Goal: Task Accomplishment & Management: Manage account settings

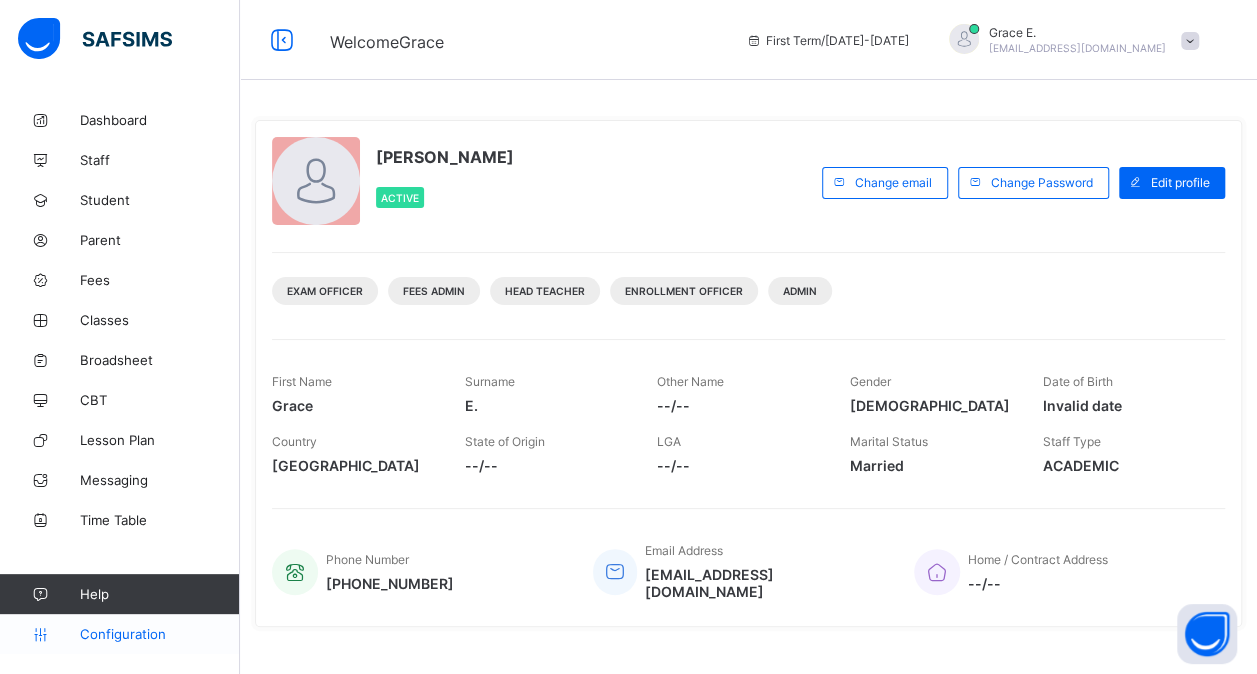
click at [120, 626] on span "Configuration" at bounding box center [159, 634] width 159 height 16
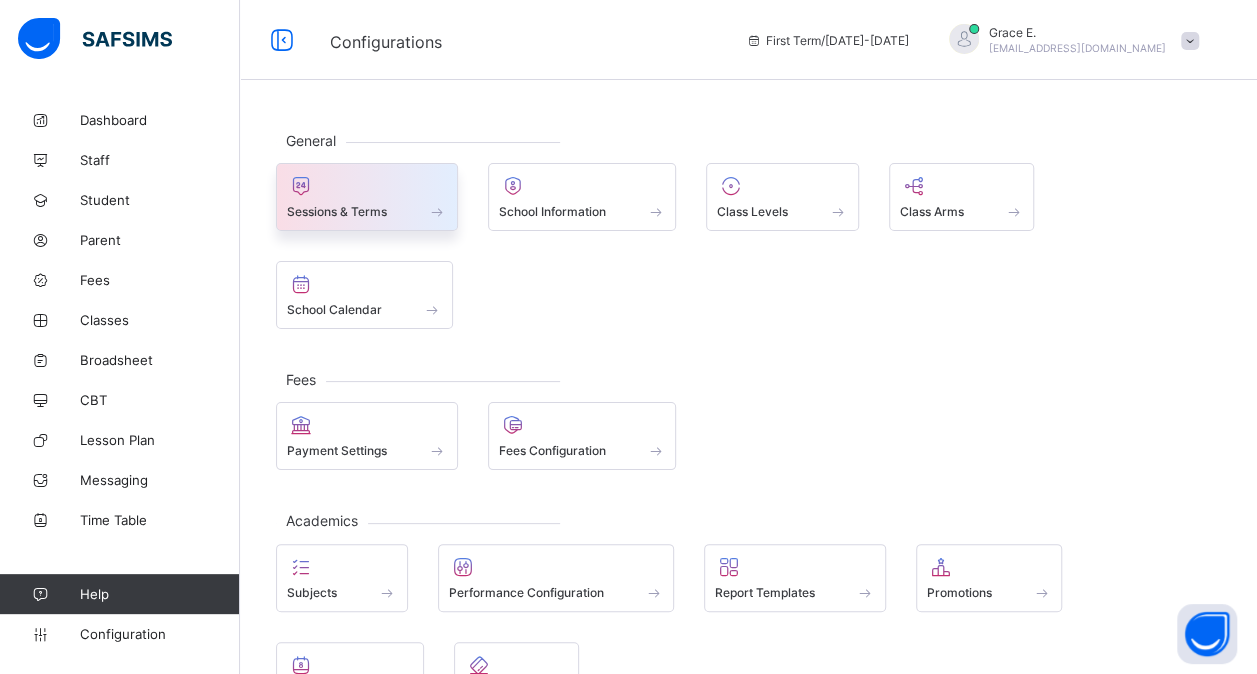
click at [382, 198] on span at bounding box center [367, 200] width 160 height 5
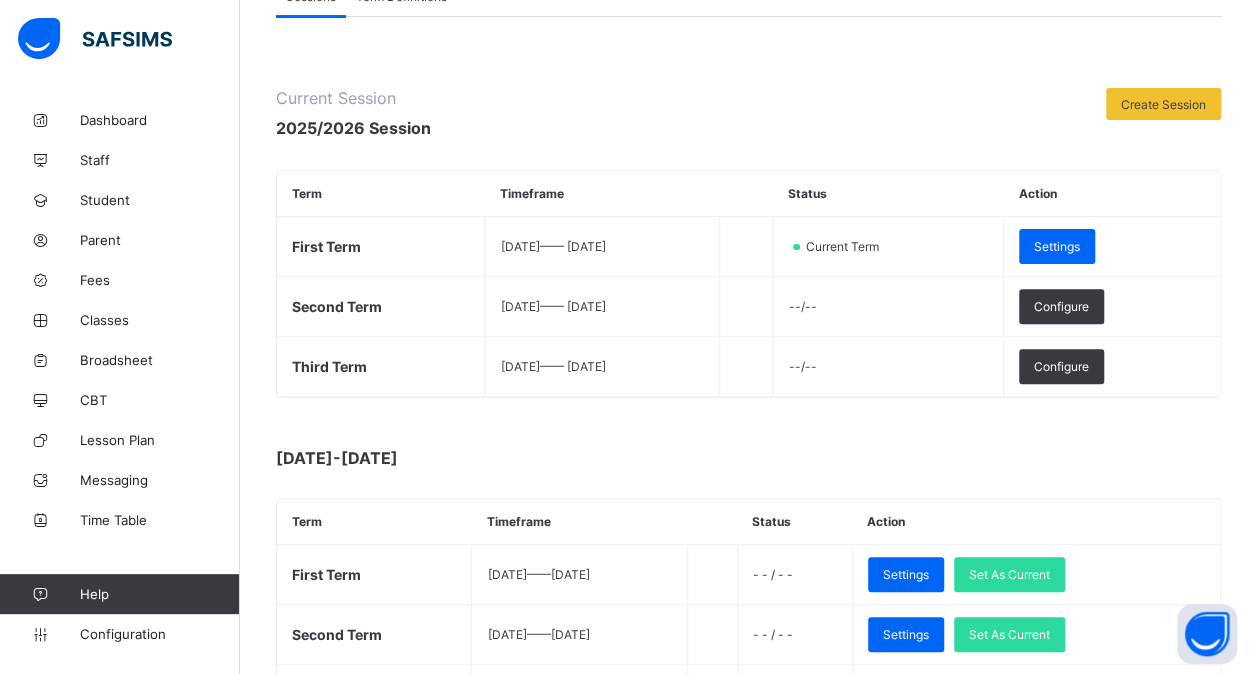
scroll to position [196, 0]
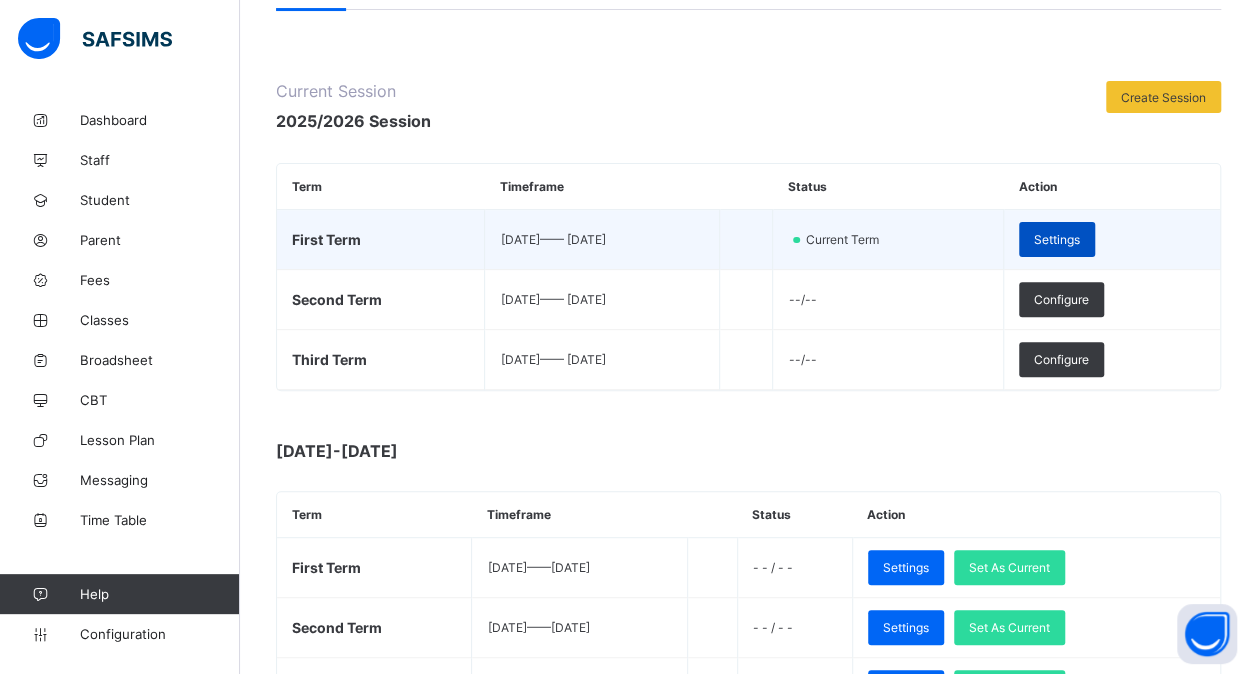
click at [1080, 232] on span "Settings" at bounding box center [1057, 239] width 46 height 15
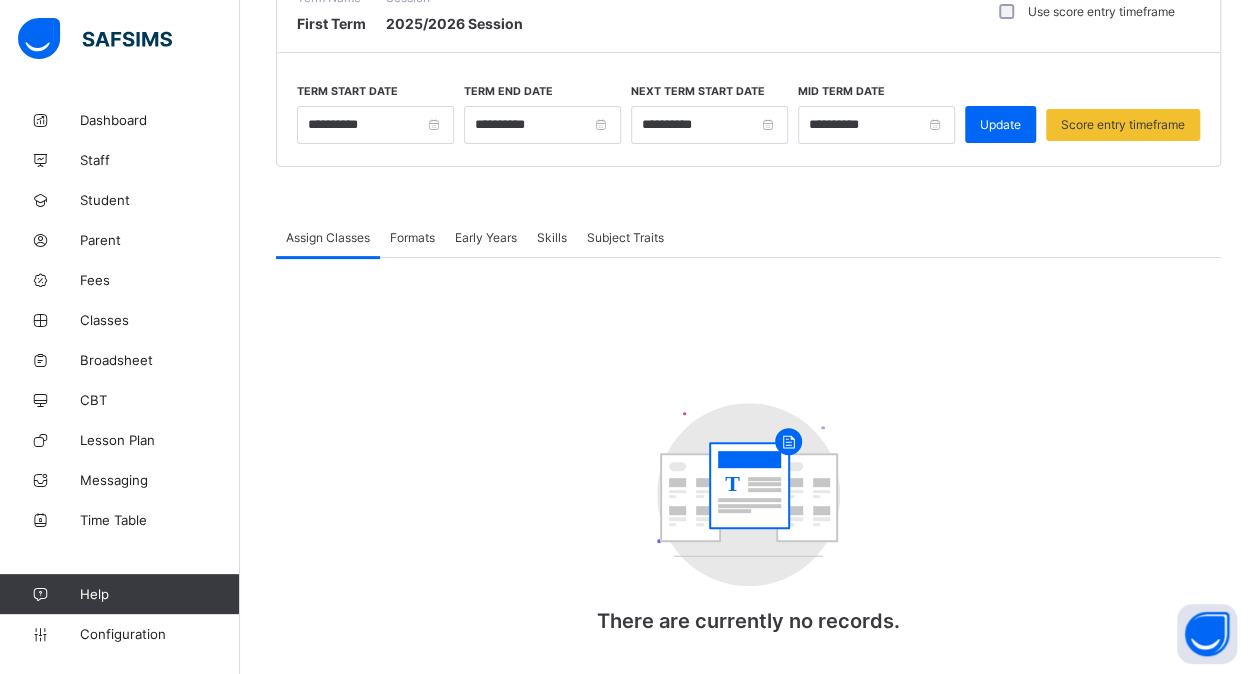
click at [416, 247] on div "Formats" at bounding box center [412, 237] width 65 height 40
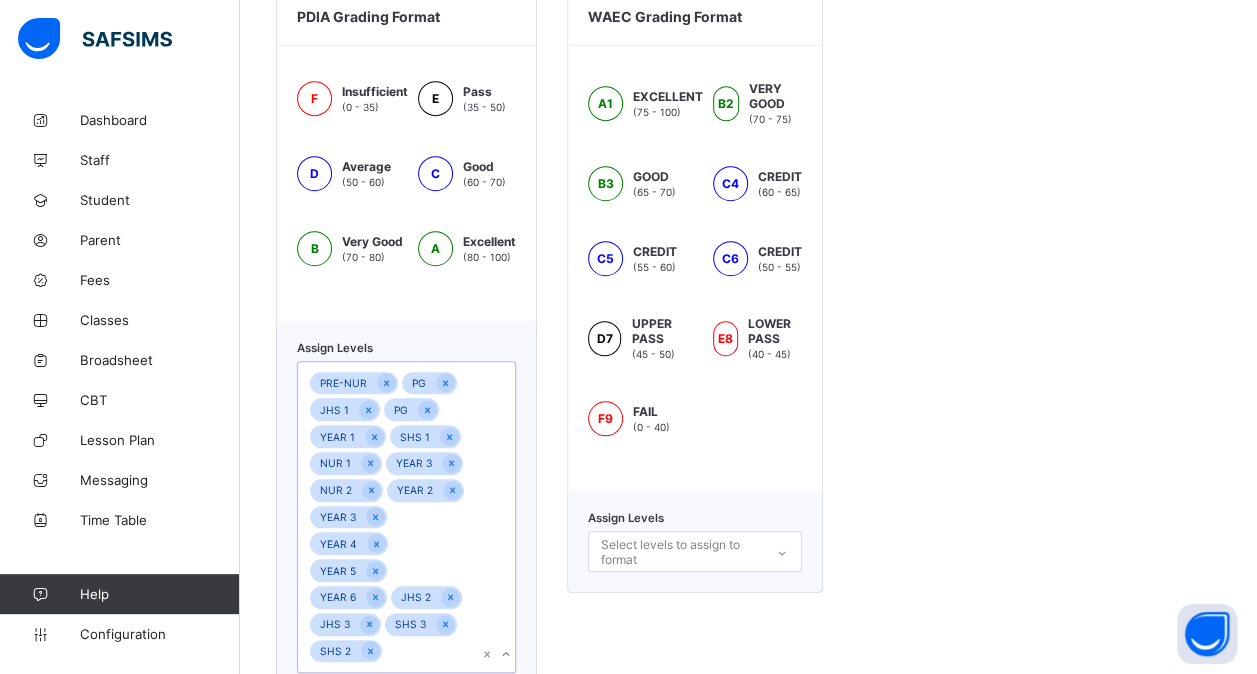
scroll to position [878, 0]
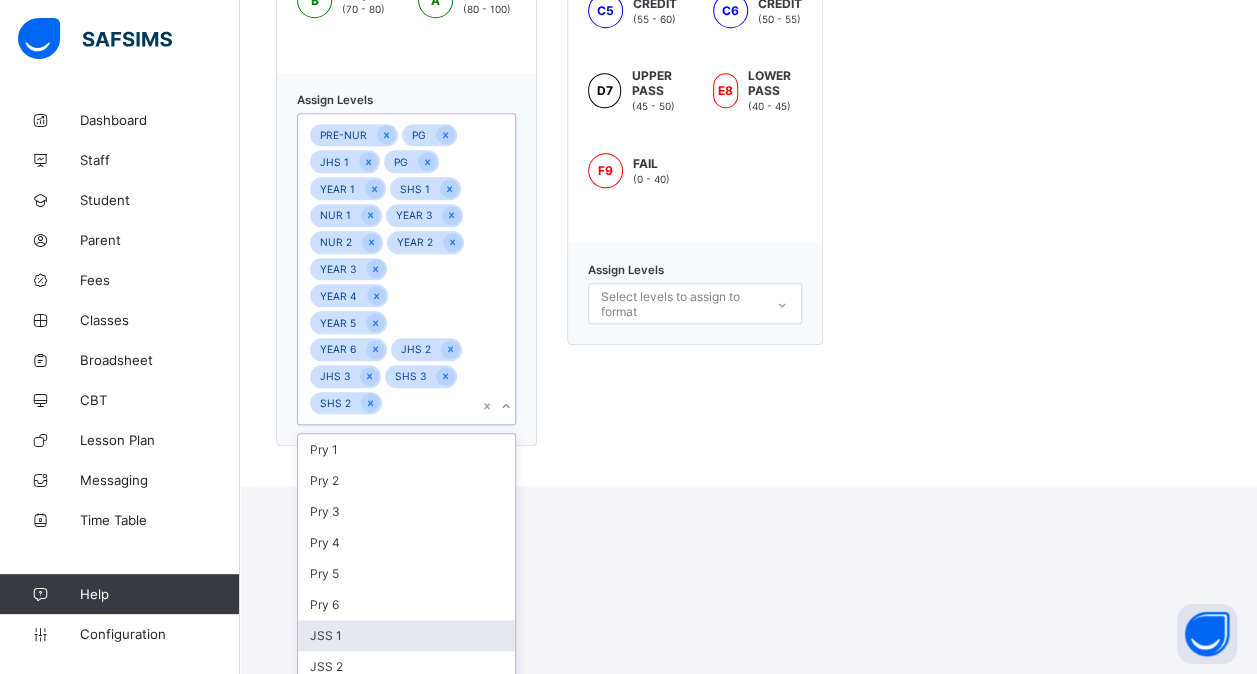
click at [484, 425] on div "option JSS 1 focused, 7 of 12. 12 results available. Use Up and Down to choose …" at bounding box center [406, 269] width 219 height 312
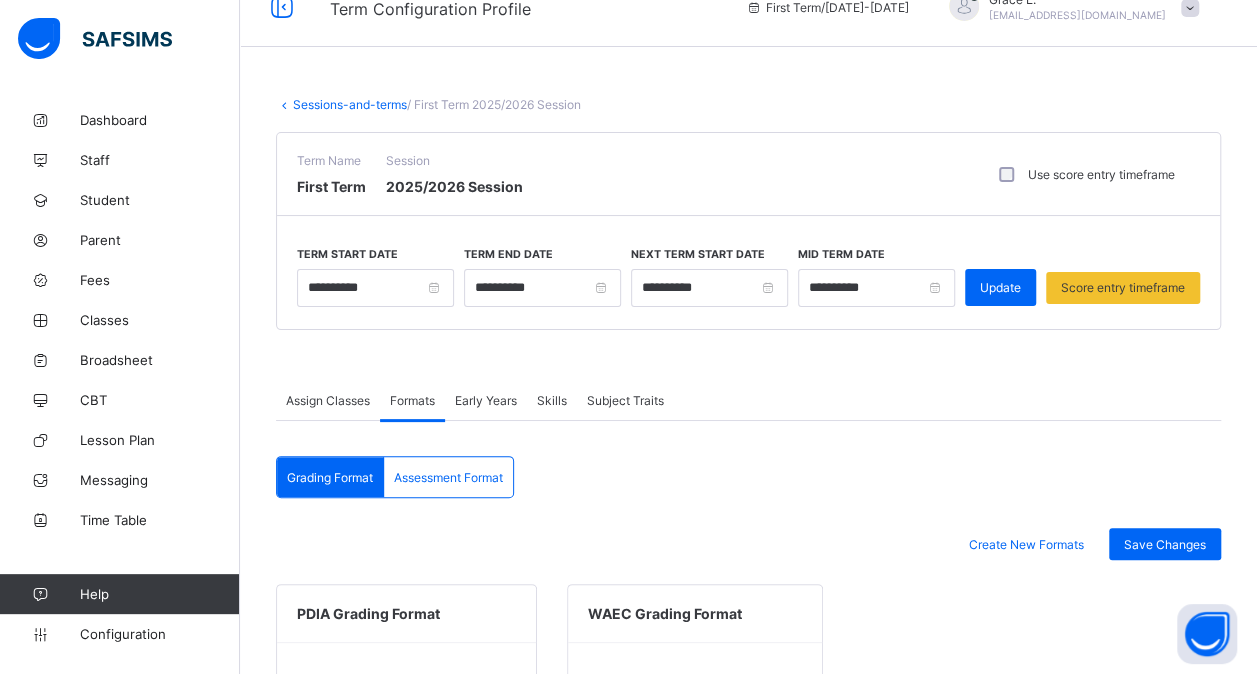
scroll to position [0, 0]
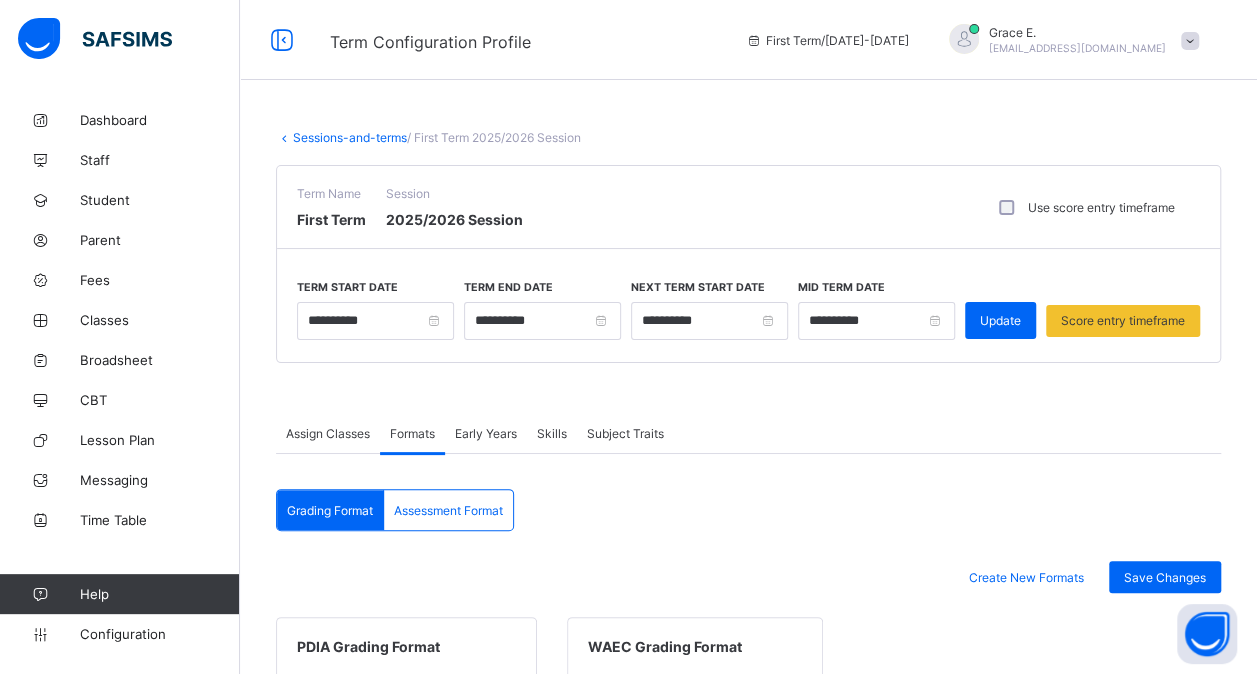
click at [312, 132] on link "Sessions-and-terms" at bounding box center [350, 137] width 114 height 15
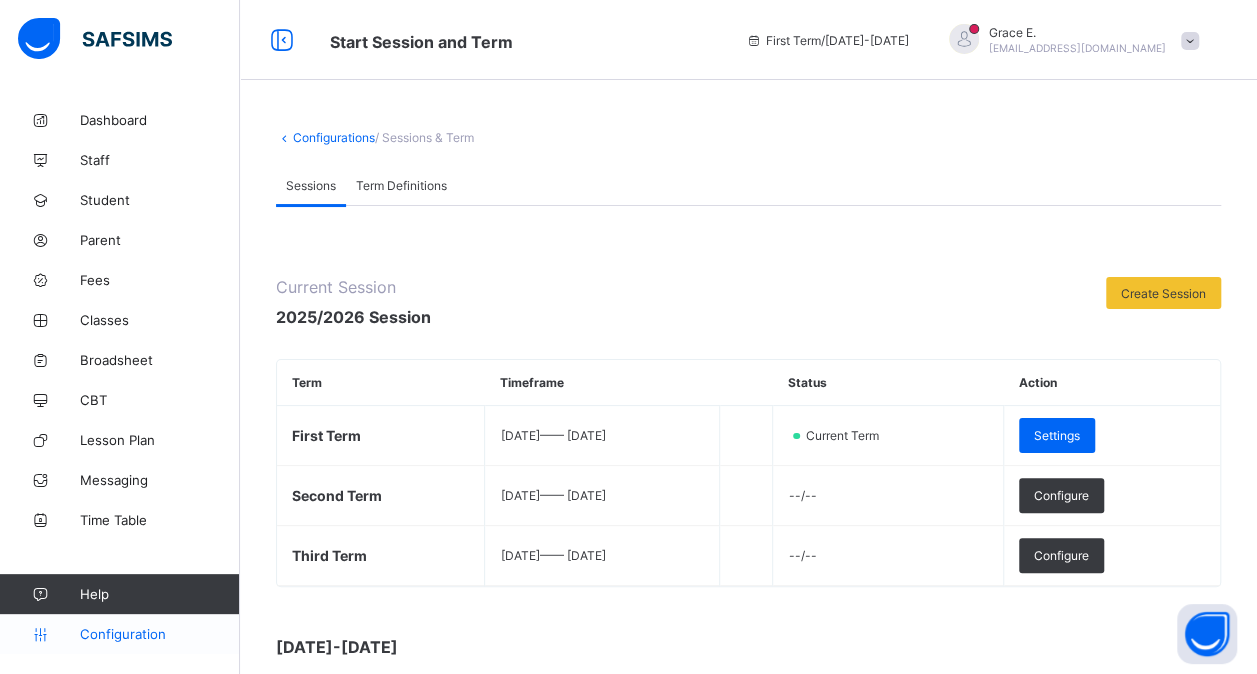
click at [118, 638] on span "Configuration" at bounding box center [159, 634] width 159 height 16
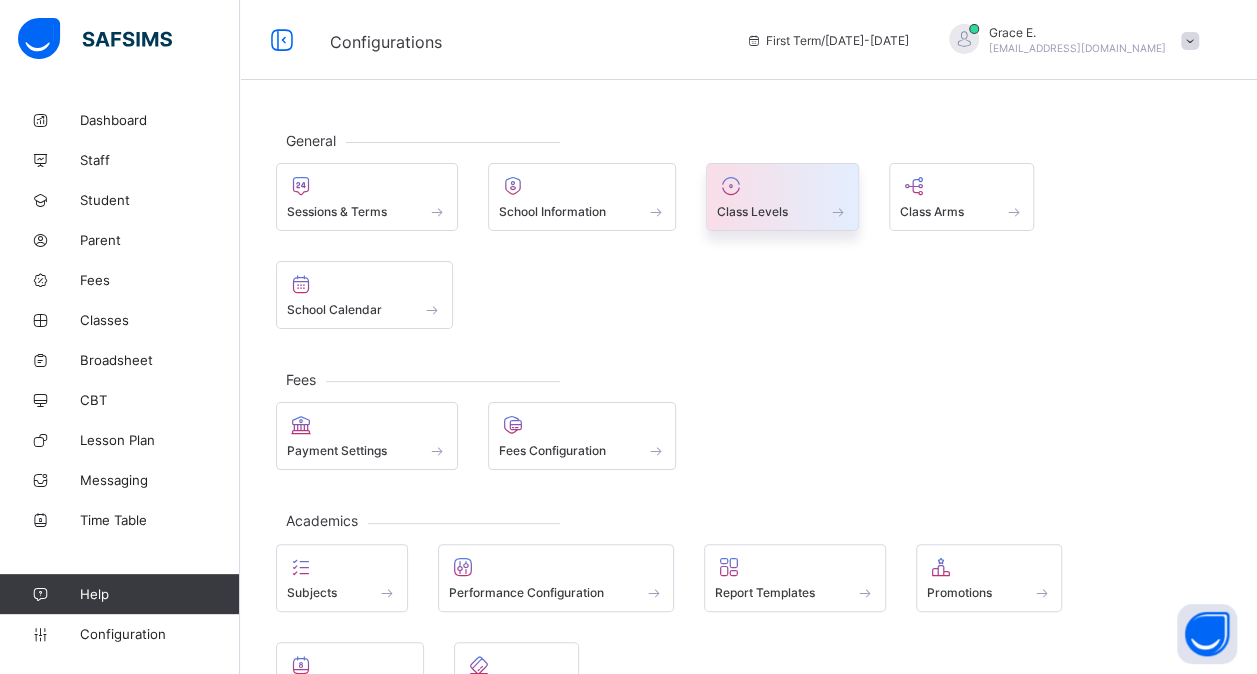
click at [772, 194] on div at bounding box center [782, 186] width 131 height 24
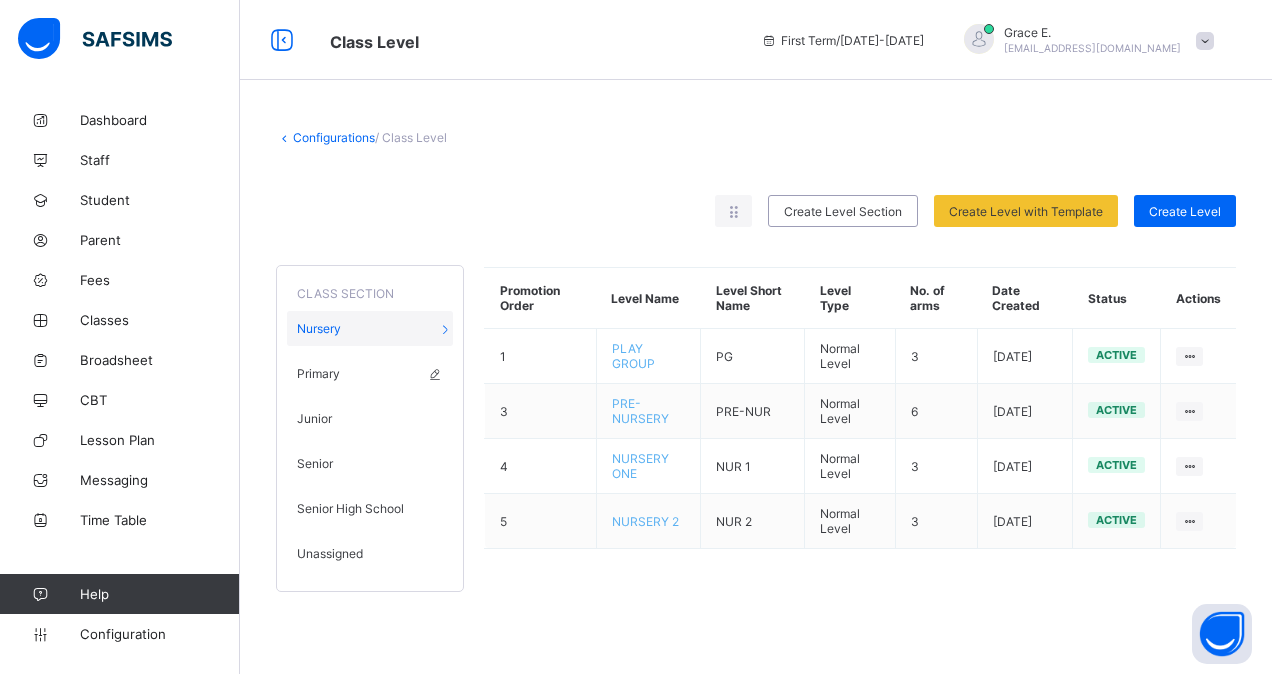
click at [393, 366] on div "Primary" at bounding box center [370, 373] width 166 height 35
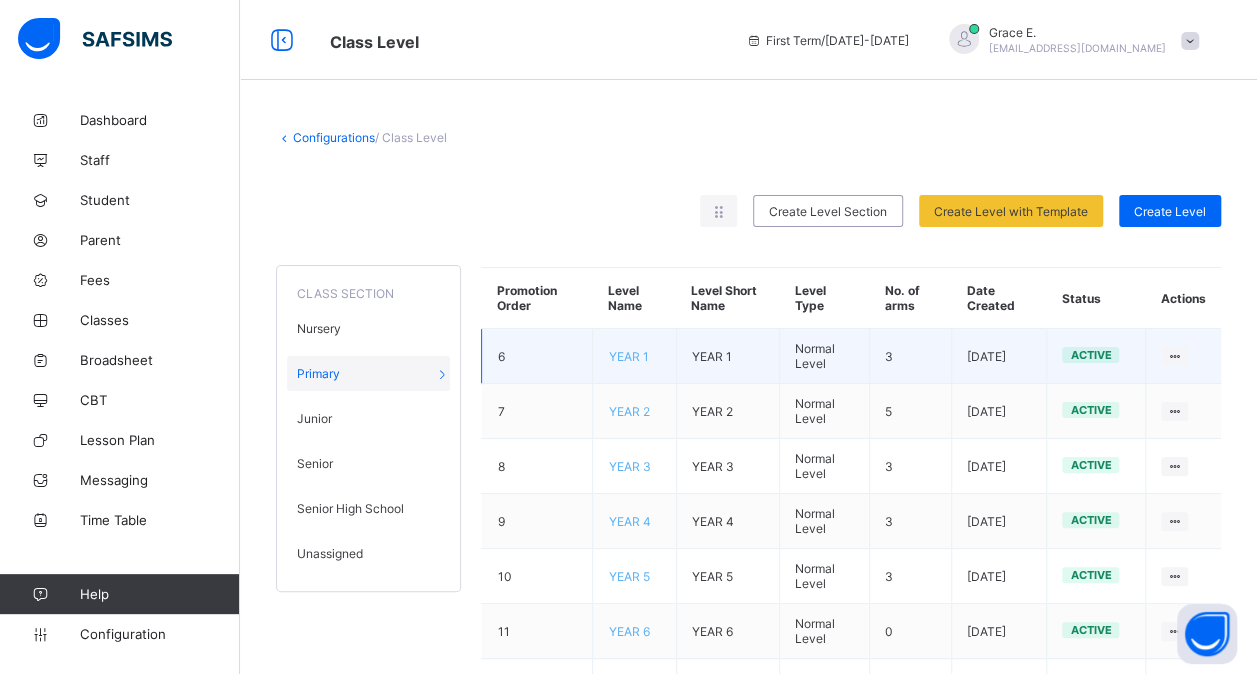
click at [631, 362] on td "YEAR 1" at bounding box center [634, 356] width 83 height 55
click at [636, 351] on span "YEAR 1" at bounding box center [628, 356] width 40 height 15
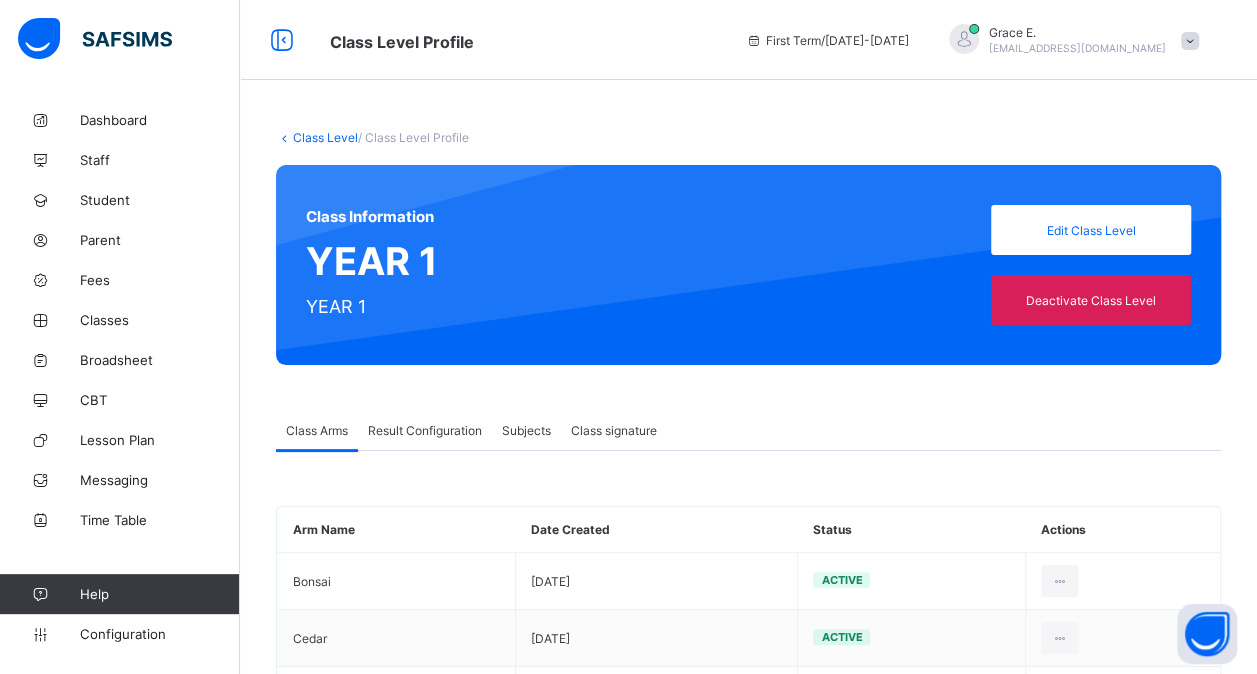
click at [433, 432] on span "Result Configuration" at bounding box center [425, 430] width 114 height 15
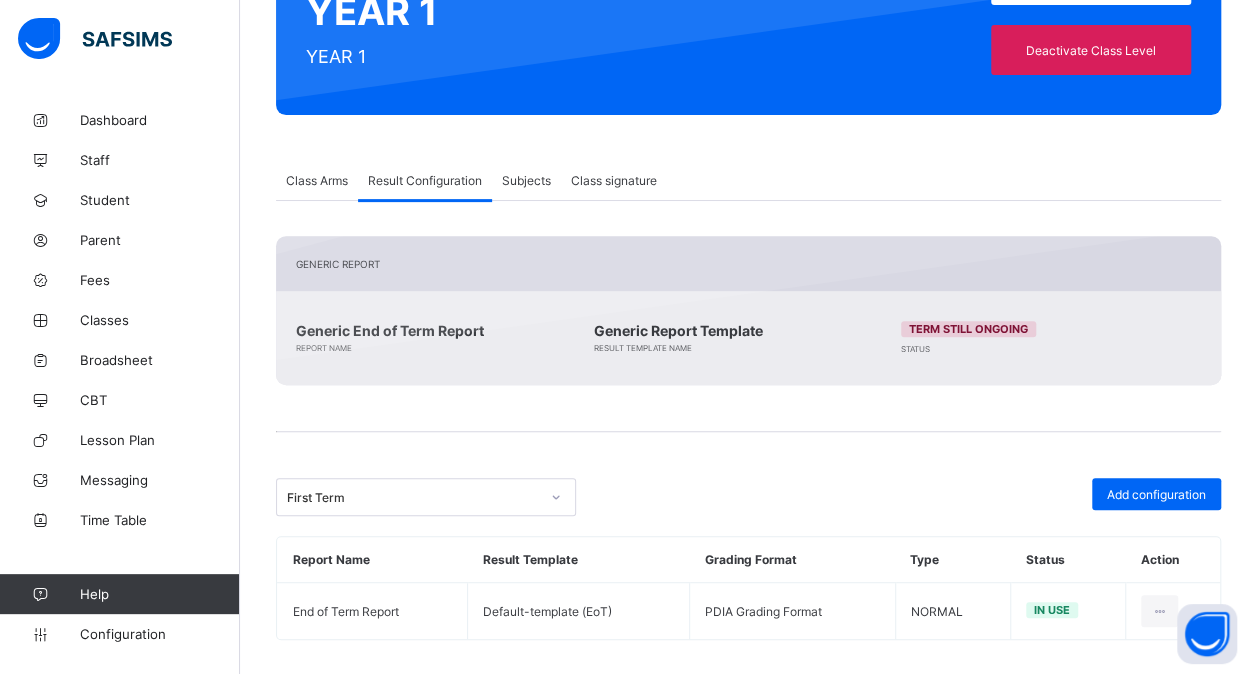
scroll to position [260, 0]
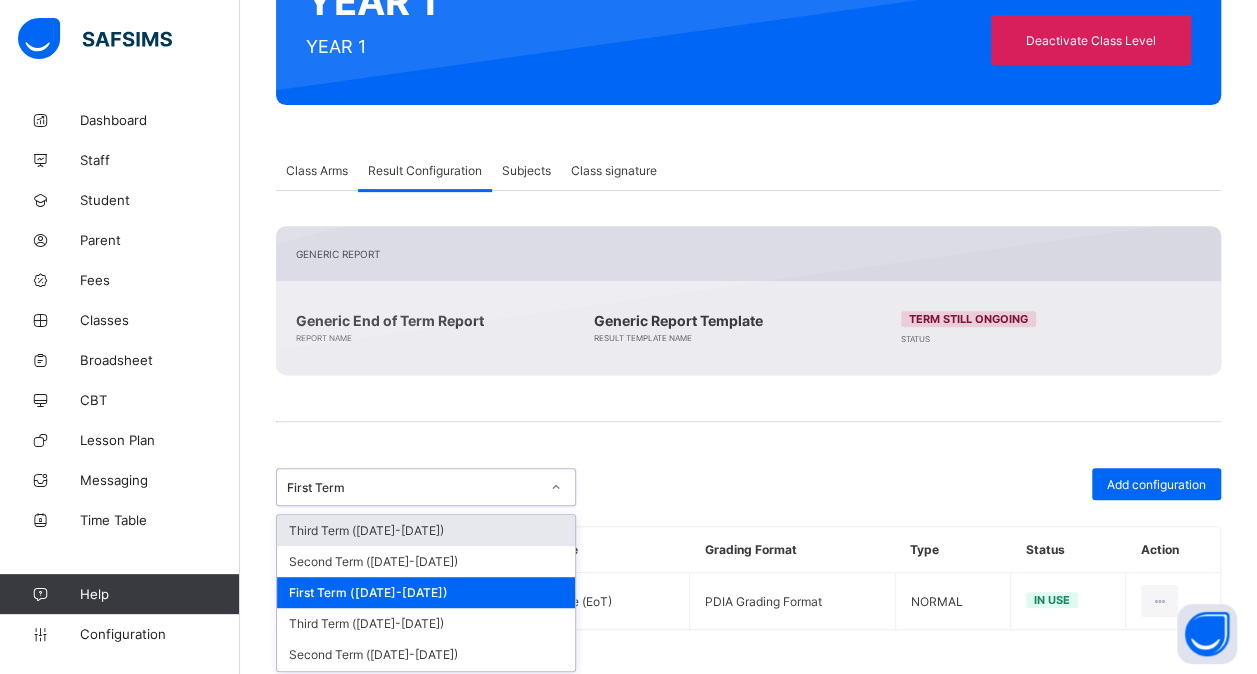
click at [539, 482] on div at bounding box center [556, 487] width 34 height 32
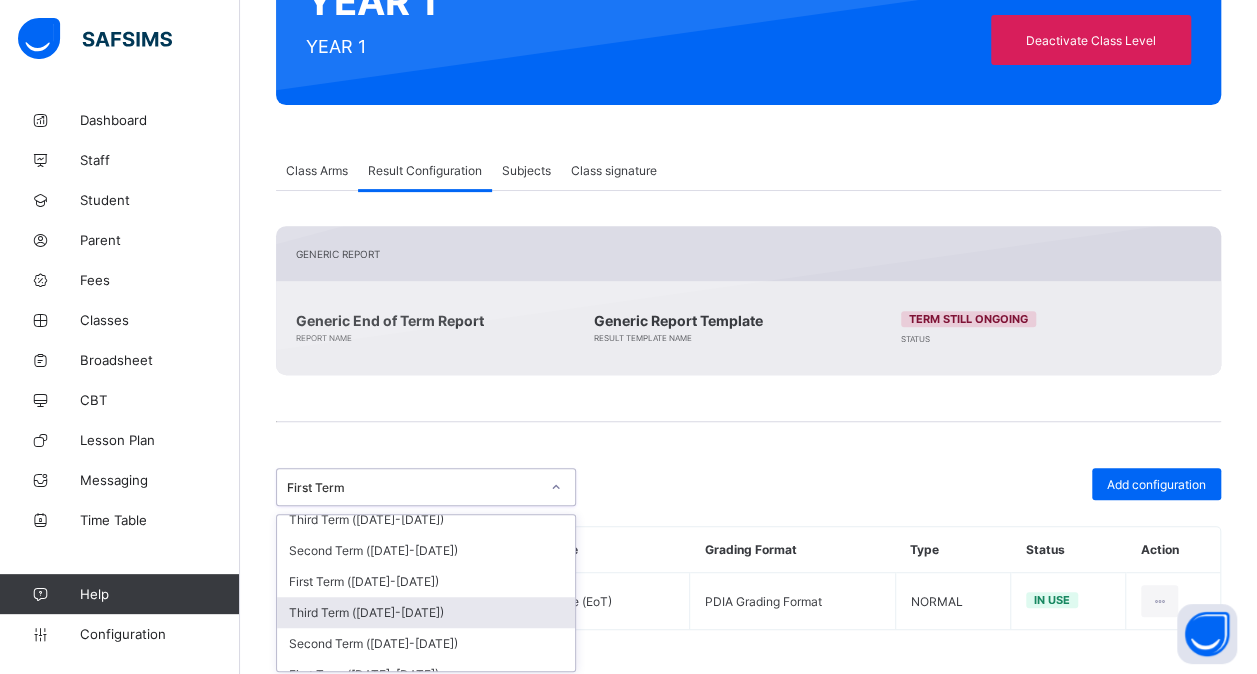
scroll to position [444, 0]
click at [423, 598] on div "First Term ([DATE]-[DATE])" at bounding box center [426, 613] width 298 height 31
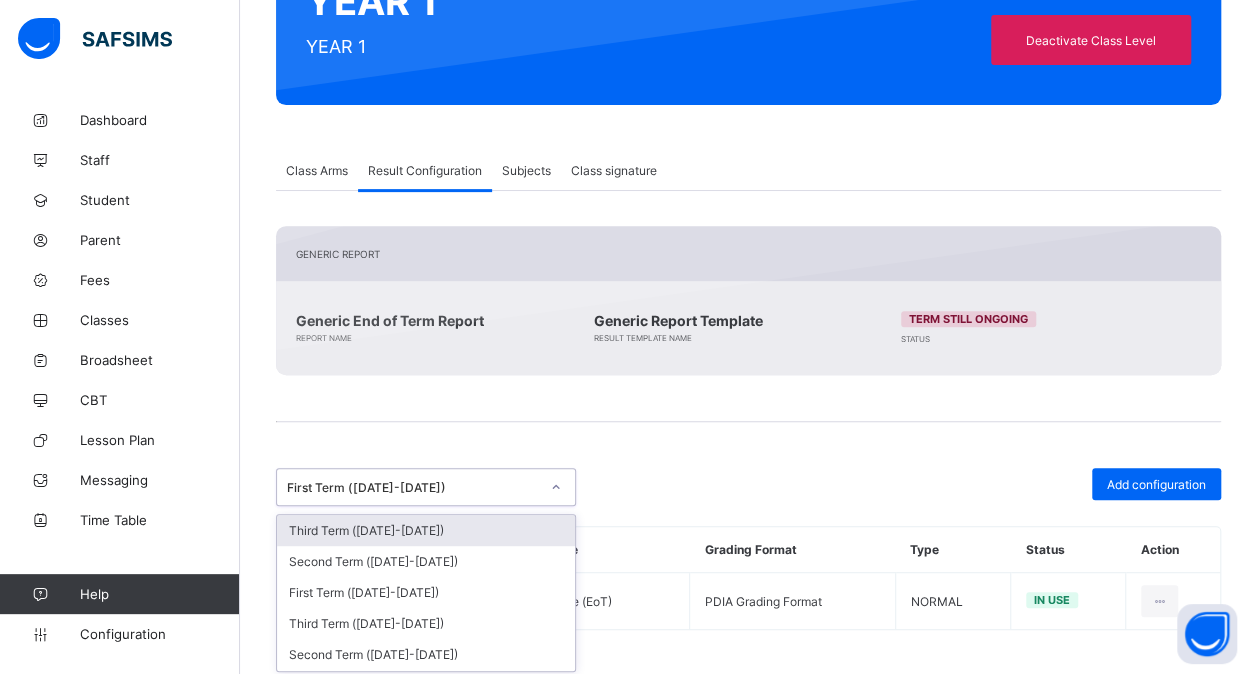
click at [539, 484] on div at bounding box center [556, 487] width 34 height 32
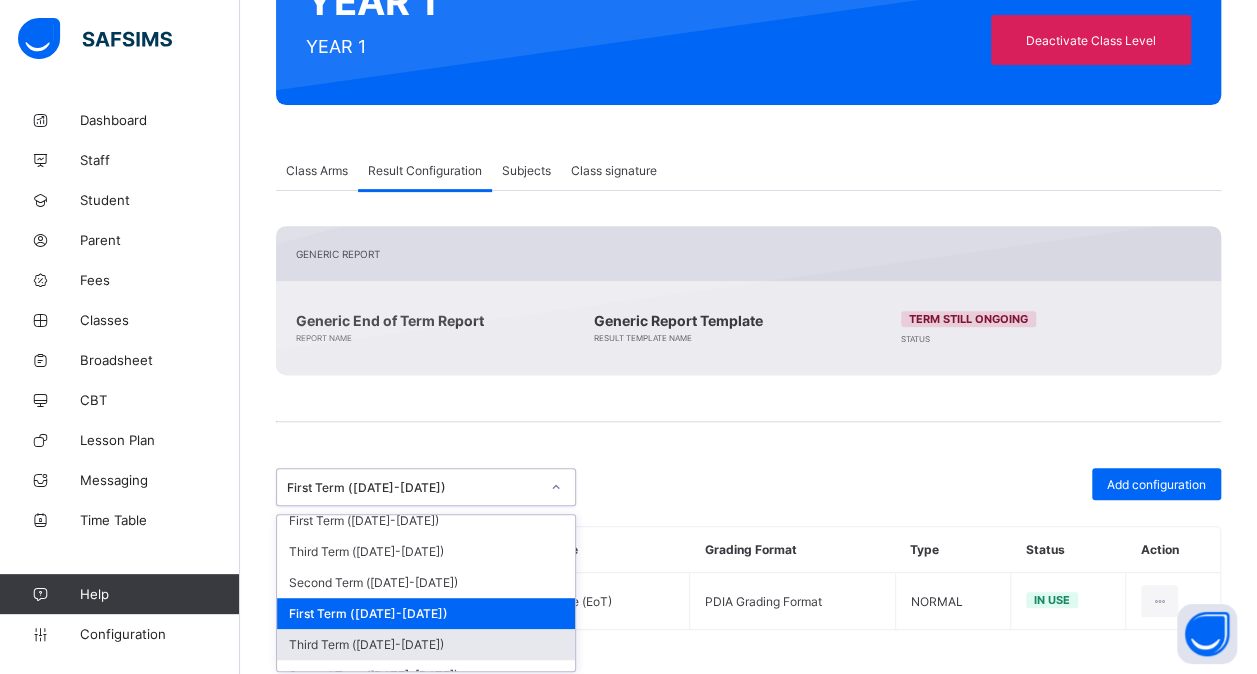
click at [410, 629] on div "Third Term ([DATE]-[DATE])" at bounding box center [426, 644] width 298 height 31
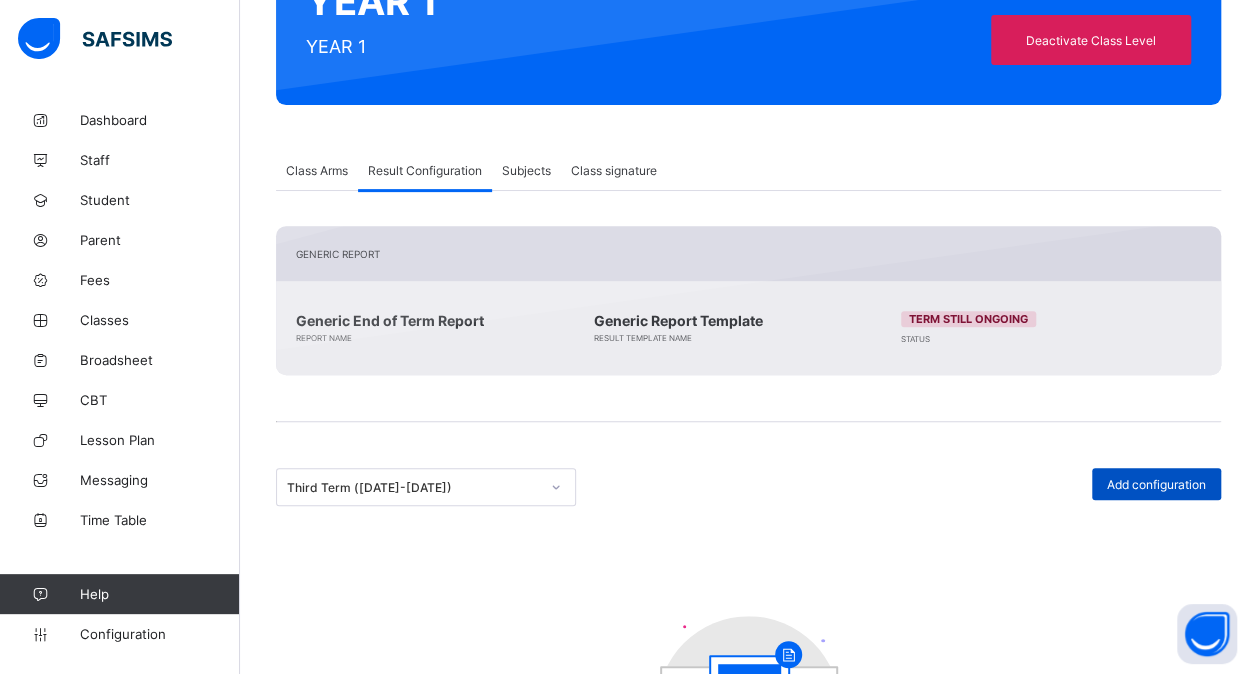
click at [1162, 469] on div "Add configuration" at bounding box center [1156, 484] width 129 height 32
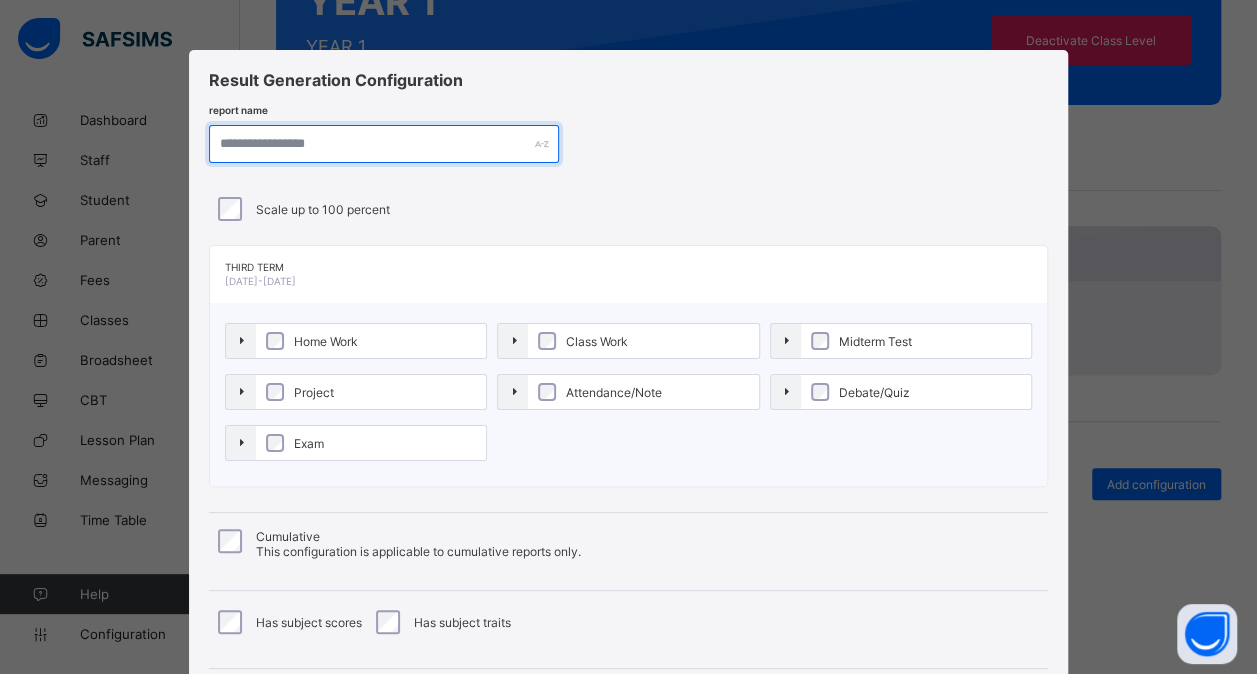
click at [328, 136] on input "text" at bounding box center [384, 144] width 350 height 38
type input "**********"
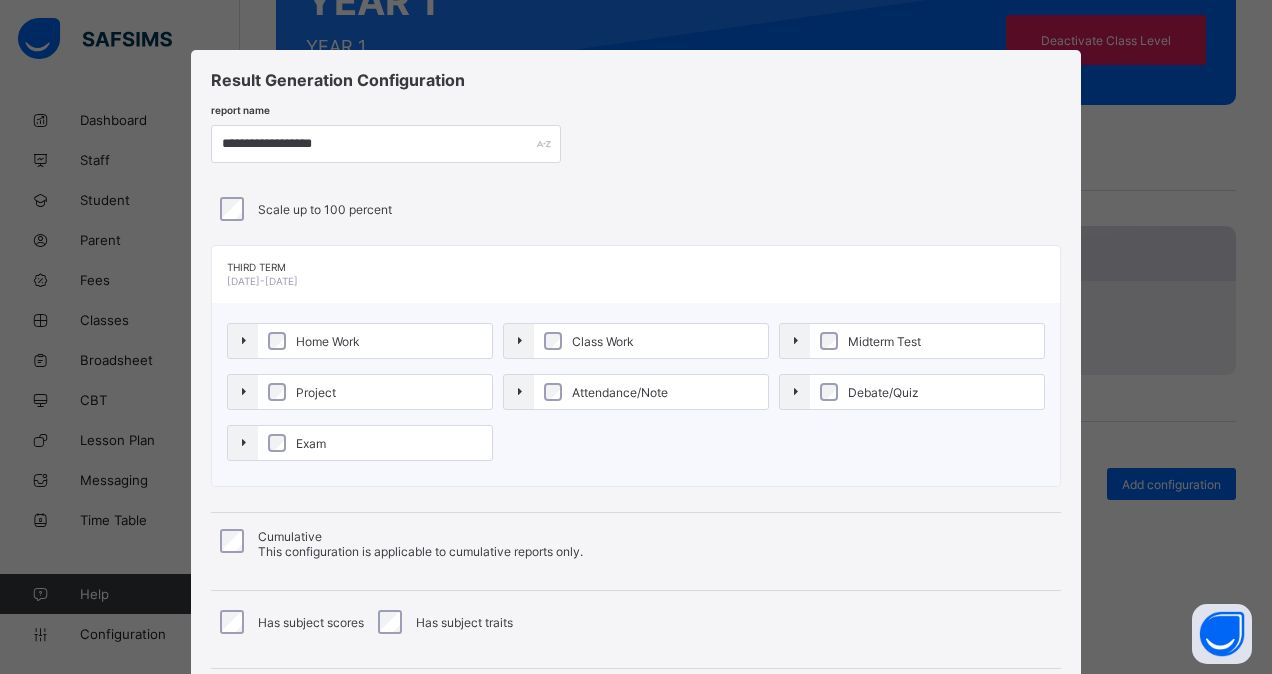
click at [296, 337] on span "Home Work" at bounding box center [328, 341] width 74 height 15
click at [306, 391] on span "Project" at bounding box center [316, 392] width 50 height 15
click at [305, 454] on label "Exam" at bounding box center [375, 443] width 234 height 34
click at [593, 334] on span "Class Work" at bounding box center [603, 341] width 72 height 15
click at [882, 340] on span "Midterm Test" at bounding box center [884, 341] width 83 height 15
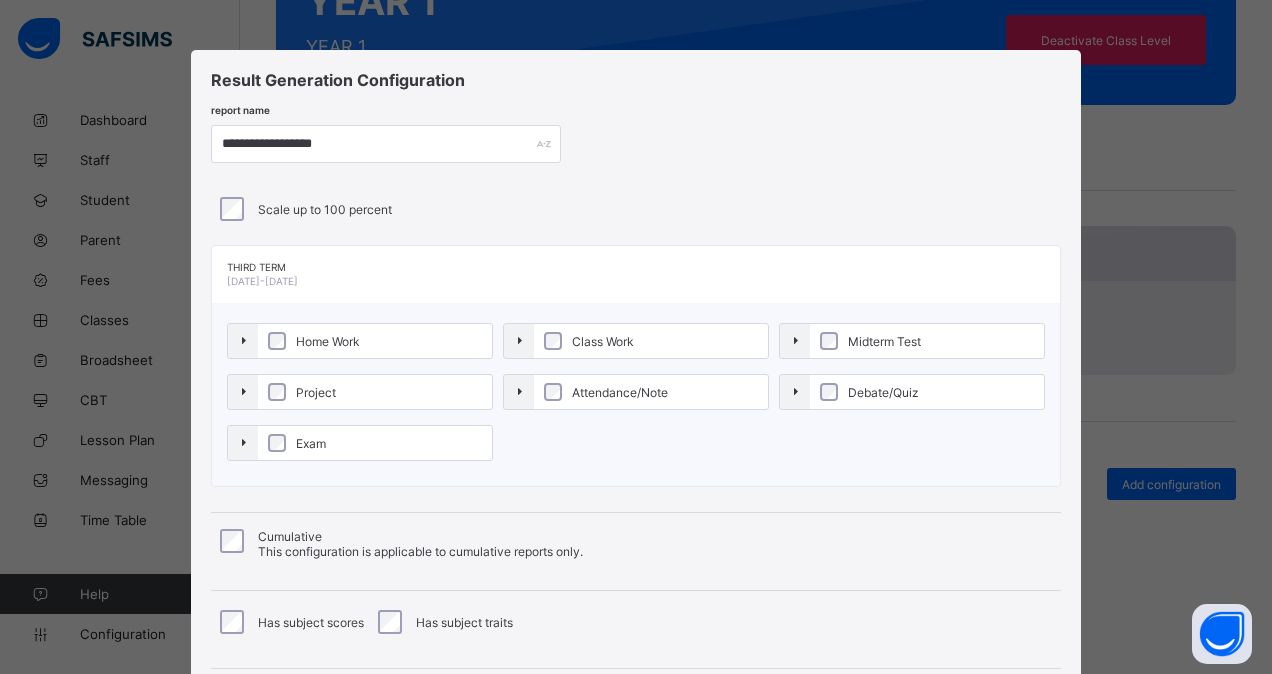
click at [852, 385] on span "Debate/Quiz" at bounding box center [883, 392] width 81 height 15
click at [623, 385] on span "Attendance/Note" at bounding box center [620, 392] width 106 height 15
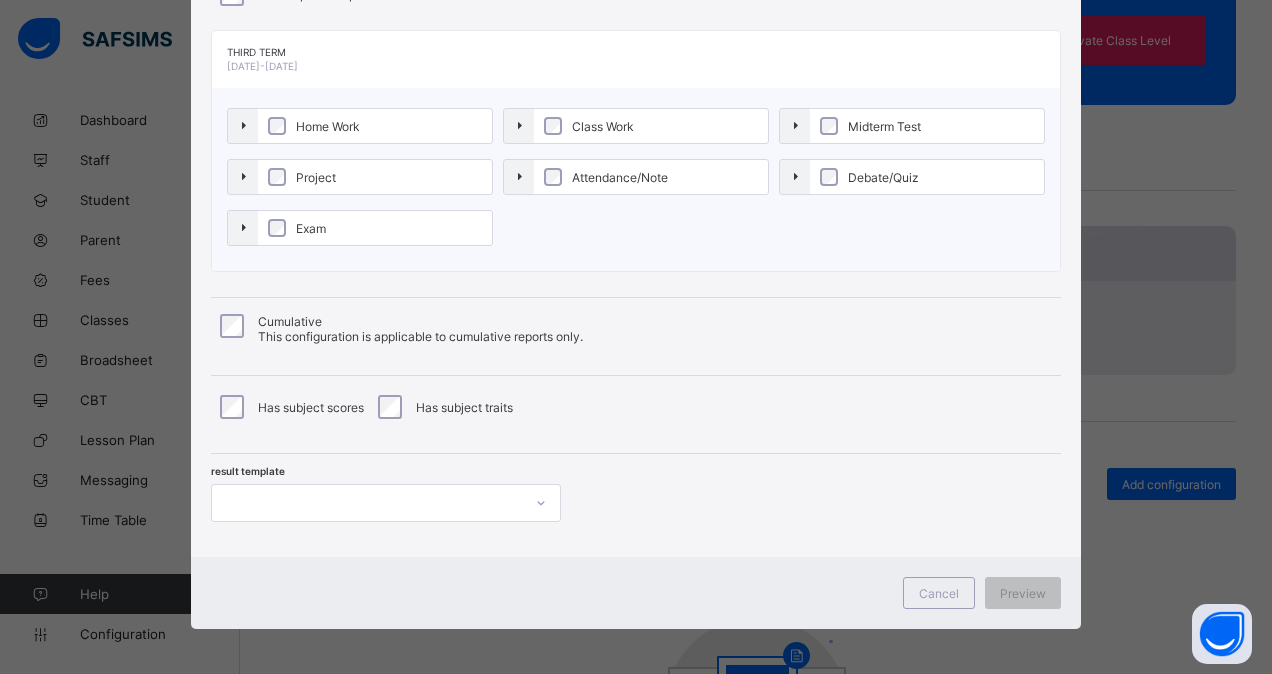
click at [394, 506] on div at bounding box center [367, 503] width 310 height 28
click at [318, 581] on div "Default-template (EoT)" at bounding box center [386, 577] width 348 height 31
click at [1014, 586] on span "Preview" at bounding box center [1023, 593] width 46 height 15
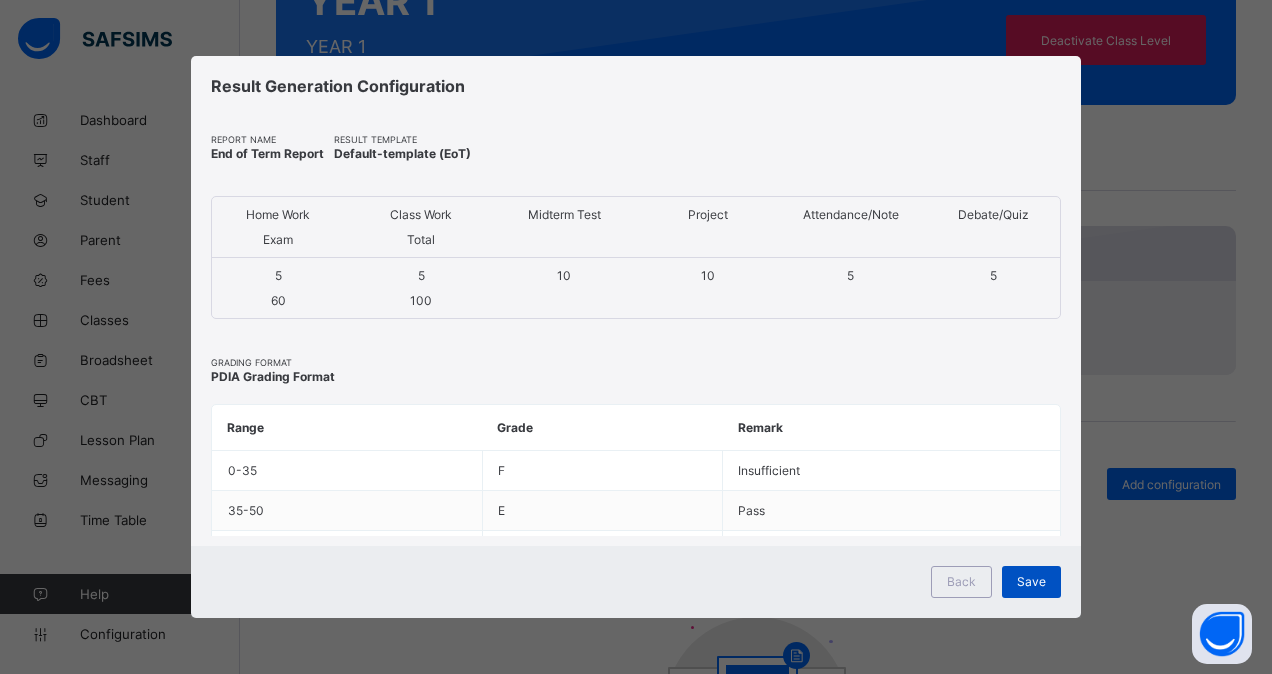
click at [1040, 576] on span "Save" at bounding box center [1031, 581] width 29 height 15
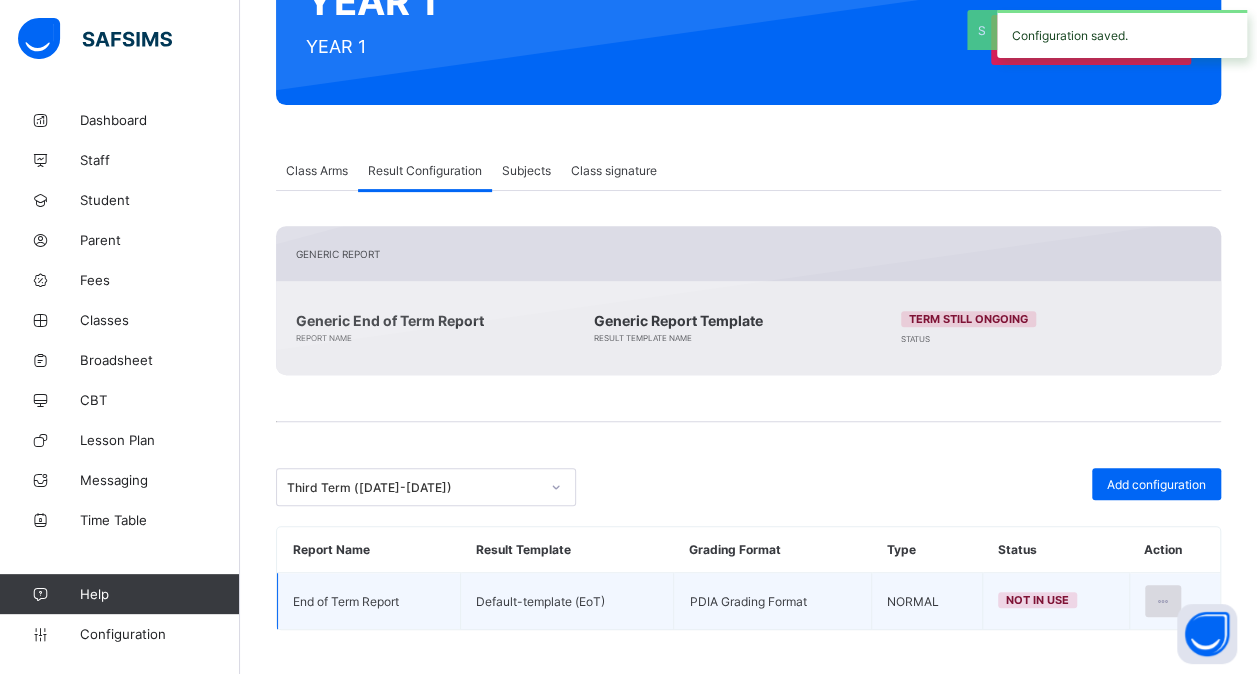
click at [1170, 594] on icon at bounding box center [1163, 601] width 17 height 15
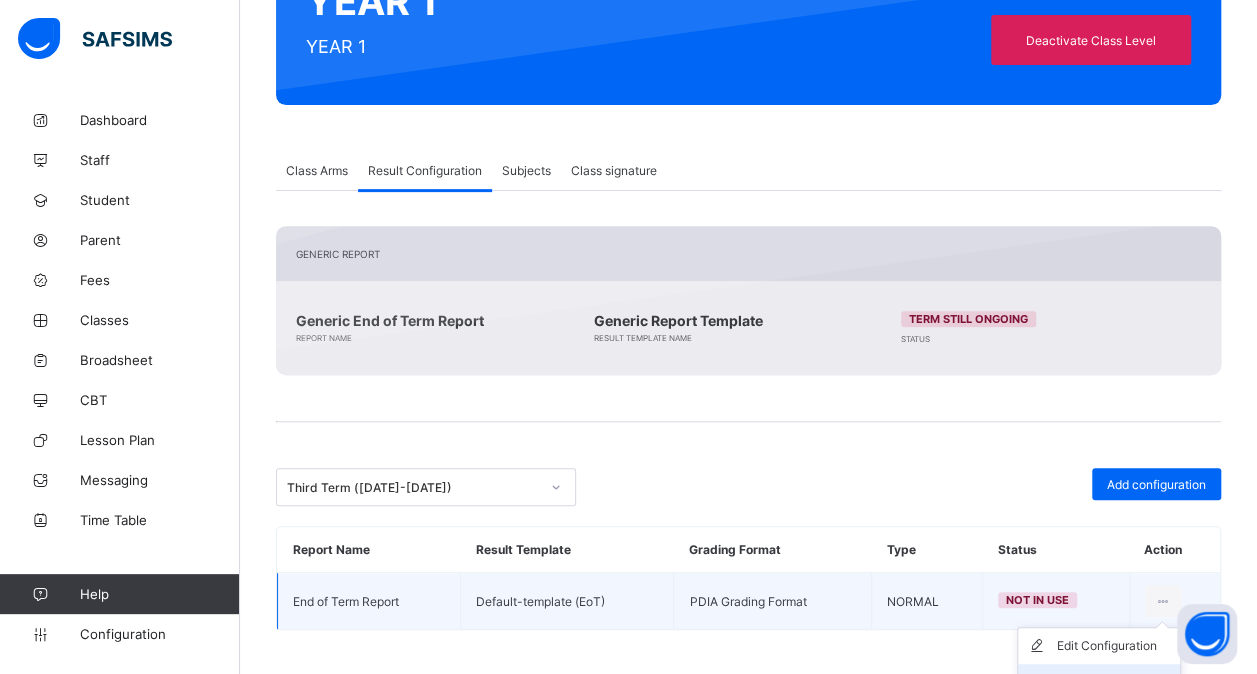
click at [1109, 672] on div "Set in use" at bounding box center [1114, 682] width 116 height 20
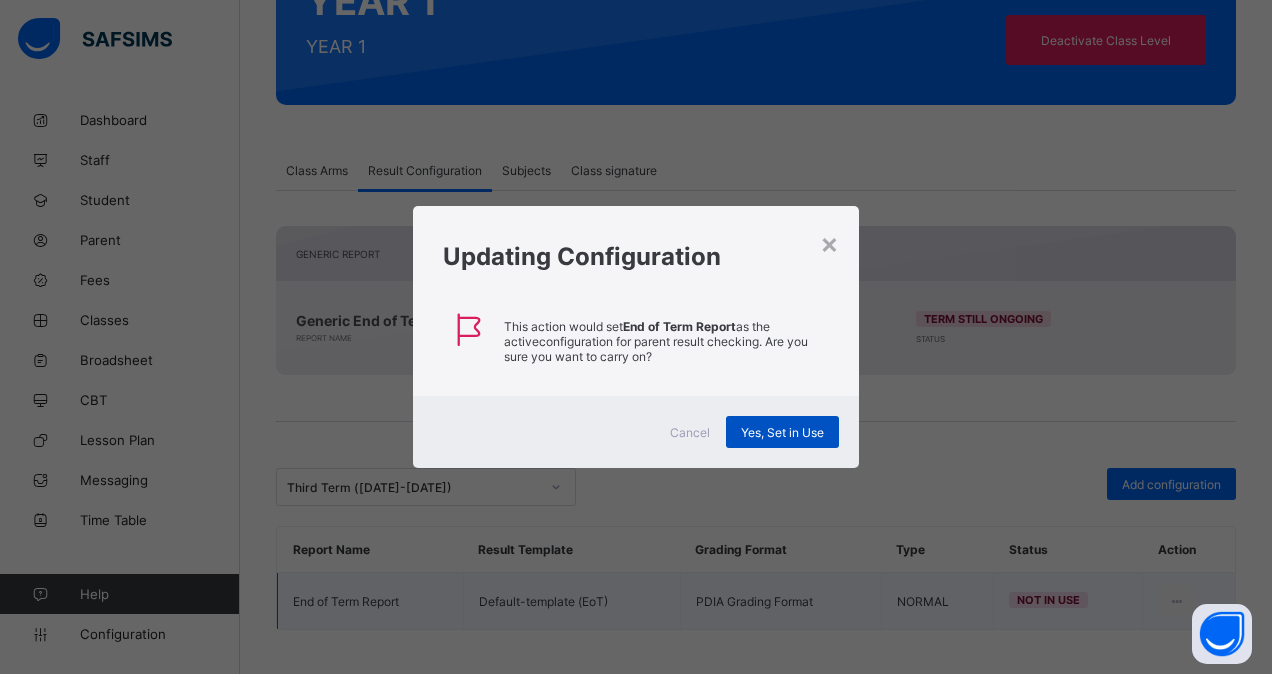
click at [814, 419] on div "Yes, Set in Use" at bounding box center [782, 432] width 113 height 32
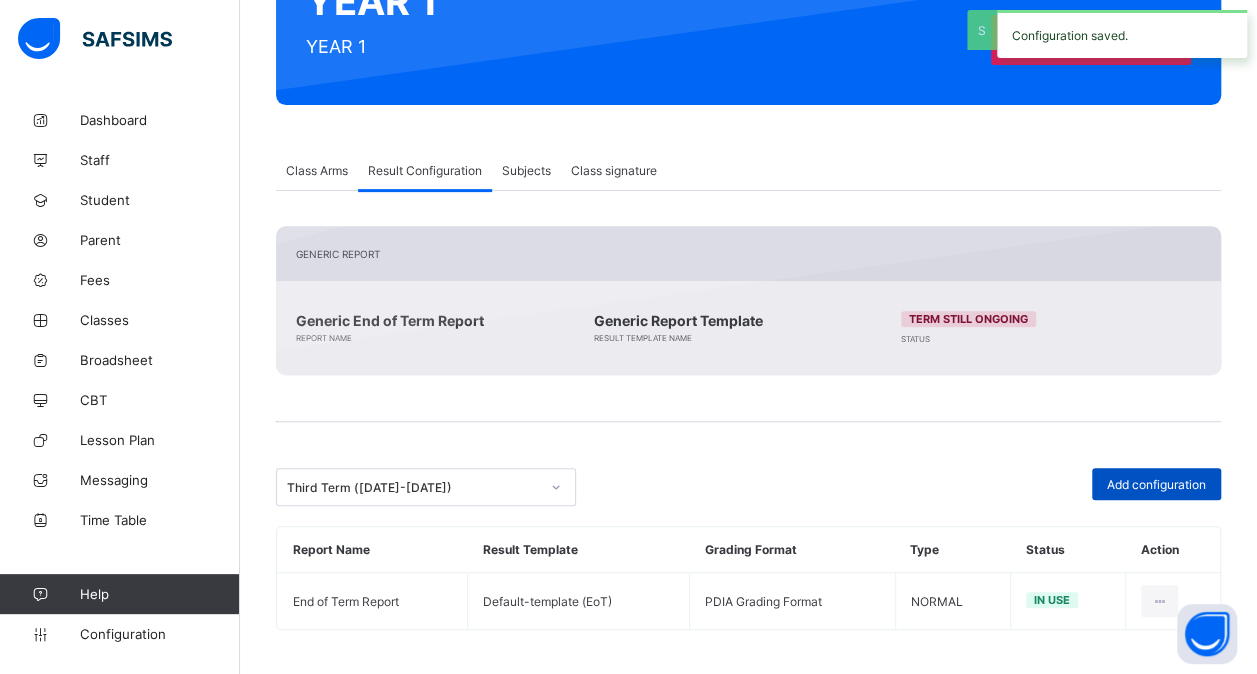
click at [1130, 486] on span "Add configuration" at bounding box center [1156, 484] width 99 height 15
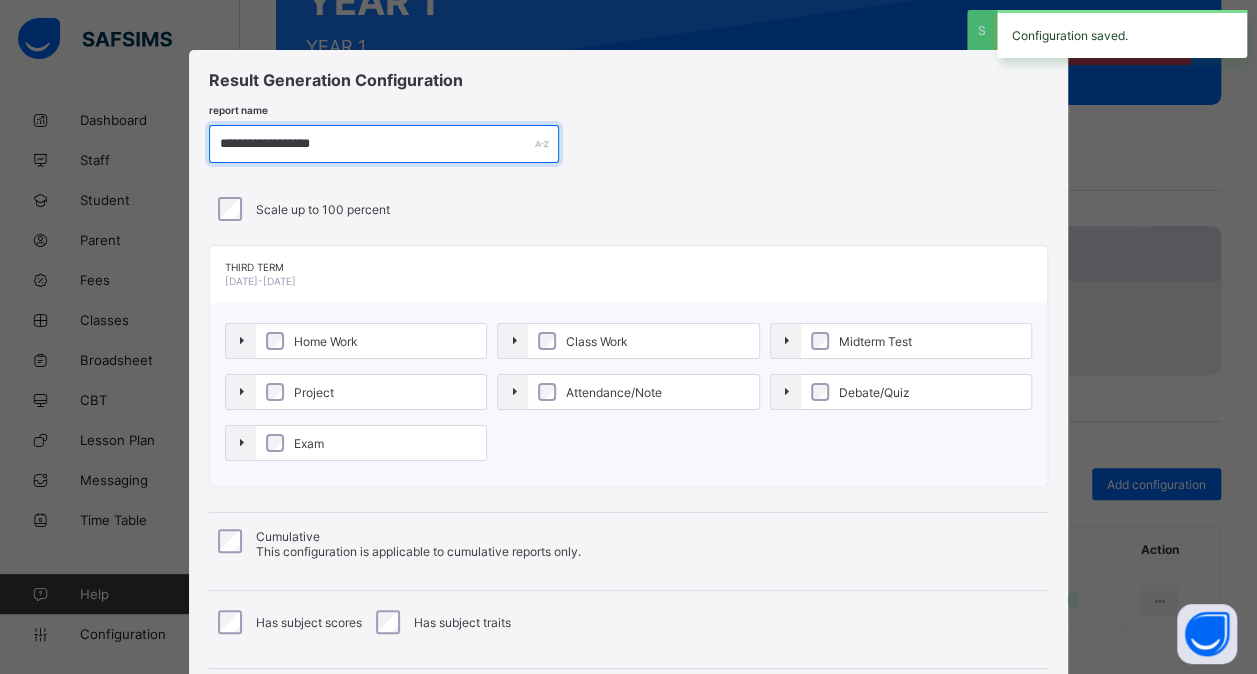
click at [297, 140] on input "**********" at bounding box center [384, 144] width 350 height 38
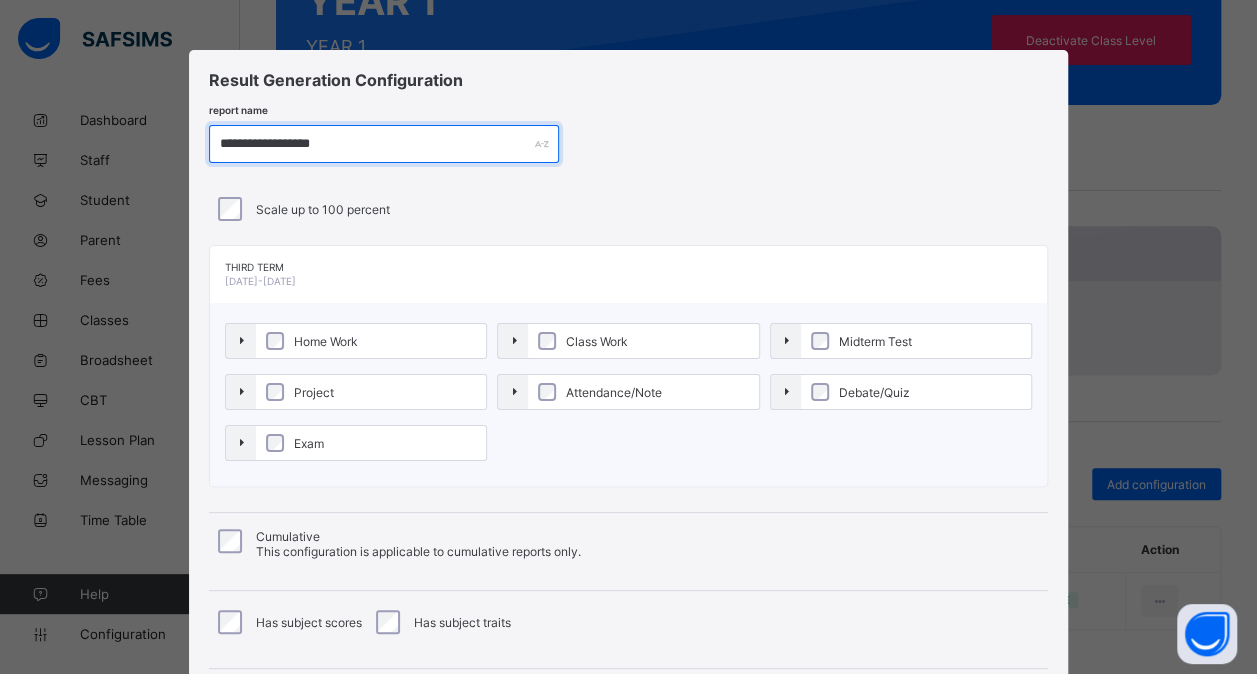
click at [280, 142] on input "**********" at bounding box center [384, 144] width 350 height 38
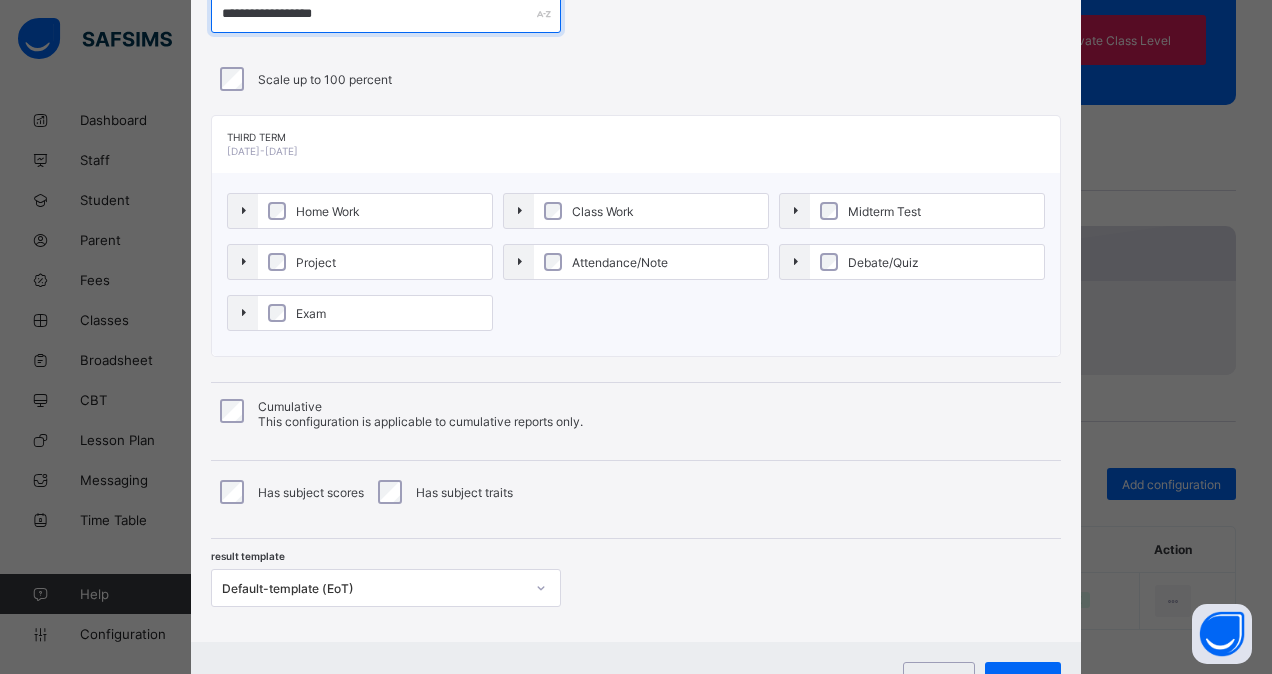
scroll to position [215, 0]
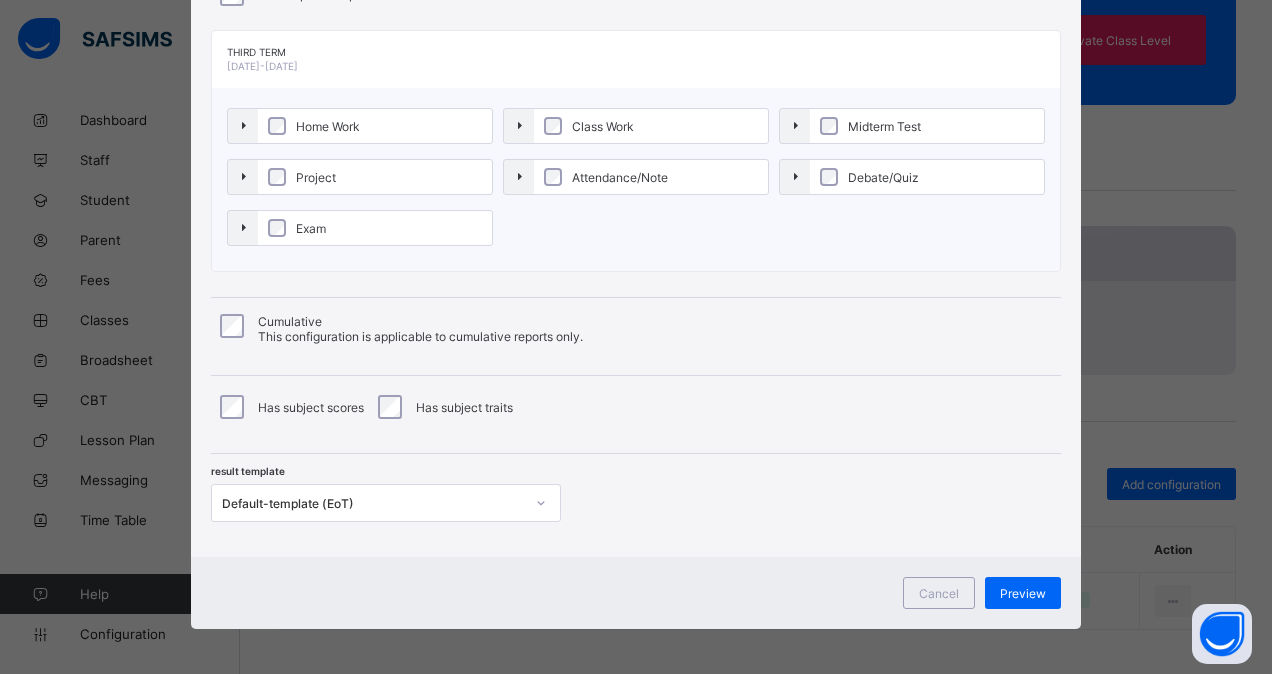
type input "**********"
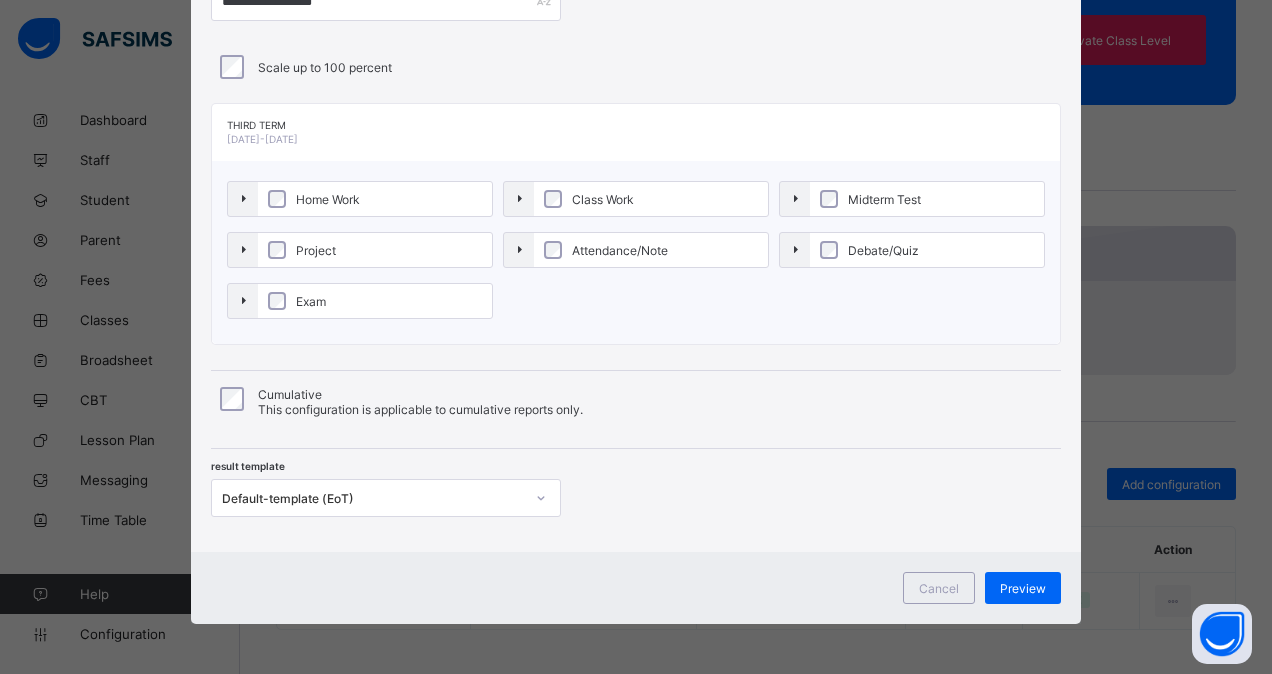
scroll to position [138, 0]
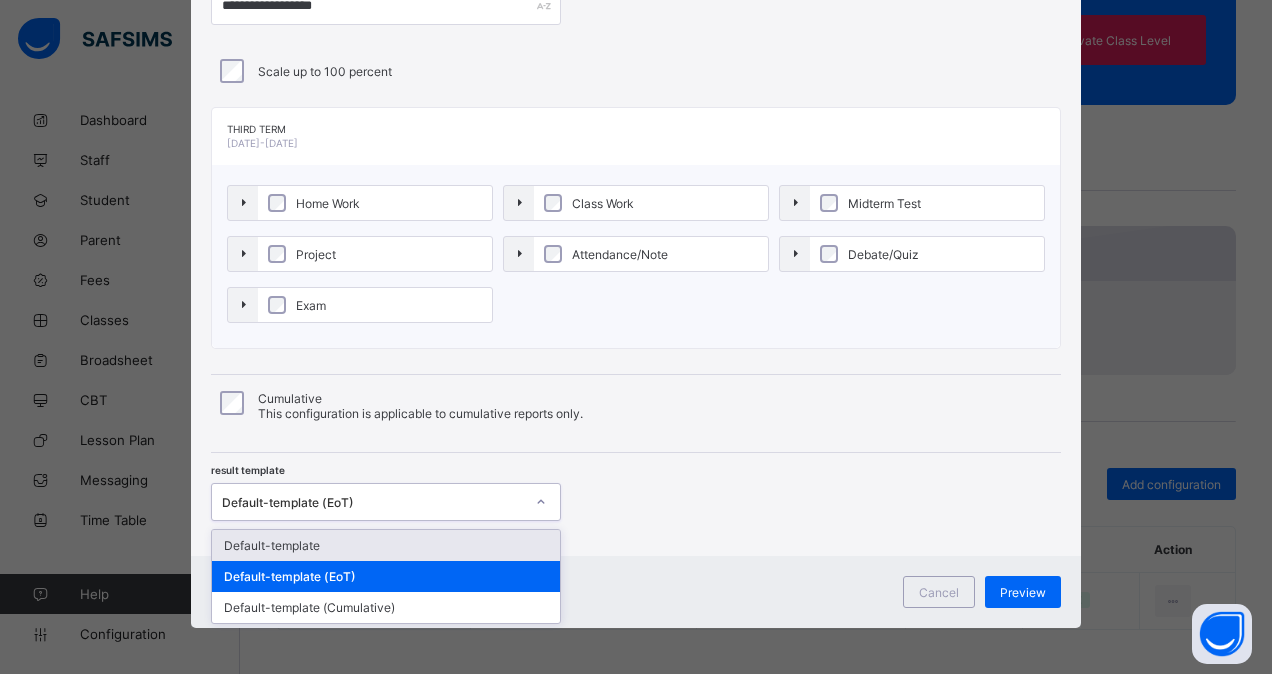
click at [349, 502] on div "Default-template (EoT)" at bounding box center [373, 502] width 302 height 15
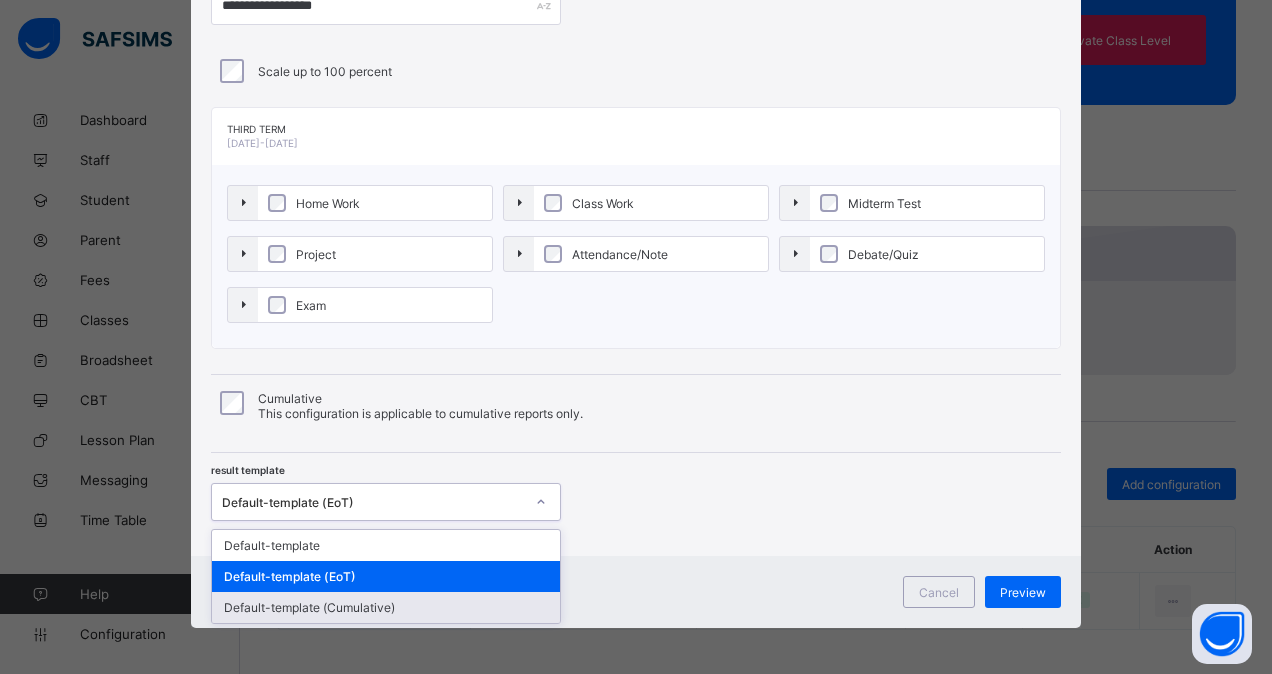
click at [336, 601] on div "Default-template (Cumulative)" at bounding box center [386, 607] width 348 height 31
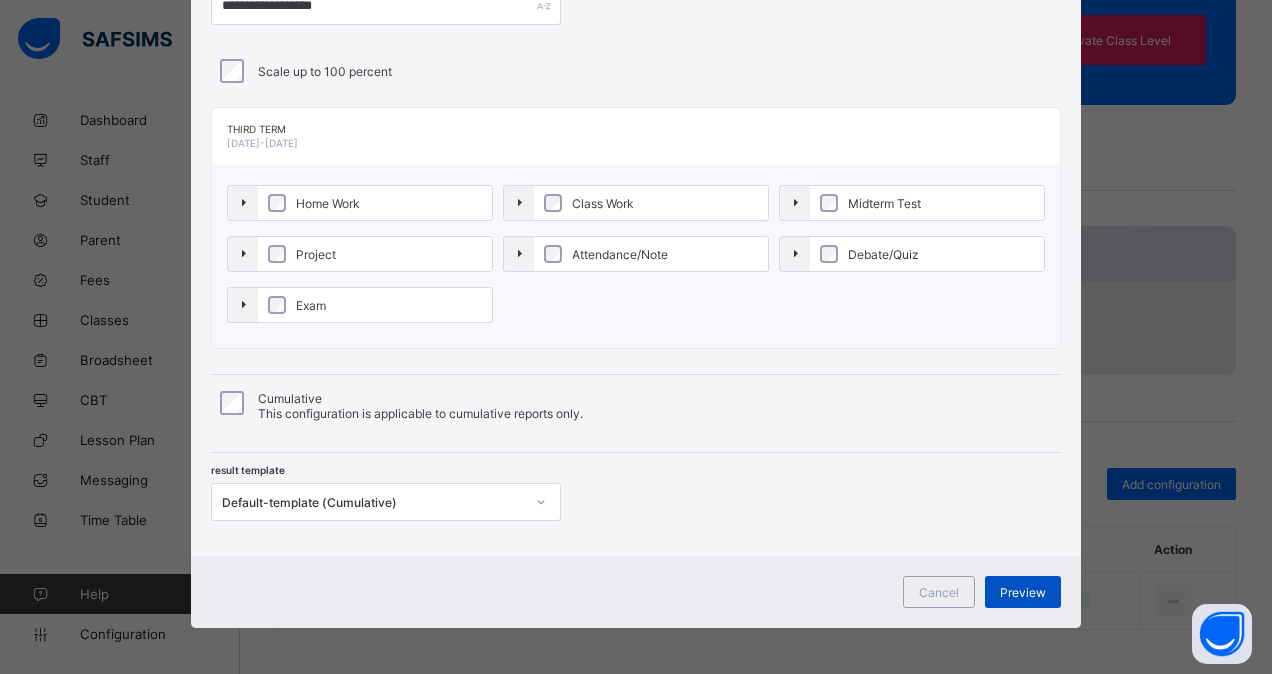
click at [1024, 590] on span "Preview" at bounding box center [1023, 592] width 46 height 15
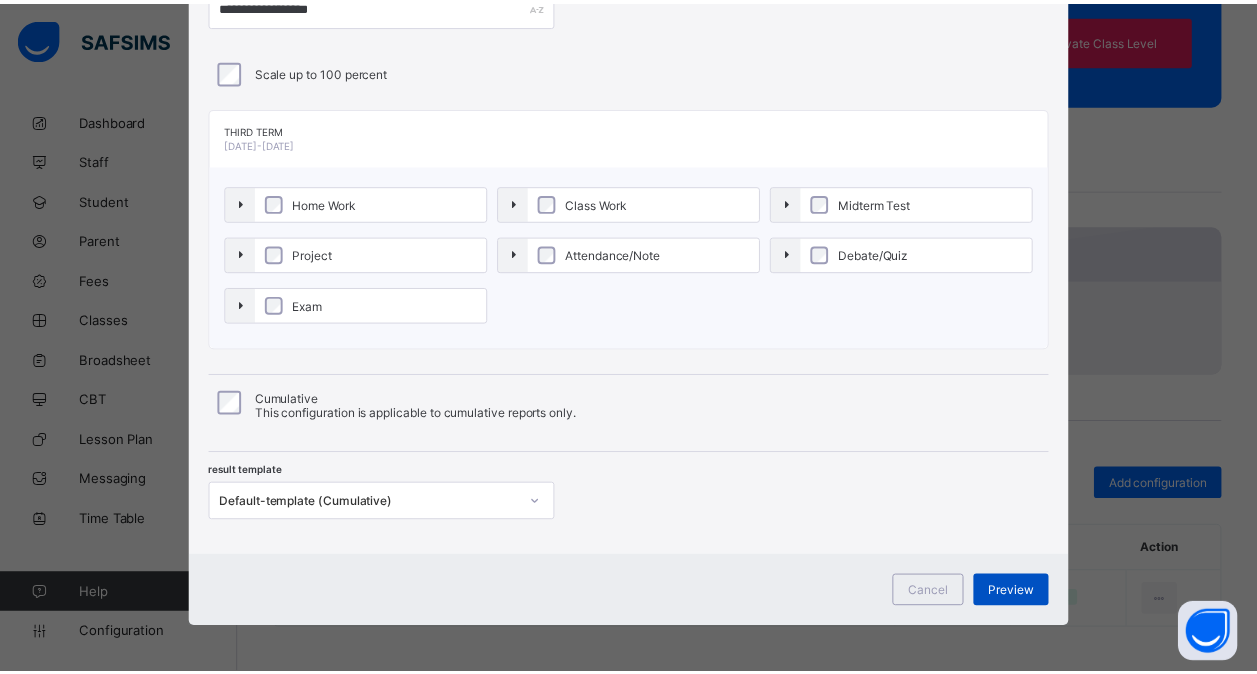
scroll to position [0, 0]
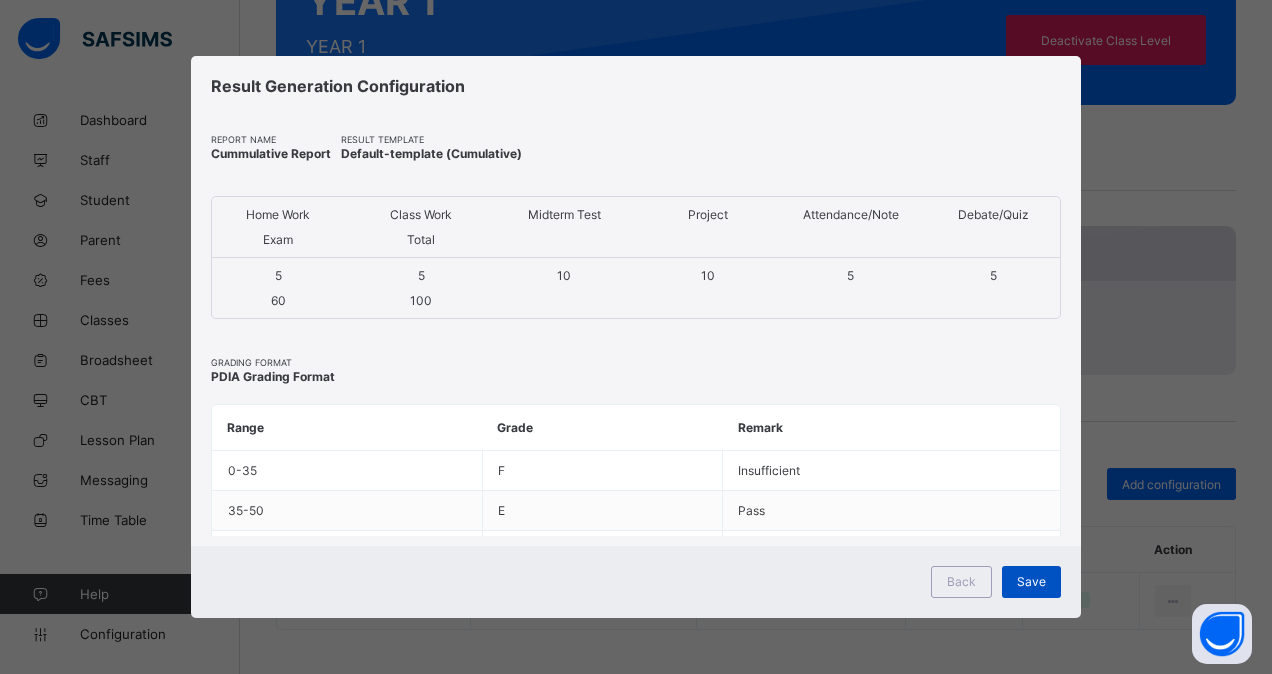
click at [1030, 576] on span "Save" at bounding box center [1031, 581] width 29 height 15
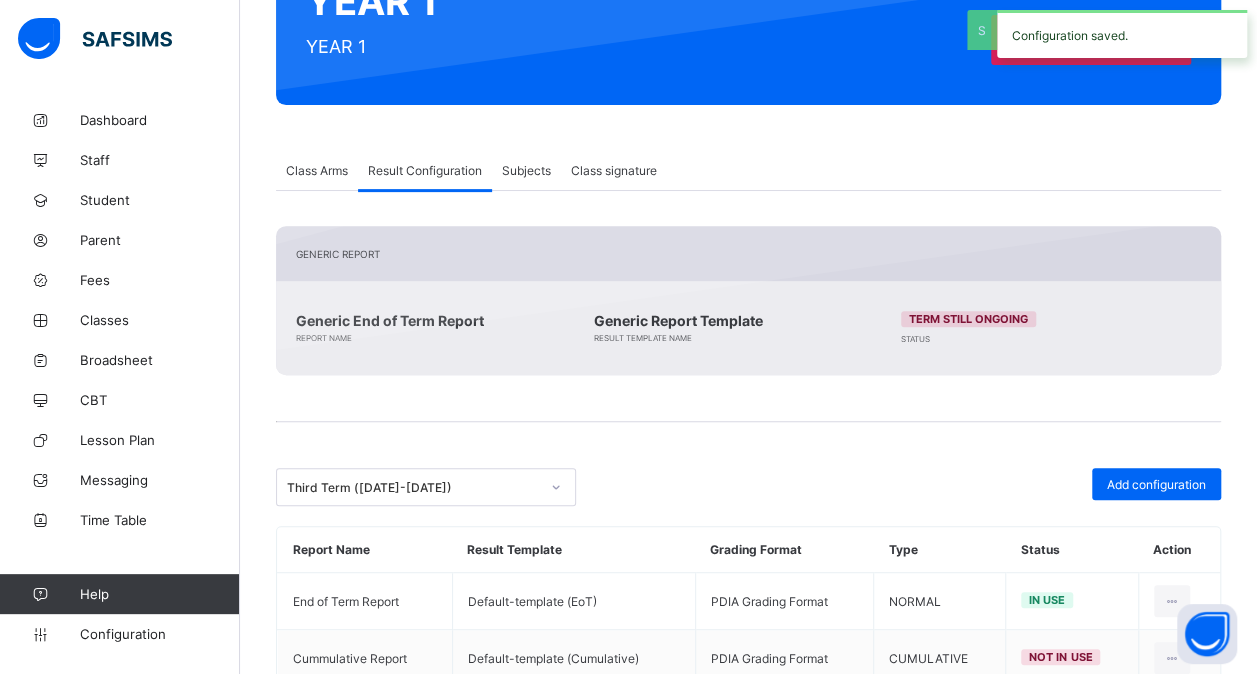
scroll to position [317, 0]
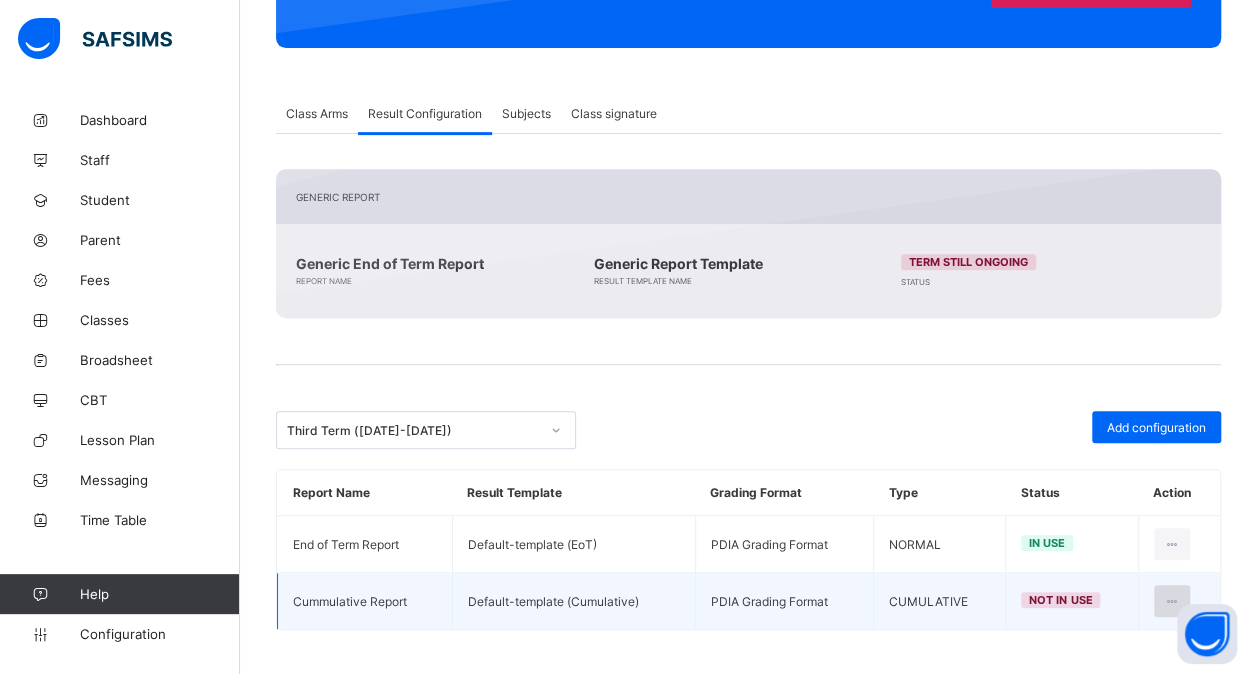
click at [1181, 594] on icon at bounding box center [1172, 601] width 17 height 15
click at [1086, 672] on div "Set in use" at bounding box center [1123, 682] width 116 height 20
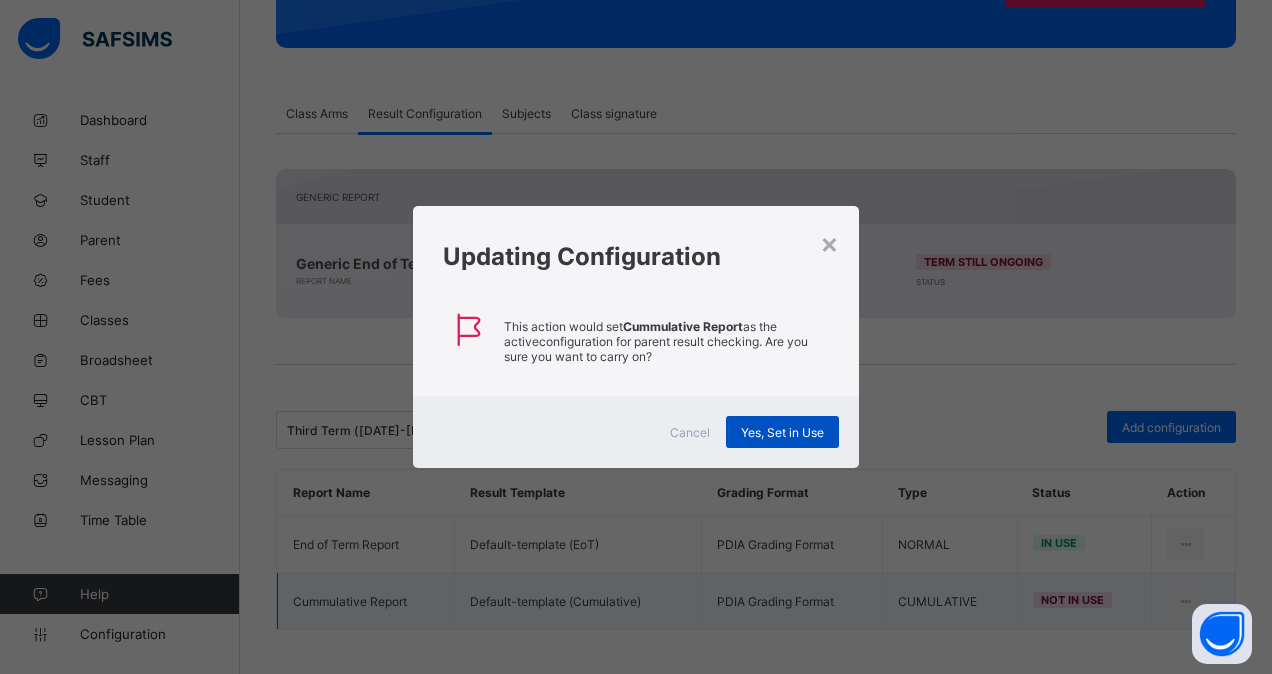
click at [809, 420] on div "Yes, Set in Use" at bounding box center [782, 432] width 113 height 32
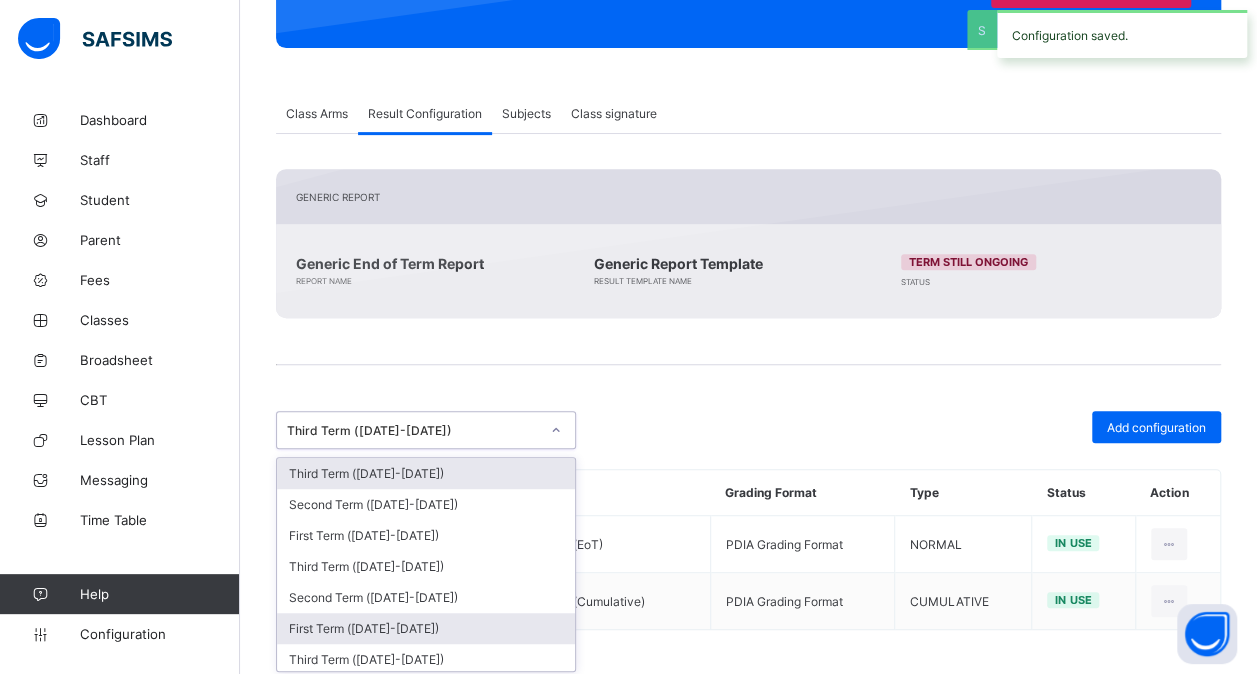
drag, startPoint x: 517, startPoint y: 421, endPoint x: 495, endPoint y: 611, distance: 191.2
click at [495, 449] on div "option Third Term ([DATE]-[DATE]), selected. option Third Term ([DATE]-[DATE]) …" at bounding box center [426, 430] width 300 height 38
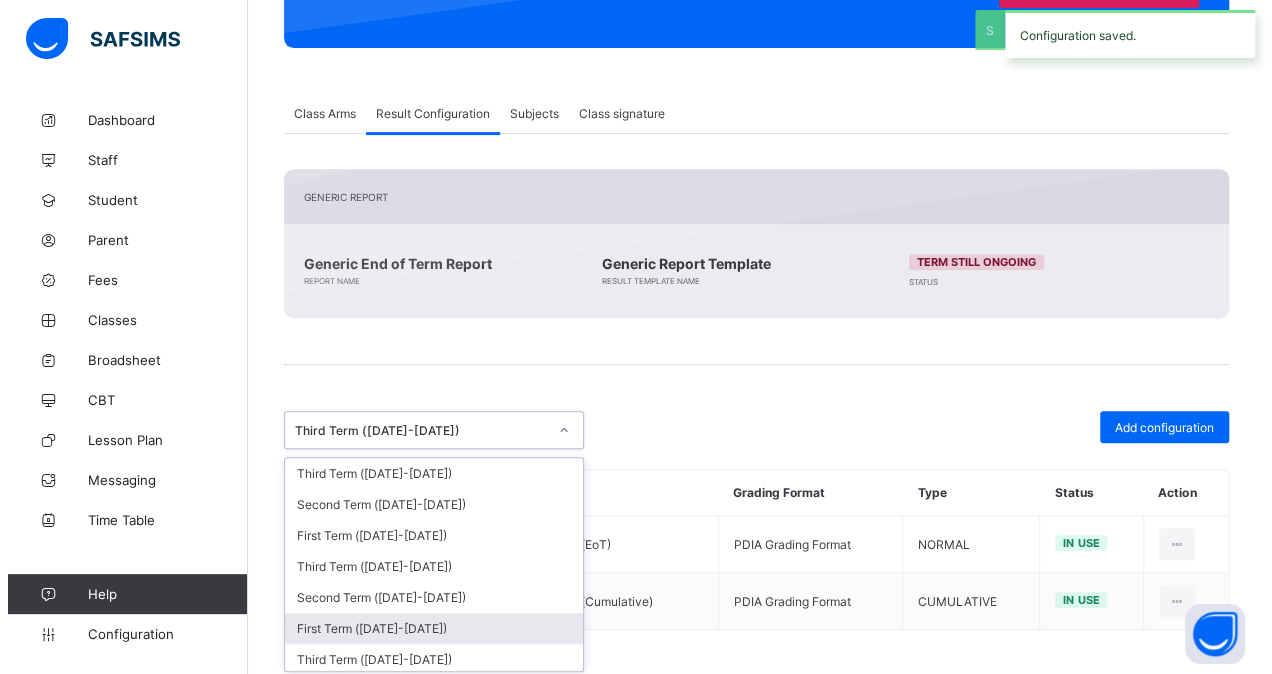
scroll to position [387, 0]
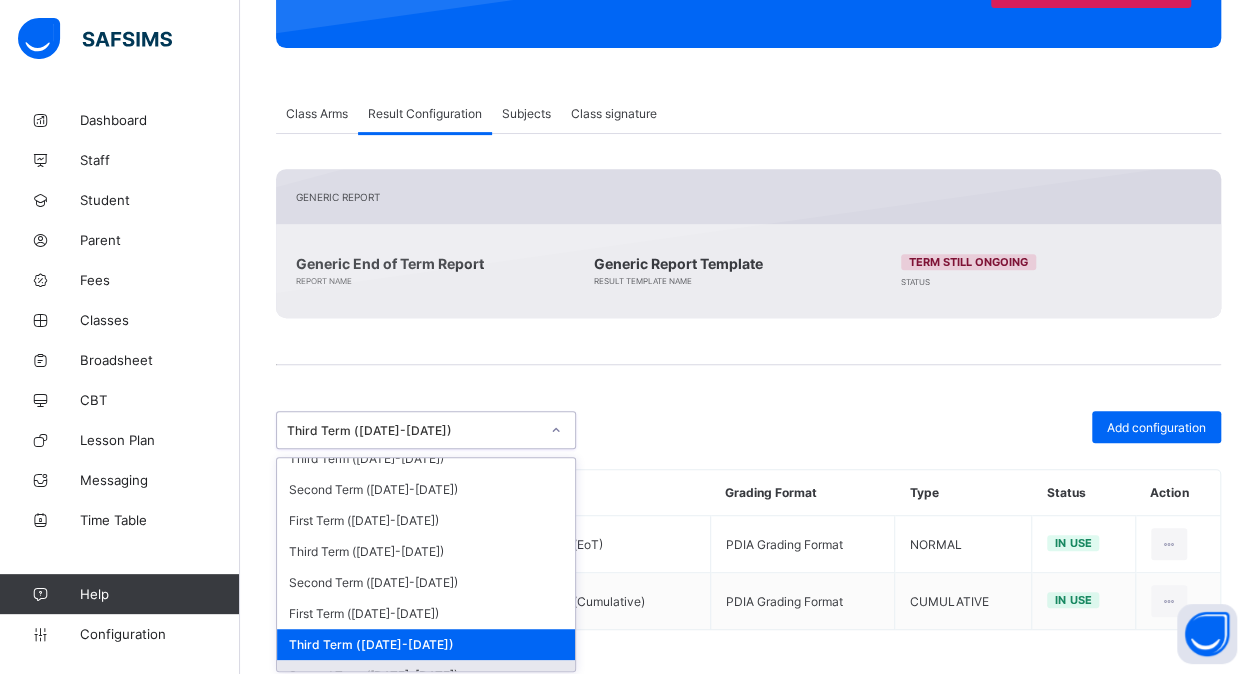
click at [444, 660] on div "Second Term ([DATE]-[DATE])" at bounding box center [426, 675] width 298 height 31
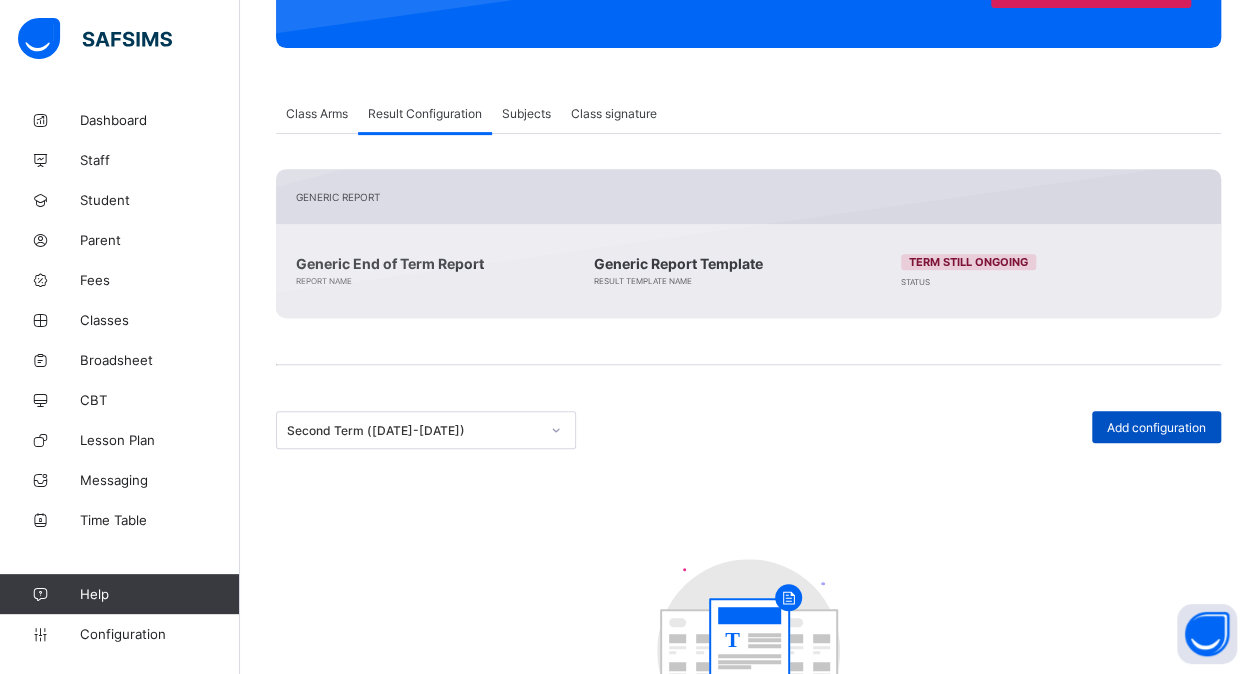
click at [1142, 420] on span "Add configuration" at bounding box center [1156, 427] width 99 height 15
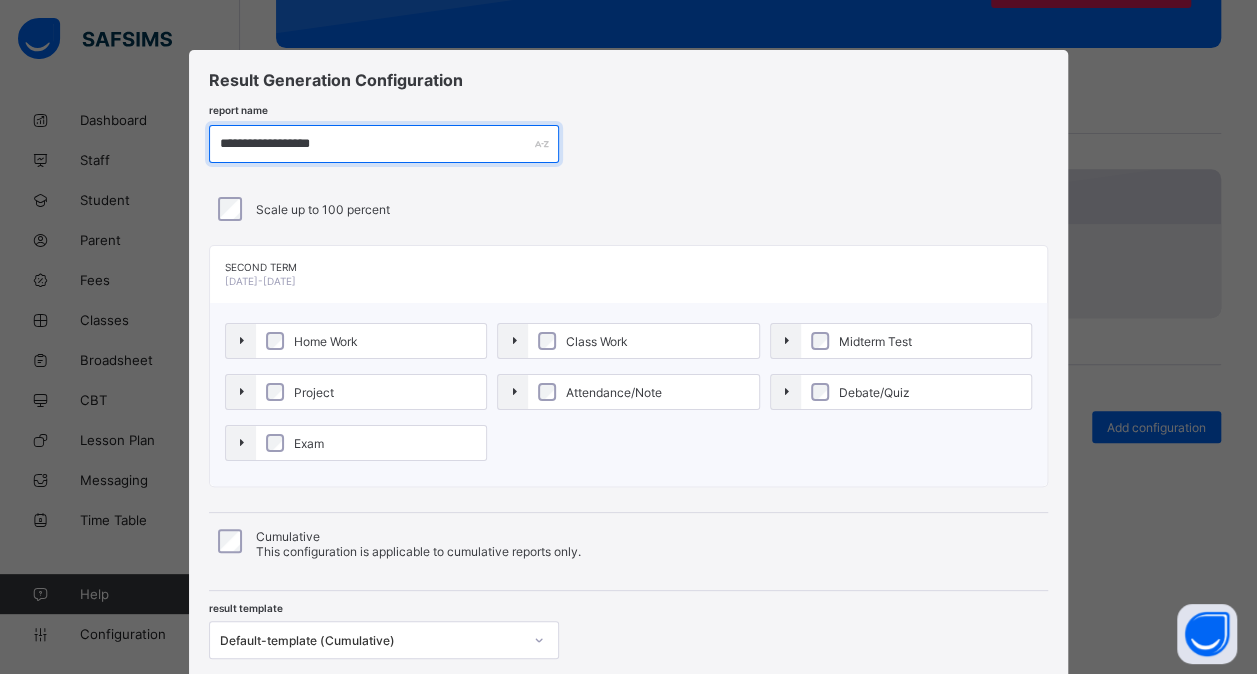
click at [290, 145] on input "**********" at bounding box center [384, 144] width 350 height 38
click at [290, 145] on input "**********" at bounding box center [386, 144] width 350 height 38
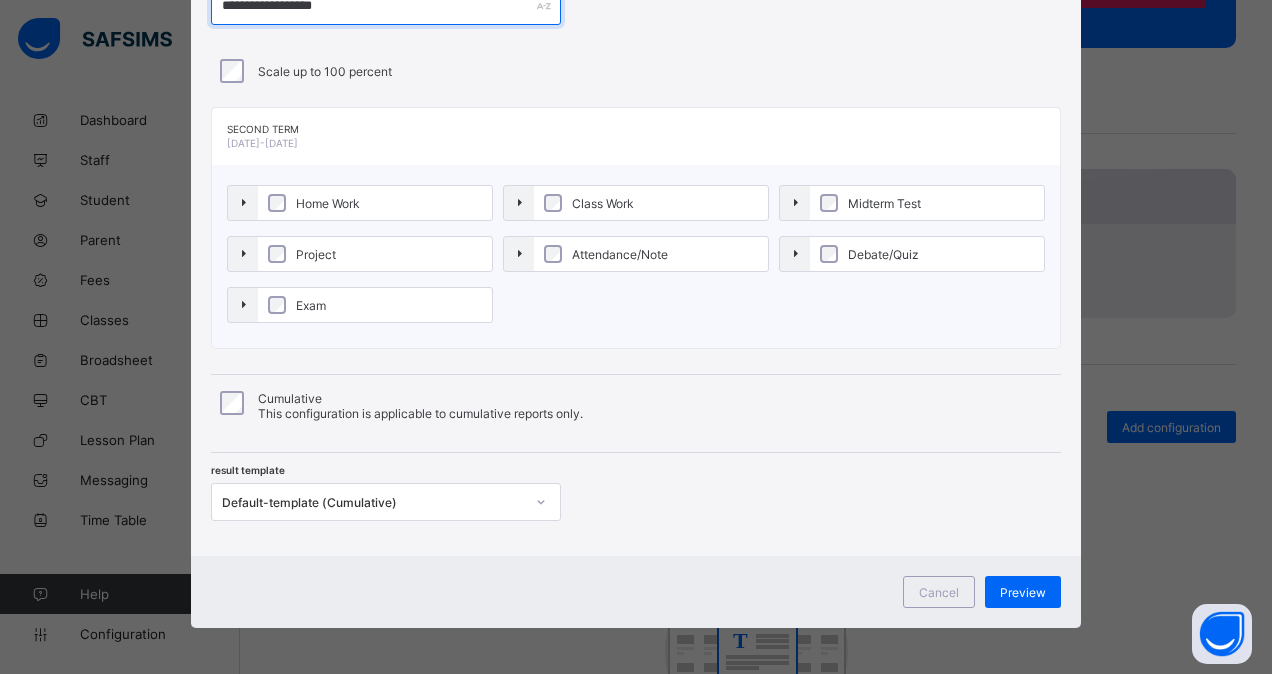
type input "**********"
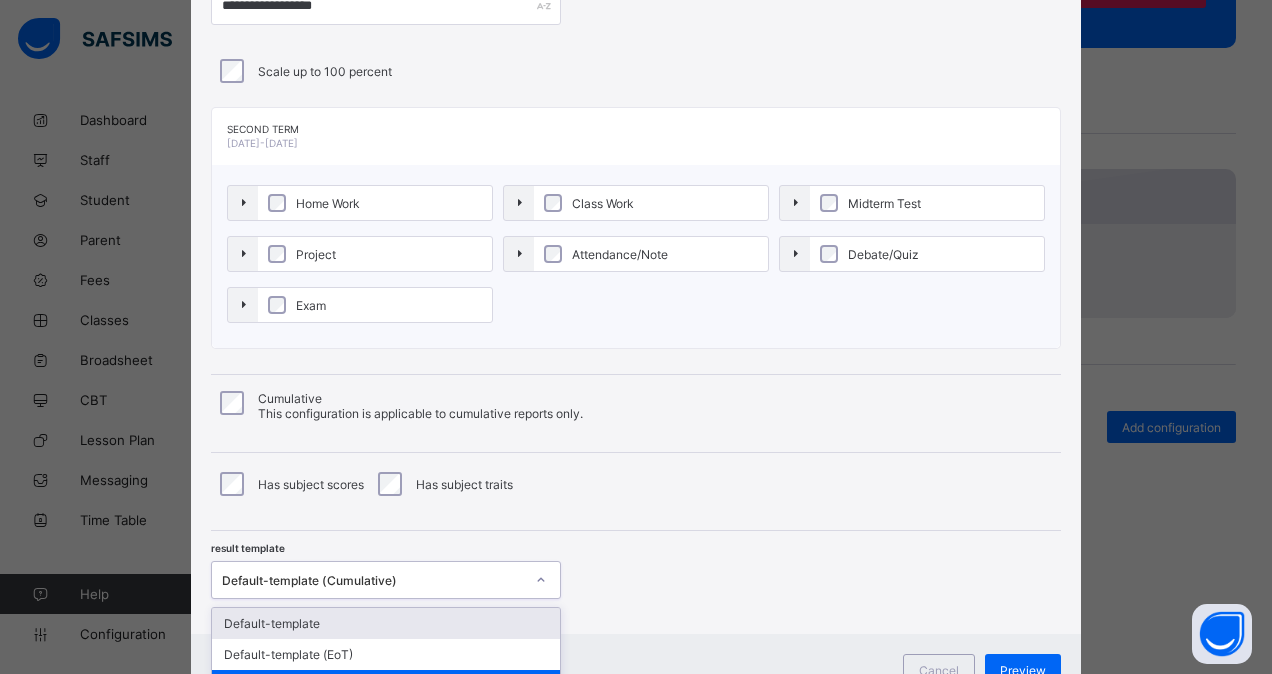
scroll to position [166, 0]
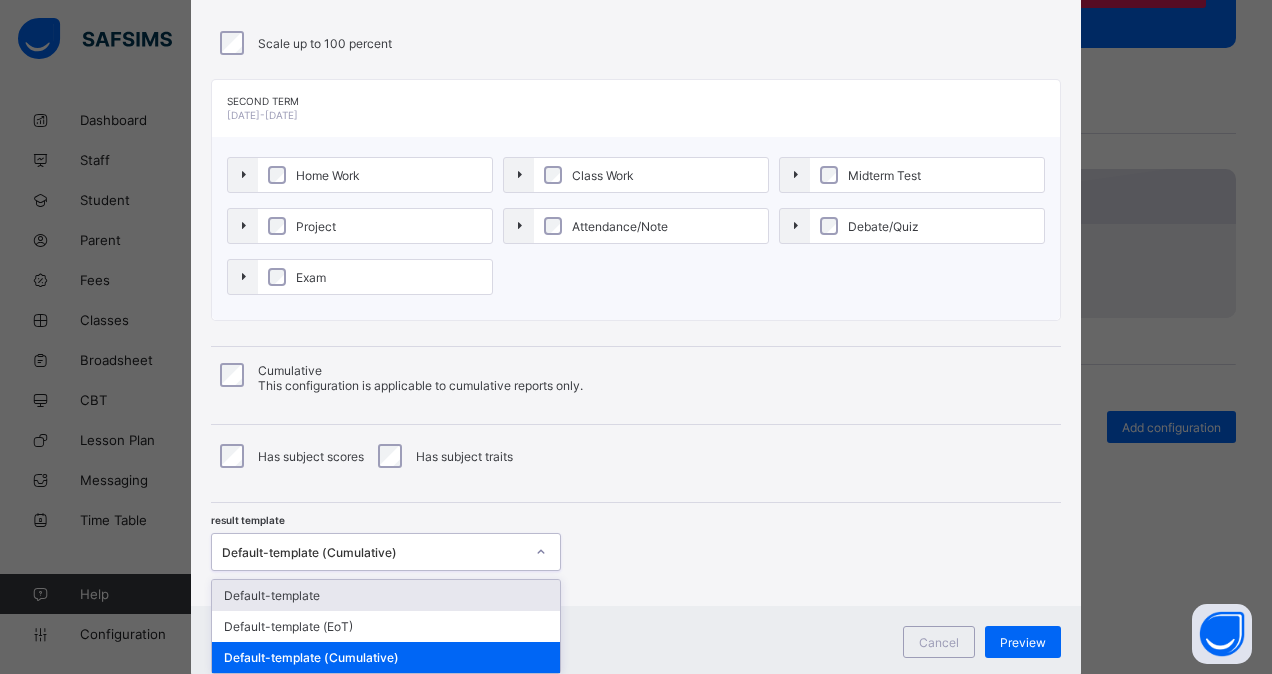
click at [349, 571] on div "option Default-template focused, 1 of 3. 3 results available. Use Up and Down t…" at bounding box center [386, 552] width 350 height 38
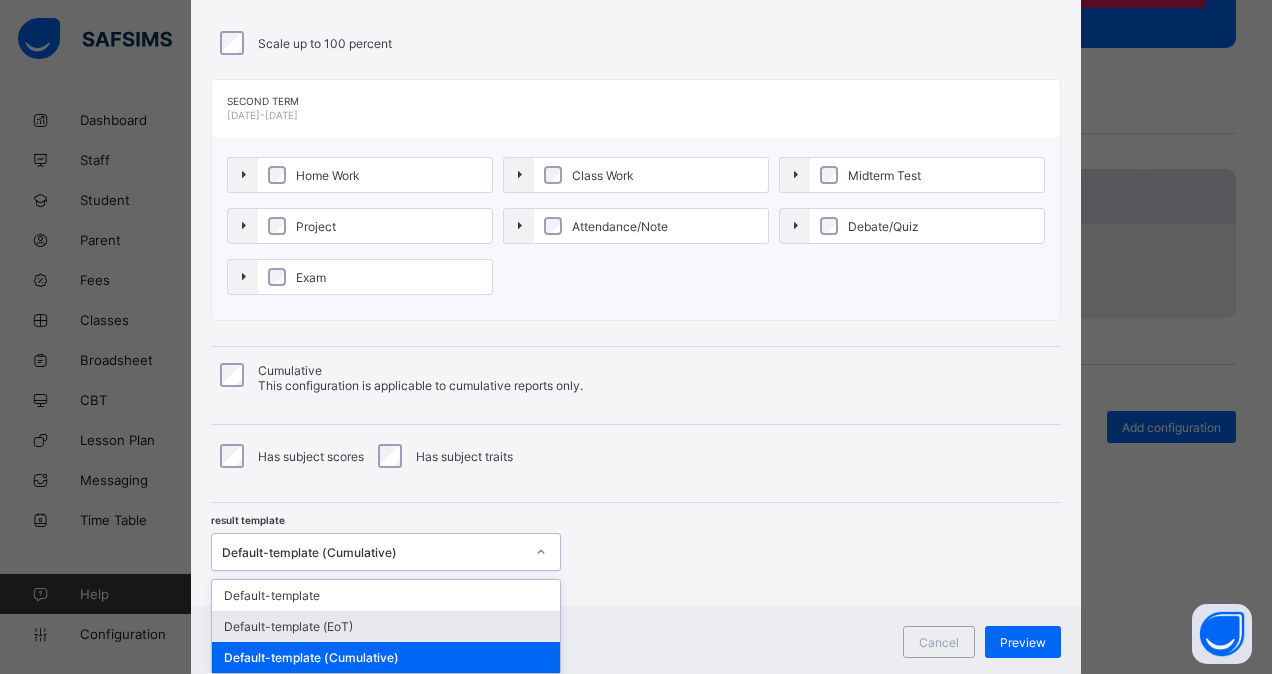
click at [342, 616] on div "Default-template (EoT)" at bounding box center [386, 626] width 348 height 31
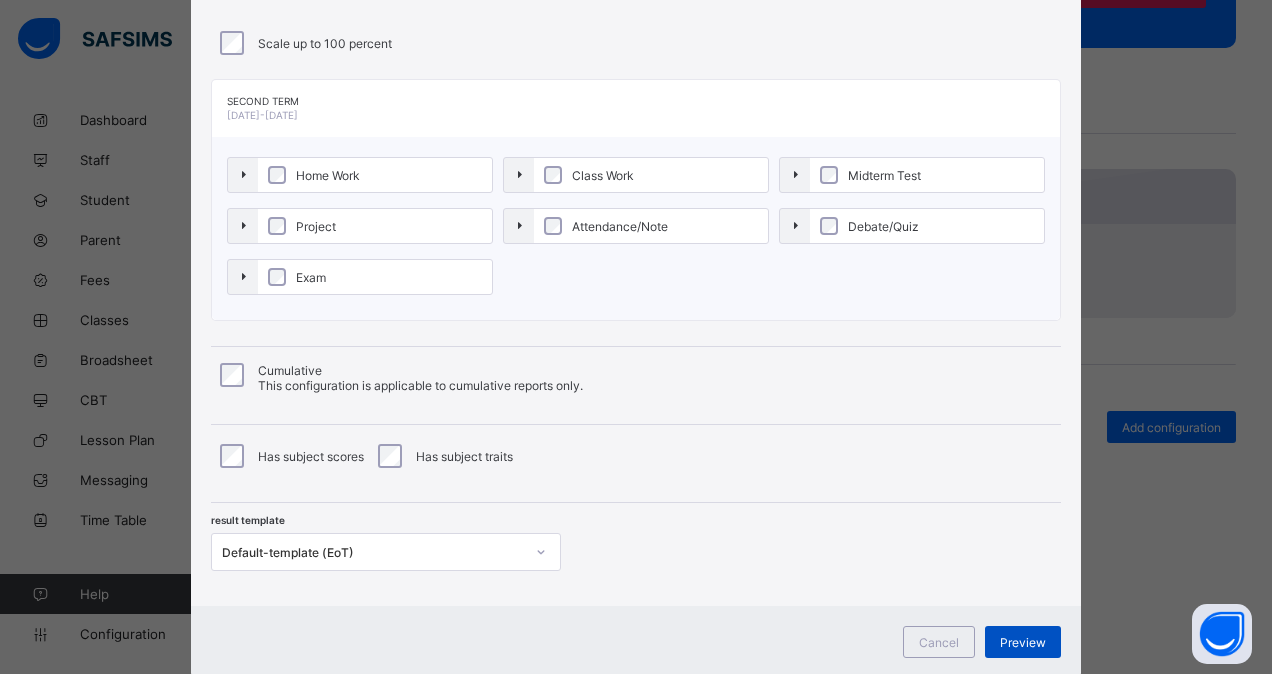
click at [1035, 635] on span "Preview" at bounding box center [1023, 642] width 46 height 15
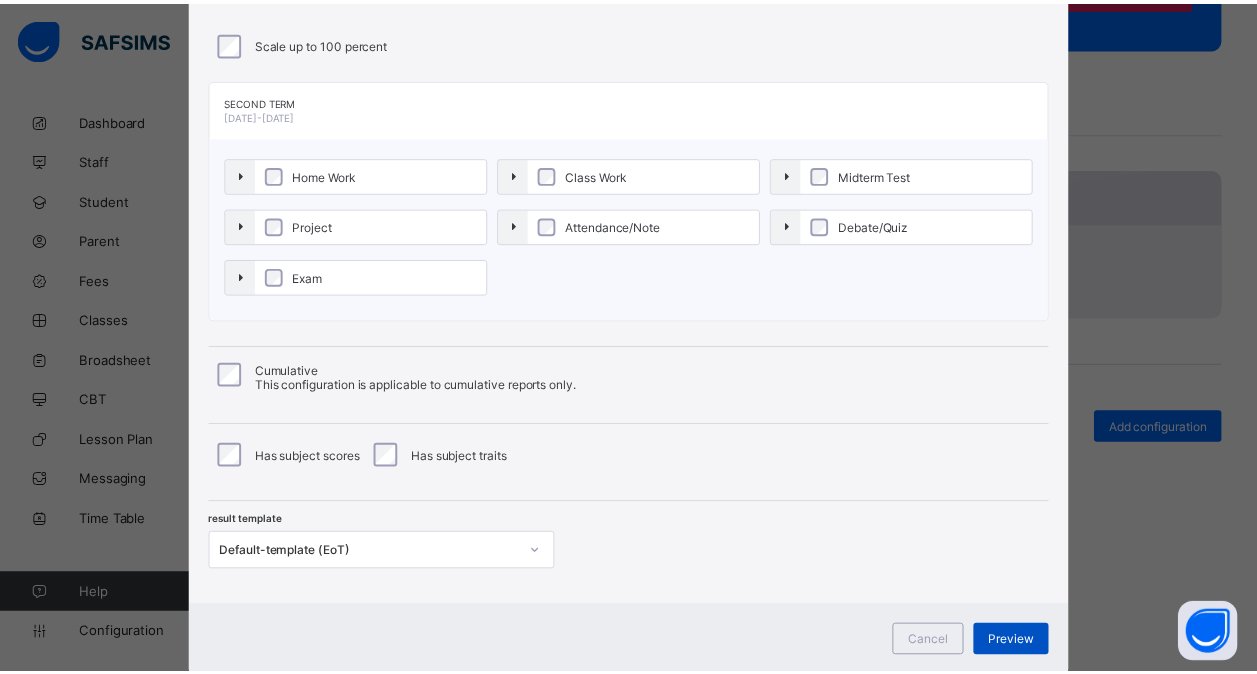
scroll to position [0, 0]
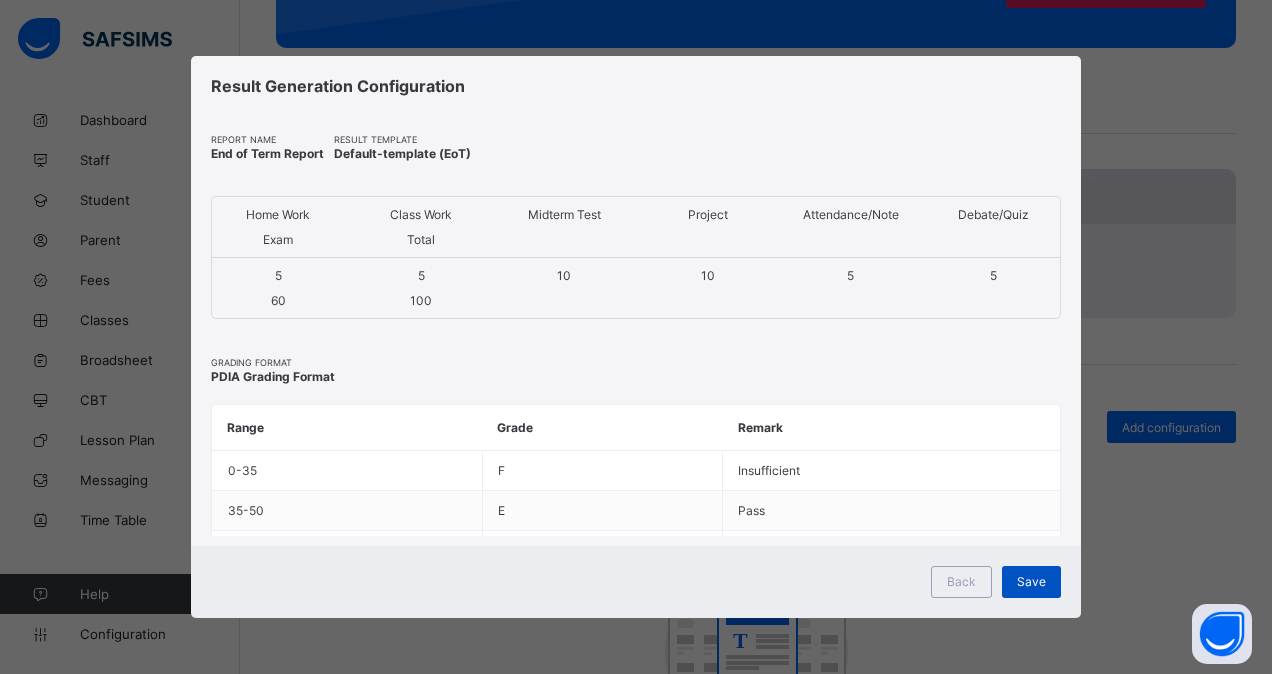
click at [1035, 577] on span "Save" at bounding box center [1031, 581] width 29 height 15
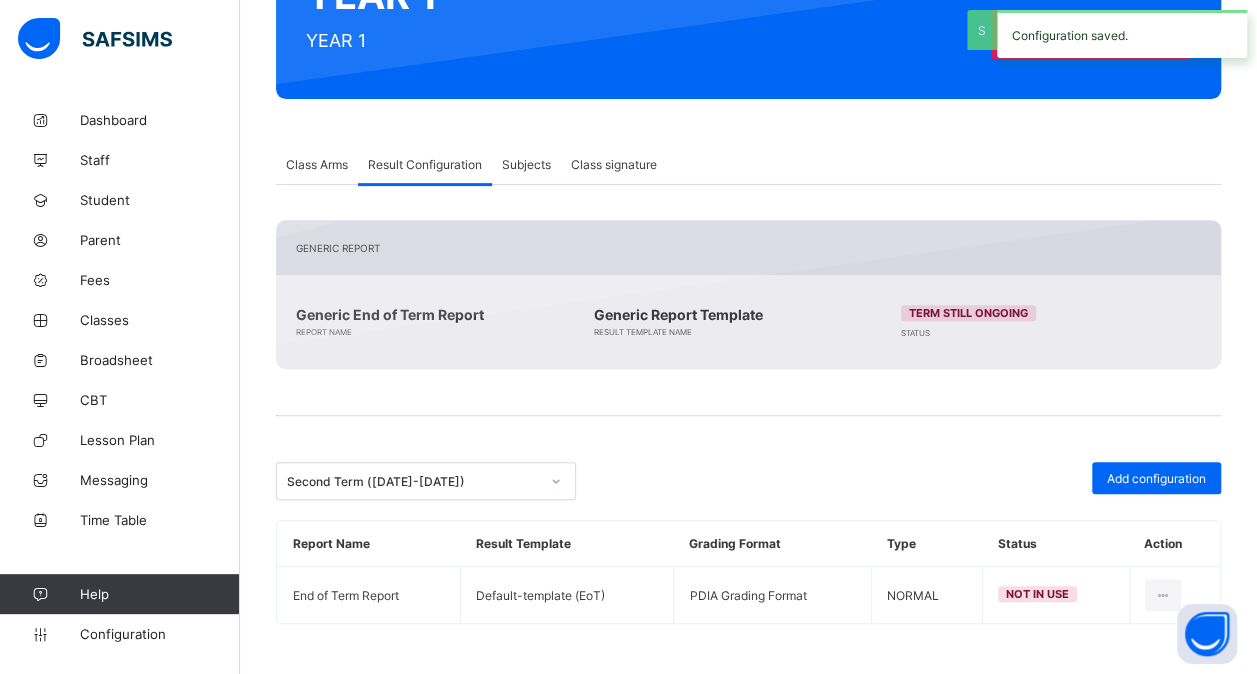
scroll to position [260, 0]
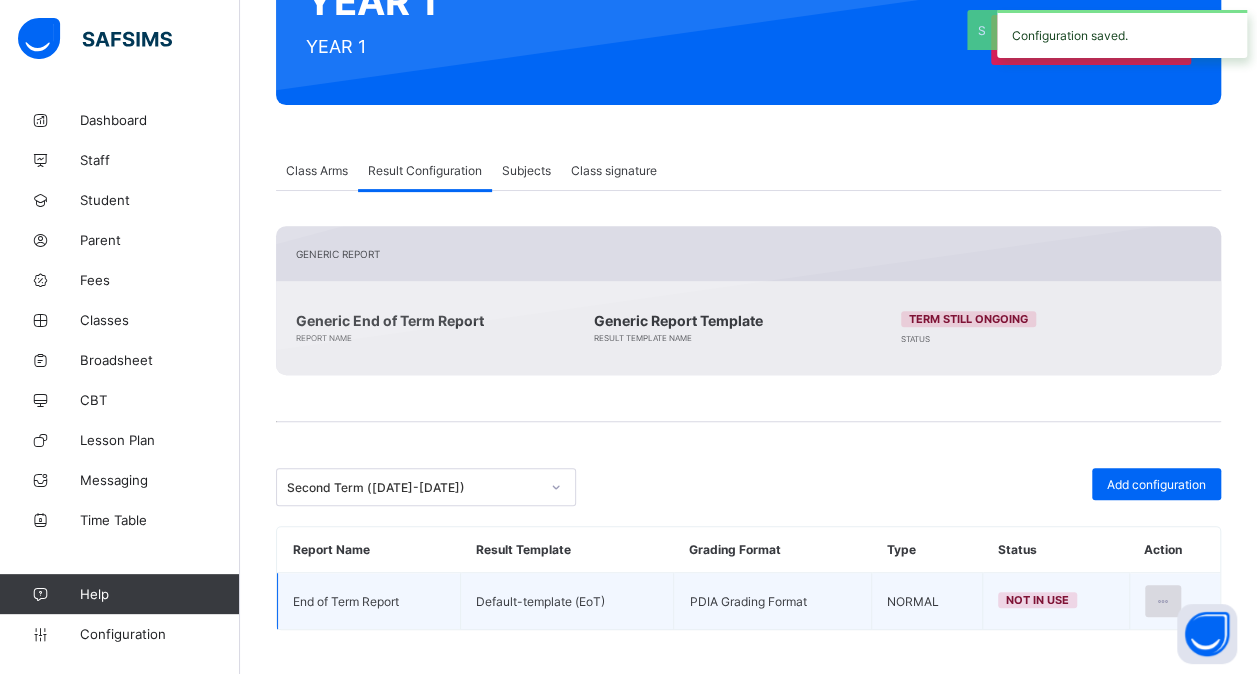
click at [1172, 594] on icon at bounding box center [1163, 601] width 17 height 15
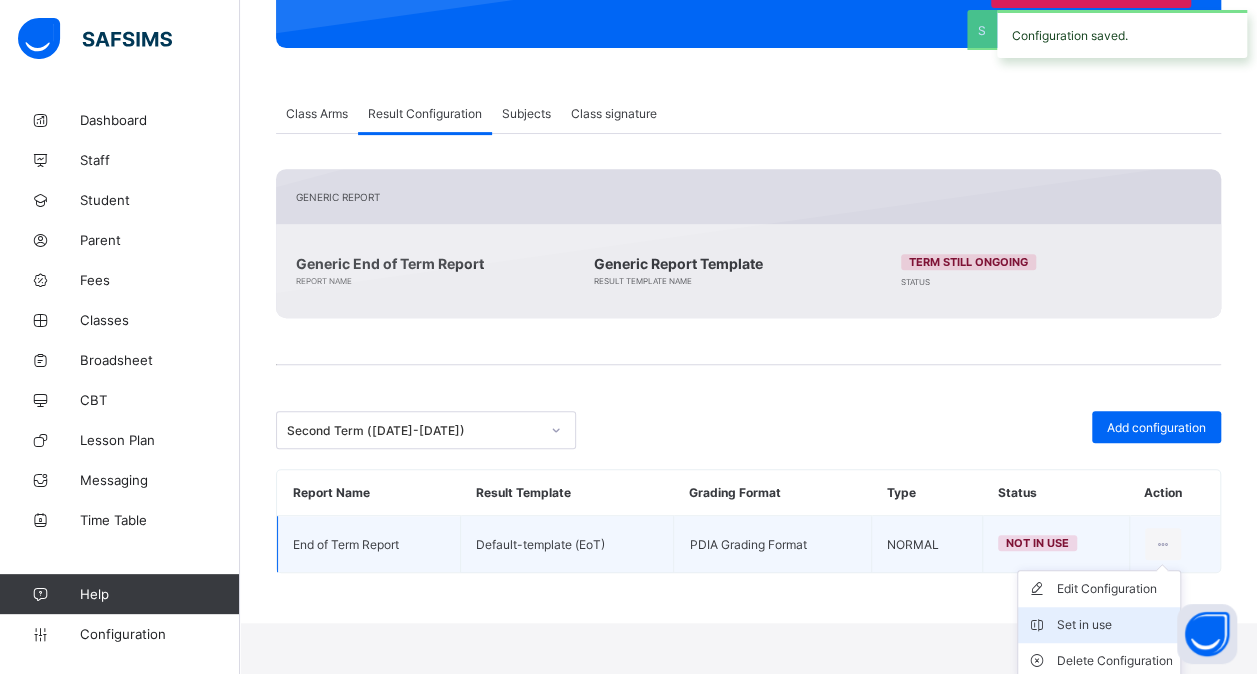
click at [1116, 626] on div "Set in use" at bounding box center [1114, 625] width 116 height 20
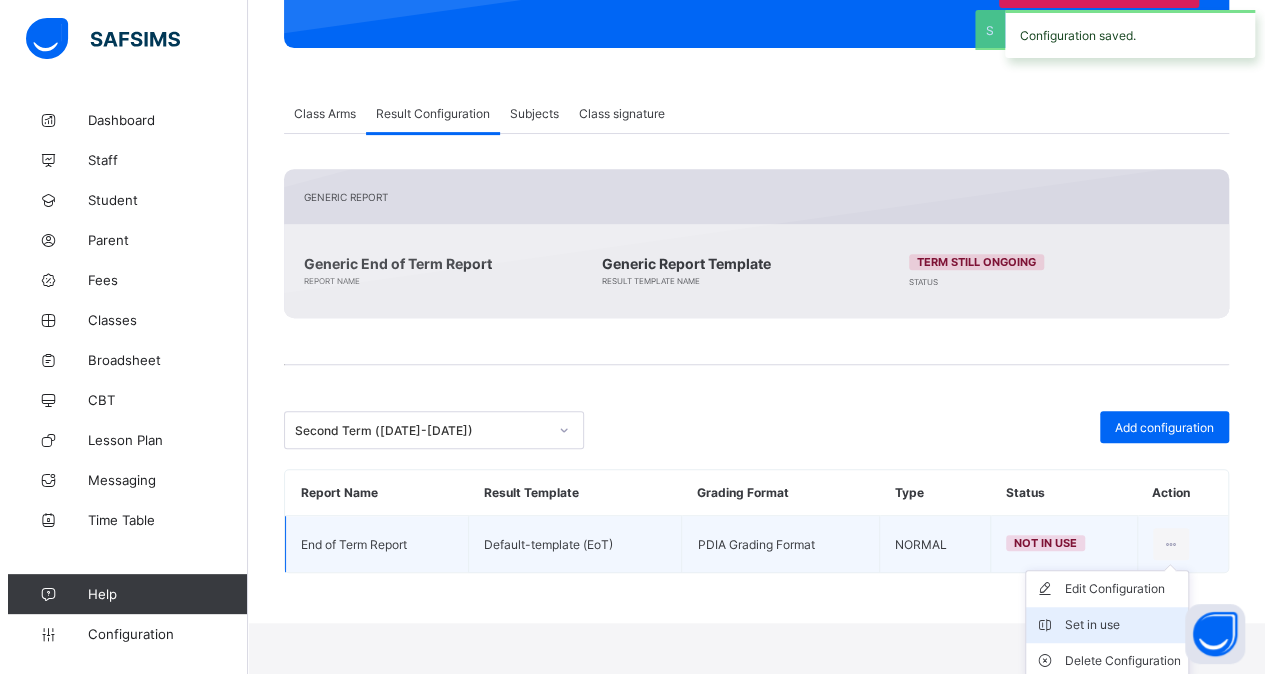
scroll to position [260, 0]
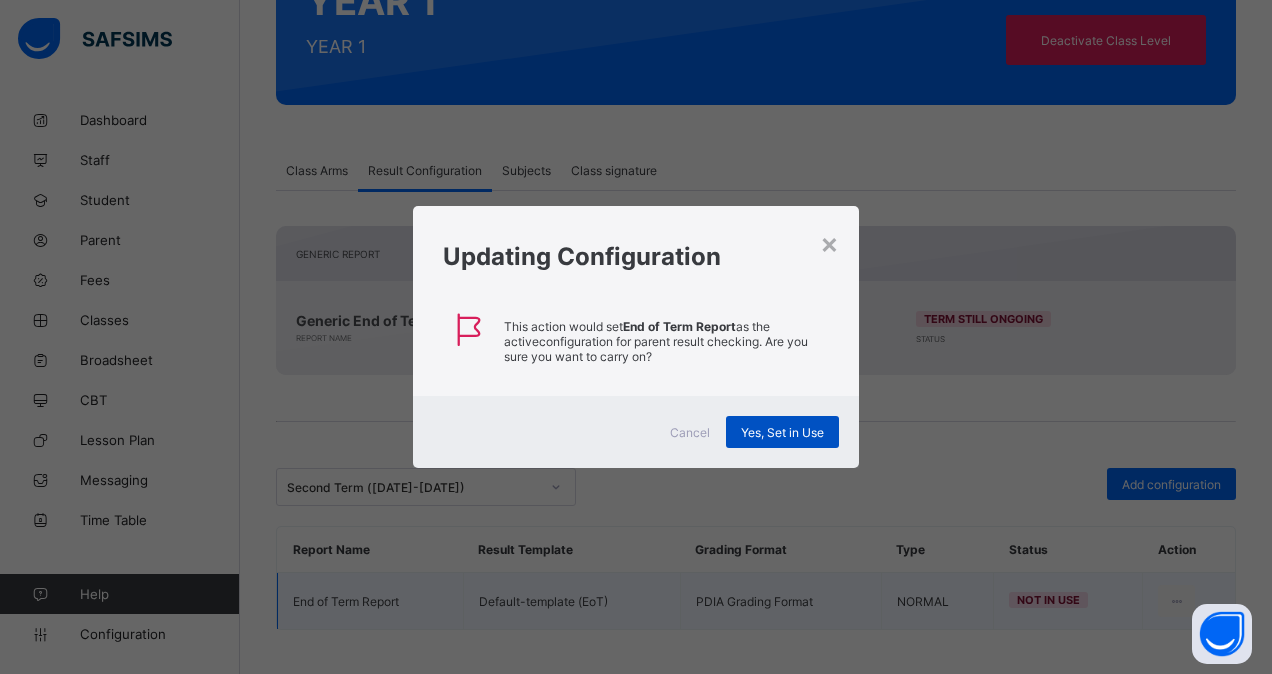
click at [775, 427] on span "Yes, Set in Use" at bounding box center [782, 432] width 83 height 15
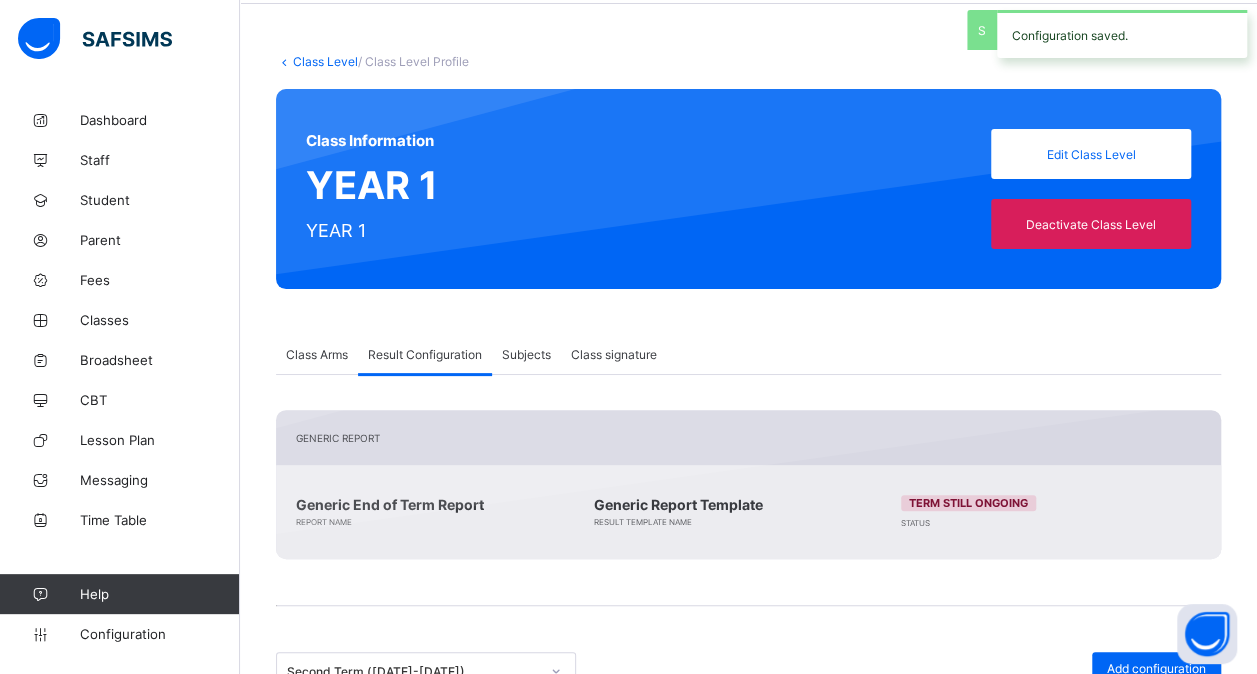
scroll to position [0, 0]
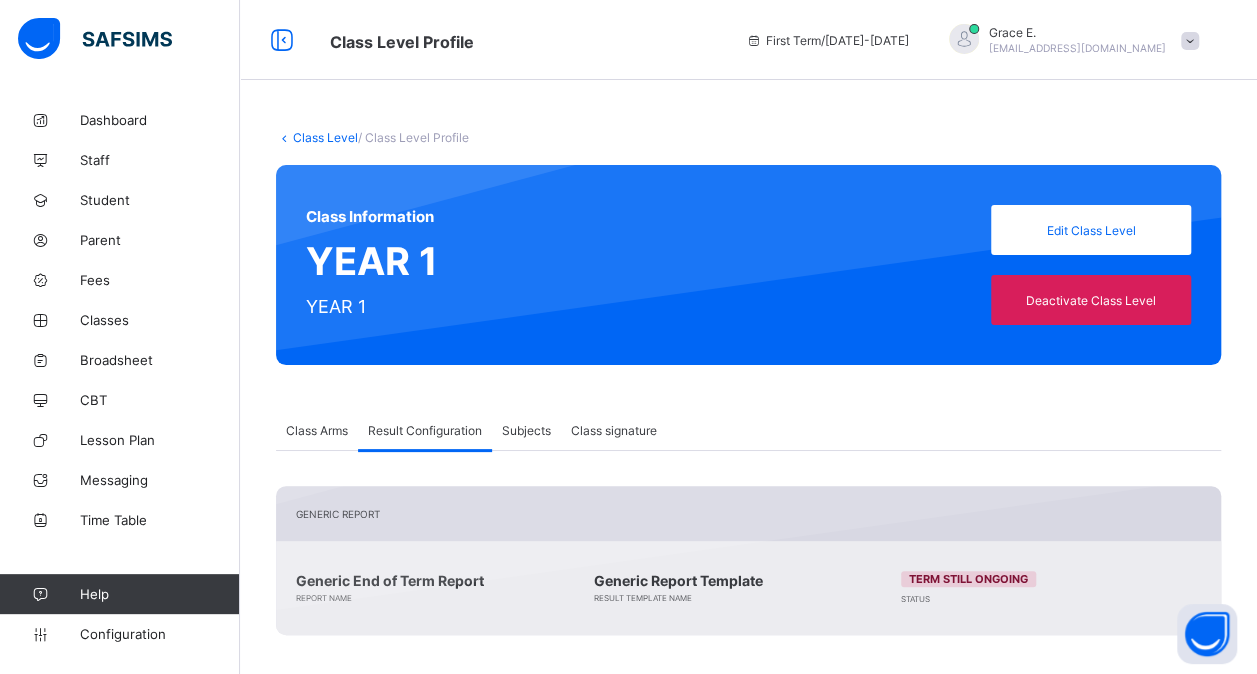
click at [312, 137] on link "Class Level" at bounding box center [325, 137] width 65 height 15
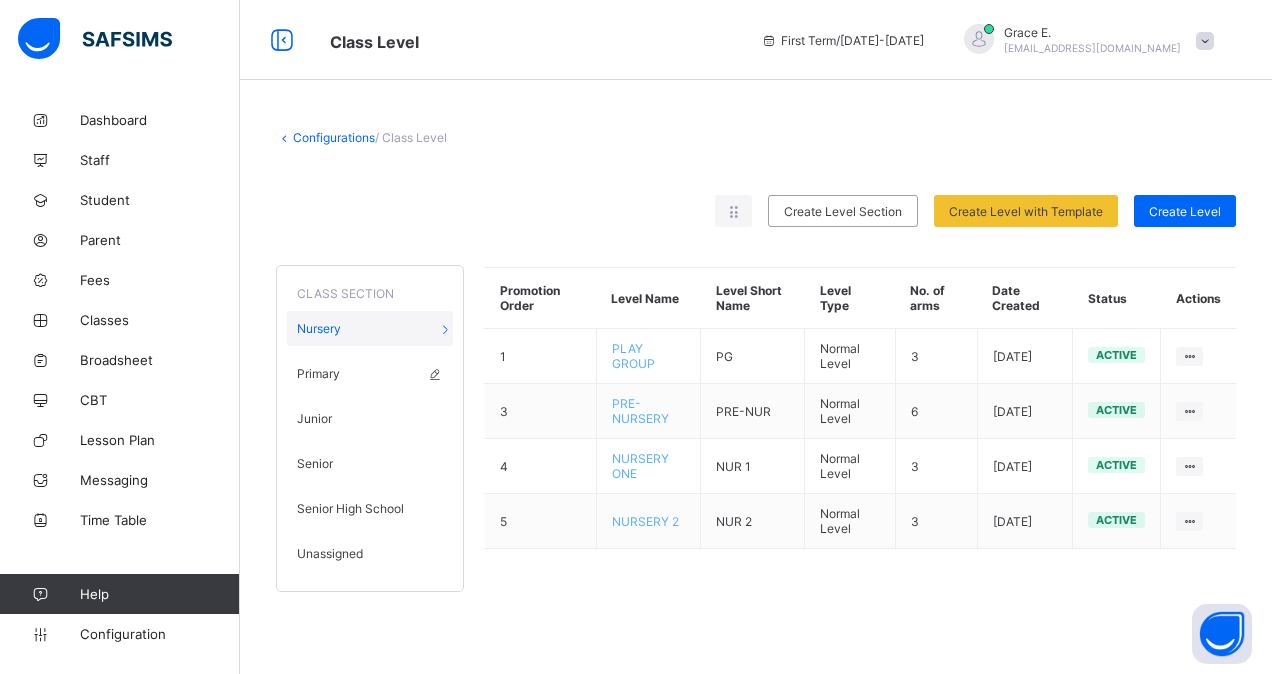
click at [392, 367] on div "Primary" at bounding box center [370, 373] width 166 height 35
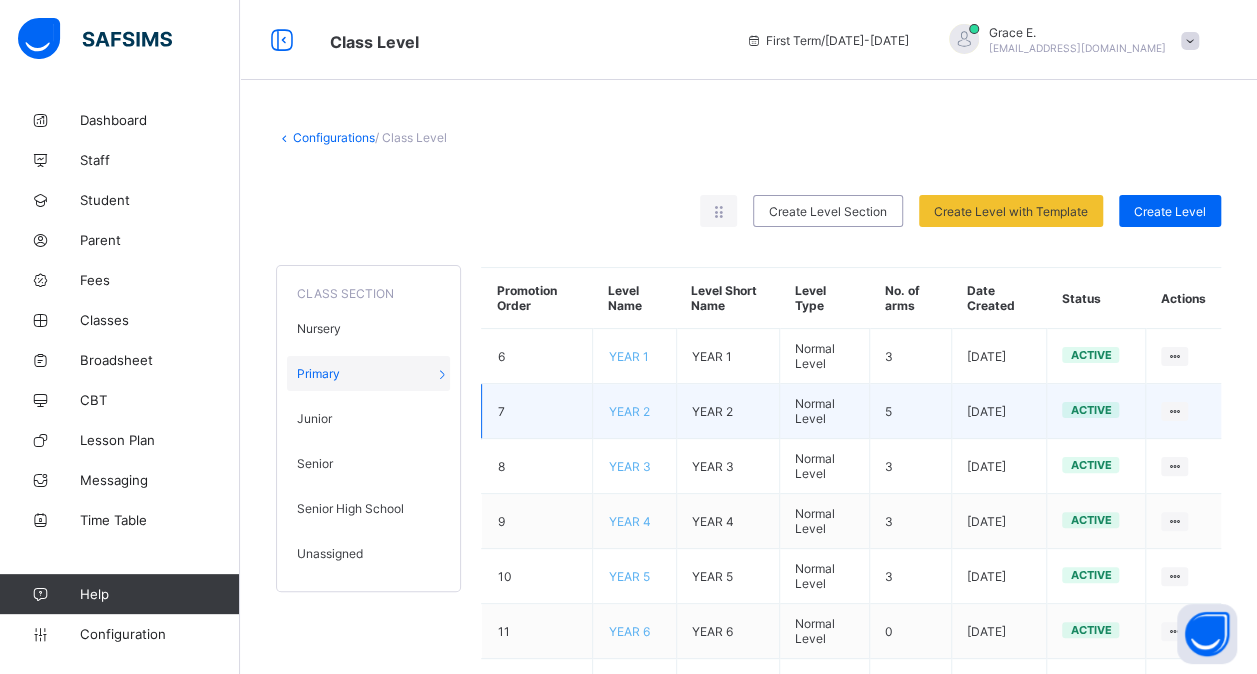
click at [635, 408] on span "YEAR 2" at bounding box center [628, 411] width 41 height 15
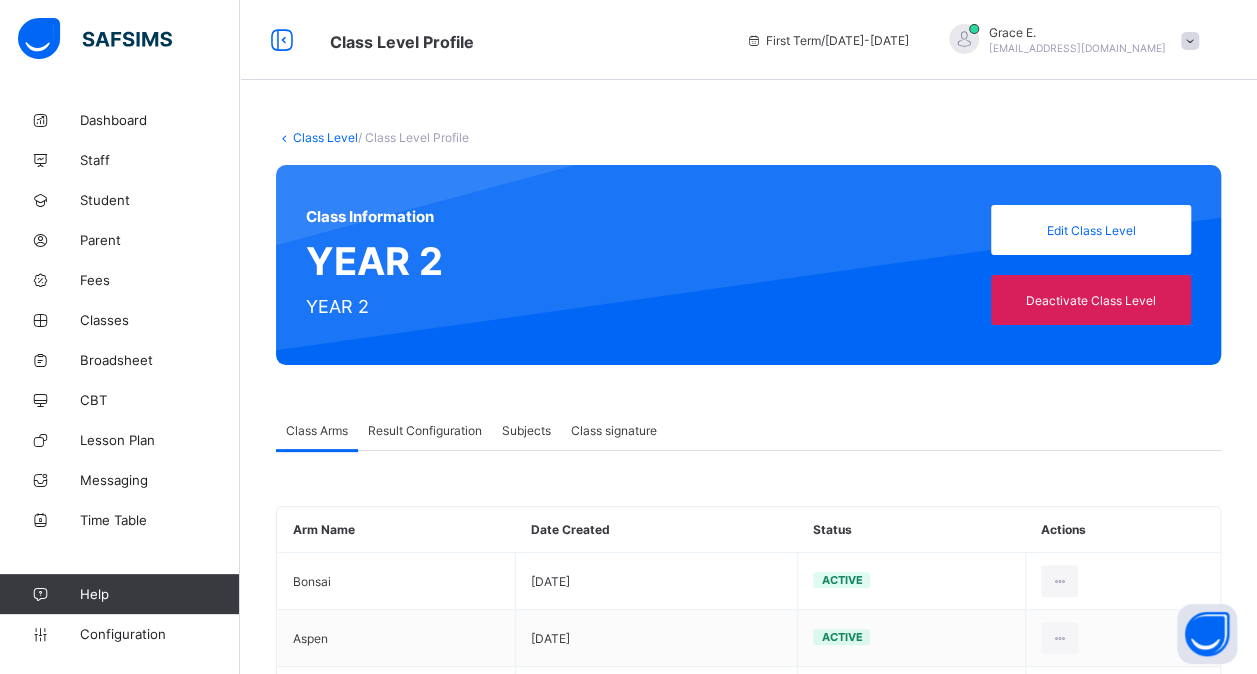
click at [429, 430] on span "Result Configuration" at bounding box center [425, 430] width 114 height 15
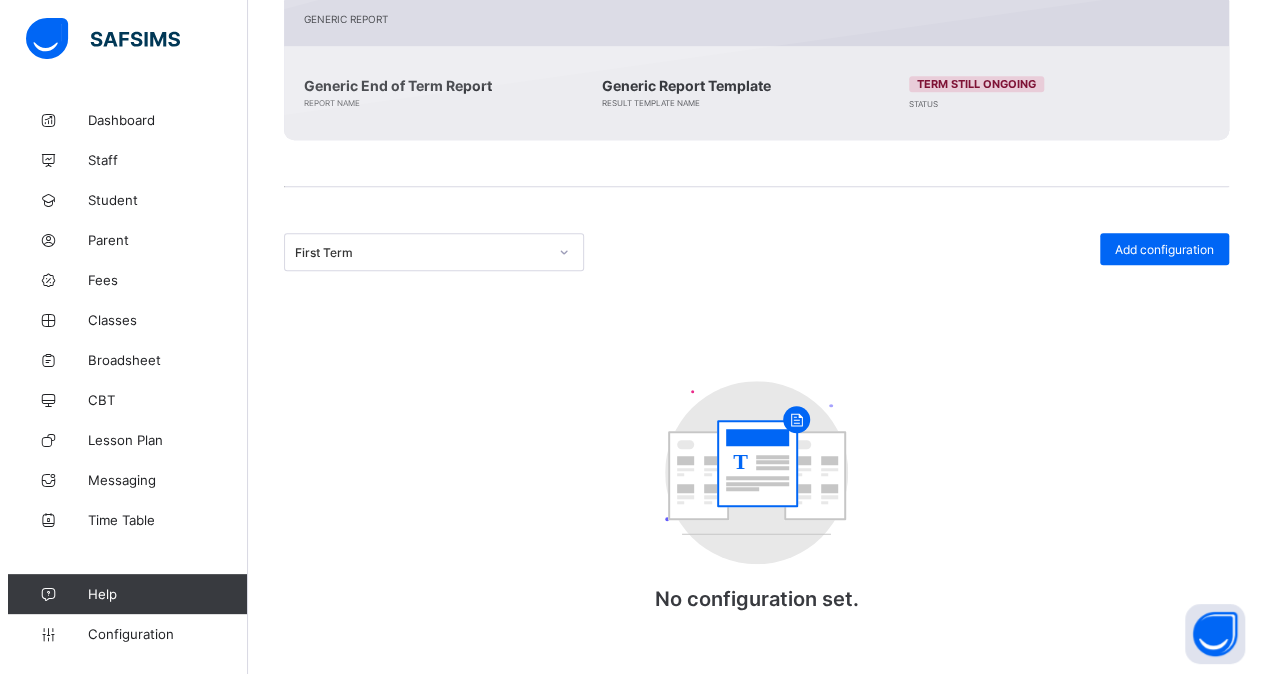
scroll to position [499, 0]
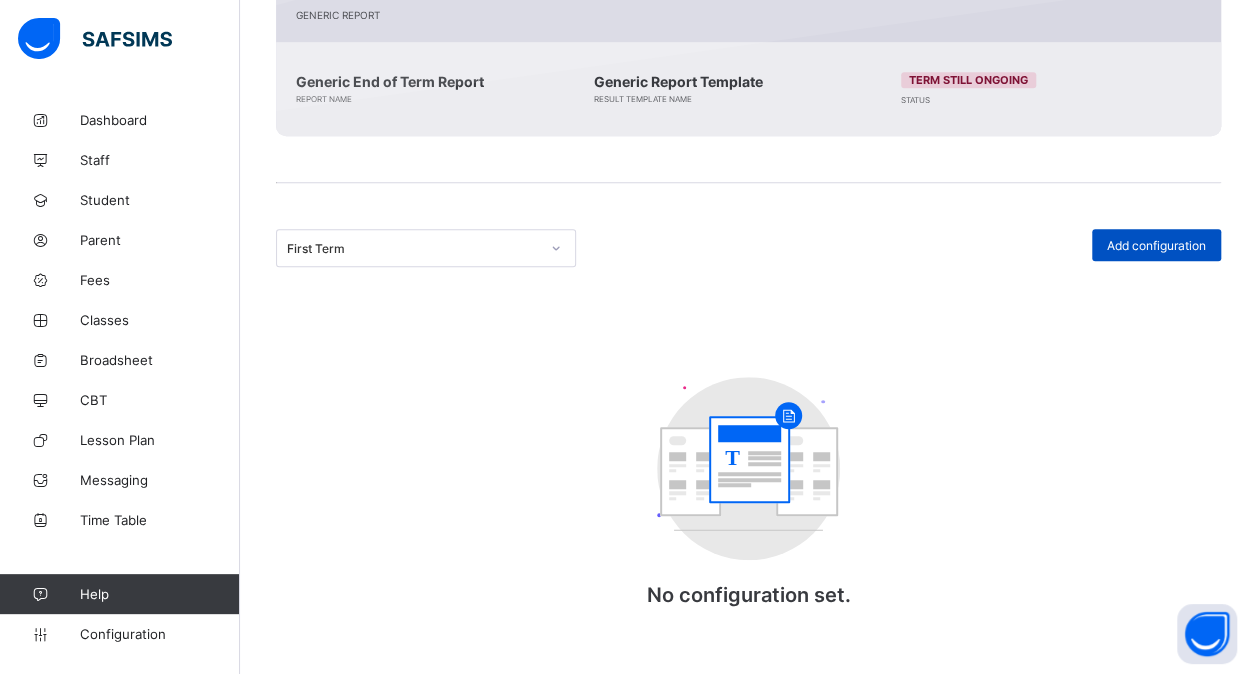
click at [1177, 230] on div "Add configuration" at bounding box center [1156, 245] width 129 height 32
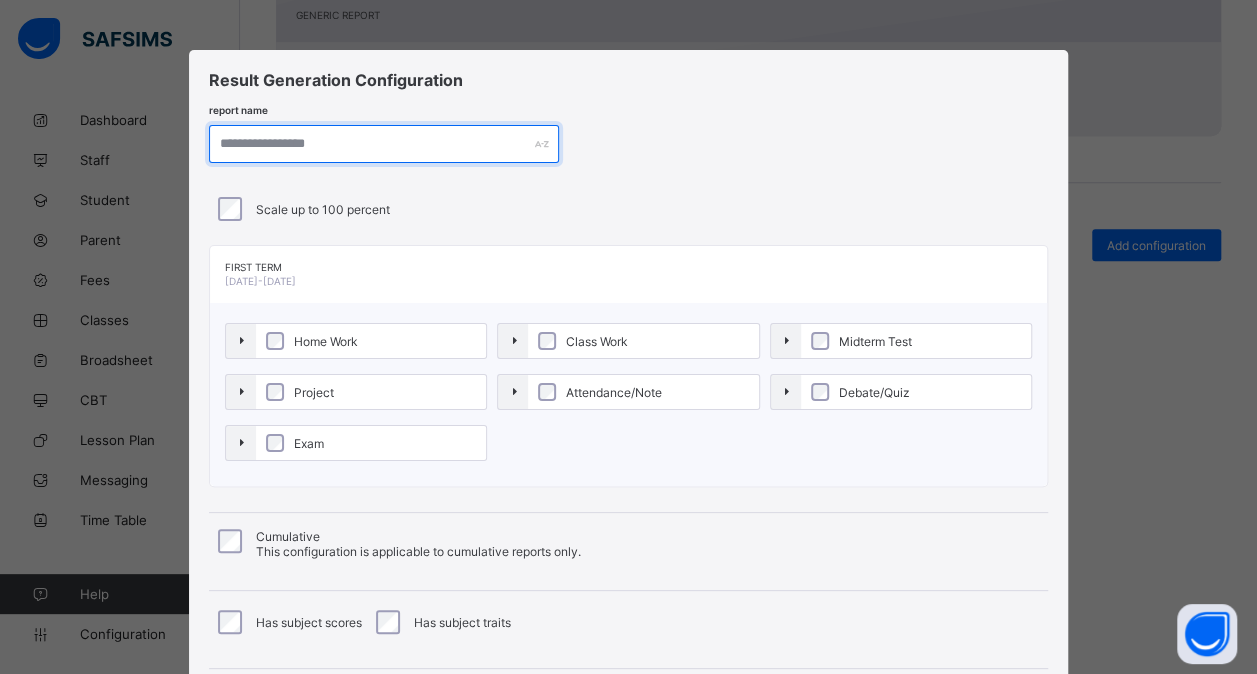
click at [370, 135] on input "text" at bounding box center [384, 144] width 350 height 38
paste input "**********"
type input "**********"
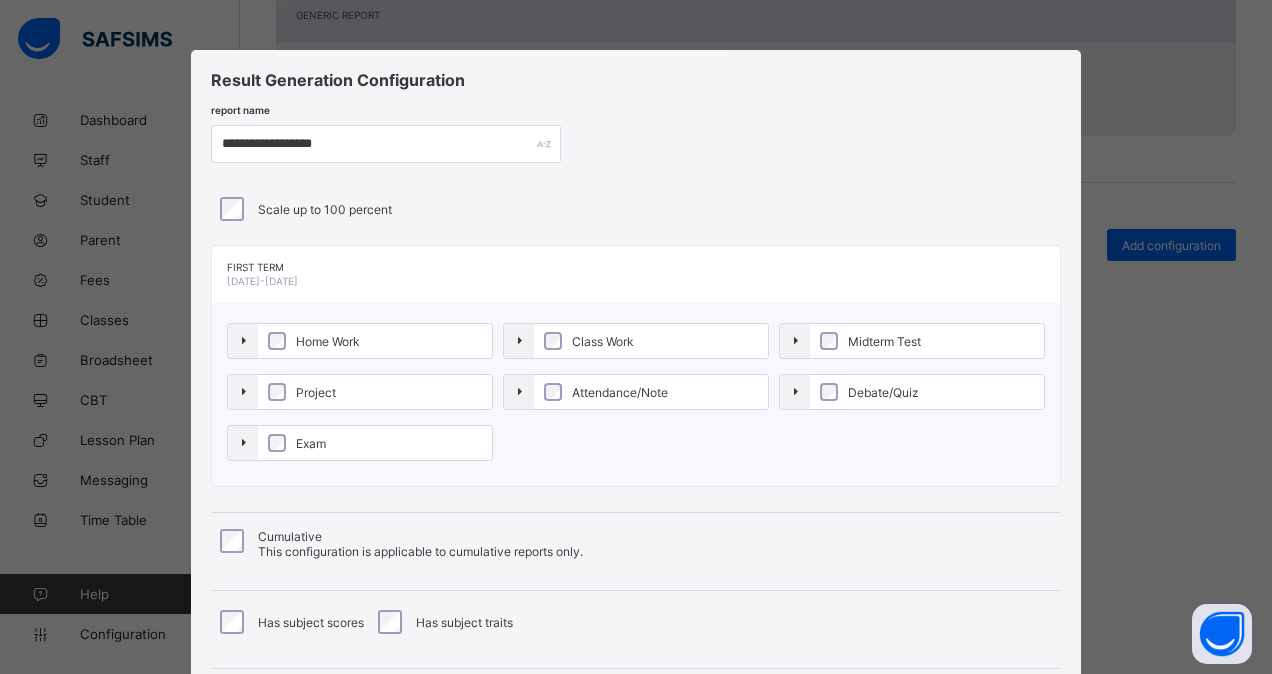
click at [328, 328] on label "Home Work" at bounding box center [375, 341] width 234 height 34
click at [320, 387] on span "Project" at bounding box center [316, 392] width 50 height 15
click at [306, 444] on span "Exam" at bounding box center [311, 443] width 40 height 15
click at [677, 332] on label "Class Work" at bounding box center [651, 341] width 234 height 34
click at [655, 379] on label "Attendance/Note" at bounding box center [651, 392] width 234 height 34
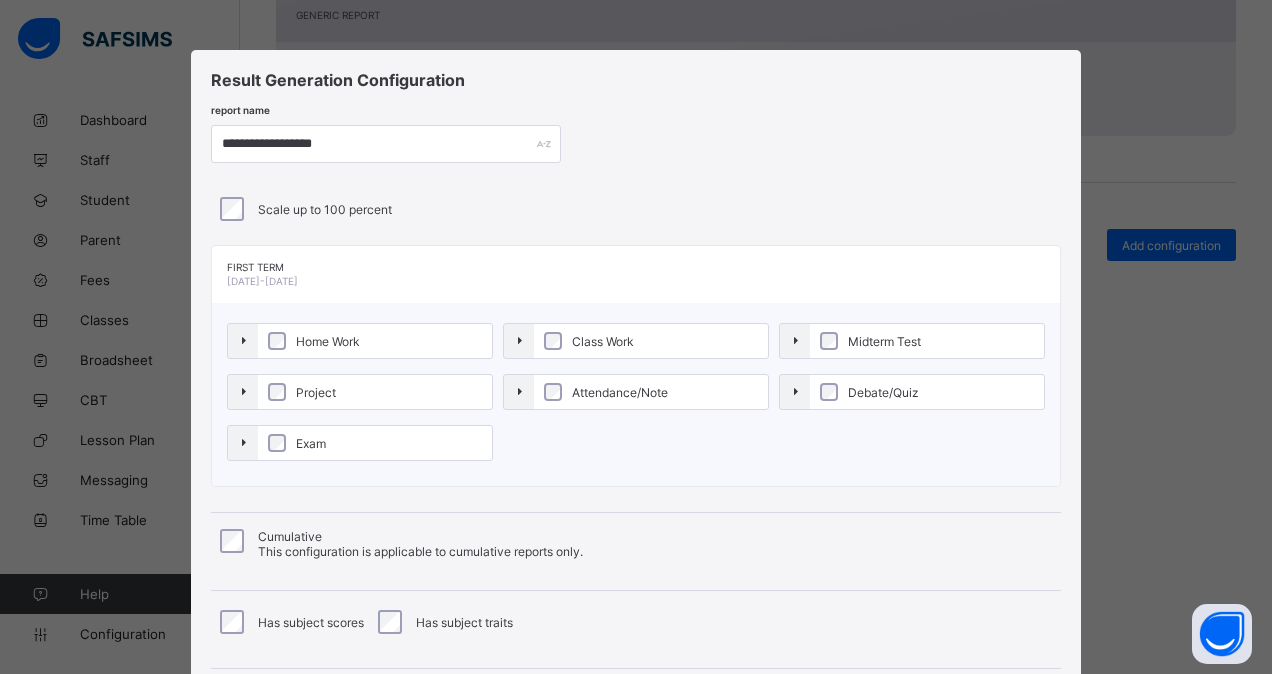
click at [892, 348] on label "Midterm Test" at bounding box center [927, 341] width 234 height 34
click at [874, 395] on span "Debate/Quiz" at bounding box center [883, 392] width 81 height 15
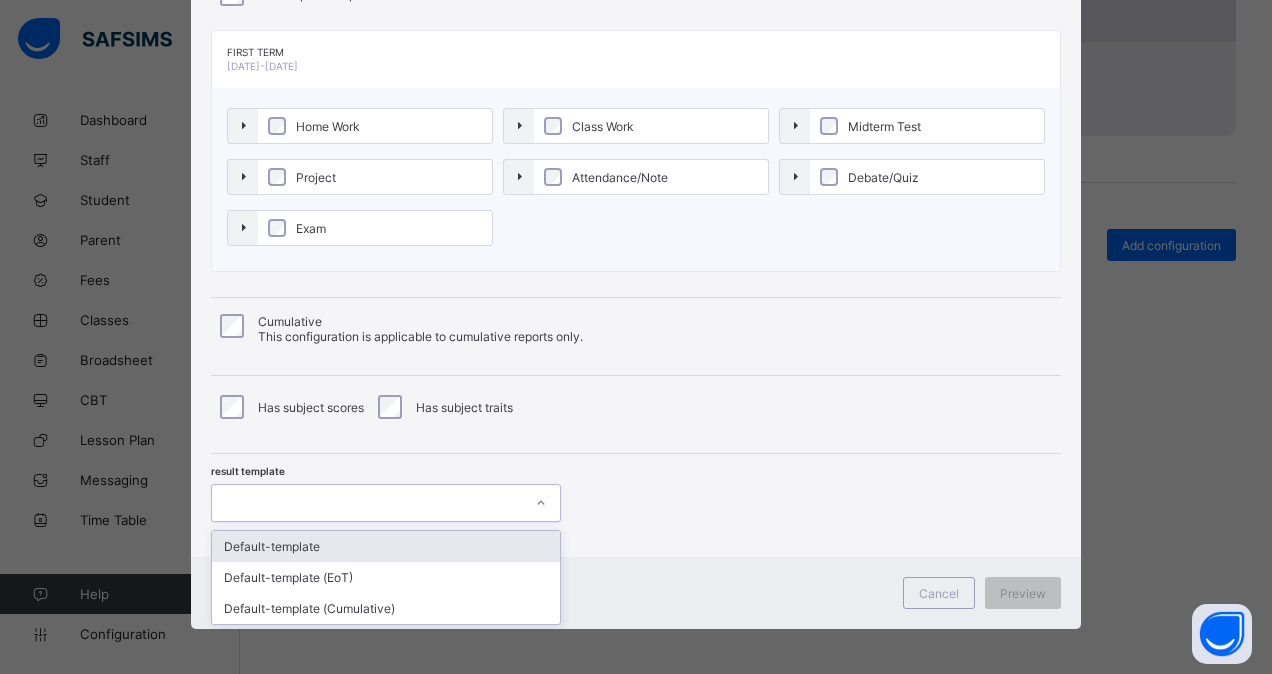
click at [316, 510] on div at bounding box center [367, 503] width 310 height 28
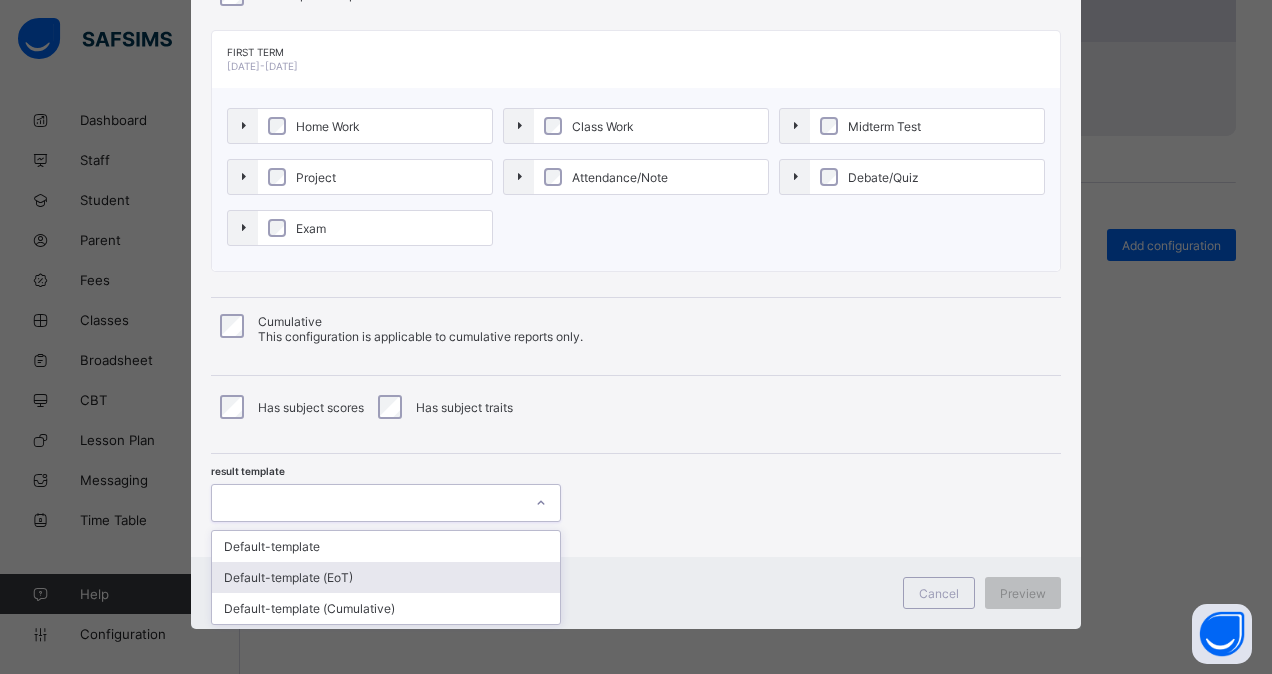
click at [293, 570] on div "Default-template (EoT)" at bounding box center [386, 577] width 348 height 31
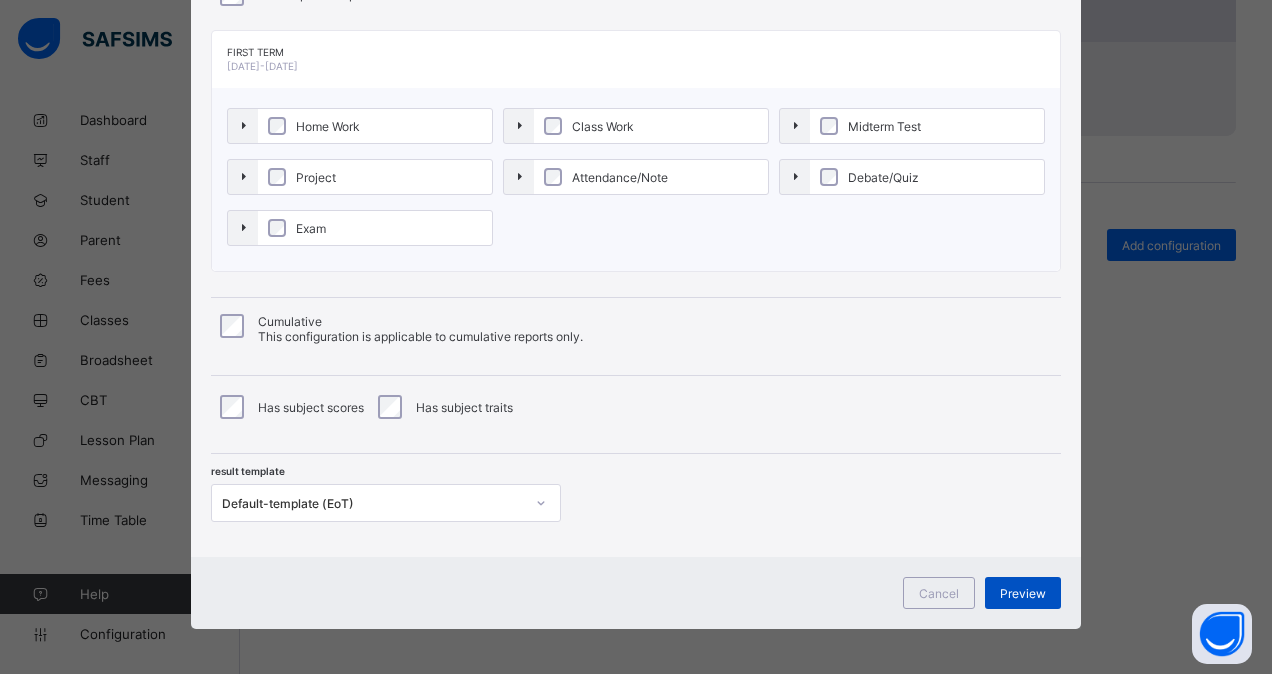
click at [1014, 577] on div "Preview" at bounding box center [1023, 593] width 76 height 32
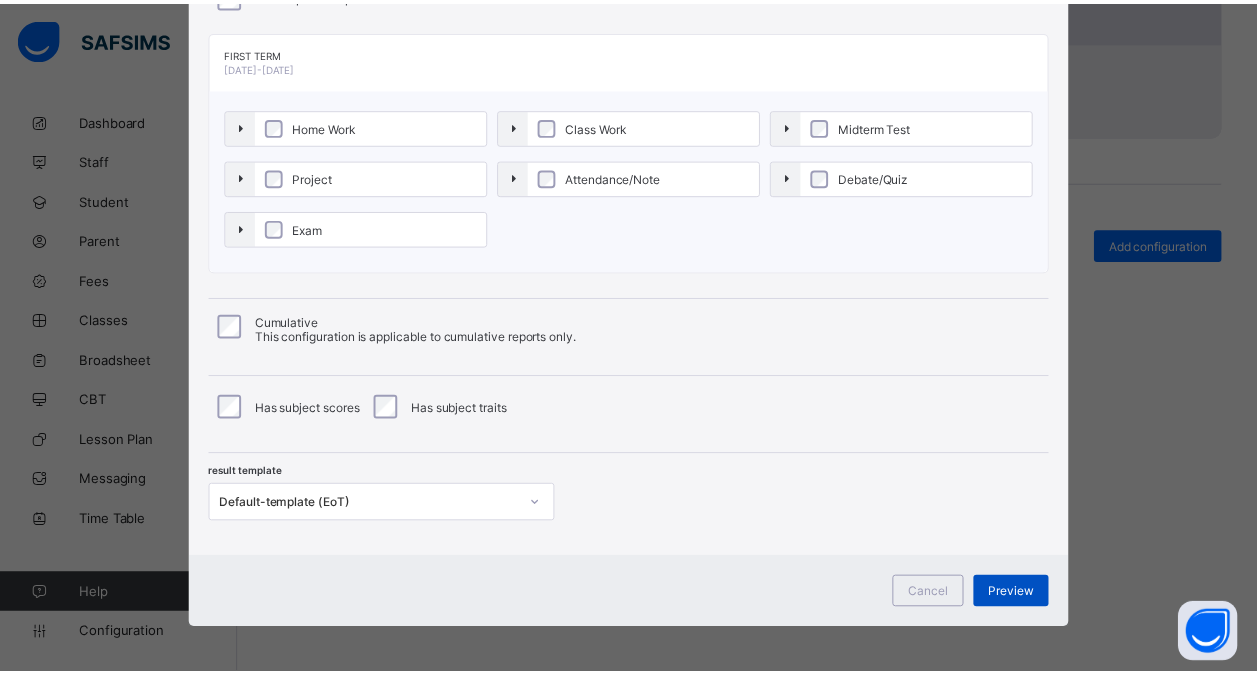
scroll to position [0, 0]
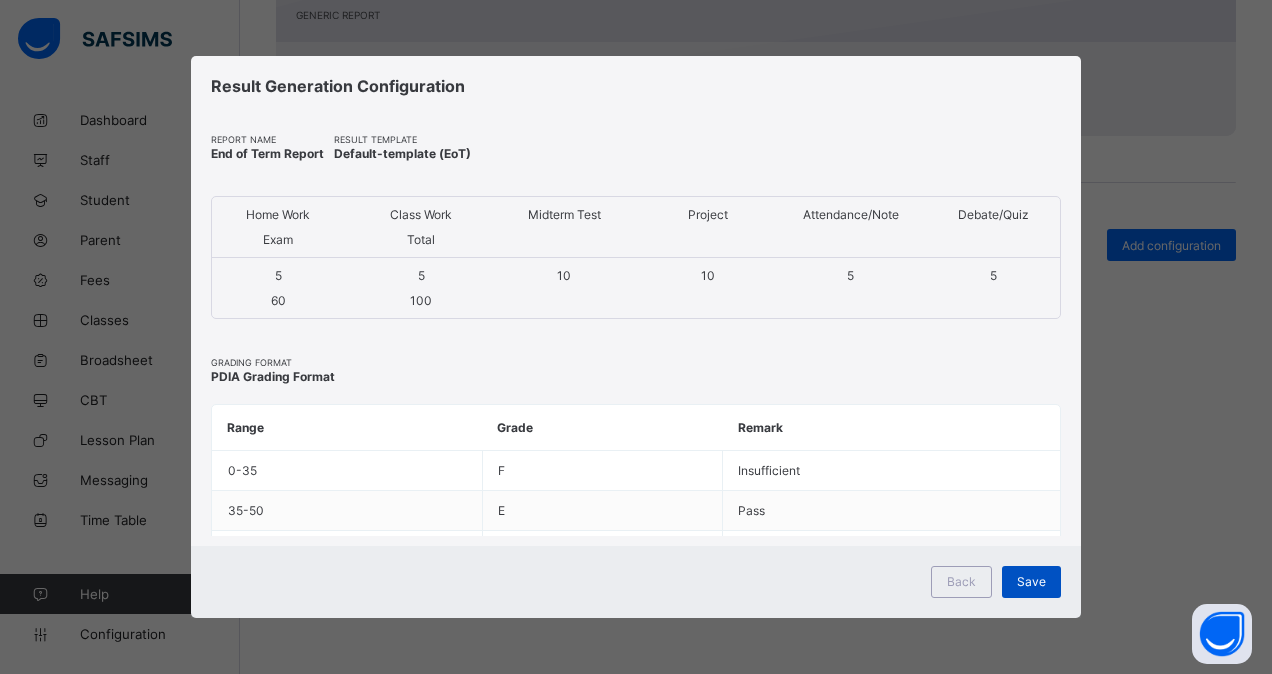
click at [1023, 580] on span "Save" at bounding box center [1031, 581] width 29 height 15
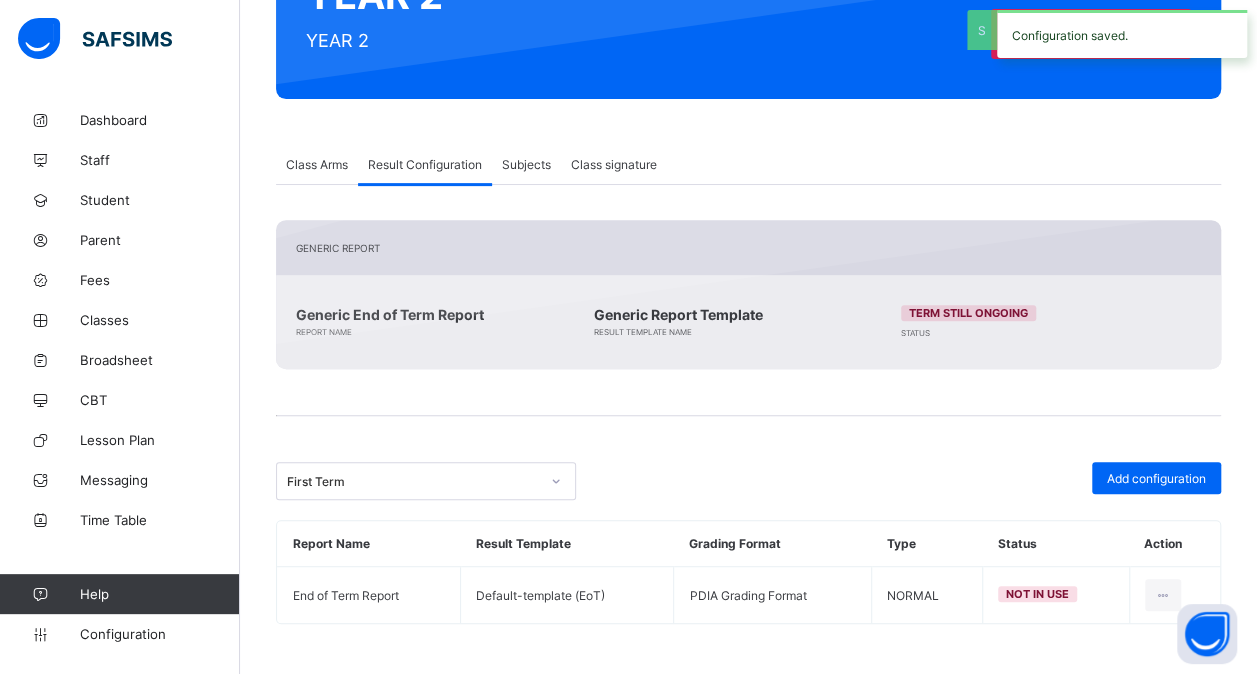
scroll to position [260, 0]
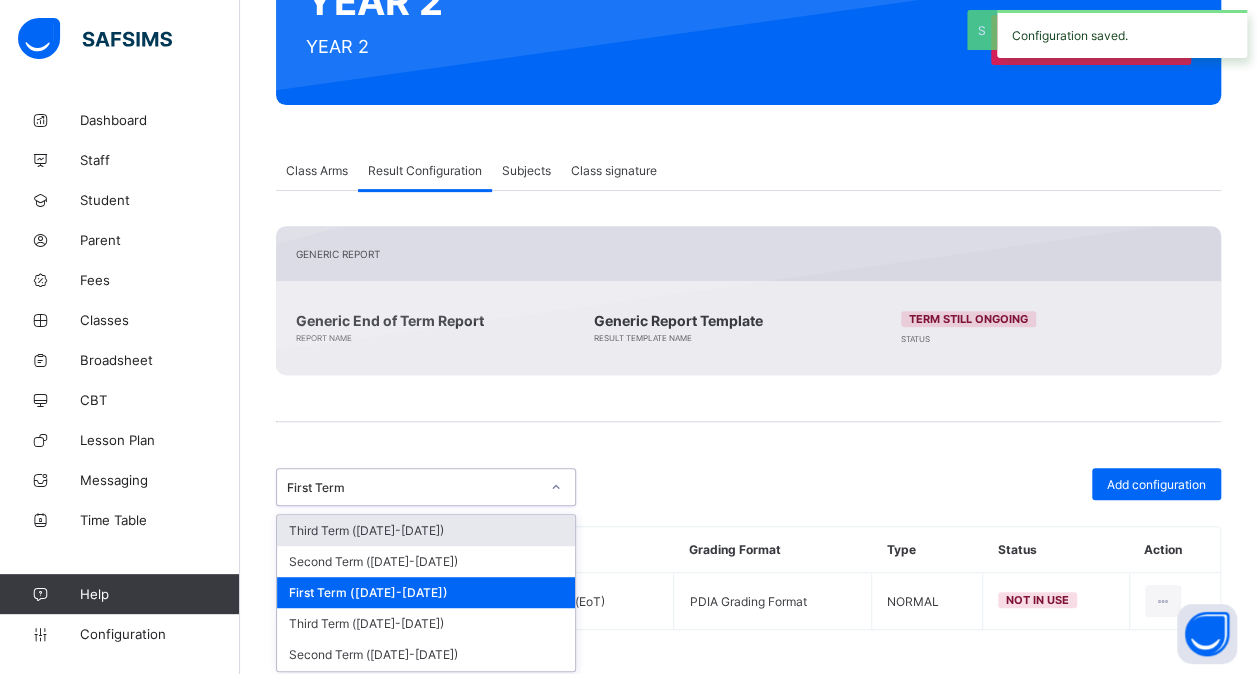
click at [480, 474] on div "First Term" at bounding box center [407, 487] width 260 height 28
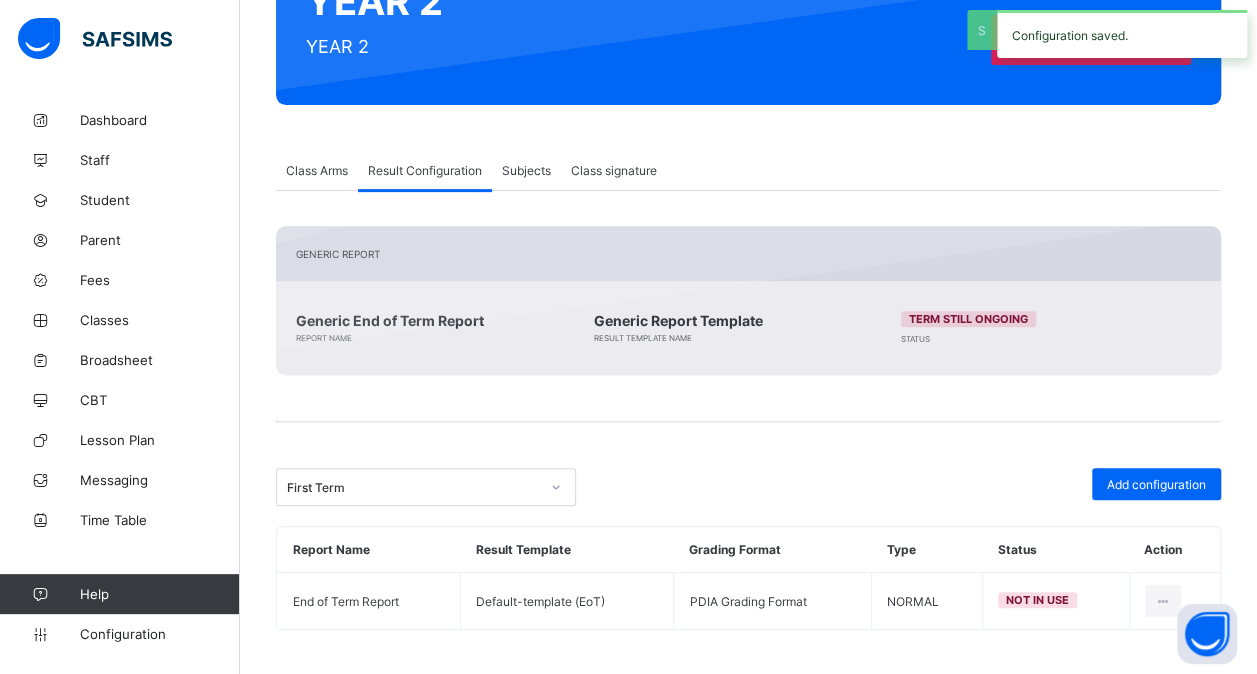
click at [722, 468] on div "First Term" at bounding box center [510, 487] width 468 height 38
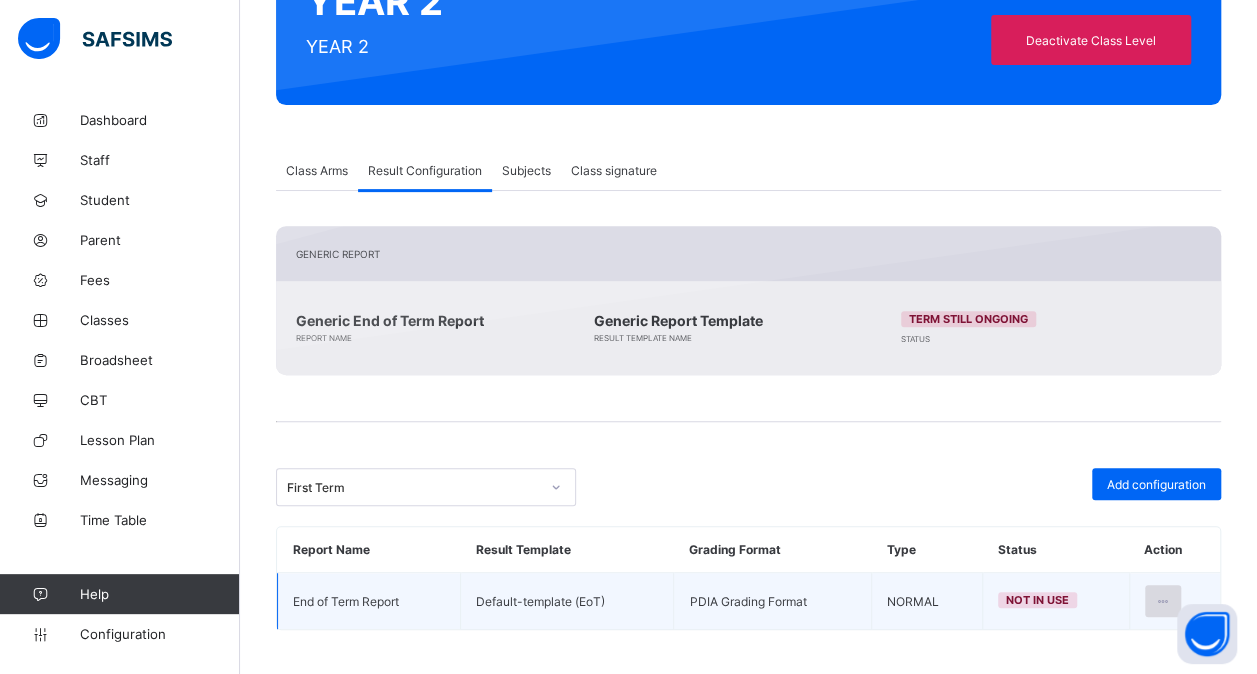
click at [1172, 594] on icon at bounding box center [1163, 601] width 17 height 15
click at [1111, 672] on div "Set in use" at bounding box center [1114, 682] width 116 height 20
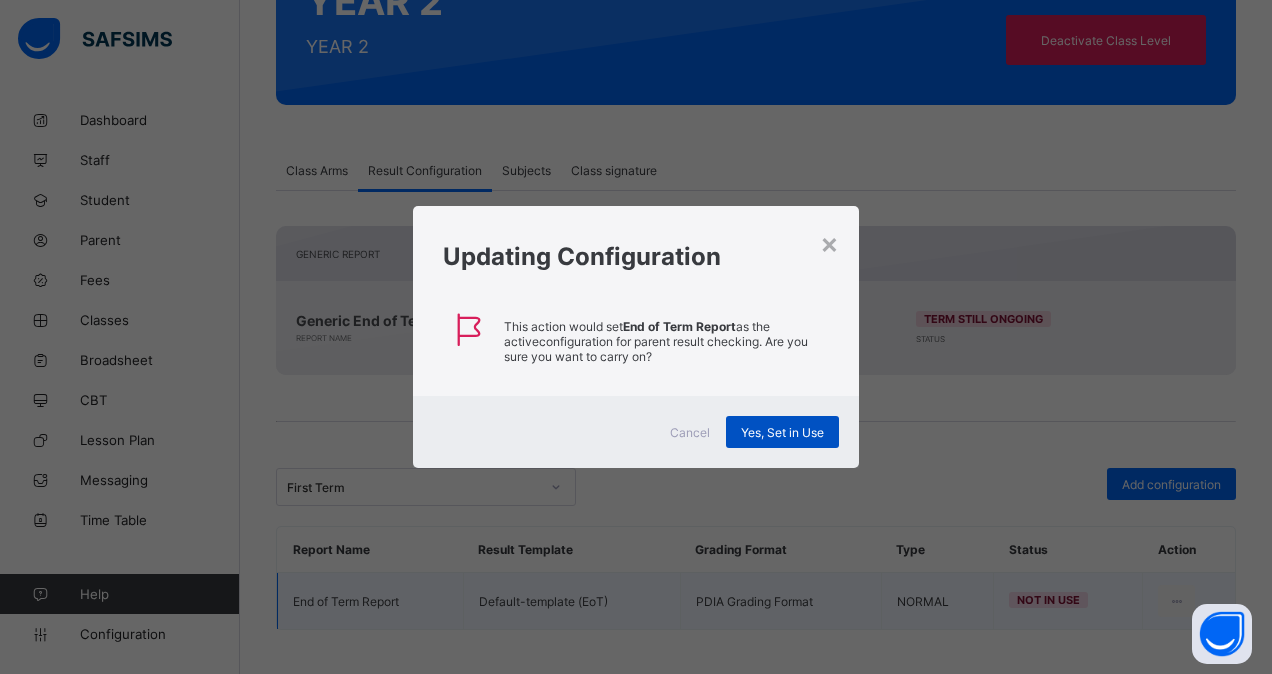
click at [762, 434] on span "Yes, Set in Use" at bounding box center [782, 432] width 83 height 15
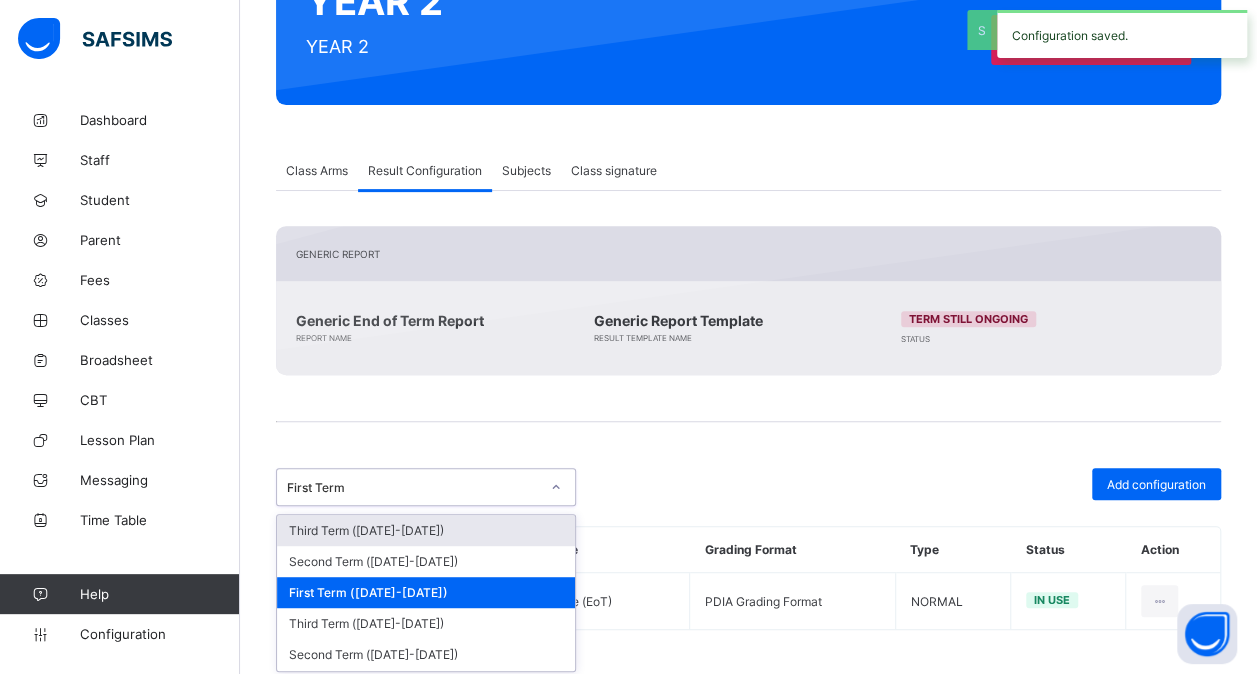
click at [546, 487] on div at bounding box center [556, 487] width 34 height 32
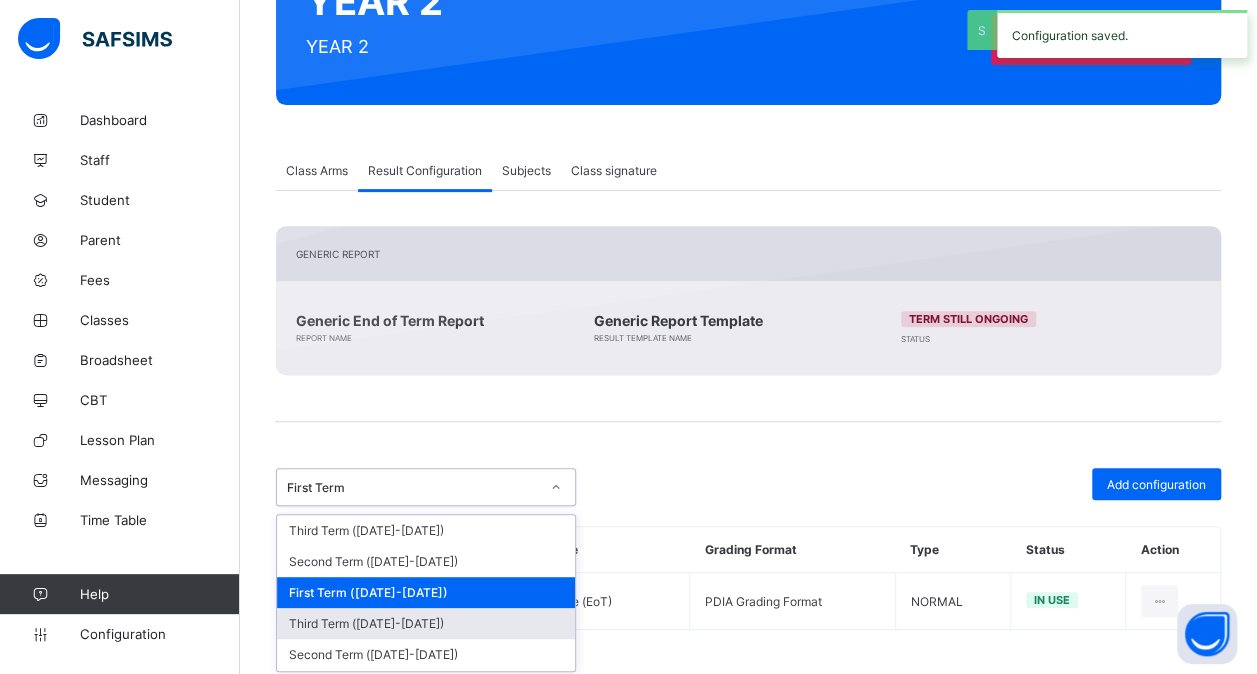
click at [439, 620] on div "Third Term ([DATE]-[DATE])" at bounding box center [426, 623] width 298 height 31
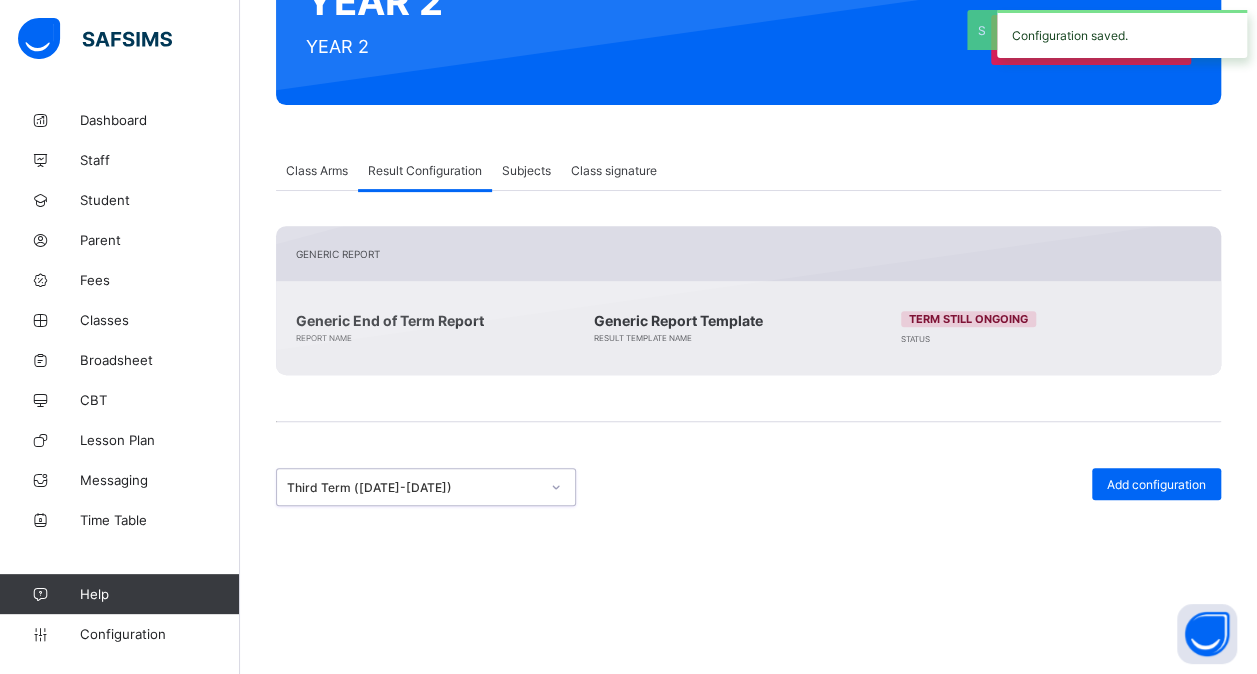
scroll to position [286, 0]
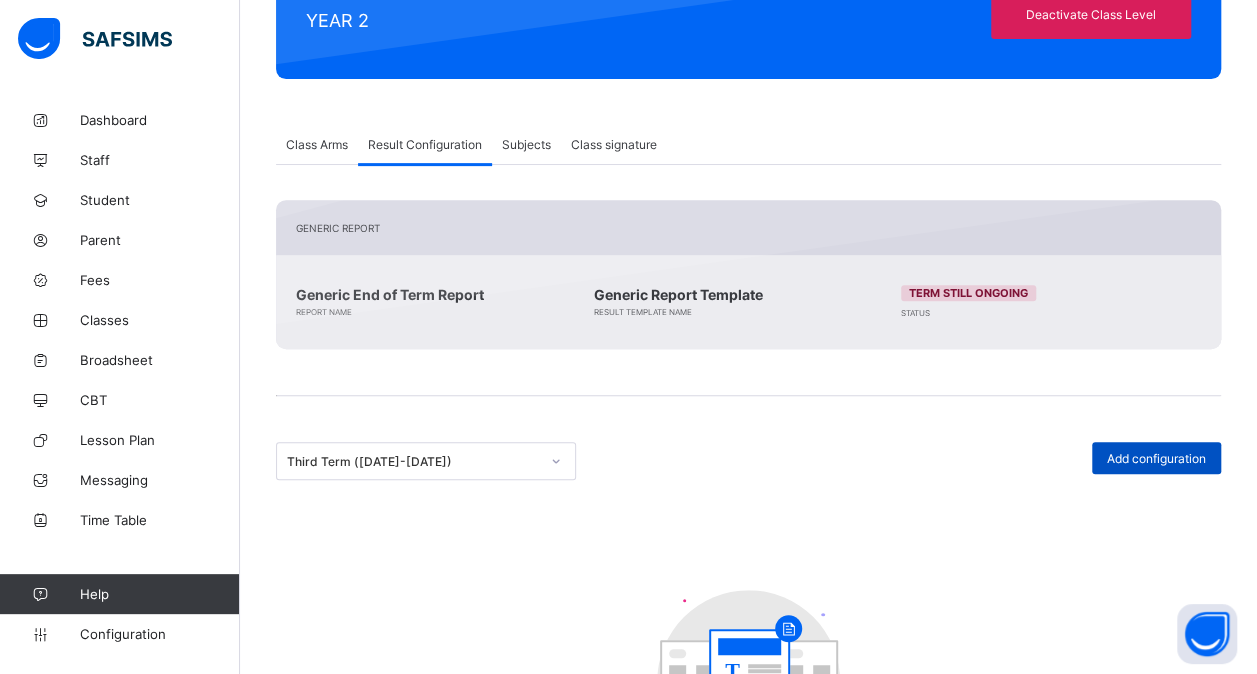
click at [1126, 463] on div "Add configuration" at bounding box center [1156, 458] width 129 height 32
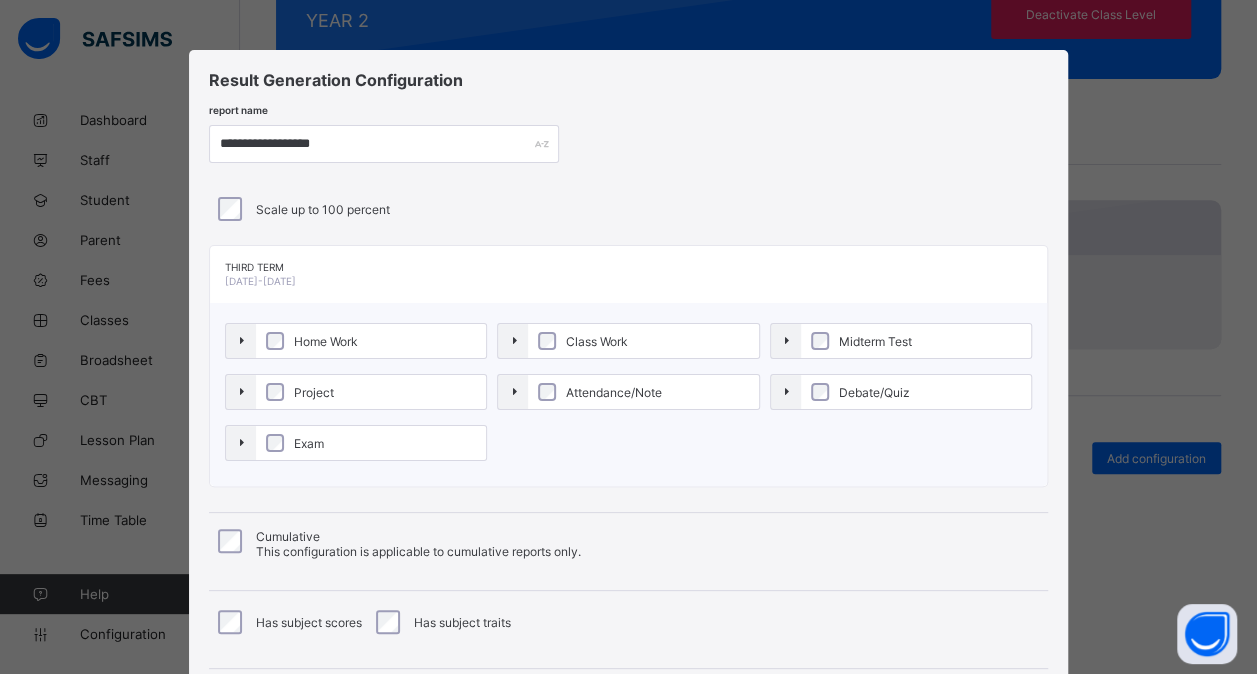
scroll to position [215, 0]
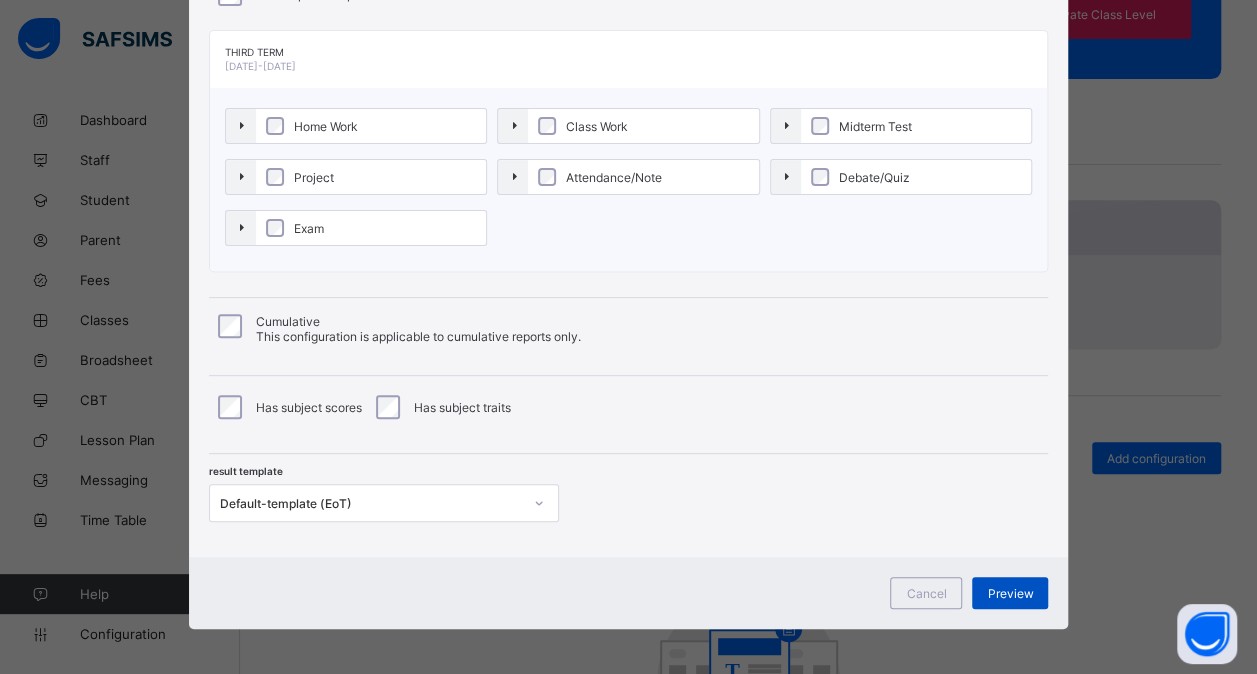
click at [1000, 578] on div "Preview" at bounding box center [1010, 593] width 76 height 32
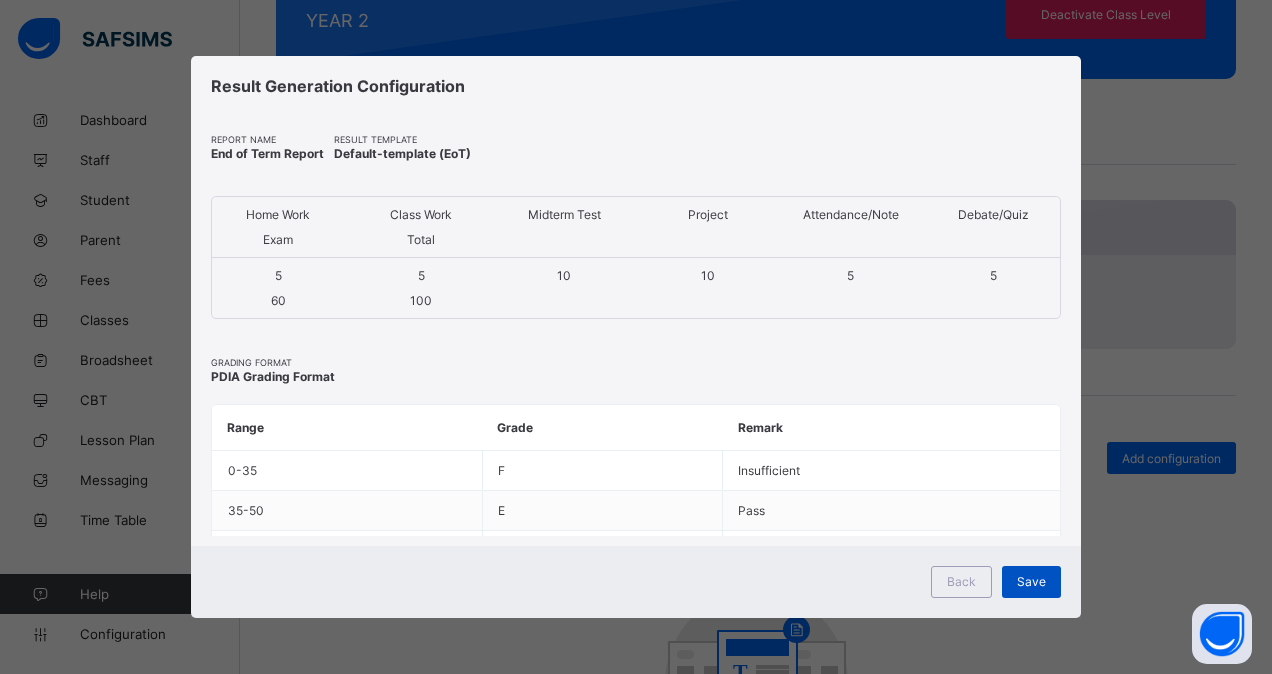
click at [1034, 584] on span "Save" at bounding box center [1031, 581] width 29 height 15
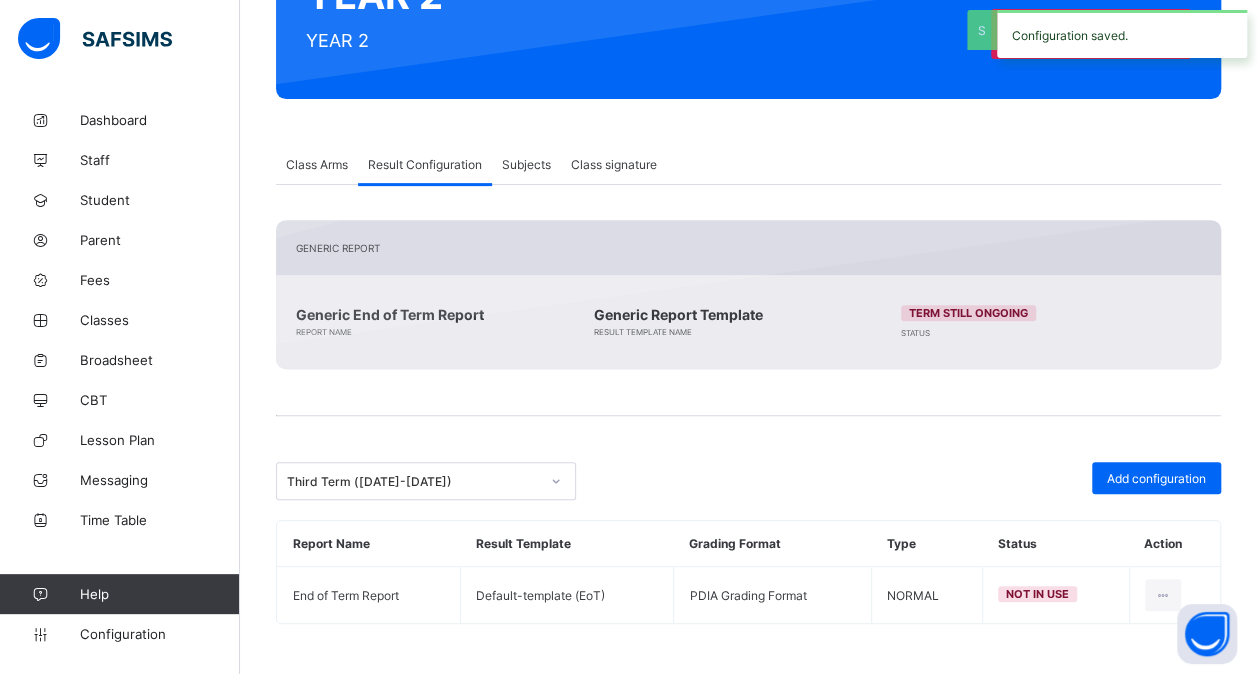
scroll to position [260, 0]
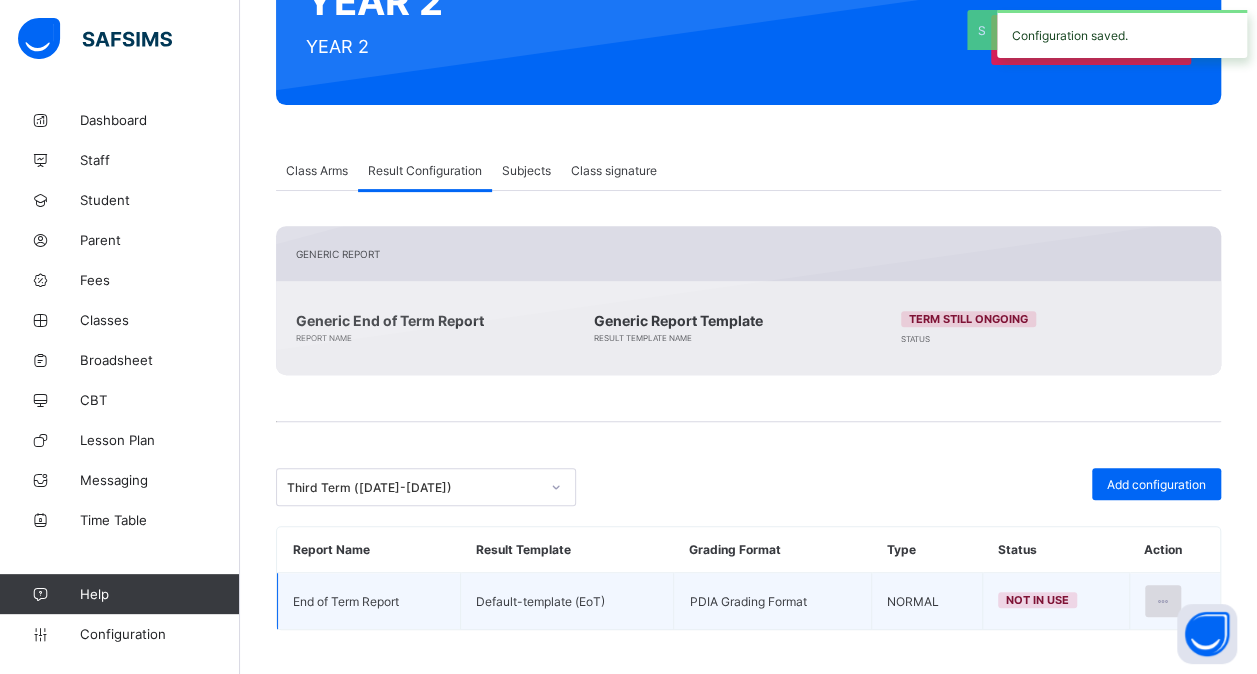
click at [1168, 599] on icon at bounding box center [1163, 601] width 17 height 15
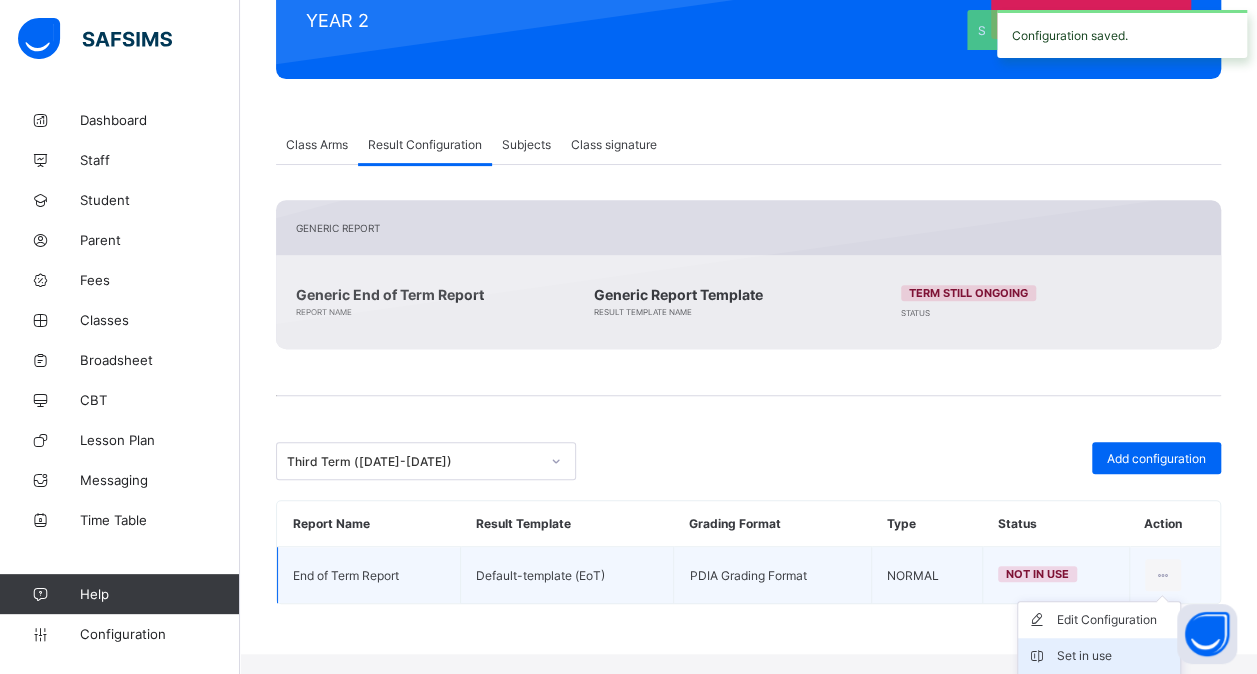
click at [1122, 646] on div "Set in use" at bounding box center [1114, 656] width 116 height 20
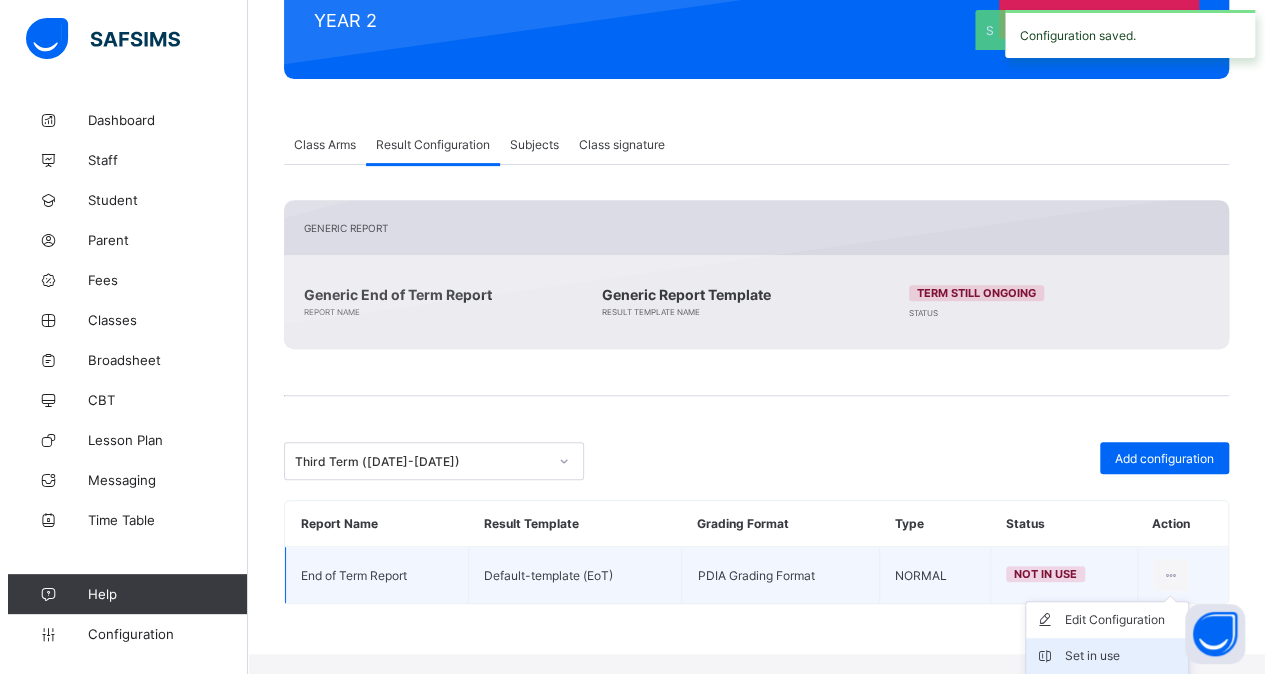
scroll to position [260, 0]
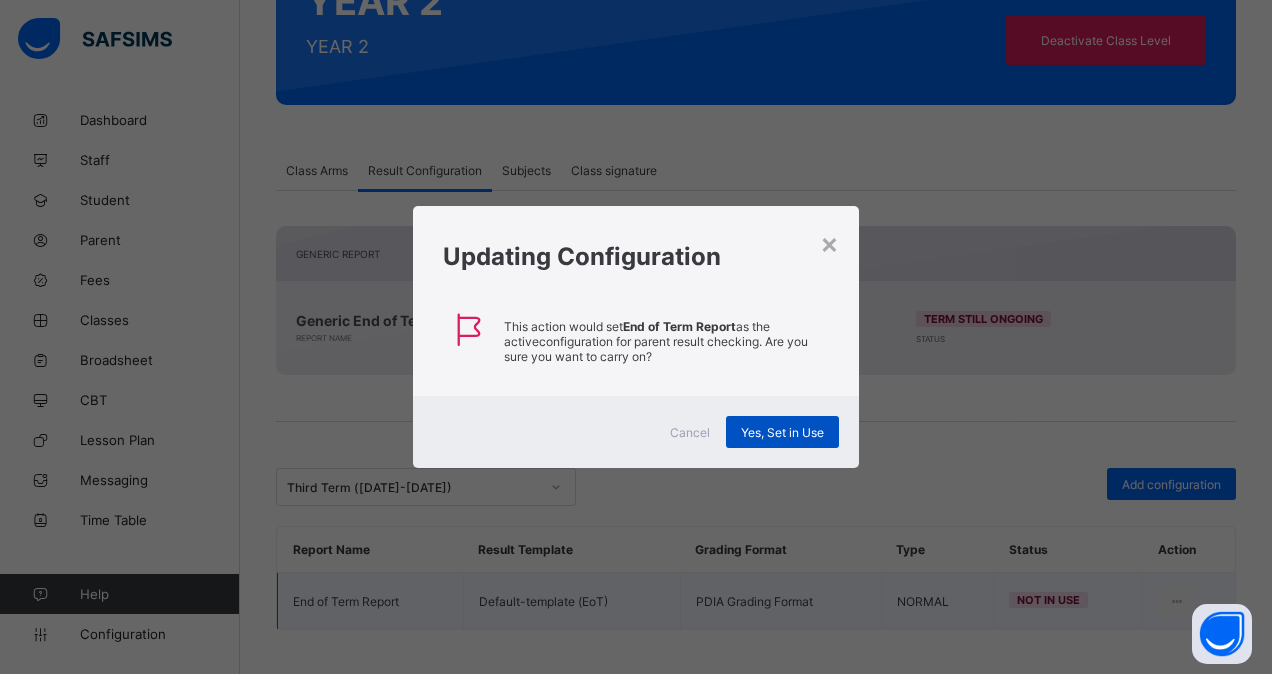
click at [774, 431] on span "Yes, Set in Use" at bounding box center [782, 432] width 83 height 15
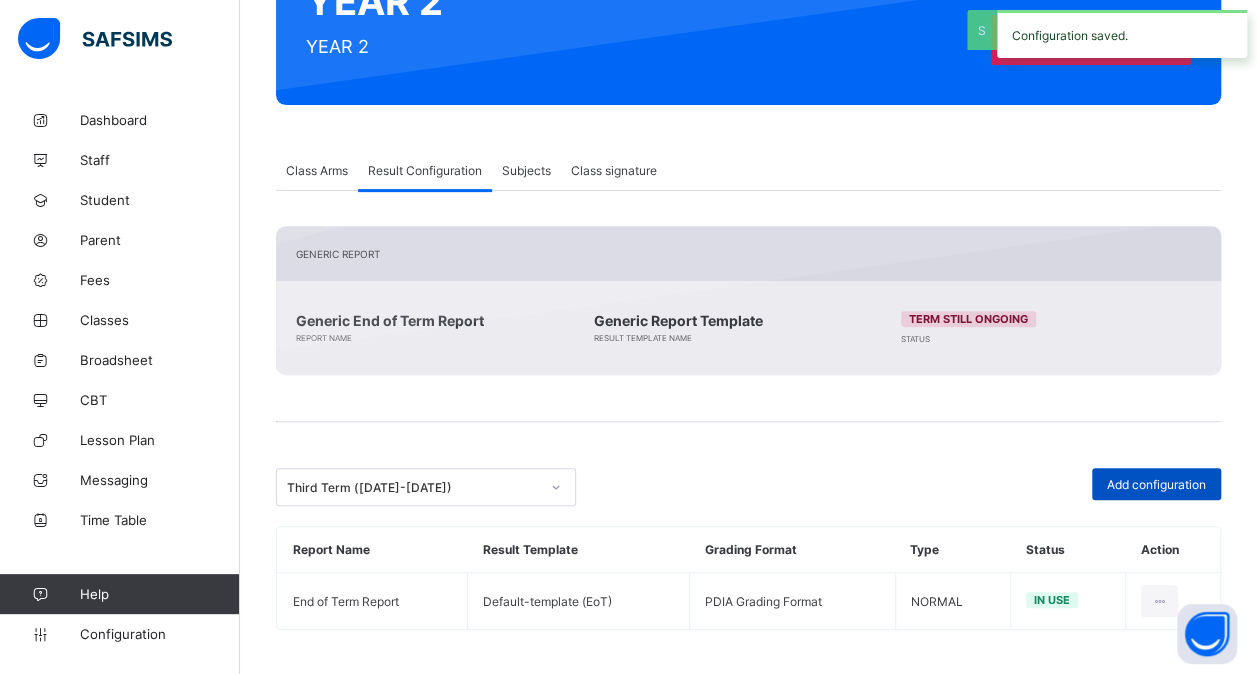
click at [1204, 479] on span "Add configuration" at bounding box center [1156, 484] width 99 height 15
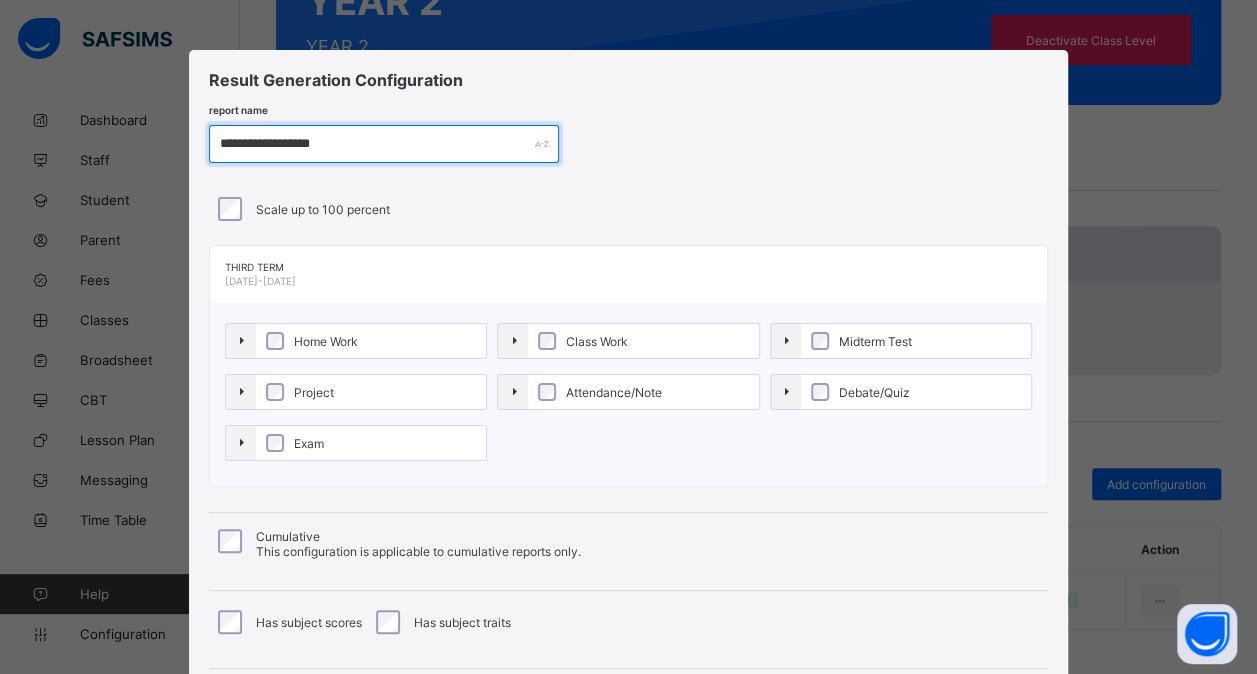
click at [284, 143] on input "**********" at bounding box center [384, 144] width 350 height 38
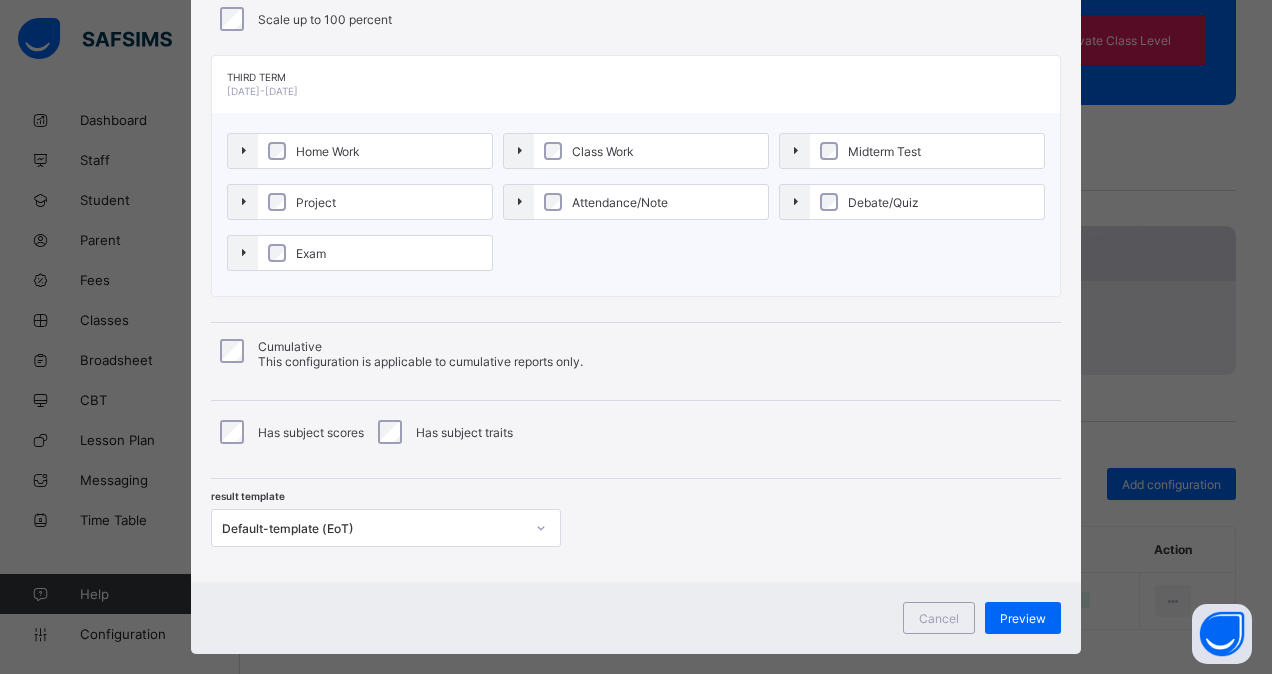
scroll to position [191, 0]
type input "**********"
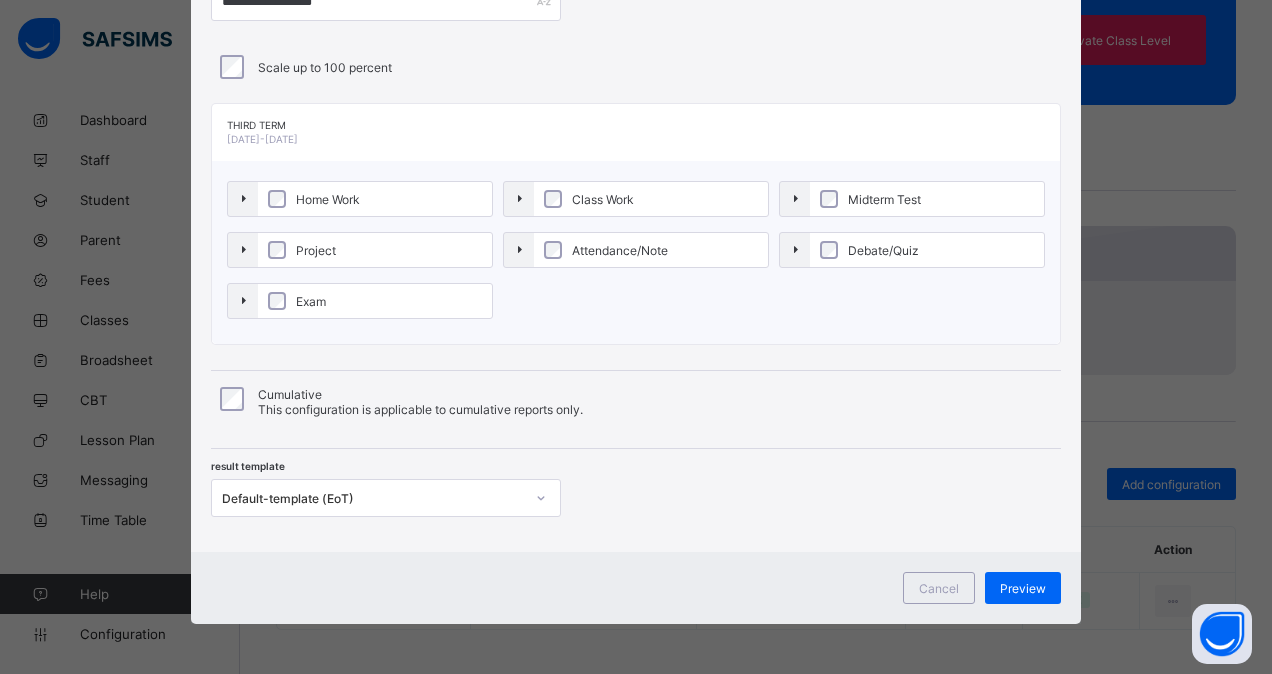
scroll to position [138, 0]
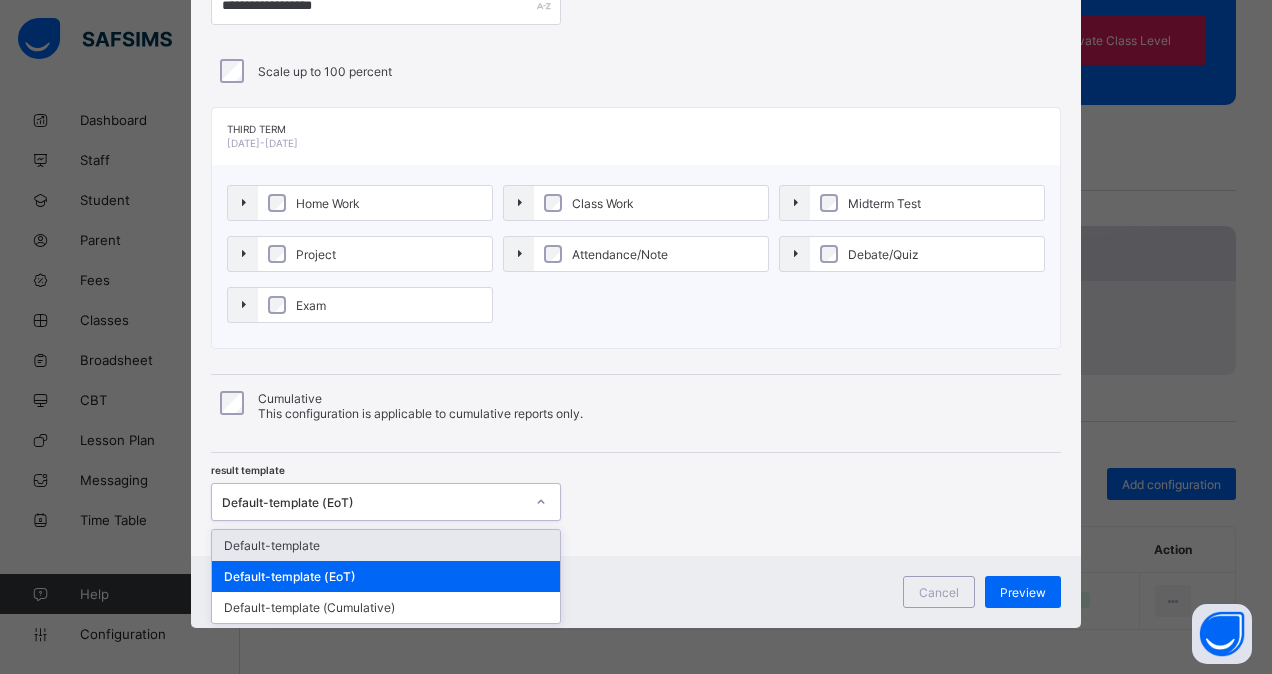
click at [452, 496] on div "Default-template (EoT)" at bounding box center [373, 502] width 302 height 15
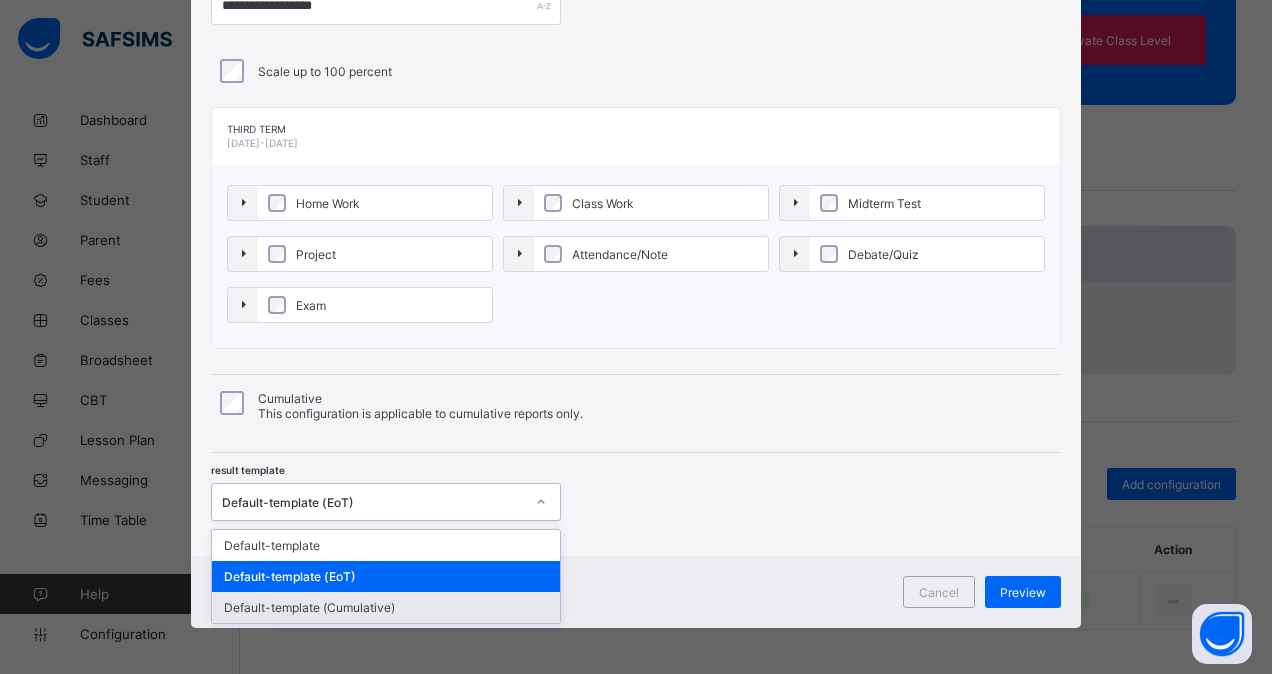
click at [388, 600] on div "Default-template (Cumulative)" at bounding box center [386, 607] width 348 height 31
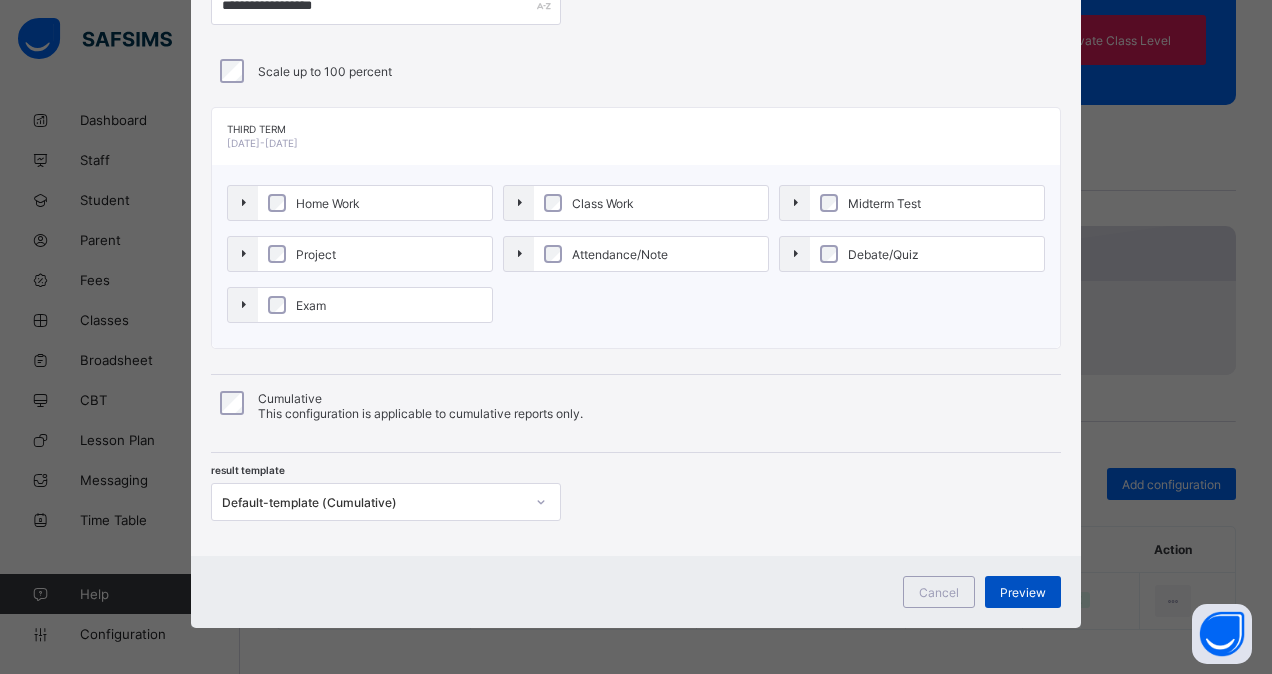
click at [1024, 587] on span "Preview" at bounding box center [1023, 592] width 46 height 15
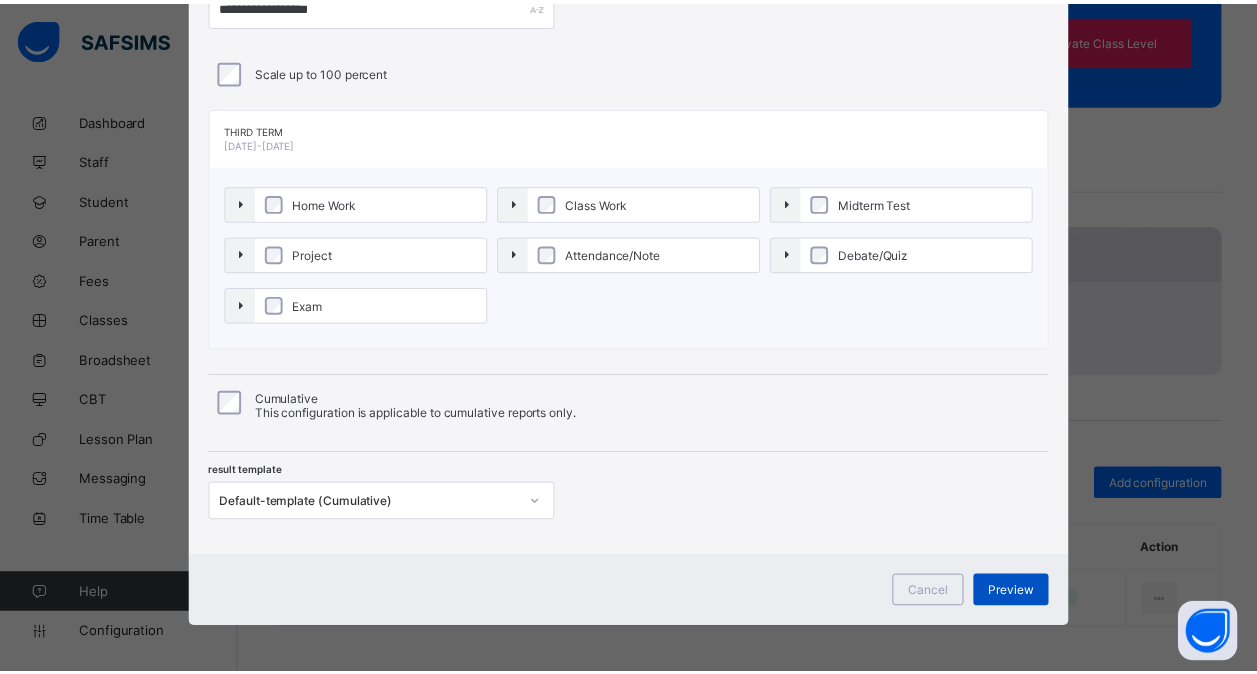
scroll to position [0, 0]
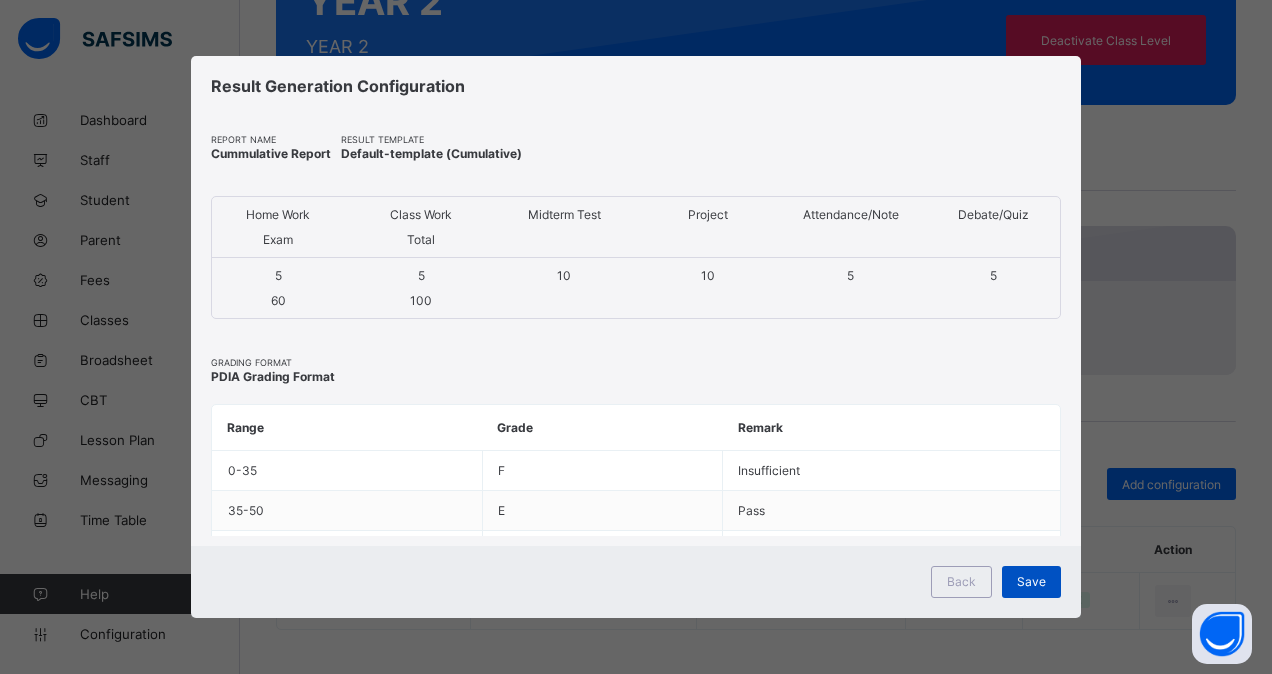
click at [1041, 572] on div "Save" at bounding box center [1031, 582] width 59 height 32
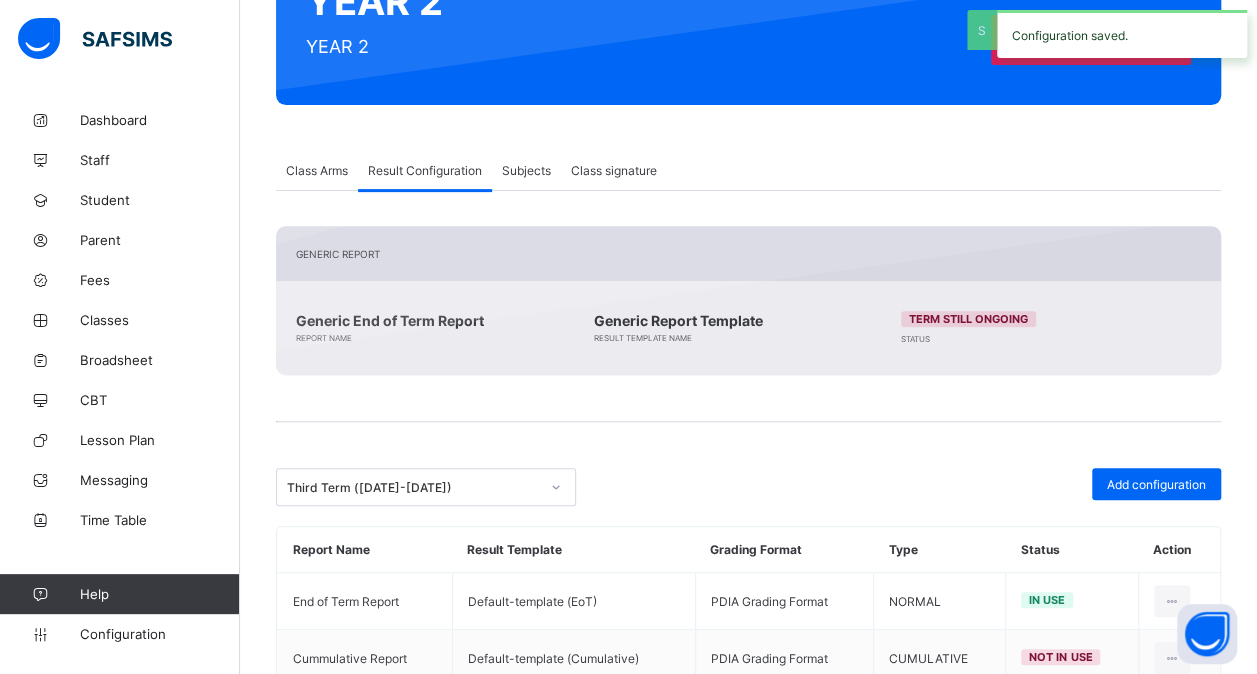
scroll to position [317, 0]
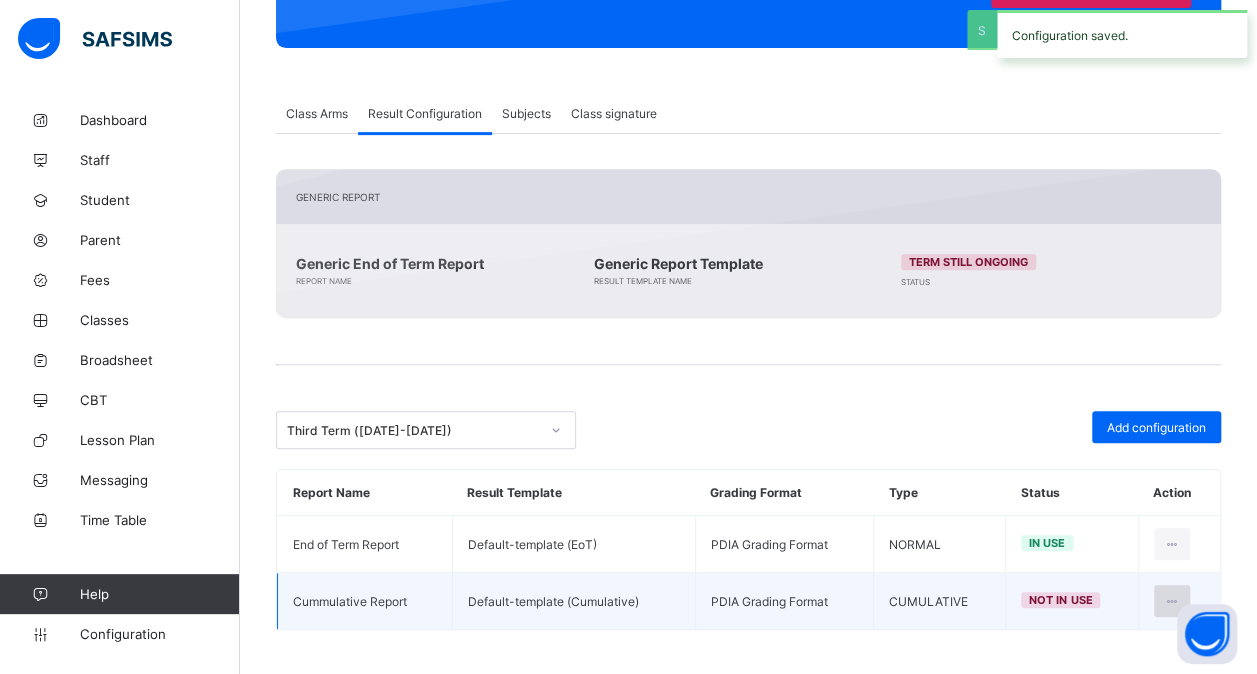
click at [1181, 594] on icon at bounding box center [1172, 601] width 17 height 15
click at [1101, 664] on li "Set in use" at bounding box center [1108, 682] width 162 height 36
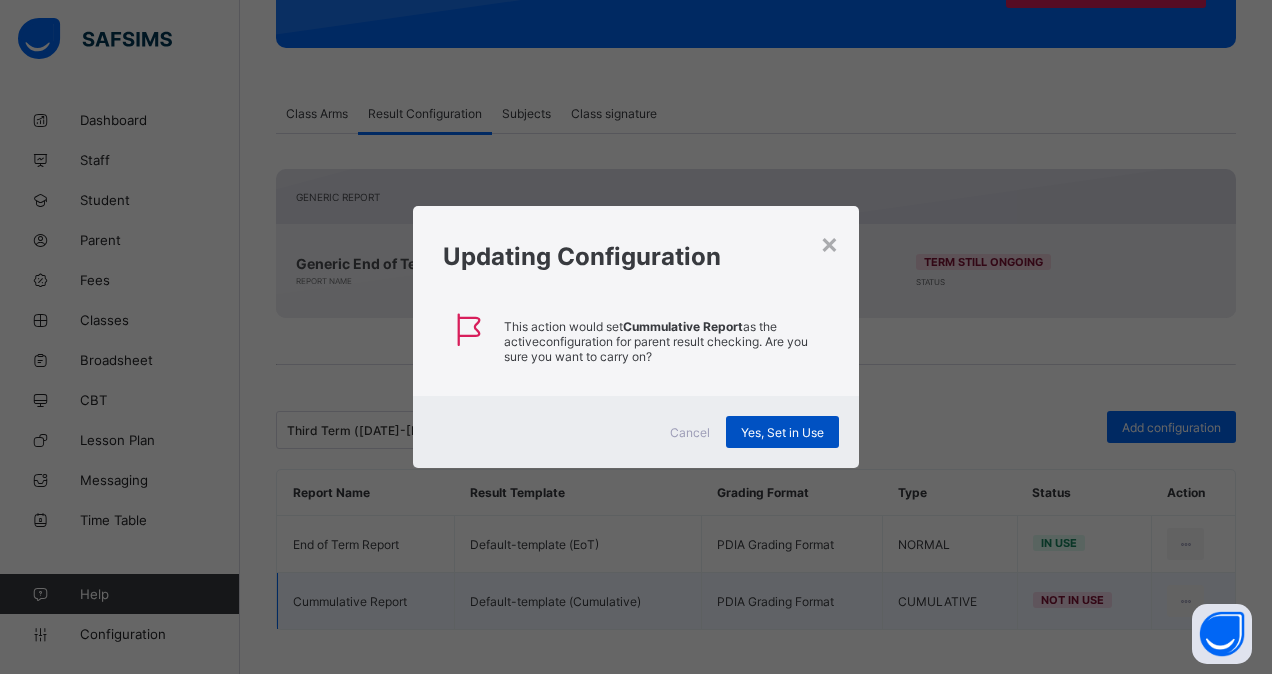
click at [794, 429] on span "Yes, Set in Use" at bounding box center [782, 432] width 83 height 15
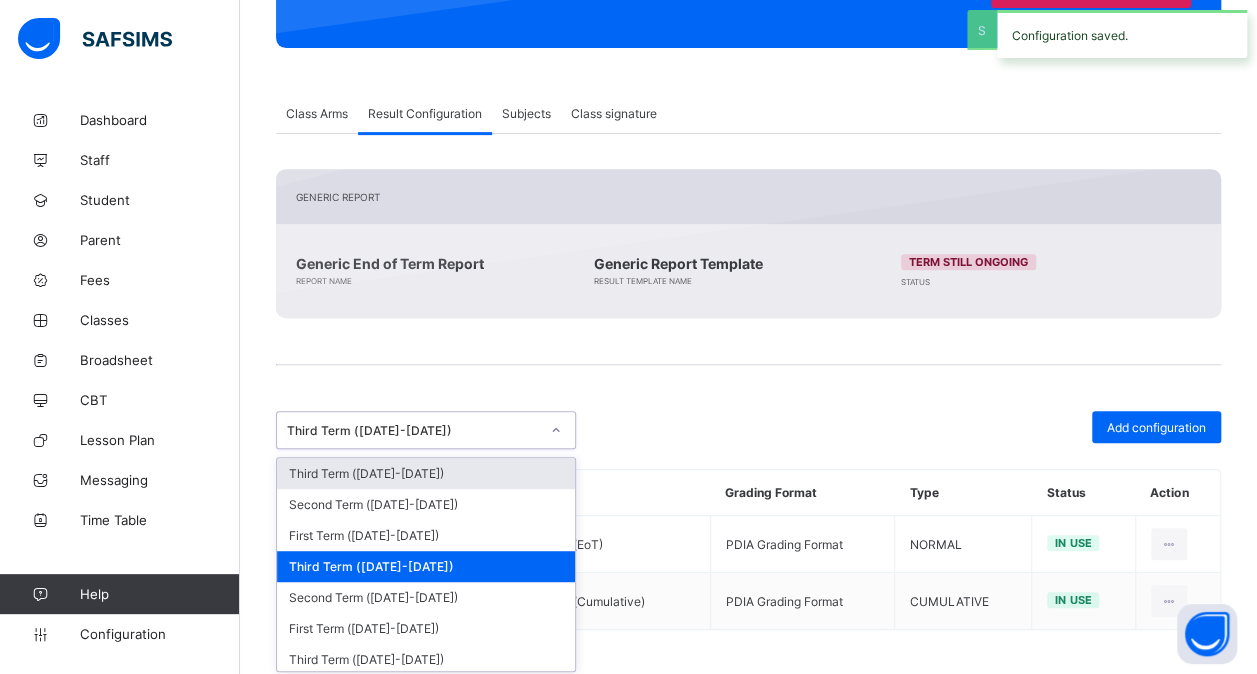
click at [534, 432] on div "Third Term ([DATE]-[DATE])" at bounding box center [413, 430] width 252 height 15
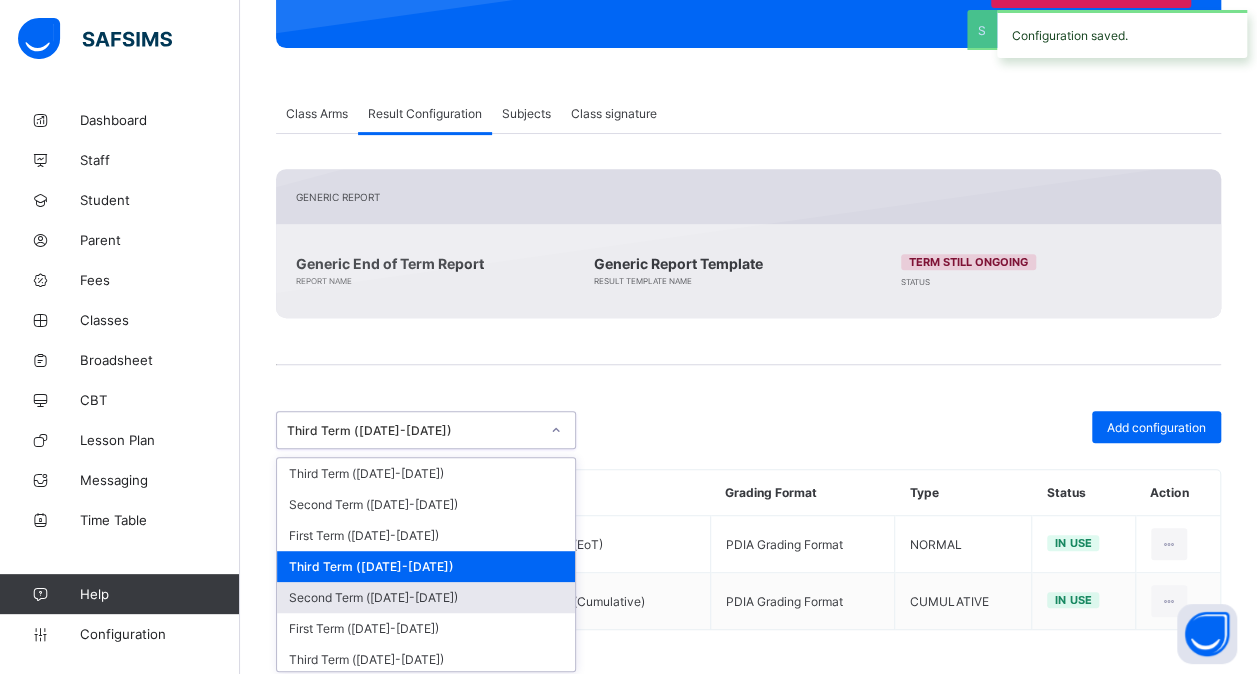
click at [402, 582] on div "Second Term ([DATE]-[DATE])" at bounding box center [426, 597] width 298 height 31
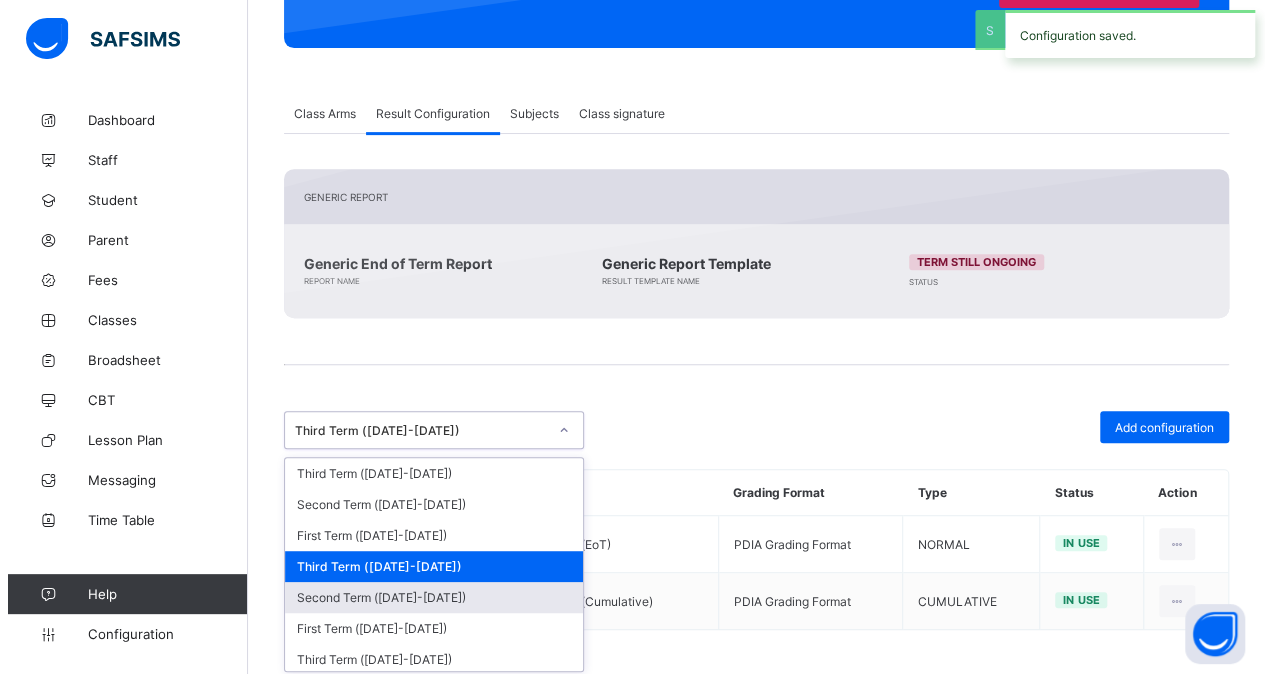
scroll to position [332, 0]
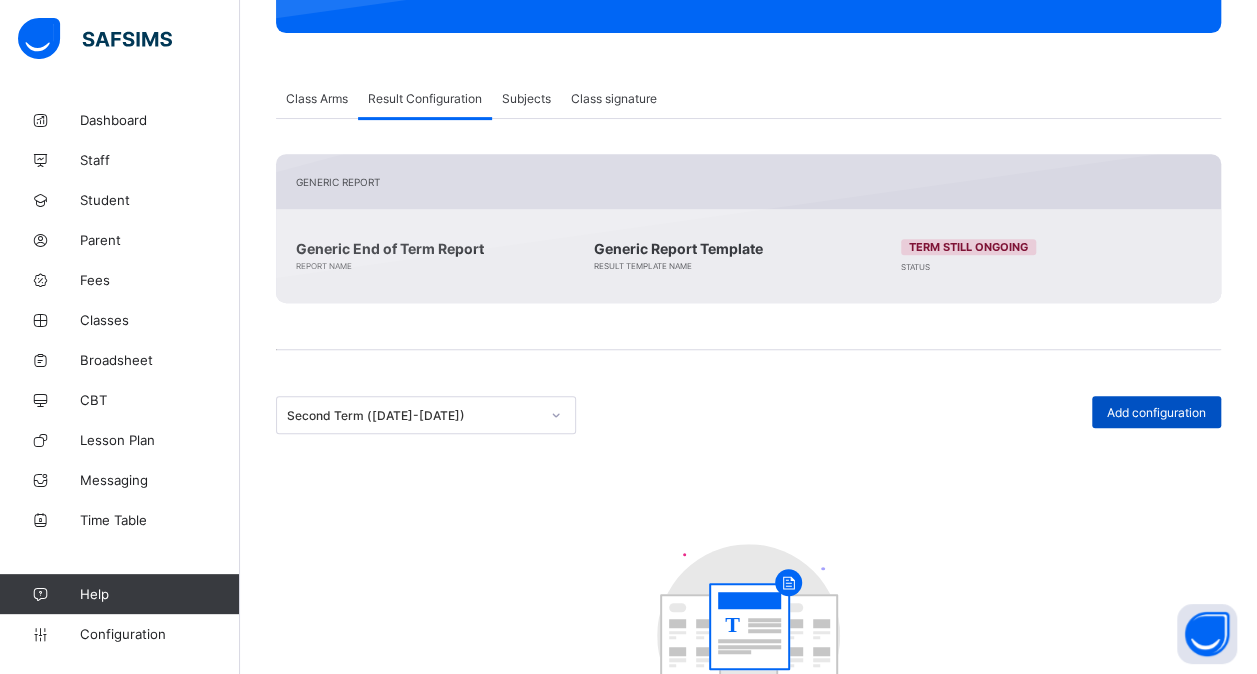
click at [1138, 410] on span "Add configuration" at bounding box center [1156, 412] width 99 height 15
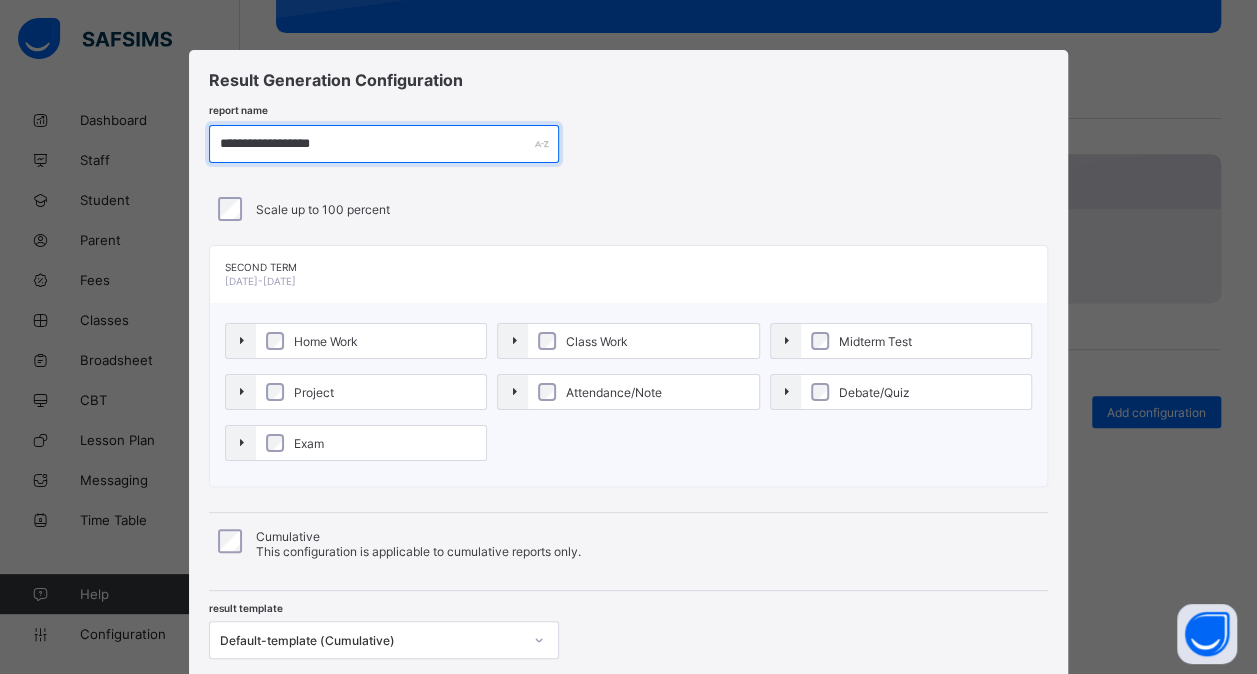
click at [288, 144] on input "**********" at bounding box center [384, 144] width 350 height 38
paste input "text"
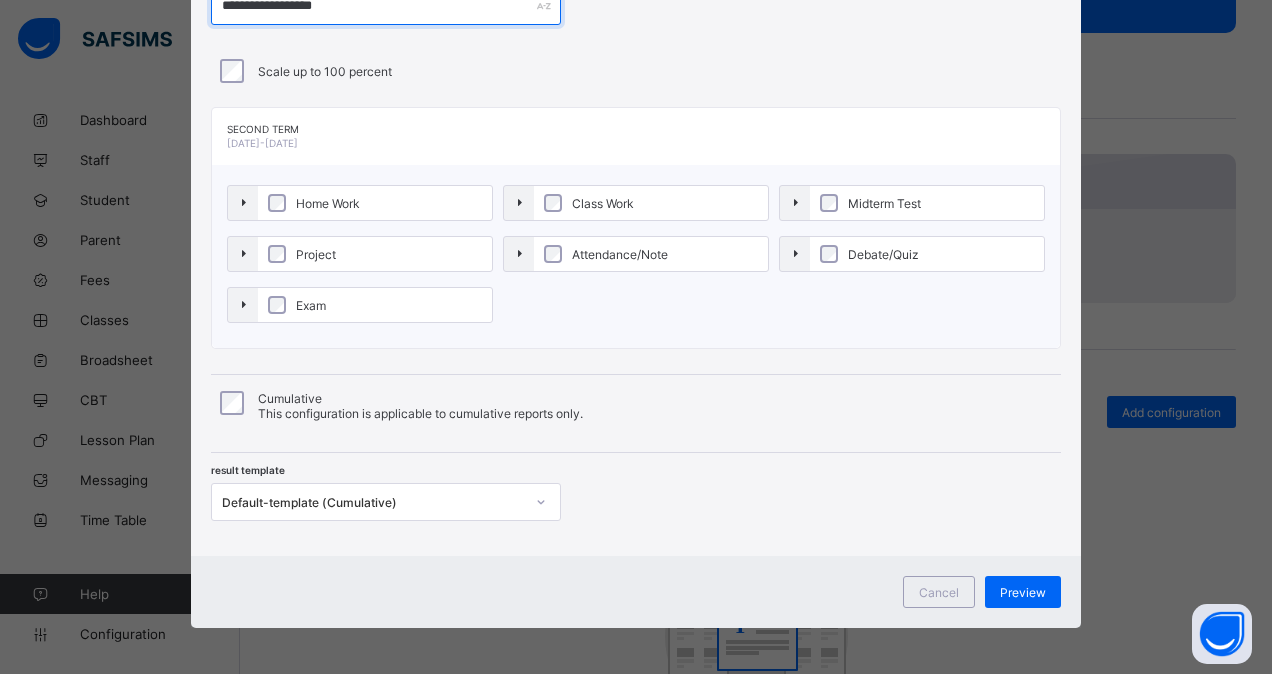
type input "**********"
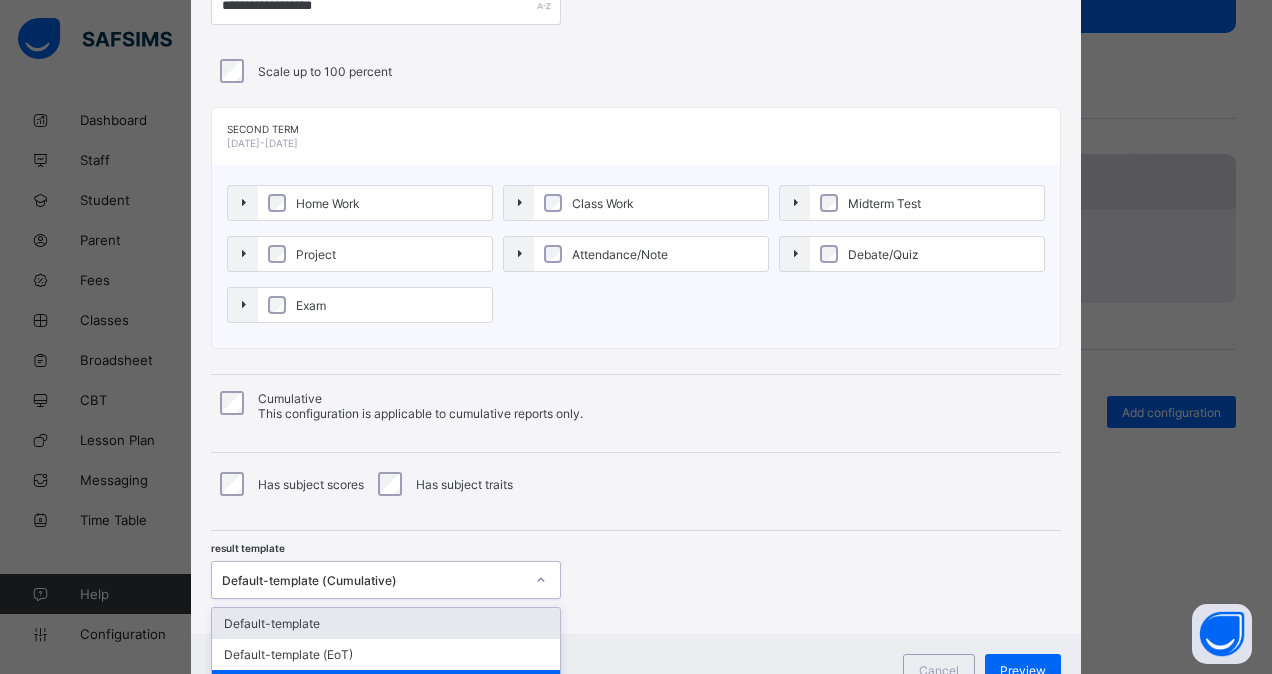
scroll to position [166, 0]
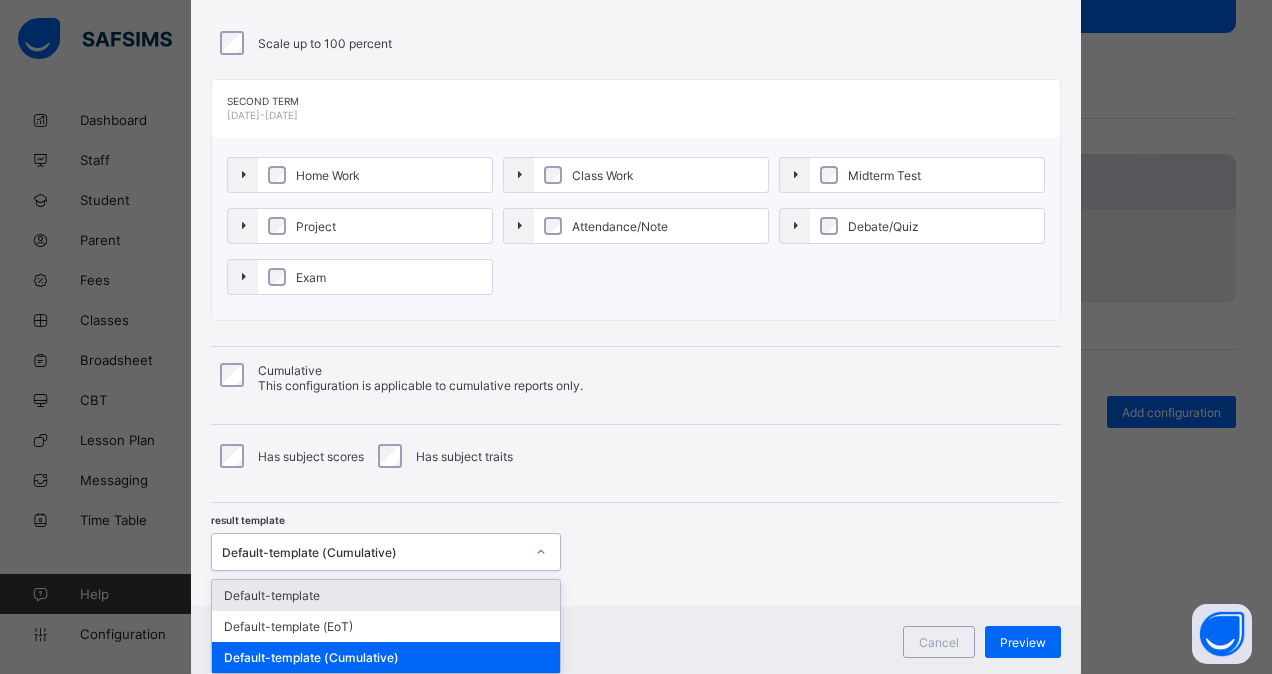
click at [436, 571] on div "option Default-template focused, 1 of 3. 3 results available. Use Up and Down t…" at bounding box center [386, 552] width 350 height 38
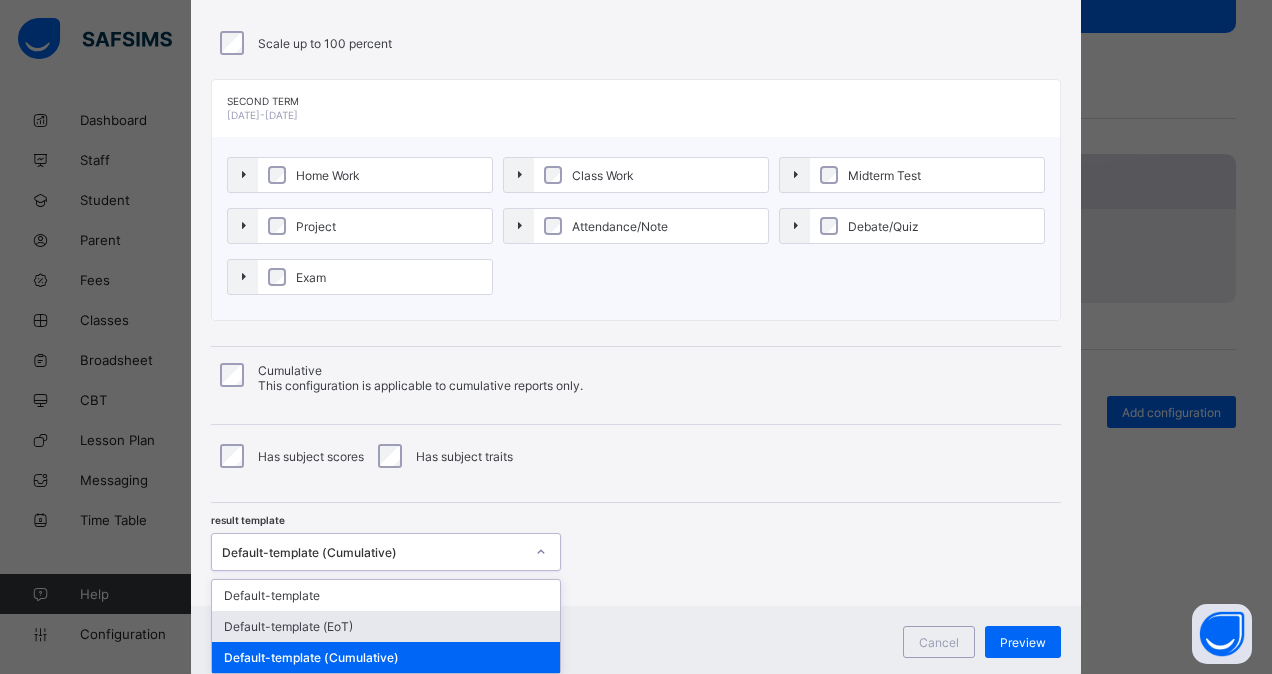
click at [420, 618] on div "Default-template (EoT)" at bounding box center [386, 626] width 348 height 31
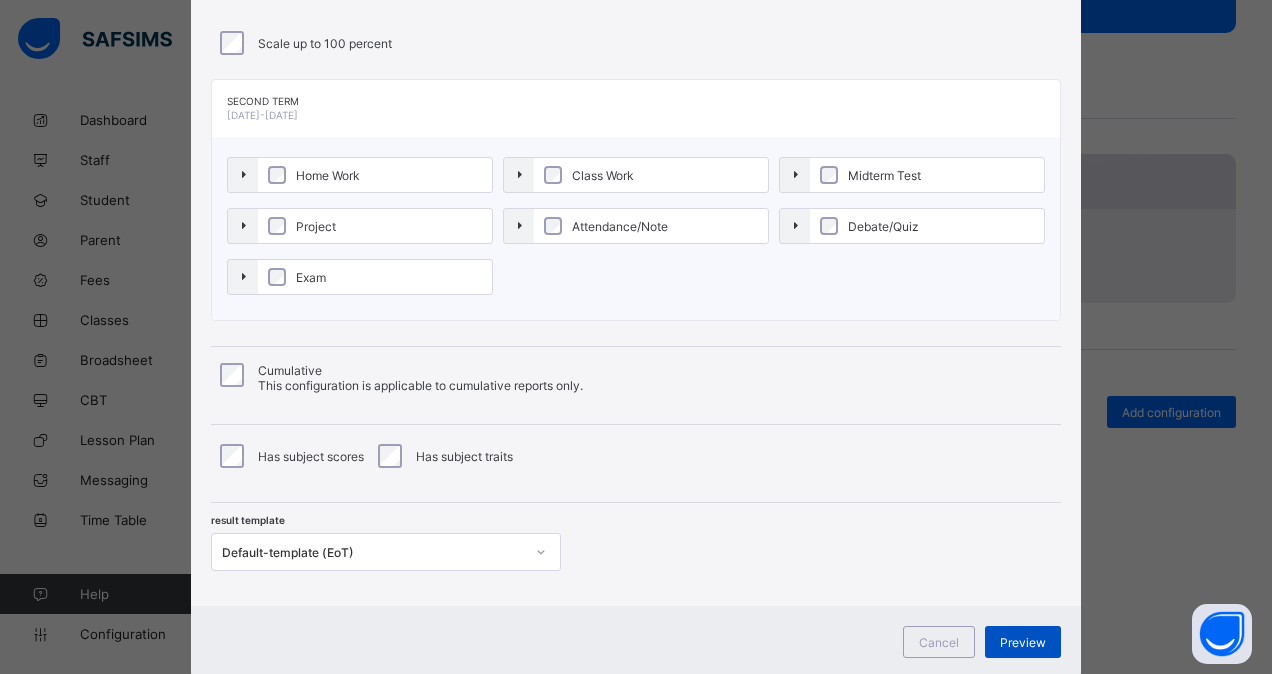
click at [1014, 635] on span "Preview" at bounding box center [1023, 642] width 46 height 15
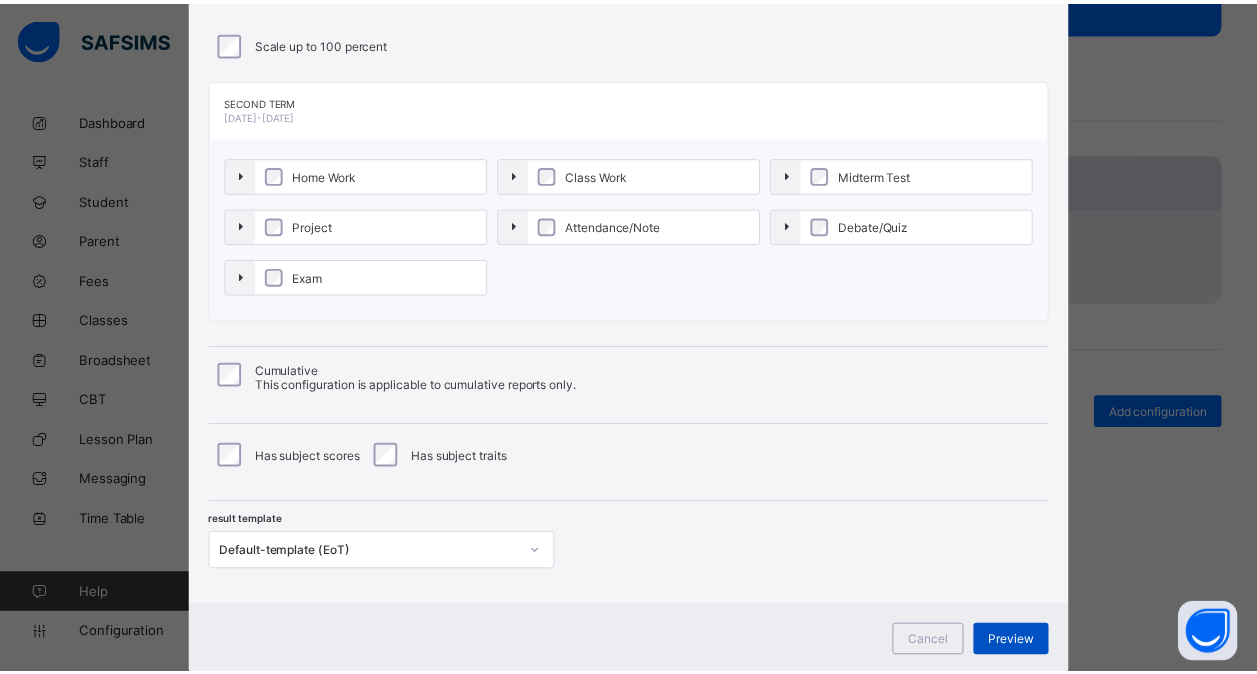
scroll to position [0, 0]
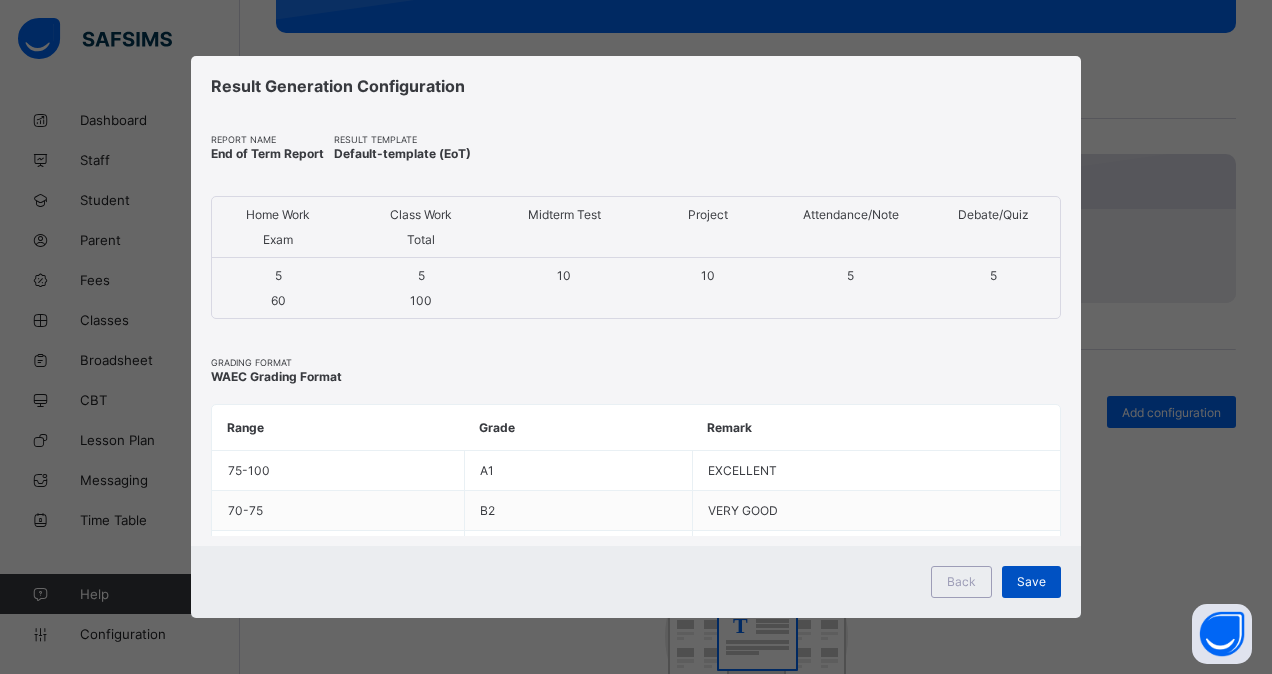
click at [1016, 578] on div "Save" at bounding box center [1031, 582] width 59 height 32
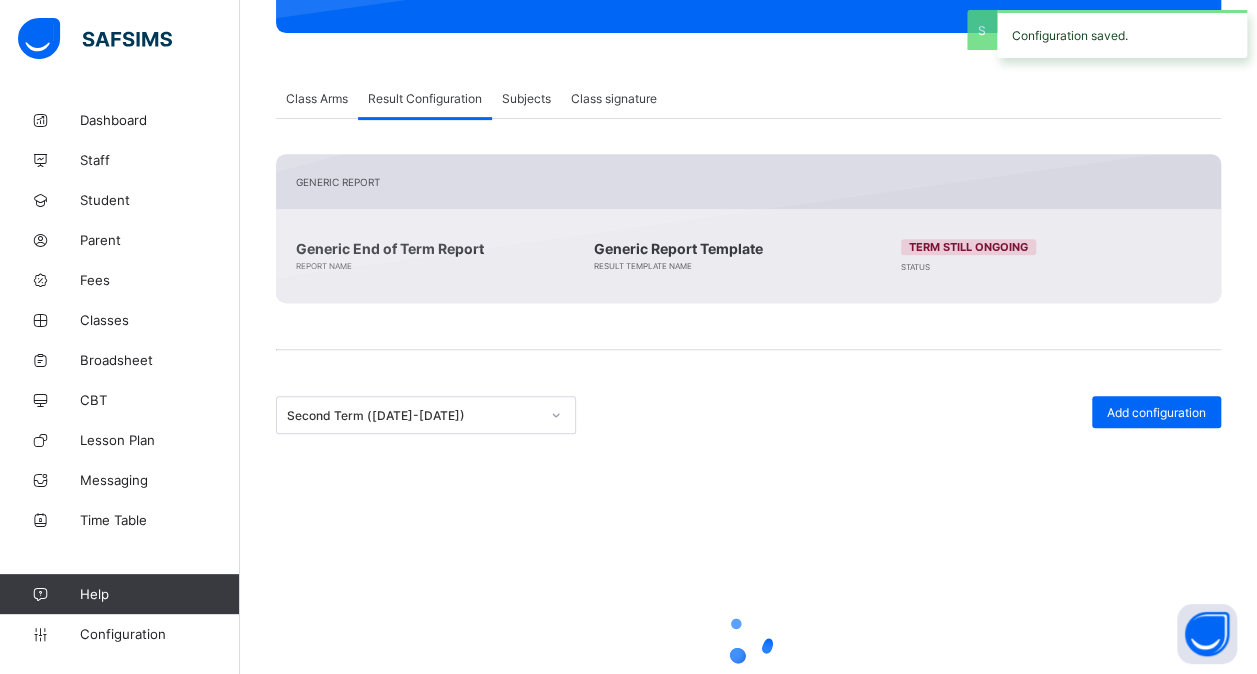
scroll to position [260, 0]
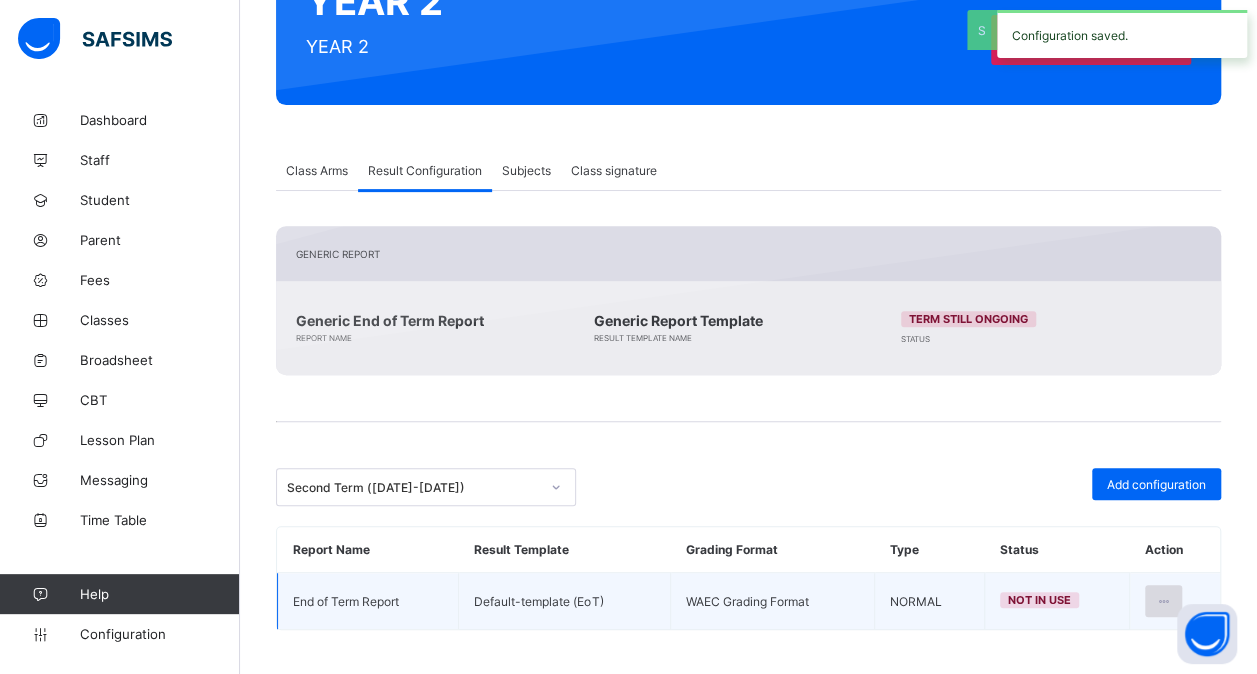
click at [1178, 586] on div at bounding box center [1163, 601] width 37 height 32
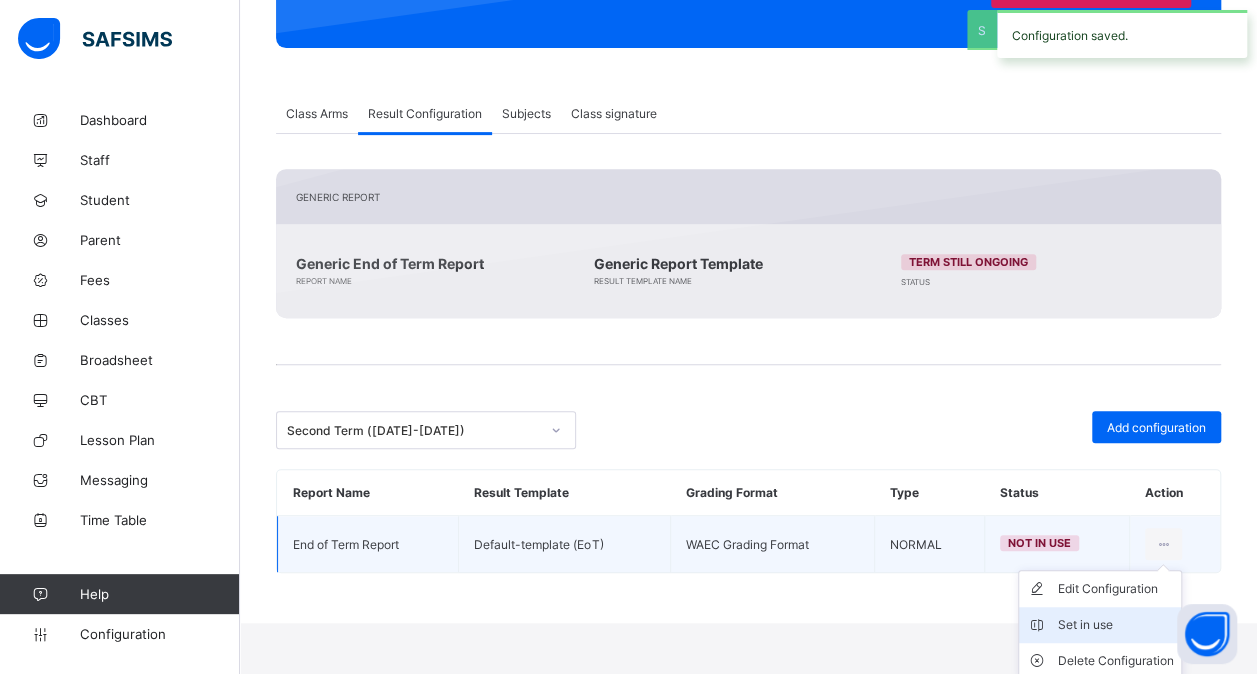
click at [1119, 621] on div "Set in use" at bounding box center [1115, 625] width 116 height 20
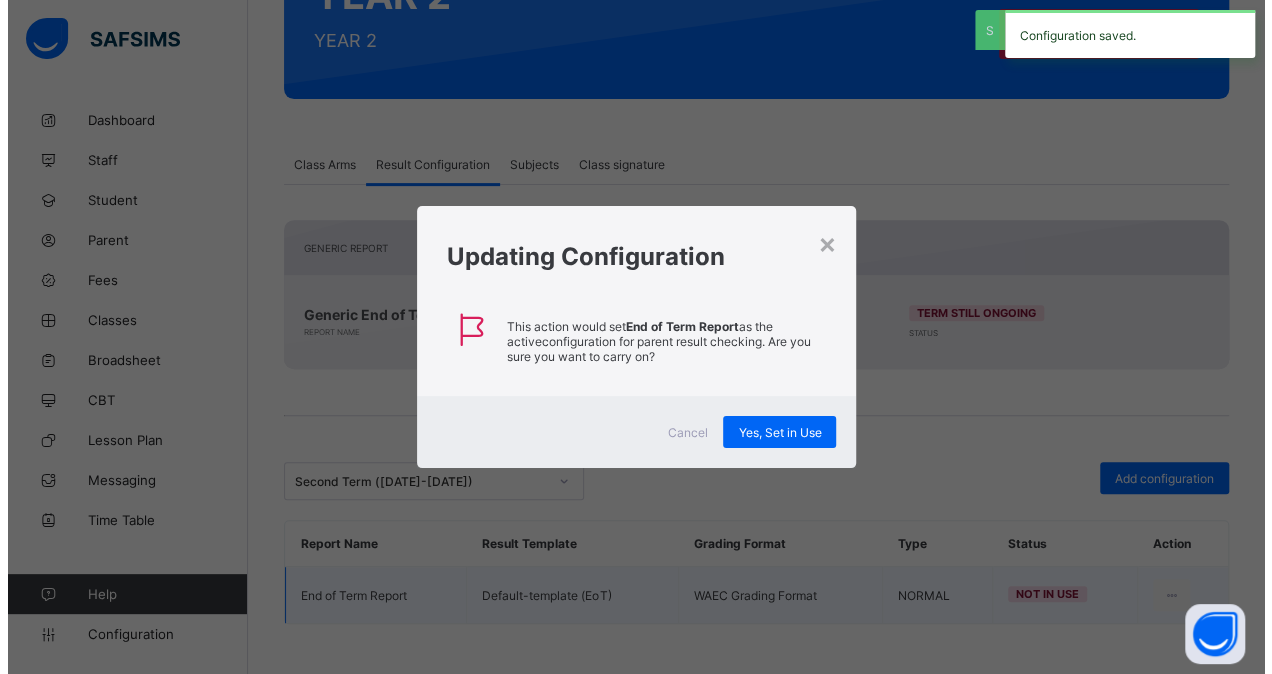
scroll to position [260, 0]
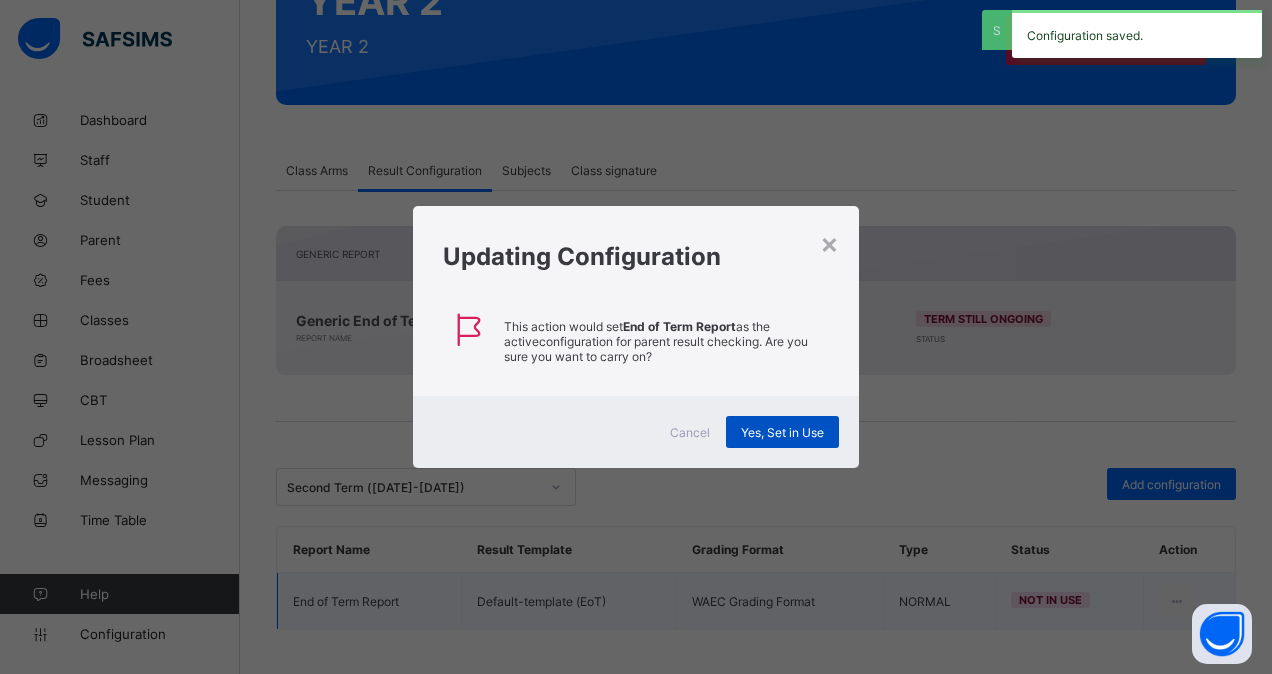
click at [792, 433] on span "Yes, Set in Use" at bounding box center [782, 432] width 83 height 15
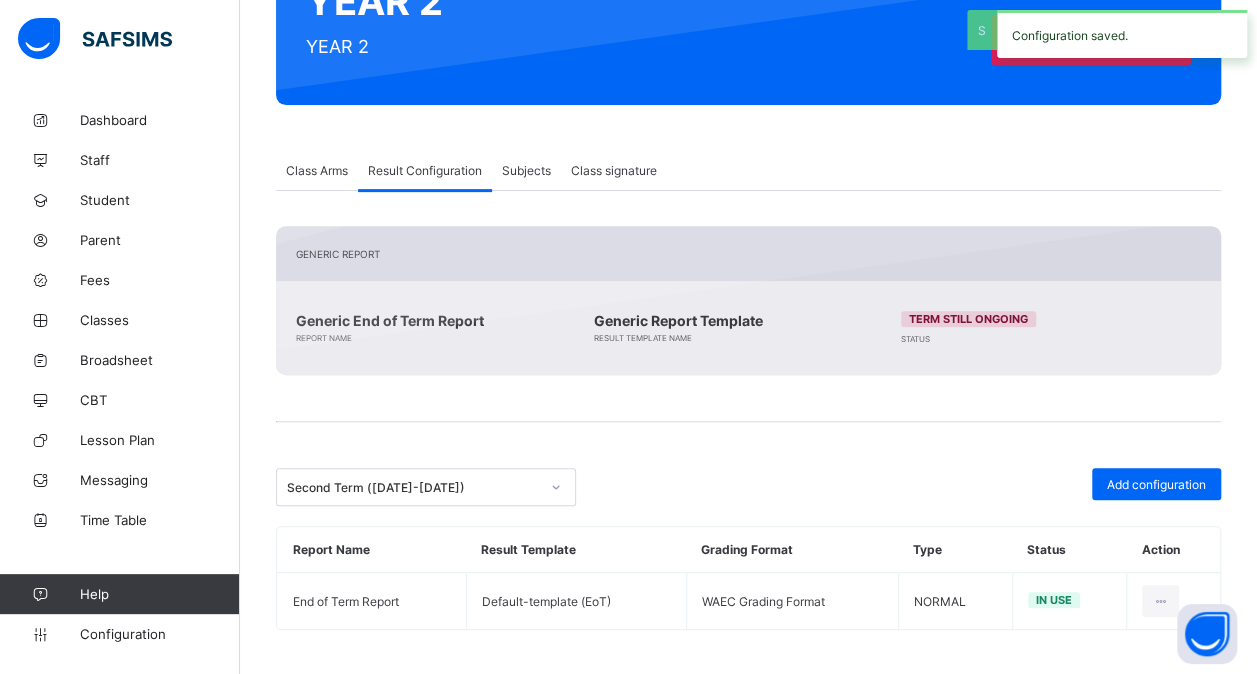
click at [440, 492] on div "Second Term ([DATE]-[DATE])" at bounding box center [407, 487] width 260 height 28
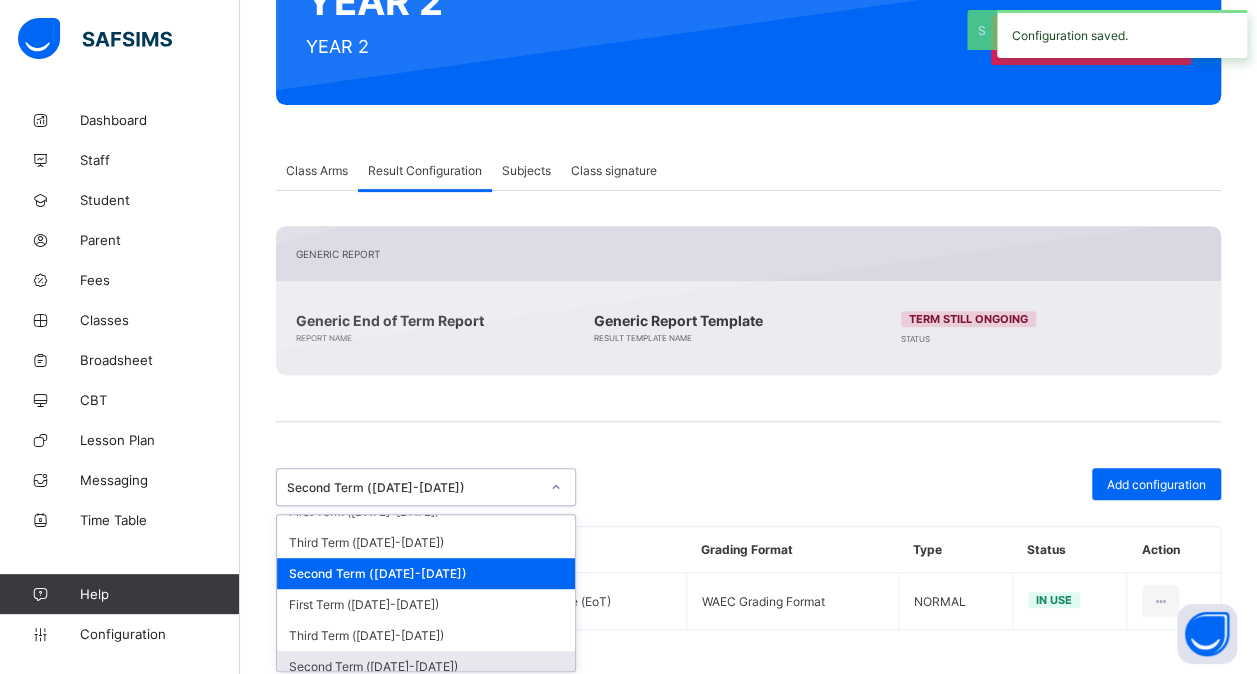
scroll to position [90, 0]
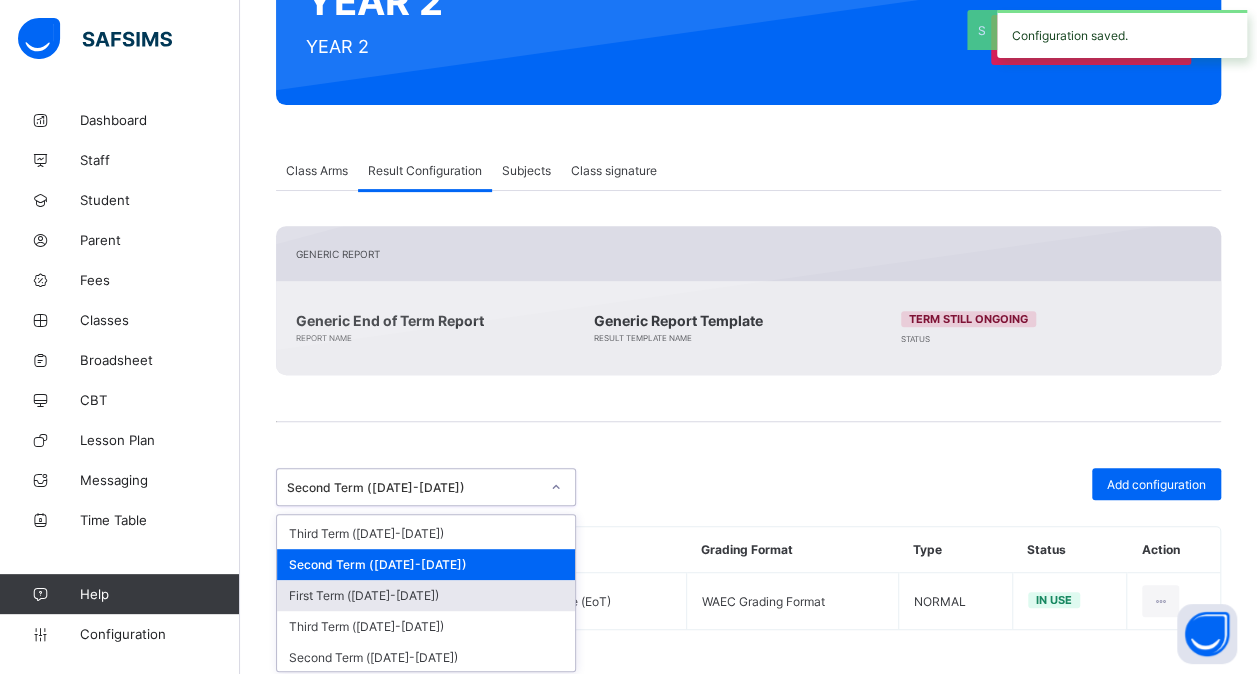
click at [449, 594] on div "First Term ([DATE]-[DATE])" at bounding box center [426, 595] width 298 height 31
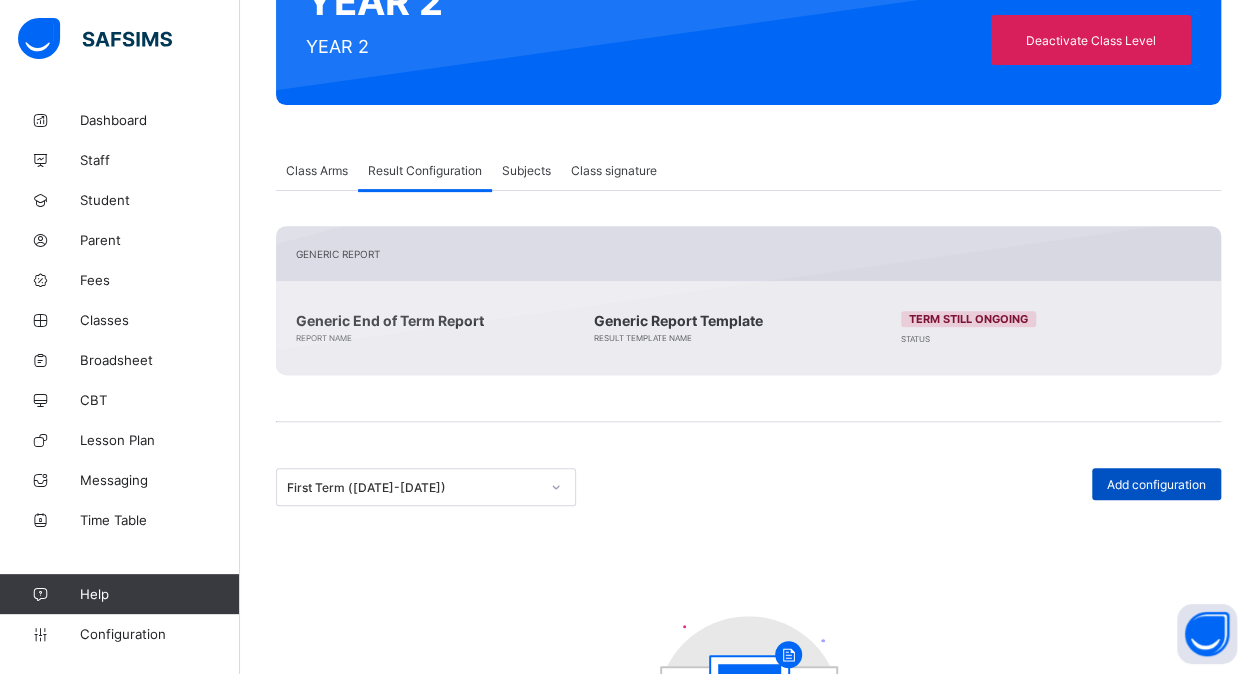
click at [1174, 471] on div "Add configuration" at bounding box center [1156, 484] width 129 height 32
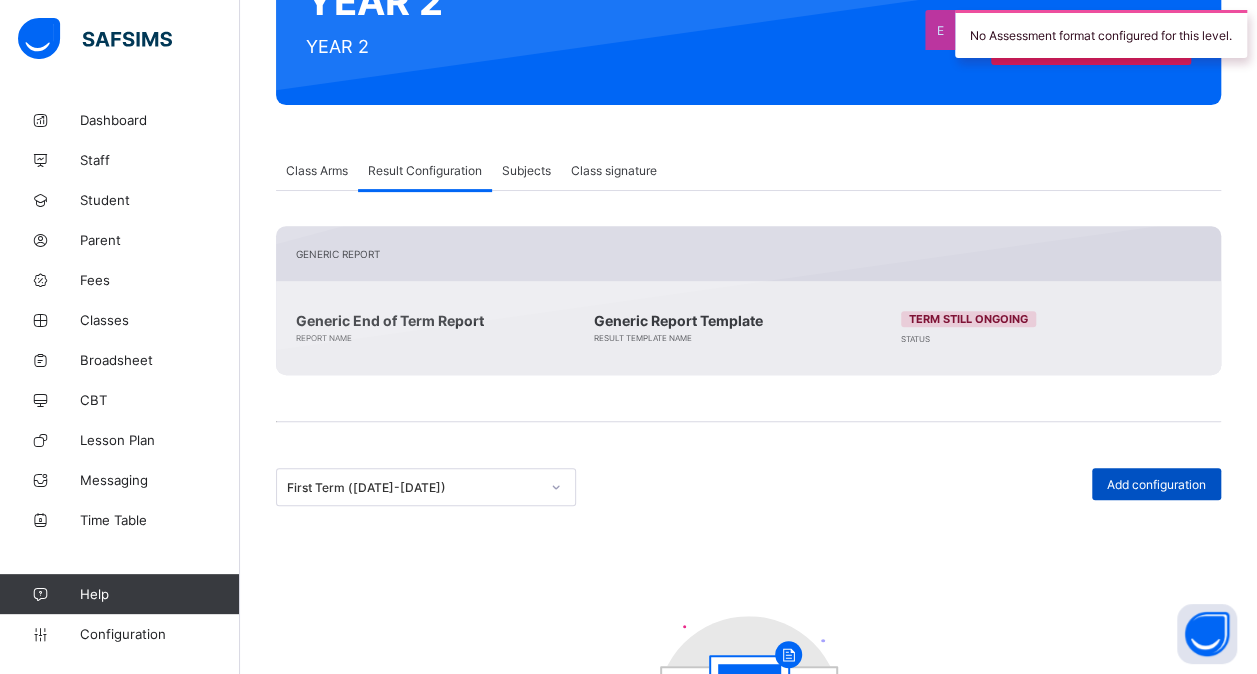
click at [1160, 477] on span "Add configuration" at bounding box center [1156, 484] width 99 height 15
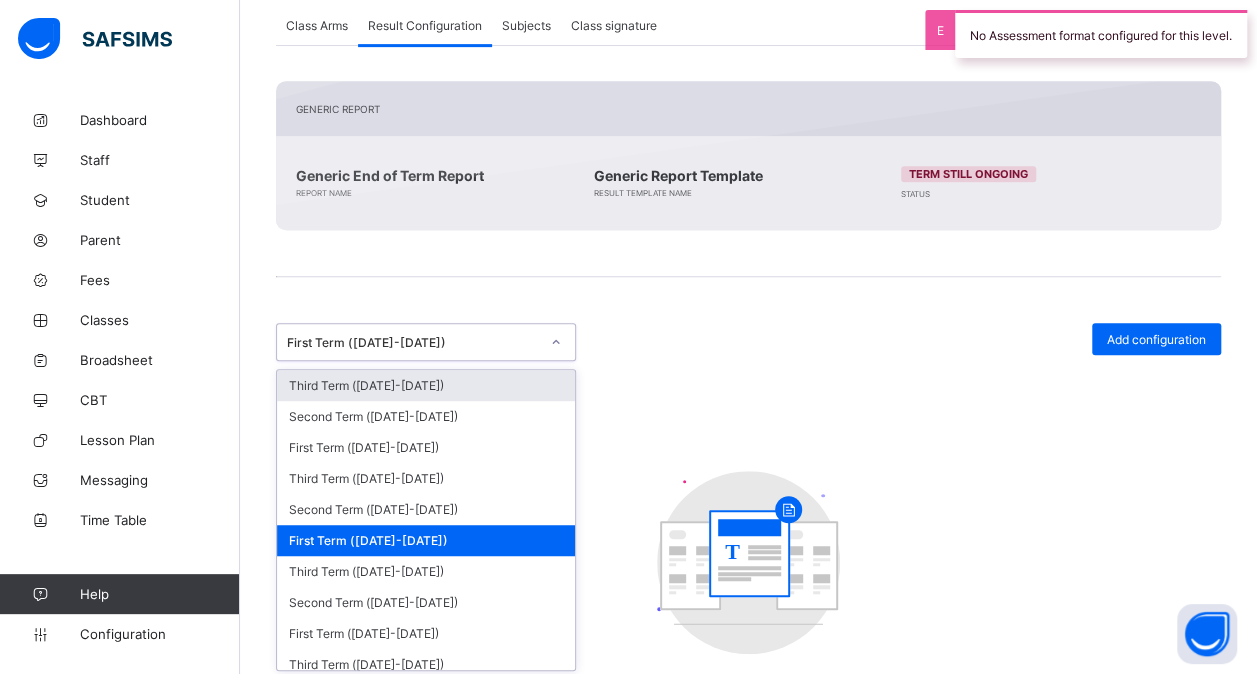
click at [558, 361] on div "option First Term ([DATE]-[DATE]), selected. option Third Term ([DATE]-[DATE]) …" at bounding box center [426, 342] width 300 height 38
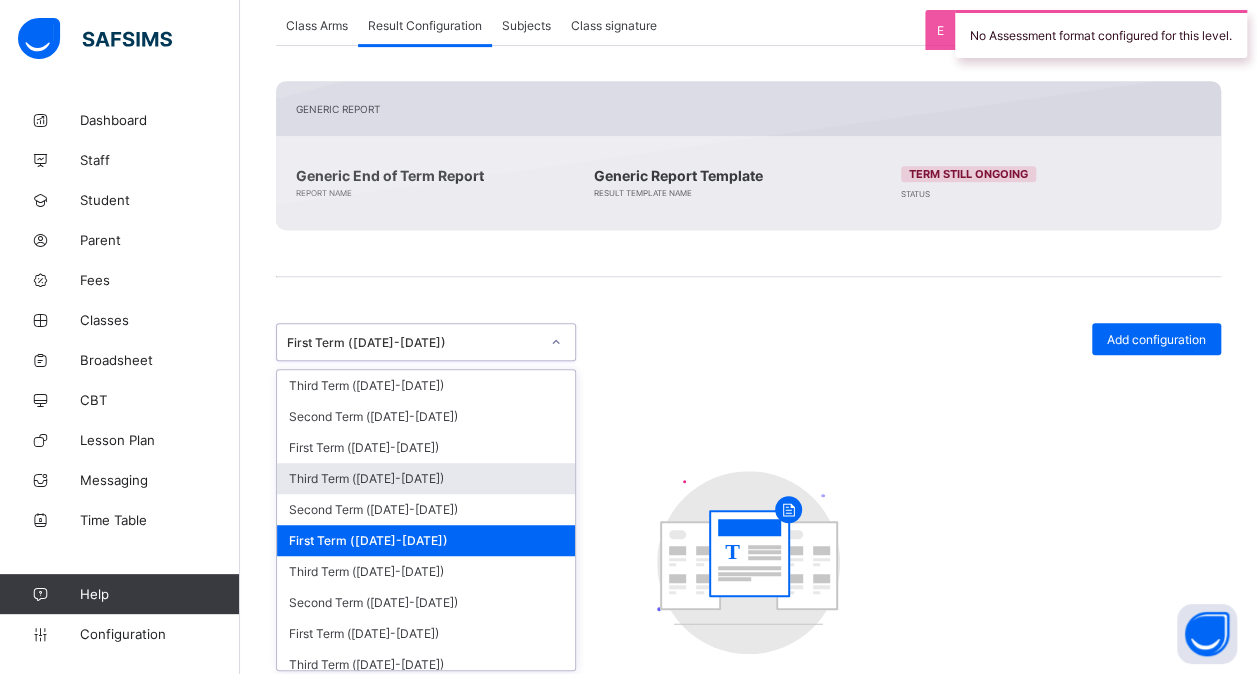
scroll to position [406, 0]
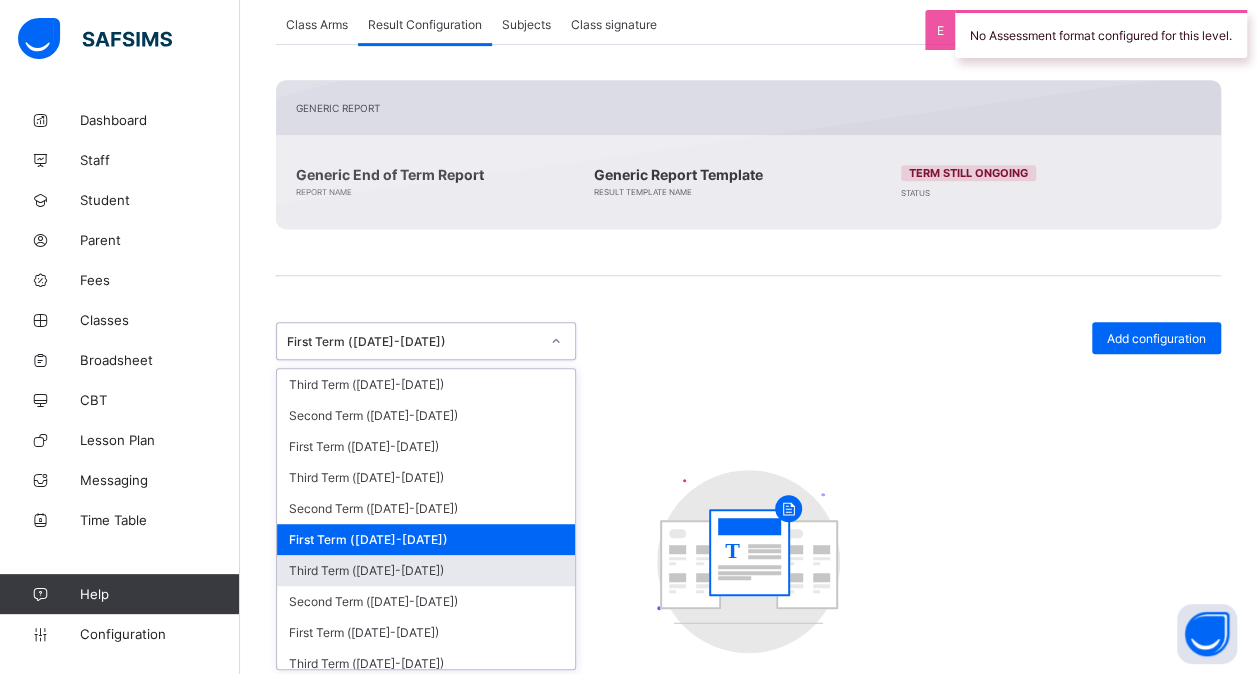
click at [467, 561] on div "Third Term ([DATE]-[DATE])" at bounding box center [426, 570] width 298 height 31
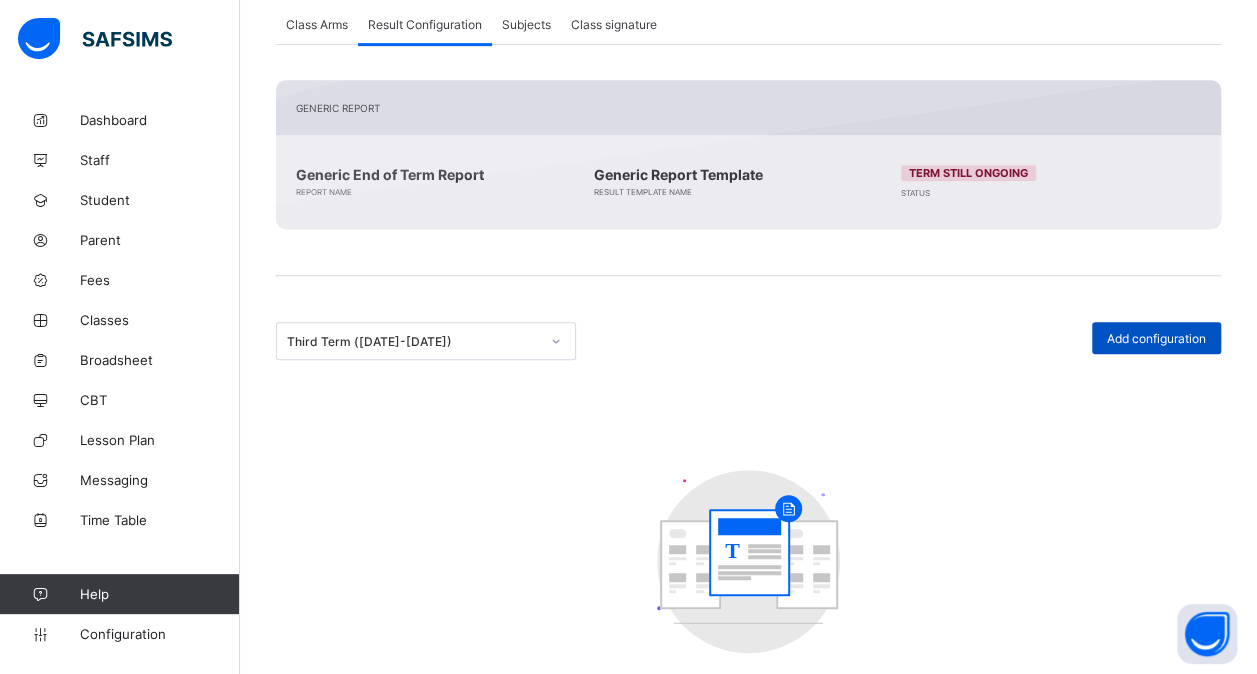
click at [1174, 344] on div "Add configuration" at bounding box center [1156, 338] width 129 height 32
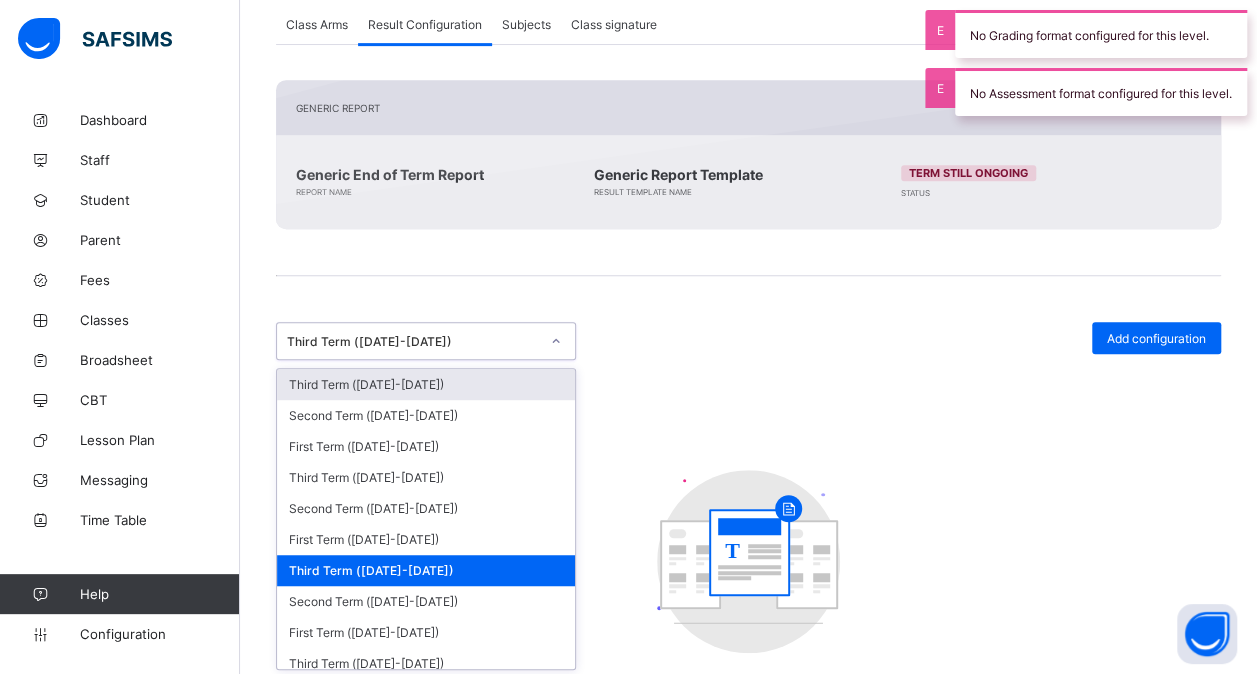
click at [518, 334] on div "Third Term ([DATE]-[DATE])" at bounding box center [413, 341] width 252 height 15
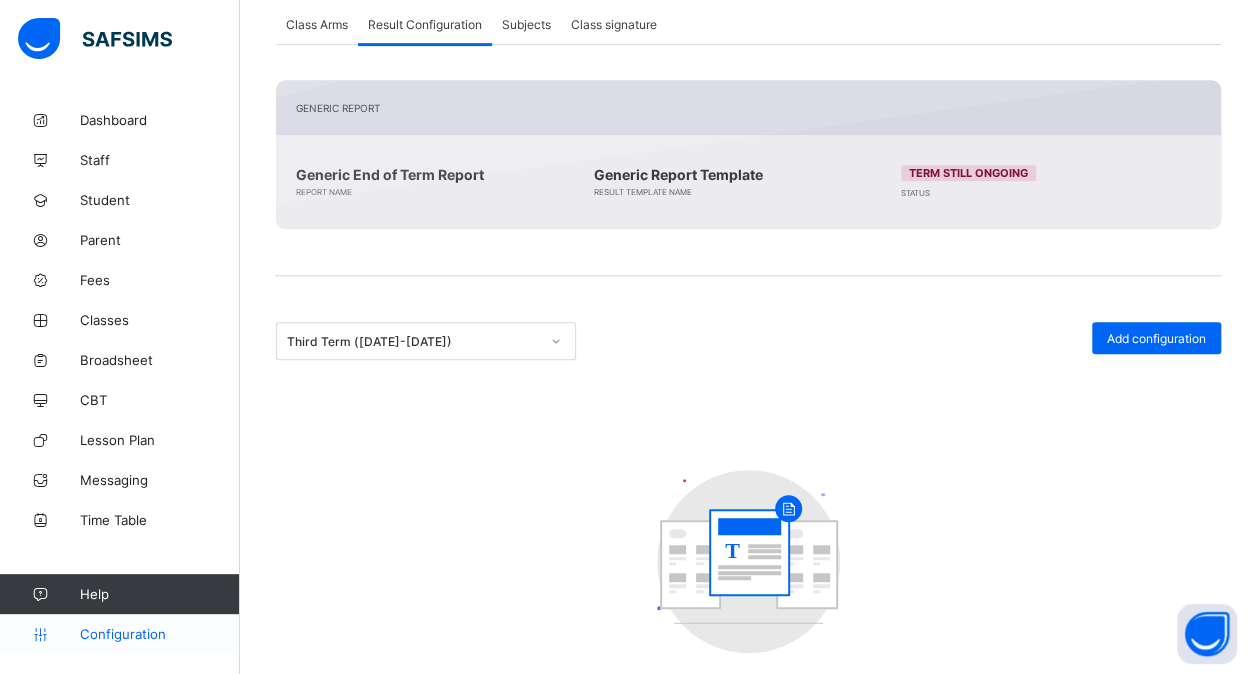
click at [146, 638] on span "Configuration" at bounding box center [159, 634] width 159 height 16
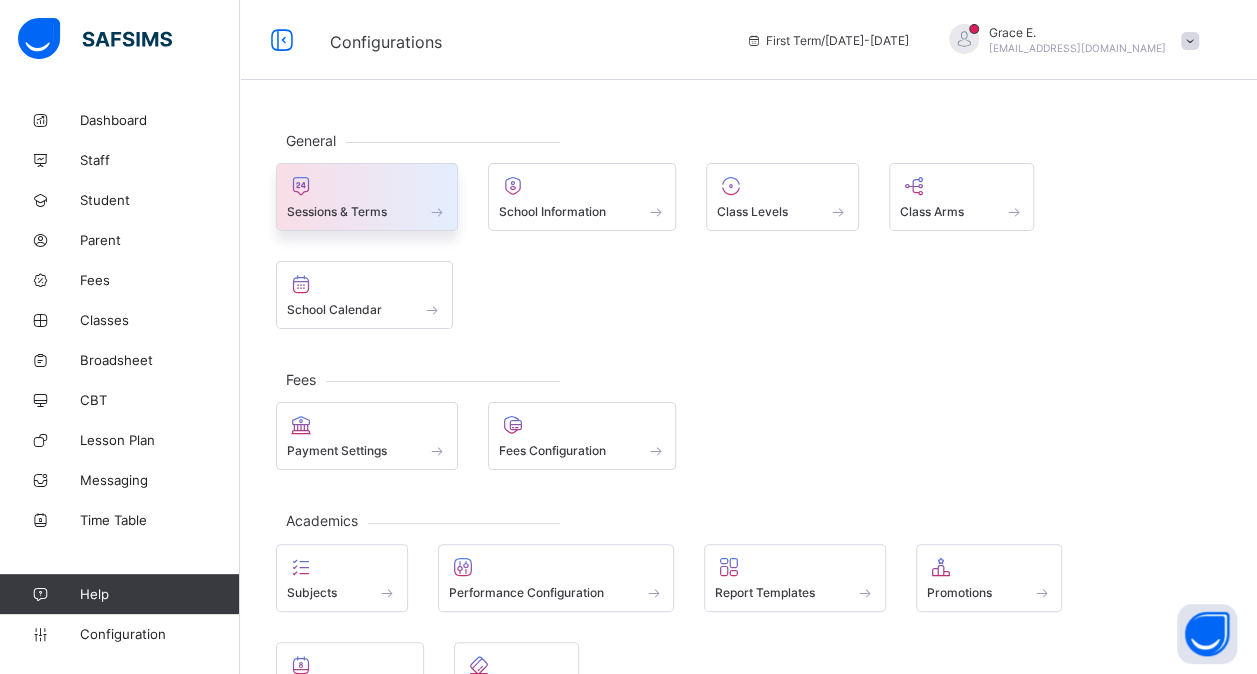
click at [390, 184] on div at bounding box center [367, 186] width 160 height 24
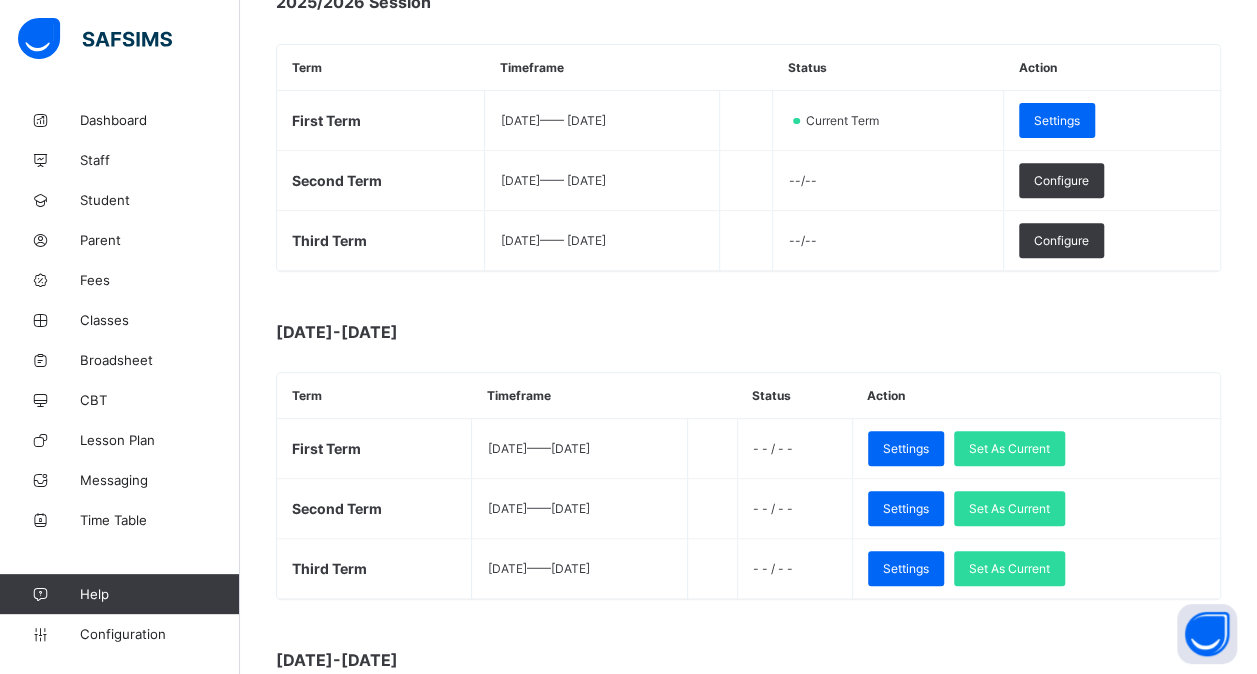
scroll to position [316, 0]
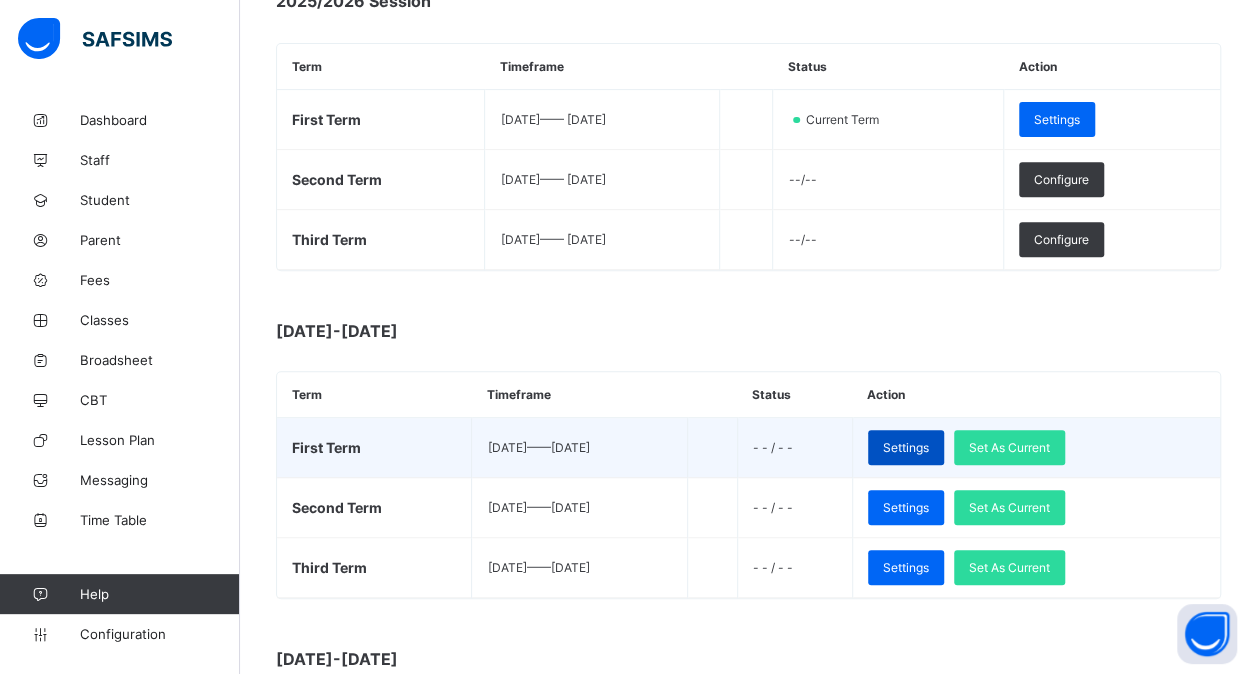
click at [929, 440] on span "Settings" at bounding box center [906, 447] width 46 height 15
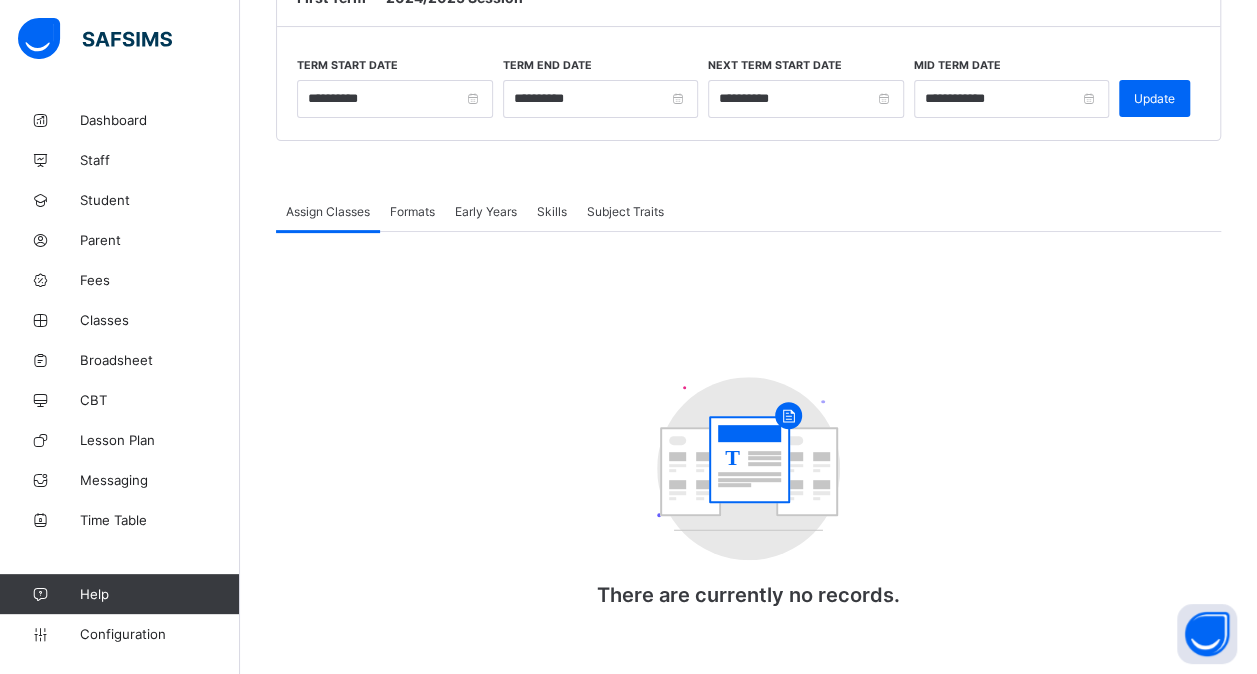
scroll to position [222, 0]
click at [420, 209] on div "Assign Classes Formats Early Years Skills Subject Traits Assign Classes More Op…" at bounding box center [748, 419] width 945 height 456
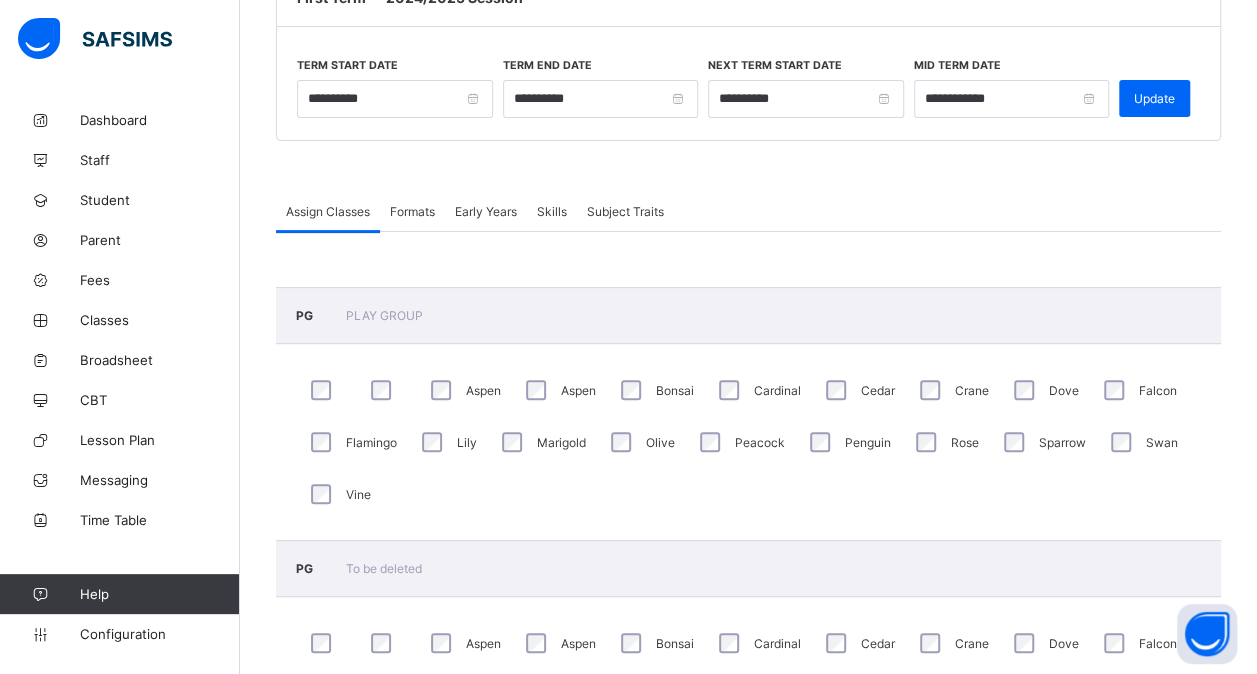
scroll to position [316, 0]
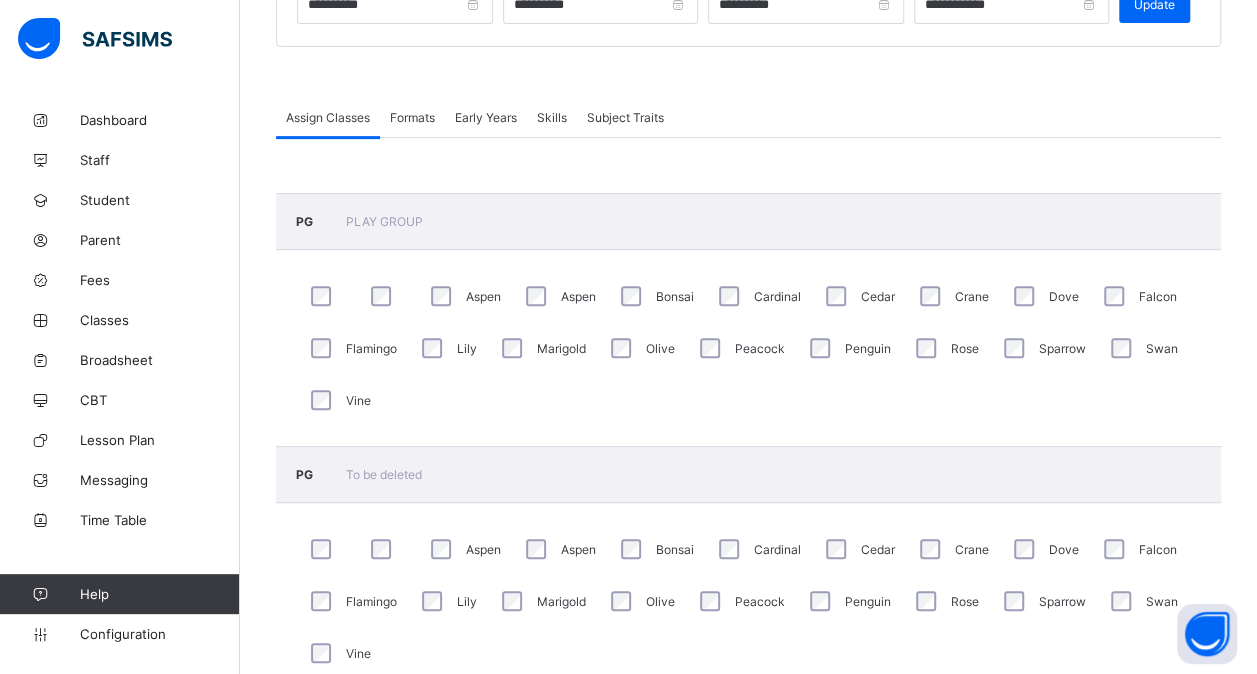
click at [401, 120] on span "Formats" at bounding box center [412, 117] width 45 height 15
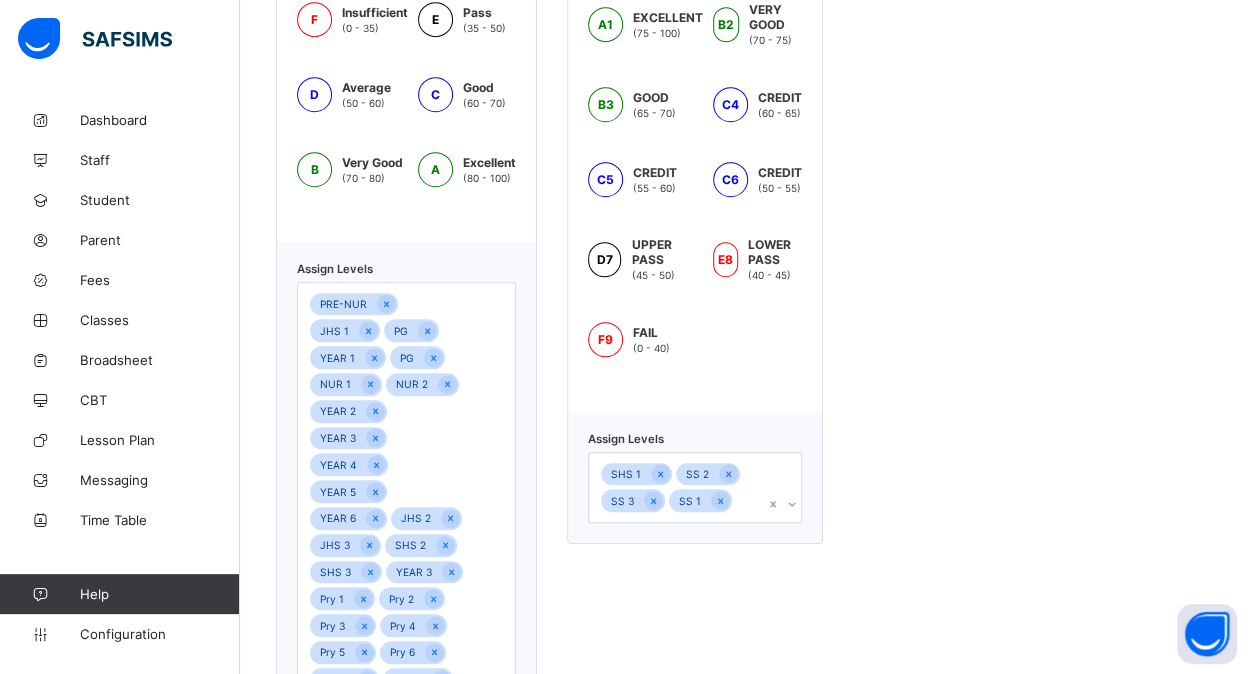
scroll to position [764, 0]
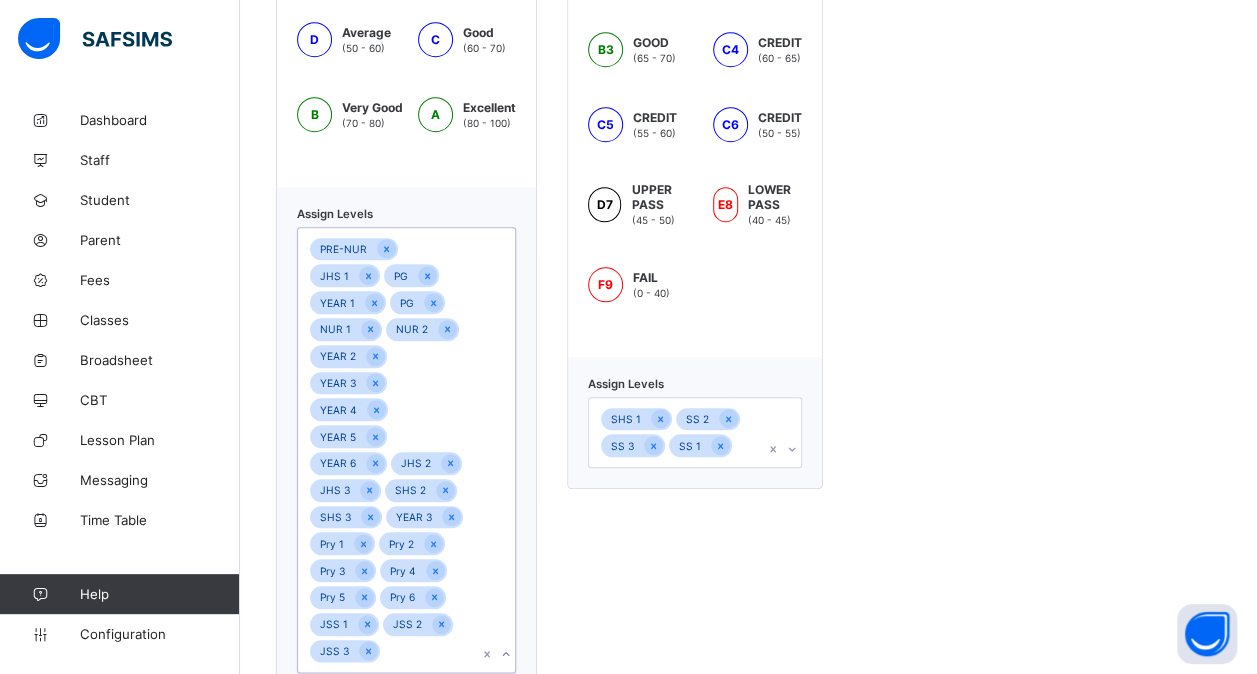
click at [428, 593] on div "PRE-NUR JHS 1 PG YEAR 1 PG NUR 1 NUR 2 YEAR 2 YEAR 3 YEAR 4 YEAR 5 YEAR 6 JHS 2…" at bounding box center [387, 450] width 179 height 444
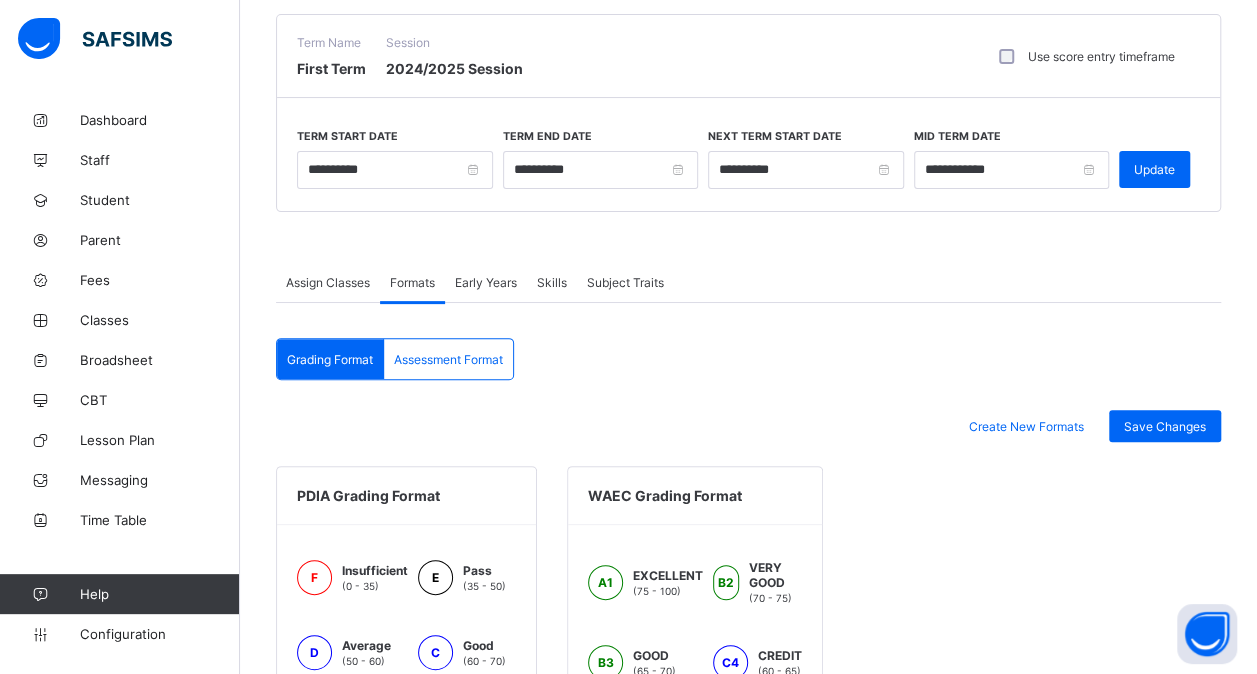
scroll to position [139, 0]
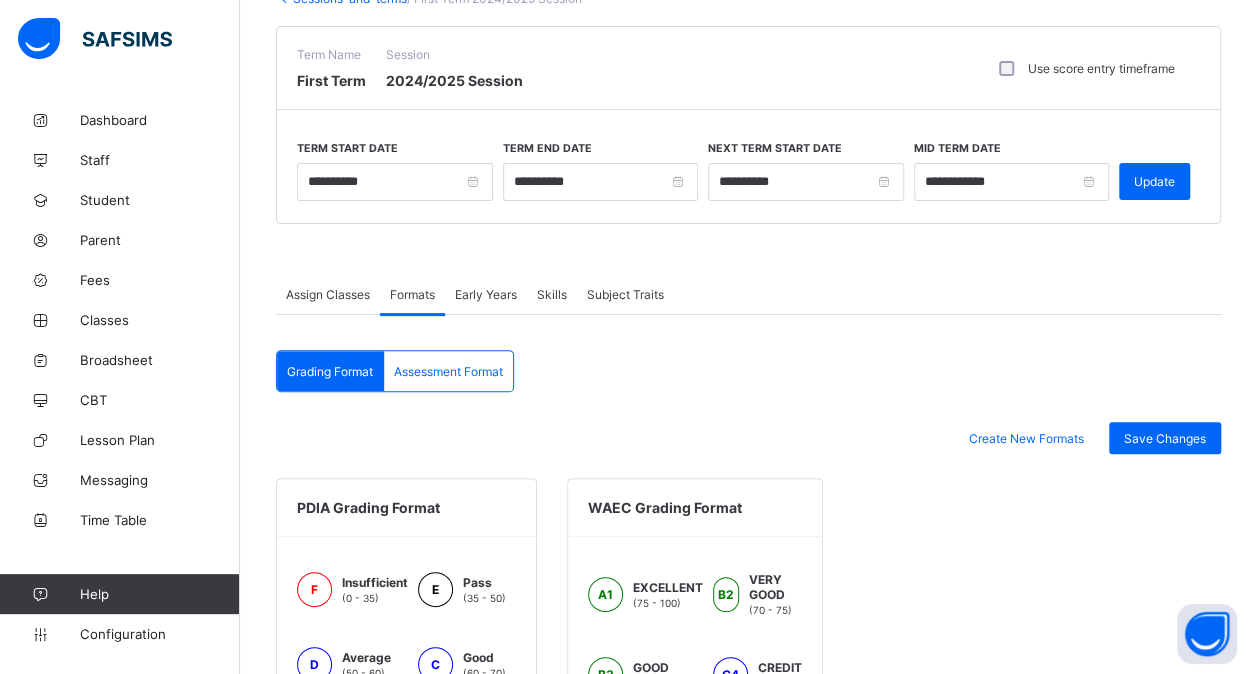
click at [462, 364] on span "Assessment Format" at bounding box center [448, 371] width 109 height 15
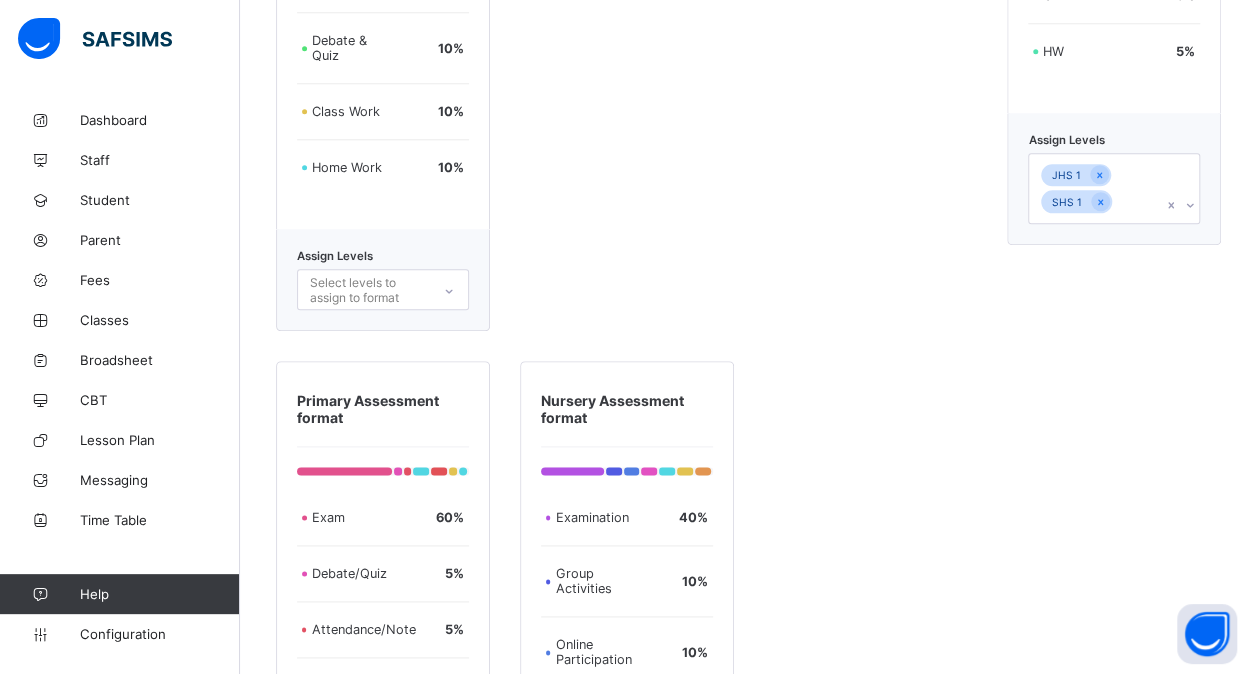
scroll to position [1002, 0]
click at [1139, 192] on div "JHS 1 SHS 1" at bounding box center [1095, 188] width 132 height 69
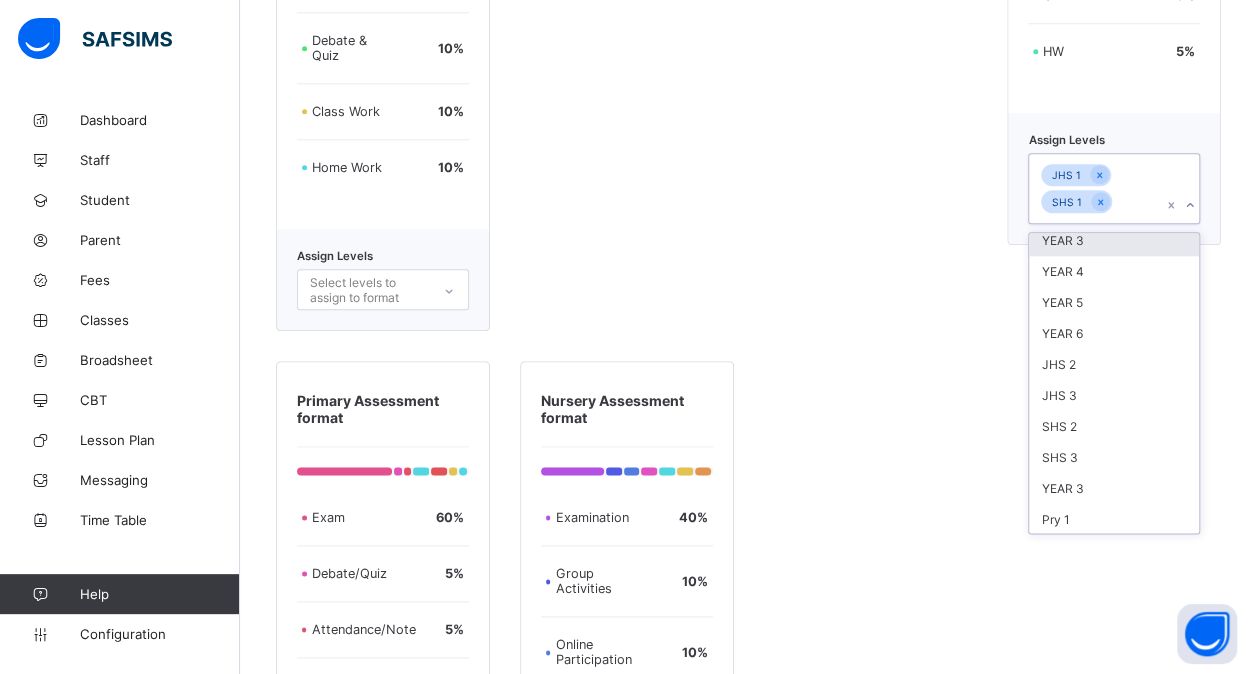
scroll to position [133, 0]
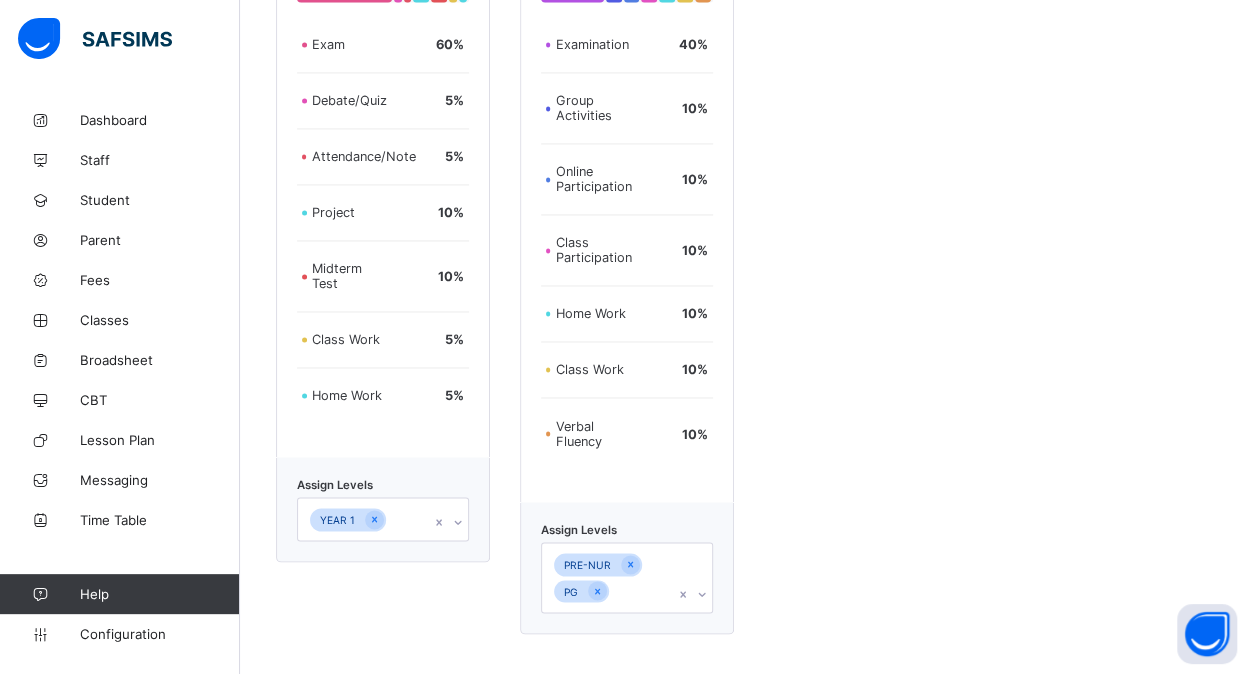
scroll to position [1731, 0]
click at [652, 590] on div "PRE-NUR PG" at bounding box center [627, 577] width 172 height 71
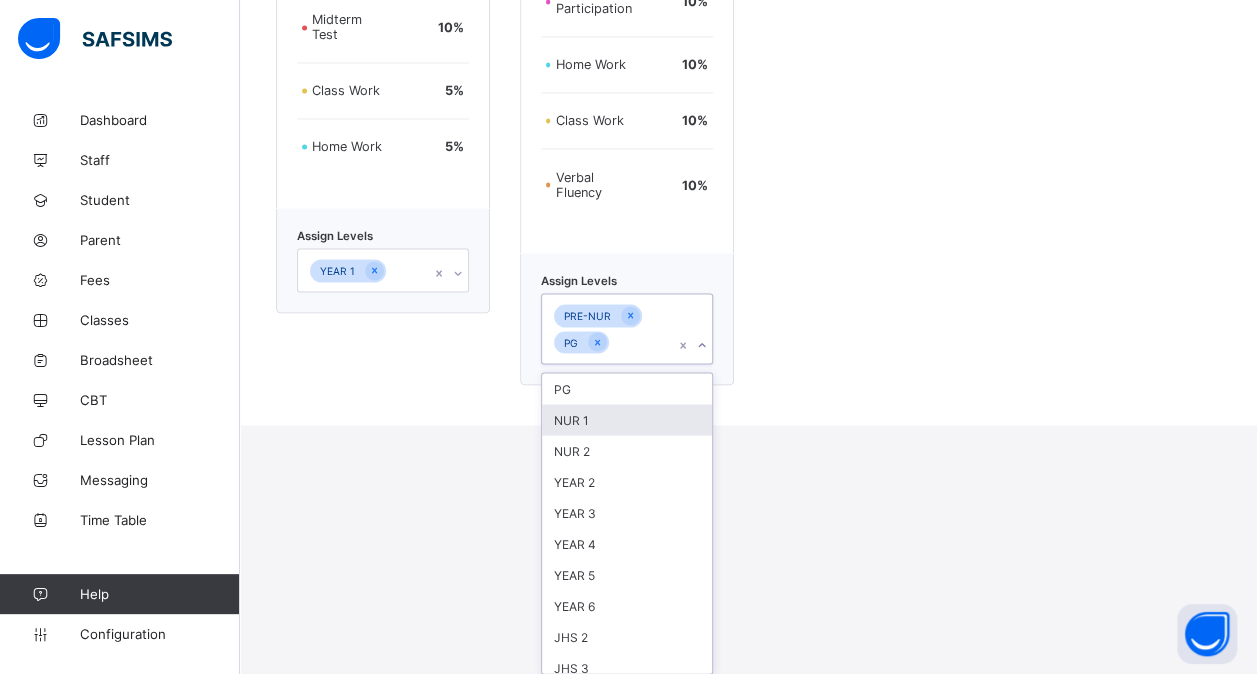
click at [625, 414] on div "NUR 1" at bounding box center [627, 419] width 170 height 31
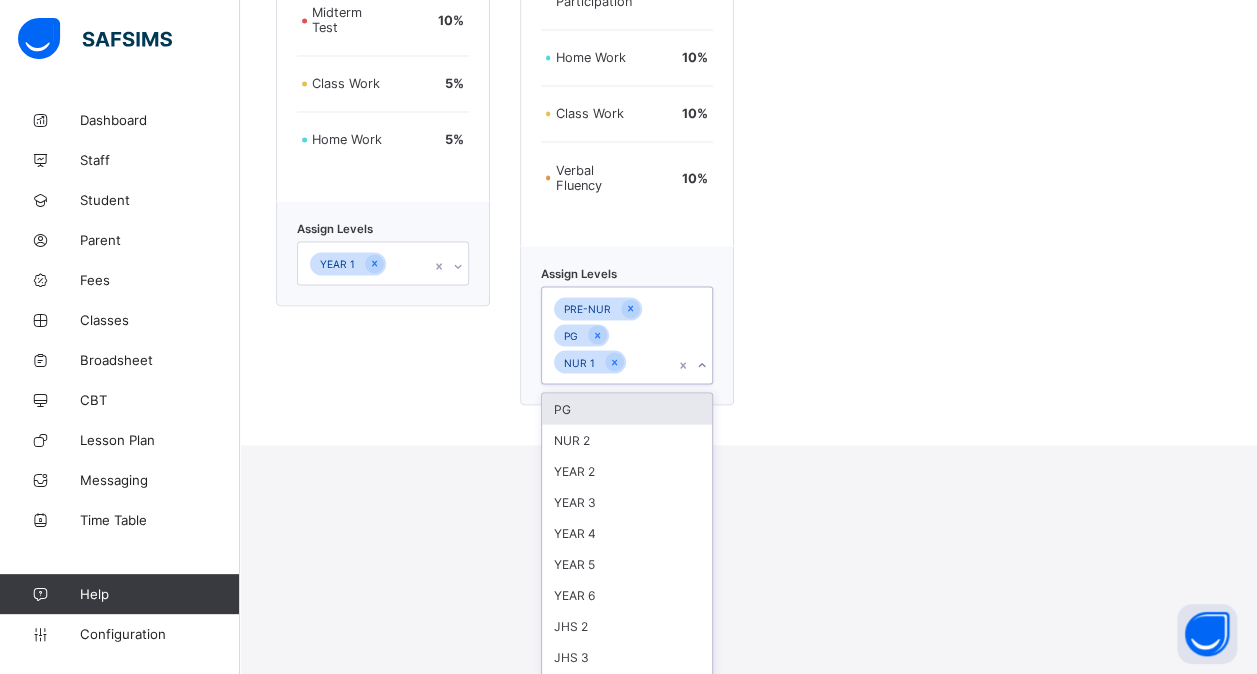
click at [614, 414] on div "PG" at bounding box center [627, 408] width 170 height 31
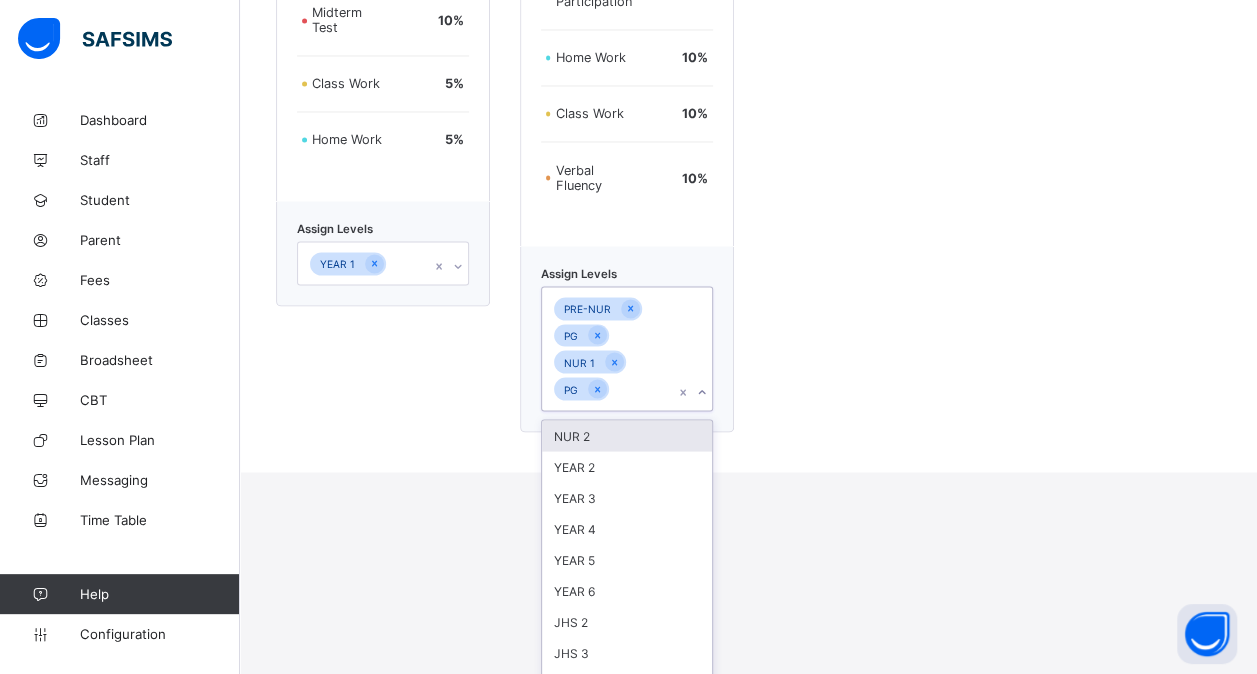
click at [573, 440] on div "NUR 2" at bounding box center [627, 435] width 170 height 31
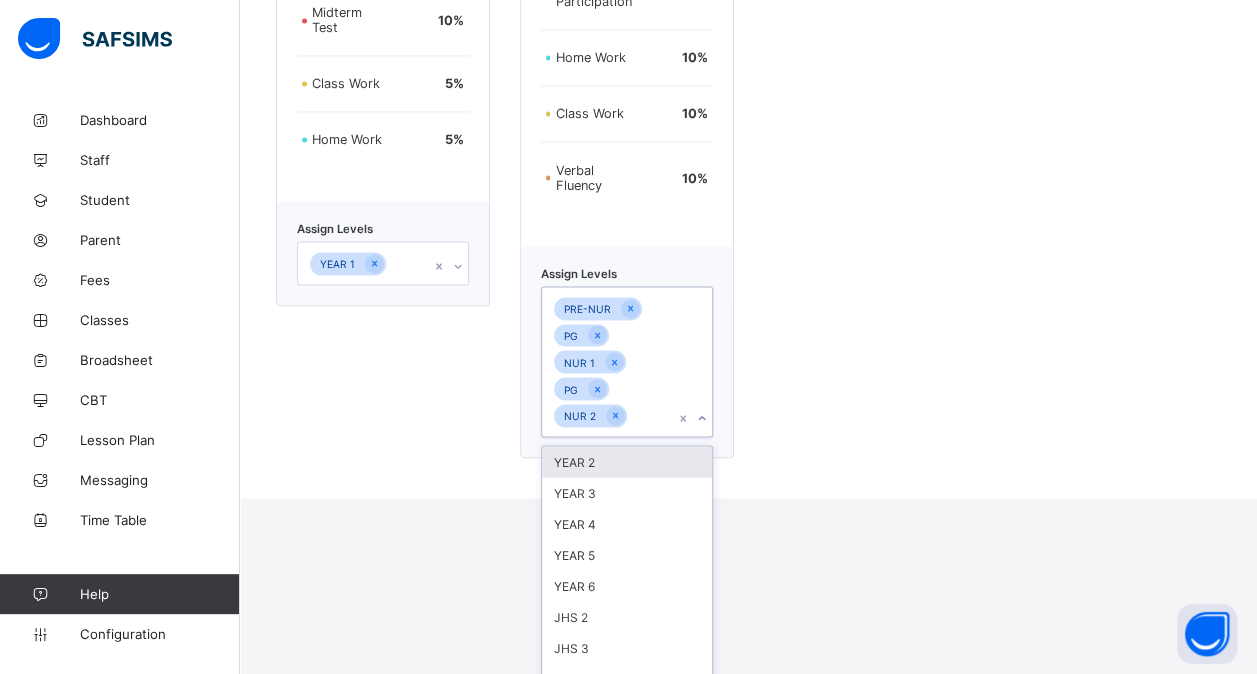
scroll to position [1563, 0]
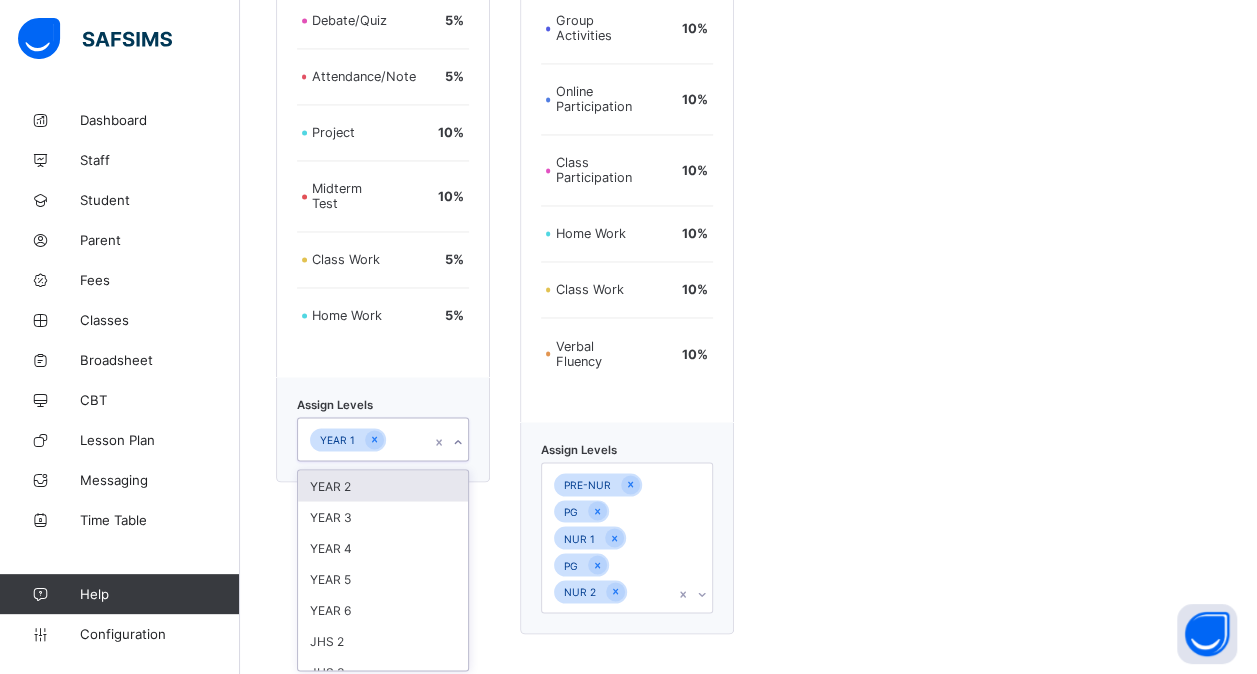
click at [394, 260] on div "Primary Assessment format Exam 60 % Debate/Quiz 5 % Attendance/Note 5 % Project…" at bounding box center [383, 221] width 214 height 826
click at [374, 501] on div "YEAR 3" at bounding box center [383, 516] width 170 height 31
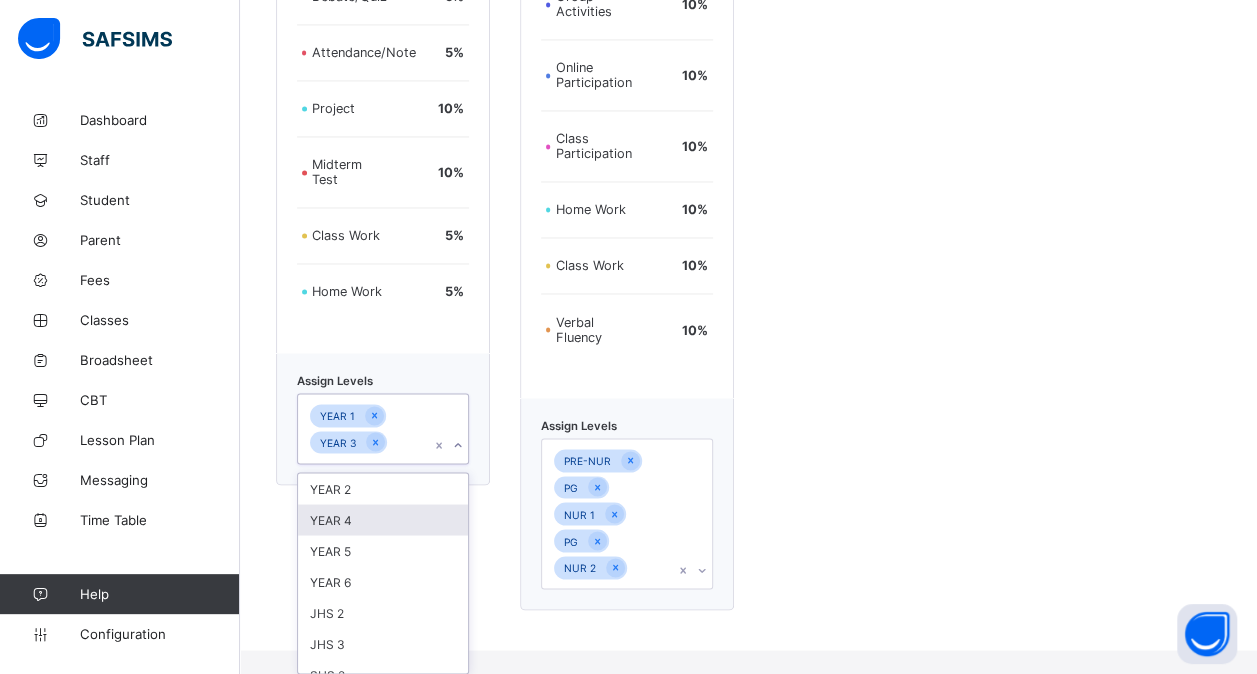
click at [367, 509] on div "YEAR 4" at bounding box center [383, 519] width 170 height 31
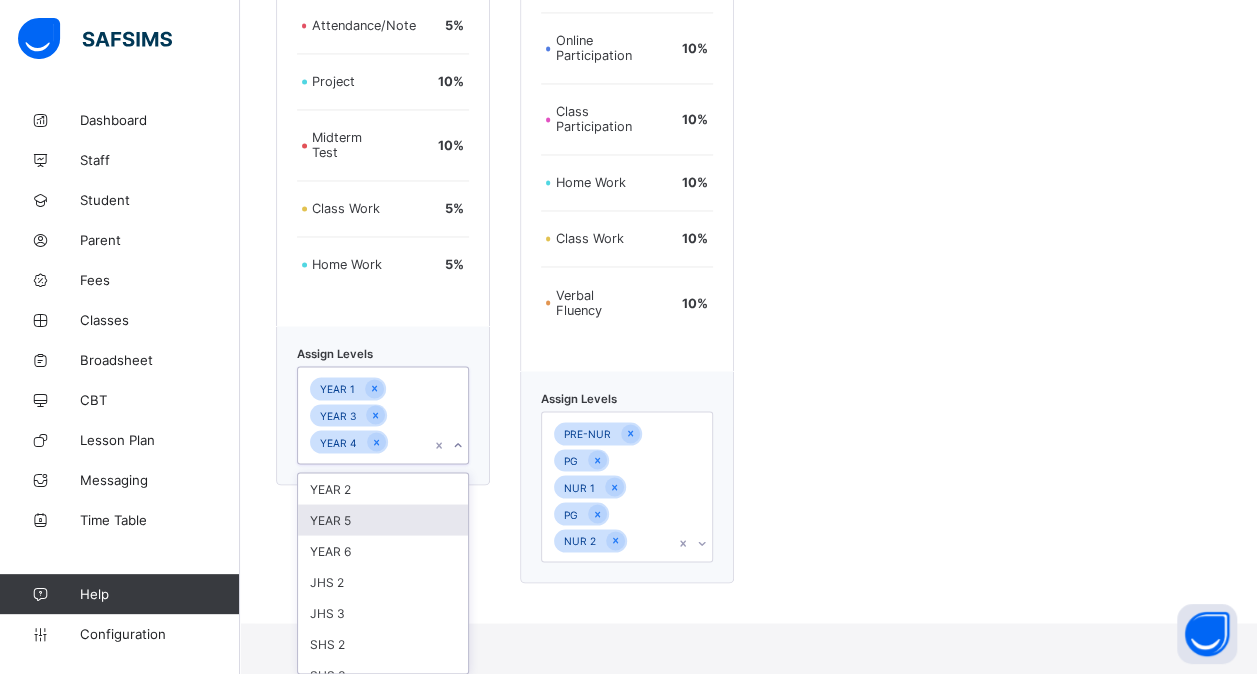
click at [367, 509] on div "YEAR 5" at bounding box center [383, 519] width 170 height 31
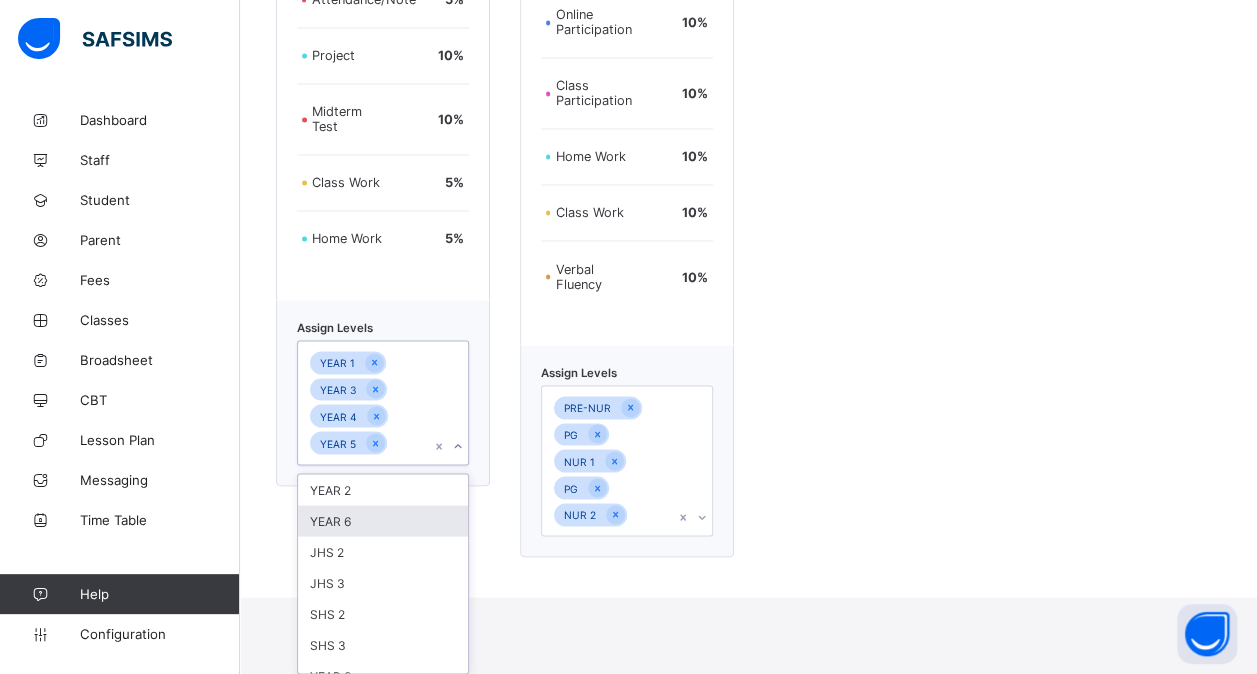
click at [367, 509] on div "YEAR 6" at bounding box center [383, 520] width 170 height 31
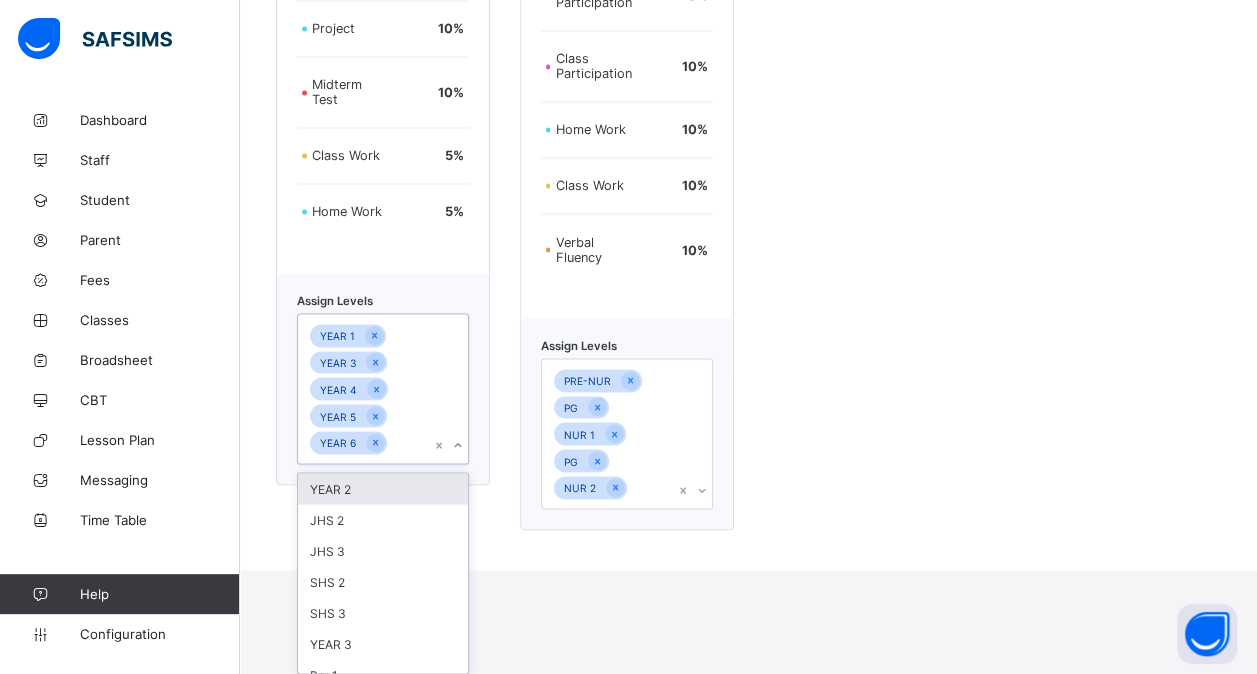
click at [390, 488] on div "YEAR 2" at bounding box center [383, 488] width 170 height 31
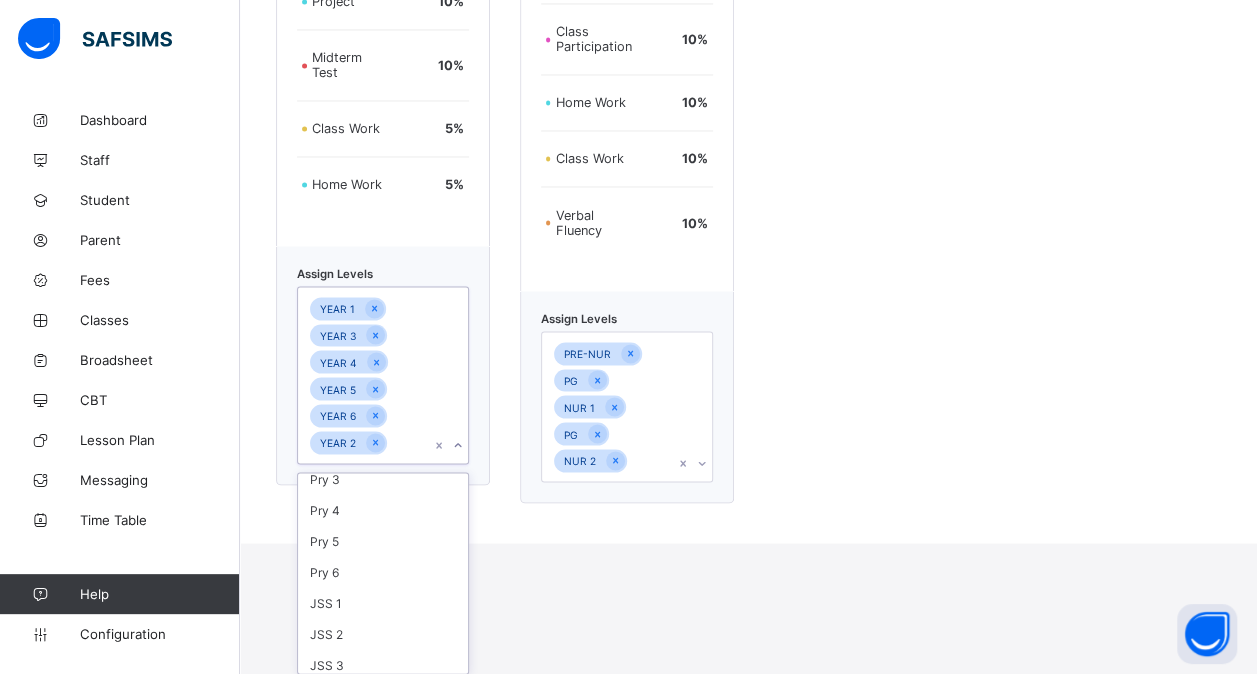
scroll to position [235, 0]
click at [372, 503] on div "Pry 4" at bounding box center [383, 501] width 170 height 31
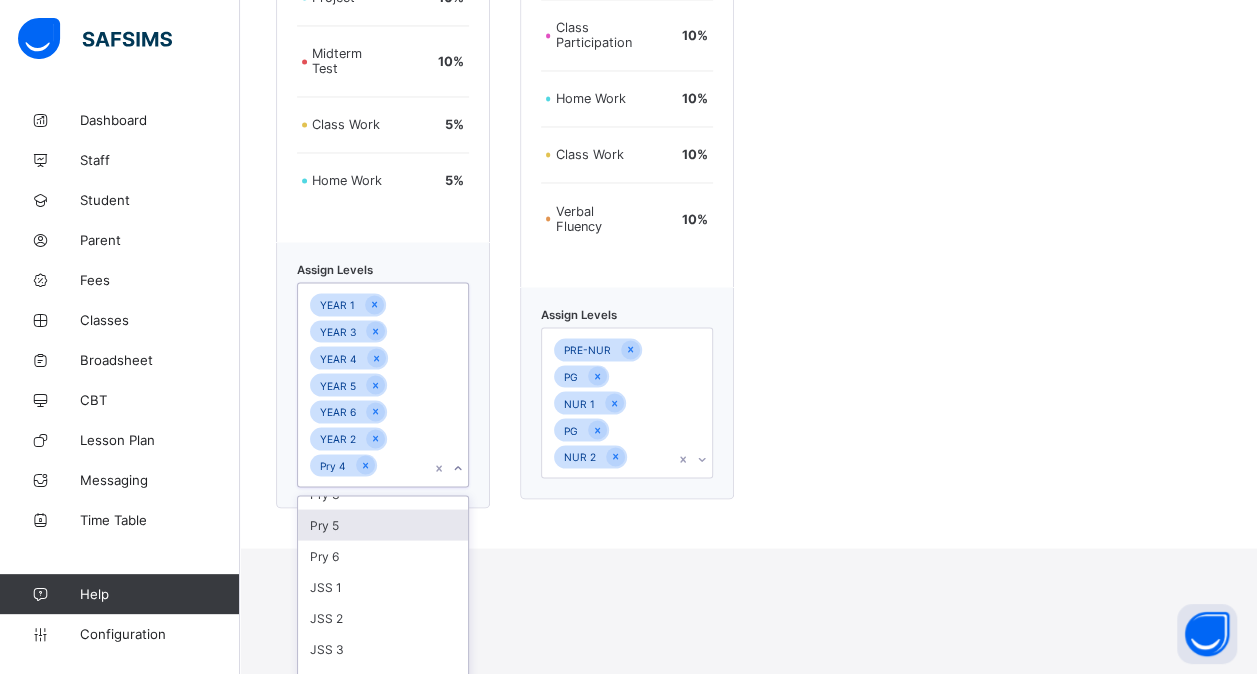
click at [362, 522] on div "Pry 5" at bounding box center [383, 524] width 170 height 31
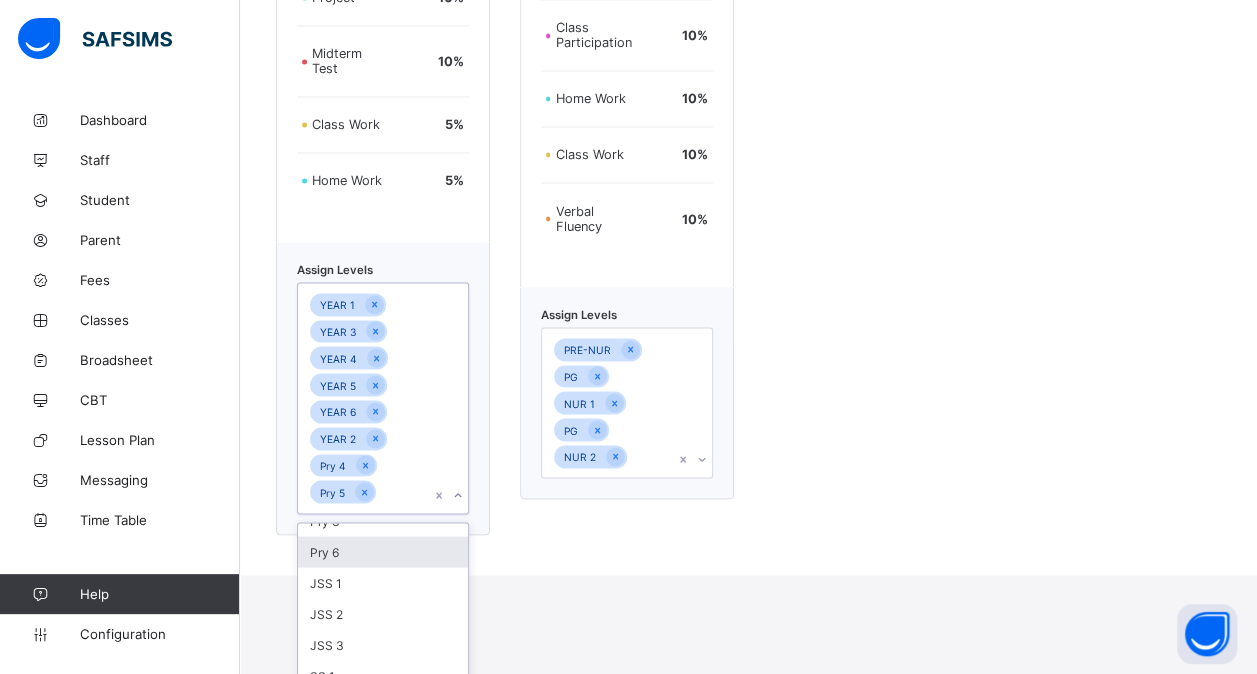
click at [348, 546] on div "Pry 6" at bounding box center [383, 551] width 170 height 31
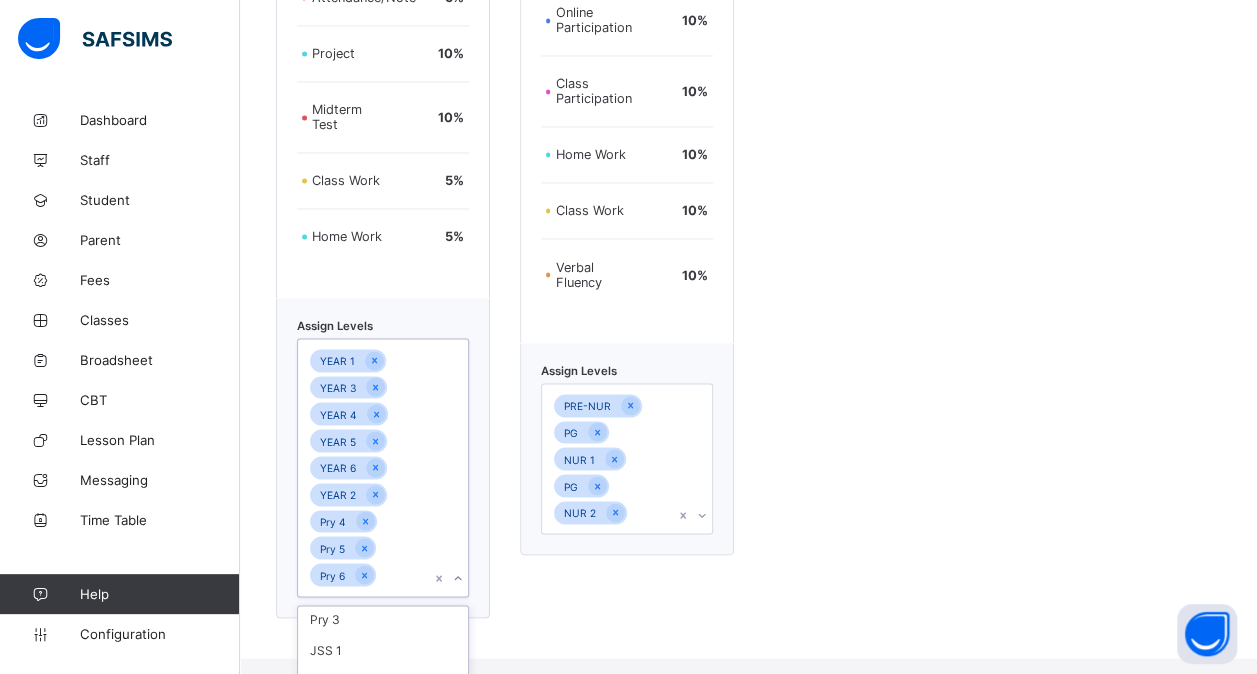
scroll to position [1632, 0]
click at [334, 618] on div "Pry 3" at bounding box center [383, 620] width 170 height 31
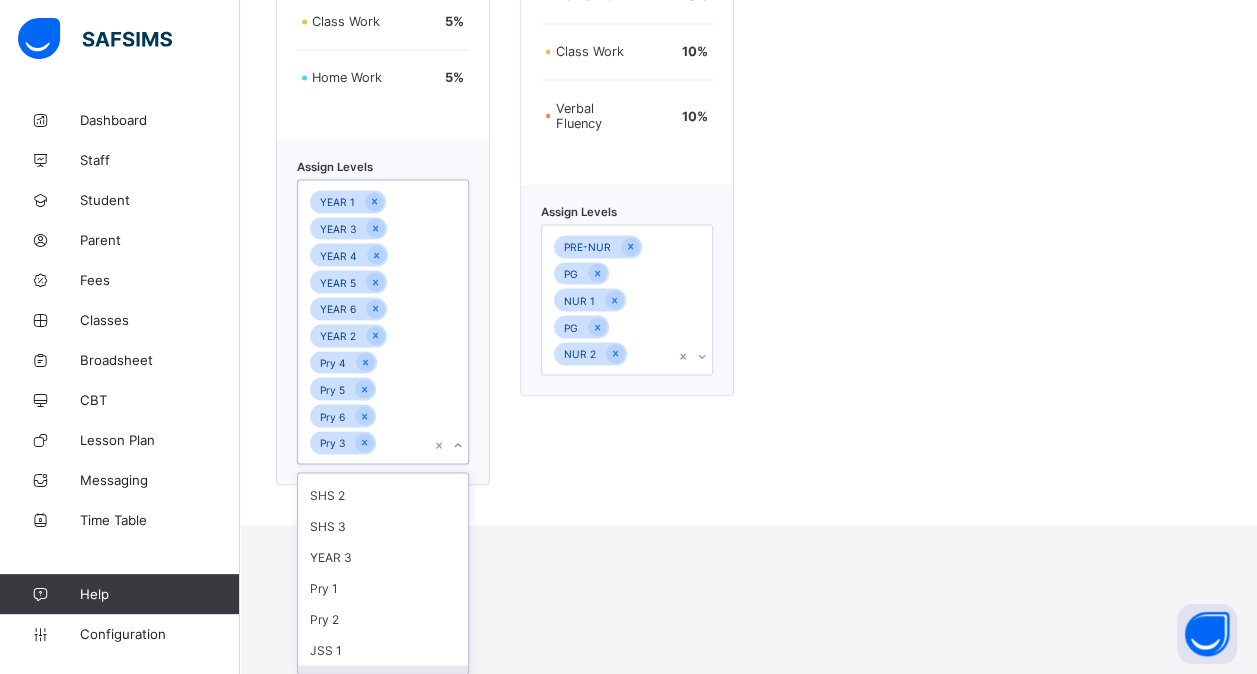
scroll to position [56, 0]
click at [380, 592] on div "Pry 1" at bounding box center [383, 587] width 170 height 31
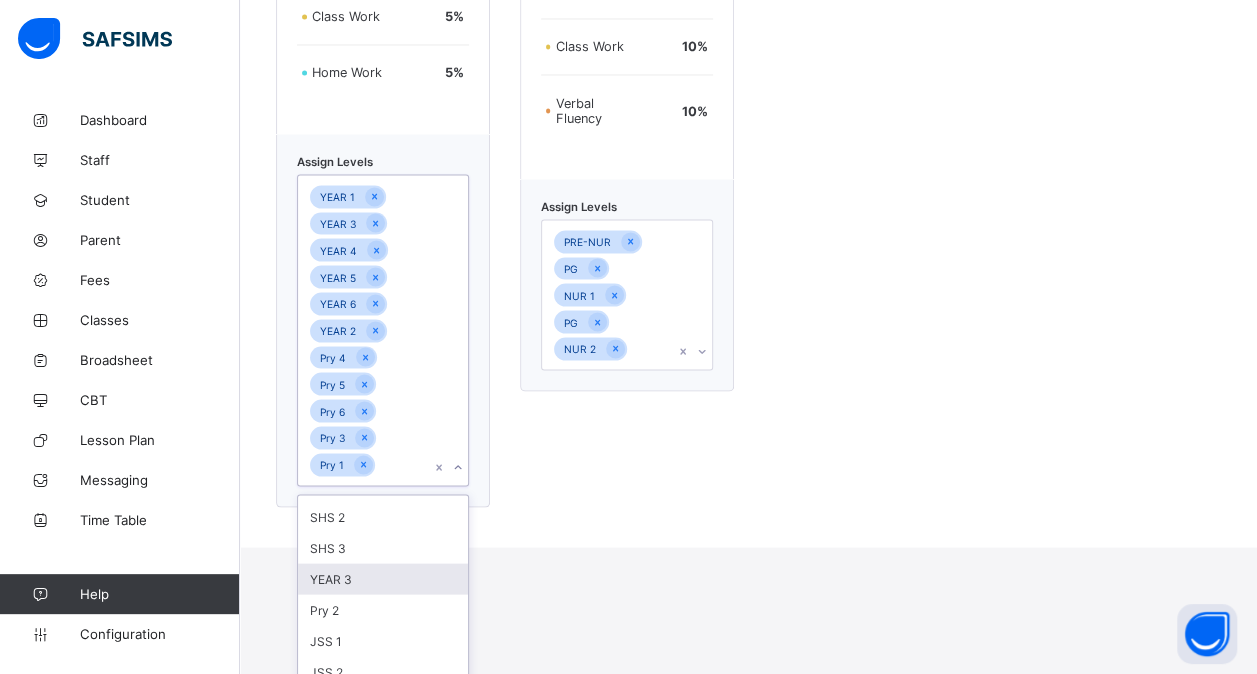
click at [369, 579] on div "YEAR 3" at bounding box center [383, 578] width 170 height 31
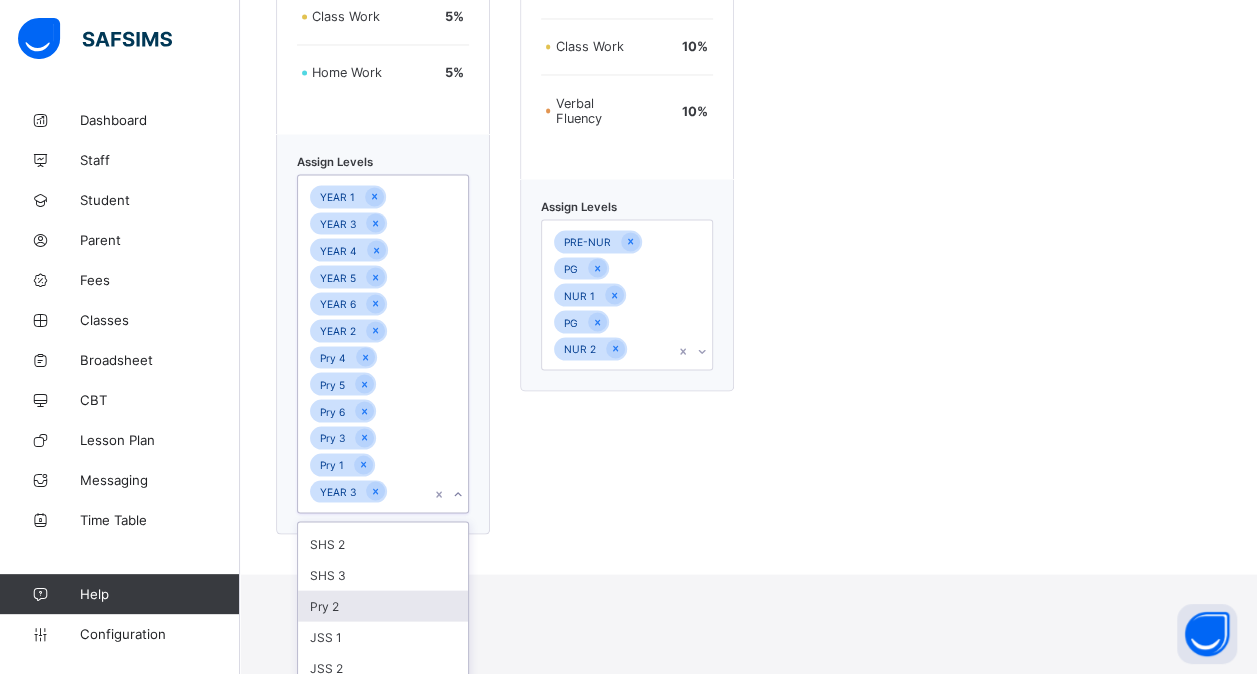
click at [342, 600] on div "Pry 2" at bounding box center [383, 605] width 170 height 31
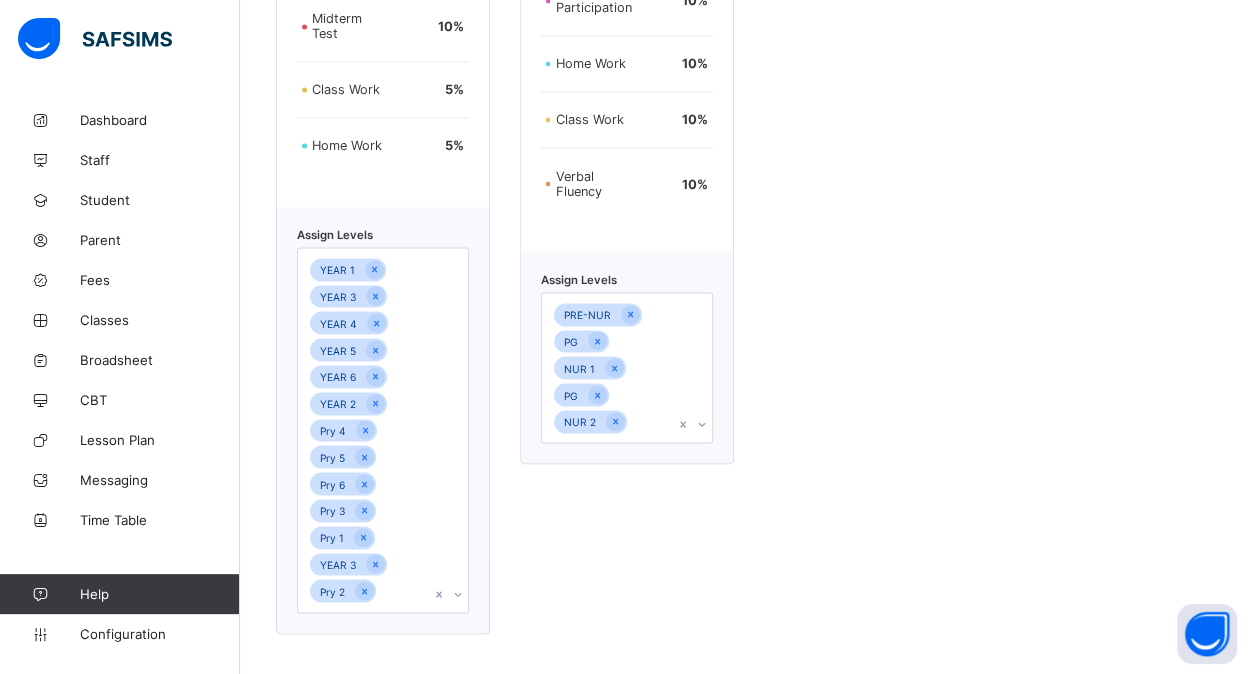
click at [648, 508] on div "Nursery Assessment format Examination 40 % Group Activities 10 % Online Partici…" at bounding box center [627, 136] width 214 height 996
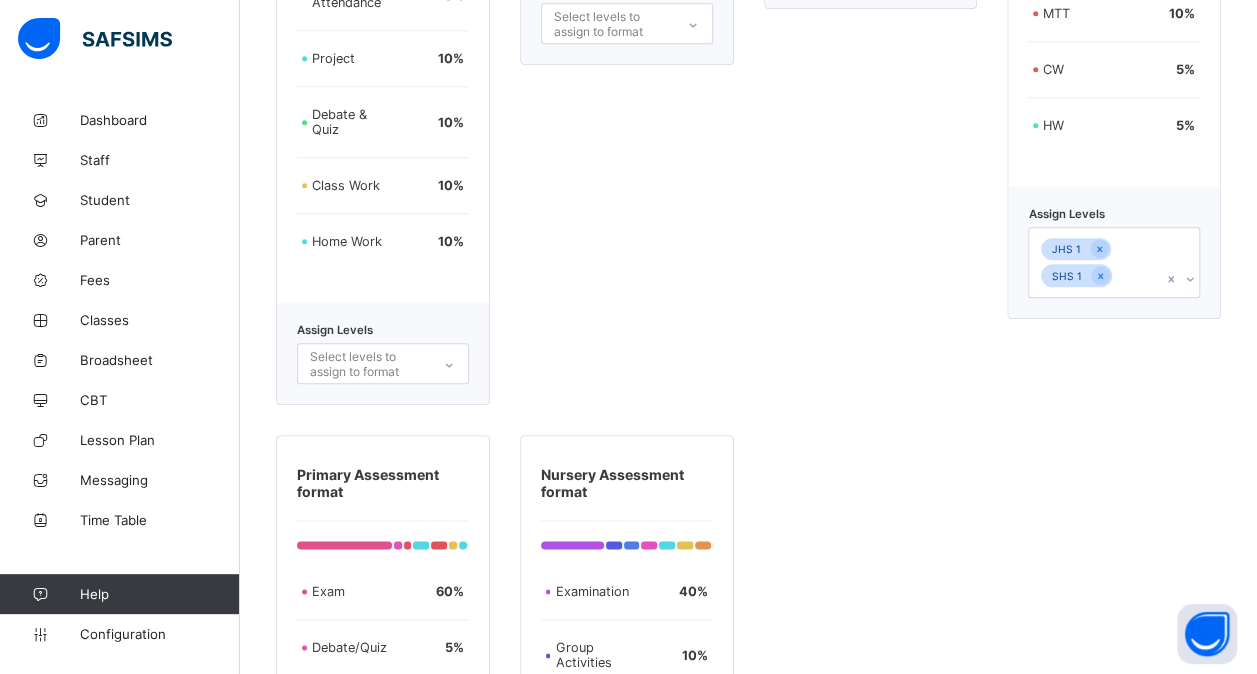
scroll to position [933, 0]
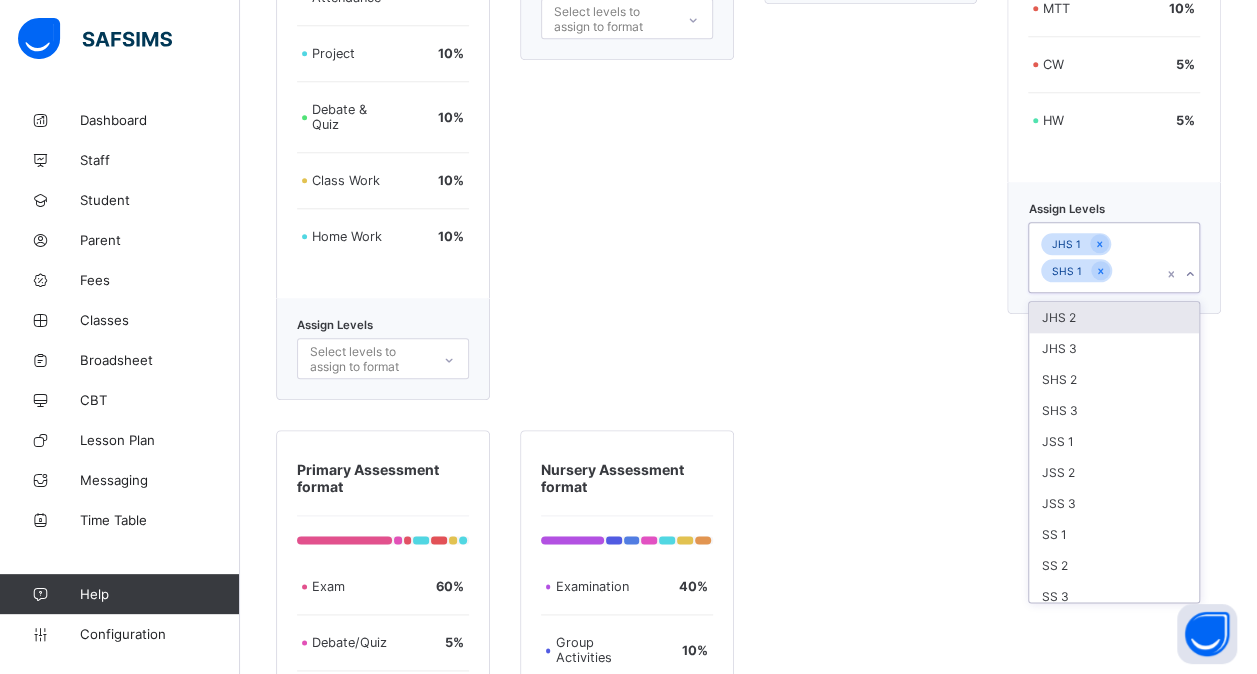
click at [1140, 278] on div "JHS 1 SHS 1" at bounding box center [1095, 257] width 132 height 69
click at [1118, 581] on div "SS 3" at bounding box center [1114, 596] width 170 height 31
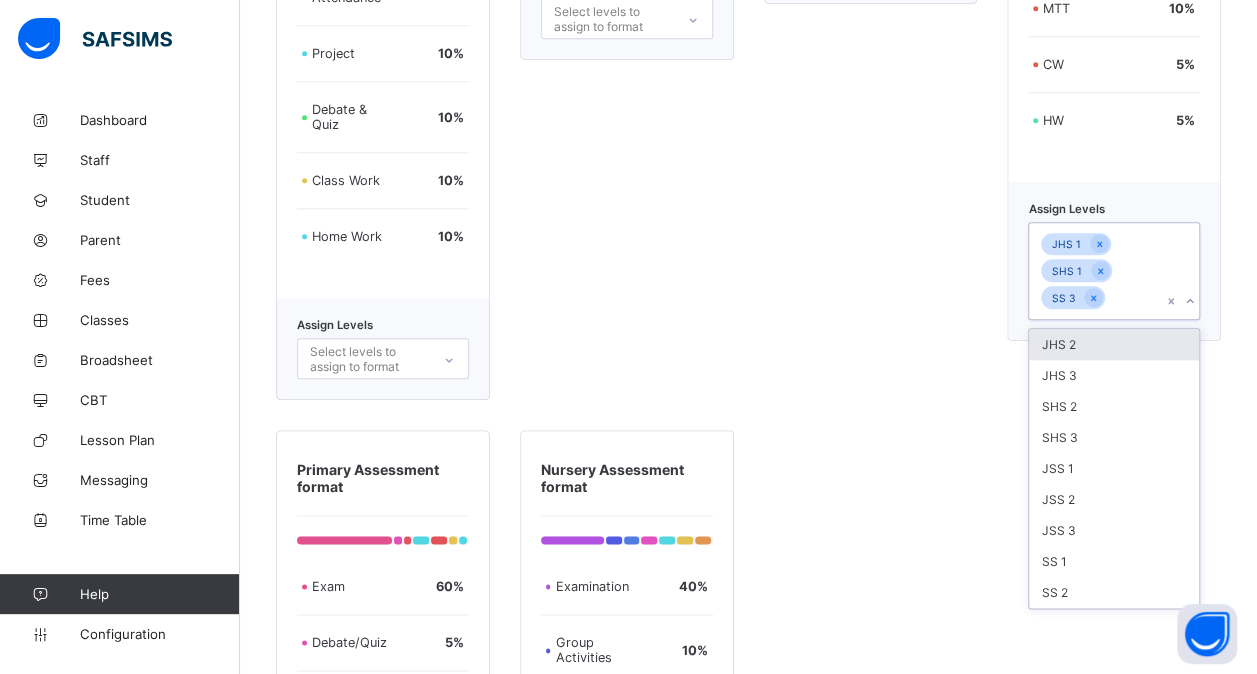
click at [1118, 577] on div "SS 2" at bounding box center [1114, 592] width 170 height 31
click at [1118, 574] on div "SS 1" at bounding box center [1114, 561] width 170 height 31
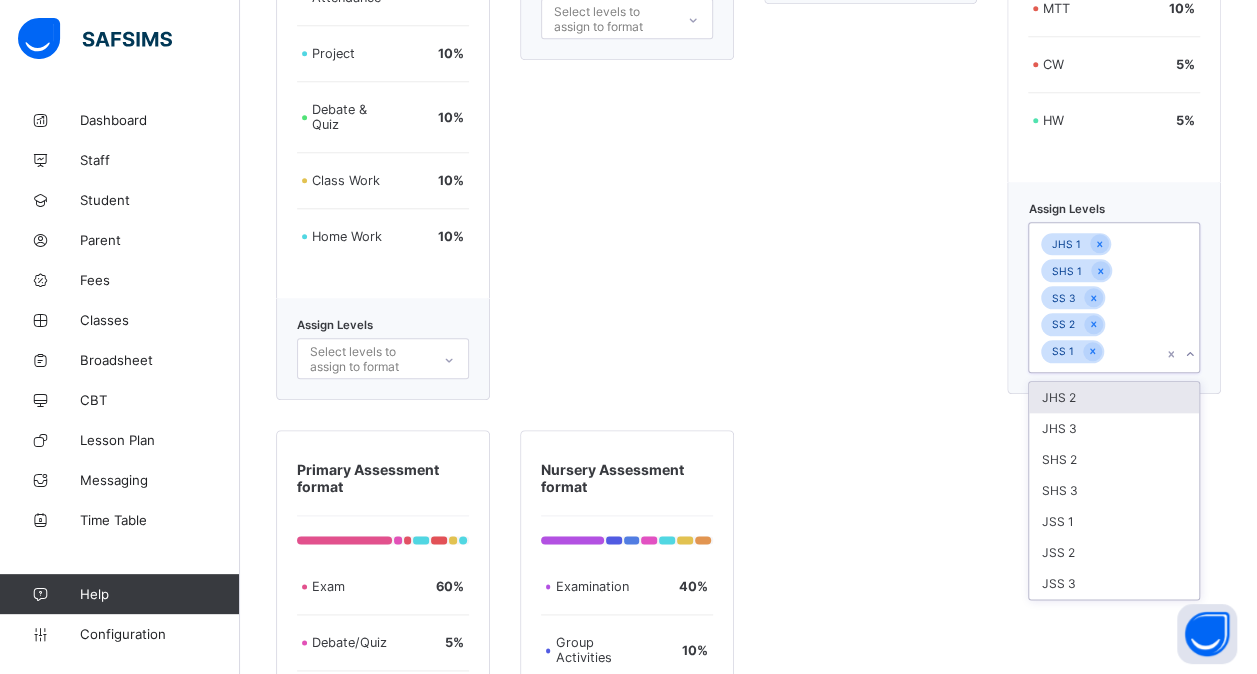
click at [1118, 574] on div "JSS 3" at bounding box center [1114, 583] width 170 height 31
click at [1118, 568] on div "JSS 2" at bounding box center [1114, 552] width 170 height 31
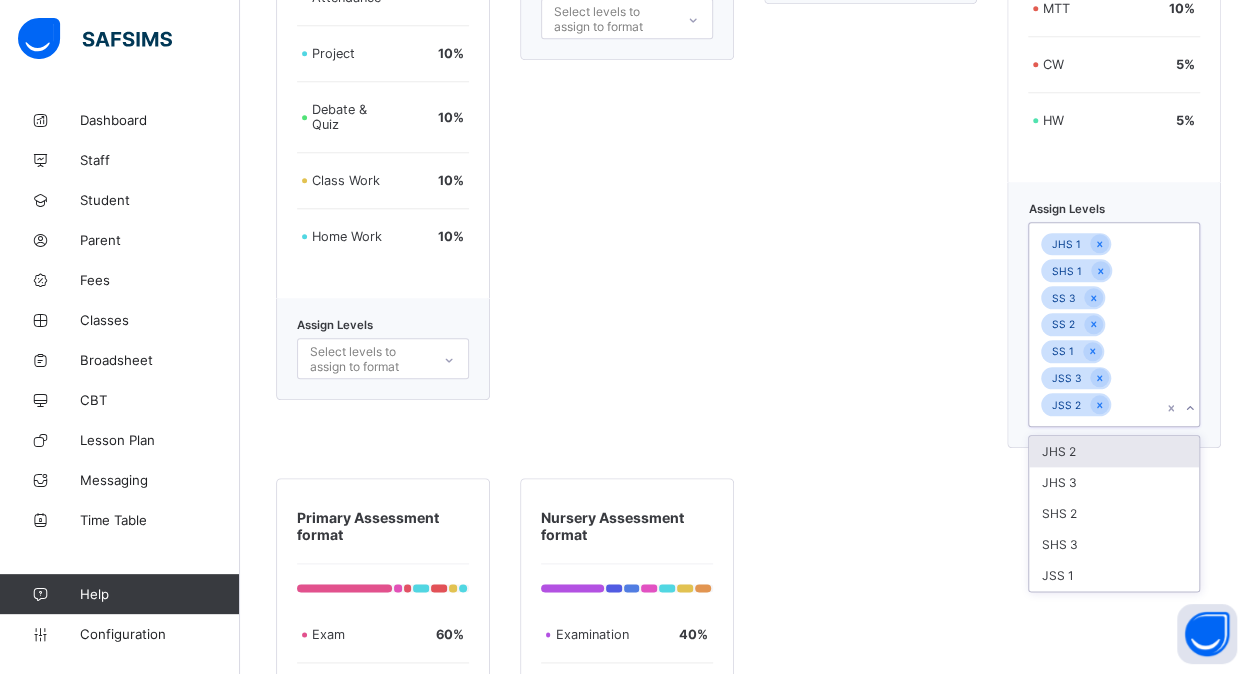
click at [1118, 574] on div "JSS 1" at bounding box center [1114, 575] width 170 height 31
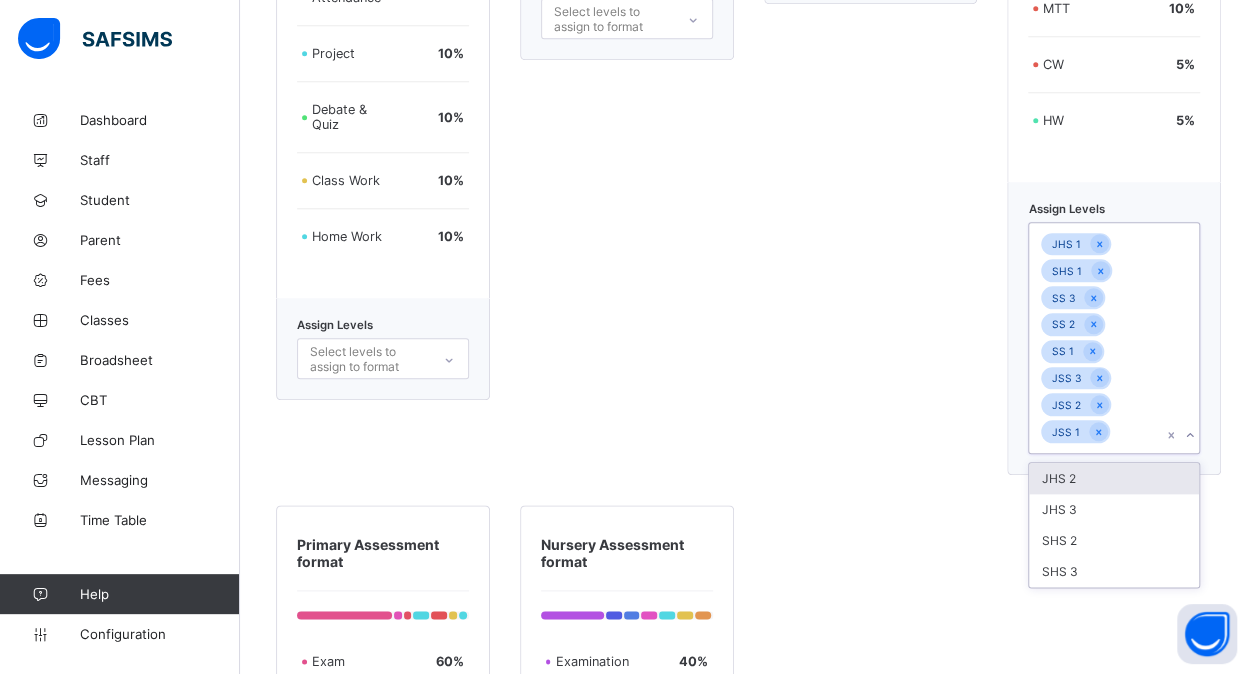
click at [1118, 574] on div "SHS 3" at bounding box center [1114, 571] width 170 height 31
click at [1118, 556] on div "SHS 2" at bounding box center [1114, 540] width 170 height 31
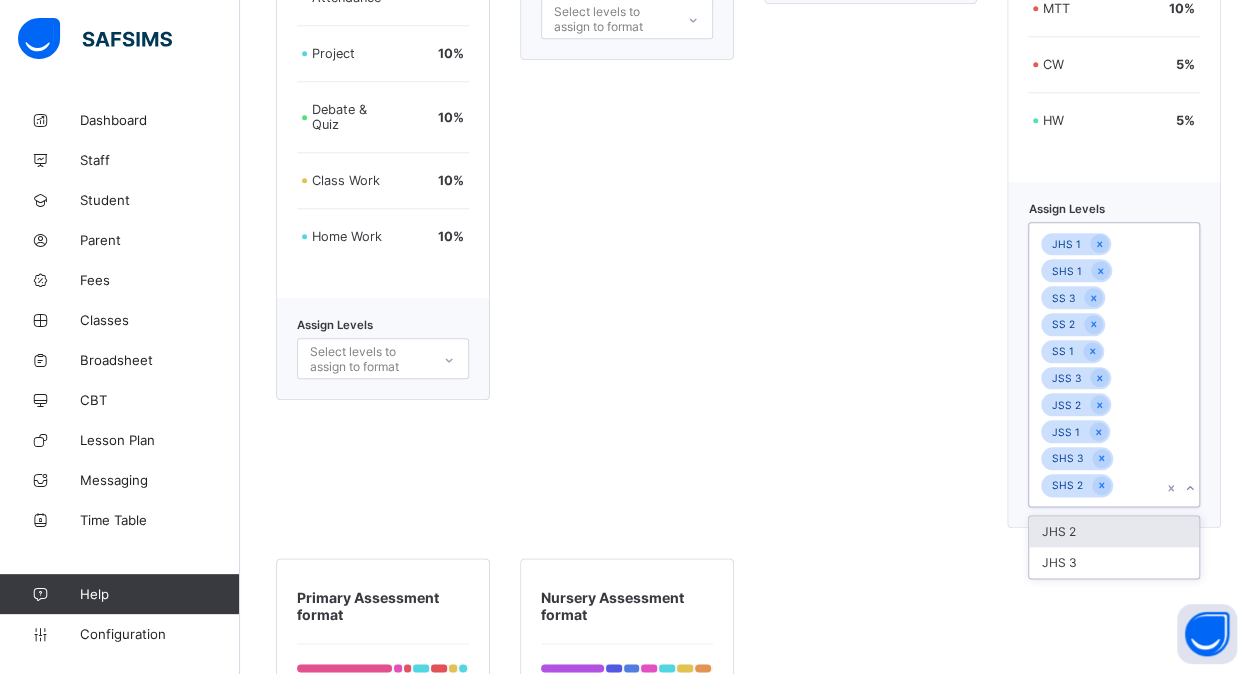
click at [1118, 574] on div "JHS 2 JHS 3" at bounding box center [1114, 547] width 172 height 64
click at [1106, 554] on div "JHS 3" at bounding box center [1114, 562] width 170 height 31
click at [1106, 547] on div "JHS 2" at bounding box center [1114, 531] width 170 height 31
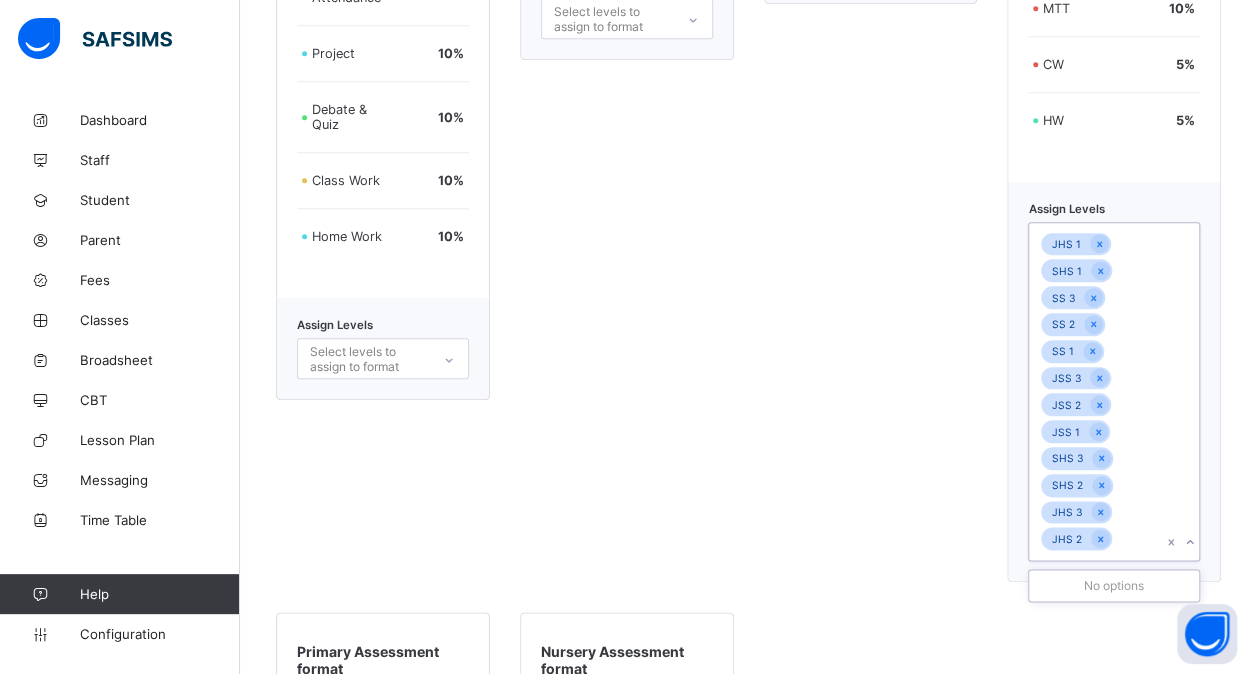
click at [1106, 554] on div "JHS 1 SHS 1 SS 3 SS 2 SS 1 JSS 3 JSS 2 JSS 1 SHS 3 SHS 2 JHS 3 JHS 2" at bounding box center [1095, 391] width 132 height 337
click at [852, 492] on div "New Junior/Primary Format EXAM 60 % Assign Levels Select levels to assign to fo…" at bounding box center [871, 133] width 214 height 898
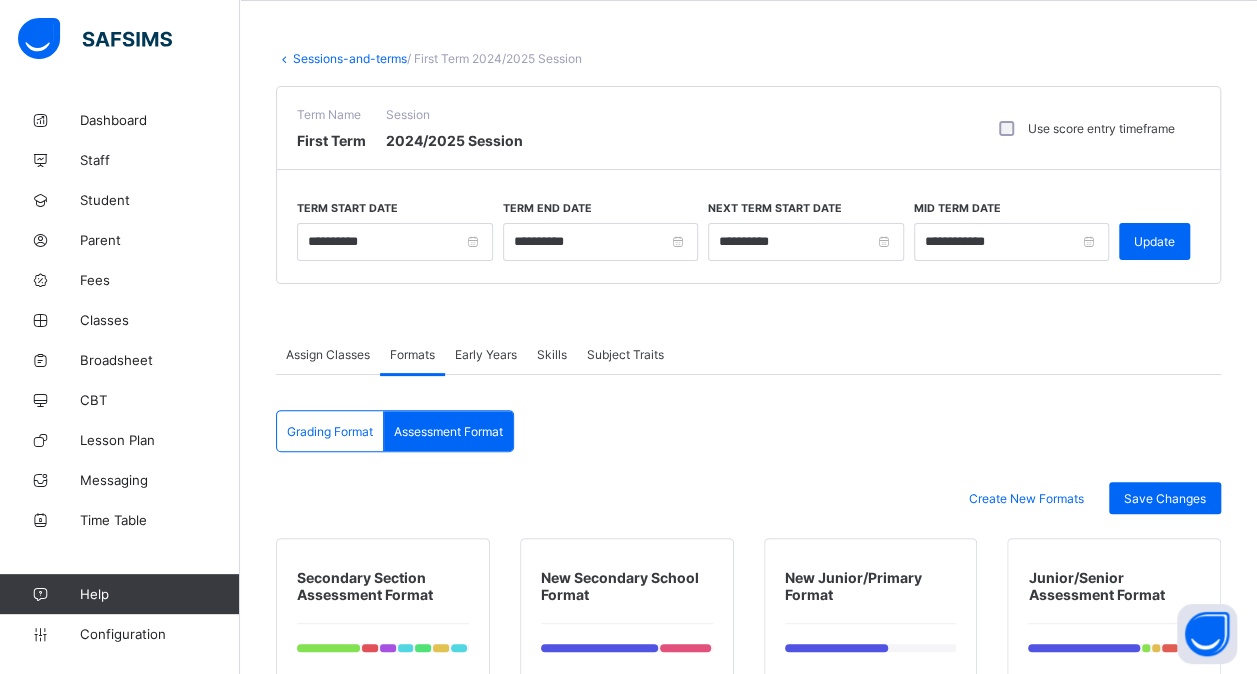
scroll to position [73, 0]
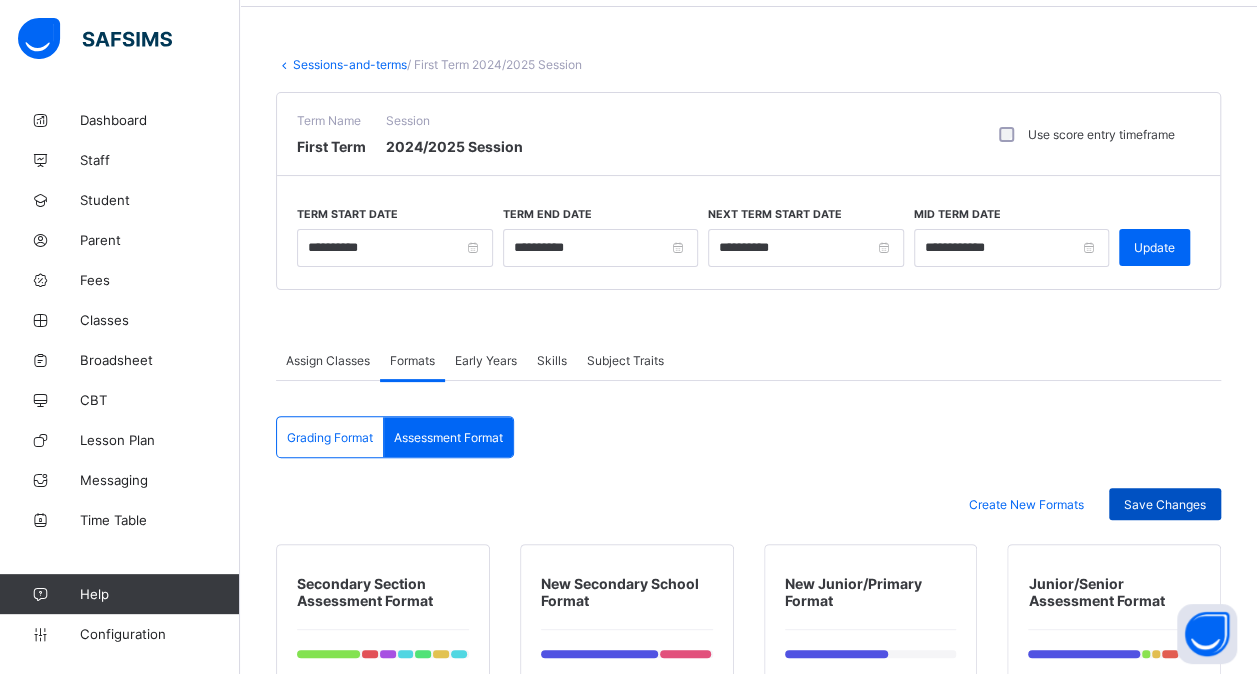
click at [1179, 497] on span "Save Changes" at bounding box center [1165, 504] width 82 height 15
click at [350, 58] on link "Sessions-and-terms" at bounding box center [350, 64] width 114 height 15
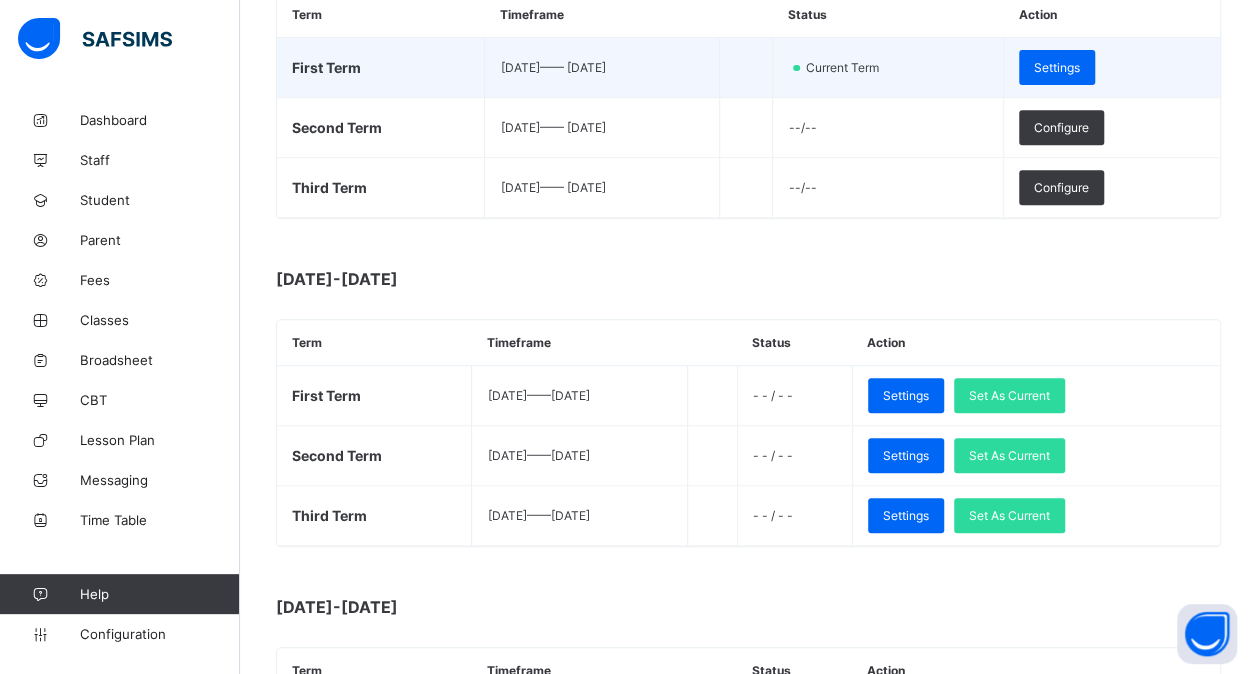
scroll to position [369, 0]
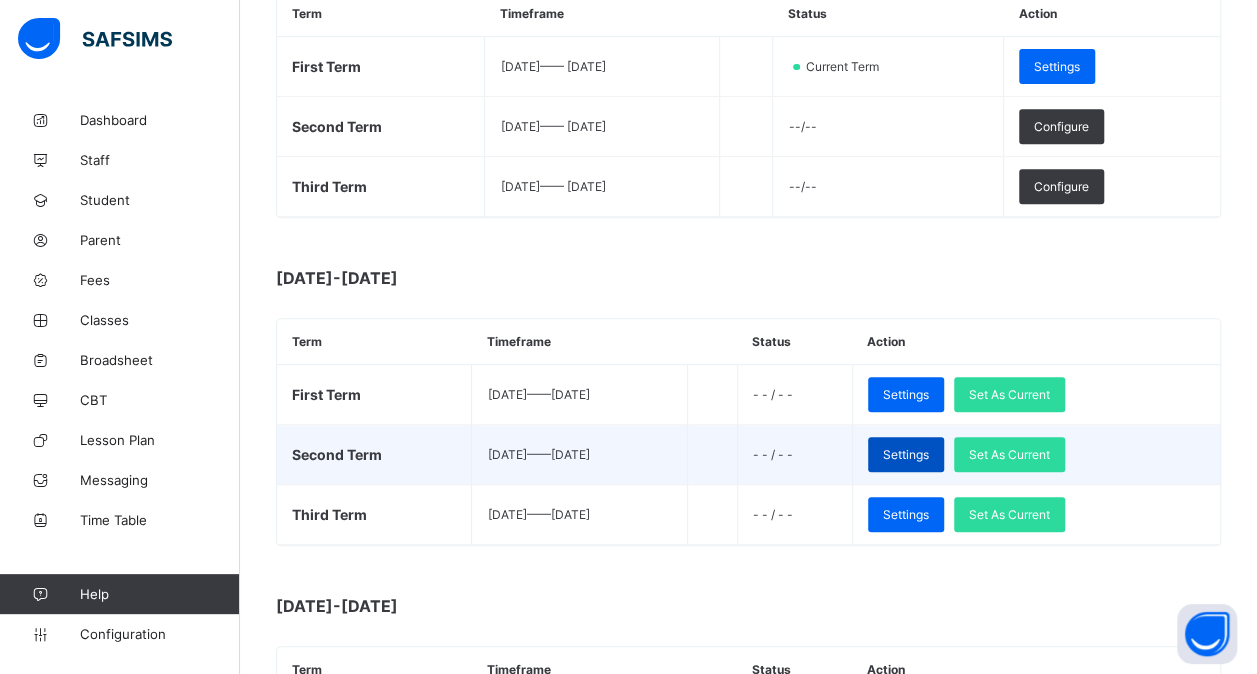
click at [944, 456] on div "Settings" at bounding box center [906, 454] width 76 height 35
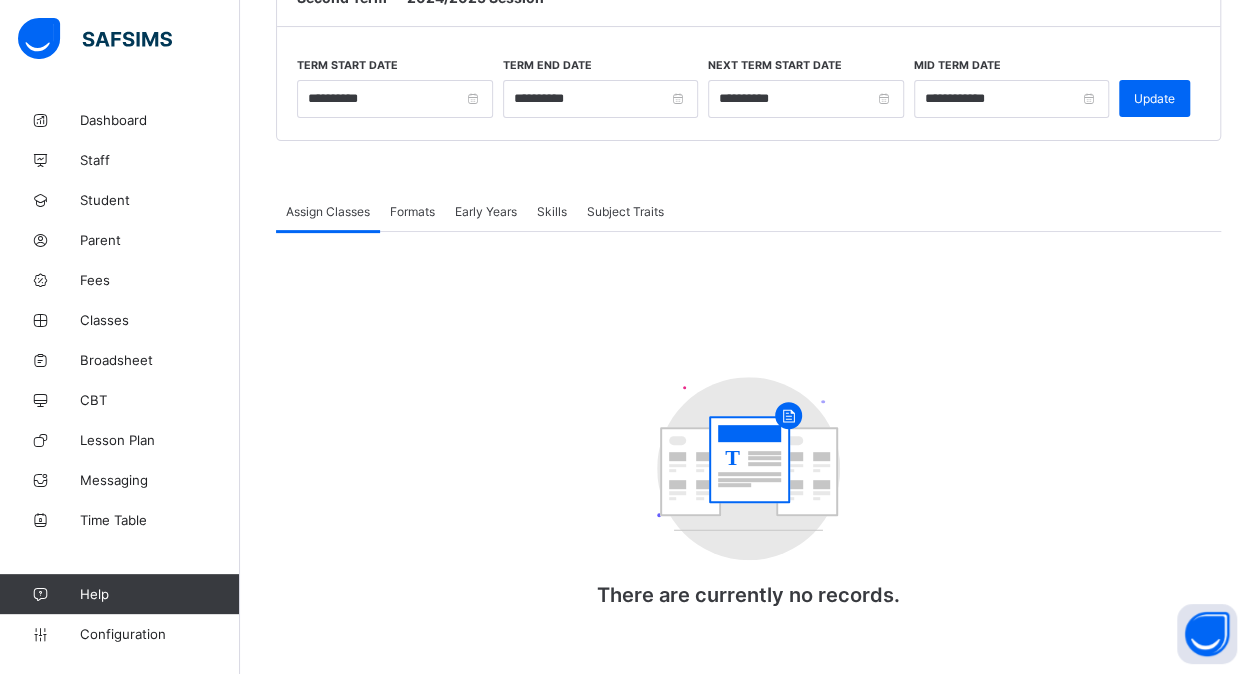
scroll to position [222, 0]
click at [409, 196] on div "Formats" at bounding box center [412, 211] width 65 height 40
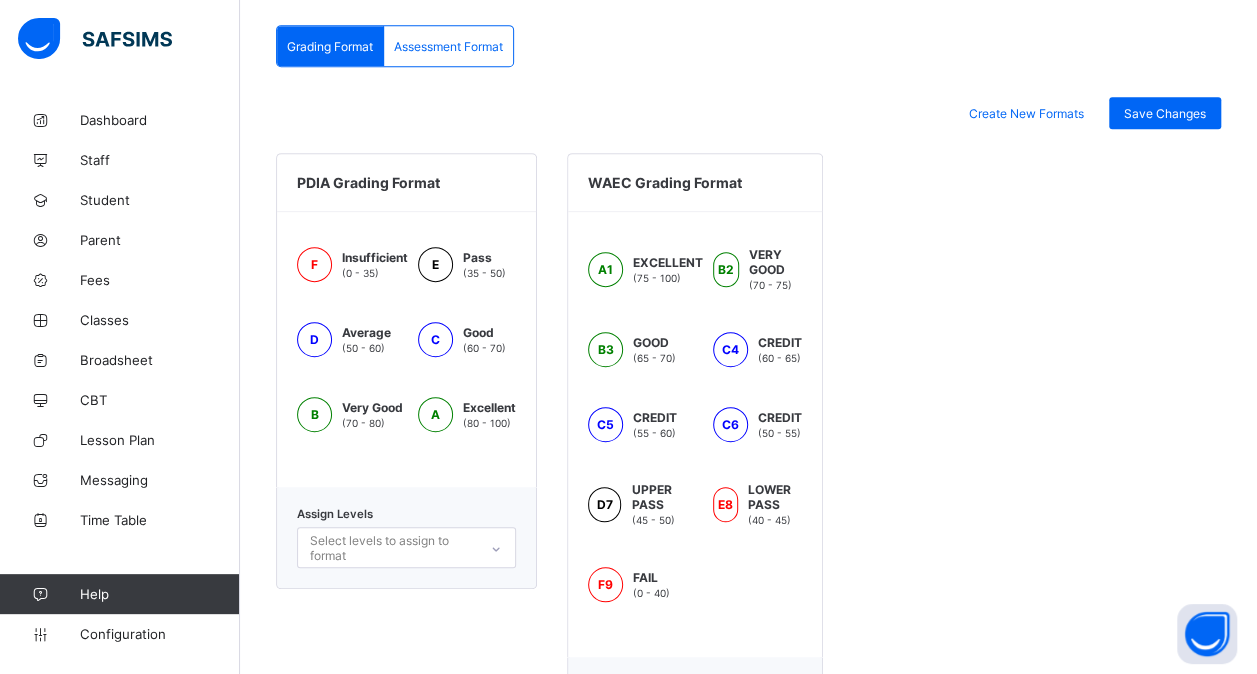
scroll to position [438, 0]
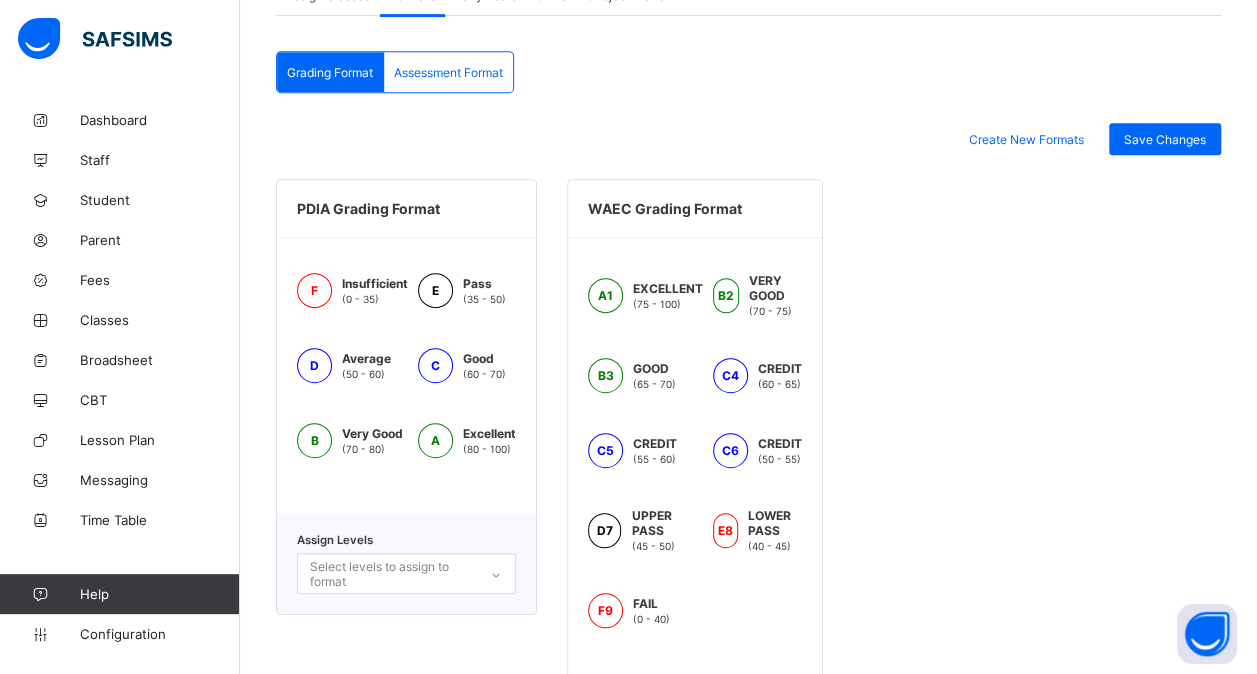
click at [490, 65] on span "Assessment Format" at bounding box center [448, 72] width 109 height 15
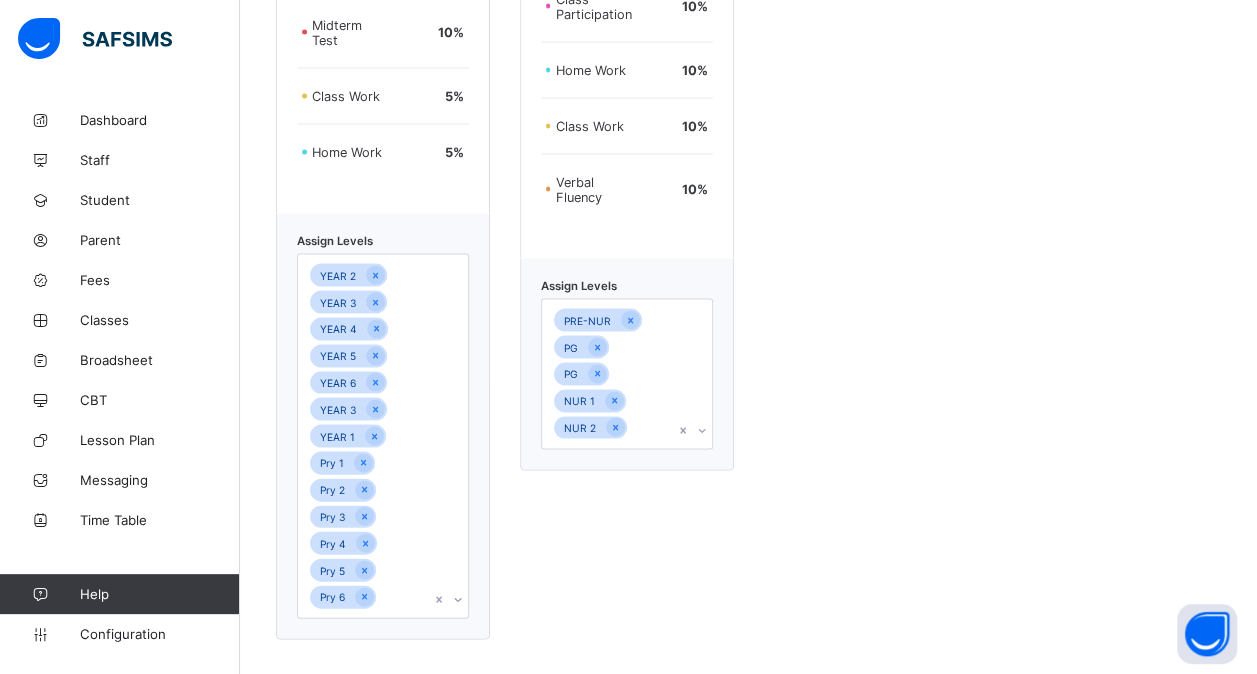
scroll to position [1901, 0]
click at [662, 434] on div "PRE-NUR PG PG NUR 1 NUR 2" at bounding box center [608, 373] width 132 height 149
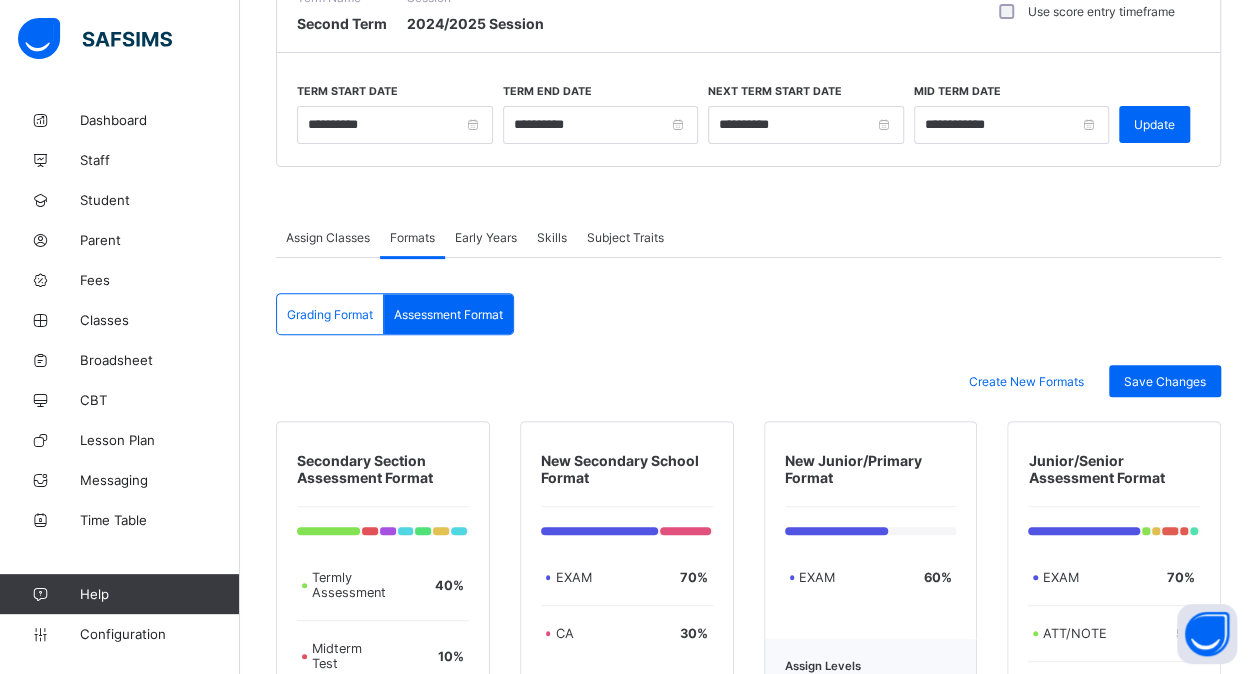
scroll to position [195, 0]
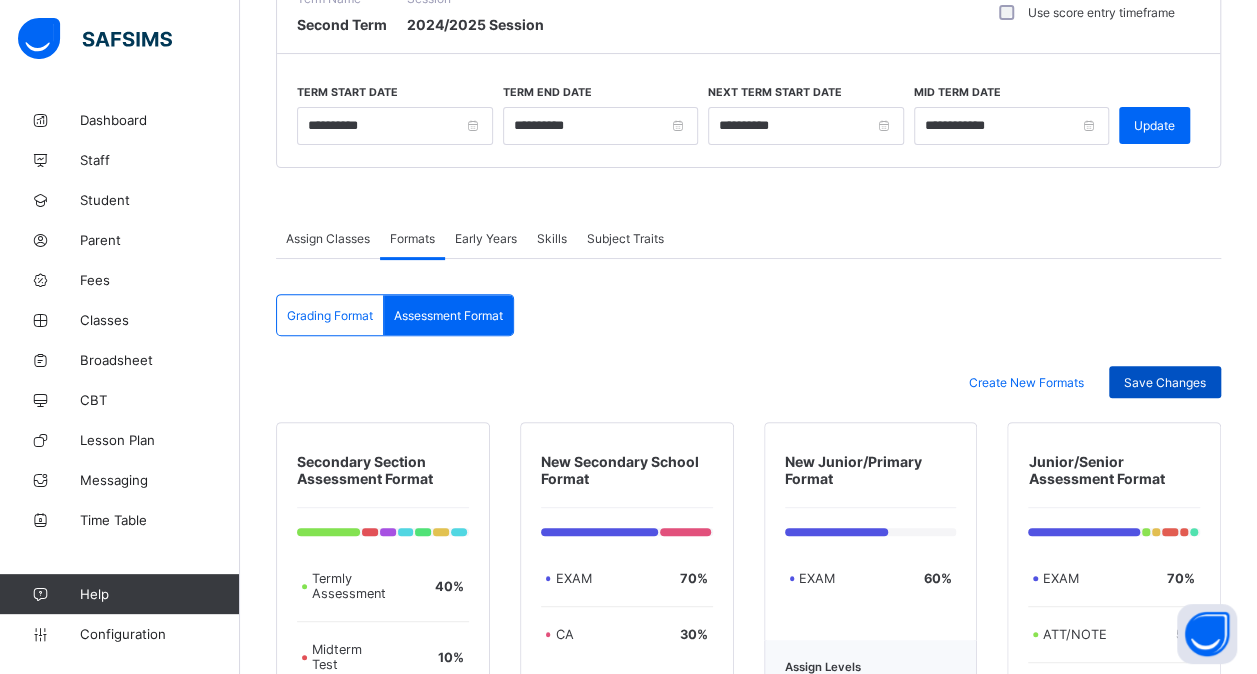
click at [1180, 375] on span "Save Changes" at bounding box center [1165, 382] width 82 height 15
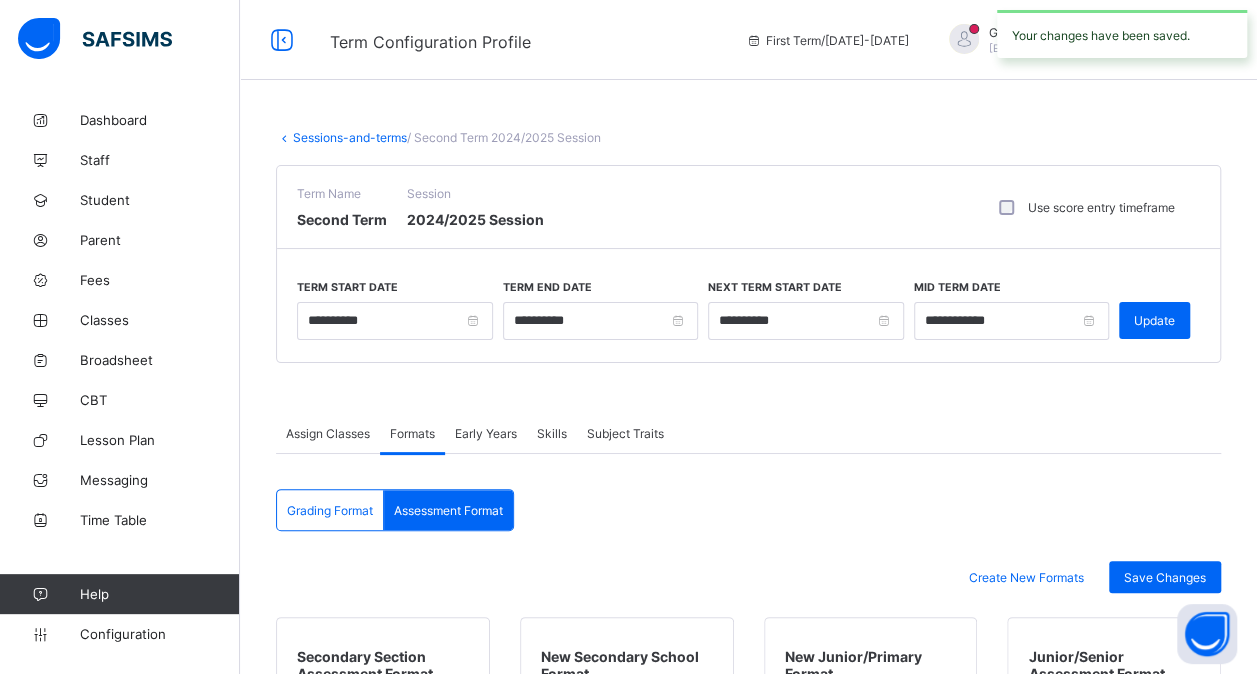
click at [341, 137] on link "Sessions-and-terms" at bounding box center [350, 137] width 114 height 15
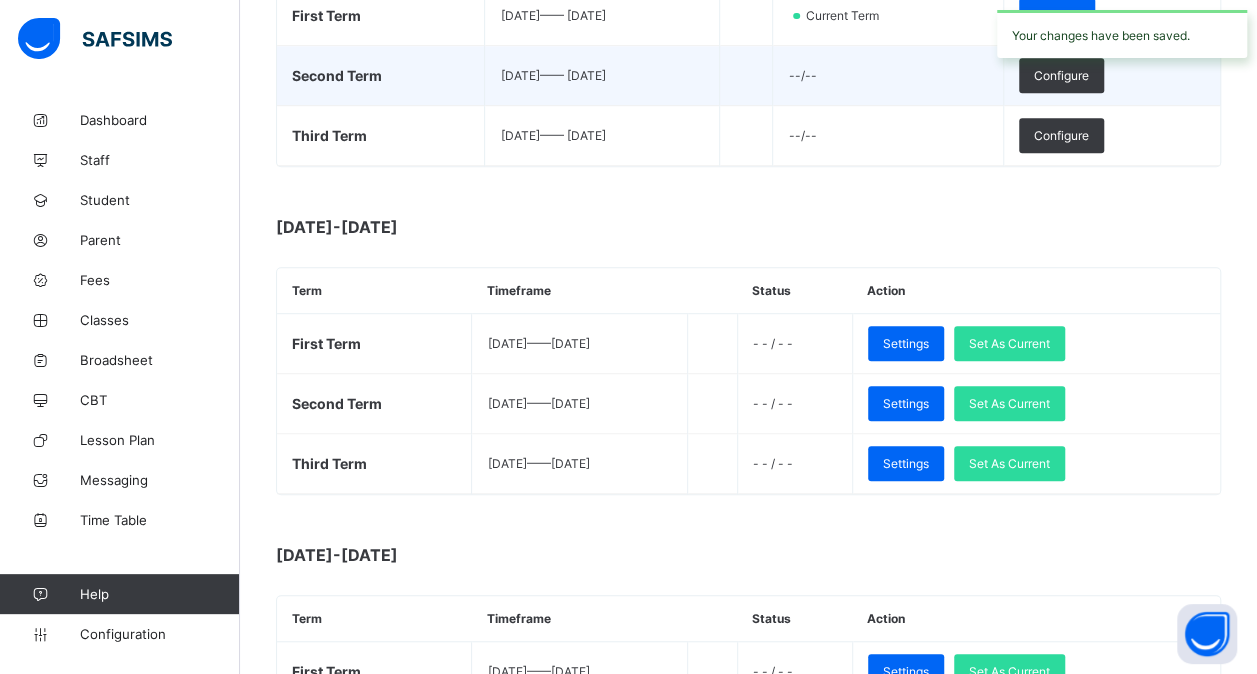
scroll to position [452, 0]
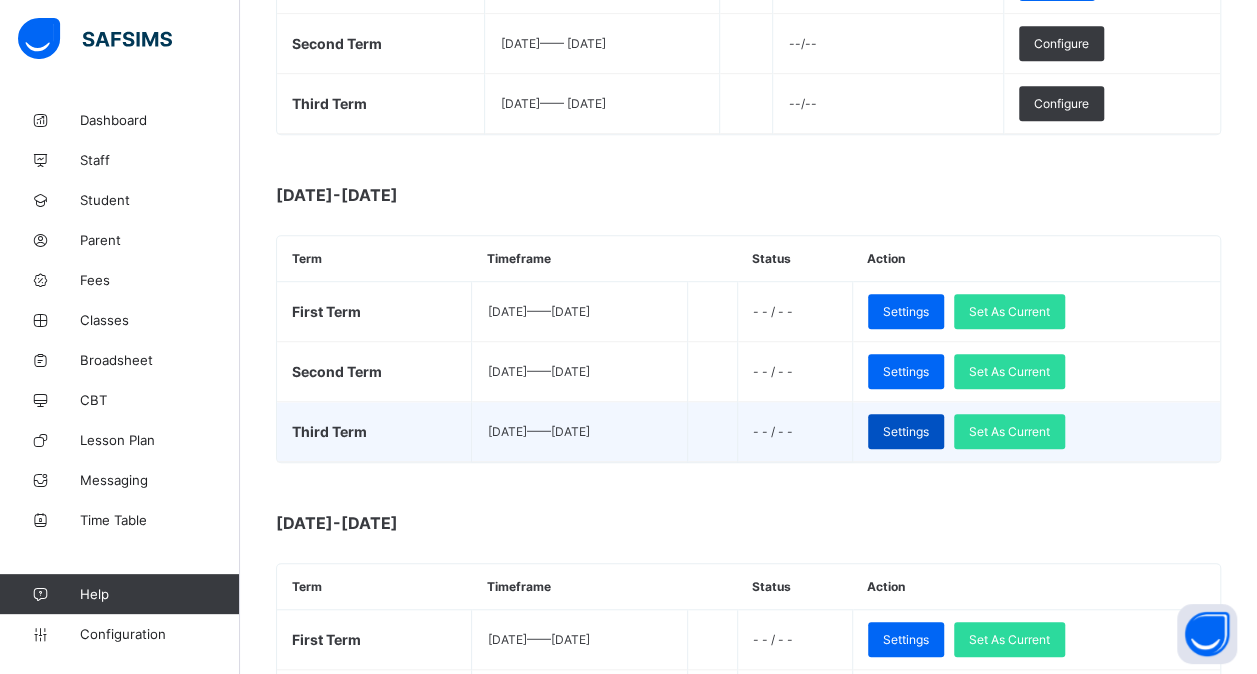
click at [929, 424] on span "Settings" at bounding box center [906, 431] width 46 height 15
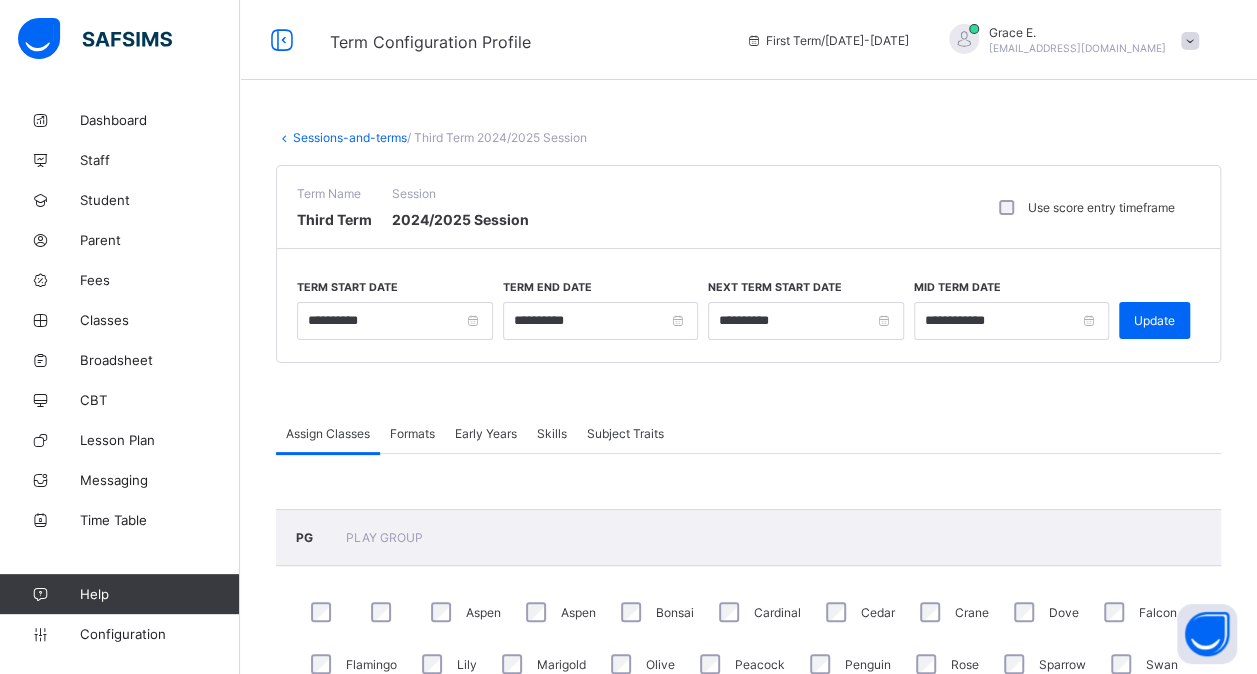
click at [415, 434] on span "Formats" at bounding box center [412, 433] width 45 height 15
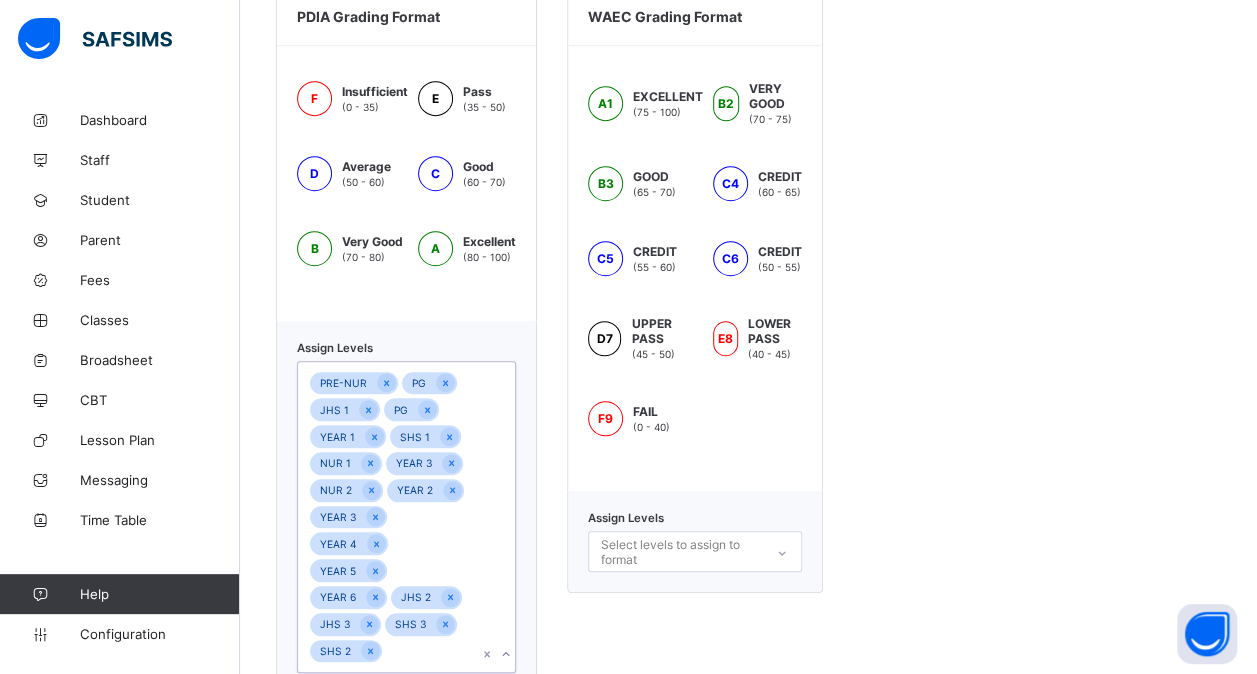
scroll to position [878, 0]
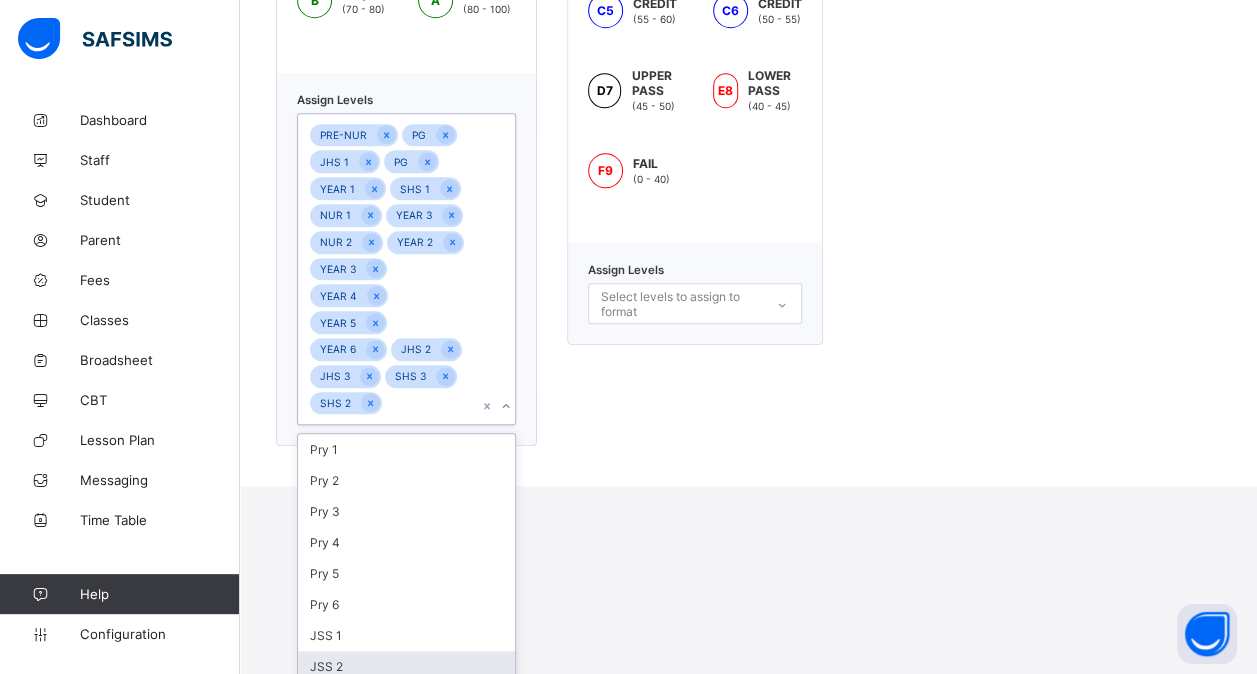
click at [471, 425] on div "option JSS 2 focused, 8 of 12. 12 results available. Use Up and Down to choose …" at bounding box center [406, 269] width 219 height 312
click at [459, 653] on div "SS 1" at bounding box center [406, 668] width 217 height 31
click at [459, 621] on div "JSS 2" at bounding box center [406, 636] width 217 height 31
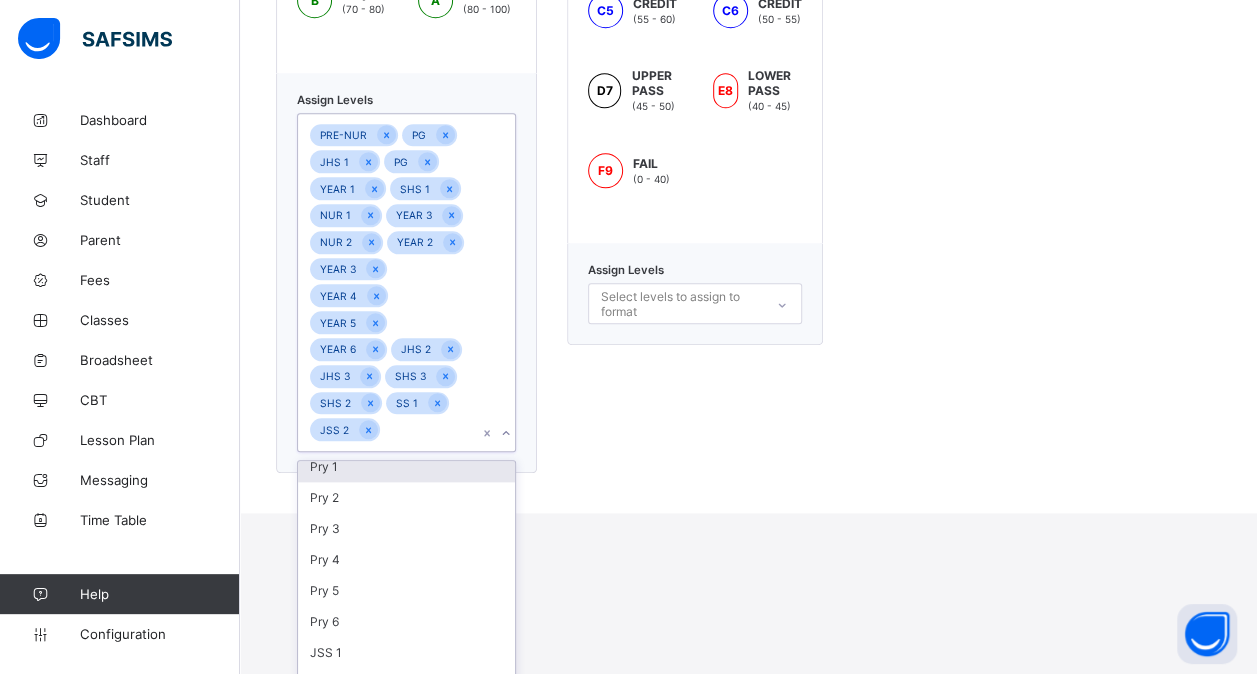
scroll to position [0, 0]
click at [459, 647] on div "JSS 1" at bounding box center [406, 662] width 217 height 31
click at [459, 616] on div "Pry 6" at bounding box center [406, 631] width 217 height 31
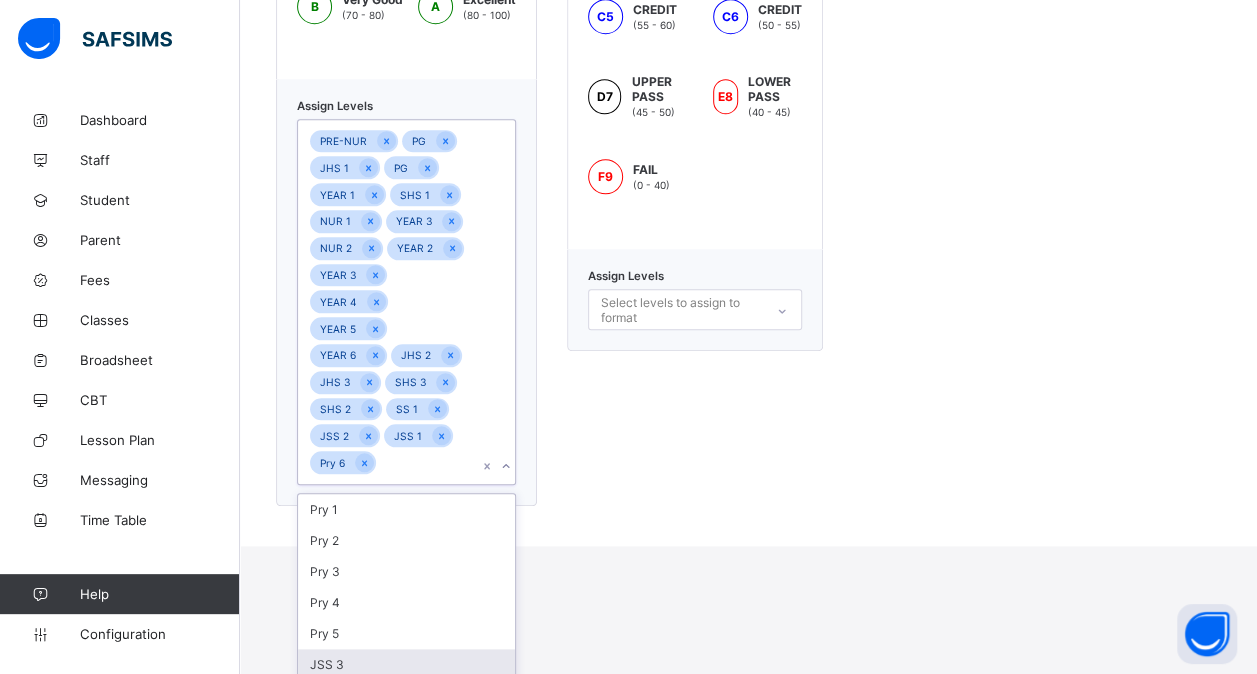
click at [459, 649] on div "JSS 3" at bounding box center [406, 664] width 217 height 31
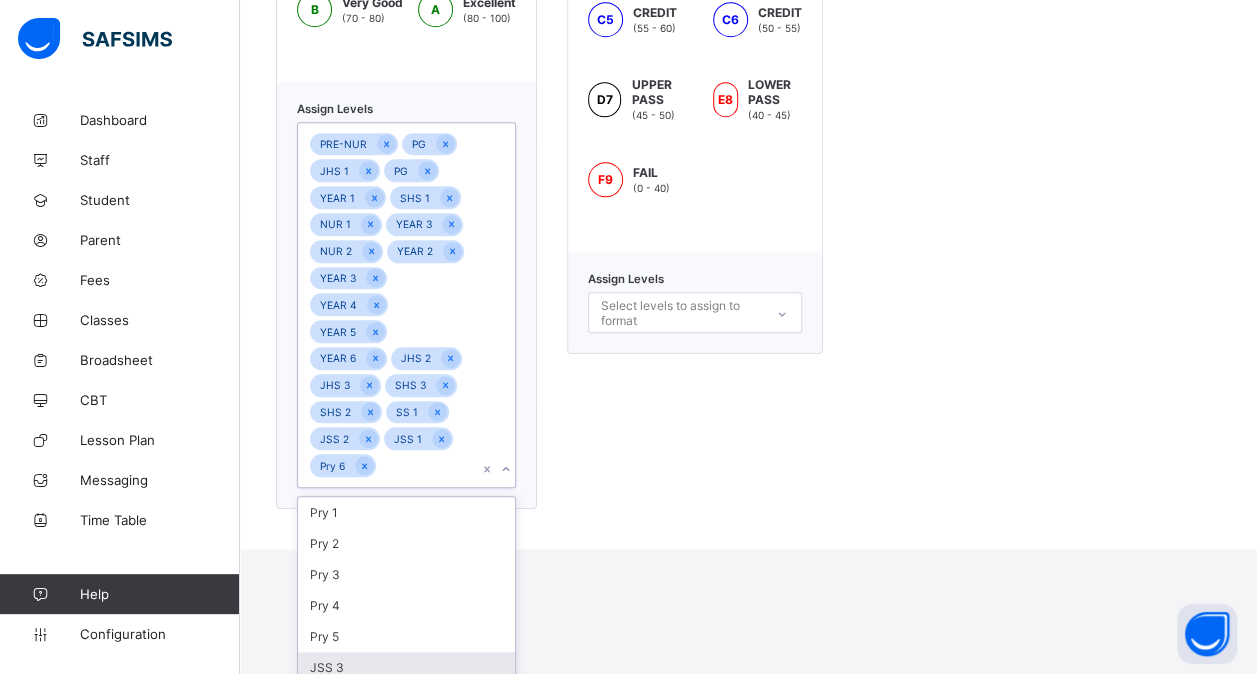
click at [459, 621] on div "Pry 5" at bounding box center [406, 636] width 217 height 31
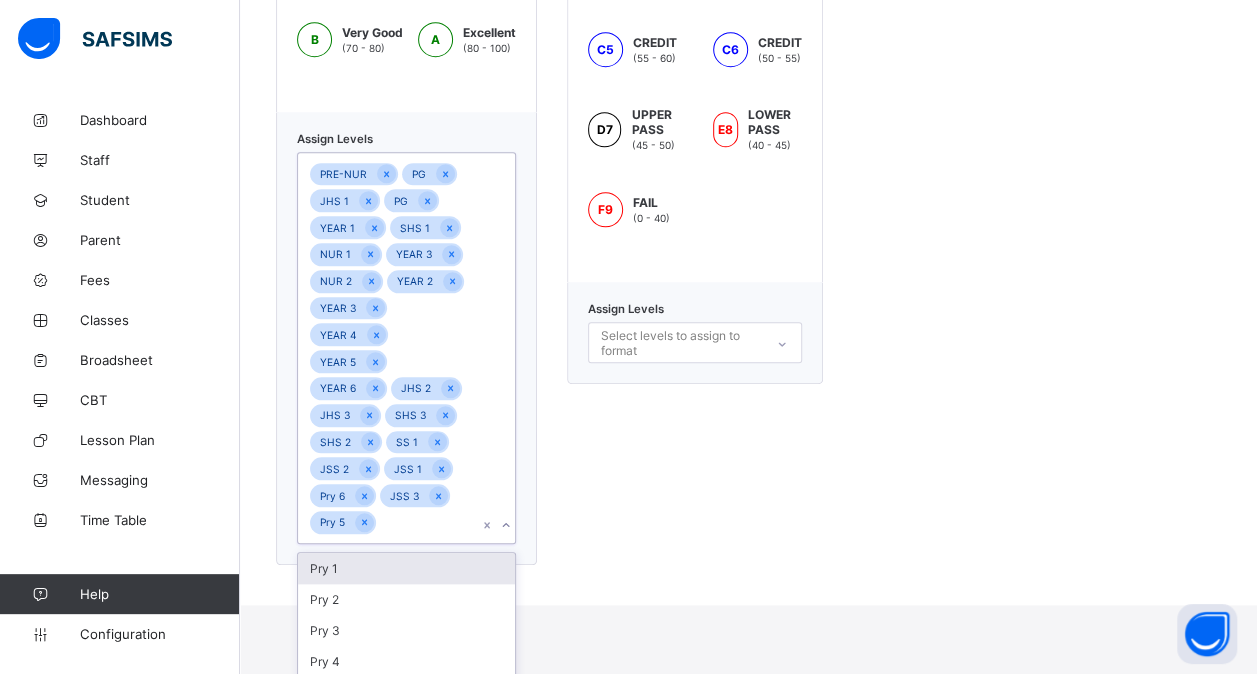
click at [459, 646] on div "Pry 4" at bounding box center [406, 661] width 217 height 31
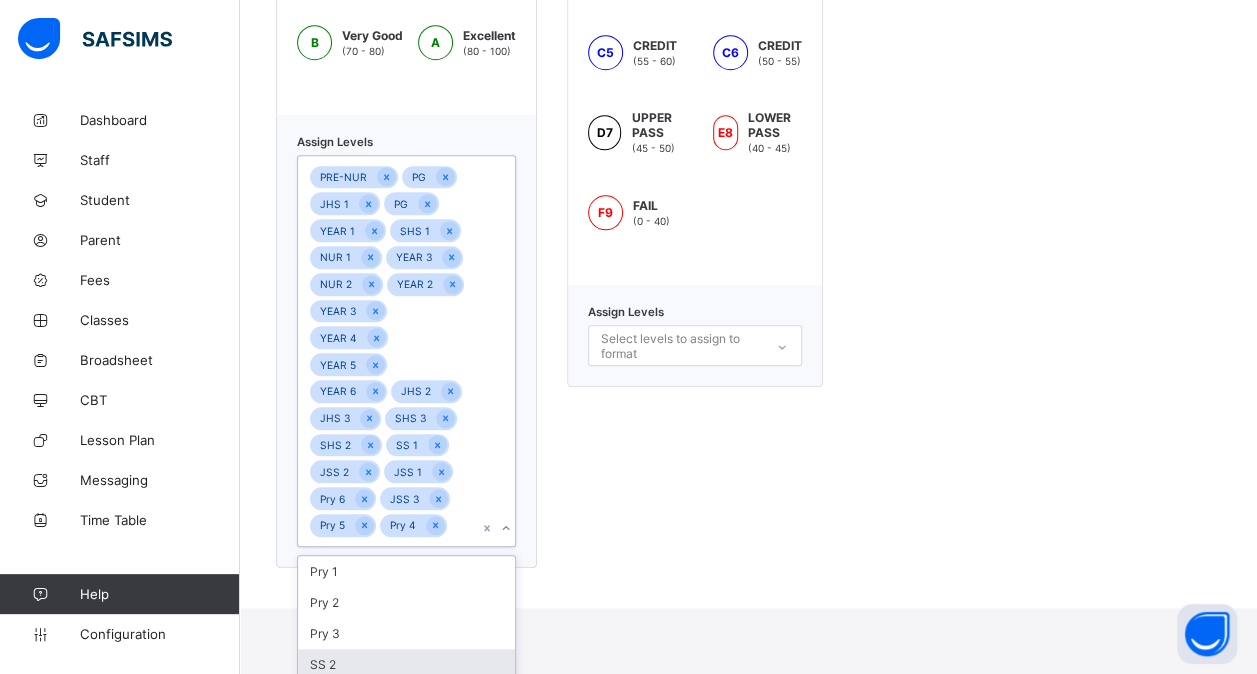
drag, startPoint x: 459, startPoint y: 594, endPoint x: 434, endPoint y: 637, distance: 49.7
click at [434, 637] on div "Pry 1 Pry 2 Pry 3 SS 2 SS 3" at bounding box center [406, 633] width 217 height 155
click at [434, 649] on div "SS 2" at bounding box center [406, 664] width 217 height 31
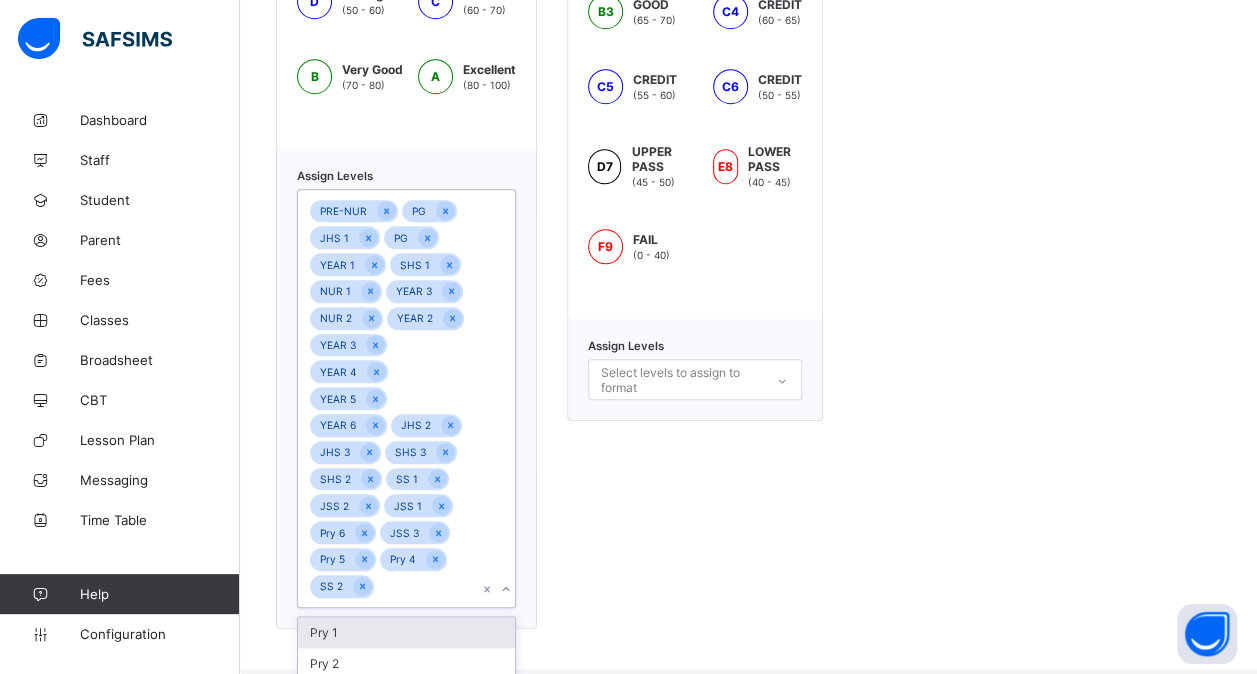
click at [434, 648] on div "Pry 2" at bounding box center [406, 663] width 217 height 31
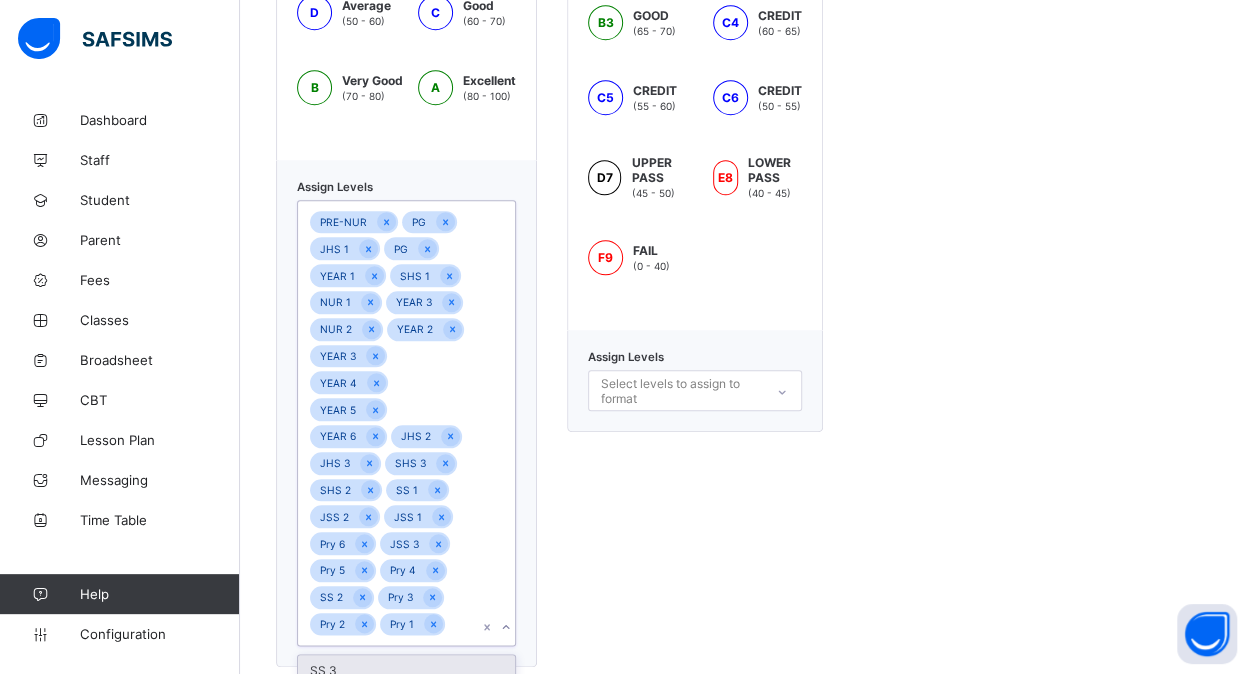
click at [434, 655] on div "SS 3" at bounding box center [406, 670] width 217 height 31
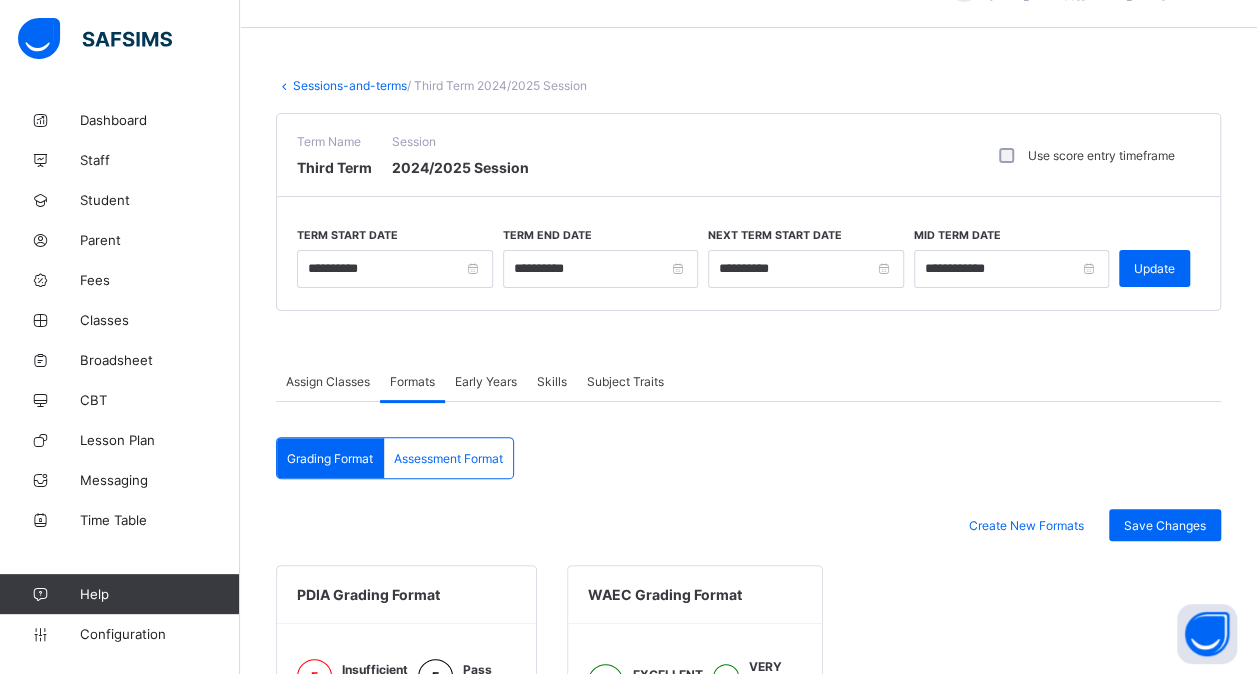
scroll to position [41, 0]
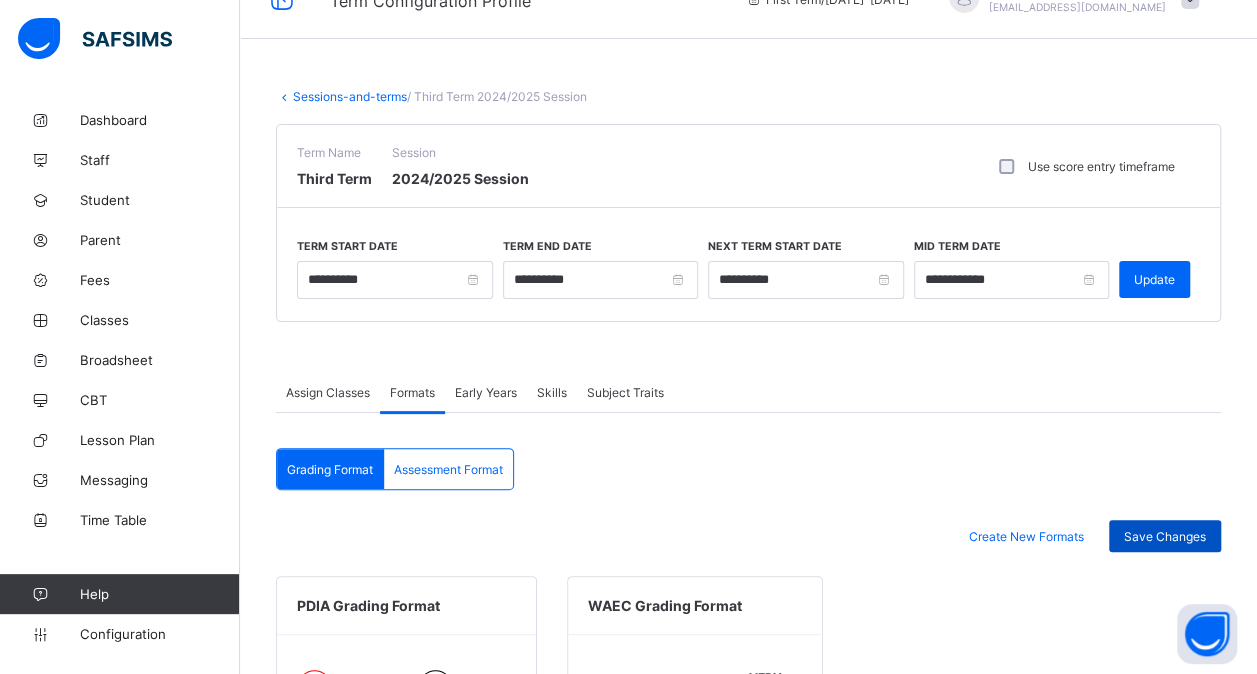
click at [1182, 539] on div "Save Changes" at bounding box center [1165, 536] width 112 height 32
click at [496, 462] on span "Assessment Format" at bounding box center [448, 469] width 109 height 15
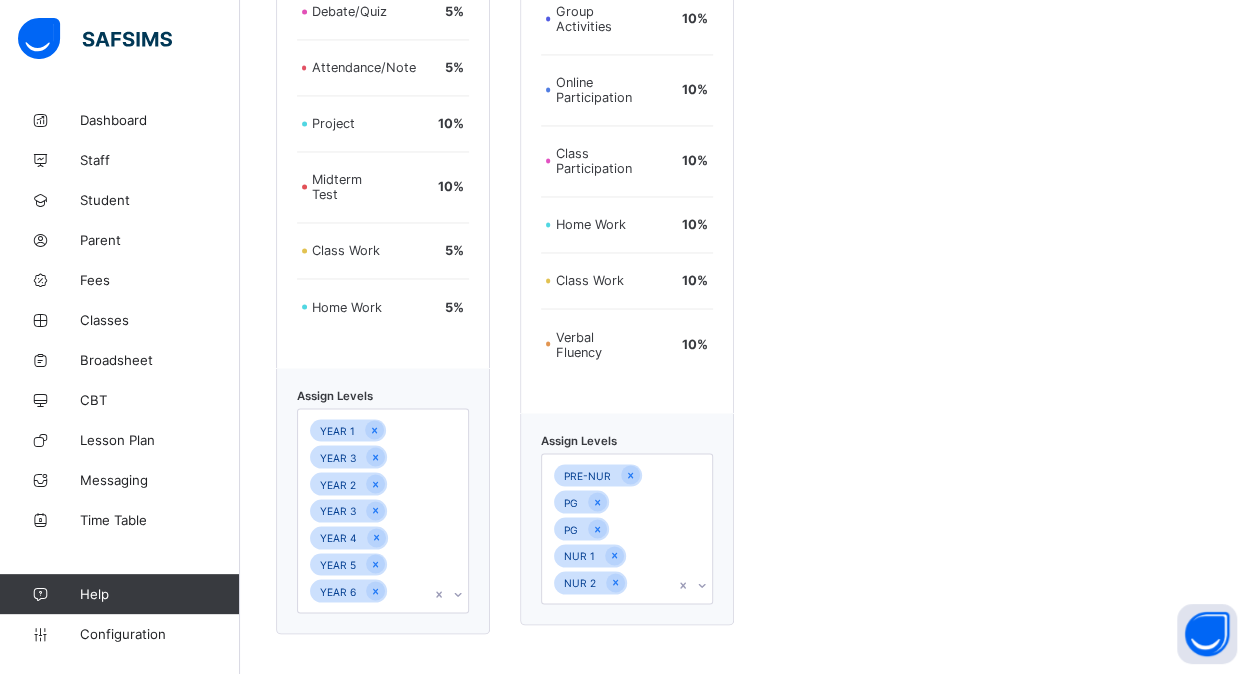
scroll to position [1835, 0]
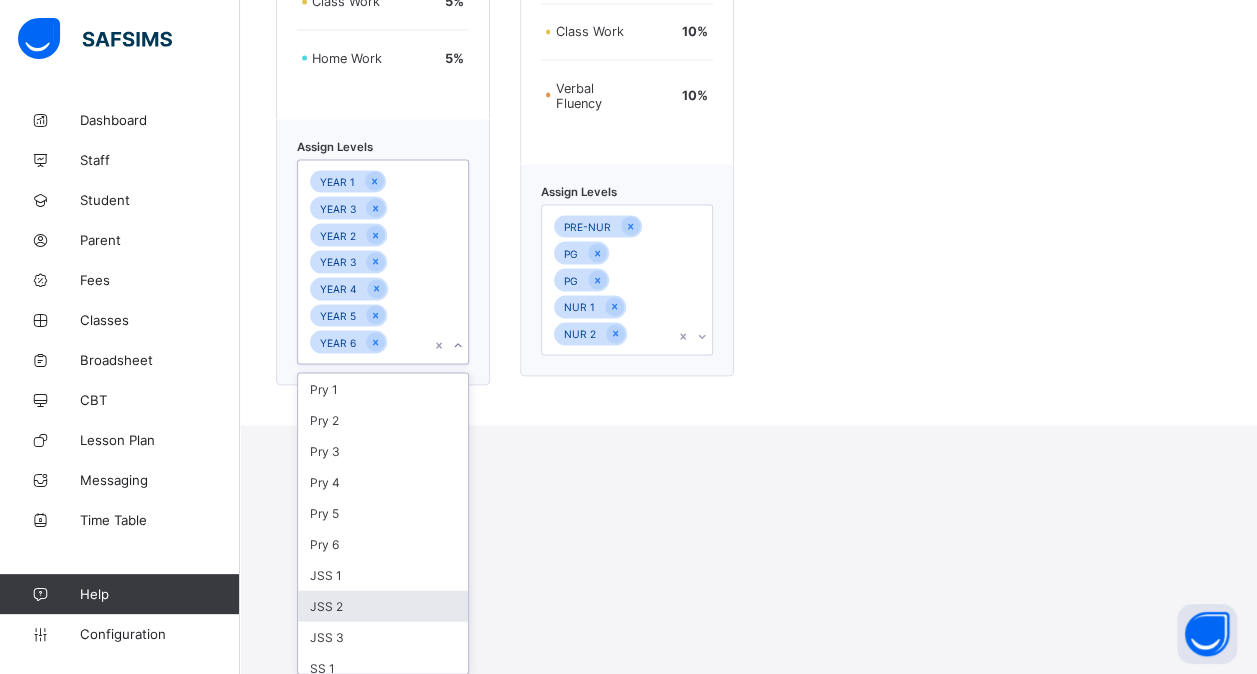
click at [417, 364] on div "option JSS 2 focused, 8 of 12. 12 results available. Use Up and Down to choose …" at bounding box center [383, 261] width 172 height 205
click at [408, 454] on div "Pry 3" at bounding box center [383, 450] width 170 height 31
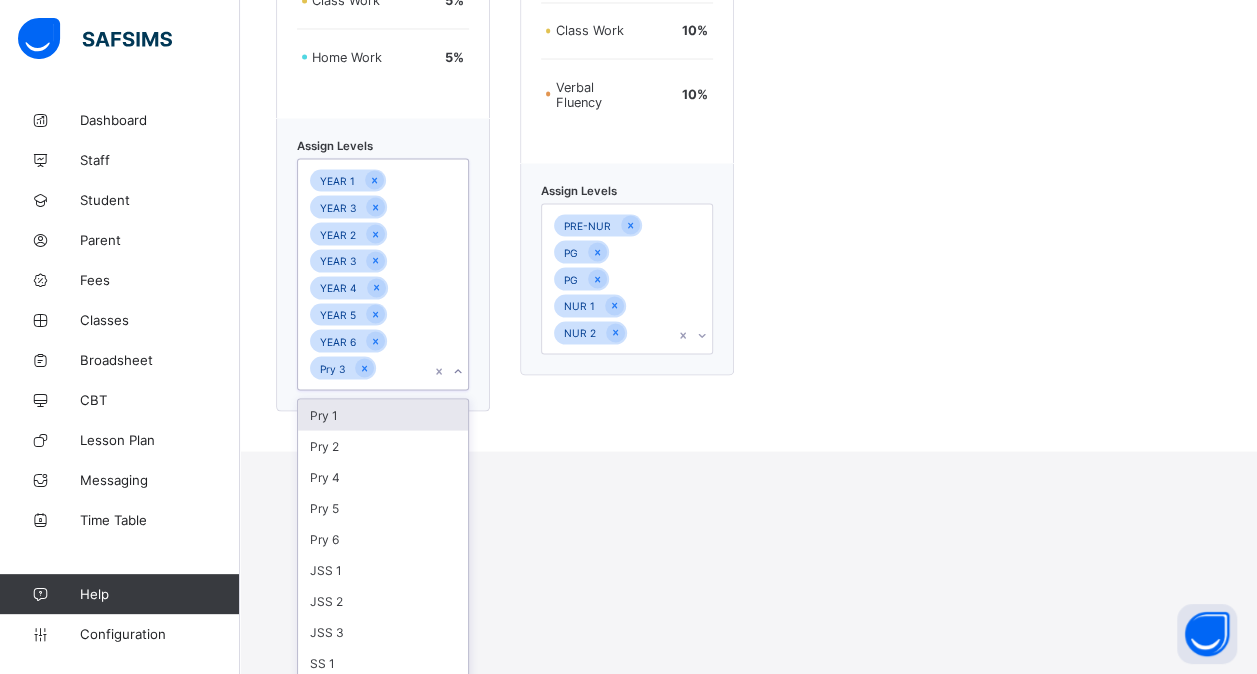
click at [408, 454] on div "Pry 2" at bounding box center [383, 445] width 170 height 31
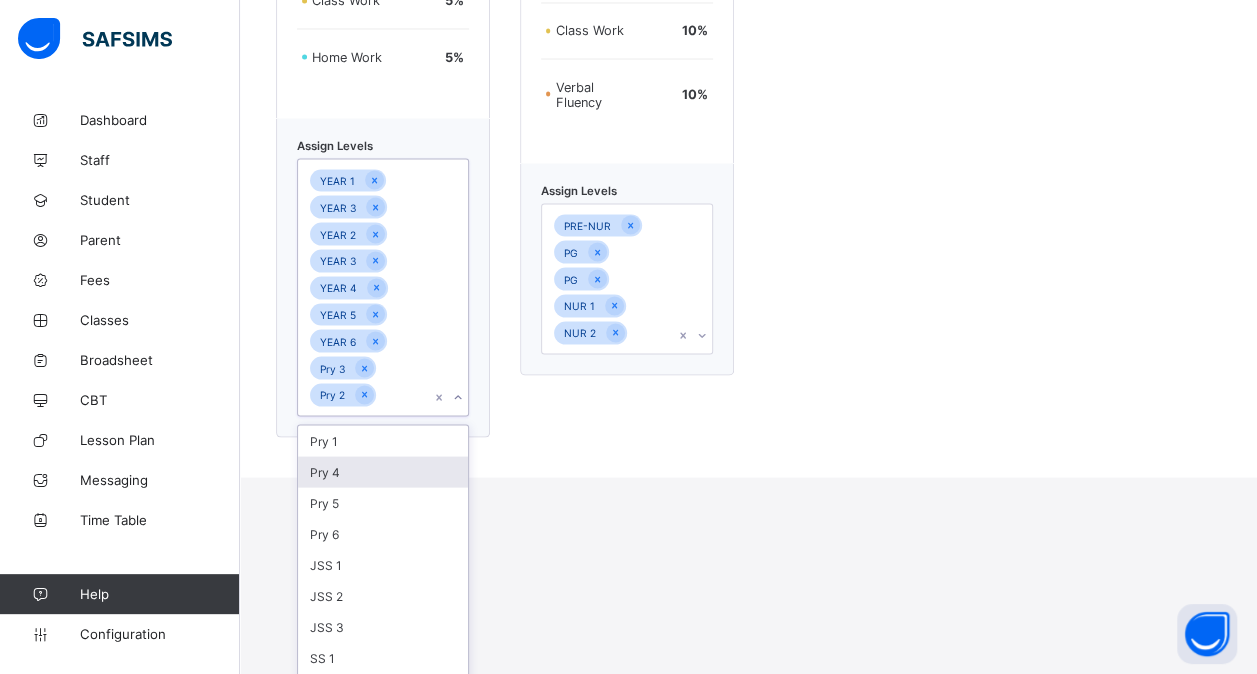
click at [394, 460] on div "Pry 4" at bounding box center [383, 471] width 170 height 31
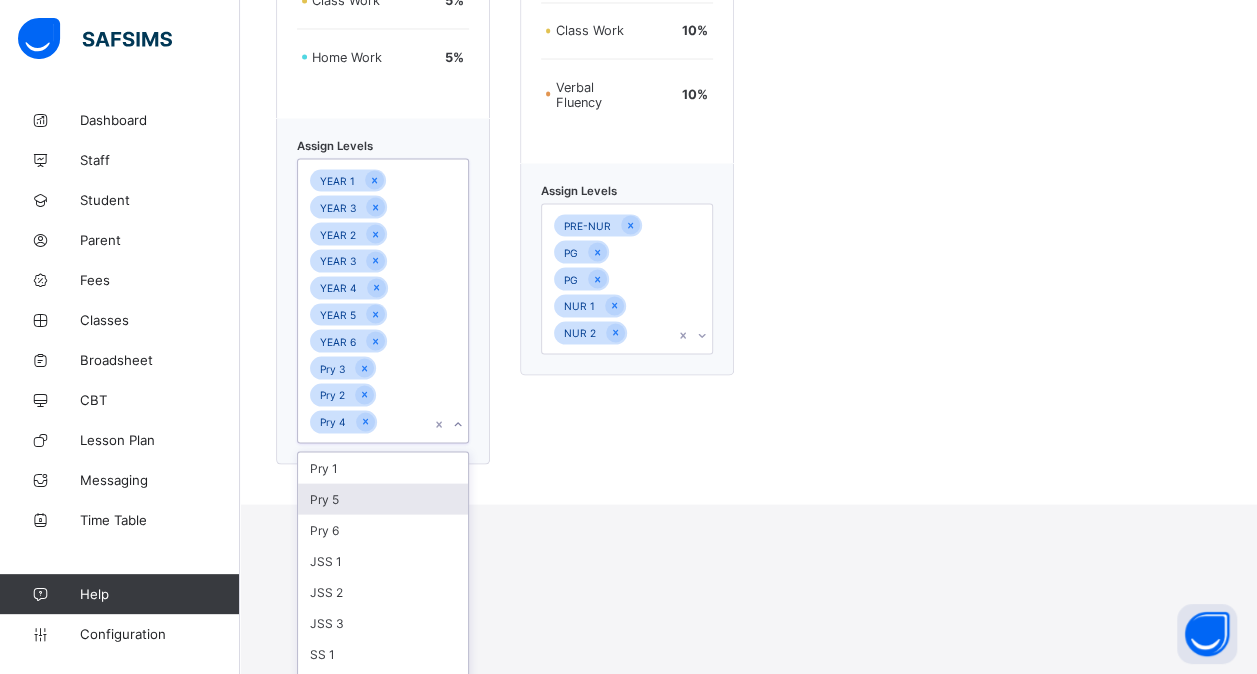
click at [362, 486] on div "Pry 5" at bounding box center [383, 498] width 170 height 31
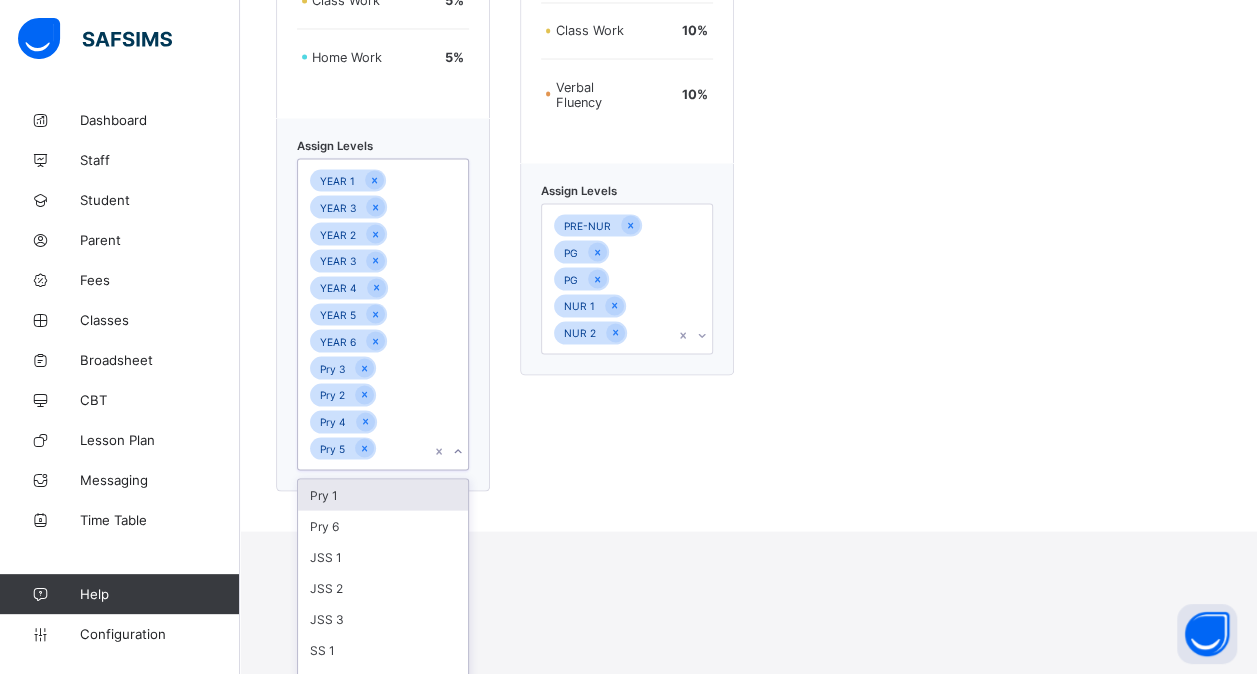
click at [374, 500] on div "Pry 1" at bounding box center [383, 494] width 170 height 31
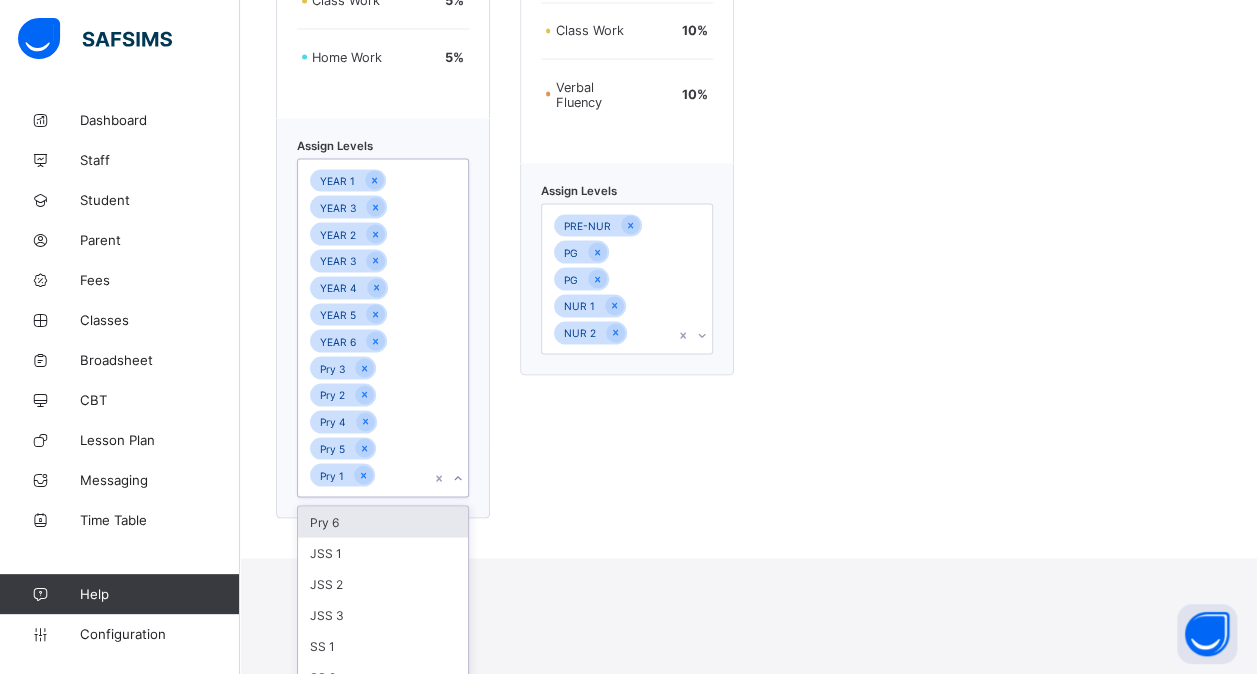
click at [340, 519] on div "Pry 6" at bounding box center [383, 521] width 170 height 31
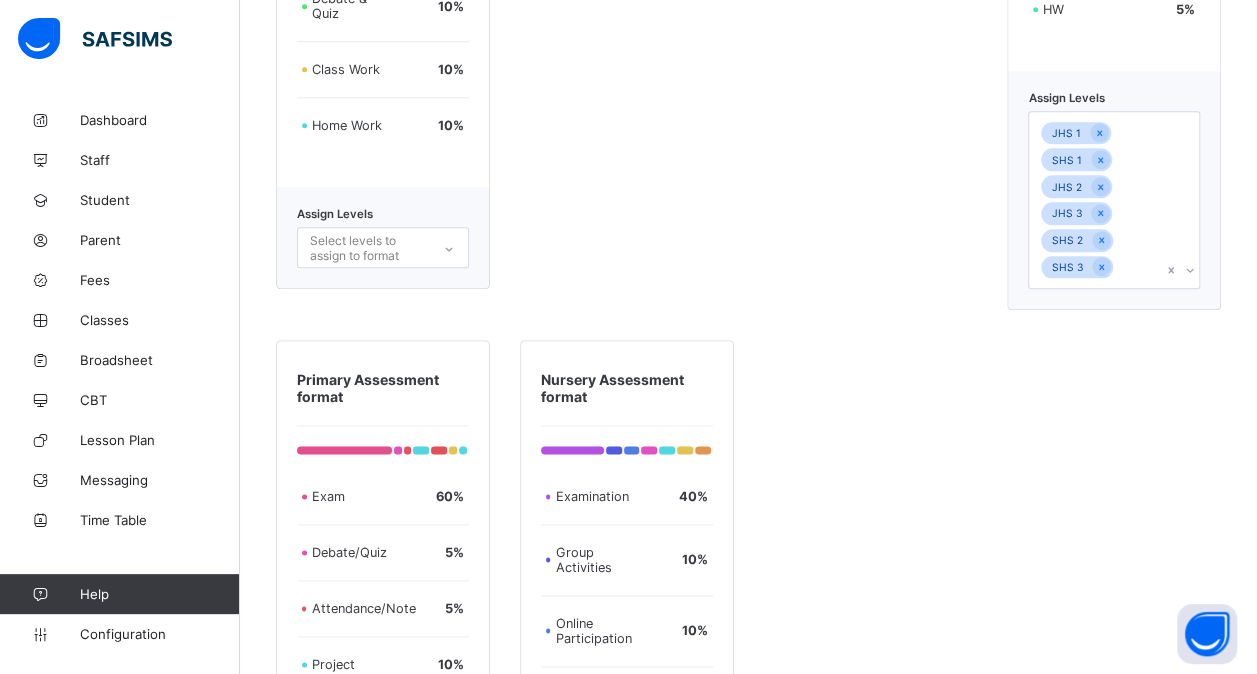
scroll to position [1024, 0]
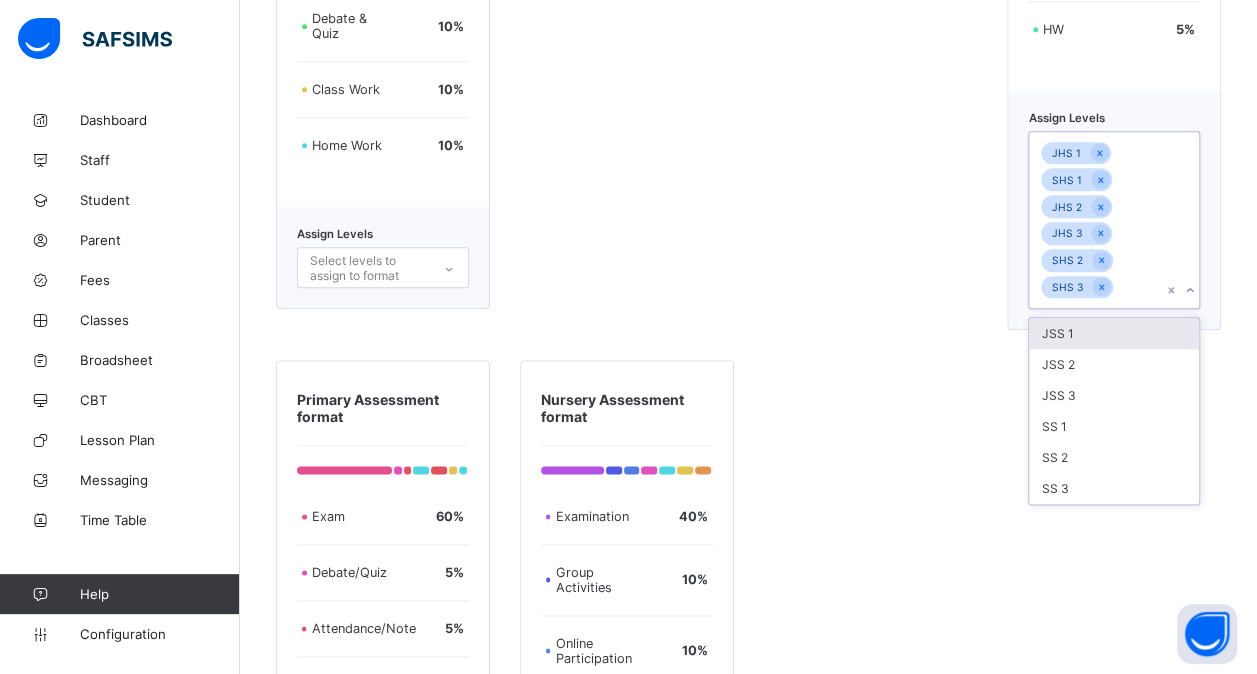
click at [1154, 293] on div "JHS 1 SHS 1 JHS 2 JHS 3 SHS 2 SHS 3" at bounding box center [1095, 220] width 132 height 176
click at [1113, 475] on div "SS 3" at bounding box center [1114, 488] width 170 height 31
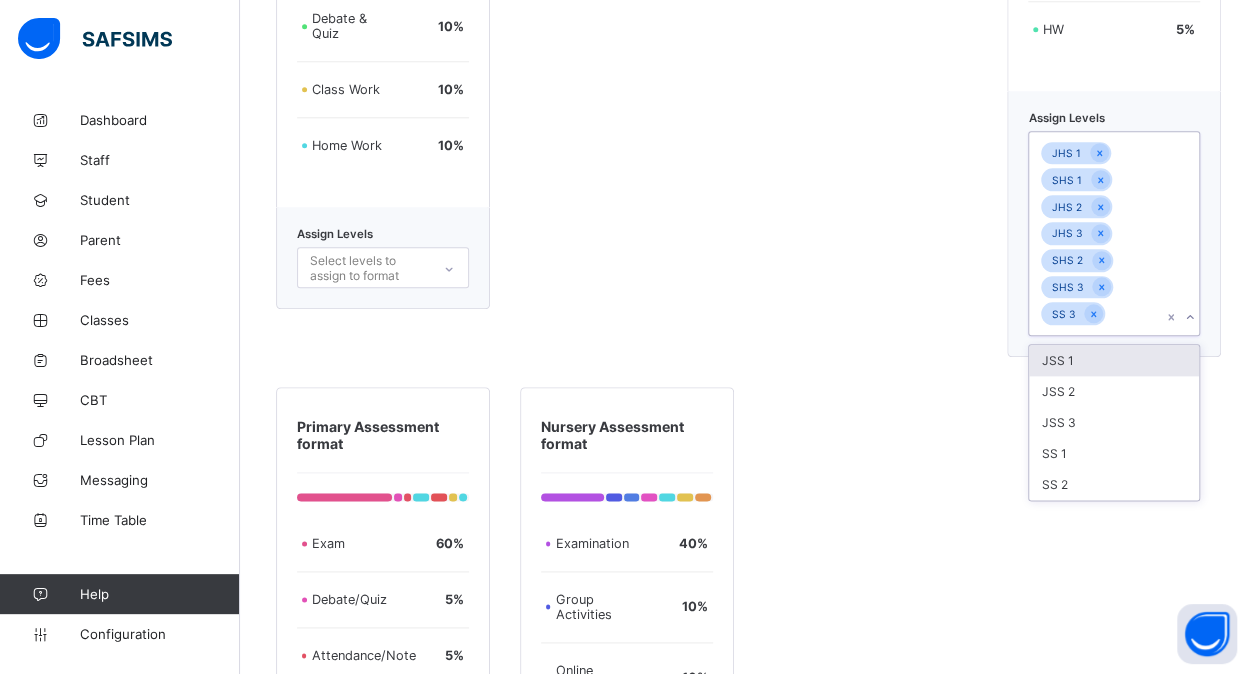
click at [1113, 475] on div "SS 2" at bounding box center [1114, 484] width 170 height 31
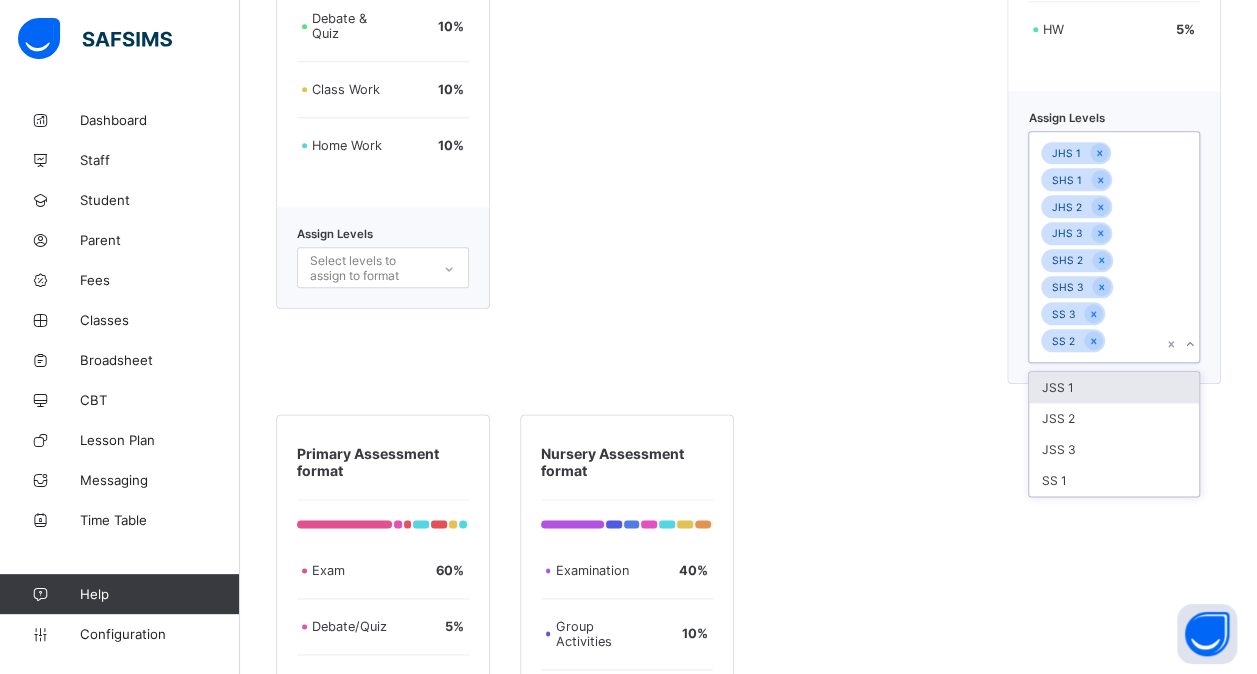
click at [1113, 475] on div "SS 1" at bounding box center [1114, 480] width 170 height 31
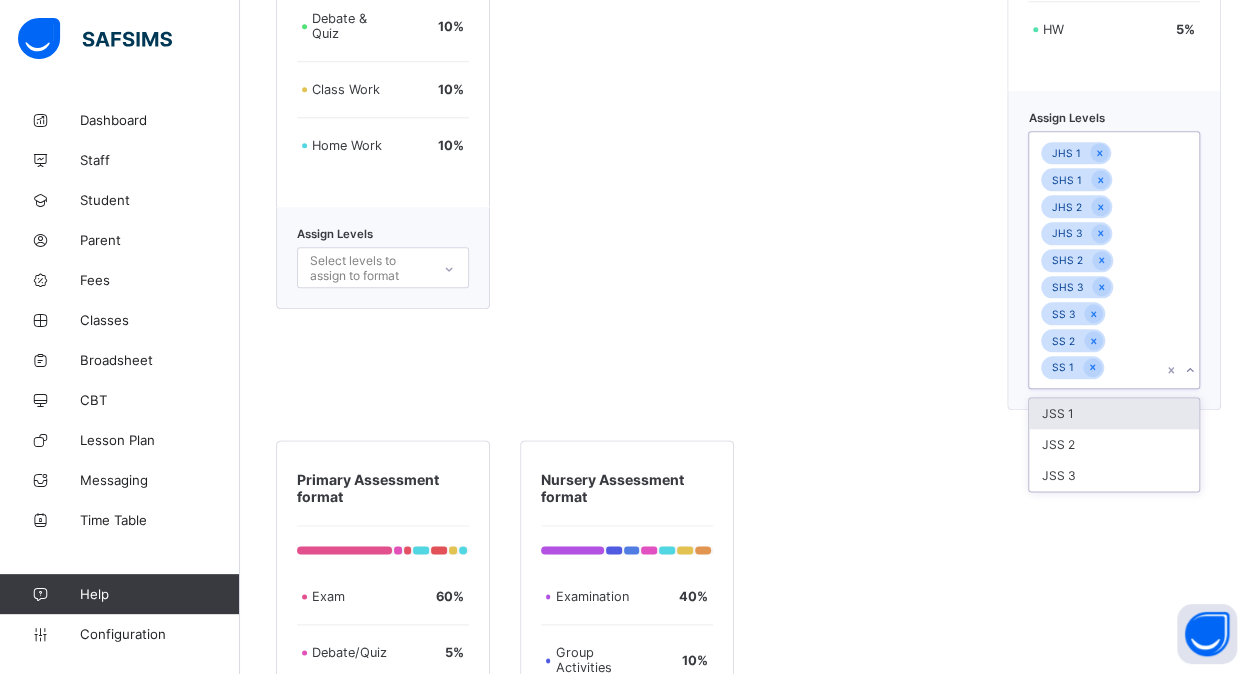
click at [1113, 475] on div "JSS 3" at bounding box center [1114, 475] width 170 height 31
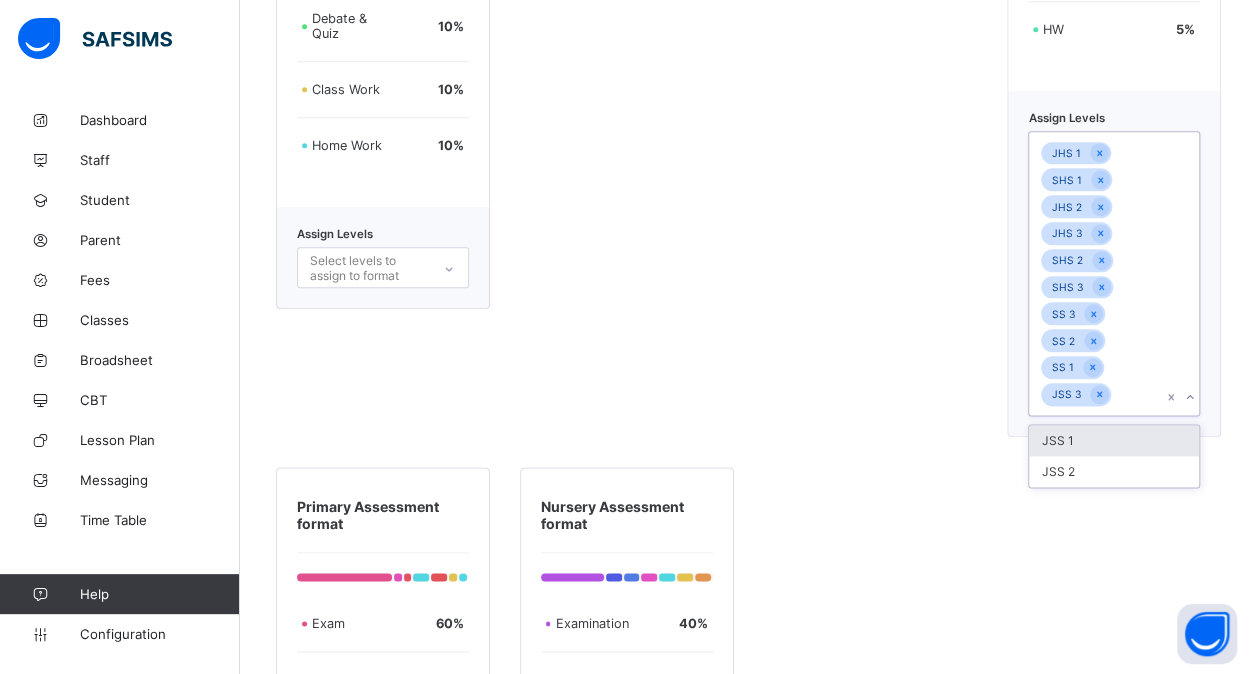
click at [1113, 475] on div "JSS 2" at bounding box center [1114, 471] width 170 height 31
click at [1113, 456] on div "JSS 1" at bounding box center [1114, 440] width 170 height 31
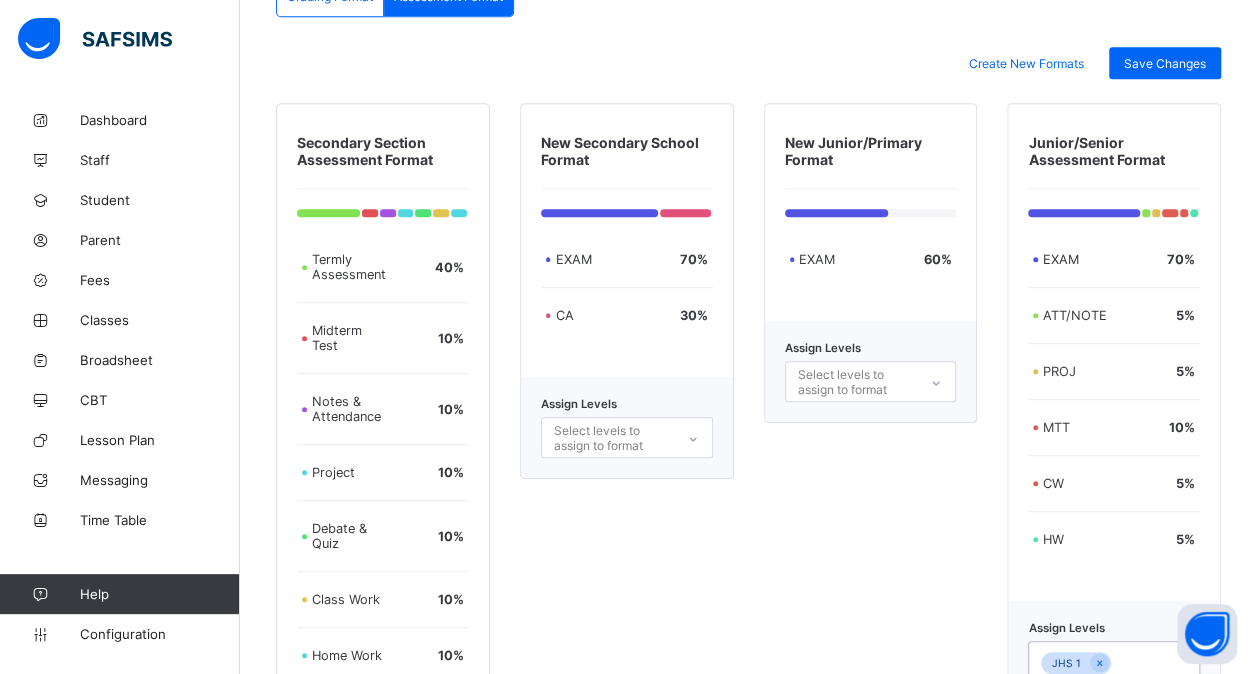
scroll to position [508, 0]
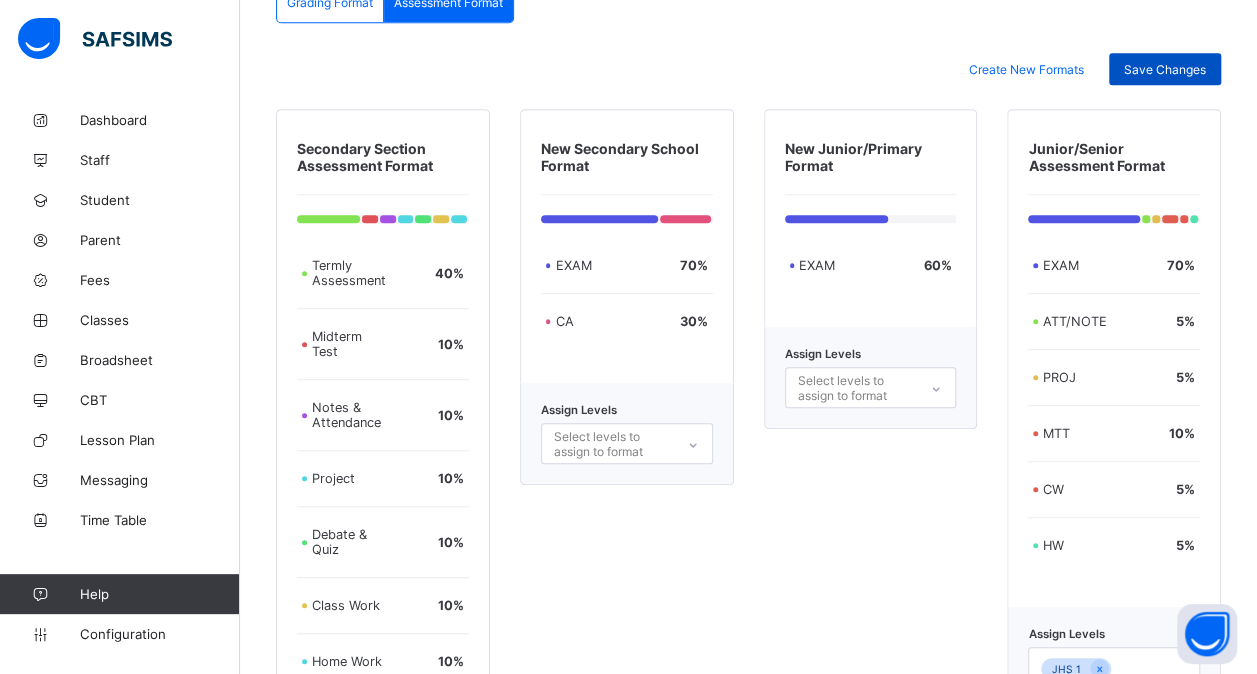
click at [1156, 67] on span "Save Changes" at bounding box center [1165, 69] width 82 height 15
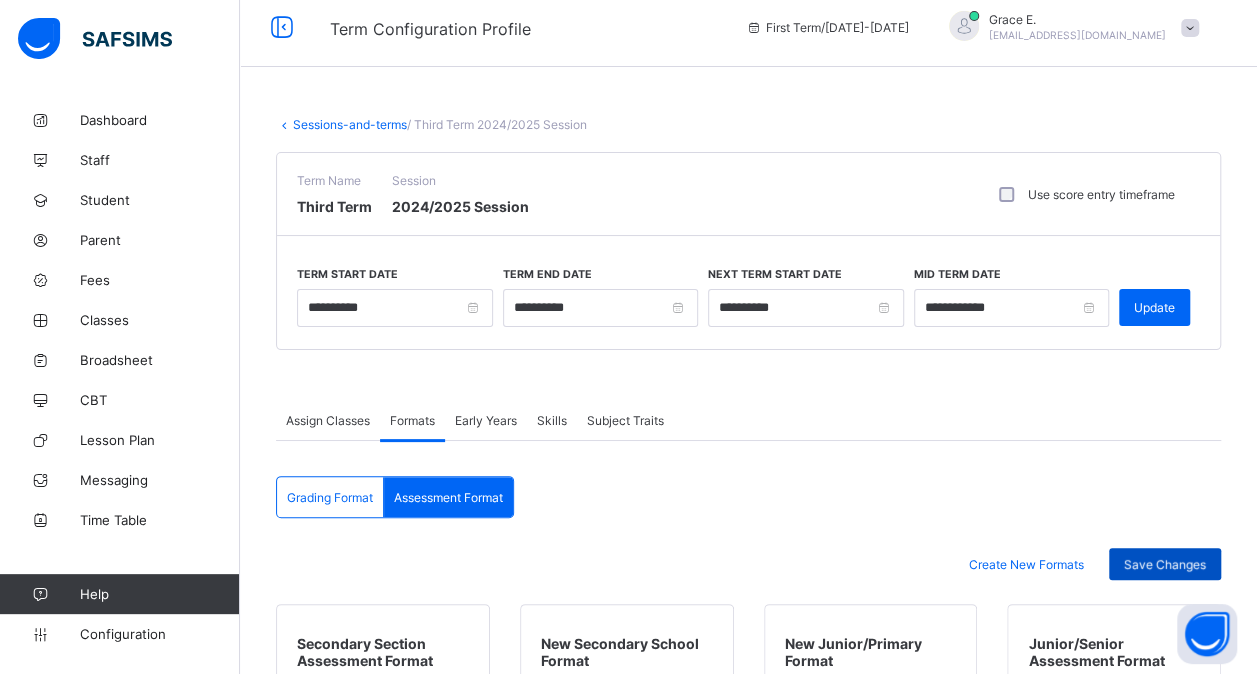
scroll to position [0, 0]
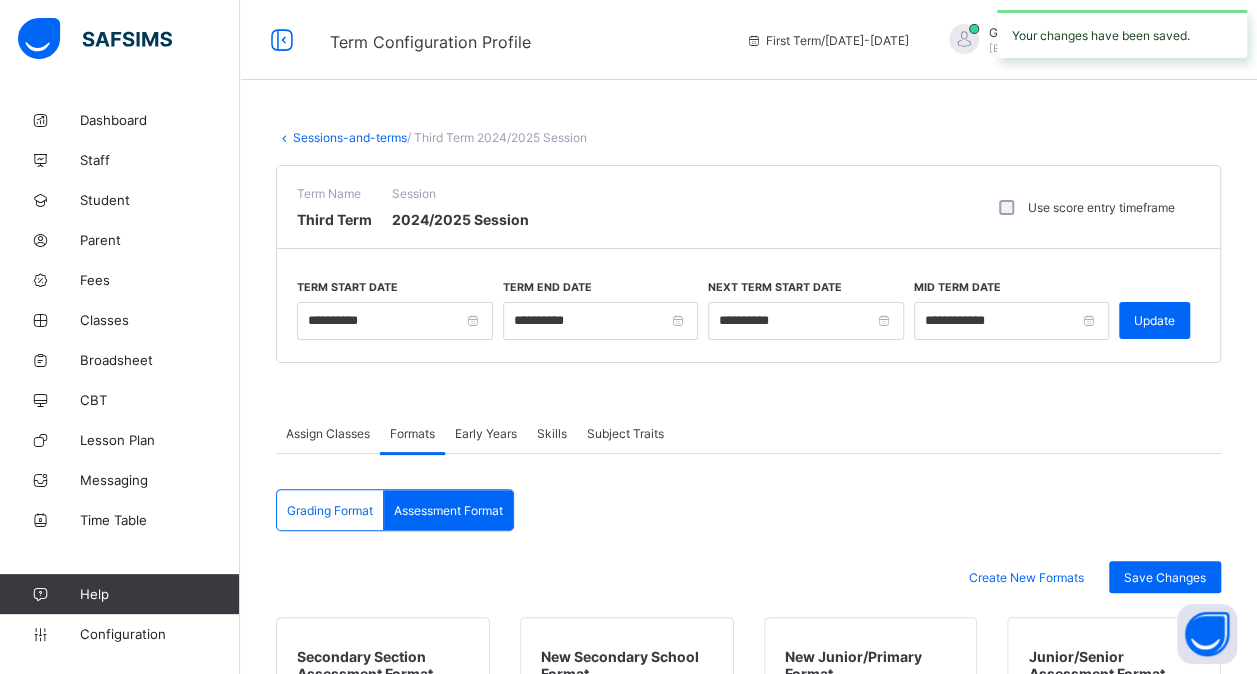
click at [323, 136] on link "Sessions-and-terms" at bounding box center [350, 137] width 114 height 15
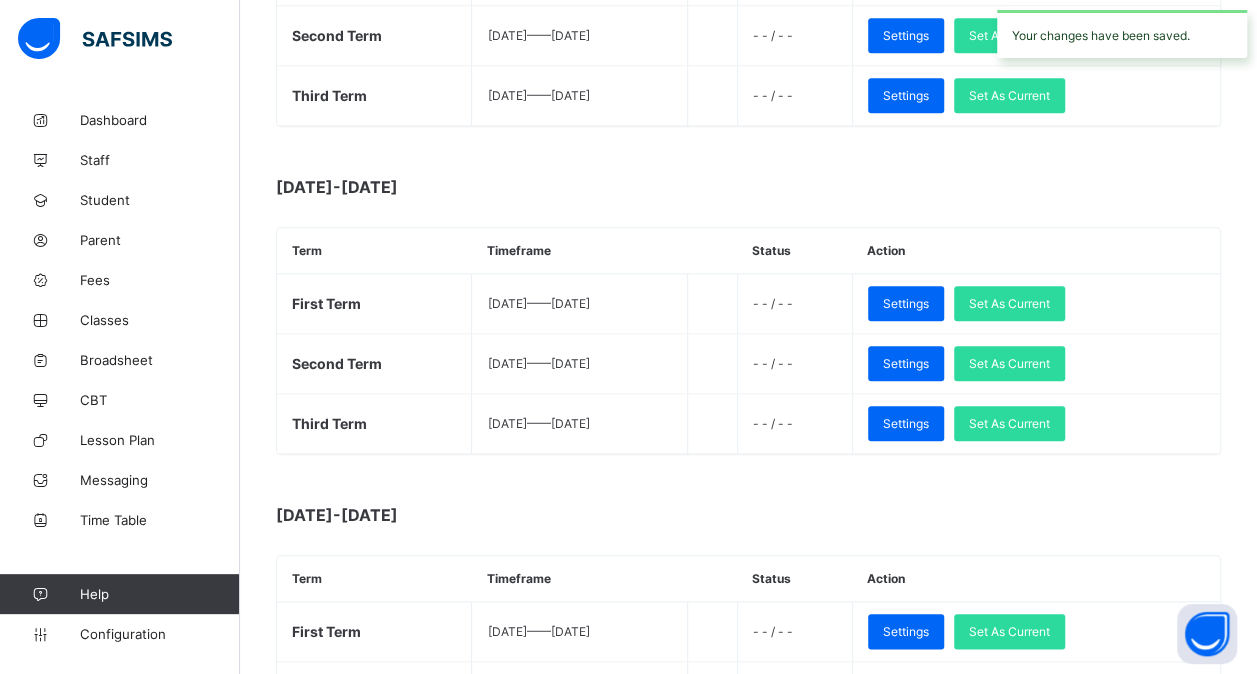
scroll to position [806, 0]
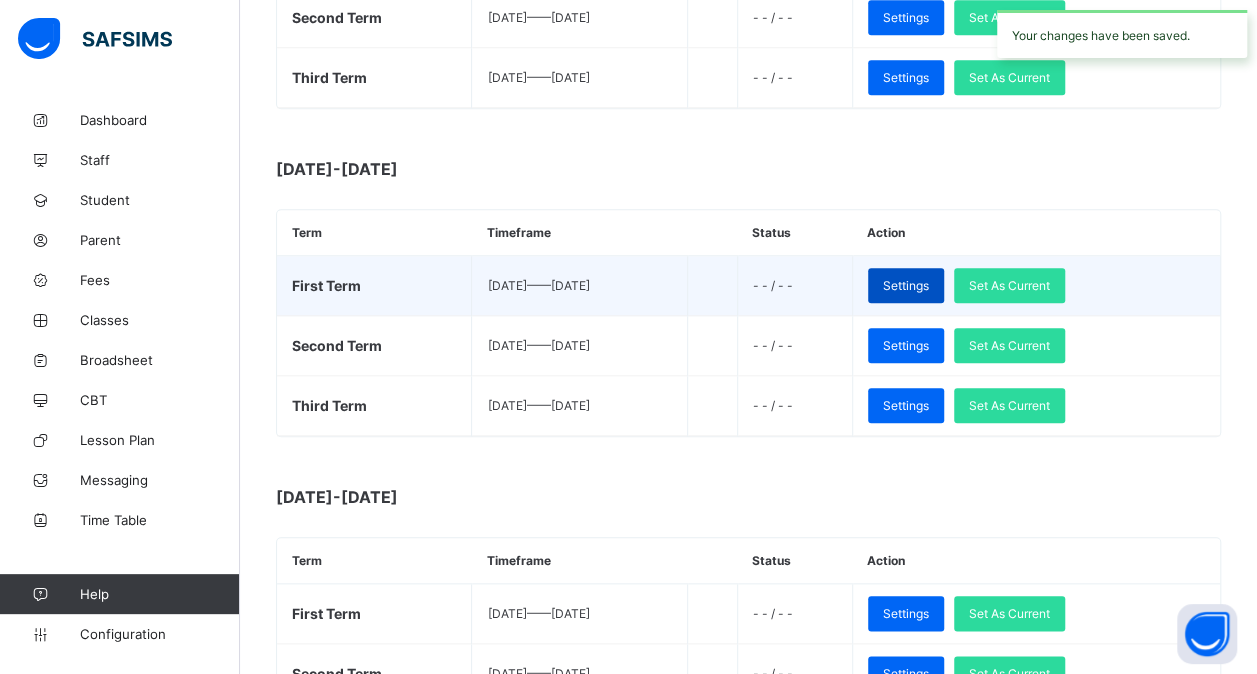
click at [929, 278] on span "Settings" at bounding box center [906, 285] width 46 height 15
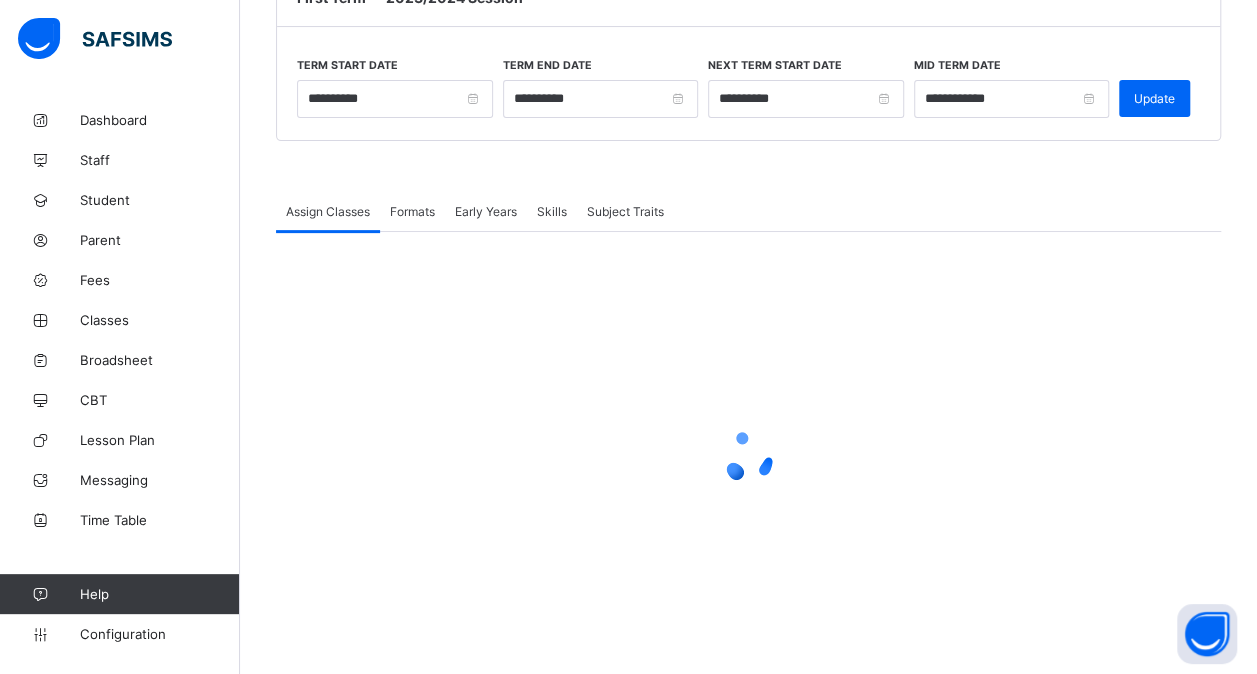
scroll to position [222, 0]
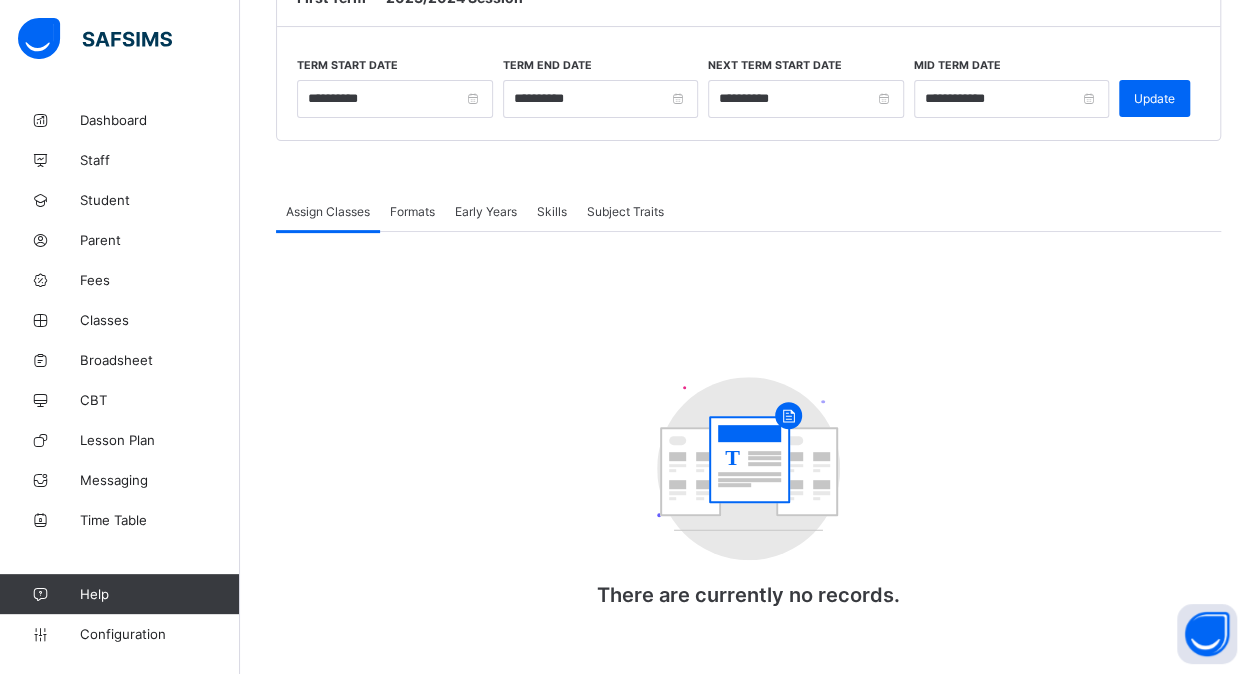
click at [413, 207] on span "Formats" at bounding box center [412, 211] width 45 height 15
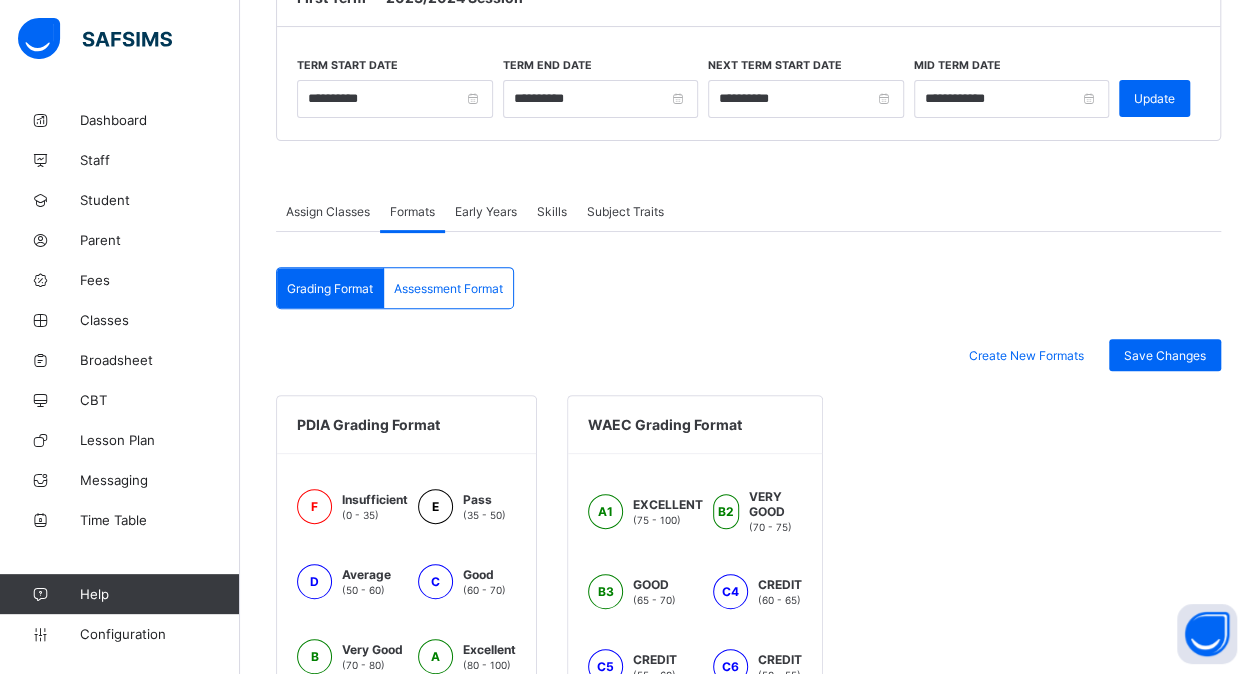
scroll to position [764, 0]
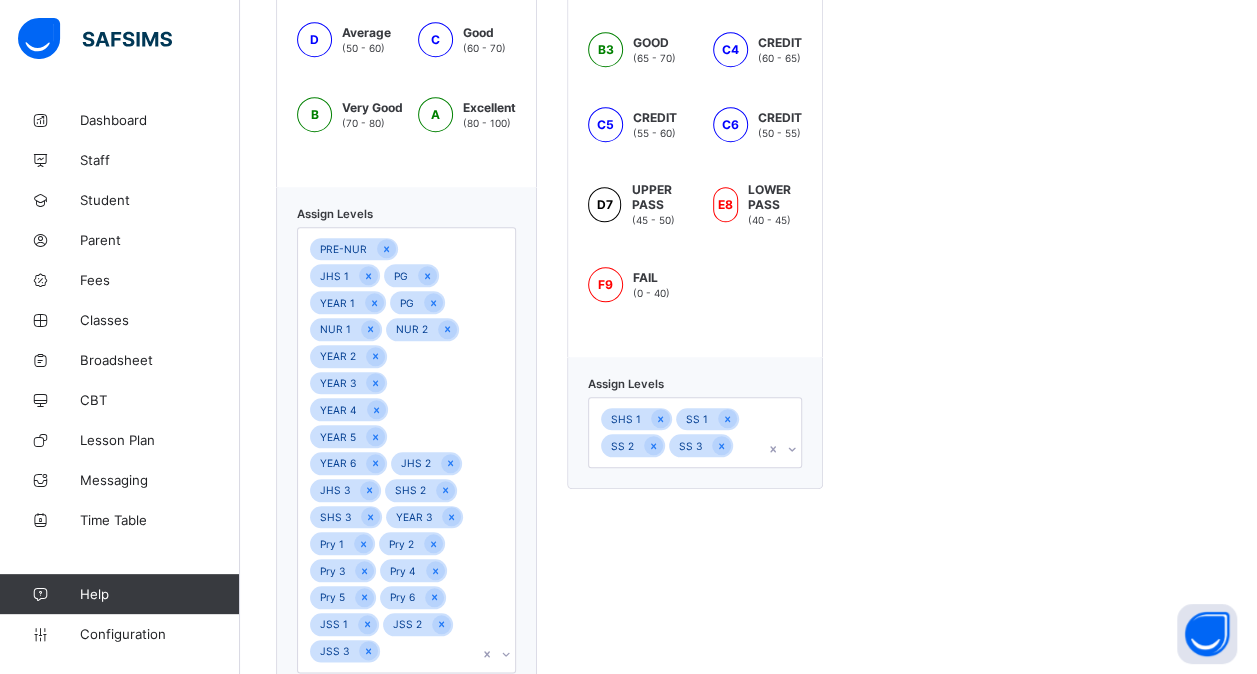
click at [424, 588] on div "PRE-NUR JHS 1 PG YEAR 1 PG NUR 1 NUR 2 YEAR 2 YEAR 3 YEAR 4 YEAR 5 YEAR 6 JHS 2…" at bounding box center [387, 450] width 179 height 444
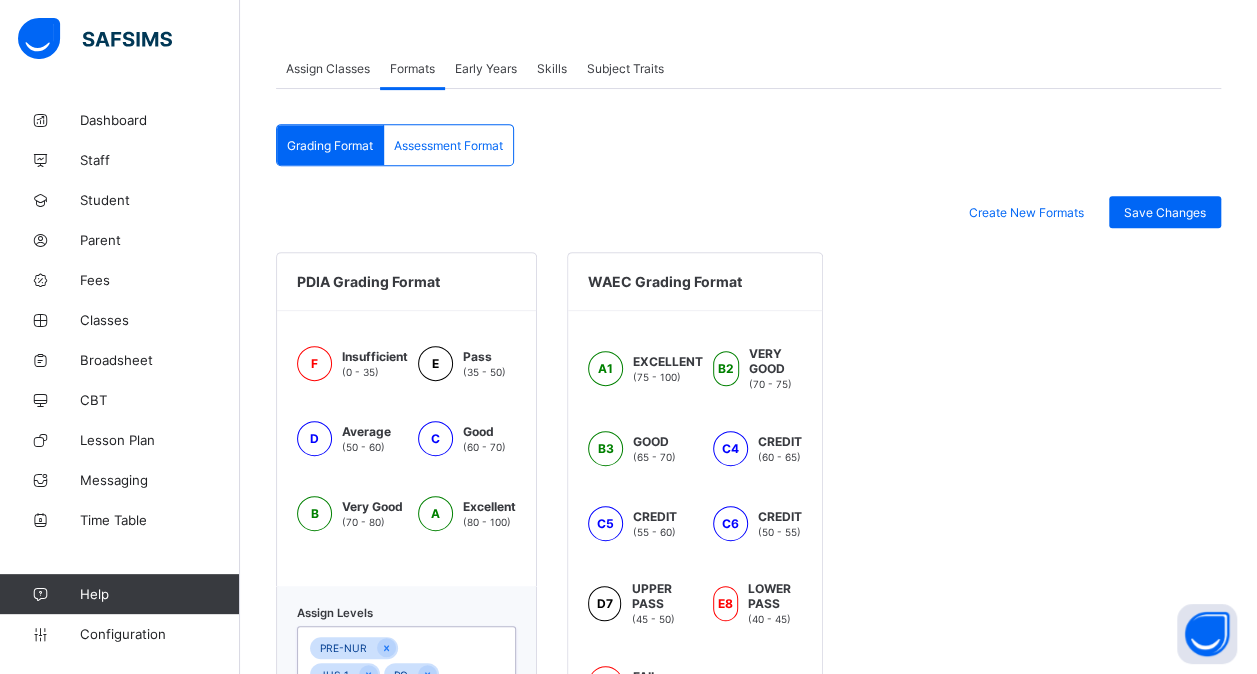
scroll to position [364, 0]
click at [448, 154] on div "Assessment Format" at bounding box center [448, 146] width 129 height 40
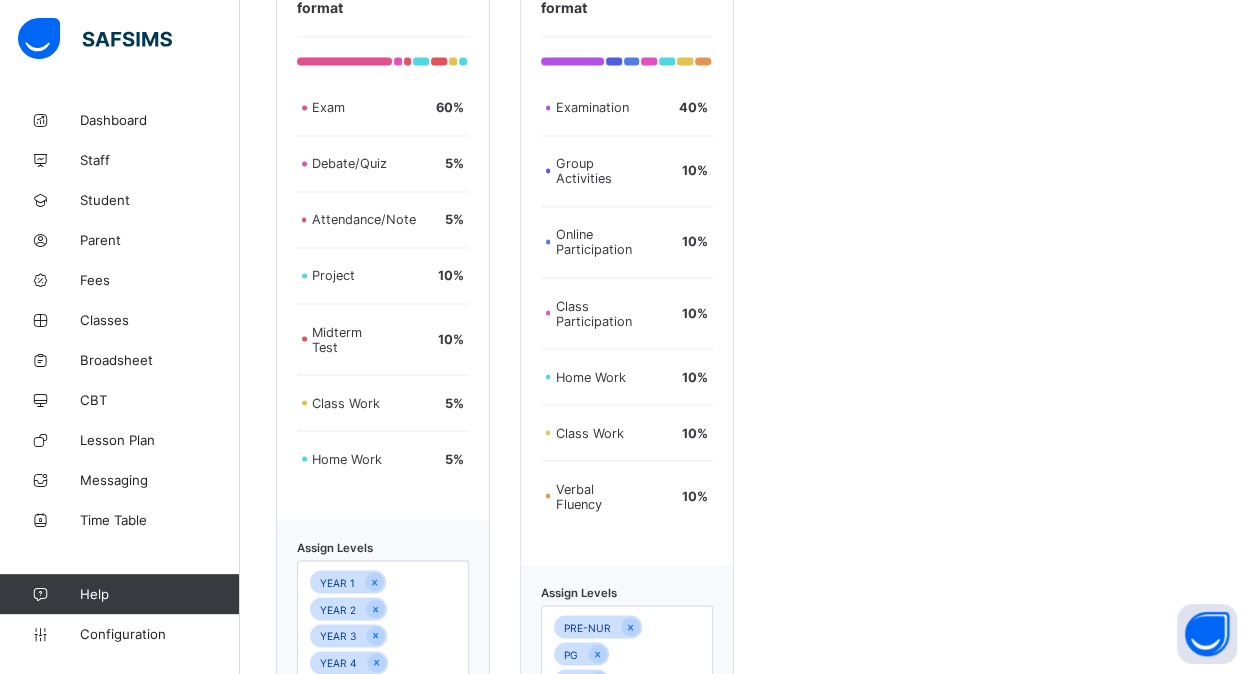
scroll to position [1908, 0]
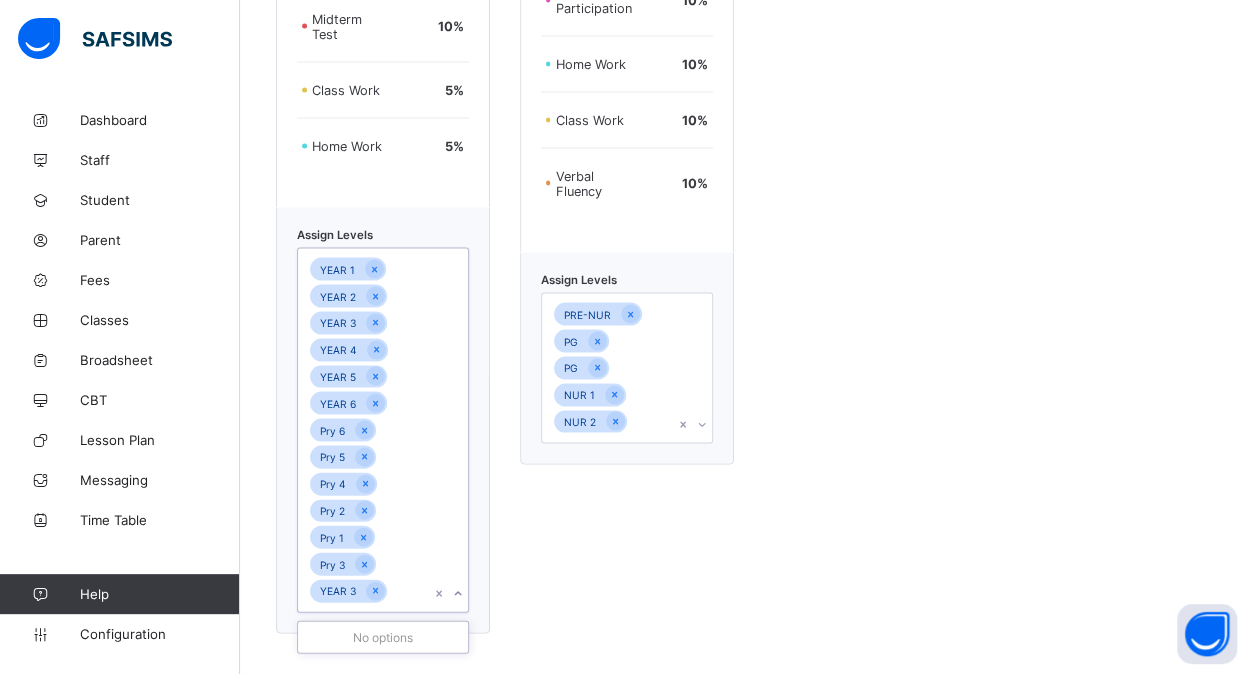
click at [419, 492] on div "YEAR 1 YEAR 2 YEAR 3 YEAR 4 YEAR 5 YEAR 6 Pry 6 Pry 5 Pry 4 Pry 2 Pry 1 Pry 3 Y…" at bounding box center [364, 431] width 132 height 364
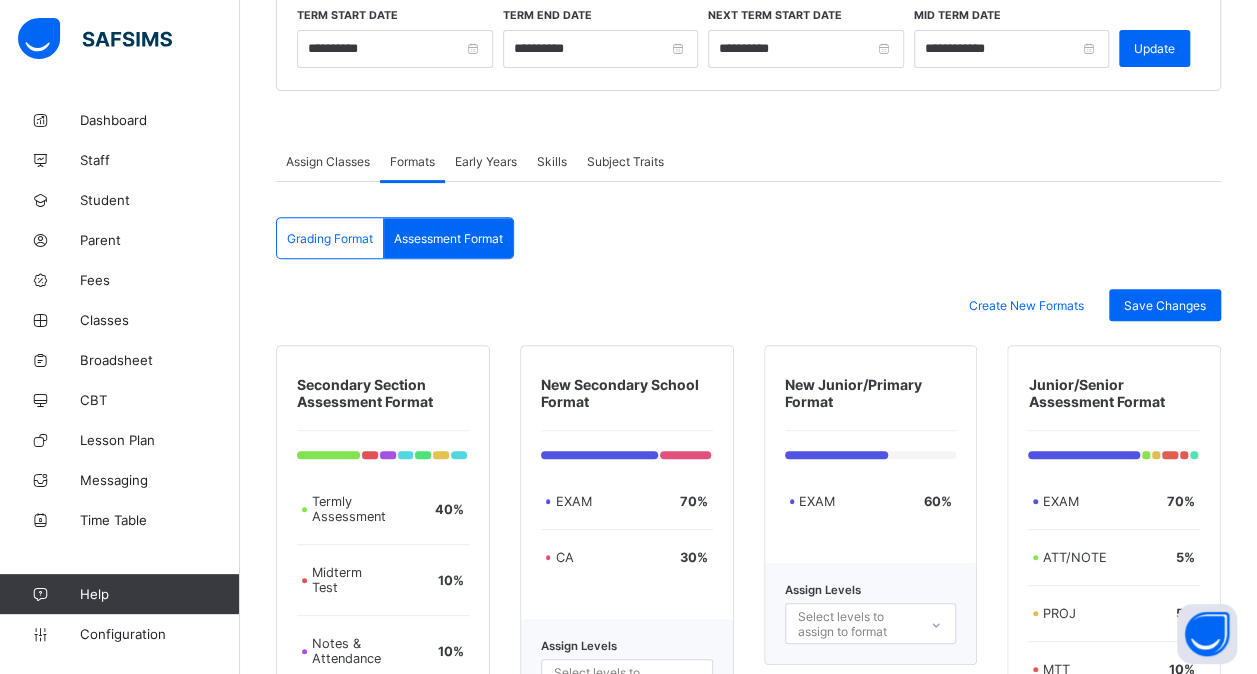
scroll to position [0, 0]
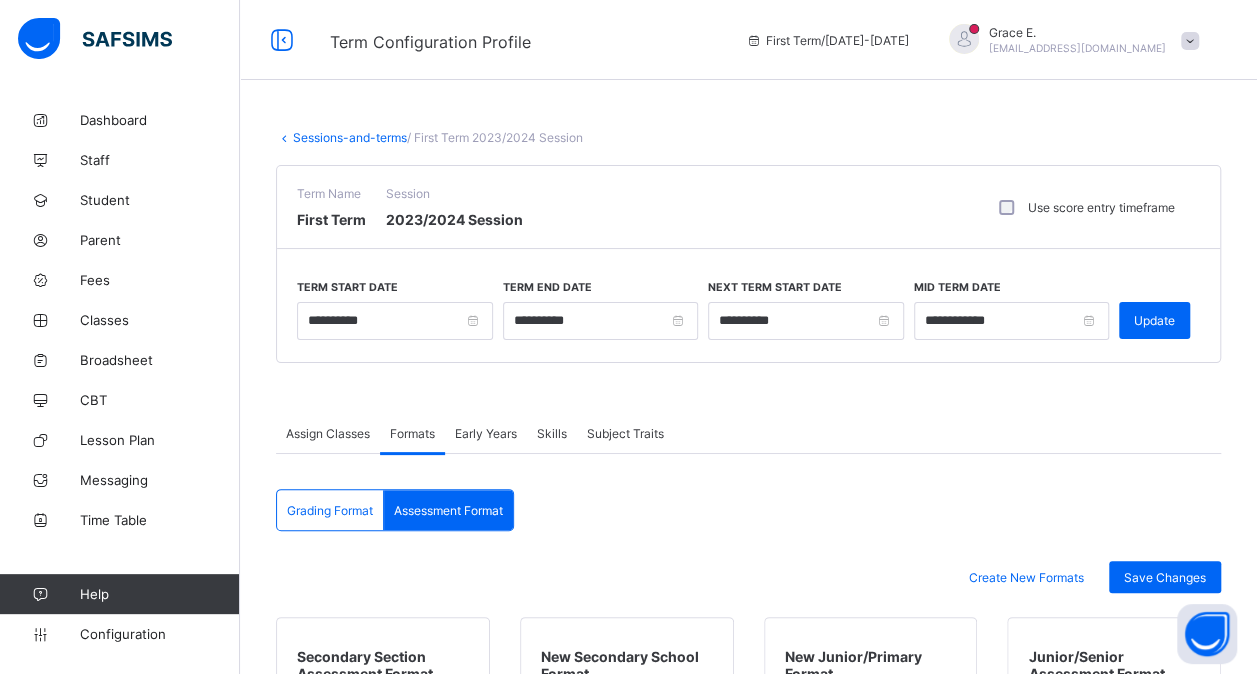
click at [358, 139] on link "Sessions-and-terms" at bounding box center [350, 137] width 114 height 15
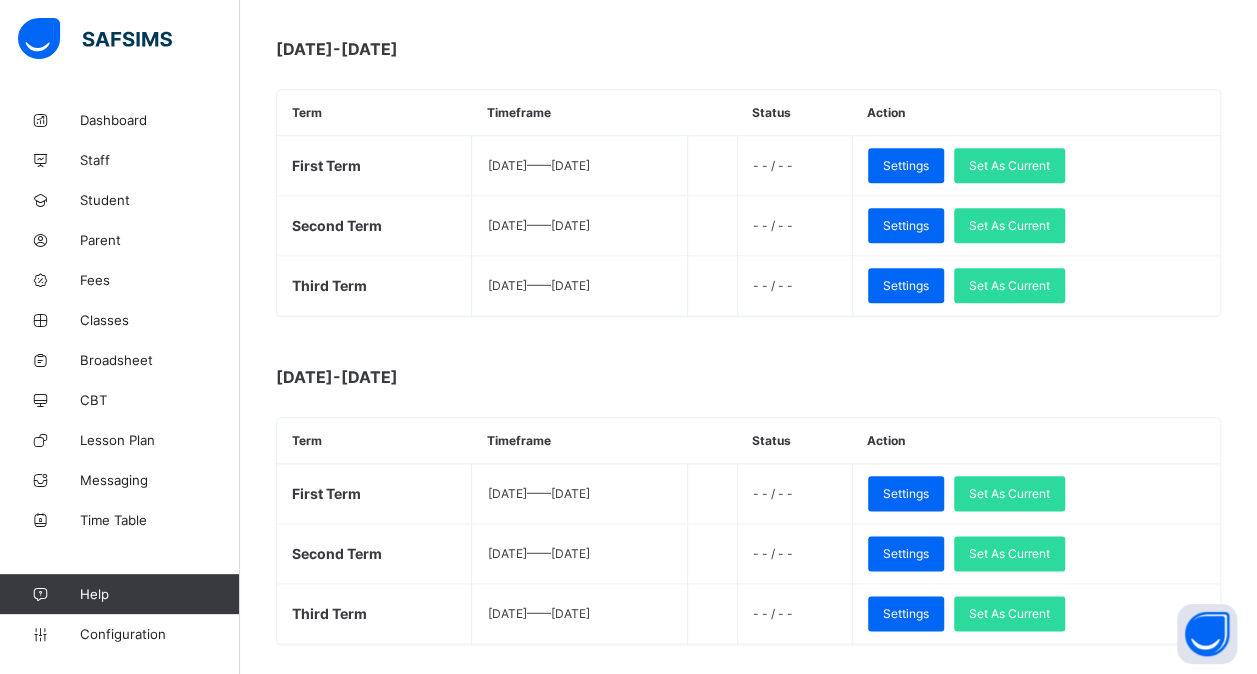
scroll to position [950, 0]
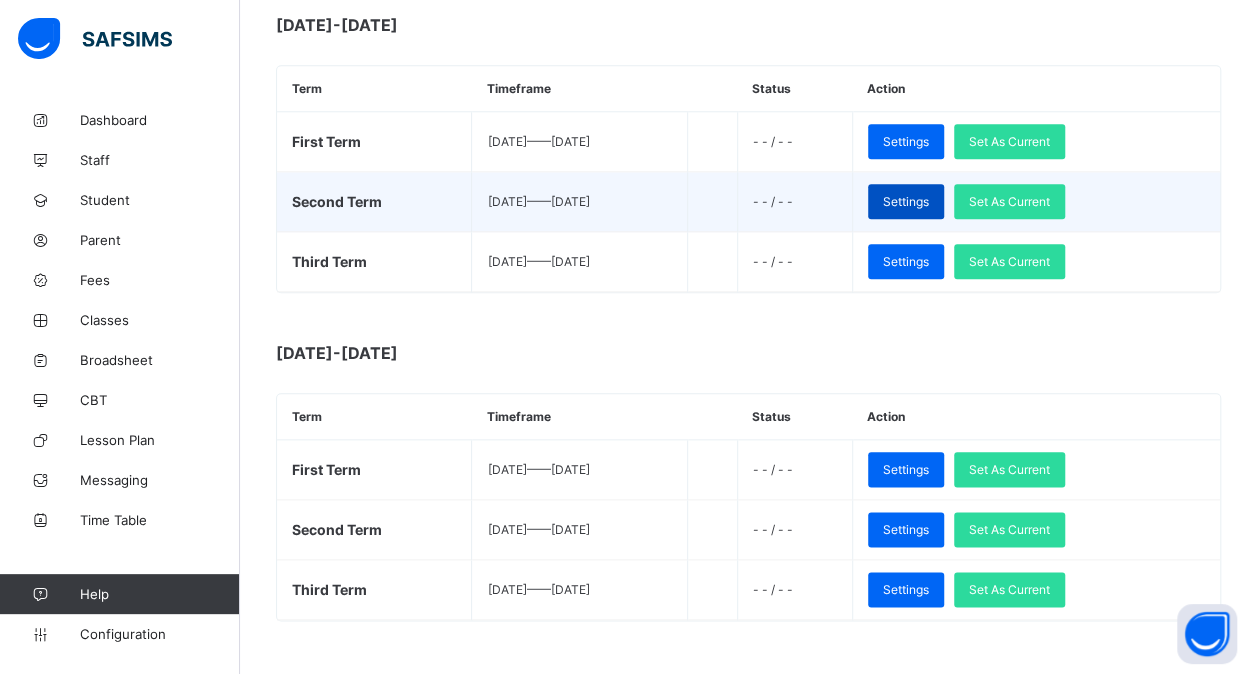
click at [929, 196] on span "Settings" at bounding box center [906, 201] width 46 height 15
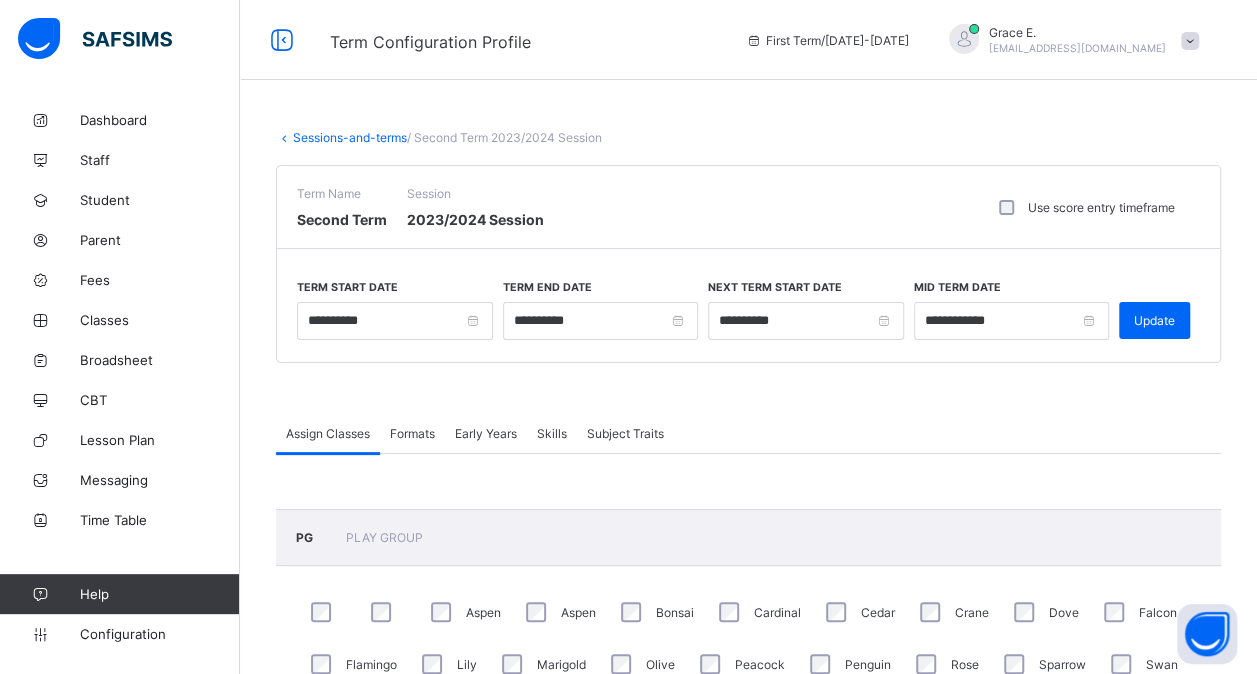
click at [421, 435] on span "Formats" at bounding box center [412, 433] width 45 height 15
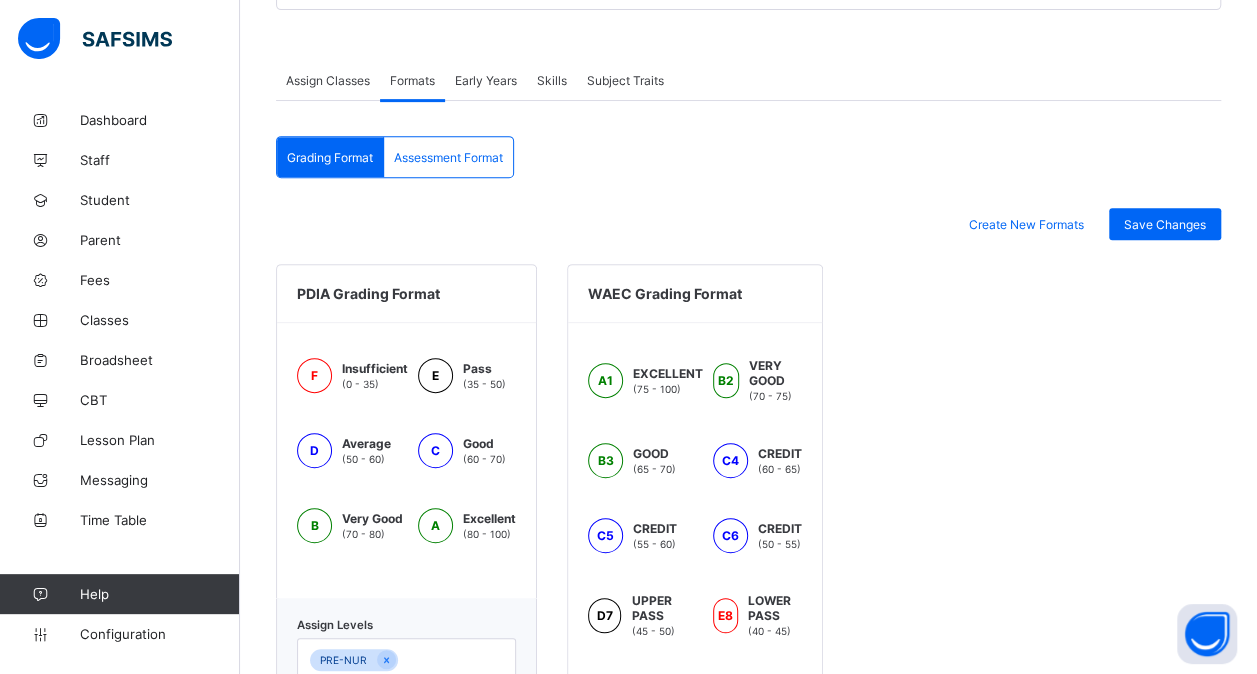
scroll to position [580, 0]
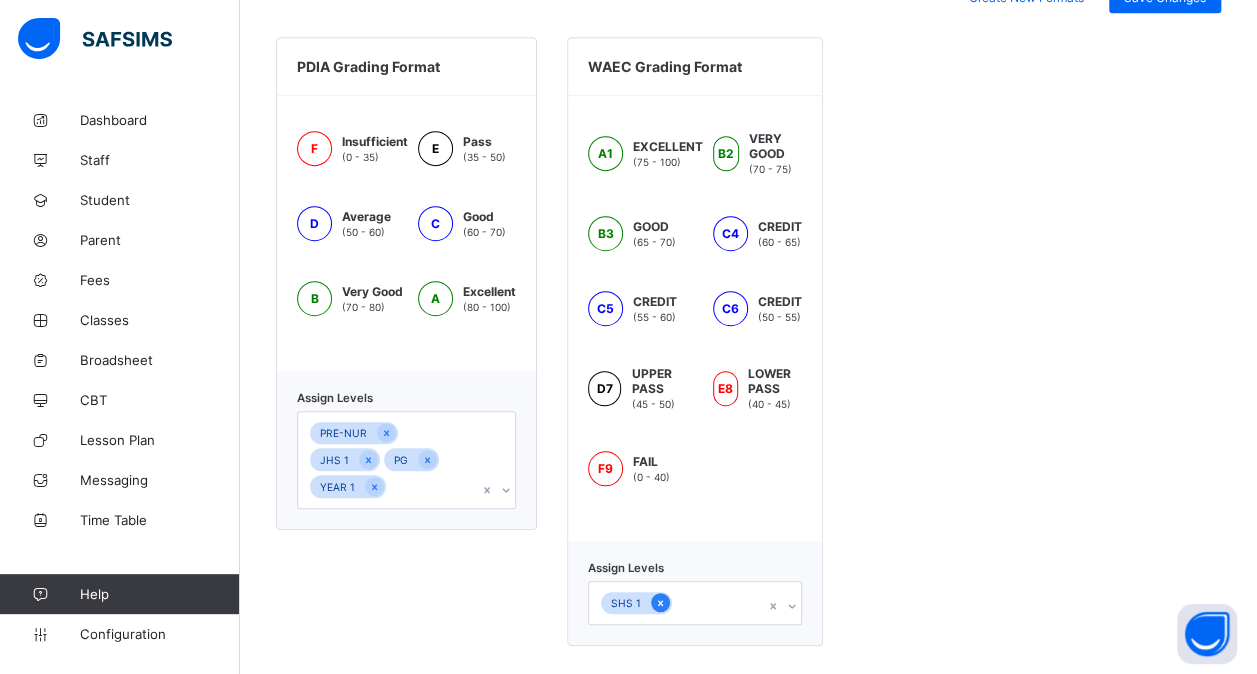
click at [655, 596] on icon at bounding box center [660, 603] width 11 height 14
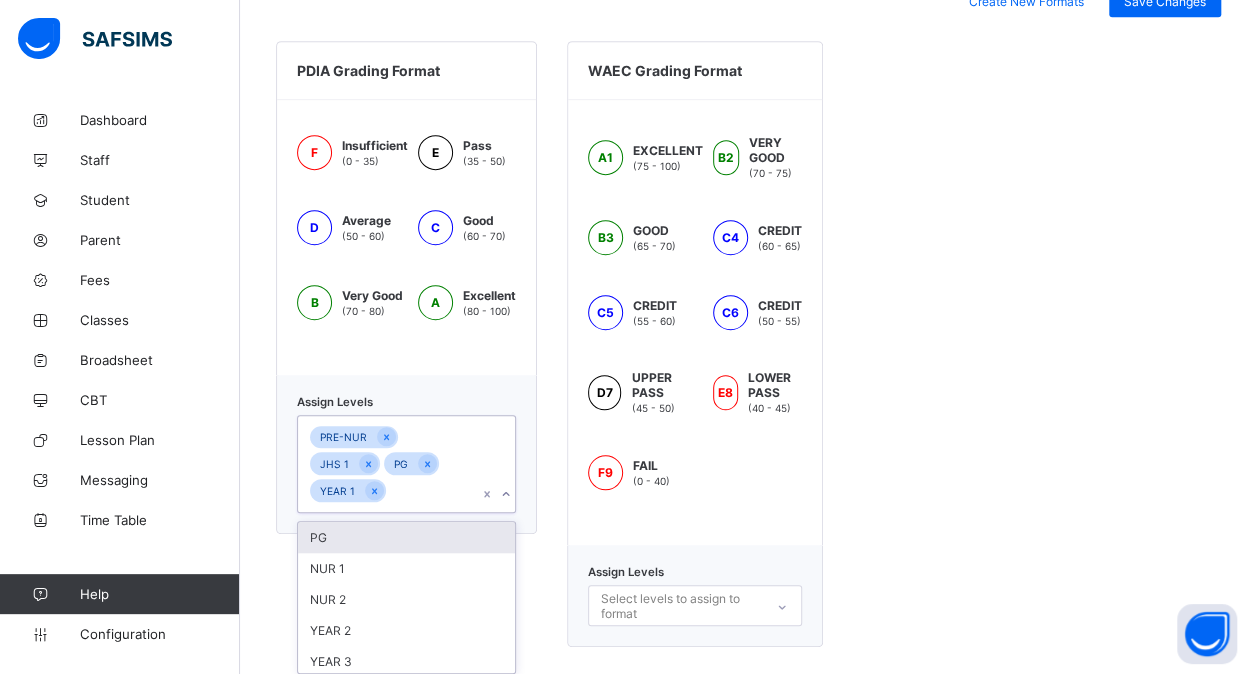
click at [433, 483] on div "PRE-NUR JHS 1 PG YEAR 1" at bounding box center [387, 464] width 179 height 96
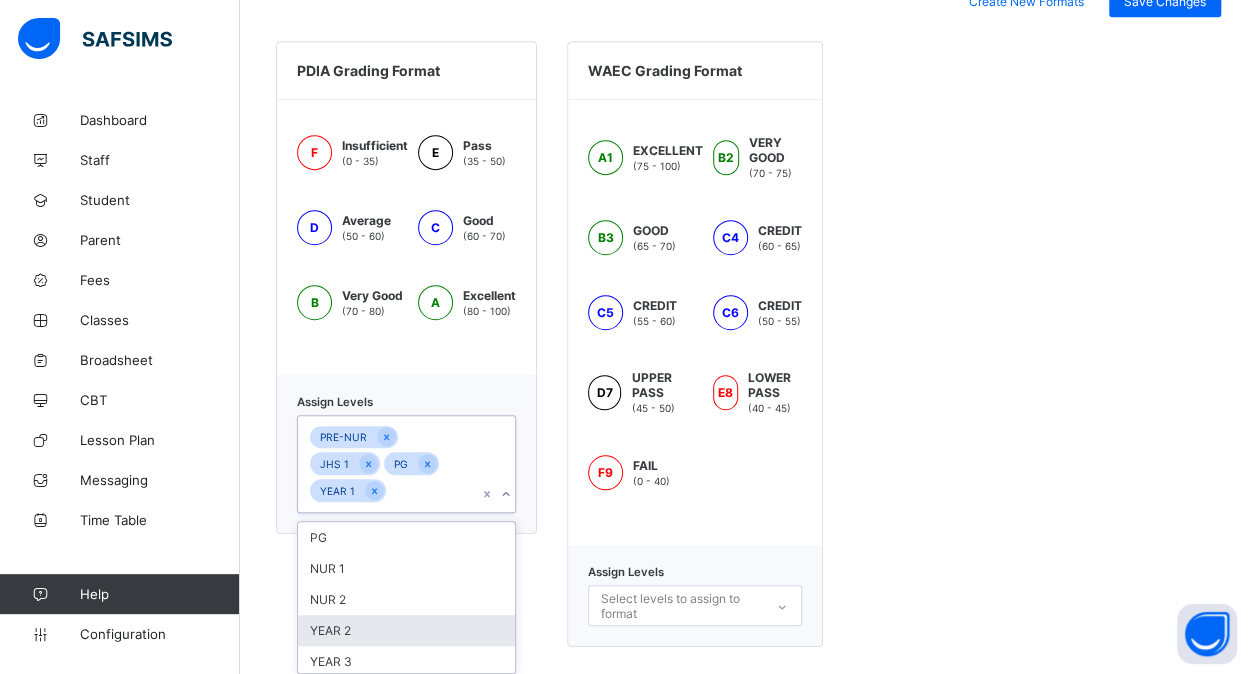
click at [404, 630] on div "YEAR 2" at bounding box center [406, 630] width 217 height 31
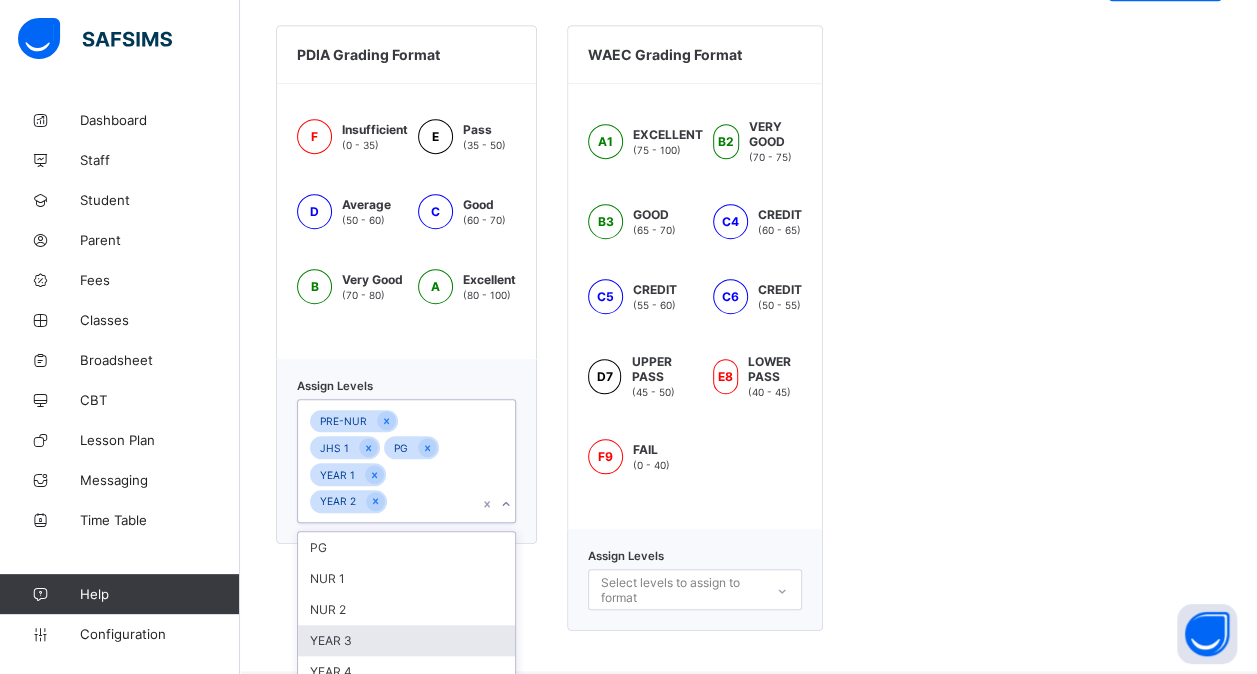
click at [404, 630] on div "YEAR 3" at bounding box center [406, 640] width 217 height 31
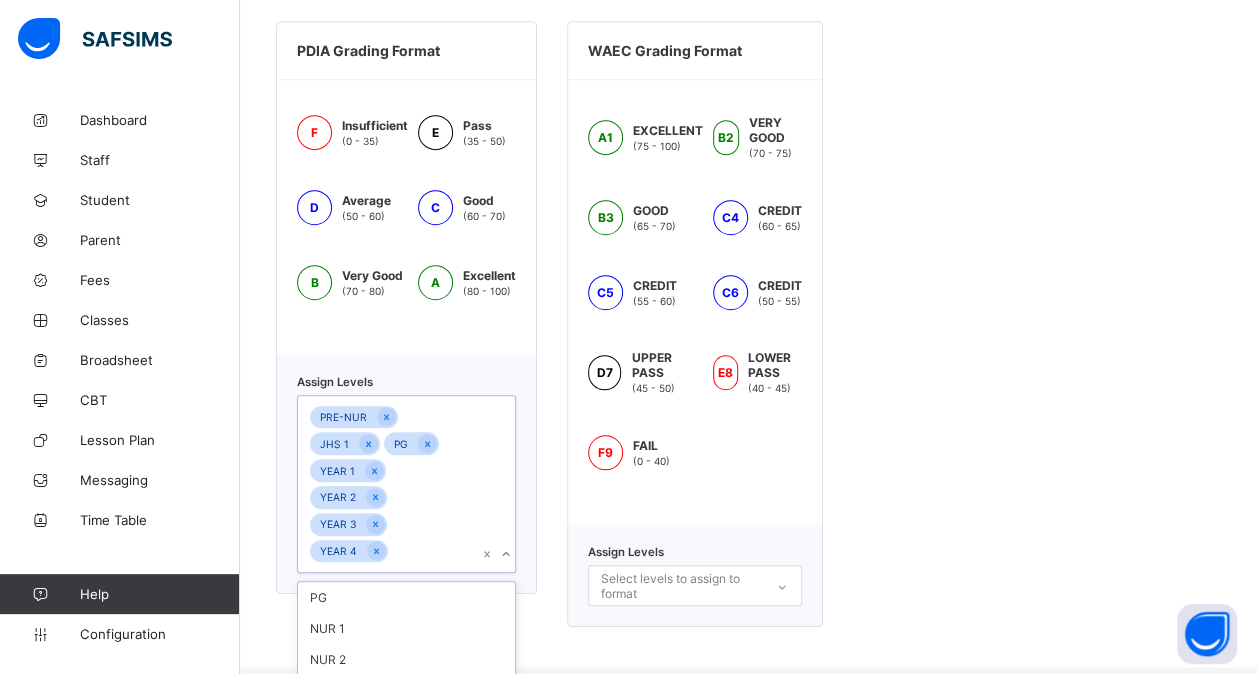
scroll to position [602, 0]
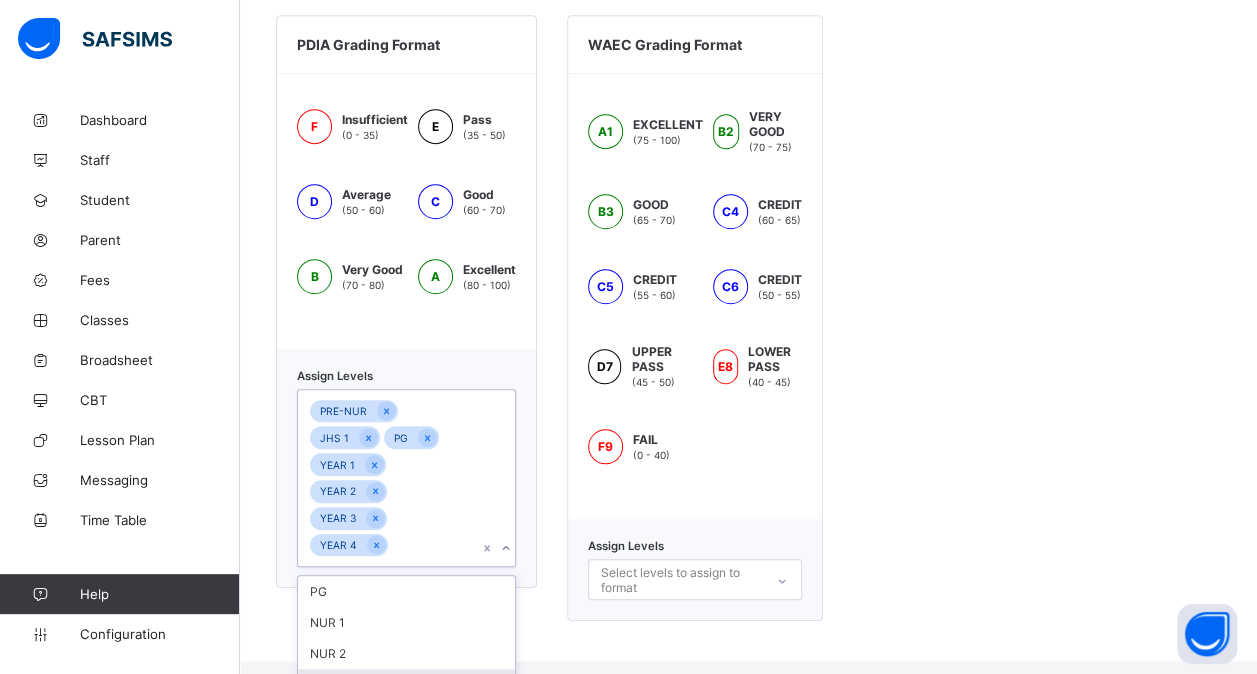
click at [404, 669] on div "YEAR 5" at bounding box center [406, 684] width 217 height 31
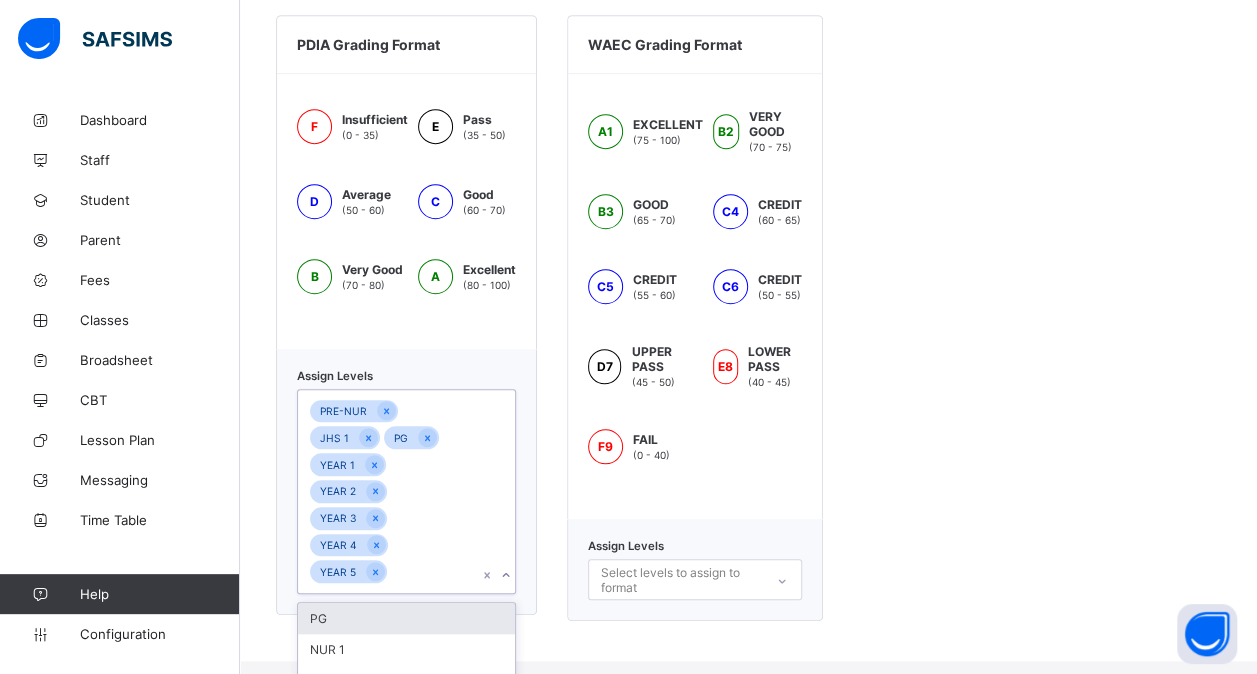
click at [404, 665] on div "NUR 2" at bounding box center [406, 680] width 217 height 31
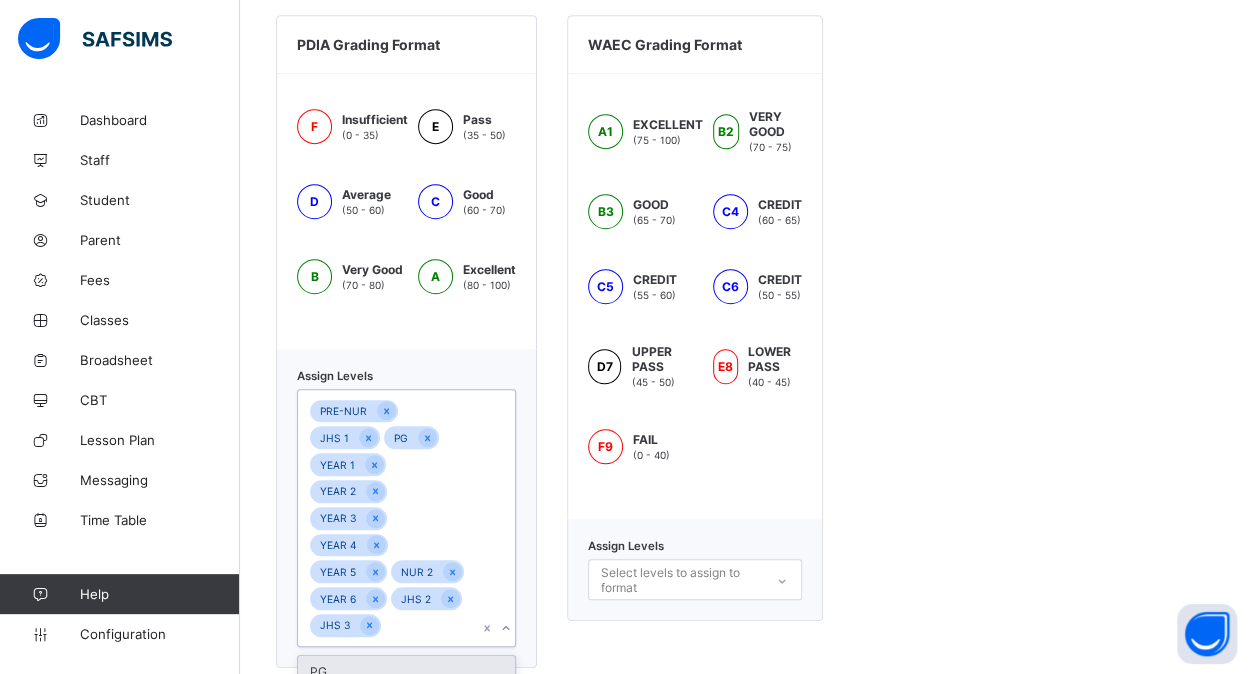
click at [404, 630] on div "PRE-NUR JHS 1 PG YEAR 1 YEAR 2 YEAR 3 YEAR 4 YEAR 5 NUR 2 YEAR 6 JHS 2 JHS 3 NU…" at bounding box center [387, 531] width 179 height 283
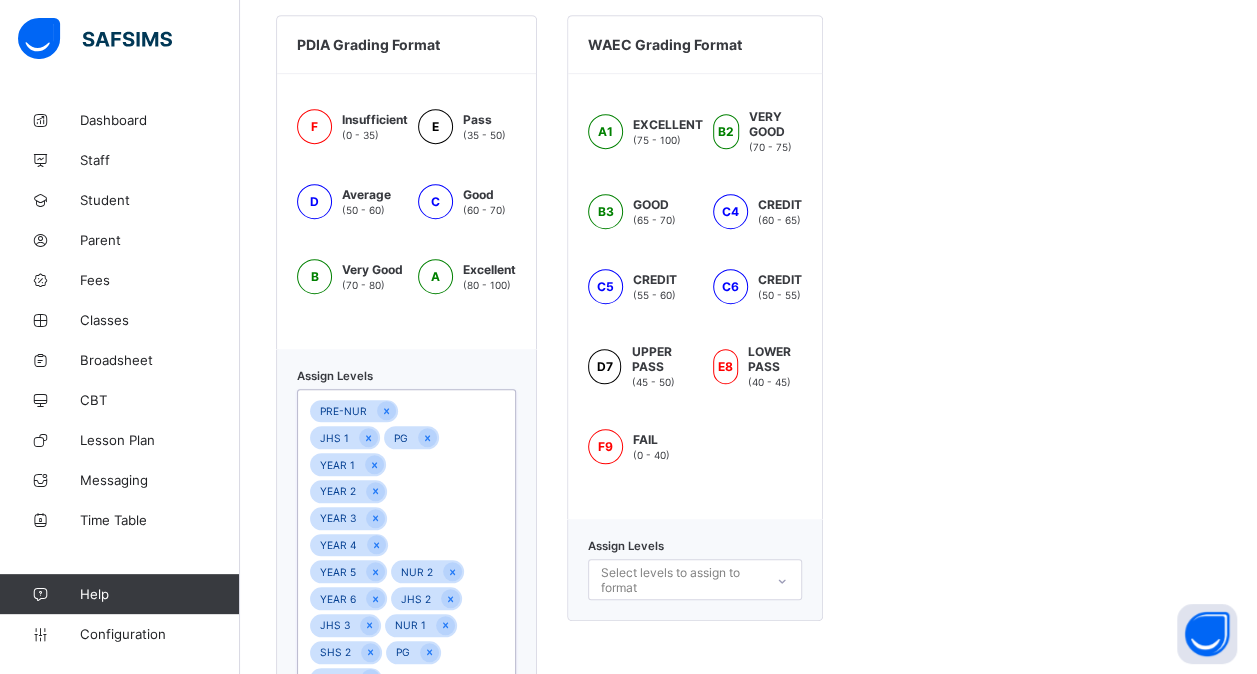
scroll to position [878, 0]
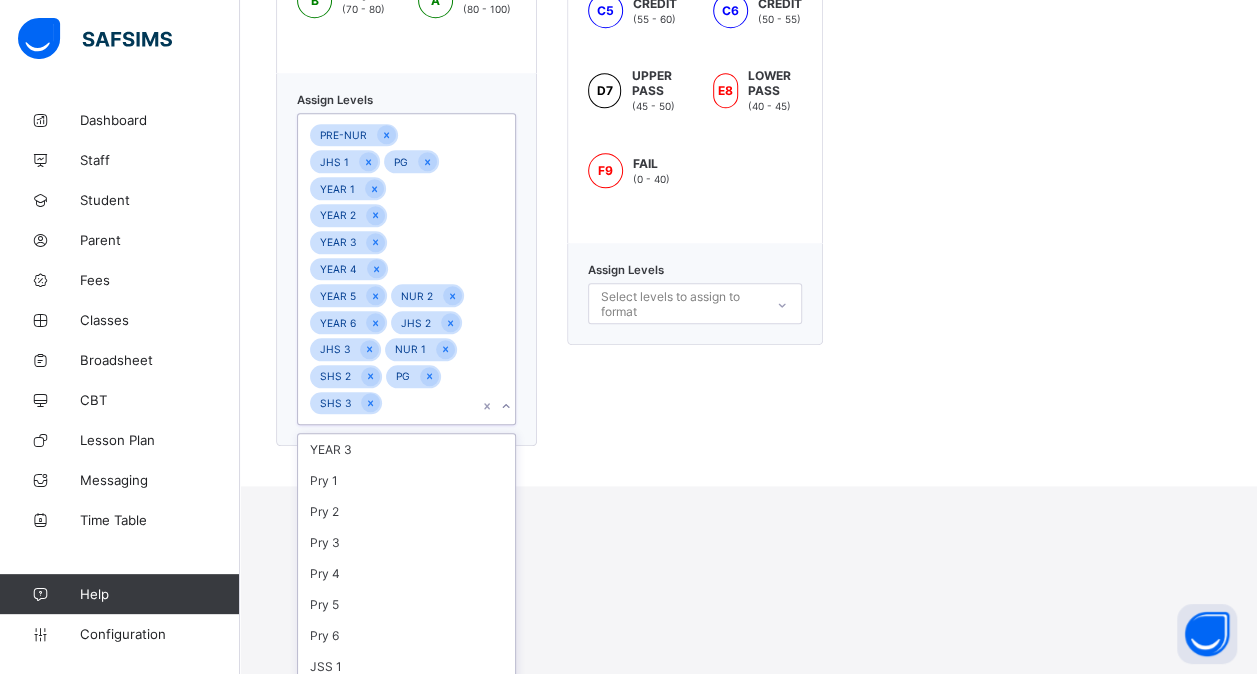
click at [404, 425] on div "option SHS 3, selected. option JSS 2 focused, 9 of 14. 14 results available. Us…" at bounding box center [406, 269] width 219 height 312
click at [404, 651] on div "JSS 1" at bounding box center [406, 666] width 217 height 31
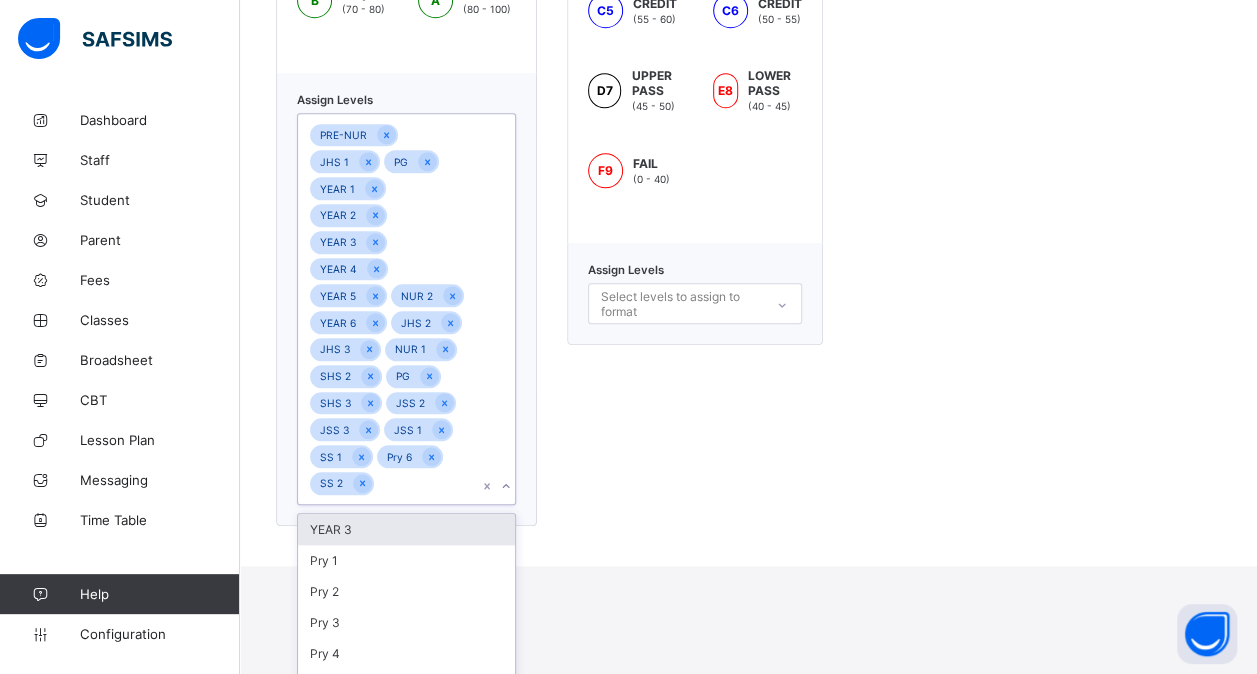
click at [404, 669] on div "Pry 5" at bounding box center [406, 684] width 217 height 31
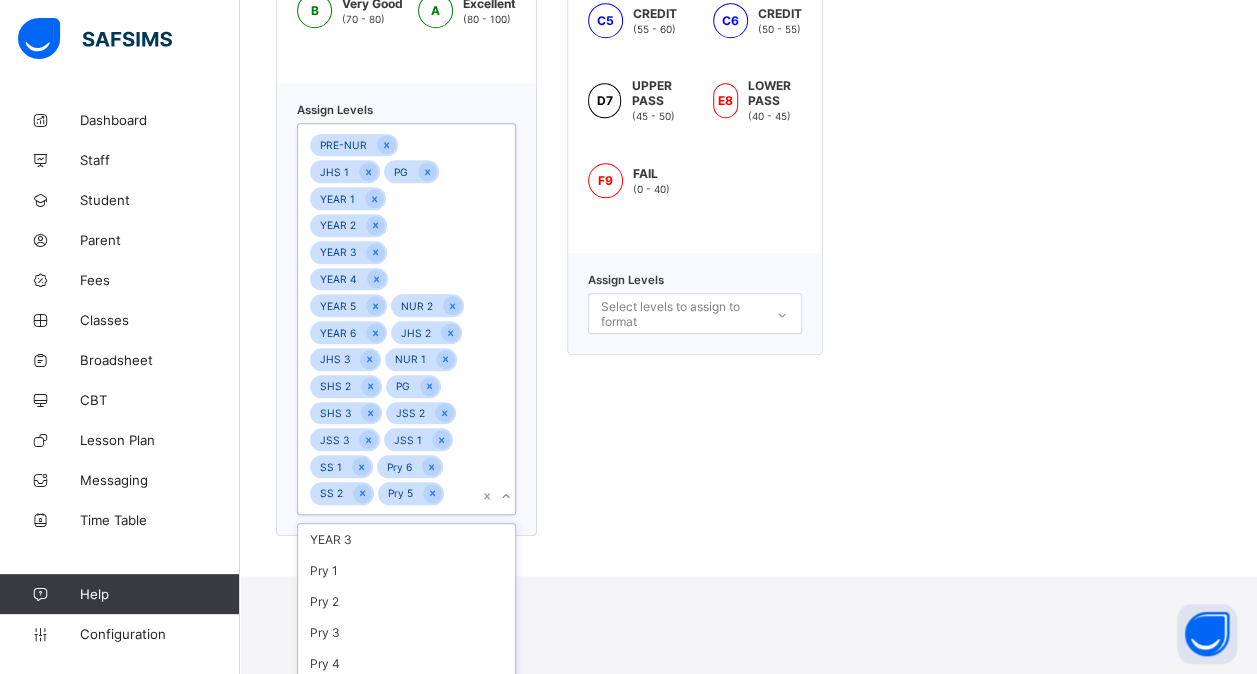
click at [404, 650] on div "Pry 4" at bounding box center [406, 665] width 217 height 31
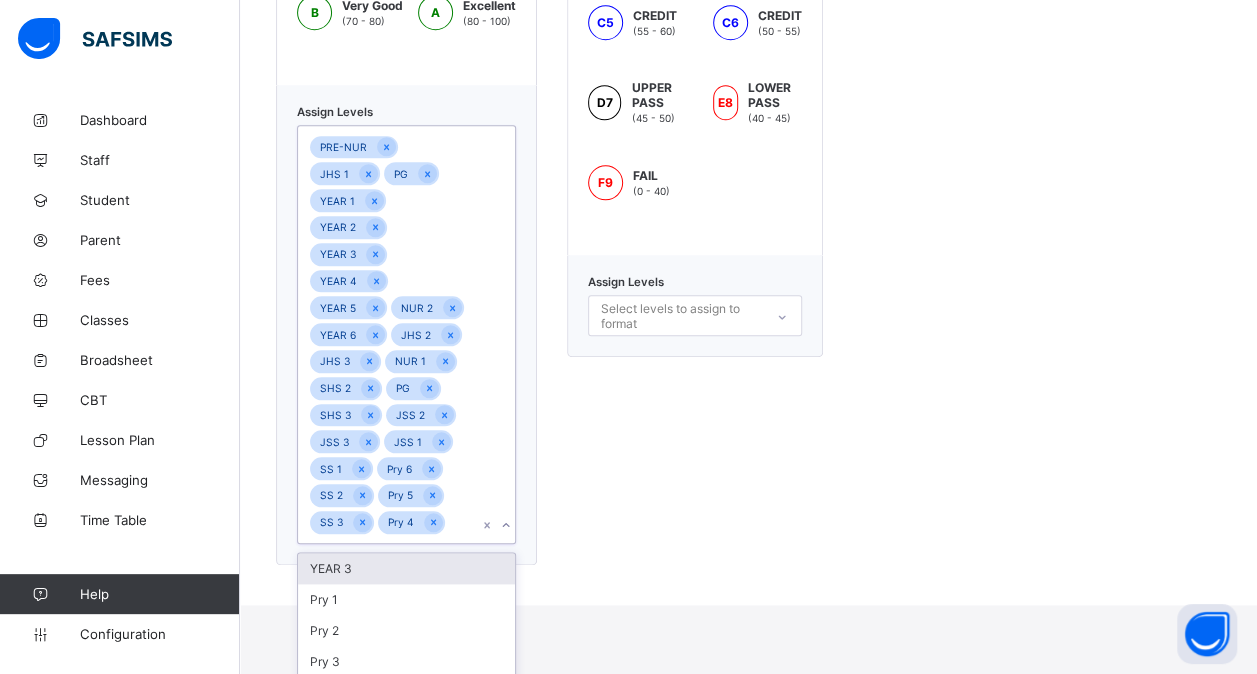
click at [404, 646] on div "Pry 3" at bounding box center [406, 661] width 217 height 31
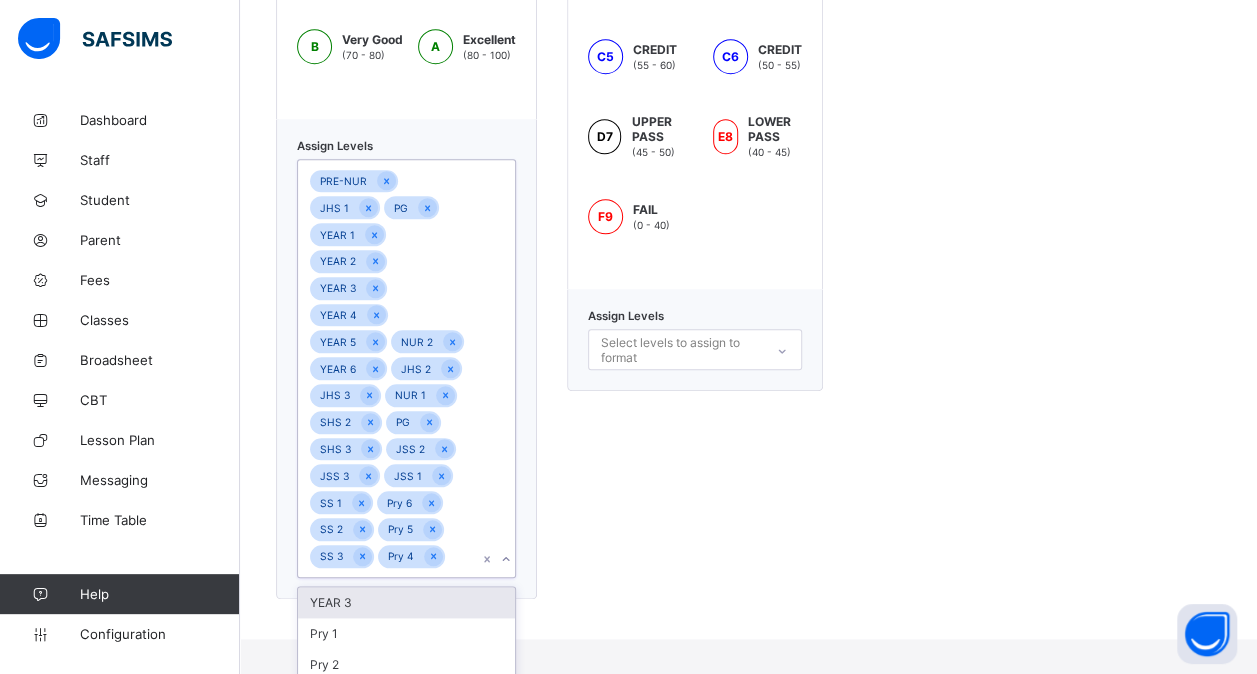
click at [404, 649] on div "Pry 2" at bounding box center [406, 664] width 217 height 31
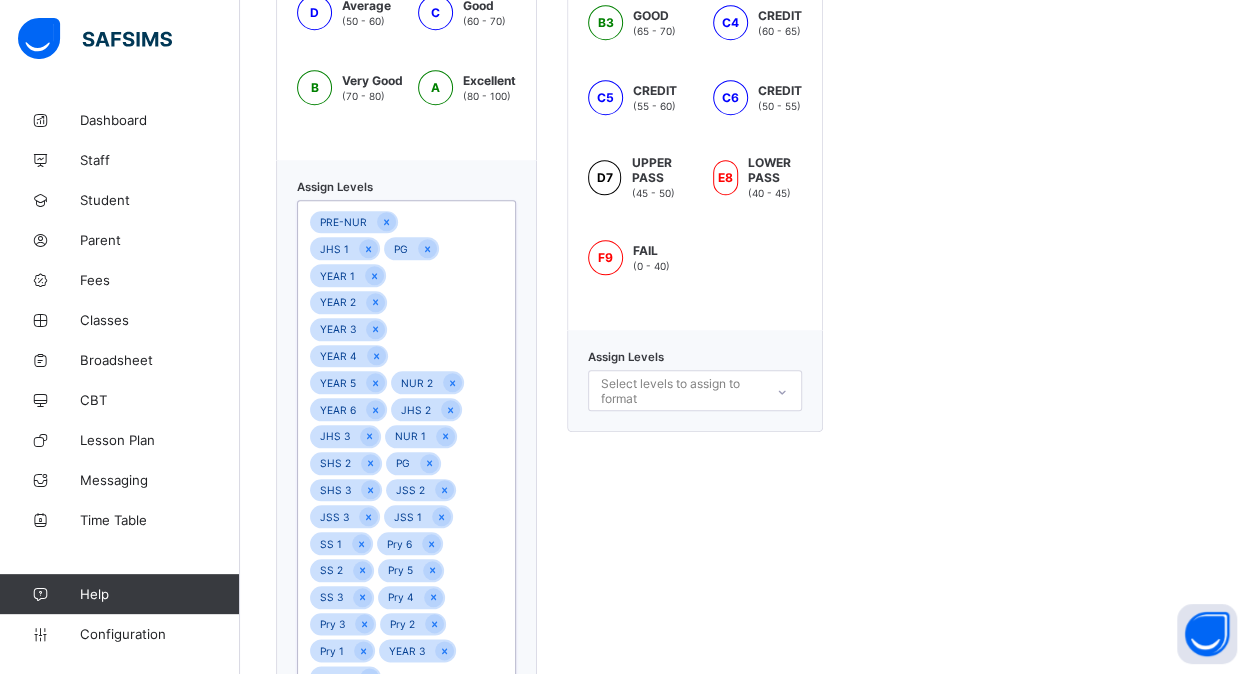
scroll to position [818, 0]
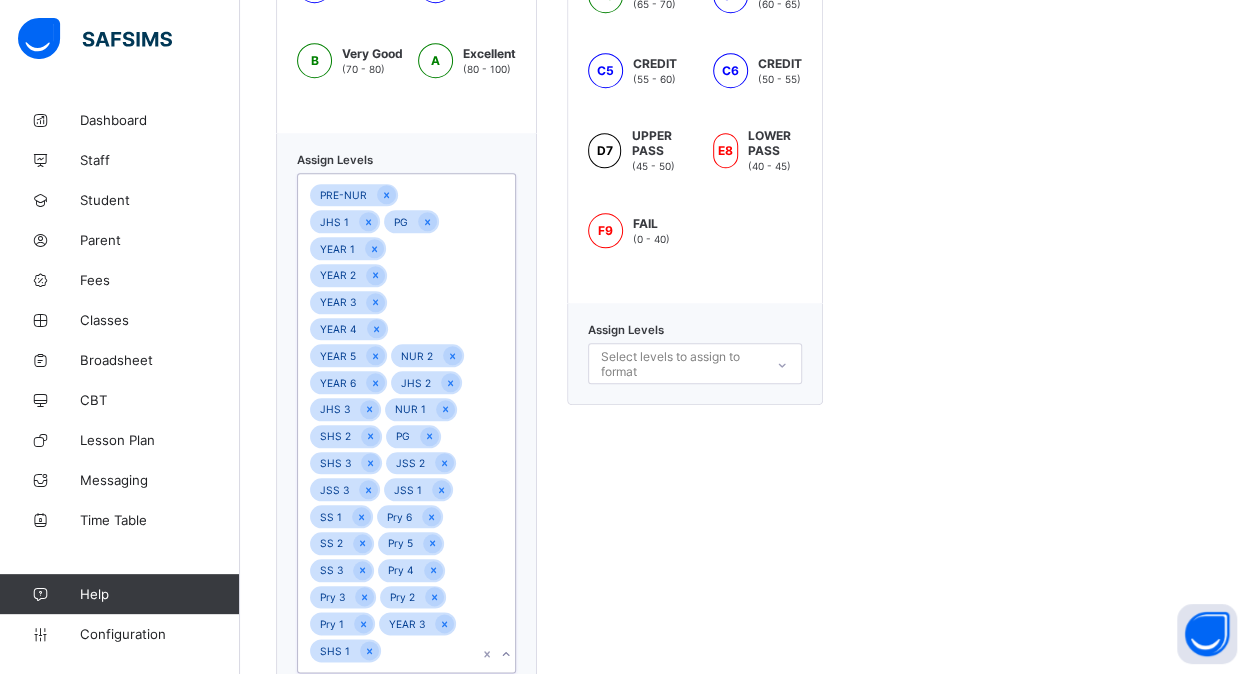
click at [408, 602] on div "PRE-NUR JHS 1 PG YEAR 1 YEAR 2 YEAR 3 YEAR 4 YEAR 5 NUR 2 YEAR 6 JHS 2 JHS 3 NU…" at bounding box center [387, 423] width 179 height 498
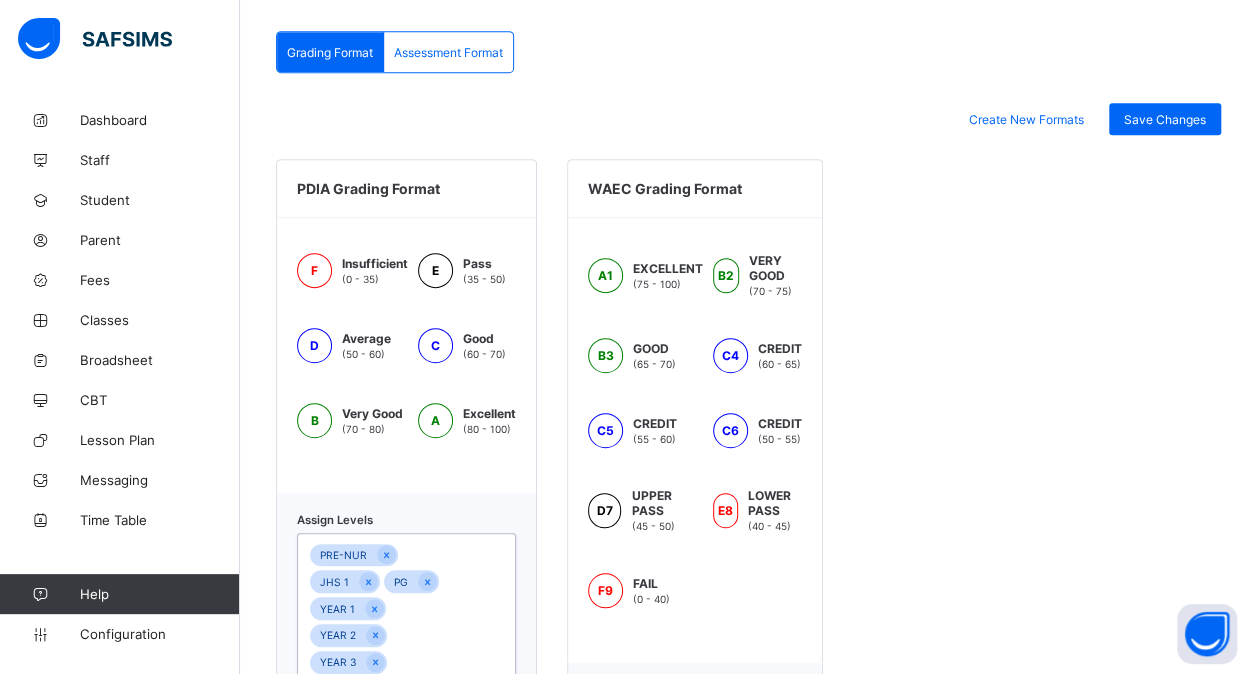
scroll to position [457, 0]
click at [1182, 119] on span "Save Changes" at bounding box center [1165, 120] width 82 height 15
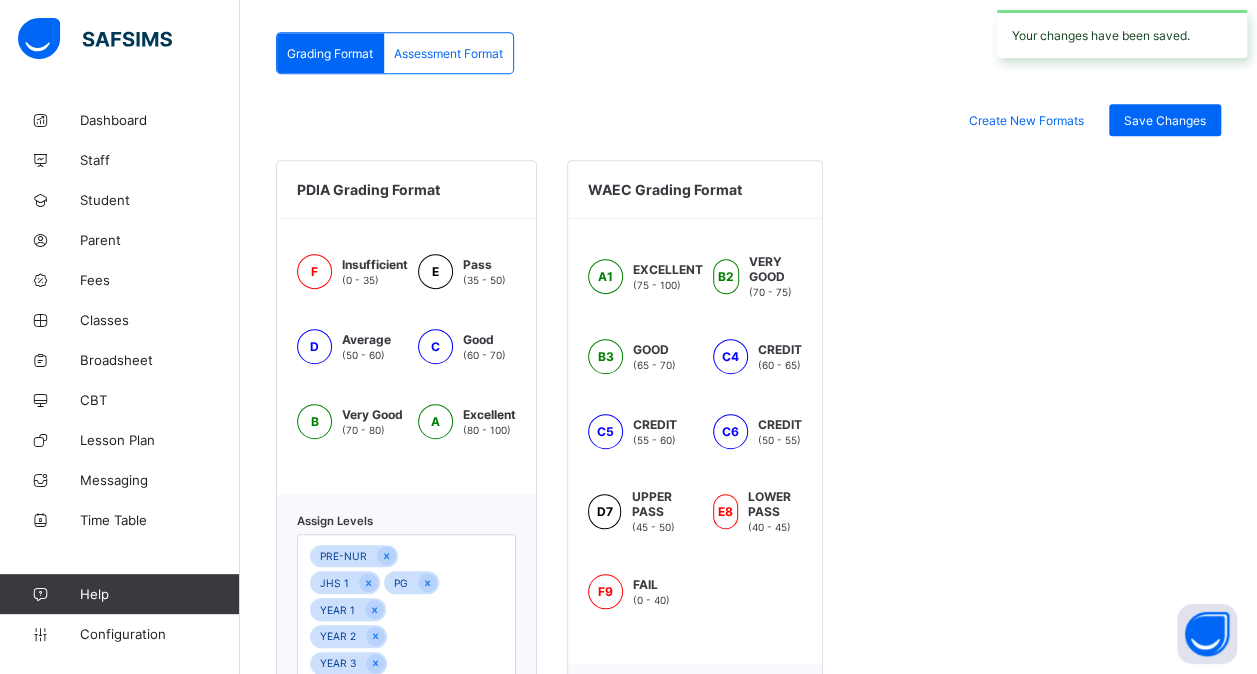
click at [468, 55] on span "Assessment Format" at bounding box center [448, 53] width 109 height 15
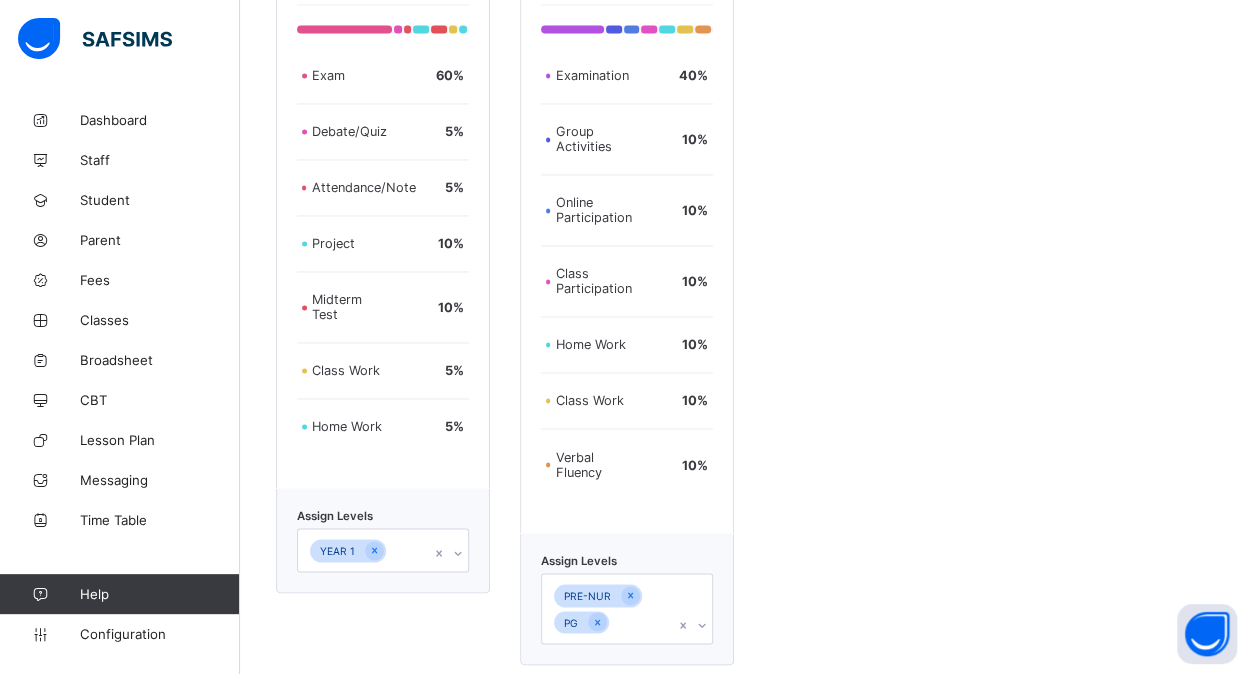
scroll to position [1731, 0]
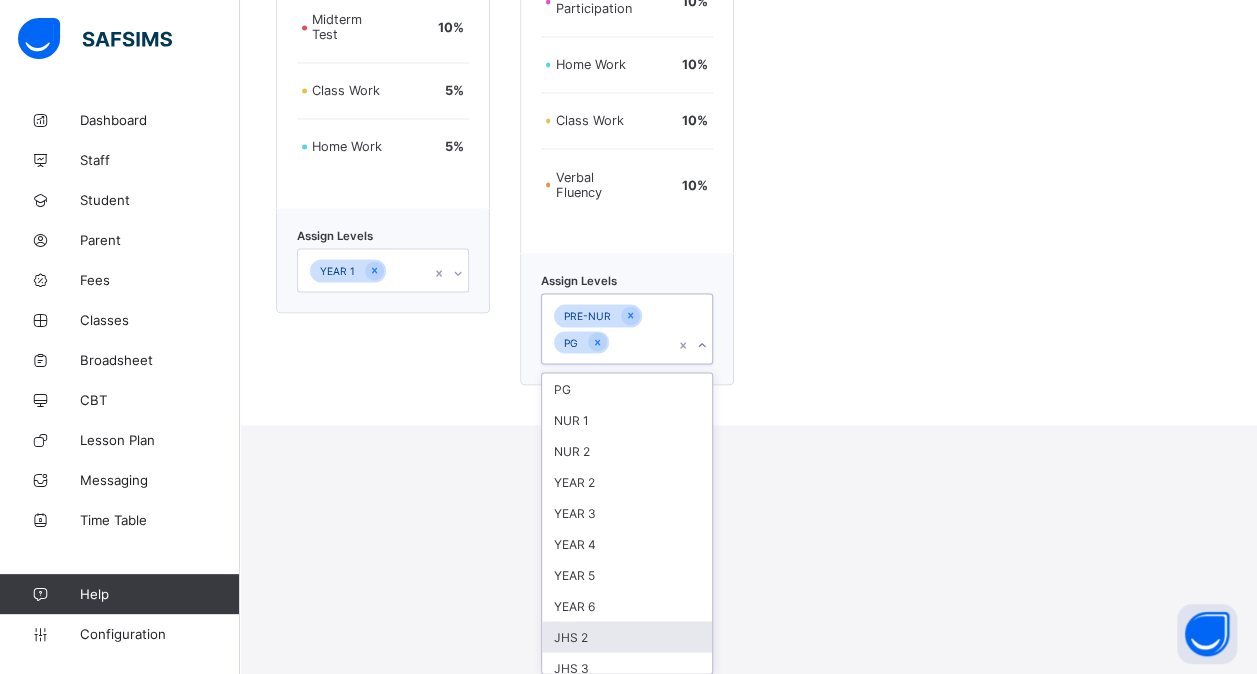
click at [637, 364] on div "option JHS 2 focused, 9 of 25. 25 results available. Use Up and Down to choose …" at bounding box center [627, 328] width 172 height 71
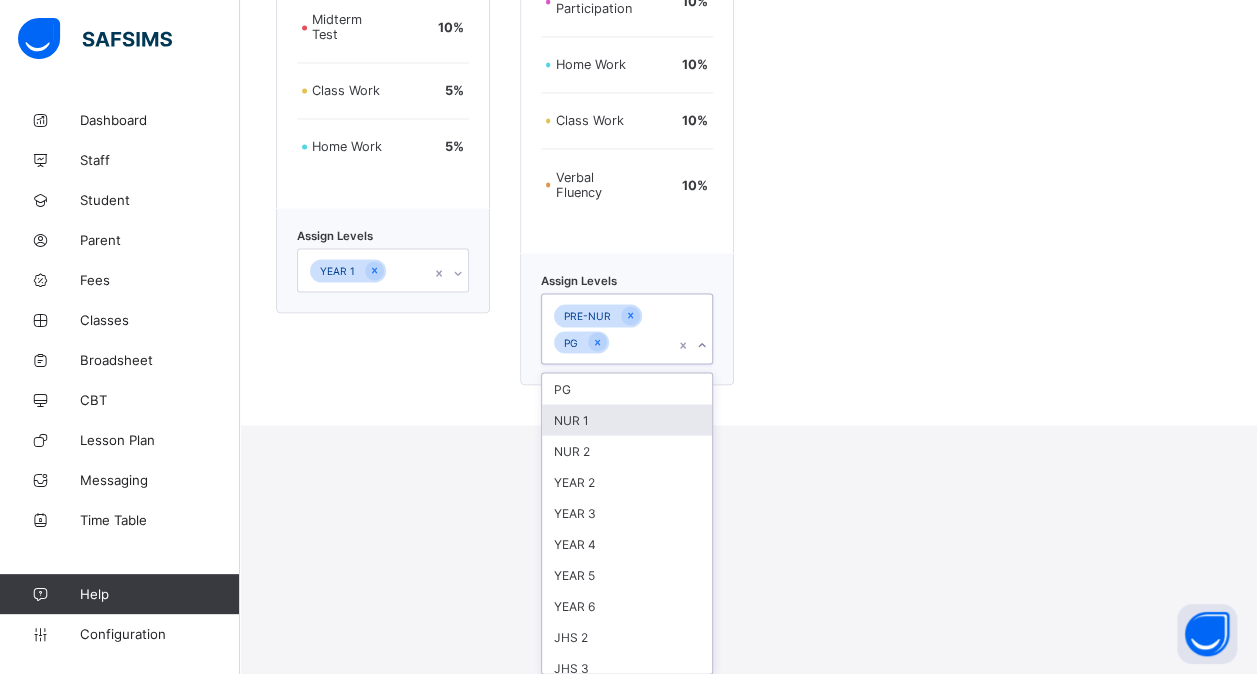
click at [595, 420] on div "NUR 1" at bounding box center [627, 419] width 170 height 31
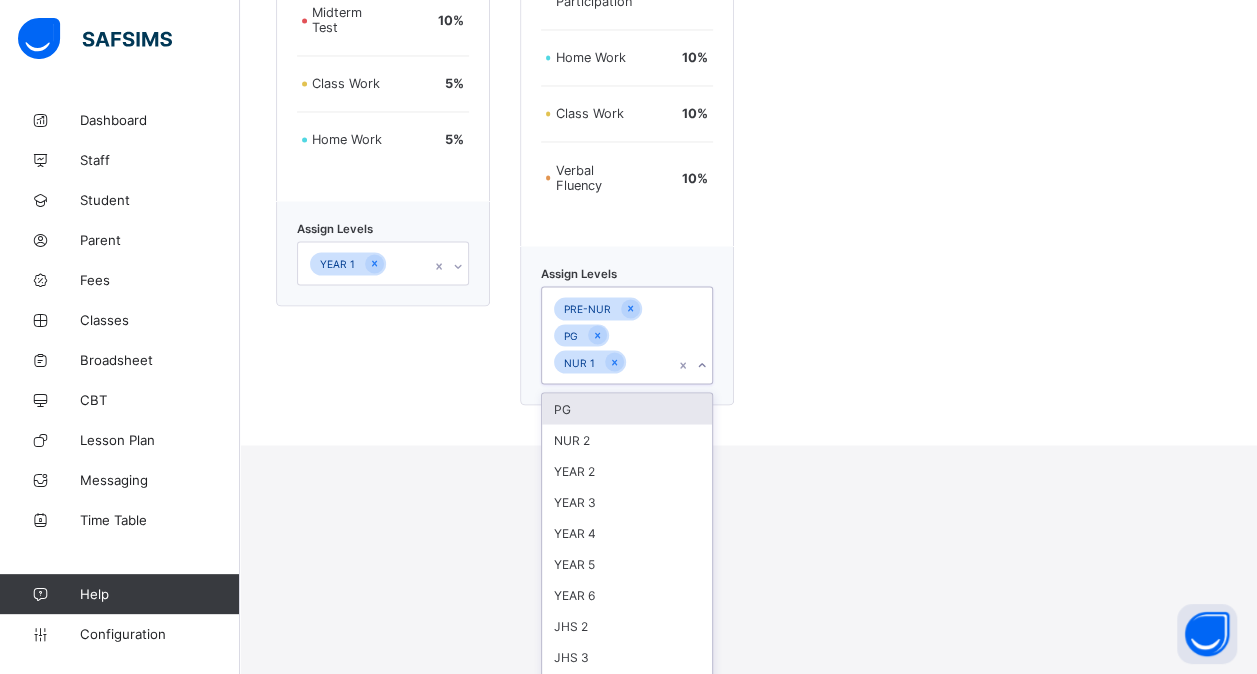
click at [608, 420] on div "PG" at bounding box center [627, 408] width 170 height 31
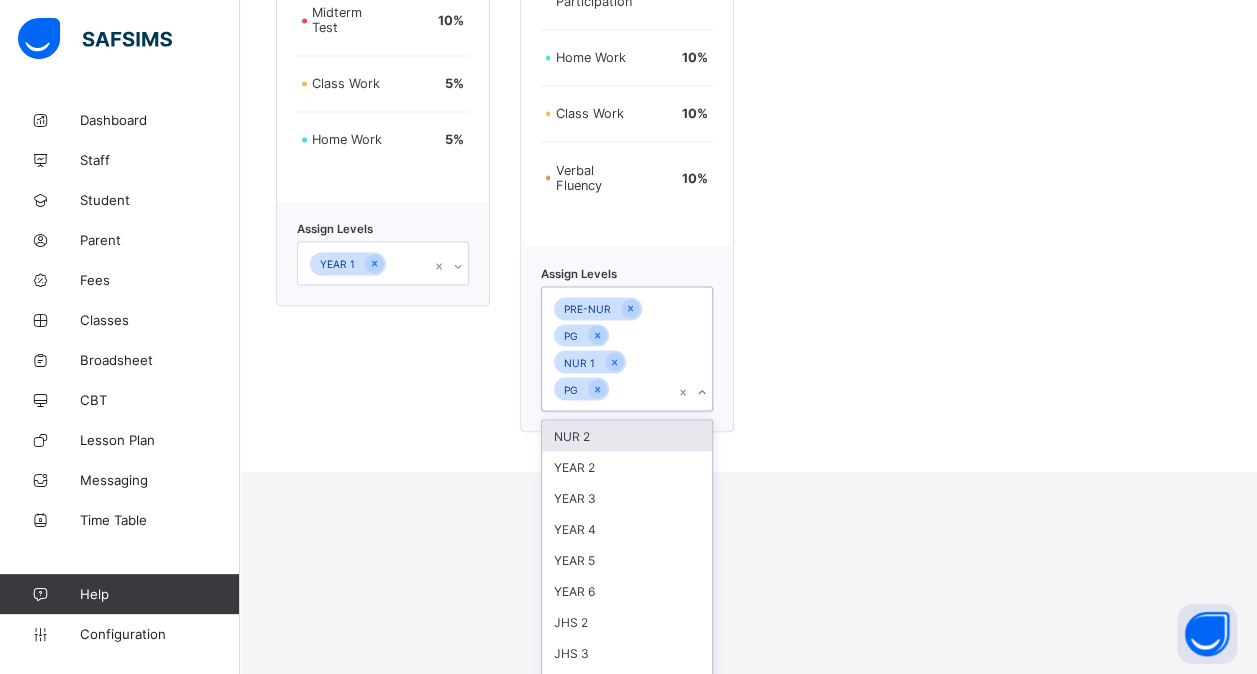
click at [608, 438] on div "NUR 2" at bounding box center [627, 435] width 170 height 31
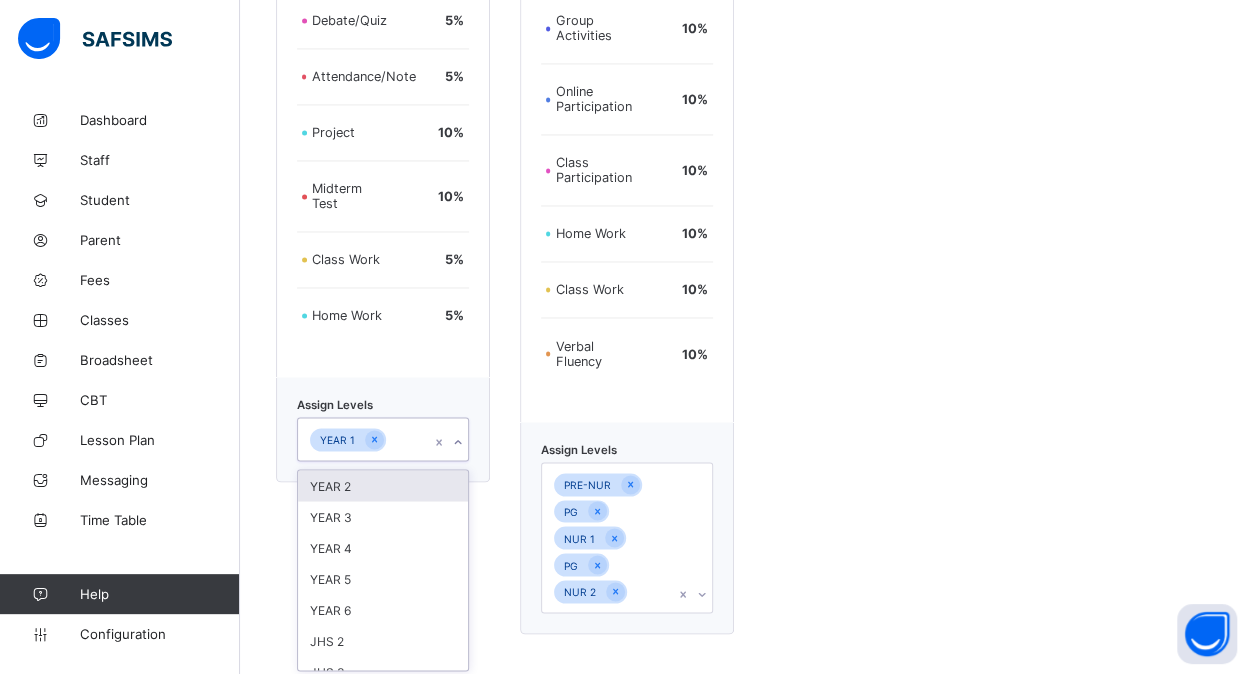
scroll to position [1563, 0]
click at [408, 276] on div "Primary Assessment format Exam 60 % Debate/Quiz 5 % Attendance/Note 5 % Project…" at bounding box center [383, 221] width 214 height 826
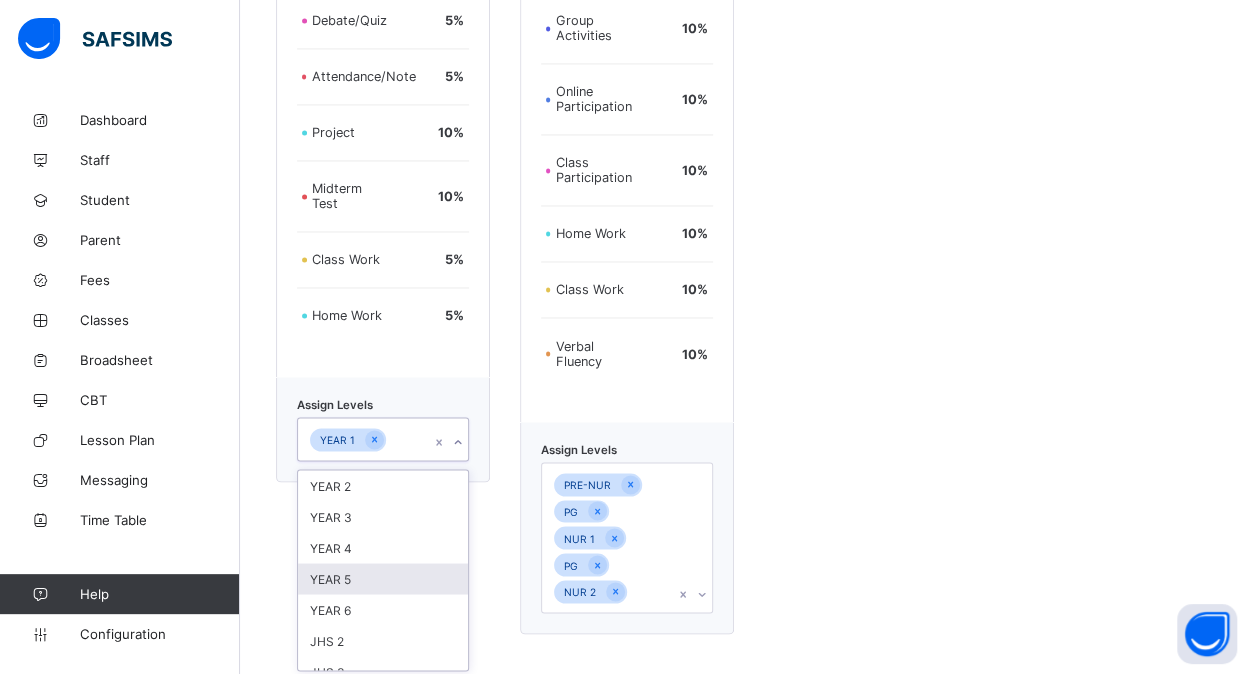
click at [382, 563] on div "YEAR 5" at bounding box center [383, 578] width 170 height 31
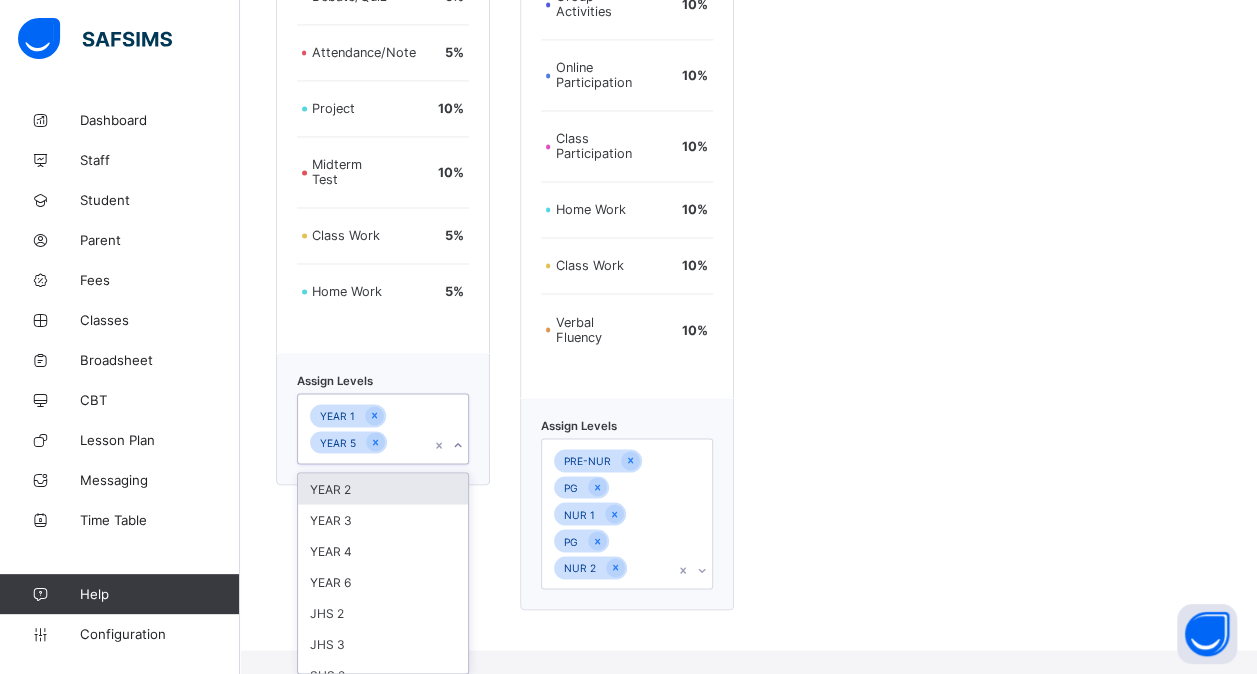
click at [382, 560] on div "YEAR 4" at bounding box center [383, 550] width 170 height 31
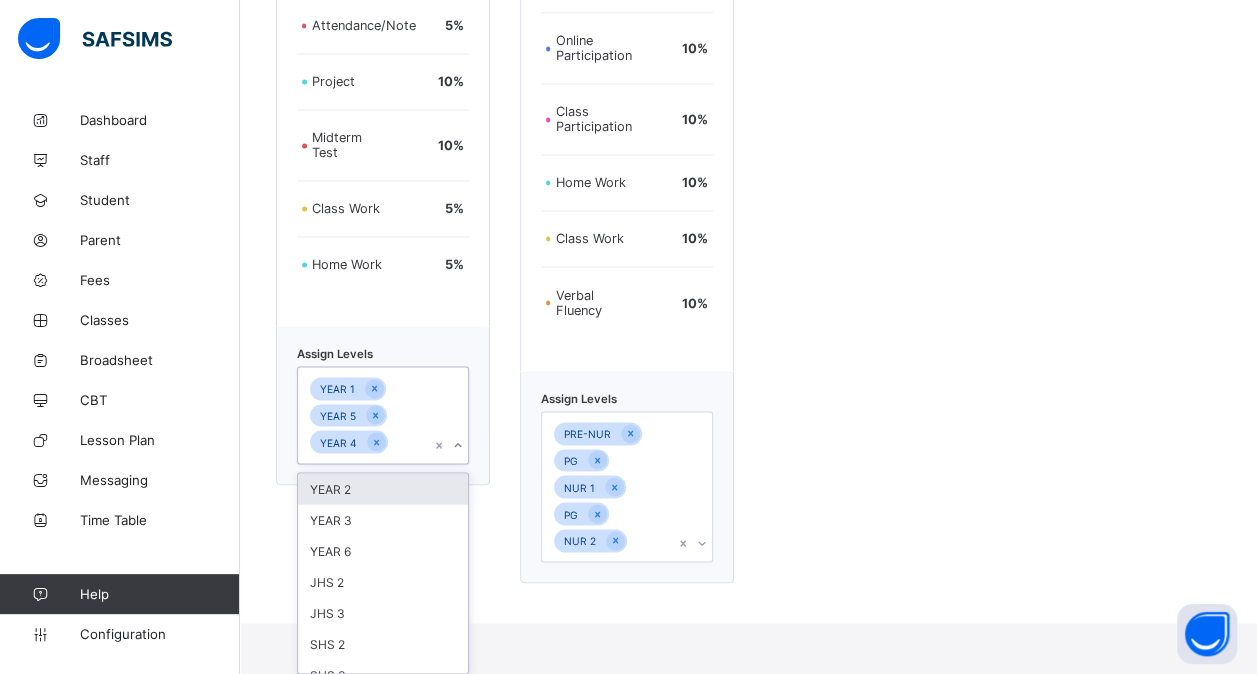
click at [368, 486] on div "YEAR 2" at bounding box center [383, 488] width 170 height 31
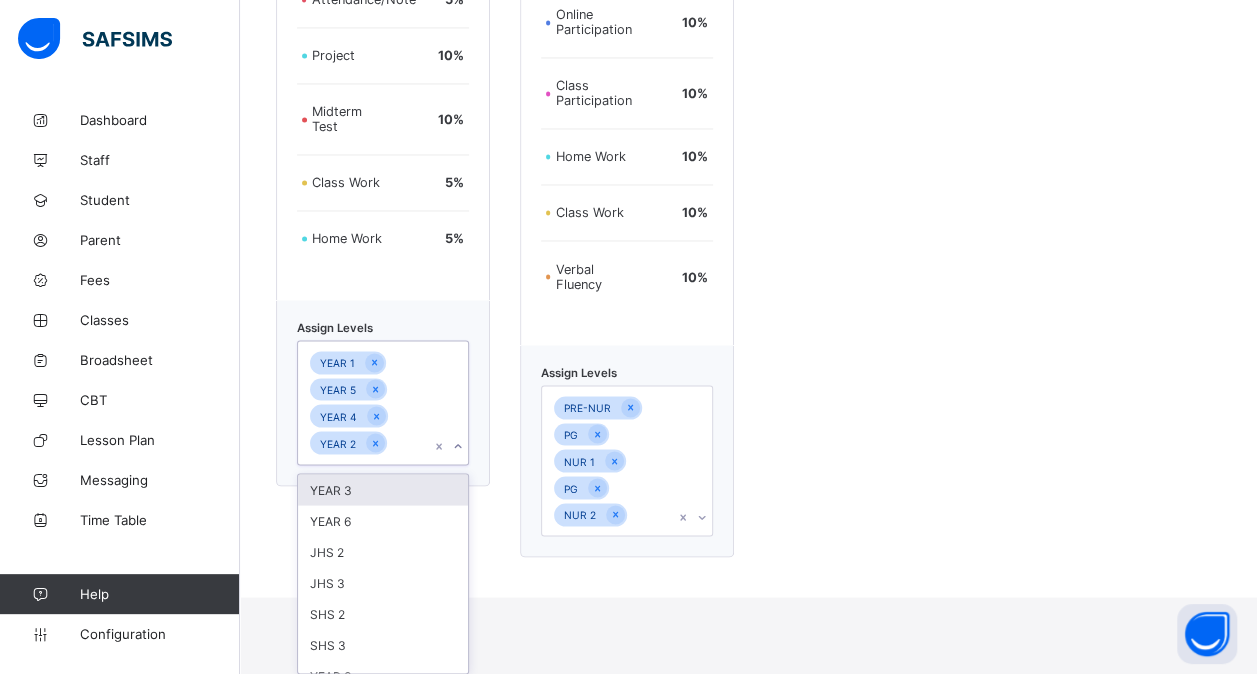
click at [364, 502] on div "YEAR 3" at bounding box center [383, 489] width 170 height 31
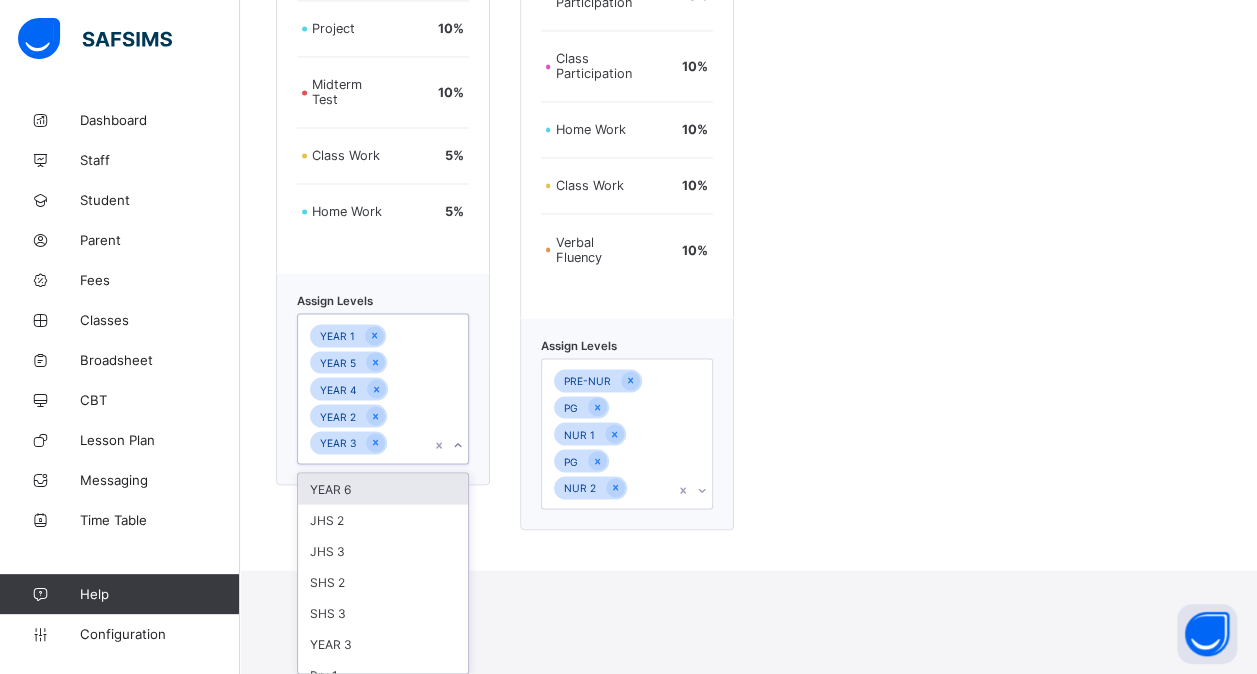
click at [381, 492] on div "YEAR 6" at bounding box center [383, 488] width 170 height 31
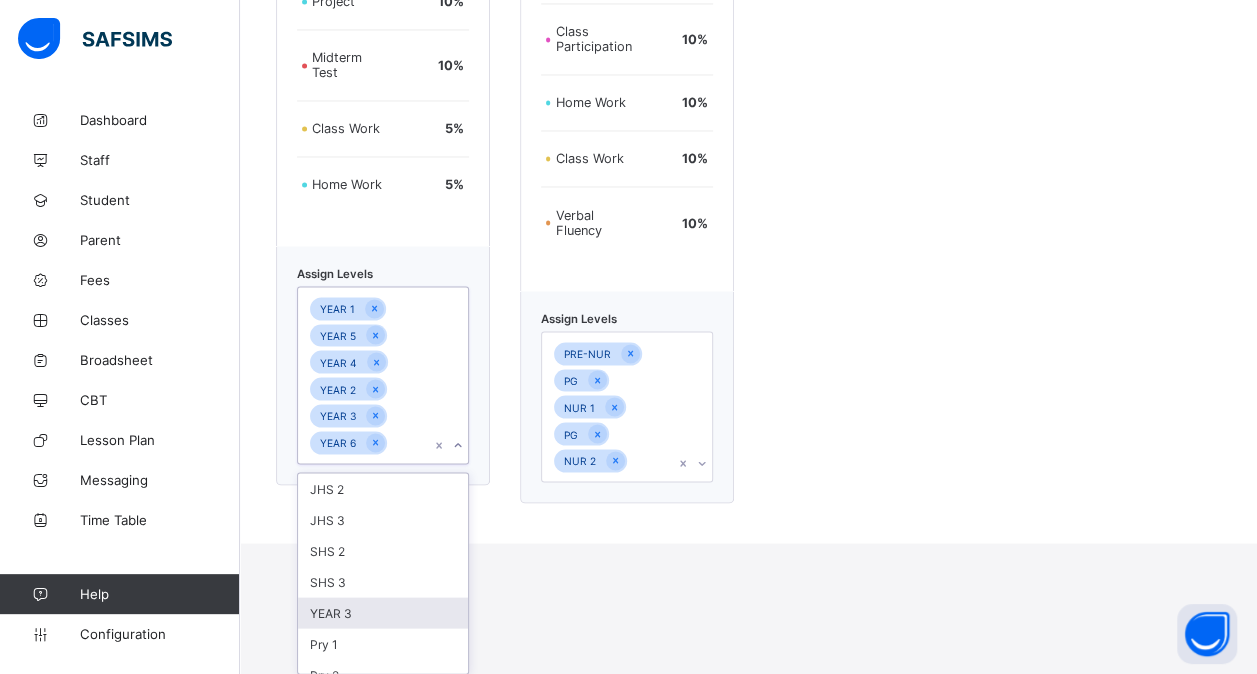
click at [393, 607] on div "YEAR 3" at bounding box center [383, 612] width 170 height 31
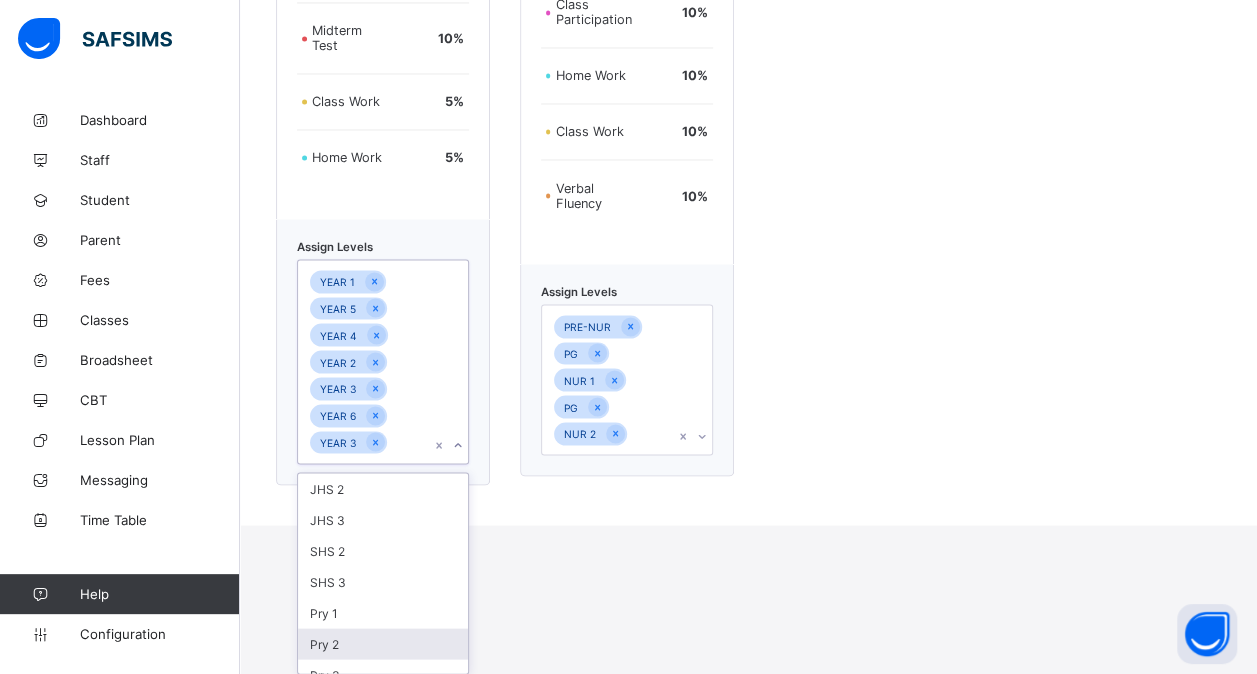
click at [367, 641] on div "Pry 2" at bounding box center [383, 643] width 170 height 31
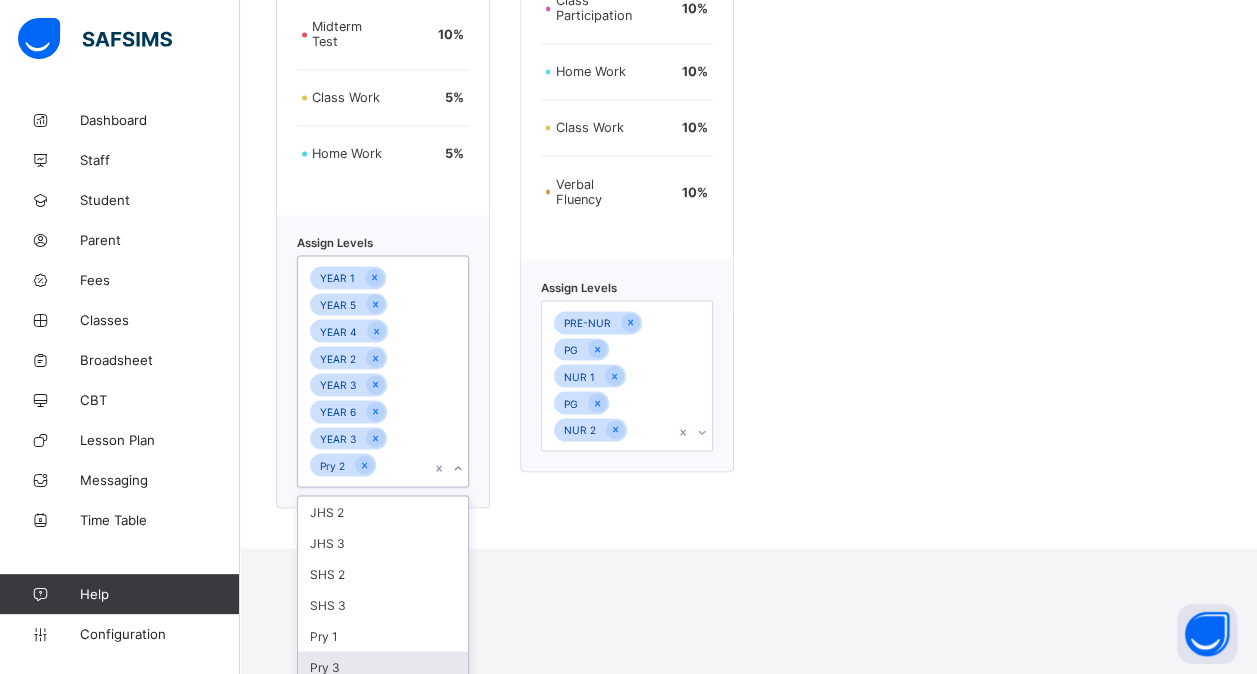
scroll to position [1731, 0]
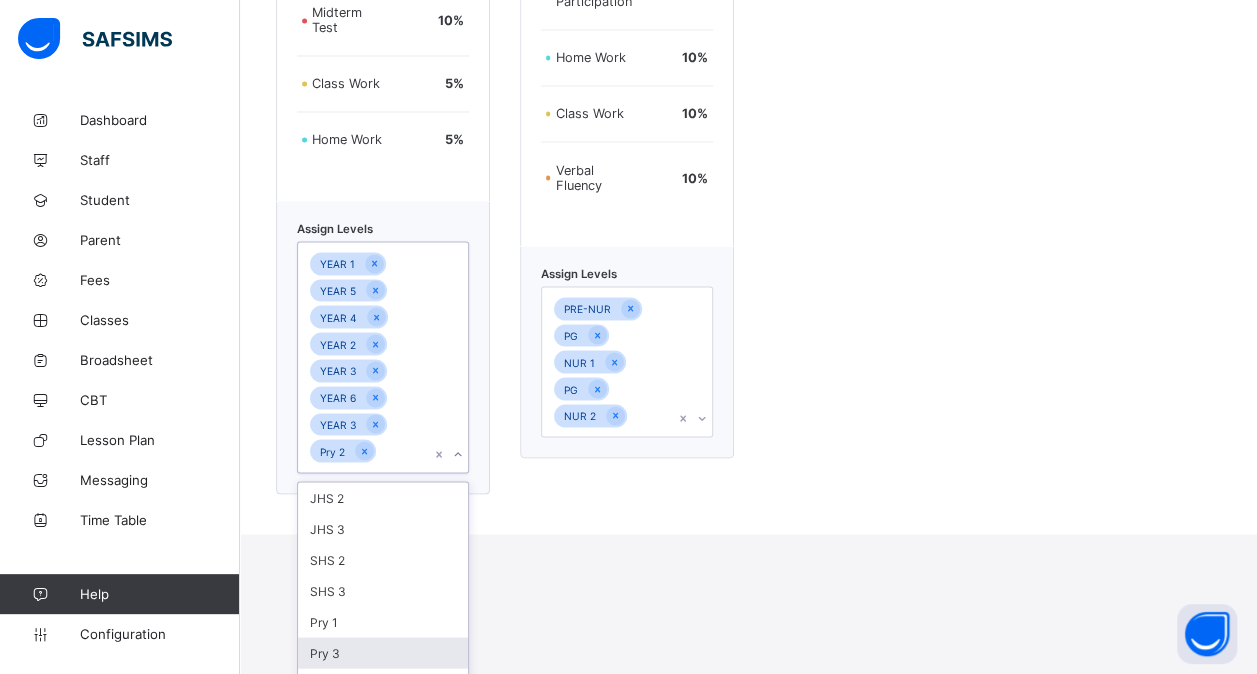
click at [367, 641] on div "Pry 3" at bounding box center [383, 652] width 170 height 31
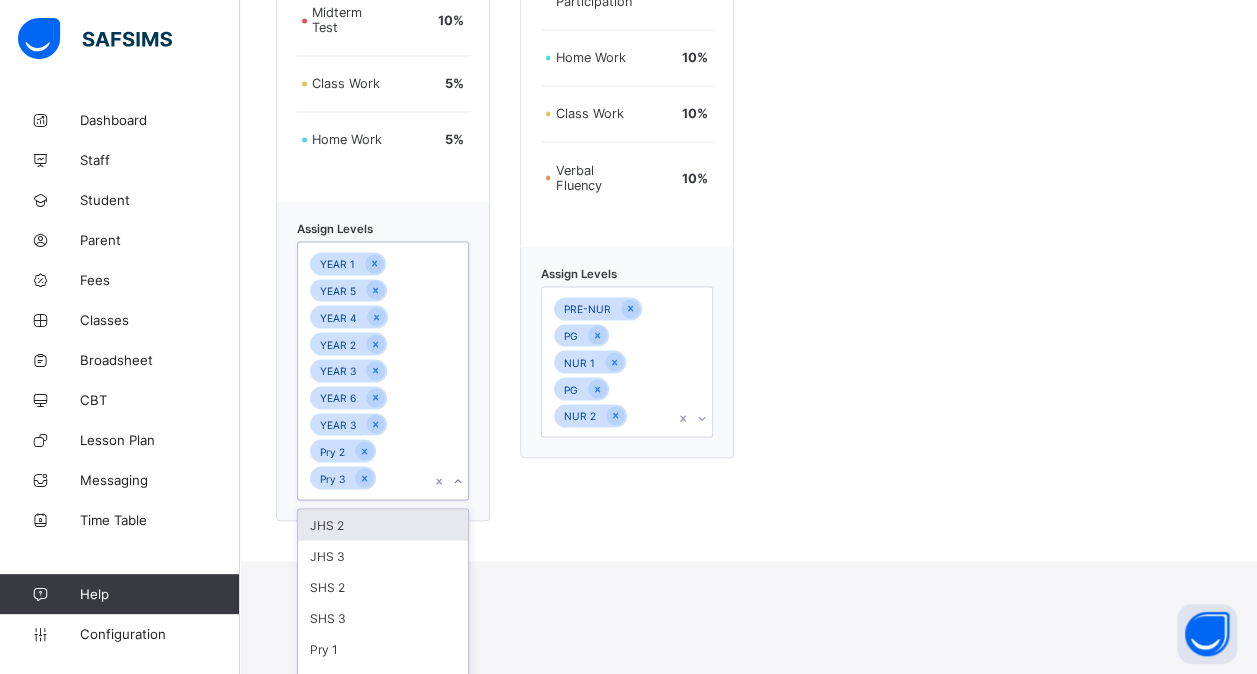
click at [367, 641] on div "Pry 1" at bounding box center [383, 648] width 170 height 31
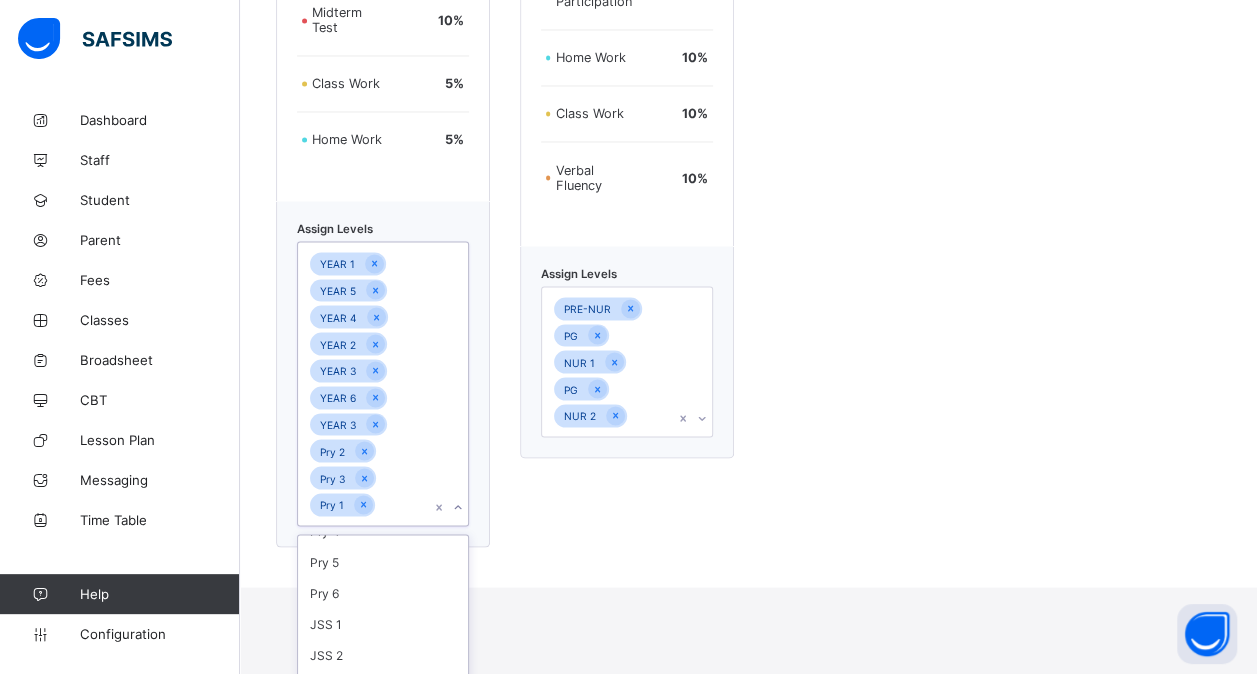
scroll to position [145, 0]
click at [353, 588] on div "Pry 6" at bounding box center [383, 591] width 170 height 31
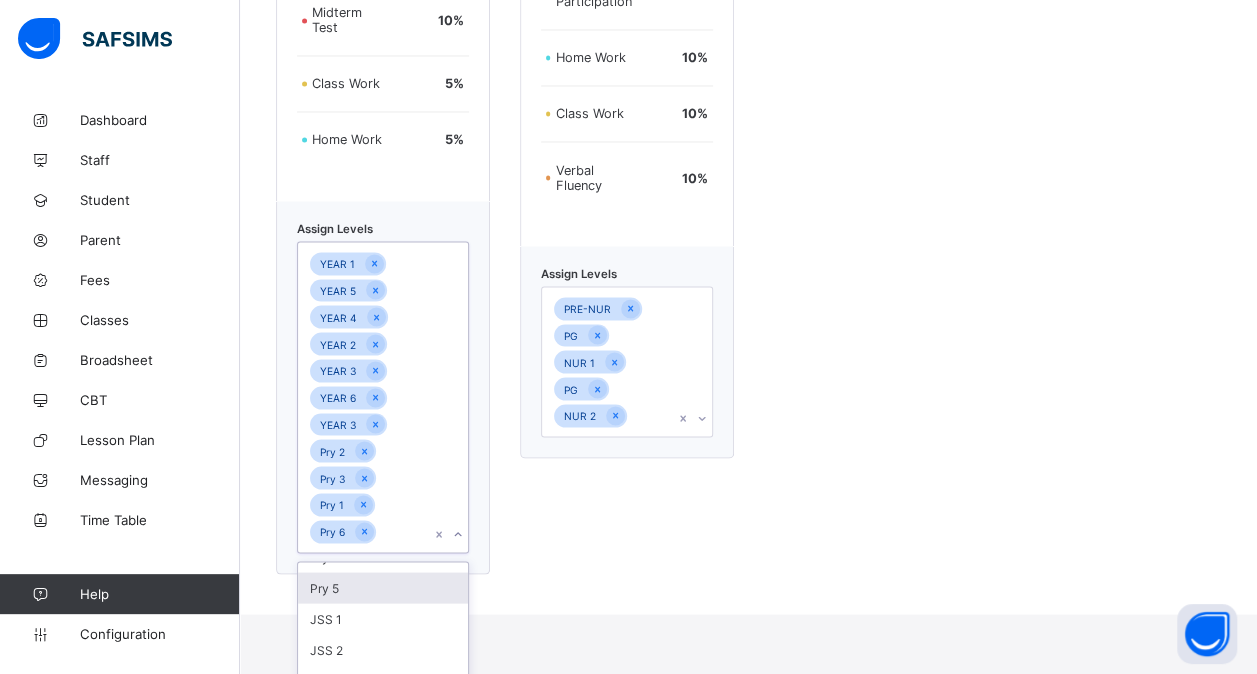
click at [357, 594] on div "Pry 5" at bounding box center [383, 587] width 170 height 31
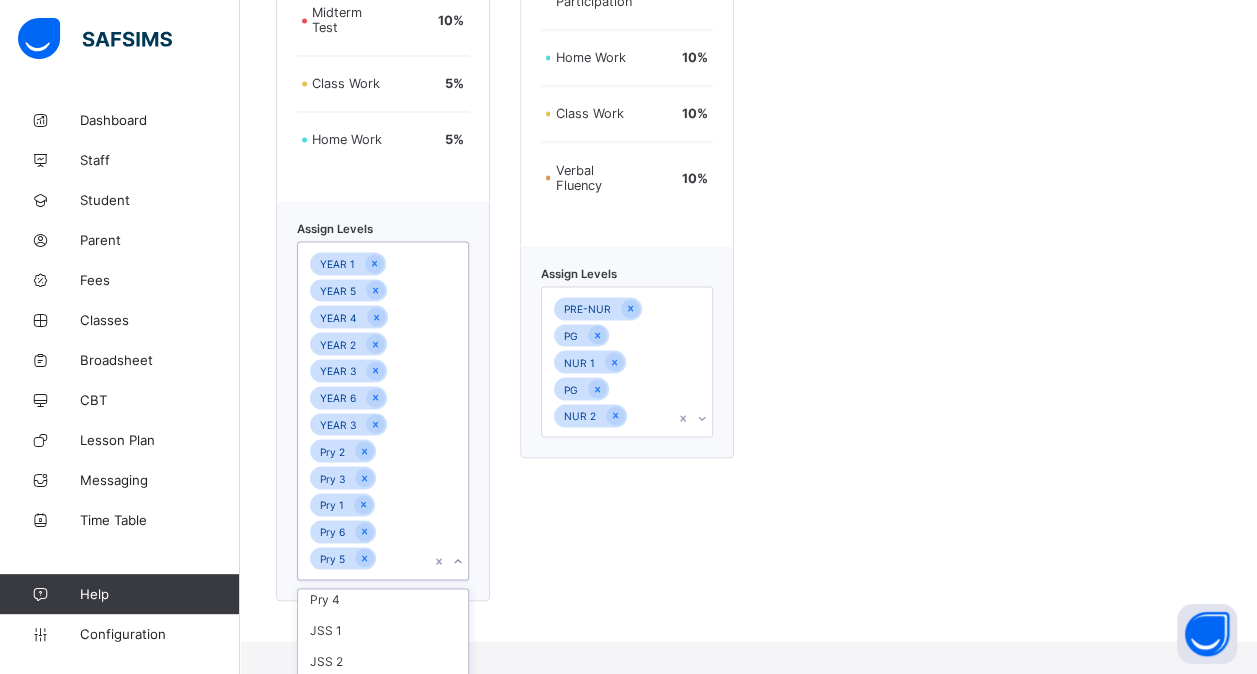
click at [357, 594] on div "Pry 4" at bounding box center [383, 598] width 170 height 31
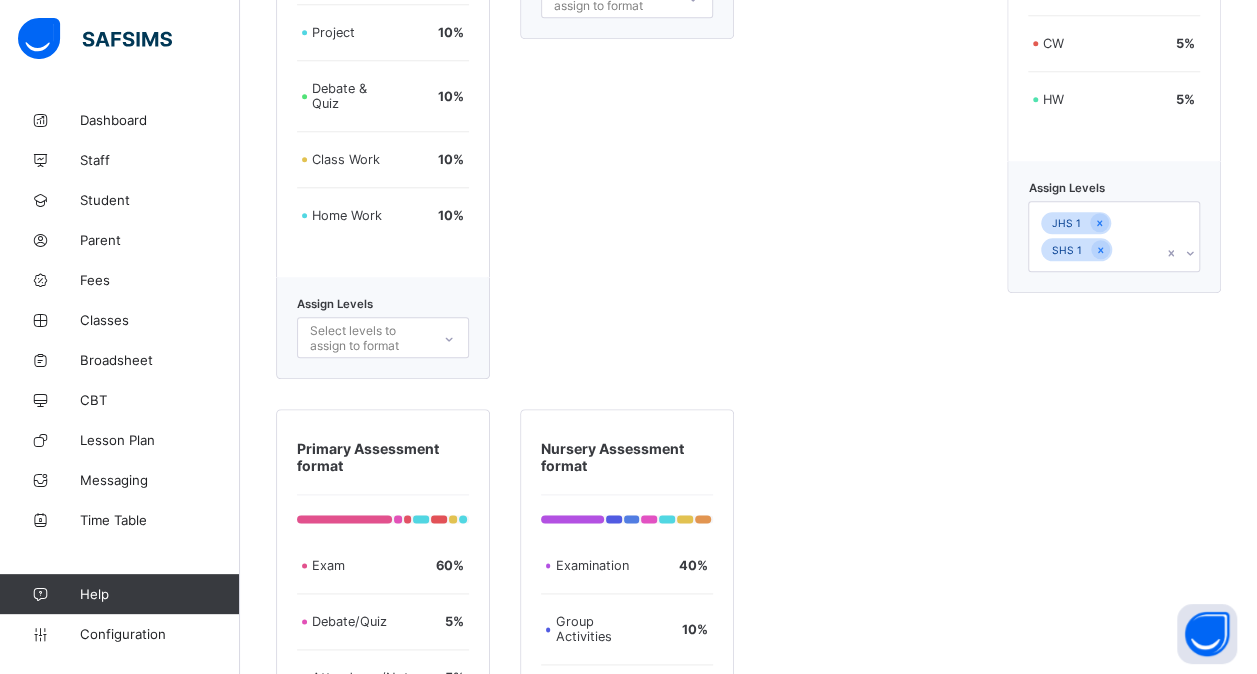
scroll to position [953, 0]
click at [1135, 238] on div "JHS 1 SHS 1" at bounding box center [1095, 237] width 132 height 69
click at [1116, 499] on div "SS 1" at bounding box center [1114, 514] width 170 height 31
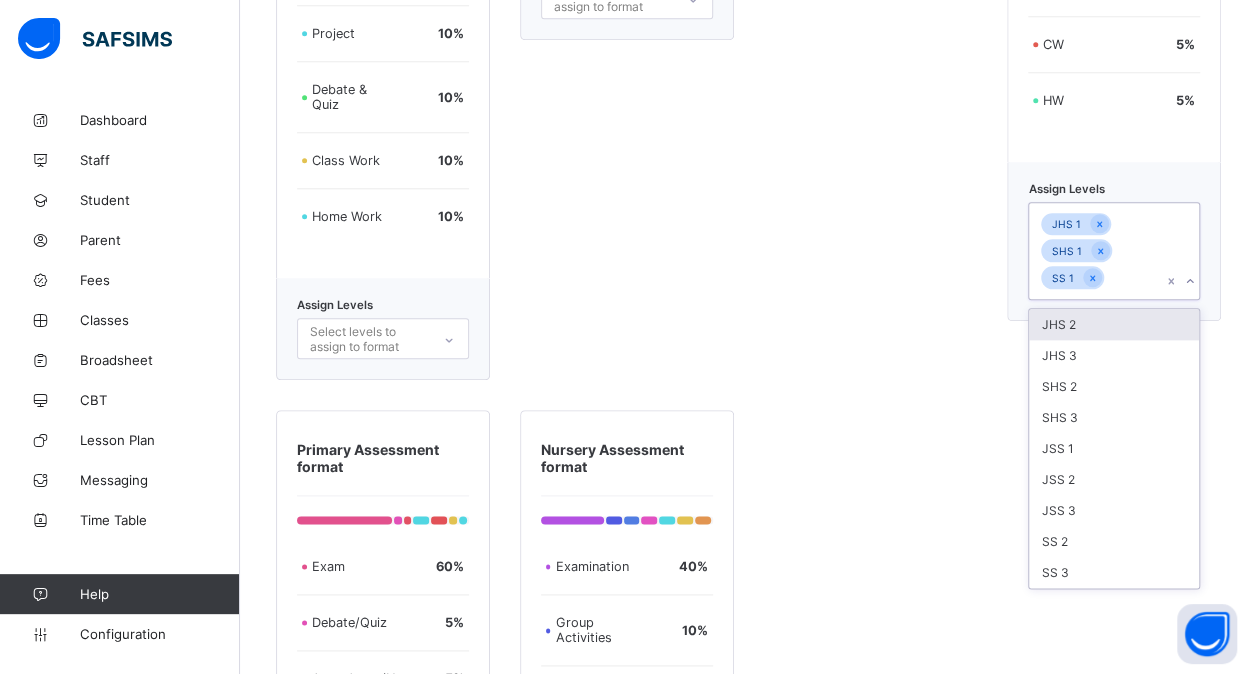
click at [1116, 496] on div "JSS 3" at bounding box center [1114, 510] width 170 height 31
click at [1116, 496] on div "JSS 2" at bounding box center [1114, 505] width 170 height 31
click at [1116, 490] on div "JSS 1" at bounding box center [1114, 474] width 170 height 31
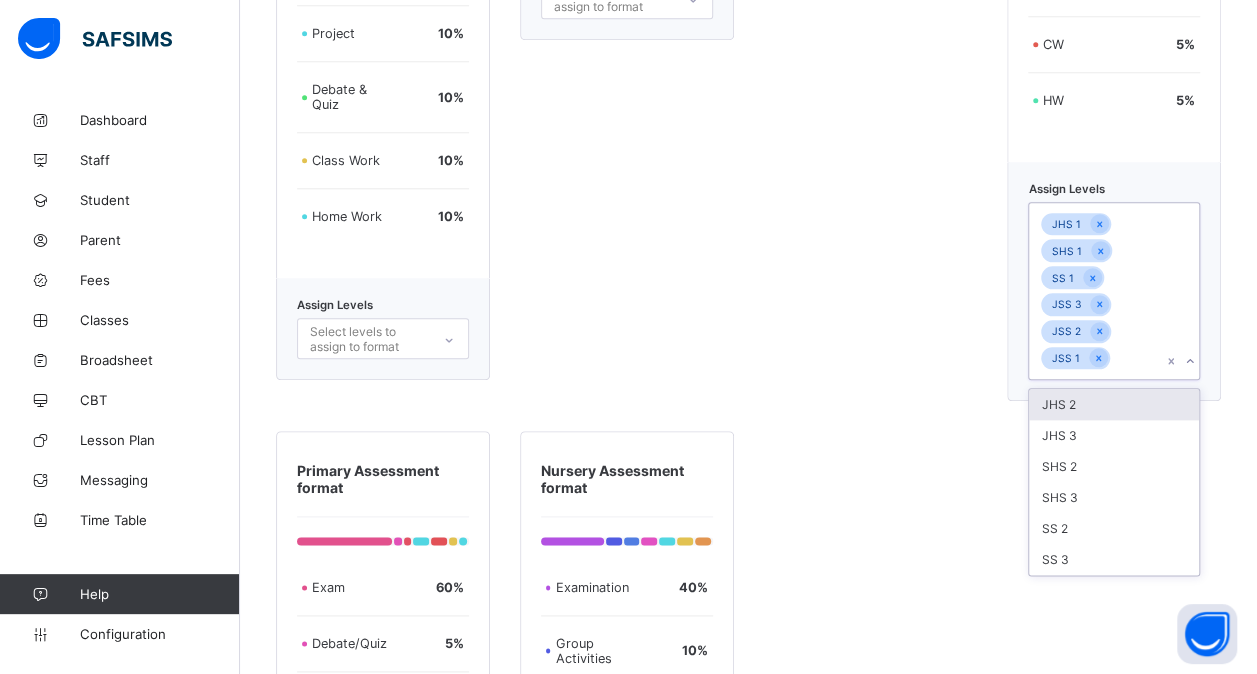
click at [1116, 496] on div "SHS 3" at bounding box center [1114, 497] width 170 height 31
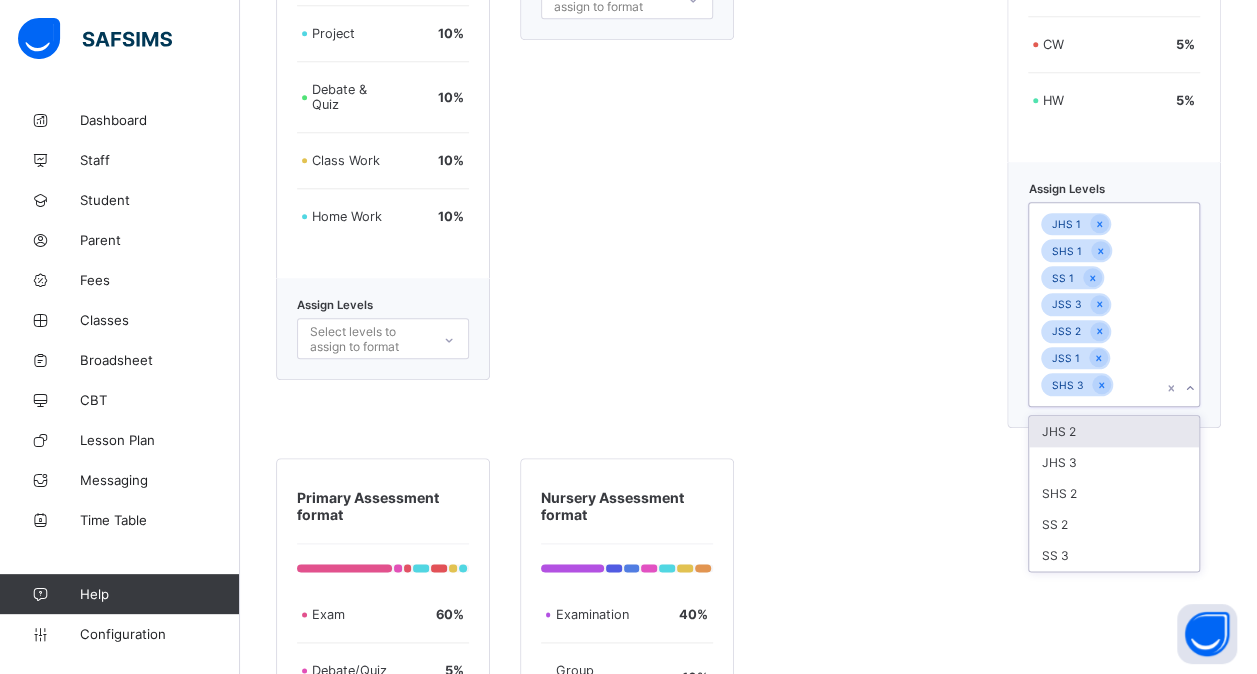
click at [1116, 496] on div "SHS 2" at bounding box center [1114, 493] width 170 height 31
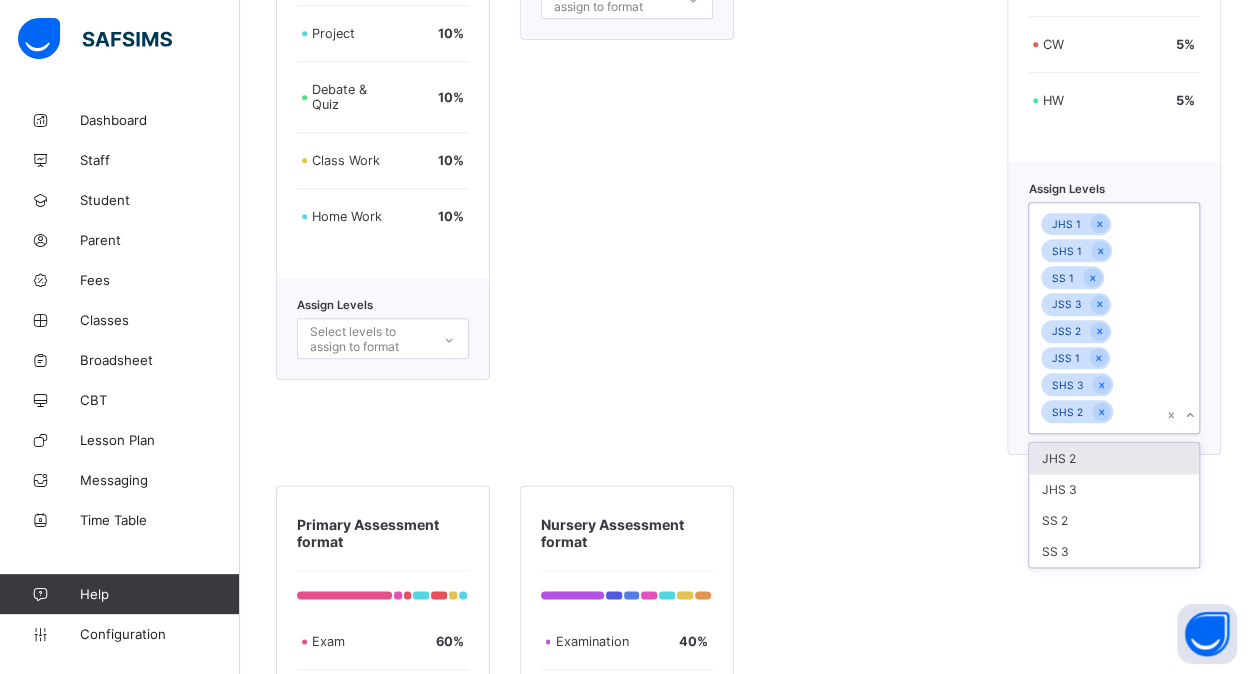
click at [1116, 496] on div "JHS 3" at bounding box center [1114, 489] width 170 height 31
click at [1116, 474] on div "JHS 2" at bounding box center [1114, 458] width 170 height 31
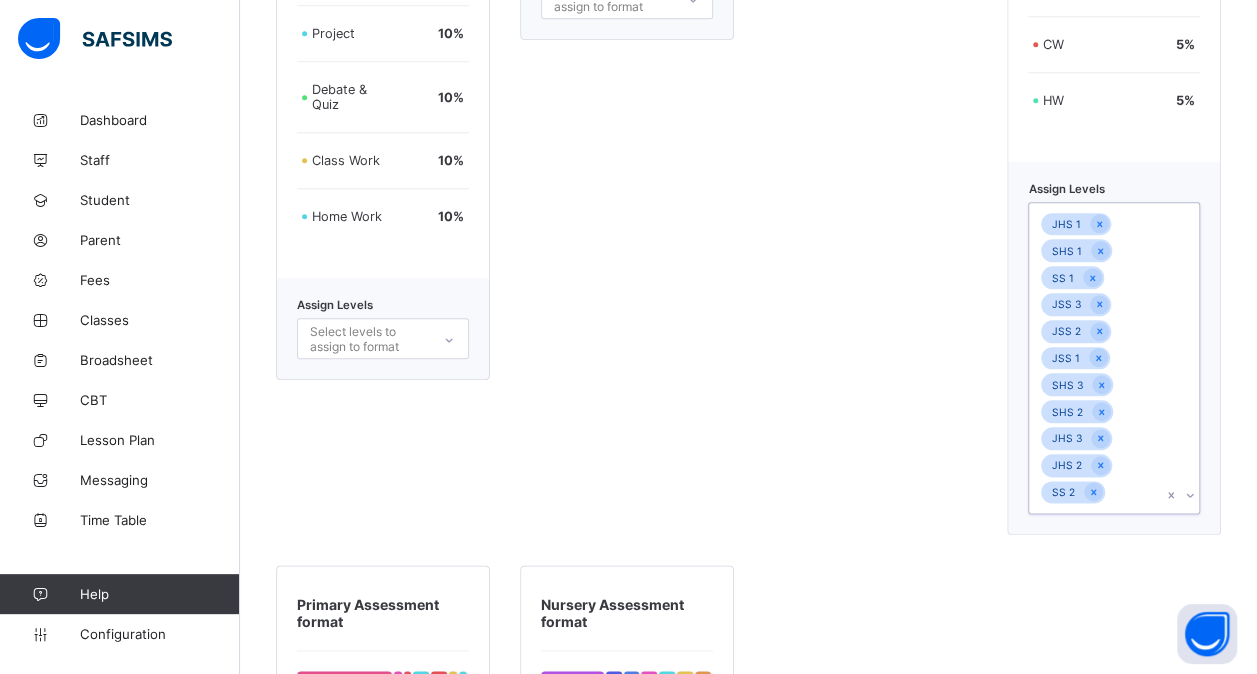
click at [1116, 496] on div "JHS 1 SHS 1 SS 1 JSS 3 JSS 2 JSS 1 SHS 3 SHS 2 JHS 3 JHS 2 SS 2" at bounding box center [1095, 358] width 132 height 310
click at [1106, 534] on div "SS 3" at bounding box center [1114, 538] width 170 height 31
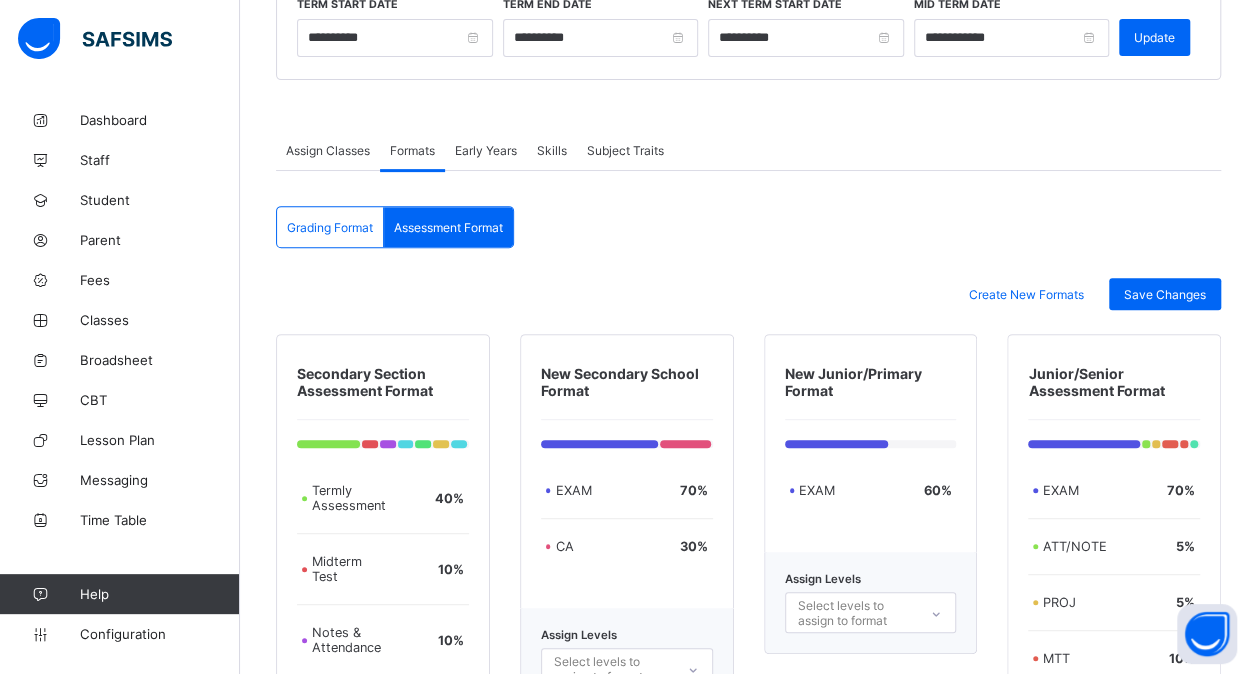
scroll to position [278, 0]
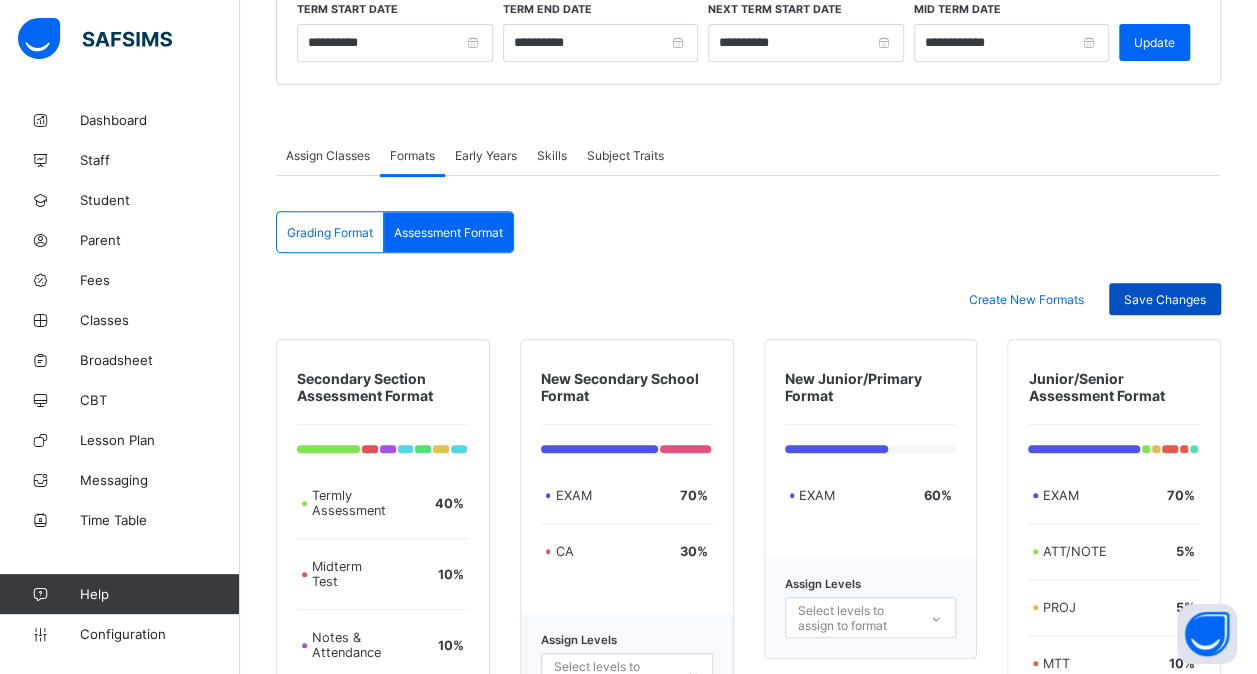
click at [1176, 295] on span "Save Changes" at bounding box center [1165, 299] width 82 height 15
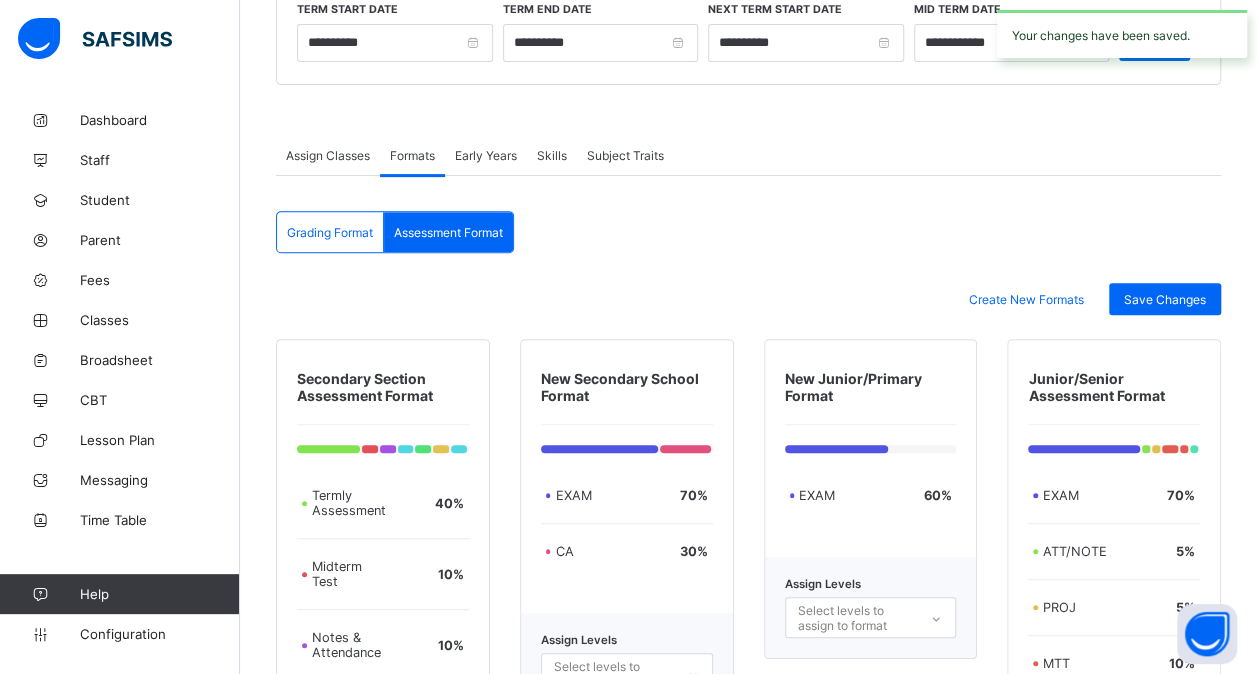
scroll to position [0, 0]
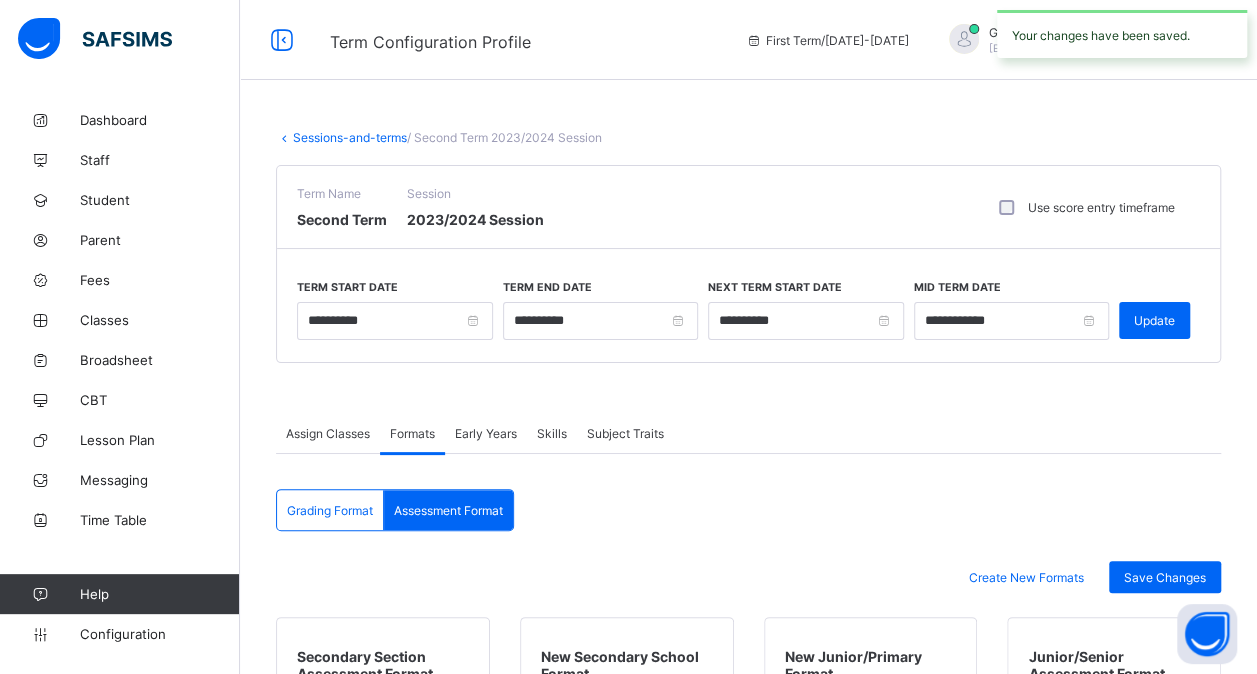
click at [324, 134] on link "Sessions-and-terms" at bounding box center [350, 137] width 114 height 15
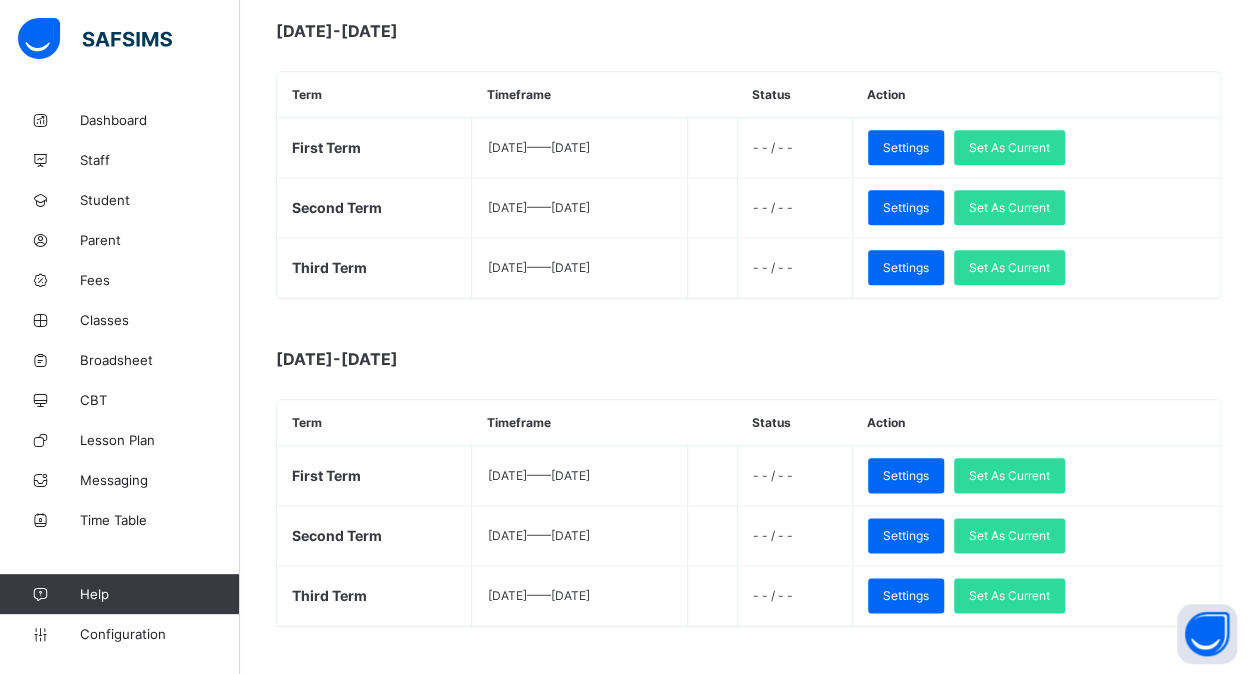
scroll to position [945, 0]
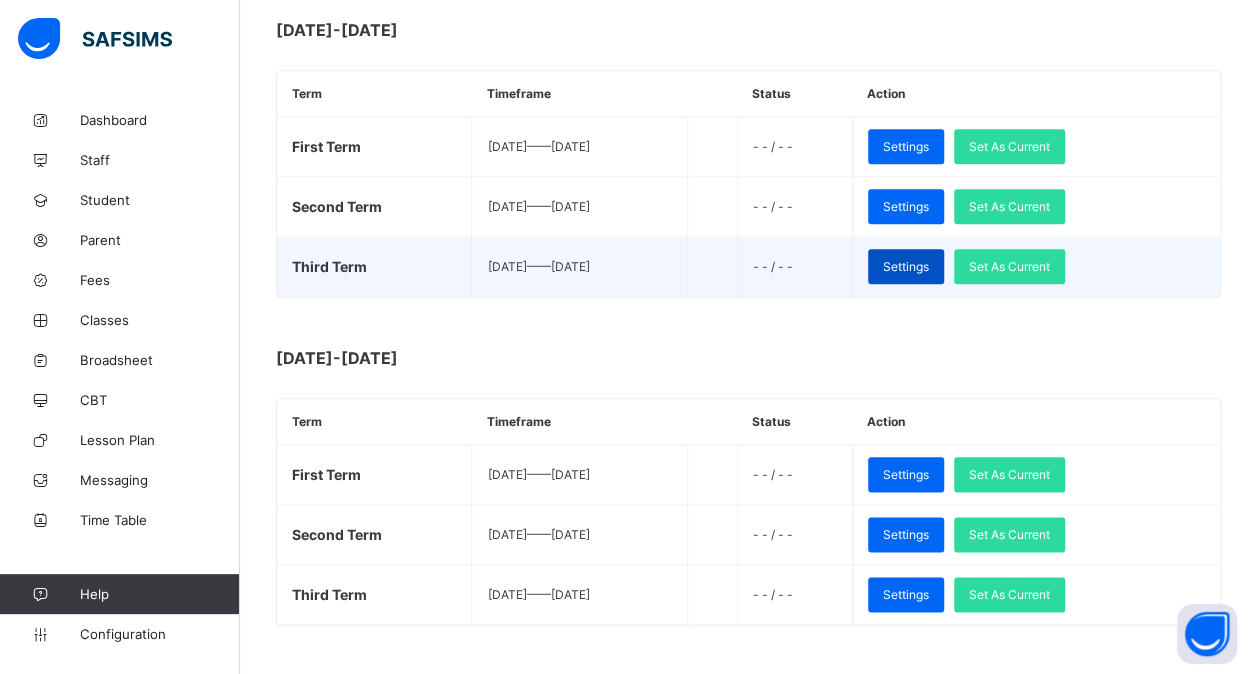
click at [929, 259] on span "Settings" at bounding box center [906, 266] width 46 height 15
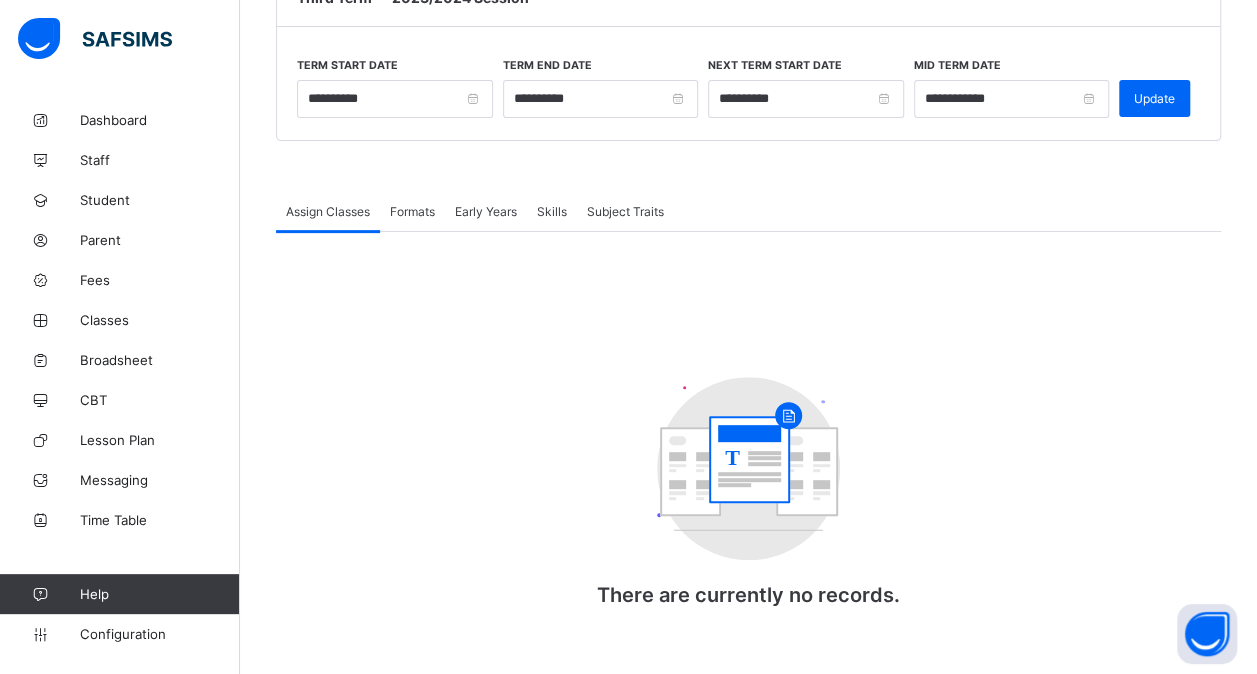
scroll to position [222, 0]
click at [406, 208] on span "Formats" at bounding box center [412, 211] width 45 height 15
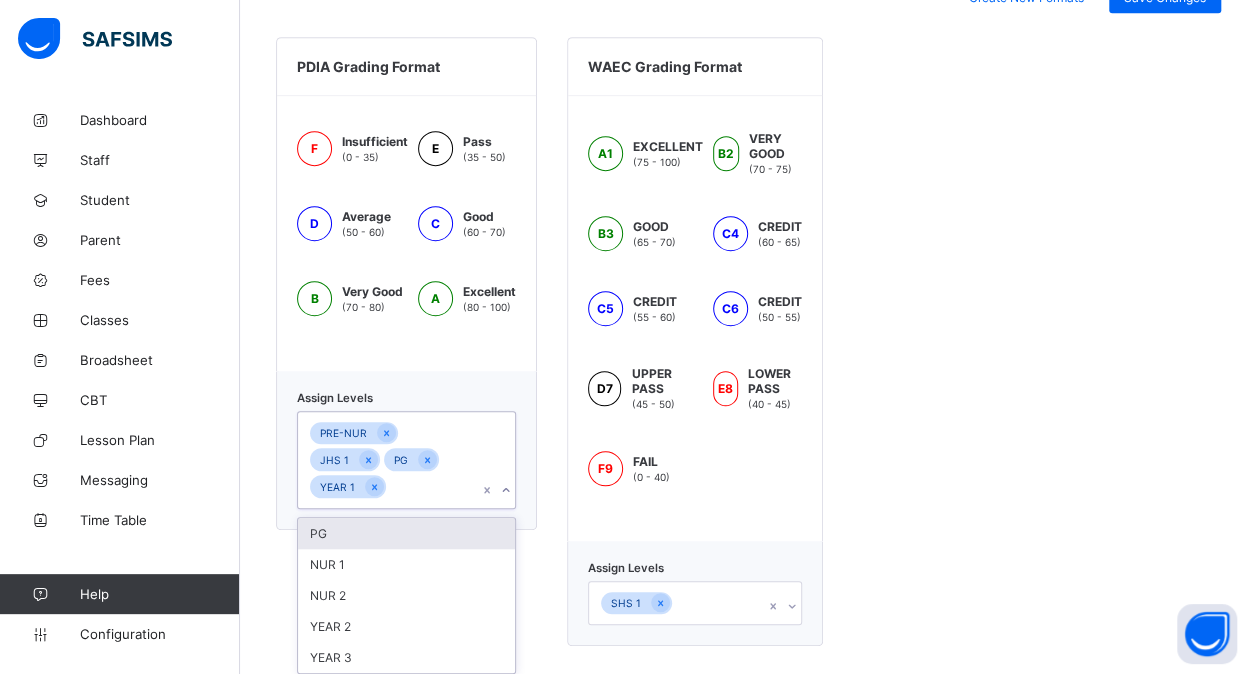
click at [440, 488] on div "PRE-NUR JHS 1 PG YEAR 1" at bounding box center [387, 460] width 179 height 96
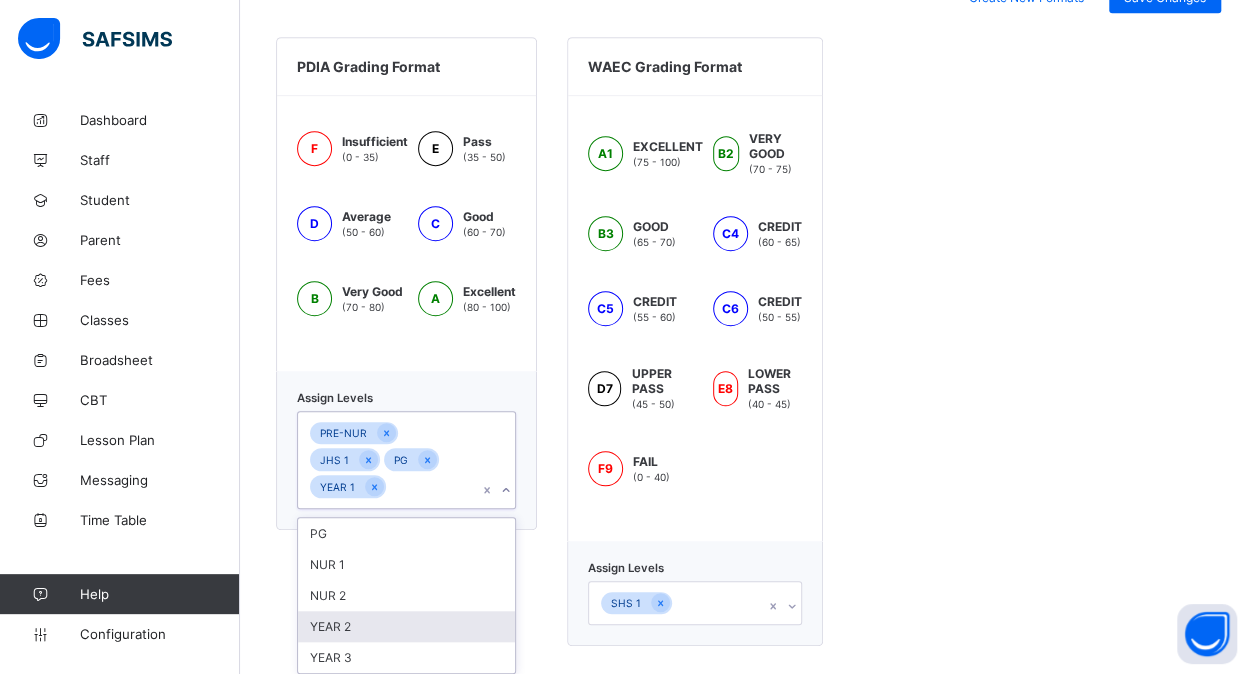
click at [404, 623] on div "YEAR 2" at bounding box center [406, 626] width 217 height 31
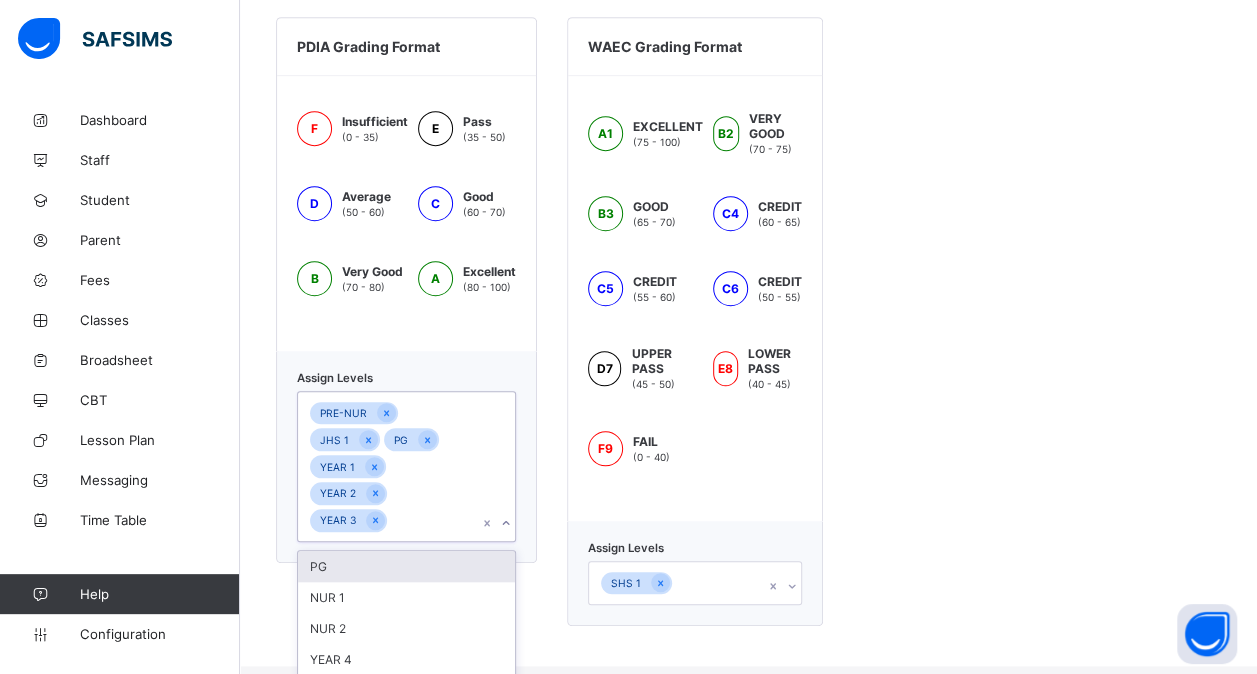
click at [404, 644] on div "YEAR 4" at bounding box center [406, 659] width 217 height 31
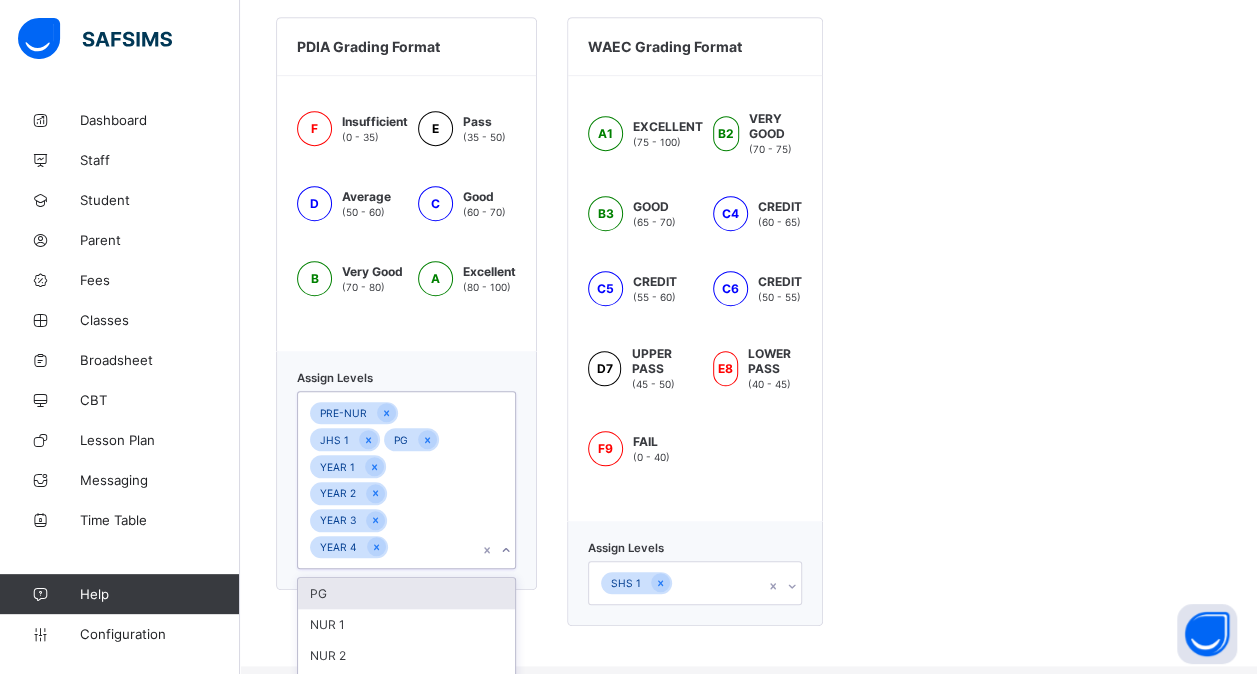
click at [404, 640] on div "NUR 2" at bounding box center [406, 655] width 217 height 31
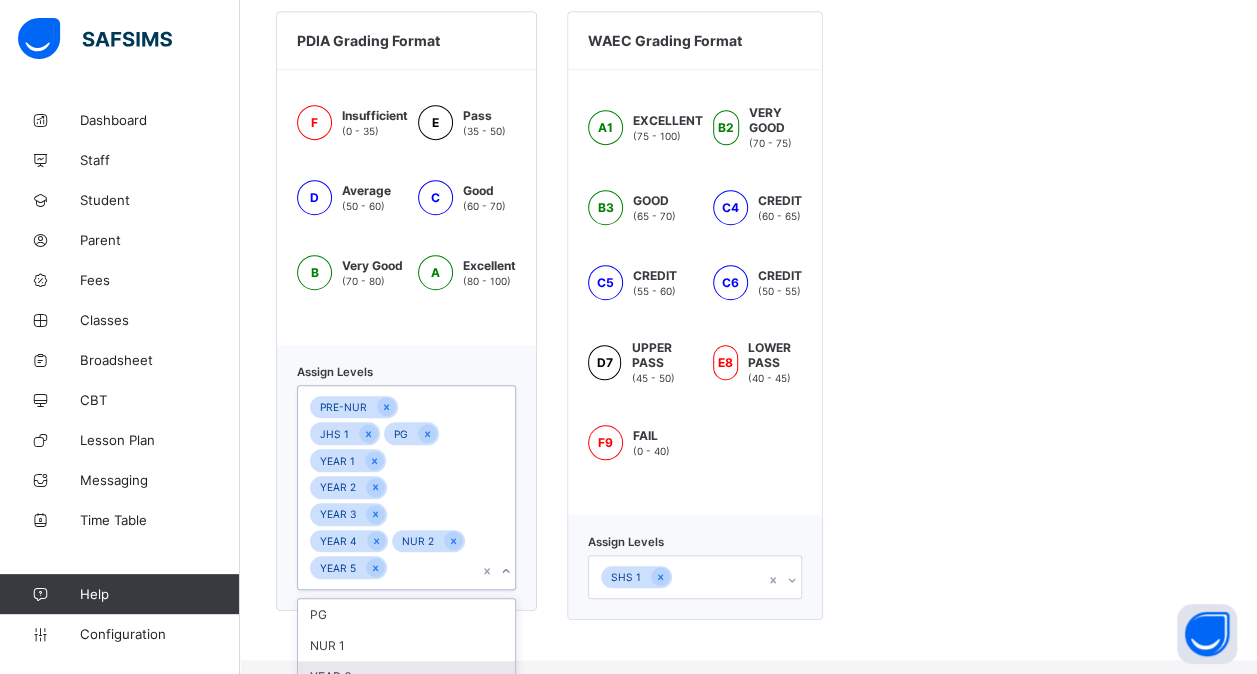
click at [404, 661] on div "YEAR 6" at bounding box center [406, 676] width 217 height 31
click at [404, 630] on div "NUR 1" at bounding box center [406, 645] width 217 height 31
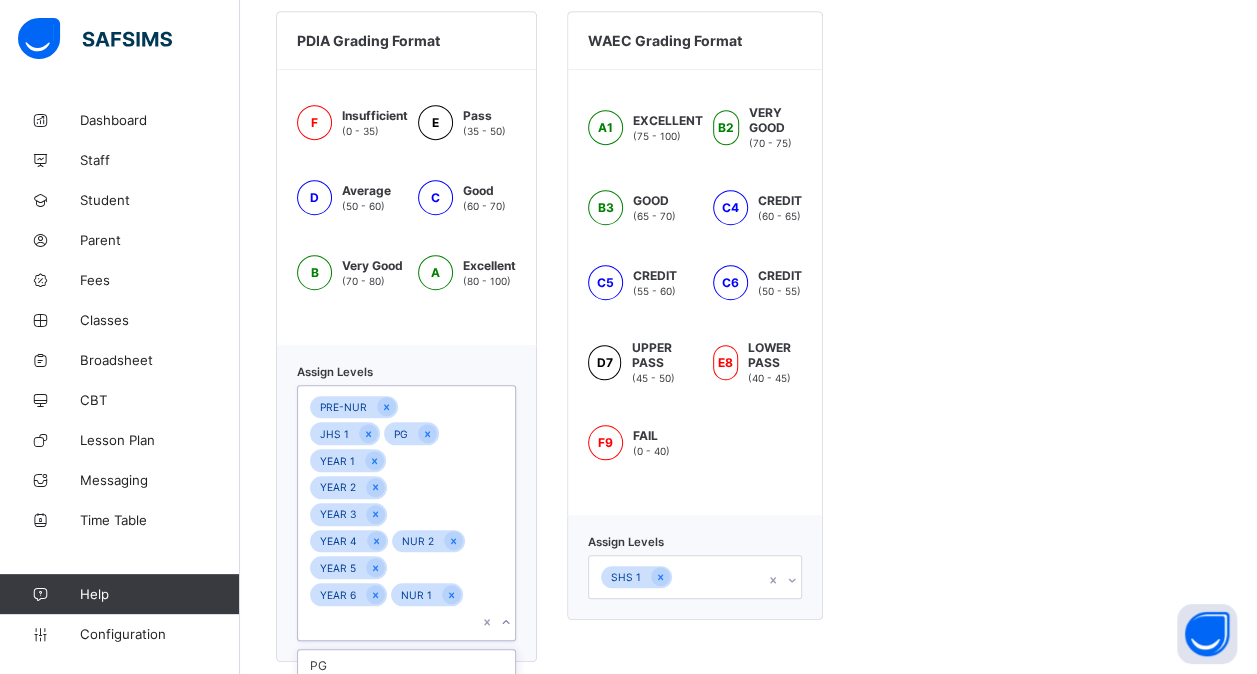
click at [404, 652] on div "PG" at bounding box center [406, 667] width 217 height 31
click at [401, 629] on div "PRE-NUR JHS 1 PG YEAR 1 YEAR 2 YEAR 3 YEAR 4 NUR 2 YEAR 5 YEAR 6 NUR 1 JHS 2 JH…" at bounding box center [387, 541] width 179 height 310
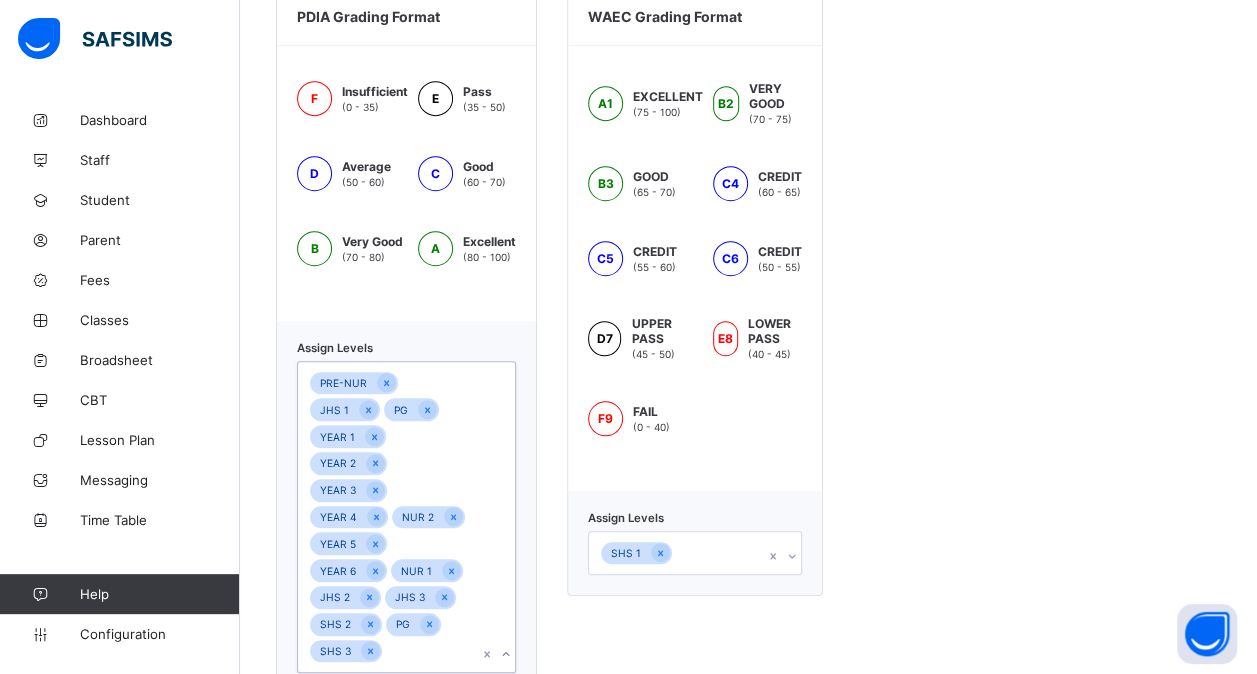
scroll to position [878, 0]
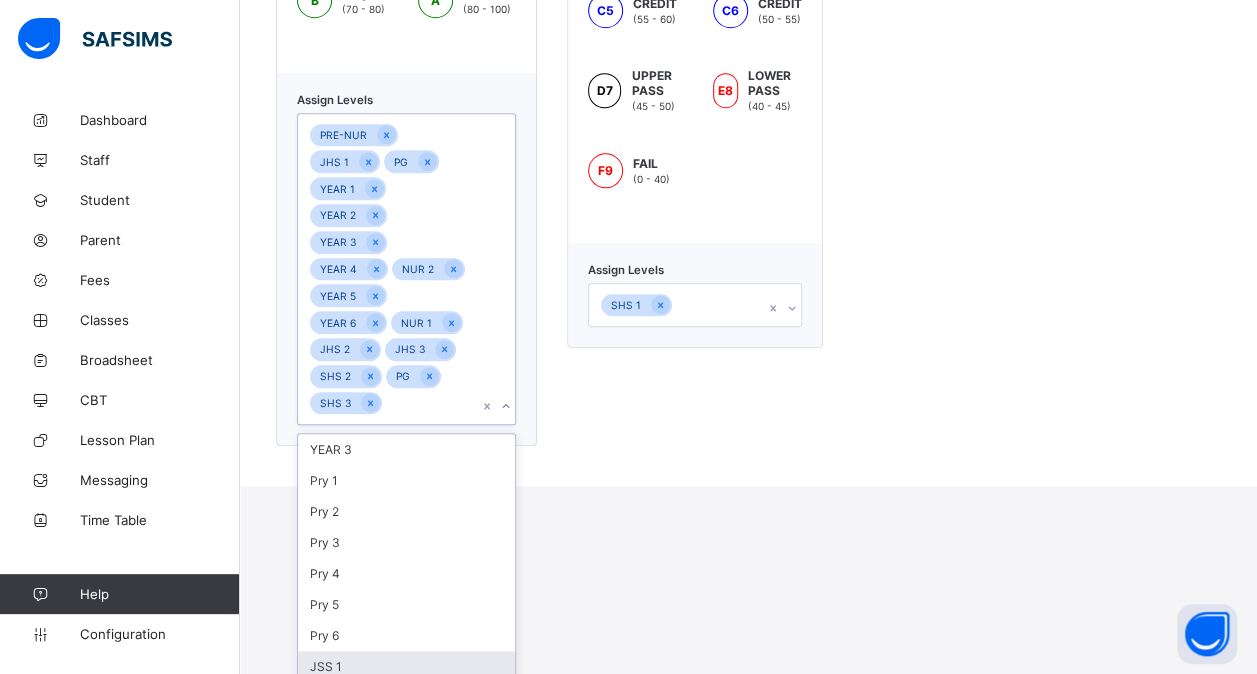
click at [427, 425] on div "option SHS 3, selected. option JSS 1 focused, 8 of 13. 13 results available. Us…" at bounding box center [406, 269] width 219 height 312
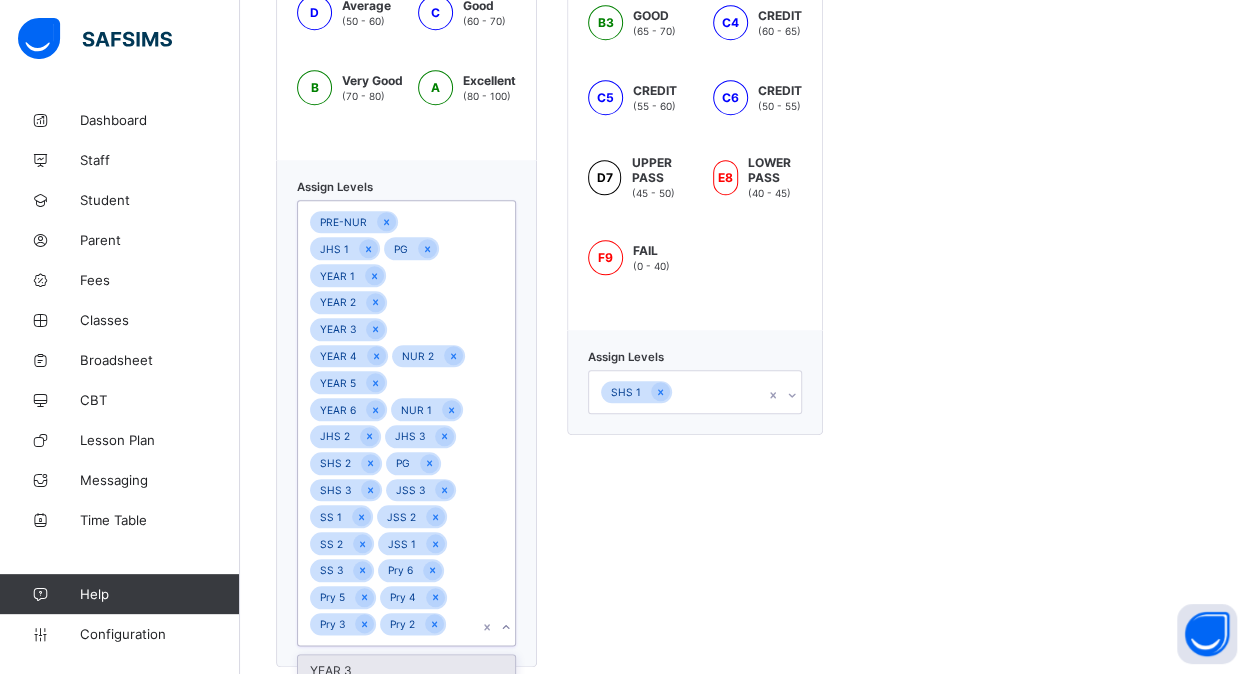
click at [365, 655] on div "YEAR 3" at bounding box center [406, 670] width 217 height 31
click at [658, 389] on icon at bounding box center [660, 392] width 5 height 6
click at [460, 646] on input "text" at bounding box center [461, 652] width 2 height 13
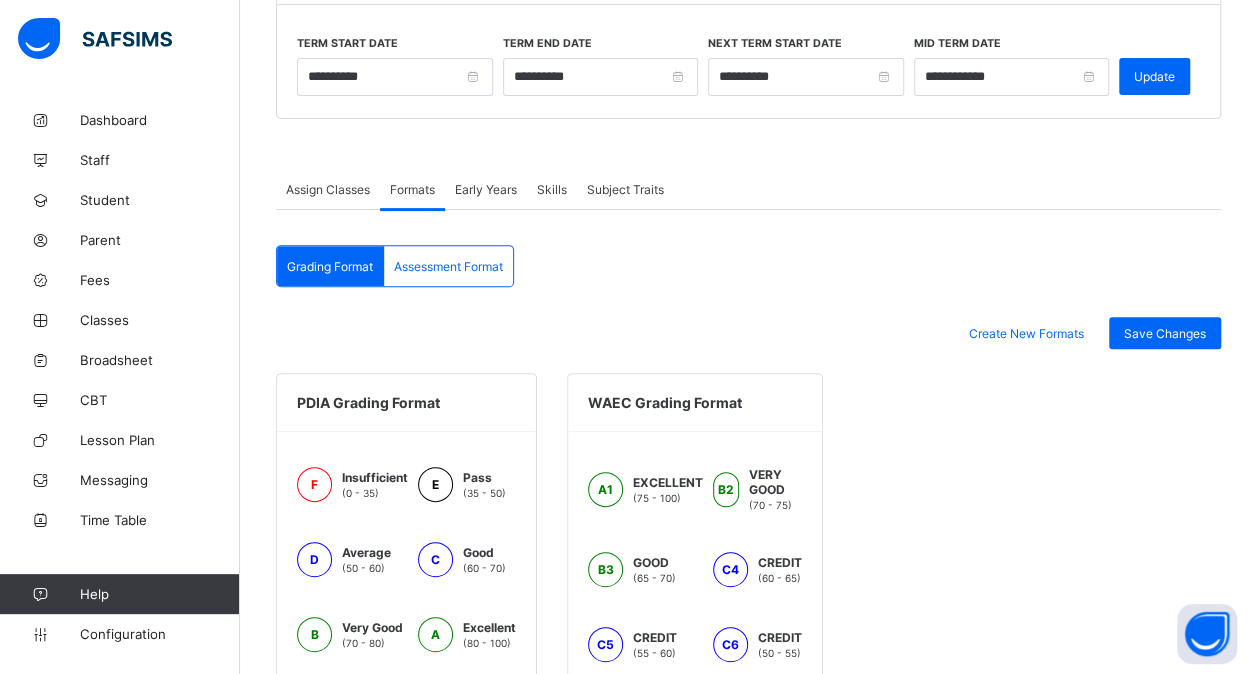
scroll to position [236, 0]
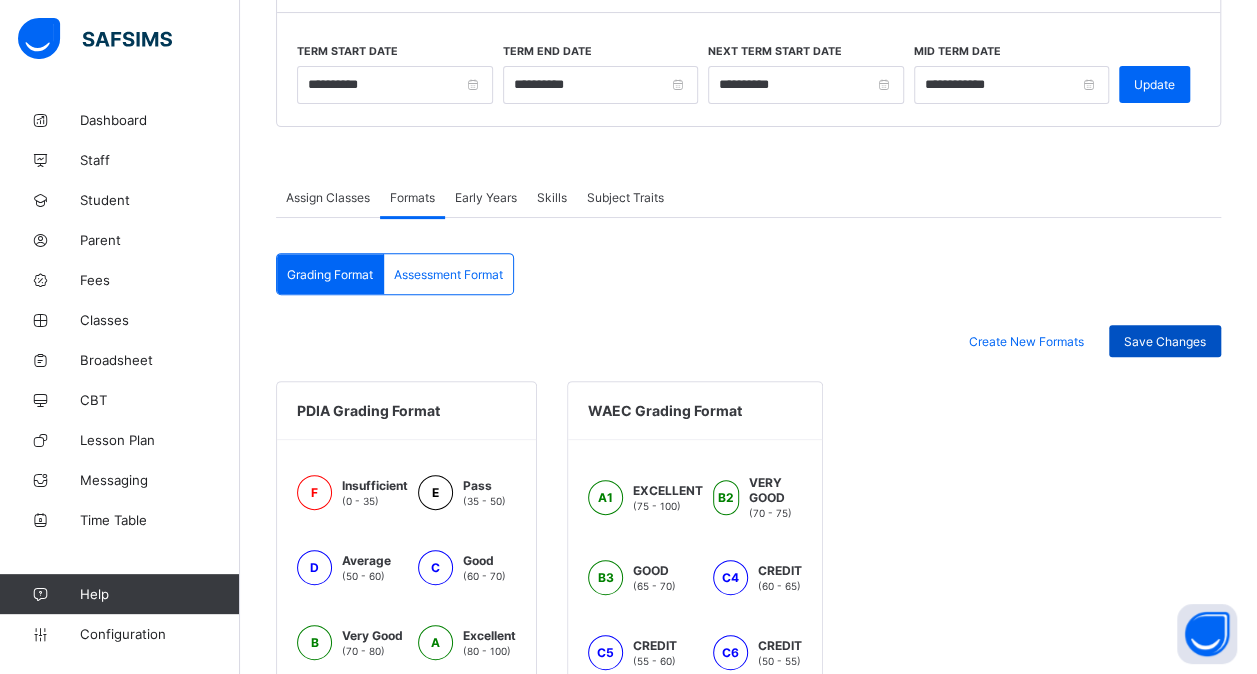
click at [1168, 334] on span "Save Changes" at bounding box center [1165, 341] width 82 height 15
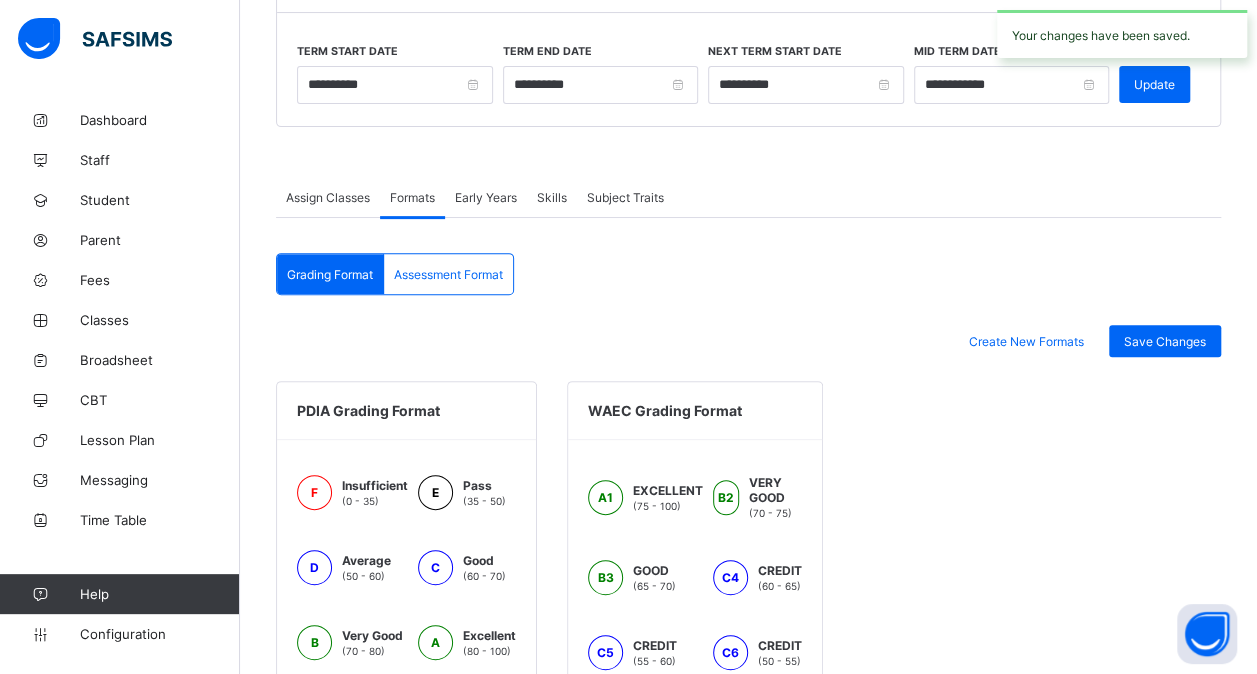
click at [474, 282] on div "Assessment Format" at bounding box center [448, 274] width 129 height 40
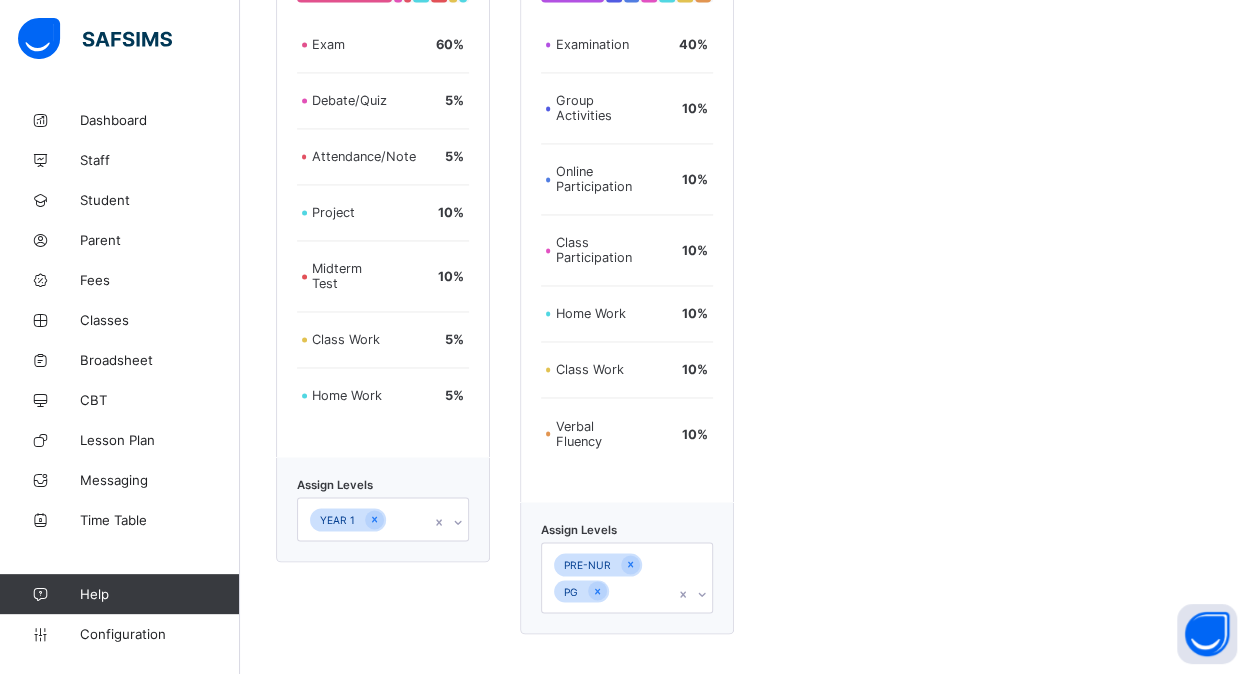
scroll to position [1656, 0]
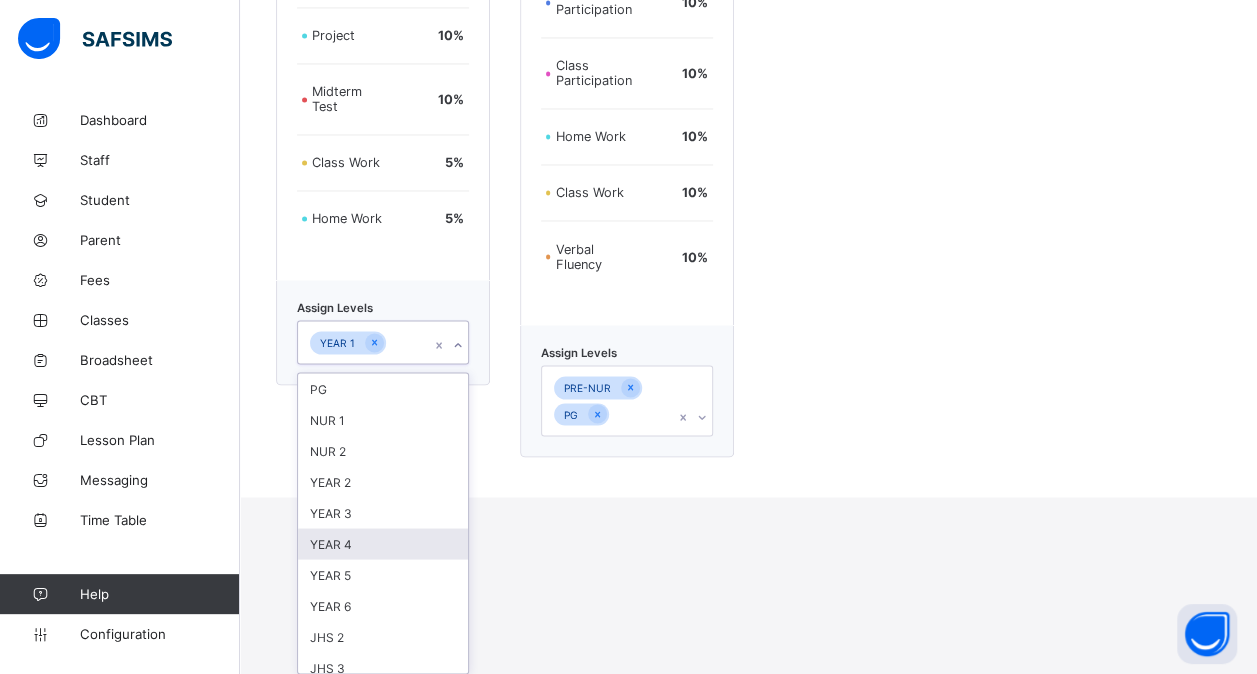
click at [410, 364] on div "option YEAR 4 focused, 6 of 25. 25 results available. Use Up and Down to choose…" at bounding box center [383, 342] width 172 height 44
click at [354, 483] on div "YEAR 2" at bounding box center [383, 481] width 170 height 31
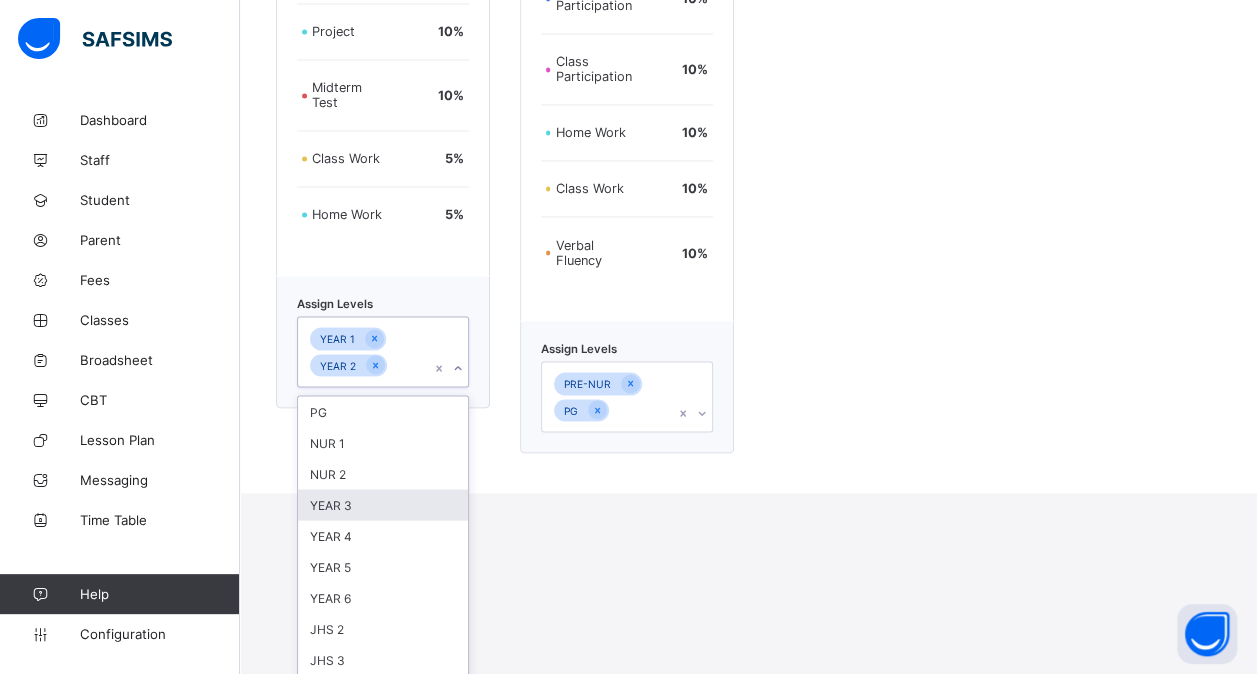
click at [344, 505] on div "YEAR 3" at bounding box center [383, 504] width 170 height 31
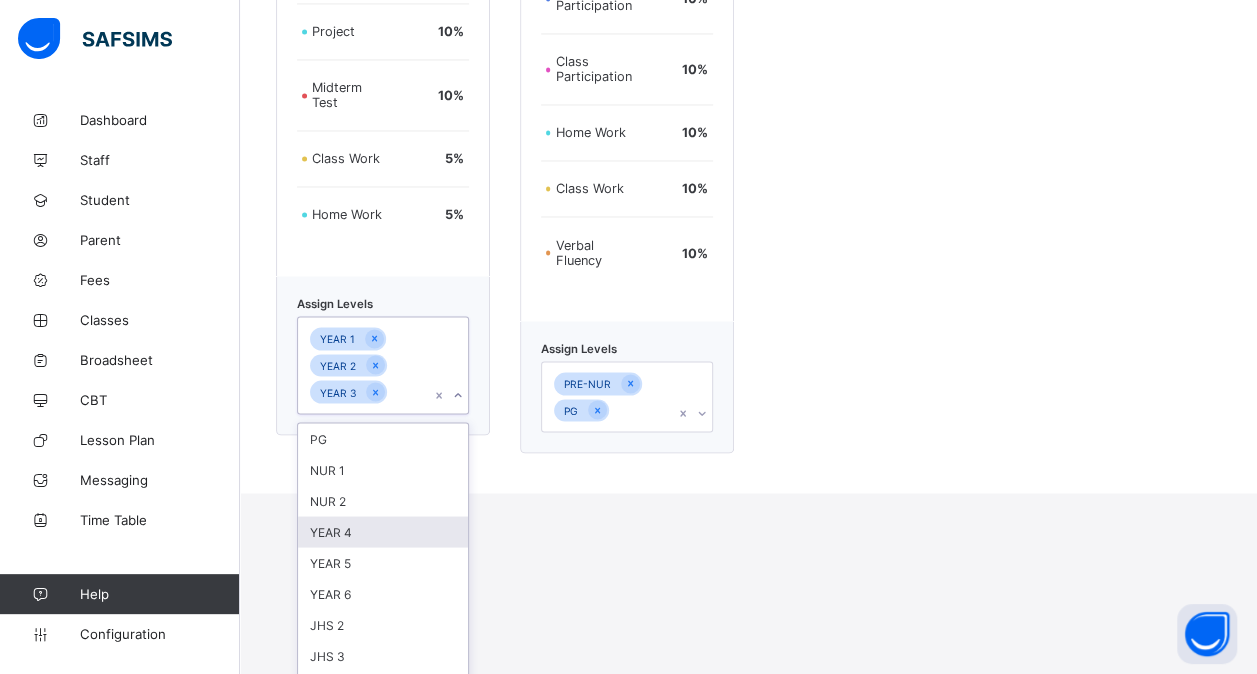
click at [332, 530] on div "YEAR 4" at bounding box center [383, 531] width 170 height 31
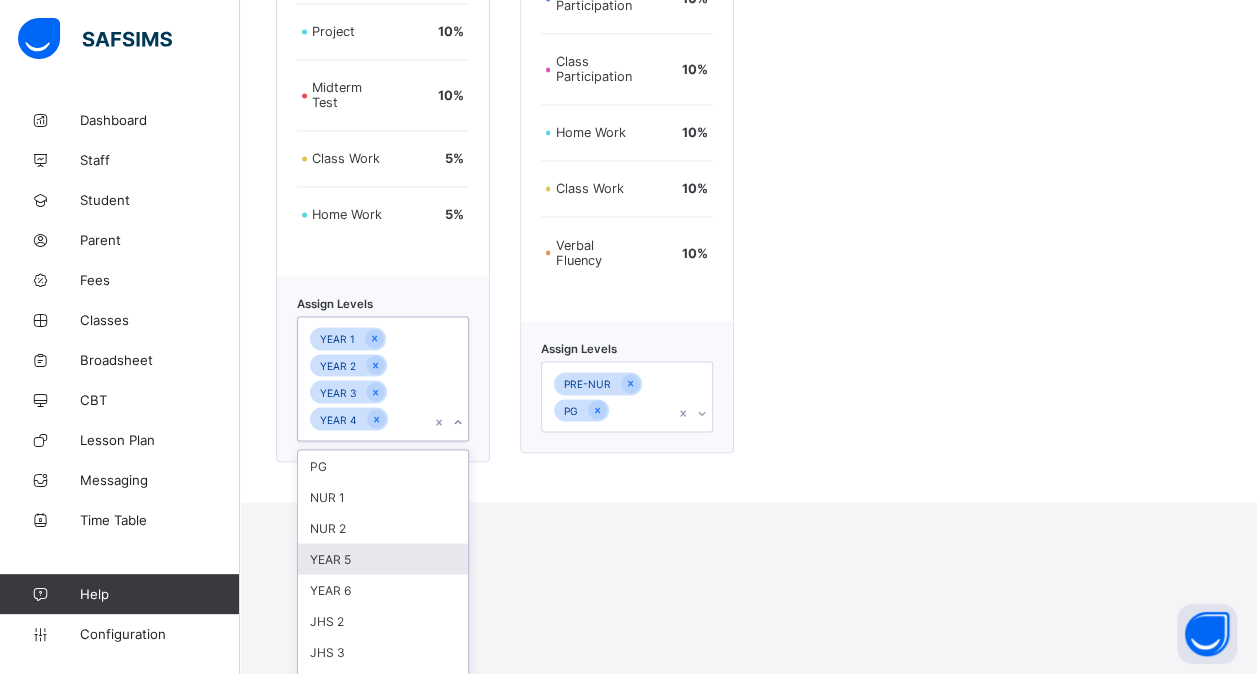
click at [325, 558] on div "YEAR 5" at bounding box center [383, 558] width 170 height 31
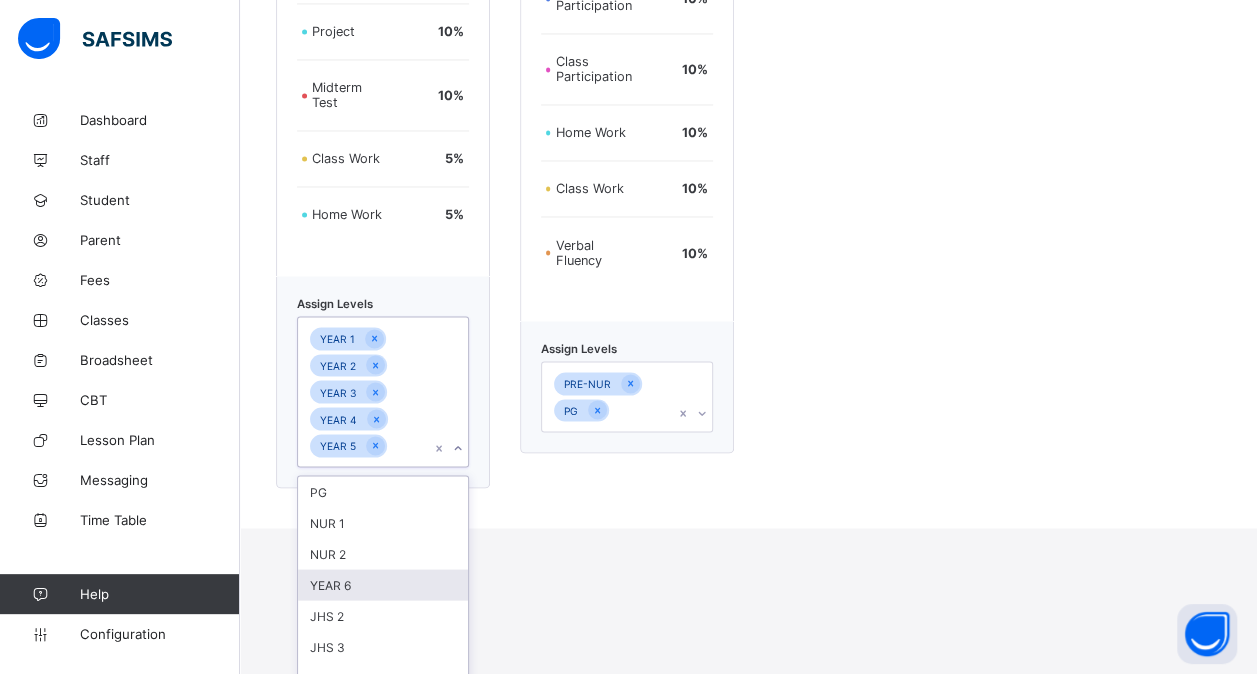
click at [319, 577] on div "YEAR 6" at bounding box center [383, 584] width 170 height 31
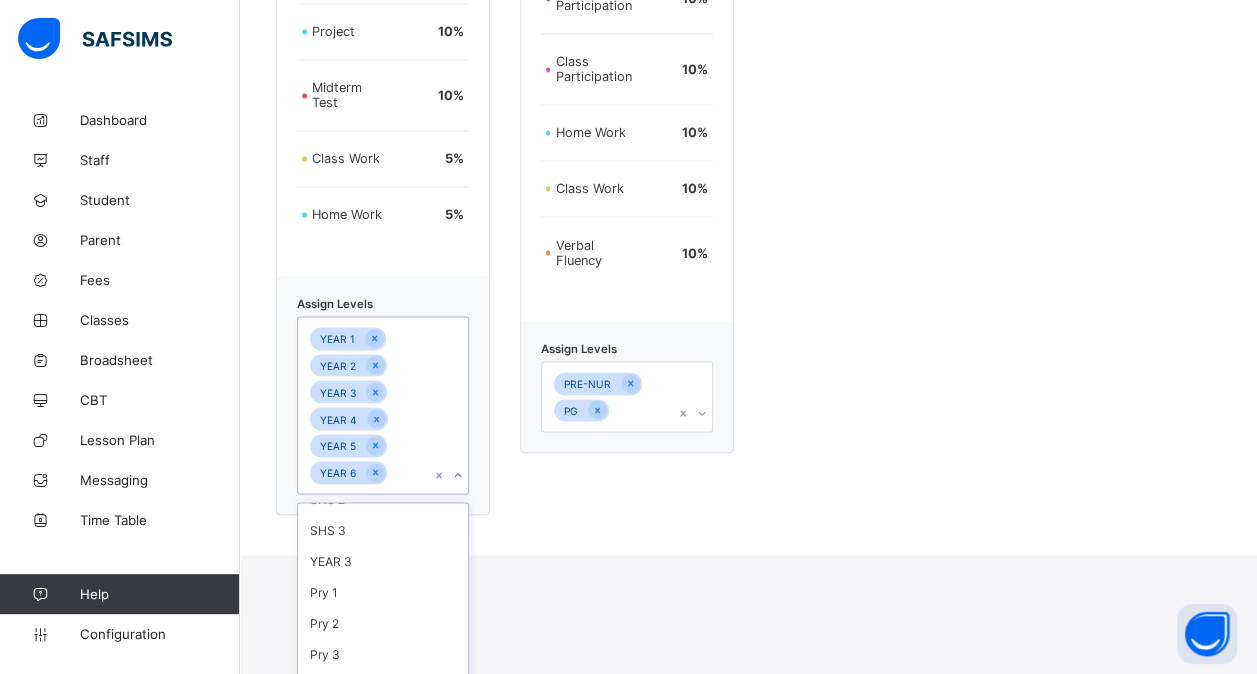
scroll to position [178, 0]
click at [338, 556] on div "YEAR 3" at bounding box center [383, 557] width 170 height 31
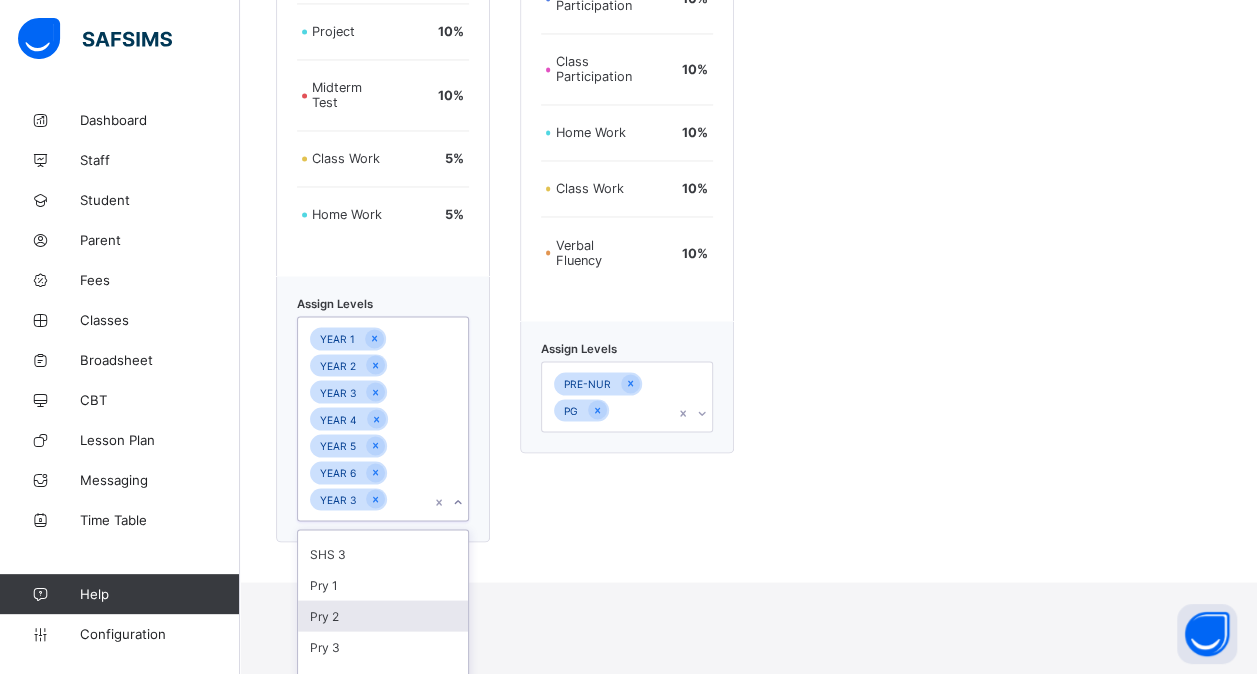
click at [324, 610] on div "Pry 2" at bounding box center [383, 615] width 170 height 31
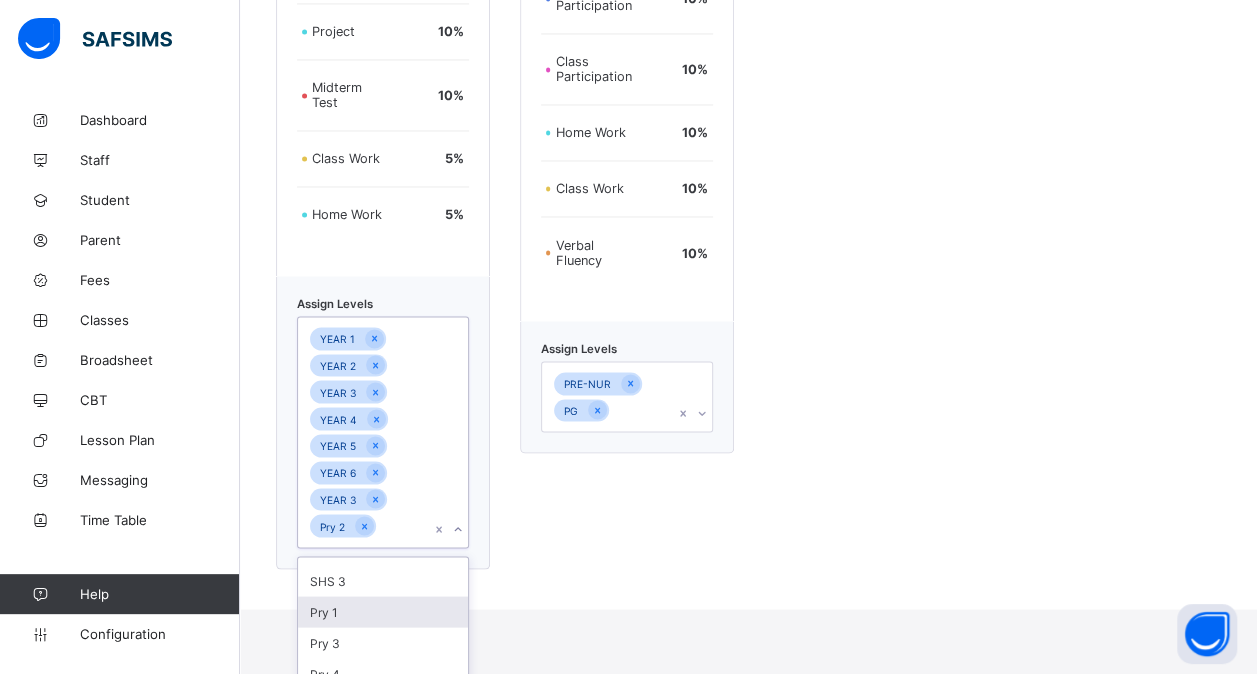
click at [320, 619] on div "Pry 1" at bounding box center [383, 611] width 170 height 31
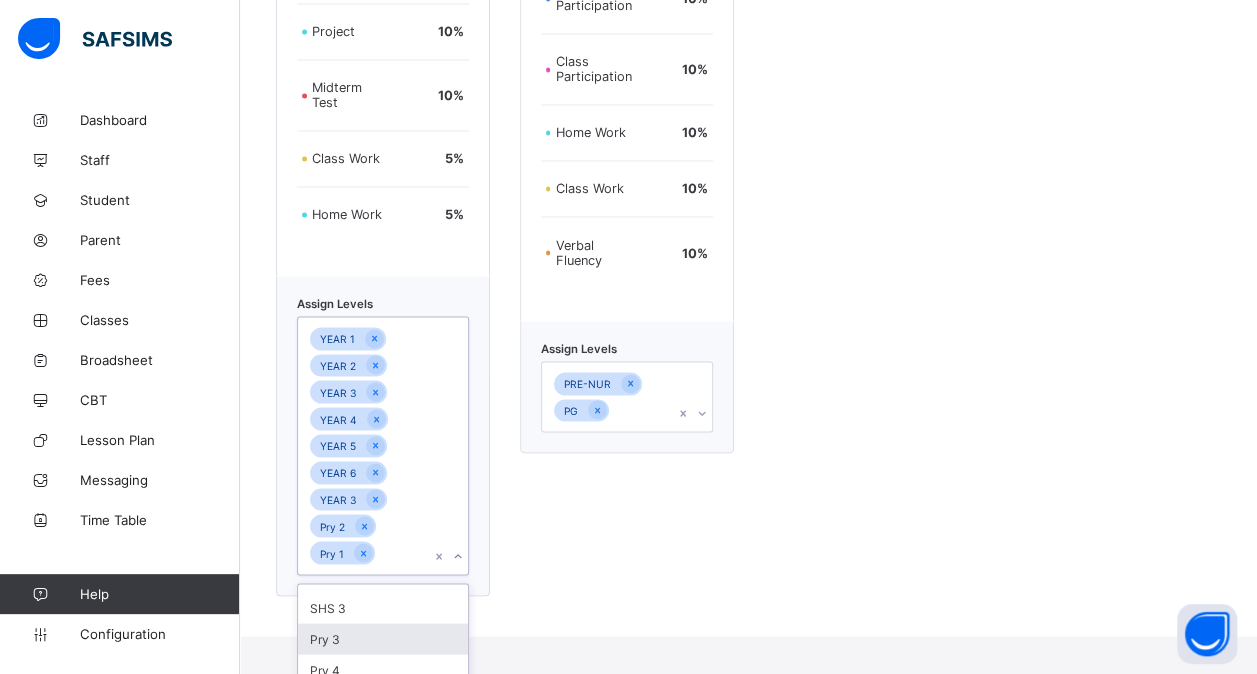
click at [310, 636] on div "Pry 3" at bounding box center [383, 638] width 170 height 31
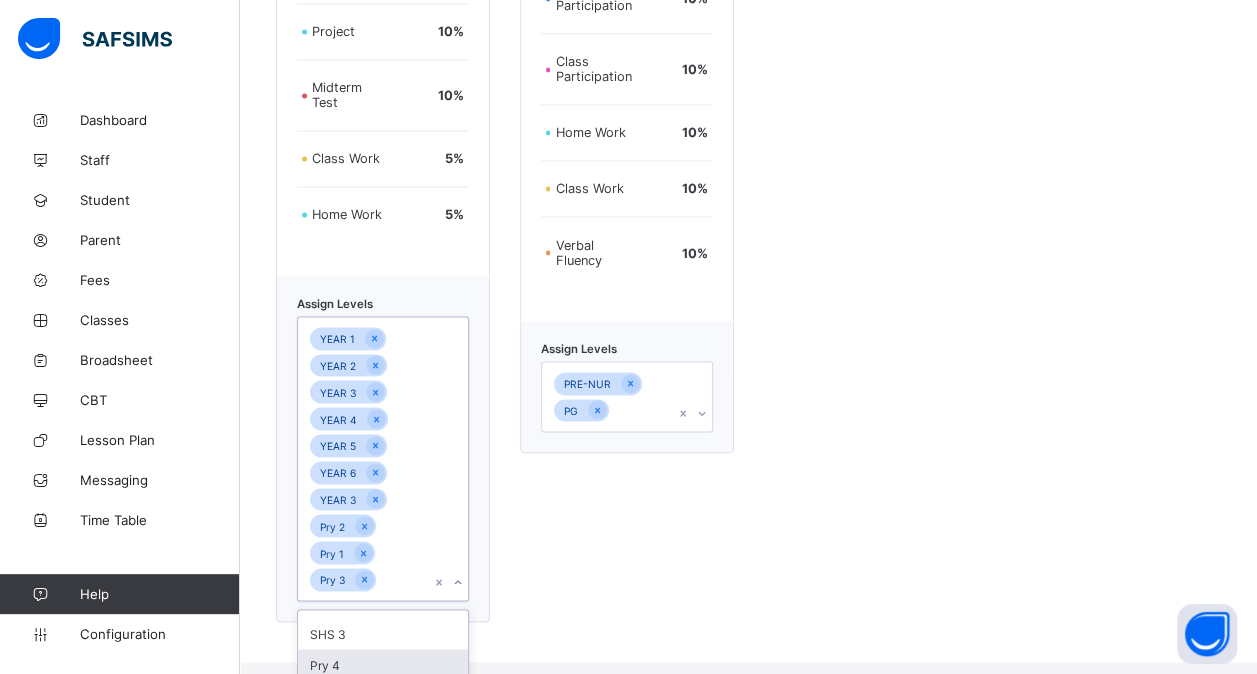
click at [306, 654] on div "Pry 4" at bounding box center [383, 664] width 170 height 31
click at [428, 569] on div "YEAR 1 YEAR 2 YEAR 3 YEAR 4 YEAR 5 YEAR 6 YEAR 3 Pry 2 Pry 1 Pry 3 Pry 4" at bounding box center [364, 472] width 132 height 310
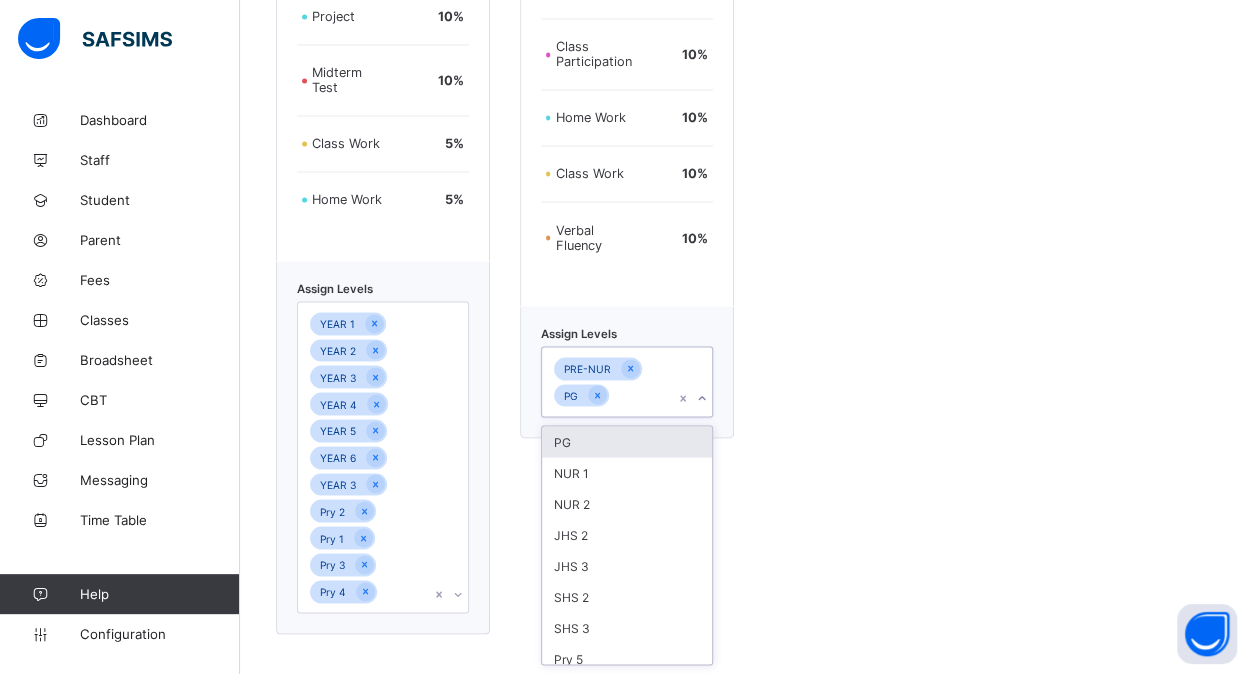
click at [644, 408] on div "PRE-NUR PG" at bounding box center [608, 381] width 132 height 69
click at [610, 472] on div "NUR 1" at bounding box center [627, 472] width 170 height 31
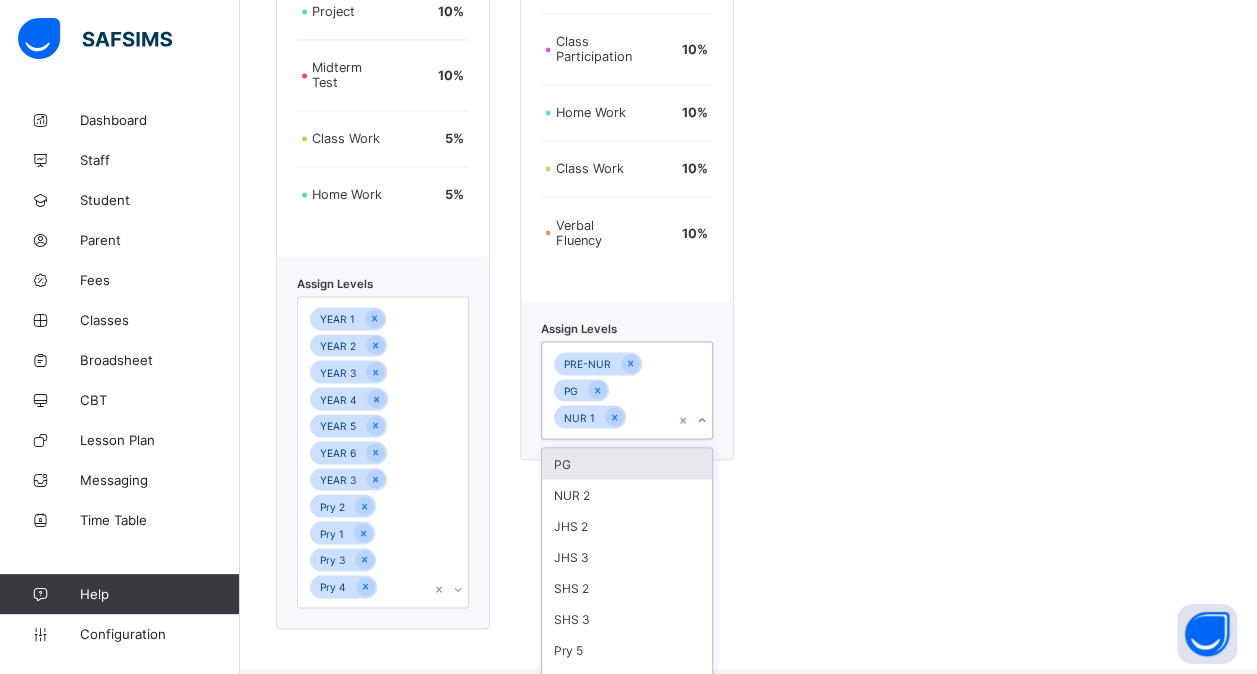
click at [617, 468] on div "PG" at bounding box center [627, 463] width 170 height 31
click at [585, 492] on div "NUR 2" at bounding box center [627, 490] width 170 height 31
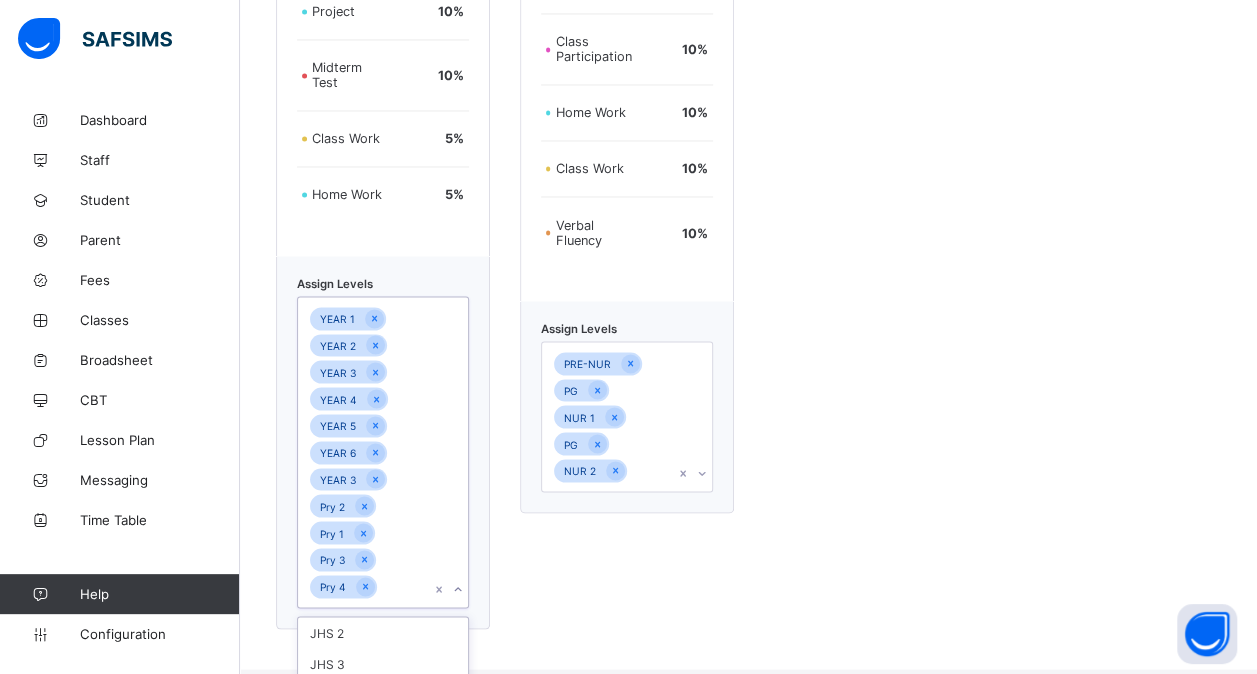
scroll to position [1924, 0]
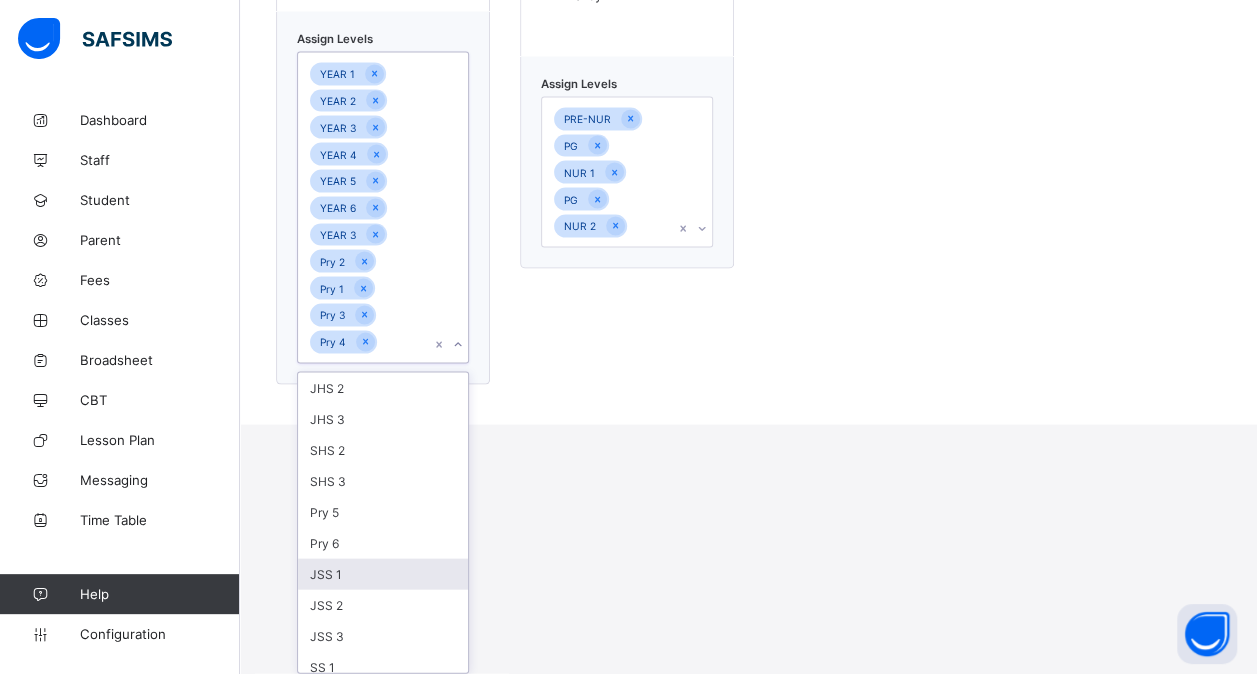
click at [392, 364] on div "option Pry 4, selected. option JSS 1 focused, 7 of 12. 12 results available. Us…" at bounding box center [383, 208] width 172 height 312
click at [362, 536] on div "Pry 6" at bounding box center [383, 543] width 170 height 31
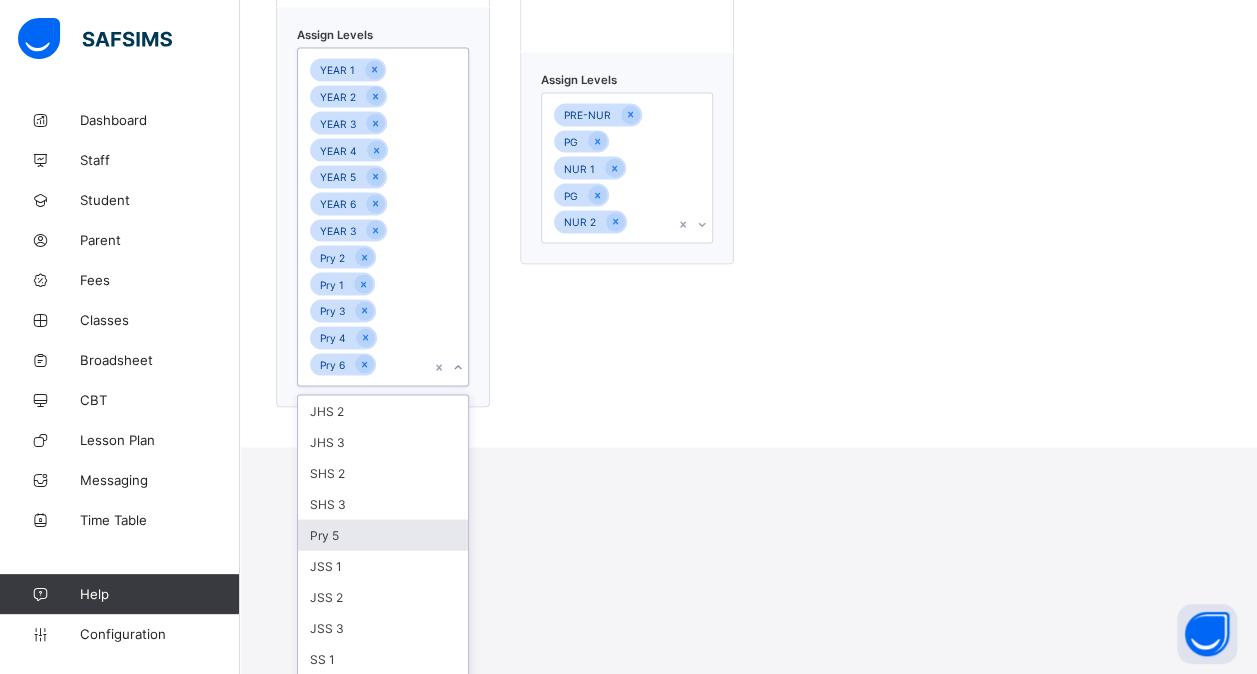
click at [359, 540] on div "Pry 5" at bounding box center [383, 535] width 170 height 31
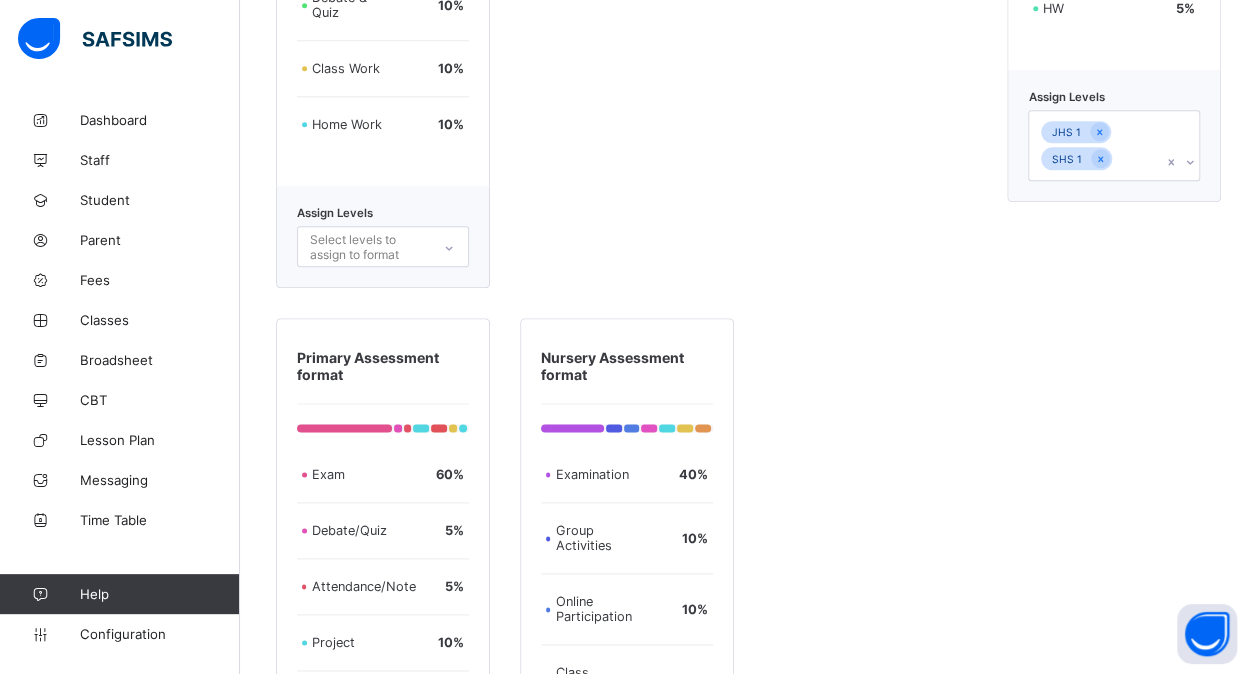
scroll to position [1021, 0]
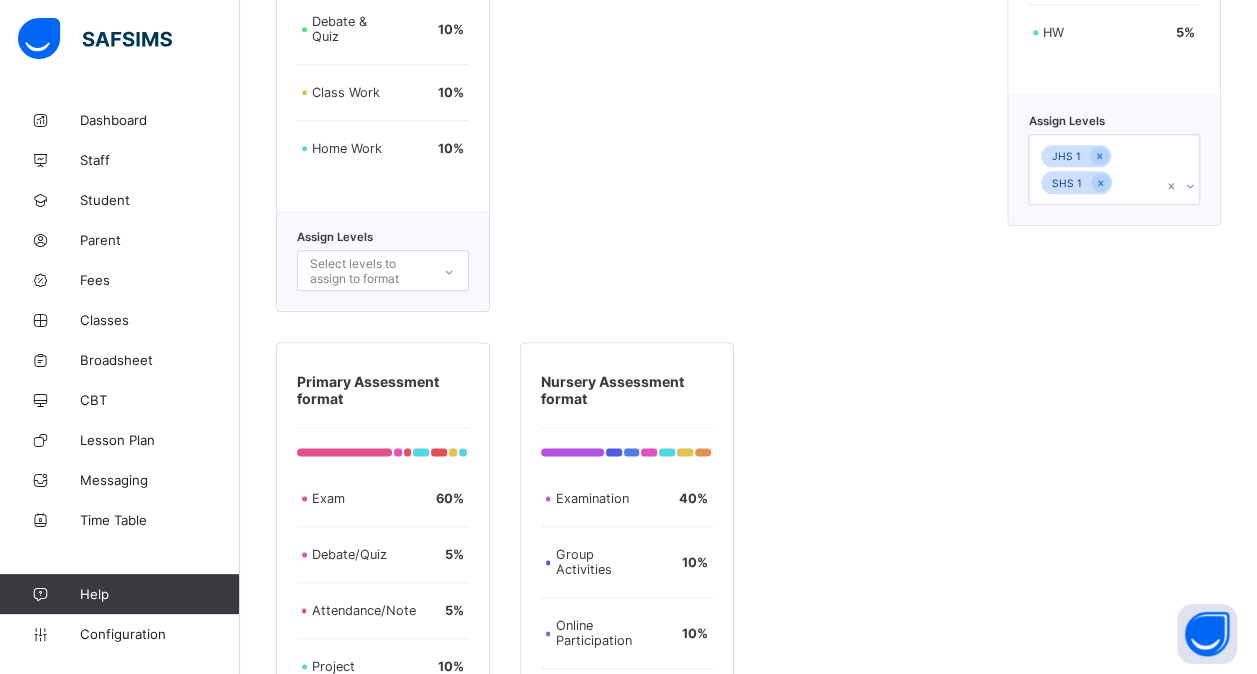
click at [1145, 183] on div "JHS 1 SHS 1" at bounding box center [1095, 169] width 132 height 69
click at [1133, 462] on div "SS 2" at bounding box center [1114, 477] width 170 height 31
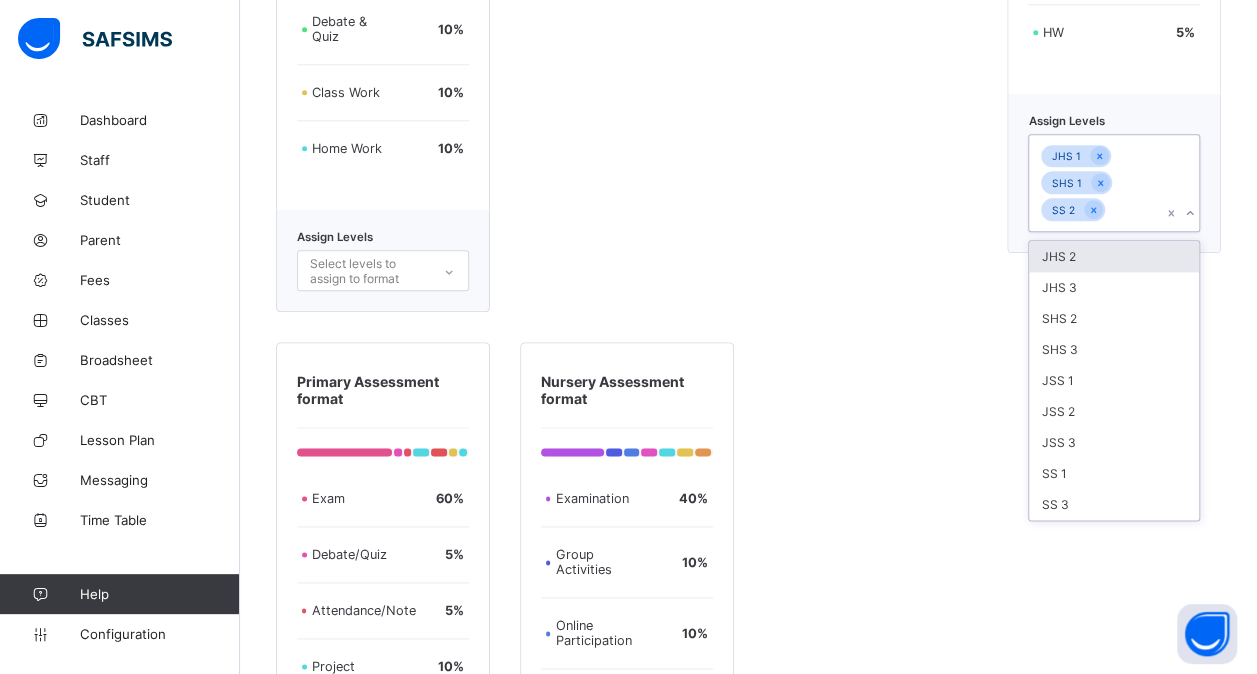
click at [1133, 458] on div "SS 1" at bounding box center [1114, 473] width 170 height 31
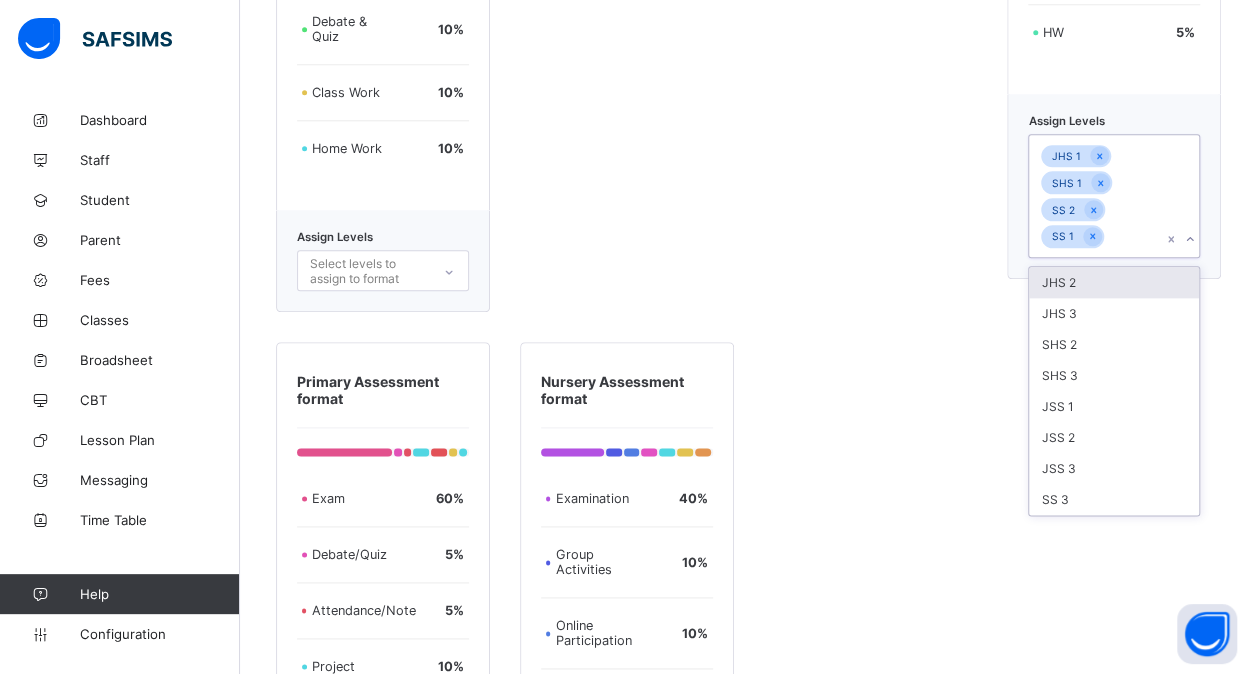
click at [1133, 453] on div "JSS 3" at bounding box center [1114, 468] width 170 height 31
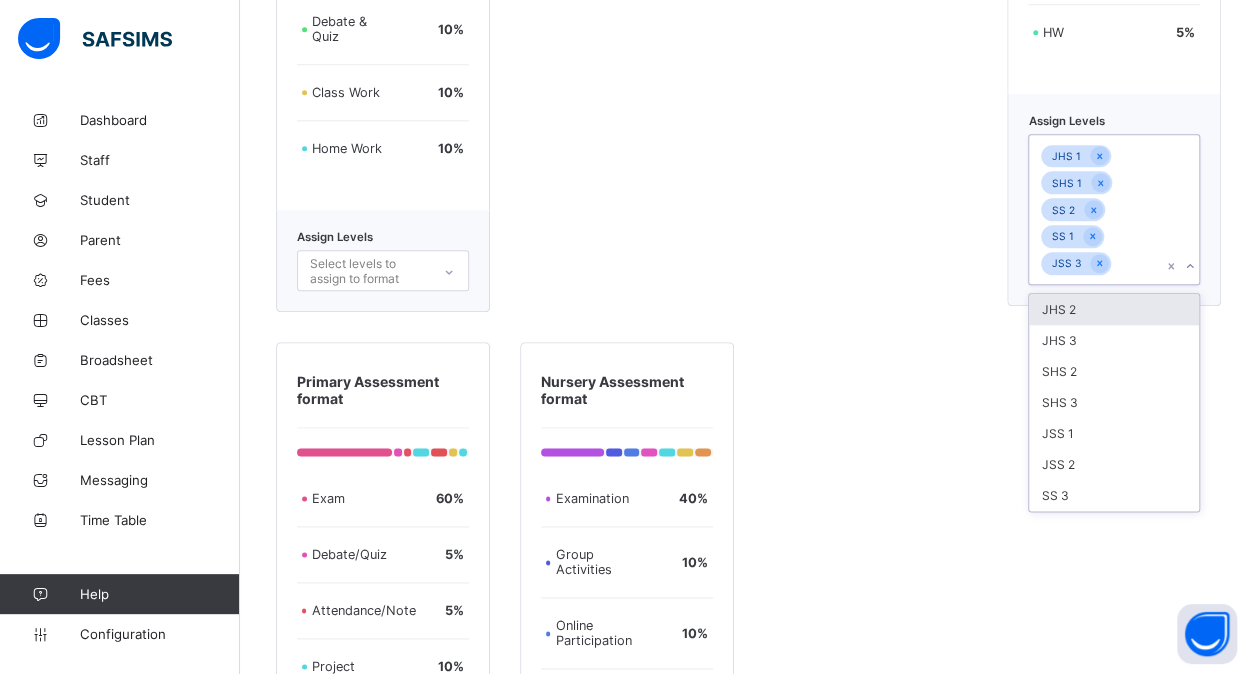
click at [1133, 453] on div "JSS 2" at bounding box center [1114, 464] width 170 height 31
click at [1133, 449] on div "JSS 1" at bounding box center [1114, 433] width 170 height 31
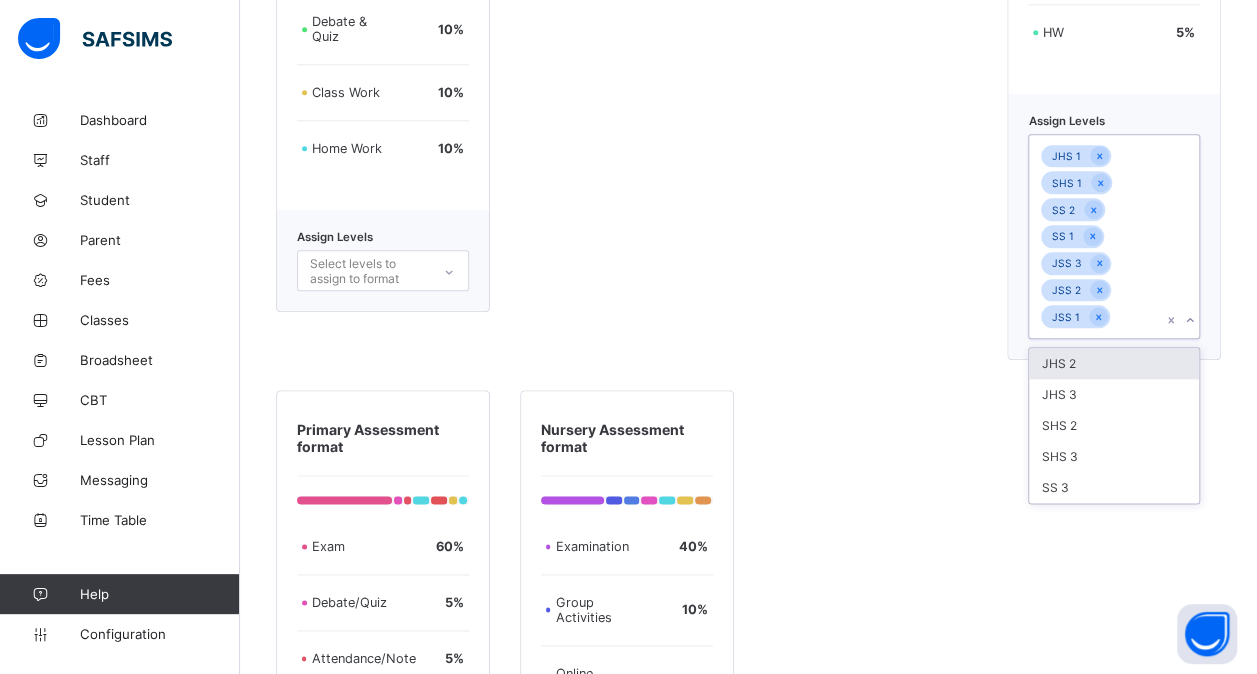
click at [1133, 453] on div "SHS 3" at bounding box center [1114, 456] width 170 height 31
click at [1133, 441] on div "SHS 2" at bounding box center [1114, 425] width 170 height 31
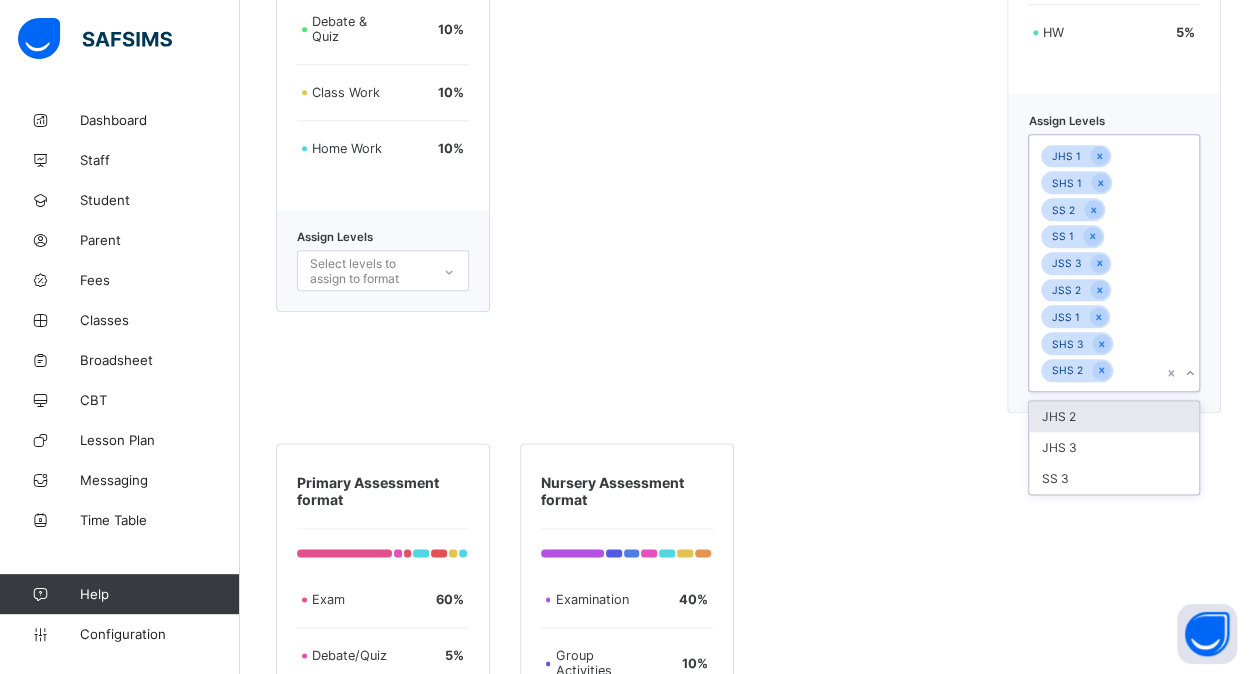
click at [1133, 453] on div "JHS 3" at bounding box center [1114, 447] width 170 height 31
click at [1133, 432] on div "JHS 2" at bounding box center [1114, 416] width 170 height 31
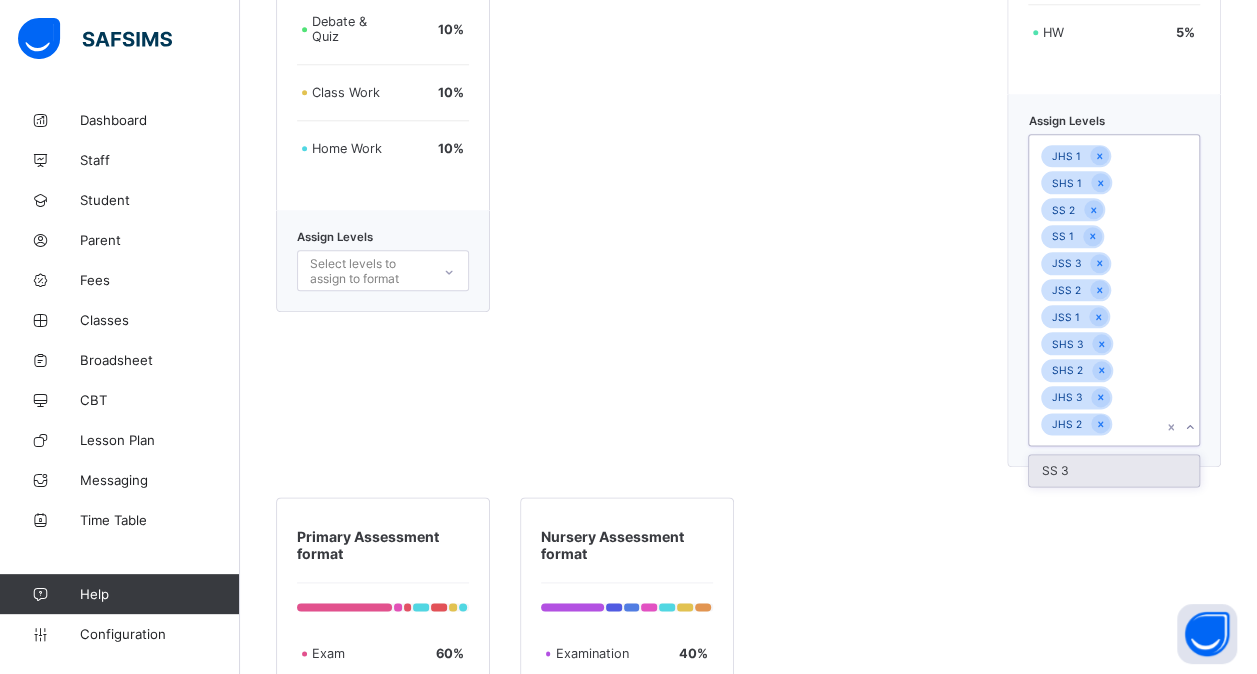
click at [1133, 455] on div "SS 3" at bounding box center [1114, 470] width 170 height 31
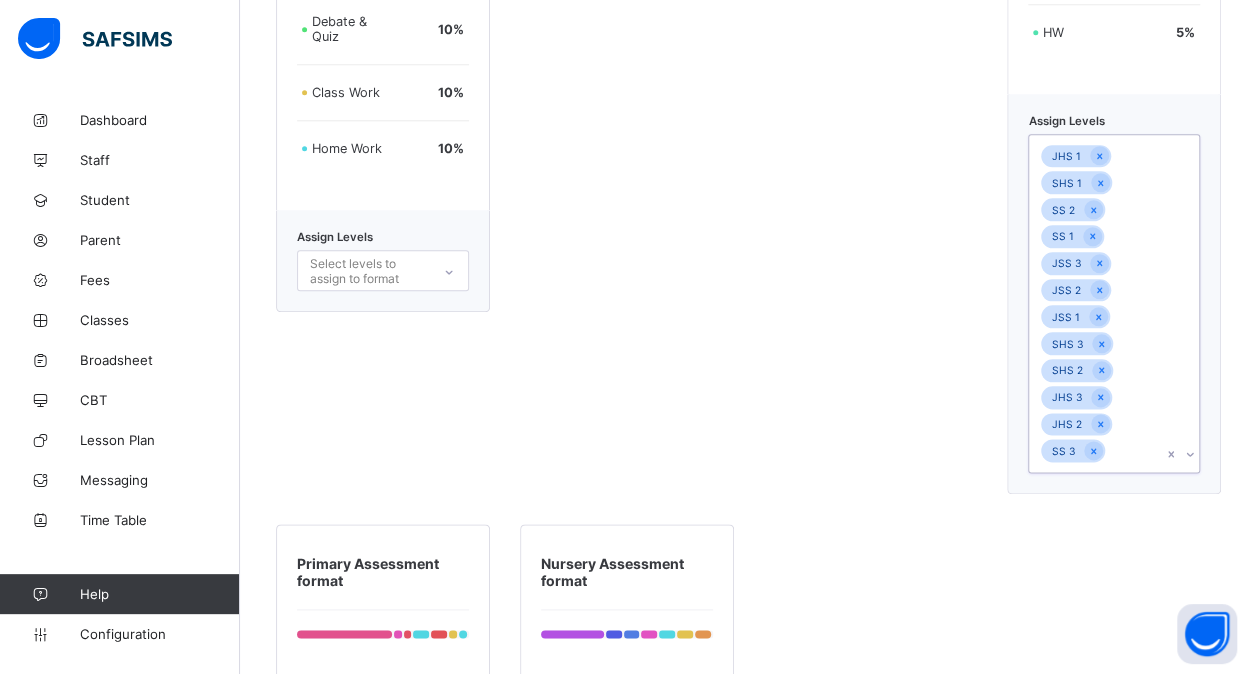
click at [1133, 453] on div "JHS 1 SHS 1 SS 2 SS 1 JSS 3 JSS 2 JSS 1 SHS 3 SHS 2 JHS 3 JHS 2 SS 3" at bounding box center [1095, 303] width 132 height 337
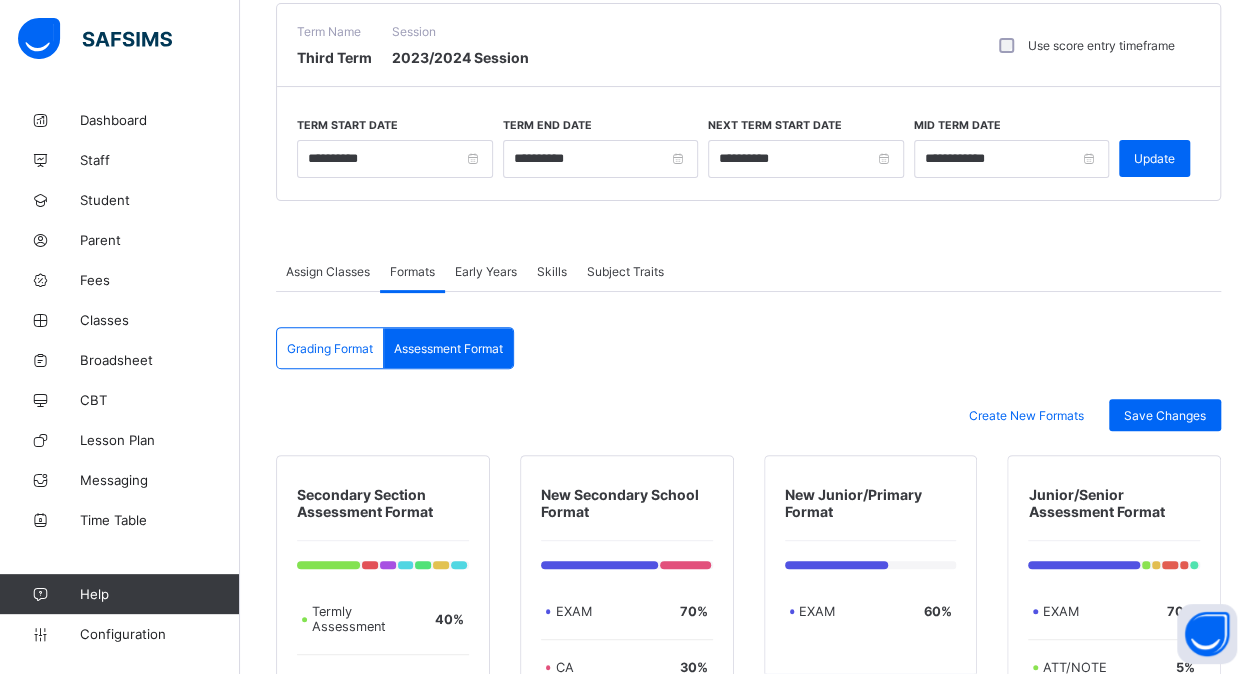
scroll to position [115, 0]
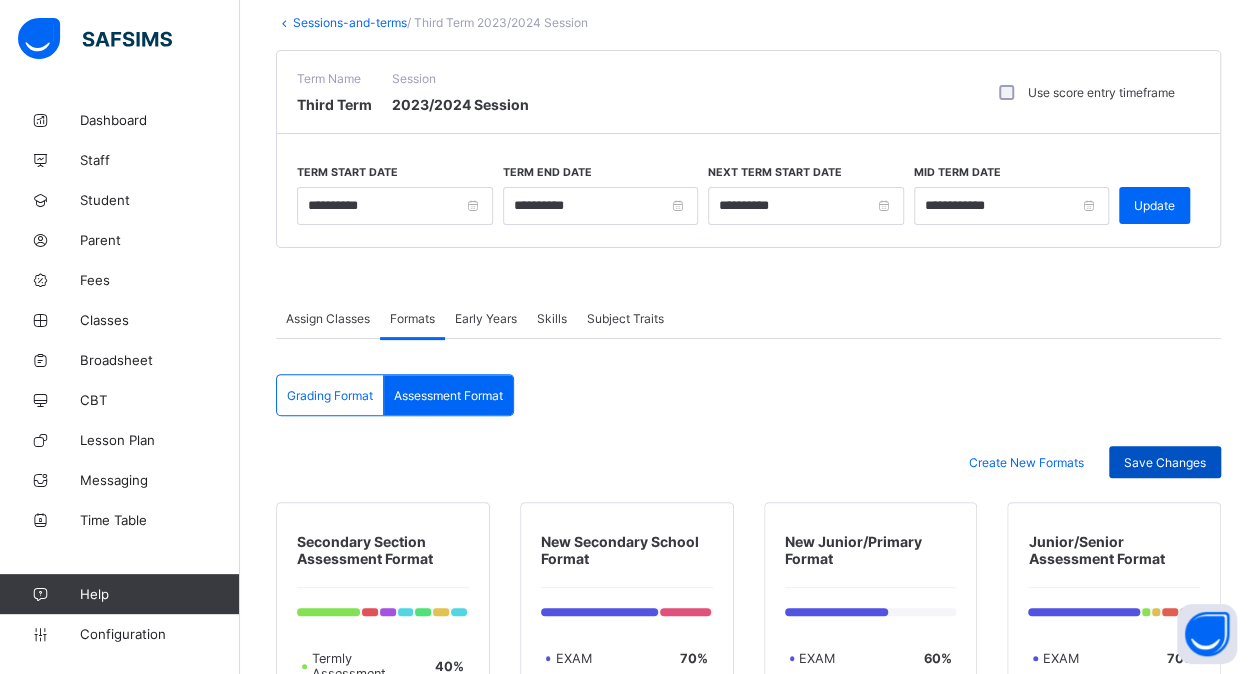
click at [1158, 462] on span "Save Changes" at bounding box center [1165, 462] width 82 height 15
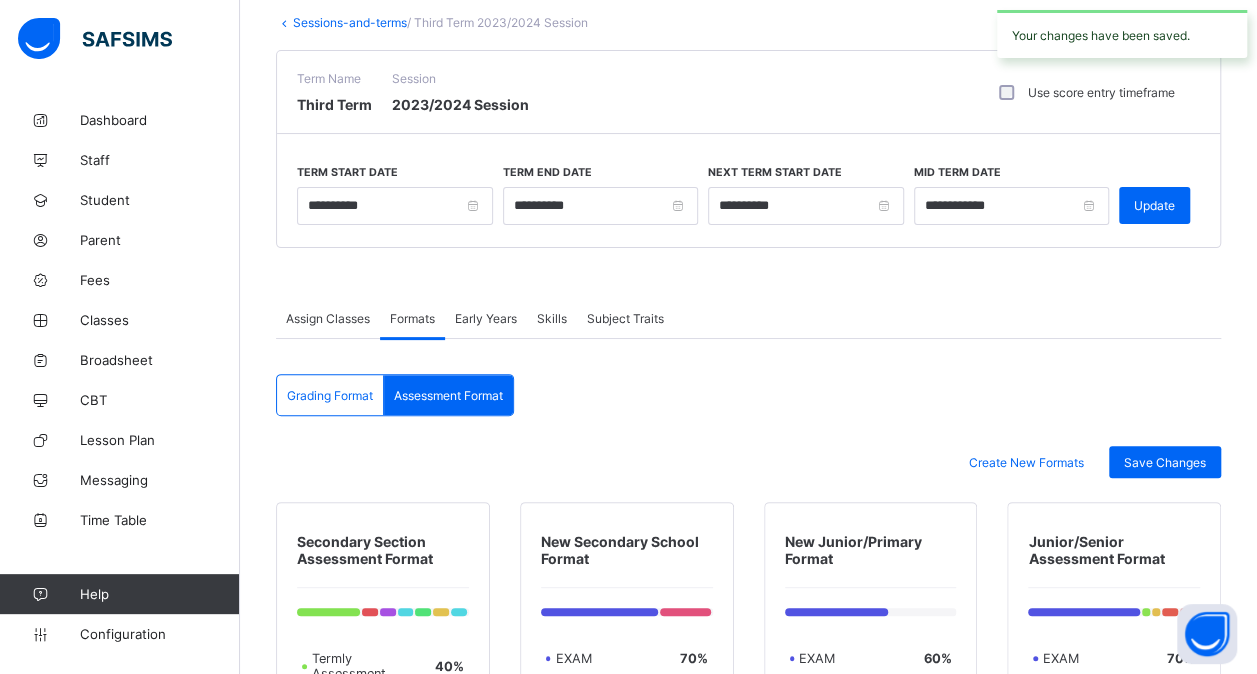
click at [310, 19] on link "Sessions-and-terms" at bounding box center [350, 22] width 114 height 15
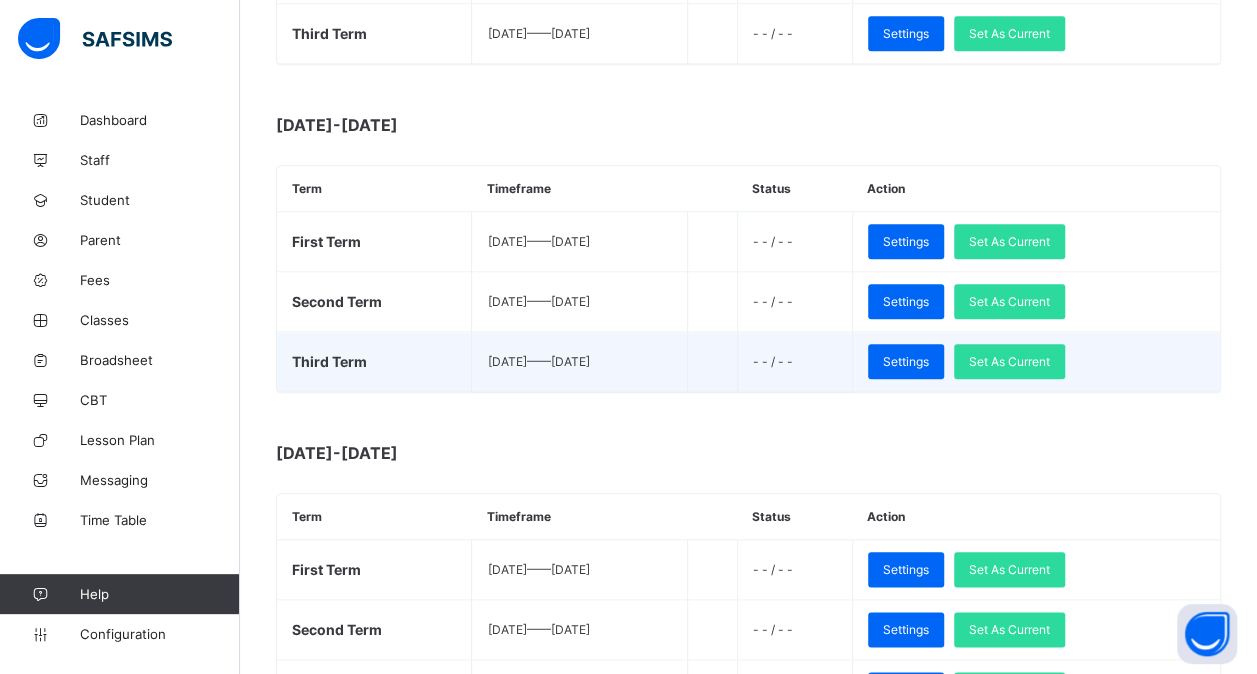
scroll to position [847, 0]
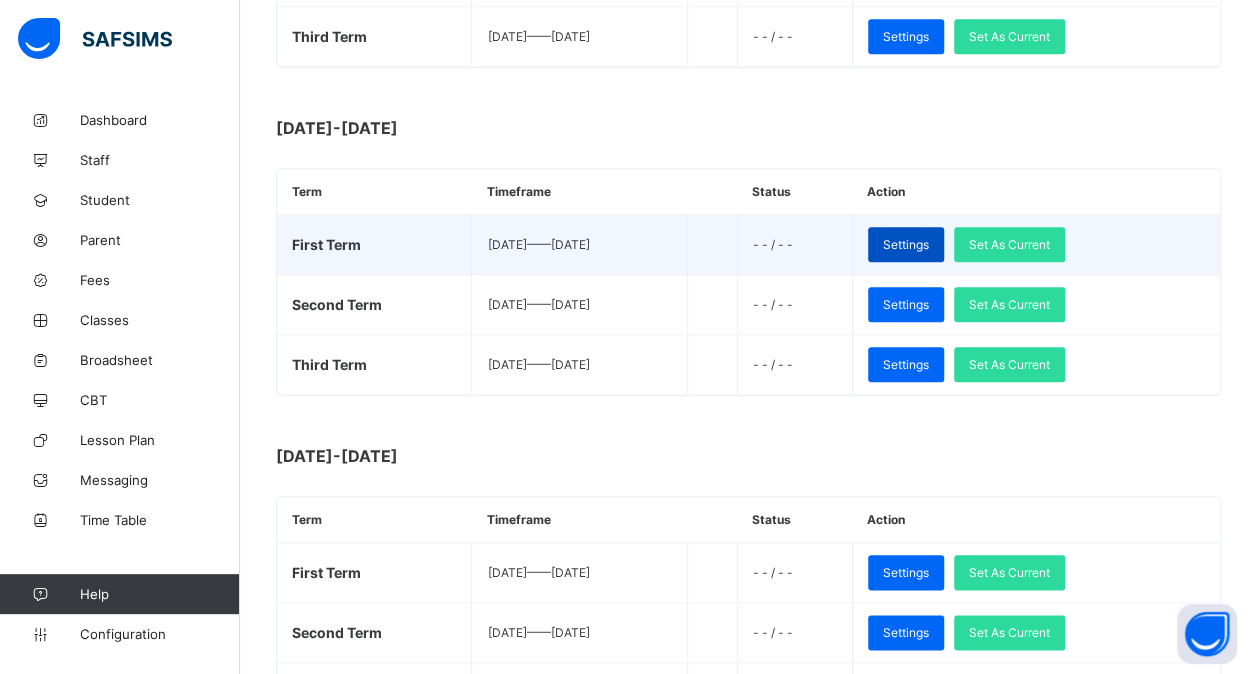
click at [929, 238] on span "Settings" at bounding box center [906, 244] width 46 height 15
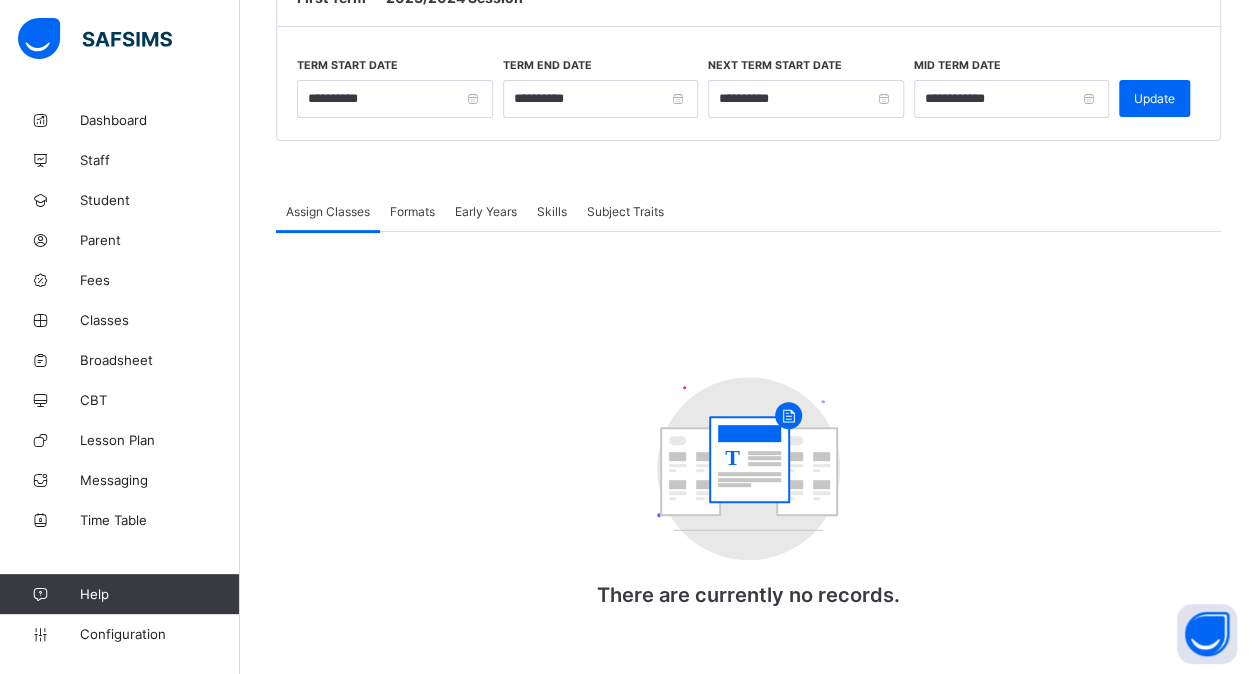
scroll to position [847, 0]
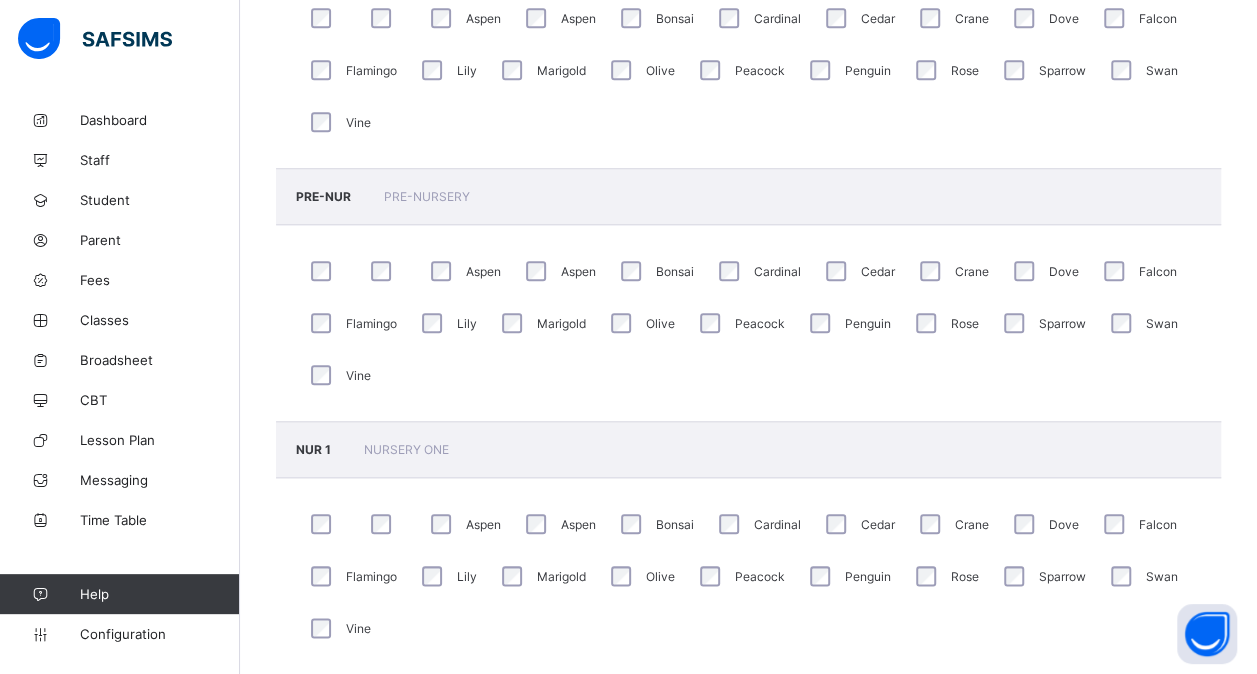
click at [432, 208] on div "PRE-NUR PRE-NURSERY" at bounding box center [748, 196] width 945 height 57
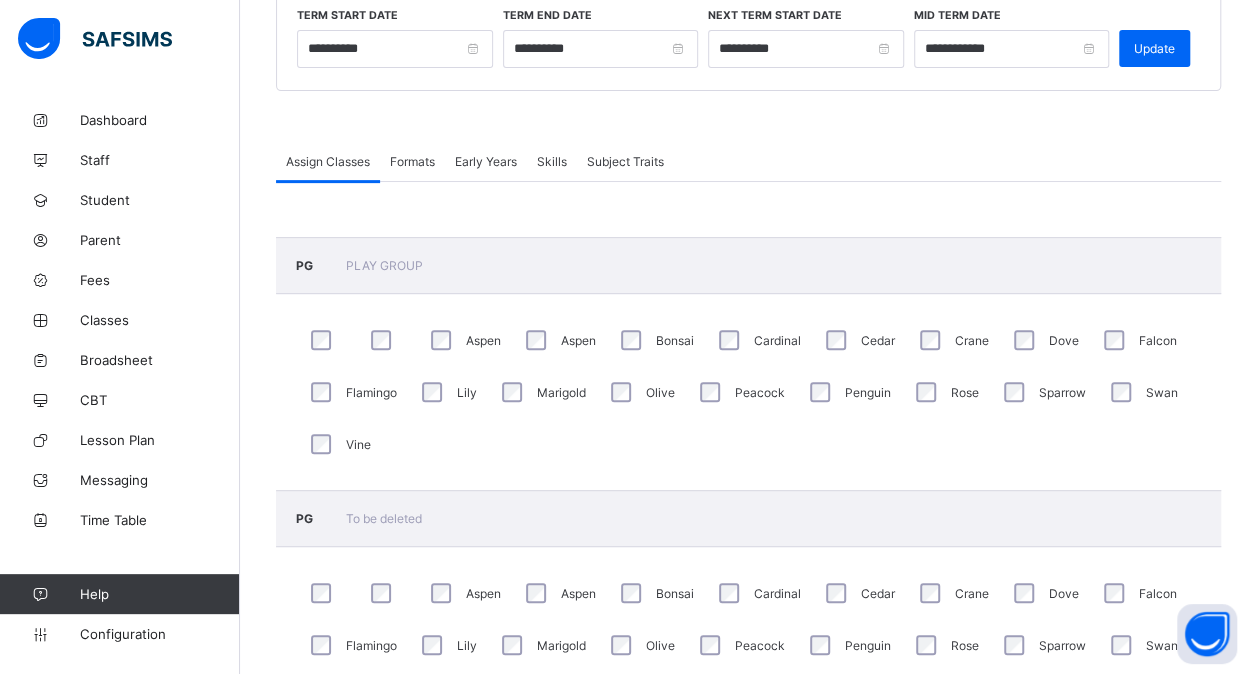
scroll to position [270, 0]
click at [417, 156] on span "Formats" at bounding box center [412, 163] width 45 height 15
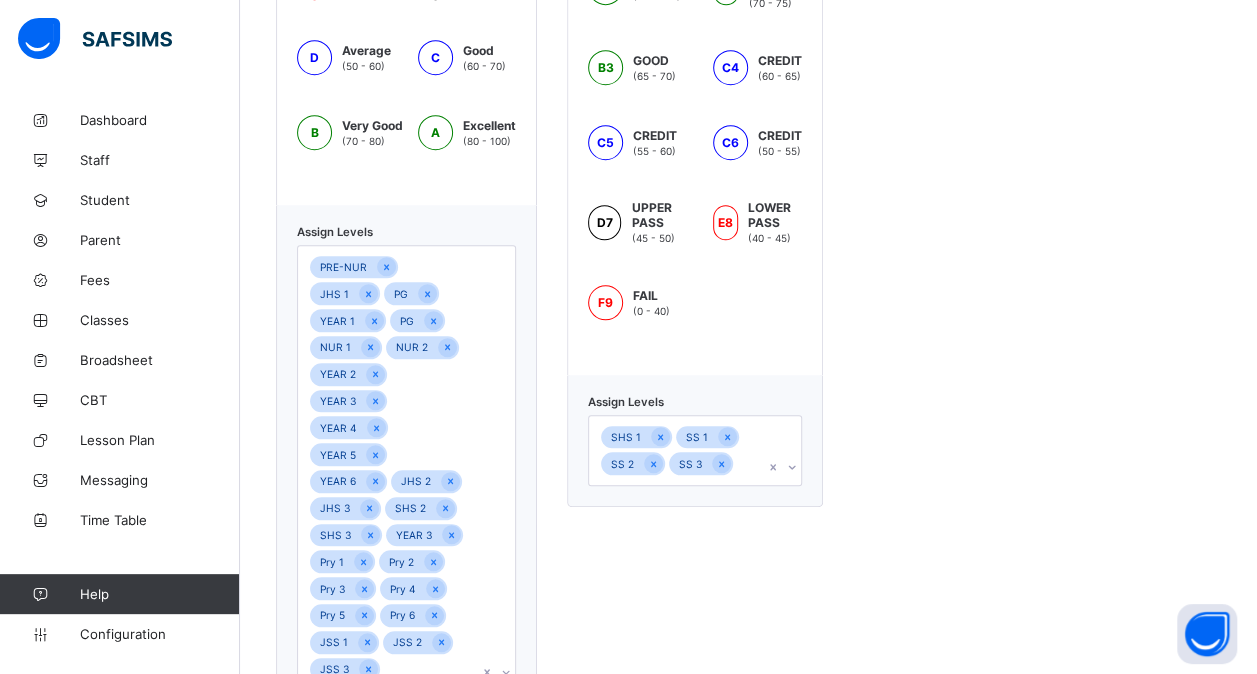
scroll to position [764, 0]
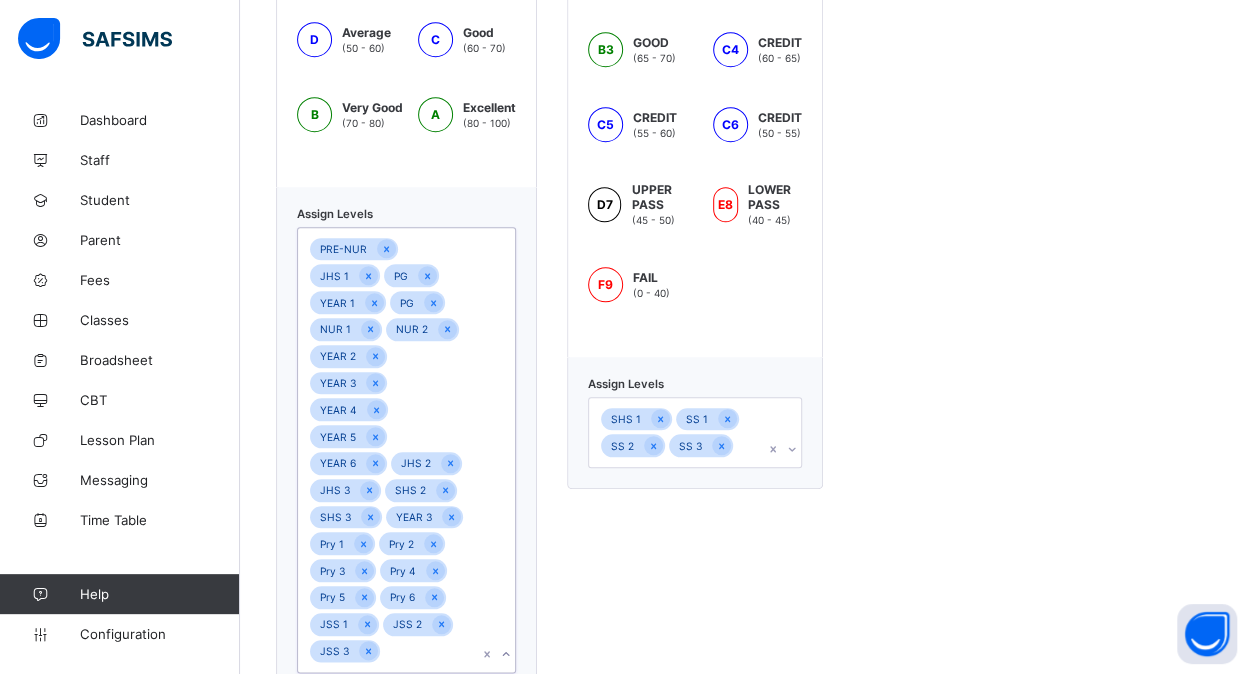
click at [447, 602] on div "PRE-NUR JHS 1 PG YEAR 1 PG NUR 1 NUR 2 YEAR 2 YEAR 3 YEAR 4 YEAR 5 YEAR 6 JHS 2…" at bounding box center [387, 450] width 179 height 444
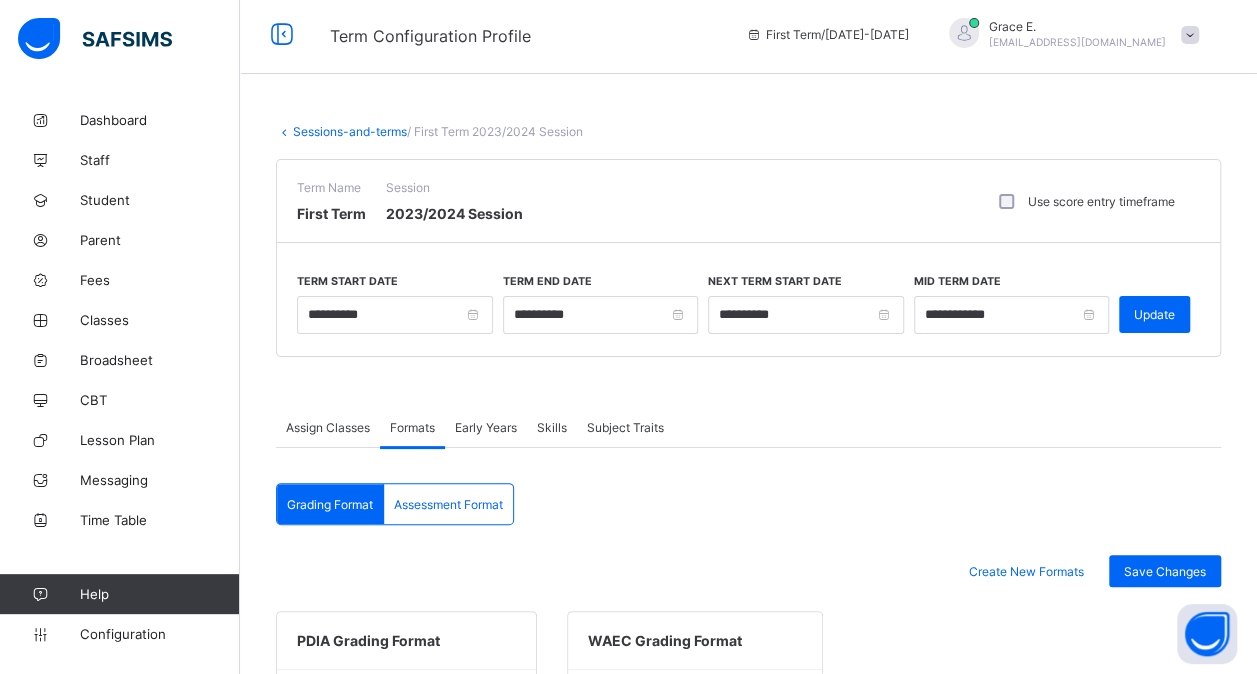
scroll to position [0, 0]
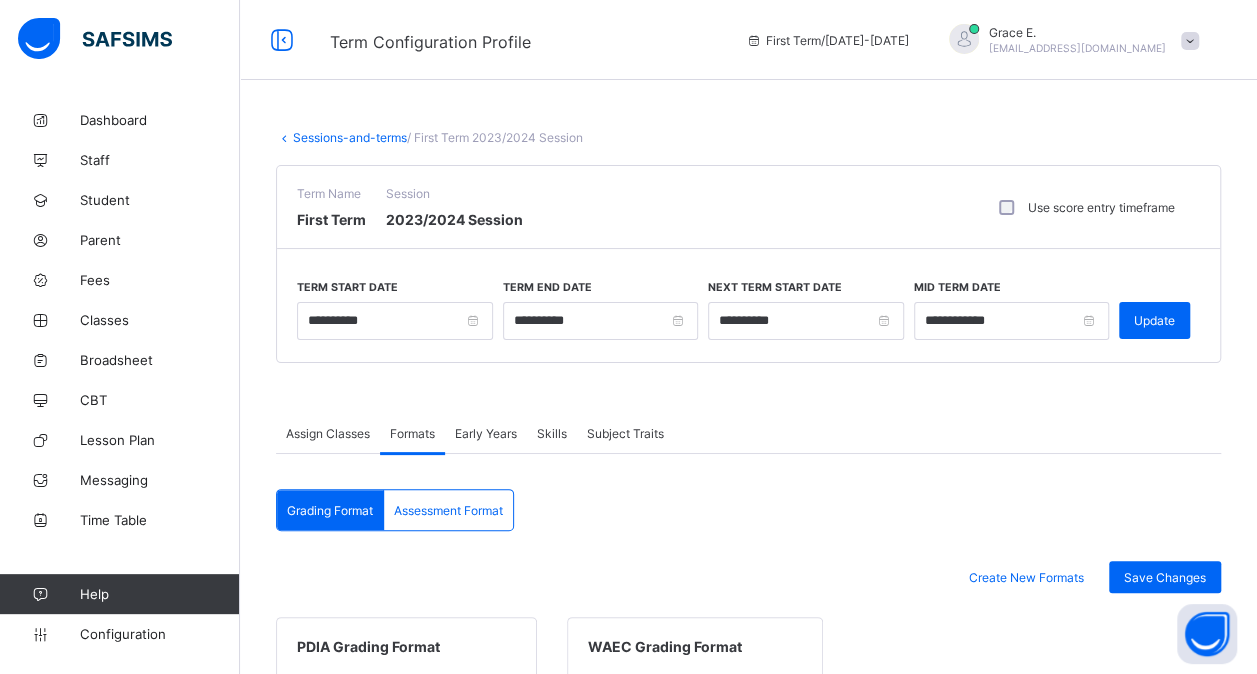
click at [322, 134] on link "Sessions-and-terms" at bounding box center [350, 137] width 114 height 15
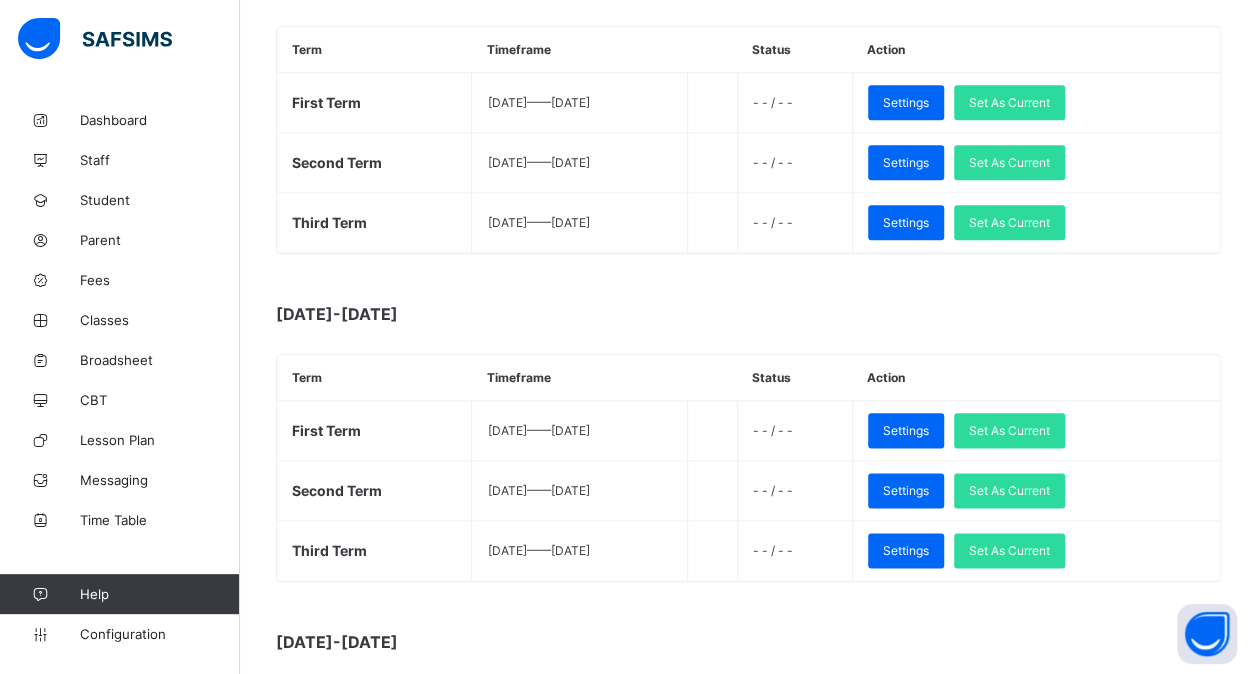
scroll to position [990, 0]
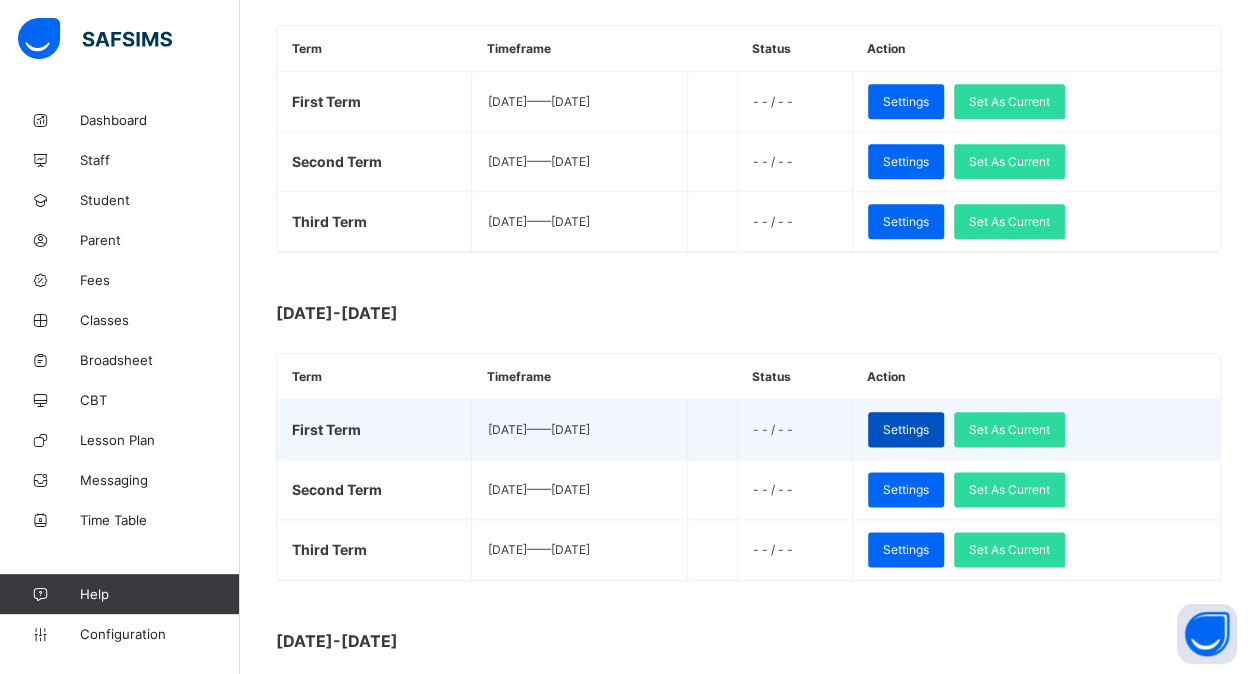
click at [929, 422] on span "Settings" at bounding box center [906, 429] width 46 height 15
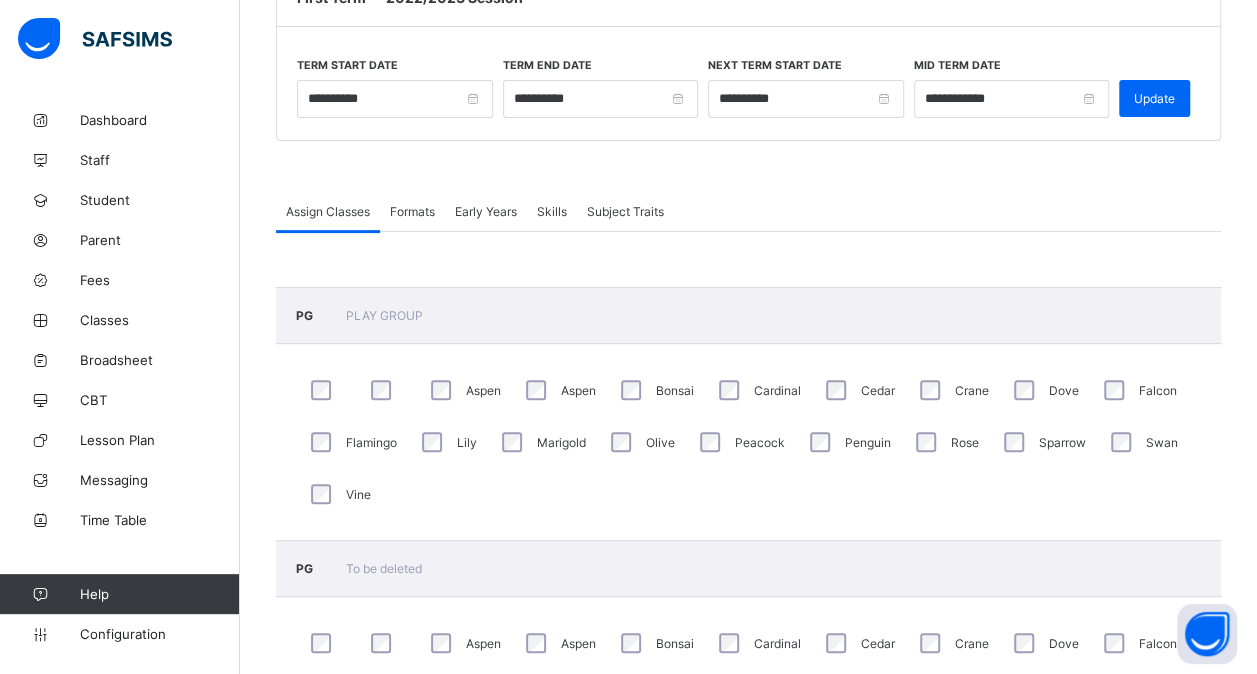
scroll to position [990, 0]
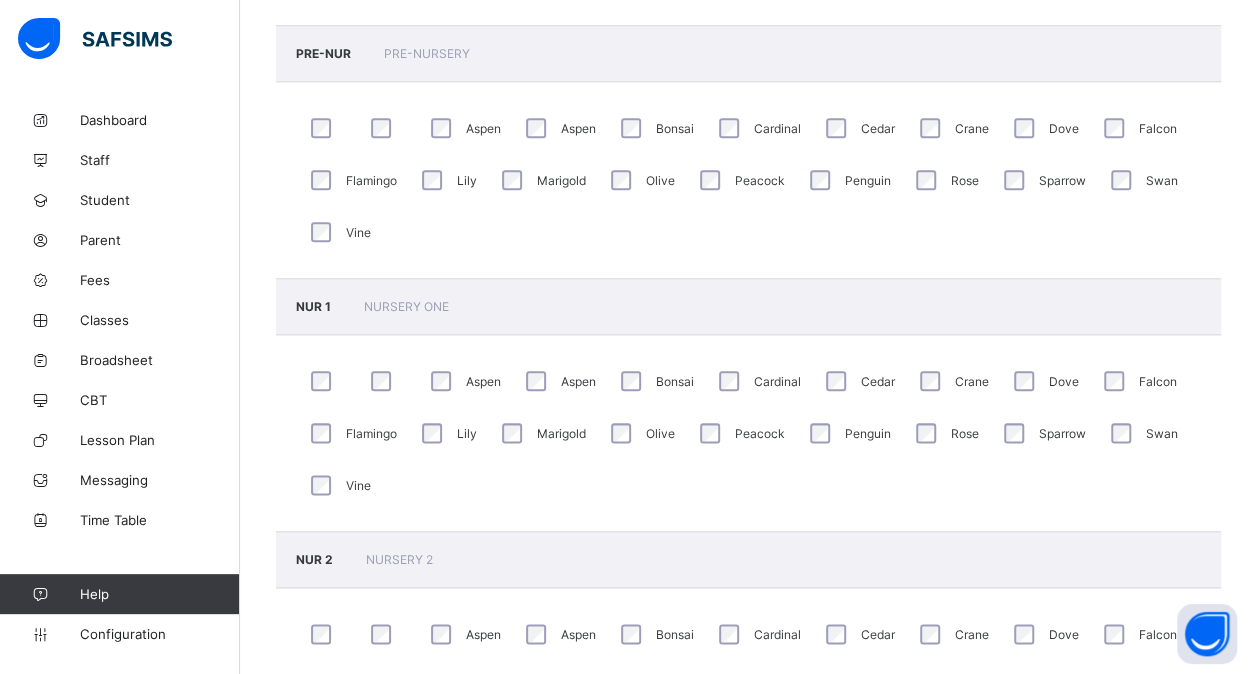
click at [418, 209] on div "Aspen Aspen Bonsai Cardinal Cedar Crane Dove Falcon Flamingo Lily Marigold [PER…" at bounding box center [748, 180] width 945 height 196
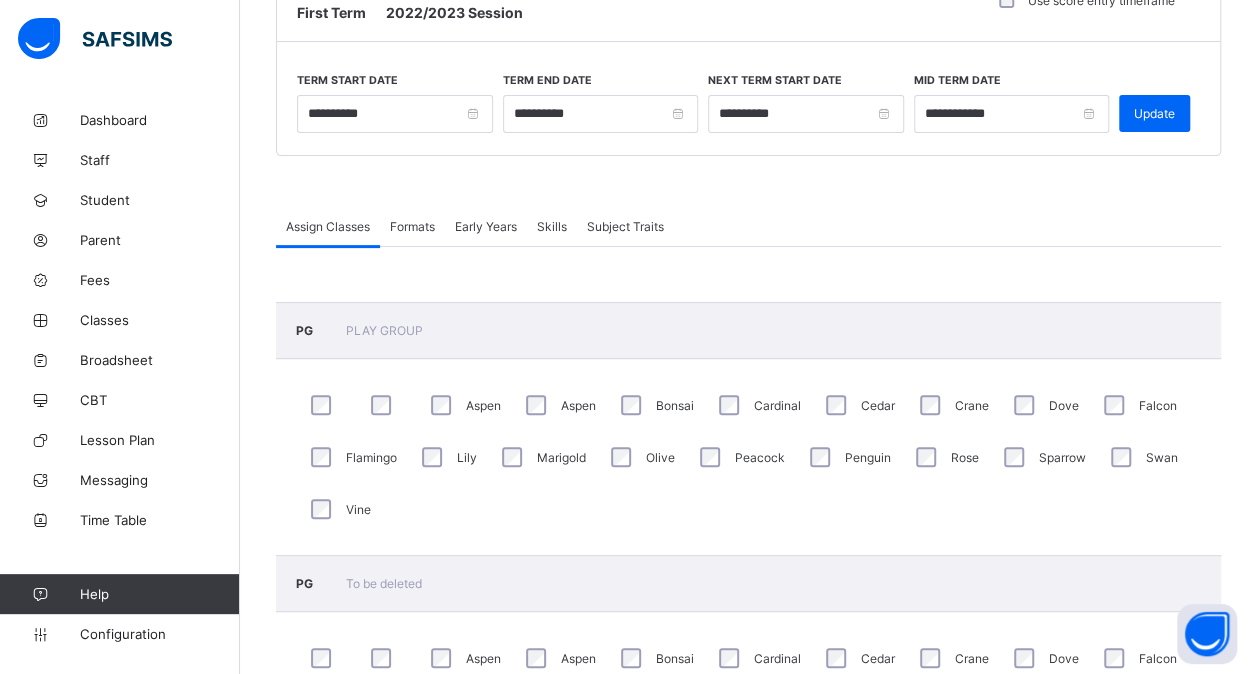
scroll to position [205, 0]
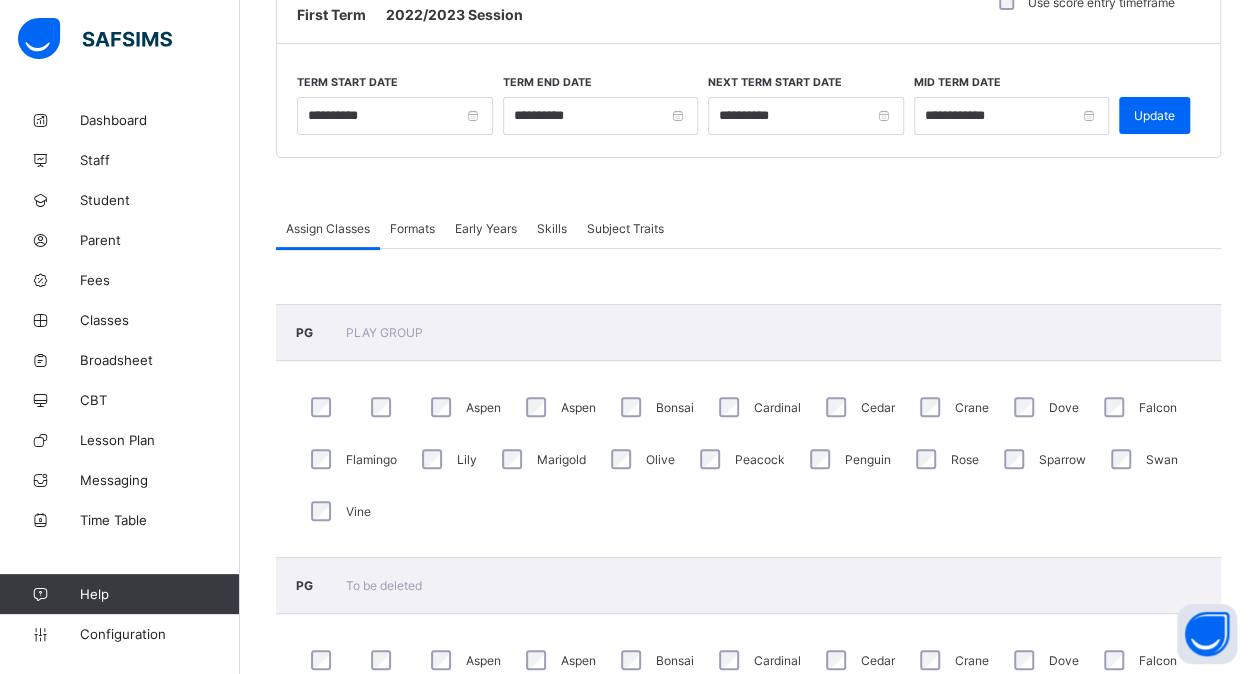
click at [418, 216] on div "Formats" at bounding box center [412, 228] width 65 height 40
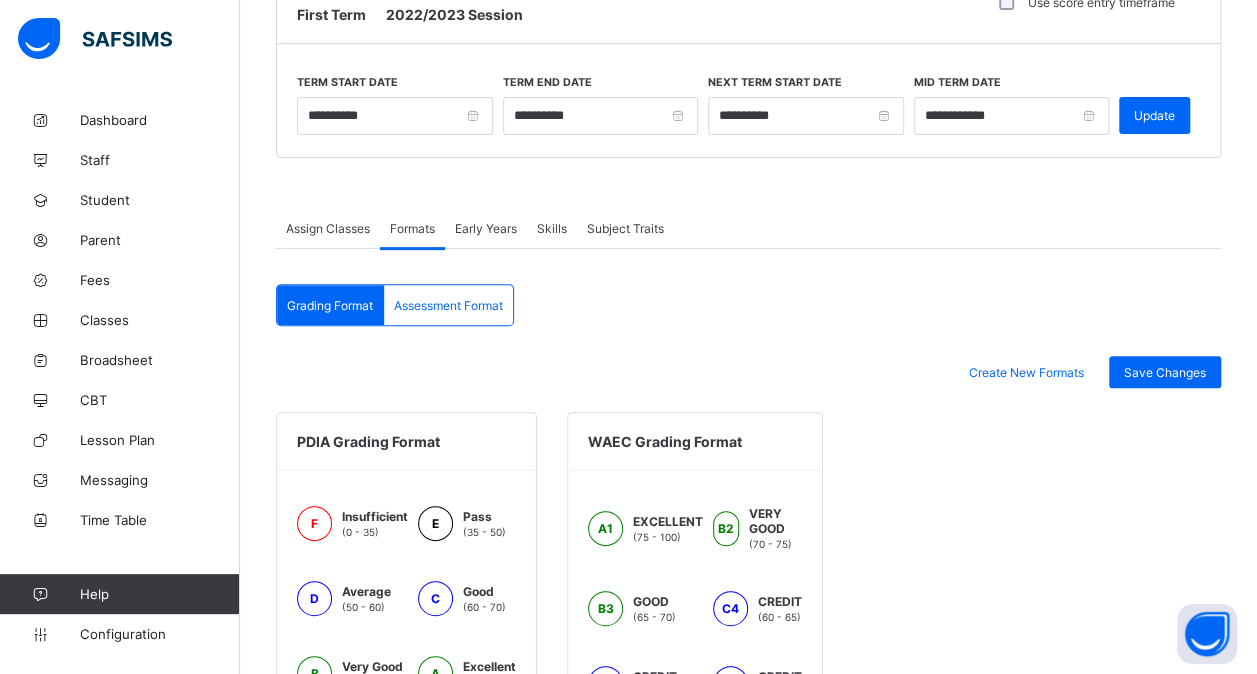
scroll to position [576, 0]
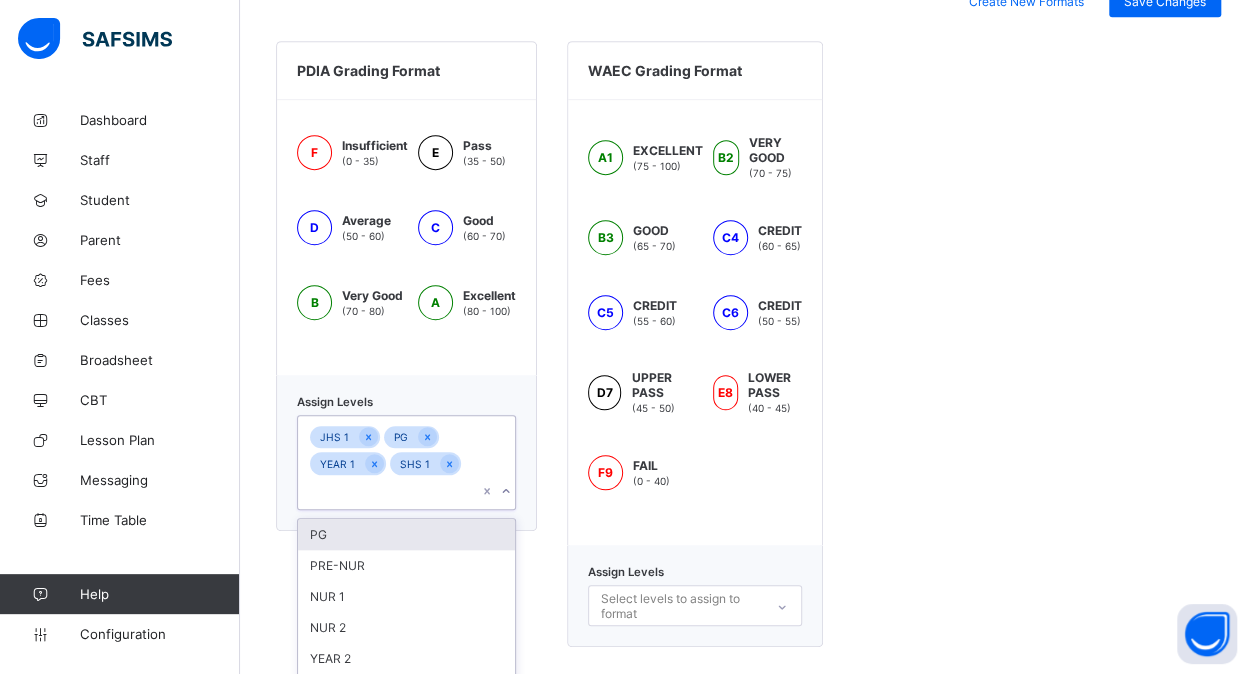
click at [457, 458] on div "JHS 1 PG YEAR 1 SHS 1" at bounding box center [387, 462] width 179 height 93
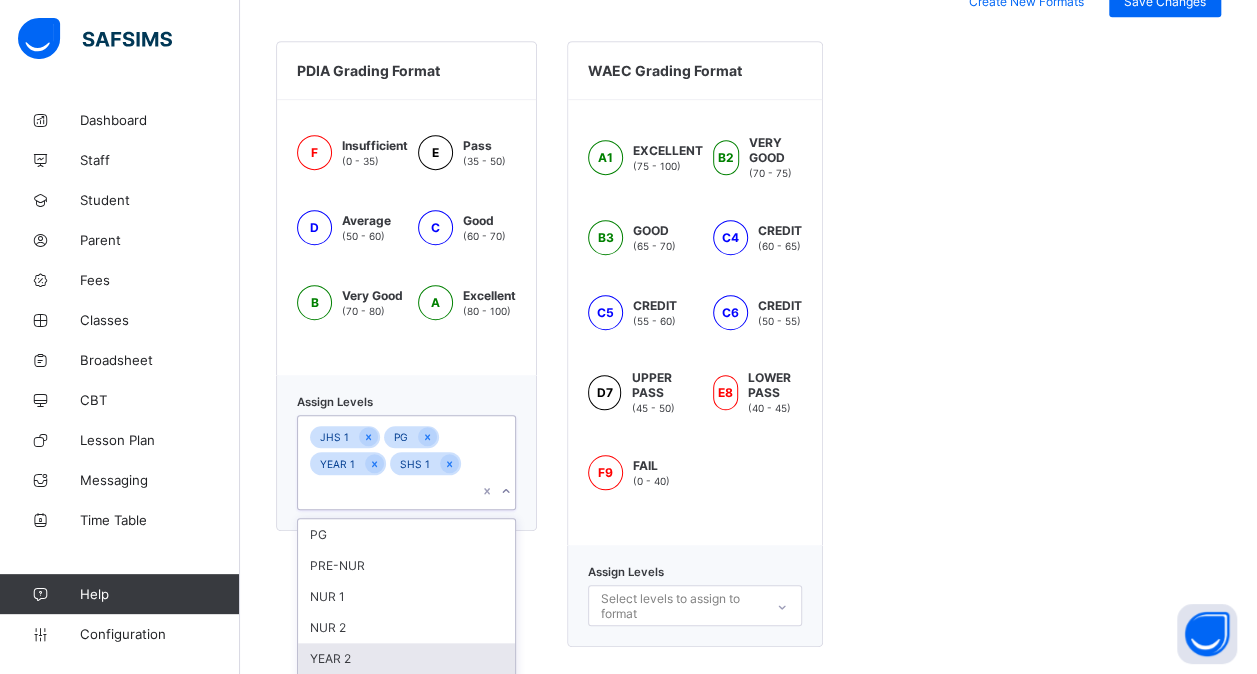
click at [368, 643] on div "YEAR 2" at bounding box center [406, 658] width 217 height 31
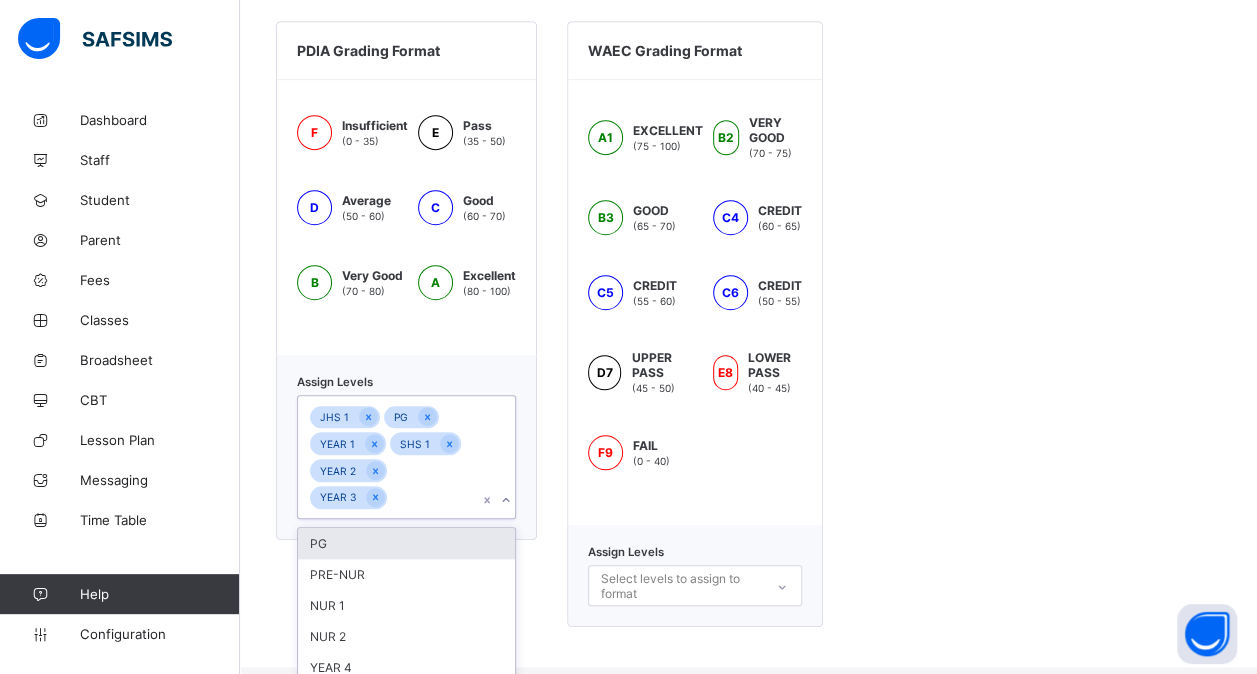
scroll to position [598, 0]
click at [368, 623] on div "NUR 2" at bounding box center [406, 634] width 217 height 31
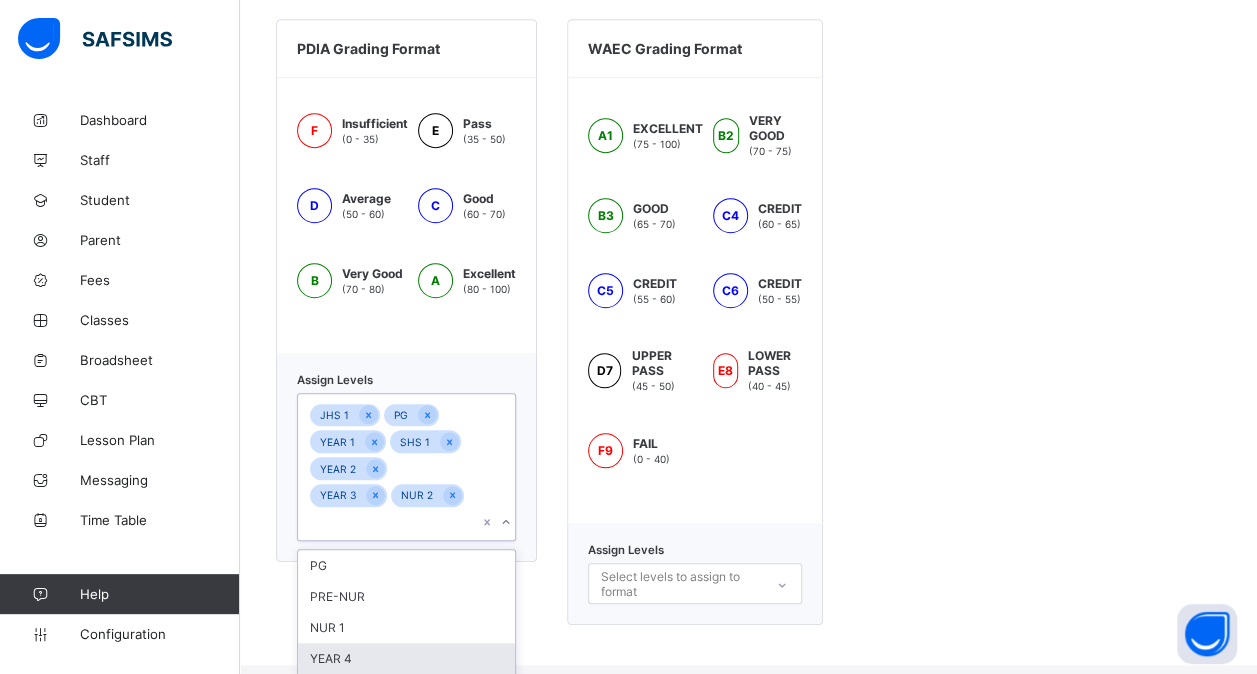
click at [368, 643] on div "YEAR 4" at bounding box center [406, 658] width 217 height 31
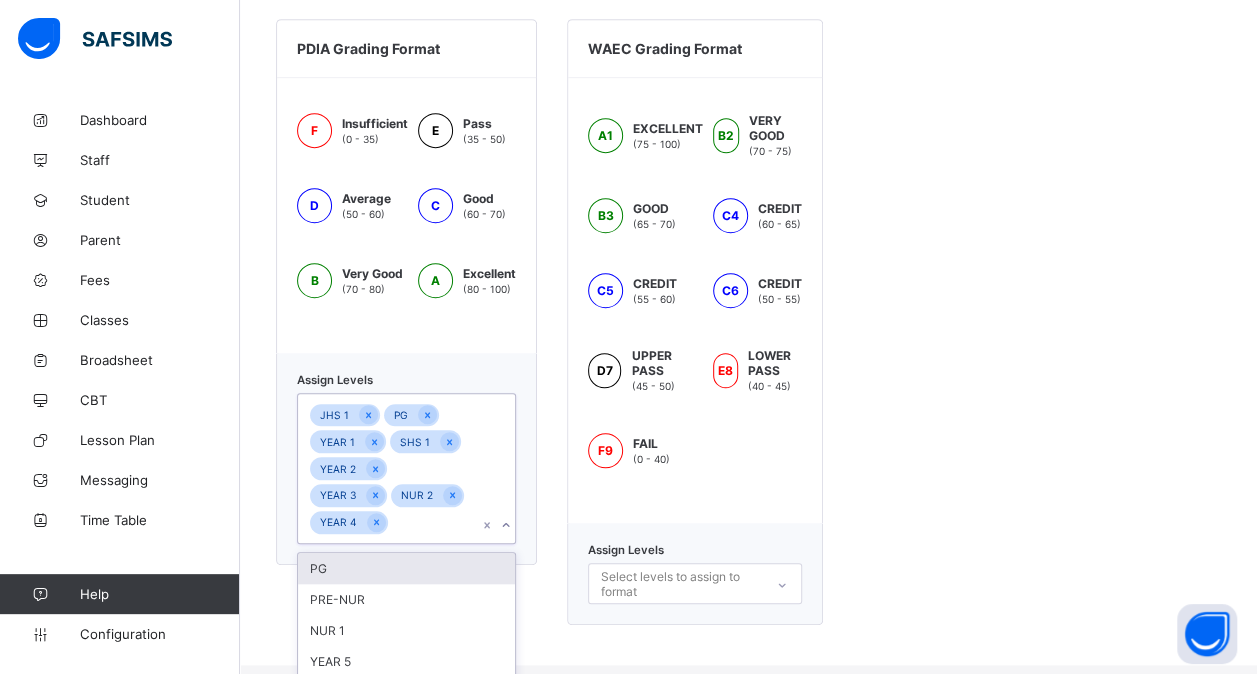
click at [368, 623] on div "NUR 1" at bounding box center [406, 630] width 217 height 31
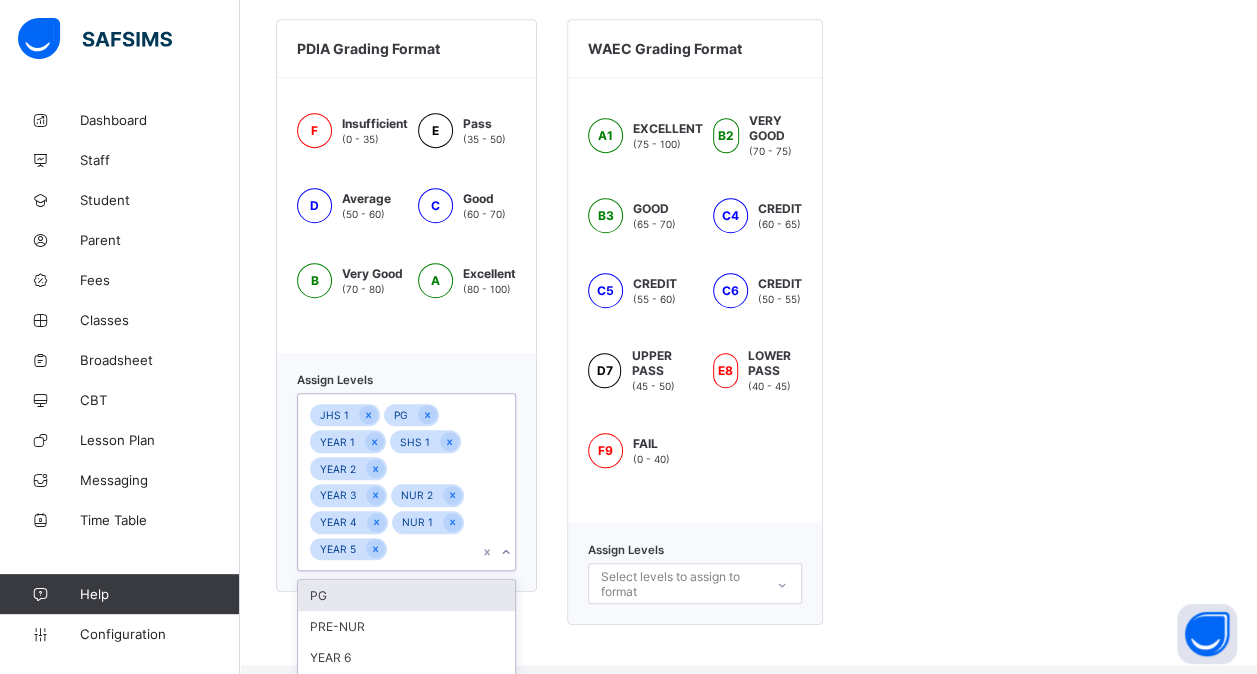
click at [368, 642] on div "YEAR 6" at bounding box center [406, 657] width 217 height 31
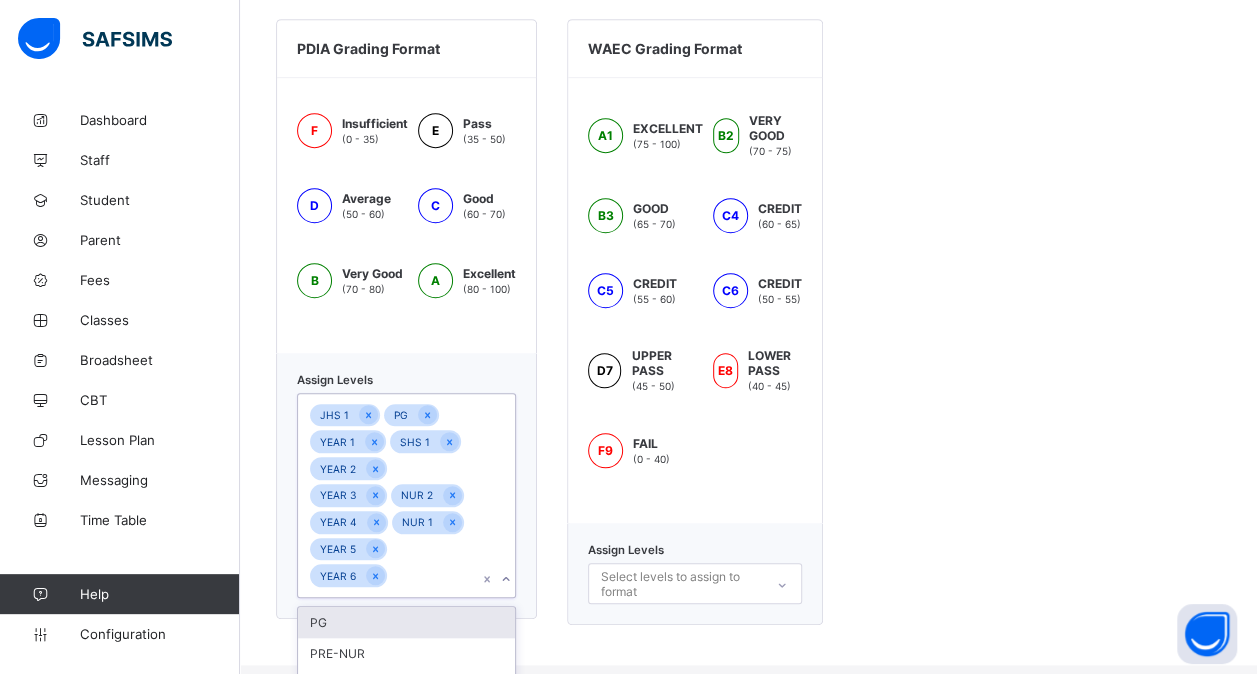
click at [368, 638] on div "PRE-NUR" at bounding box center [406, 653] width 217 height 31
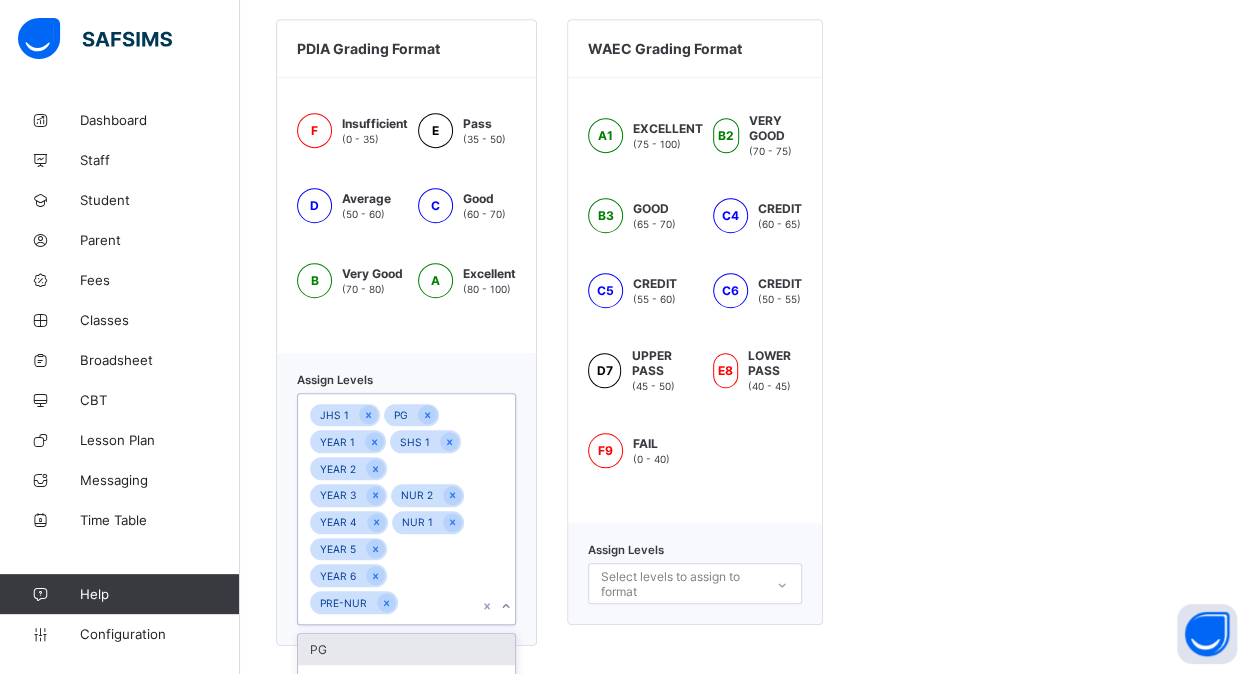
click at [368, 634] on div "PG" at bounding box center [406, 649] width 217 height 31
click at [368, 634] on div "JHS 2" at bounding box center [406, 649] width 217 height 31
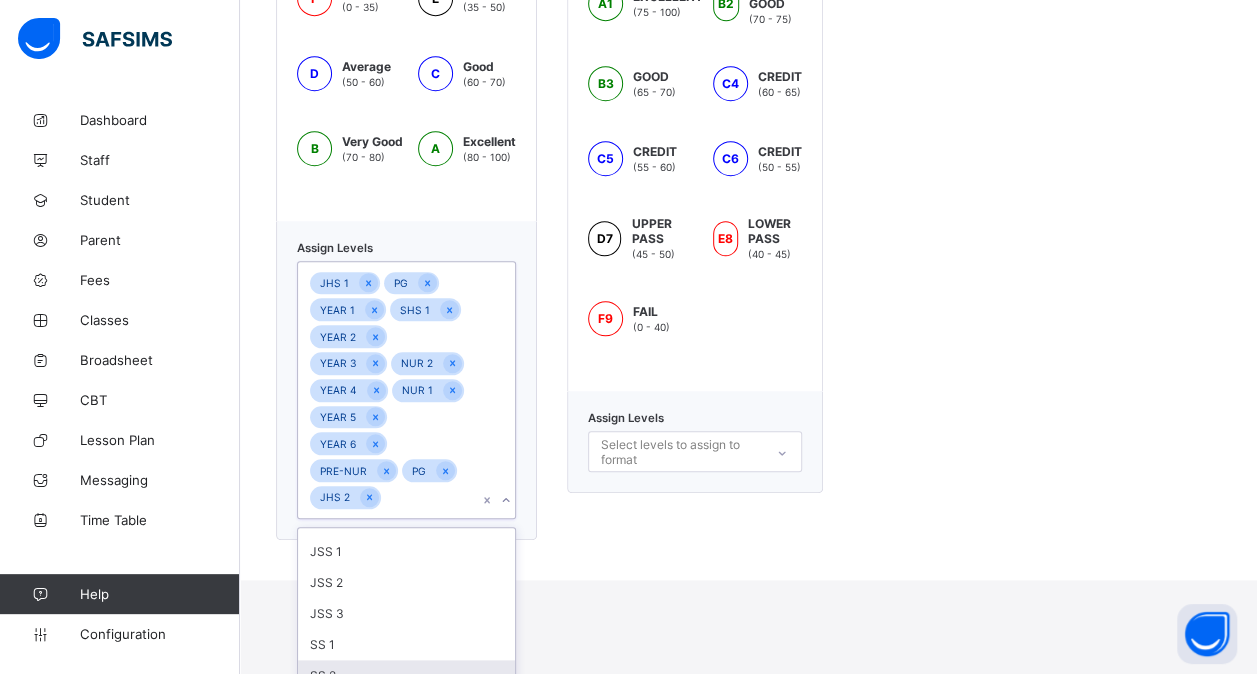
click at [358, 660] on div "SS 2" at bounding box center [406, 675] width 217 height 31
click at [358, 659] on div "SS 1" at bounding box center [406, 674] width 217 height 31
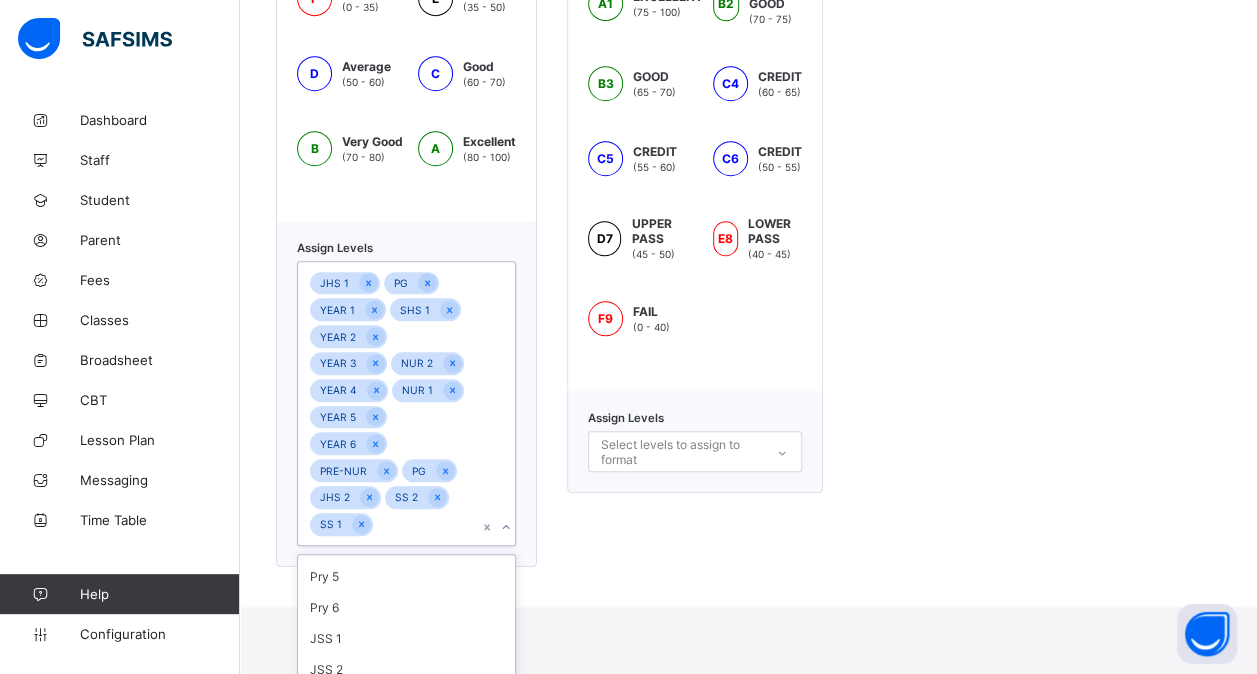
click at [358, 654] on div "JSS 2" at bounding box center [406, 669] width 217 height 31
click at [358, 653] on div "JSS 1" at bounding box center [406, 668] width 217 height 31
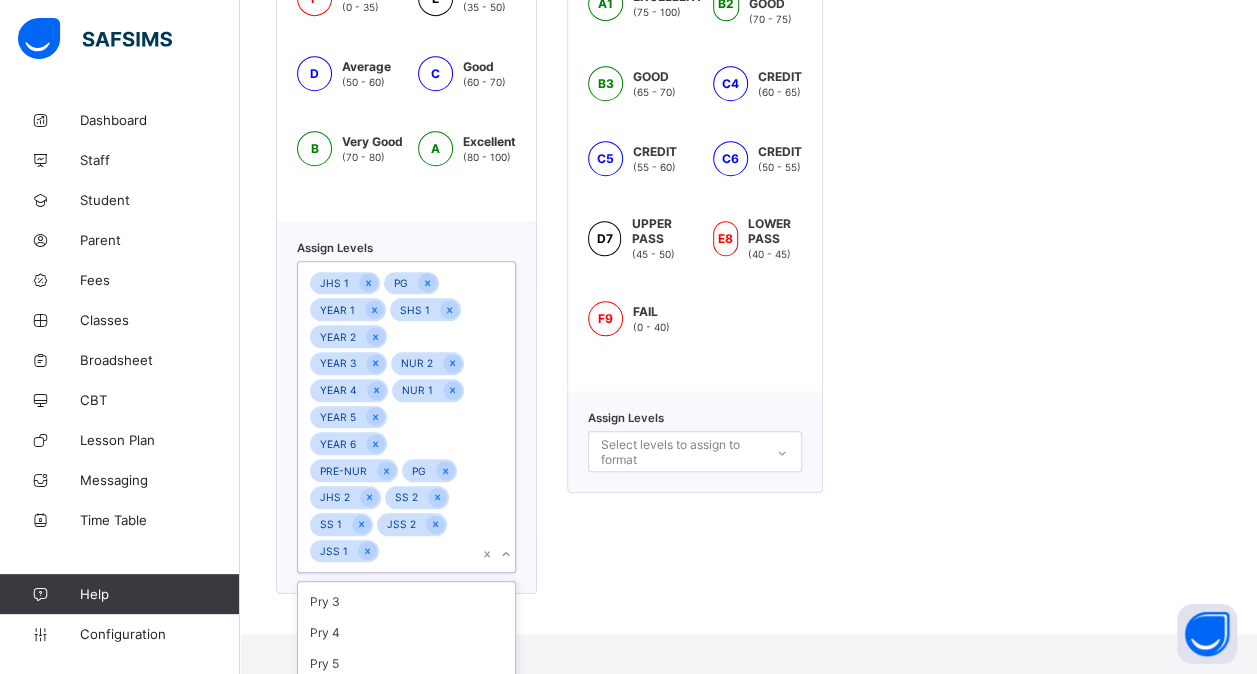
click at [358, 648] on div "Pry 5" at bounding box center [406, 663] width 217 height 31
click at [358, 647] on div "Pry 4" at bounding box center [406, 662] width 217 height 31
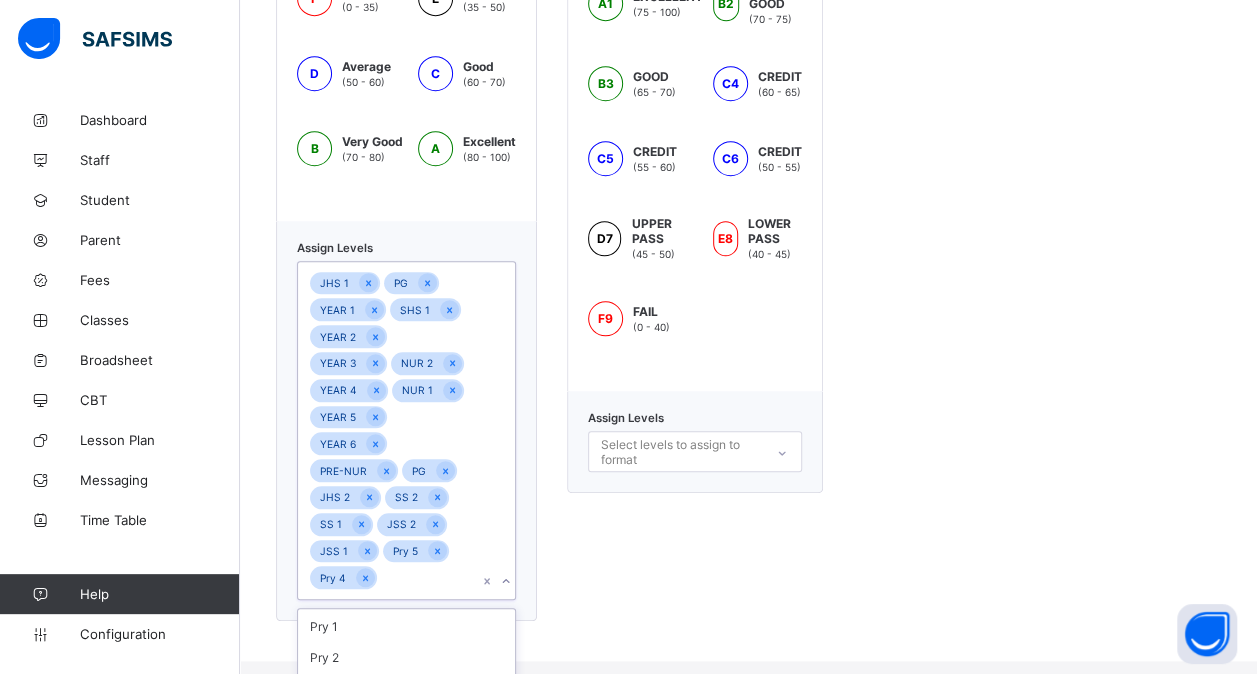
click at [358, 642] on div "Pry 2" at bounding box center [406, 657] width 217 height 31
click at [358, 641] on div "Pry 1" at bounding box center [406, 656] width 217 height 31
click at [358, 640] on div "YEAR 3" at bounding box center [406, 655] width 217 height 31
click at [358, 666] on div "SHS 3" at bounding box center [406, 681] width 217 height 31
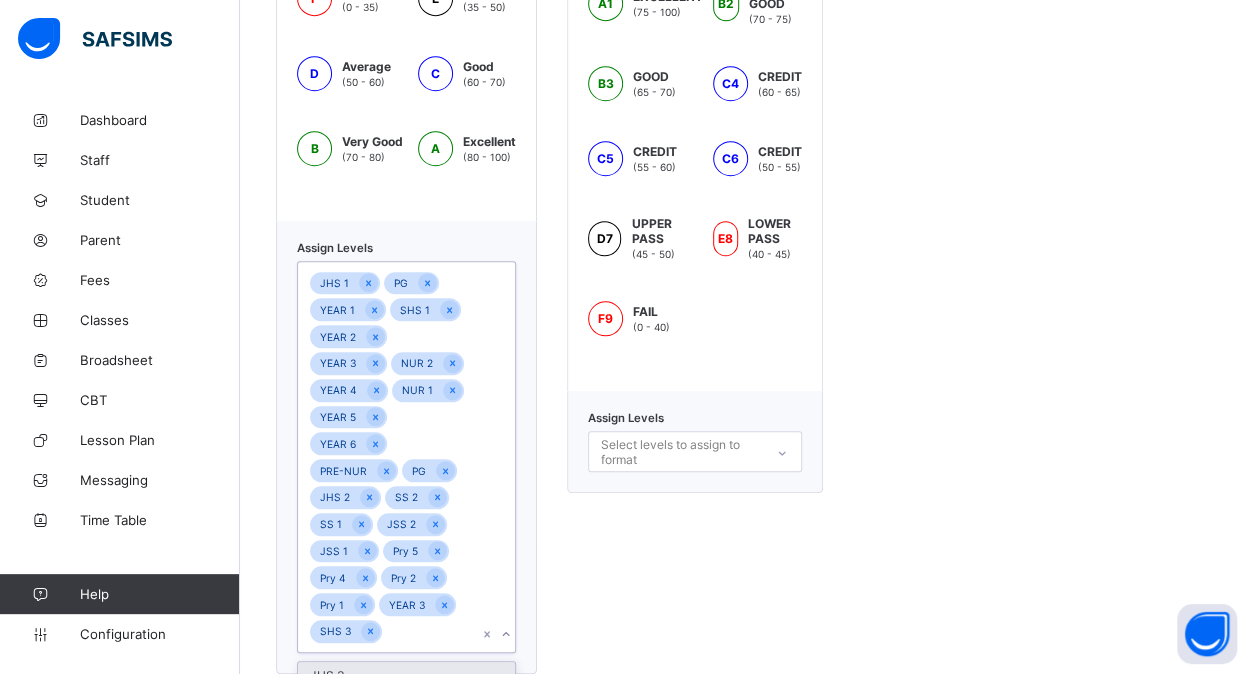
scroll to position [864, 0]
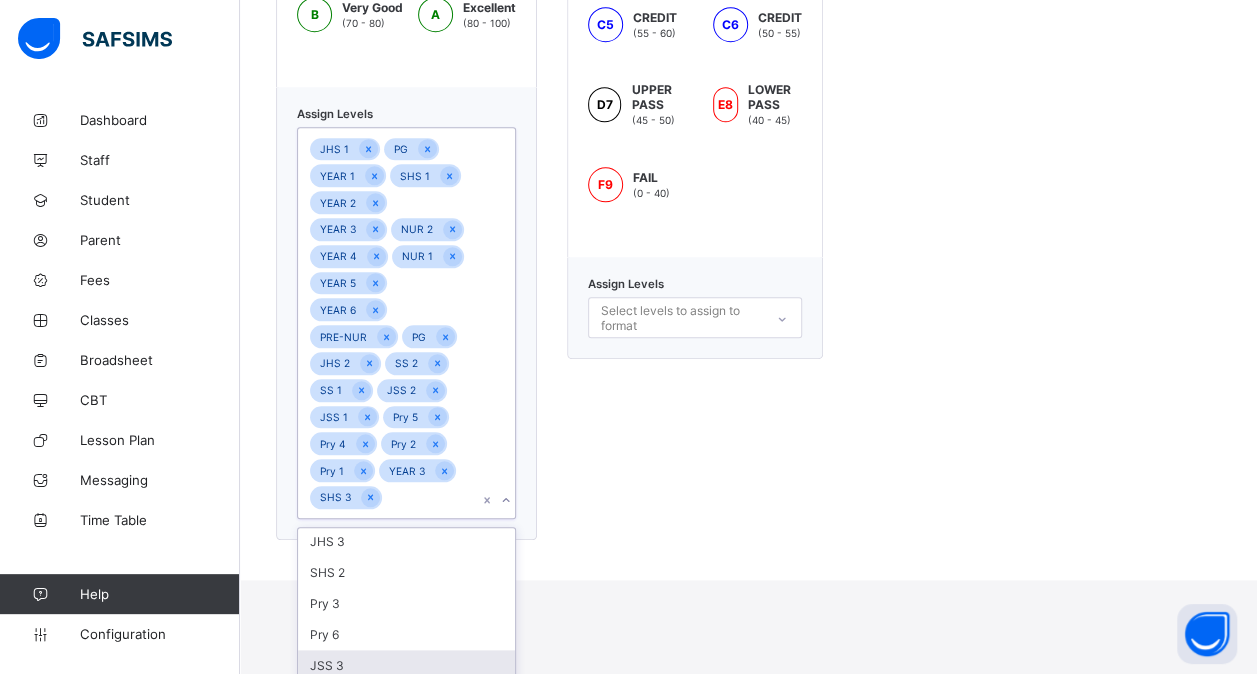
click at [396, 650] on div "JSS 3" at bounding box center [406, 665] width 217 height 31
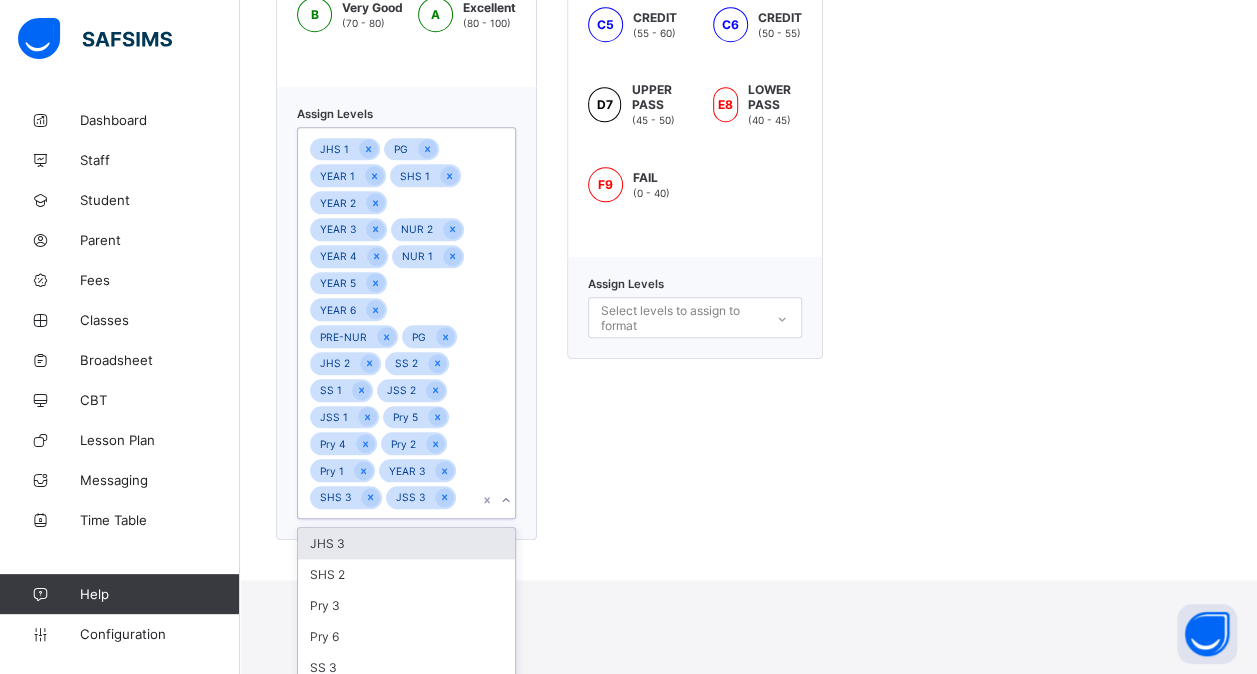
scroll to position [0, 0]
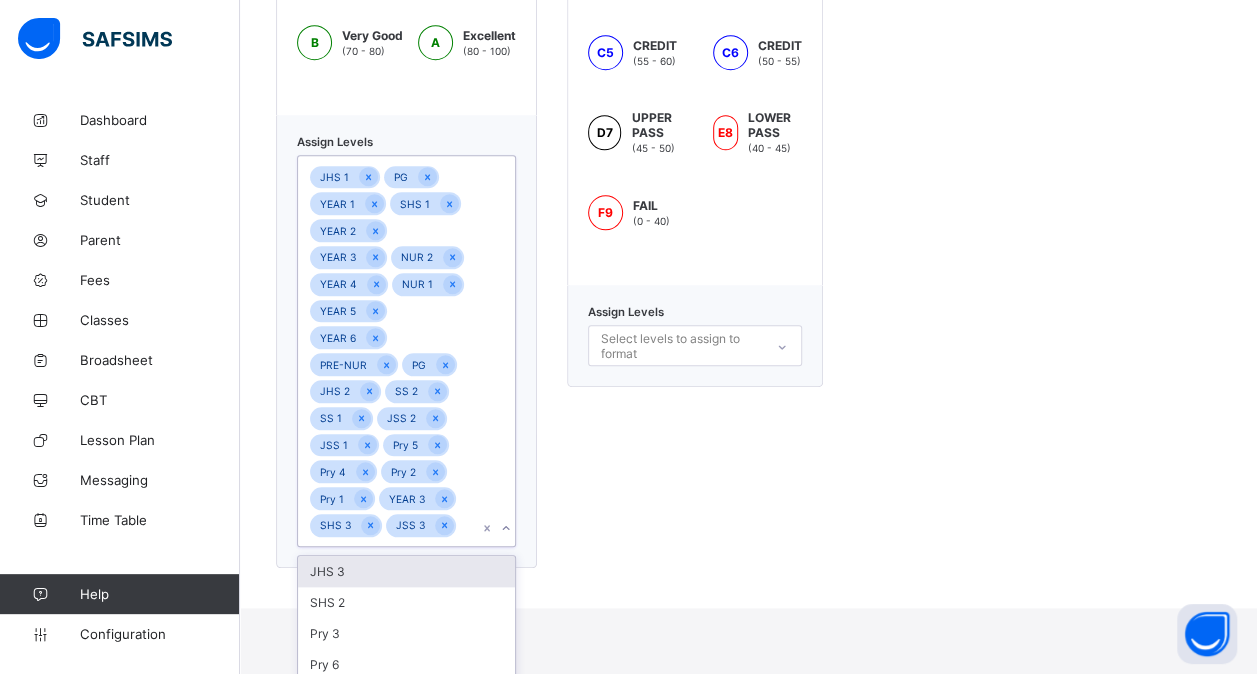
click at [396, 649] on div "Pry 6" at bounding box center [406, 664] width 217 height 31
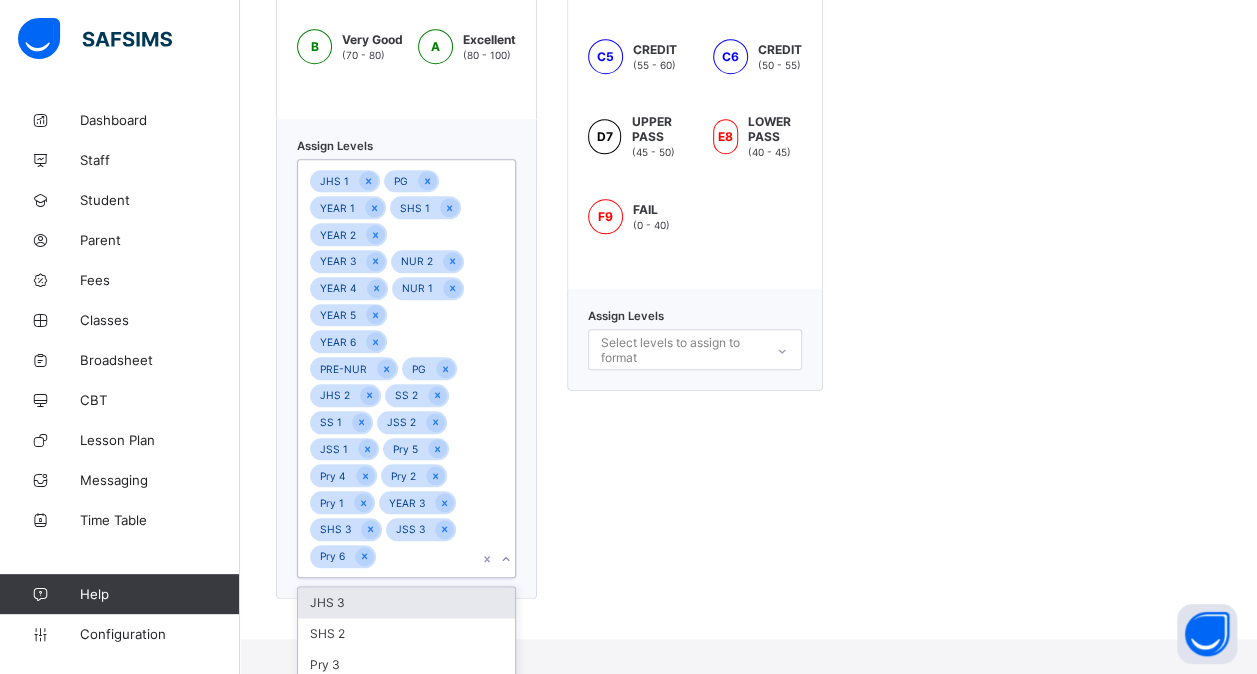
click at [396, 649] on div "Pry 3" at bounding box center [406, 664] width 217 height 31
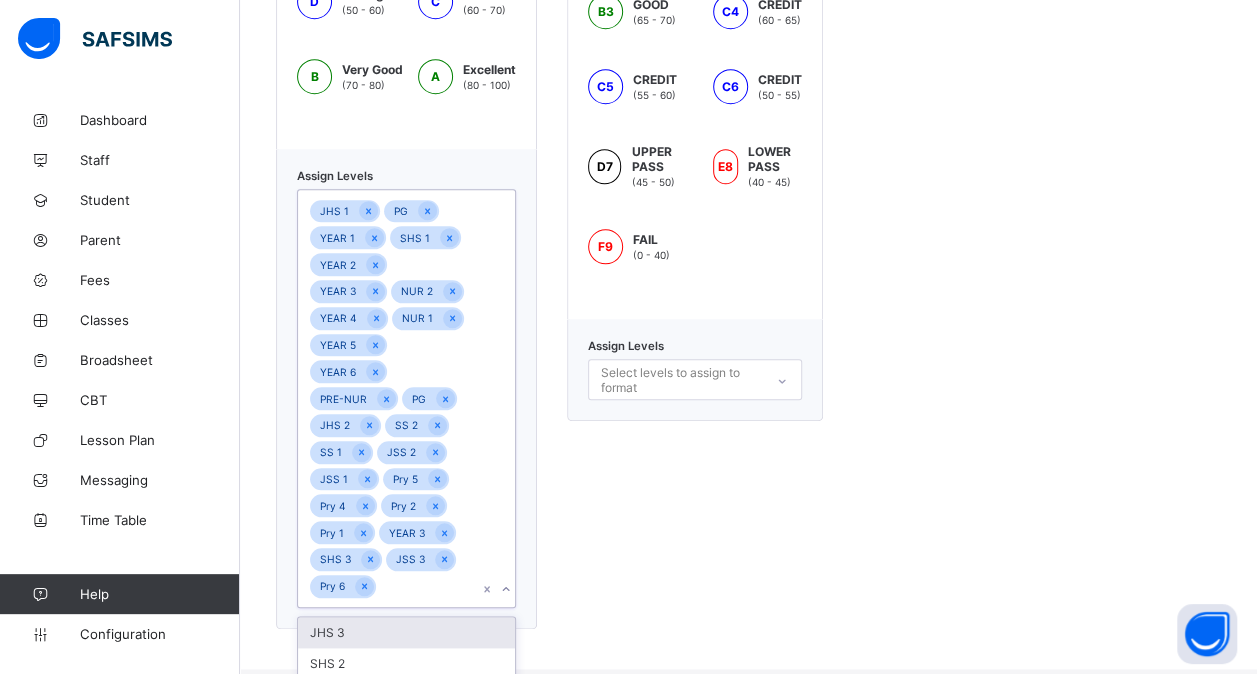
click at [396, 648] on div "SHS 2" at bounding box center [406, 663] width 217 height 31
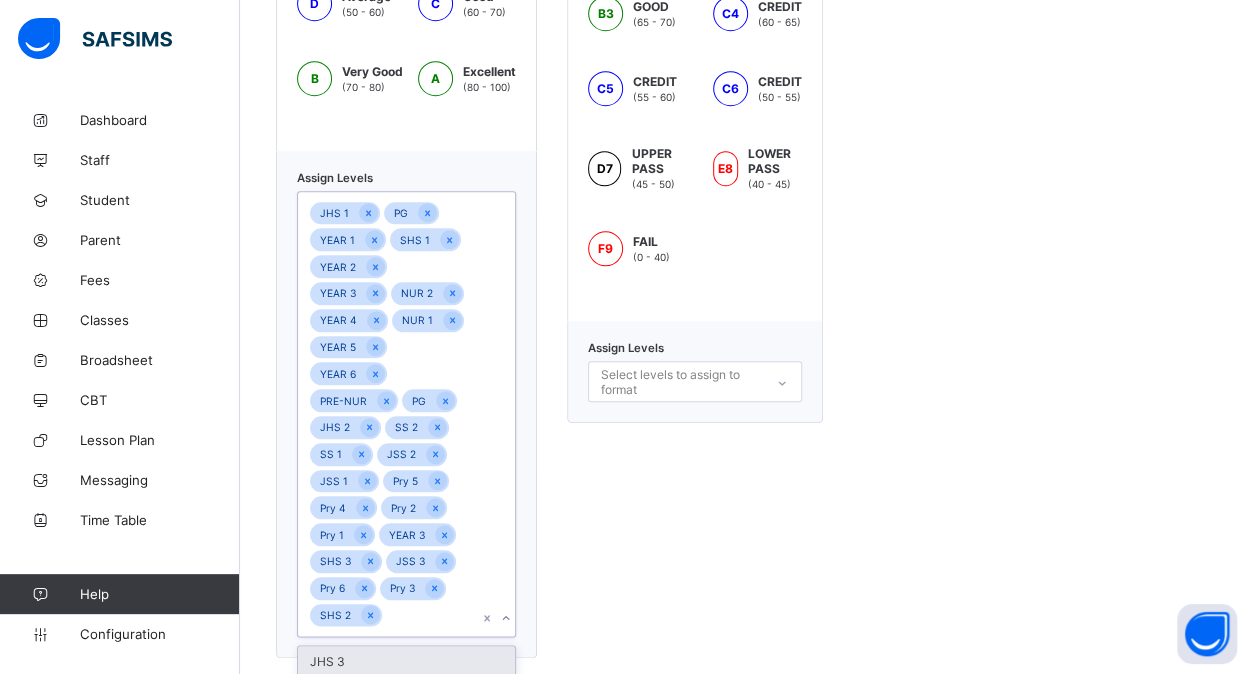
click at [396, 646] on div "JHS 3" at bounding box center [406, 661] width 217 height 31
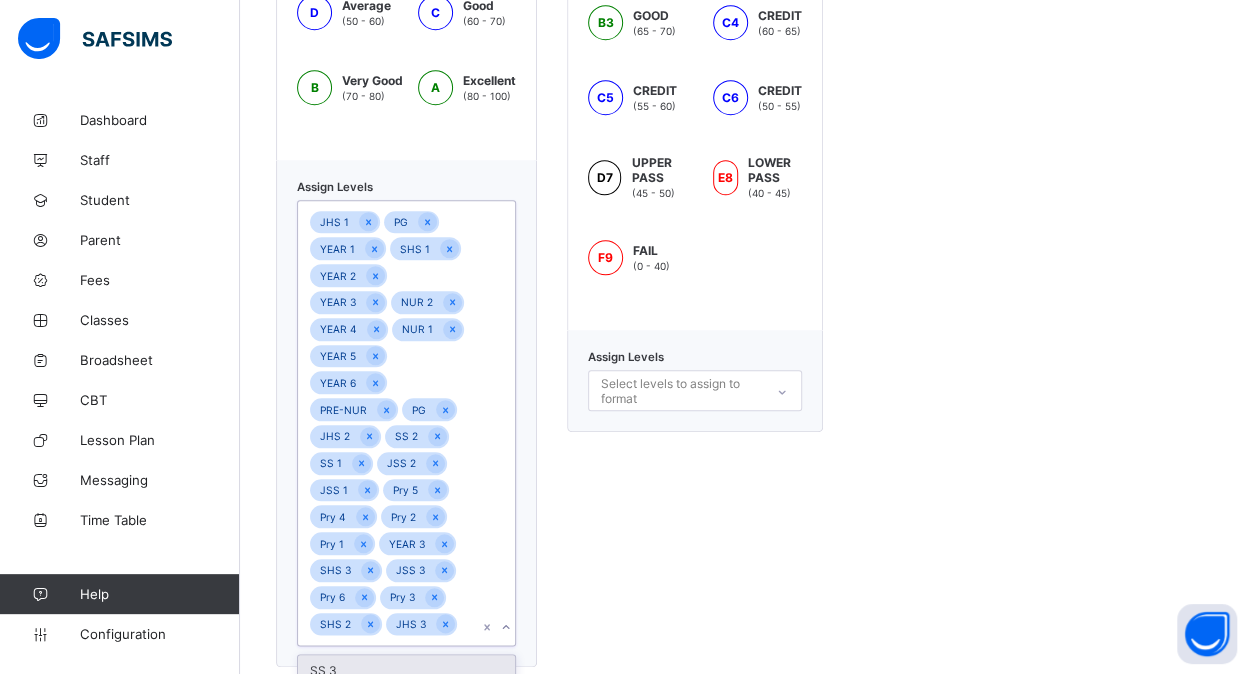
click at [396, 655] on div "SS 3" at bounding box center [406, 670] width 217 height 31
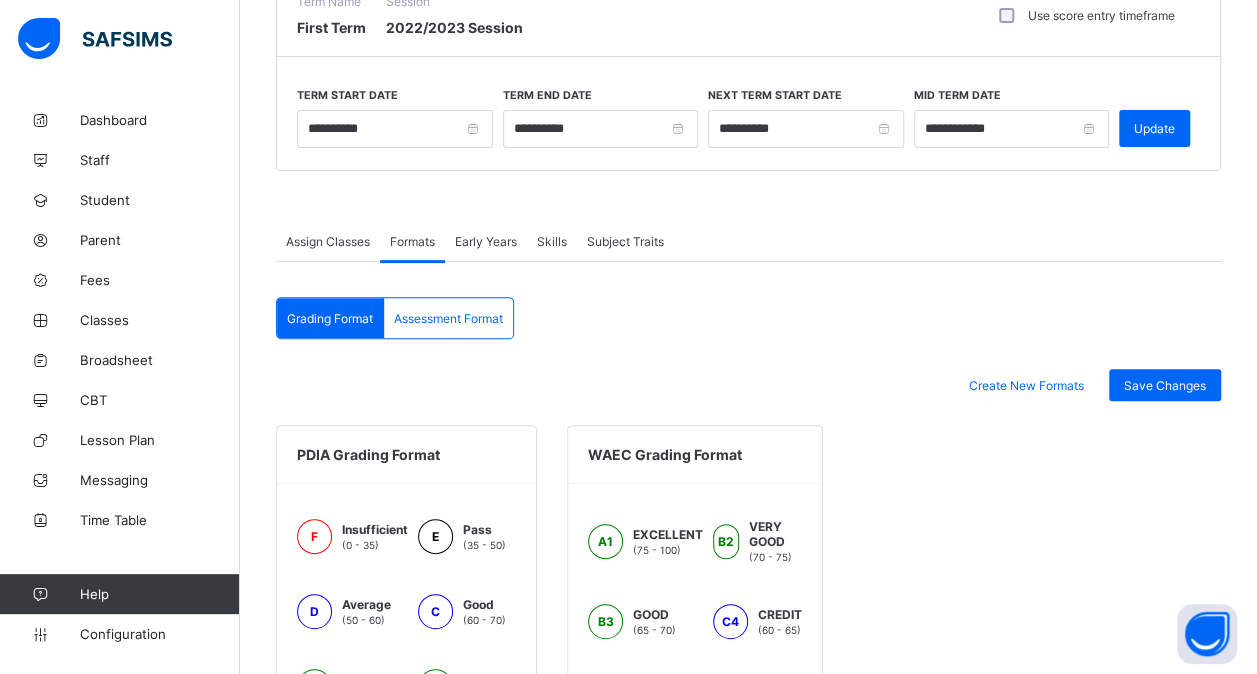
scroll to position [186, 0]
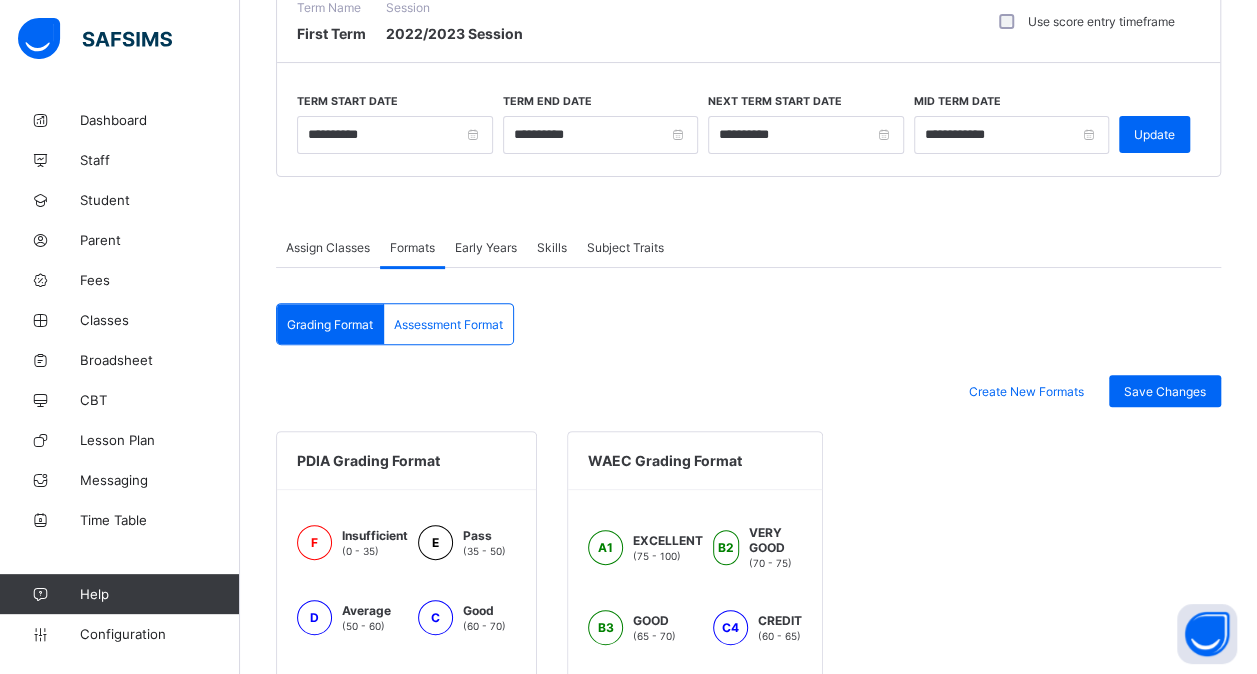
click at [442, 304] on div "Assessment Format" at bounding box center [448, 324] width 129 height 40
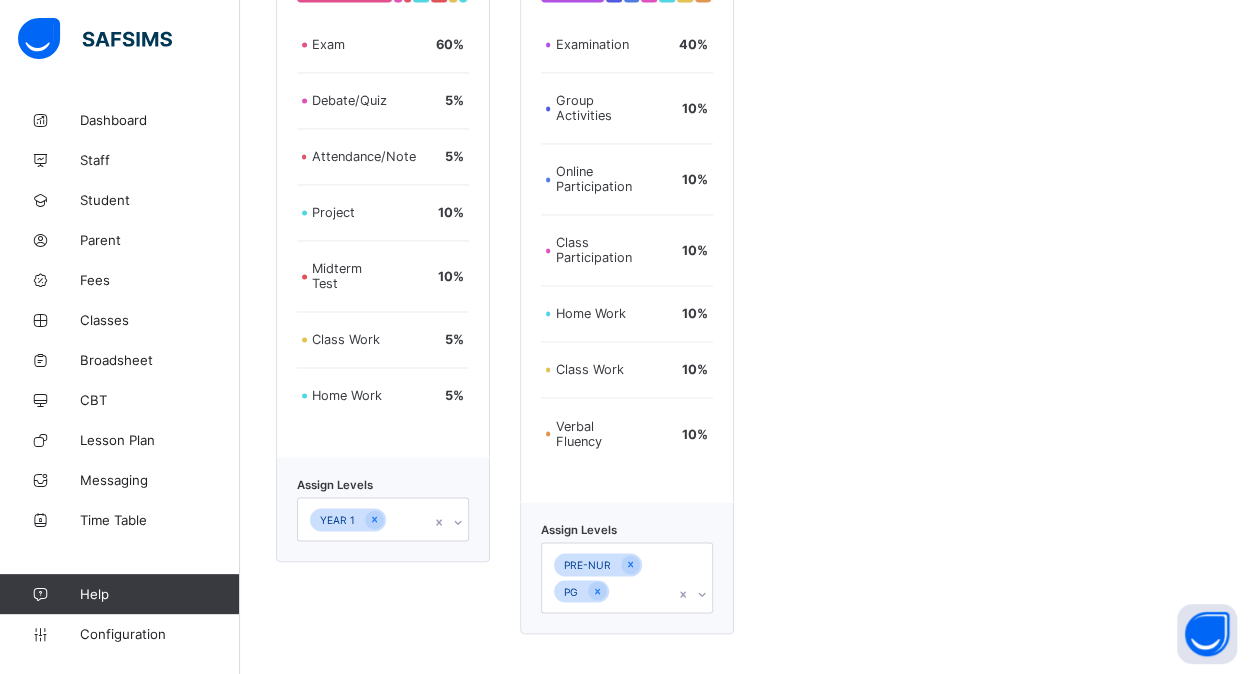
scroll to position [1656, 0]
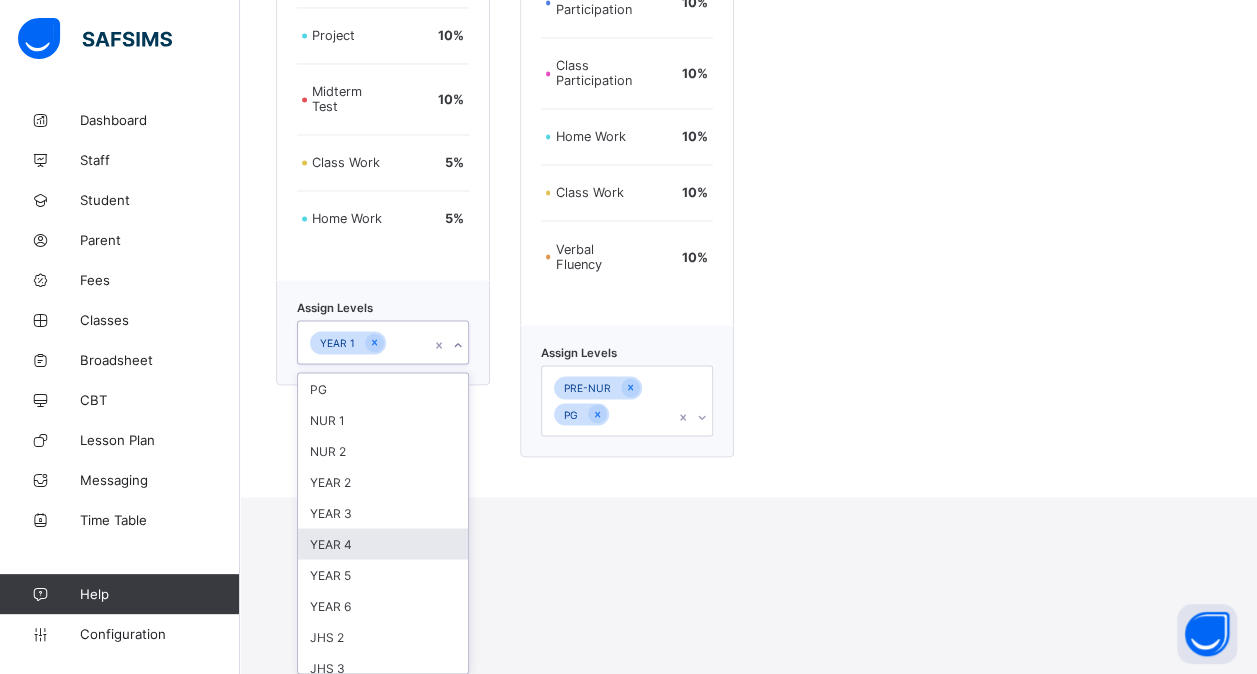
click at [406, 364] on div "option YEAR 4 focused, 6 of 25. 25 results available. Use Up and Down to choose…" at bounding box center [383, 342] width 172 height 44
click at [372, 486] on div "YEAR 2" at bounding box center [383, 481] width 170 height 31
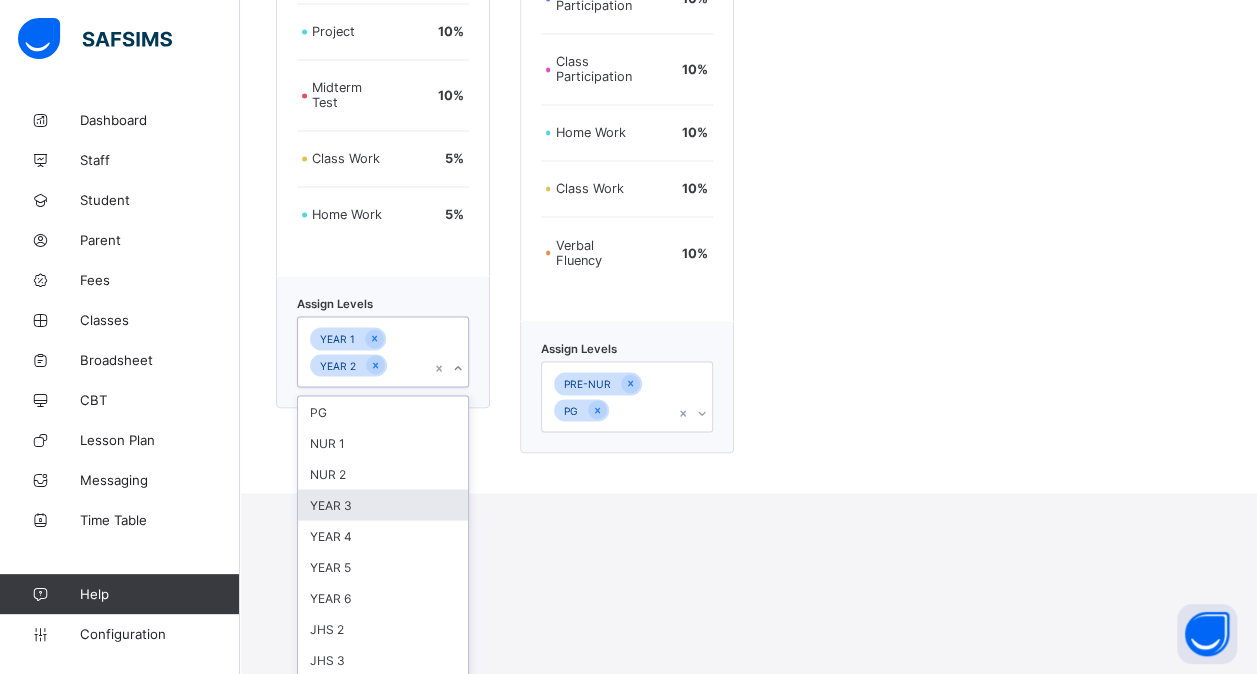
click at [331, 503] on div "YEAR 3" at bounding box center [383, 504] width 170 height 31
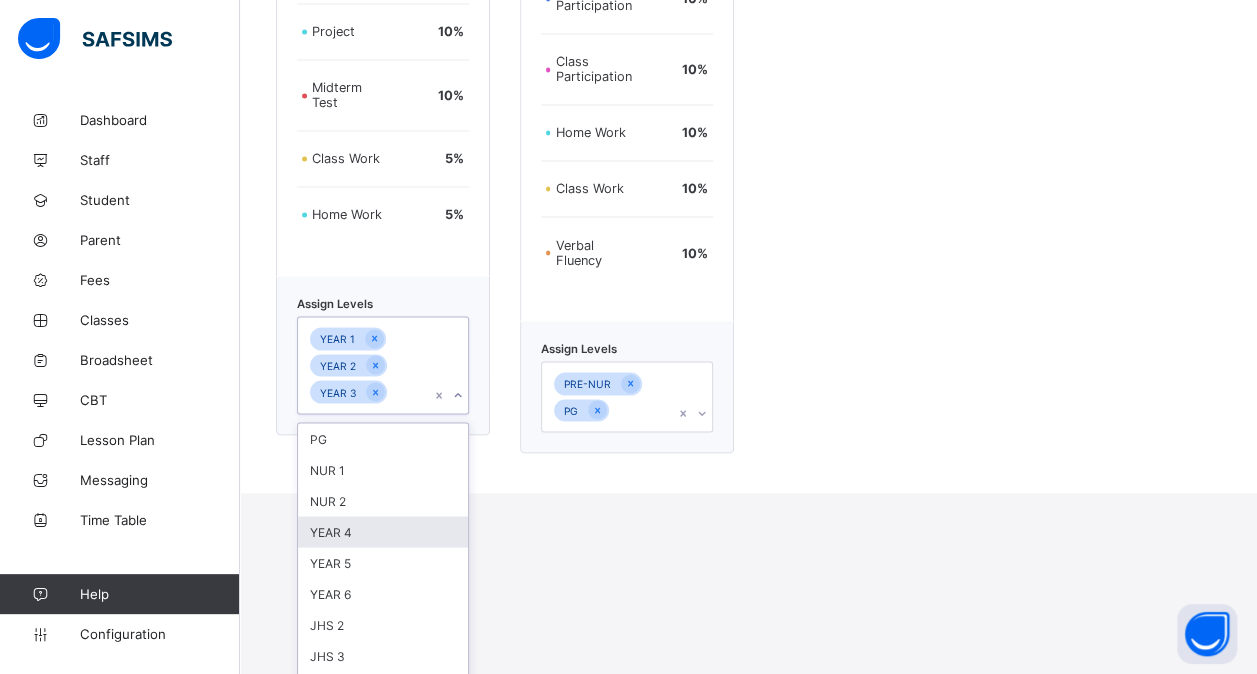
click at [303, 532] on div "YEAR 4" at bounding box center [383, 531] width 170 height 31
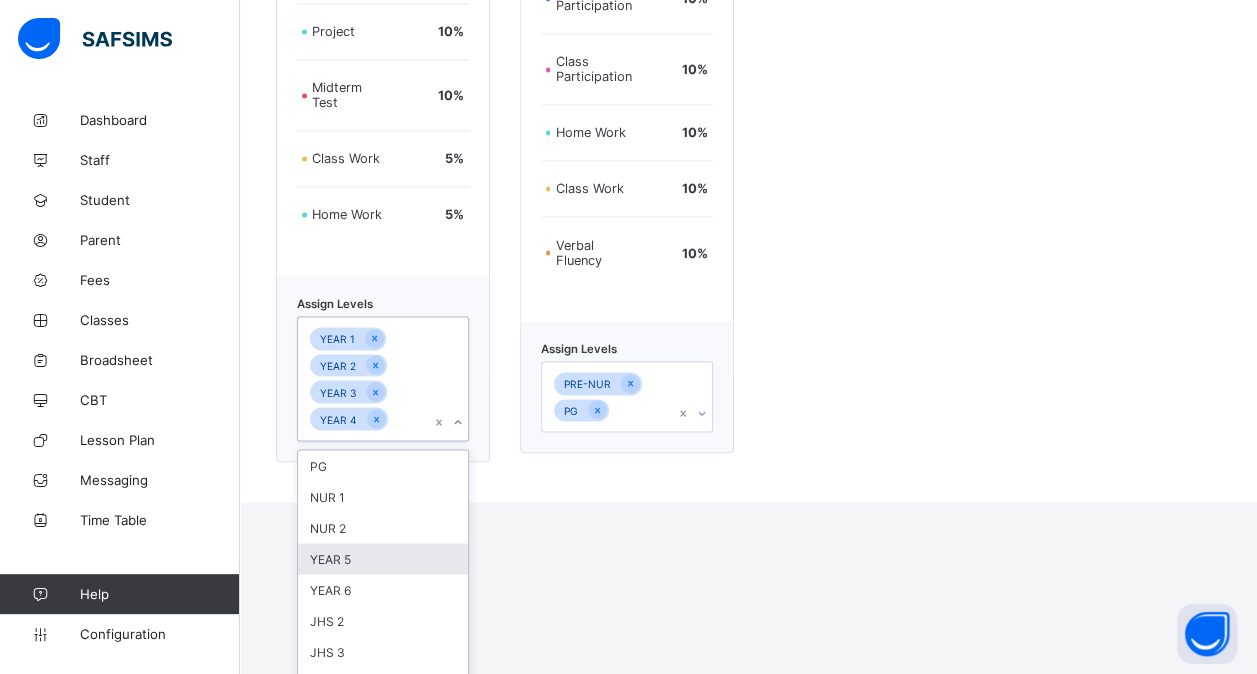
click at [325, 554] on div "YEAR 5" at bounding box center [383, 558] width 170 height 31
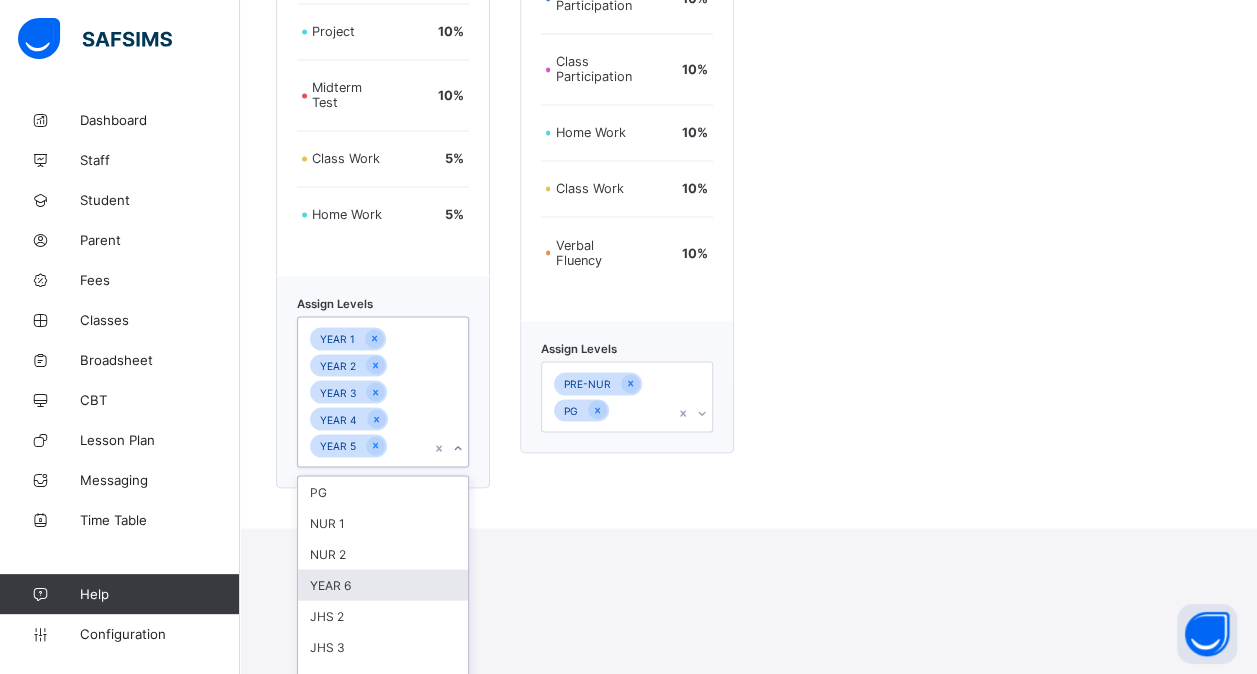
click at [327, 596] on div "YEAR 6" at bounding box center [383, 584] width 170 height 31
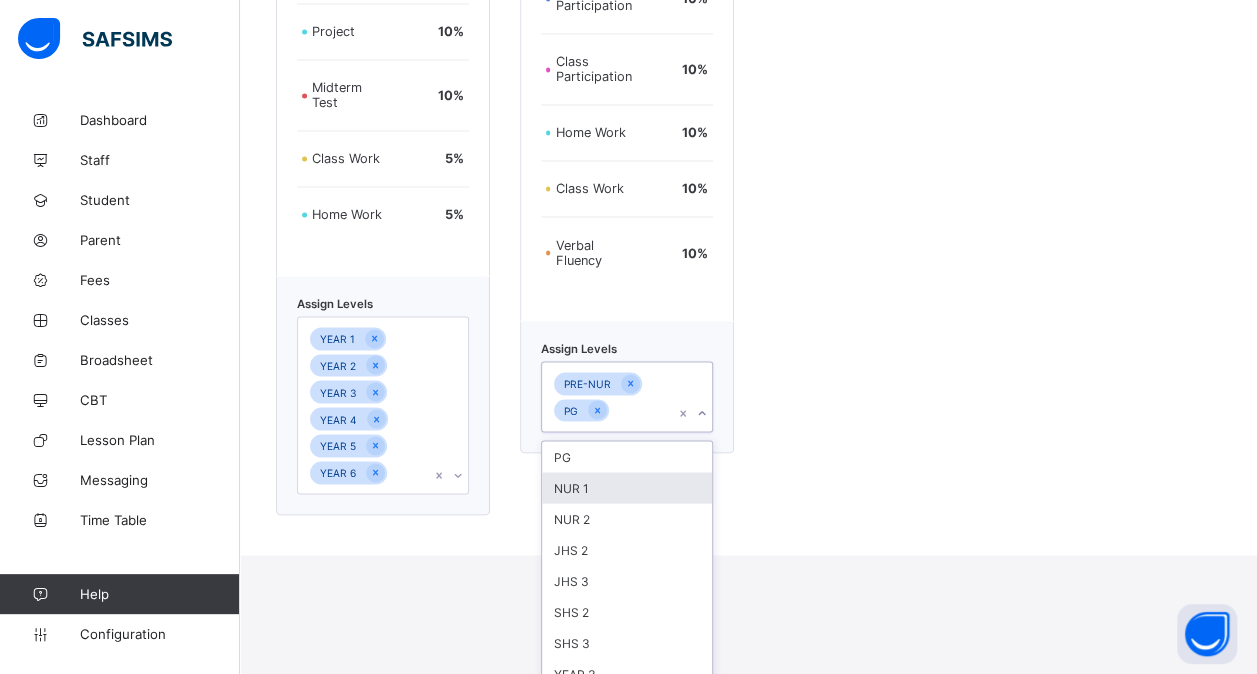
scroll to position [1731, 0]
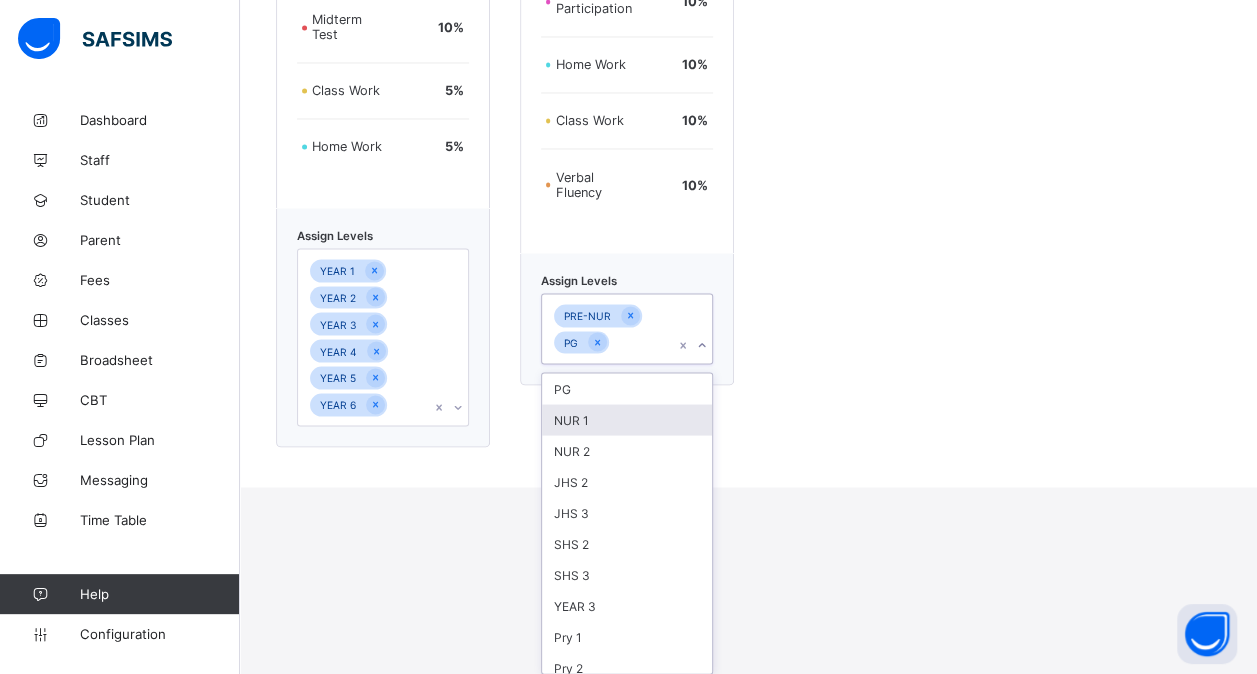
click at [645, 364] on div "option NUR 1 focused, 2 of 20. 20 results available. Use Up and Down to choose …" at bounding box center [627, 328] width 172 height 71
click at [604, 414] on div "NUR 1" at bounding box center [627, 419] width 170 height 31
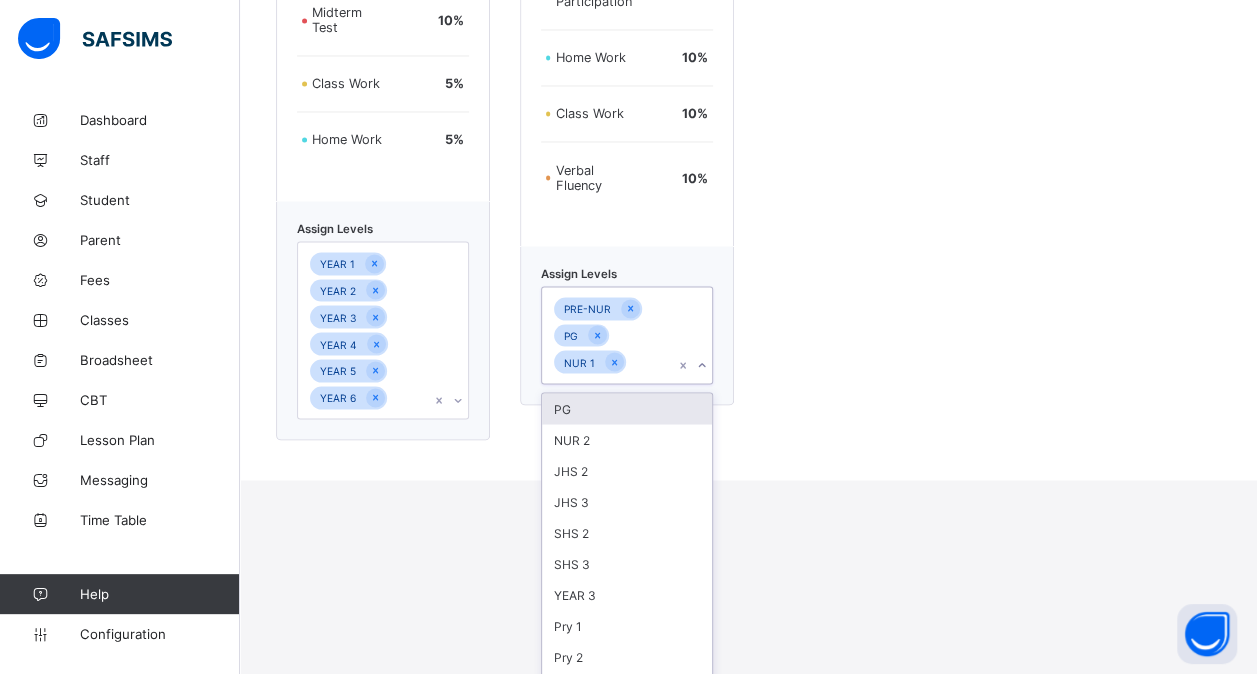
click at [610, 413] on div "PG" at bounding box center [627, 408] width 170 height 31
click at [575, 435] on div "NUR 2" at bounding box center [627, 435] width 170 height 31
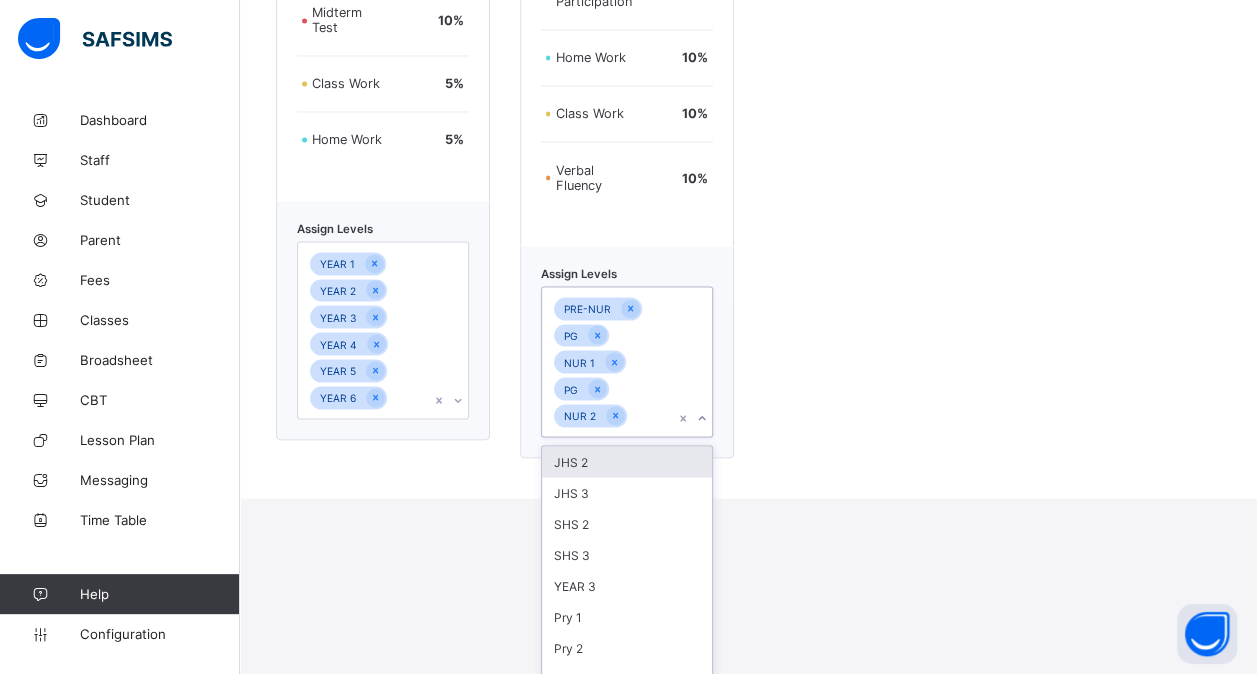
scroll to position [1790, 0]
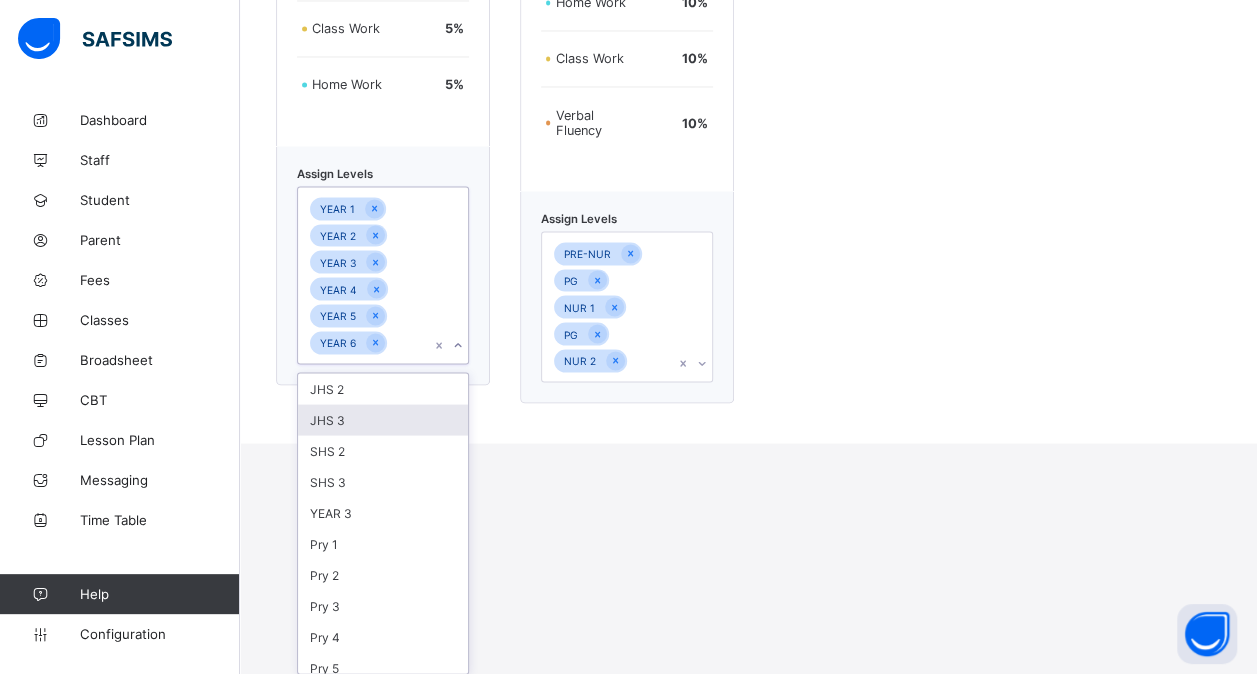
click at [402, 364] on div "option YEAR 6, selected. option JHS 3 focused, 2 of 17. 17 results available. U…" at bounding box center [383, 275] width 172 height 178
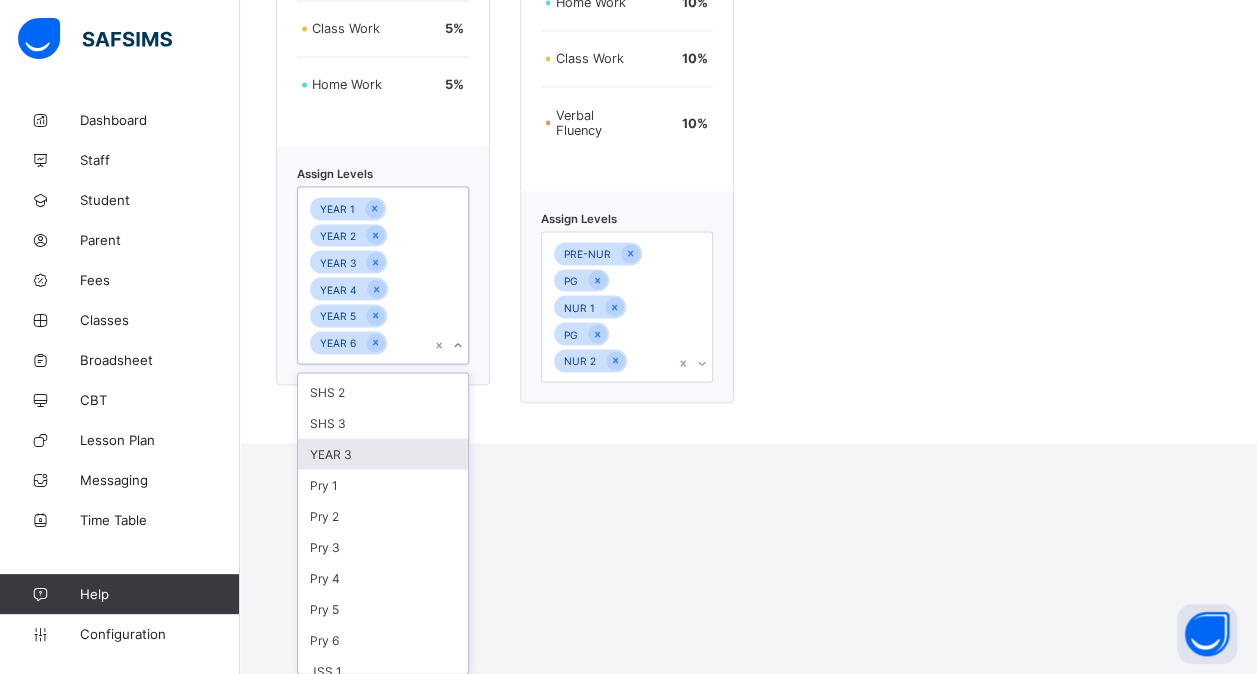
scroll to position [60, 0]
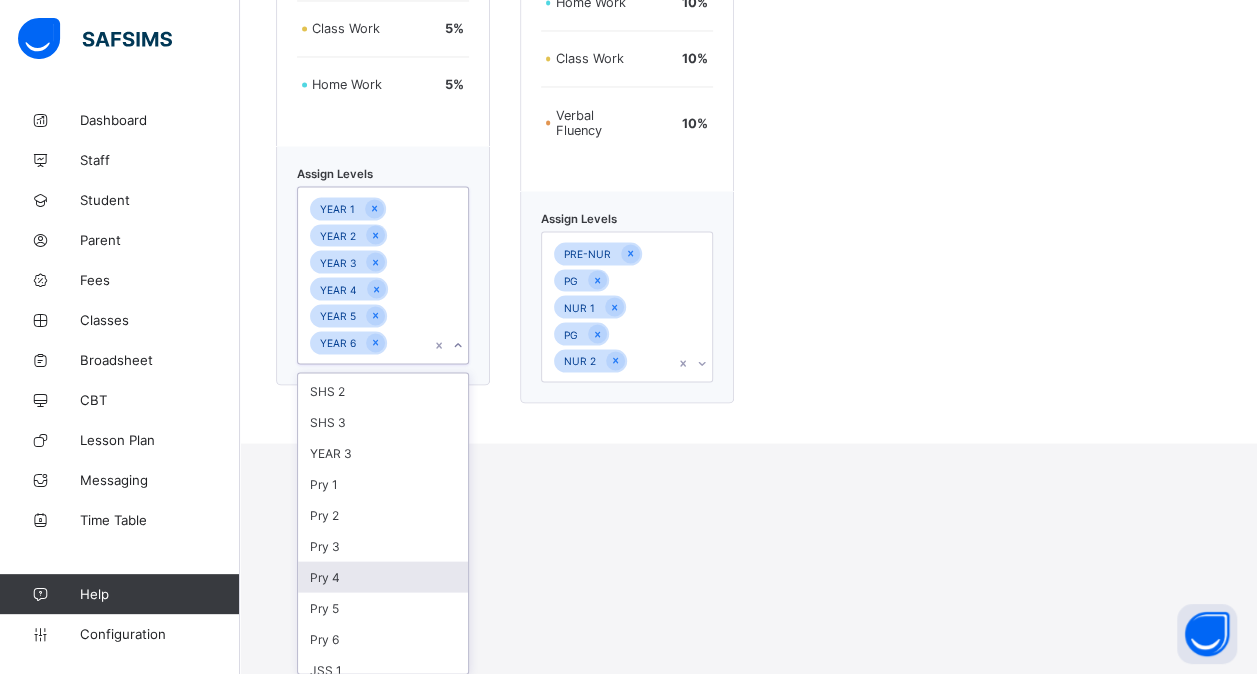
click at [342, 564] on div "Pry 4" at bounding box center [383, 576] width 170 height 31
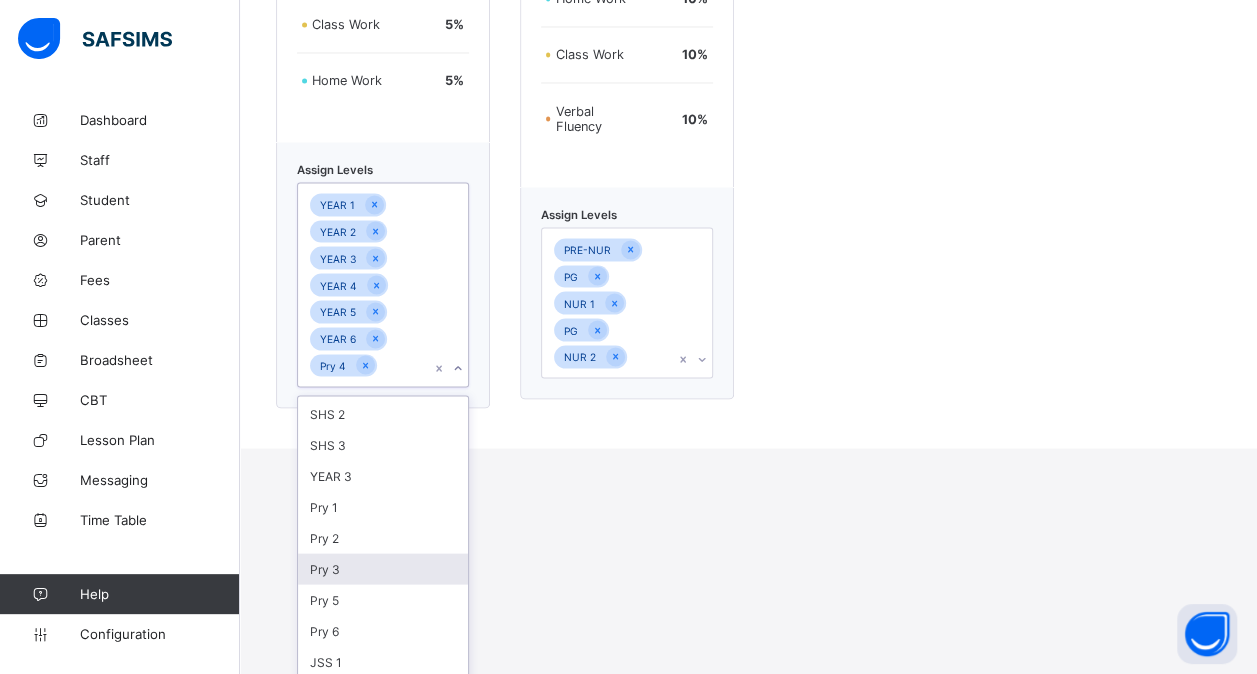
click at [339, 558] on div "Pry 3" at bounding box center [383, 568] width 170 height 31
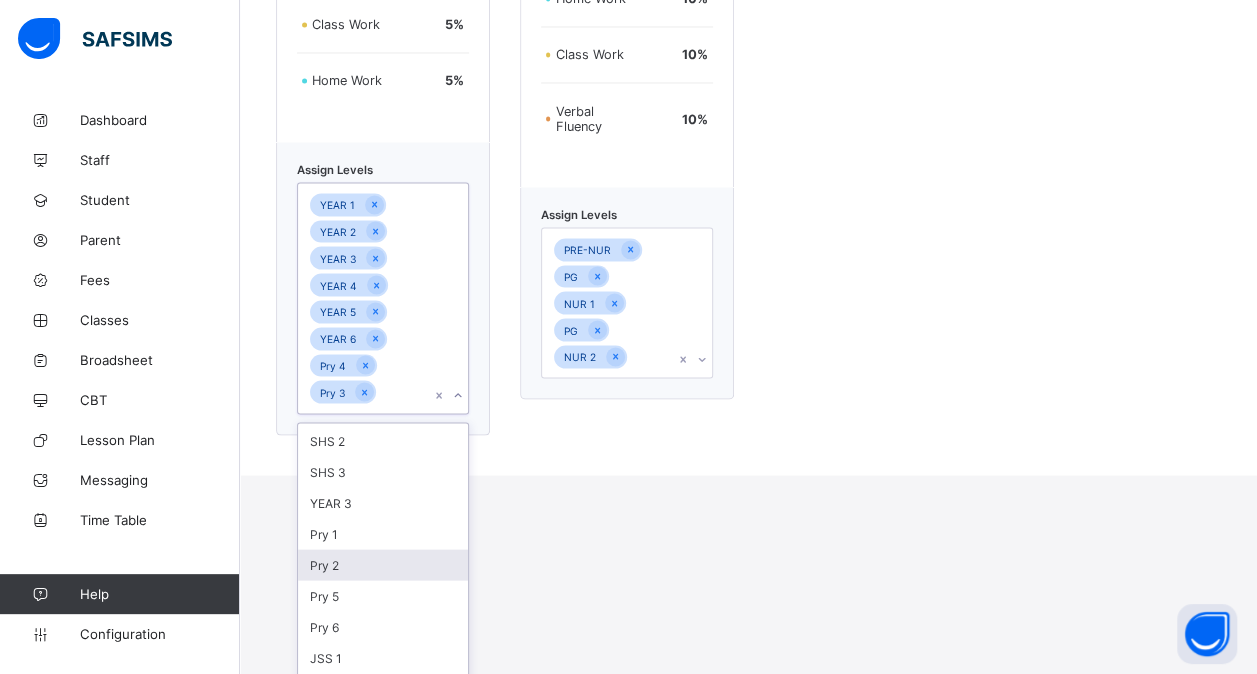
click at [353, 554] on div "Pry 2" at bounding box center [383, 564] width 170 height 31
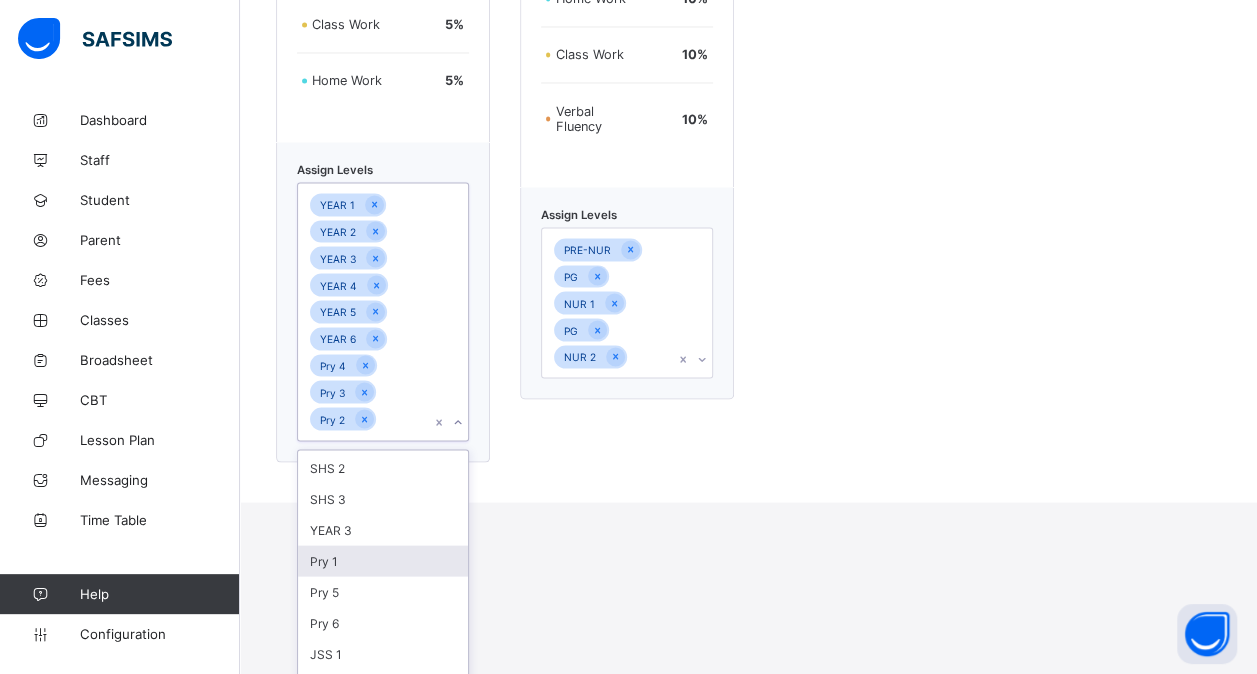
click at [330, 558] on div "Pry 1" at bounding box center [383, 560] width 170 height 31
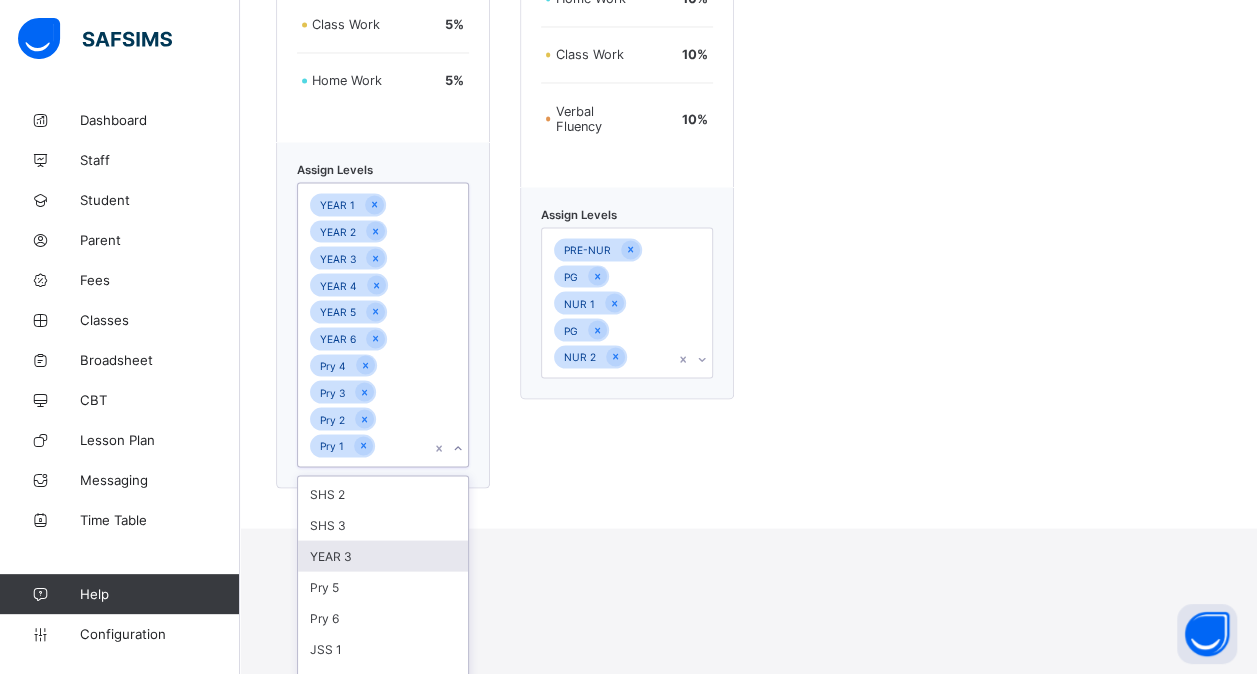
click at [352, 556] on div "YEAR 3" at bounding box center [383, 555] width 170 height 31
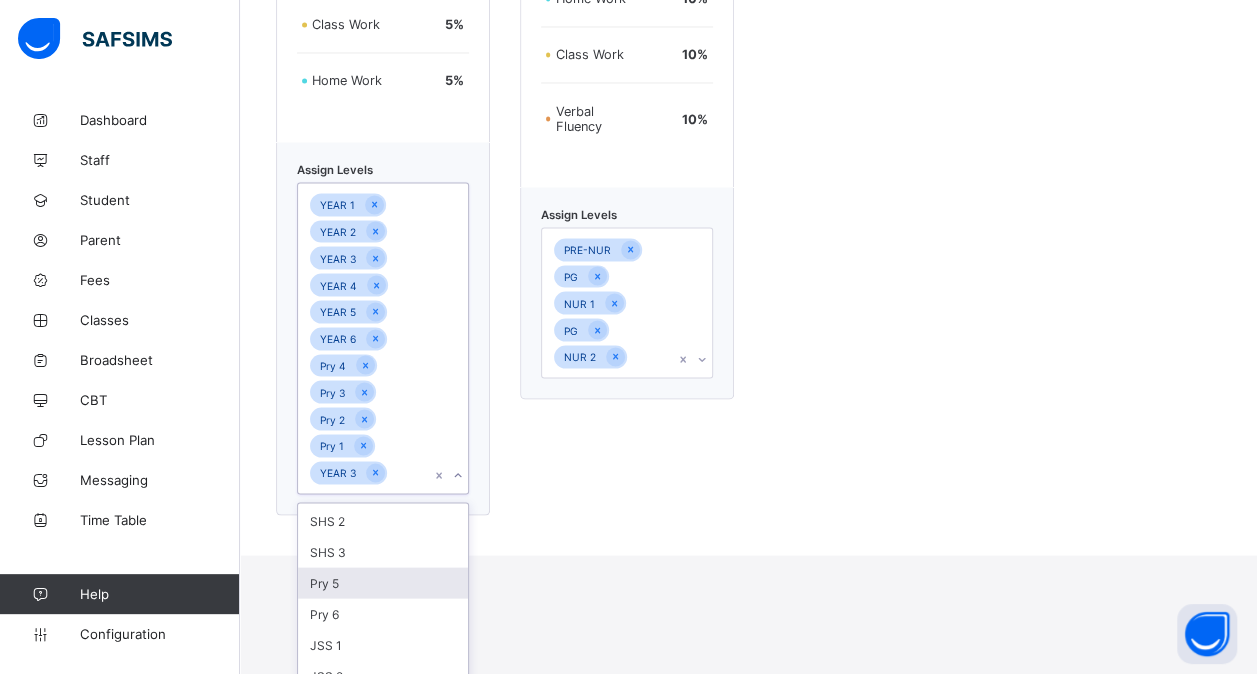
click at [318, 584] on div "Pry 5" at bounding box center [383, 582] width 170 height 31
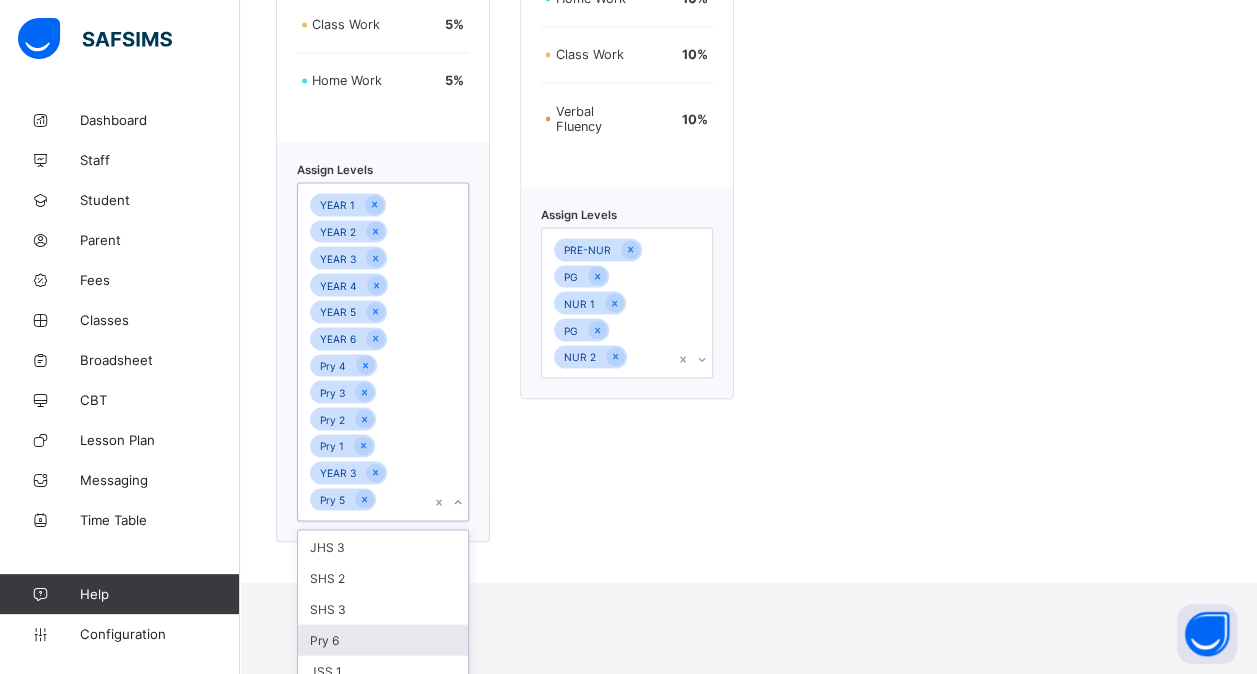
click at [326, 630] on div "Pry 6" at bounding box center [383, 639] width 170 height 31
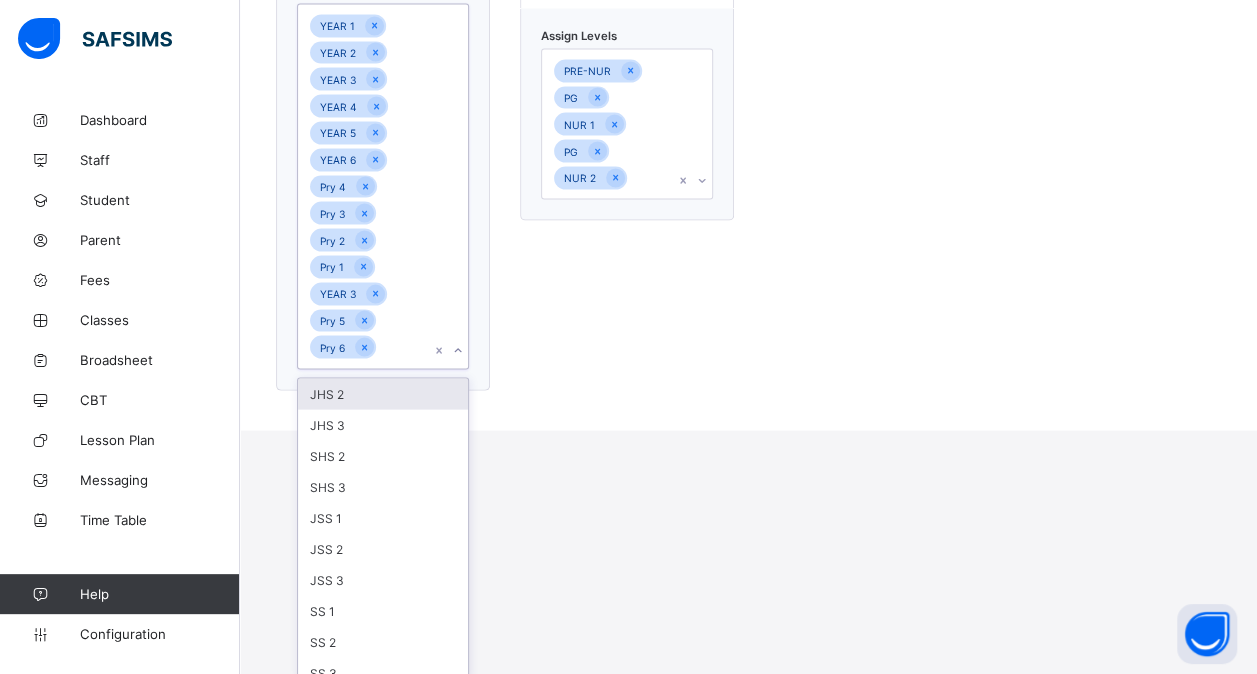
scroll to position [1978, 0]
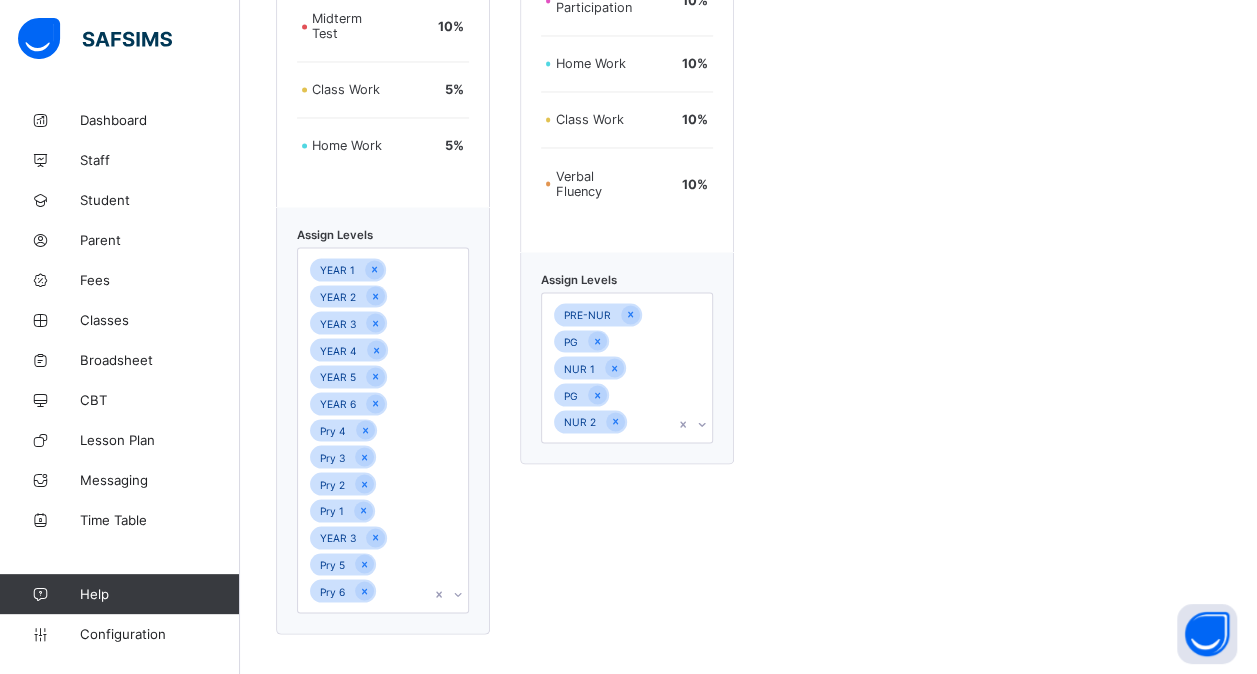
click at [698, 376] on div "Nursery Assessment format Examination 40 % Group Activities 10 % Online Partici…" at bounding box center [627, 136] width 214 height 996
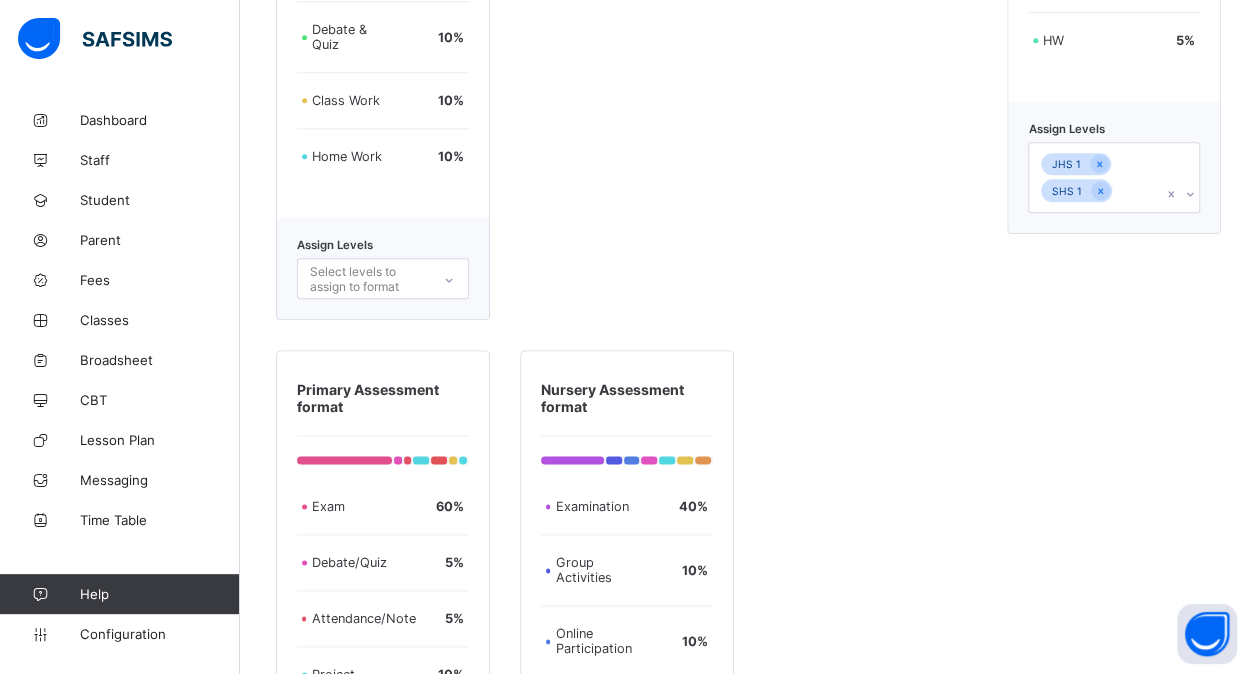
scroll to position [1012, 0]
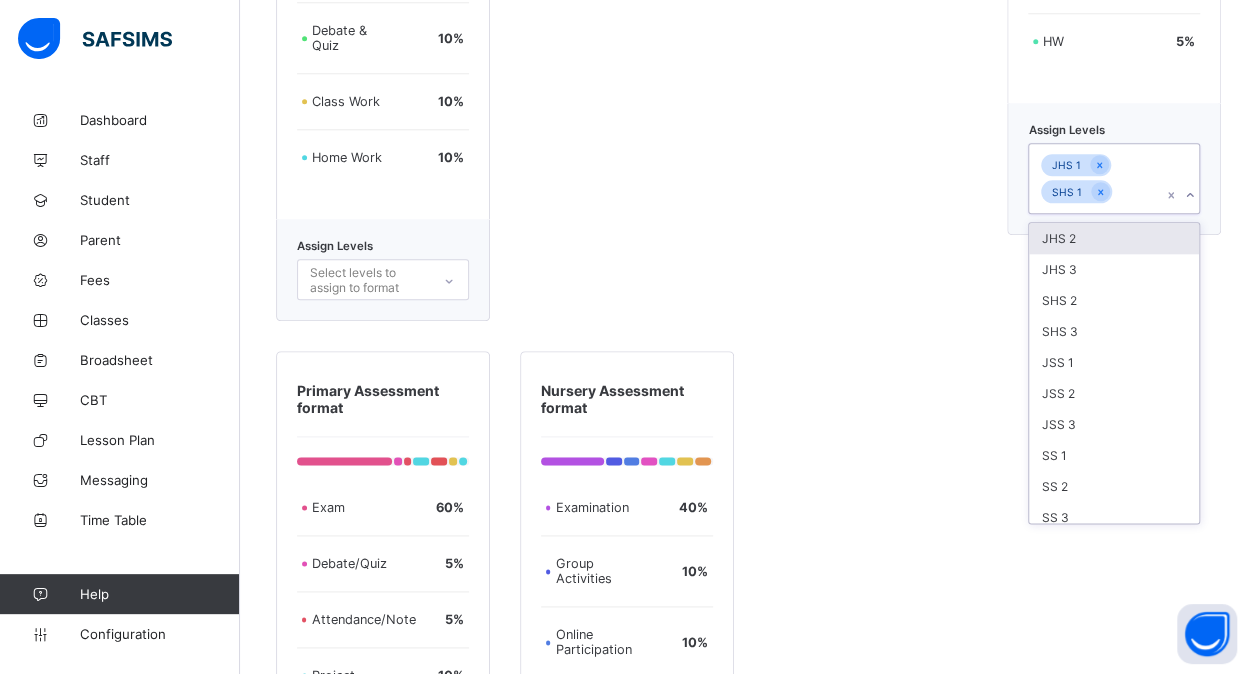
click at [1152, 181] on div "JHS 1 SHS 1" at bounding box center [1095, 178] width 132 height 69
click at [1068, 483] on div "SS 2" at bounding box center [1114, 486] width 170 height 31
click at [1068, 483] on div "SS 1" at bounding box center [1114, 482] width 170 height 31
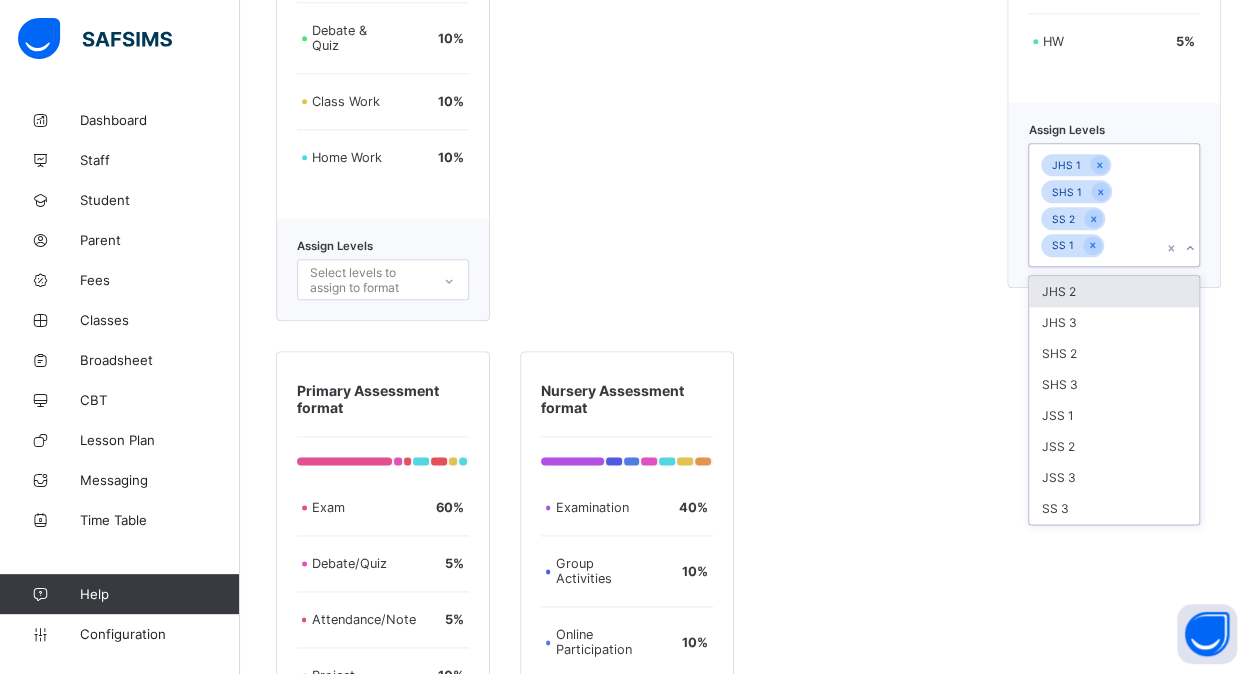
click at [1068, 483] on div "JSS 3" at bounding box center [1114, 477] width 170 height 31
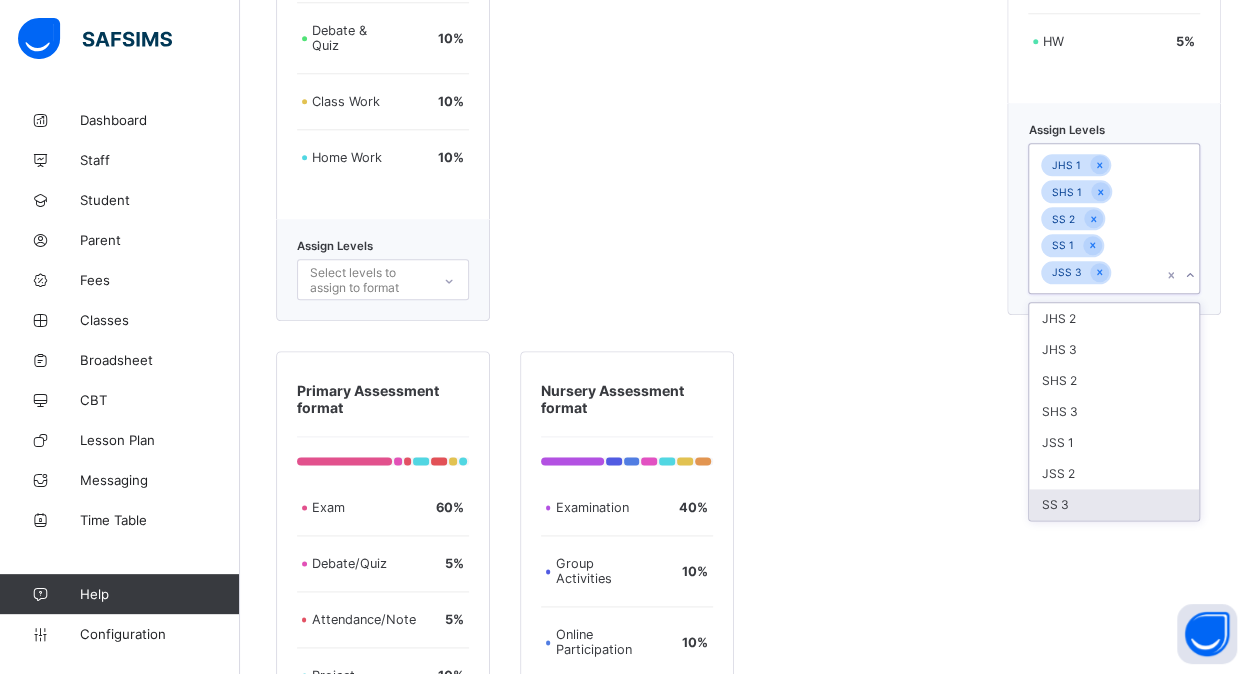
click at [1068, 489] on div "SS 3" at bounding box center [1114, 504] width 170 height 31
click at [1068, 483] on div "JSS 2" at bounding box center [1114, 473] width 170 height 31
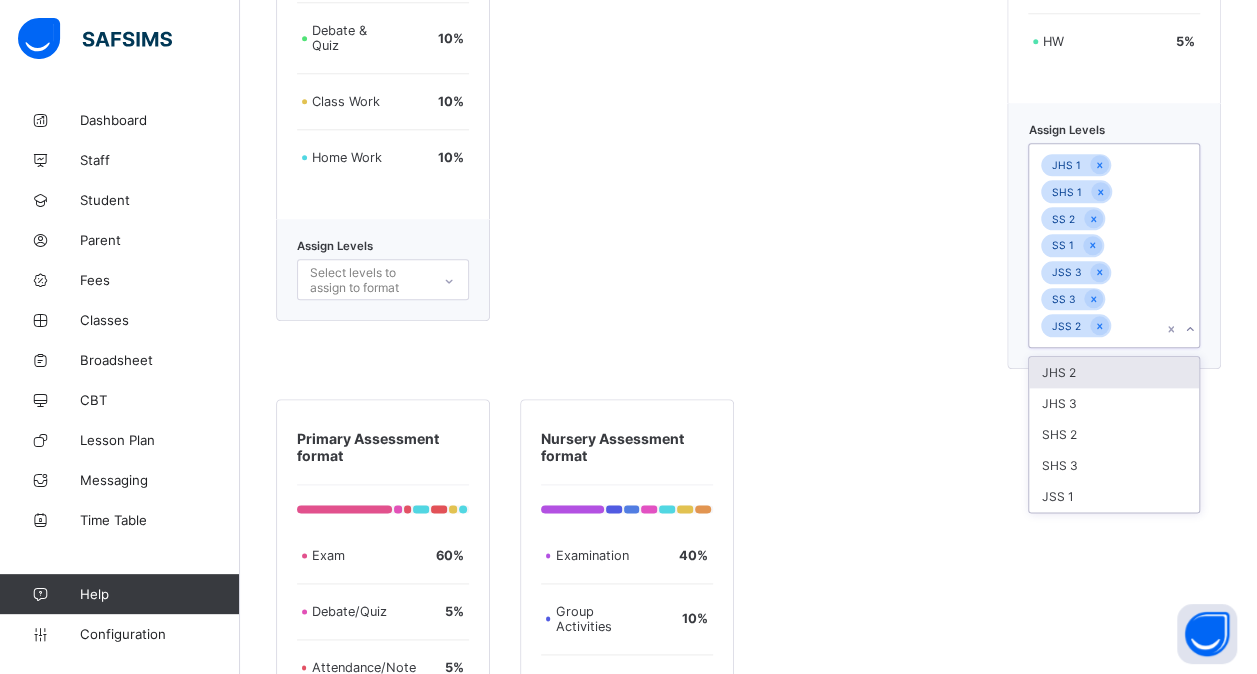
click at [1068, 483] on div "JSS 1" at bounding box center [1114, 496] width 170 height 31
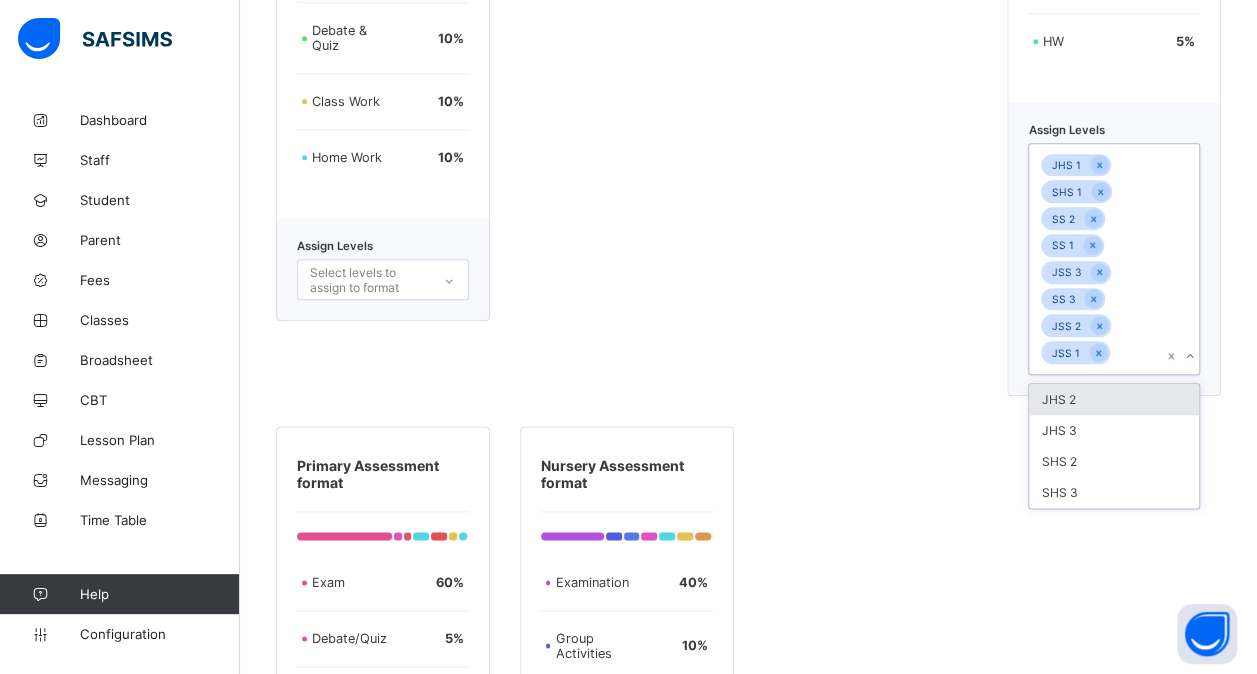
click at [1068, 483] on div "SHS 3" at bounding box center [1114, 492] width 170 height 31
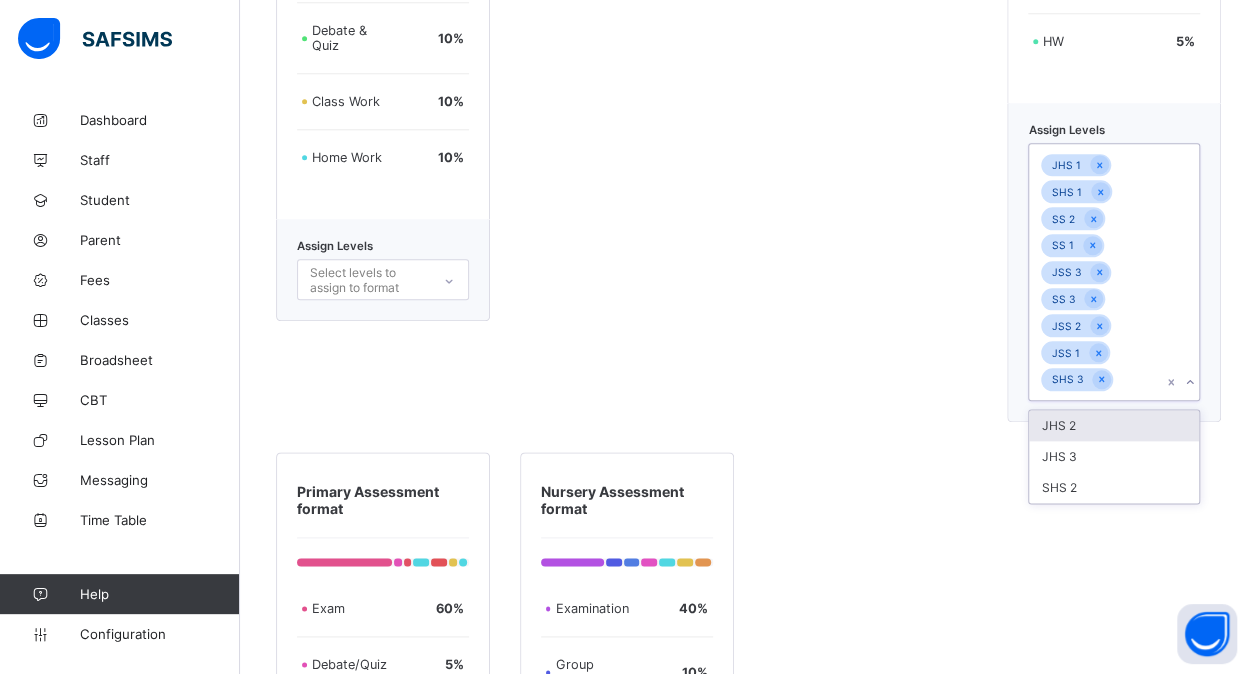
click at [1068, 483] on div "SHS 2" at bounding box center [1114, 487] width 170 height 31
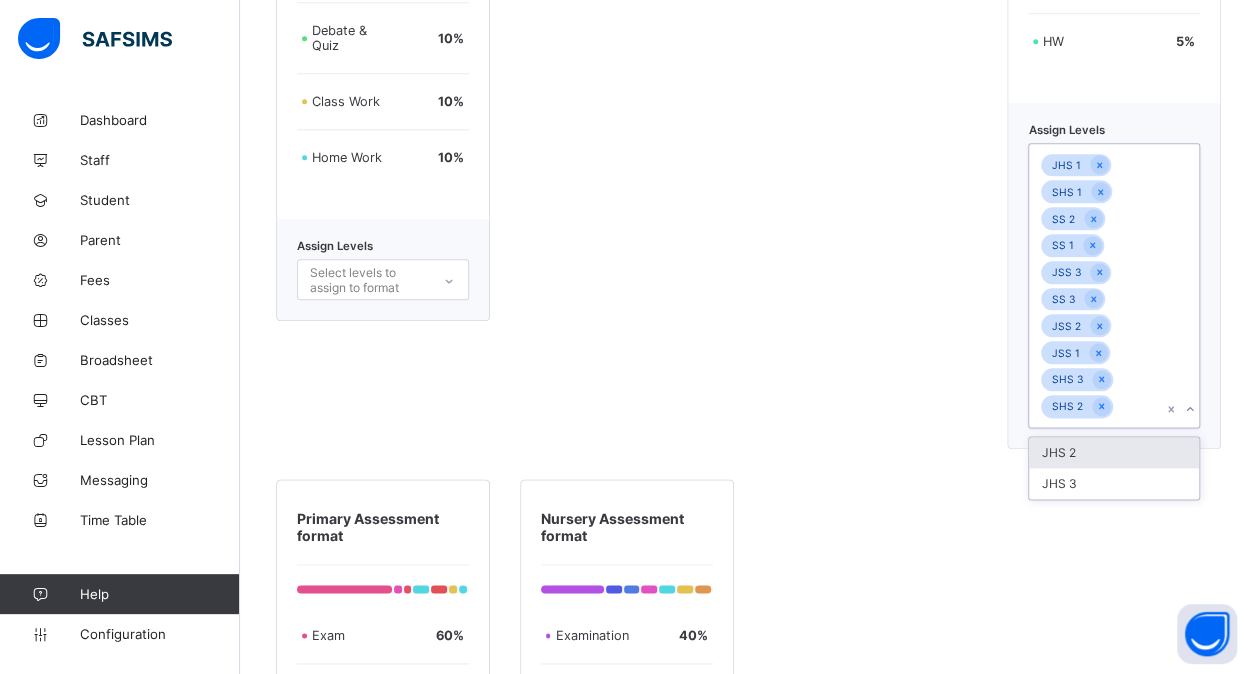
click at [1068, 483] on div "JHS 3" at bounding box center [1114, 483] width 170 height 31
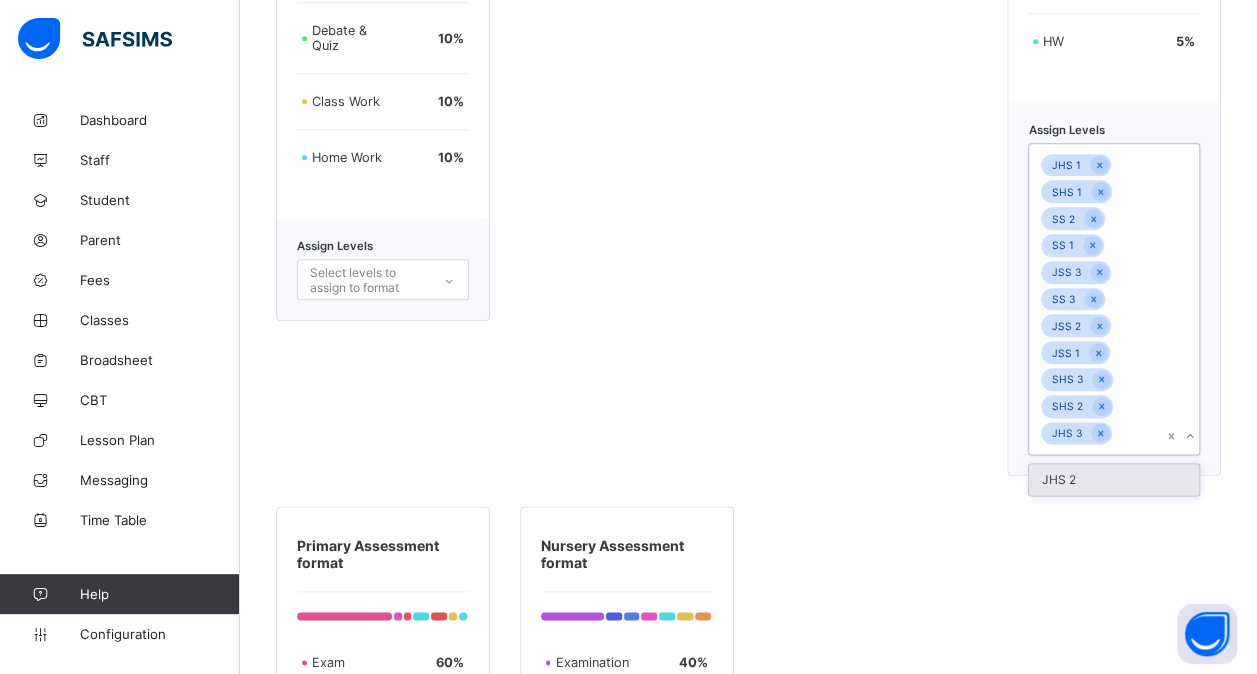
click at [1068, 483] on div "JHS 2" at bounding box center [1114, 479] width 170 height 31
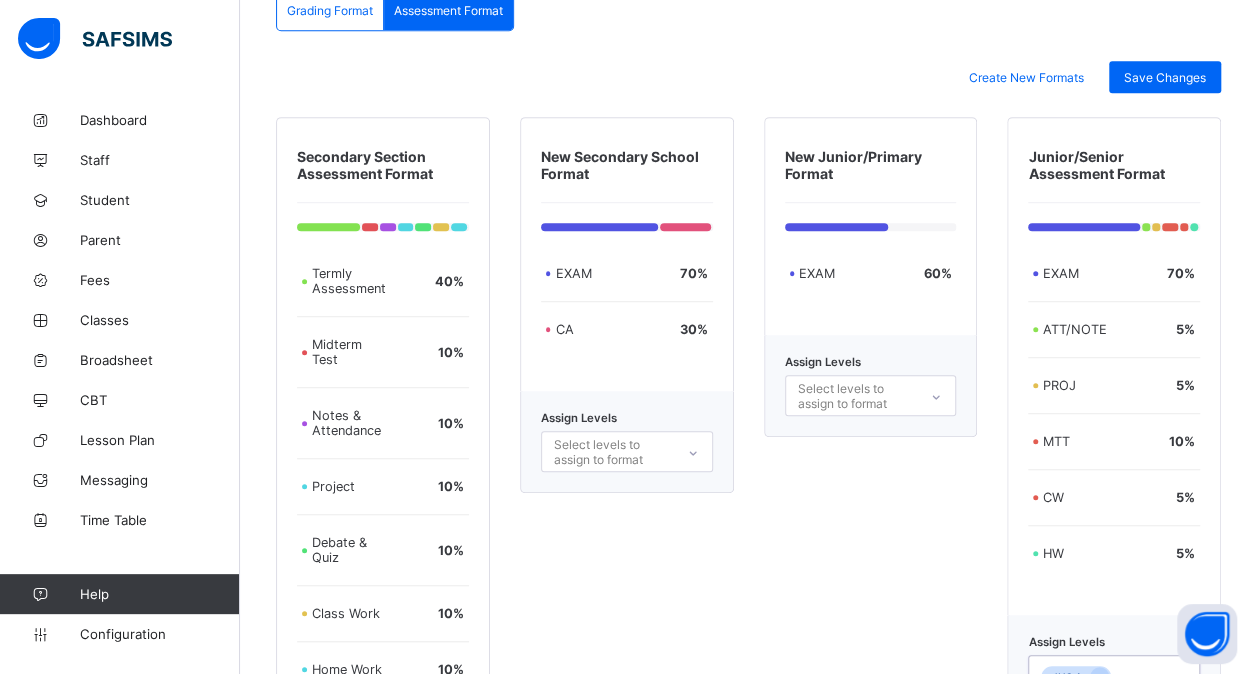
scroll to position [493, 0]
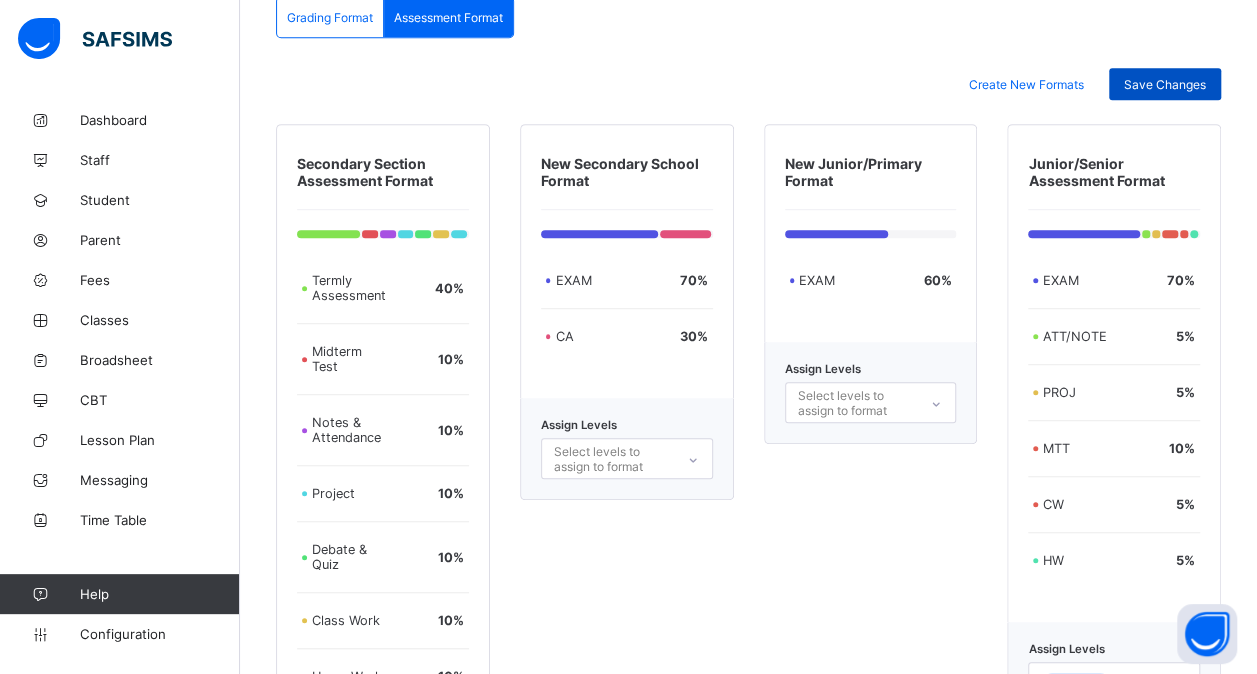
click at [1166, 80] on span "Save Changes" at bounding box center [1165, 84] width 82 height 15
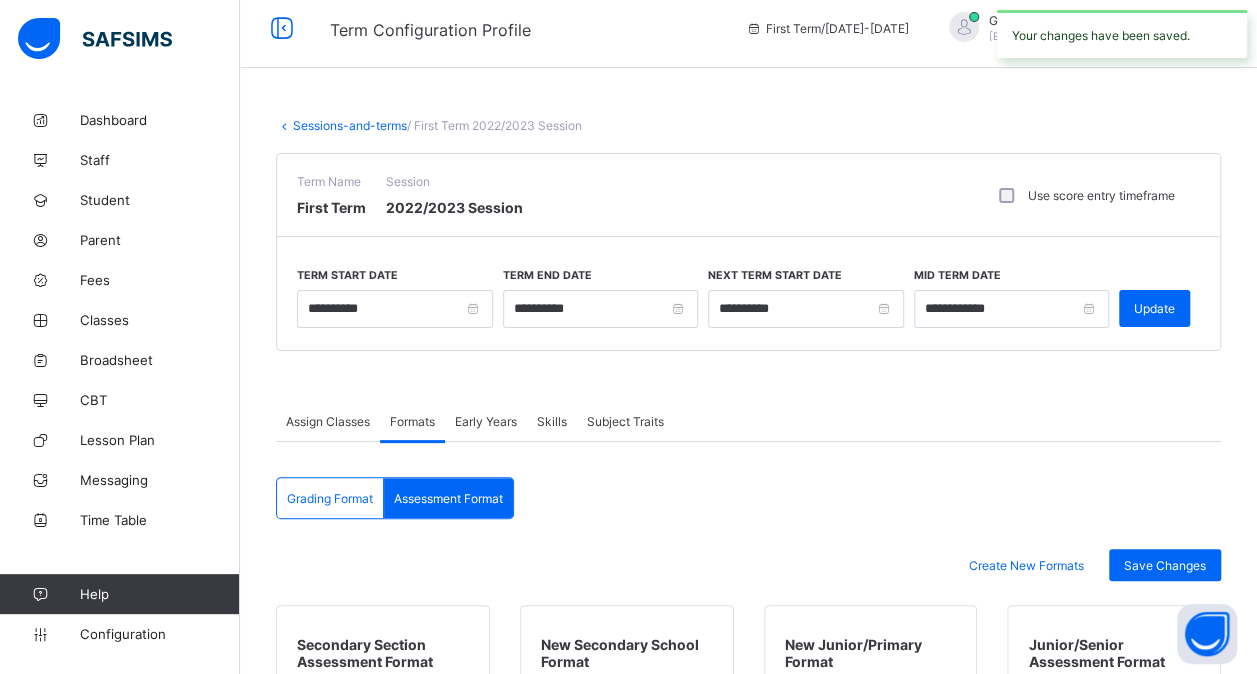
scroll to position [1, 0]
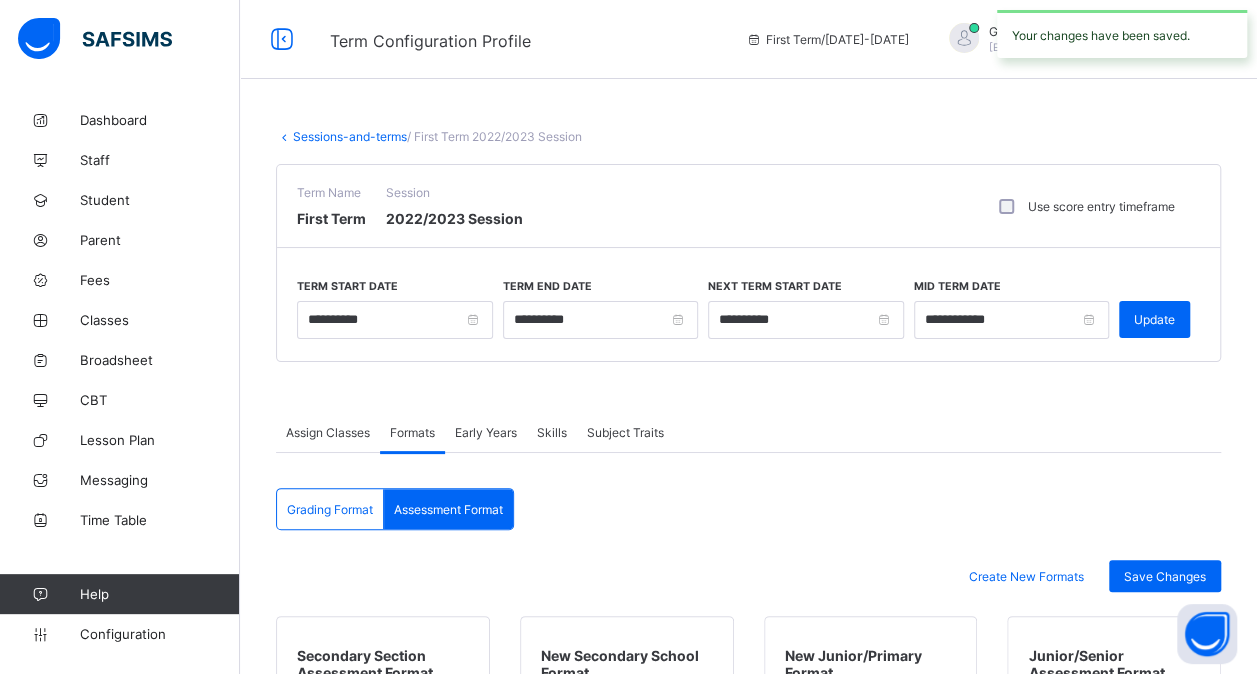
click at [330, 136] on link "Sessions-and-terms" at bounding box center [350, 136] width 114 height 15
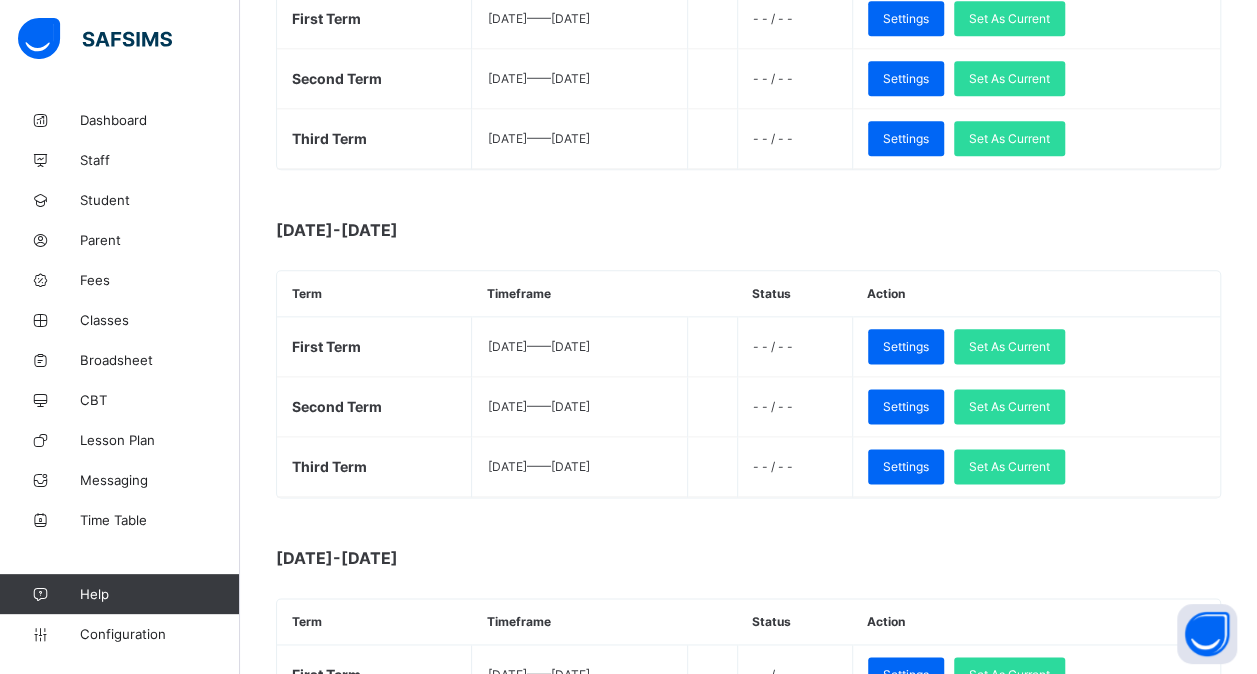
scroll to position [1074, 0]
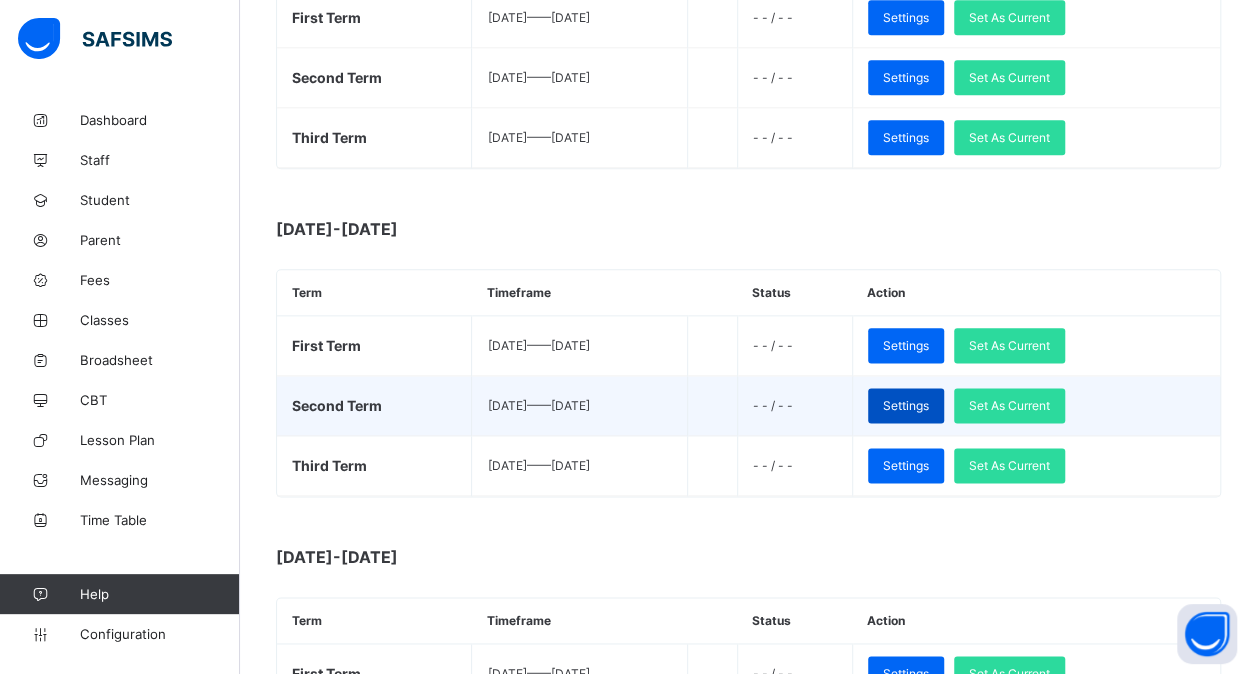
click at [929, 398] on span "Settings" at bounding box center [906, 405] width 46 height 15
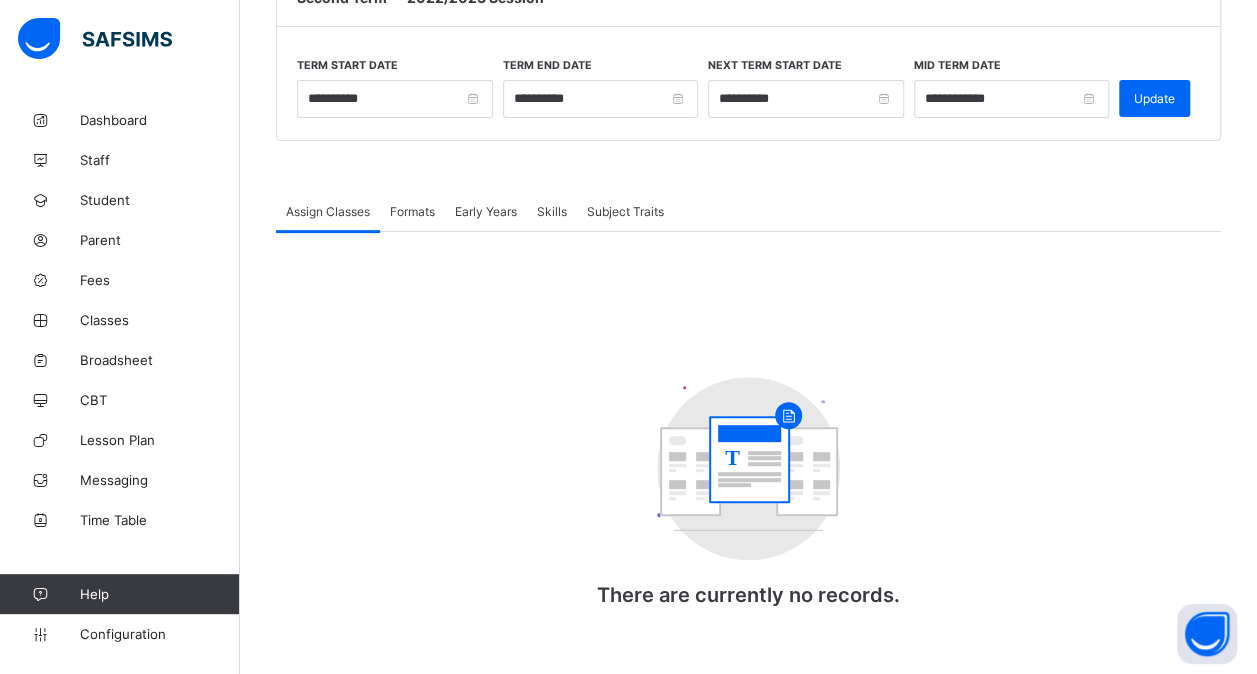
scroll to position [222, 0]
click at [417, 214] on span "Formats" at bounding box center [412, 211] width 45 height 15
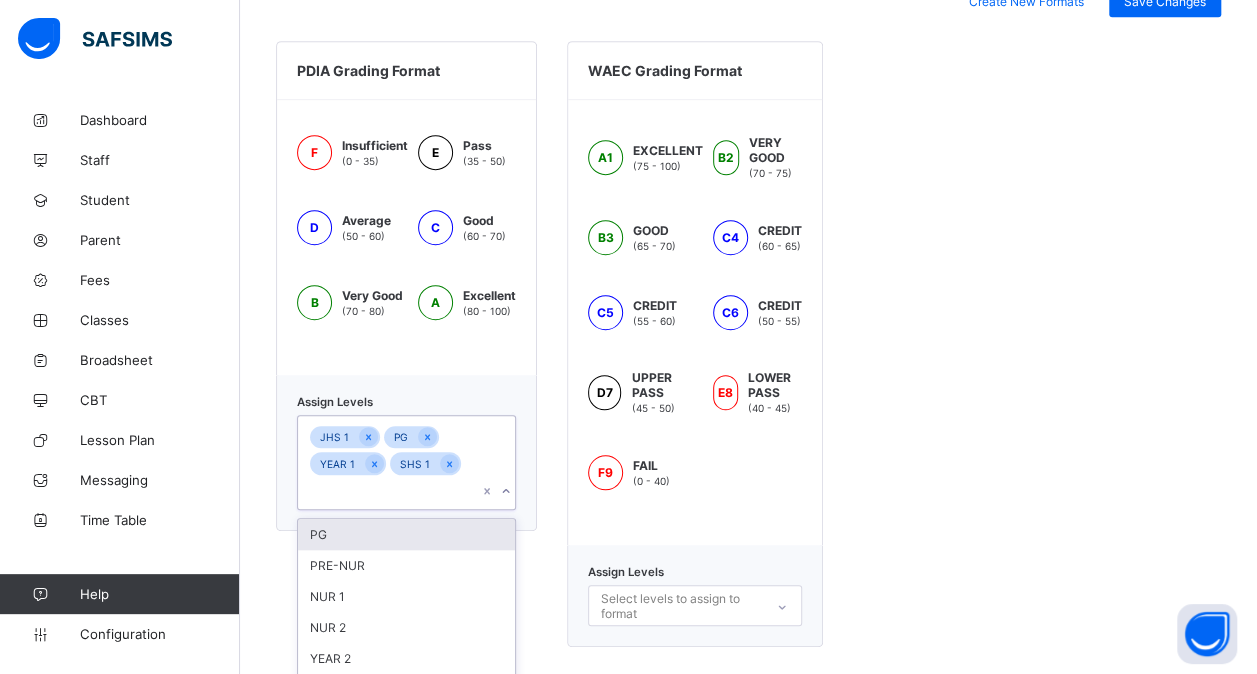
click at [458, 434] on div "JHS 1 PG YEAR 1 SHS 1" at bounding box center [387, 462] width 179 height 93
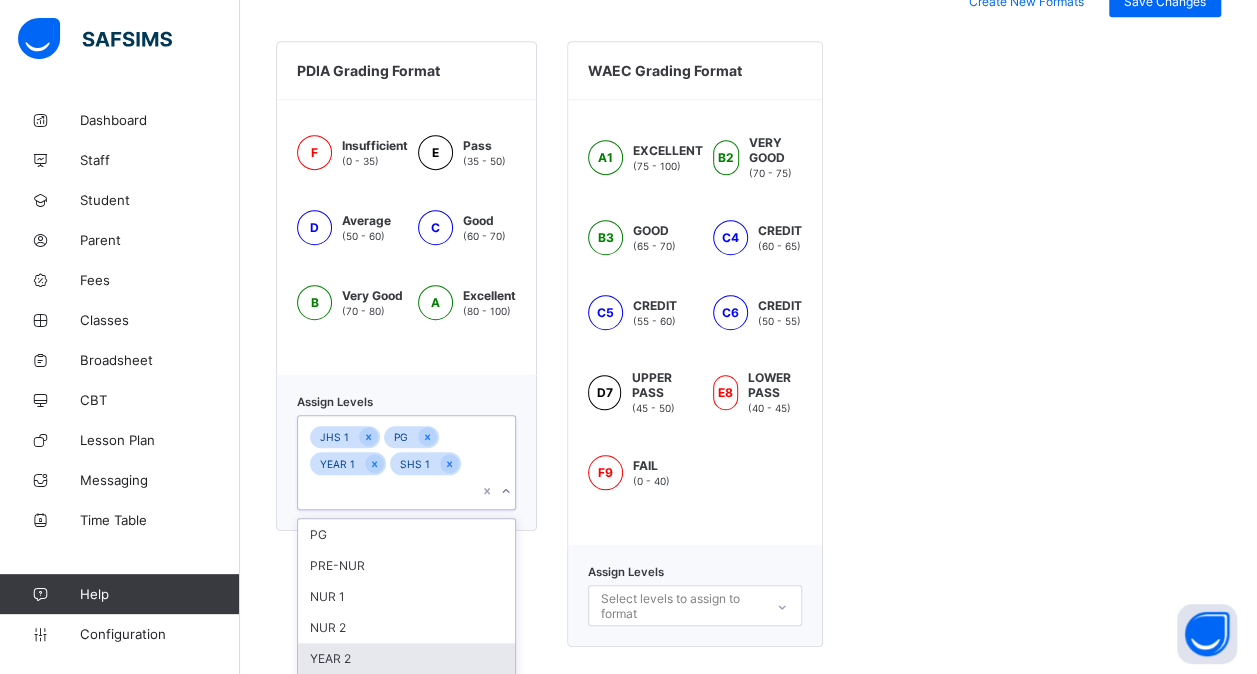
click at [374, 643] on div "YEAR 2" at bounding box center [406, 658] width 217 height 31
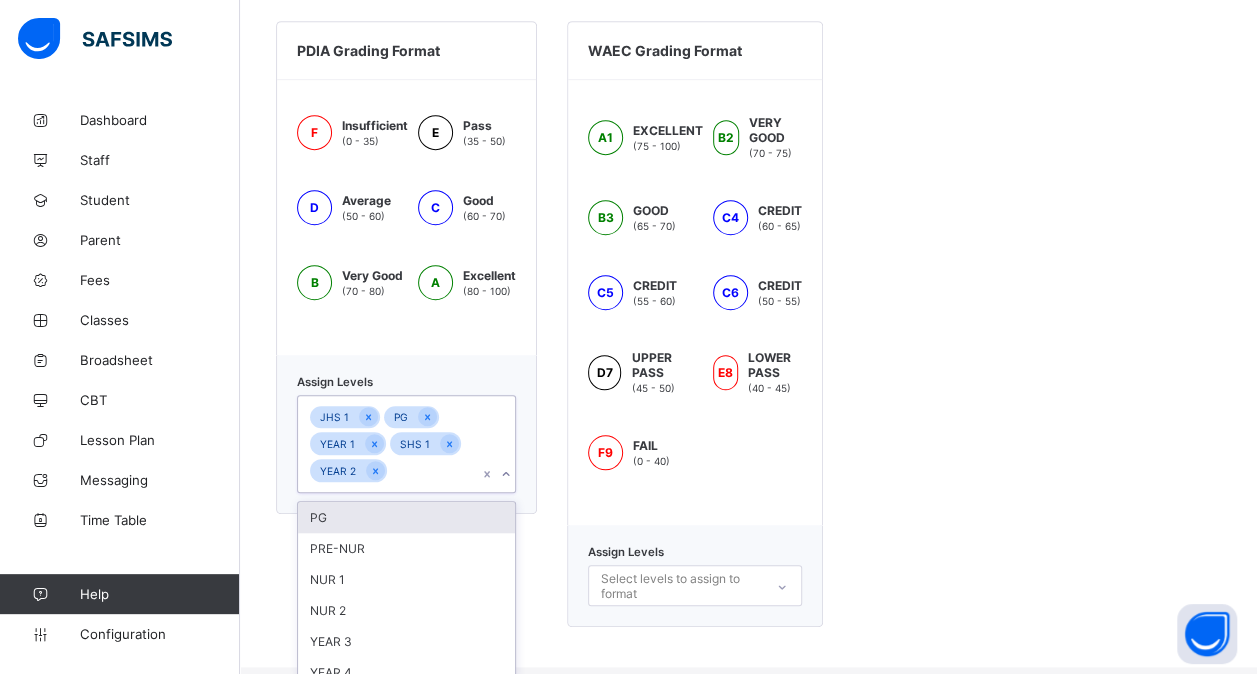
click at [374, 630] on div "YEAR 3" at bounding box center [406, 641] width 217 height 31
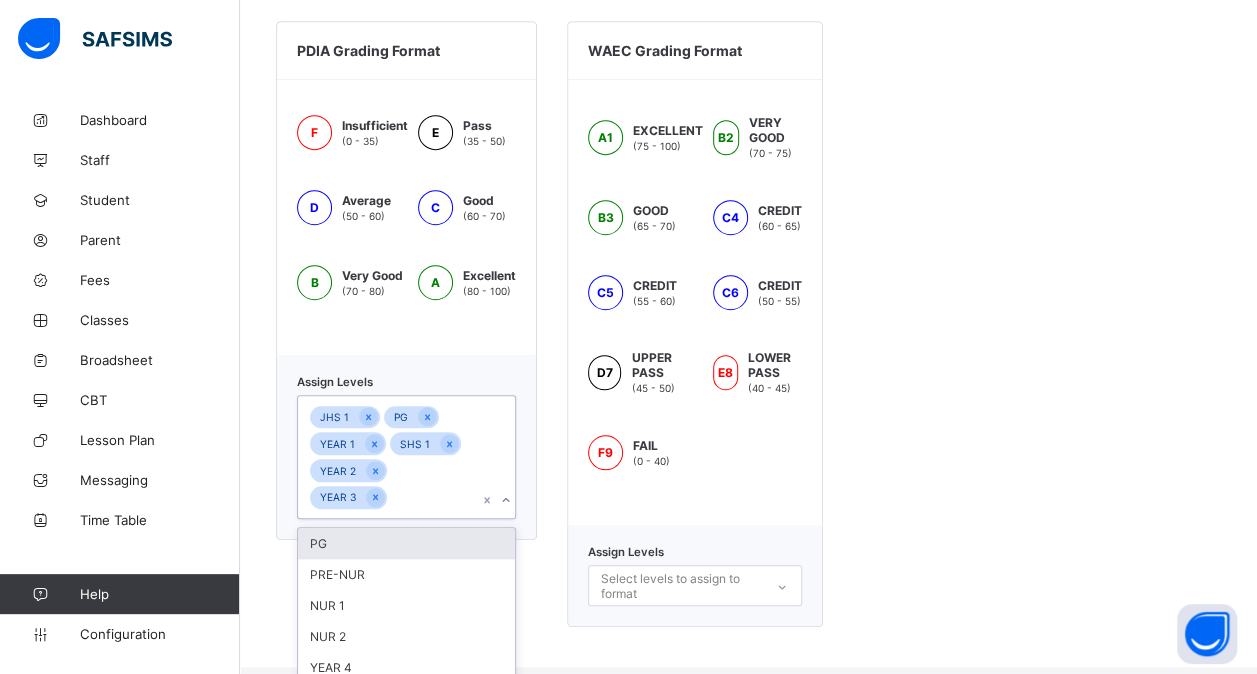
scroll to position [598, 0]
click at [374, 630] on div "NUR 2" at bounding box center [406, 634] width 217 height 31
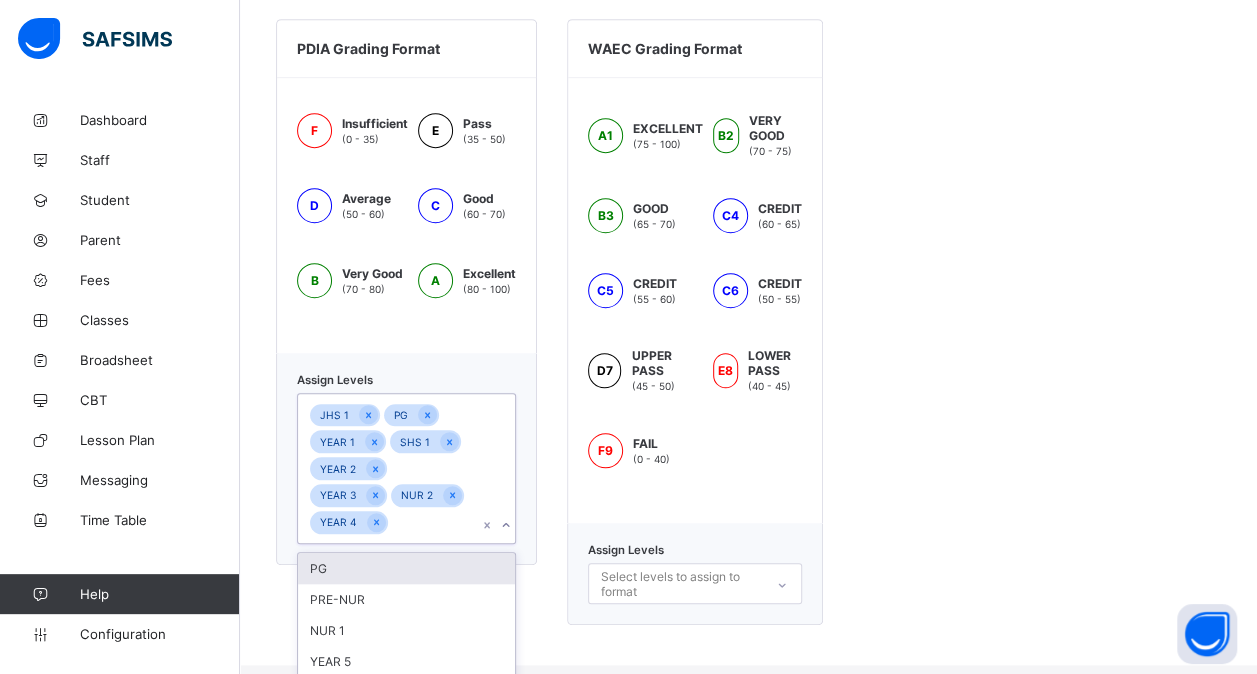
click at [374, 630] on div "NUR 1" at bounding box center [406, 630] width 217 height 31
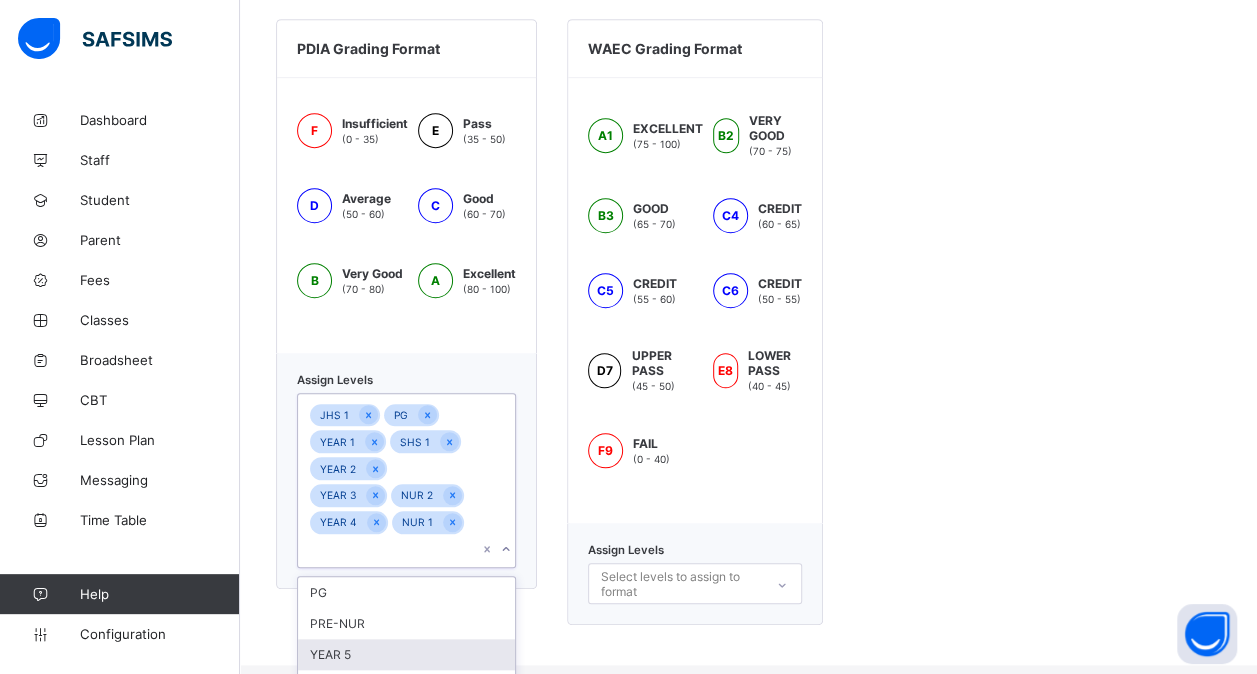
click at [374, 639] on div "YEAR 5" at bounding box center [406, 654] width 217 height 31
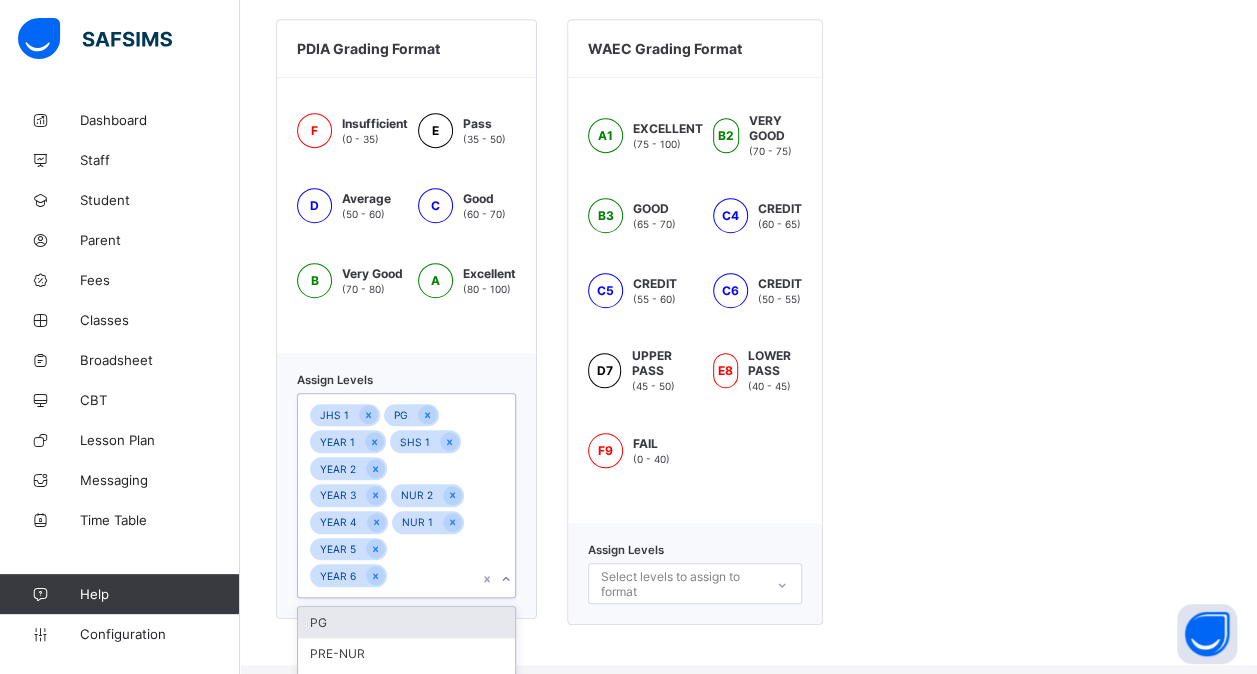
click at [374, 638] on div "PRE-NUR" at bounding box center [406, 653] width 217 height 31
click at [374, 665] on div "JHS 2" at bounding box center [406, 680] width 217 height 31
click at [374, 634] on div "PG" at bounding box center [406, 649] width 217 height 31
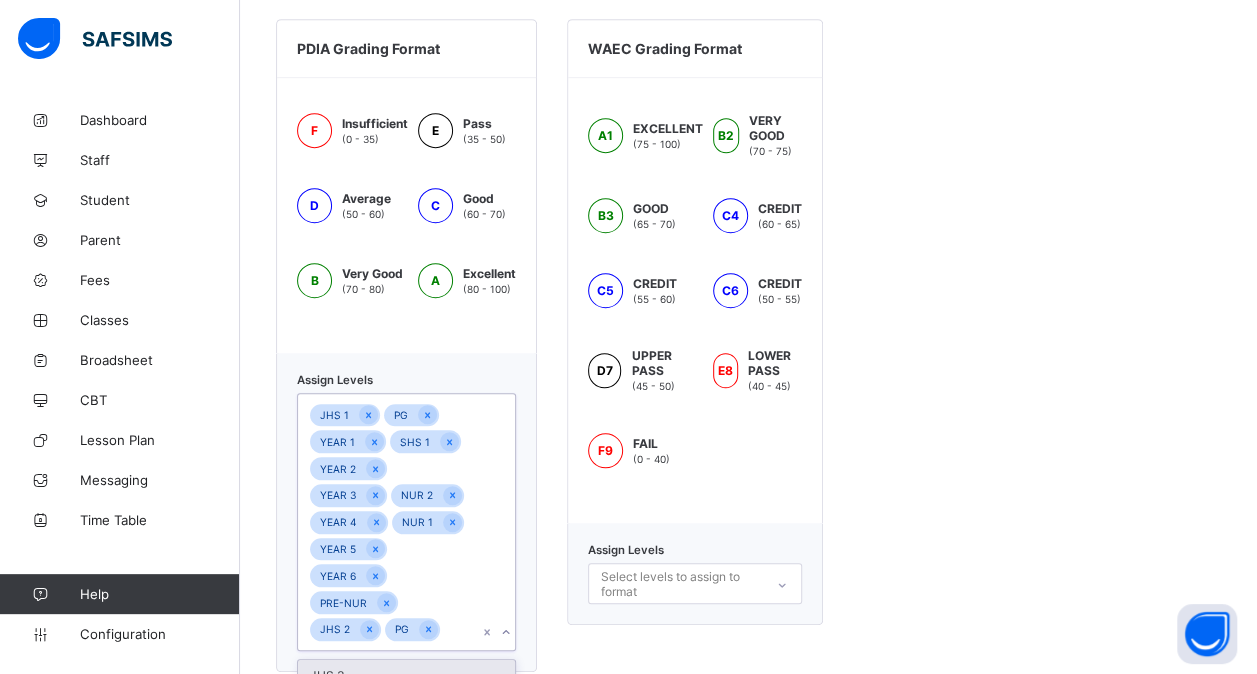
click at [374, 660] on div "JHS 3" at bounding box center [406, 675] width 217 height 31
click at [374, 647] on div at bounding box center [369, 656] width 19 height 19
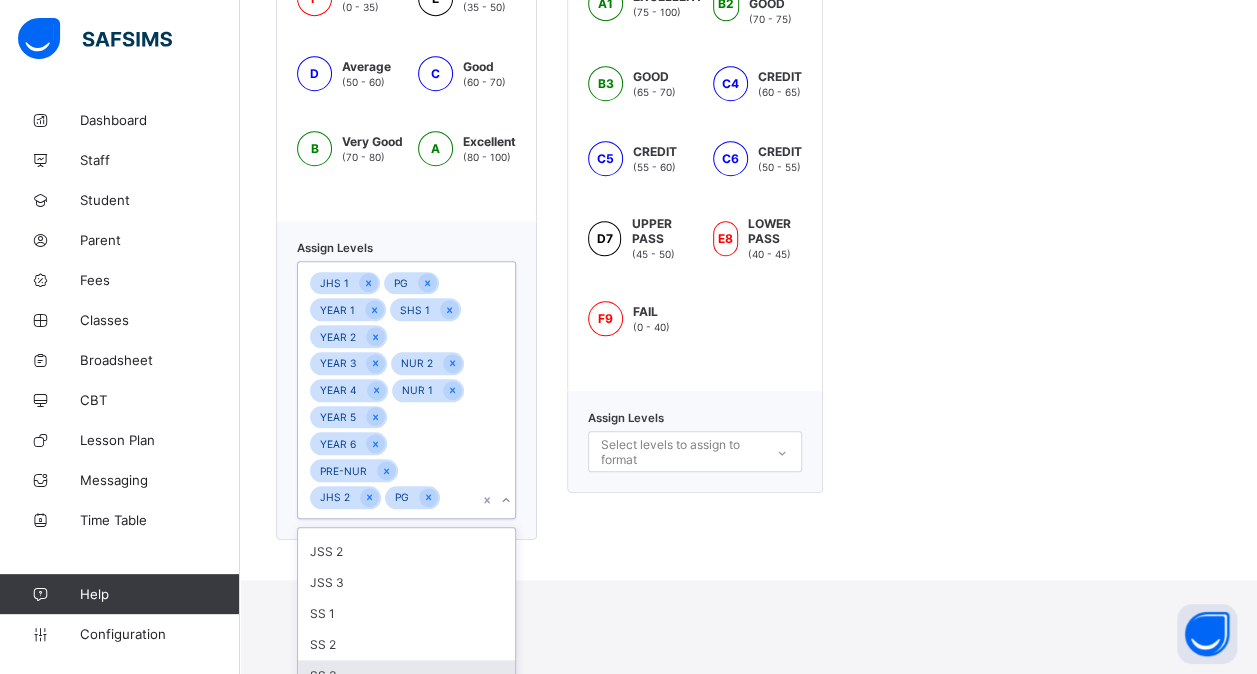
click at [364, 660] on div "SS 3" at bounding box center [406, 675] width 217 height 31
click at [364, 628] on div "SS 1" at bounding box center [406, 643] width 217 height 31
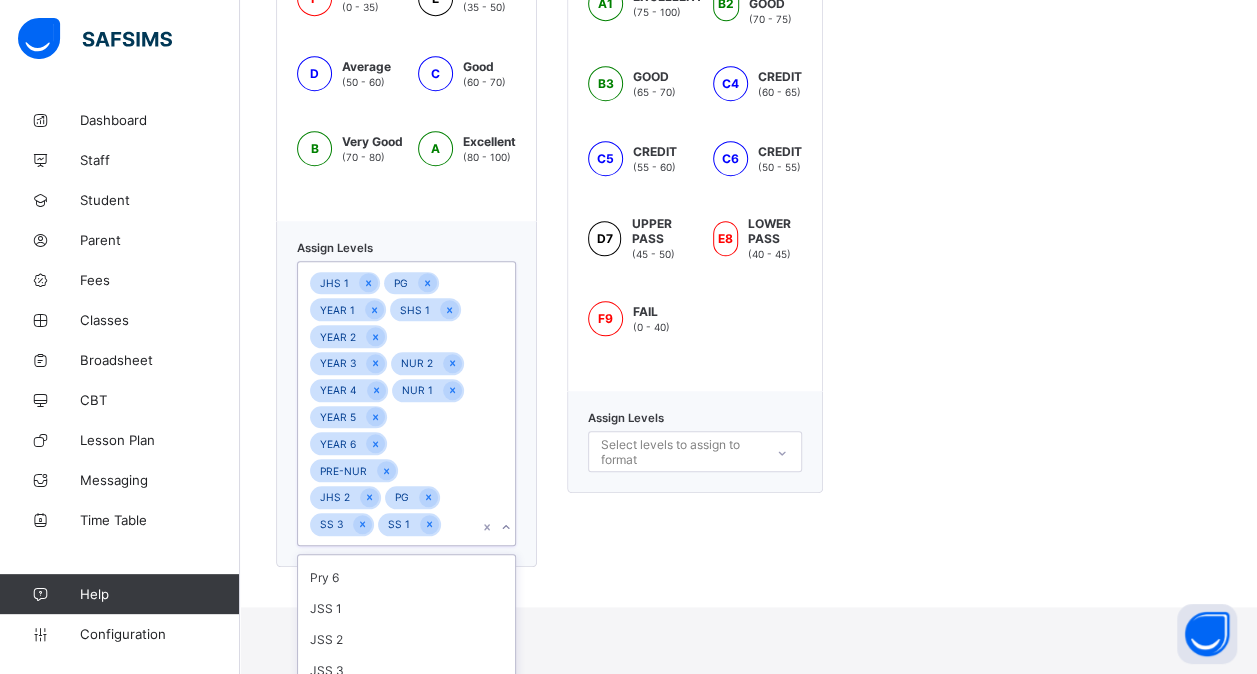
click at [364, 655] on div "JSS 3" at bounding box center [406, 670] width 217 height 31
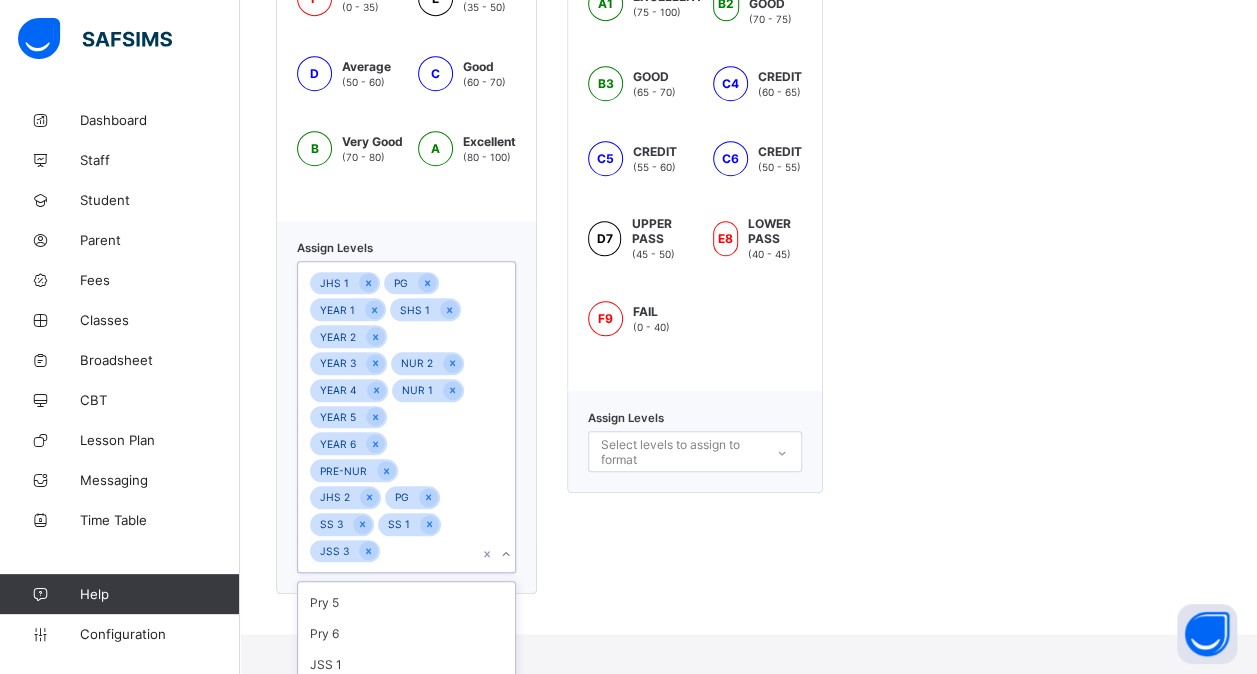
click at [364, 649] on div "JSS 1" at bounding box center [406, 664] width 217 height 31
click at [364, 648] on div "Pry 6" at bounding box center [406, 663] width 217 height 31
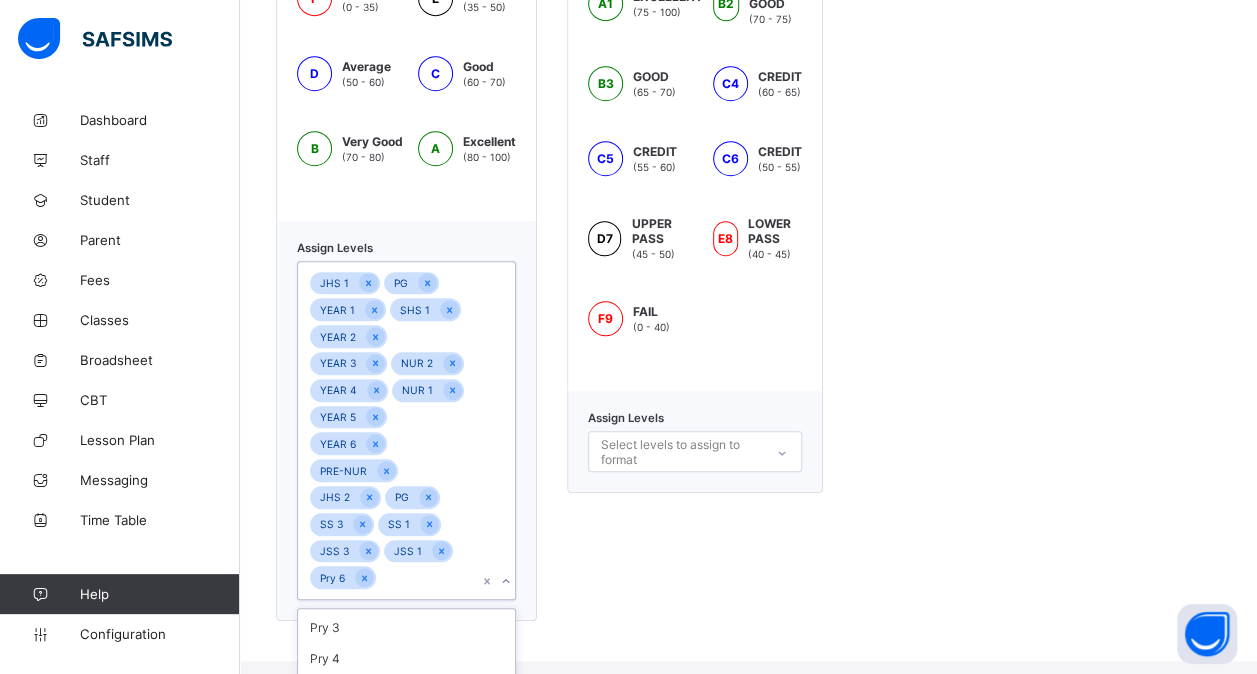
click at [364, 643] on div "Pry 4" at bounding box center [406, 658] width 217 height 31
click at [364, 642] on div "Pry 3" at bounding box center [406, 657] width 217 height 31
click at [330, 668] on div "Pry 2" at bounding box center [406, 683] width 217 height 31
click at [330, 667] on div "Pry 1" at bounding box center [406, 682] width 217 height 31
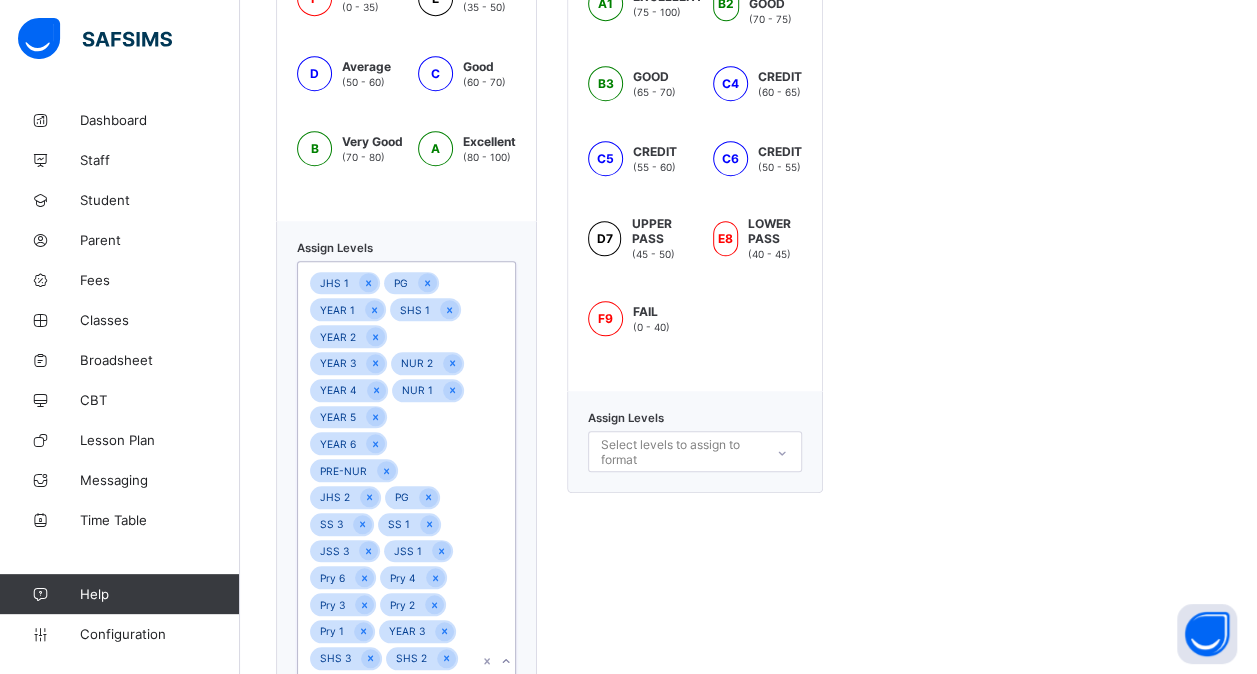
scroll to position [832, 0]
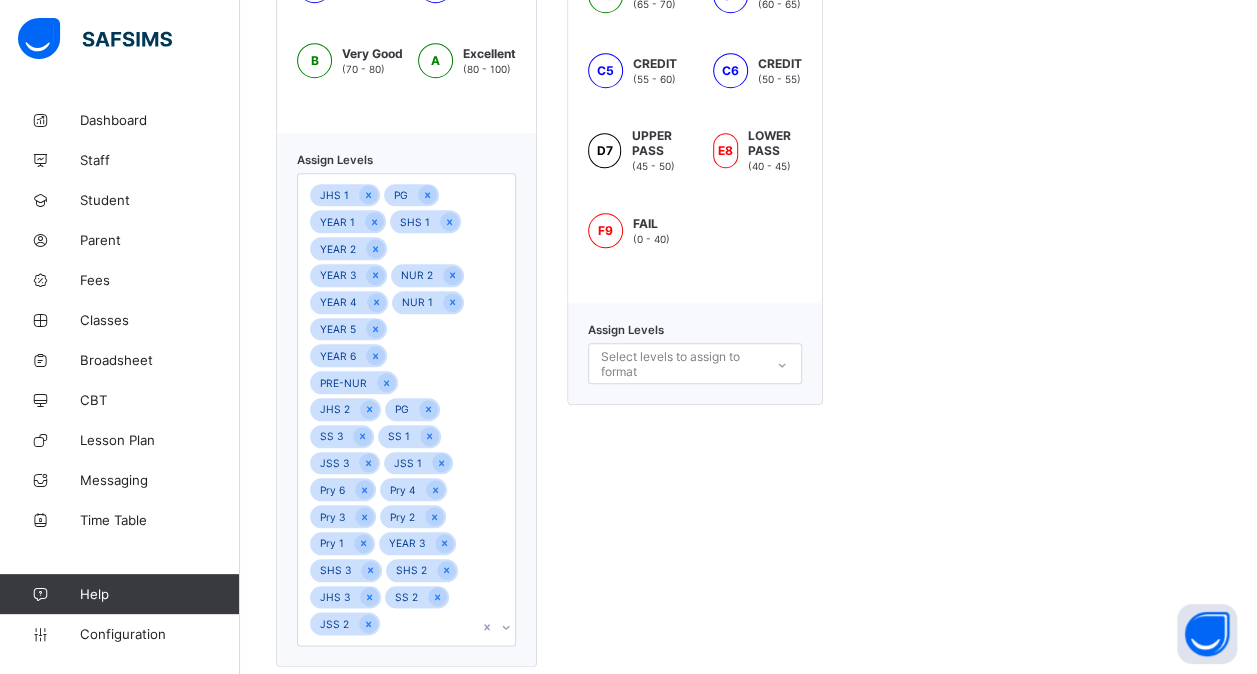
drag, startPoint x: 354, startPoint y: 654, endPoint x: 726, endPoint y: 539, distance: 389.3
click at [726, 539] on div "WAEC Grading Format A1 EXCELLENT (75 - 100) B2 VERY GOOD (70 - 75) B3 GOOD (65 …" at bounding box center [695, 233] width 256 height 868
click at [410, 596] on div "JHS 1 PG YEAR 1 SHS 1 YEAR 2 YEAR 3 NUR 2 YEAR 4 NUR 1 YEAR 5 YEAR 6 PRE-NUR JH…" at bounding box center [387, 409] width 179 height 471
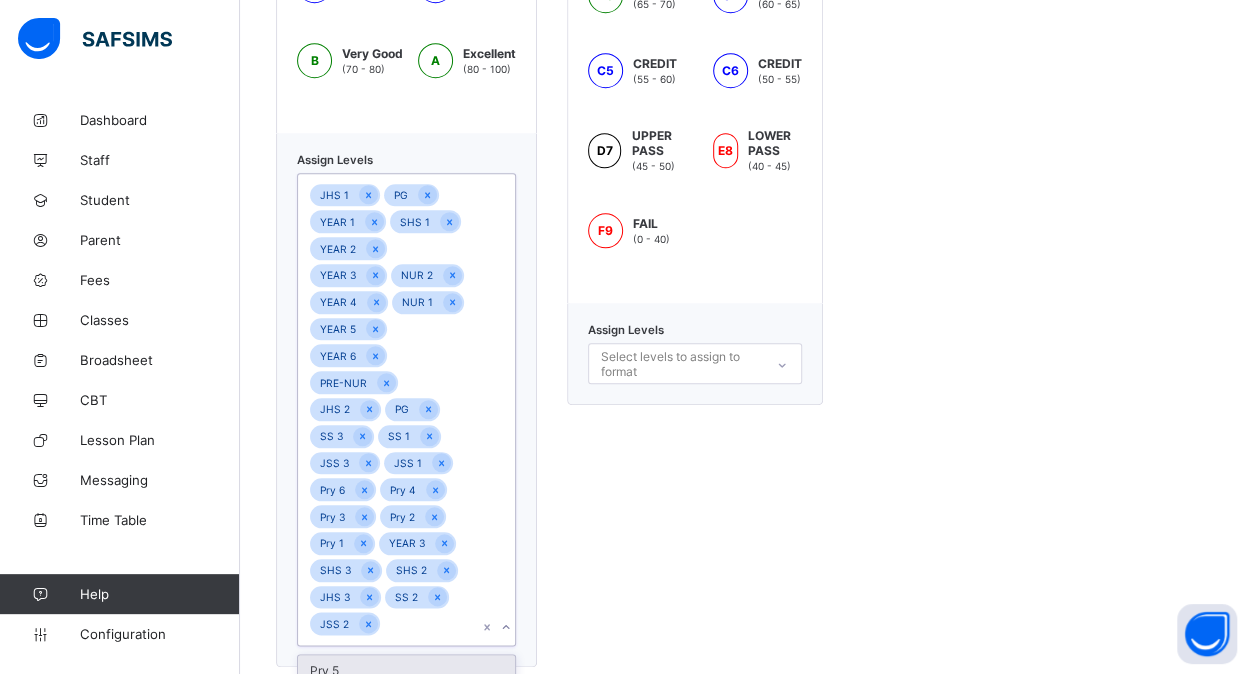
click at [382, 655] on div "Pry 5" at bounding box center [406, 670] width 217 height 31
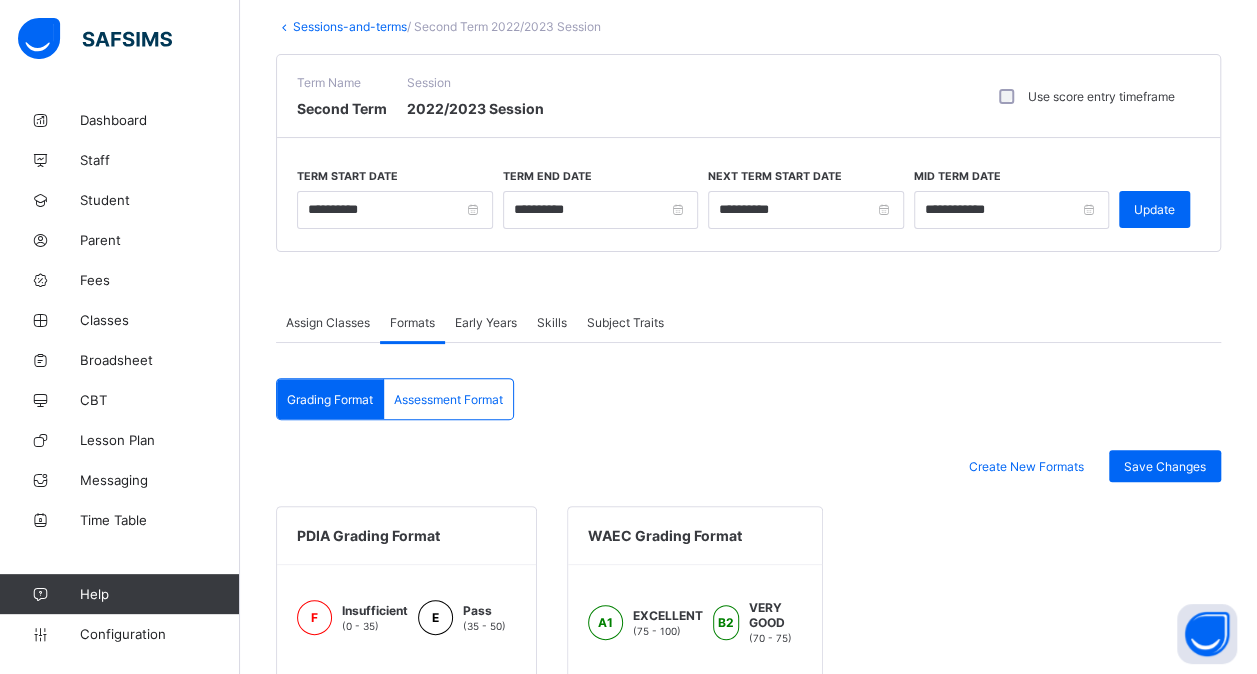
scroll to position [106, 0]
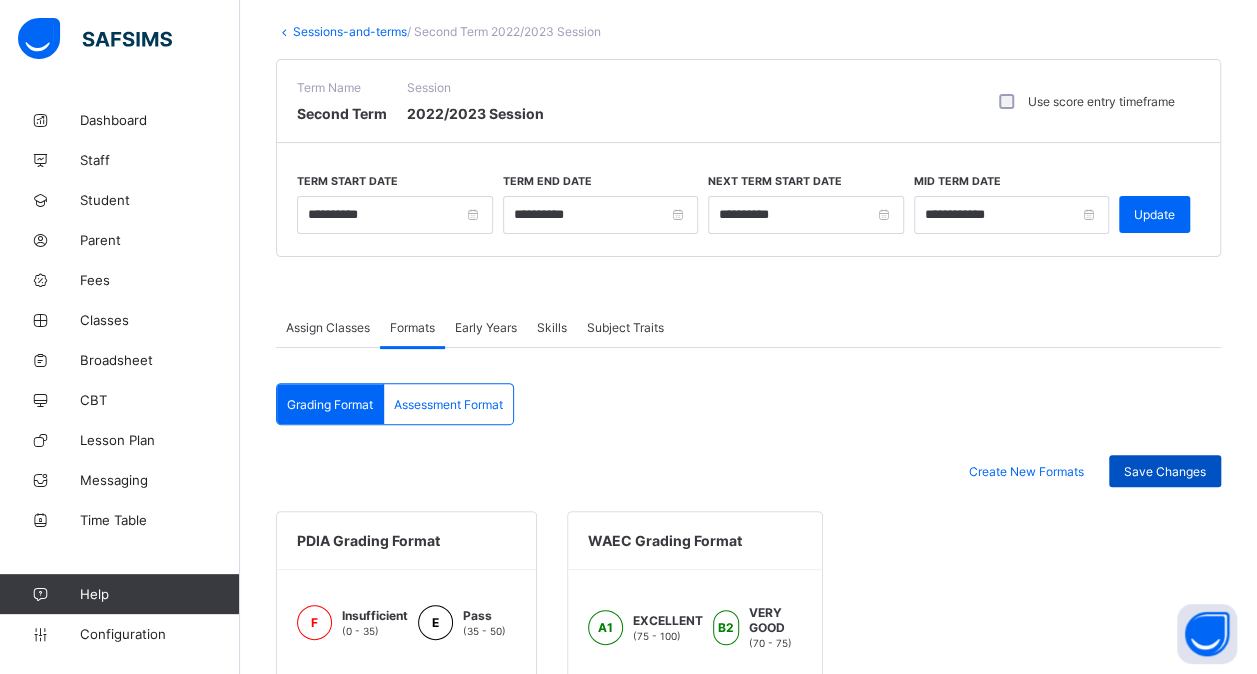
click at [1149, 466] on span "Save Changes" at bounding box center [1165, 471] width 82 height 15
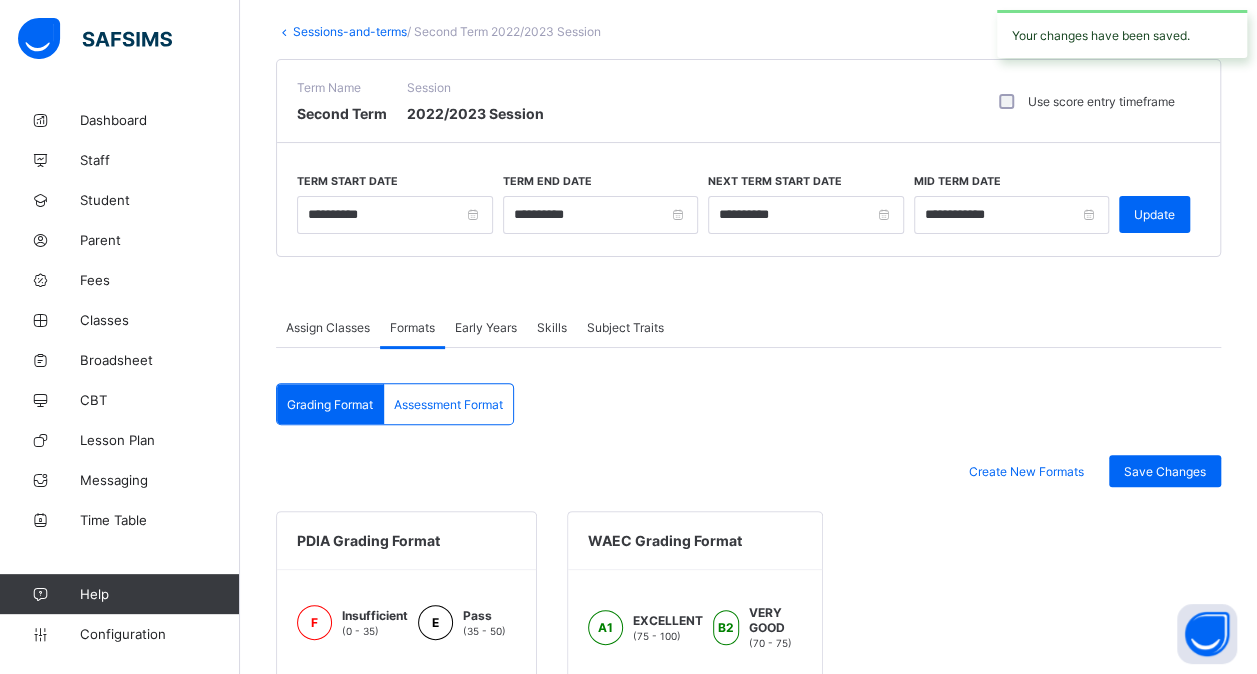
click at [454, 406] on span "Assessment Format" at bounding box center [448, 404] width 109 height 15
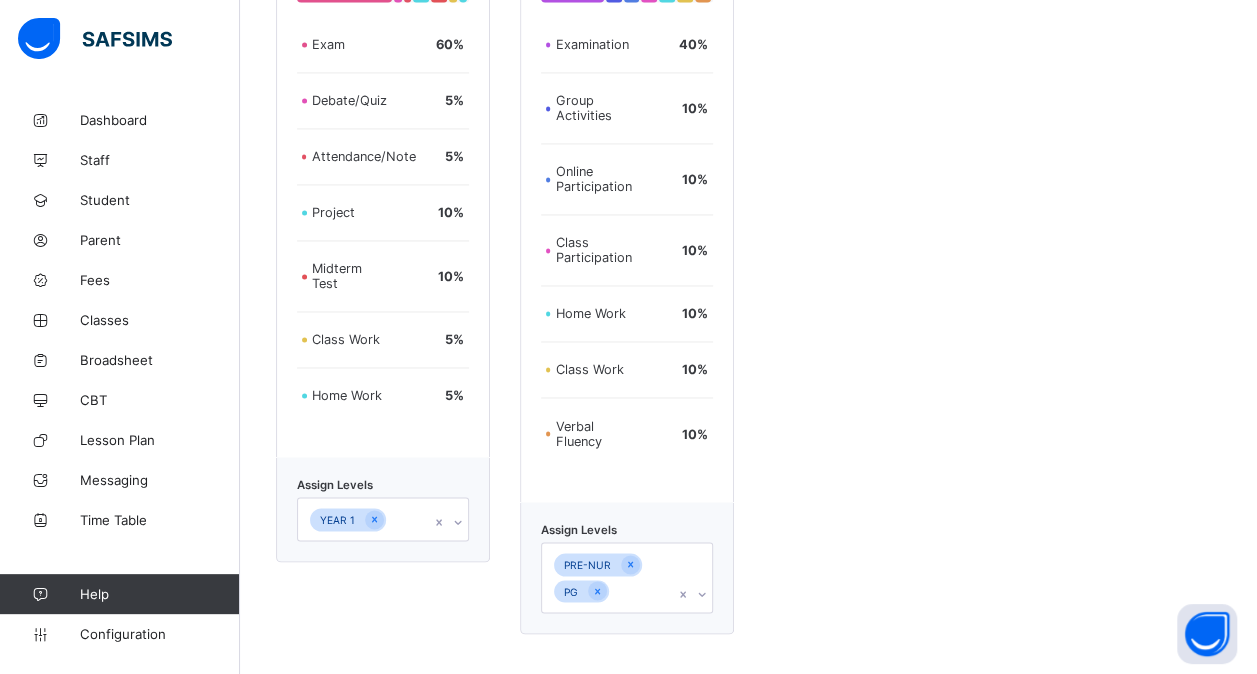
scroll to position [1656, 0]
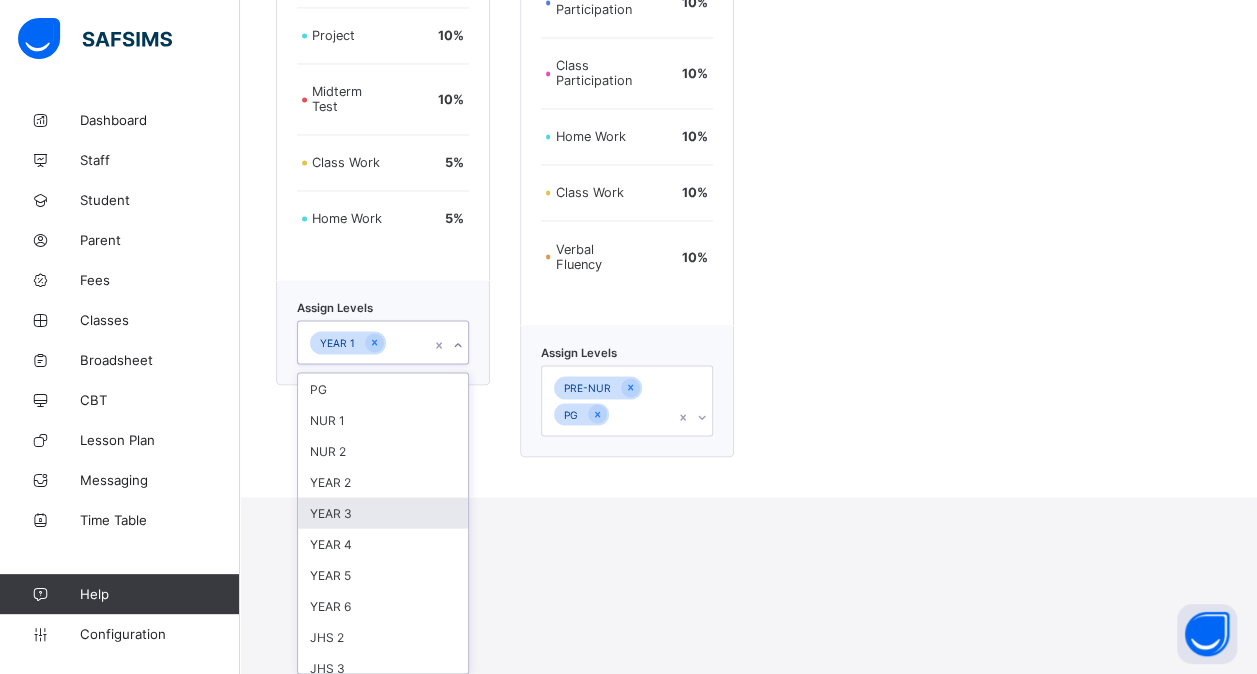
click at [415, 364] on div "option YEAR 3 focused, 5 of 25. 25 results available. Use Up and Down to choose…" at bounding box center [383, 342] width 172 height 44
click at [384, 490] on div "YEAR 2" at bounding box center [383, 481] width 170 height 31
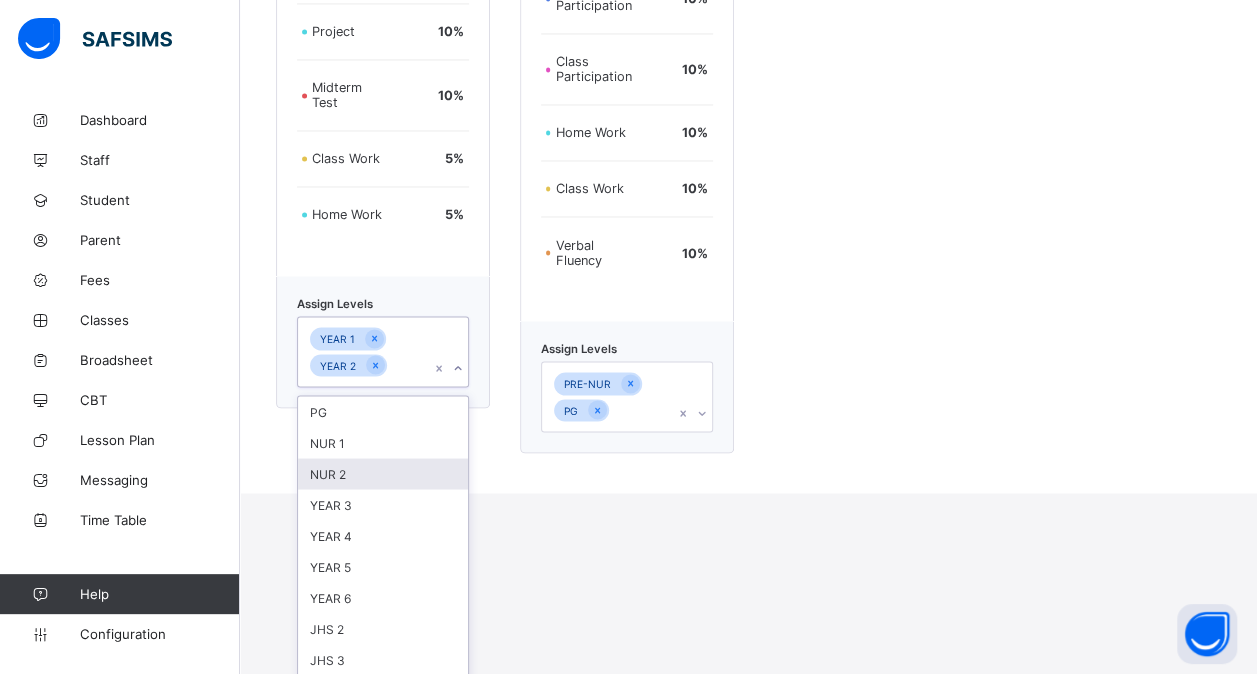
scroll to position [1731, 0]
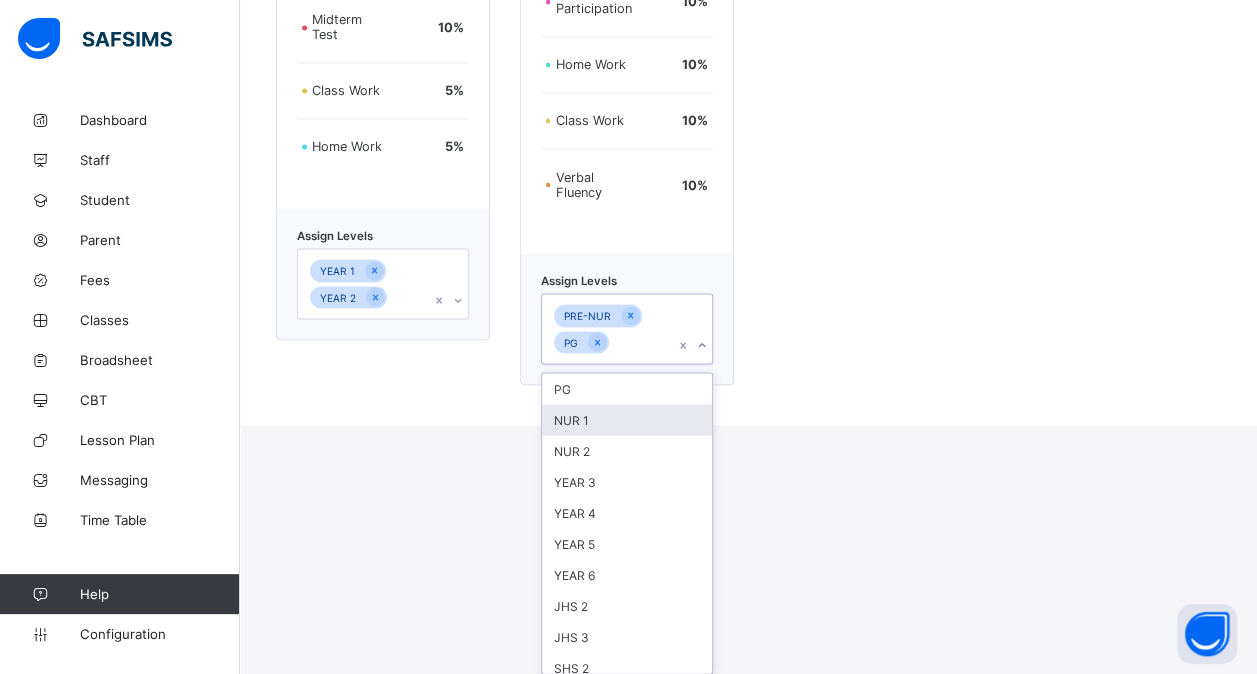
click at [645, 364] on div "option NUR 1 focused, 2 of 24. 24 results available. Use Up and Down to choose …" at bounding box center [627, 328] width 172 height 71
click at [612, 442] on div "NUR 2" at bounding box center [627, 450] width 170 height 31
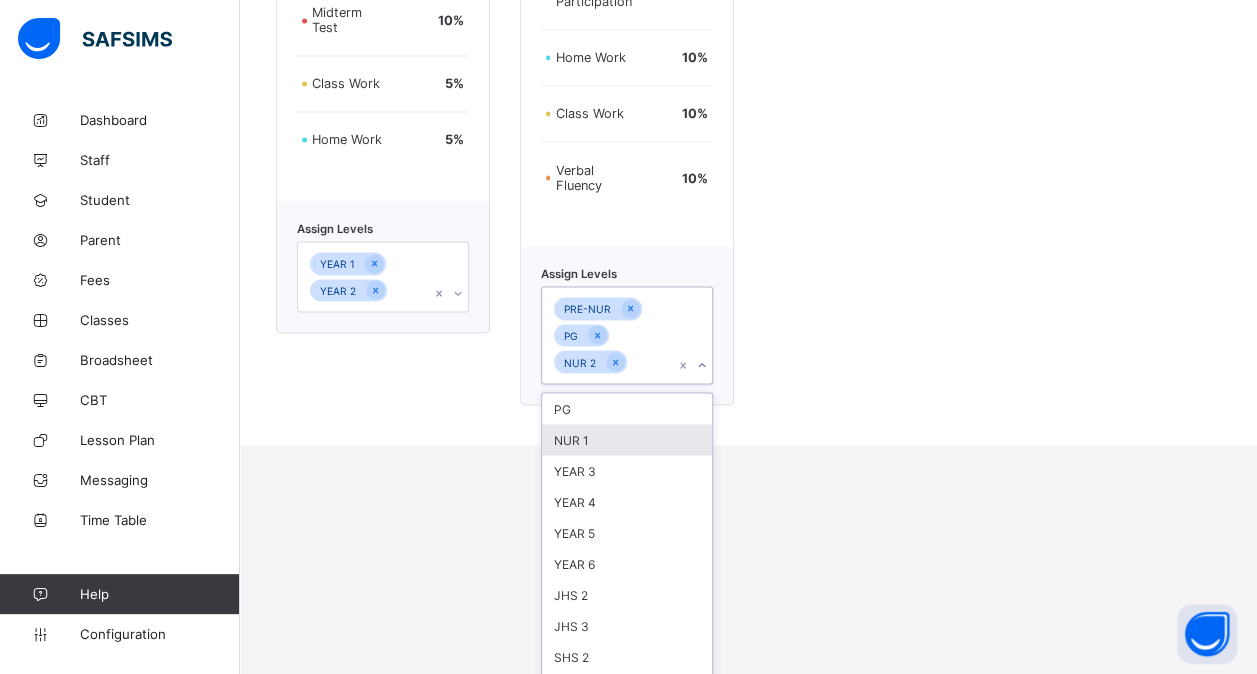
click at [621, 430] on div "NUR 1" at bounding box center [627, 439] width 170 height 31
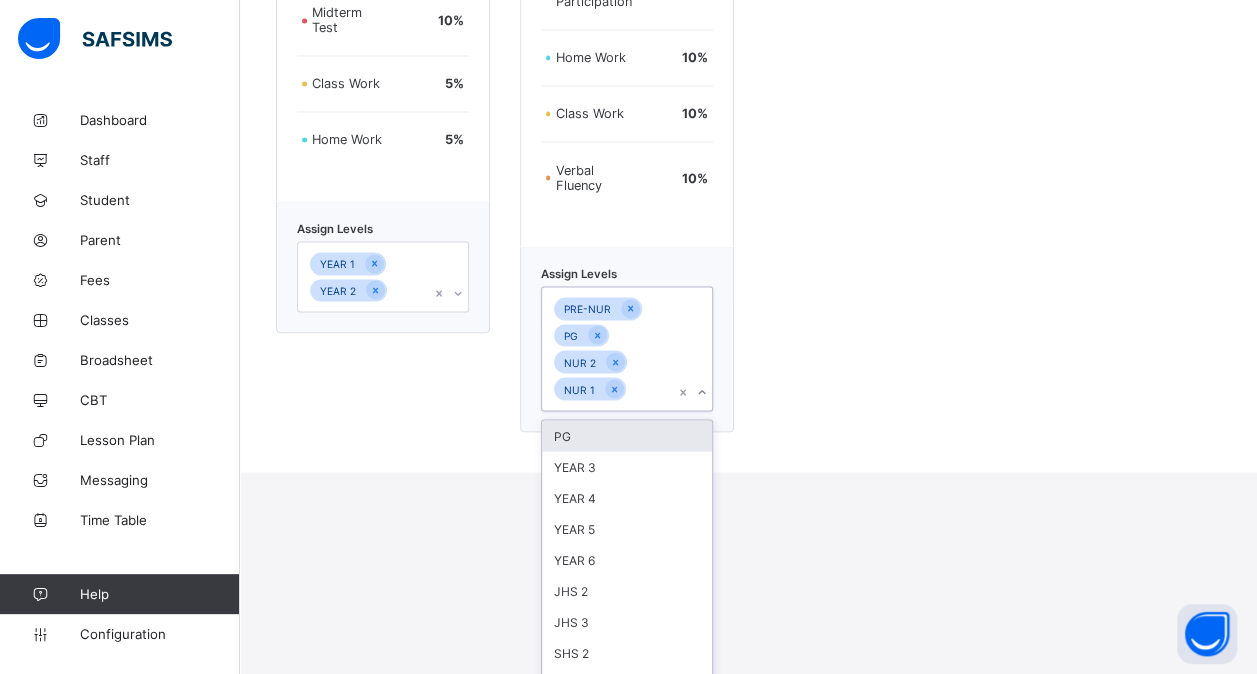
click at [612, 437] on div "PG" at bounding box center [627, 435] width 170 height 31
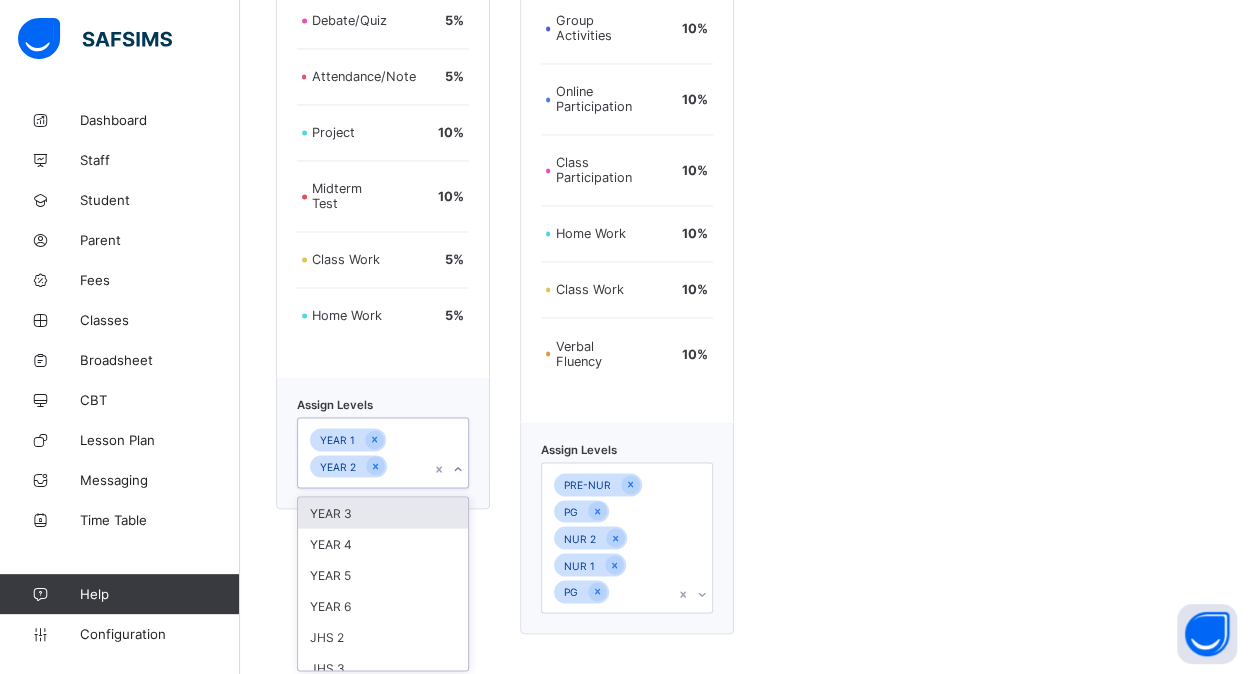
scroll to position [1563, 0]
click at [400, 288] on div "Primary Assessment format Exam 60 % Debate/Quiz 5 % Attendance/Note 5 % Project…" at bounding box center [383, 221] width 214 height 826
click at [338, 513] on div "YEAR 3" at bounding box center [383, 512] width 170 height 31
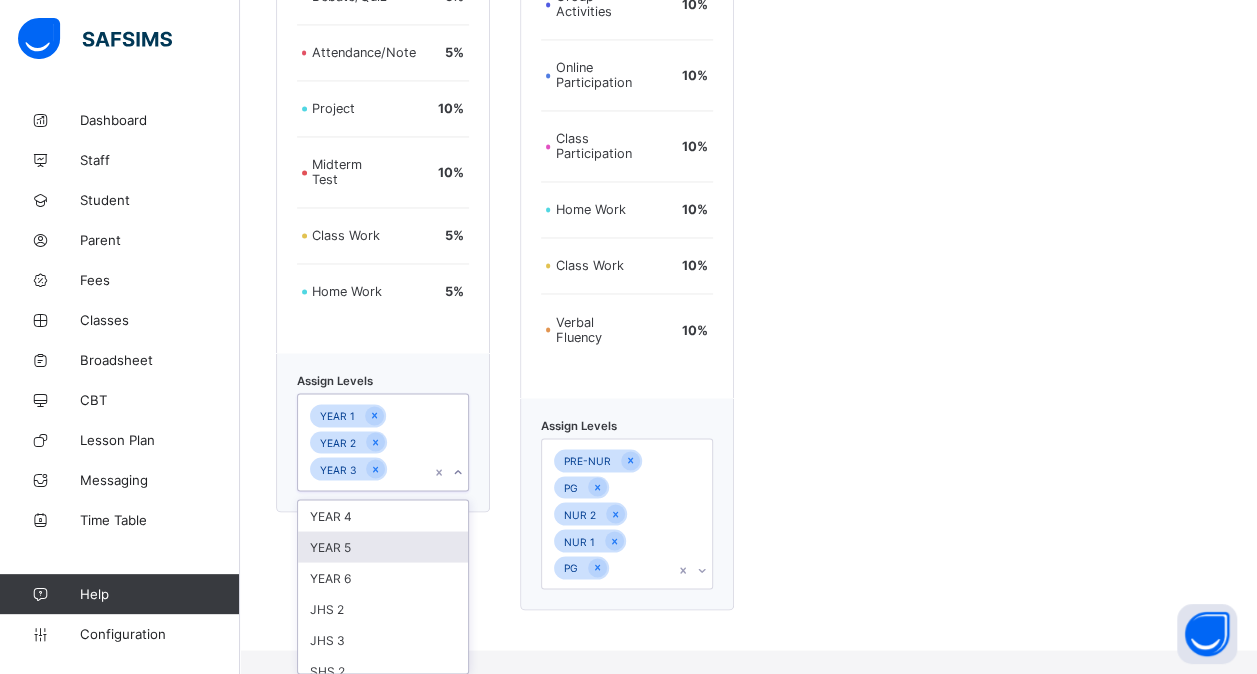
click at [332, 531] on div "YEAR 5" at bounding box center [383, 546] width 170 height 31
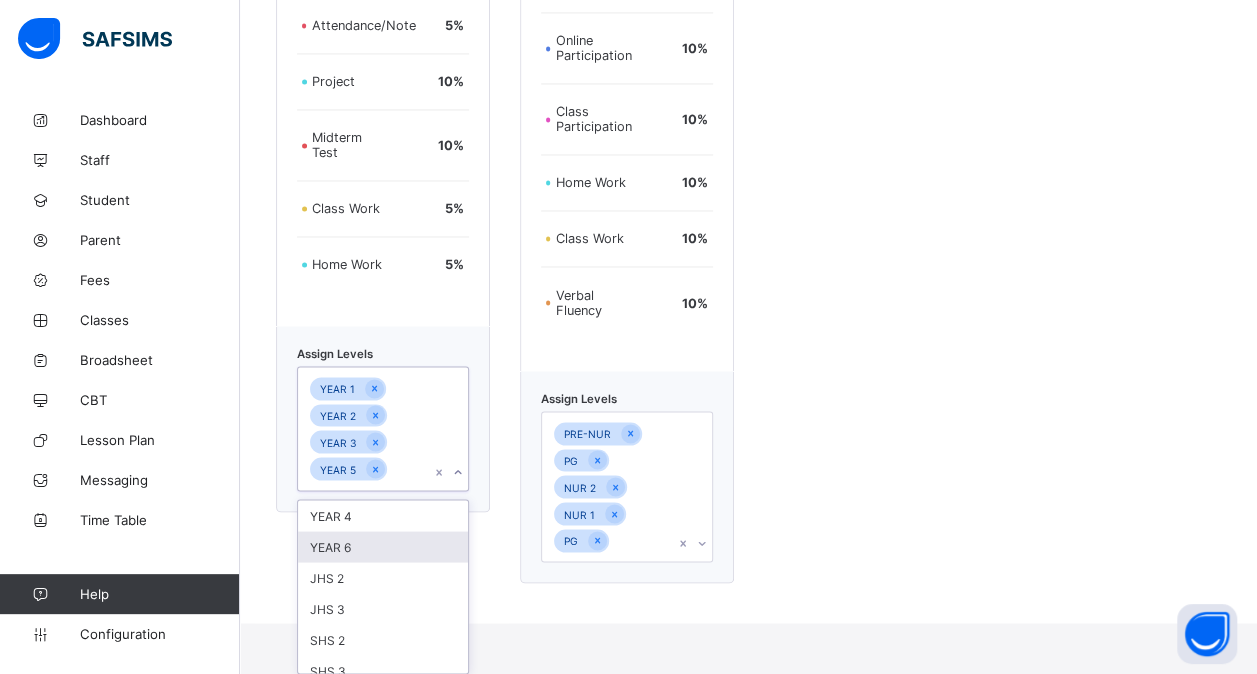
click at [320, 545] on div "YEAR 6" at bounding box center [383, 546] width 170 height 31
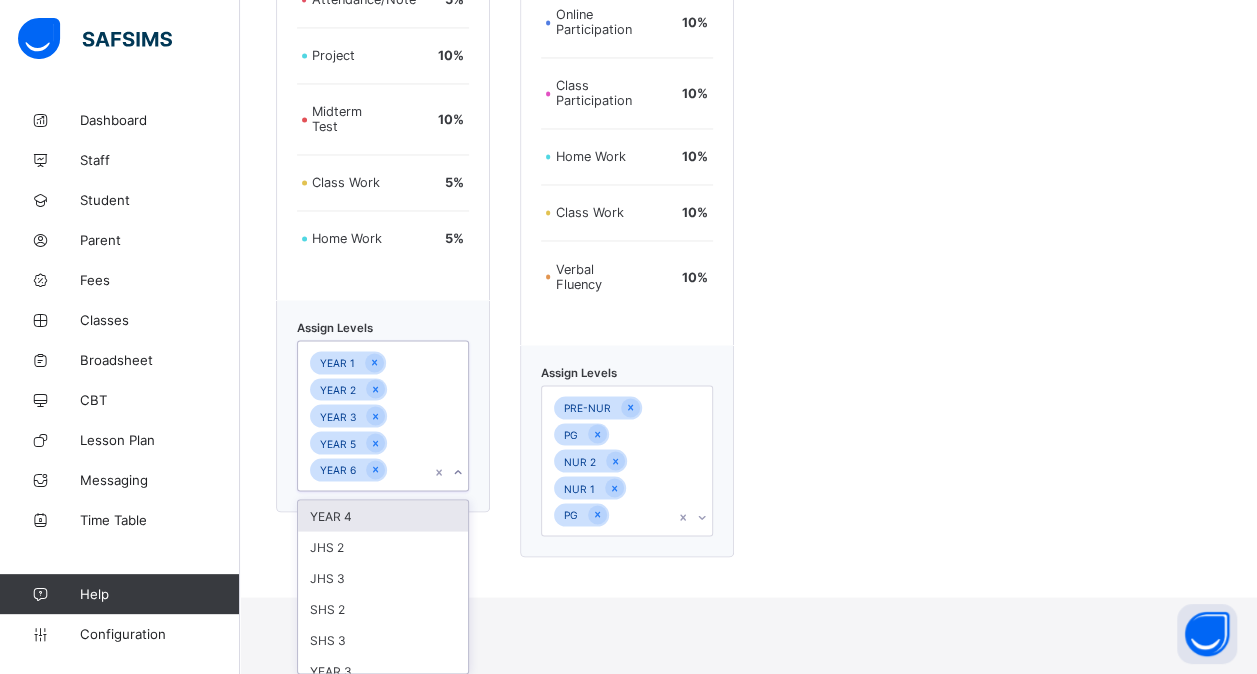
click at [372, 520] on div "YEAR 4" at bounding box center [383, 515] width 170 height 31
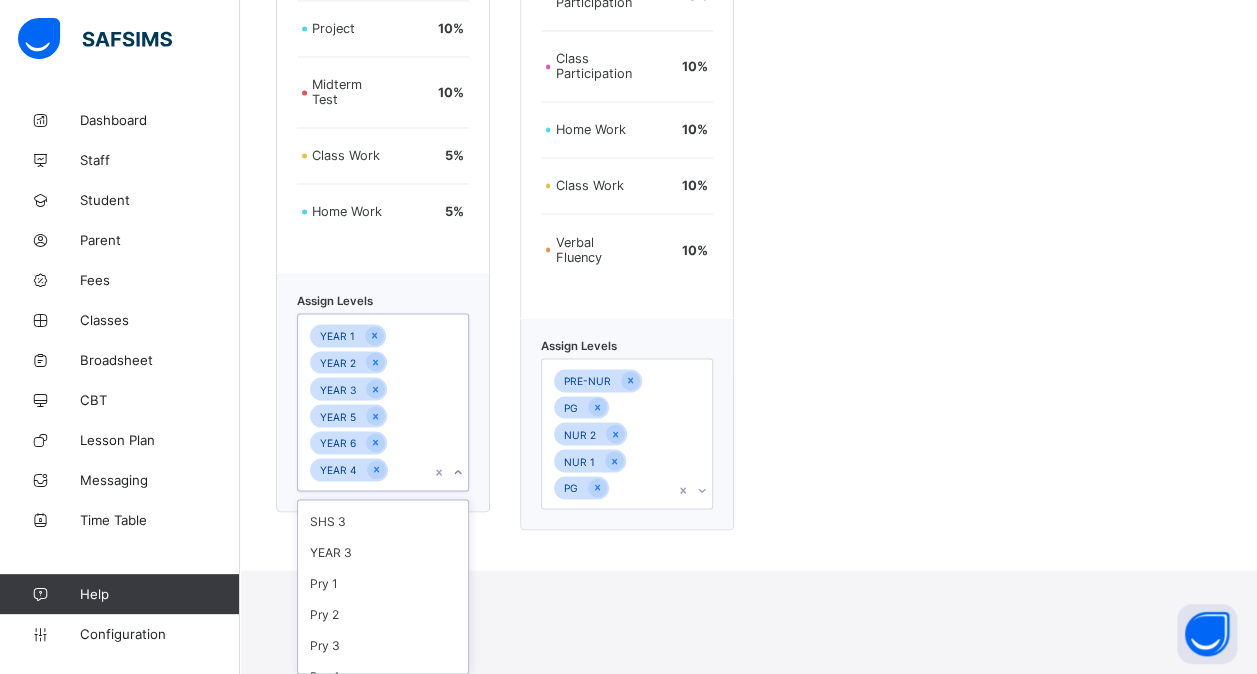
scroll to position [95, 0]
click at [354, 536] on div "YEAR 3" at bounding box center [383, 544] width 170 height 31
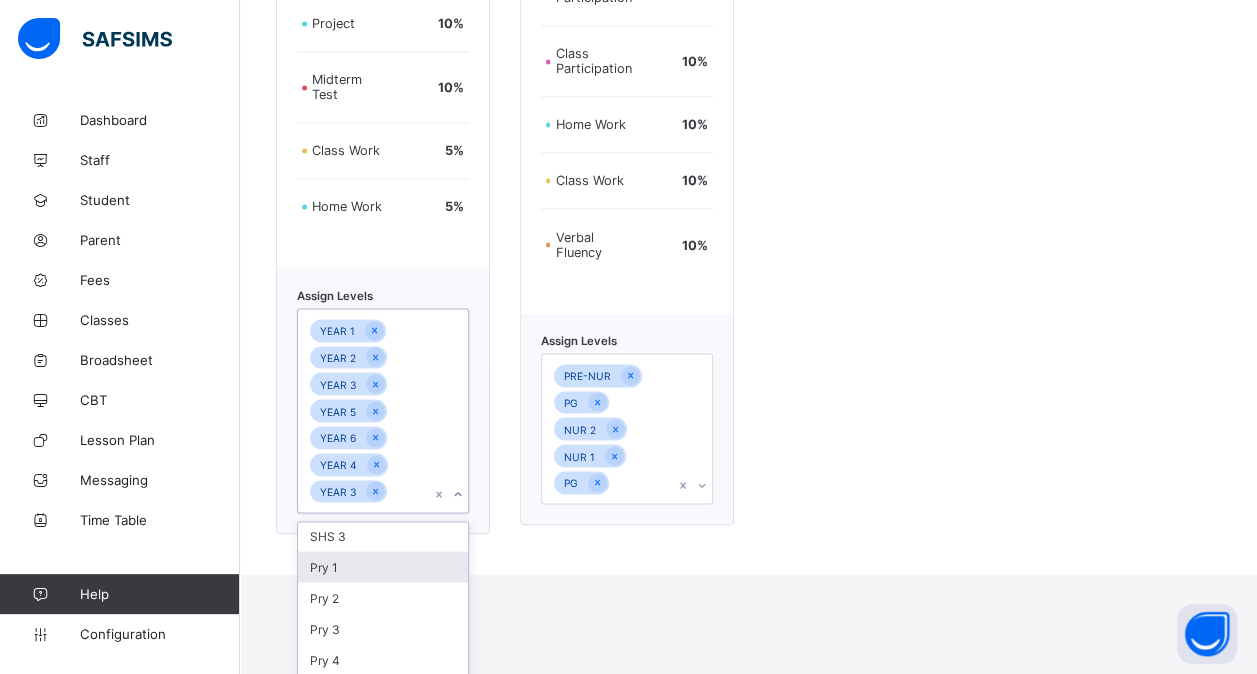
click at [335, 578] on div "Pry 1" at bounding box center [383, 566] width 170 height 31
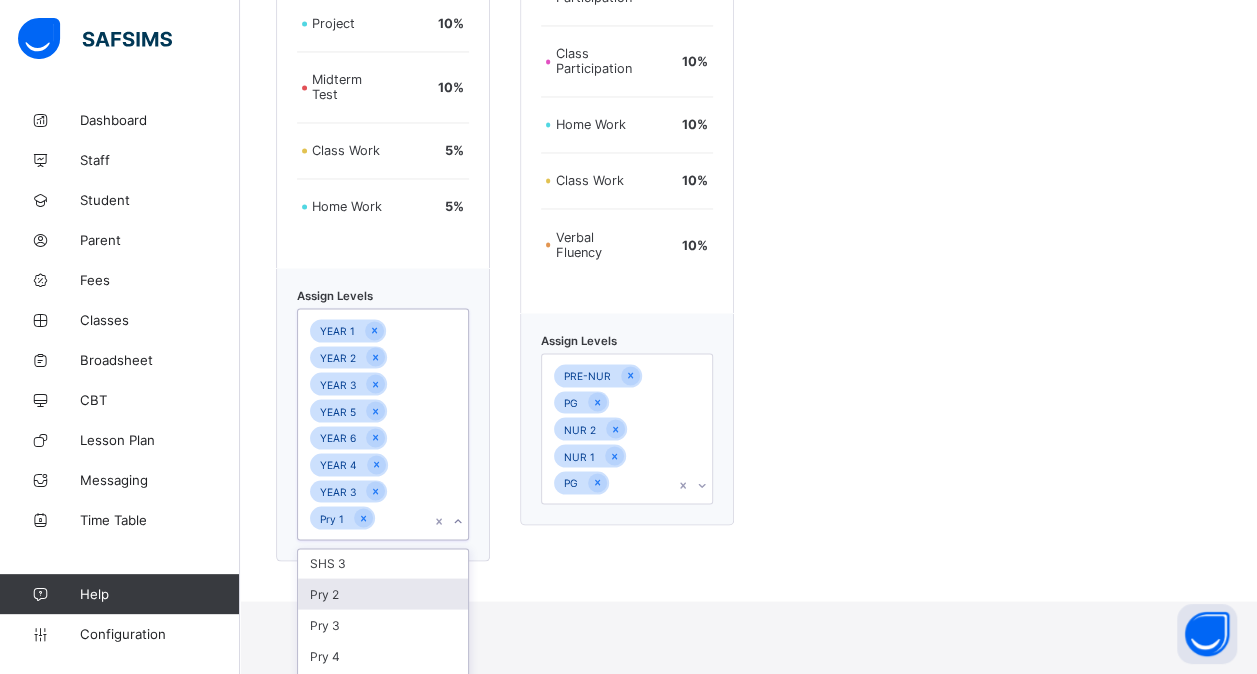
click at [328, 596] on div "Pry 2" at bounding box center [383, 593] width 170 height 31
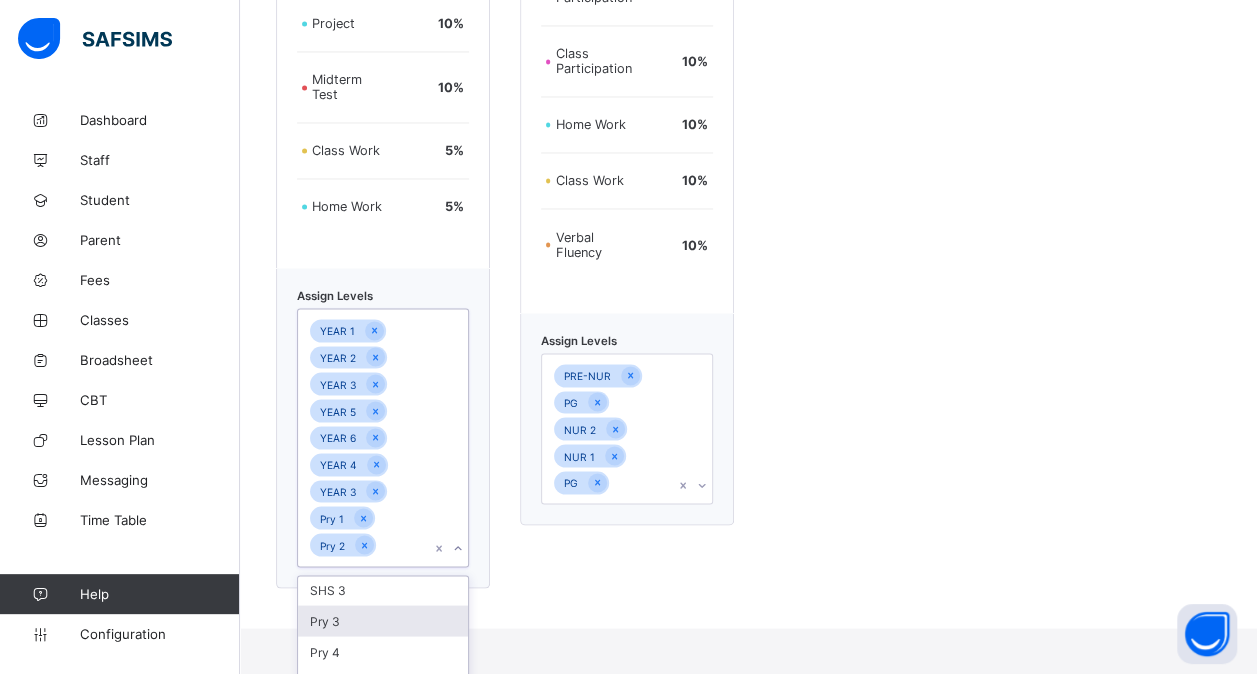
click at [318, 621] on div "Pry 3" at bounding box center [383, 620] width 170 height 31
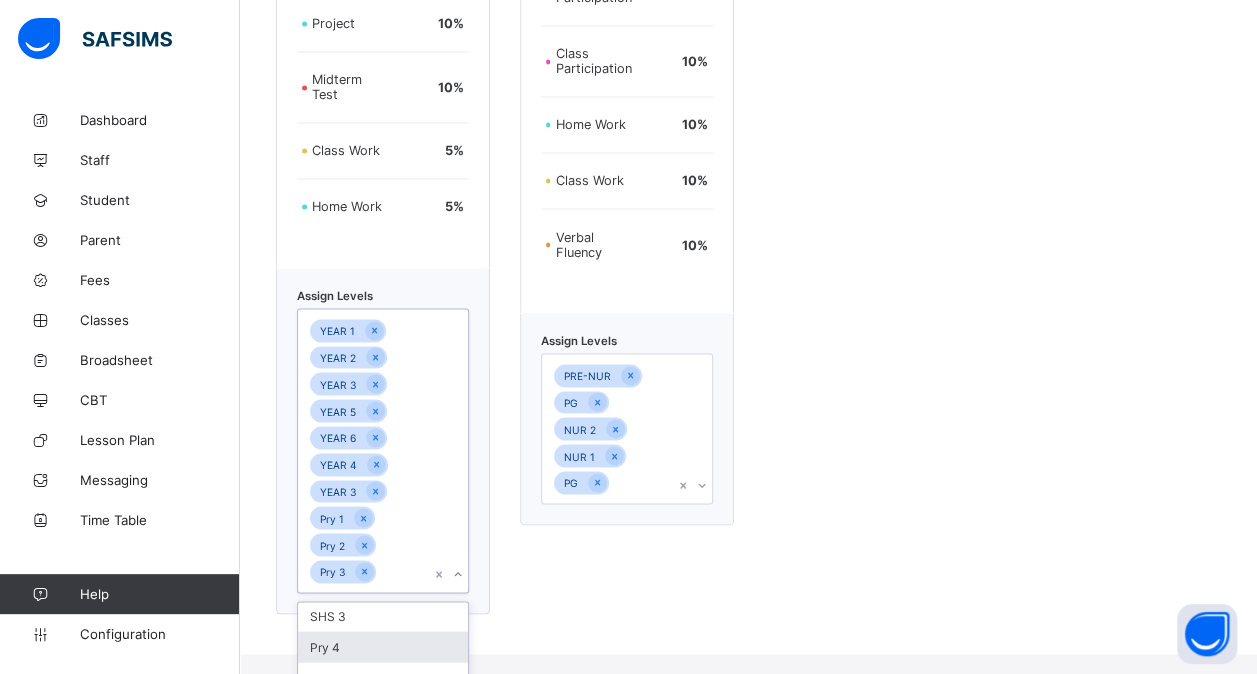
click at [328, 640] on div "Pry 4" at bounding box center [383, 646] width 170 height 31
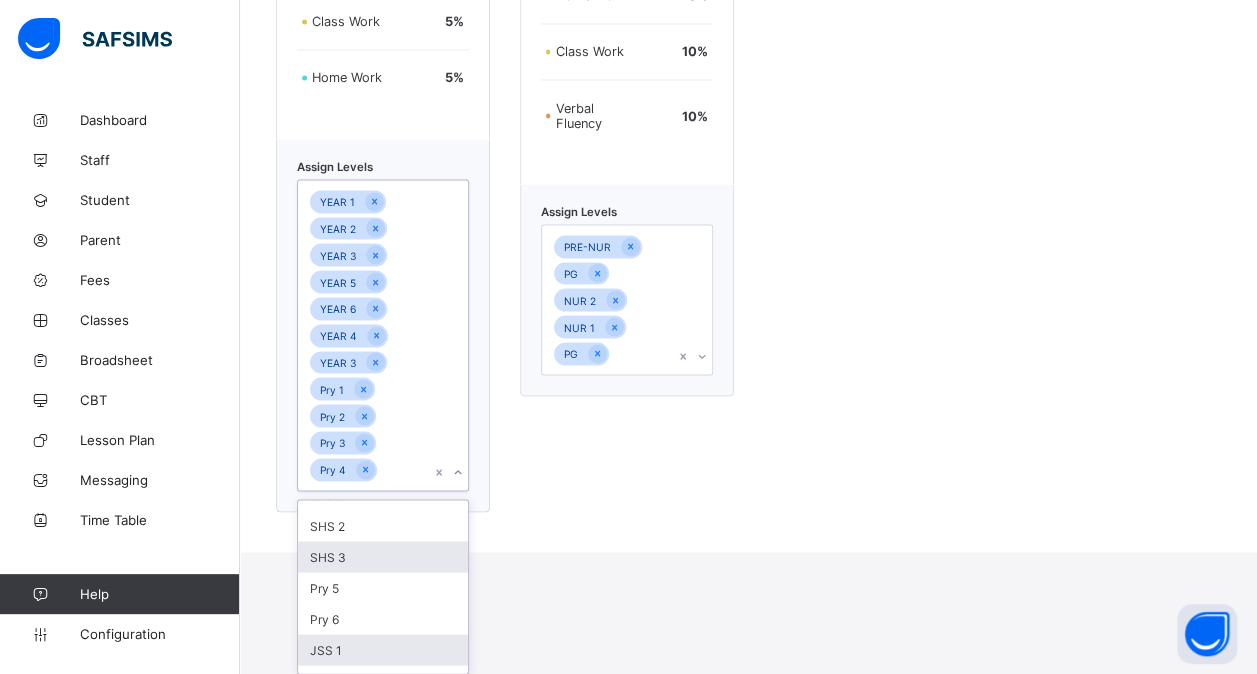
scroll to position [51, 0]
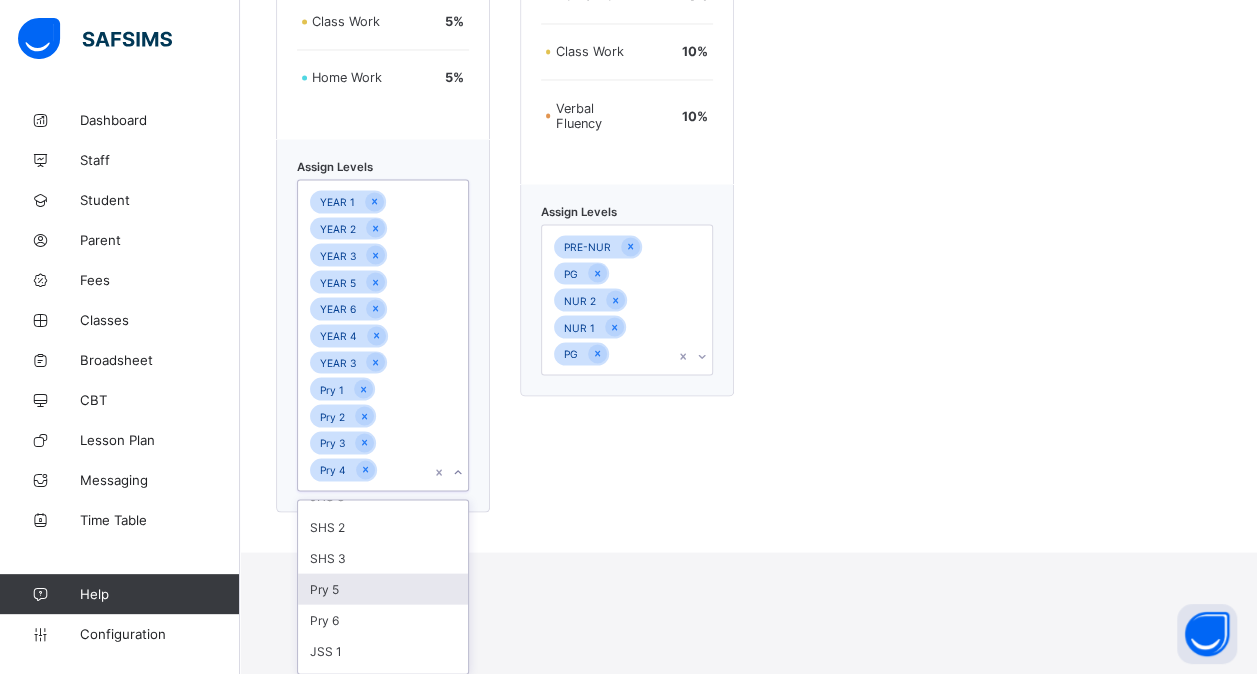
click at [378, 589] on div "Pry 5" at bounding box center [383, 588] width 170 height 31
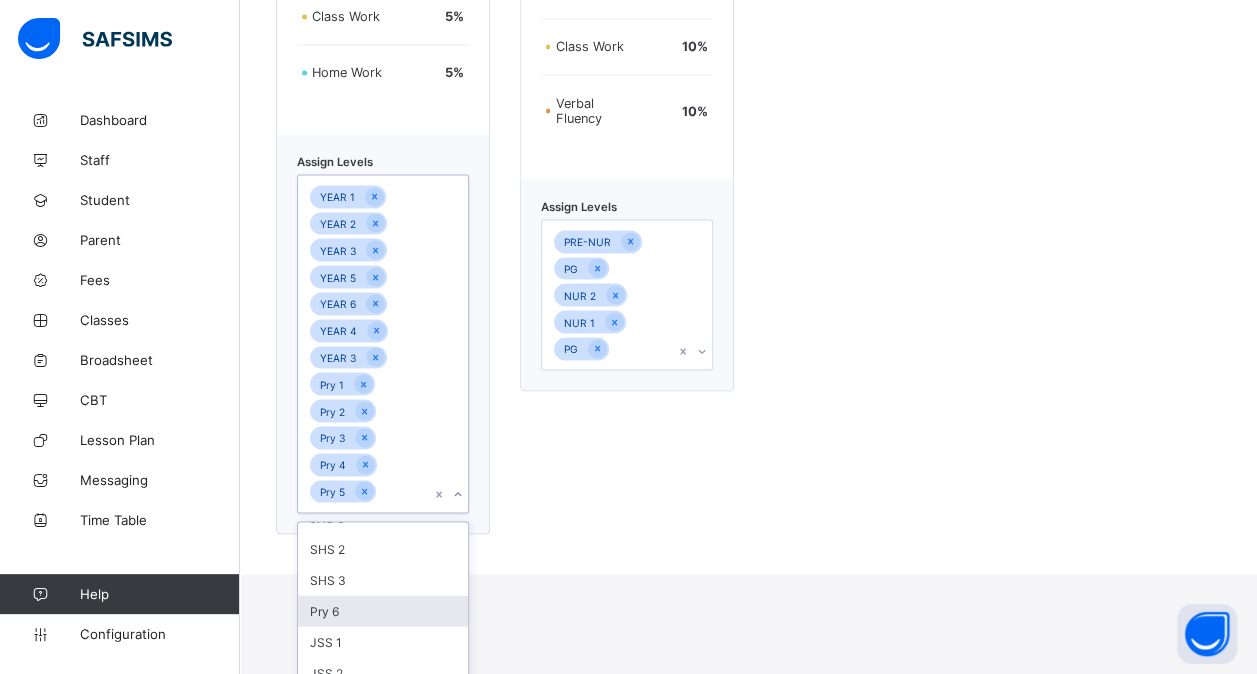
click at [347, 605] on div "Pry 6" at bounding box center [383, 610] width 170 height 31
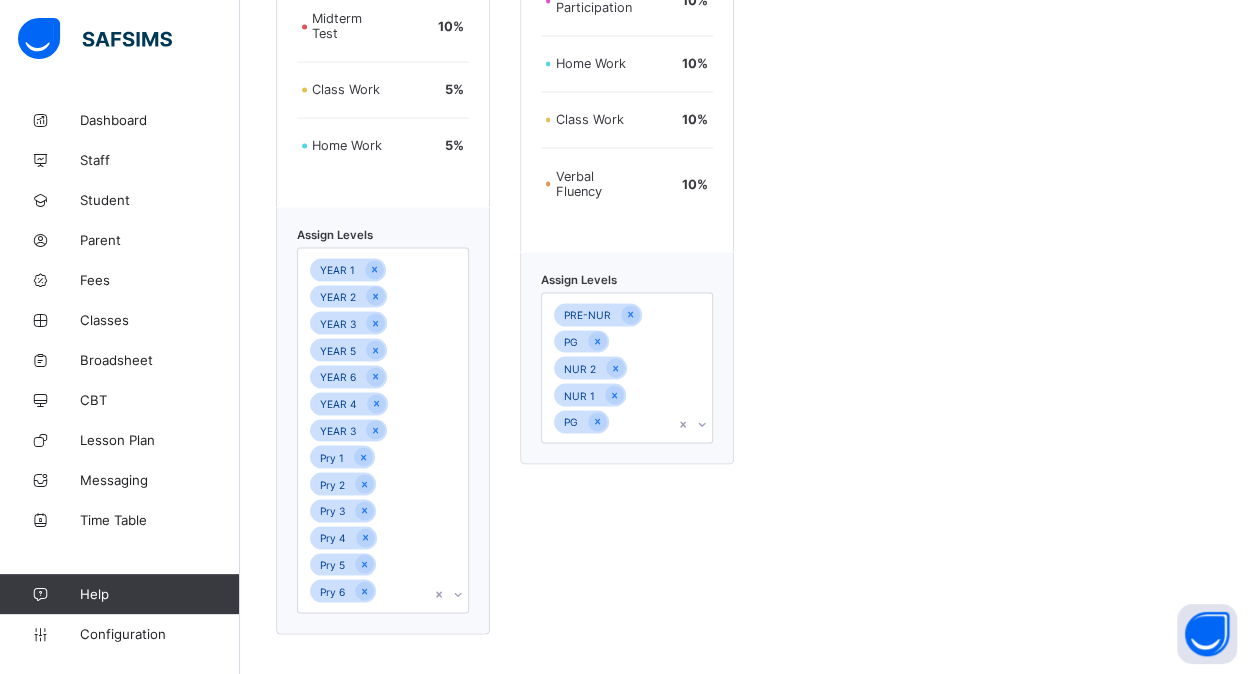
click at [604, 522] on div "Nursery Assessment format Examination 40 % Group Activities 10 % Online Partici…" at bounding box center [627, 136] width 214 height 996
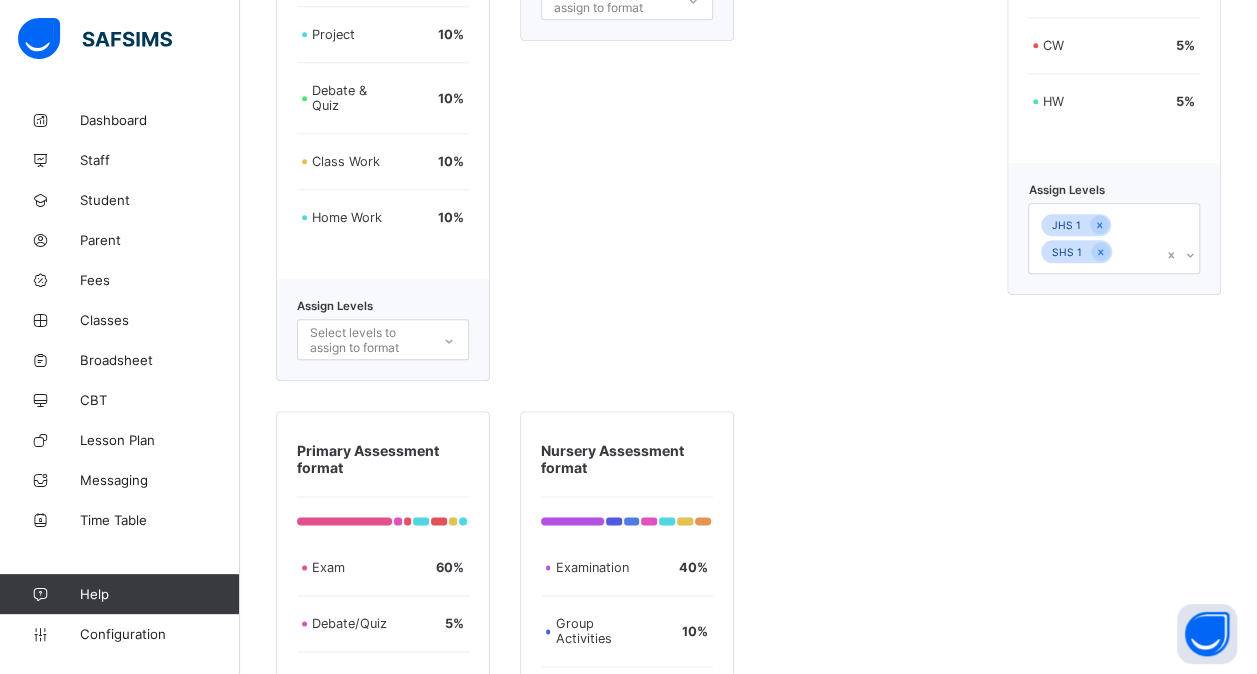
scroll to position [942, 0]
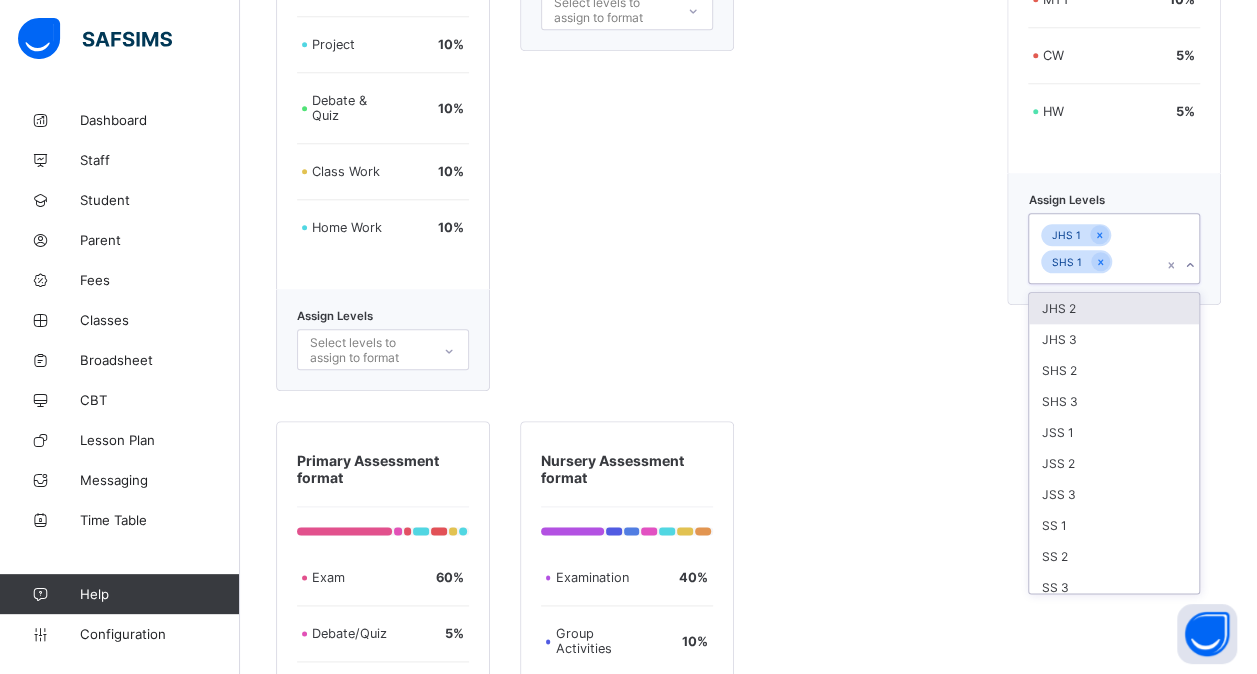
click at [1144, 264] on div "JHS 1 SHS 1" at bounding box center [1095, 248] width 132 height 69
click at [1064, 572] on div "SS 3" at bounding box center [1114, 587] width 170 height 31
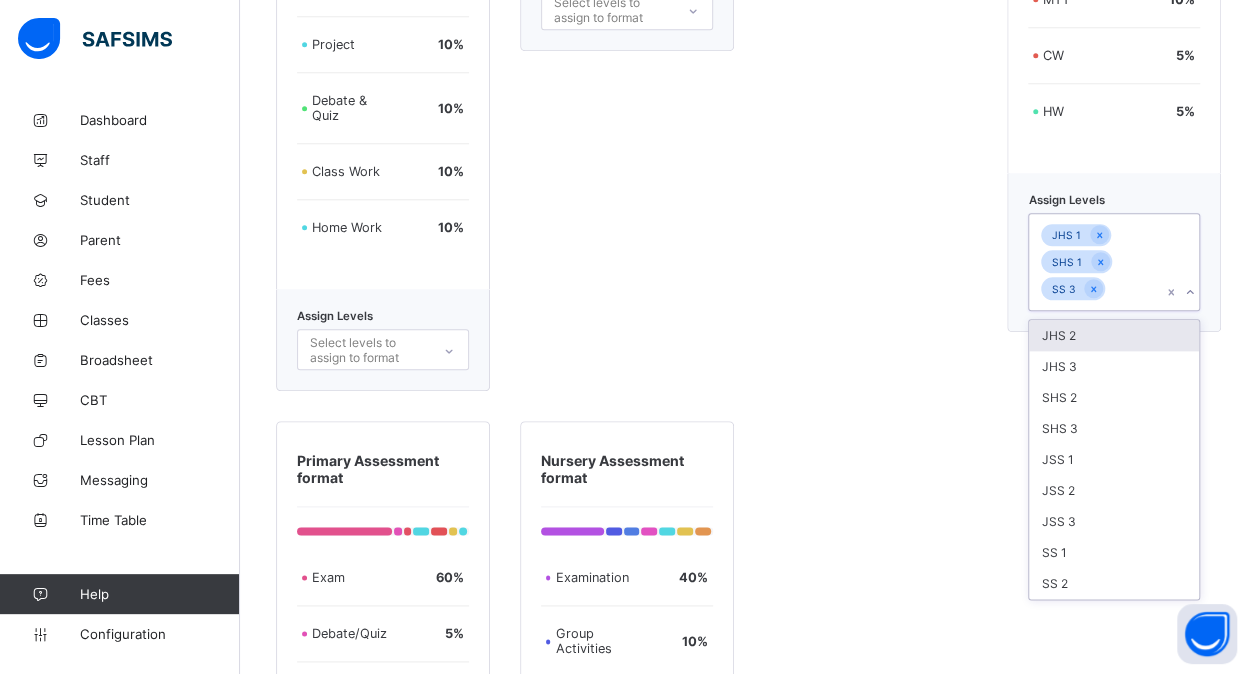
click at [1064, 568] on div "SS 2" at bounding box center [1114, 583] width 170 height 31
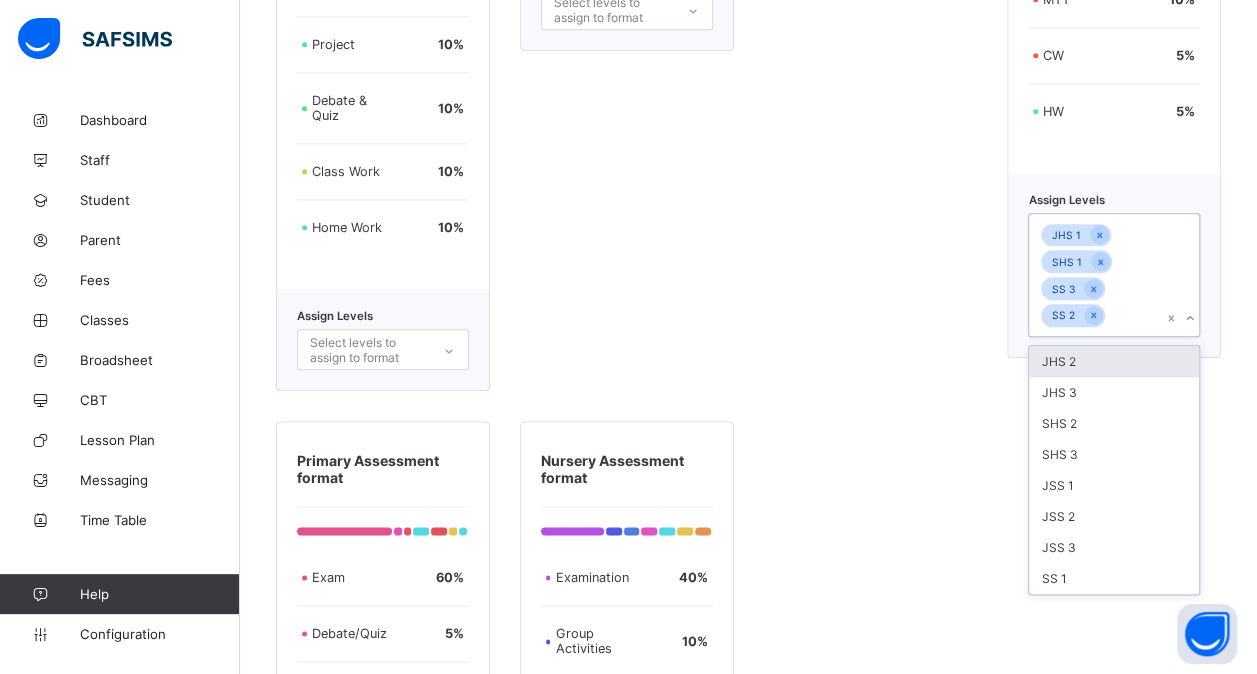
click at [1064, 564] on div "SS 1" at bounding box center [1114, 578] width 170 height 31
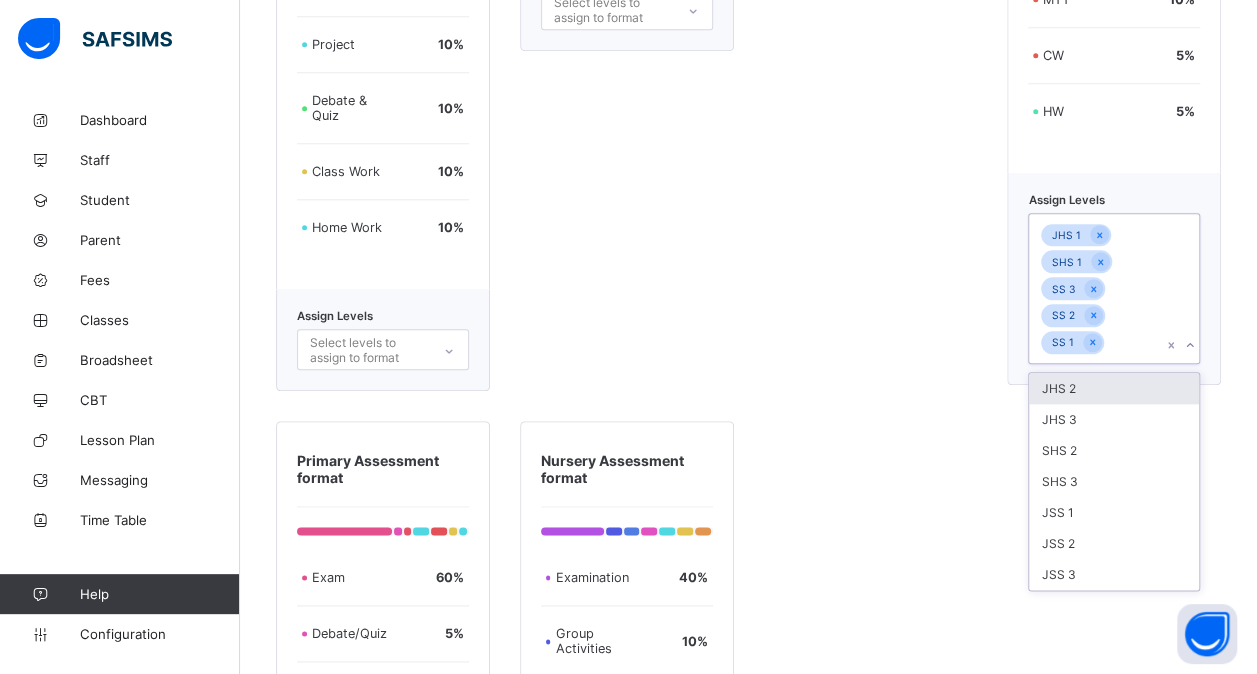
click at [1064, 564] on div "JSS 3" at bounding box center [1114, 574] width 170 height 31
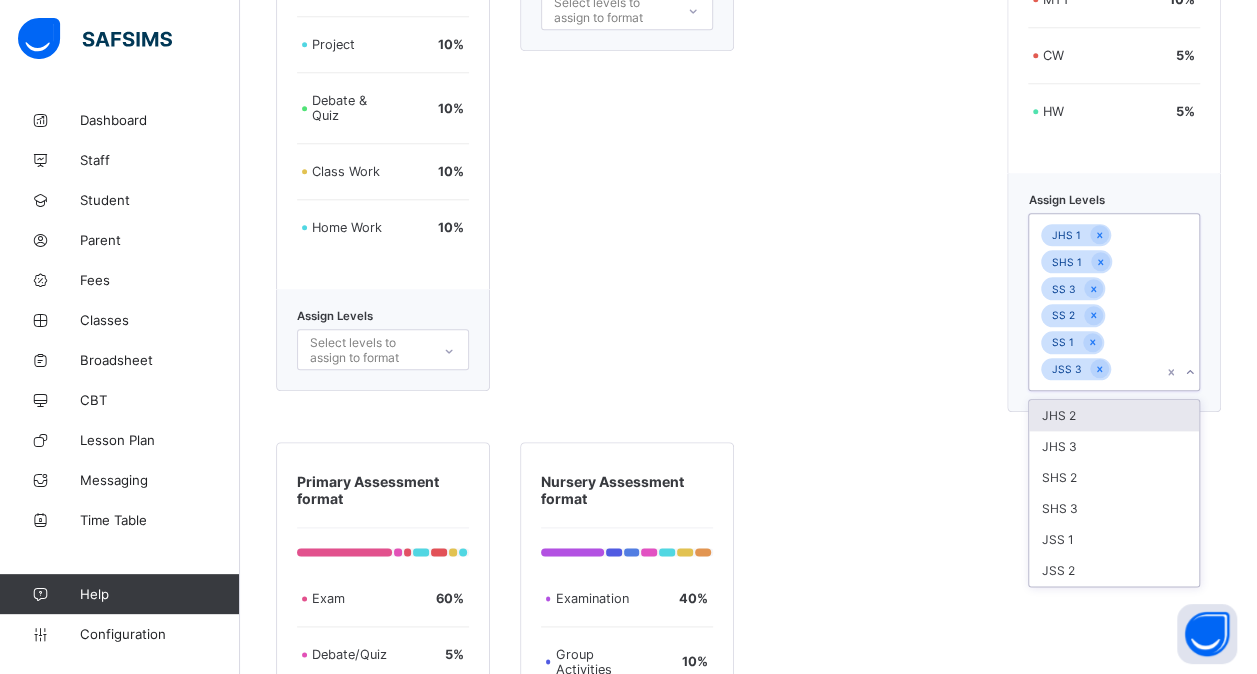
click at [1064, 564] on div "JSS 2" at bounding box center [1114, 570] width 170 height 31
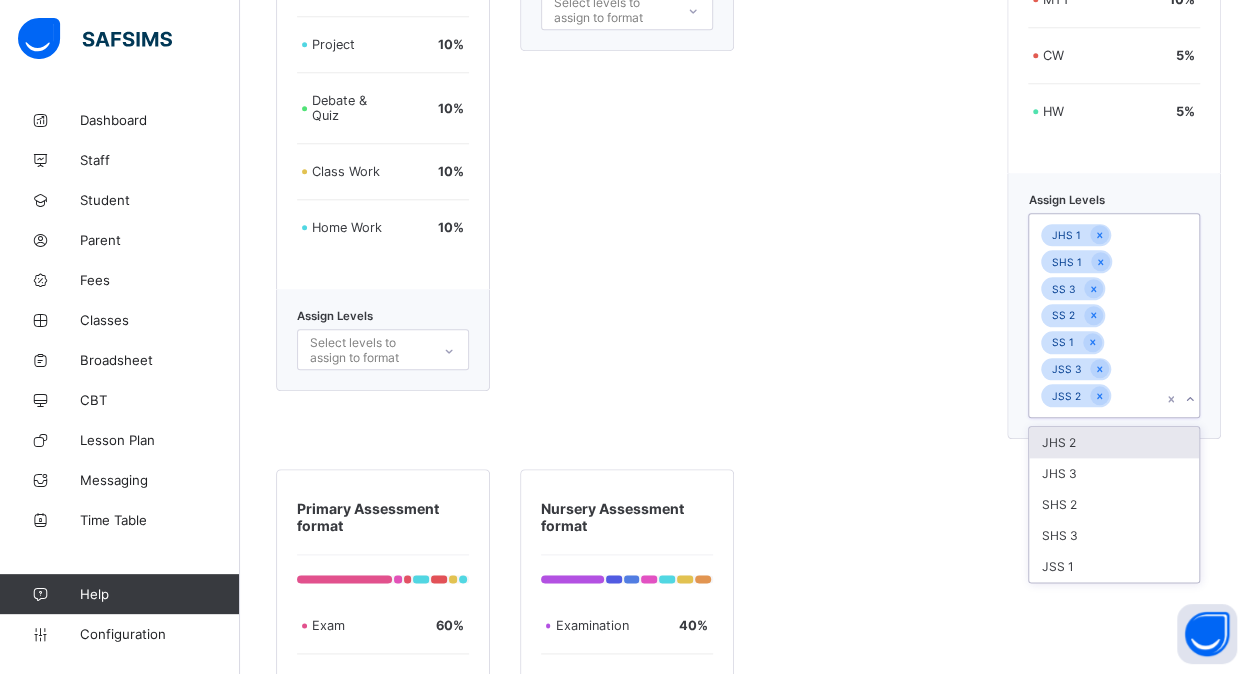
click at [1064, 564] on div "JSS 1" at bounding box center [1114, 566] width 170 height 31
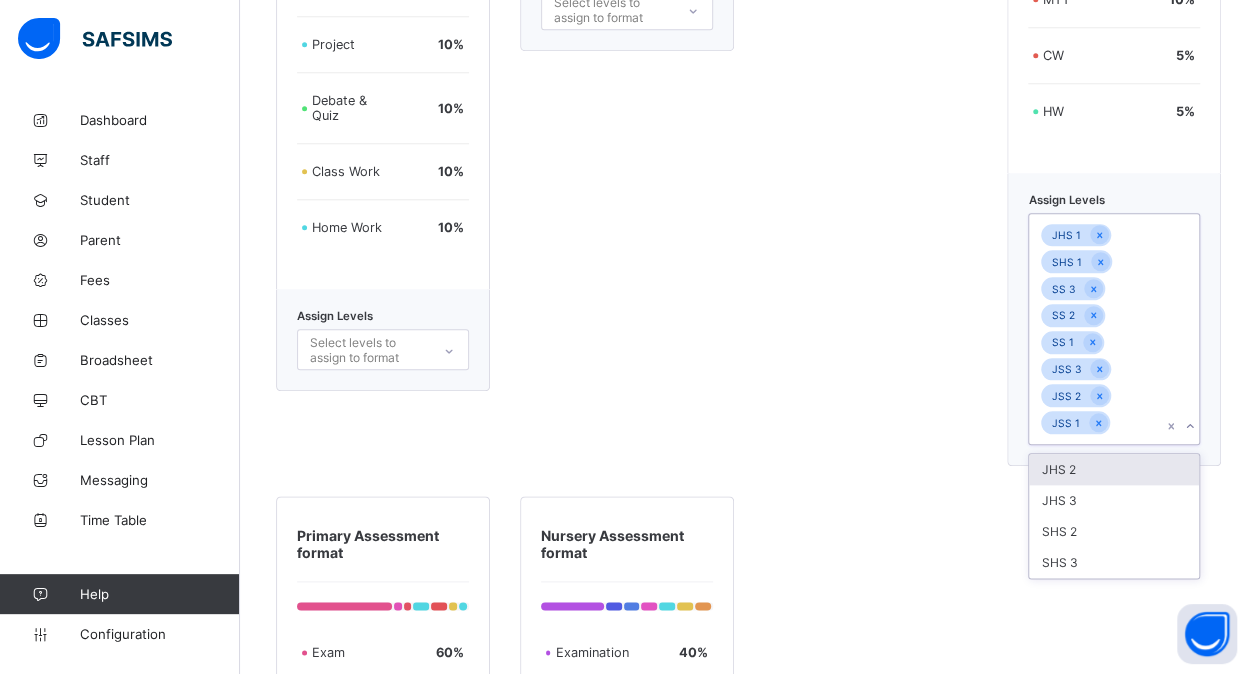
click at [1064, 564] on div "SHS 3" at bounding box center [1114, 562] width 170 height 31
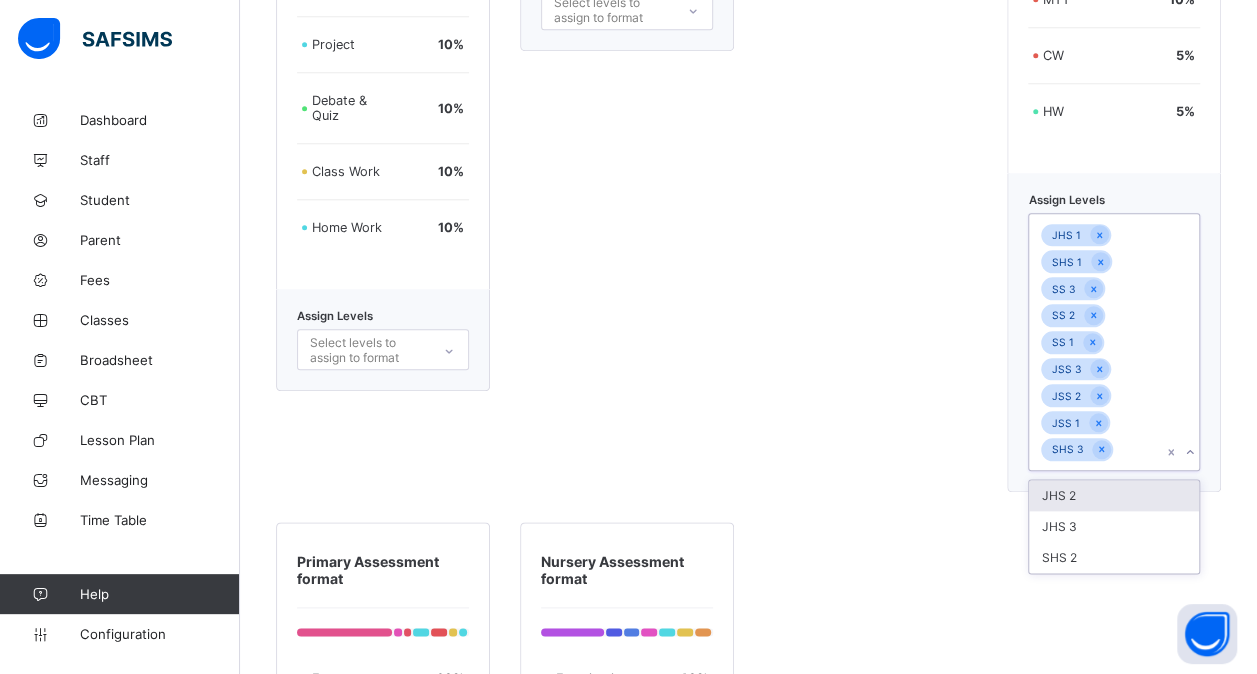
click at [1064, 564] on div "SHS 2" at bounding box center [1114, 557] width 170 height 31
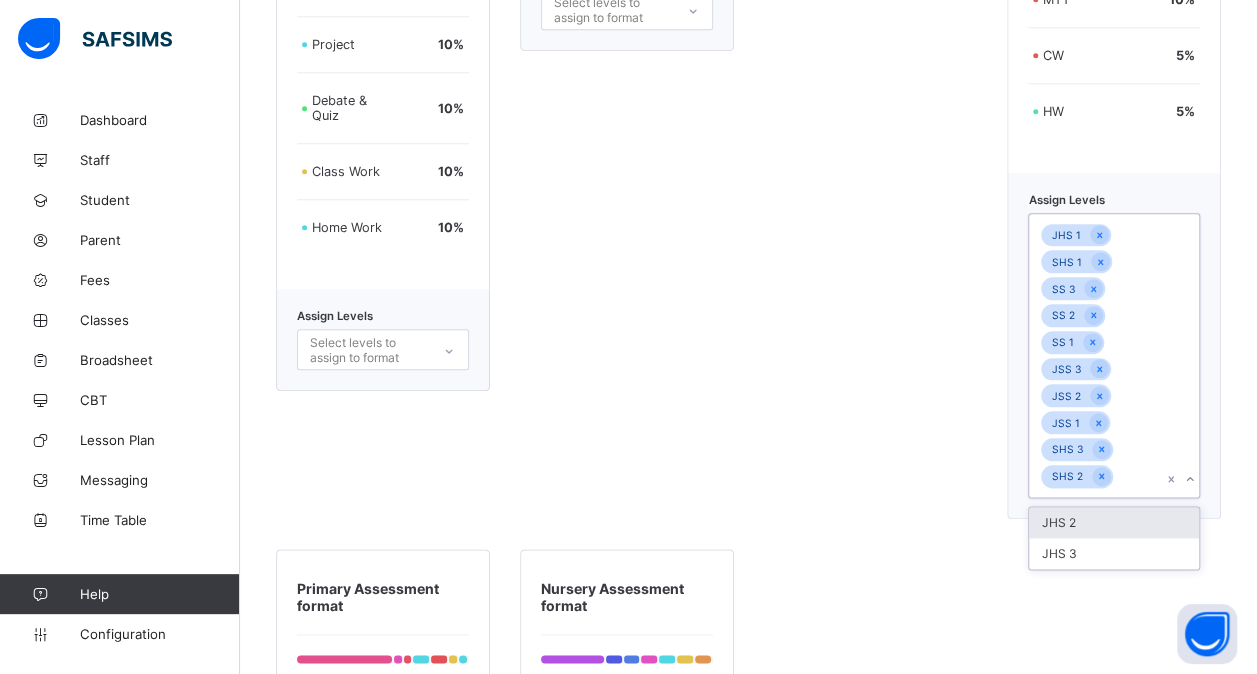
click at [1064, 564] on div "JHS 3" at bounding box center [1114, 553] width 170 height 31
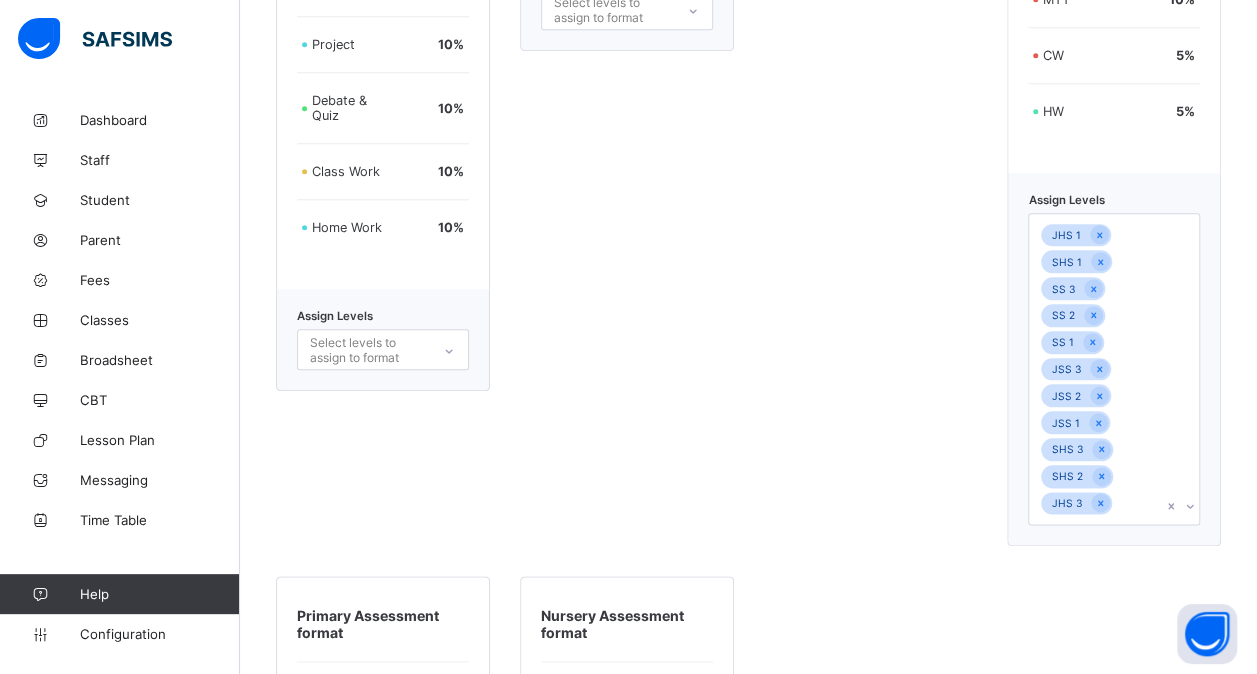
click at [1064, 564] on div "Secondary Section Assessment Format Termly Assessment 40 % Midterm Test 10 % No…" at bounding box center [748, 623] width 945 height 1897
drag, startPoint x: 1064, startPoint y: 564, endPoint x: 928, endPoint y: 438, distance: 185.4
click at [928, 438] on div "New Junior/Primary Format EXAM 60 % Assign Levels Select levels to assign to fo…" at bounding box center [871, 110] width 214 height 871
click at [1144, 514] on div "JHS 1 SHS 1 SS 3 SS 2 SS 1 JSS 3 JSS 2 JSS 1 SHS 3 SHS 2 JHS 3" at bounding box center [1095, 369] width 132 height 310
click at [1096, 548] on div "JHS 2" at bounding box center [1114, 549] width 170 height 31
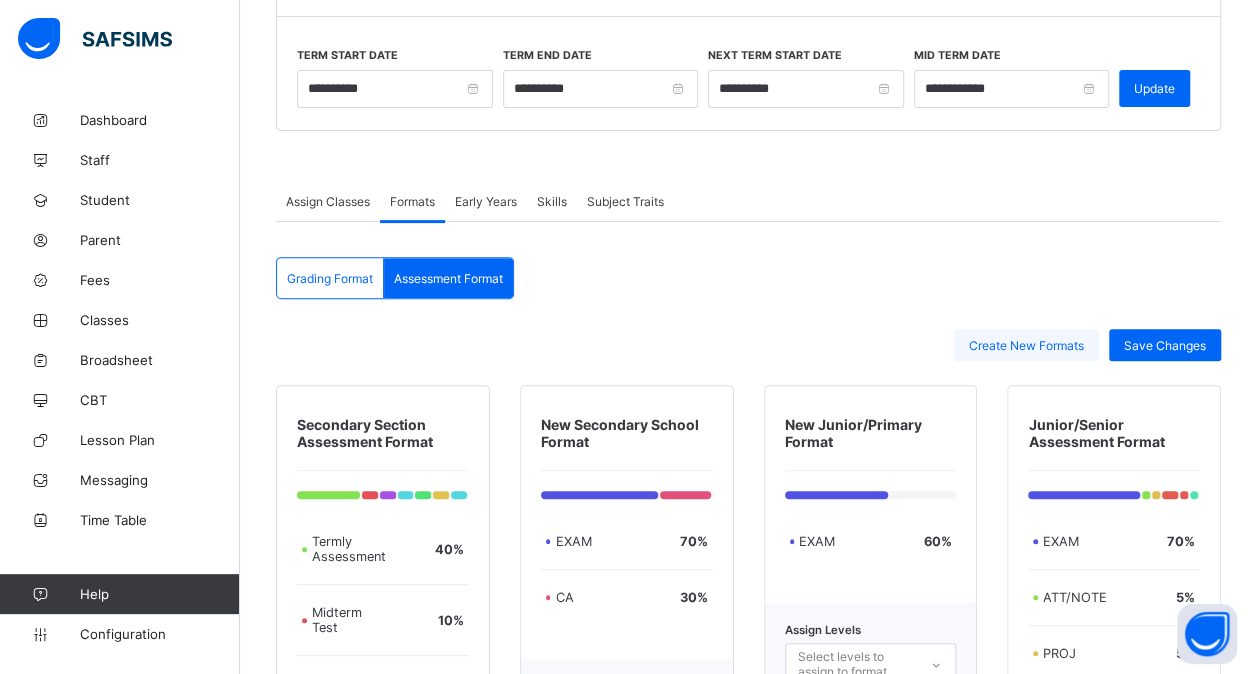
scroll to position [222, 0]
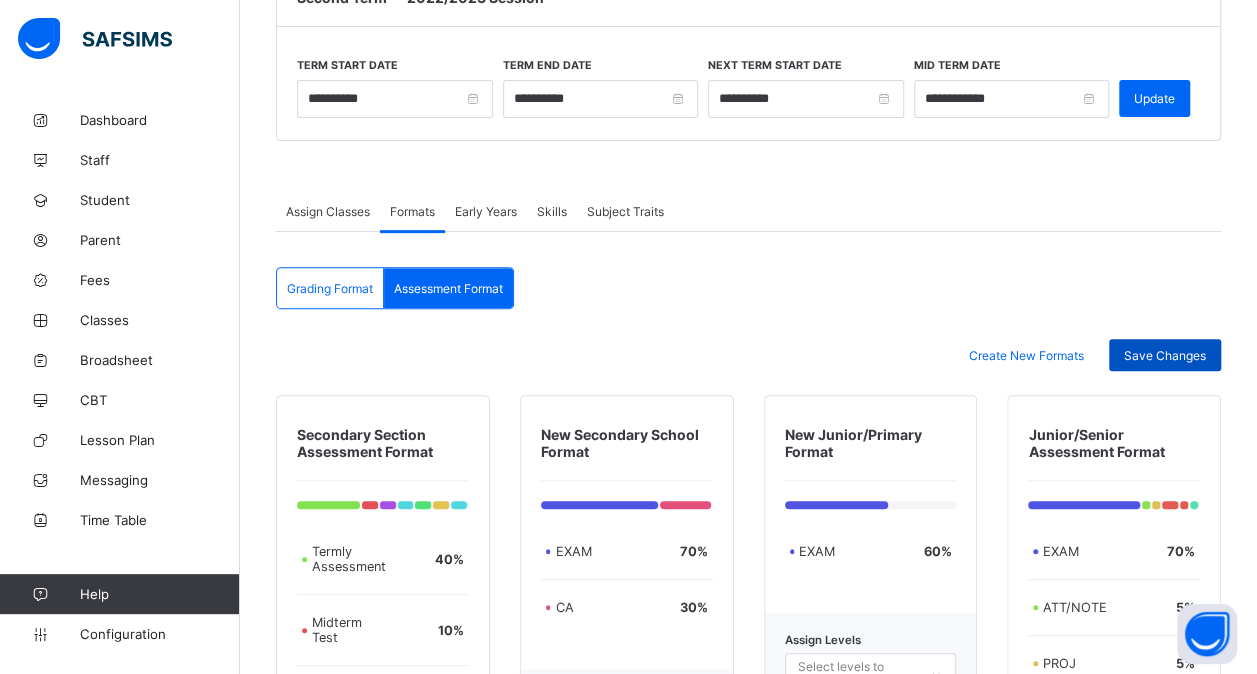
click at [1161, 353] on span "Save Changes" at bounding box center [1165, 355] width 82 height 15
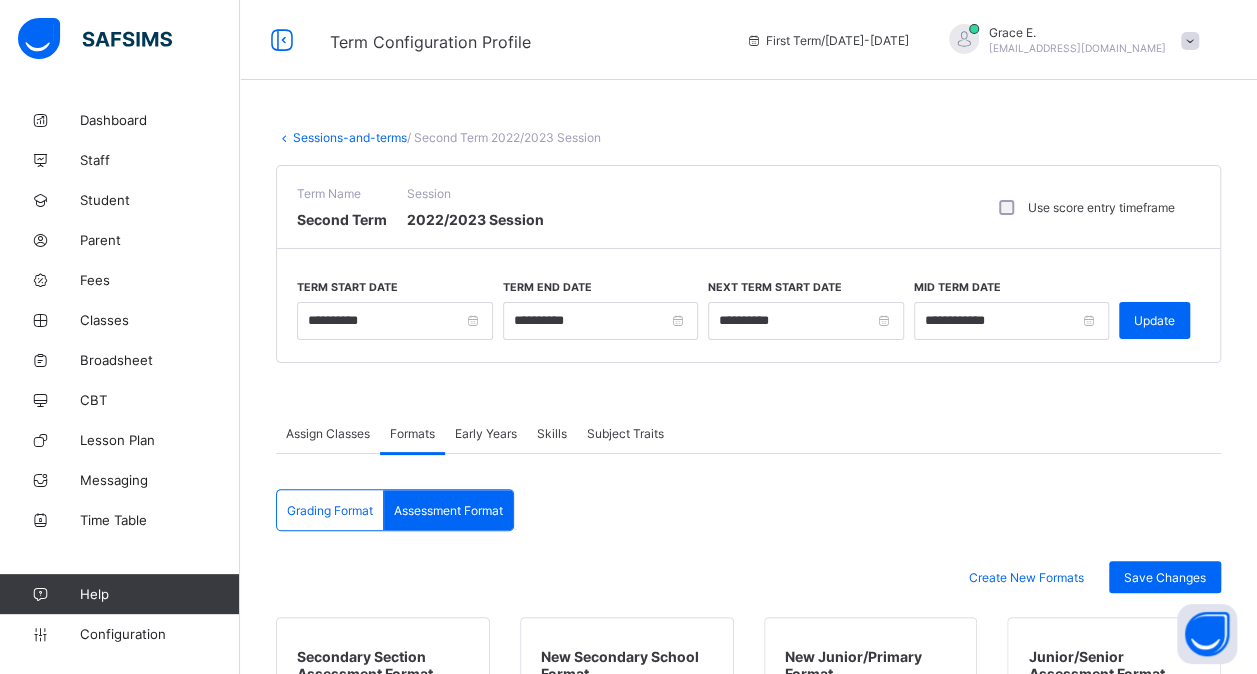
click at [320, 140] on link "Sessions-and-terms" at bounding box center [350, 137] width 114 height 15
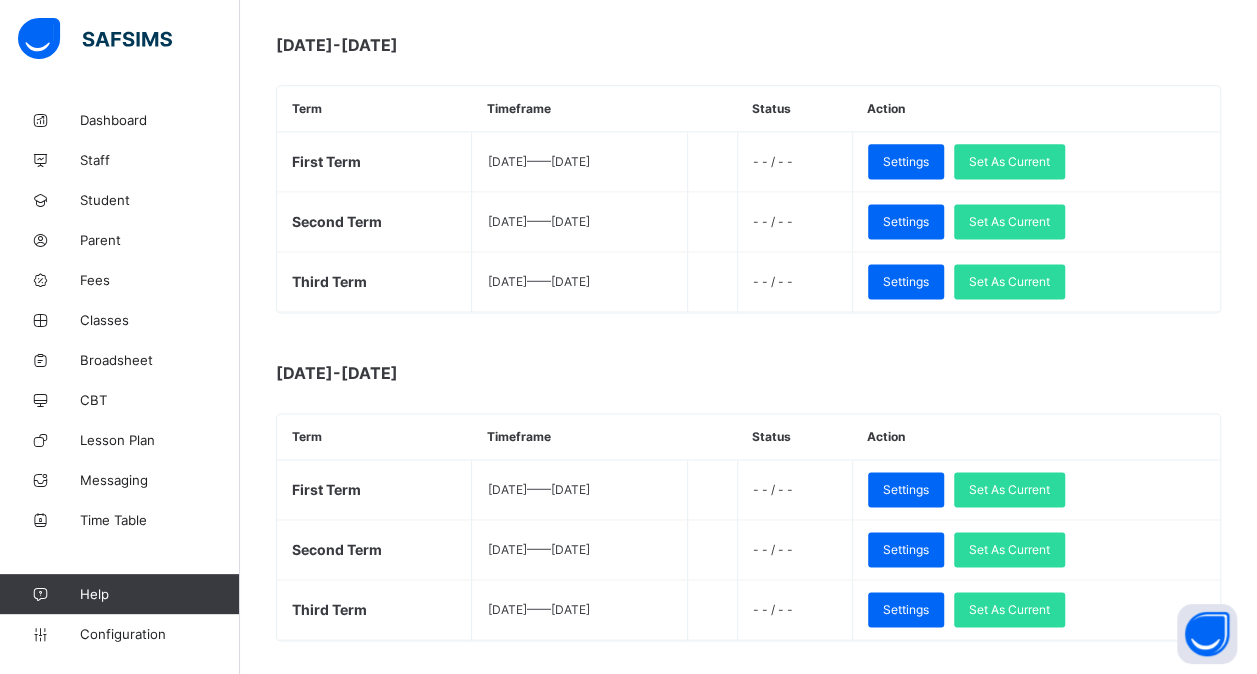
scroll to position [1259, 0]
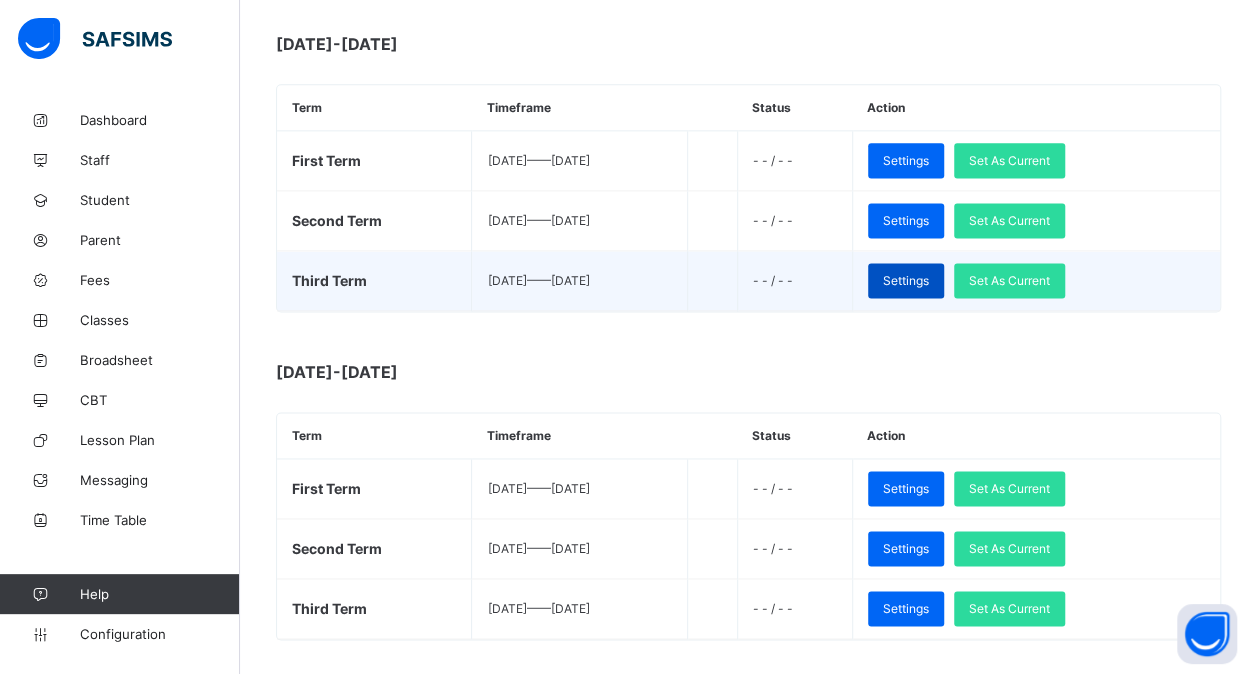
click at [929, 273] on span "Settings" at bounding box center [906, 280] width 46 height 15
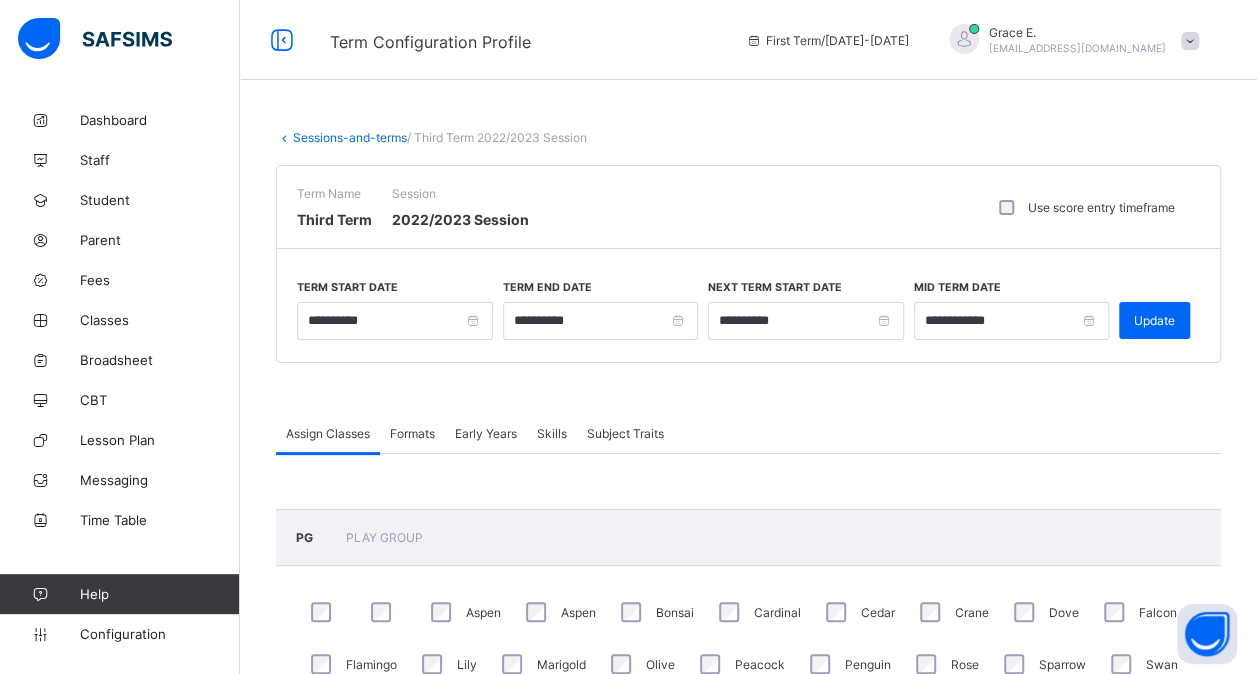
click at [419, 432] on span "Formats" at bounding box center [412, 433] width 45 height 15
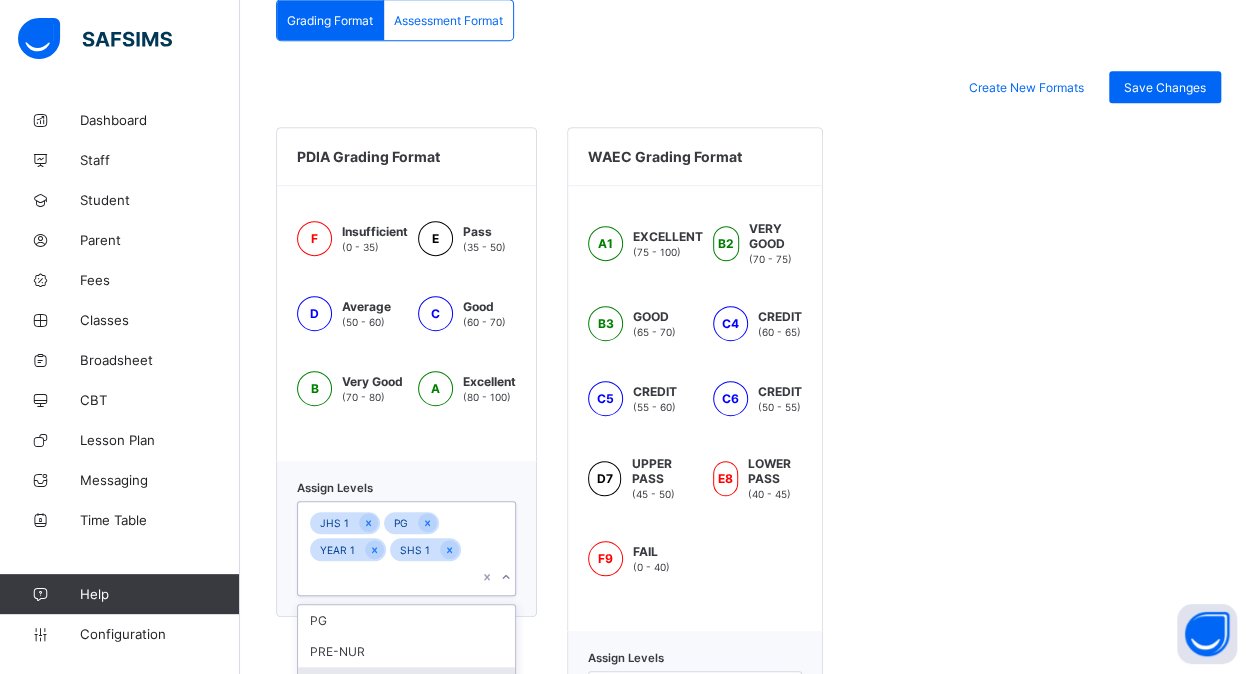
scroll to position [576, 0]
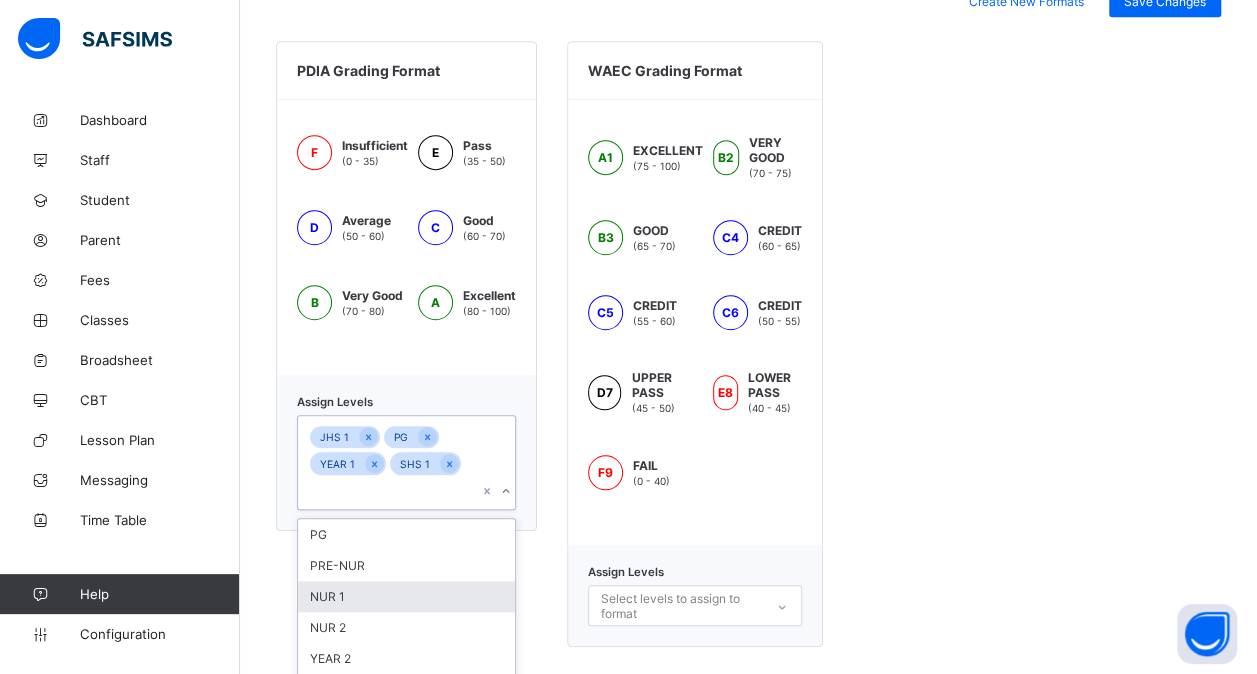
click at [454, 510] on div "option NUR 1 focused, 3 of 26. 26 results available. Use Up and Down to choose …" at bounding box center [406, 462] width 219 height 95
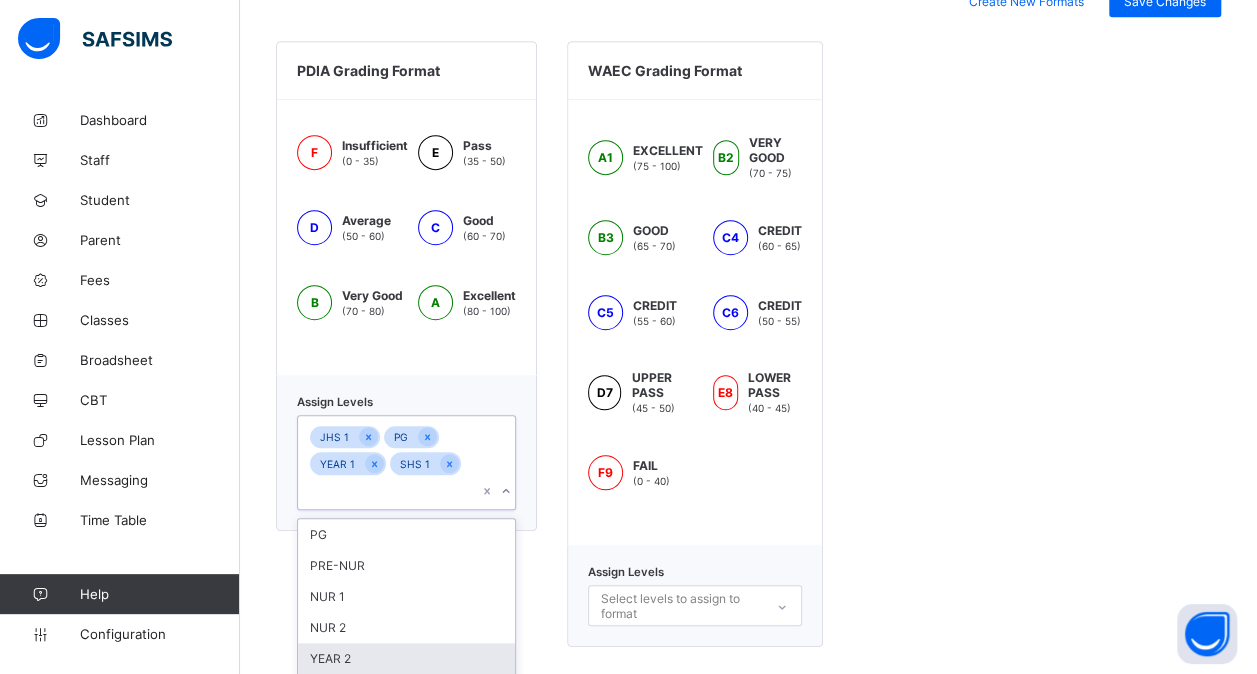
click at [344, 643] on div "YEAR 2" at bounding box center [406, 658] width 217 height 31
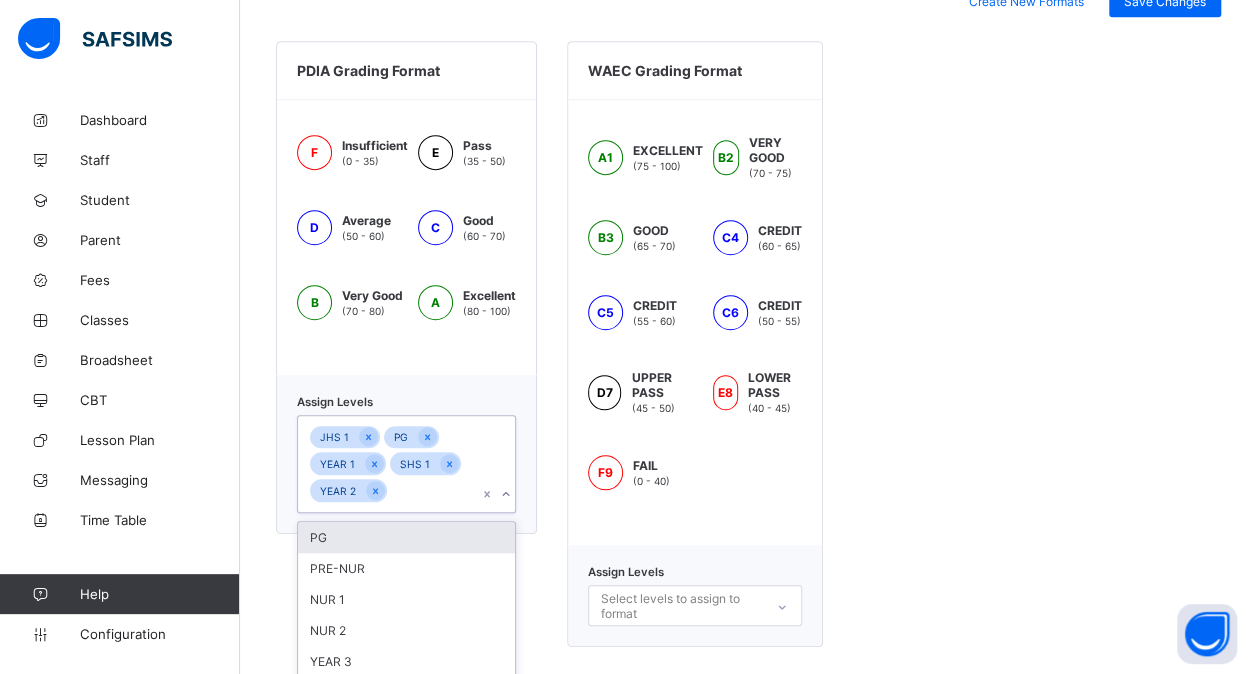
click at [344, 618] on div "NUR 2" at bounding box center [406, 630] width 217 height 31
click at [344, 615] on div "NUR 1" at bounding box center [406, 599] width 217 height 31
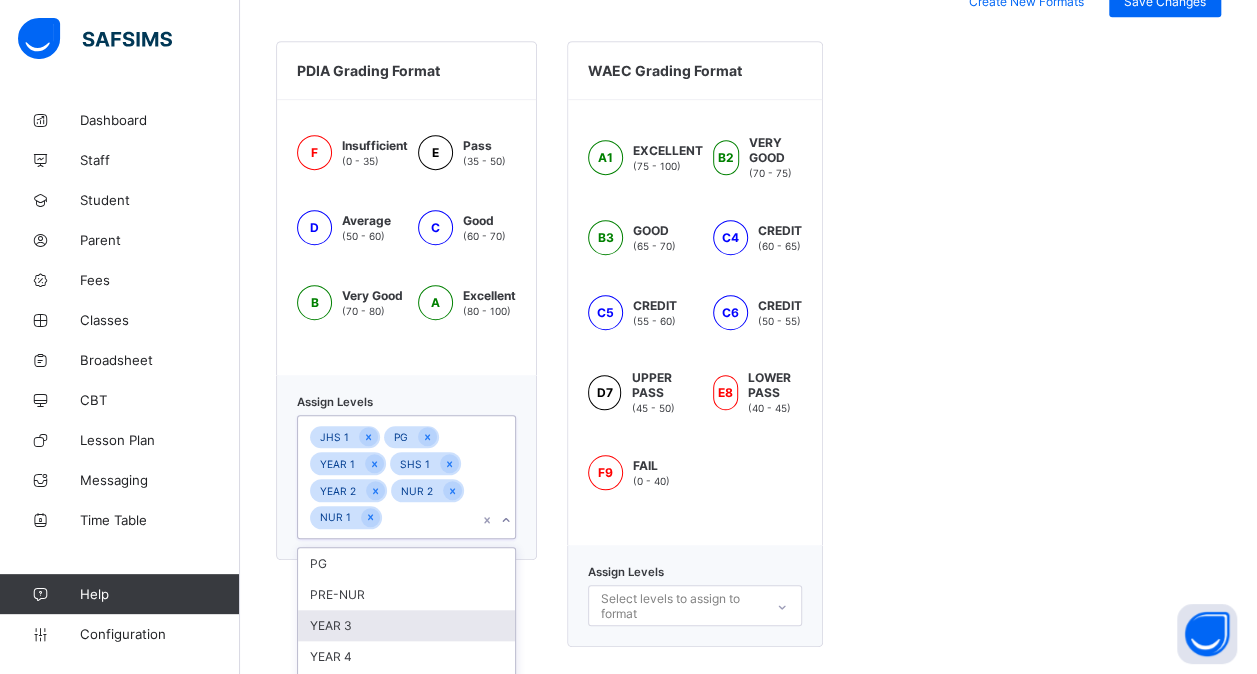
click at [344, 618] on div "YEAR 3" at bounding box center [406, 625] width 217 height 31
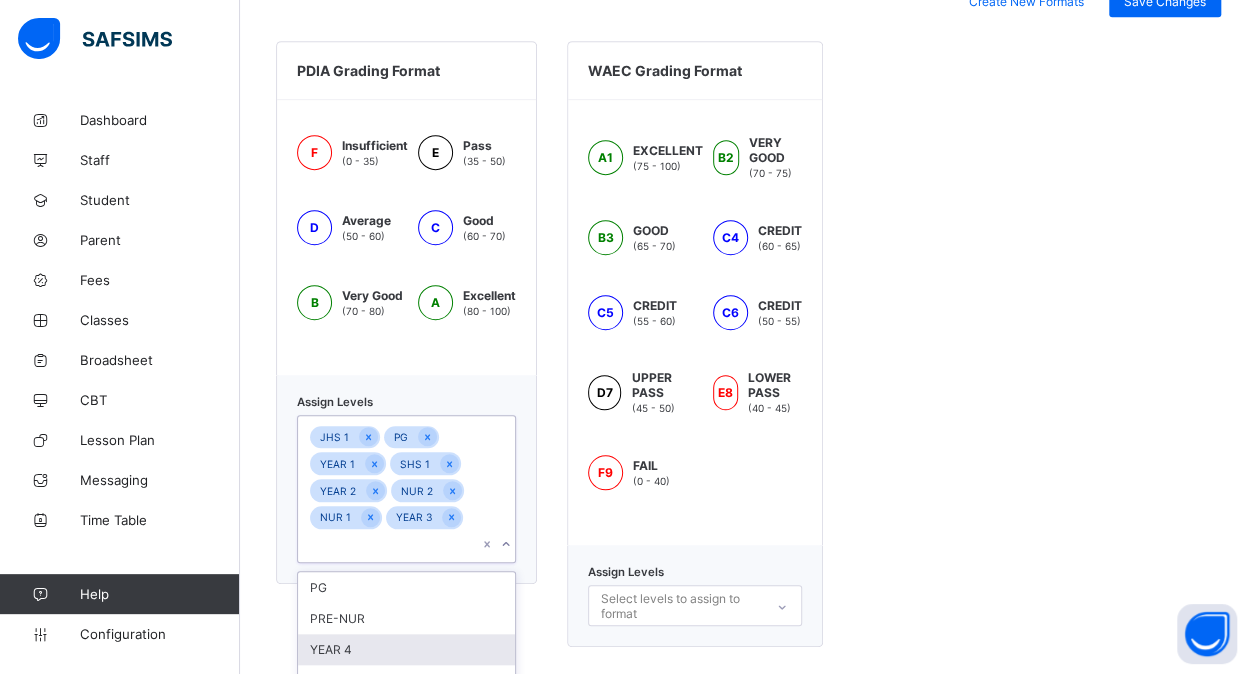
click at [344, 634] on div "YEAR 4" at bounding box center [406, 649] width 217 height 31
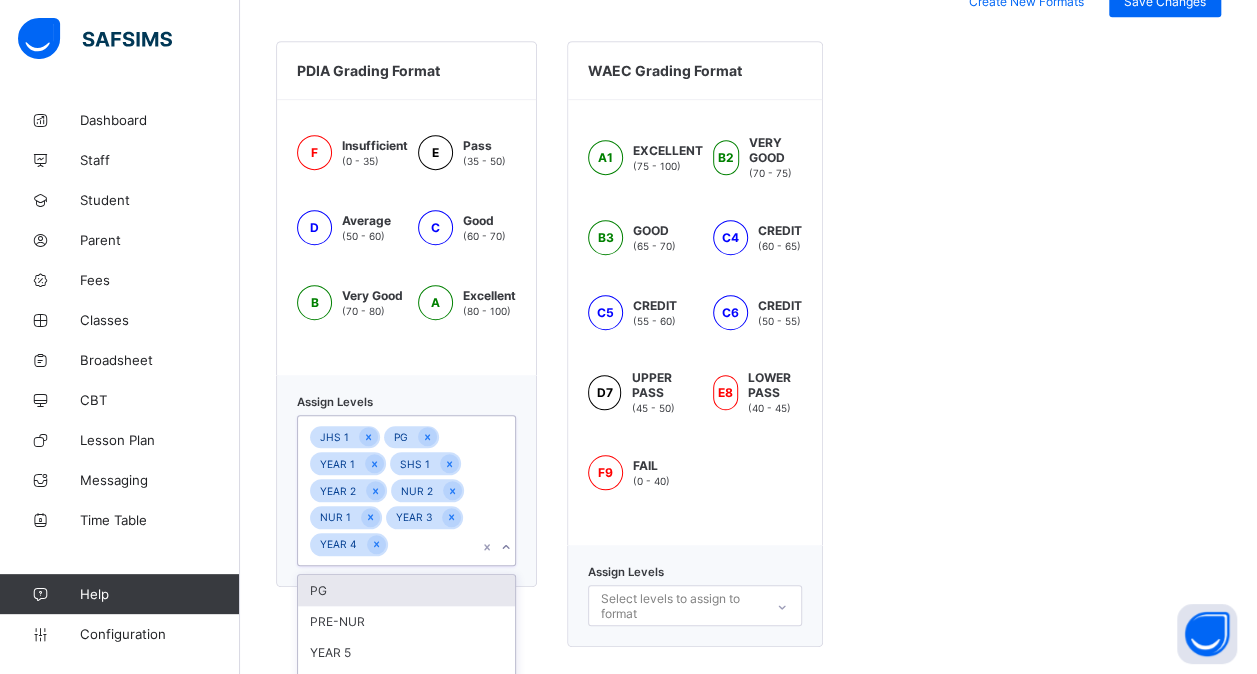
click at [344, 618] on div "PRE-NUR" at bounding box center [406, 621] width 217 height 31
click at [344, 606] on div "PG" at bounding box center [406, 590] width 217 height 31
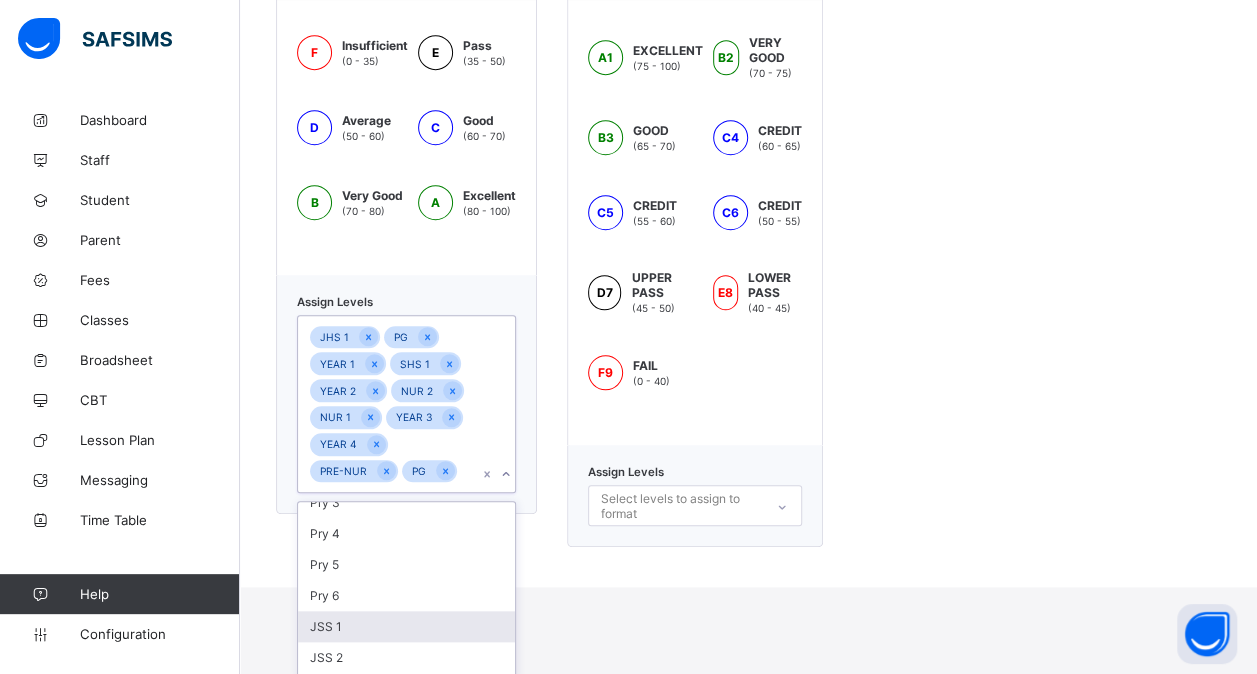
click at [372, 642] on div "JSS 2" at bounding box center [406, 657] width 217 height 31
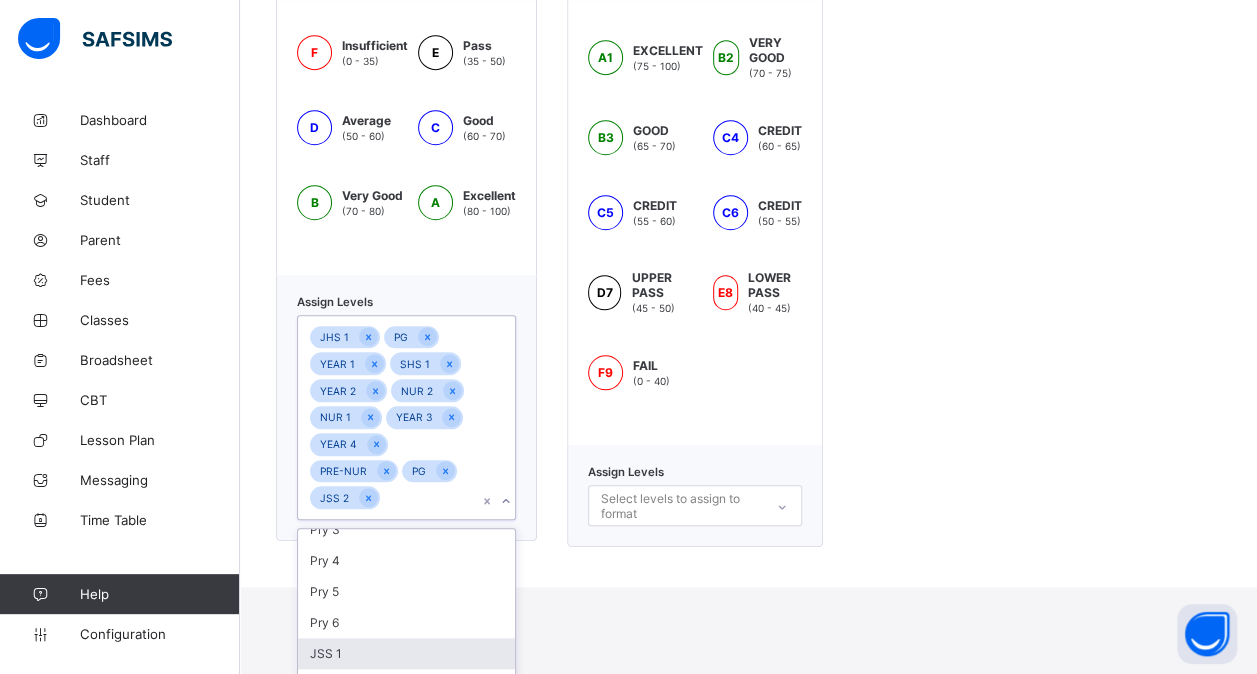
click at [372, 638] on div "JSS 1" at bounding box center [406, 653] width 217 height 31
click at [372, 638] on div "JSS 3" at bounding box center [406, 653] width 217 height 31
click at [372, 620] on div "Pry 6" at bounding box center [406, 622] width 217 height 31
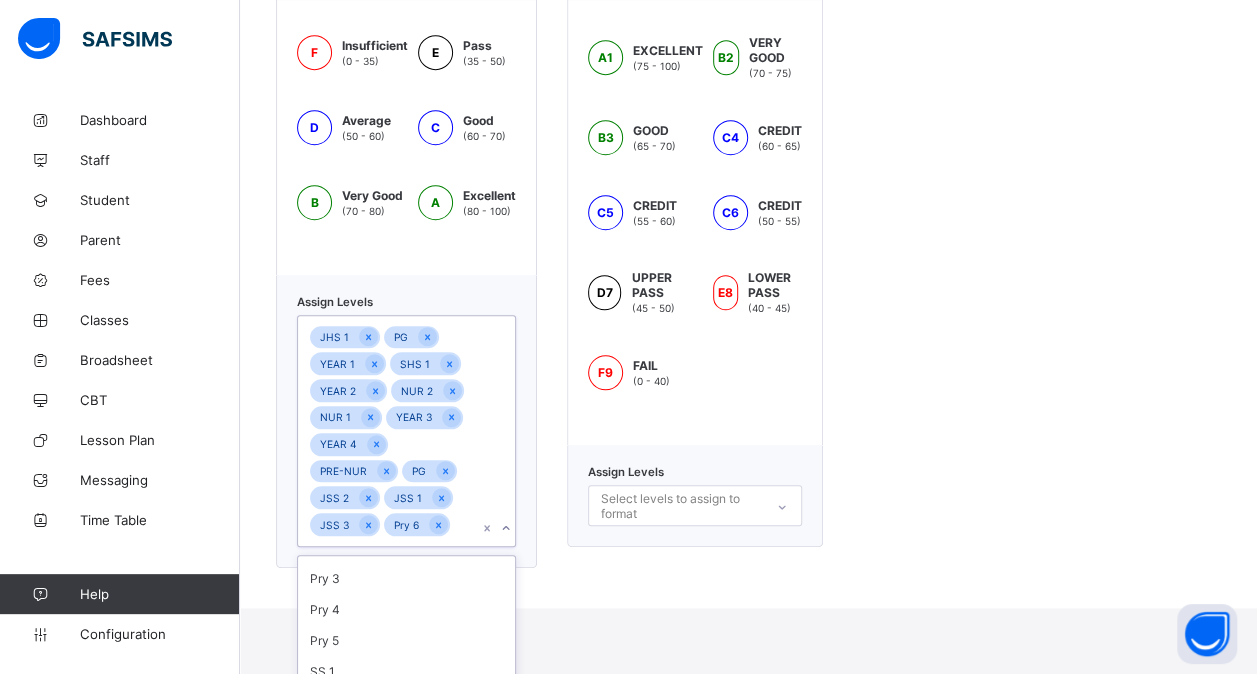
click at [372, 625] on div "Pry 5" at bounding box center [406, 640] width 217 height 31
click at [372, 620] on div "Pry 3" at bounding box center [406, 608] width 217 height 31
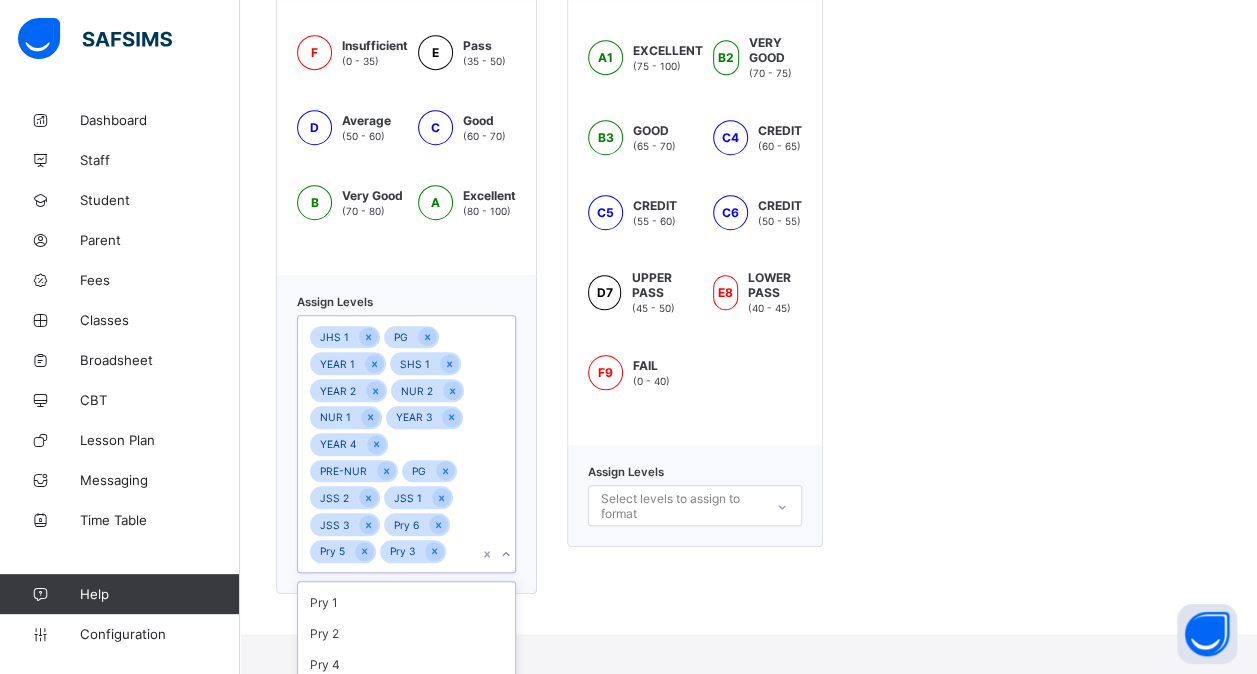
click at [372, 620] on div "Pry 2" at bounding box center [406, 633] width 217 height 31
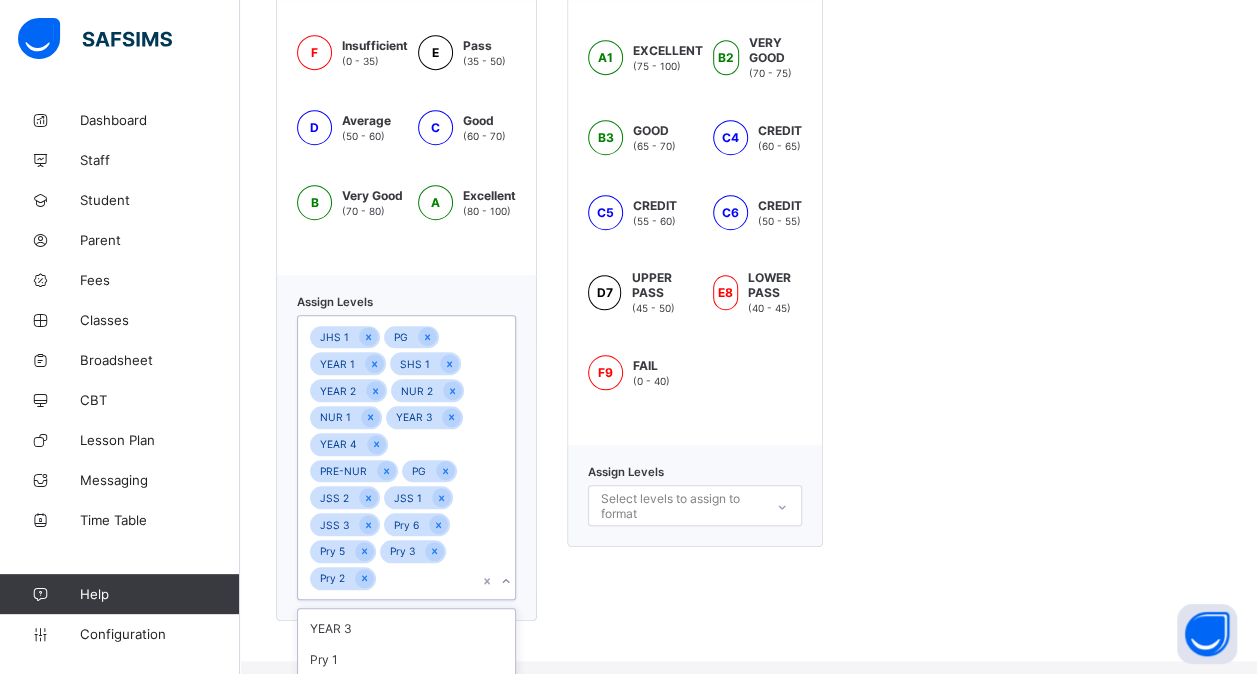
click at [372, 620] on div "YEAR 3" at bounding box center [406, 628] width 217 height 31
click at [372, 620] on div "SHS 3" at bounding box center [406, 627] width 217 height 31
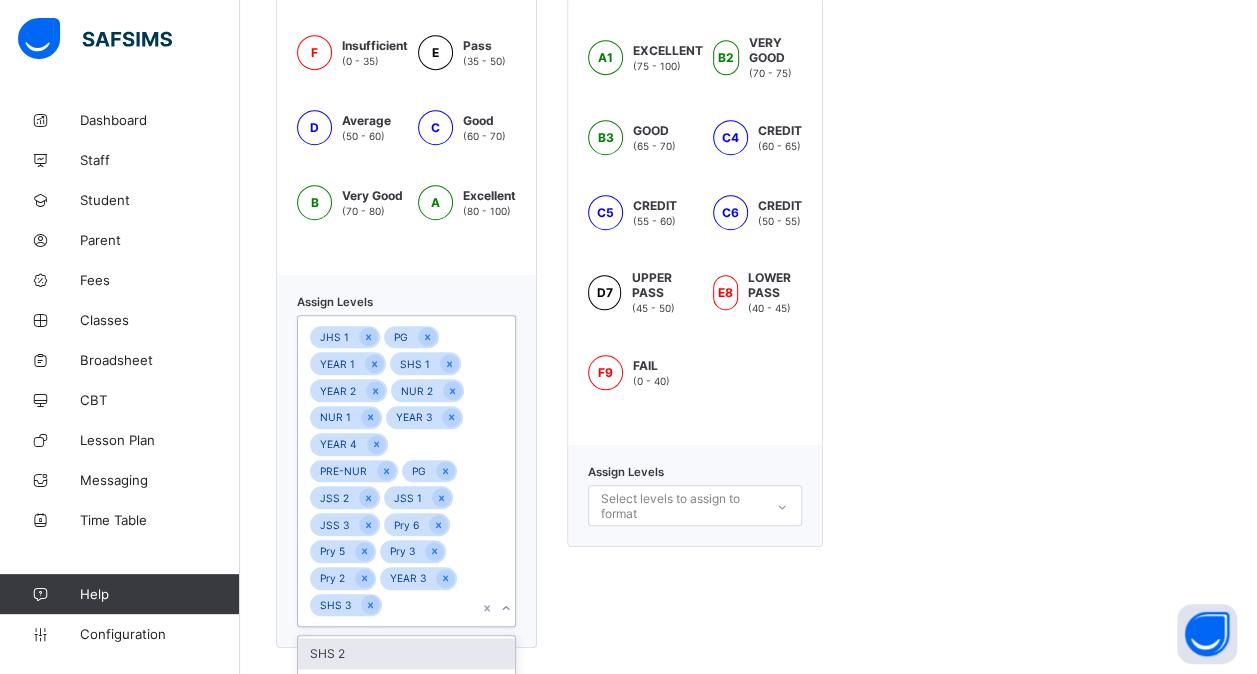
scroll to position [810, 0]
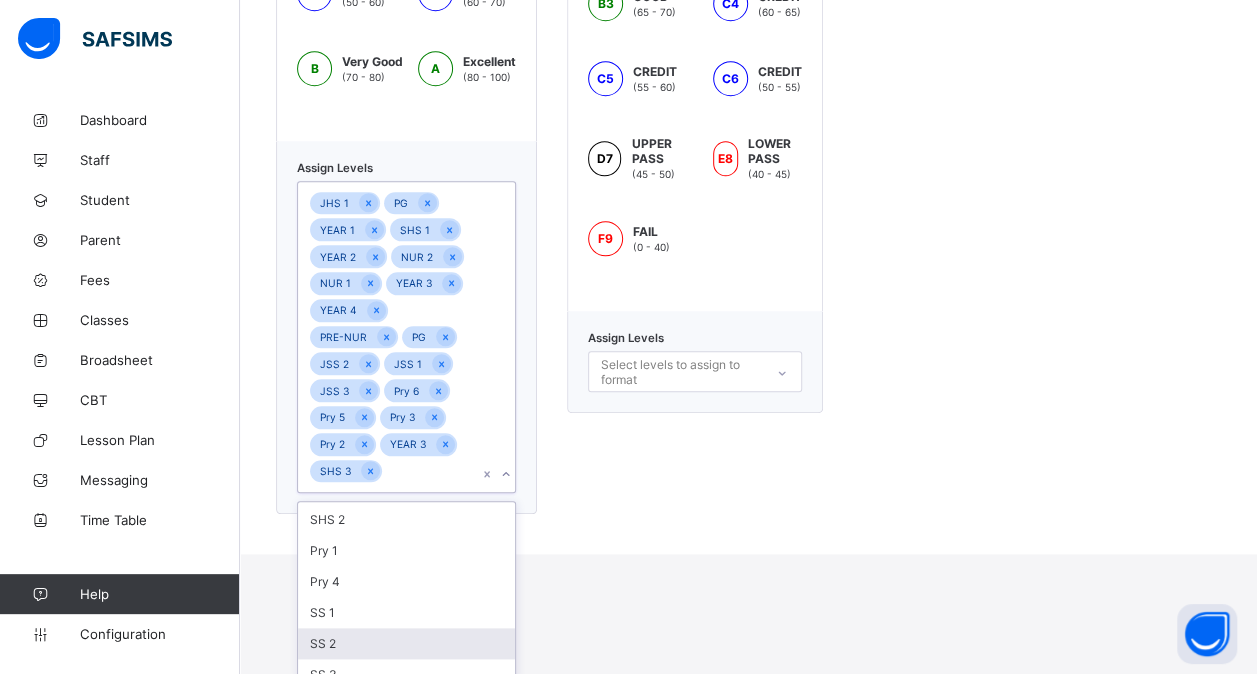
click at [396, 636] on div "SS 2" at bounding box center [406, 643] width 217 height 31
click at [396, 636] on div "SS 1" at bounding box center [406, 642] width 217 height 31
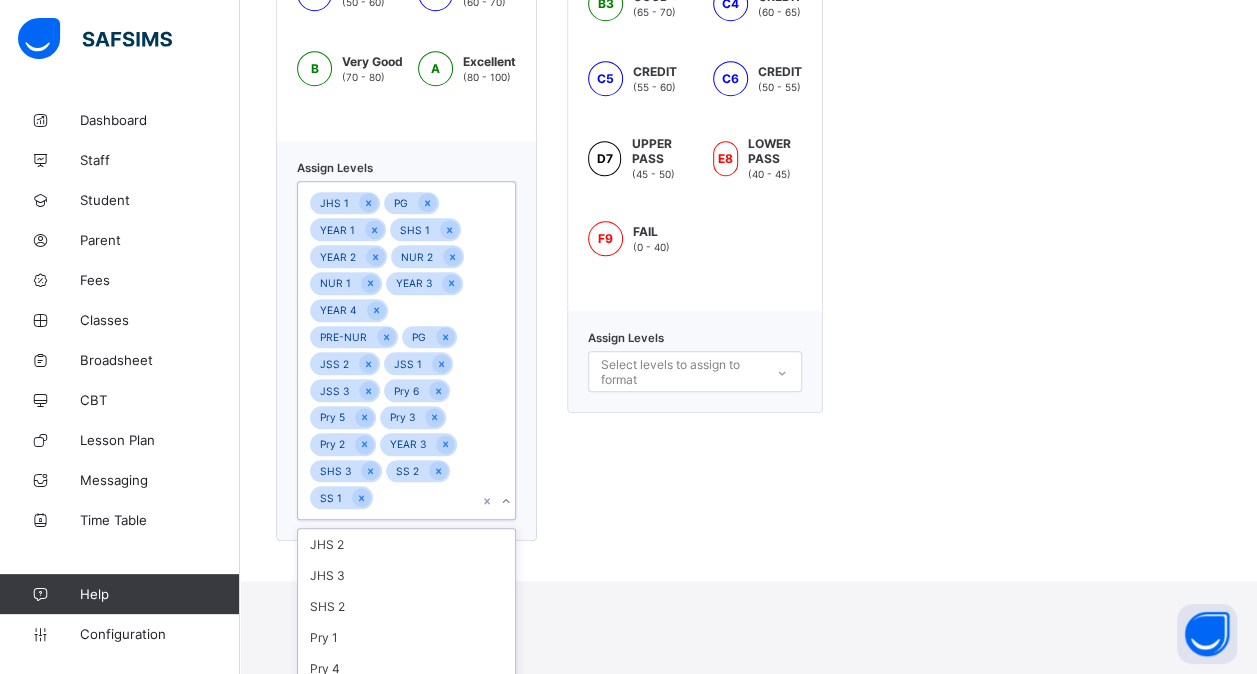
click at [396, 636] on div "Pry 1" at bounding box center [406, 637] width 217 height 31
click at [396, 636] on div "SHS 2" at bounding box center [406, 636] width 217 height 31
click at [396, 590] on div "JHS 2" at bounding box center [406, 574] width 217 height 31
click at [396, 636] on div "YEAR 5 YEAR 6 JHS 2 JHS 3 SHS 2 Pry 1 Pry 4 SS 3" at bounding box center [406, 618] width 217 height 178
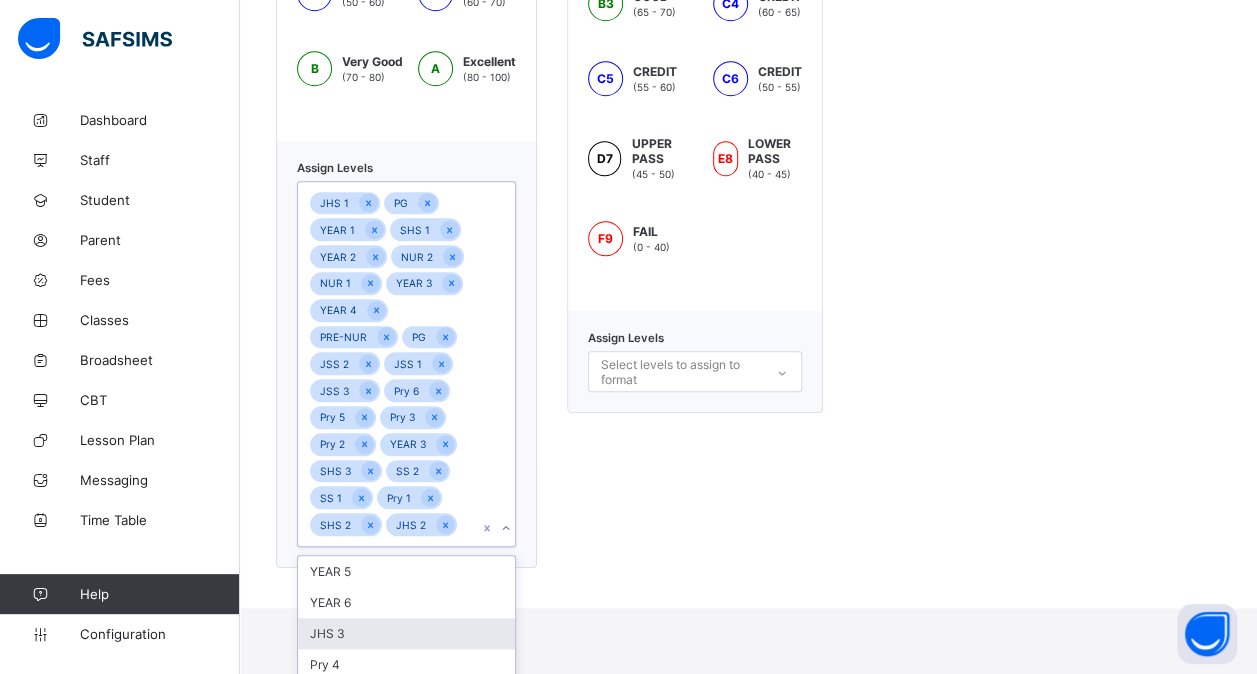
scroll to position [0, 0]
click at [396, 636] on div "JHS 3" at bounding box center [406, 633] width 217 height 31
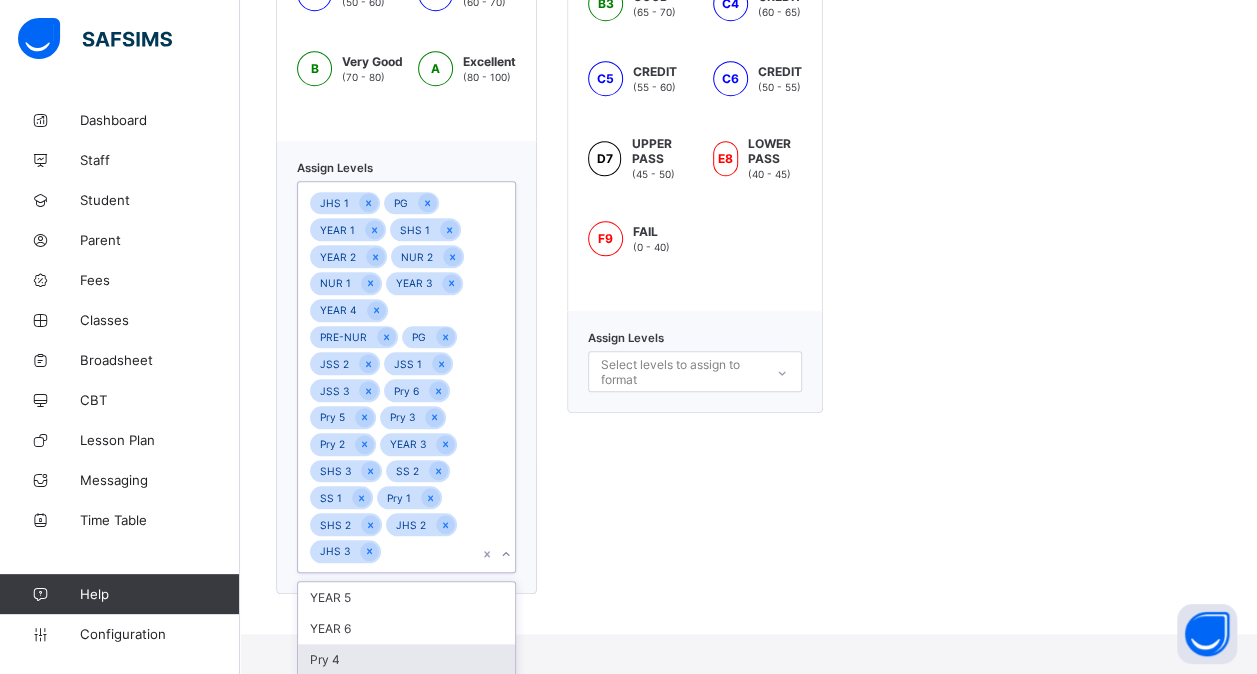
click at [396, 644] on div "Pry 4" at bounding box center [406, 659] width 217 height 31
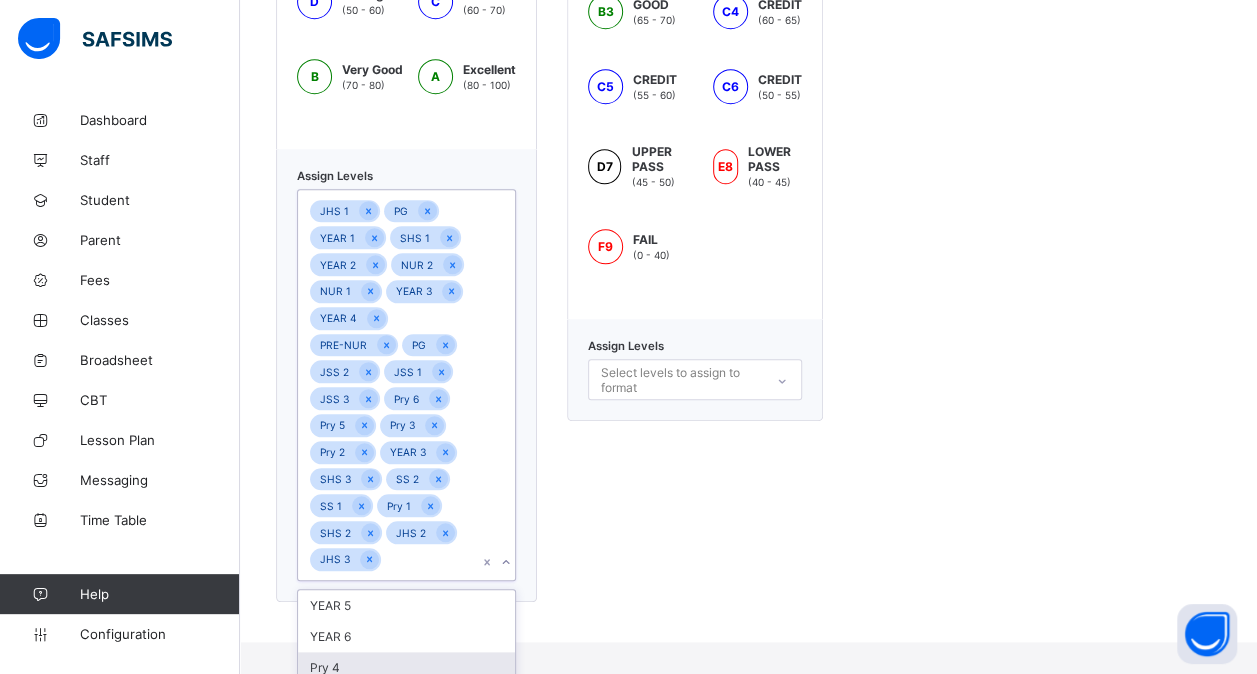
click at [396, 636] on div "YEAR 6" at bounding box center [406, 636] width 217 height 31
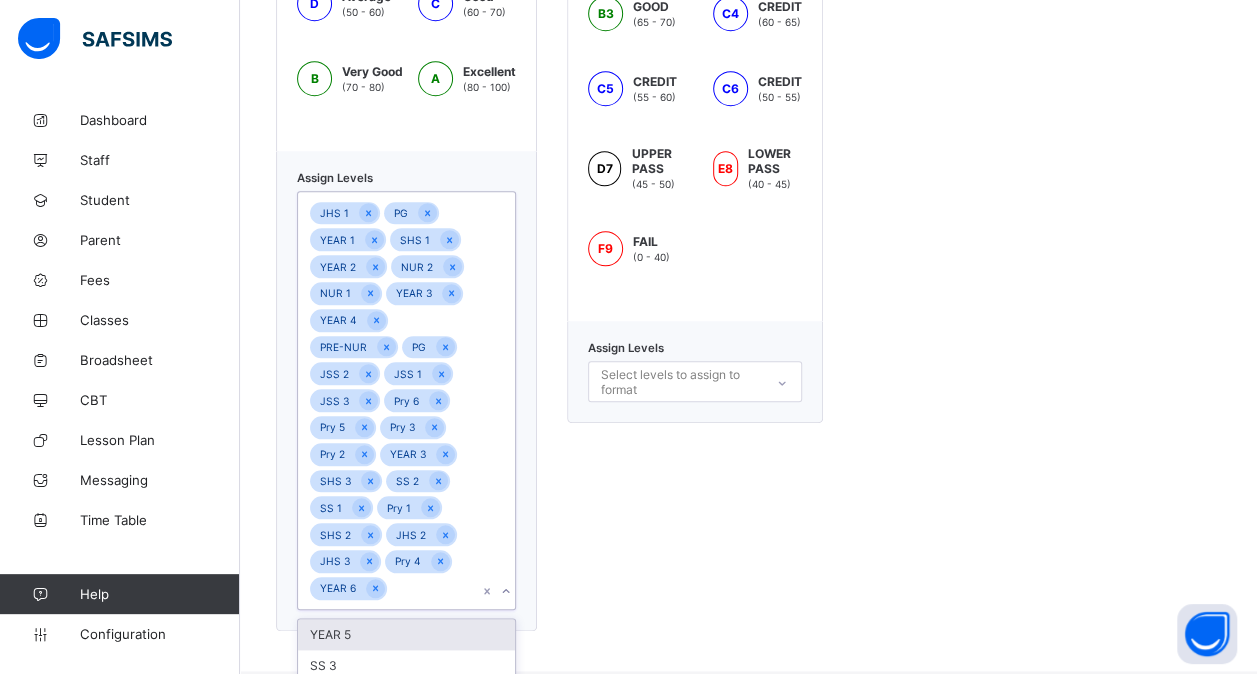
click at [396, 636] on div "YEAR 5" at bounding box center [406, 634] width 217 height 31
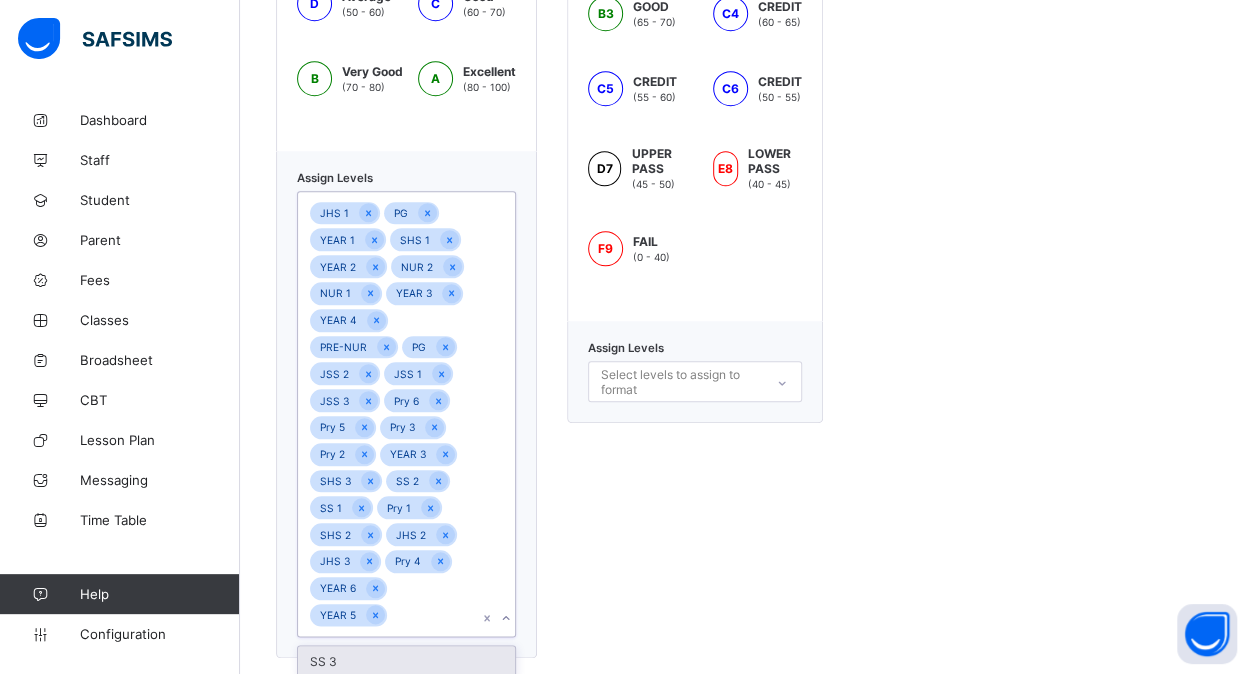
scroll to position [810, 0]
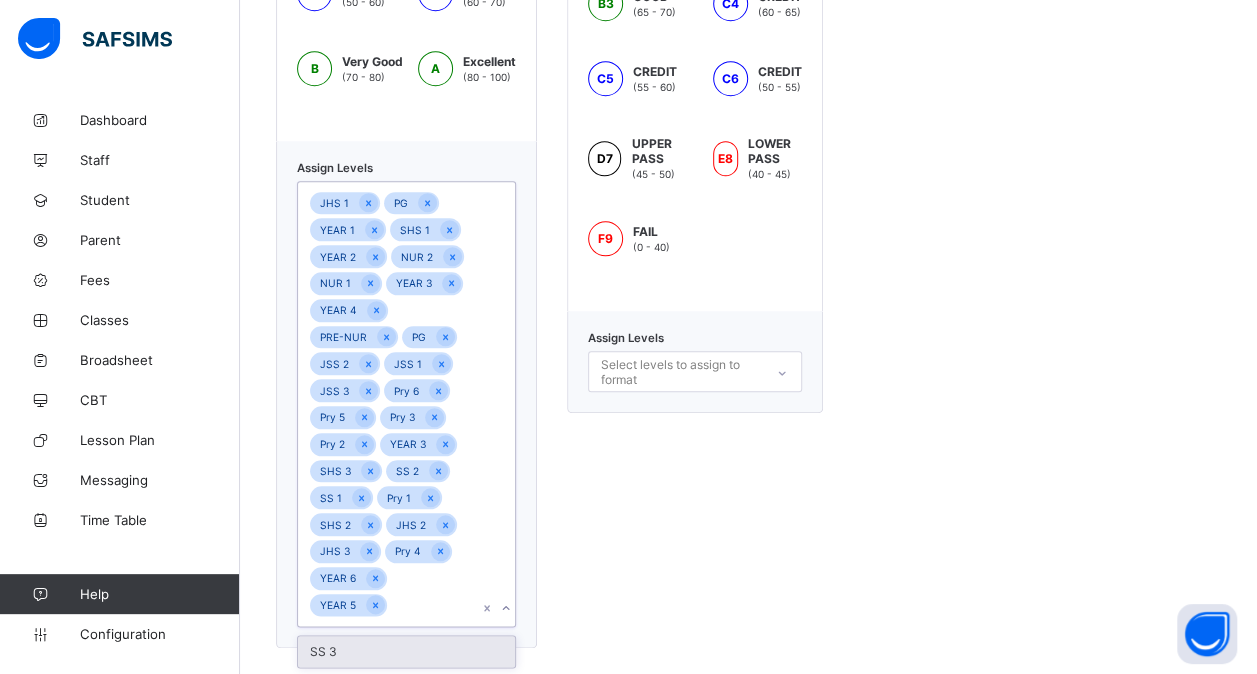
click at [396, 636] on div "SS 3" at bounding box center [406, 651] width 217 height 31
click at [396, 636] on div "No options" at bounding box center [406, 651] width 217 height 31
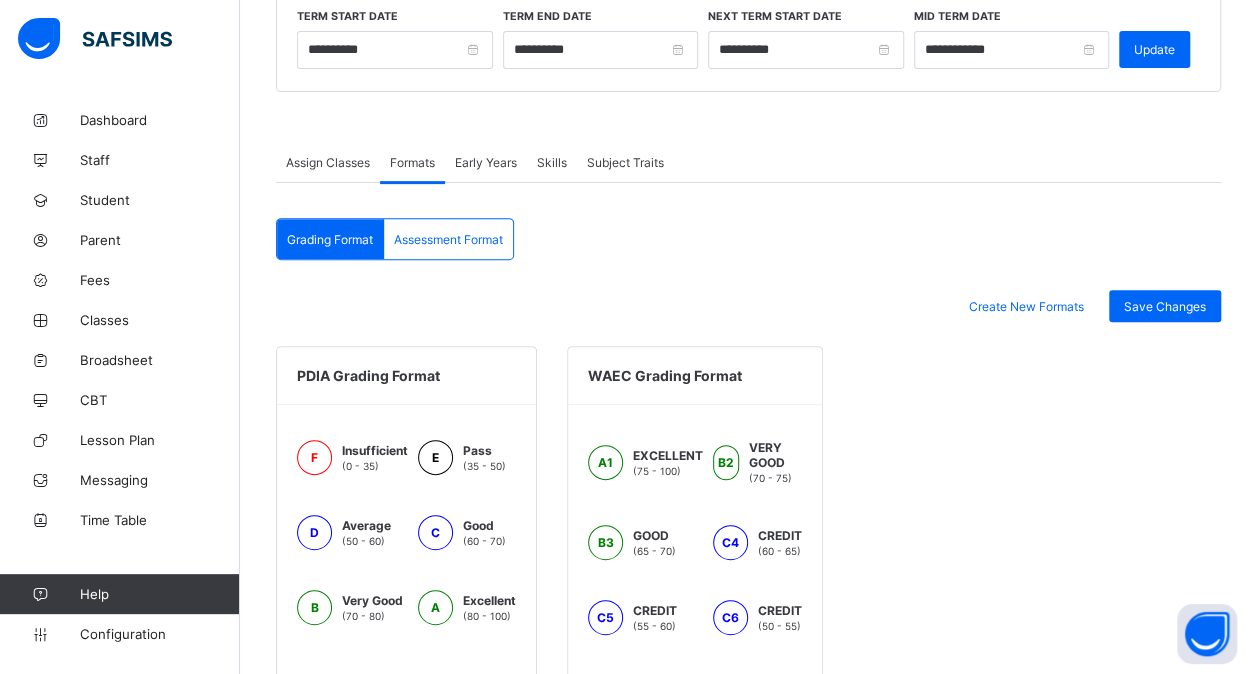
scroll to position [268, 0]
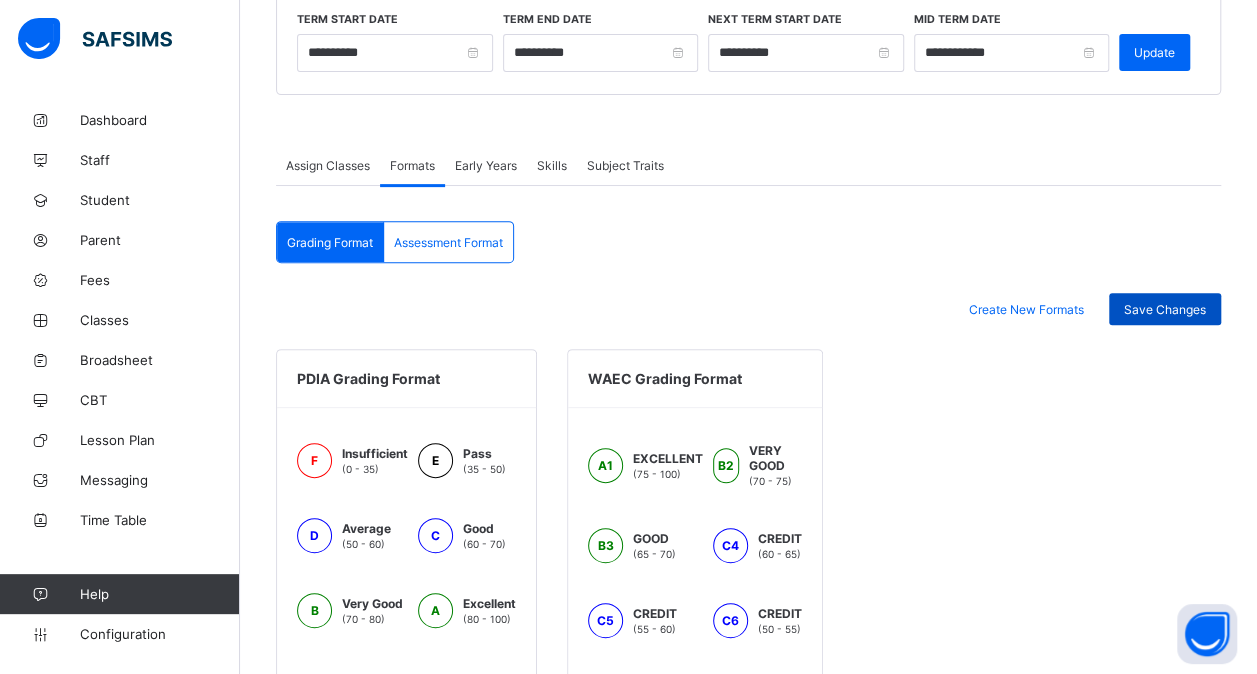
click at [1174, 302] on span "Save Changes" at bounding box center [1165, 309] width 82 height 15
click at [464, 236] on span "Assessment Format" at bounding box center [448, 242] width 109 height 15
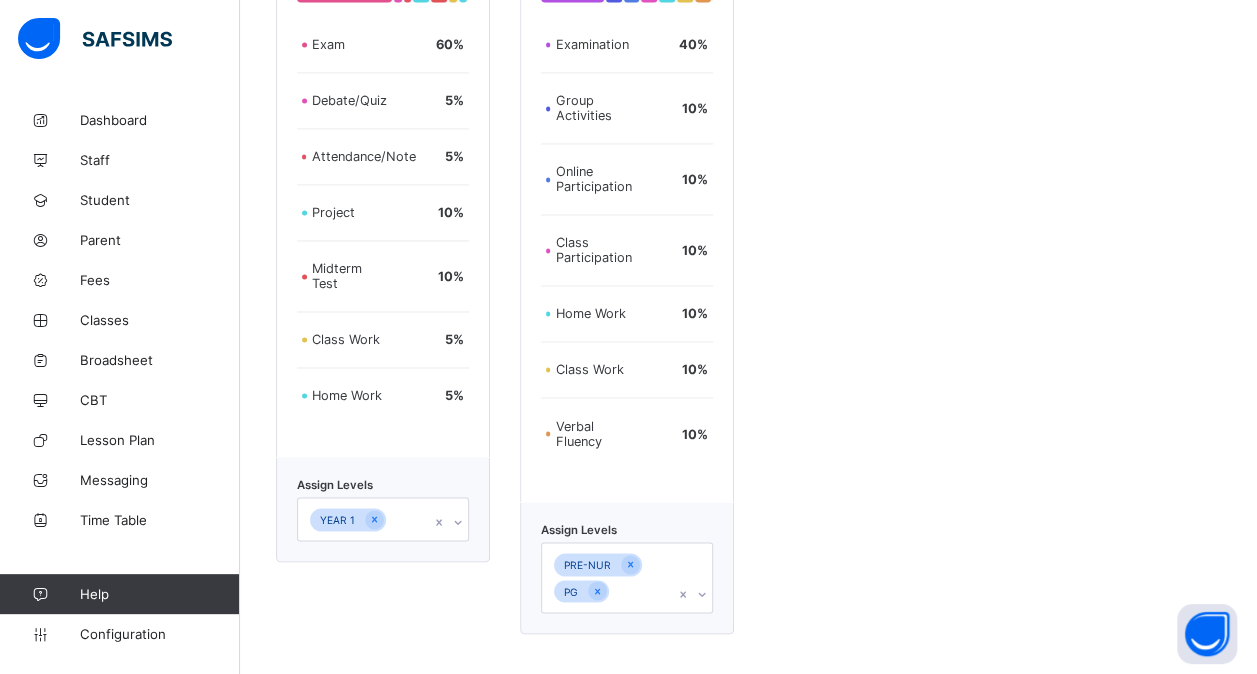
scroll to position [1656, 0]
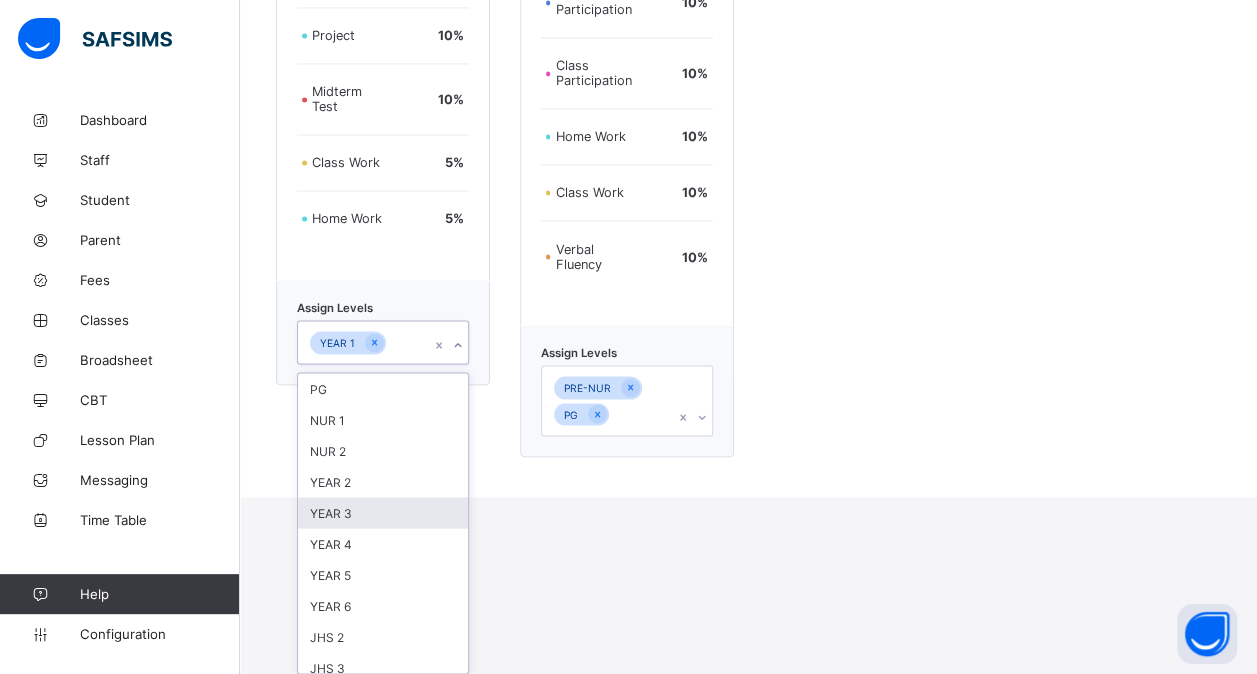
click at [408, 364] on div "option YEAR 3 focused, 5 of 25. 25 results available. Use Up and Down to choose…" at bounding box center [383, 342] width 172 height 44
click at [393, 466] on div "YEAR 2" at bounding box center [383, 481] width 170 height 31
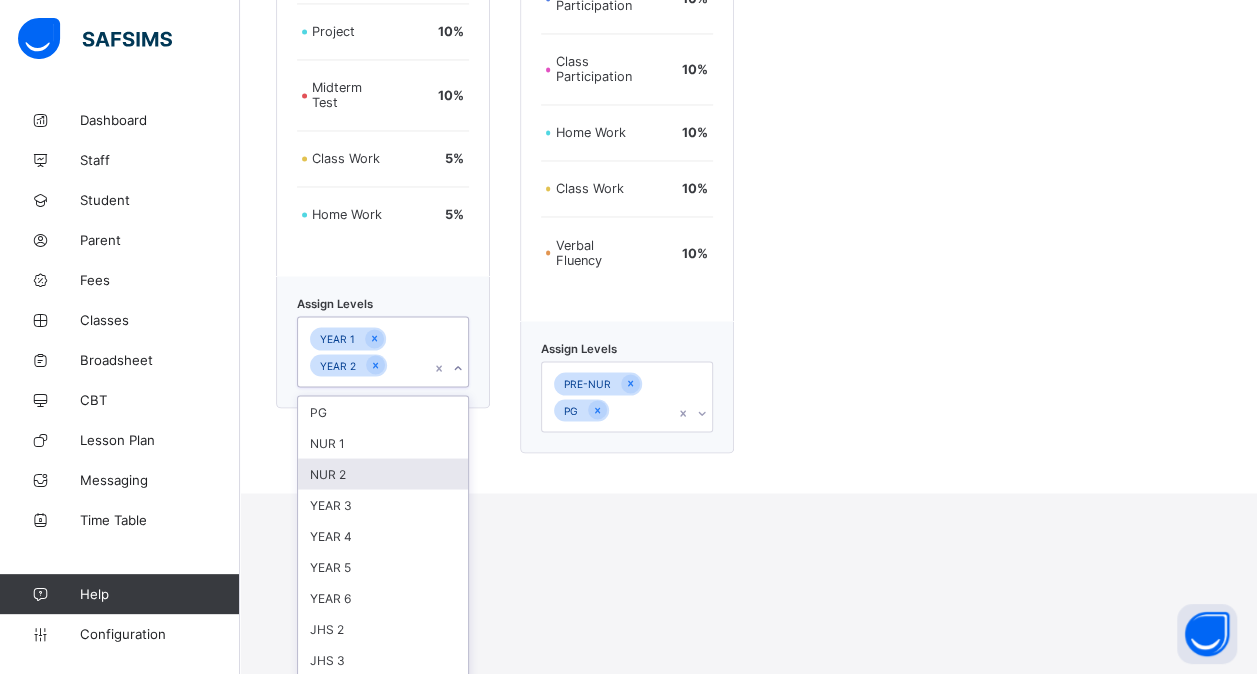
scroll to position [1731, 0]
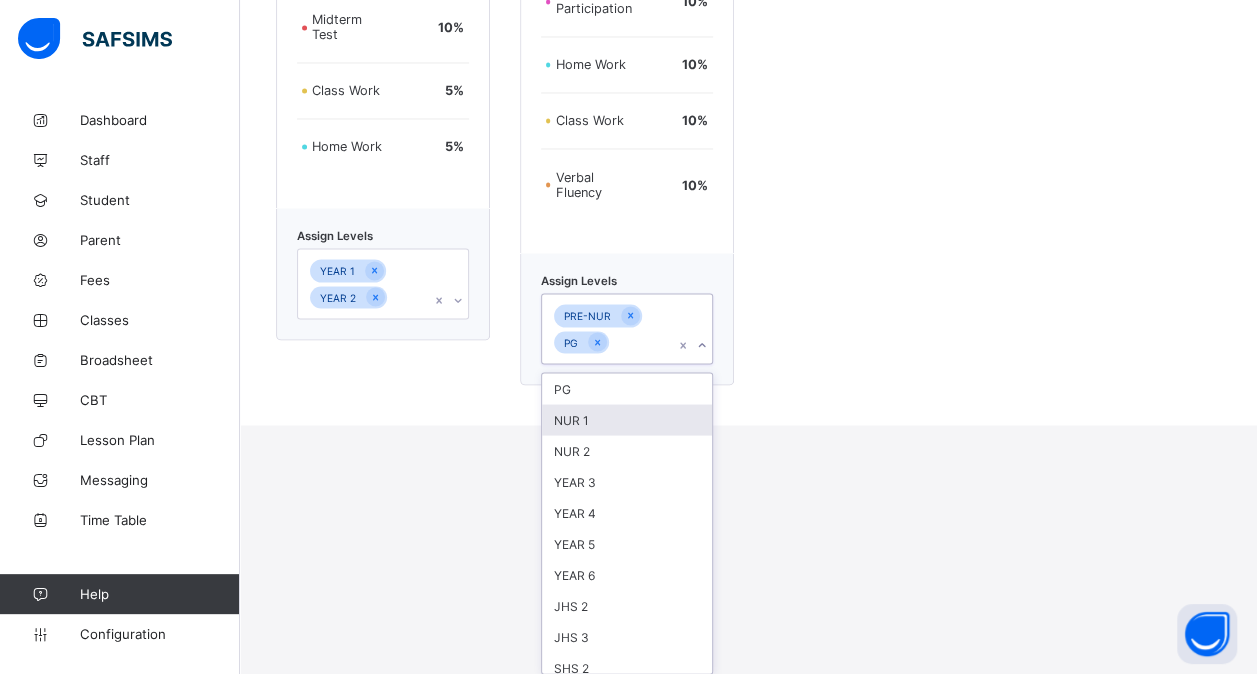
click at [640, 364] on div "option NUR 1 focused, 2 of 24. 24 results available. Use Up and Down to choose …" at bounding box center [627, 328] width 172 height 71
click at [614, 392] on div "PG" at bounding box center [627, 388] width 170 height 31
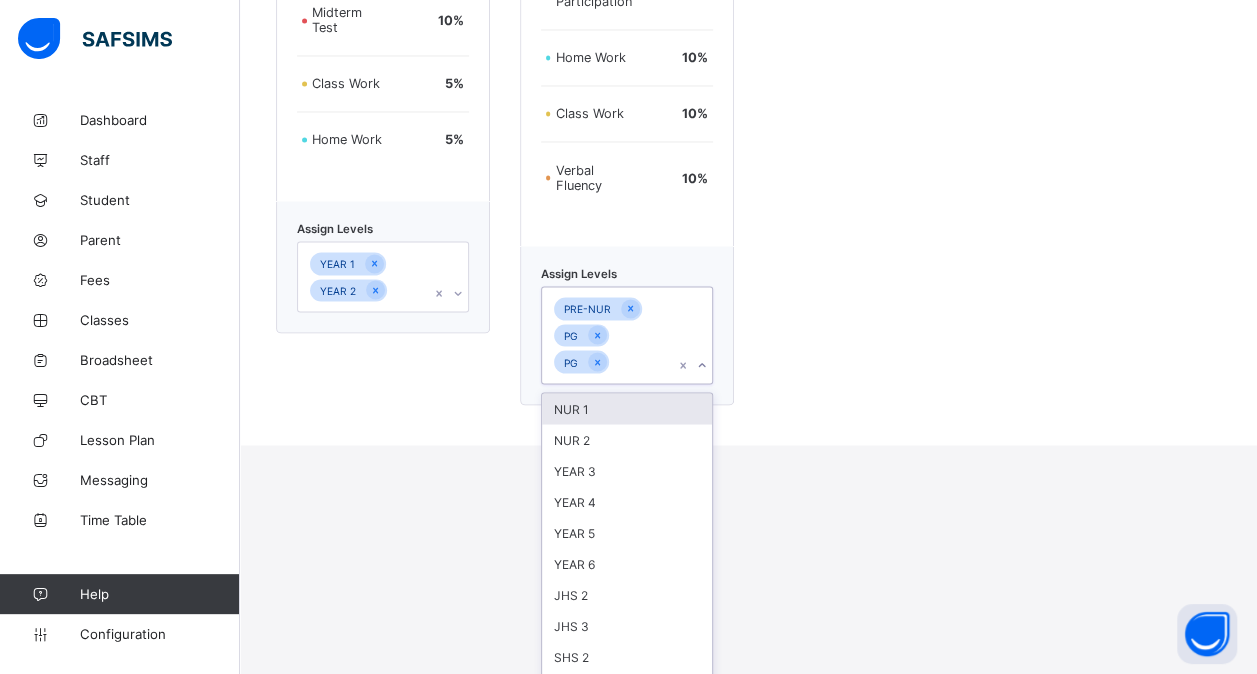
click at [585, 413] on div "NUR 1" at bounding box center [627, 408] width 170 height 31
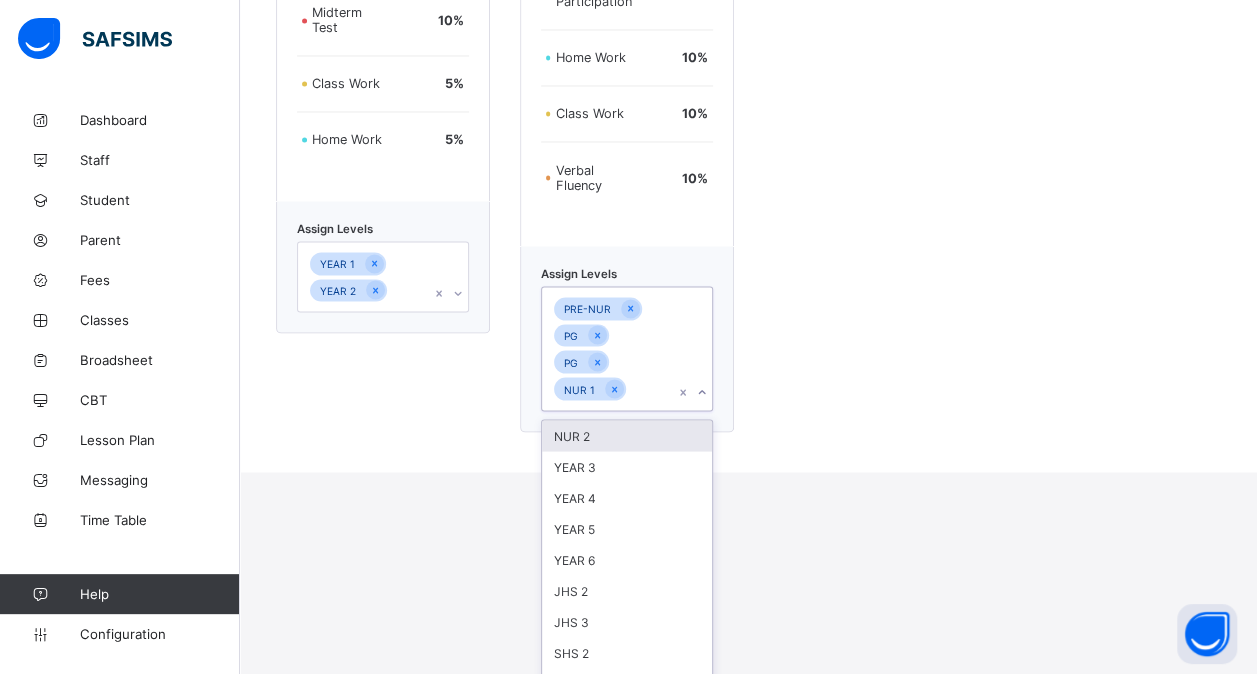
click at [578, 434] on div "NUR 2" at bounding box center [627, 435] width 170 height 31
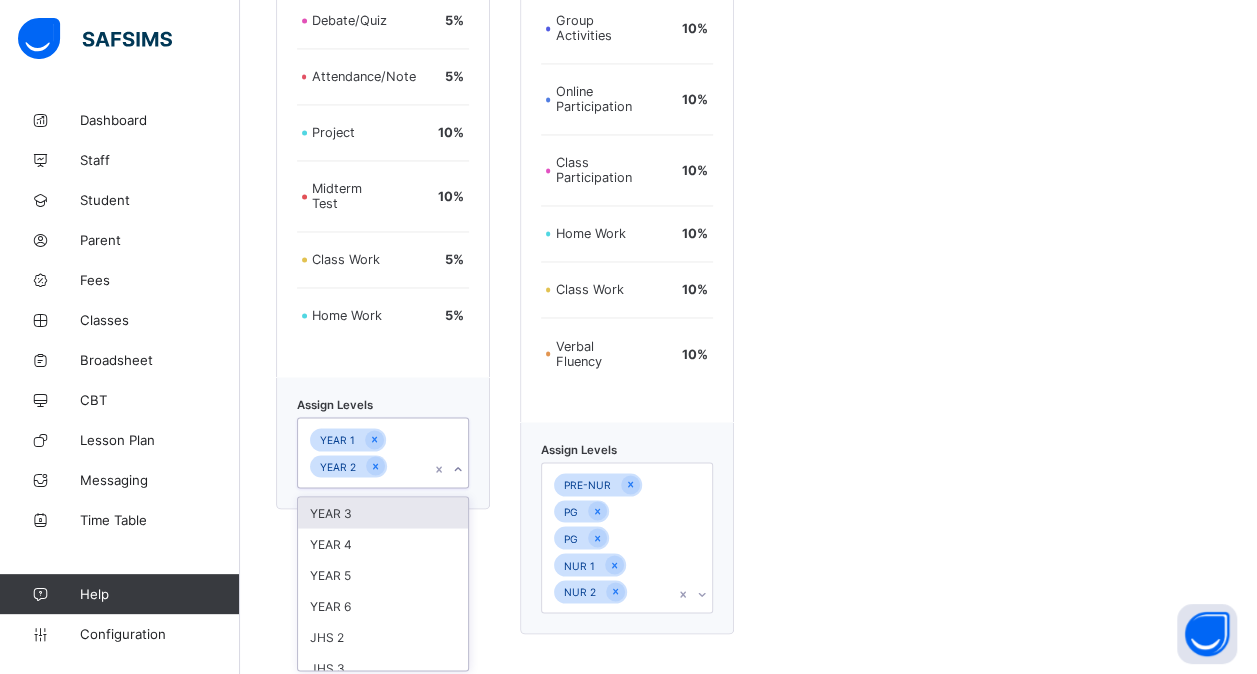
scroll to position [1563, 0]
click at [416, 304] on div "Primary Assessment format Exam 60 % Debate/Quiz 5 % Attendance/Note 5 % Project…" at bounding box center [383, 221] width 214 height 826
click at [351, 538] on div "YEAR 4" at bounding box center [383, 543] width 170 height 31
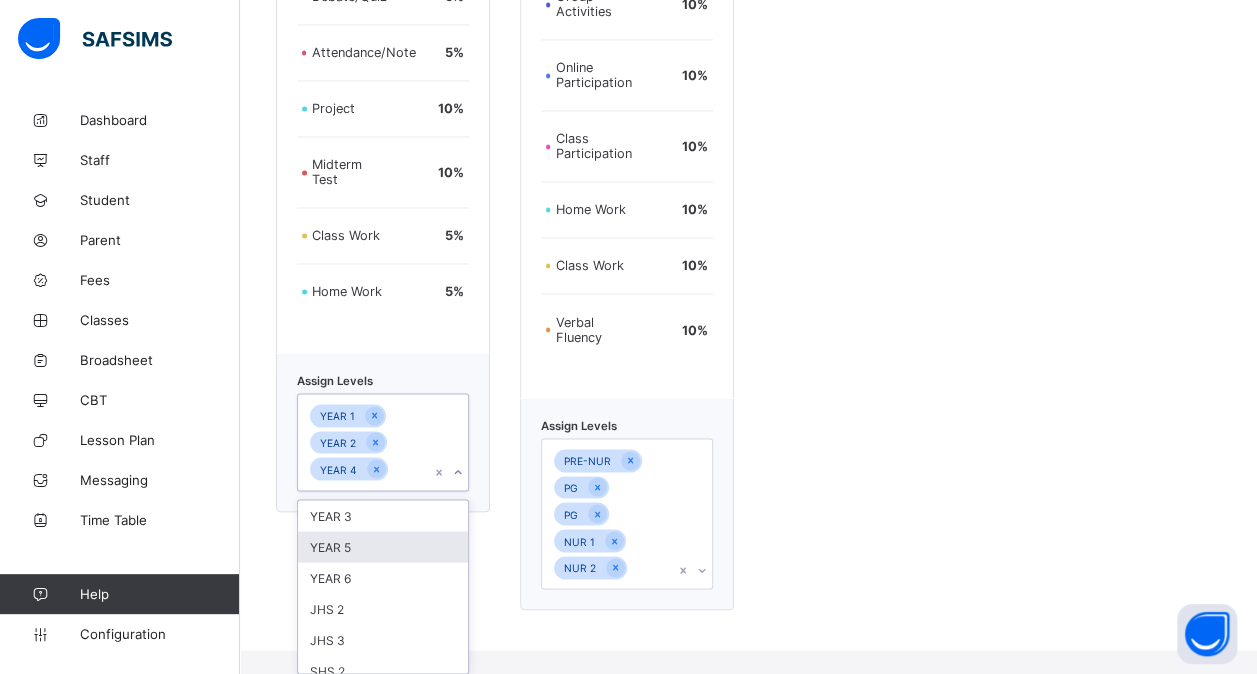
click at [336, 544] on div "YEAR 5" at bounding box center [383, 546] width 170 height 31
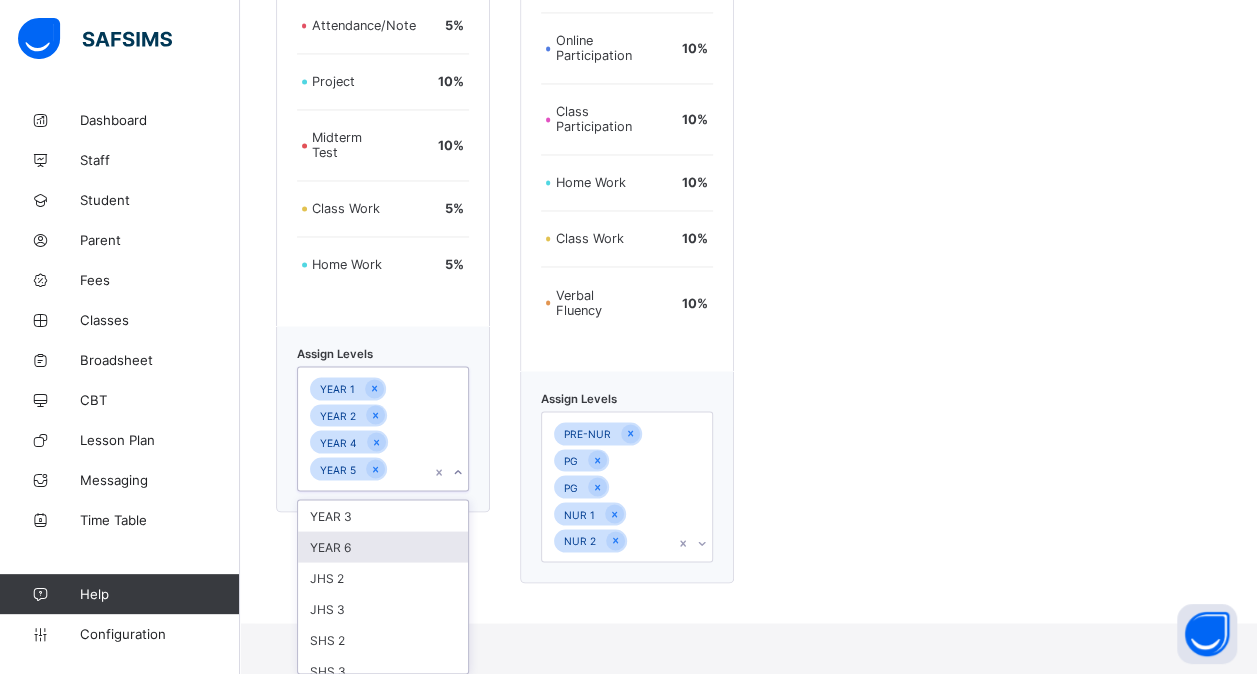
click at [359, 539] on div "YEAR 6" at bounding box center [383, 546] width 170 height 31
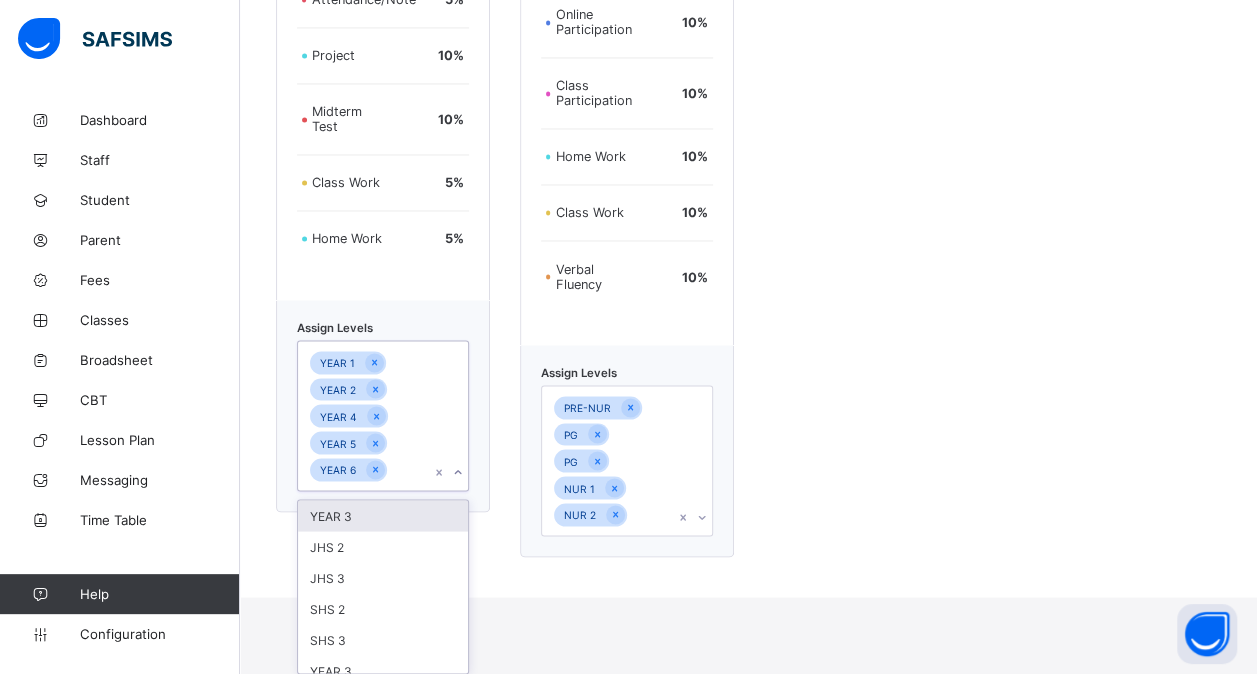
click at [392, 522] on div "YEAR 3" at bounding box center [383, 515] width 170 height 31
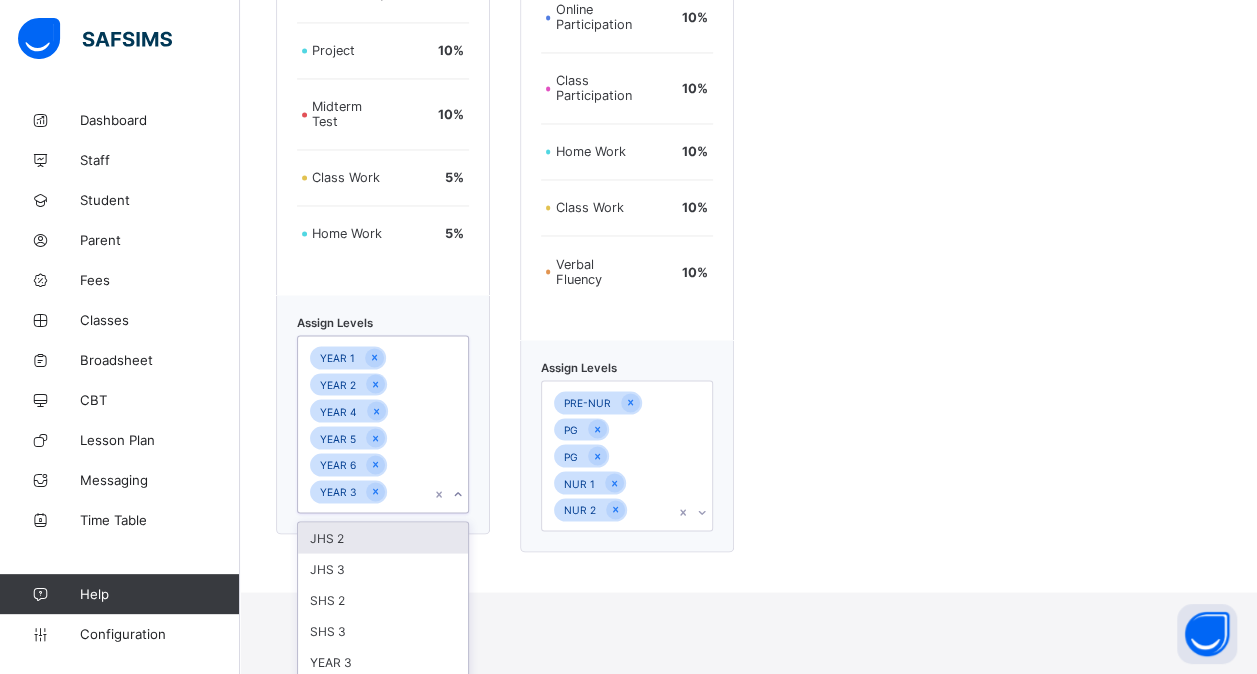
scroll to position [1664, 0]
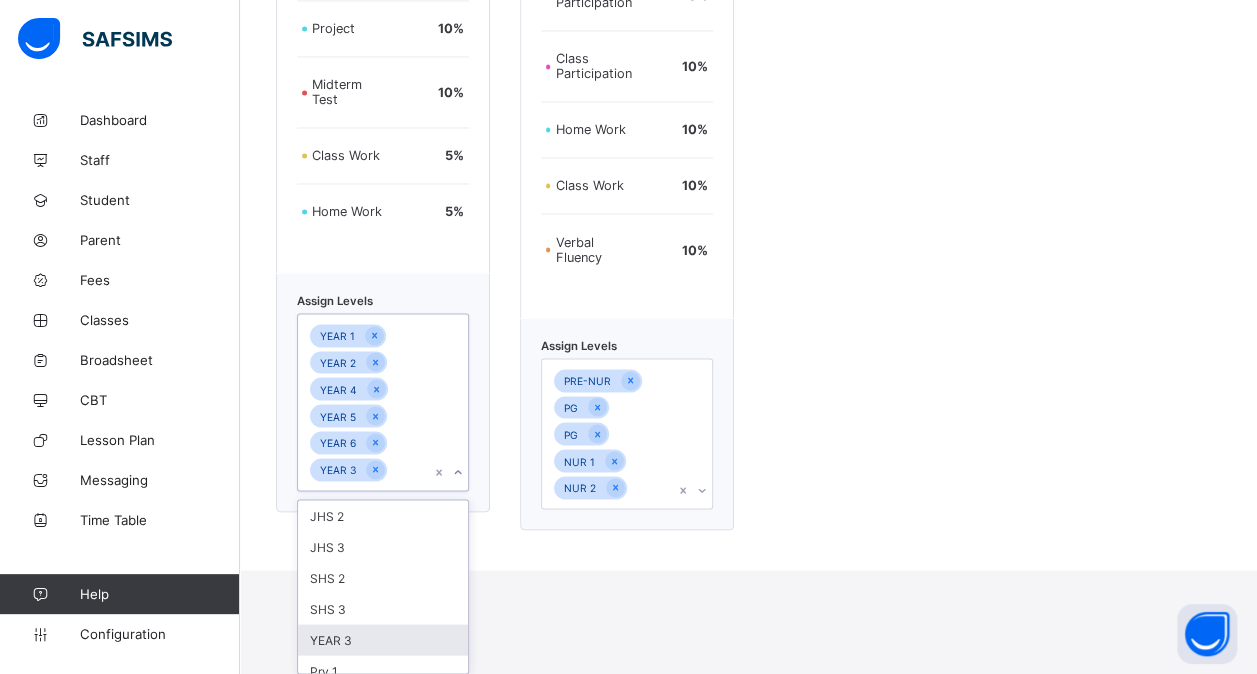
click at [416, 638] on div "YEAR 3" at bounding box center [383, 639] width 170 height 31
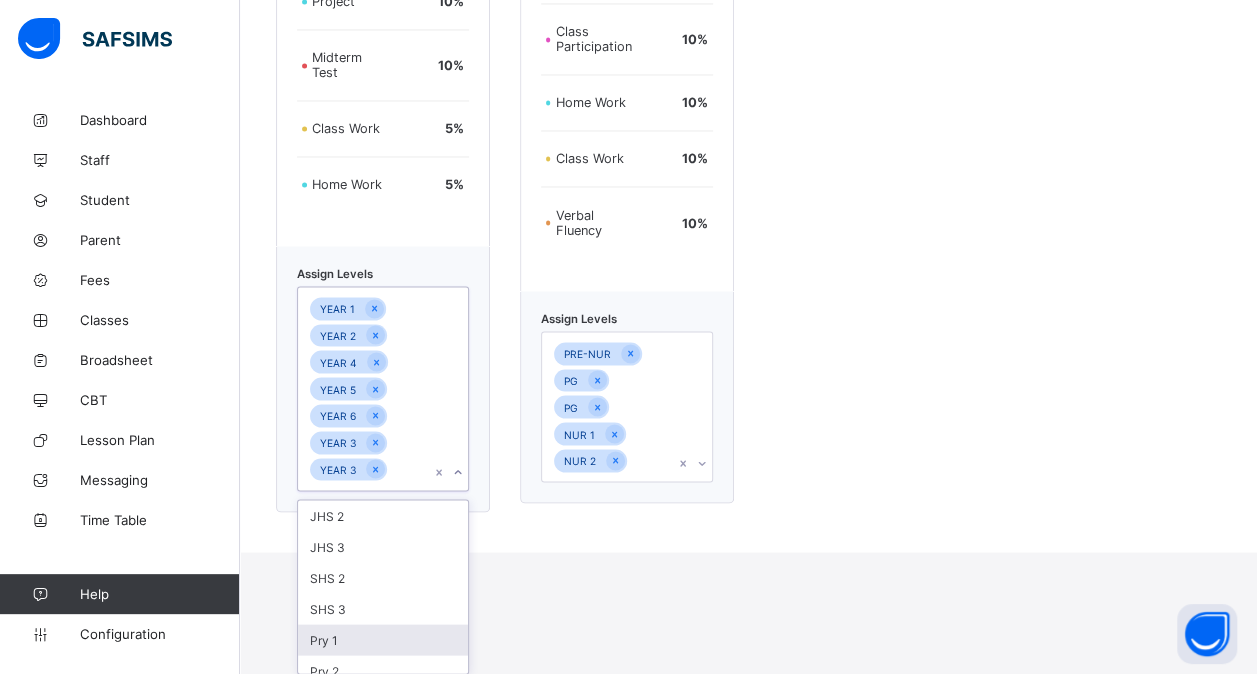
click at [416, 638] on div "Pry 1" at bounding box center [383, 639] width 170 height 31
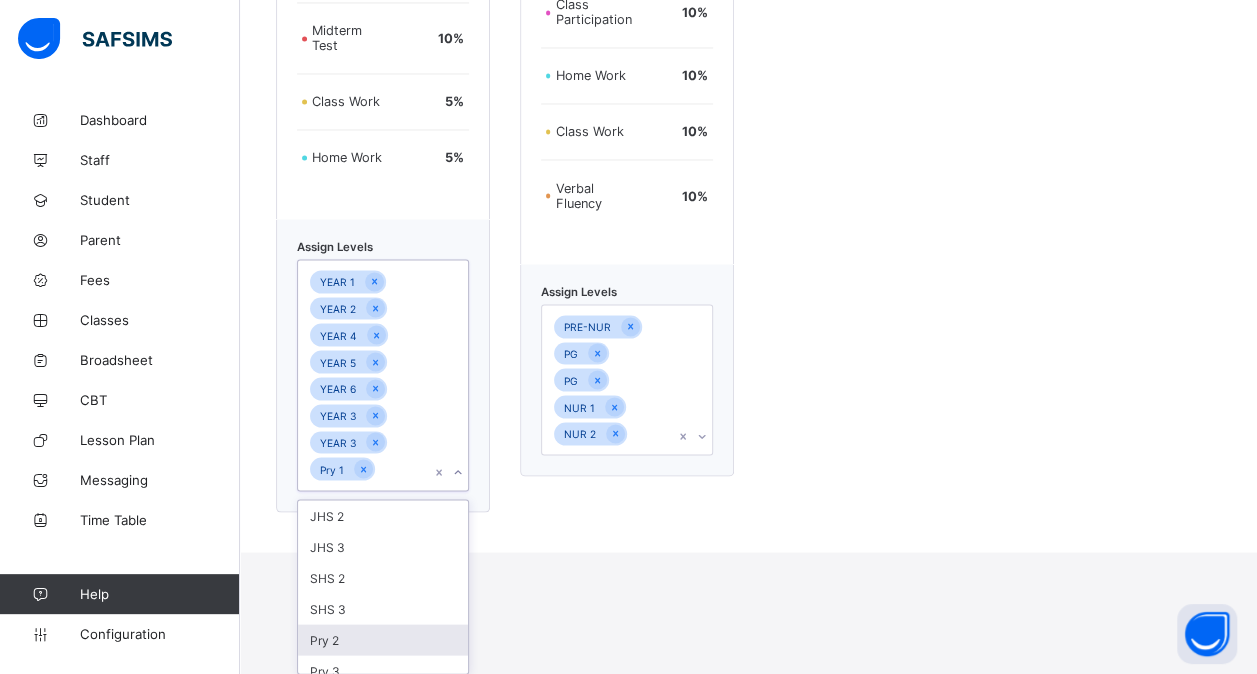
click at [416, 638] on div "Pry 2" at bounding box center [383, 639] width 170 height 31
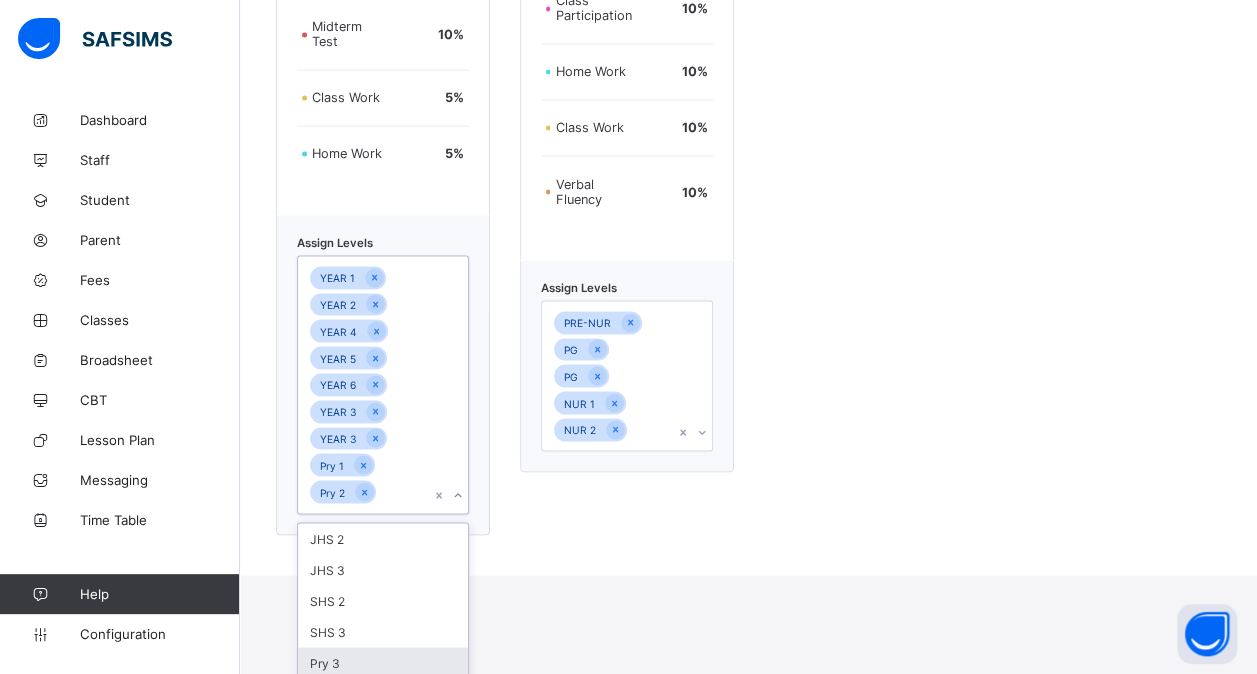
scroll to position [1731, 0]
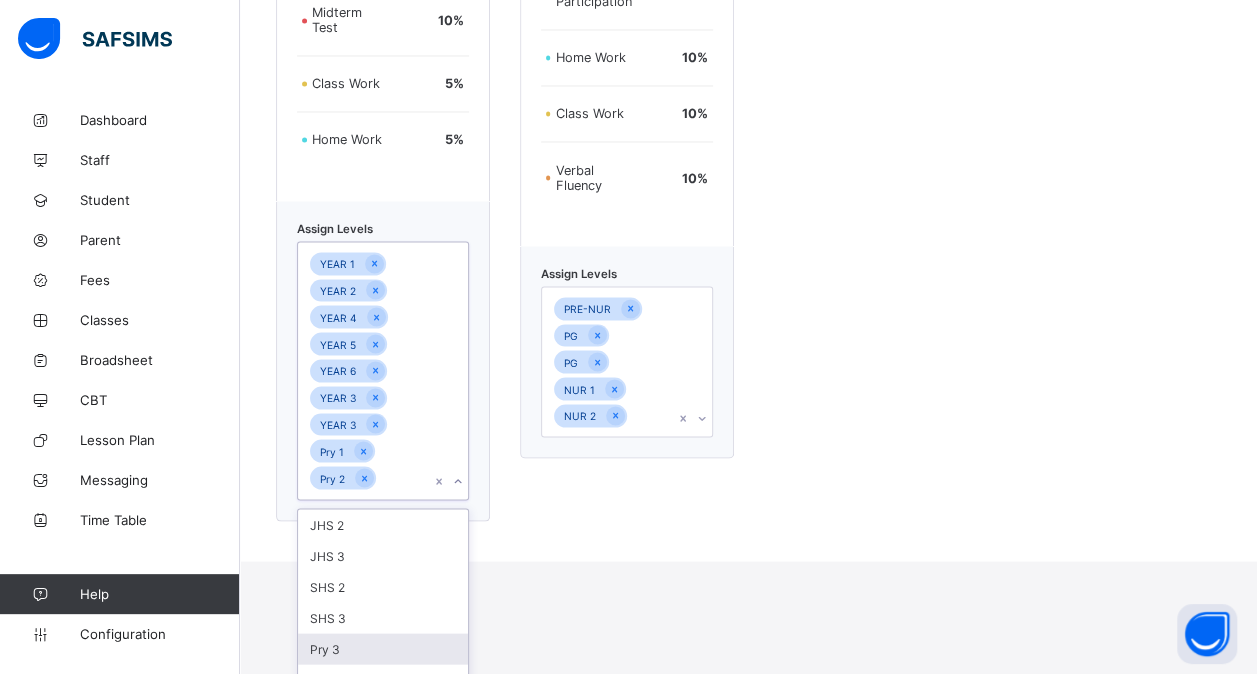
click at [416, 638] on div "Pry 3" at bounding box center [383, 648] width 170 height 31
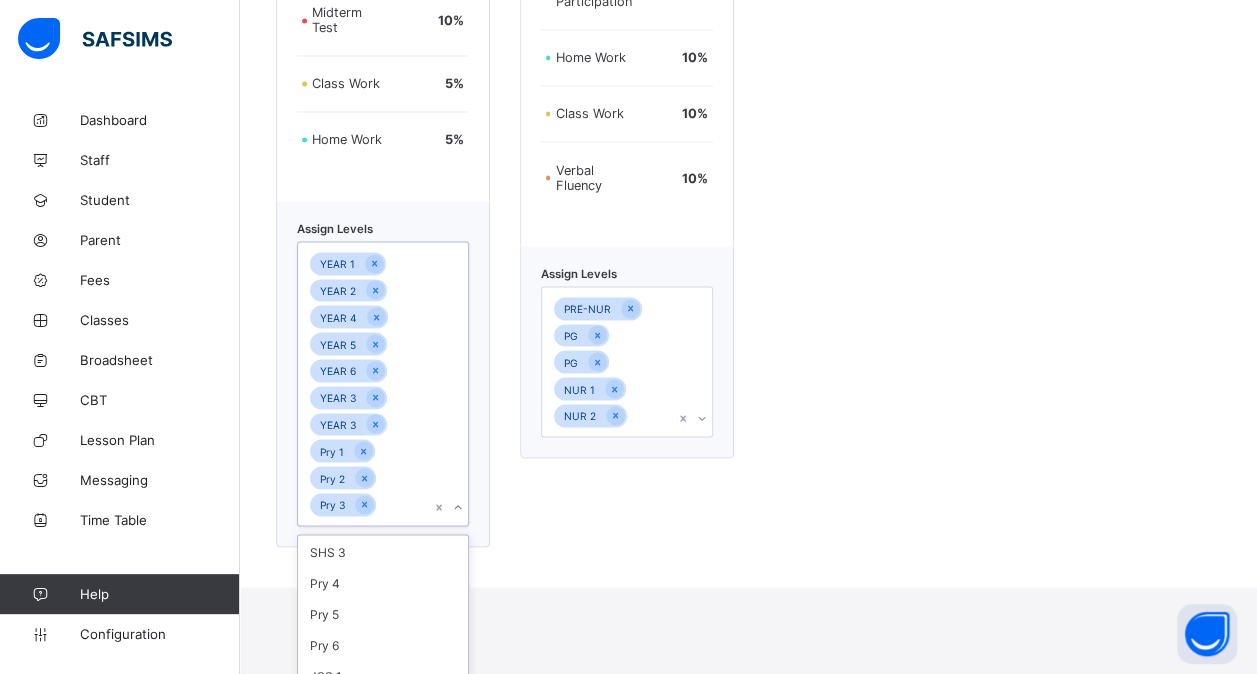
scroll to position [105, 0]
click at [400, 570] on div "Pry 4" at bounding box center [383, 569] width 170 height 31
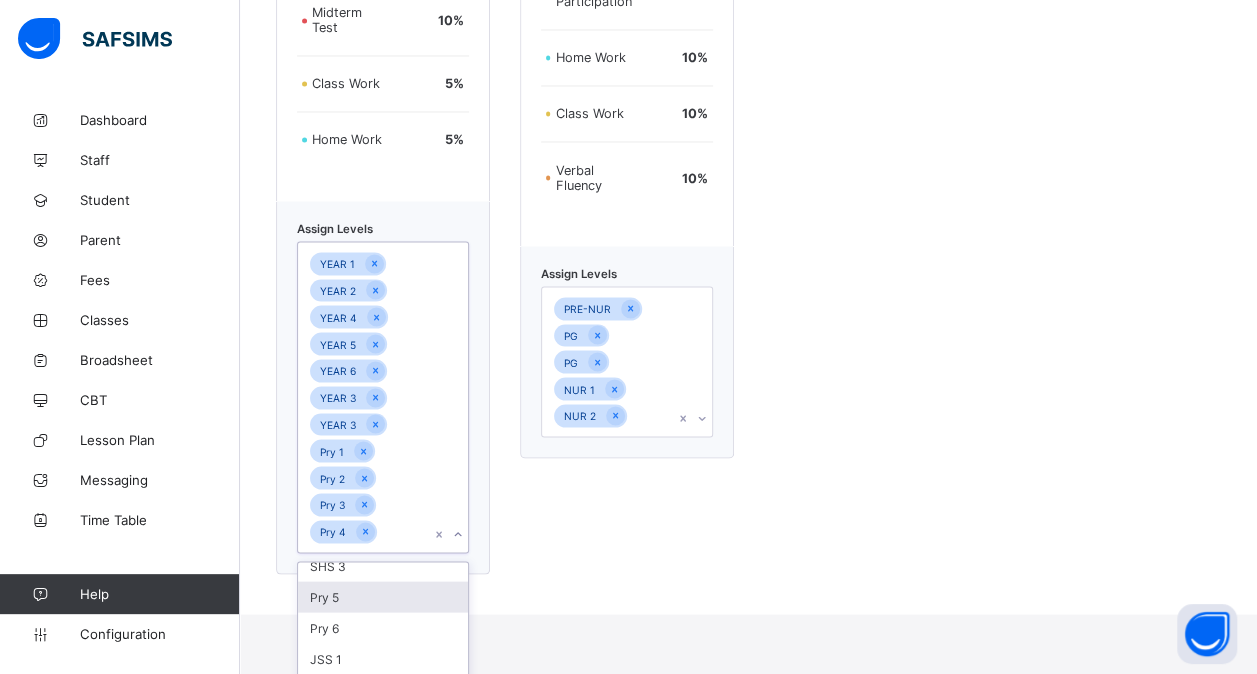
click at [381, 595] on div "Pry 5" at bounding box center [383, 596] width 170 height 31
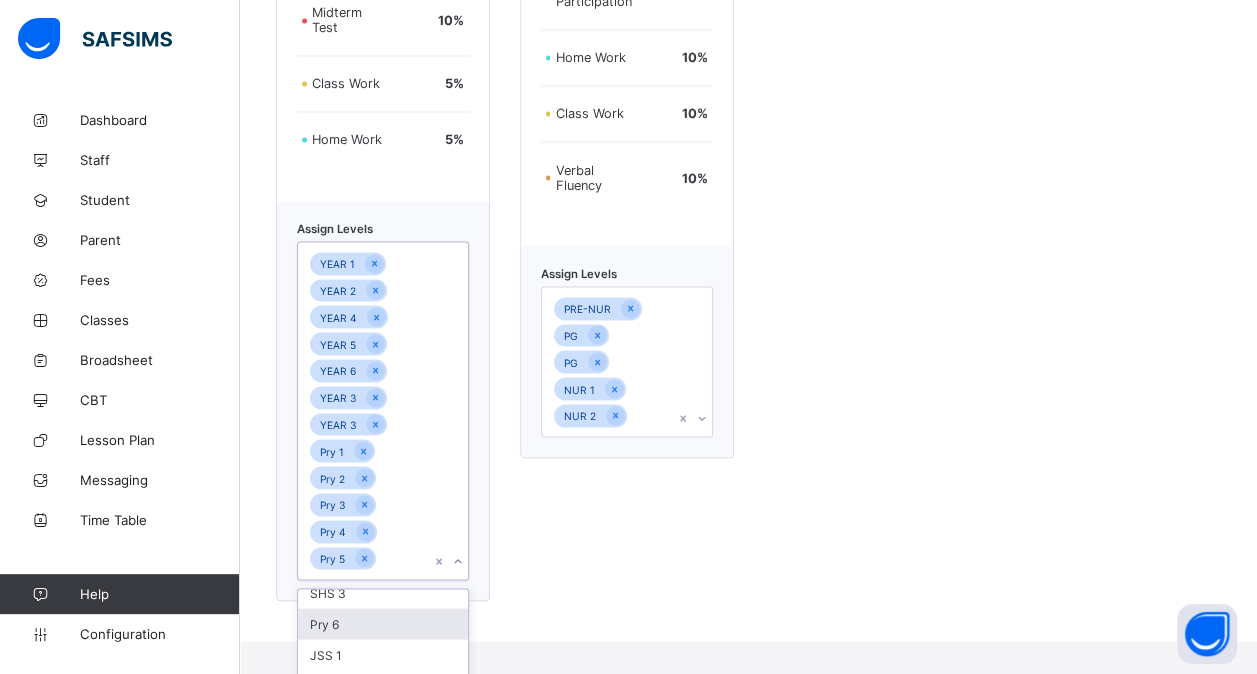
click at [366, 612] on div "Pry 6" at bounding box center [383, 623] width 170 height 31
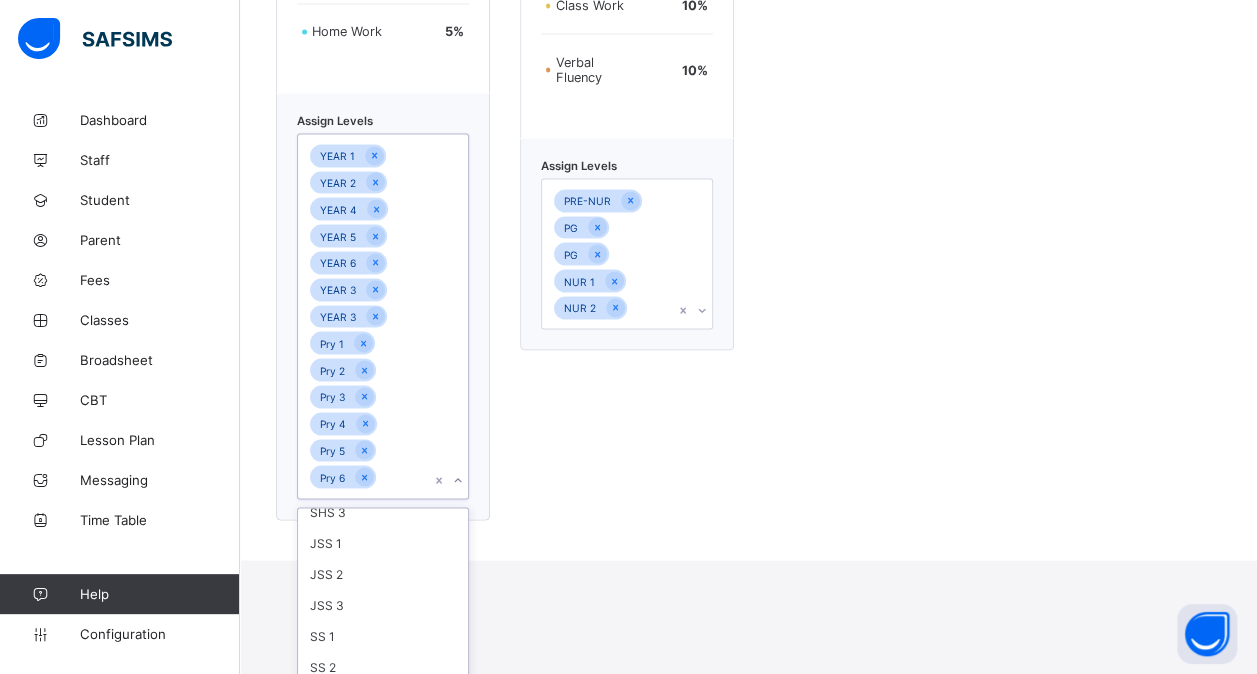
scroll to position [1851, 0]
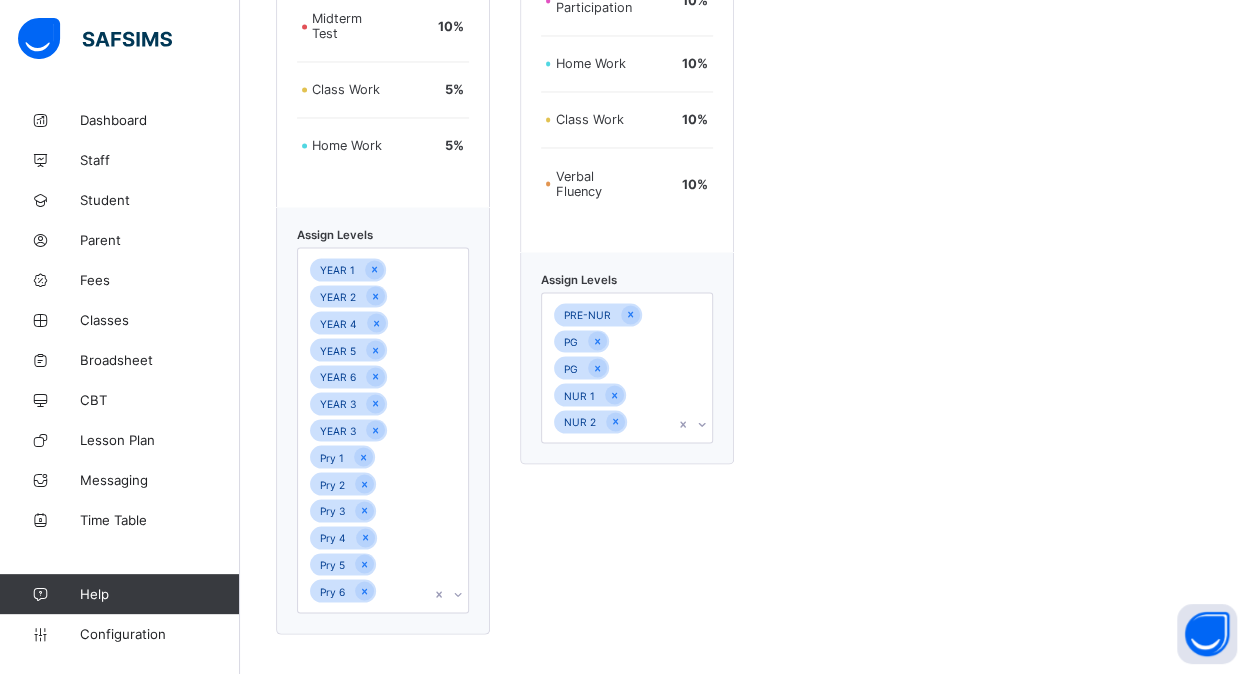
click at [655, 502] on div "Nursery Assessment format Examination 40 % Group Activities 10 % Online Partici…" at bounding box center [627, 136] width 214 height 996
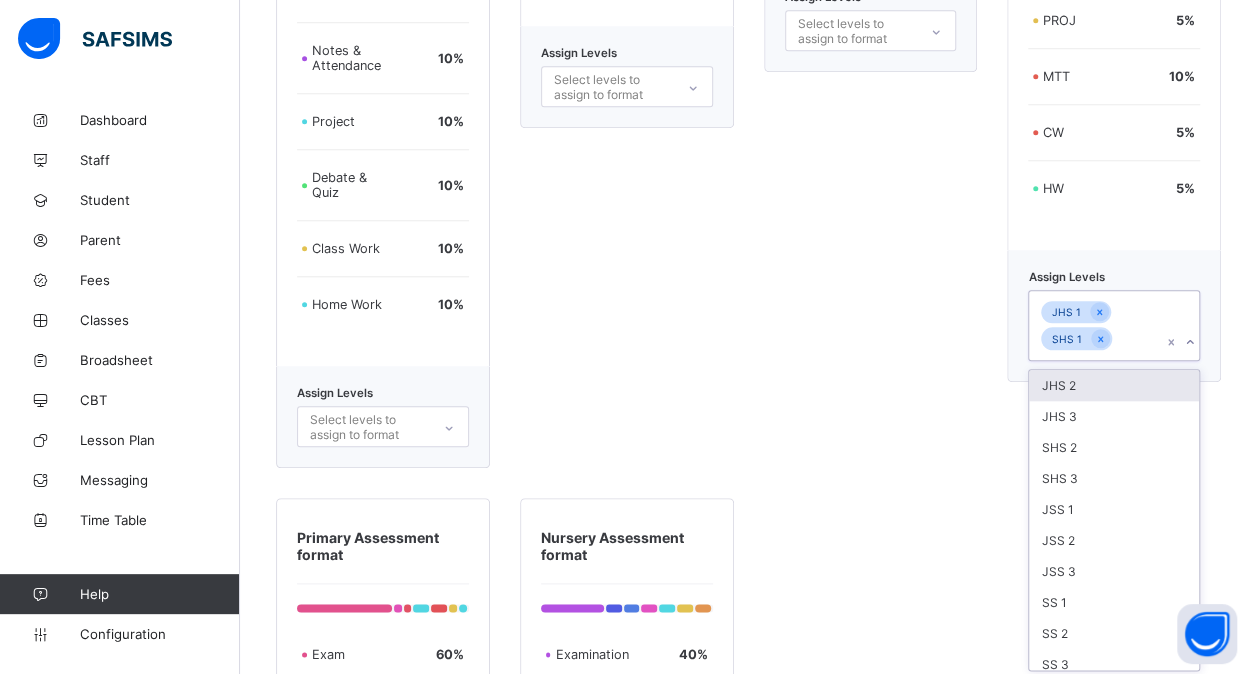
click at [1143, 361] on div "option JHS 2 focused, 1 of 10. 10 results available. Use Up and Down to choose …" at bounding box center [1114, 325] width 172 height 71
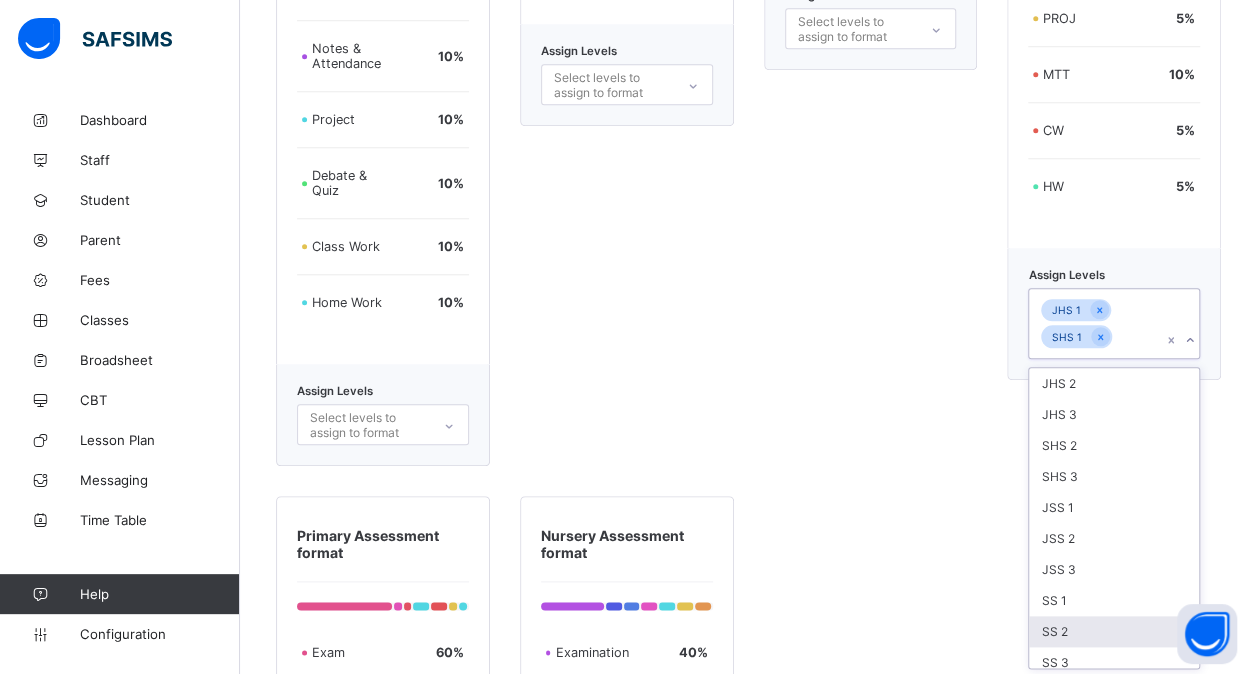
click at [1127, 634] on div "SS 2" at bounding box center [1114, 631] width 170 height 31
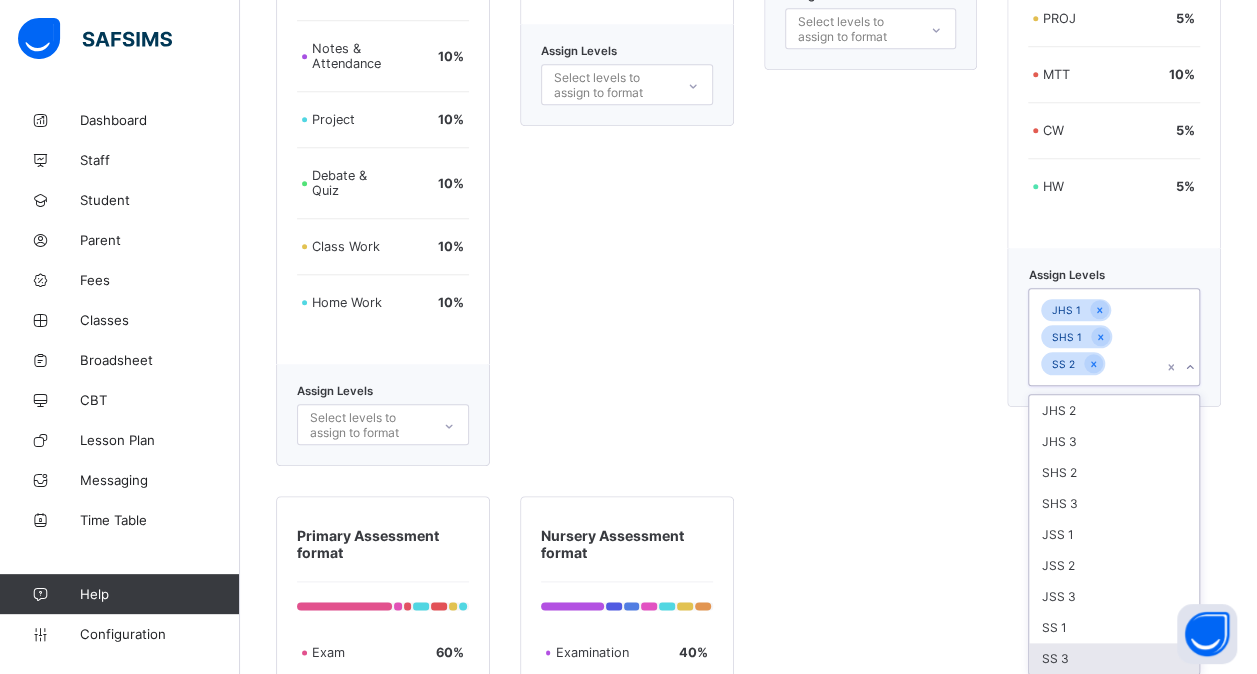
click at [1127, 643] on div "SS 3" at bounding box center [1114, 658] width 170 height 31
click at [1127, 634] on div "SS 1" at bounding box center [1114, 627] width 170 height 31
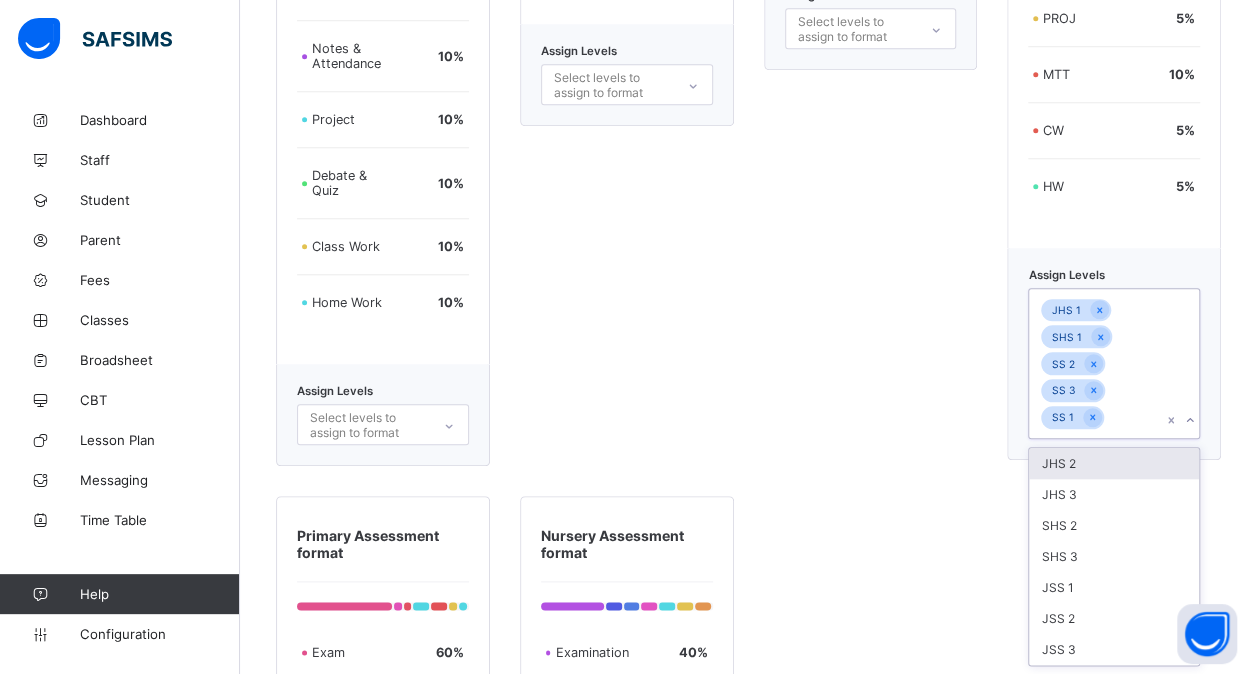
click at [1127, 634] on div "JSS 3" at bounding box center [1114, 649] width 170 height 31
click at [1127, 634] on div "JSS 2" at bounding box center [1114, 618] width 170 height 31
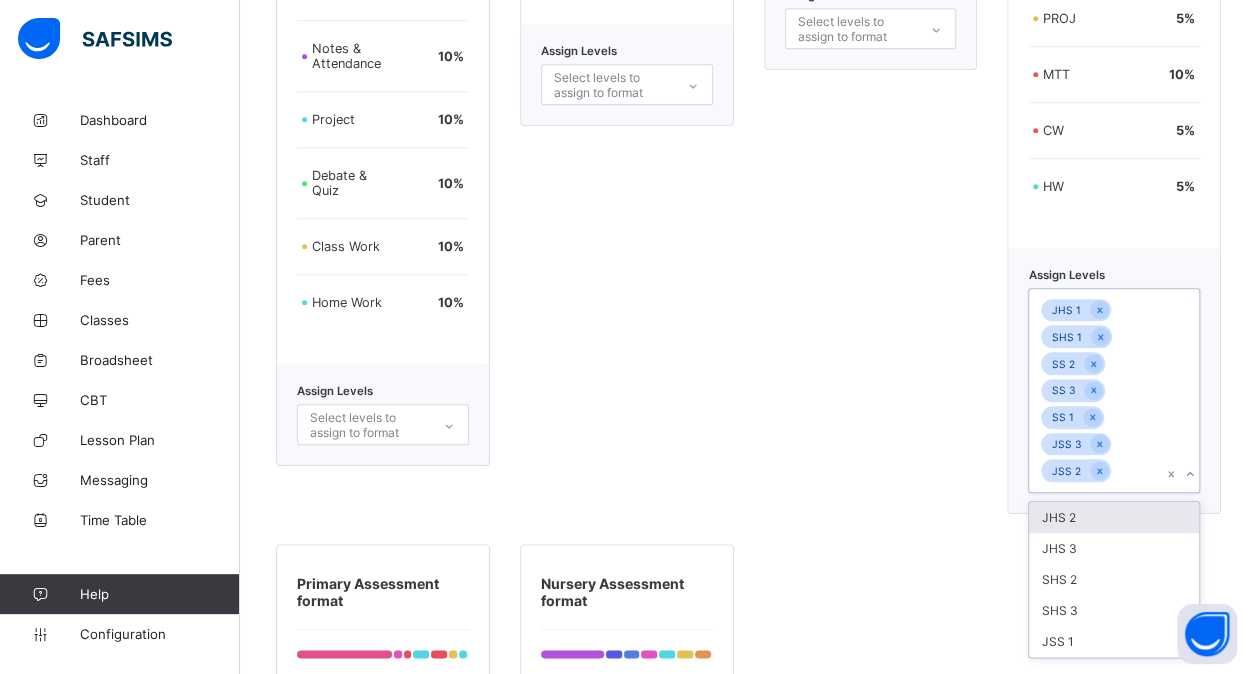
click at [1127, 634] on div "JSS 1" at bounding box center [1114, 641] width 170 height 31
click at [1127, 626] on div "SHS 3" at bounding box center [1114, 610] width 170 height 31
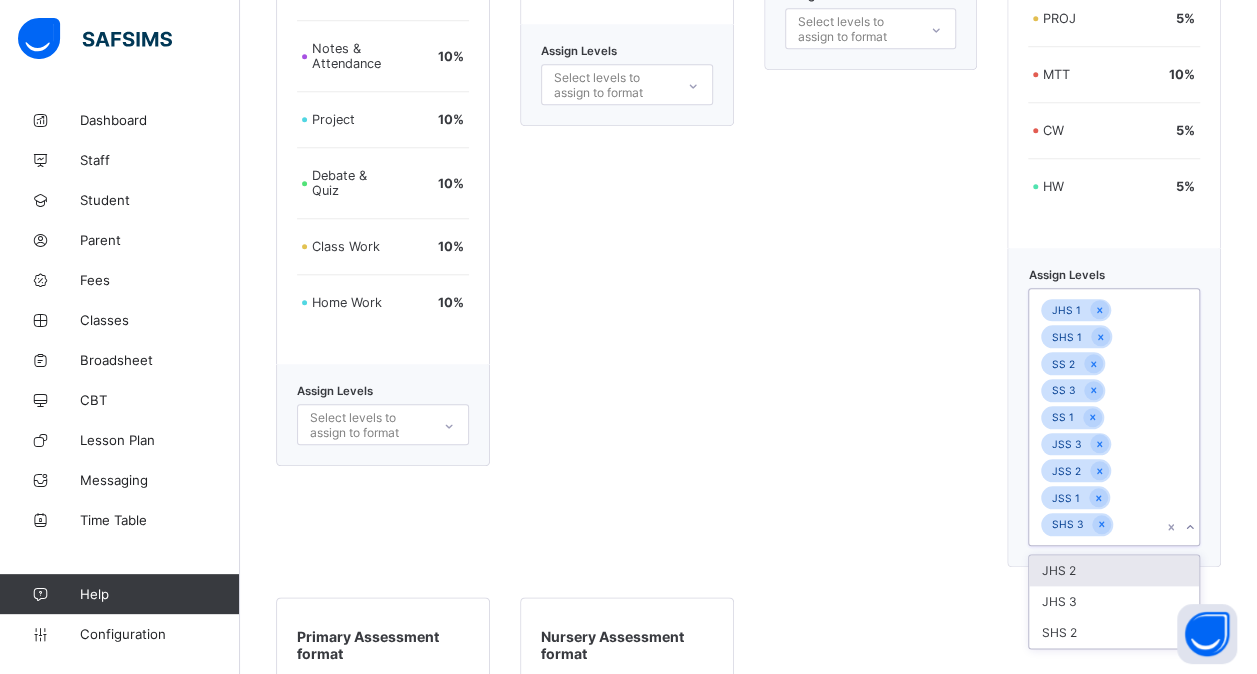
click at [1127, 634] on div "SHS 2" at bounding box center [1114, 632] width 170 height 31
click at [1127, 617] on div "JHS 3" at bounding box center [1114, 601] width 170 height 31
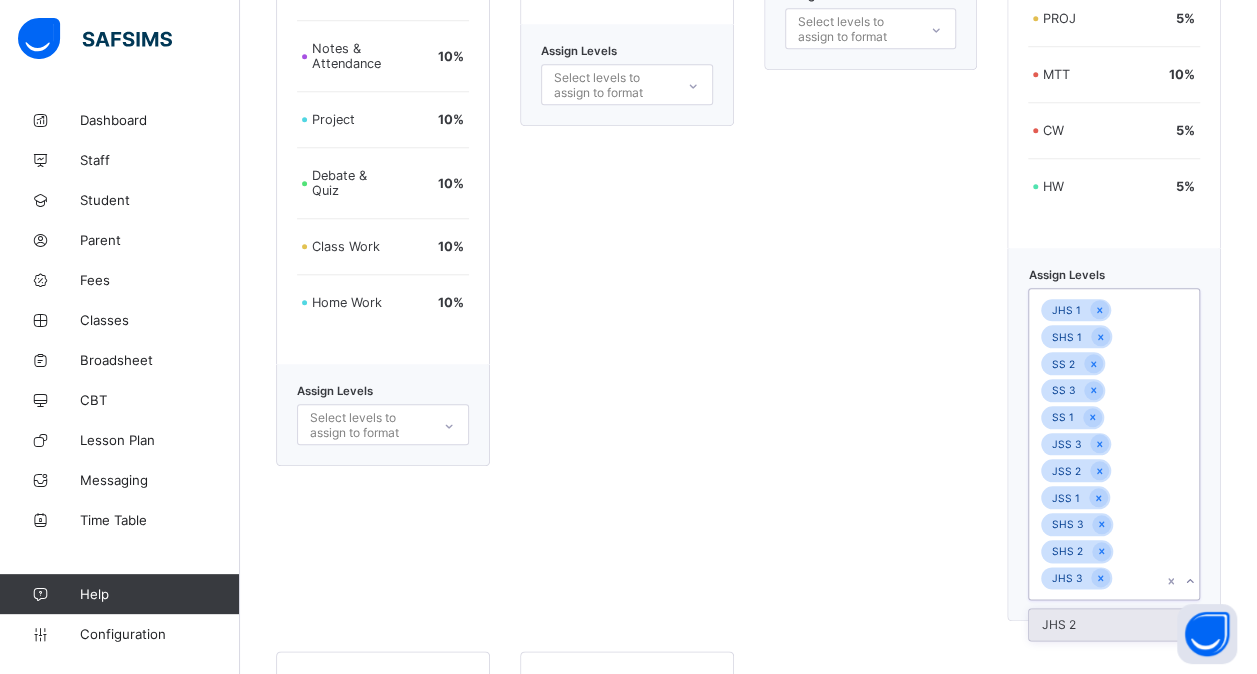
click at [1127, 634] on div "JHS 2" at bounding box center [1114, 624] width 170 height 31
click at [1127, 636] on div "No options" at bounding box center [1114, 651] width 170 height 31
click at [694, 549] on div "New Secondary School Format EXAM 70 % CA 30 % Assign Levels Select levels to as…" at bounding box center [627, 199] width 214 height 898
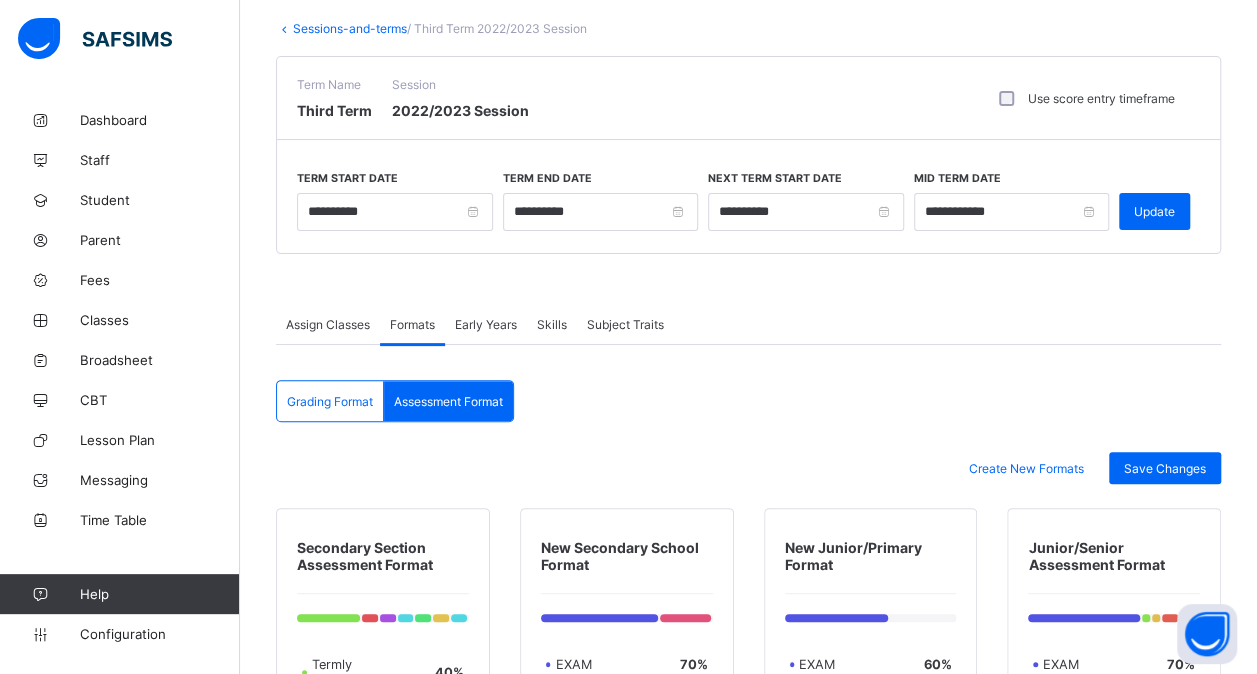
scroll to position [98, 0]
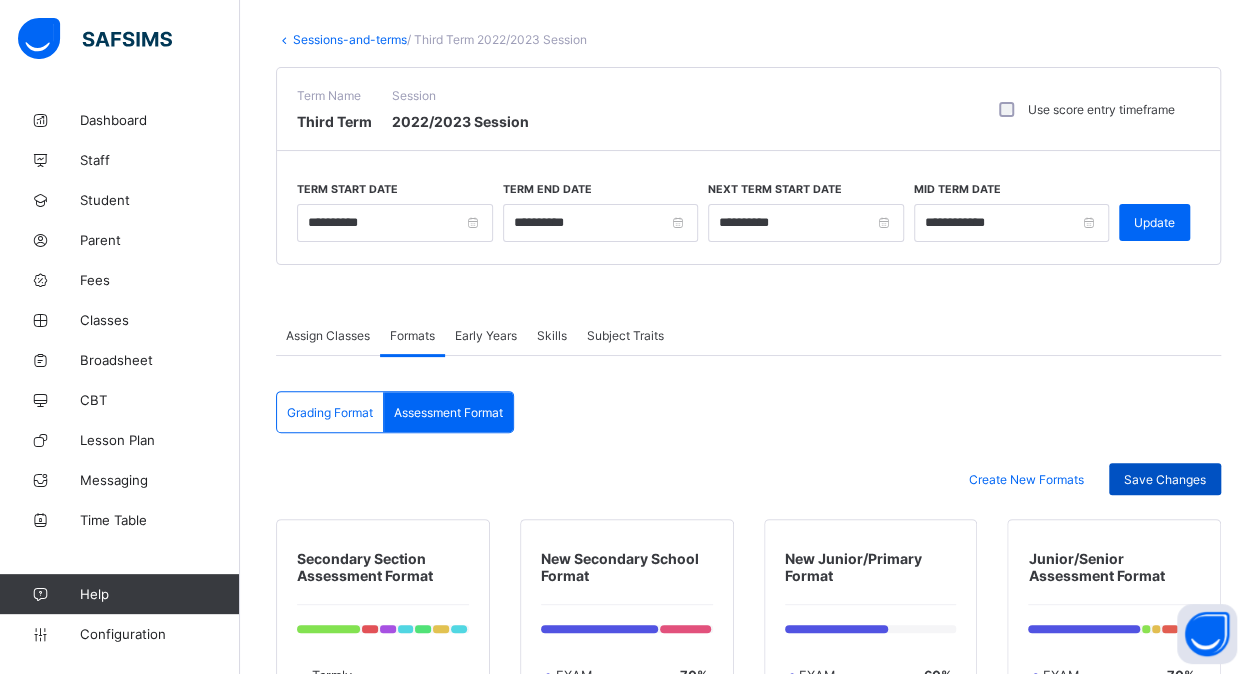
click at [1184, 466] on div "Save Changes" at bounding box center [1165, 479] width 112 height 32
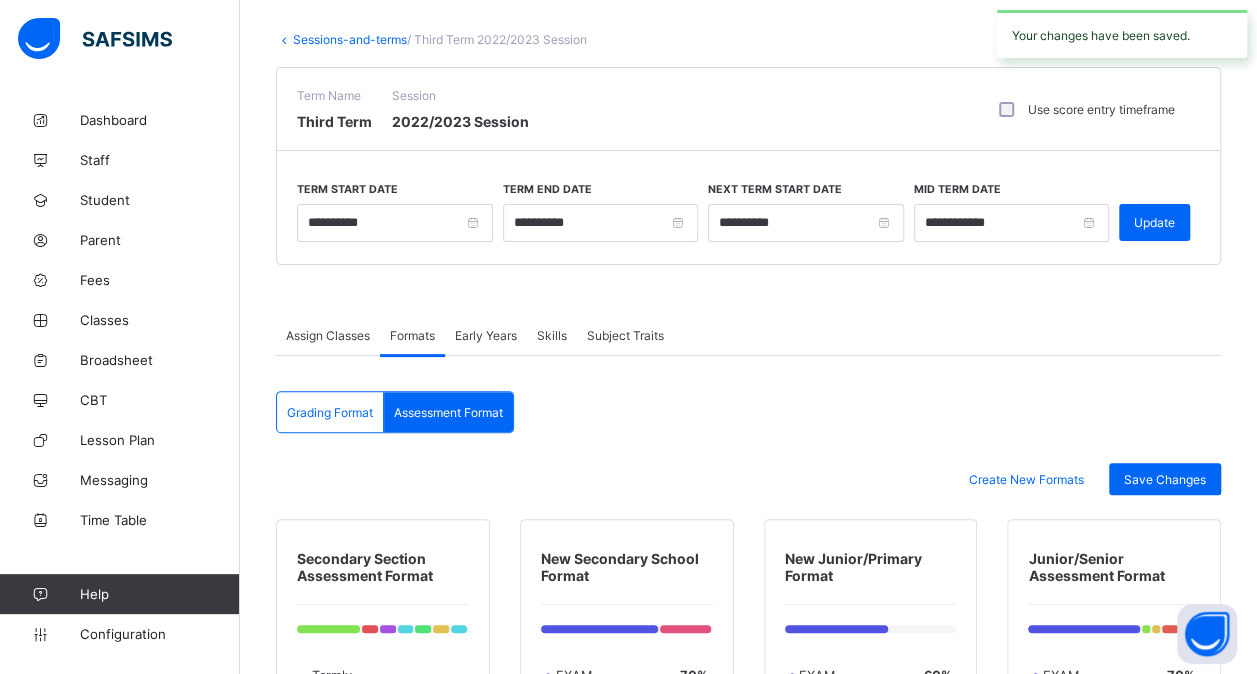
scroll to position [0, 0]
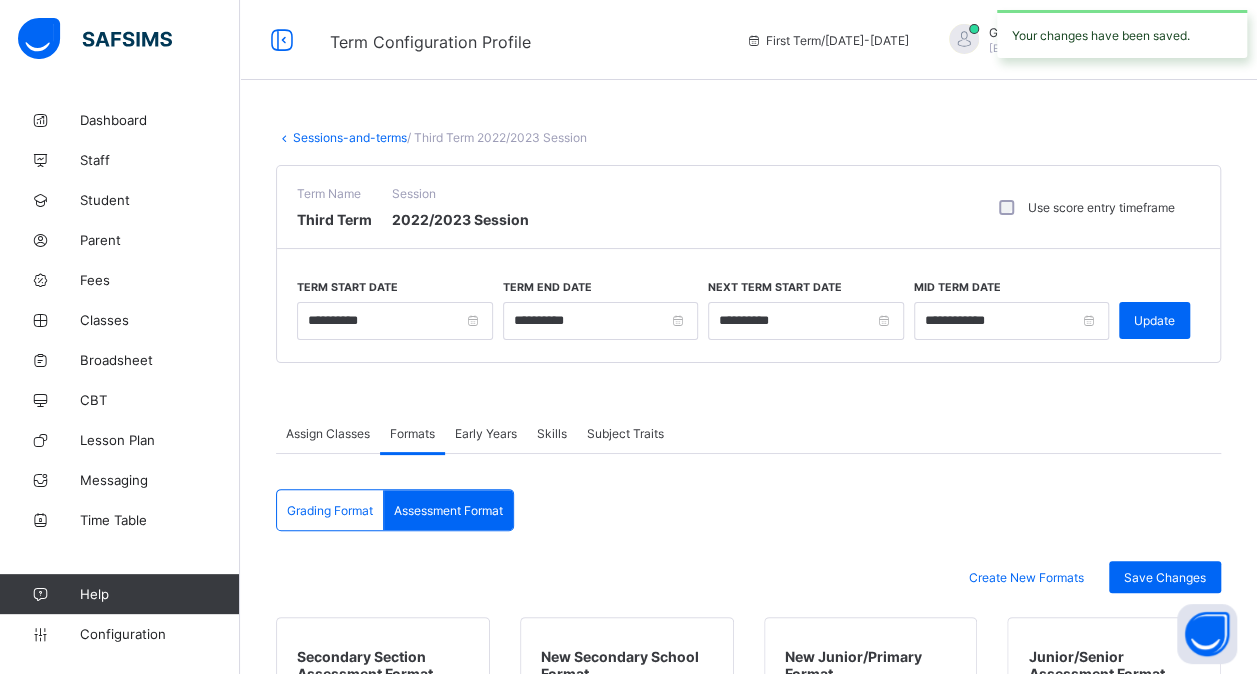
click at [340, 132] on link "Sessions-and-terms" at bounding box center [350, 137] width 114 height 15
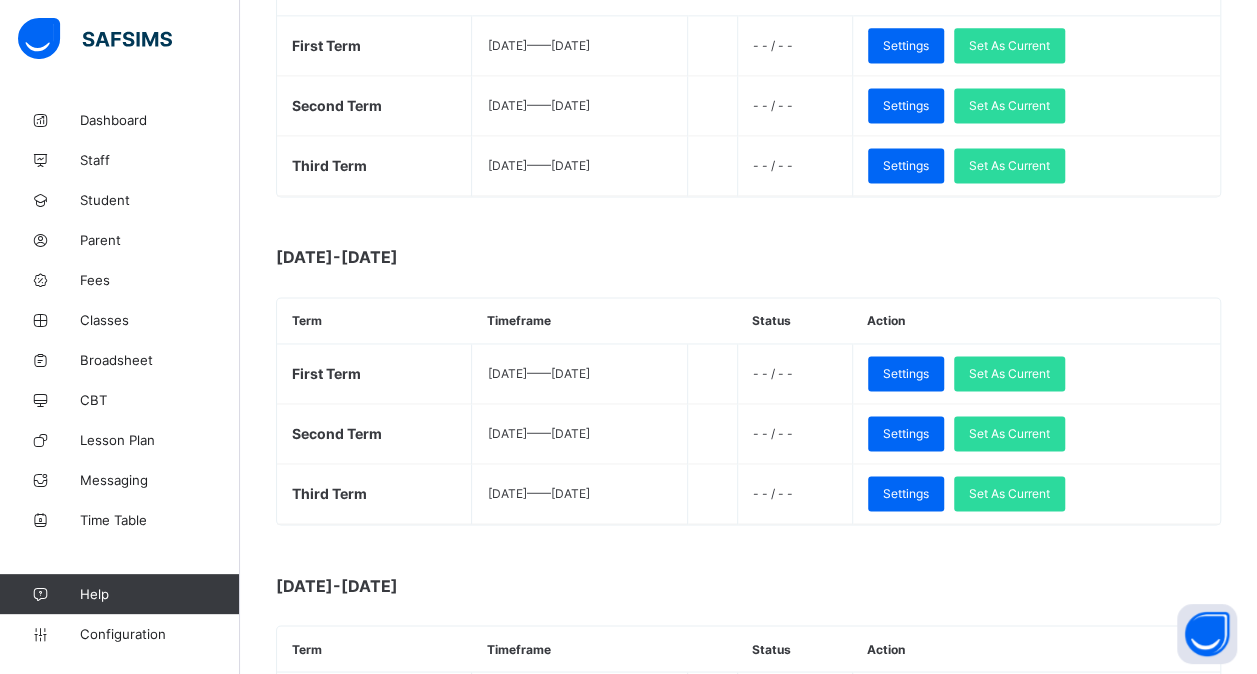
scroll to position [1364, 0]
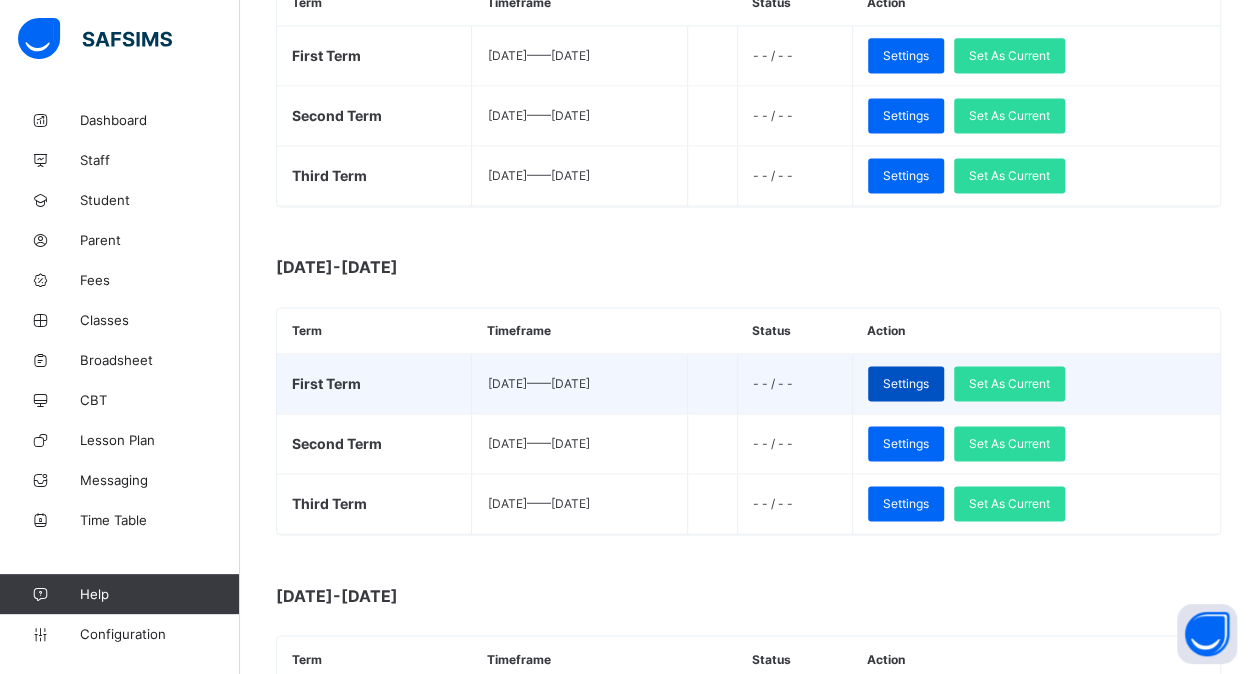
click at [929, 376] on span "Settings" at bounding box center [906, 383] width 46 height 15
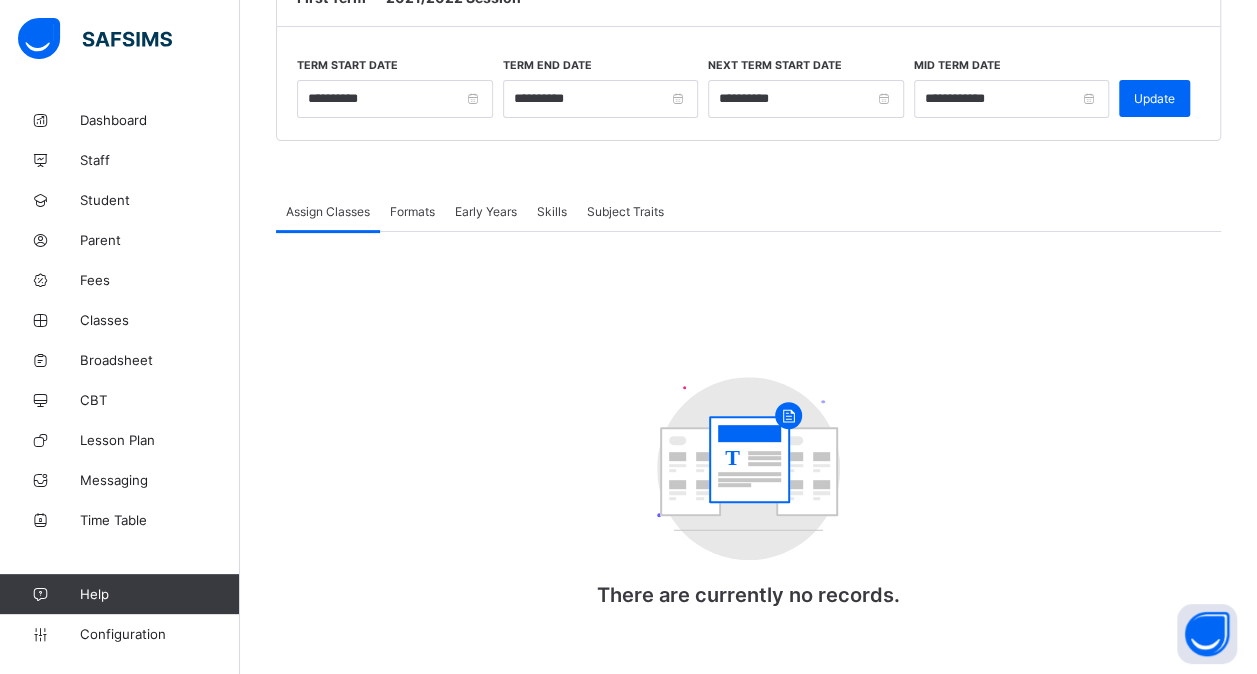
scroll to position [222, 0]
click at [409, 208] on div "Assign Classes Formats Early Years Skills Subject Traits Assign Classes More Op…" at bounding box center [748, 419] width 945 height 456
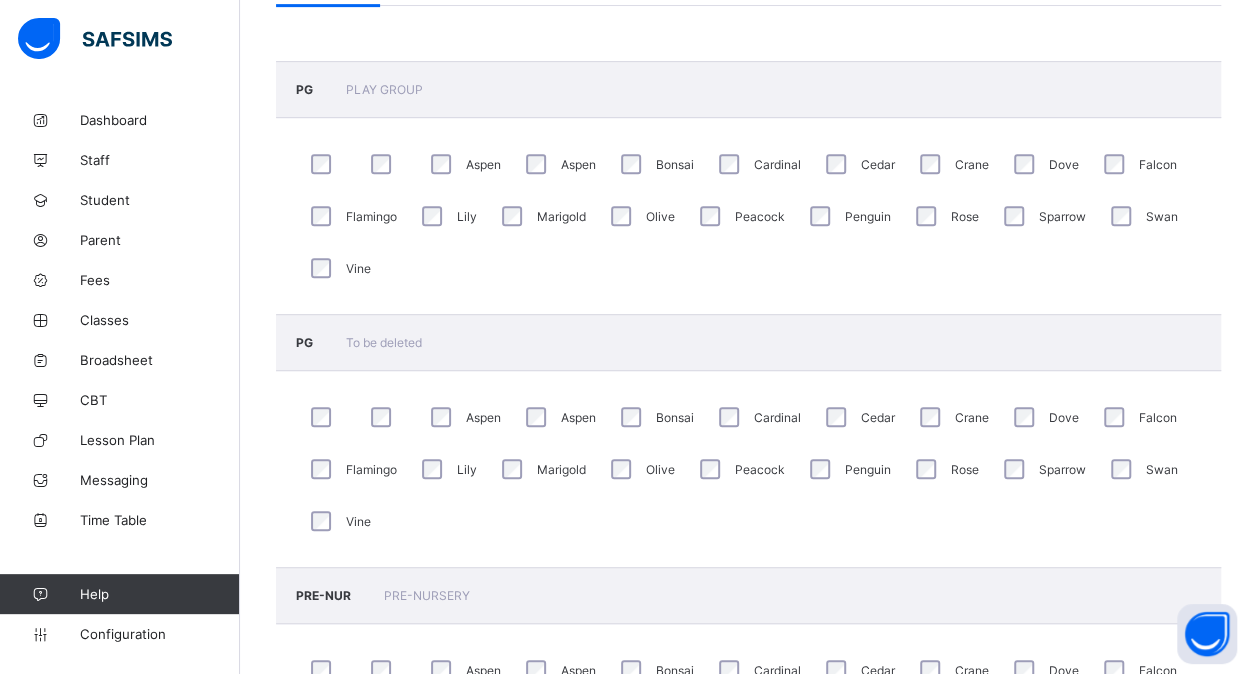
scroll to position [0, 0]
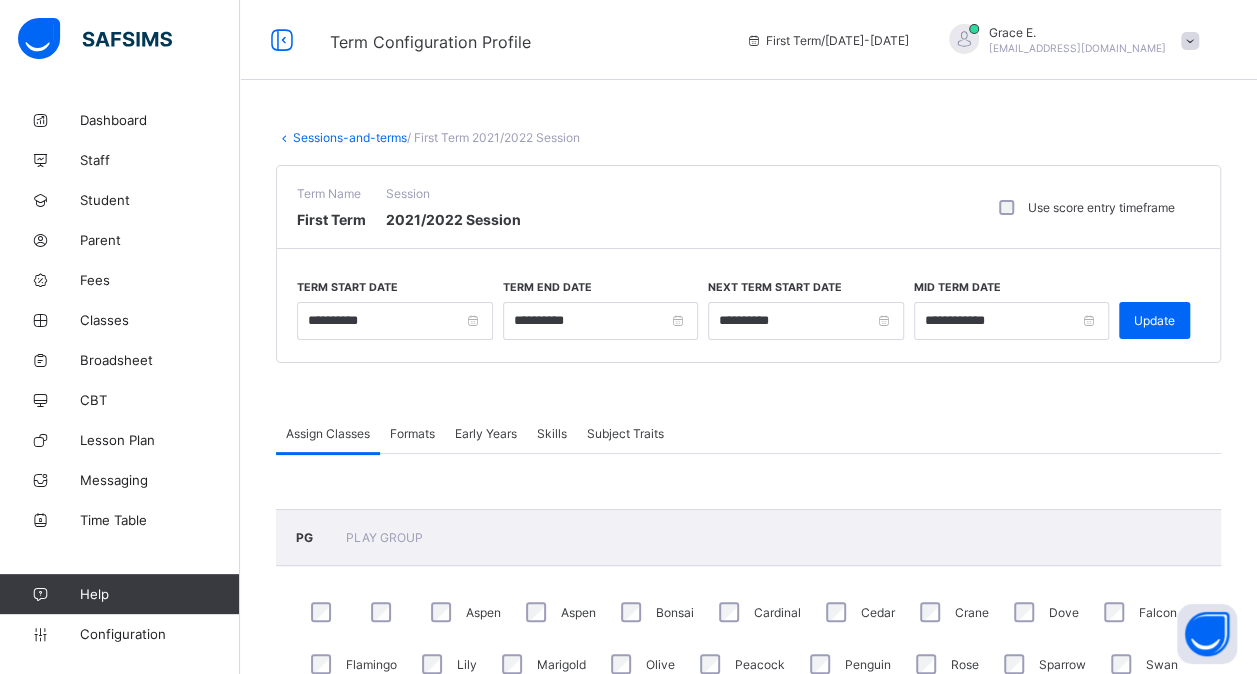
click at [420, 426] on span "Formats" at bounding box center [412, 433] width 45 height 15
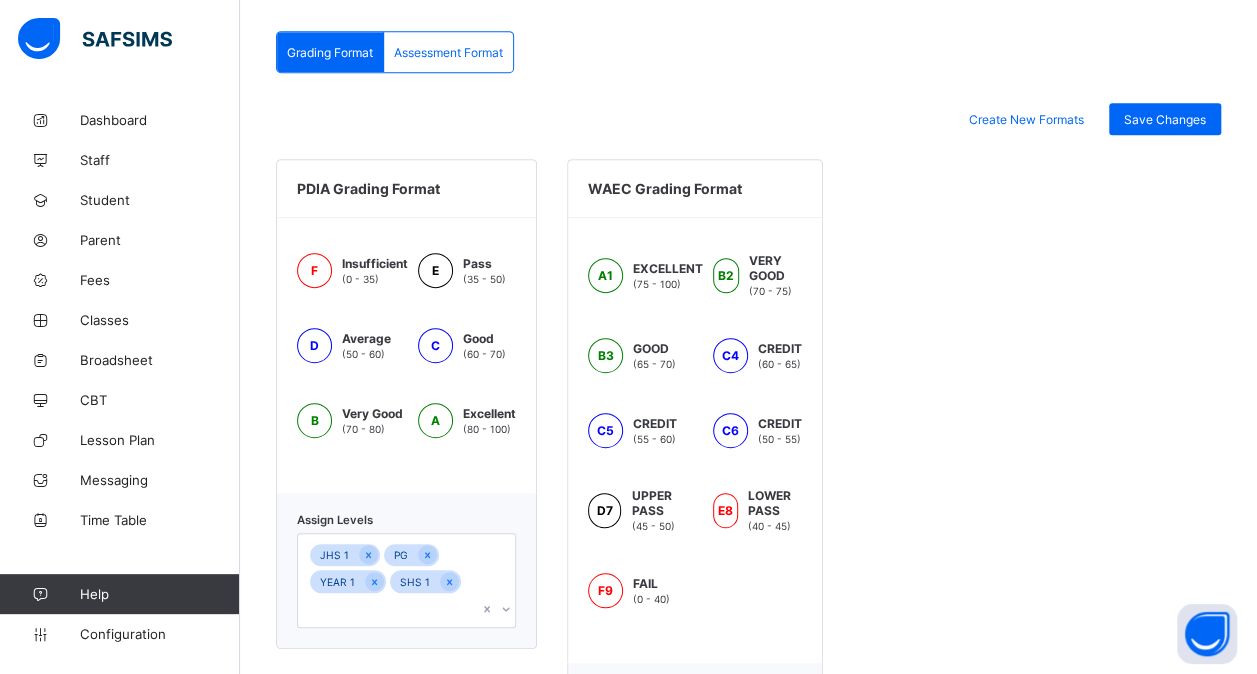
scroll to position [576, 0]
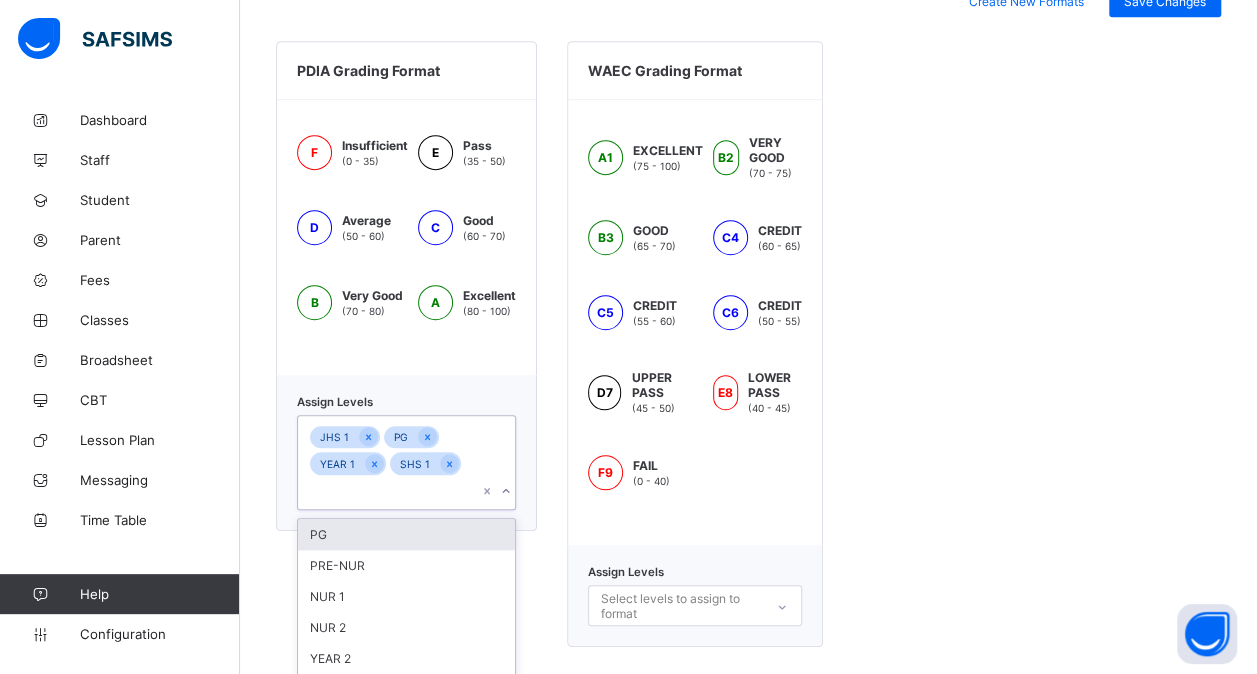
click at [467, 470] on div "JHS 1 PG YEAR 1 SHS 1" at bounding box center [387, 462] width 179 height 93
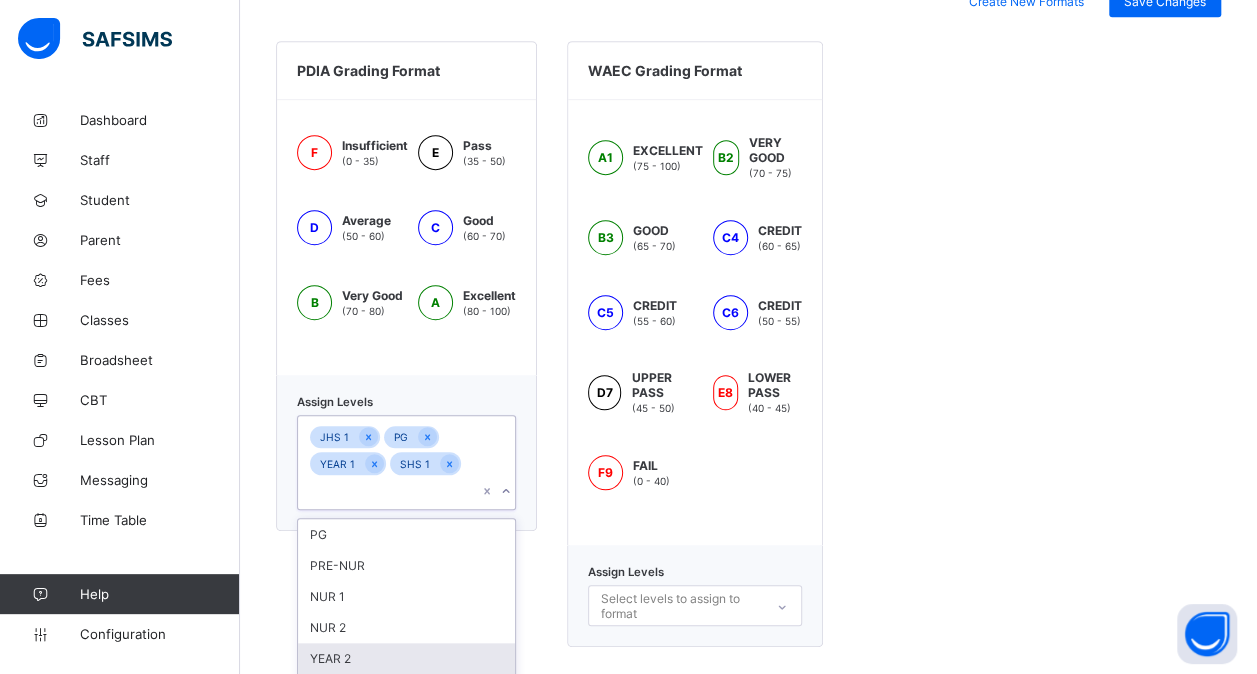
click at [405, 643] on div "YEAR 2" at bounding box center [406, 658] width 217 height 31
click at [405, 646] on div "YEAR 3" at bounding box center [406, 661] width 217 height 31
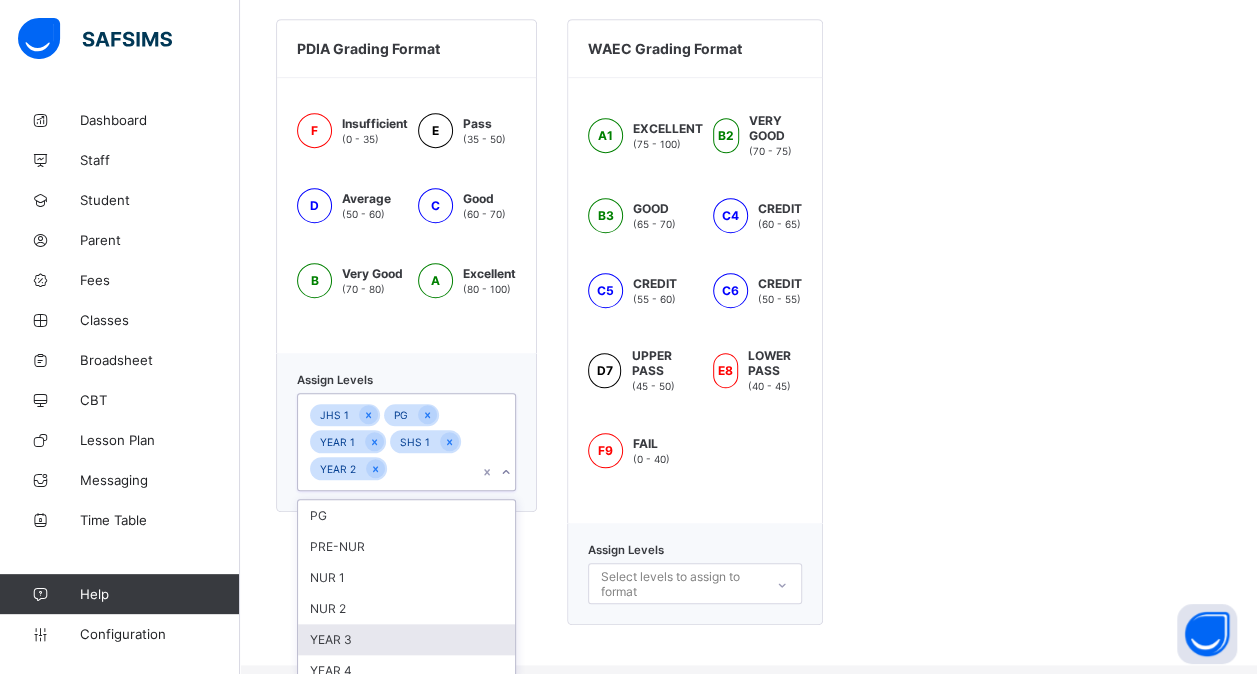
click at [405, 615] on div "NUR 2" at bounding box center [406, 608] width 217 height 31
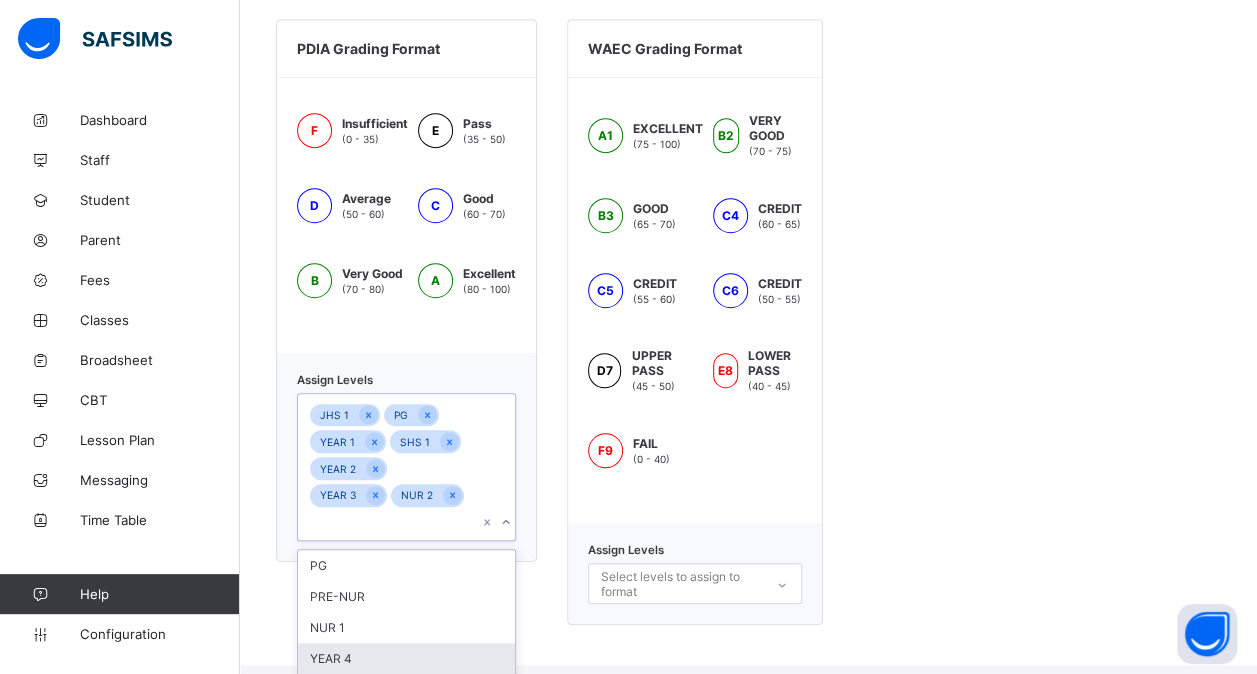
click at [392, 643] on div "YEAR 4" at bounding box center [406, 658] width 217 height 31
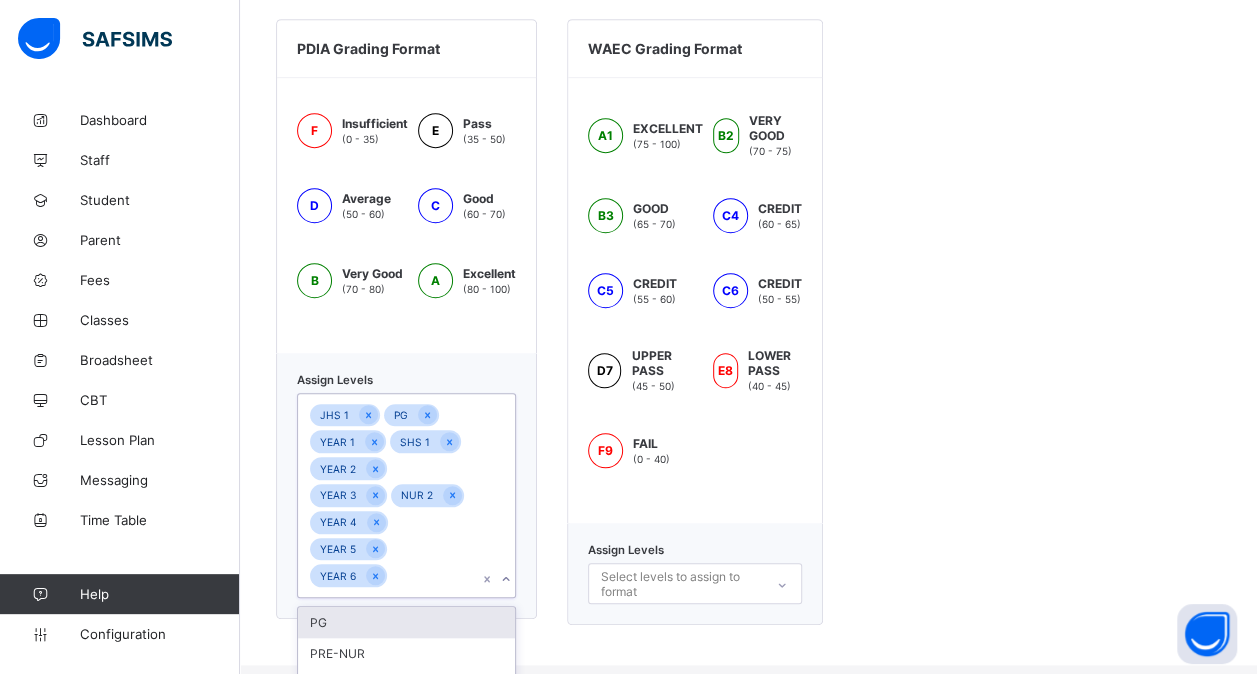
click at [392, 669] on div "NUR 1" at bounding box center [406, 684] width 217 height 31
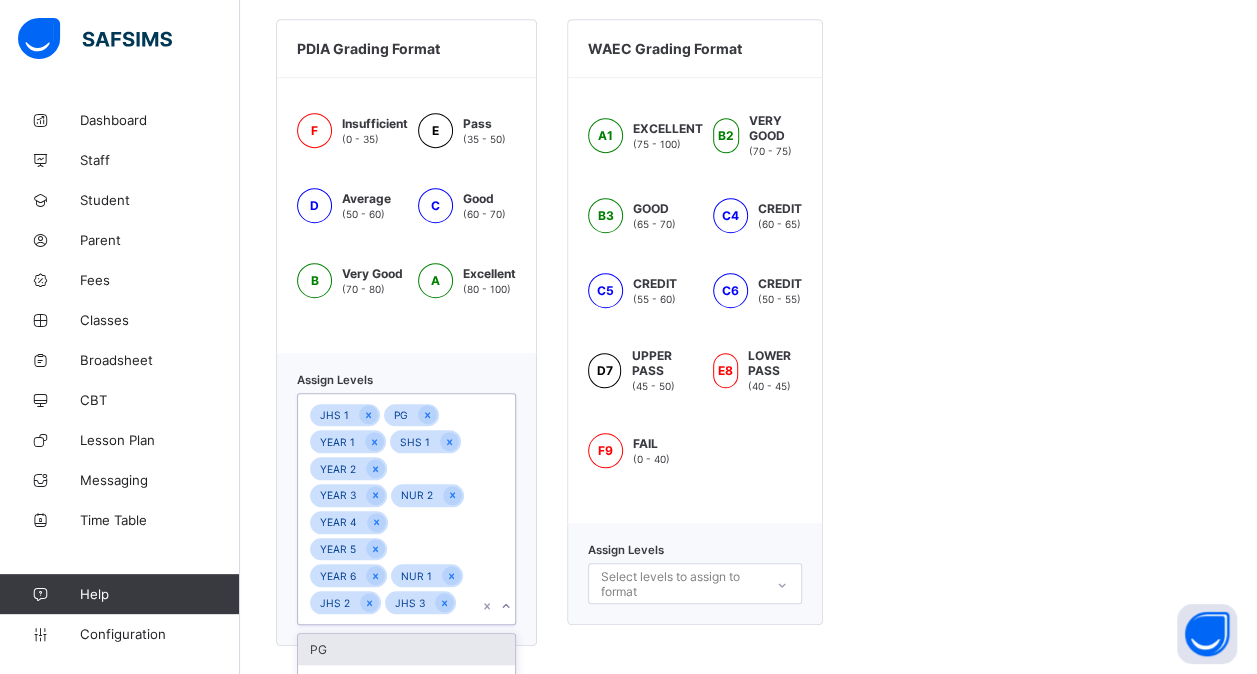
click at [392, 665] on div "PRE-NUR" at bounding box center [406, 680] width 217 height 31
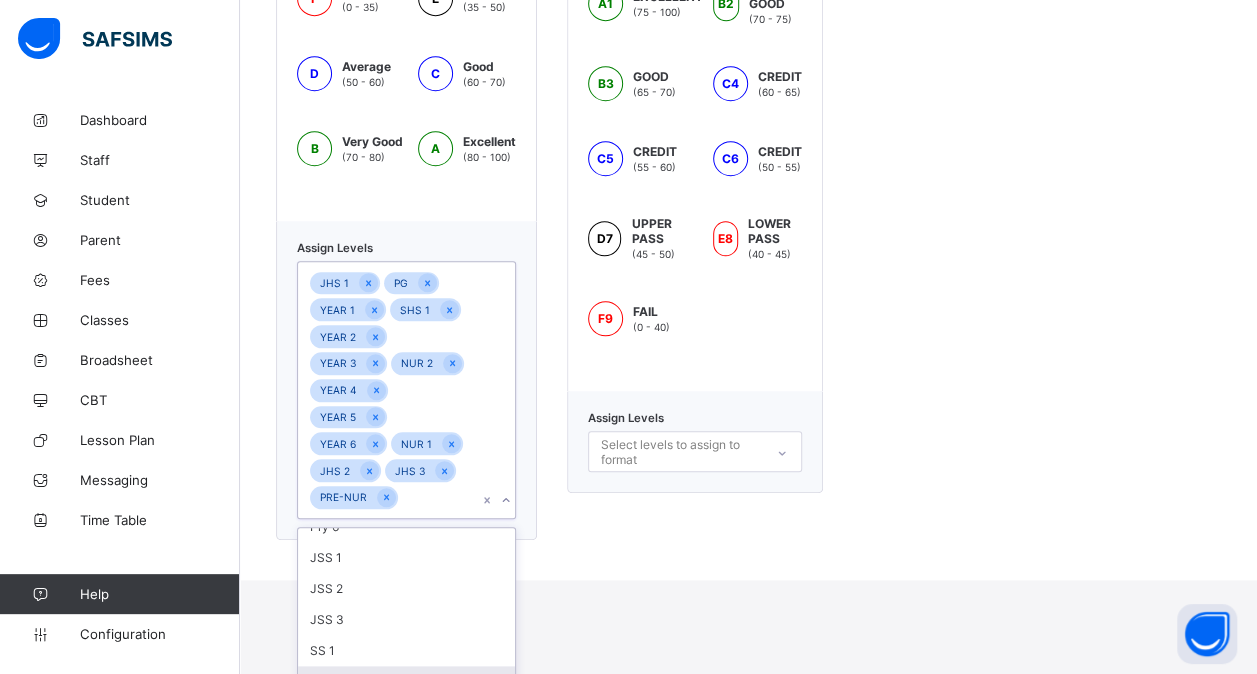
click at [402, 666] on div "SS 2" at bounding box center [406, 681] width 217 height 31
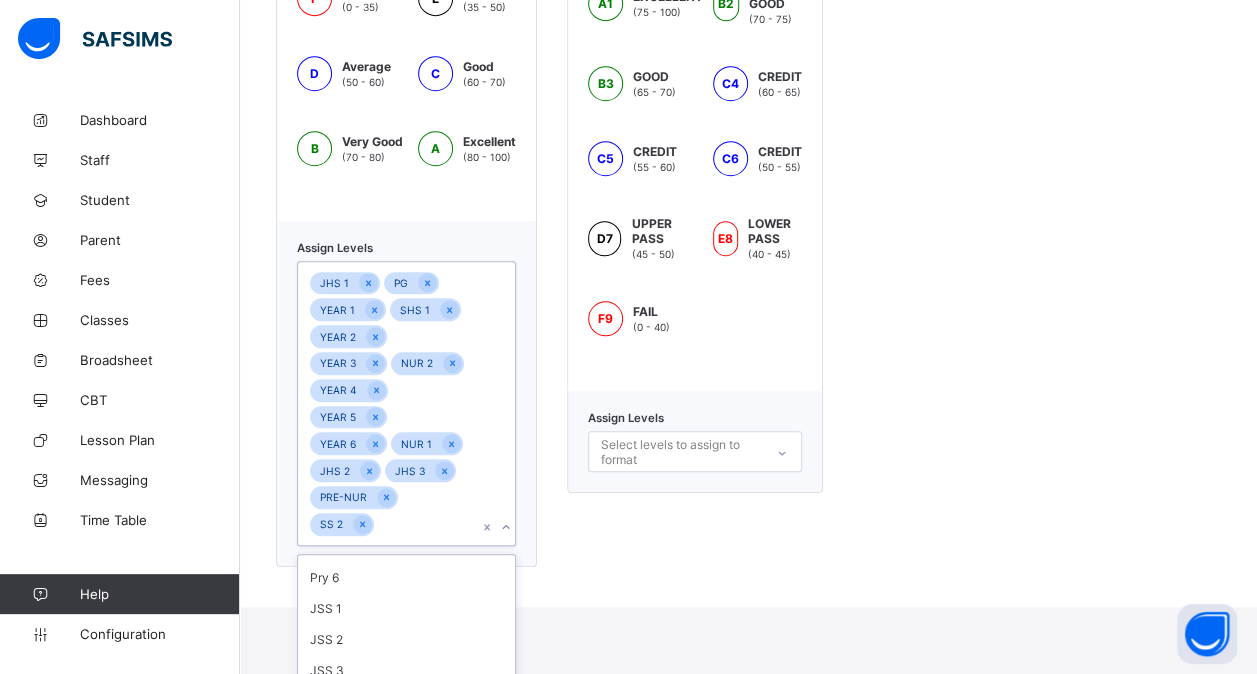
click at [402, 640] on div "JSS 2" at bounding box center [406, 655] width 217 height 31
click at [402, 653] on div "JSS 1" at bounding box center [406, 668] width 217 height 31
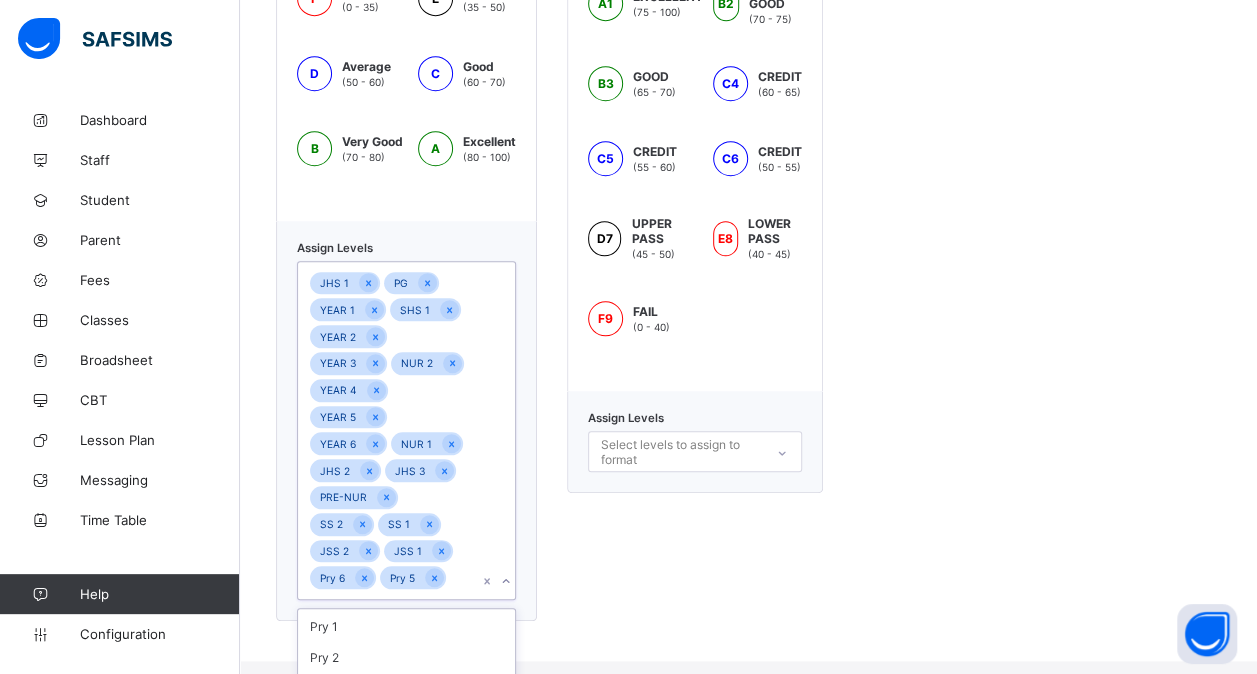
click at [402, 667] on div "YEAR 3" at bounding box center [406, 682] width 217 height 31
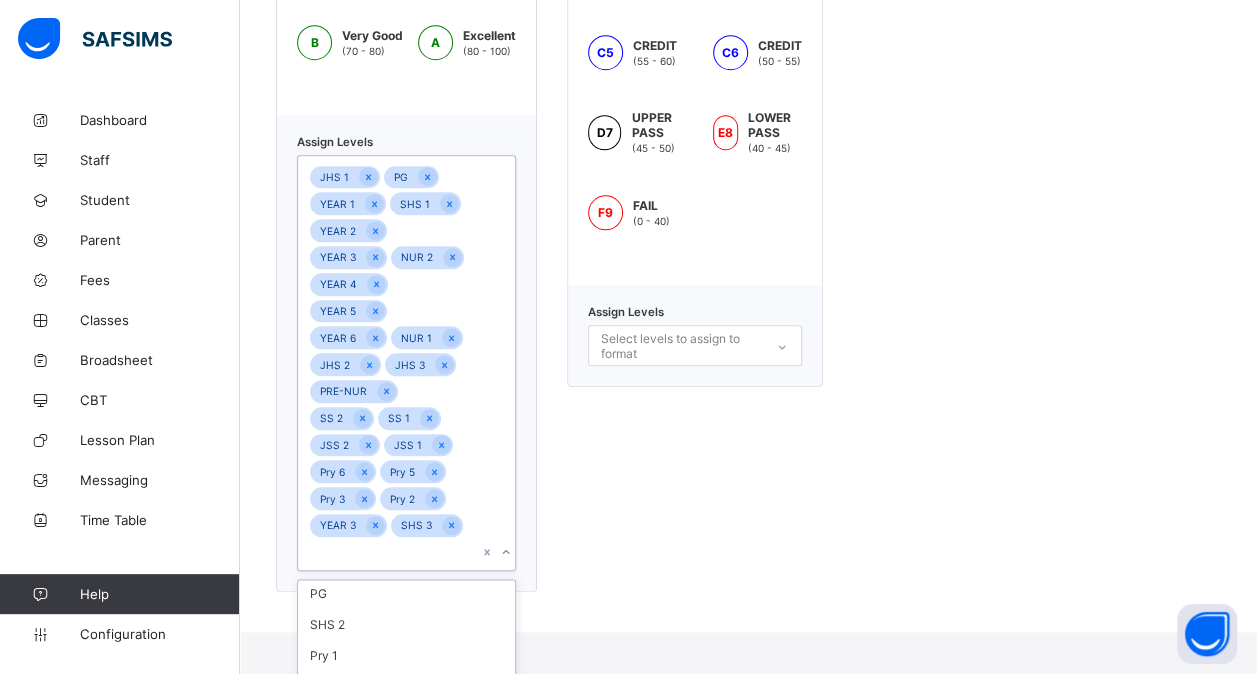
scroll to position [0, 0]
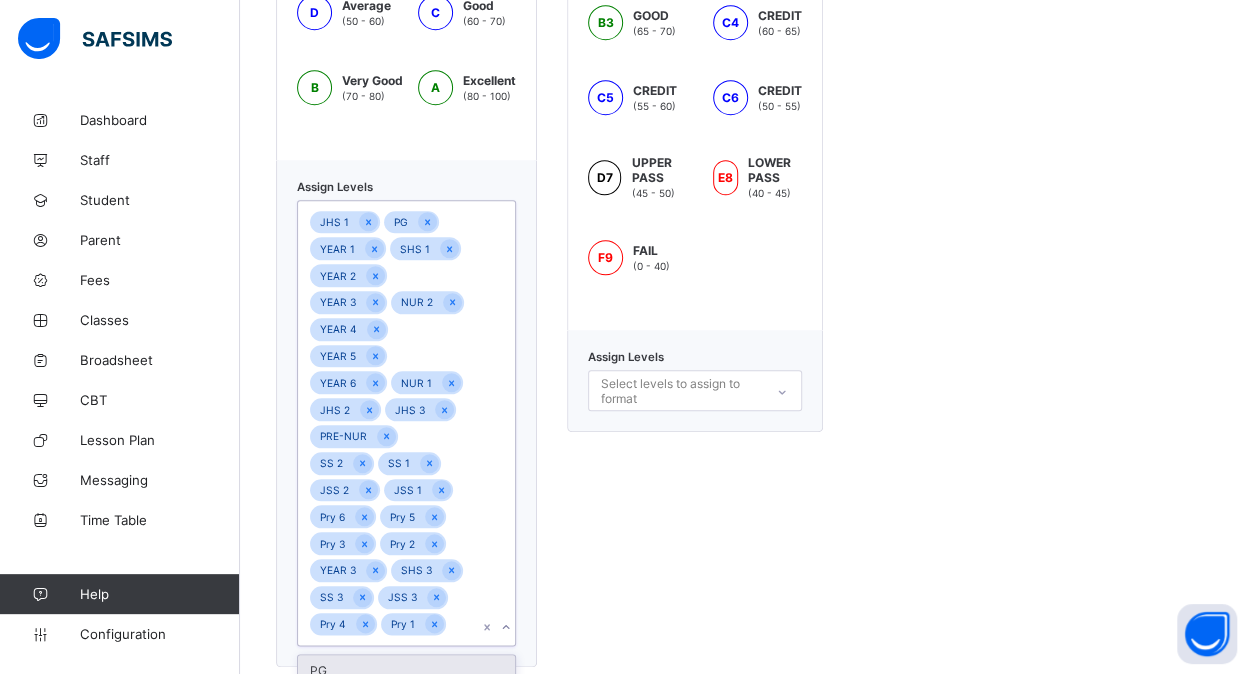
click at [374, 658] on div "**********" at bounding box center [748, 8] width 1017 height 1398
click at [374, 658] on div "**********" at bounding box center [748, 21] width 1017 height 1425
drag, startPoint x: 374, startPoint y: 658, endPoint x: 464, endPoint y: 539, distance: 149.2
click at [464, 539] on div "JHS 1 PG YEAR 1 SHS 1 YEAR 2 YEAR 3 NUR 2 YEAR 4 YEAR 5 YEAR 6 NUR 1 JHS 2 JHS …" at bounding box center [387, 436] width 179 height 471
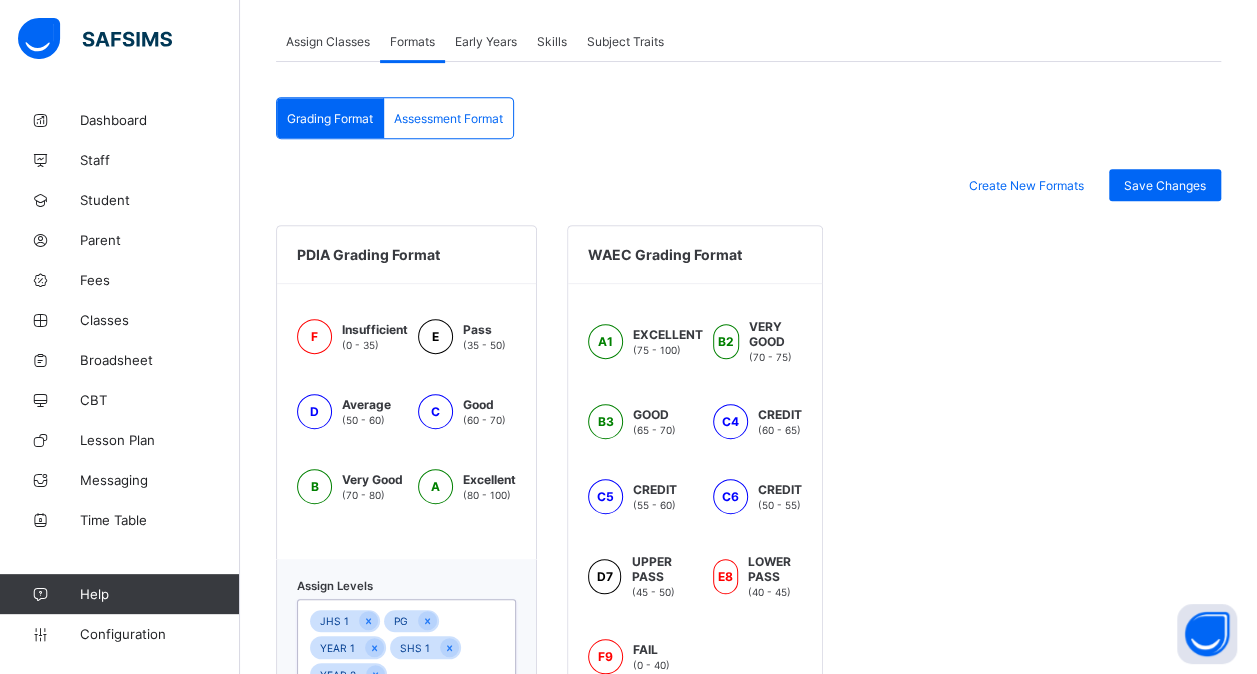
scroll to position [389, 0]
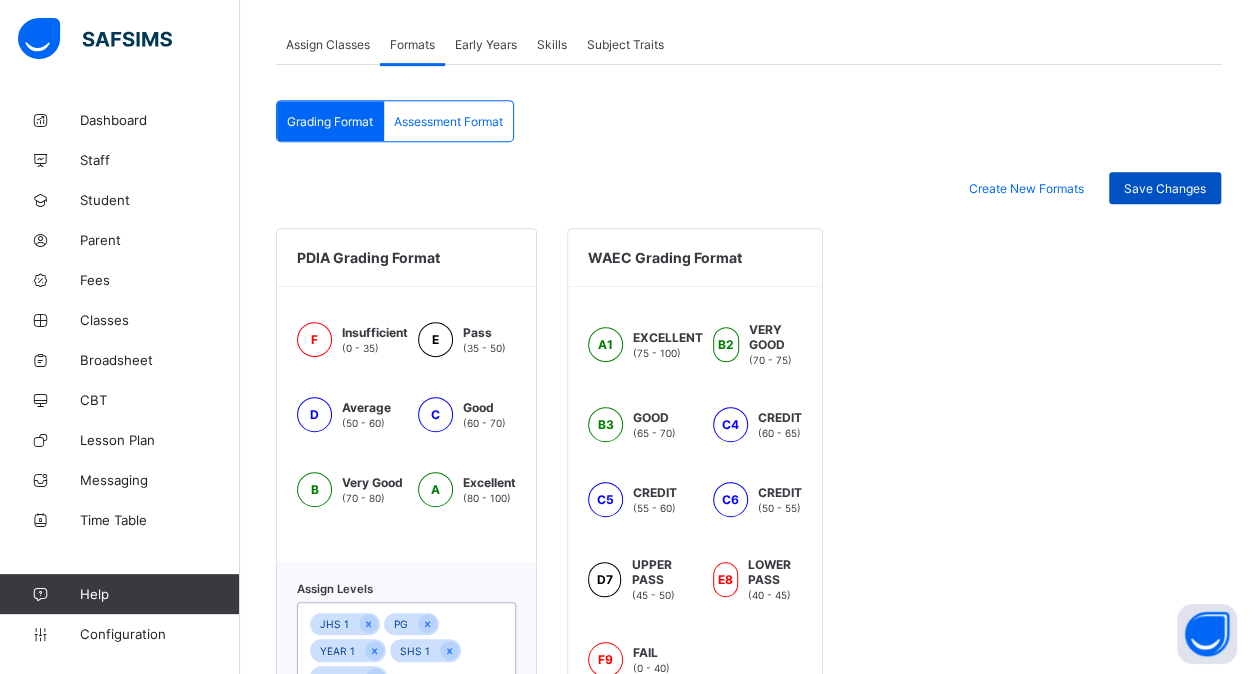
click at [1176, 175] on div "Save Changes" at bounding box center [1165, 188] width 112 height 32
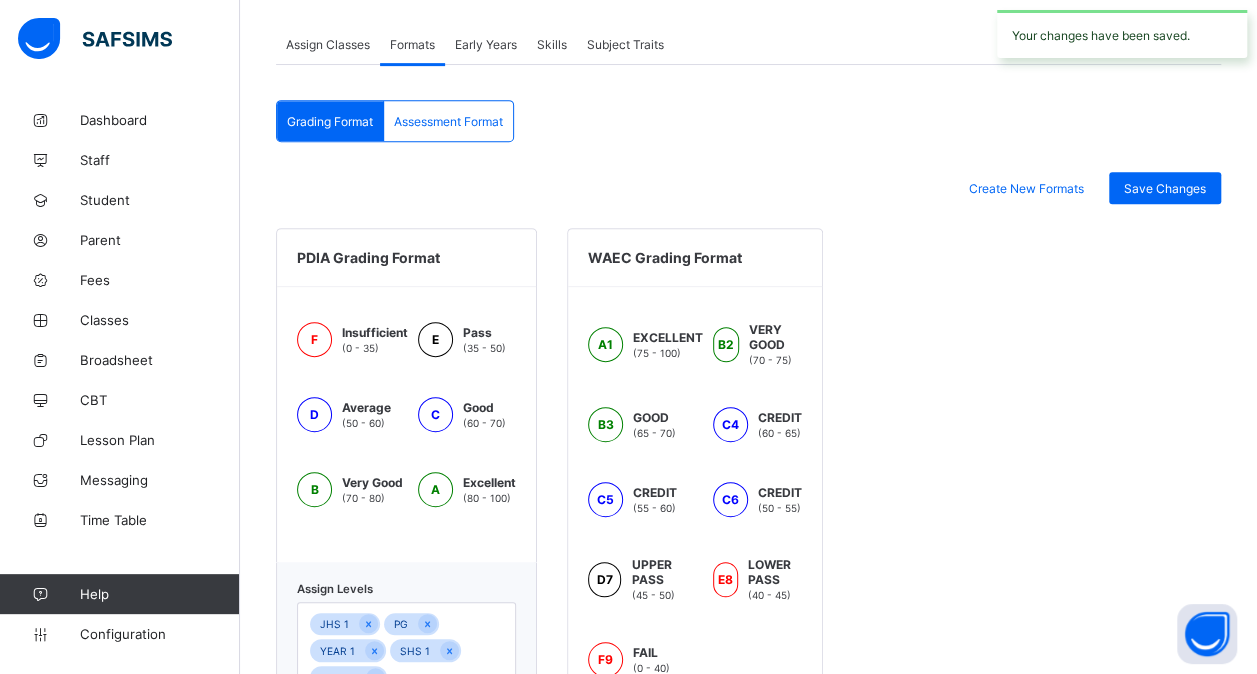
click at [484, 116] on span "Assessment Format" at bounding box center [448, 121] width 109 height 15
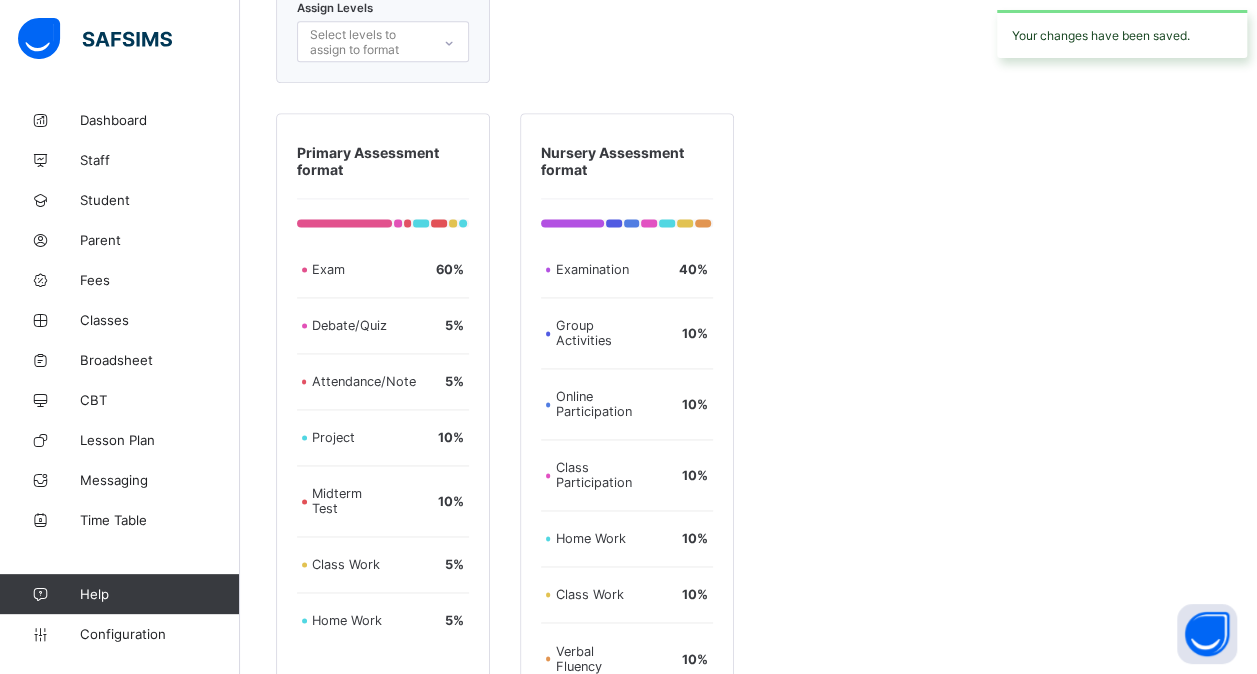
scroll to position [1482, 0]
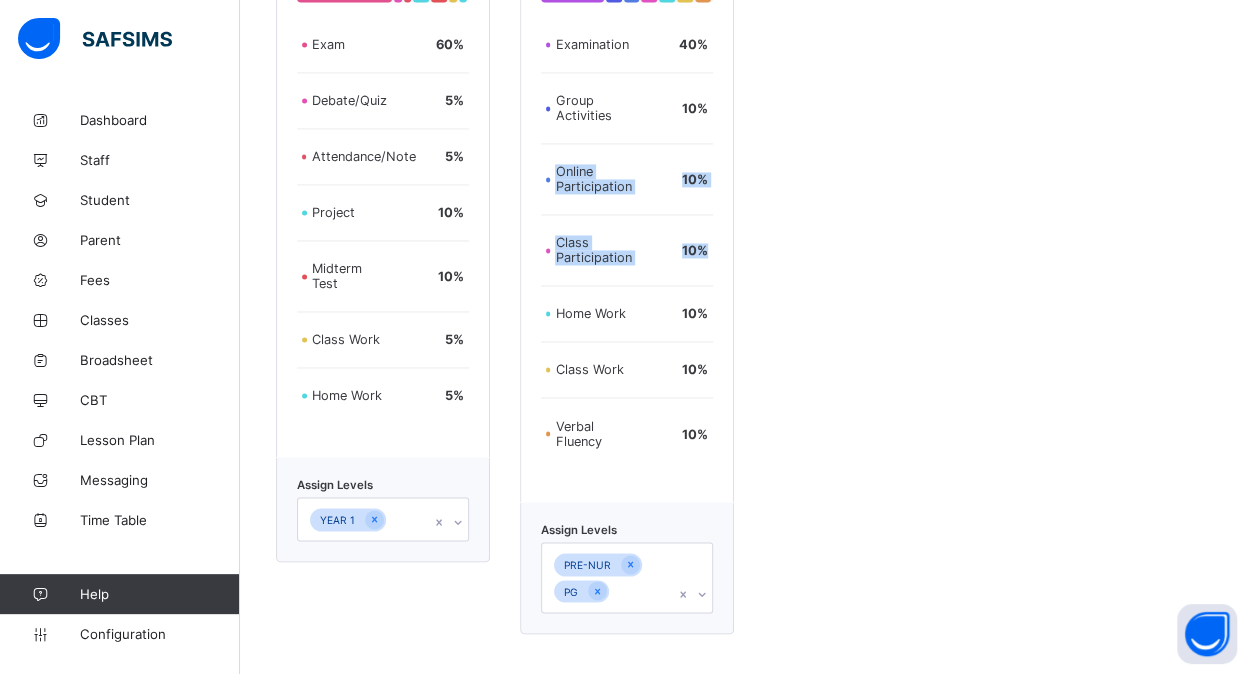
drag, startPoint x: 730, startPoint y: 94, endPoint x: 531, endPoint y: 335, distance: 312.5
click at [531, 335] on div "Nursery Assessment format Examination 40 % Group Activities 10 % Online Partici…" at bounding box center [627, 195] width 214 height 614
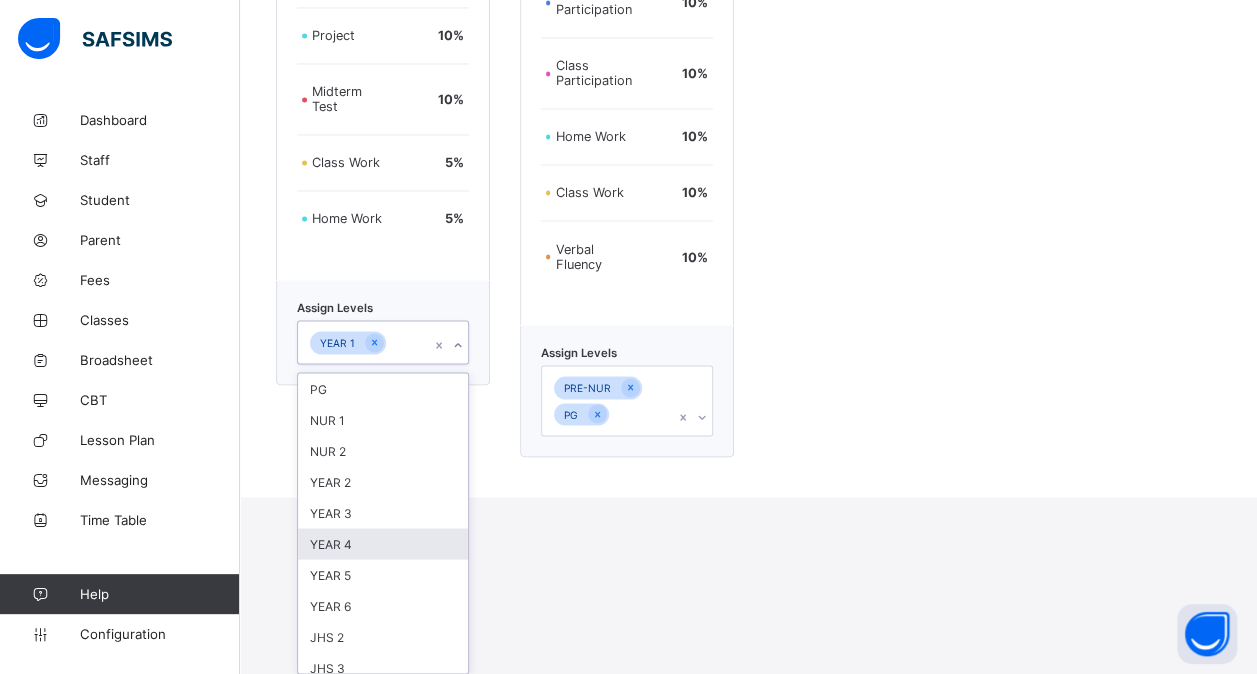
click at [406, 364] on div "option YEAR 4 focused, 6 of 25. 25 results available. Use Up and Down to choose…" at bounding box center [383, 342] width 172 height 44
click at [397, 492] on div "YEAR 2" at bounding box center [383, 481] width 170 height 31
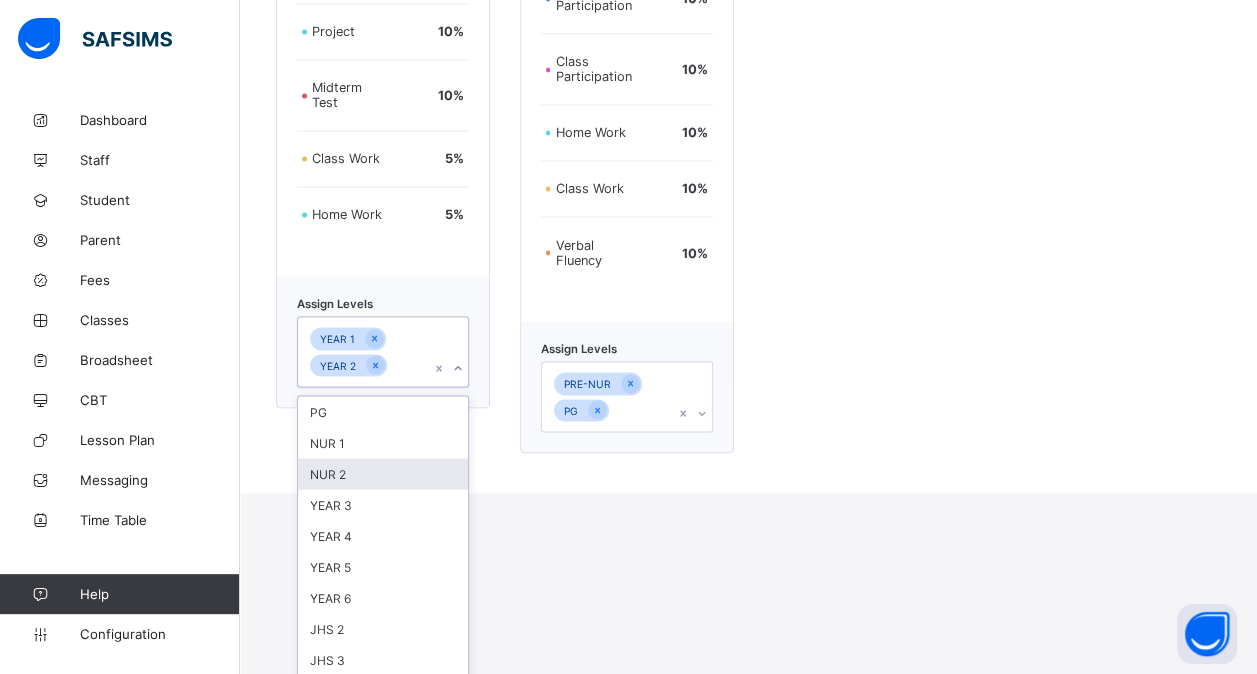
scroll to position [1731, 0]
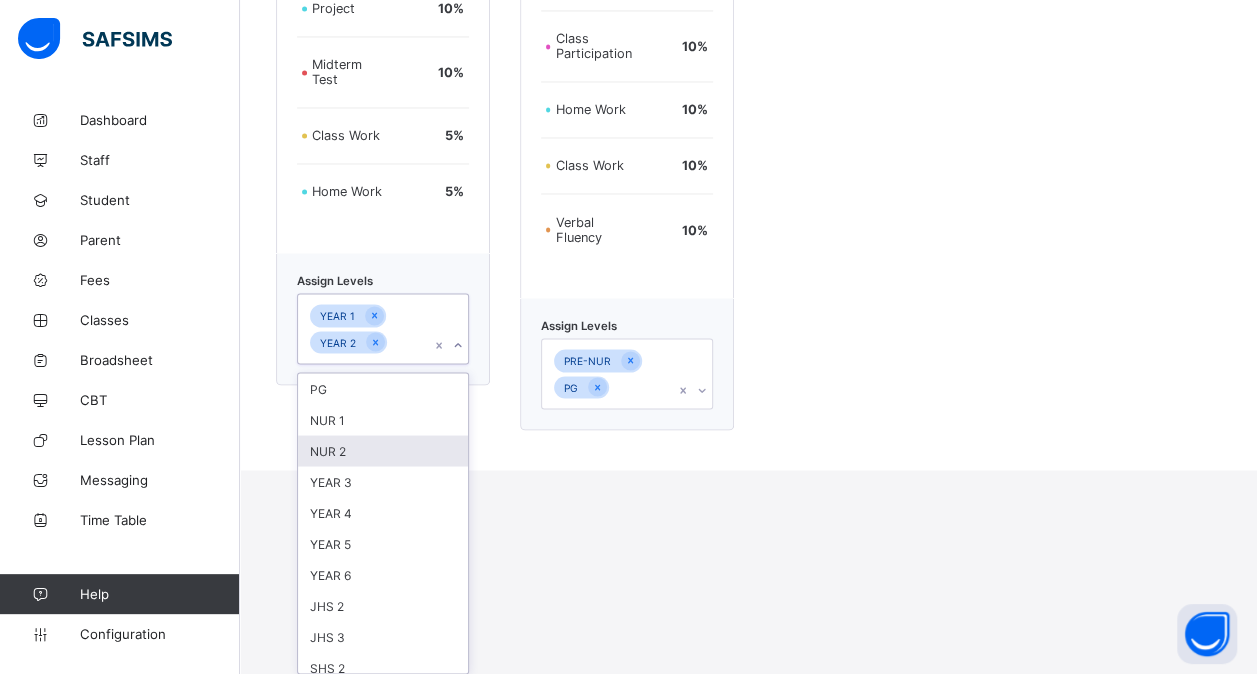
click at [634, 409] on div "PRE-NUR PG" at bounding box center [627, 373] width 172 height 71
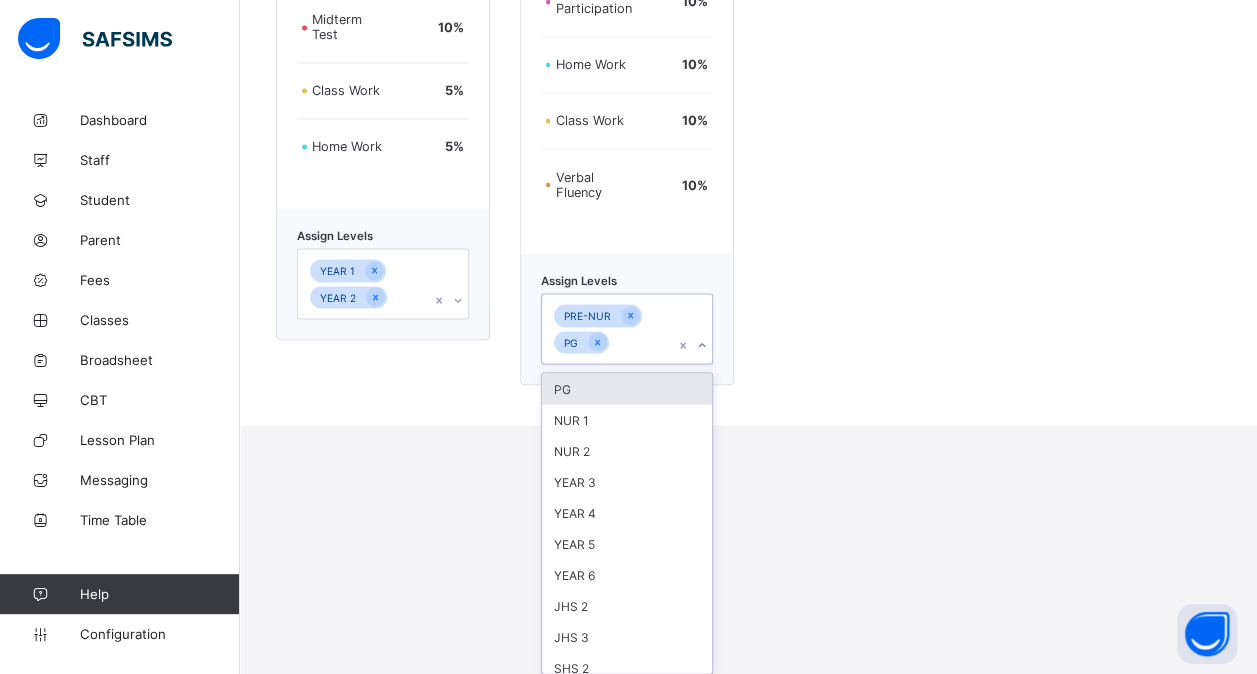
click at [582, 386] on div "PG" at bounding box center [627, 388] width 170 height 31
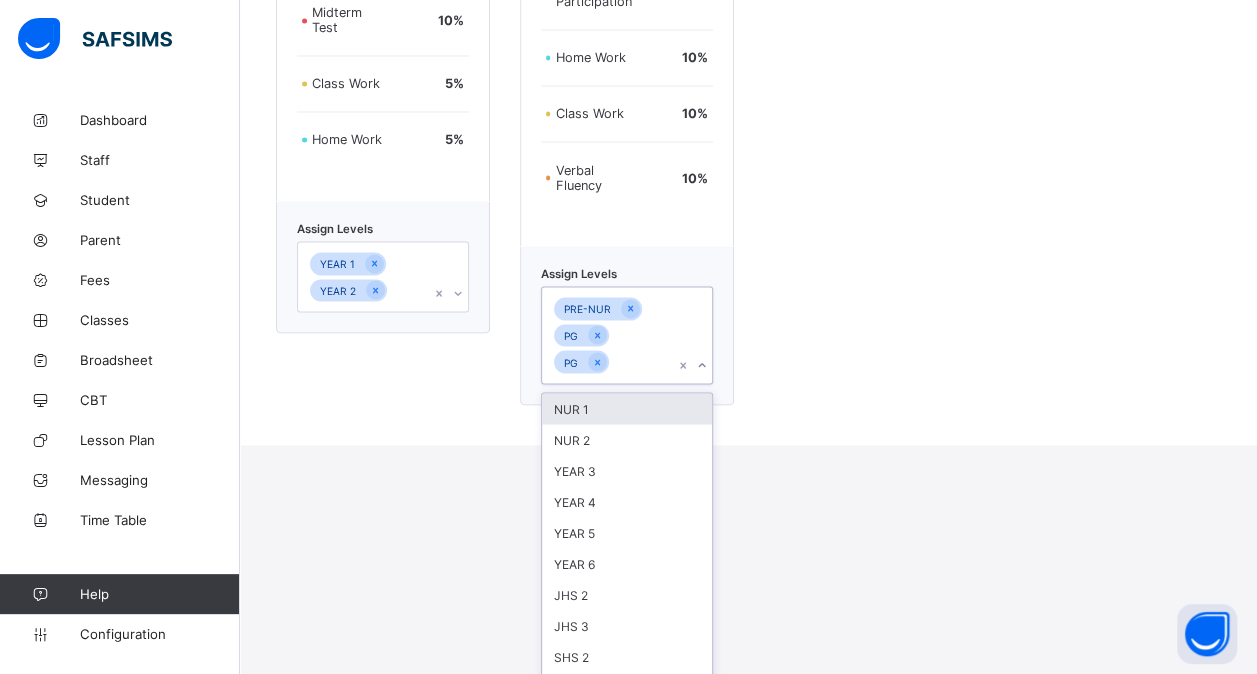
click at [566, 409] on div "NUR 1" at bounding box center [627, 408] width 170 height 31
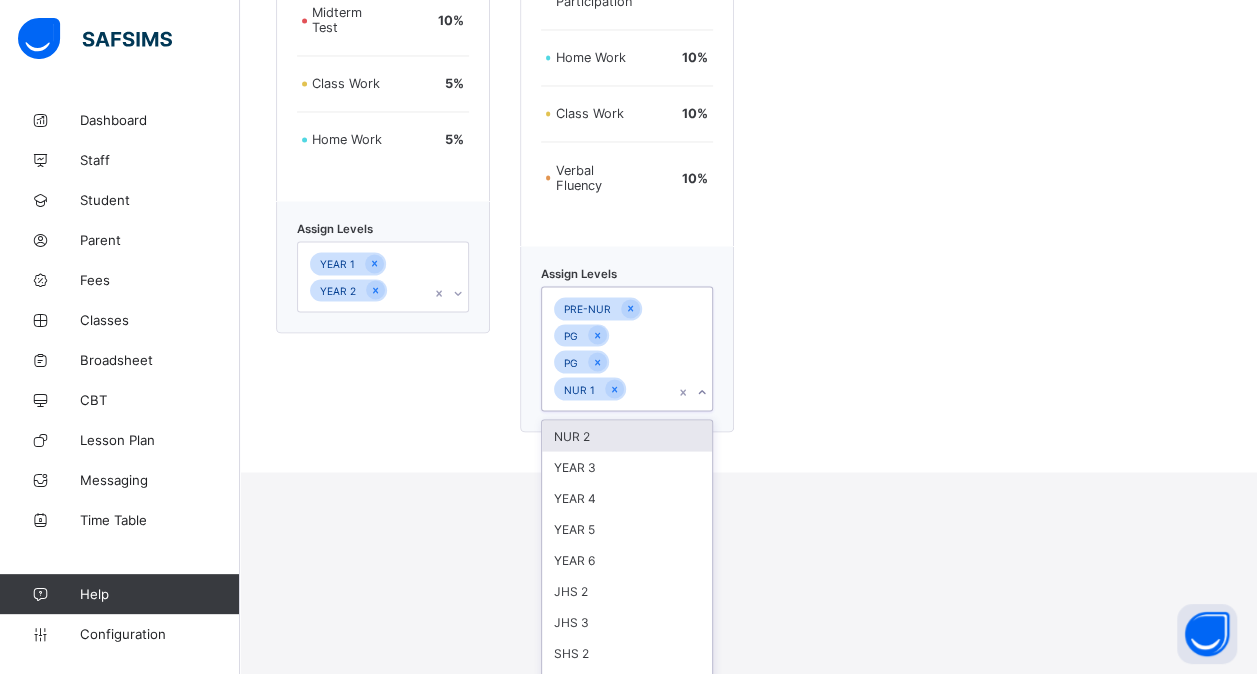
click at [588, 448] on div "NUR 2" at bounding box center [627, 435] width 170 height 31
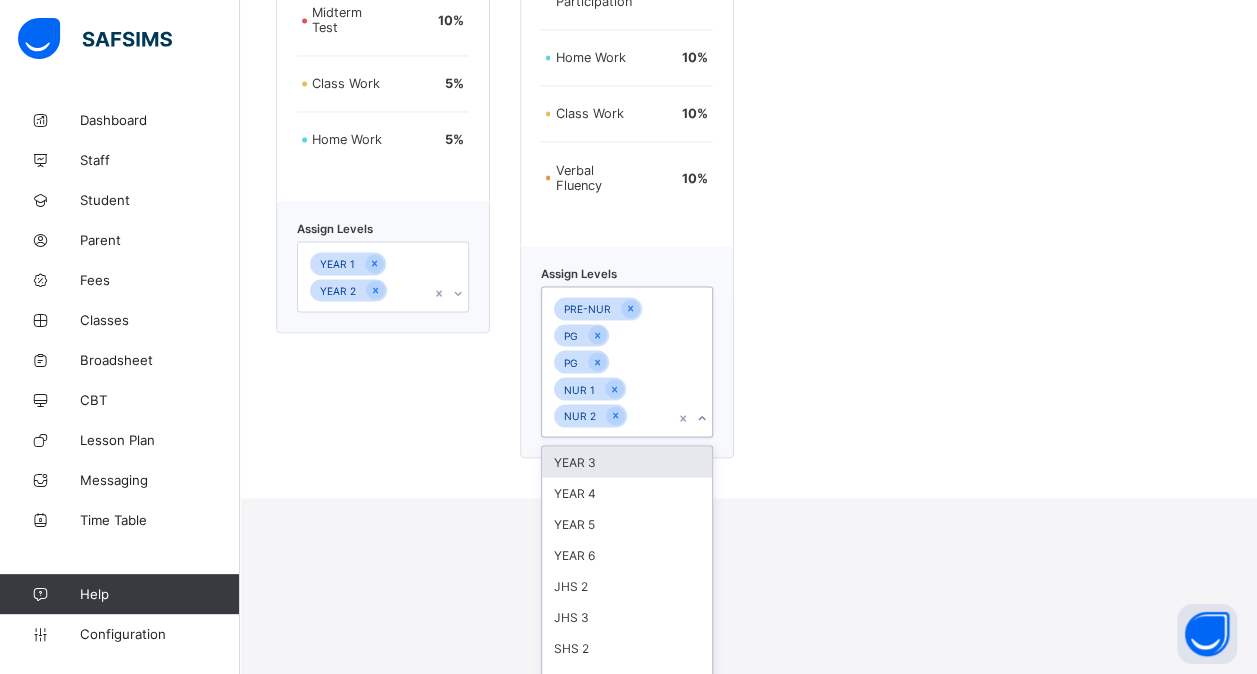
scroll to position [1563, 0]
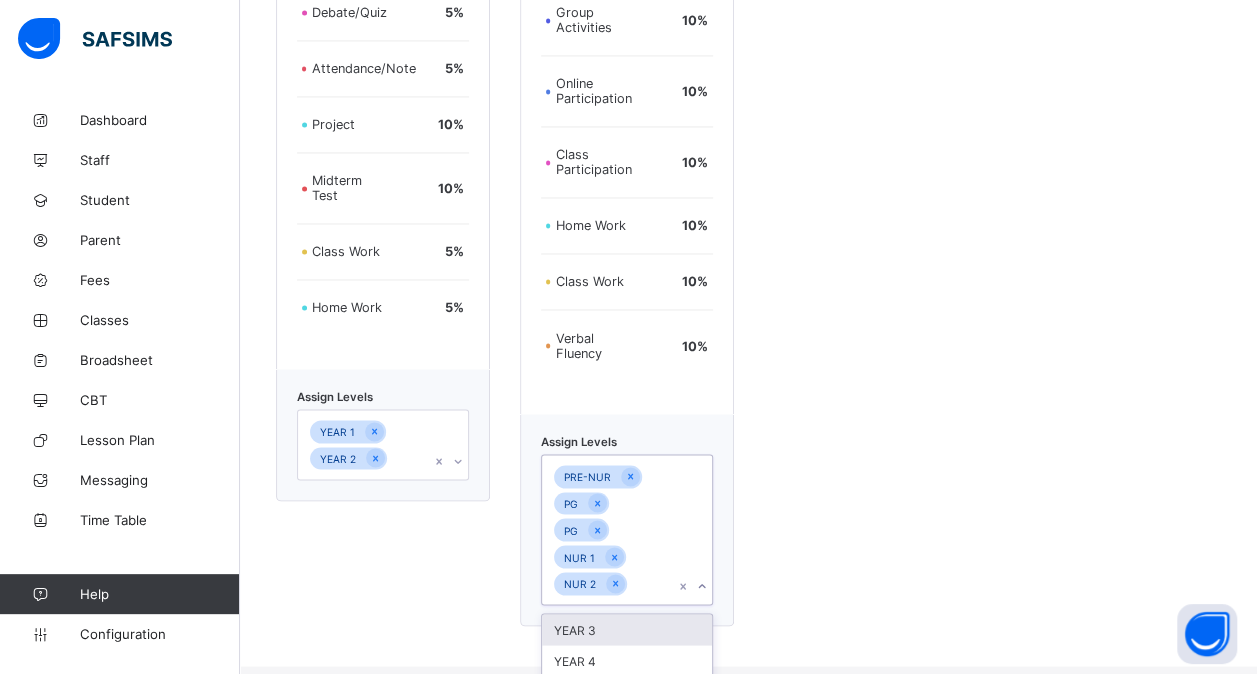
click at [409, 308] on div "Primary Assessment format Exam 60 % Debate/Quiz 5 % Attendance/Note 5 % Project…" at bounding box center [383, 213] width 214 height 826
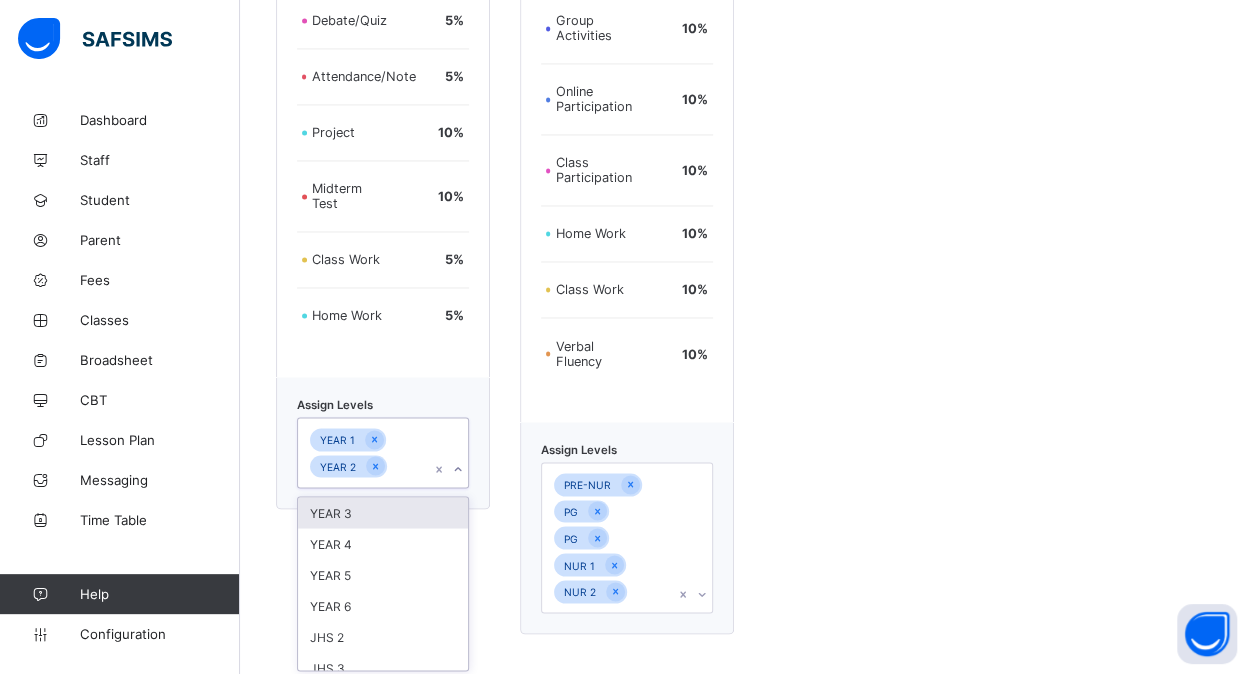
click at [343, 521] on div "YEAR 3" at bounding box center [383, 512] width 170 height 31
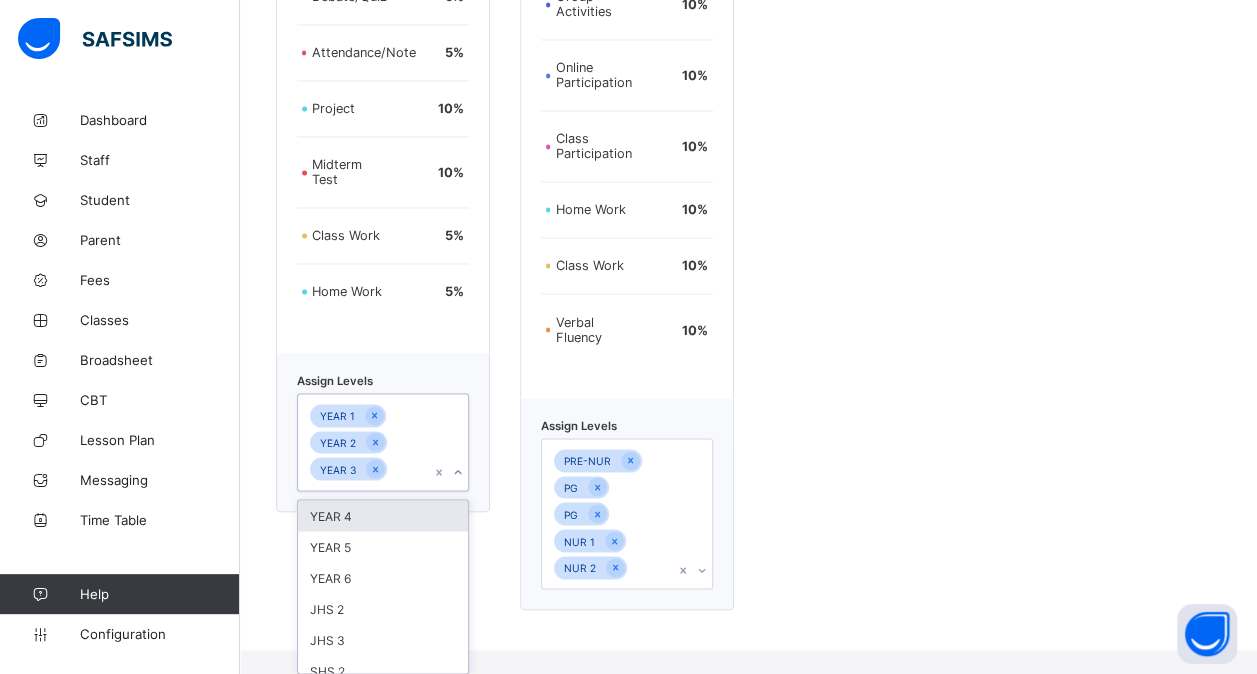
click at [361, 523] on div "YEAR 4" at bounding box center [383, 515] width 170 height 31
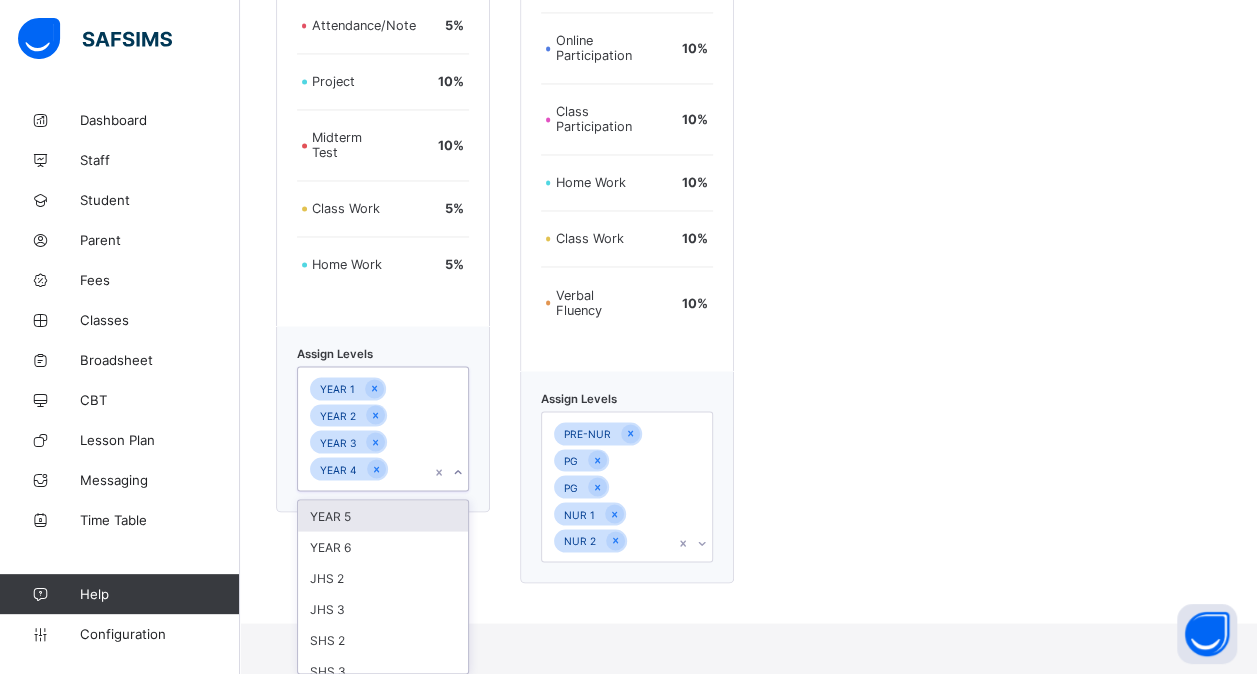
click at [320, 523] on div "YEAR 5" at bounding box center [383, 515] width 170 height 31
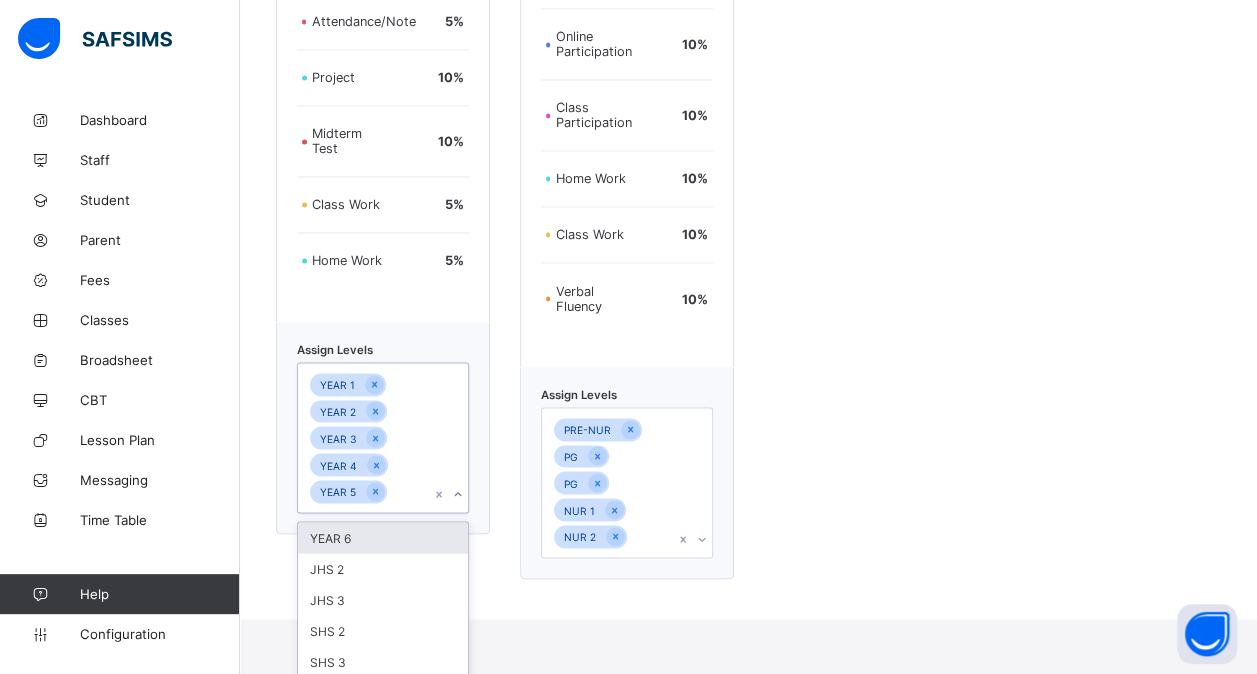
scroll to position [1637, 0]
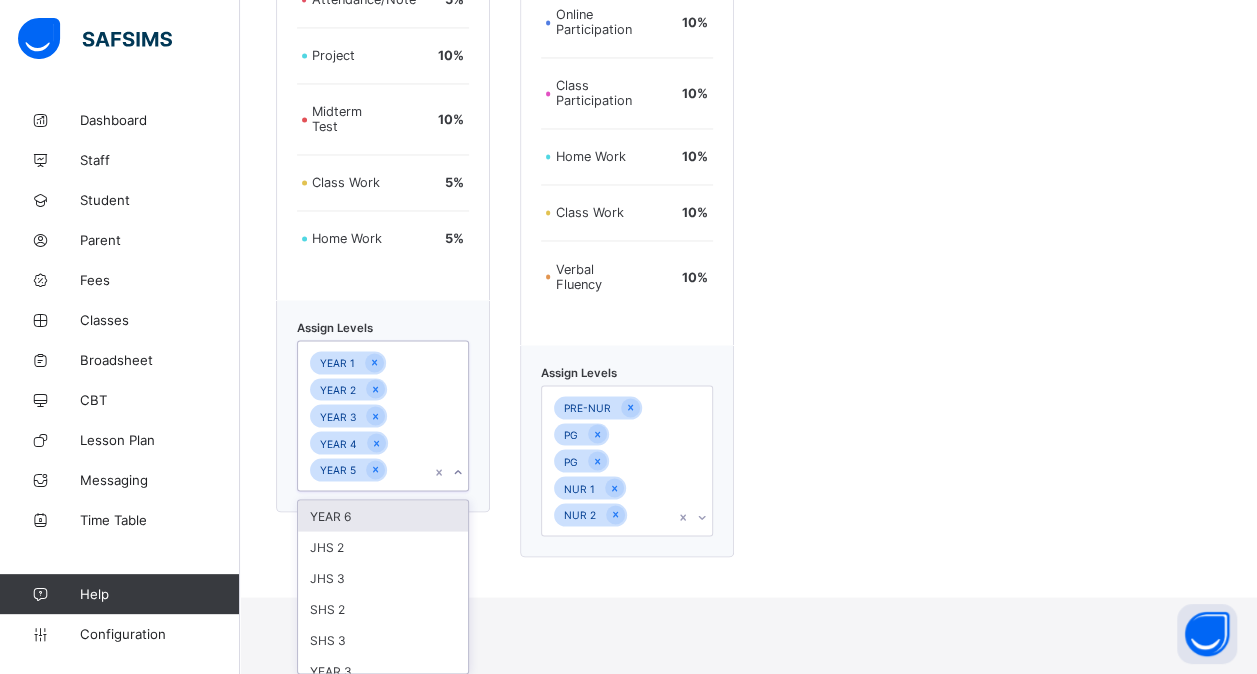
click at [370, 524] on div "YEAR 6" at bounding box center [383, 515] width 170 height 31
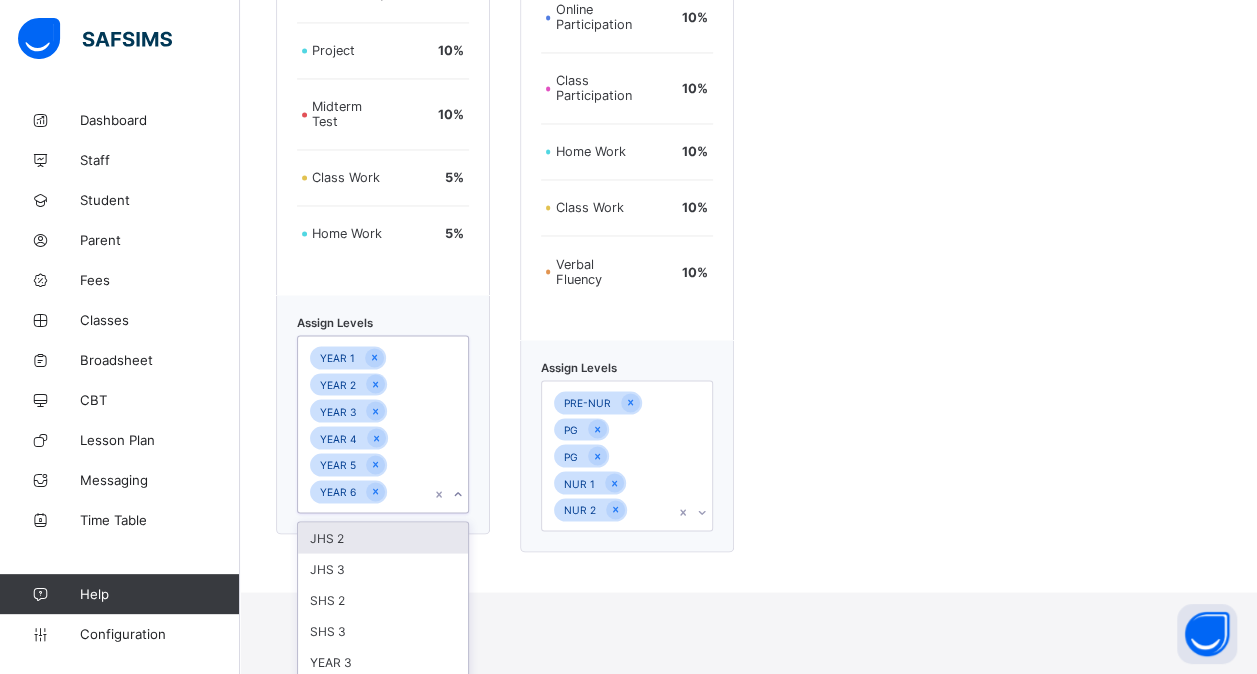
scroll to position [1664, 0]
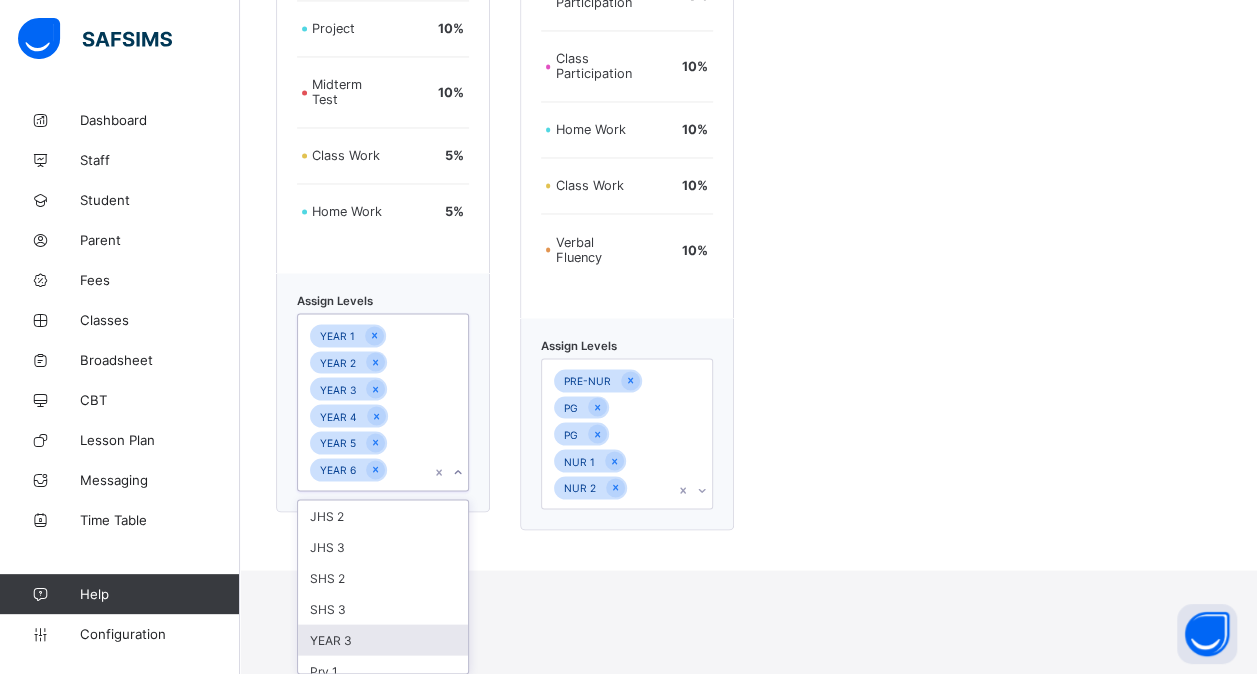
click at [352, 644] on div "YEAR 3" at bounding box center [383, 639] width 170 height 31
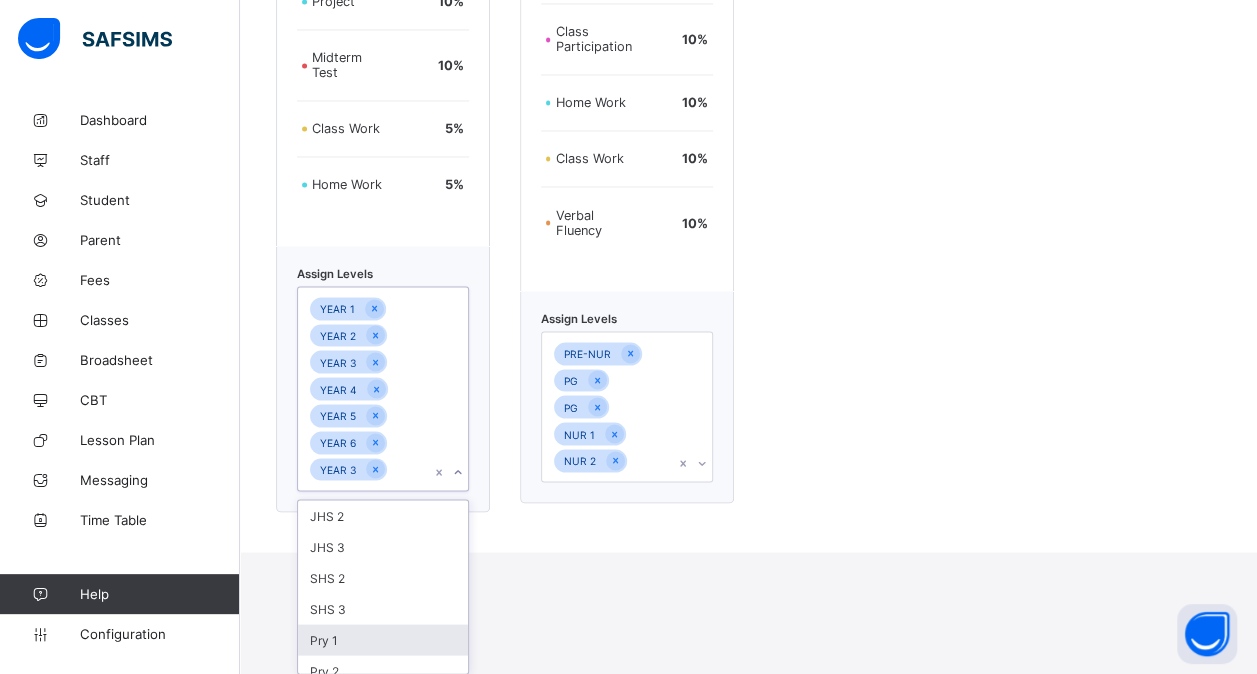
click at [340, 645] on div "Pry 1" at bounding box center [383, 639] width 170 height 31
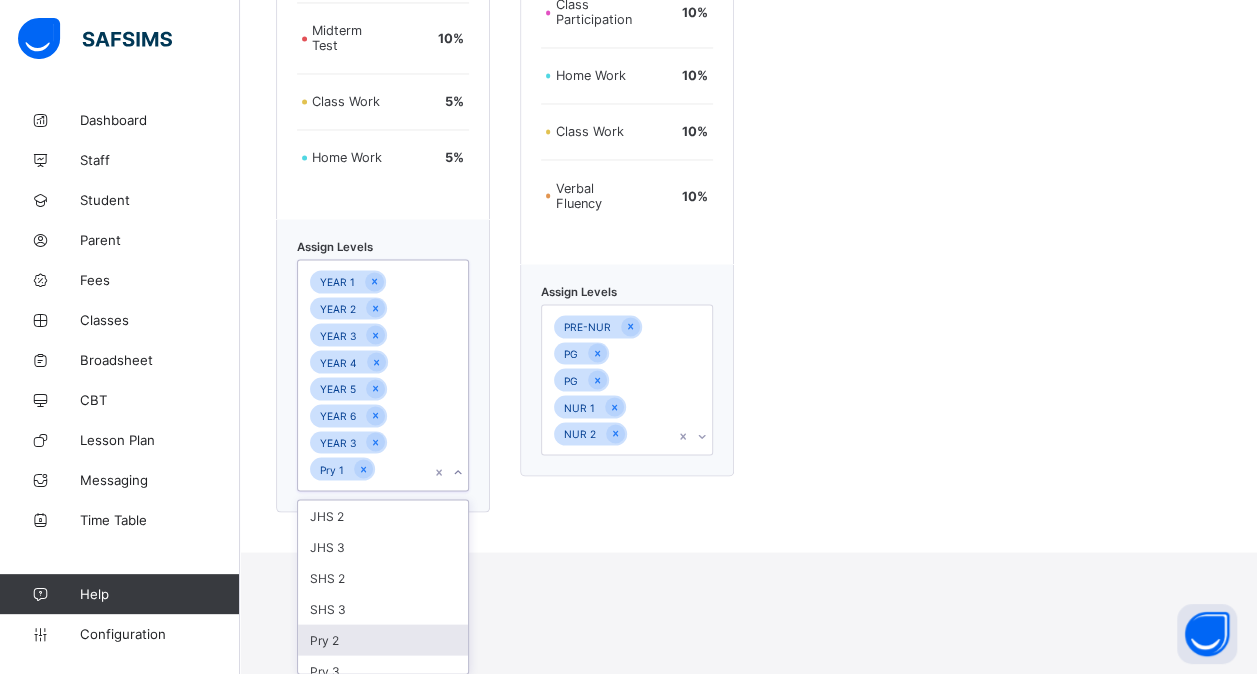
click at [340, 645] on div "Pry 2" at bounding box center [383, 639] width 170 height 31
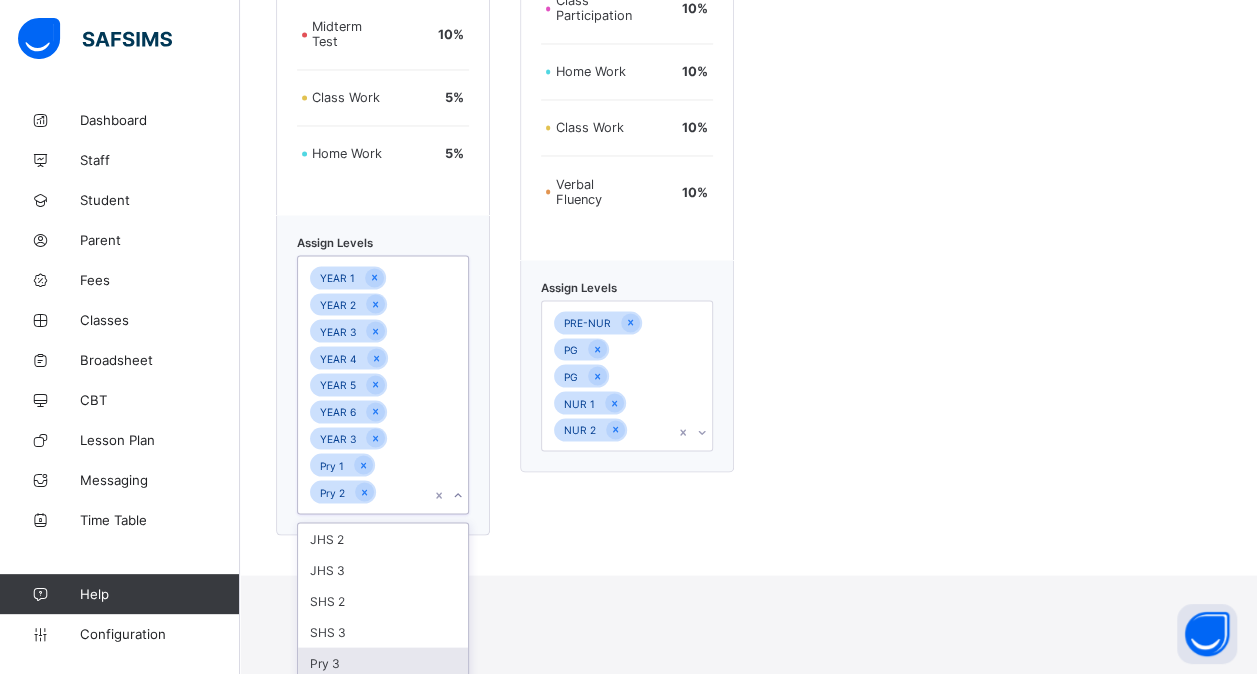
scroll to position [1731, 0]
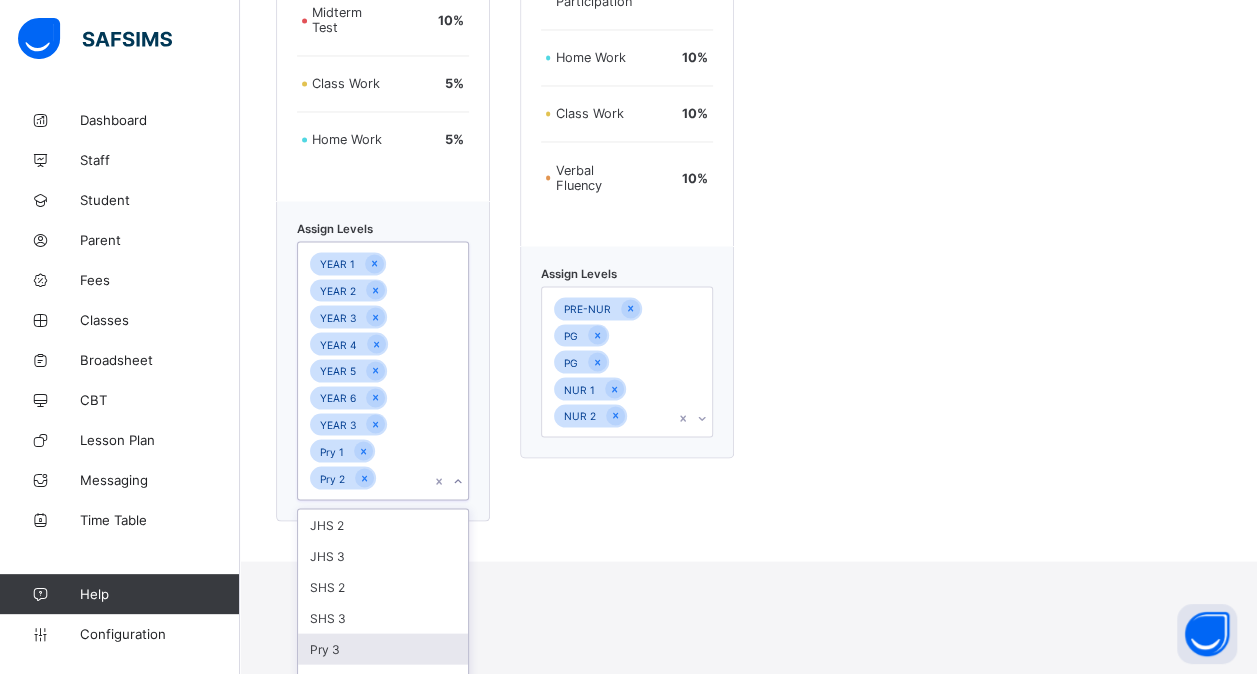
click at [340, 645] on div "Pry 3" at bounding box center [383, 648] width 170 height 31
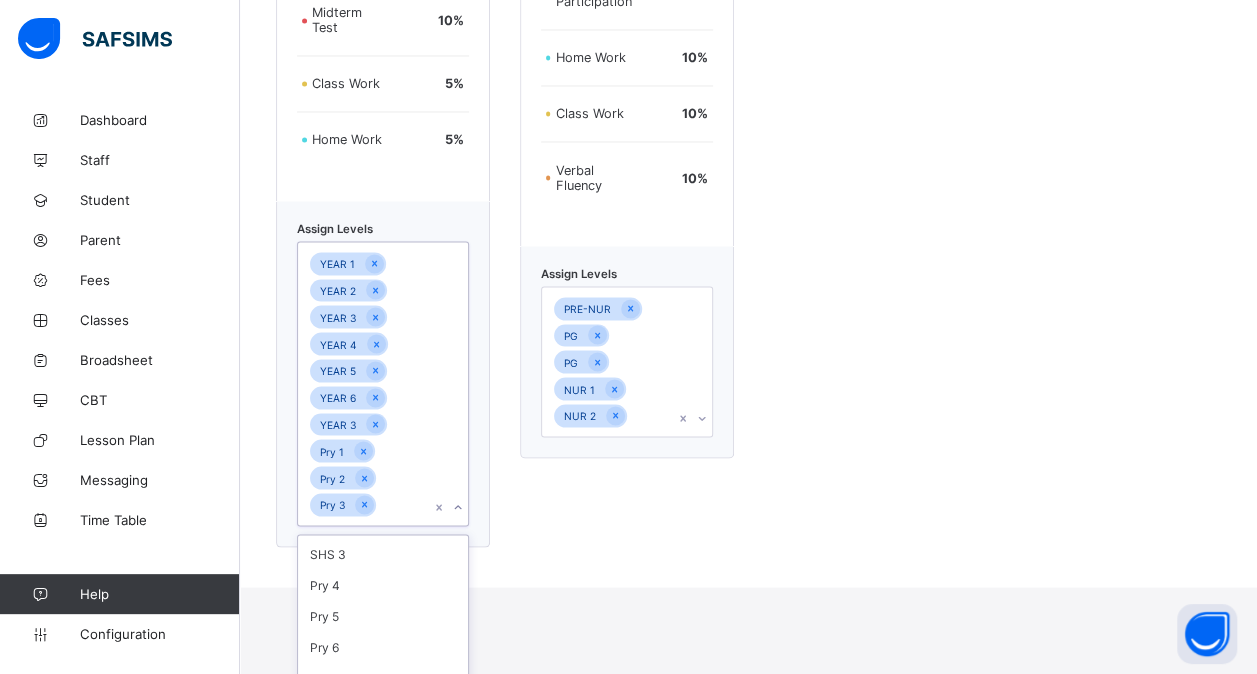
scroll to position [121, 0]
click at [370, 564] on div "Pry 4" at bounding box center [383, 553] width 170 height 31
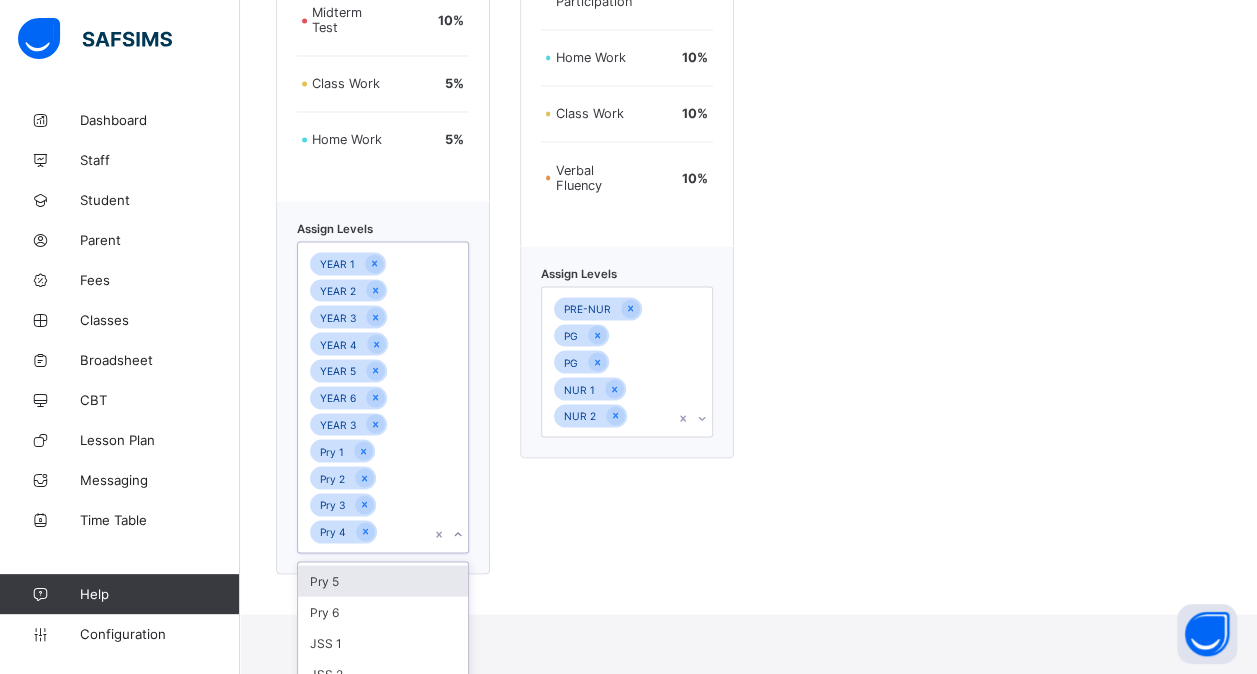
click at [353, 587] on div "Pry 5" at bounding box center [383, 580] width 170 height 31
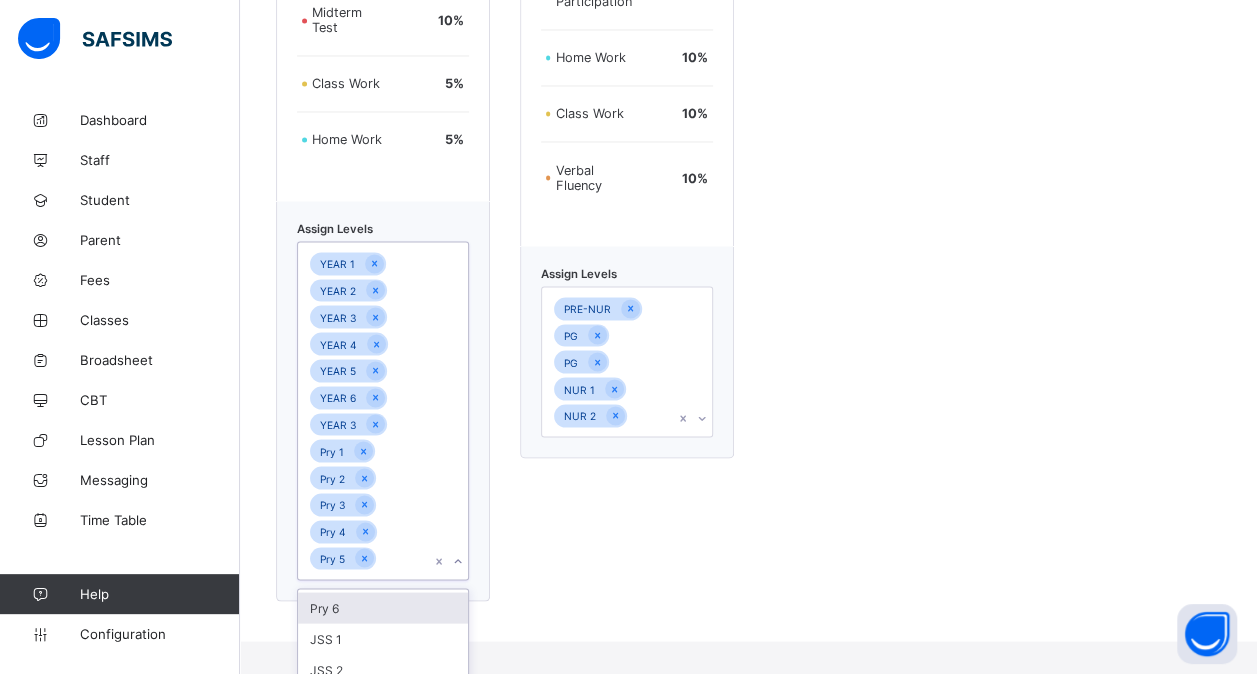
click at [339, 612] on div "Pry 6" at bounding box center [383, 607] width 170 height 31
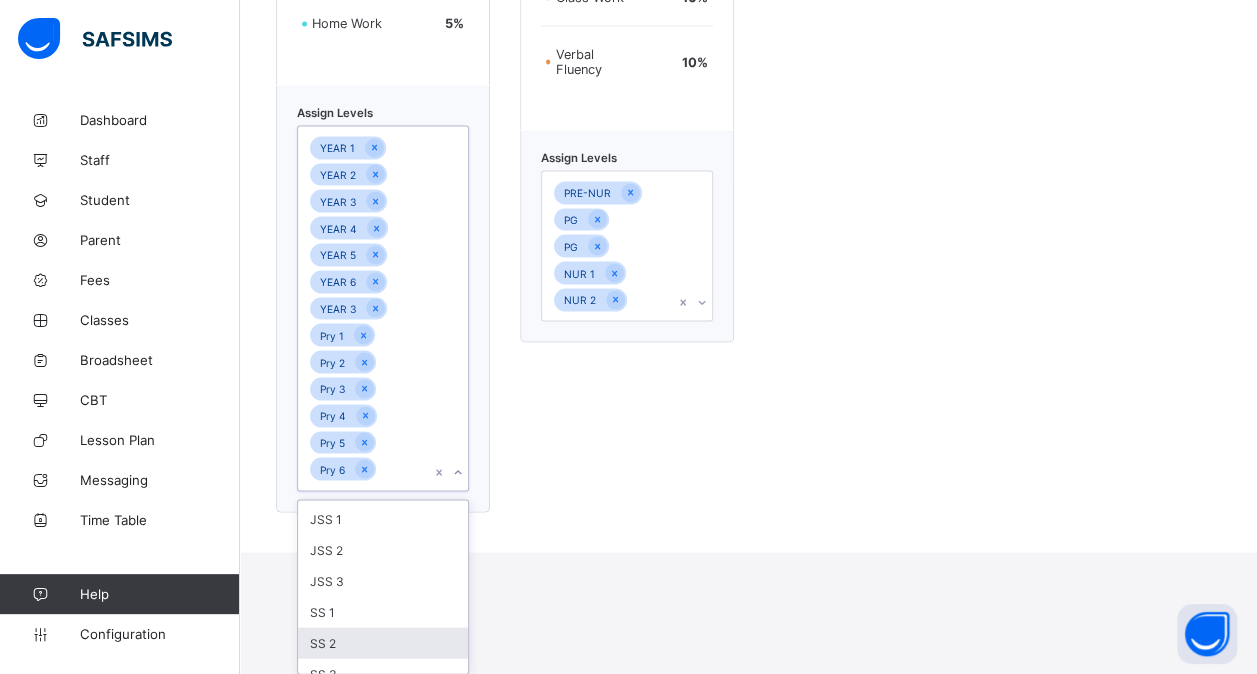
scroll to position [0, 0]
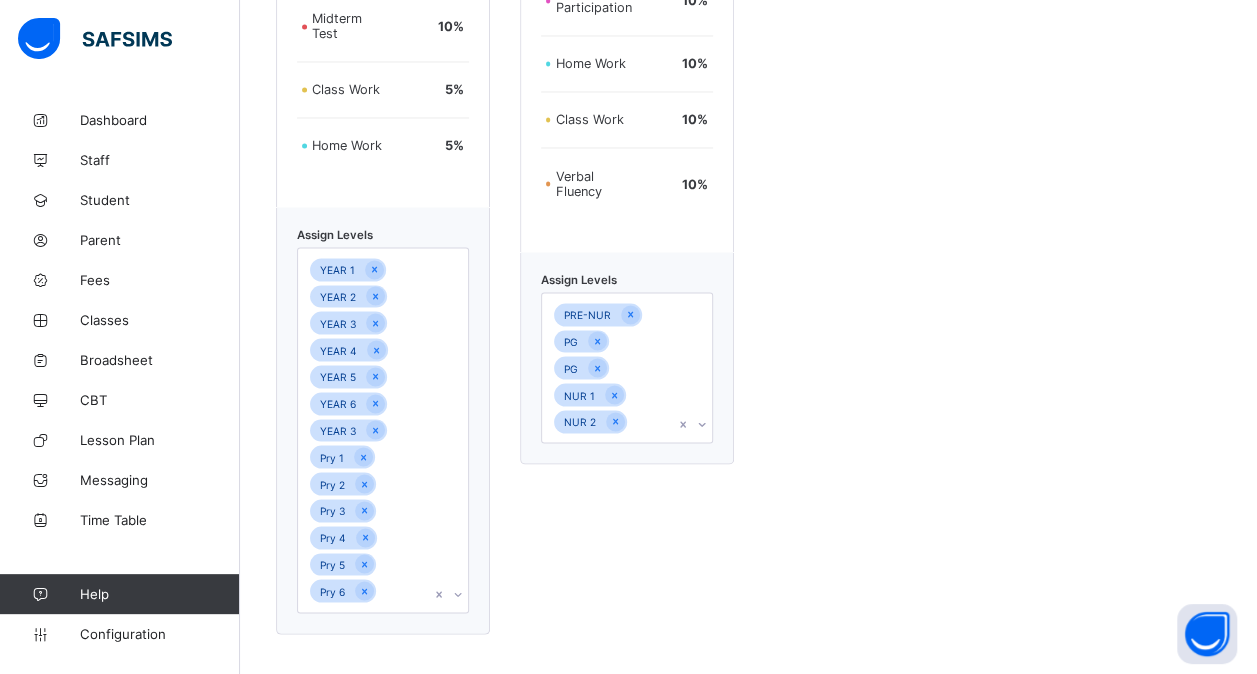
click at [664, 477] on div "Nursery Assessment format Examination 40 % Group Activities 10 % Online Partici…" at bounding box center [627, 136] width 214 height 996
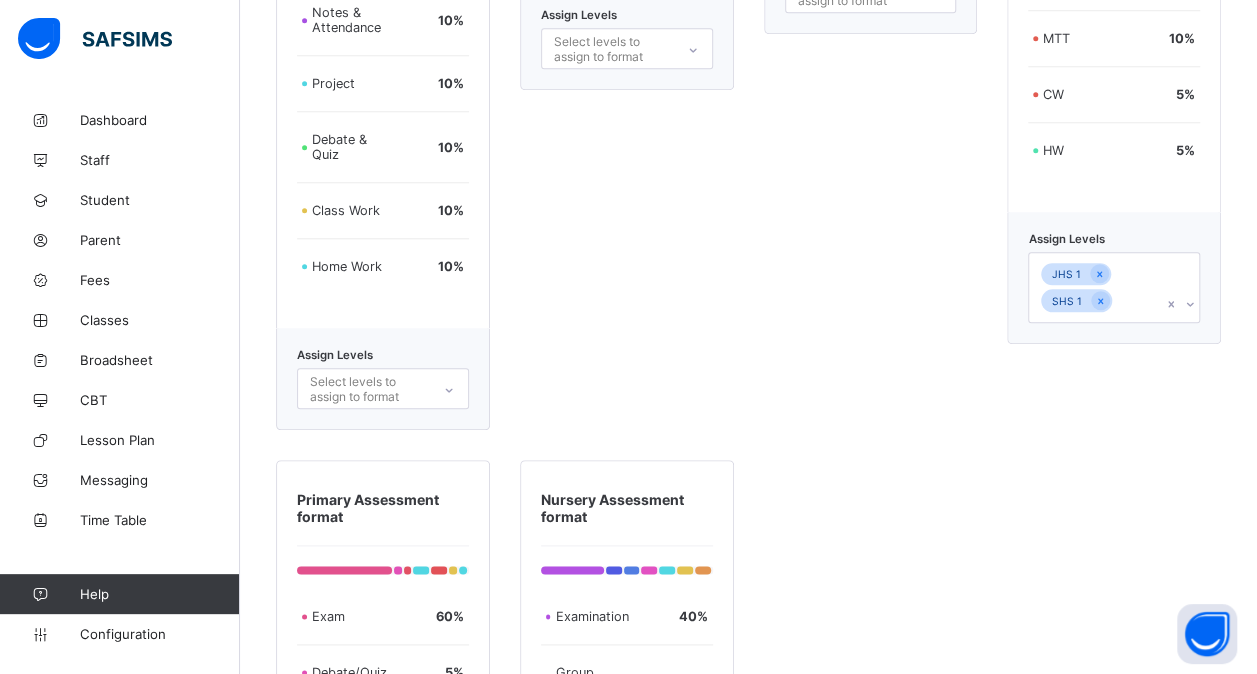
scroll to position [853, 0]
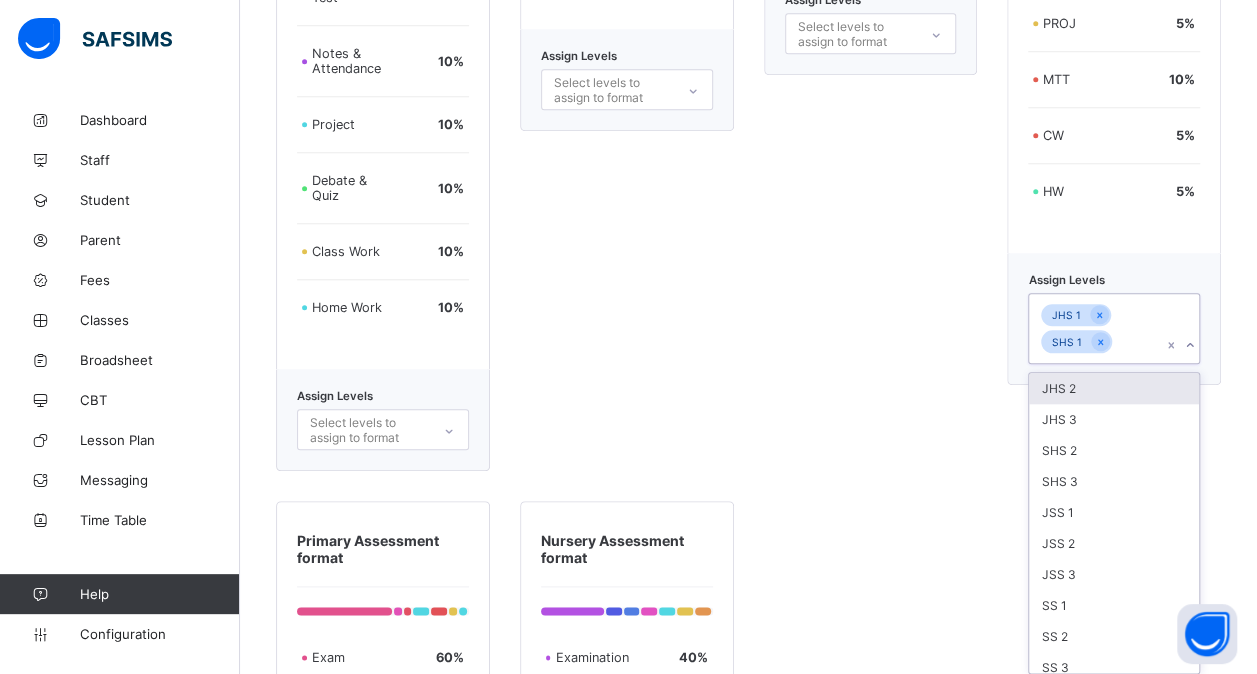
click at [1146, 360] on div "Assign Levels option JHS 2 focused, 1 of 10. 10 results available. Use Up and D…" at bounding box center [1114, 319] width 214 height 132
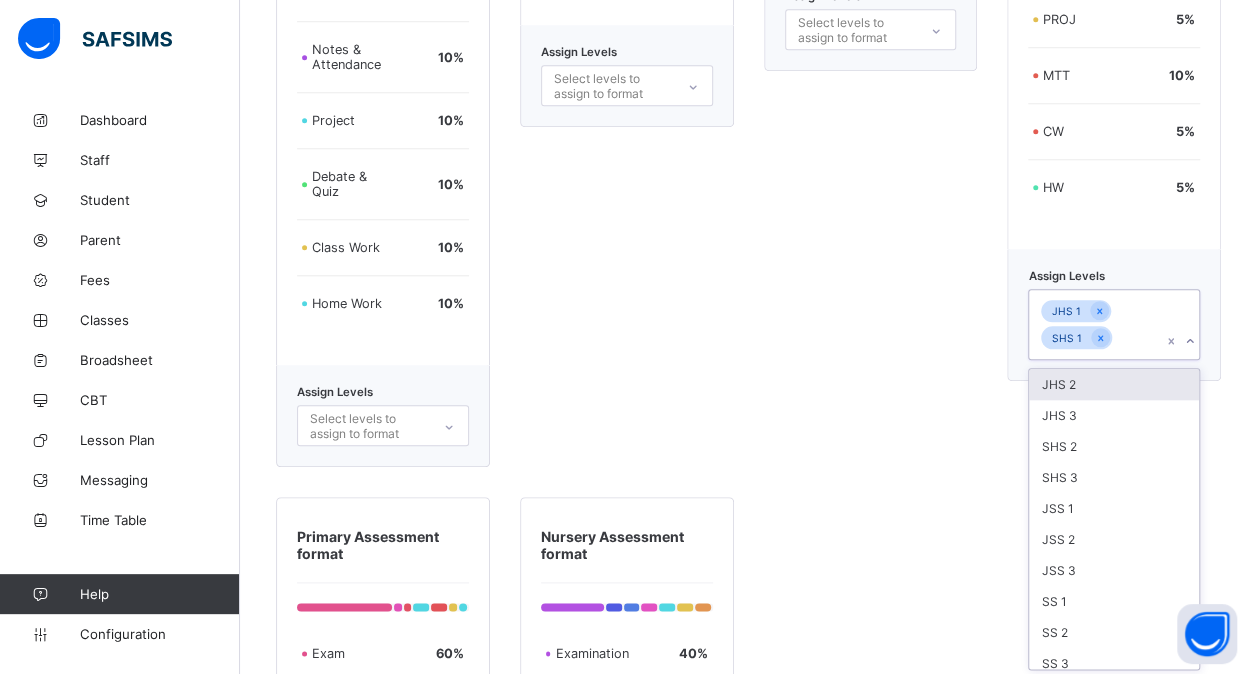
scroll to position [867, 0]
click at [1112, 523] on div "JSS 2" at bounding box center [1114, 538] width 170 height 31
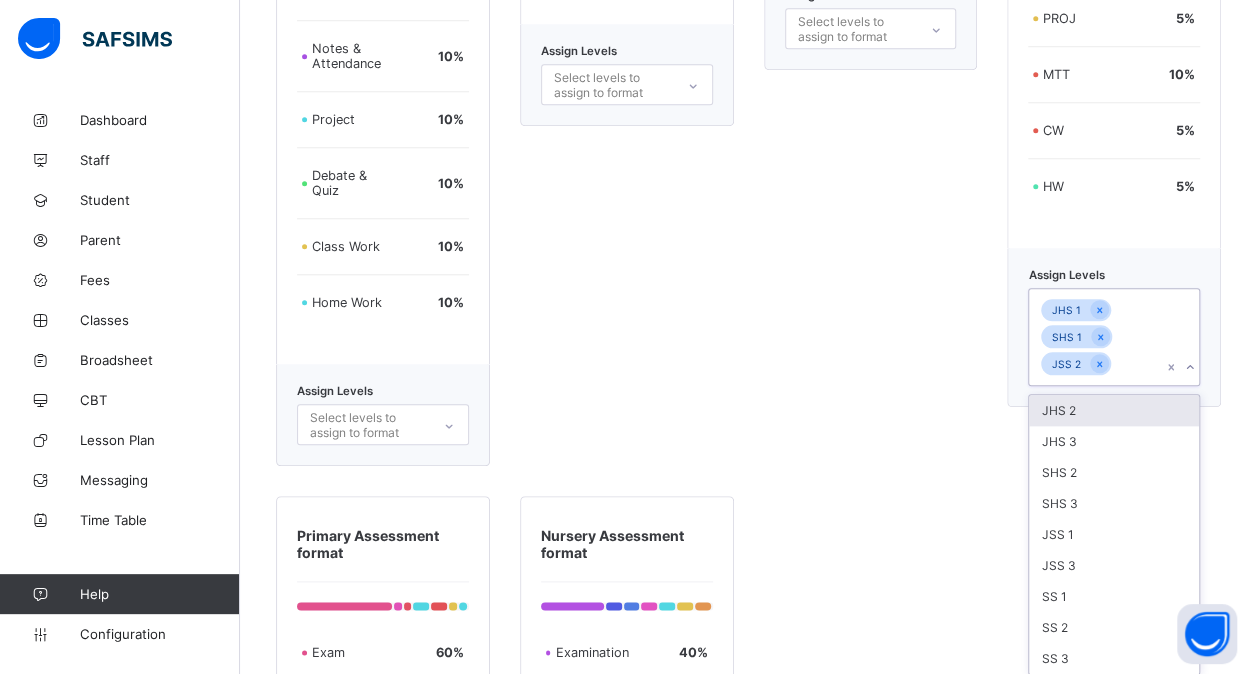
click at [1112, 520] on div "JSS 1" at bounding box center [1114, 534] width 170 height 31
click at [1112, 519] on div "SHS 3" at bounding box center [1114, 503] width 170 height 31
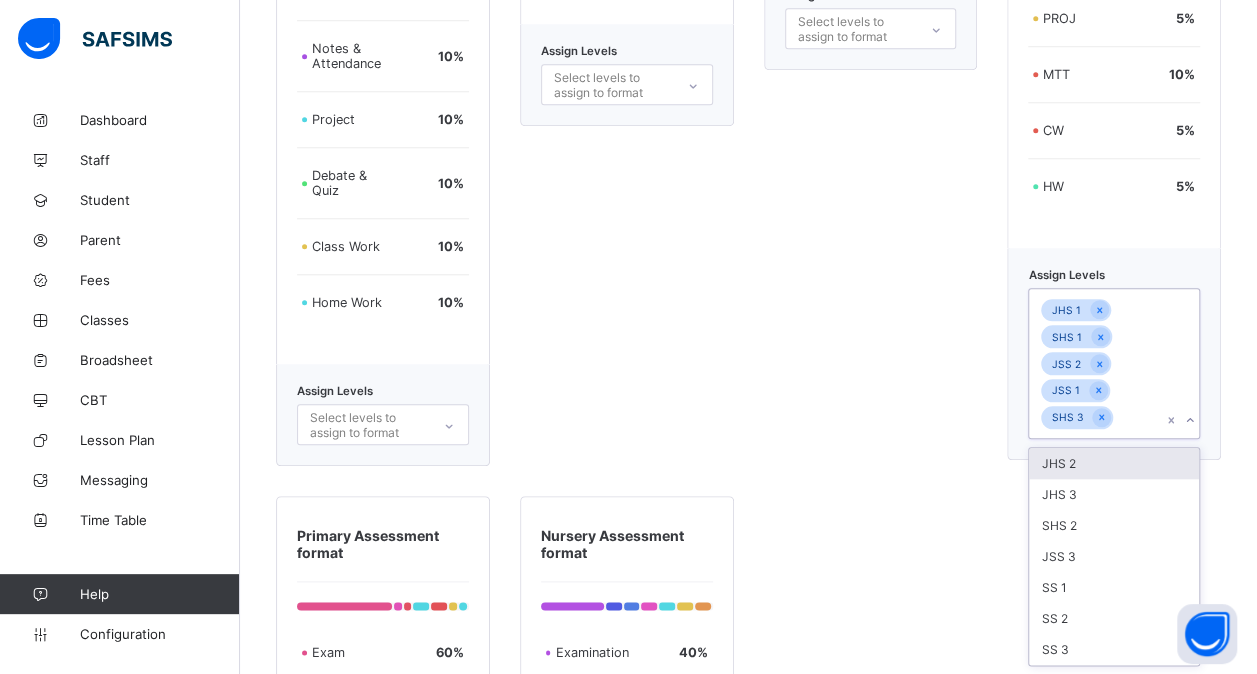
click at [1112, 520] on div "SHS 2" at bounding box center [1114, 525] width 170 height 31
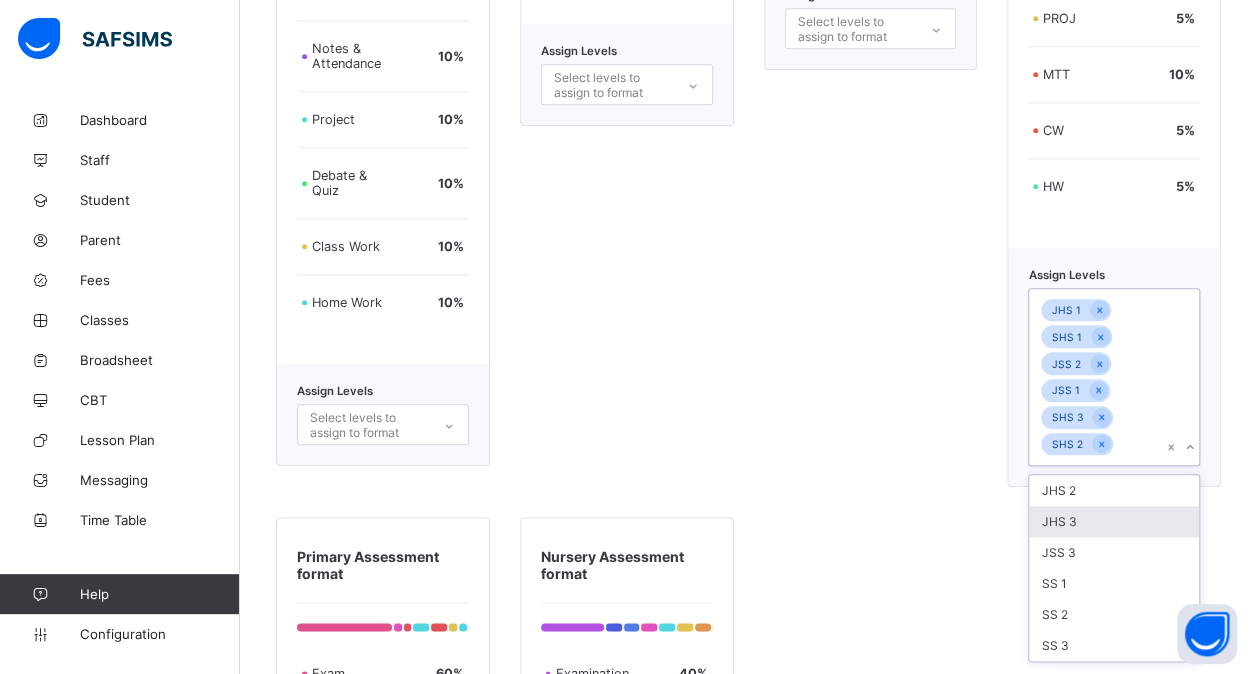
click at [1112, 520] on div "JHS 3" at bounding box center [1114, 521] width 170 height 31
click at [1112, 506] on div "JHS 2" at bounding box center [1114, 490] width 170 height 31
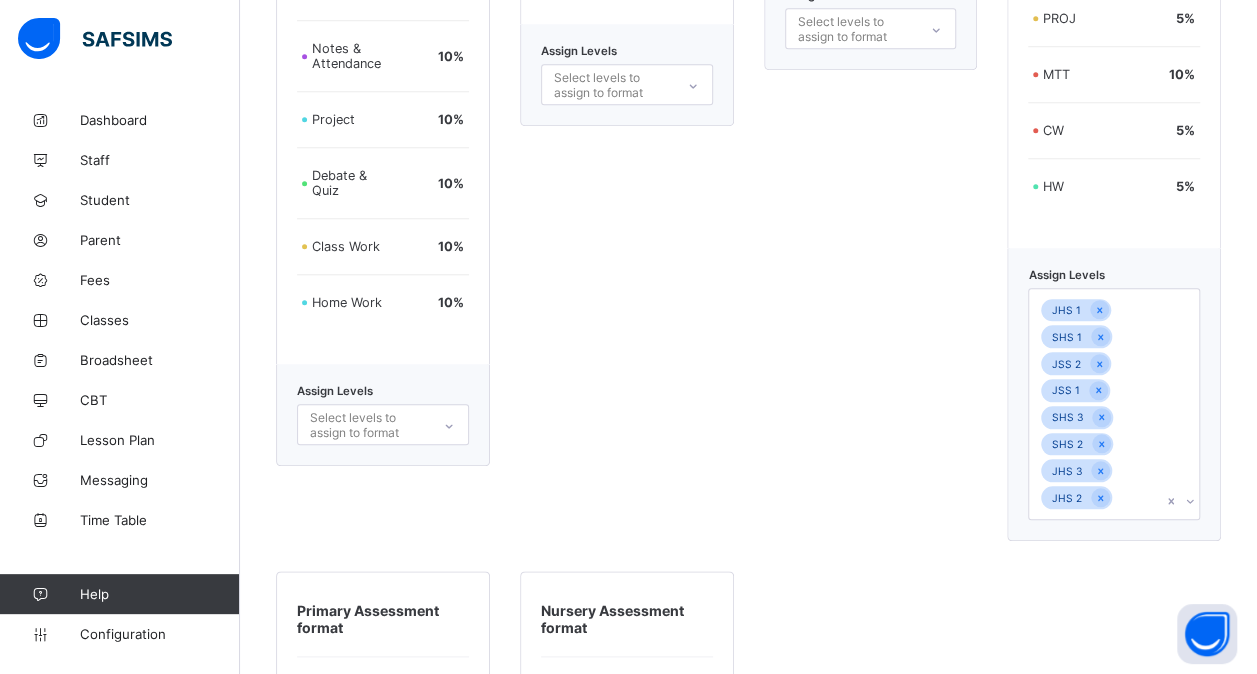
click at [1112, 520] on div "Assign Levels JHS 1 SHS 1 JSS 2 JSS 1 SHS 3 SHS 2 JHS 3 JHS 2" at bounding box center [1114, 394] width 214 height 293
drag, startPoint x: 1112, startPoint y: 520, endPoint x: 1123, endPoint y: 507, distance: 17.0
click at [1123, 507] on div "JHS 1 SHS 1 JSS 2 JSS 1 SHS 3 SHS 2 JHS 3 JHS 2" at bounding box center [1095, 404] width 132 height 230
click at [1089, 622] on div "SS 3" at bounding box center [1114, 637] width 170 height 31
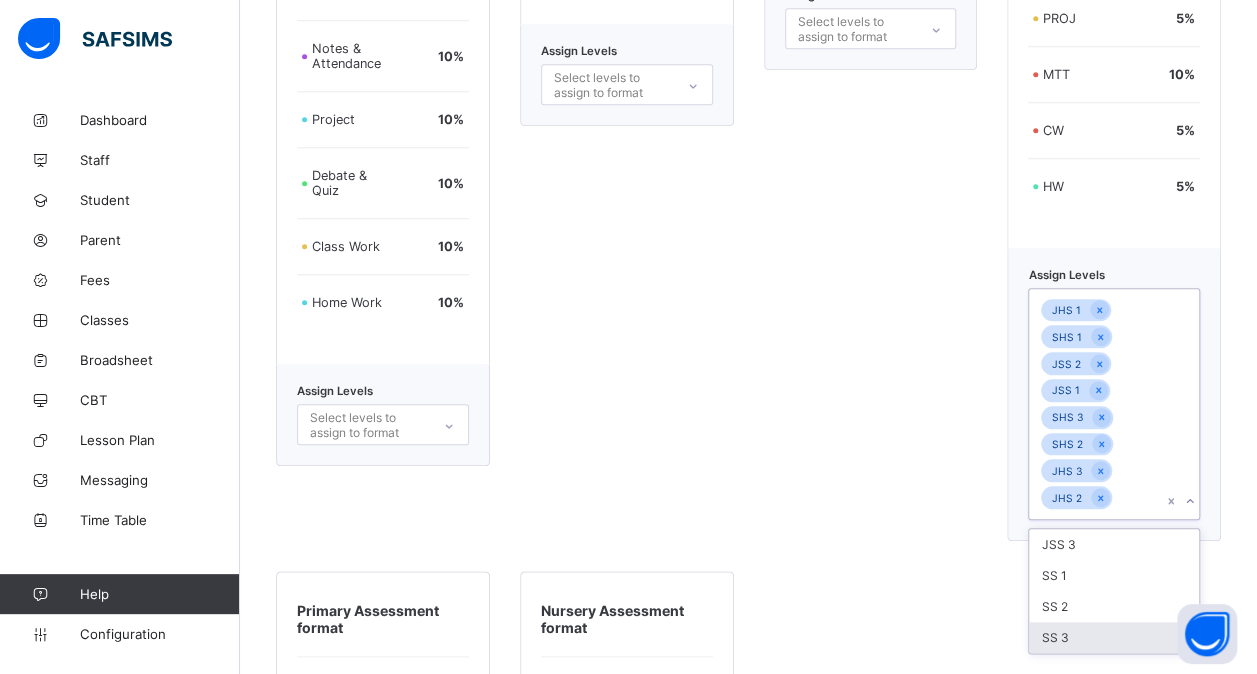
click at [1089, 621] on div "SS 2" at bounding box center [1114, 606] width 170 height 31
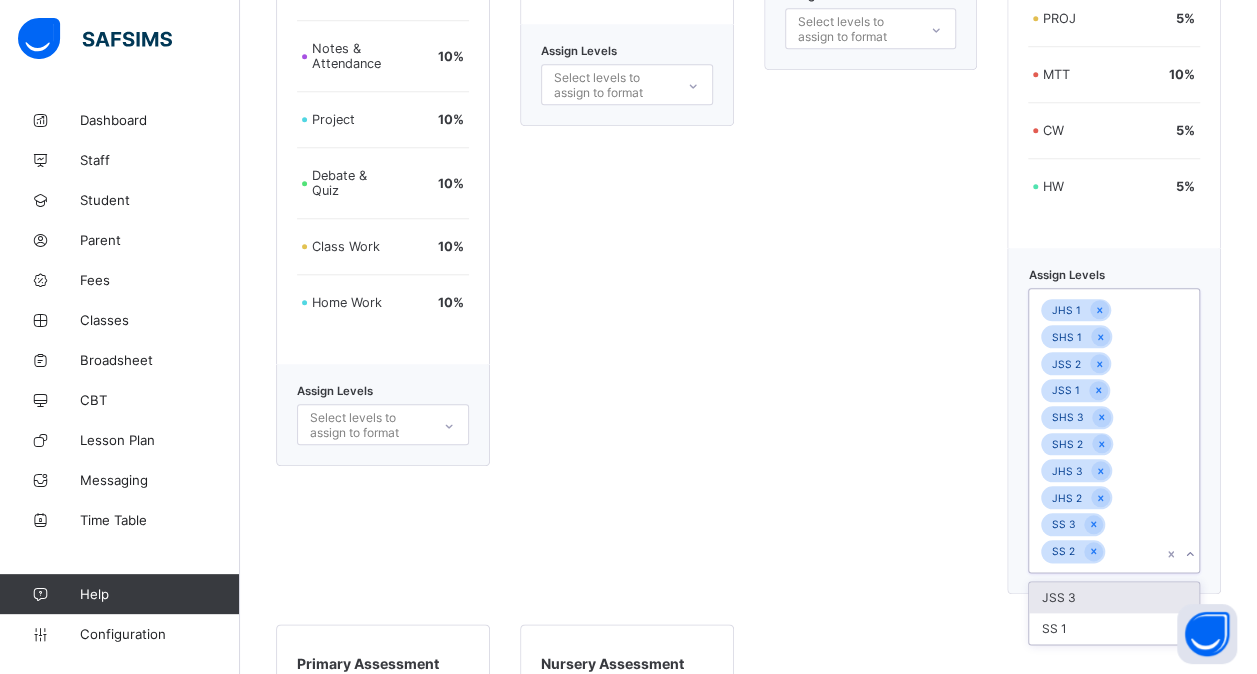
click at [1089, 621] on div "SS 1" at bounding box center [1114, 628] width 170 height 31
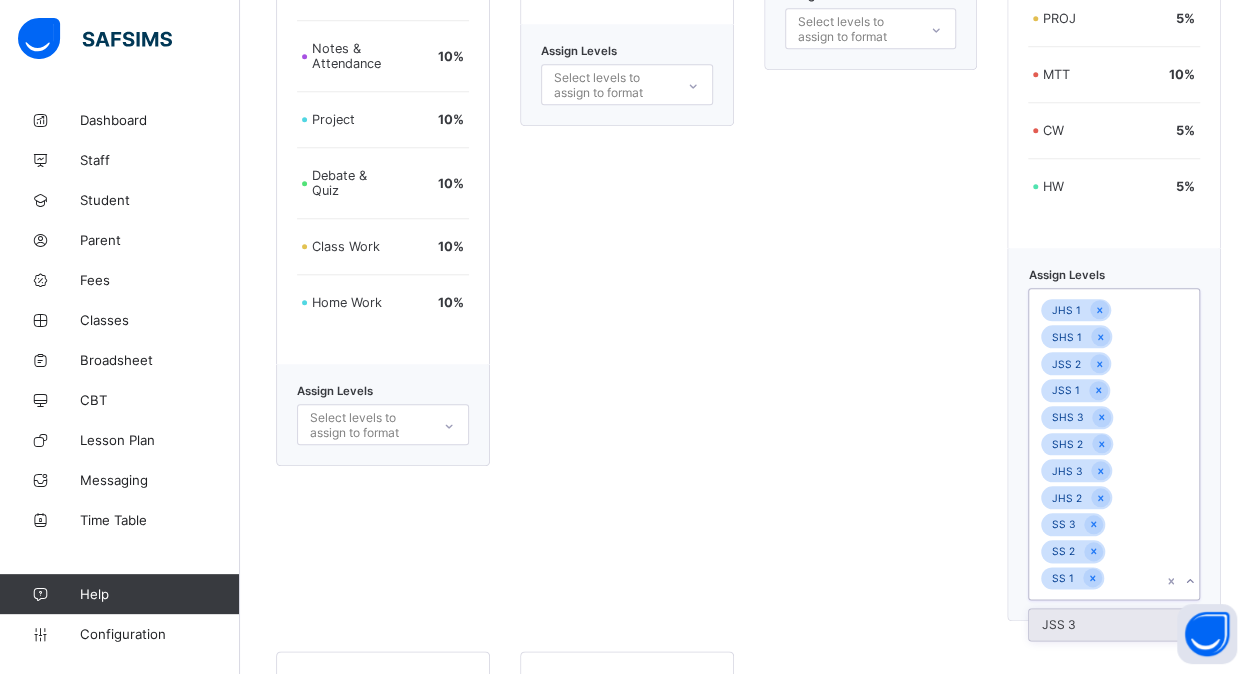
click at [1089, 621] on div "JSS 3" at bounding box center [1114, 624] width 170 height 31
click at [814, 518] on div "New Junior/Primary Format EXAM 60 % Assign Levels Select levels to assign to fo…" at bounding box center [871, 199] width 214 height 898
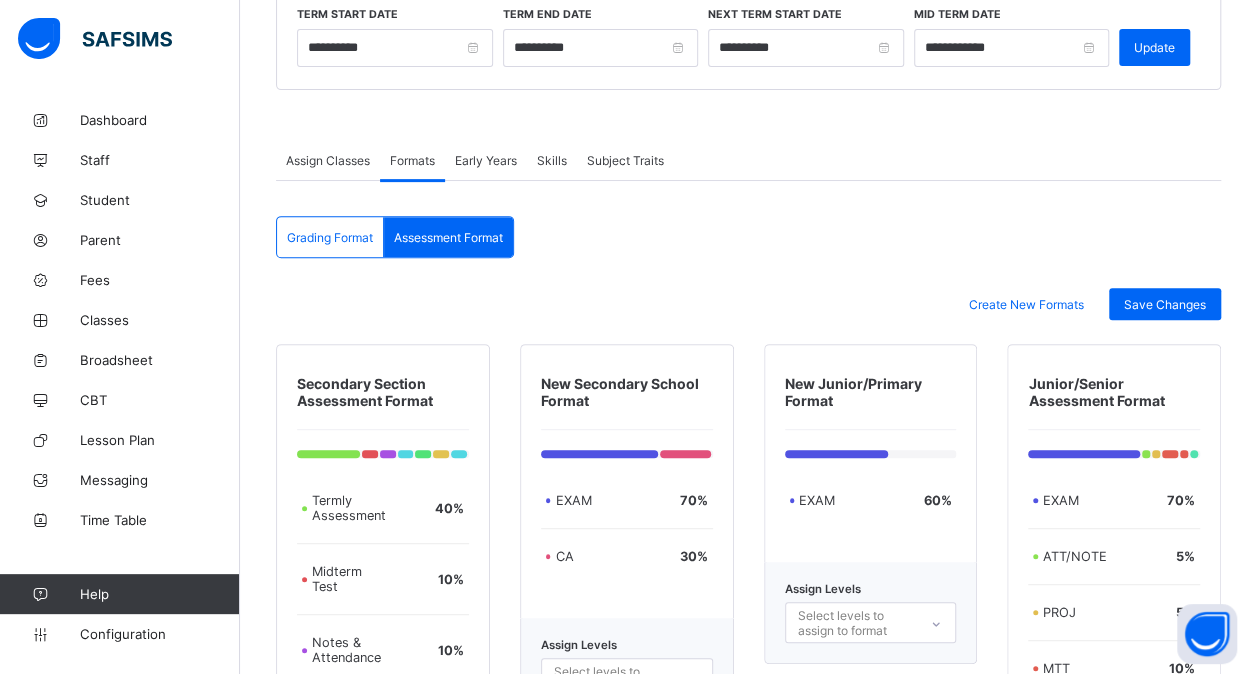
scroll to position [253, 0]
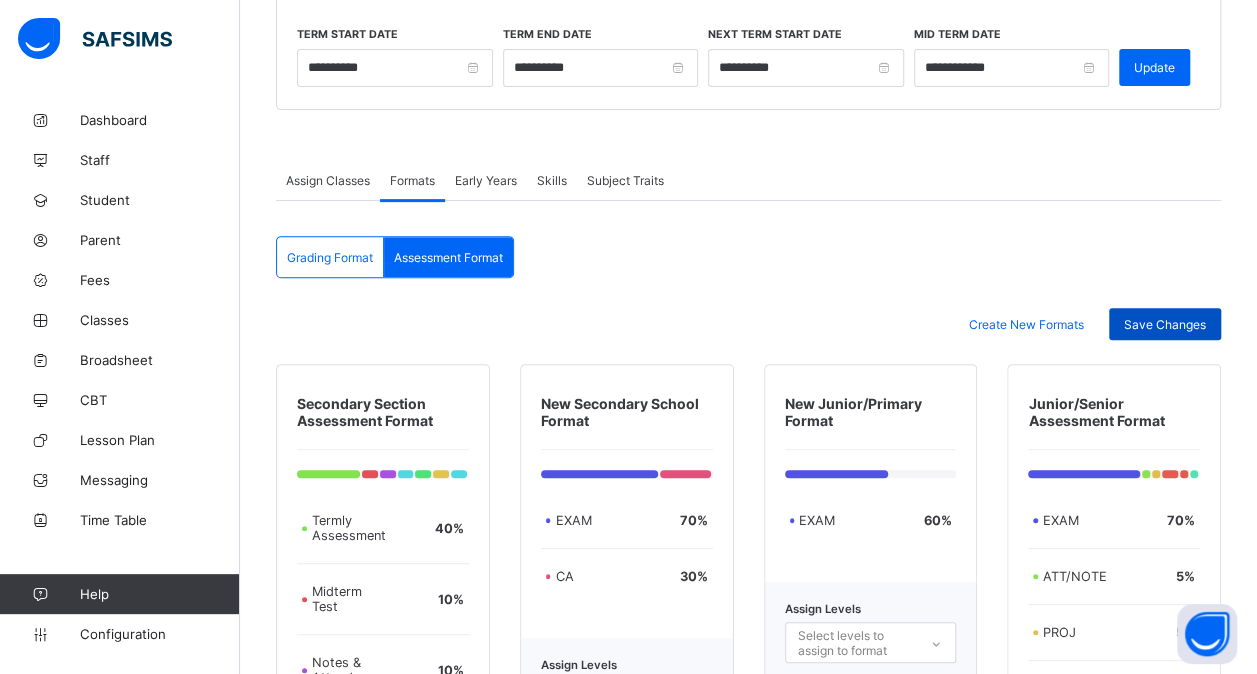
click at [1164, 326] on span "Save Changes" at bounding box center [1165, 324] width 82 height 15
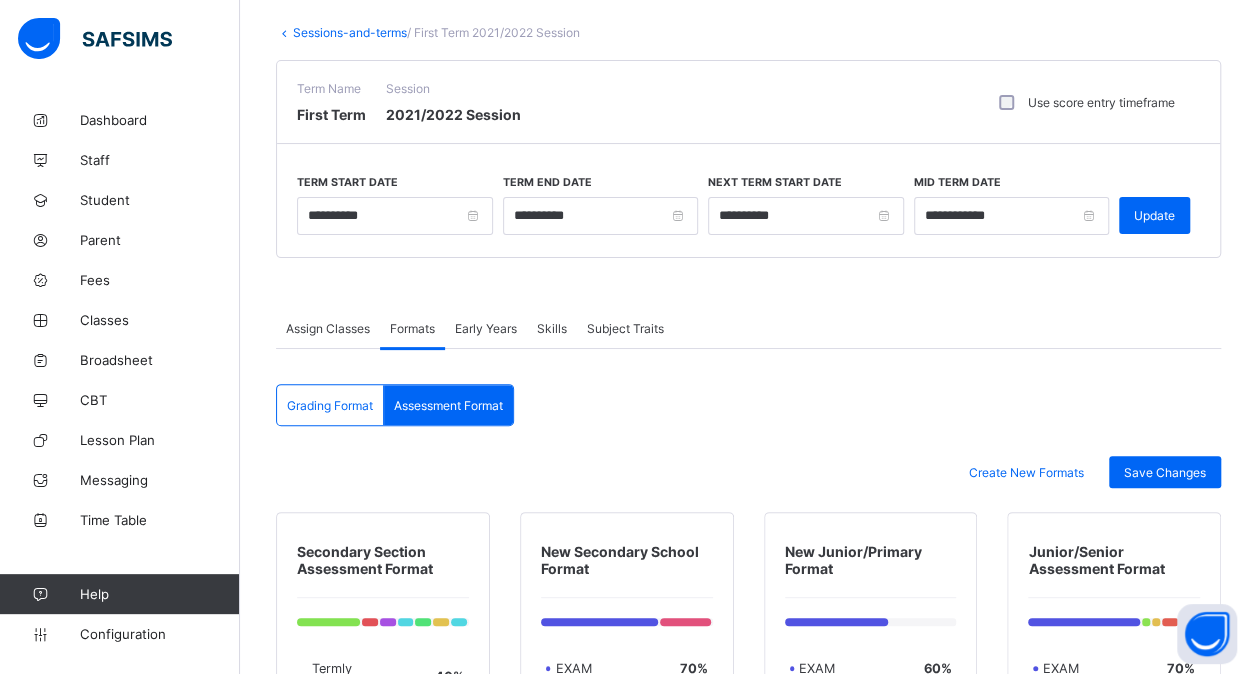
scroll to position [74, 0]
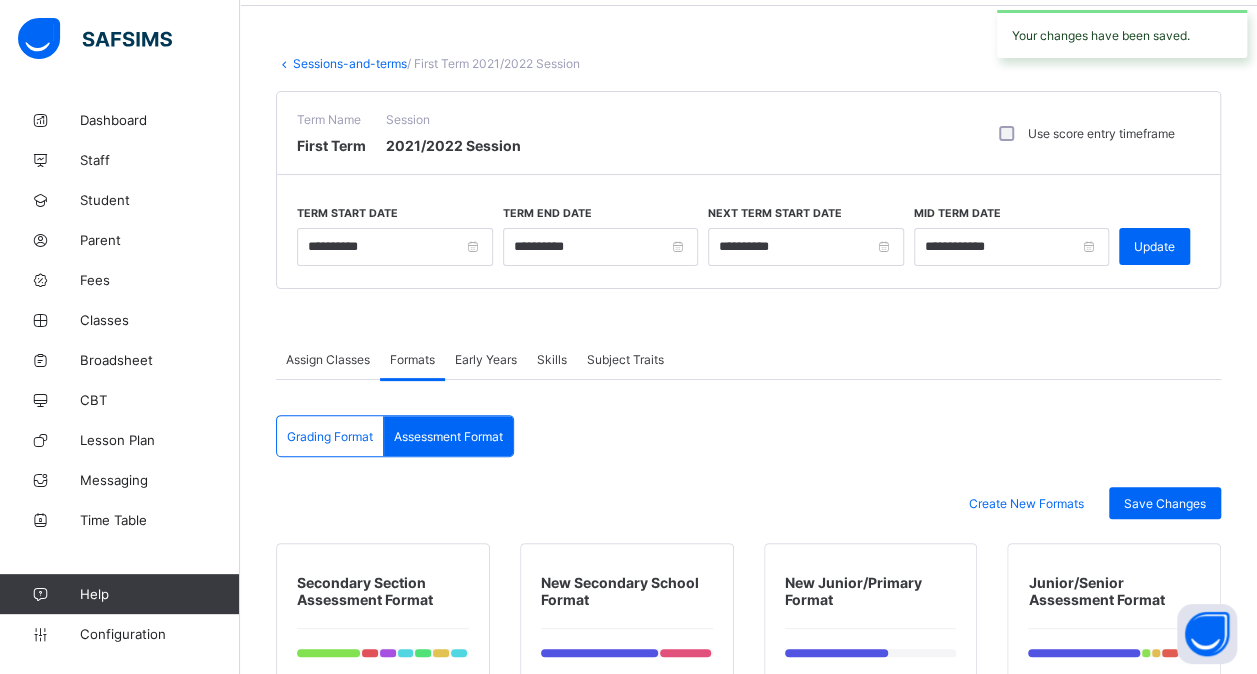
click at [356, 59] on link "Sessions-and-terms" at bounding box center [350, 63] width 114 height 15
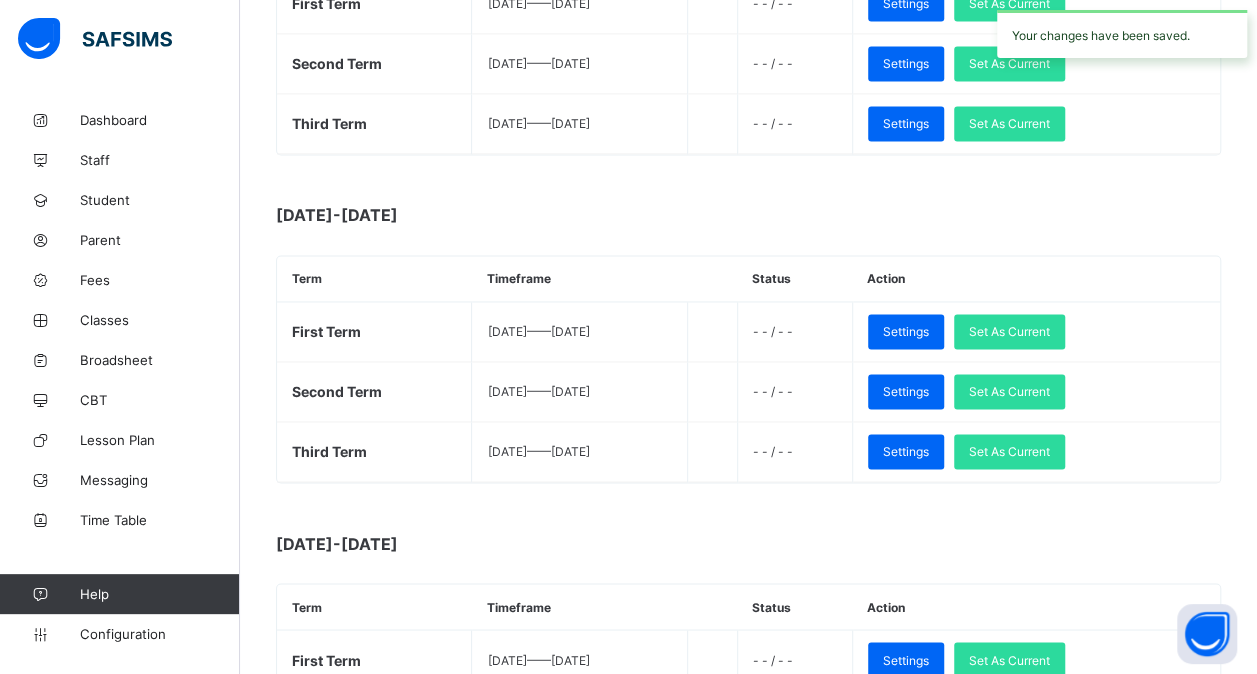
scroll to position [1463, 0]
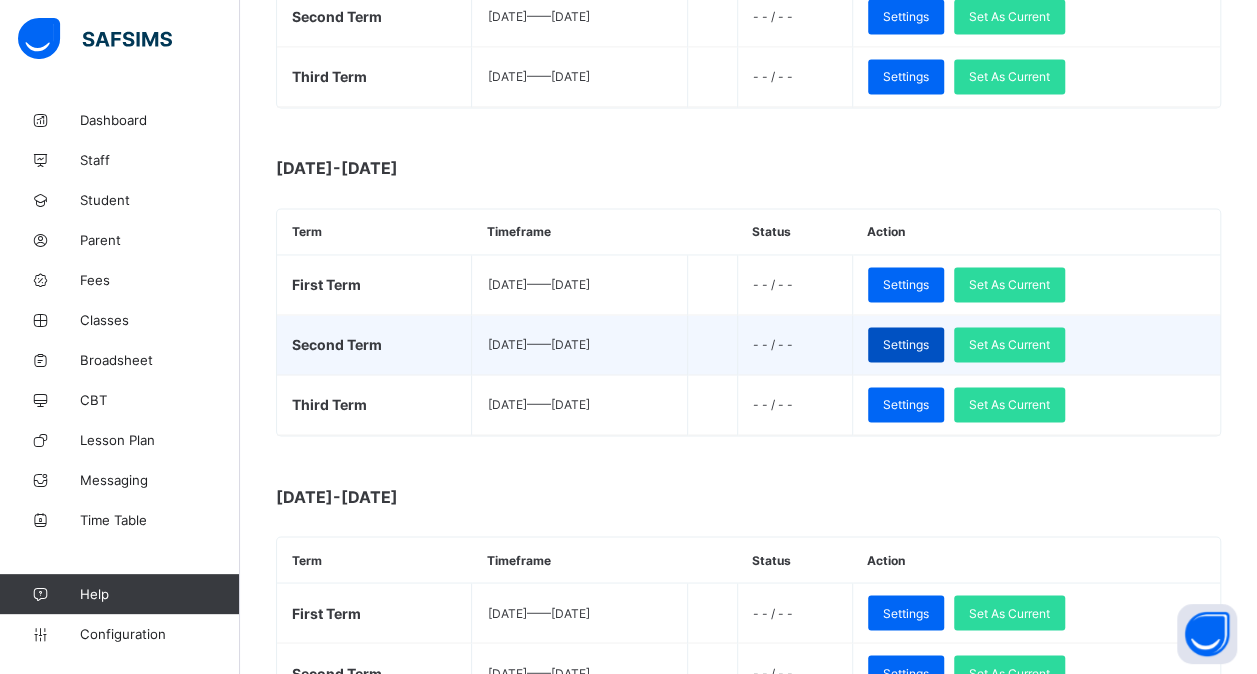
click at [929, 337] on span "Settings" at bounding box center [906, 344] width 46 height 15
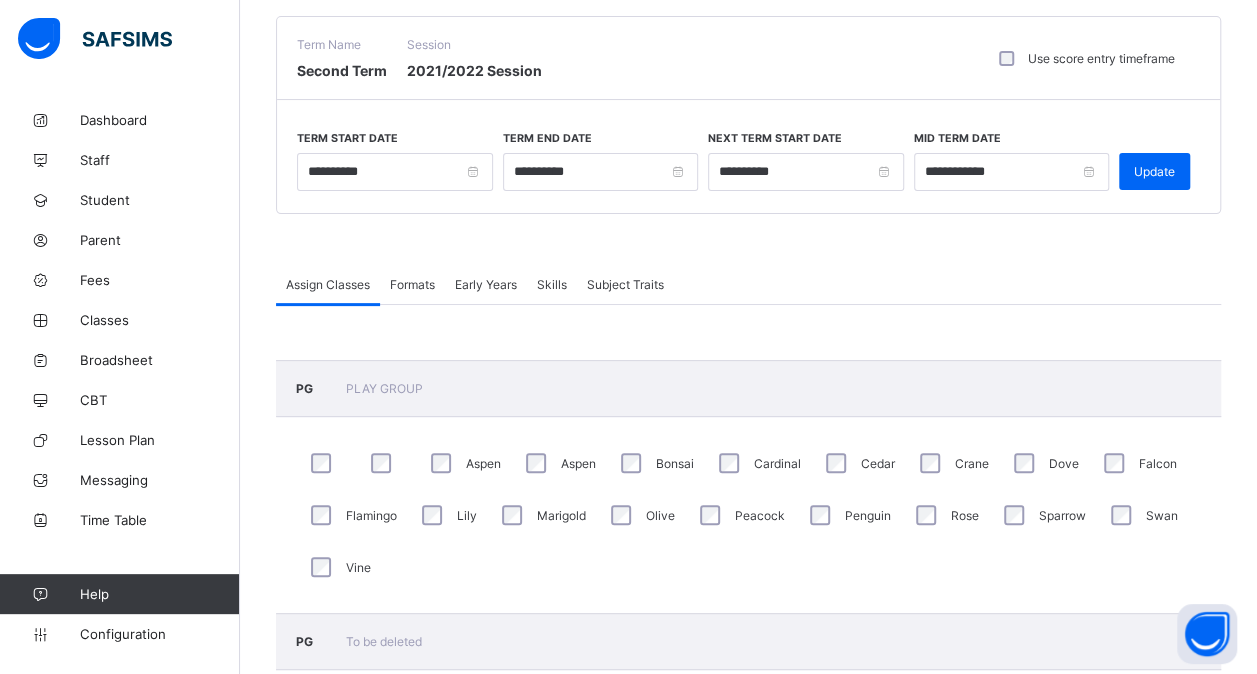
scroll to position [142, 0]
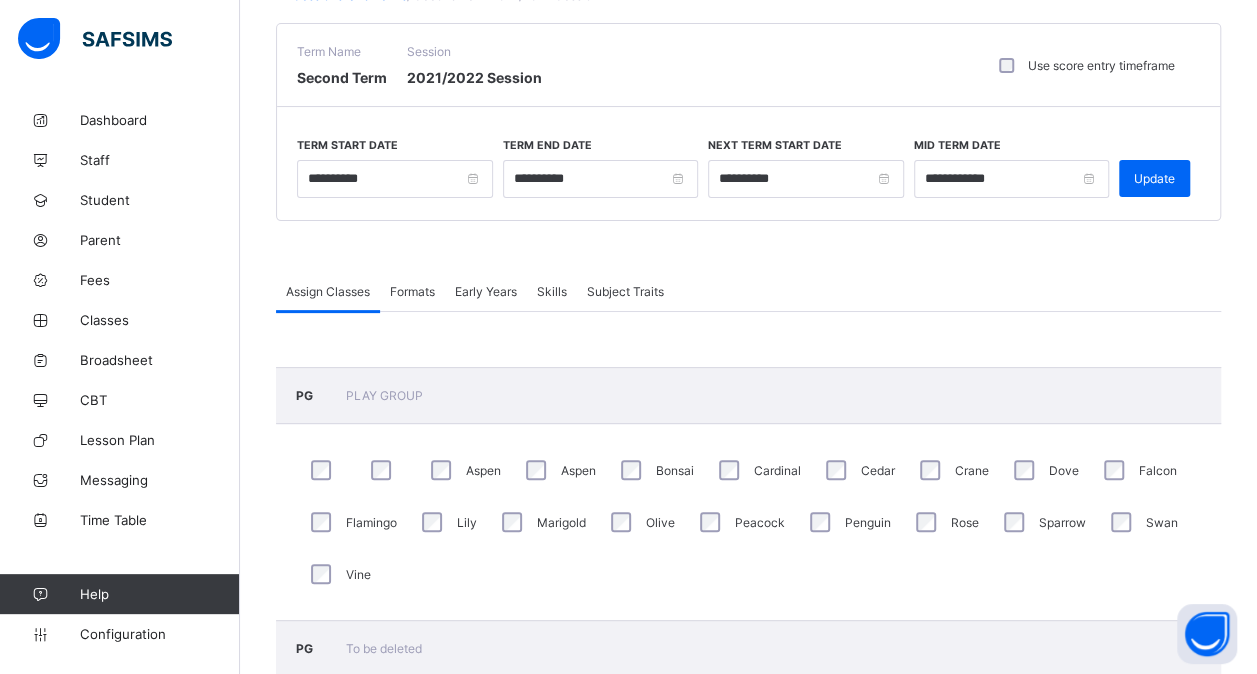
click at [410, 286] on span "Formats" at bounding box center [412, 291] width 45 height 15
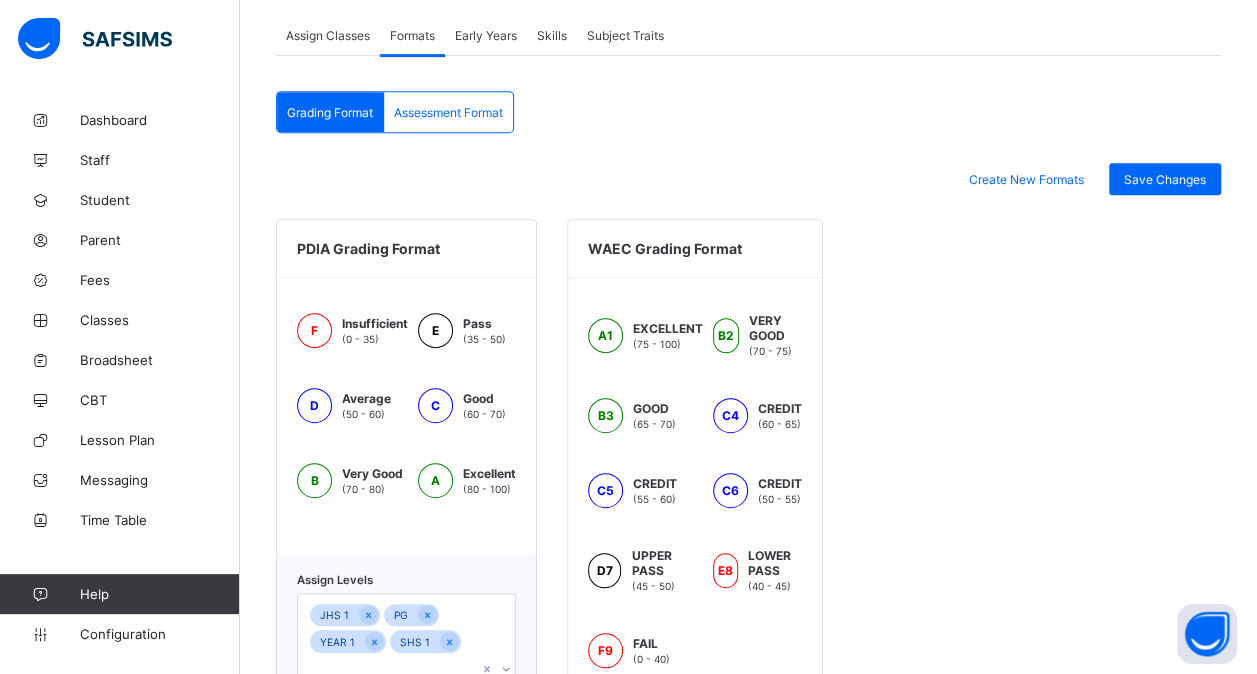
scroll to position [576, 0]
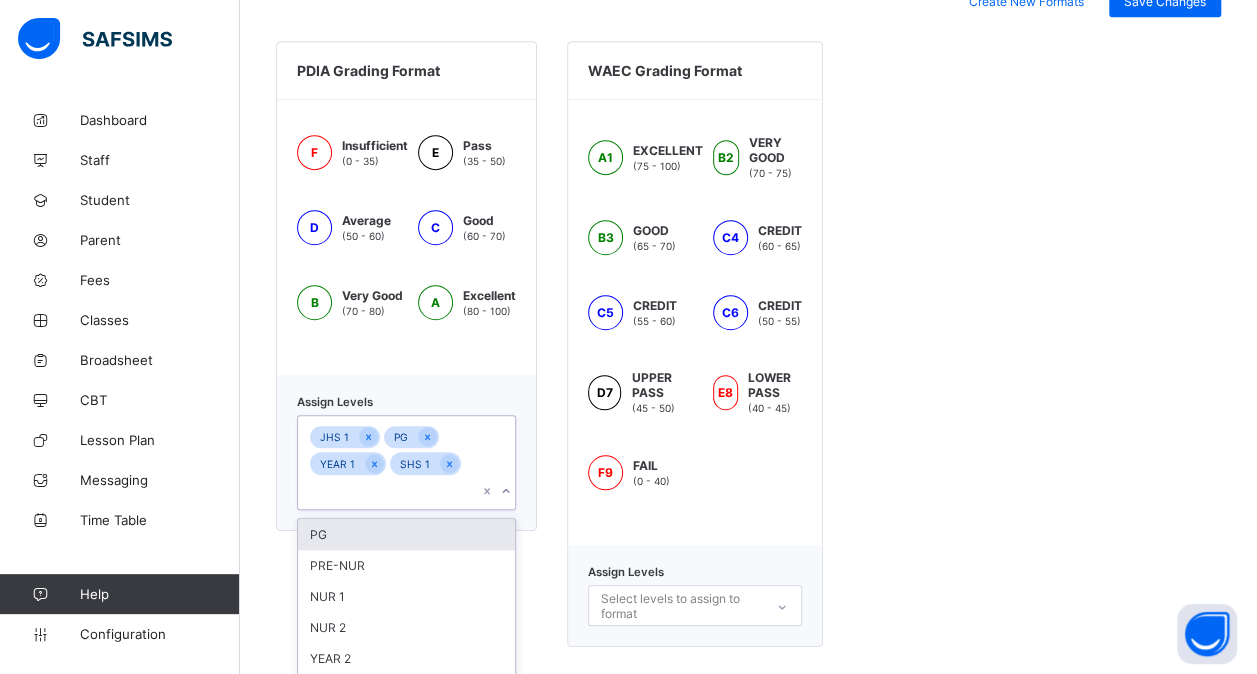
click at [471, 460] on div "JHS 1 PG YEAR 1 SHS 1" at bounding box center [387, 462] width 179 height 93
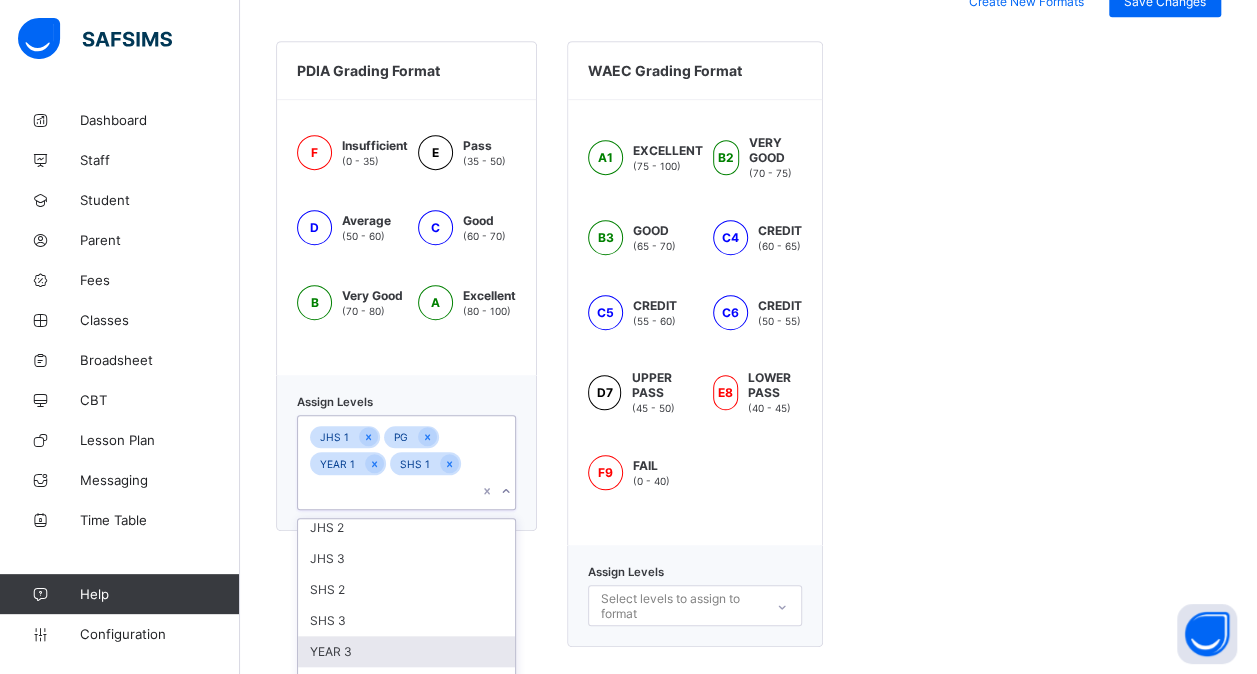
click at [378, 636] on div "YEAR 3" at bounding box center [406, 651] width 217 height 31
click at [378, 615] on div "SHS 3" at bounding box center [406, 620] width 217 height 31
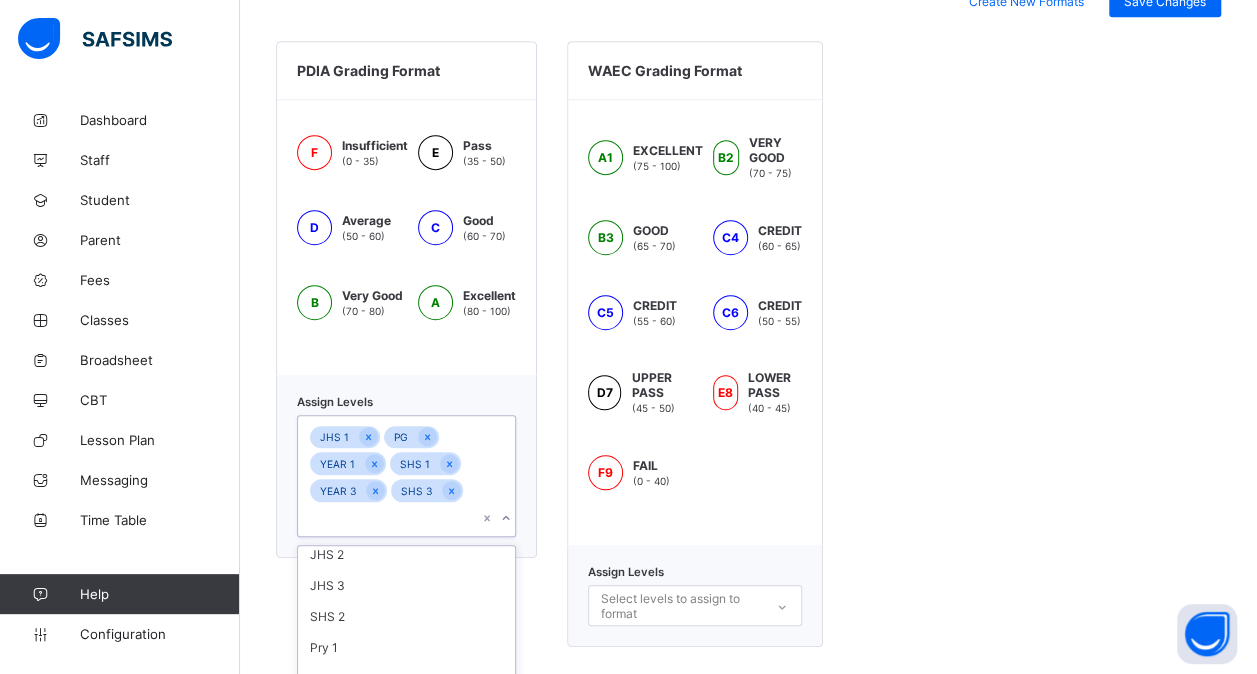
click at [378, 632] on div "Pry 1" at bounding box center [406, 647] width 217 height 31
click at [378, 615] on div "SHS 2" at bounding box center [406, 616] width 217 height 31
click at [378, 615] on div "Pry 2" at bounding box center [406, 618] width 217 height 31
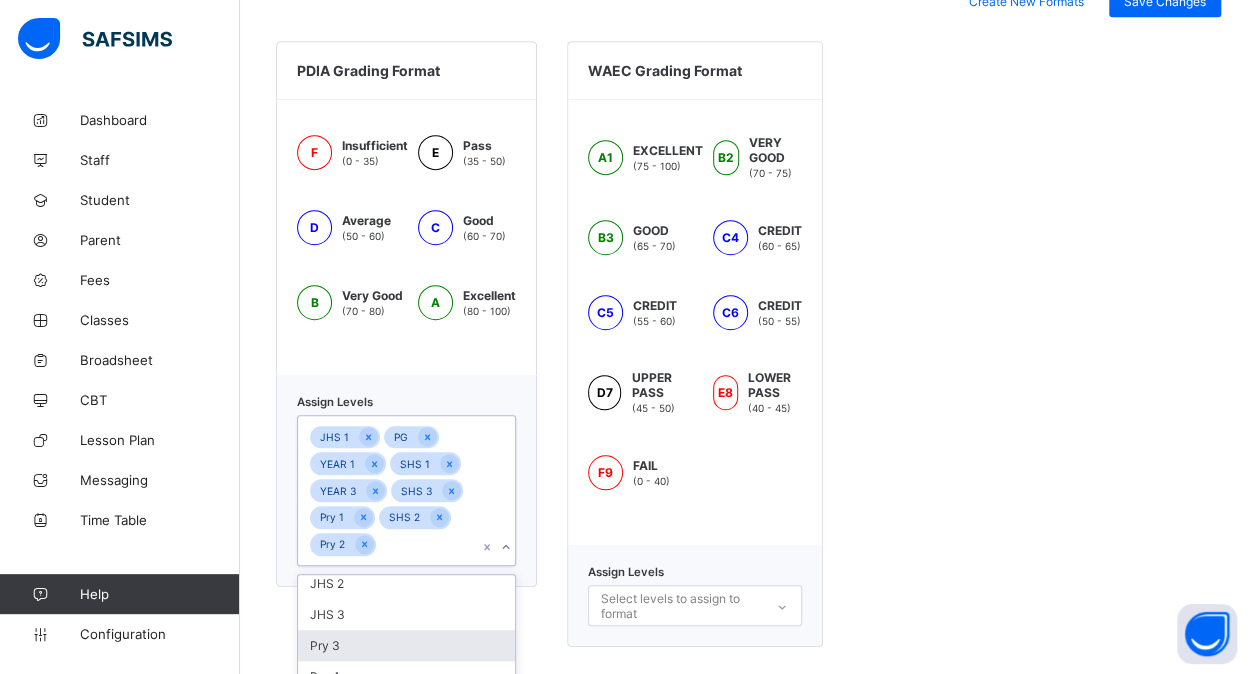
click at [374, 639] on div "Pry 3" at bounding box center [406, 645] width 217 height 31
click at [374, 639] on div "Pry 4" at bounding box center [406, 645] width 217 height 31
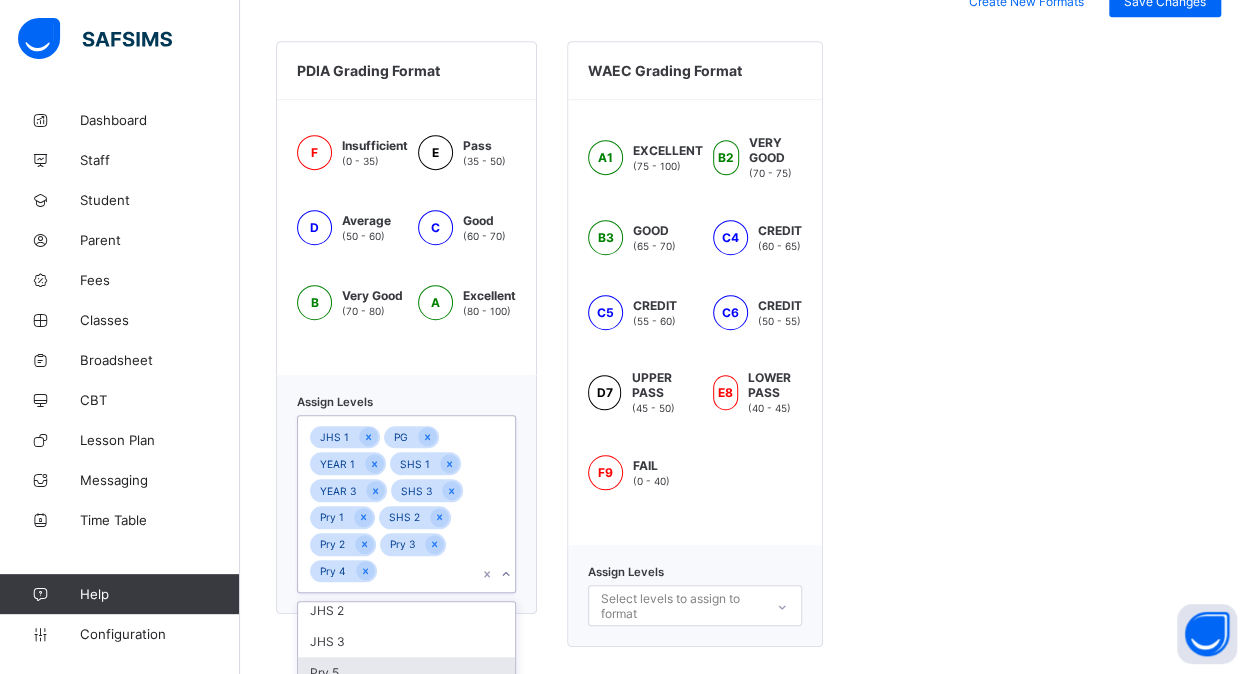
click at [374, 657] on div "Pry 5" at bounding box center [406, 672] width 217 height 31
click at [374, 657] on div "Pry 6" at bounding box center [406, 672] width 217 height 31
click at [374, 639] on div "JHS 3" at bounding box center [406, 641] width 217 height 31
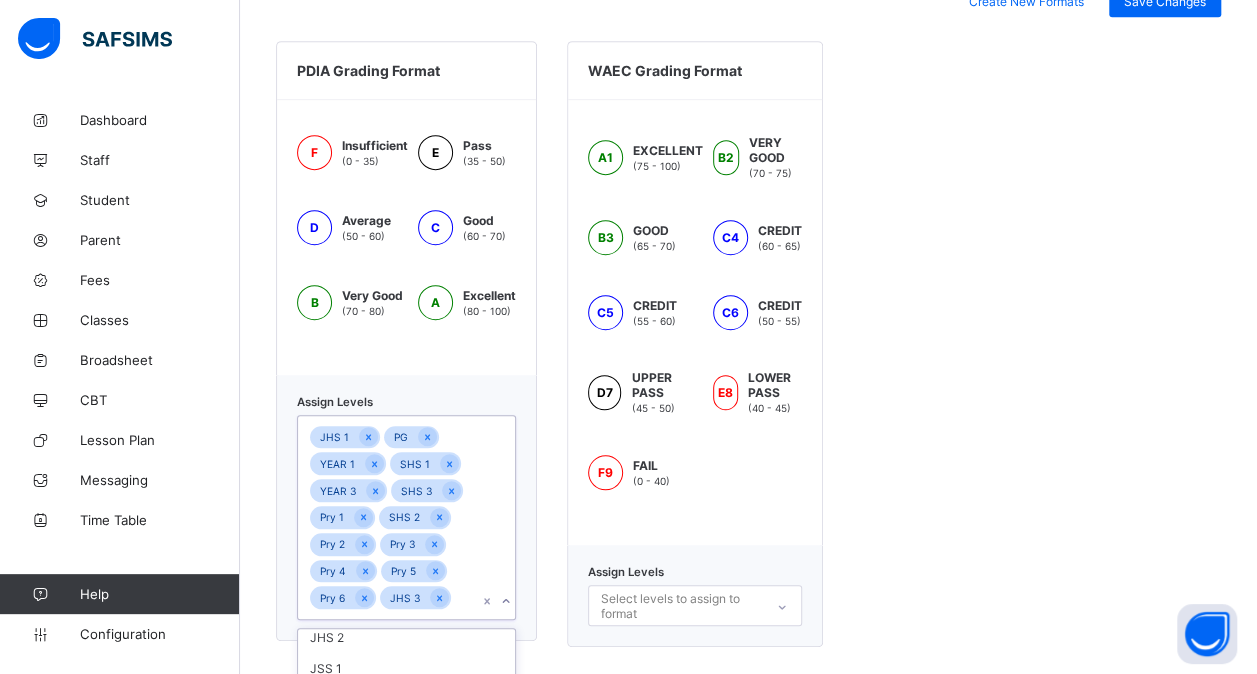
click at [374, 653] on div "JSS 1" at bounding box center [406, 668] width 217 height 31
click at [374, 639] on div "JHS 1 PG YEAR 1 SHS 1 YEAR 3 SHS 3 Pry 1 SHS 2 Pry 2 Pry 3 Pry 4 Pry 5 Pry 6 JH…" at bounding box center [387, 531] width 179 height 230
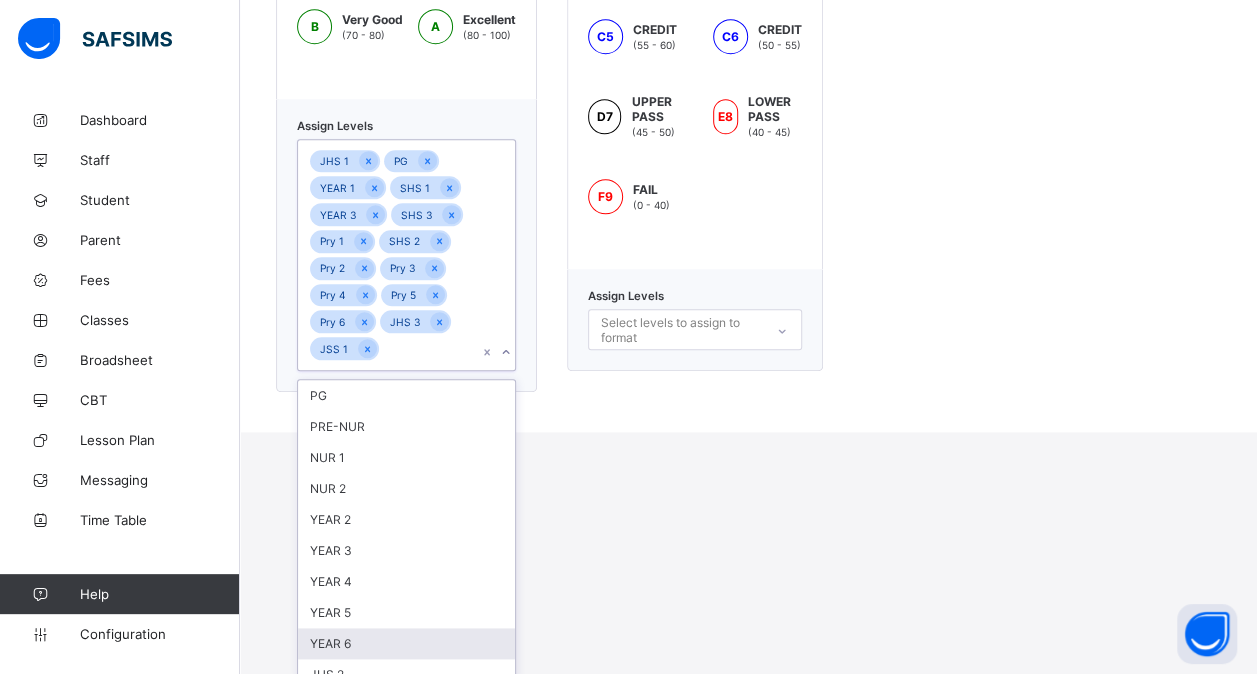
click at [374, 371] on div "option JSS 1, selected. option YEAR 6 focused, 9 of 15. 15 results available. U…" at bounding box center [406, 255] width 219 height 232
click at [383, 628] on div "YEAR 6" at bounding box center [406, 643] width 217 height 31
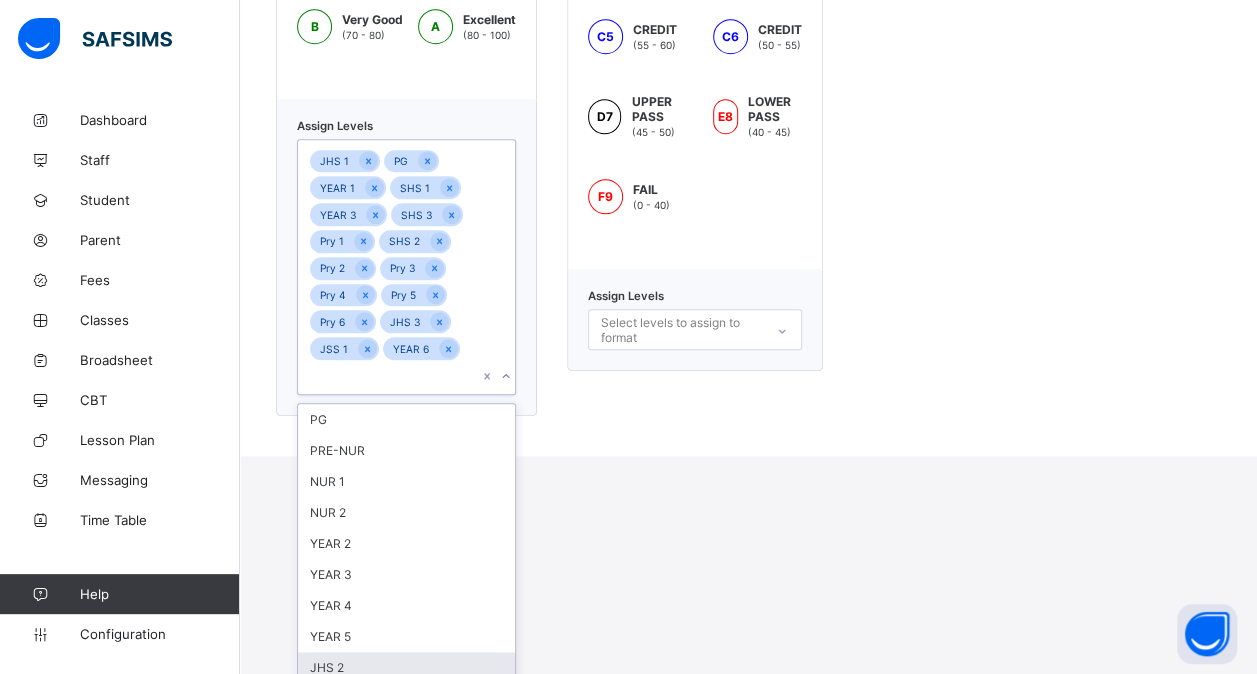
click at [383, 652] on div "JHS 2" at bounding box center [406, 667] width 217 height 31
click at [383, 621] on div "YEAR 5" at bounding box center [406, 636] width 217 height 31
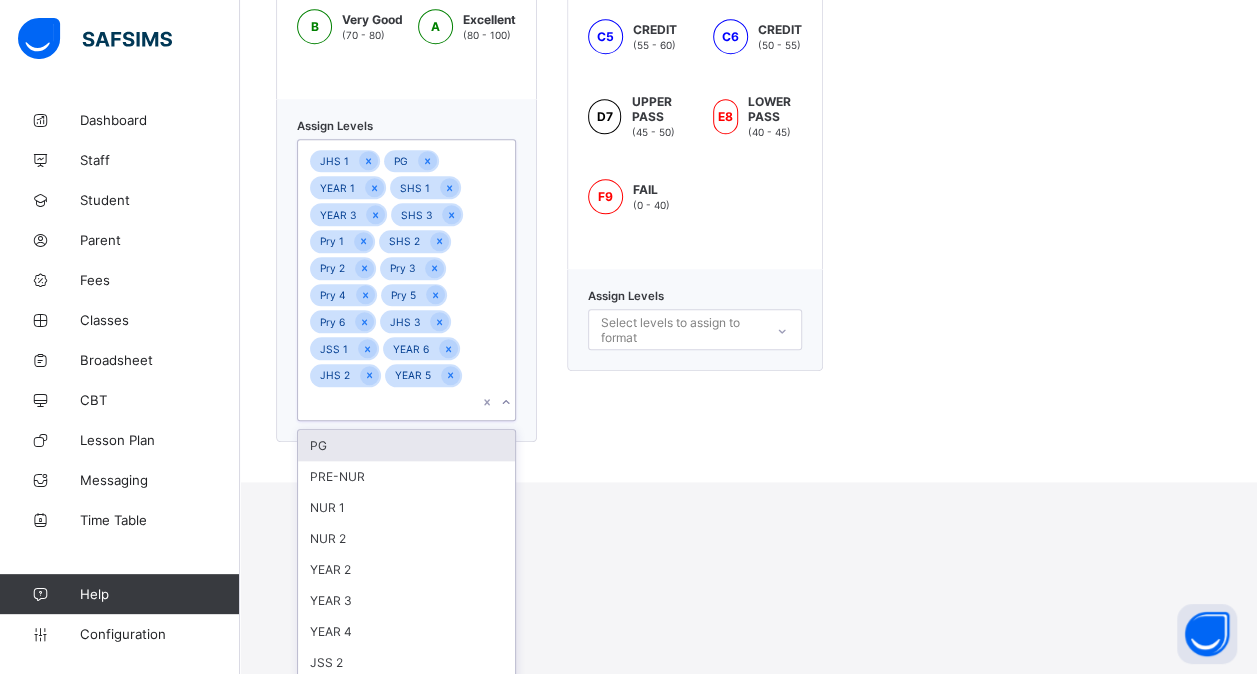
click at [383, 647] on div "JSS 2" at bounding box center [406, 662] width 217 height 31
click at [383, 621] on div "YEAR 4" at bounding box center [406, 631] width 217 height 31
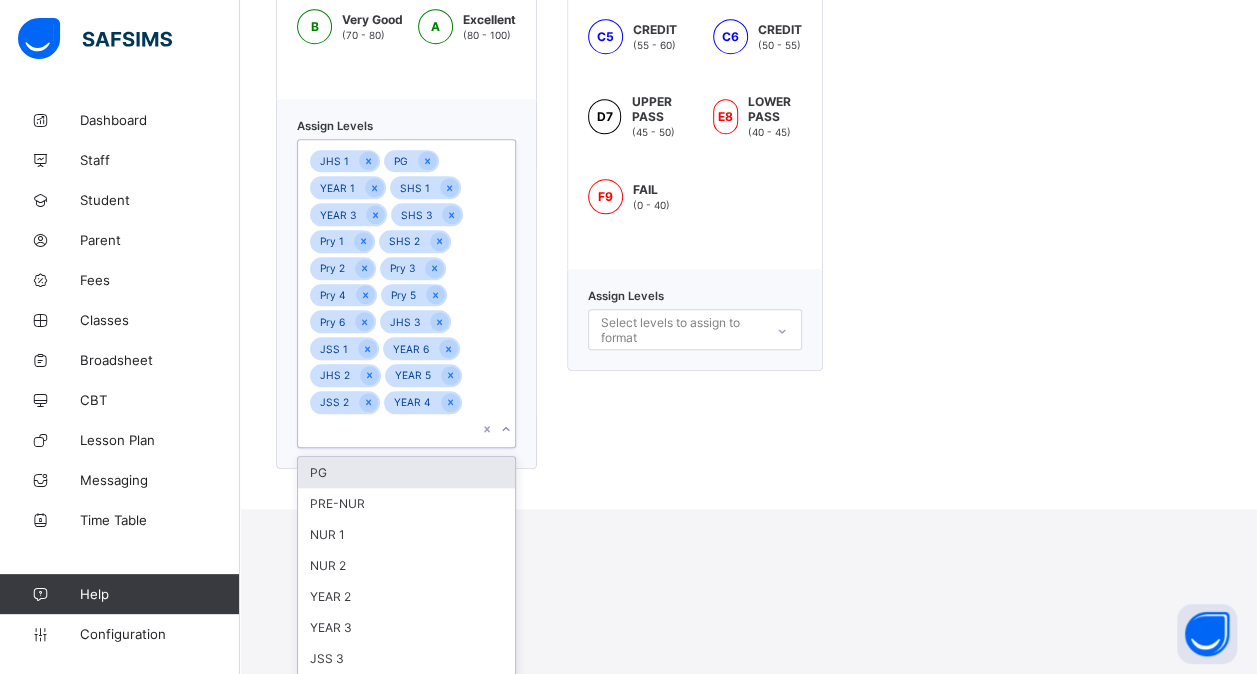
click at [383, 643] on div "JSS 3" at bounding box center [406, 658] width 217 height 31
click at [383, 621] on div "YEAR 3" at bounding box center [406, 627] width 217 height 31
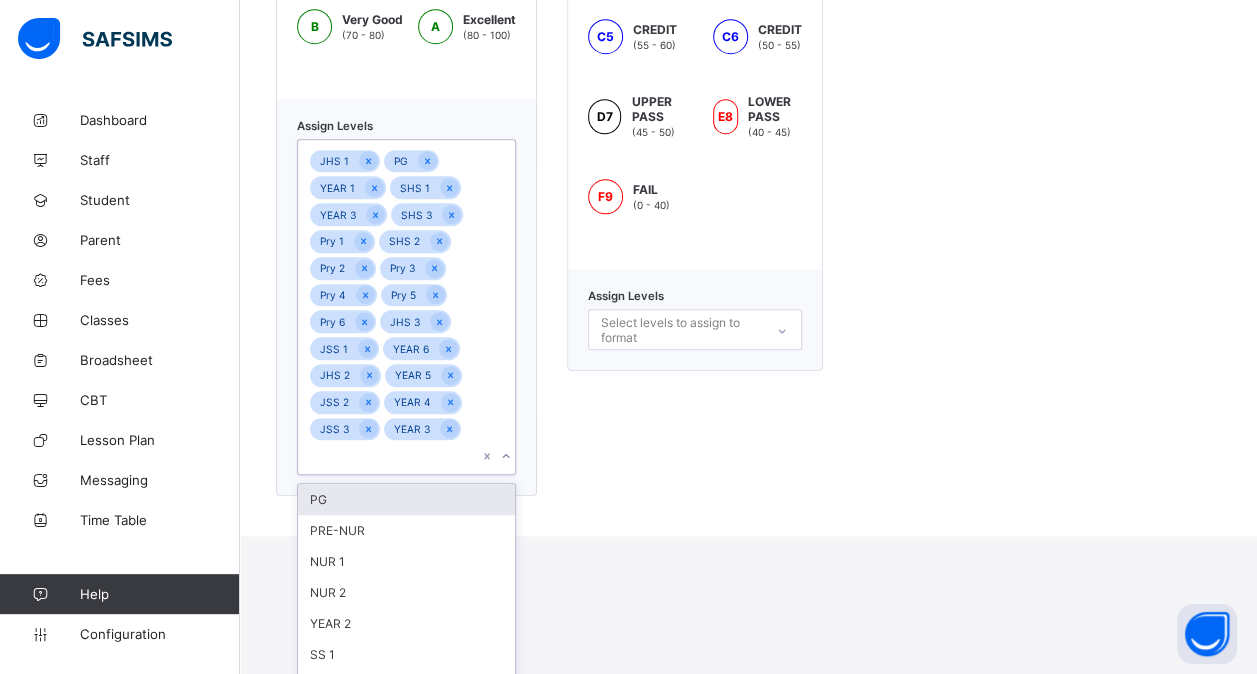
click at [383, 639] on div "SS 1" at bounding box center [406, 654] width 217 height 31
click at [383, 621] on div "YEAR 2" at bounding box center [406, 623] width 217 height 31
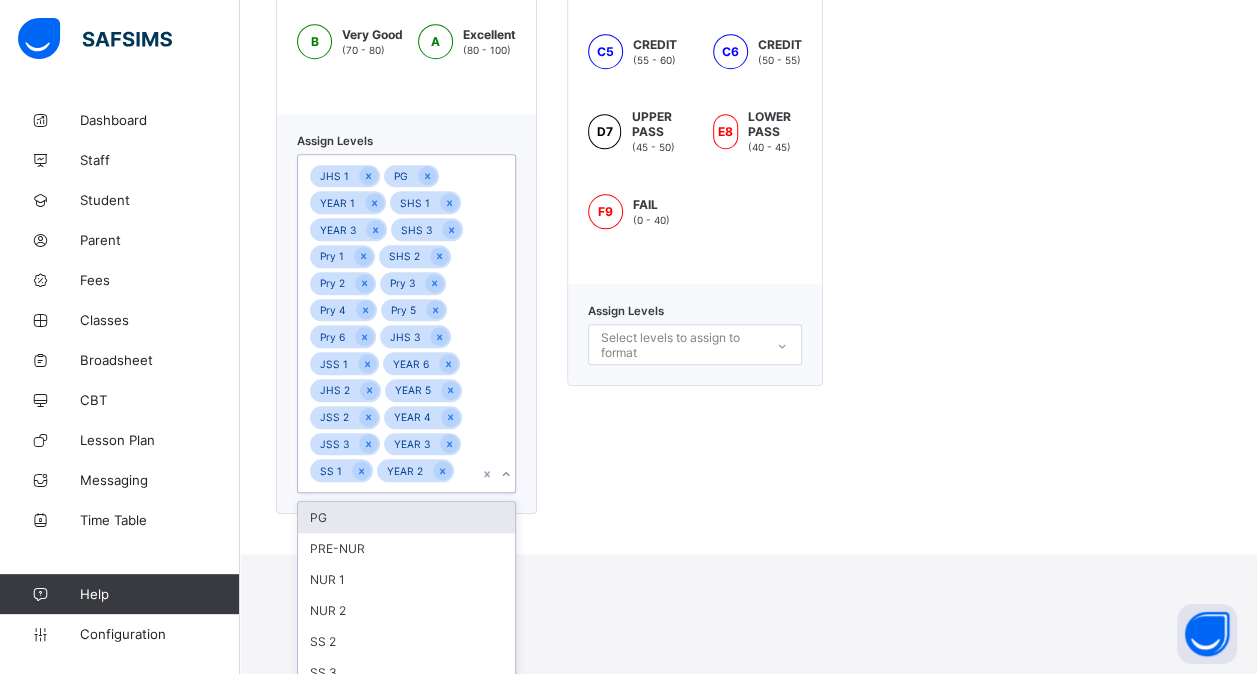
click at [383, 626] on div "SS 2" at bounding box center [406, 641] width 217 height 31
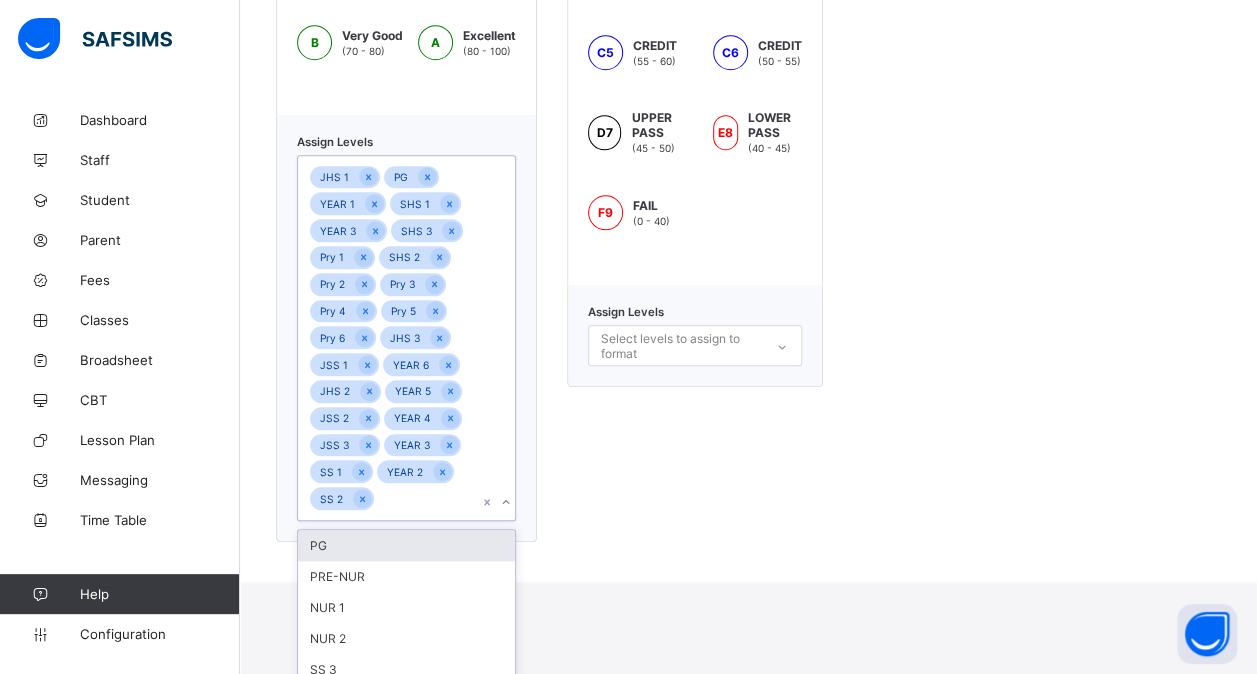
click at [383, 623] on div "NUR 2" at bounding box center [406, 638] width 217 height 31
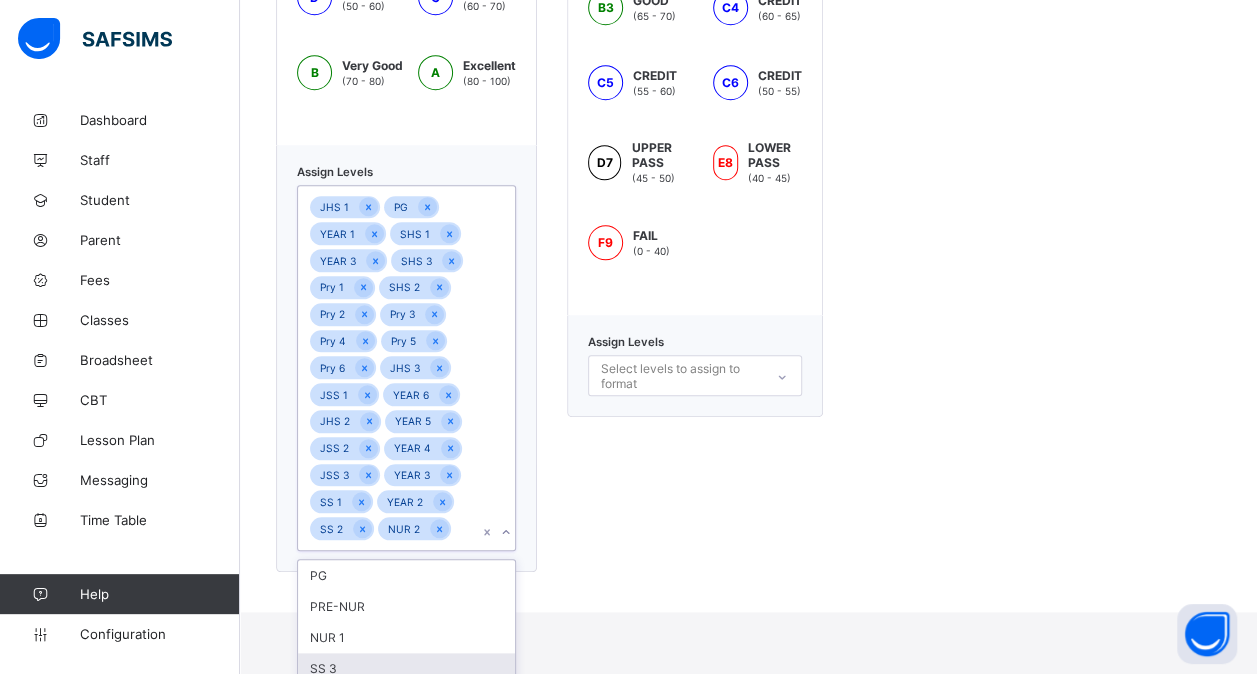
click at [372, 668] on div "SS 3" at bounding box center [406, 668] width 217 height 31
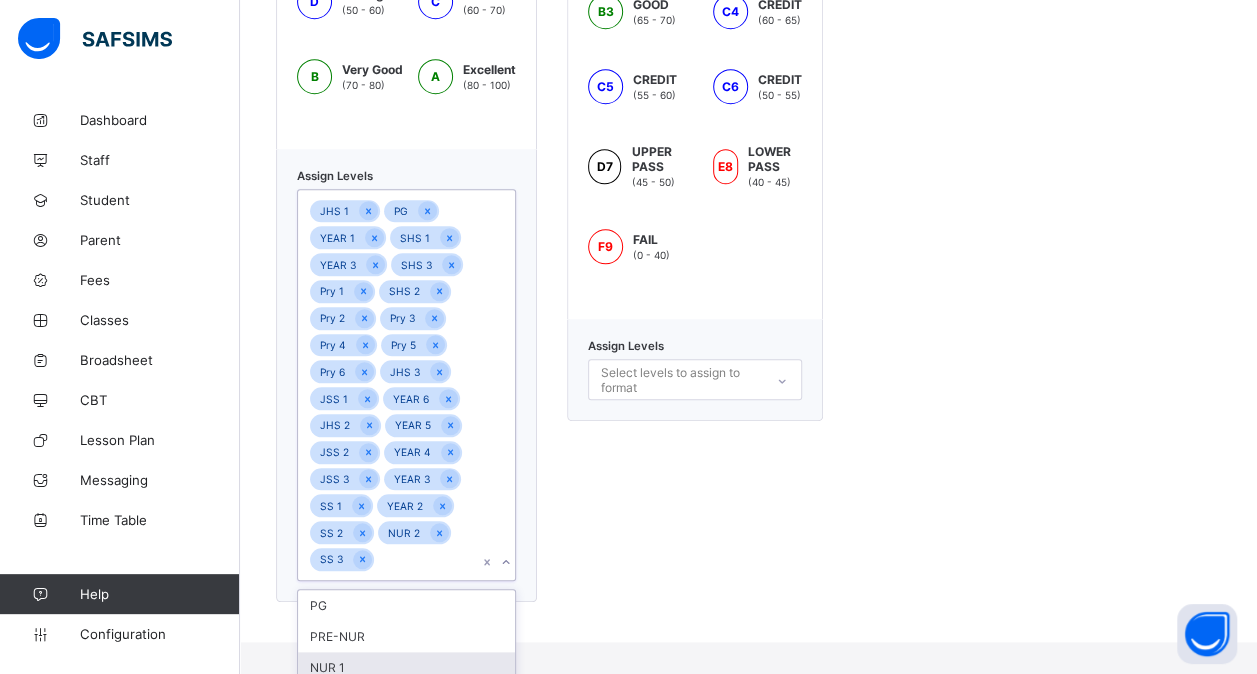
click at [402, 652] on div "NUR 1" at bounding box center [406, 667] width 217 height 31
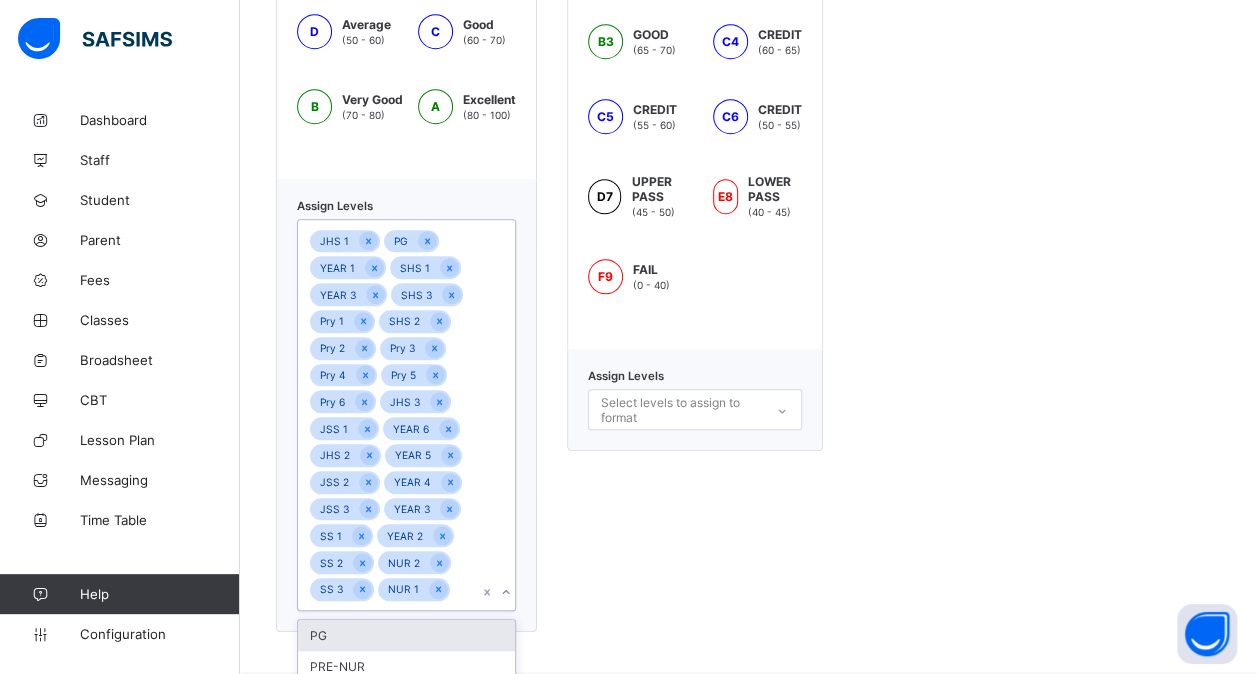
click at [402, 651] on div "PRE-NUR" at bounding box center [406, 666] width 217 height 31
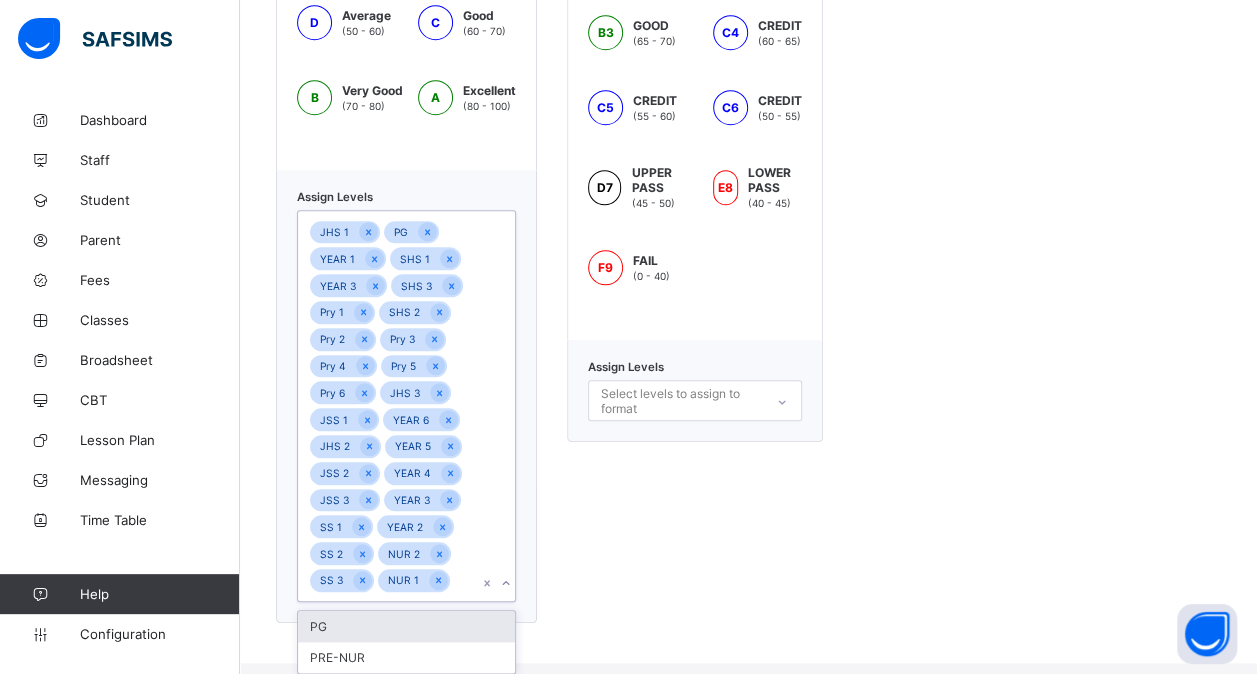
click at [402, 642] on div "PG" at bounding box center [406, 626] width 217 height 31
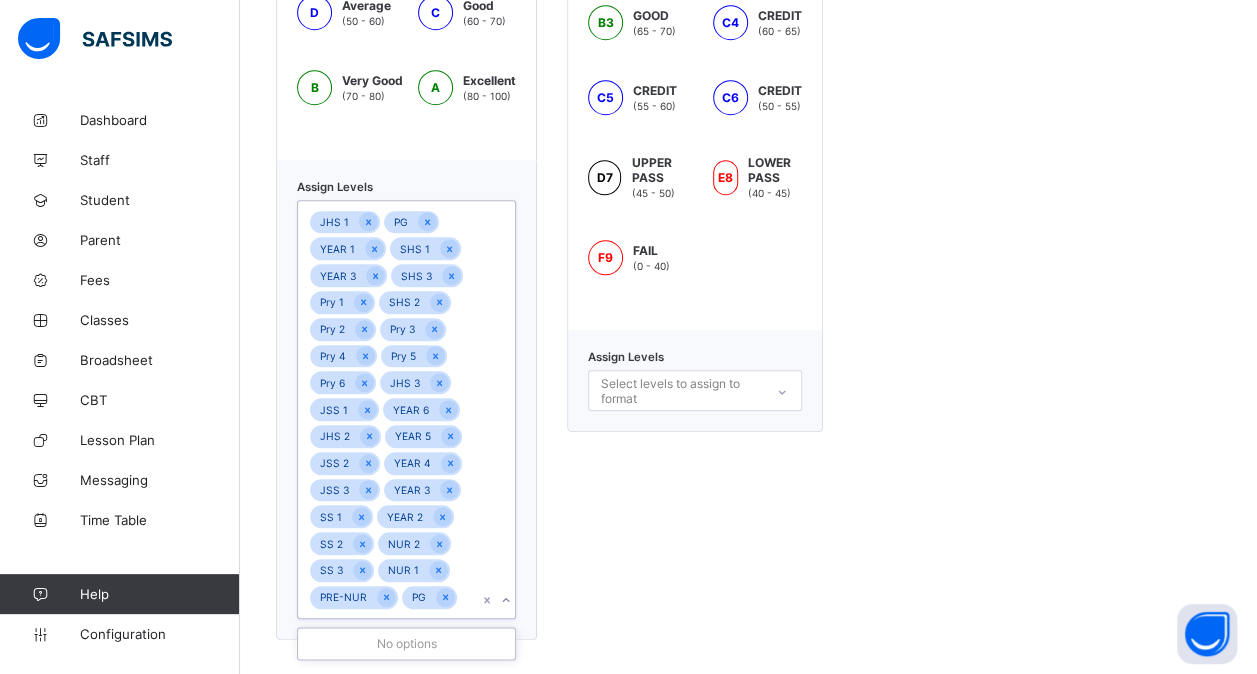
click at [402, 650] on div "No options" at bounding box center [406, 643] width 217 height 31
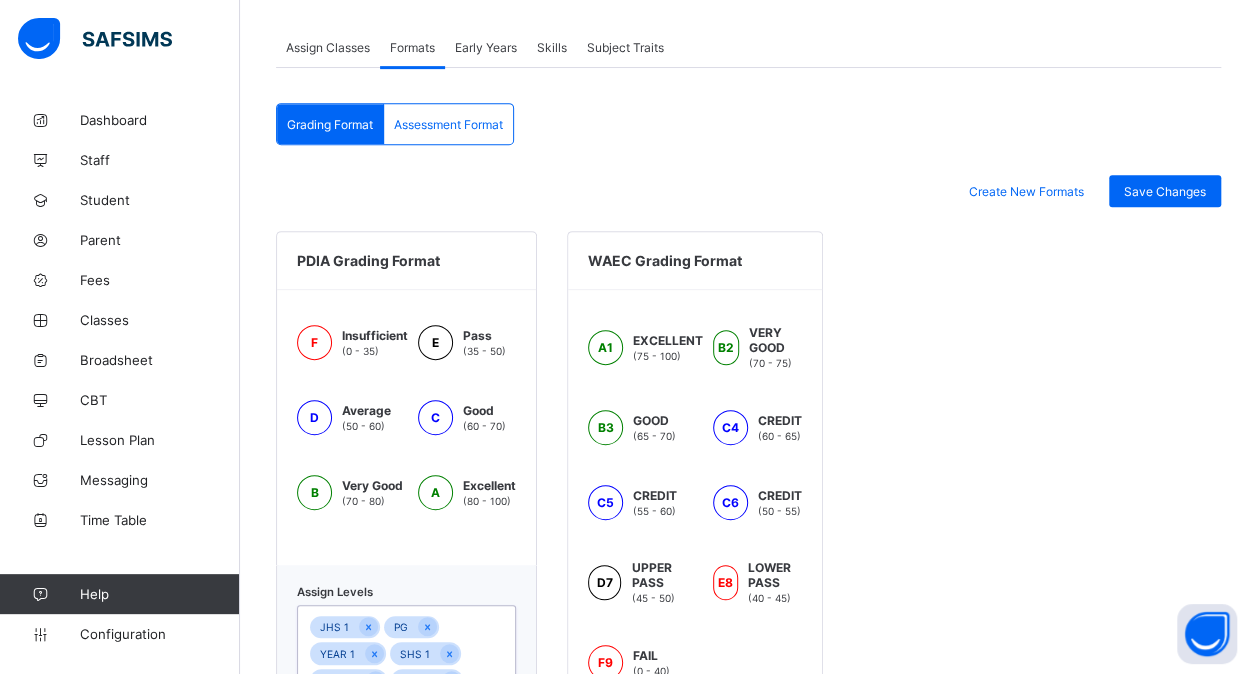
scroll to position [385, 0]
click at [1182, 196] on div "Save Changes" at bounding box center [1165, 192] width 112 height 32
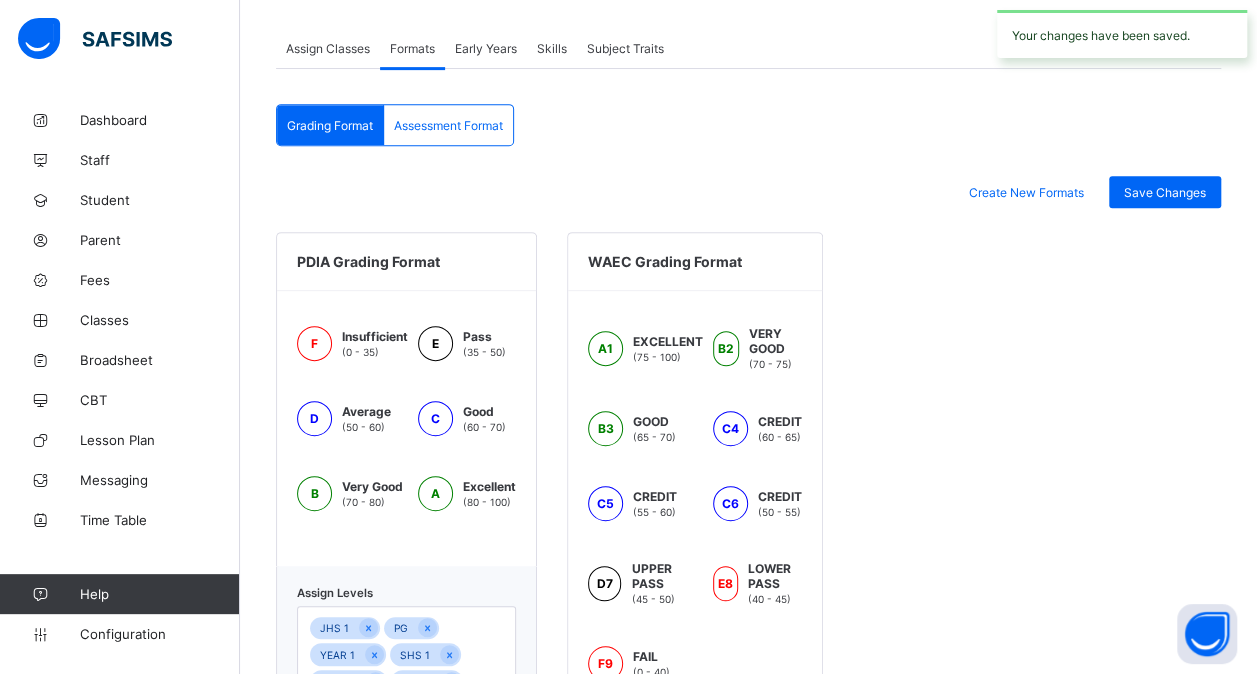
click at [496, 128] on div "Assessment Format" at bounding box center [448, 125] width 129 height 40
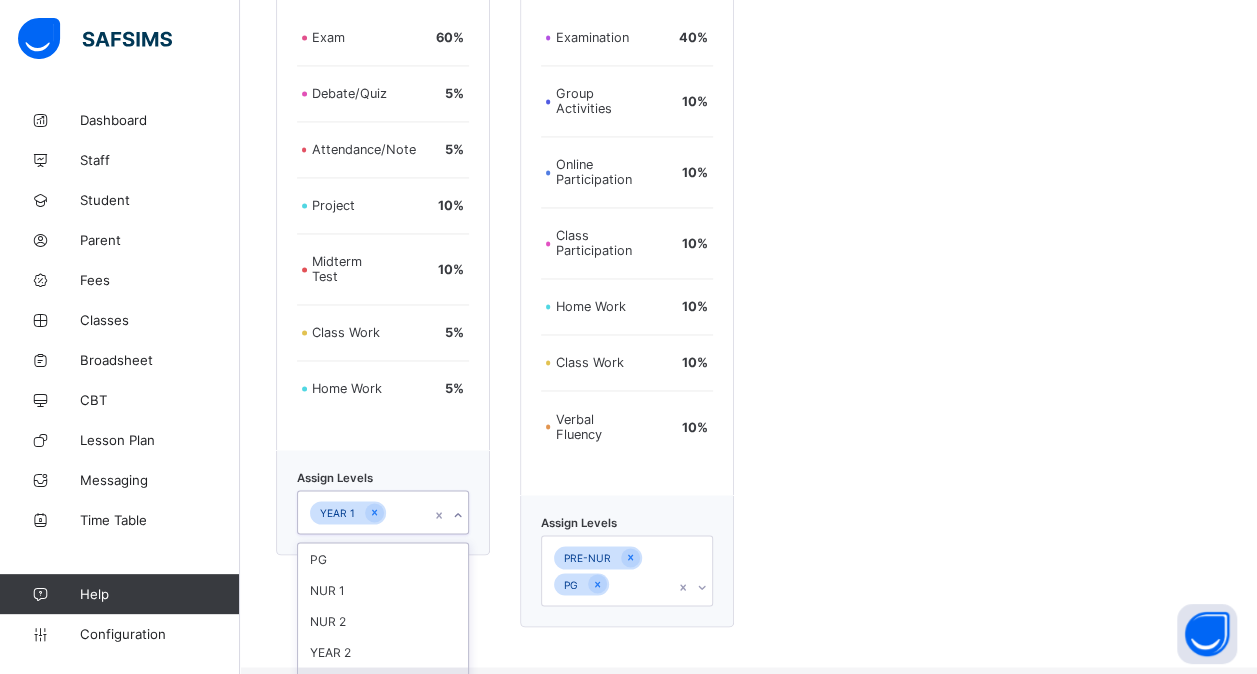
scroll to position [1656, 0]
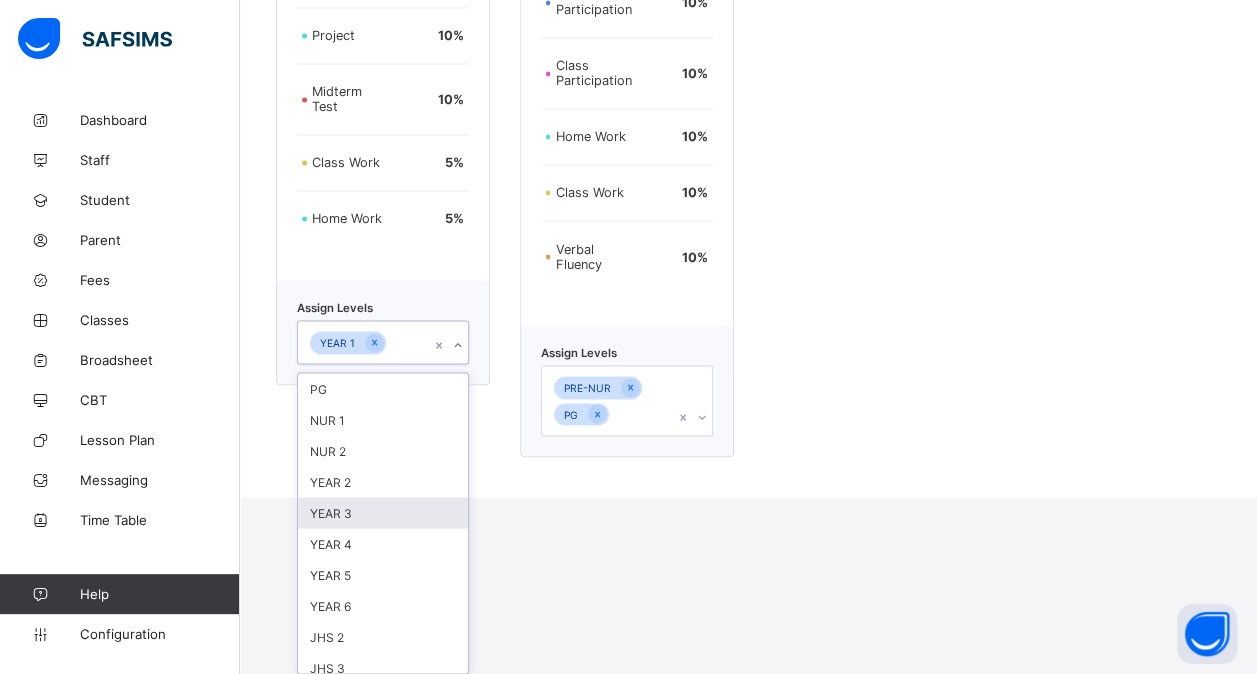
click at [410, 364] on div "option YEAR 3 focused, 5 of 25. 25 results available. Use Up and Down to choose…" at bounding box center [383, 342] width 172 height 44
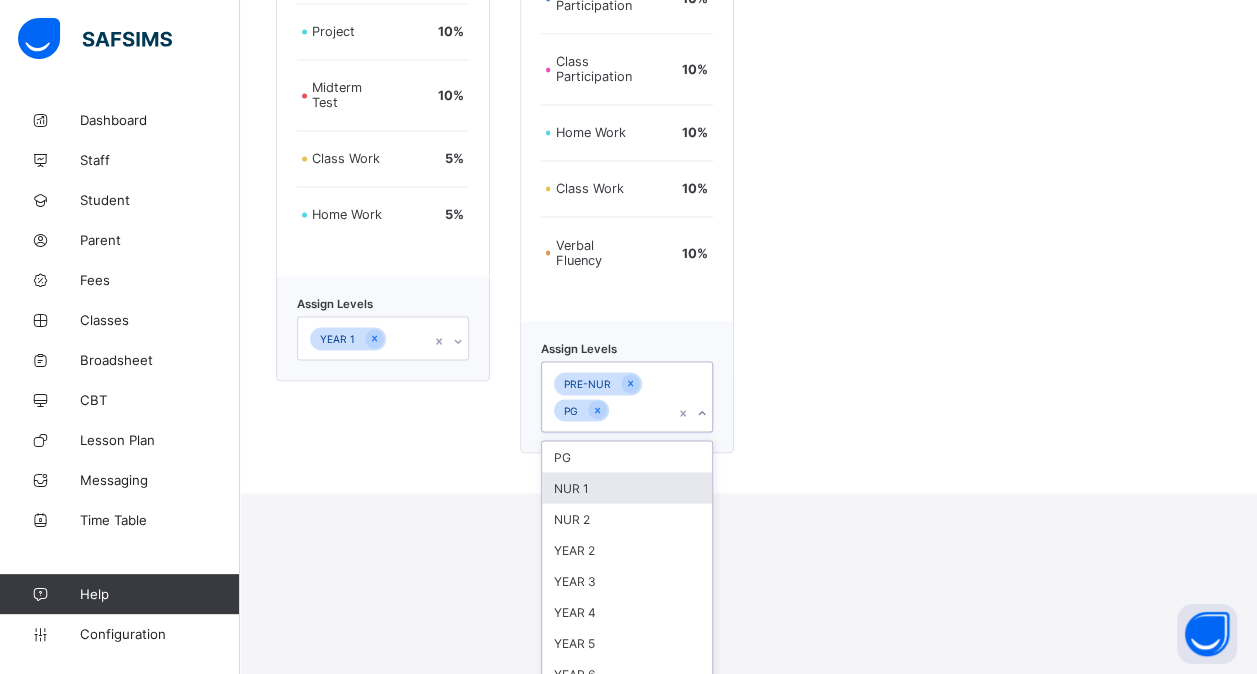
scroll to position [1731, 0]
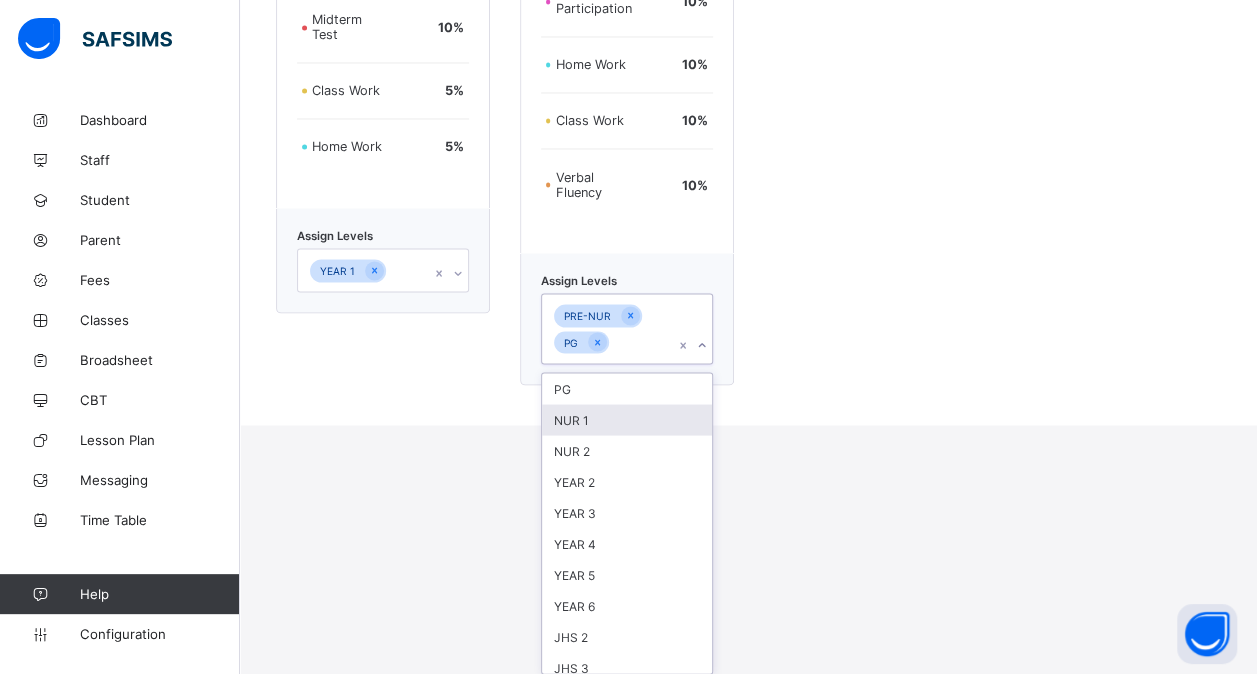
click at [652, 364] on div "option NUR 1 focused, 2 of 25. 25 results available. Use Up and Down to choose …" at bounding box center [627, 328] width 172 height 71
click at [638, 402] on div "PG" at bounding box center [627, 388] width 170 height 31
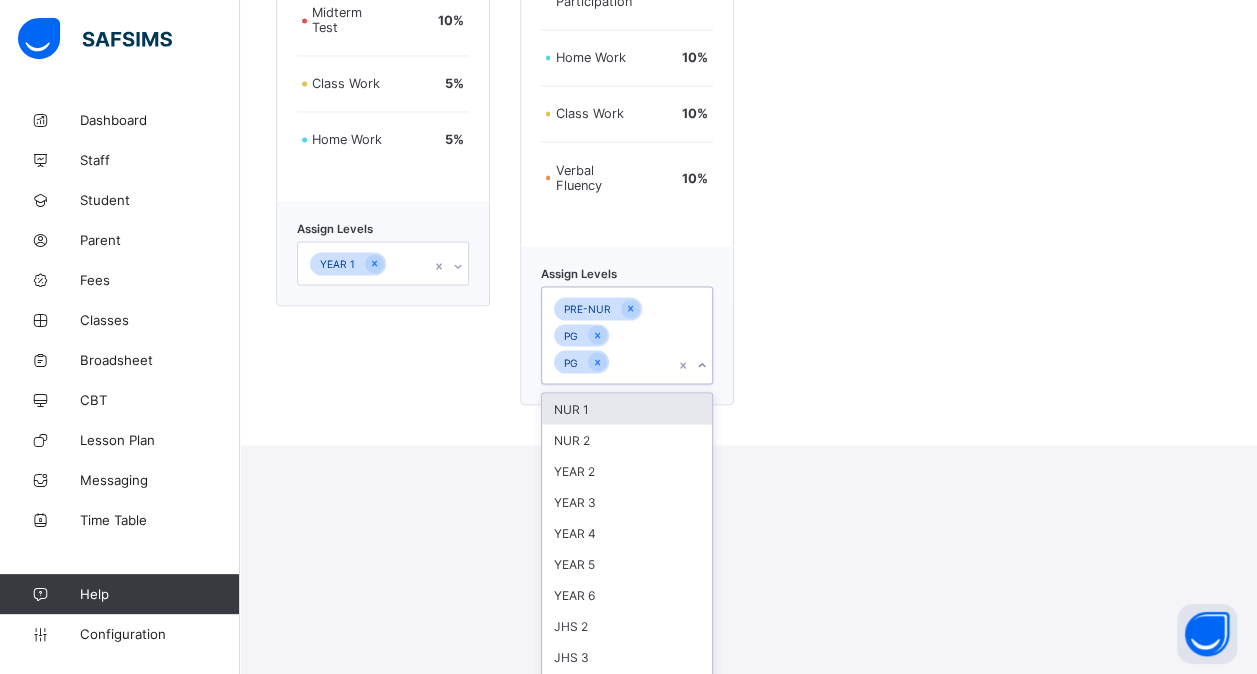
click at [605, 414] on div "NUR 1" at bounding box center [627, 408] width 170 height 31
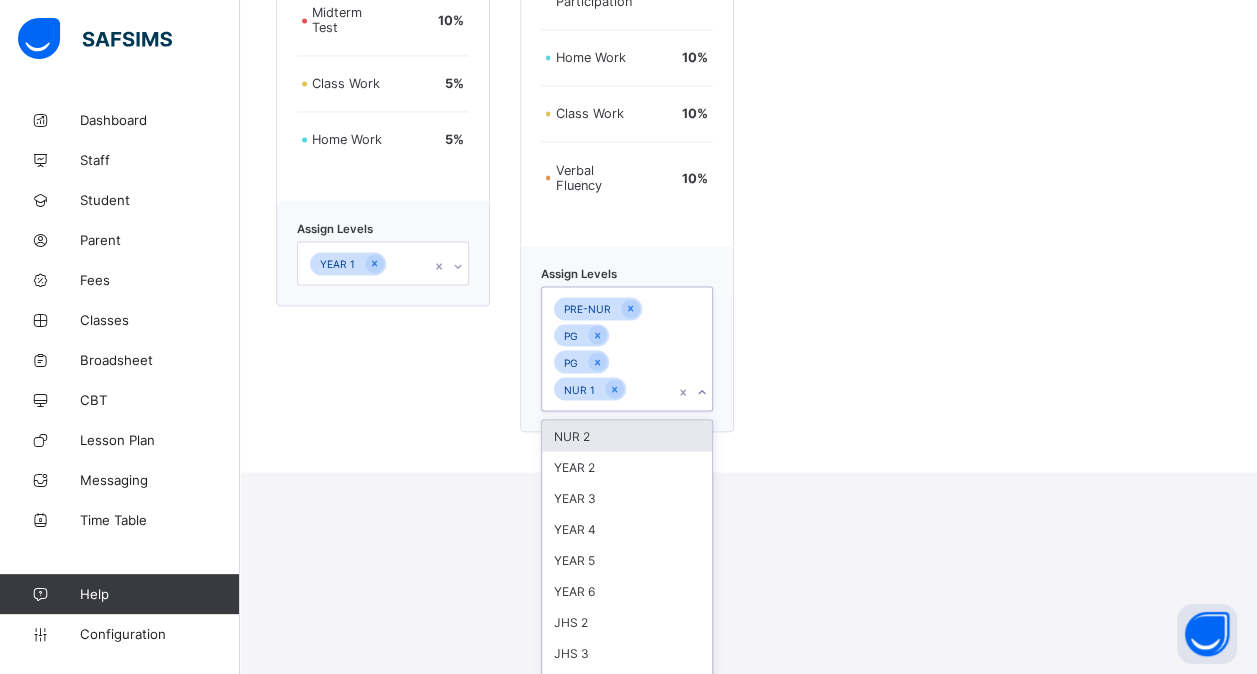
click at [573, 440] on div "NUR 2" at bounding box center [627, 435] width 170 height 31
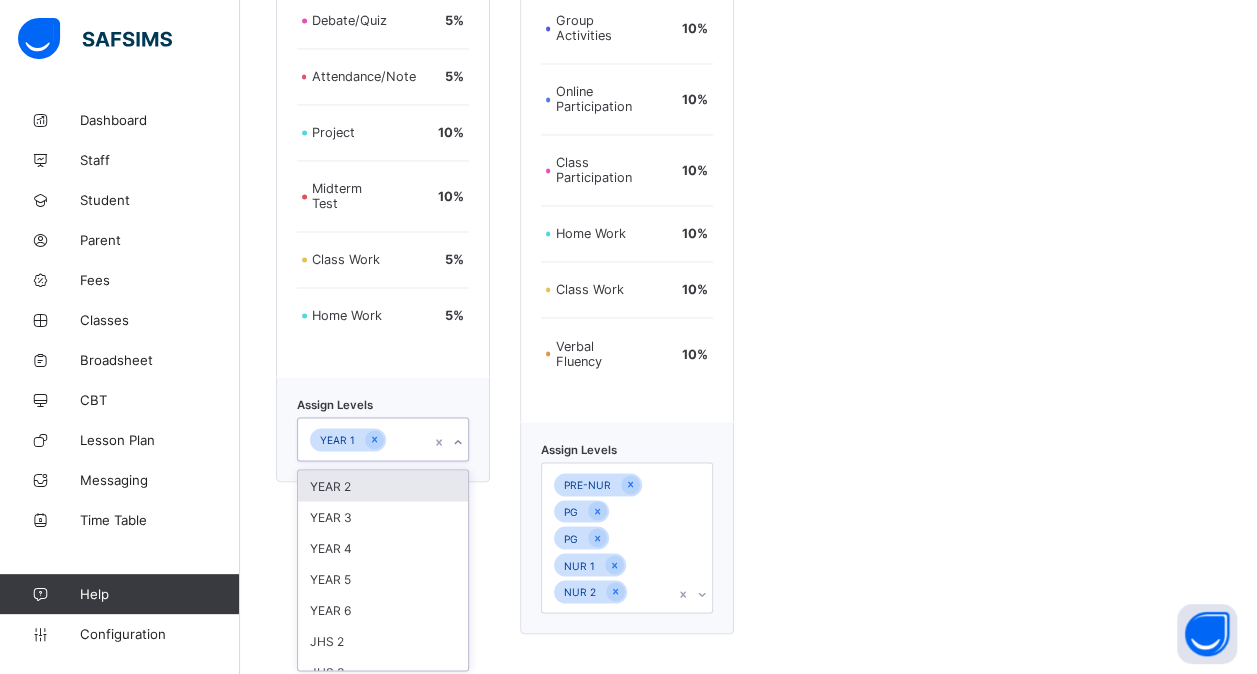
scroll to position [1563, 0]
click at [416, 262] on div "Primary Assessment format Exam 60 % Debate/Quiz 5 % Attendance/Note 5 % Project…" at bounding box center [383, 221] width 214 height 826
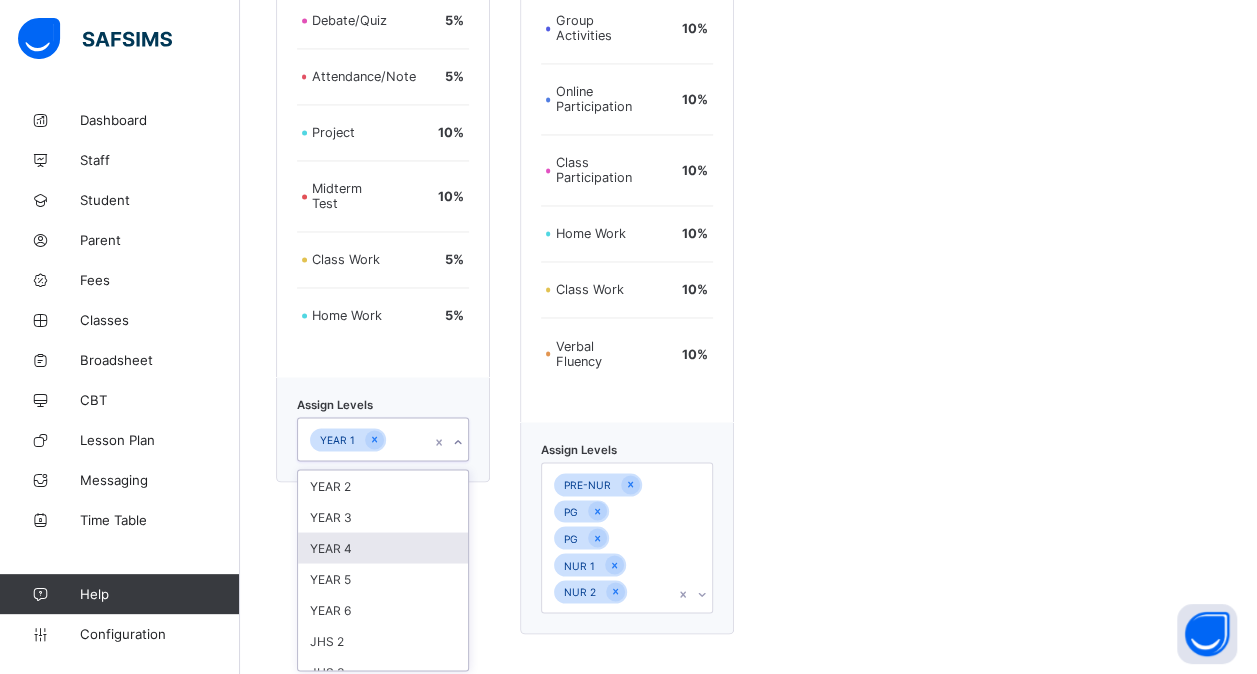
click at [370, 532] on div "YEAR 4" at bounding box center [383, 547] width 170 height 31
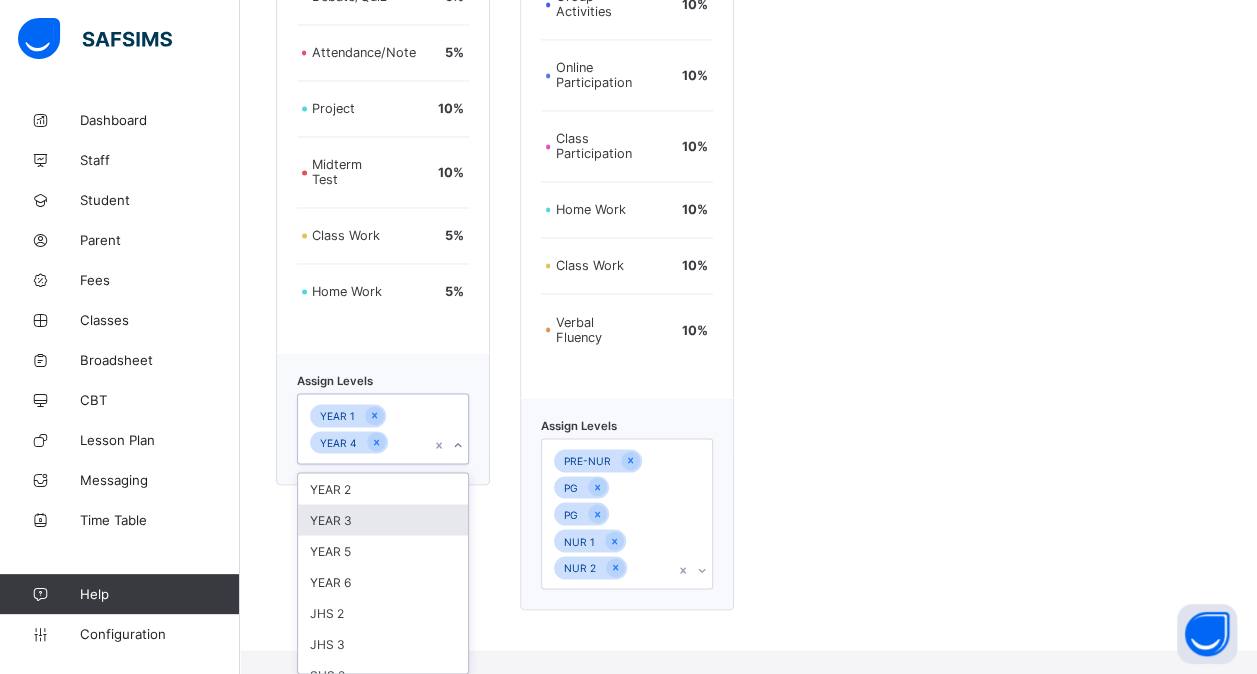
click at [372, 526] on div "YEAR 3" at bounding box center [383, 519] width 170 height 31
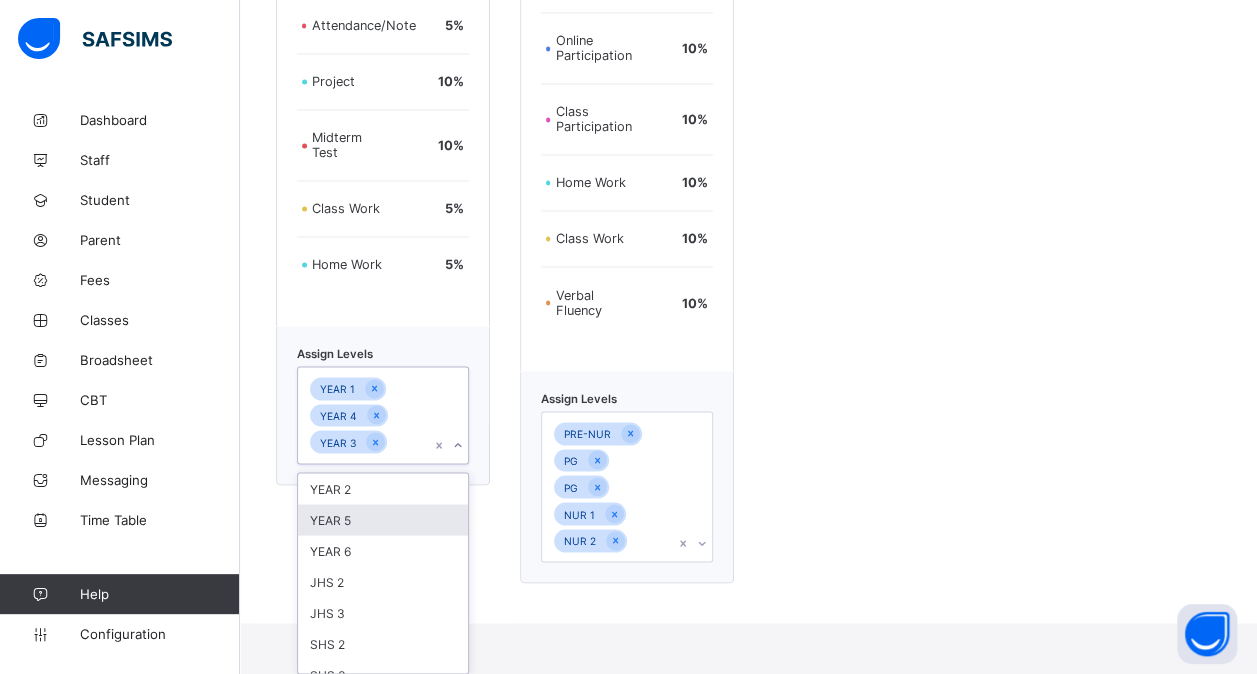
click at [373, 525] on div "YEAR 5" at bounding box center [383, 519] width 170 height 31
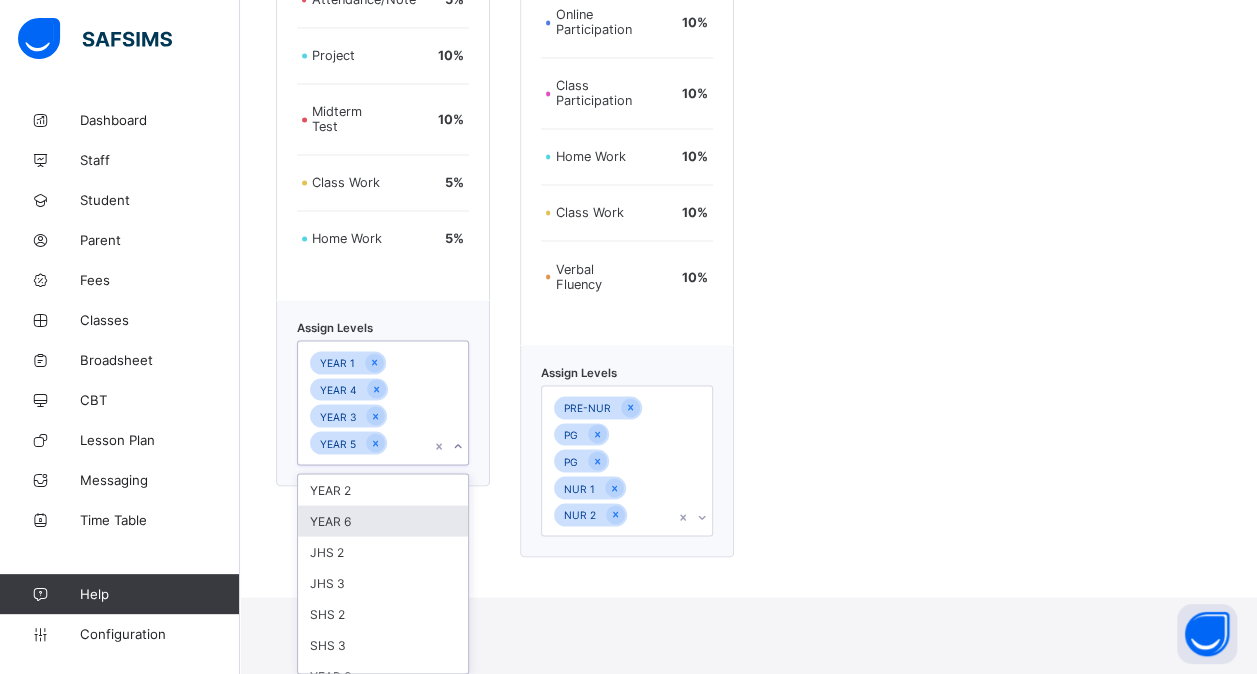
click at [373, 525] on div "YEAR 6" at bounding box center [383, 520] width 170 height 31
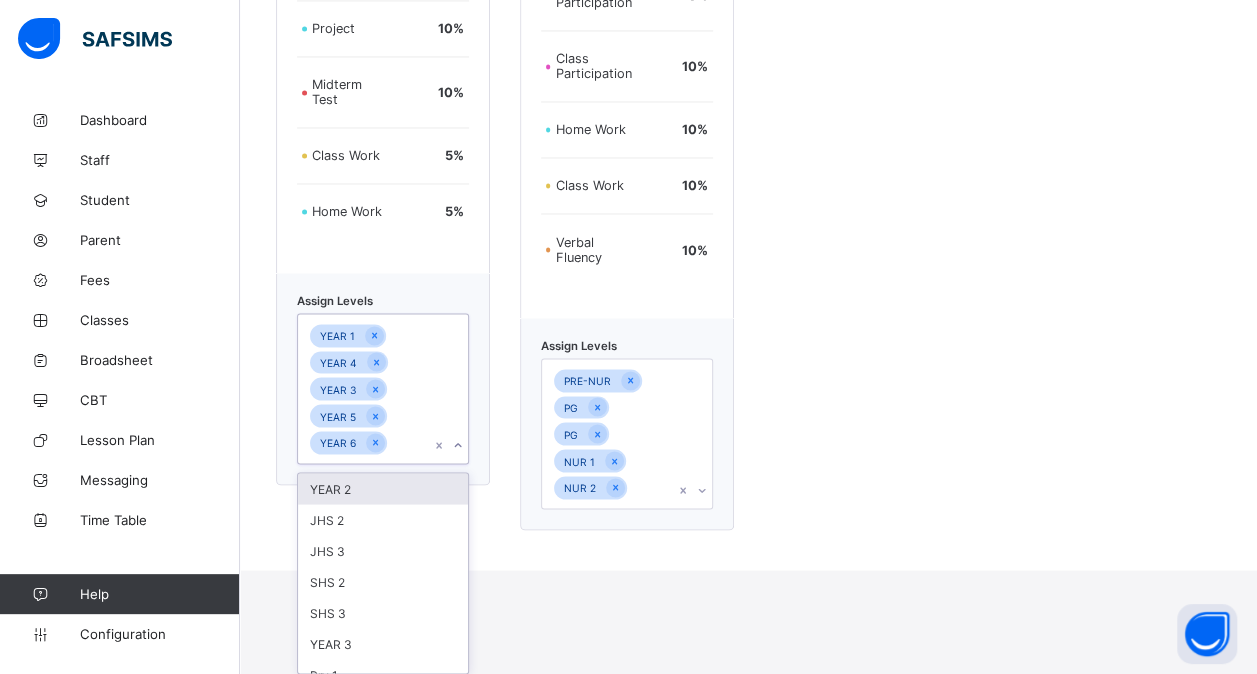
click at [407, 500] on div "YEAR 2" at bounding box center [383, 488] width 170 height 31
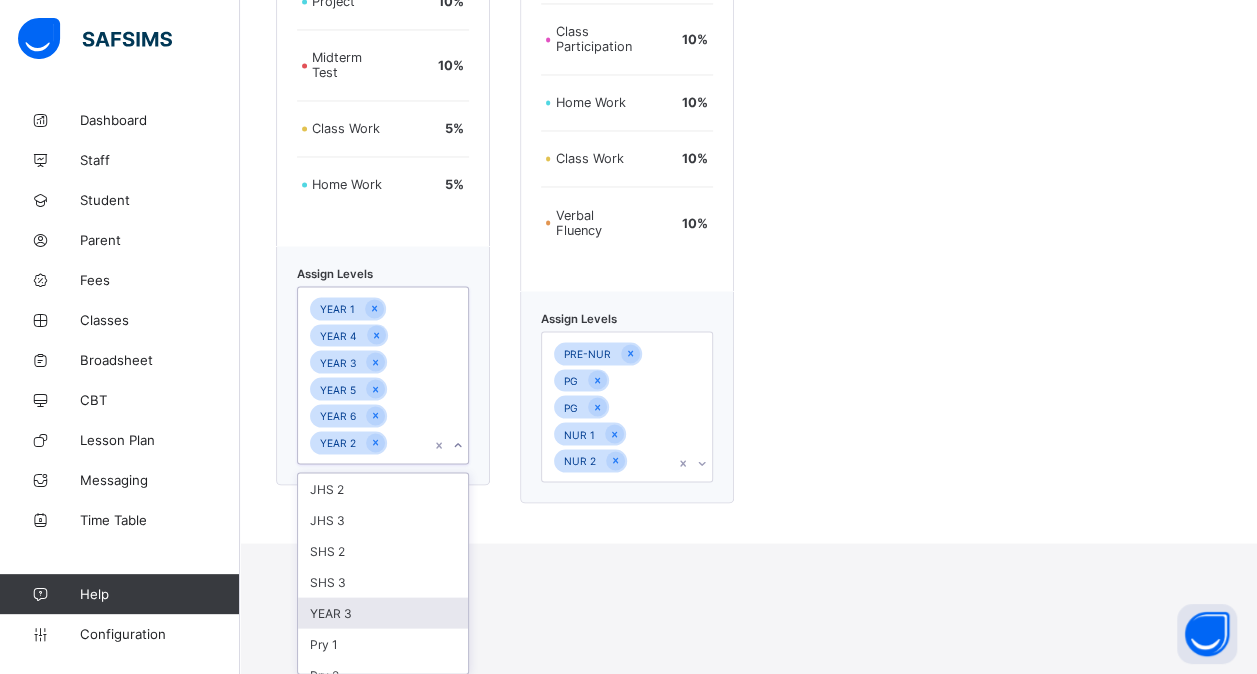
click at [355, 602] on div "YEAR 3" at bounding box center [383, 612] width 170 height 31
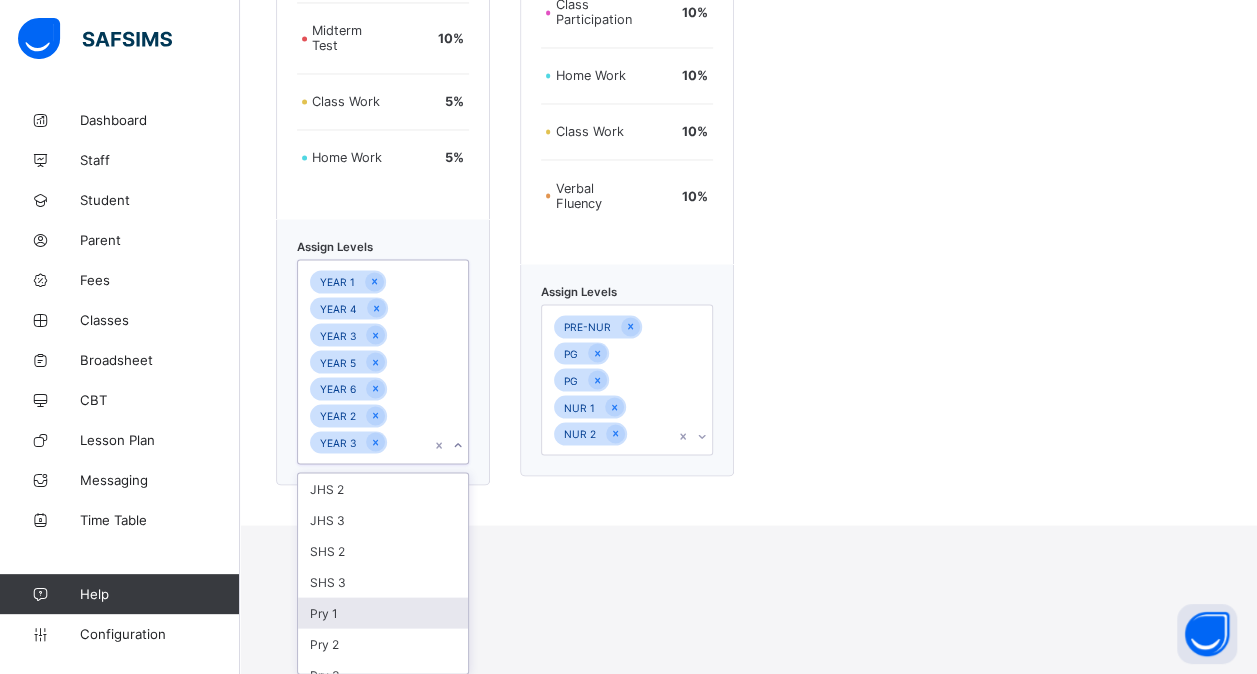
click at [338, 614] on div "Pry 1" at bounding box center [383, 612] width 170 height 31
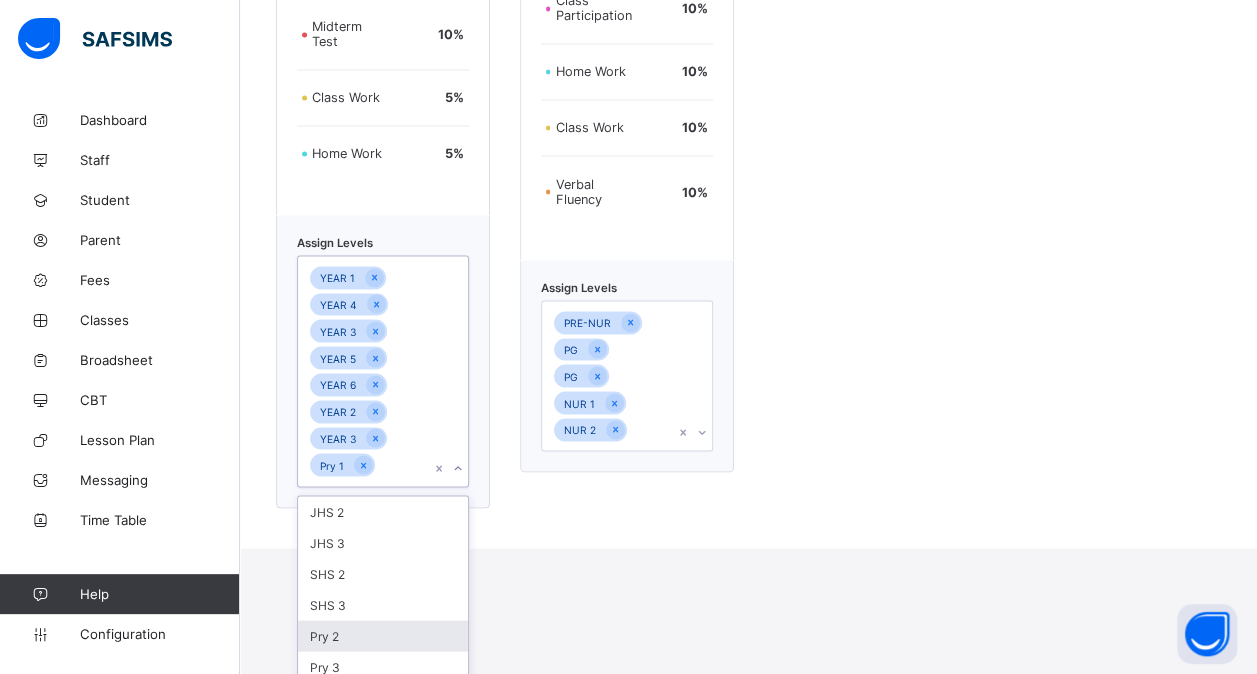
scroll to position [1731, 0]
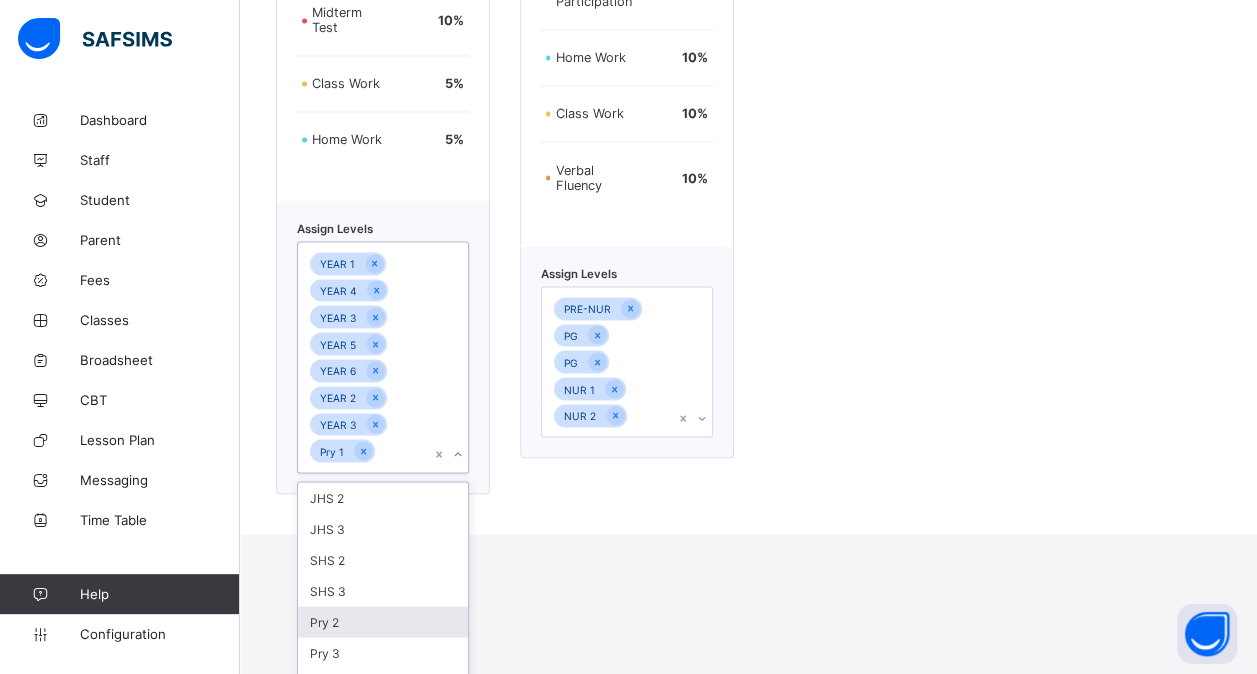
click at [345, 614] on div "Pry 2" at bounding box center [383, 621] width 170 height 31
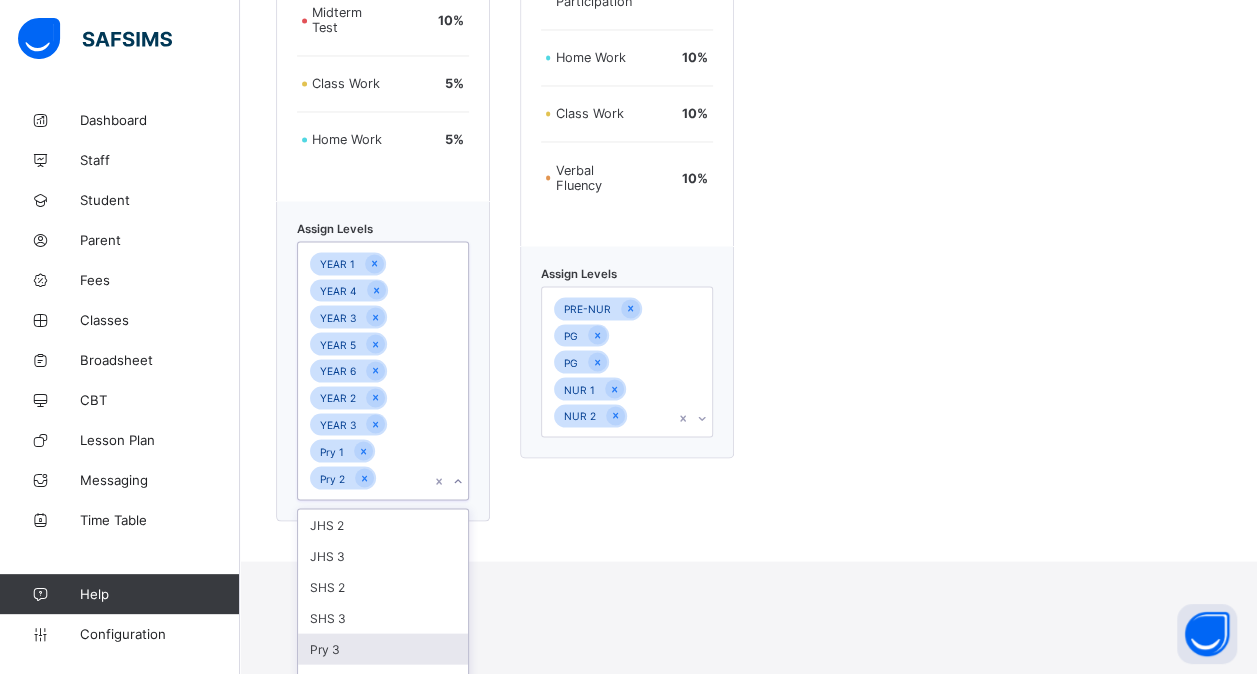
click at [329, 645] on div "Pry 3" at bounding box center [383, 648] width 170 height 31
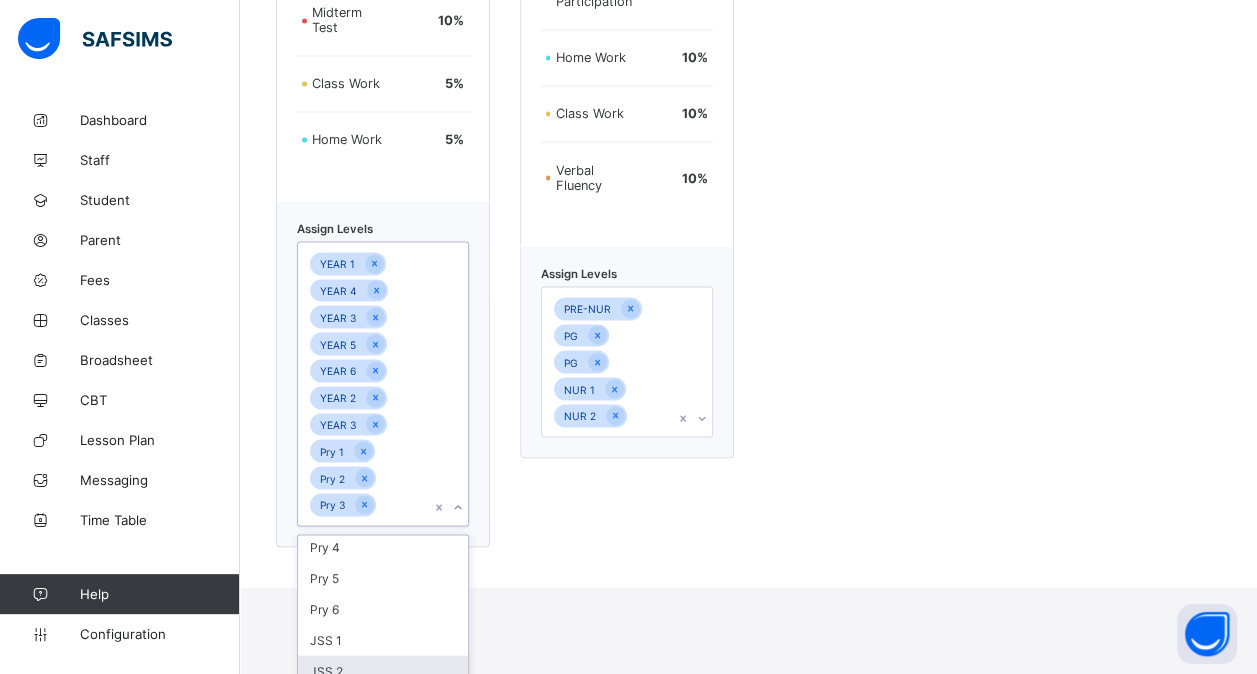
scroll to position [127, 0]
click at [380, 585] on div "Pry 5" at bounding box center [383, 578] width 170 height 31
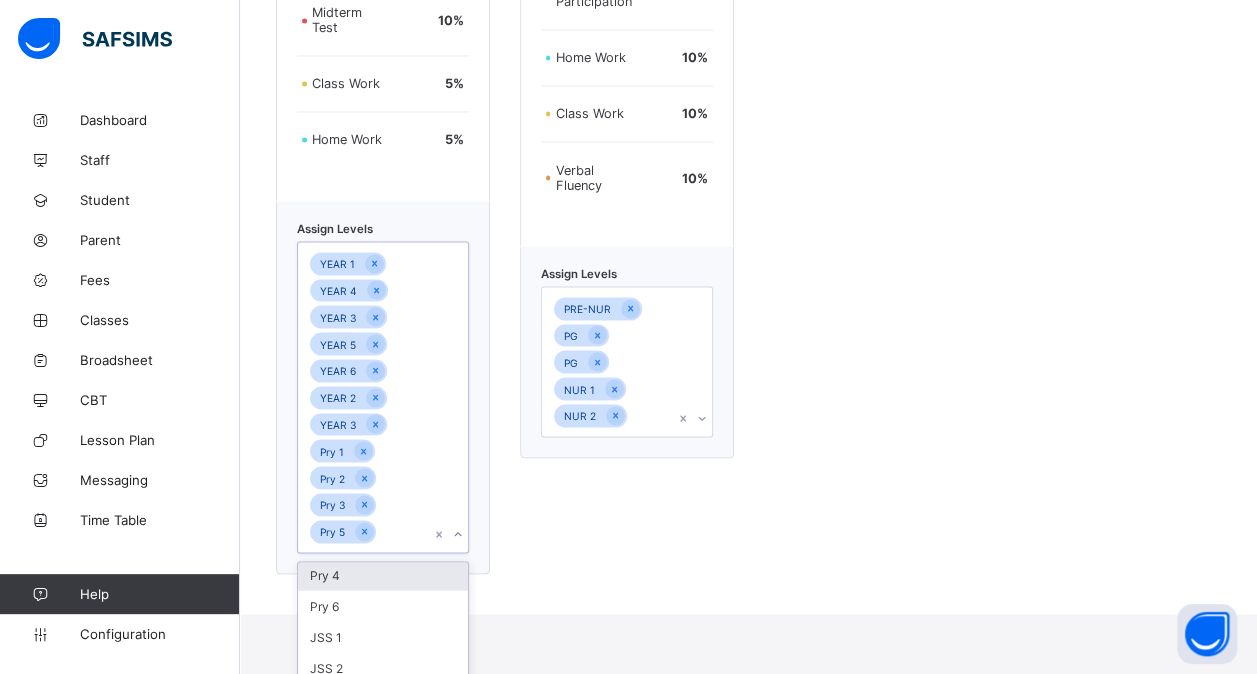
click at [366, 585] on div "Pry 4" at bounding box center [383, 574] width 170 height 31
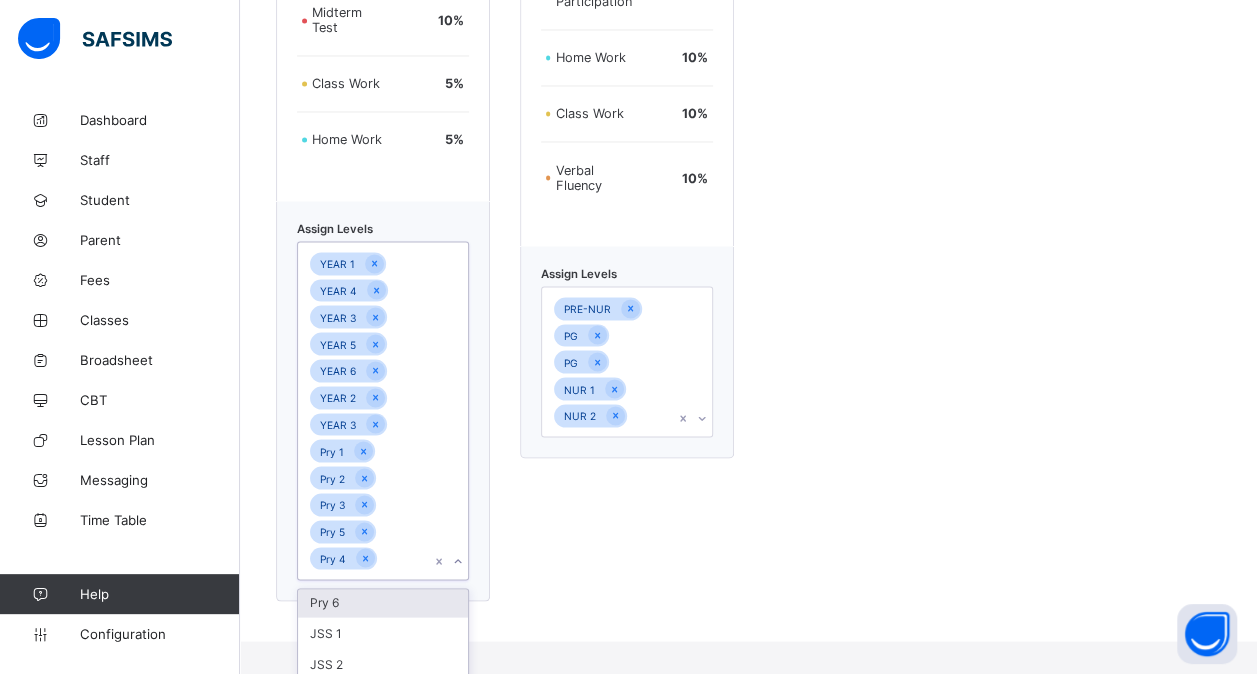
click at [330, 604] on div "Pry 6" at bounding box center [383, 601] width 170 height 31
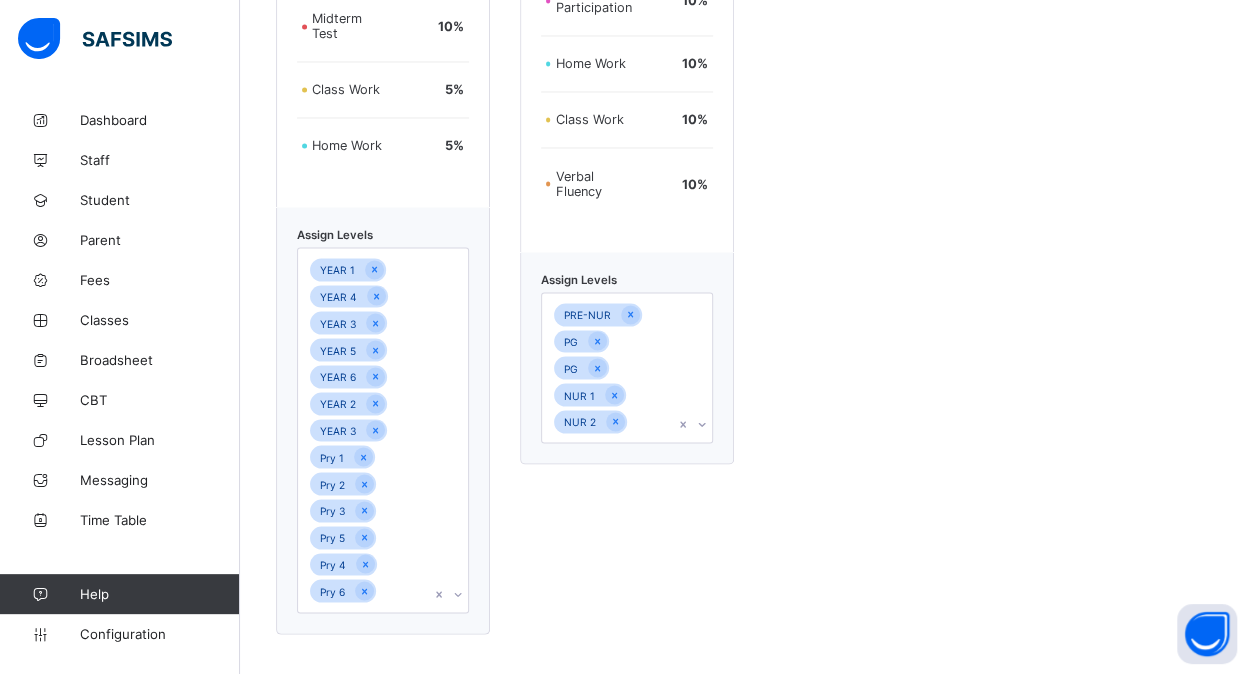
click at [669, 510] on div "Nursery Assessment format Examination 40 % Group Activities 10 % Online Partici…" at bounding box center [627, 136] width 214 height 996
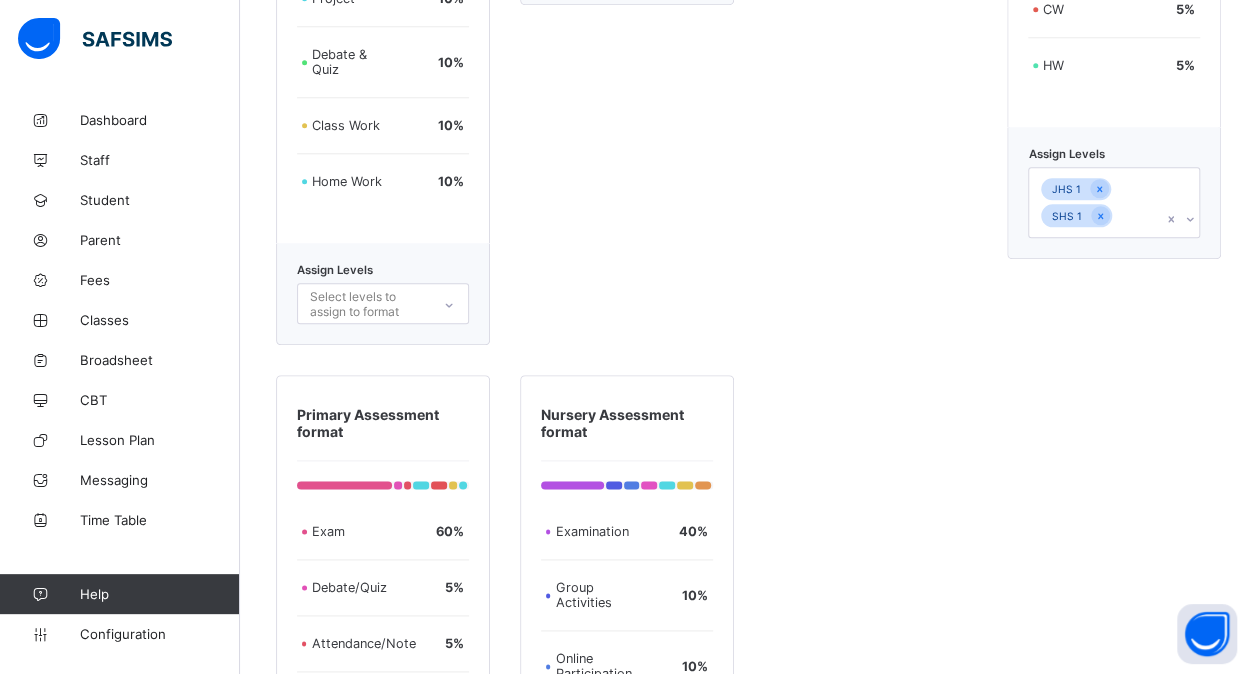
scroll to position [975, 0]
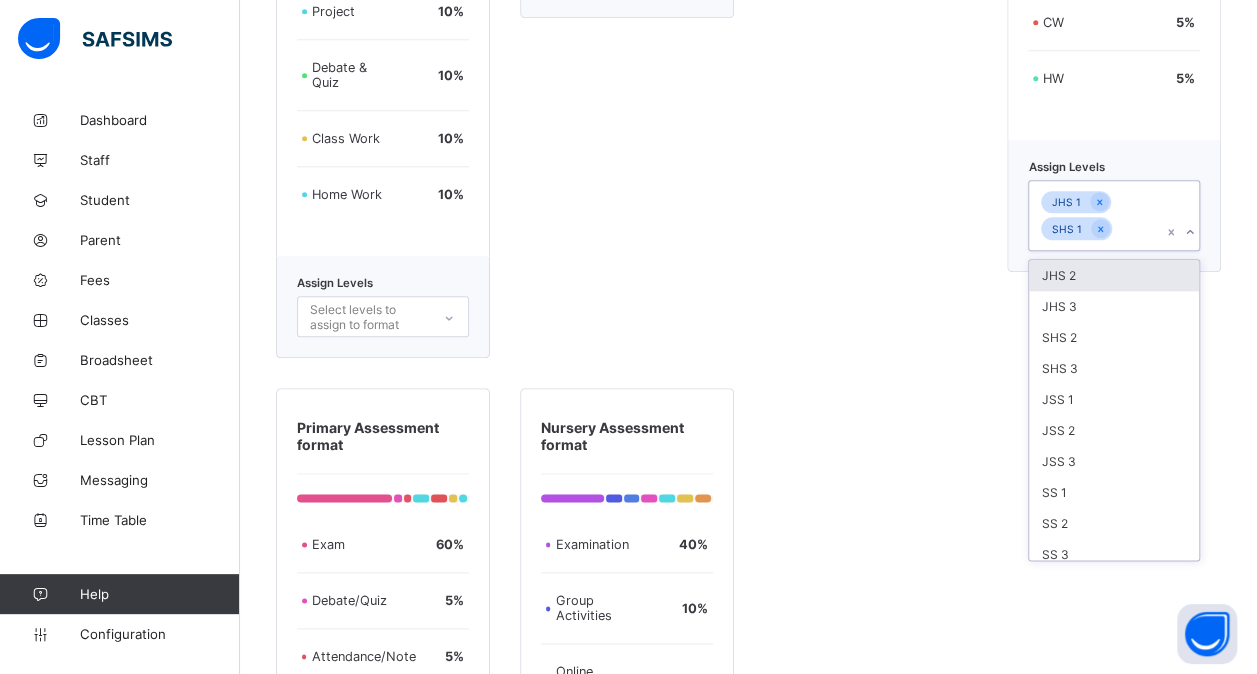
click at [1150, 231] on div "JHS 1 SHS 1" at bounding box center [1095, 215] width 132 height 69
click at [1104, 539] on div "SS 3" at bounding box center [1114, 554] width 170 height 31
click at [1104, 535] on div "SS 2" at bounding box center [1114, 550] width 170 height 31
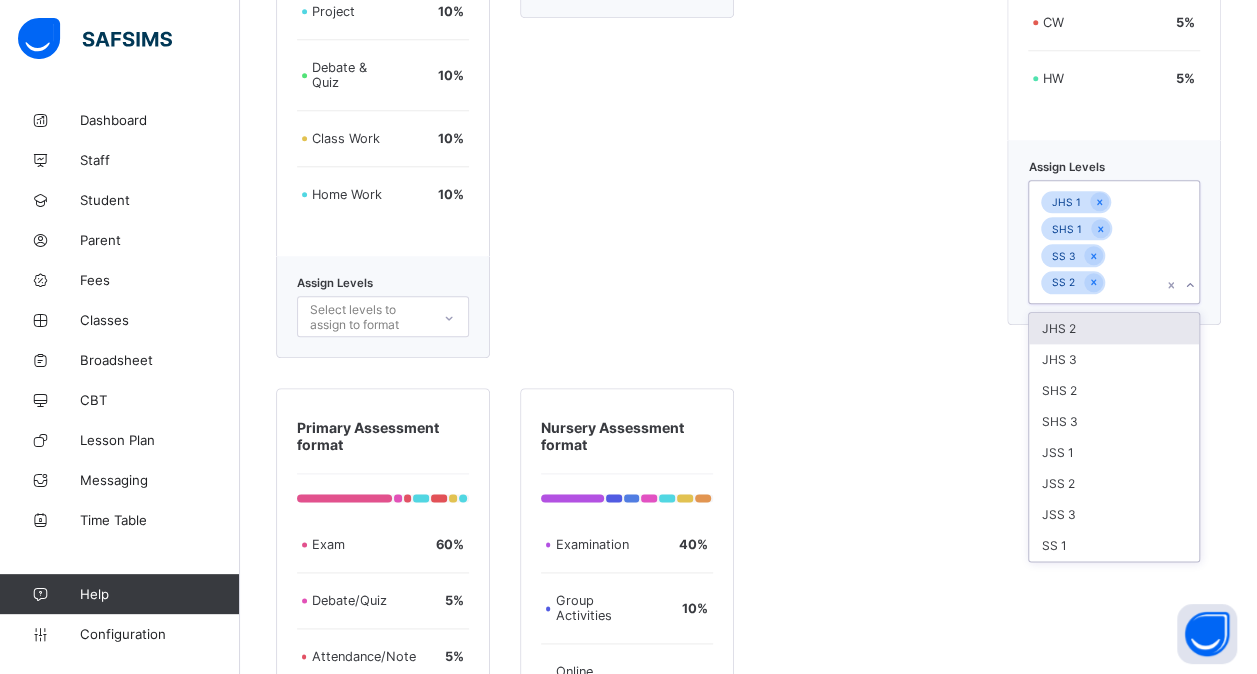
click at [1104, 530] on div "SS 1" at bounding box center [1114, 545] width 170 height 31
click at [1104, 528] on div "JSS 3" at bounding box center [1114, 541] width 170 height 31
click at [1104, 526] on div "JSS 2" at bounding box center [1114, 510] width 170 height 31
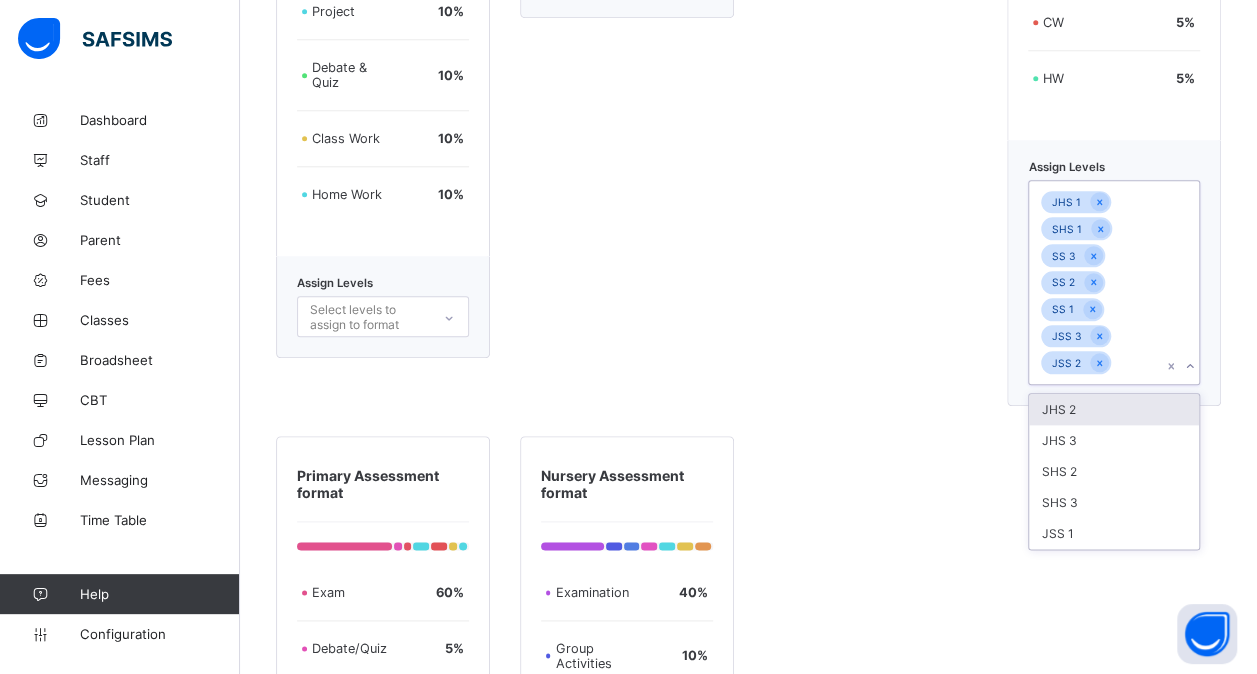
click at [1104, 528] on div "JSS 1" at bounding box center [1114, 533] width 170 height 31
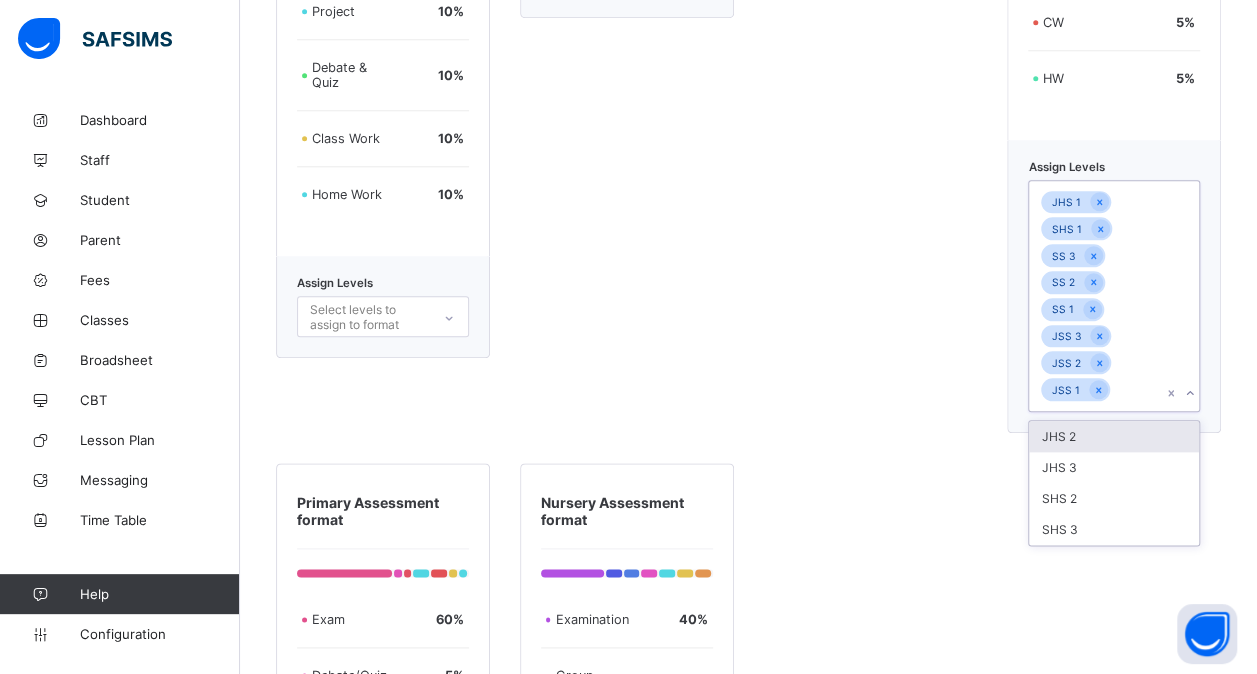
click at [1104, 528] on div "SHS 3" at bounding box center [1114, 529] width 170 height 31
click at [1104, 514] on div "SHS 2" at bounding box center [1114, 498] width 170 height 31
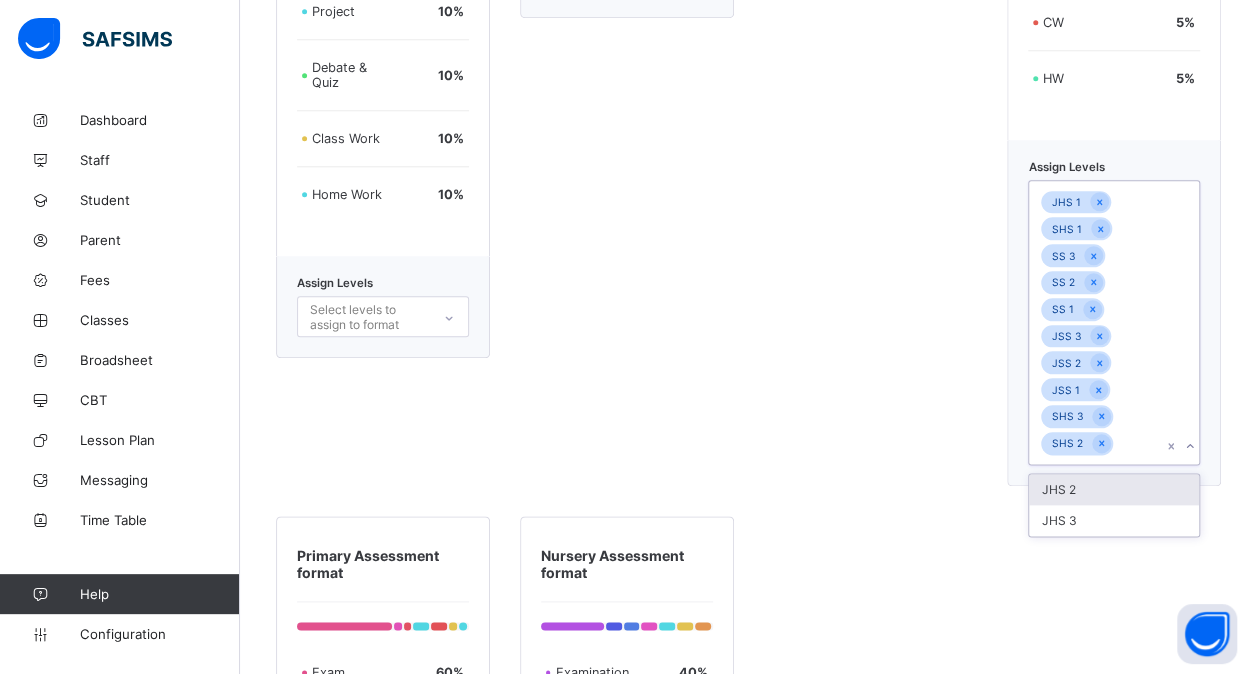
click at [1104, 528] on div "JHS 3" at bounding box center [1114, 520] width 170 height 31
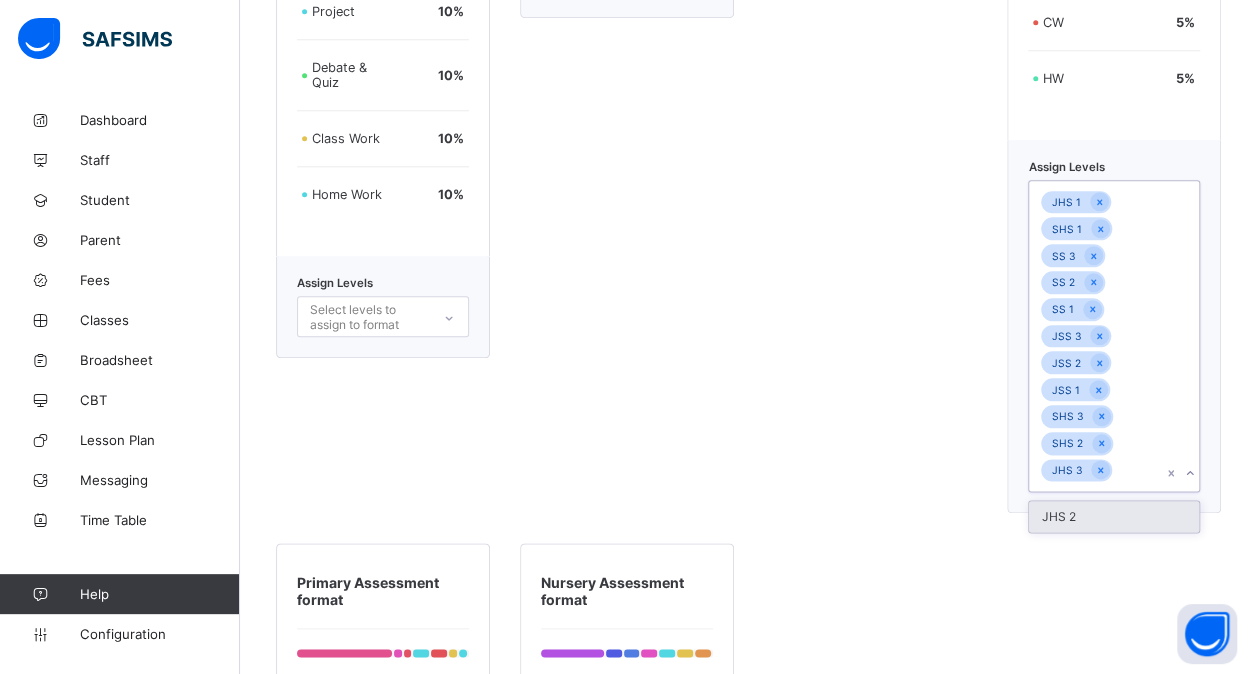
click at [1104, 528] on div "JHS 2" at bounding box center [1114, 516] width 170 height 31
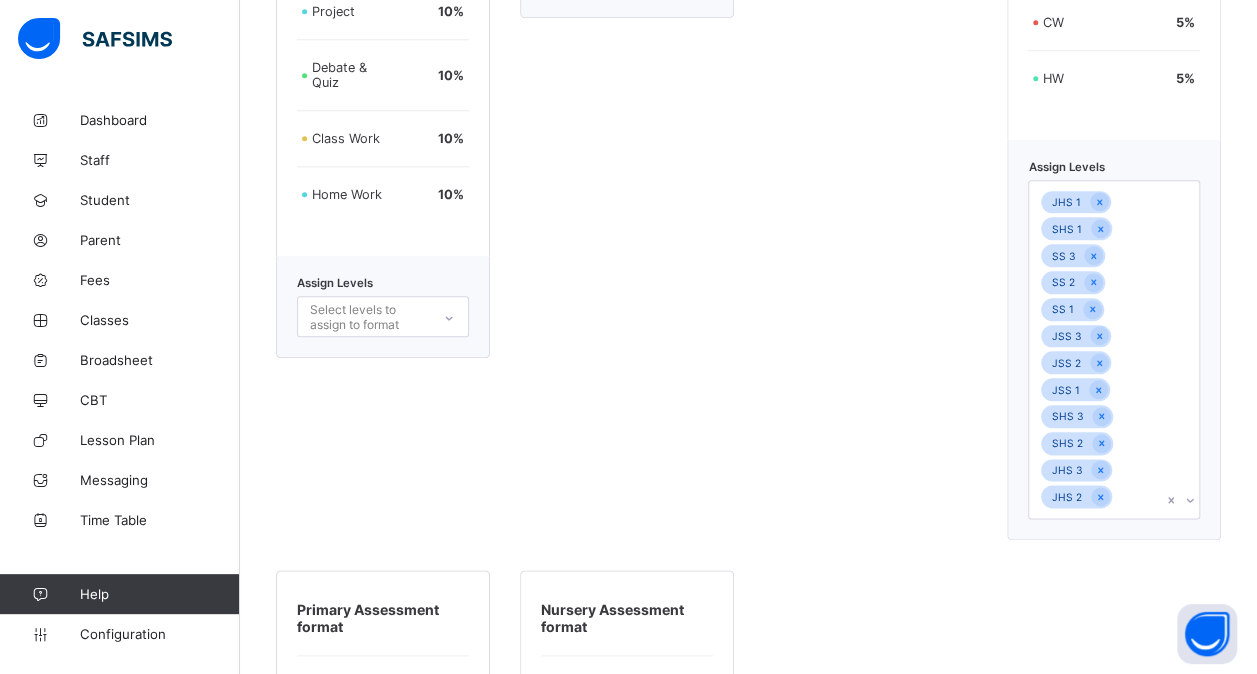
click at [838, 445] on div "New Junior/Primary Format EXAM 60 % Assign Levels Select levels to assign to fo…" at bounding box center [871, 91] width 214 height 898
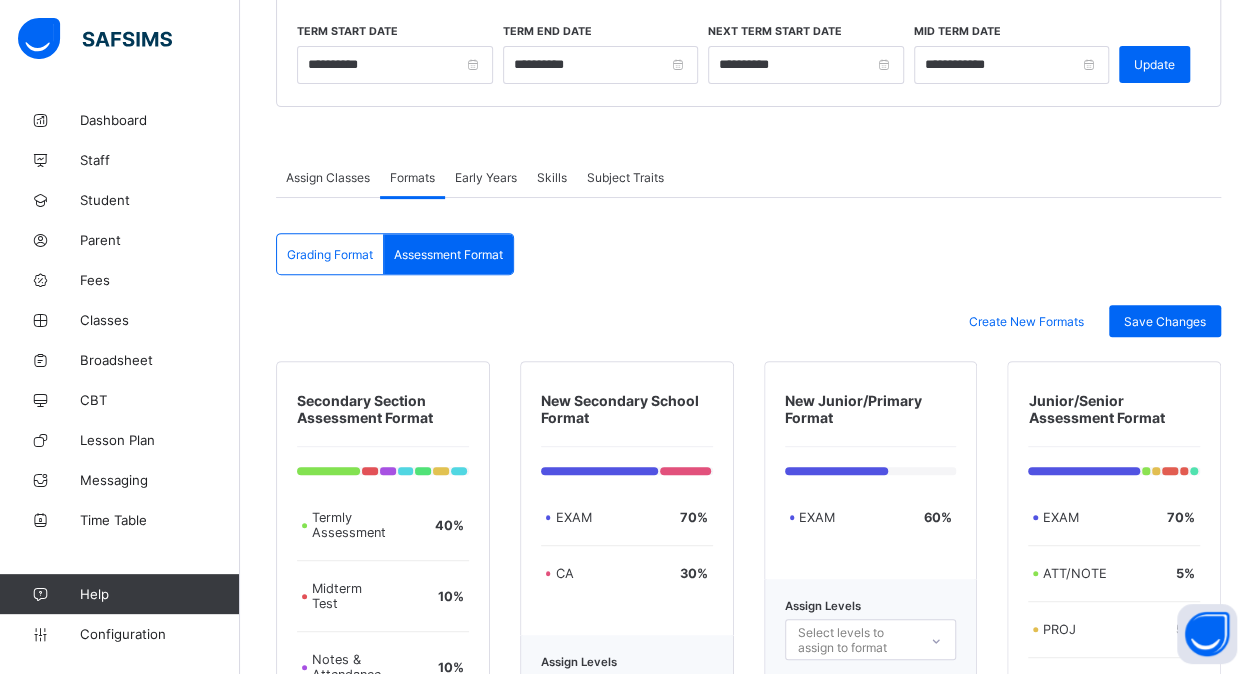
scroll to position [83, 0]
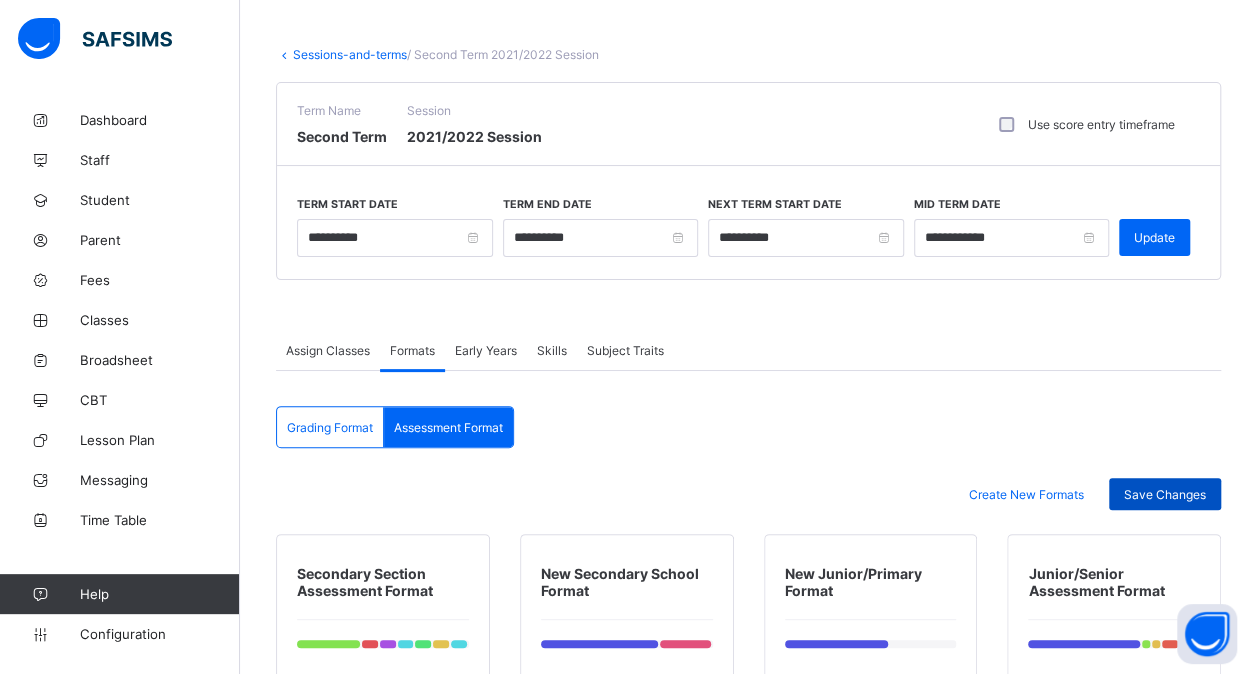
click at [1150, 489] on span "Save Changes" at bounding box center [1165, 494] width 82 height 15
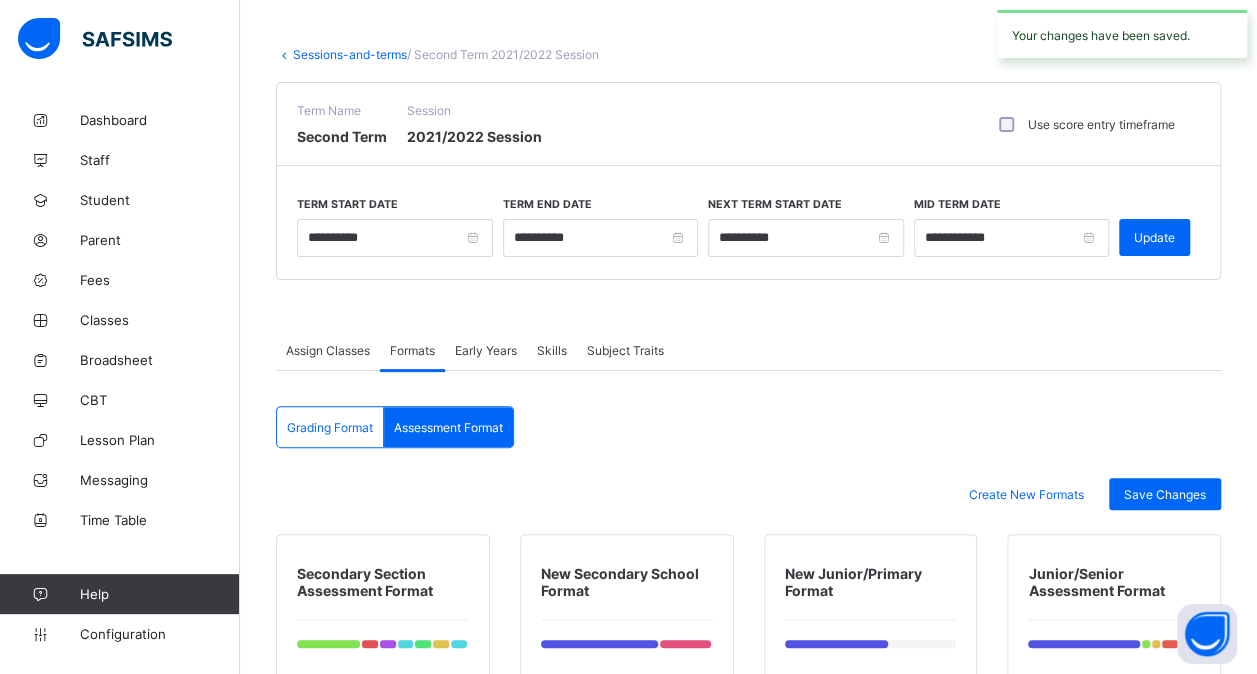
click at [371, 52] on link "Sessions-and-terms" at bounding box center [350, 54] width 114 height 15
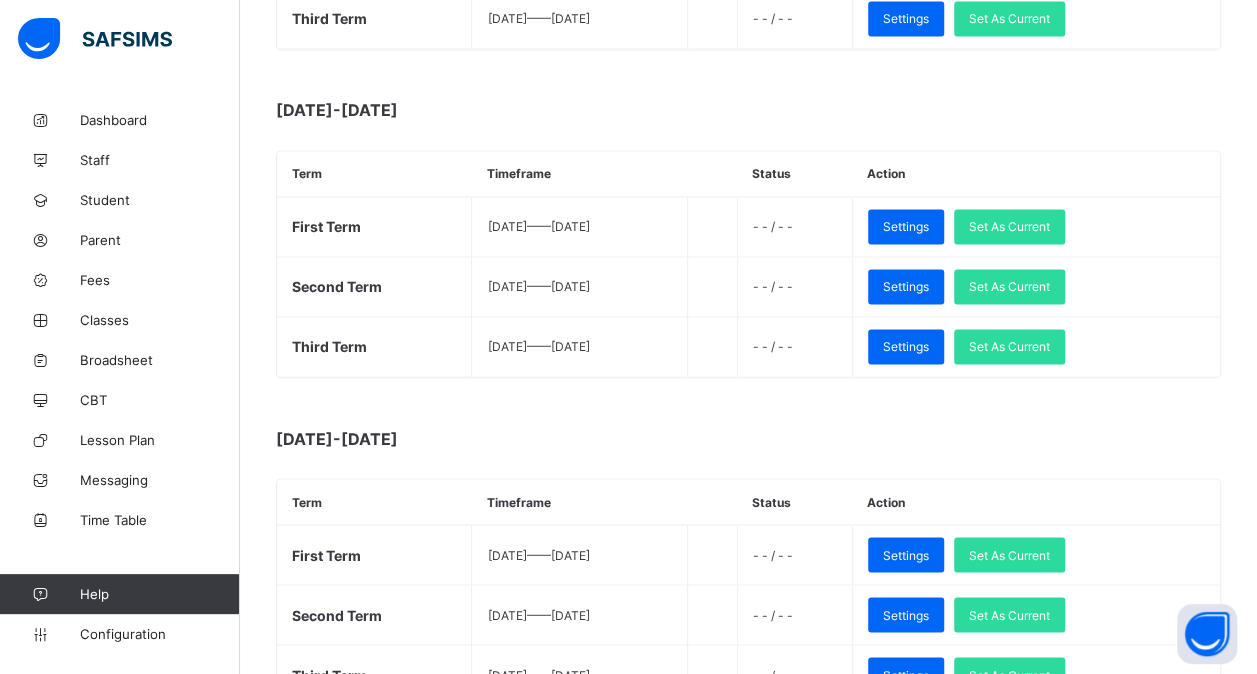
scroll to position [1507, 0]
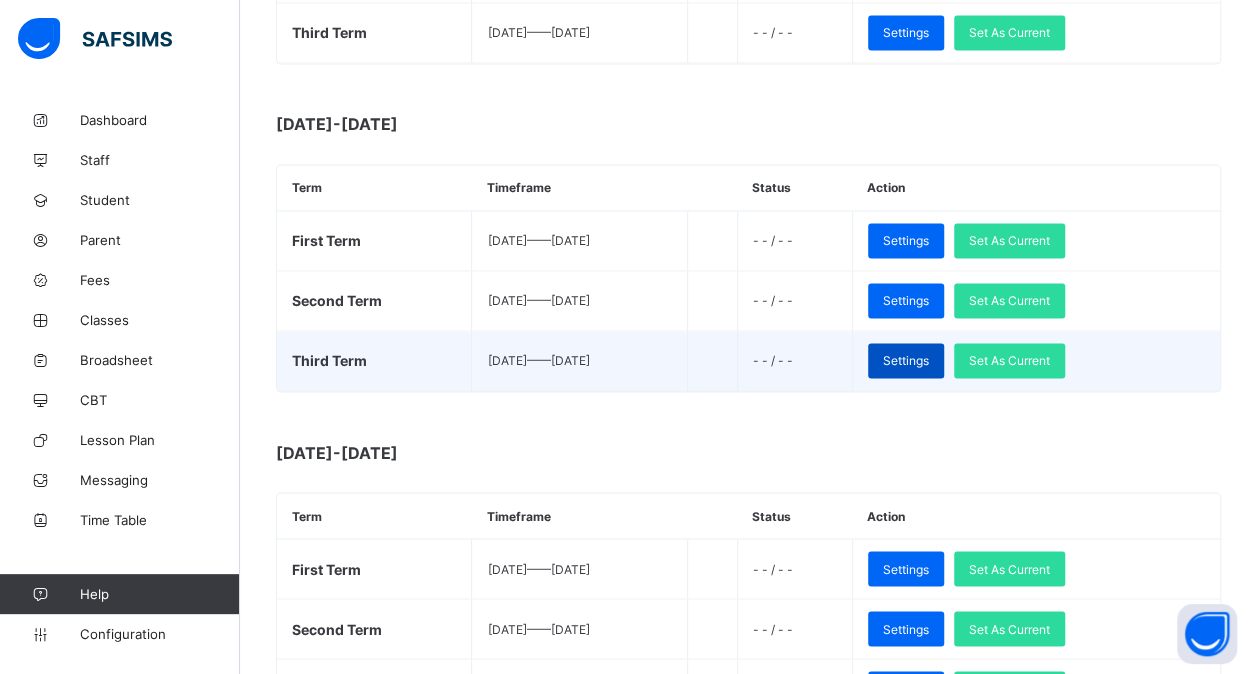
click at [944, 353] on div "Settings" at bounding box center [906, 360] width 76 height 35
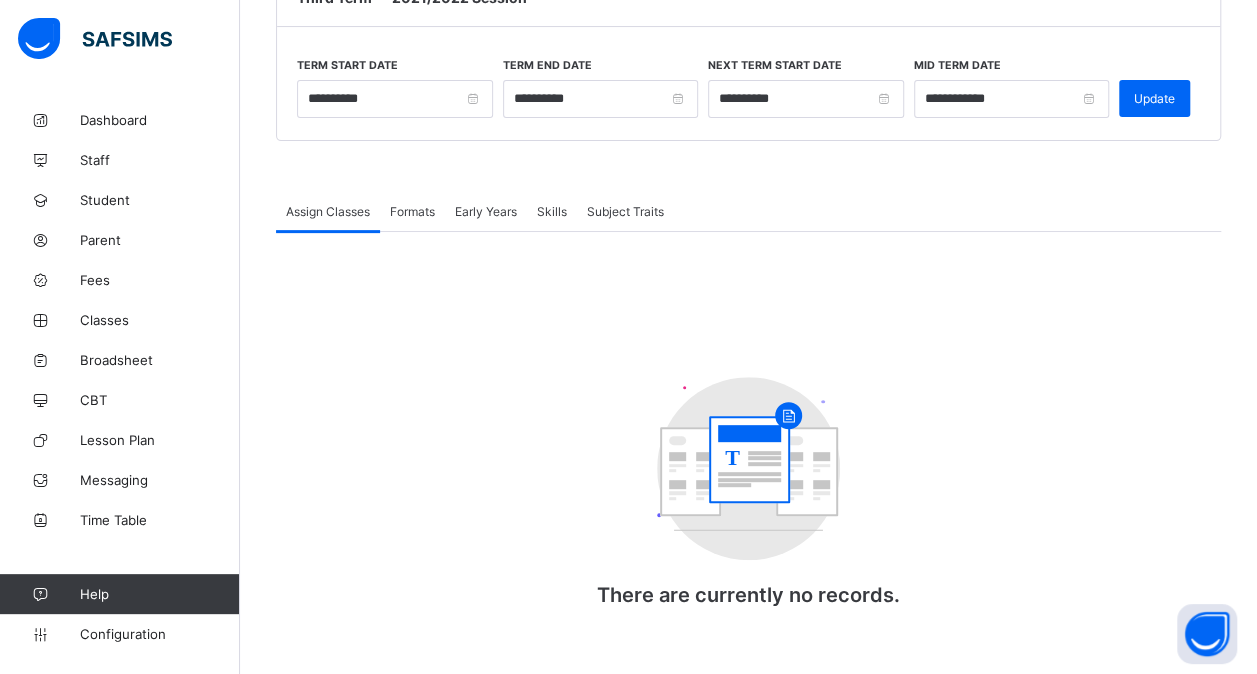
scroll to position [222, 0]
click at [402, 216] on div "Formats" at bounding box center [412, 211] width 65 height 40
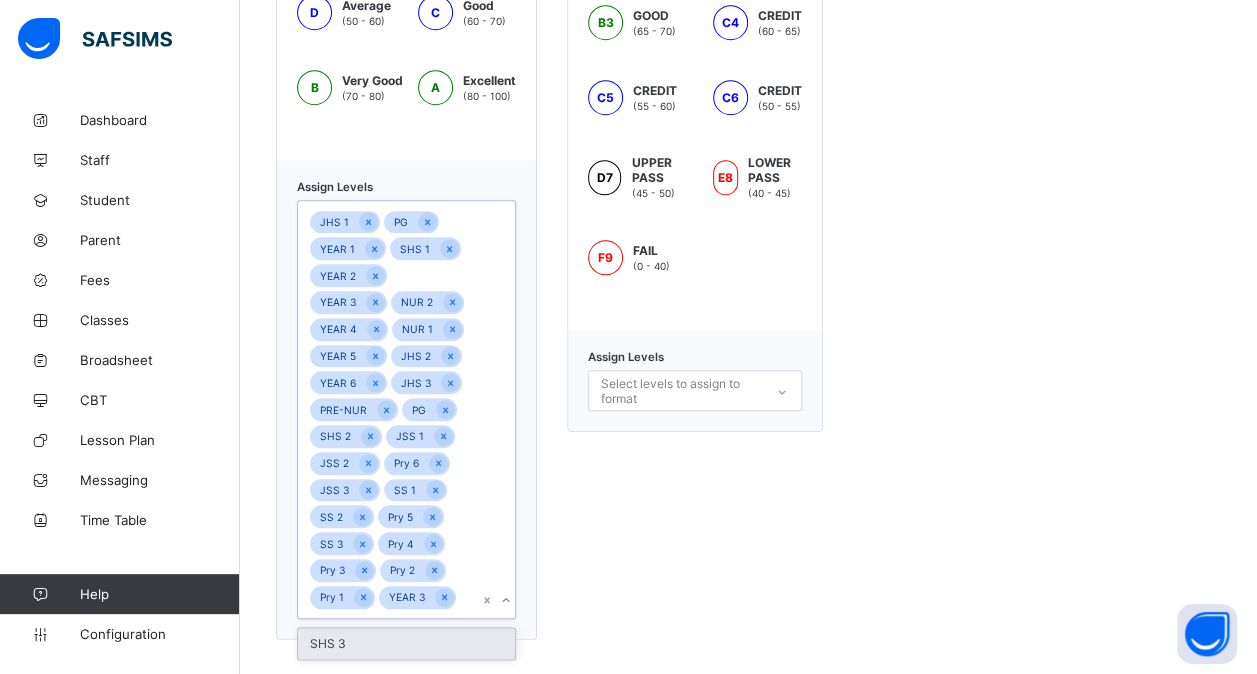
click at [484, 501] on div at bounding box center [496, 409] width 38 height 417
click at [398, 643] on div "SHS 3" at bounding box center [406, 643] width 217 height 31
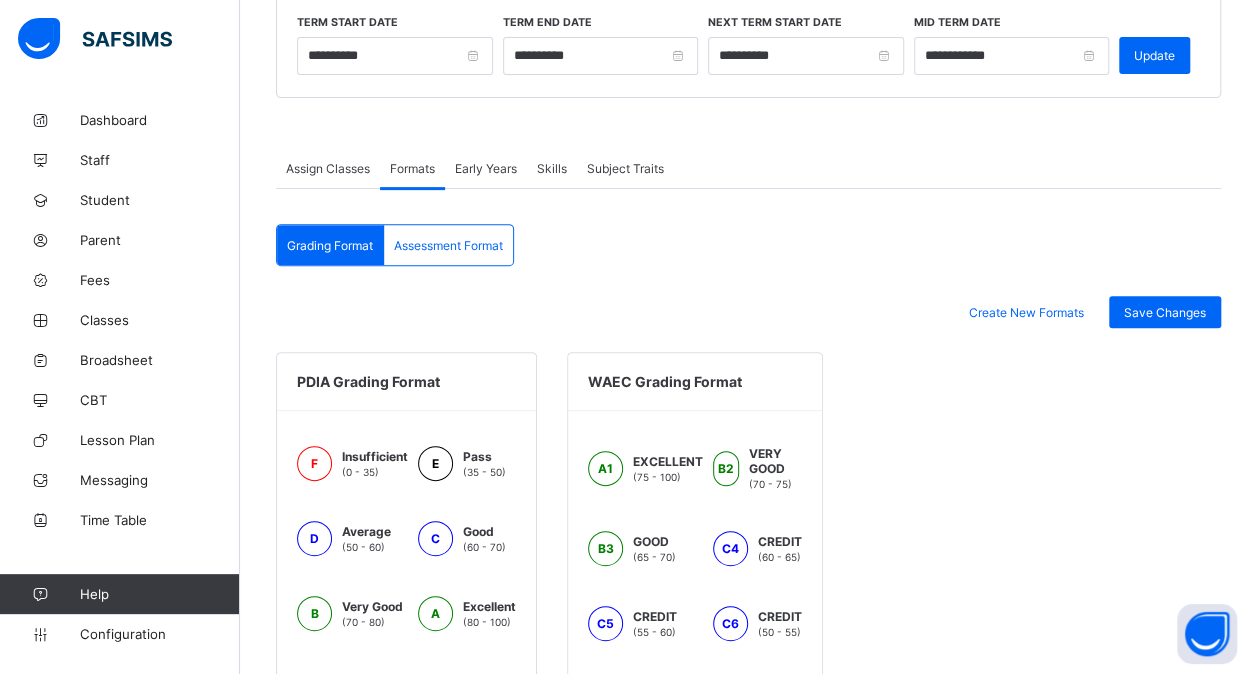
scroll to position [261, 0]
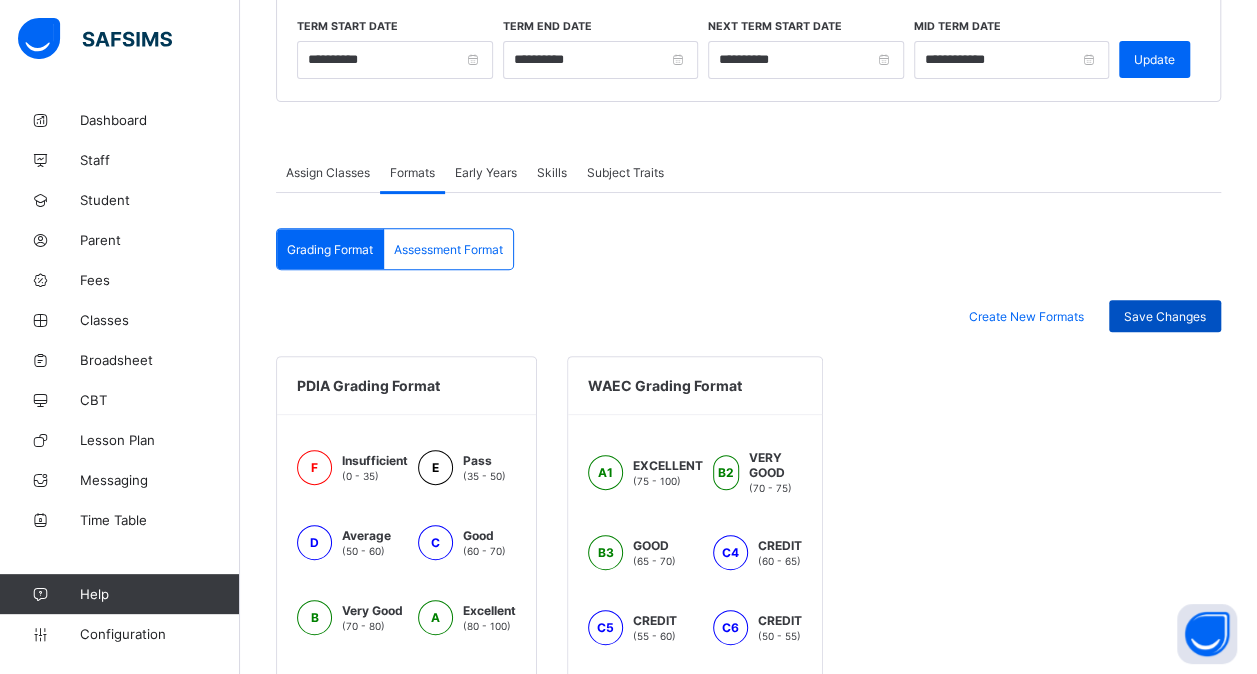
click at [1188, 317] on span "Save Changes" at bounding box center [1165, 316] width 82 height 15
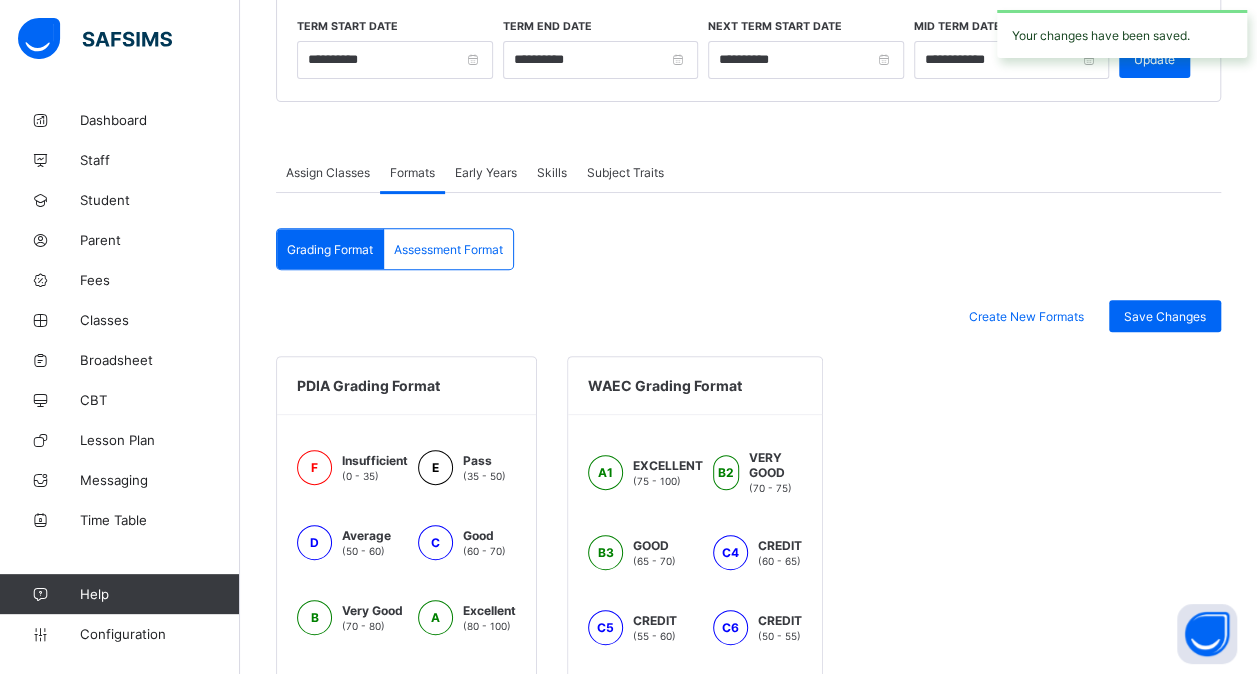
click at [468, 243] on span "Assessment Format" at bounding box center [448, 249] width 109 height 15
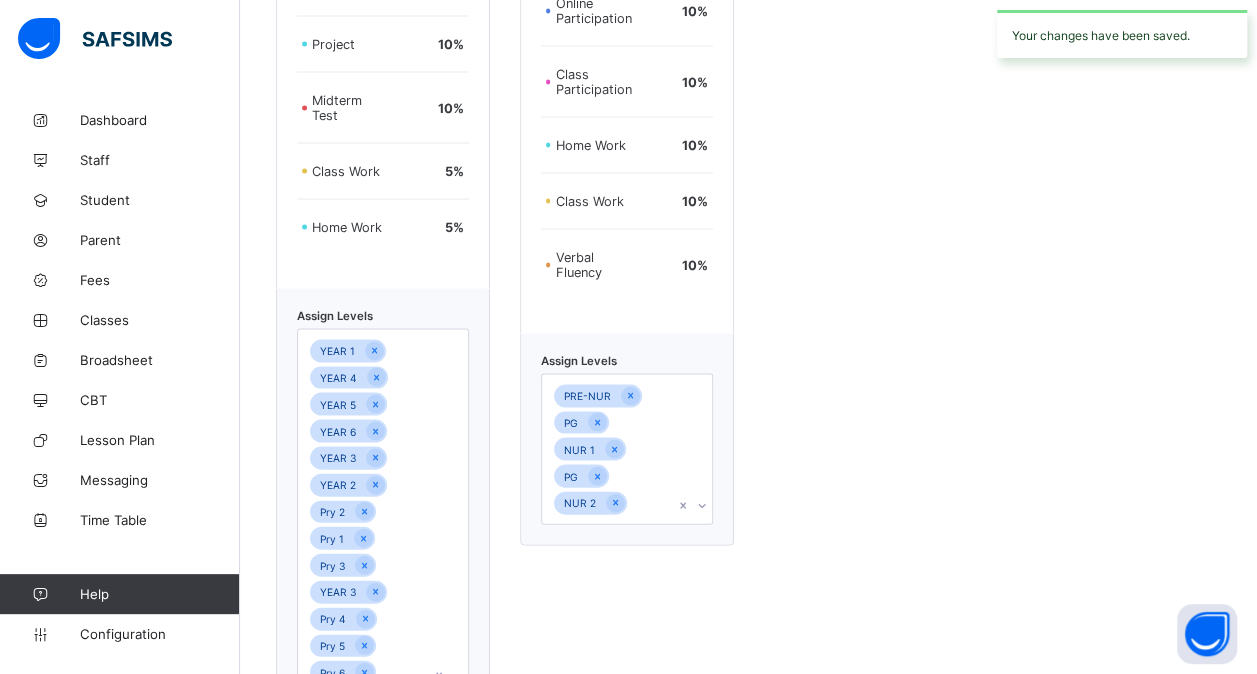
scroll to position [1974, 0]
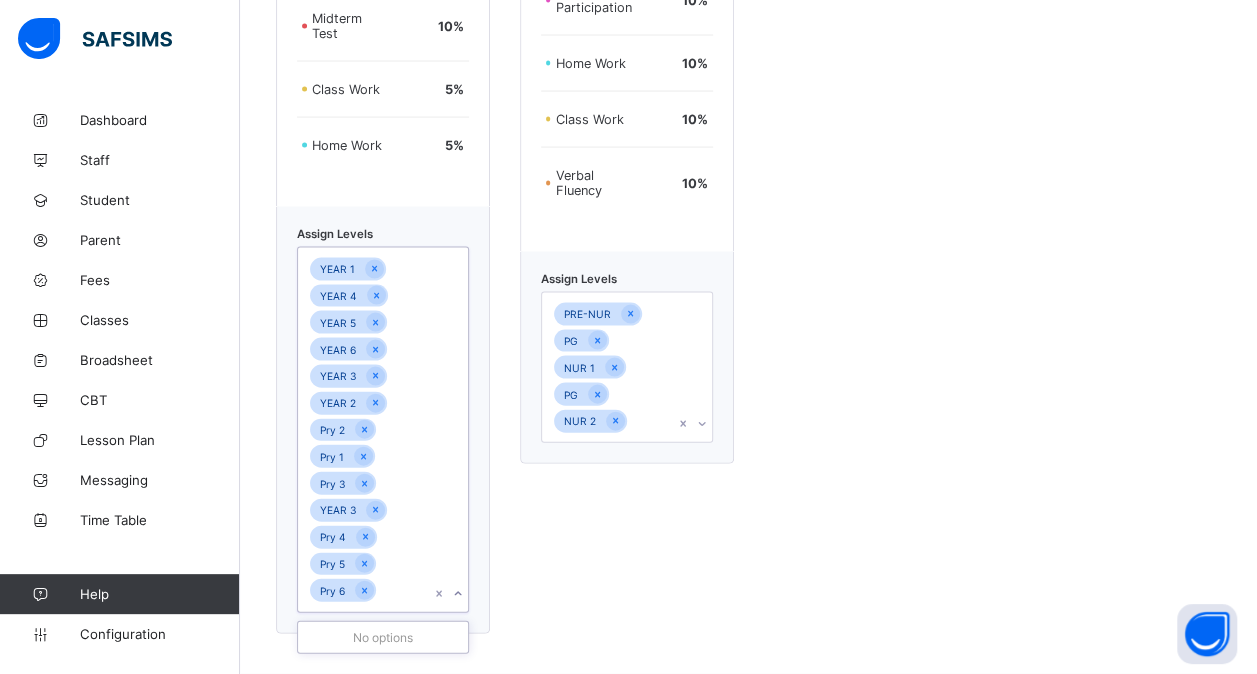
click at [408, 589] on div "YEAR 1 YEAR 4 YEAR 5 YEAR 6 YEAR 3 YEAR 2 Pry 2 Pry 1 Pry 3 YEAR 3 Pry 4 Pry 5 …" at bounding box center [364, 430] width 132 height 364
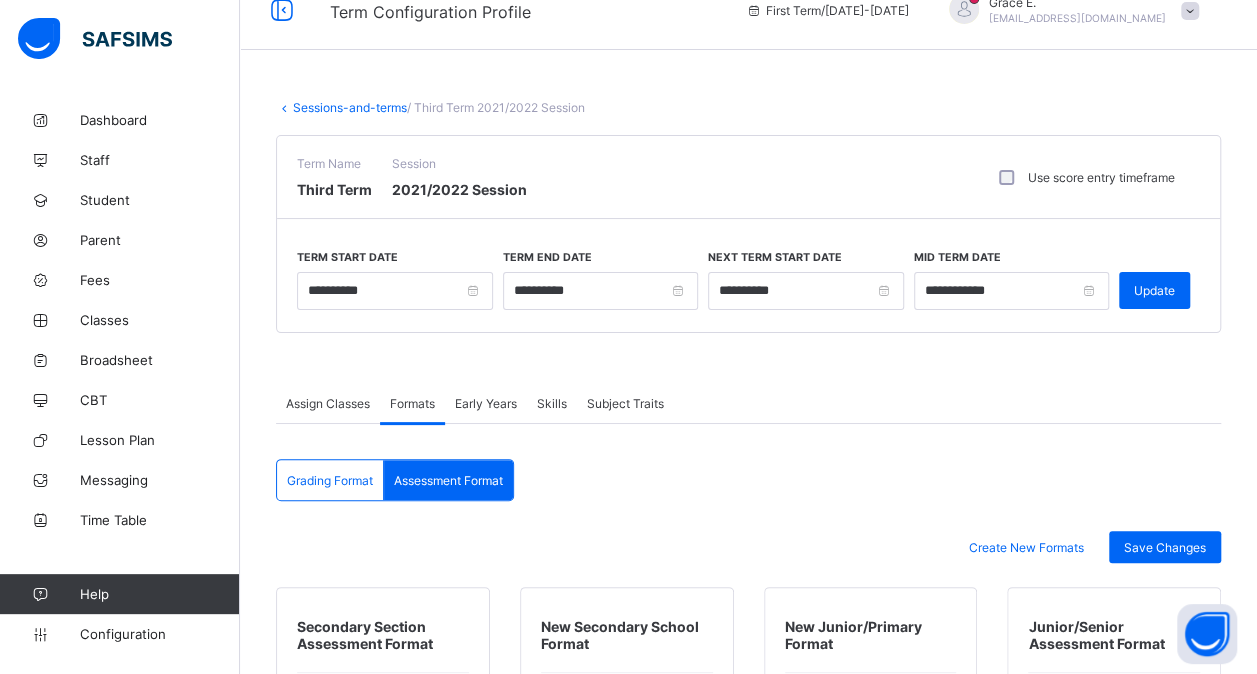
scroll to position [0, 0]
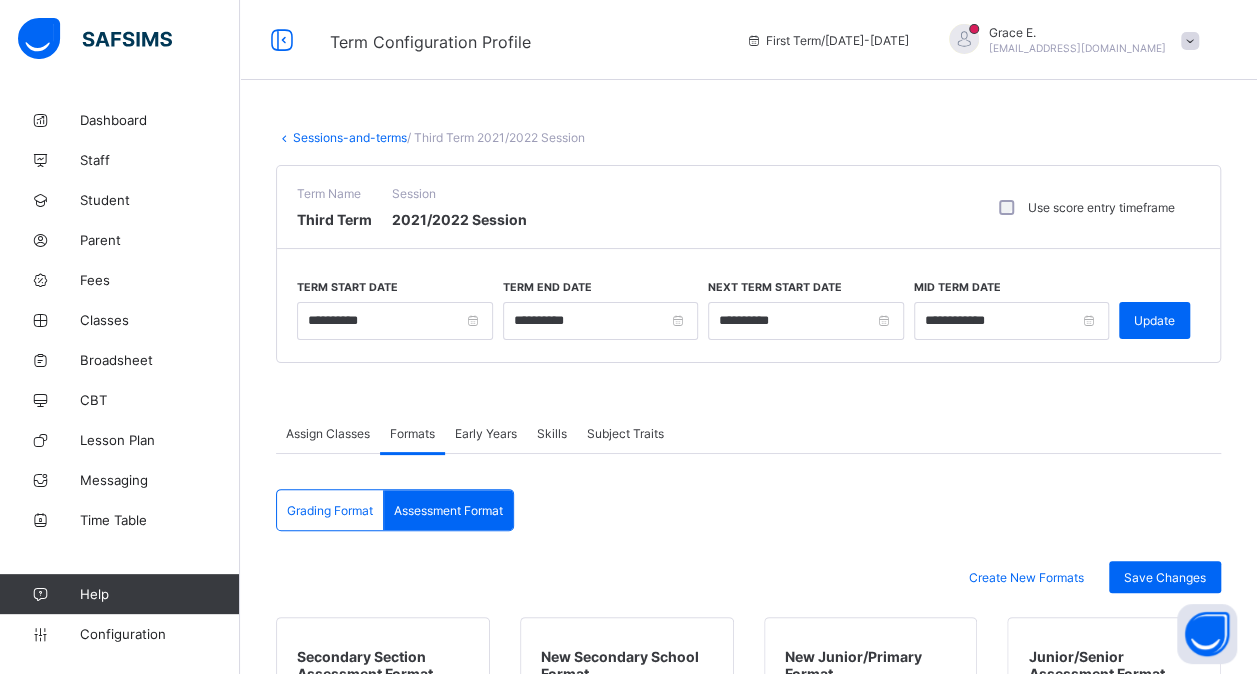
click at [325, 132] on link "Sessions-and-terms" at bounding box center [350, 137] width 114 height 15
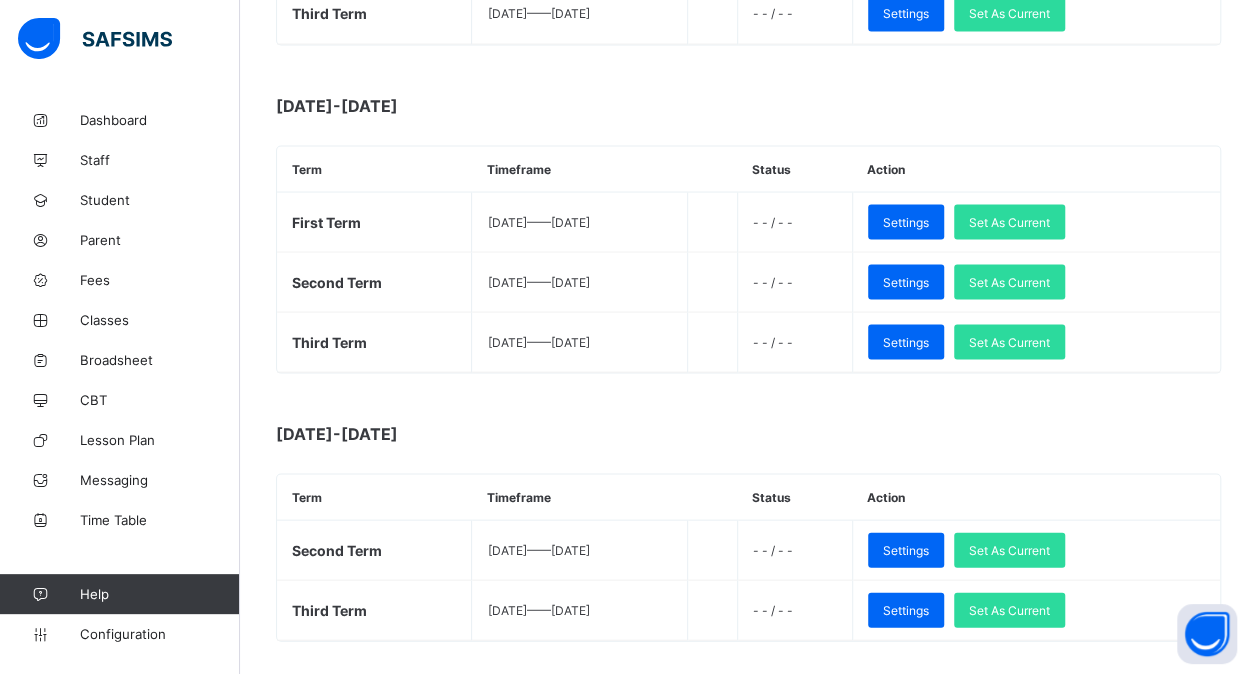
scroll to position [1855, 0]
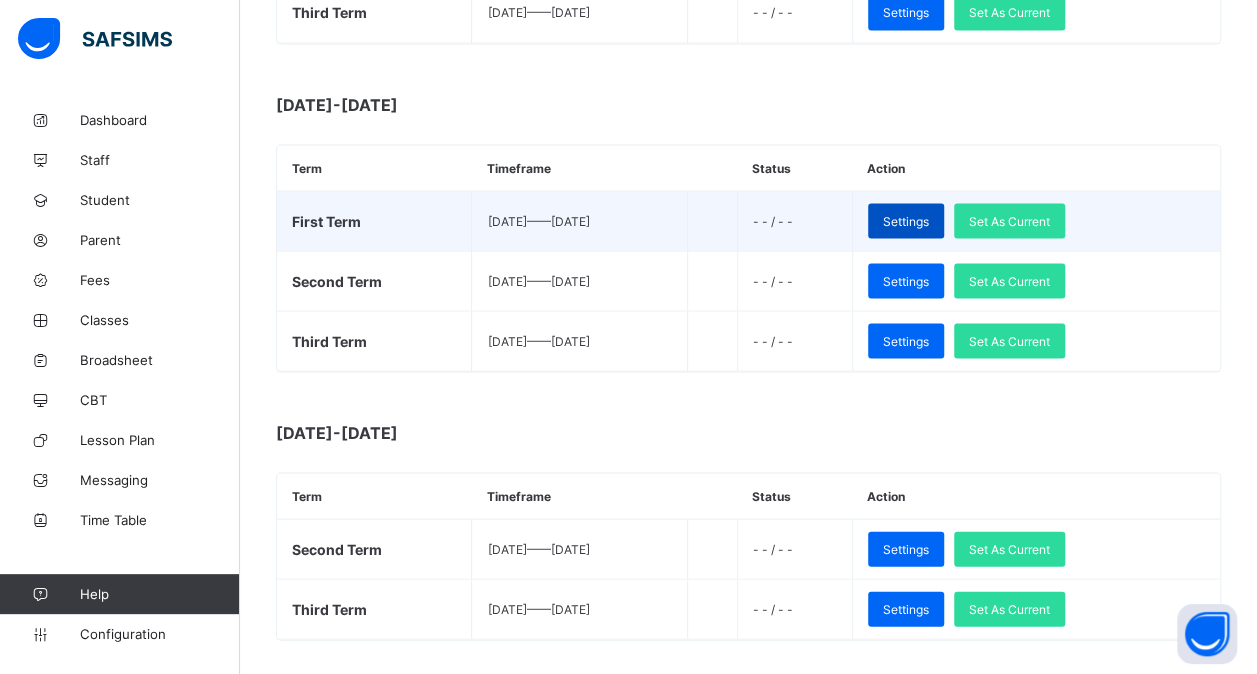
click at [944, 212] on div "Settings" at bounding box center [906, 220] width 76 height 35
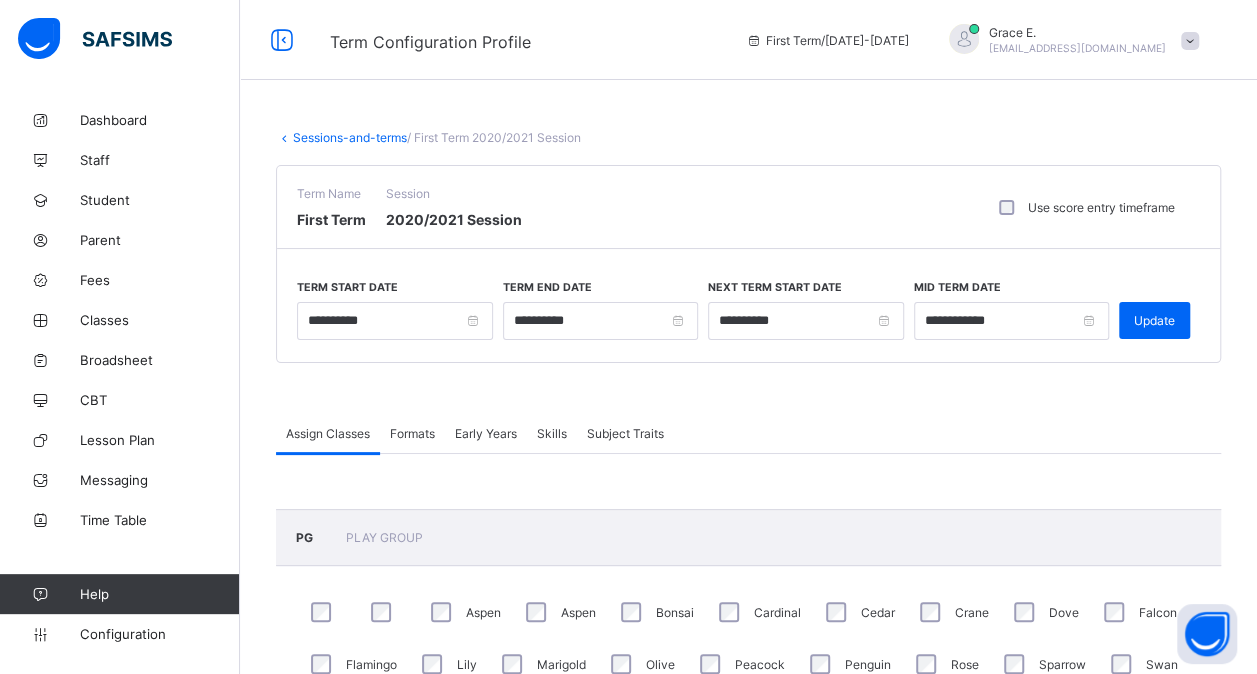
click at [419, 426] on span "Formats" at bounding box center [412, 433] width 45 height 15
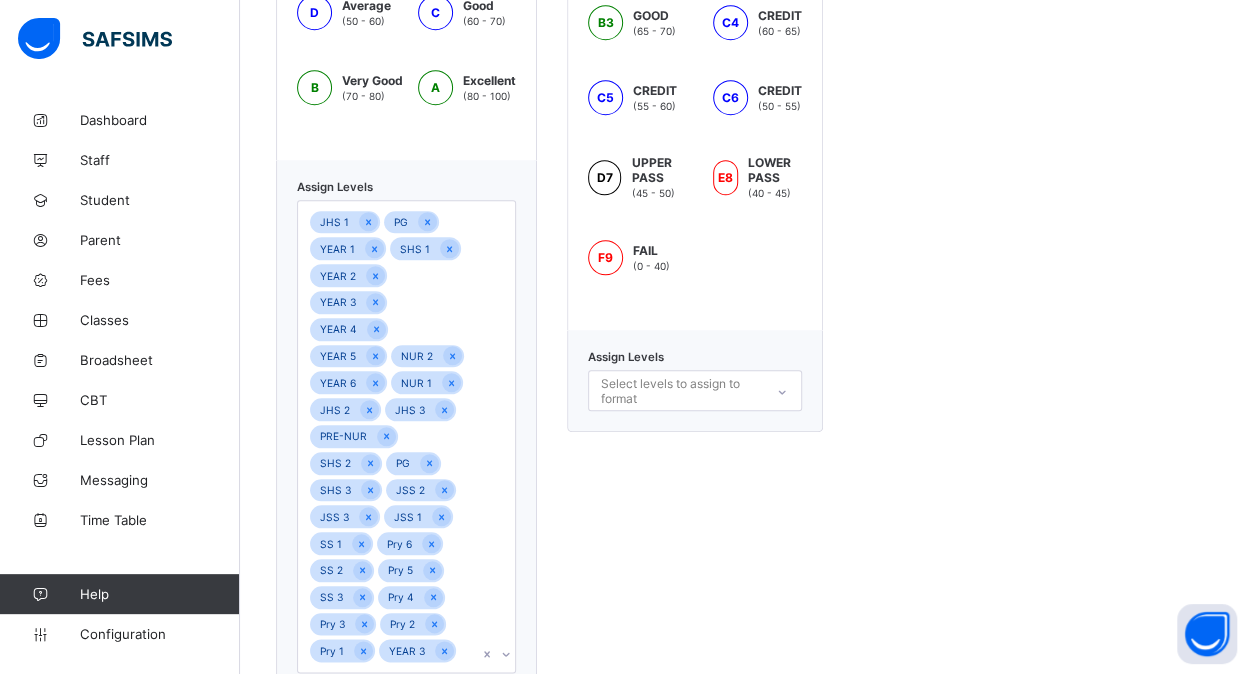
scroll to position [818, 0]
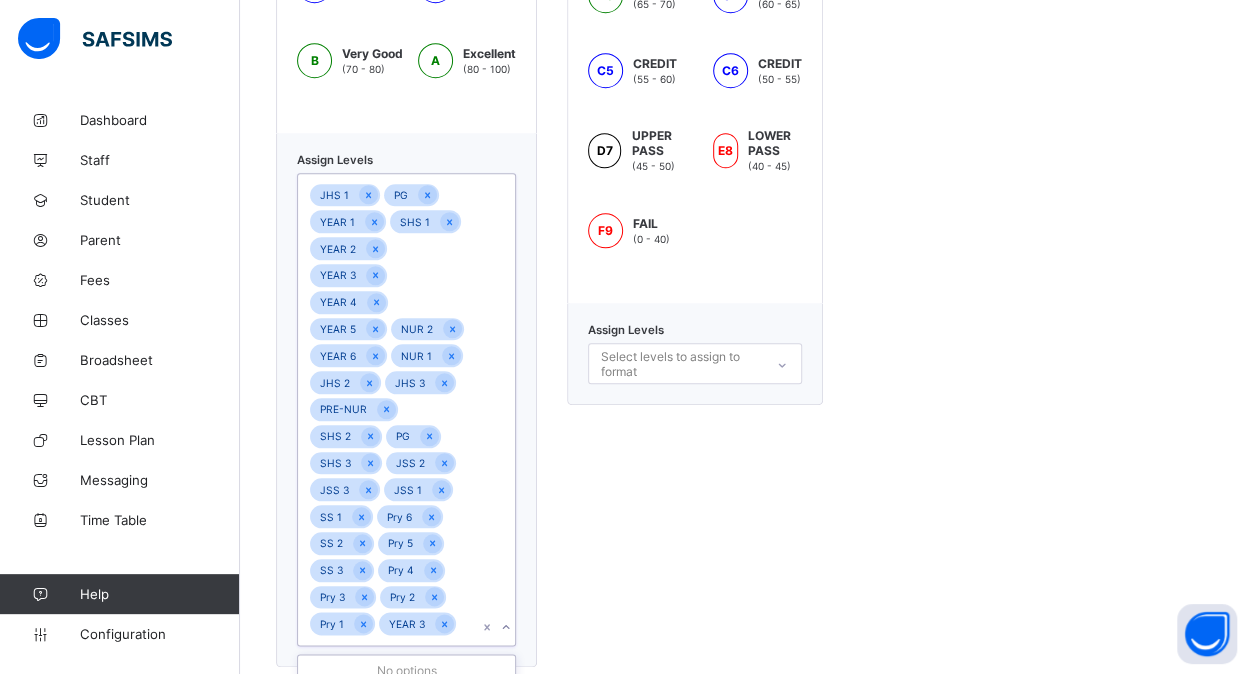
click at [457, 604] on div "JHS 1 PG YEAR 1 SHS 1 YEAR 2 YEAR 3 YEAR 4 YEAR 5 NUR 2 YEAR 6 NUR 1 JHS 2 JHS …" at bounding box center [387, 409] width 179 height 471
click at [158, 633] on span "Configuration" at bounding box center [159, 634] width 159 height 16
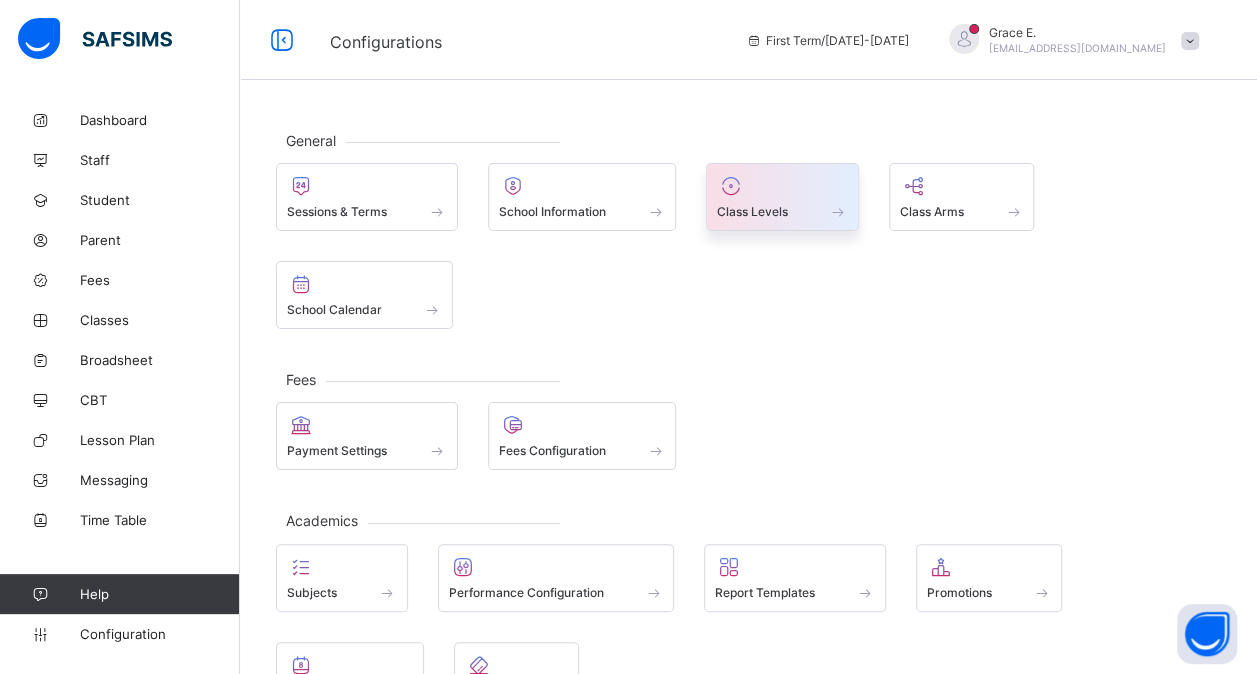
click at [752, 201] on span at bounding box center [782, 200] width 131 height 5
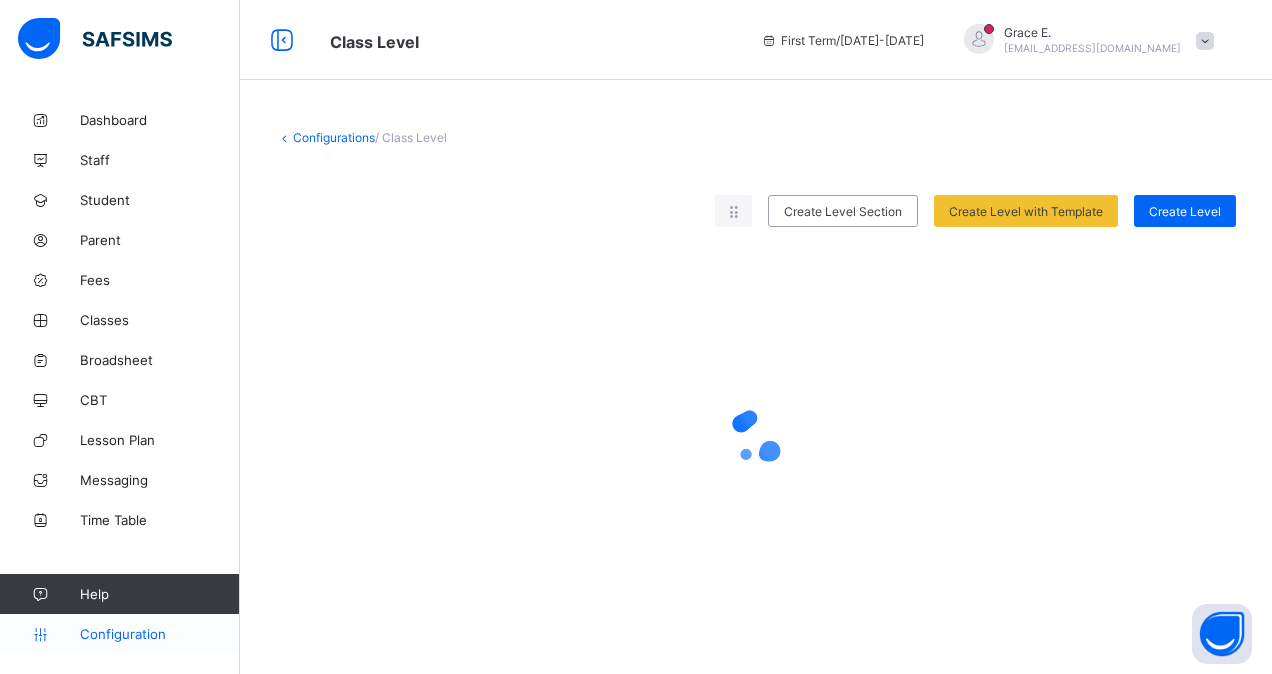
click at [136, 637] on span "Configuration" at bounding box center [159, 634] width 159 height 16
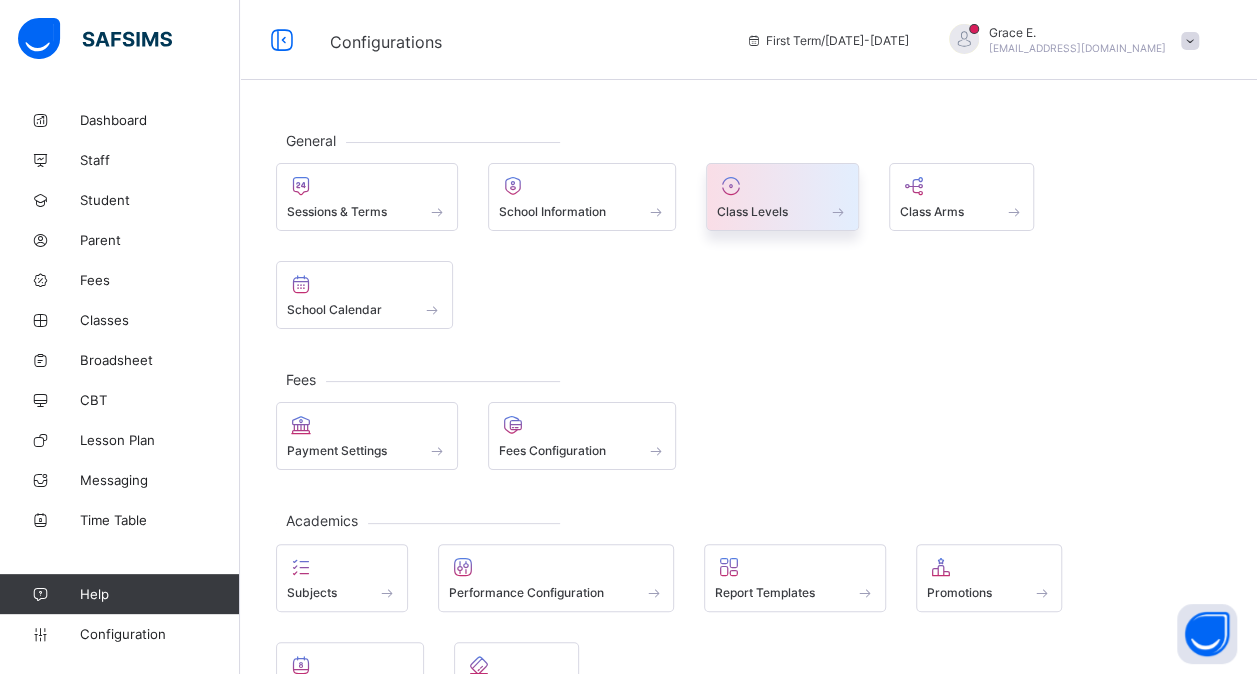
click at [773, 205] on span "Class Levels" at bounding box center [752, 211] width 71 height 15
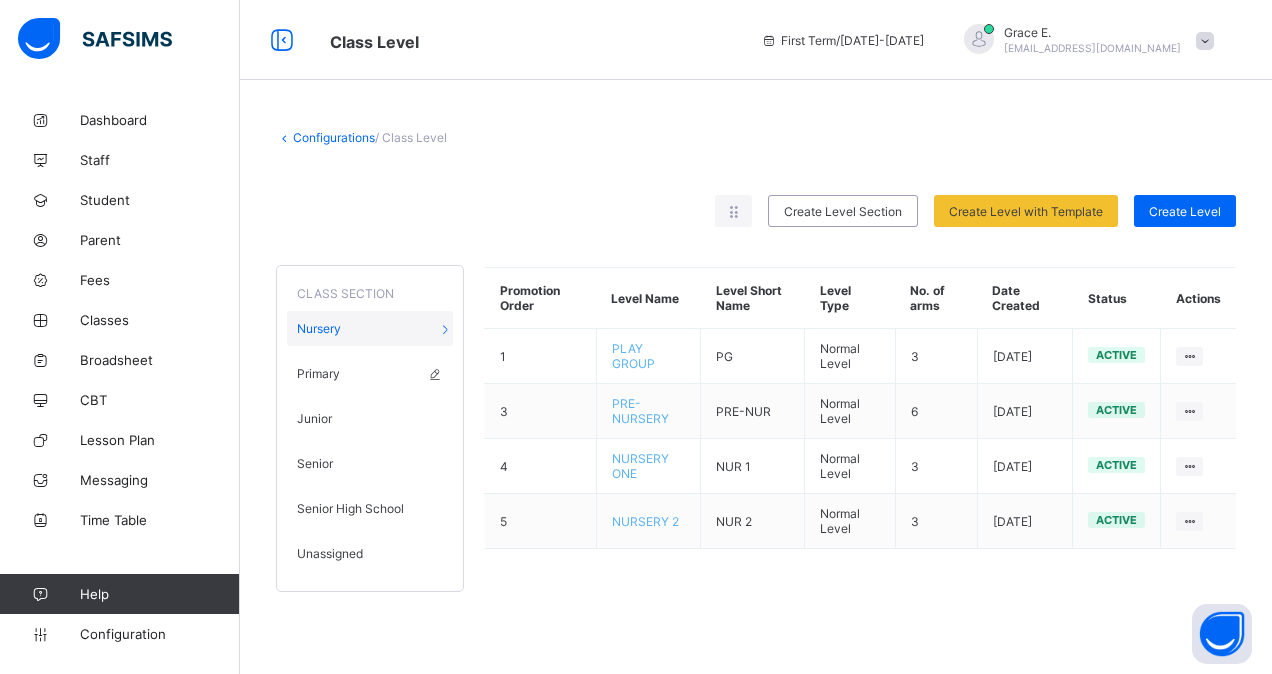
click at [361, 372] on div "Primary" at bounding box center [370, 373] width 166 height 35
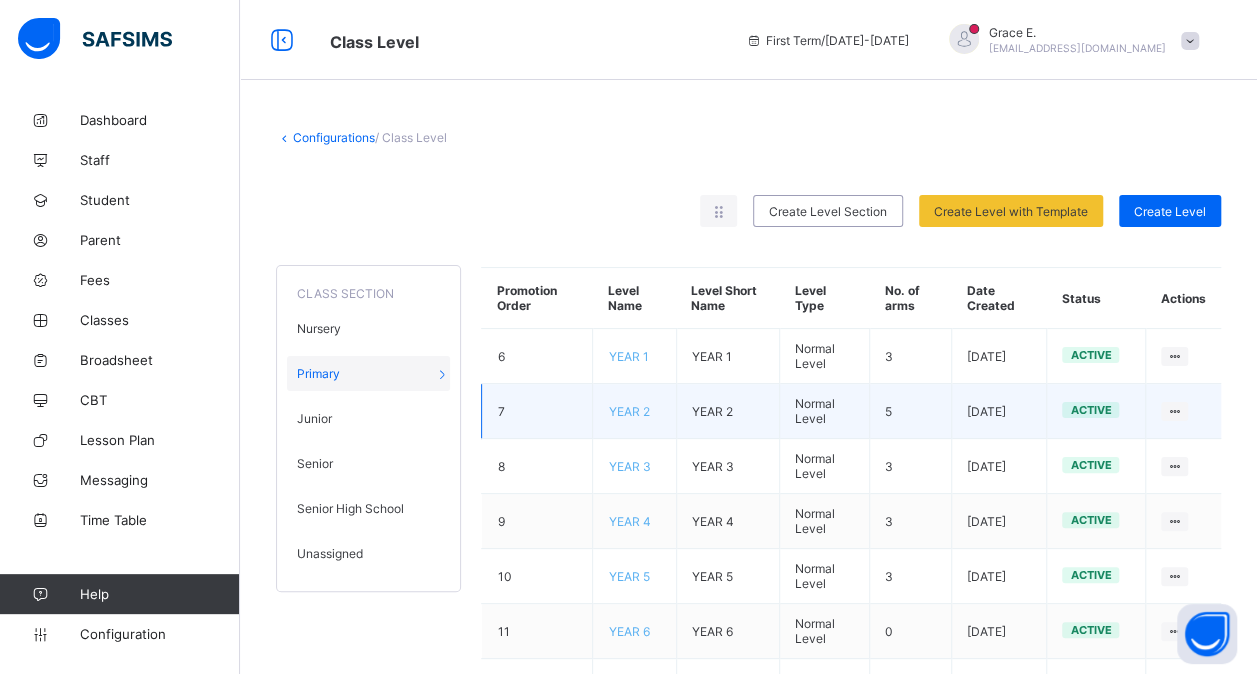
click at [639, 404] on span "YEAR 2" at bounding box center [628, 411] width 41 height 15
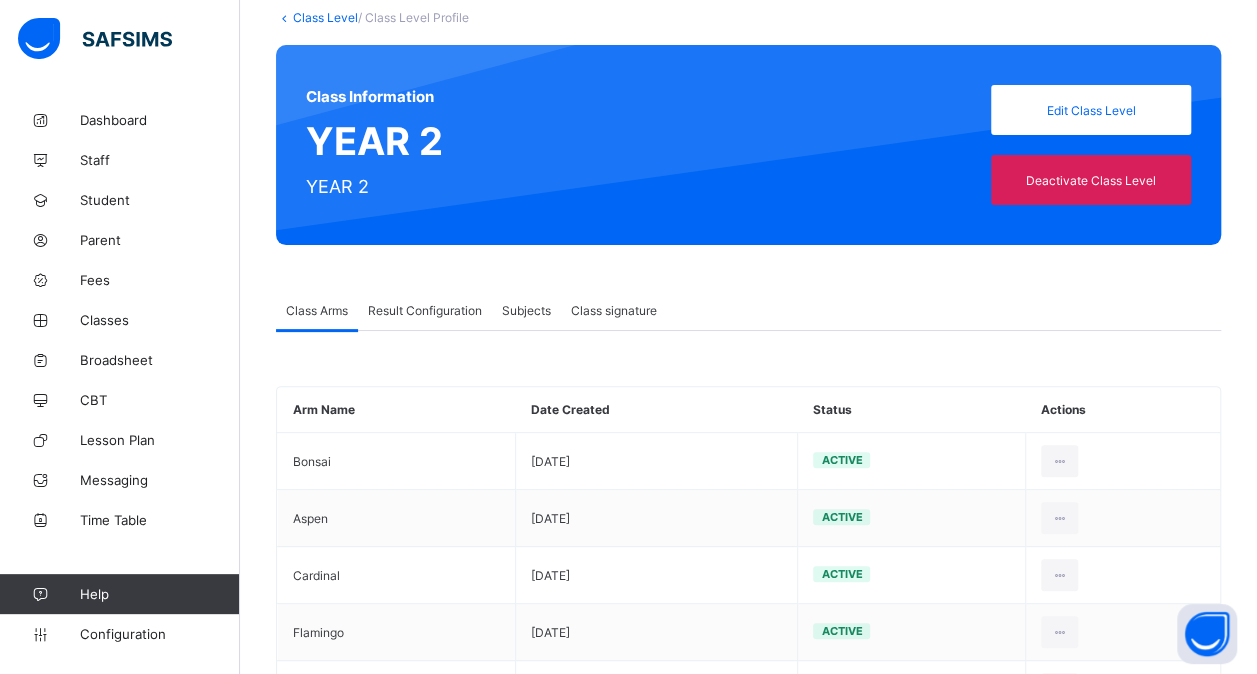
scroll to position [172, 0]
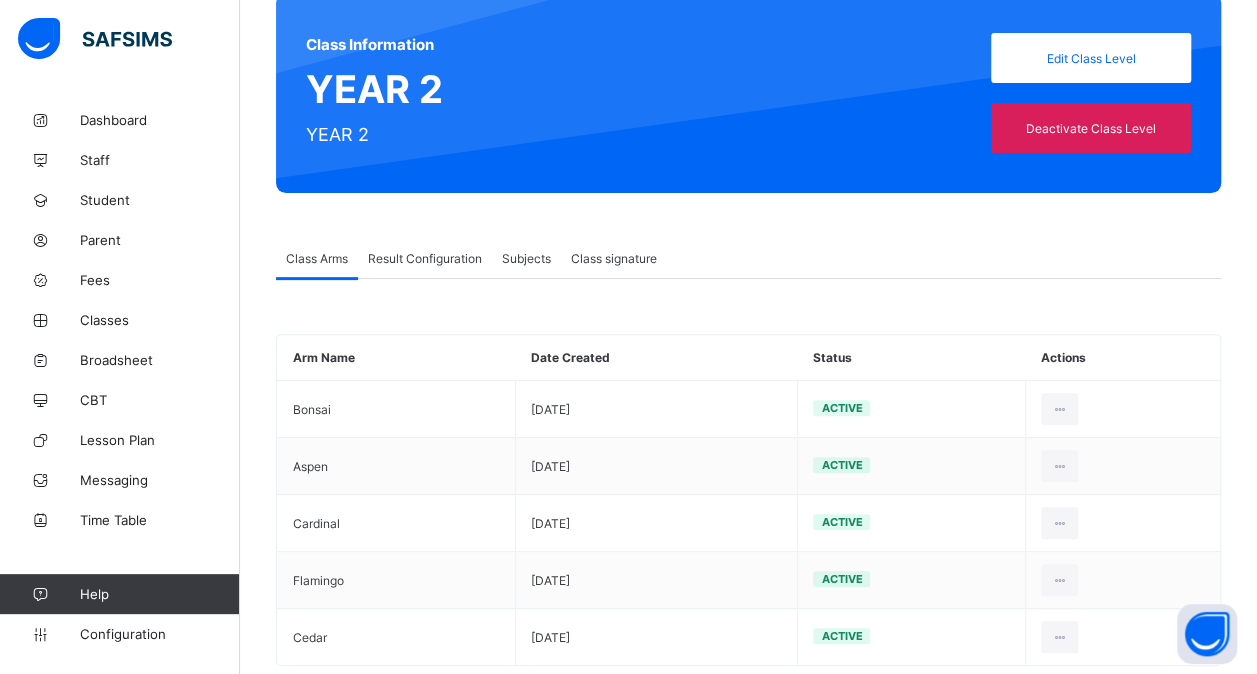
click at [450, 263] on span "Result Configuration" at bounding box center [425, 258] width 114 height 15
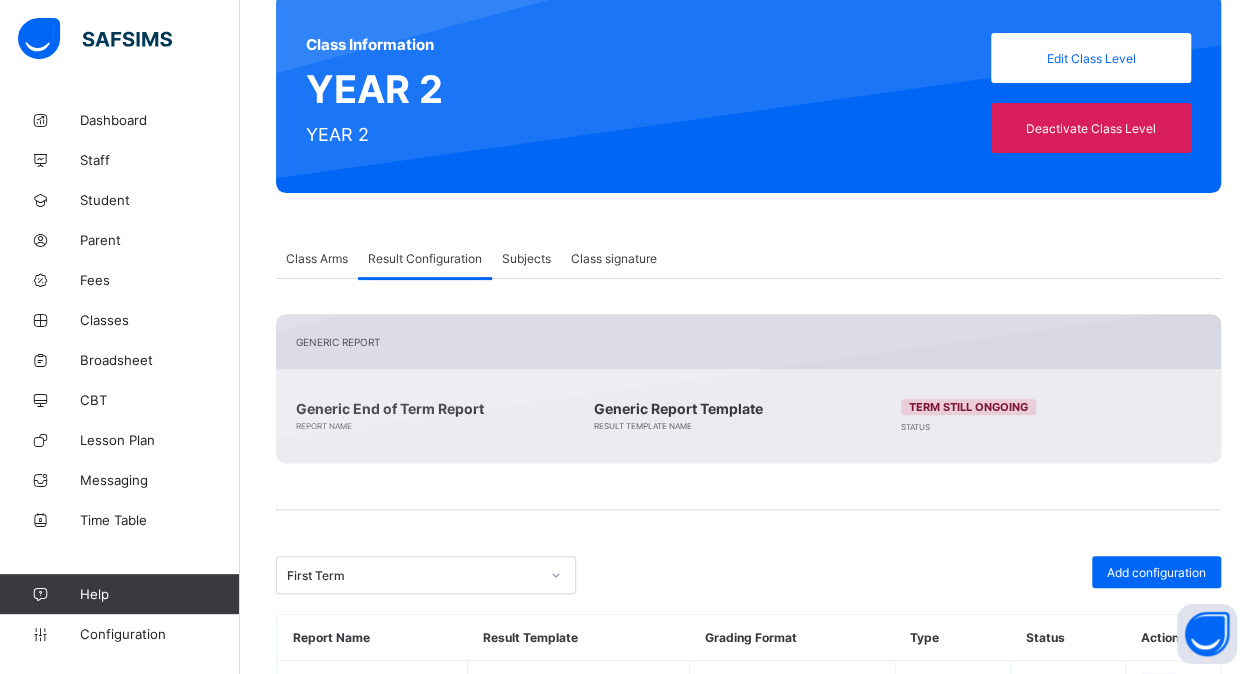
scroll to position [260, 0]
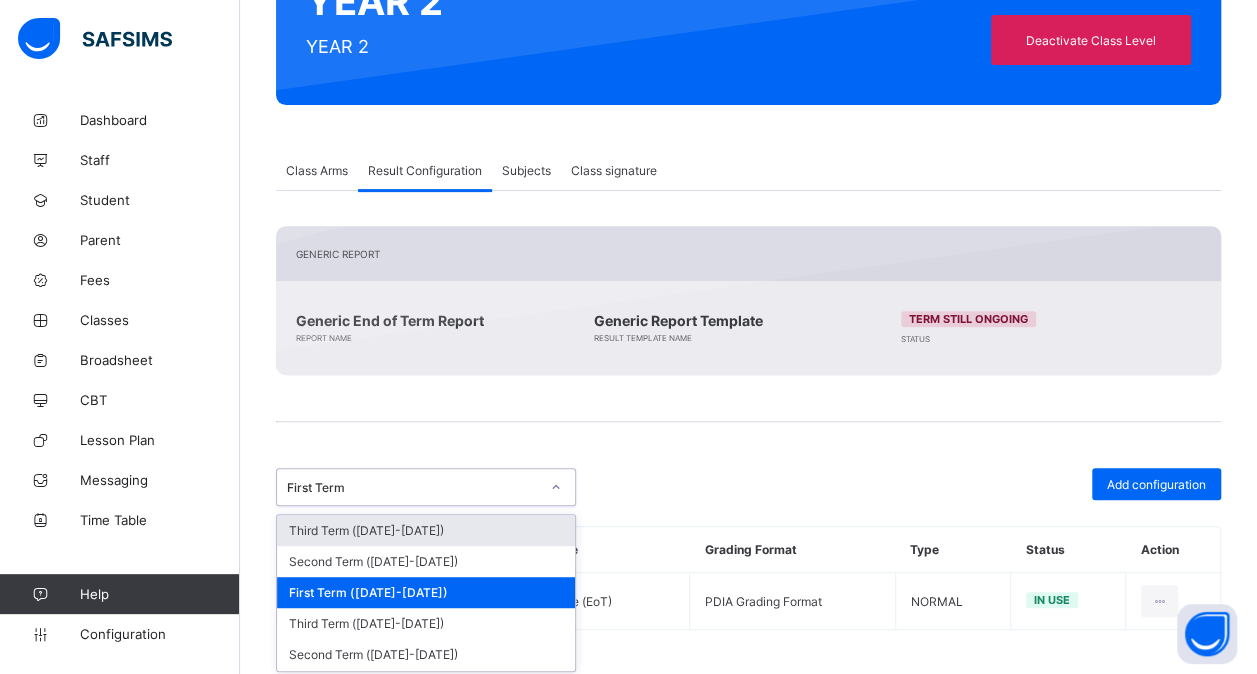
click at [485, 492] on div "First Term" at bounding box center [407, 487] width 260 height 28
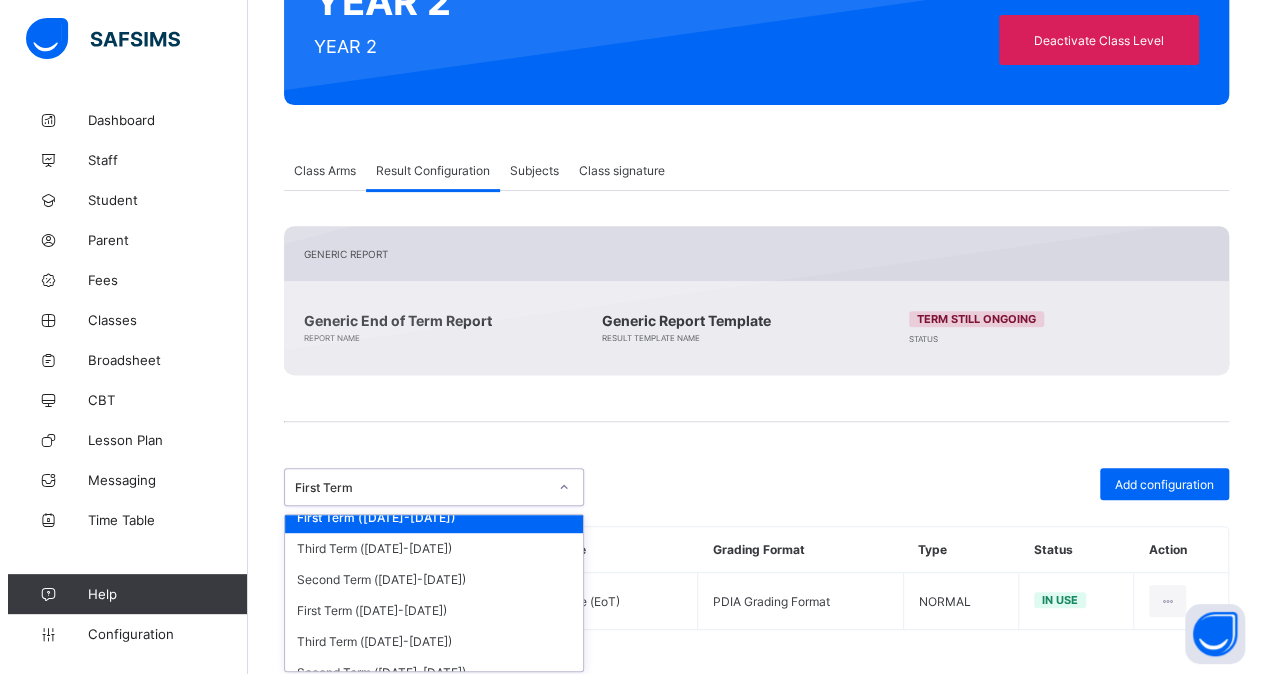
scroll to position [82, 0]
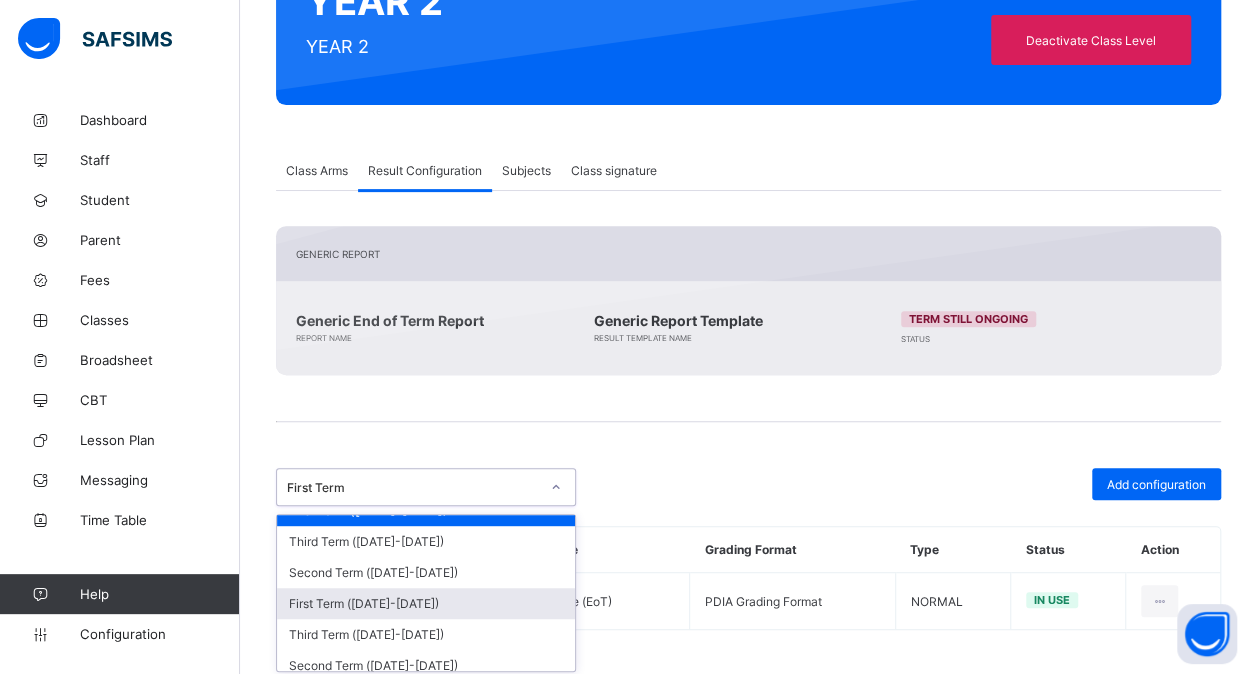
click at [410, 592] on div "First Term ([DATE]-[DATE])" at bounding box center [426, 603] width 298 height 31
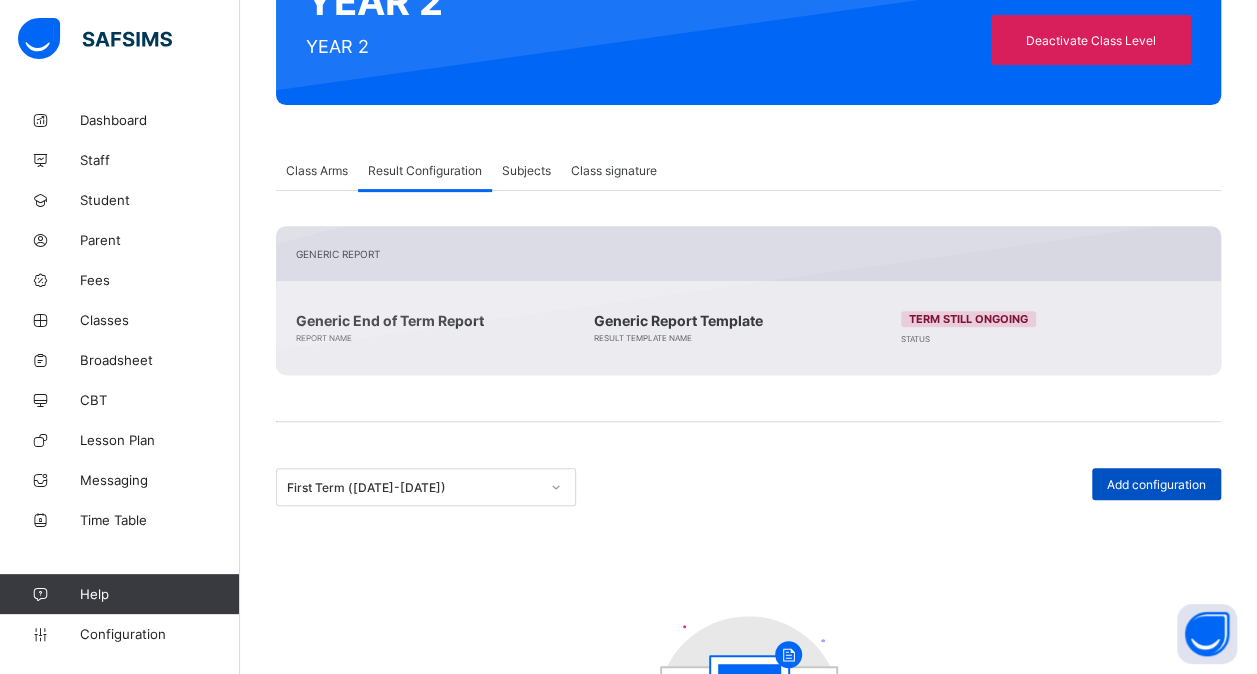
click at [1152, 481] on span "Add configuration" at bounding box center [1156, 484] width 99 height 15
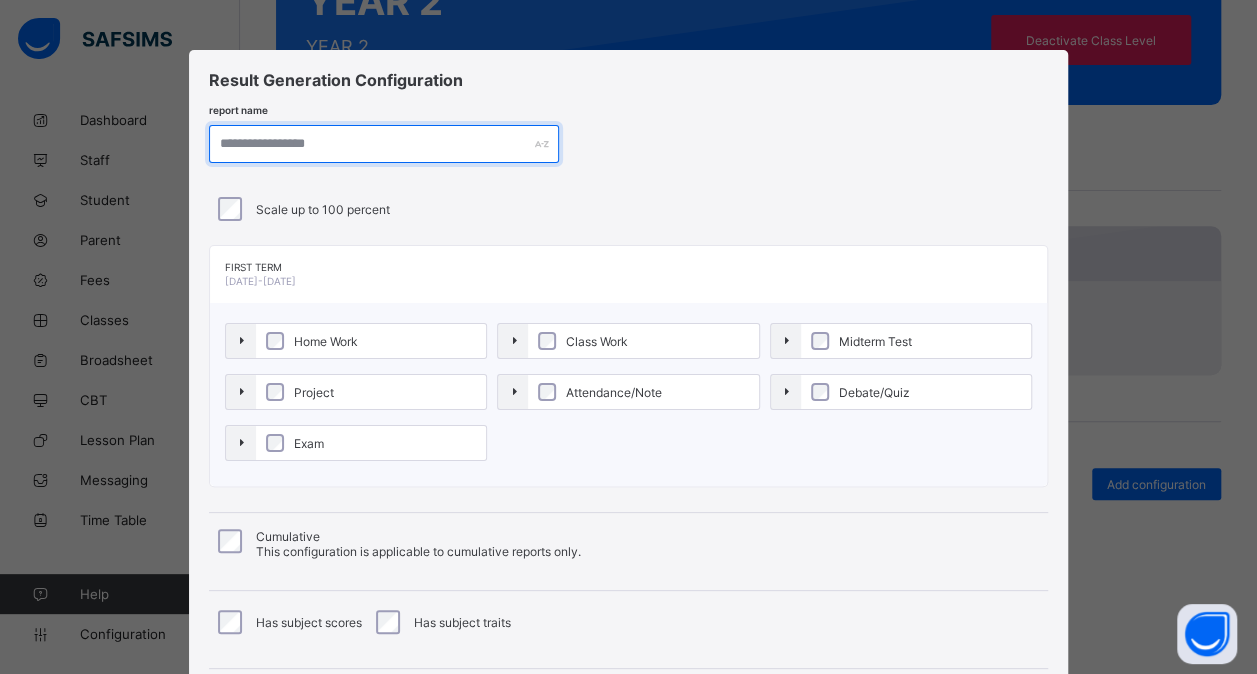
click at [366, 146] on input "text" at bounding box center [384, 144] width 350 height 38
paste input "**********"
type input "**********"
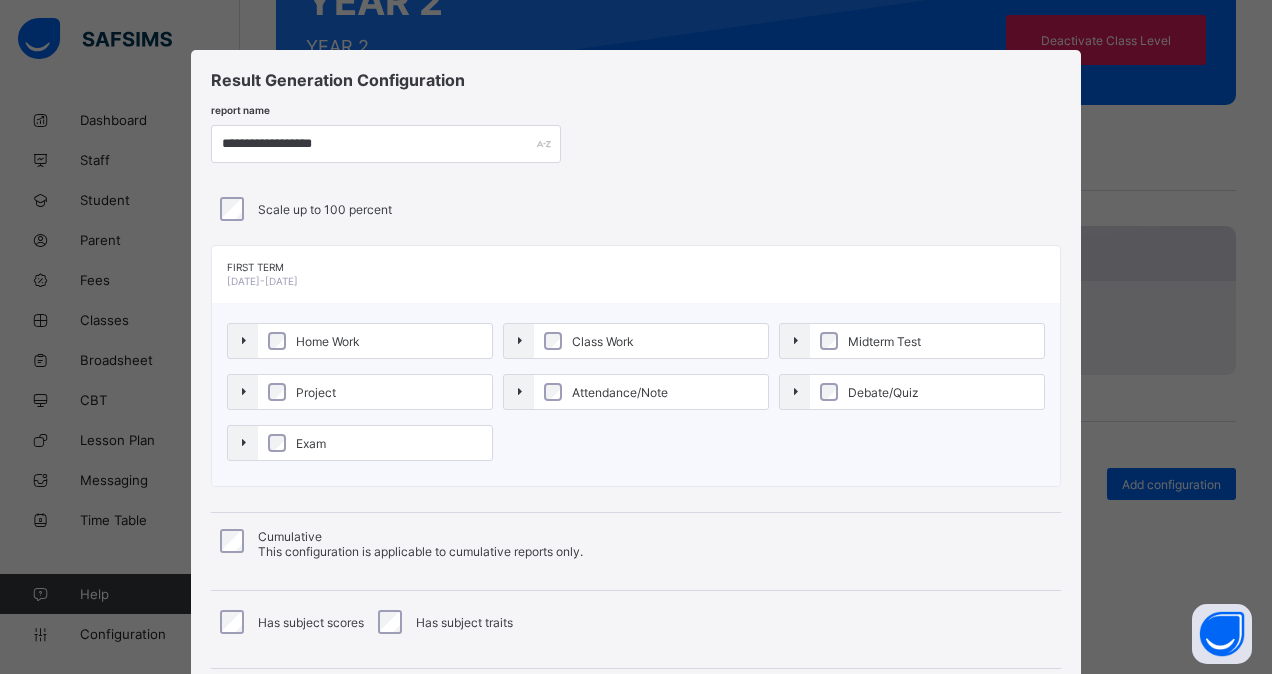
click at [338, 348] on label "Home Work" at bounding box center [375, 341] width 234 height 34
click at [330, 386] on span "Project" at bounding box center [316, 392] width 50 height 15
click at [320, 442] on span "Exam" at bounding box center [311, 443] width 40 height 15
click at [616, 326] on label "Class Work" at bounding box center [651, 341] width 234 height 34
click at [612, 380] on label "Attendance/Note" at bounding box center [651, 392] width 234 height 34
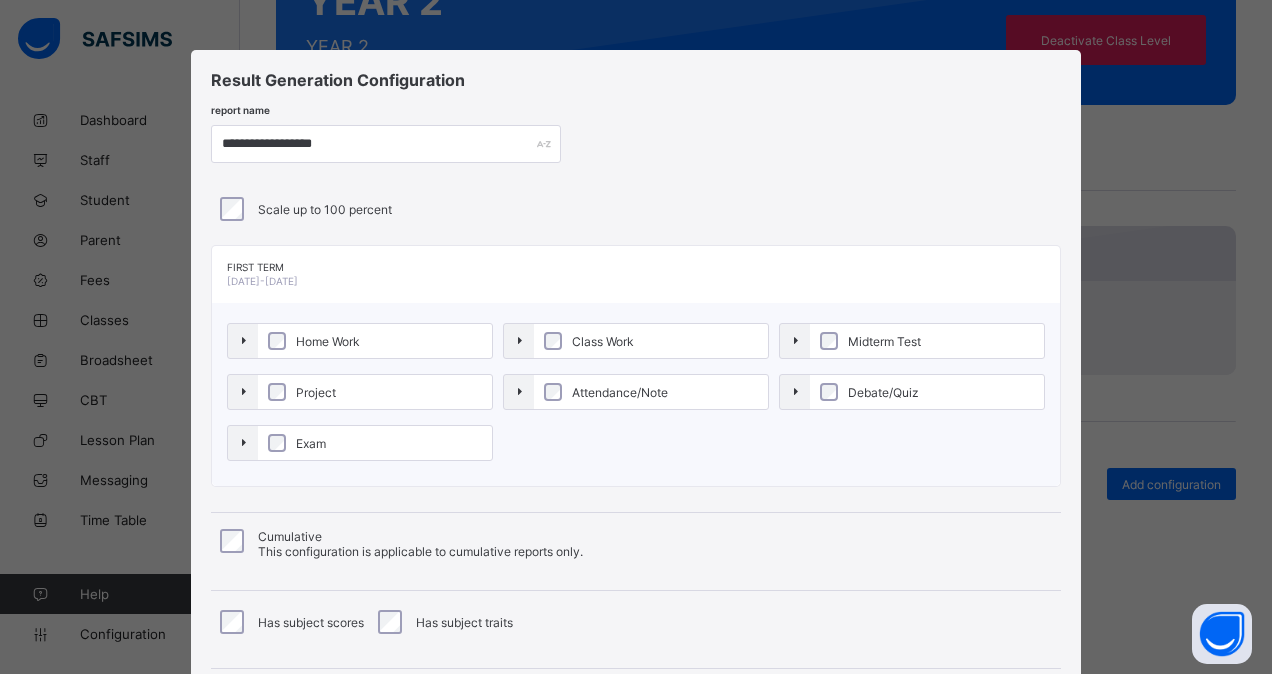
click at [857, 344] on span "Midterm Test" at bounding box center [884, 341] width 83 height 15
click at [850, 391] on span "Debate/Quiz" at bounding box center [883, 392] width 81 height 15
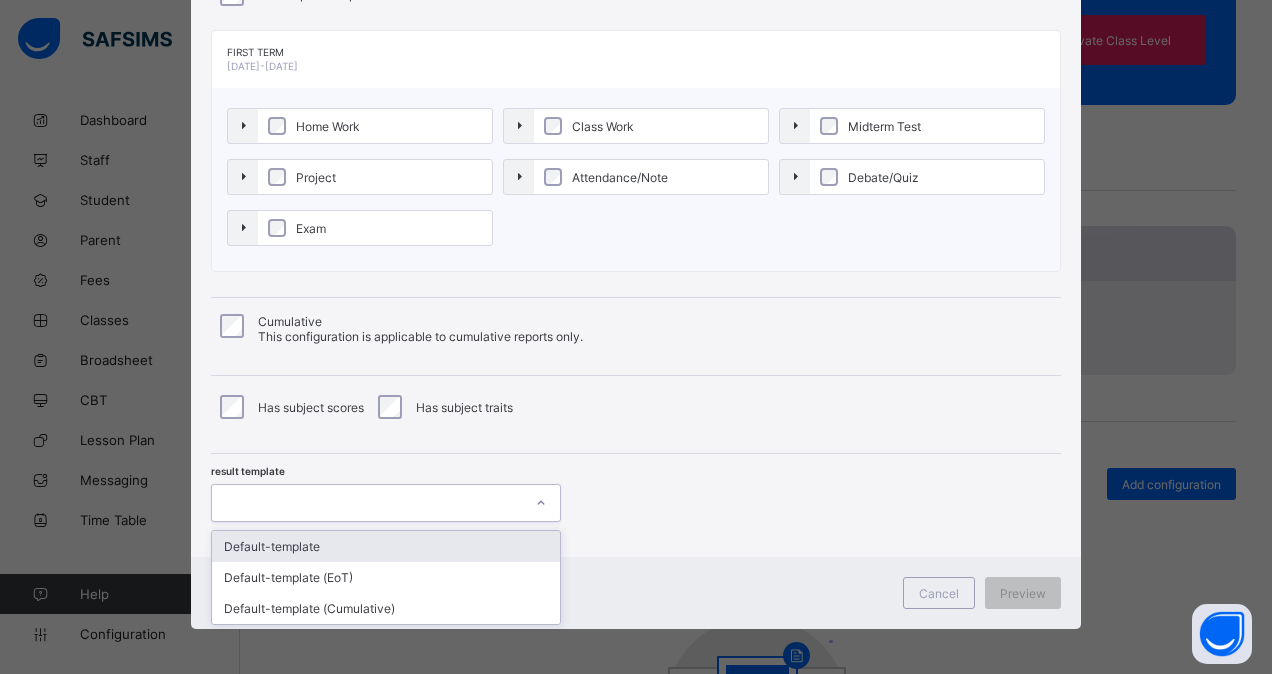
click at [420, 489] on div at bounding box center [367, 503] width 310 height 28
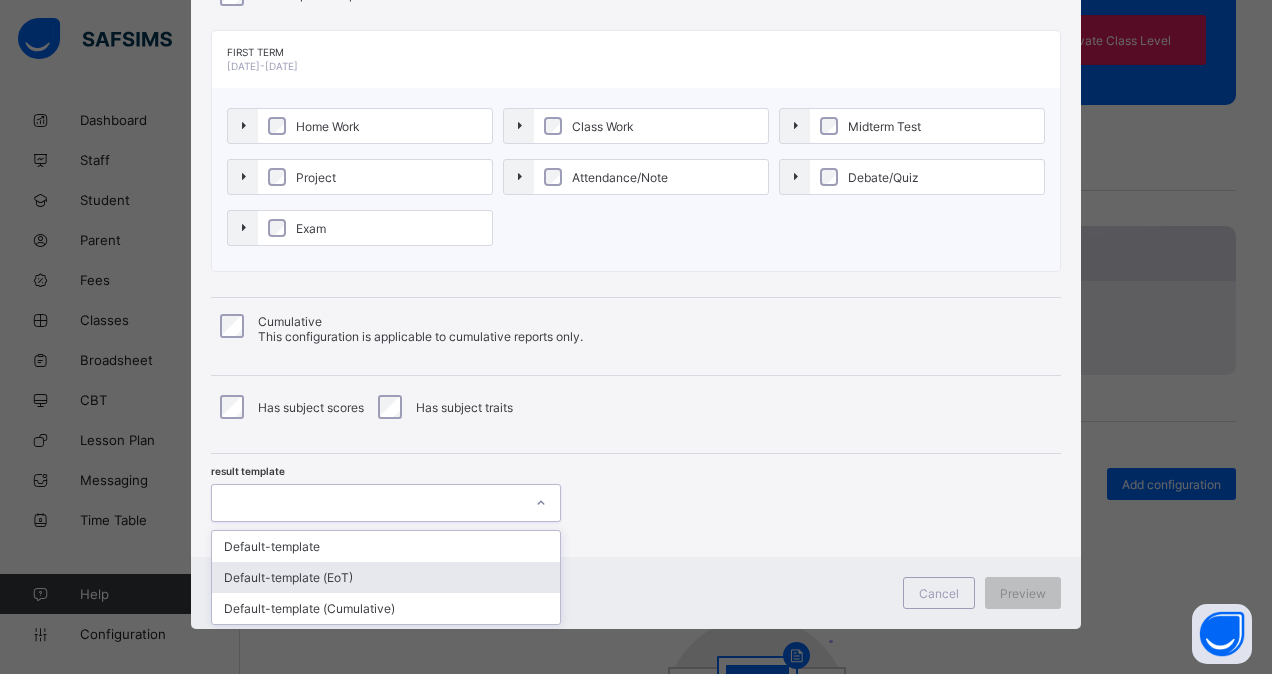
click at [354, 576] on div "Default-template (EoT)" at bounding box center [386, 577] width 348 height 31
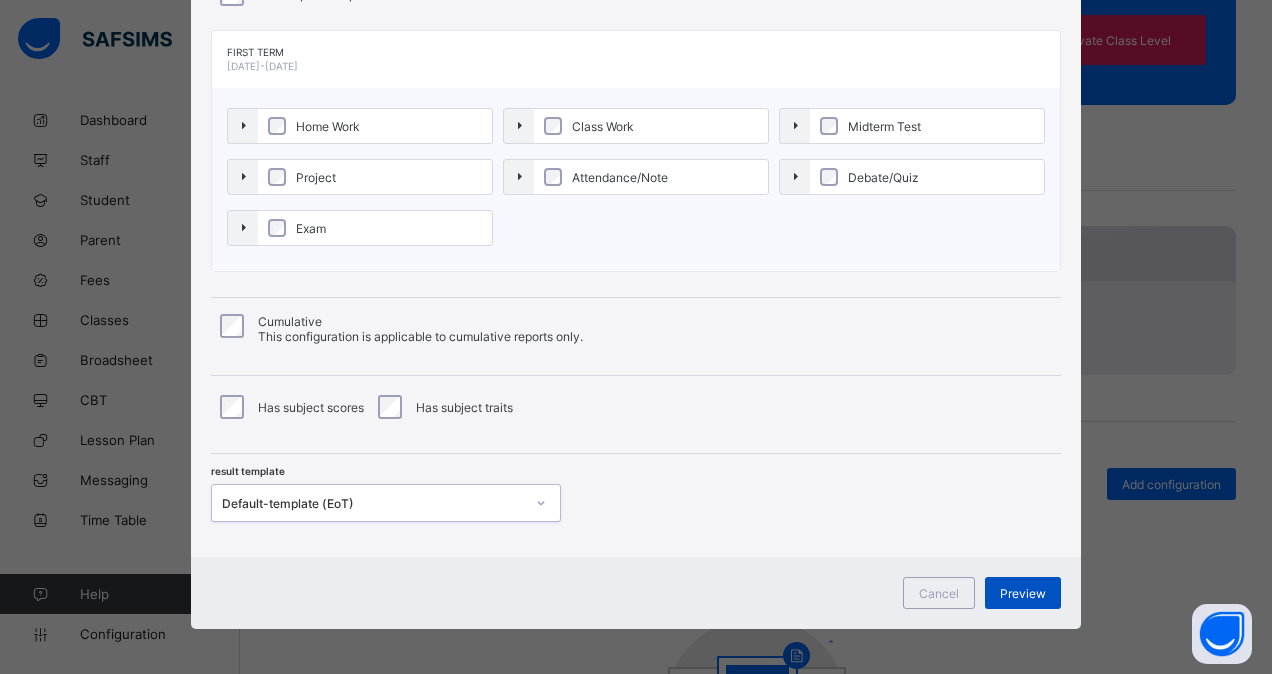
click at [1016, 586] on span "Preview" at bounding box center [1023, 593] width 46 height 15
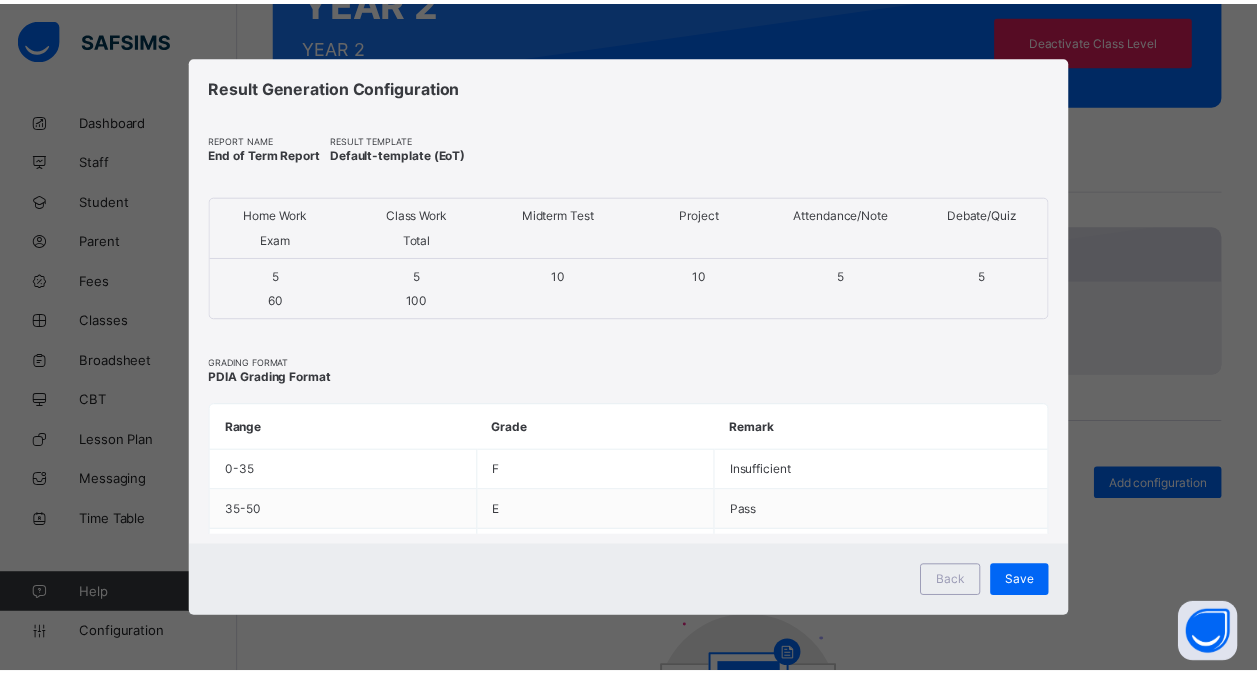
scroll to position [0, 0]
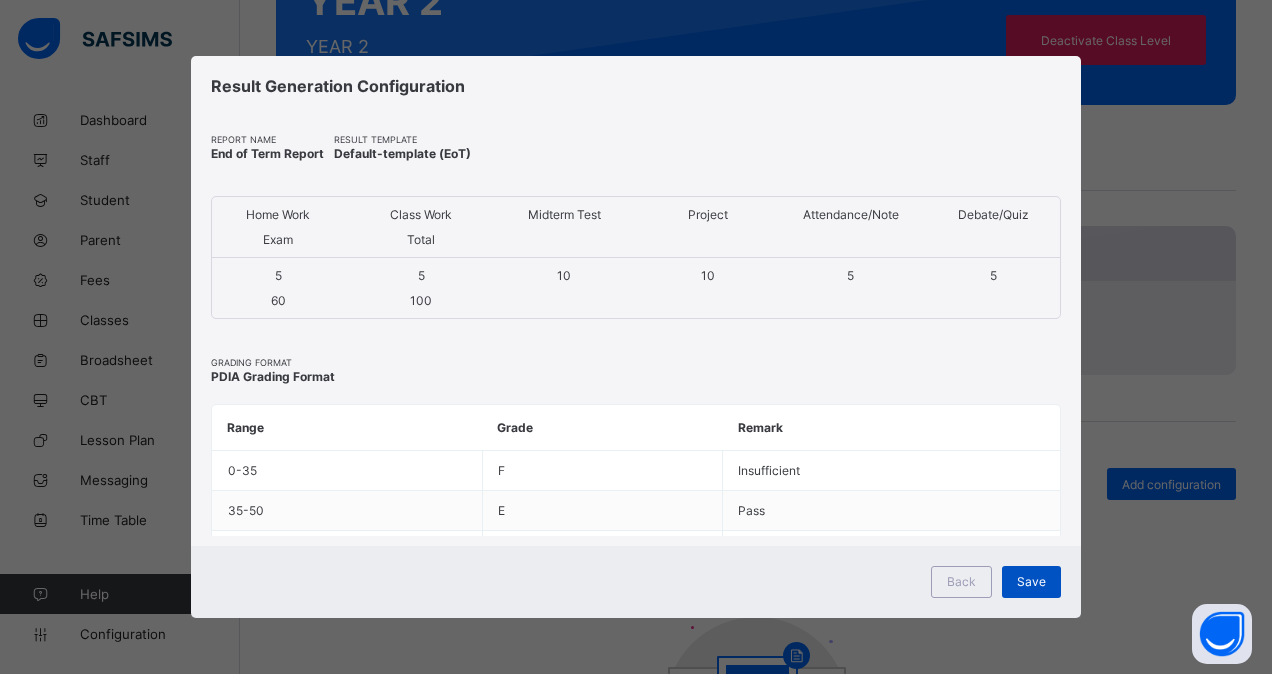
click at [1027, 584] on span "Save" at bounding box center [1031, 581] width 29 height 15
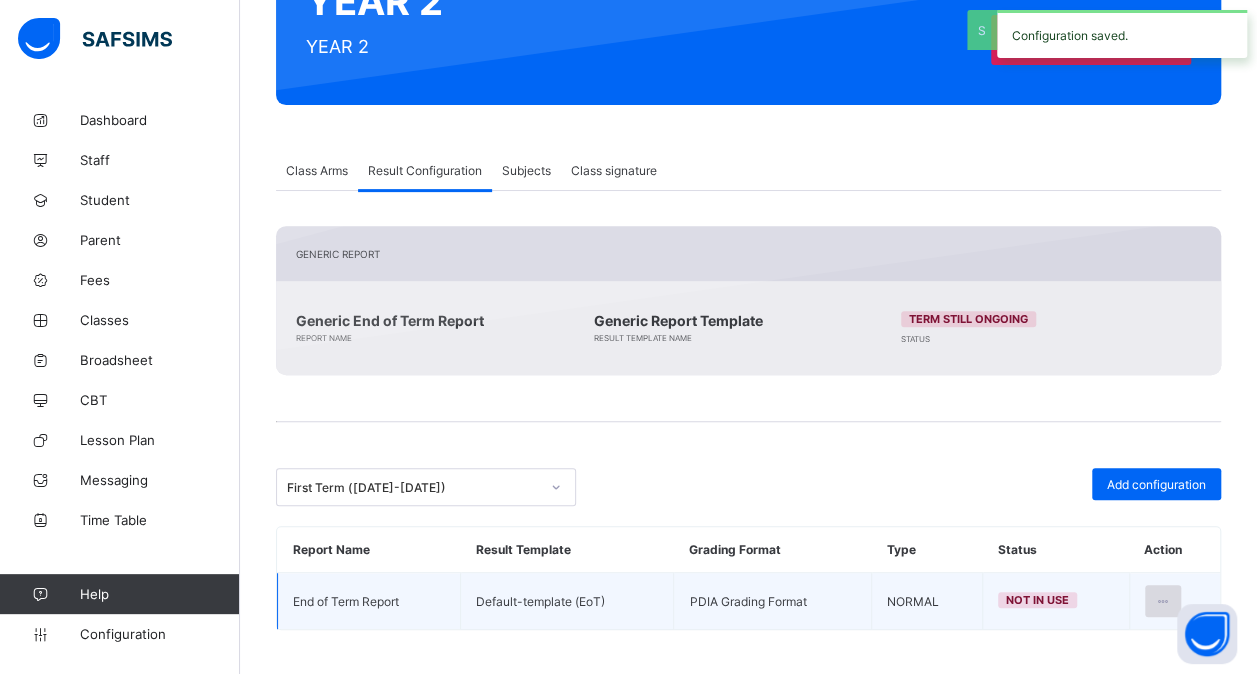
click at [1172, 594] on icon at bounding box center [1163, 601] width 17 height 15
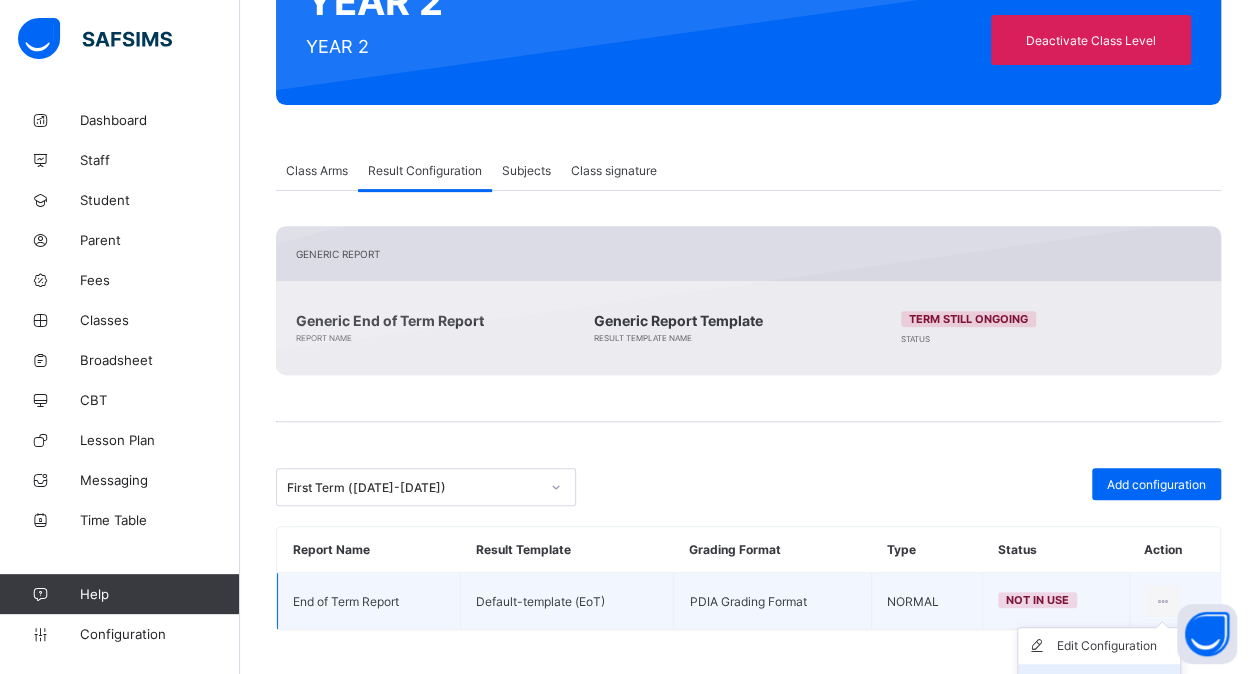
click at [1124, 672] on div "Set in use" at bounding box center [1114, 682] width 116 height 20
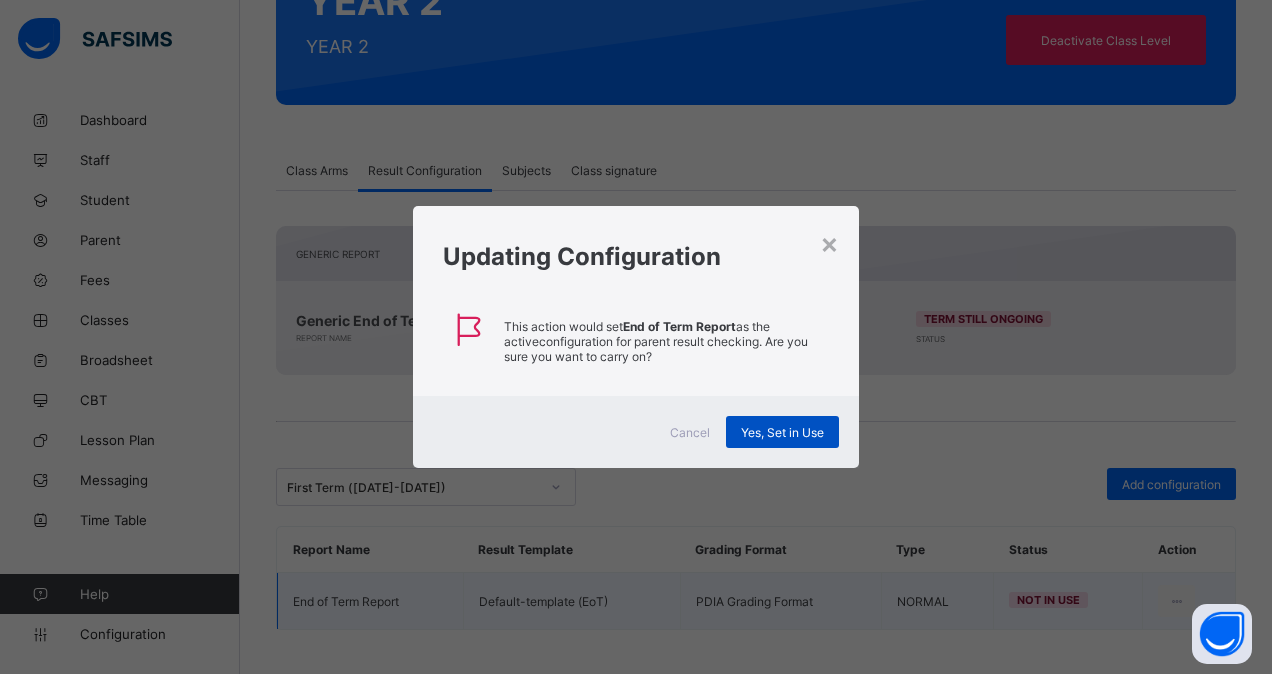
click at [789, 439] on div "Yes, Set in Use" at bounding box center [782, 432] width 113 height 32
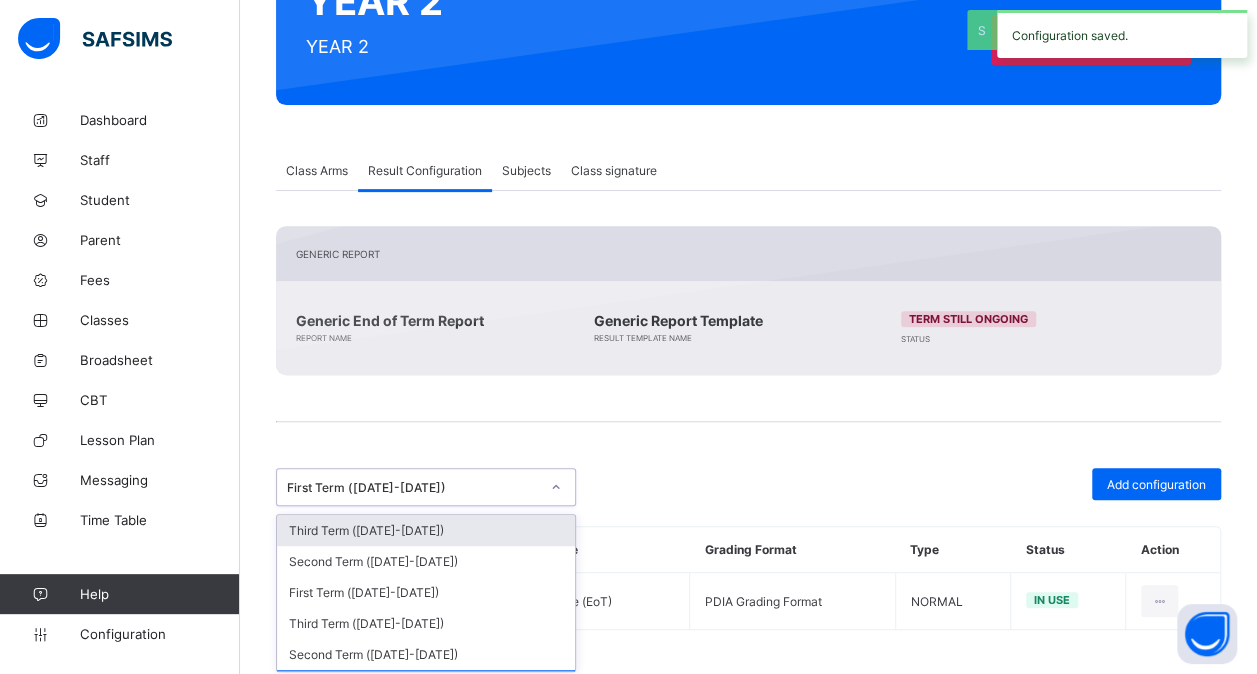
click at [419, 487] on div "First Term ([DATE]-[DATE])" at bounding box center [413, 487] width 252 height 15
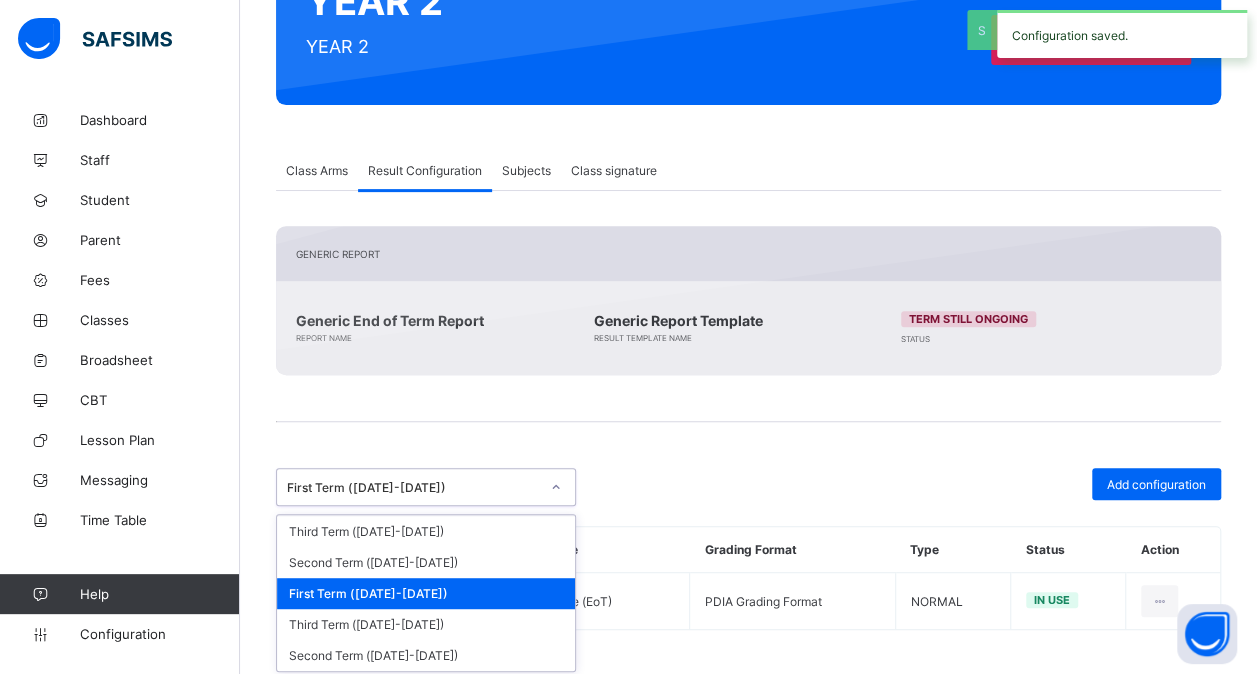
scroll to position [103, 0]
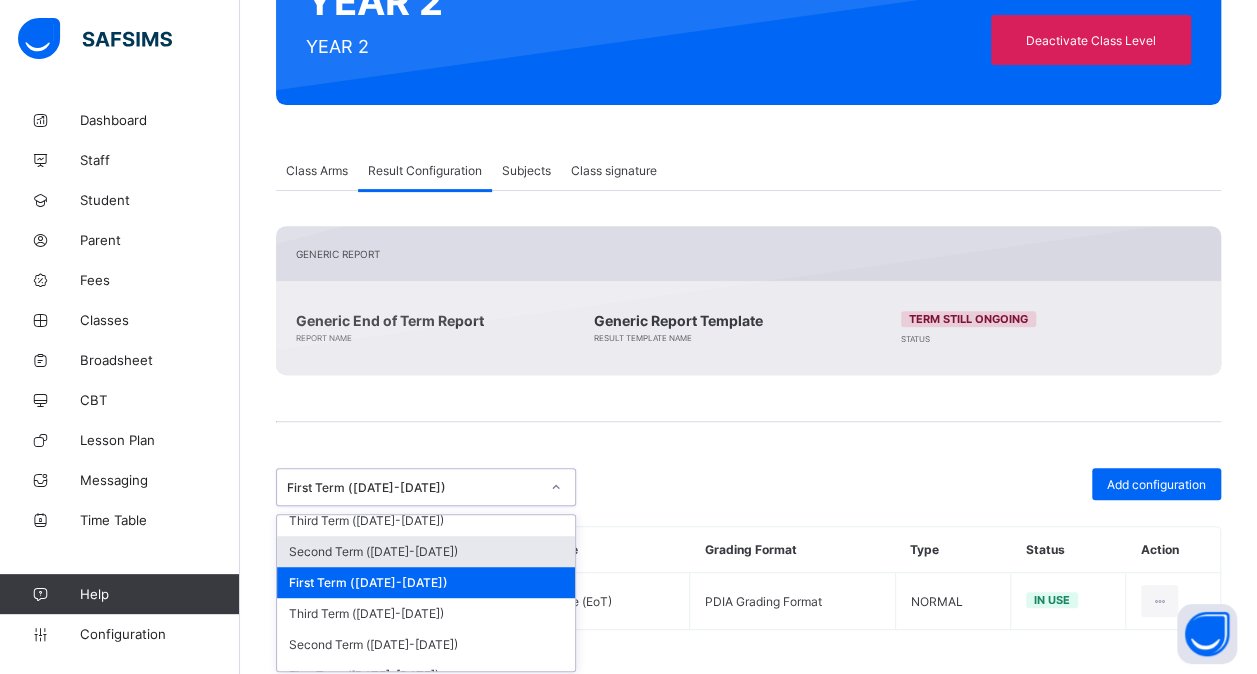
click at [422, 548] on div "Second Term ([DATE]-[DATE])" at bounding box center [426, 551] width 298 height 31
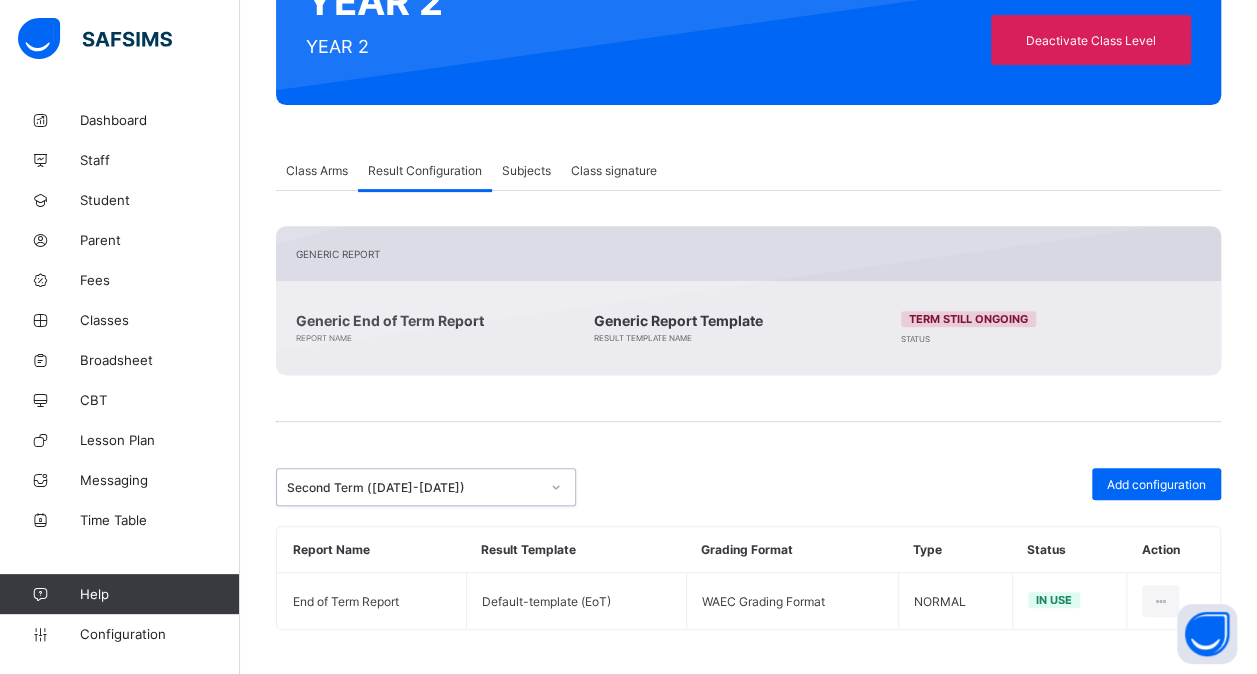
click at [560, 480] on icon at bounding box center [556, 487] width 12 height 20
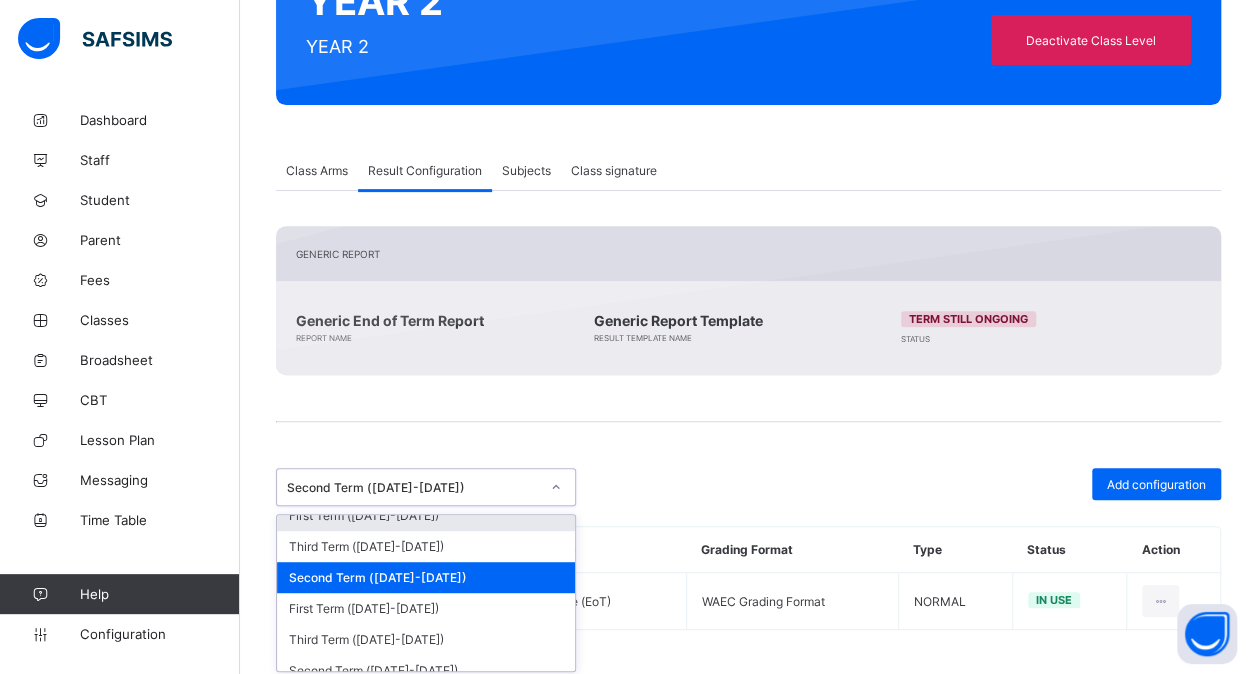
scroll to position [86, 0]
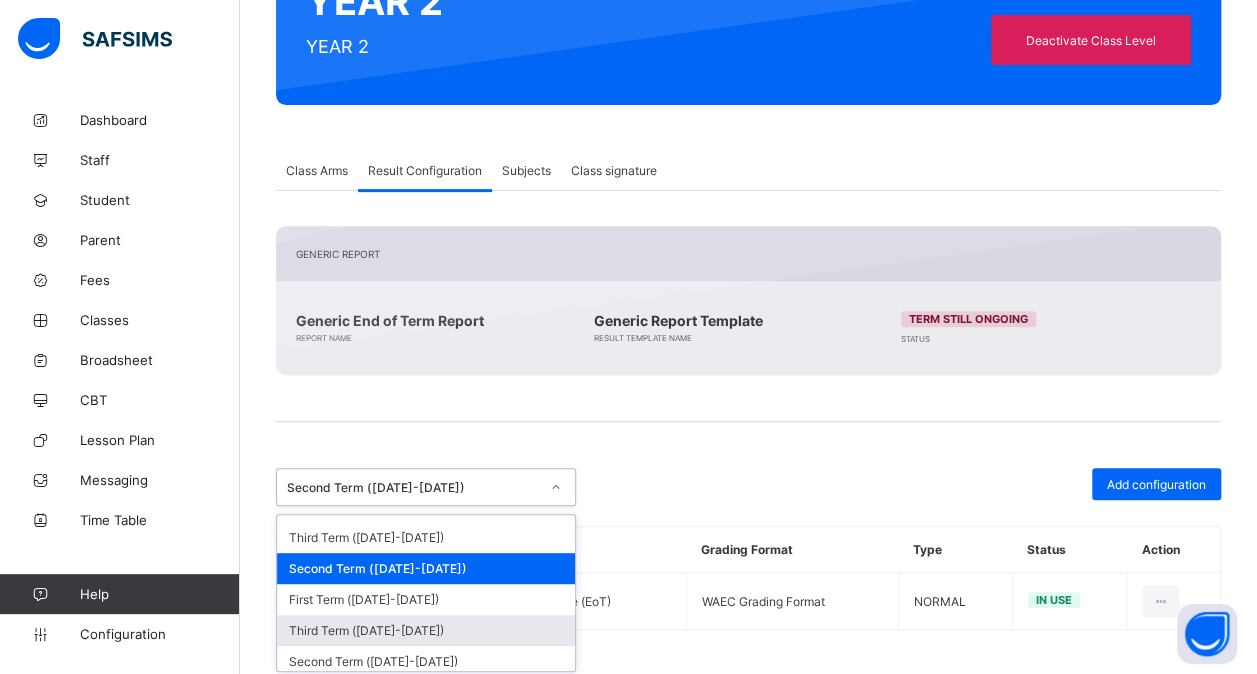
click at [406, 622] on div "Third Term ([DATE]-[DATE])" at bounding box center [426, 630] width 298 height 31
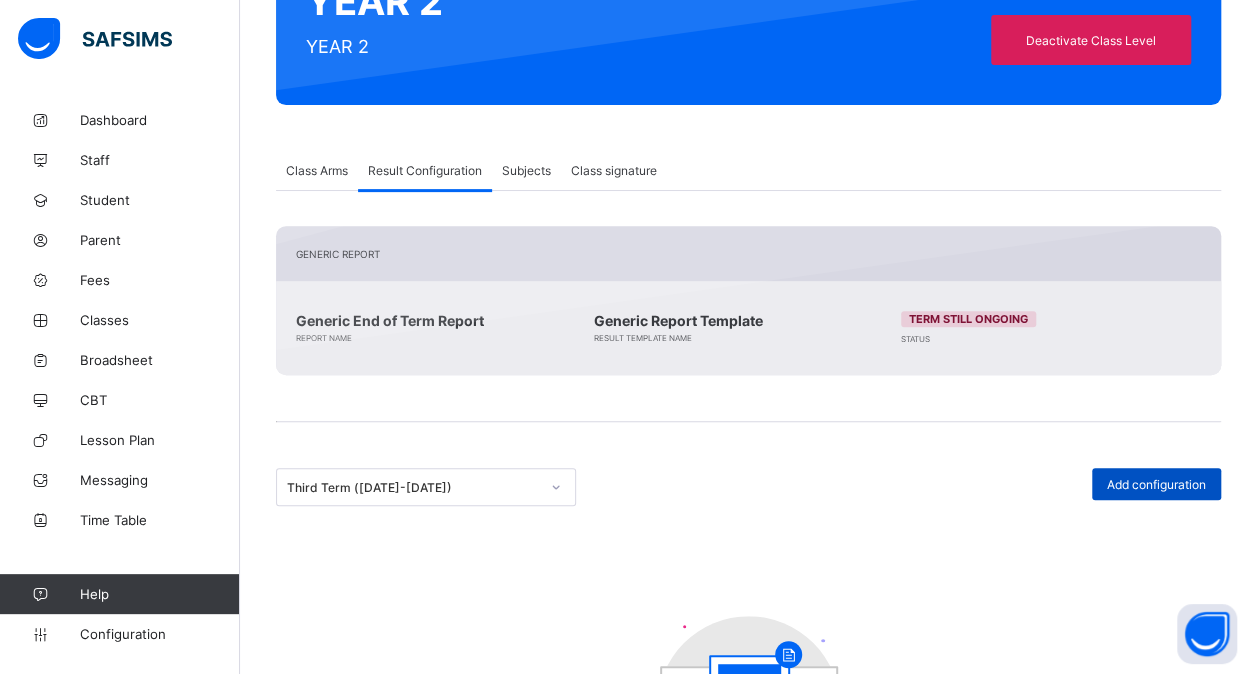
click at [1147, 478] on span "Add configuration" at bounding box center [1156, 484] width 99 height 15
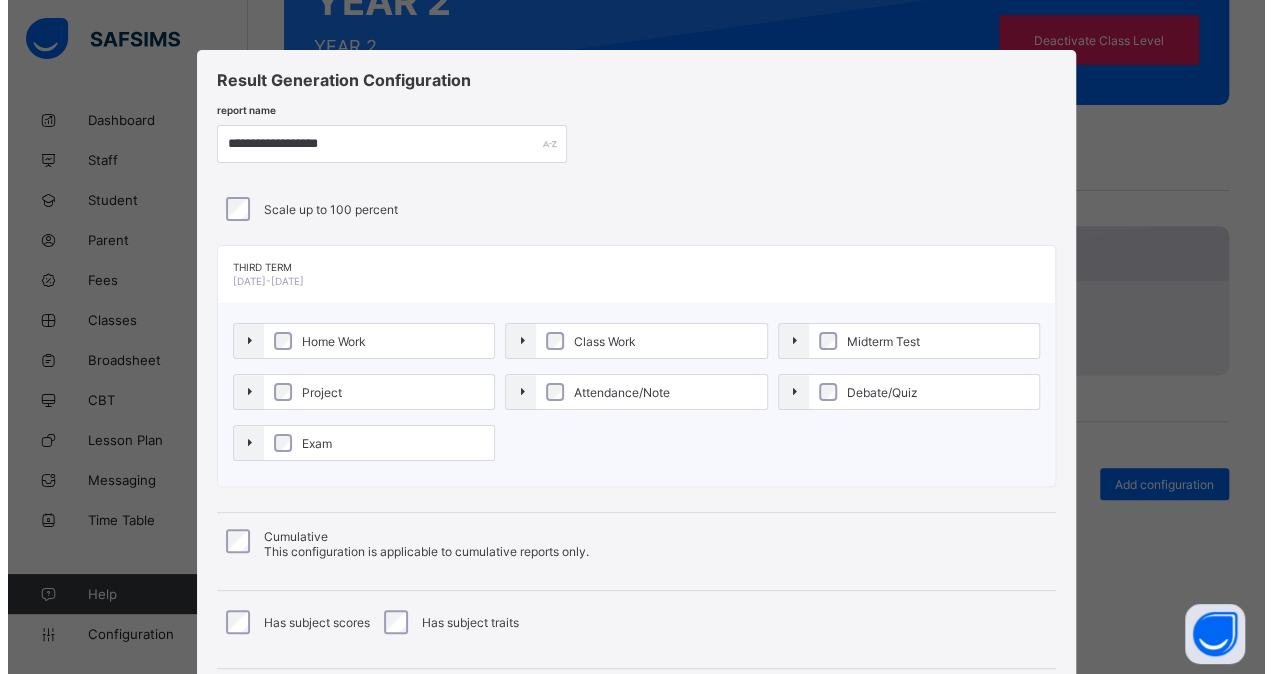
scroll to position [215, 0]
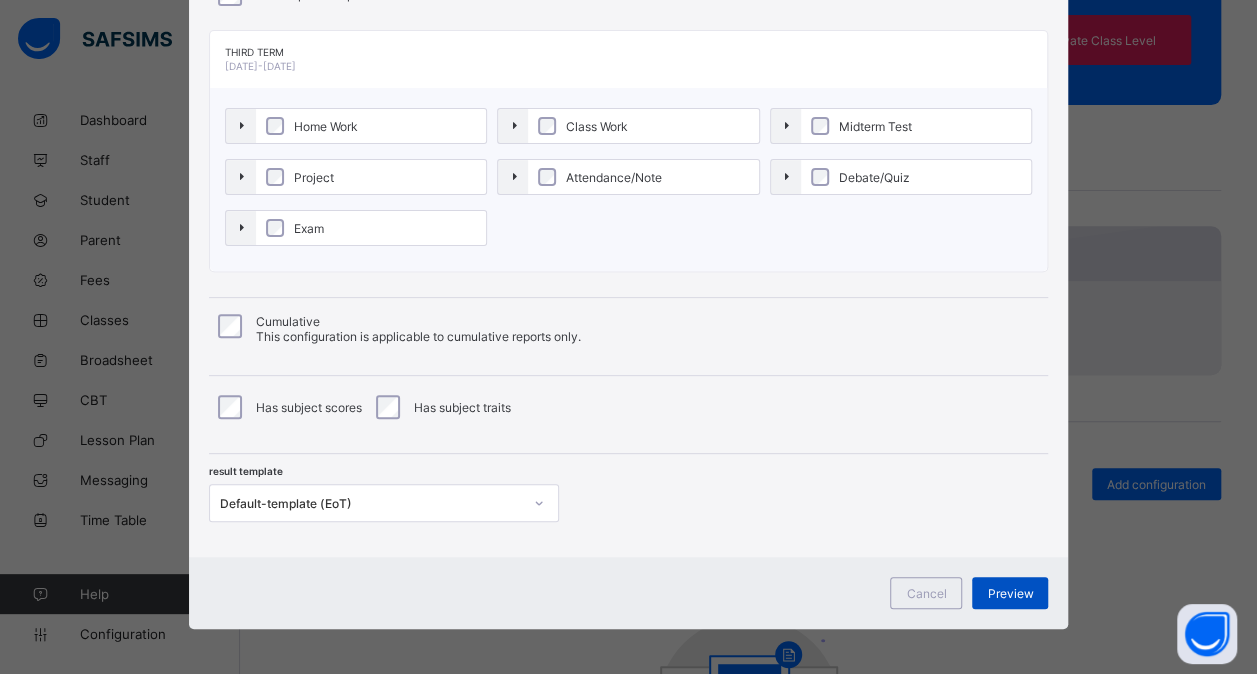
click at [1014, 580] on div "Preview" at bounding box center [1010, 593] width 76 height 32
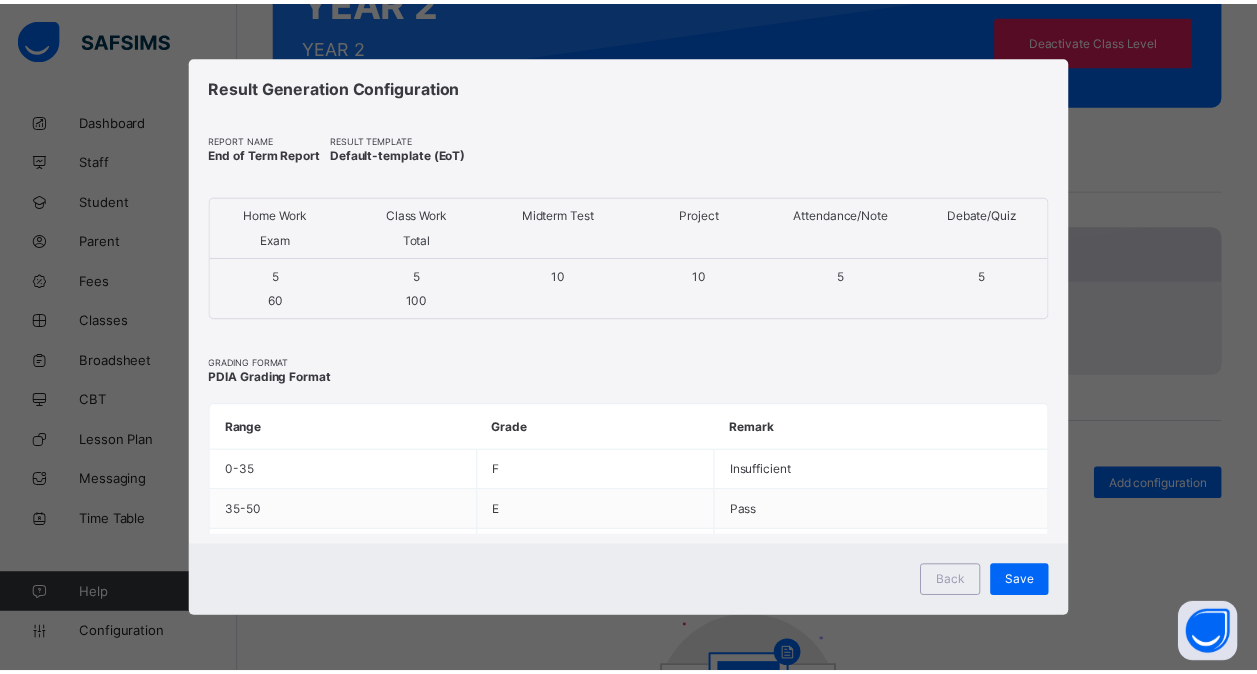
scroll to position [0, 0]
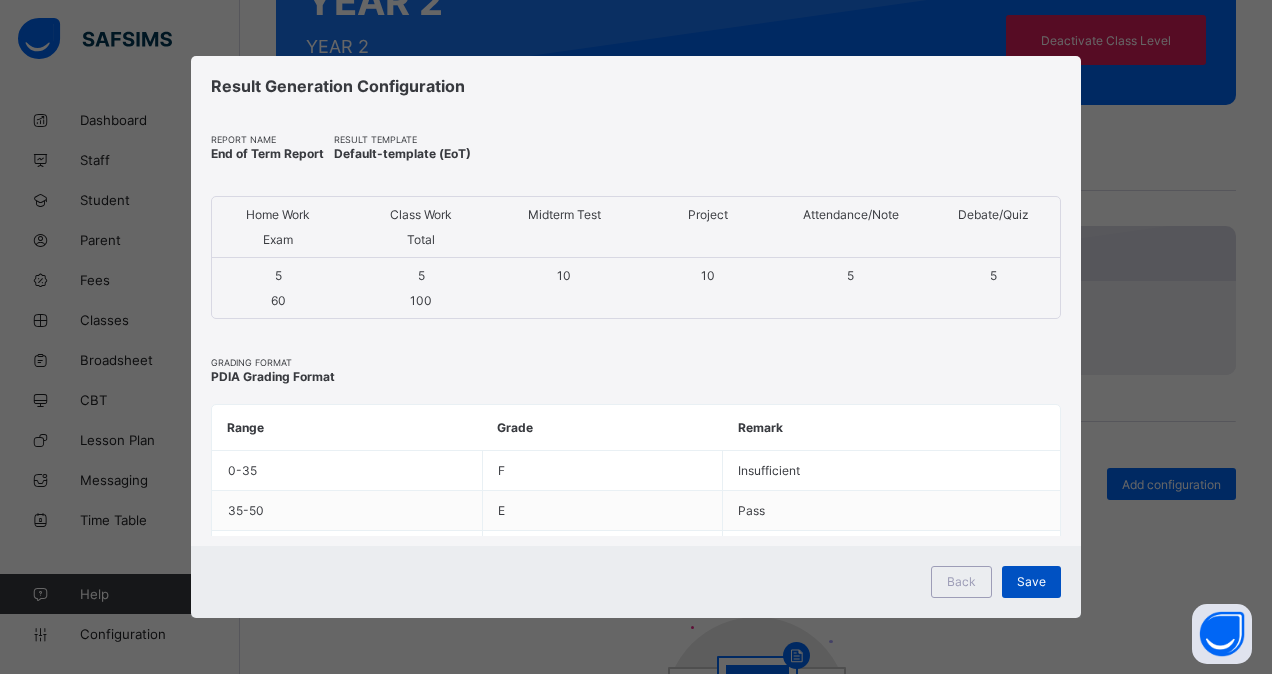
click at [1027, 582] on span "Save" at bounding box center [1031, 581] width 29 height 15
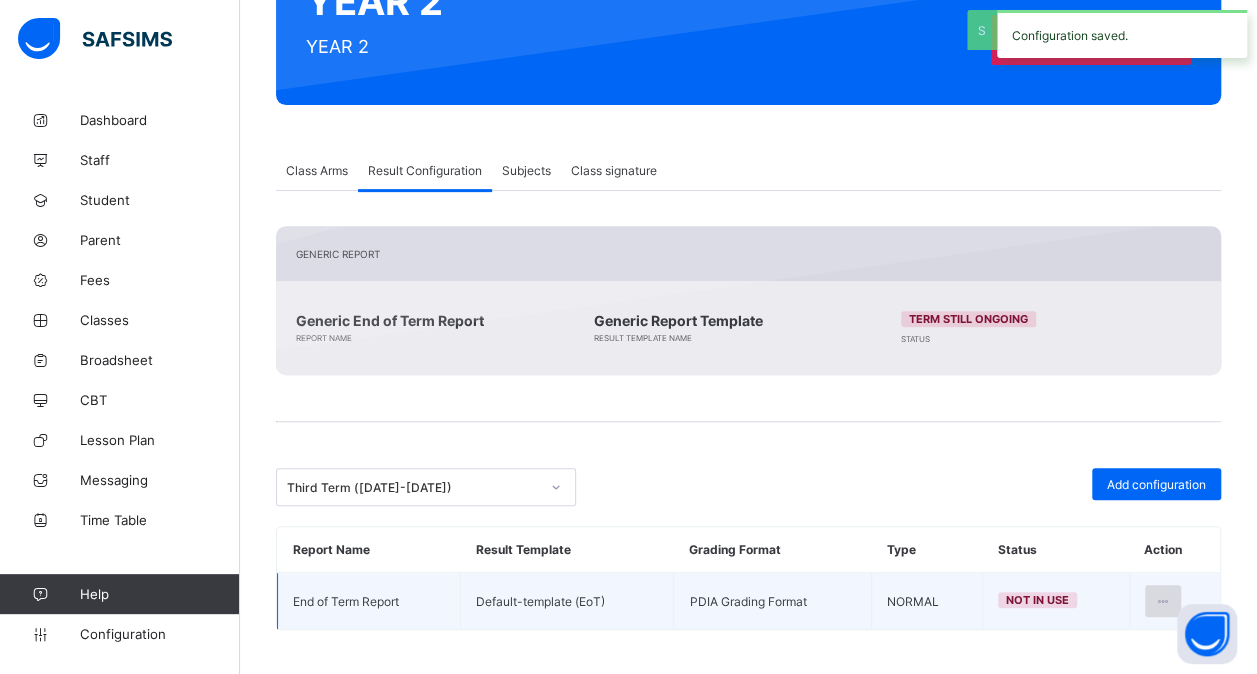
click at [1172, 594] on icon at bounding box center [1163, 601] width 17 height 15
click at [1101, 664] on li "Set in use" at bounding box center [1099, 682] width 162 height 36
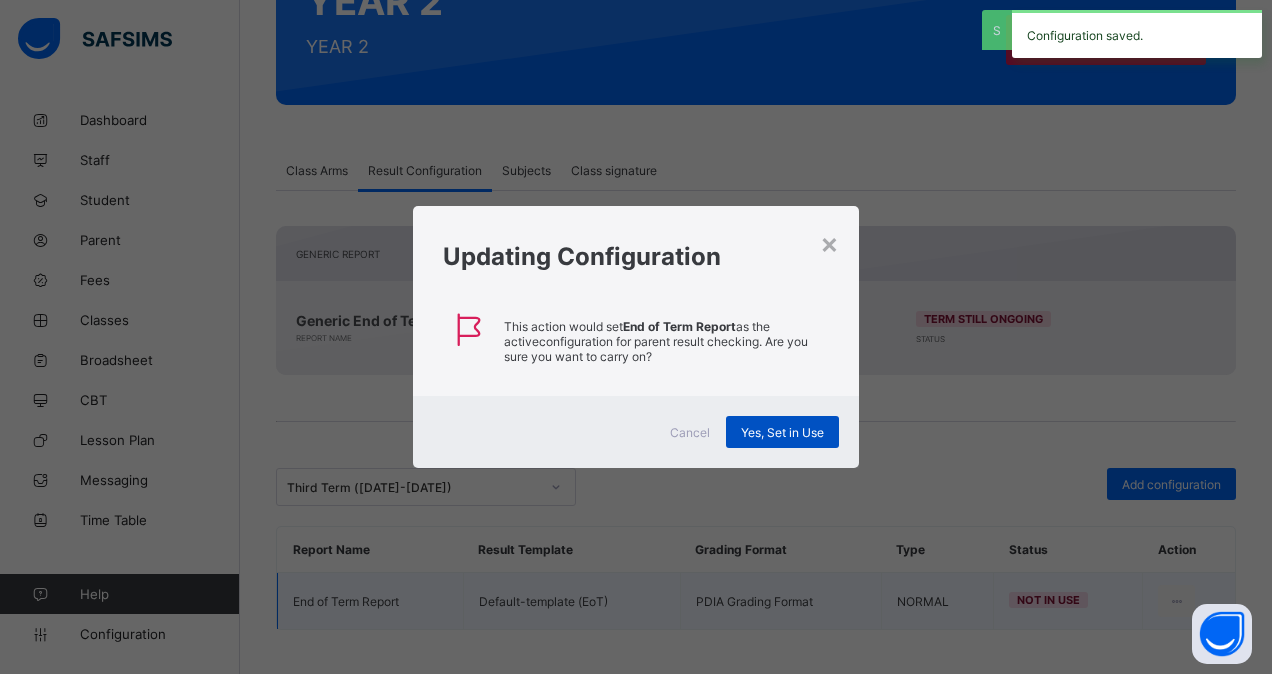
click at [812, 438] on div "Yes, Set in Use" at bounding box center [782, 432] width 113 height 32
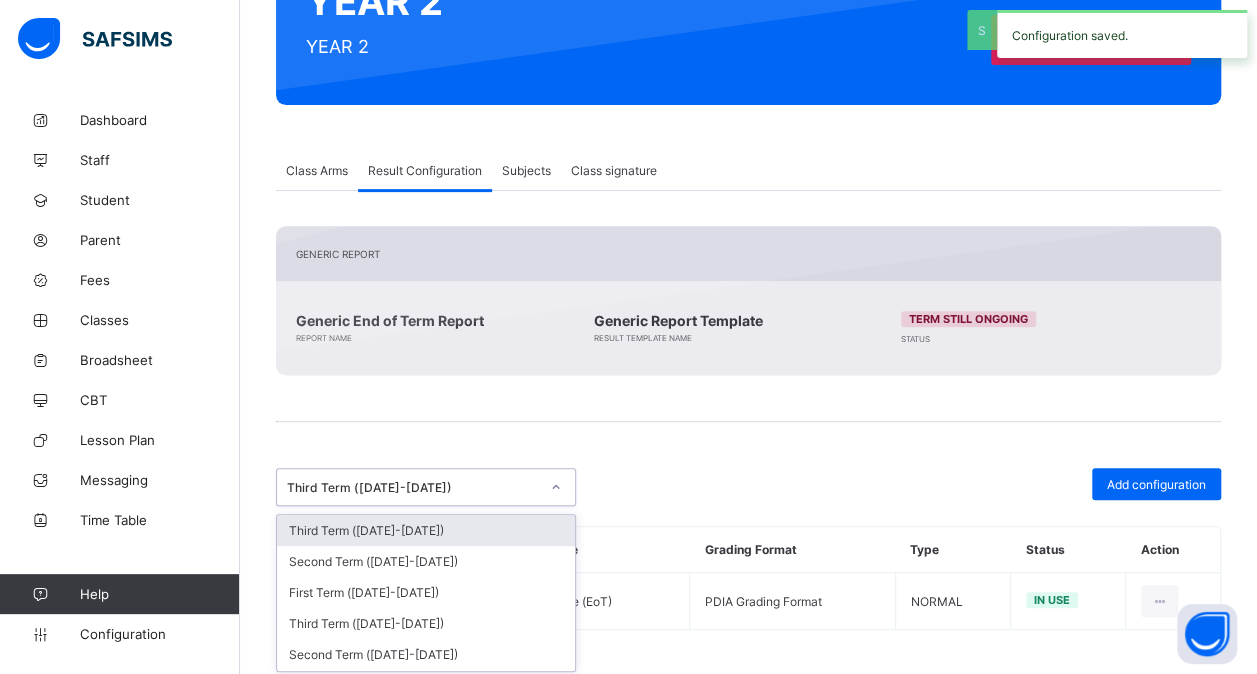
click at [507, 480] on div "Third Term ([DATE]-[DATE])" at bounding box center [413, 487] width 252 height 15
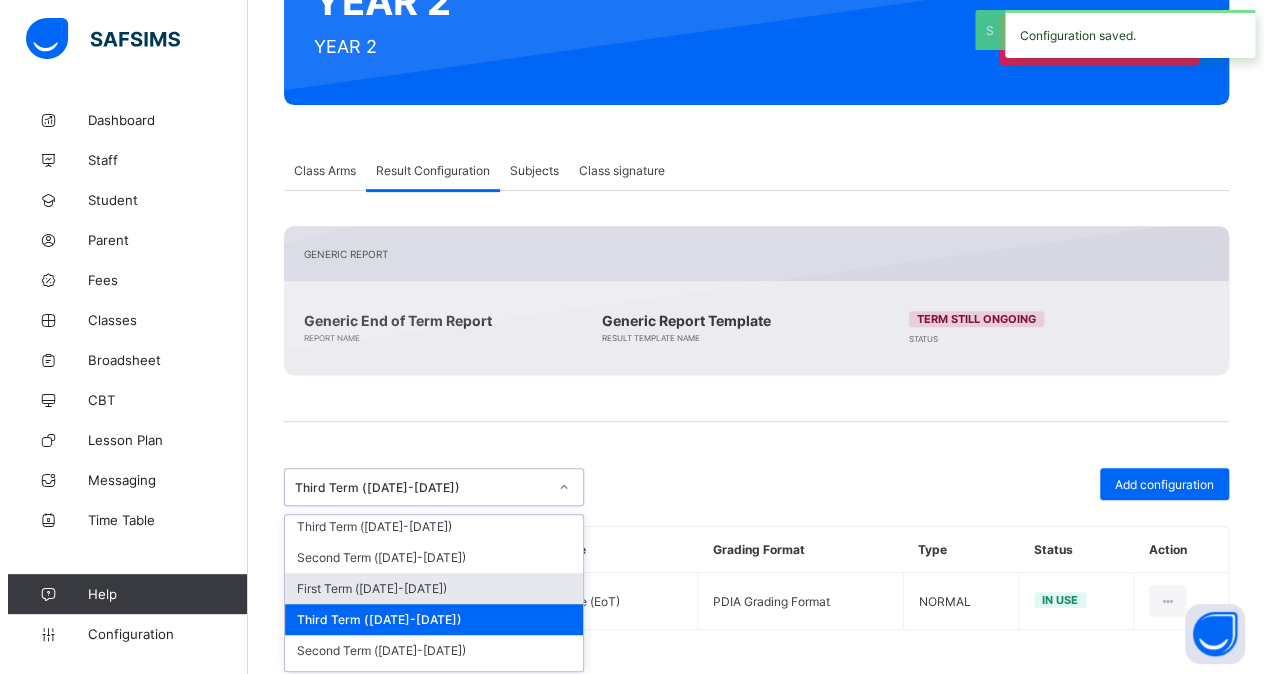
scroll to position [98, 0]
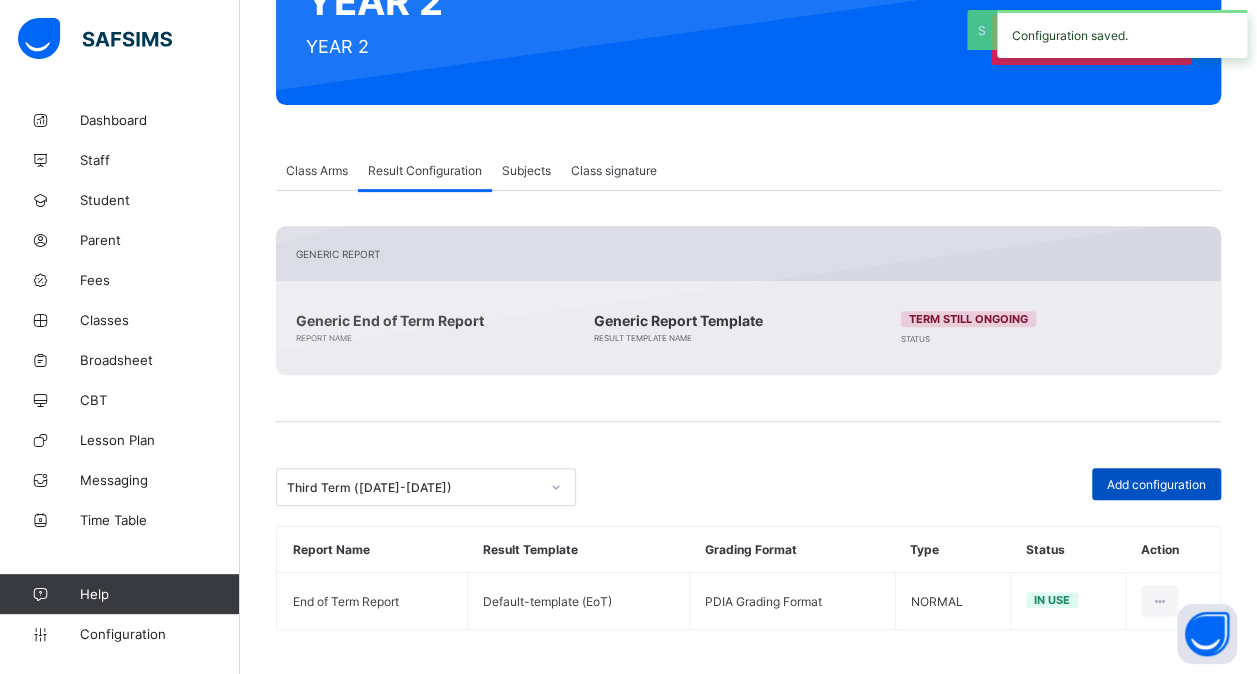
click at [1162, 470] on div "Add configuration" at bounding box center [1156, 484] width 129 height 32
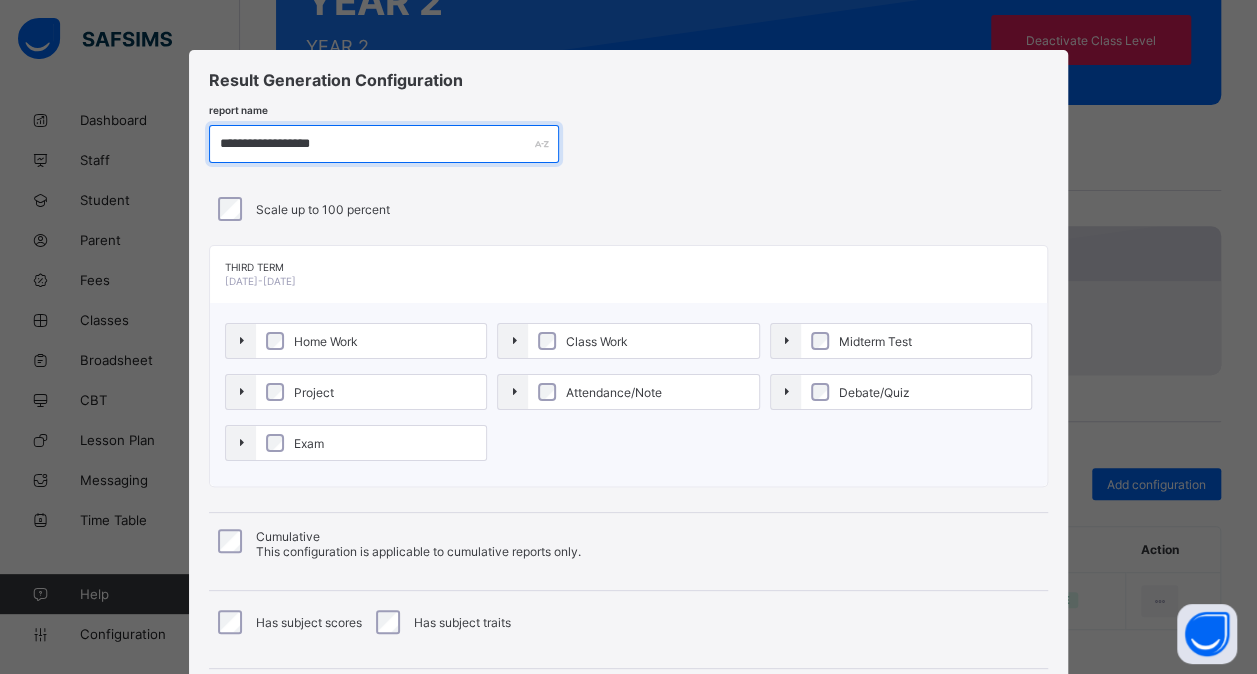
click at [281, 144] on input "**********" at bounding box center [384, 144] width 350 height 38
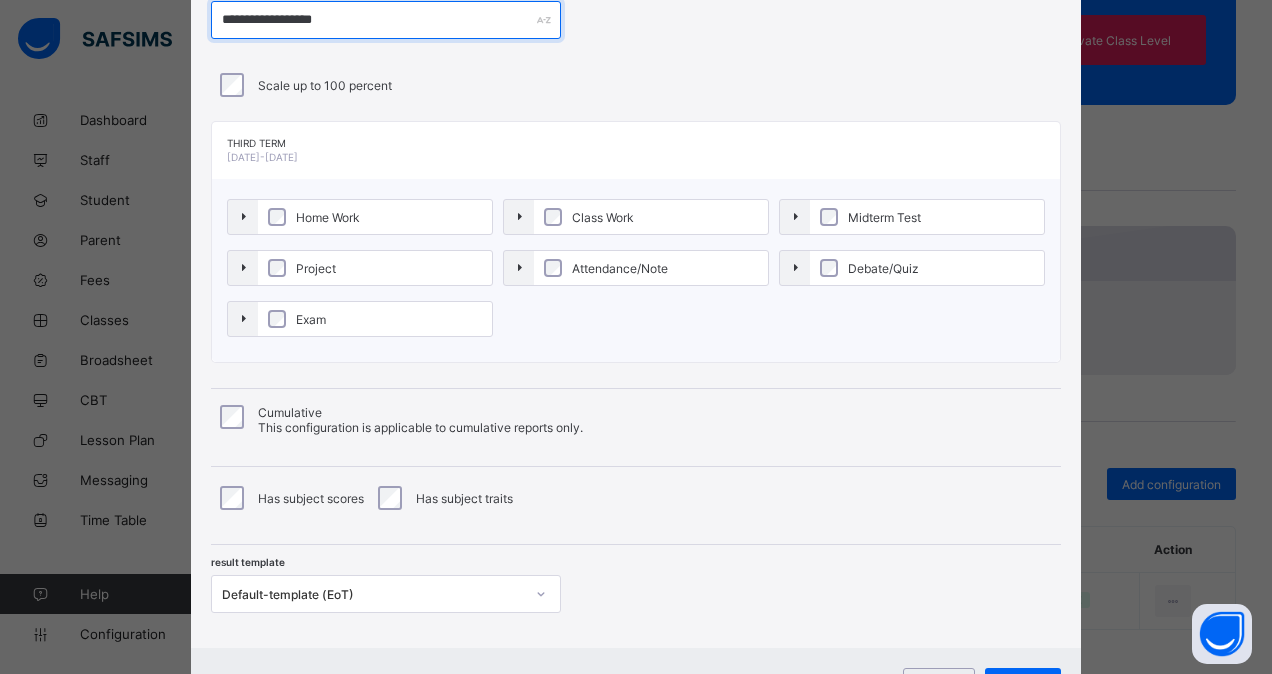
scroll to position [144, 0]
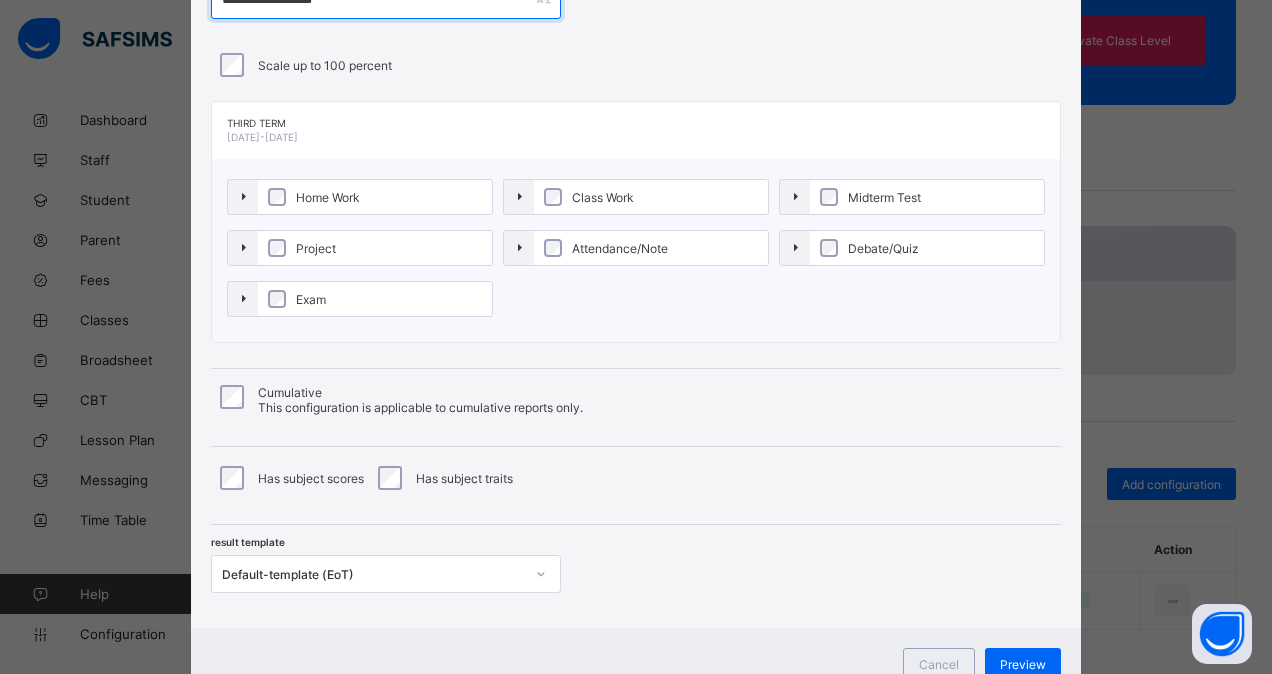
type input "**********"
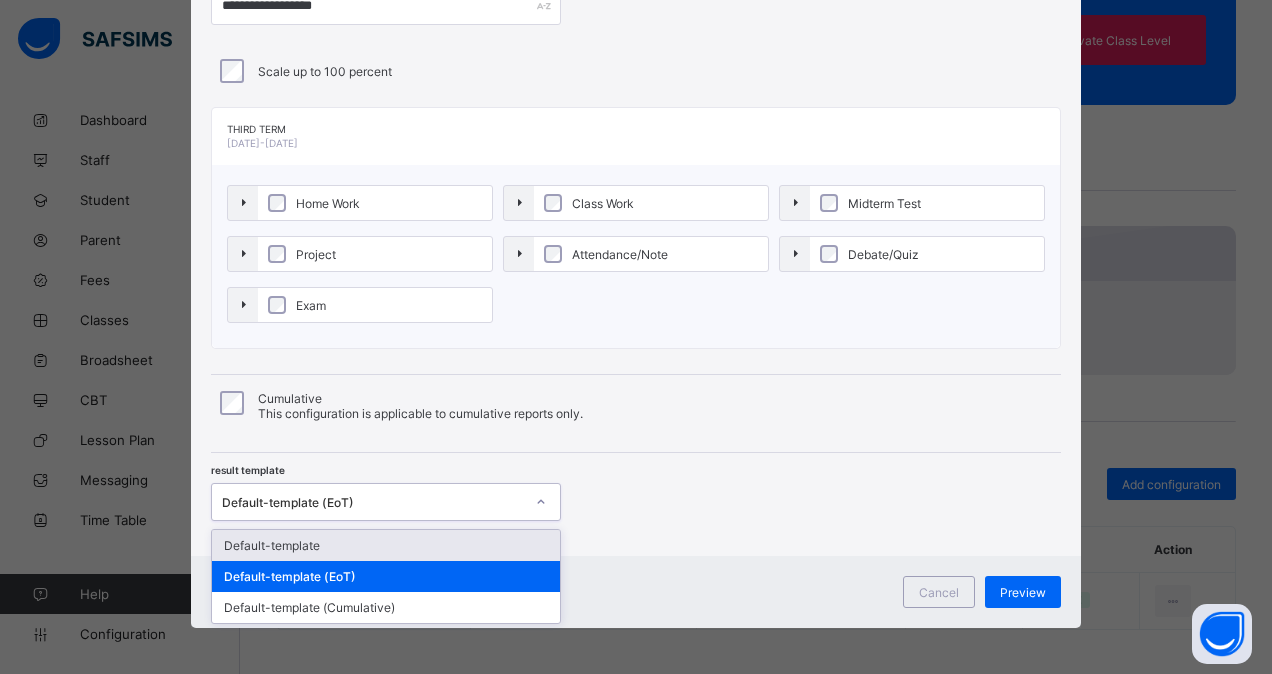
click at [438, 500] on div "Default-template (EoT)" at bounding box center [373, 502] width 302 height 15
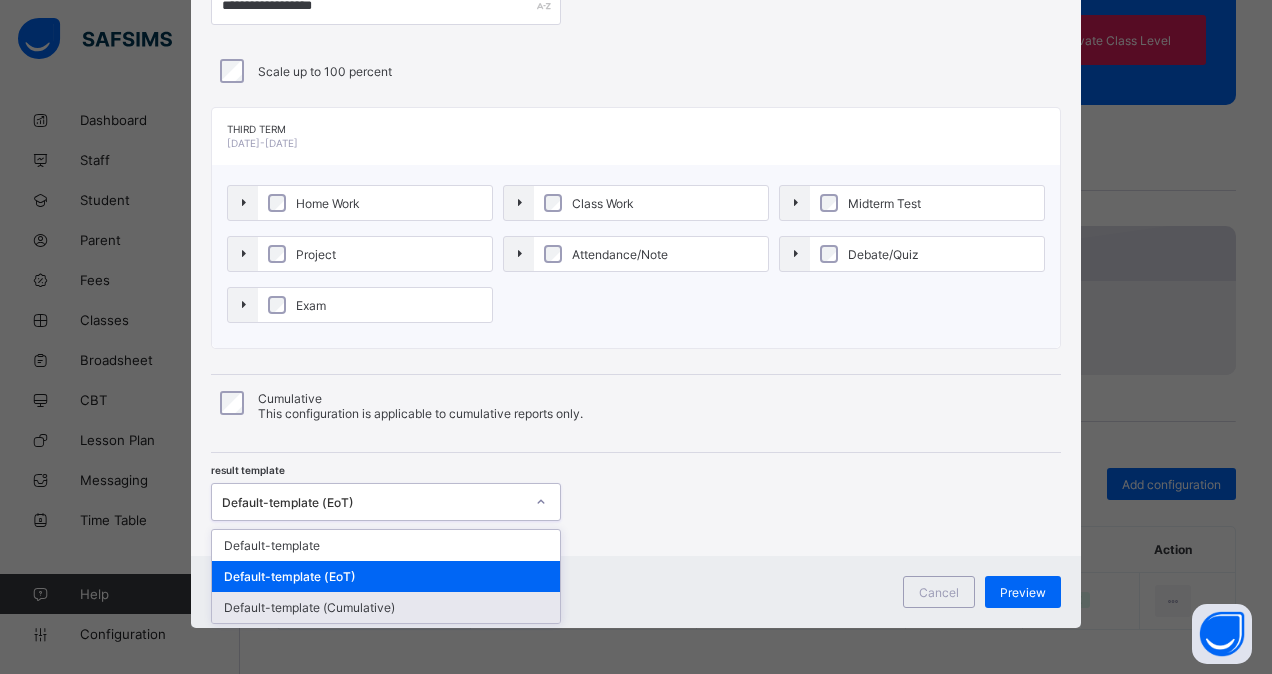
click at [386, 598] on div "Default-template (Cumulative)" at bounding box center [386, 607] width 348 height 31
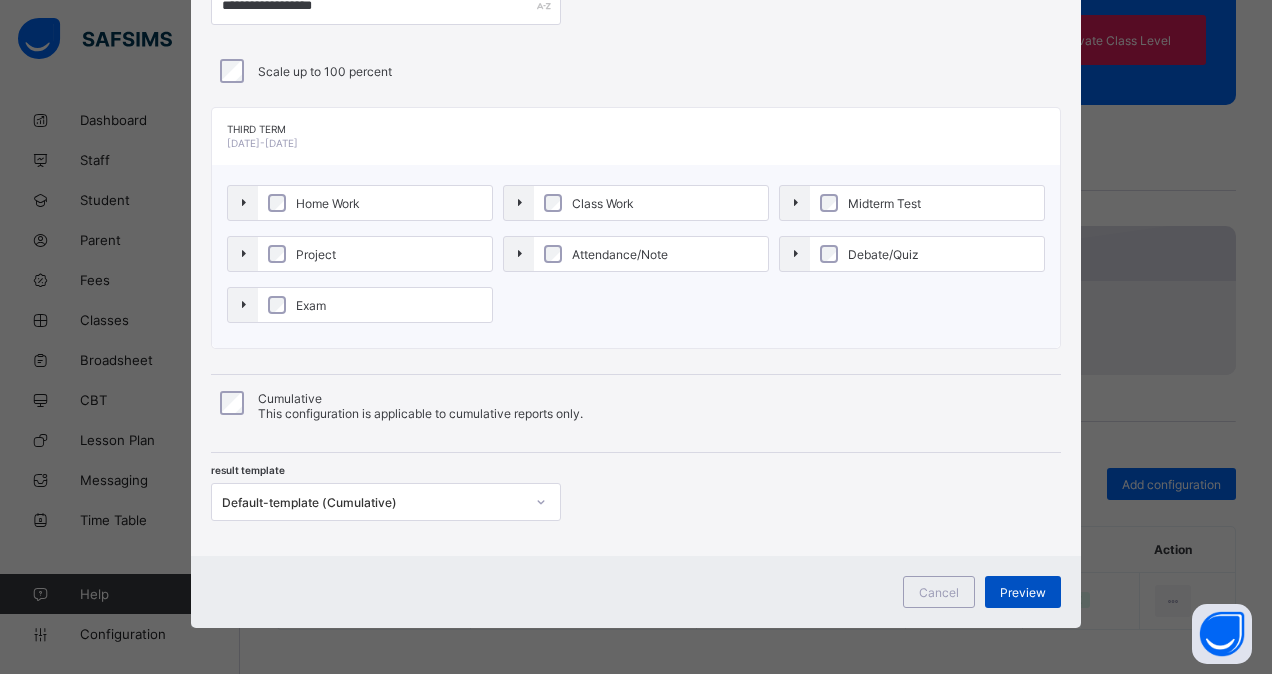
click at [1015, 577] on div "Preview" at bounding box center [1023, 592] width 76 height 32
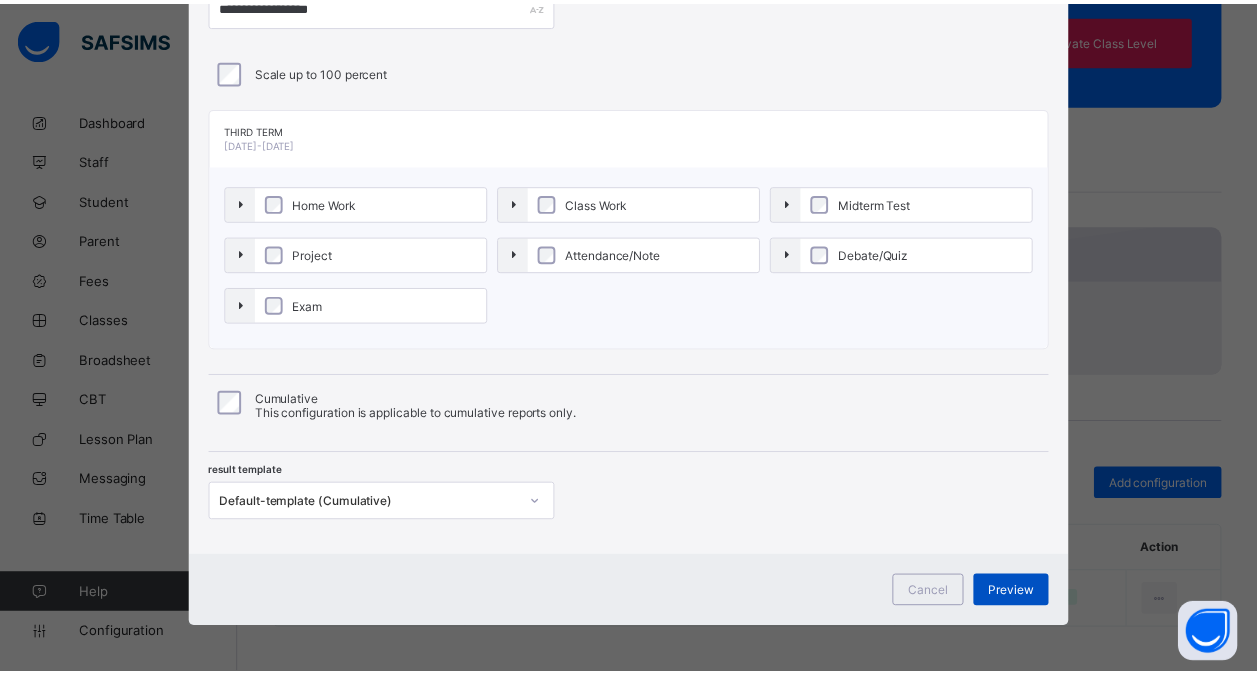
scroll to position [0, 0]
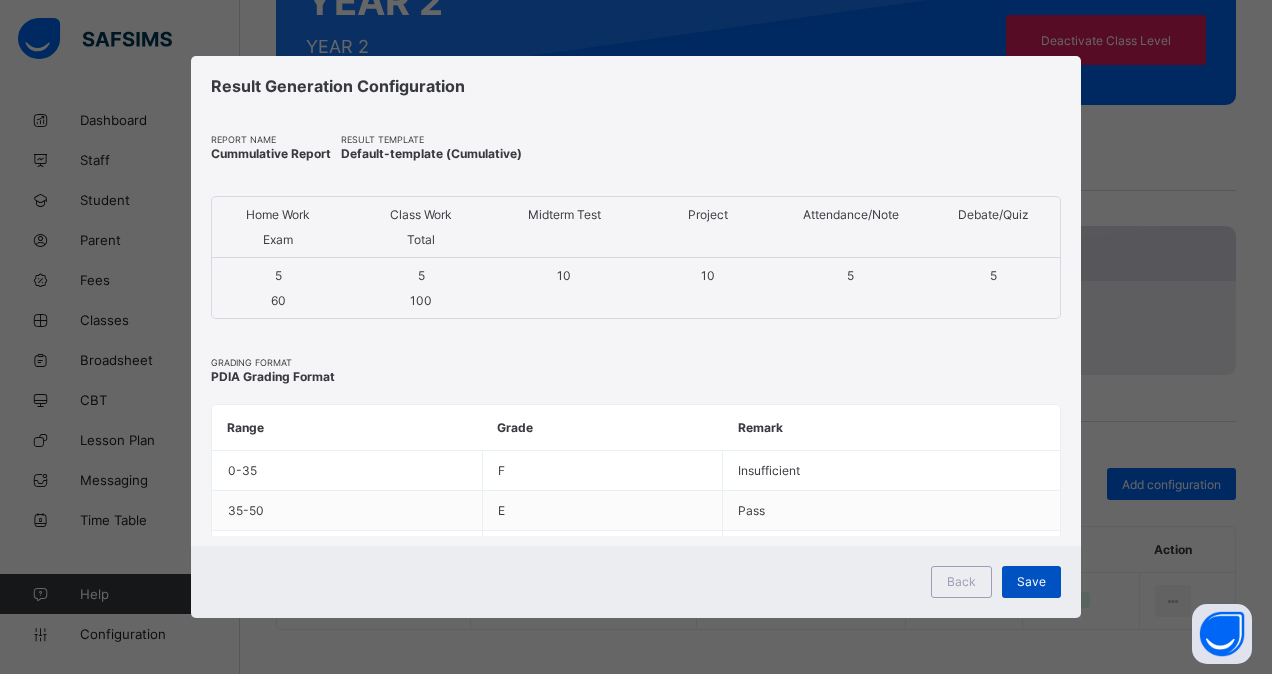
click at [1047, 583] on div "Save" at bounding box center [1031, 582] width 59 height 32
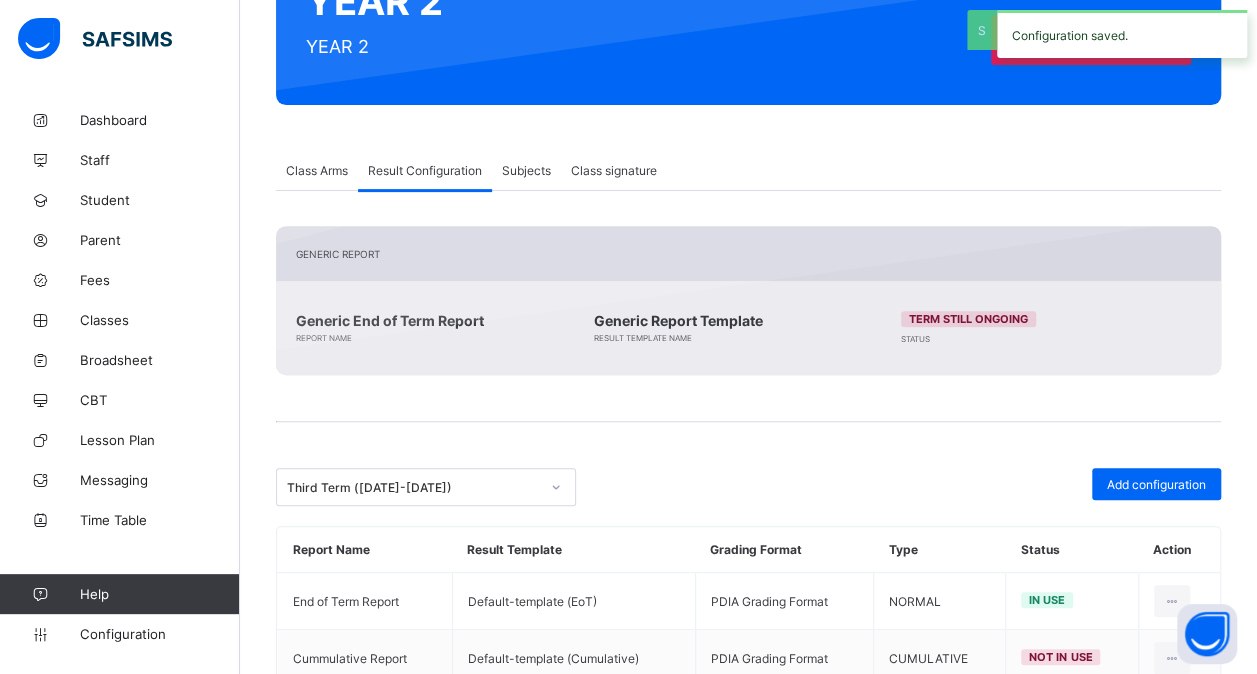
scroll to position [317, 0]
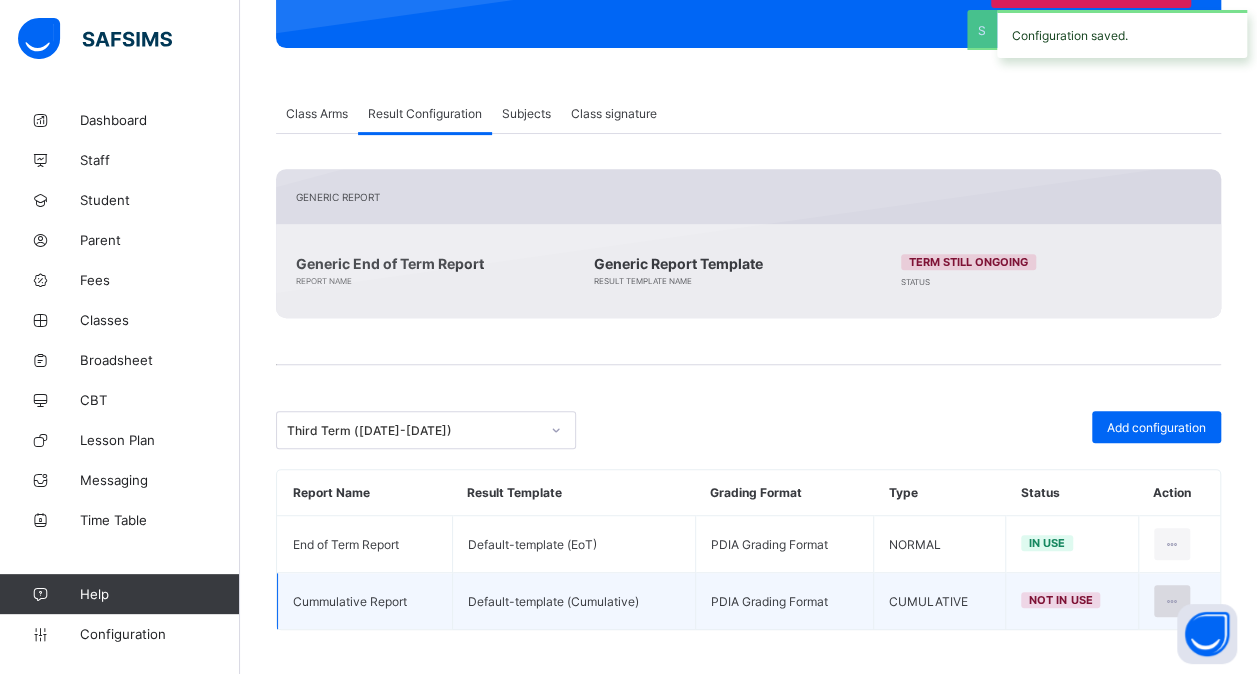
click at [1188, 586] on div at bounding box center [1172, 601] width 37 height 32
click at [1119, 665] on li "Set in use" at bounding box center [1108, 682] width 162 height 36
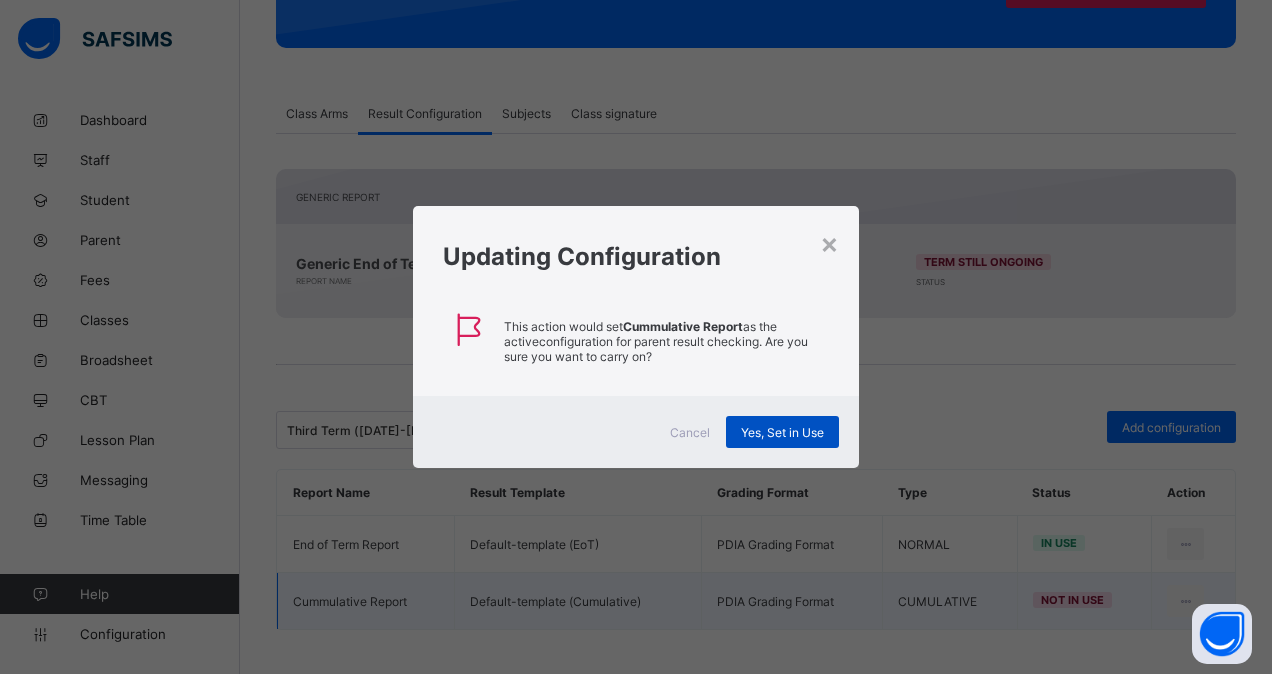
click at [801, 442] on div "Yes, Set in Use" at bounding box center [782, 432] width 113 height 32
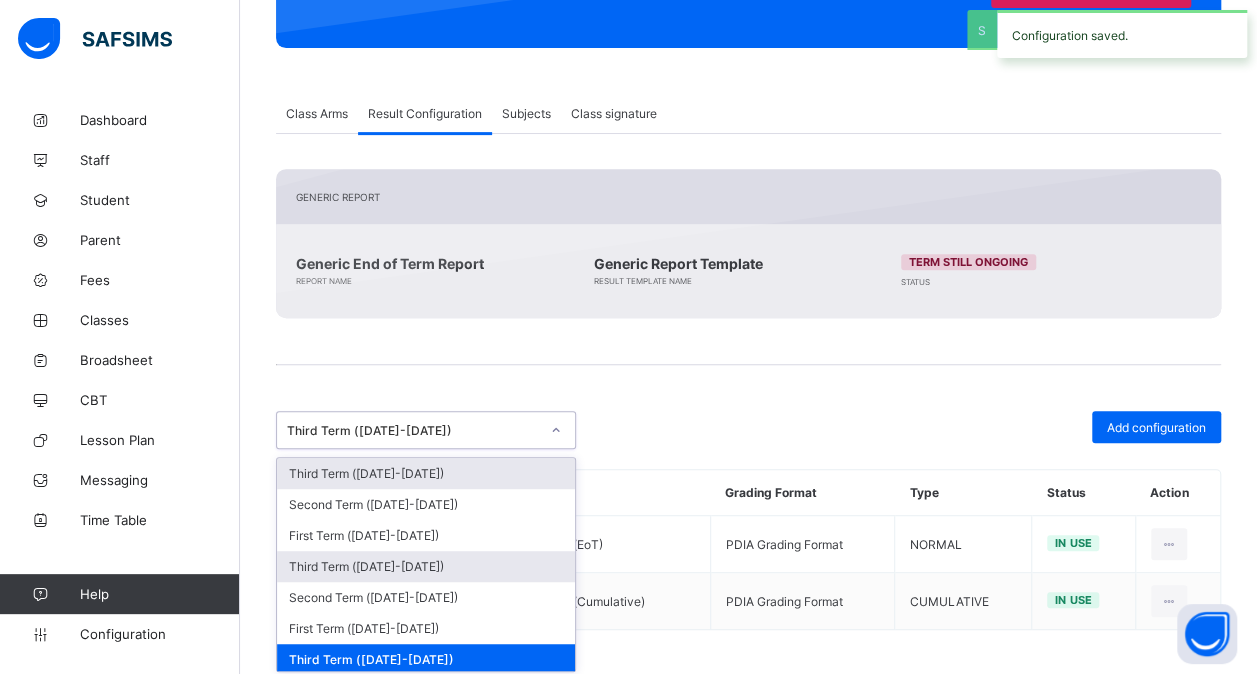
drag, startPoint x: 511, startPoint y: 424, endPoint x: 462, endPoint y: 550, distance: 135.2
click at [462, 449] on div "option Third Term ([DATE]-[DATE]), selected. option Third Term ([DATE]-[DATE]) …" at bounding box center [426, 430] width 300 height 38
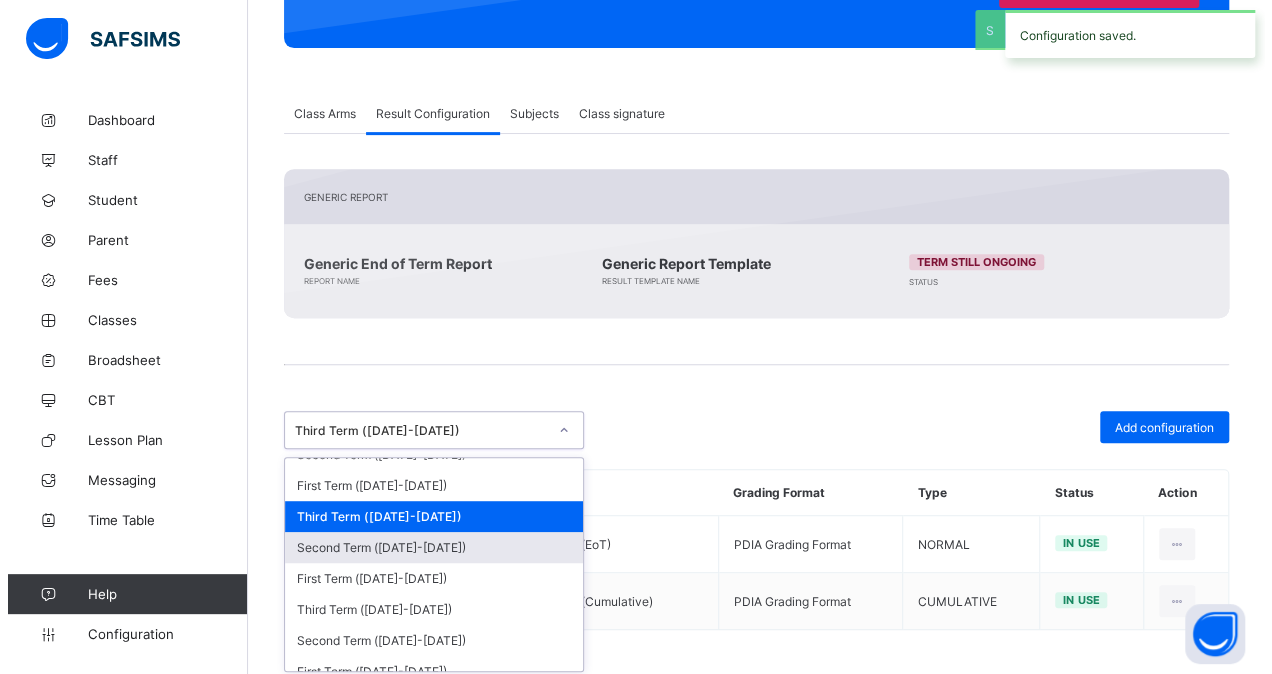
scroll to position [144, 0]
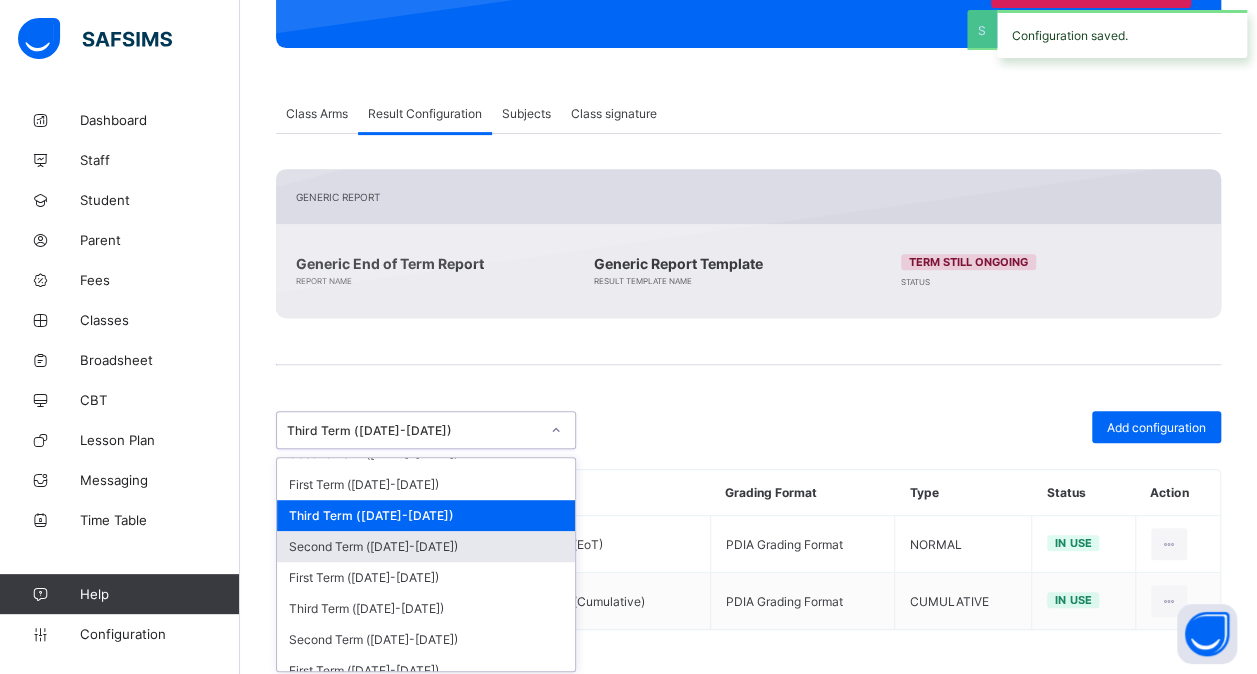
click at [452, 534] on div "Second Term ([DATE]-[DATE])" at bounding box center [426, 546] width 298 height 31
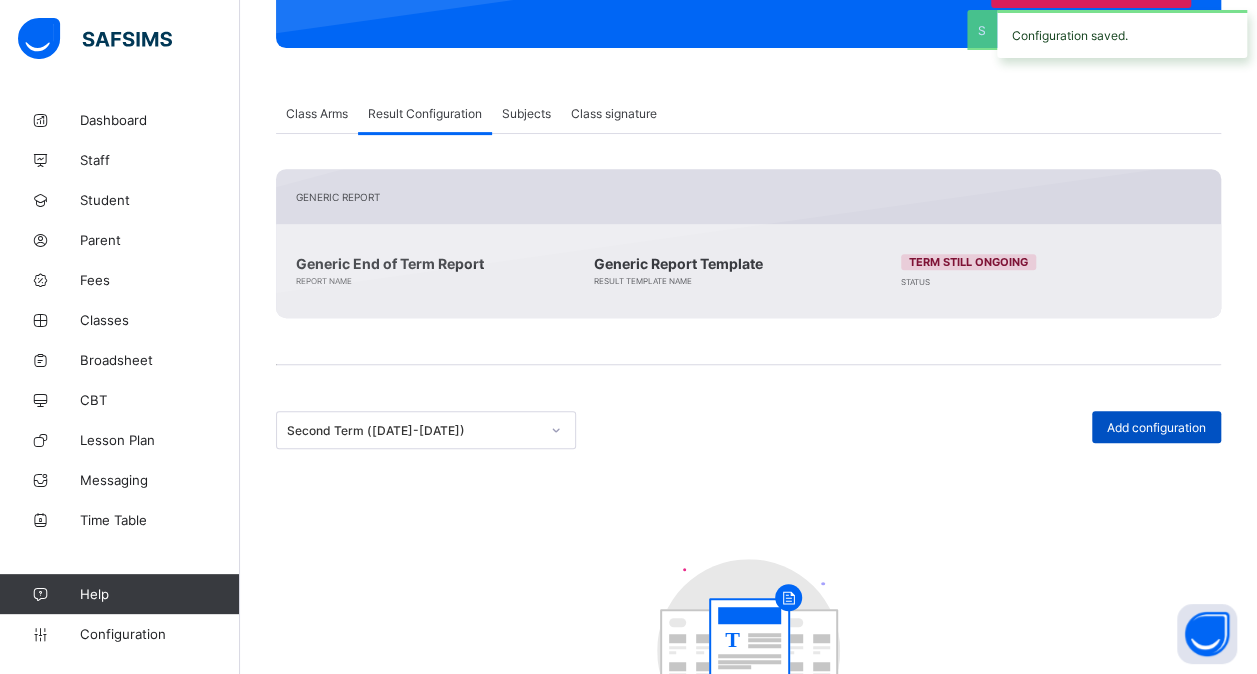
click at [1153, 422] on span "Add configuration" at bounding box center [1156, 427] width 99 height 15
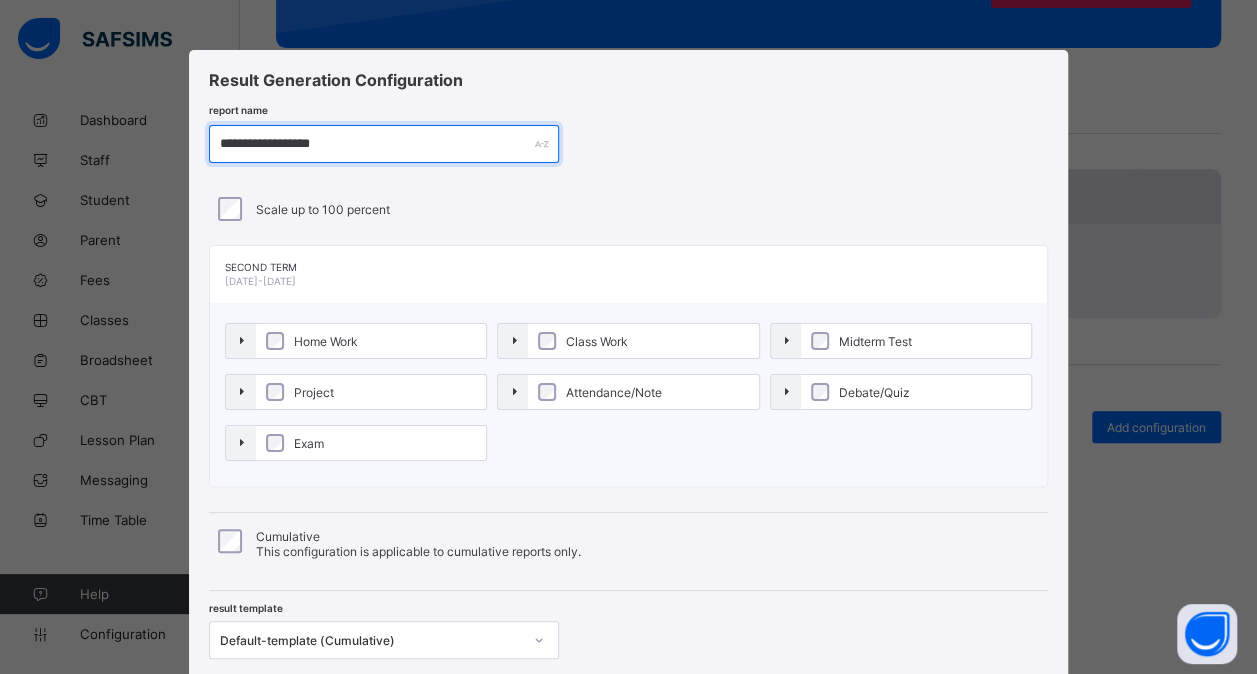
click at [288, 144] on input "**********" at bounding box center [384, 144] width 350 height 38
paste input "text"
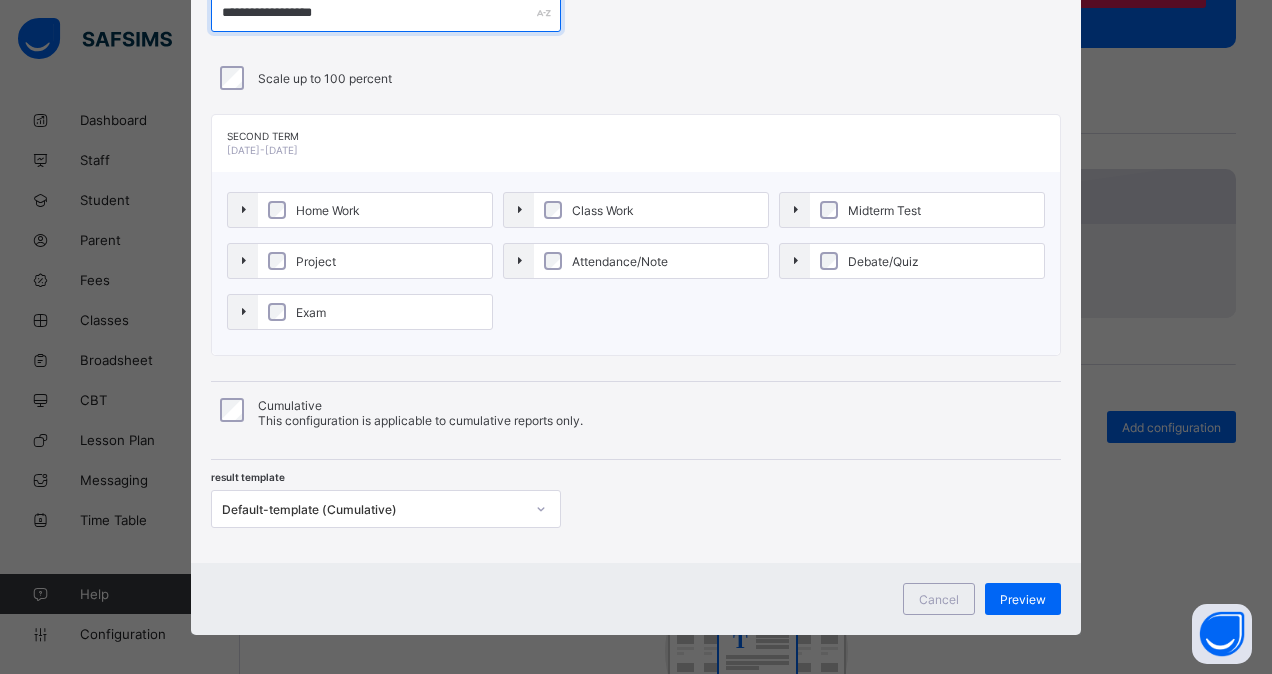
scroll to position [138, 0]
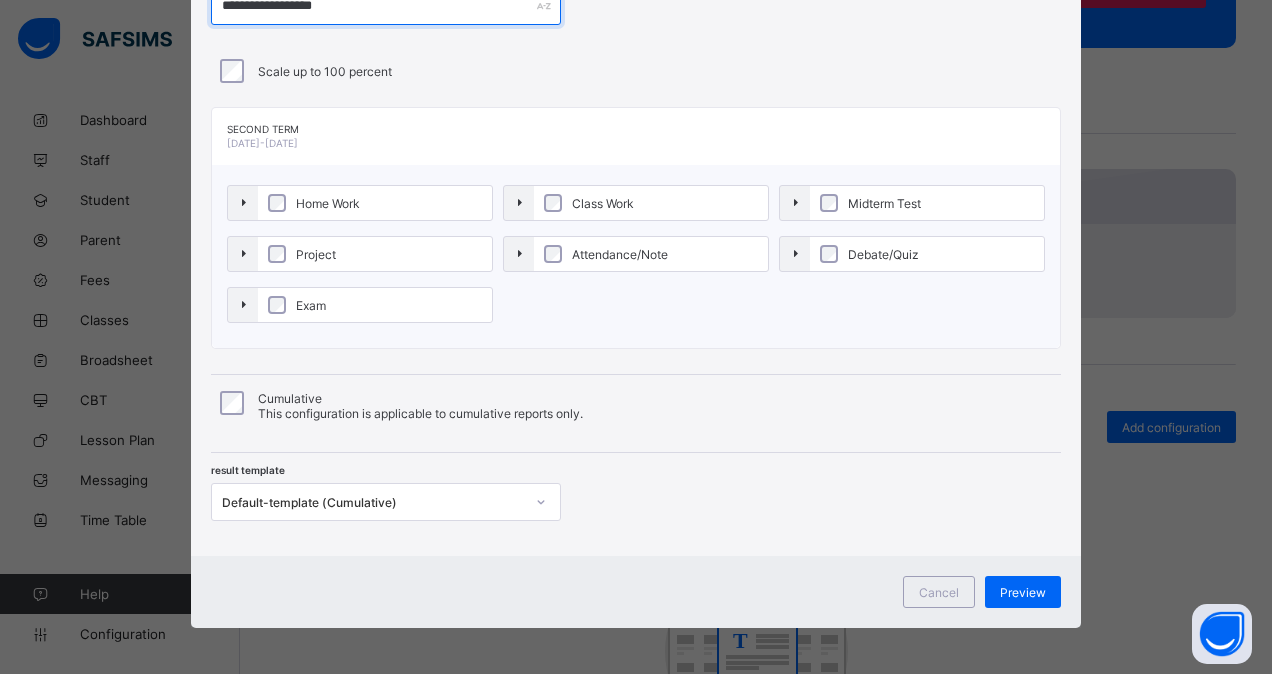
type input "**********"
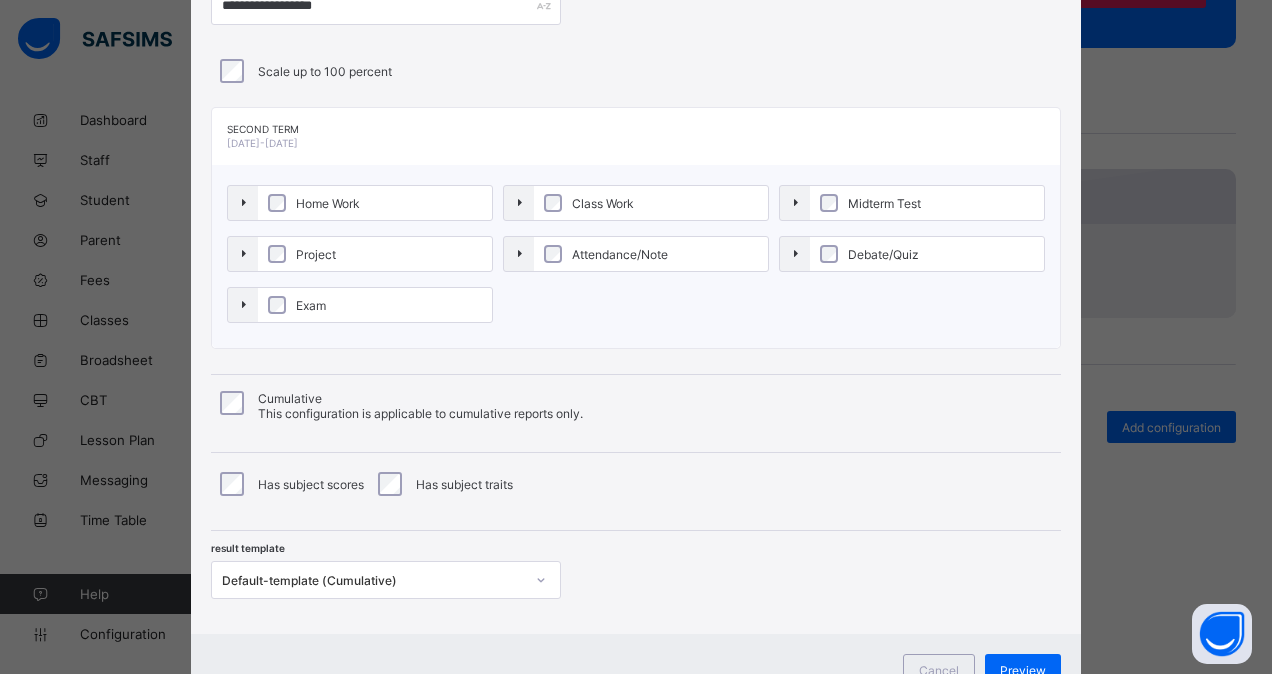
click at [418, 598] on div "**********" at bounding box center [636, 273] width 890 height 722
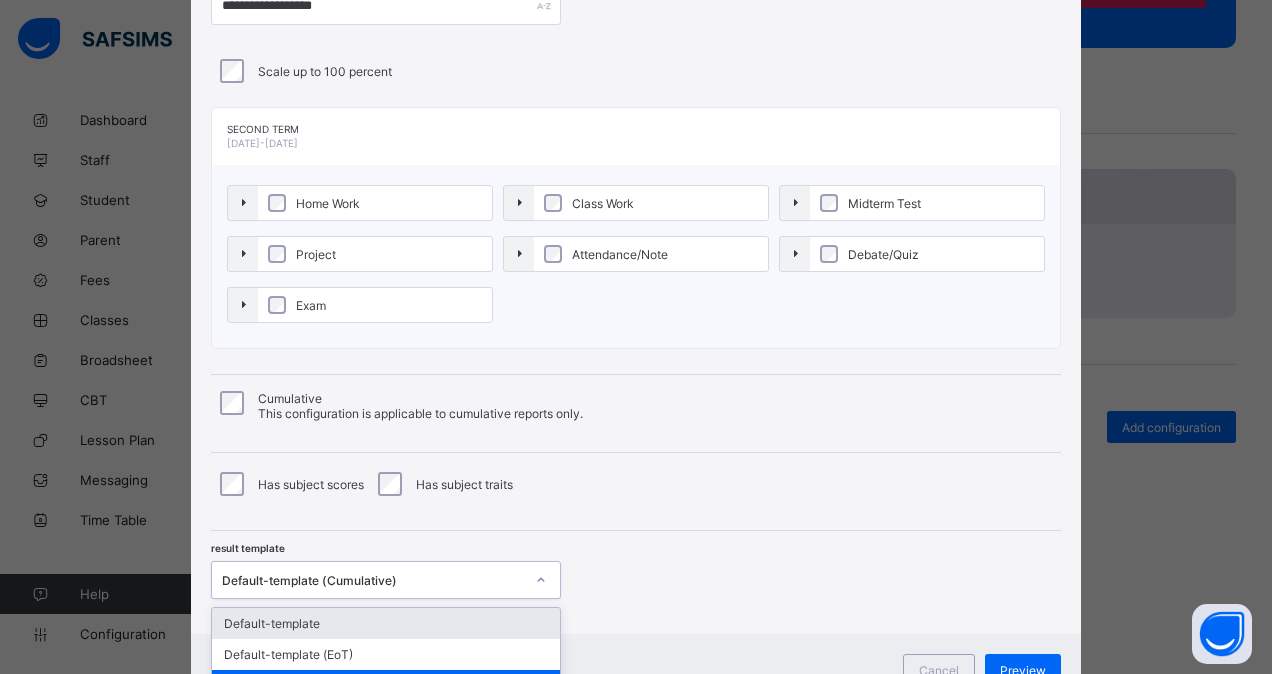
scroll to position [166, 0]
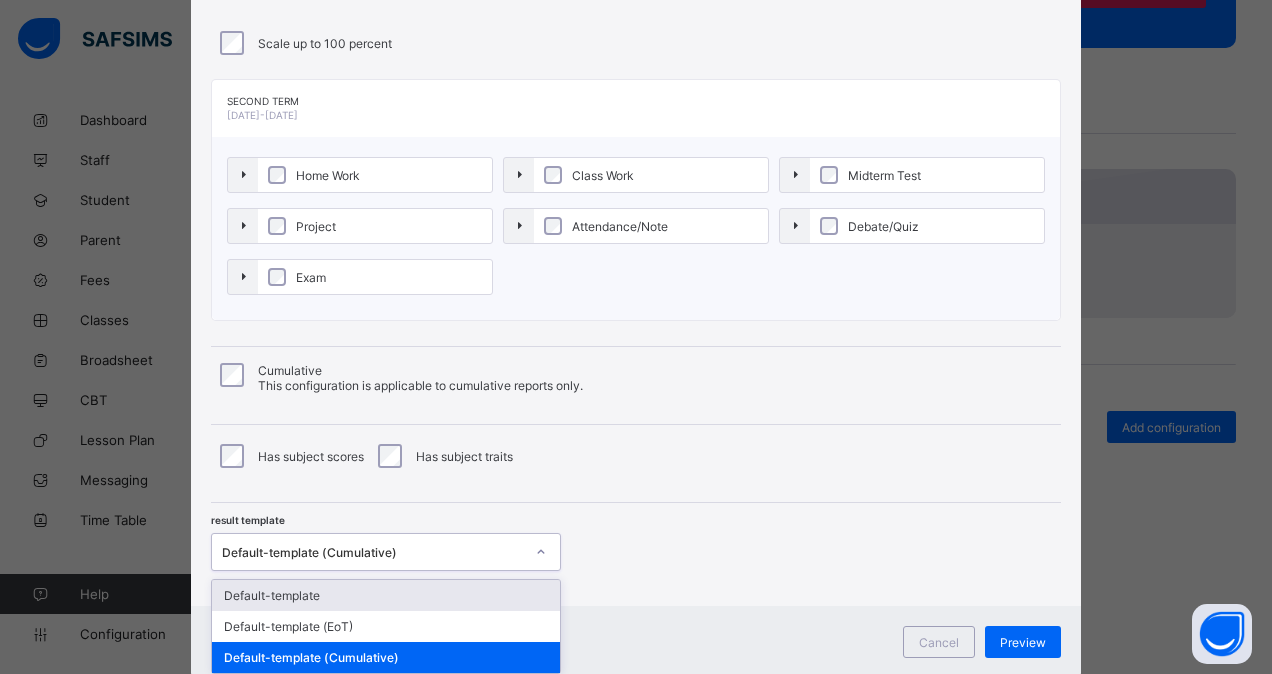
click
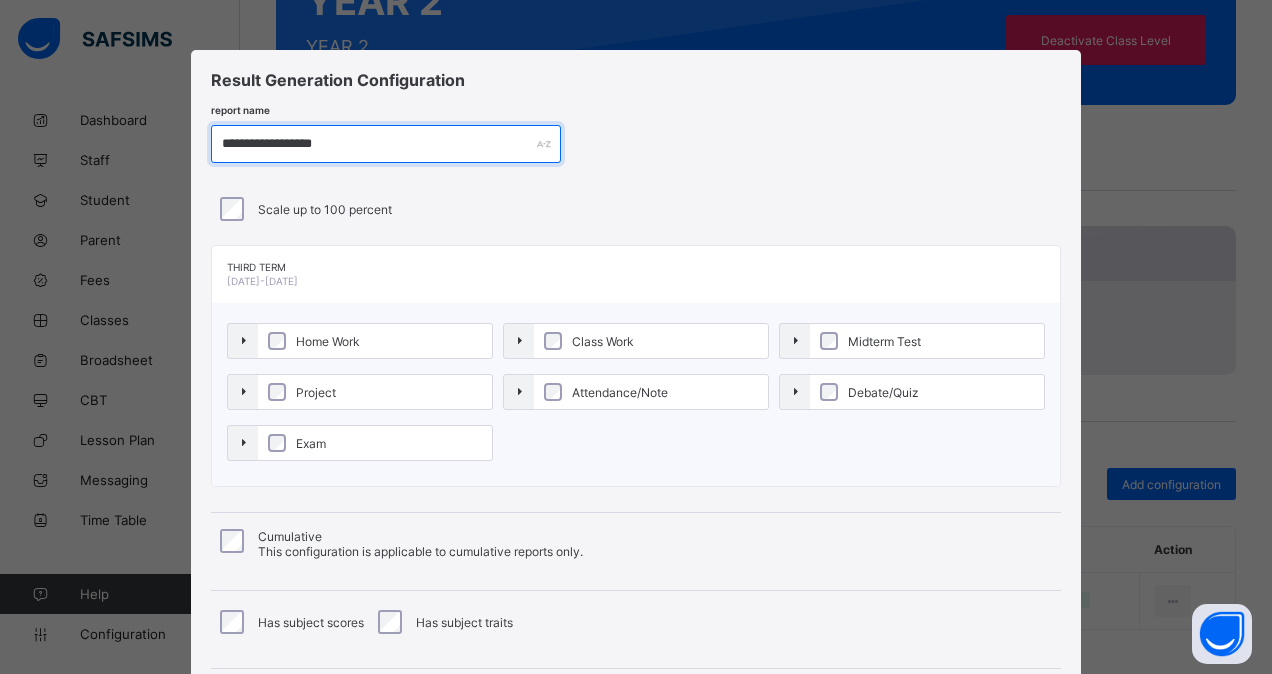
scroll to position [215, 0]
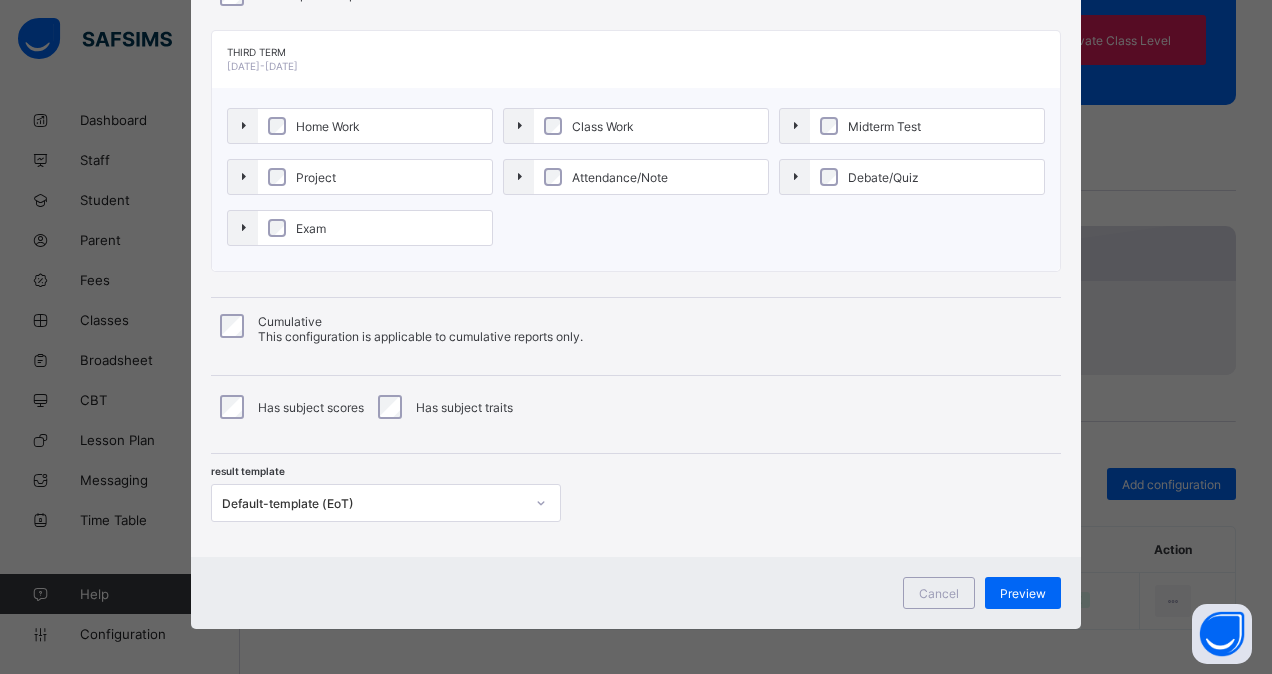
type input "**********"
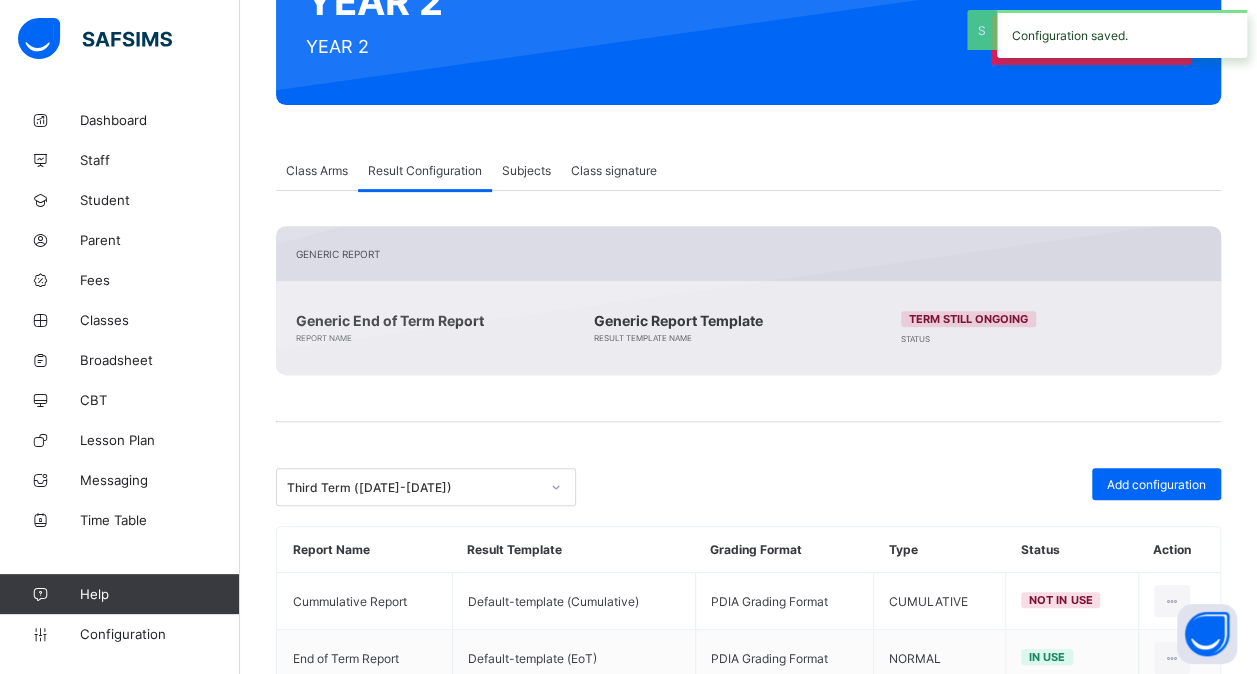
scroll to position [317, 0]
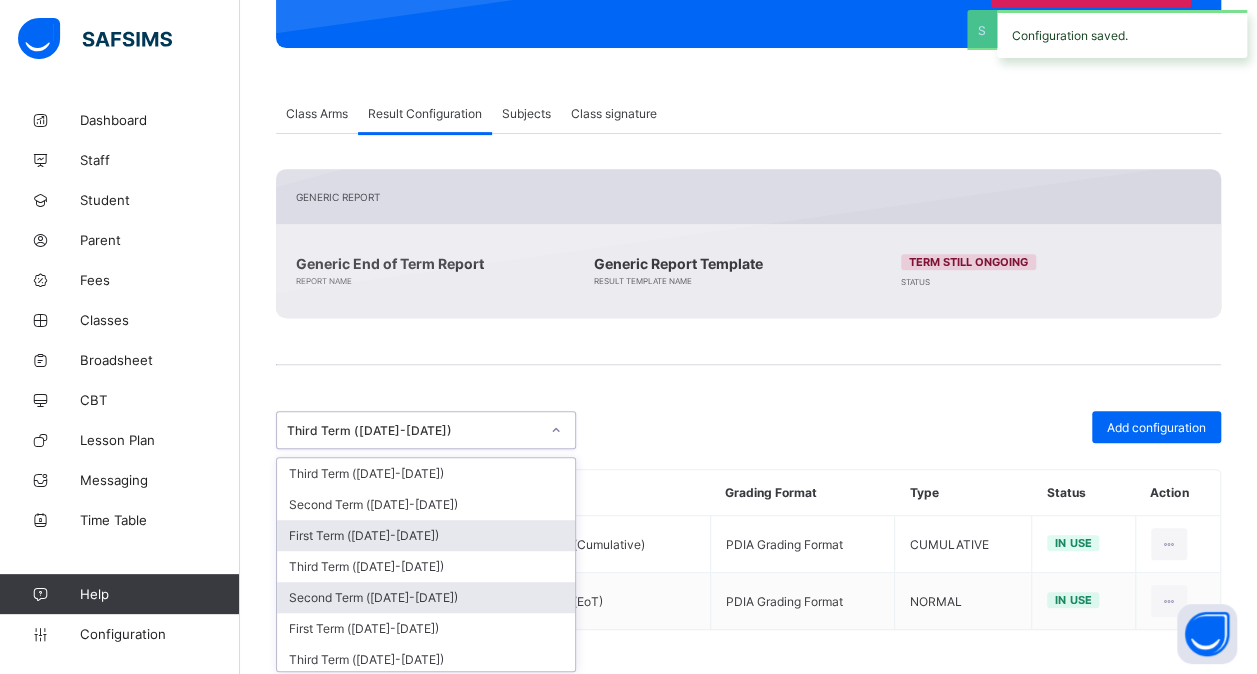
drag, startPoint x: 498, startPoint y: 421, endPoint x: 465, endPoint y: 576, distance: 158.4
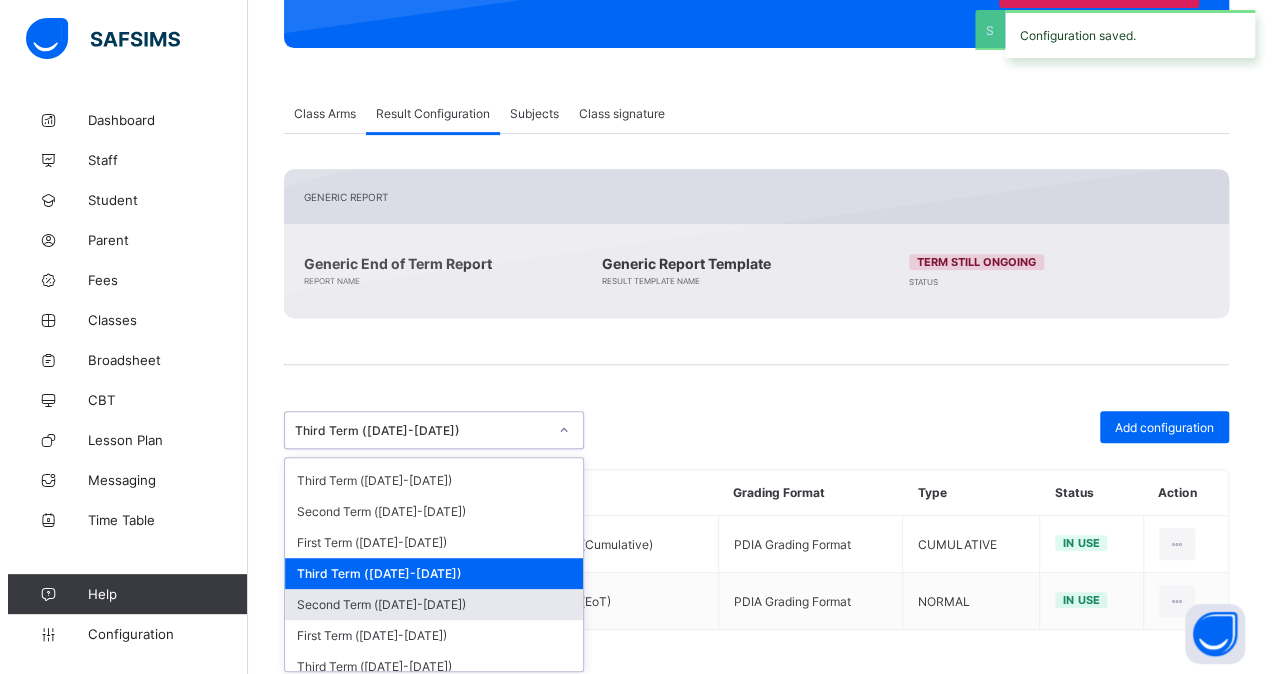
scroll to position [192, 0]
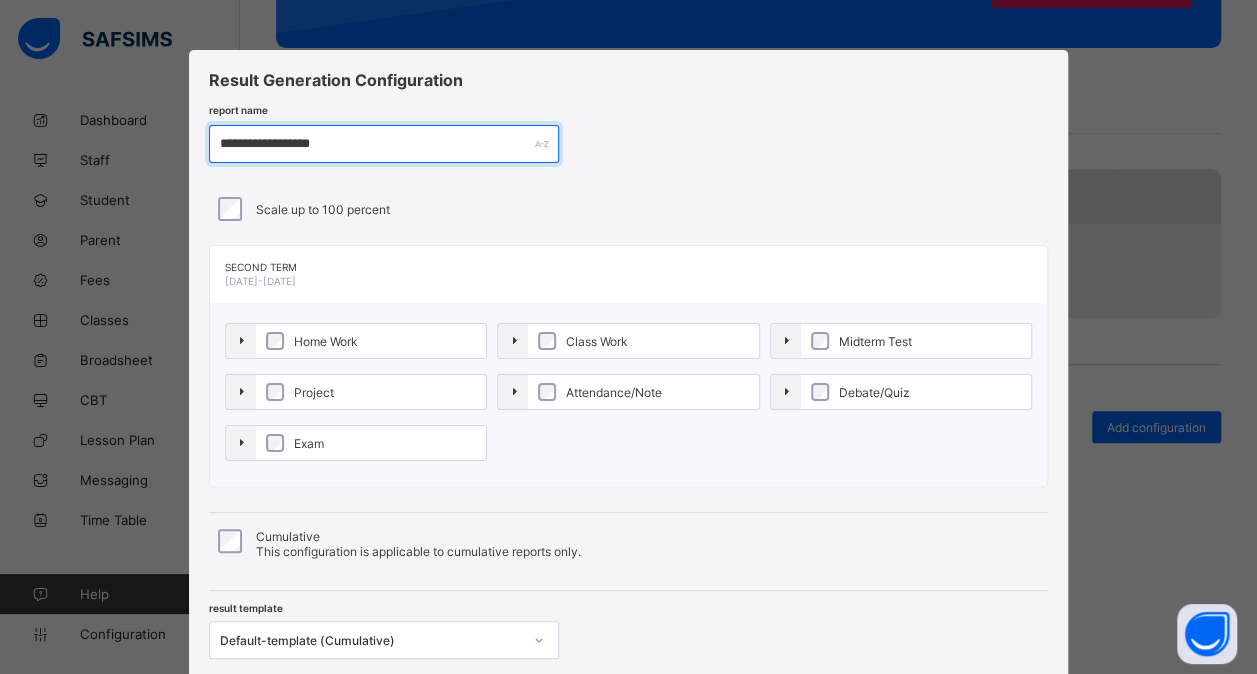
paste input "text"
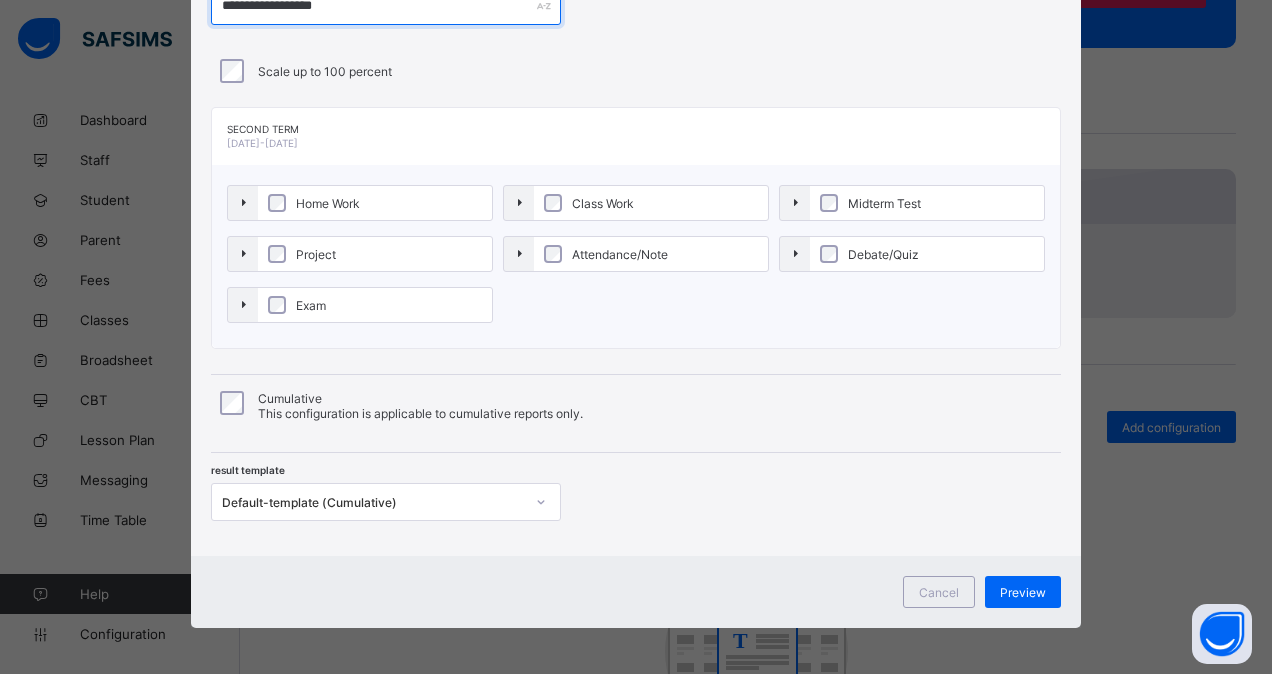
type input "**********"
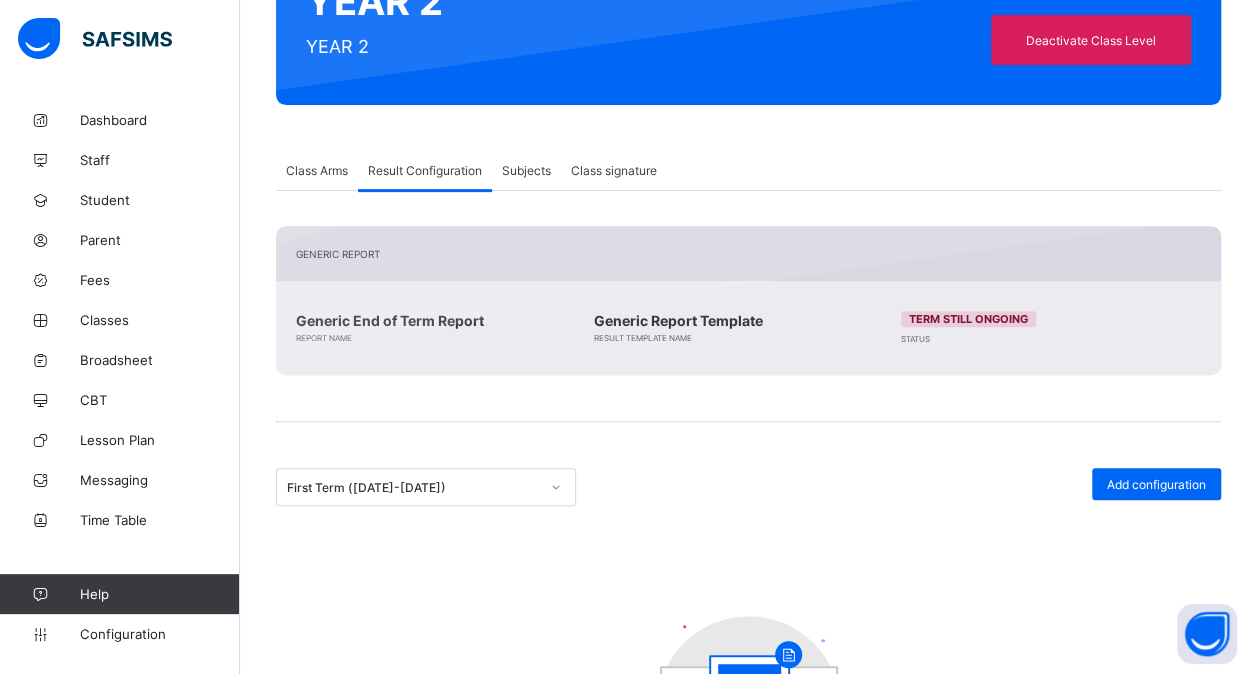
scroll to position [0, 0]
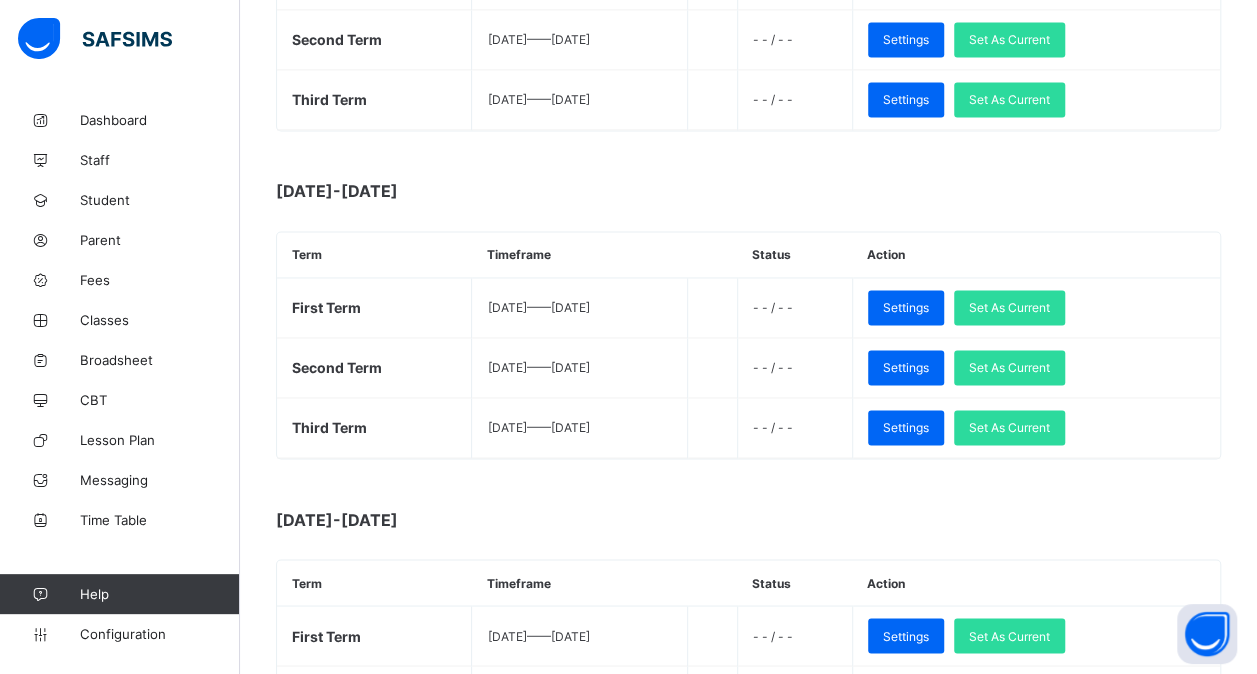
scroll to position [1875, 0]
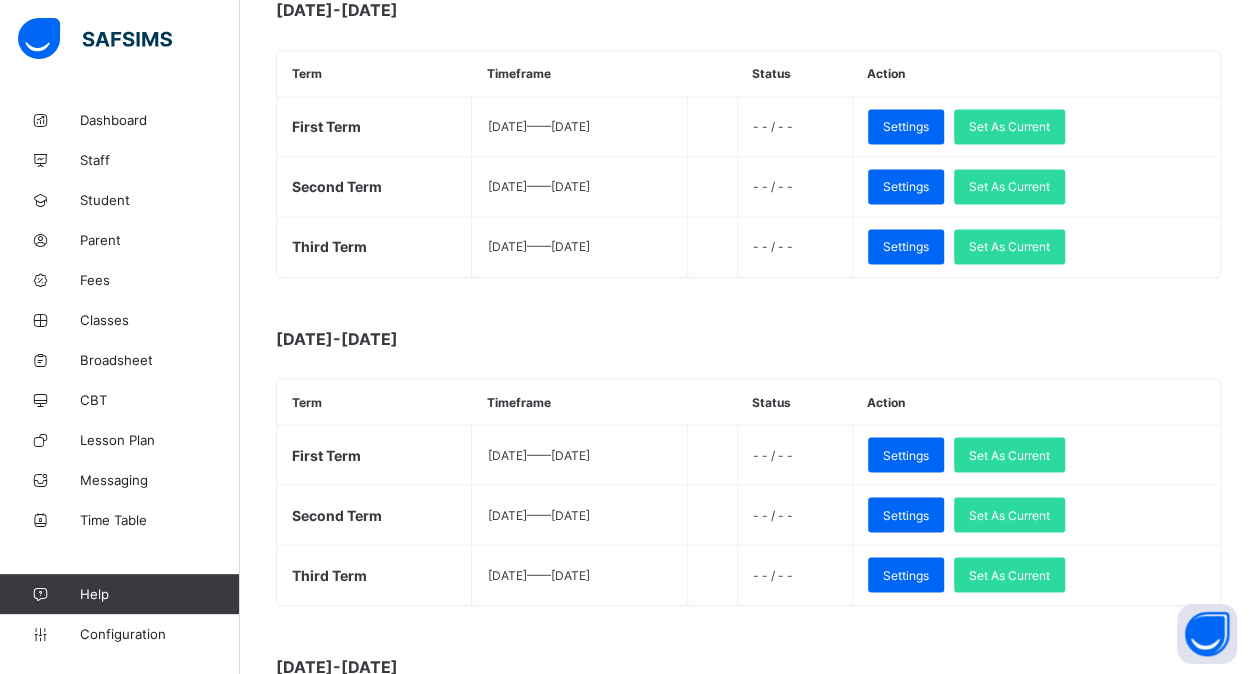
scroll to position [1875, 0]
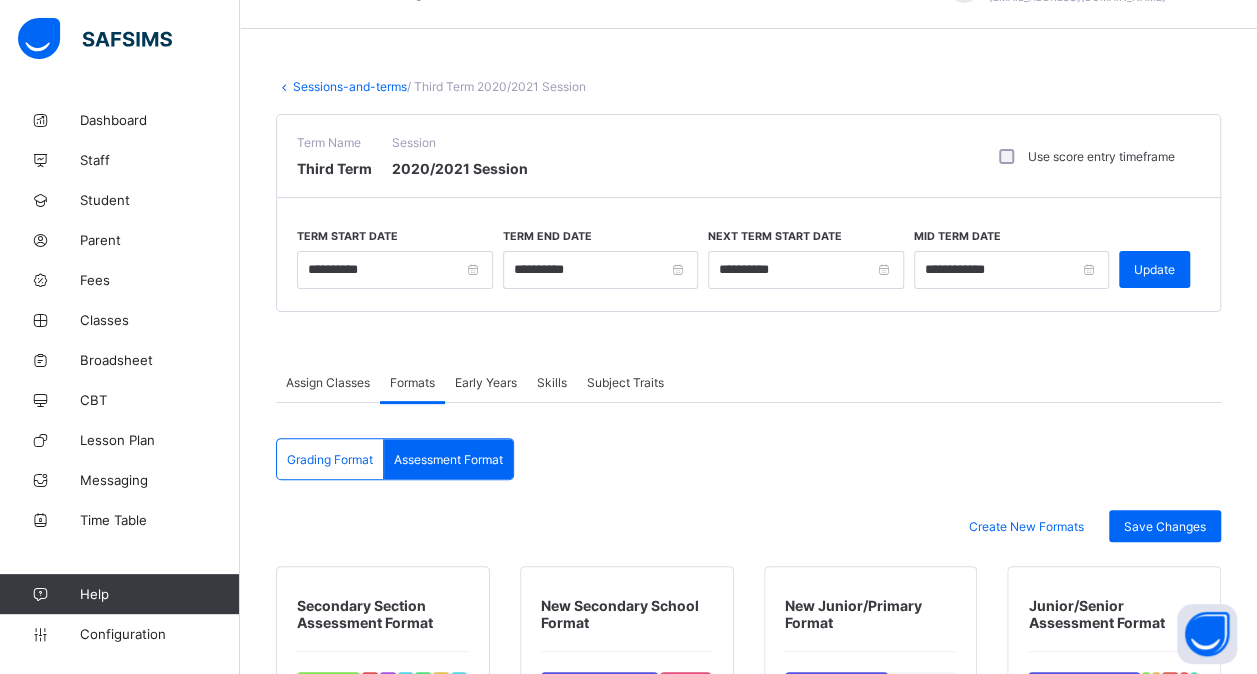
scroll to position [50, 0]
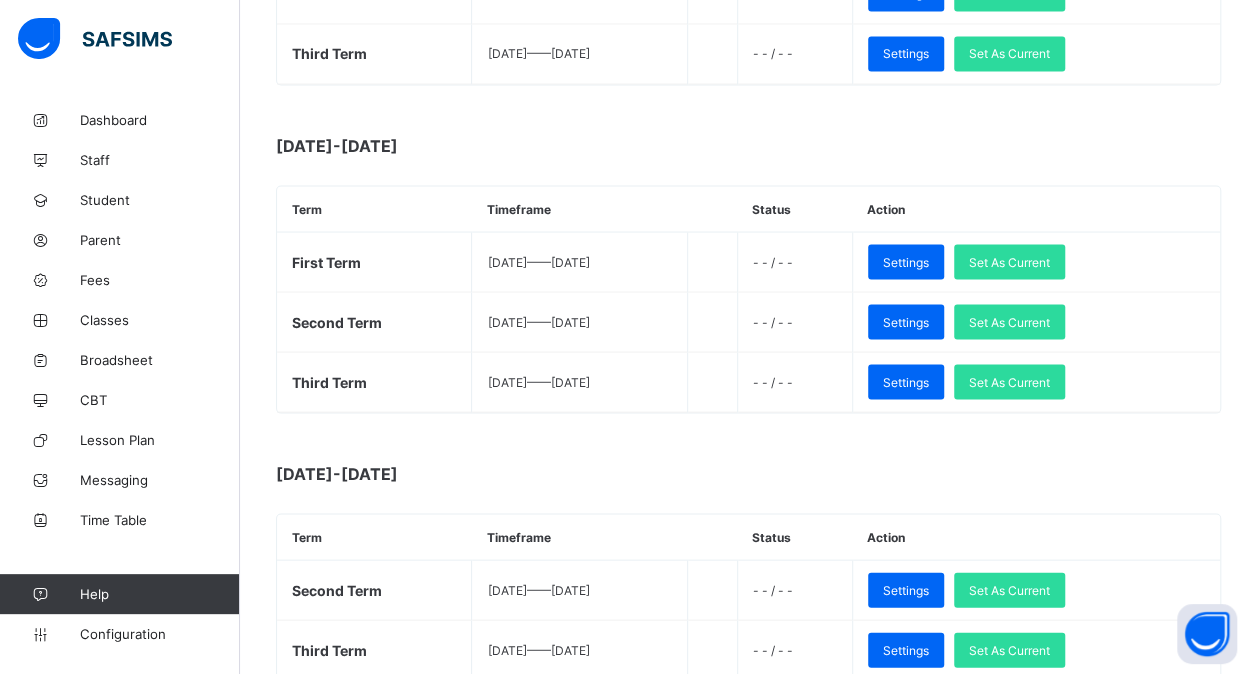
scroll to position [1875, 0]
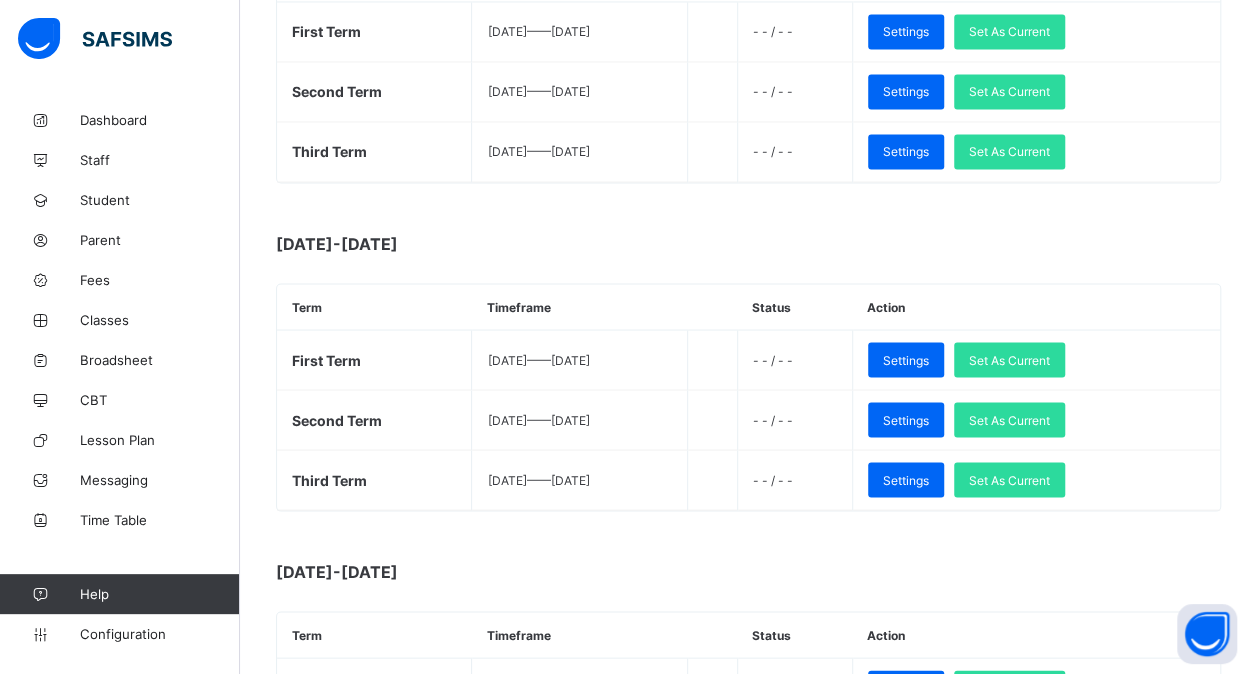
scroll to position [1875, 0]
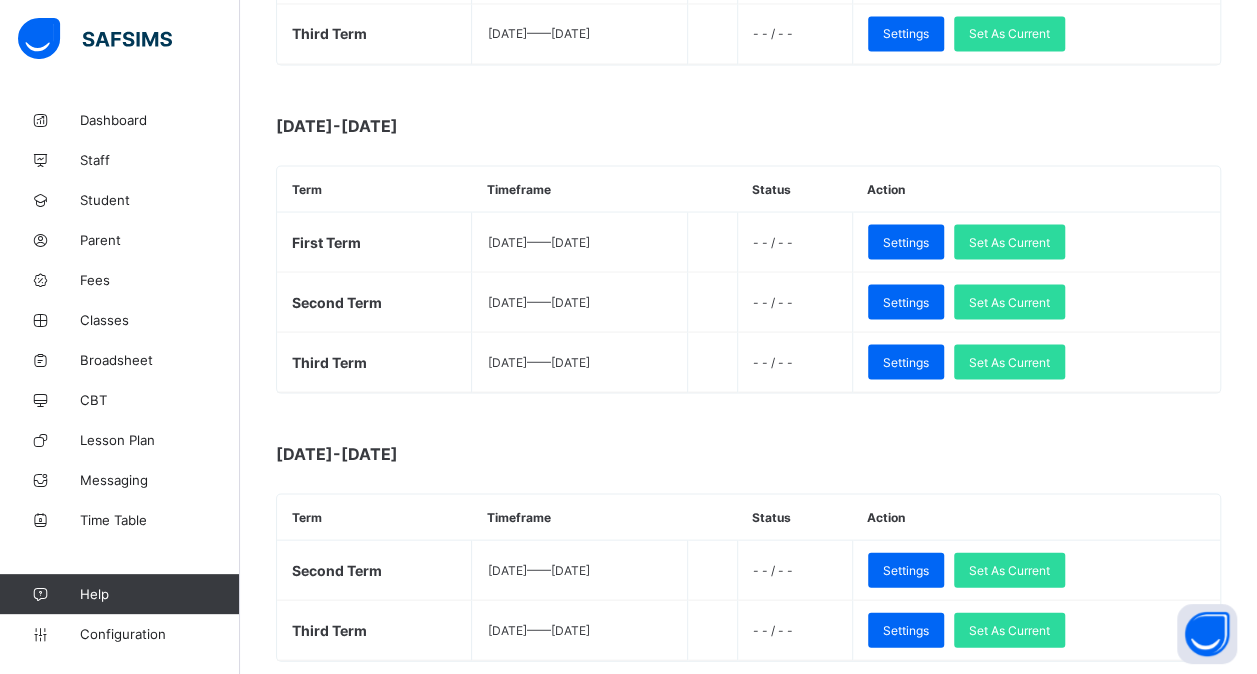
scroll to position [1875, 0]
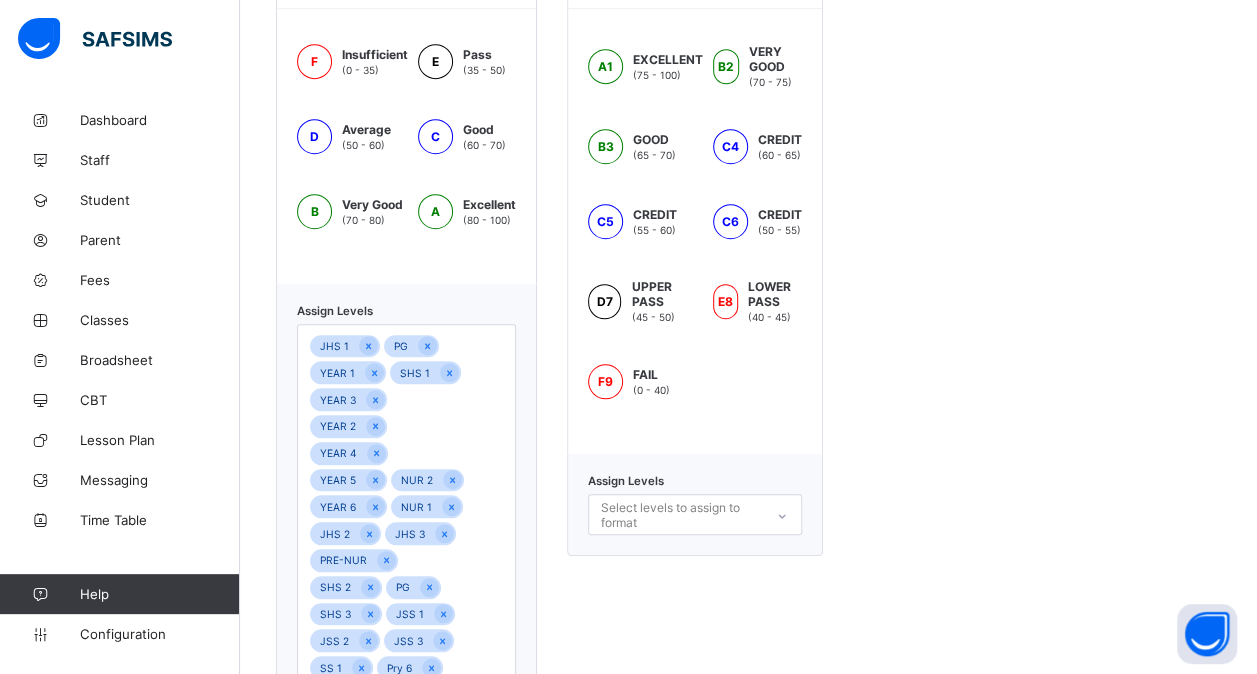
scroll to position [818, 0]
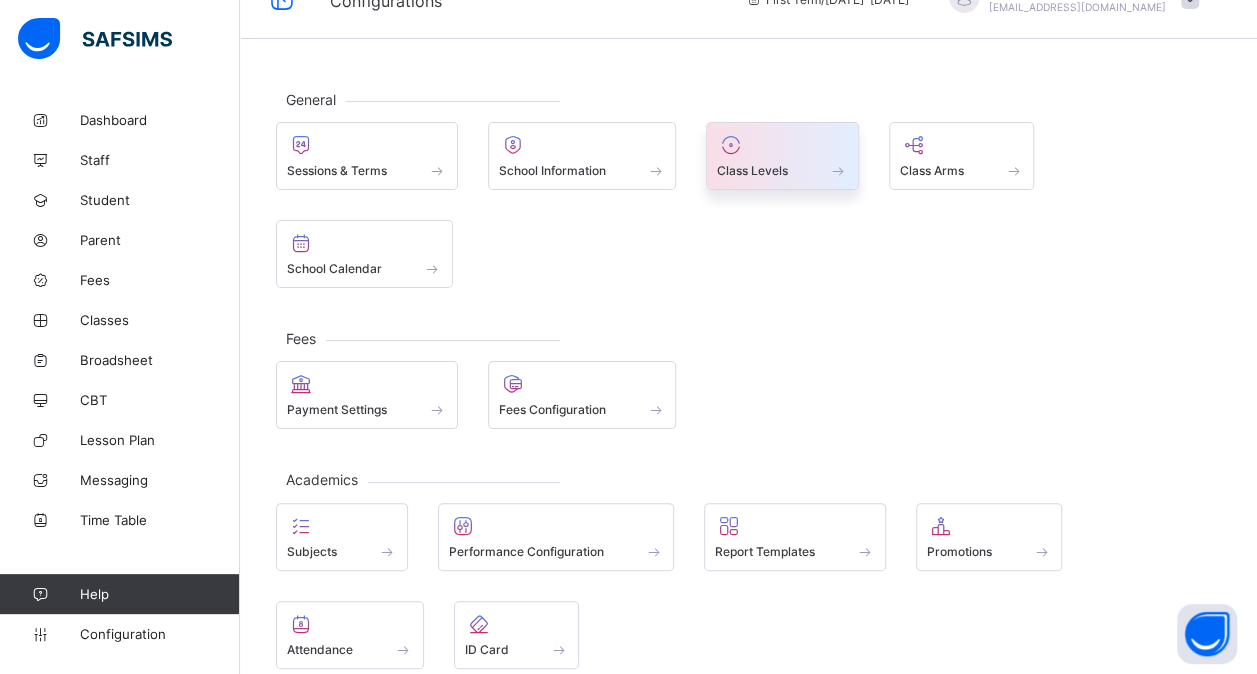
scroll to position [40, 0]
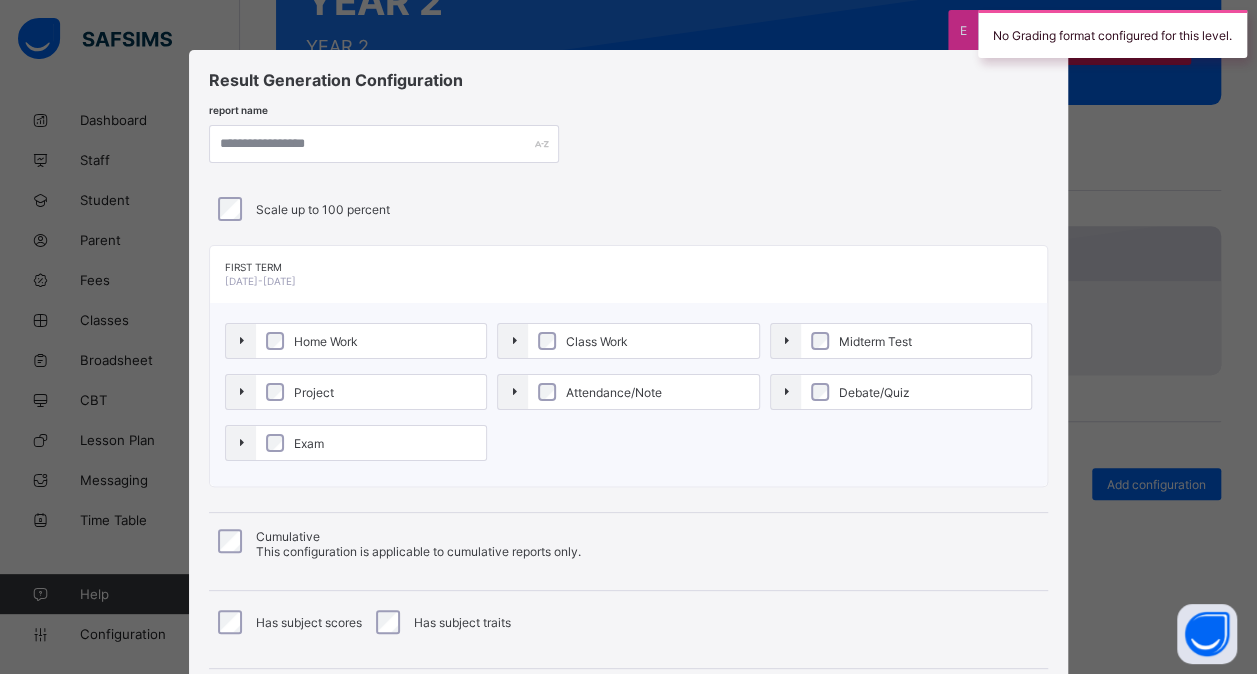
scroll to position [215, 0]
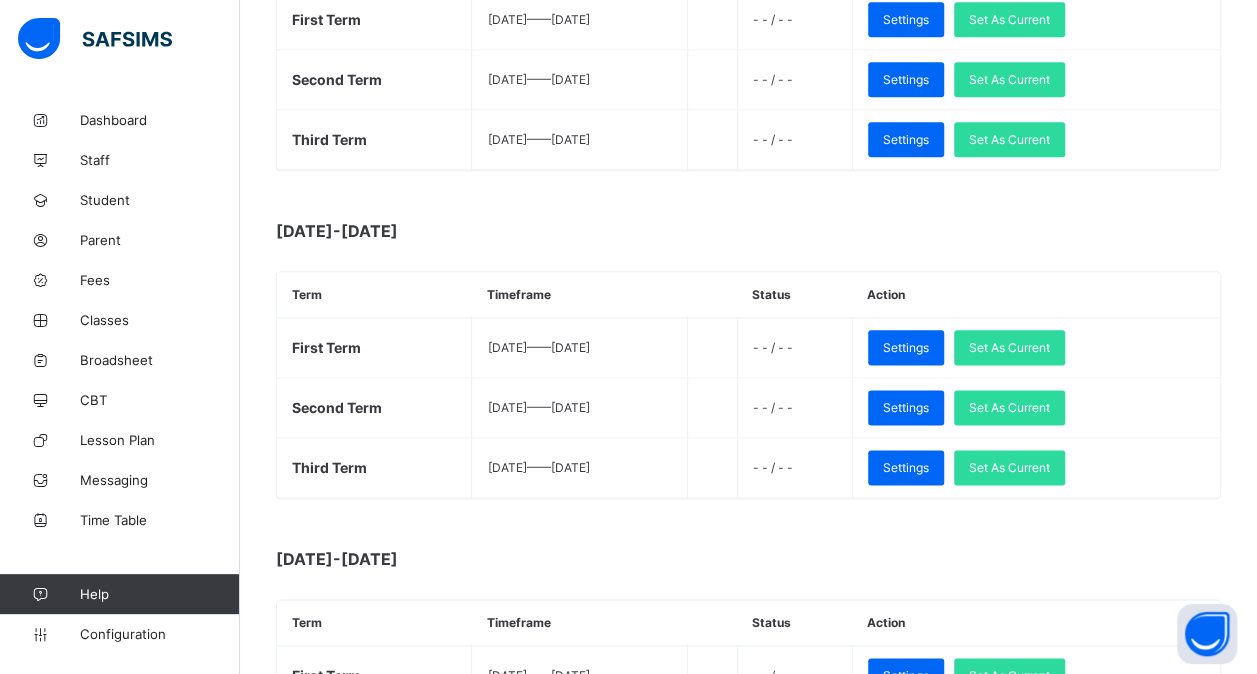
scroll to position [1073, 0]
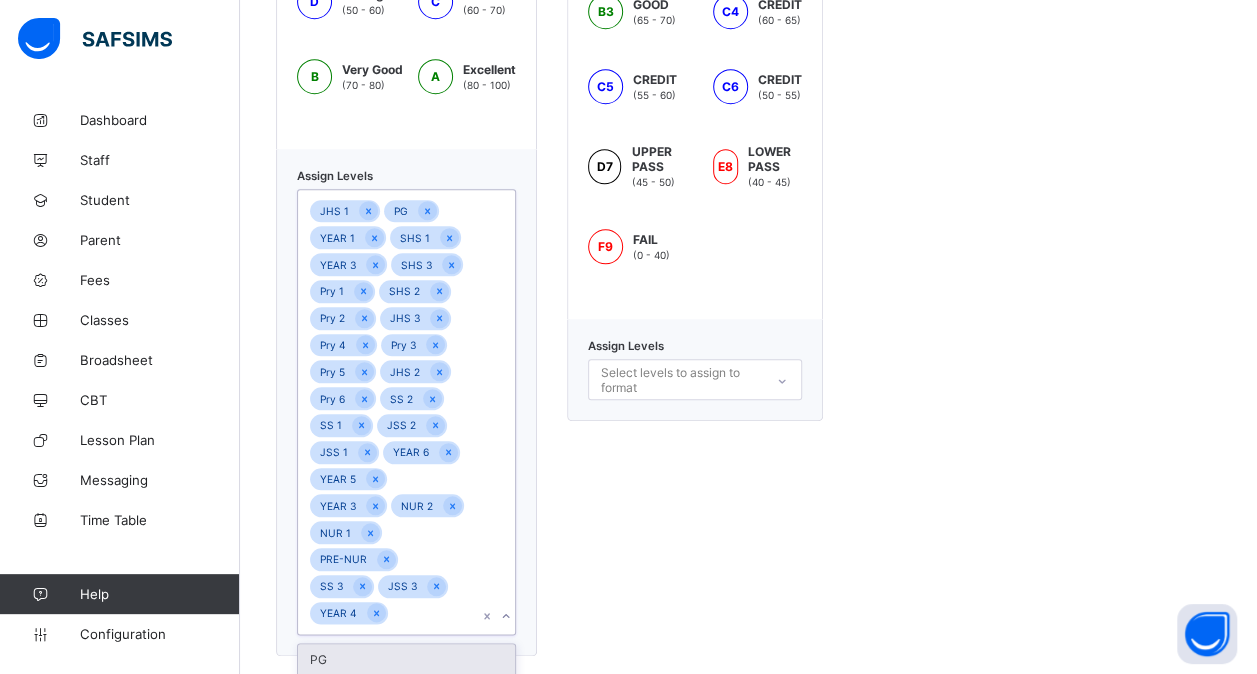
scroll to position [791, 0]
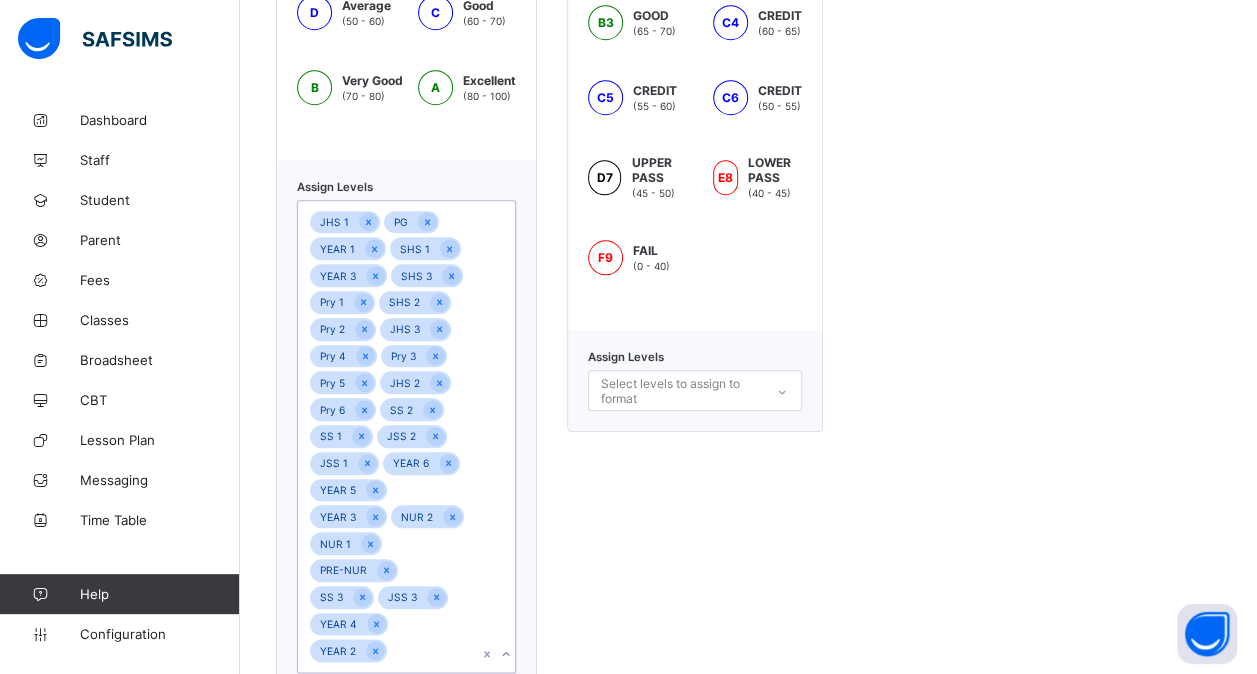
drag, startPoint x: 372, startPoint y: 654, endPoint x: 478, endPoint y: 527, distance: 165.4
drag, startPoint x: 416, startPoint y: 585, endPoint x: 407, endPoint y: 602, distance: 19.2
drag, startPoint x: 407, startPoint y: 602, endPoint x: 365, endPoint y: 649, distance: 63.0
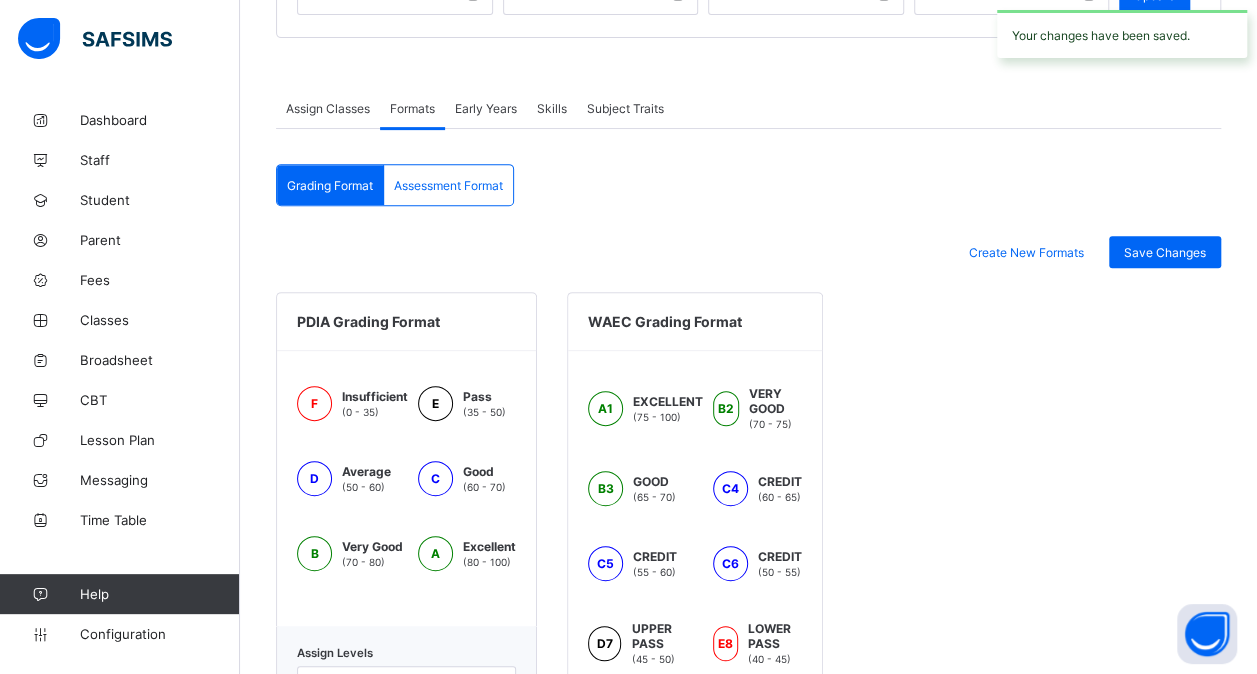
scroll to position [0, 0]
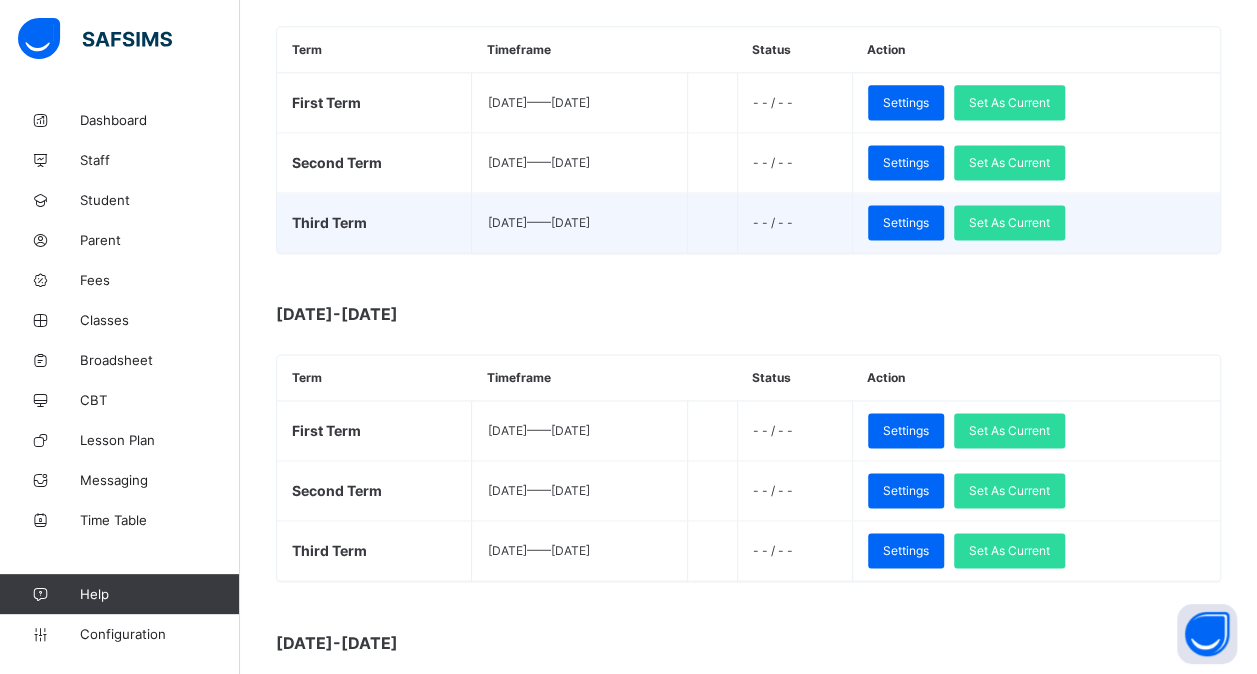
scroll to position [1318, 0]
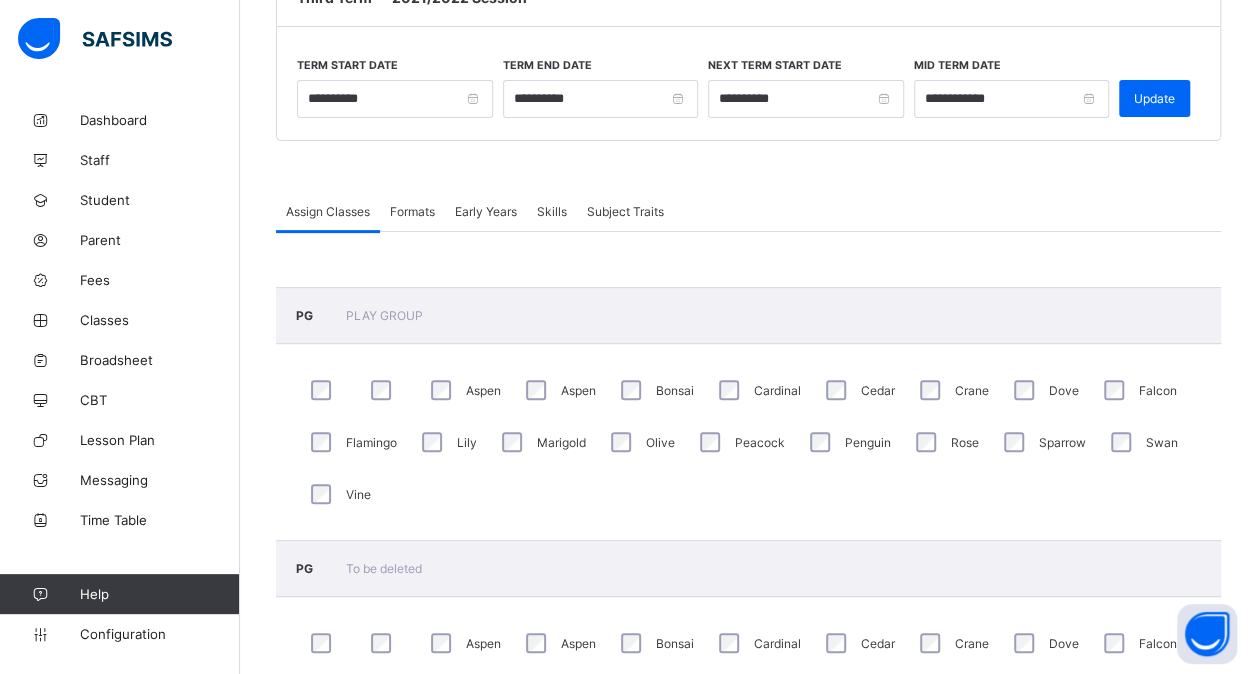
scroll to position [1318, 0]
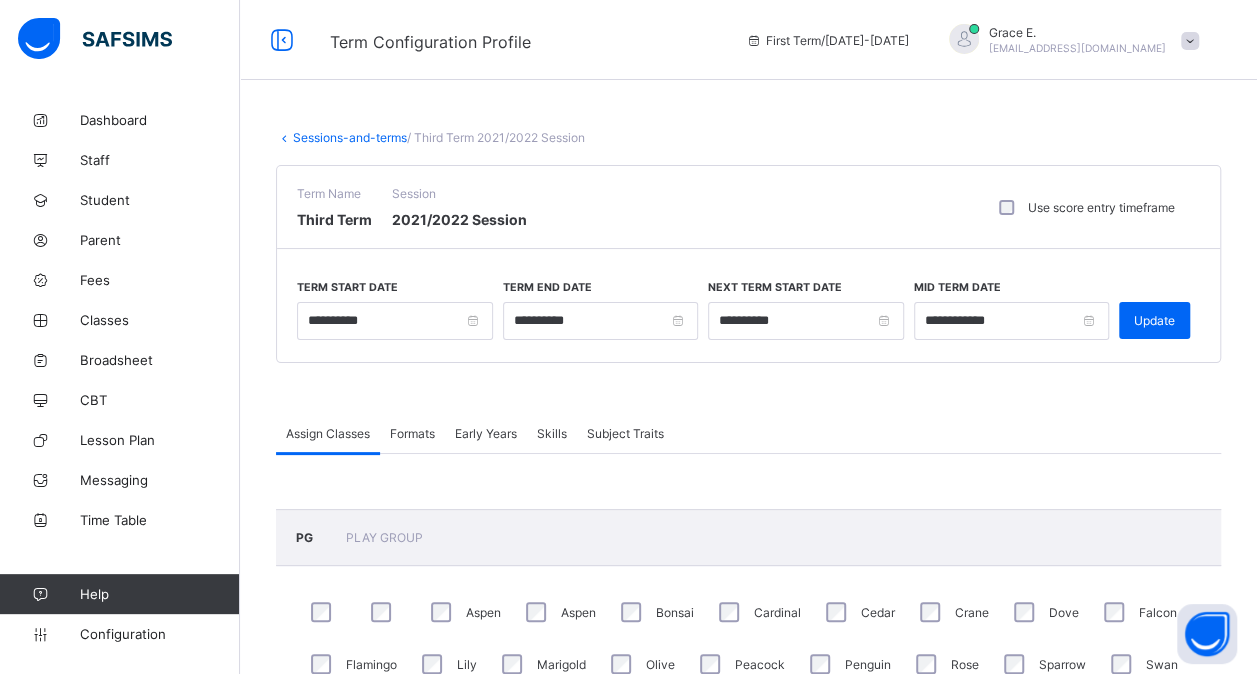
click at [423, 426] on span "Formats" at bounding box center [412, 433] width 45 height 15
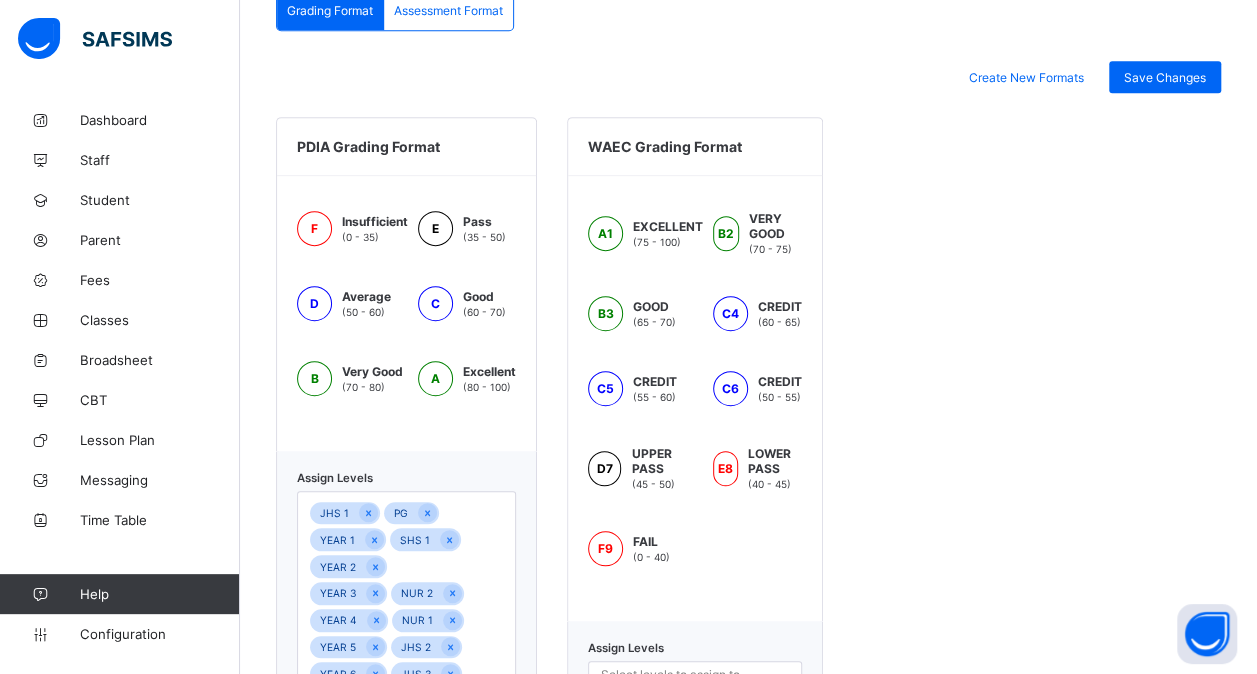
scroll to position [818, 0]
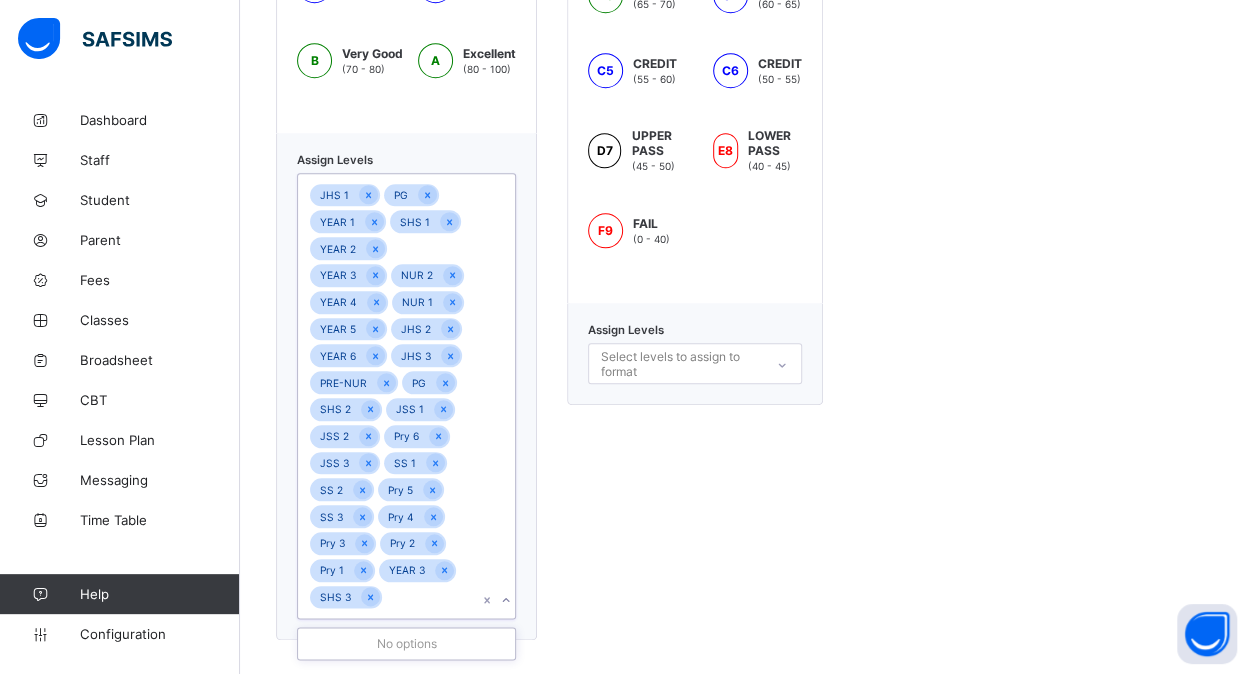
click at [426, 592] on div "JHS 1 PG YEAR 1 SHS 1 YEAR 2 YEAR 3 NUR 2 YEAR 4 NUR 1 YEAR 5 JHS 2 YEAR 6 JHS …" at bounding box center [387, 396] width 179 height 444
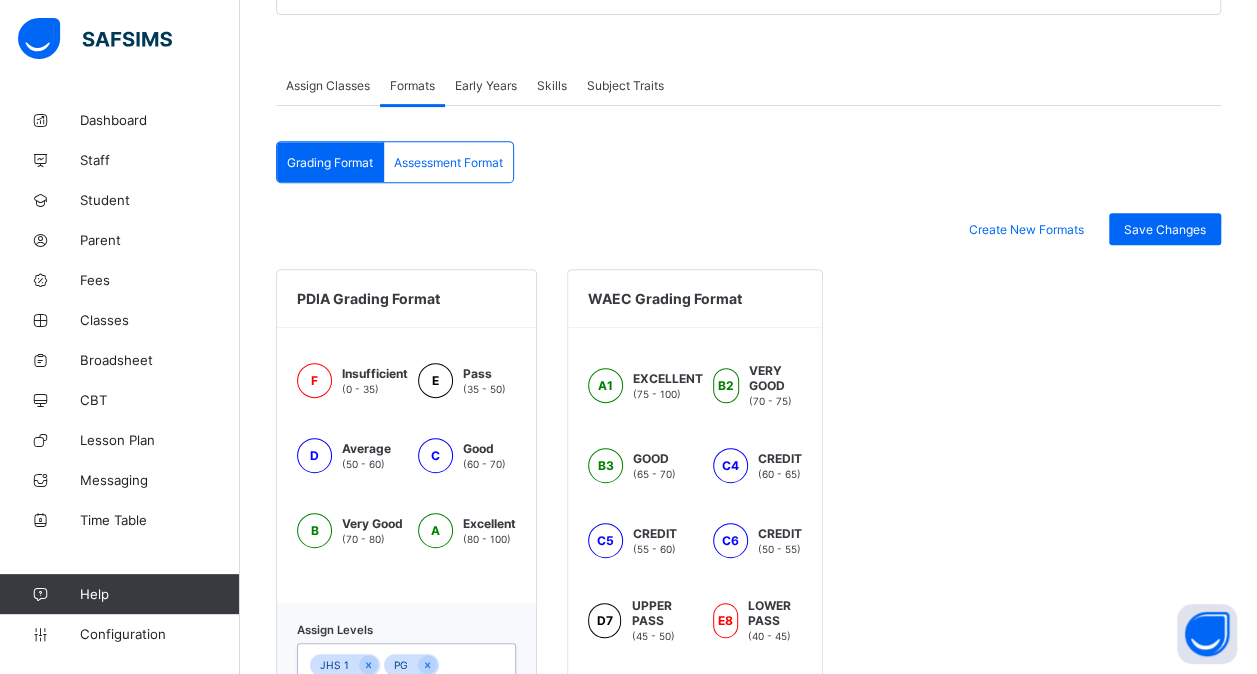
scroll to position [344, 0]
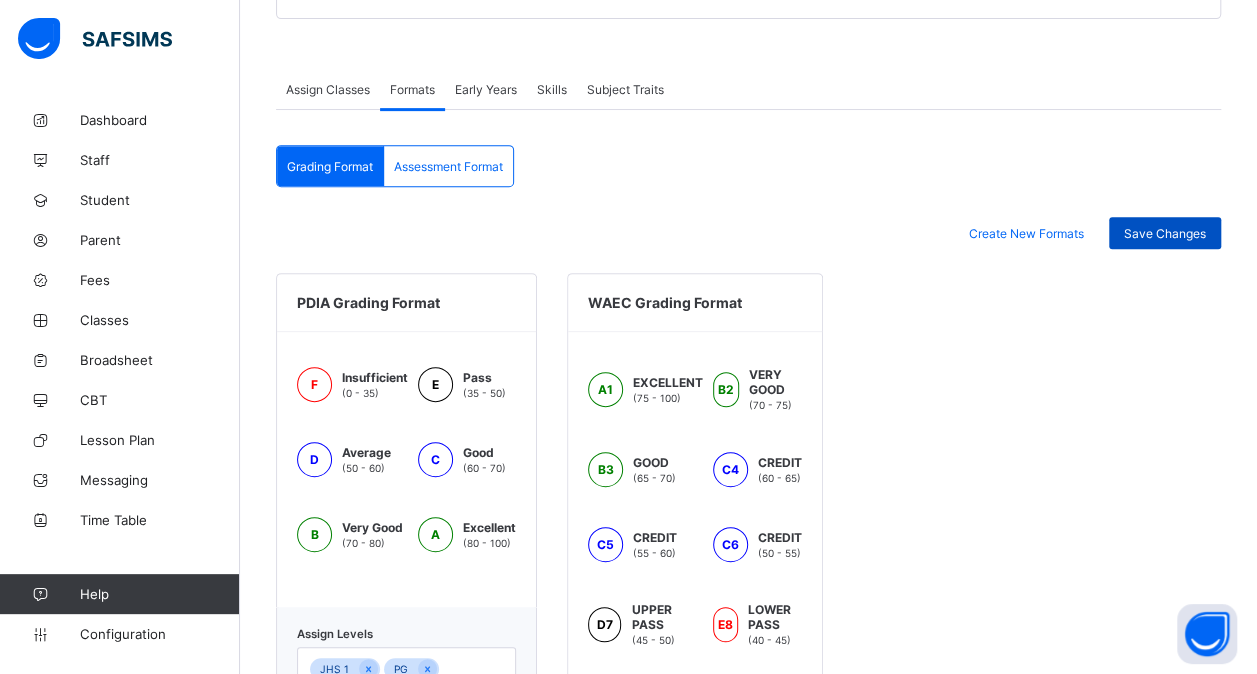
click at [1176, 228] on span "Save Changes" at bounding box center [1165, 233] width 82 height 15
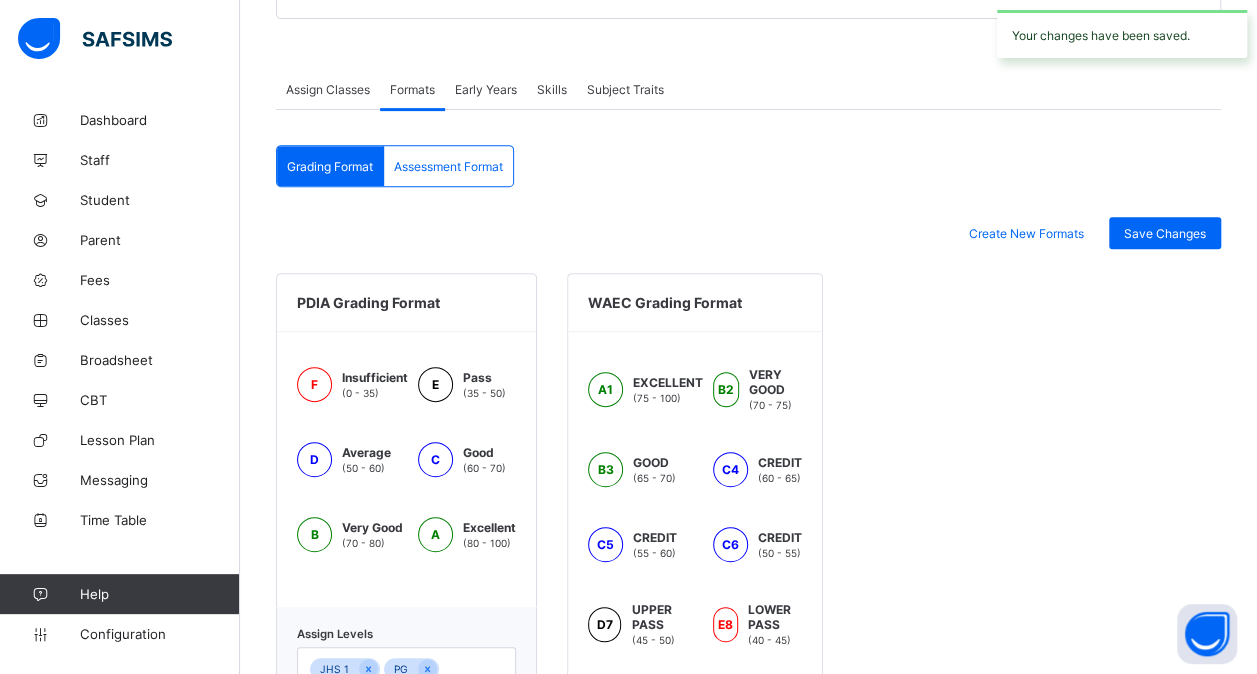
click at [480, 150] on div "Assessment Format" at bounding box center [448, 166] width 129 height 40
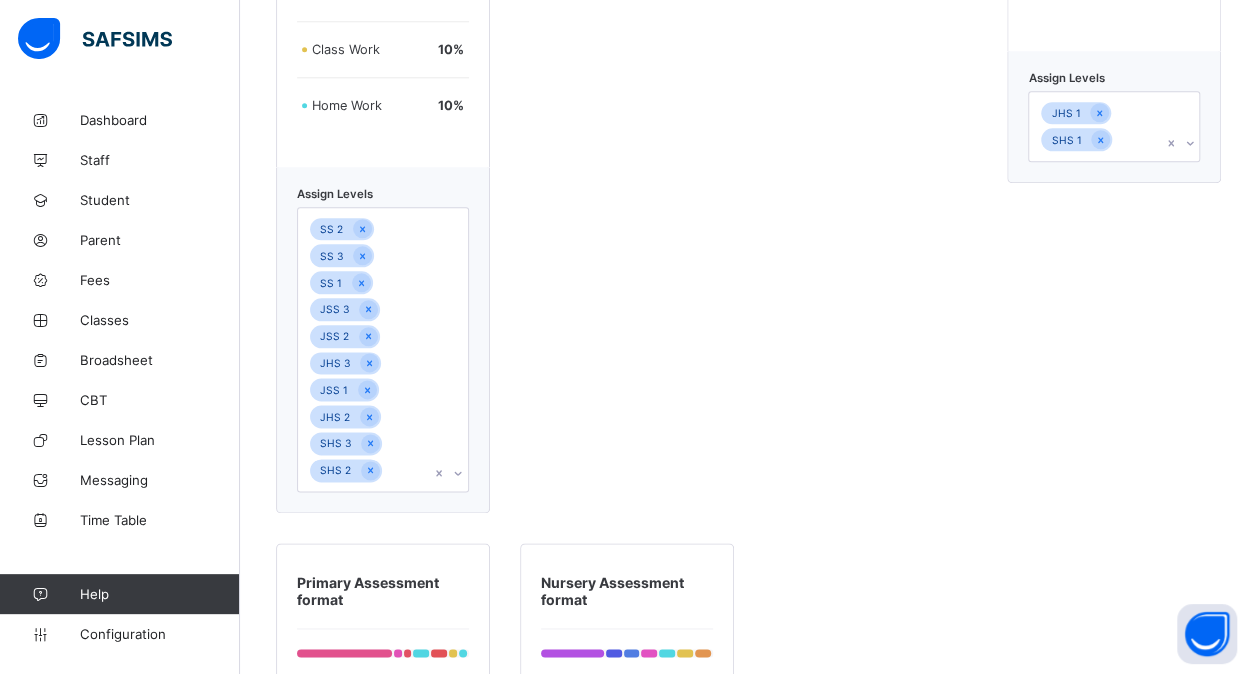
scroll to position [1054, 0]
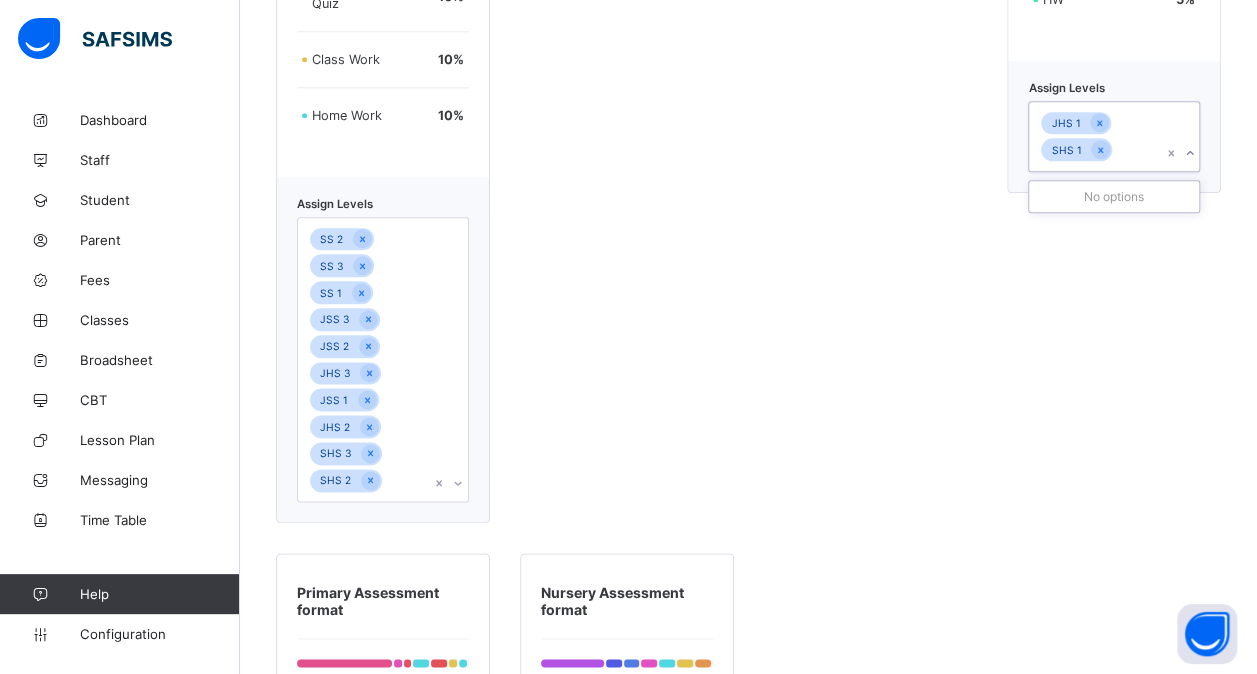
click at [1148, 160] on div "JHS 1 SHS 1" at bounding box center [1095, 136] width 132 height 69
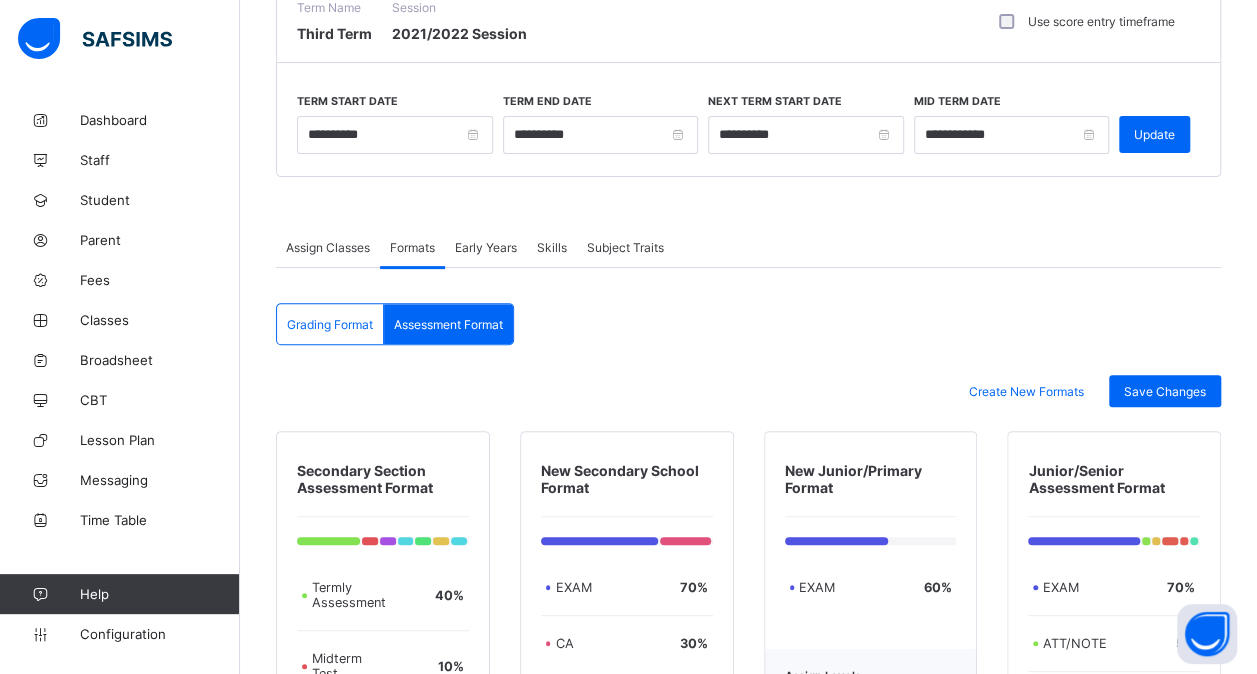
scroll to position [176, 0]
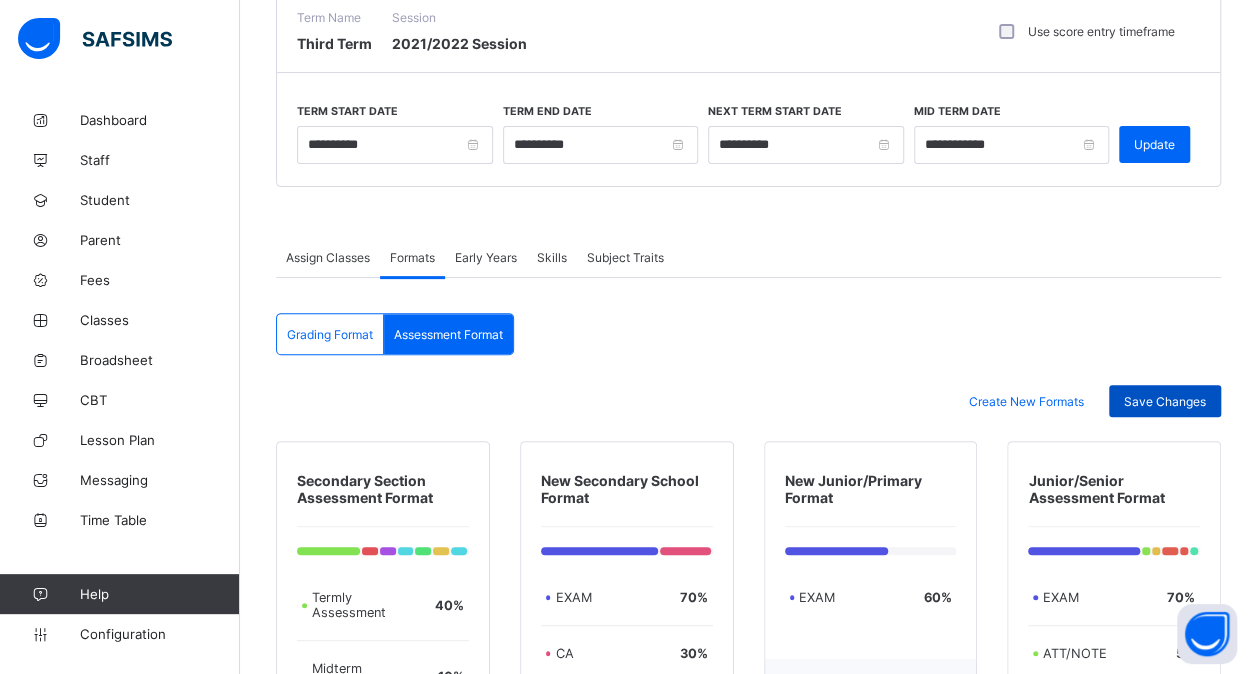
click at [1165, 387] on div "Save Changes" at bounding box center [1165, 401] width 112 height 32
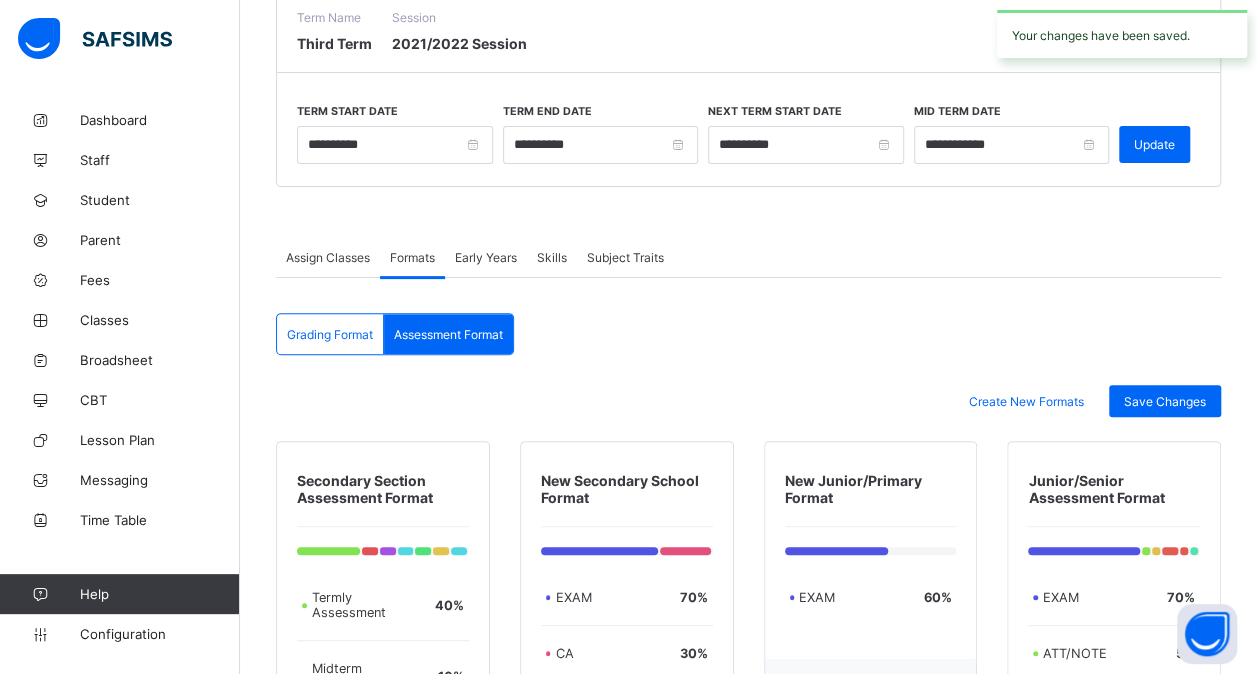
scroll to position [0, 0]
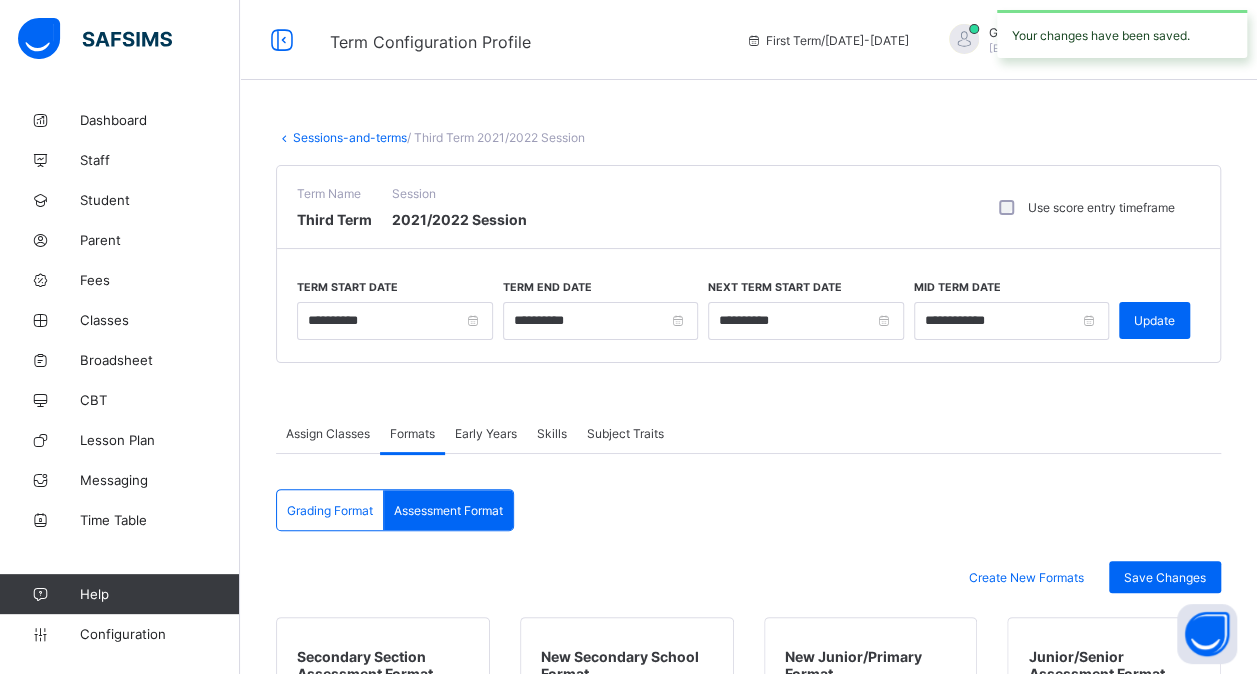
click at [326, 135] on link "Sessions-and-terms" at bounding box center [350, 137] width 114 height 15
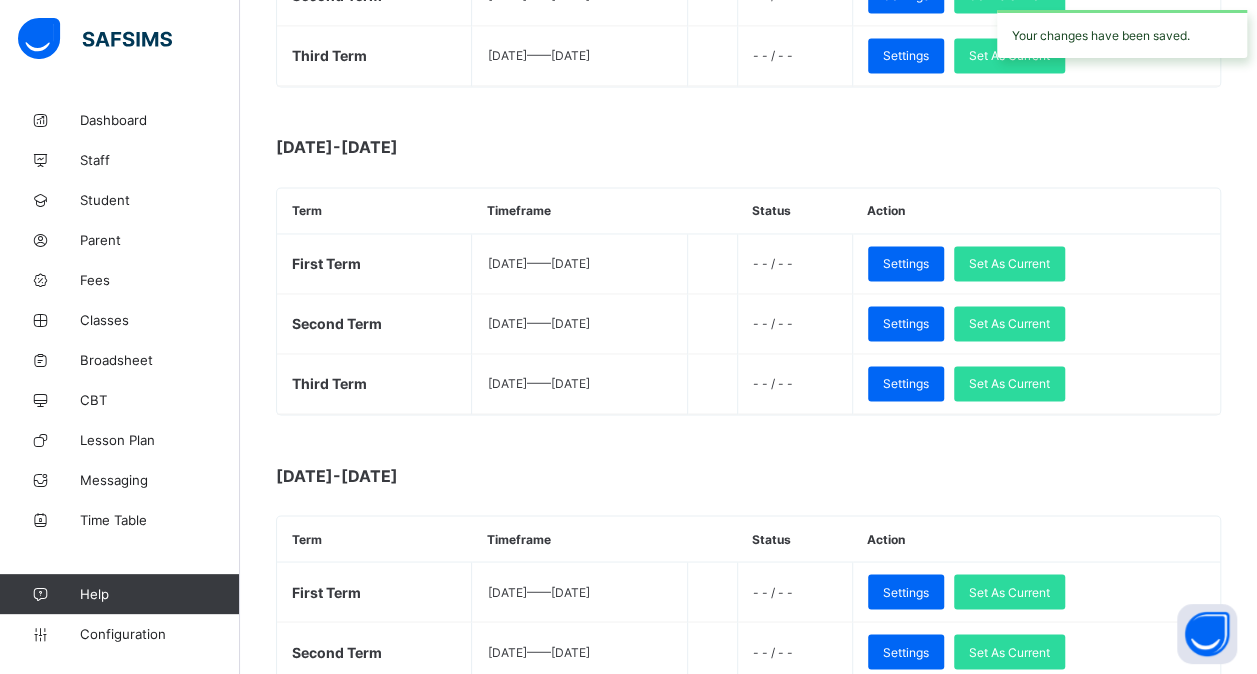
scroll to position [1485, 0]
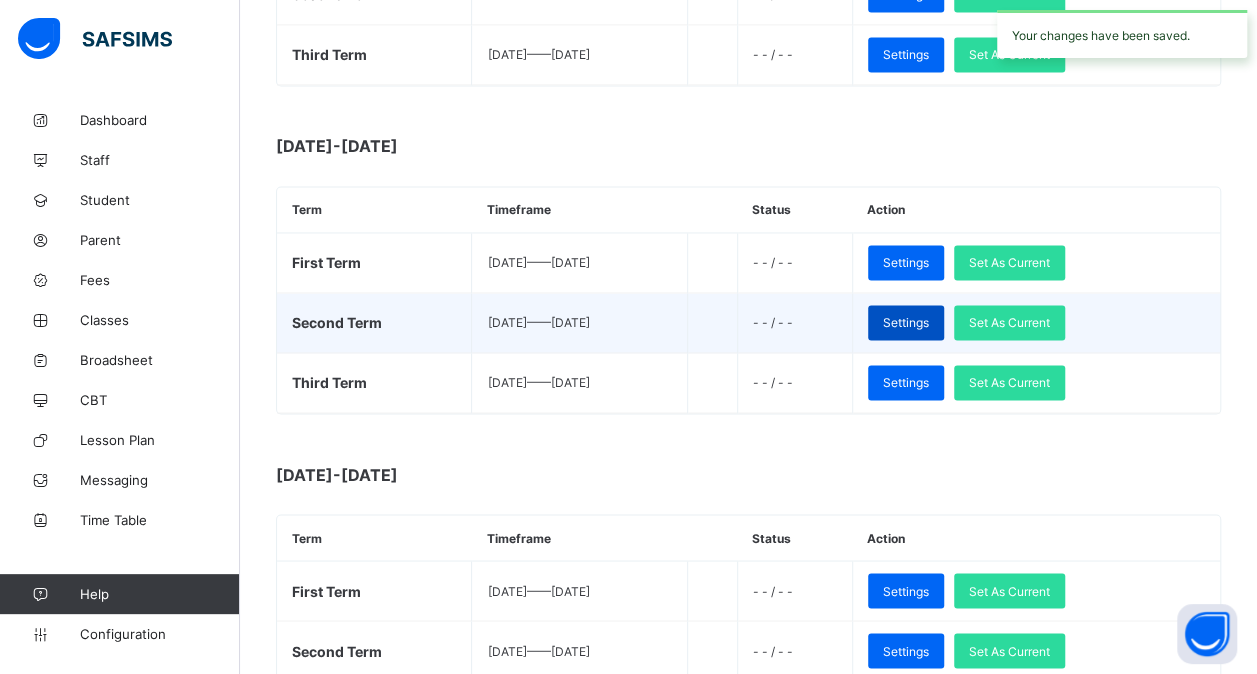
click at [924, 308] on div "Settings" at bounding box center [906, 322] width 76 height 35
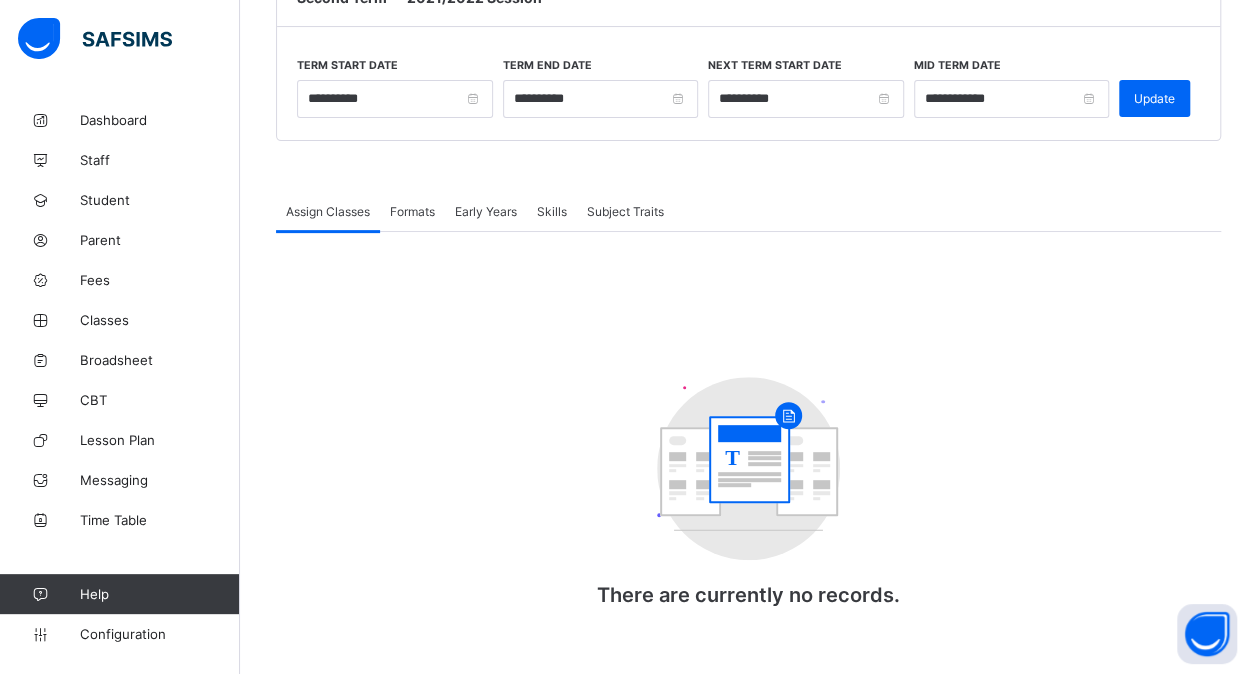
click at [412, 206] on span "Formats" at bounding box center [412, 211] width 45 height 15
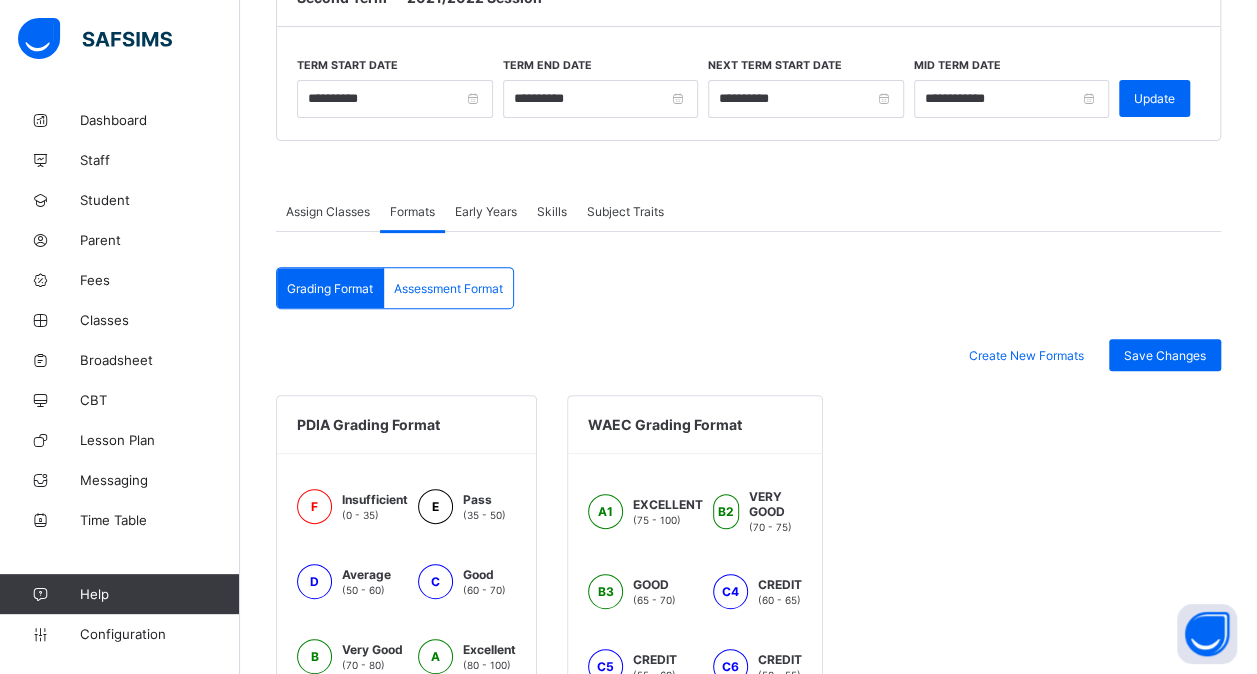
scroll to position [791, 0]
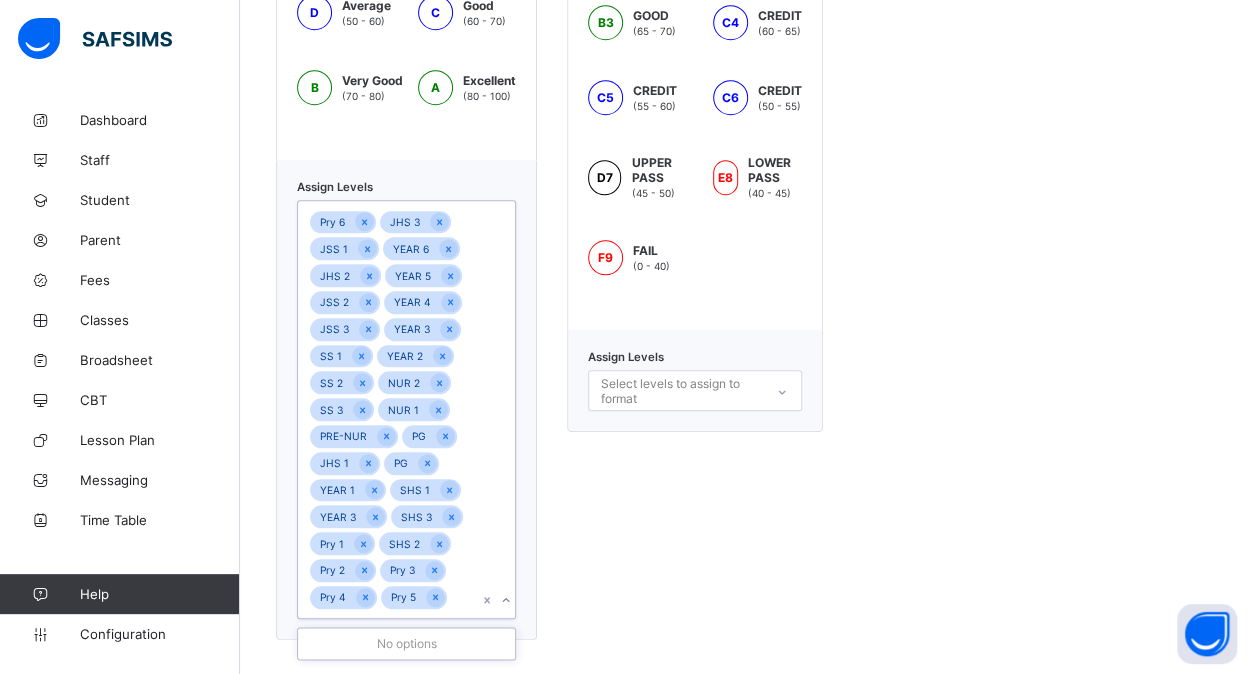
click at [458, 599] on div "Pry 6 JHS 3 JSS 1 YEAR 6 JHS 2 YEAR 5 JSS 2 YEAR 4 JSS 3 YEAR 3 SS 1 YEAR 2 SS …" at bounding box center [387, 409] width 179 height 417
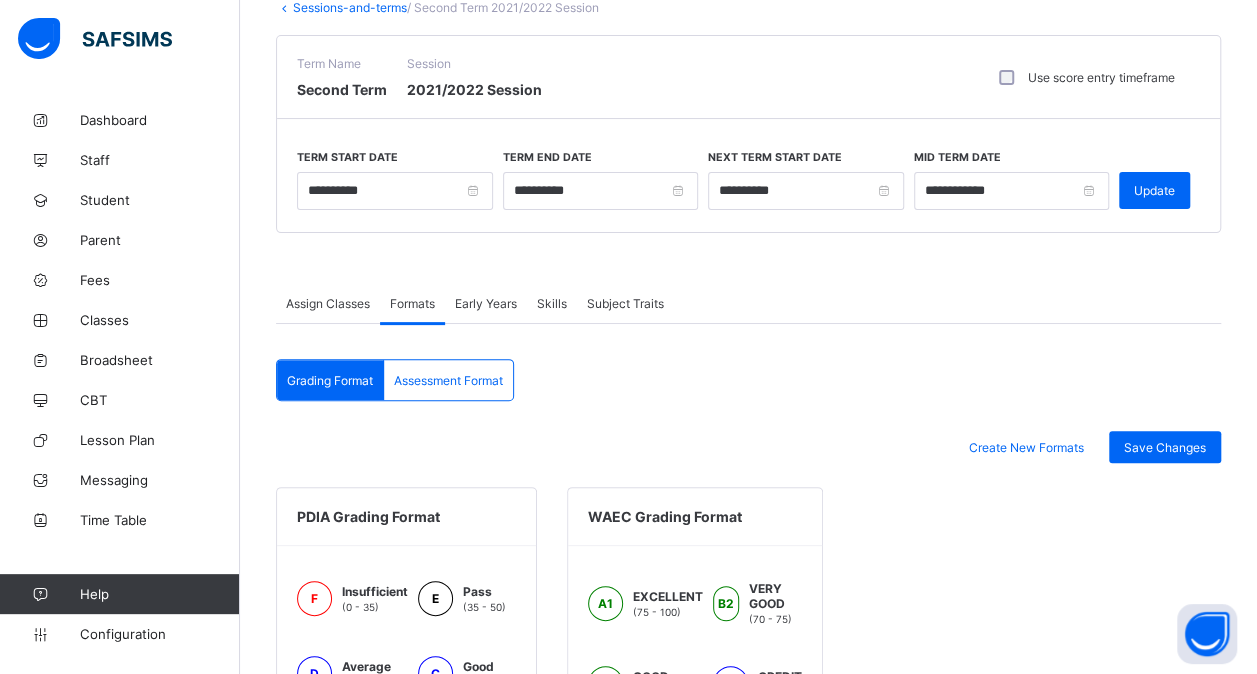
scroll to position [97, 0]
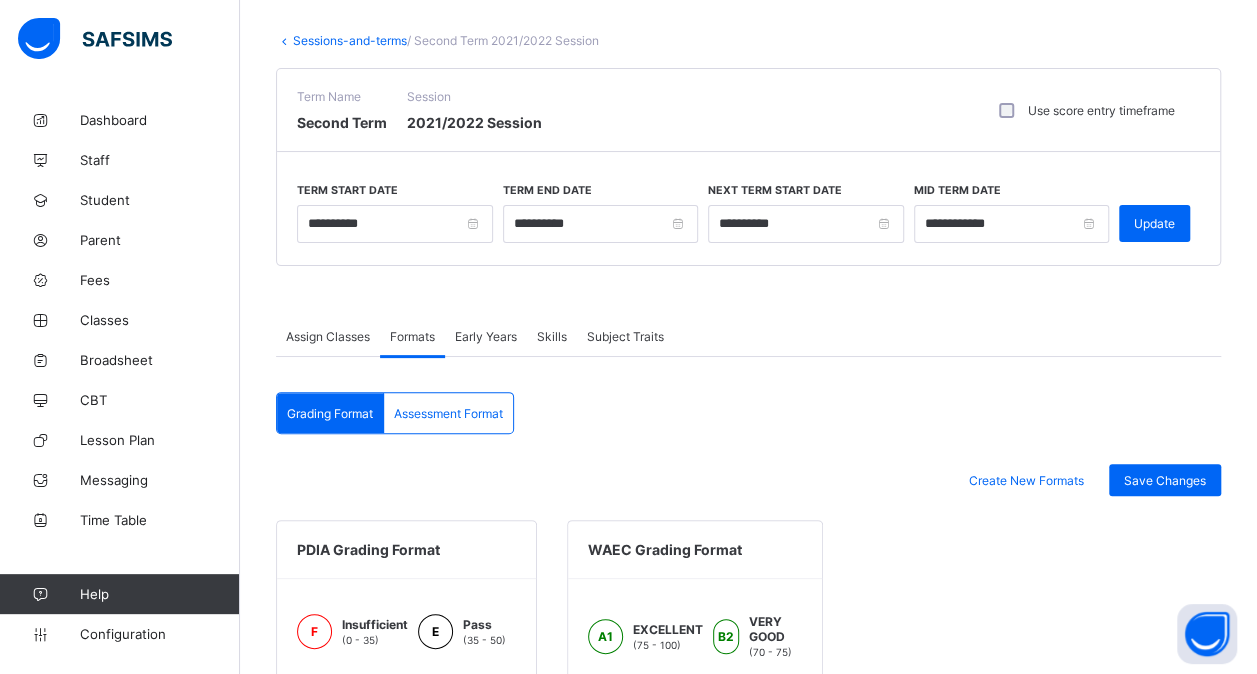
click at [346, 36] on link "Sessions-and-terms" at bounding box center [350, 40] width 114 height 15
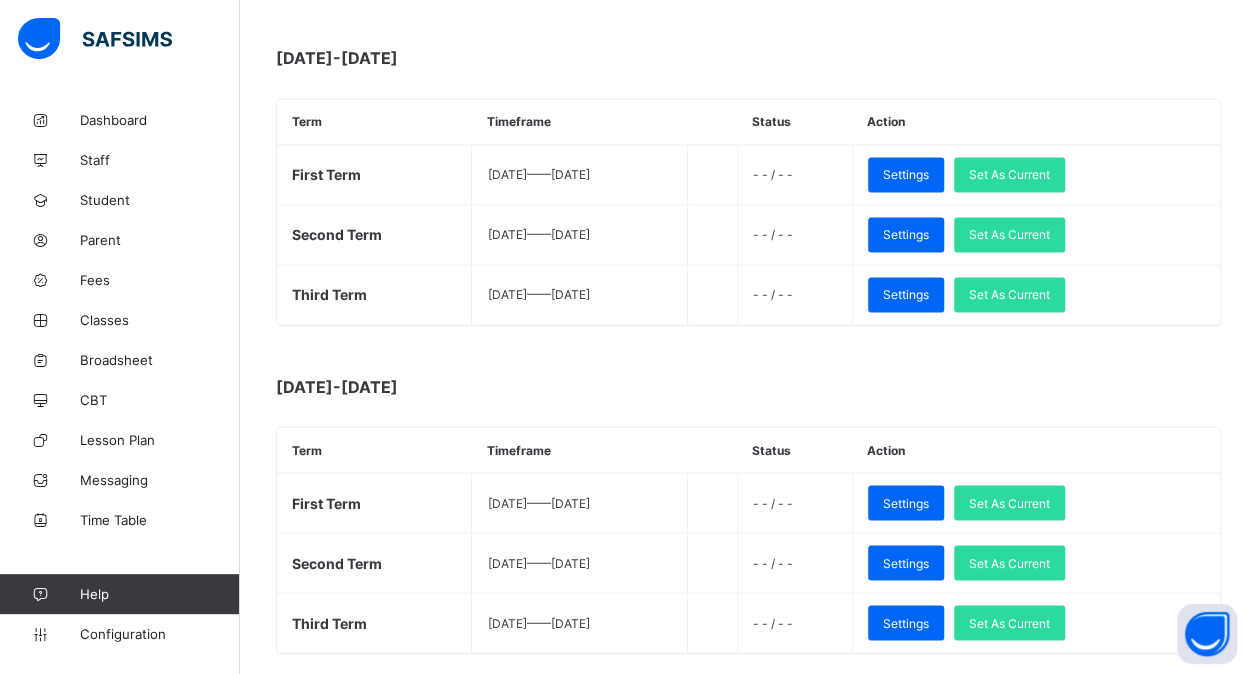
scroll to position [1615, 0]
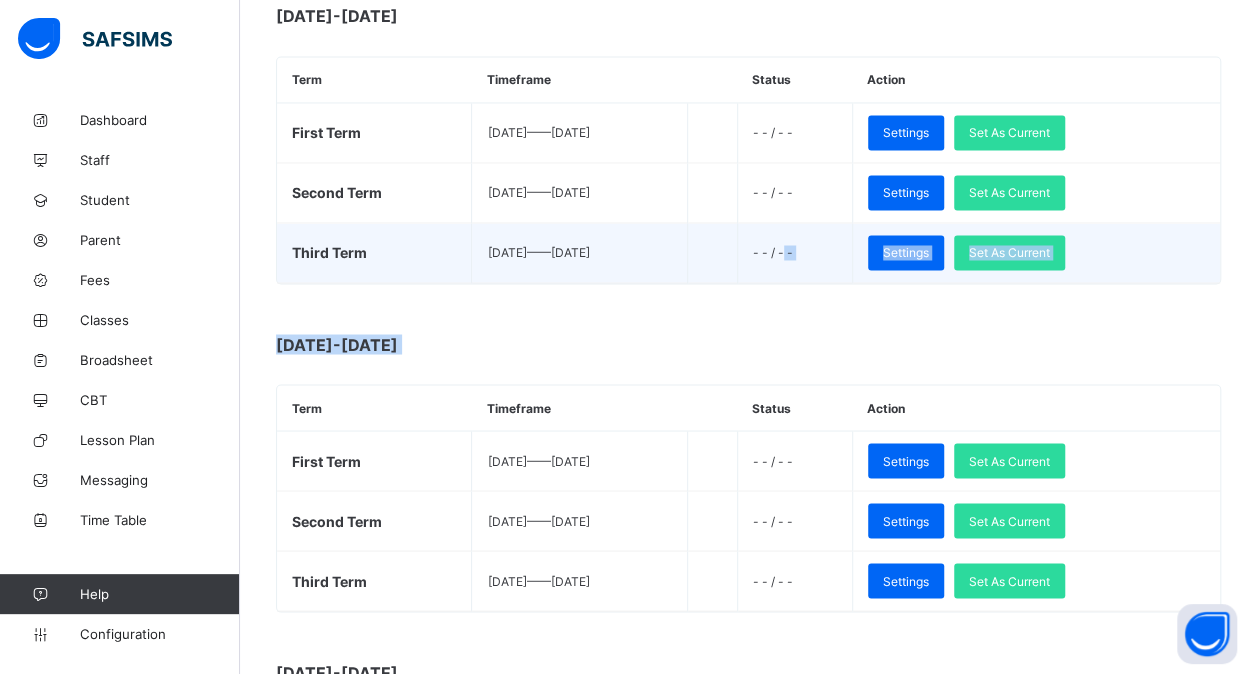
drag, startPoint x: 584, startPoint y: 172, endPoint x: 834, endPoint y: 228, distance: 256.1
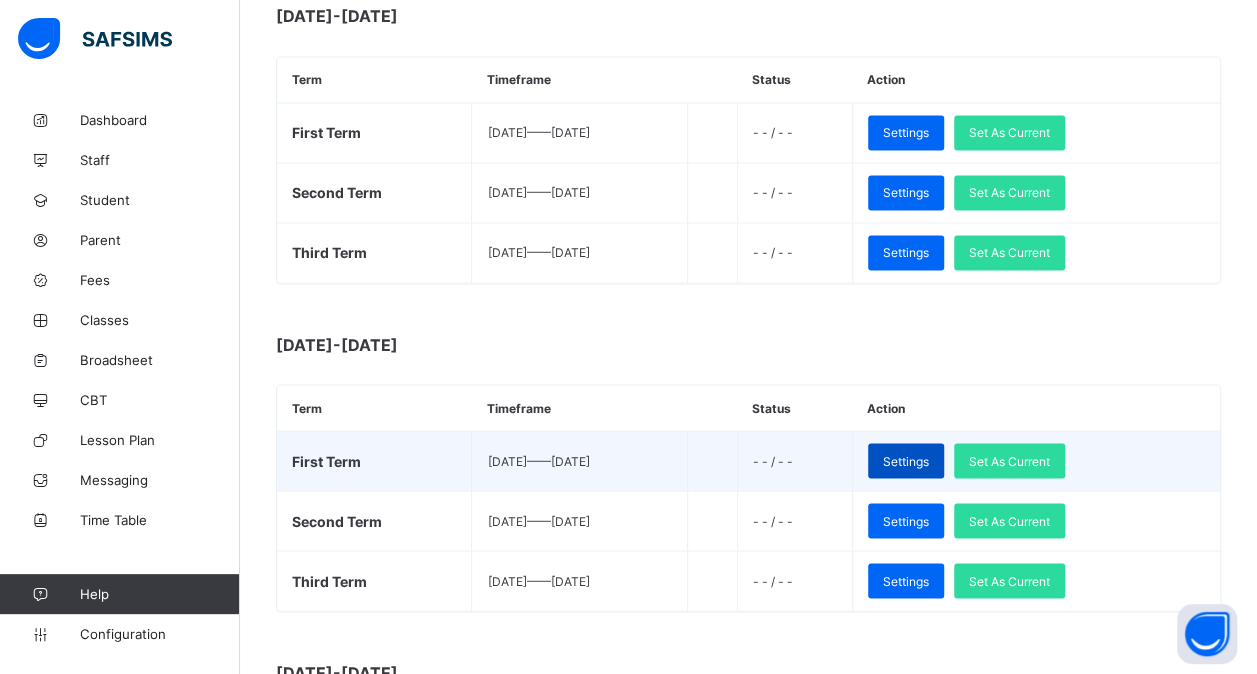
click at [929, 453] on span "Settings" at bounding box center [906, 460] width 46 height 15
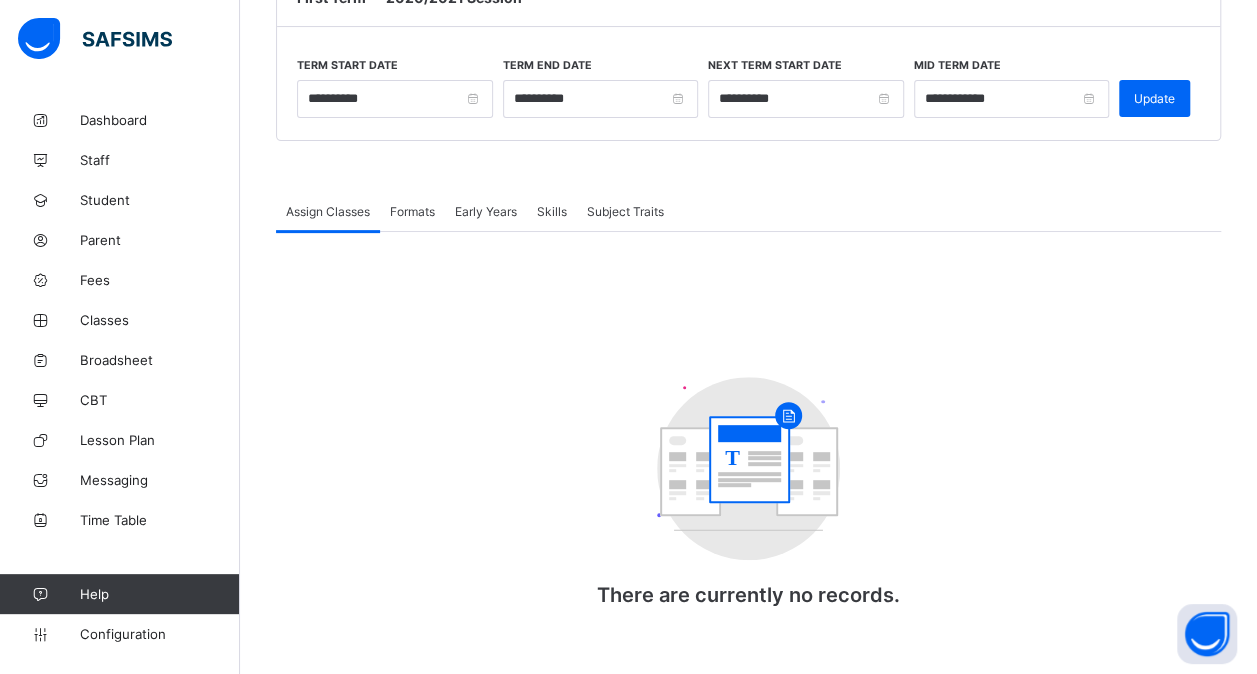
scroll to position [222, 0]
click at [427, 204] on div "Assign Classes Formats Early Years Skills Subject Traits Assign Classes More Op…" at bounding box center [748, 419] width 945 height 456
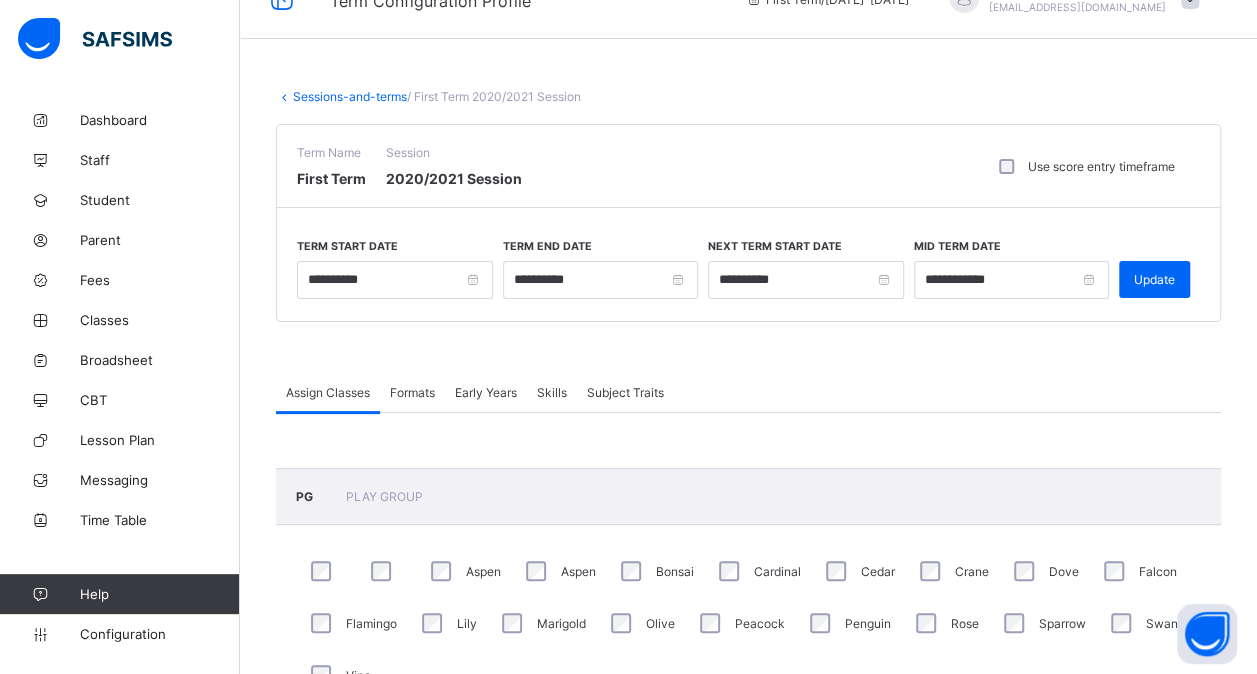
scroll to position [26, 0]
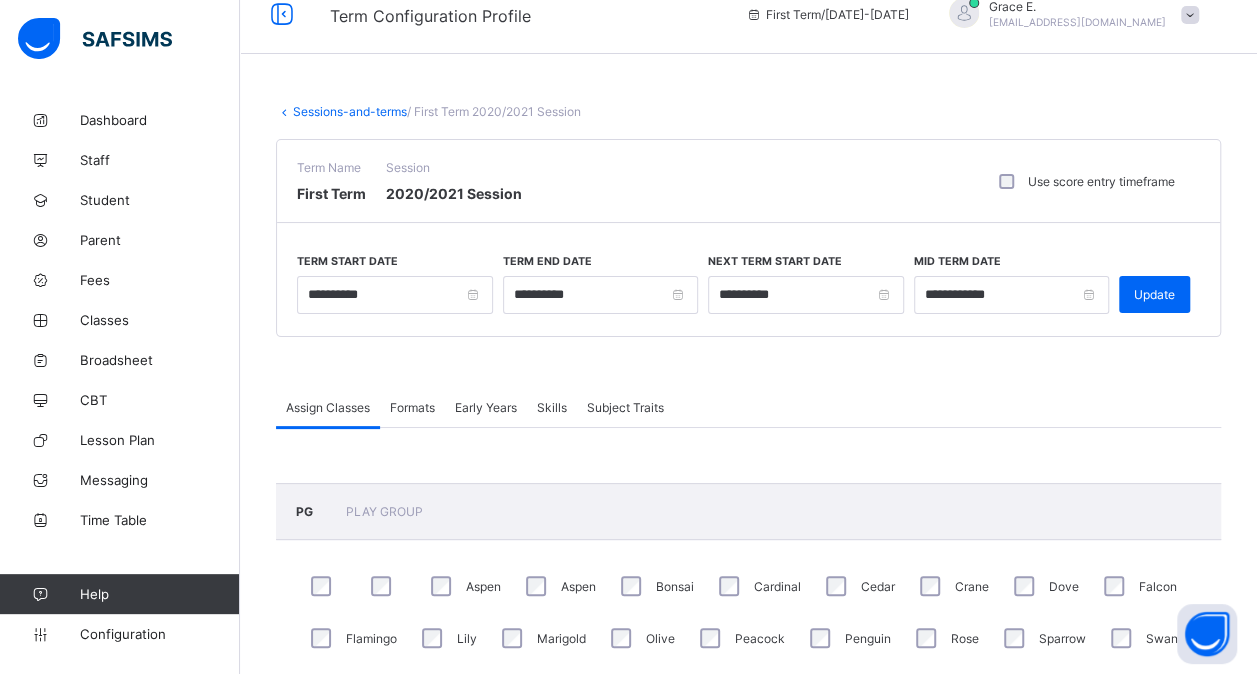
click at [415, 406] on span "Formats" at bounding box center [412, 407] width 45 height 15
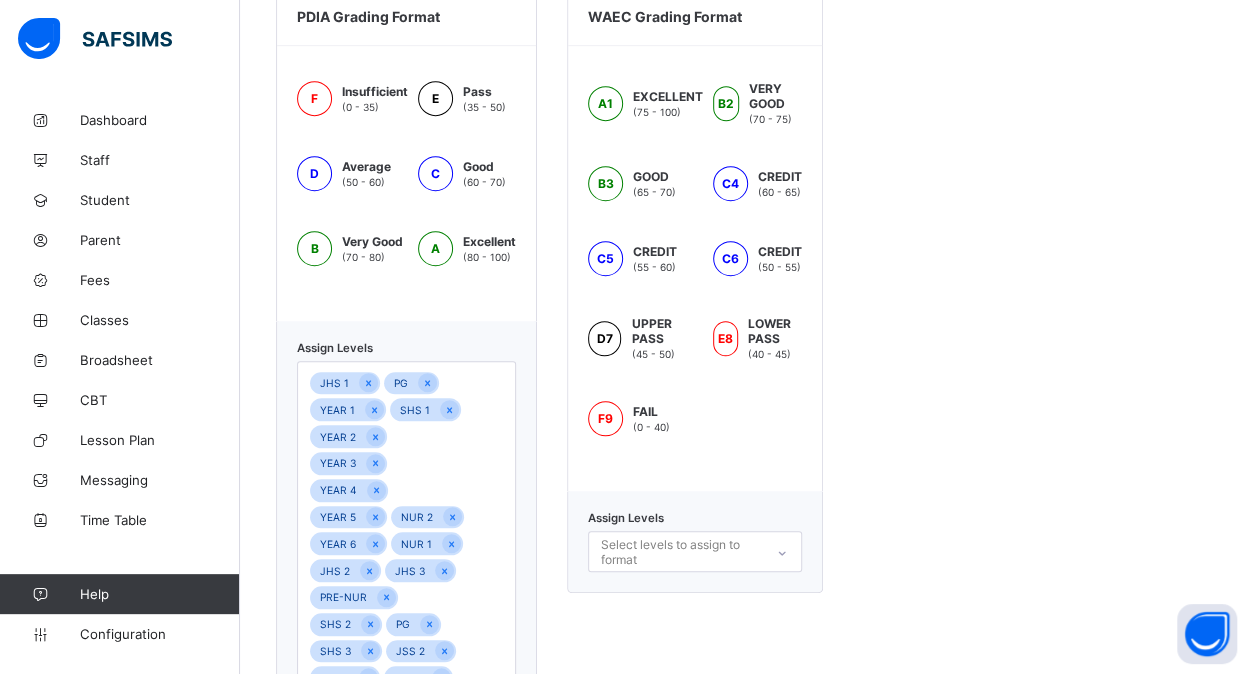
scroll to position [818, 0]
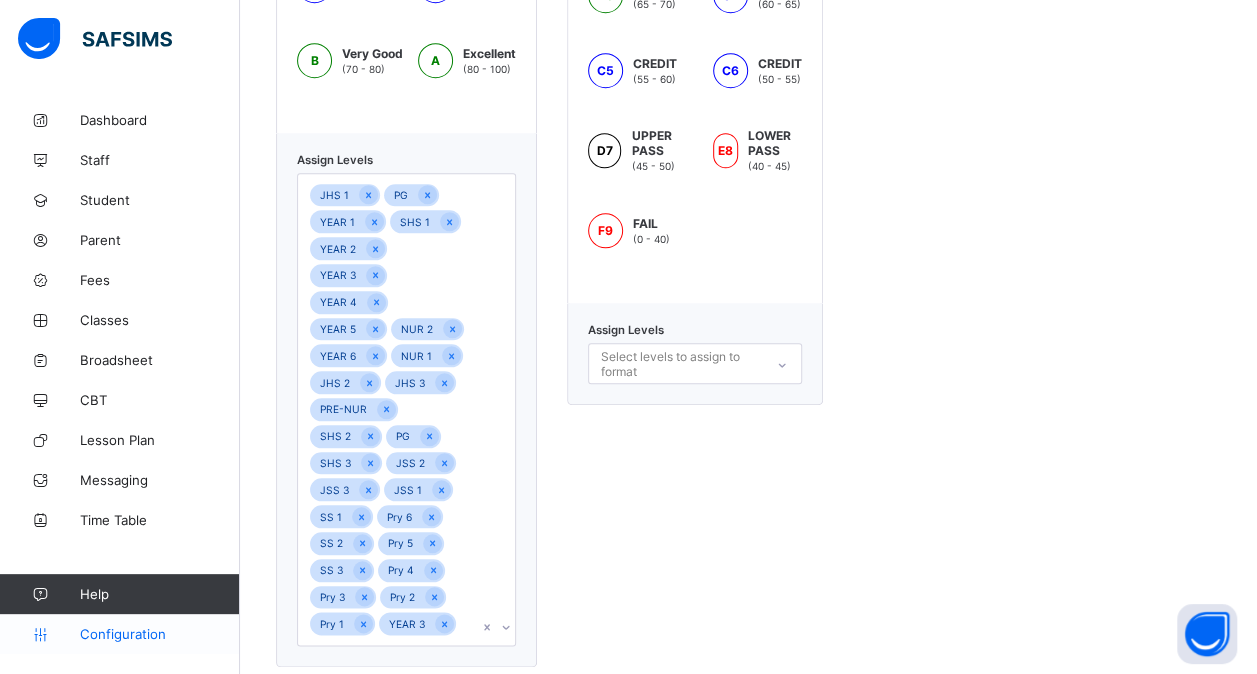
click at [146, 632] on span "Configuration" at bounding box center [159, 634] width 159 height 16
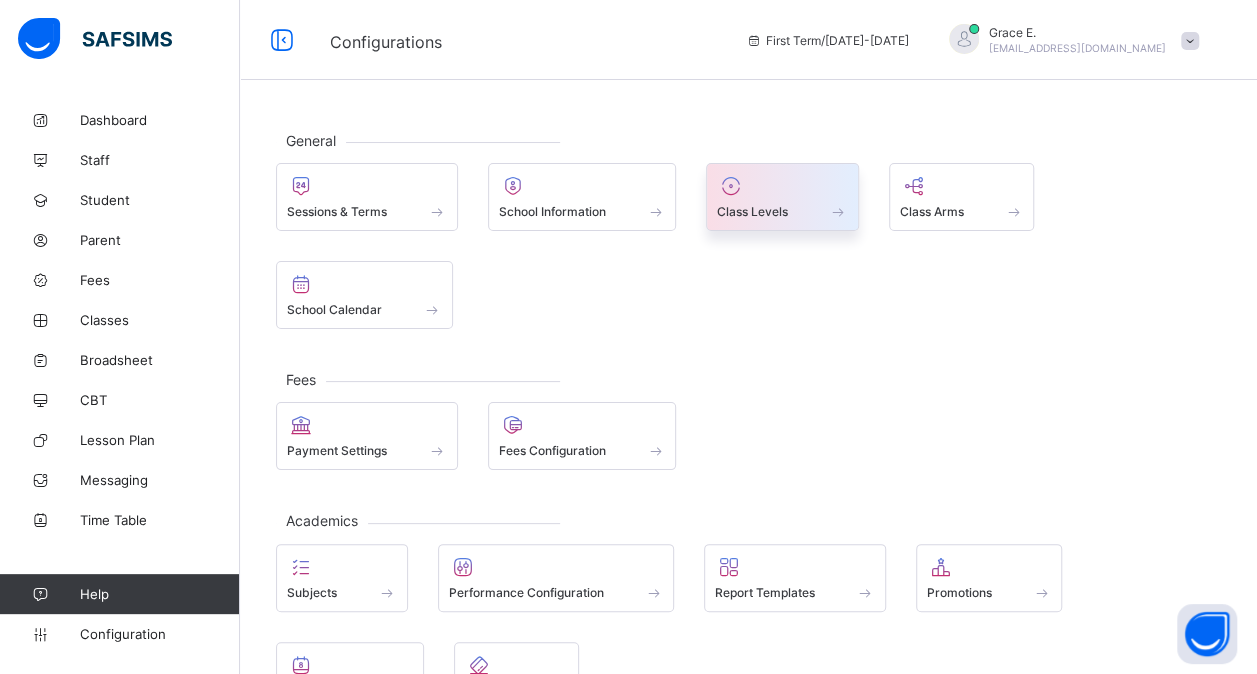
click at [803, 204] on div "Class Levels" at bounding box center [782, 211] width 131 height 17
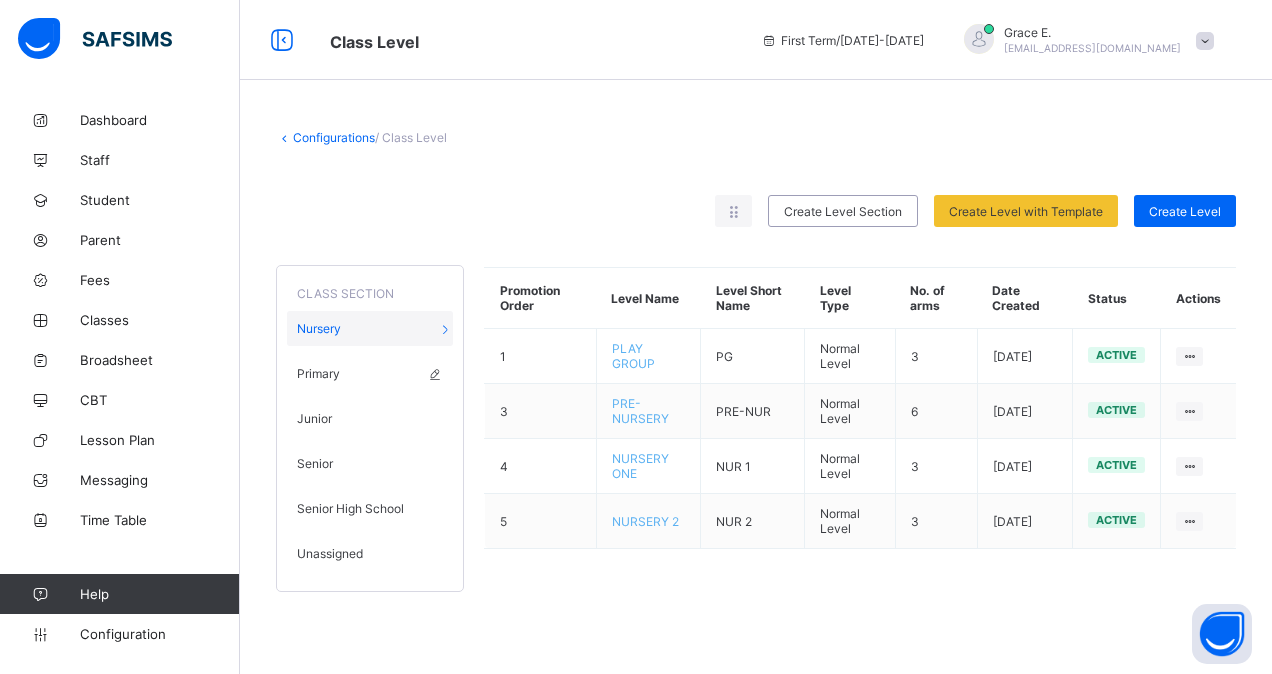
click at [396, 362] on div "Primary" at bounding box center [370, 373] width 166 height 35
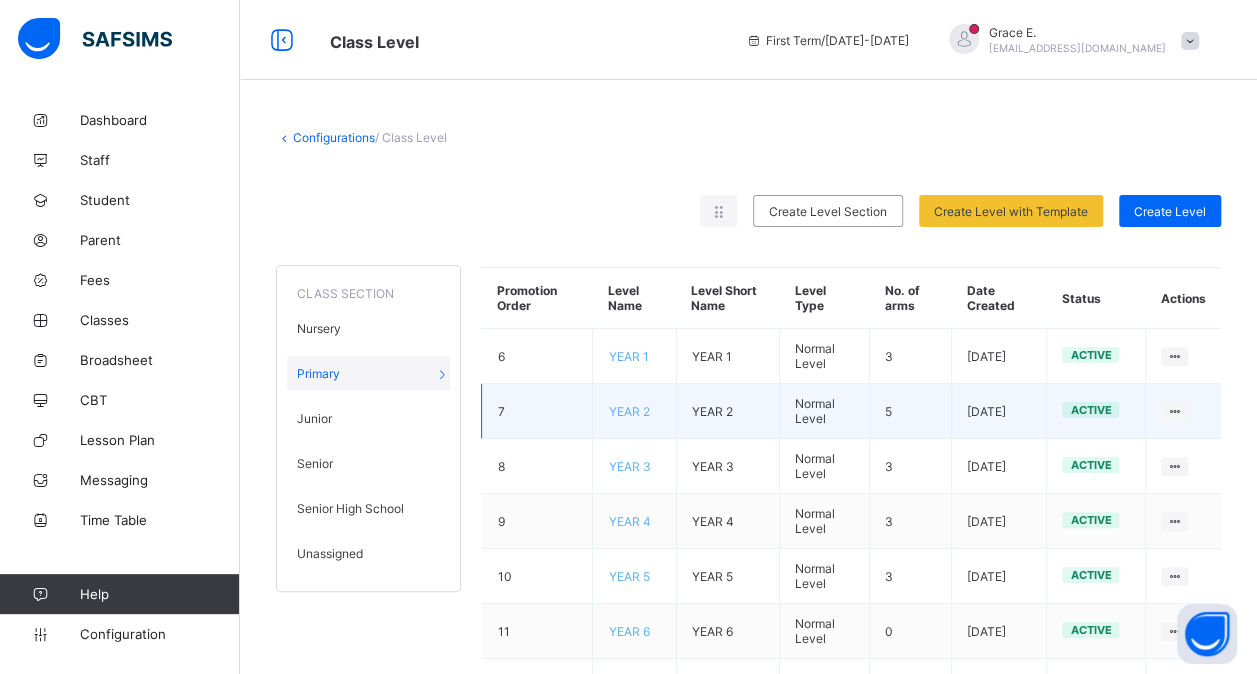
click at [628, 404] on span "YEAR 2" at bounding box center [628, 411] width 41 height 15
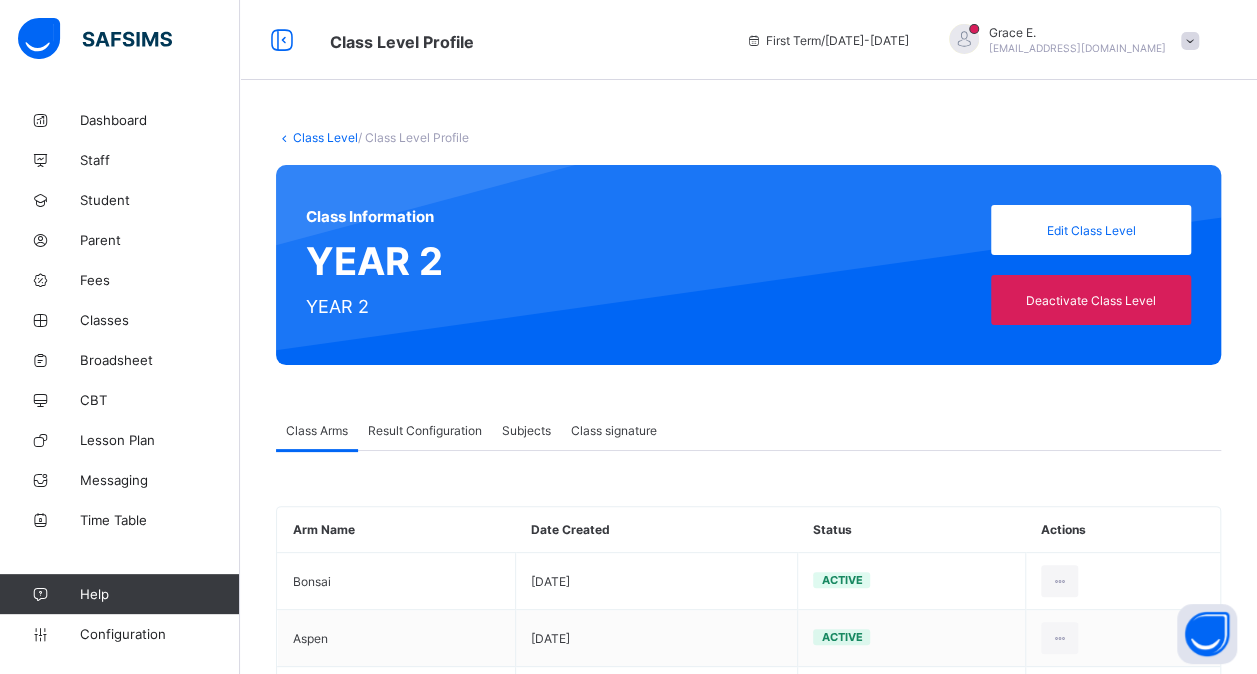
click at [423, 429] on span "Result Configuration" at bounding box center [425, 430] width 114 height 15
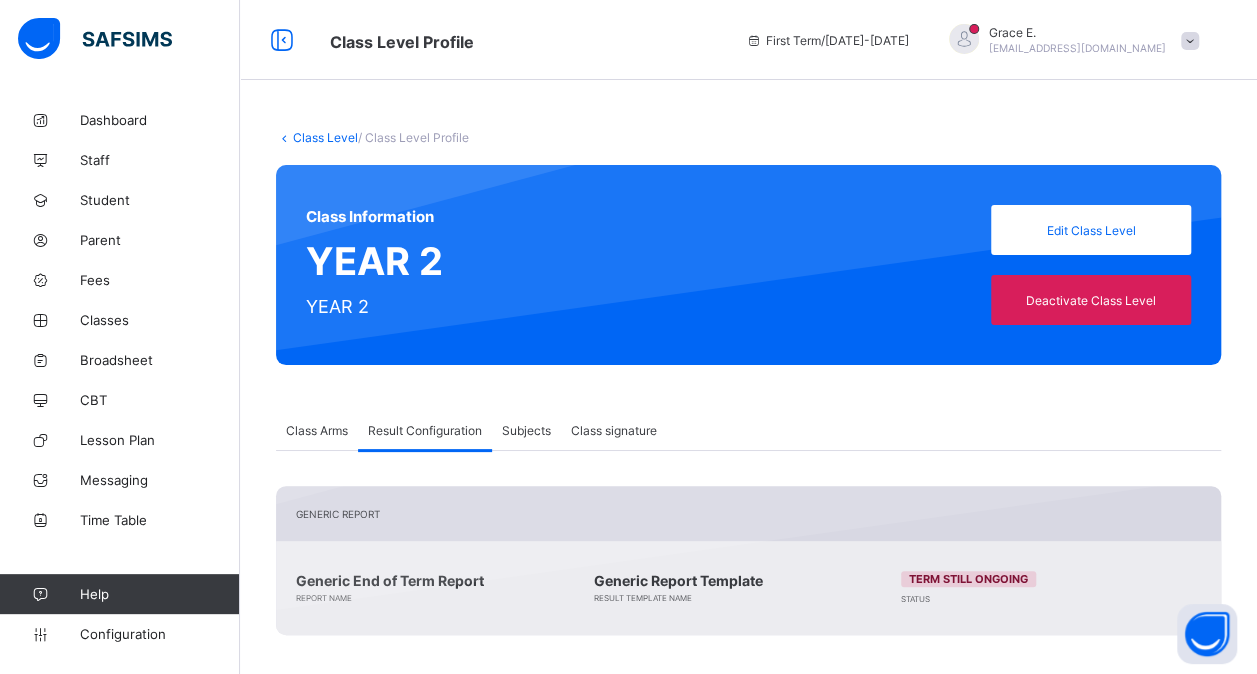
scroll to position [260, 0]
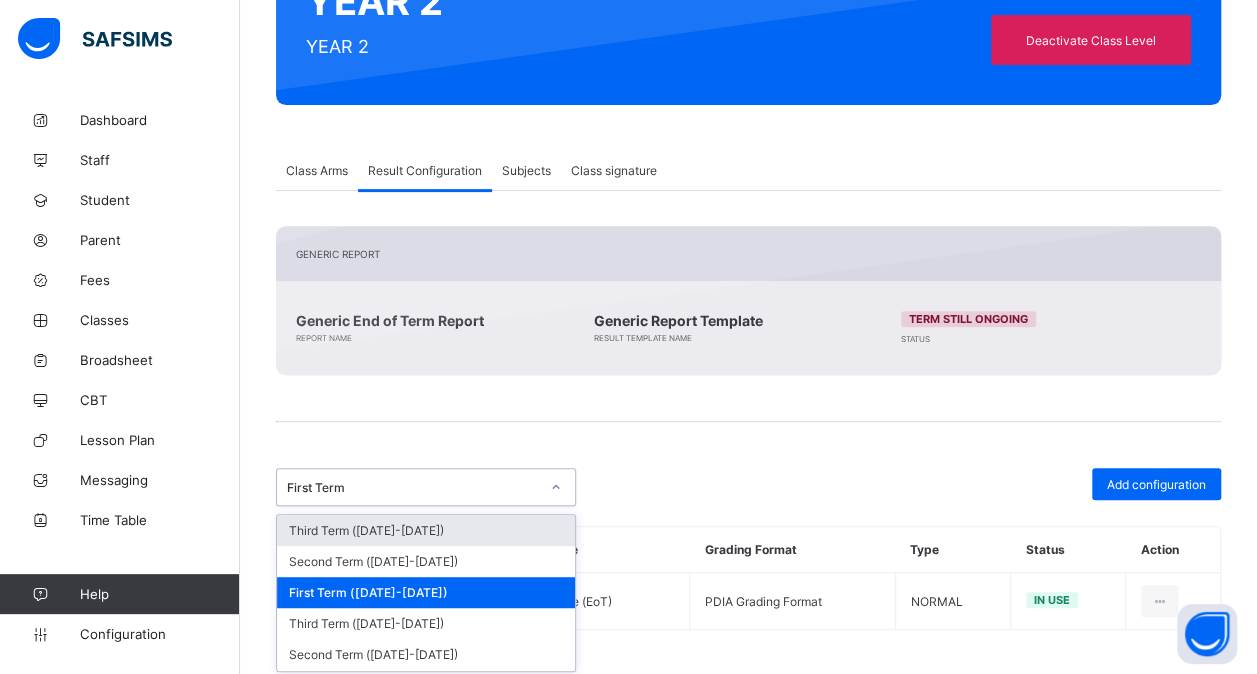
click at [498, 468] on div "First Term" at bounding box center [426, 487] width 300 height 38
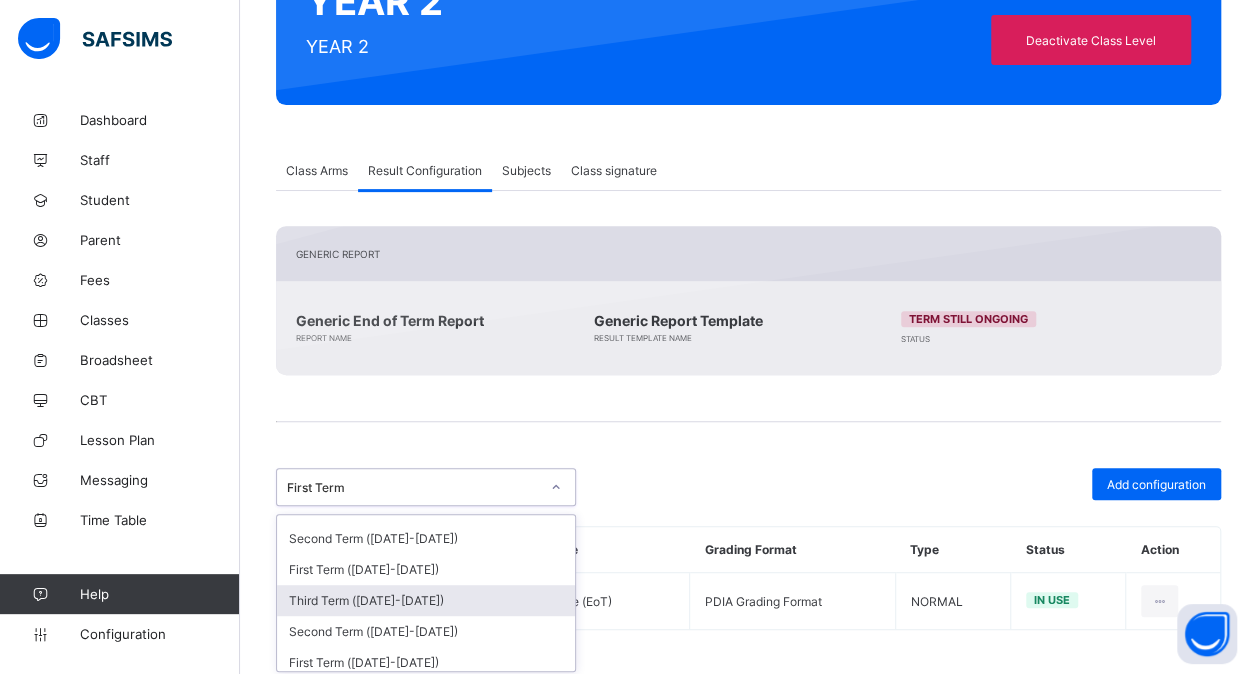
scroll to position [236, 0]
click at [402, 591] on div "Second Term ([DATE]-[DATE])" at bounding box center [426, 604] width 298 height 31
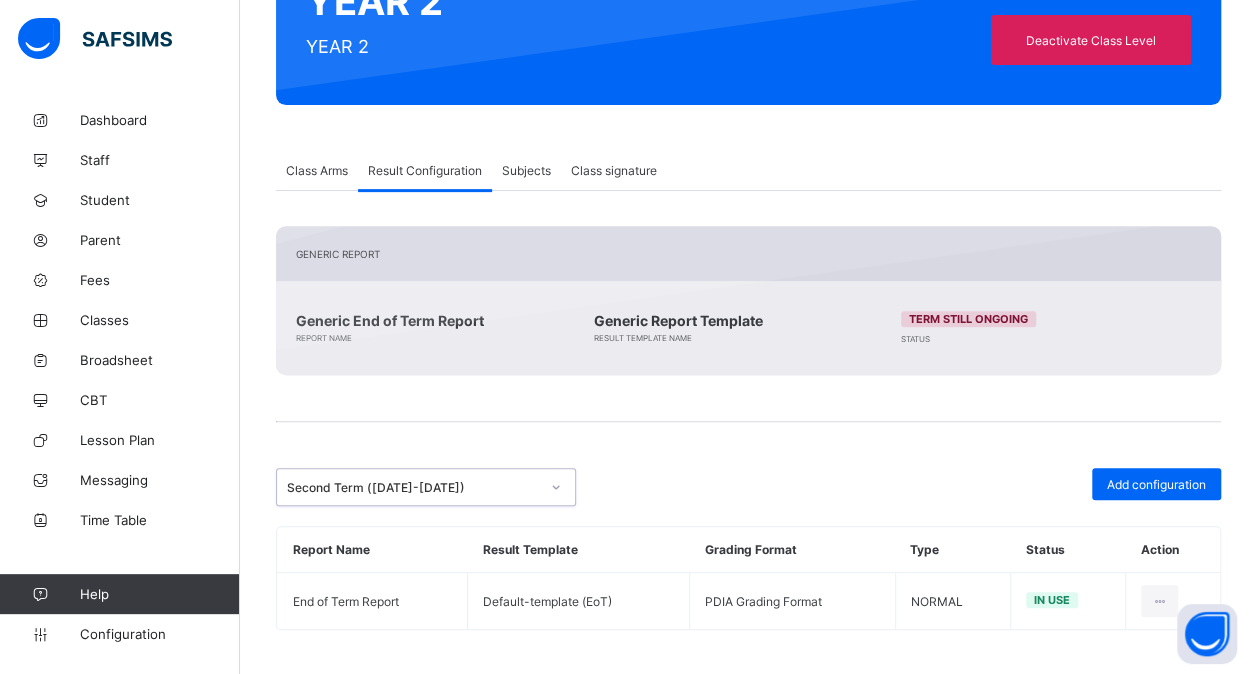
click at [519, 498] on div "Second Term ([DATE]-[DATE])" at bounding box center [426, 487] width 300 height 38
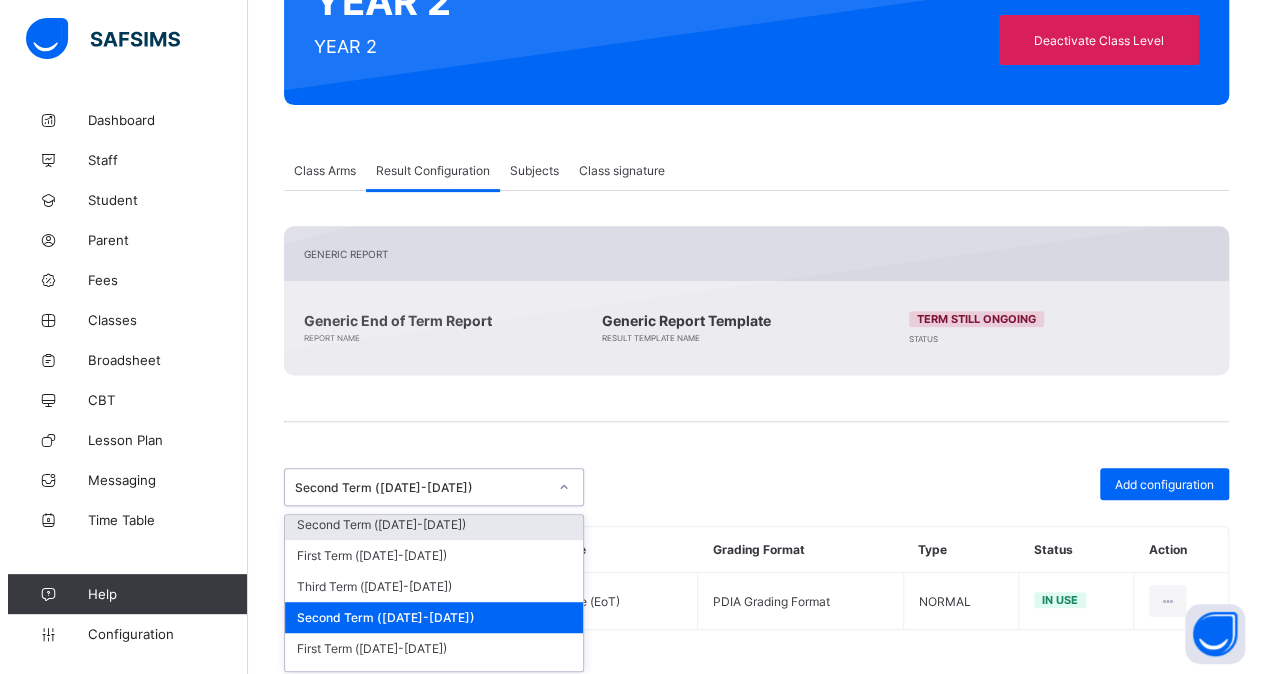
scroll to position [231, 0]
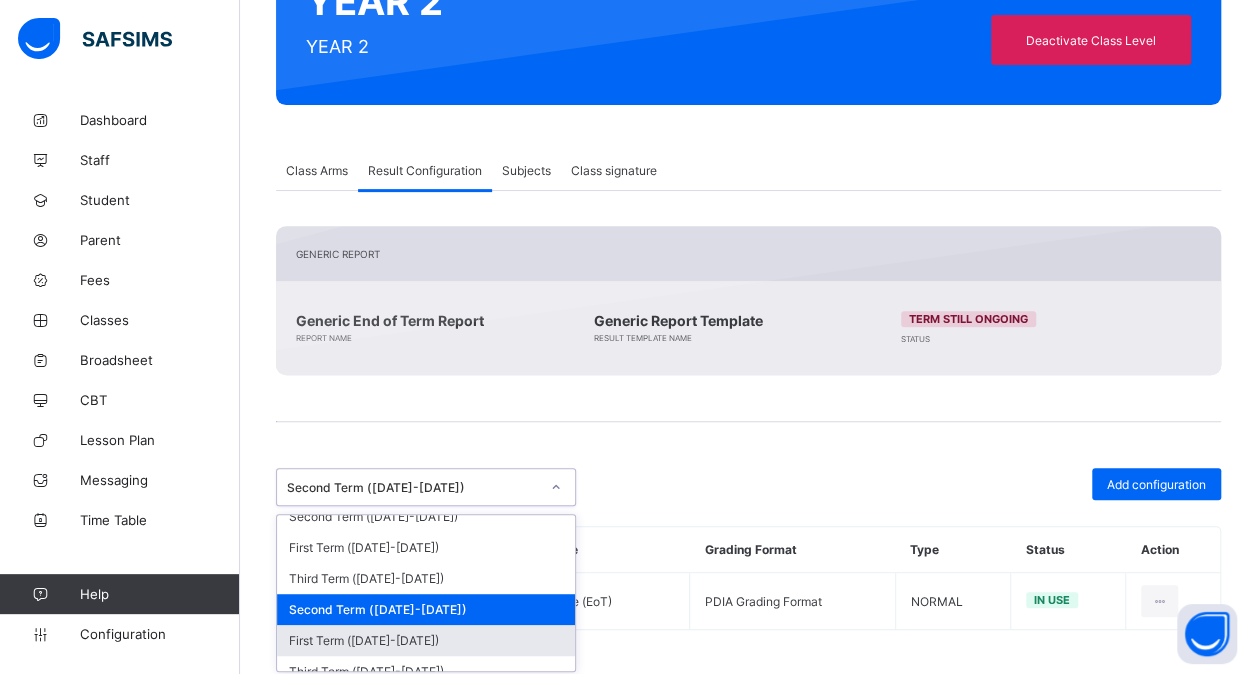
click at [404, 625] on div "First Term ([DATE]-[DATE])" at bounding box center [426, 640] width 298 height 31
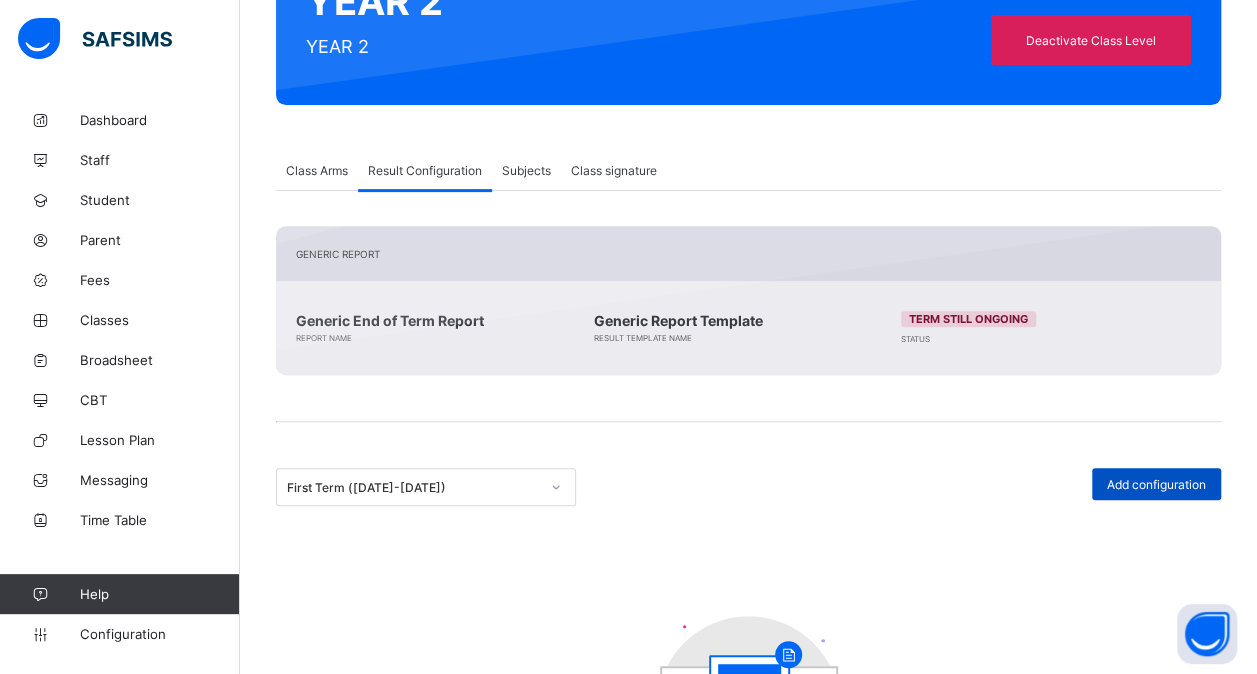
click at [1168, 480] on span "Add configuration" at bounding box center [1156, 484] width 99 height 15
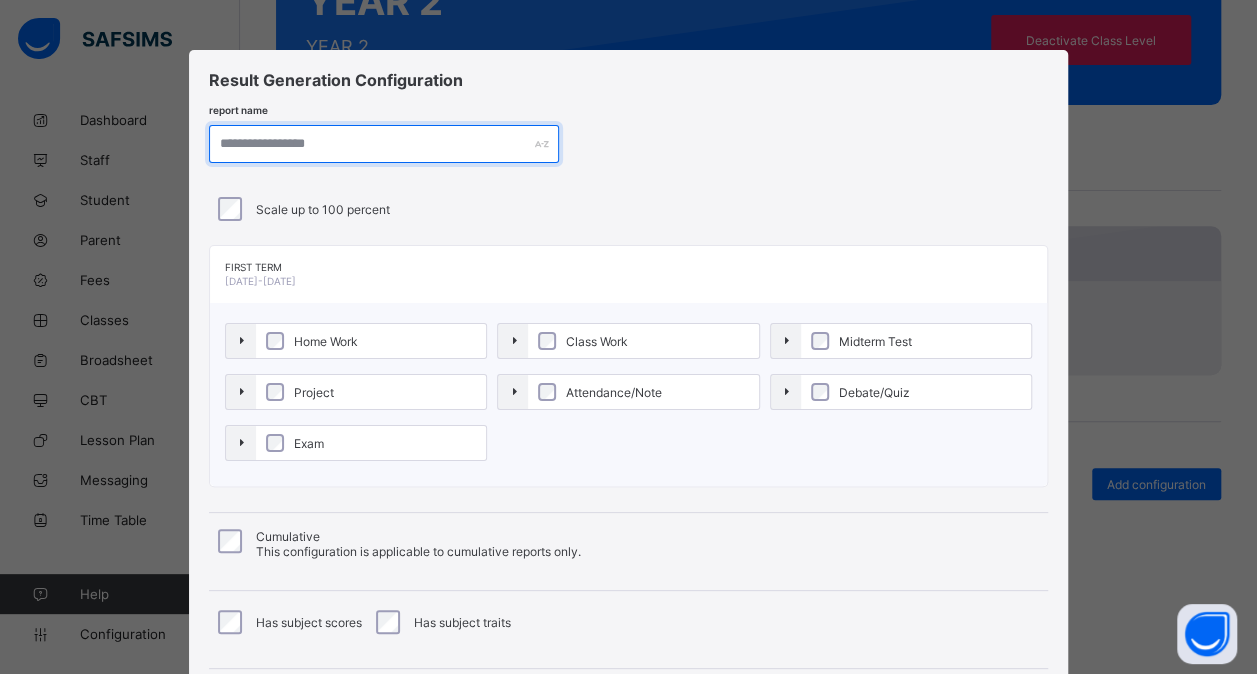
click at [340, 135] on input "text" at bounding box center [384, 144] width 350 height 38
paste input "**********"
type input "**********"
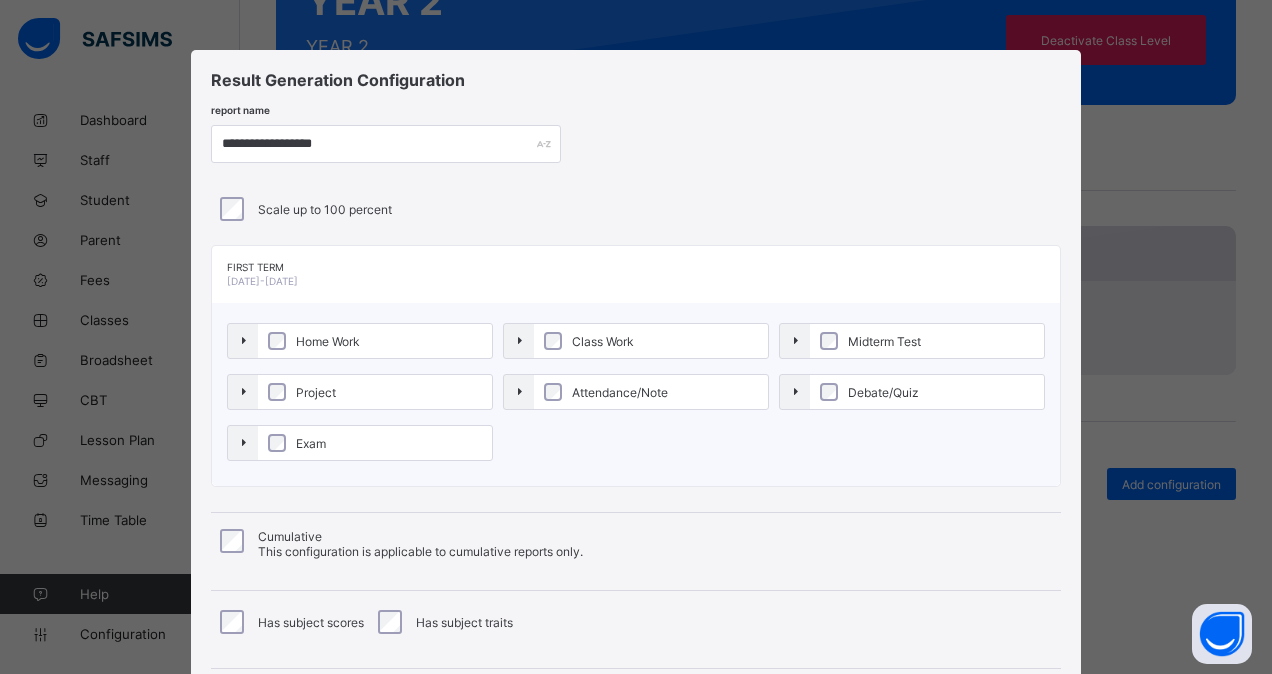
click at [388, 342] on label "Home Work" at bounding box center [375, 341] width 234 height 34
click at [370, 382] on label "Project" at bounding box center [375, 392] width 234 height 34
click at [370, 438] on label "Exam" at bounding box center [375, 443] width 234 height 34
click at [580, 335] on span "Class Work" at bounding box center [603, 341] width 72 height 15
click at [577, 385] on span "Attendance/Note" at bounding box center [620, 392] width 106 height 15
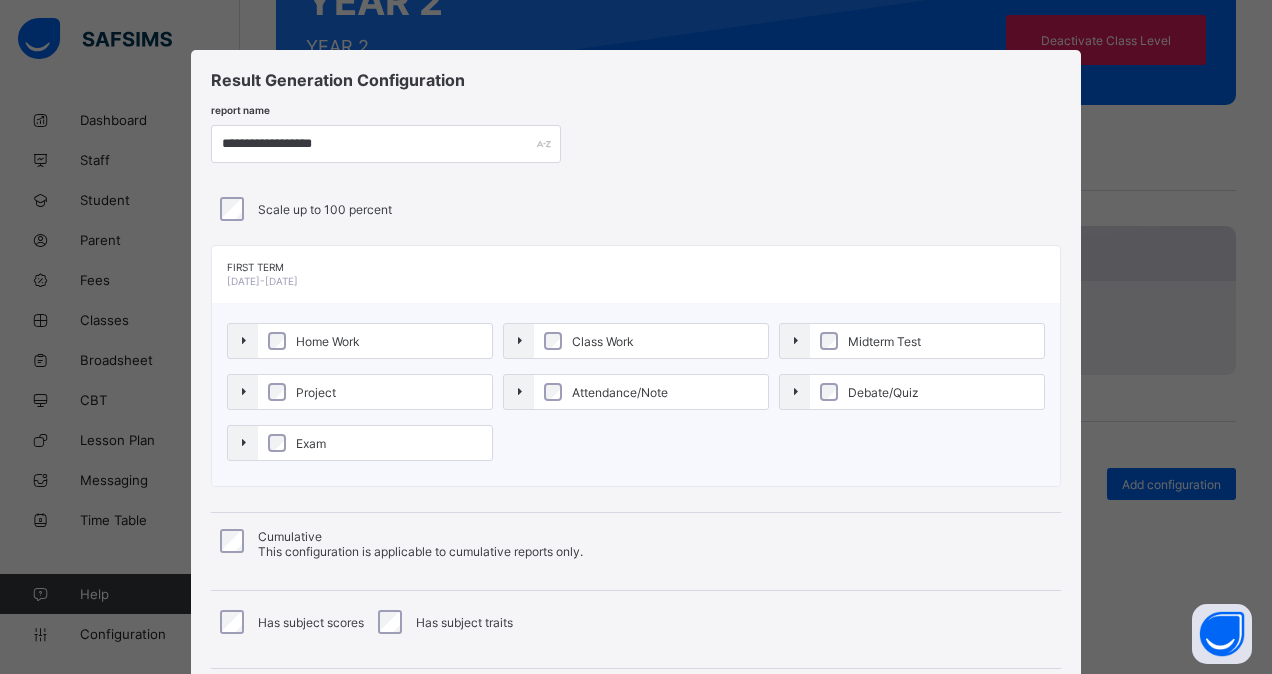
click at [896, 330] on label "Midterm Test" at bounding box center [927, 341] width 234 height 34
click at [866, 386] on span "Debate/Quiz" at bounding box center [883, 392] width 81 height 15
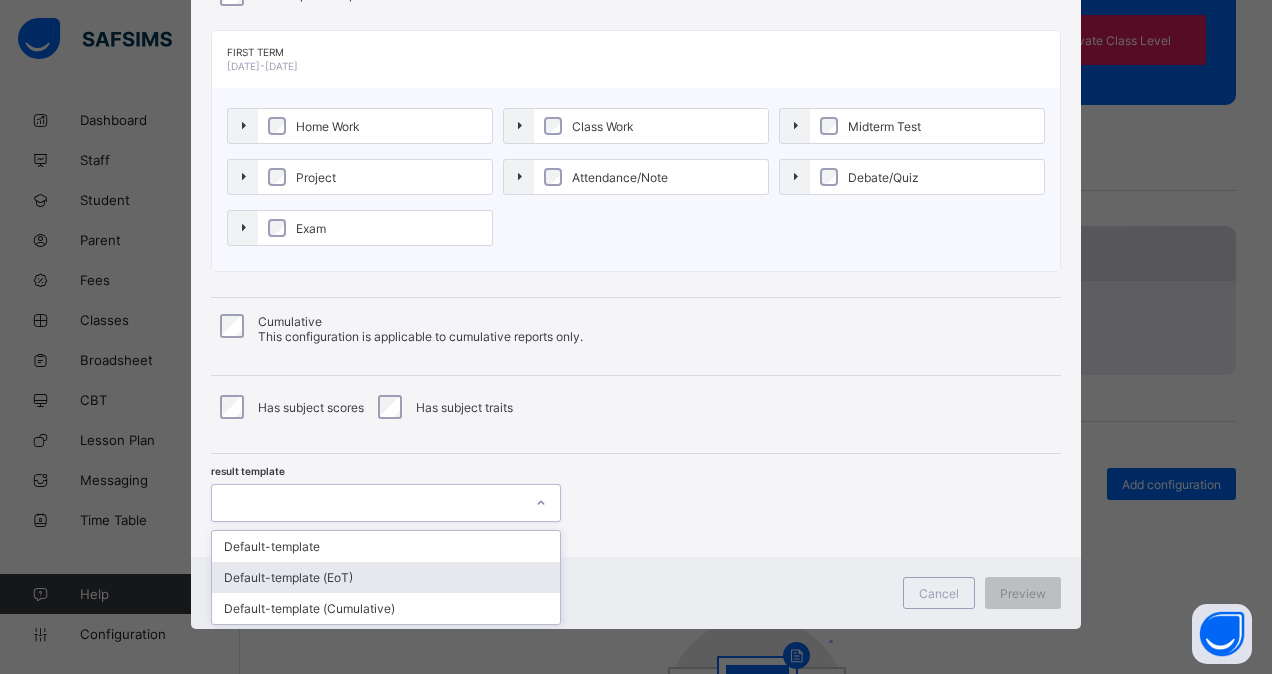
drag, startPoint x: 426, startPoint y: 483, endPoint x: 375, endPoint y: 574, distance: 104.3
click at [375, 522] on div "option Default-template (EoT) focused, 2 of 3. 3 results available. Use Up and …" at bounding box center [386, 503] width 350 height 38
click at [375, 574] on div "Default-template (EoT)" at bounding box center [386, 577] width 348 height 31
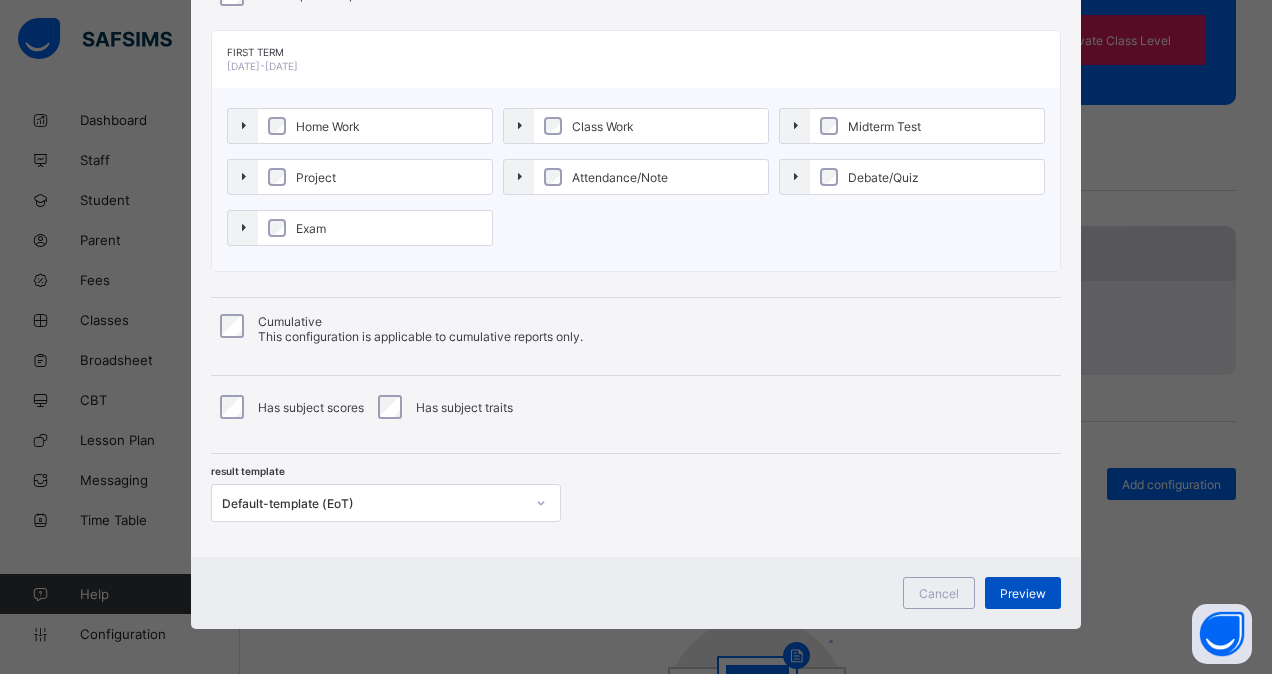
click at [1024, 592] on span "Preview" at bounding box center [1023, 593] width 46 height 15
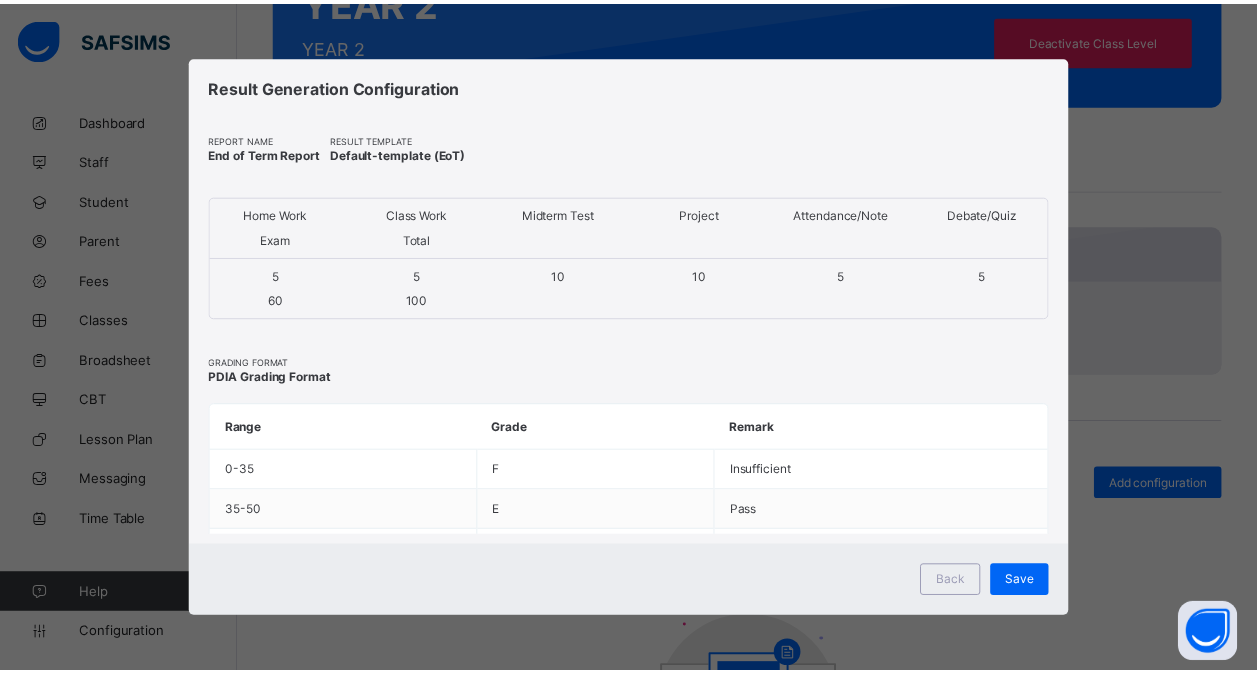
scroll to position [0, 0]
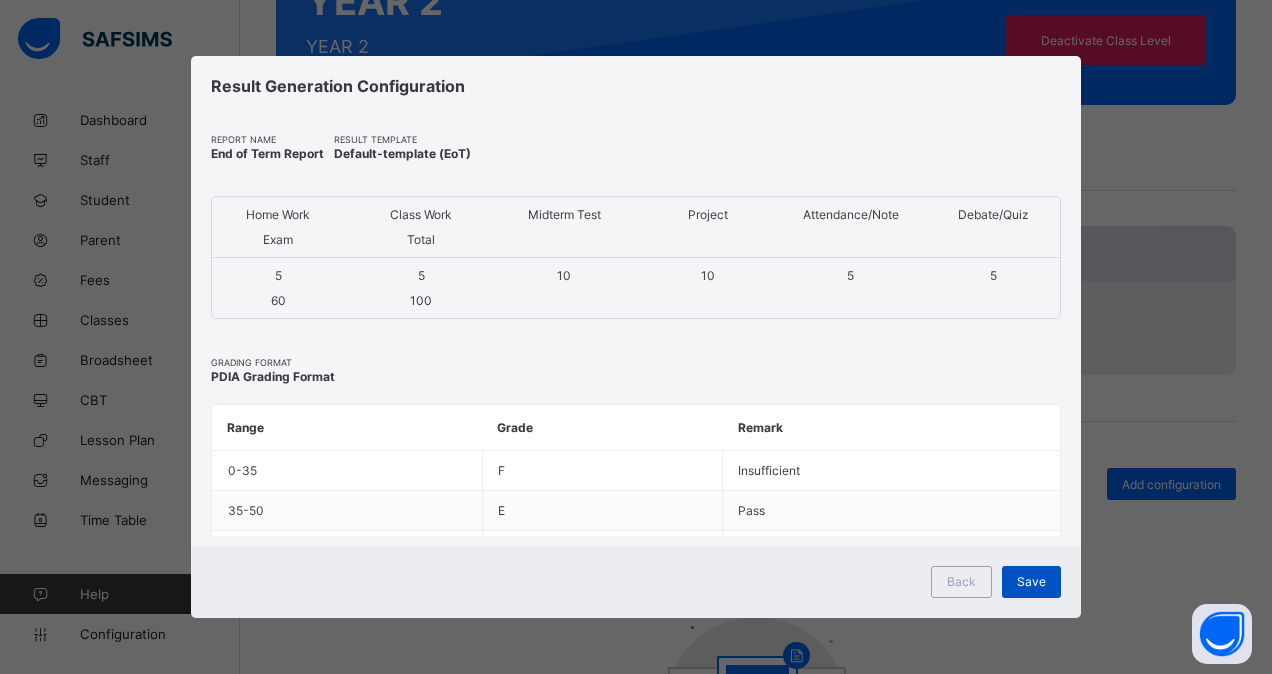
click at [1037, 582] on span "Save" at bounding box center [1031, 581] width 29 height 15
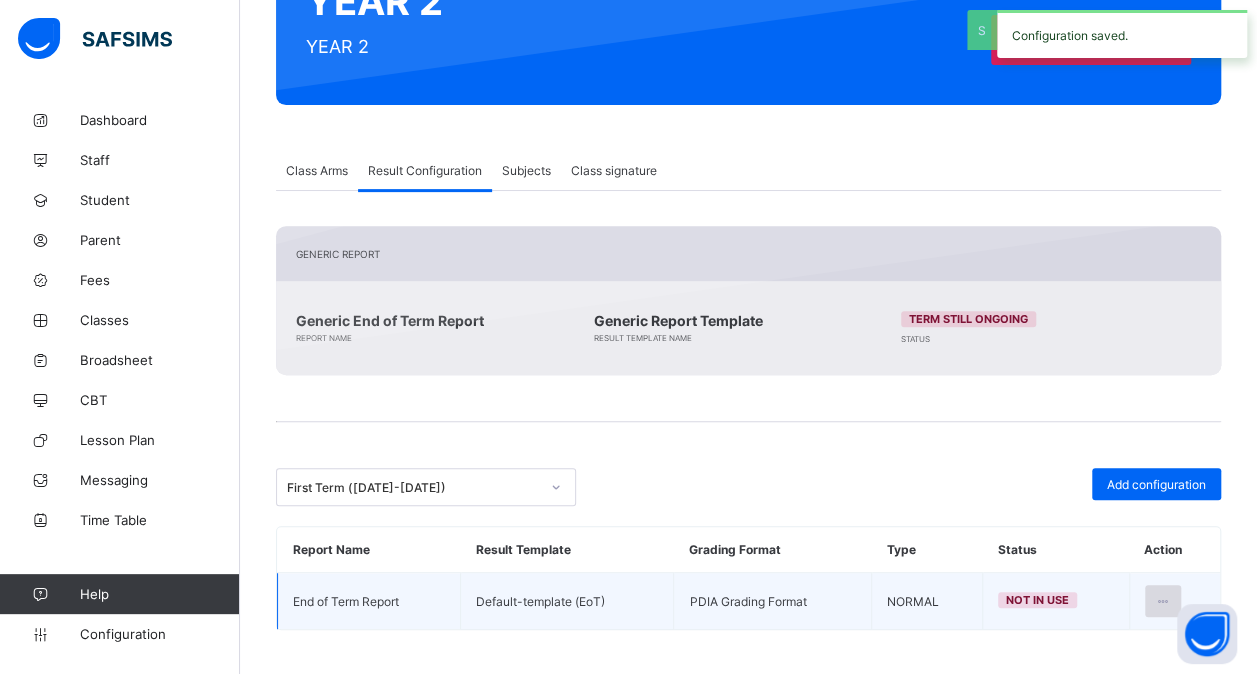
click at [1172, 594] on icon at bounding box center [1163, 601] width 17 height 15
click at [1092, 664] on li "Set in use" at bounding box center [1099, 682] width 162 height 36
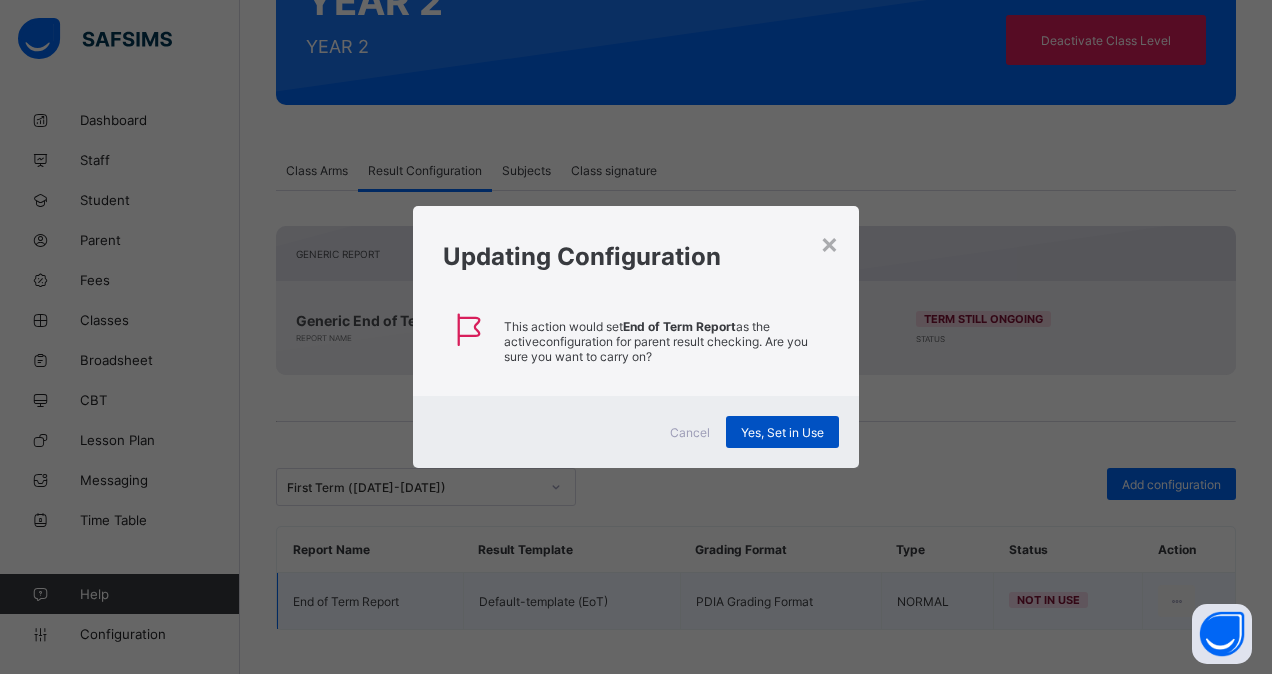
click at [799, 426] on span "Yes, Set in Use" at bounding box center [782, 432] width 83 height 15
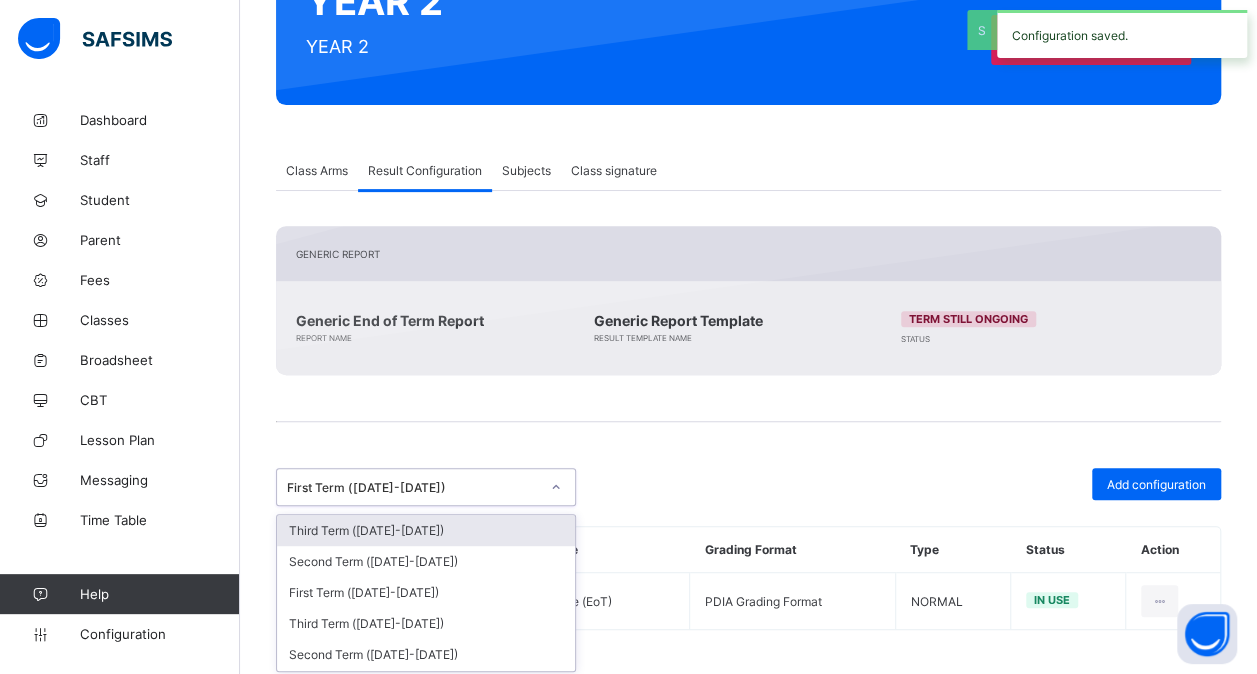
click at [481, 473] on div "First Term ([DATE]-[DATE])" at bounding box center [407, 487] width 260 height 28
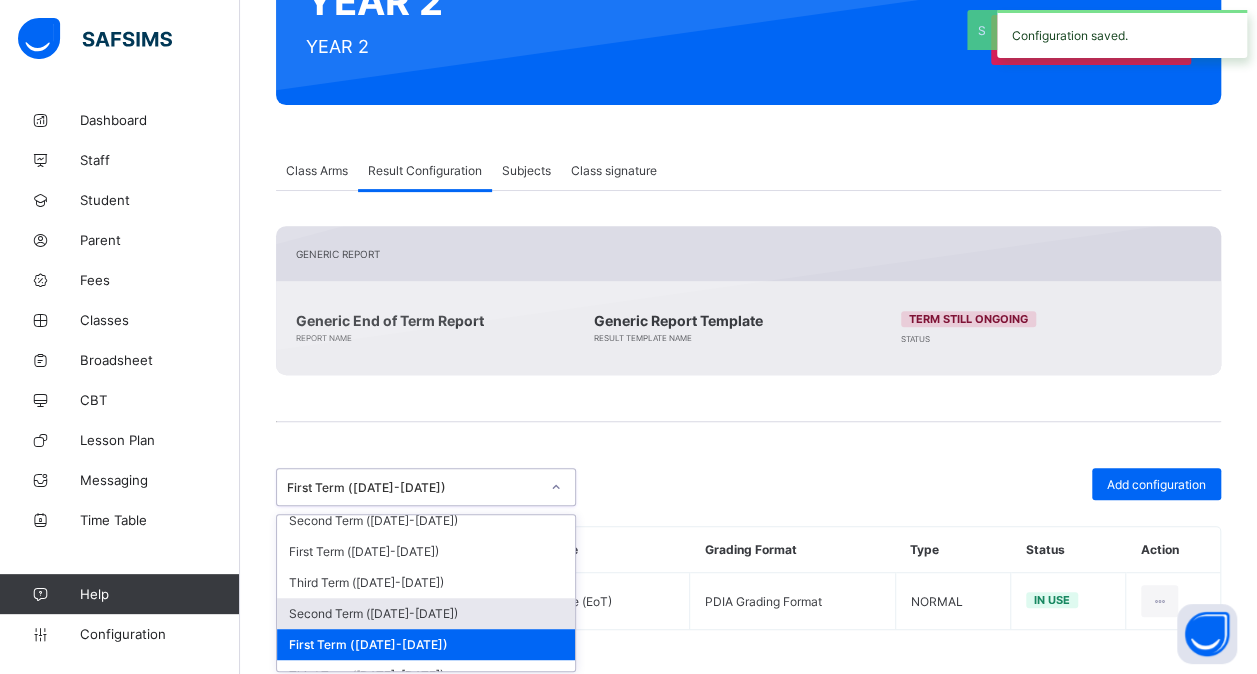
scroll to position [235, 0]
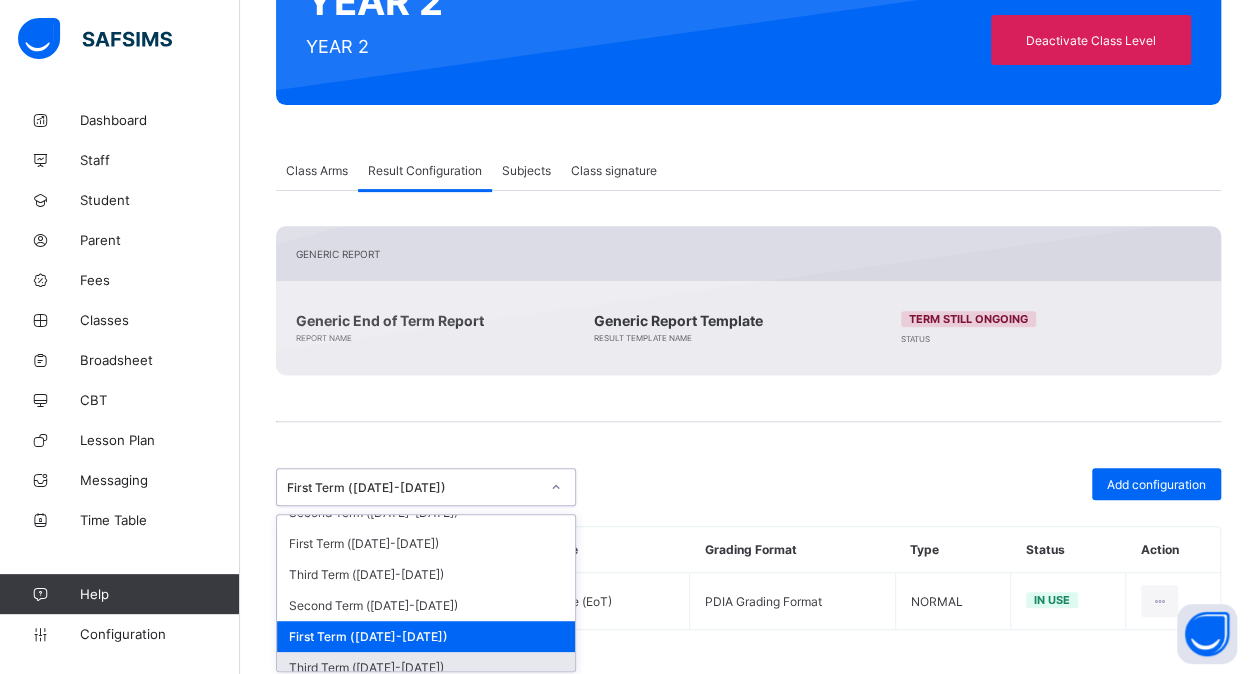
click at [405, 652] on div "Third Term ([DATE]-[DATE])" at bounding box center [426, 667] width 298 height 31
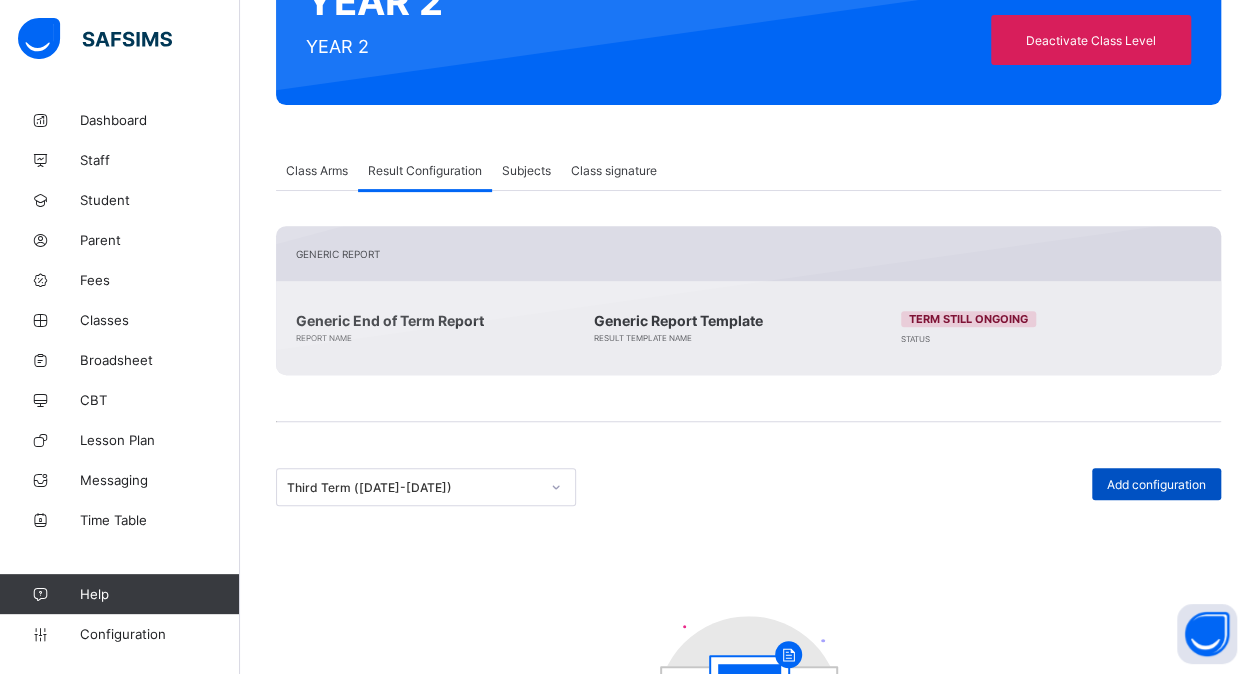
click at [1190, 482] on span "Add configuration" at bounding box center [1156, 484] width 99 height 15
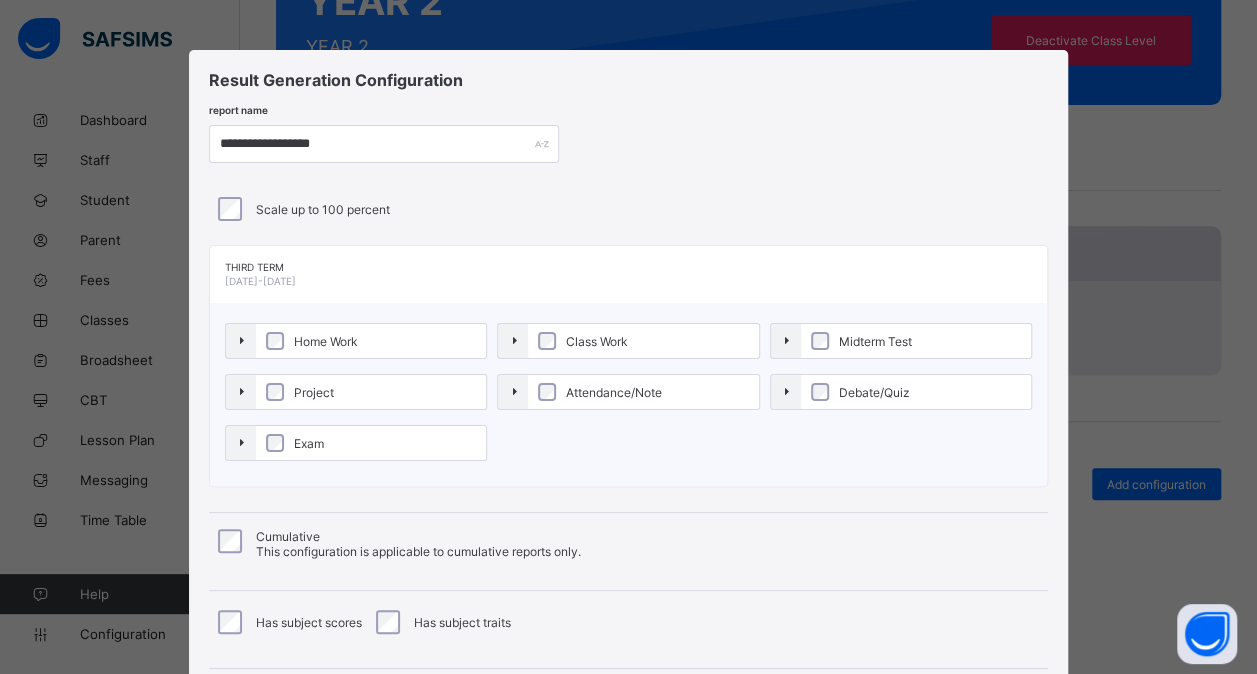
scroll to position [215, 0]
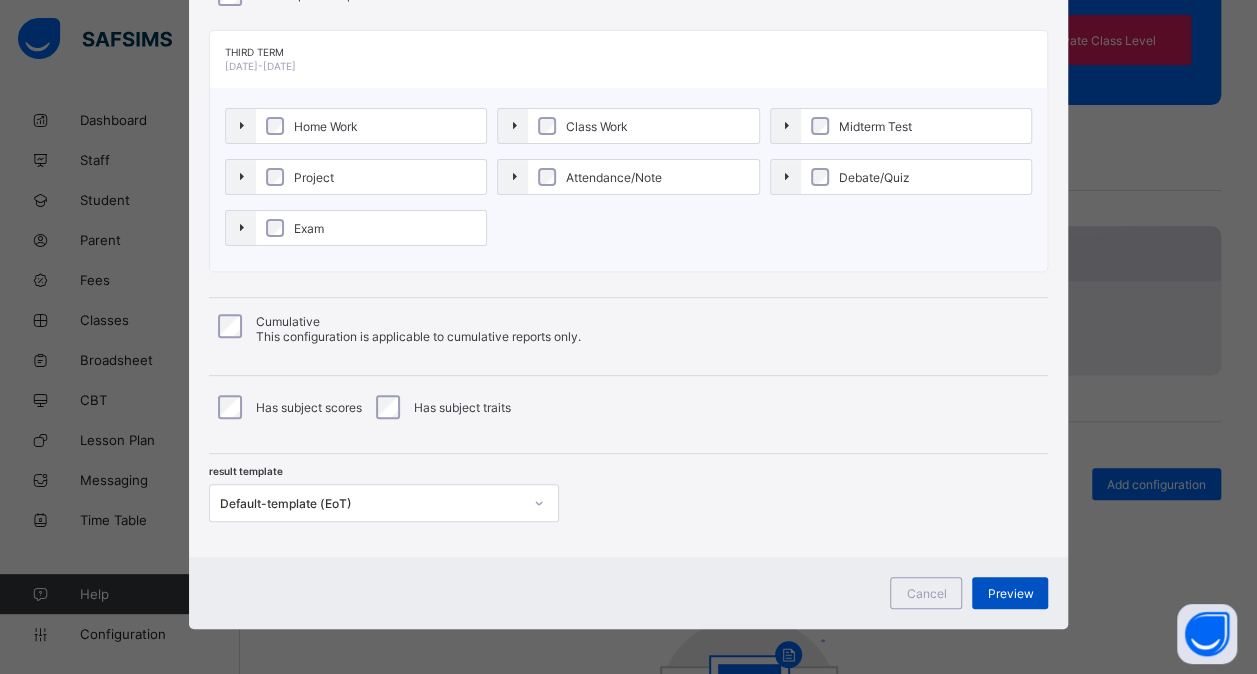
click at [1016, 588] on span "Preview" at bounding box center [1010, 593] width 46 height 15
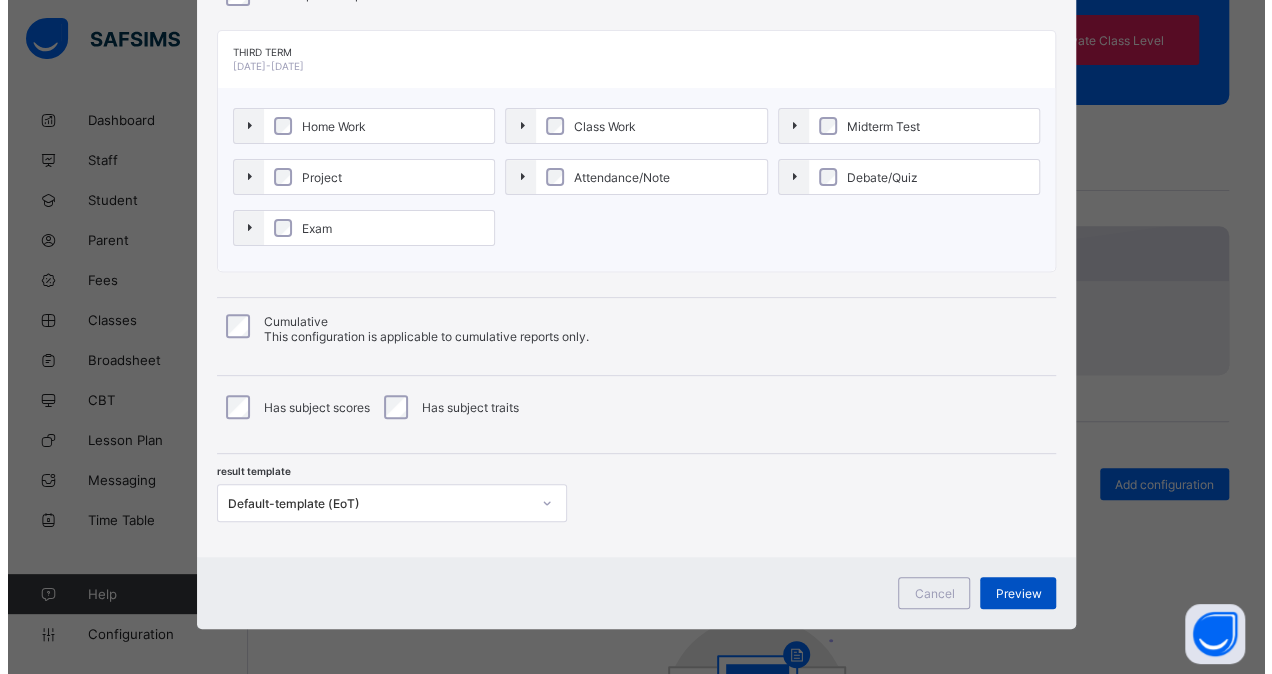
scroll to position [0, 0]
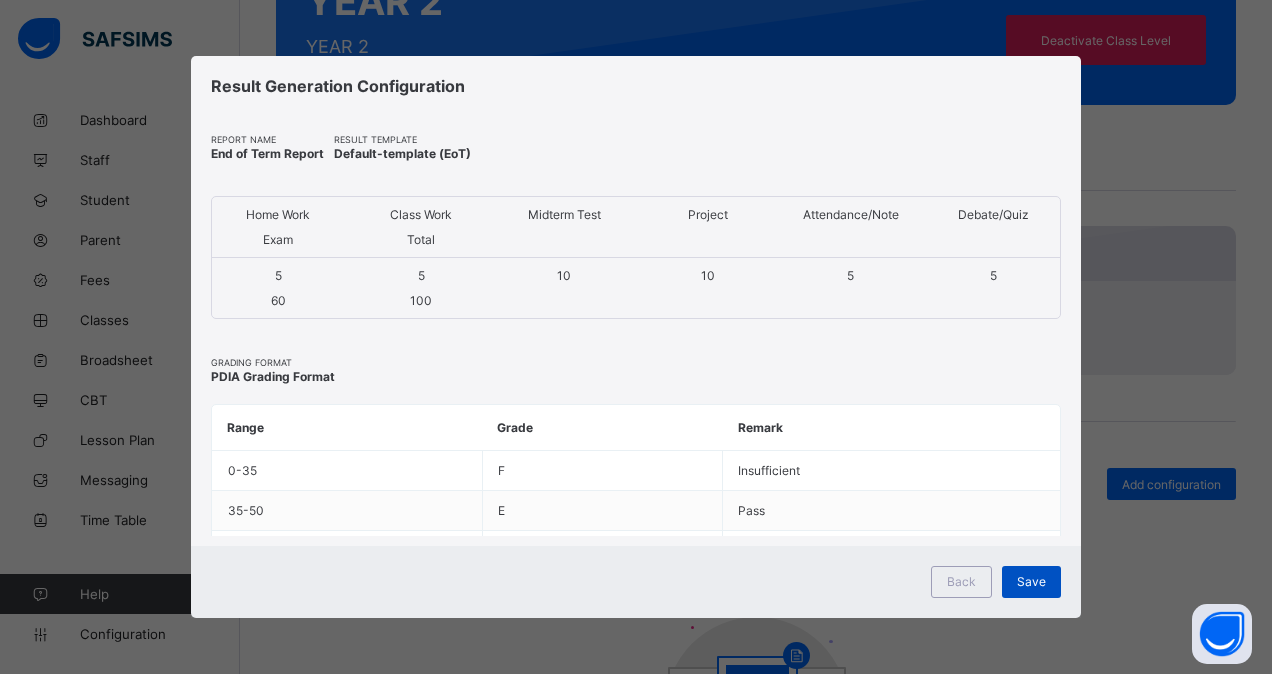
click at [1030, 585] on span "Save" at bounding box center [1031, 581] width 29 height 15
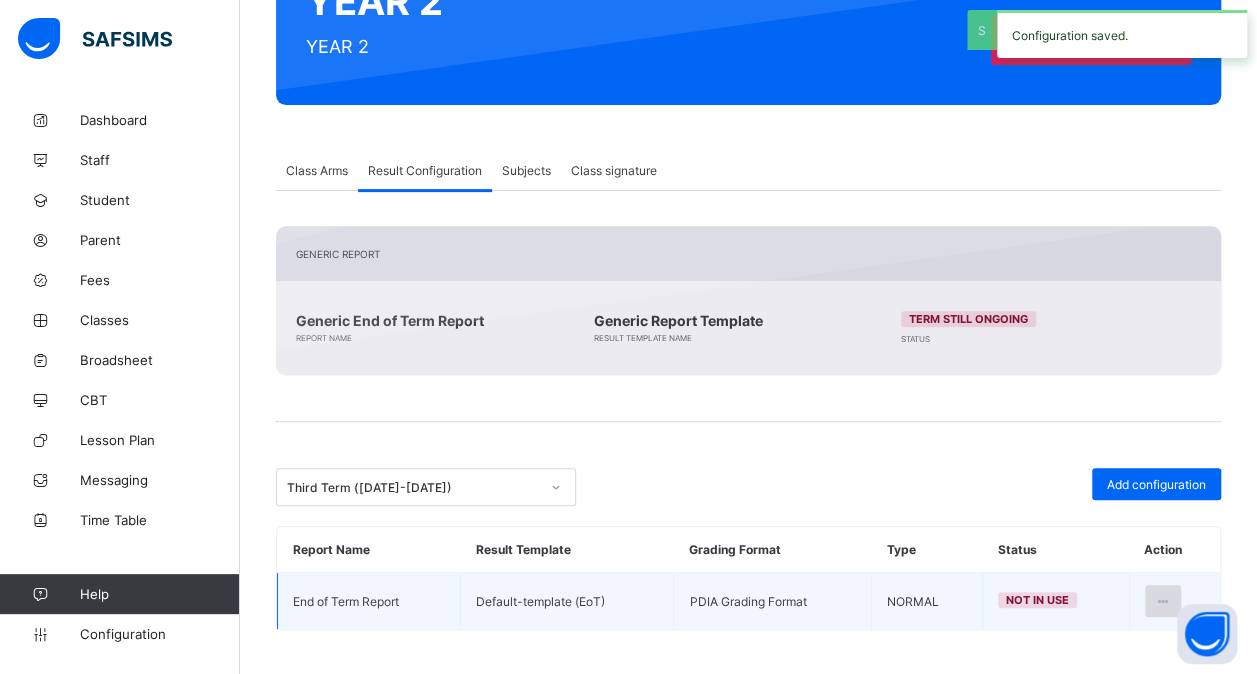
click at [1168, 594] on icon at bounding box center [1163, 601] width 17 height 15
click at [1104, 664] on li "Set in use" at bounding box center [1099, 682] width 162 height 36
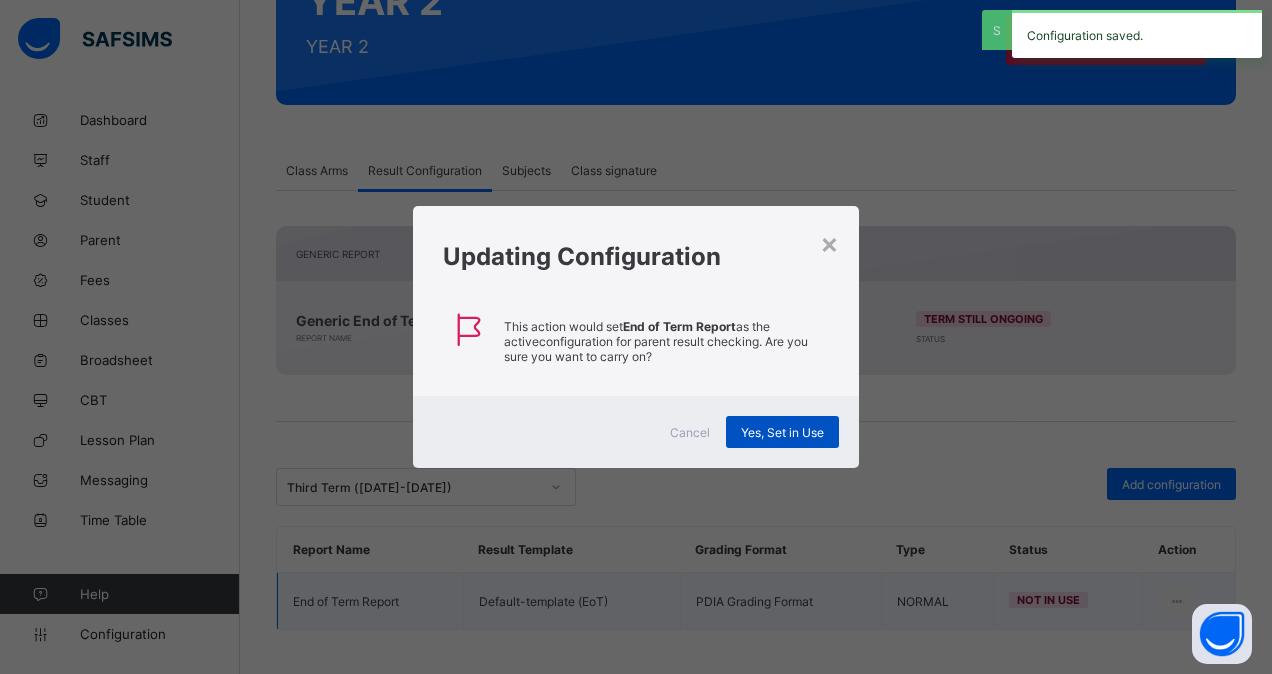
click at [812, 435] on span "Yes, Set in Use" at bounding box center [782, 432] width 83 height 15
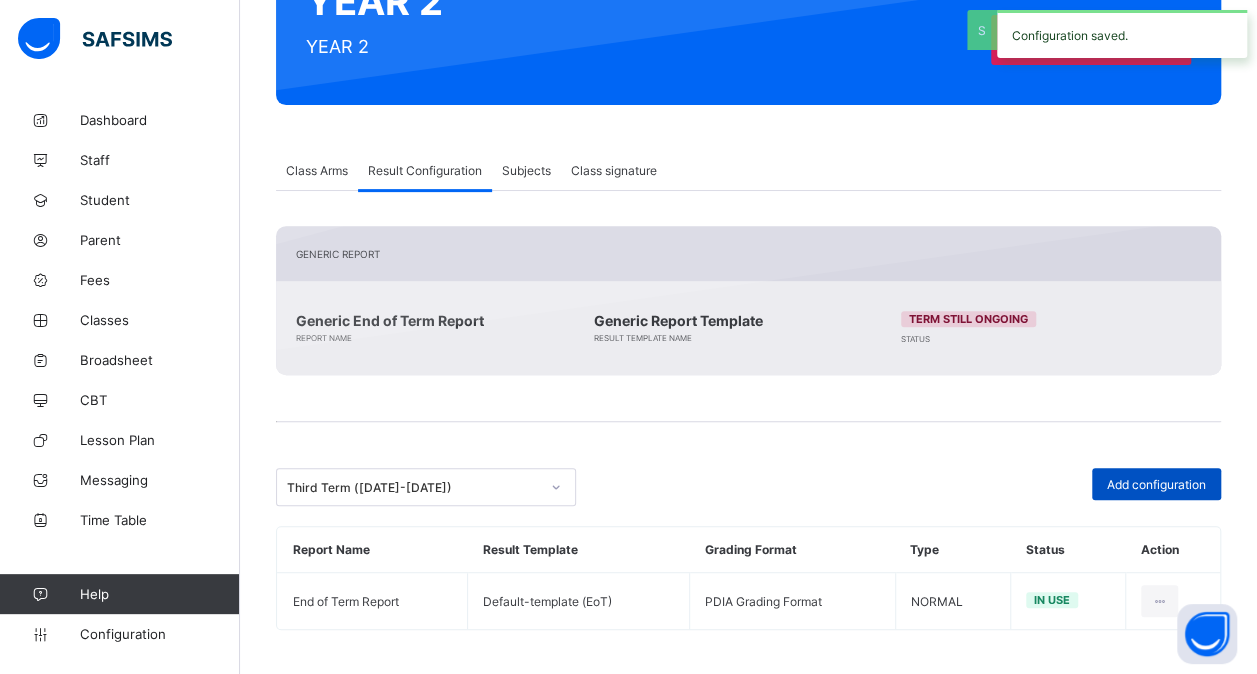
click at [1132, 477] on span "Add configuration" at bounding box center [1156, 484] width 99 height 15
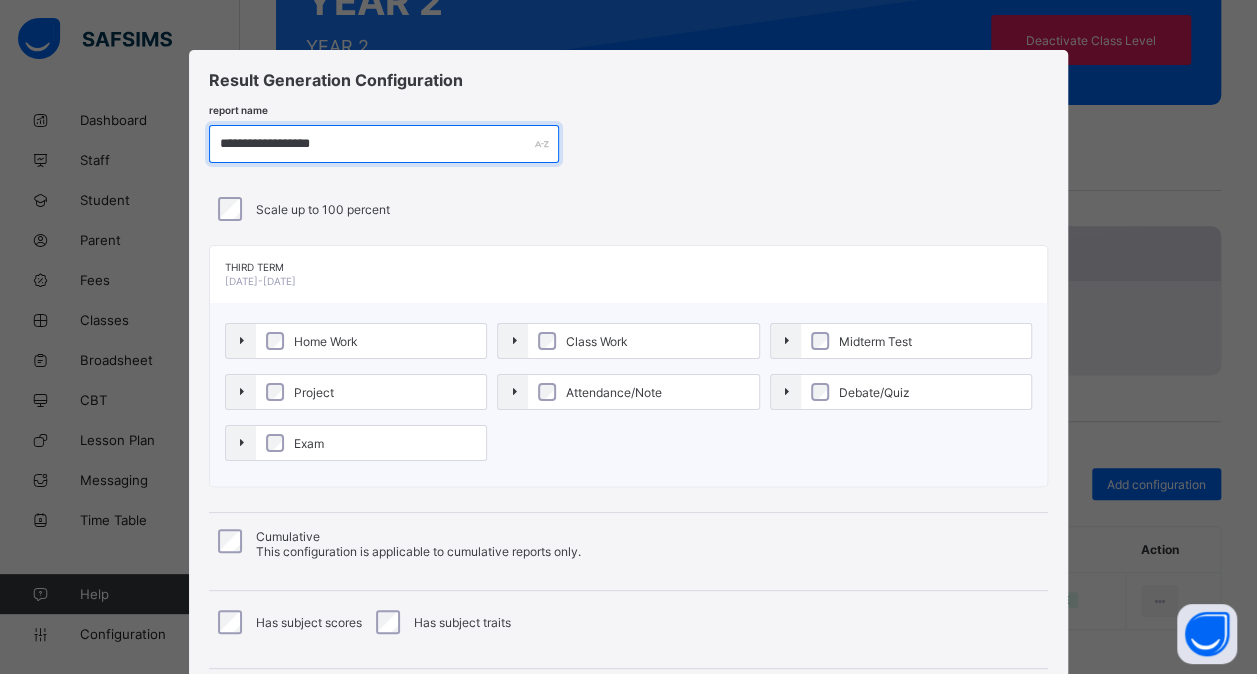
click at [279, 140] on input "**********" at bounding box center [384, 144] width 350 height 38
type input "**********"
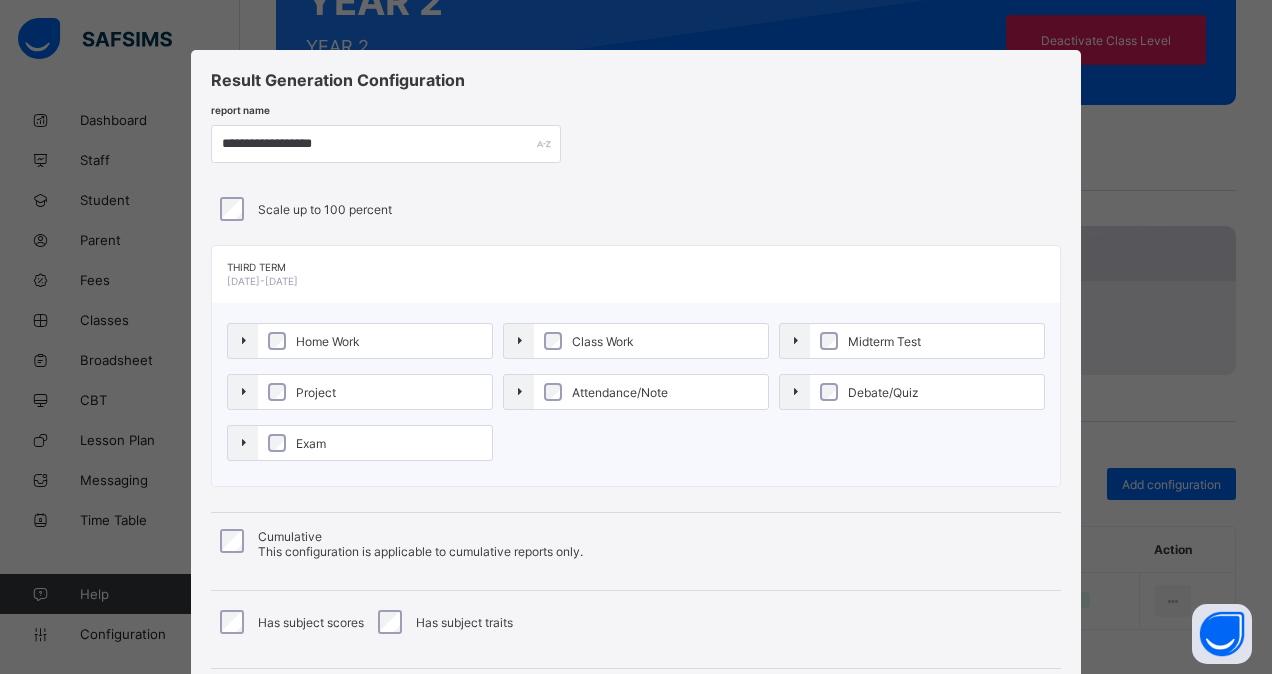
click at [427, 197] on div "Scale up to 100 percent" at bounding box center [636, 209] width 840 height 24
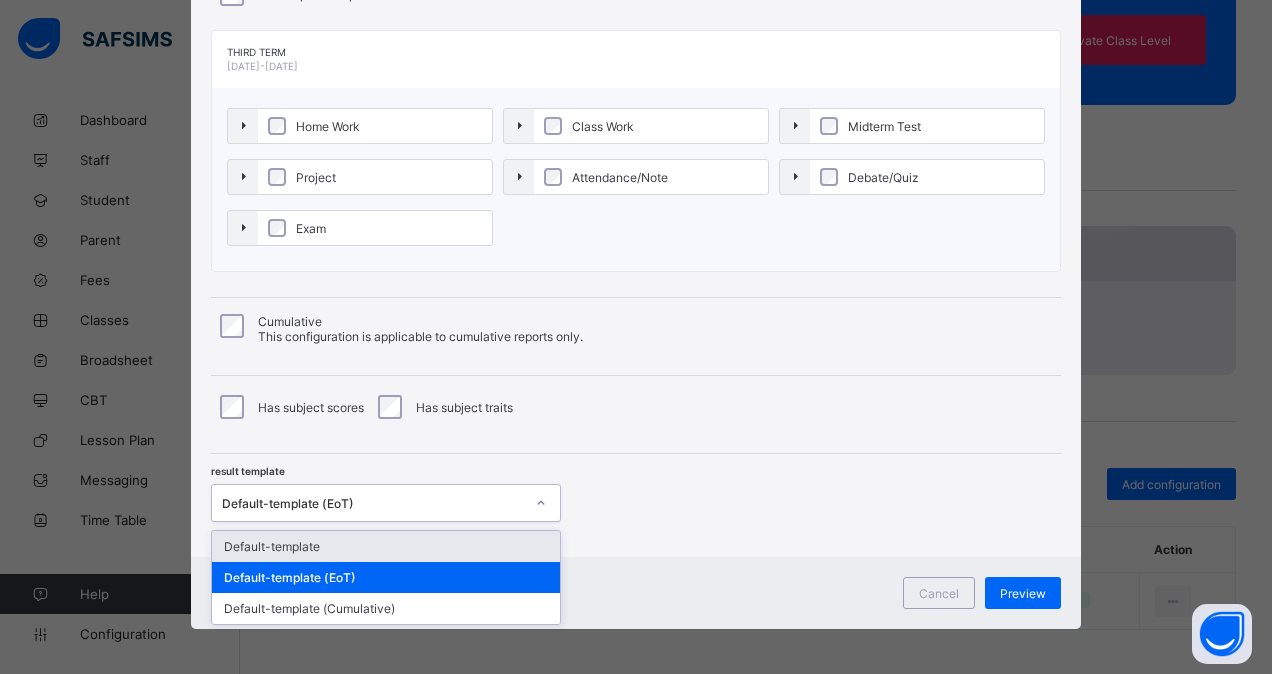
click at [461, 507] on div "Default-template (EoT)" at bounding box center [367, 503] width 310 height 28
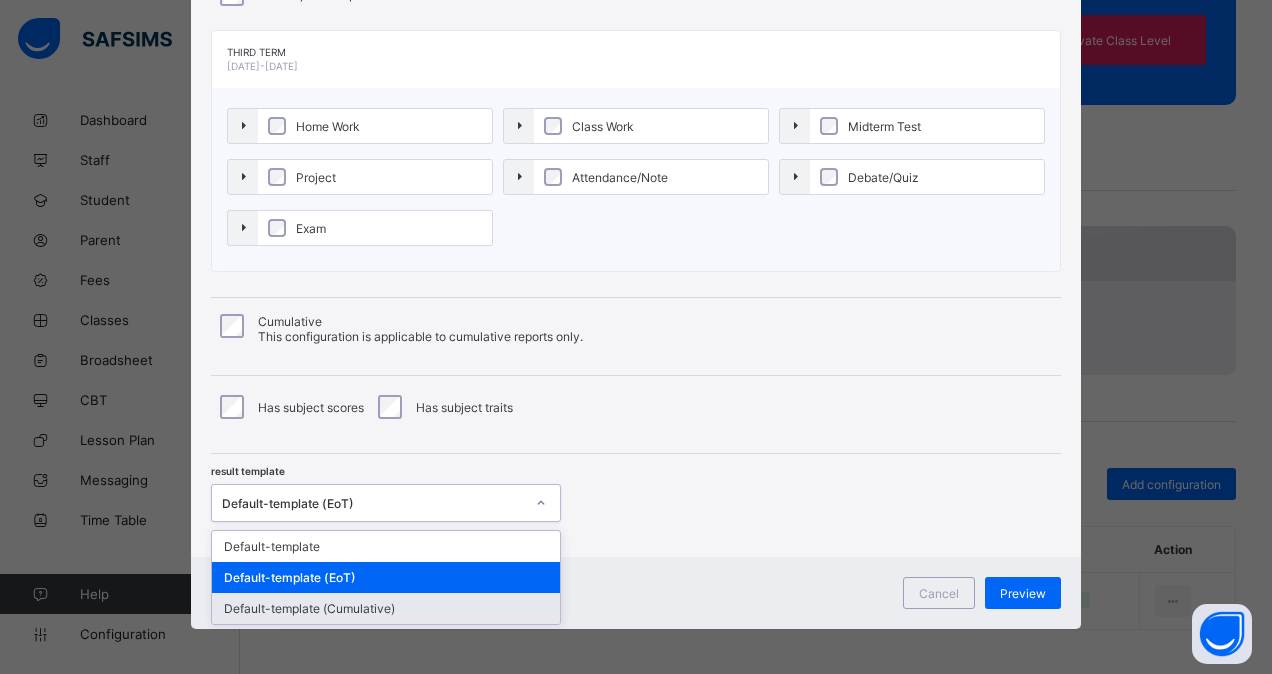
click at [428, 598] on div "Default-template (Cumulative)" at bounding box center [386, 608] width 348 height 31
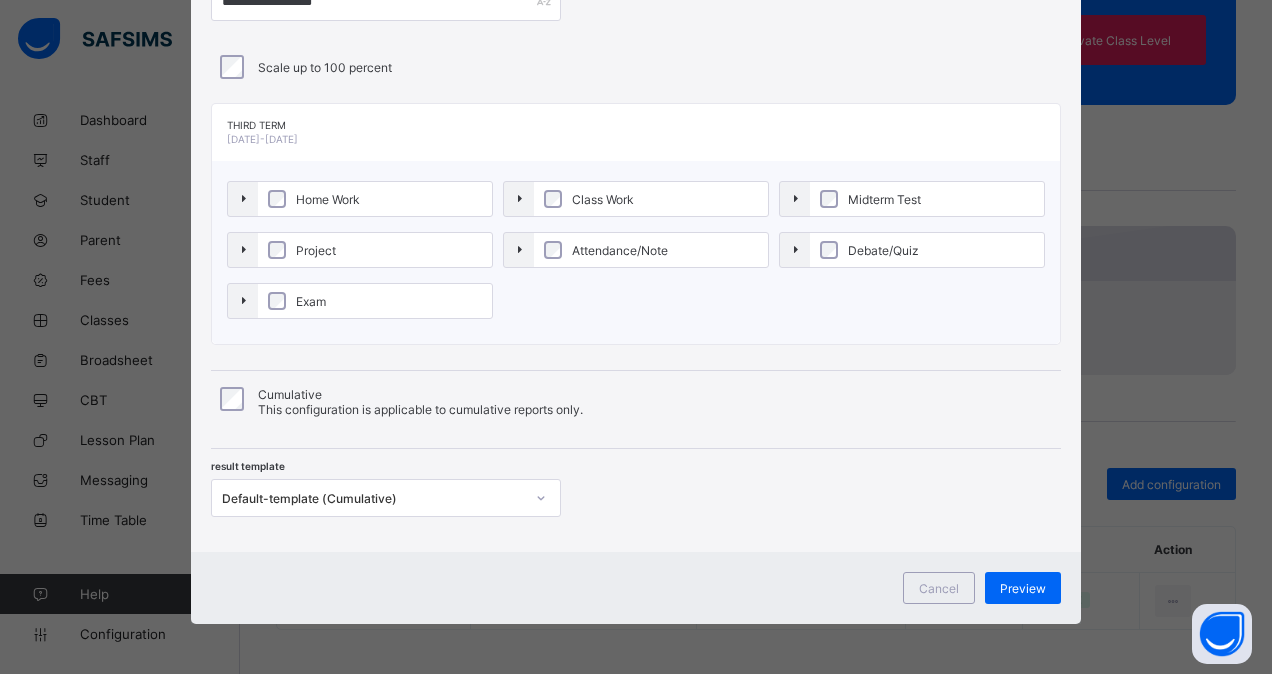
scroll to position [138, 0]
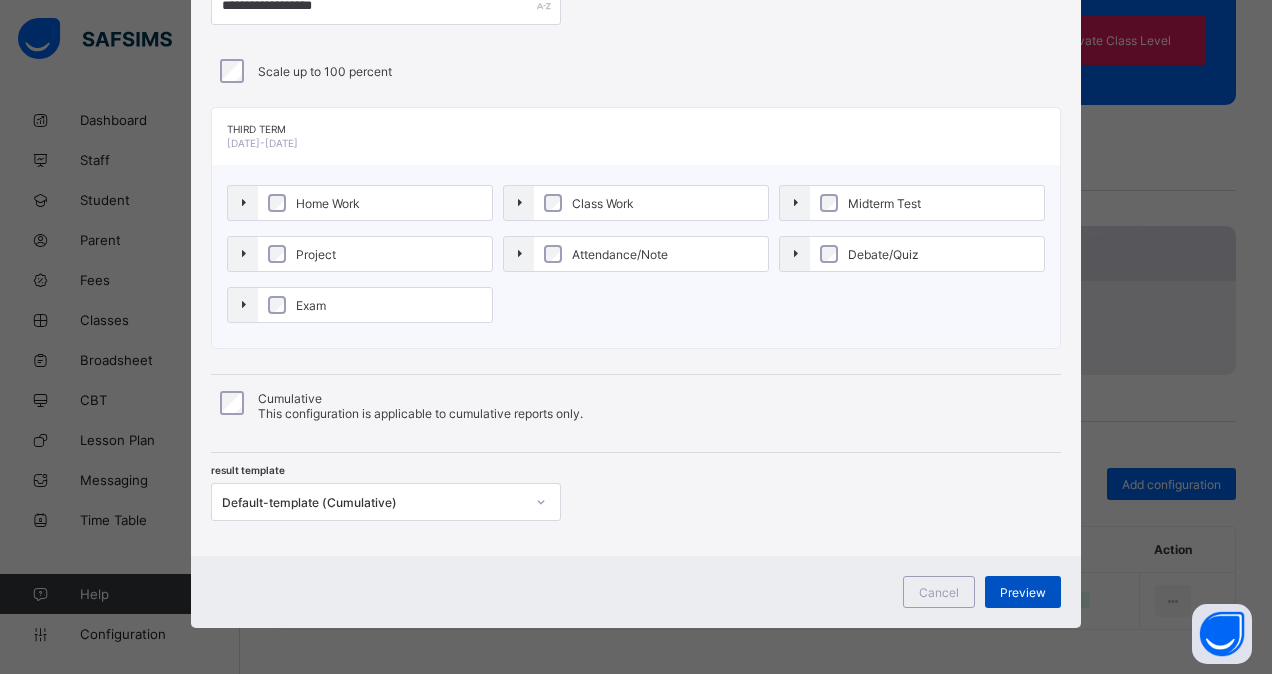
click at [1017, 589] on span "Preview" at bounding box center [1023, 592] width 46 height 15
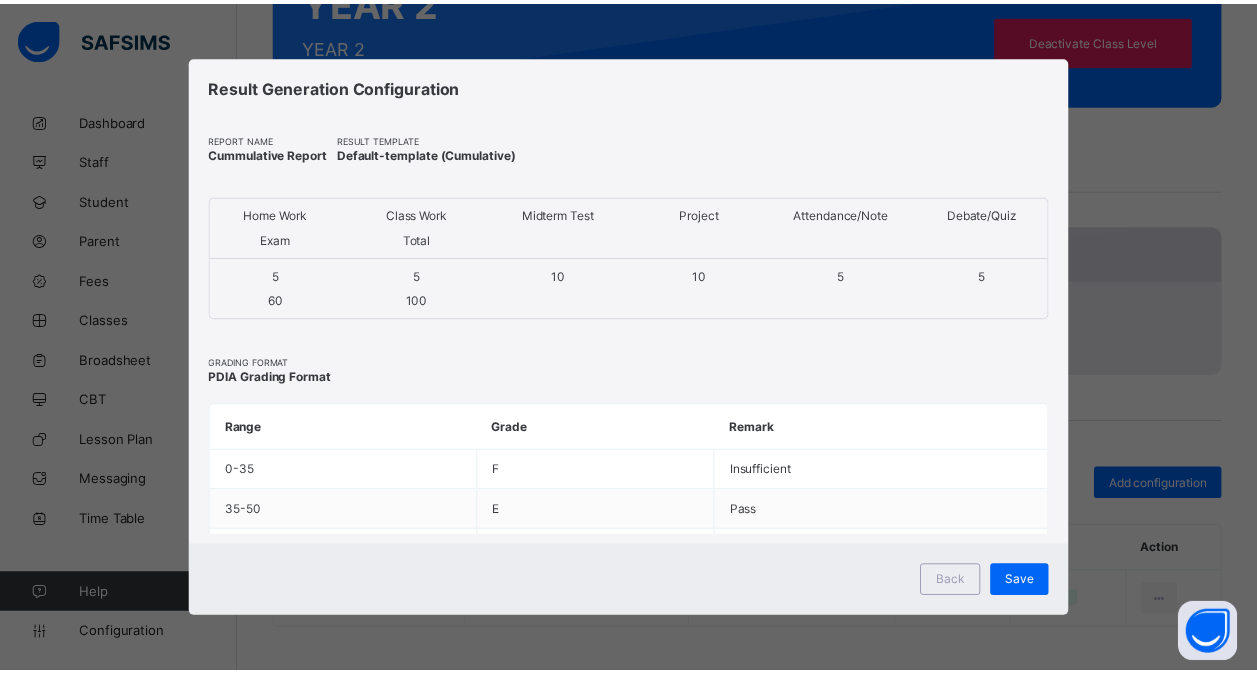
scroll to position [0, 0]
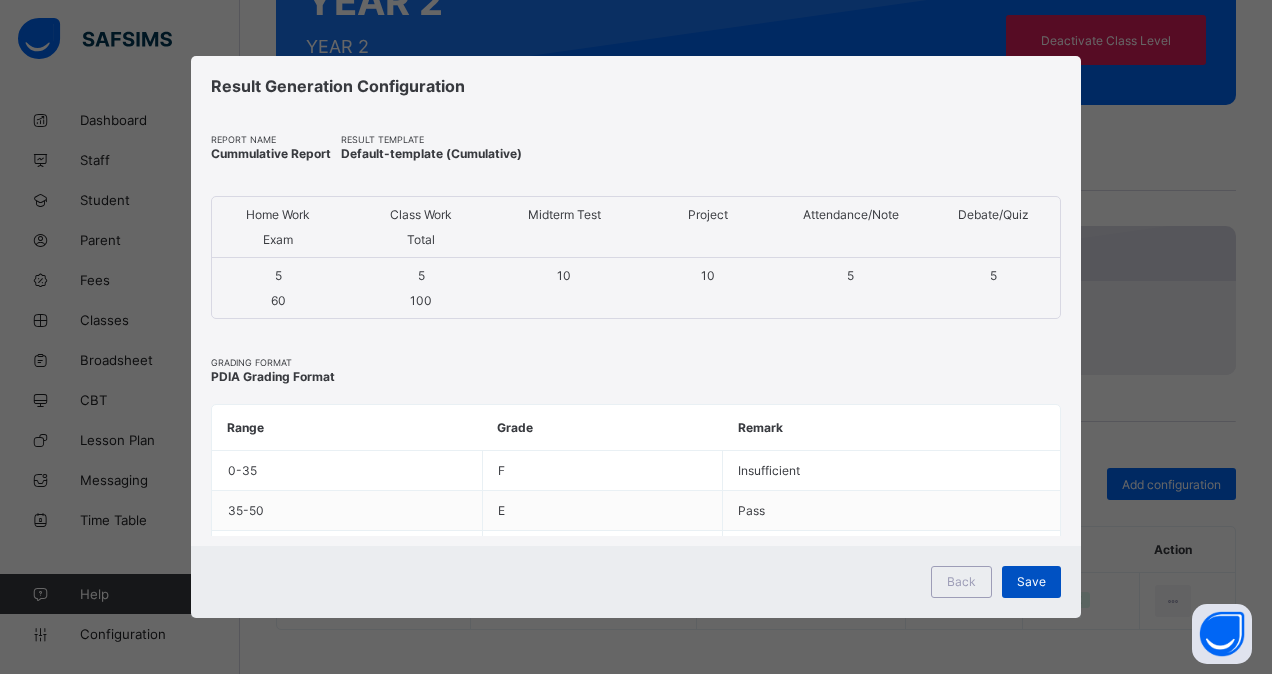
click at [1034, 584] on span "Save" at bounding box center [1031, 581] width 29 height 15
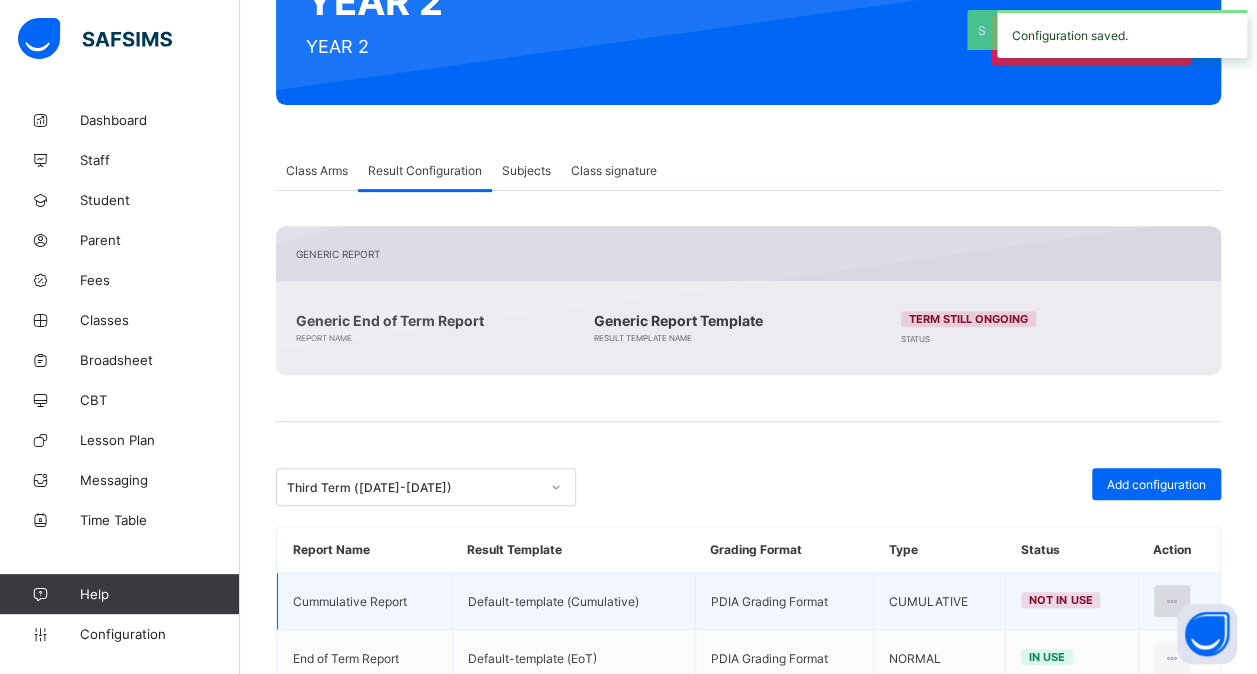
click at [1186, 586] on div at bounding box center [1172, 601] width 37 height 32
click at [1113, 672] on div "Set in use" at bounding box center [1123, 682] width 116 height 20
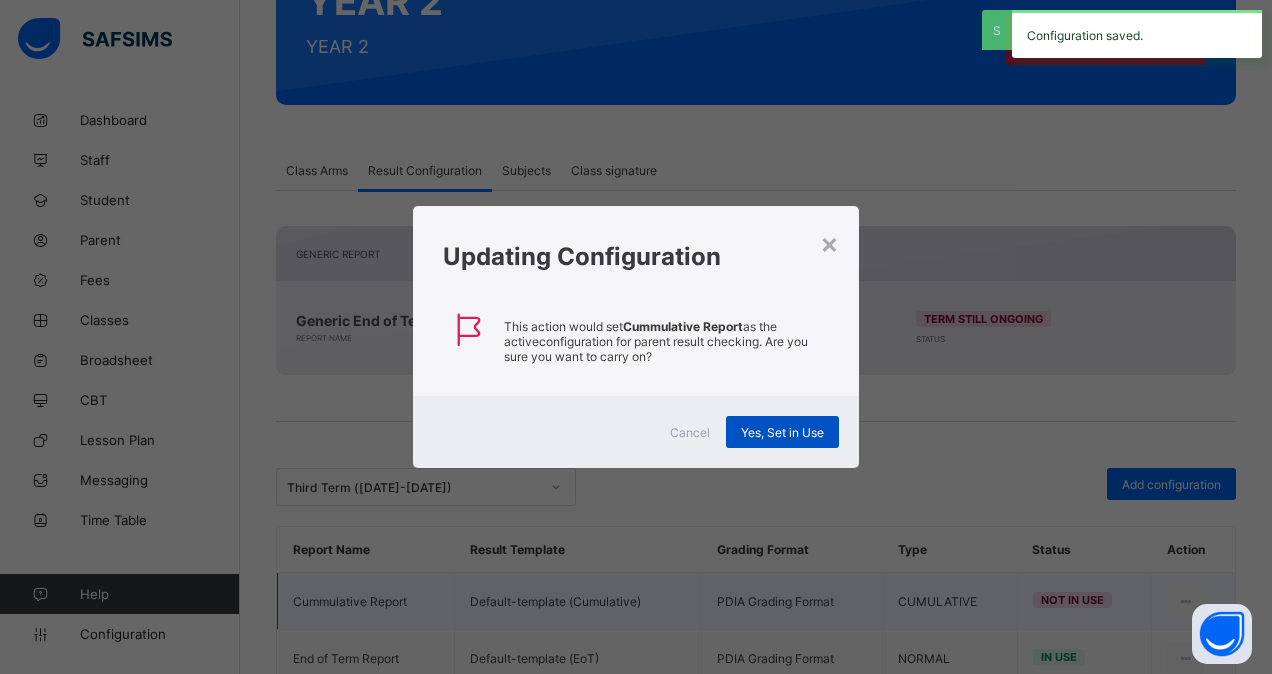
click at [773, 425] on span "Yes, Set in Use" at bounding box center [782, 432] width 83 height 15
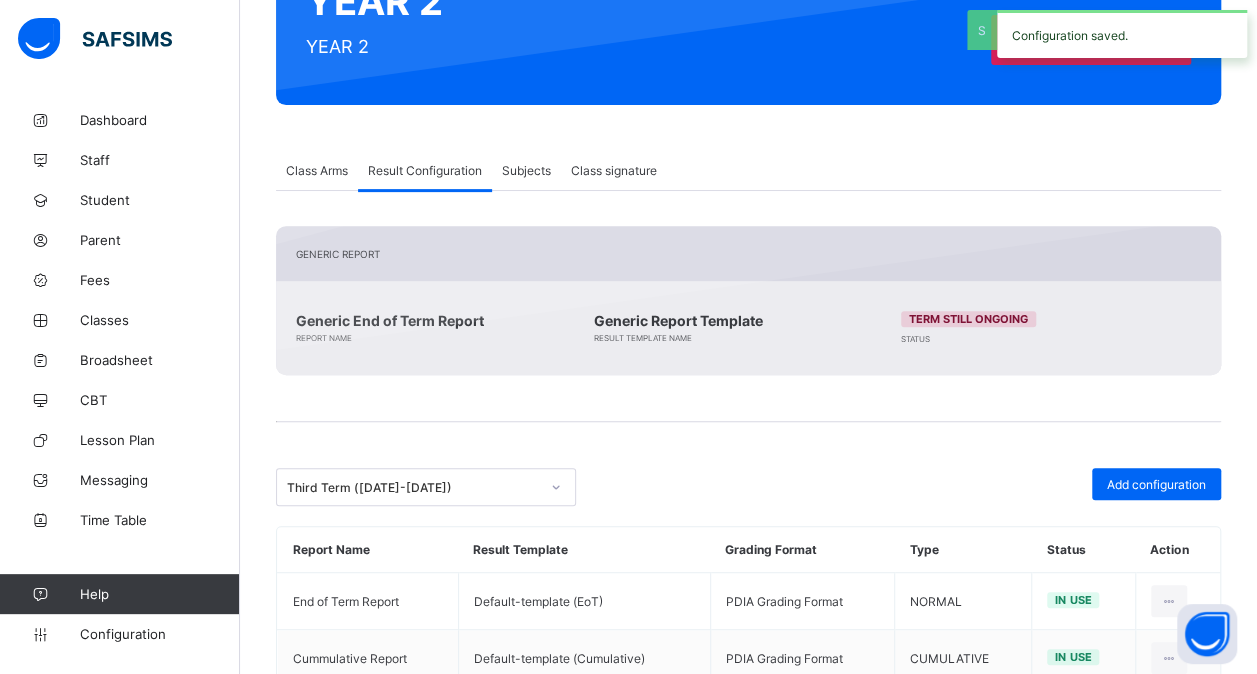
scroll to position [317, 0]
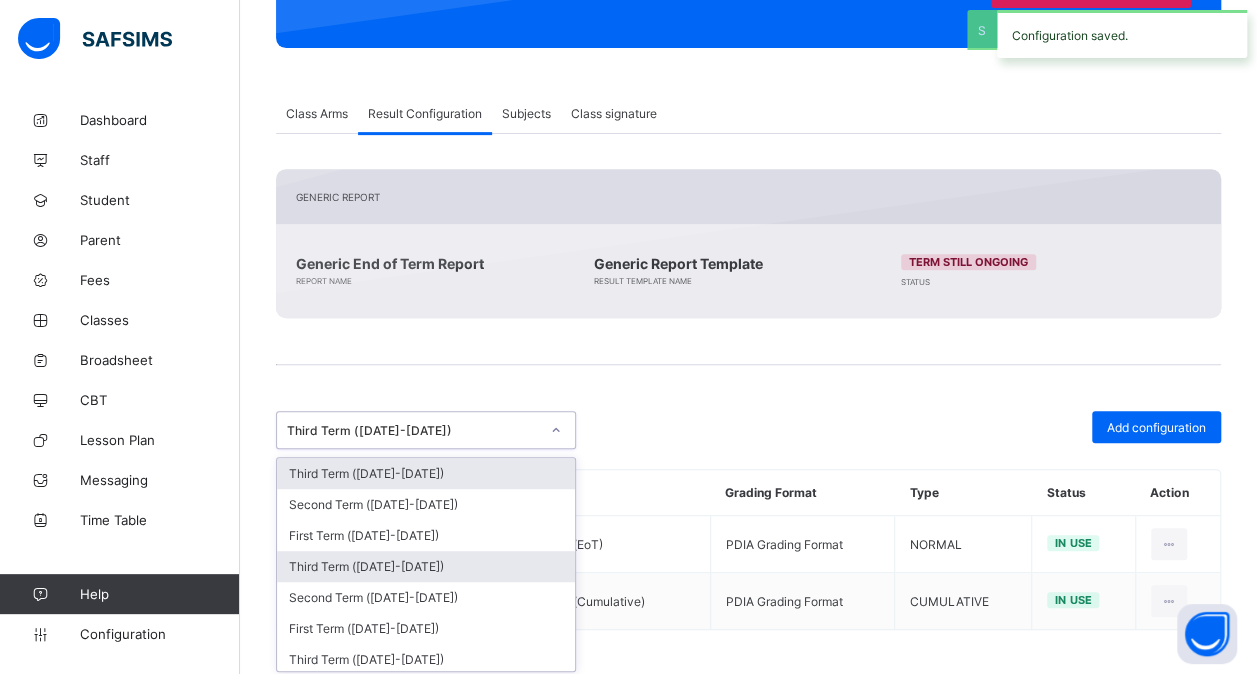
drag, startPoint x: 443, startPoint y: 482, endPoint x: 446, endPoint y: 571, distance: 89.0
click at [446, 449] on div "option Third Term (2021-2022), selected. option Third Term (2025-2026) focused,…" at bounding box center [426, 430] width 300 height 38
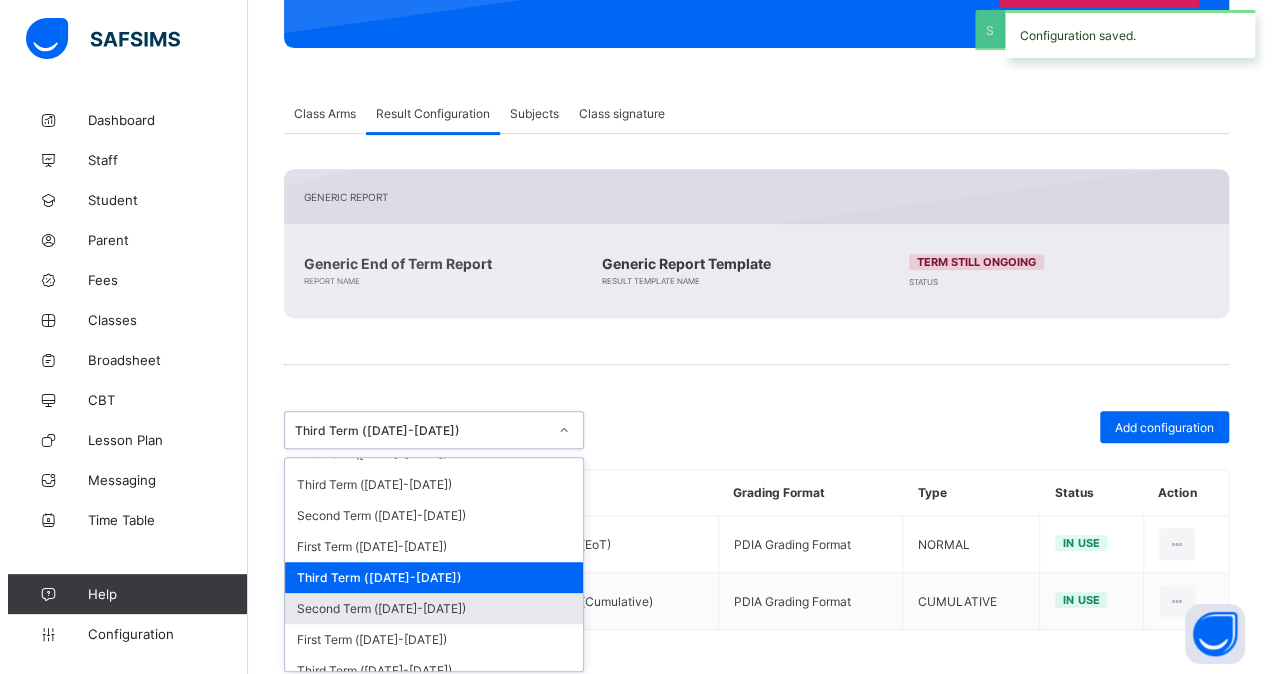
scroll to position [277, 0]
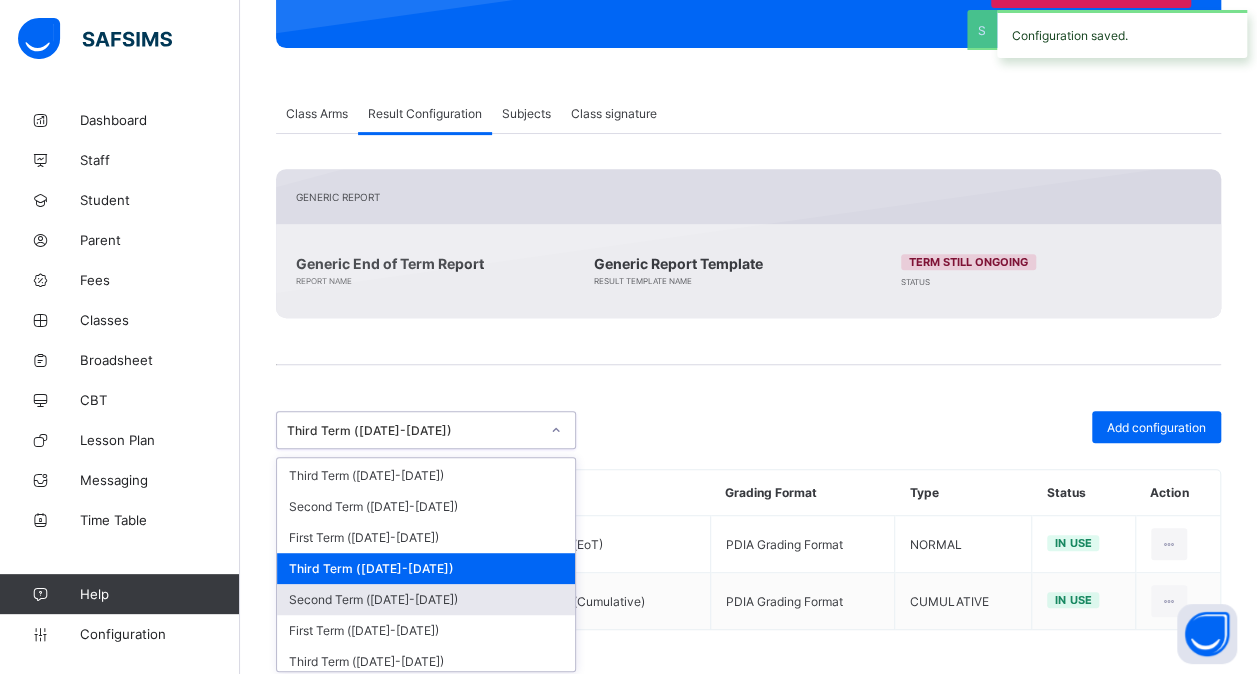
click at [434, 584] on div "Second Term ([DATE]-[DATE])" at bounding box center [426, 599] width 298 height 31
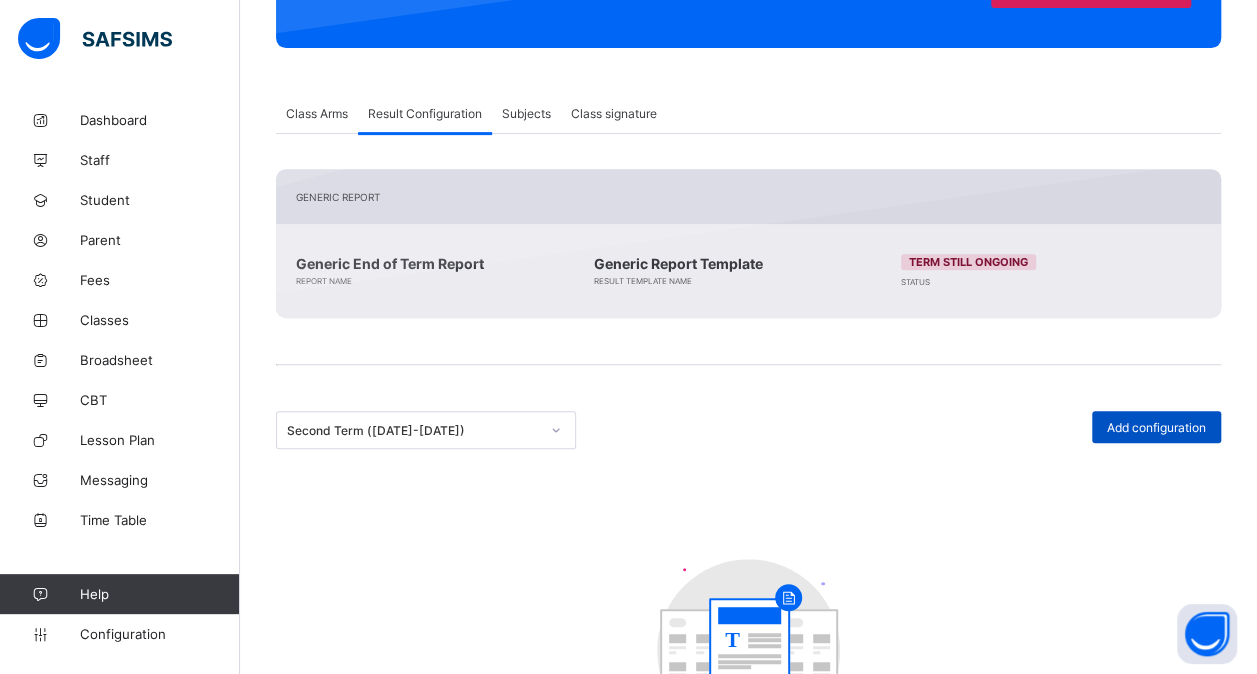
click at [1155, 433] on div "Add configuration" at bounding box center [1156, 427] width 129 height 32
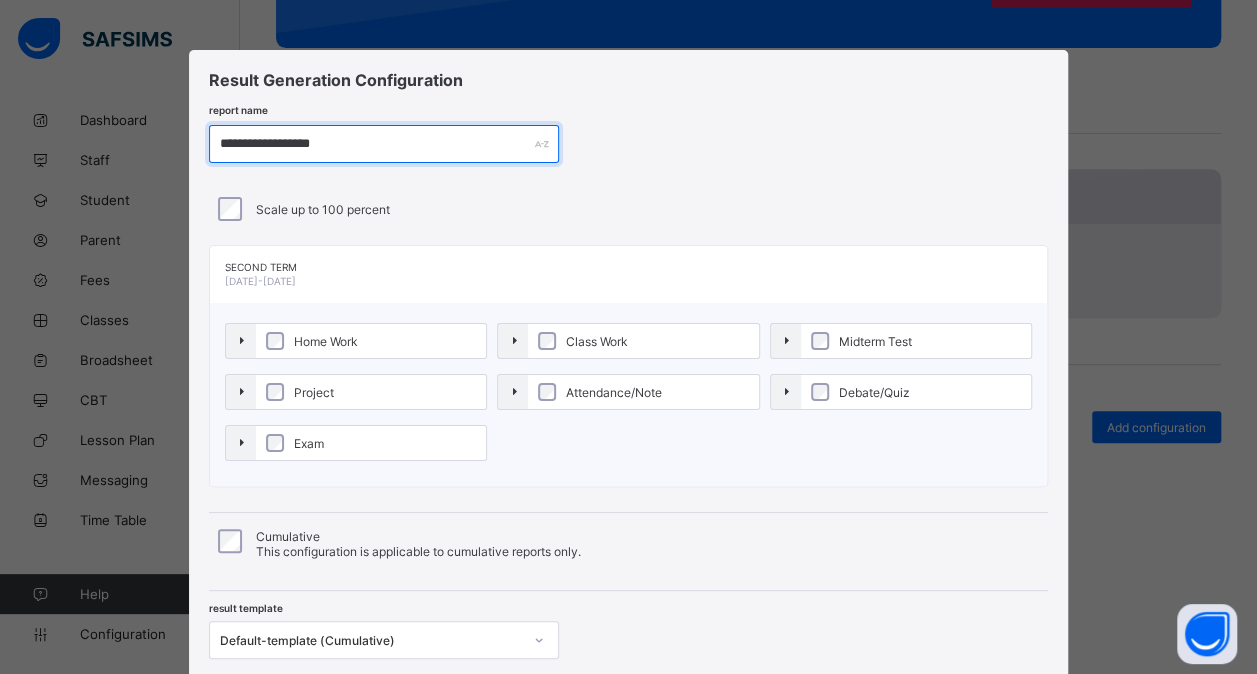
click at [320, 141] on input "**********" at bounding box center [384, 144] width 350 height 38
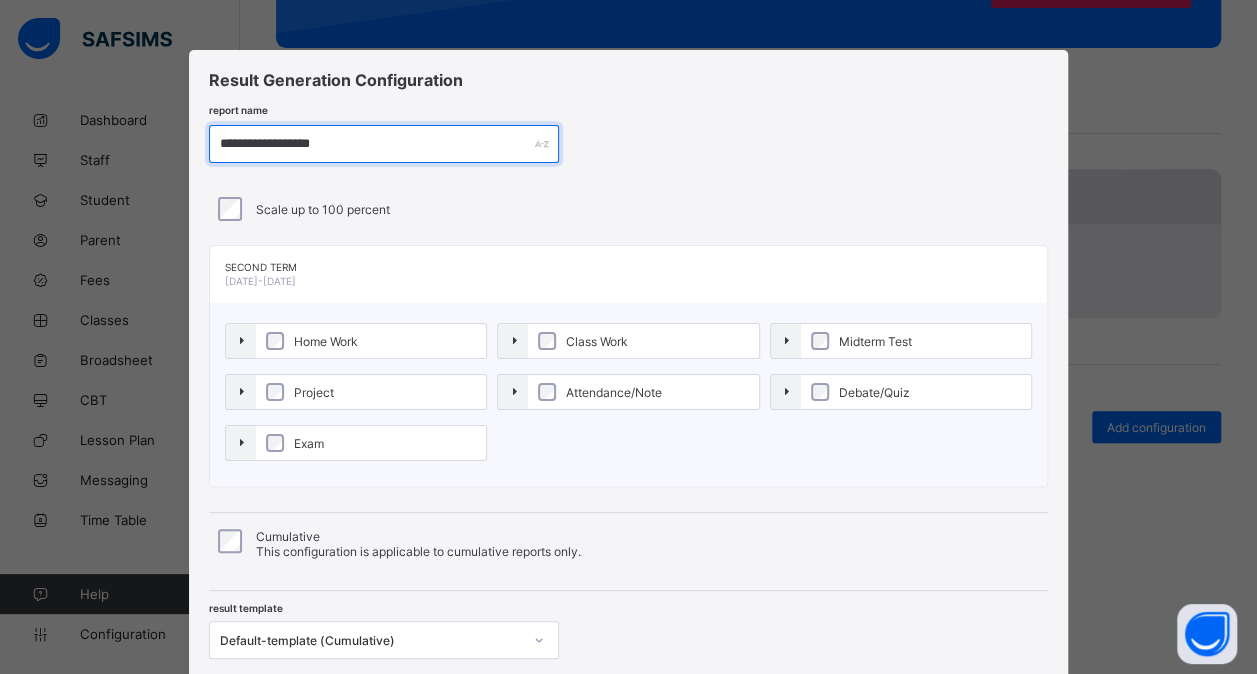
paste input "text"
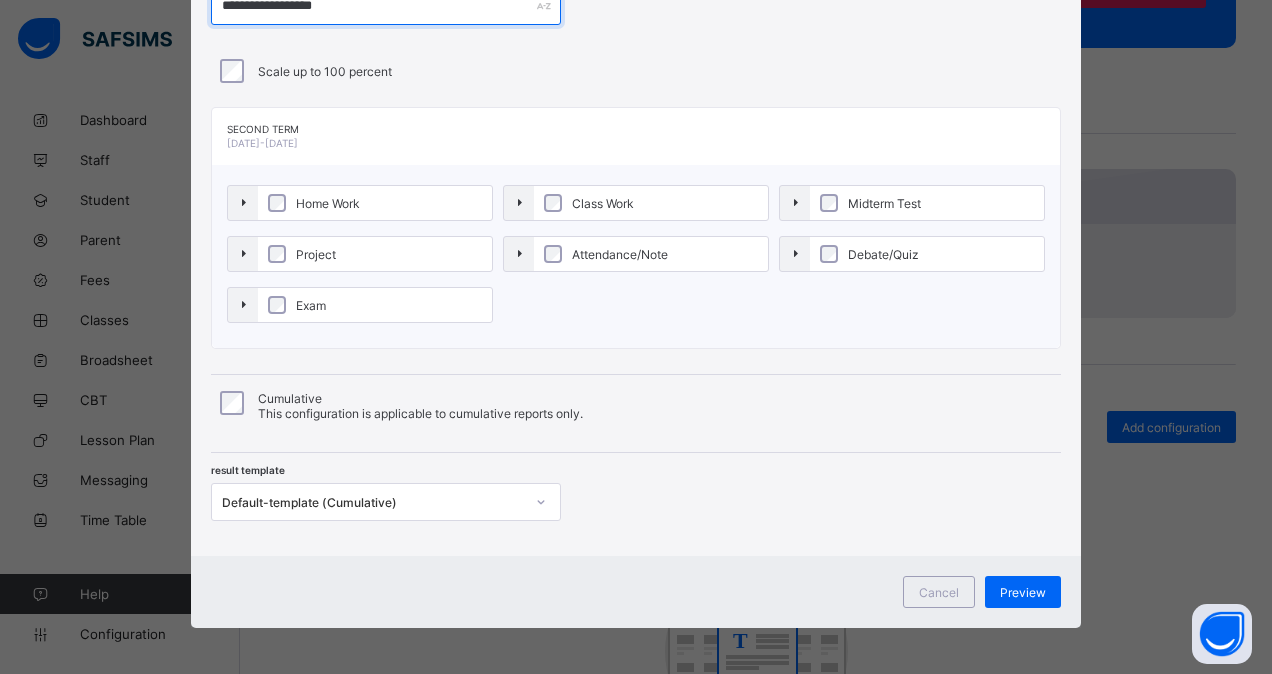
type input "**********"
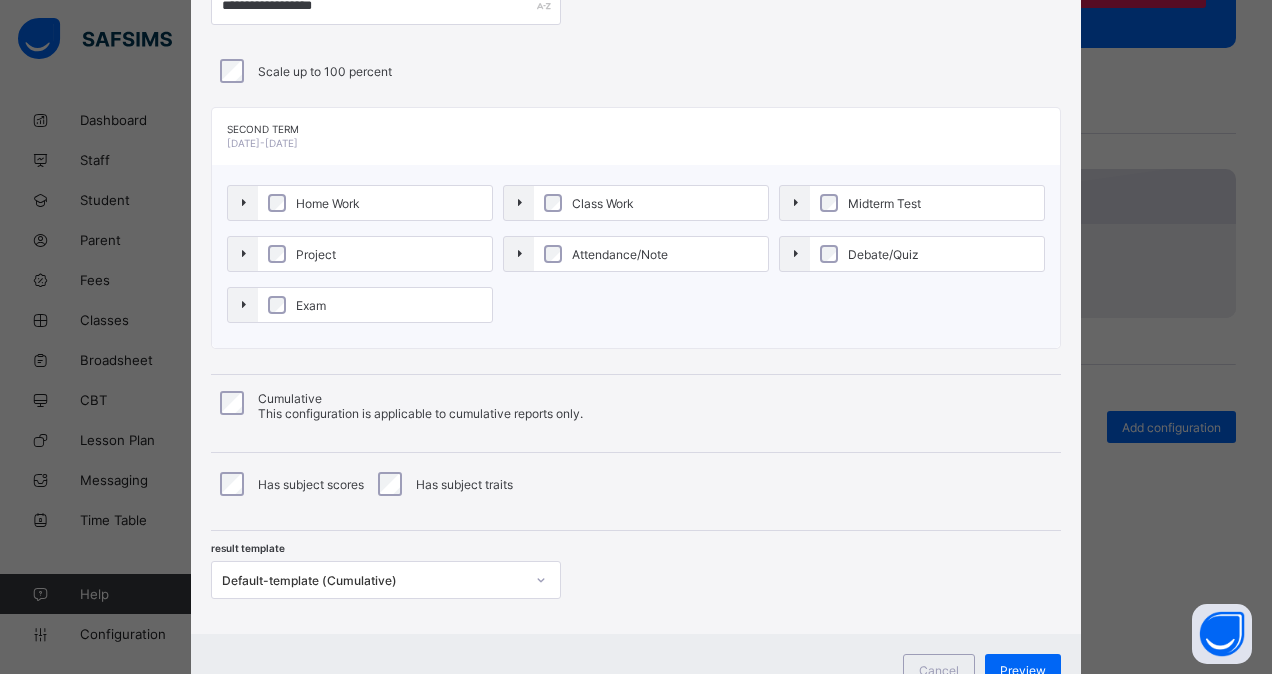
scroll to position [166, 0]
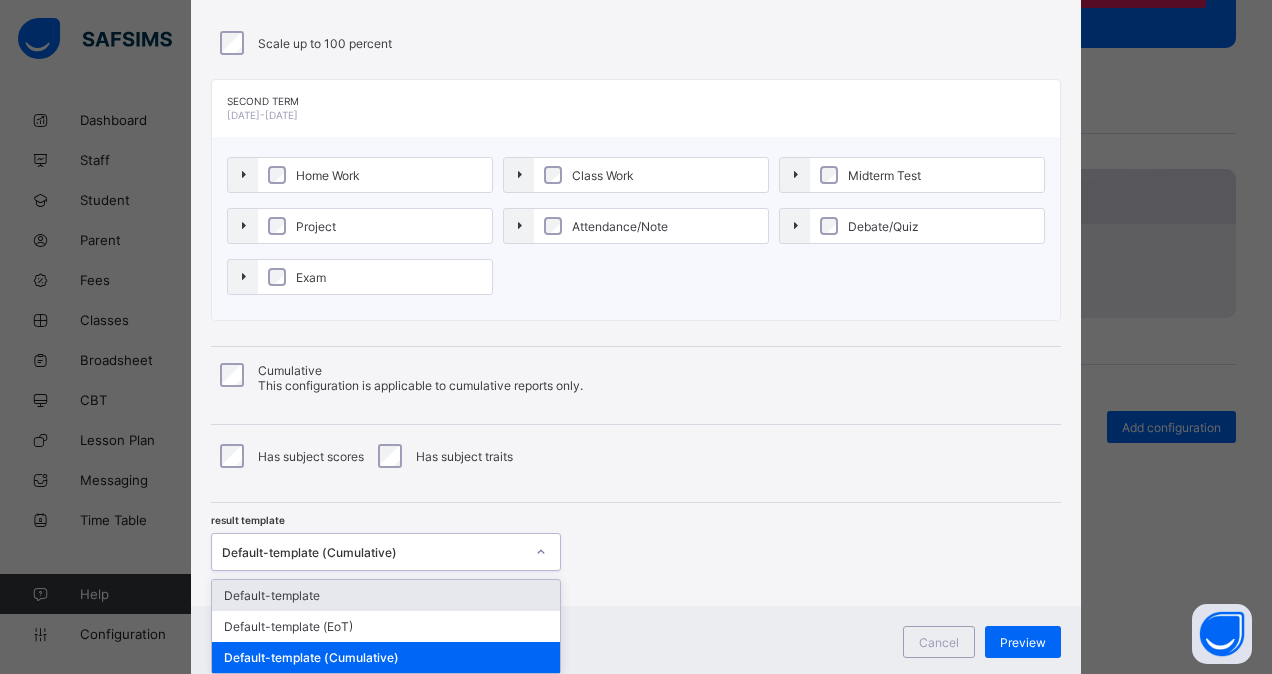
click at [336, 569] on div "**********" at bounding box center [636, 245] width 890 height 722
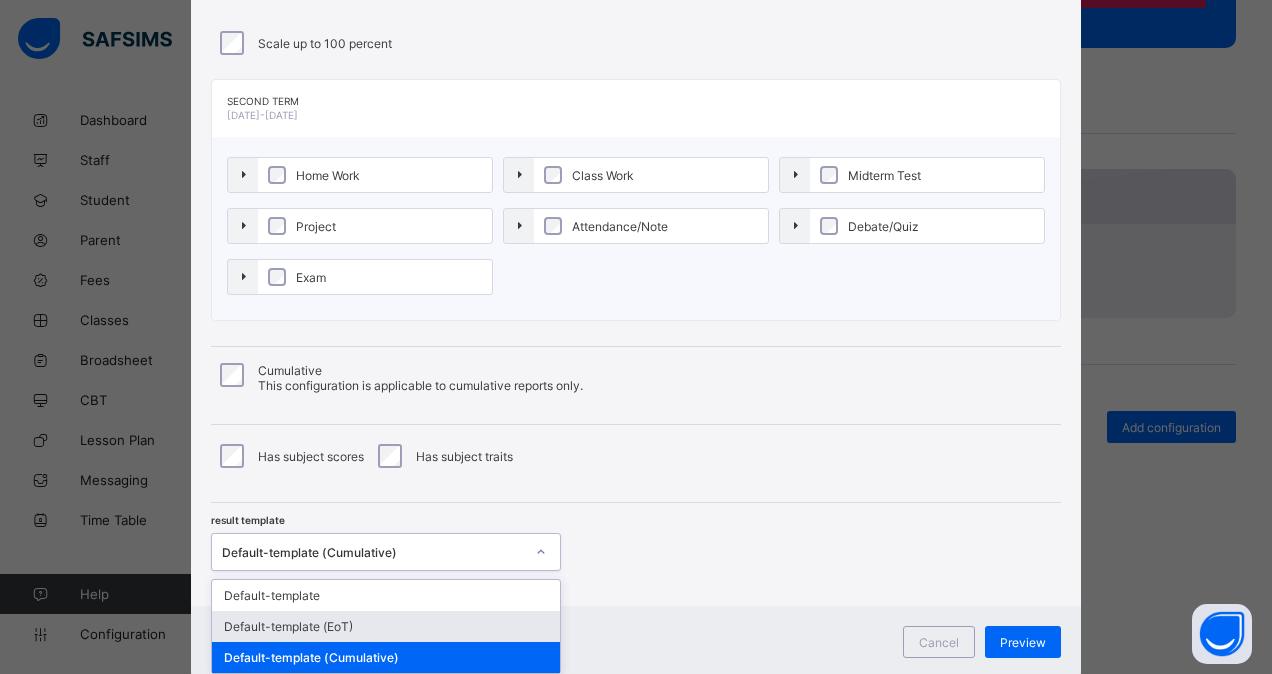
click at [322, 617] on div "Default-template (EoT)" at bounding box center [386, 626] width 348 height 31
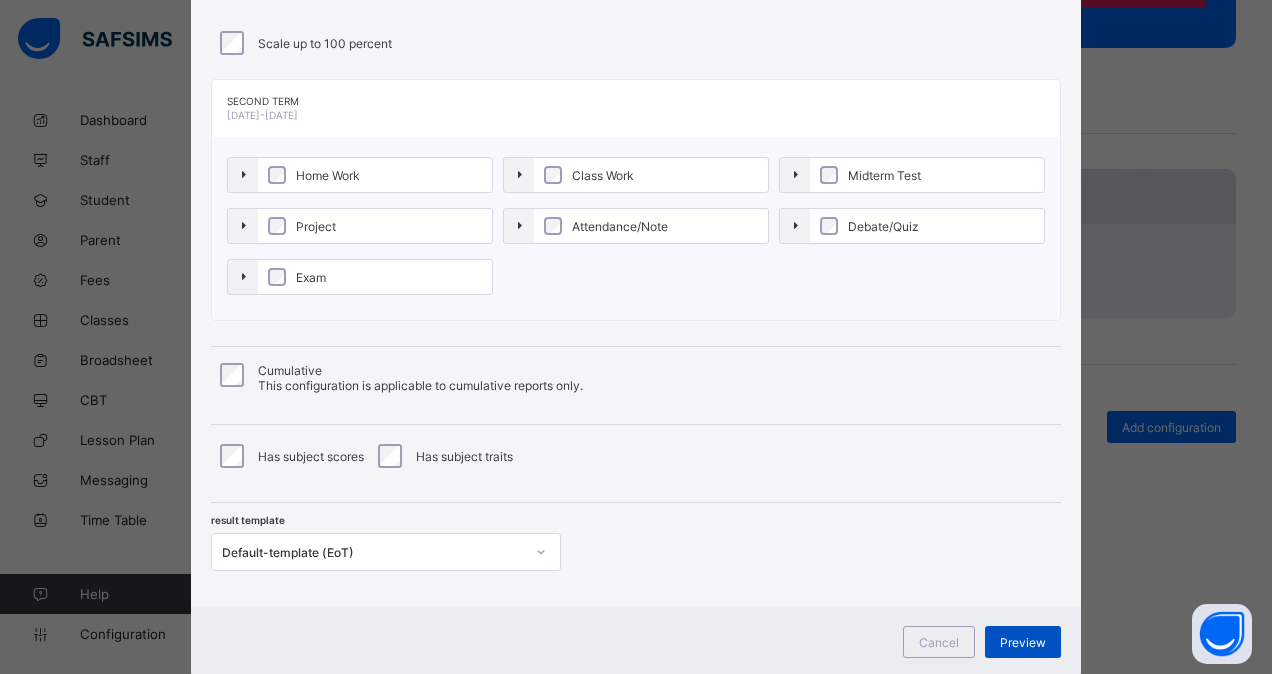
click at [1018, 636] on span "Preview" at bounding box center [1023, 642] width 46 height 15
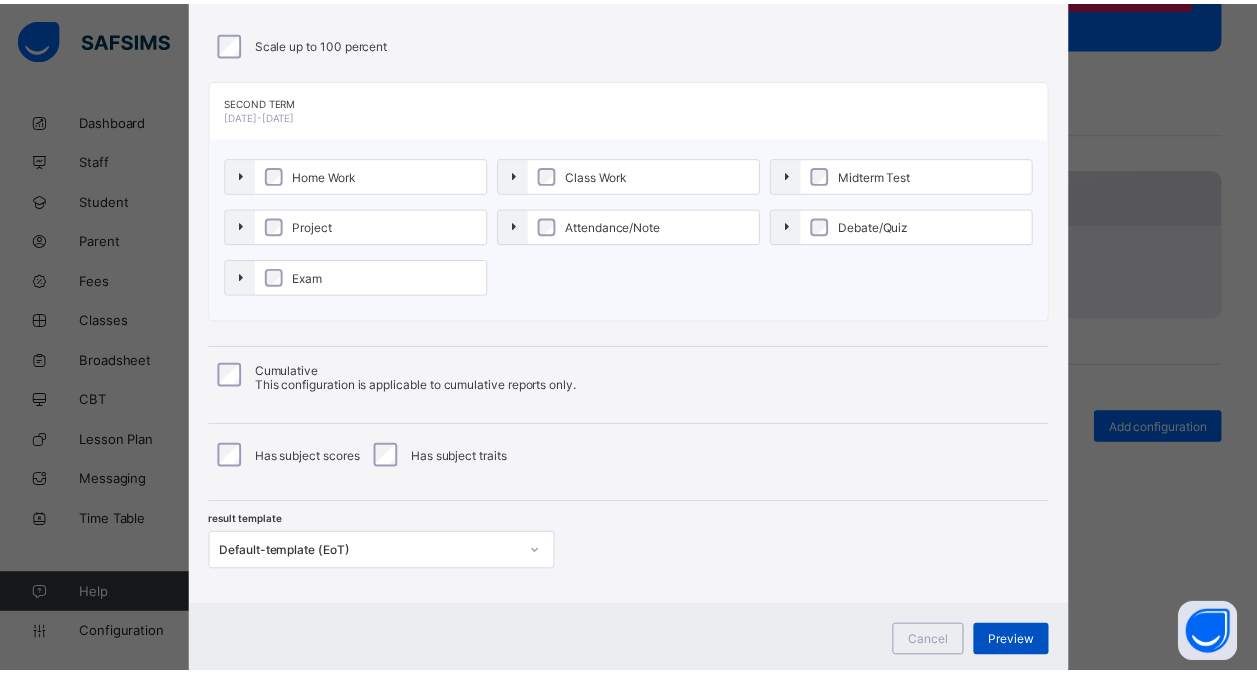
scroll to position [0, 0]
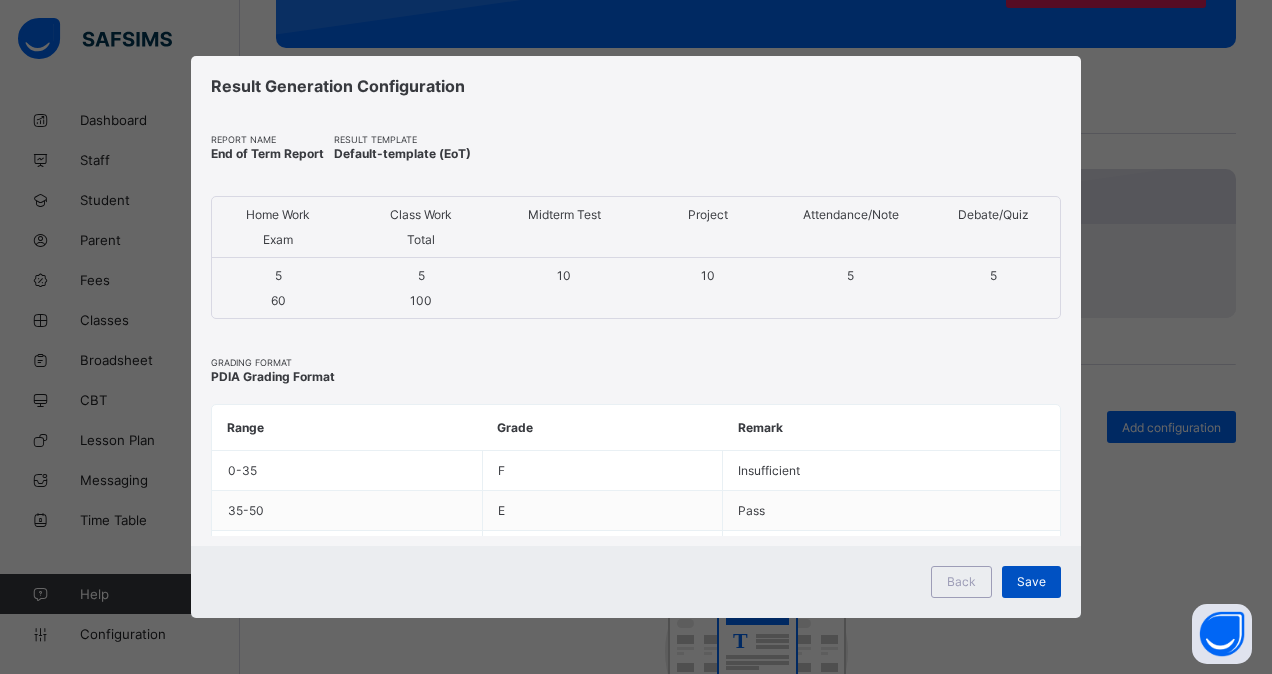
click at [1043, 584] on span "Save" at bounding box center [1031, 581] width 29 height 15
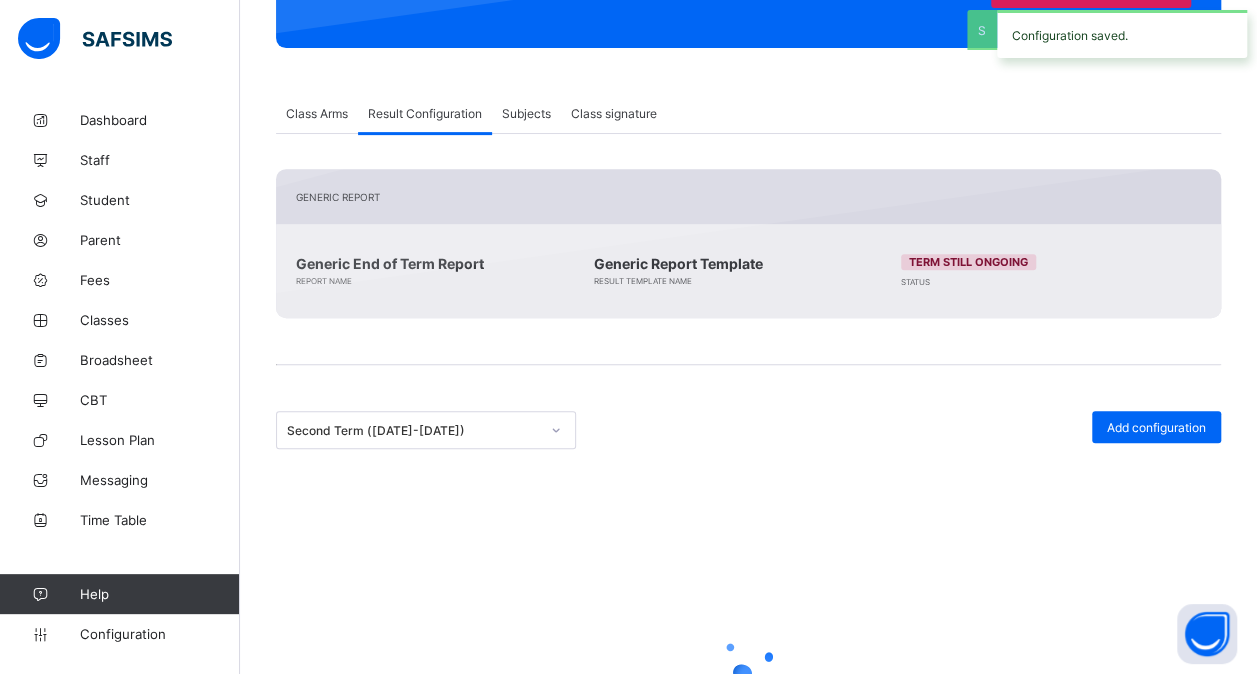
scroll to position [260, 0]
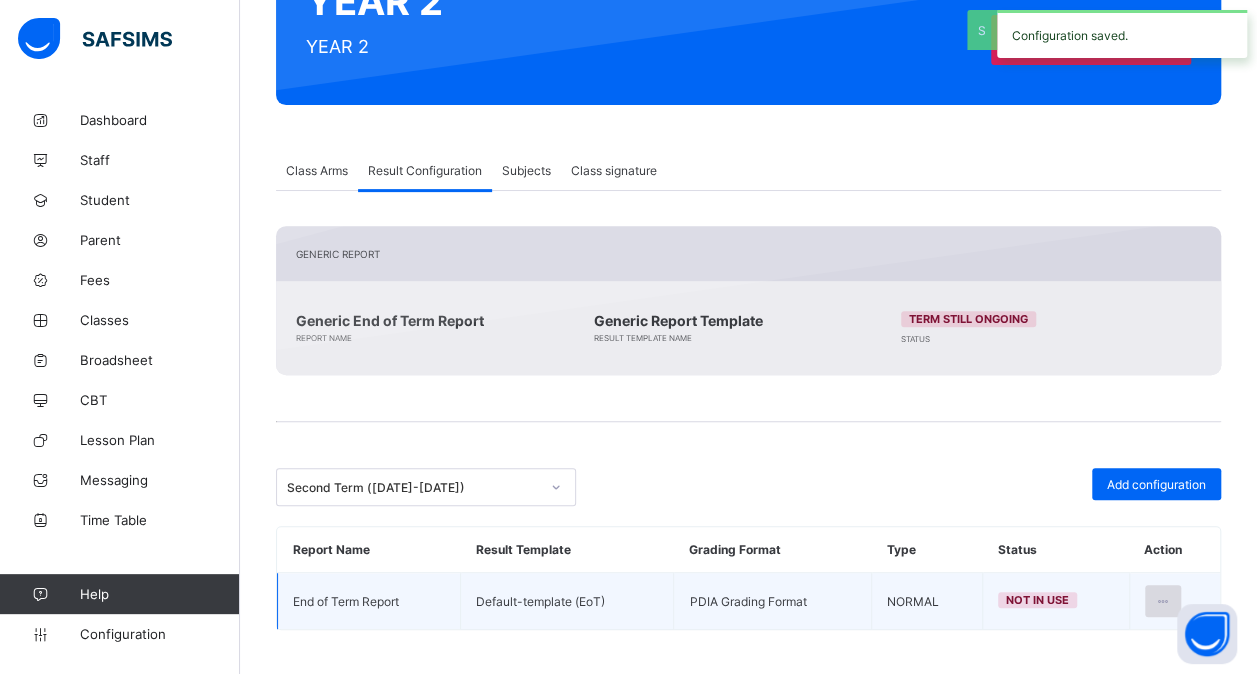
click at [1172, 601] on icon at bounding box center [1163, 601] width 17 height 15
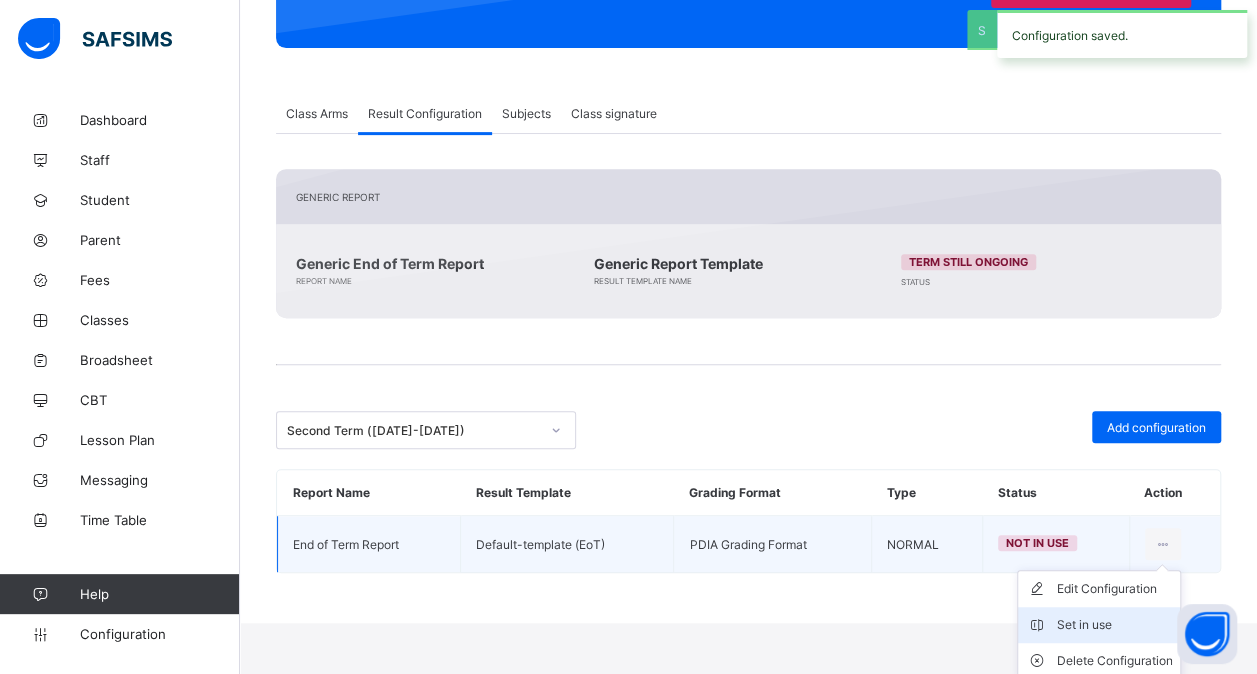
click at [1116, 615] on div "Set in use" at bounding box center [1114, 625] width 116 height 20
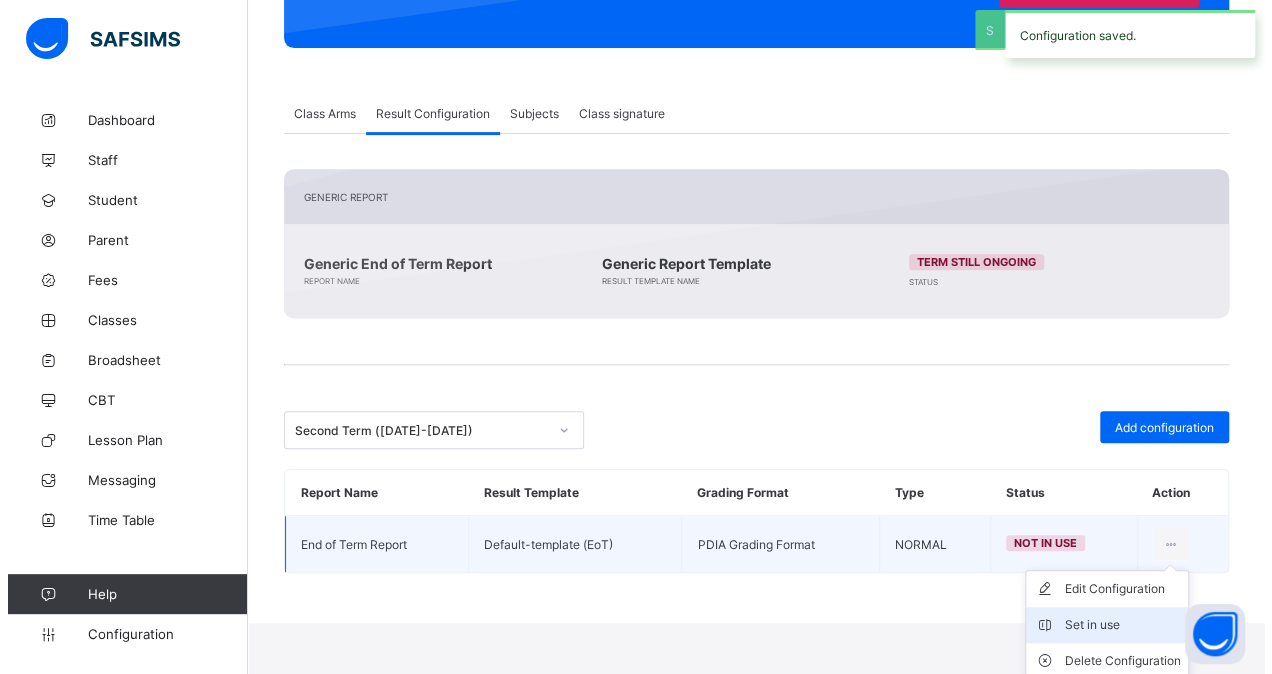
scroll to position [260, 0]
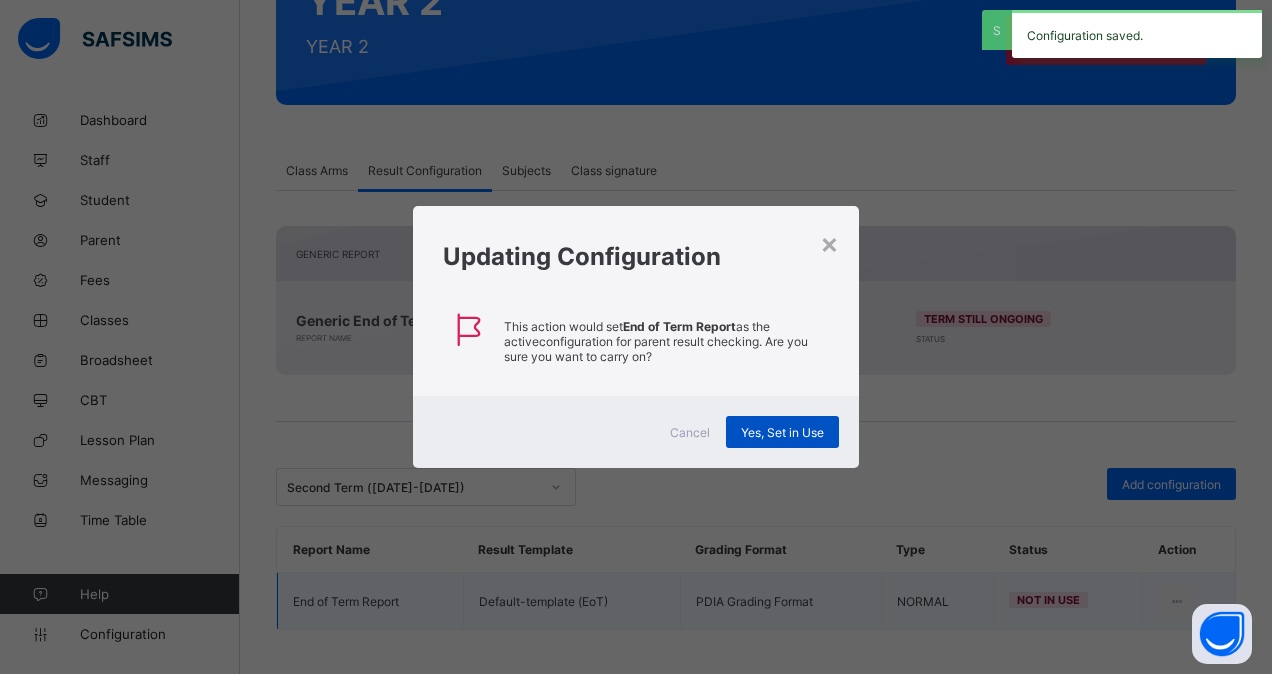
click at [808, 436] on span "Yes, Set in Use" at bounding box center [782, 432] width 83 height 15
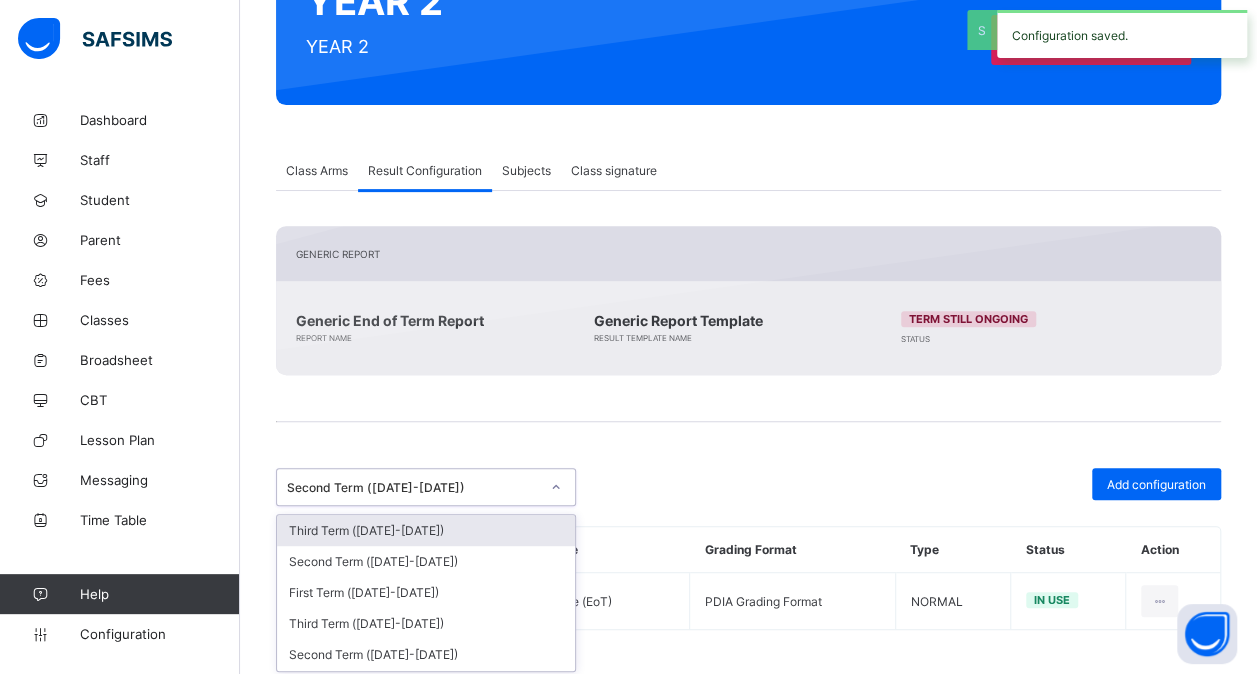
click at [422, 487] on div "Second Term ([DATE]-[DATE])" at bounding box center [413, 487] width 252 height 15
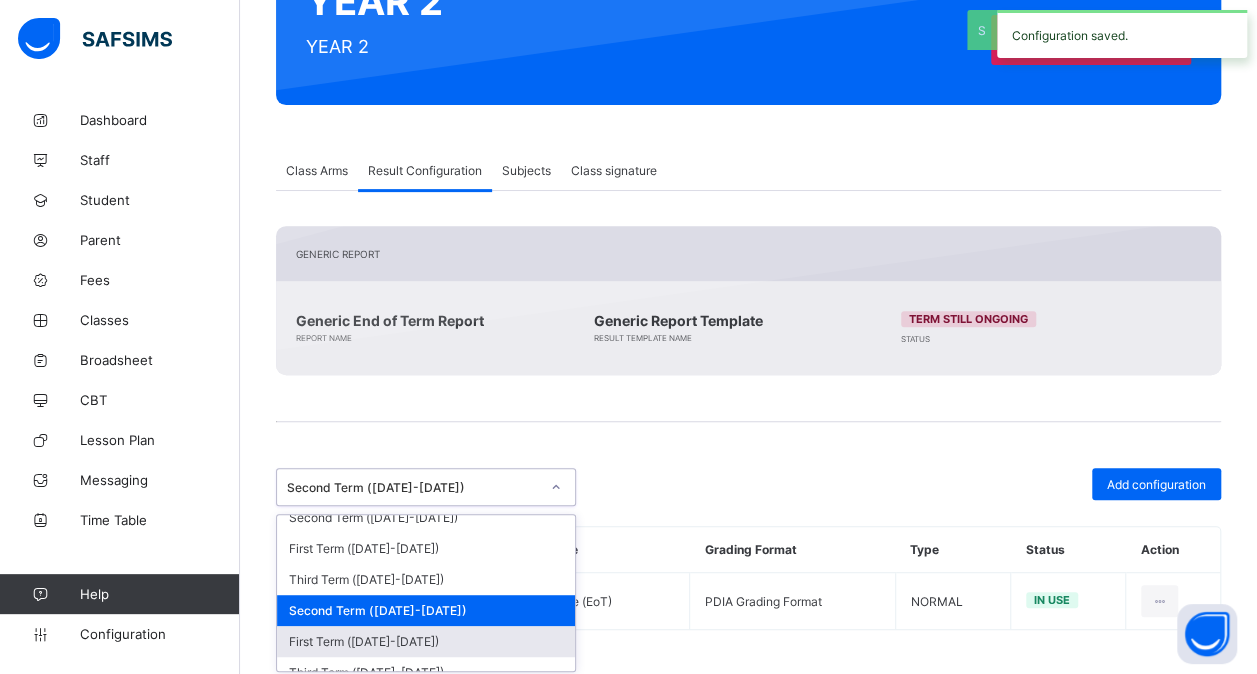
scroll to position [337, 0]
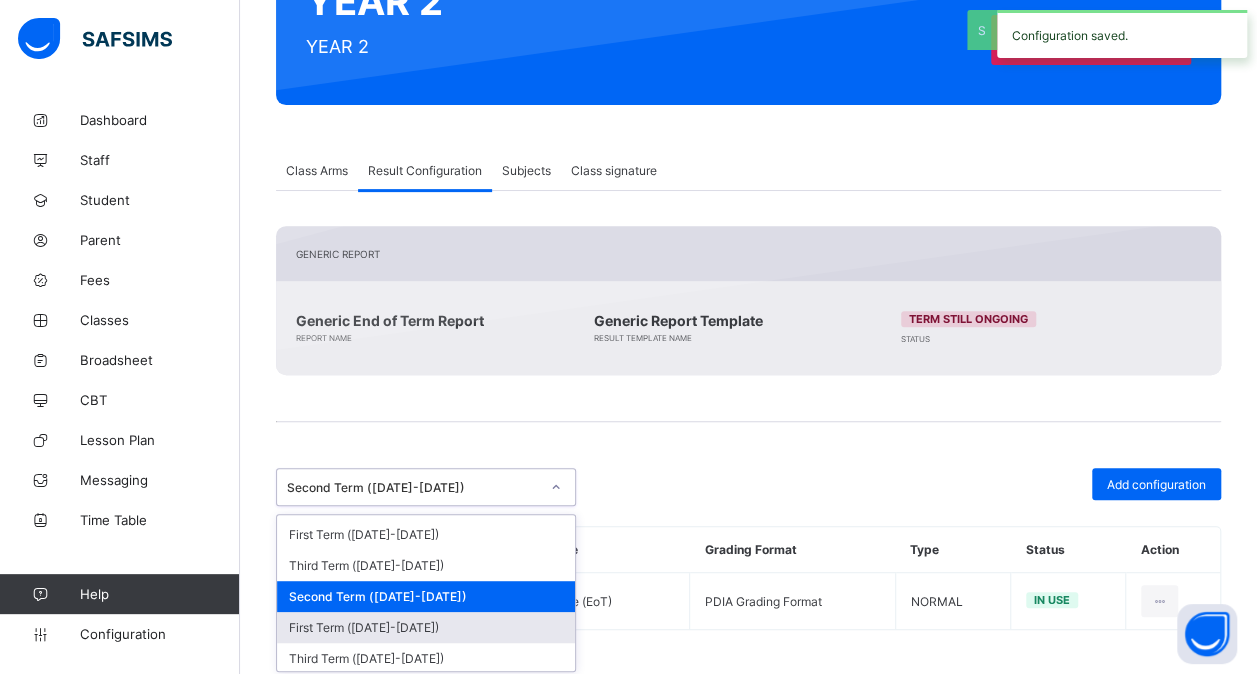
click at [377, 612] on div "First Term ([DATE]-[DATE])" at bounding box center [426, 627] width 298 height 31
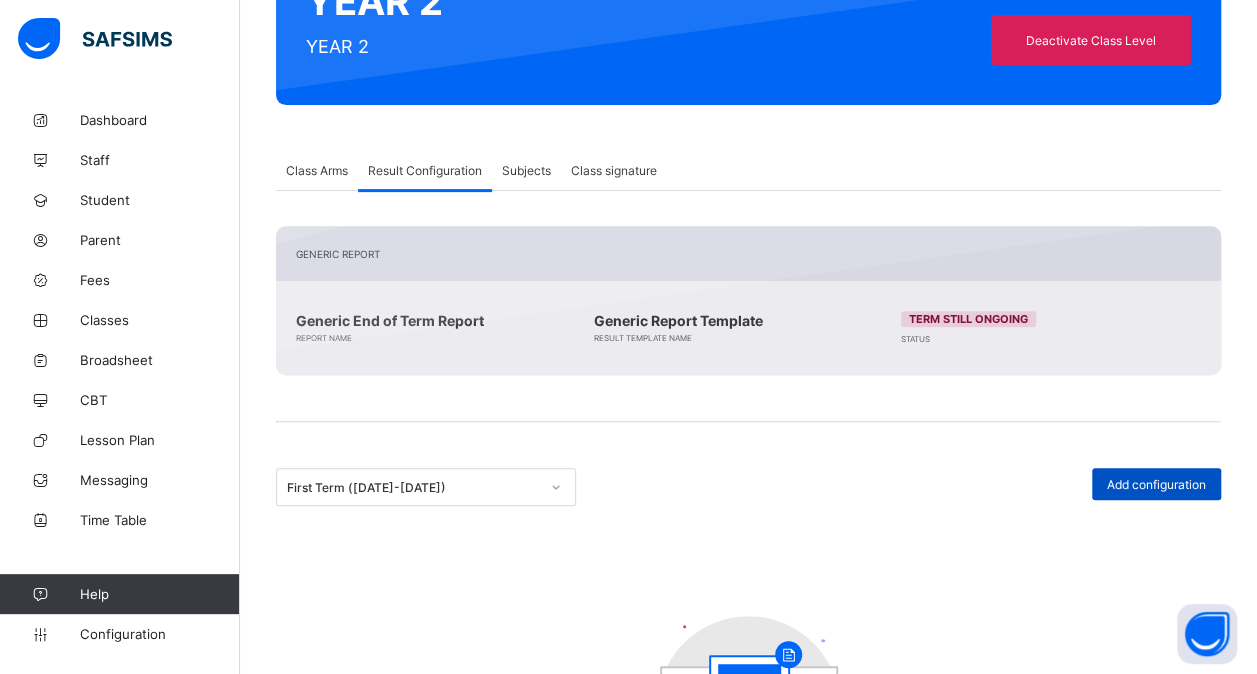
click at [1143, 490] on div "Add configuration" at bounding box center [1156, 484] width 129 height 32
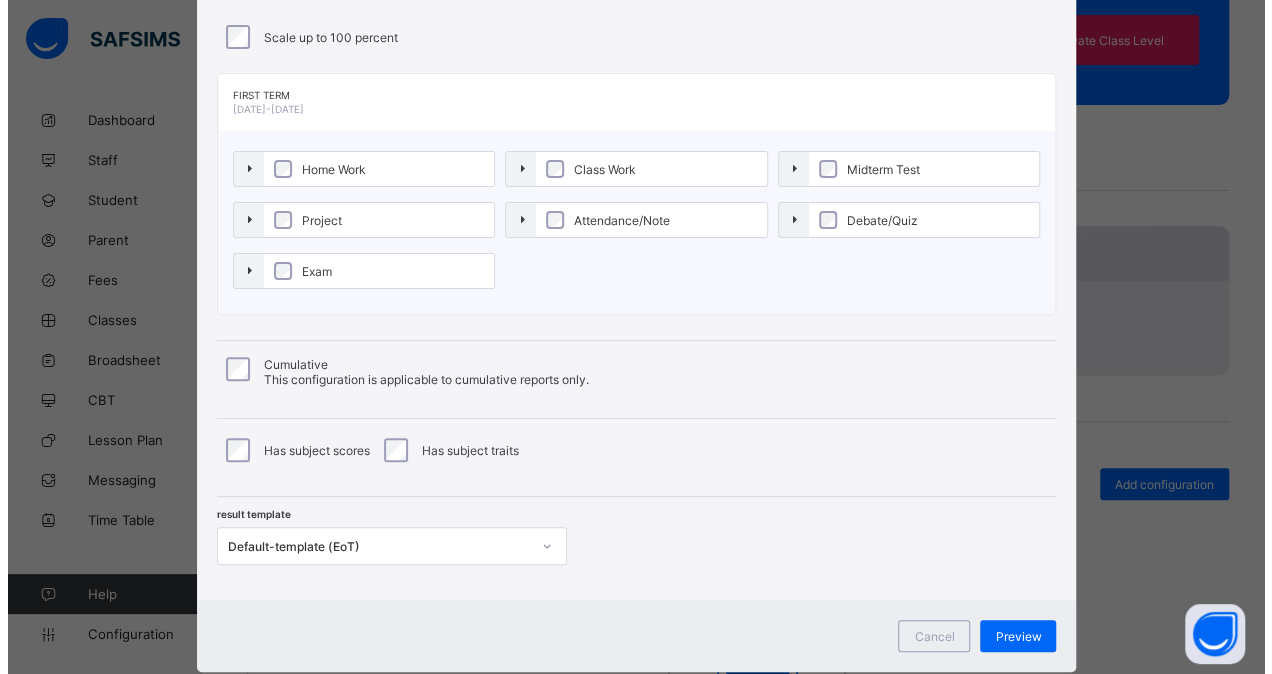
scroll to position [215, 0]
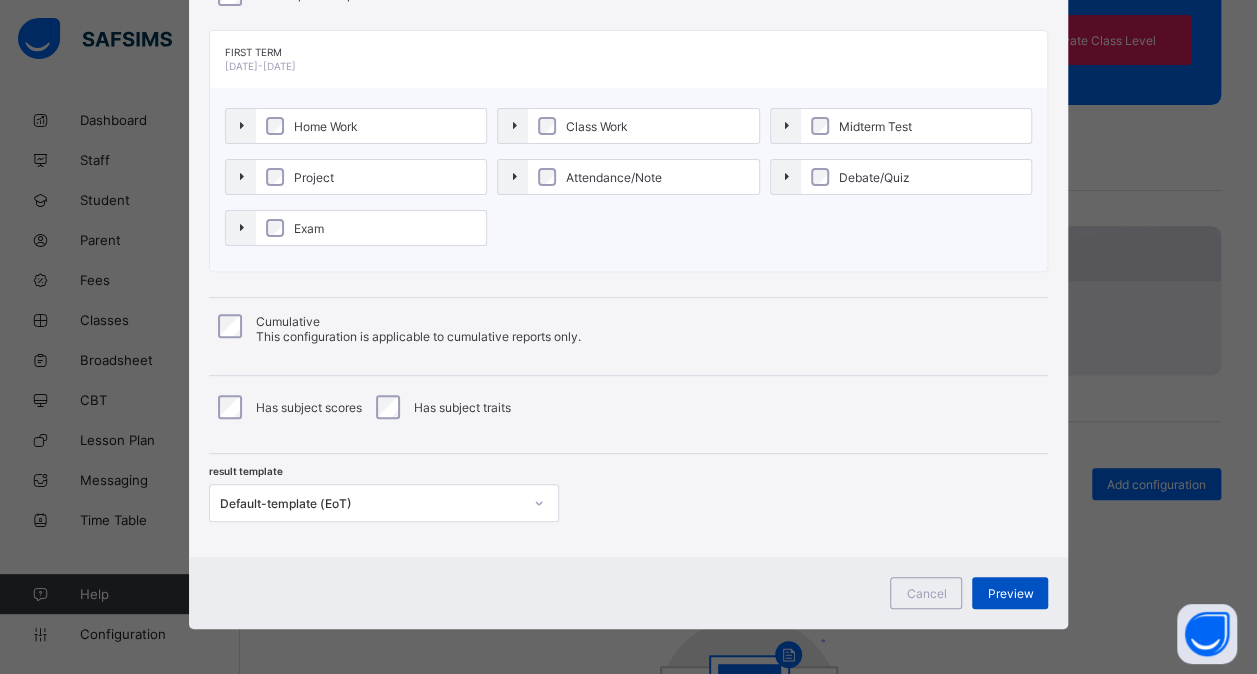
click at [1010, 588] on span "Preview" at bounding box center [1010, 593] width 46 height 15
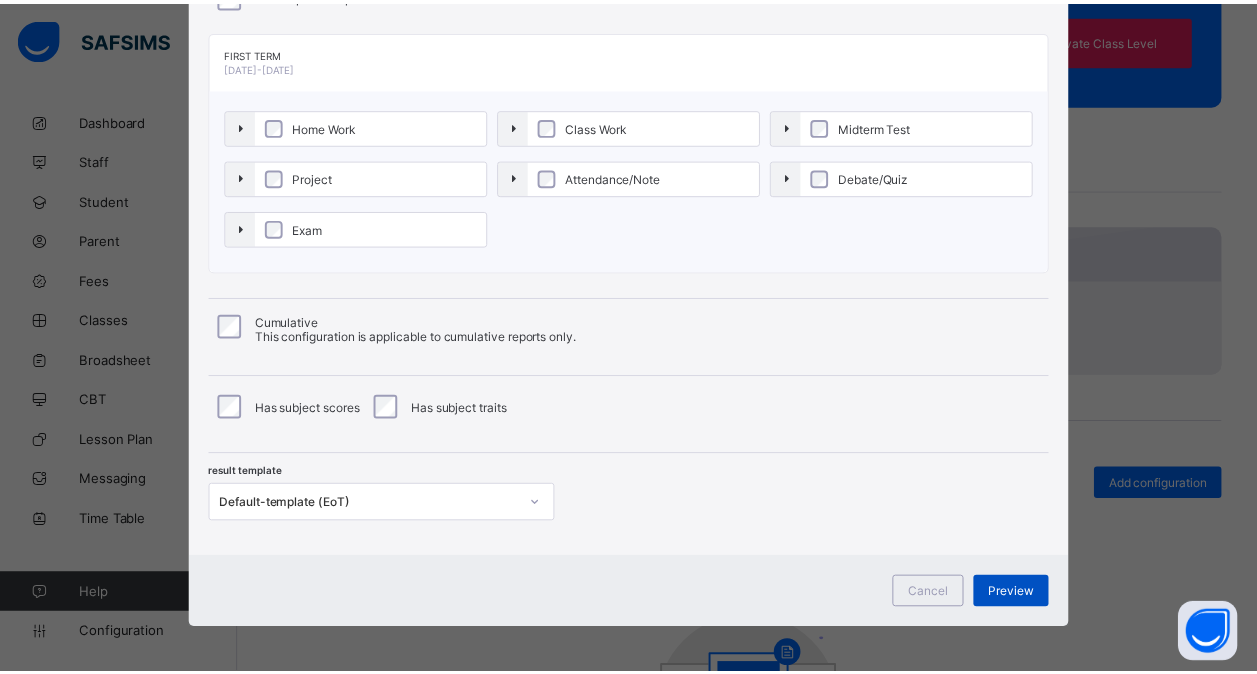
scroll to position [0, 0]
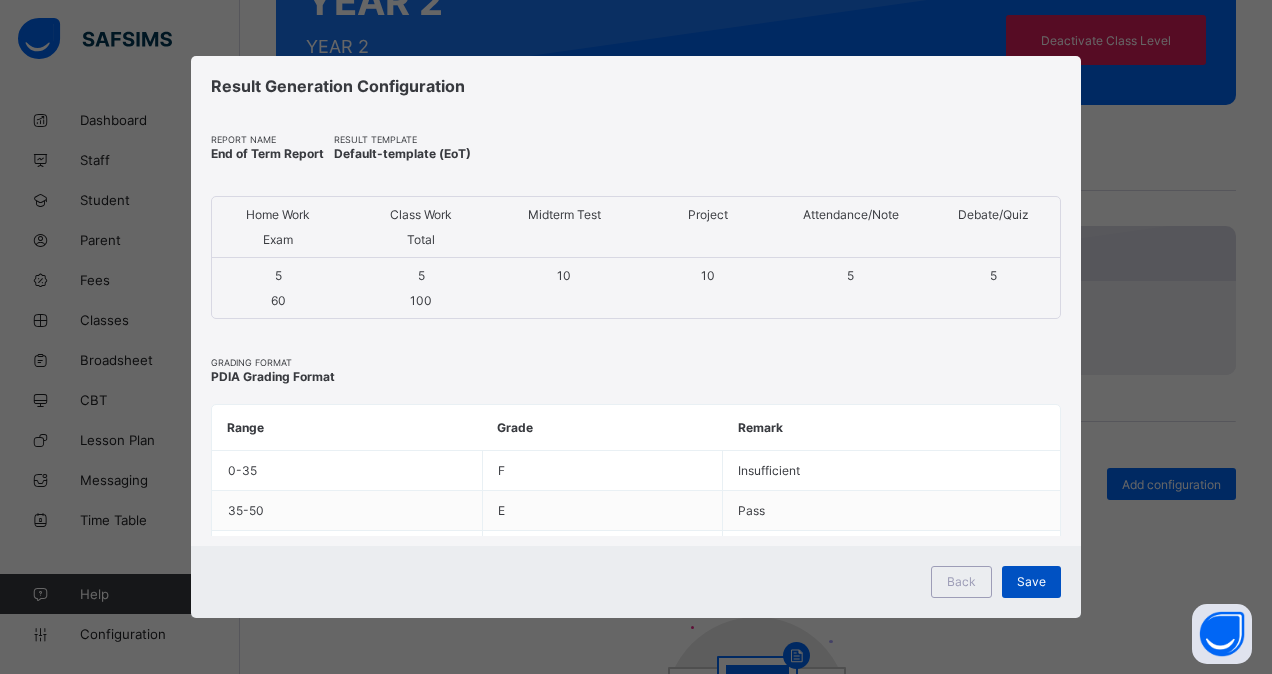
click at [1028, 584] on span "Save" at bounding box center [1031, 581] width 29 height 15
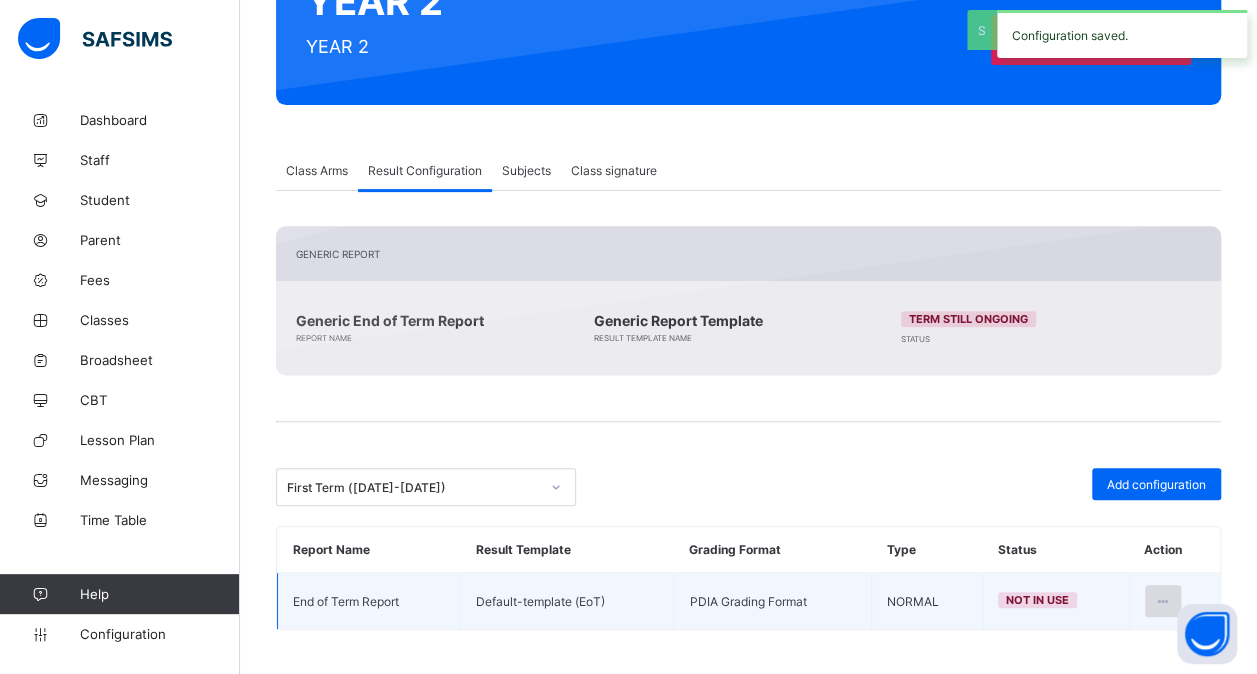
click at [1172, 598] on icon at bounding box center [1163, 601] width 17 height 15
click at [1128, 664] on li "Set in use" at bounding box center [1099, 682] width 162 height 36
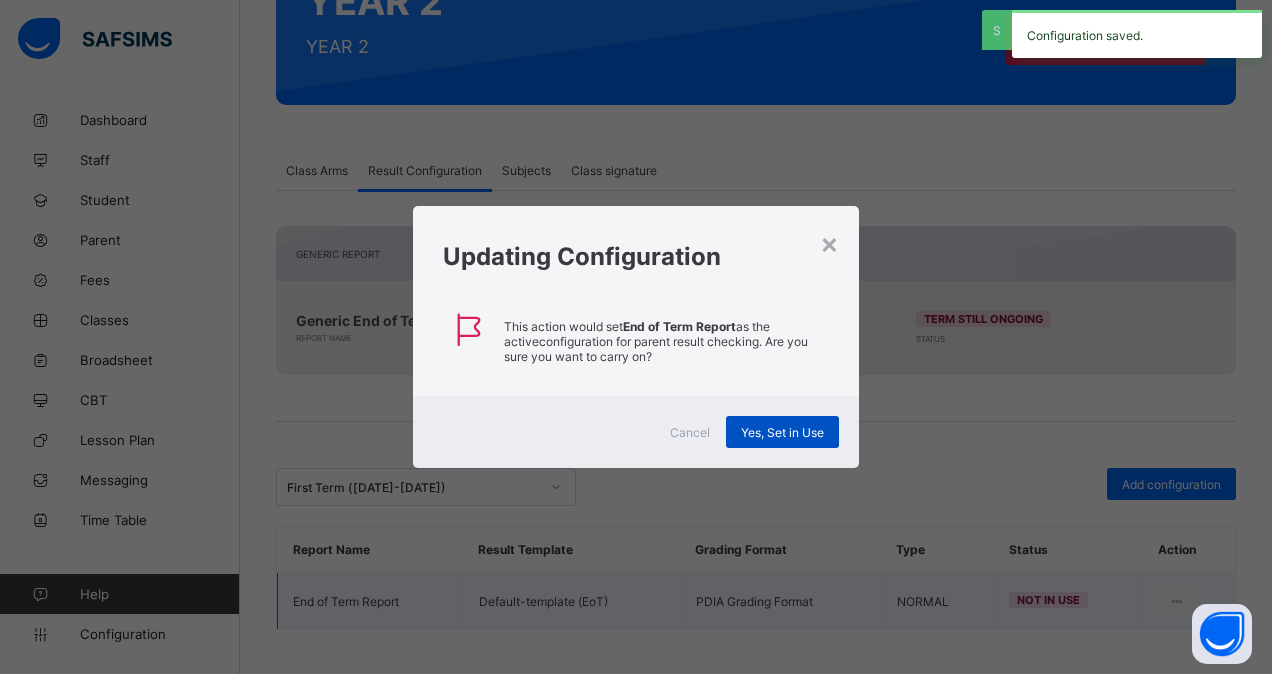
click at [770, 435] on span "Yes, Set in Use" at bounding box center [782, 432] width 83 height 15
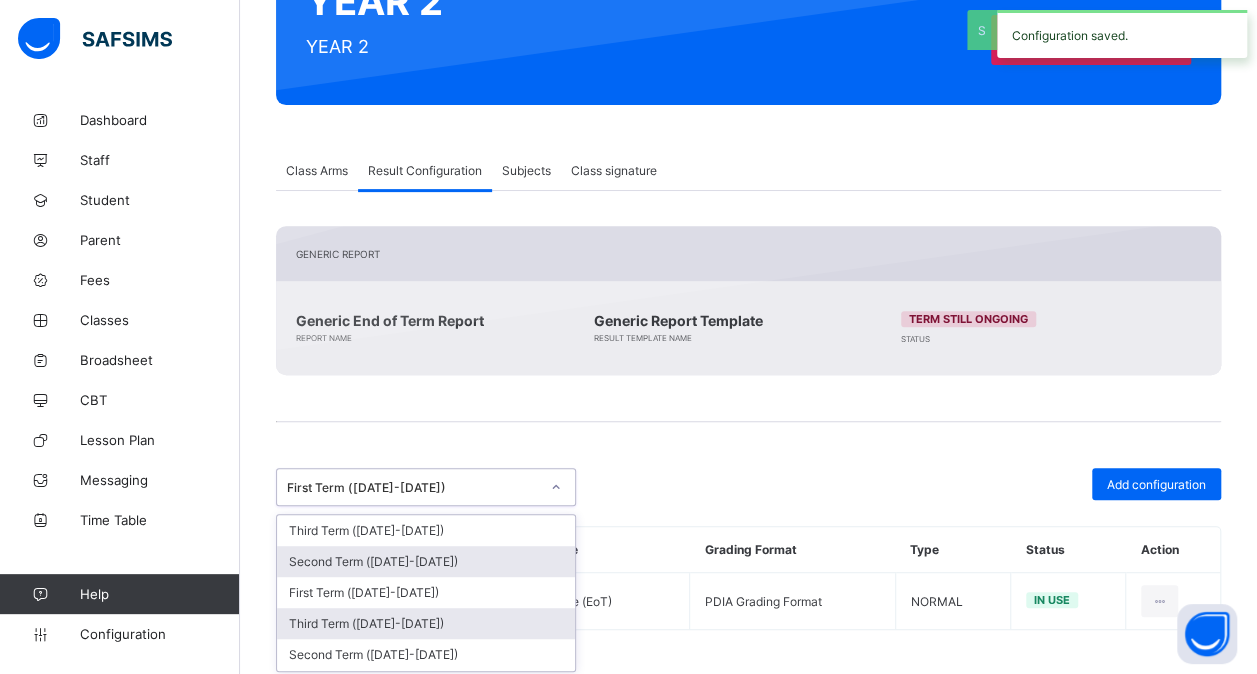
drag, startPoint x: 482, startPoint y: 468, endPoint x: 444, endPoint y: 602, distance: 139.3
click at [444, 506] on div "option First Term (2021-2022), selected. option Second Term (2025-2026) focused…" at bounding box center [426, 487] width 300 height 38
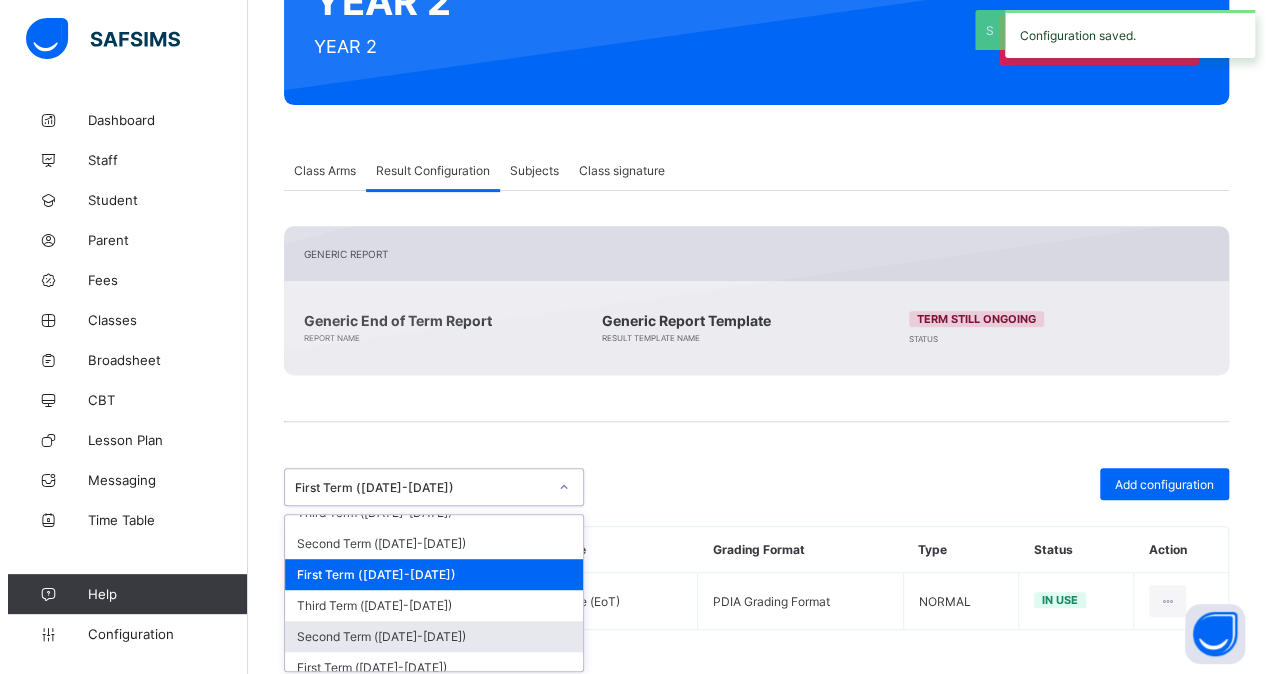
scroll to position [396, 0]
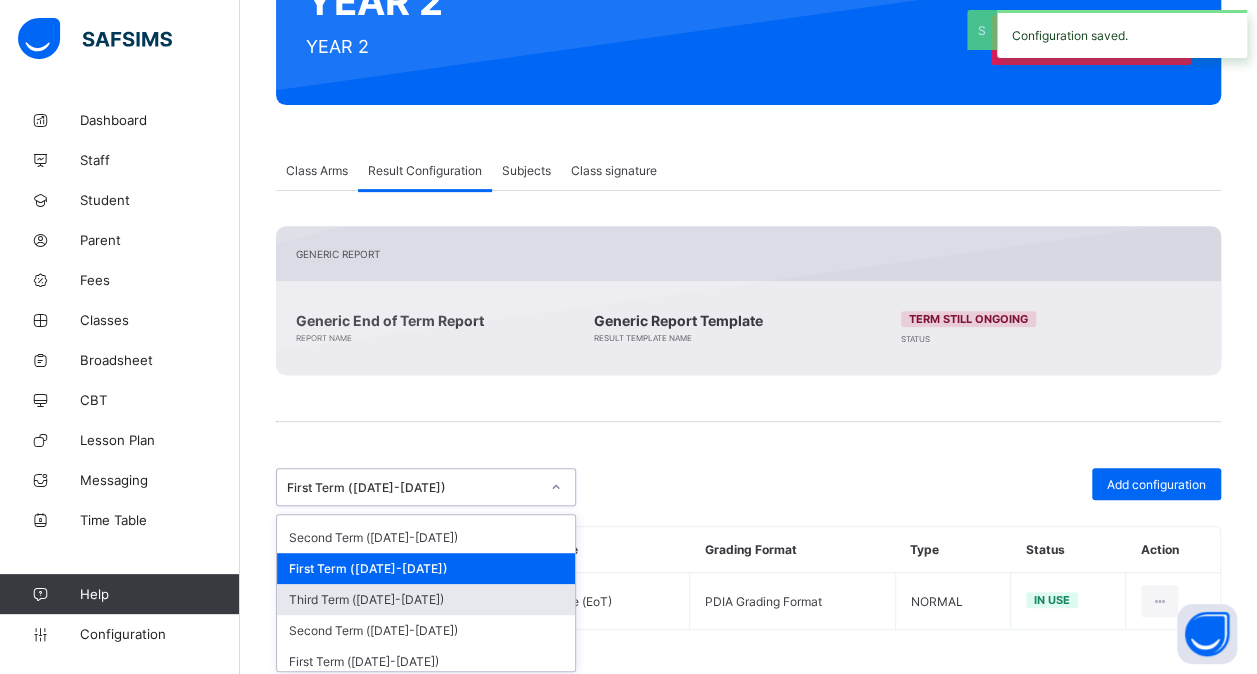
click at [412, 584] on div "Third Term ([DATE]-[DATE])" at bounding box center [426, 599] width 298 height 31
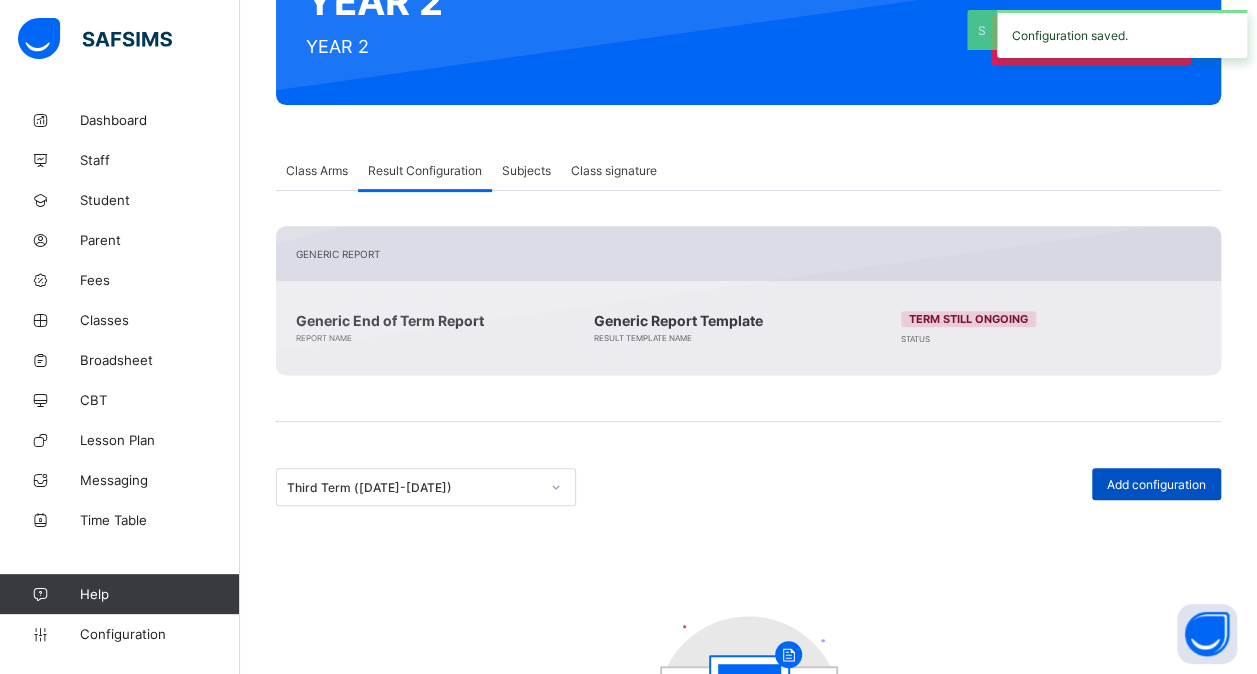
click at [1180, 490] on div "Add configuration" at bounding box center [1156, 484] width 129 height 32
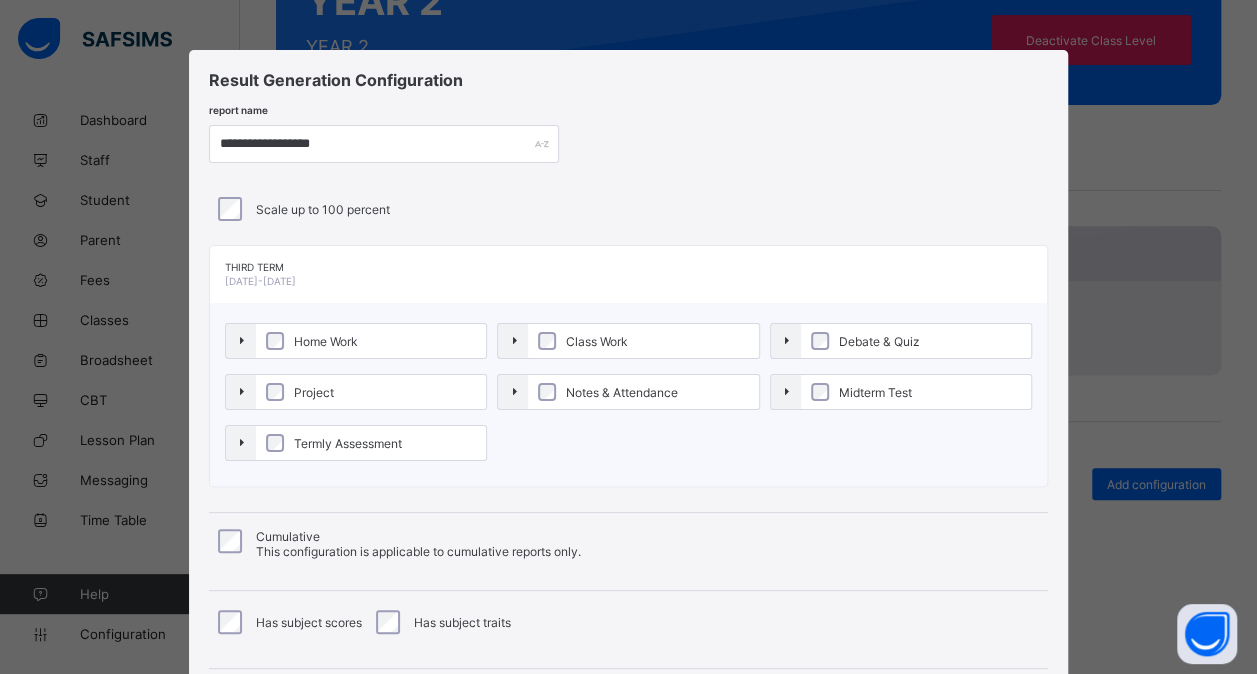
click at [452, 348] on label "Home Work" at bounding box center [371, 341] width 231 height 34
click at [412, 392] on label "Project" at bounding box center [375, 392] width 234 height 34
click at [393, 432] on label "Termly Assessment" at bounding box center [375, 443] width 234 height 34
click at [596, 380] on label "Notes & Attendance" at bounding box center [651, 392] width 234 height 34
click at [676, 324] on label "Class Work" at bounding box center [651, 341] width 234 height 34
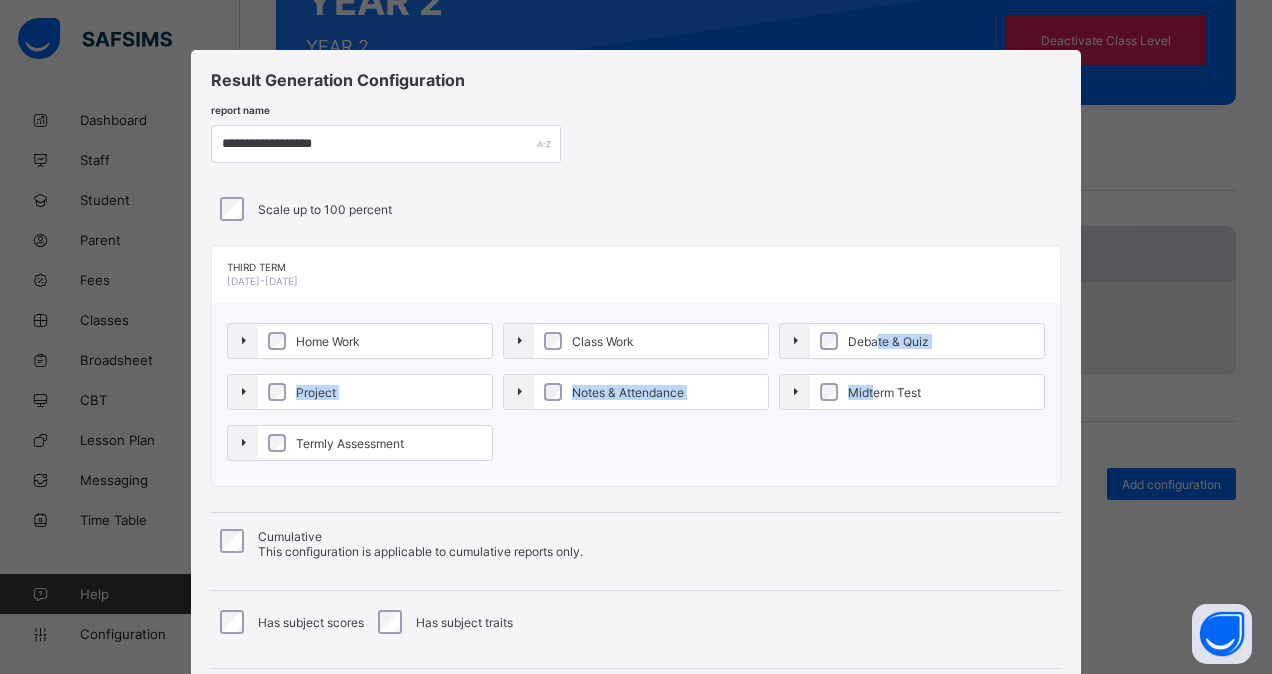
drag, startPoint x: 871, startPoint y: 341, endPoint x: 863, endPoint y: 389, distance: 48.7
click at [863, 389] on div "Home Work Class Work Debate & Quiz Project Notes & Attendance Midterm Test Term…" at bounding box center [636, 394] width 818 height 143
click at [863, 389] on span "Midterm Test" at bounding box center [884, 392] width 83 height 15
click at [860, 347] on label "Debate & Quiz" at bounding box center [927, 341] width 234 height 34
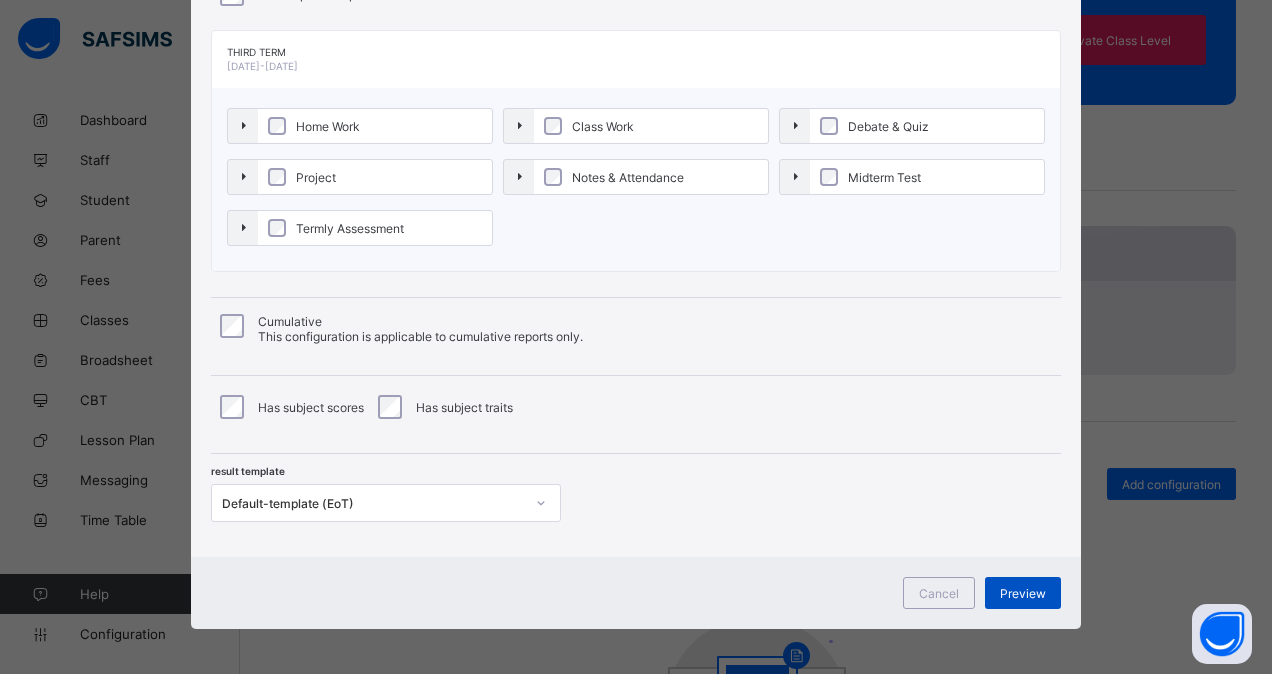
click at [1010, 586] on span "Preview" at bounding box center [1023, 593] width 46 height 15
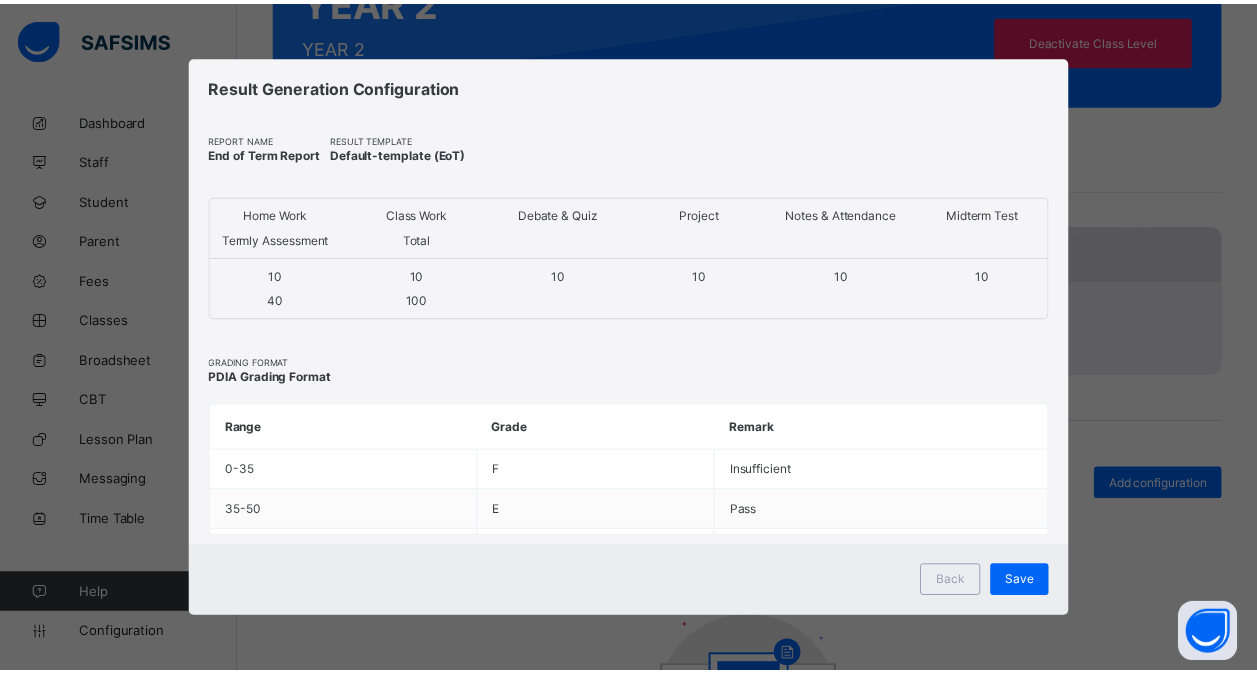
scroll to position [0, 0]
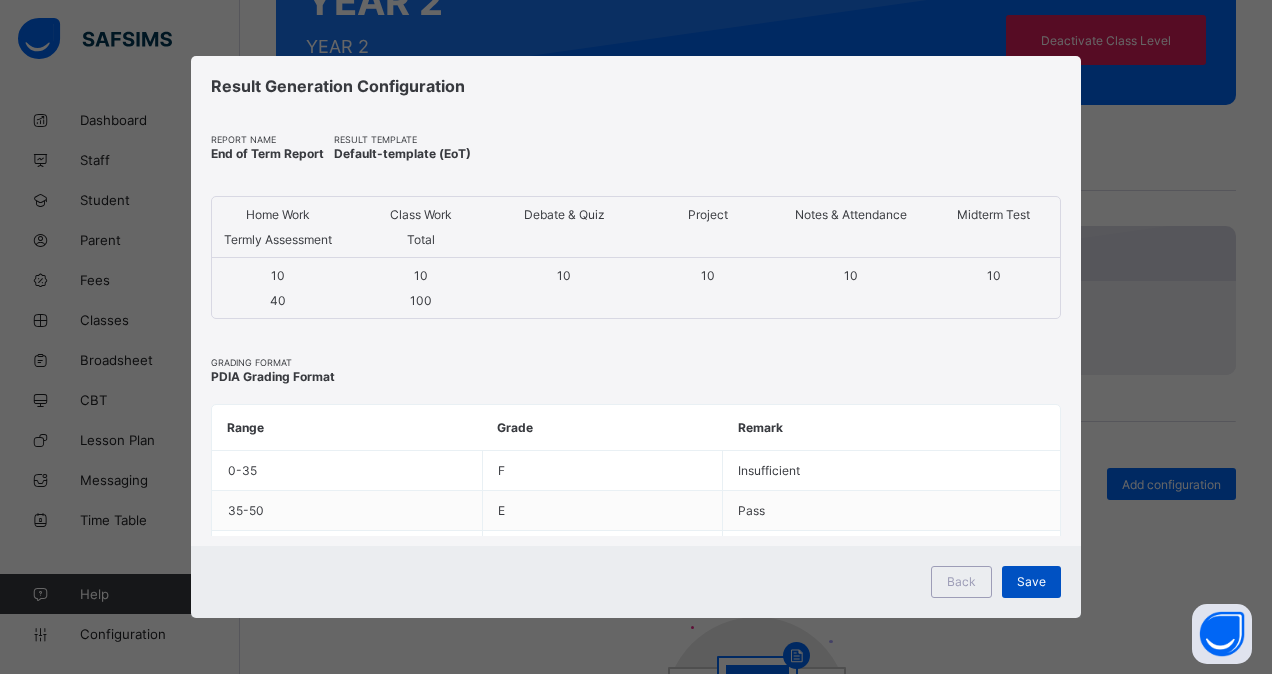
click at [1026, 579] on span "Save" at bounding box center [1031, 581] width 29 height 15
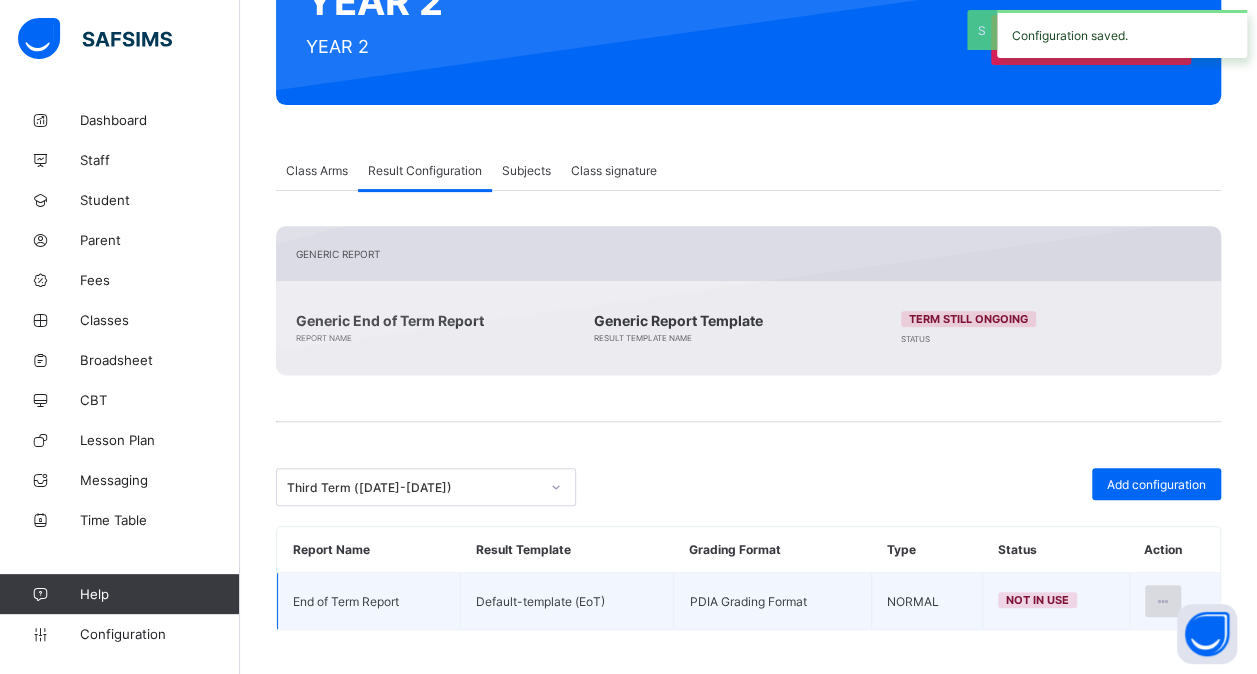
click at [1168, 597] on icon at bounding box center [1163, 601] width 17 height 15
click at [1124, 672] on div "Set in use" at bounding box center [1114, 682] width 116 height 20
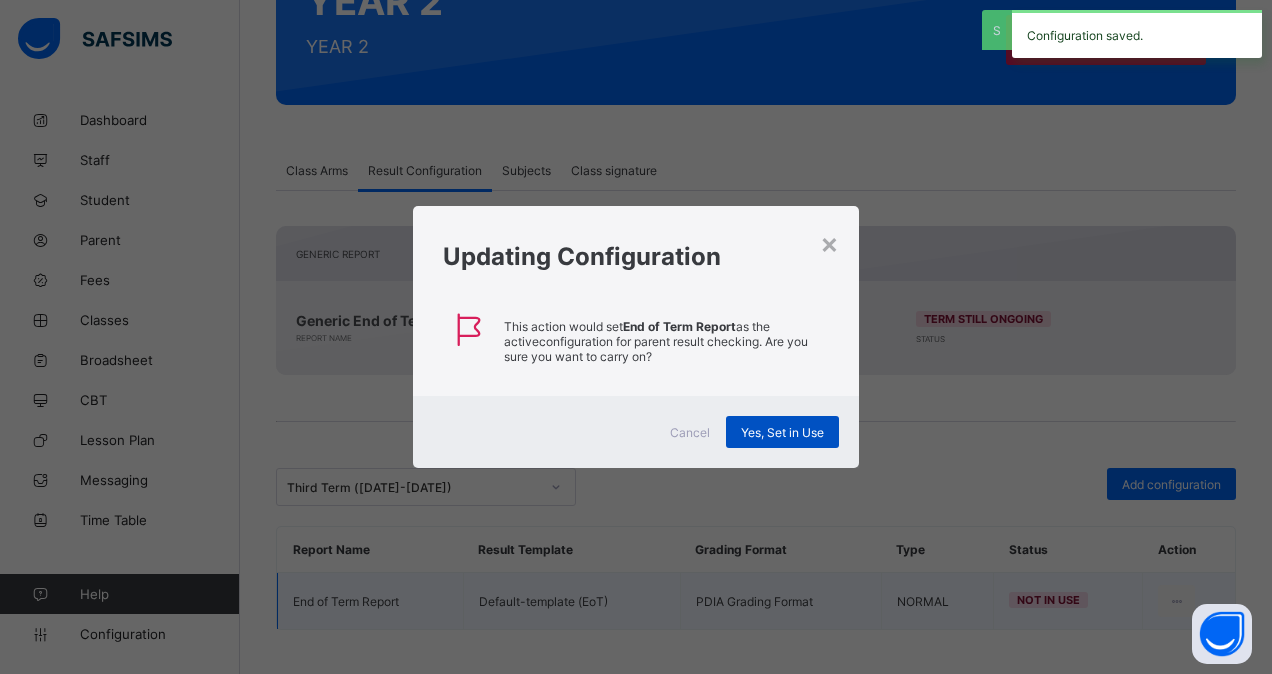
click at [781, 425] on span "Yes, Set in Use" at bounding box center [782, 432] width 83 height 15
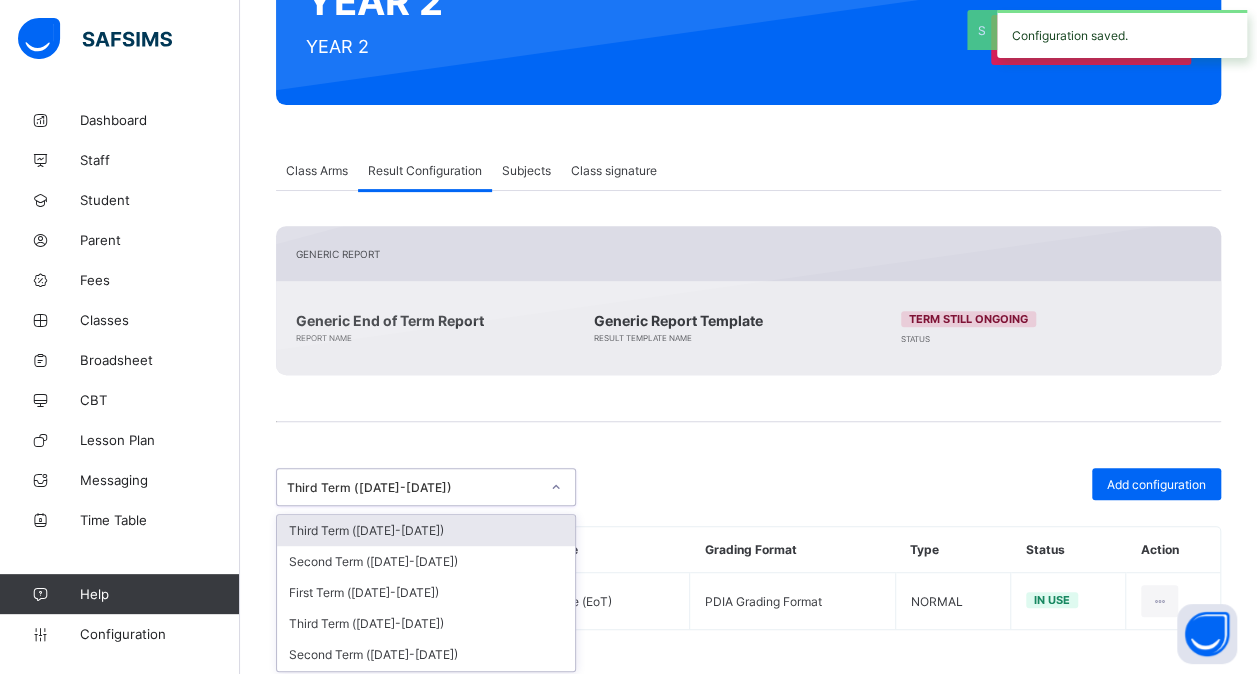
click at [516, 483] on div "Third Term ([DATE]-[DATE])" at bounding box center [413, 487] width 252 height 15
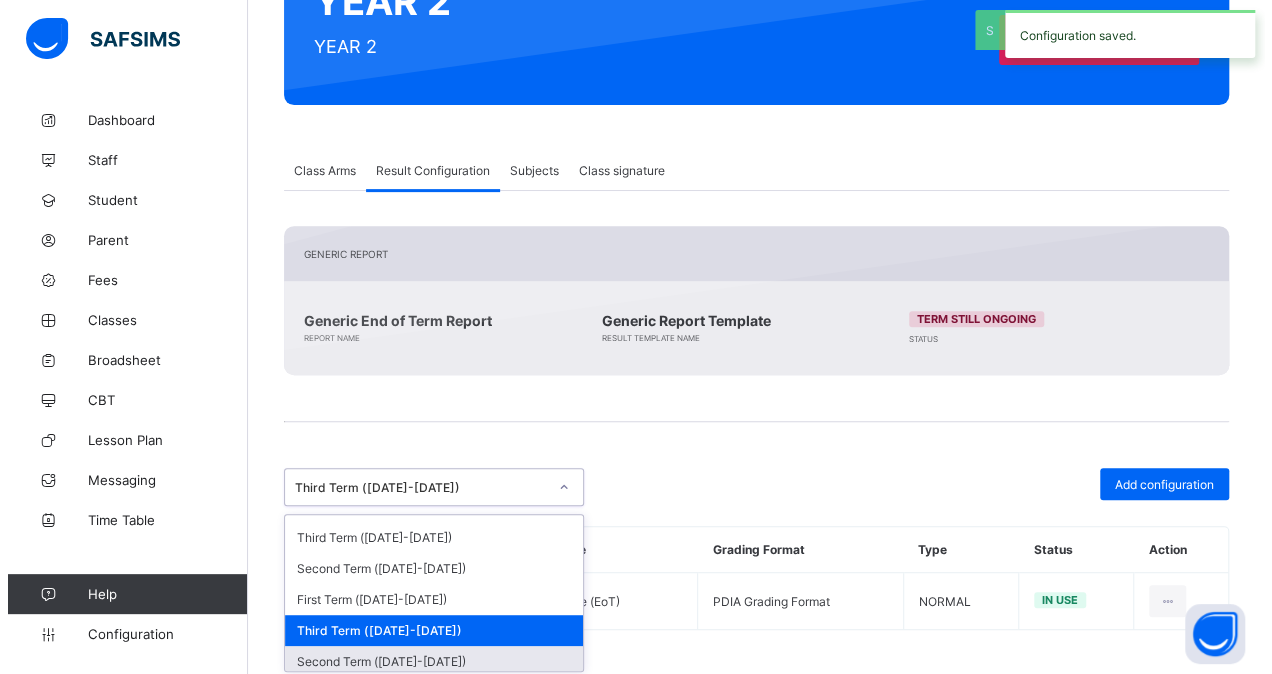
scroll to position [366, 0]
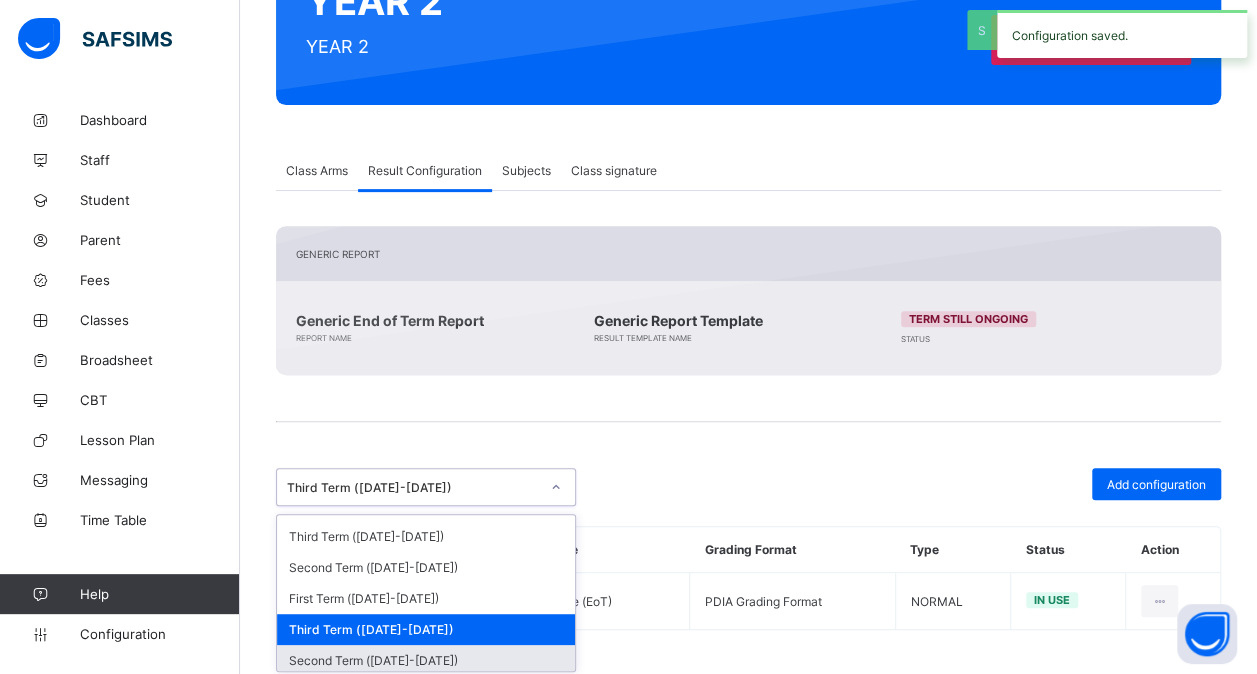
click at [420, 645] on div "Second Term ([DATE]-[DATE])" at bounding box center [426, 660] width 298 height 31
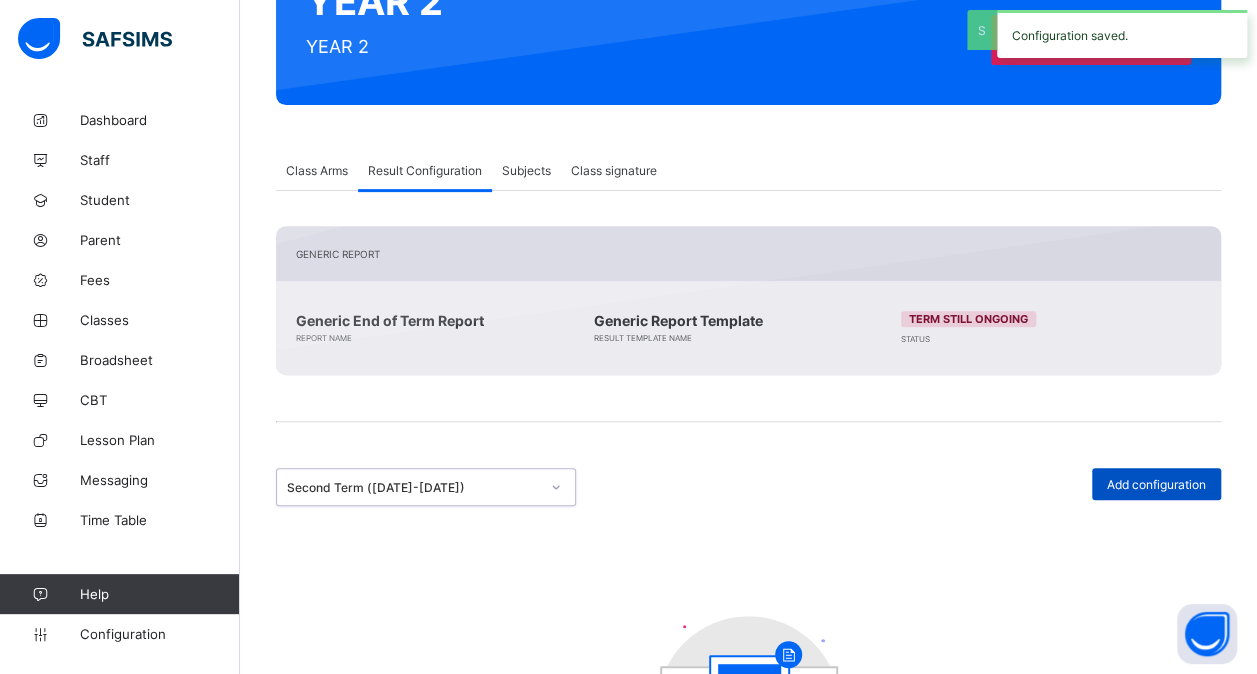
click at [1134, 477] on span "Add configuration" at bounding box center [1156, 484] width 99 height 15
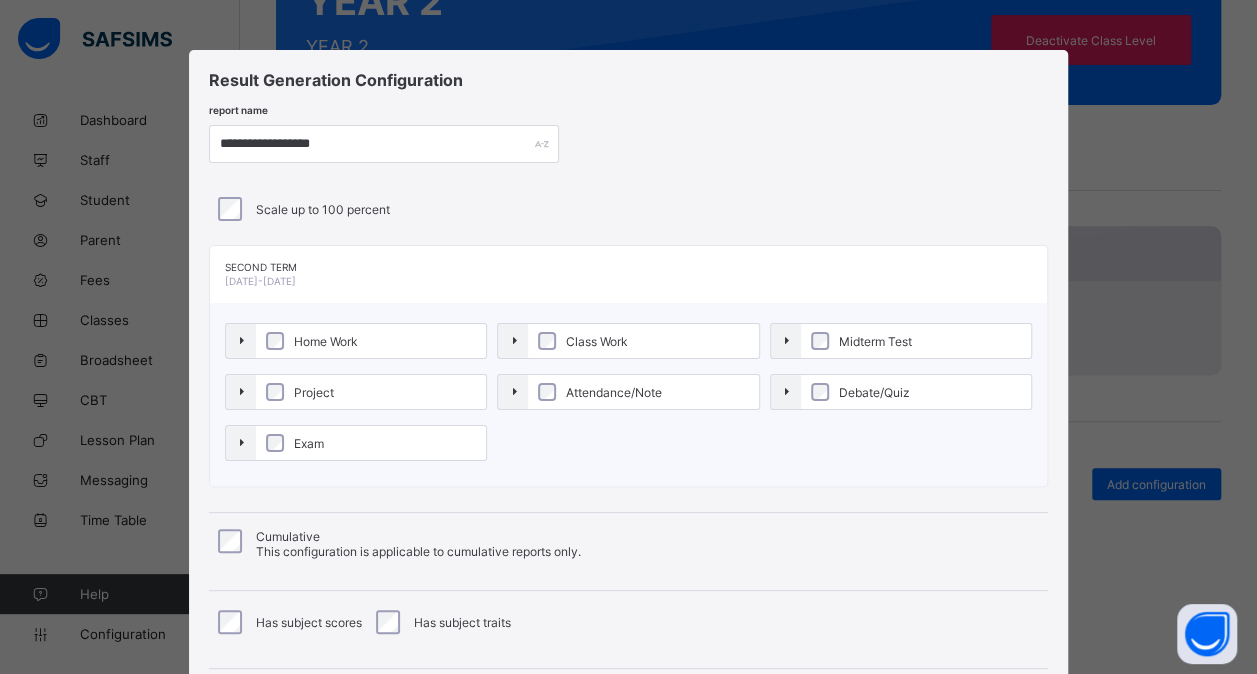
click at [362, 339] on label "Home Work" at bounding box center [371, 341] width 231 height 34
click at [340, 388] on label "Project" at bounding box center [375, 392] width 234 height 34
click at [324, 428] on label "Exam" at bounding box center [375, 443] width 234 height 34
click at [635, 355] on label "Class Work" at bounding box center [651, 341] width 234 height 34
click at [627, 390] on span "Attendance/Note" at bounding box center [620, 392] width 106 height 15
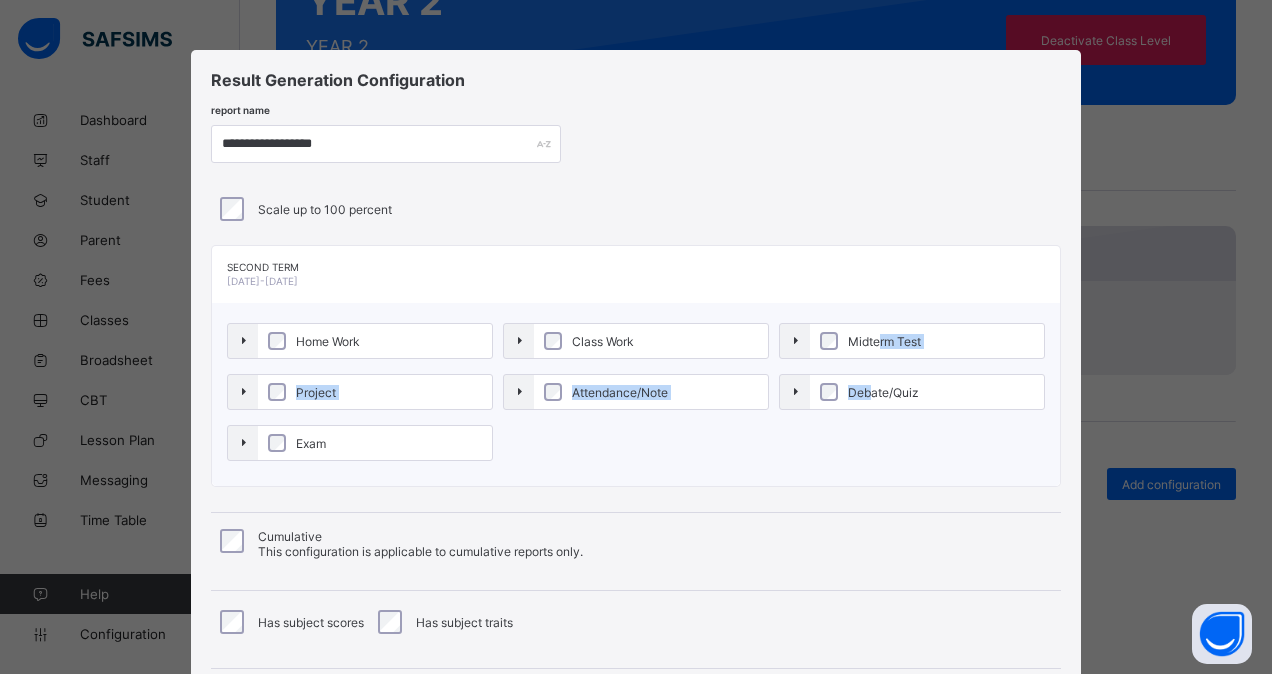
drag, startPoint x: 874, startPoint y: 338, endPoint x: 863, endPoint y: 390, distance: 53.1
click at [863, 390] on div "Home Work Class Work Midterm Test Project Attendance/Note Debate/Quiz Exam" at bounding box center [636, 394] width 818 height 143
click at [863, 390] on span "Debate/Quiz" at bounding box center [883, 392] width 81 height 15
click at [871, 349] on label "Midterm Test" at bounding box center [927, 341] width 234 height 34
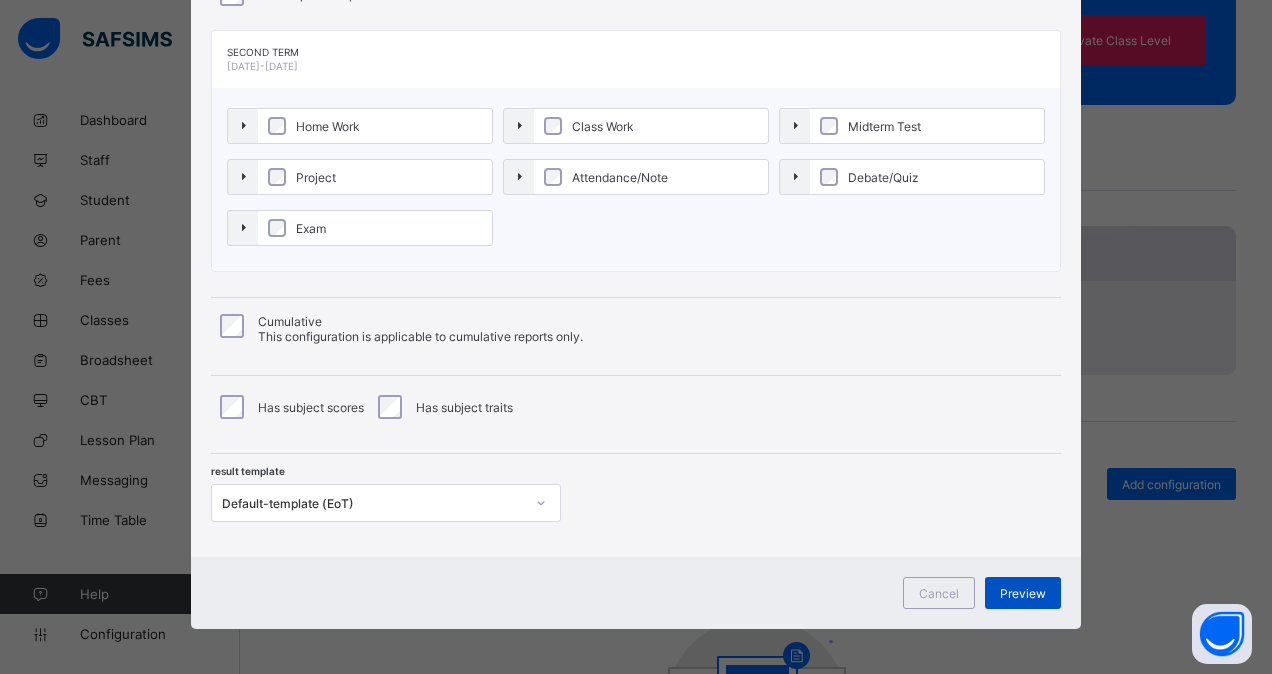
click at [1015, 586] on span "Preview" at bounding box center [1023, 593] width 46 height 15
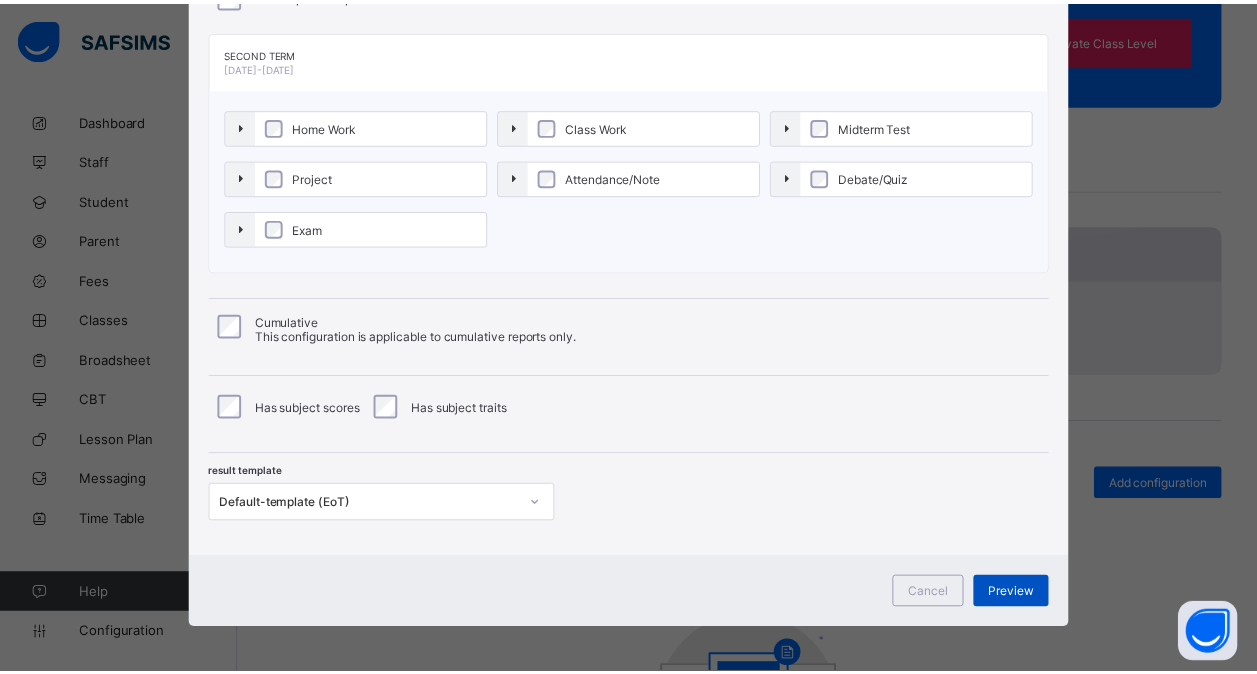
scroll to position [0, 0]
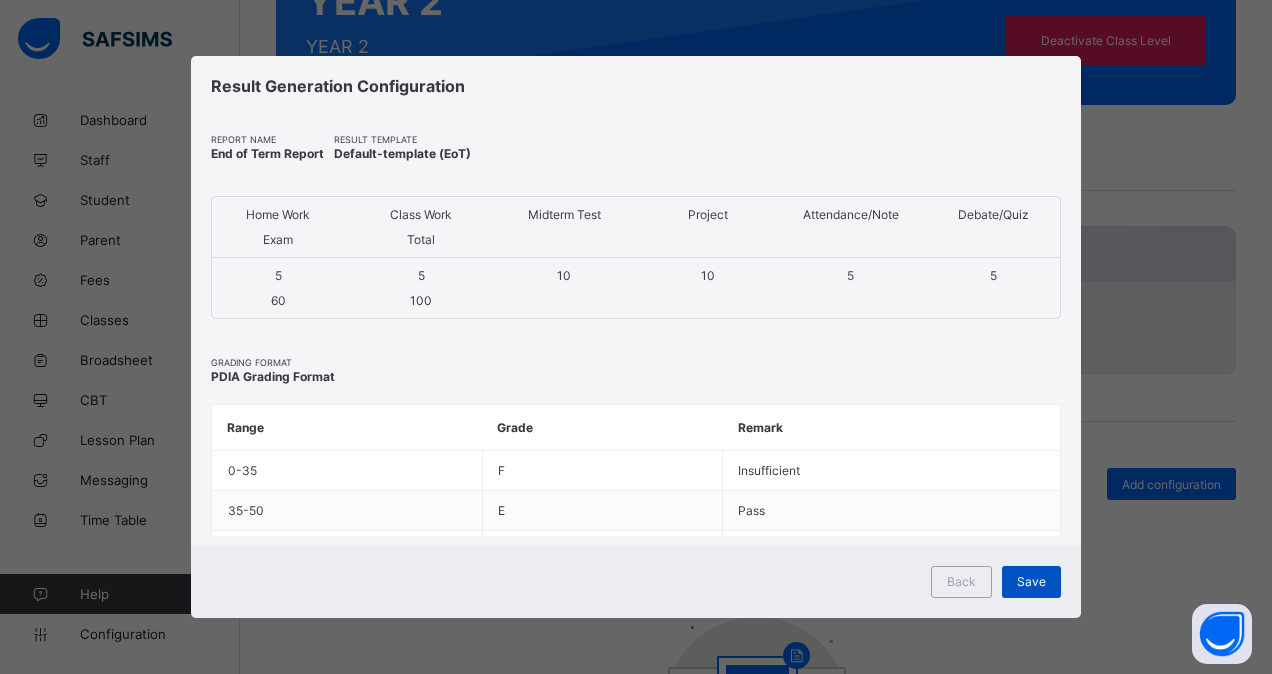
click at [1033, 572] on div "Save" at bounding box center [1031, 582] width 59 height 32
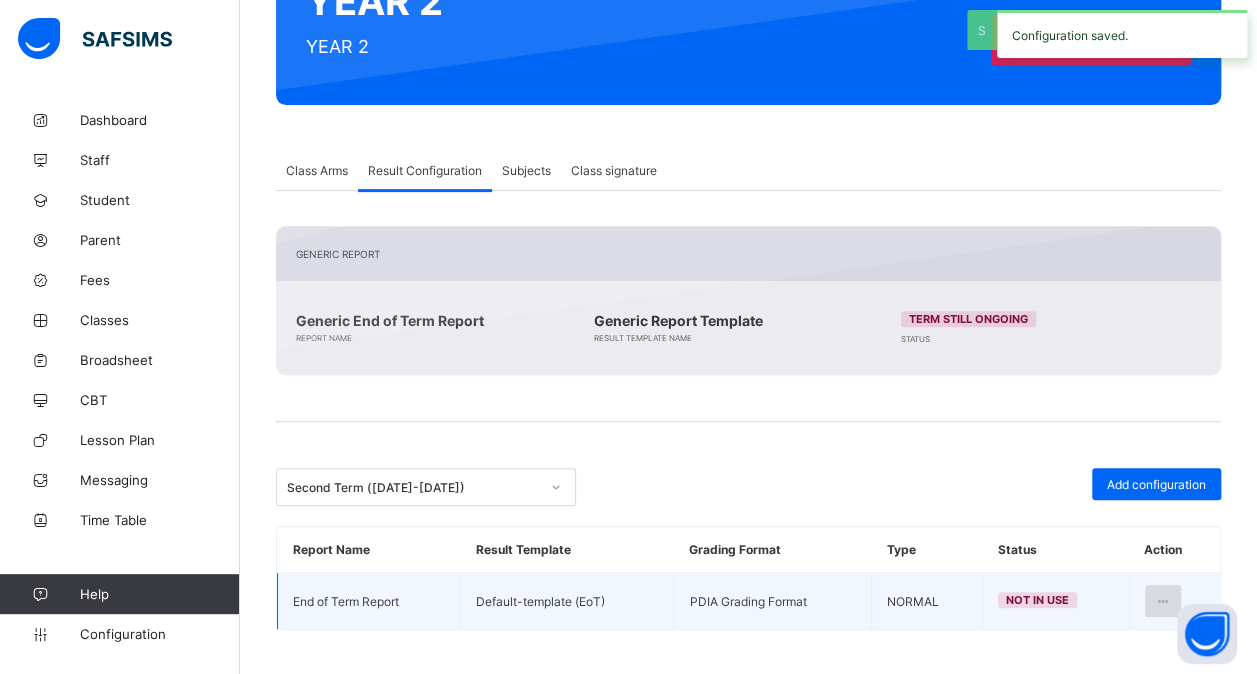
click at [1159, 586] on div at bounding box center [1163, 601] width 37 height 32
click at [1114, 664] on li "Set in use" at bounding box center [1099, 682] width 162 height 36
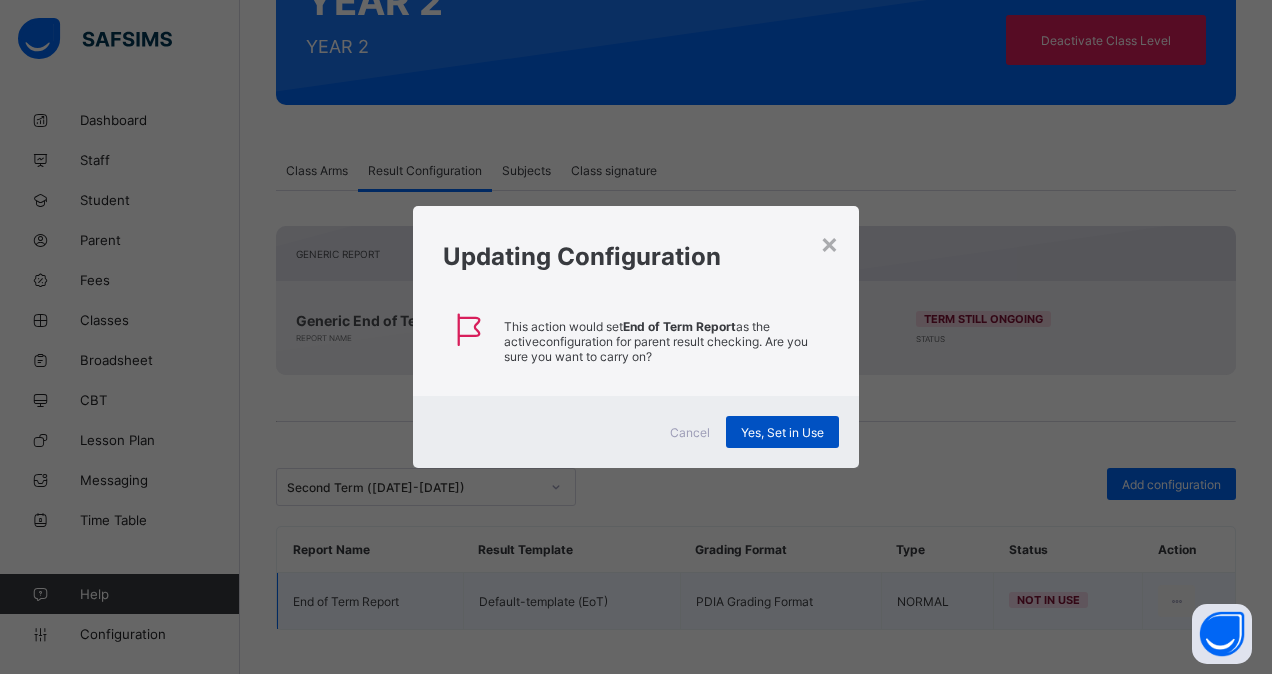
click at [809, 436] on span "Yes, Set in Use" at bounding box center [782, 432] width 83 height 15
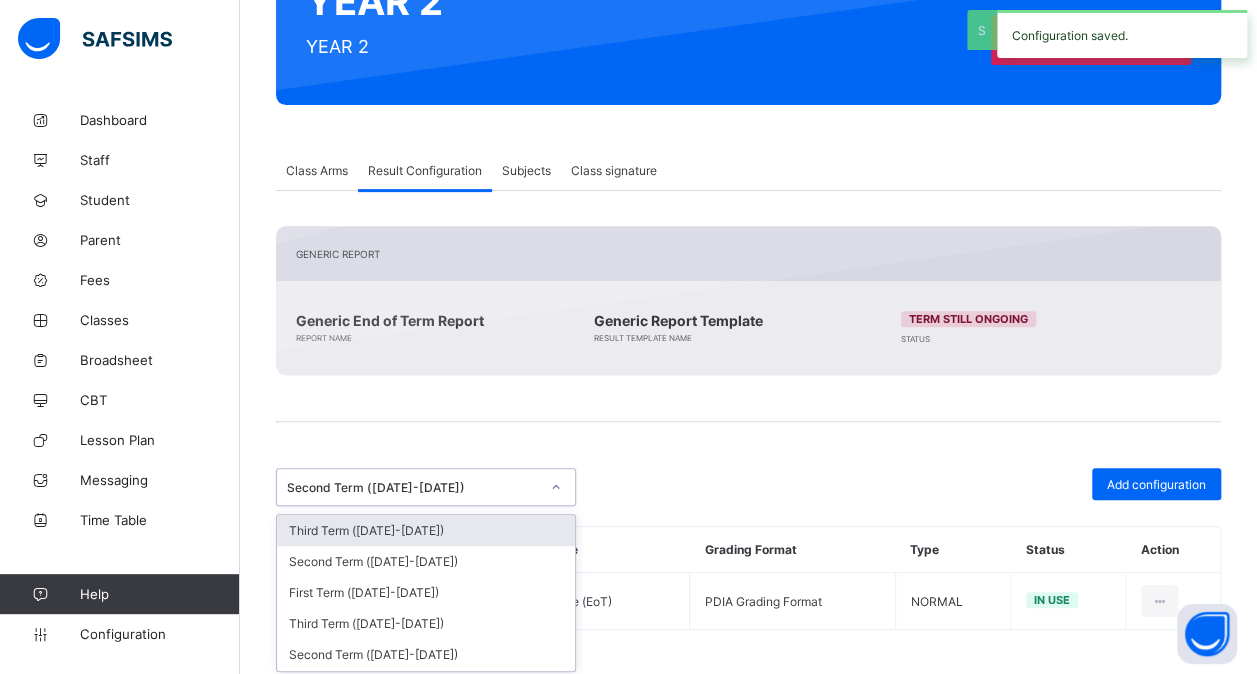
click at [460, 488] on div "Second Term ([DATE]-[DATE])" at bounding box center [413, 487] width 252 height 15
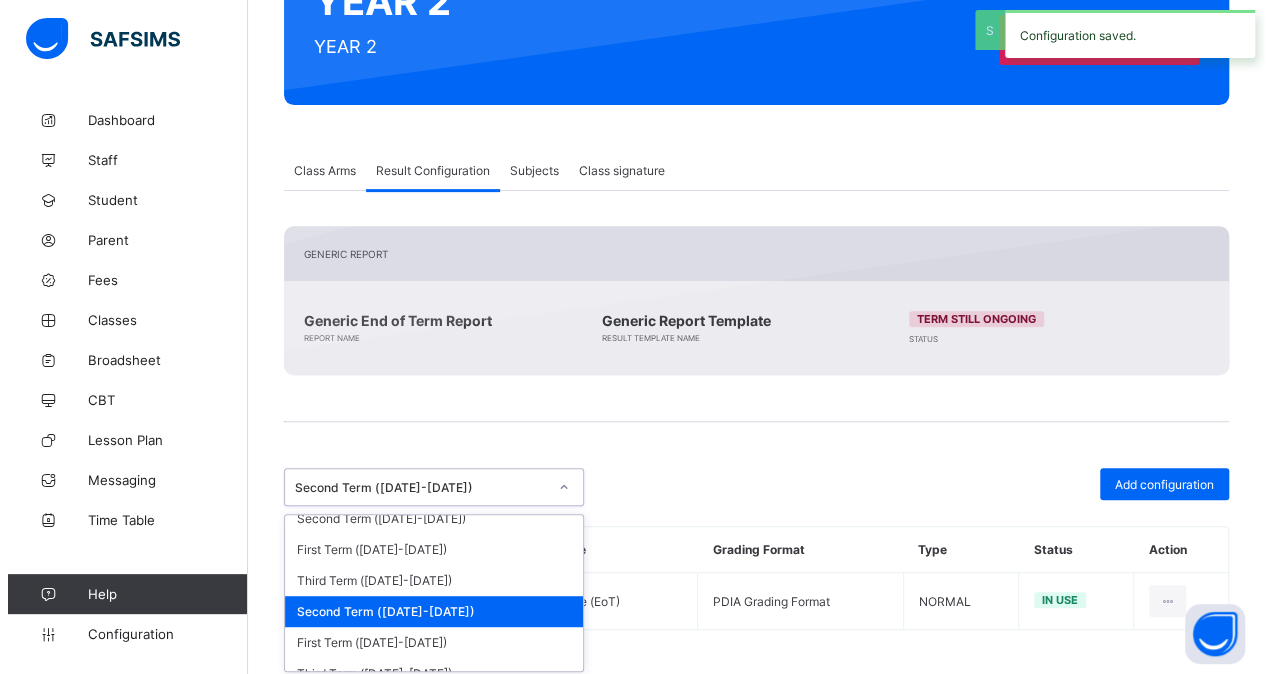
scroll to position [416, 0]
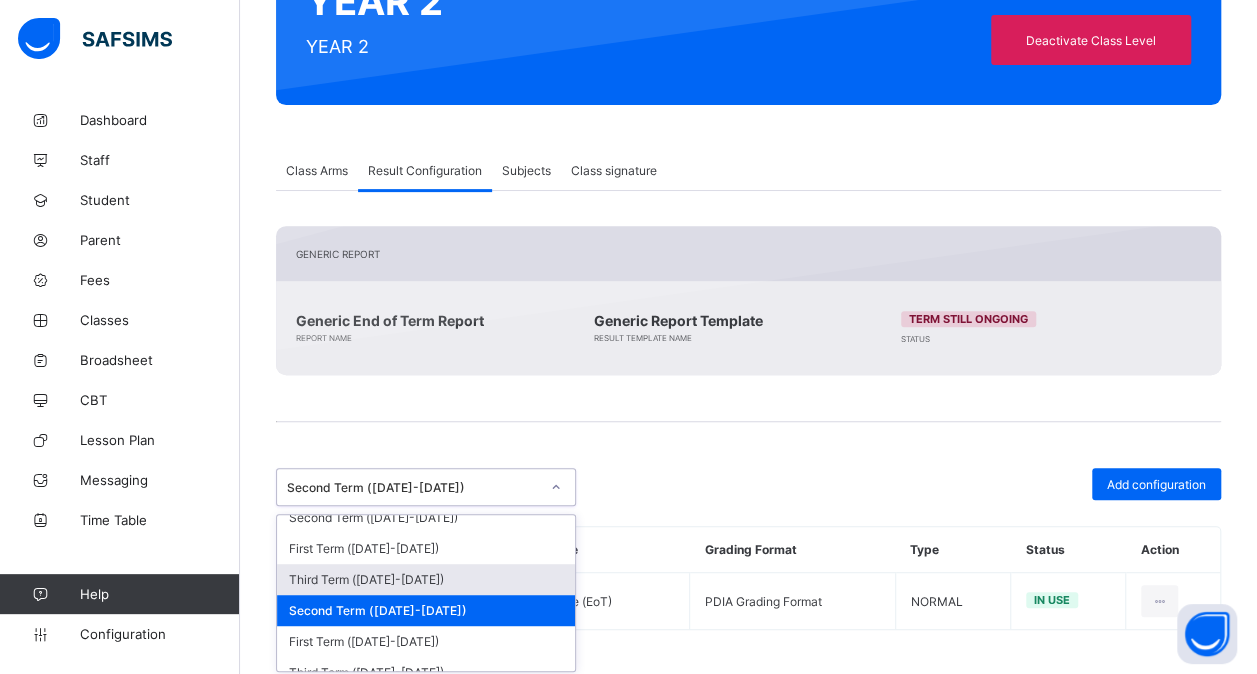
click at [440, 564] on div "Third Term ([DATE]-[DATE])" at bounding box center [426, 579] width 298 height 31
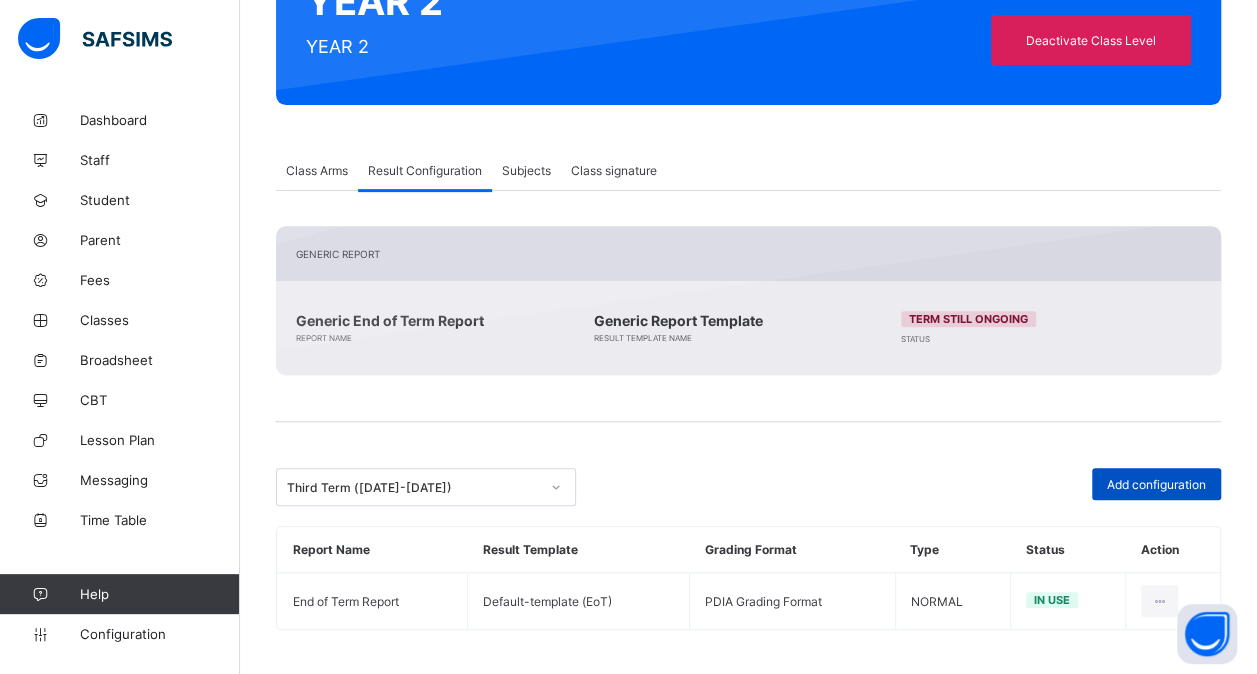
click at [1152, 478] on span "Add configuration" at bounding box center [1156, 484] width 99 height 15
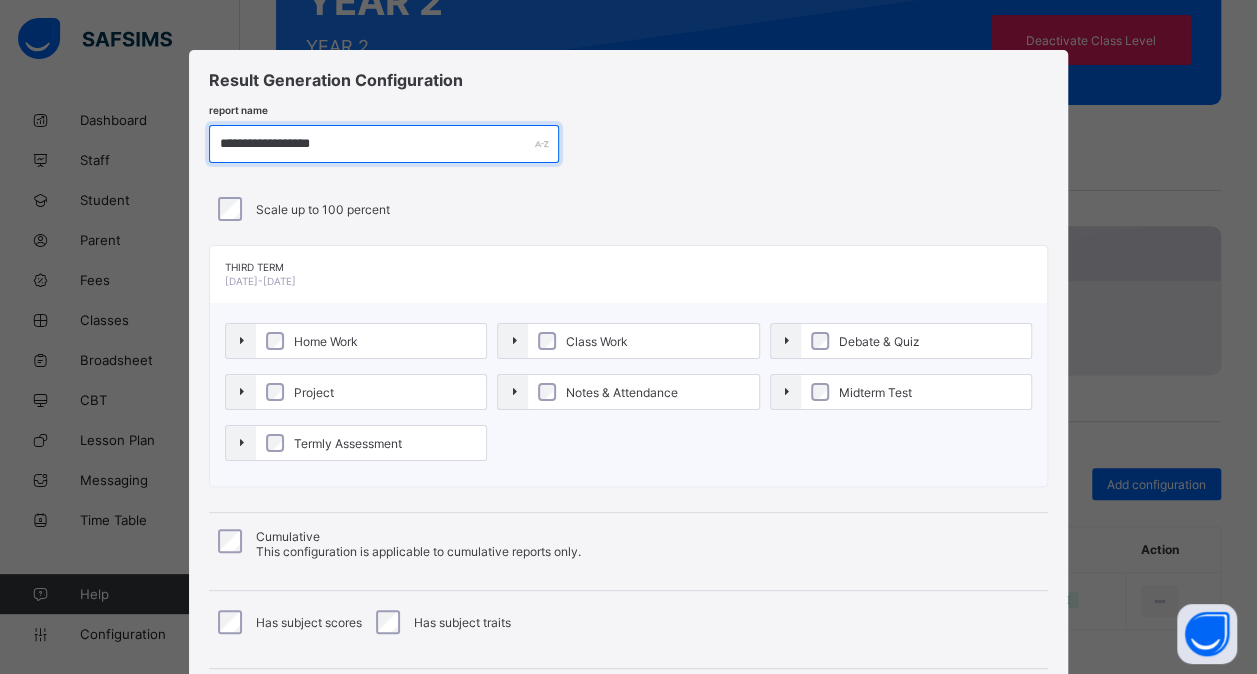
click at [277, 142] on input "**********" at bounding box center [384, 144] width 350 height 38
type input "**********"
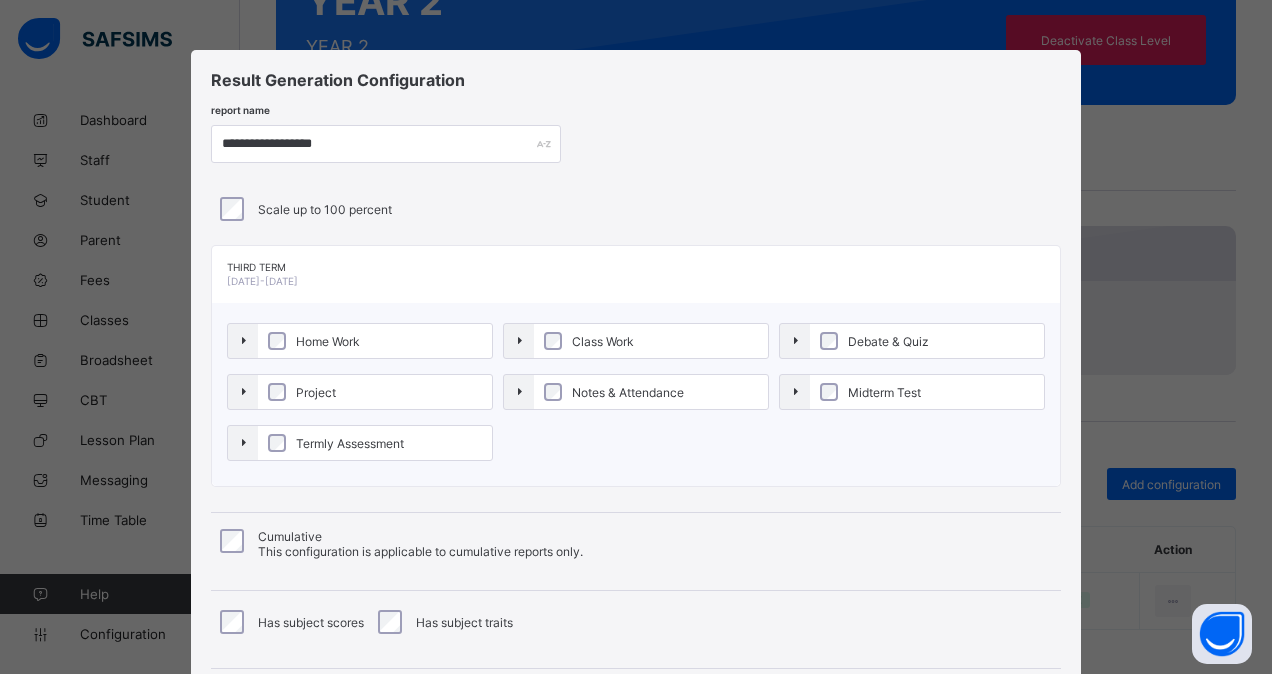
click at [366, 342] on label "Home Work" at bounding box center [375, 341] width 234 height 34
click at [365, 395] on label "Project" at bounding box center [375, 392] width 234 height 34
click at [364, 462] on ol "Termly Assessment" at bounding box center [360, 445] width 266 height 41
click at [380, 447] on label "Termly Assessment" at bounding box center [375, 443] width 234 height 34
click at [595, 344] on span "Class Work" at bounding box center [603, 341] width 72 height 15
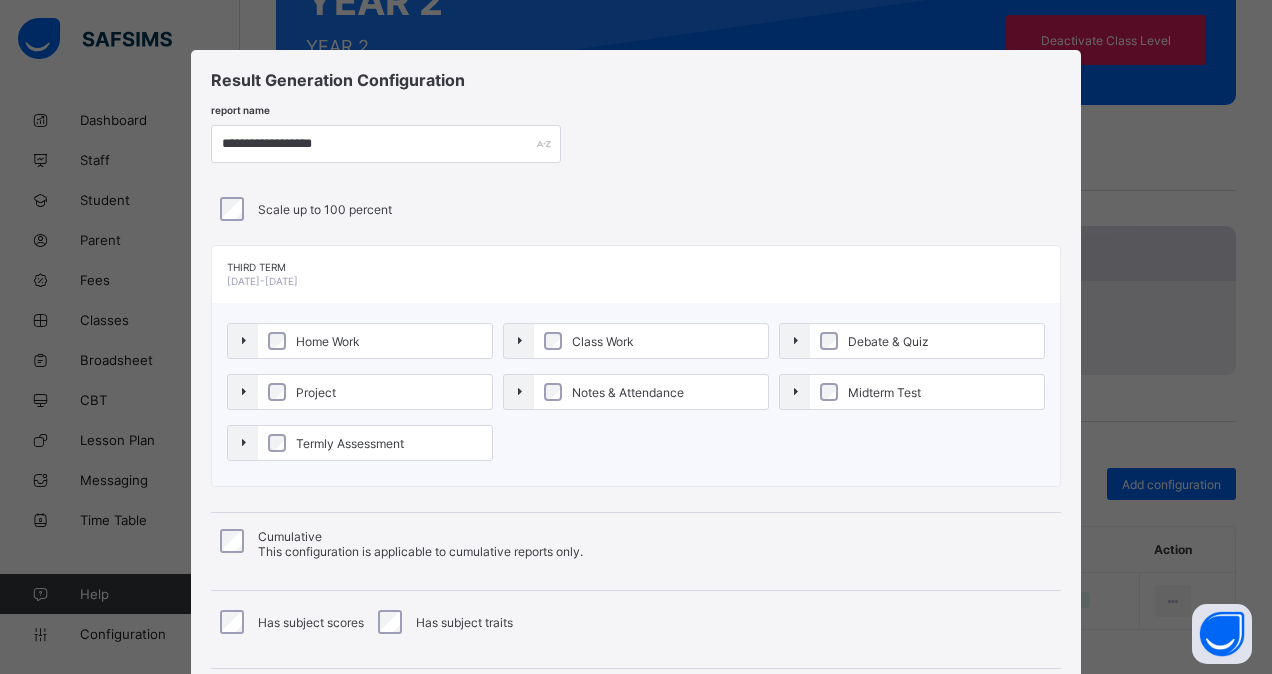
click at [596, 390] on span "Notes & Attendance" at bounding box center [628, 392] width 122 height 15
click at [840, 329] on label "Debate & Quiz" at bounding box center [927, 341] width 234 height 34
click at [841, 376] on label "Midterm Test" at bounding box center [927, 392] width 234 height 34
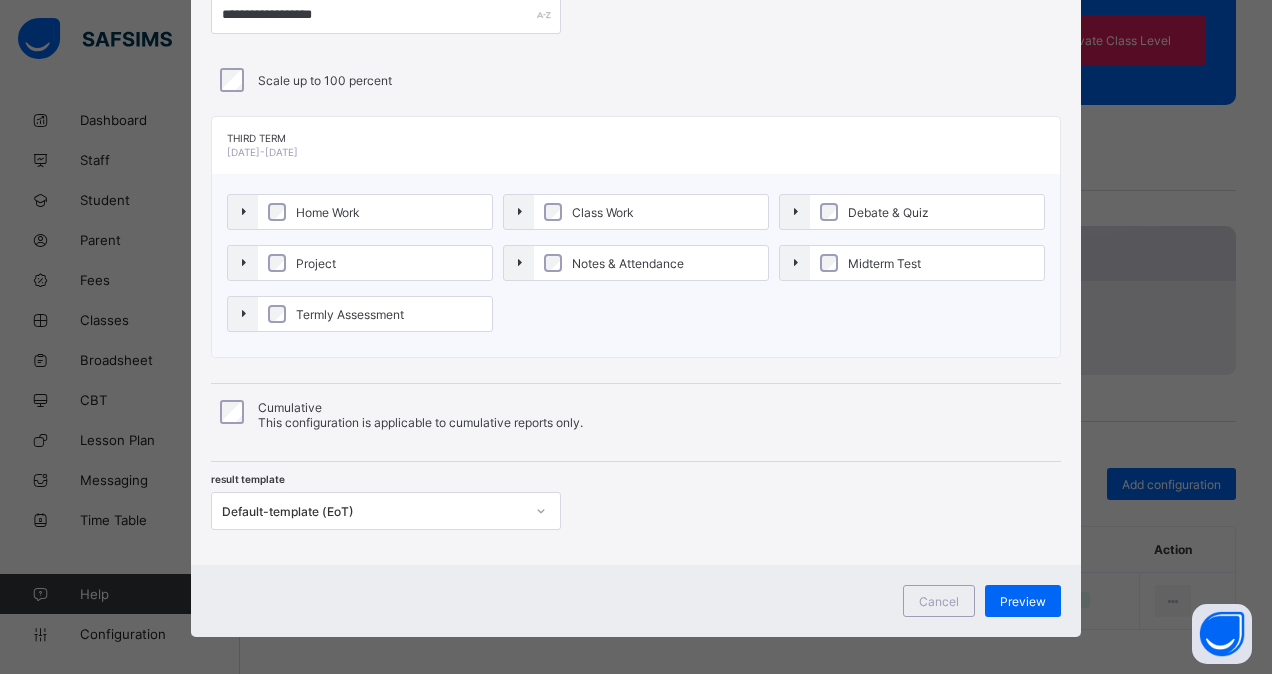
scroll to position [138, 0]
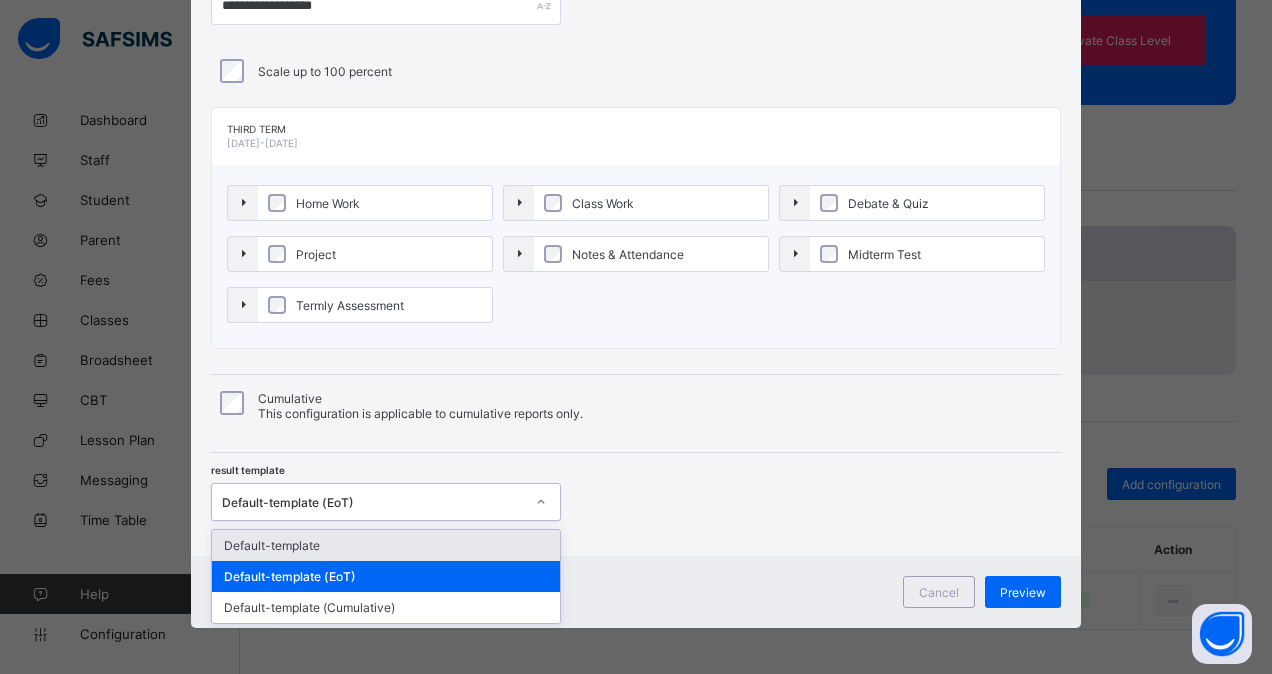
click at [411, 498] on div "Default-template (EoT)" at bounding box center [373, 502] width 302 height 15
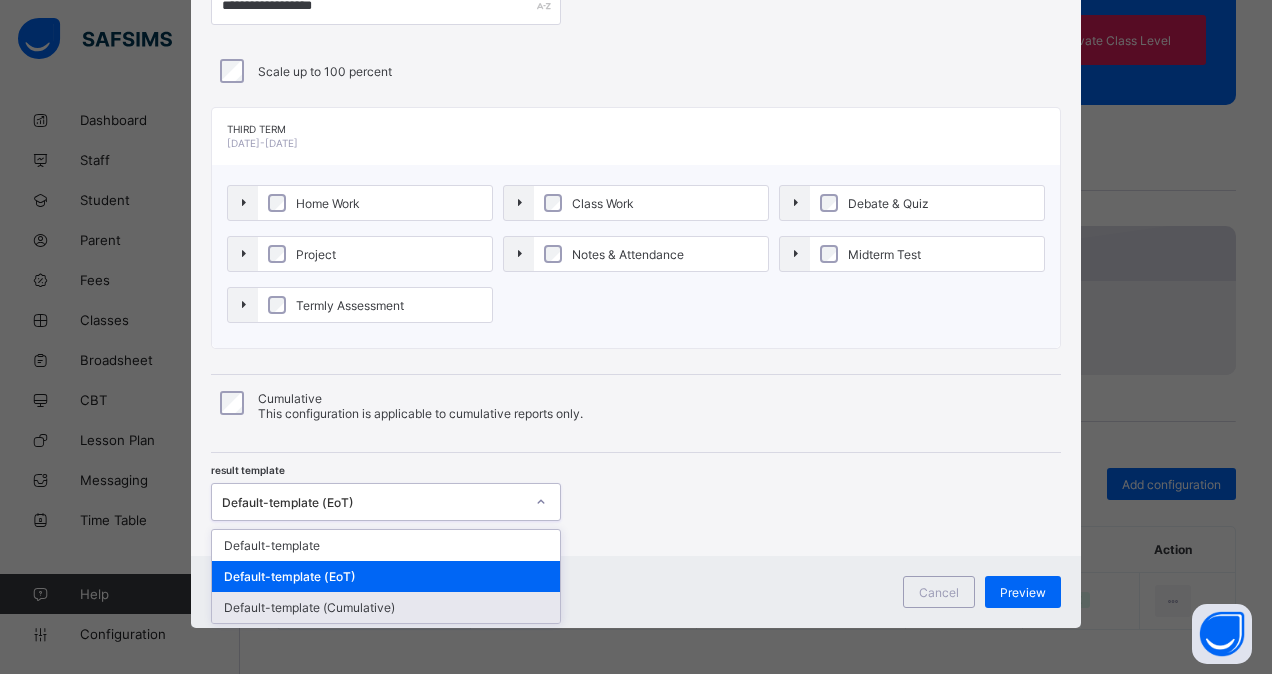
click at [400, 600] on div "Default-template (Cumulative)" at bounding box center [386, 607] width 348 height 31
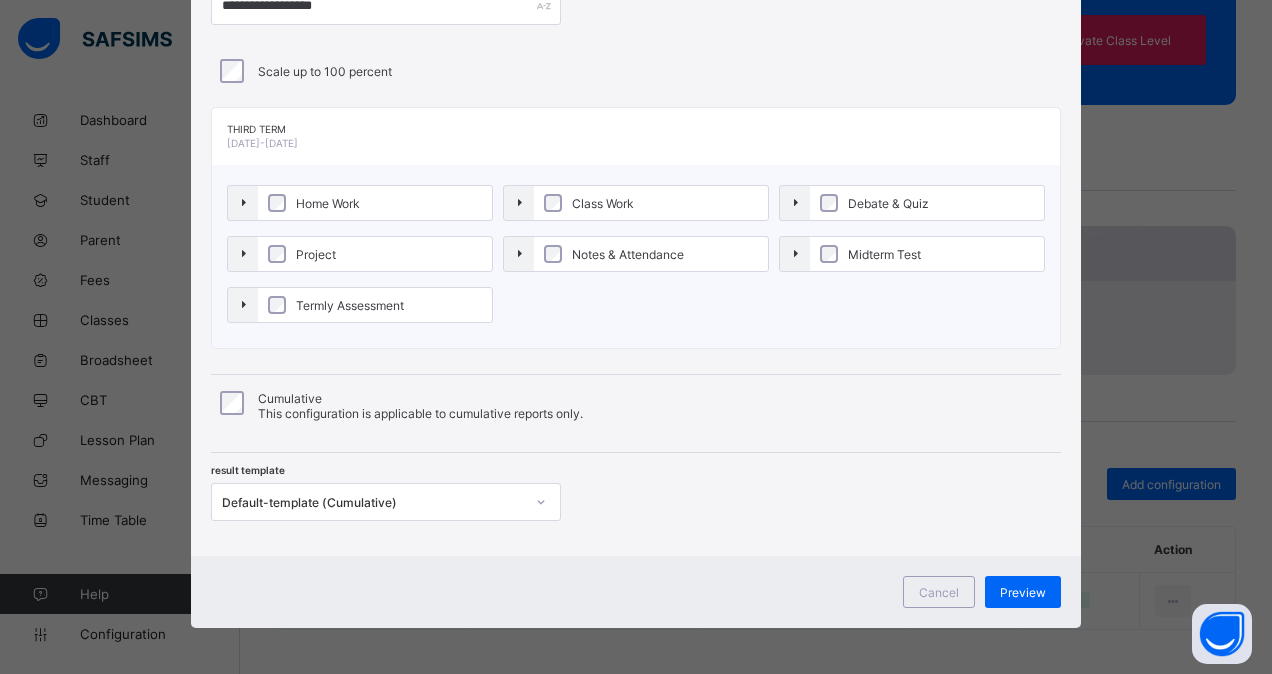
click at [1014, 606] on div "Cancel Preview" at bounding box center [636, 592] width 890 height 72
click at [1028, 585] on span "Preview" at bounding box center [1023, 592] width 46 height 15
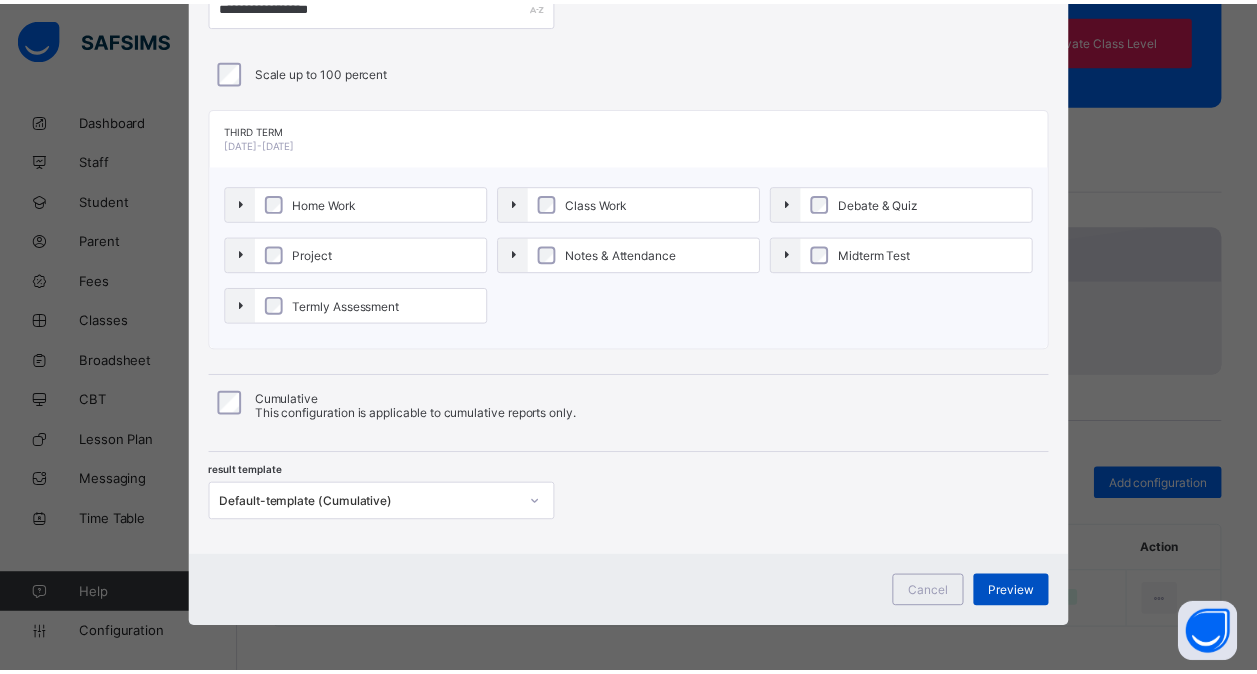
scroll to position [0, 0]
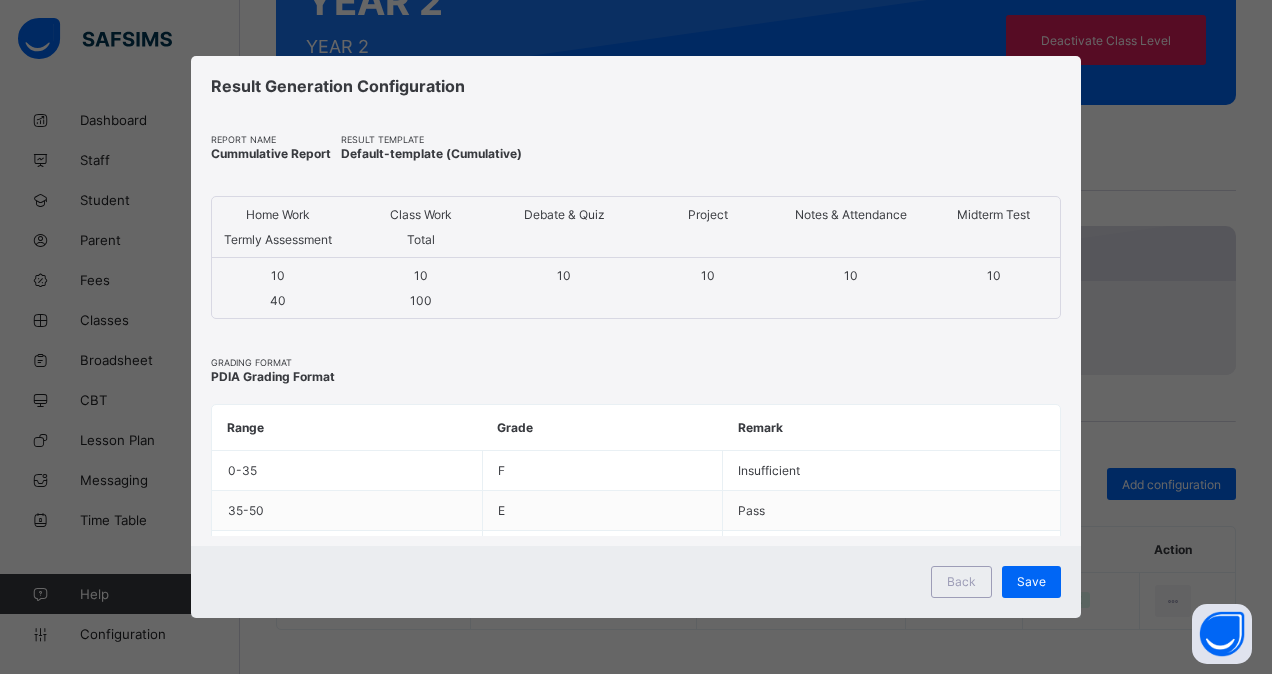
click at [1028, 583] on span "Save" at bounding box center [1031, 581] width 29 height 15
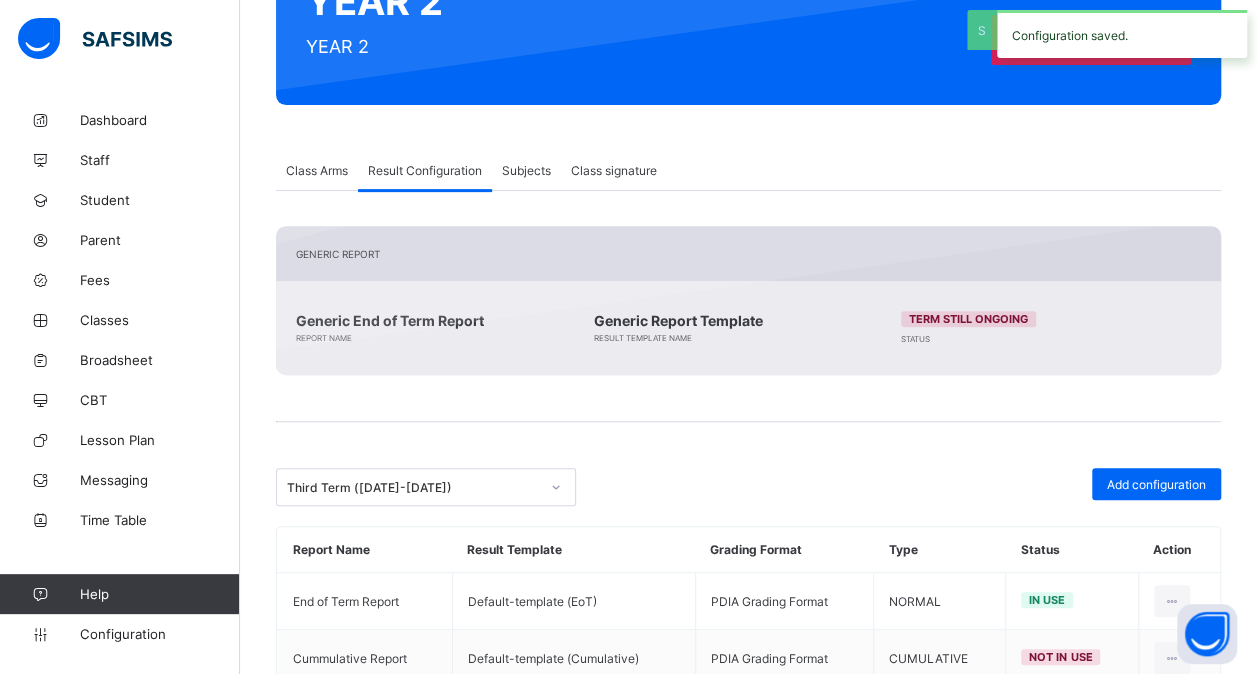
scroll to position [317, 0]
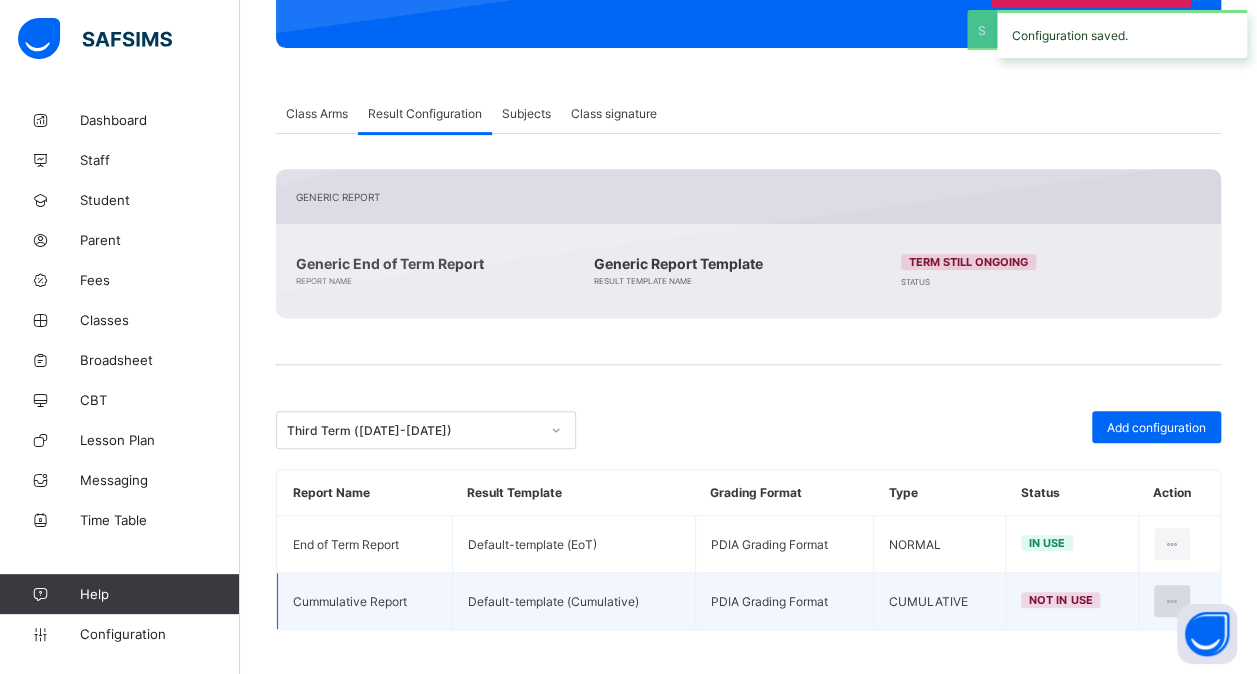
click at [1191, 585] on div at bounding box center [1172, 601] width 37 height 32
click at [1110, 664] on li "Set in use" at bounding box center [1108, 682] width 162 height 36
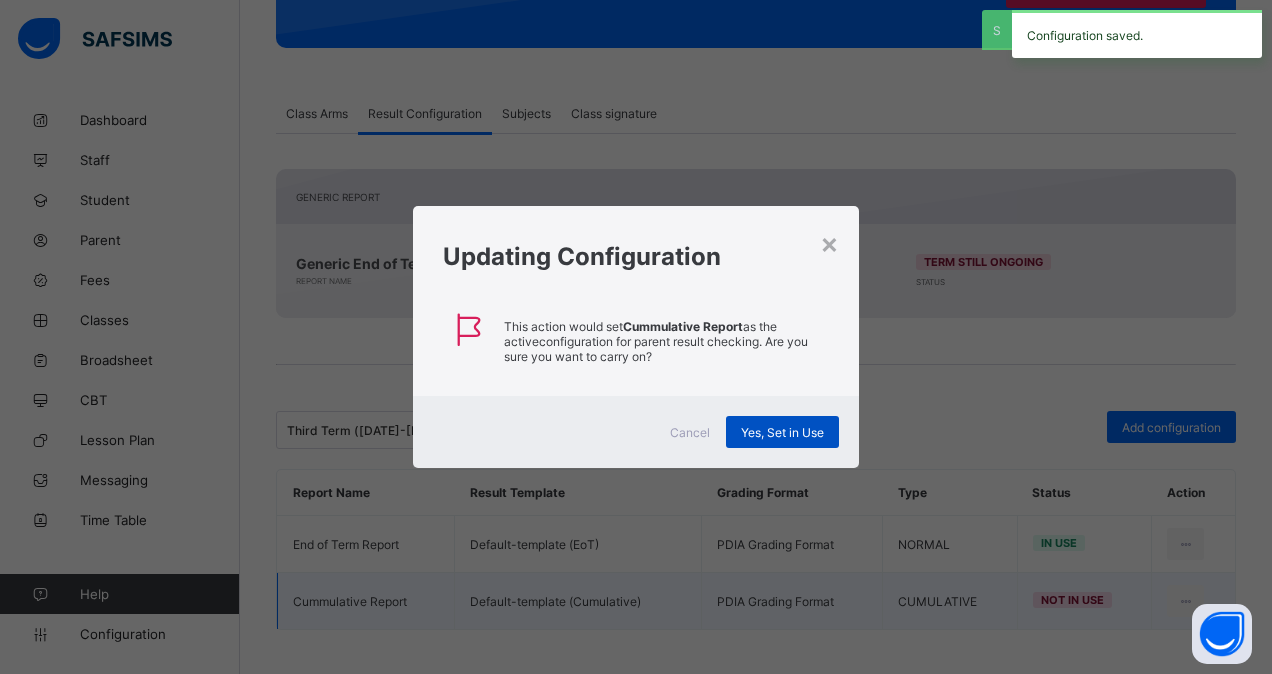
click at [813, 425] on span "Yes, Set in Use" at bounding box center [782, 432] width 83 height 15
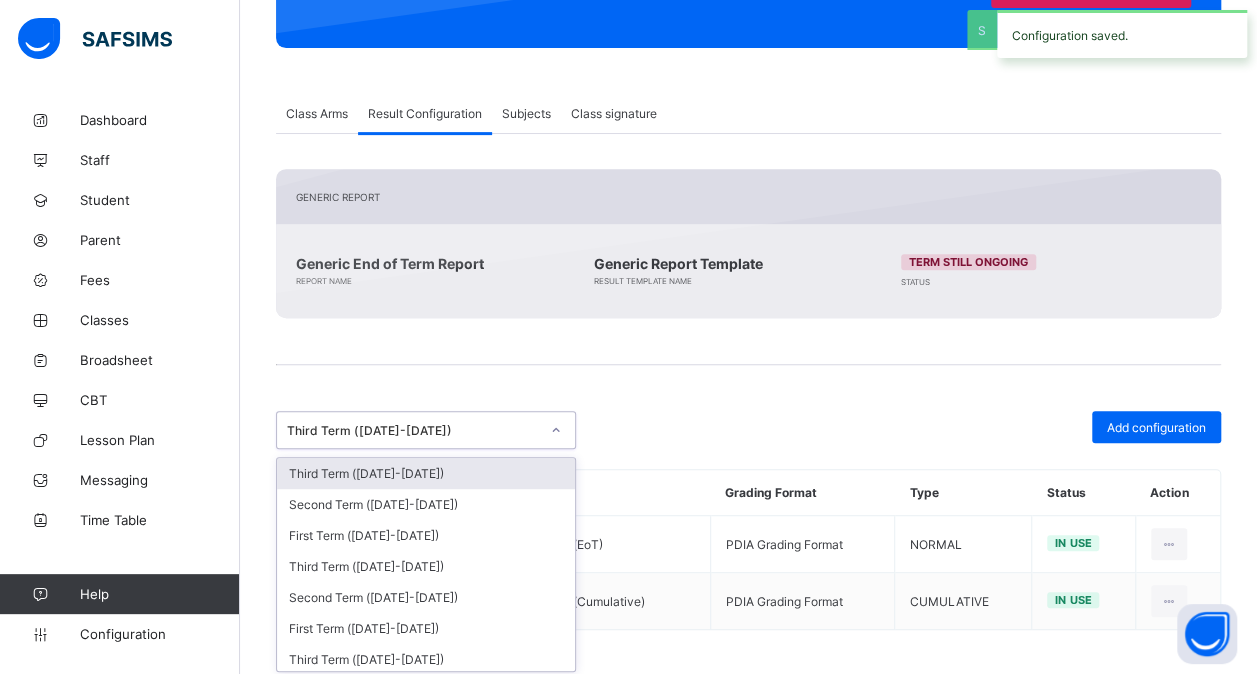
click at [519, 418] on div "Third Term ([DATE]-[DATE])" at bounding box center [407, 430] width 260 height 28
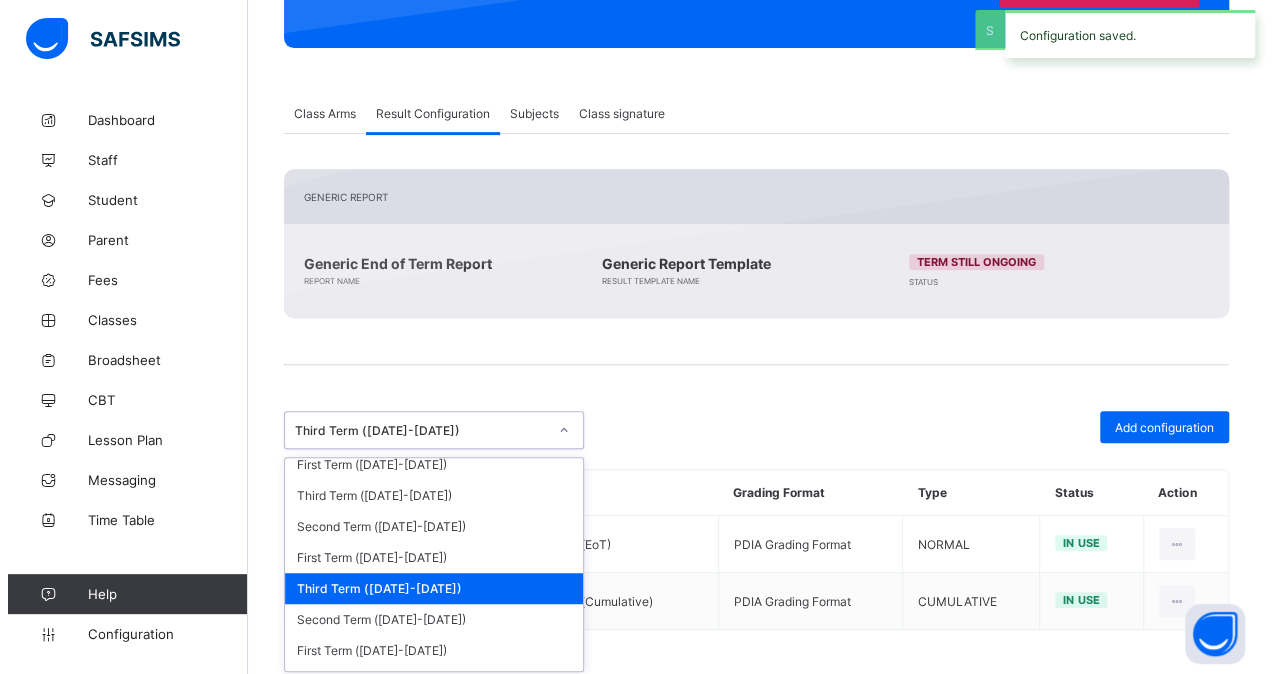
scroll to position [374, 0]
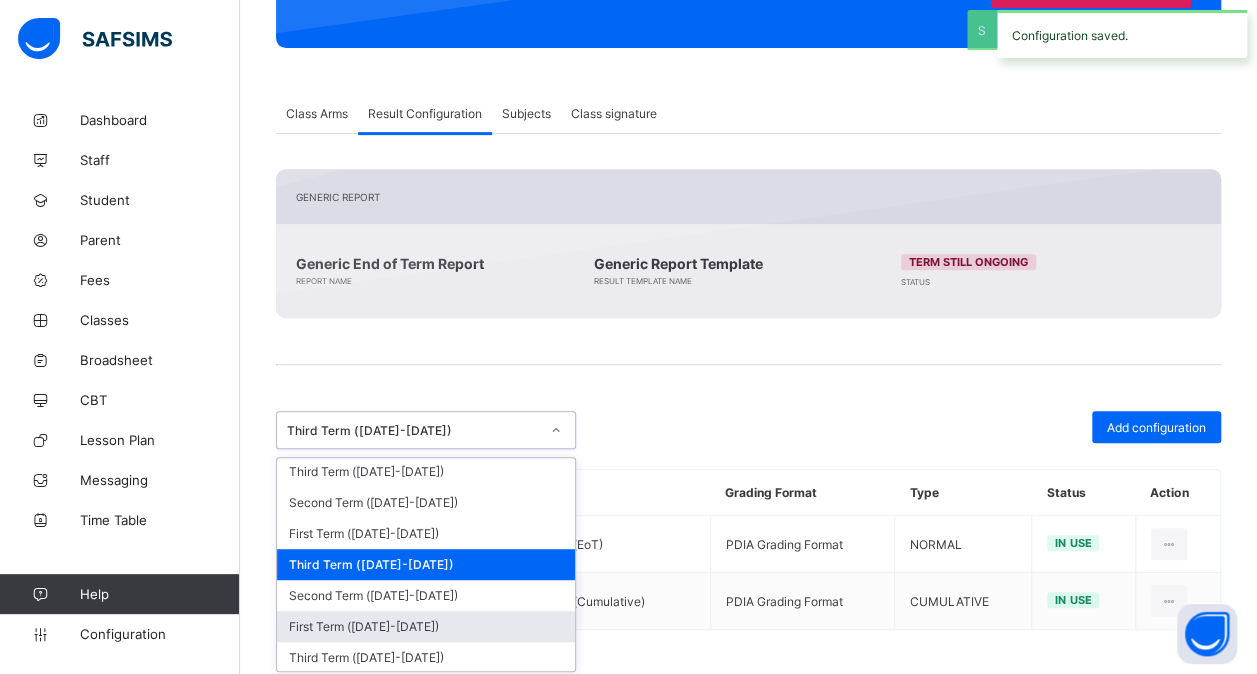
click at [434, 611] on div "First Term ([DATE]-[DATE])" at bounding box center [426, 626] width 298 height 31
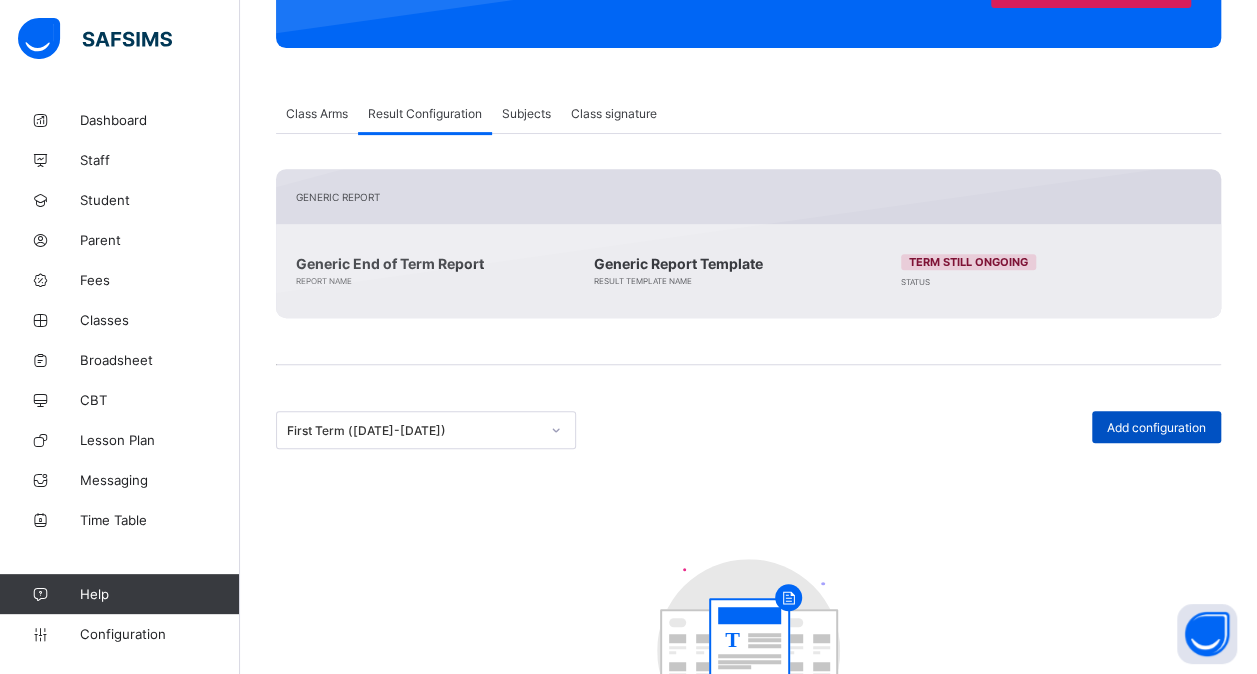
click at [1190, 422] on span "Add configuration" at bounding box center [1156, 427] width 99 height 15
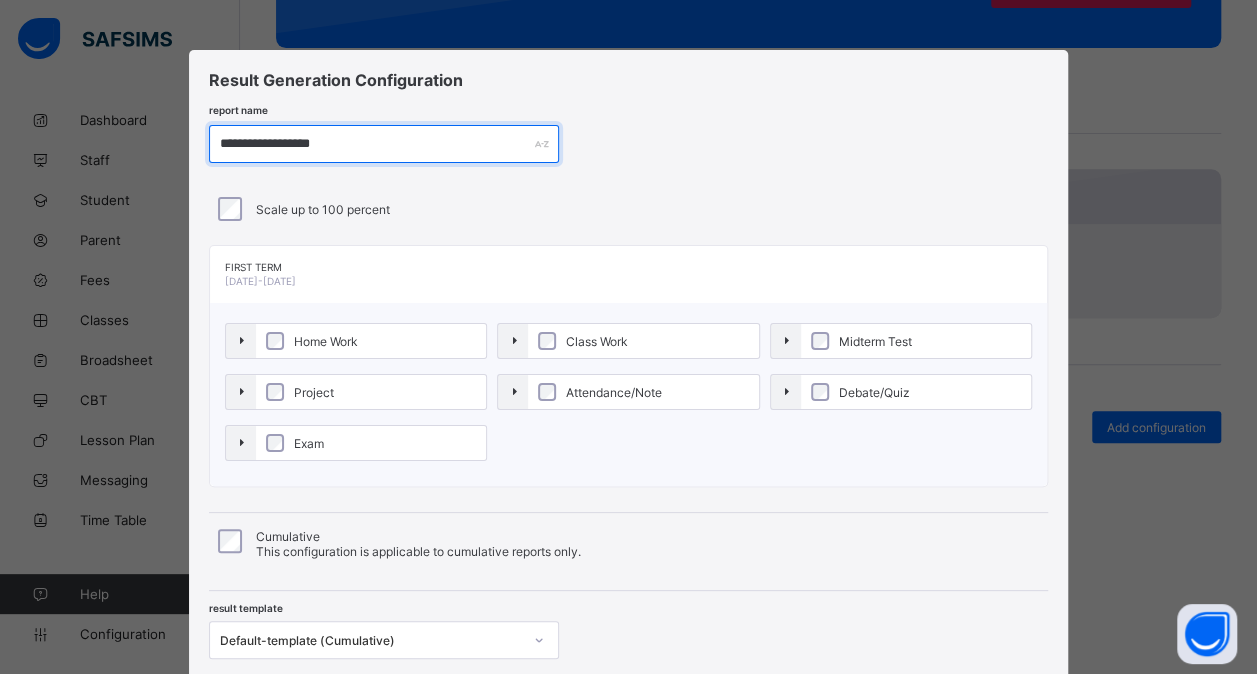
click at [317, 142] on input "**********" at bounding box center [384, 144] width 350 height 38
paste input "text"
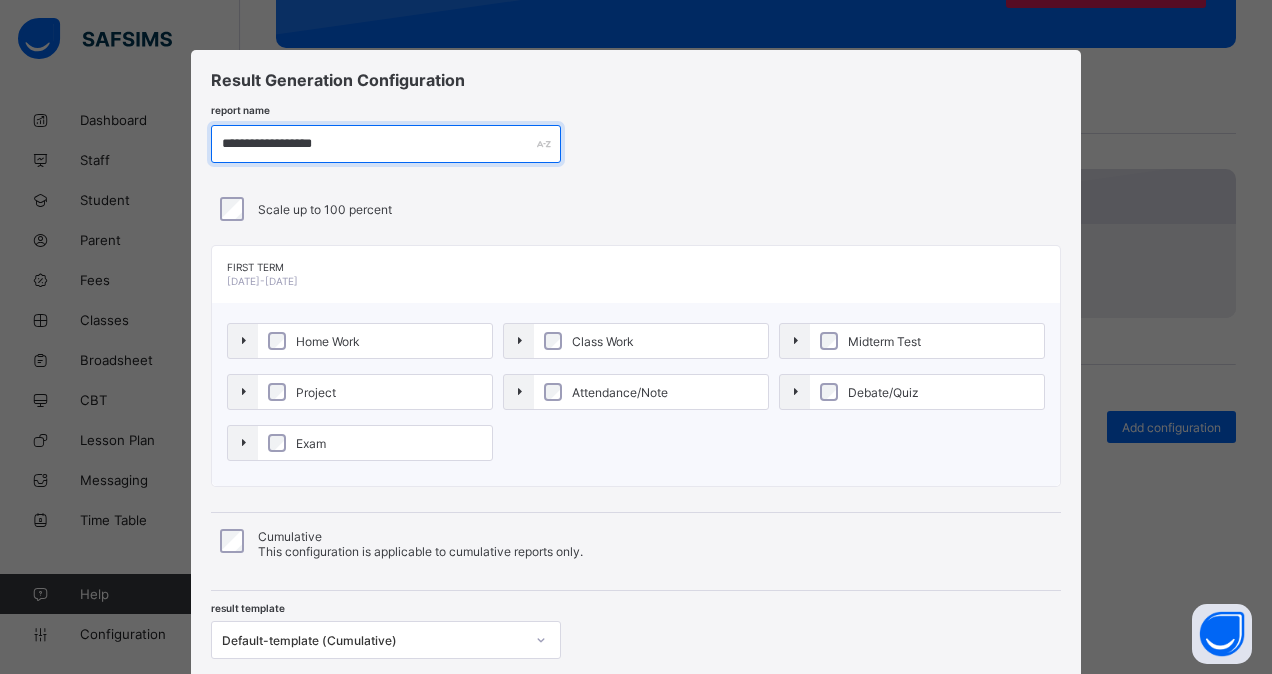
type input "**********"
click at [338, 330] on label "Home Work" at bounding box center [375, 341] width 234 height 34
click at [340, 385] on label "Project" at bounding box center [375, 392] width 234 height 34
click at [332, 449] on label "Exam" at bounding box center [375, 443] width 234 height 34
click at [590, 350] on label "Class Work" at bounding box center [651, 341] width 234 height 34
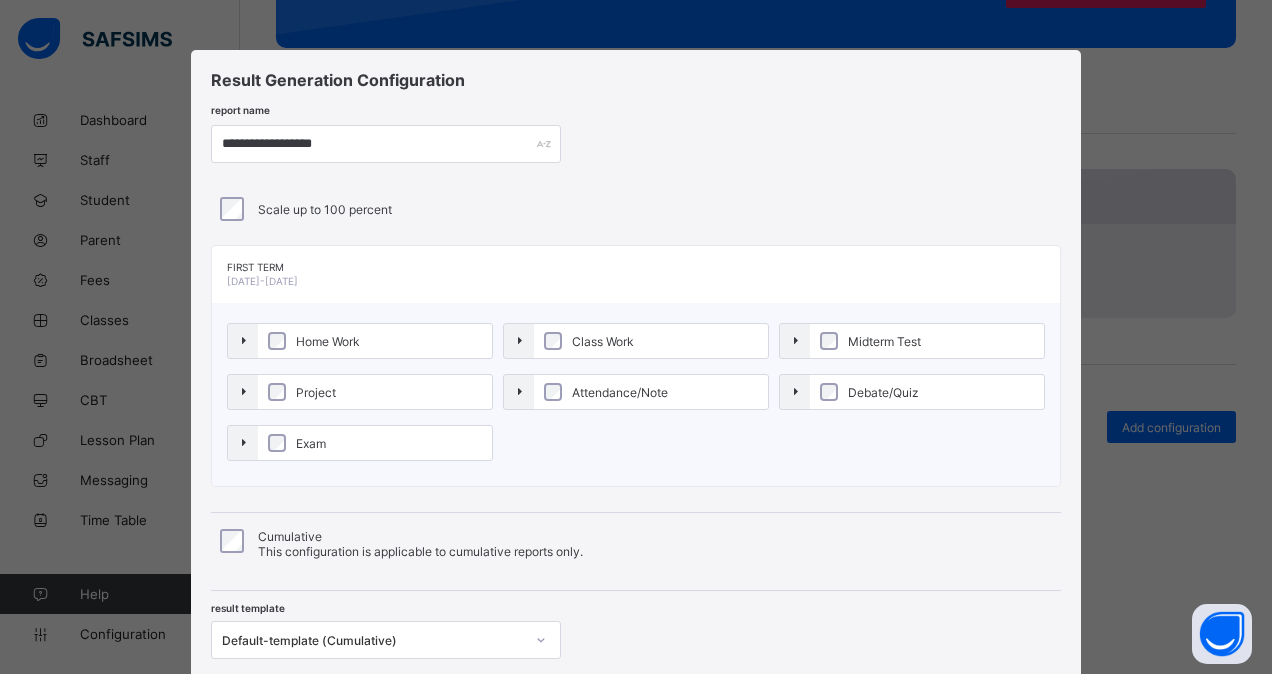
click at [592, 388] on span "Attendance/Note" at bounding box center [620, 392] width 106 height 15
click at [836, 330] on label "Midterm Test" at bounding box center [927, 341] width 234 height 34
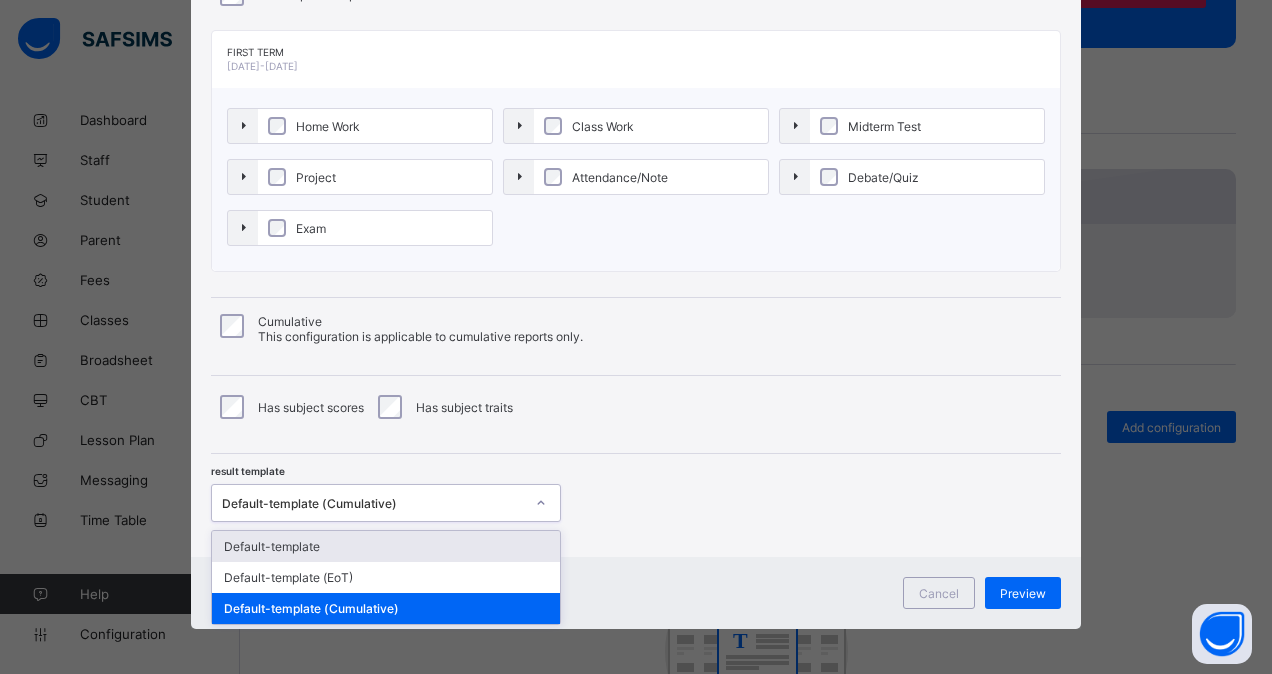
click at [440, 496] on div "Default-template (Cumulative)" at bounding box center [373, 503] width 302 height 15
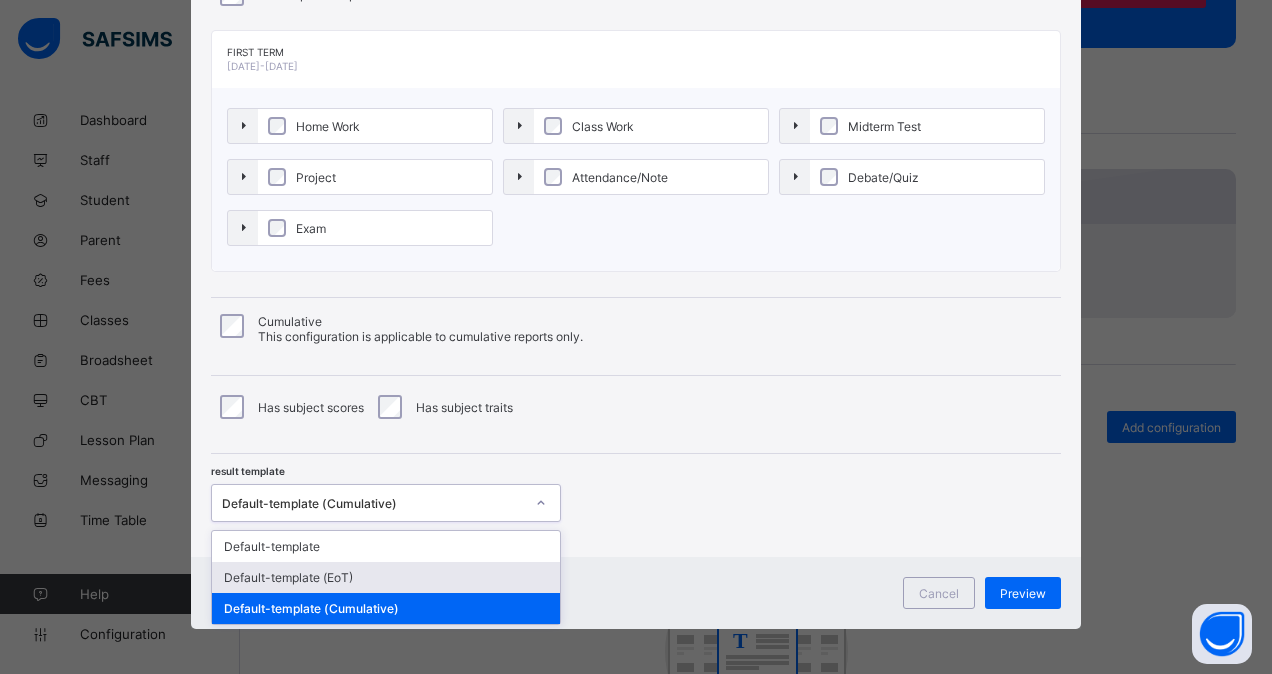
click at [389, 565] on div "Default-template (EoT)" at bounding box center [386, 577] width 348 height 31
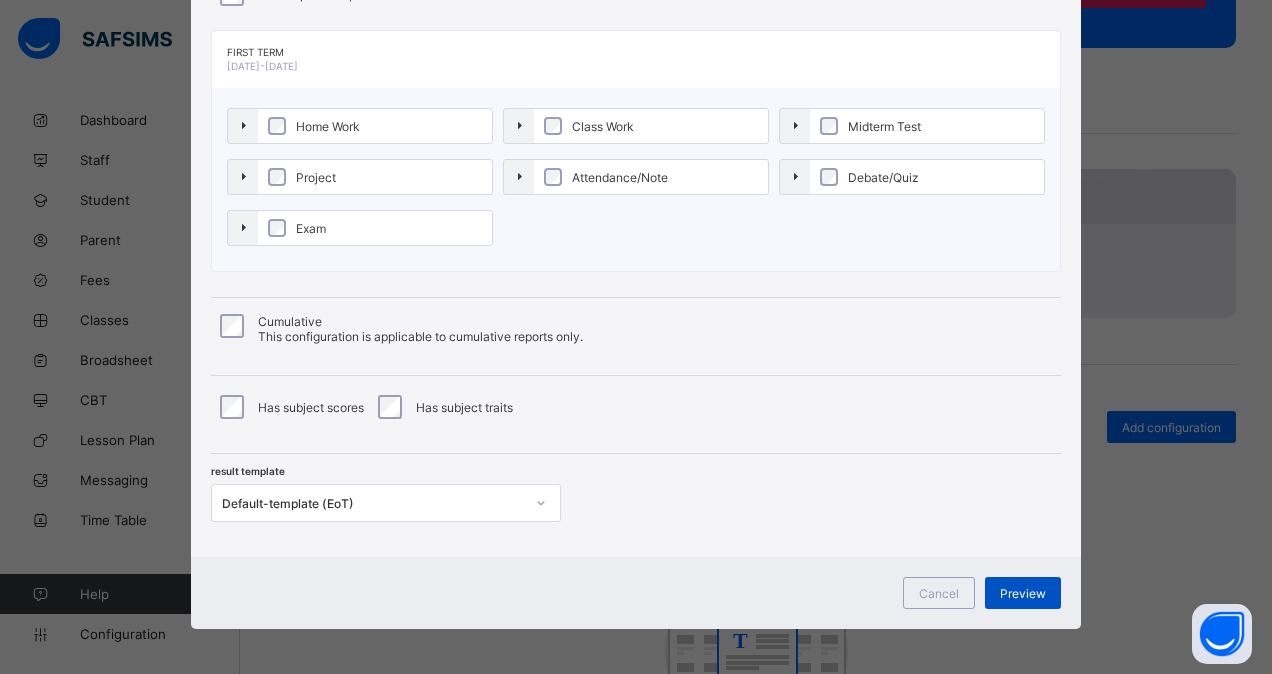
click at [1015, 586] on span "Preview" at bounding box center [1023, 593] width 46 height 15
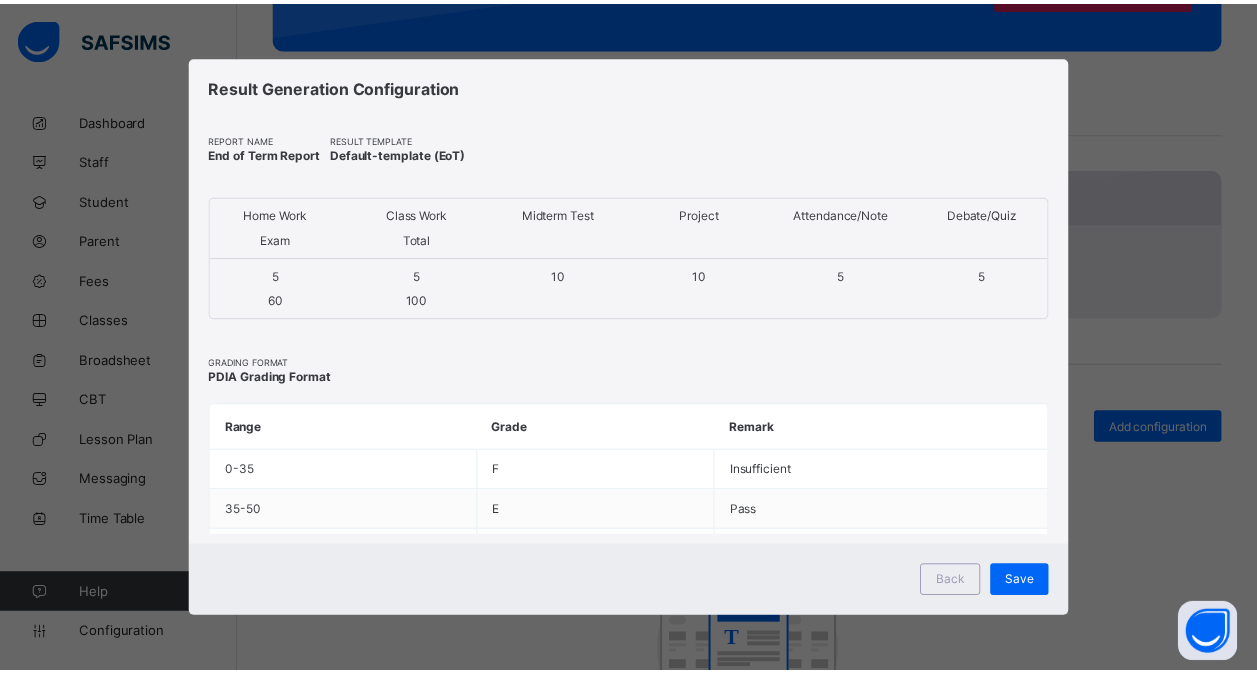
scroll to position [0, 0]
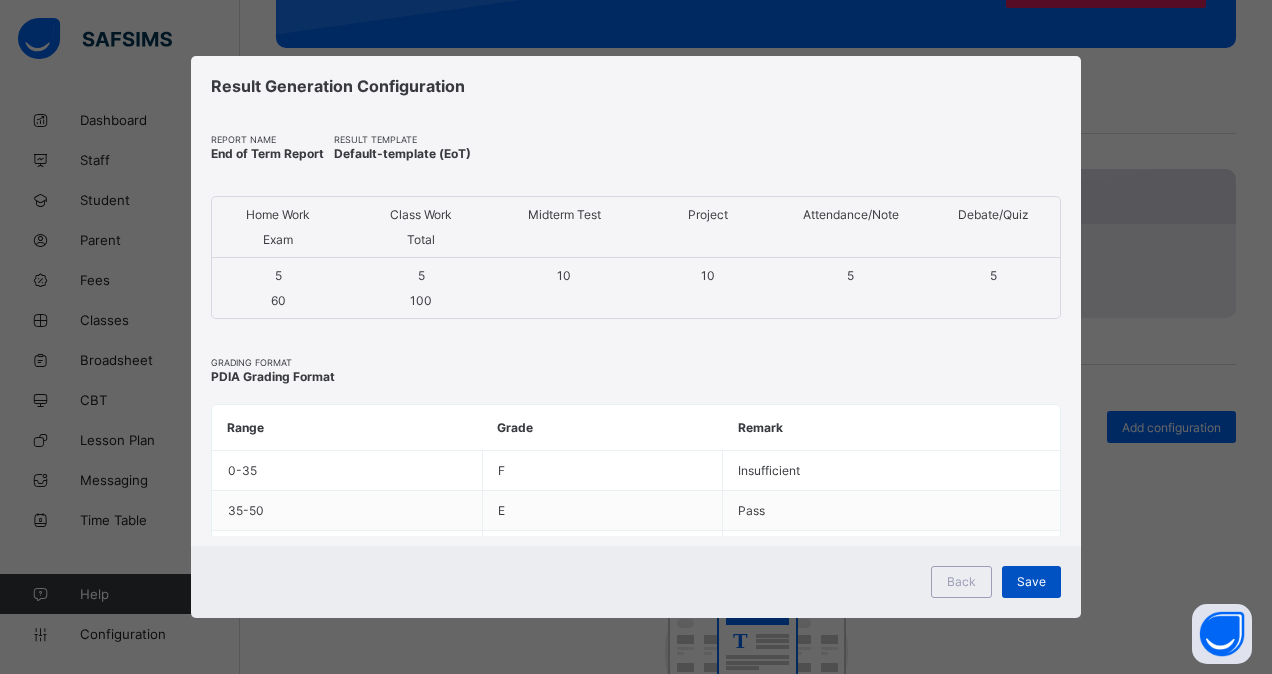
click at [1046, 577] on div "Save" at bounding box center [1031, 582] width 59 height 32
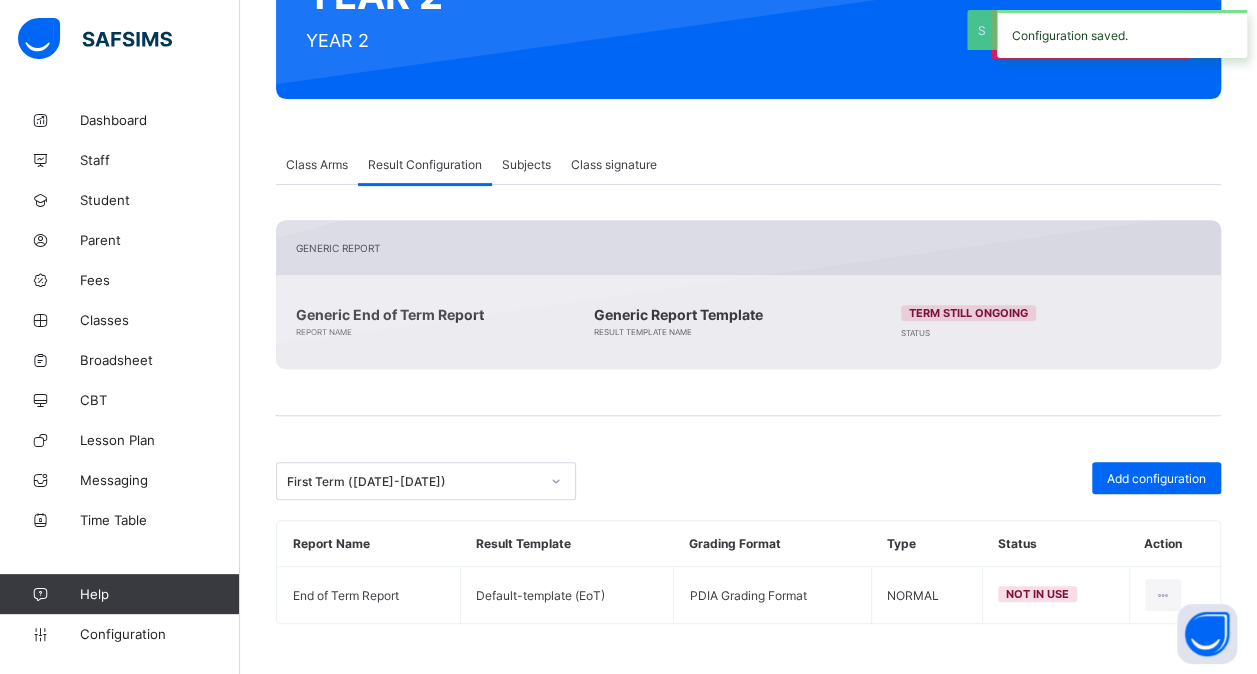
scroll to position [260, 0]
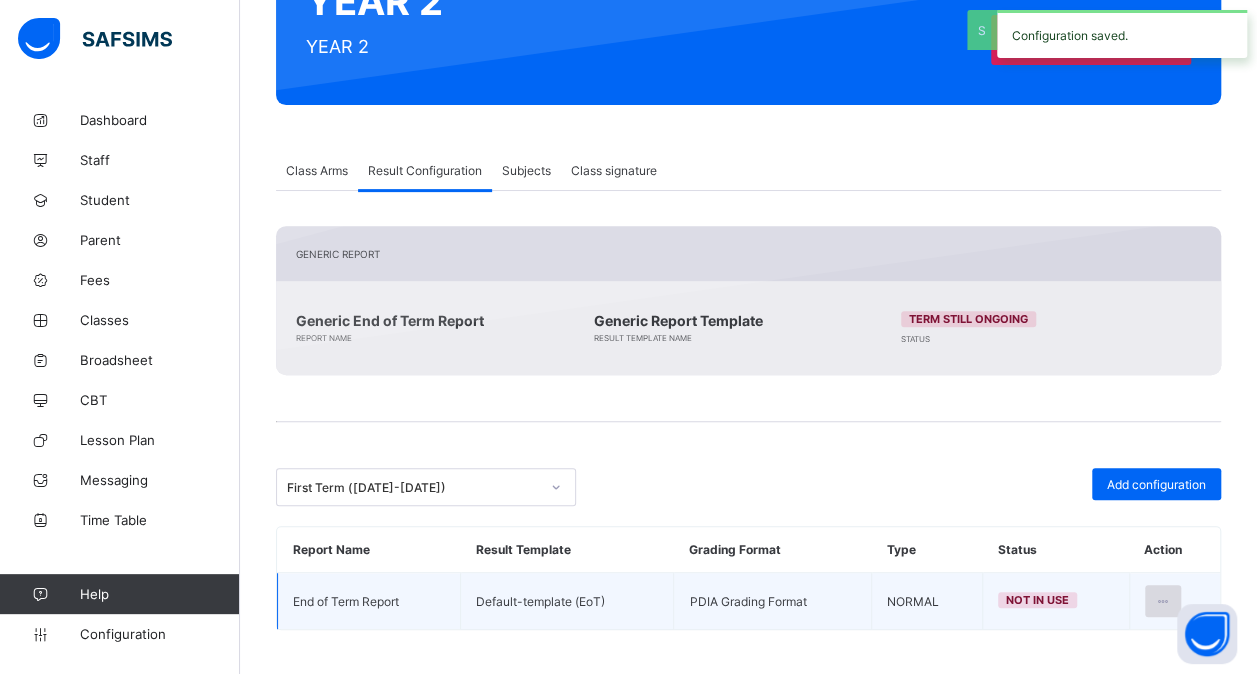
click at [1172, 594] on icon at bounding box center [1163, 601] width 17 height 15
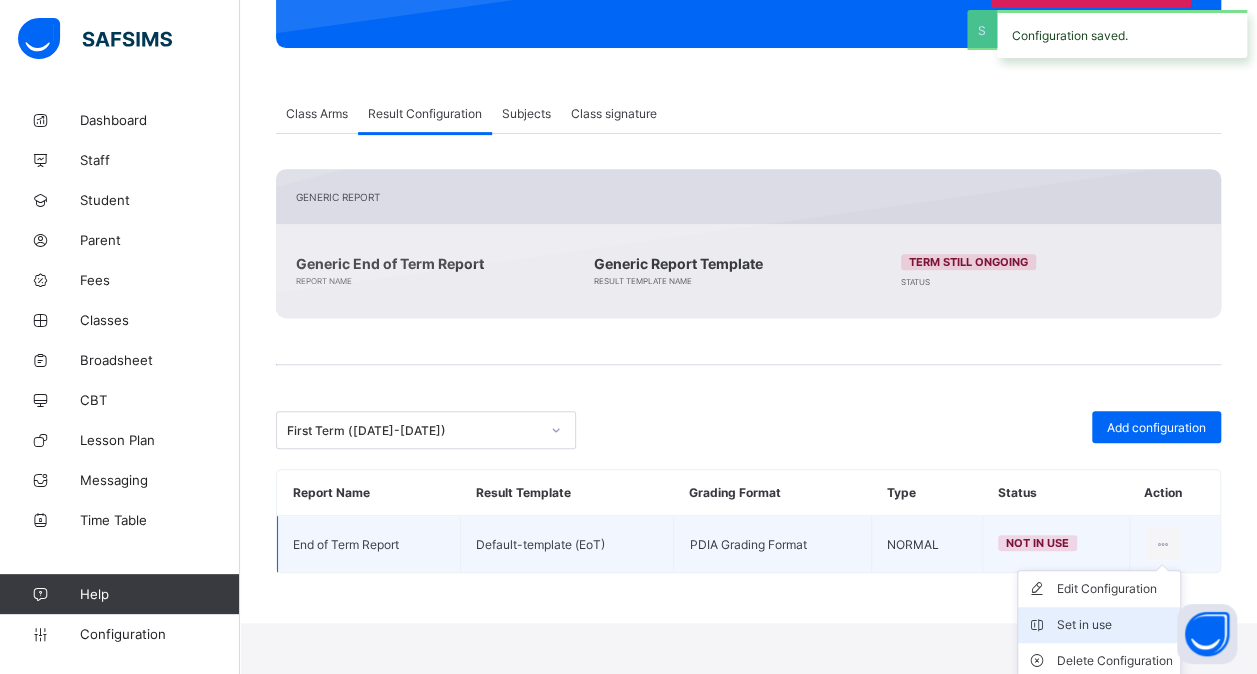
click at [1112, 615] on div "Set in use" at bounding box center [1114, 625] width 116 height 20
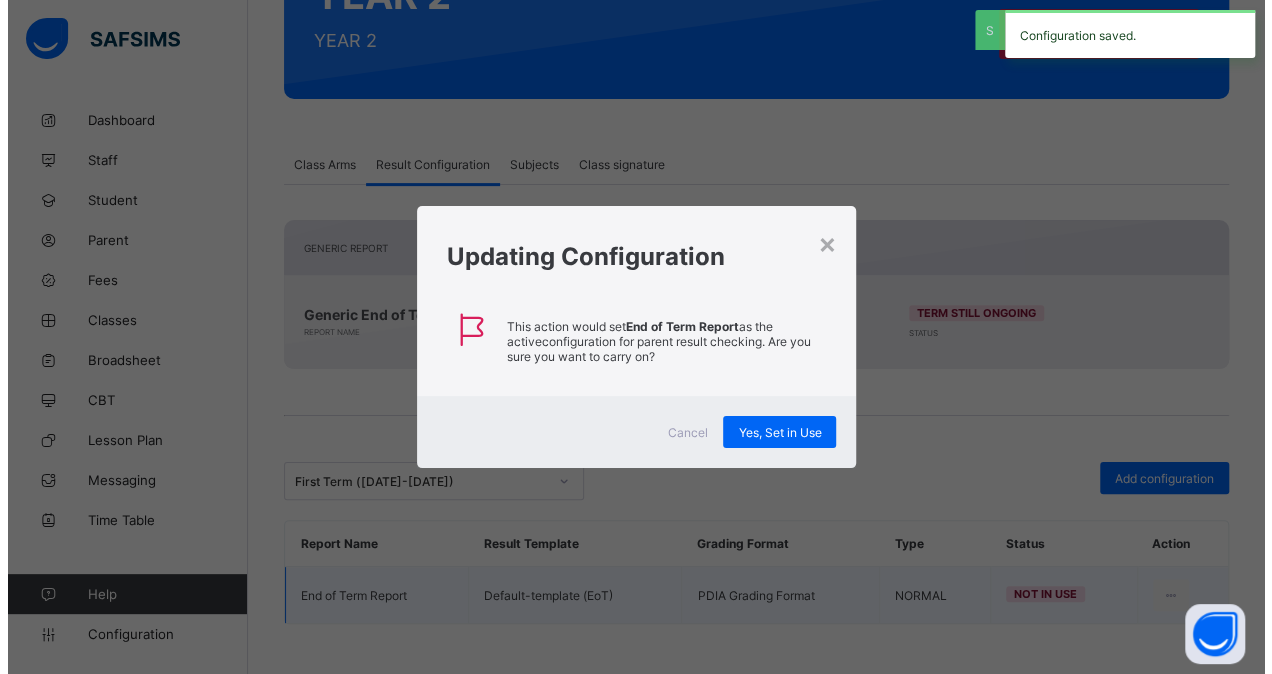
scroll to position [260, 0]
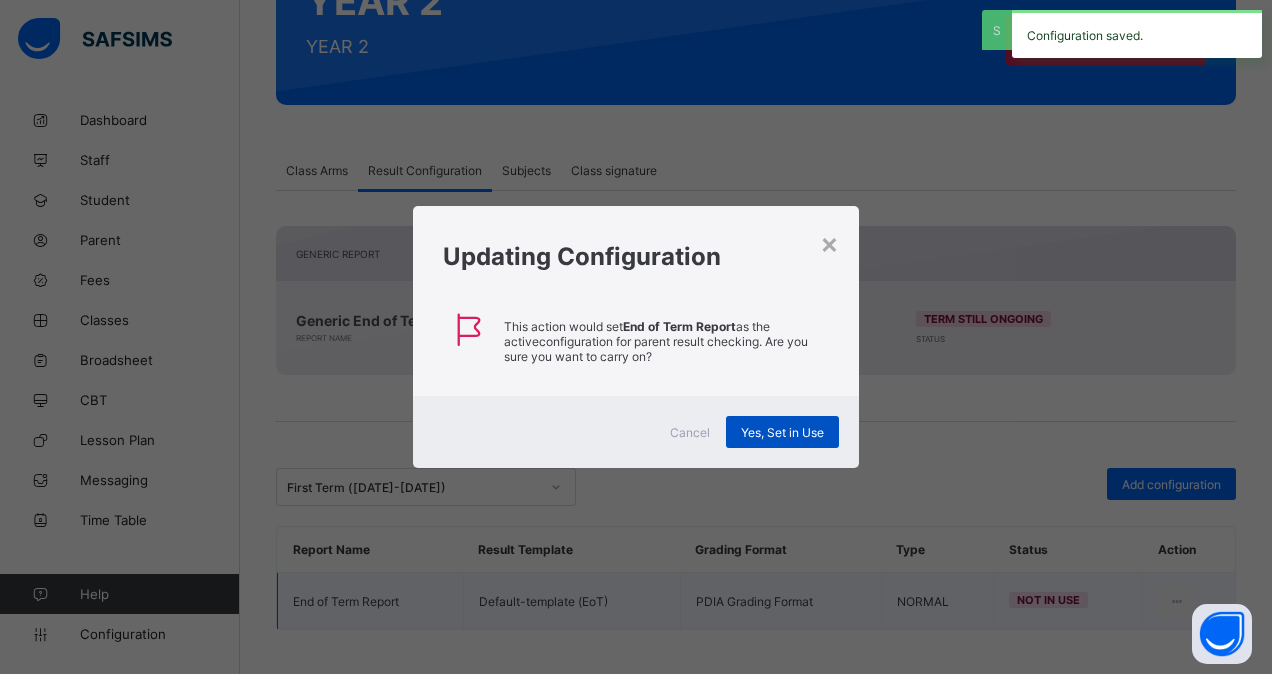
click at [812, 435] on span "Yes, Set in Use" at bounding box center [782, 432] width 83 height 15
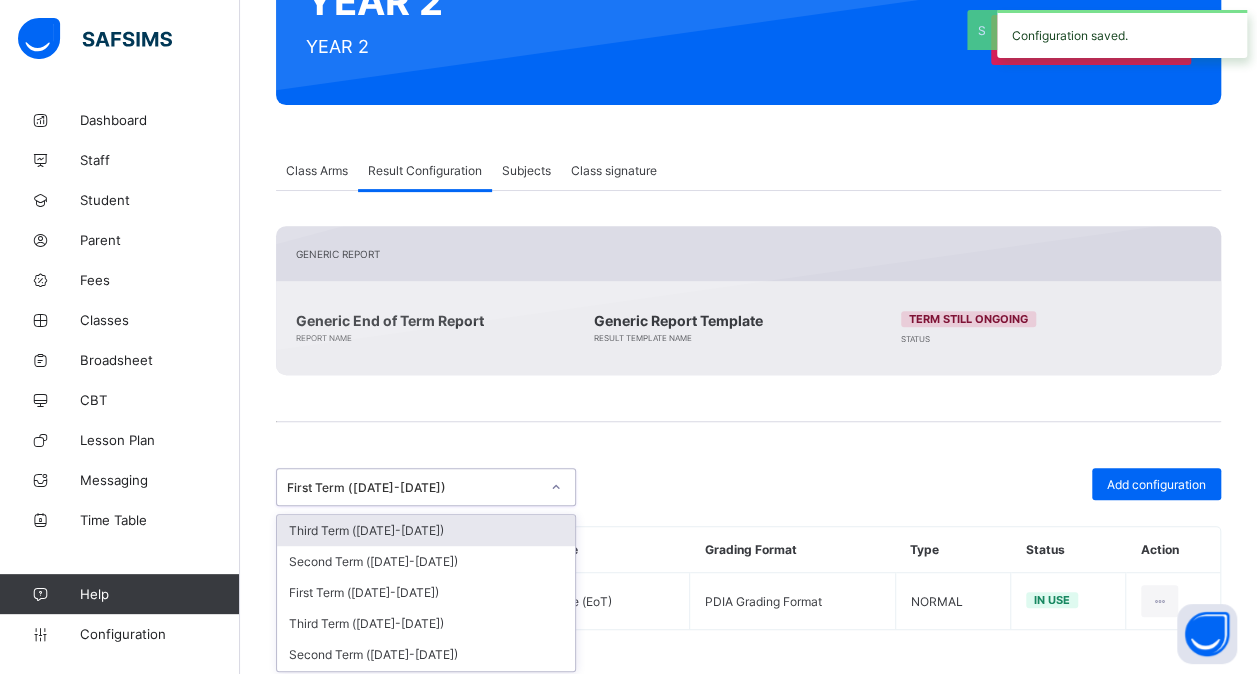
click at [445, 486] on div "First Term ([DATE]-[DATE])" at bounding box center [413, 487] width 252 height 15
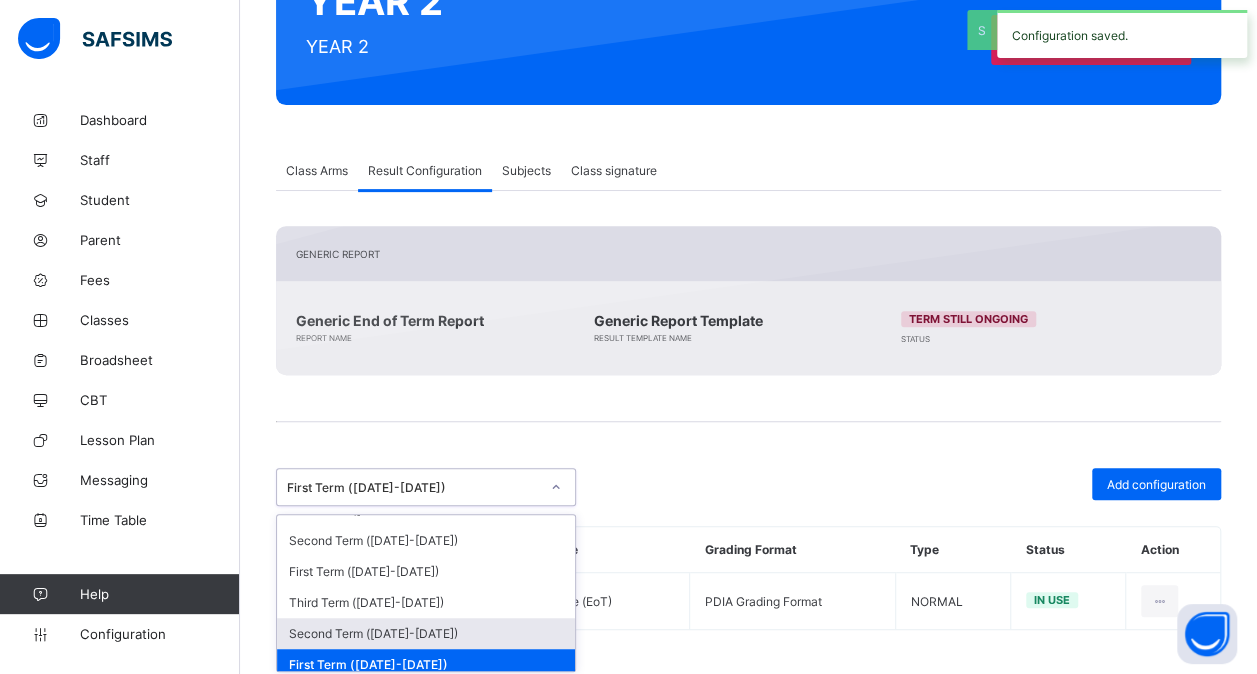
scroll to position [444, 0]
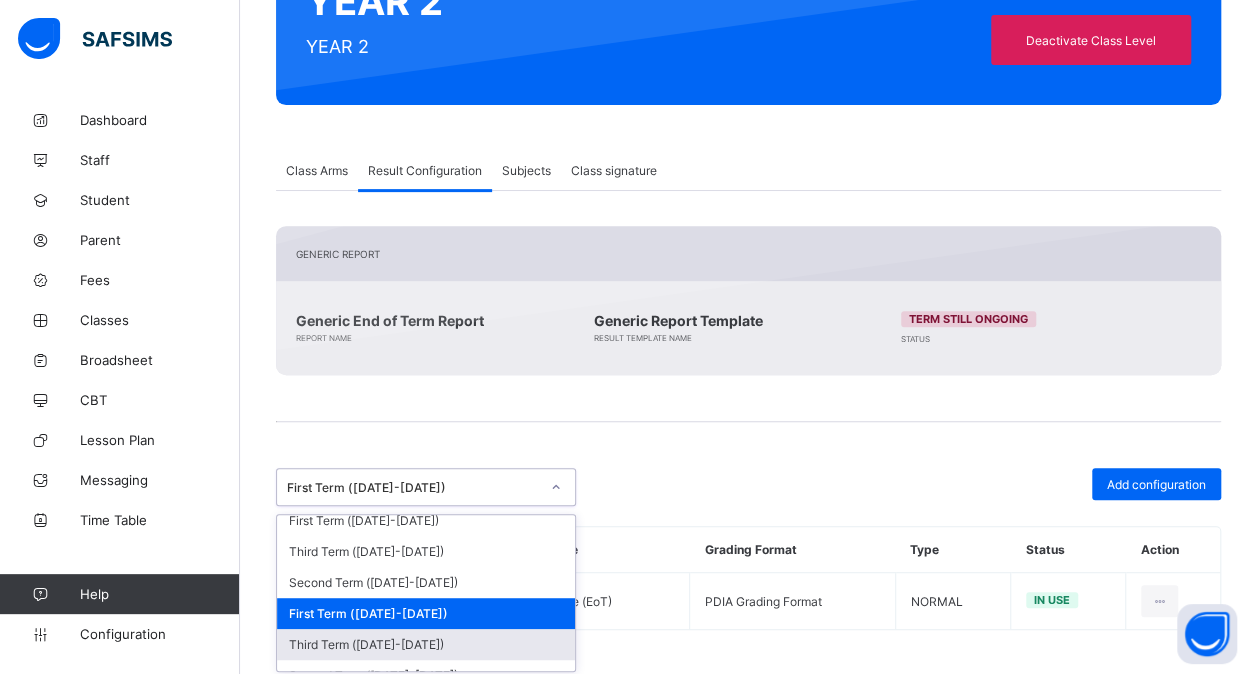
click at [418, 629] on div "Third Term ([DATE]-[DATE])" at bounding box center [426, 644] width 298 height 31
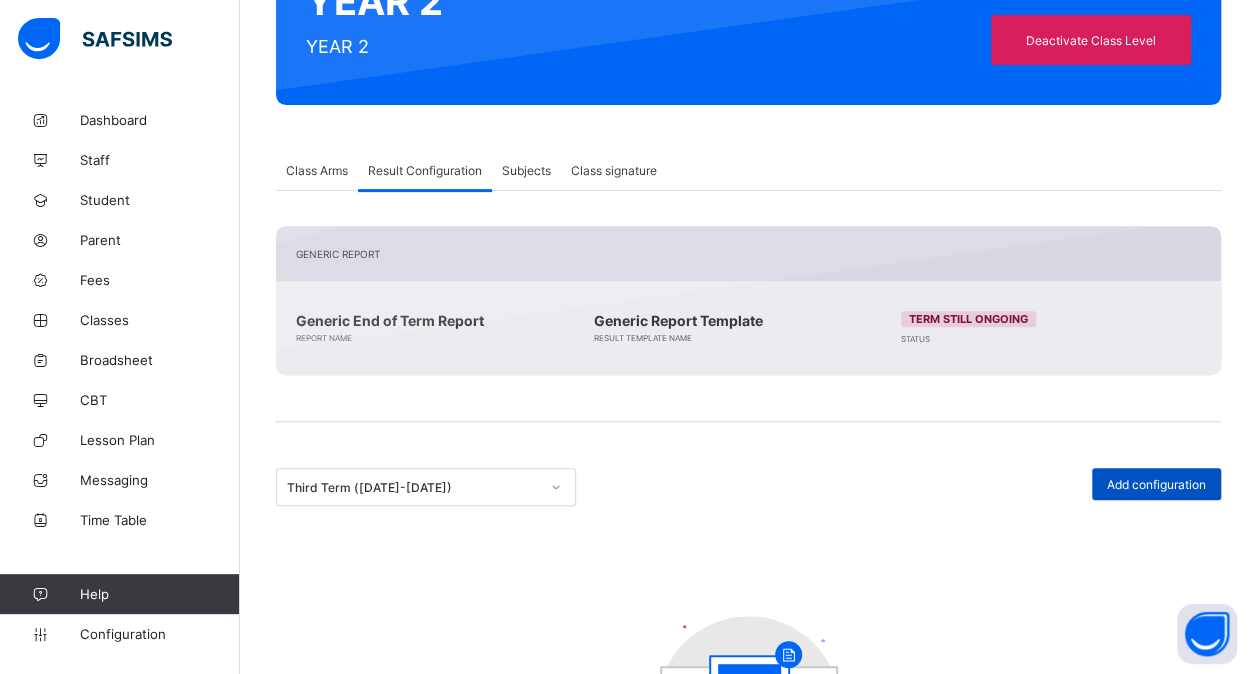
click at [1154, 477] on span "Add configuration" at bounding box center [1156, 484] width 99 height 15
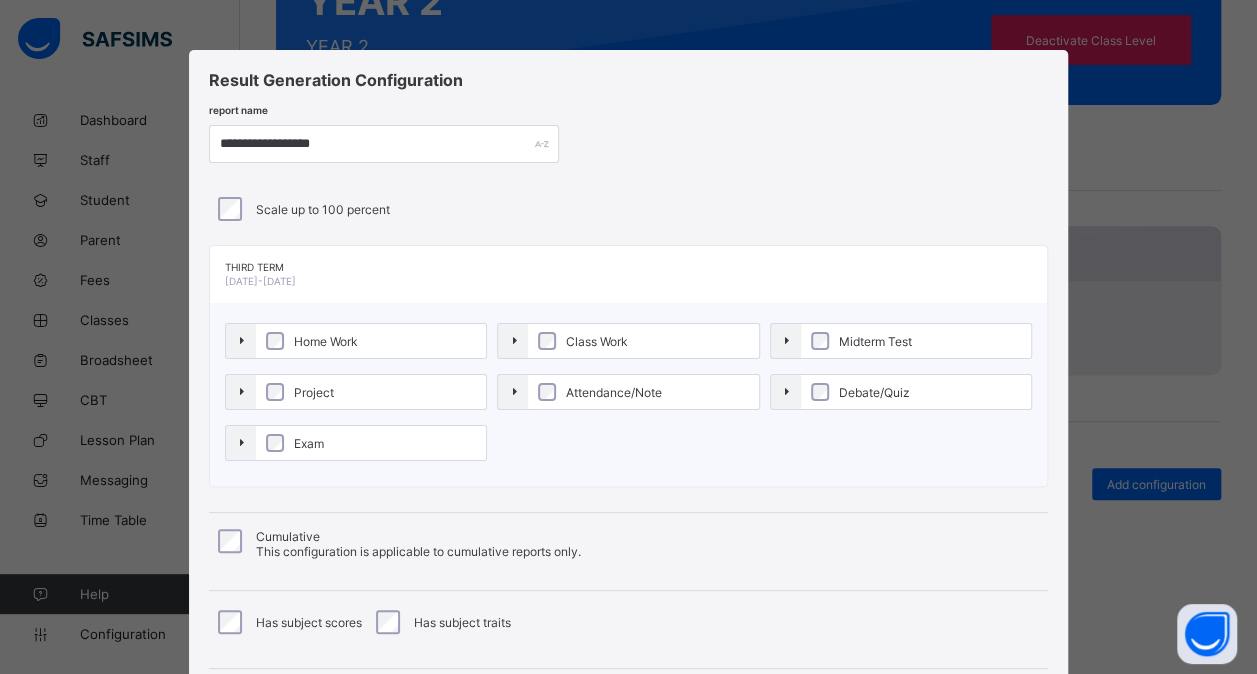
scroll to position [215, 0]
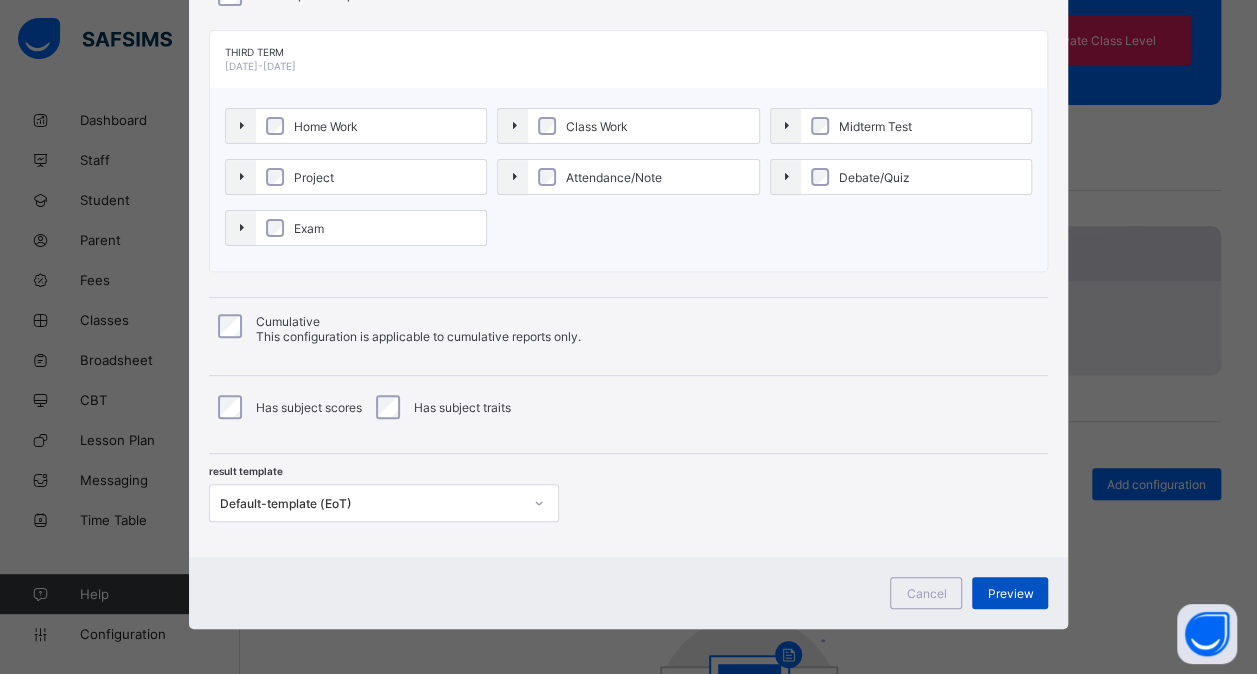
click at [1012, 587] on span "Preview" at bounding box center [1010, 593] width 46 height 15
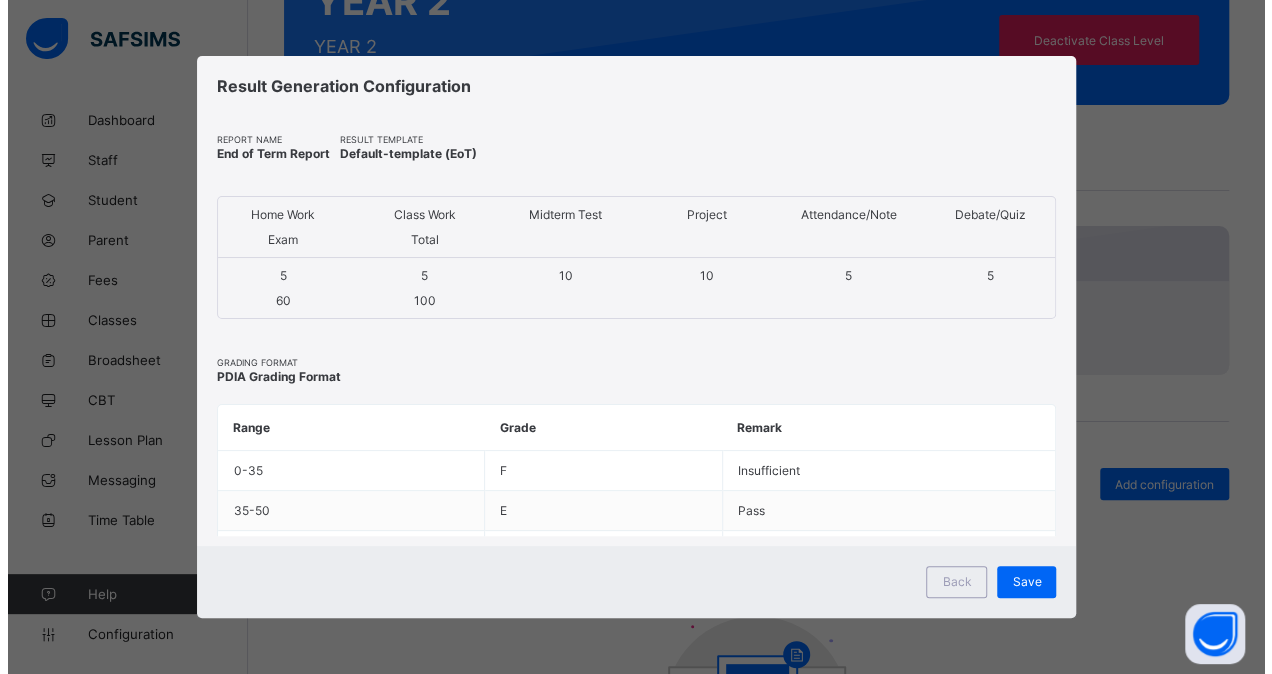
scroll to position [0, 0]
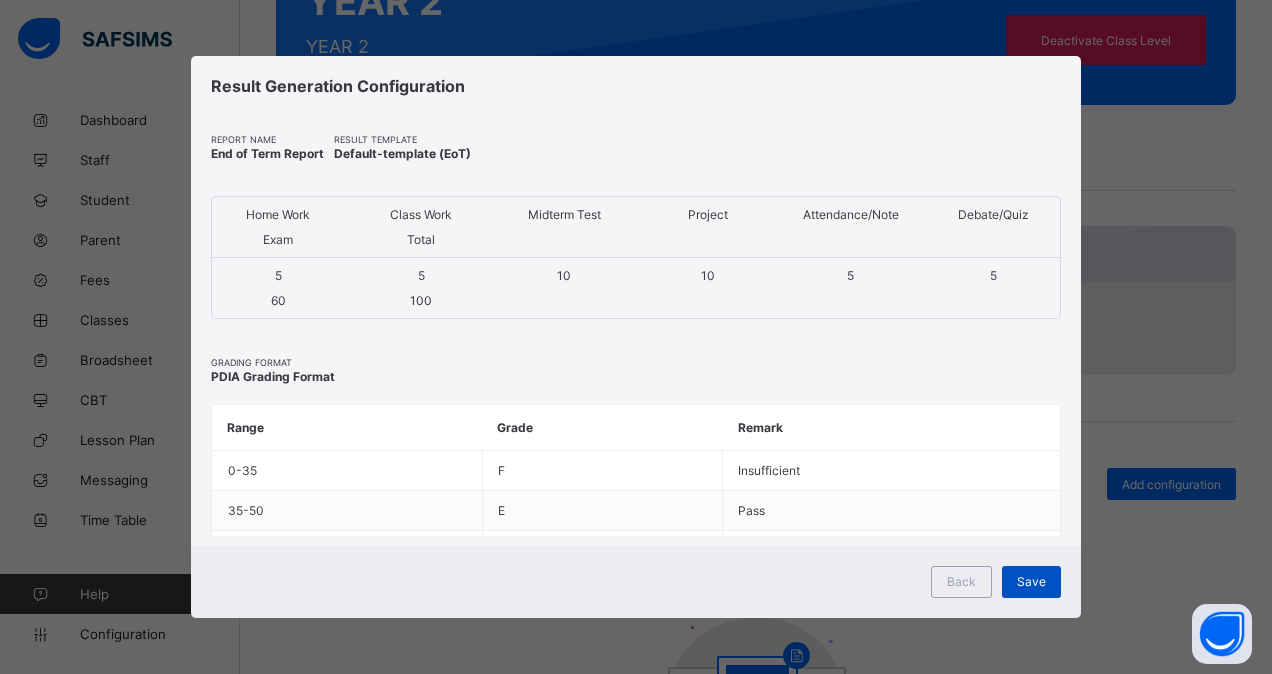
click at [1040, 579] on span "Save" at bounding box center [1031, 581] width 29 height 15
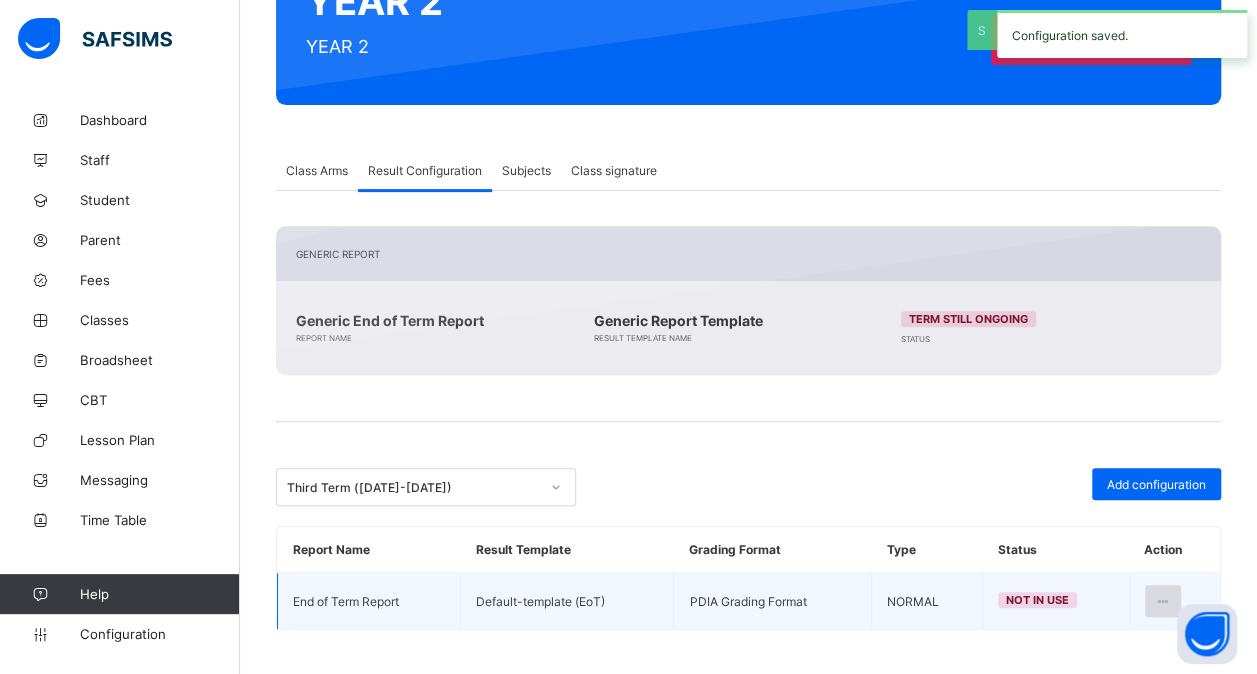
click at [1172, 594] on icon at bounding box center [1163, 601] width 17 height 15
click at [1116, 672] on div "Set in use" at bounding box center [1114, 682] width 116 height 20
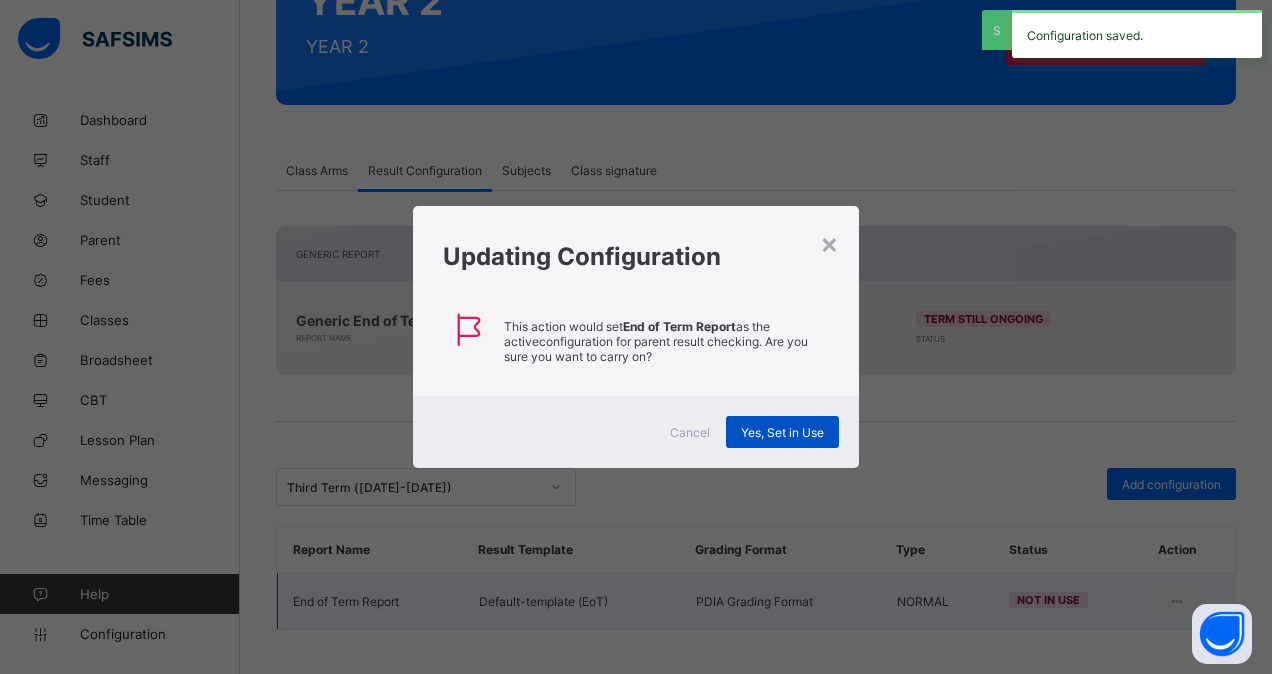
click at [798, 426] on span "Yes, Set in Use" at bounding box center [782, 432] width 83 height 15
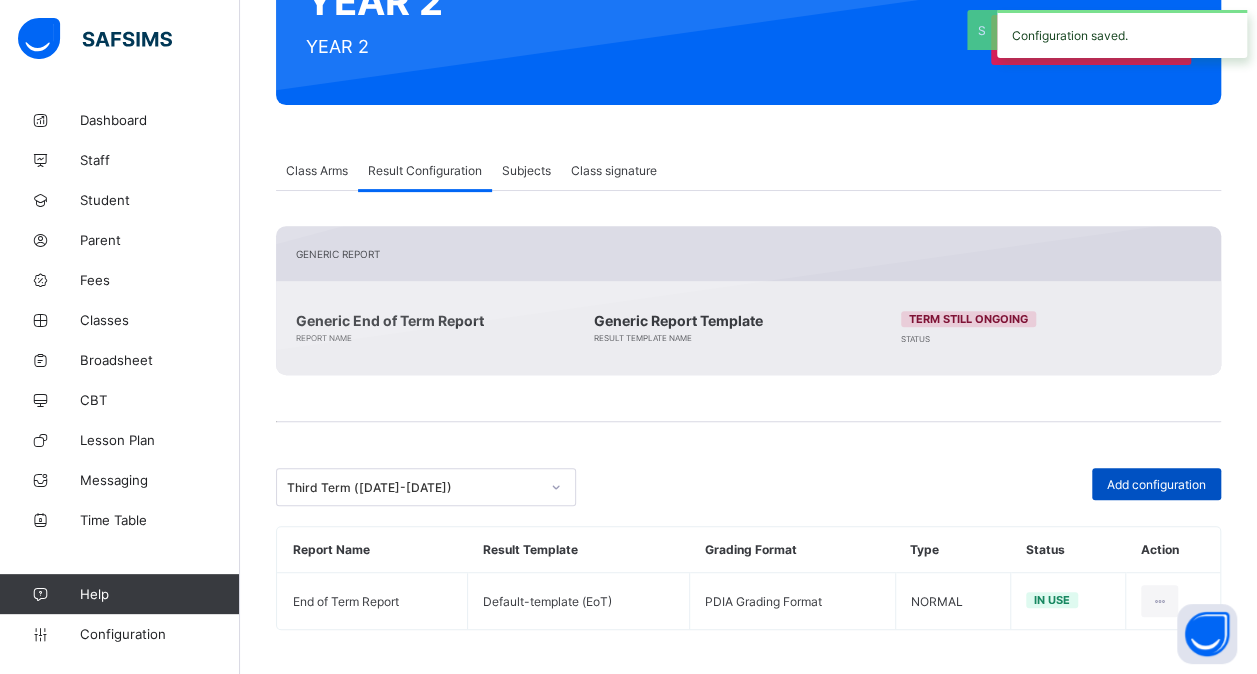
click at [1144, 477] on span "Add configuration" at bounding box center [1156, 484] width 99 height 15
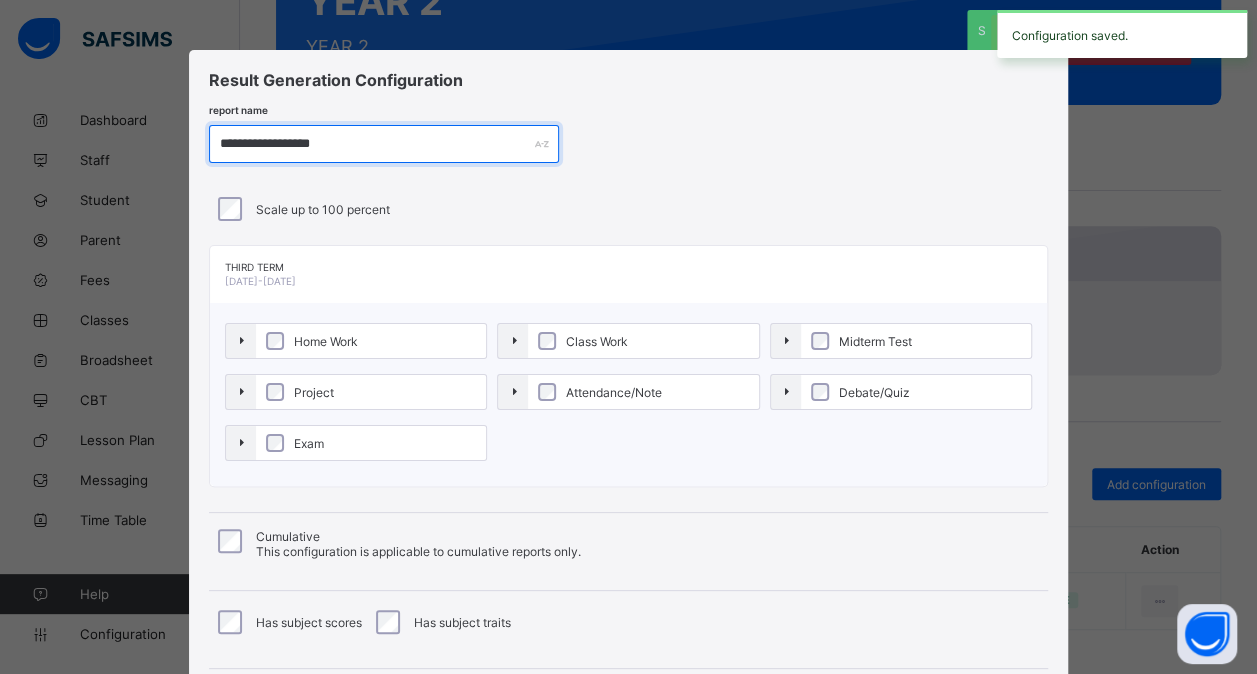
click at [280, 145] on input "**********" at bounding box center [384, 144] width 350 height 38
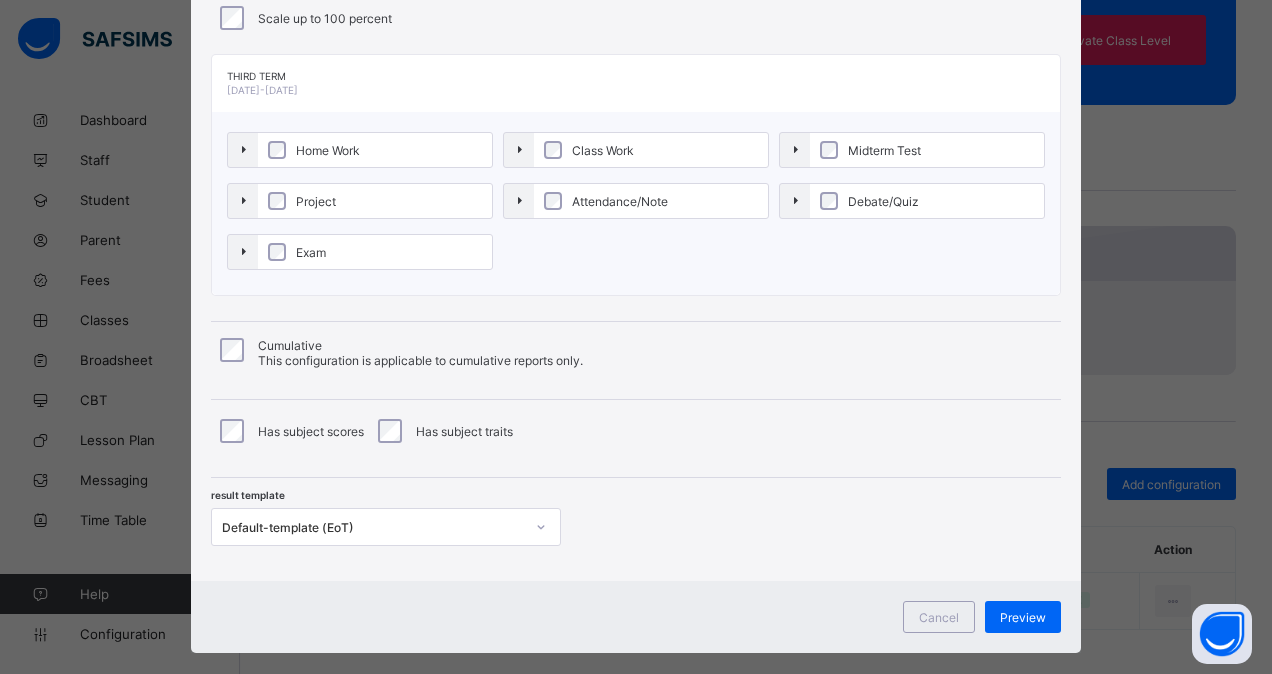
scroll to position [194, 0]
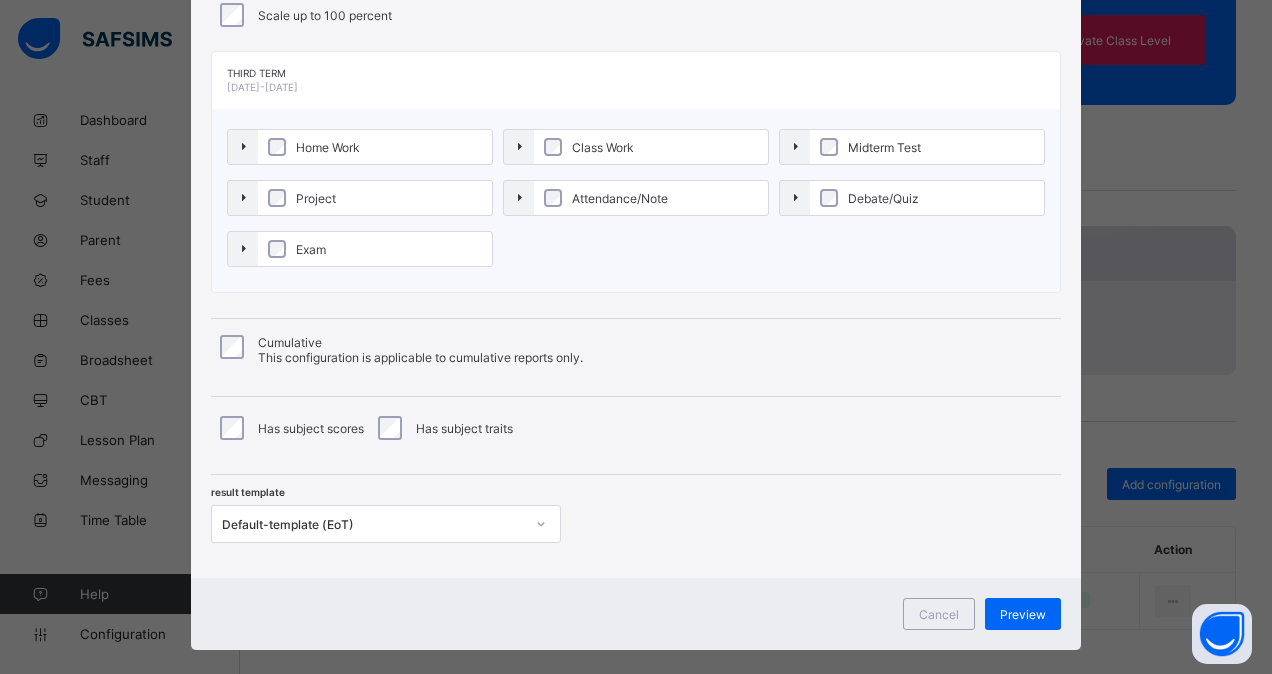
type input "**********"
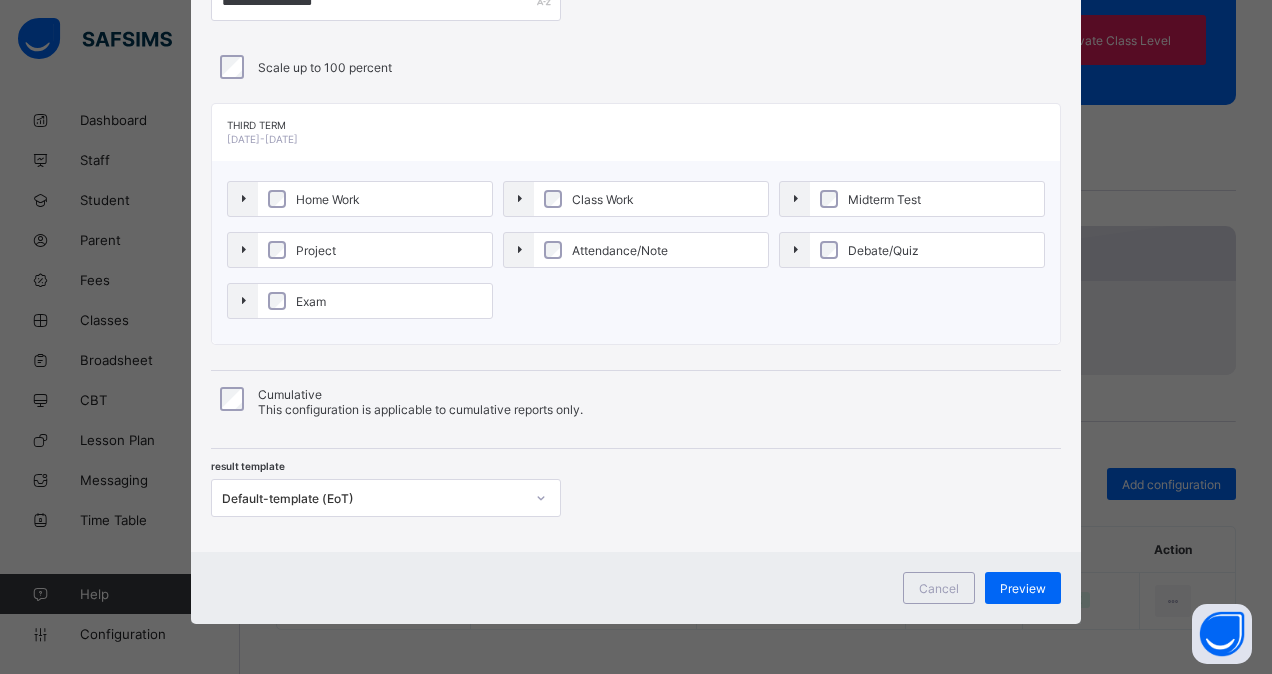
scroll to position [138, 0]
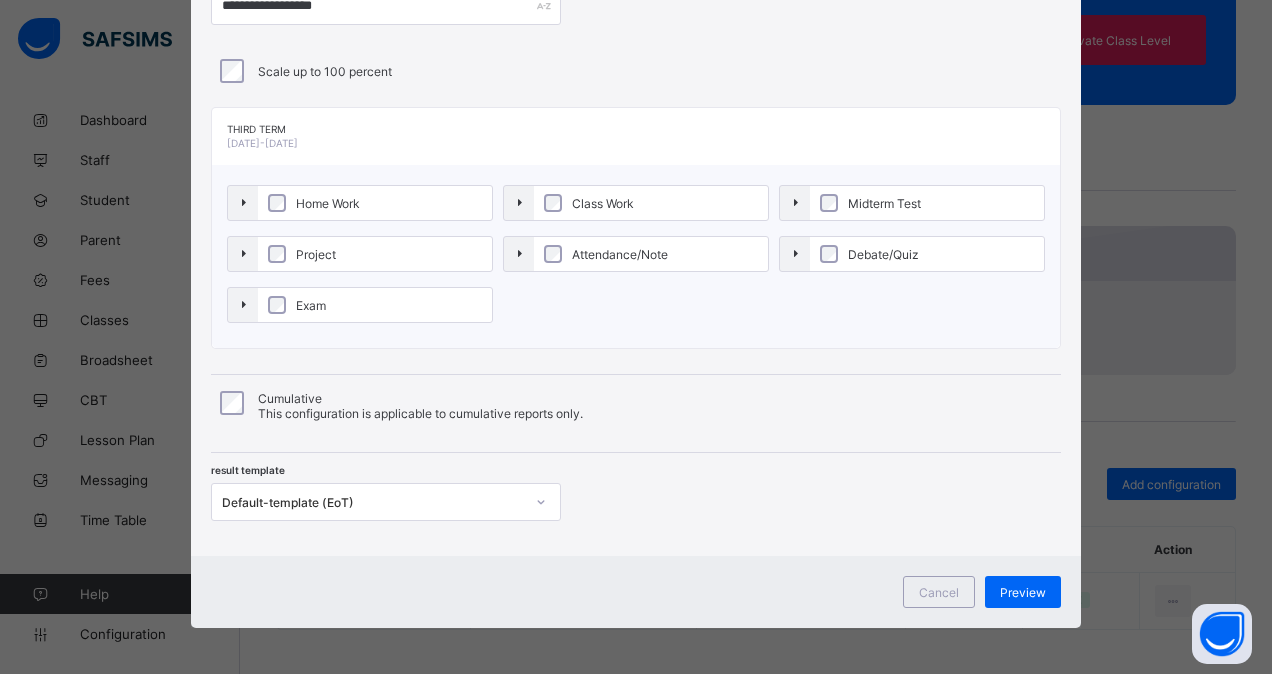
click at [402, 504] on div "Default-template (EoT)" at bounding box center [367, 502] width 310 height 28
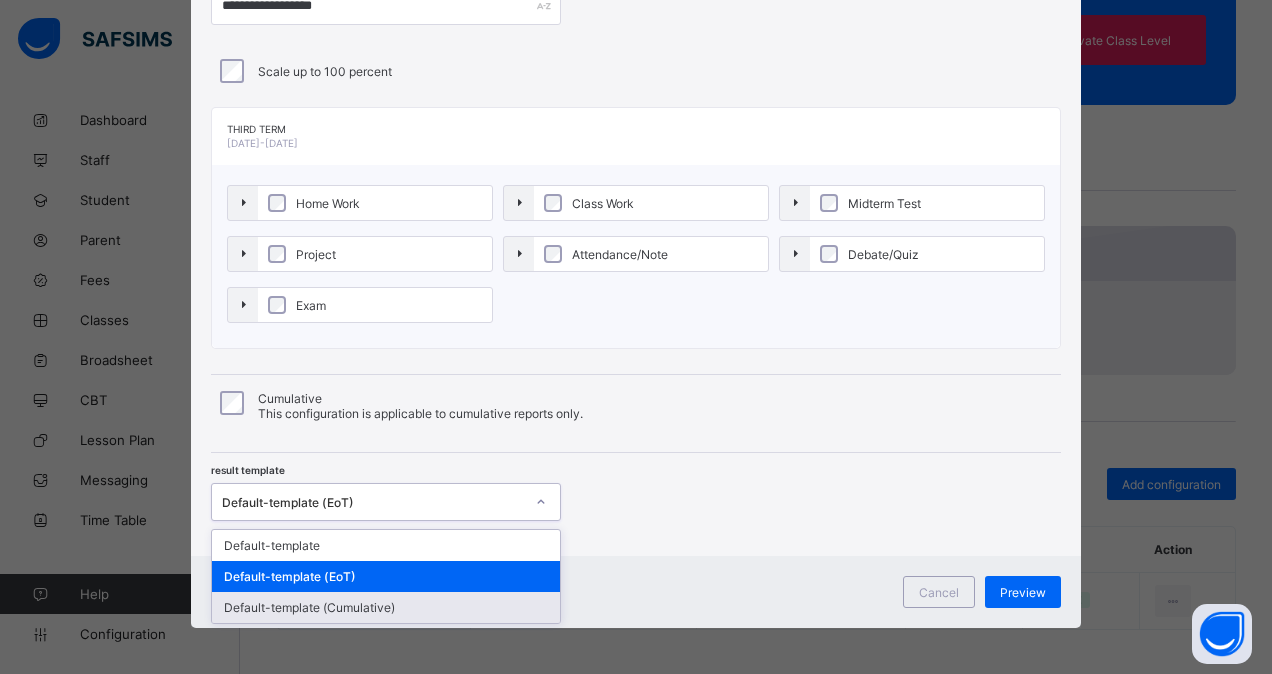
click at [396, 606] on div "Default-template (Cumulative)" at bounding box center [386, 607] width 348 height 31
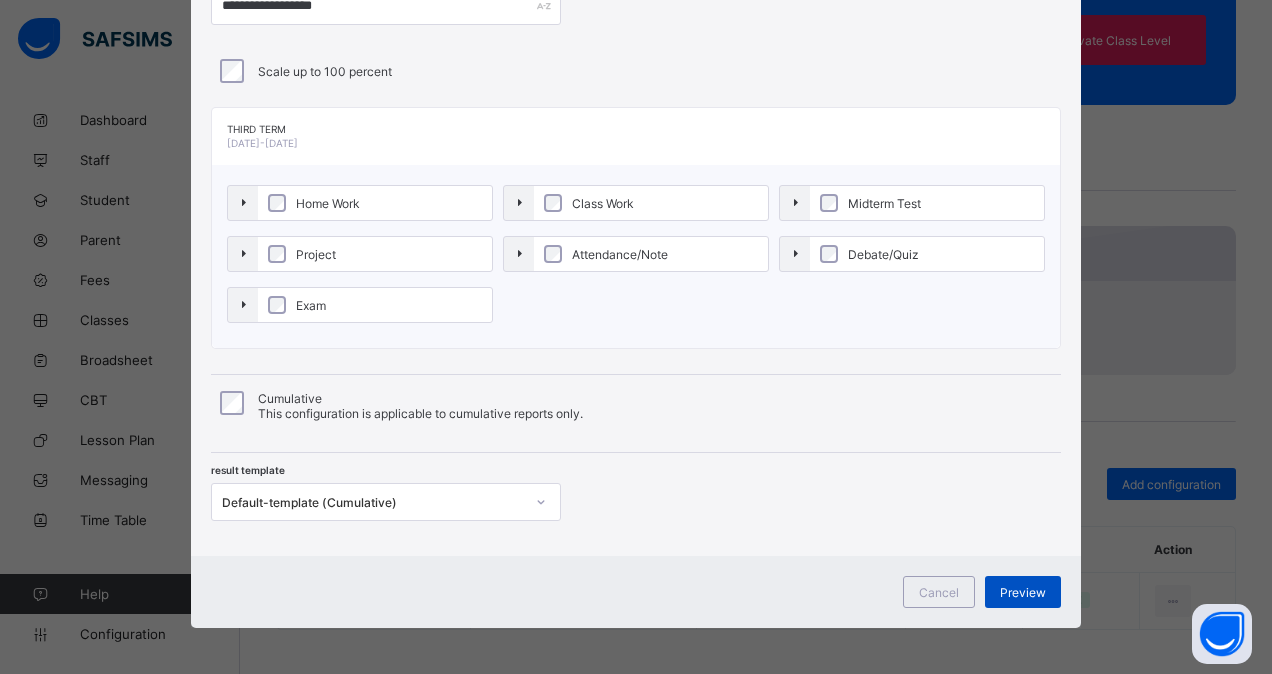
click at [1007, 588] on span "Preview" at bounding box center [1023, 592] width 46 height 15
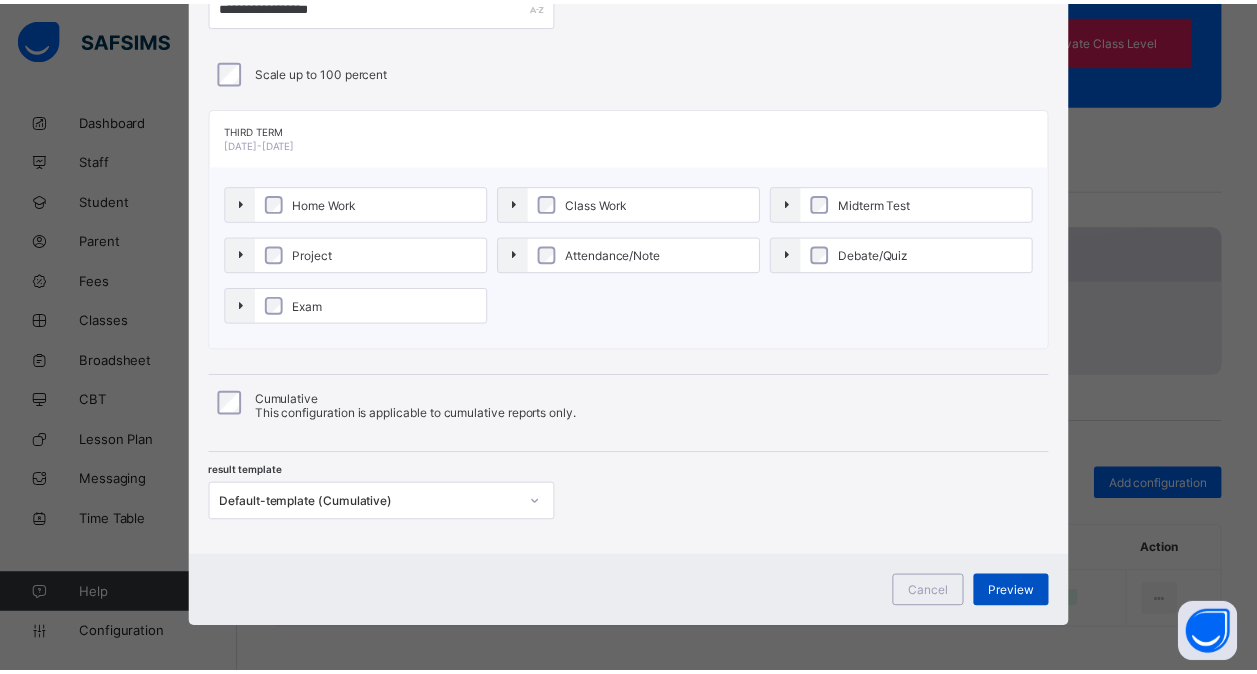
scroll to position [0, 0]
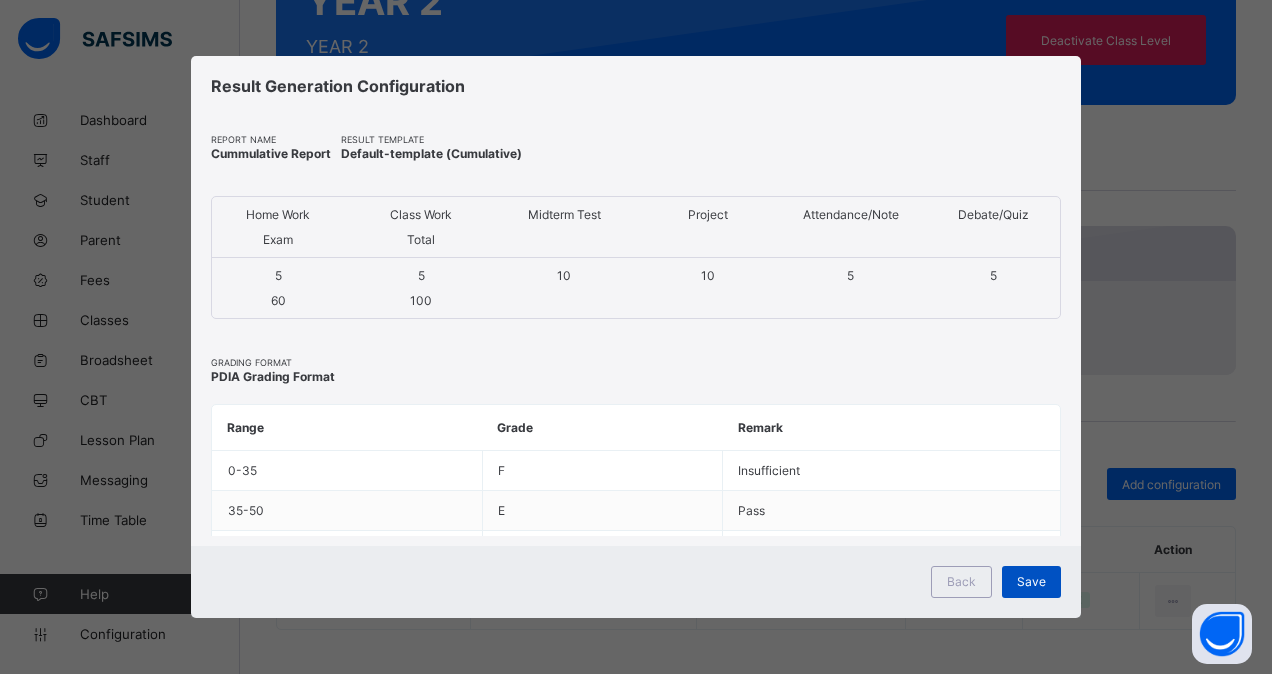
click at [1025, 580] on span "Save" at bounding box center [1031, 581] width 29 height 15
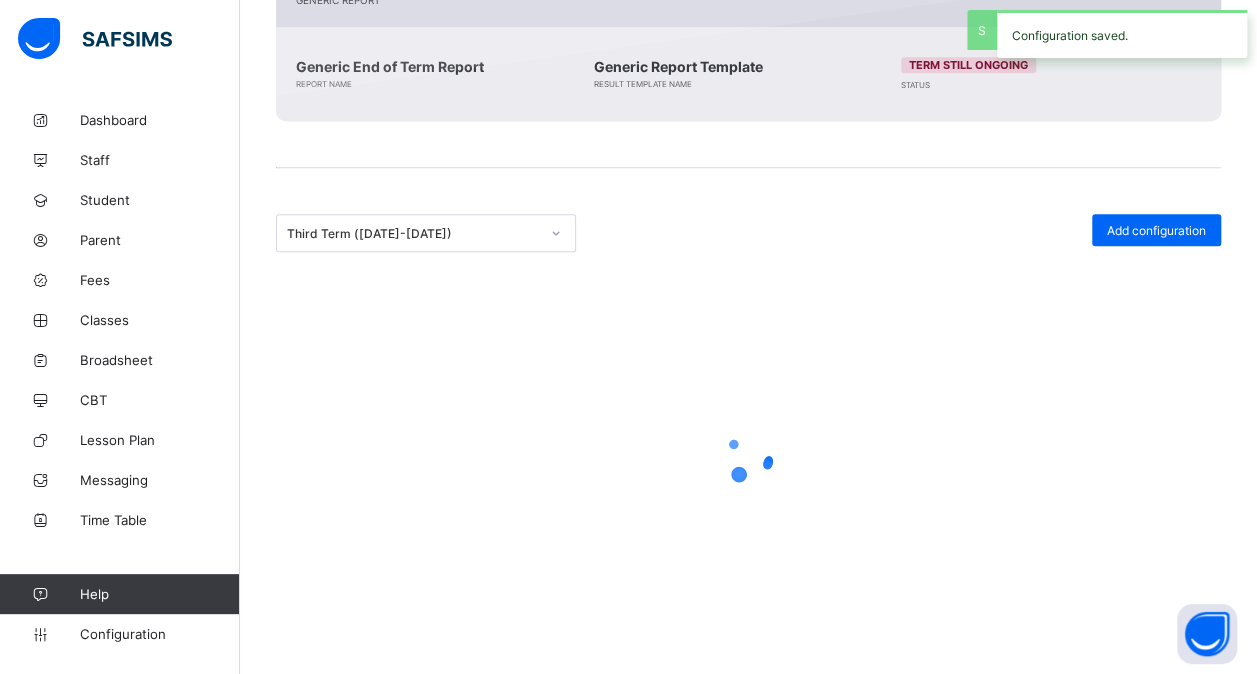
scroll to position [317, 0]
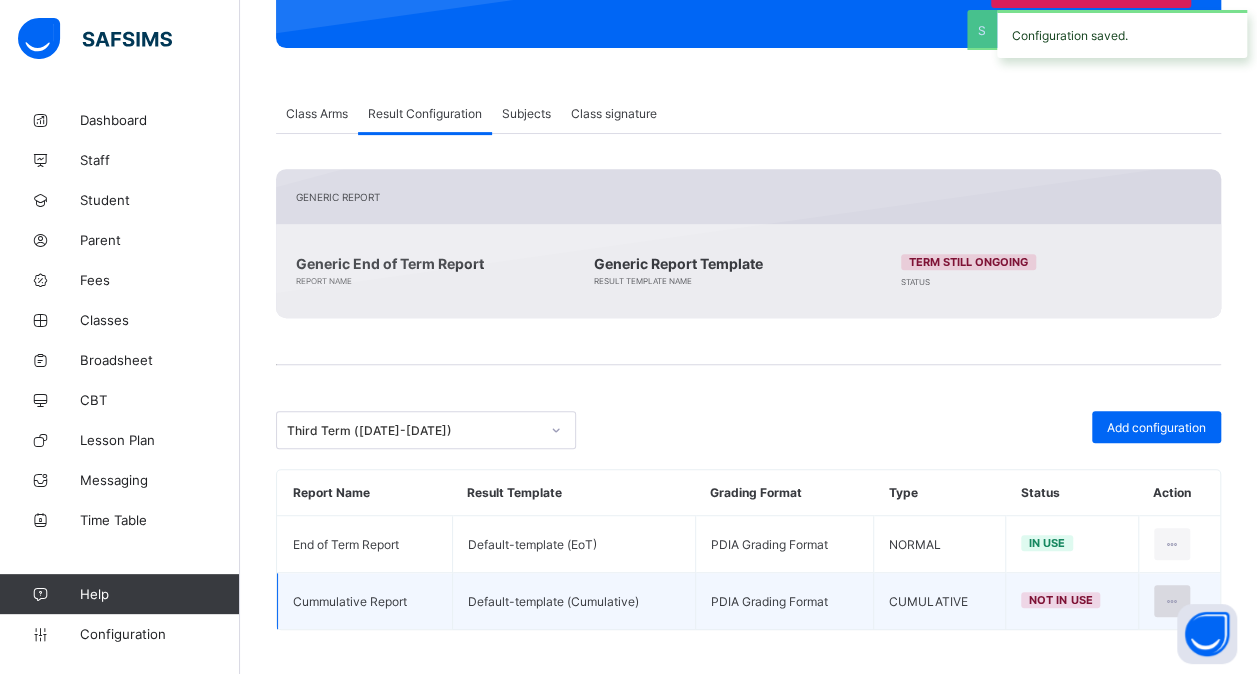
click at [1183, 585] on div at bounding box center [1172, 601] width 37 height 32
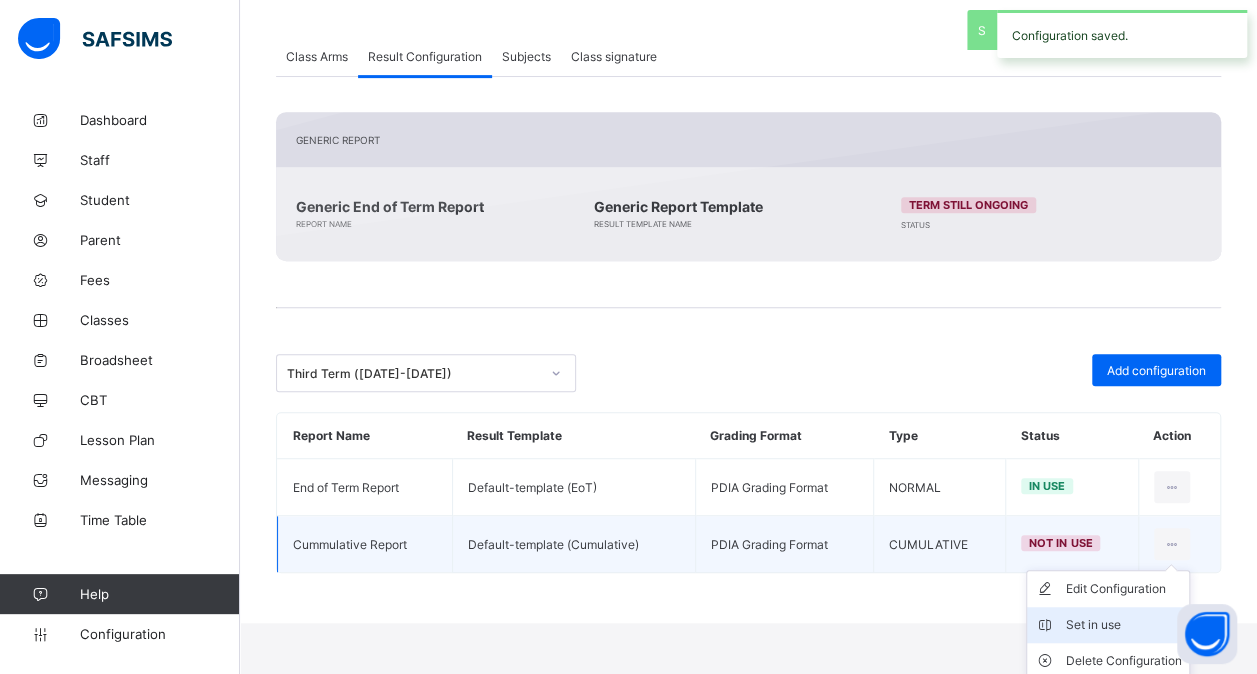
click at [1124, 620] on div "Set in use" at bounding box center [1123, 625] width 116 height 20
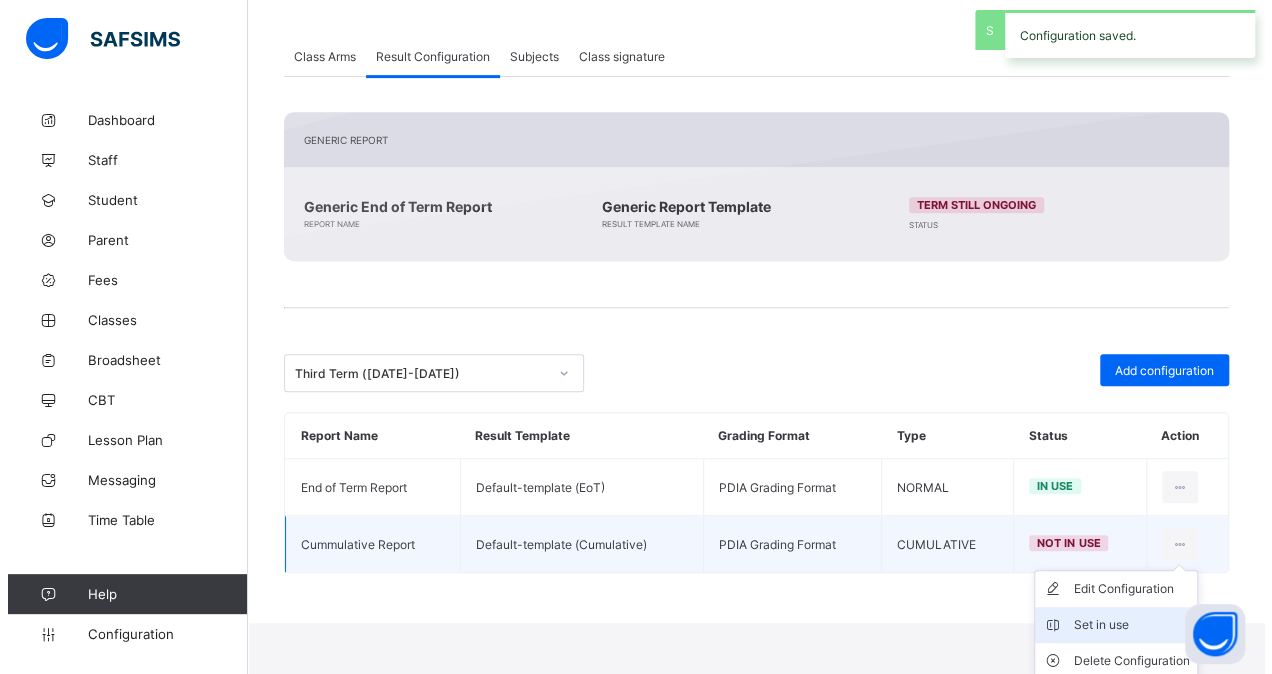
scroll to position [317, 0]
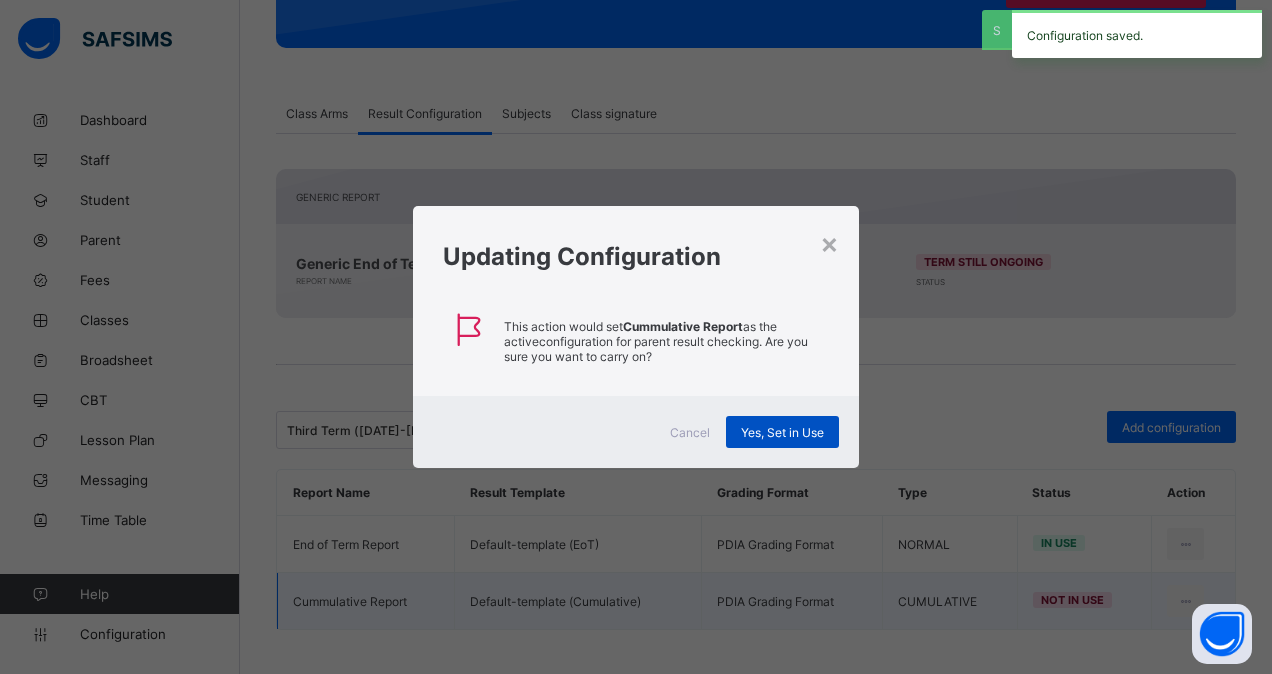
click at [779, 425] on span "Yes, Set in Use" at bounding box center [782, 432] width 83 height 15
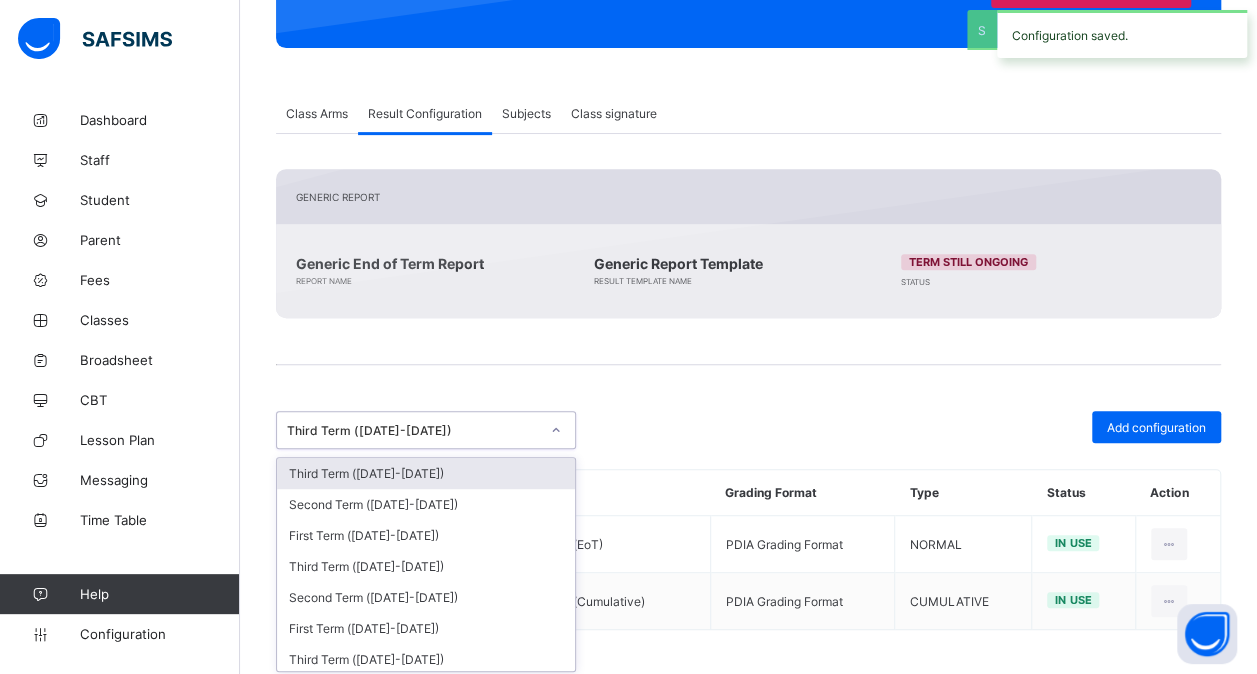
click at [395, 433] on div "Third Term ([DATE]-[DATE])" at bounding box center [407, 430] width 260 height 28
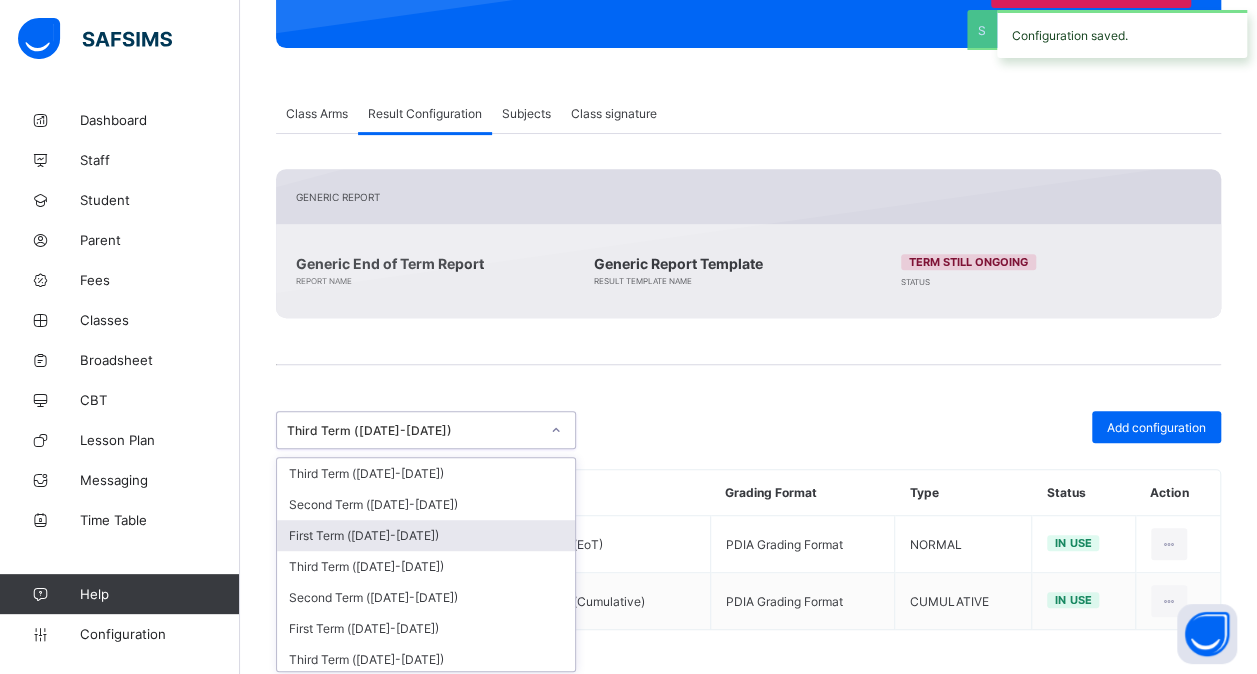
scroll to position [387, 0]
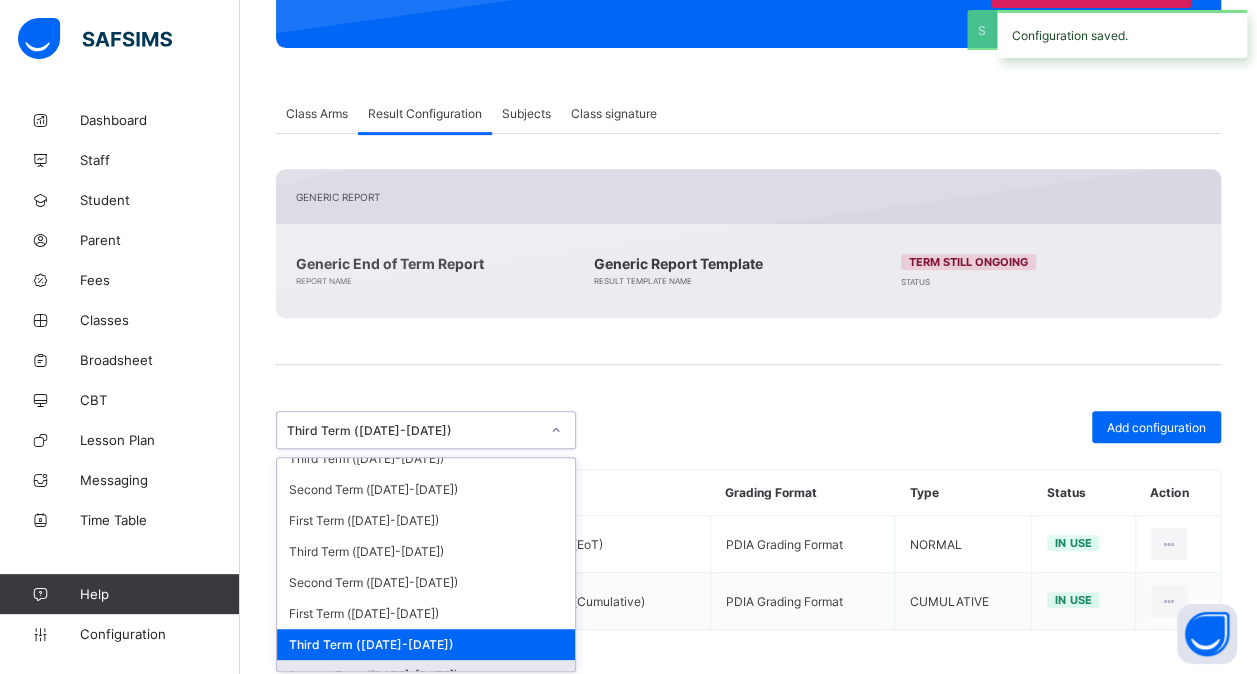
click at [387, 660] on div "Second Term ([DATE]-[DATE])" at bounding box center [426, 675] width 298 height 31
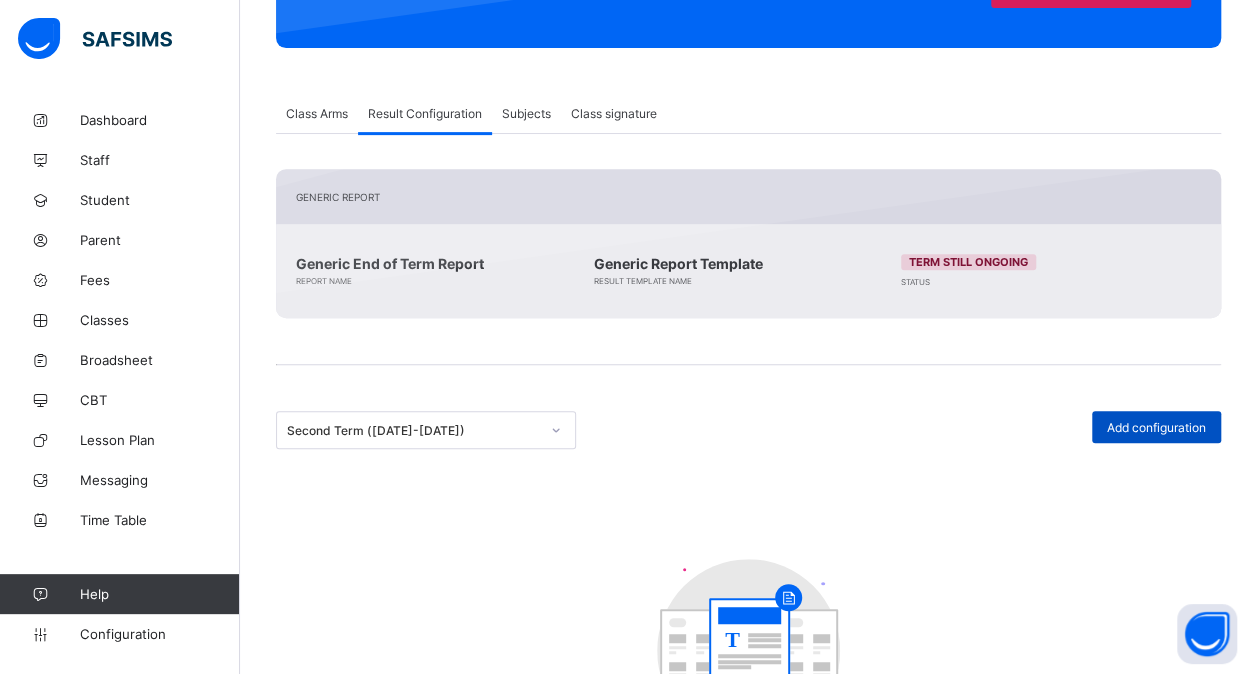
click at [1122, 432] on div "Add configuration" at bounding box center [1156, 427] width 129 height 32
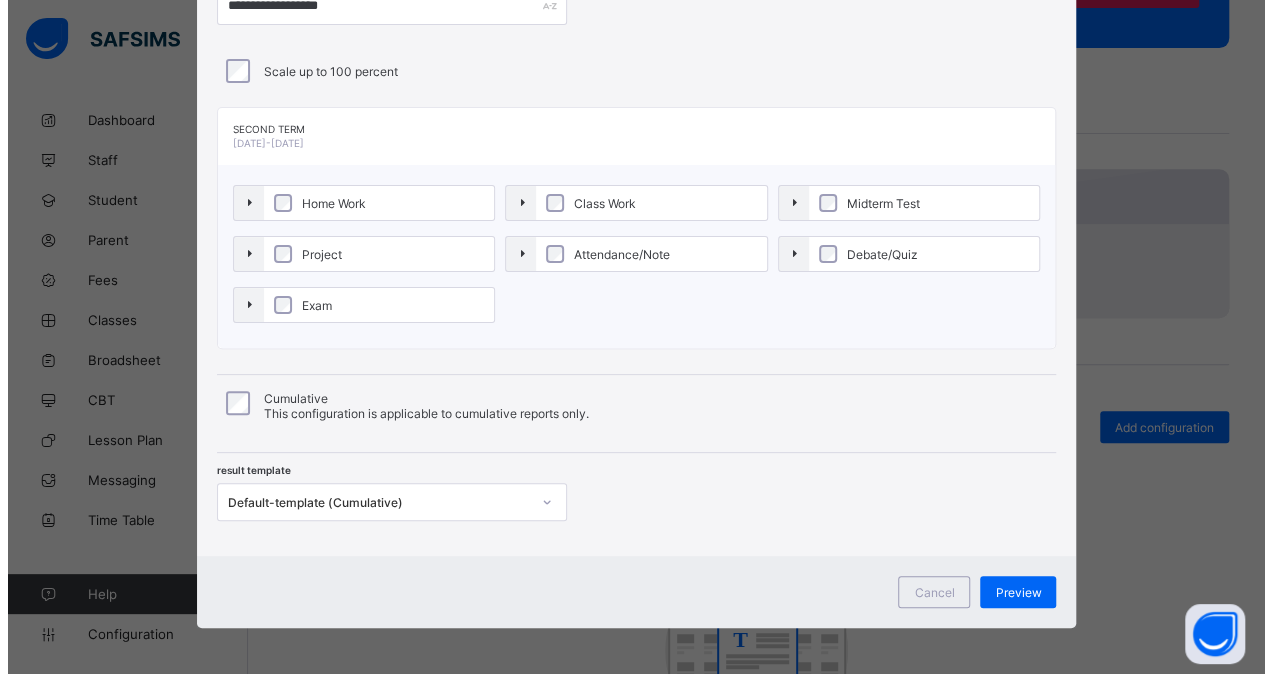
scroll to position [0, 0]
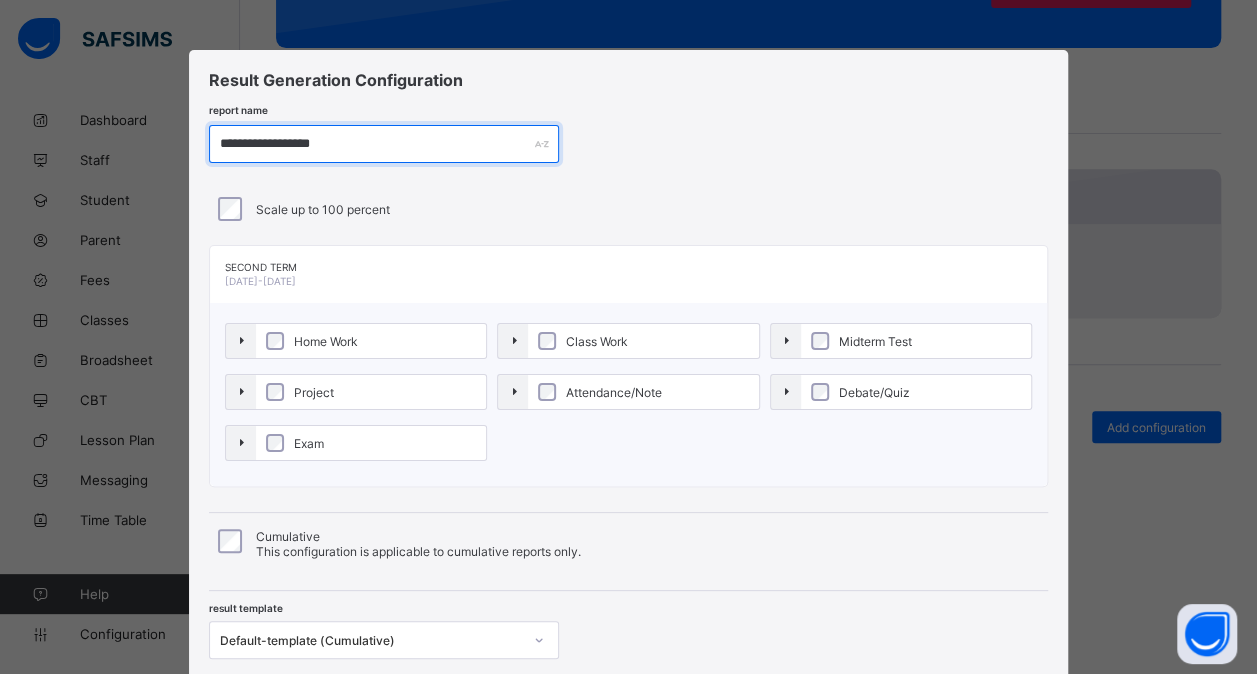
click at [288, 139] on input "**********" at bounding box center [384, 144] width 350 height 38
paste input "text"
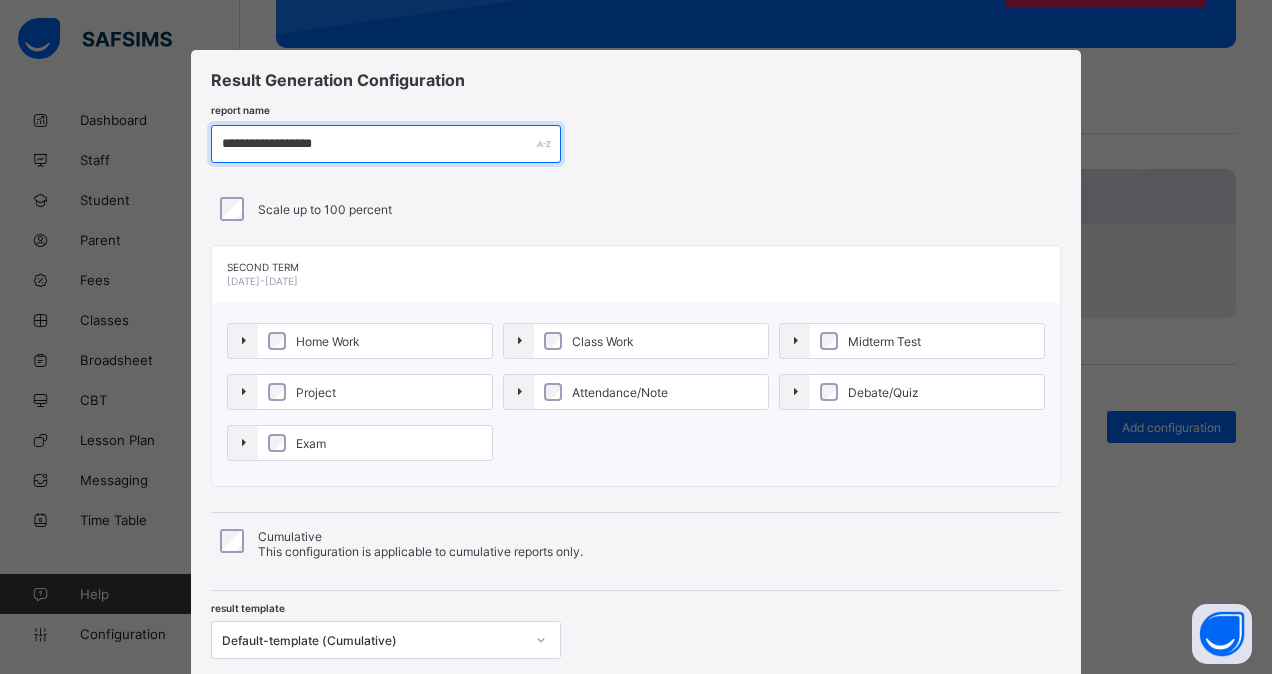
scroll to position [138, 0]
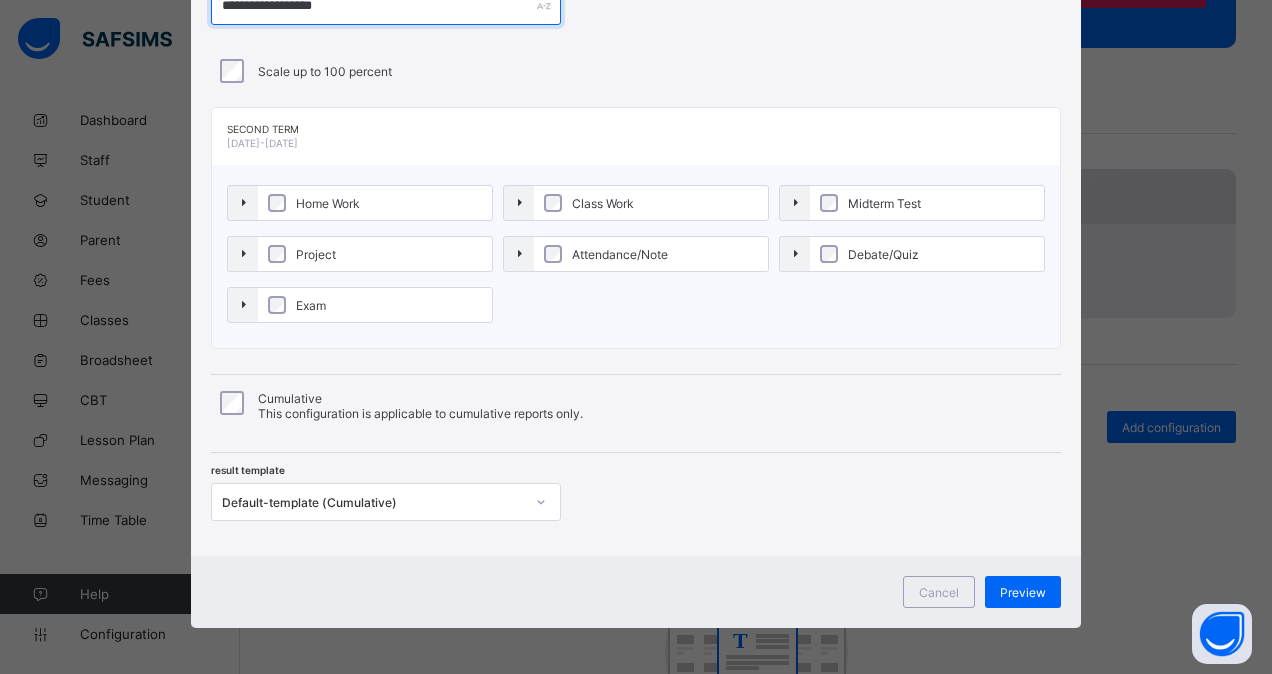
type input "**********"
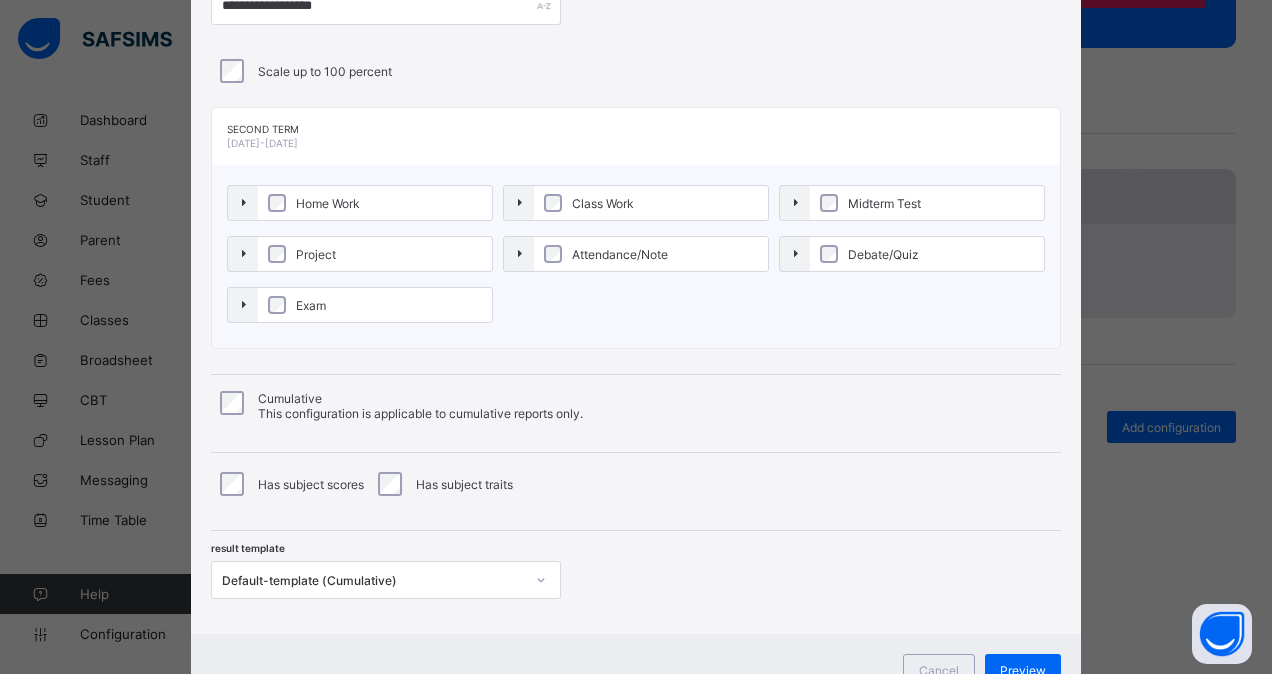
scroll to position [166, 0]
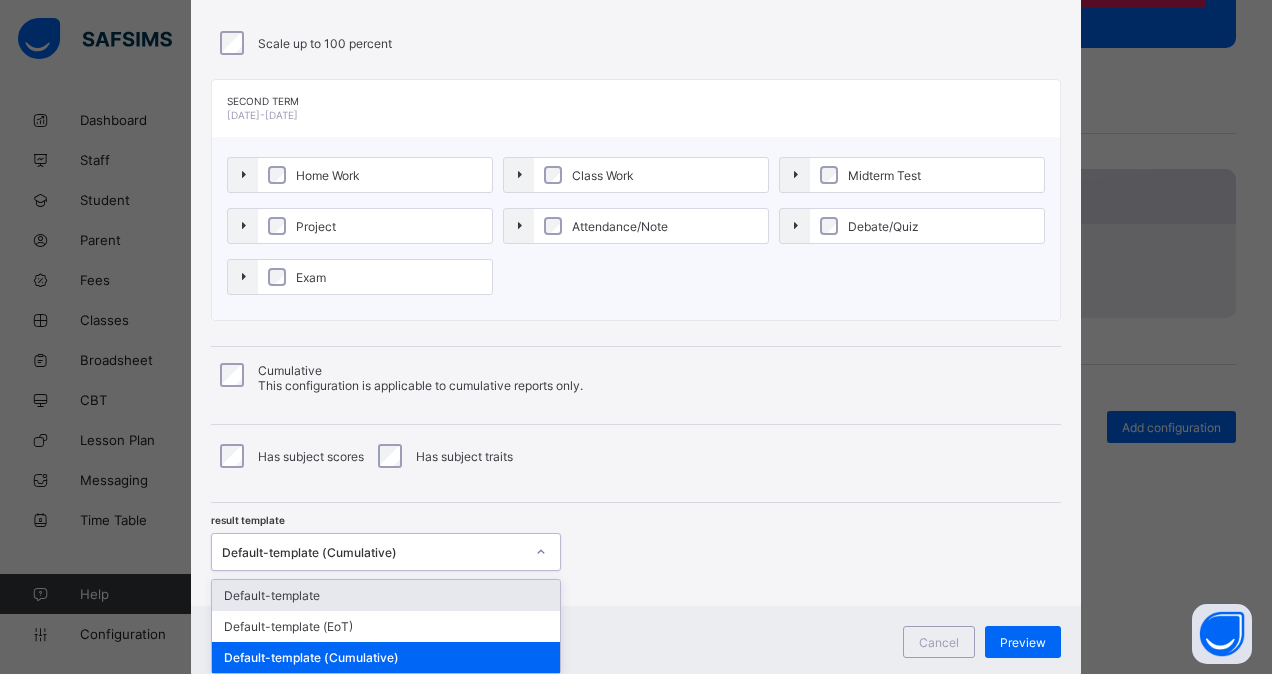
click at [380, 568] on div "**********" at bounding box center [636, 245] width 890 height 722
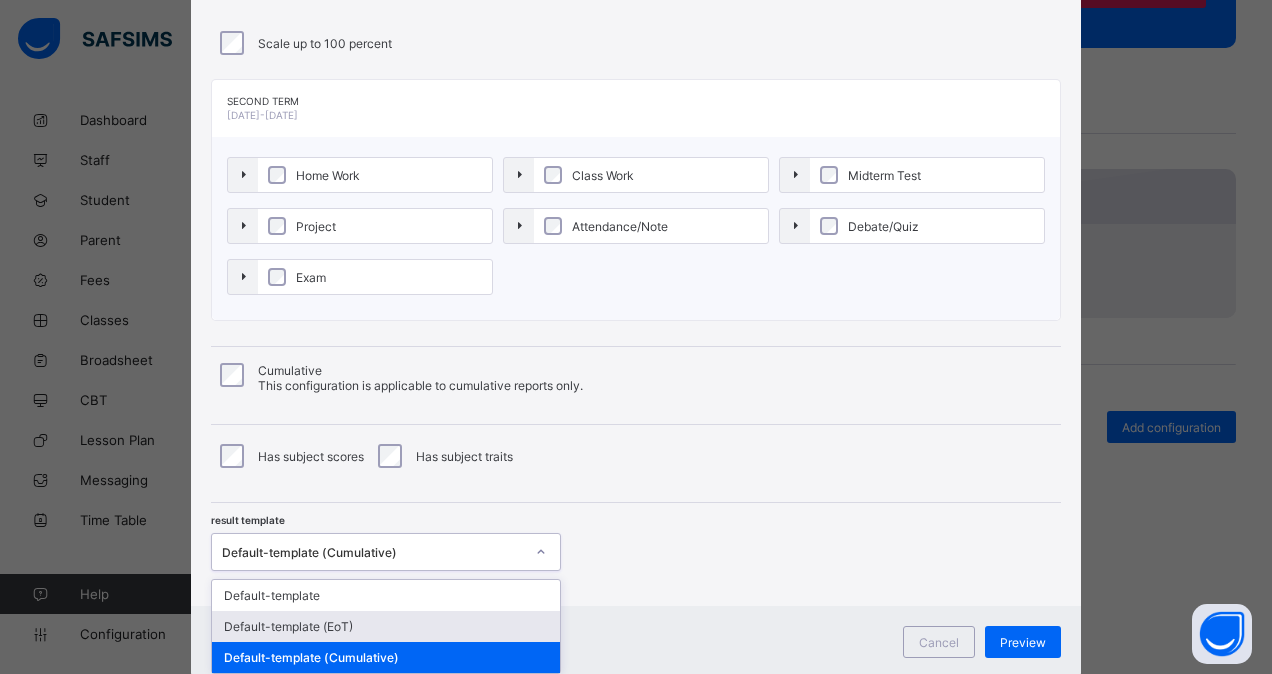
click at [361, 620] on div "Default-template (EoT)" at bounding box center [386, 626] width 348 height 31
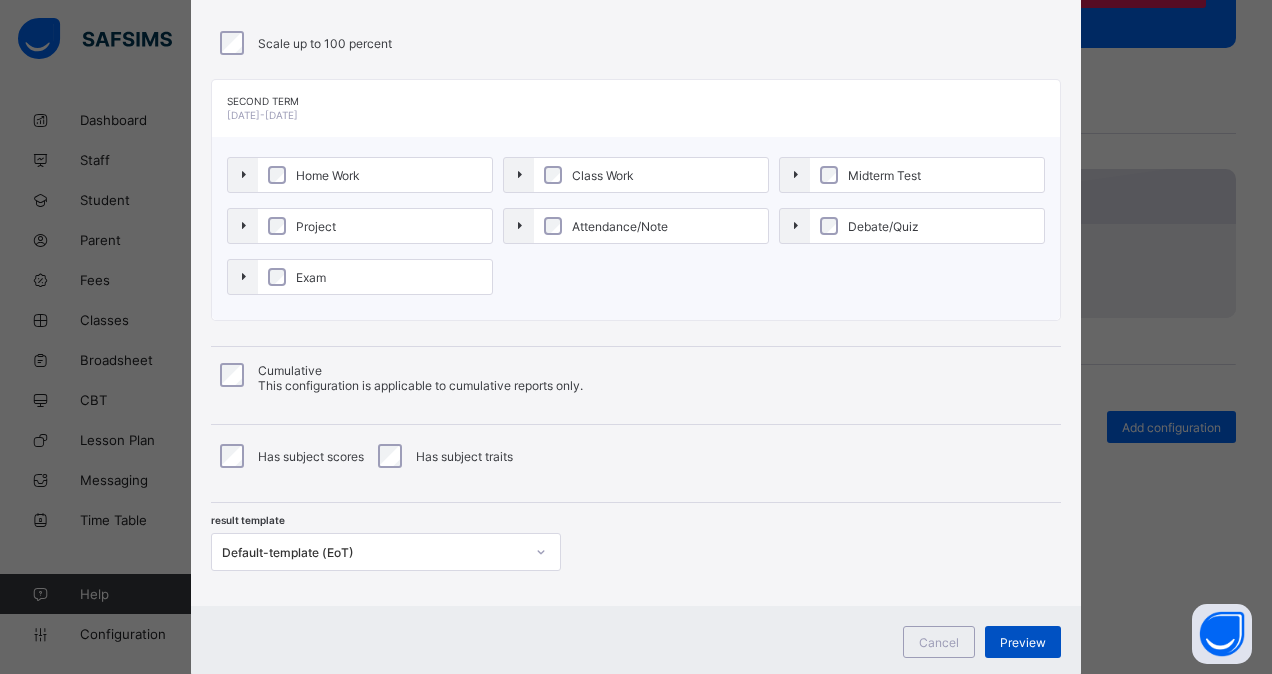
click at [1028, 640] on span "Preview" at bounding box center [1023, 642] width 46 height 15
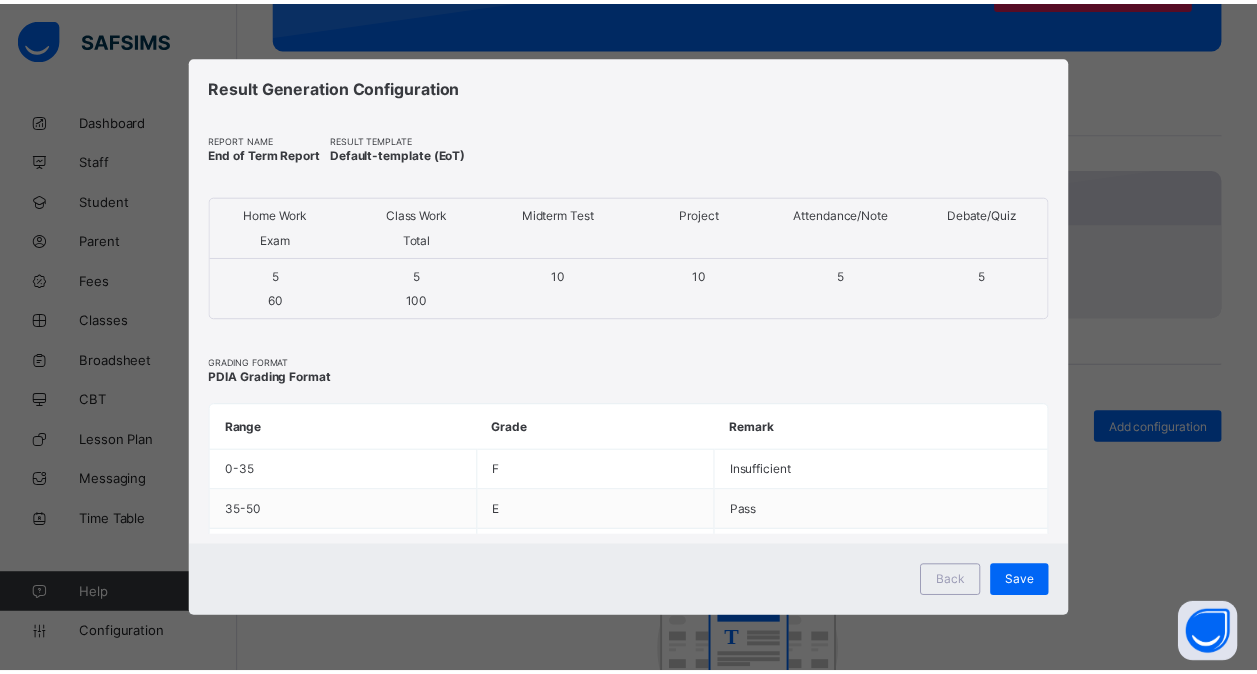
scroll to position [0, 0]
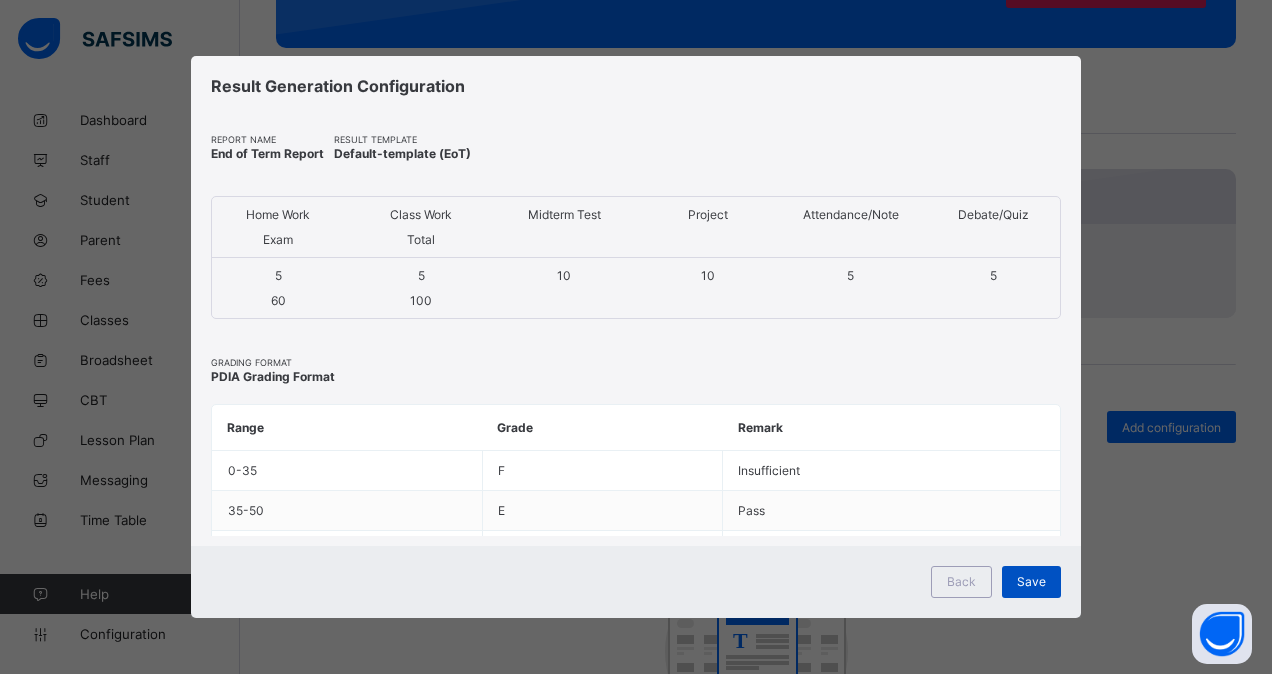
click at [1040, 584] on span "Save" at bounding box center [1031, 581] width 29 height 15
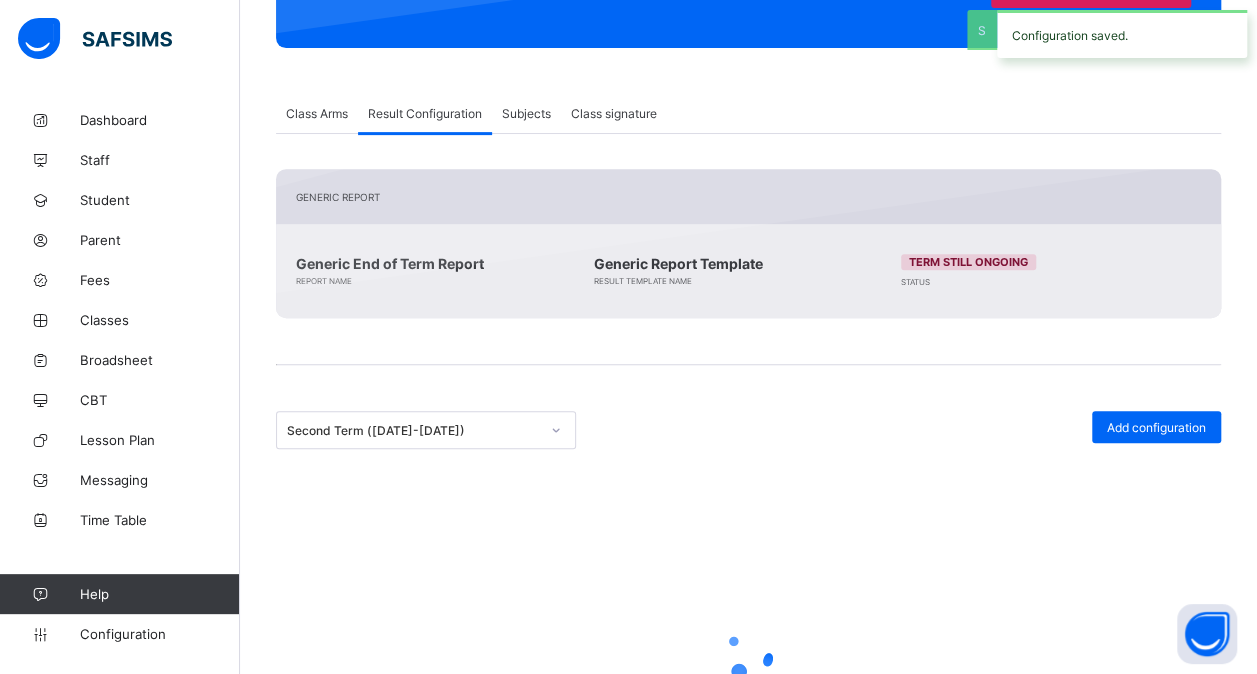
scroll to position [260, 0]
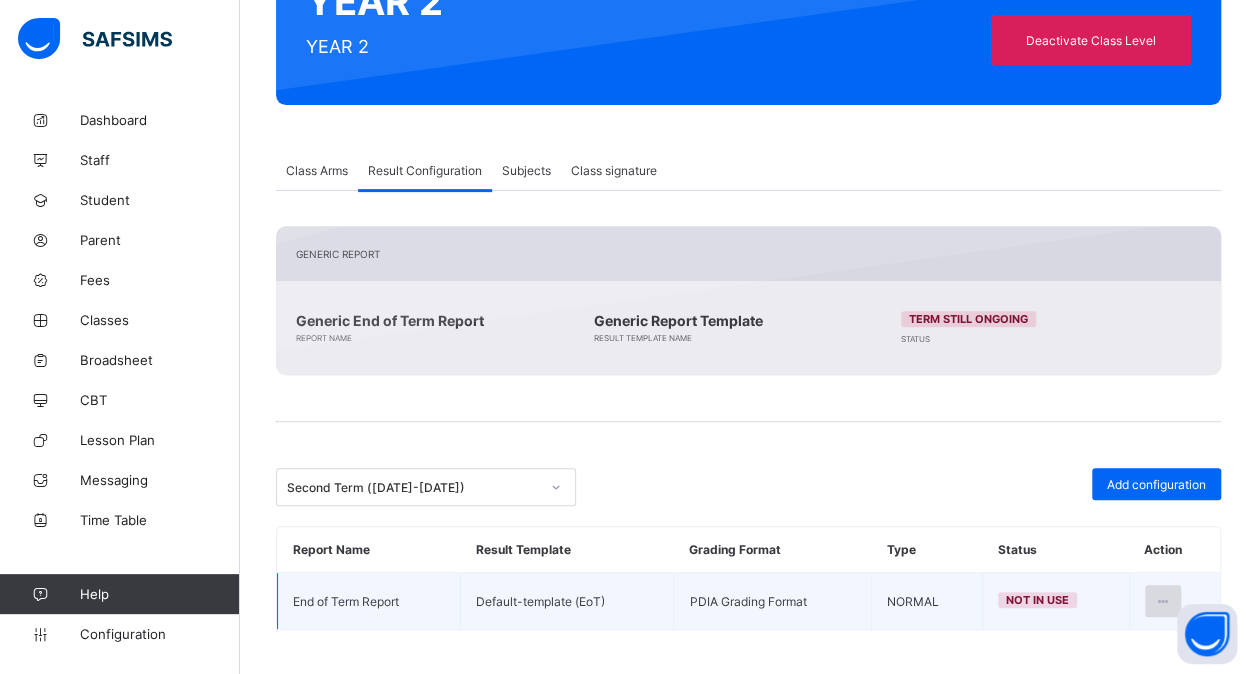
click at [1172, 585] on div at bounding box center [1163, 601] width 37 height 32
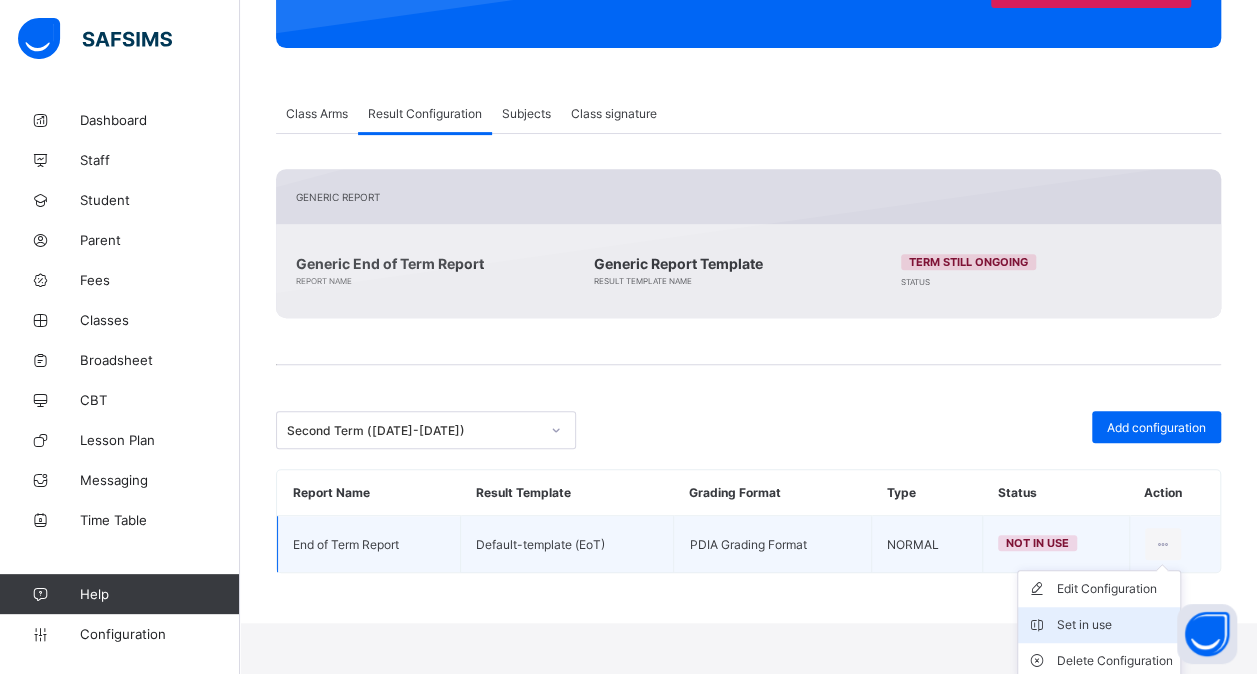
click at [1118, 623] on div "Set in use" at bounding box center [1114, 625] width 116 height 20
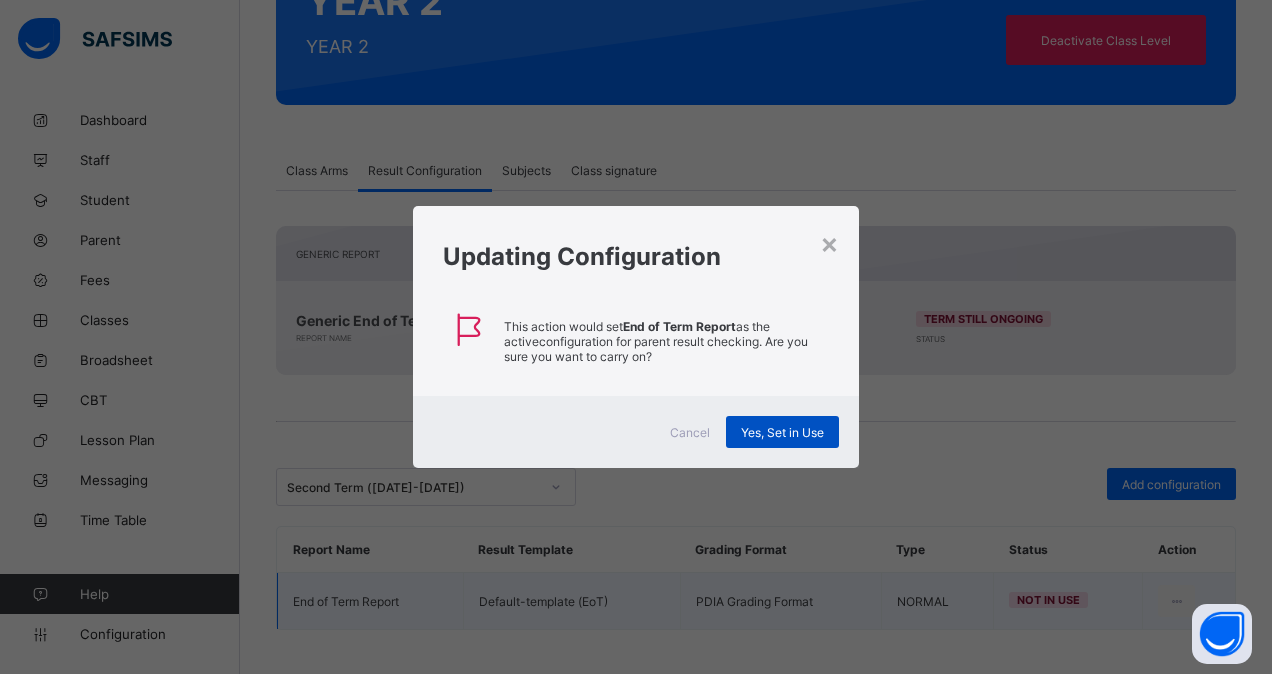
click at [794, 420] on div "Yes, Set in Use" at bounding box center [782, 432] width 113 height 32
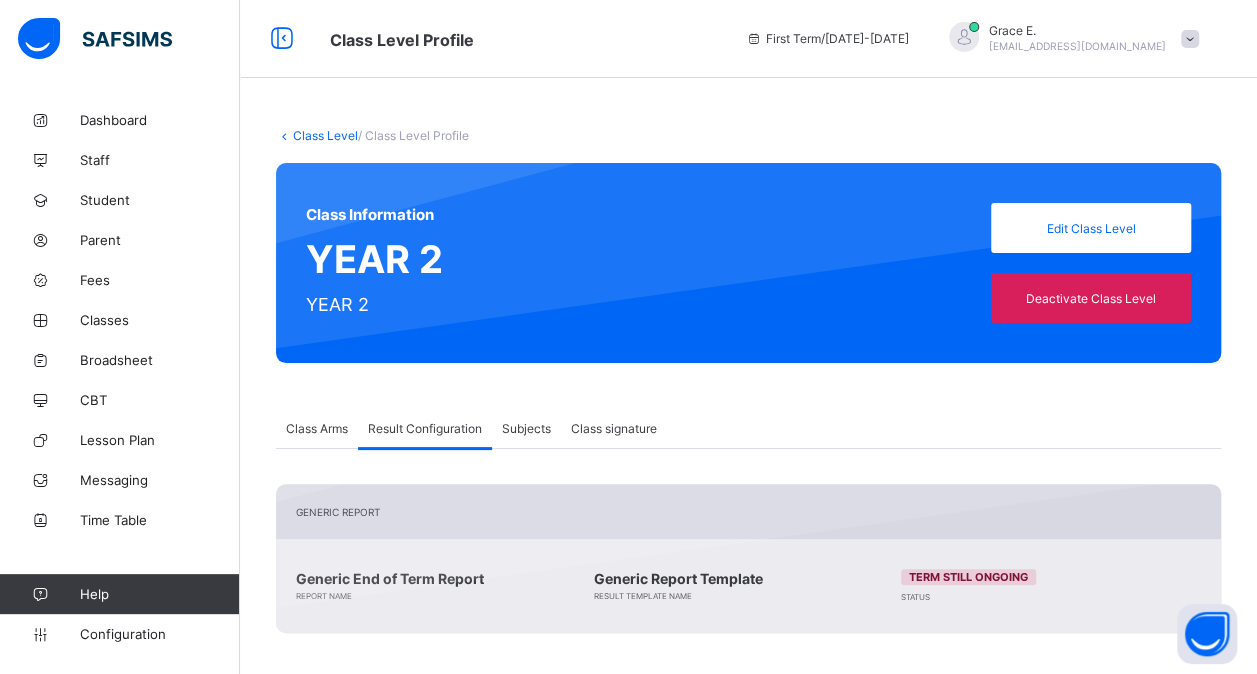
scroll to position [0, 0]
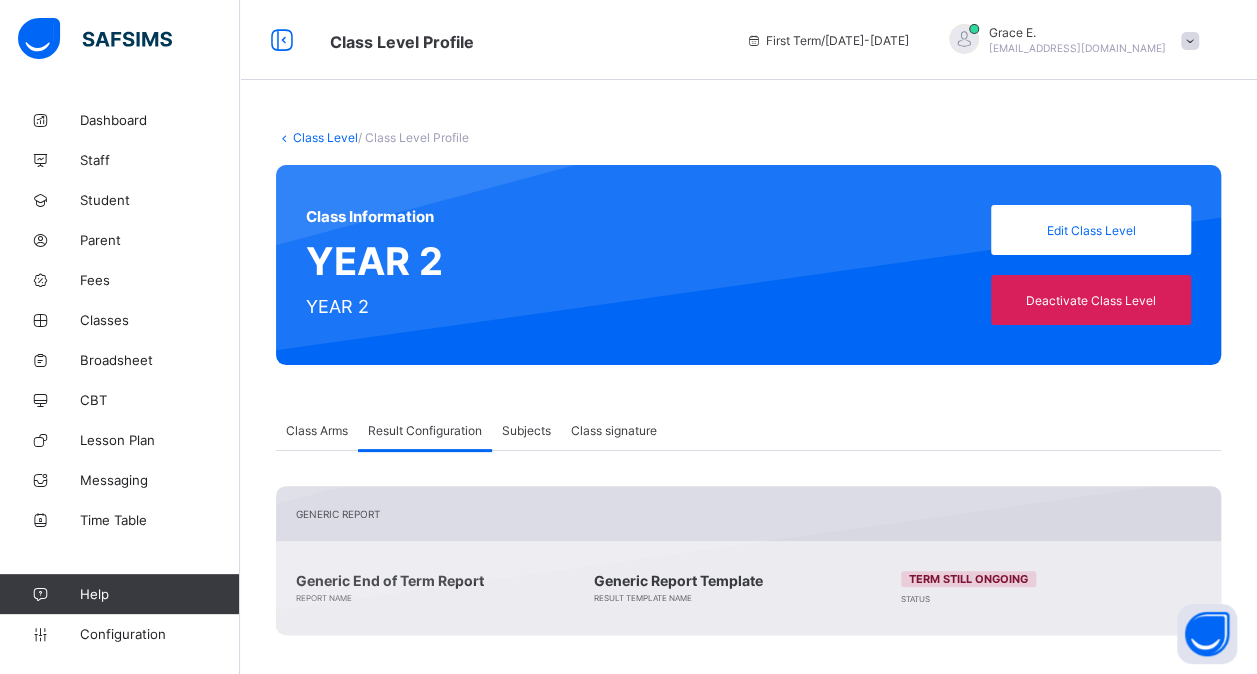
click at [330, 142] on link "Class Level" at bounding box center [325, 137] width 65 height 15
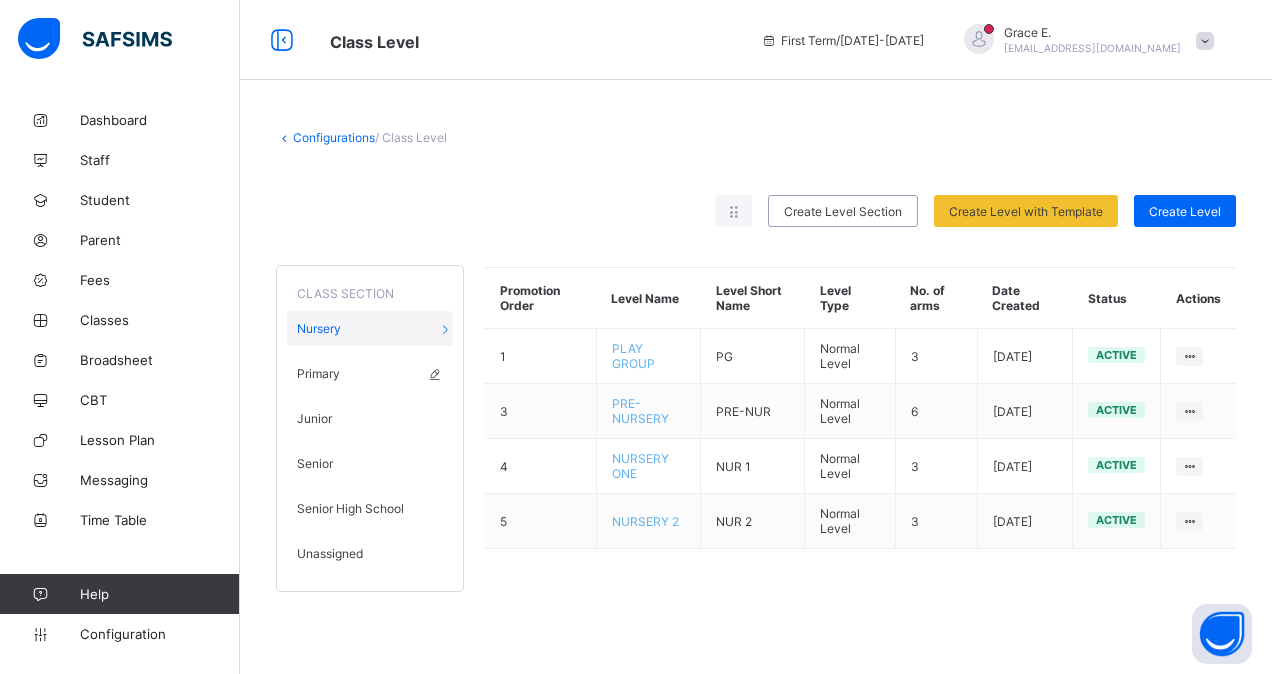
click at [386, 384] on div "Primary" at bounding box center [370, 373] width 166 height 35
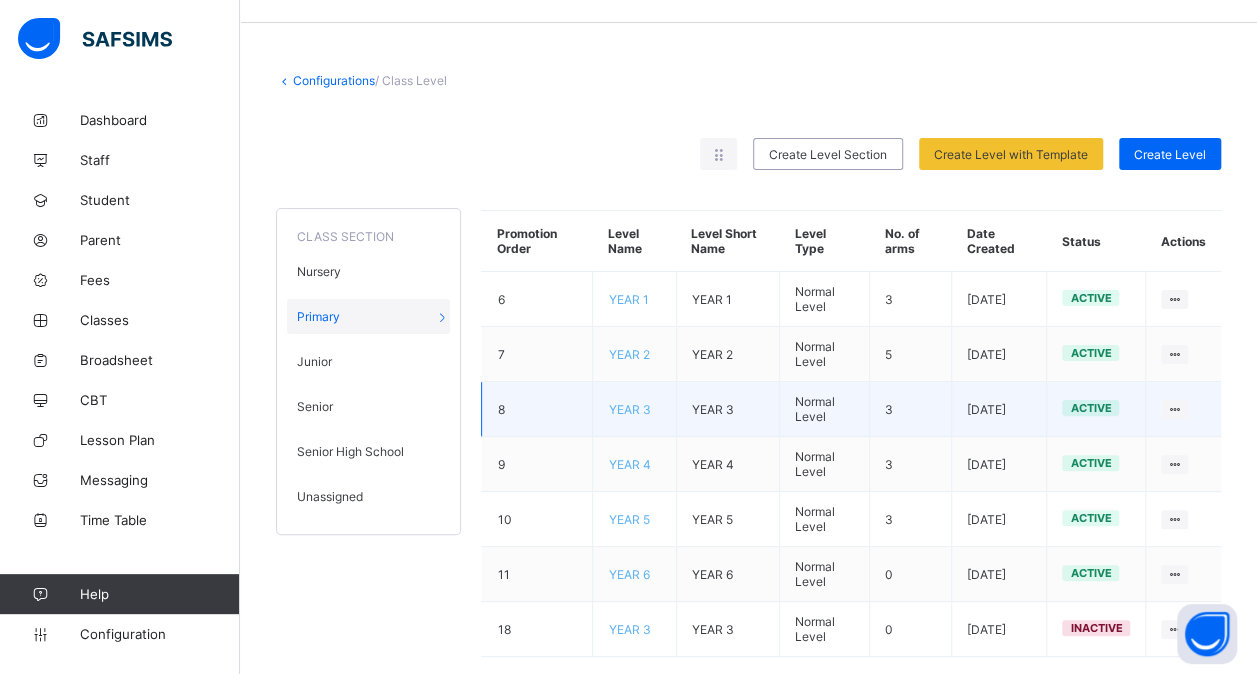
scroll to position [43, 0]
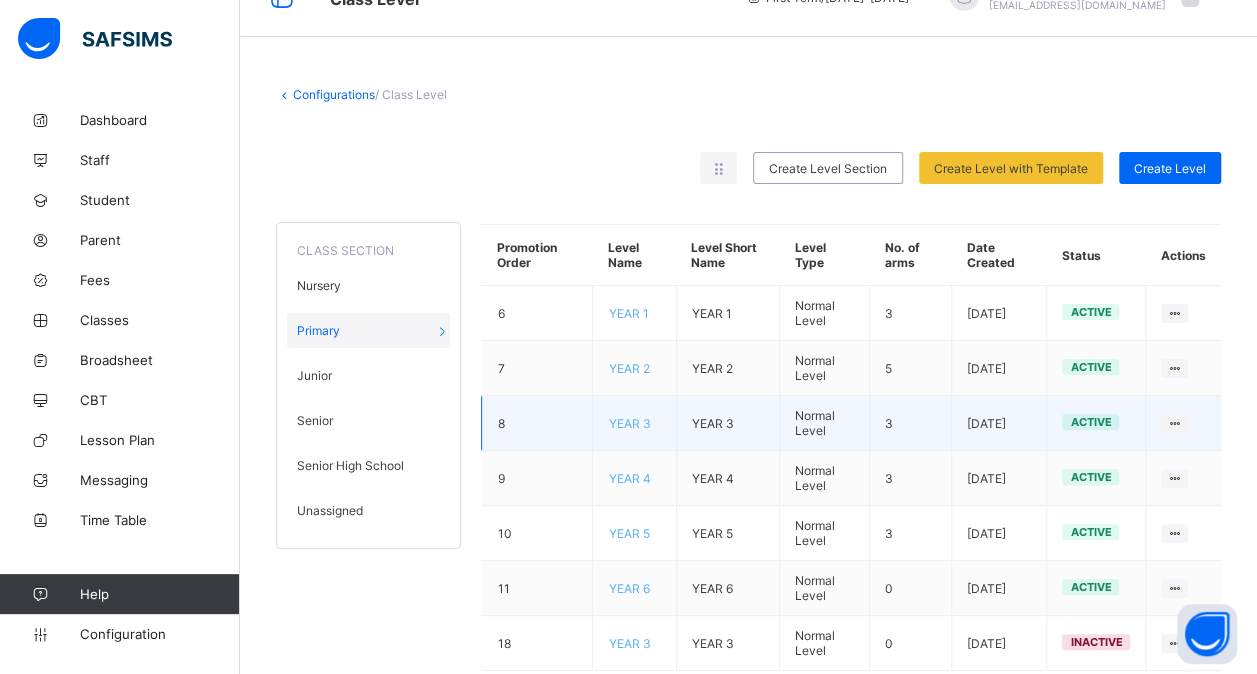
click at [635, 416] on span "YEAR 3" at bounding box center [629, 423] width 42 height 15
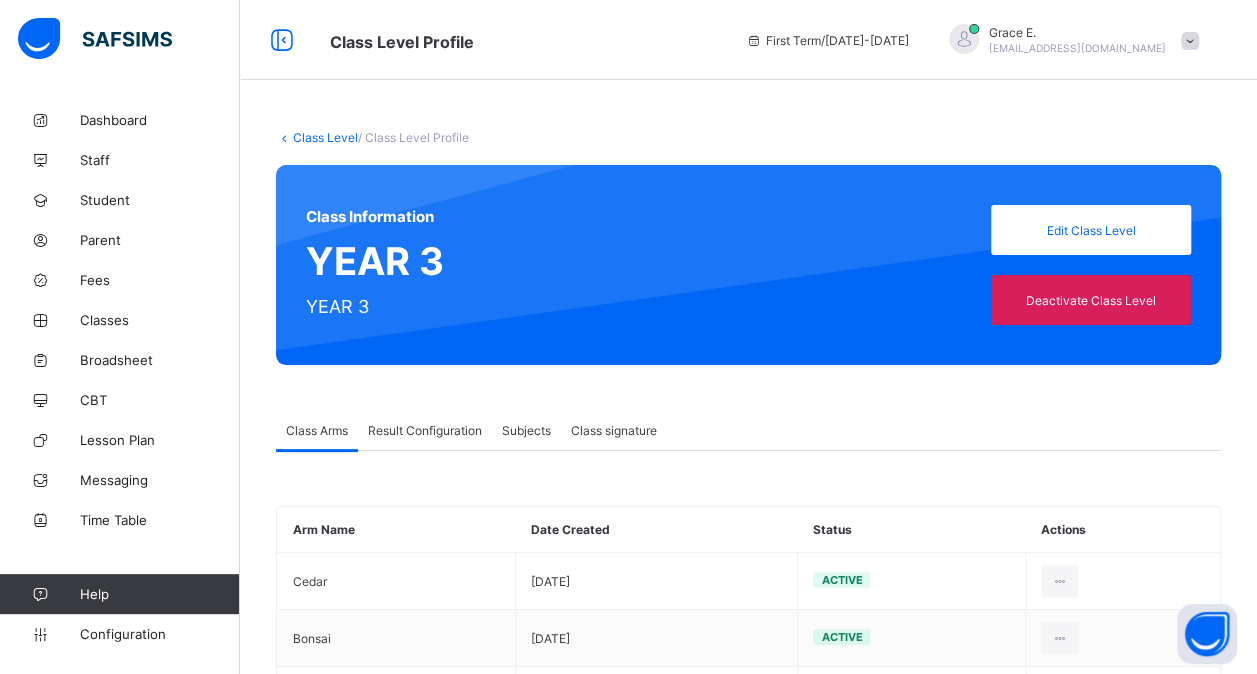
click at [440, 426] on span "Result Configuration" at bounding box center [425, 430] width 114 height 15
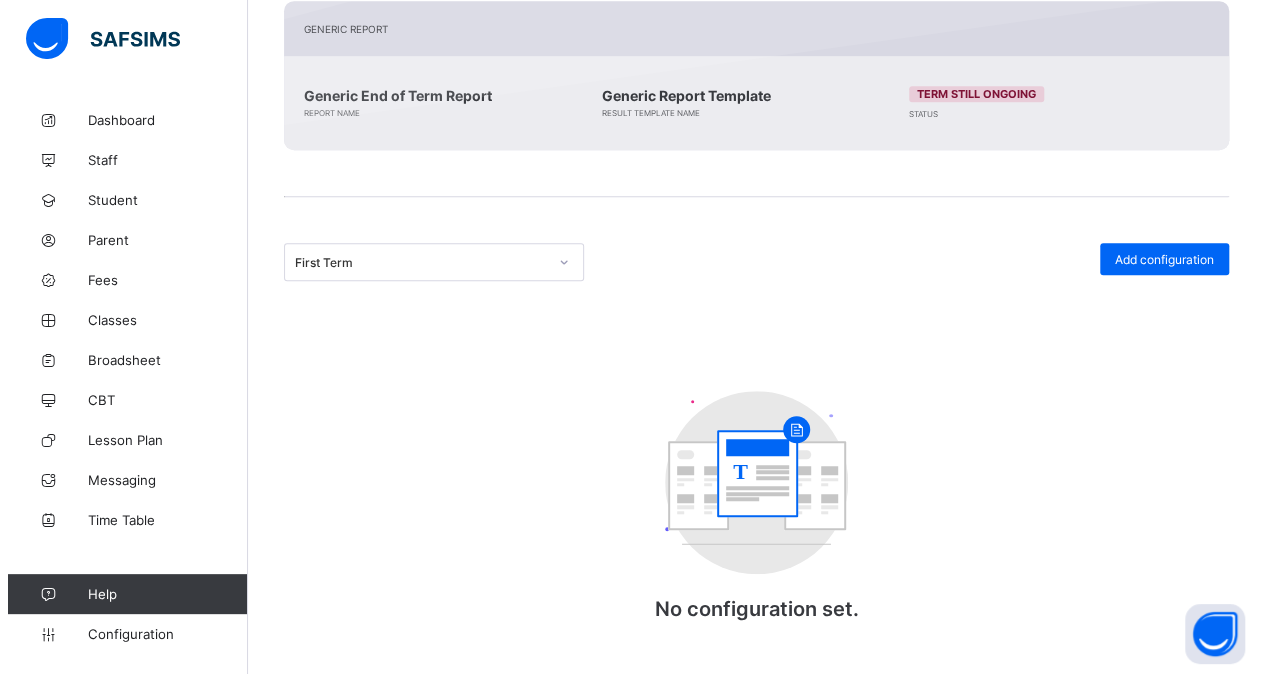
scroll to position [488, 0]
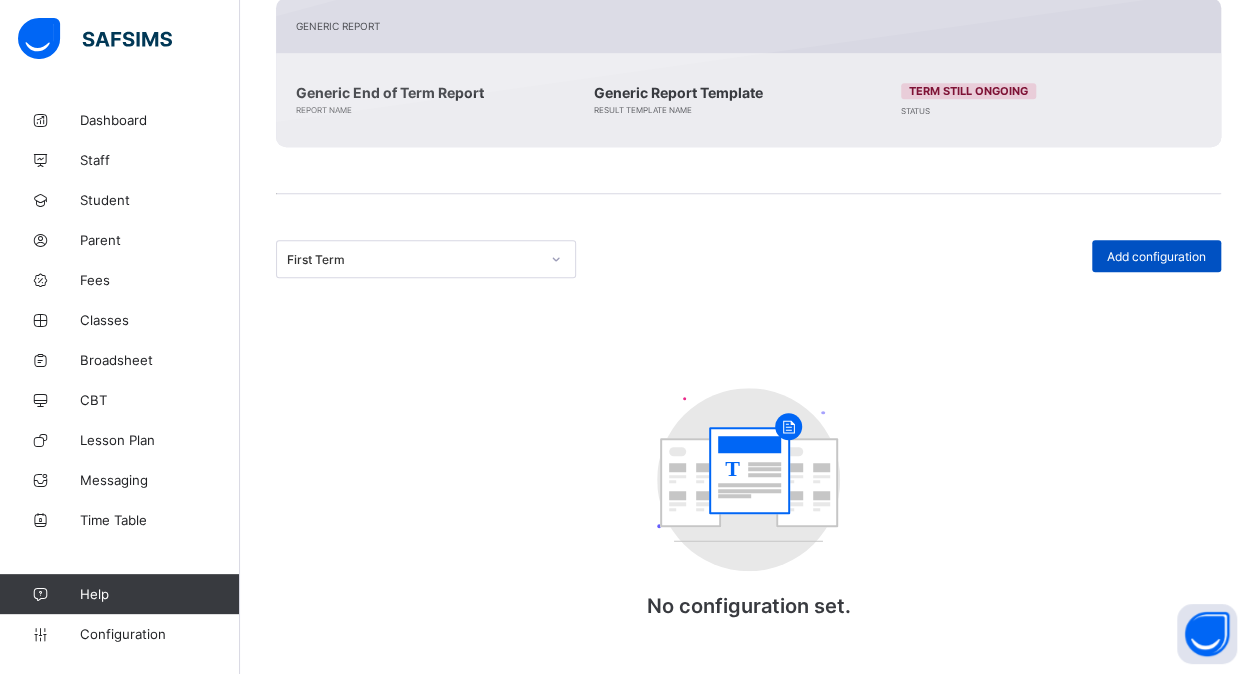
click at [1167, 249] on span "Add configuration" at bounding box center [1156, 256] width 99 height 15
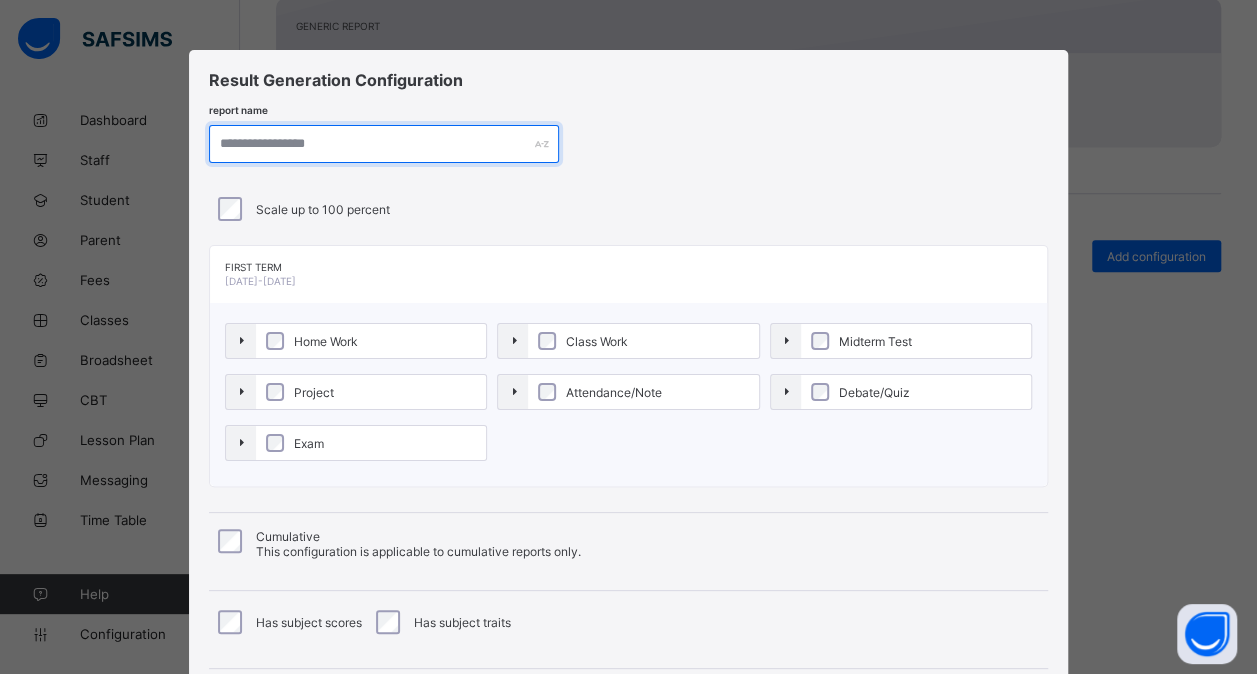
click at [302, 150] on input "text" at bounding box center [384, 144] width 350 height 38
paste input "**********"
type input "**********"
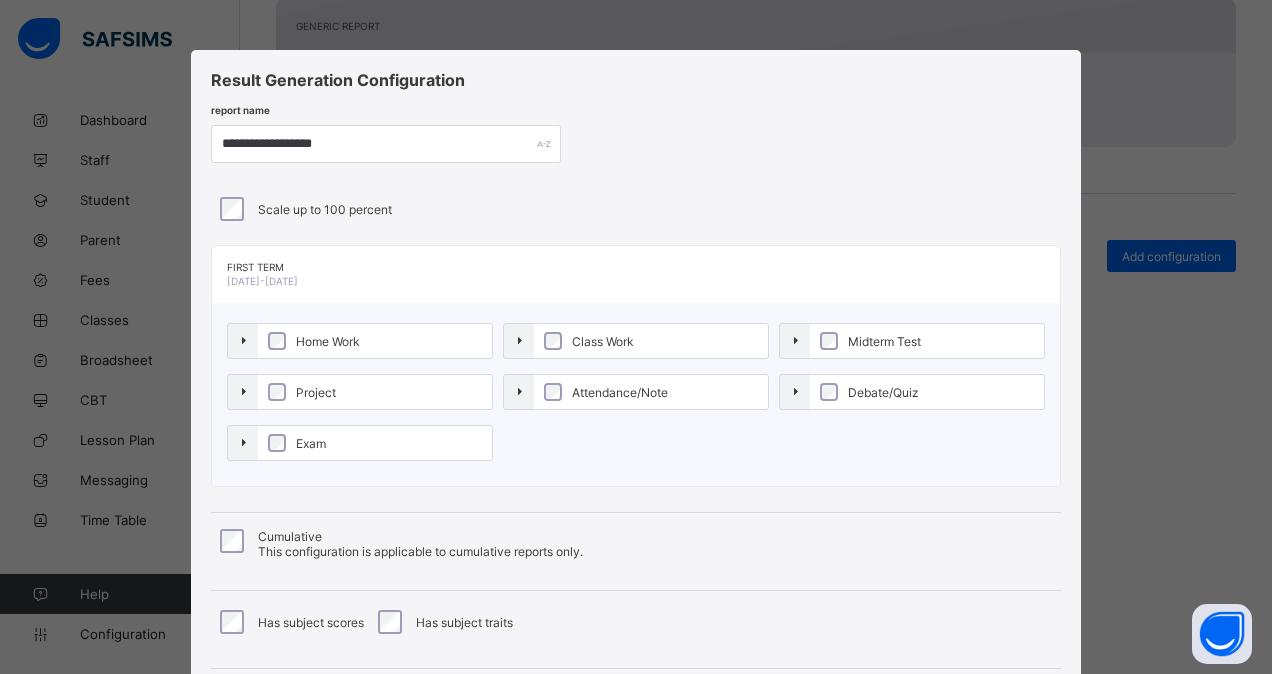
click at [339, 330] on label "Home Work" at bounding box center [375, 341] width 234 height 34
click at [338, 392] on label "Project" at bounding box center [375, 392] width 234 height 34
click at [328, 449] on label "Exam" at bounding box center [375, 443] width 234 height 34
click at [614, 338] on span "Class Work" at bounding box center [603, 341] width 72 height 15
click at [612, 379] on label "Attendance/Note" at bounding box center [651, 392] width 234 height 34
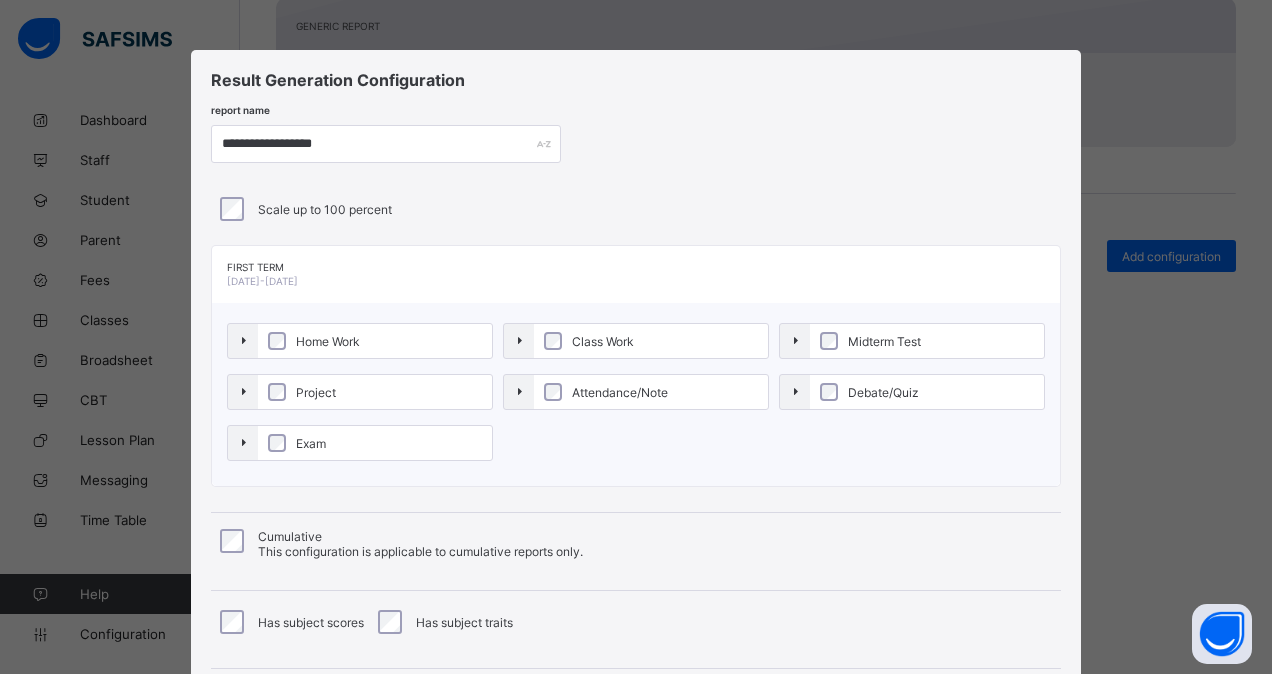
click at [854, 346] on label "Midterm Test" at bounding box center [927, 341] width 234 height 34
click at [854, 385] on span "Debate/Quiz" at bounding box center [883, 392] width 81 height 15
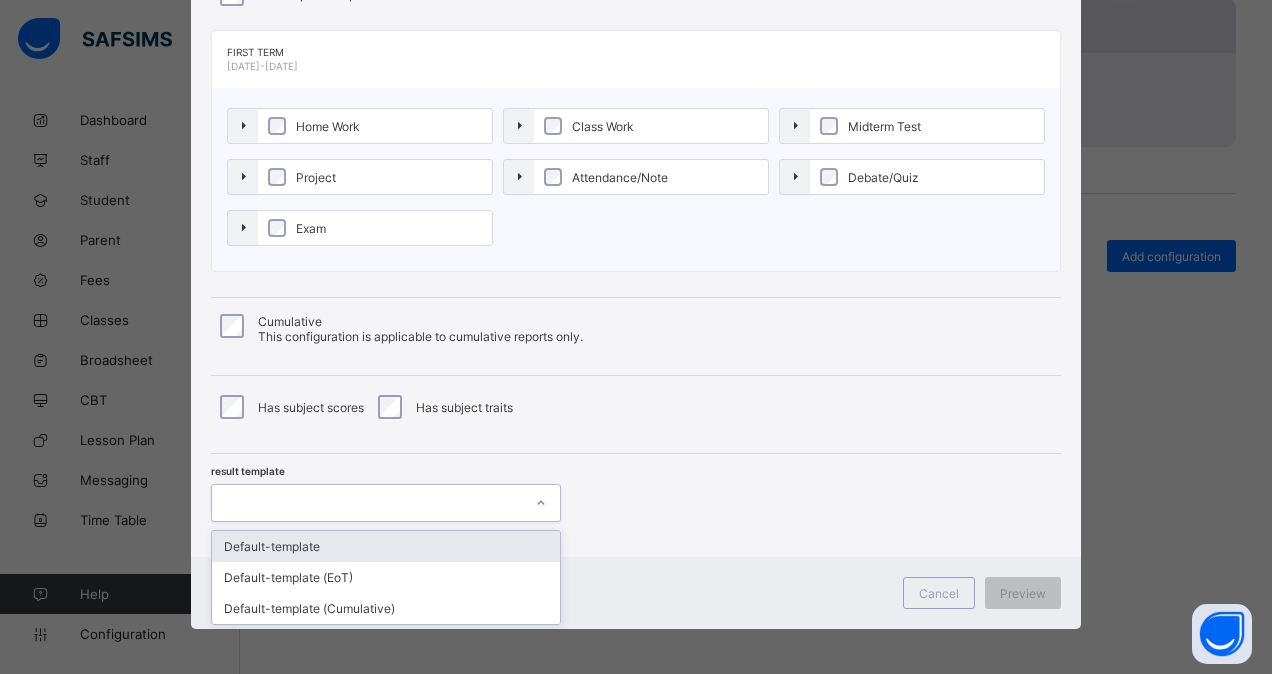
click at [522, 485] on div at bounding box center [541, 503] width 38 height 36
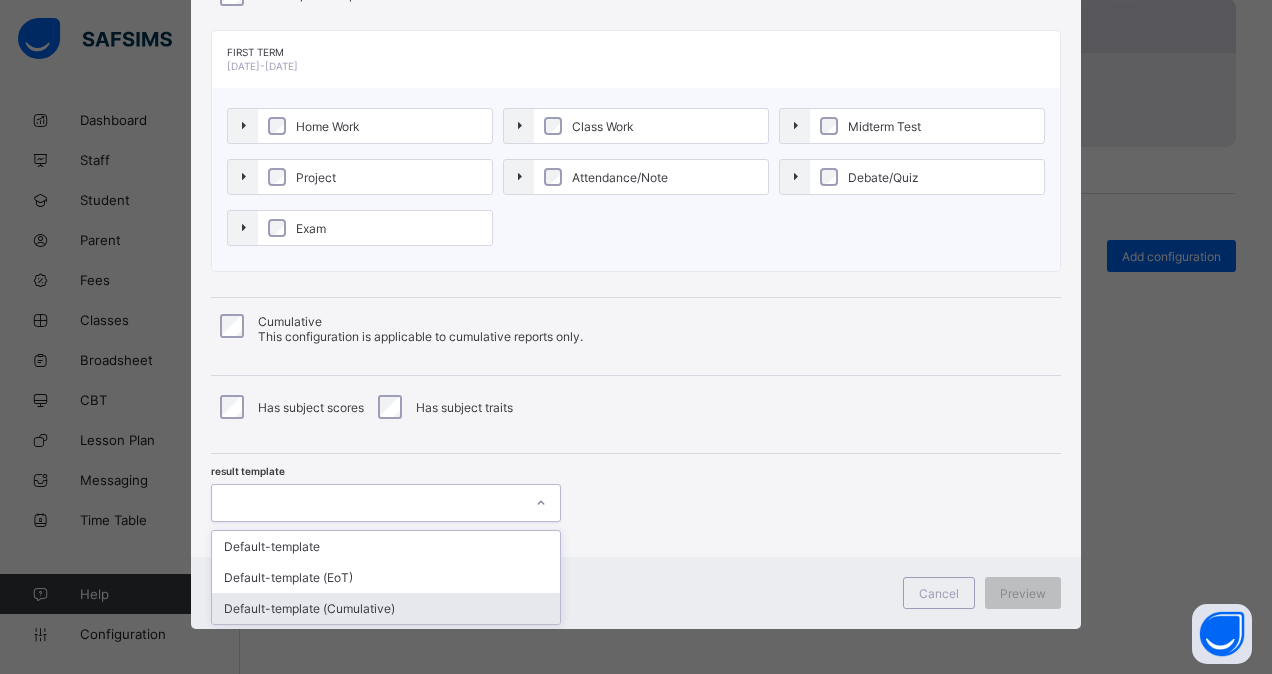
click at [426, 593] on div "Default-template (Cumulative)" at bounding box center [386, 608] width 348 height 31
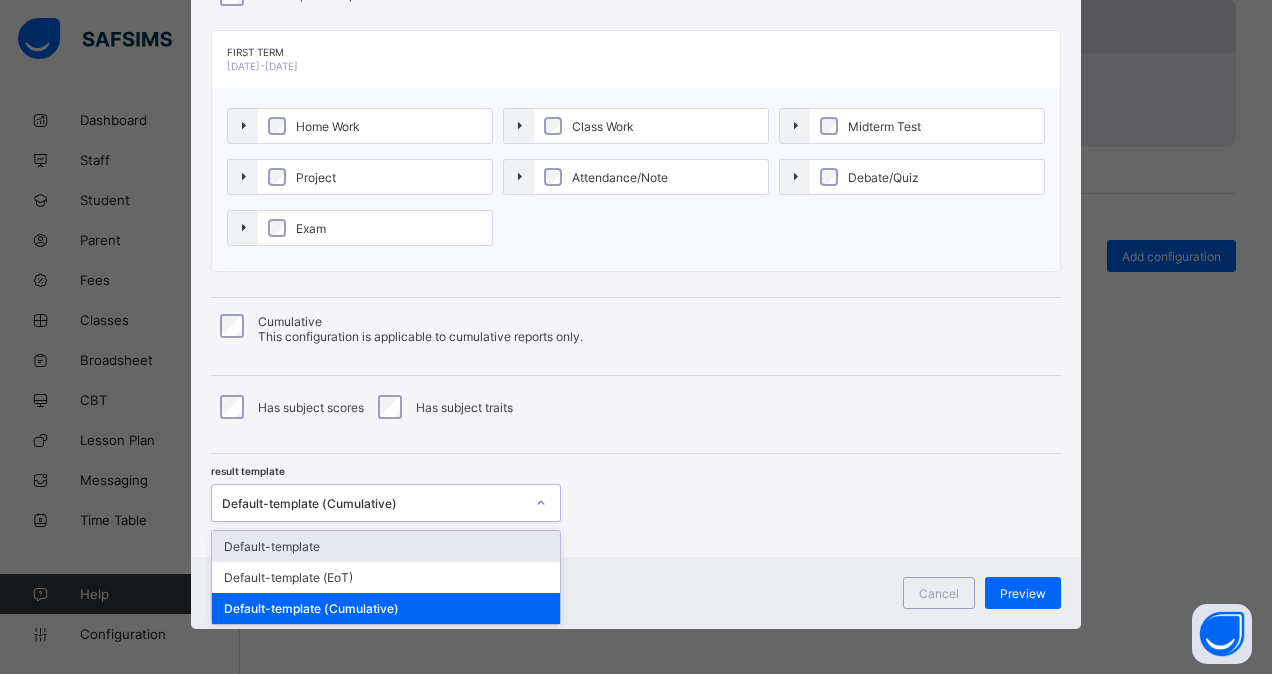
click at [482, 509] on div "Default-template (Cumulative)" at bounding box center [367, 503] width 310 height 28
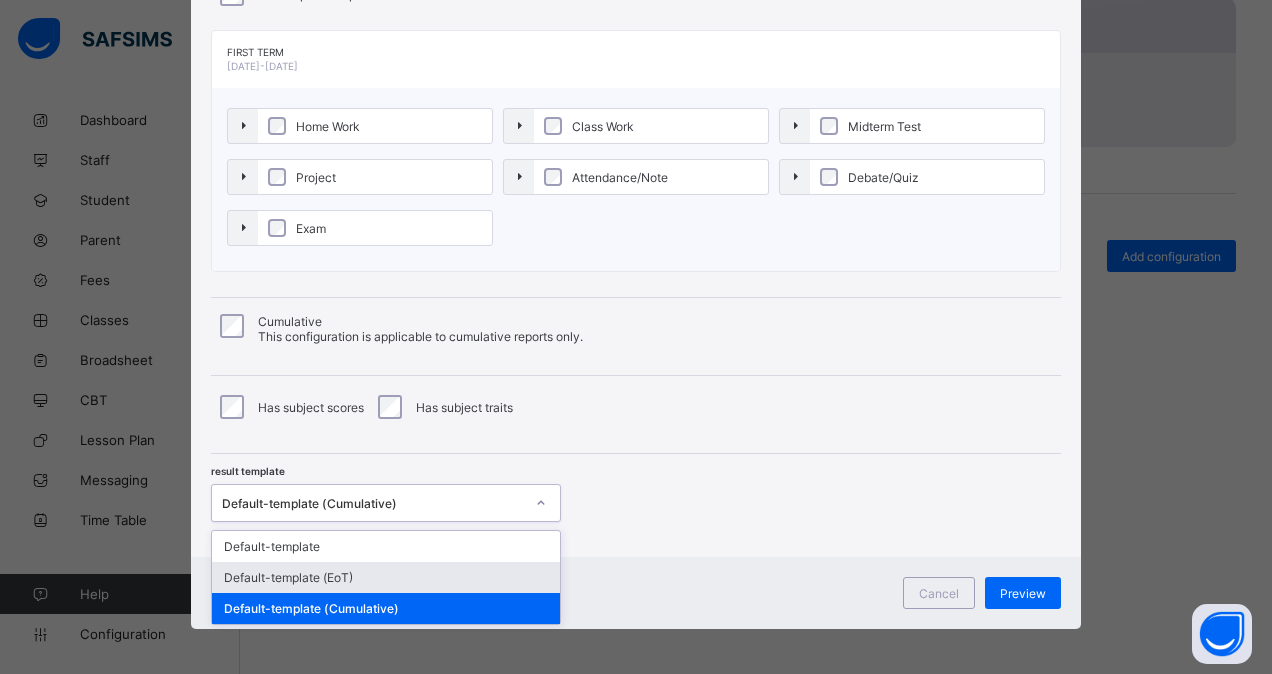
click at [446, 568] on div "Default-template (EoT)" at bounding box center [386, 577] width 348 height 31
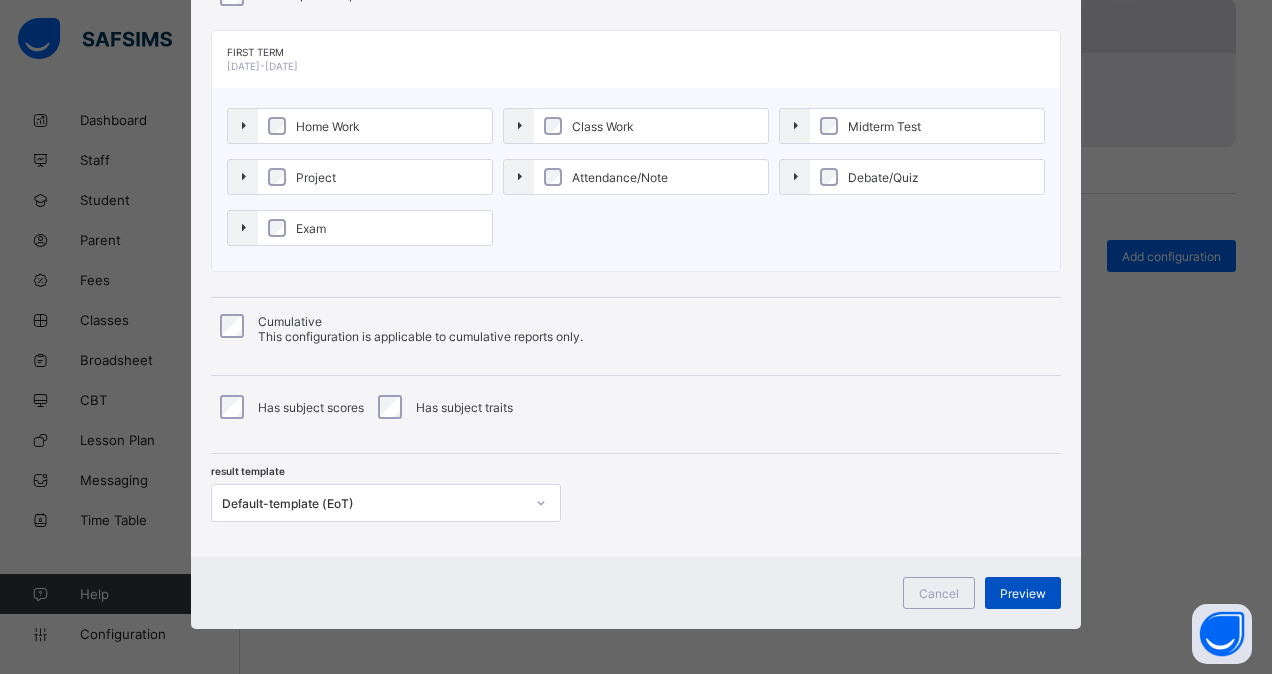
click at [1030, 586] on span "Preview" at bounding box center [1023, 593] width 46 height 15
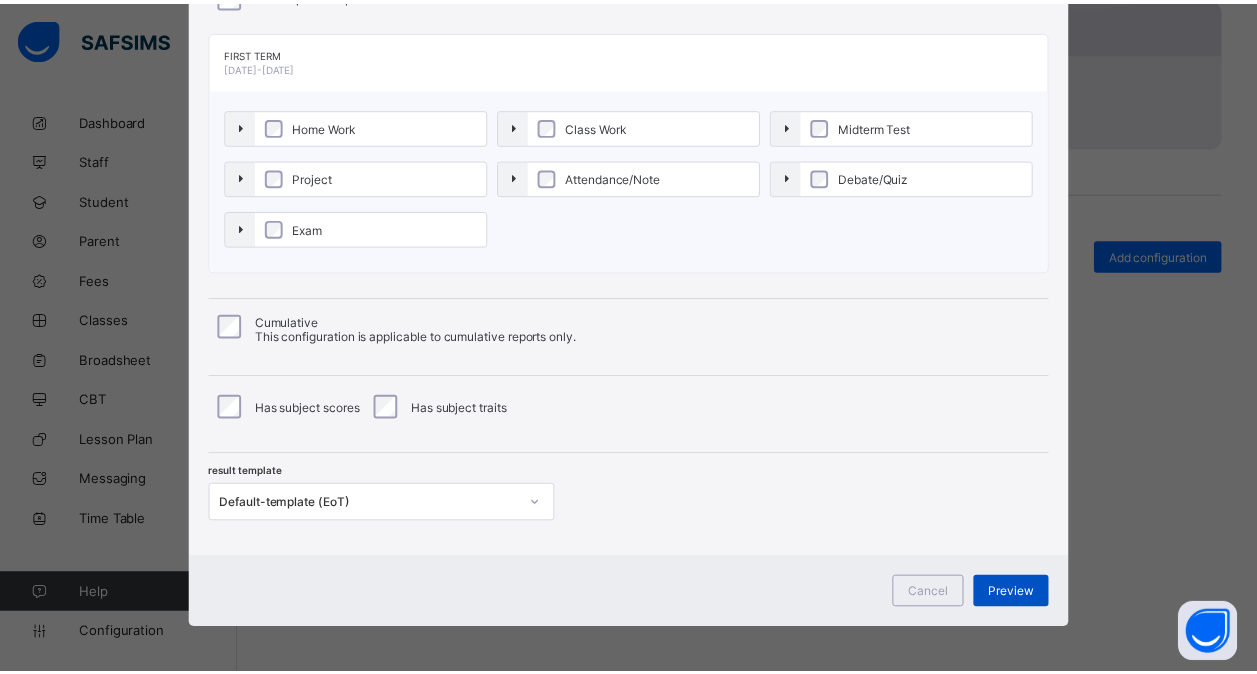
scroll to position [0, 0]
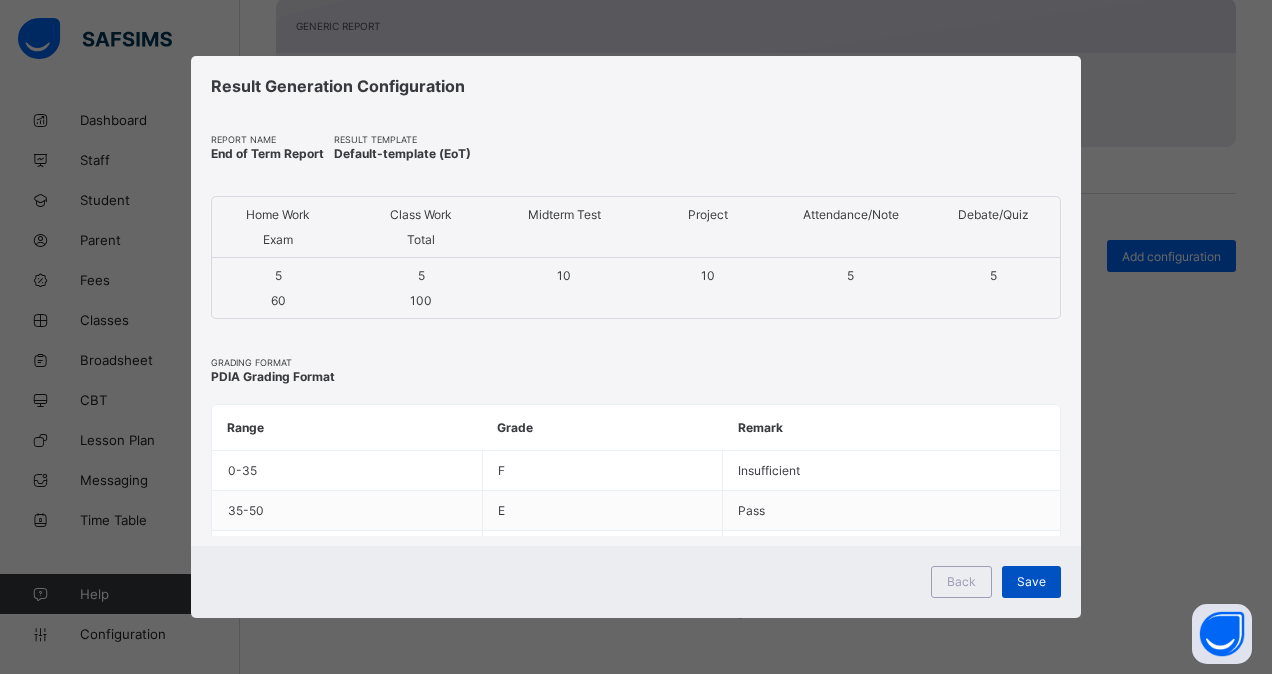
click at [1030, 579] on span "Save" at bounding box center [1031, 581] width 29 height 15
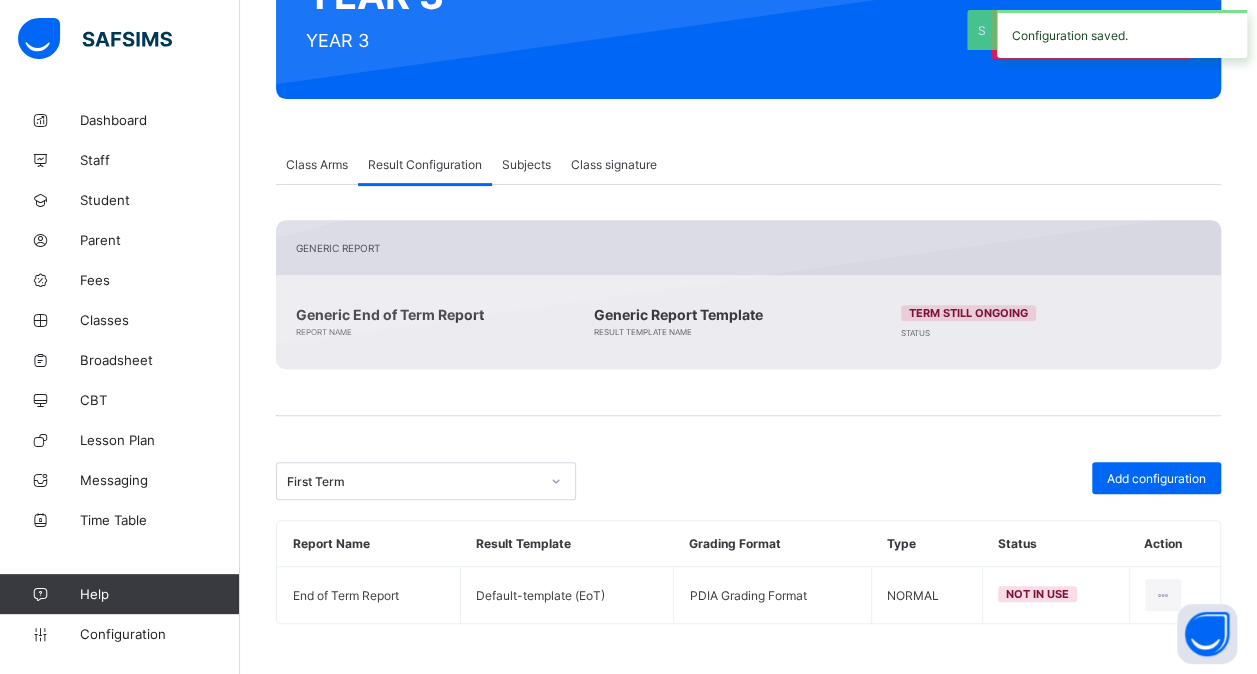
scroll to position [260, 0]
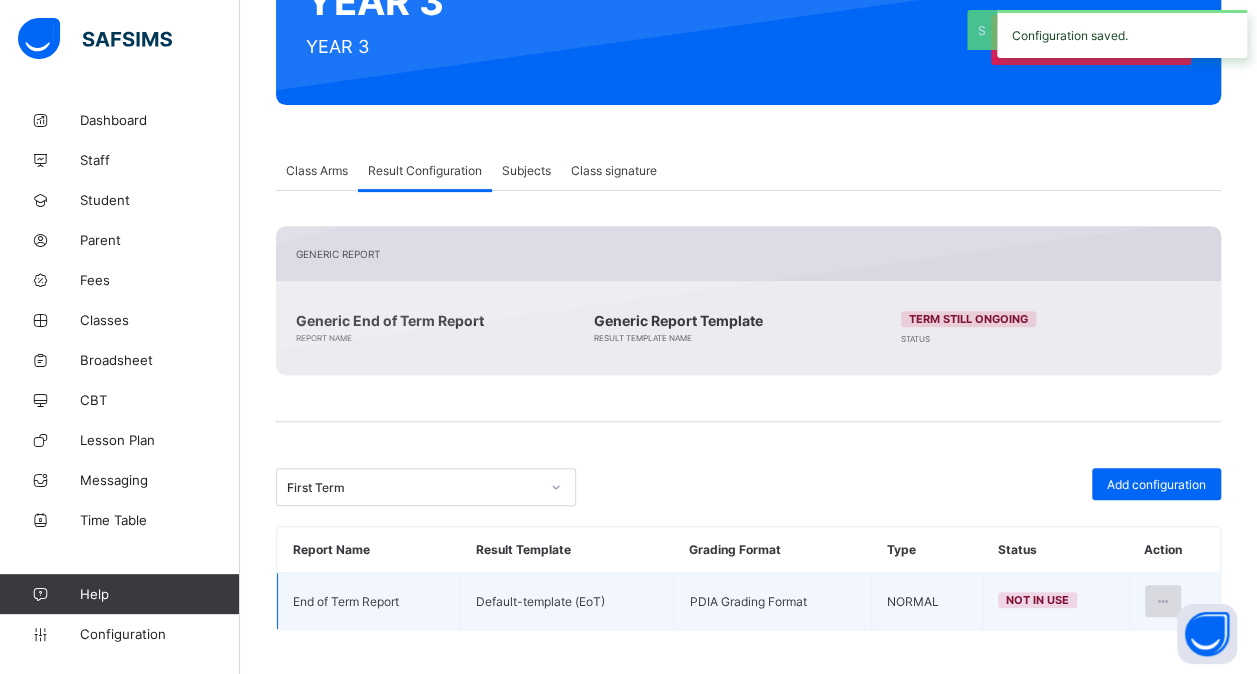
click at [1172, 594] on icon at bounding box center [1163, 601] width 17 height 15
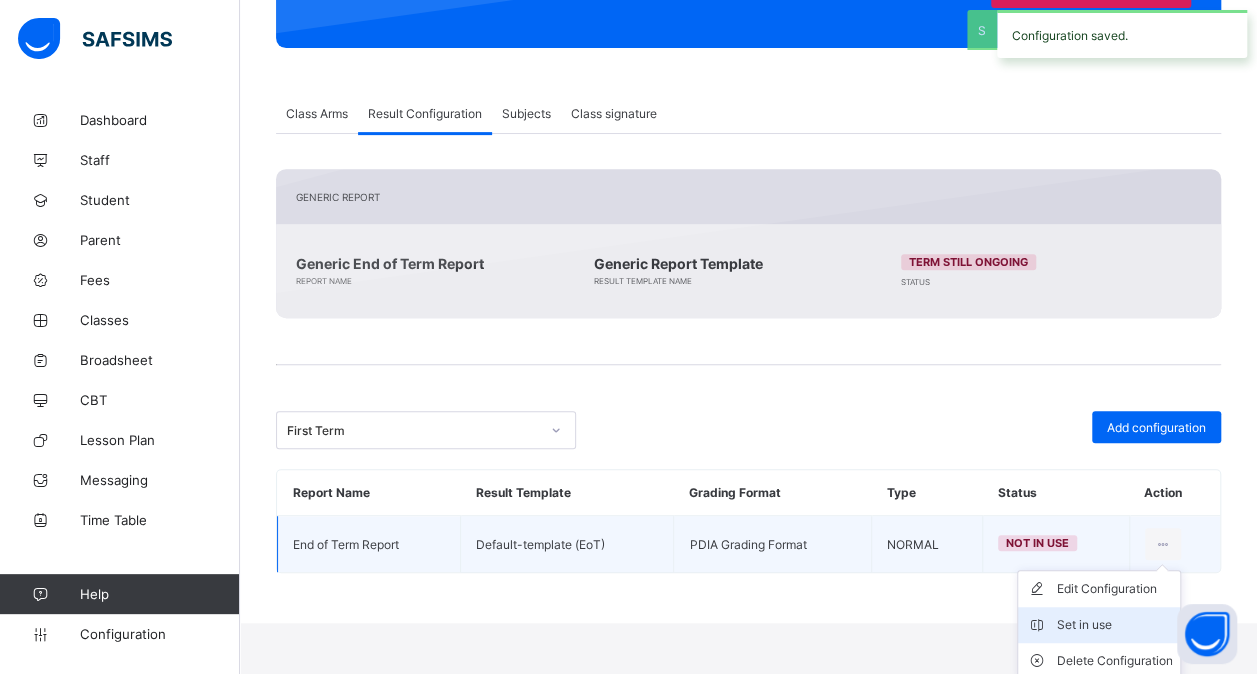
click at [1117, 607] on li "Set in use" at bounding box center [1099, 625] width 162 height 36
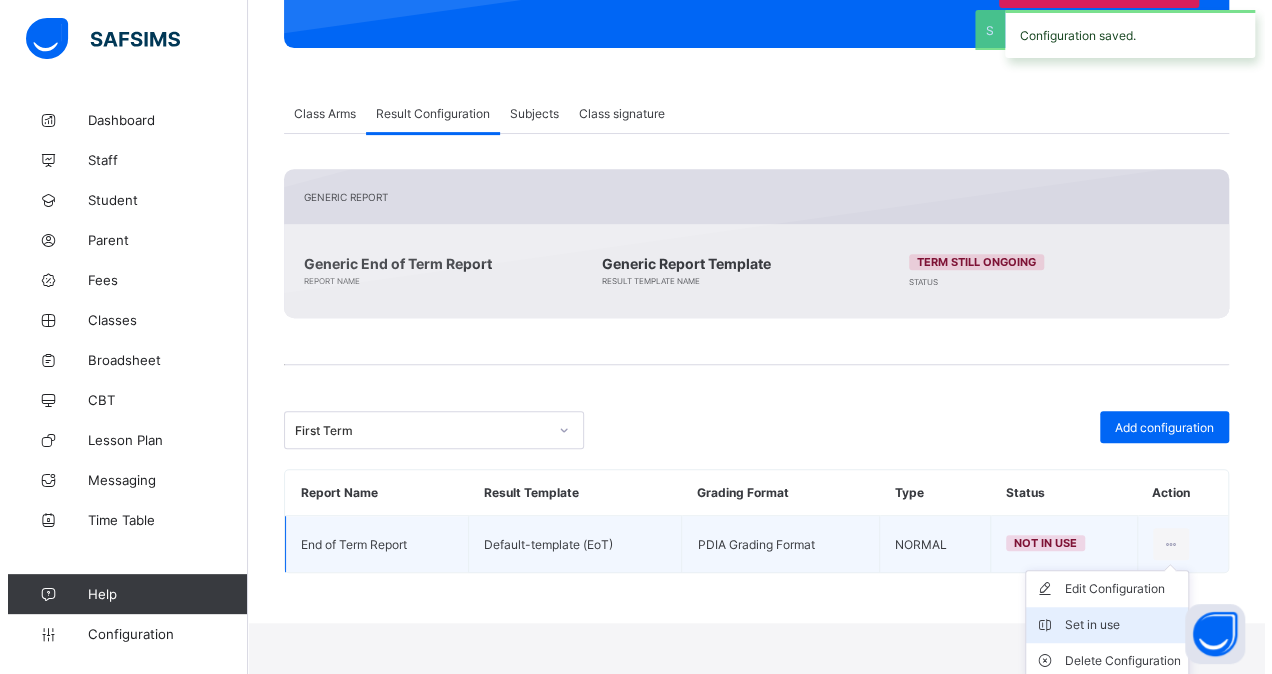
scroll to position [260, 0]
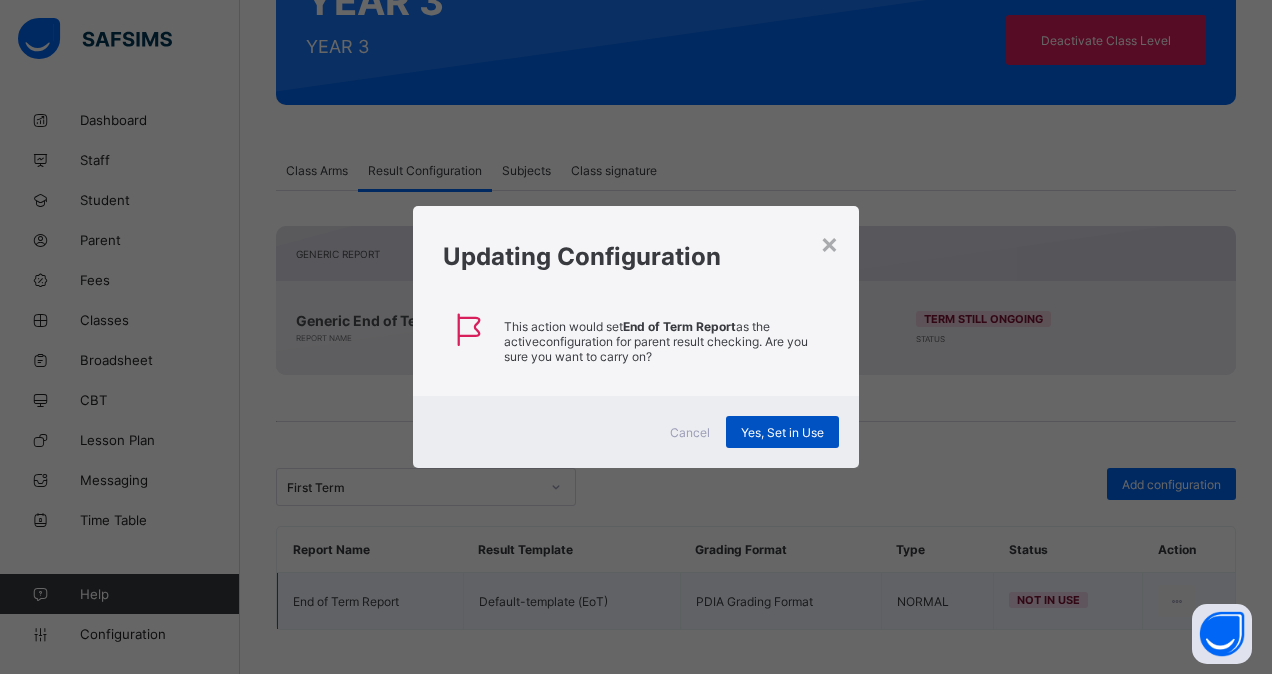
click at [794, 430] on span "Yes, Set in Use" at bounding box center [782, 432] width 83 height 15
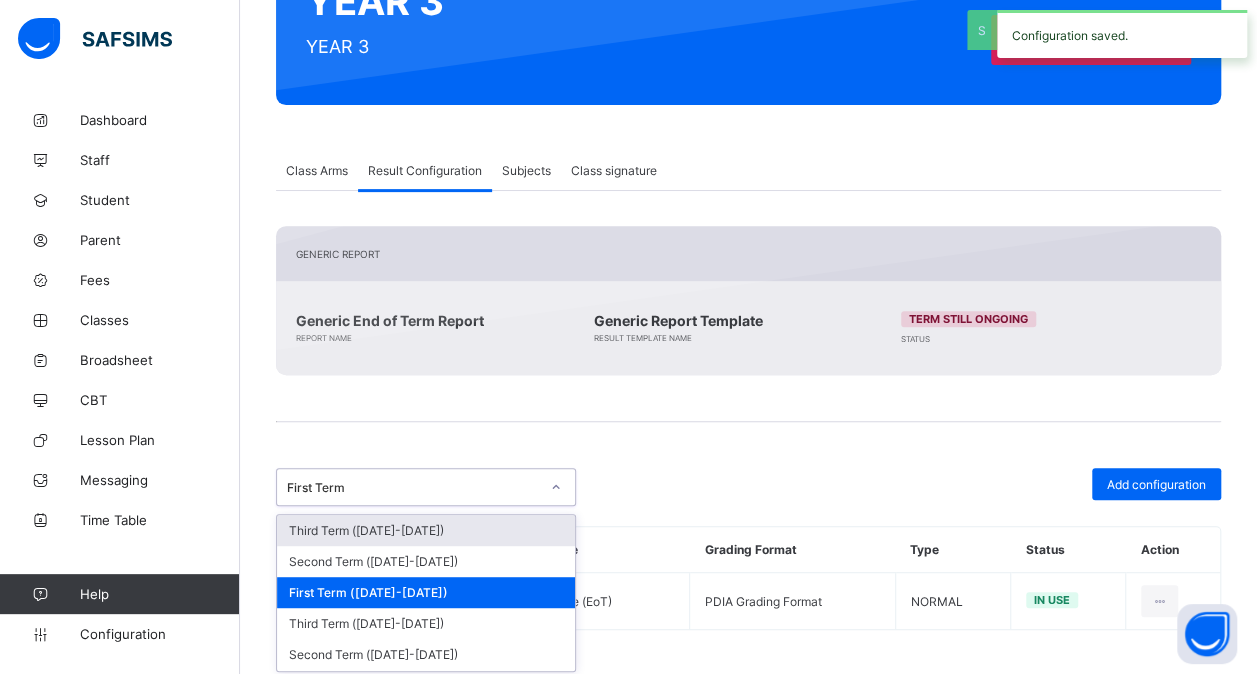
click at [504, 474] on div "First Term" at bounding box center [407, 487] width 260 height 28
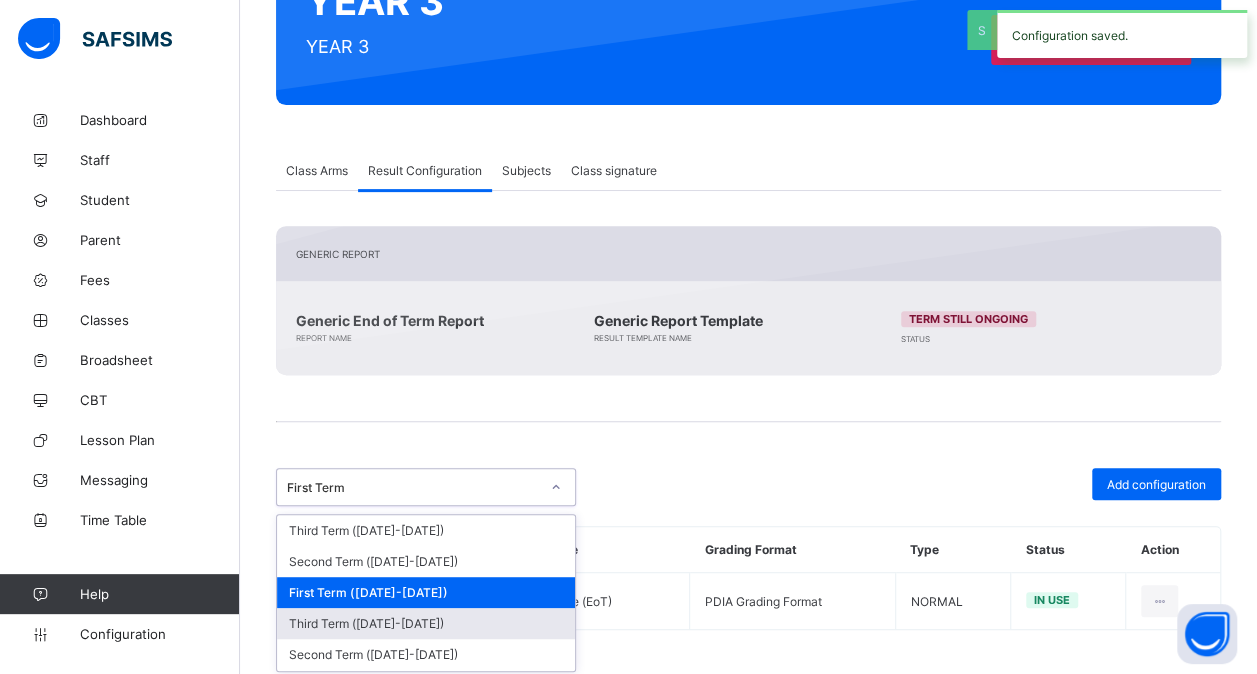
click at [400, 616] on div "Third Term ([DATE]-[DATE])" at bounding box center [426, 623] width 298 height 31
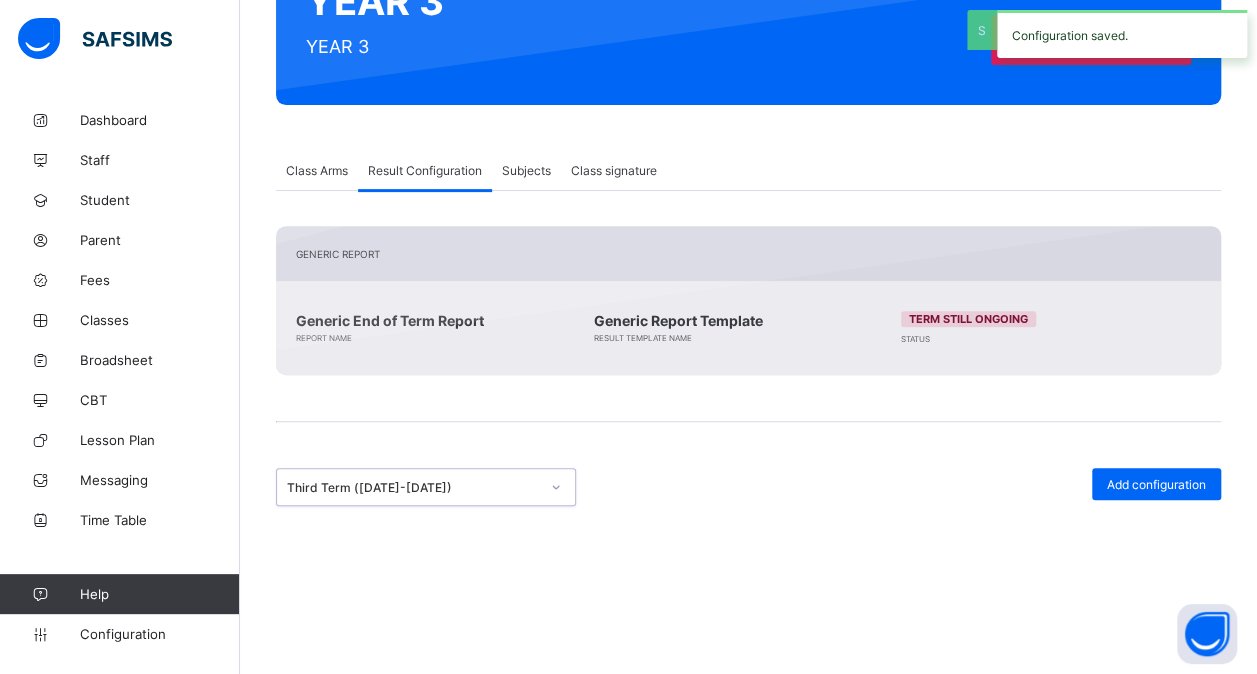
scroll to position [286, 0]
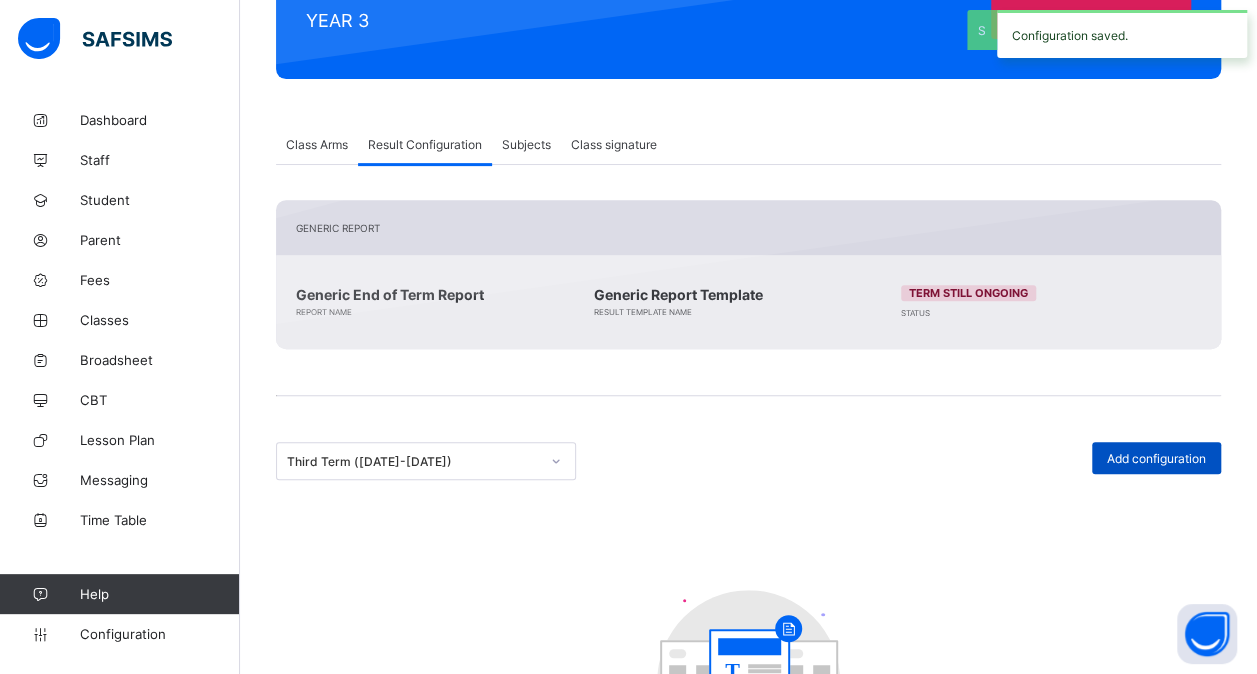
click at [1168, 461] on span "Add configuration" at bounding box center [1156, 458] width 99 height 15
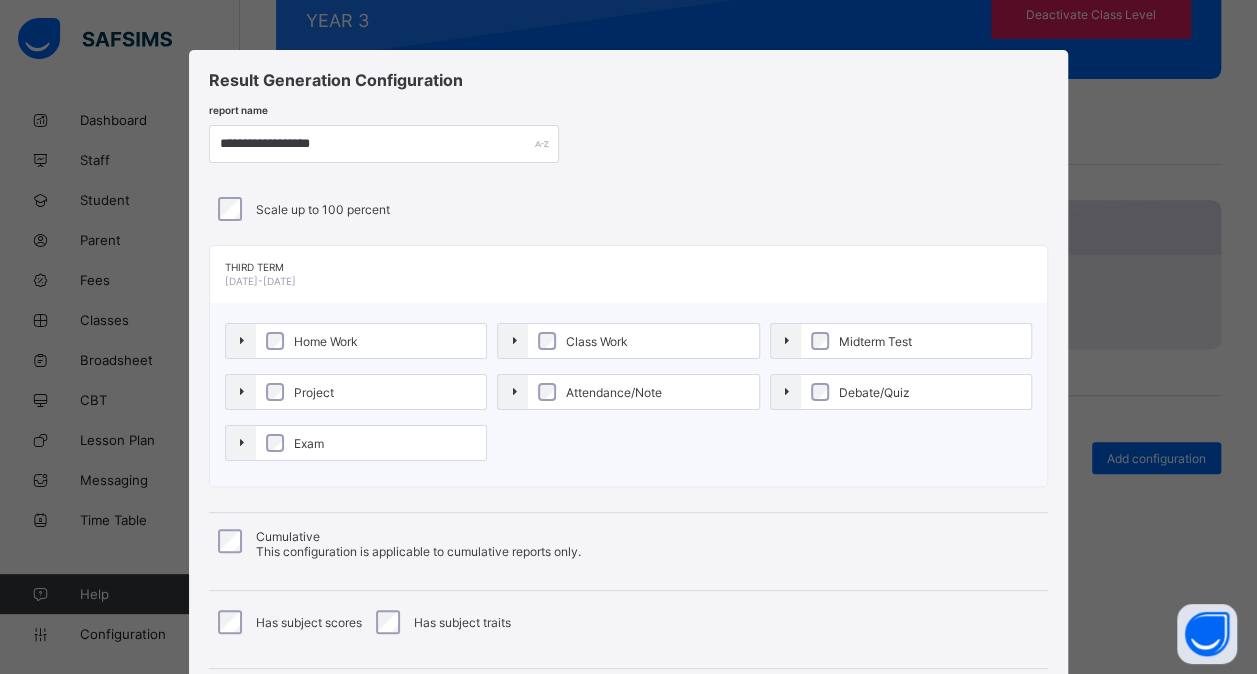
scroll to position [215, 0]
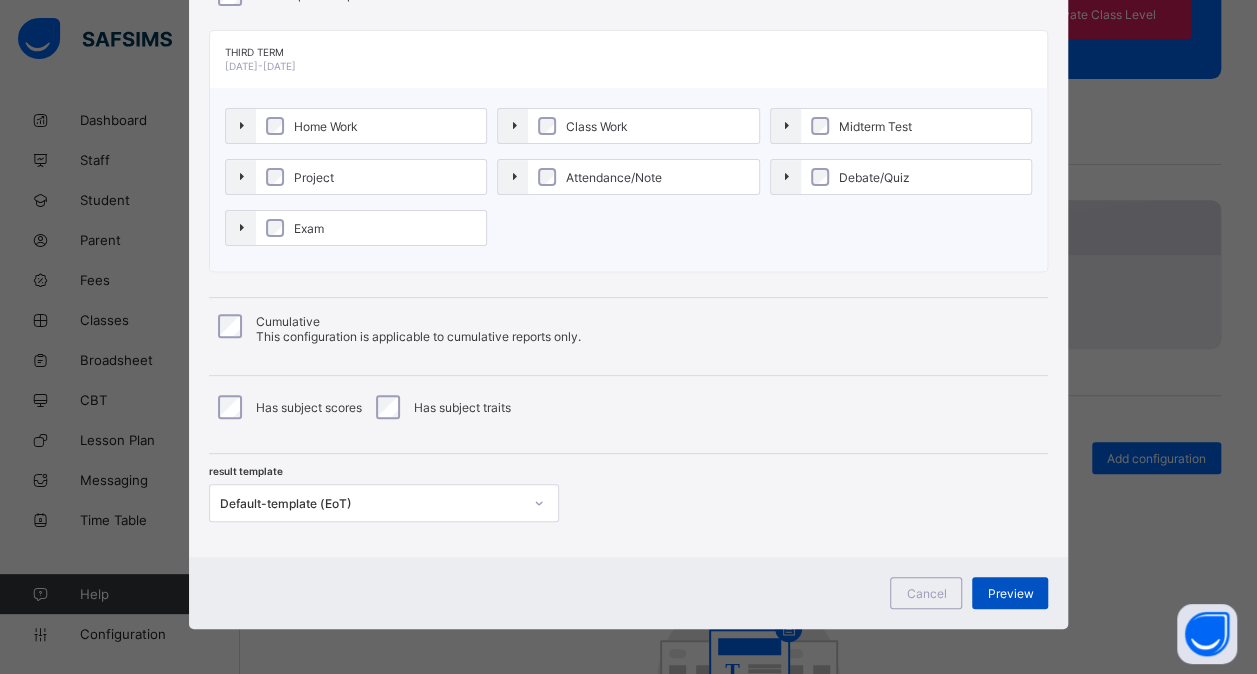
click at [1030, 586] on span "Preview" at bounding box center [1010, 593] width 46 height 15
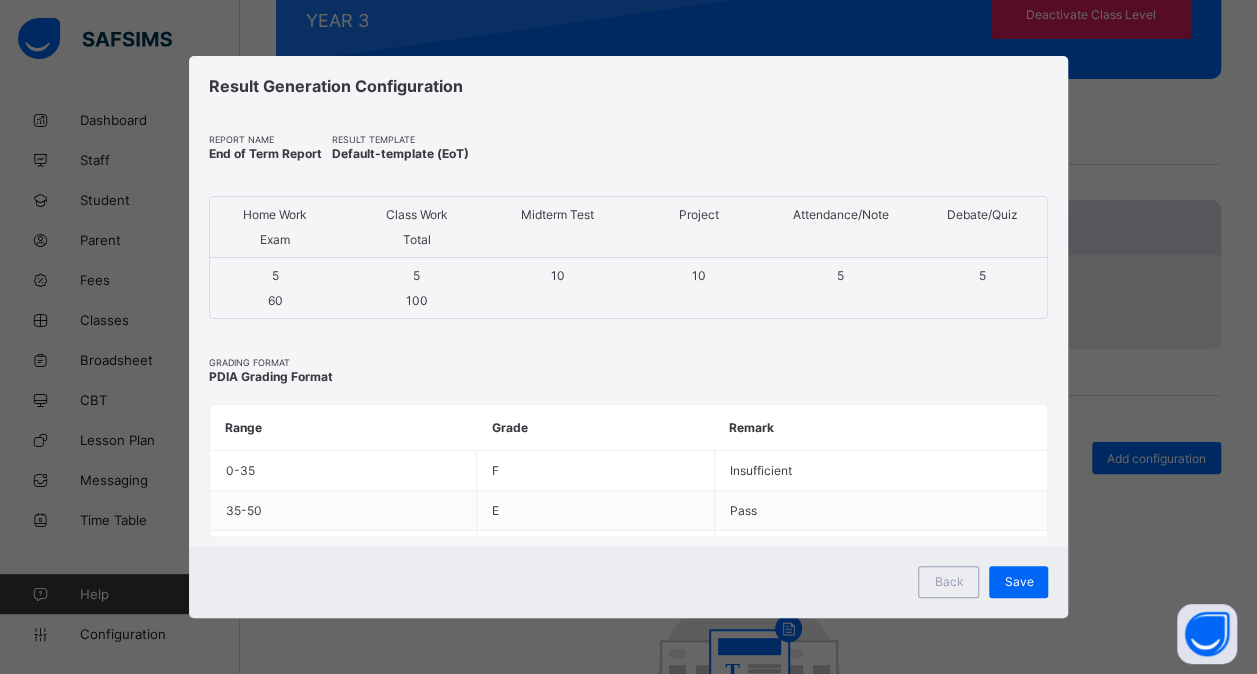
scroll to position [0, 0]
click at [1035, 585] on span "Save" at bounding box center [1031, 581] width 29 height 15
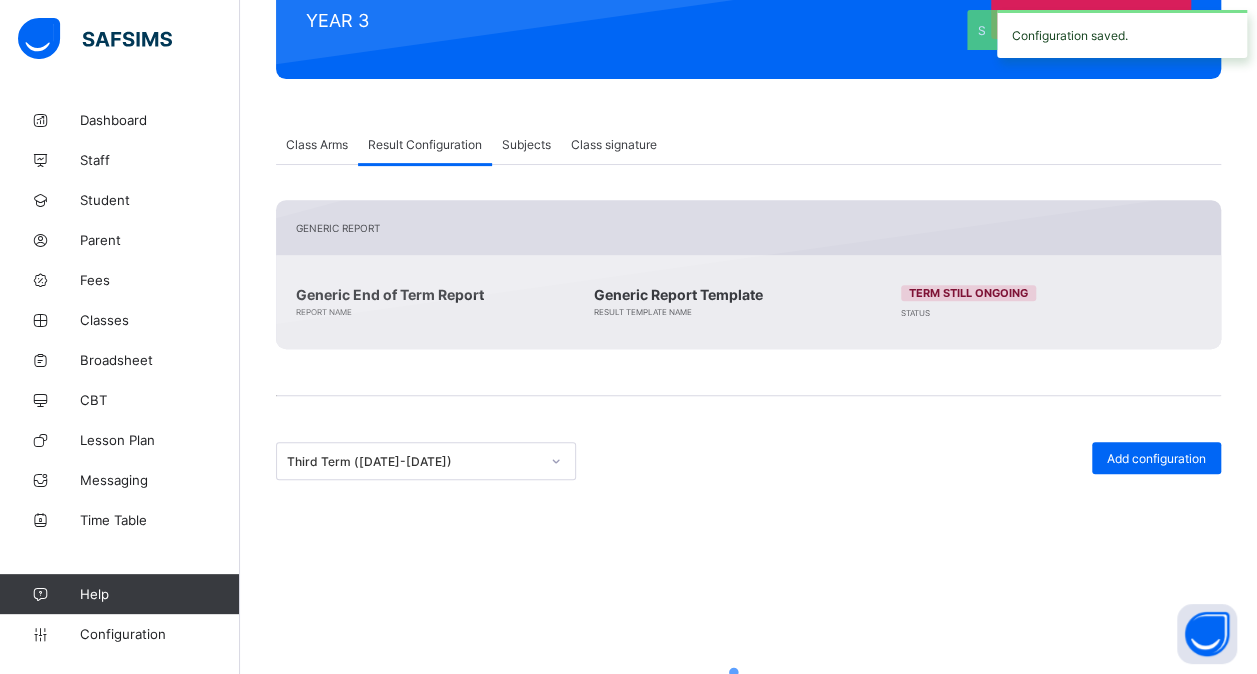
scroll to position [260, 0]
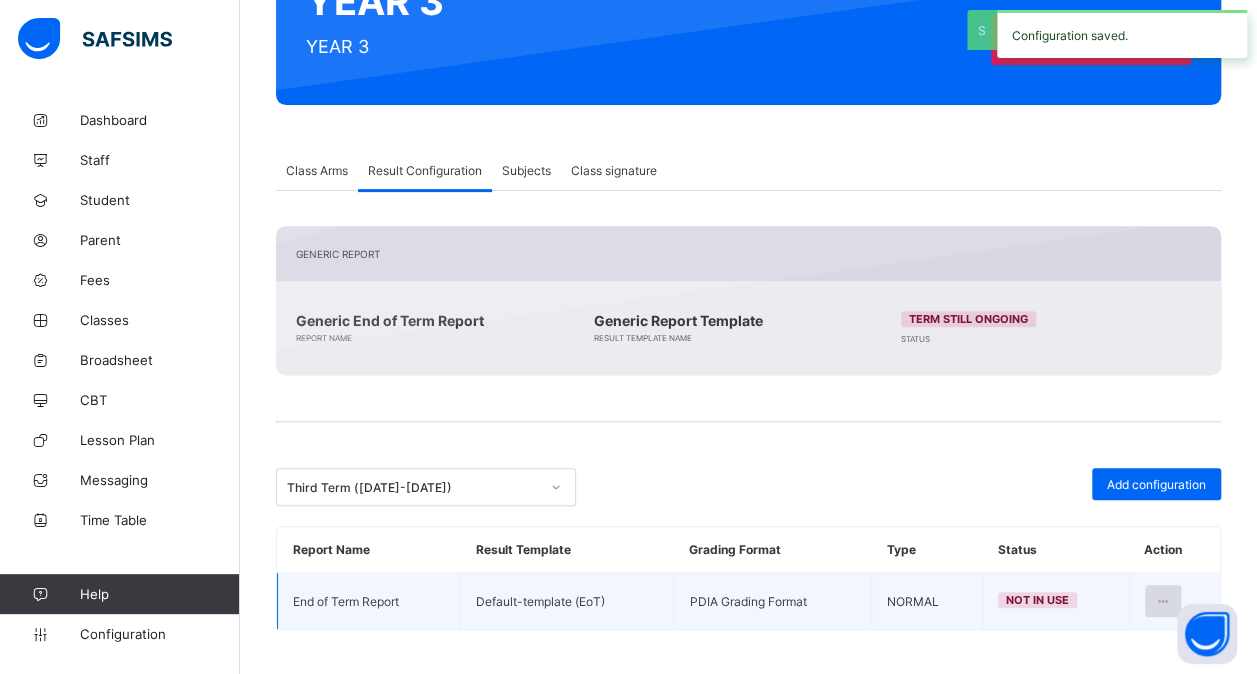
click at [1172, 594] on icon at bounding box center [1163, 601] width 17 height 15
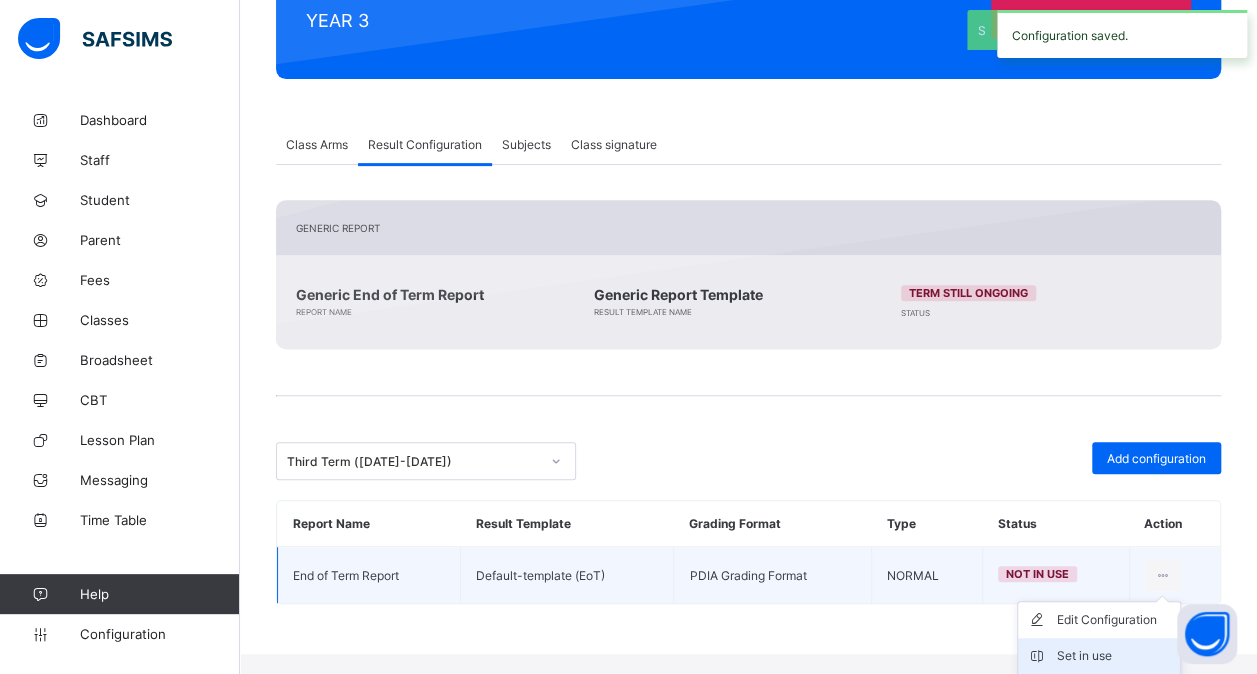
click at [1120, 640] on li "Set in use" at bounding box center [1099, 656] width 162 height 36
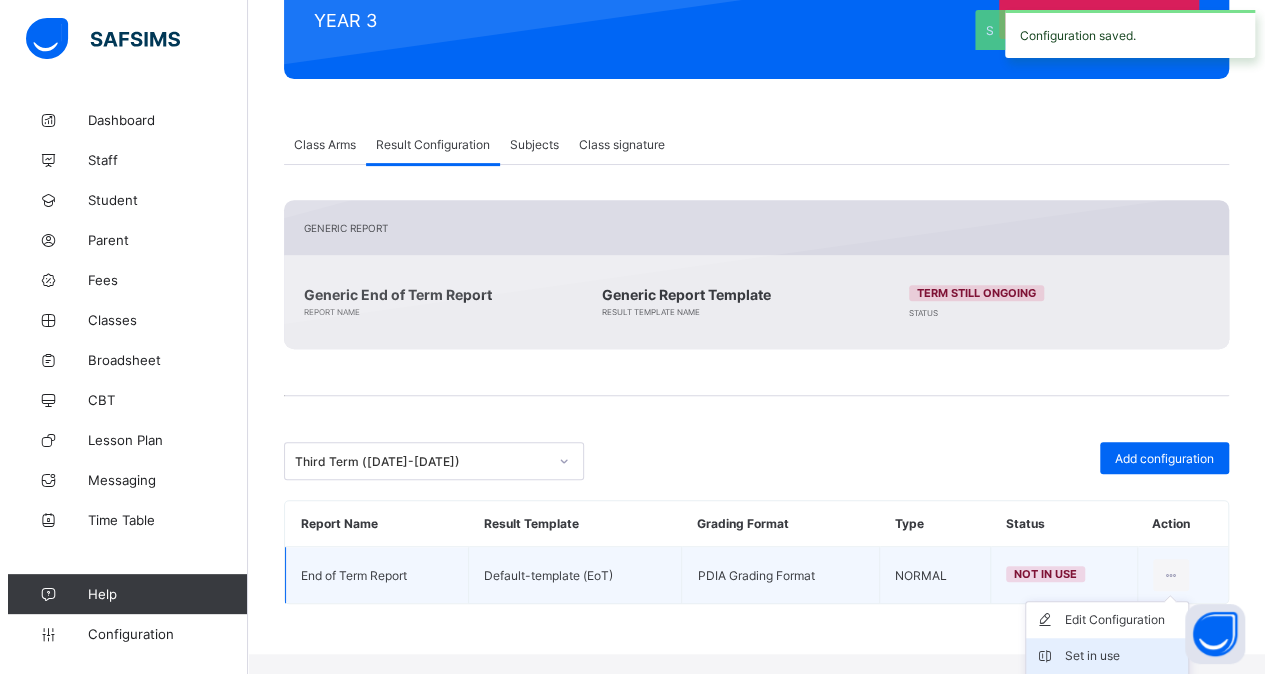
scroll to position [260, 0]
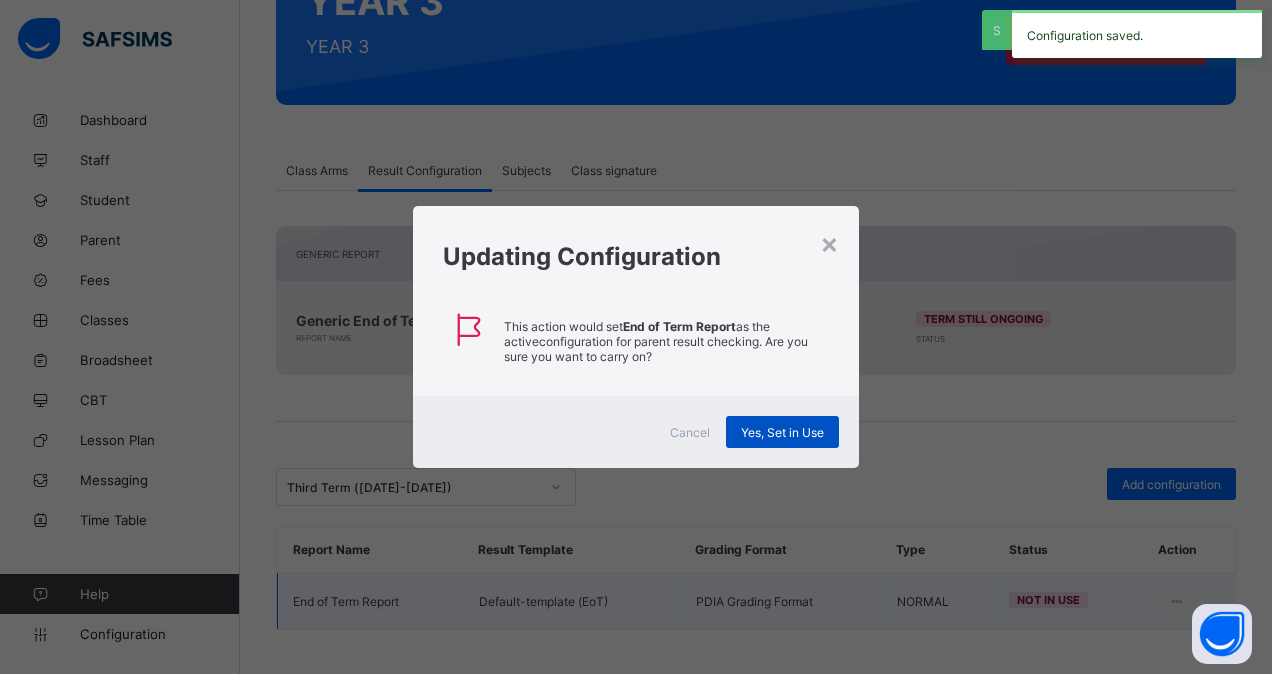
click at [802, 435] on span "Yes, Set in Use" at bounding box center [782, 432] width 83 height 15
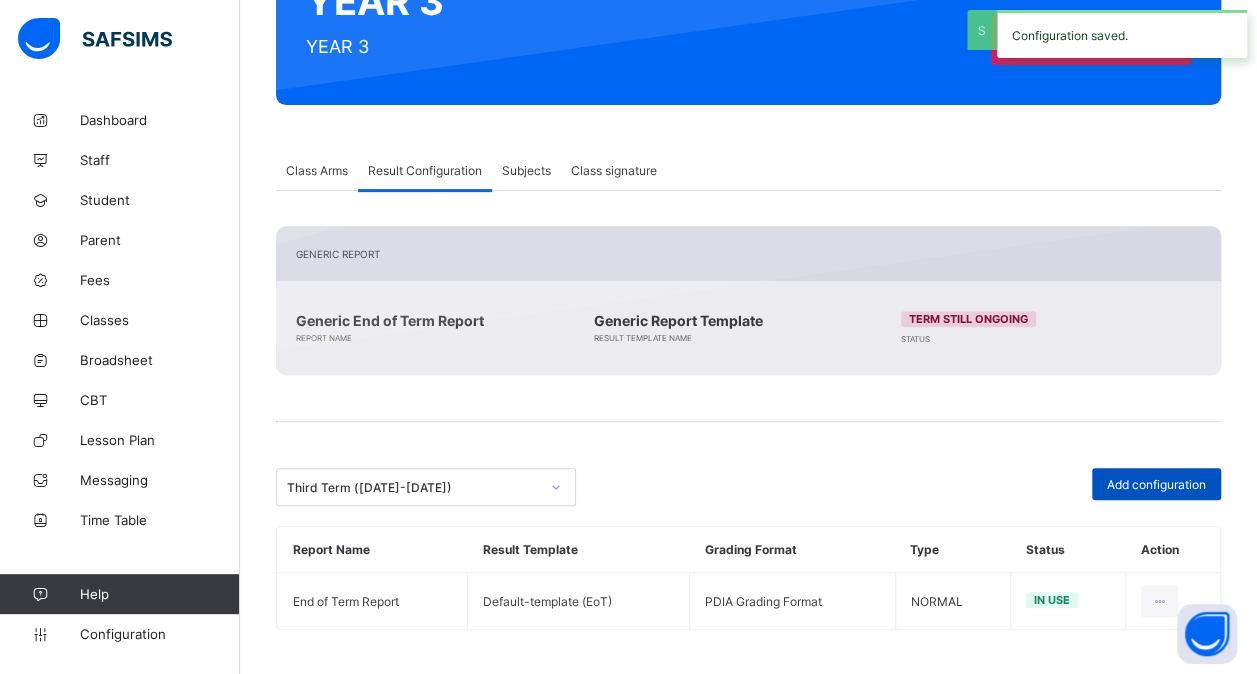
click at [1156, 481] on span "Add configuration" at bounding box center [1156, 484] width 99 height 15
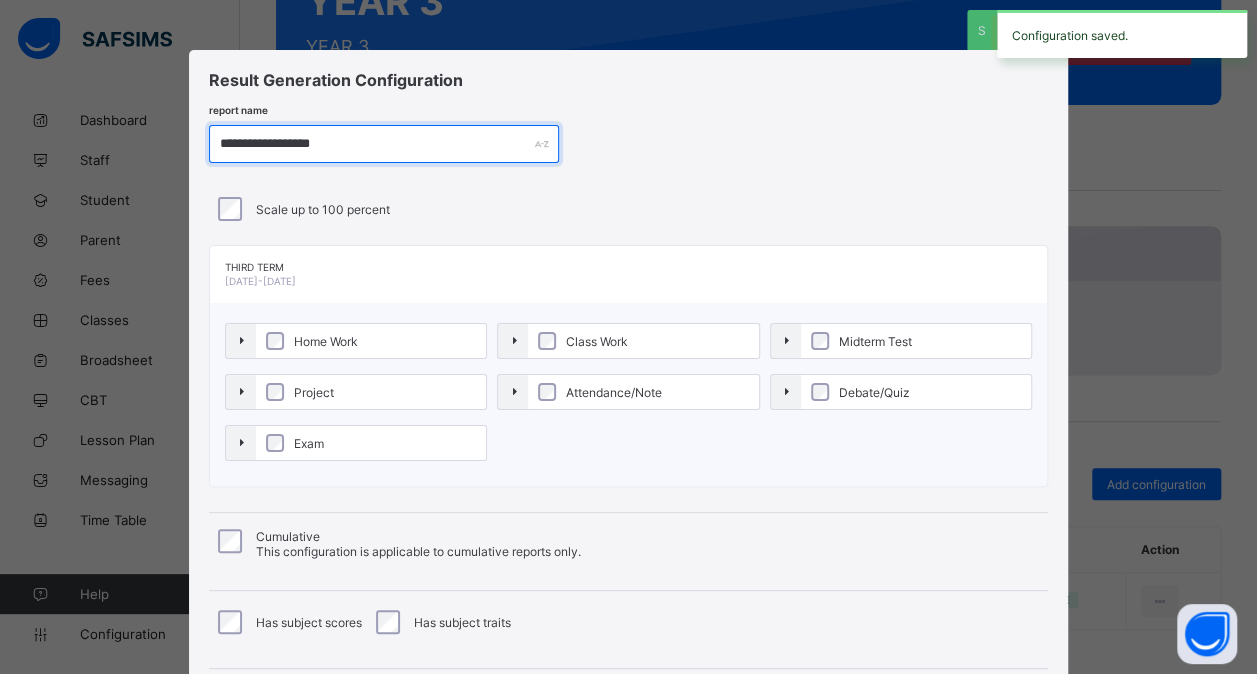
click at [278, 143] on input "**********" at bounding box center [384, 144] width 350 height 38
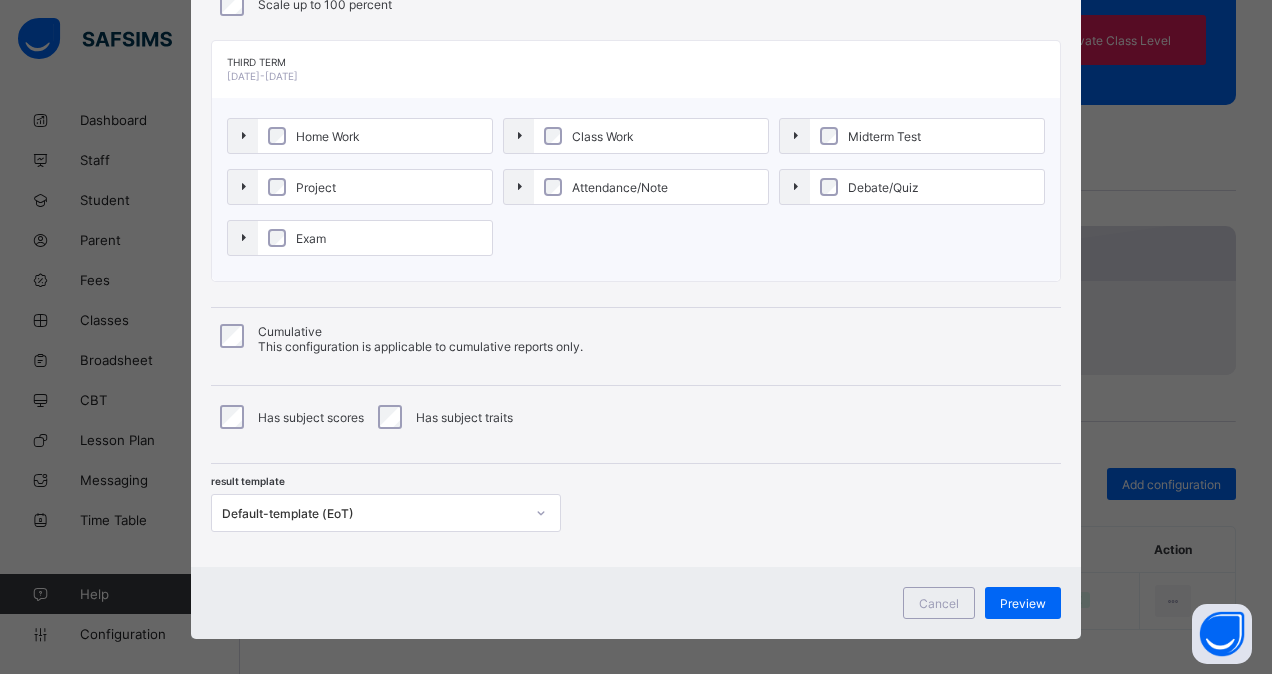
scroll to position [208, 0]
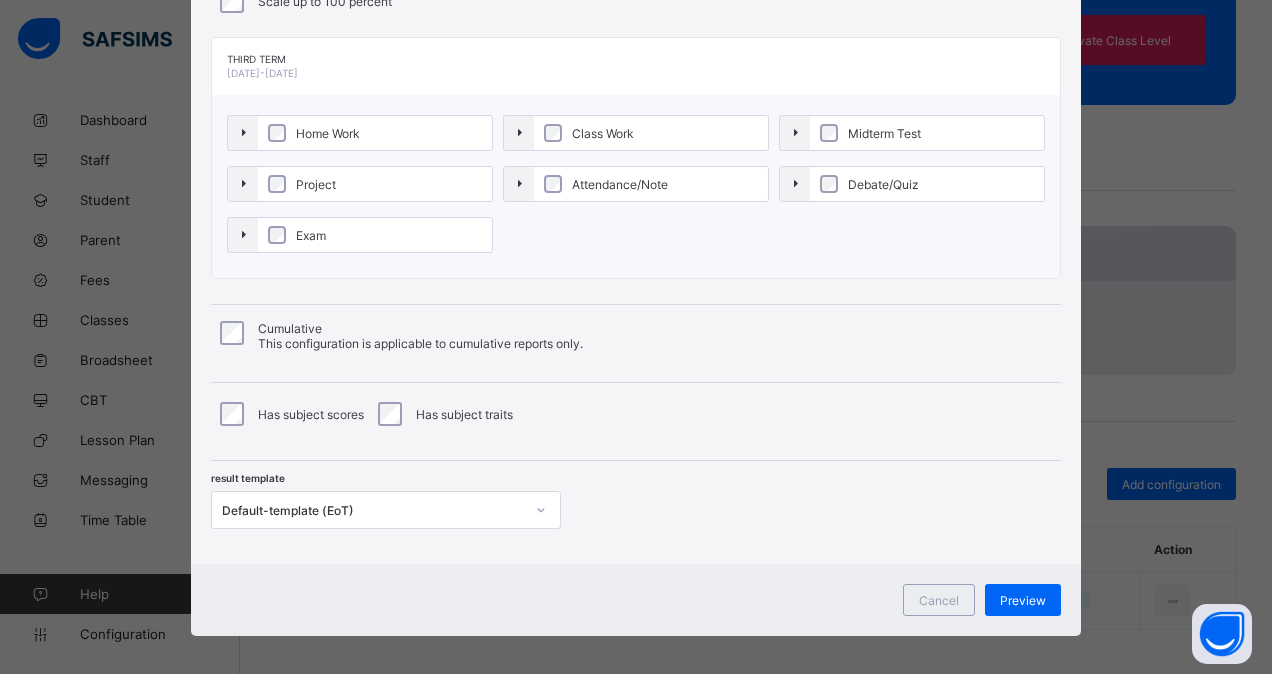
type input "**********"
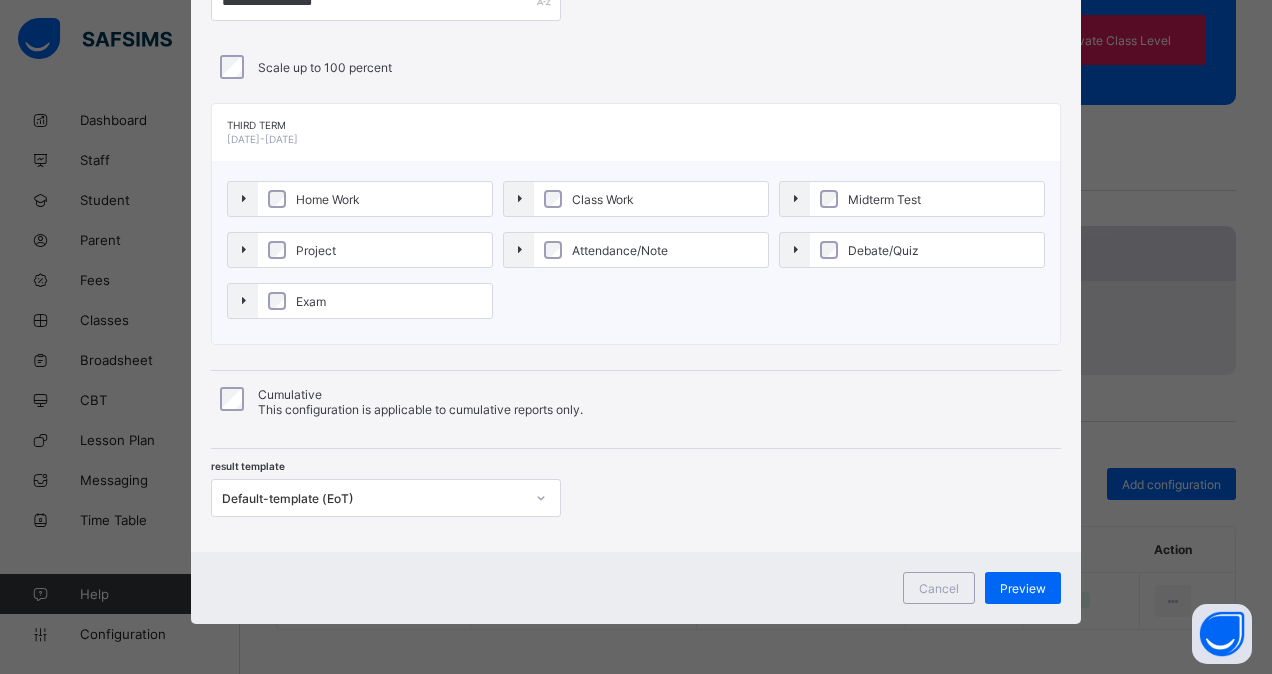
scroll to position [138, 0]
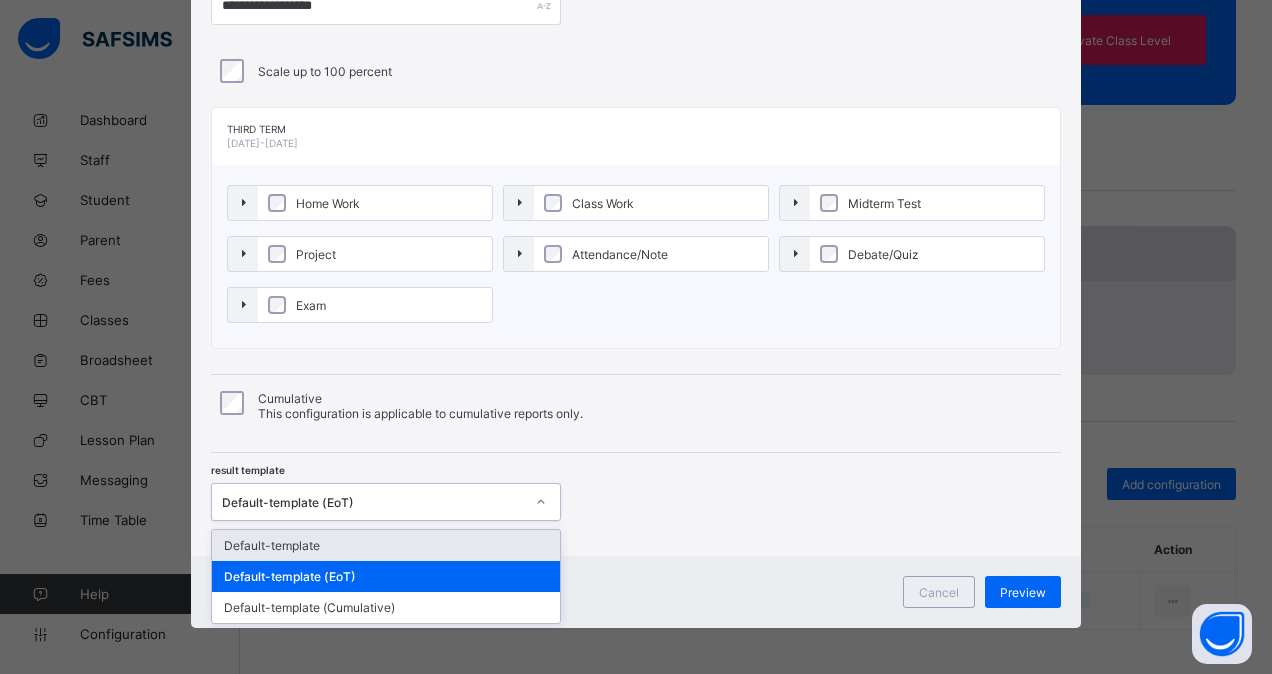
click at [416, 504] on div "Default-template (EoT)" at bounding box center [373, 502] width 302 height 15
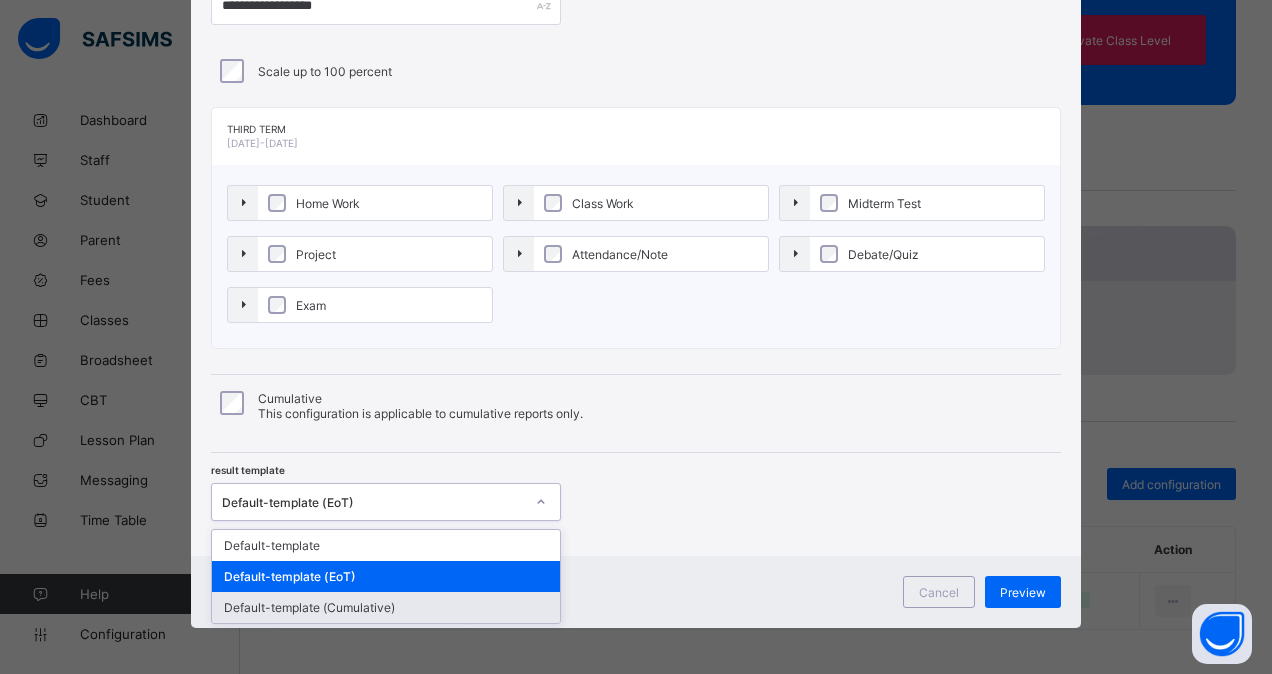
click at [387, 607] on div "Default-template (Cumulative)" at bounding box center [386, 607] width 348 height 31
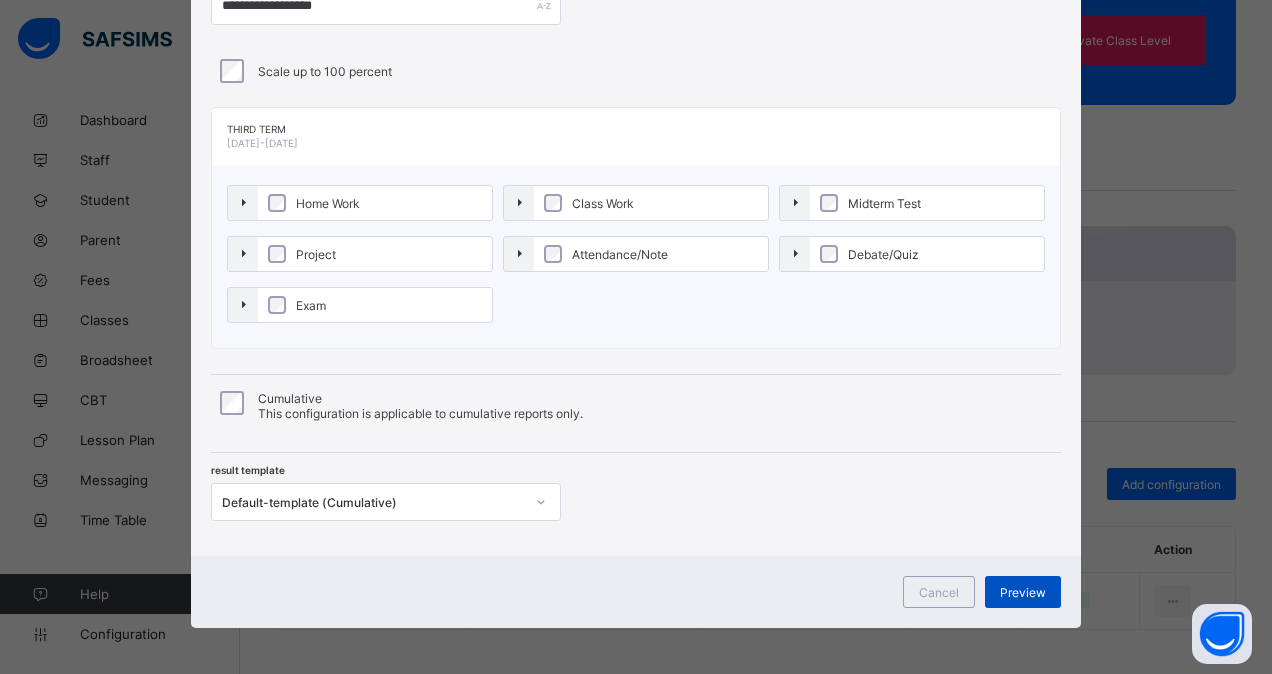
click at [1028, 591] on span "Preview" at bounding box center [1023, 592] width 46 height 15
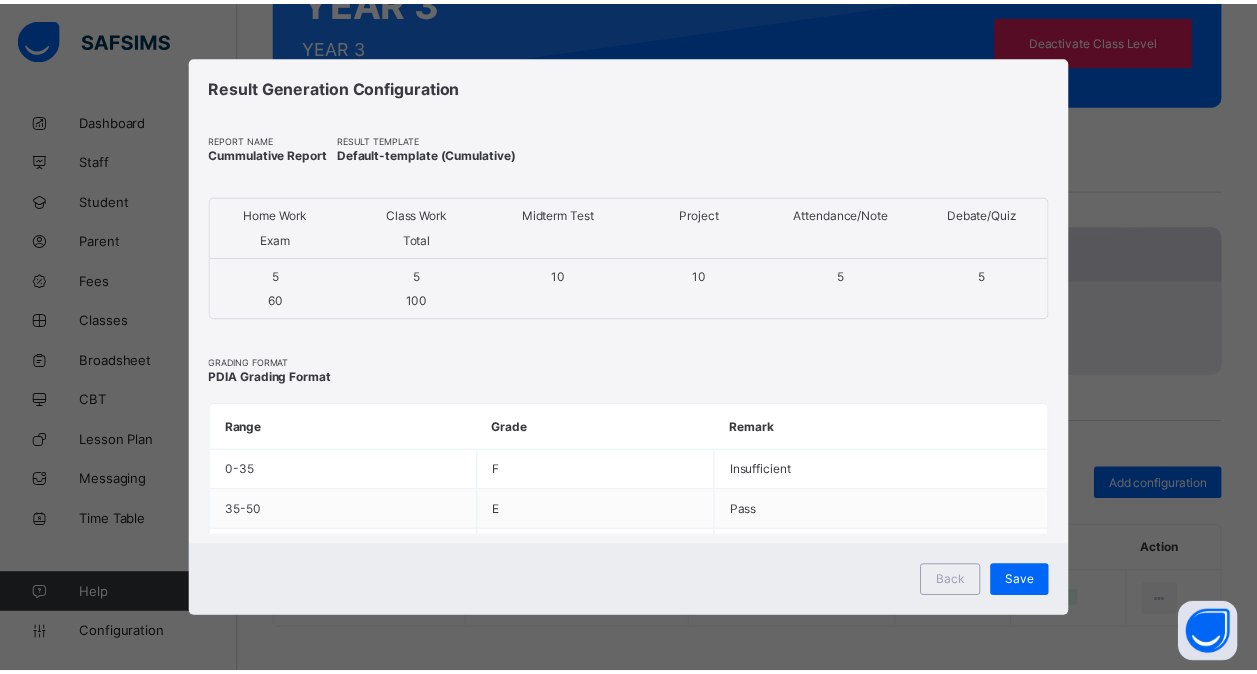
scroll to position [0, 0]
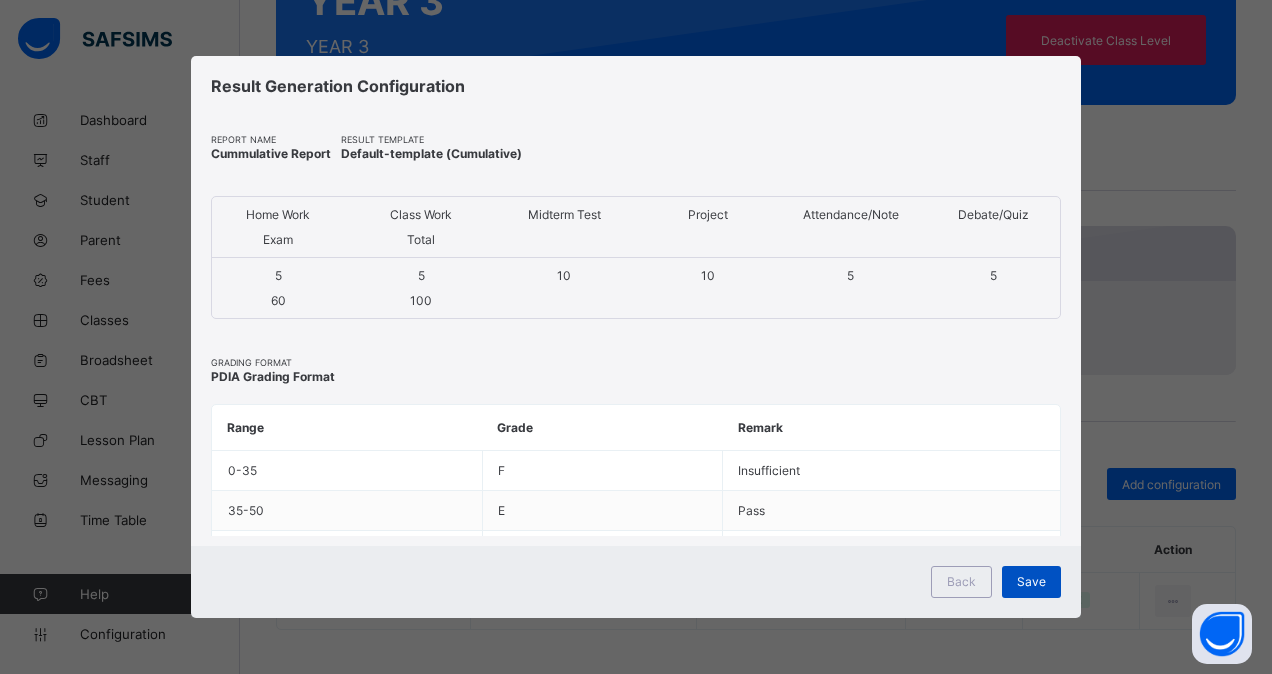
click at [1030, 588] on span "Save" at bounding box center [1031, 581] width 29 height 15
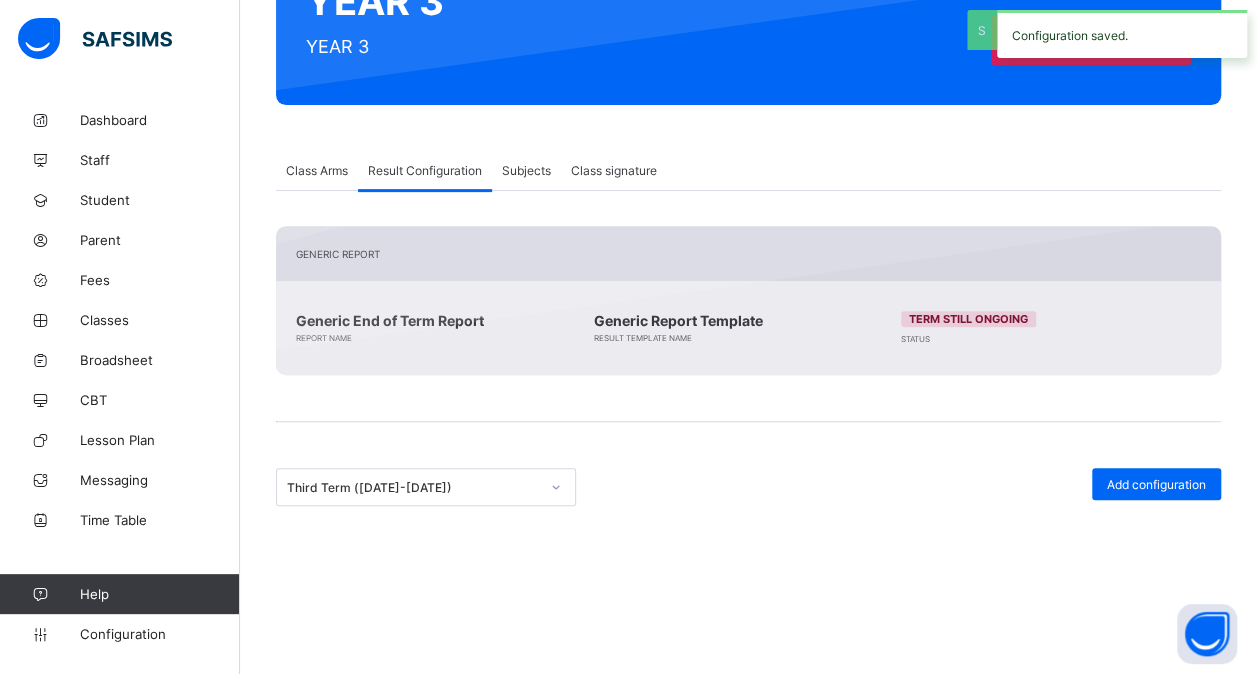
scroll to position [317, 0]
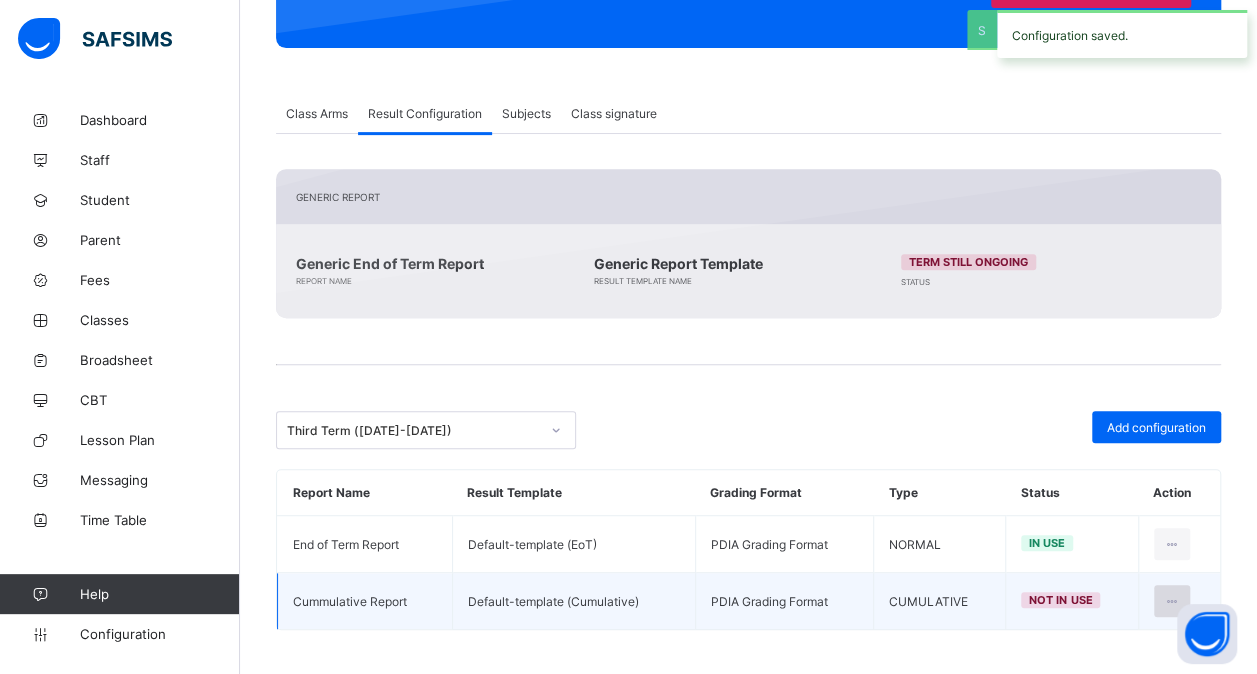
click at [1188, 585] on div at bounding box center [1172, 601] width 37 height 32
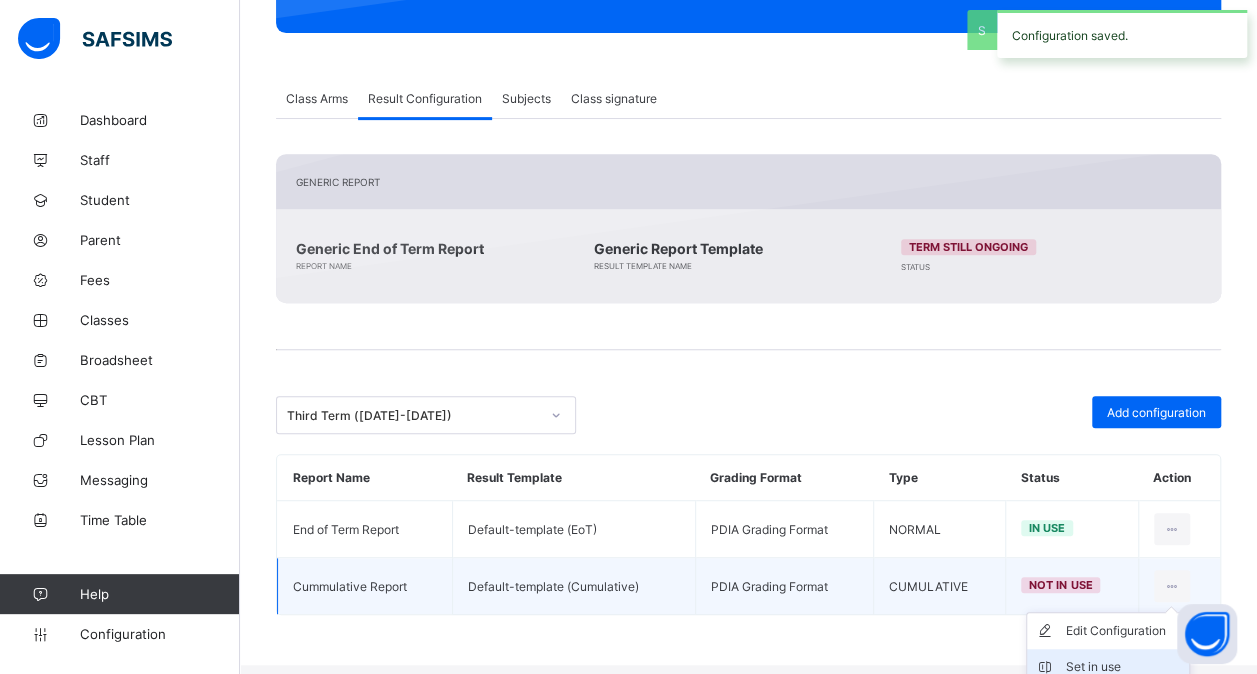
click at [1129, 657] on div "Set in use" at bounding box center [1123, 667] width 116 height 20
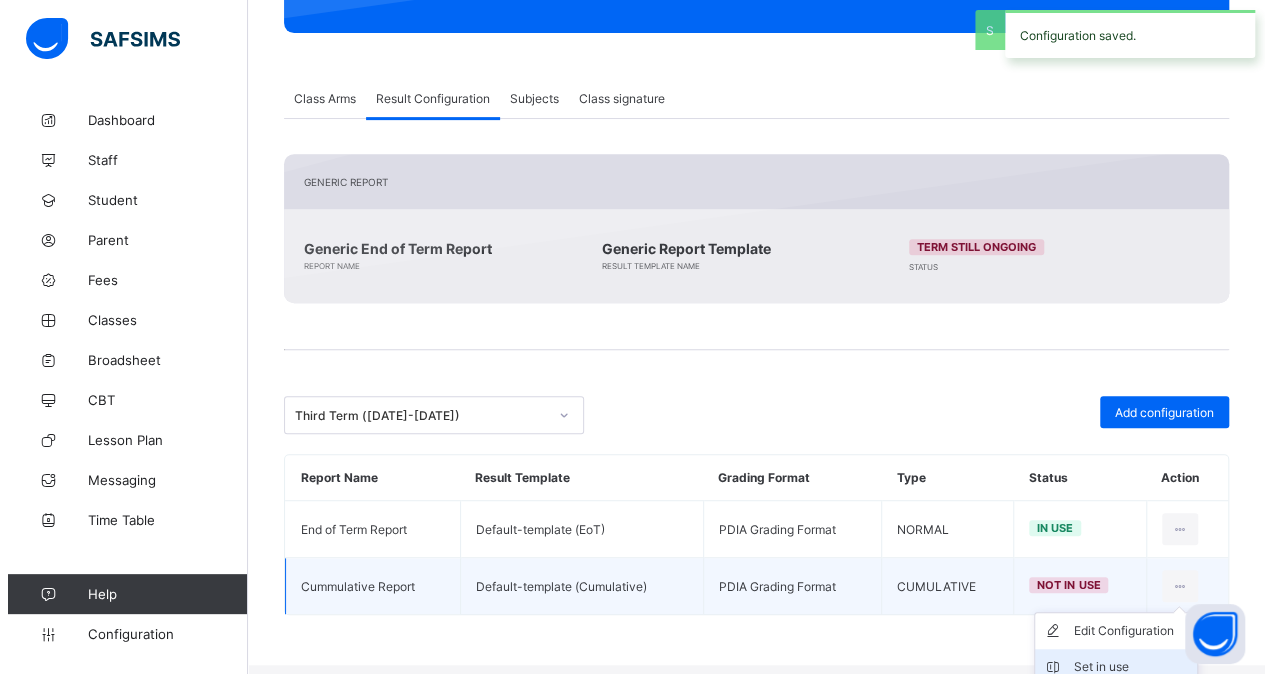
scroll to position [317, 0]
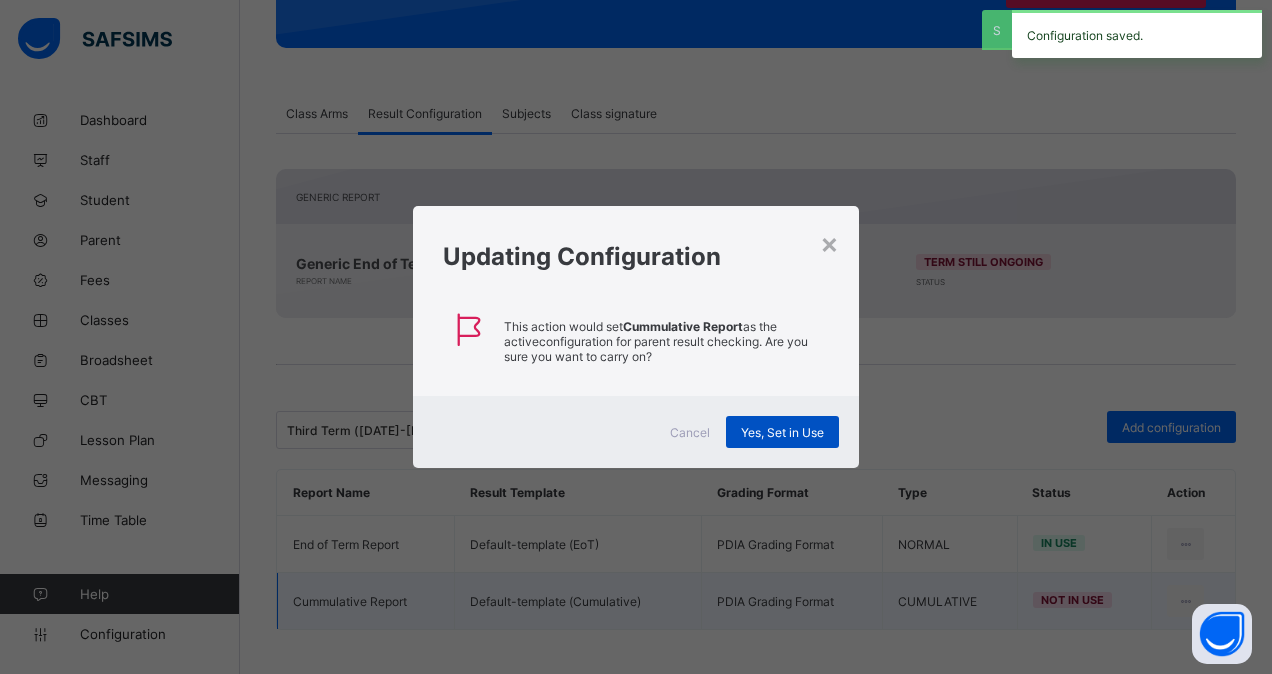
click at [777, 428] on span "Yes, Set in Use" at bounding box center [782, 432] width 83 height 15
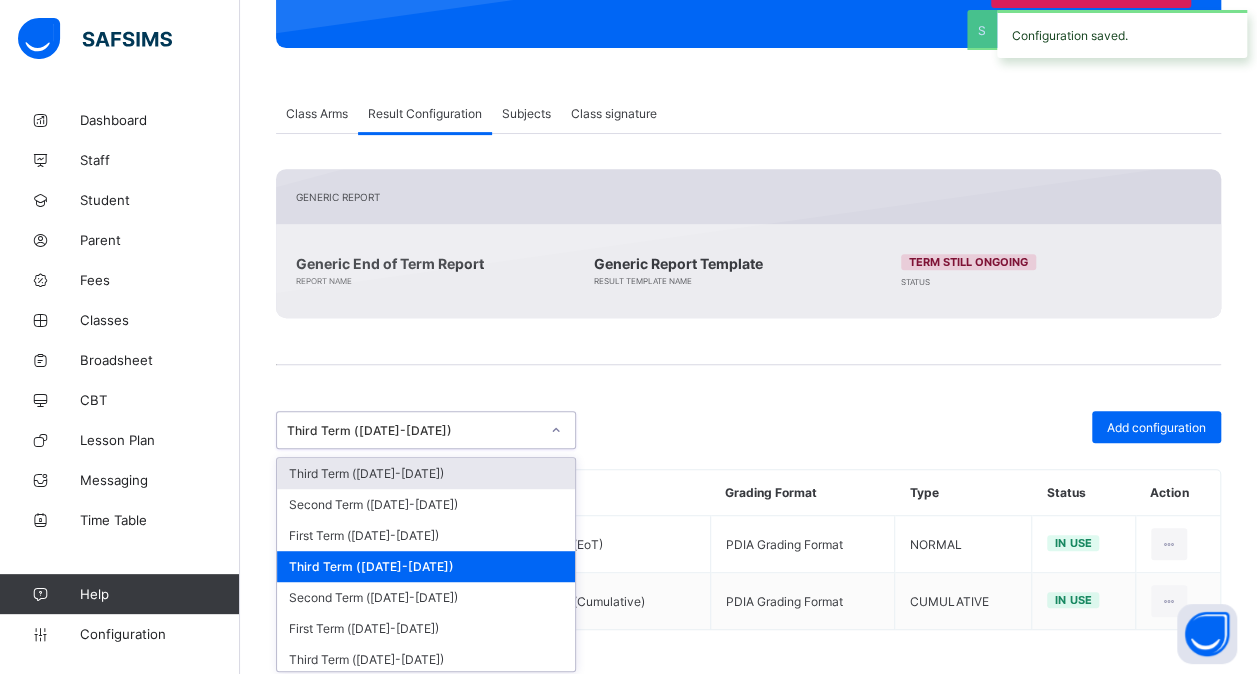
click at [539, 417] on div at bounding box center [556, 430] width 34 height 32
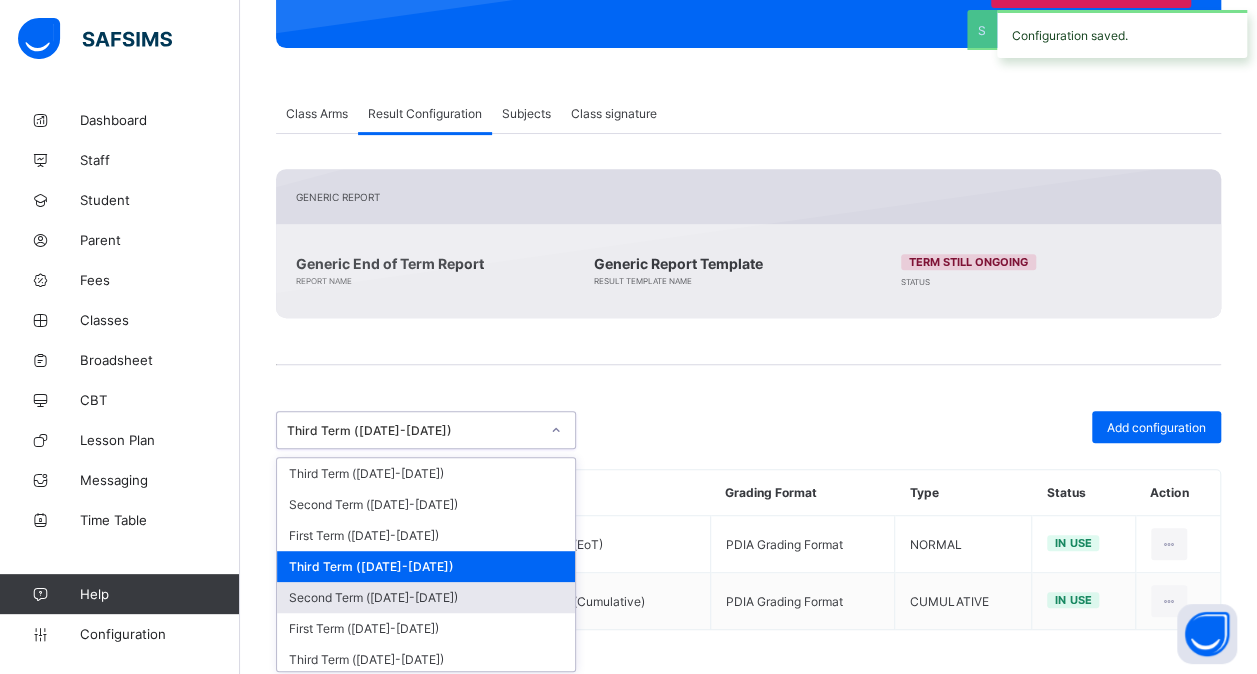
click at [454, 584] on div "Second Term ([DATE]-[DATE])" at bounding box center [426, 597] width 298 height 31
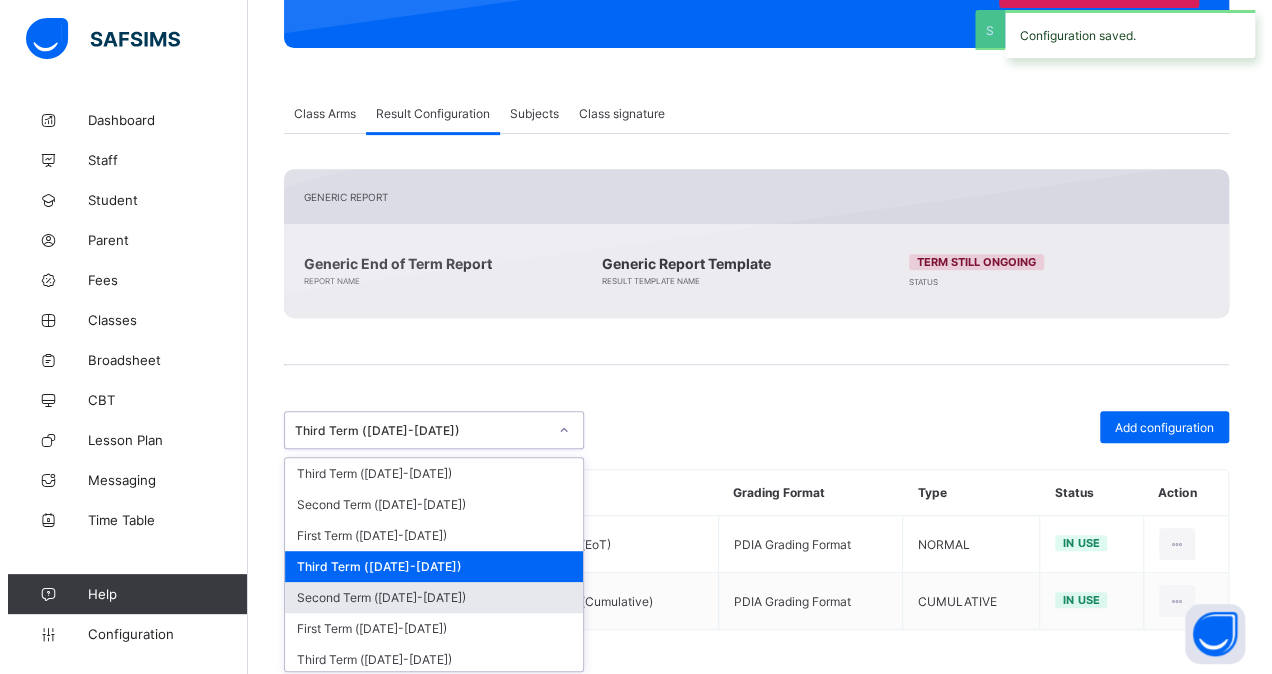
scroll to position [332, 0]
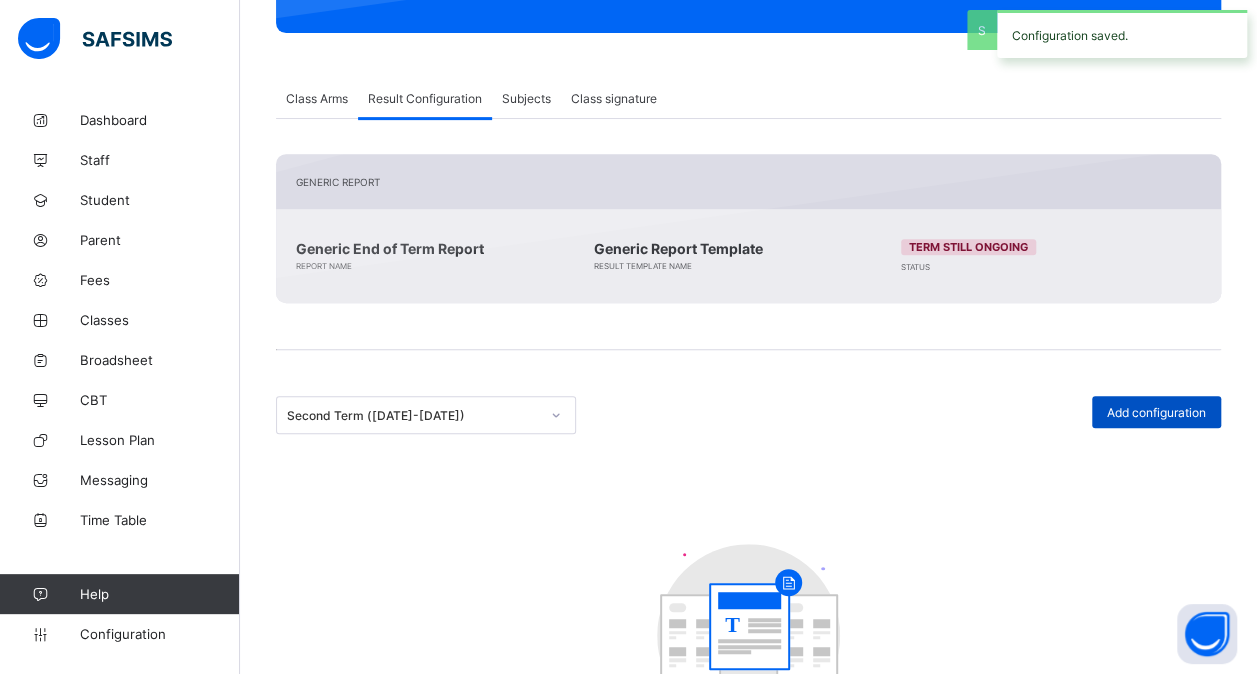
click at [1151, 412] on span "Add configuration" at bounding box center [1156, 412] width 99 height 15
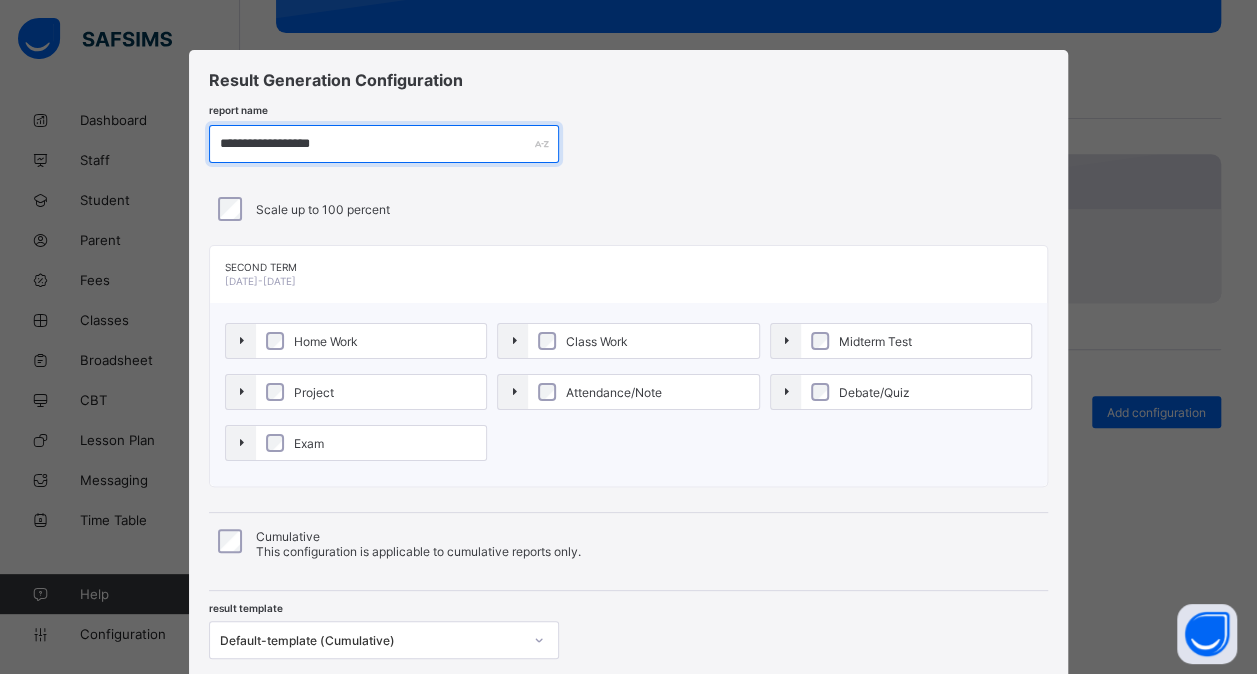
click at [281, 140] on input "**********" at bounding box center [384, 144] width 350 height 38
paste input "text"
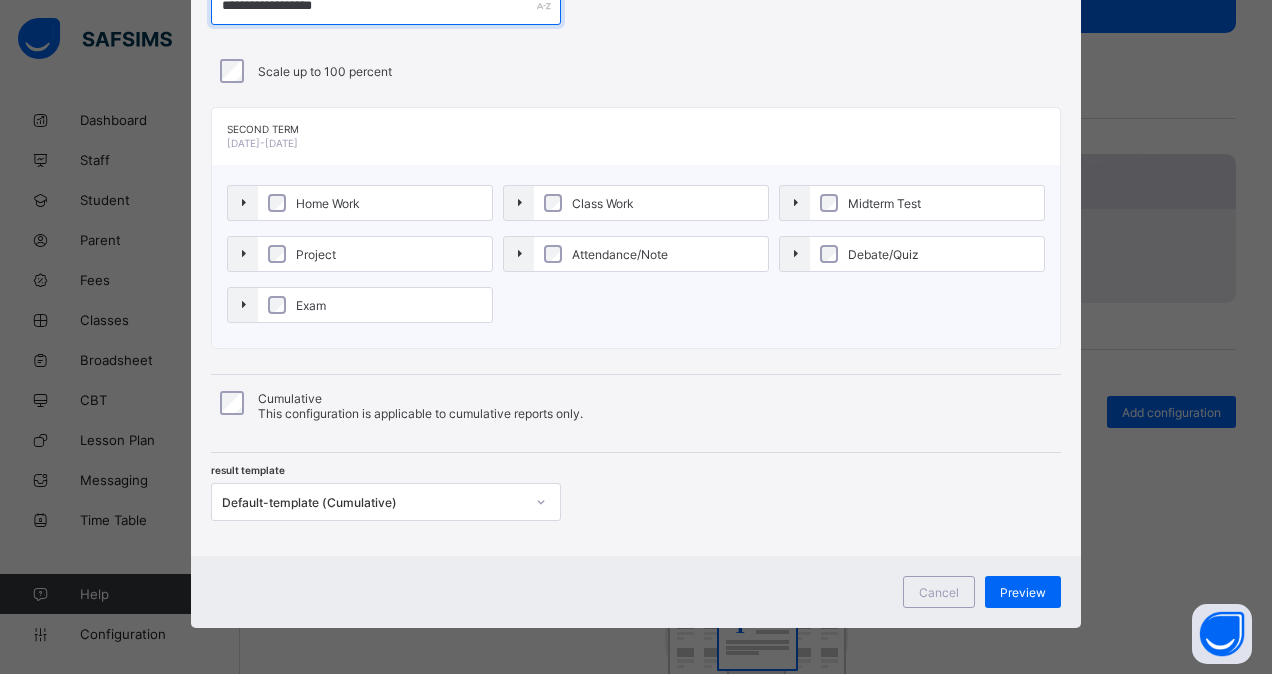
type input "**********"
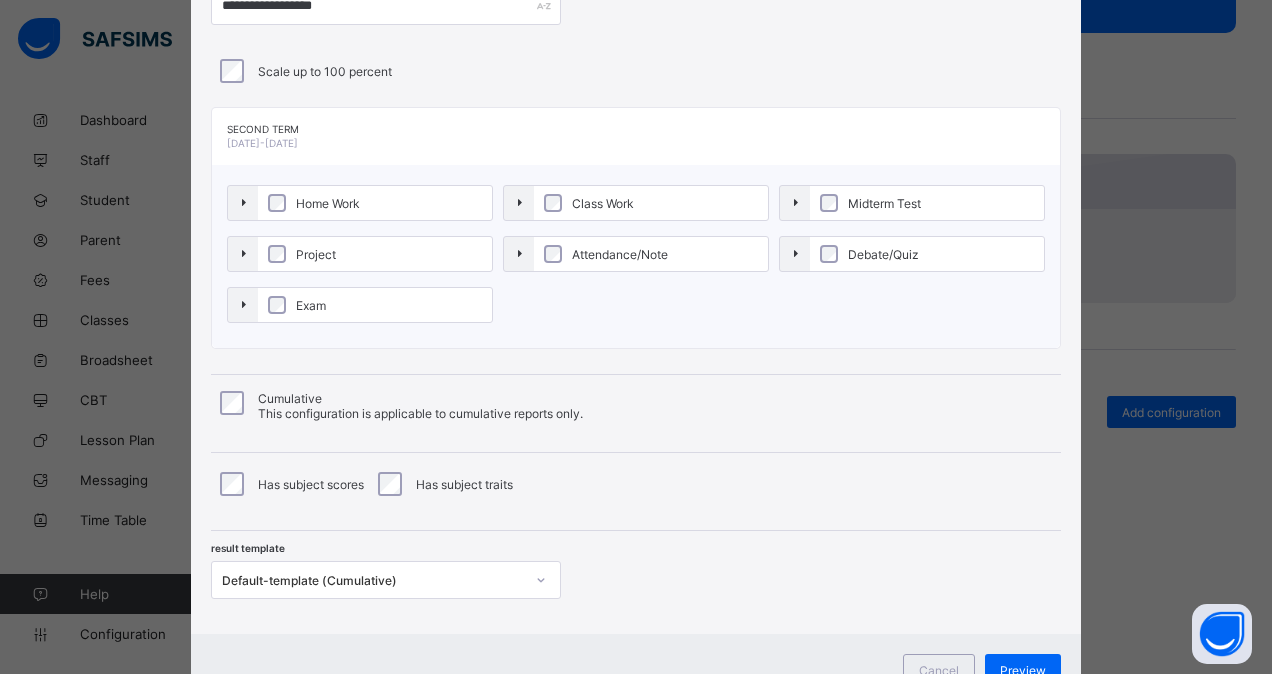
scroll to position [166, 0]
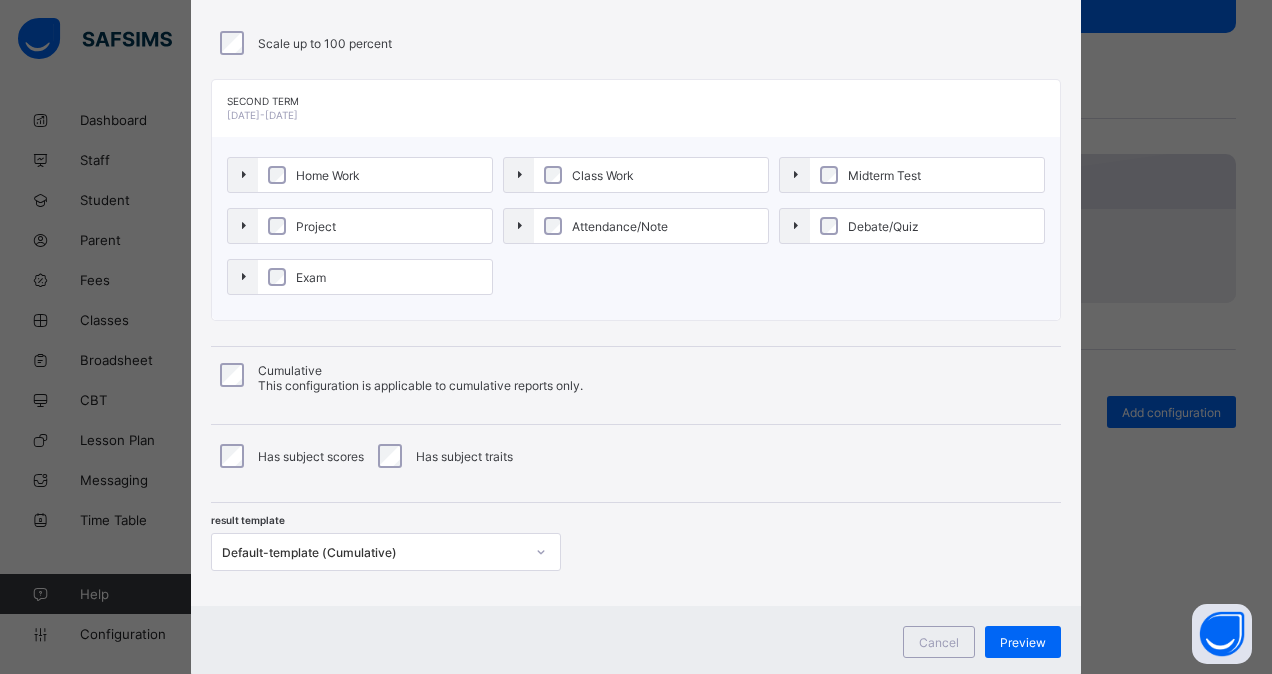
click at [354, 569] on div "**********" at bounding box center [636, 245] width 890 height 722
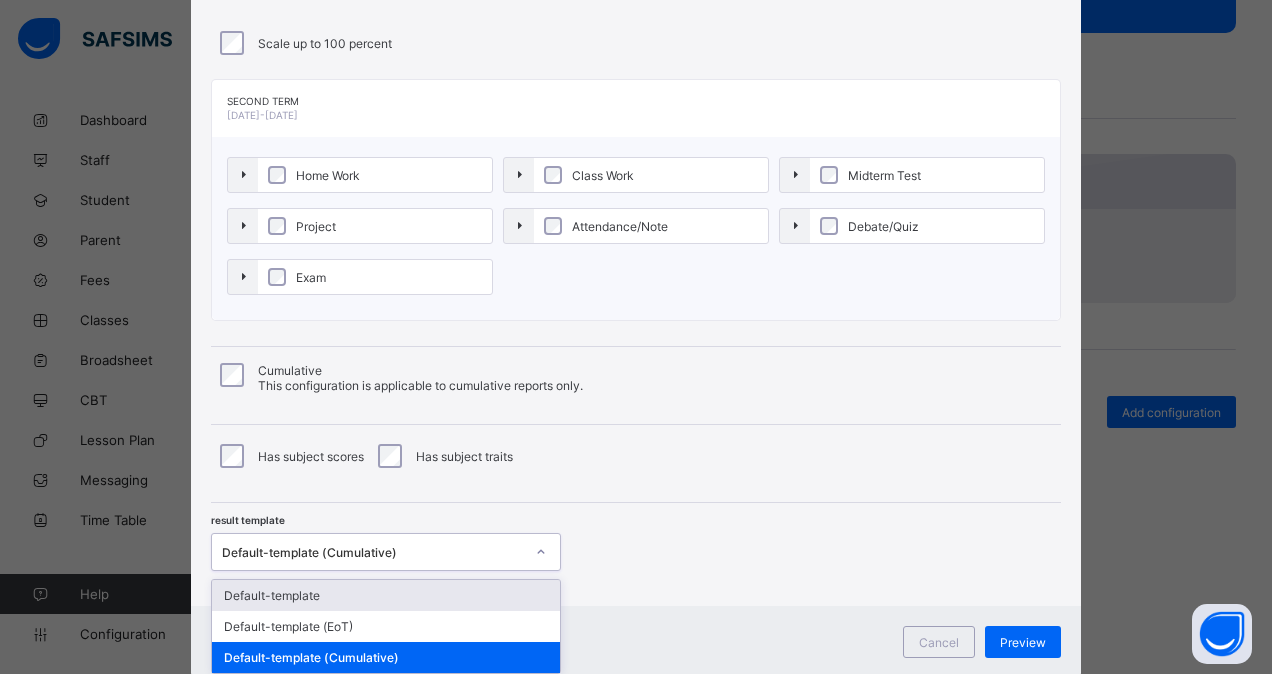
click at [342, 623] on div "Default-template (EoT)" at bounding box center [386, 626] width 348 height 31
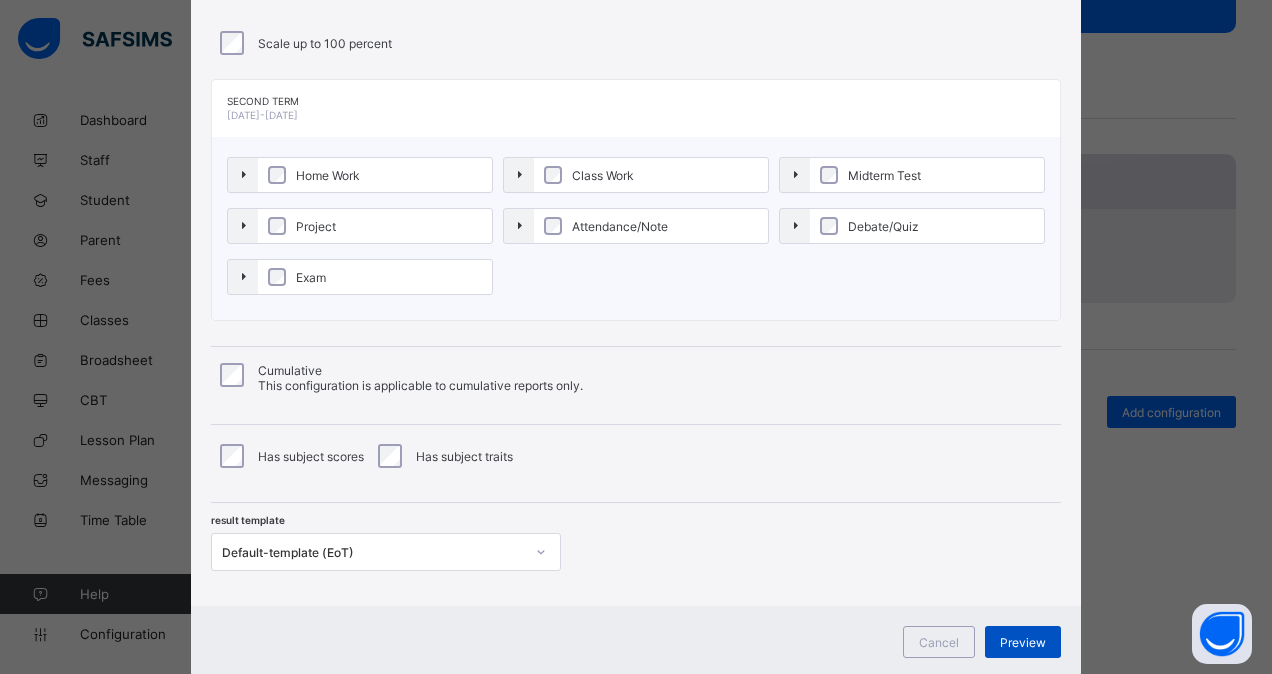
click at [1006, 635] on span "Preview" at bounding box center [1023, 642] width 46 height 15
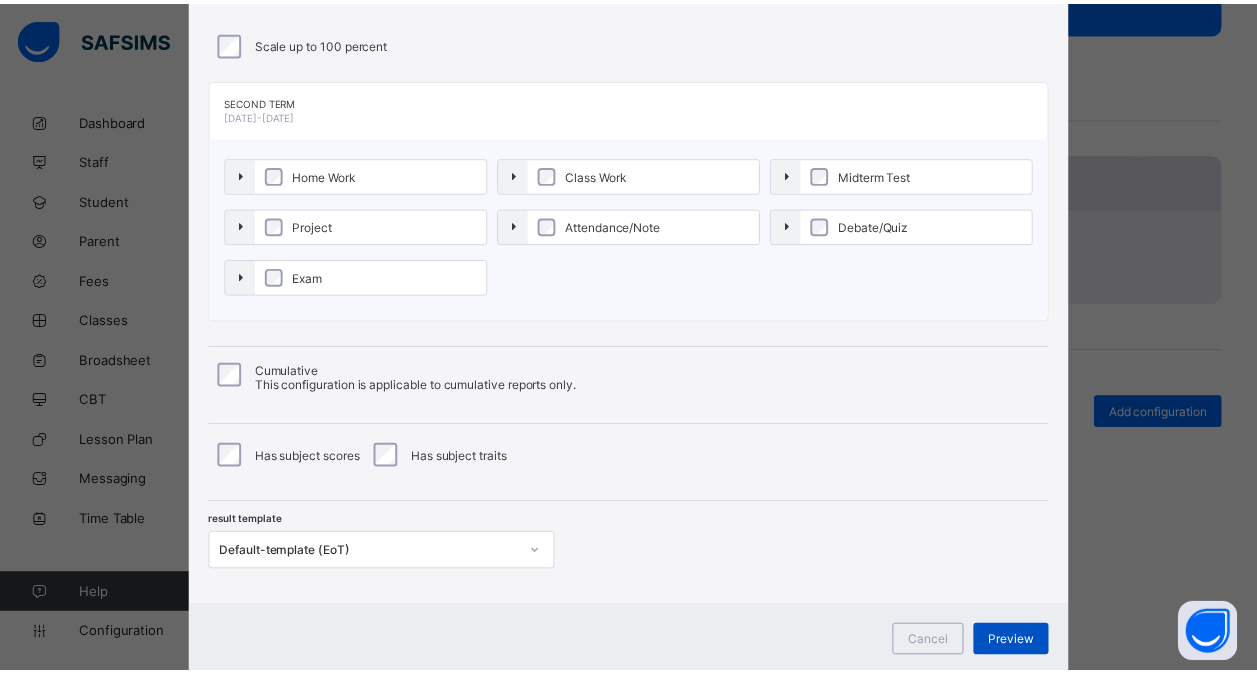
scroll to position [0, 0]
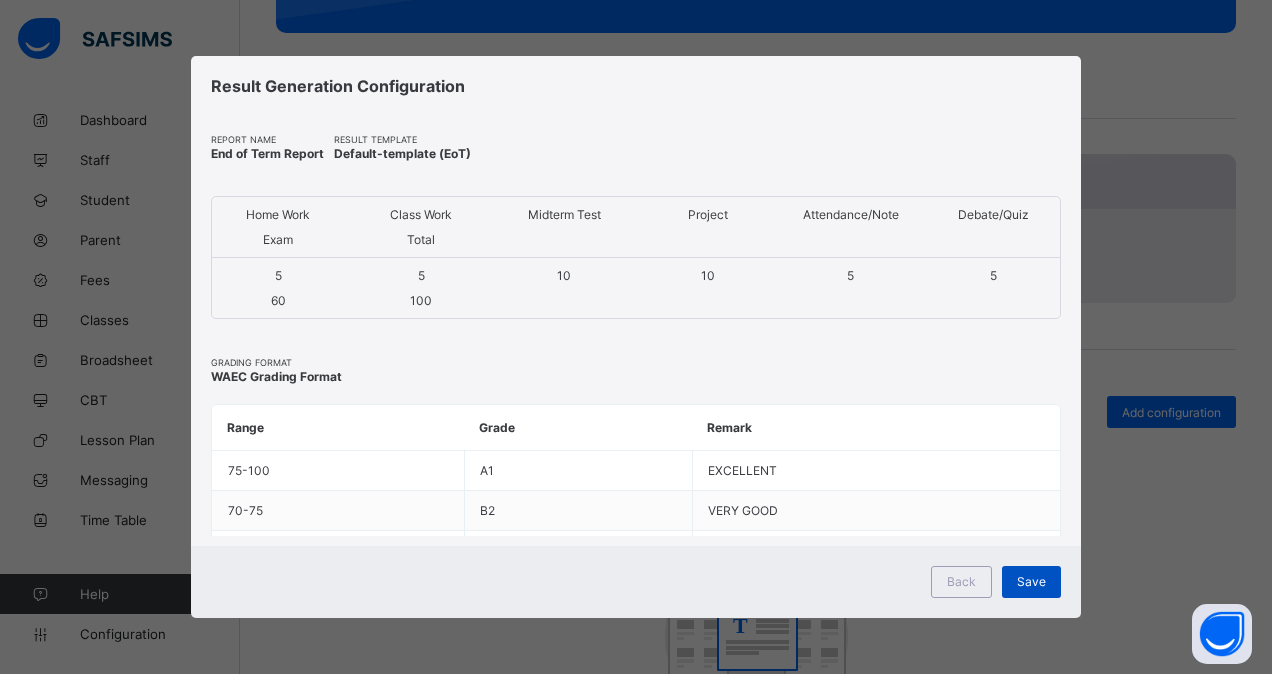
click at [1036, 584] on span "Save" at bounding box center [1031, 581] width 29 height 15
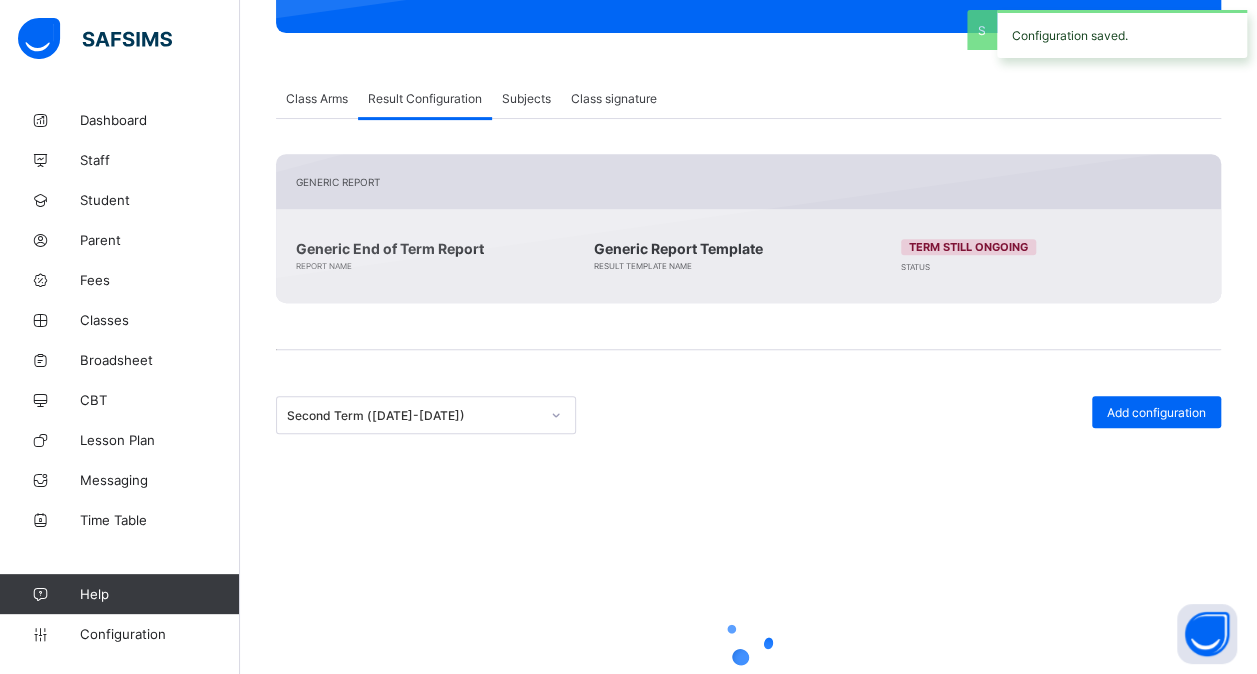
scroll to position [260, 0]
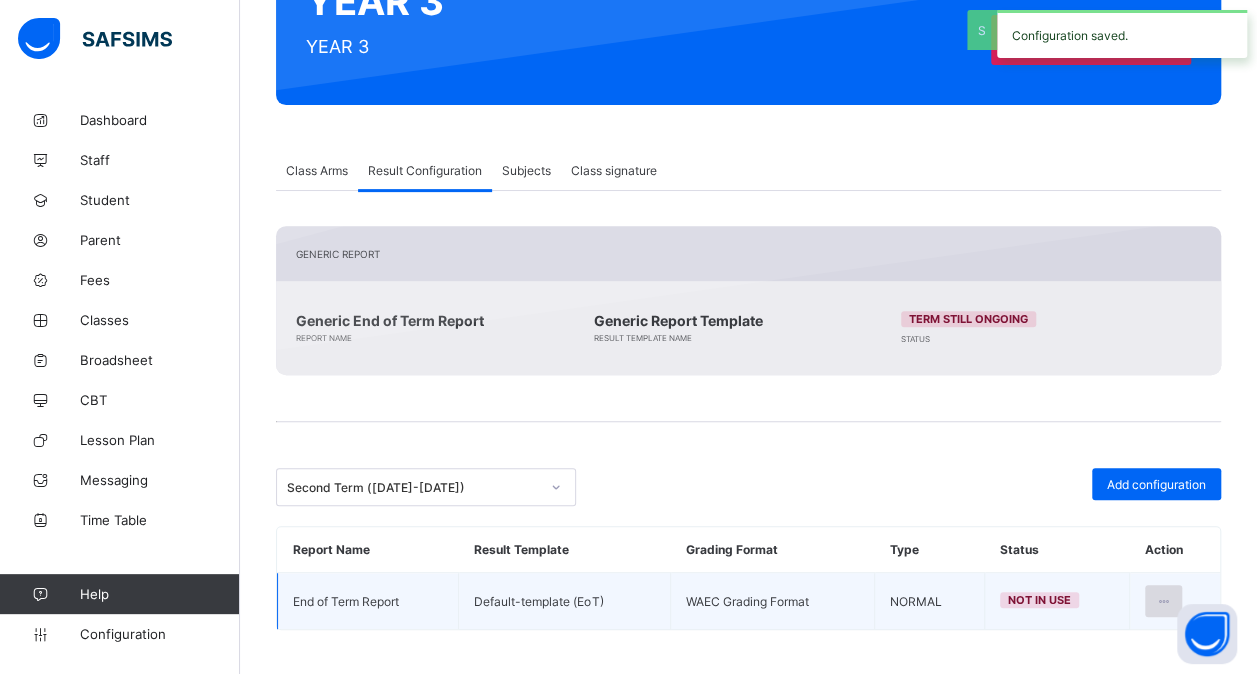
click at [1182, 585] on div at bounding box center [1163, 601] width 37 height 32
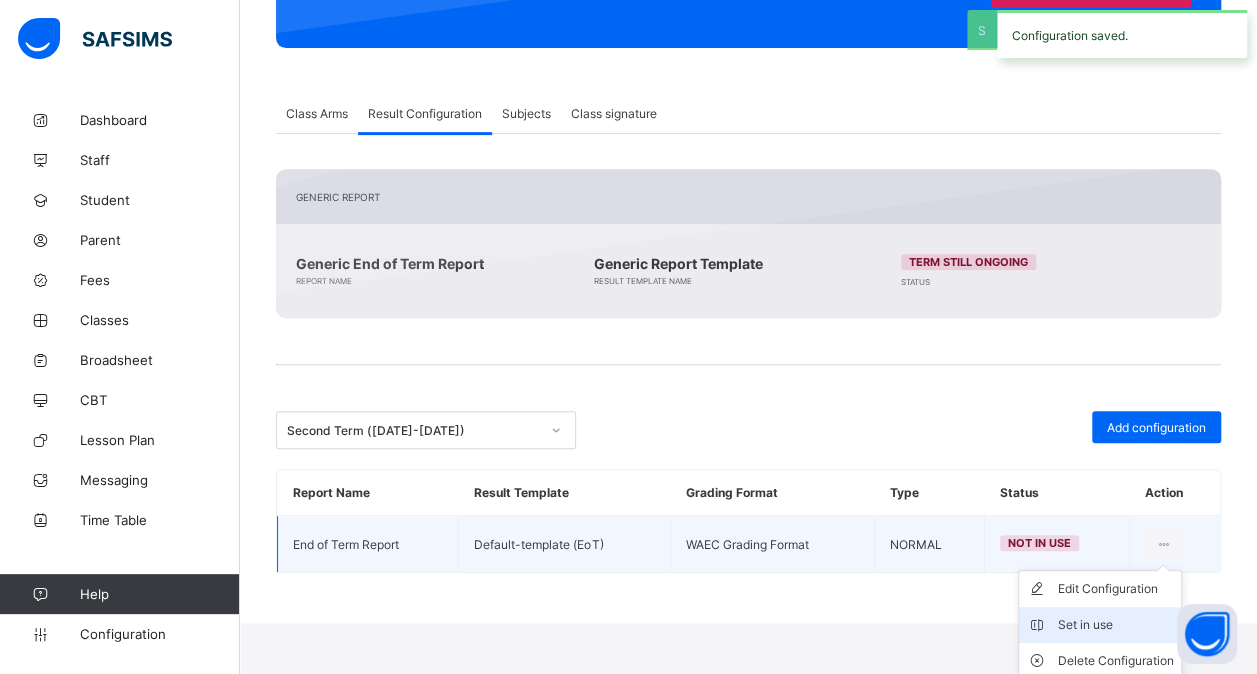
click at [1105, 624] on div "Set in use" at bounding box center [1115, 625] width 116 height 20
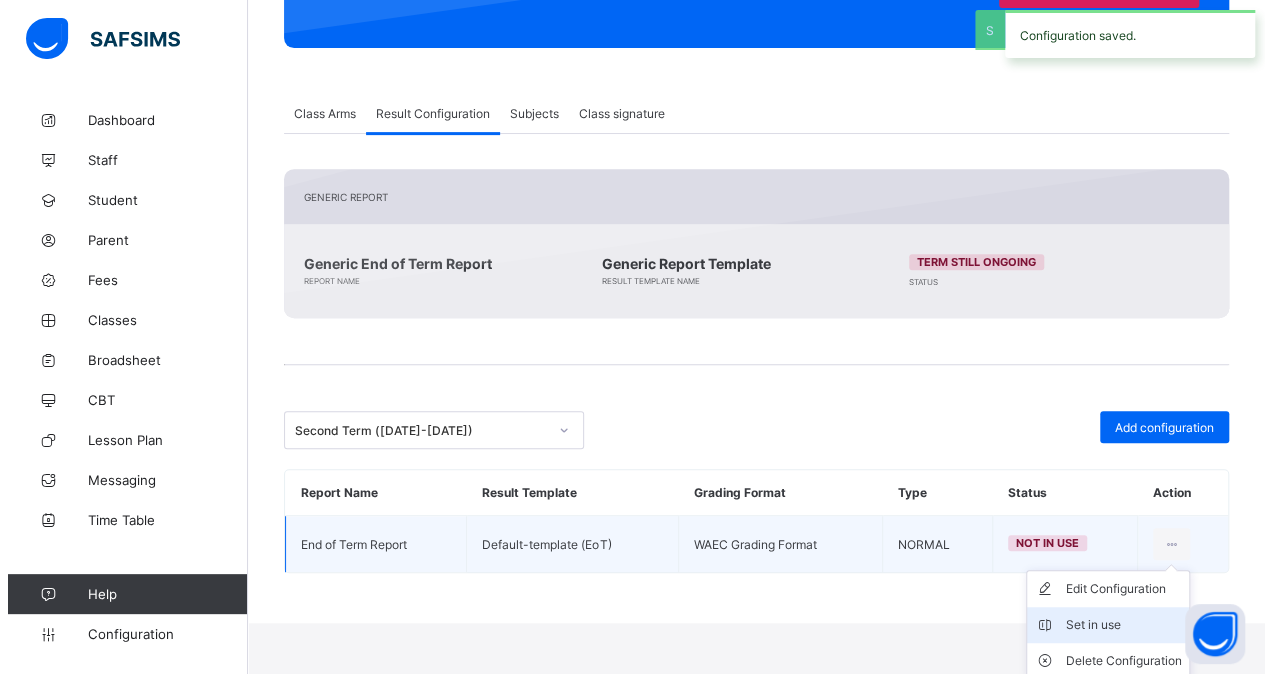
scroll to position [260, 0]
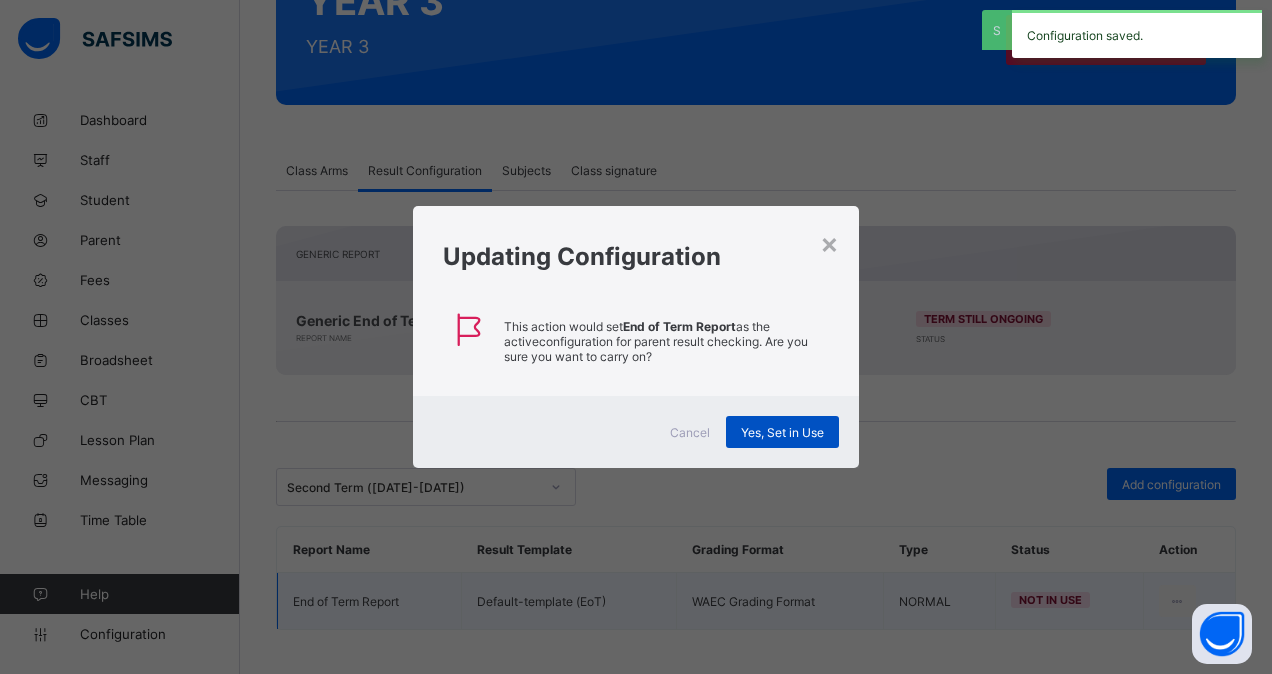
click at [794, 432] on span "Yes, Set in Use" at bounding box center [782, 432] width 83 height 15
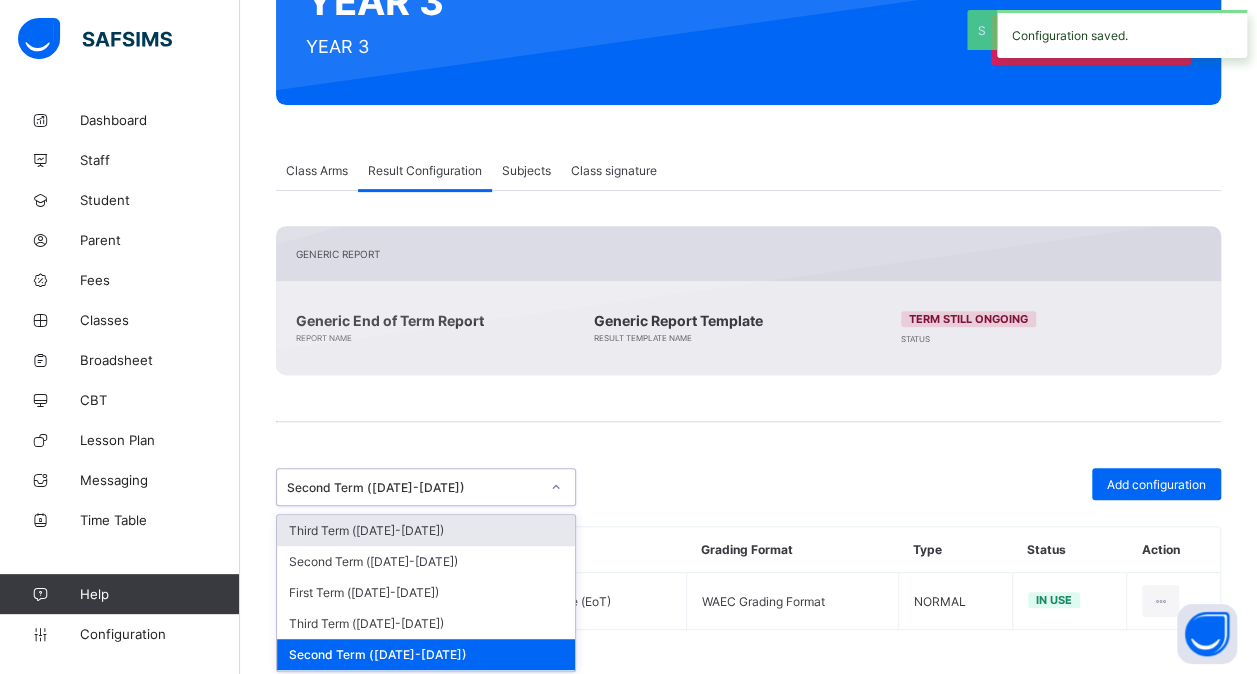
click at [502, 480] on div "Second Term ([DATE]-[DATE])" at bounding box center [413, 487] width 252 height 15
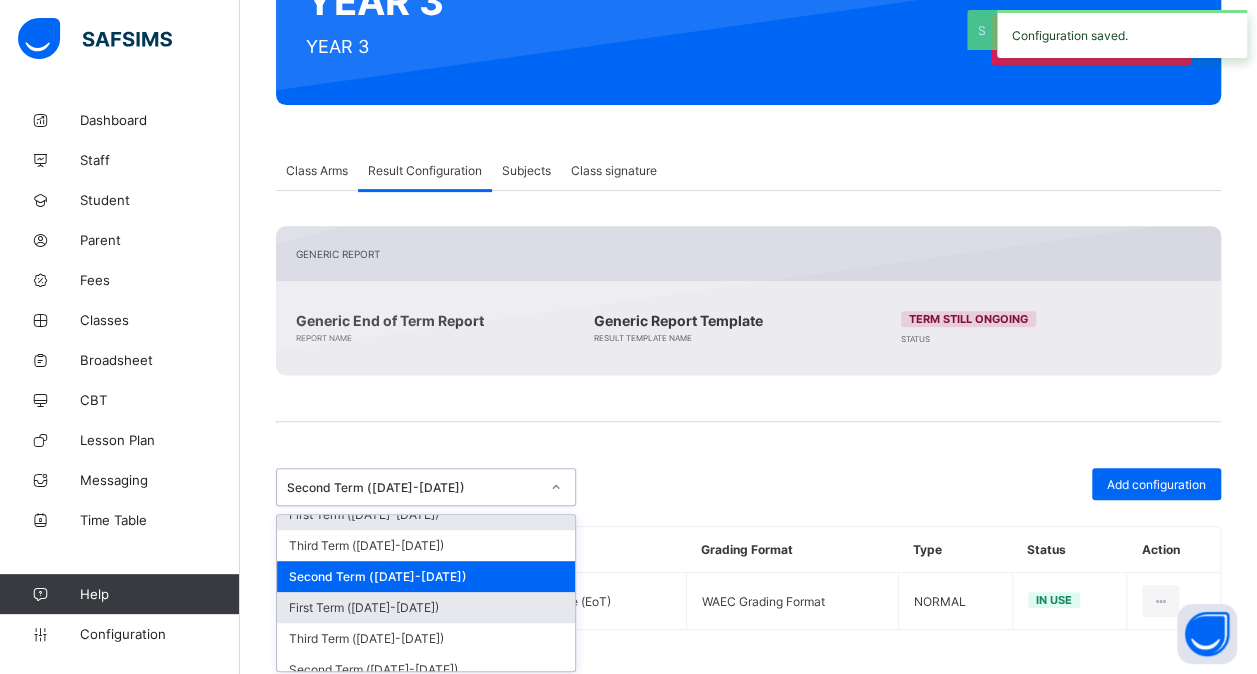
scroll to position [79, 0]
click at [413, 591] on div "First Term ([DATE]-[DATE])" at bounding box center [426, 606] width 298 height 31
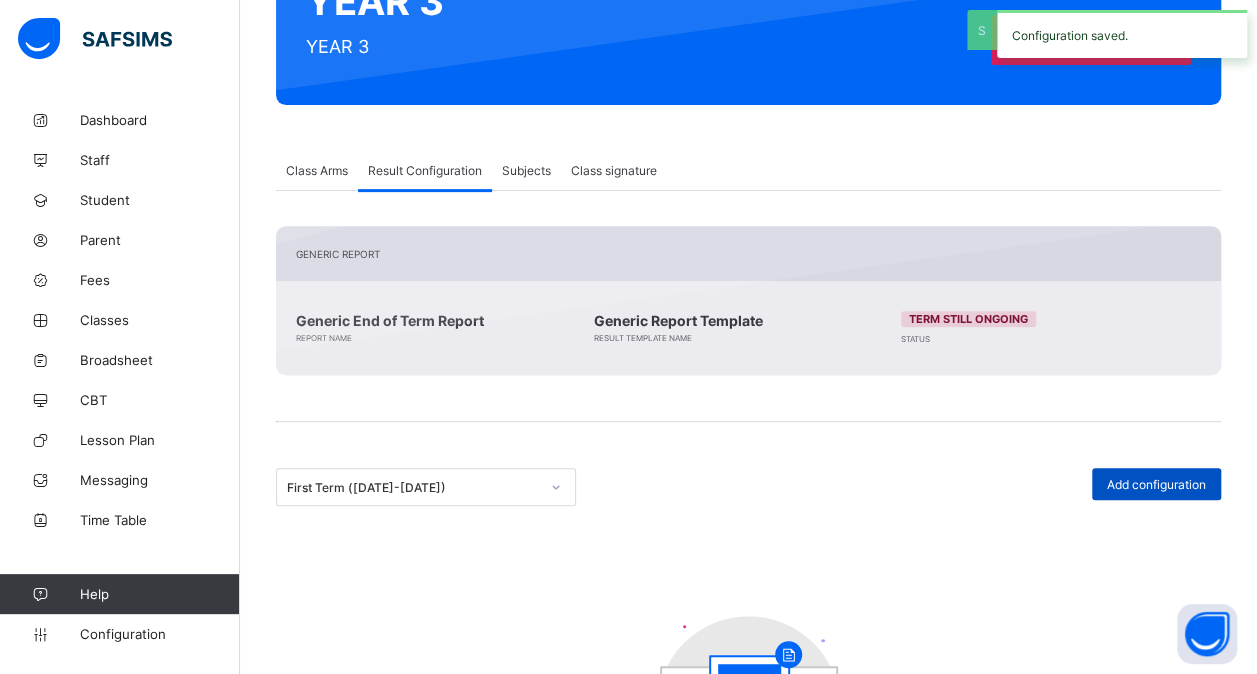
click at [1171, 494] on div "Add configuration" at bounding box center [1156, 484] width 129 height 32
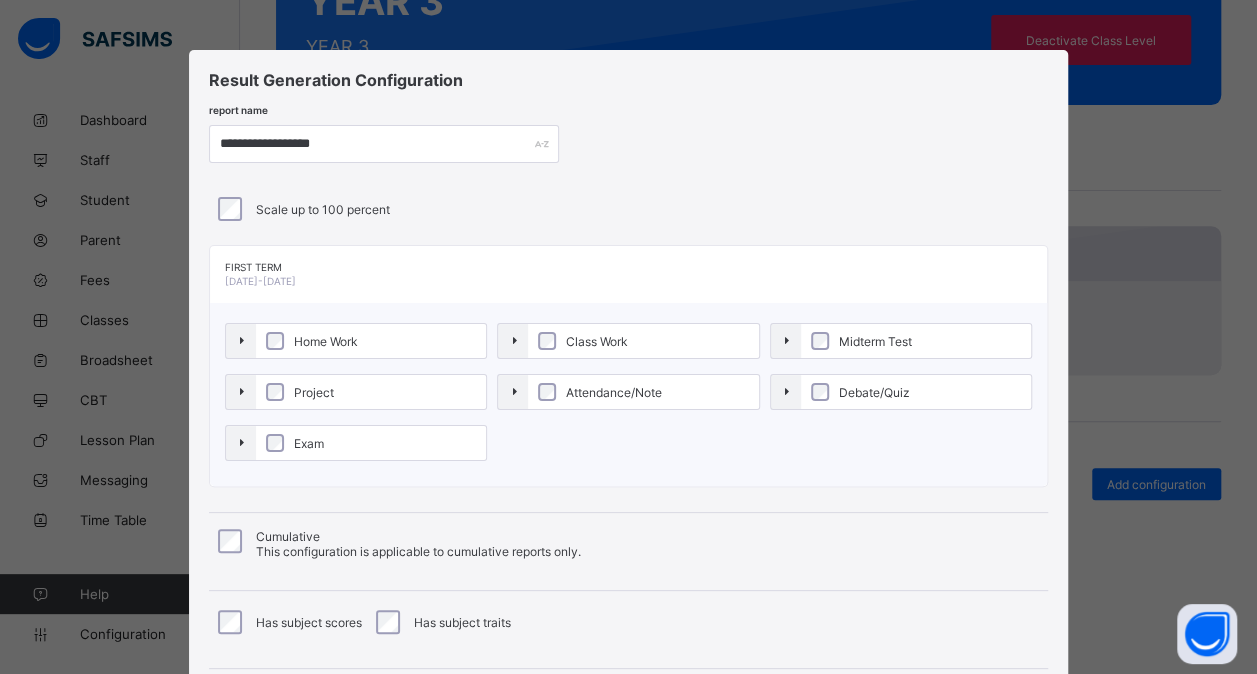
scroll to position [215, 0]
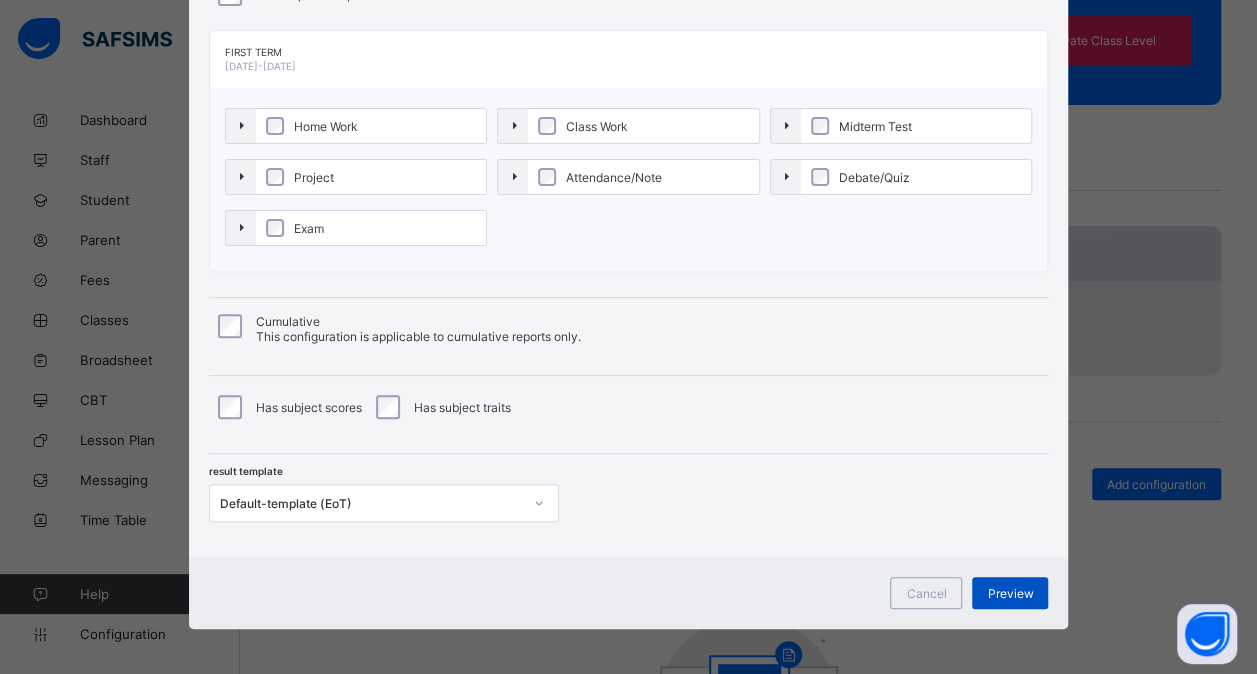
click at [1006, 579] on div "Preview" at bounding box center [1010, 593] width 76 height 32
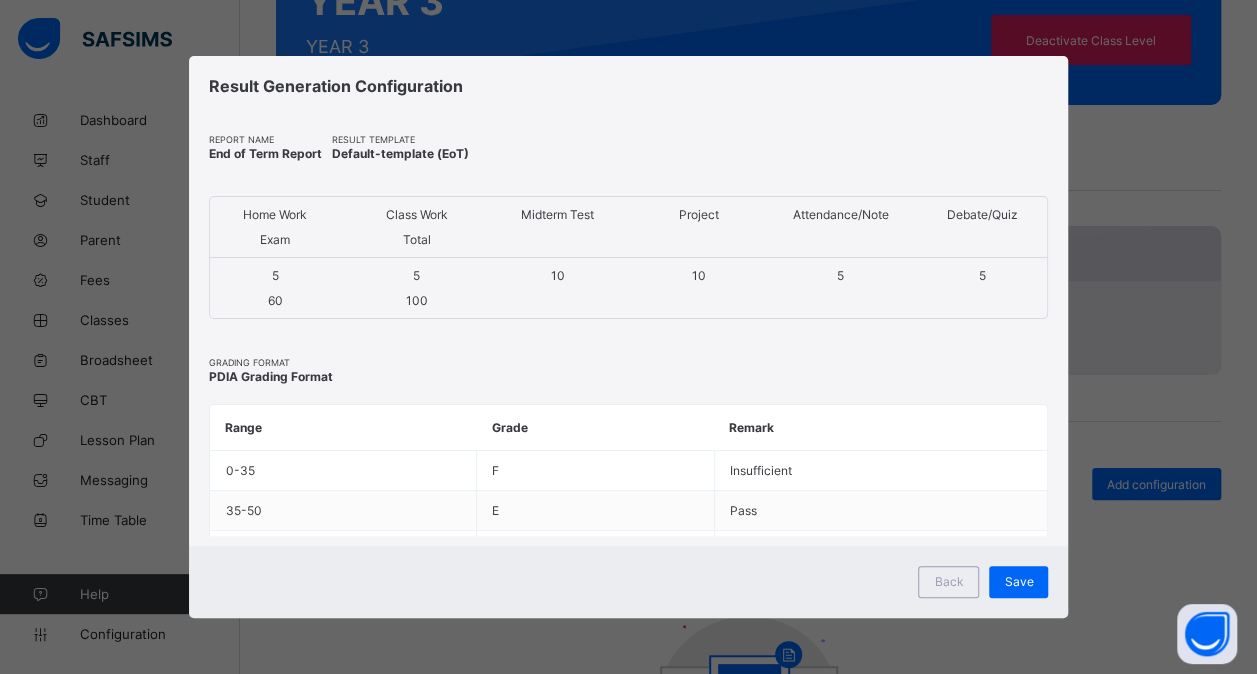
scroll to position [0, 0]
click at [1030, 579] on span "Save" at bounding box center [1031, 581] width 29 height 15
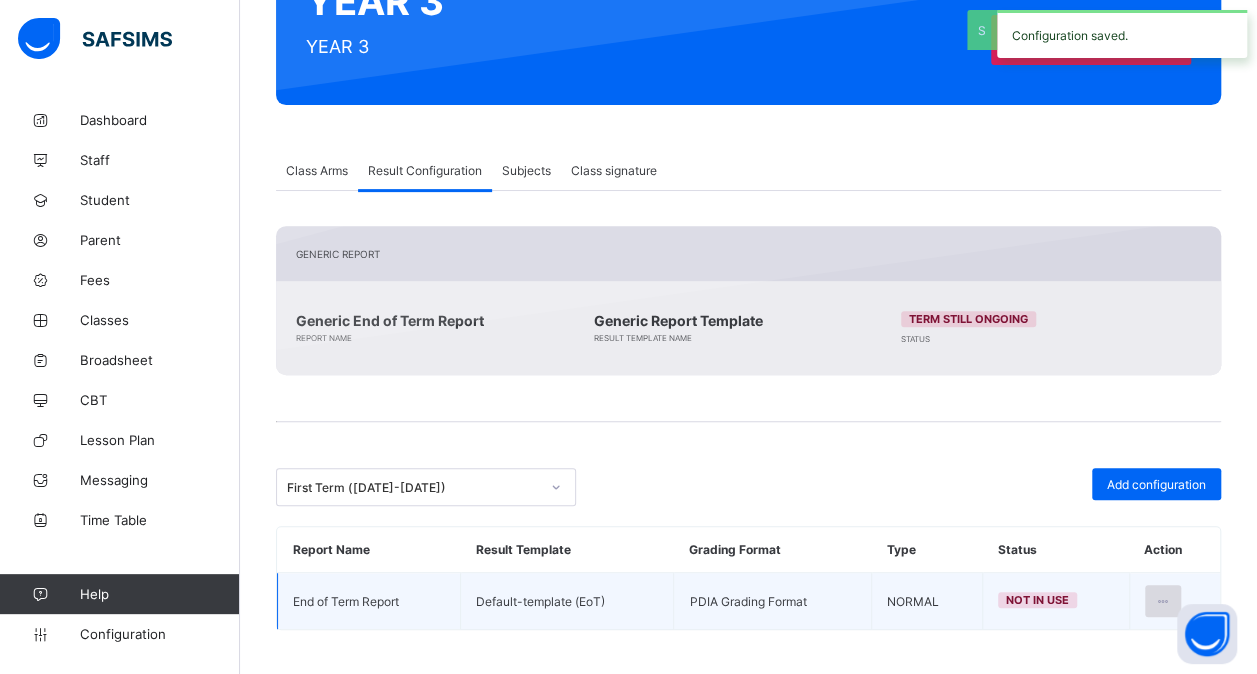
click at [1172, 594] on icon at bounding box center [1163, 601] width 17 height 15
click at [1112, 672] on div "Set in use" at bounding box center [1114, 682] width 116 height 20
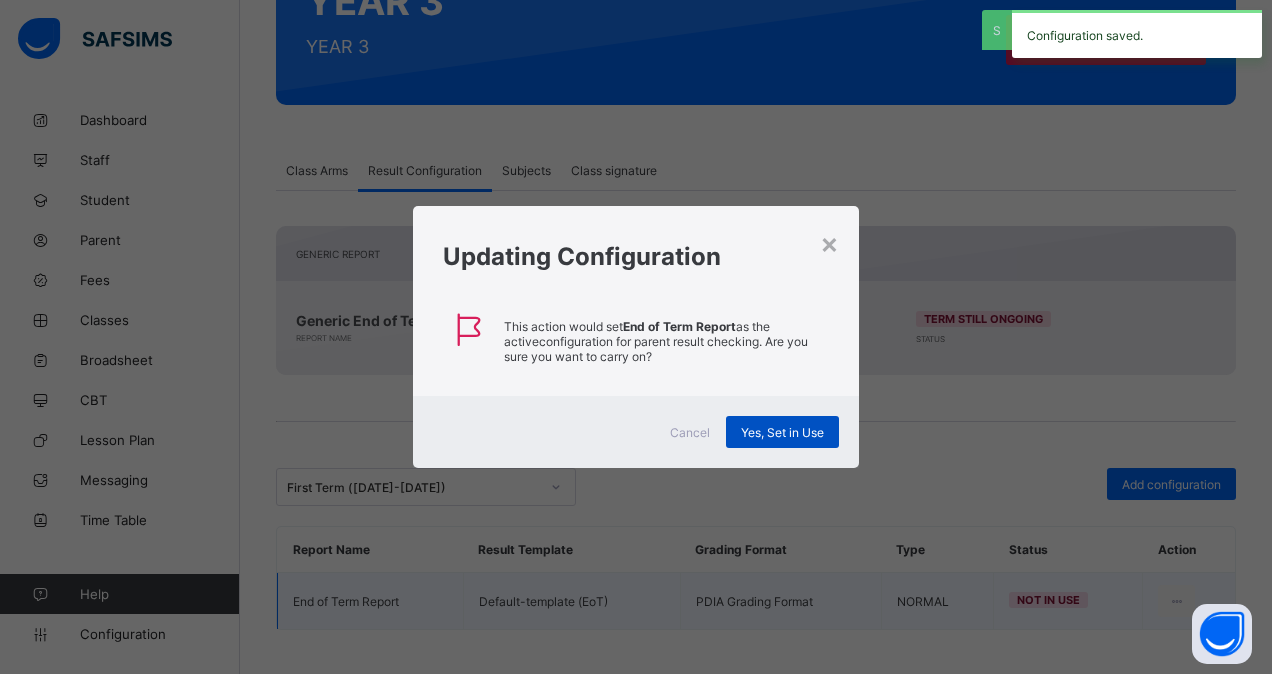
click at [770, 425] on span "Yes, Set in Use" at bounding box center [782, 432] width 83 height 15
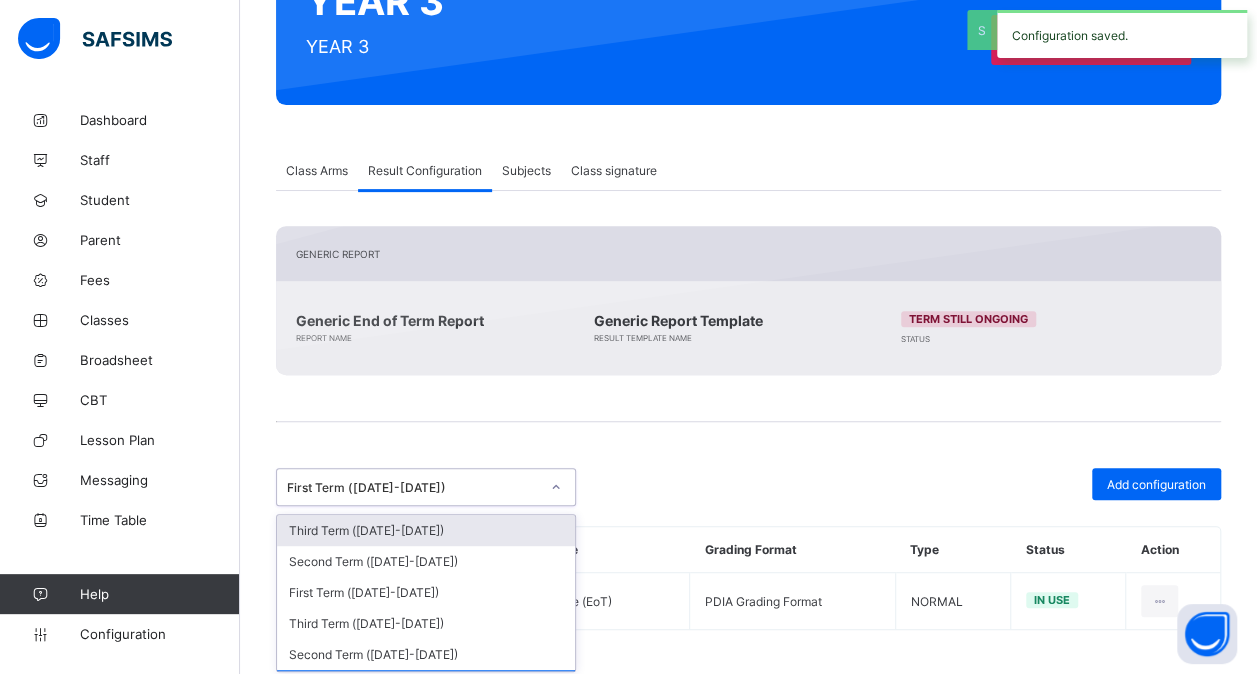
drag, startPoint x: 433, startPoint y: 488, endPoint x: 418, endPoint y: 697, distance: 209.5
click at [418, 673] on html "Class Level Profile First Term / 2025-2026 Grace E. grace.eriamiator@flexisaf.n…" at bounding box center [628, 210] width 1257 height 940
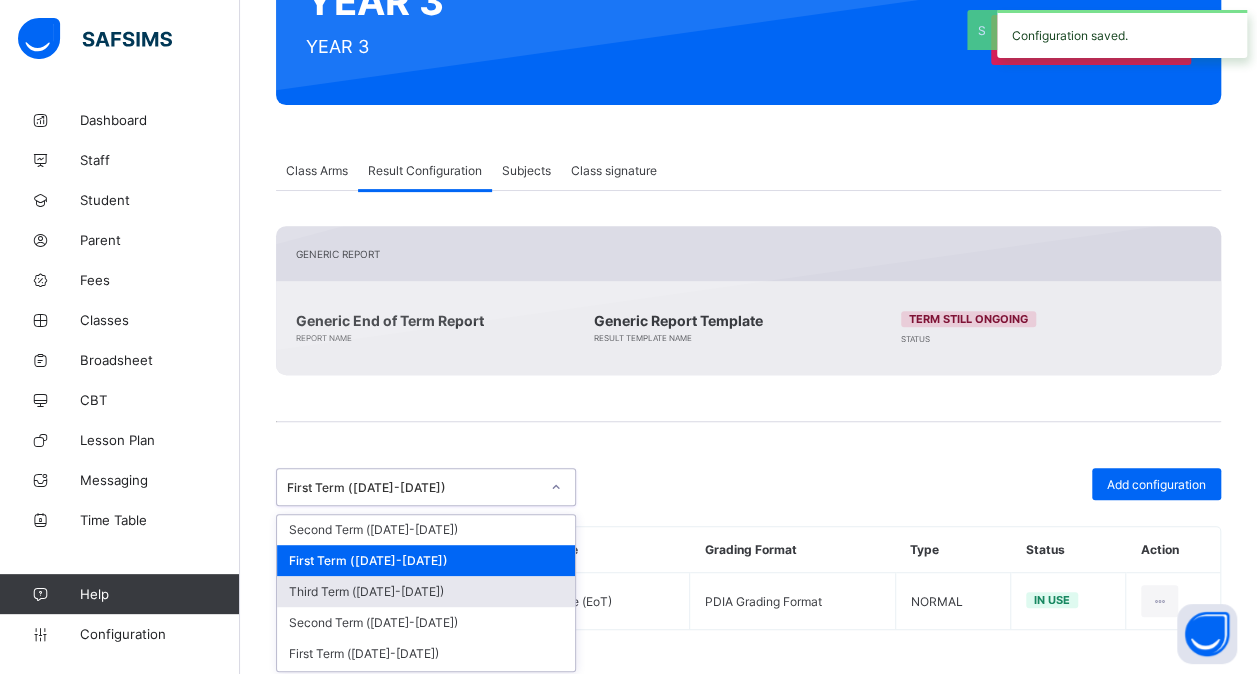
scroll to position [132, 0]
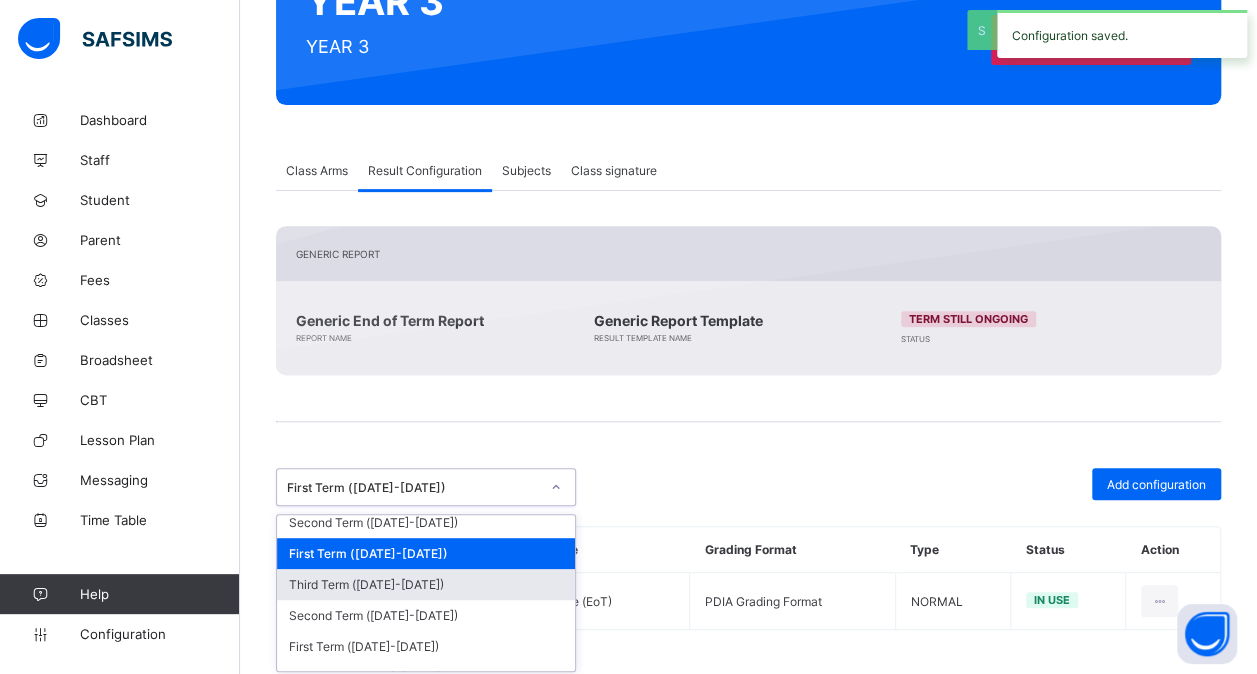
click at [428, 569] on div "Third Term ([DATE]-[DATE])" at bounding box center [426, 584] width 298 height 31
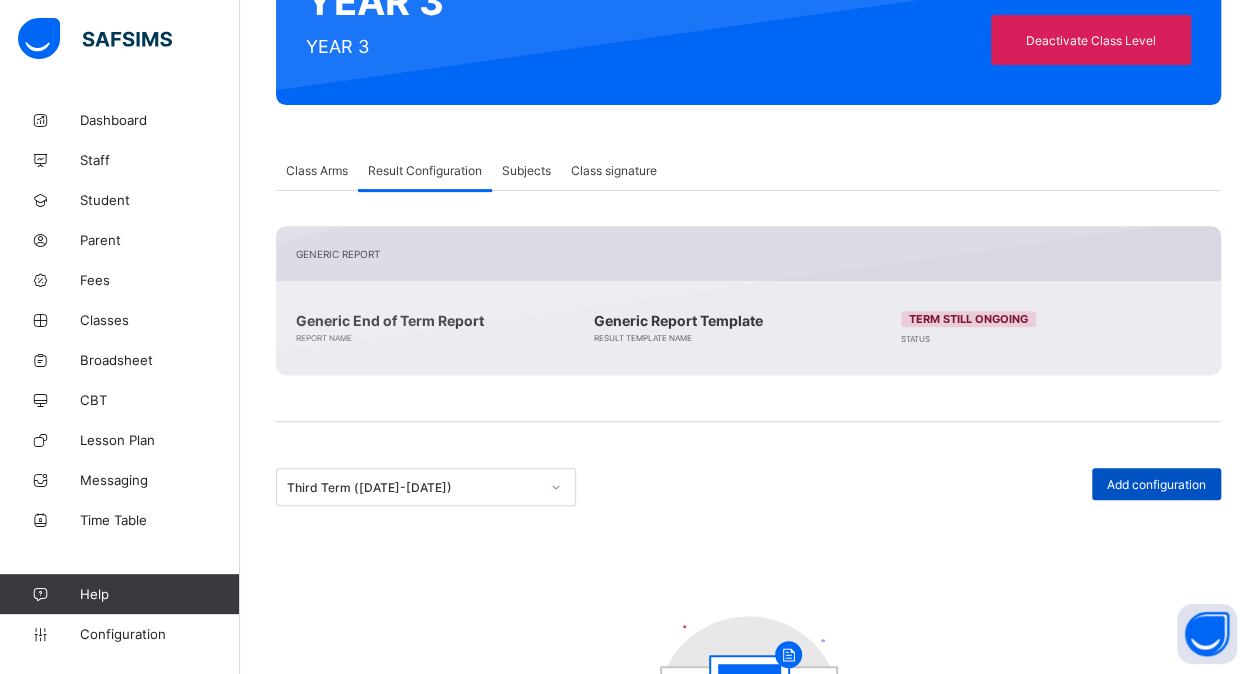
click at [1117, 479] on div "Add configuration" at bounding box center [1156, 484] width 129 height 32
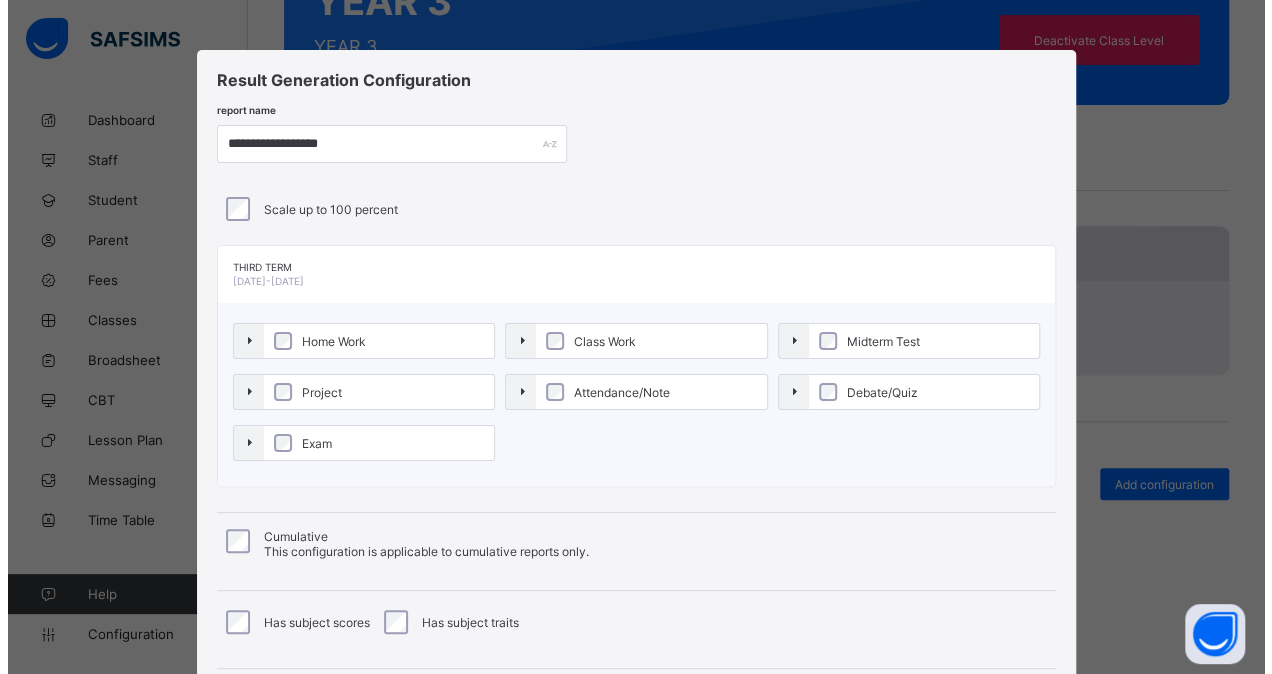
scroll to position [215, 0]
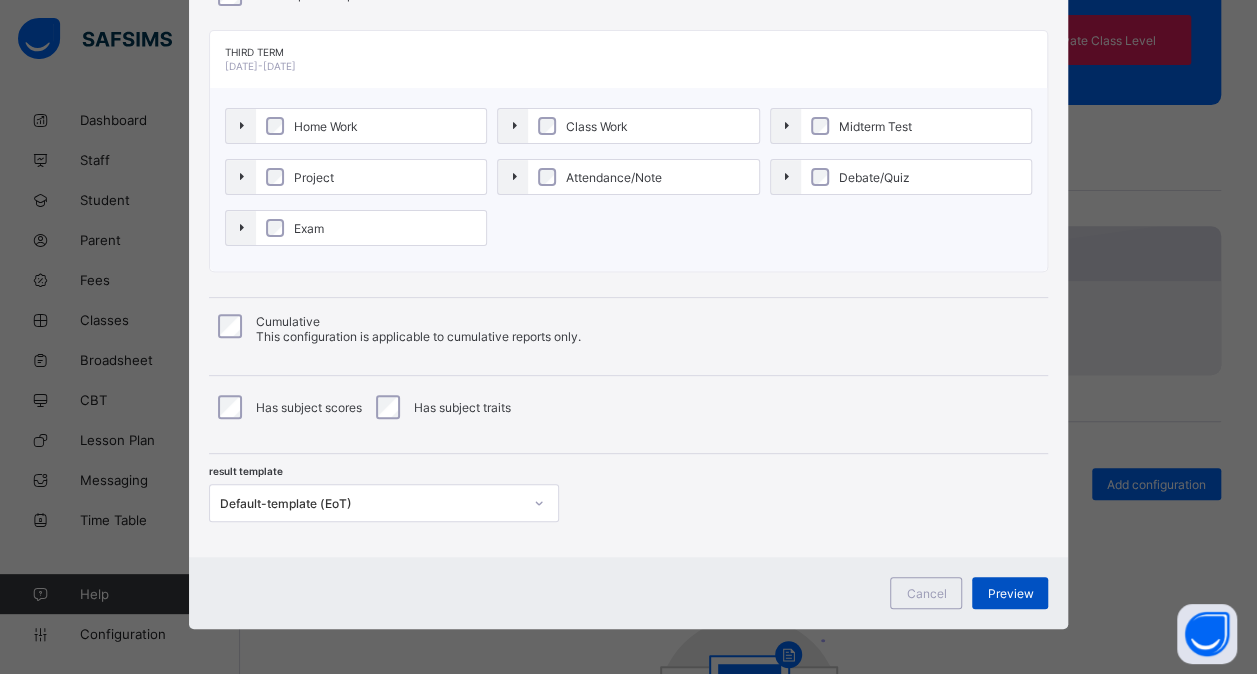
click at [1014, 589] on span "Preview" at bounding box center [1010, 593] width 46 height 15
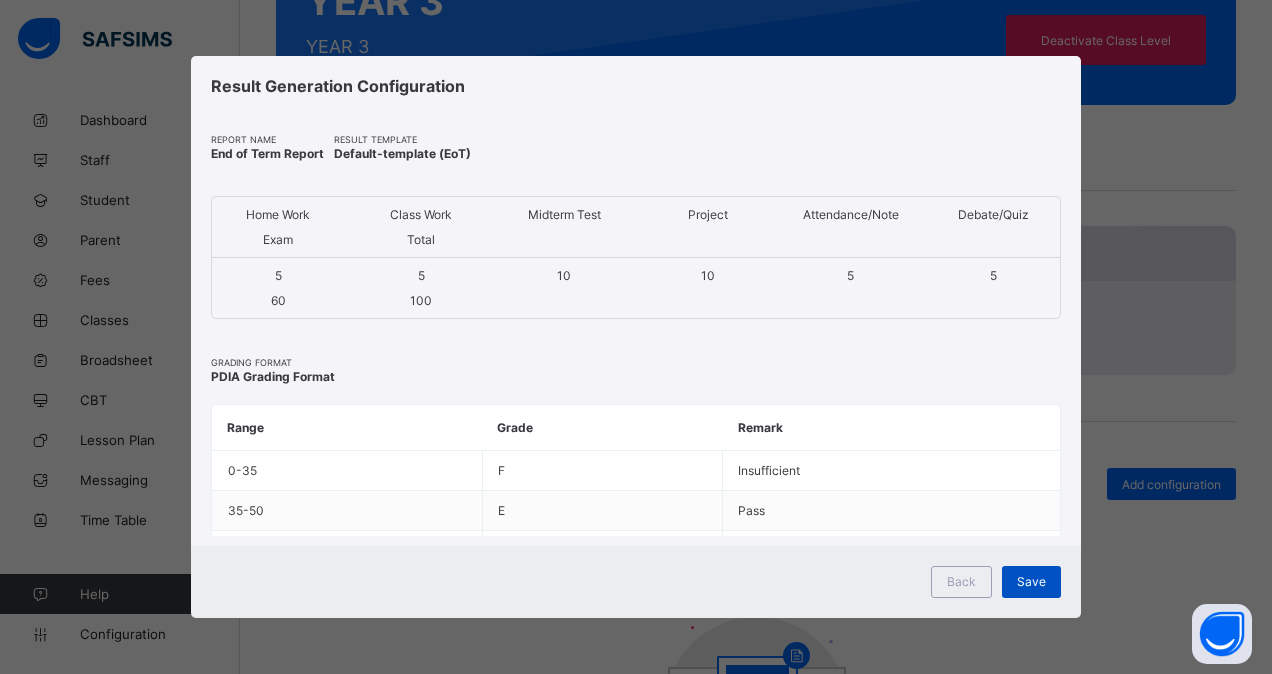
click at [1038, 580] on span "Save" at bounding box center [1031, 581] width 29 height 15
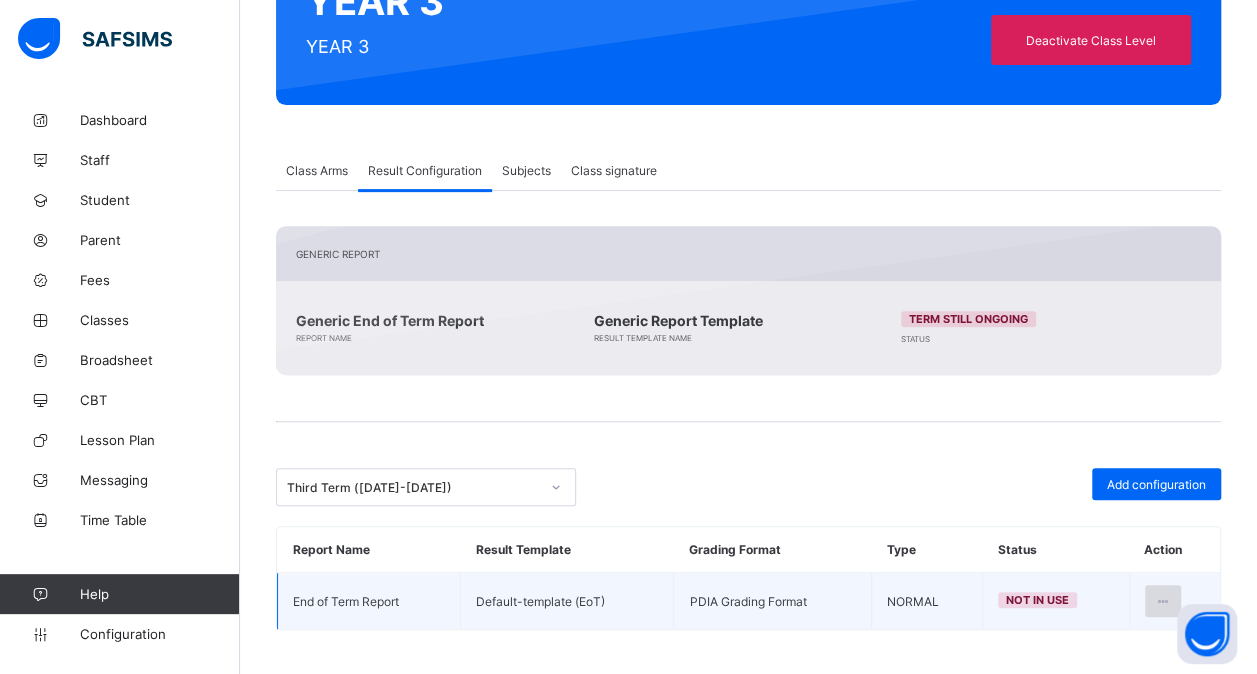
click at [1180, 585] on div at bounding box center [1163, 601] width 37 height 32
click at [1104, 664] on li "Set in use" at bounding box center [1099, 682] width 162 height 36
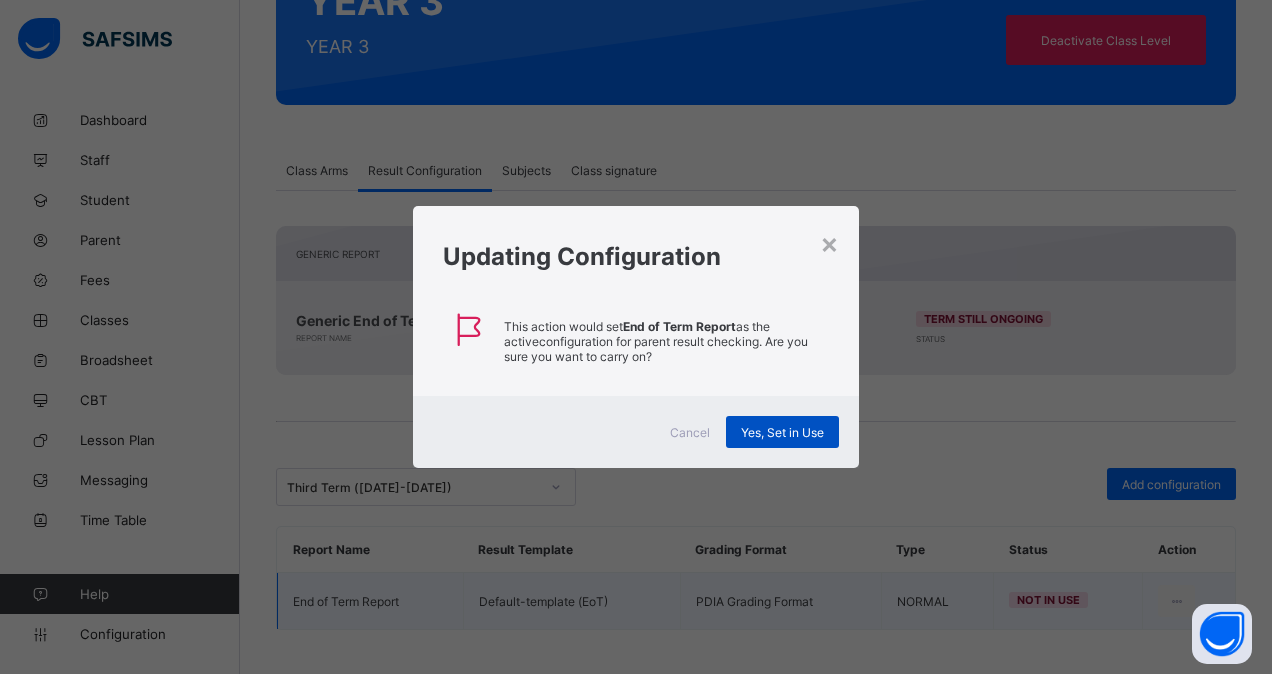
click at [799, 431] on span "Yes, Set in Use" at bounding box center [782, 432] width 83 height 15
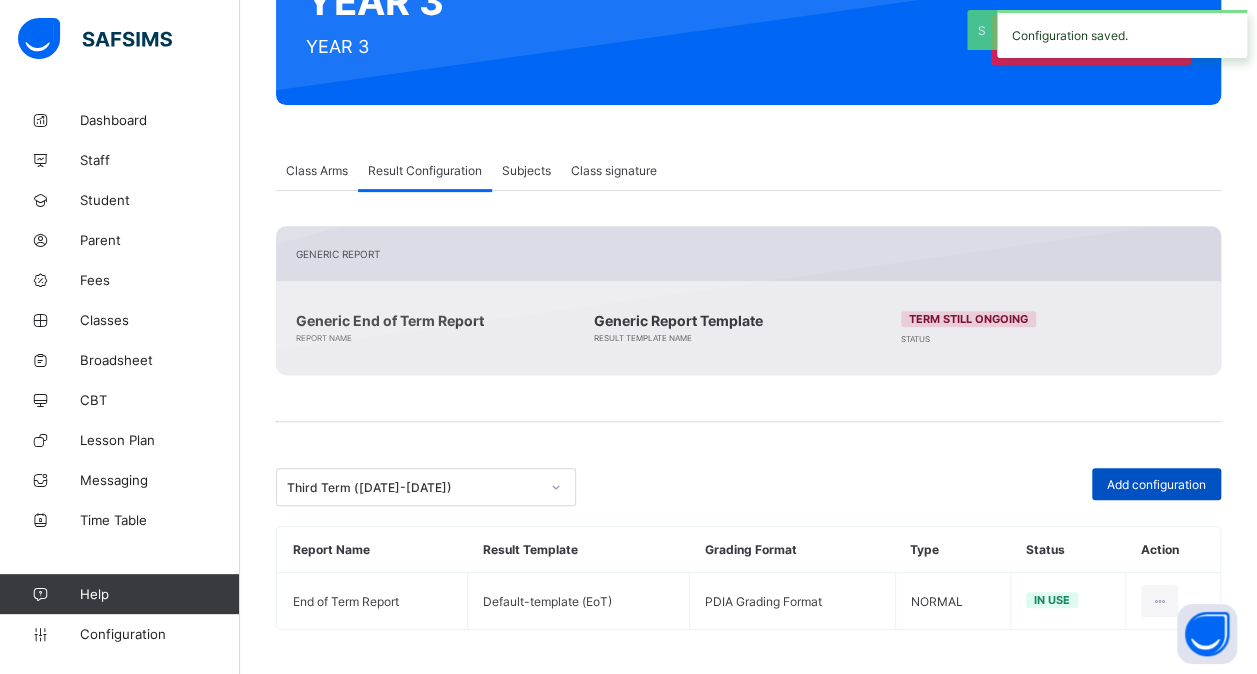
click at [1140, 491] on div "Add configuration" at bounding box center [1156, 484] width 129 height 32
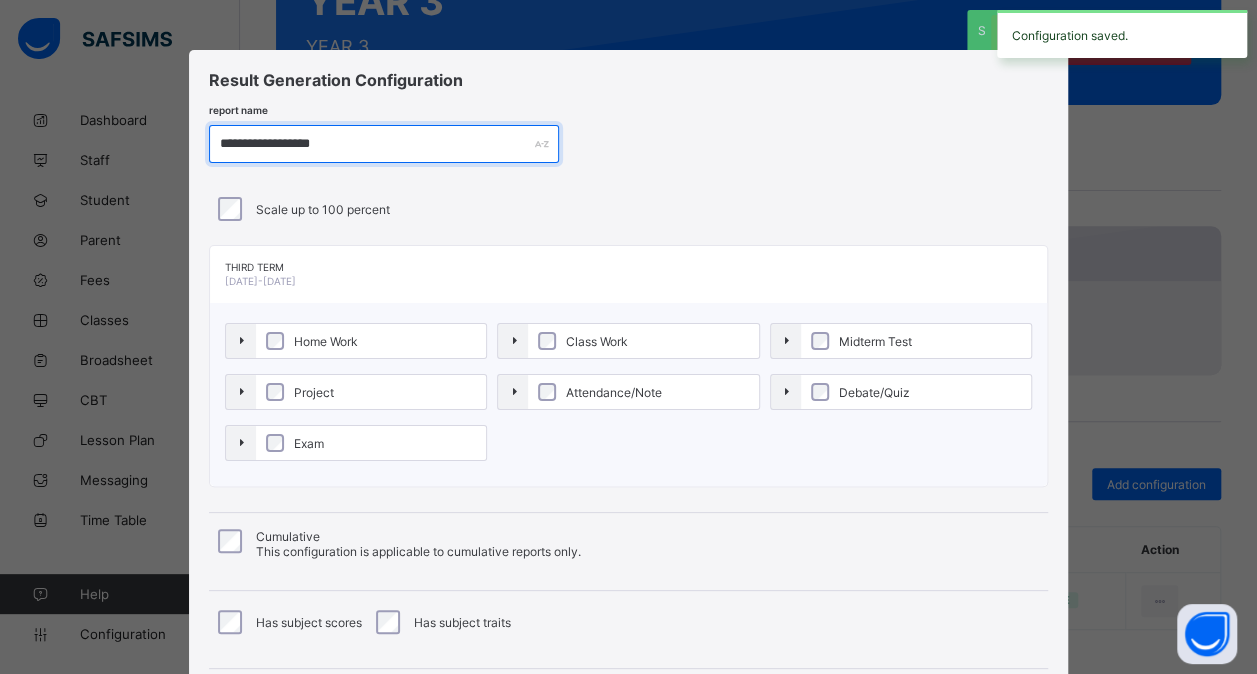
click at [278, 138] on input "**********" at bounding box center [384, 144] width 350 height 38
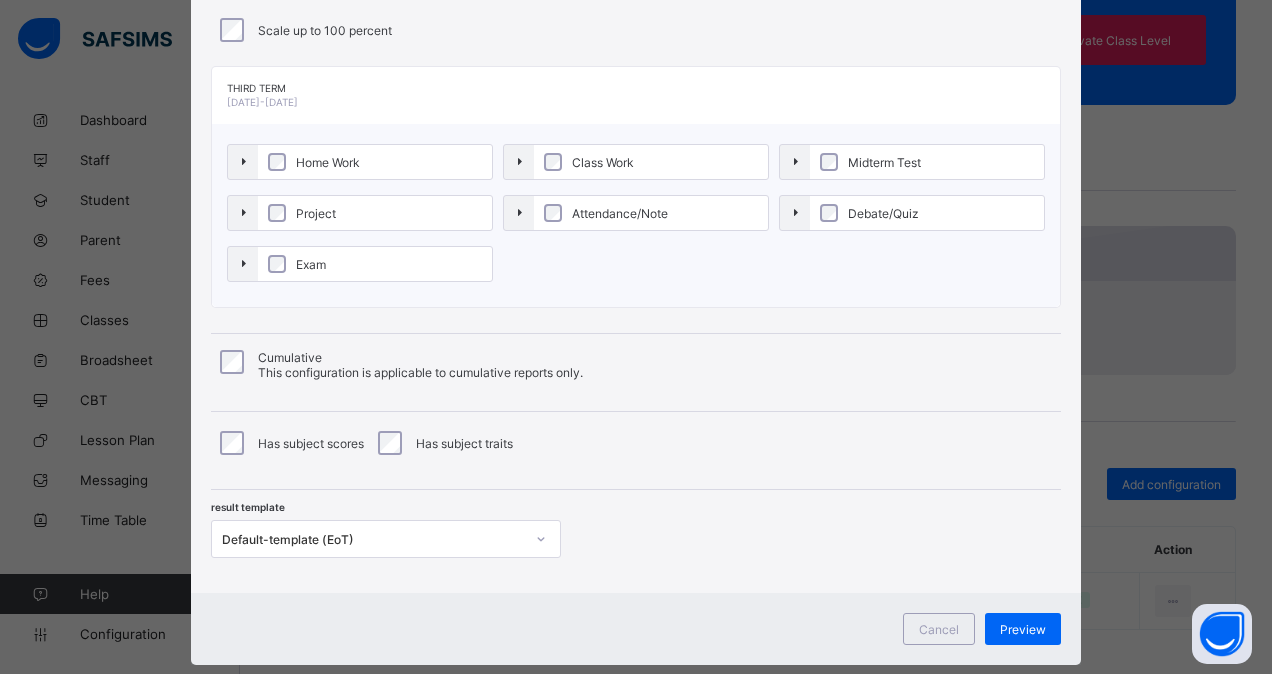
type input "**********"
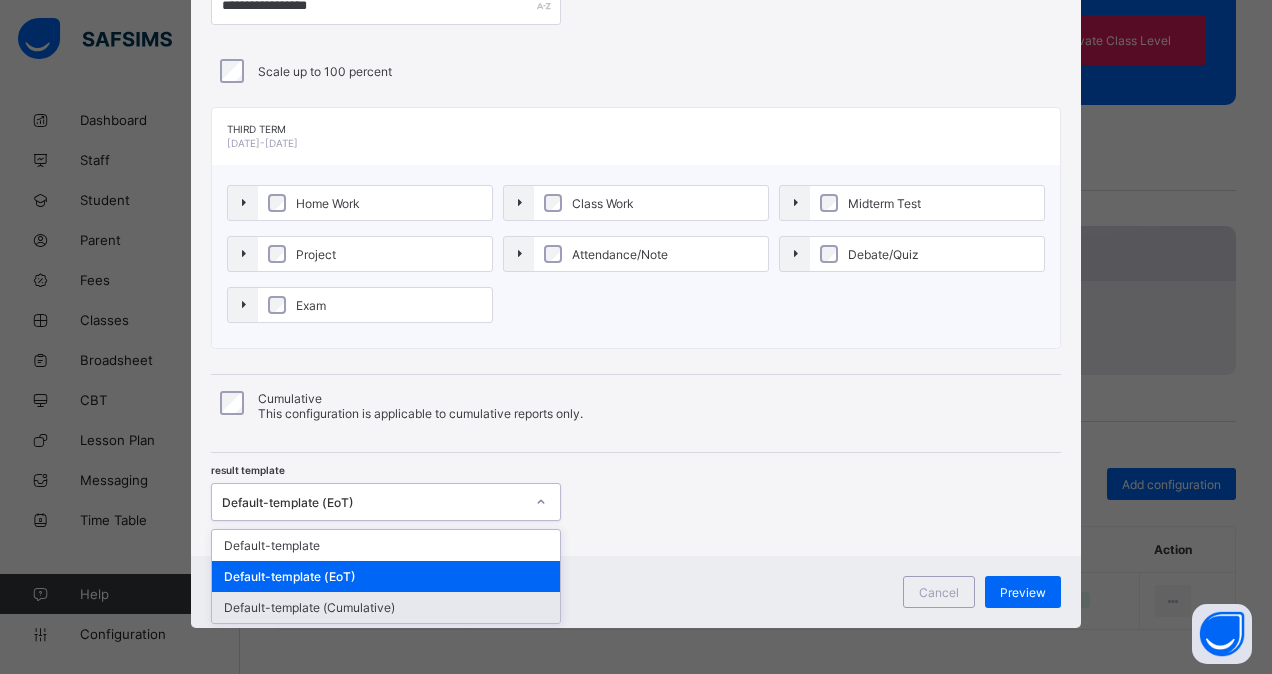
drag, startPoint x: 400, startPoint y: 503, endPoint x: 382, endPoint y: 596, distance: 94.7
click at [382, 521] on div "option Default-template (Cumulative) focused, 3 of 3. 3 results available. Use …" at bounding box center [386, 502] width 350 height 38
click at [382, 596] on div "Default-template (Cumulative)" at bounding box center [386, 607] width 348 height 31
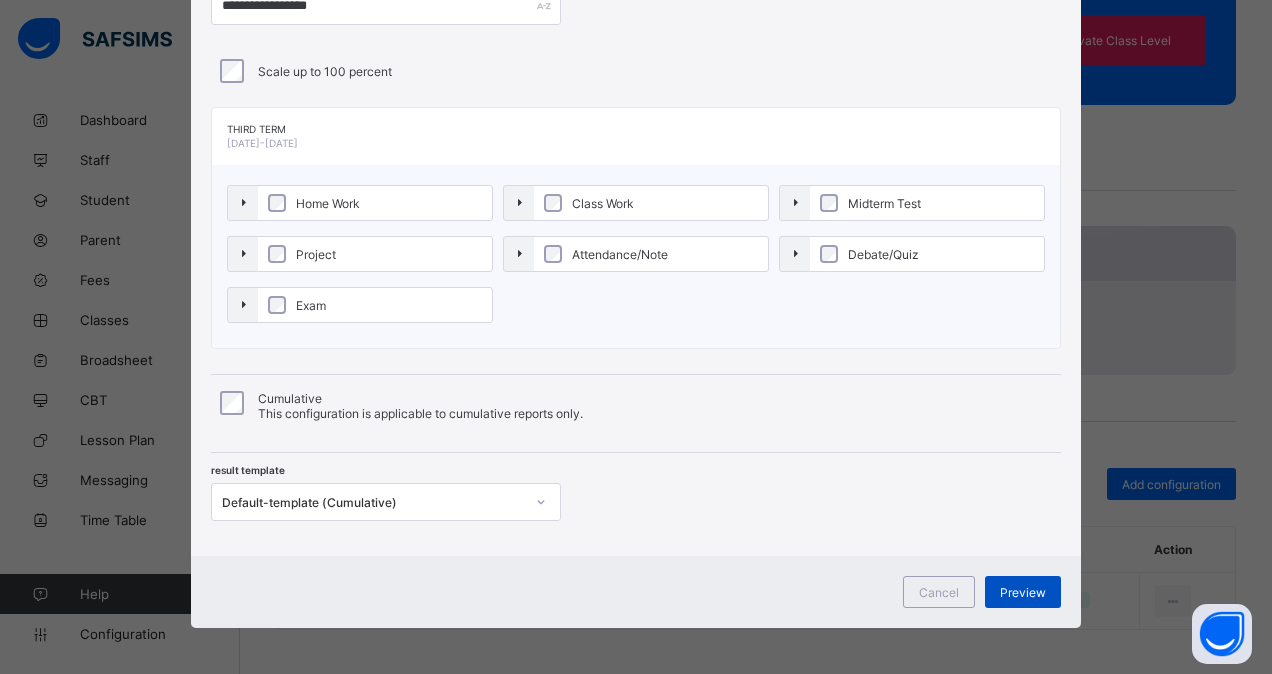
click at [1028, 585] on span "Preview" at bounding box center [1023, 592] width 46 height 15
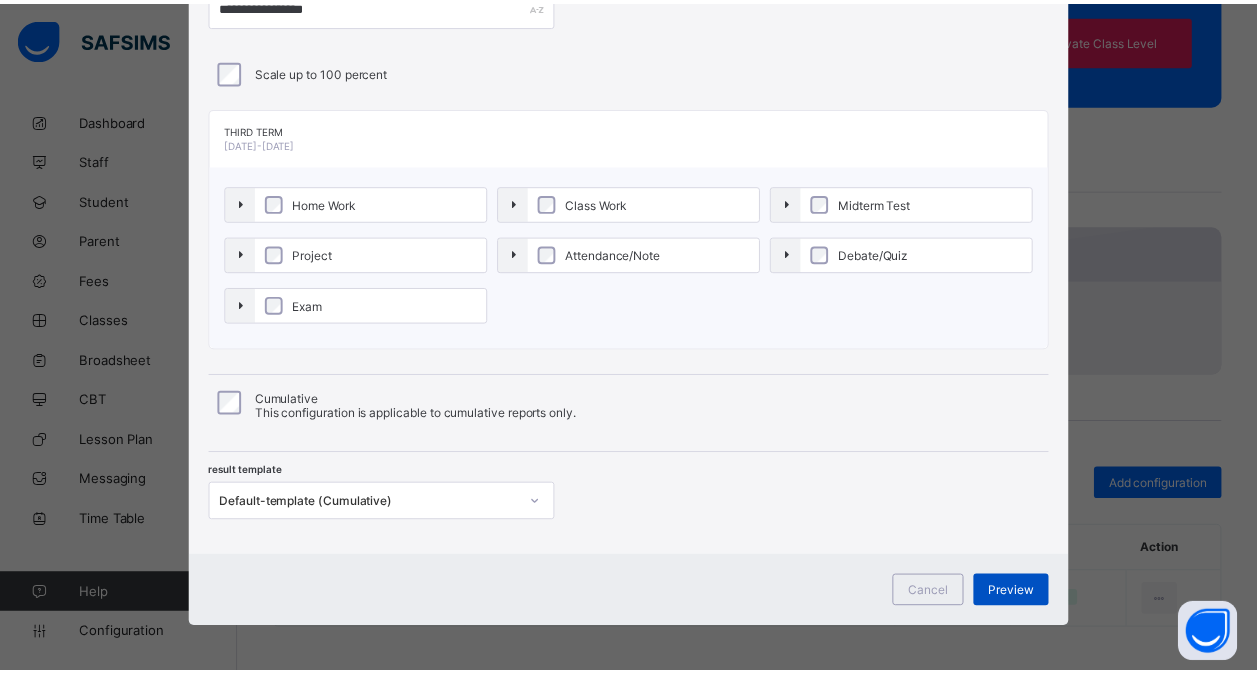
scroll to position [0, 0]
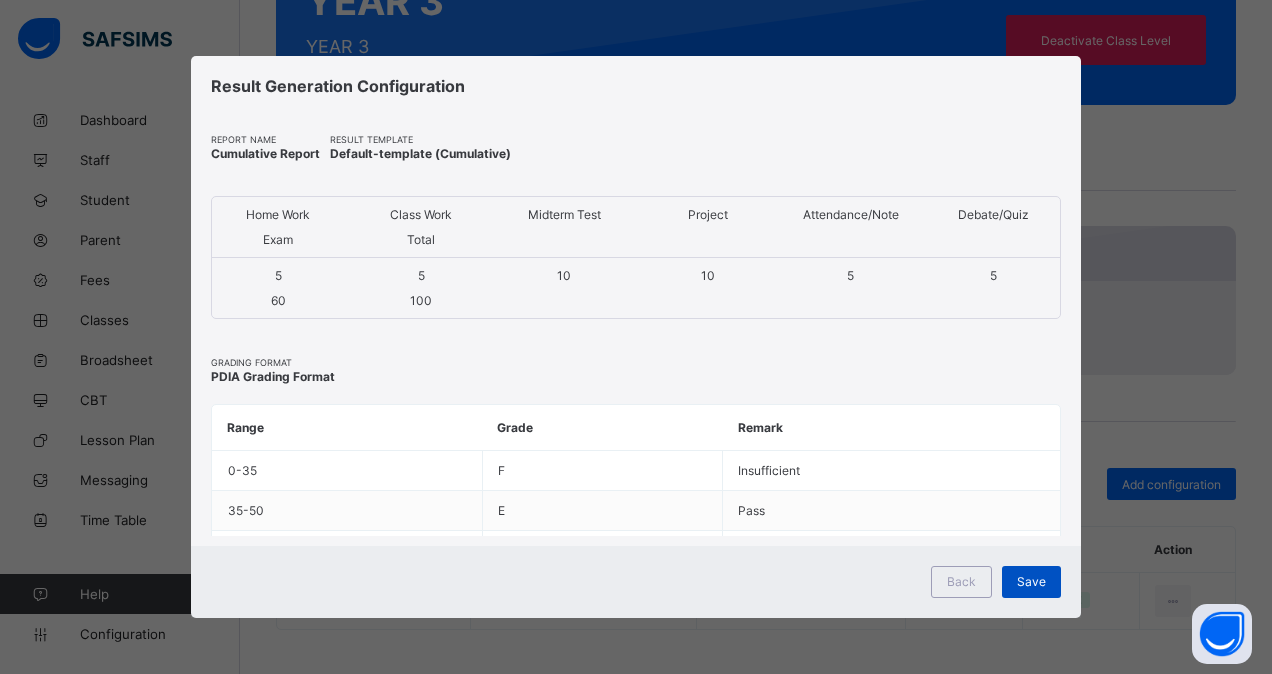
click at [1031, 580] on span "Save" at bounding box center [1031, 581] width 29 height 15
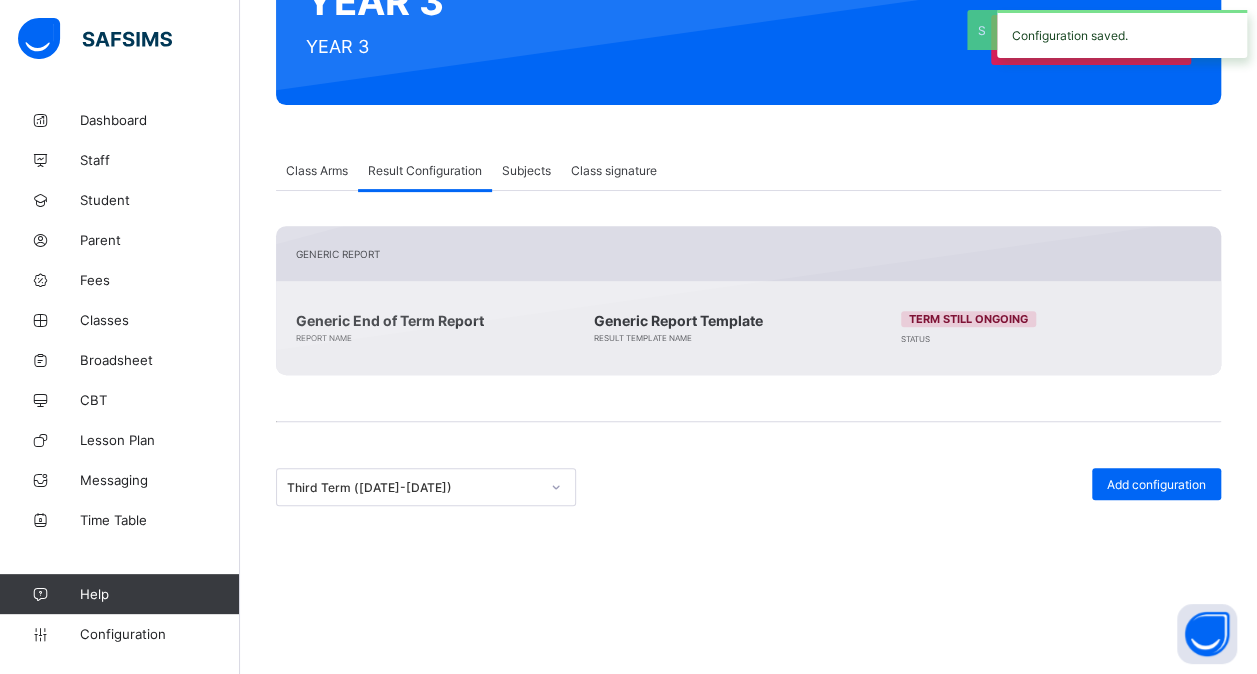
scroll to position [317, 0]
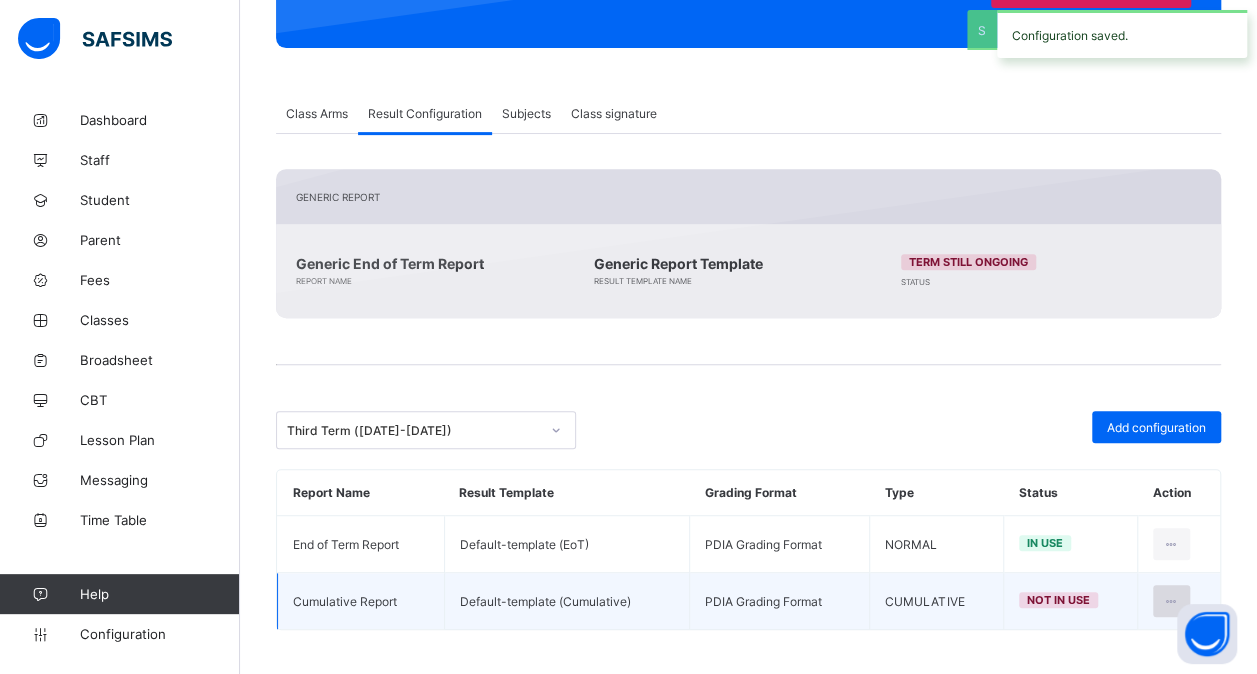
click at [1180, 594] on icon at bounding box center [1171, 601] width 17 height 15
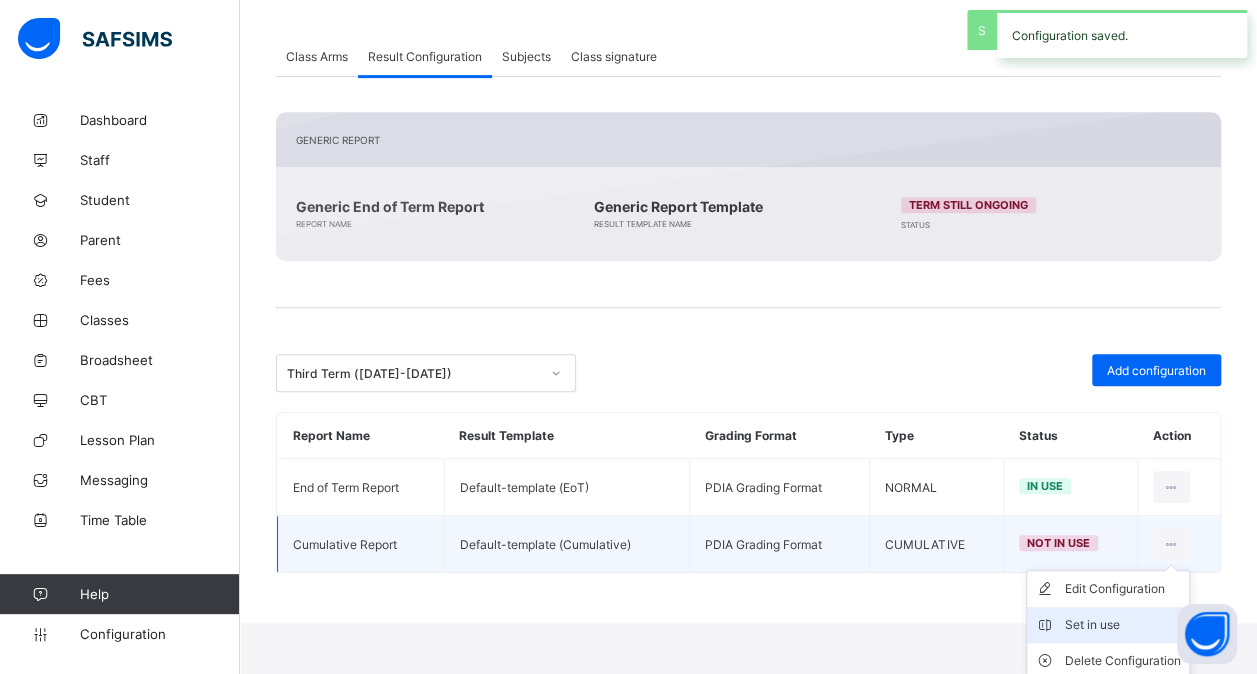
click at [1130, 619] on div "Set in use" at bounding box center [1123, 625] width 116 height 20
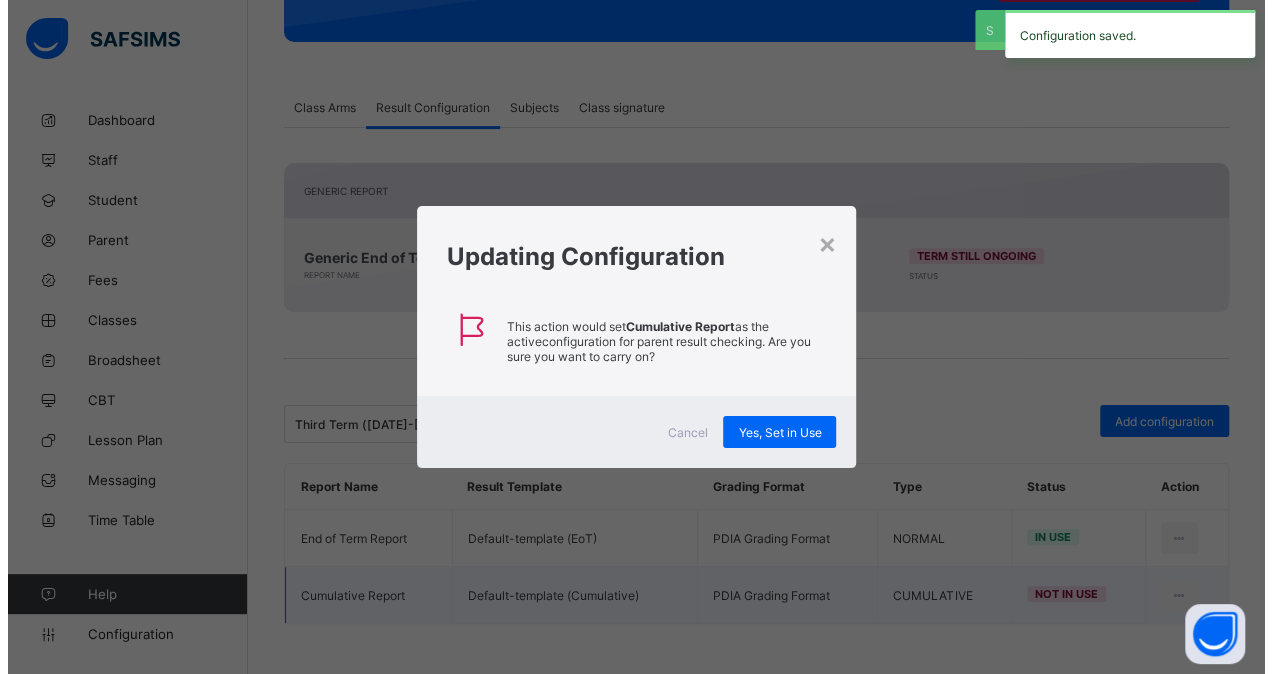
scroll to position [317, 0]
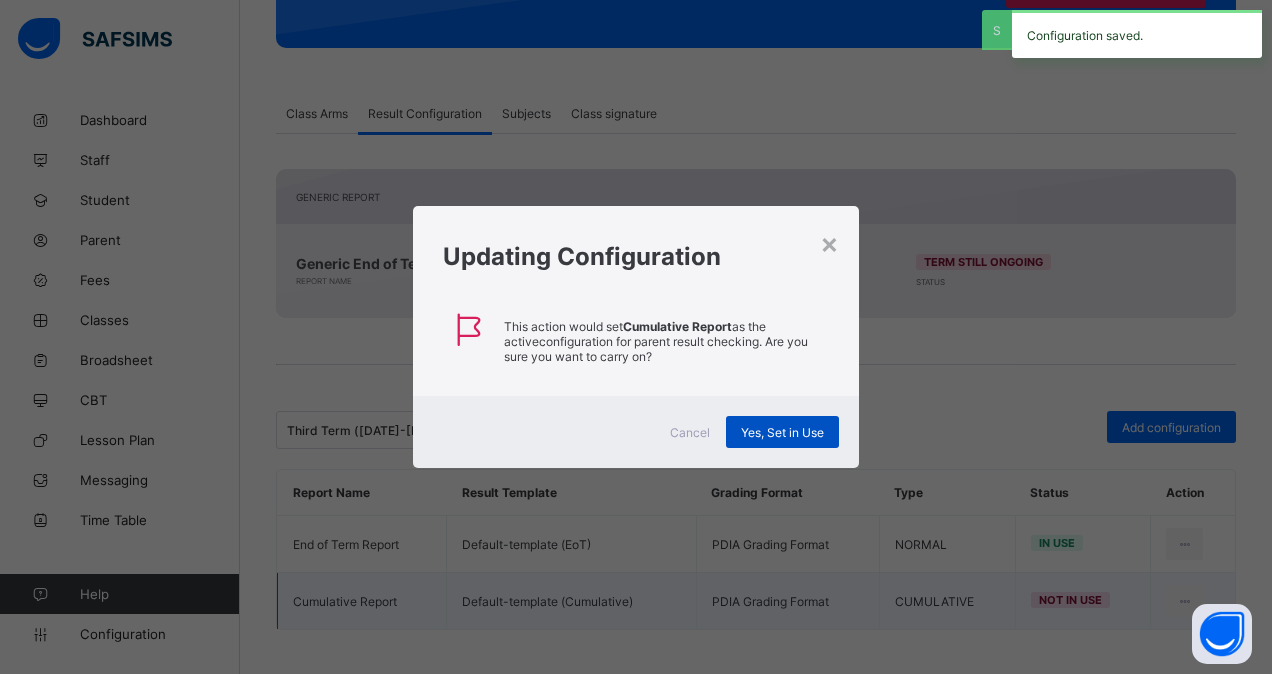
click at [804, 425] on span "Yes, Set in Use" at bounding box center [782, 432] width 83 height 15
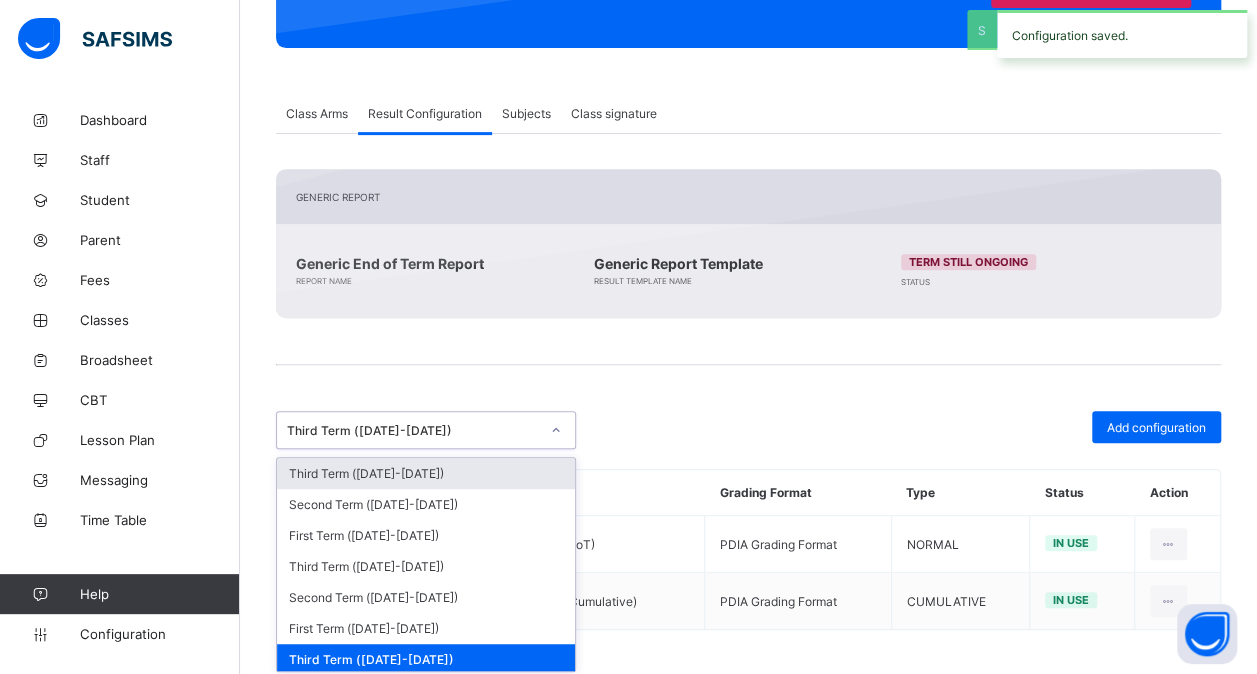
click at [477, 423] on div "Third Term ([DATE]-[DATE])" at bounding box center [413, 430] width 252 height 15
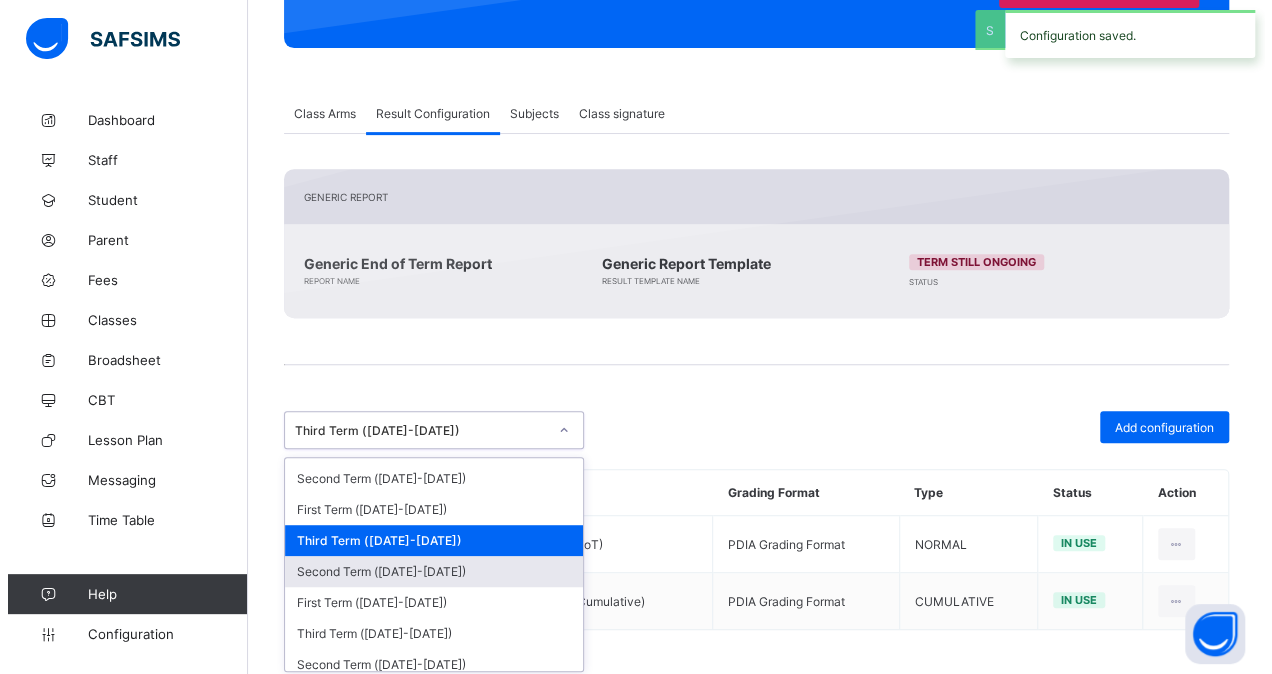
scroll to position [120, 0]
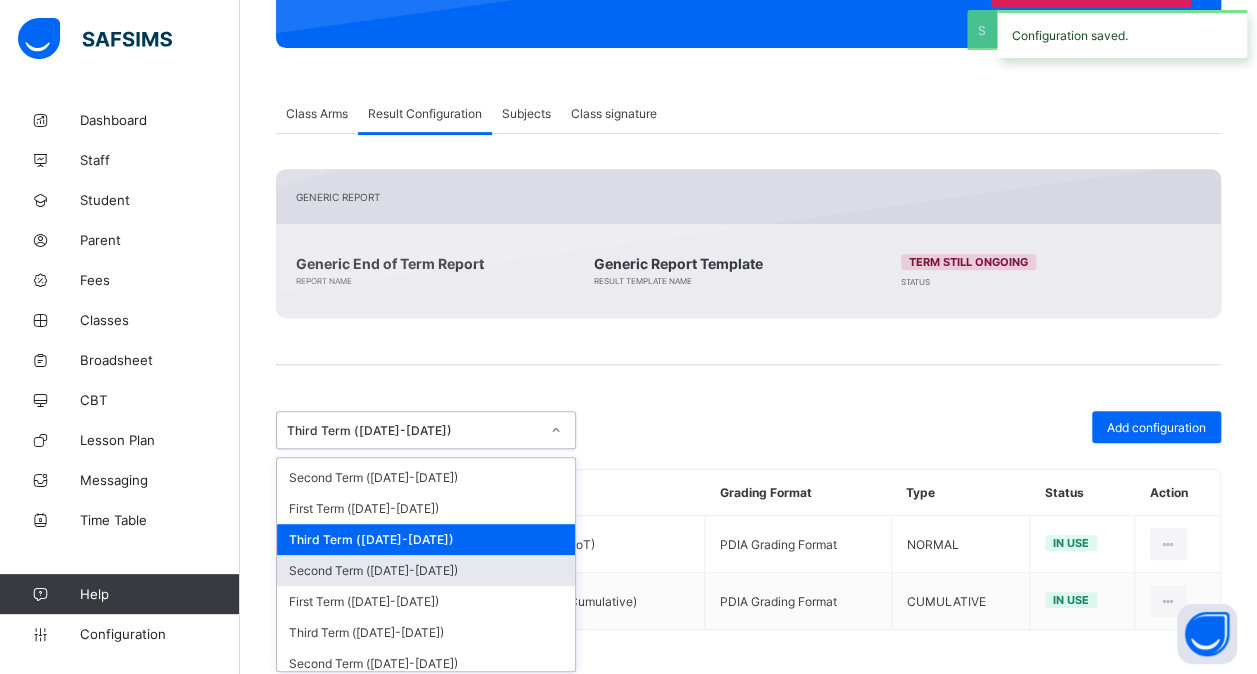
click at [434, 566] on div "Second Term ([DATE]-[DATE])" at bounding box center [426, 570] width 298 height 31
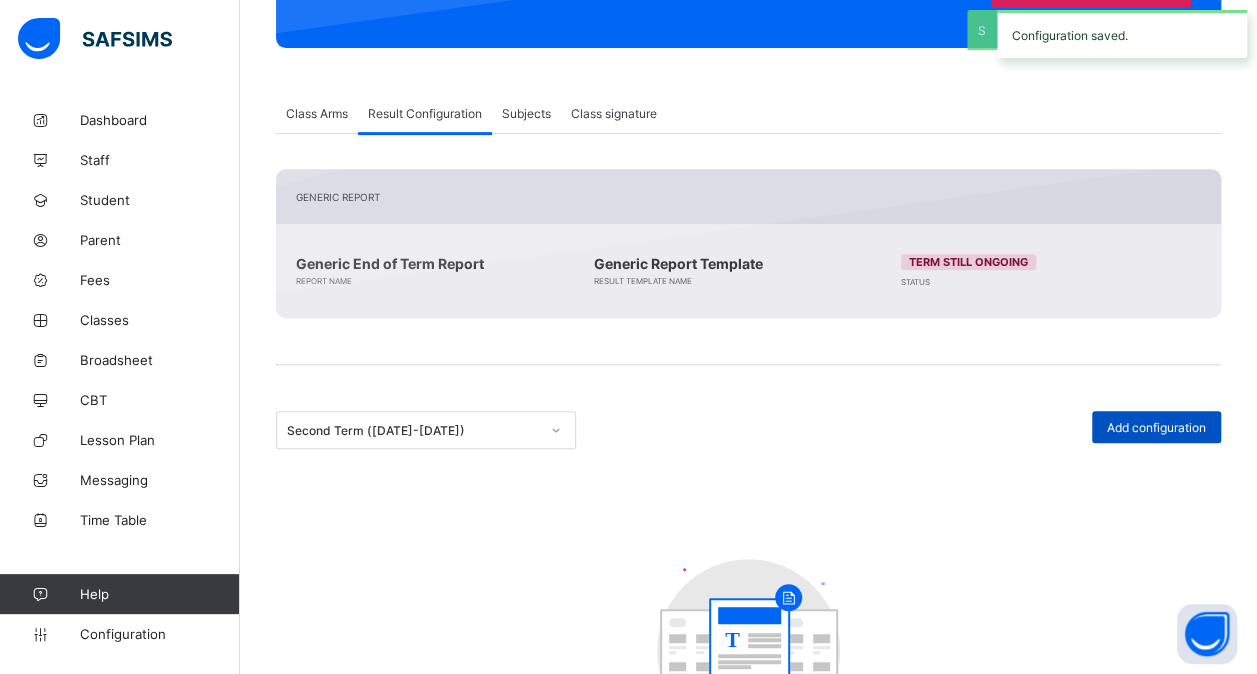
click at [1141, 411] on div "Add configuration" at bounding box center [1156, 427] width 129 height 32
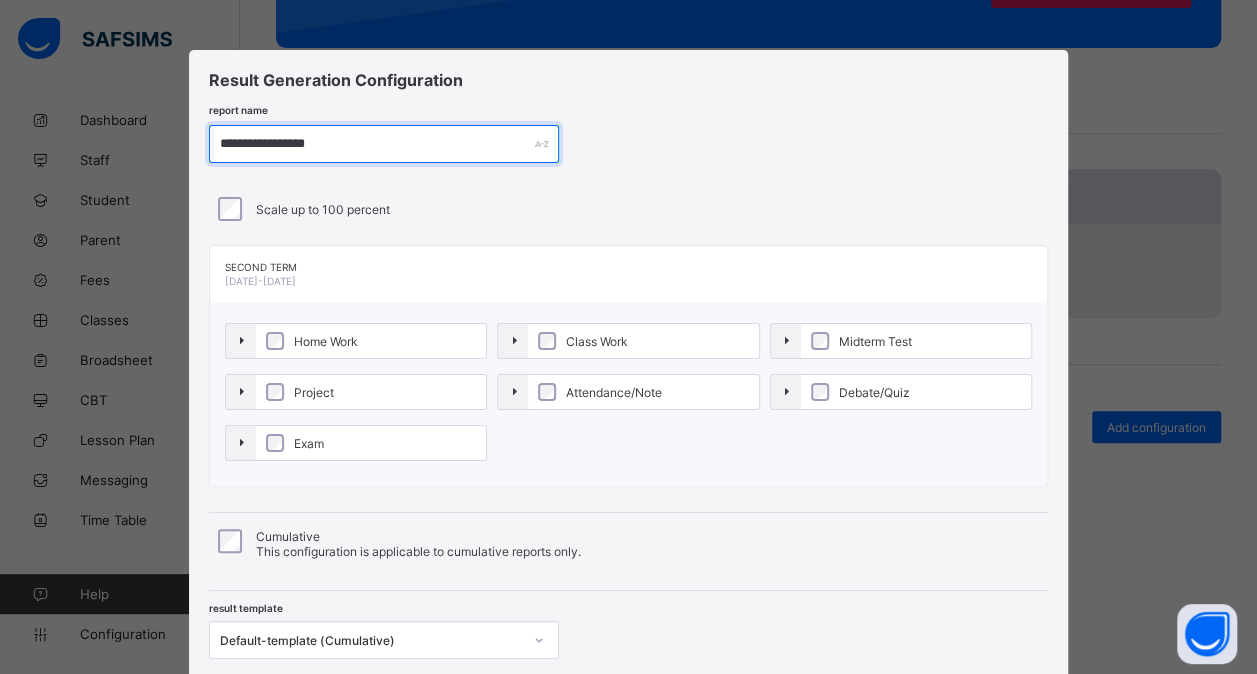
click at [300, 140] on input "**********" at bounding box center [384, 144] width 350 height 38
click at [301, 131] on input "**********" at bounding box center [384, 144] width 350 height 38
click at [289, 136] on input "**********" at bounding box center [384, 144] width 350 height 38
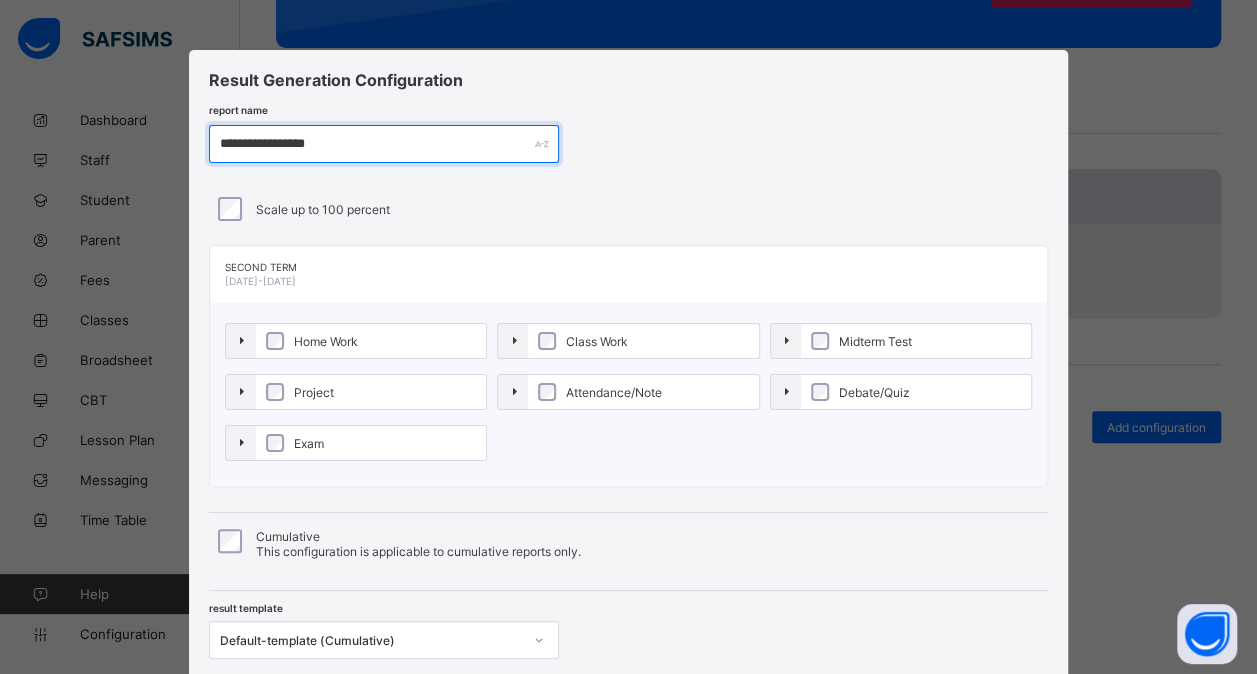
click at [289, 136] on input "**********" at bounding box center [384, 144] width 350 height 38
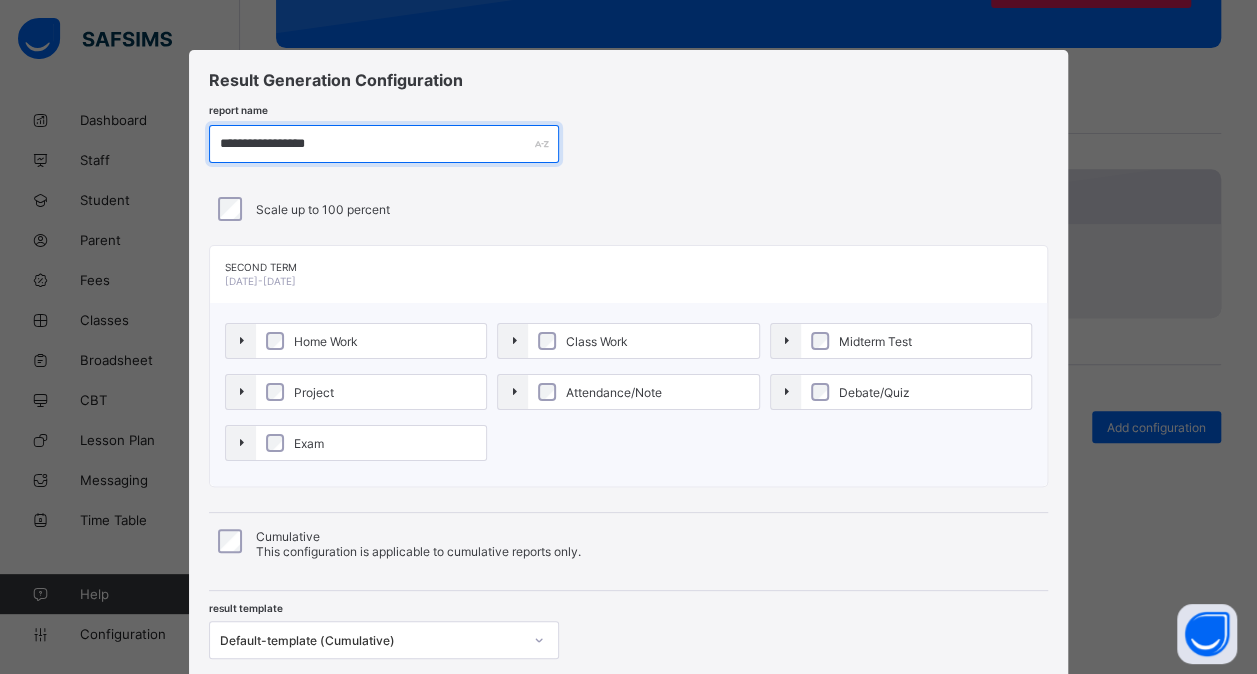
paste input "*"
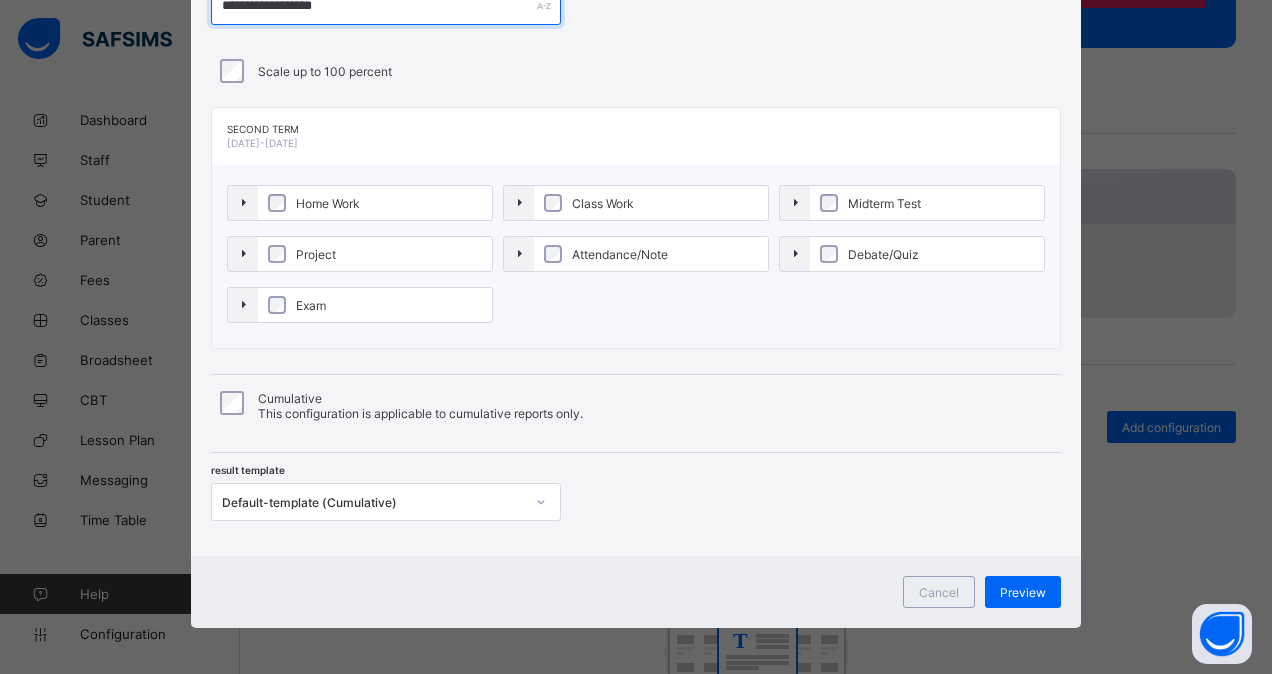
type input "**********"
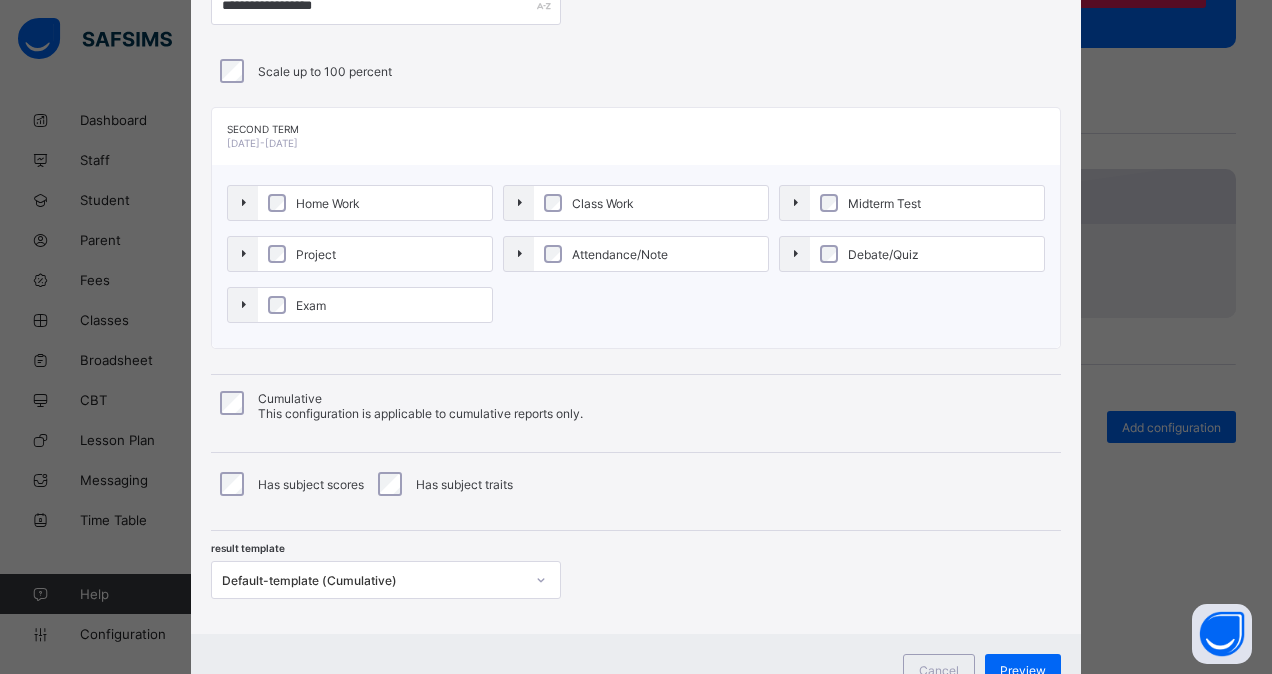
scroll to position [166, 0]
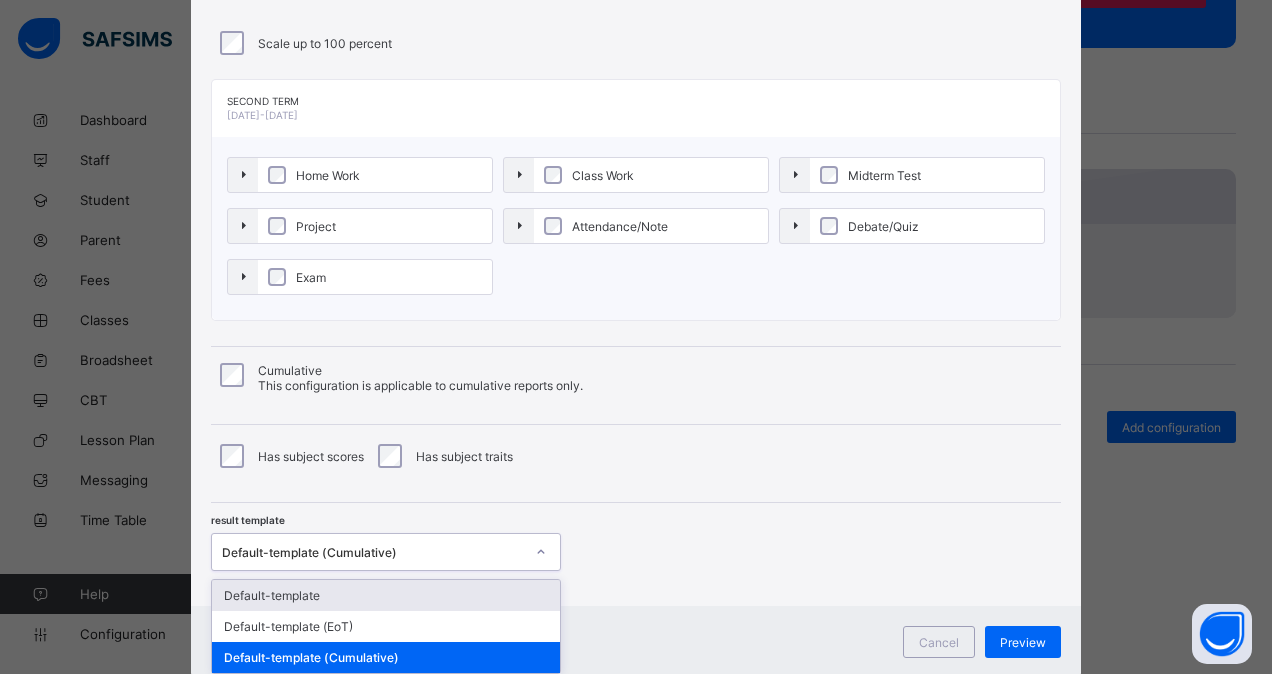
click at [359, 564] on div "Default-template (Cumulative)" at bounding box center [386, 552] width 350 height 38
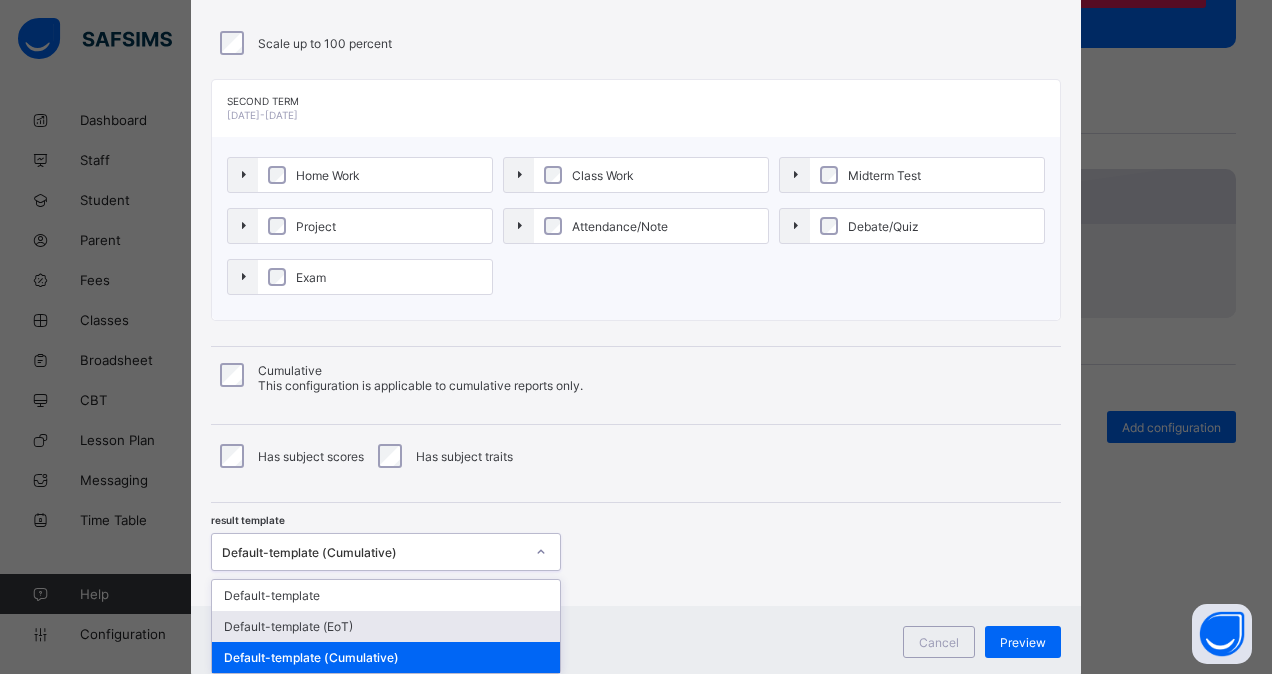
click at [350, 616] on div "Default-template (EoT)" at bounding box center [386, 626] width 348 height 31
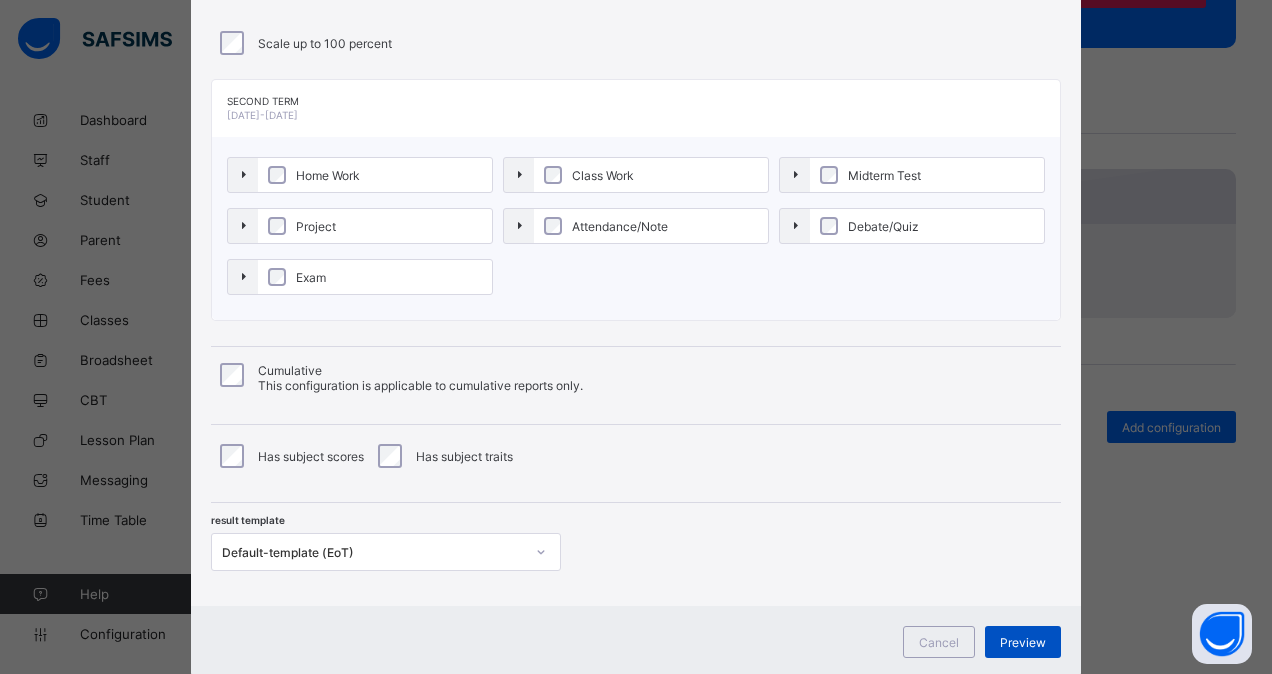
click at [1020, 635] on span "Preview" at bounding box center [1023, 642] width 46 height 15
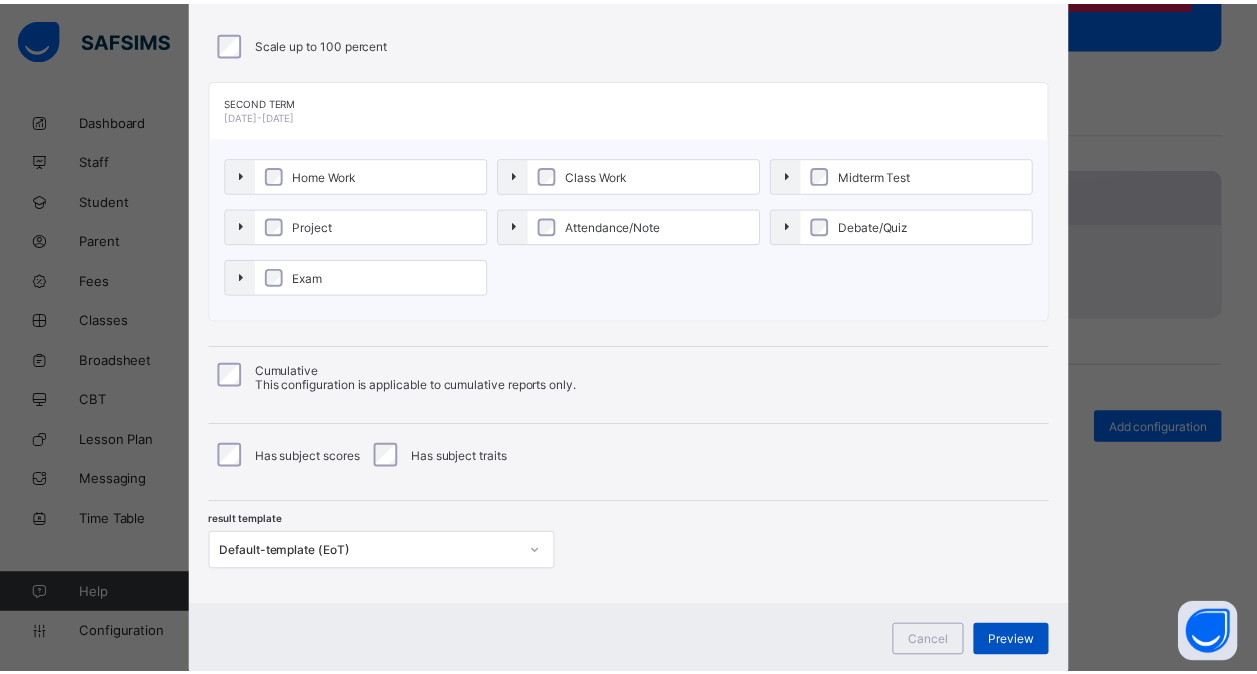
scroll to position [0, 0]
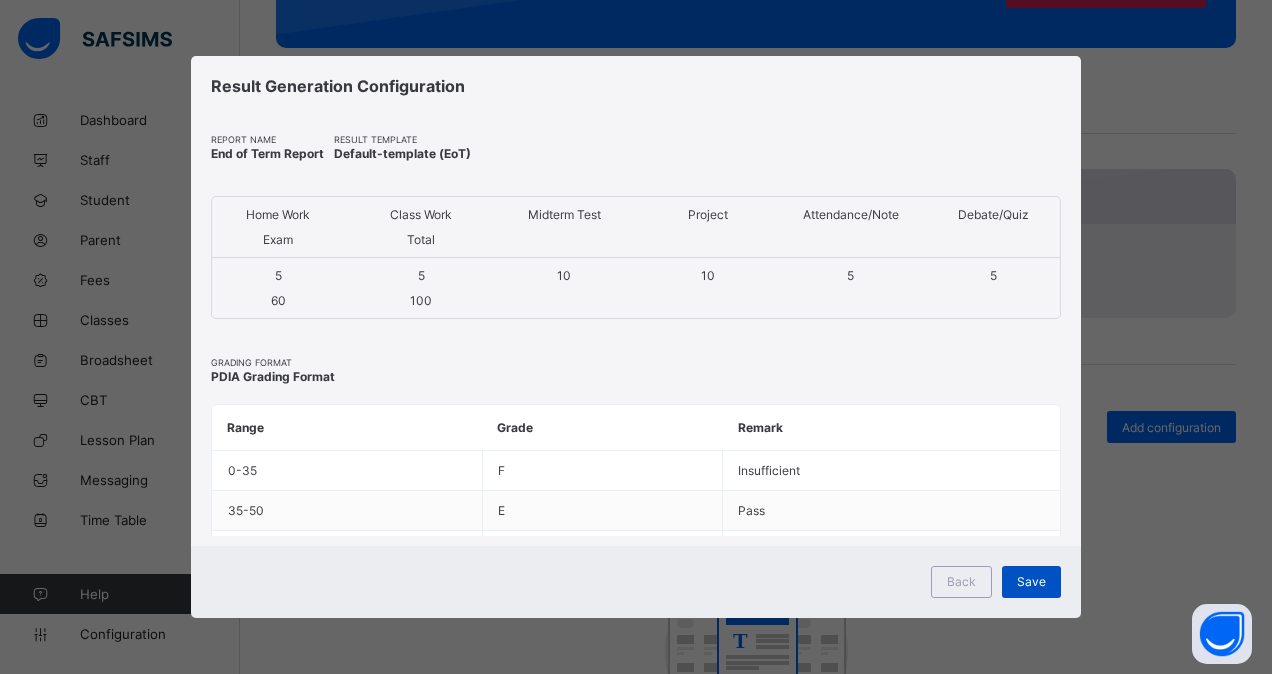
click at [1037, 578] on span "Save" at bounding box center [1031, 581] width 29 height 15
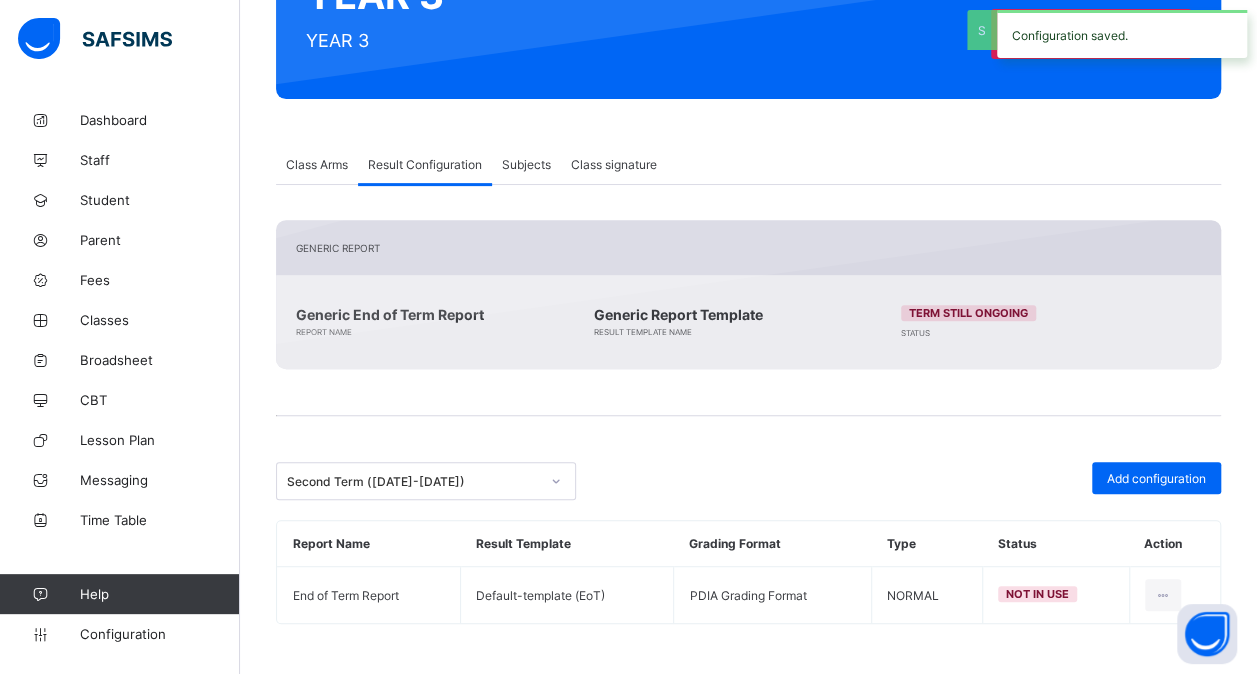
scroll to position [260, 0]
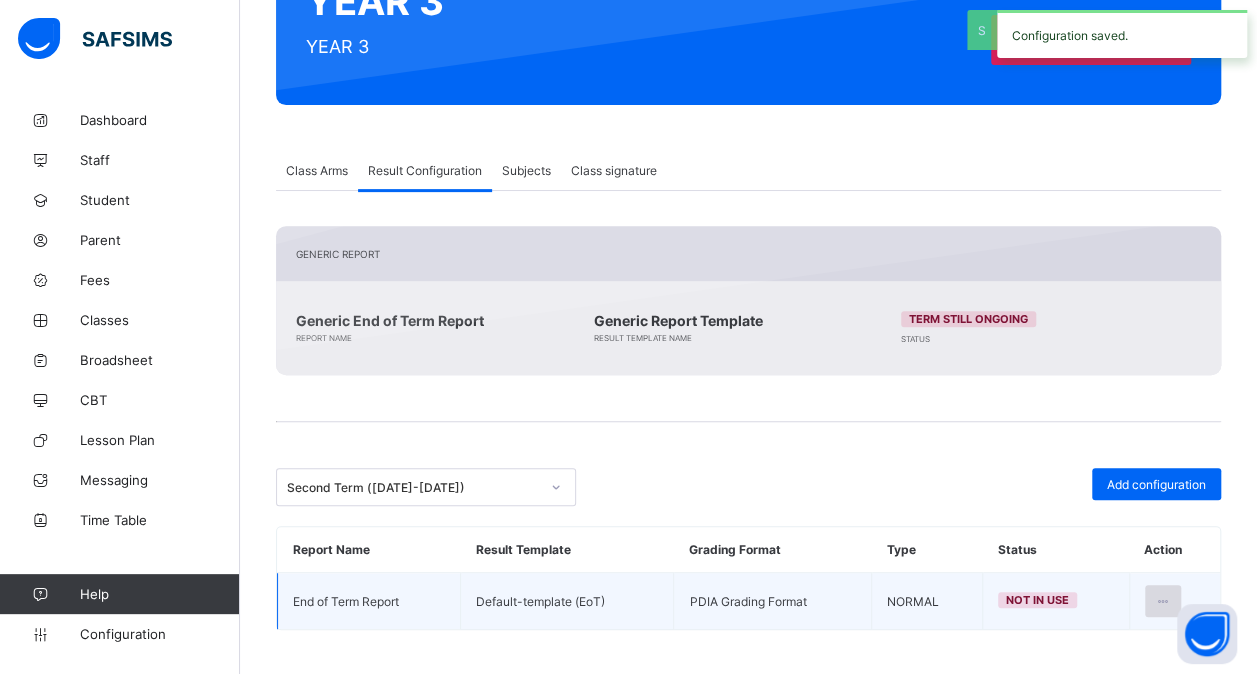
click at [1169, 595] on icon at bounding box center [1163, 601] width 17 height 15
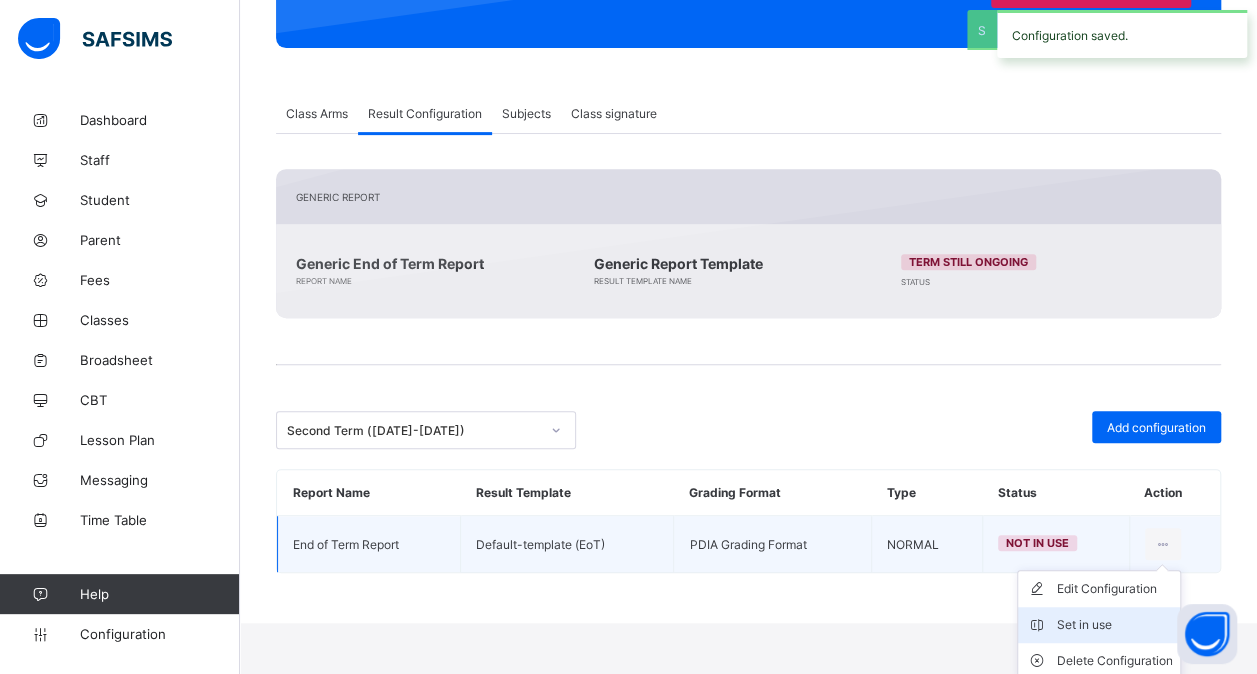
click at [1111, 608] on li "Set in use" at bounding box center [1099, 625] width 162 height 36
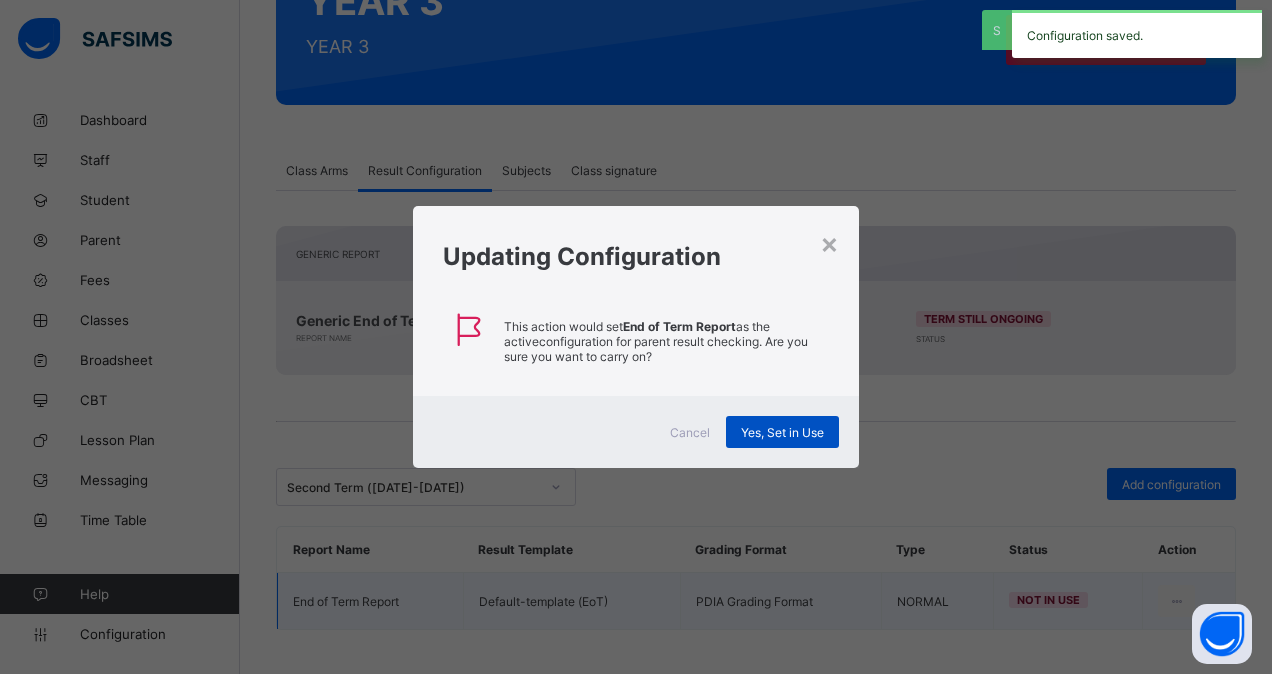
click at [792, 430] on span "Yes, Set in Use" at bounding box center [782, 432] width 83 height 15
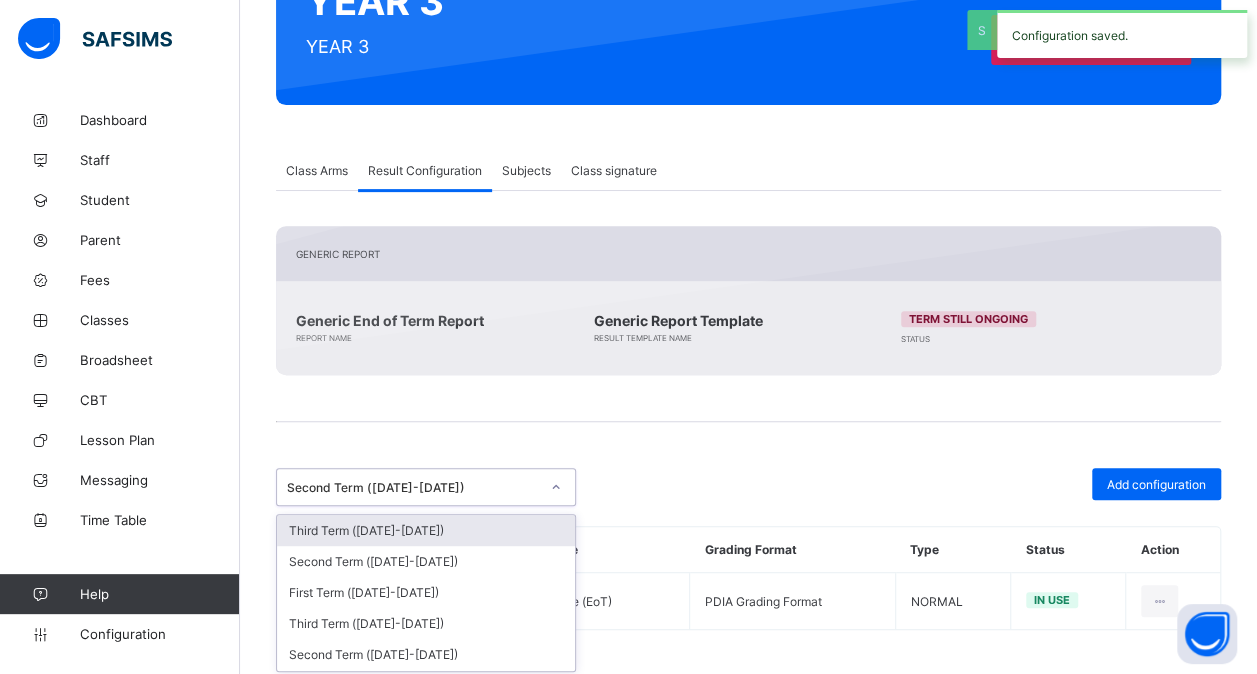
click at [528, 480] on div "Second Term ([DATE]-[DATE])" at bounding box center [413, 487] width 252 height 15
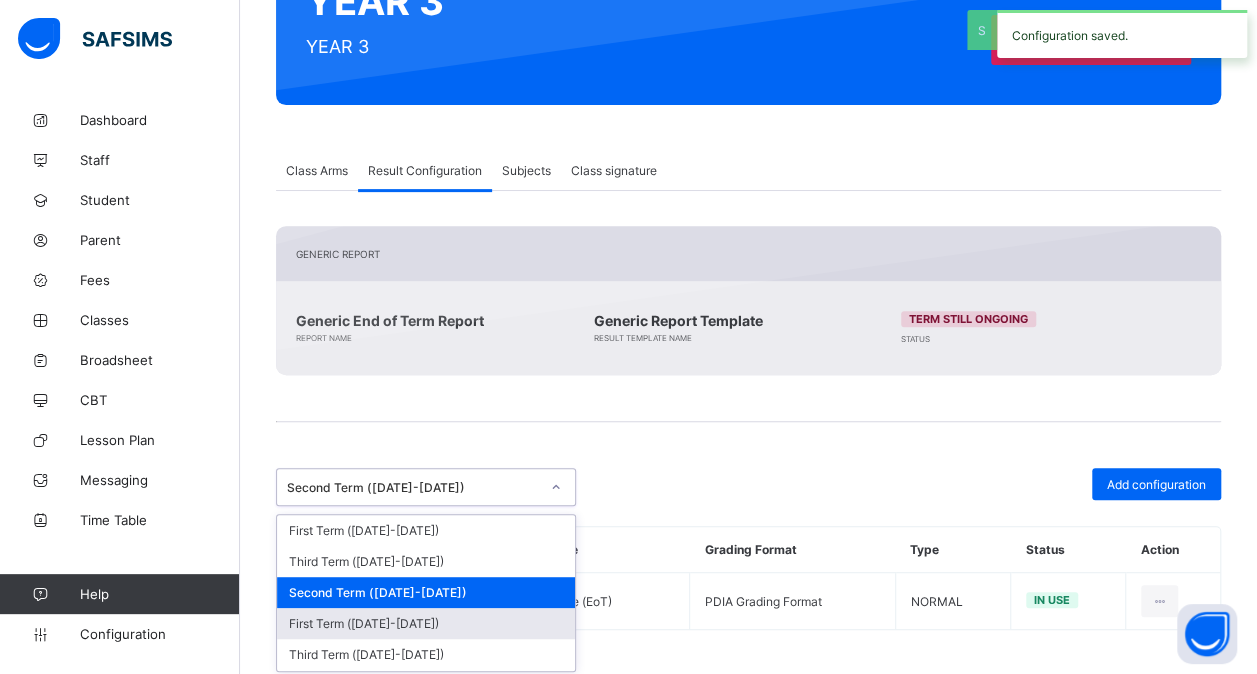
scroll to position [184, 0]
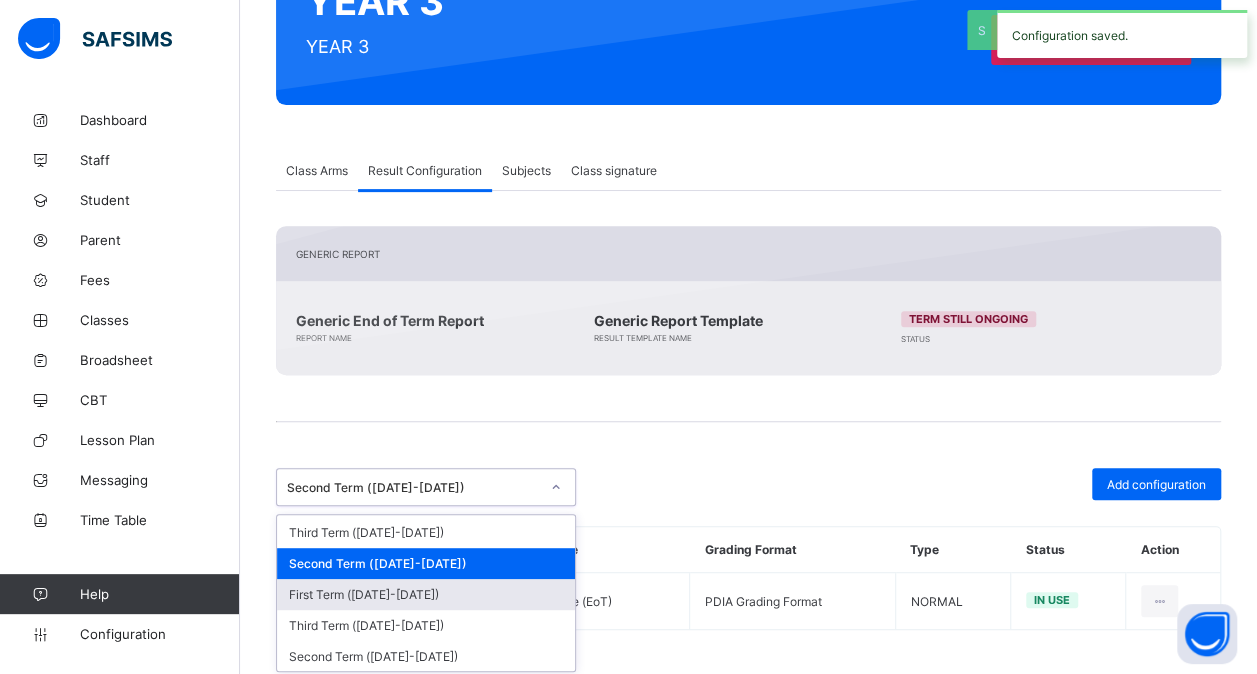
click at [438, 583] on div "First Term ([DATE]-[DATE])" at bounding box center [426, 594] width 298 height 31
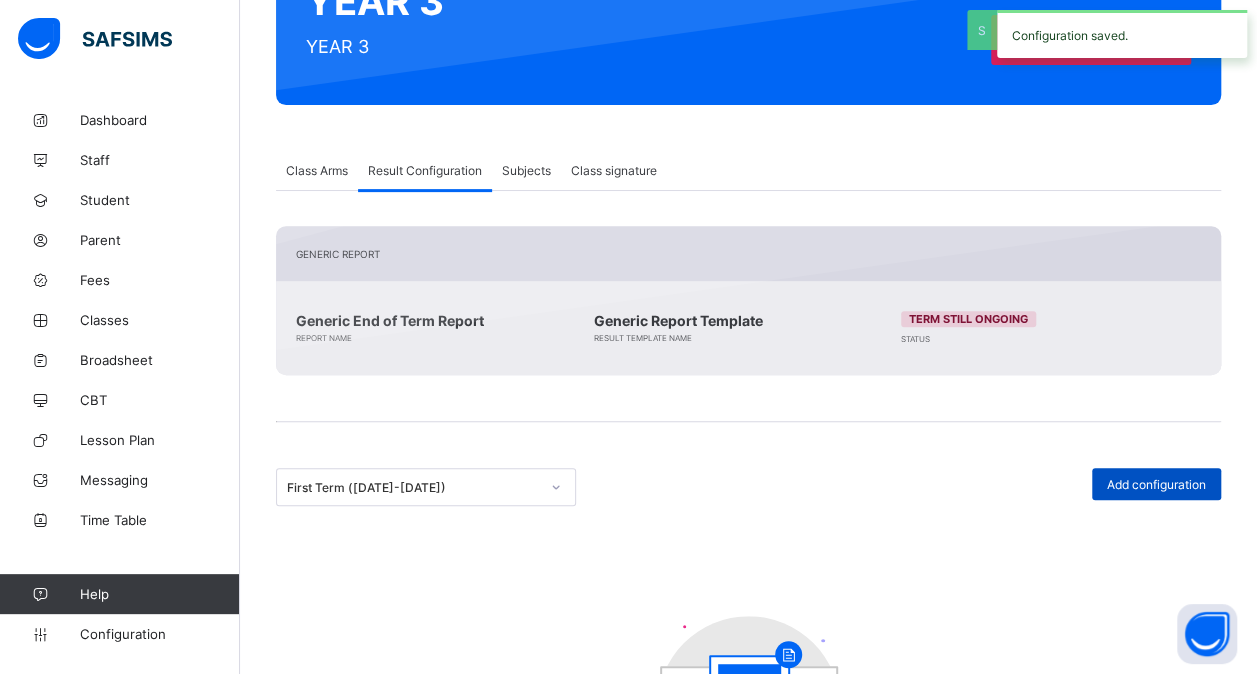
click at [1184, 485] on span "Add configuration" at bounding box center [1156, 484] width 99 height 15
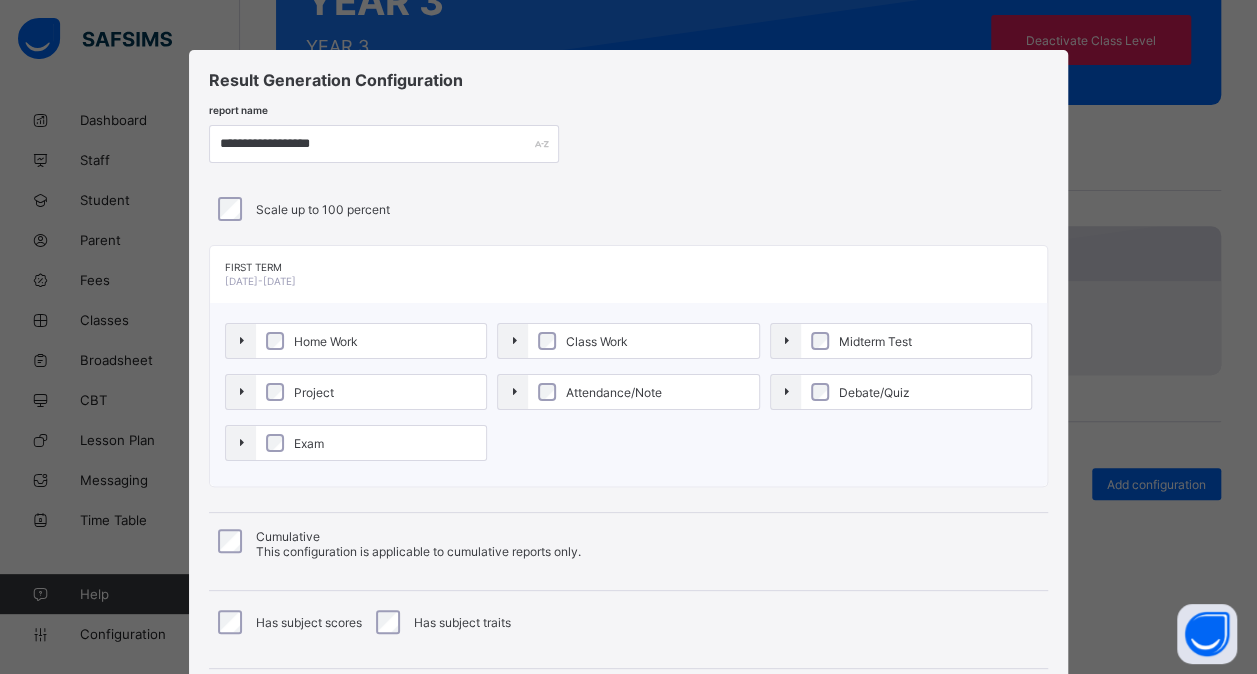
scroll to position [215, 0]
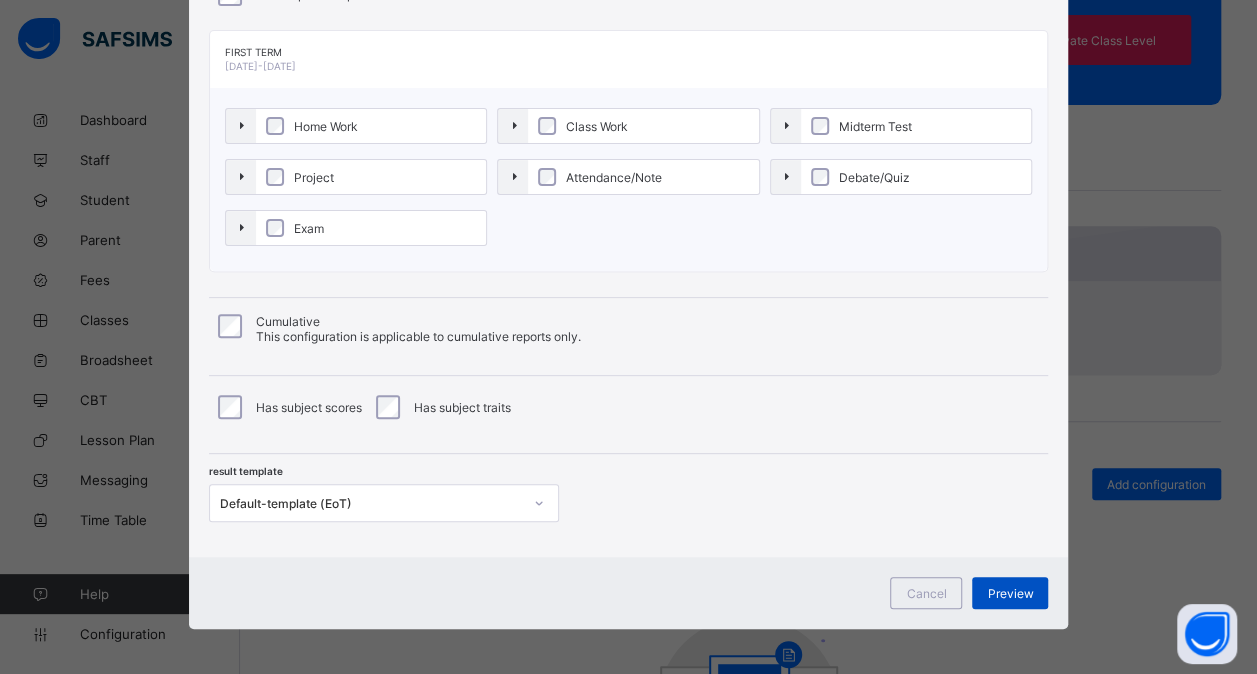
click at [1034, 588] on div "Preview" at bounding box center [1010, 593] width 76 height 32
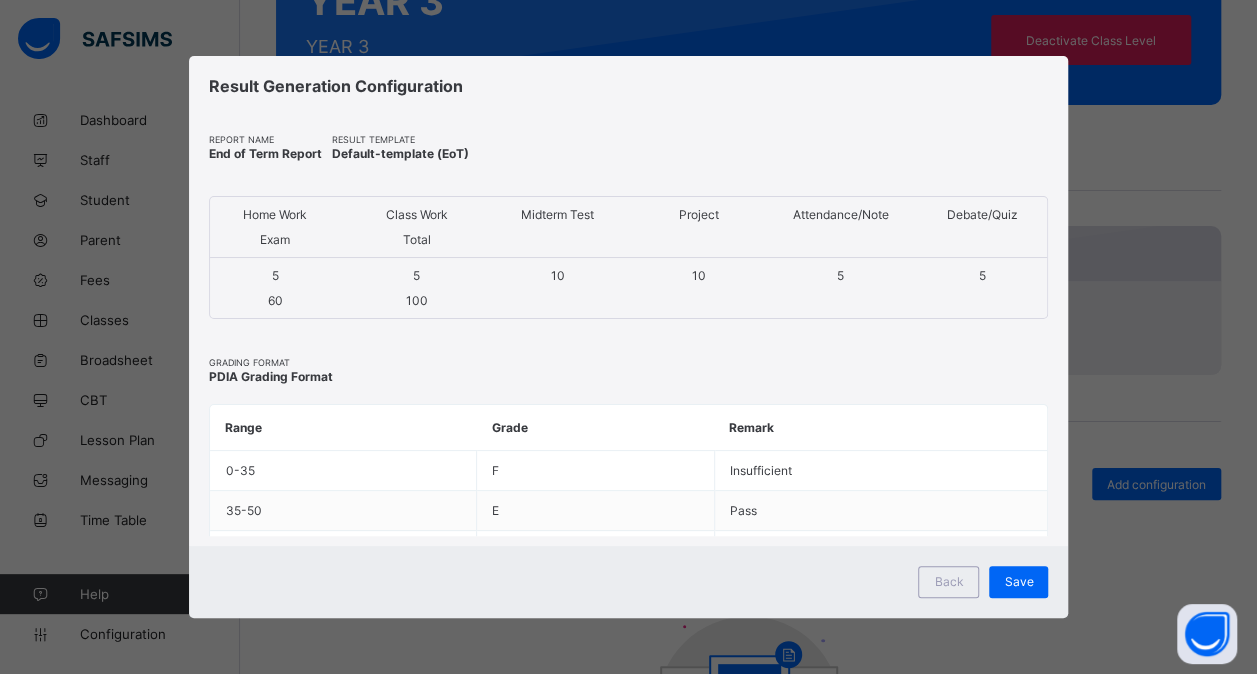
scroll to position [0, 0]
click at [1034, 588] on div "Save" at bounding box center [1031, 582] width 59 height 32
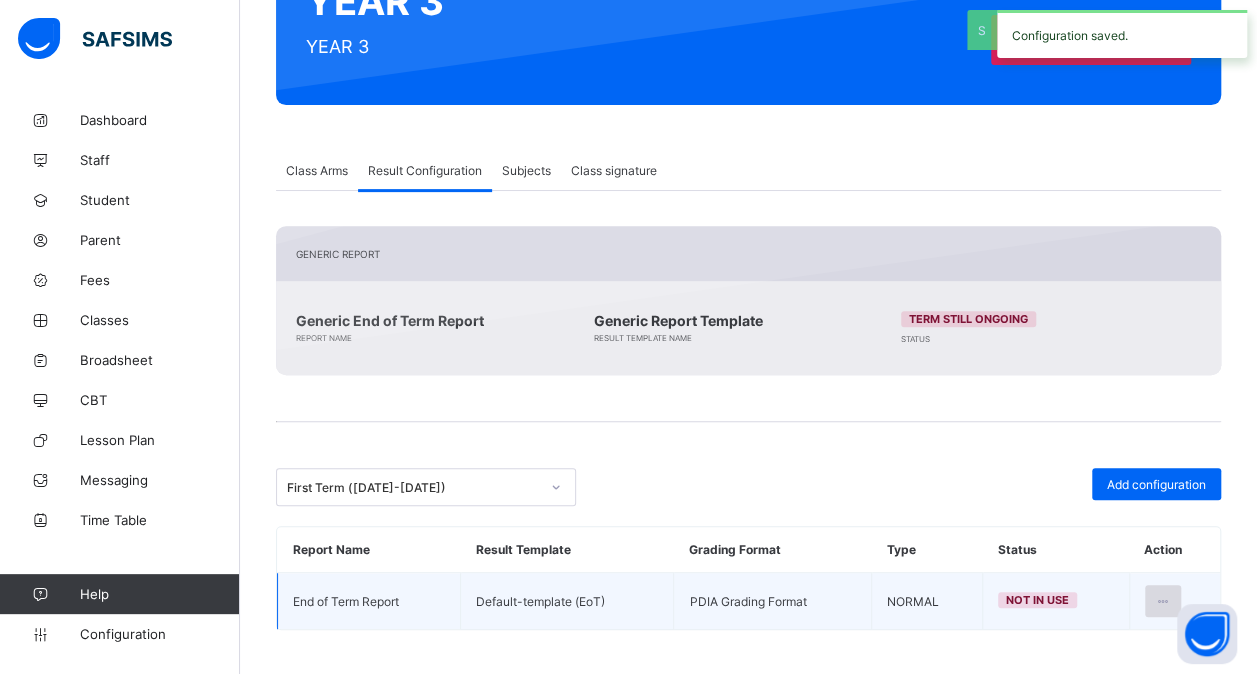
click at [1172, 594] on icon at bounding box center [1163, 601] width 17 height 15
click at [1124, 664] on li "Set in use" at bounding box center [1099, 682] width 162 height 36
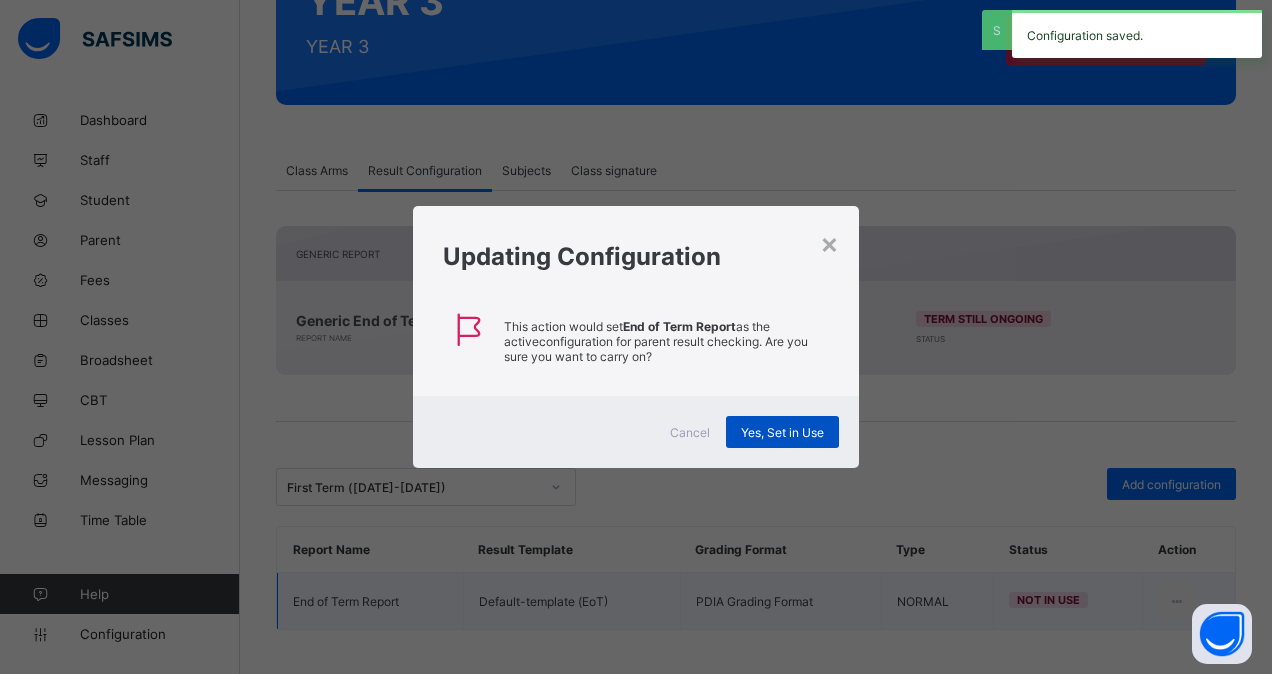
click at [794, 430] on span "Yes, Set in Use" at bounding box center [782, 432] width 83 height 15
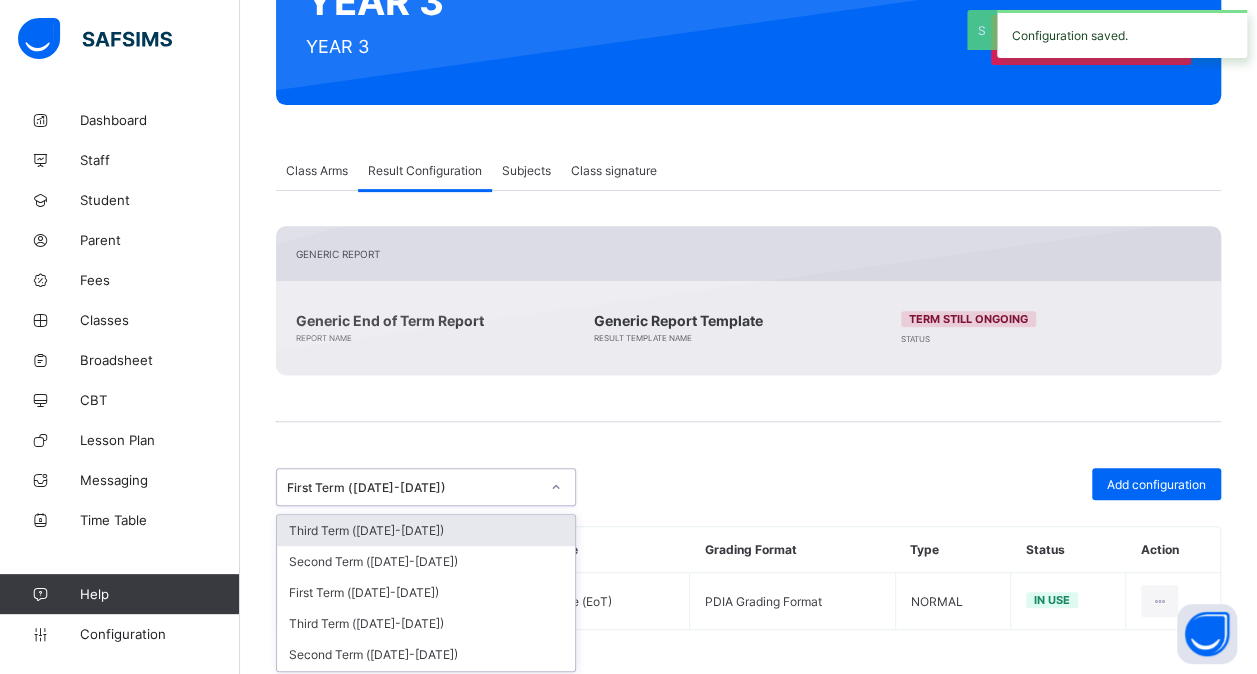
click at [521, 480] on div "First Term ([DATE]-[DATE])" at bounding box center [413, 487] width 252 height 15
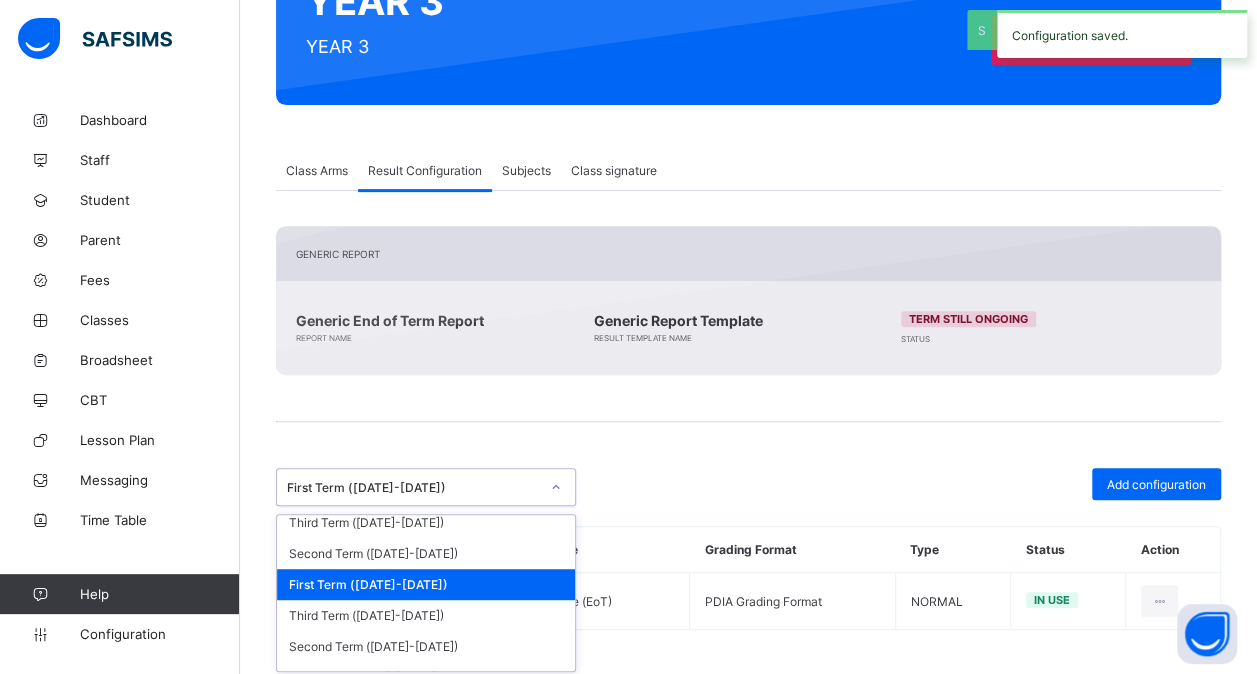
scroll to position [196, 0]
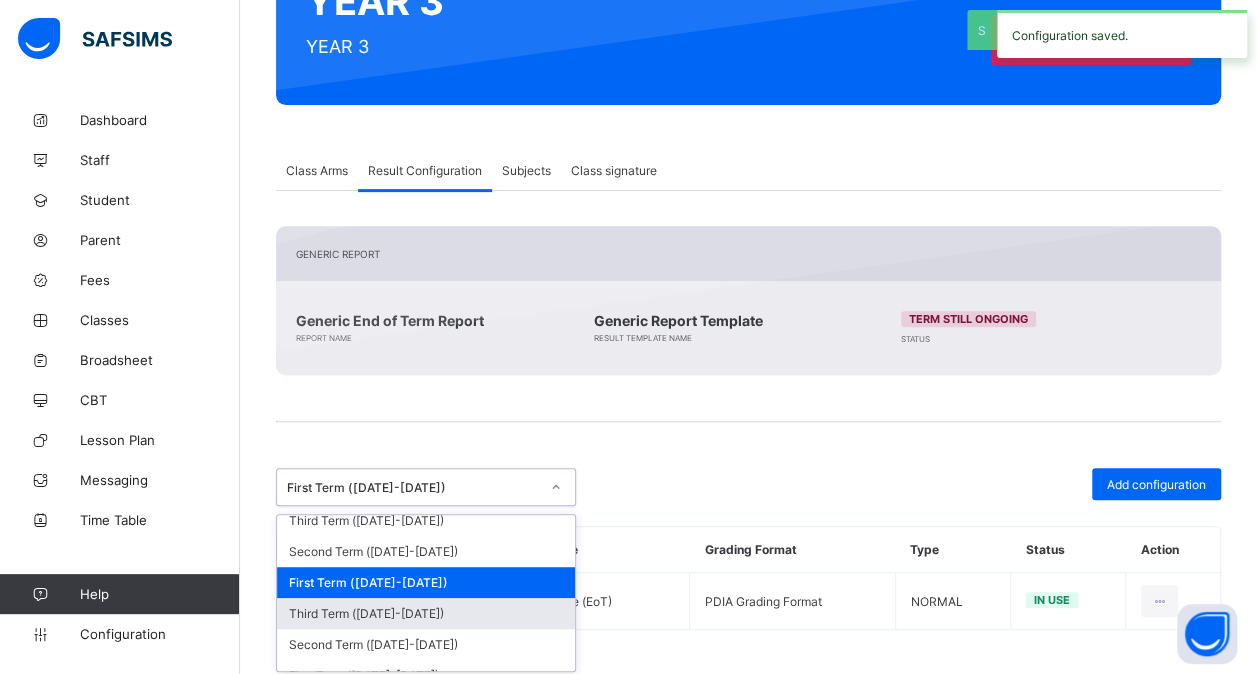
click at [427, 598] on div "Third Term ([DATE]-[DATE])" at bounding box center [426, 613] width 298 height 31
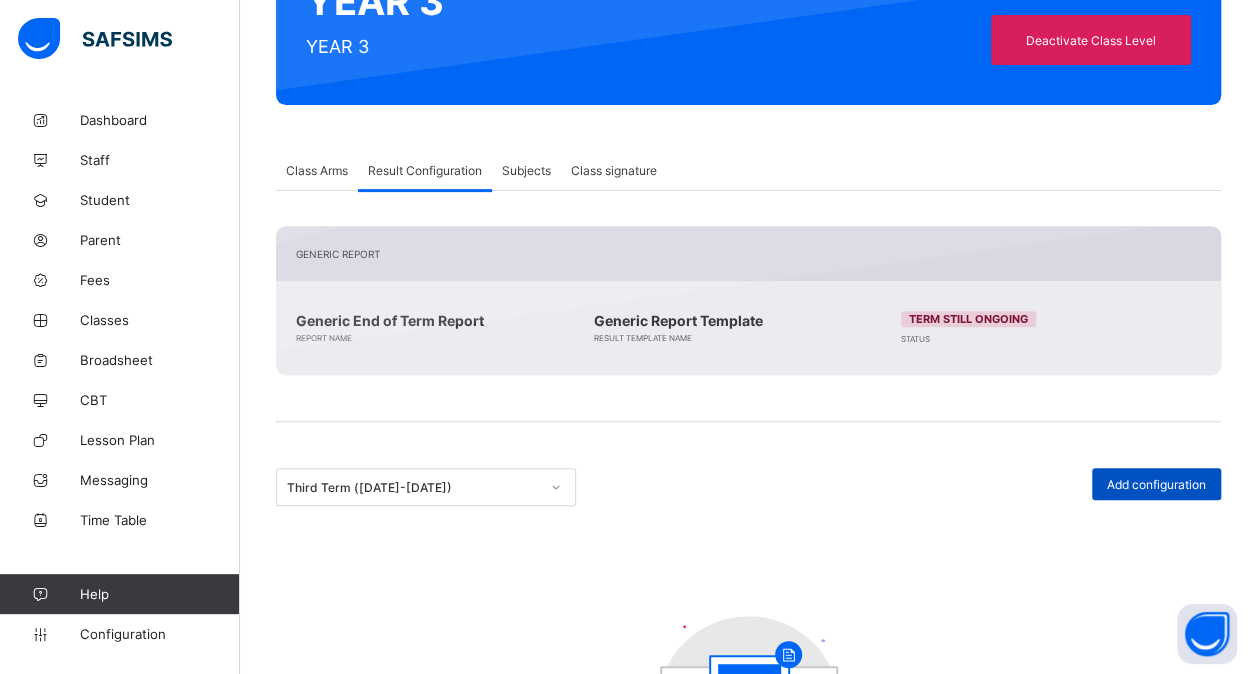
click at [1170, 487] on div "Add configuration" at bounding box center [1156, 484] width 129 height 32
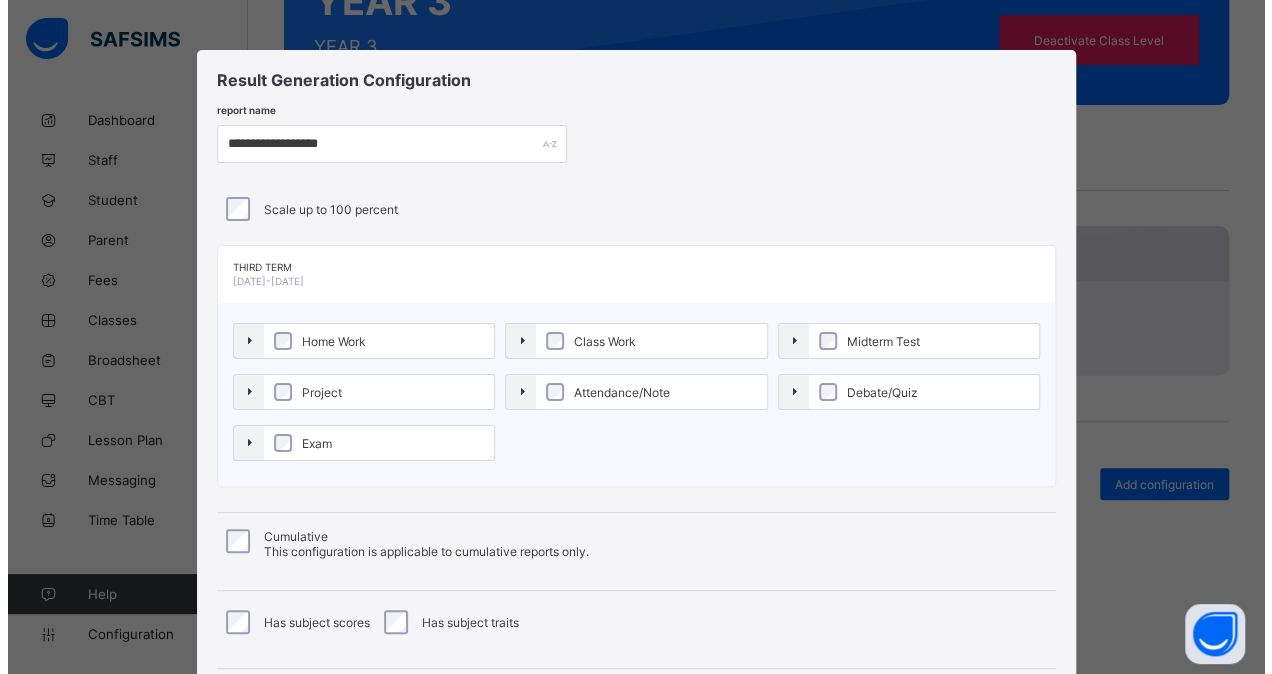
scroll to position [215, 0]
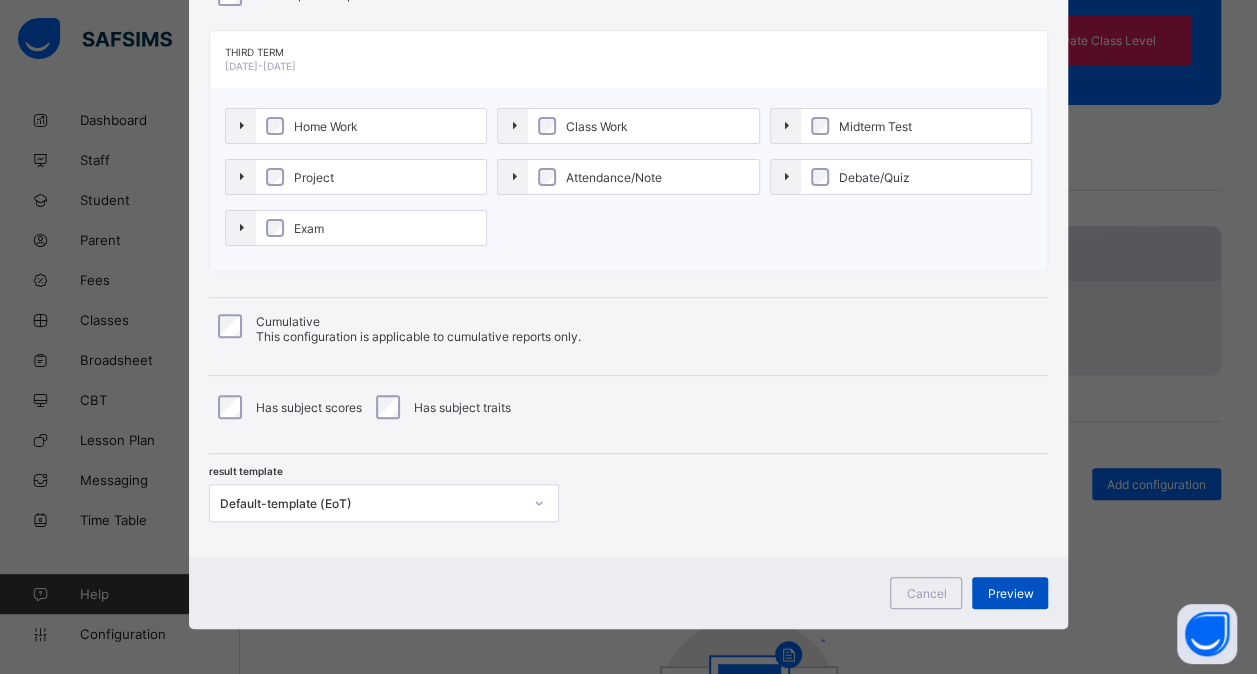
click at [1016, 594] on span "Preview" at bounding box center [1010, 593] width 46 height 15
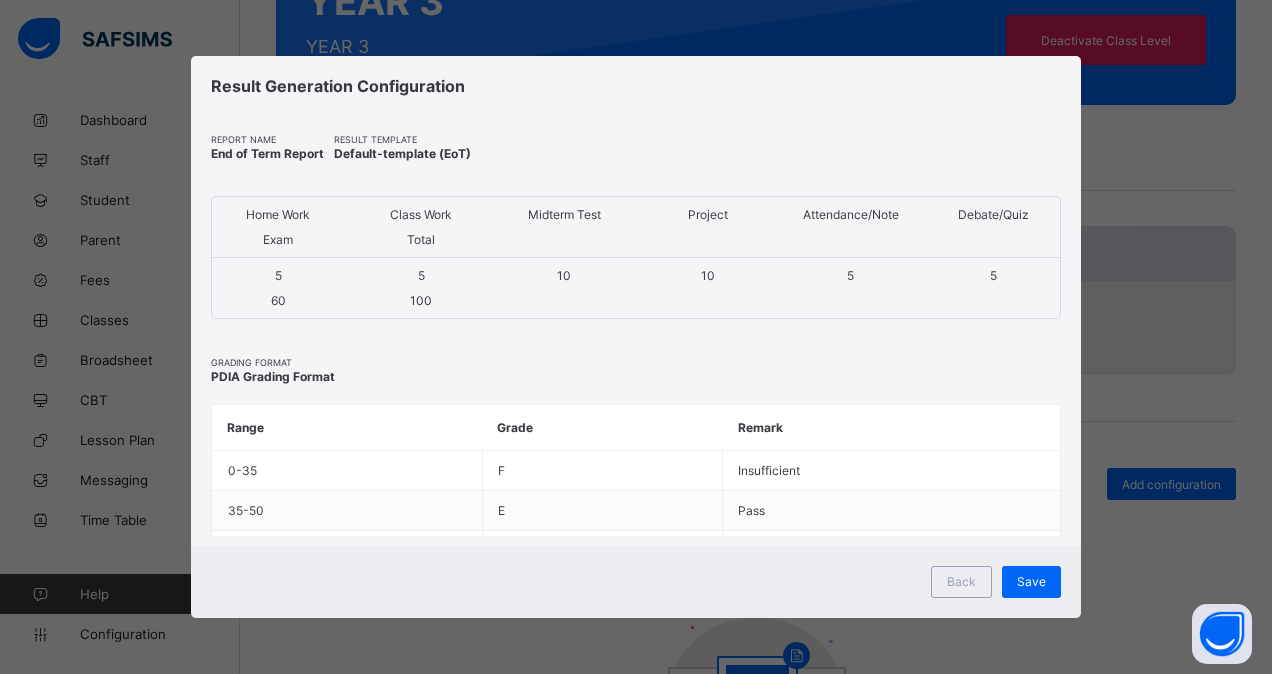
scroll to position [0, 0]
click at [1032, 588] on span "Save" at bounding box center [1031, 581] width 29 height 15
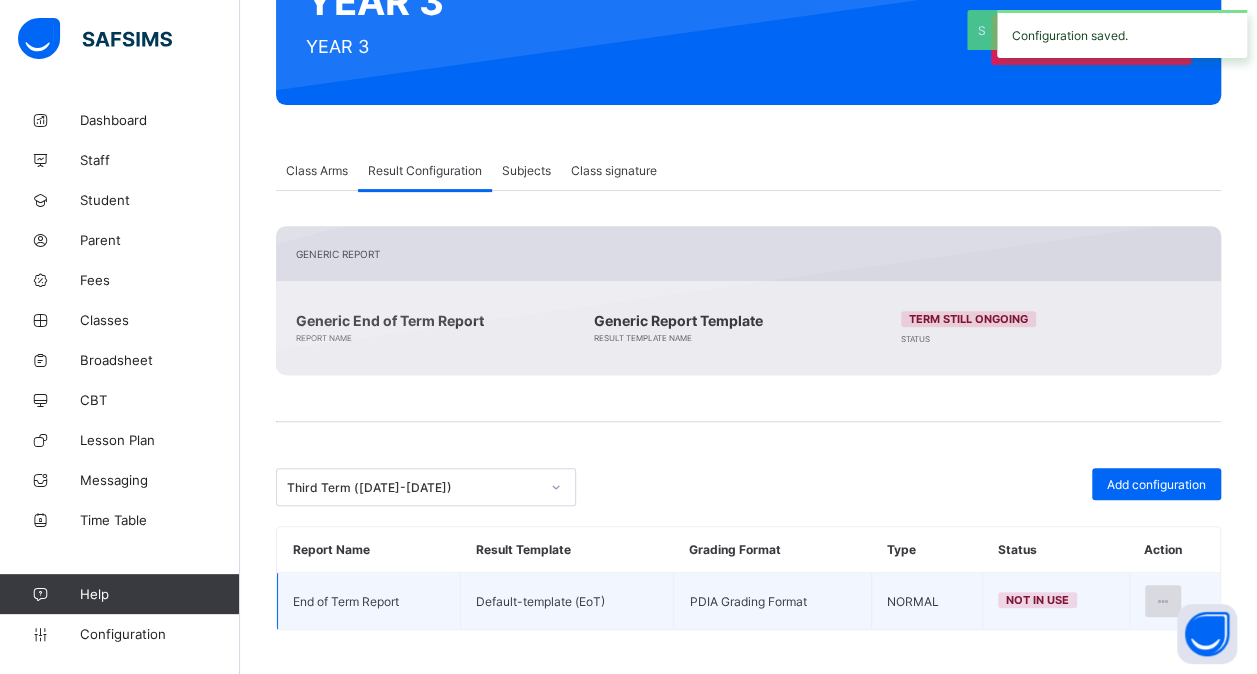
click at [1168, 585] on div at bounding box center [1163, 601] width 37 height 32
click at [1114, 672] on div "Set in use" at bounding box center [1114, 682] width 116 height 20
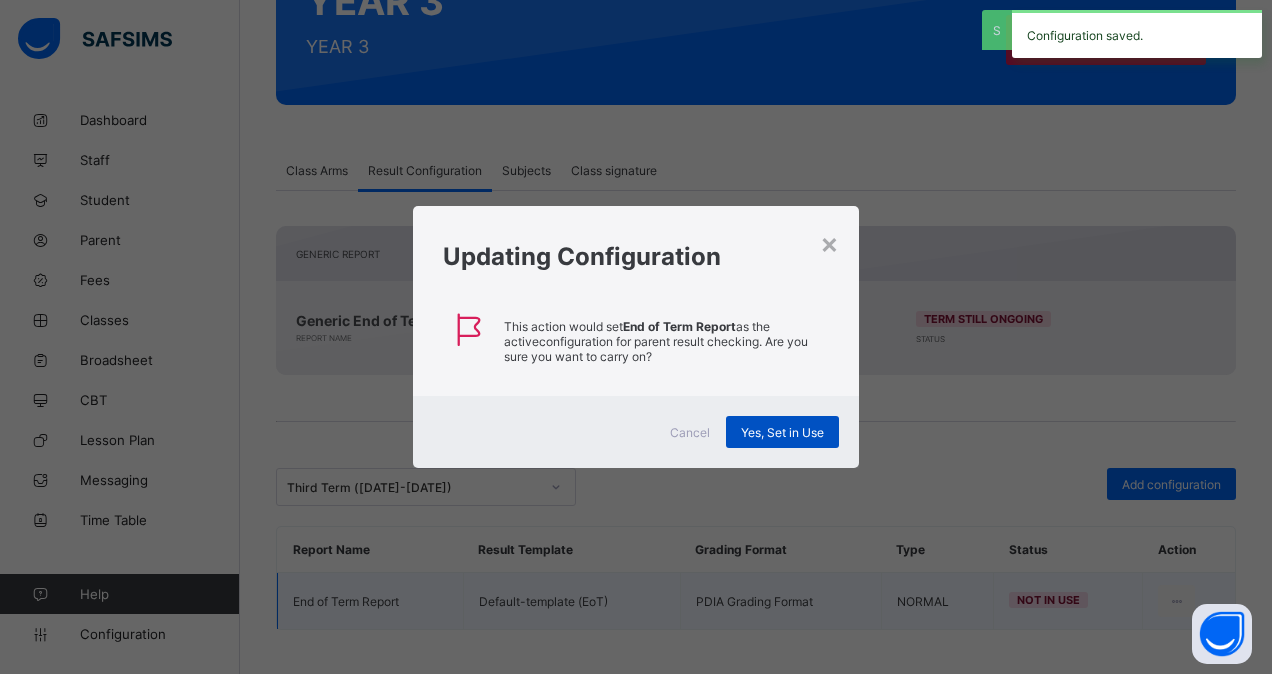
click at [790, 428] on span "Yes, Set in Use" at bounding box center [782, 432] width 83 height 15
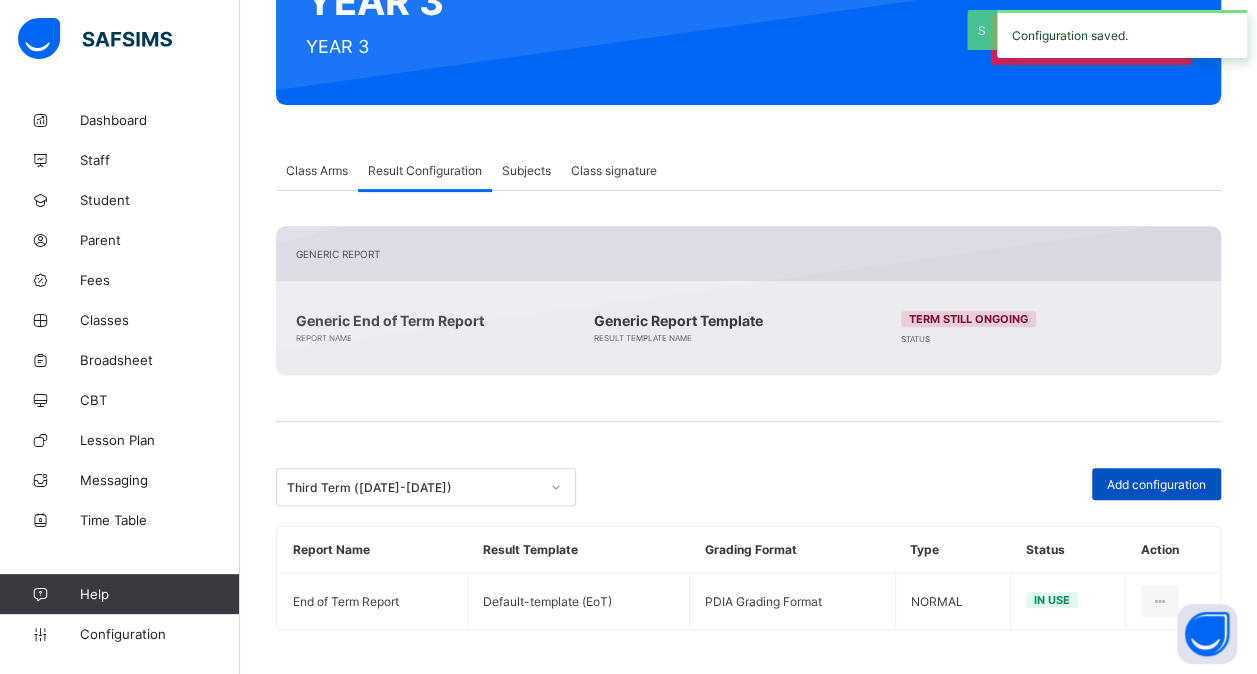
click at [1138, 479] on span "Add configuration" at bounding box center [1156, 484] width 99 height 15
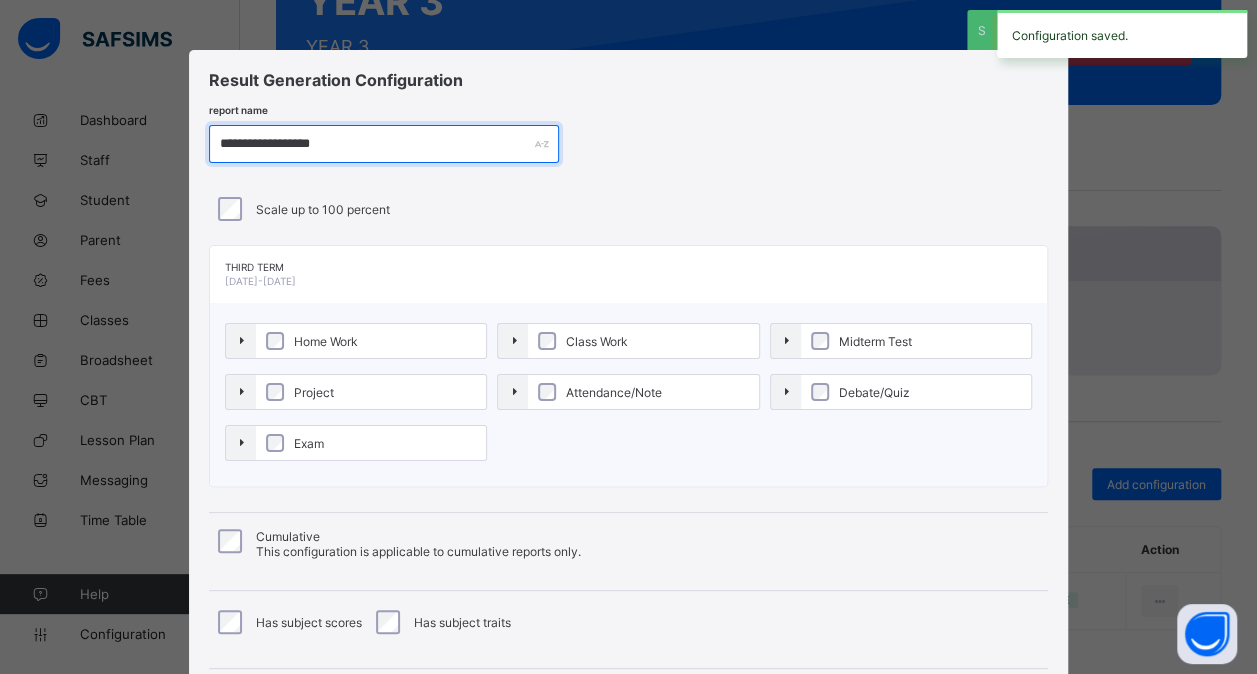
click at [280, 142] on input "**********" at bounding box center [384, 144] width 350 height 38
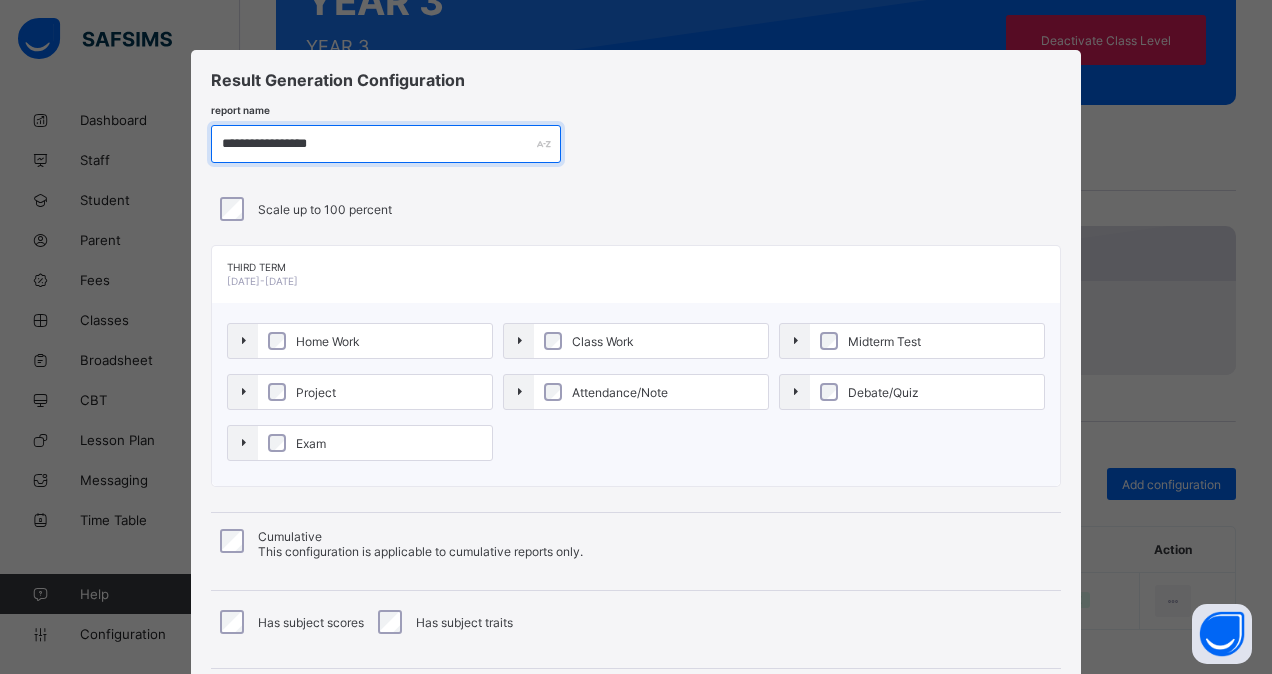
scroll to position [215, 0]
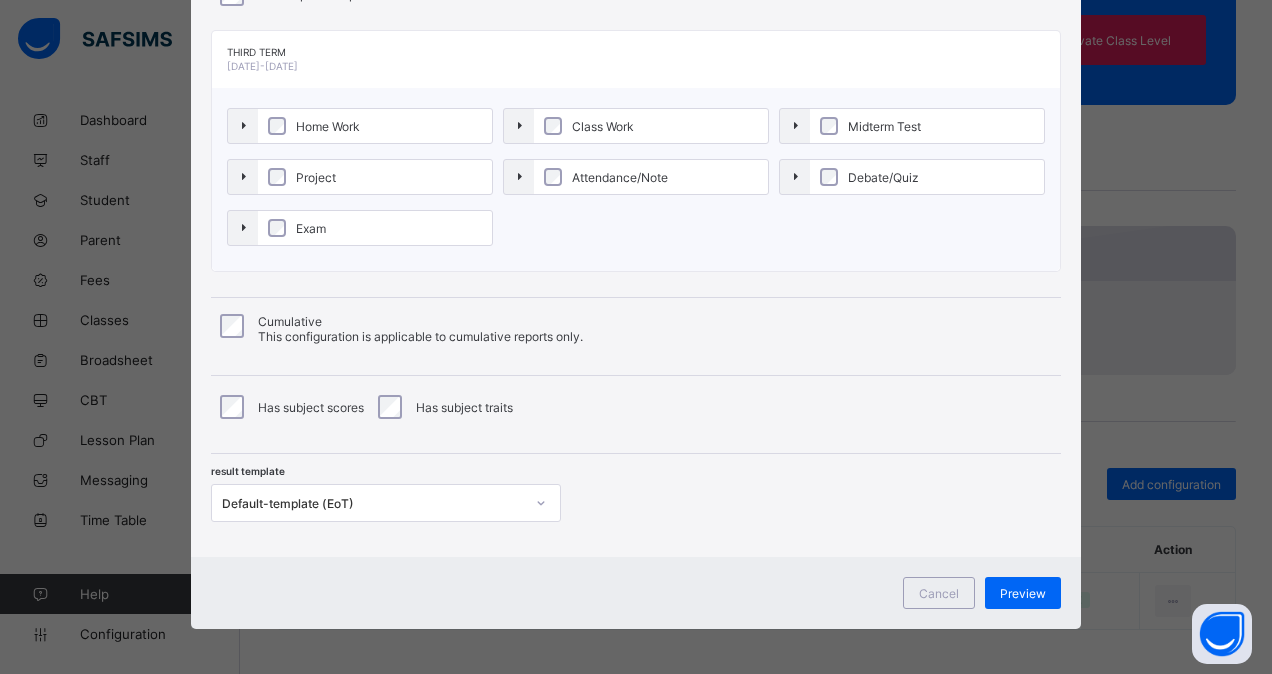
type input "**********"
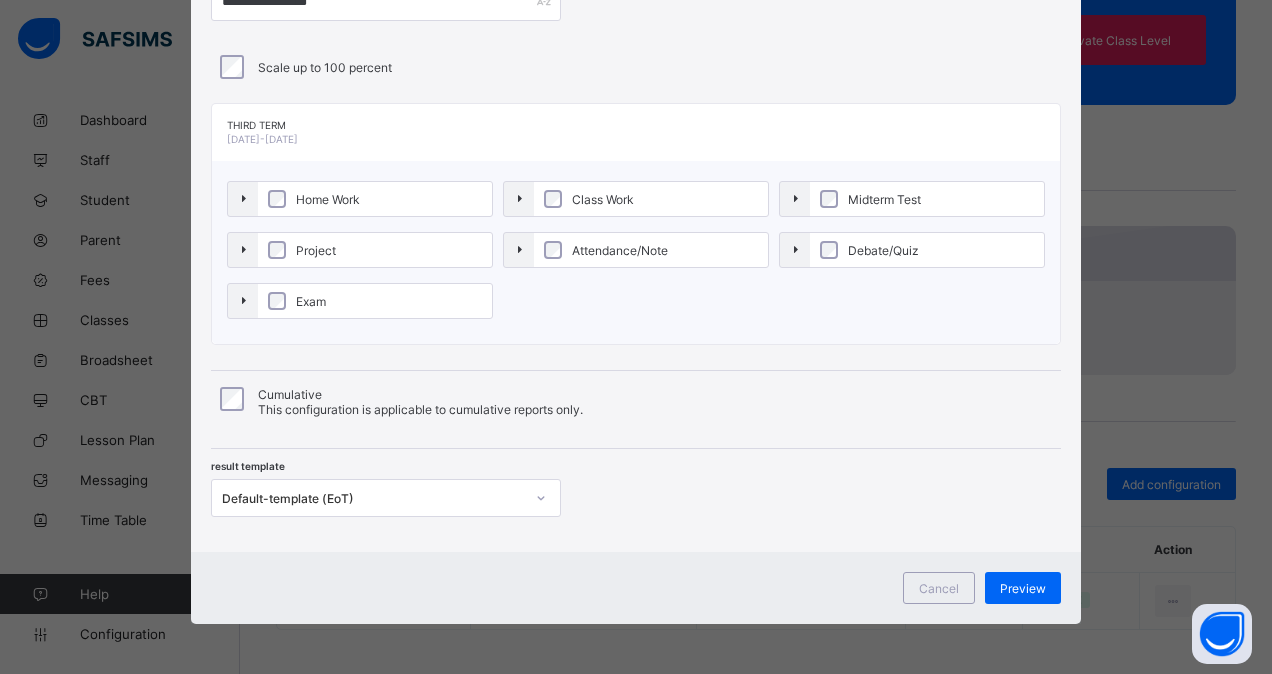
scroll to position [138, 0]
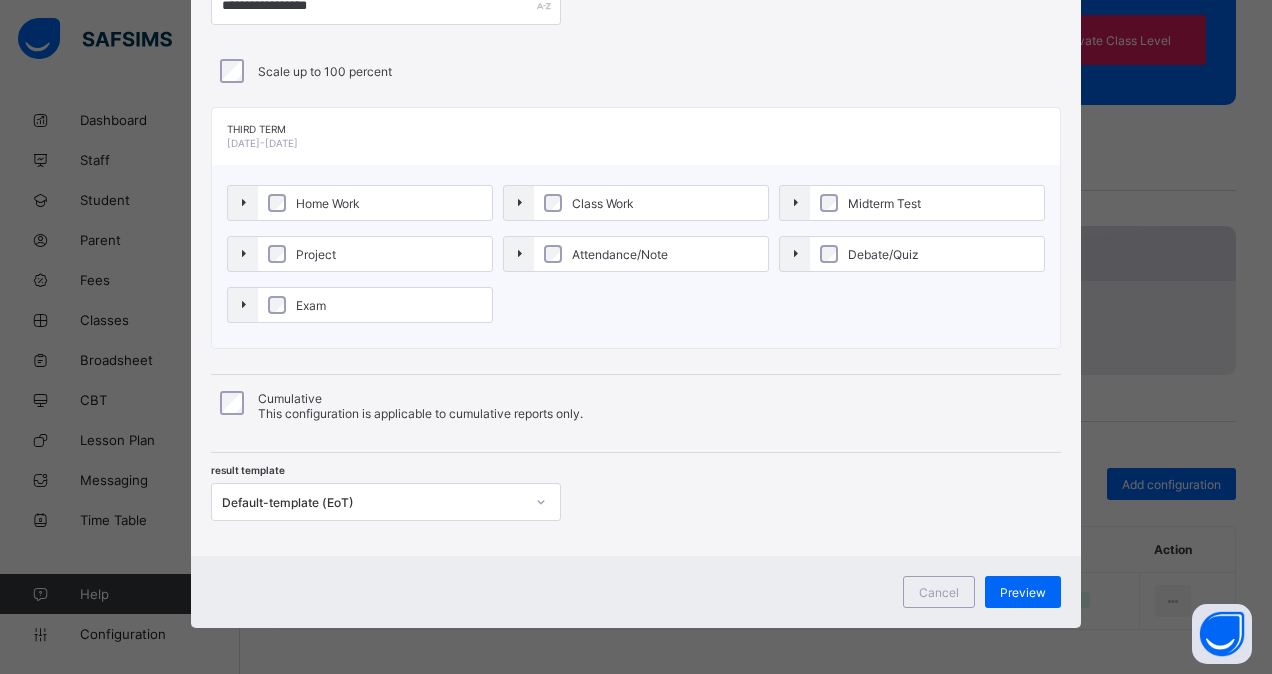
click at [474, 495] on div "Default-template (EoT)" at bounding box center [373, 502] width 302 height 15
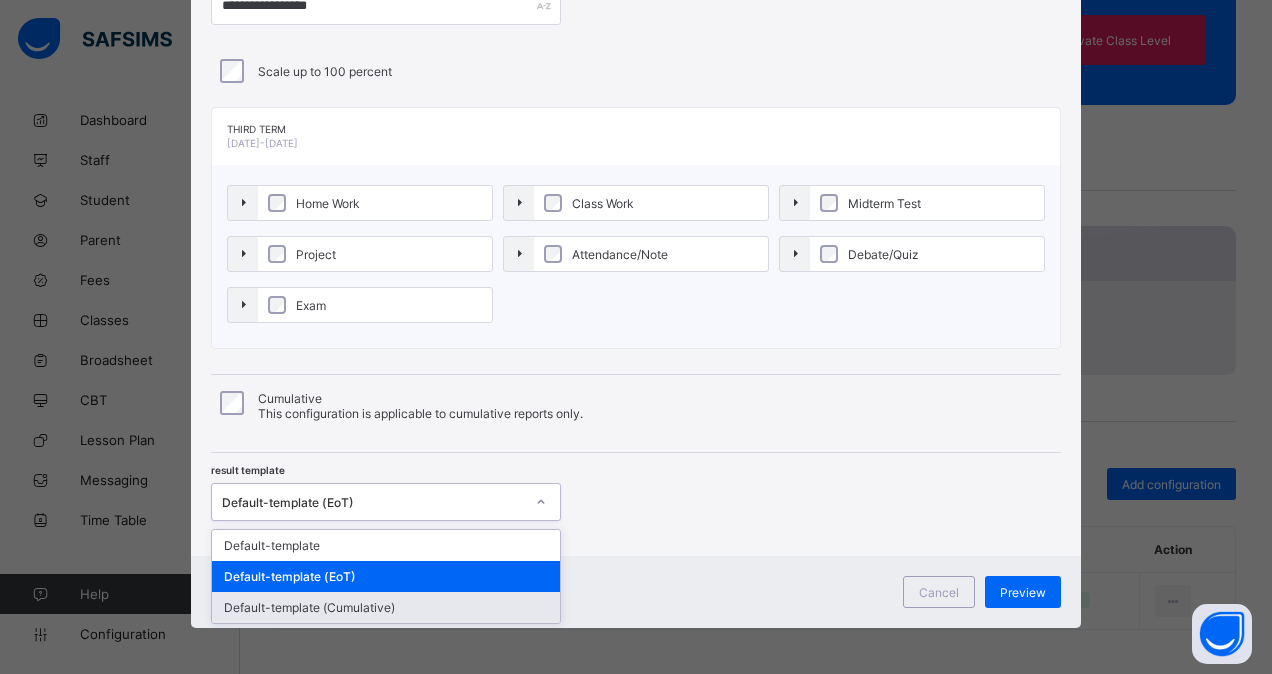
click at [440, 598] on div "Default-template (Cumulative)" at bounding box center [386, 607] width 348 height 31
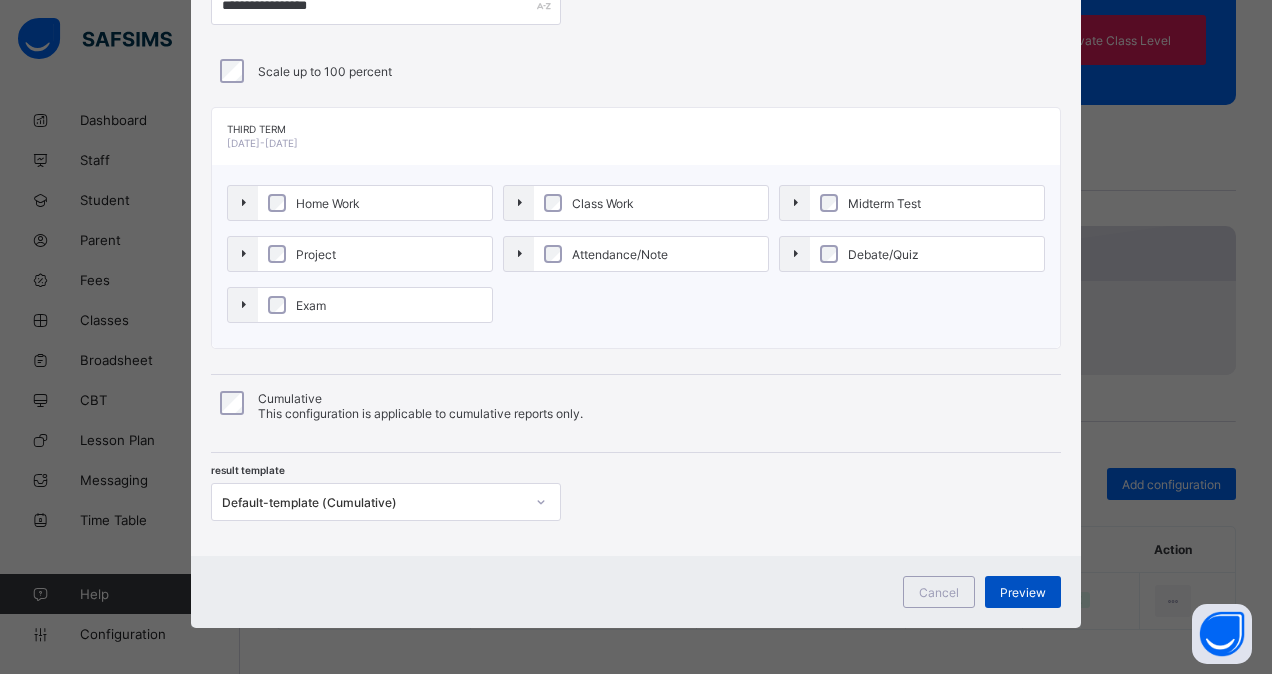
click at [1022, 585] on span "Preview" at bounding box center [1023, 592] width 46 height 15
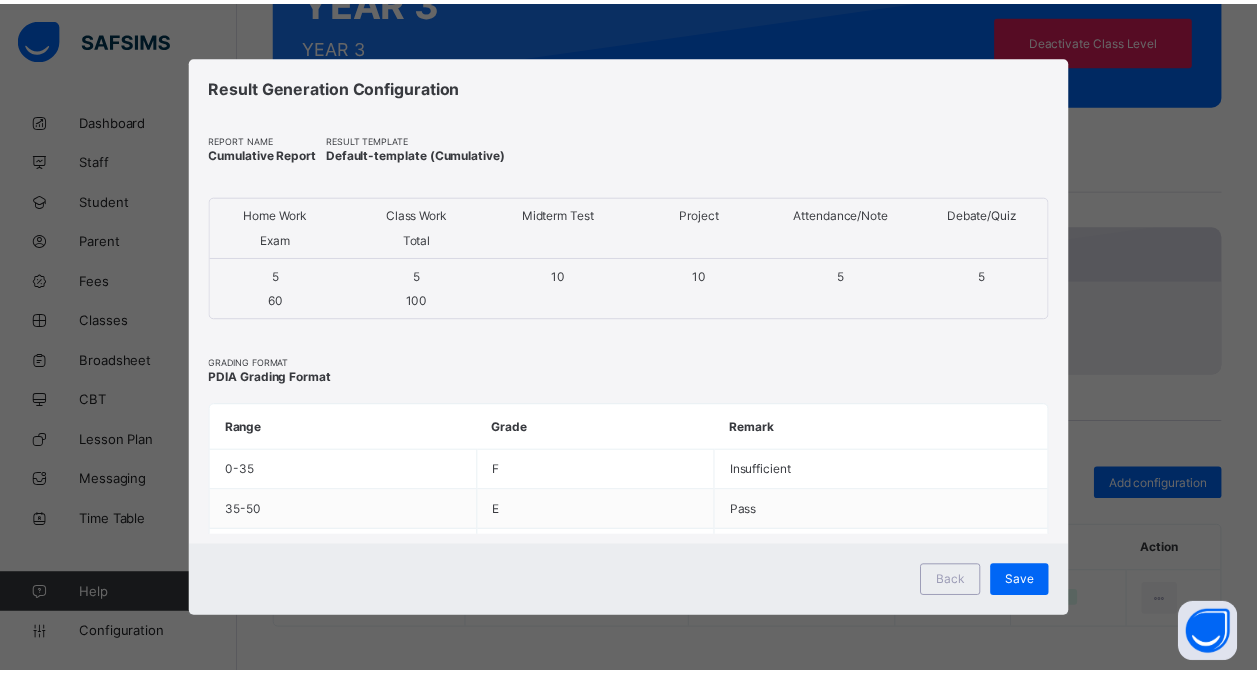
scroll to position [0, 0]
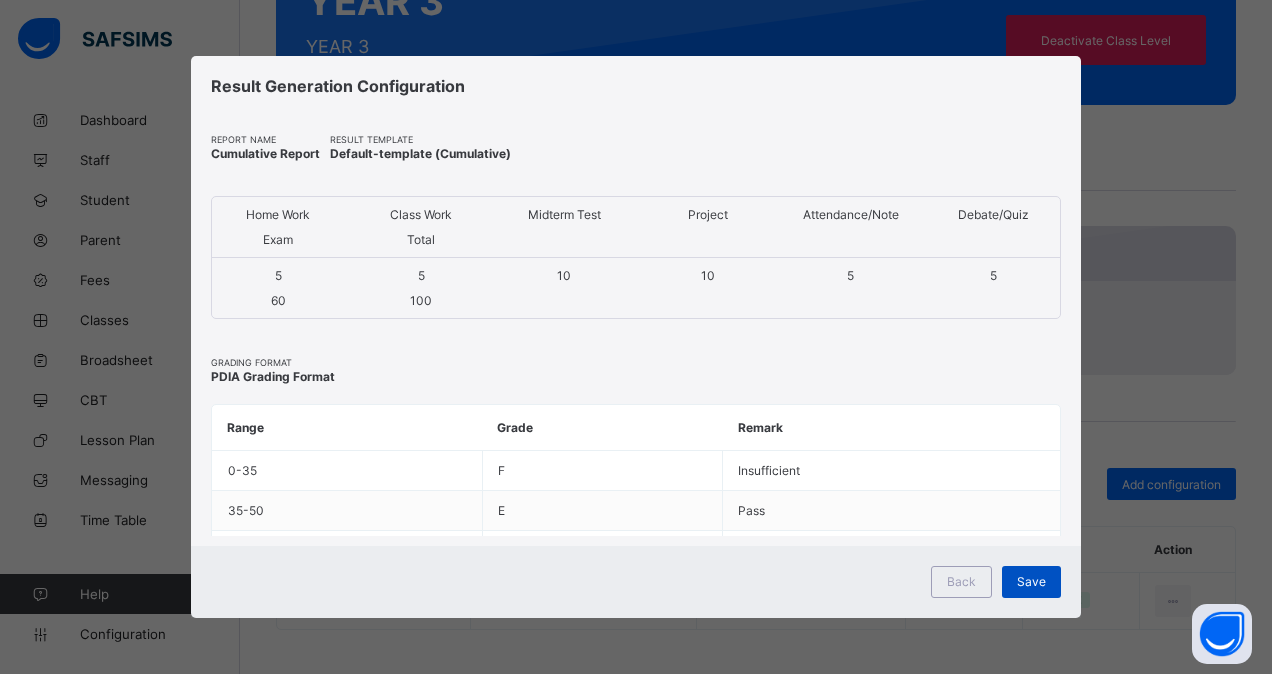
click at [1025, 581] on span "Save" at bounding box center [1031, 581] width 29 height 15
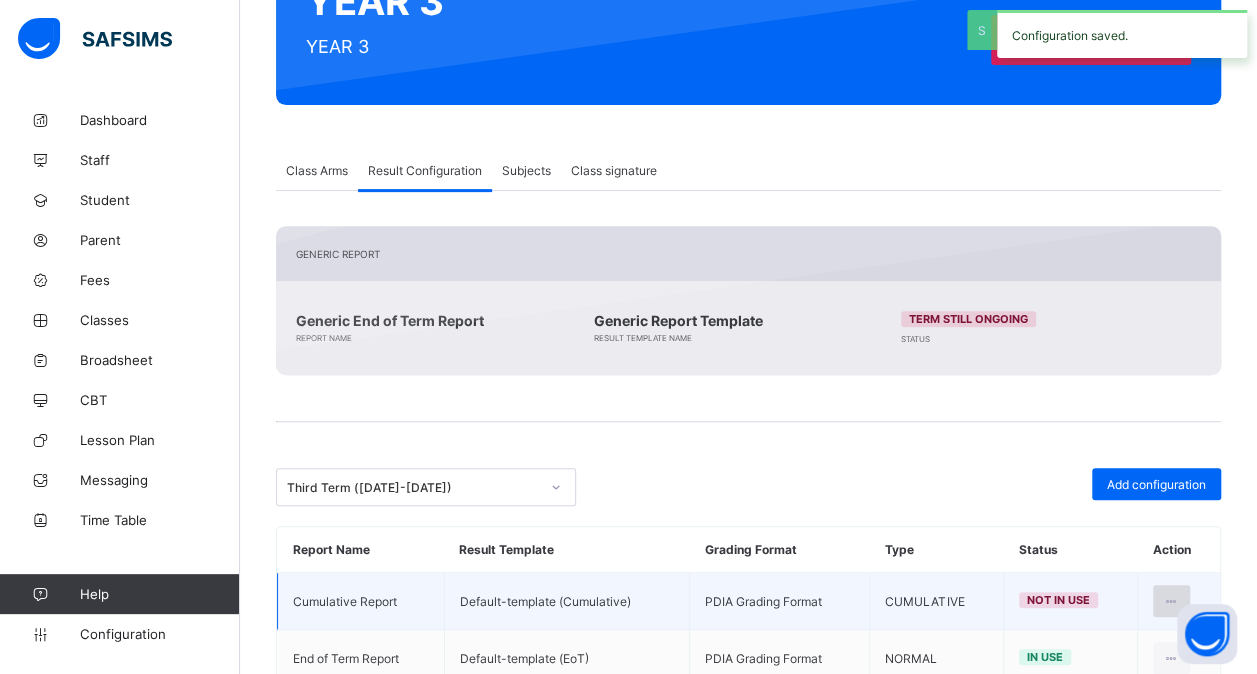
click at [1180, 594] on icon at bounding box center [1171, 601] width 17 height 15
click at [1127, 664] on li "Set in use" at bounding box center [1108, 682] width 162 height 36
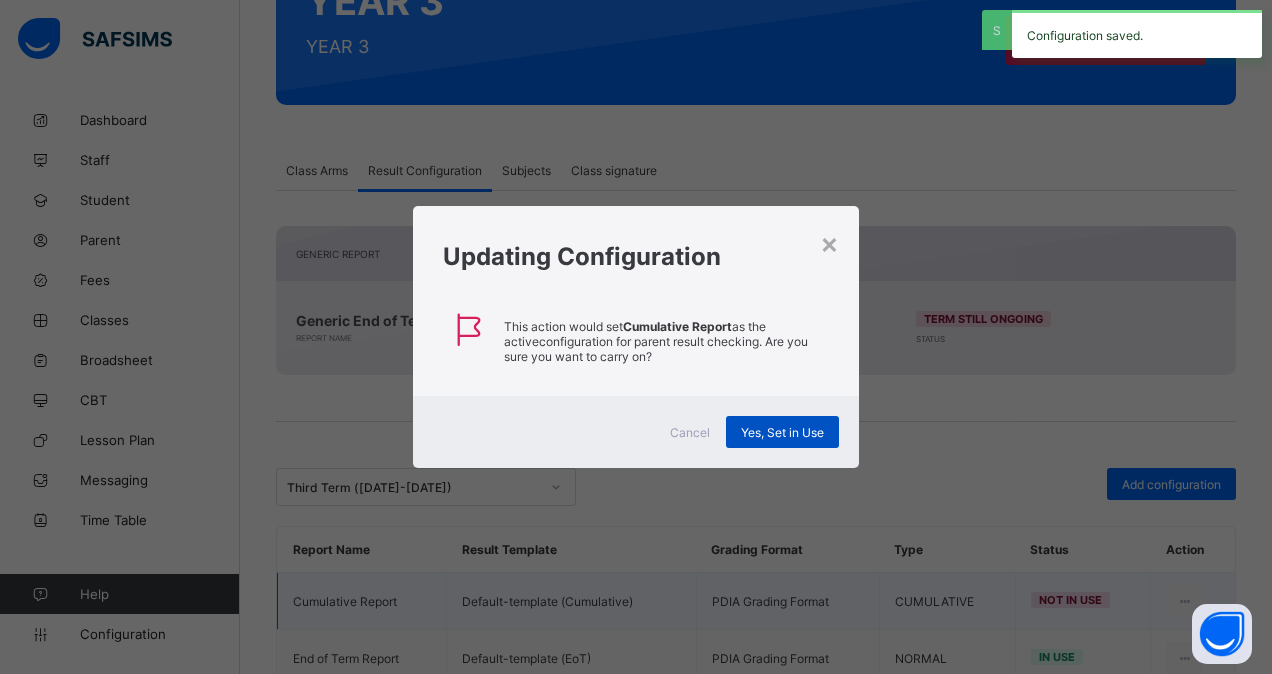
click at [773, 421] on div "Yes, Set in Use" at bounding box center [782, 432] width 113 height 32
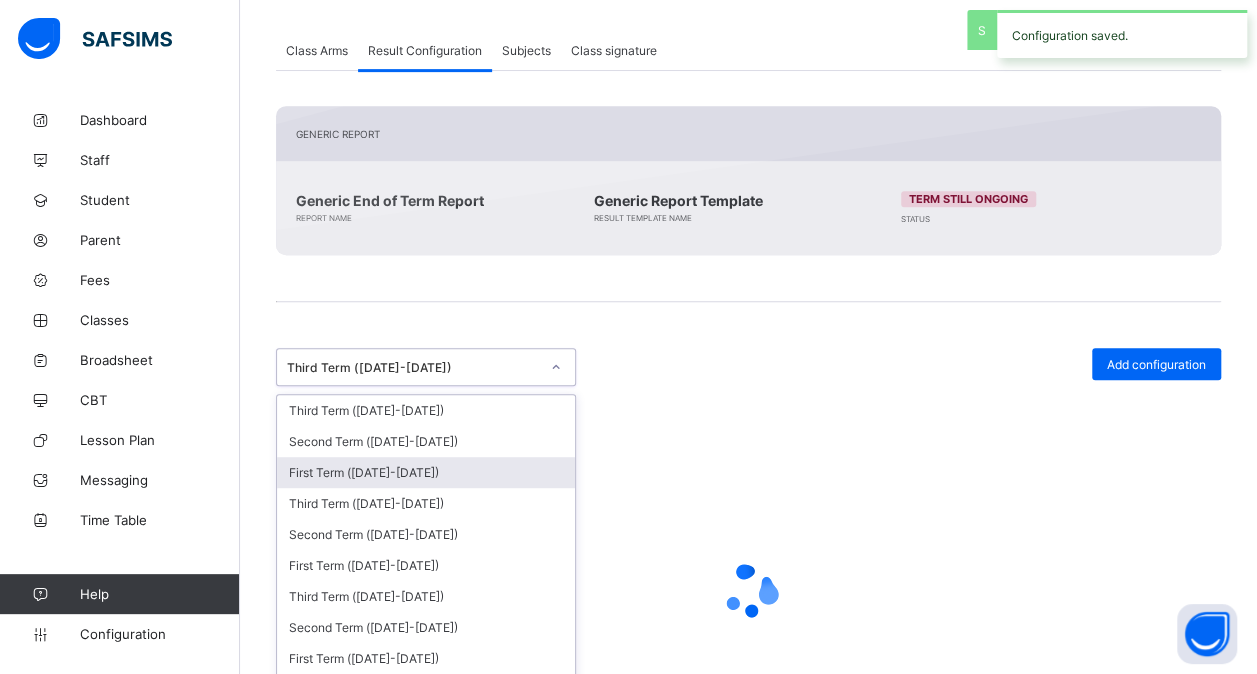
click at [552, 386] on div "option Third Term (2022-2023), selected. option First Term (2025-2026) focused,…" at bounding box center [426, 367] width 300 height 38
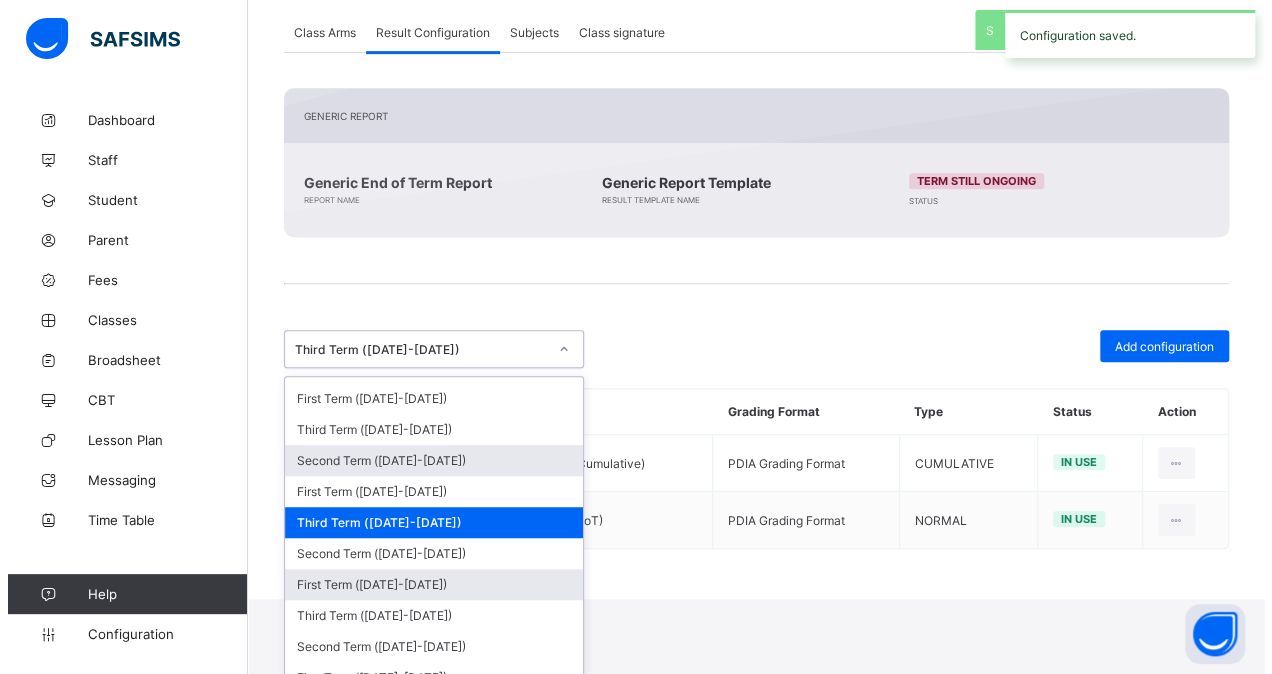
scroll to position [154, 0]
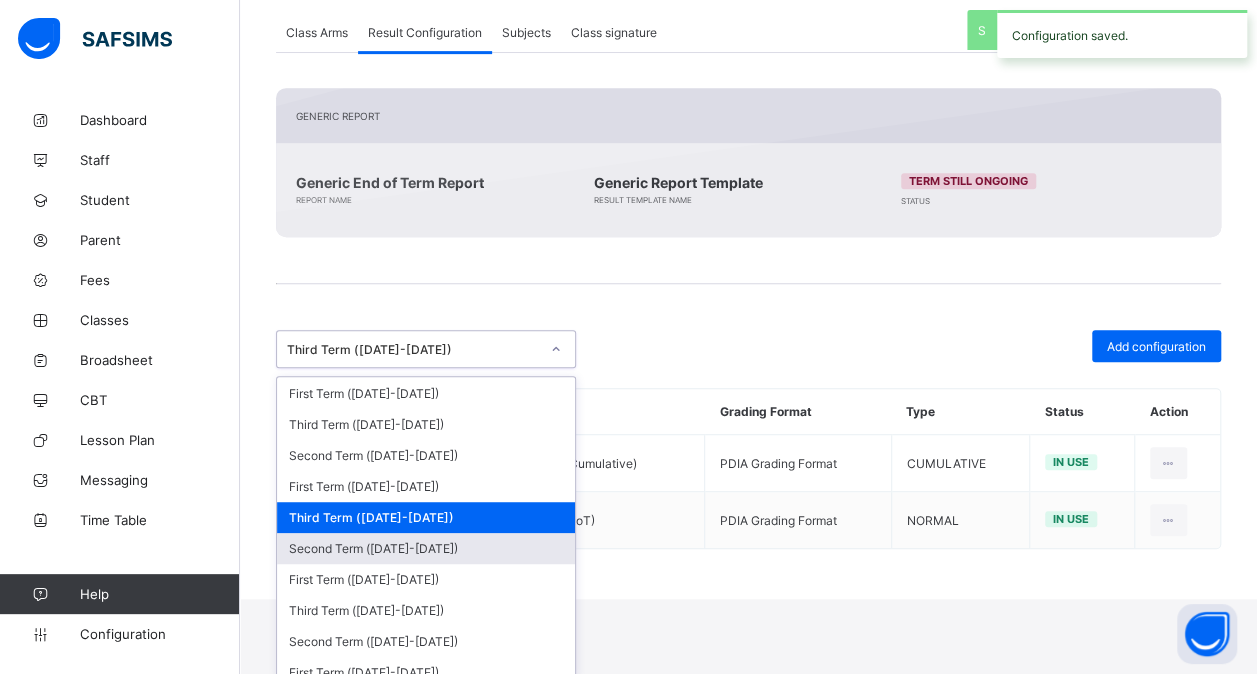
click at [459, 533] on div "Second Term ([DATE]-[DATE])" at bounding box center [426, 548] width 298 height 31
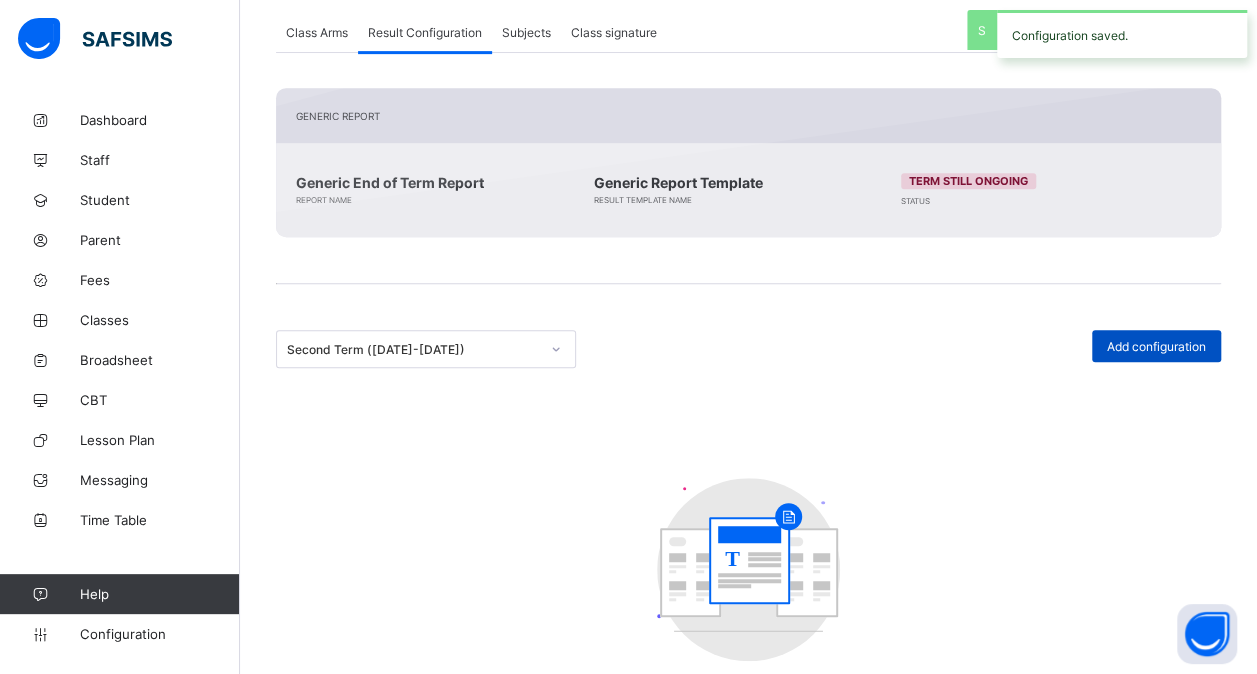
click at [1142, 343] on span "Add configuration" at bounding box center [1156, 346] width 99 height 15
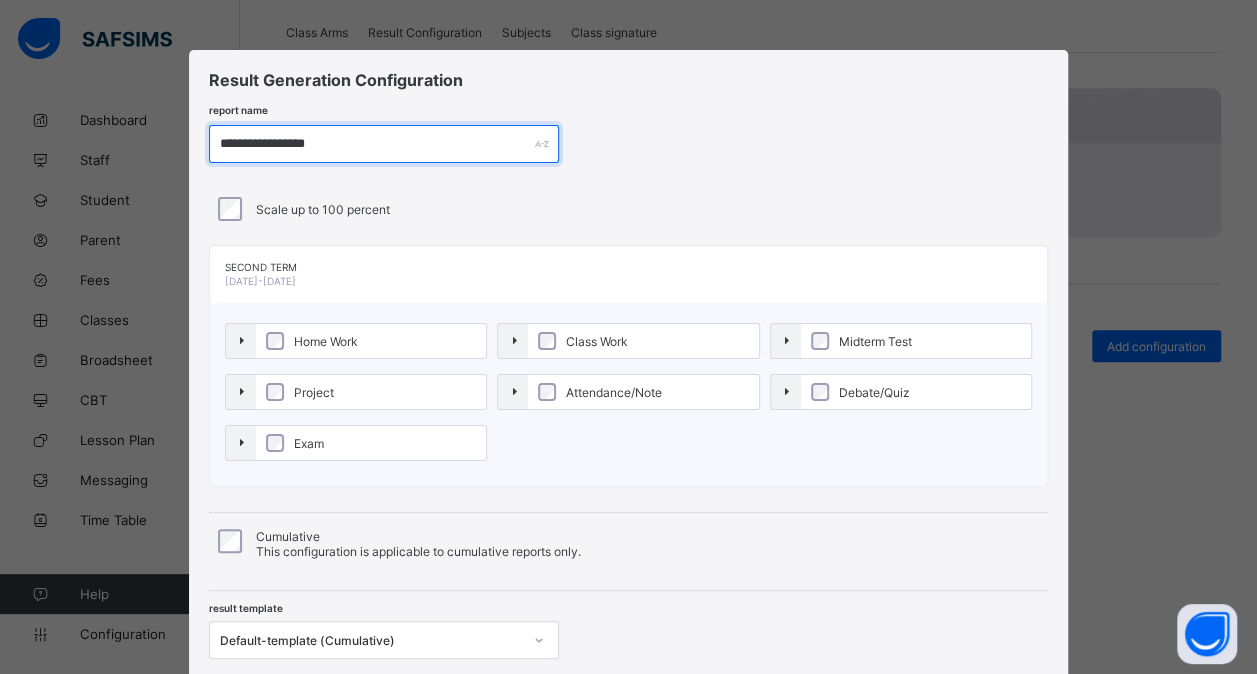
click at [288, 140] on input "**********" at bounding box center [384, 144] width 350 height 38
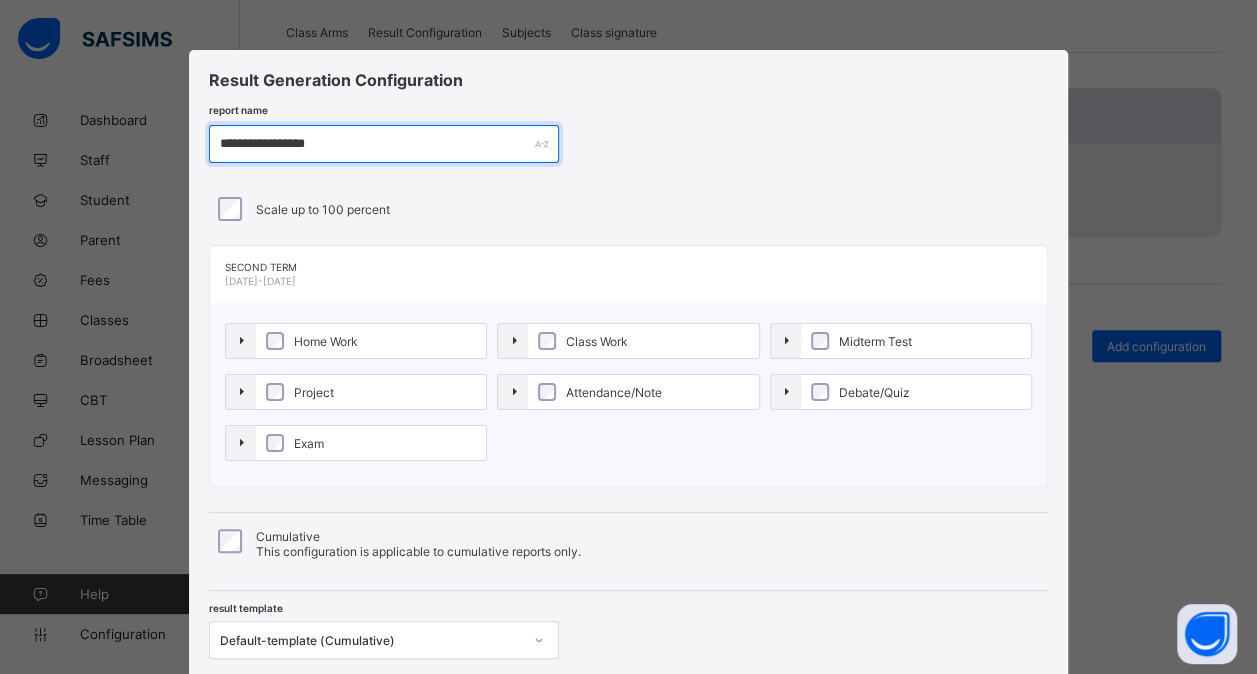
paste input "*"
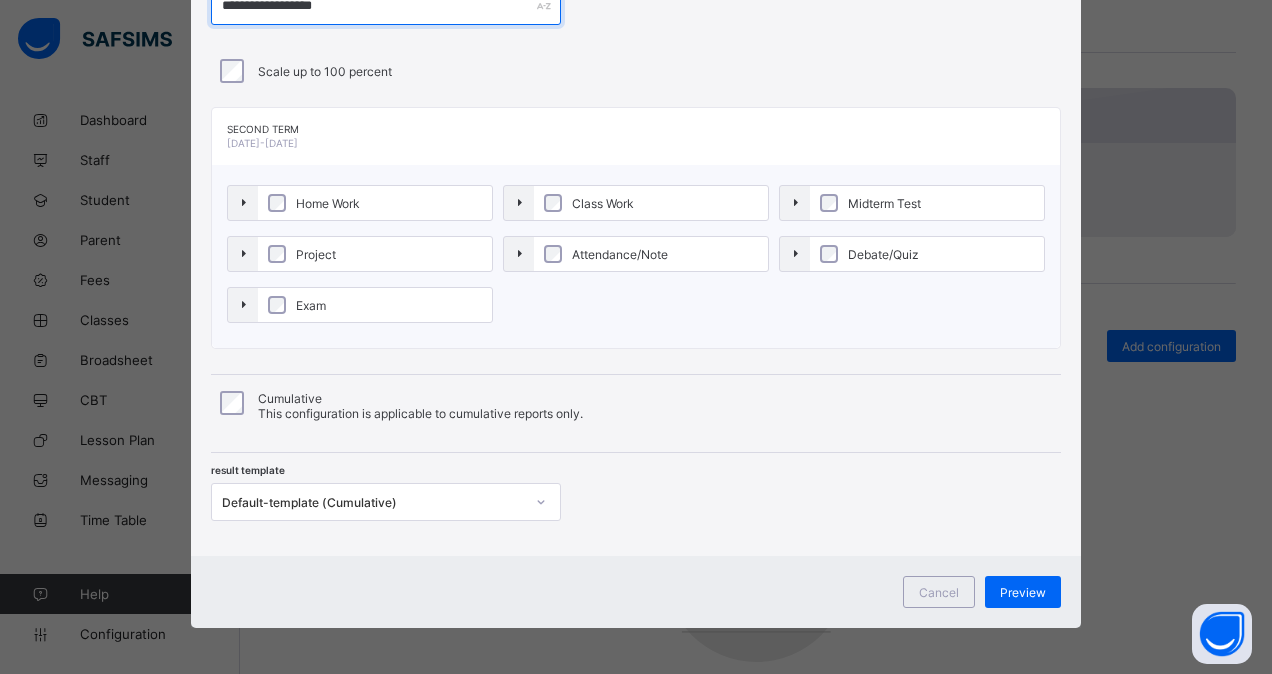
type input "**********"
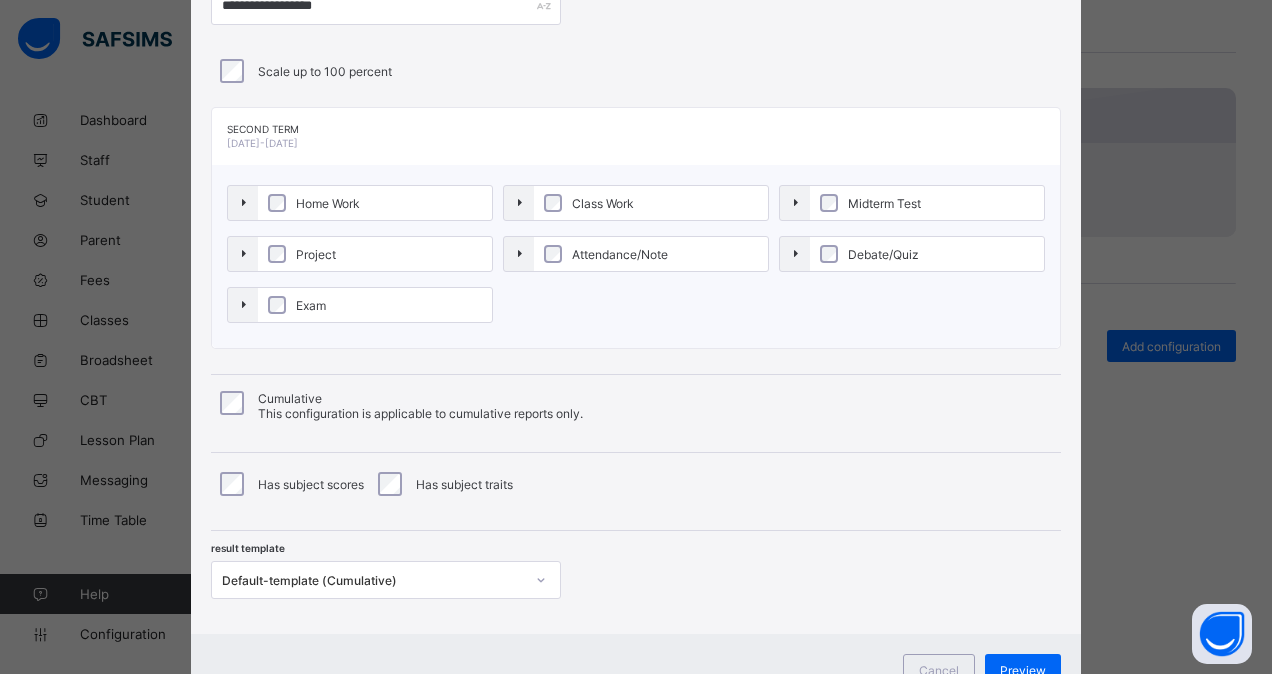
scroll to position [166, 0]
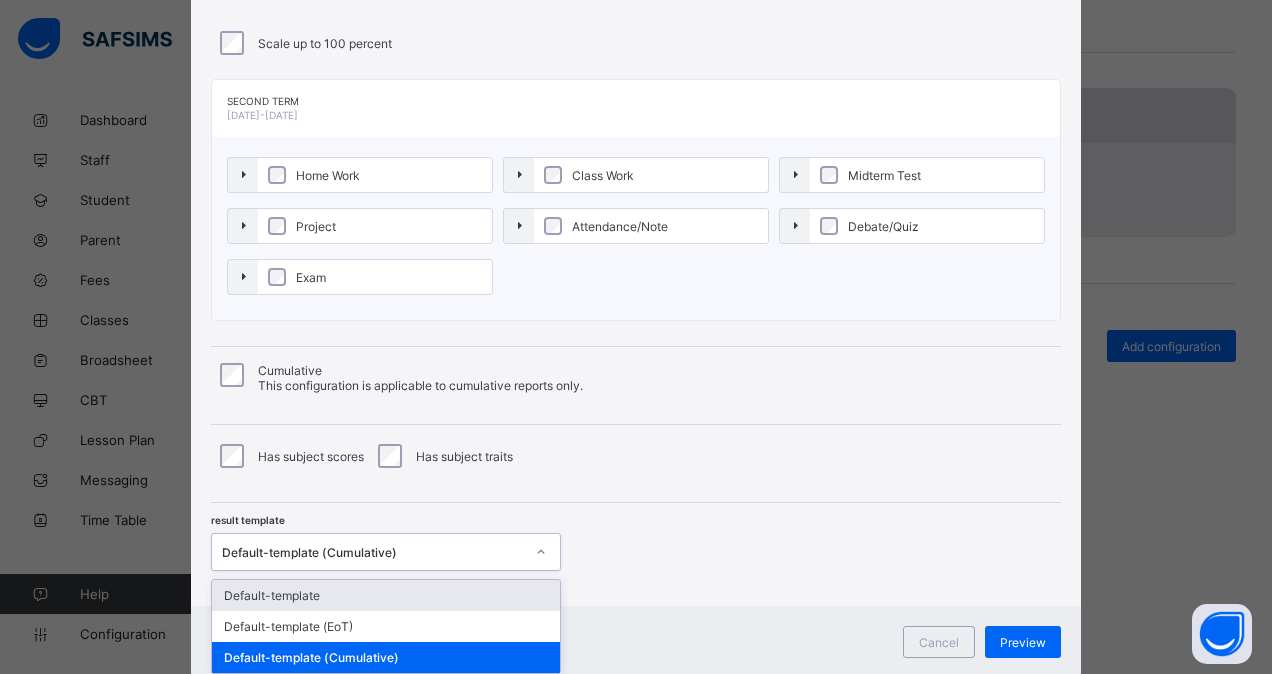
click at [362, 572] on div "**********" at bounding box center [636, 245] width 890 height 722
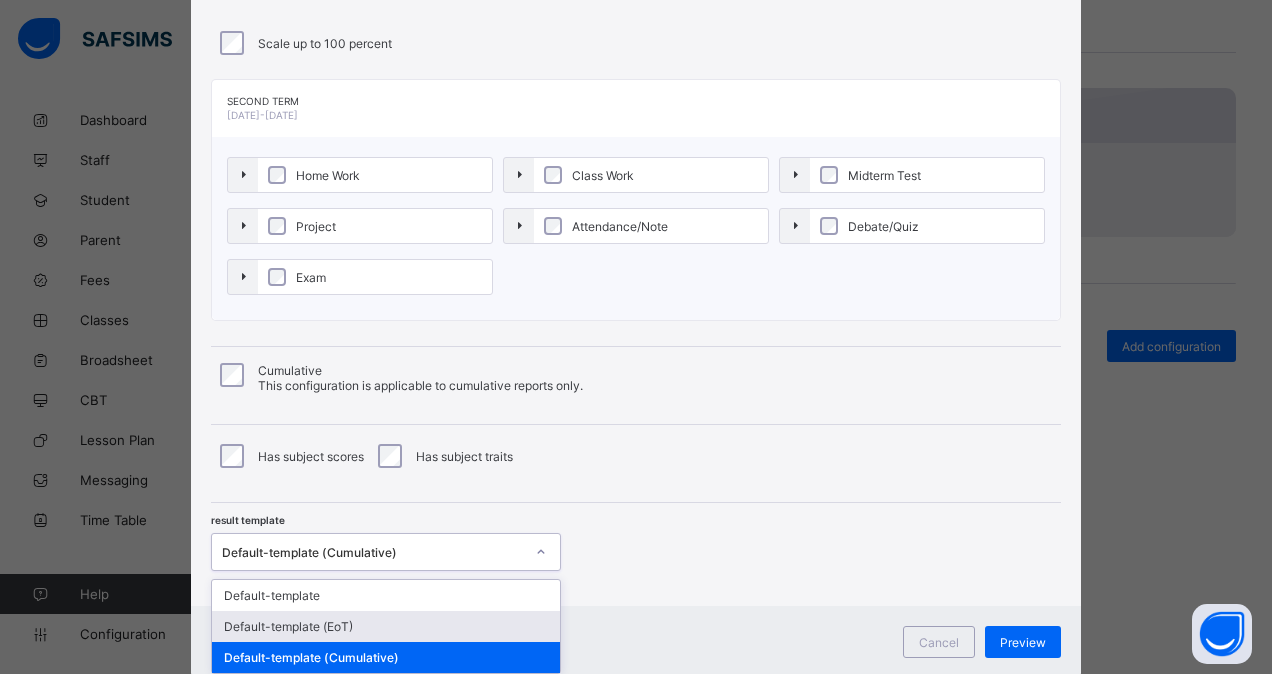
click at [351, 625] on div "Default-template (EoT)" at bounding box center [386, 626] width 348 height 31
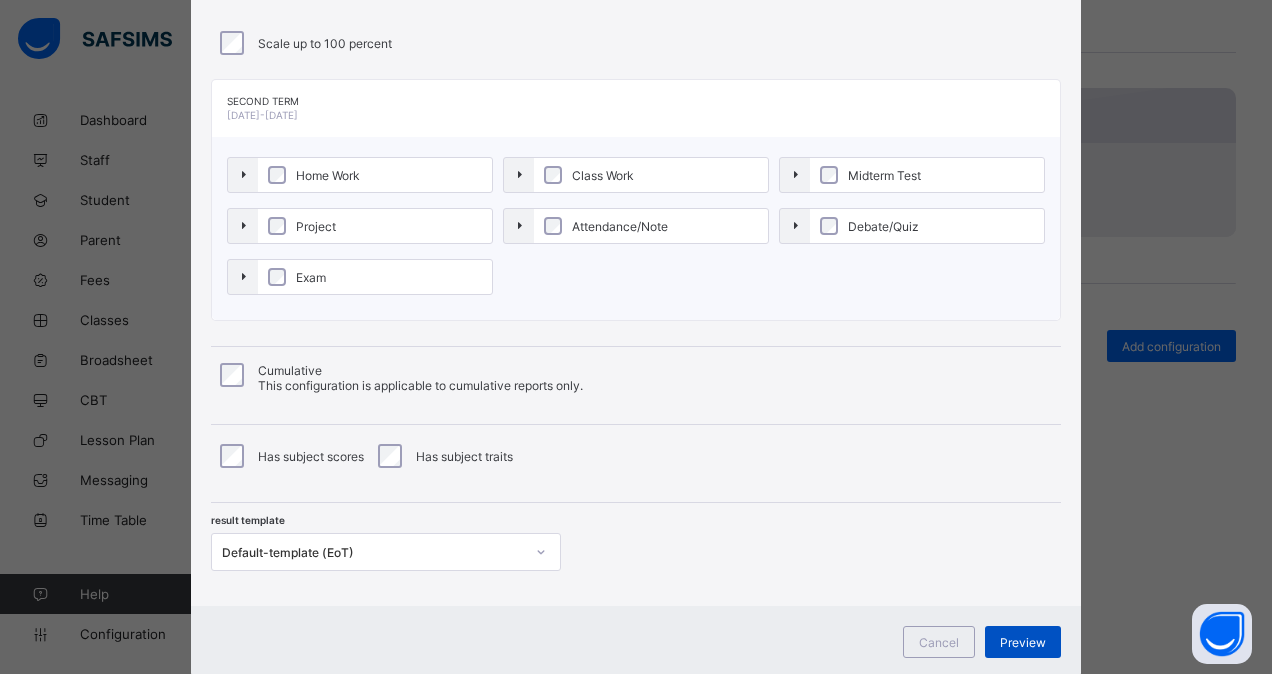
click at [1008, 639] on span "Preview" at bounding box center [1023, 642] width 46 height 15
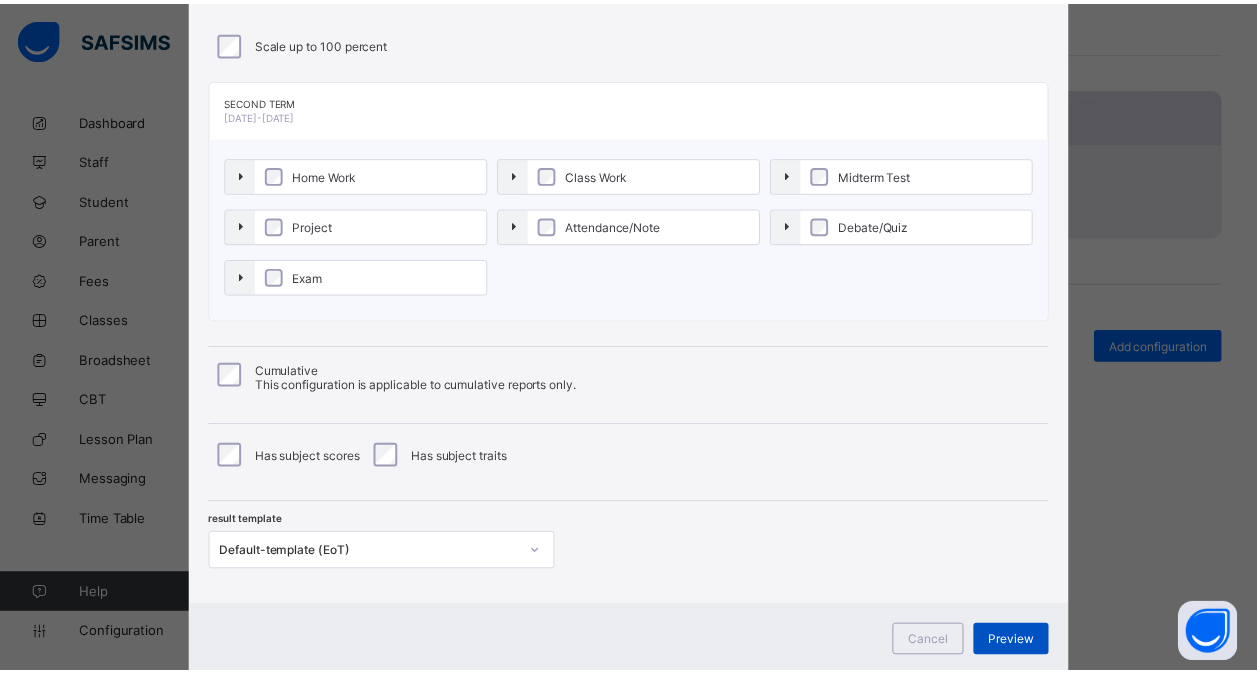
scroll to position [0, 0]
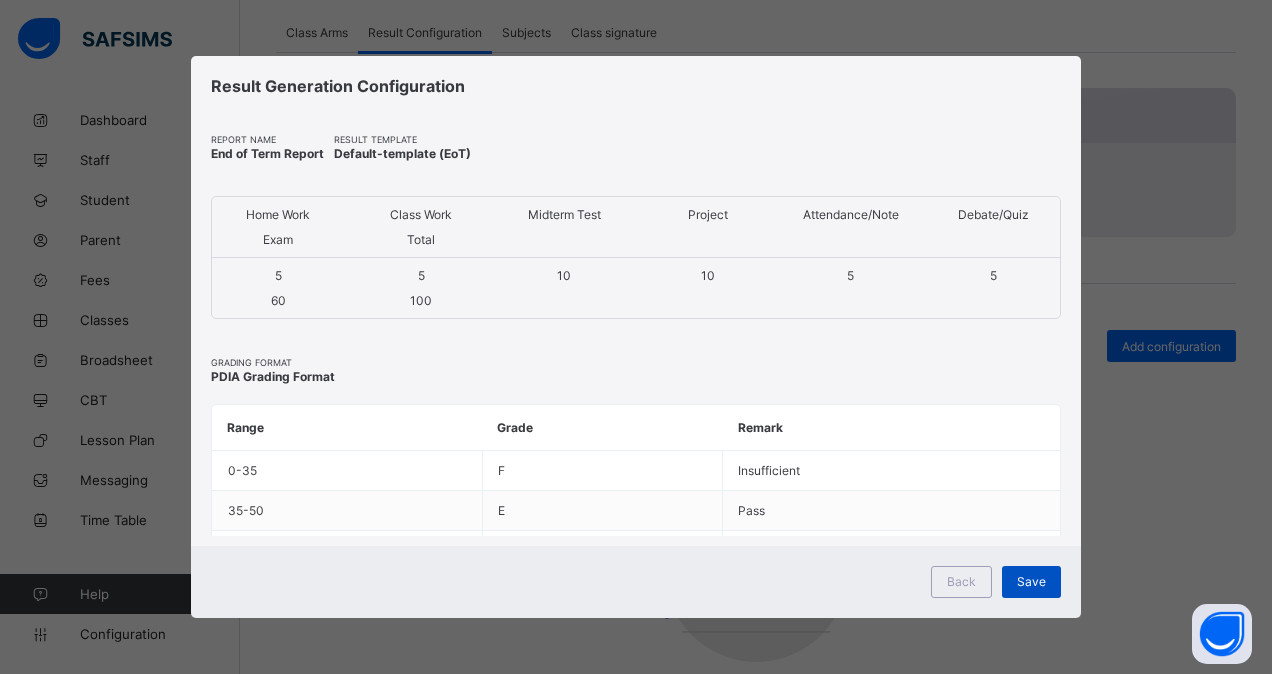
click at [1034, 581] on span "Save" at bounding box center [1031, 581] width 29 height 15
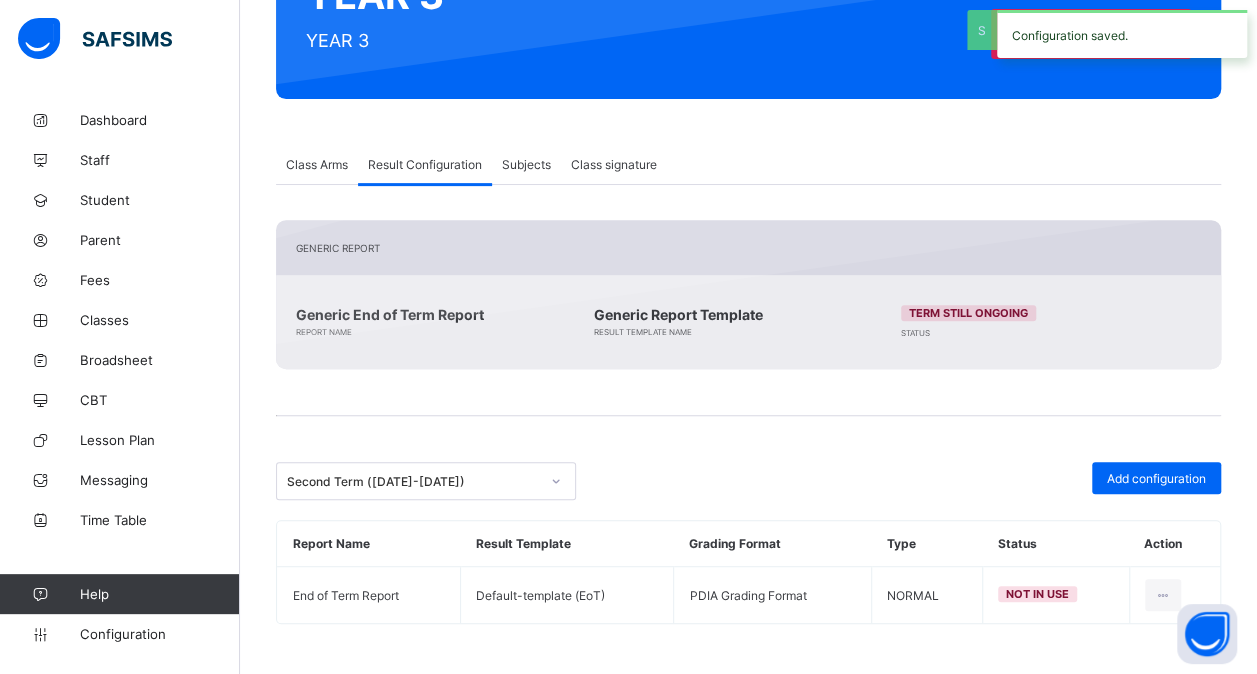
scroll to position [260, 0]
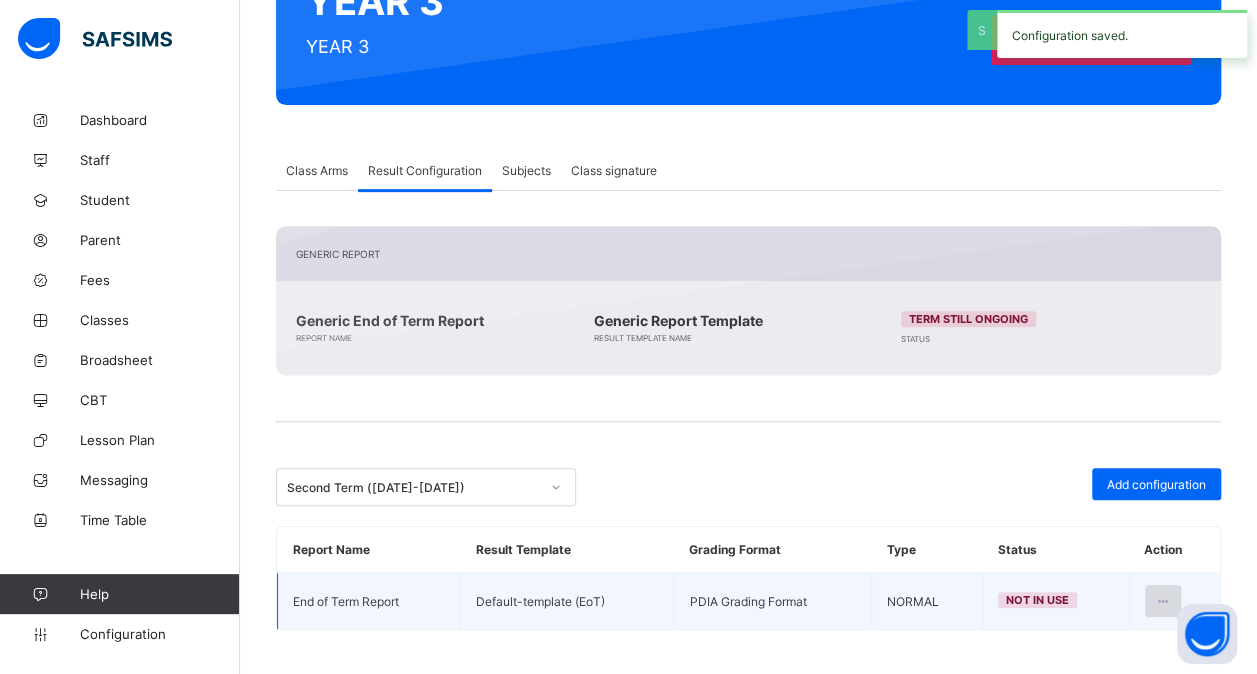
click at [1166, 598] on div at bounding box center [1163, 601] width 37 height 32
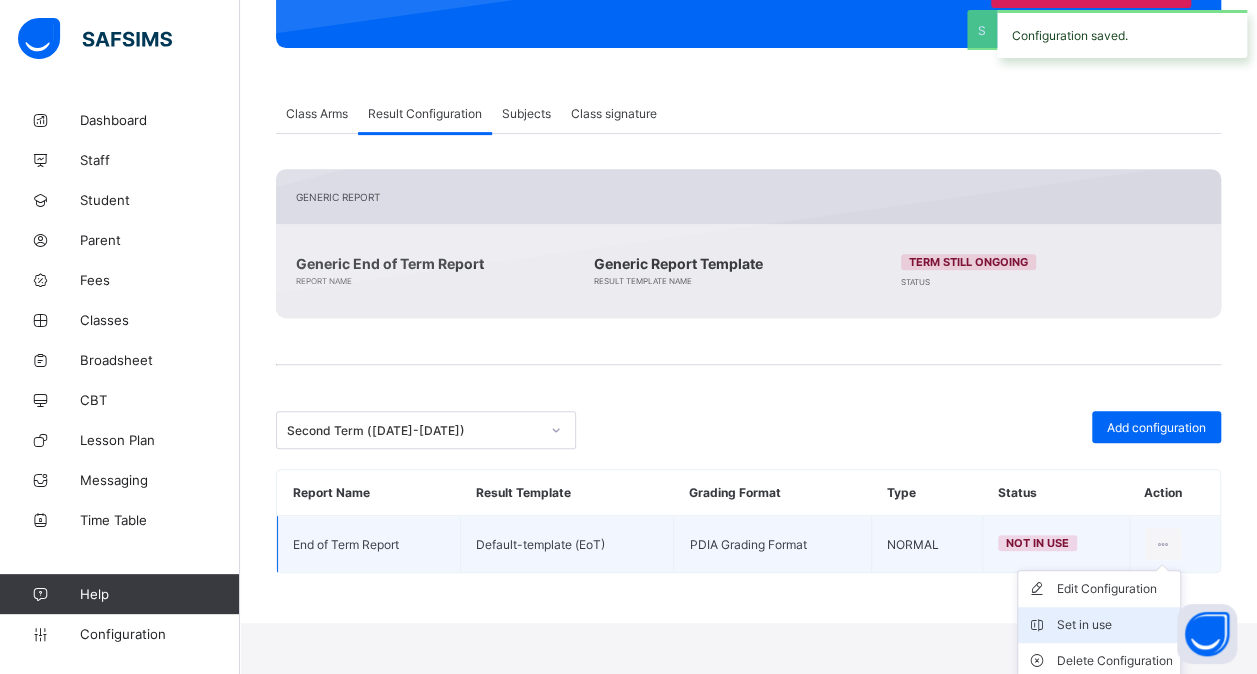
click at [1107, 620] on div "Set in use" at bounding box center [1114, 625] width 116 height 20
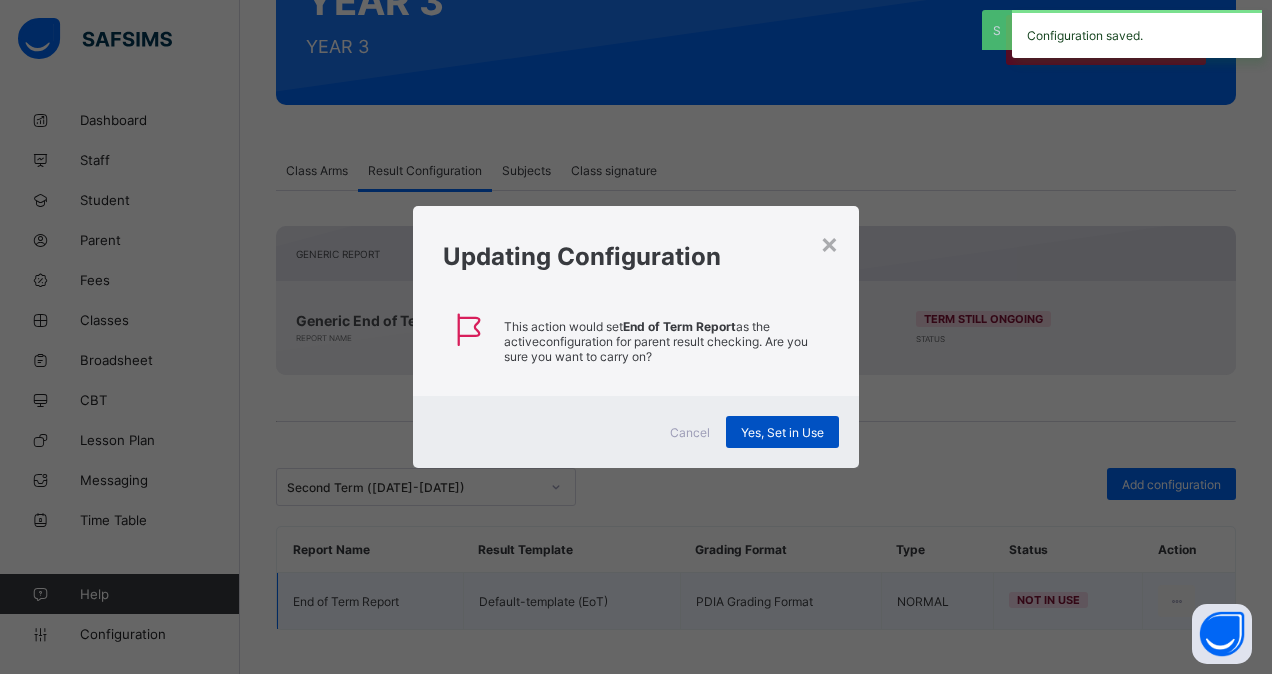
click at [784, 422] on div "Yes, Set in Use" at bounding box center [782, 432] width 113 height 32
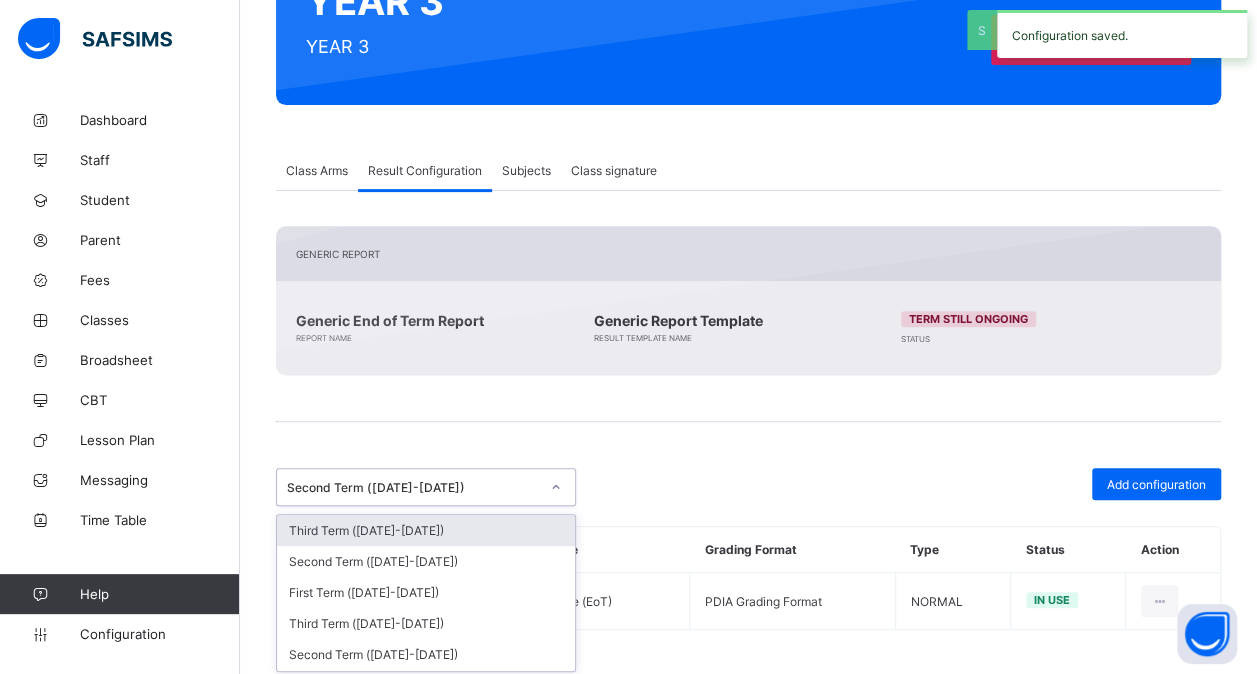
click at [460, 480] on div "Second Term ([DATE]-[DATE])" at bounding box center [413, 487] width 252 height 15
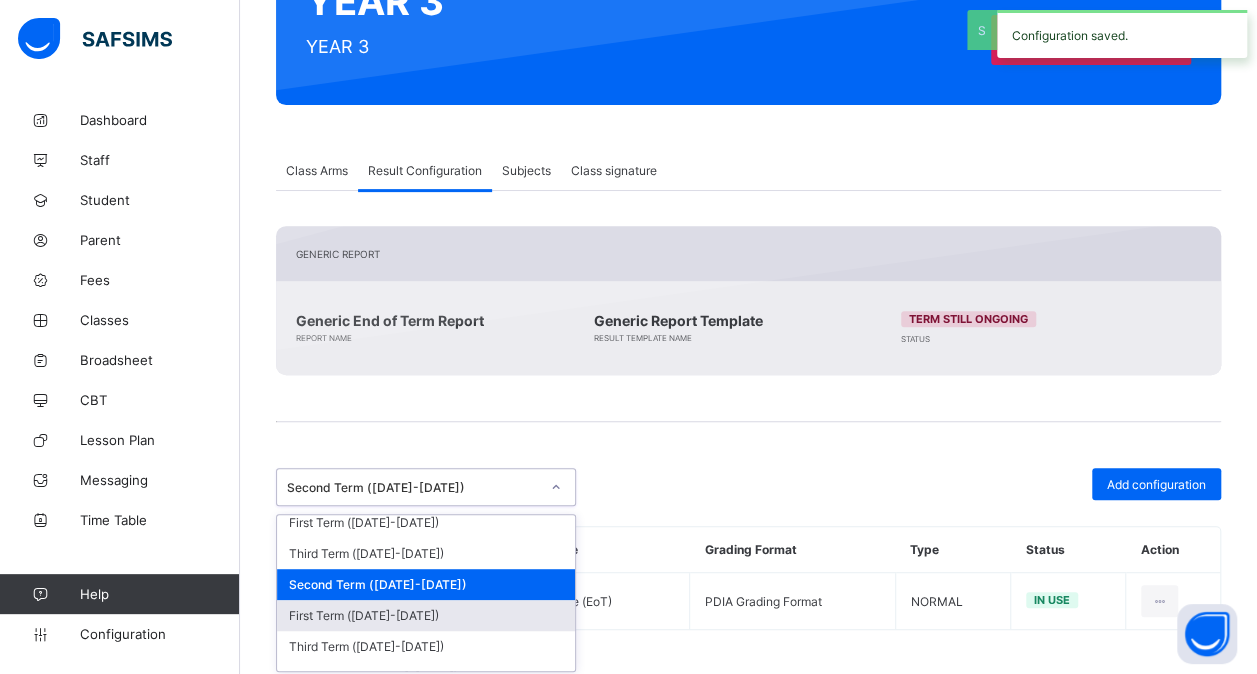
scroll to position [257, 0]
click at [446, 604] on div "First Term ([DATE]-[DATE])" at bounding box center [426, 614] width 298 height 31
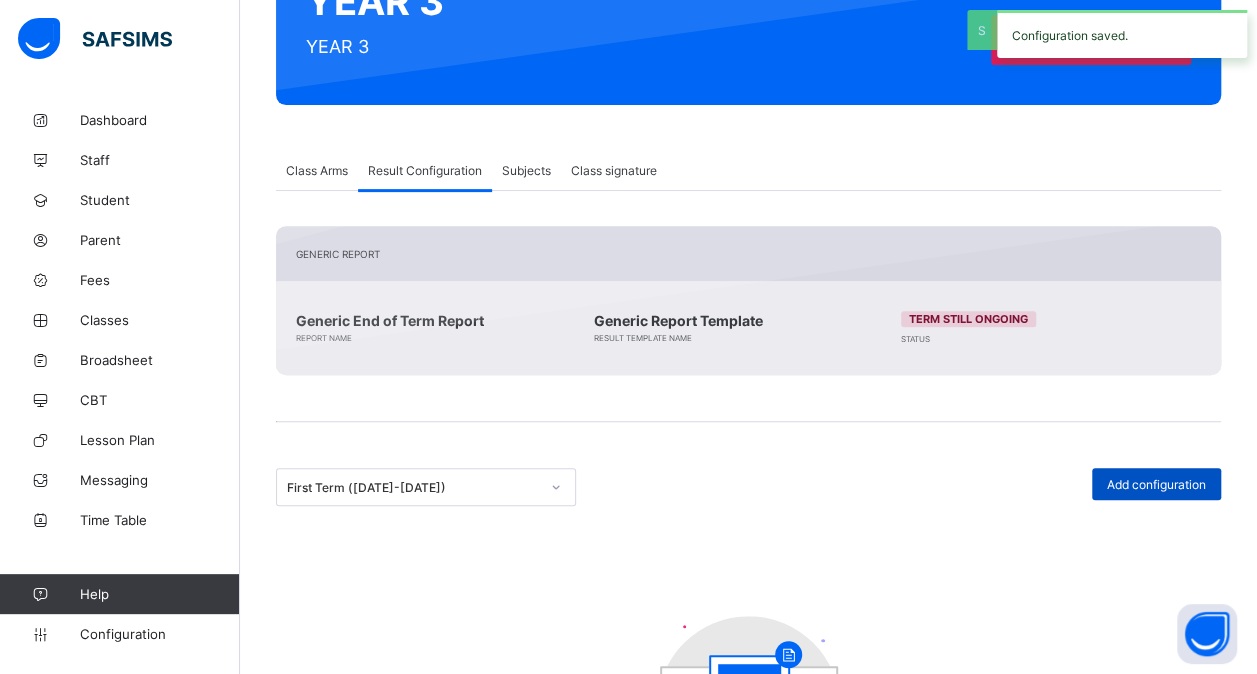
click at [1172, 468] on div "Add configuration" at bounding box center [1156, 484] width 129 height 32
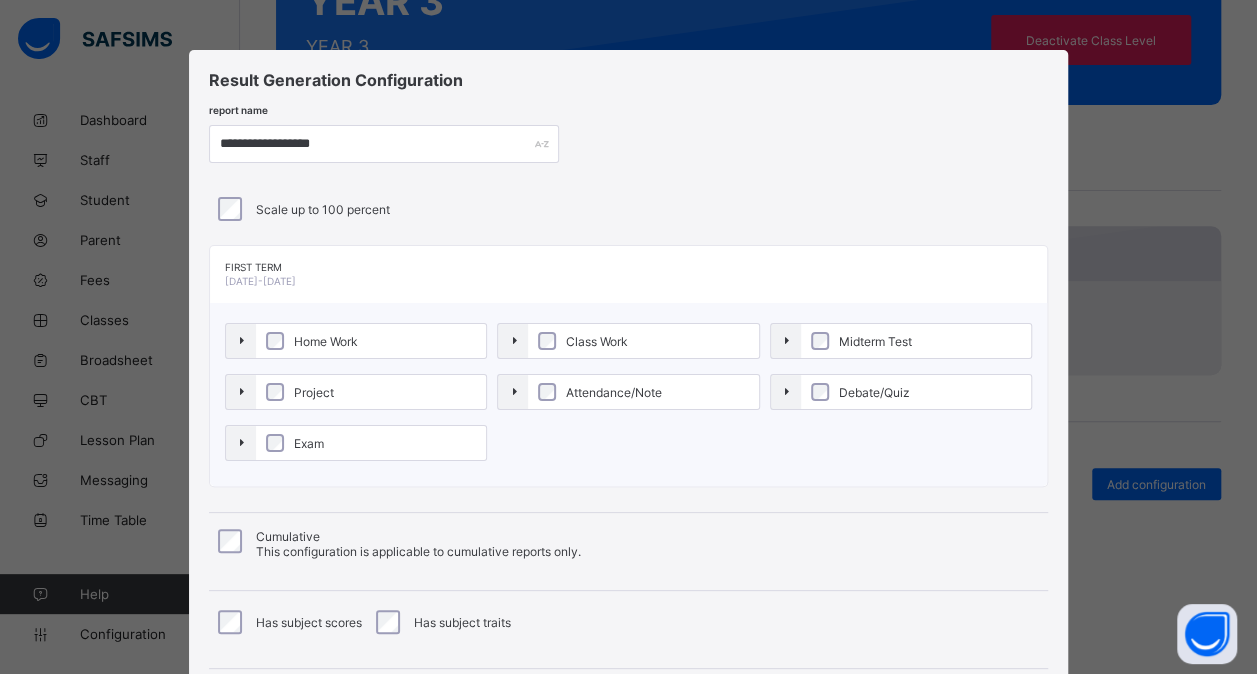
scroll to position [215, 0]
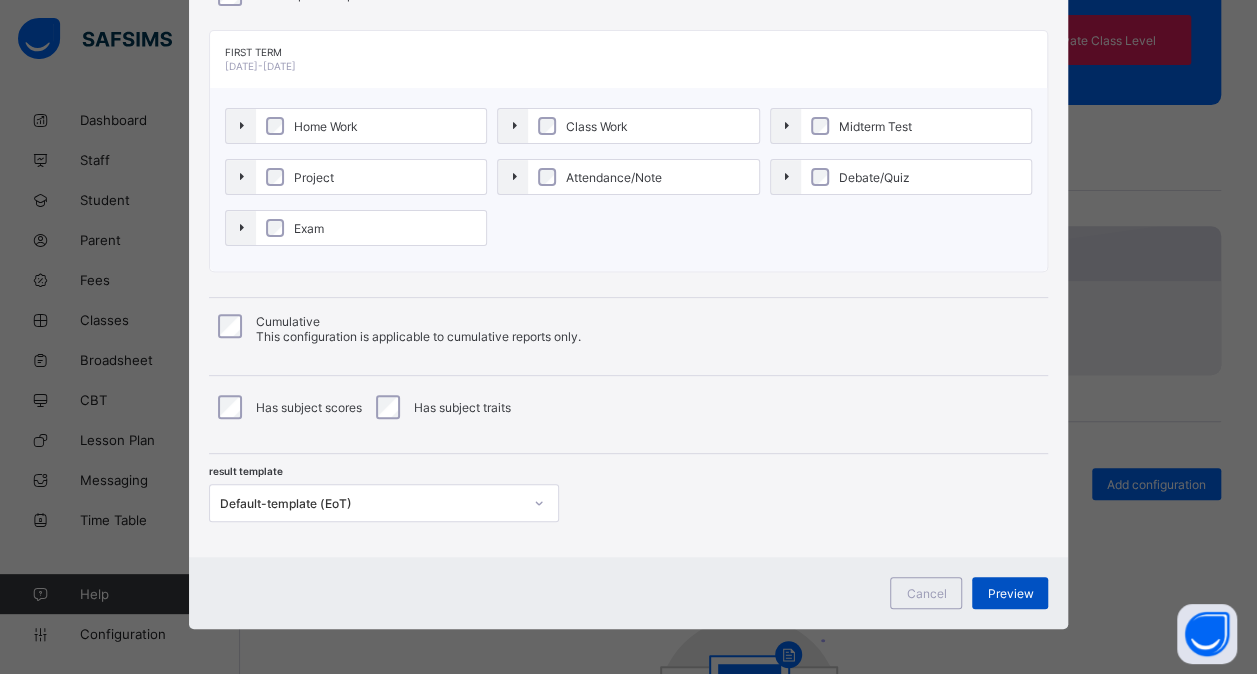
click at [1036, 590] on div "Preview" at bounding box center [1010, 593] width 76 height 32
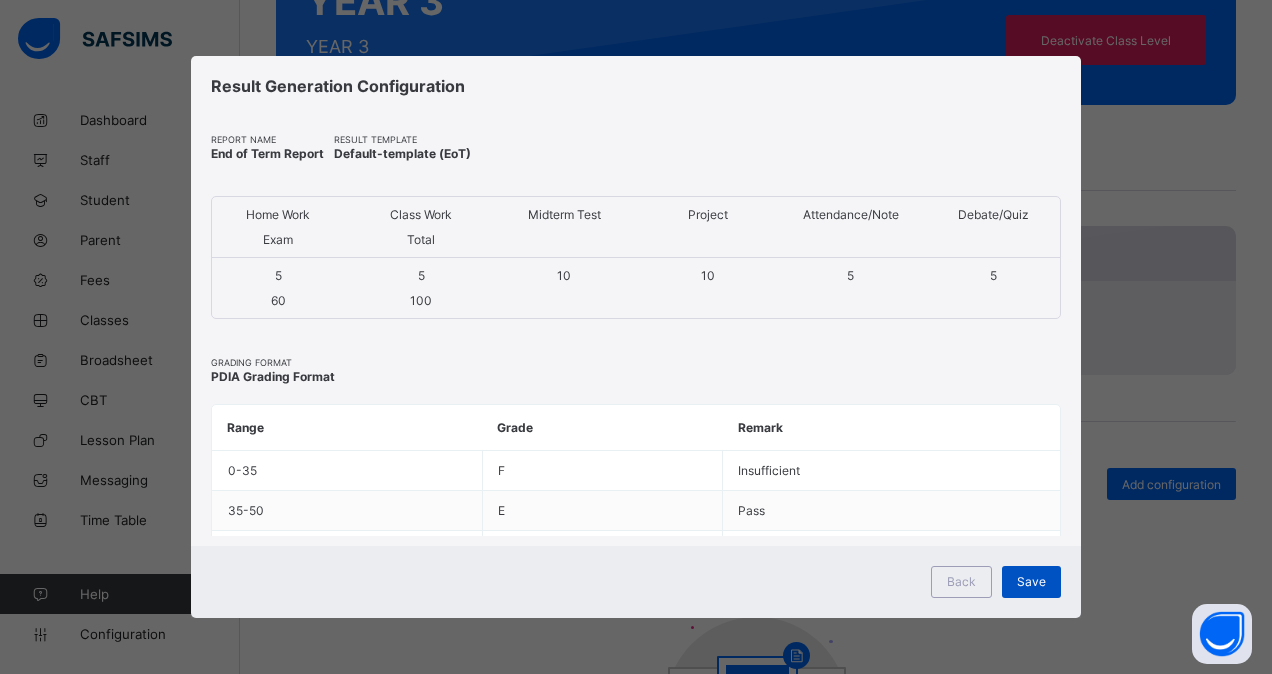
click at [1033, 585] on span "Save" at bounding box center [1031, 581] width 29 height 15
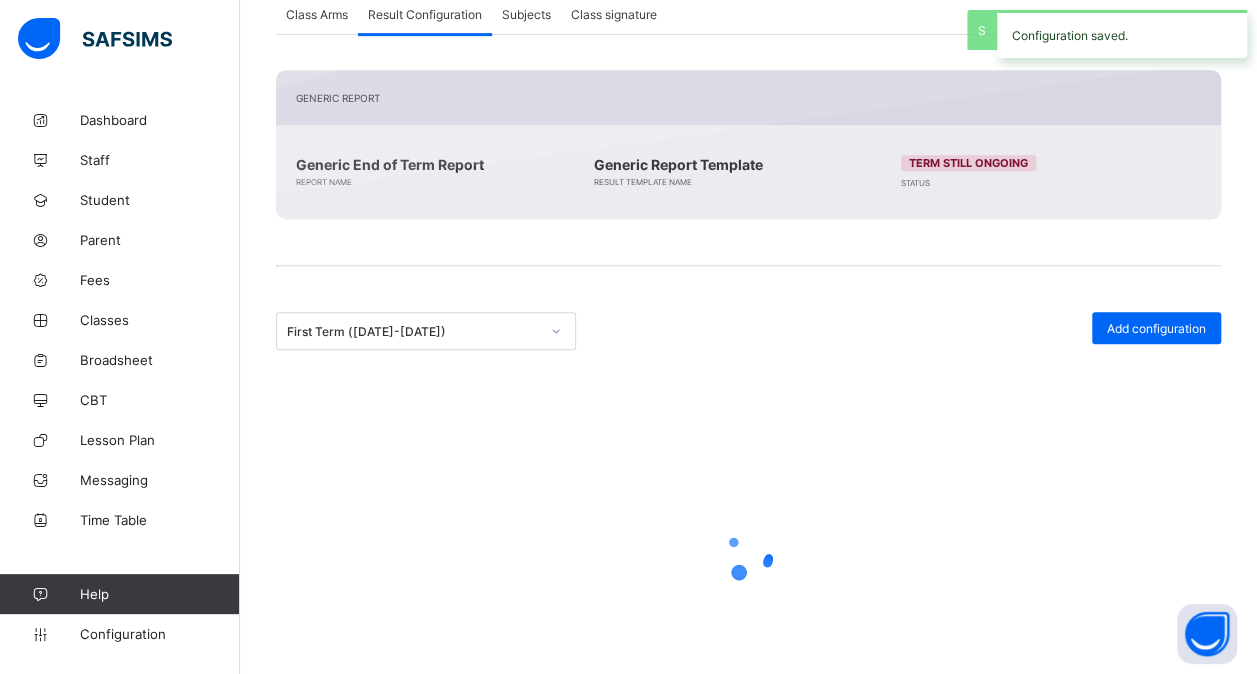
scroll to position [260, 0]
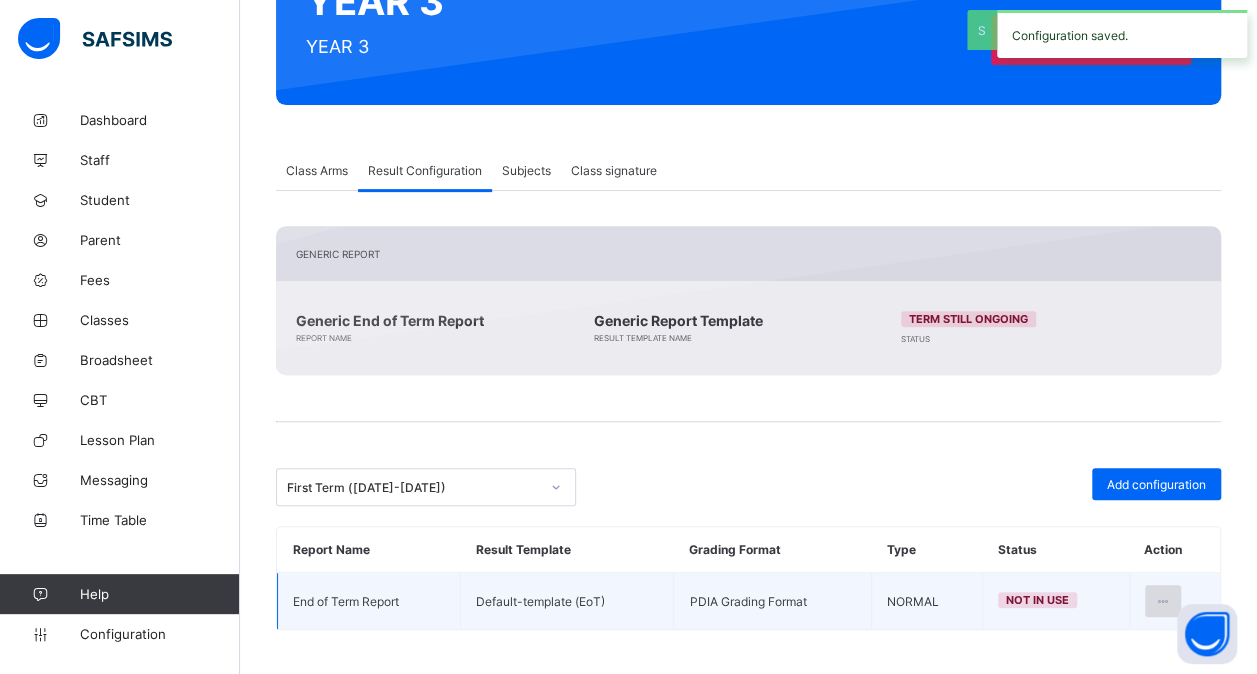
click at [1172, 594] on icon at bounding box center [1163, 601] width 17 height 15
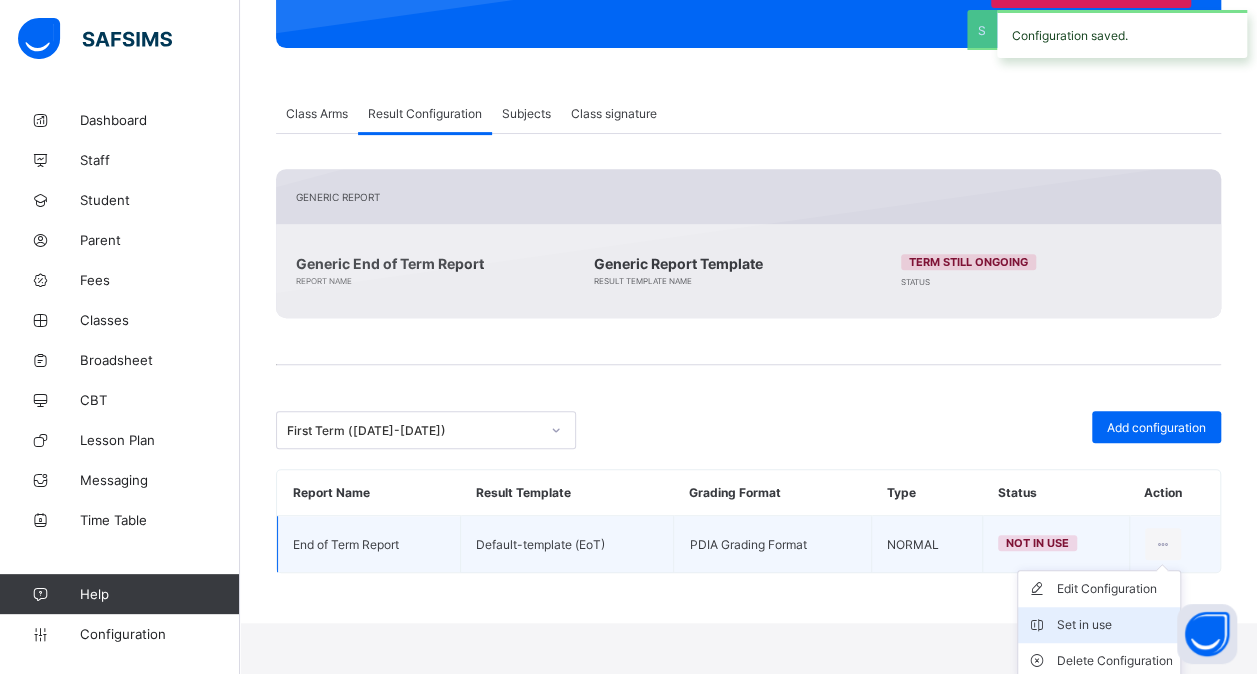
click at [1103, 626] on div "Set in use" at bounding box center [1114, 625] width 116 height 20
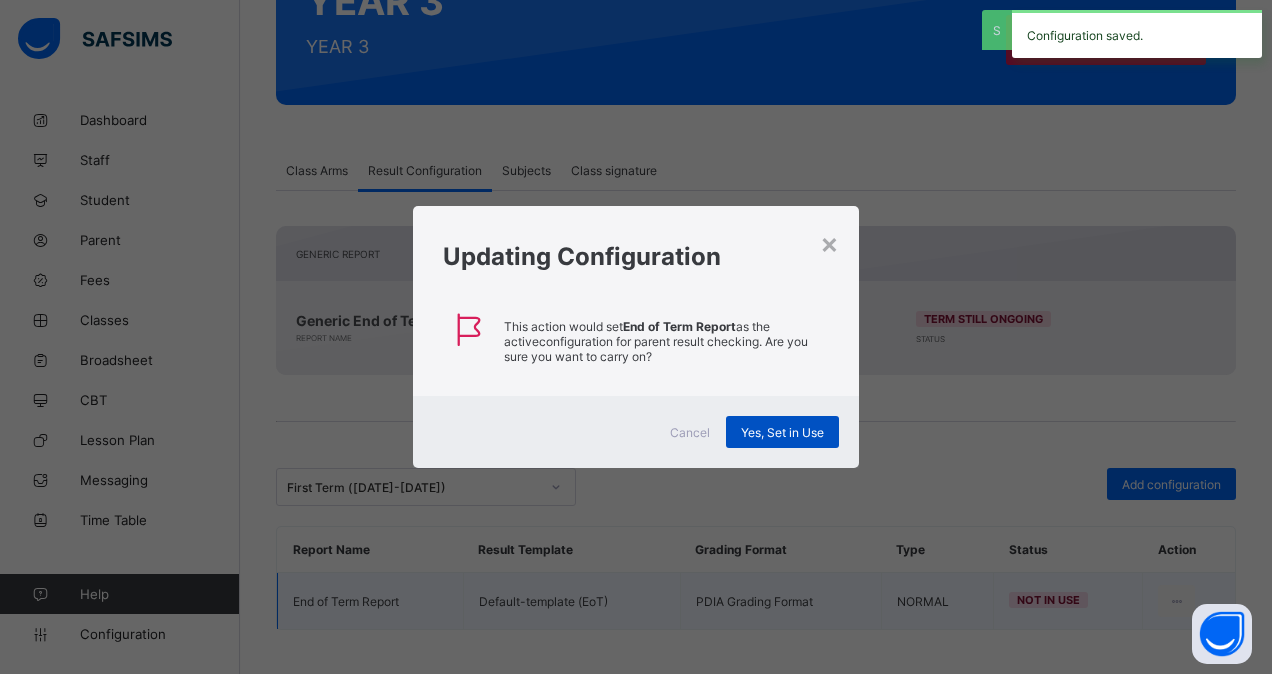
click at [790, 435] on span "Yes, Set in Use" at bounding box center [782, 432] width 83 height 15
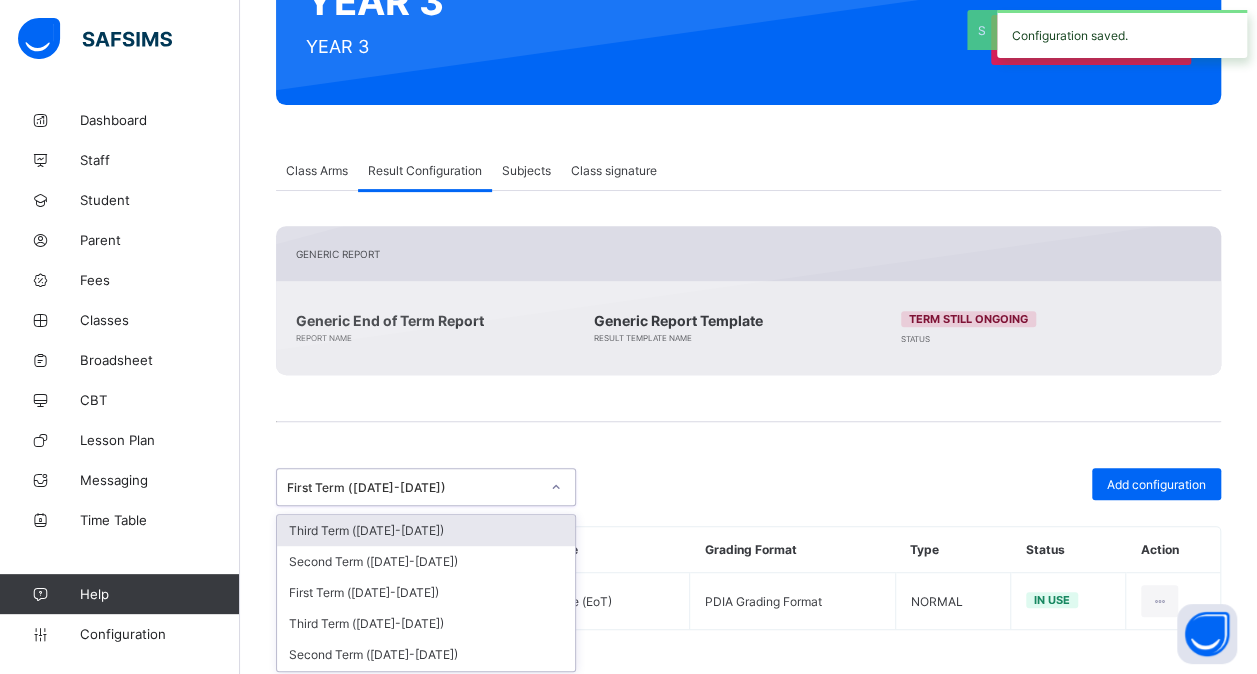
click at [518, 492] on div "First Term ([DATE]-[DATE])" at bounding box center [407, 487] width 260 height 28
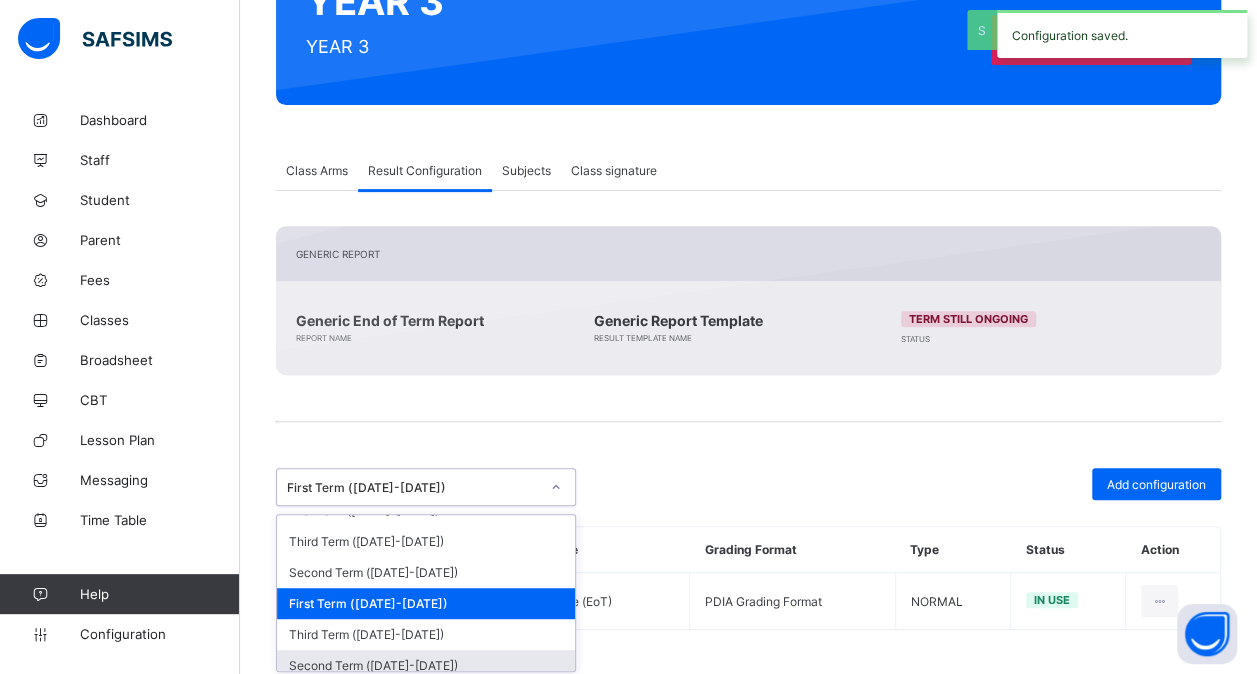
scroll to position [276, 0]
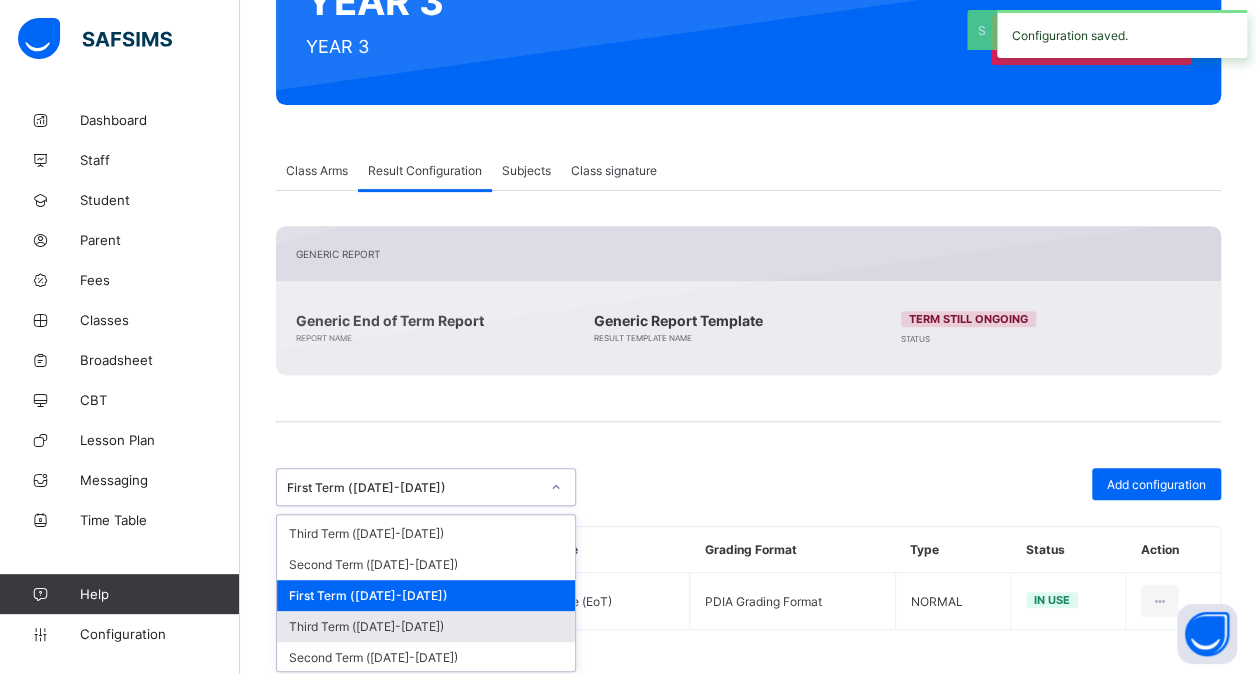
click at [496, 623] on div "Third Term ([DATE]-[DATE])" at bounding box center [426, 626] width 298 height 31
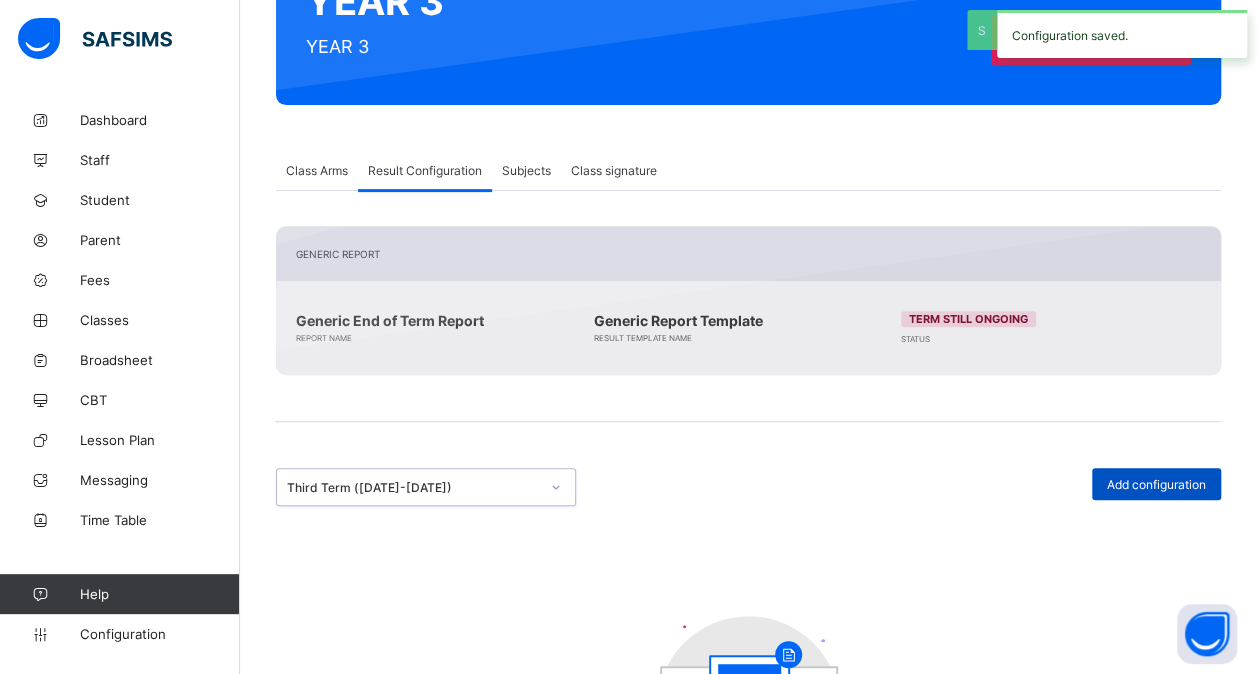
click at [1158, 484] on span "Add configuration" at bounding box center [1156, 484] width 99 height 15
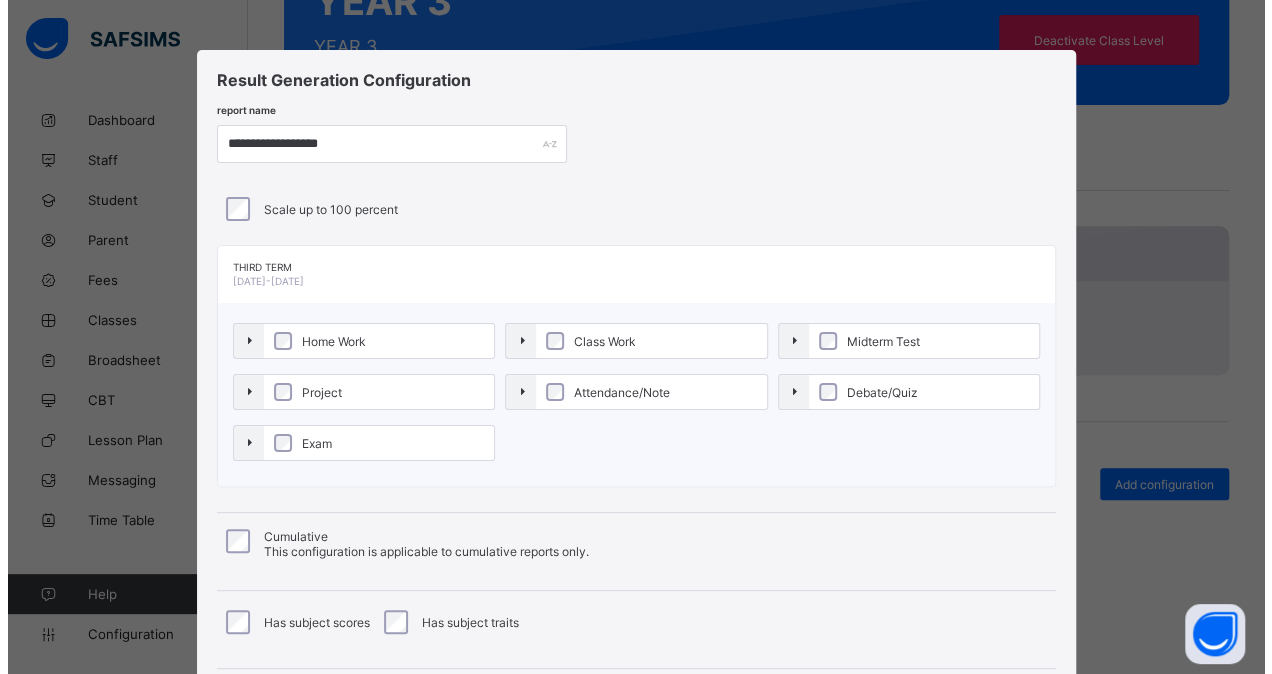
scroll to position [215, 0]
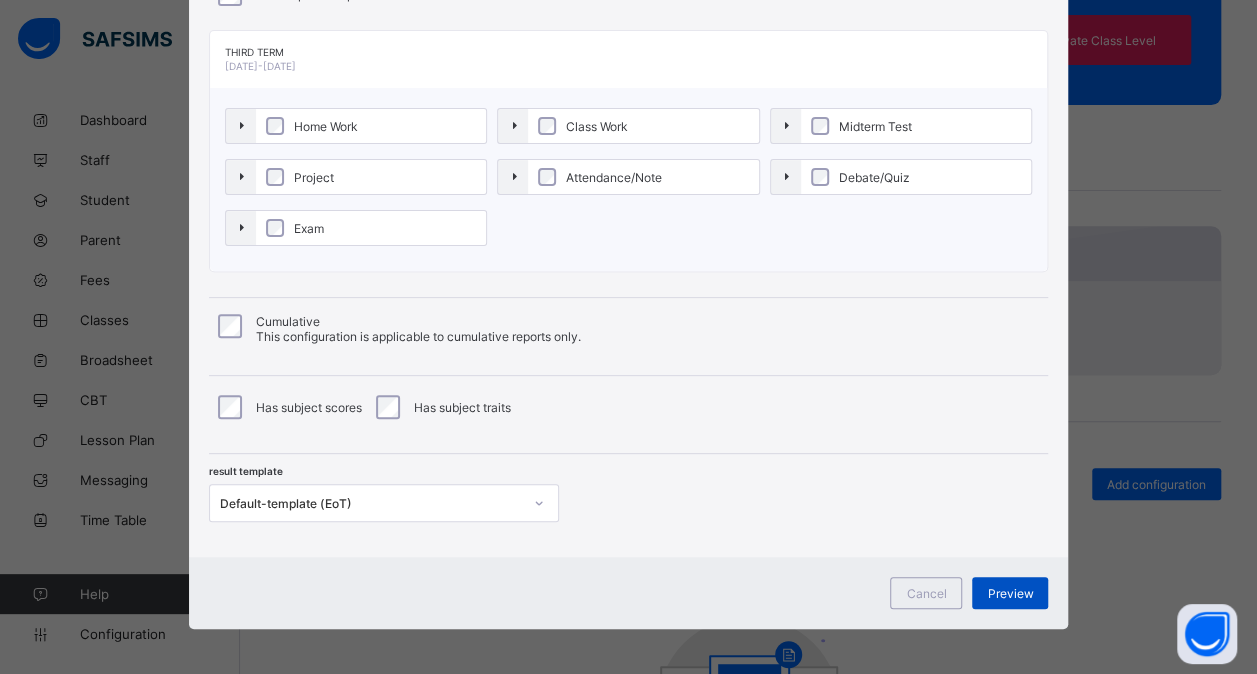
click at [1017, 586] on span "Preview" at bounding box center [1010, 593] width 46 height 15
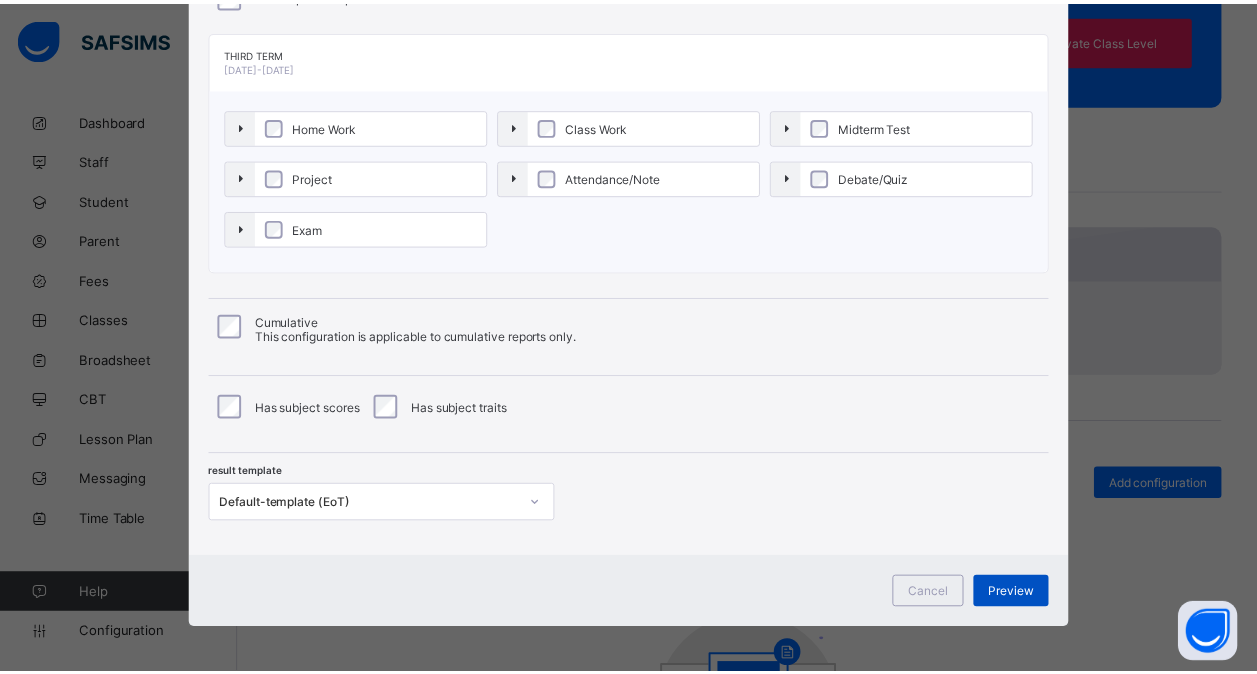
scroll to position [0, 0]
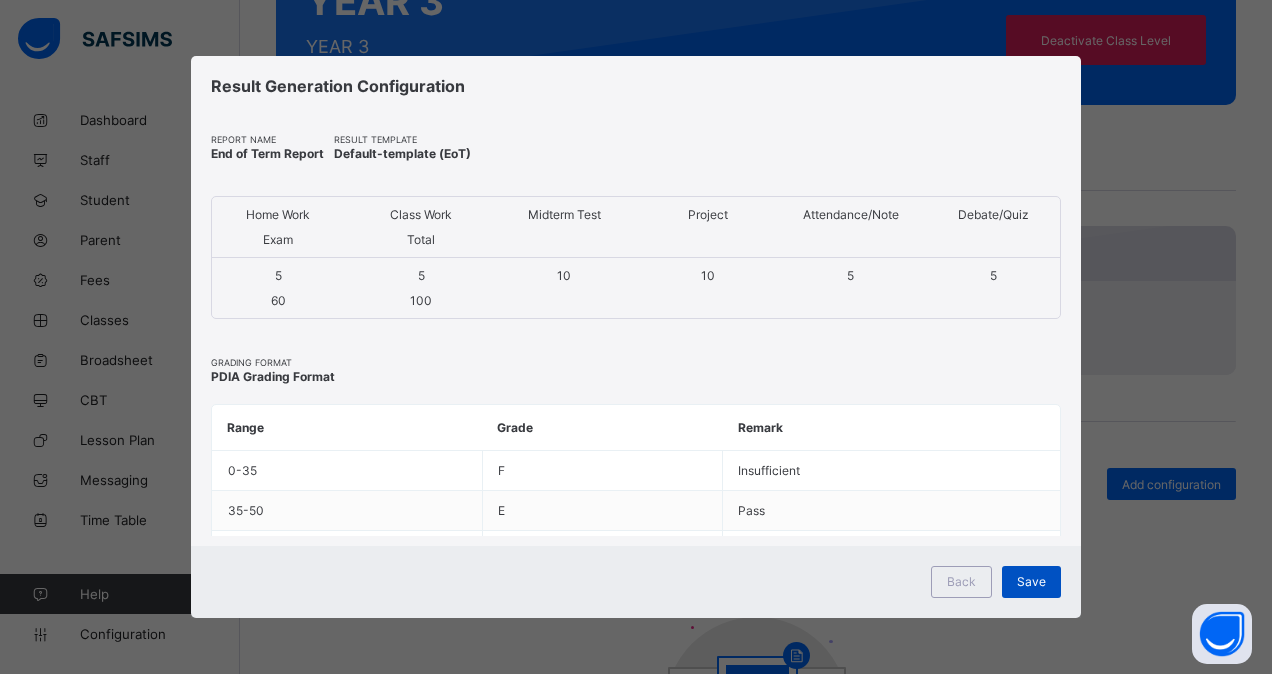
click at [1028, 582] on span "Save" at bounding box center [1031, 581] width 29 height 15
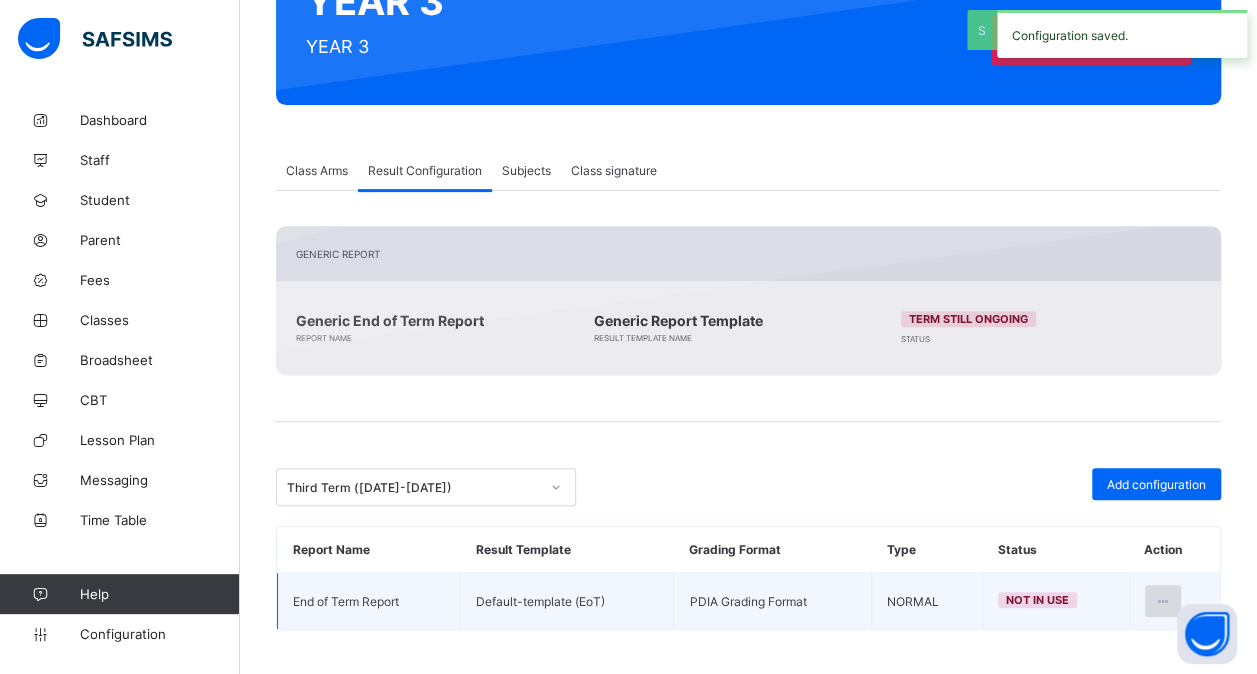
click at [1172, 594] on icon at bounding box center [1163, 601] width 17 height 15
click at [1123, 665] on li "Set in use" at bounding box center [1099, 682] width 162 height 36
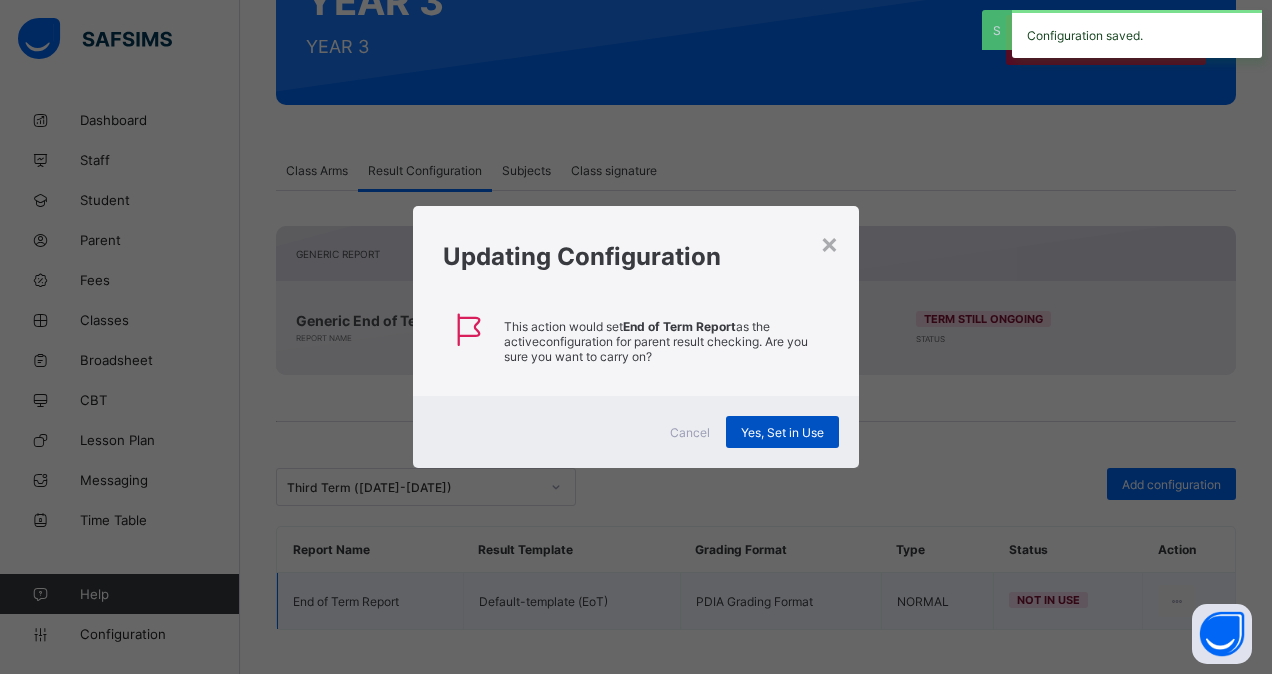
click at [789, 436] on span "Yes, Set in Use" at bounding box center [782, 432] width 83 height 15
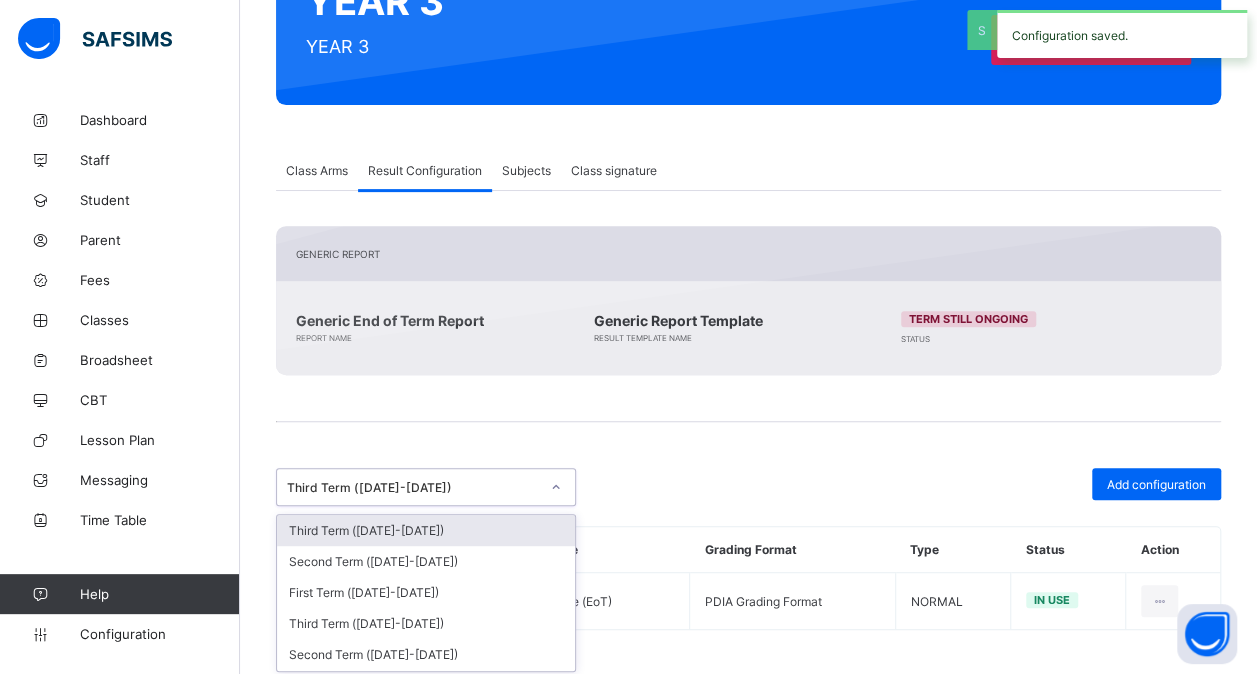
click at [499, 490] on div "Third Term ([DATE]-[DATE])" at bounding box center [407, 487] width 260 height 28
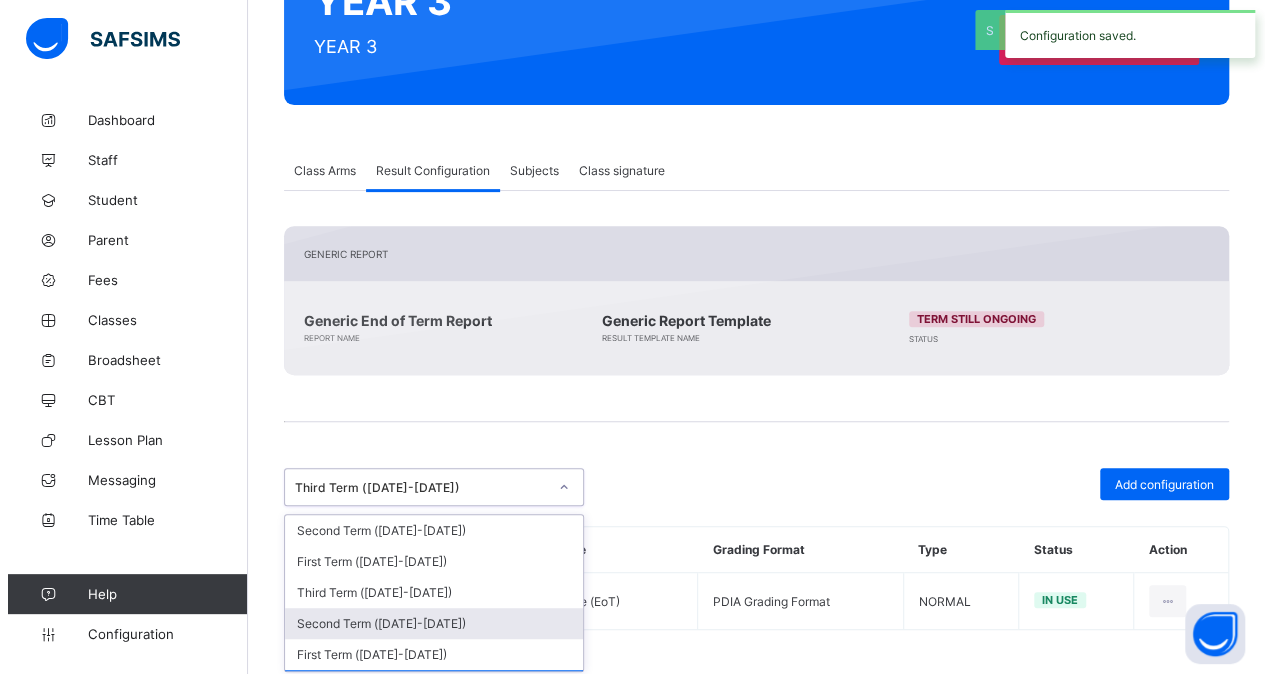
scroll to position [220, 0]
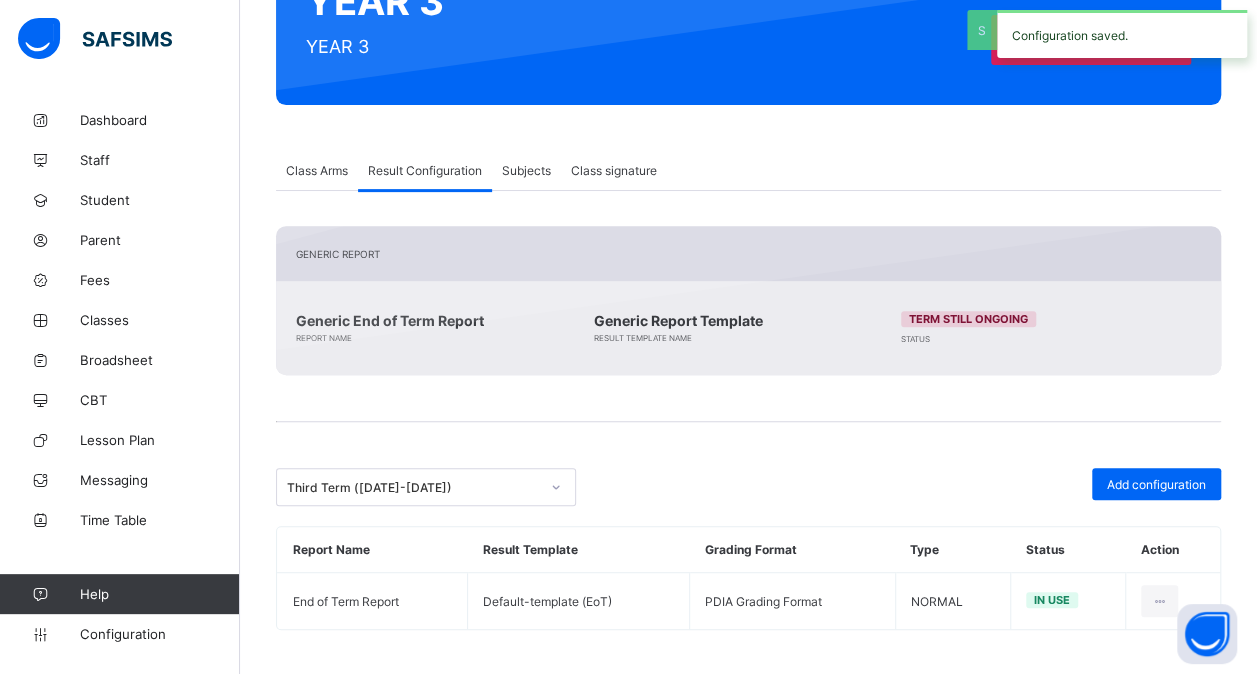
click at [781, 485] on div "Add configuration" at bounding box center [988, 487] width 468 height 38
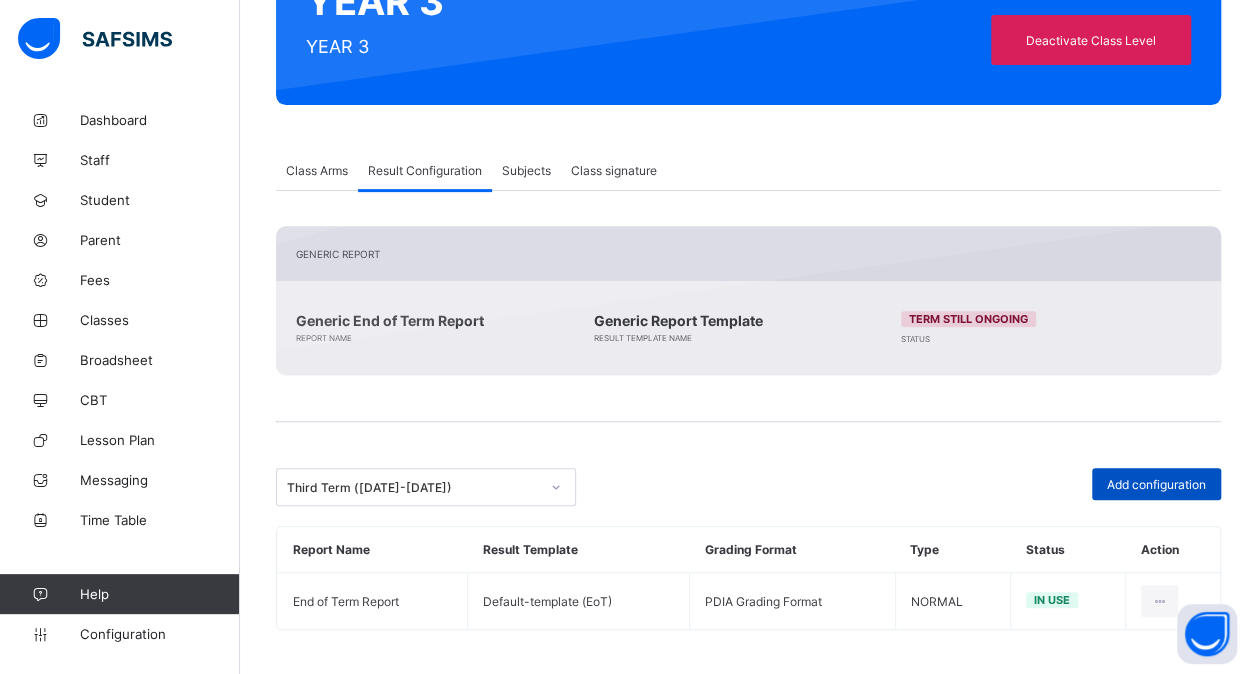
click at [1123, 486] on span "Add configuration" at bounding box center [1156, 484] width 99 height 15
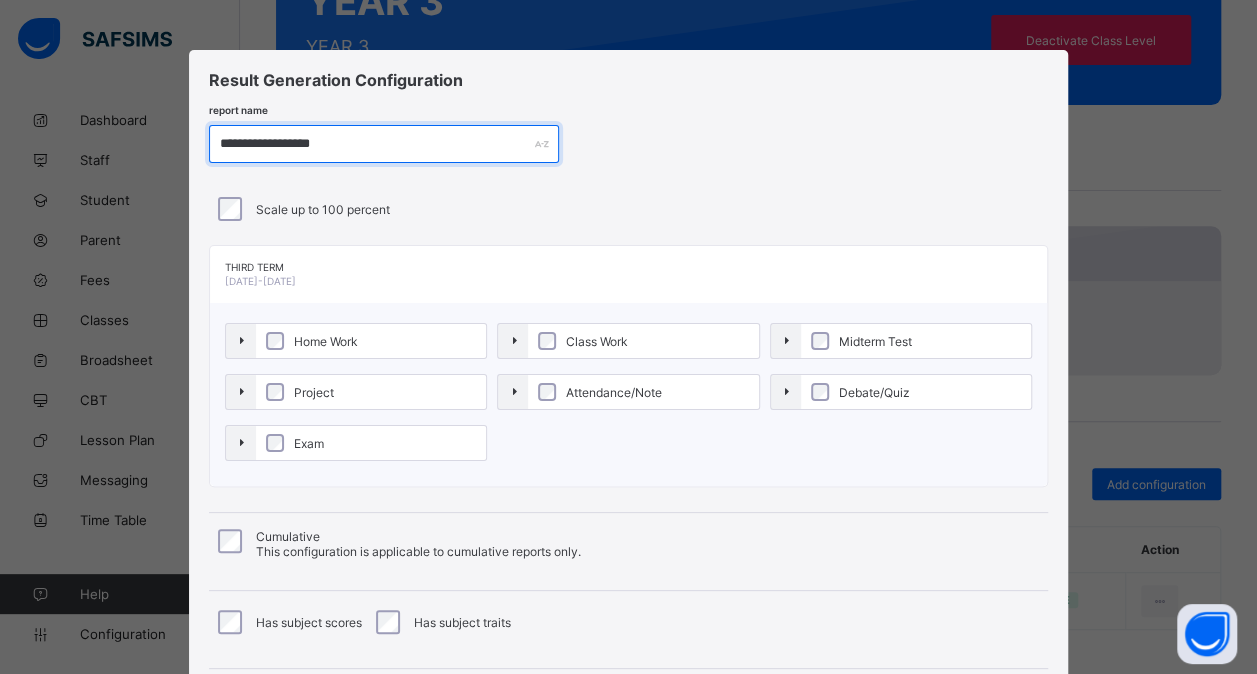
click at [280, 138] on input "**********" at bounding box center [384, 144] width 350 height 38
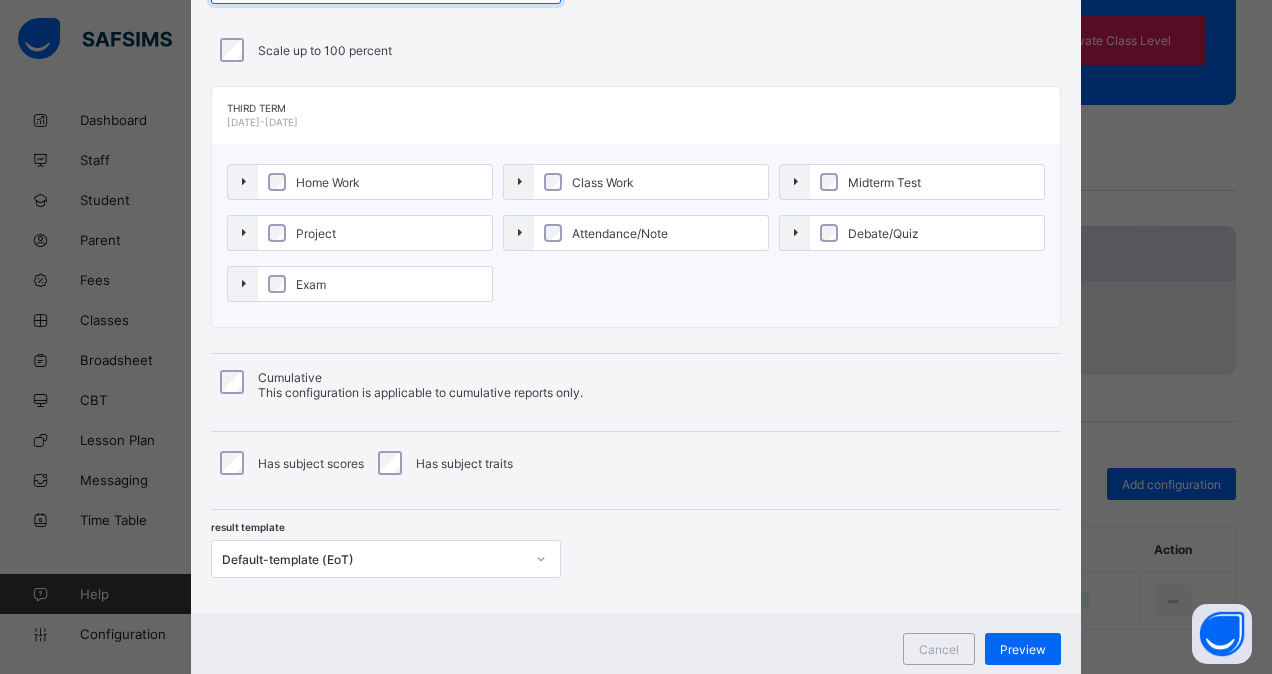
scroll to position [180, 0]
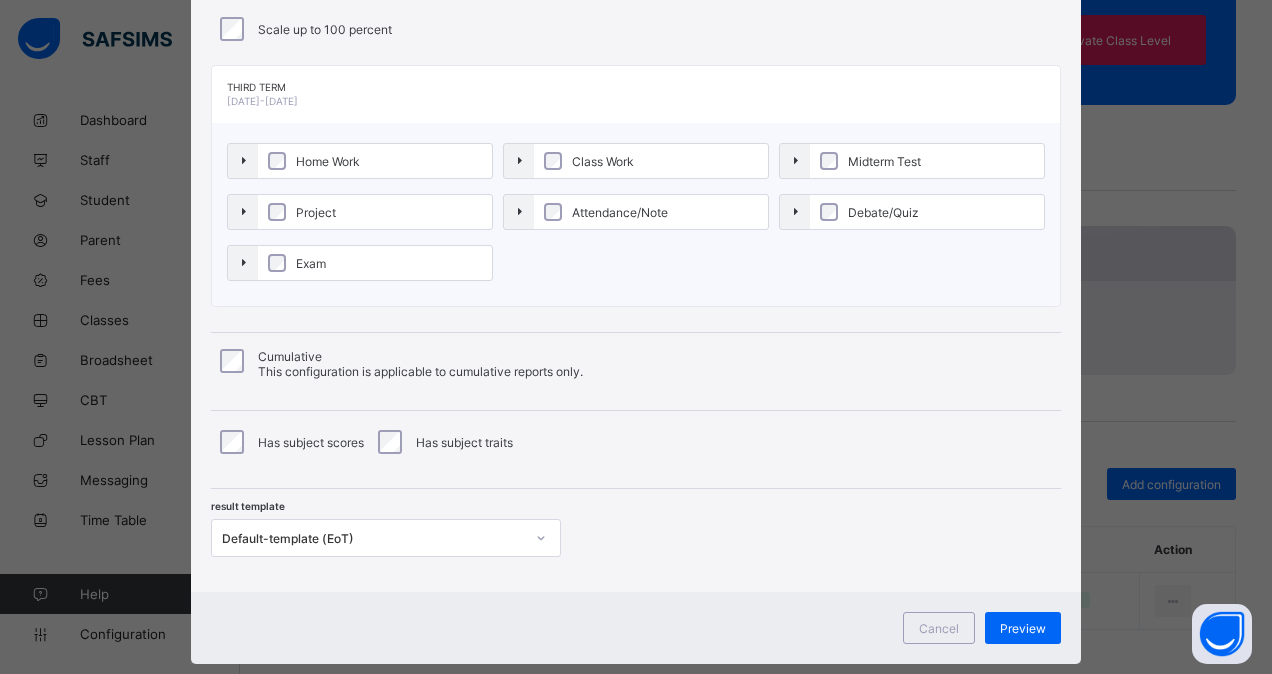
type input "**********"
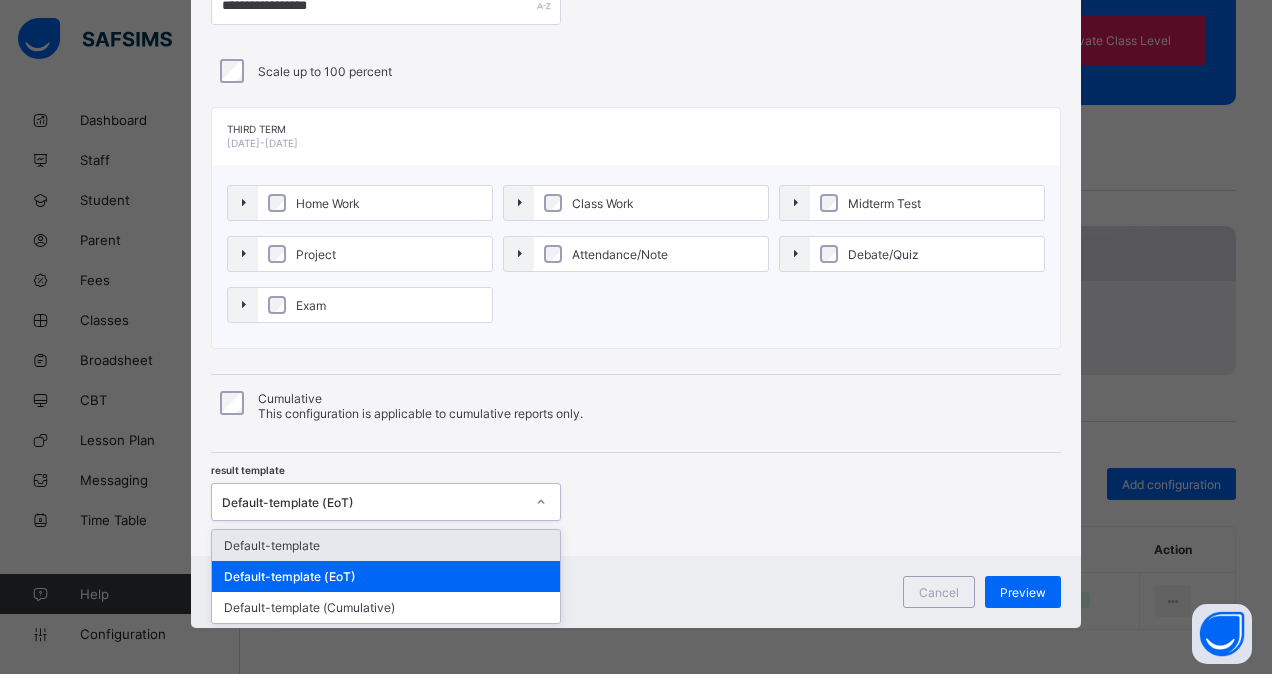
click at [378, 500] on div "Default-template (EoT)" at bounding box center [373, 502] width 302 height 15
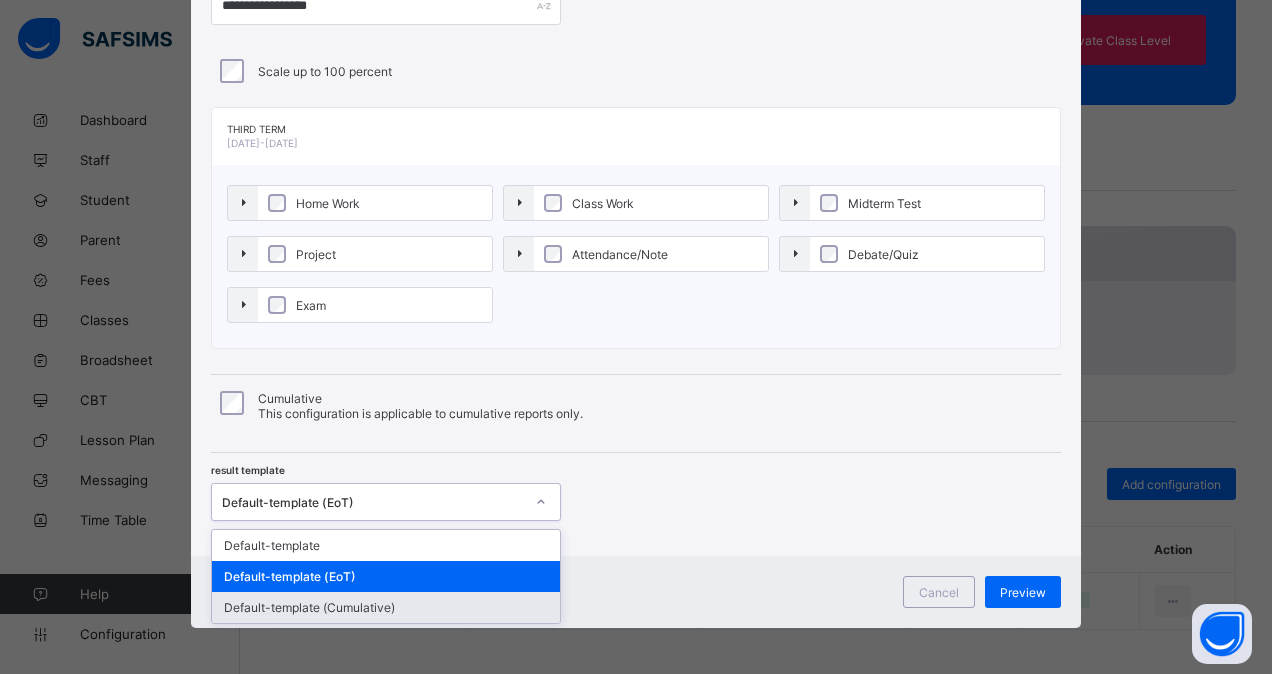
click at [366, 598] on div "Default-template (Cumulative)" at bounding box center [386, 607] width 348 height 31
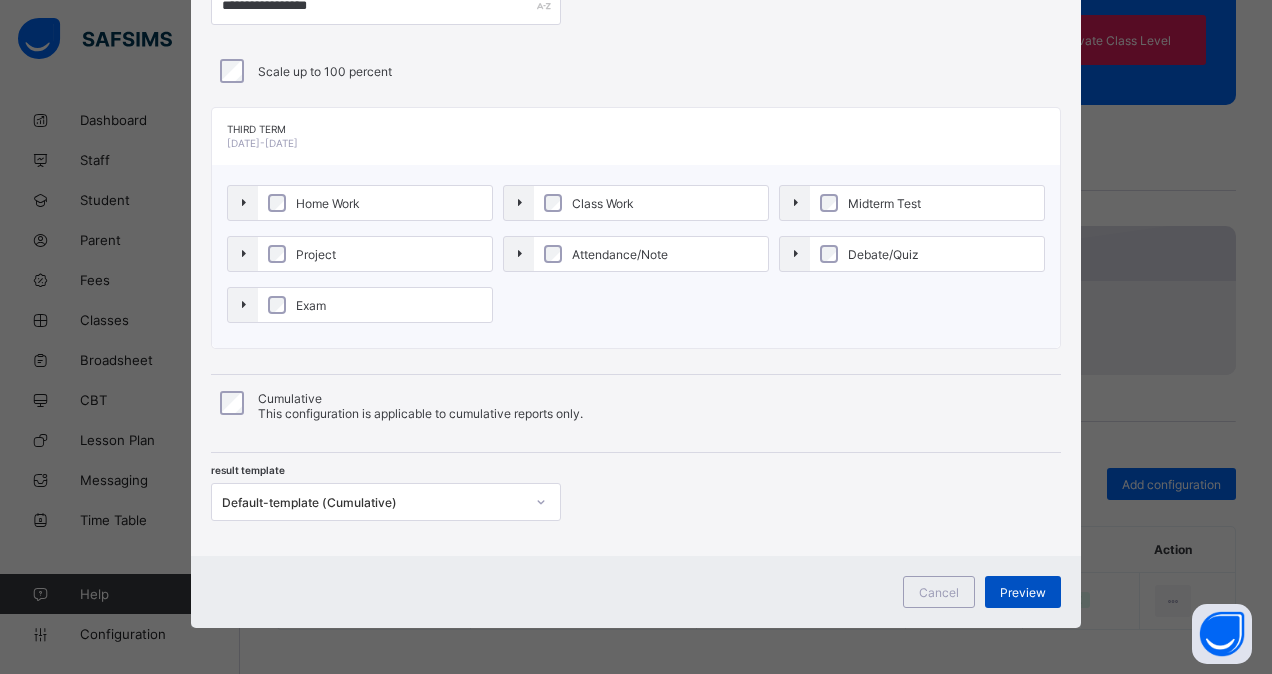
click at [1019, 588] on span "Preview" at bounding box center [1023, 592] width 46 height 15
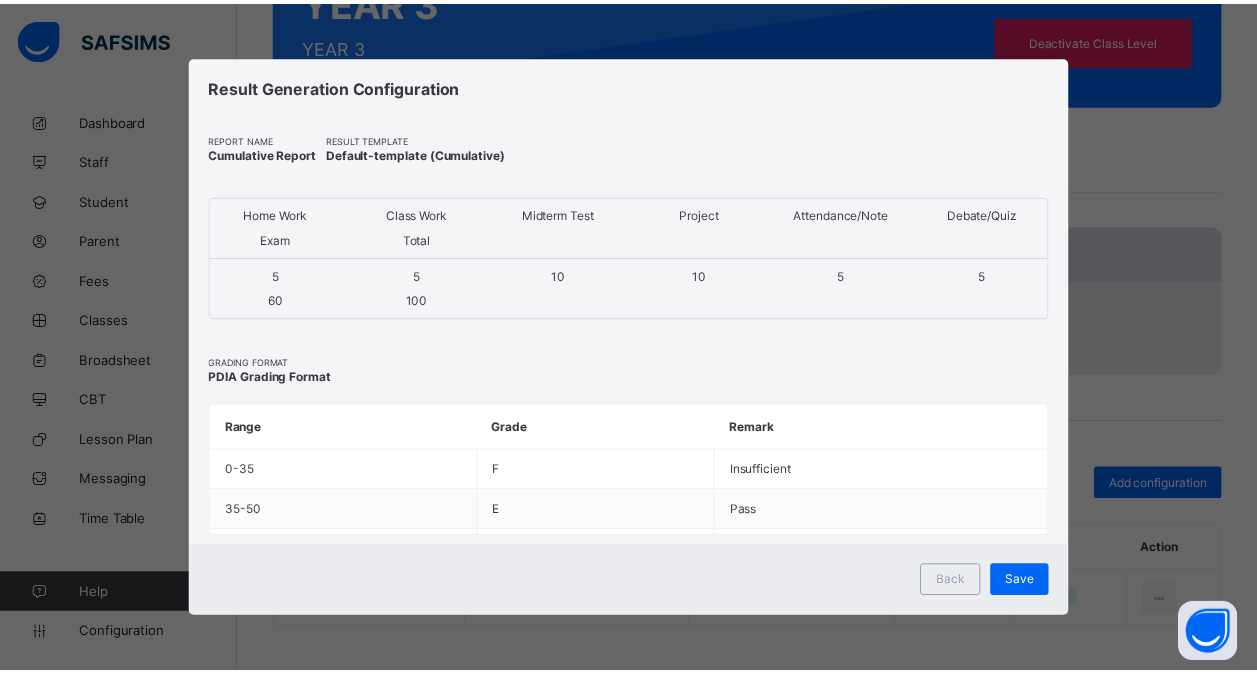
scroll to position [0, 0]
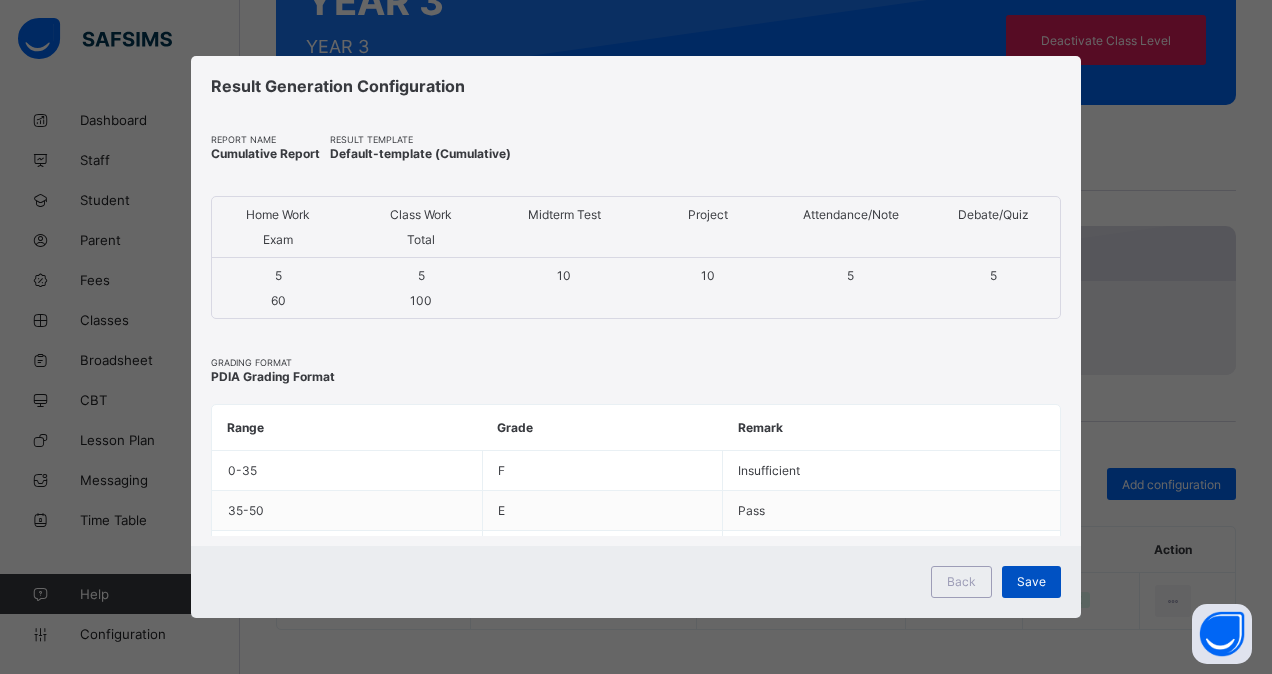
click at [1041, 579] on span "Save" at bounding box center [1031, 581] width 29 height 15
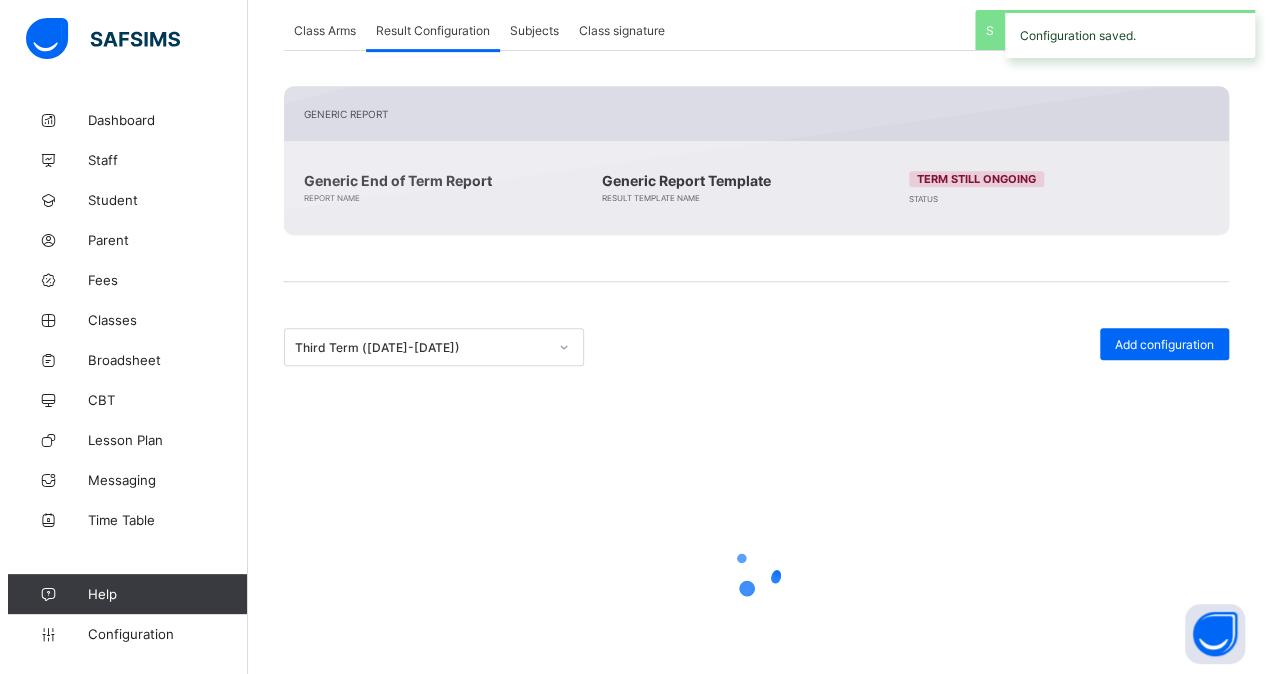
scroll to position [317, 0]
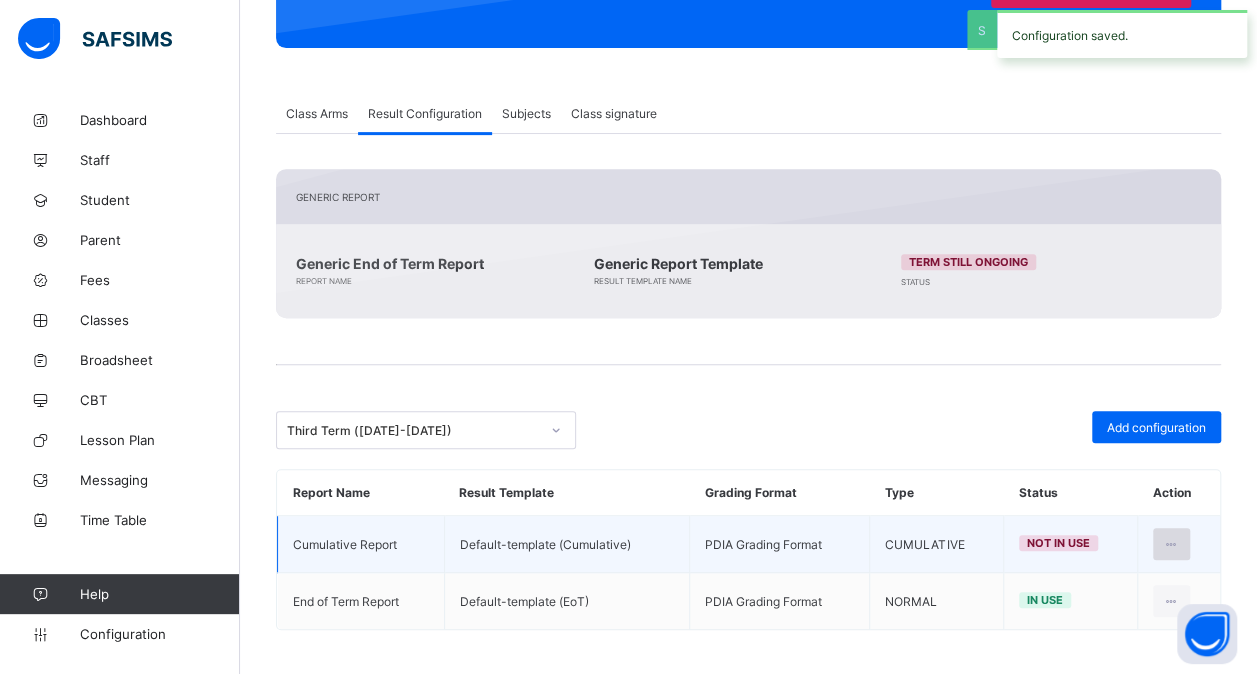
click at [1190, 530] on div at bounding box center [1171, 544] width 37 height 32
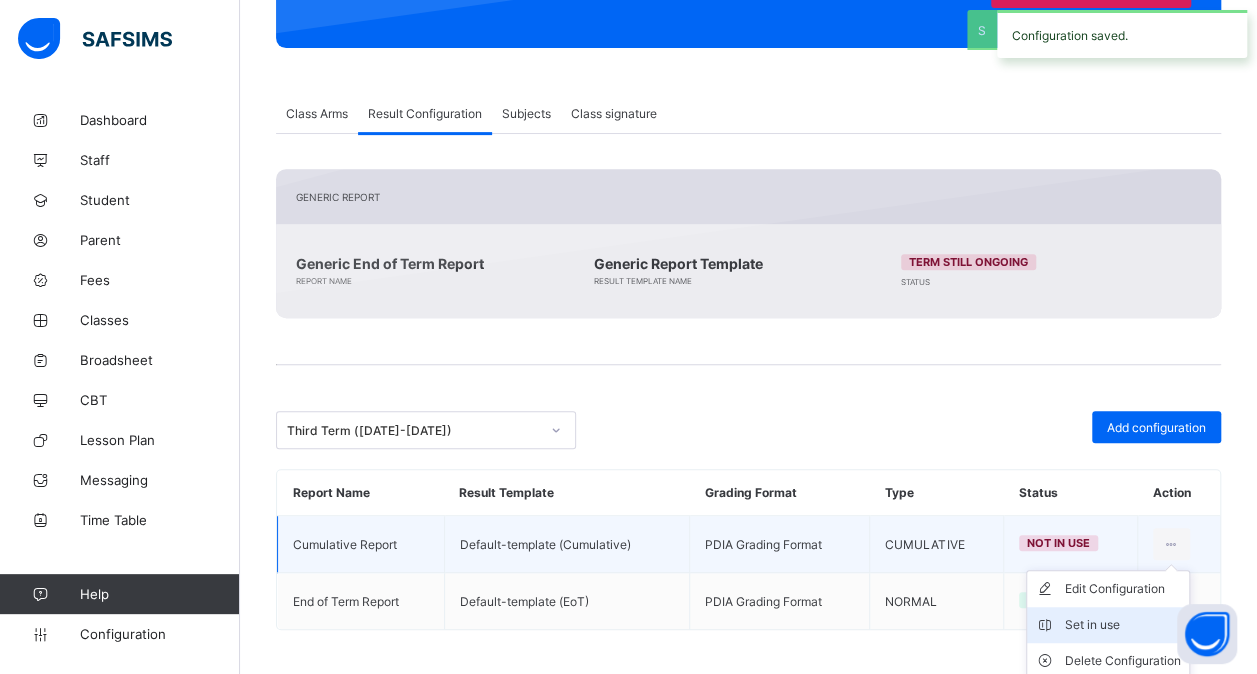
click at [1112, 618] on div "Set in use" at bounding box center [1123, 625] width 116 height 20
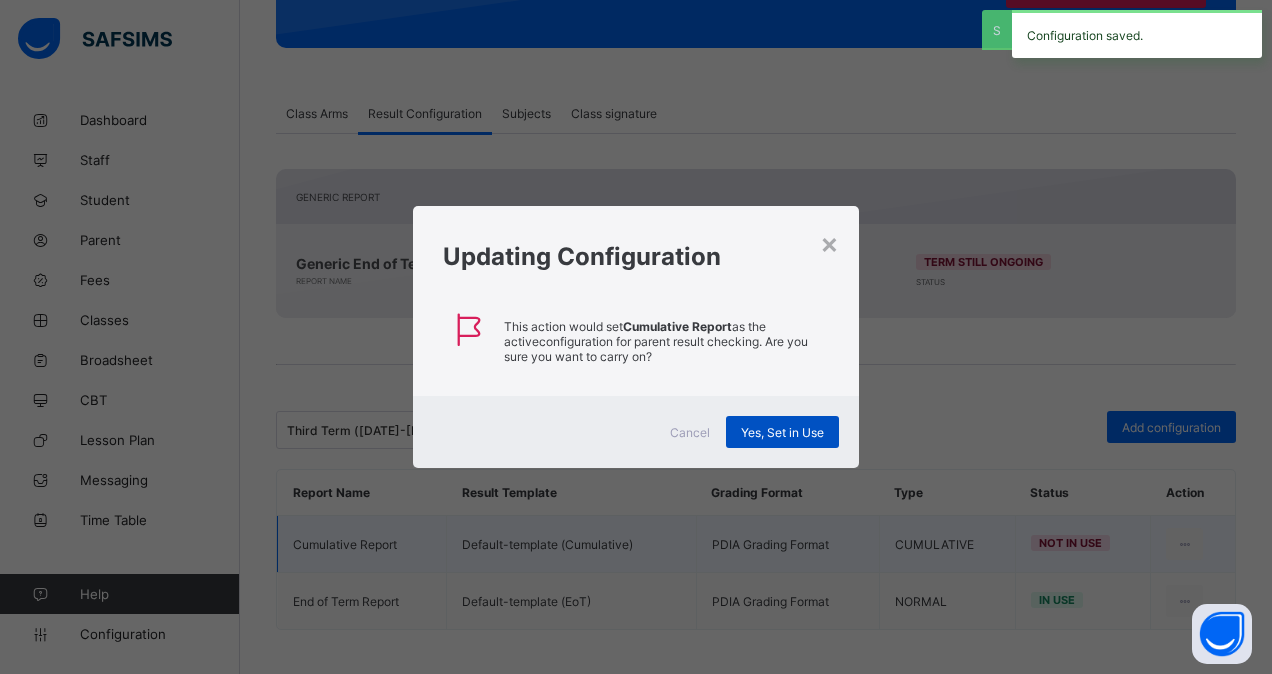
click at [798, 442] on div "Yes, Set in Use" at bounding box center [782, 432] width 113 height 32
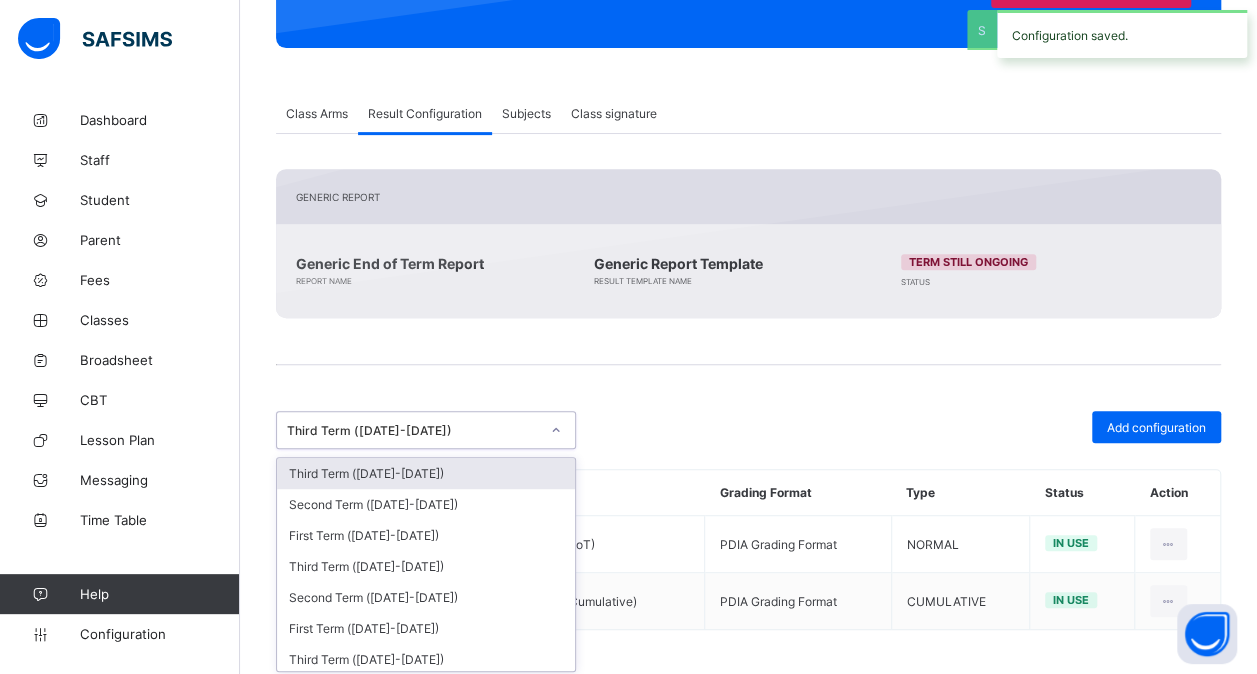
click at [456, 430] on div "Third Term ([DATE]-[DATE])" at bounding box center [413, 430] width 252 height 15
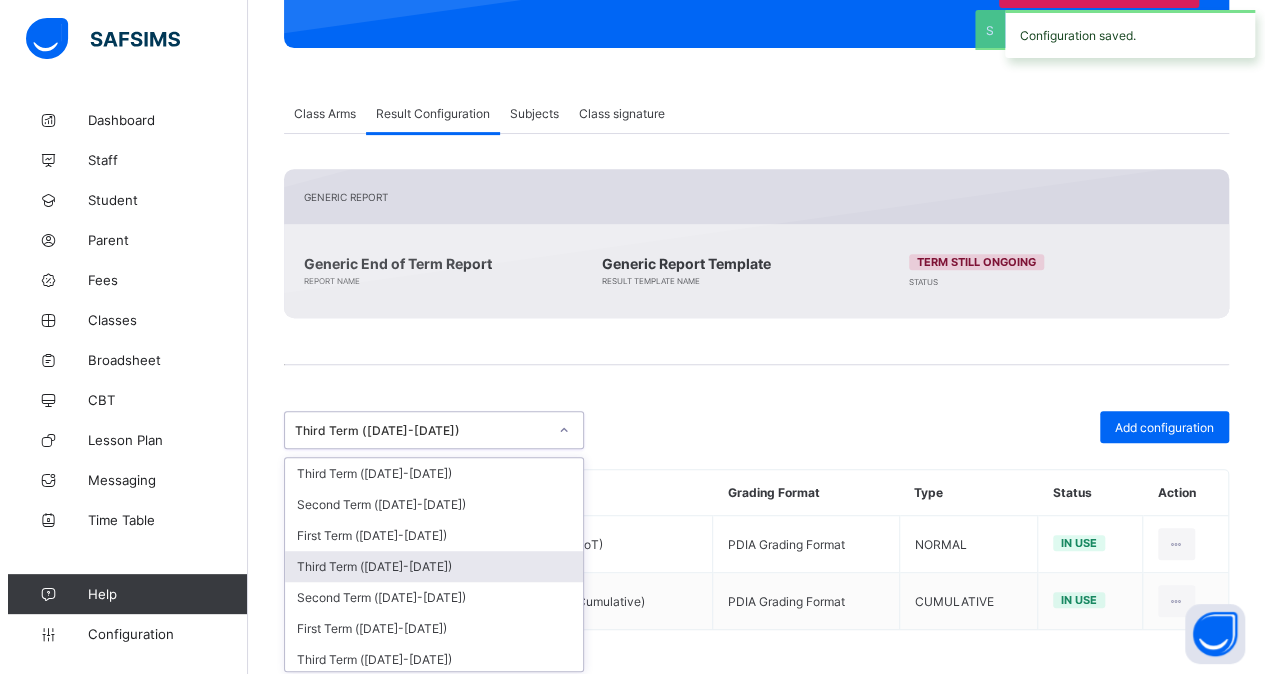
scroll to position [269, 0]
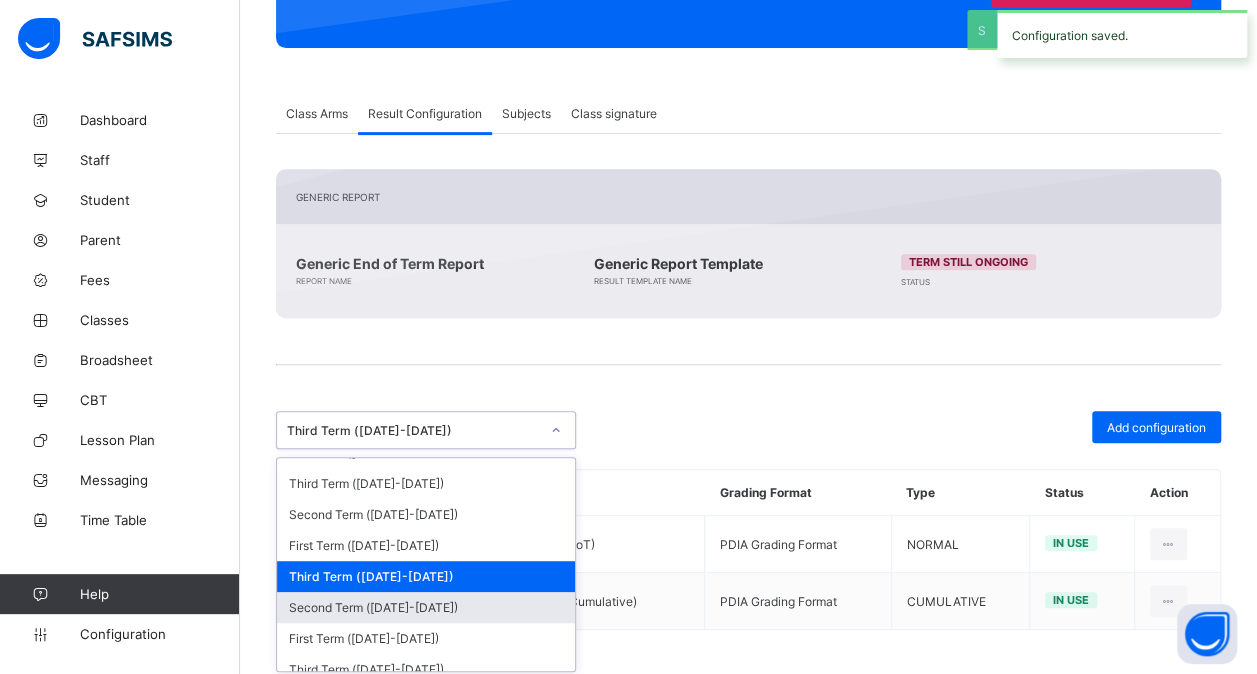
click at [412, 592] on div "Second Term ([DATE]-[DATE])" at bounding box center [426, 607] width 298 height 31
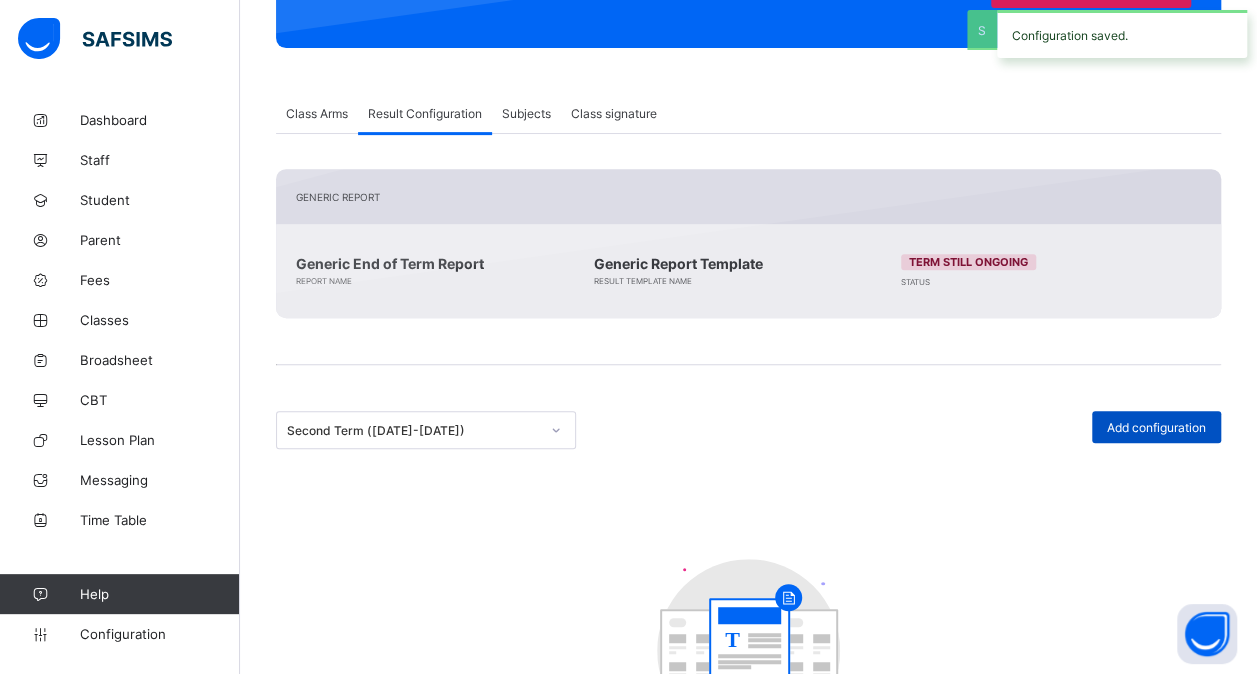
click at [1158, 420] on span "Add configuration" at bounding box center [1156, 427] width 99 height 15
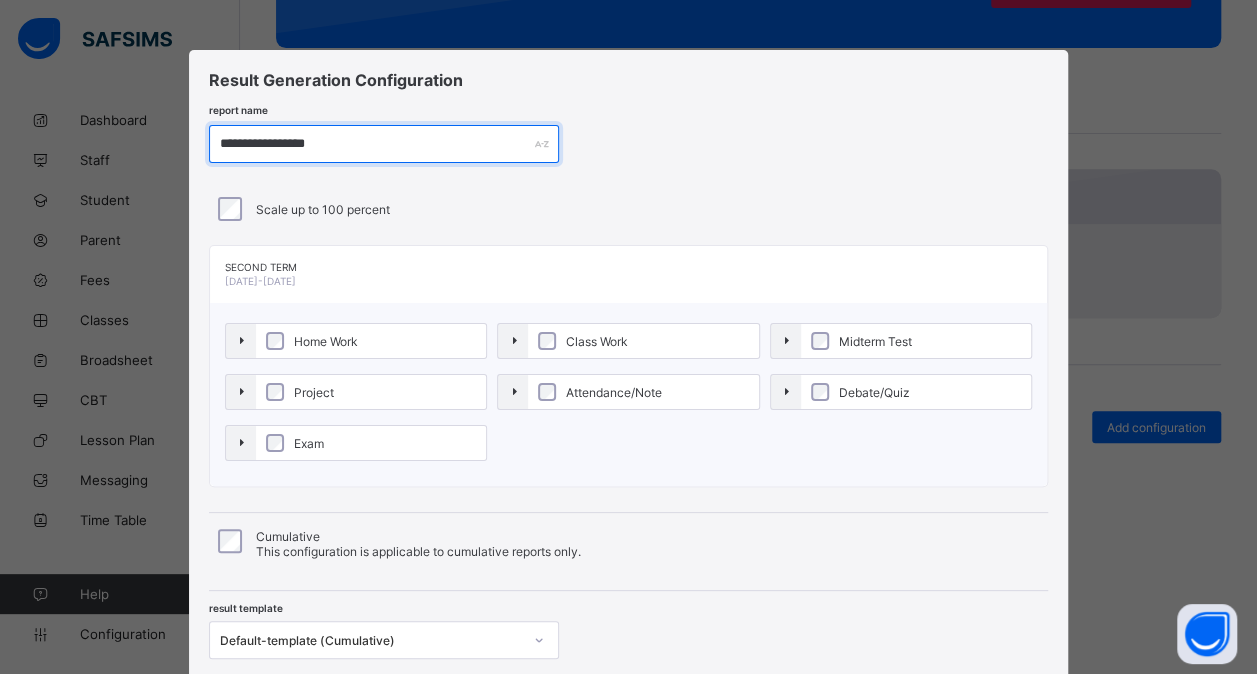
click at [286, 134] on input "**********" at bounding box center [384, 144] width 350 height 38
paste input "*"
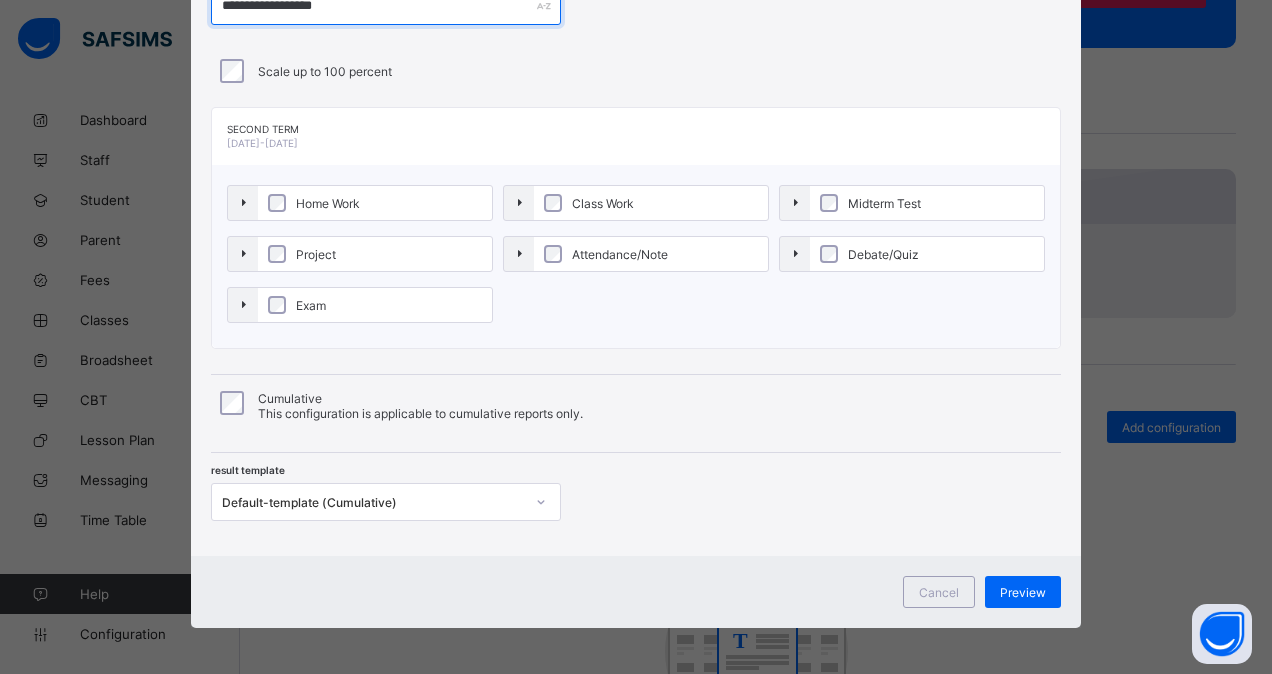
type input "**********"
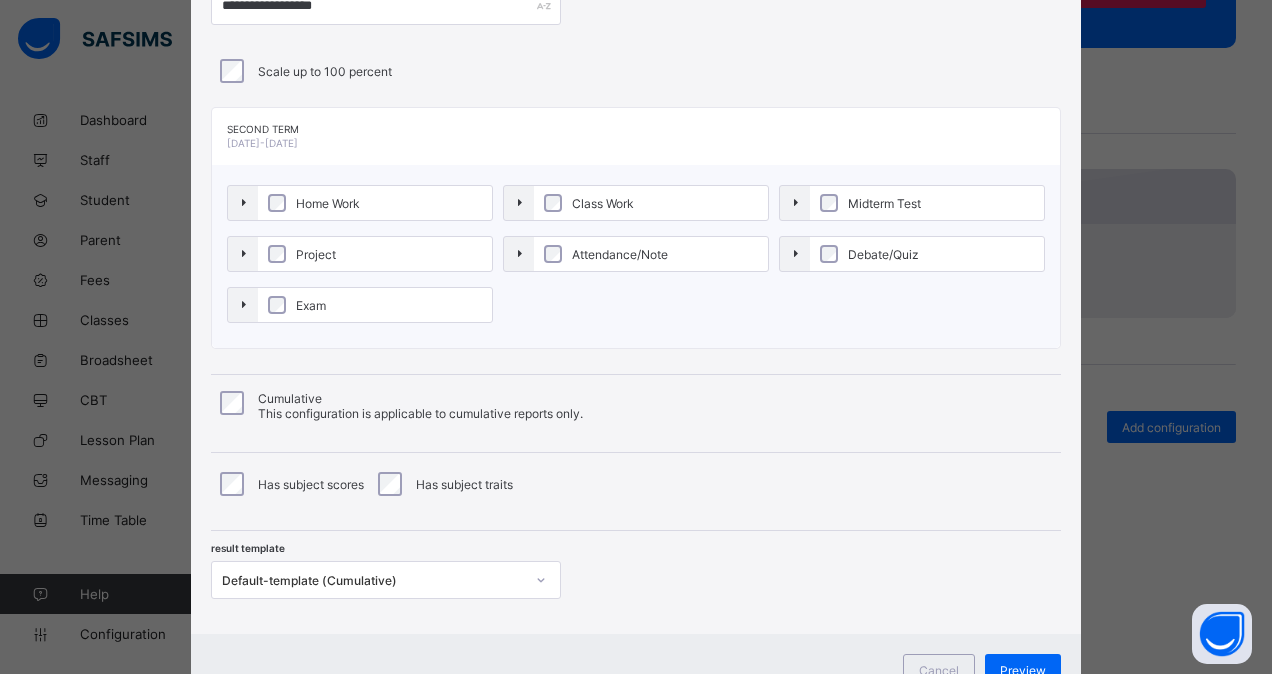
scroll to position [166, 0]
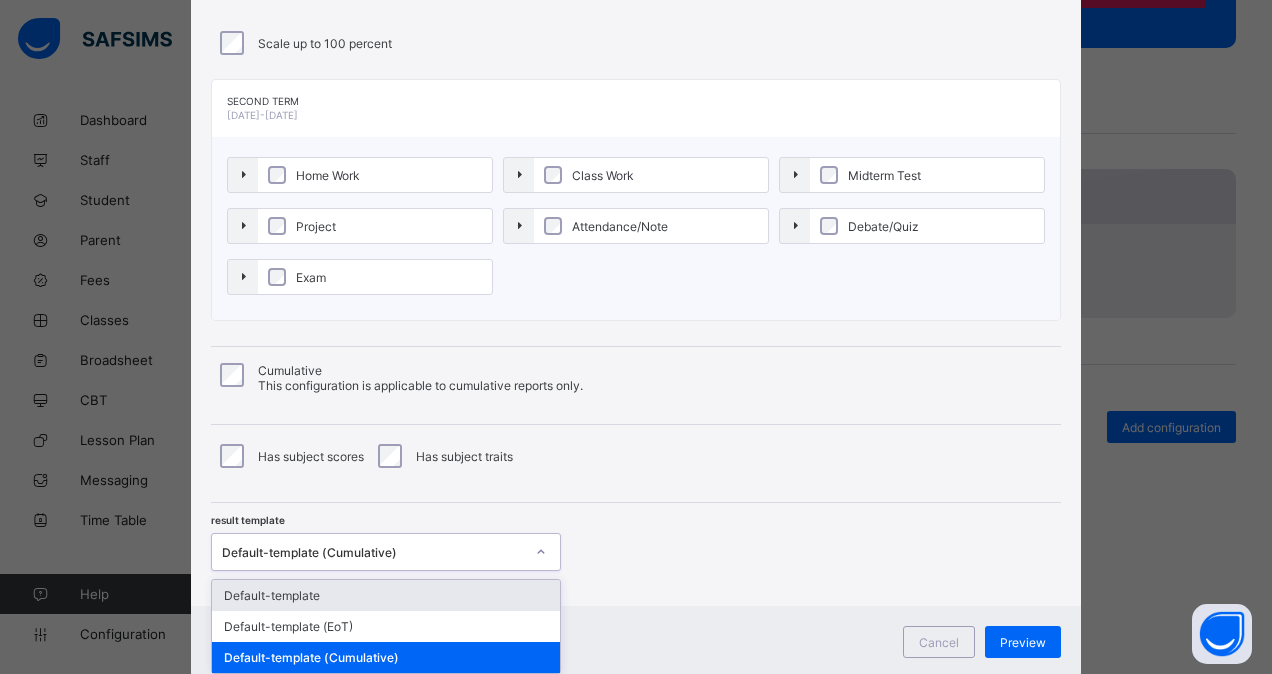
click at [322, 570] on div "**********" at bounding box center [636, 245] width 890 height 722
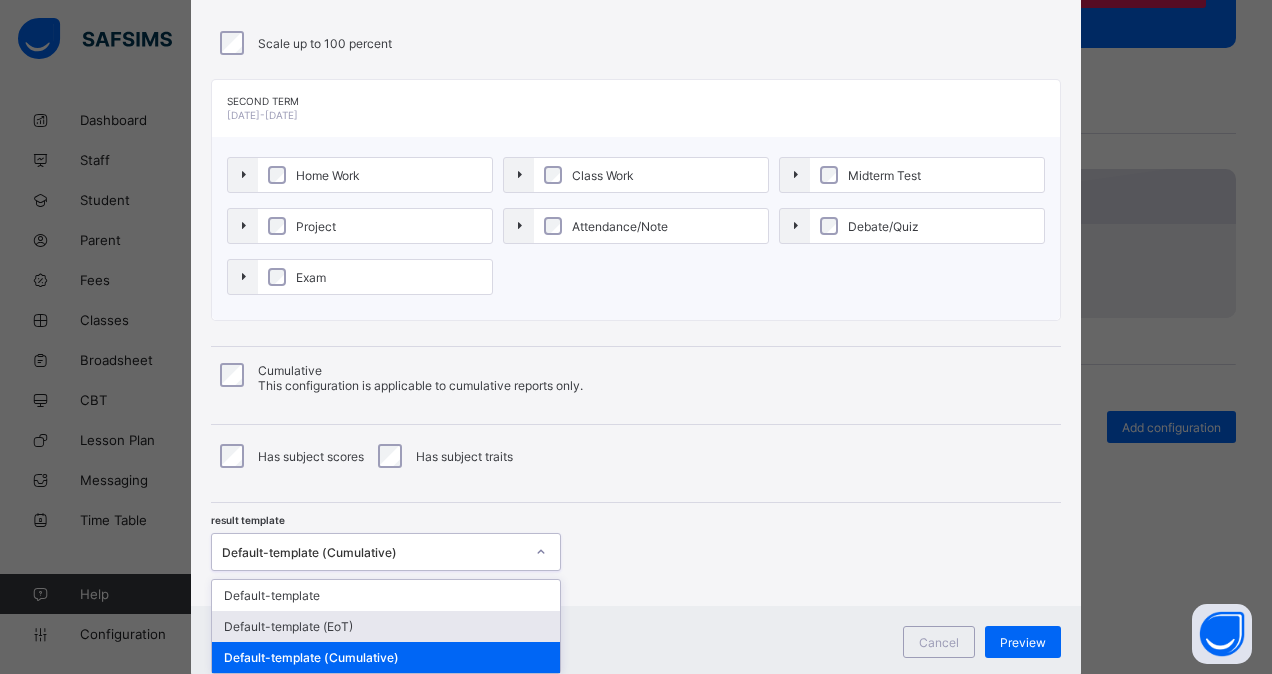
click at [330, 628] on div "Default-template (EoT)" at bounding box center [386, 626] width 348 height 31
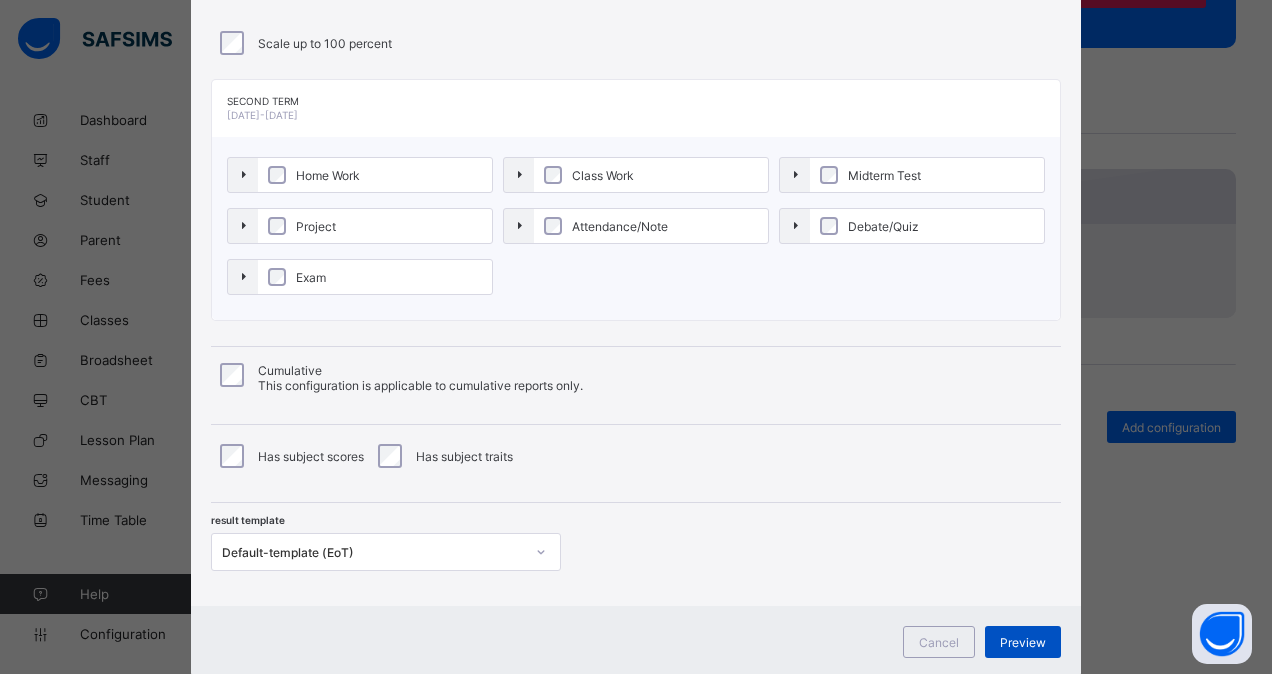
click at [1018, 635] on span "Preview" at bounding box center [1023, 642] width 46 height 15
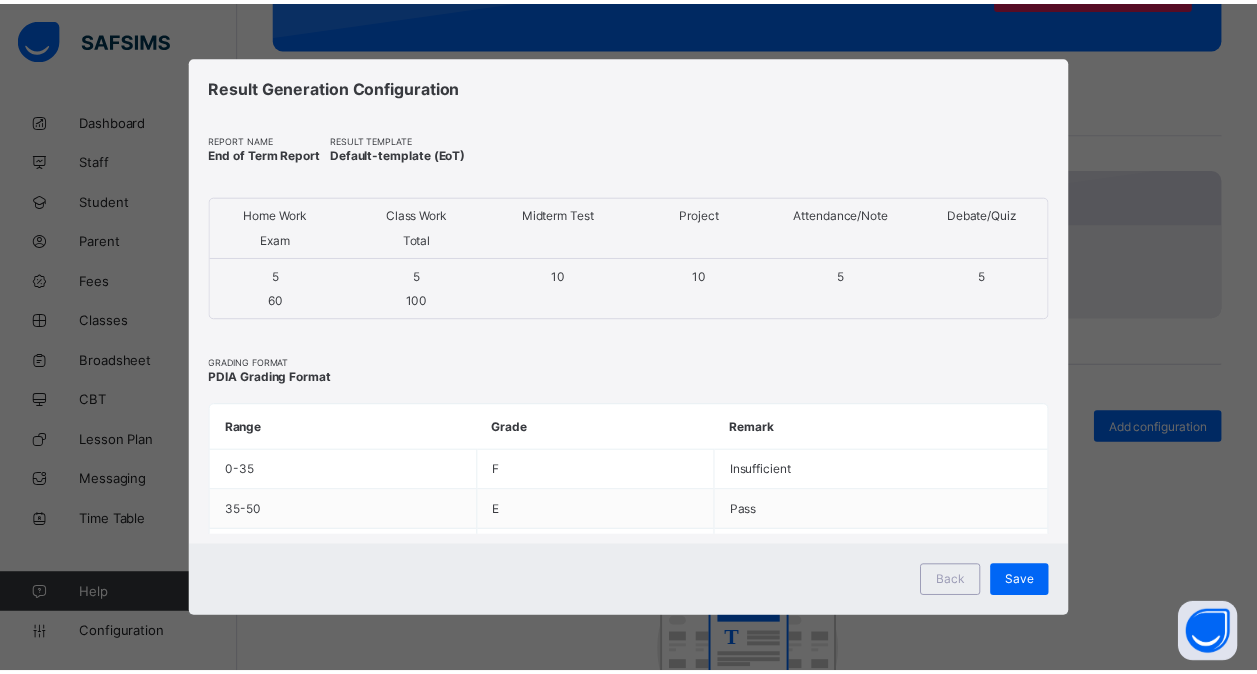
scroll to position [0, 0]
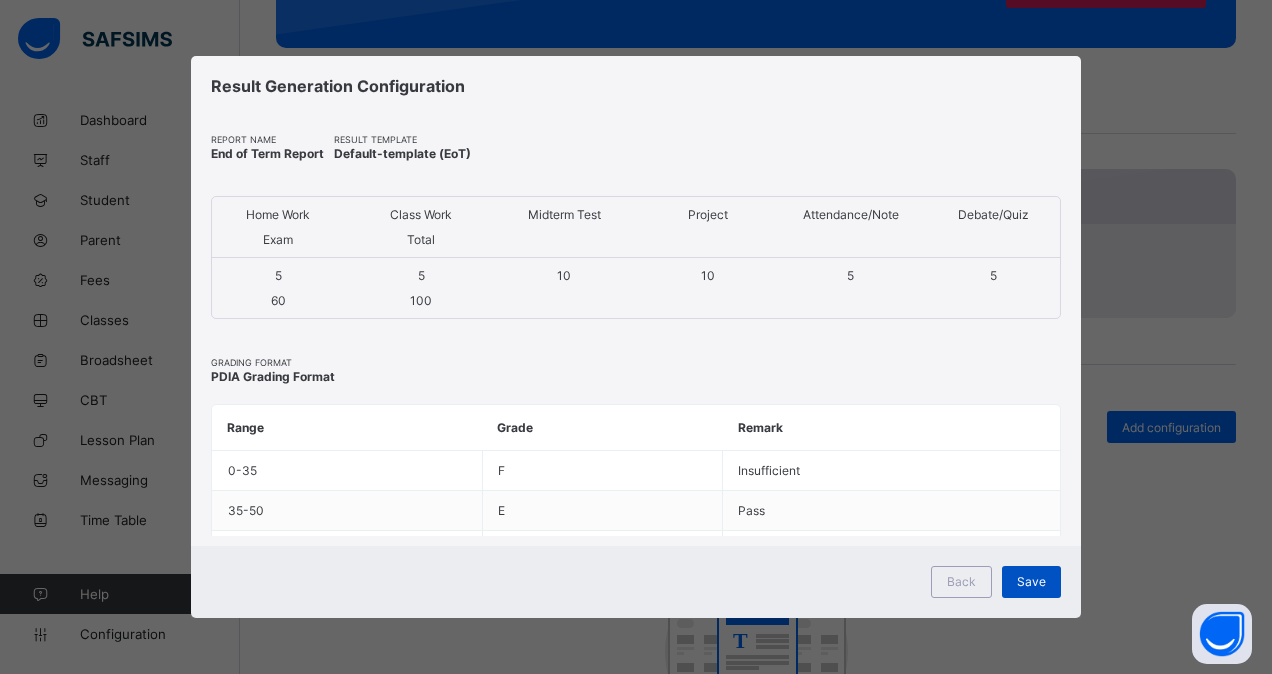
click at [1026, 583] on span "Save" at bounding box center [1031, 581] width 29 height 15
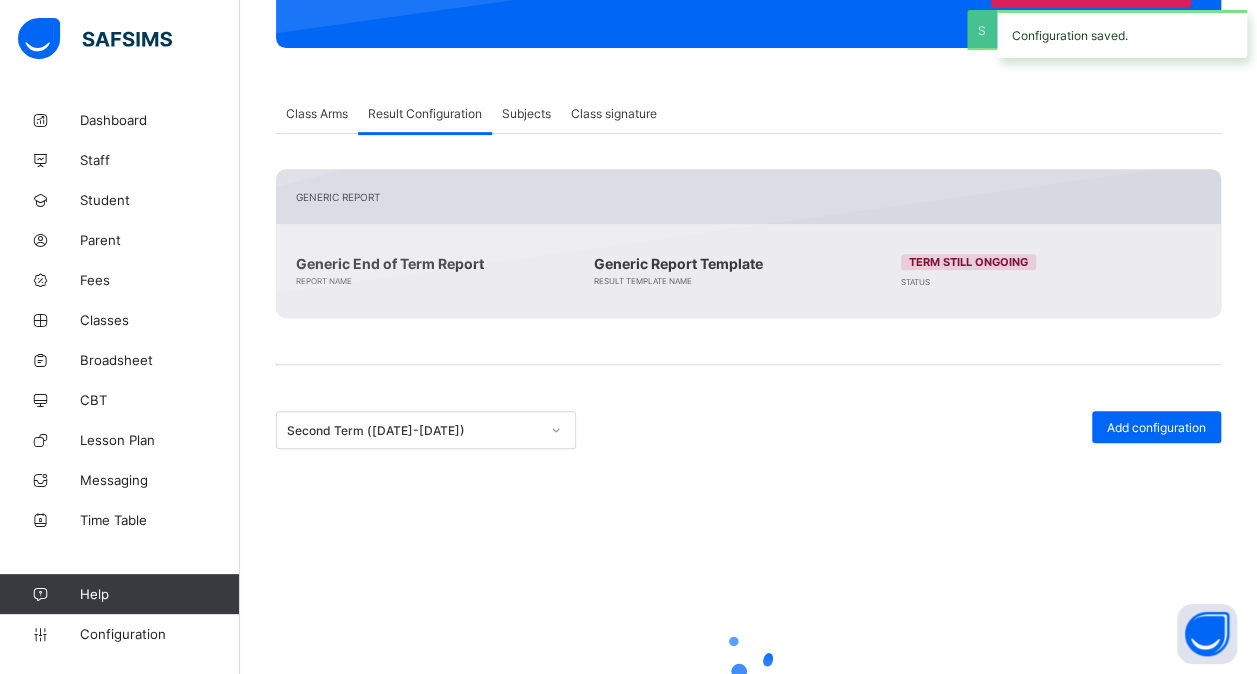
scroll to position [260, 0]
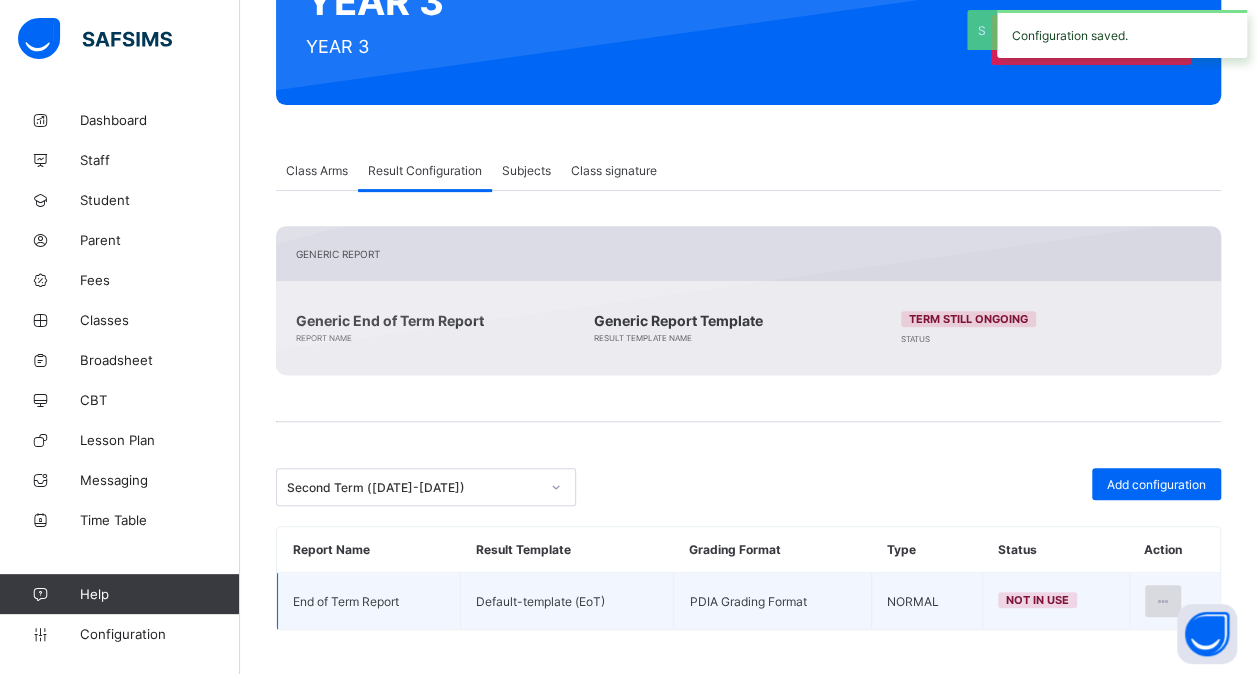
click at [1176, 585] on div at bounding box center [1163, 601] width 37 height 32
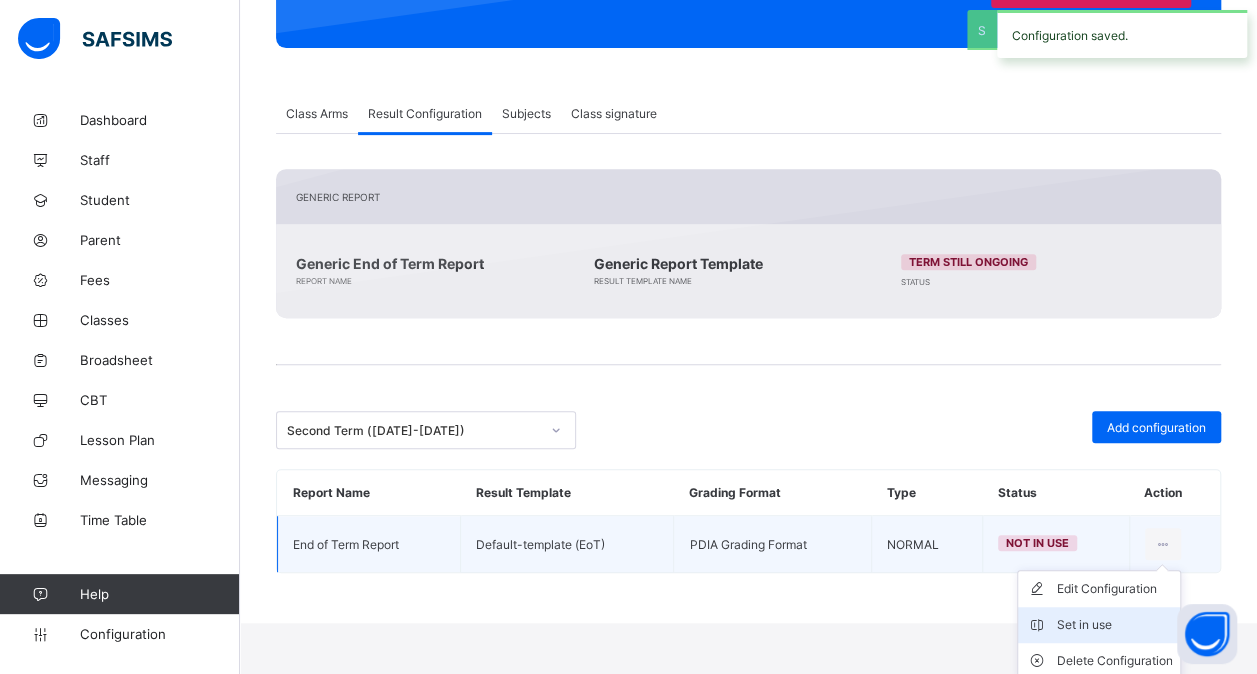
click at [1114, 615] on div "Set in use" at bounding box center [1114, 625] width 116 height 20
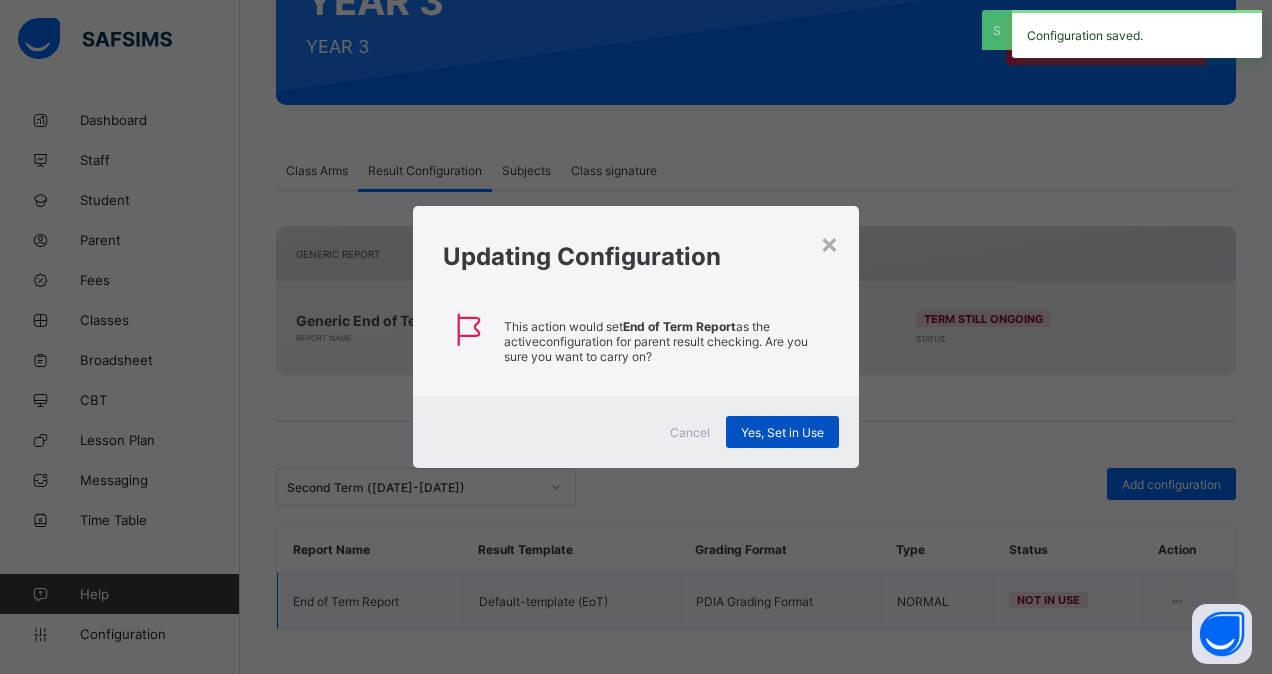
click at [806, 438] on div "Yes, Set in Use" at bounding box center [782, 432] width 113 height 32
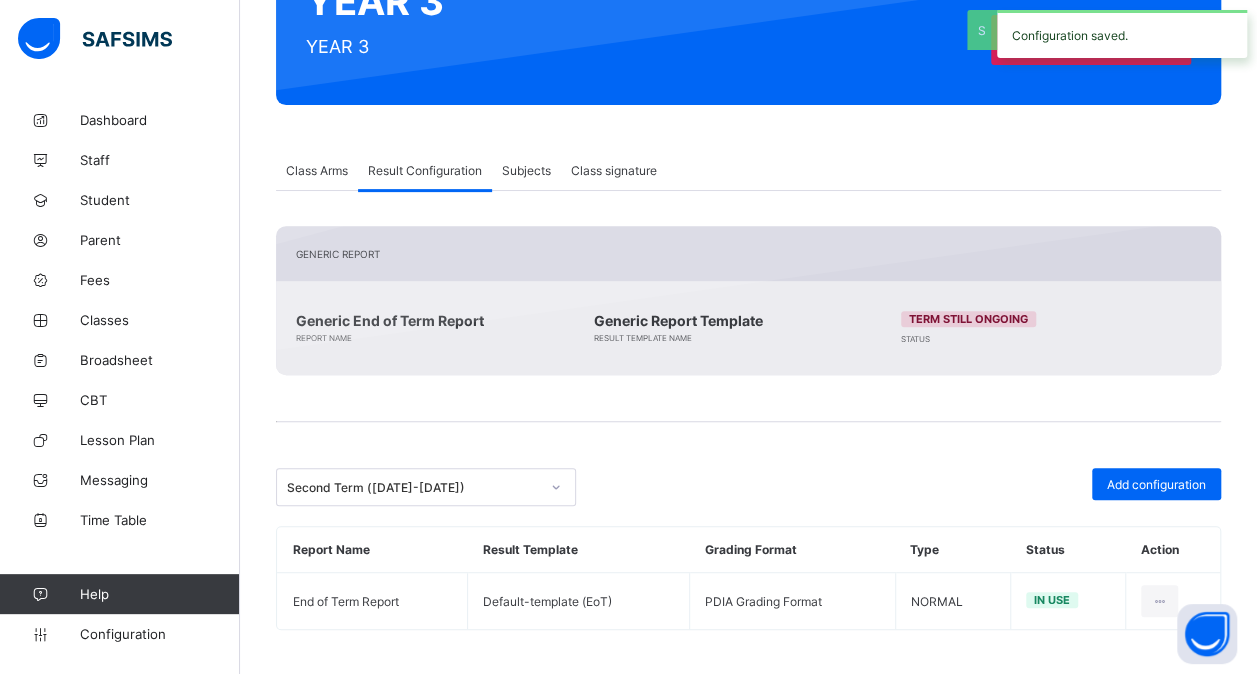
click at [520, 468] on div "Second Term ([DATE]-[DATE])" at bounding box center [426, 487] width 300 height 38
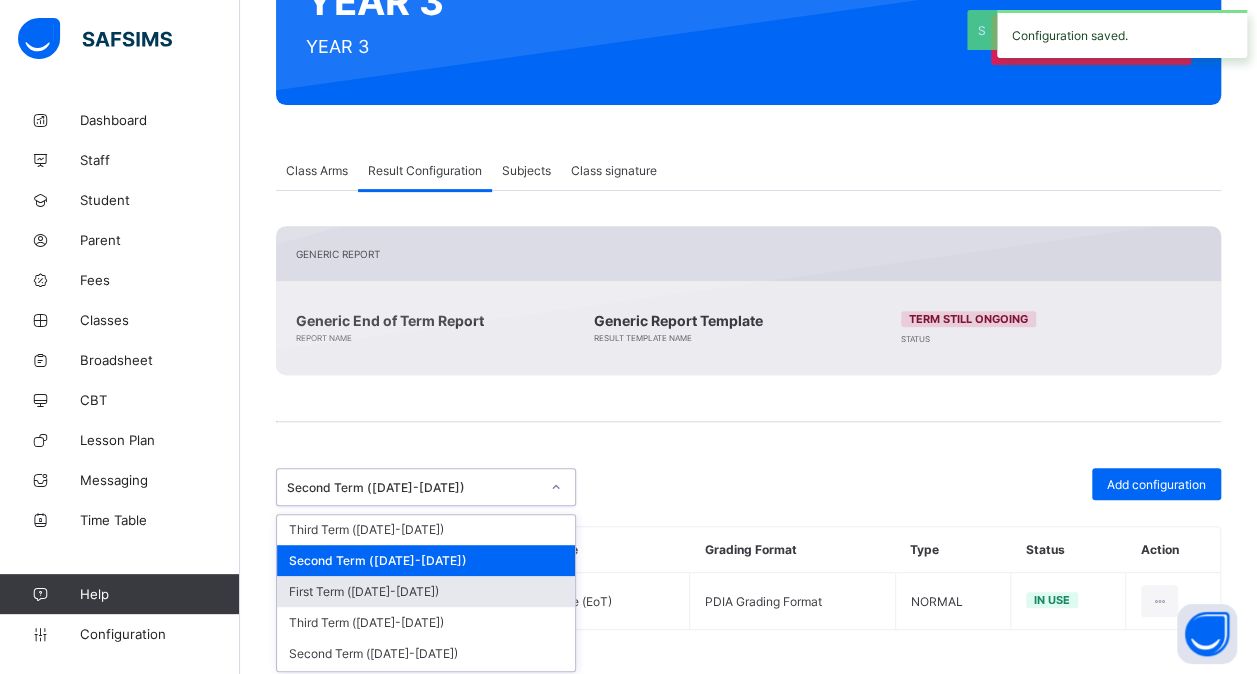
scroll to position [374, 0]
click at [410, 575] on div "First Term ([DATE]-[DATE])" at bounding box center [426, 590] width 298 height 31
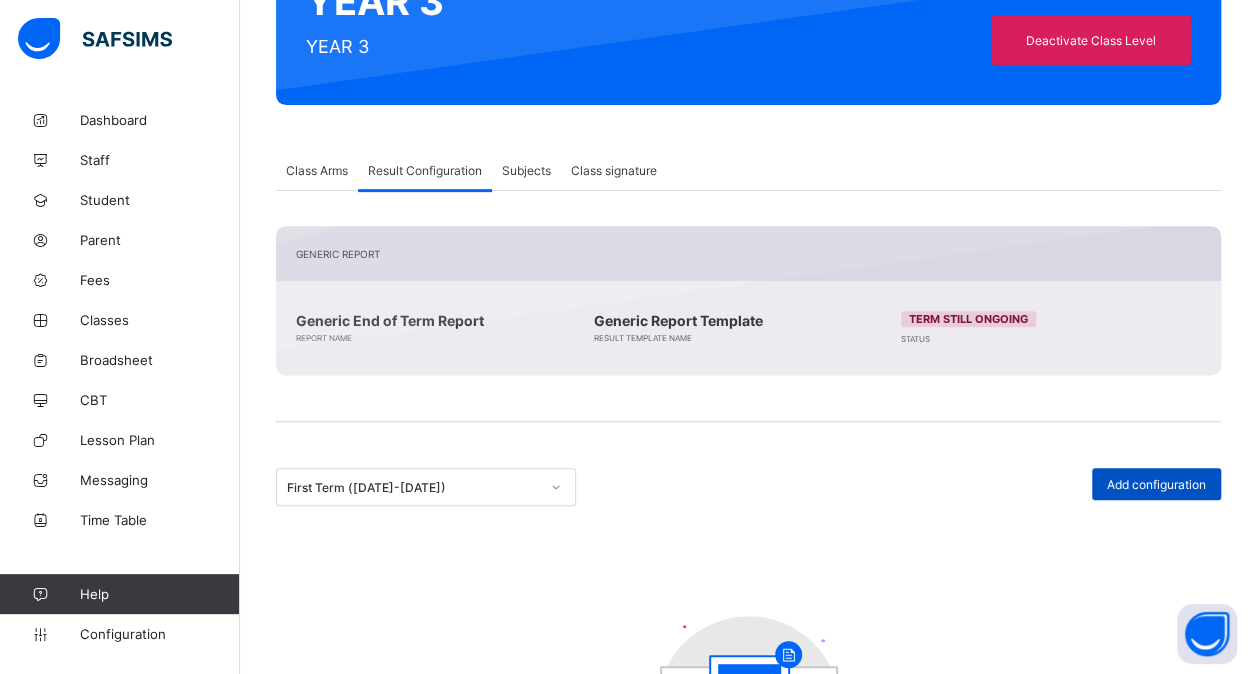
click at [1140, 487] on div "Add configuration" at bounding box center [1156, 484] width 129 height 32
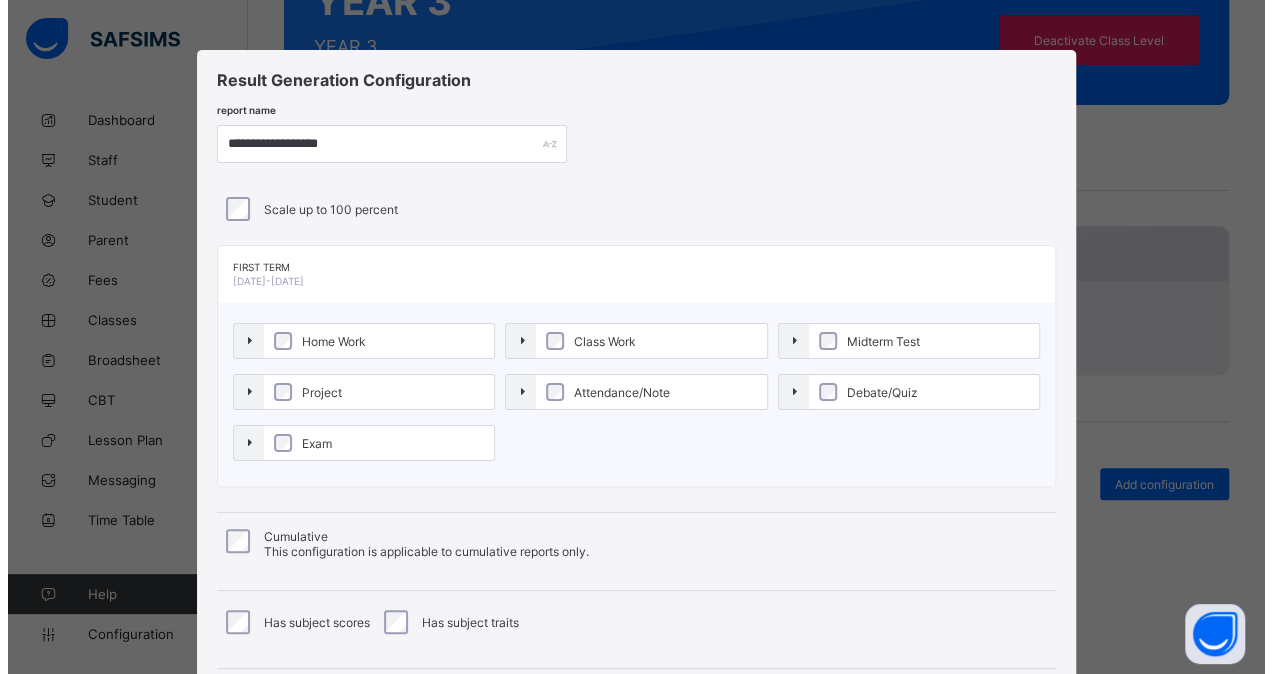
scroll to position [215, 0]
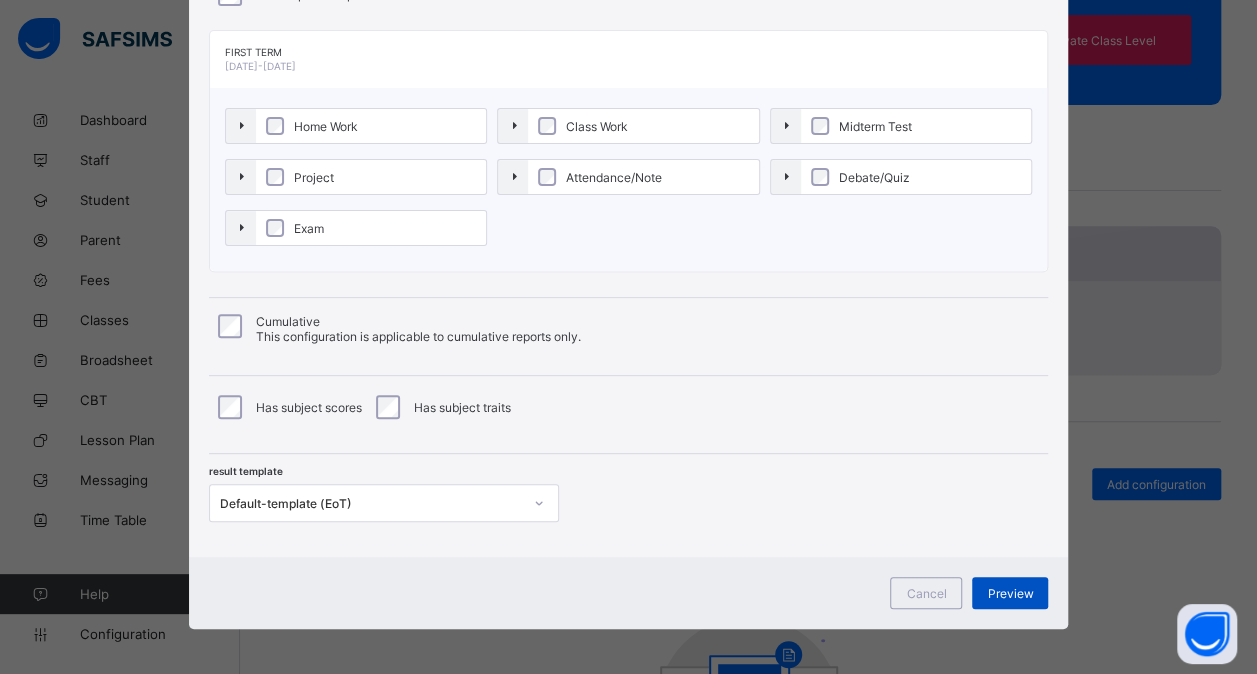
click at [1016, 590] on span "Preview" at bounding box center [1010, 593] width 46 height 15
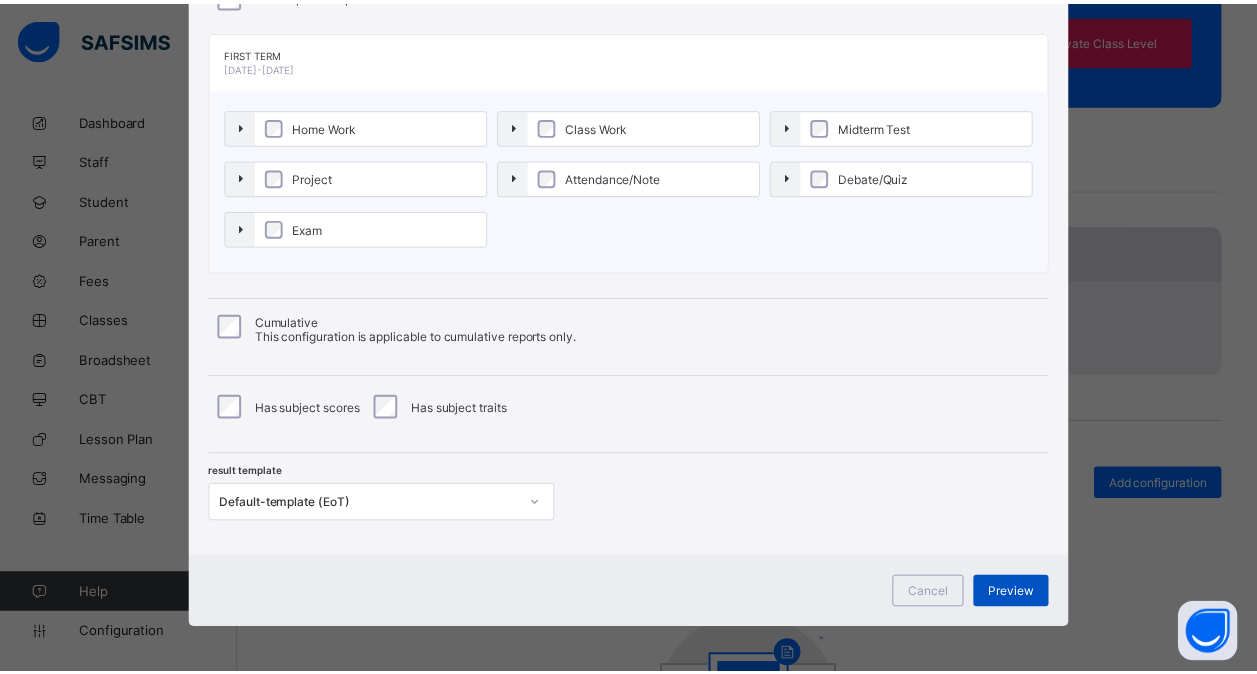
scroll to position [0, 0]
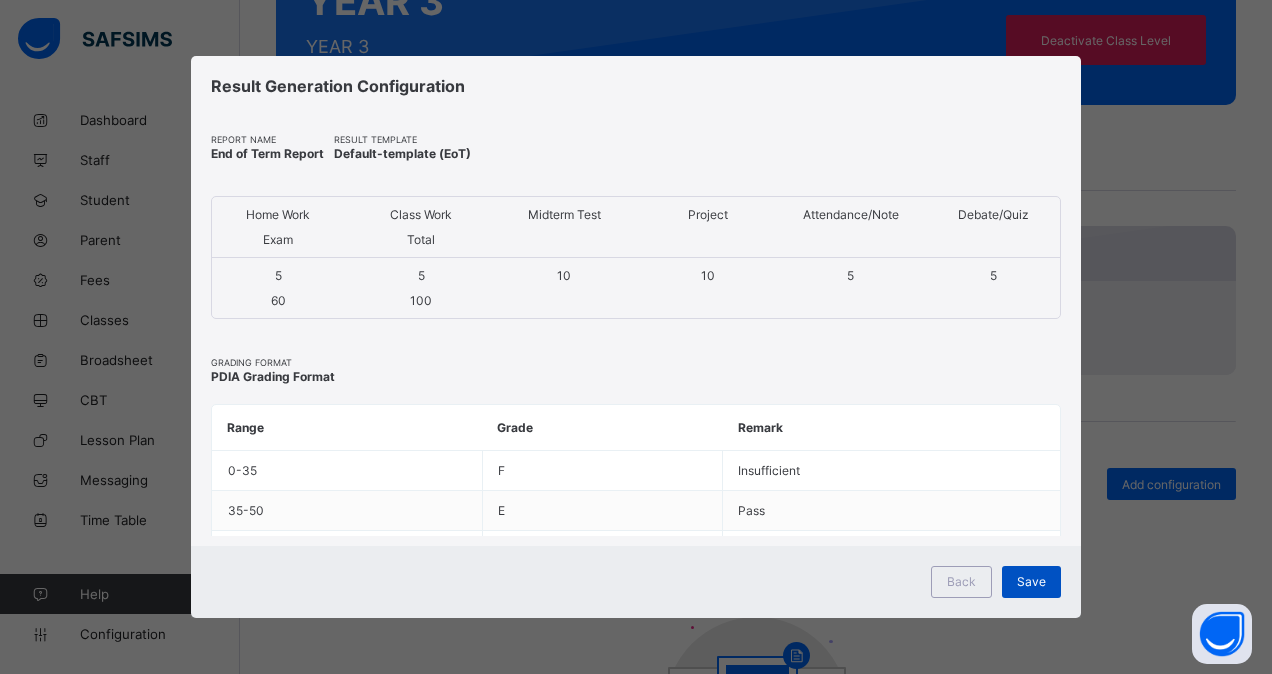
click at [1041, 580] on span "Save" at bounding box center [1031, 581] width 29 height 15
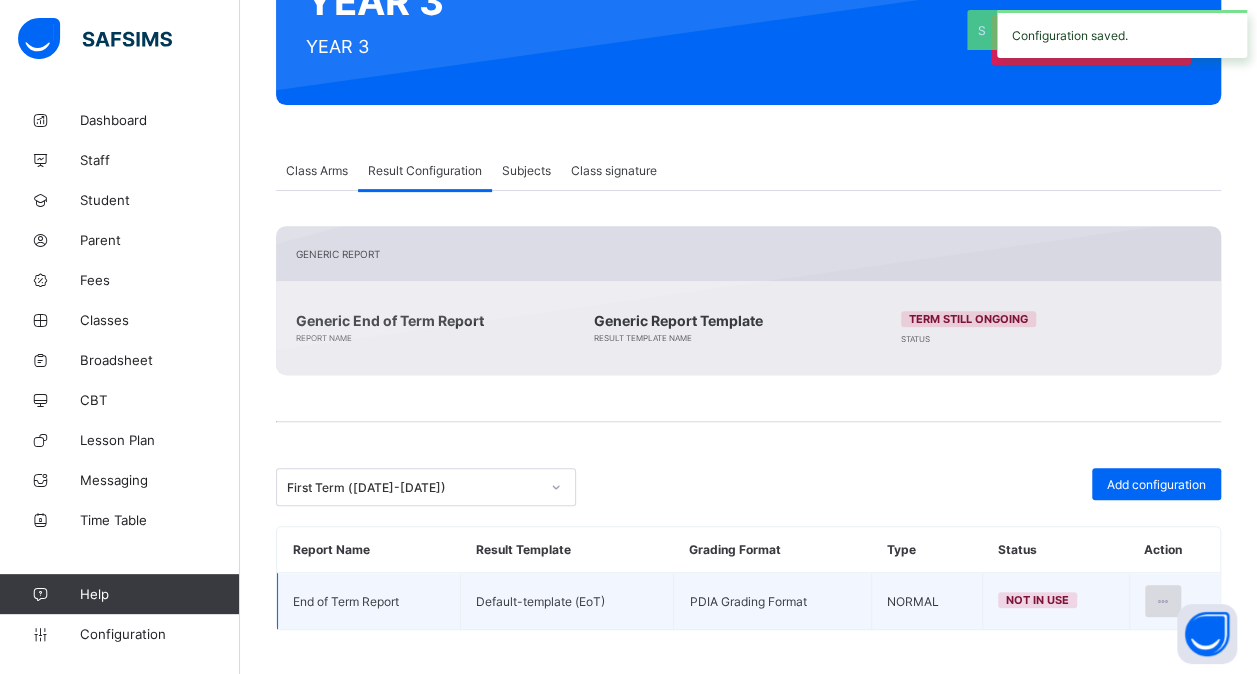
click at [1172, 594] on icon at bounding box center [1163, 601] width 17 height 15
click at [1100, 664] on li "Set in use" at bounding box center [1099, 682] width 162 height 36
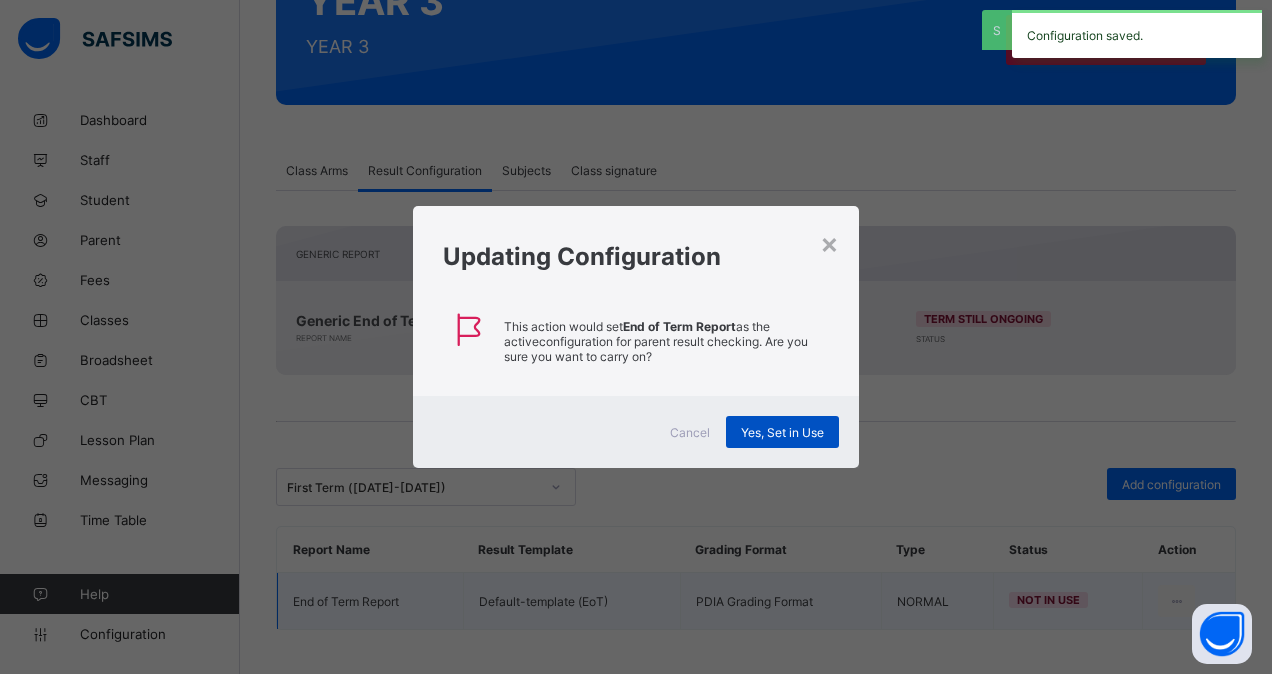
click at [790, 429] on span "Yes, Set in Use" at bounding box center [782, 432] width 83 height 15
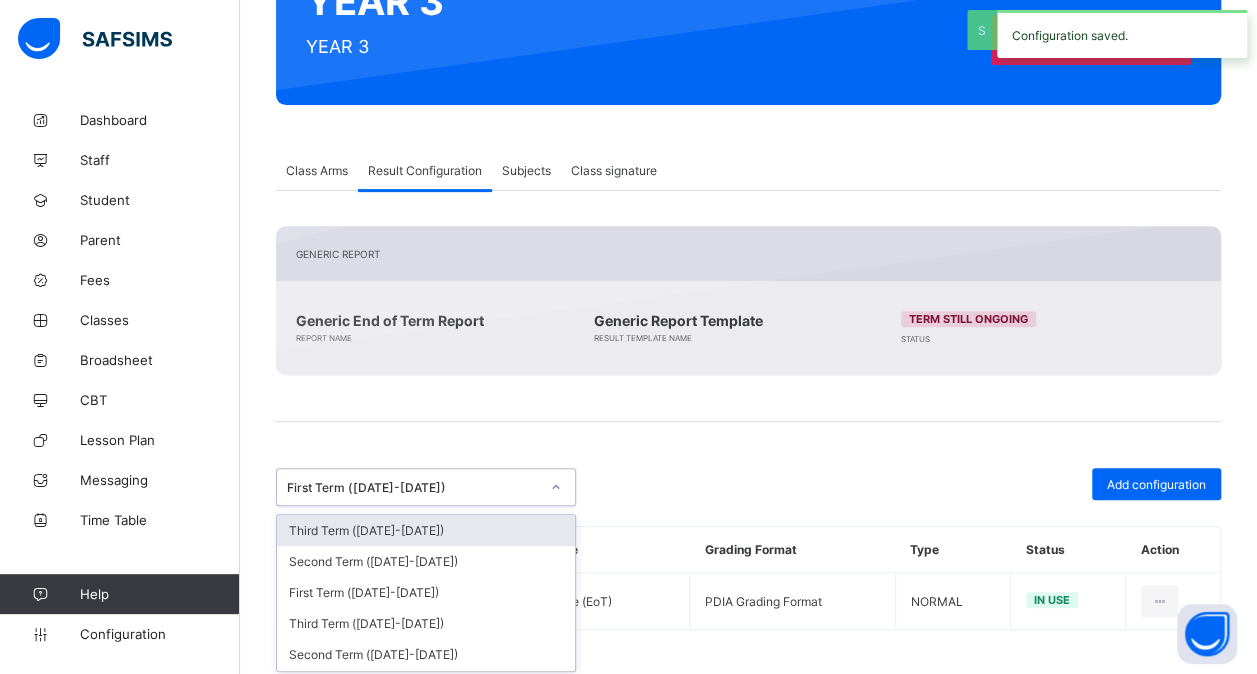
click at [518, 480] on div "First Term ([DATE]-[DATE])" at bounding box center [413, 487] width 252 height 15
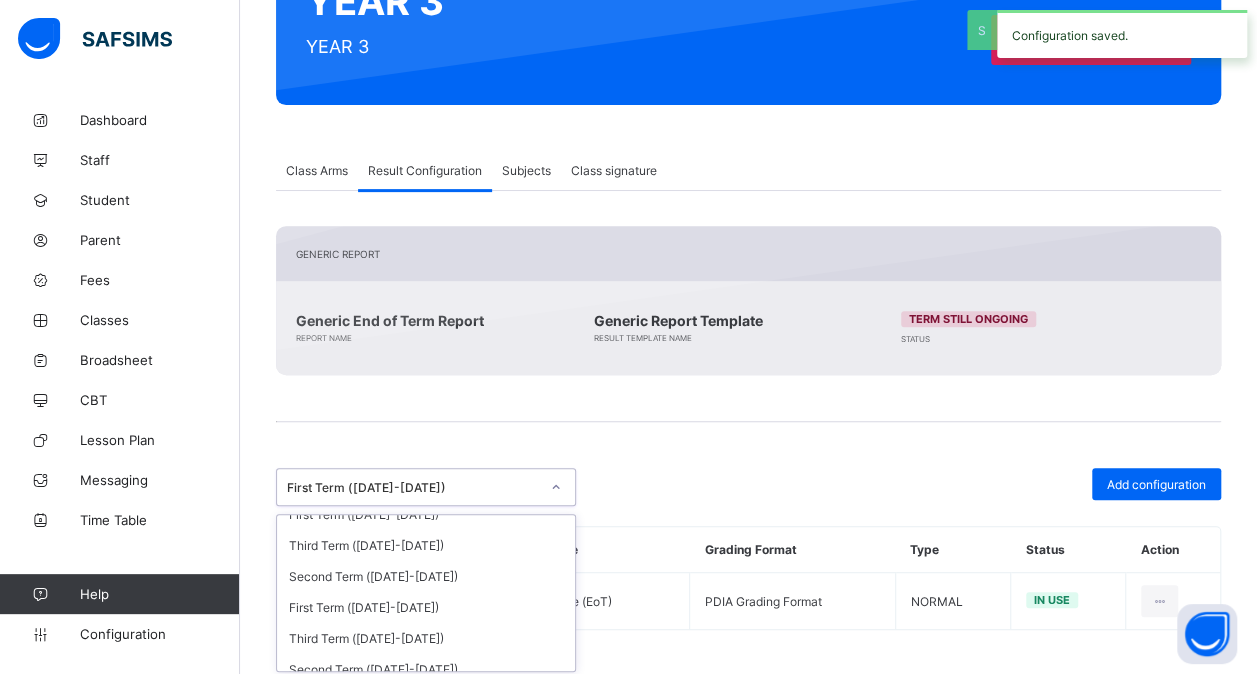
scroll to position [444, 0]
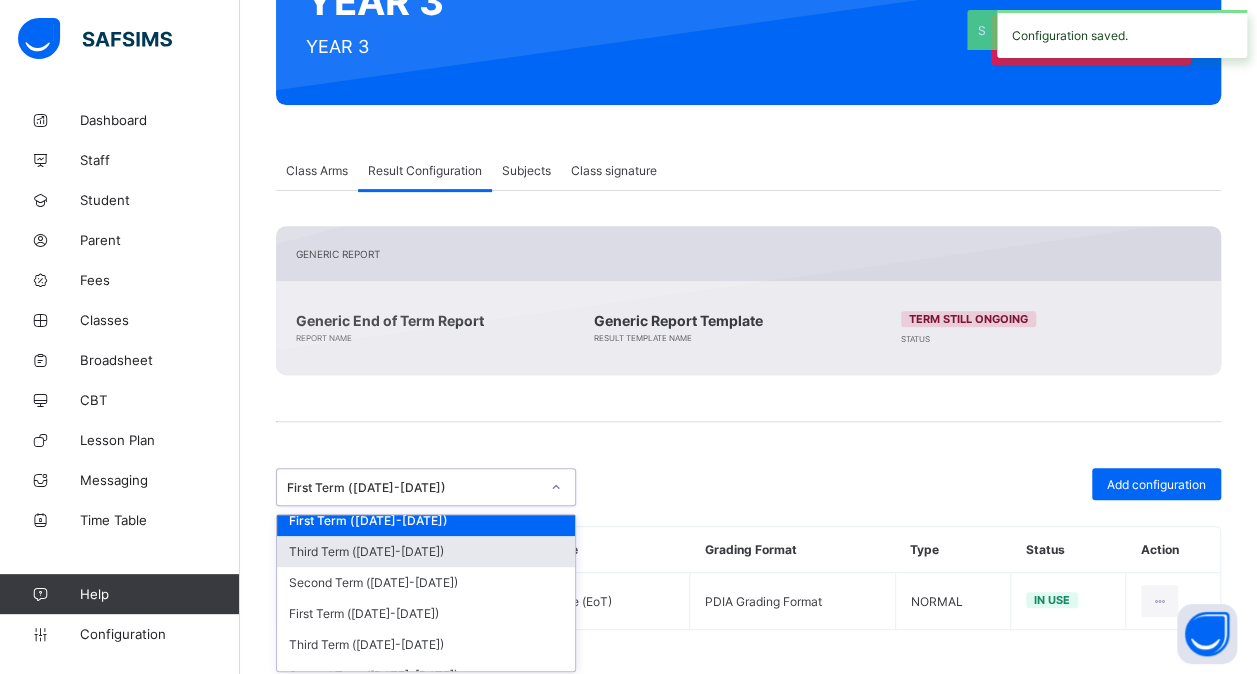
click at [424, 538] on div "Third Term ([DATE]-[DATE])" at bounding box center [426, 551] width 298 height 31
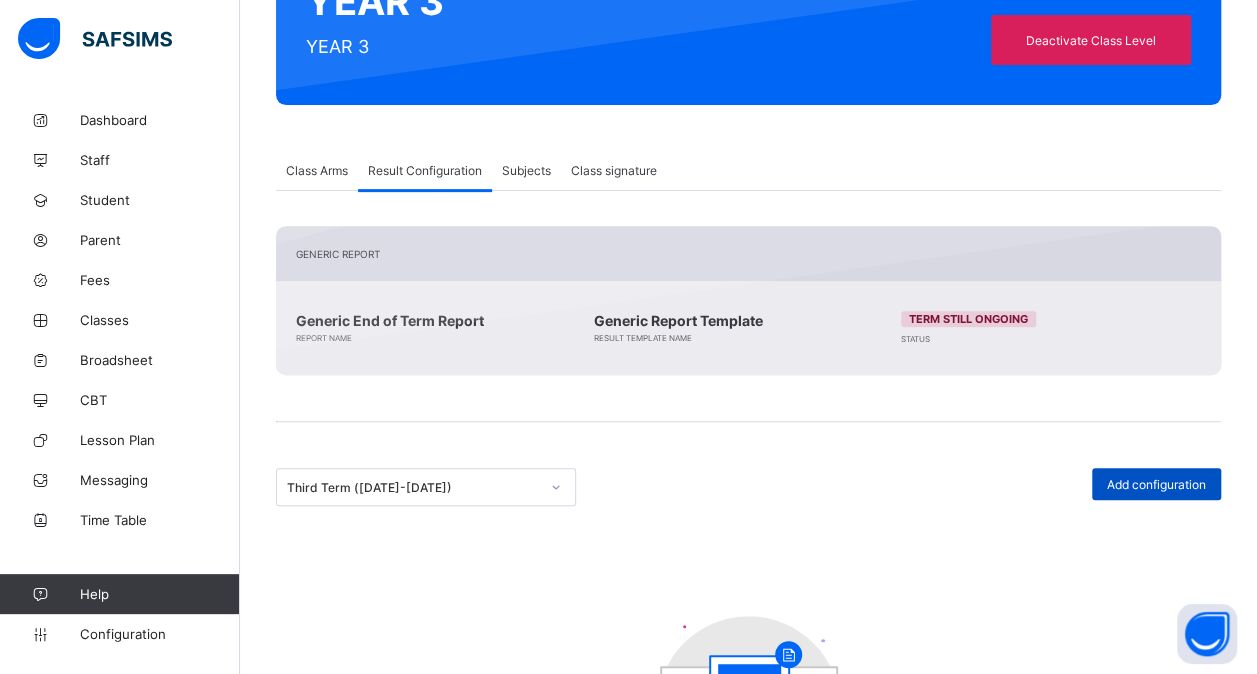
click at [1136, 478] on span "Add configuration" at bounding box center [1156, 484] width 99 height 15
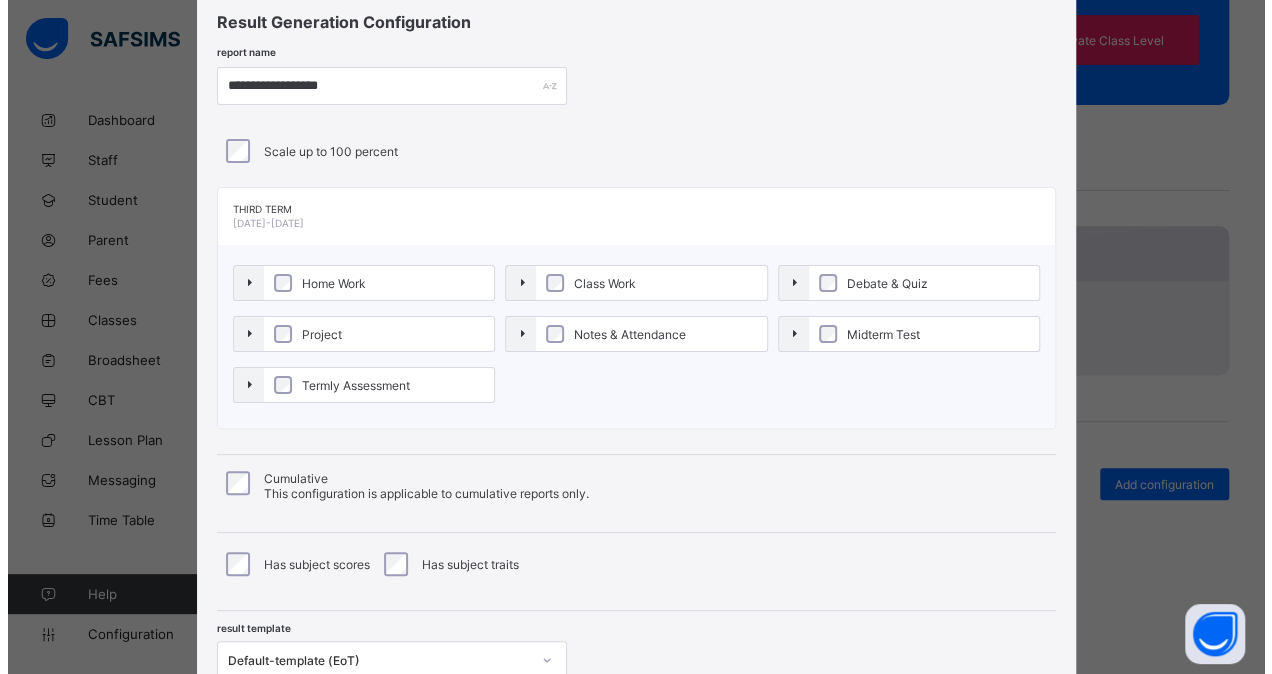
scroll to position [64, 0]
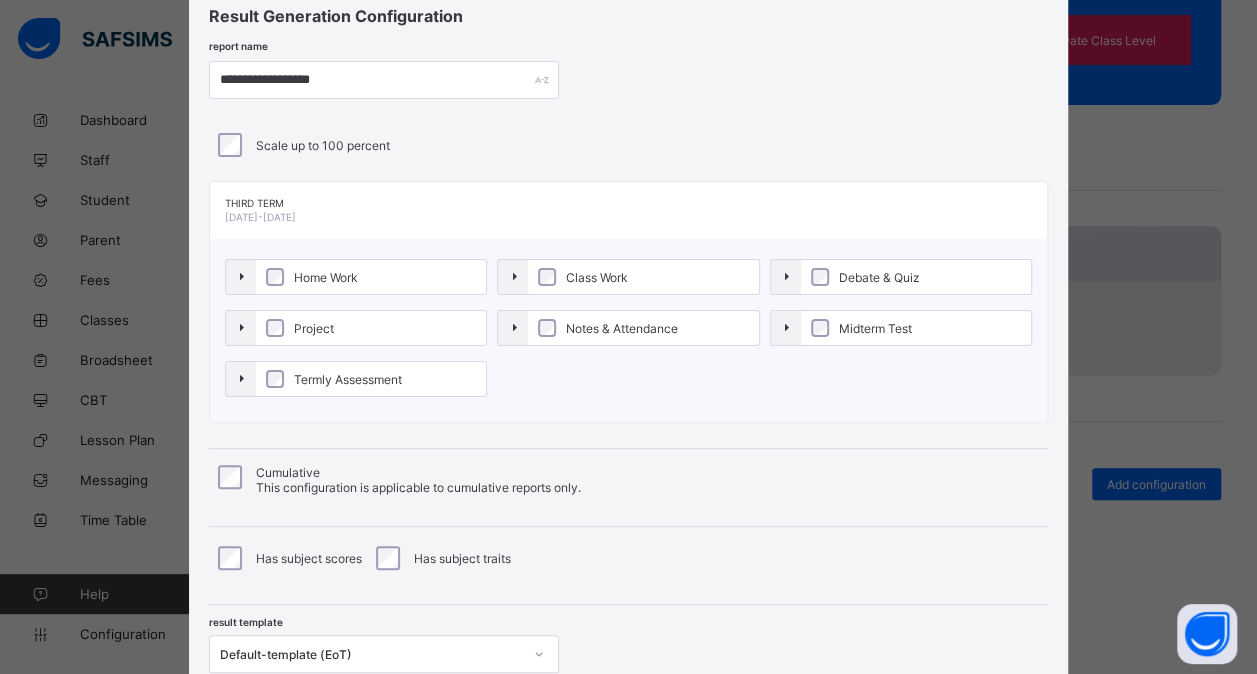
click at [432, 273] on label "Home Work" at bounding box center [371, 277] width 231 height 34
click at [388, 325] on label "Project" at bounding box center [375, 328] width 234 height 34
click at [354, 368] on label "Termly Assessment" at bounding box center [375, 379] width 234 height 34
click at [642, 287] on label "Class Work" at bounding box center [651, 277] width 234 height 34
click at [623, 321] on span "Notes & Attendance" at bounding box center [628, 328] width 122 height 15
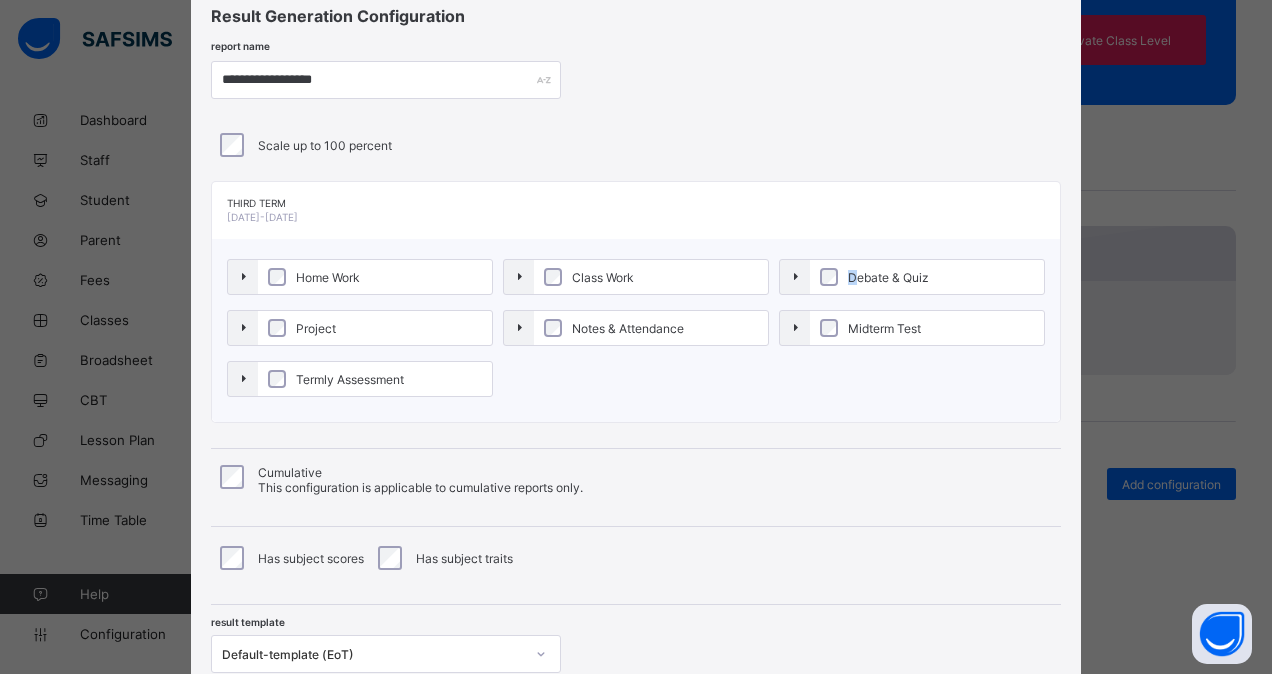
drag, startPoint x: 850, startPoint y: 284, endPoint x: 841, endPoint y: 316, distance: 33.2
click at [841, 316] on div "Home Work Class Work Debate & Quiz Project Notes & Attendance Midterm Test Term…" at bounding box center [636, 330] width 818 height 143
click at [841, 316] on label "Midterm Test" at bounding box center [927, 328] width 234 height 34
click at [847, 274] on span "Debate & Quiz" at bounding box center [888, 277] width 91 height 15
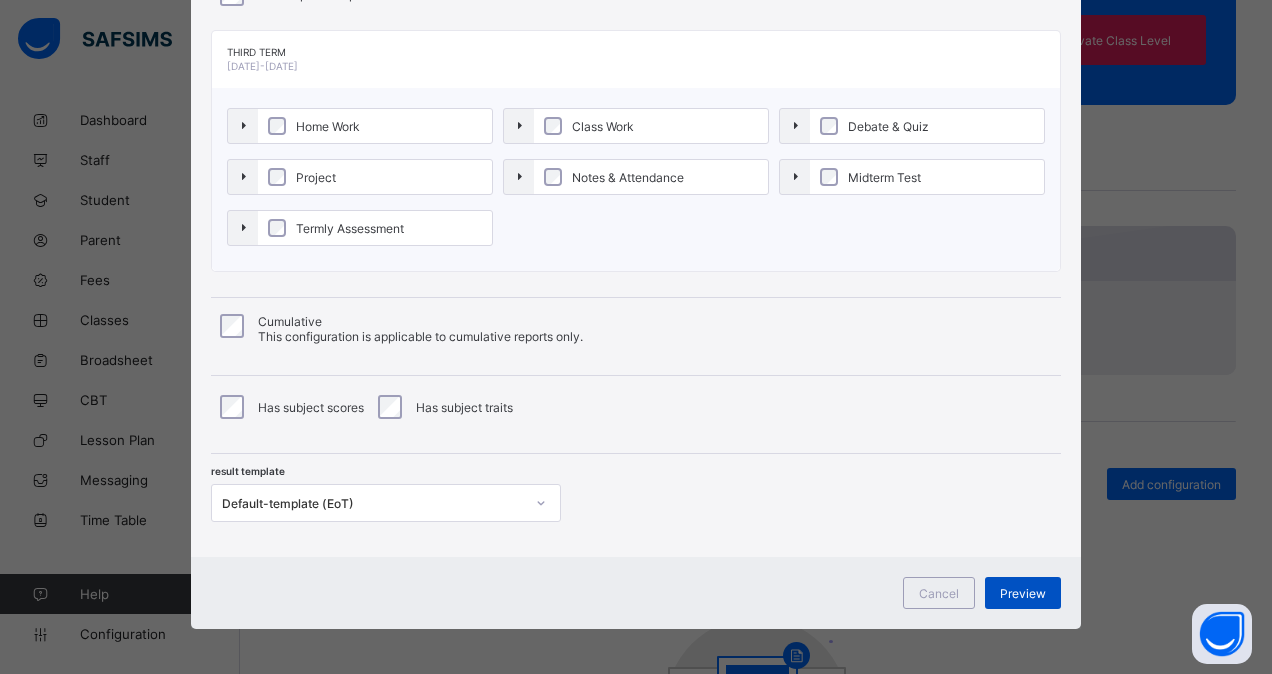
click at [1020, 592] on span "Preview" at bounding box center [1023, 593] width 46 height 15
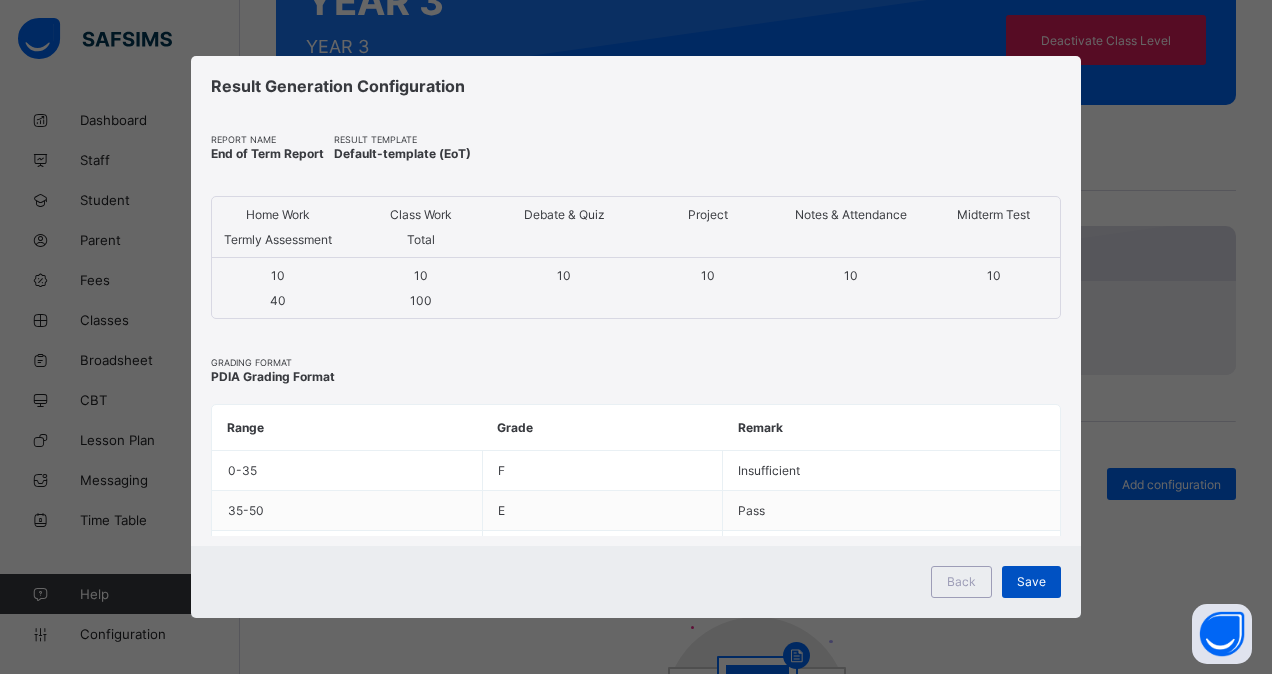
click at [1039, 584] on span "Save" at bounding box center [1031, 581] width 29 height 15
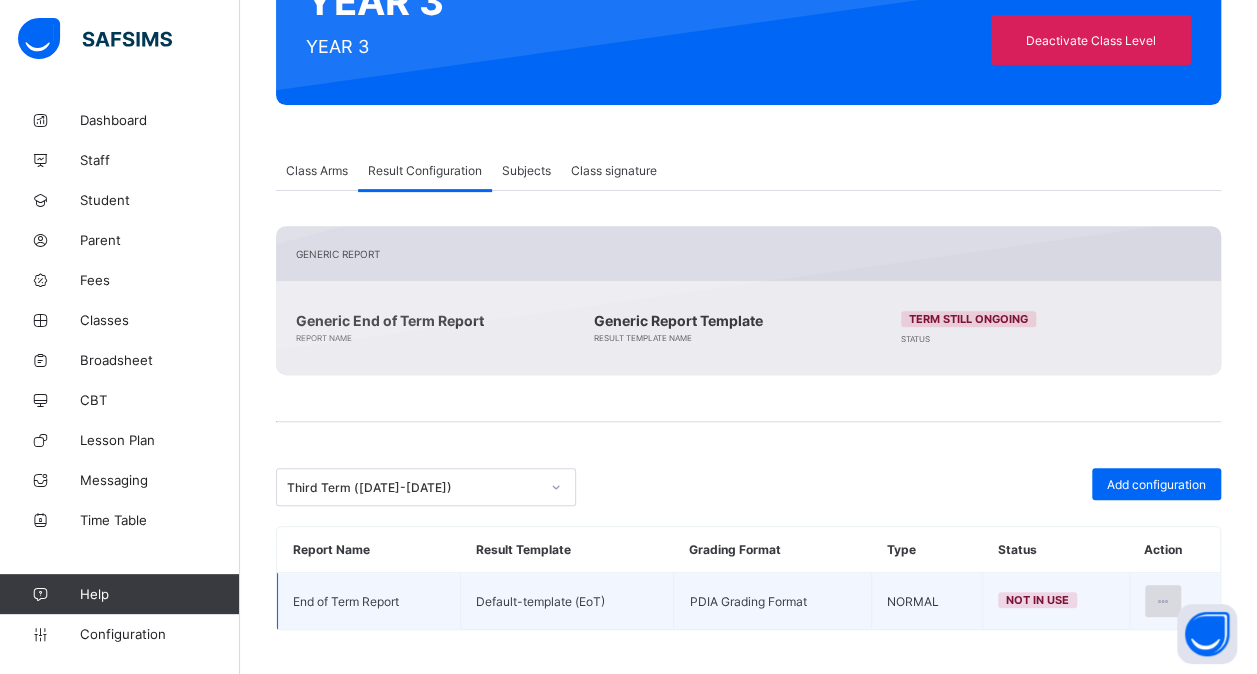
click at [1170, 594] on icon at bounding box center [1163, 601] width 17 height 15
click at [1086, 664] on li "Set in use" at bounding box center [1099, 682] width 162 height 36
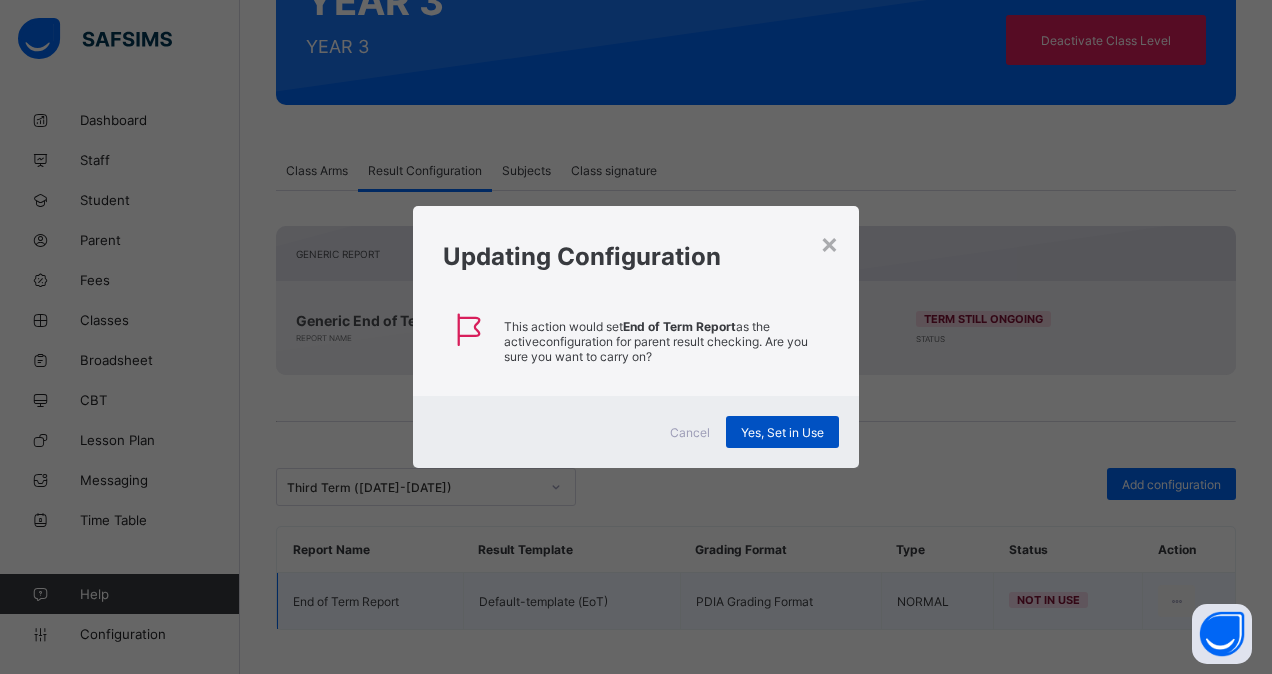
click at [783, 422] on div "Yes, Set in Use" at bounding box center [782, 432] width 113 height 32
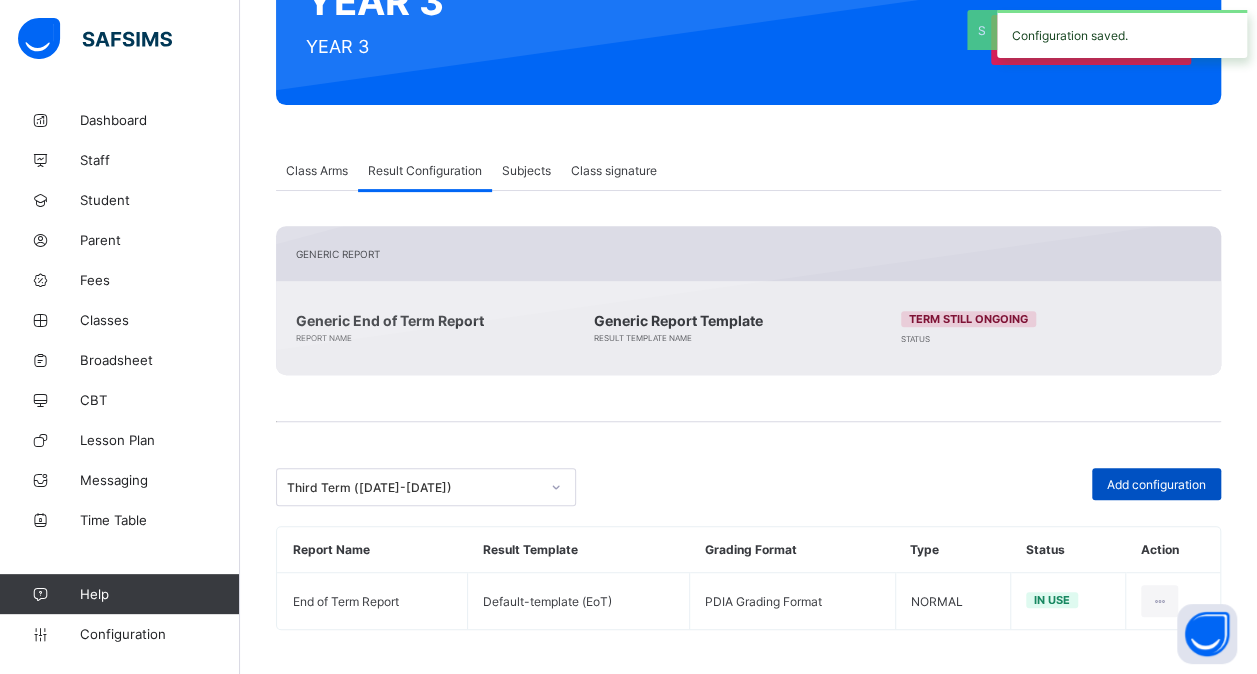
click at [1135, 480] on span "Add configuration" at bounding box center [1156, 484] width 99 height 15
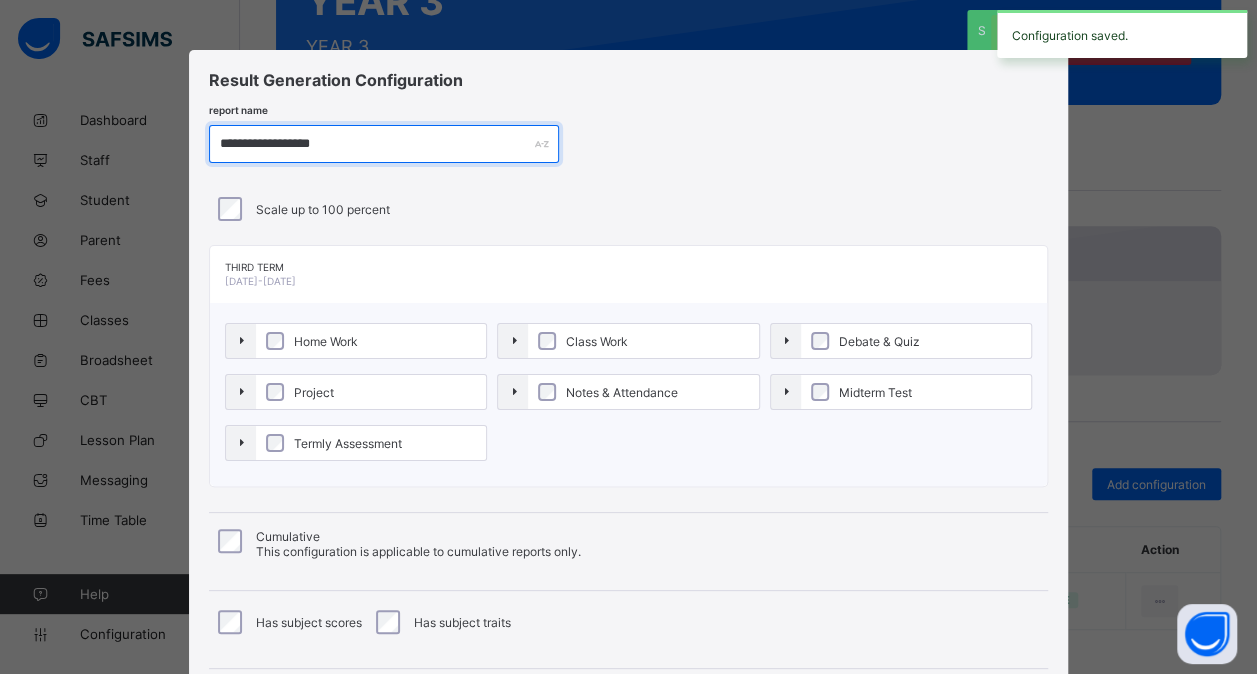
click at [276, 146] on input "**********" at bounding box center [384, 144] width 350 height 38
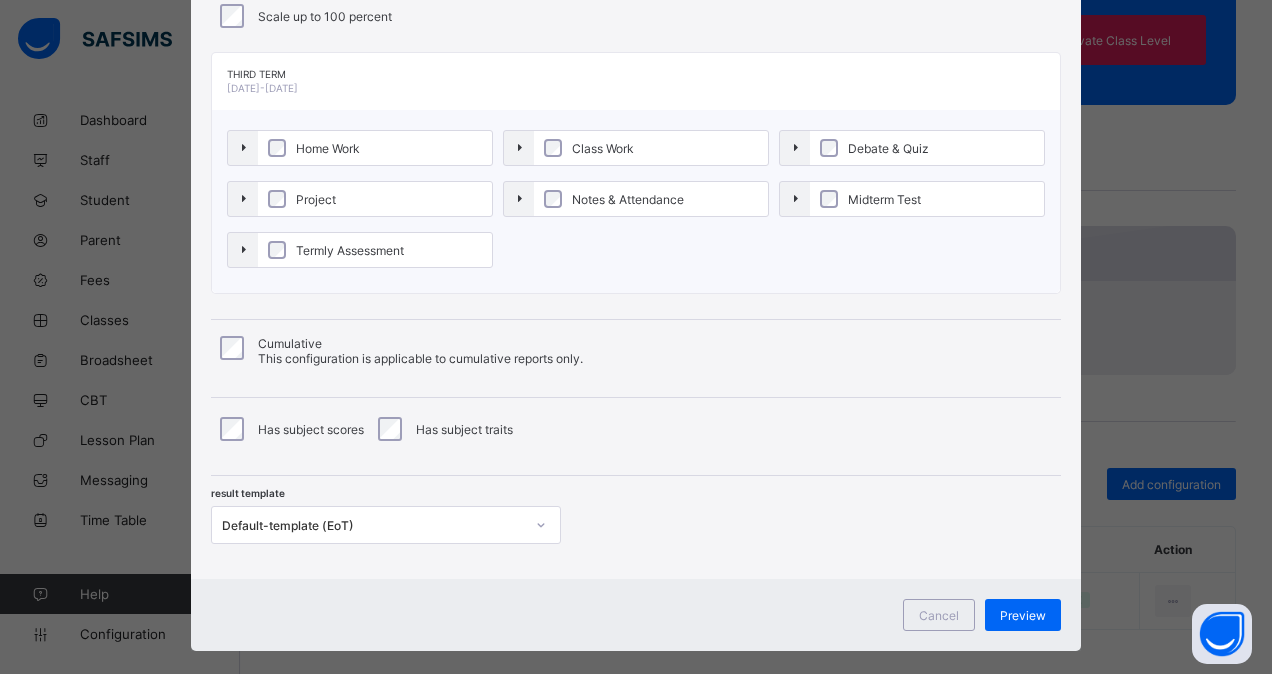
scroll to position [200, 0]
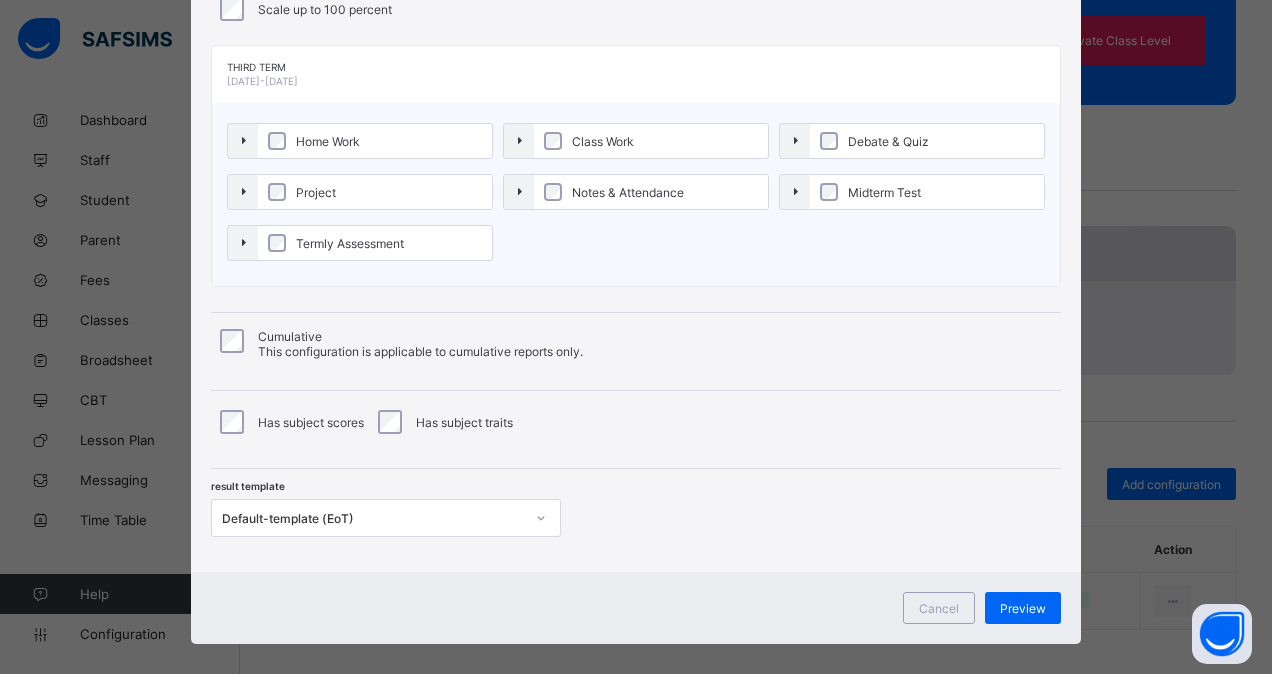
type input "**********"
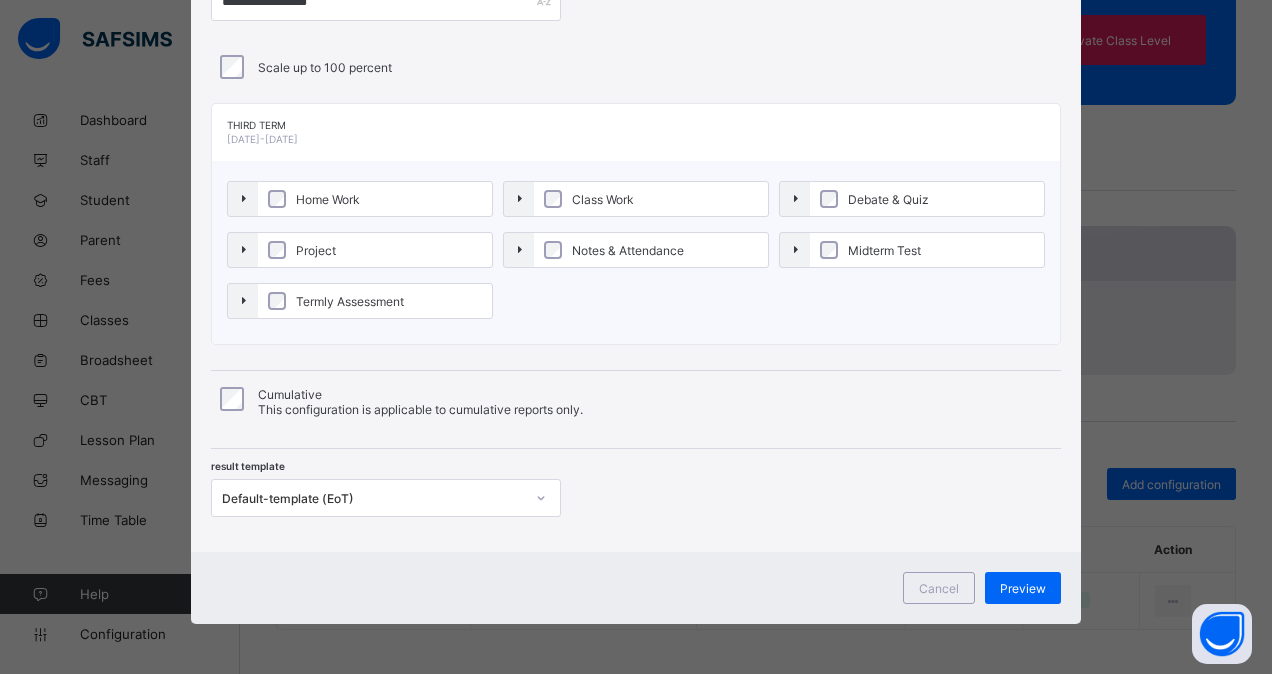
scroll to position [138, 0]
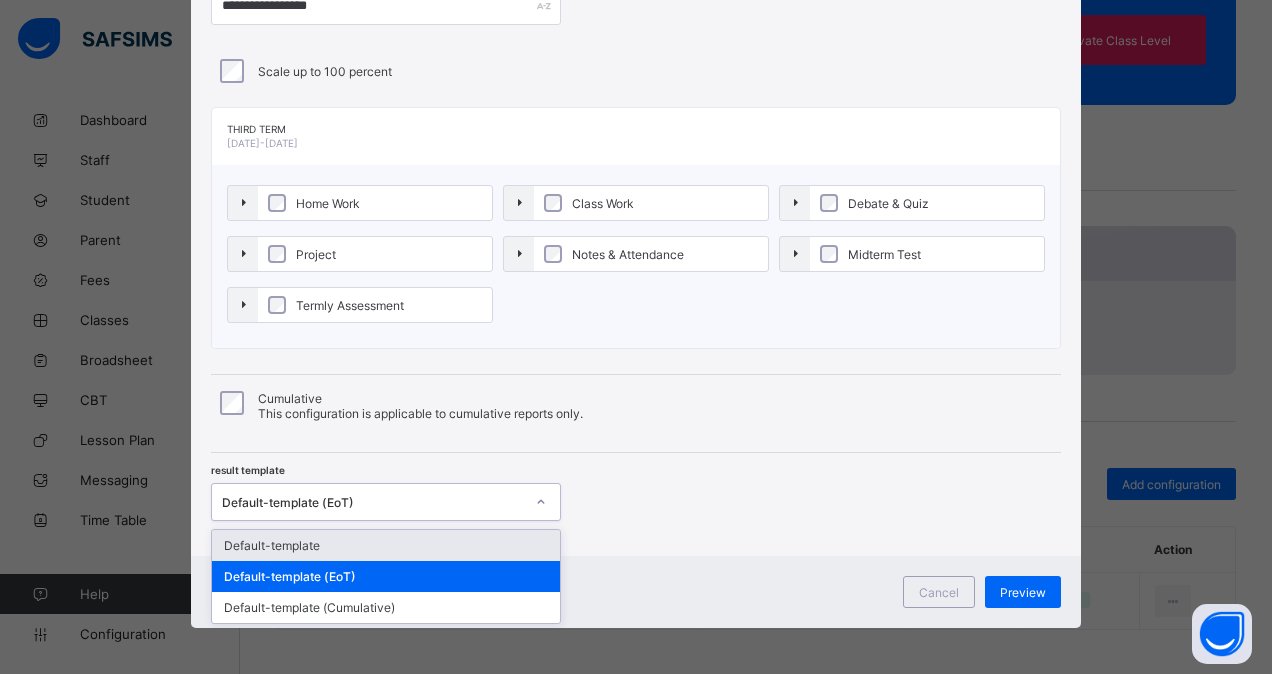
click at [392, 514] on div "Default-template (EoT)" at bounding box center [386, 502] width 350 height 38
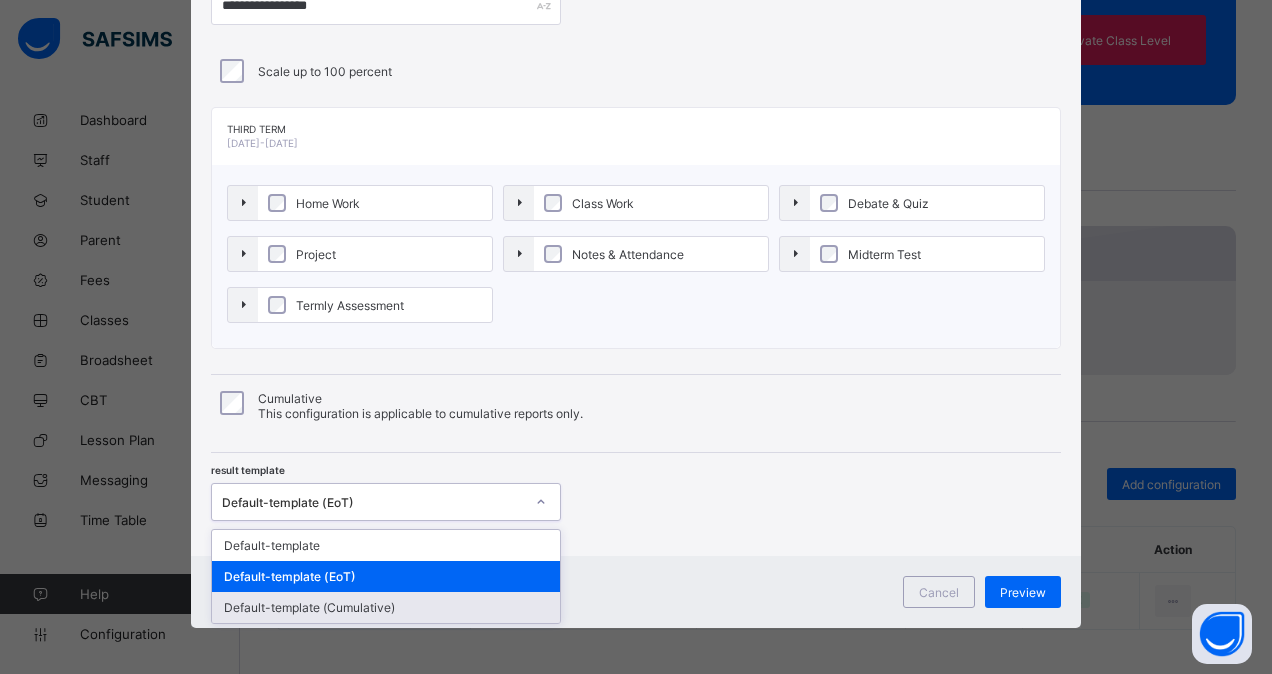
click at [364, 602] on div "Default-template (Cumulative)" at bounding box center [386, 607] width 348 height 31
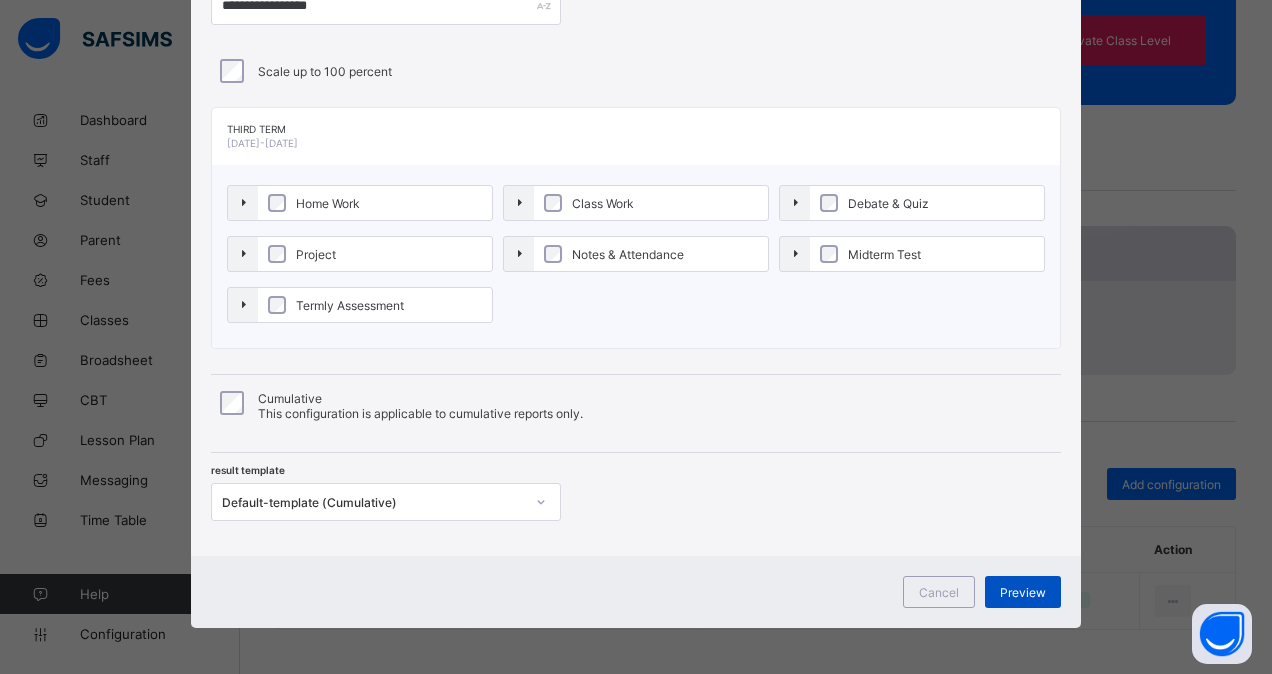
click at [1028, 598] on div "Preview" at bounding box center [1023, 592] width 76 height 32
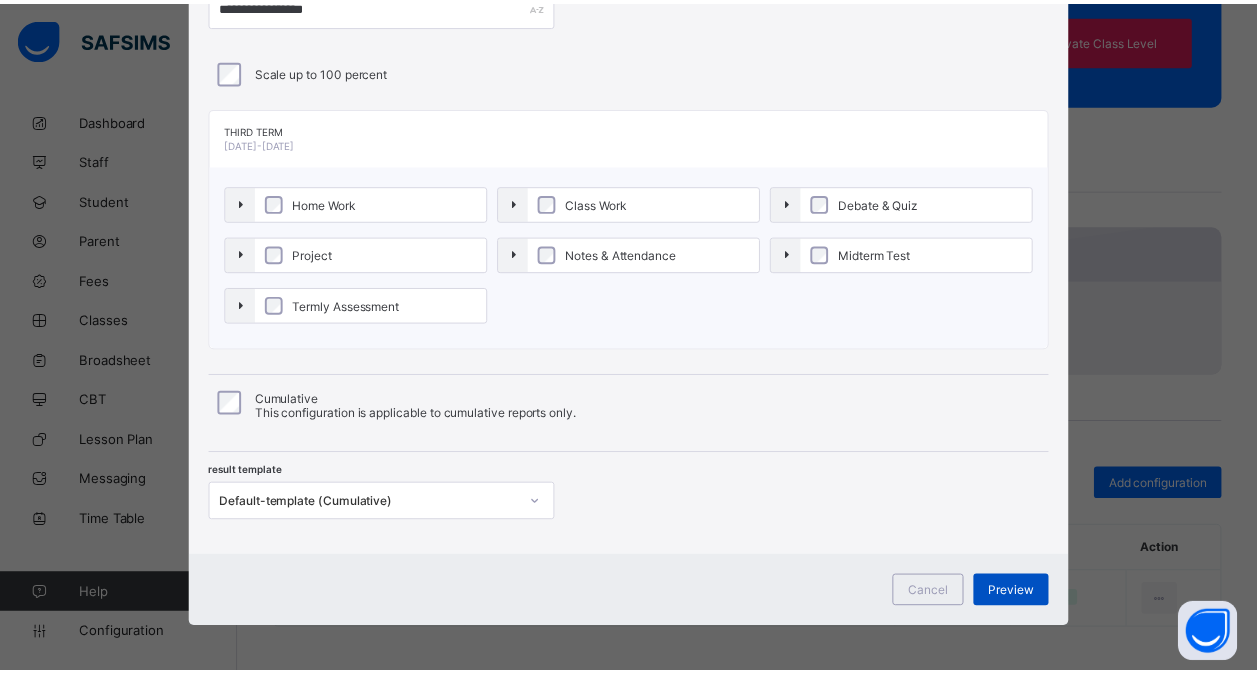
scroll to position [0, 0]
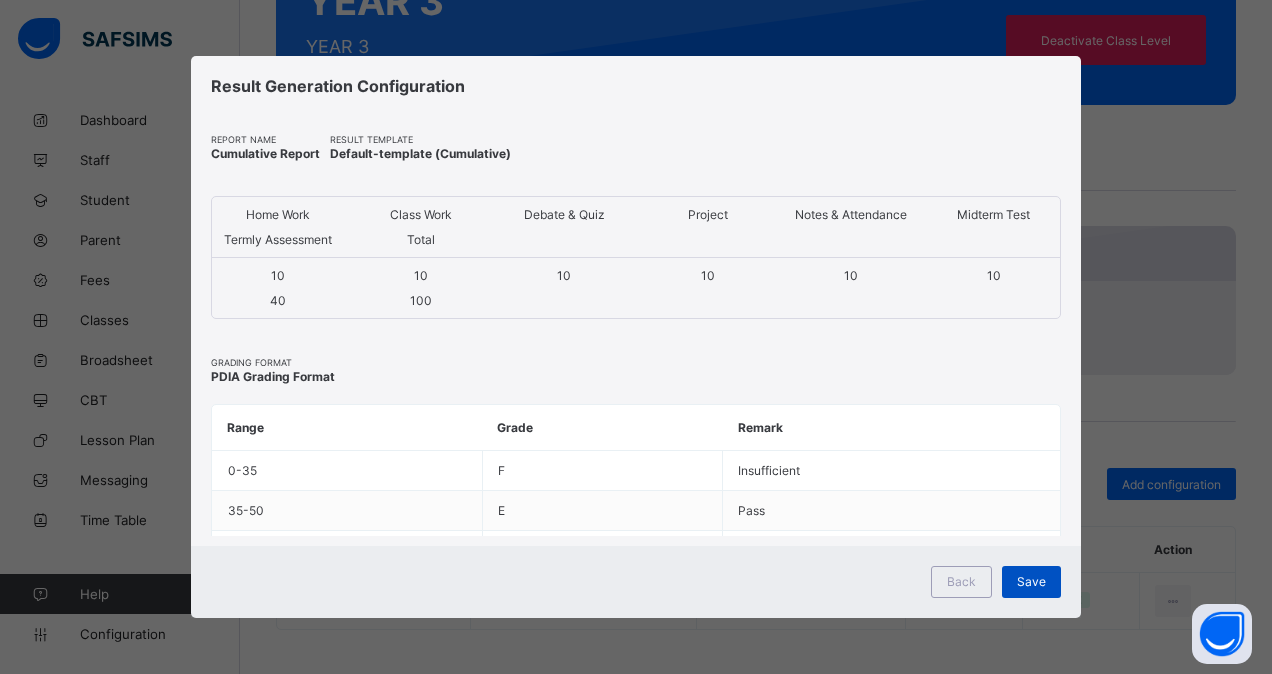
click at [1030, 574] on span "Save" at bounding box center [1031, 581] width 29 height 15
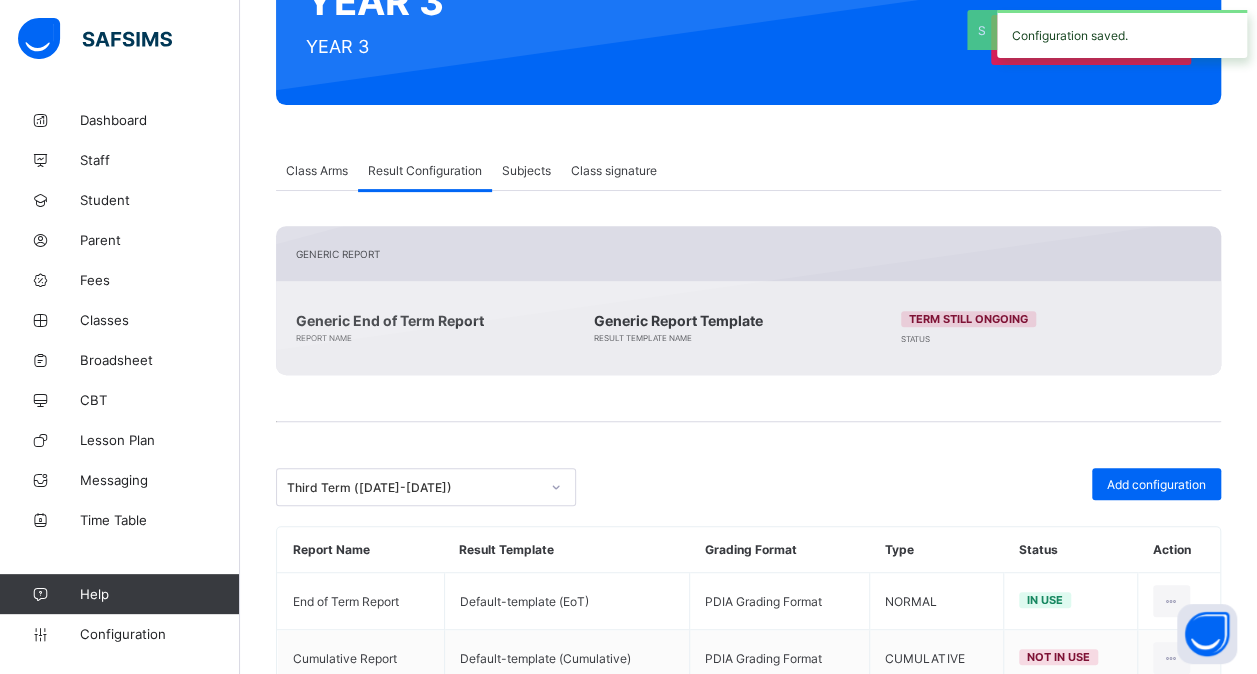
scroll to position [317, 0]
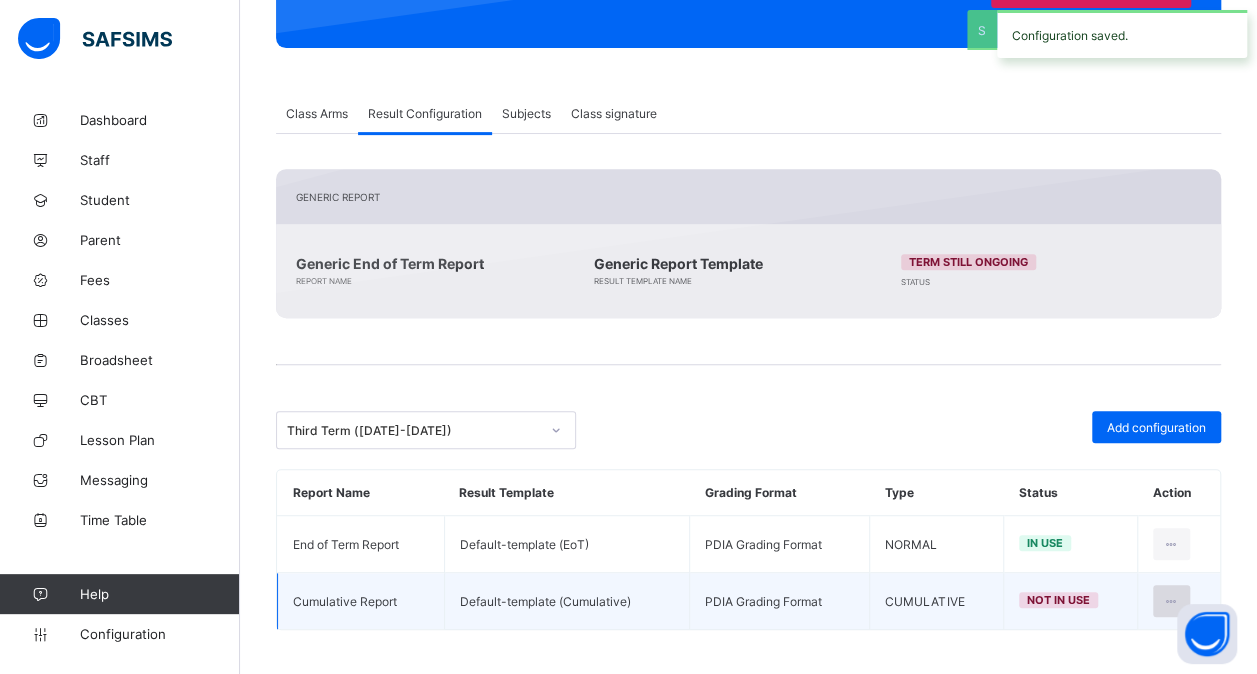
click at [1180, 601] on icon at bounding box center [1171, 601] width 17 height 15
click at [1116, 664] on li "Set in use" at bounding box center [1108, 682] width 162 height 36
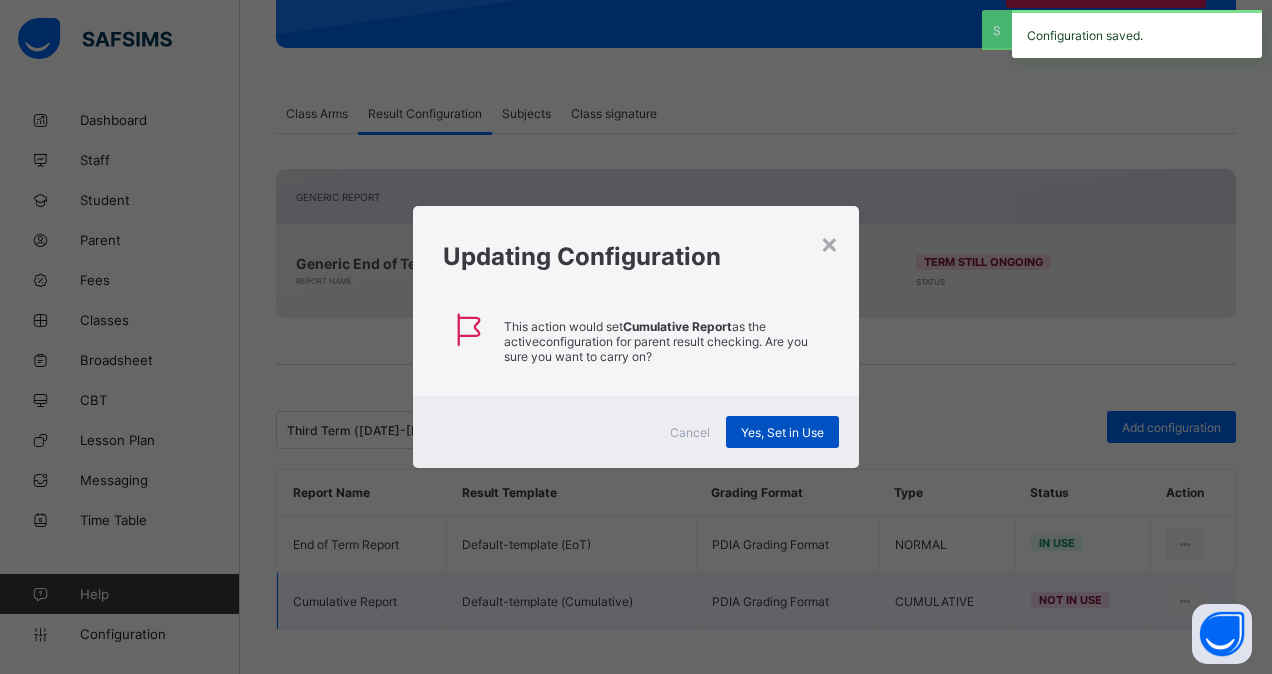
click at [792, 436] on span "Yes, Set in Use" at bounding box center [782, 432] width 83 height 15
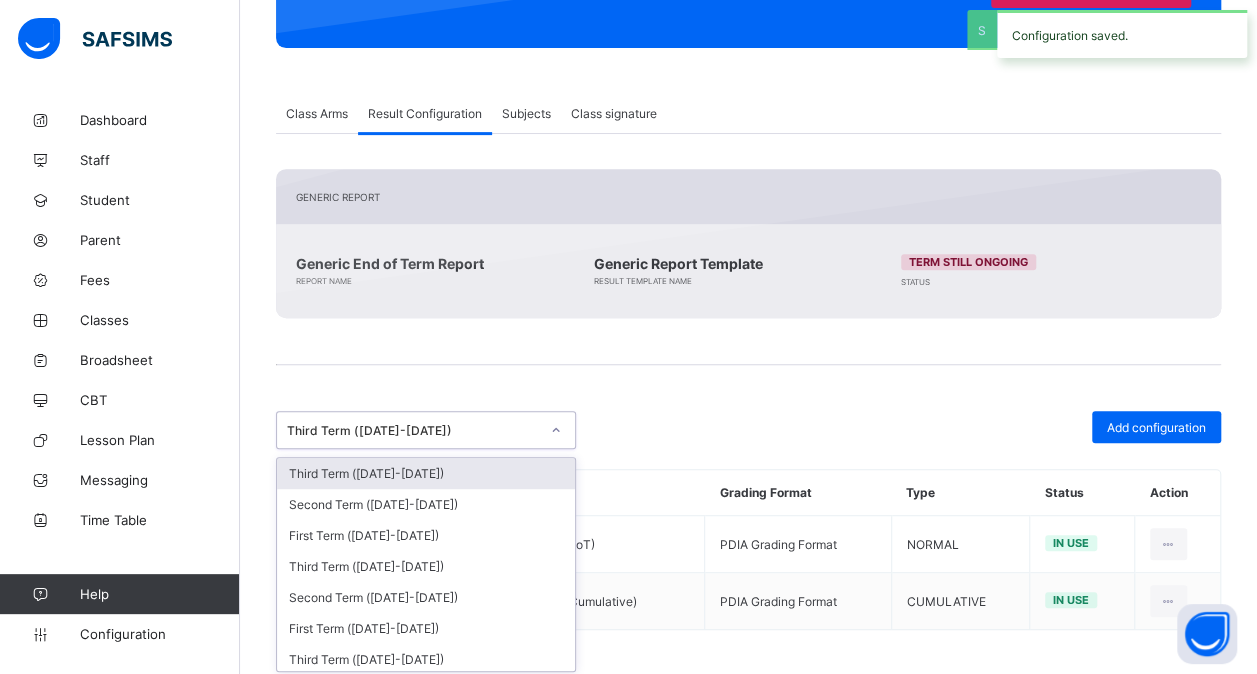
click at [476, 423] on div "Third Term ([DATE]-[DATE])" at bounding box center [413, 430] width 252 height 15
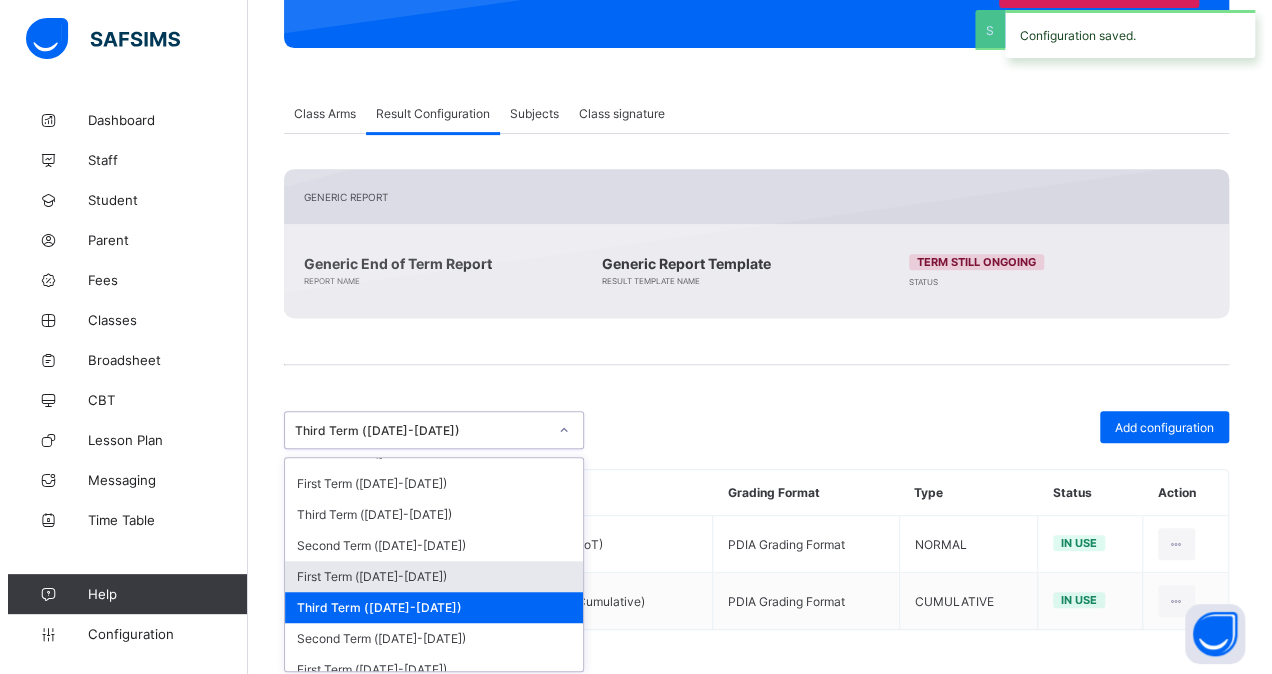
scroll to position [336, 0]
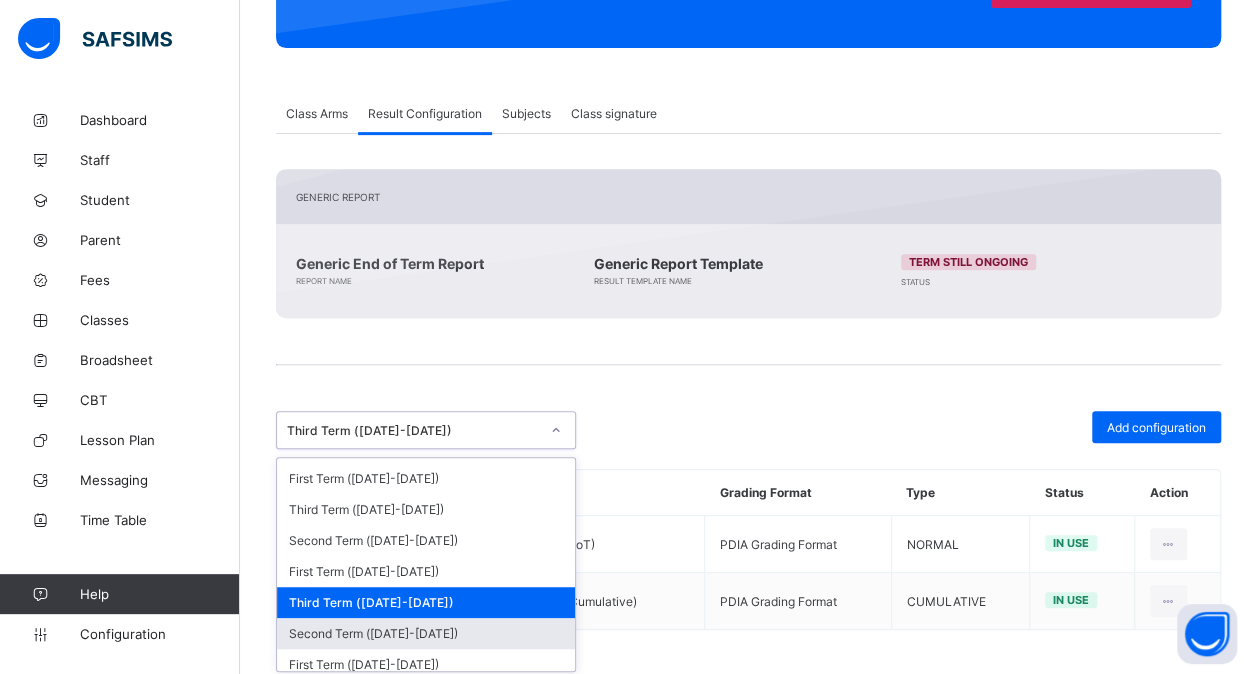
click at [432, 618] on div "Second Term ([DATE]-[DATE])" at bounding box center [426, 633] width 298 height 31
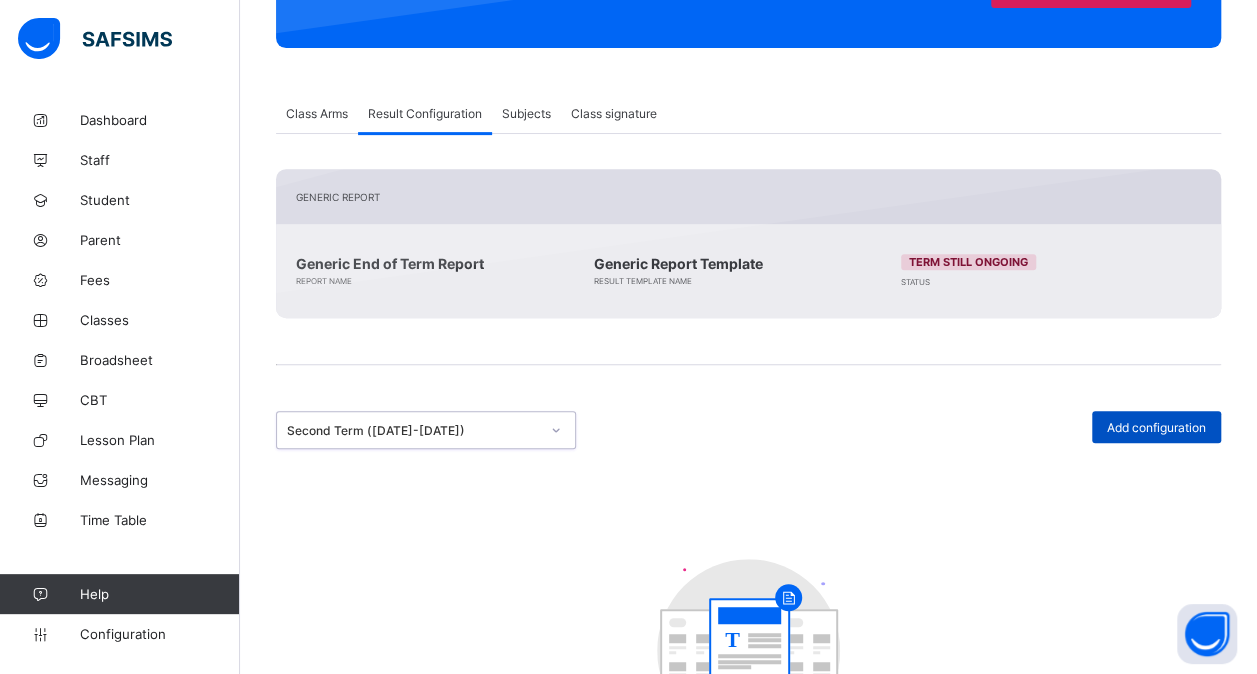
click at [1158, 427] on span "Add configuration" at bounding box center [1156, 427] width 99 height 15
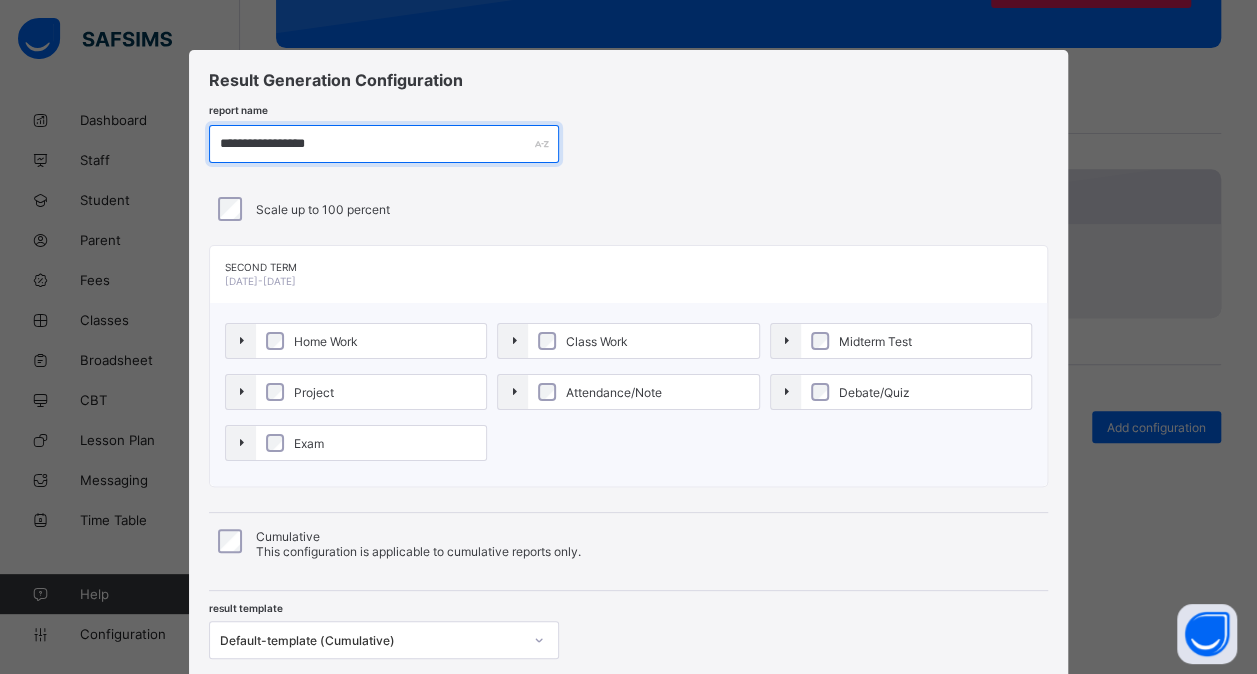
click at [271, 132] on input "**********" at bounding box center [384, 144] width 350 height 38
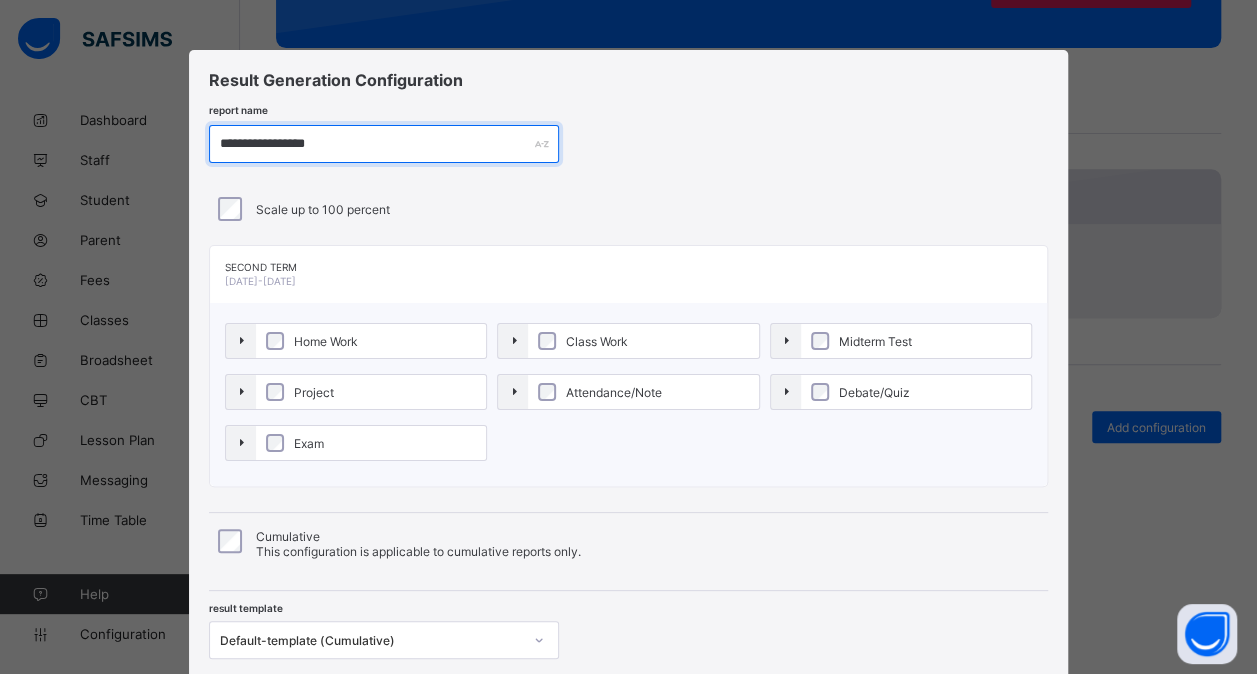
paste input "*"
type input "**********"
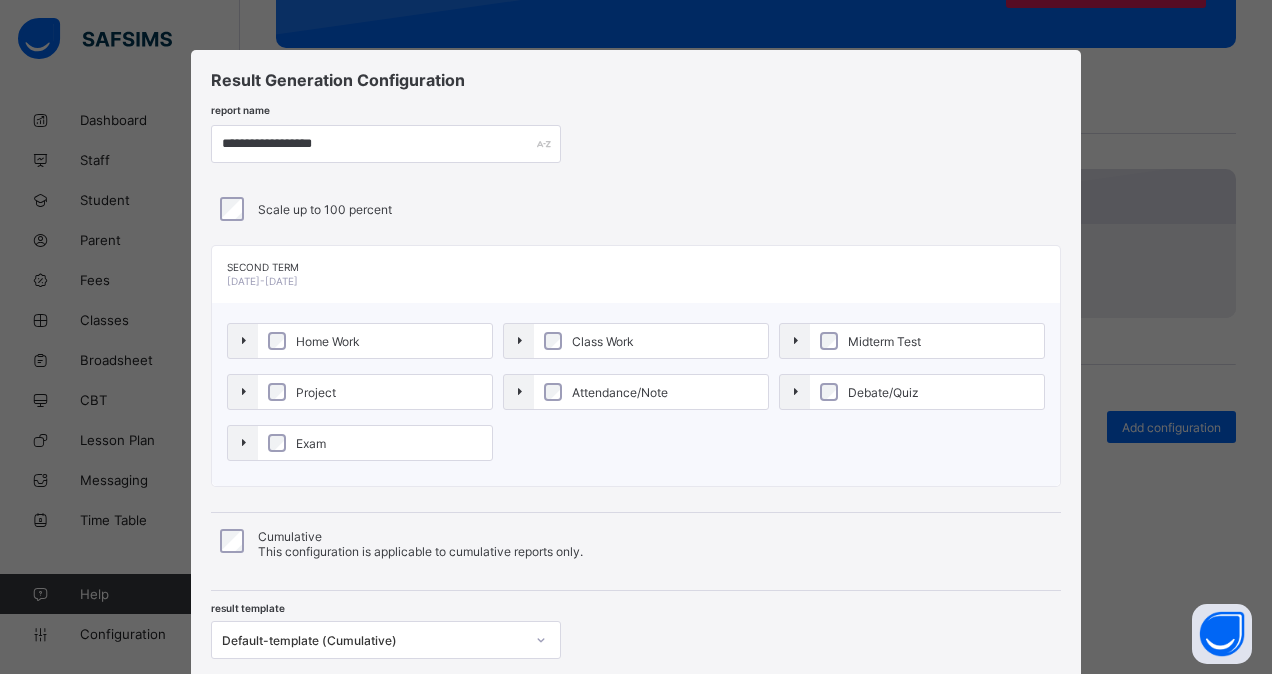
click at [408, 344] on label "Home Work" at bounding box center [375, 341] width 234 height 34
click at [381, 402] on label "Project" at bounding box center [375, 392] width 234 height 34
click at [358, 442] on label "Exam" at bounding box center [375, 443] width 234 height 34
click at [624, 334] on span "Class Work" at bounding box center [603, 341] width 72 height 15
click at [610, 406] on label "Attendance/Note" at bounding box center [651, 392] width 234 height 34
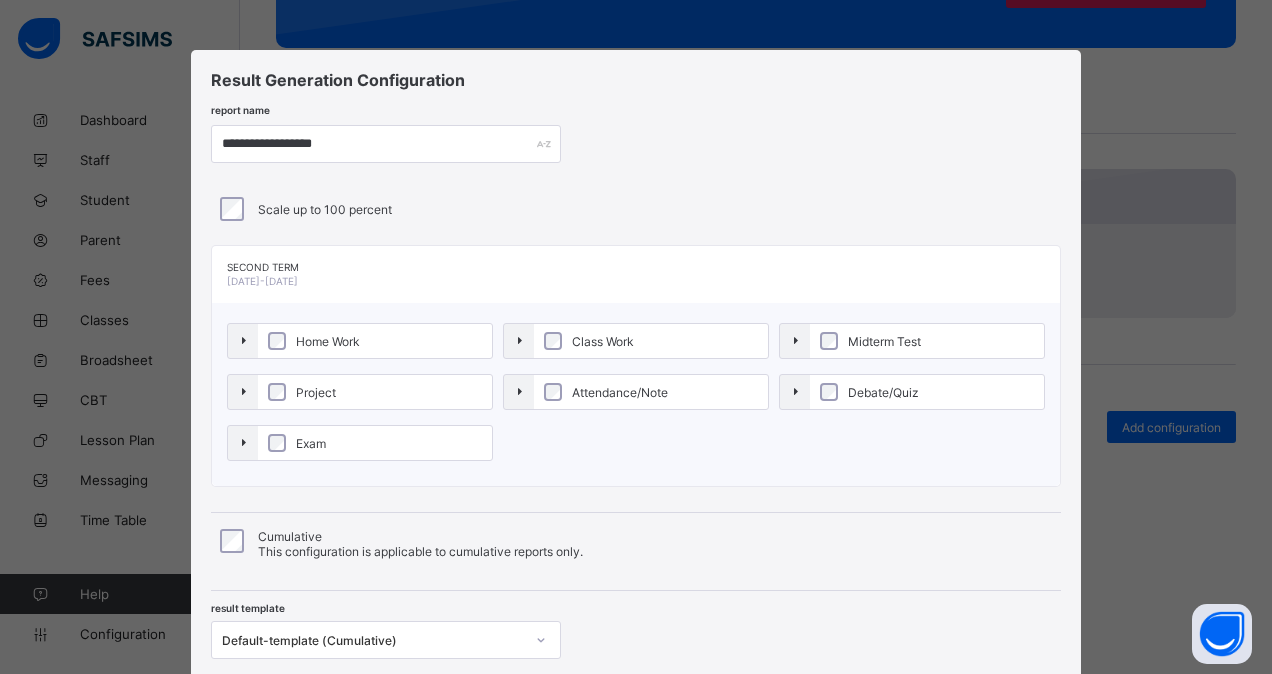
click at [854, 352] on label "Midterm Test" at bounding box center [927, 341] width 234 height 34
click at [848, 386] on span "Debate/Quiz" at bounding box center [883, 392] width 81 height 15
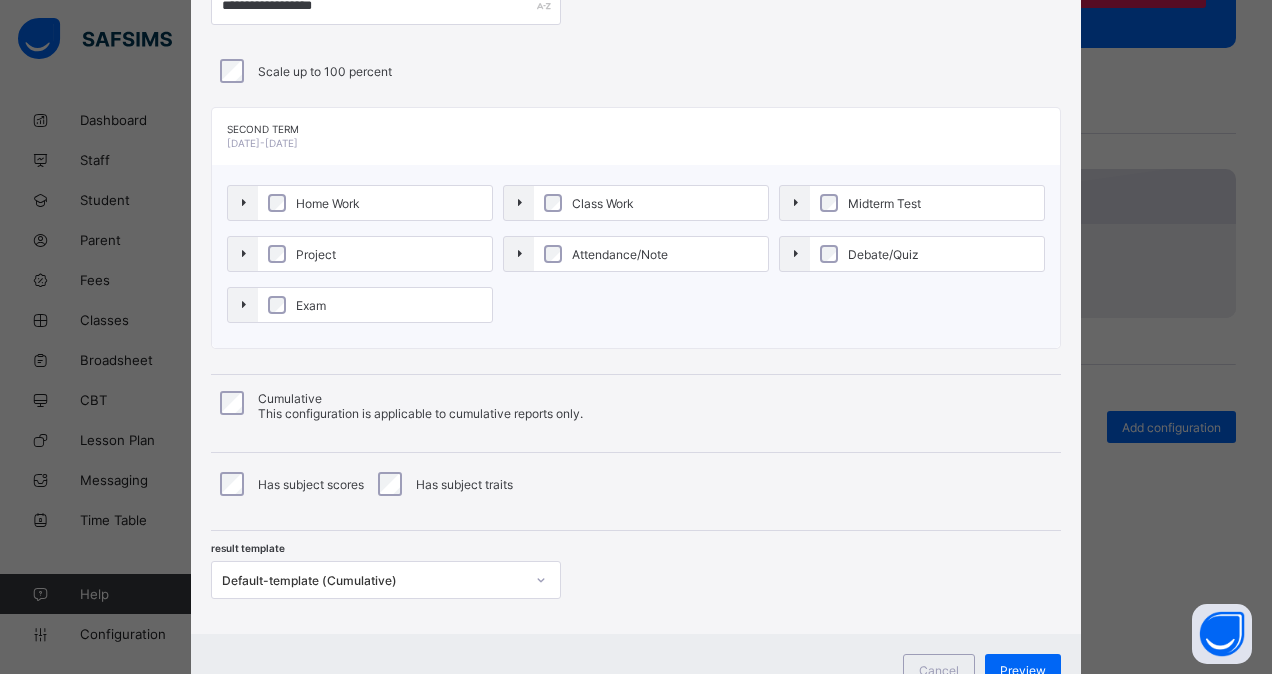
scroll to position [166, 0]
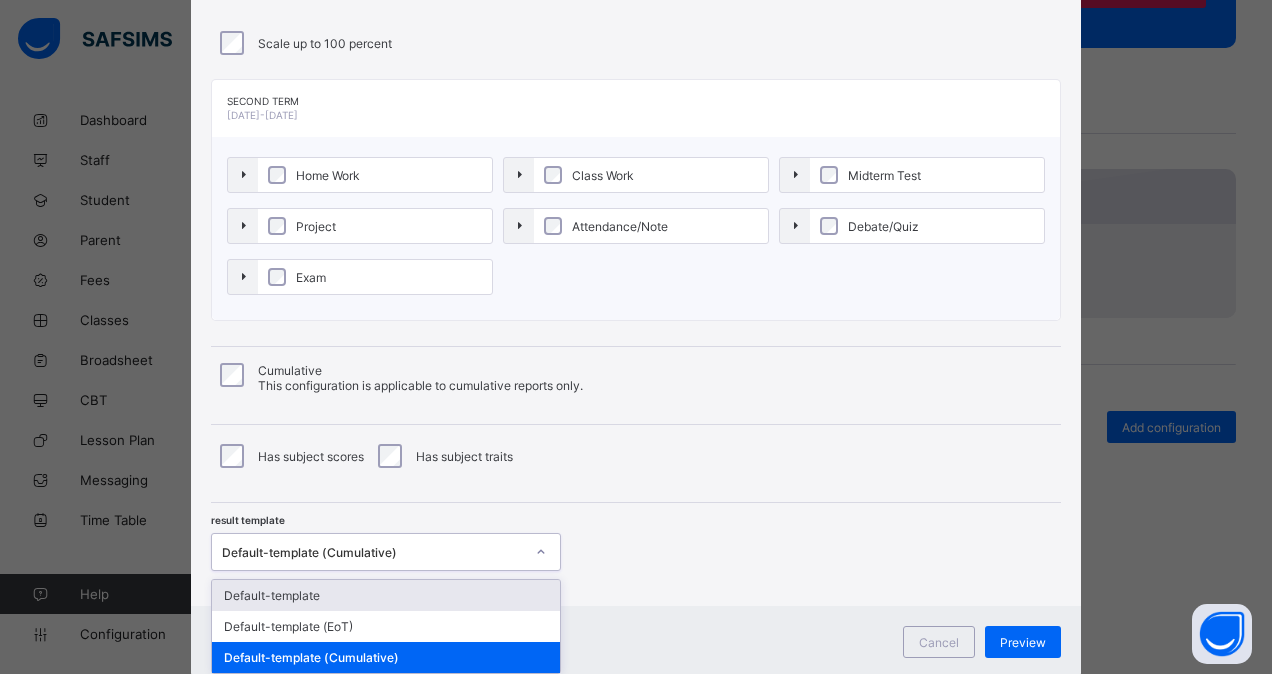
click at [382, 571] on div "**********" at bounding box center [636, 245] width 890 height 722
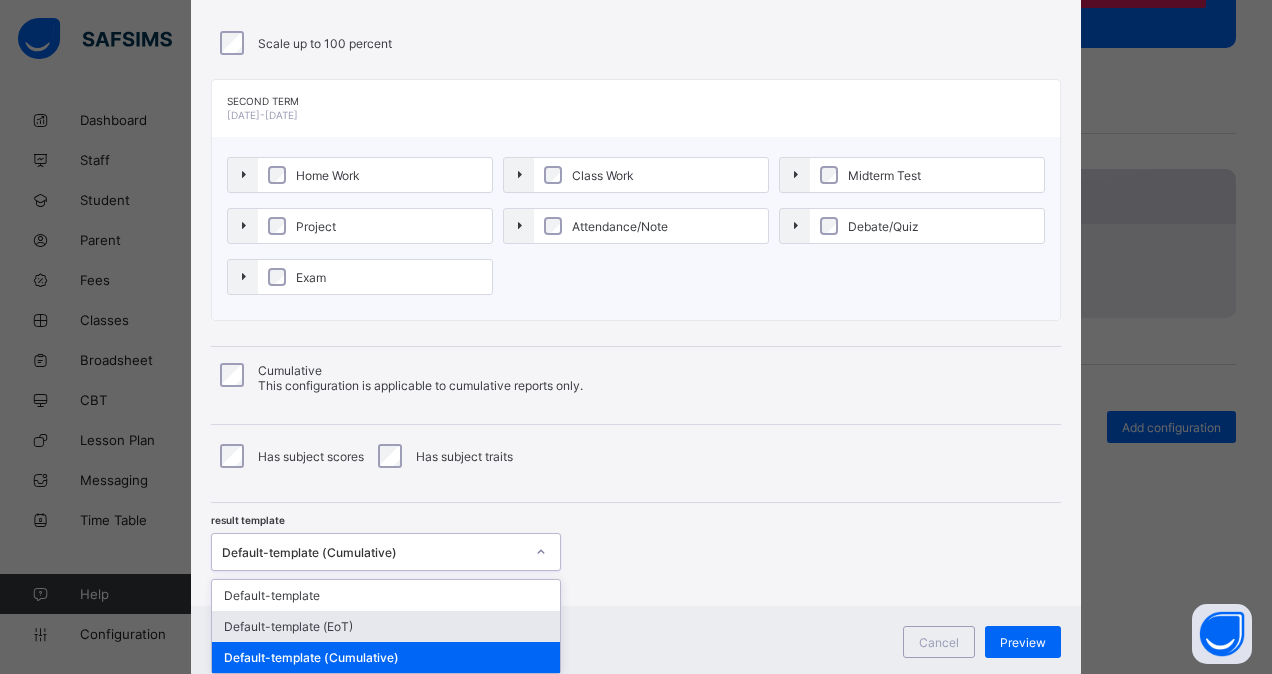
click at [348, 612] on div "Default-template (EoT)" at bounding box center [386, 626] width 348 height 31
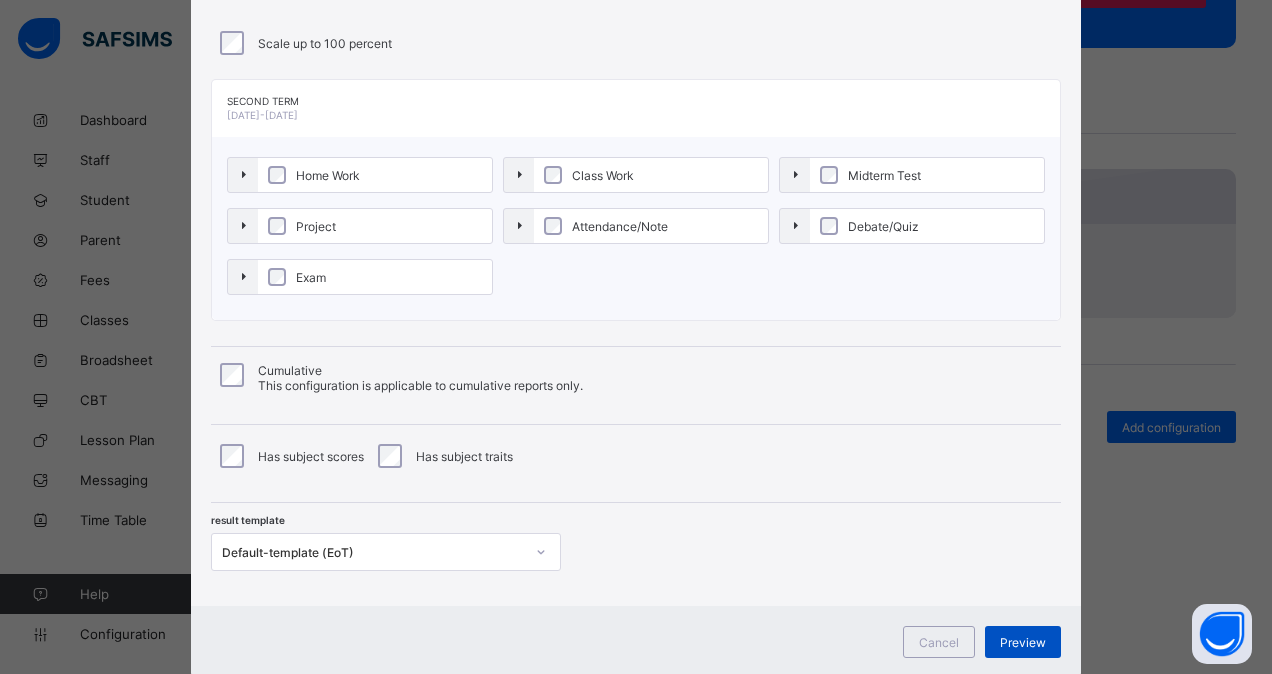
click at [1020, 641] on span "Preview" at bounding box center [1023, 642] width 46 height 15
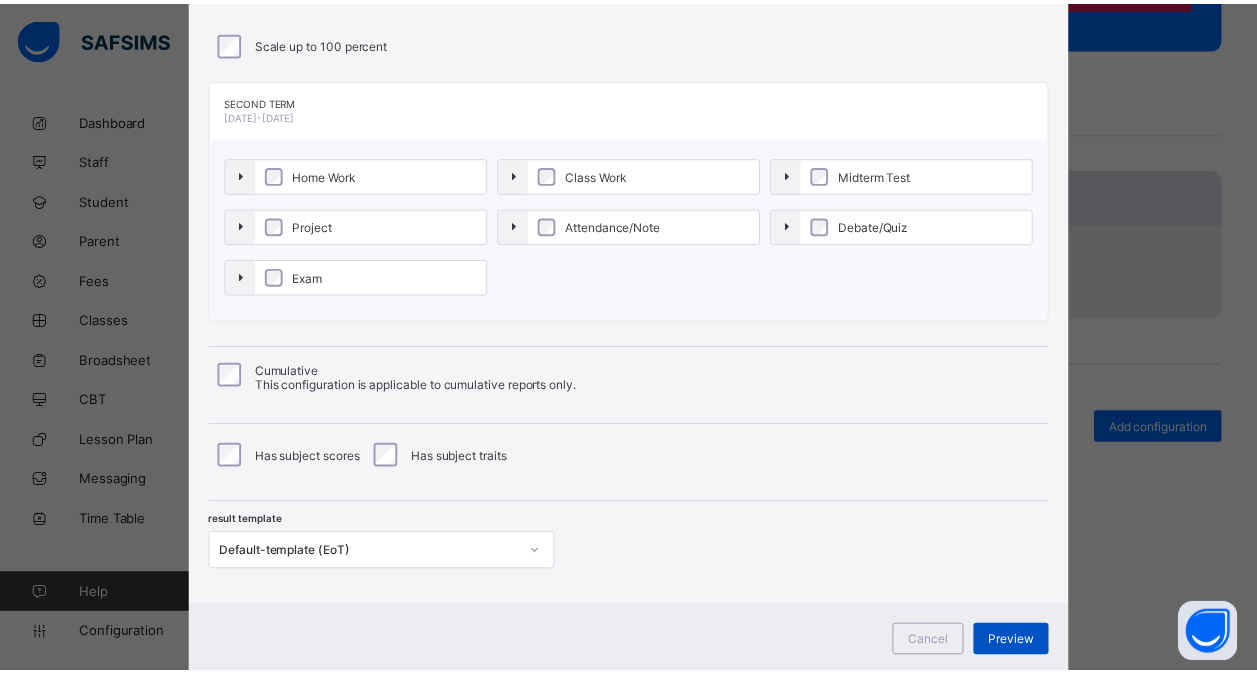
scroll to position [0, 0]
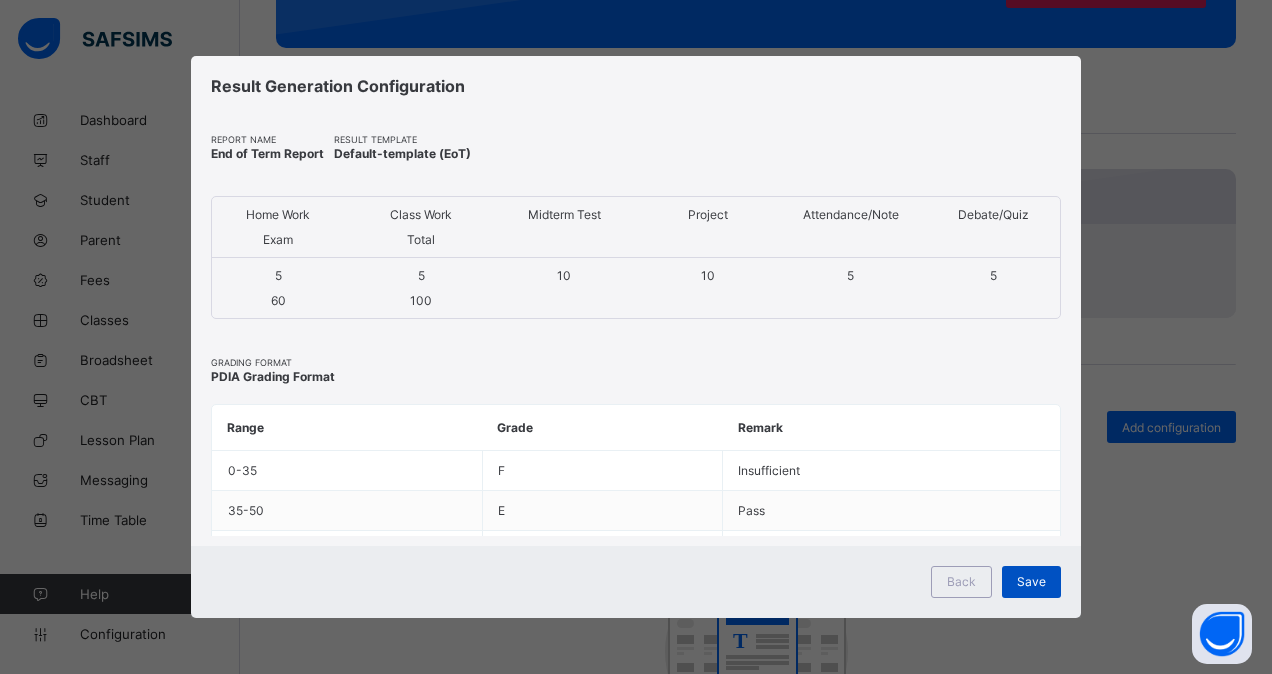
click at [1029, 583] on span "Save" at bounding box center [1031, 581] width 29 height 15
click at [1029, 583] on span "Save" at bounding box center [1018, 581] width 29 height 15
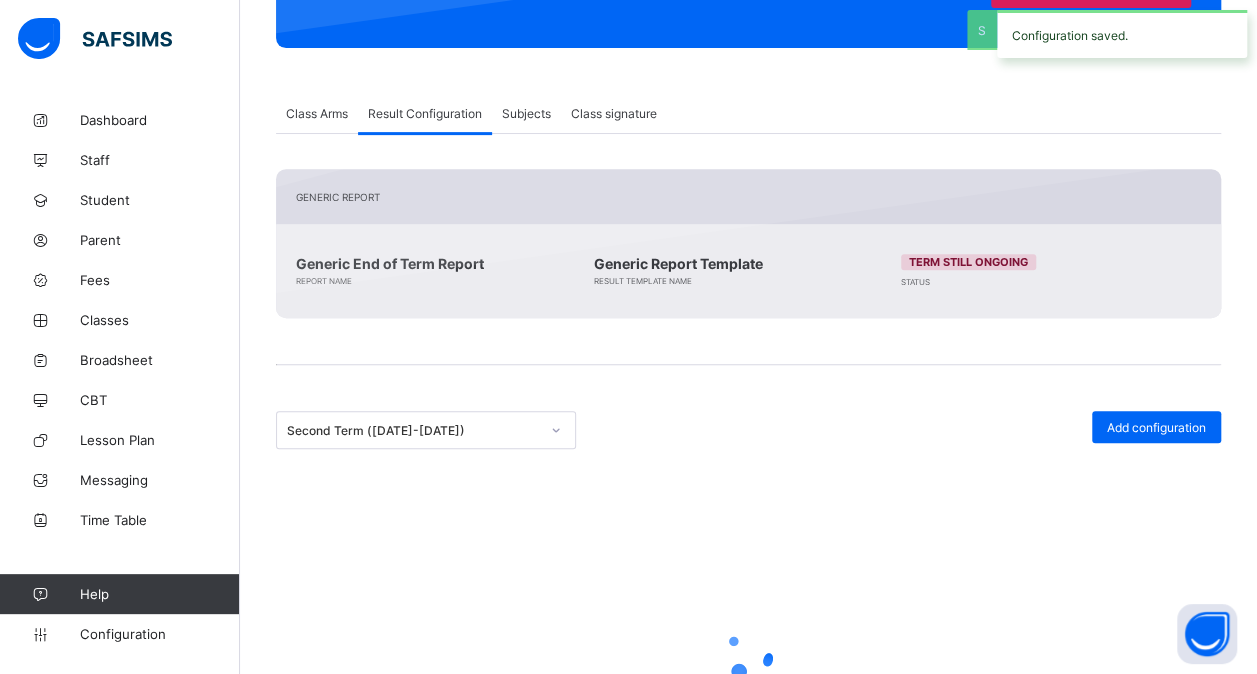
scroll to position [260, 0]
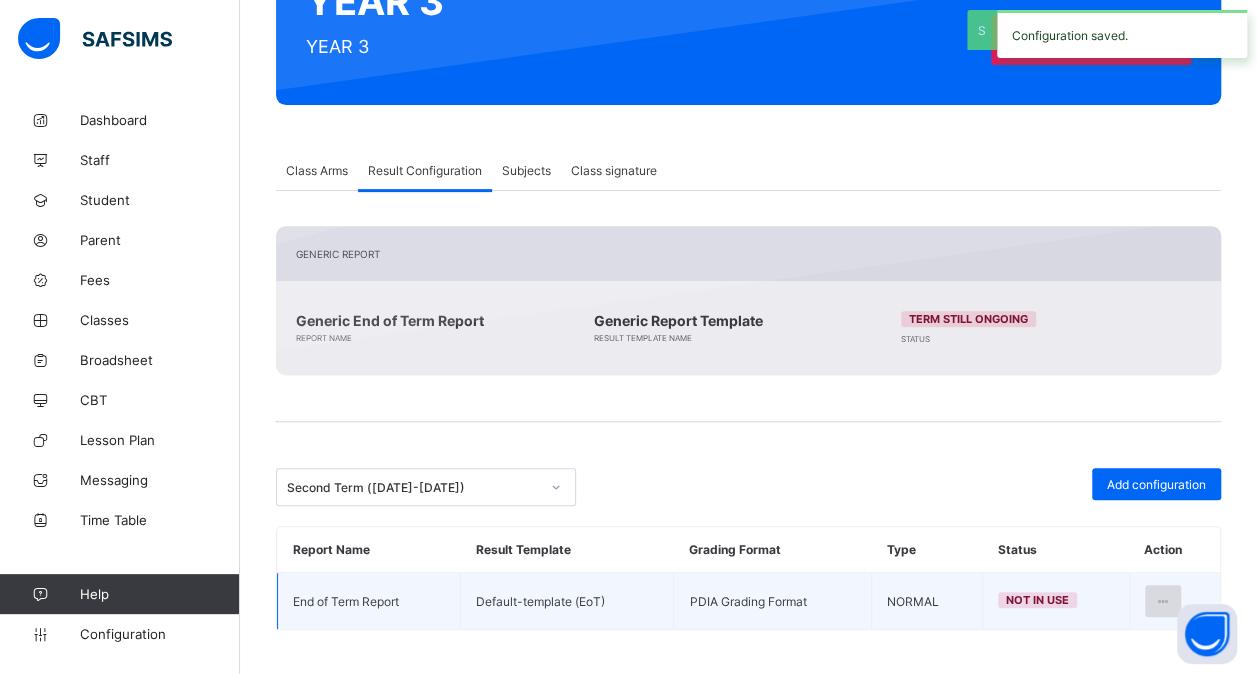
click at [1172, 594] on icon at bounding box center [1163, 601] width 17 height 15
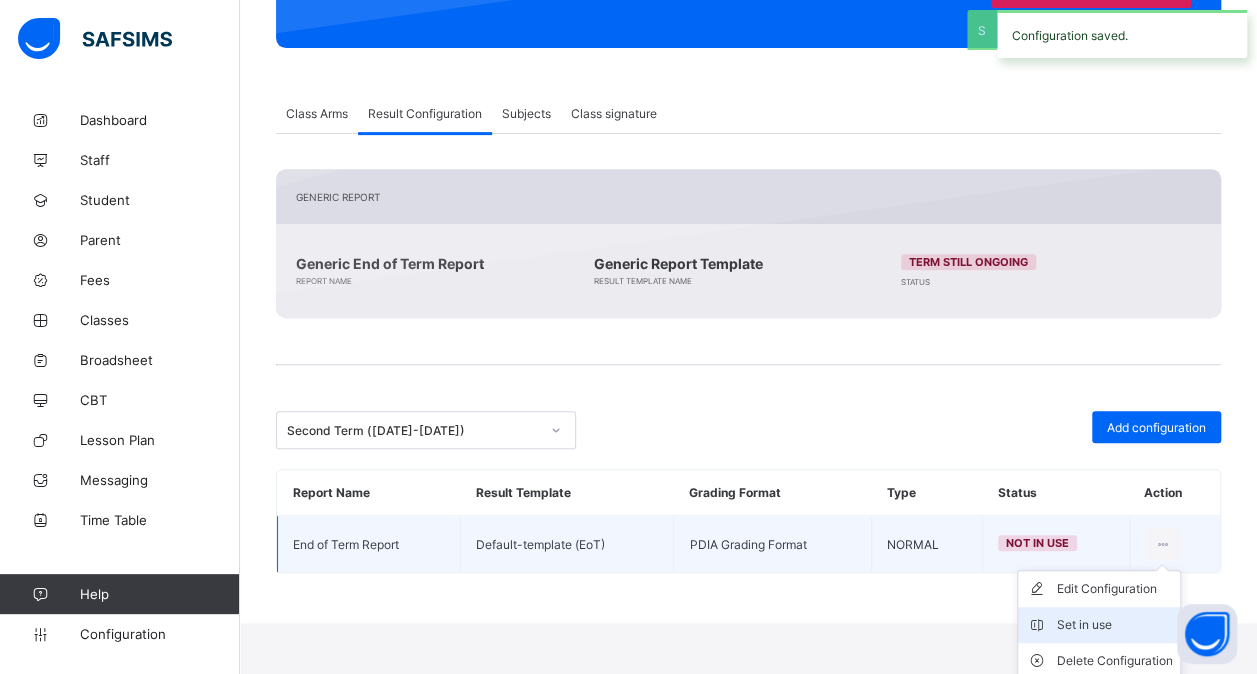
click at [1118, 620] on div "Set in use" at bounding box center [1114, 625] width 116 height 20
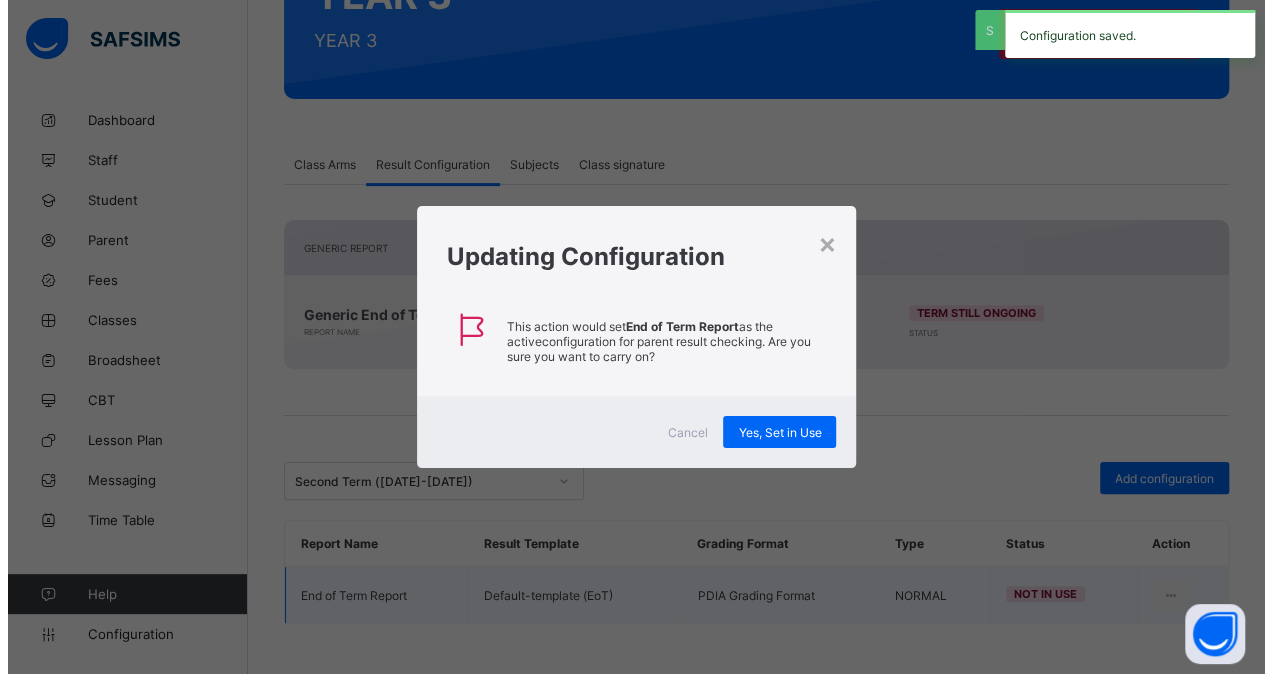
scroll to position [260, 0]
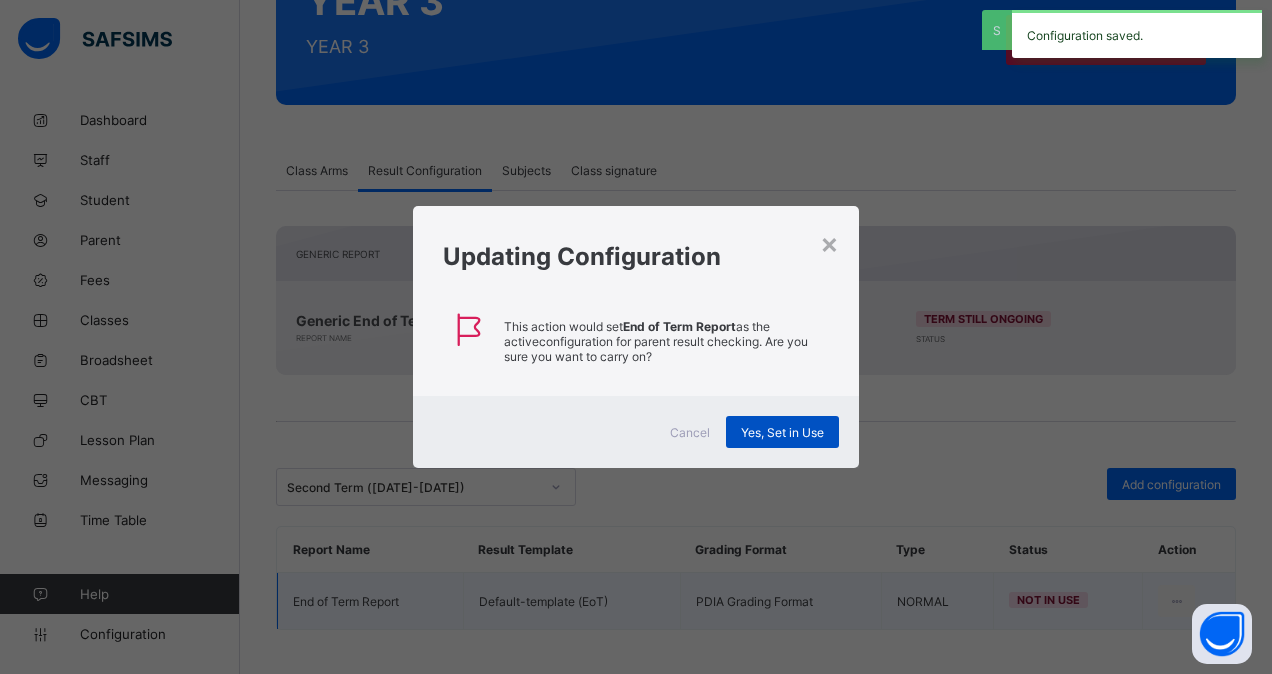
click at [776, 422] on div "Yes, Set in Use" at bounding box center [782, 432] width 113 height 32
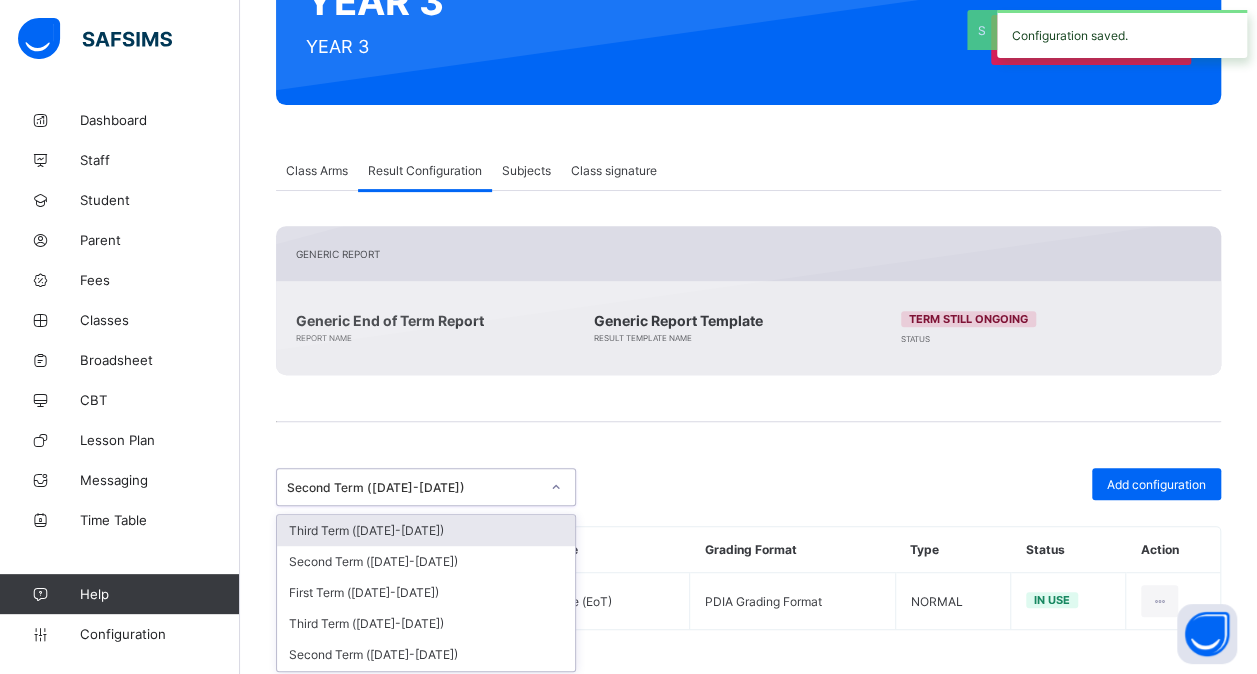
click at [530, 490] on div "Second Term ([DATE]-[DATE])" at bounding box center [407, 487] width 260 height 28
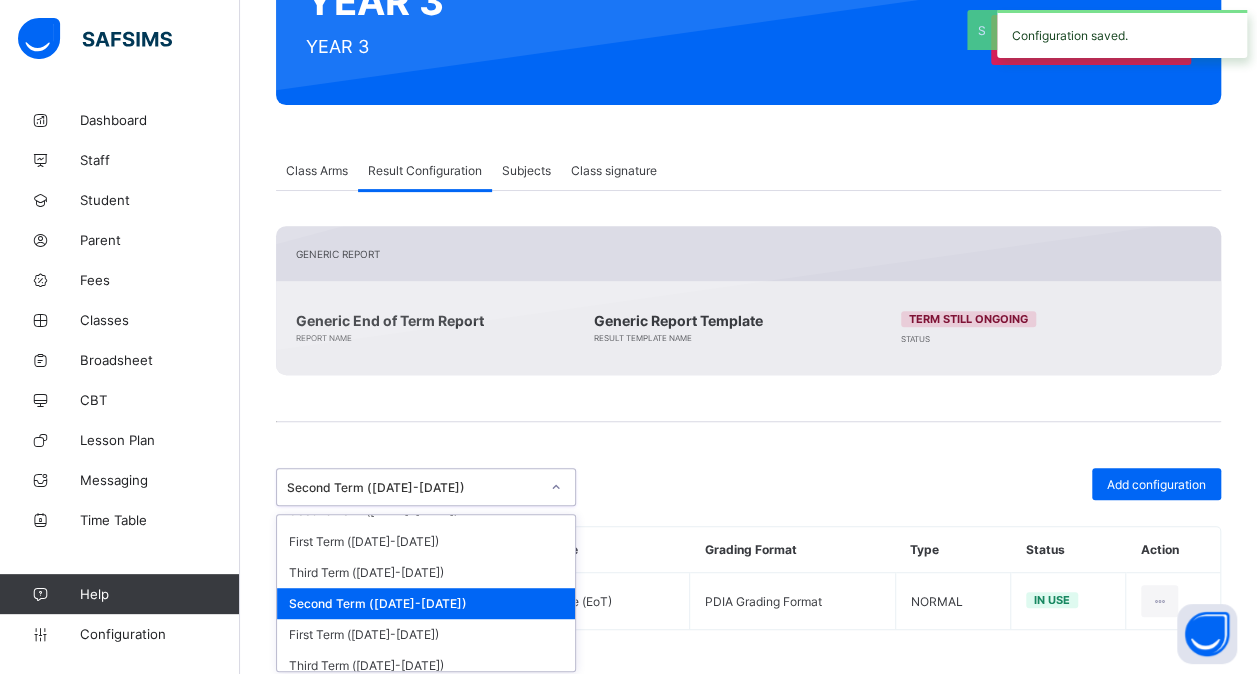
scroll to position [427, 0]
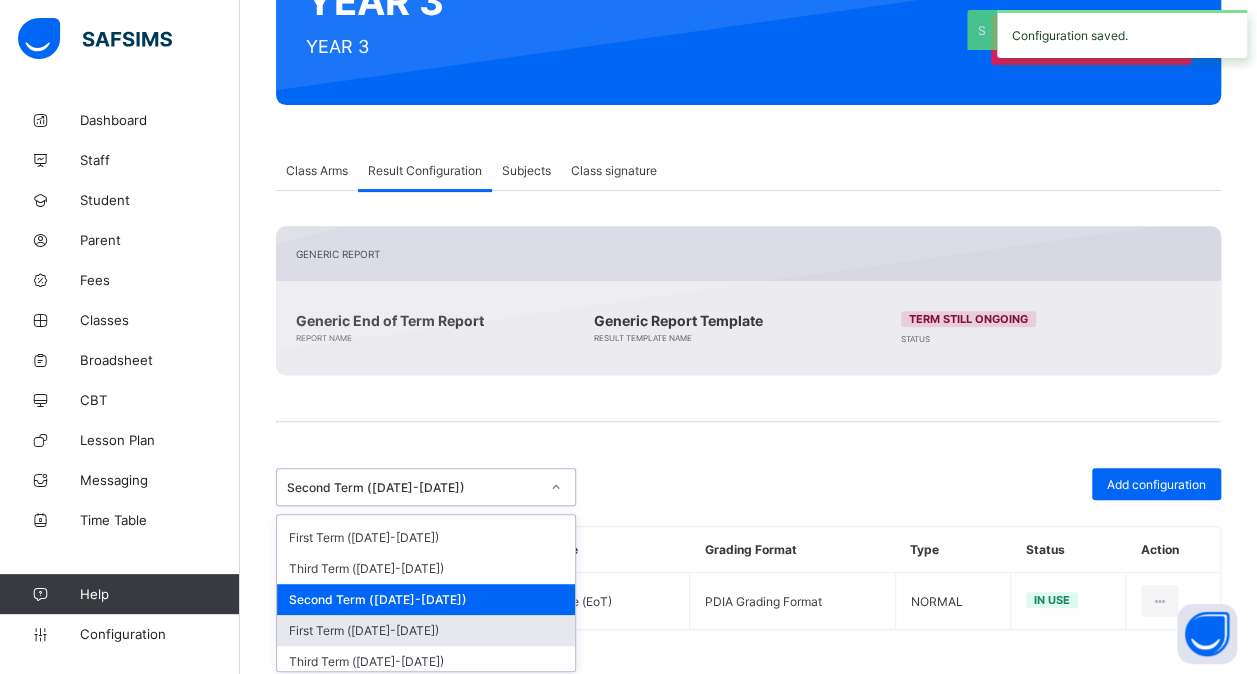
click at [408, 615] on div "First Term ([DATE]-[DATE])" at bounding box center [426, 630] width 298 height 31
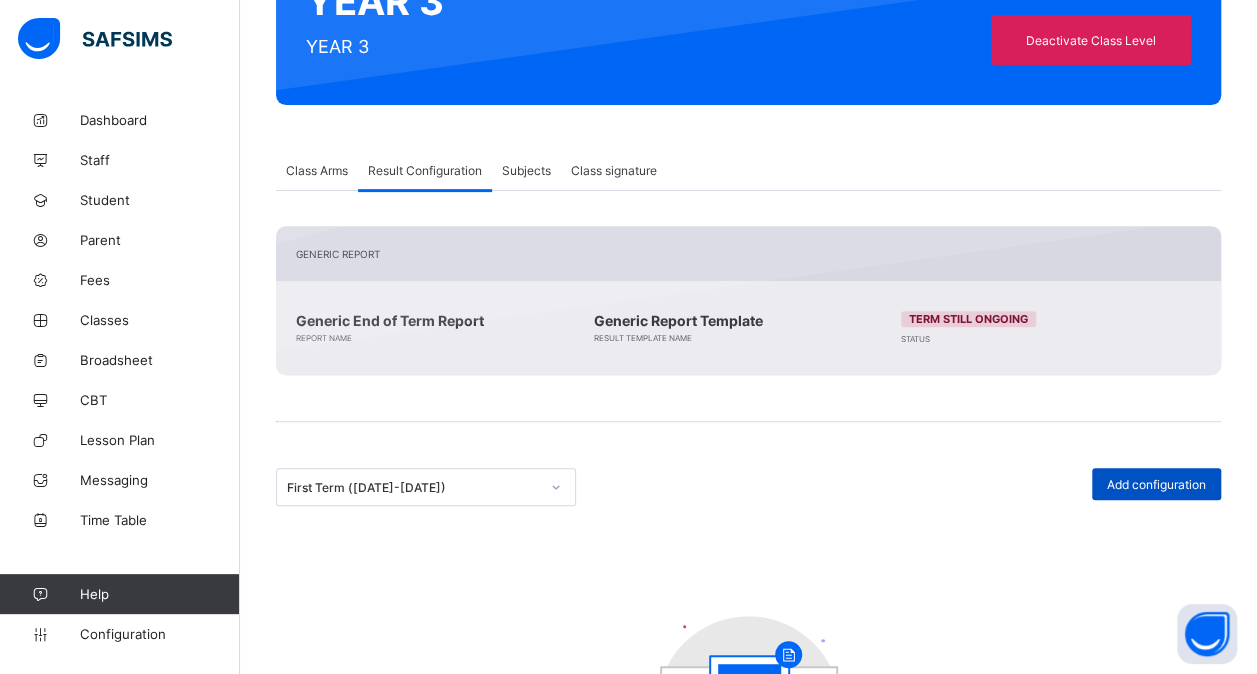
click at [1163, 477] on span "Add configuration" at bounding box center [1156, 484] width 99 height 15
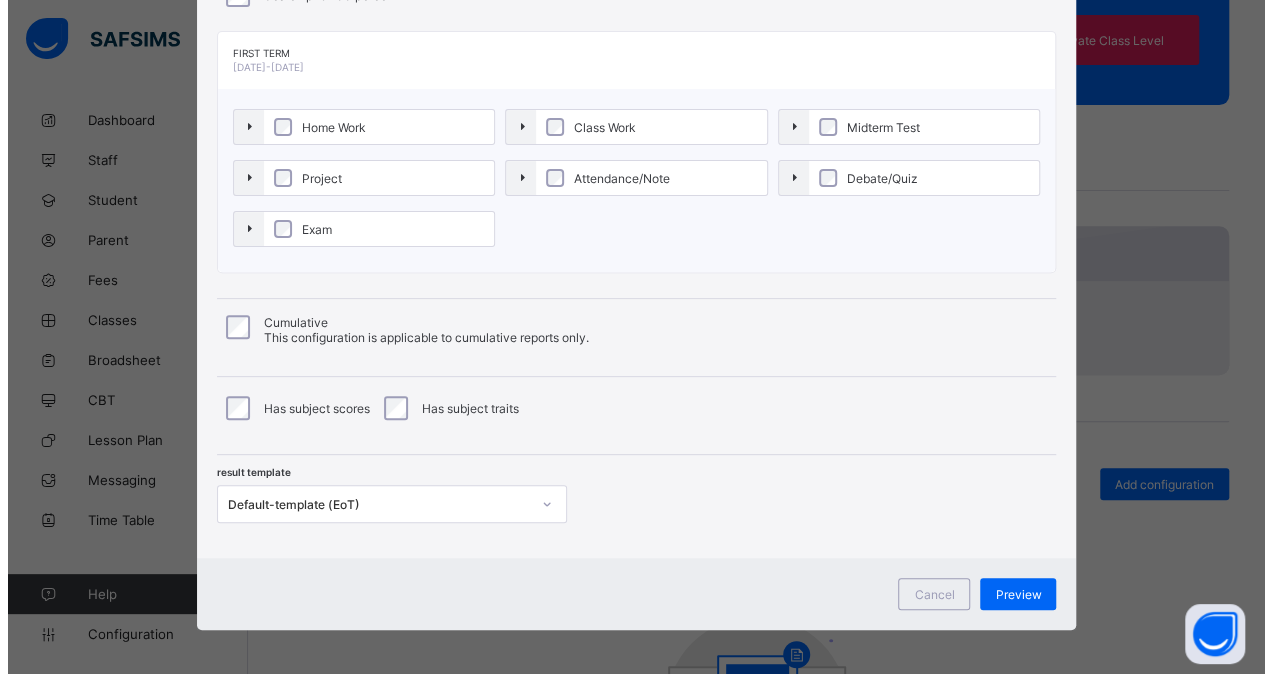
scroll to position [215, 0]
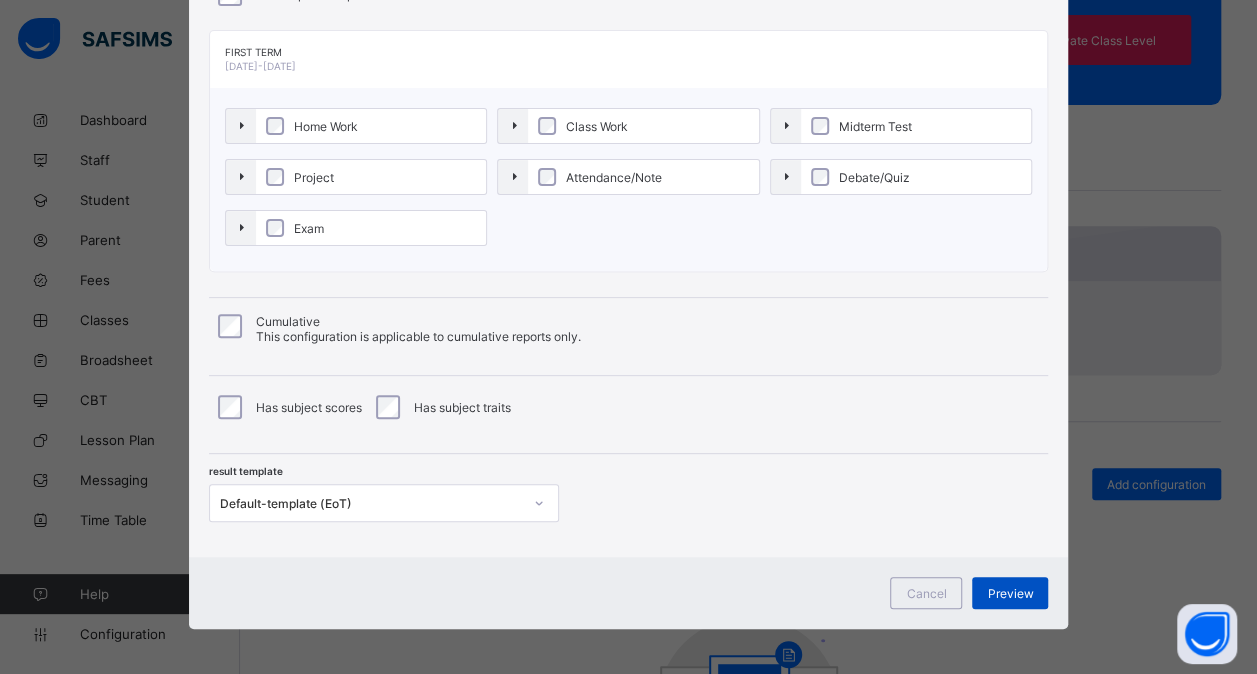
click at [1020, 587] on span "Preview" at bounding box center [1010, 593] width 46 height 15
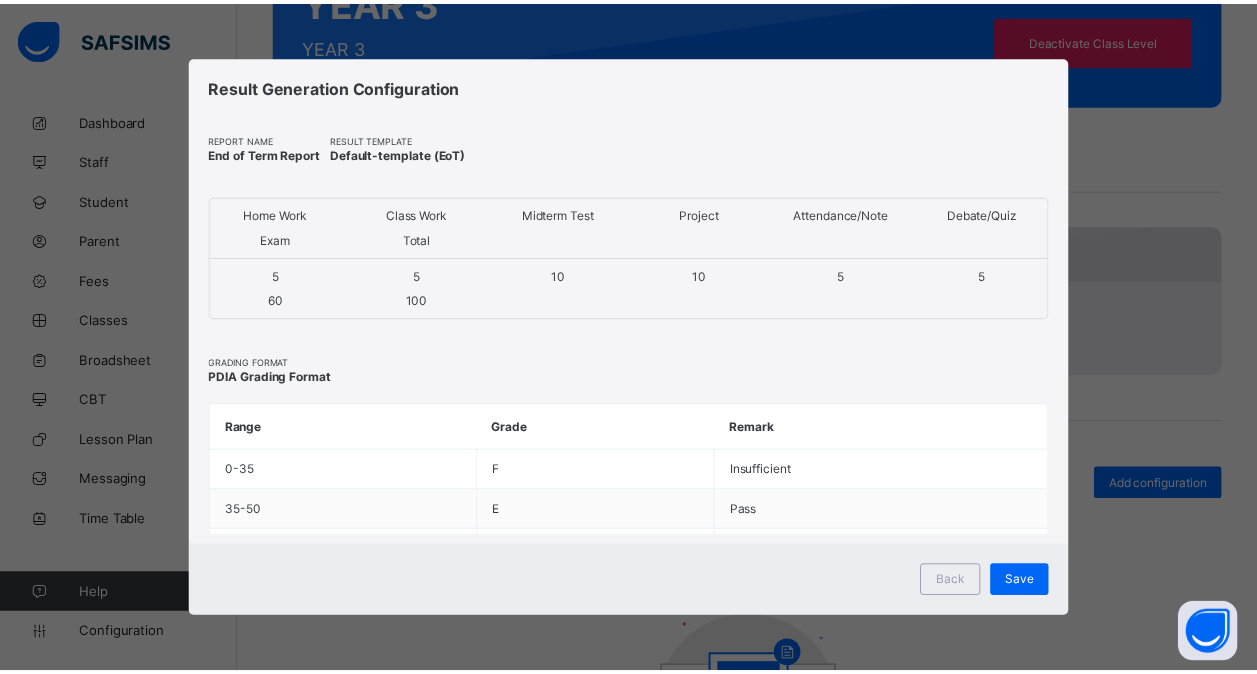
scroll to position [0, 0]
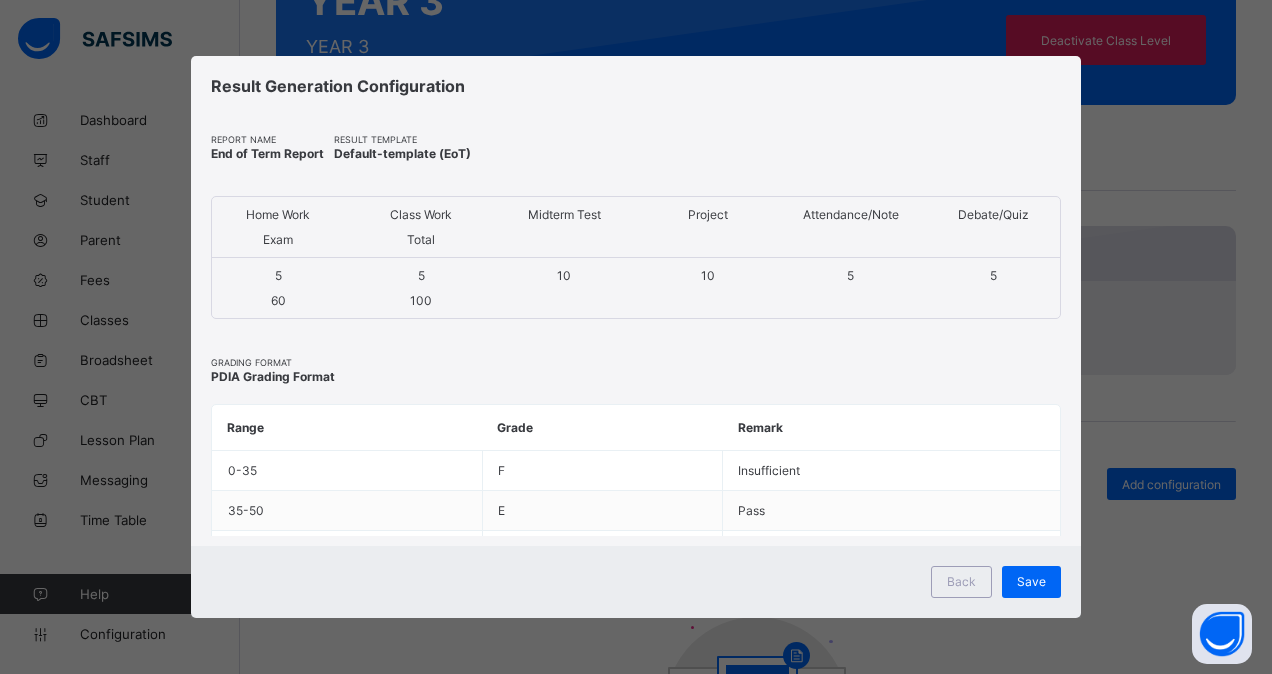
click at [1020, 587] on span "Save" at bounding box center [1031, 581] width 29 height 15
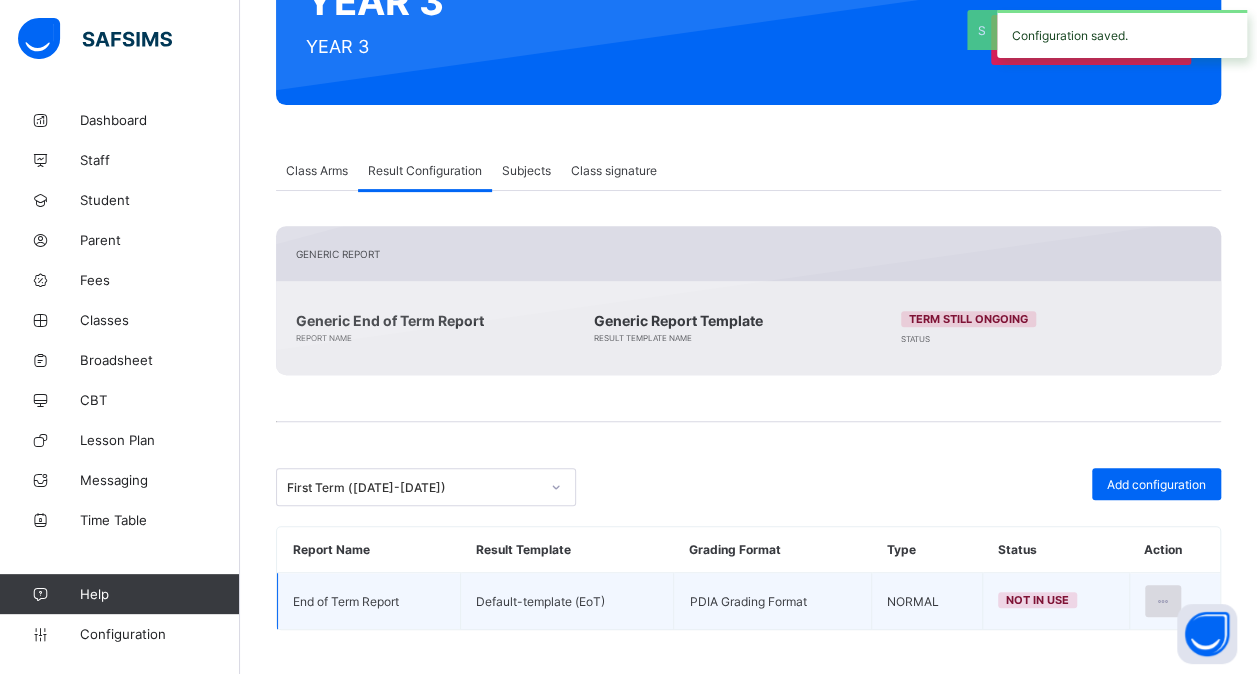
click at [1172, 594] on icon at bounding box center [1163, 601] width 17 height 15
click at [1114, 672] on div "Set in use" at bounding box center [1114, 682] width 116 height 20
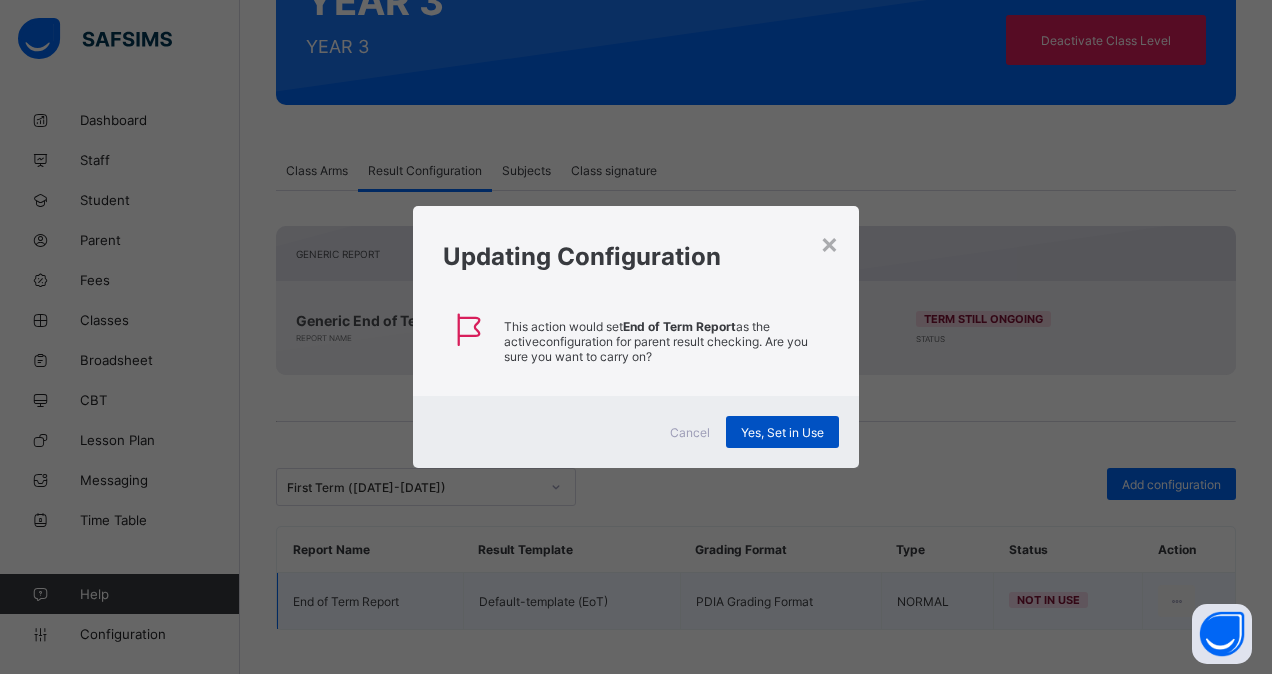
drag, startPoint x: 798, startPoint y: 432, endPoint x: 758, endPoint y: 432, distance: 40.0
click at [758, 432] on span "Yes, Set in Use" at bounding box center [782, 432] width 83 height 15
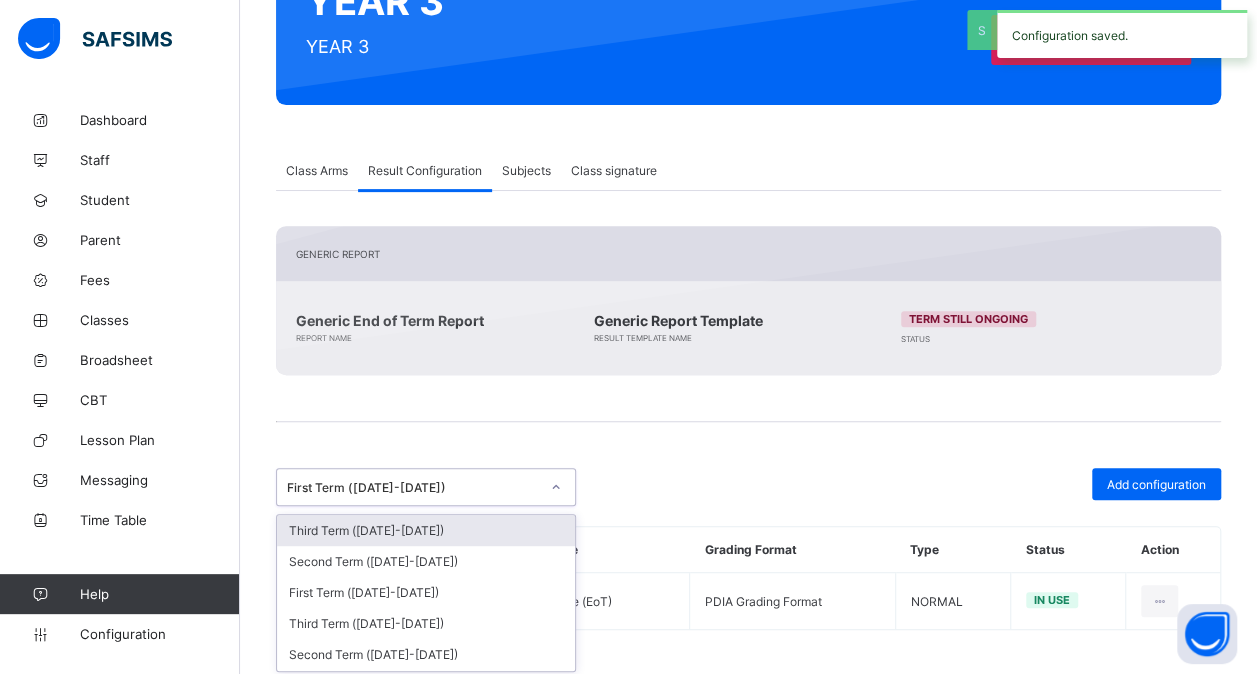
click at [540, 486] on div at bounding box center [556, 487] width 34 height 32
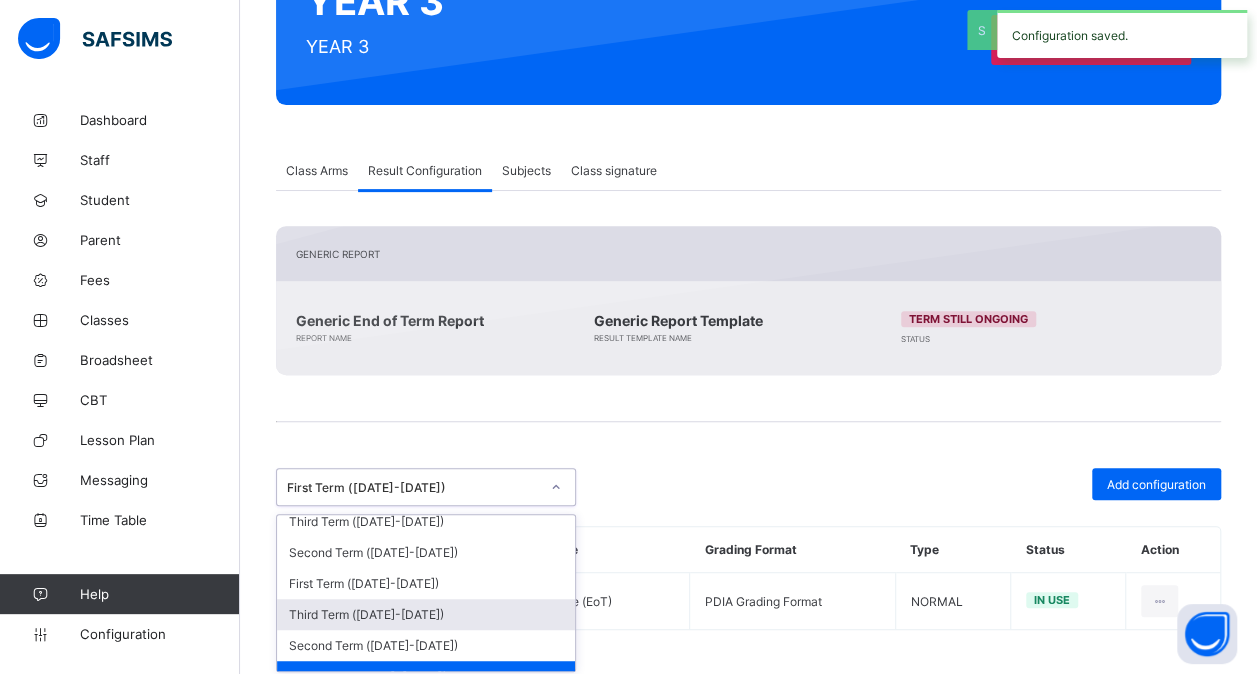
scroll to position [444, 0]
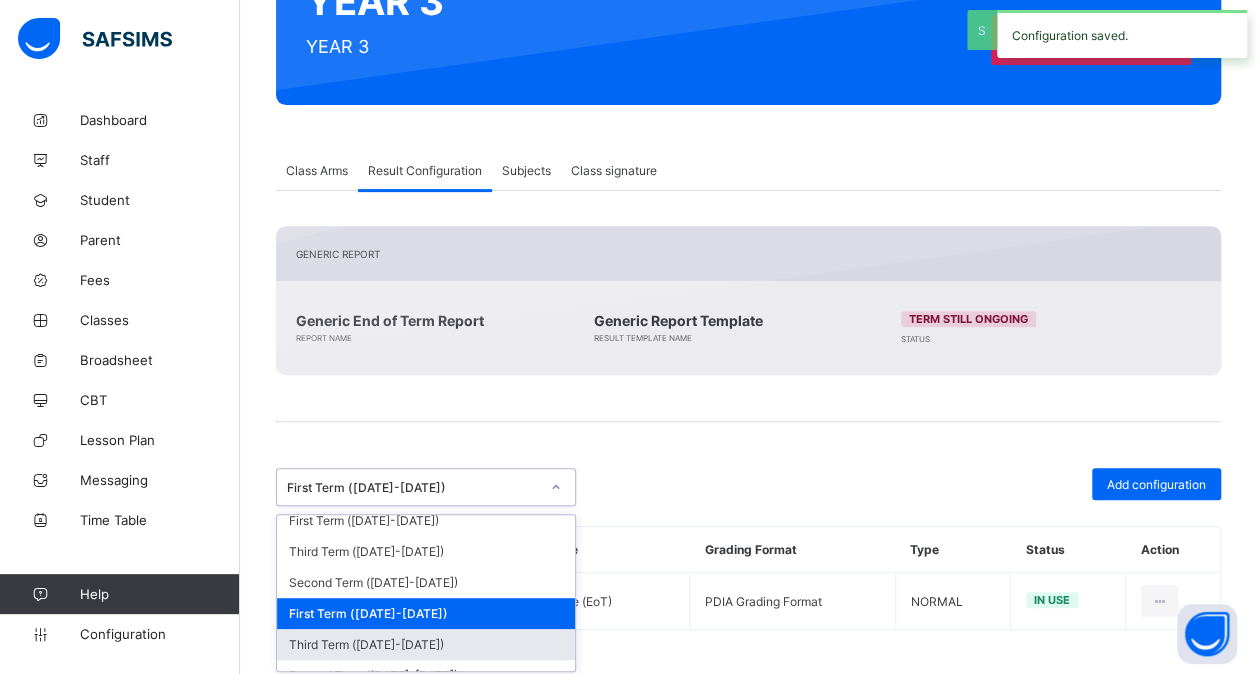
click at [383, 629] on div "Third Term ([DATE]-[DATE])" at bounding box center [426, 644] width 298 height 31
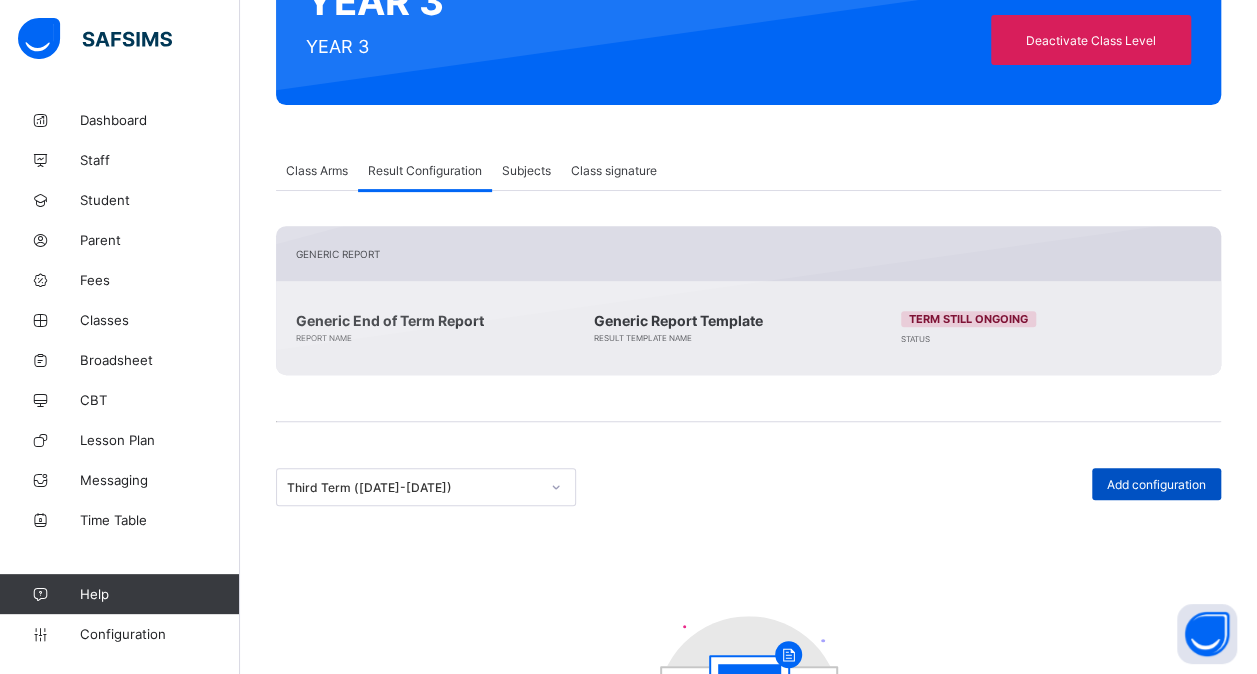
click at [1180, 469] on div "Add configuration" at bounding box center [1156, 484] width 129 height 32
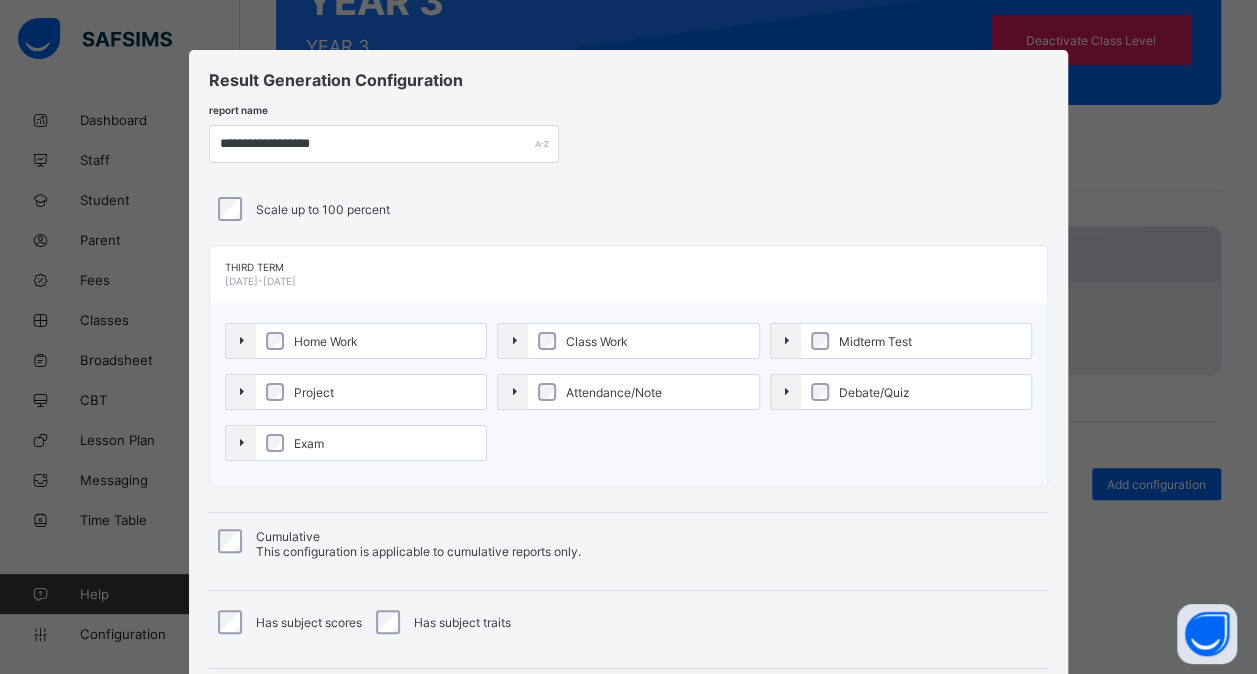
scroll to position [215, 0]
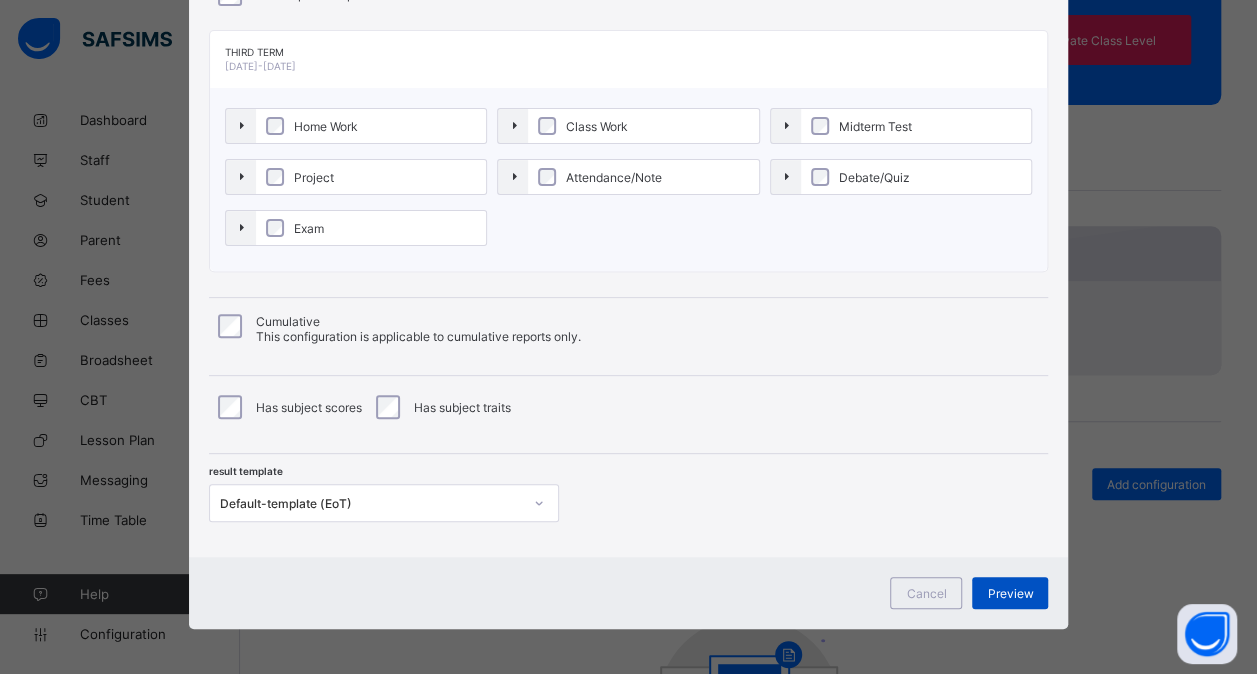
click at [1005, 586] on span "Preview" at bounding box center [1010, 593] width 46 height 15
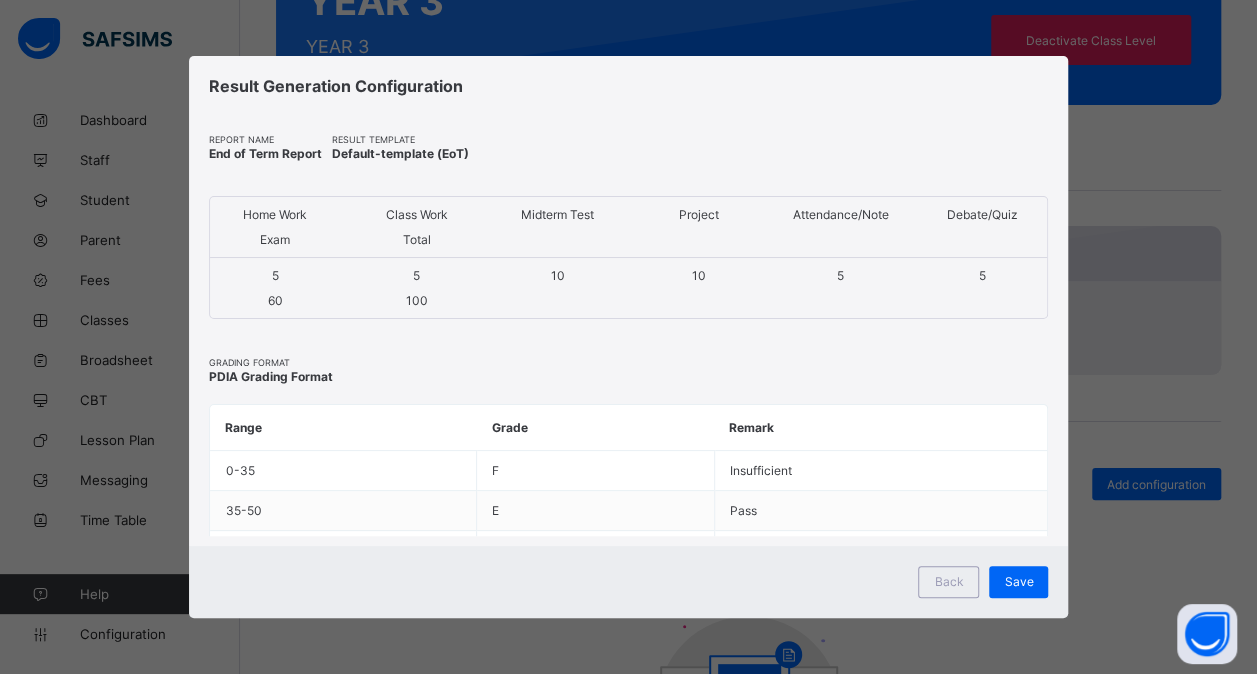
scroll to position [0, 0]
click at [1024, 575] on span "Save" at bounding box center [1031, 581] width 29 height 15
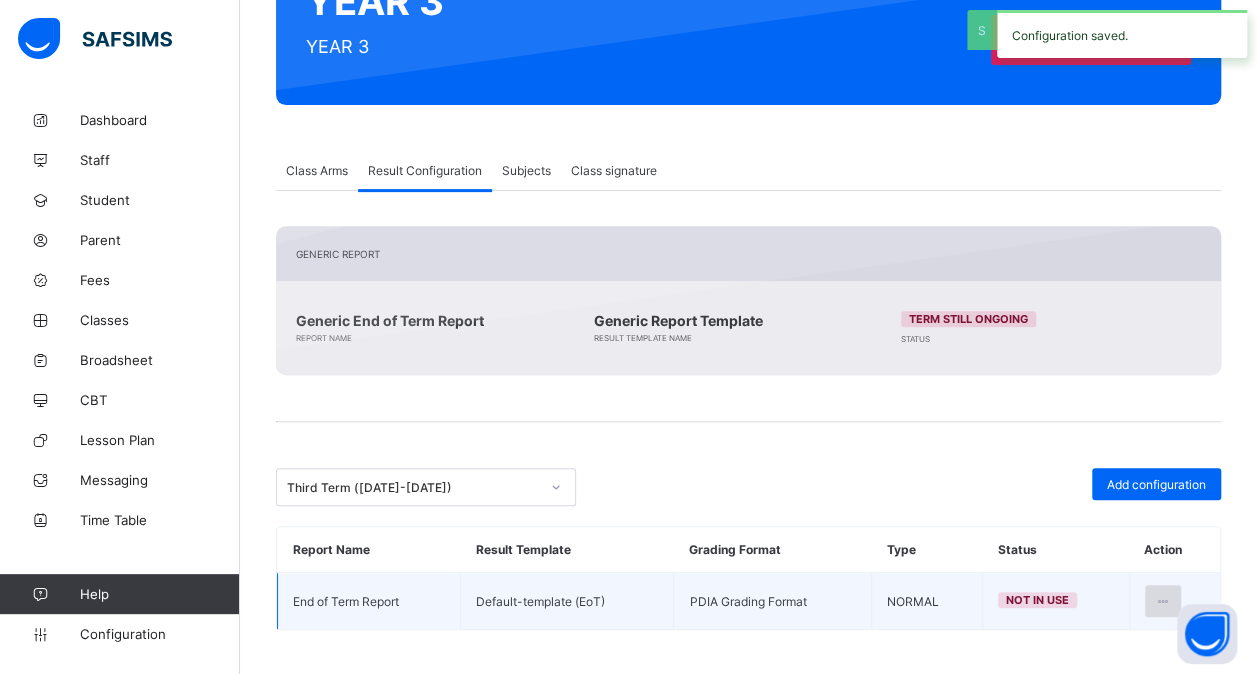
click at [1174, 586] on div at bounding box center [1163, 601] width 37 height 32
click at [1116, 656] on li "Edit Configuration" at bounding box center [1099, 646] width 162 height 36
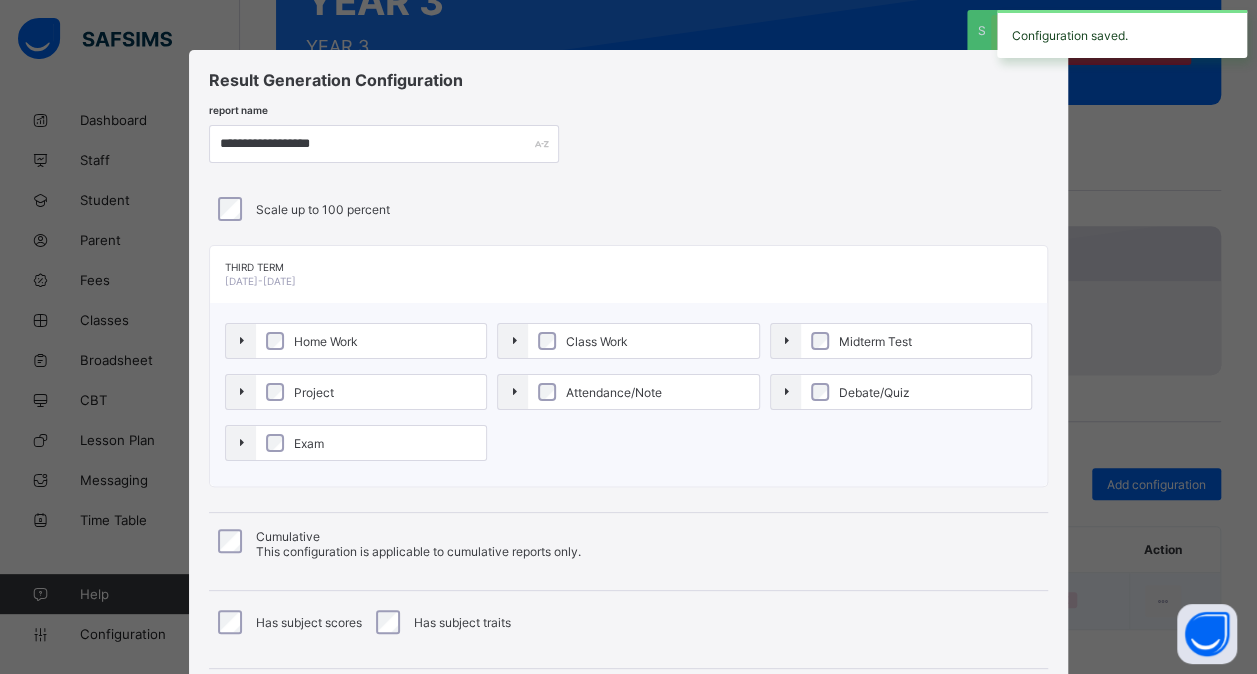
scroll to position [215, 0]
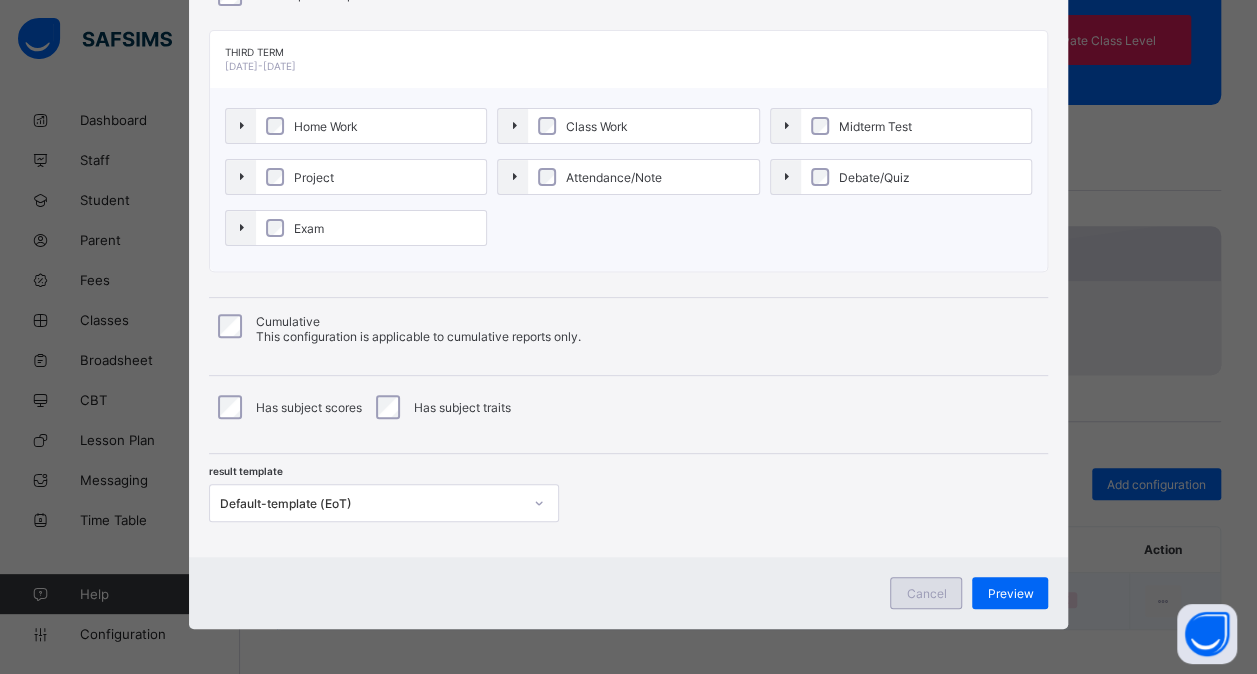
click at [925, 586] on span "Cancel" at bounding box center [926, 593] width 40 height 15
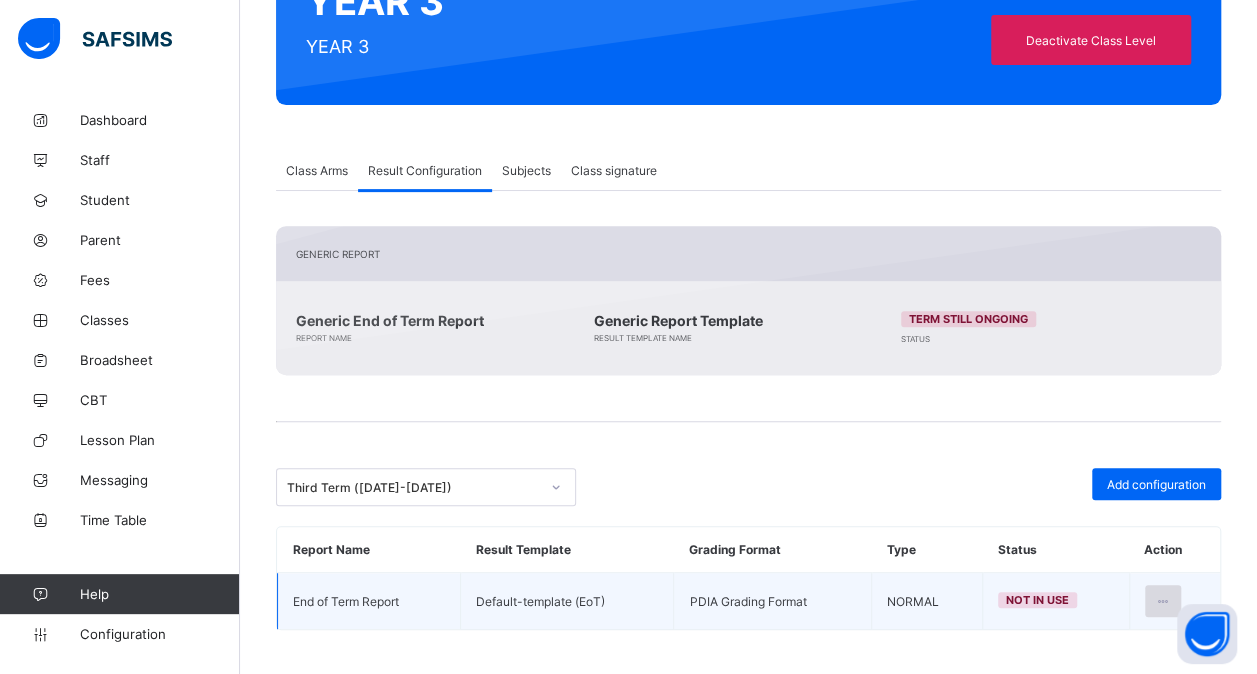
click at [1171, 600] on icon at bounding box center [1163, 601] width 17 height 15
click at [1128, 665] on li "Set in use" at bounding box center [1099, 682] width 162 height 36
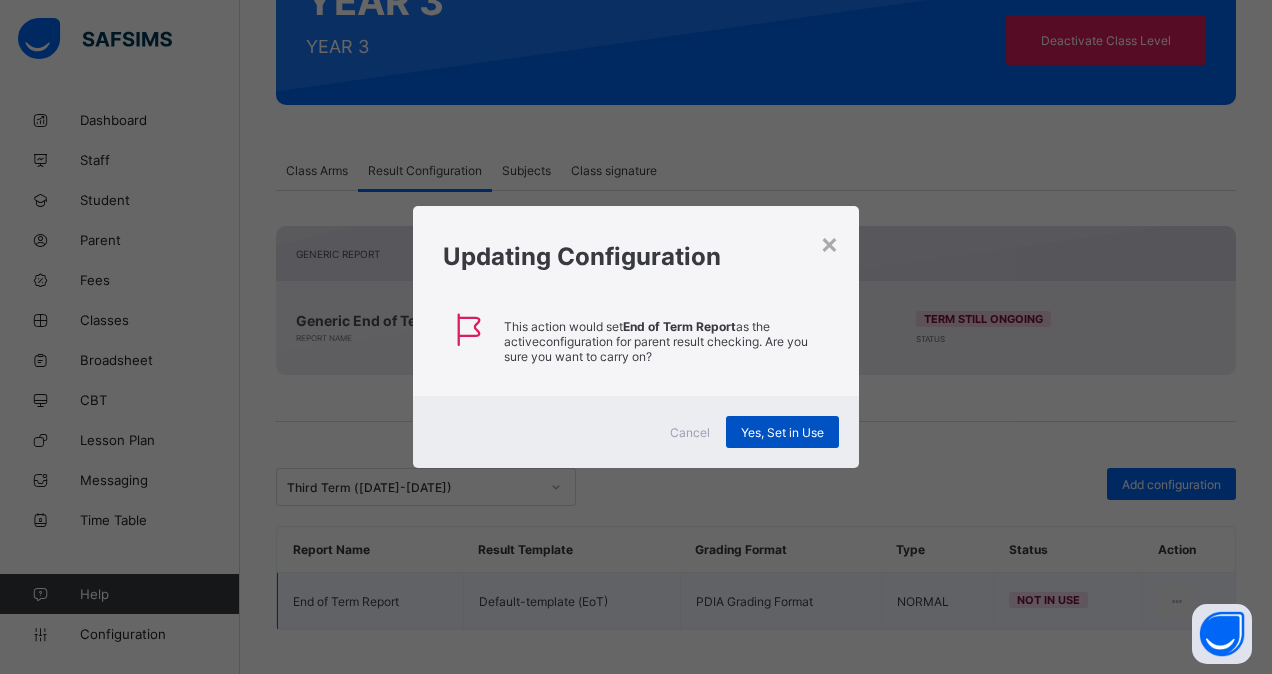
click at [788, 427] on span "Yes, Set in Use" at bounding box center [782, 432] width 83 height 15
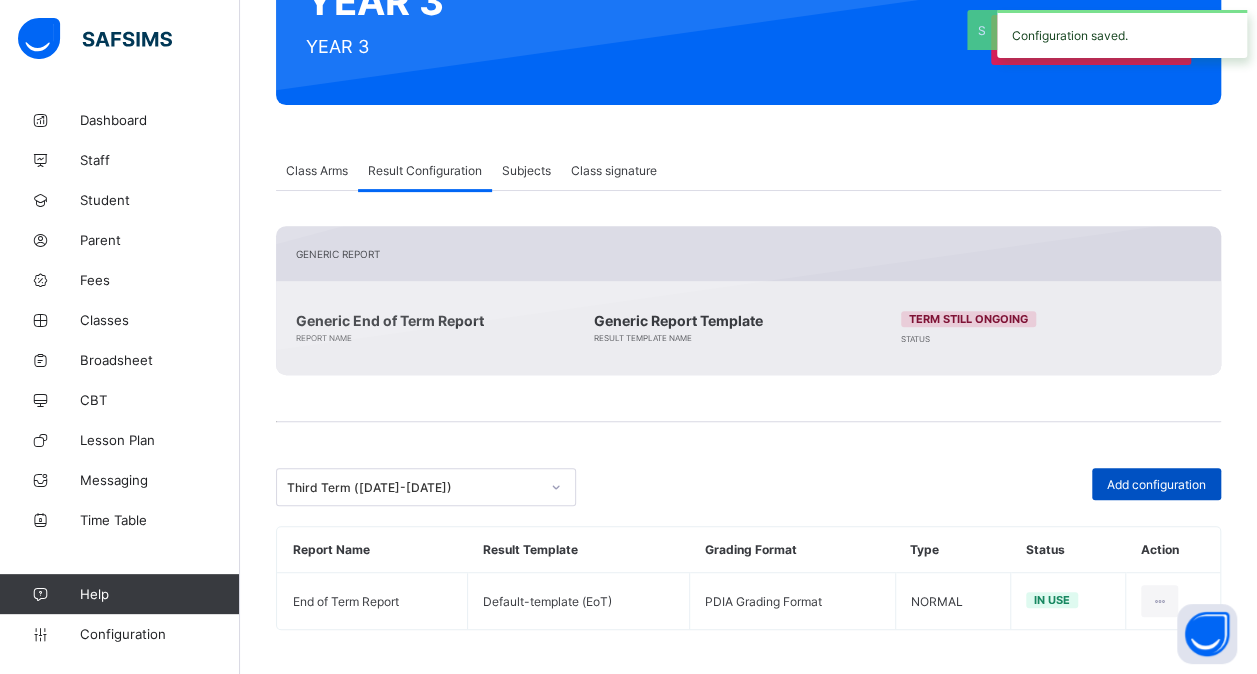
click at [1130, 477] on span "Add configuration" at bounding box center [1156, 484] width 99 height 15
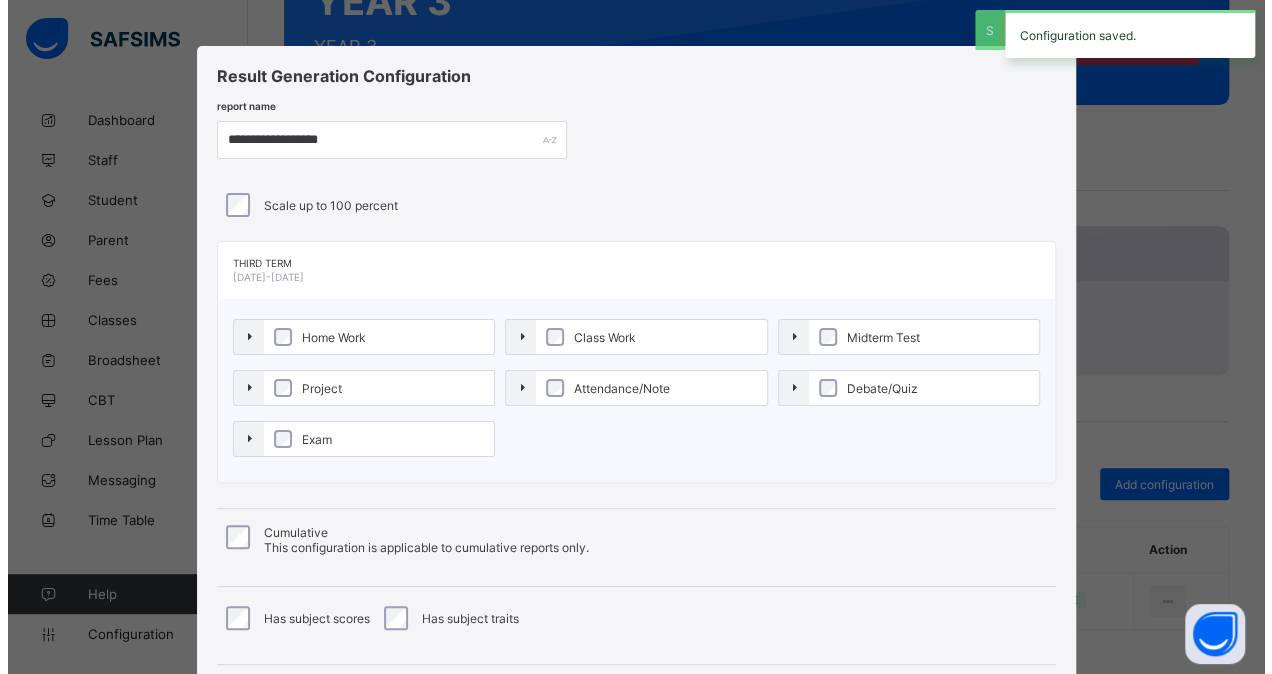
scroll to position [0, 0]
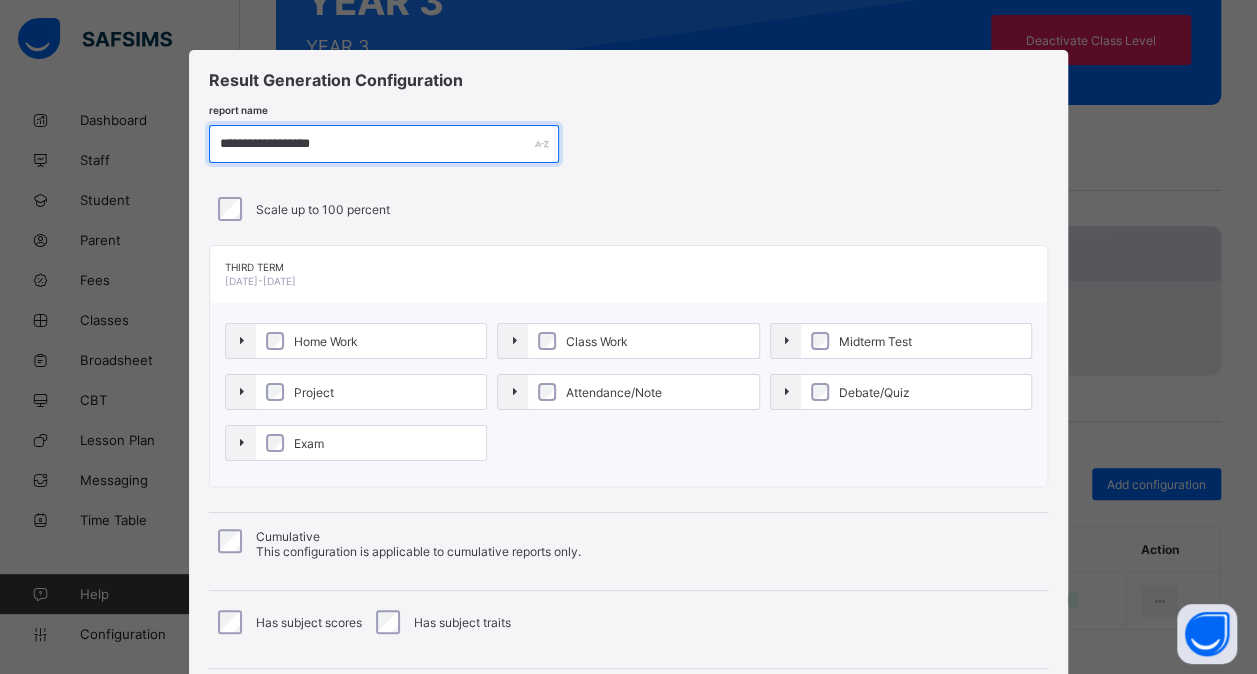
click at [277, 139] on input "**********" at bounding box center [384, 144] width 350 height 38
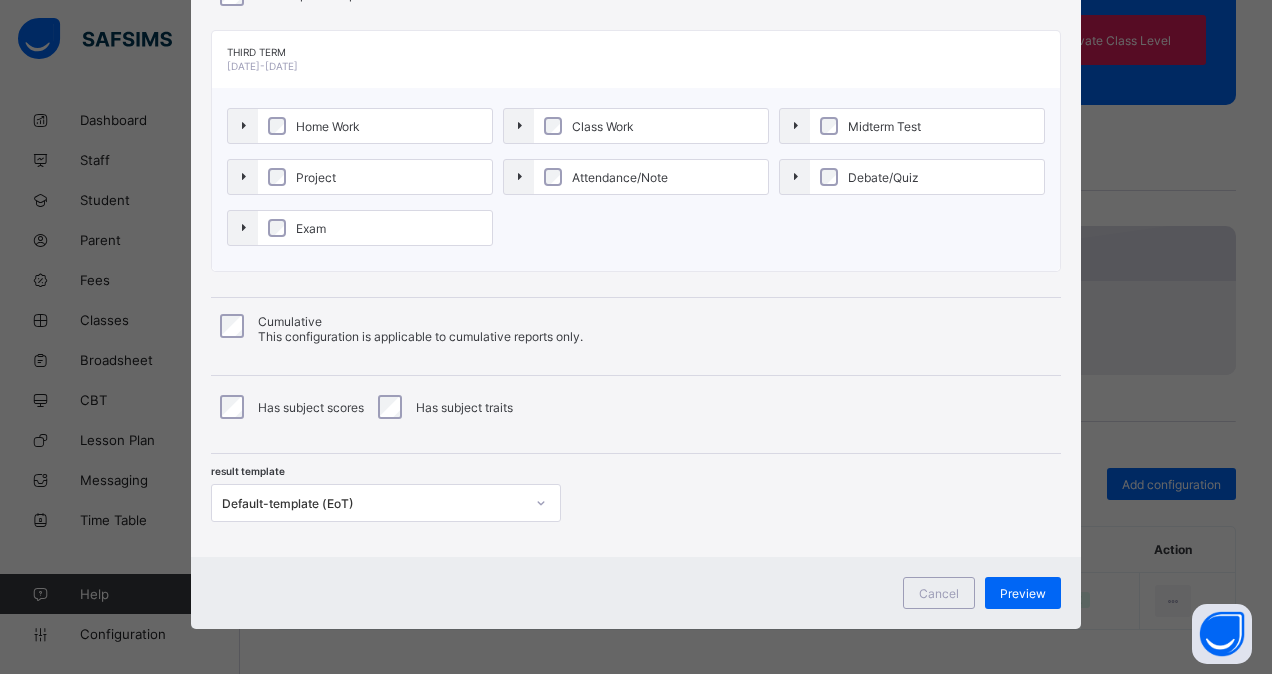
type input "**********"
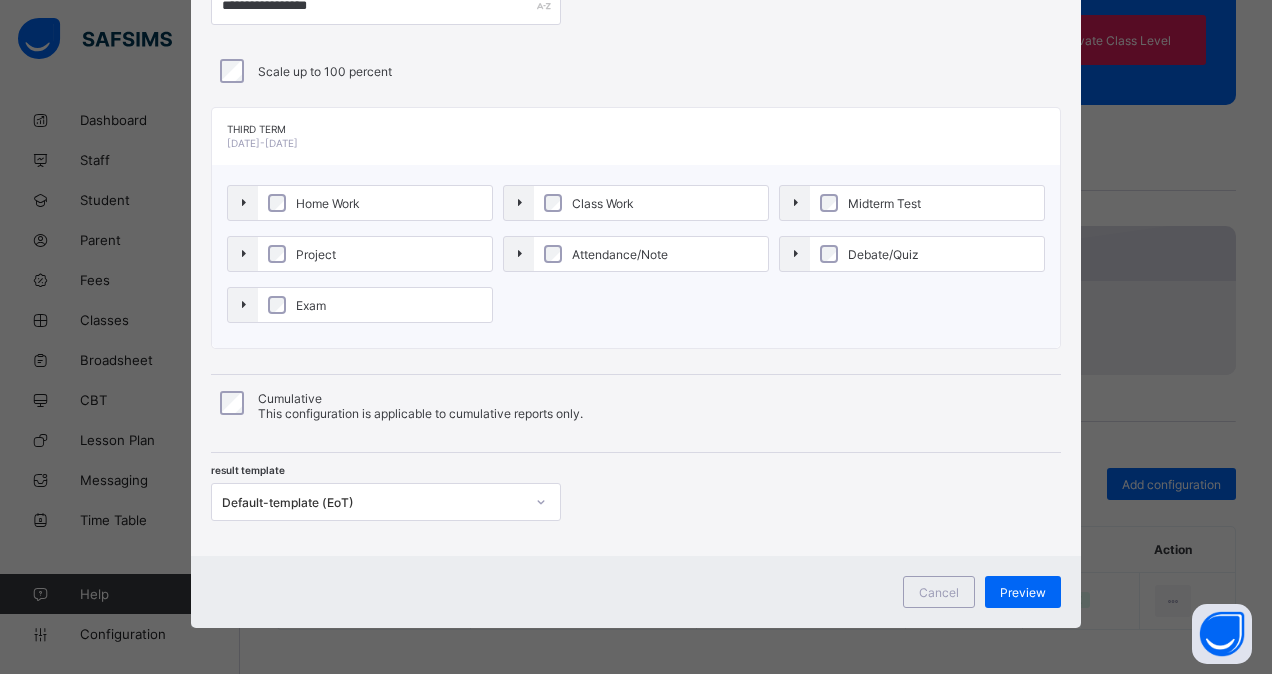
click at [411, 496] on div "Default-template (EoT)" at bounding box center [373, 502] width 302 height 15
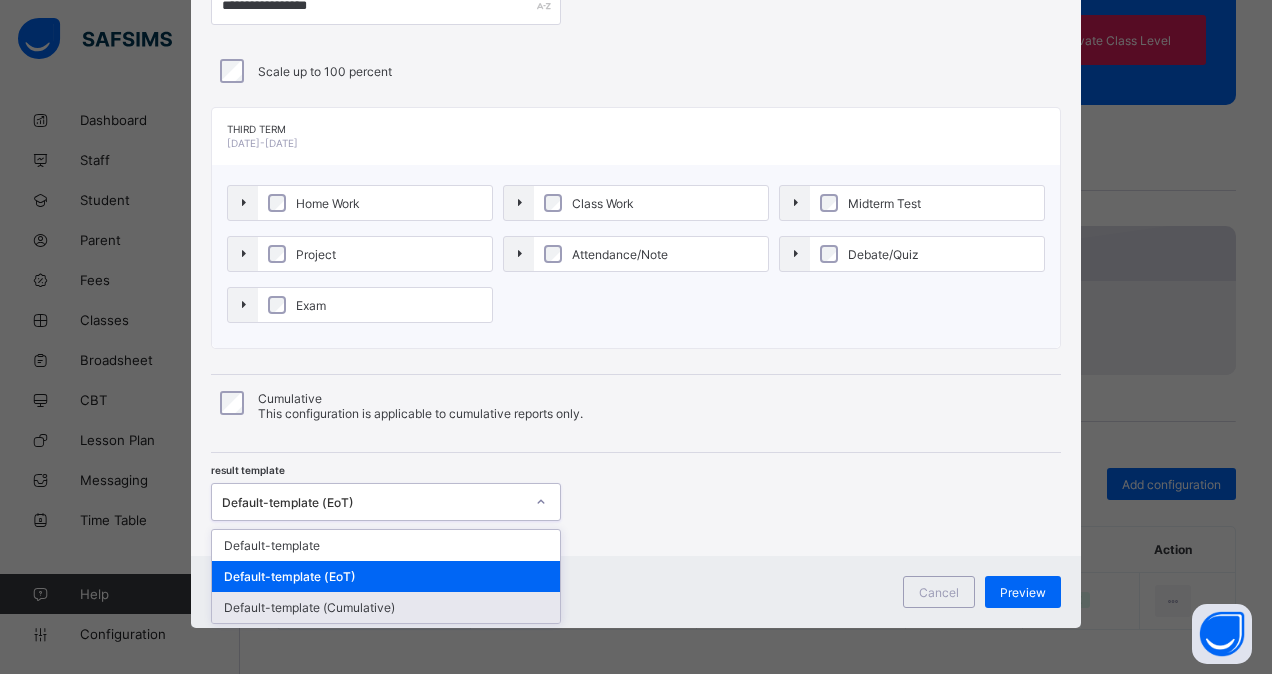
click at [376, 605] on div "Default-template (Cumulative)" at bounding box center [386, 607] width 348 height 31
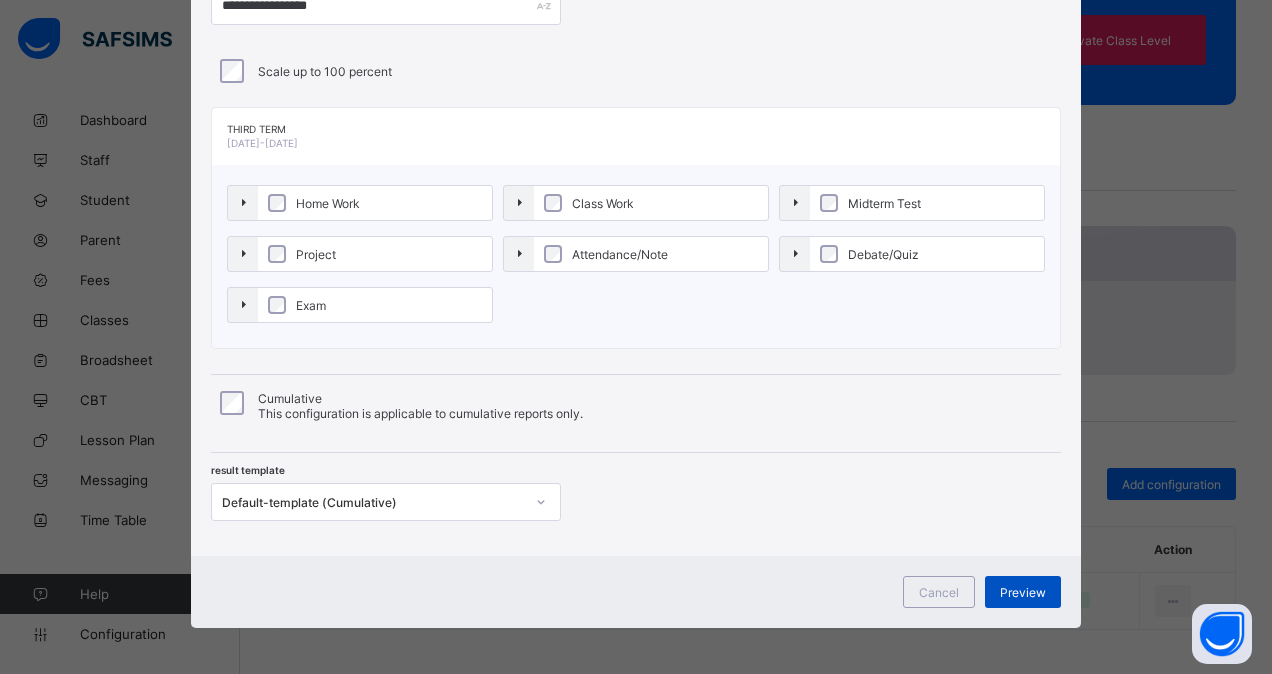
click at [1021, 585] on span "Preview" at bounding box center [1023, 592] width 46 height 15
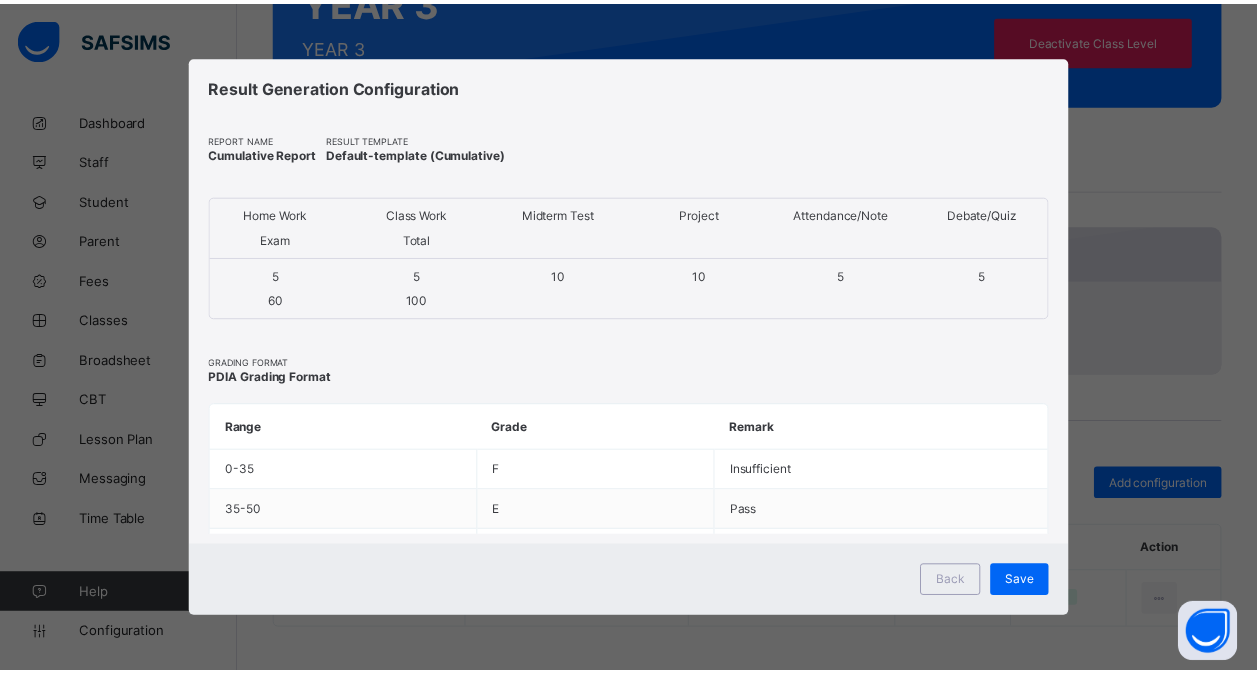
scroll to position [0, 0]
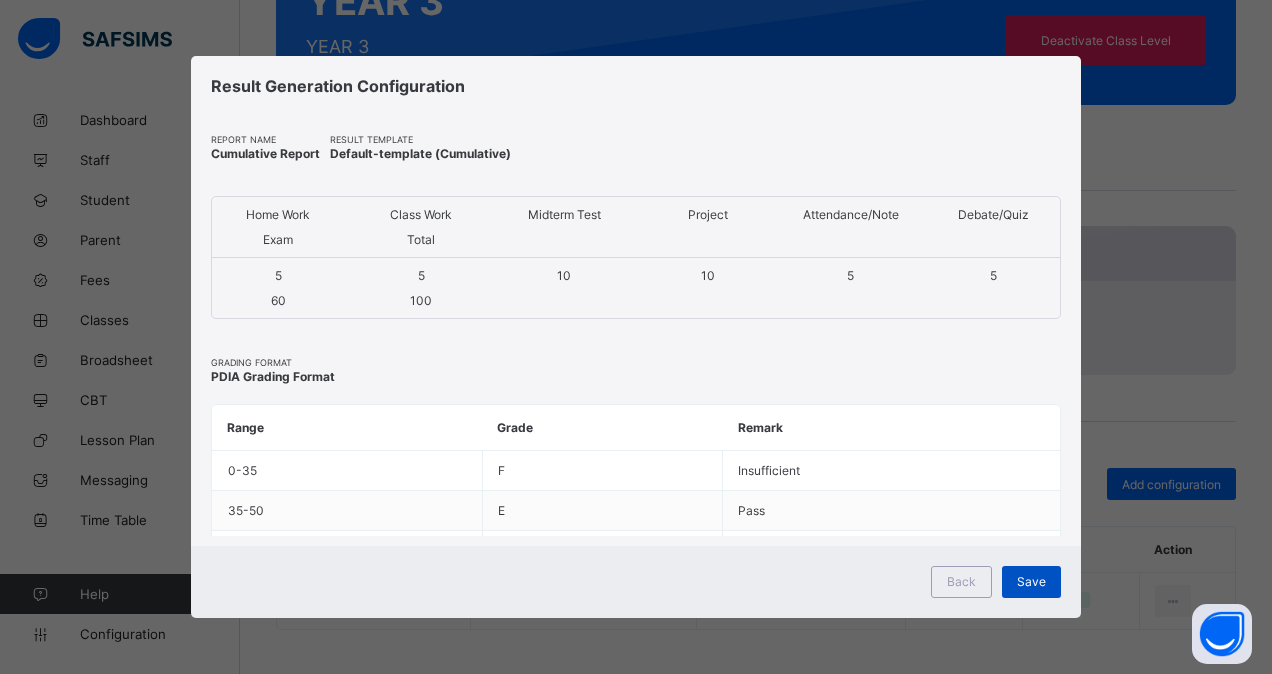
click at [1029, 582] on span "Save" at bounding box center [1031, 581] width 29 height 15
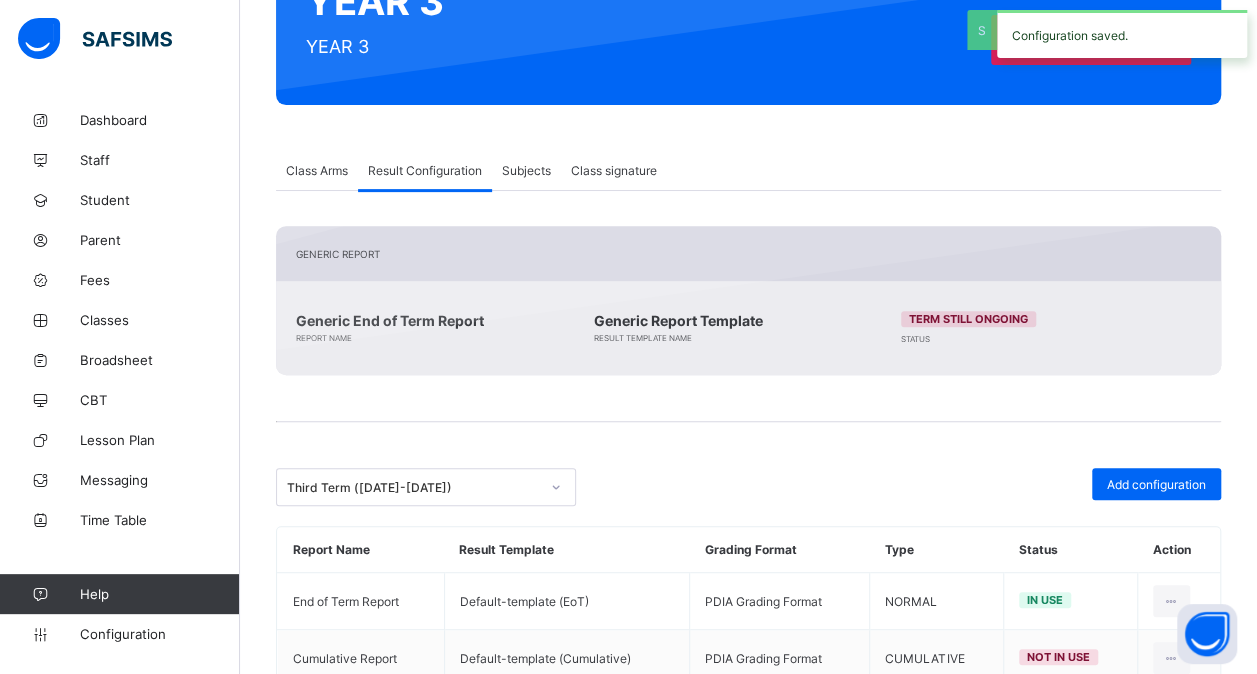
scroll to position [317, 0]
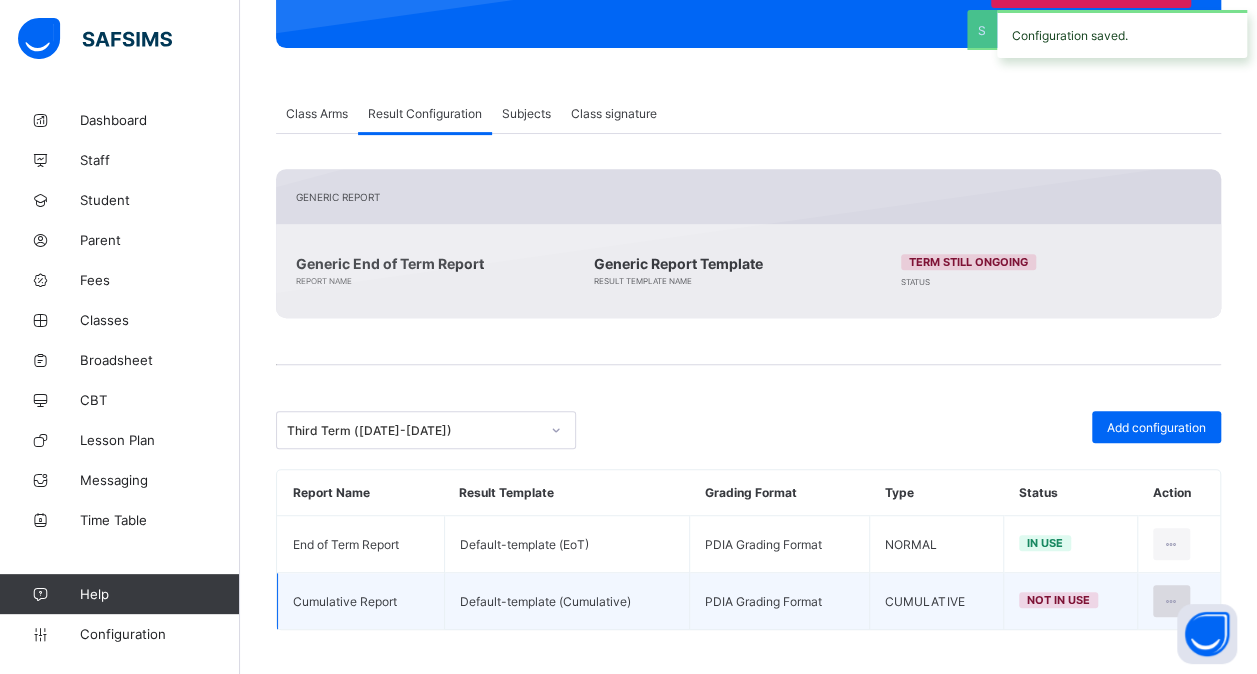
click at [1180, 596] on icon at bounding box center [1171, 601] width 17 height 15
click at [1134, 664] on li "Set in use" at bounding box center [1108, 682] width 162 height 36
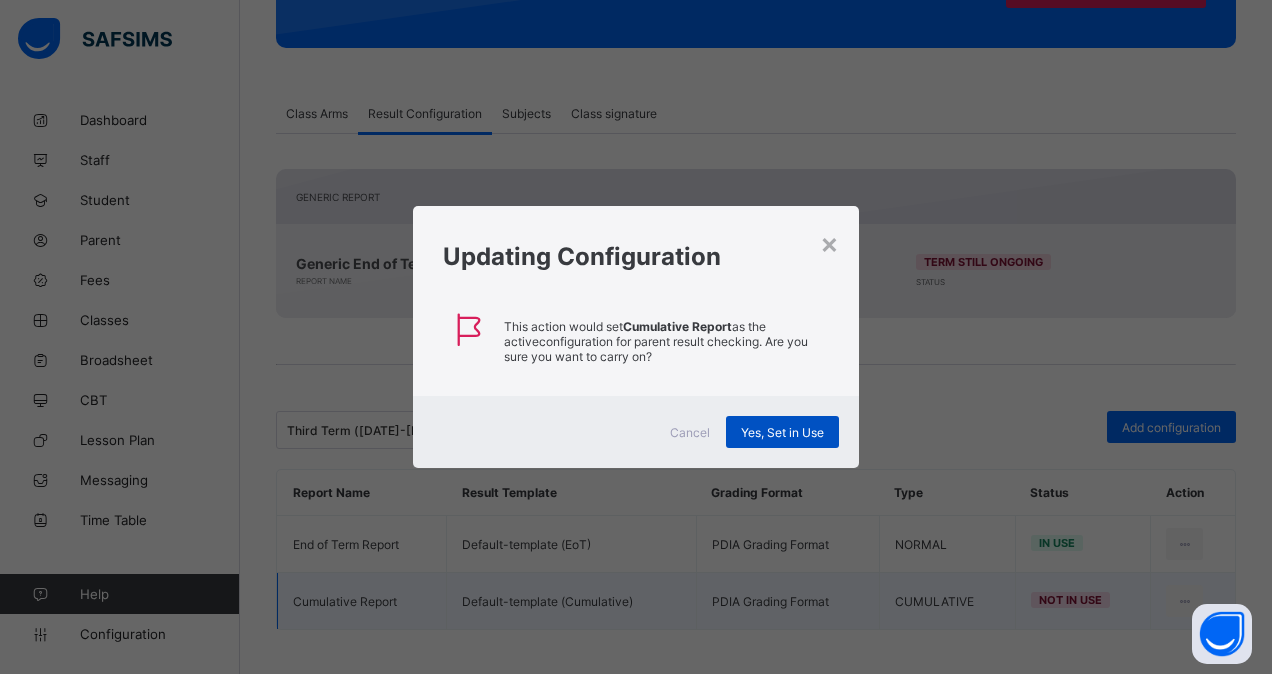
click at [802, 438] on div "Yes, Set in Use" at bounding box center [782, 432] width 113 height 32
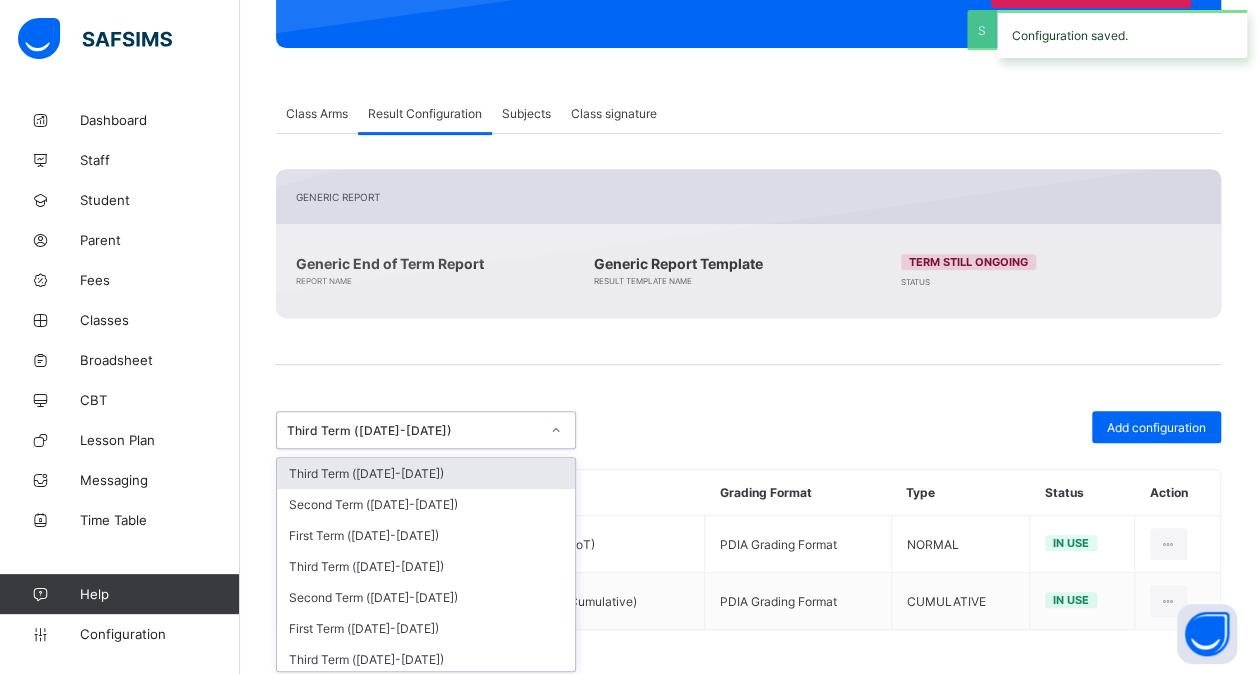
click at [516, 423] on div "Third Term ([DATE]-[DATE])" at bounding box center [413, 430] width 252 height 15
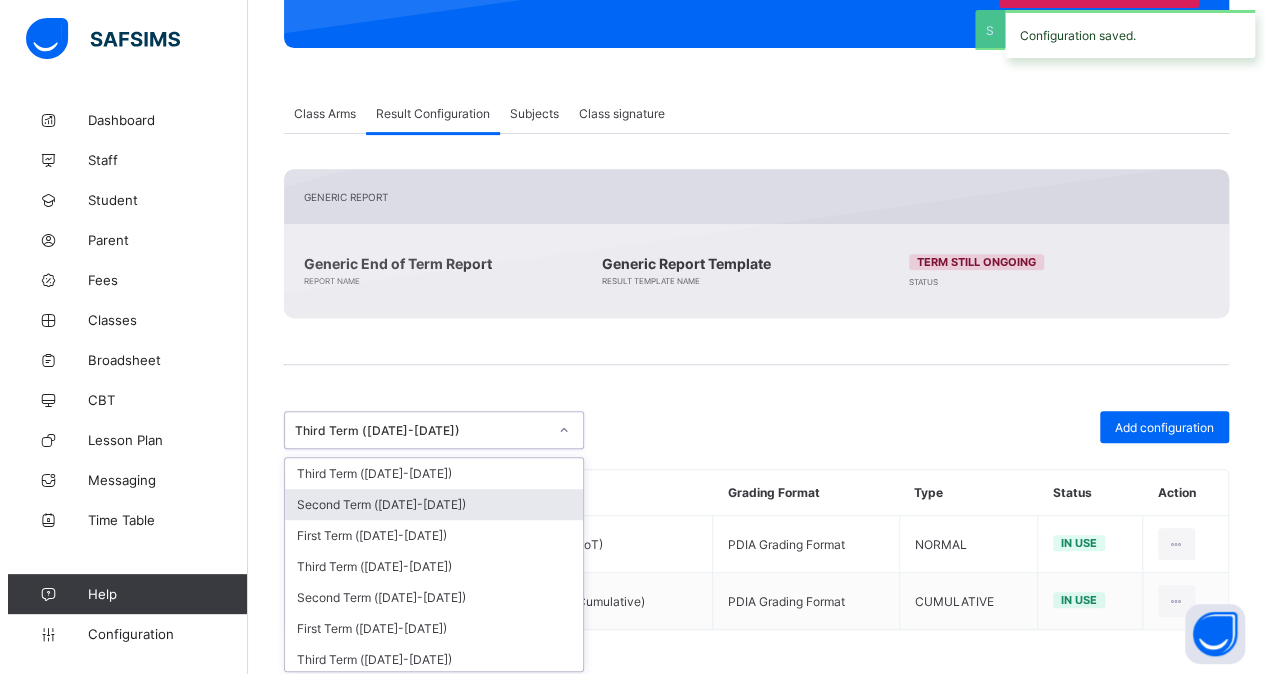
scroll to position [387, 0]
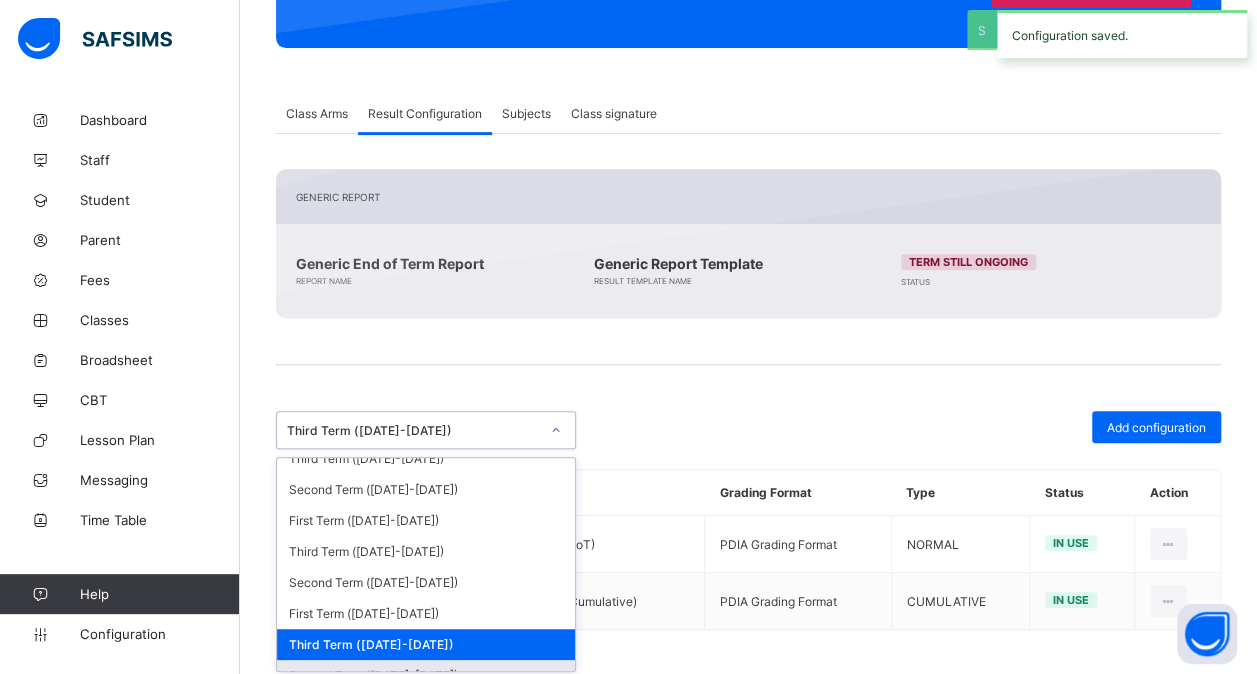
click at [416, 660] on div "Second Term ([DATE]-[DATE])" at bounding box center [426, 675] width 298 height 31
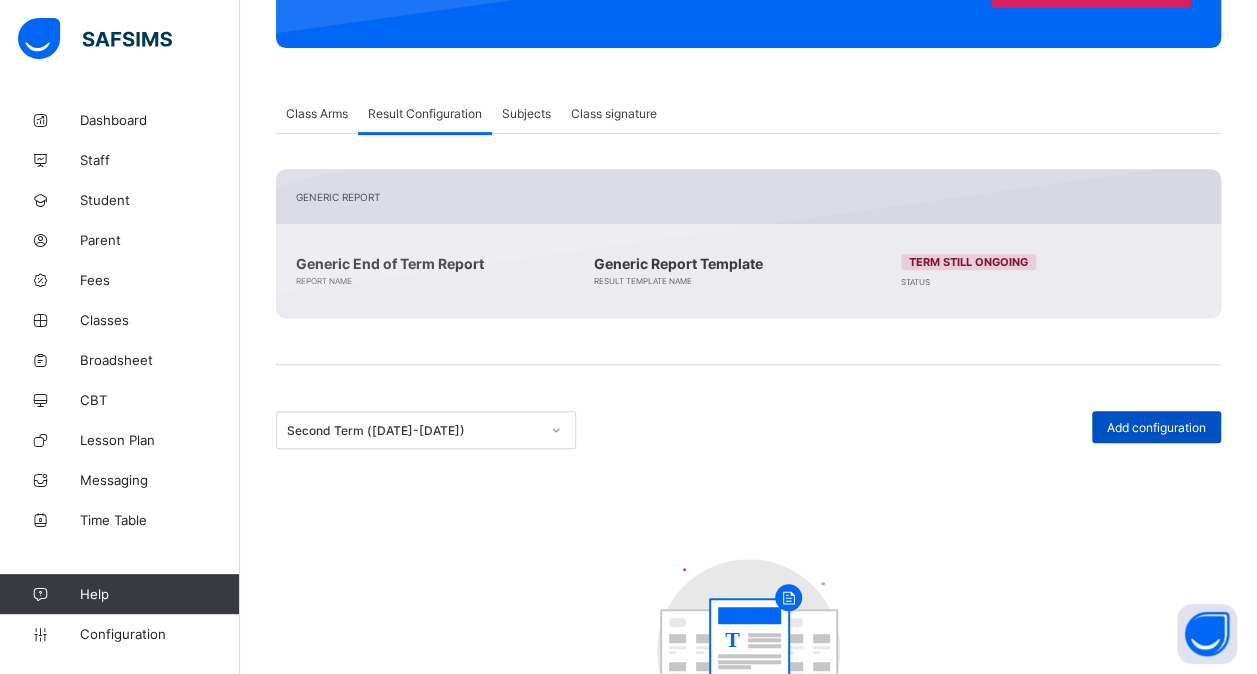
click at [1174, 426] on span "Add configuration" at bounding box center [1156, 427] width 99 height 15
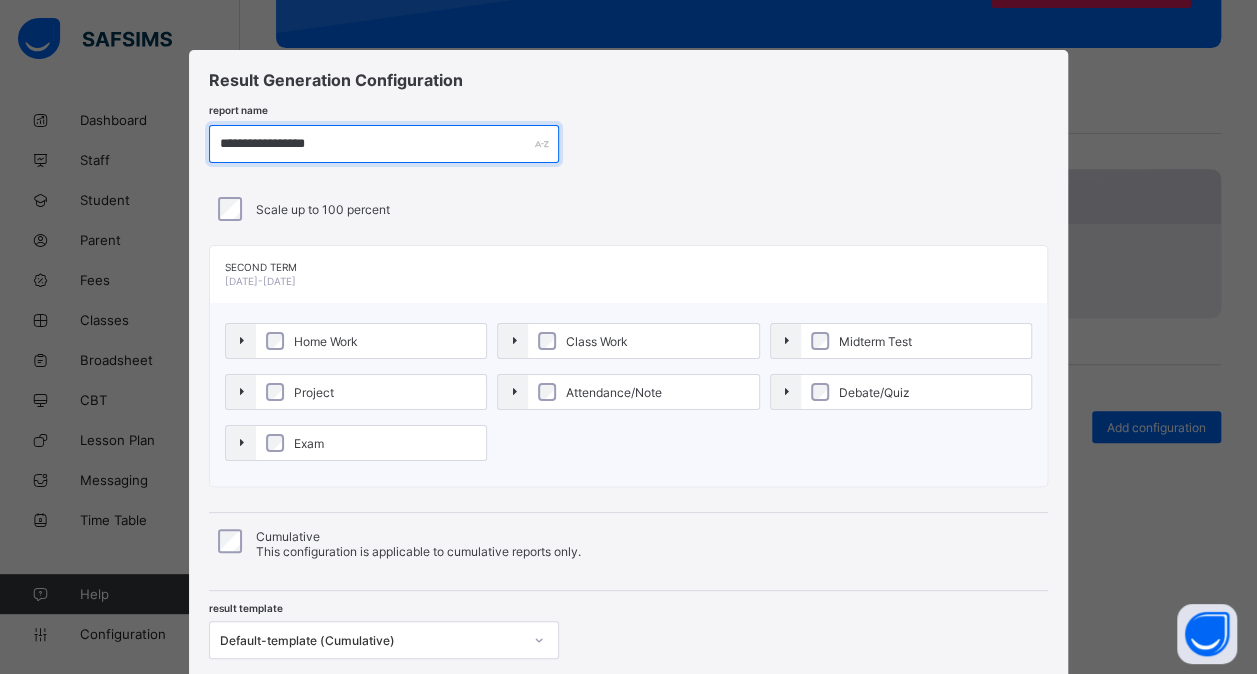
click at [270, 137] on input "**********" at bounding box center [384, 144] width 350 height 38
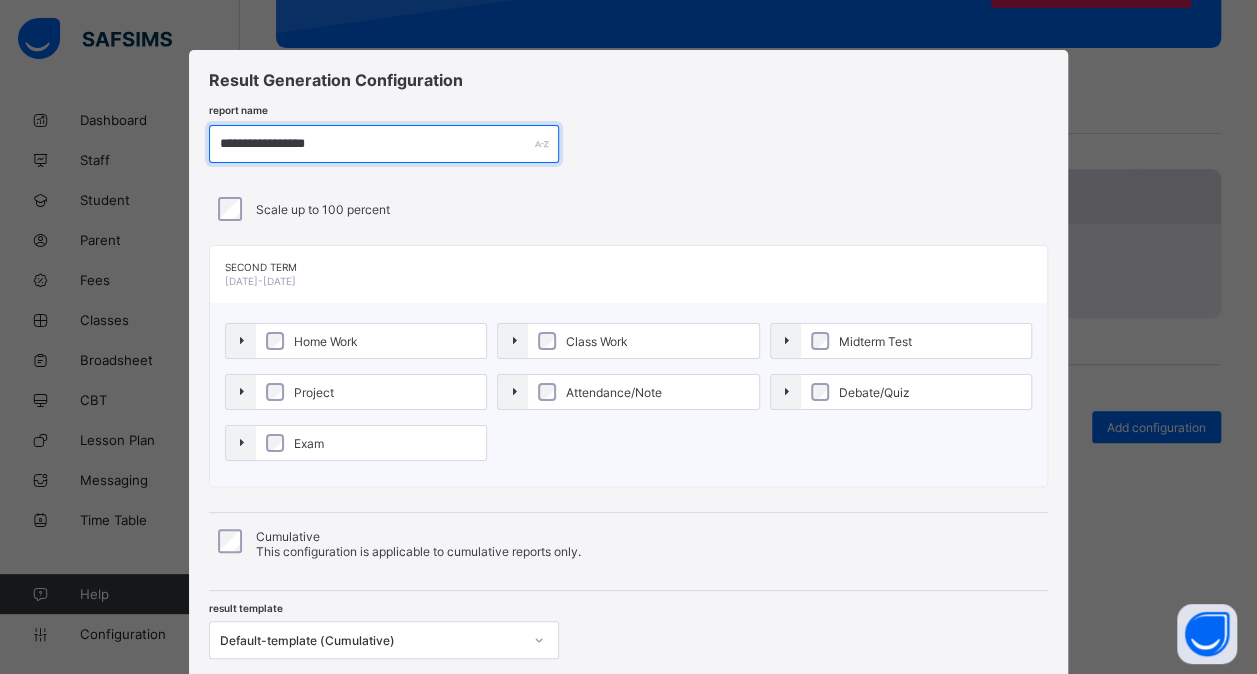
paste input "*"
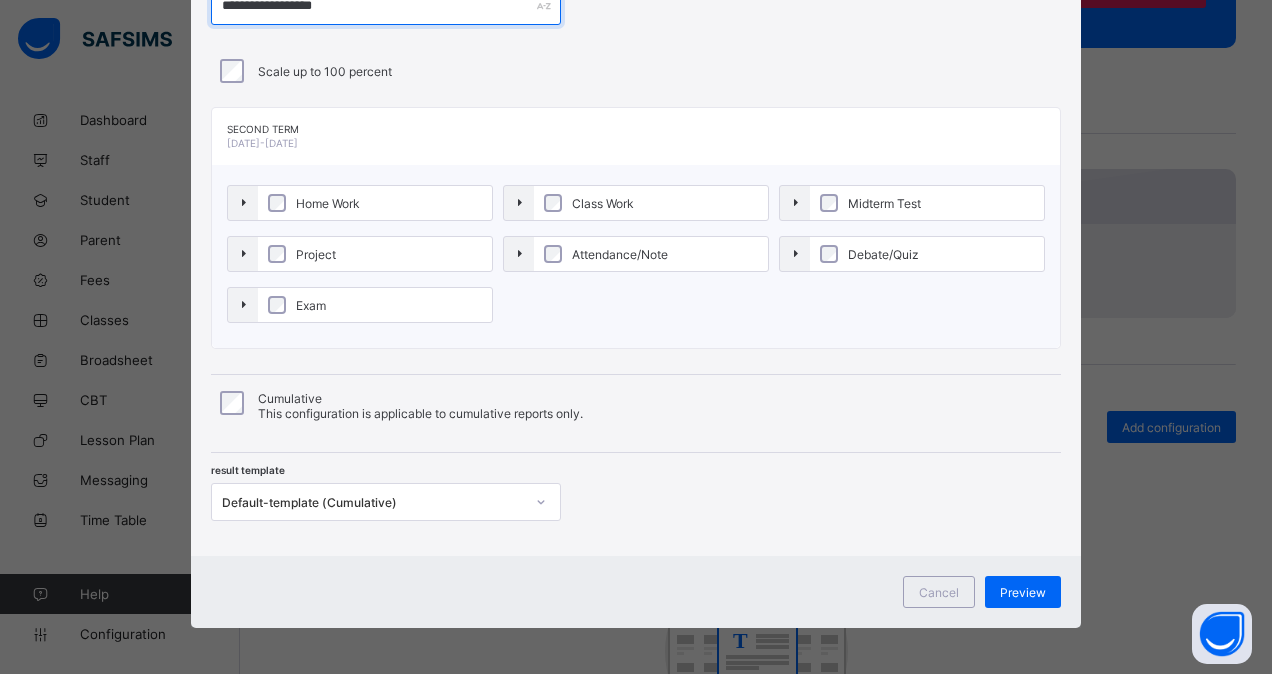
type input "**********"
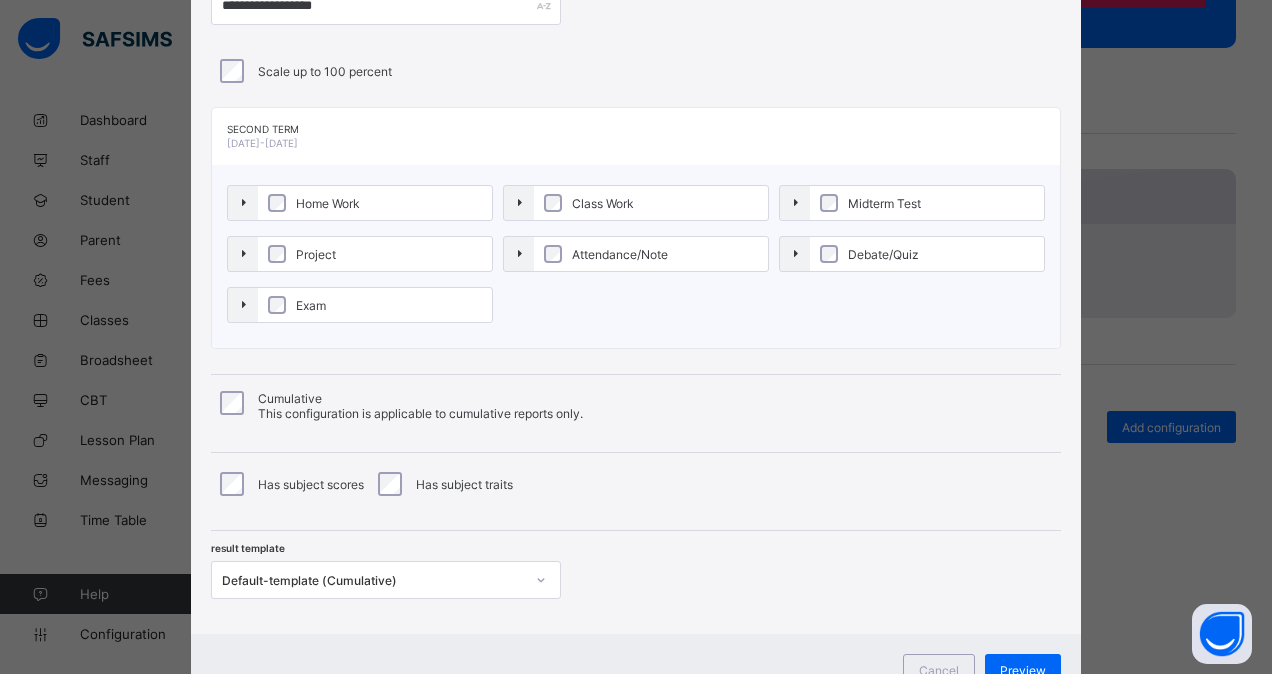
scroll to position [166, 0]
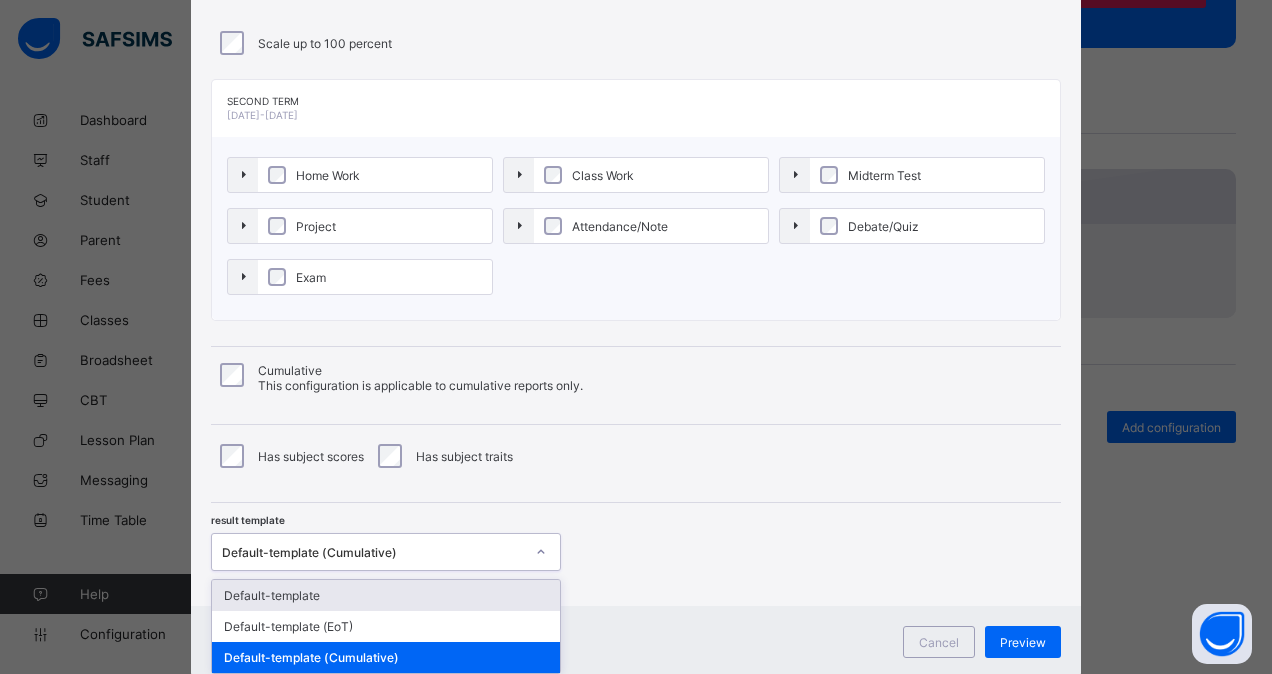
click at [428, 571] on div "option Default-template focused, 1 of 3. 3 results available. Use Up and Down t…" at bounding box center [386, 552] width 350 height 38
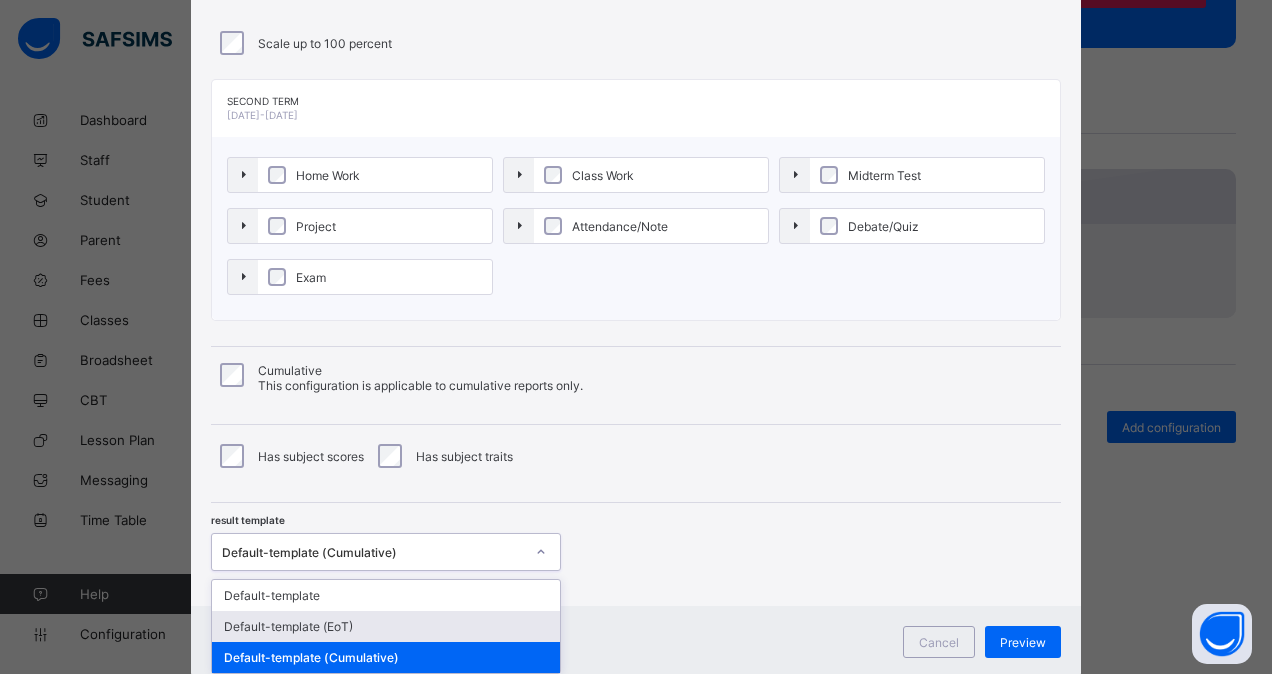
click at [382, 620] on div "Default-template (EoT)" at bounding box center [386, 626] width 348 height 31
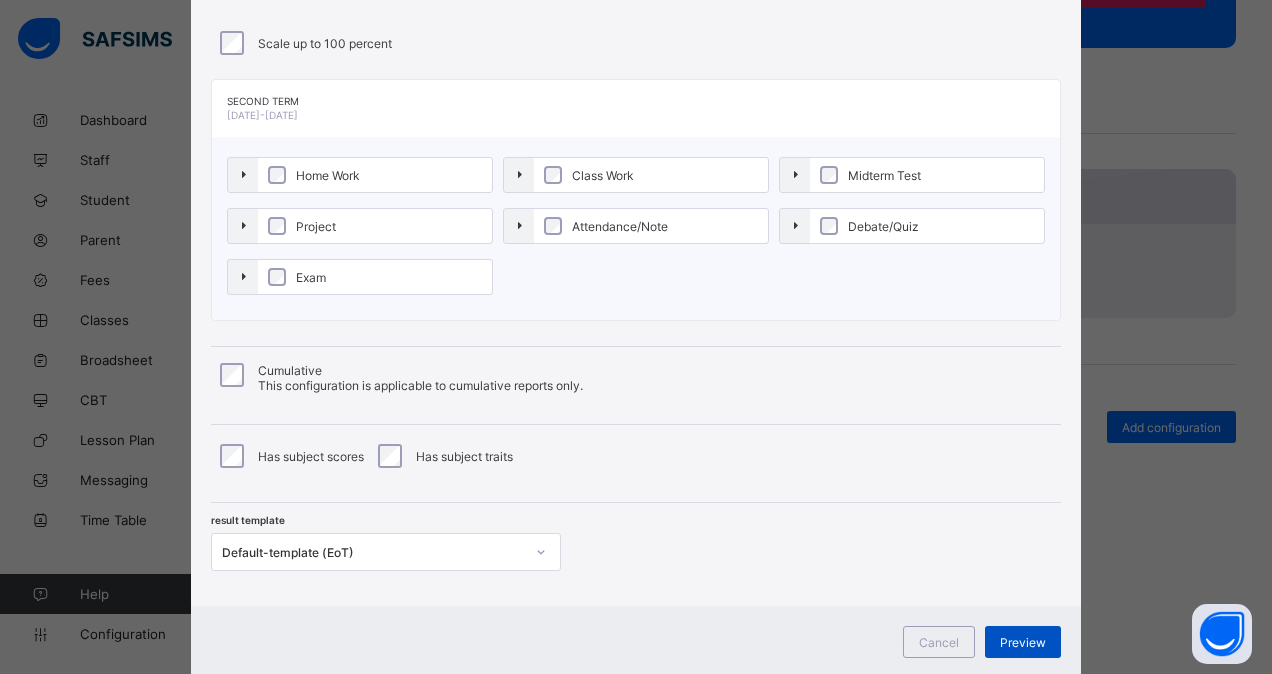
click at [1022, 635] on span "Preview" at bounding box center [1023, 642] width 46 height 15
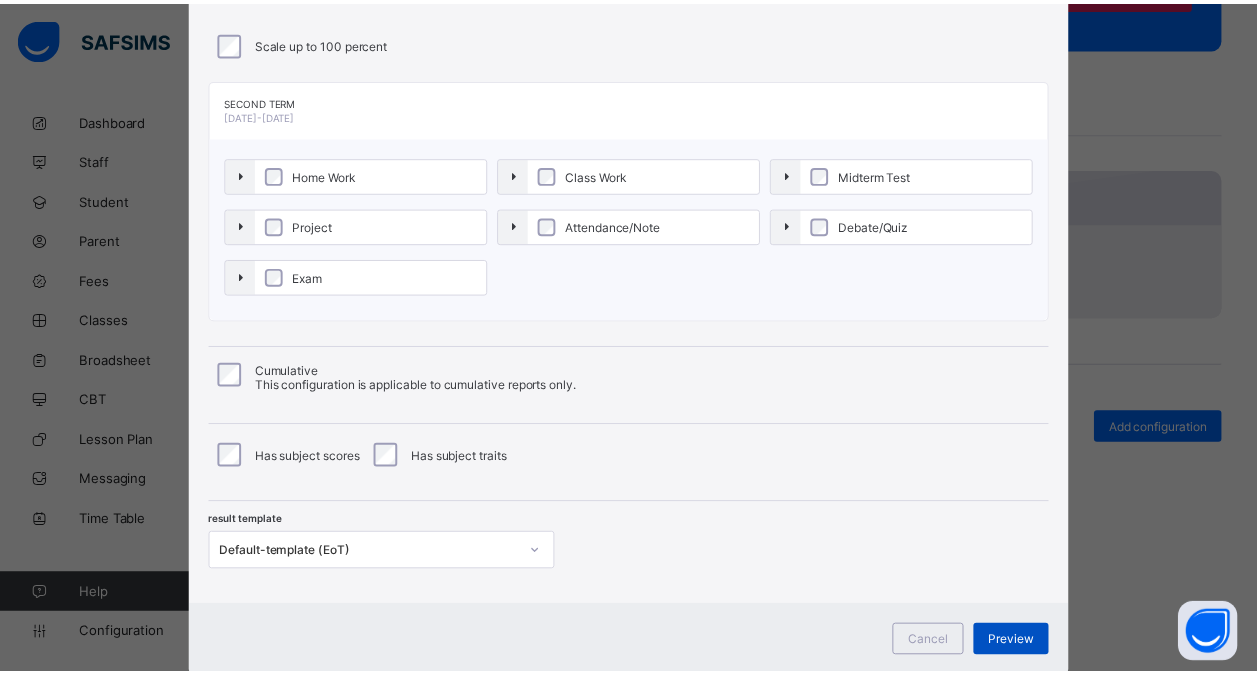
scroll to position [0, 0]
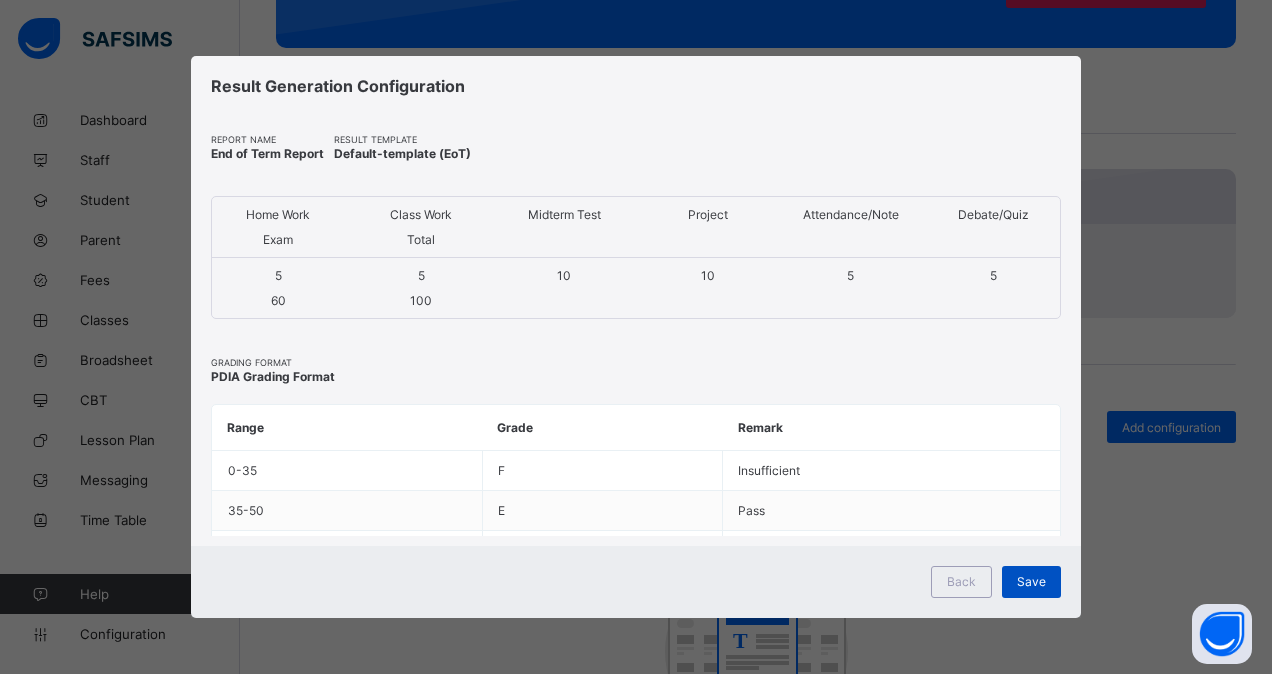
click at [1030, 589] on div "Save" at bounding box center [1031, 582] width 59 height 32
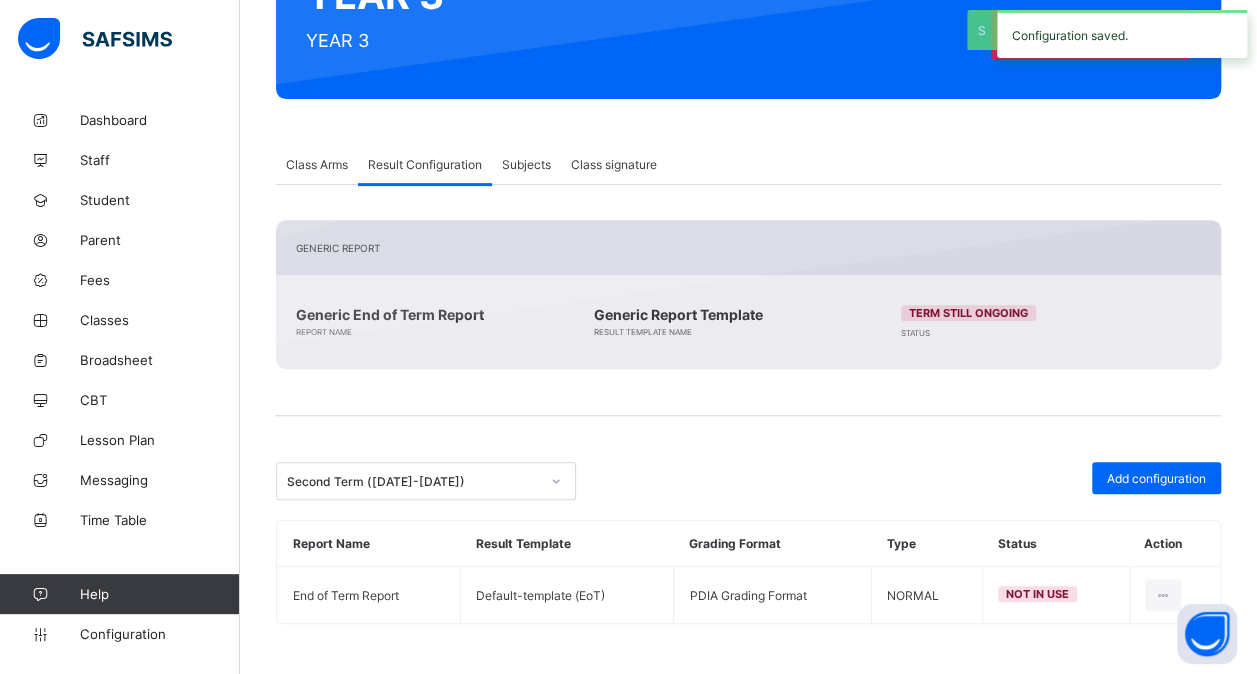
scroll to position [260, 0]
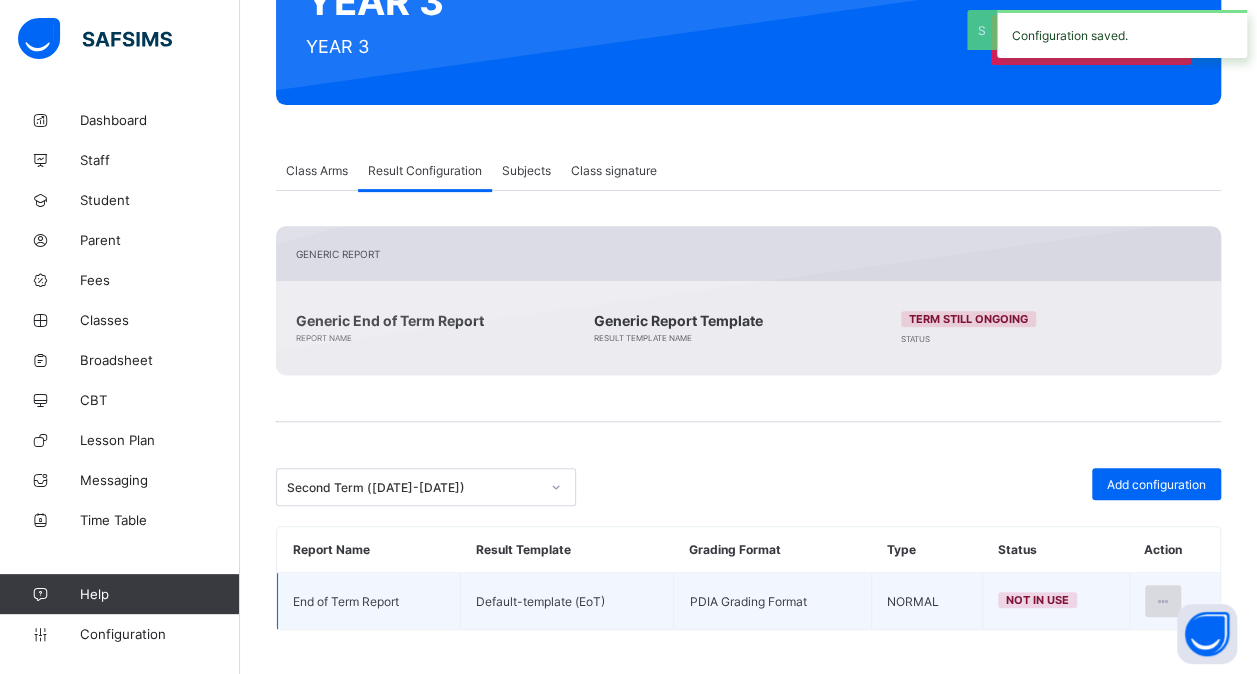
click at [1172, 585] on div at bounding box center [1163, 601] width 37 height 32
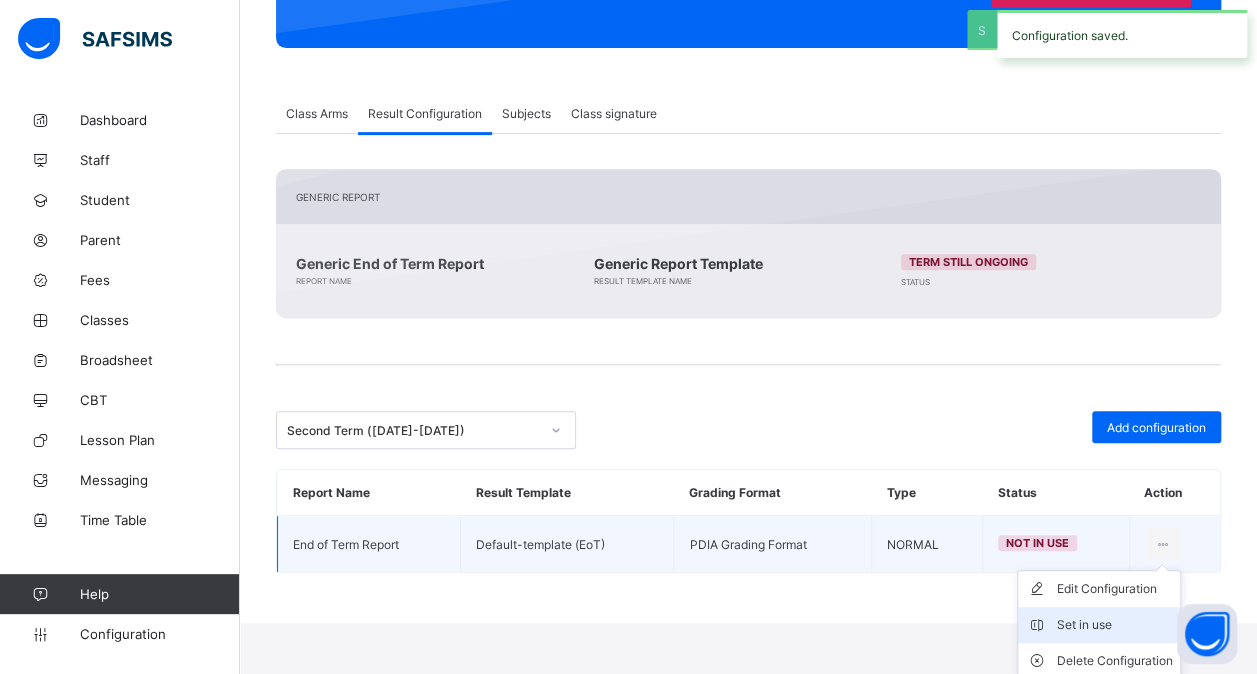
click at [1102, 615] on div "Set in use" at bounding box center [1114, 625] width 116 height 20
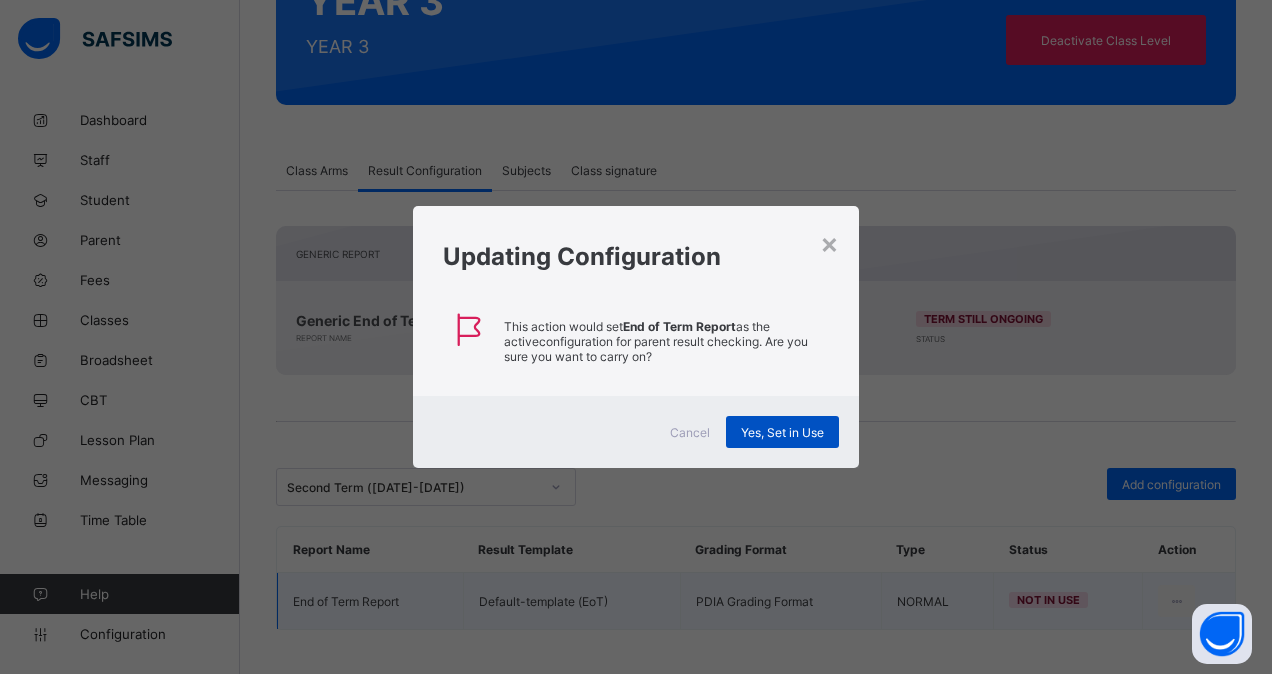
click at [792, 439] on div "Yes, Set in Use" at bounding box center [782, 432] width 113 height 32
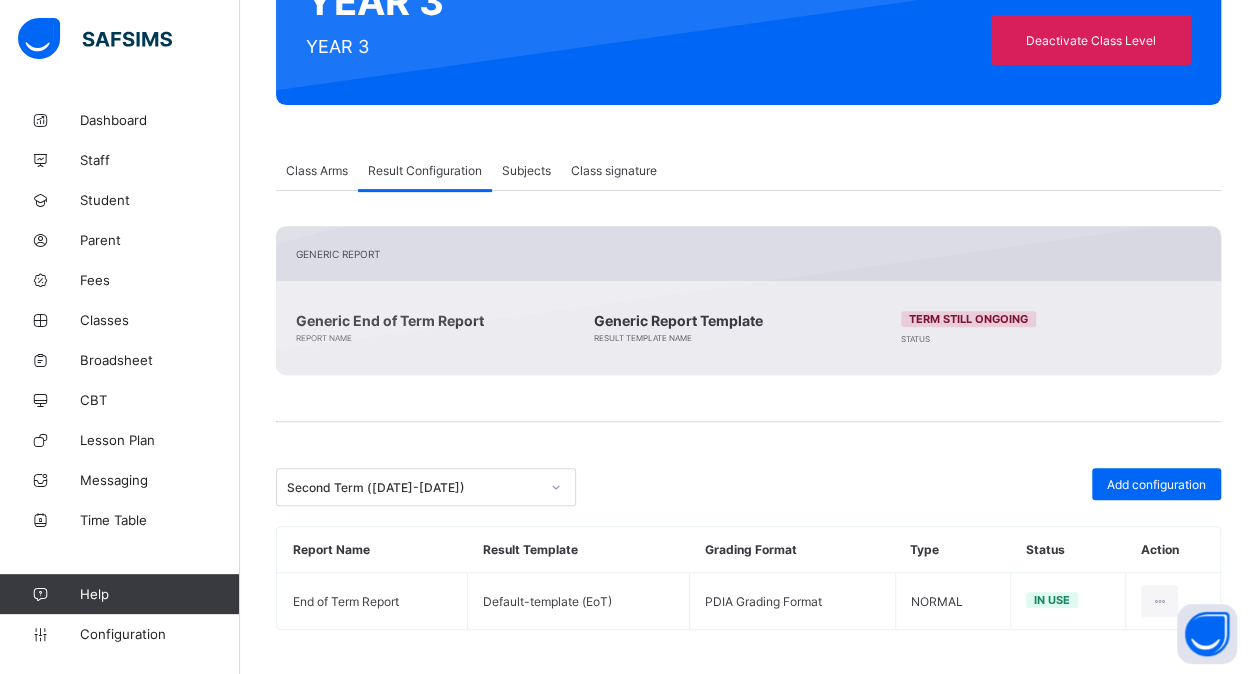
scroll to position [0, 0]
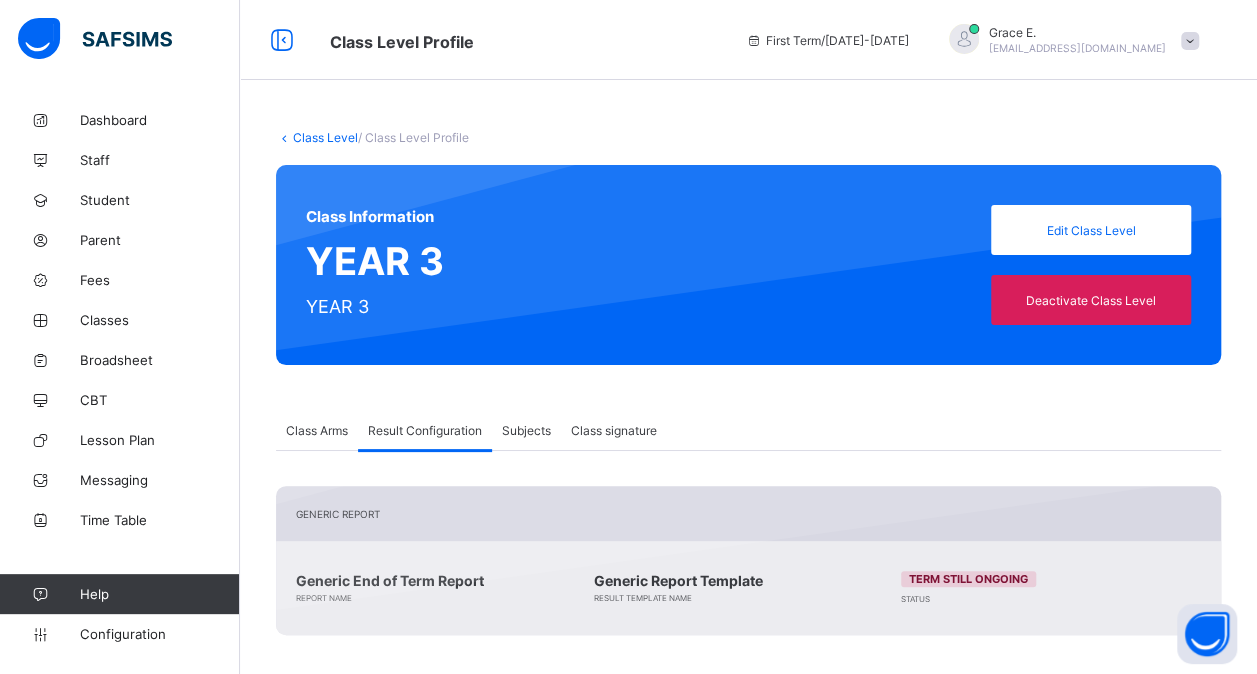
click at [314, 134] on link "Class Level" at bounding box center [325, 137] width 65 height 15
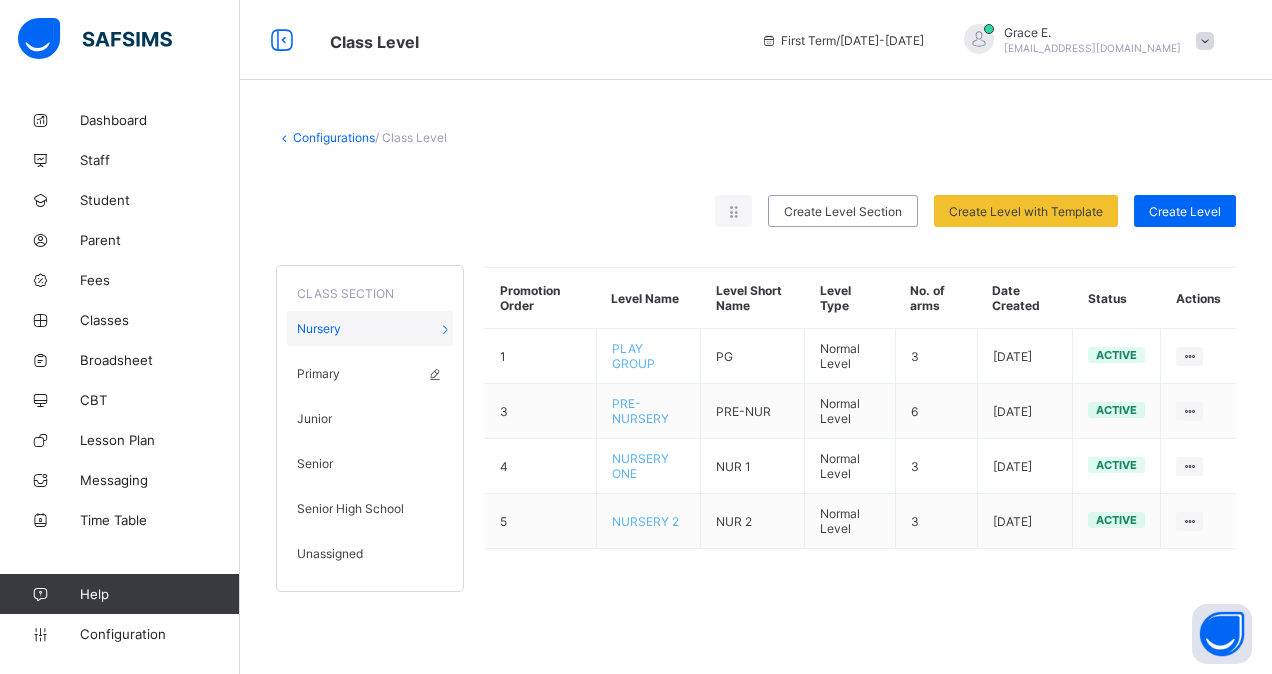
click at [409, 366] on div "Primary" at bounding box center [370, 373] width 166 height 35
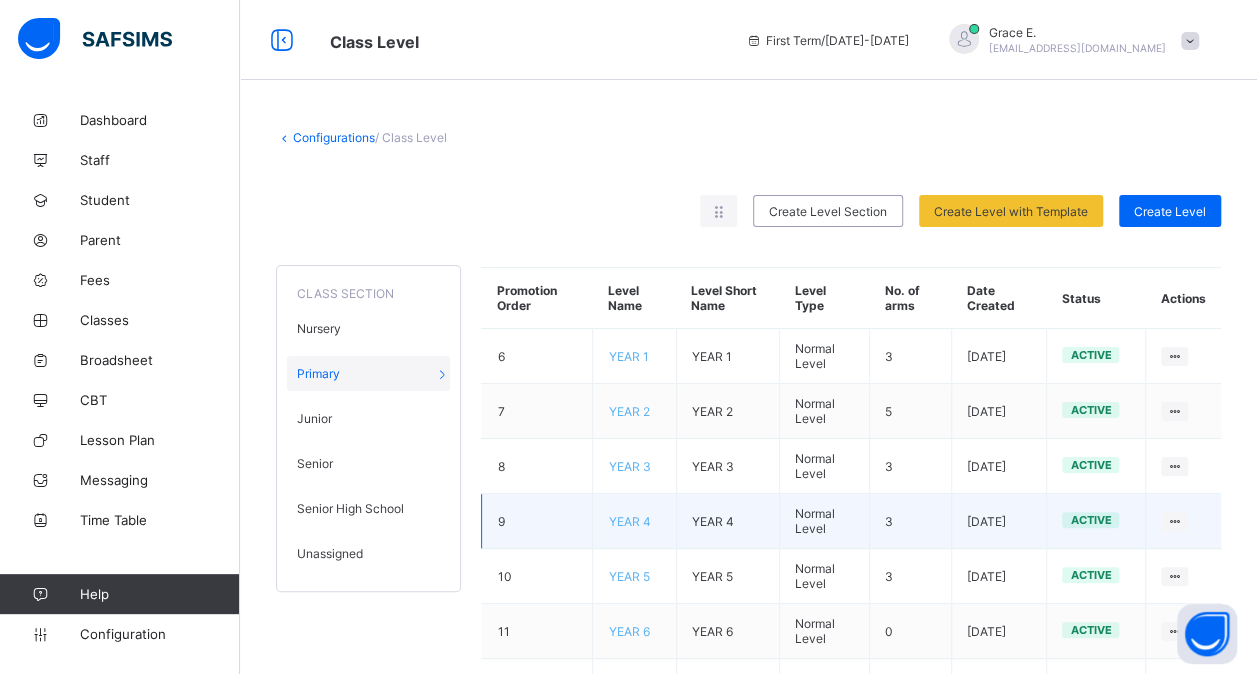
scroll to position [70, 0]
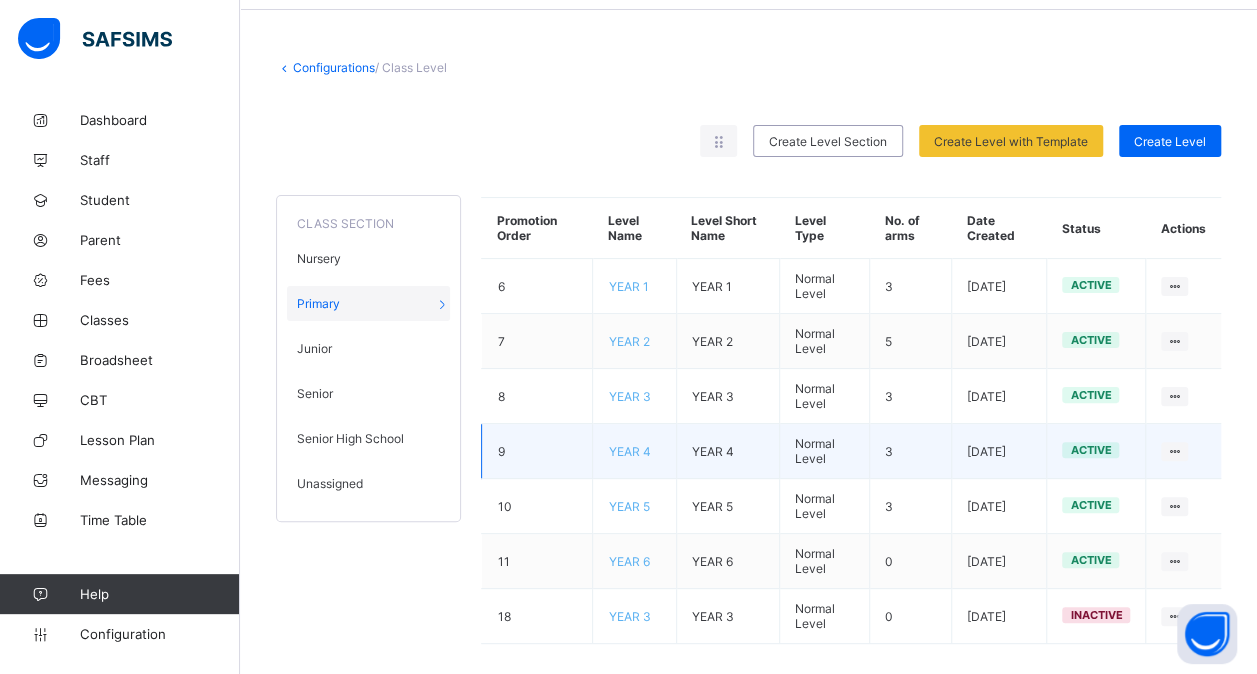
click at [635, 444] on span "YEAR 4" at bounding box center [629, 451] width 42 height 15
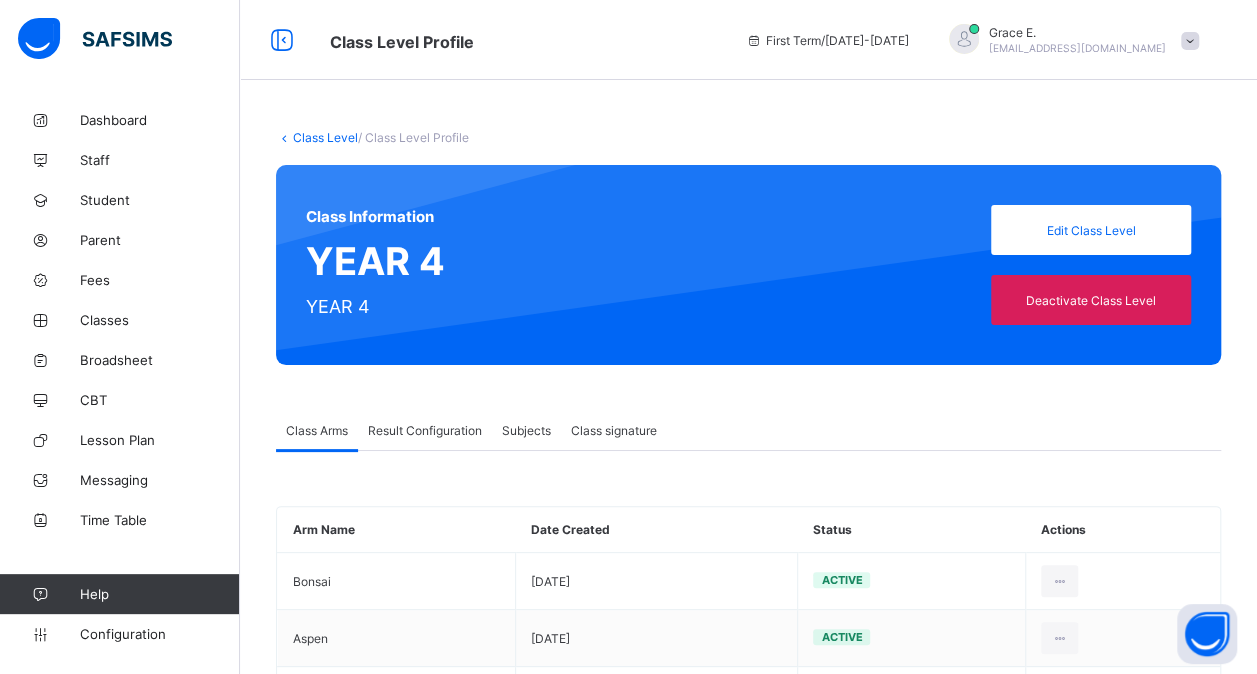
scroll to position [58, 0]
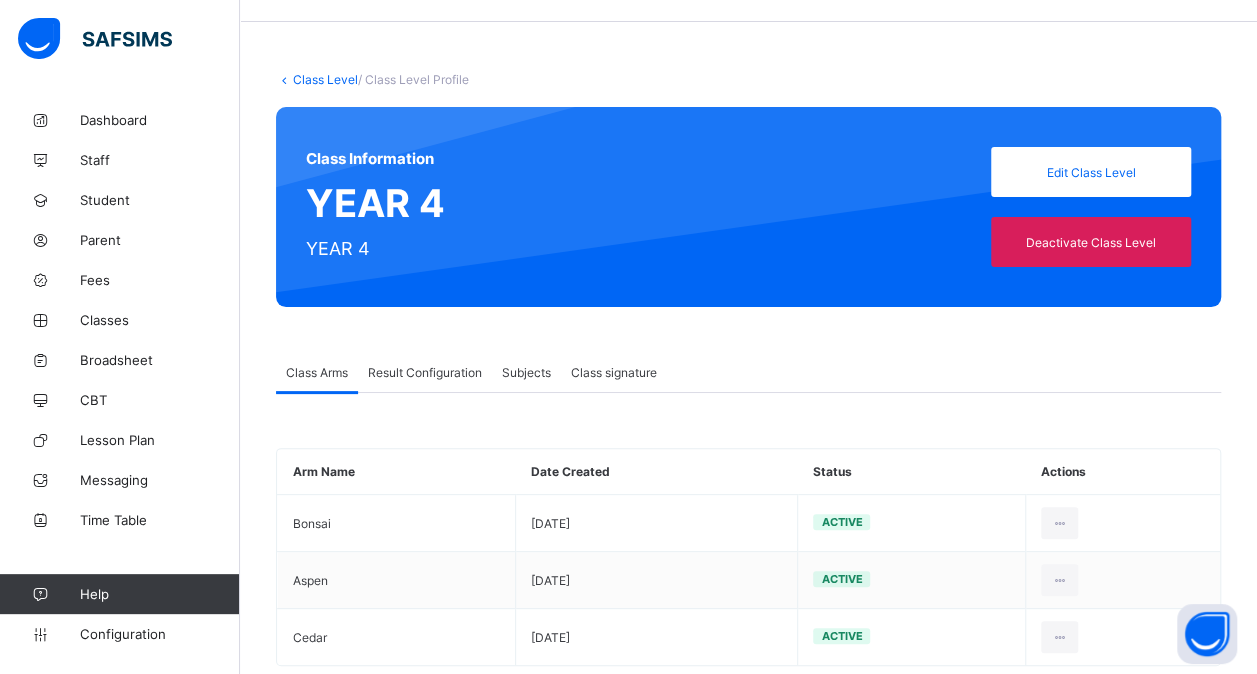
click at [440, 371] on span "Result Configuration" at bounding box center [425, 372] width 114 height 15
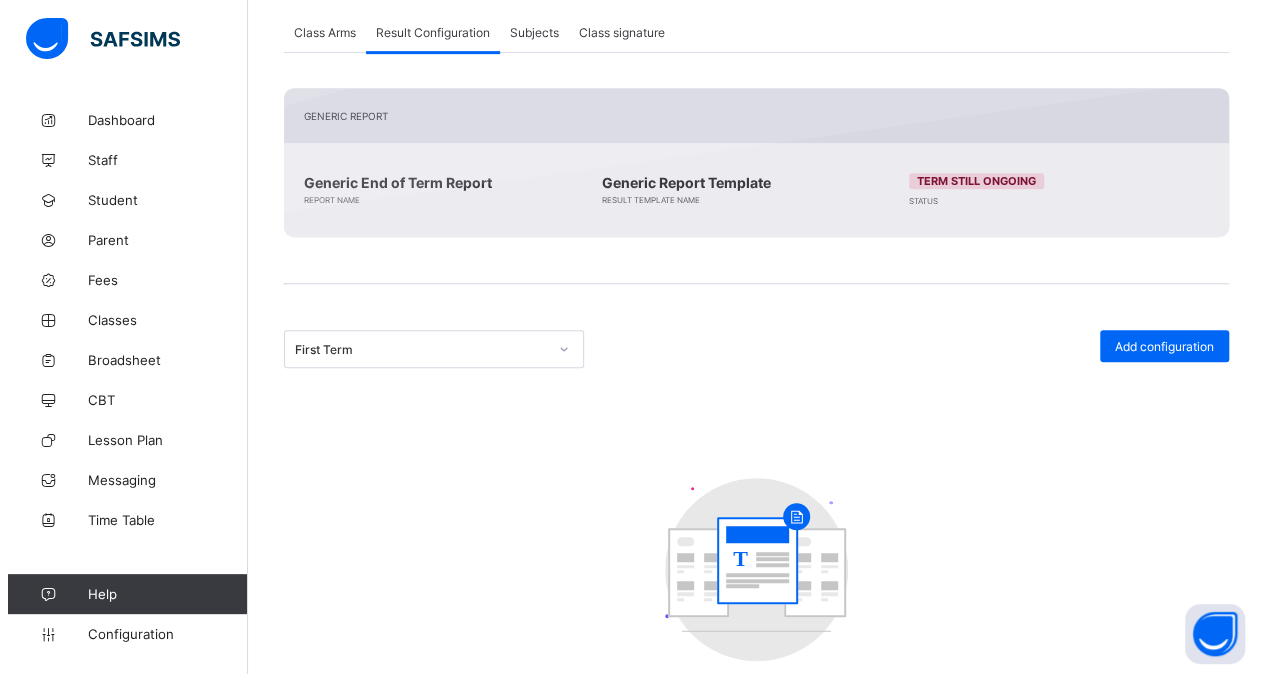
scroll to position [399, 0]
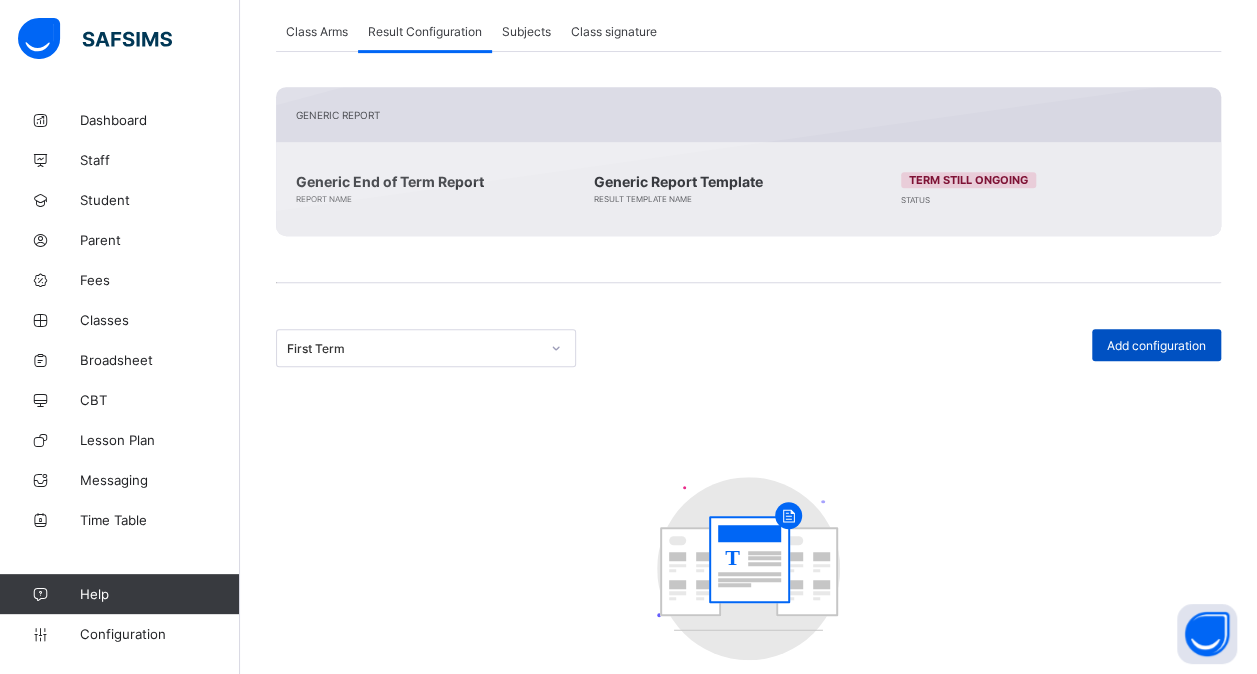
click at [1149, 346] on span "Add configuration" at bounding box center [1156, 345] width 99 height 15
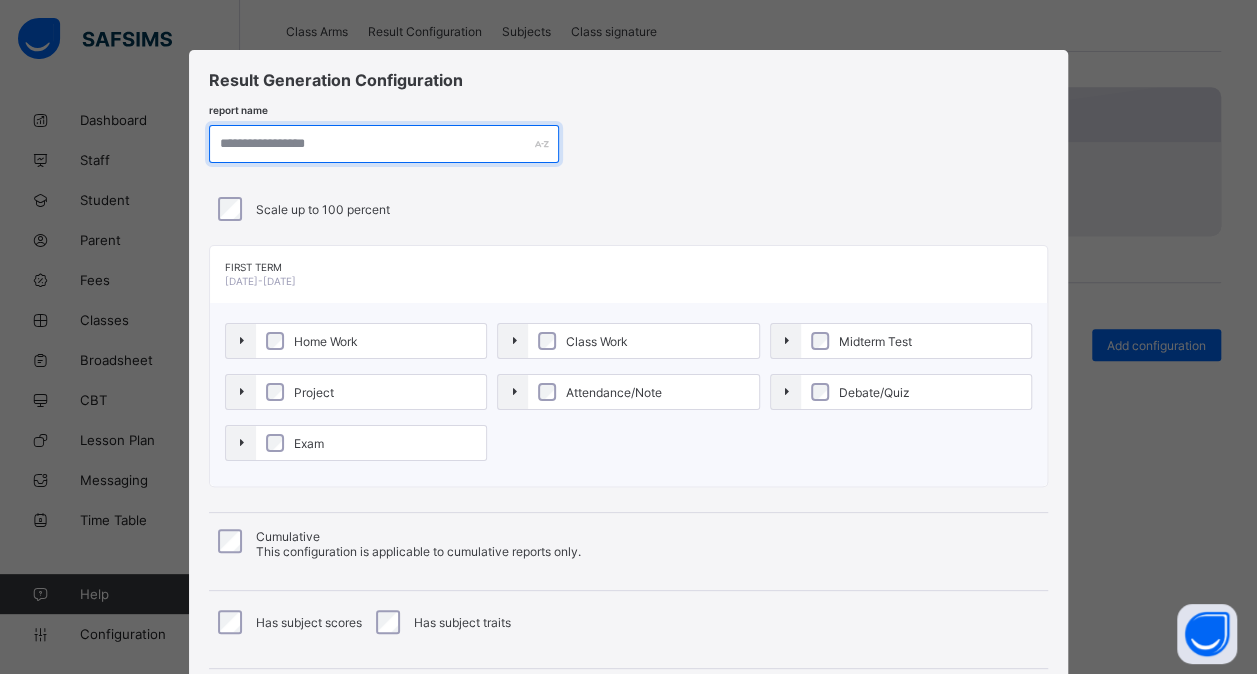
click at [227, 145] on input "text" at bounding box center [384, 144] width 350 height 38
paste input "**********"
type input "**********"
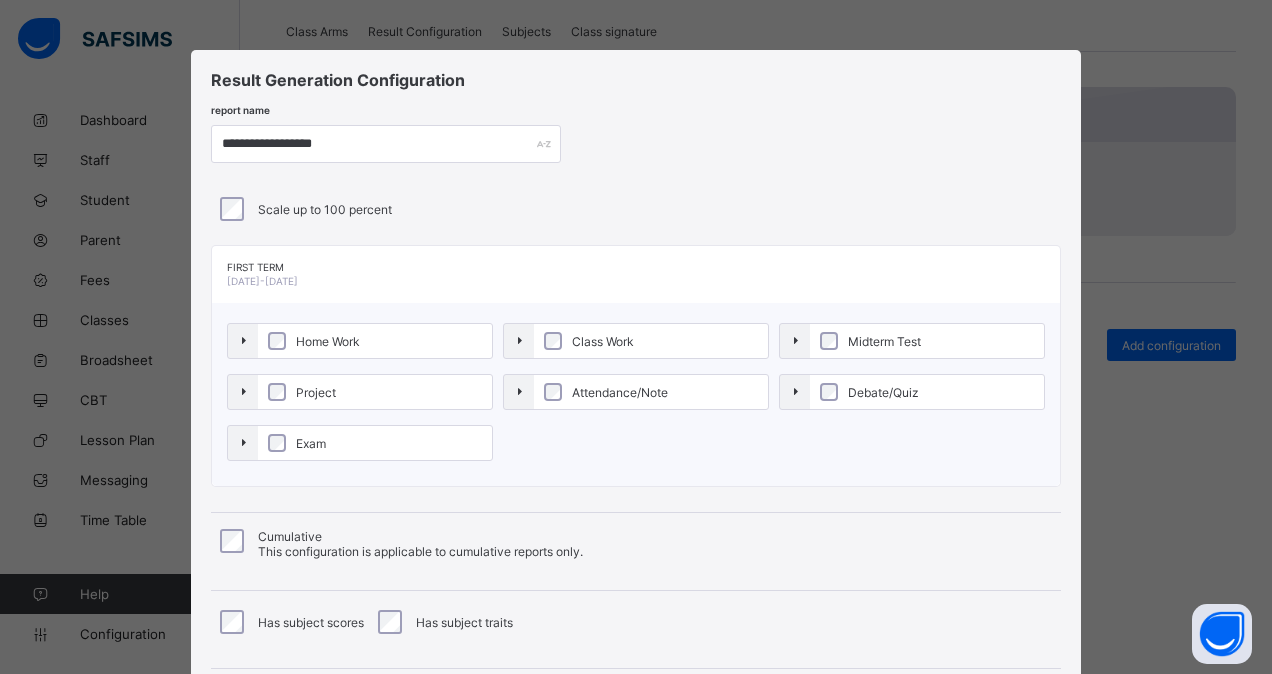
click at [322, 324] on label "Home Work" at bounding box center [375, 341] width 234 height 34
click at [320, 375] on label "Project" at bounding box center [375, 392] width 234 height 34
click at [316, 442] on span "Exam" at bounding box center [311, 443] width 40 height 15
click at [636, 342] on label "Class Work" at bounding box center [651, 341] width 234 height 34
click at [626, 388] on span "Attendance/Note" at bounding box center [620, 392] width 106 height 15
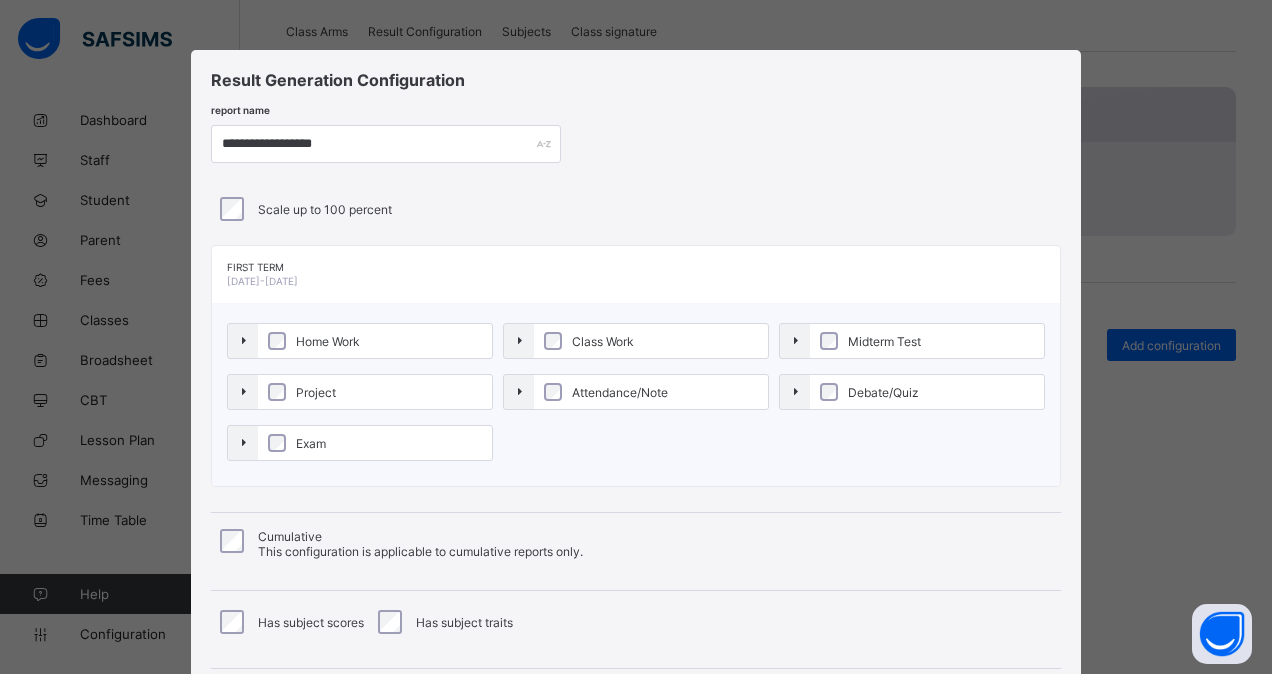
click at [854, 339] on span "Midterm Test" at bounding box center [884, 341] width 83 height 15
click at [848, 400] on label "Debate/Quiz" at bounding box center [927, 392] width 234 height 34
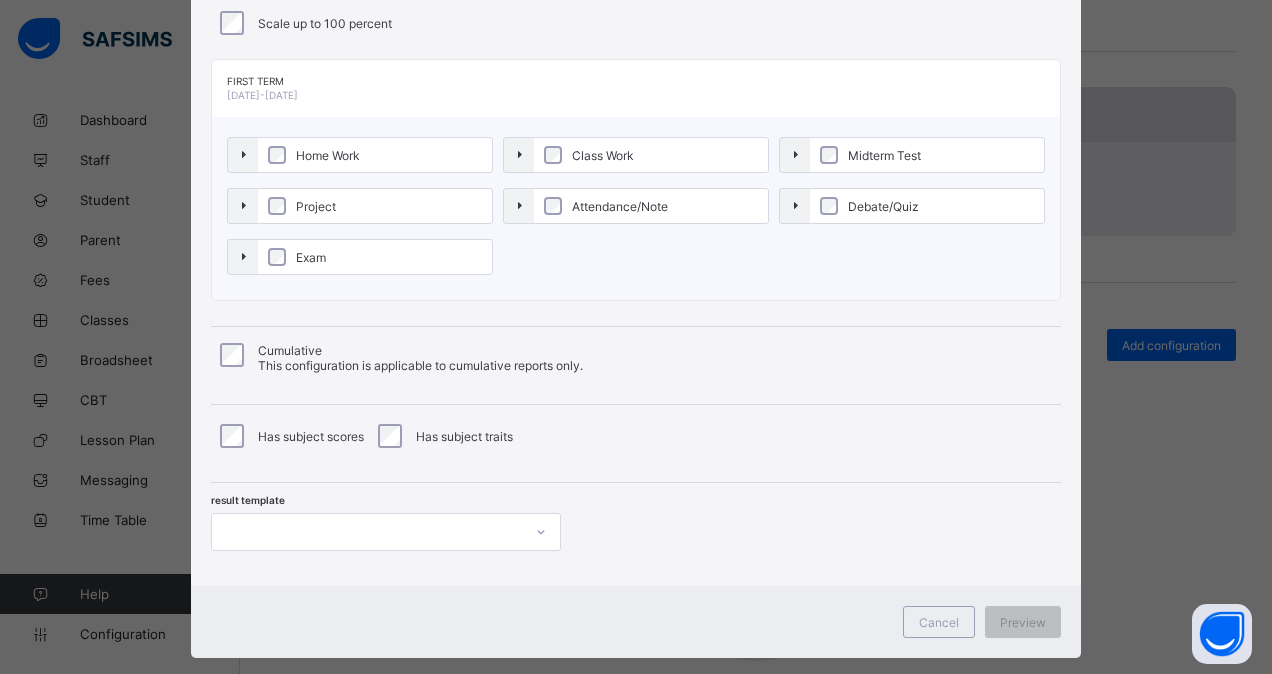
scroll to position [215, 0]
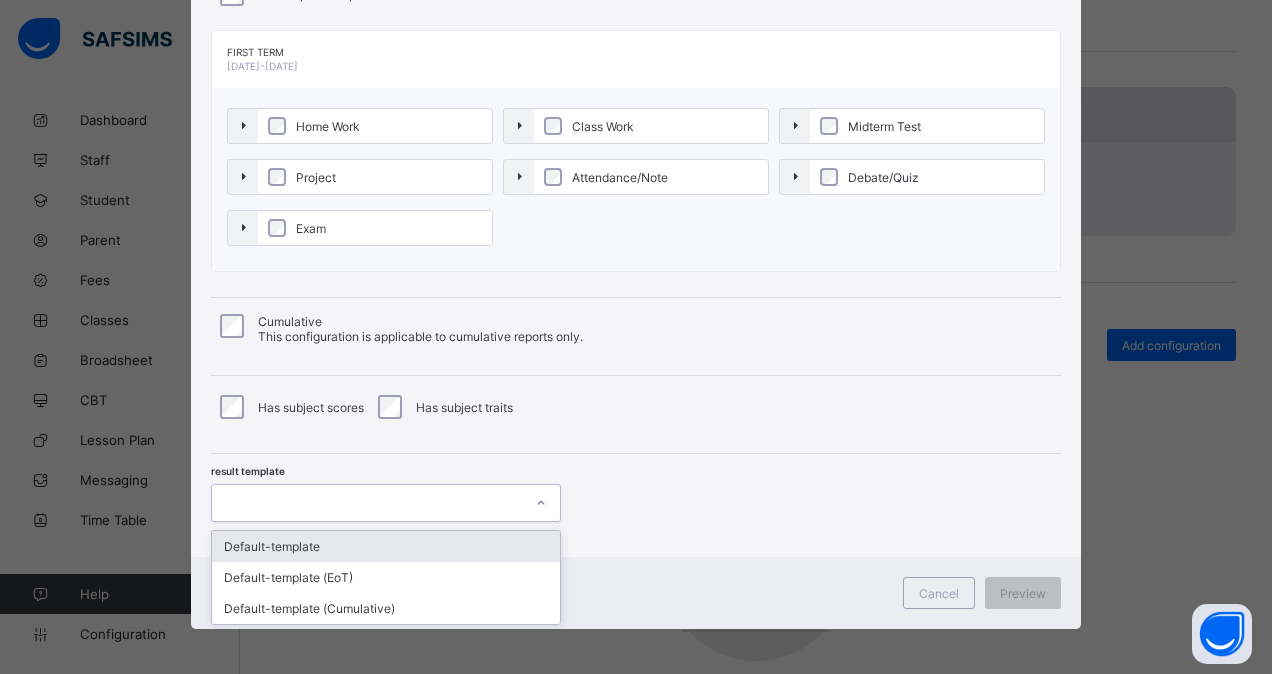
click at [462, 502] on div at bounding box center [367, 503] width 310 height 28
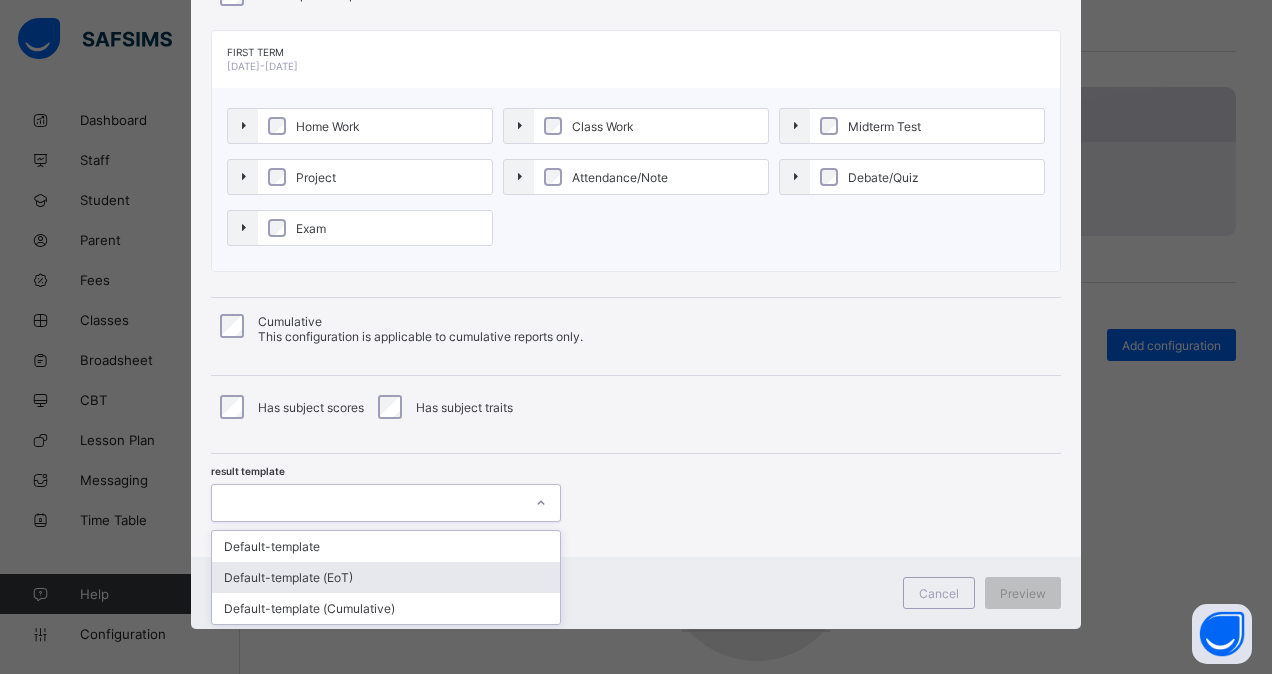
click at [420, 569] on div "Default-template (EoT)" at bounding box center [386, 577] width 348 height 31
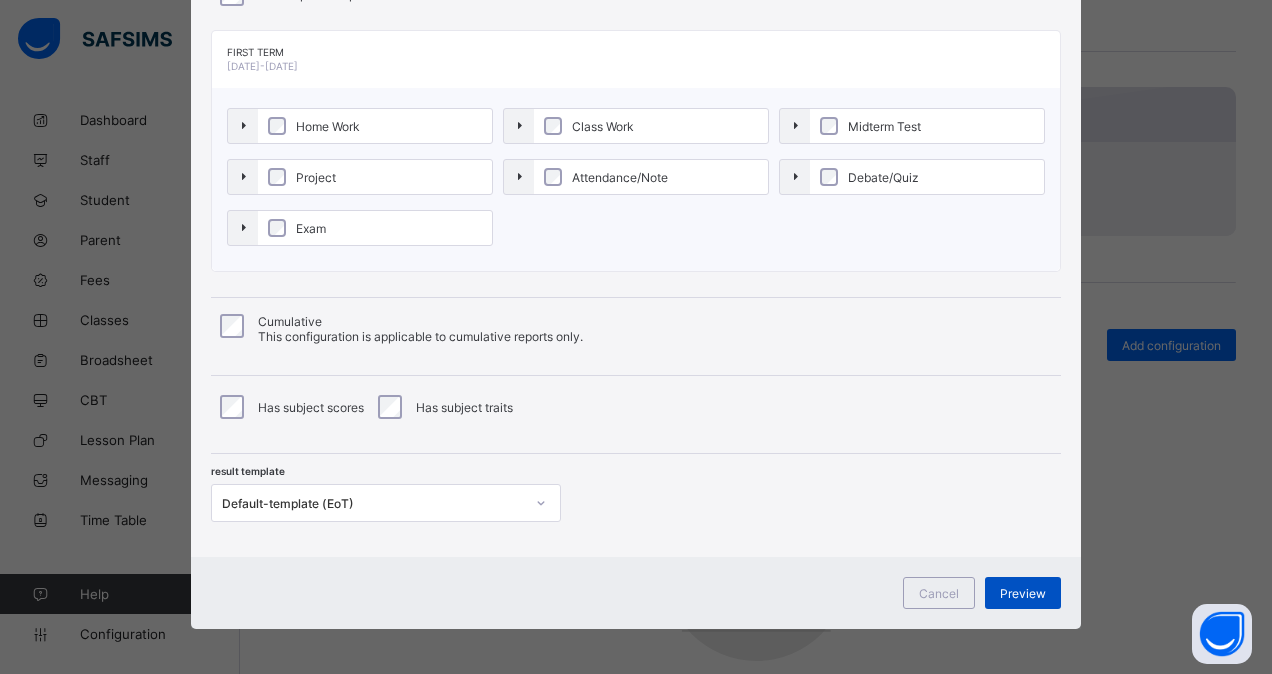
click at [1016, 593] on span "Preview" at bounding box center [1023, 593] width 46 height 15
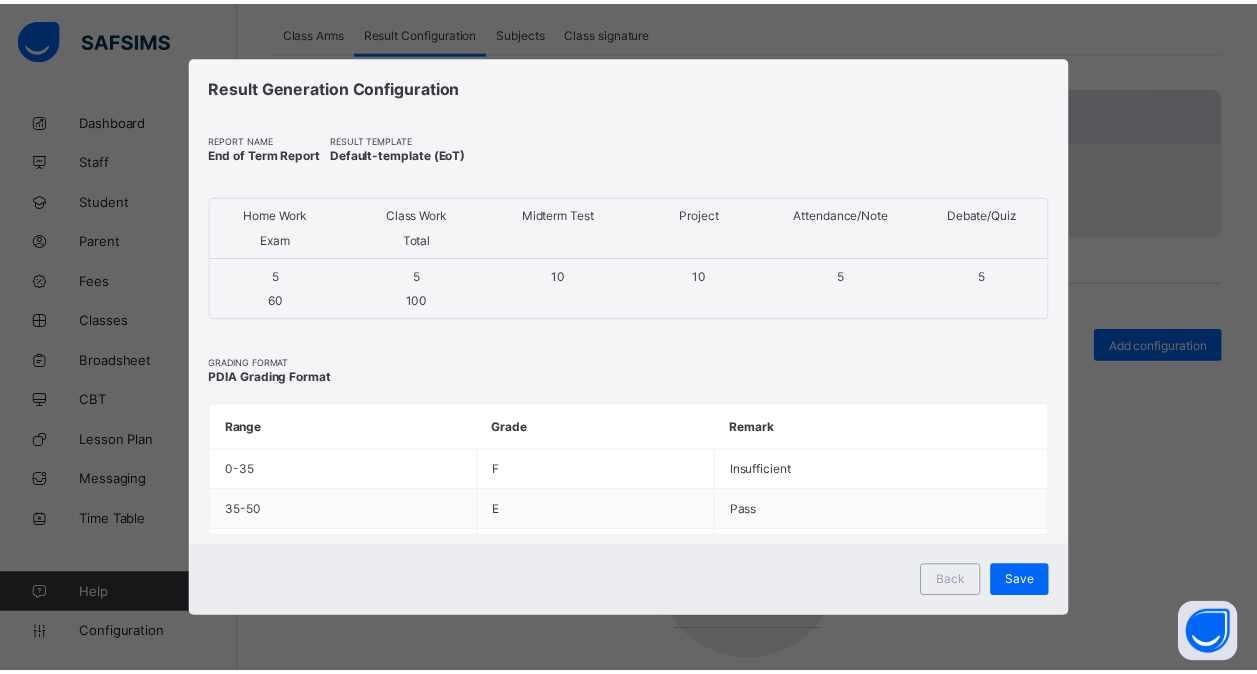
scroll to position [0, 0]
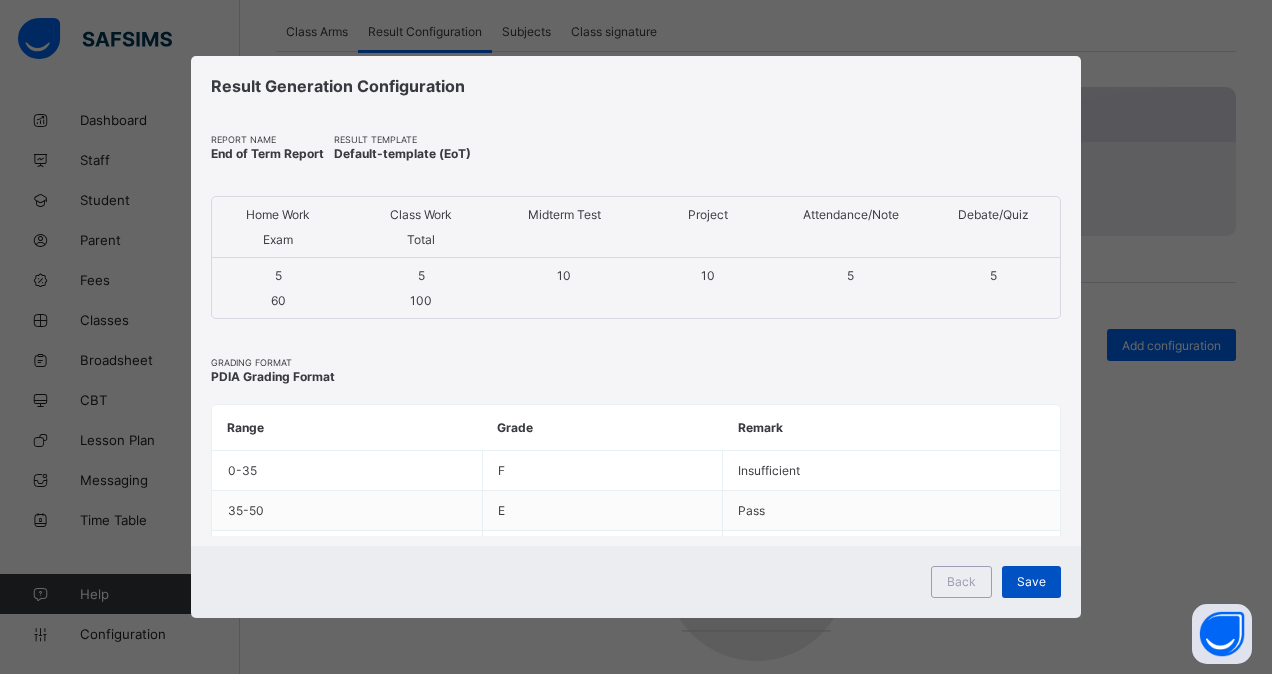
click at [1023, 585] on span "Save" at bounding box center [1031, 581] width 29 height 15
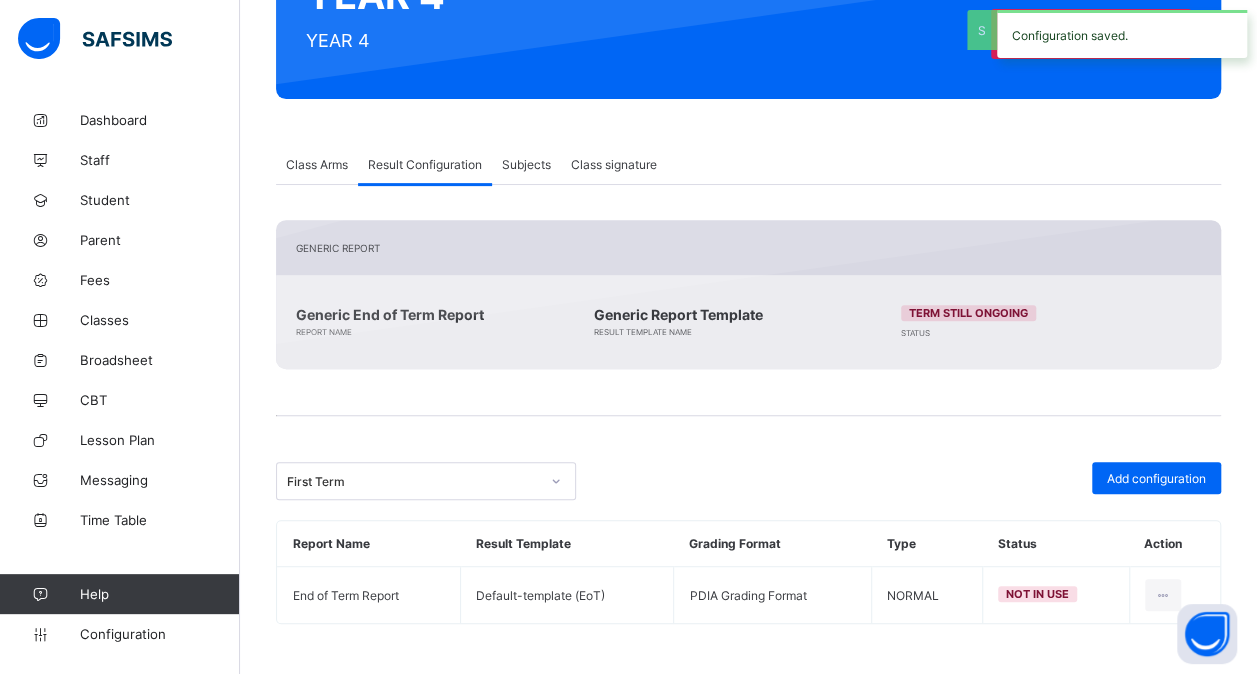
scroll to position [260, 0]
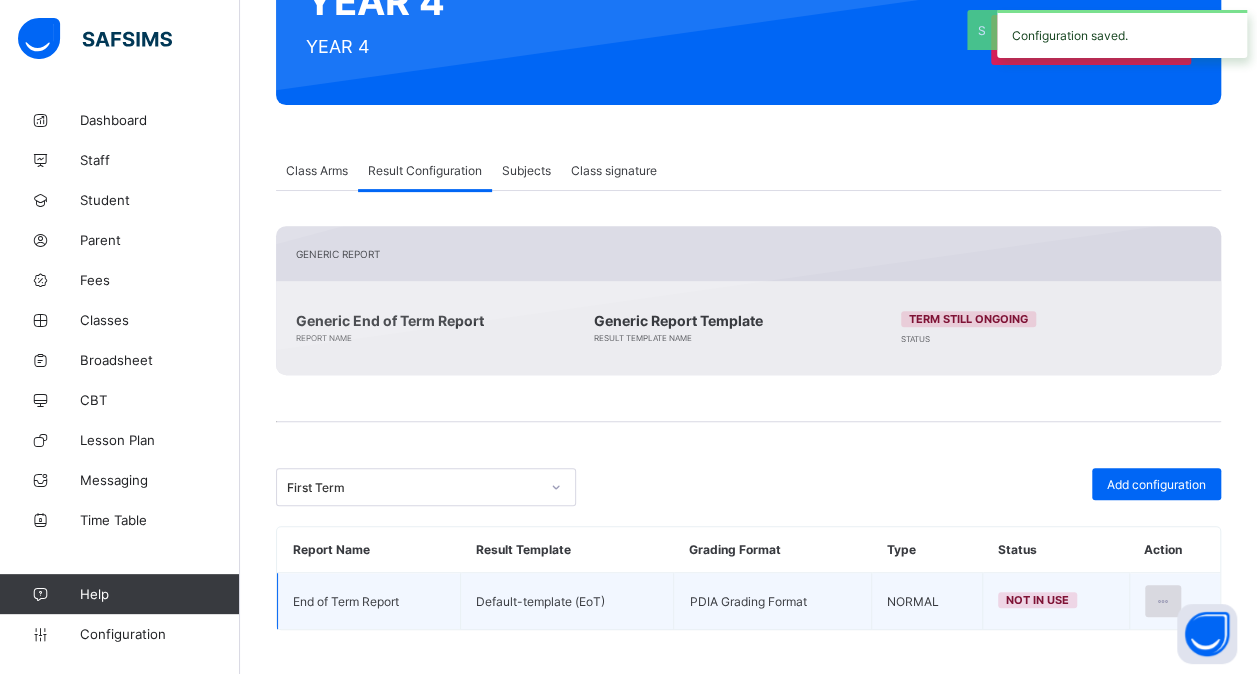
click at [1172, 587] on div at bounding box center [1163, 601] width 37 height 32
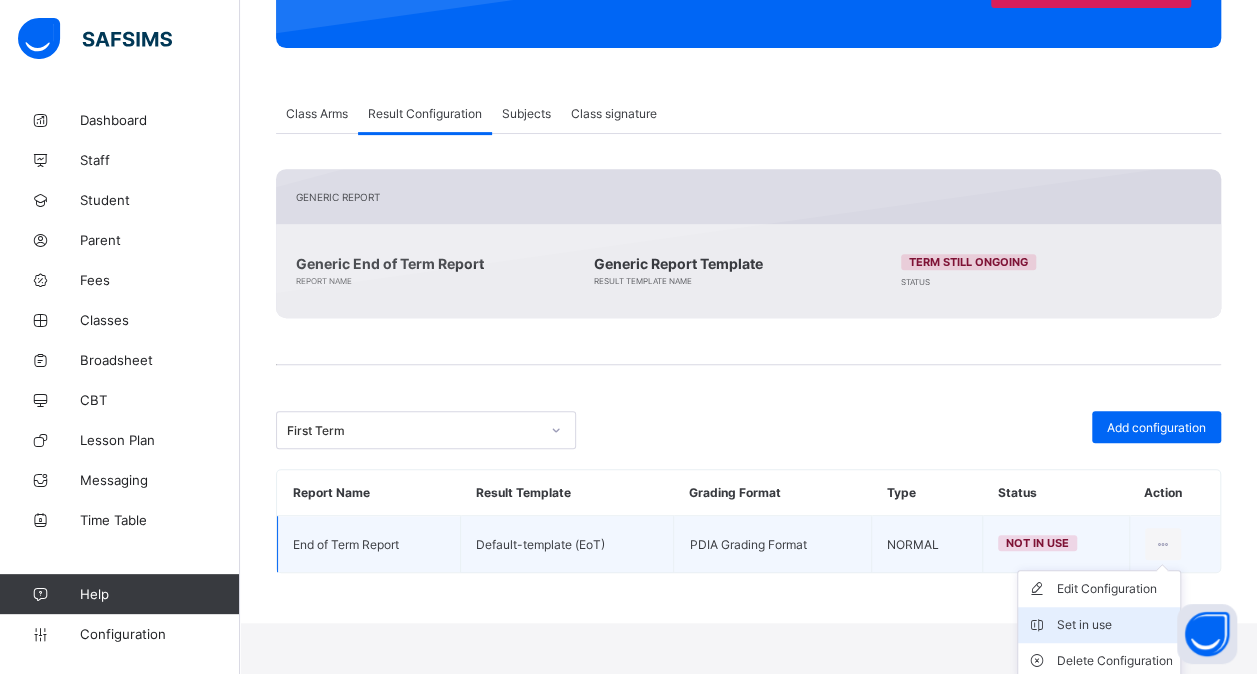
click at [1122, 624] on div "Set in use" at bounding box center [1114, 625] width 116 height 20
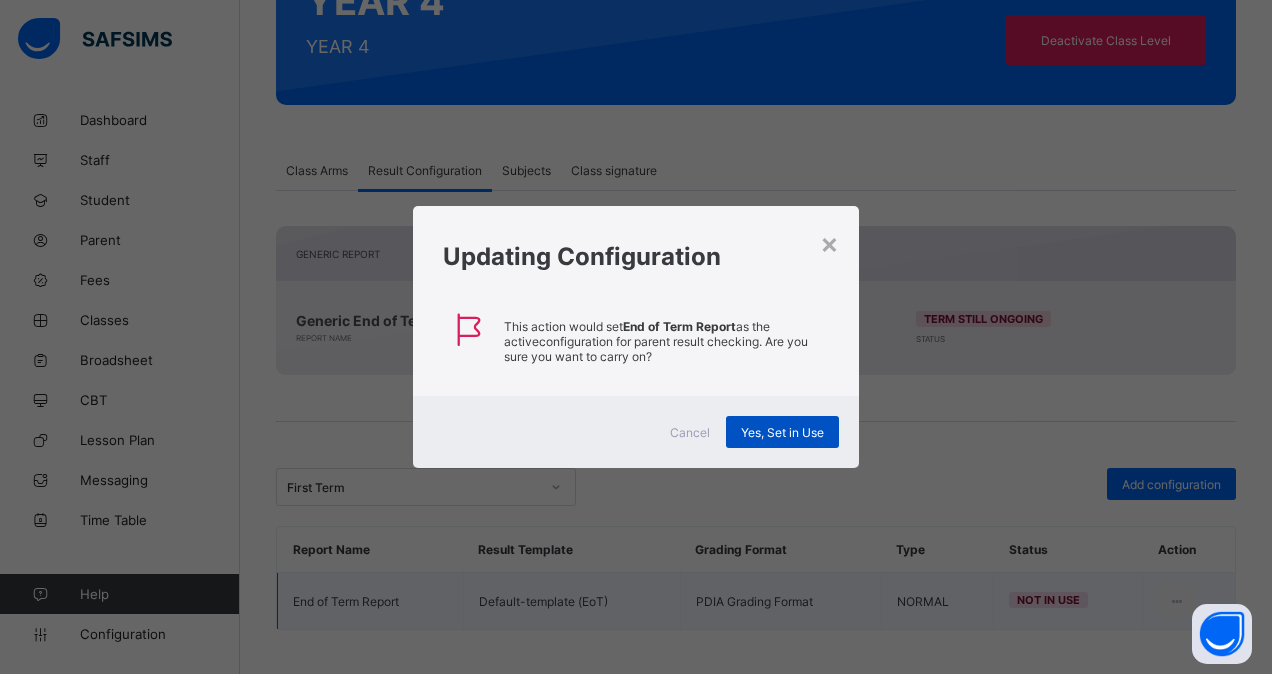
click at [785, 426] on span "Yes, Set in Use" at bounding box center [782, 432] width 83 height 15
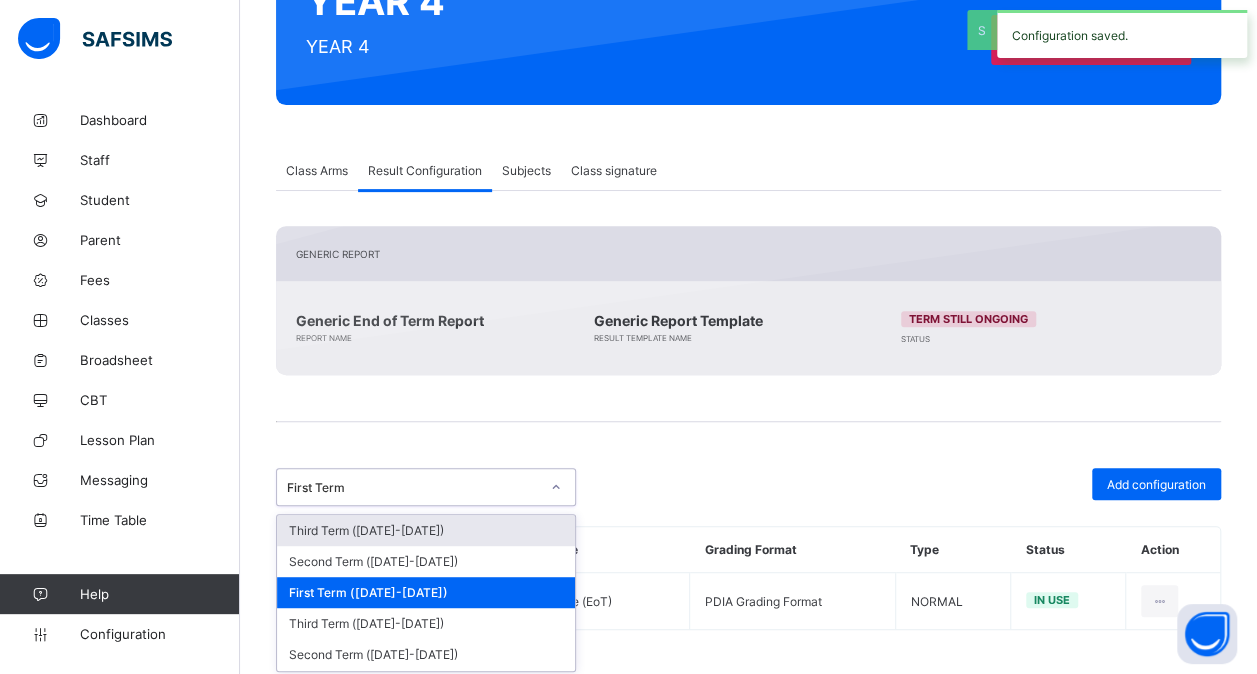
click at [430, 480] on div "First Term" at bounding box center [413, 487] width 252 height 15
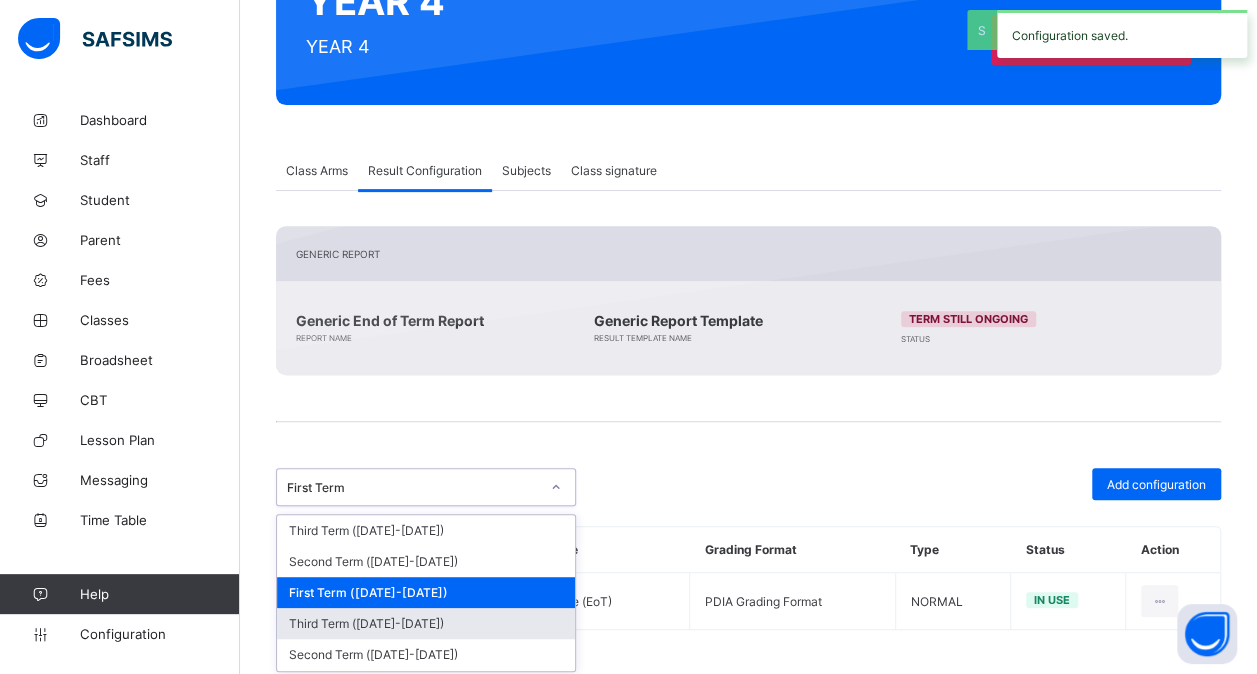
click at [406, 608] on div "Third Term ([DATE]-[DATE])" at bounding box center [426, 623] width 298 height 31
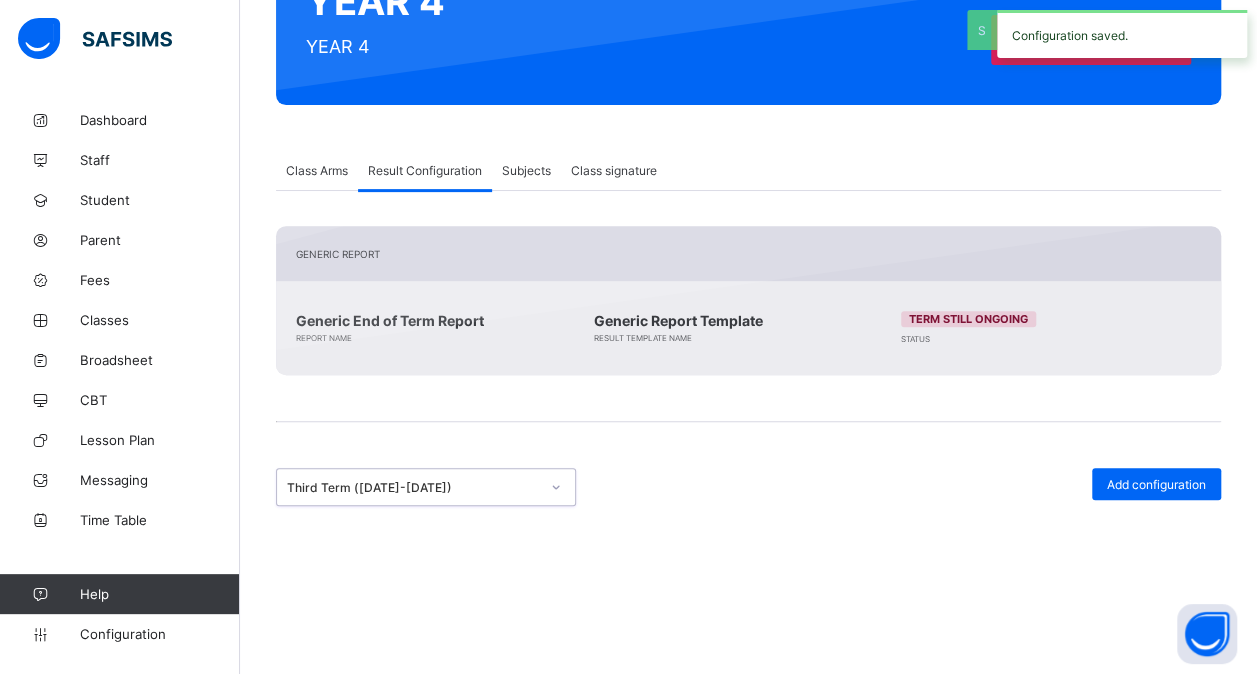
scroll to position [286, 0]
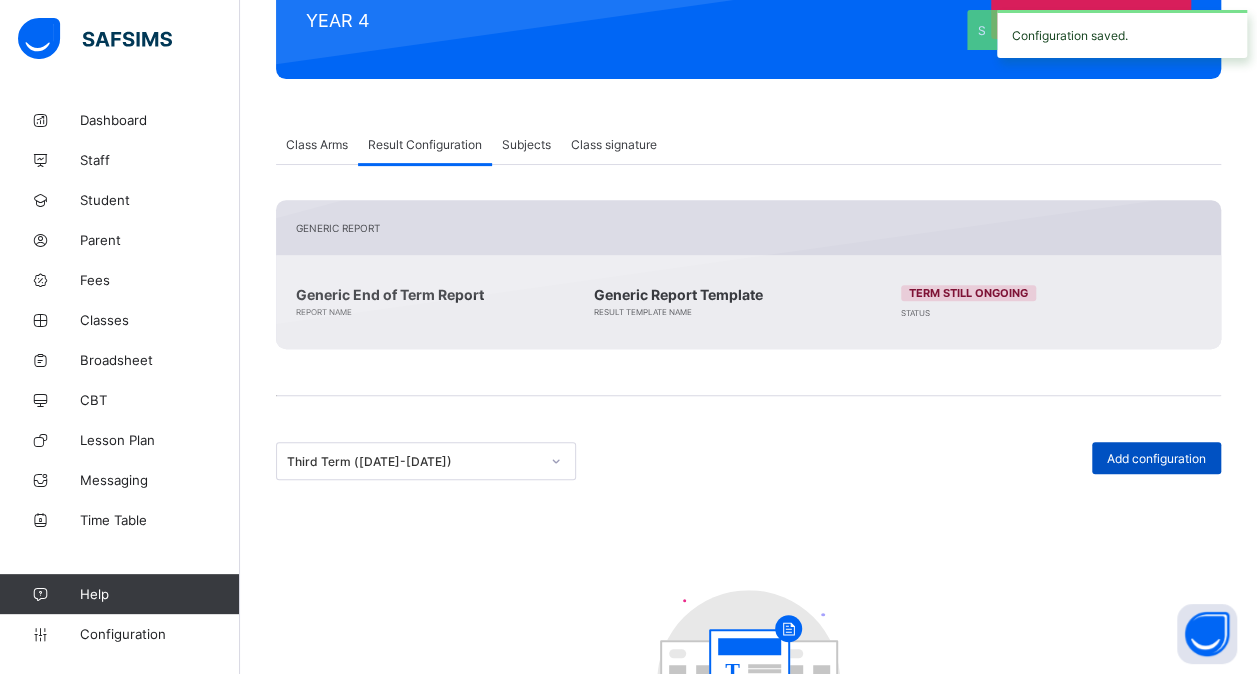
click at [1134, 458] on span "Add configuration" at bounding box center [1156, 458] width 99 height 15
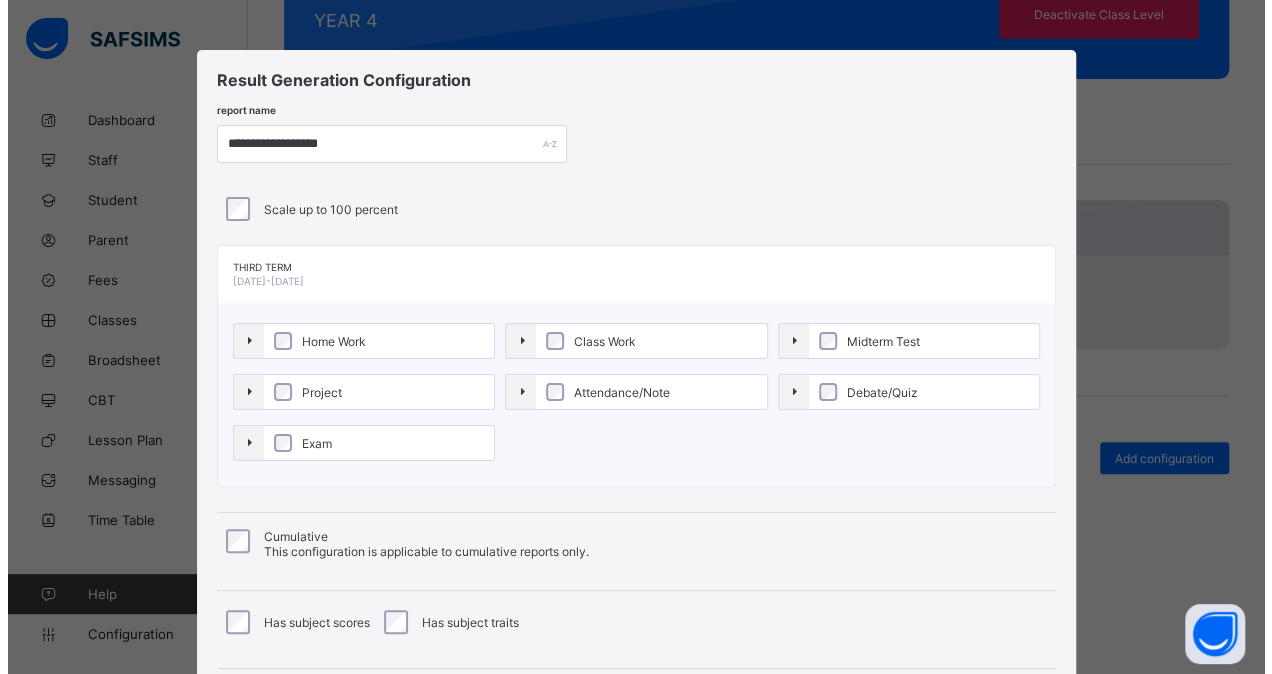
scroll to position [215, 0]
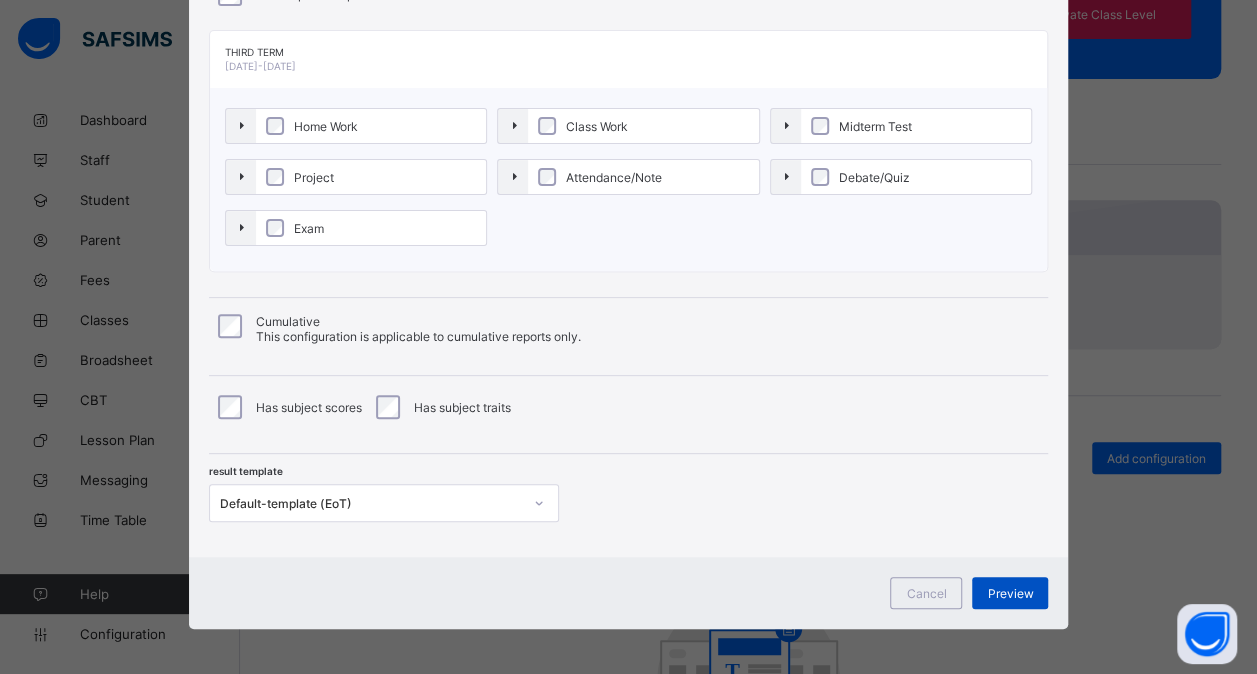
click at [1006, 594] on span "Preview" at bounding box center [1010, 593] width 46 height 15
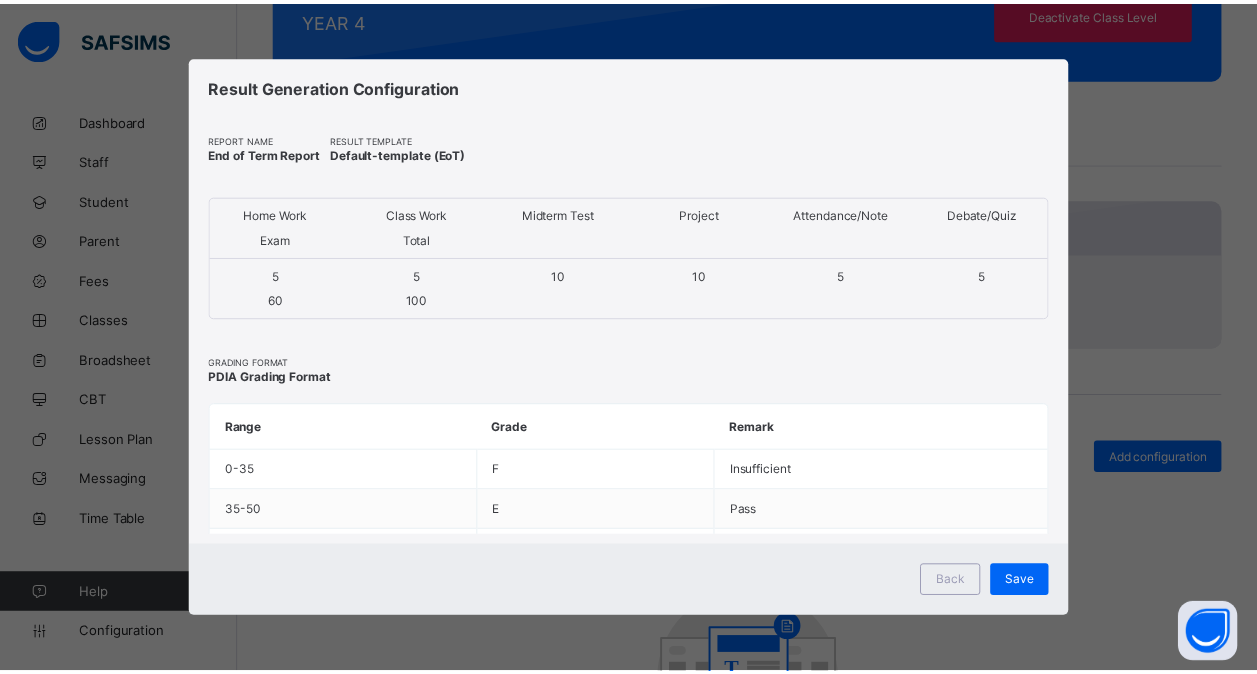
scroll to position [0, 0]
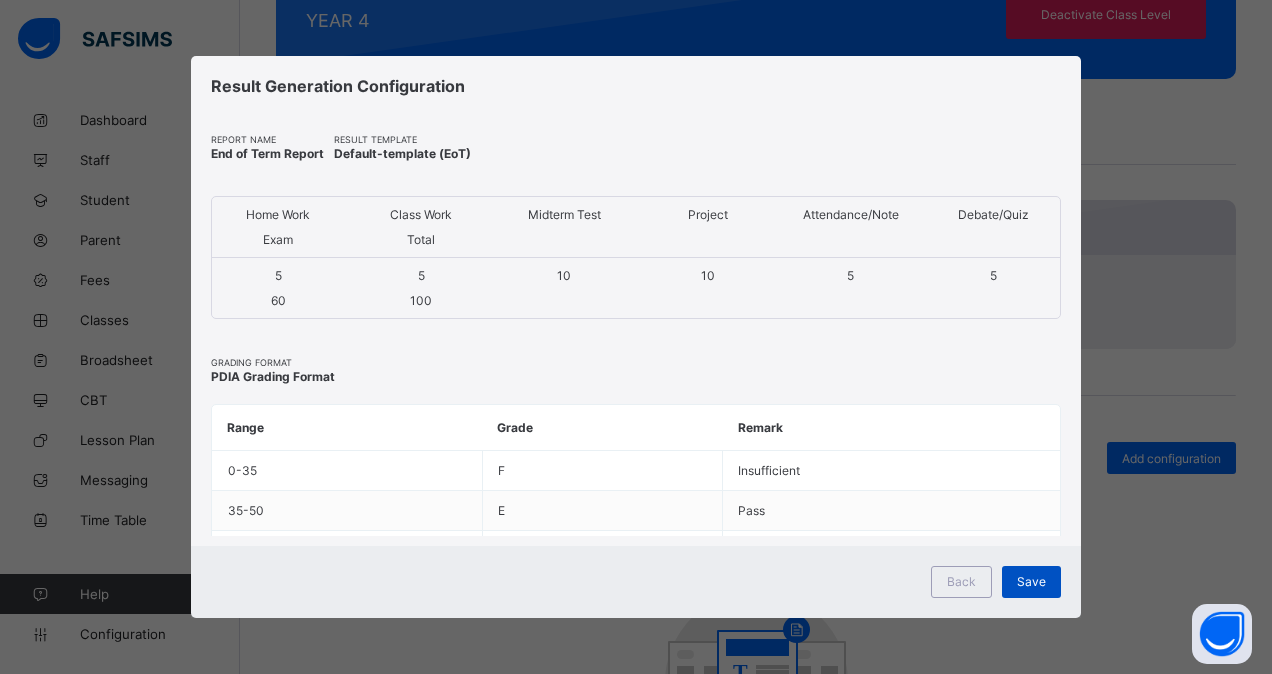
click at [1025, 584] on span "Save" at bounding box center [1031, 581] width 29 height 15
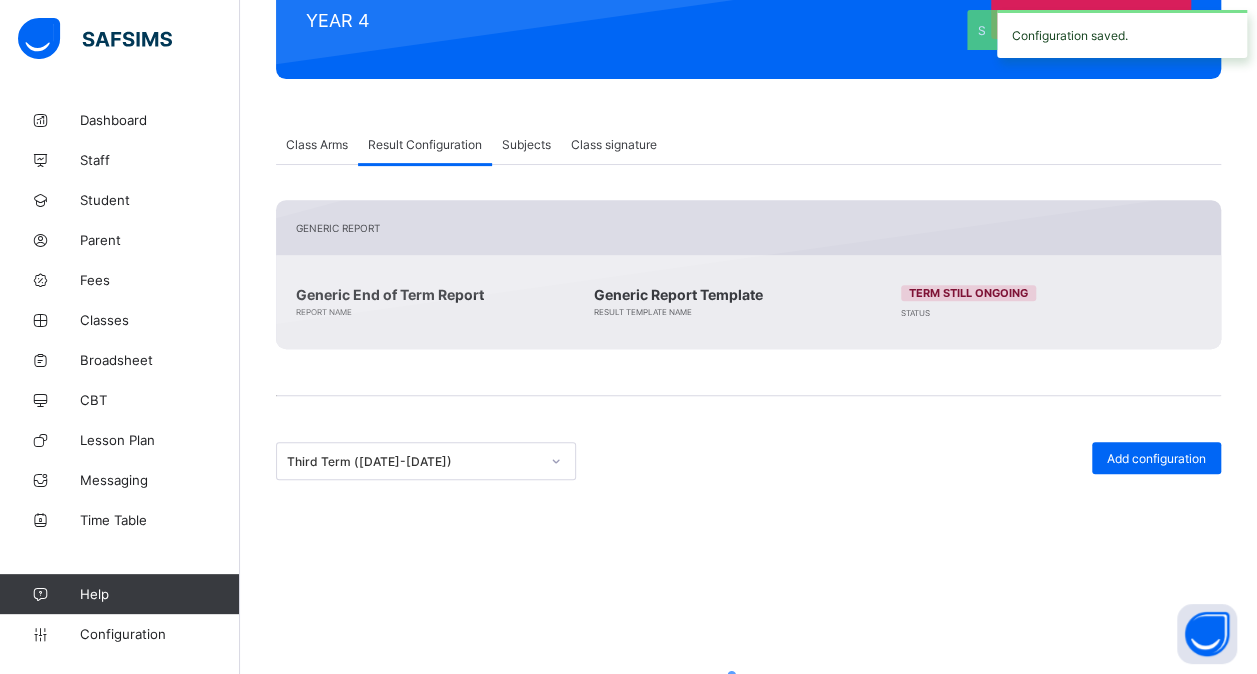
scroll to position [260, 0]
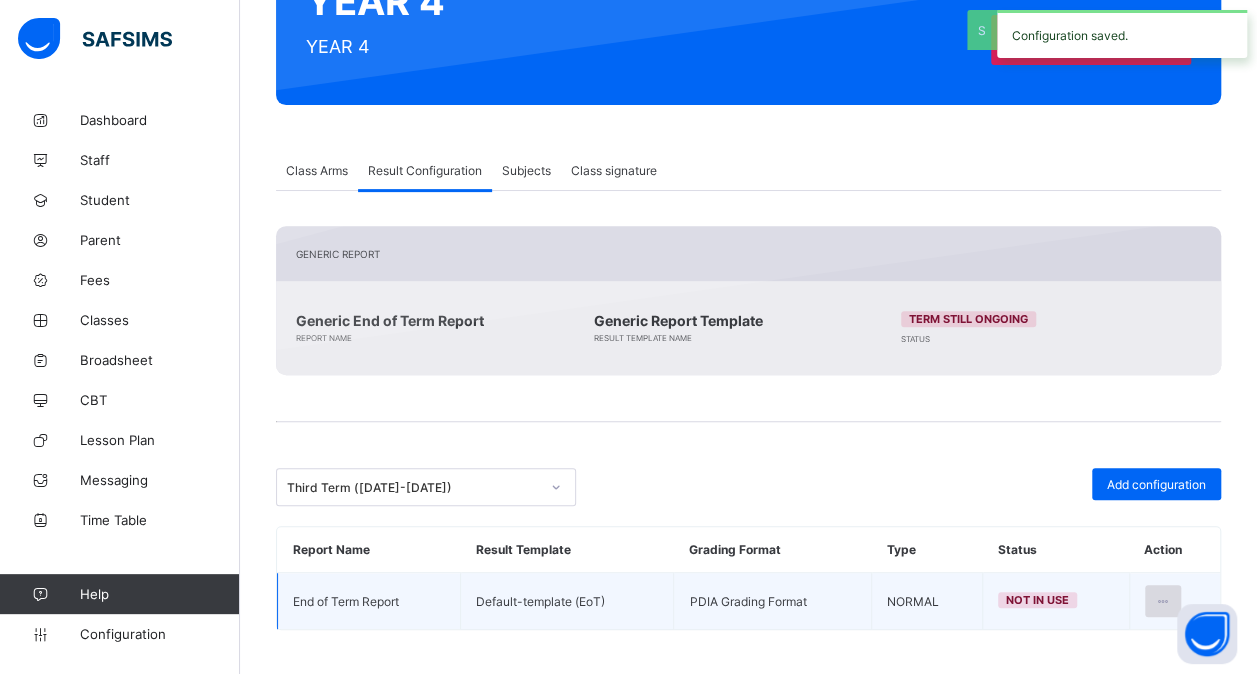
click at [1182, 585] on div at bounding box center [1163, 601] width 37 height 32
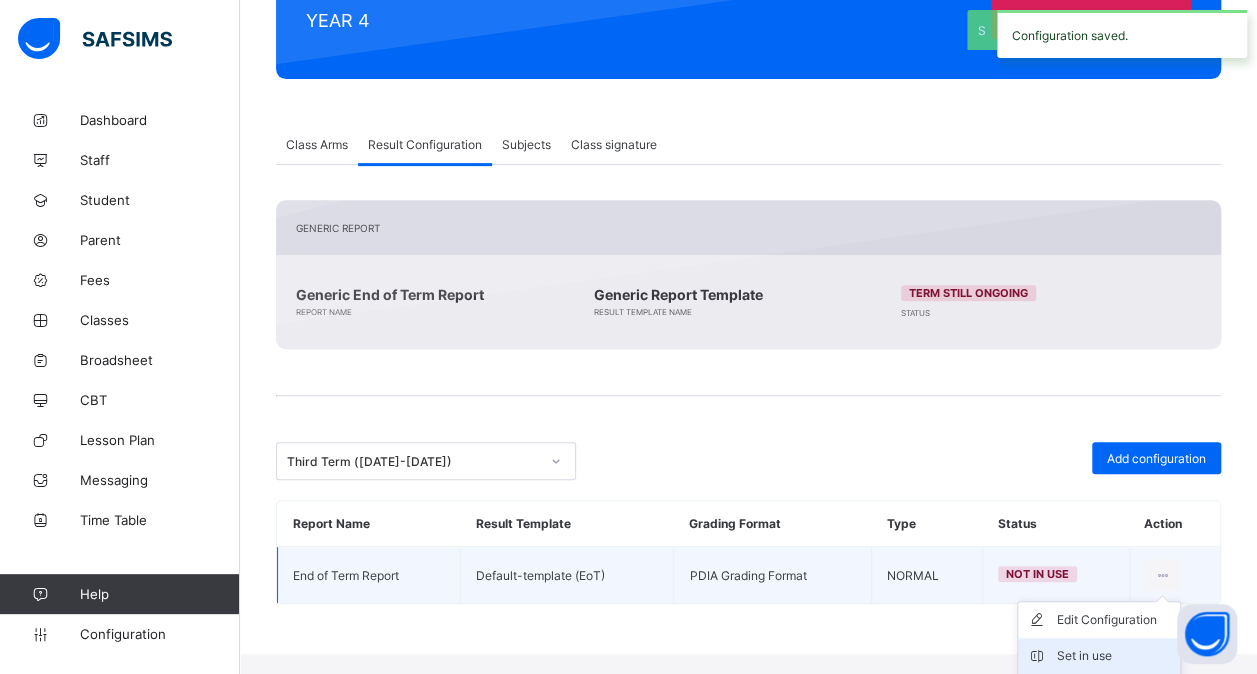
click at [1098, 646] on div "Set in use" at bounding box center [1114, 656] width 116 height 20
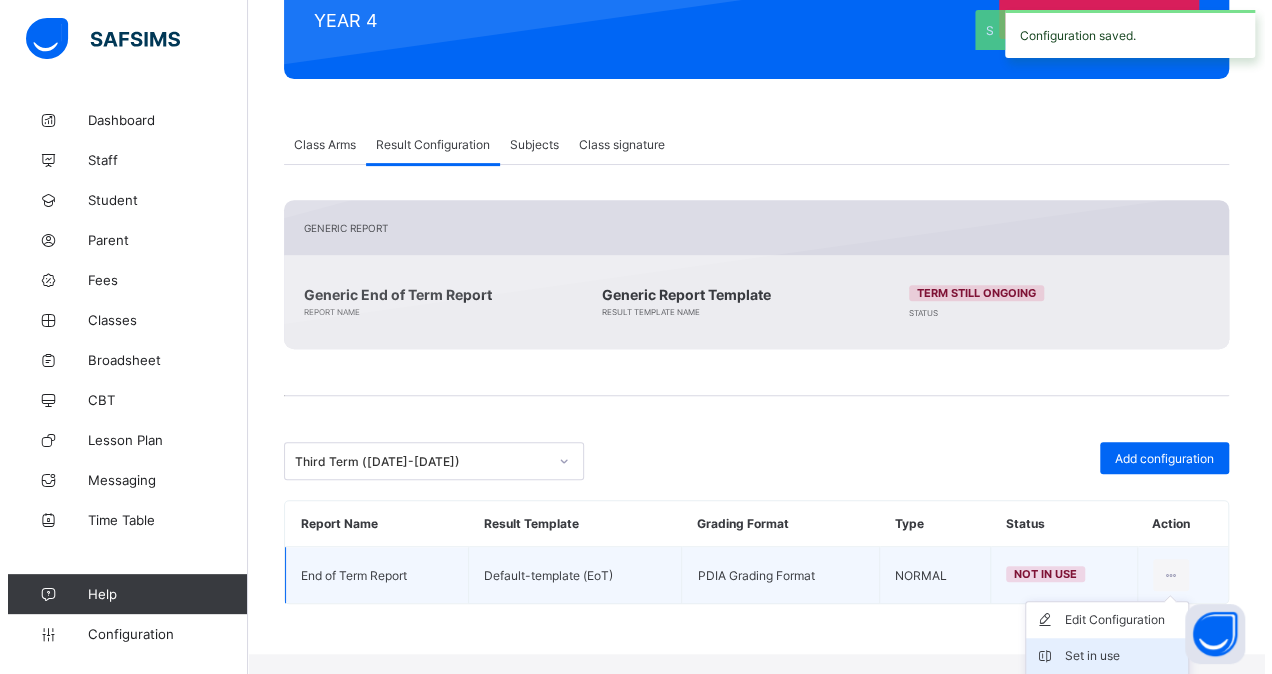
scroll to position [260, 0]
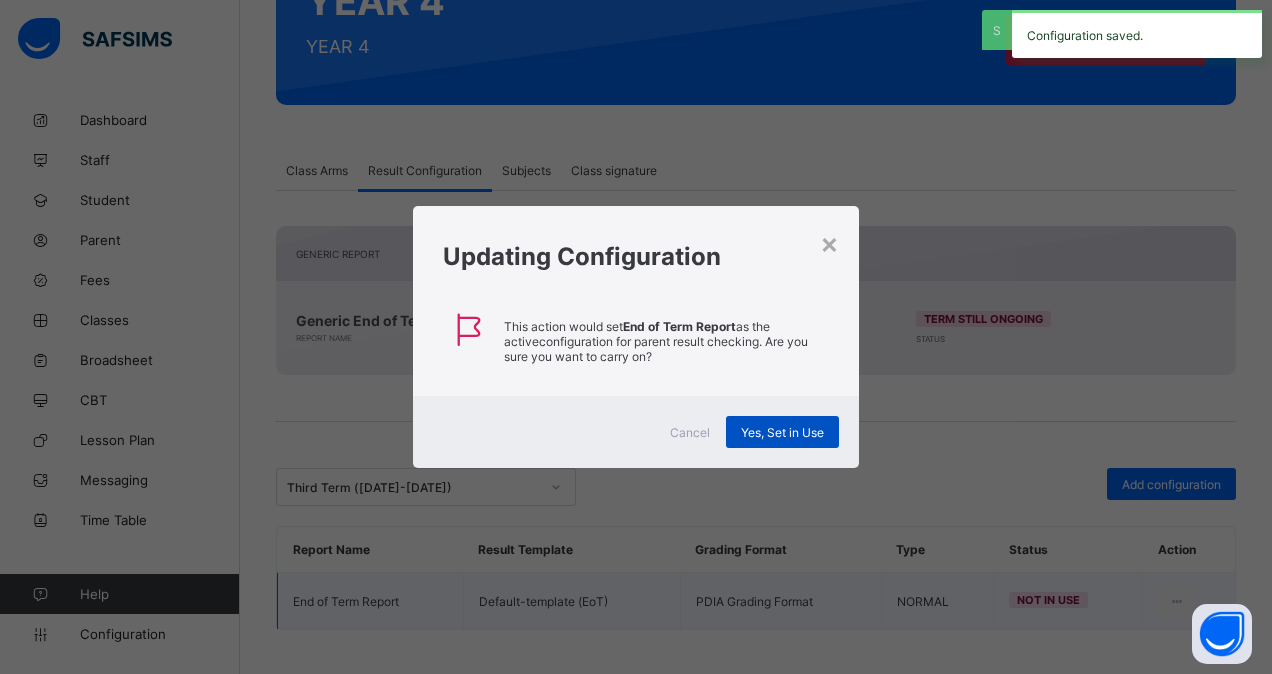
click at [801, 420] on div "Yes, Set in Use" at bounding box center [782, 432] width 113 height 32
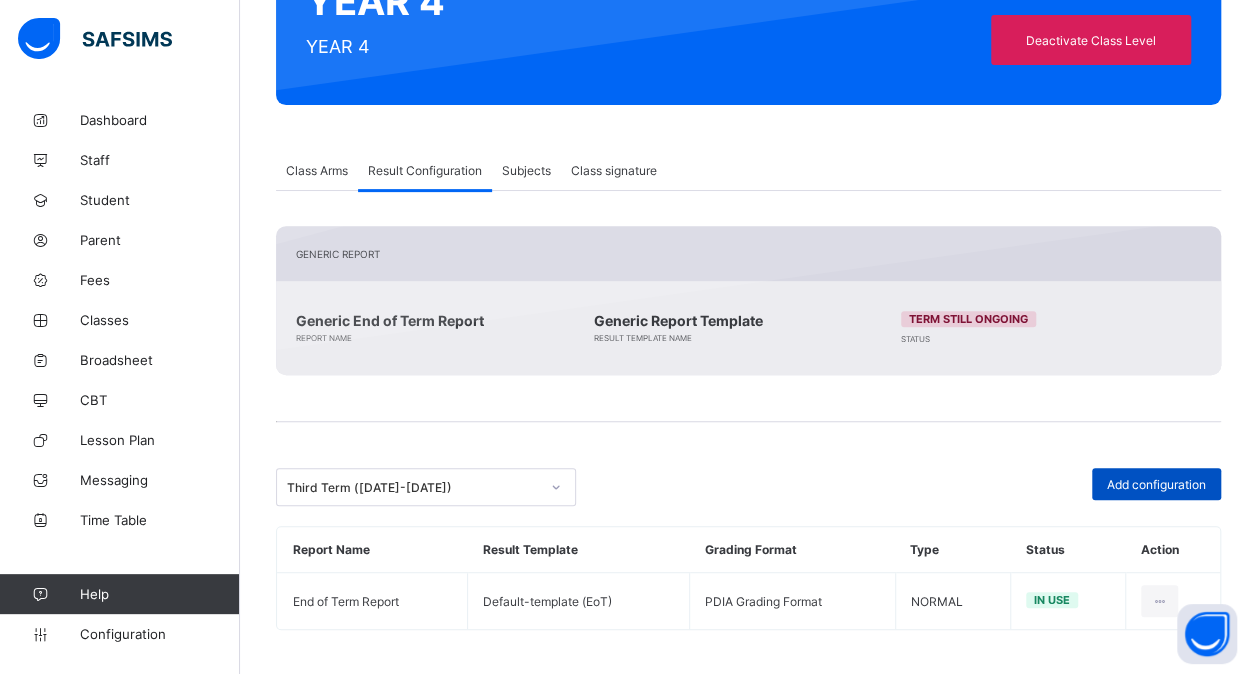
click at [1176, 477] on span "Add configuration" at bounding box center [1156, 484] width 99 height 15
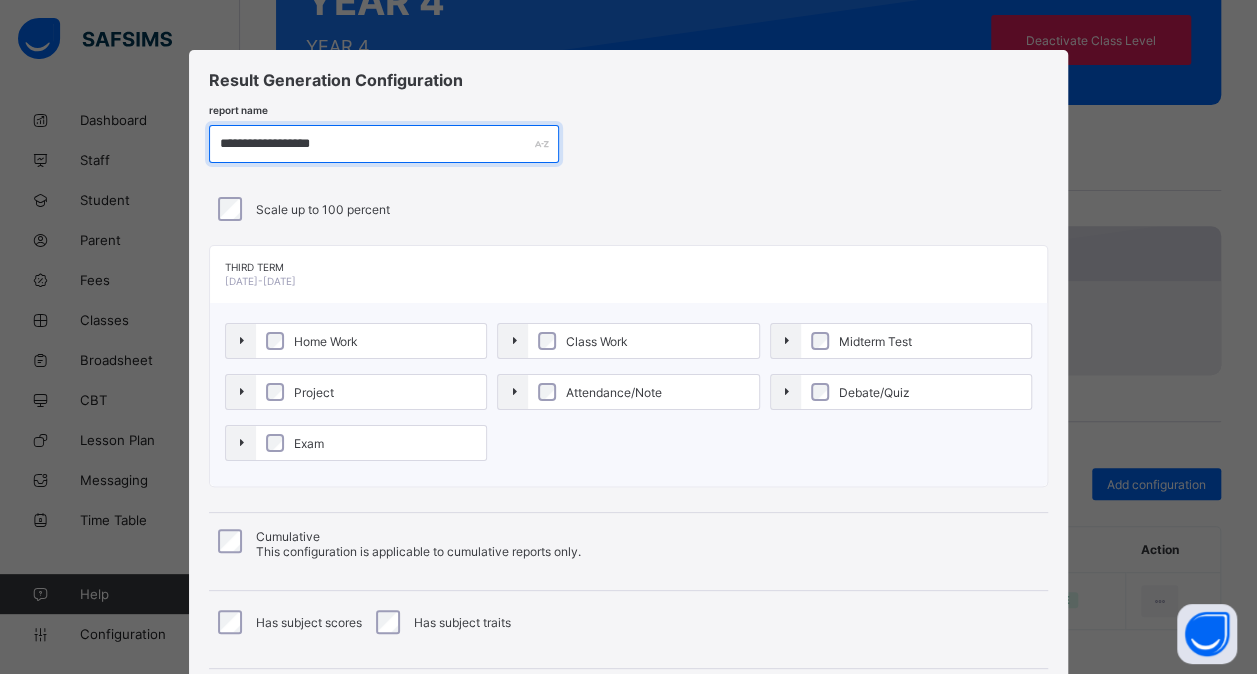
click at [278, 144] on input "**********" at bounding box center [384, 144] width 350 height 38
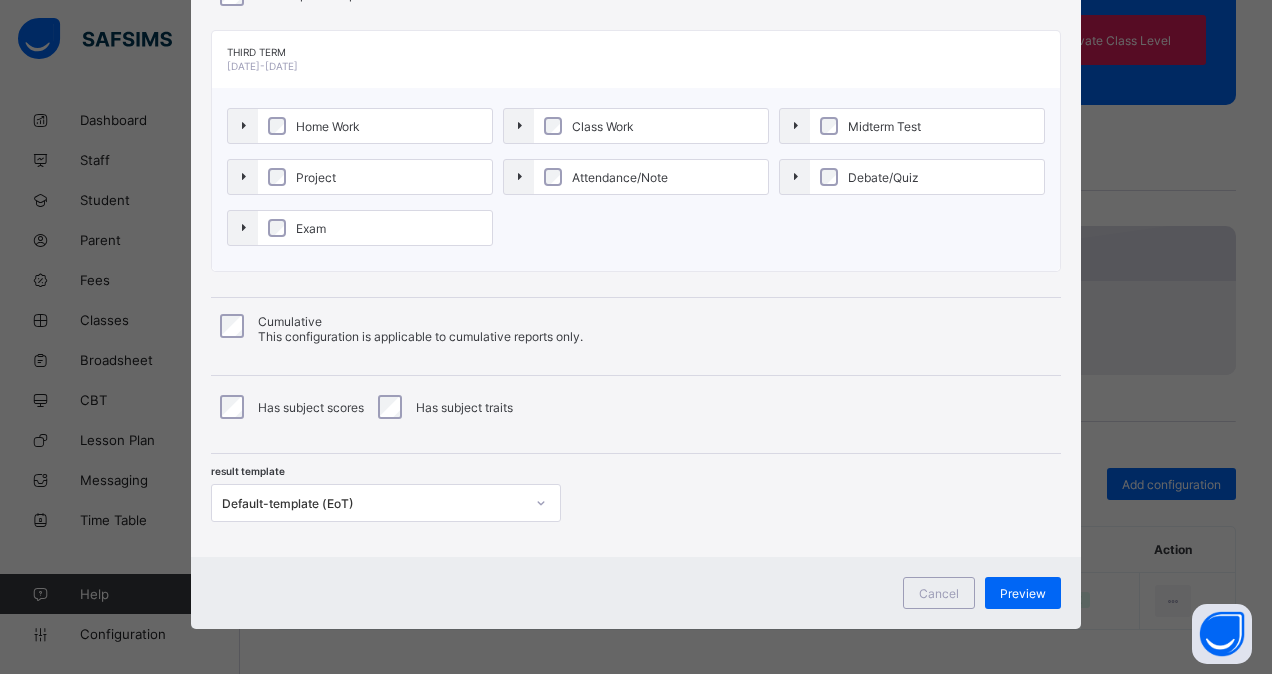
type input "**********"
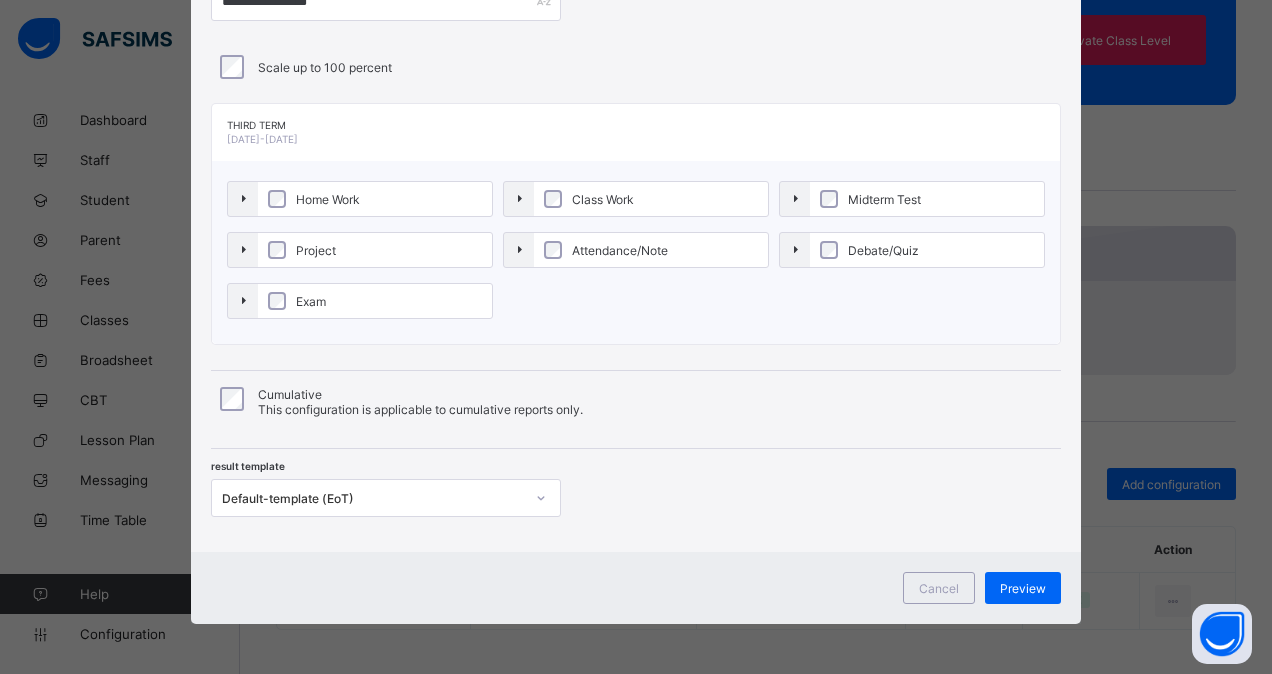
scroll to position [138, 0]
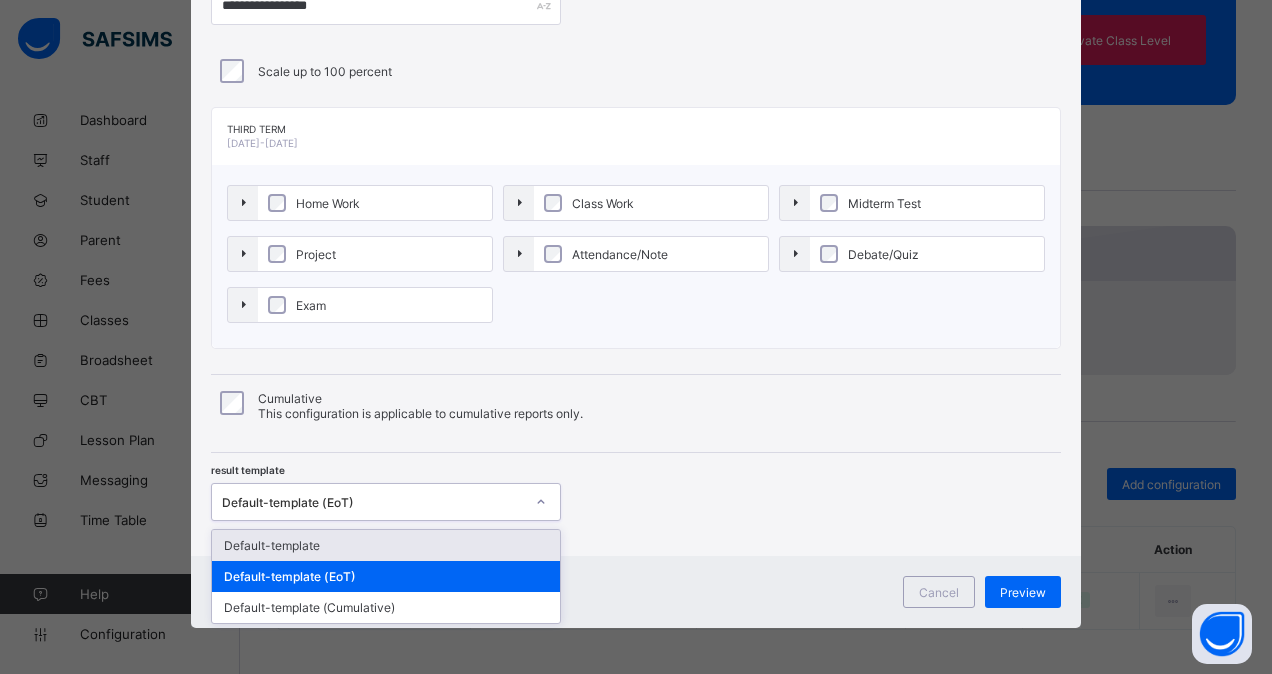
click at [342, 503] on div "Default-template (EoT)" at bounding box center [373, 502] width 302 height 15
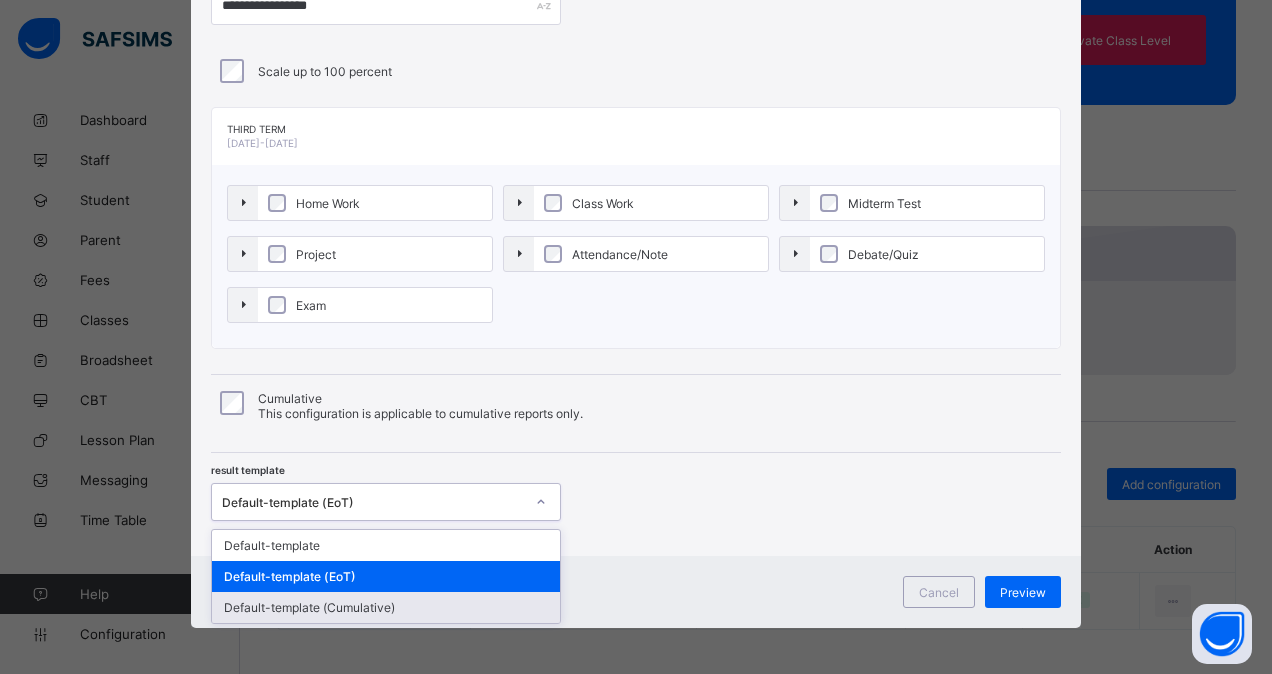
click at [329, 597] on div "Default-template (Cumulative)" at bounding box center [386, 607] width 348 height 31
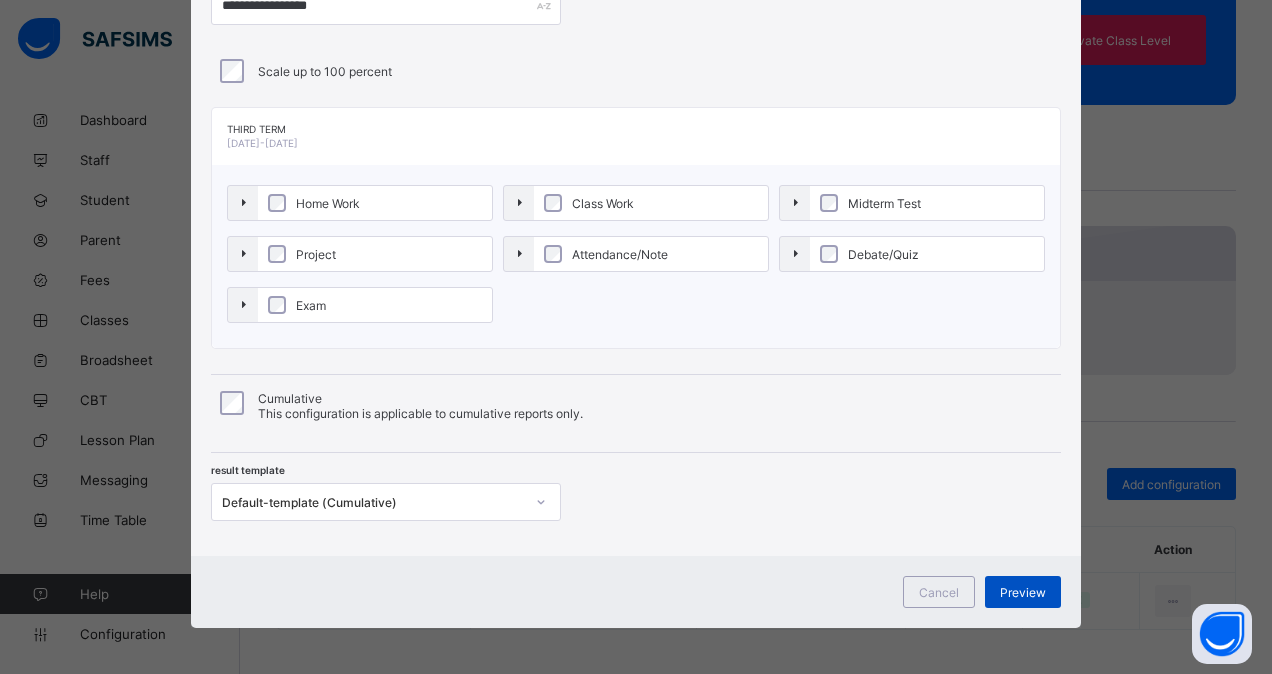
click at [1024, 576] on div "Preview" at bounding box center [1023, 592] width 76 height 32
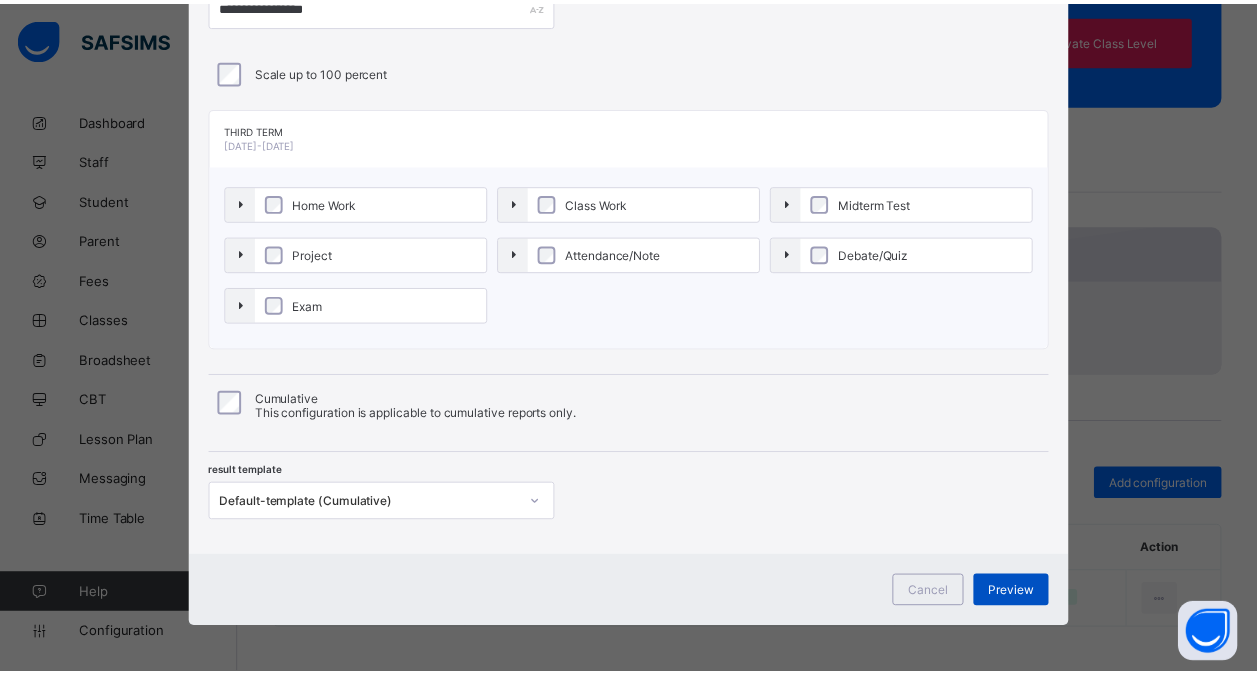
scroll to position [0, 0]
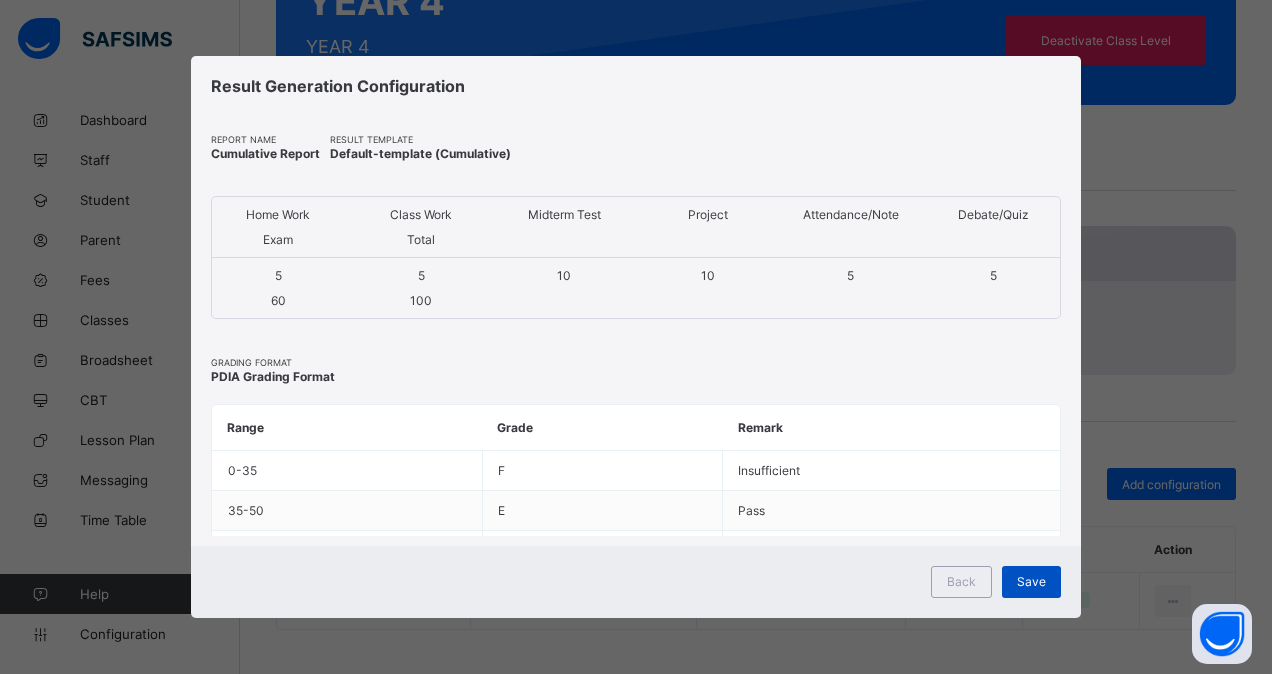
click at [1030, 576] on span "Save" at bounding box center [1031, 581] width 29 height 15
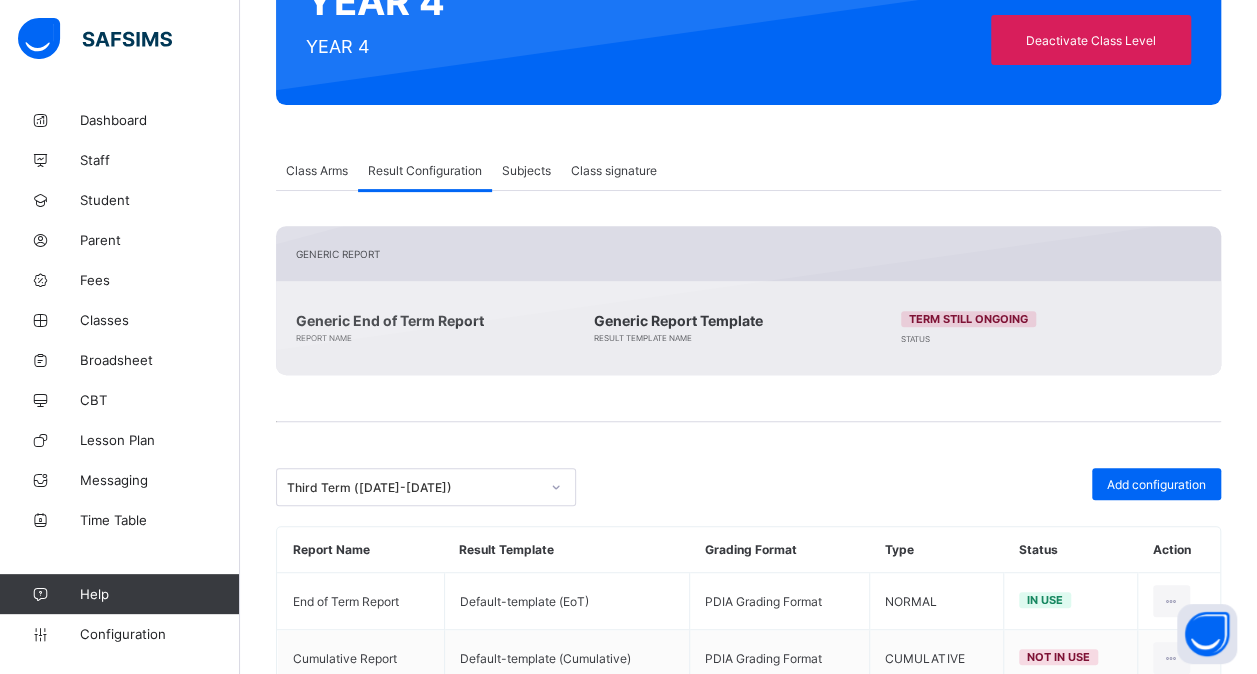
scroll to position [317, 0]
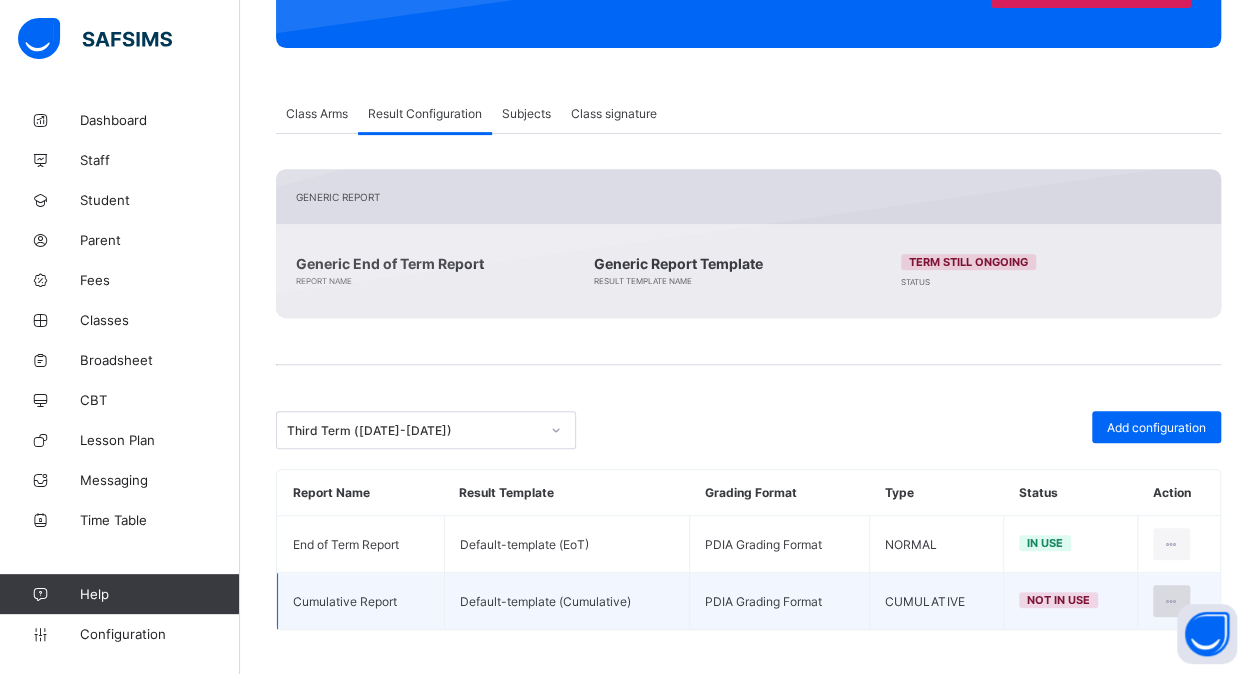
click at [1179, 594] on icon at bounding box center [1171, 601] width 17 height 15
click at [1129, 664] on li "Set in use" at bounding box center [1108, 682] width 162 height 36
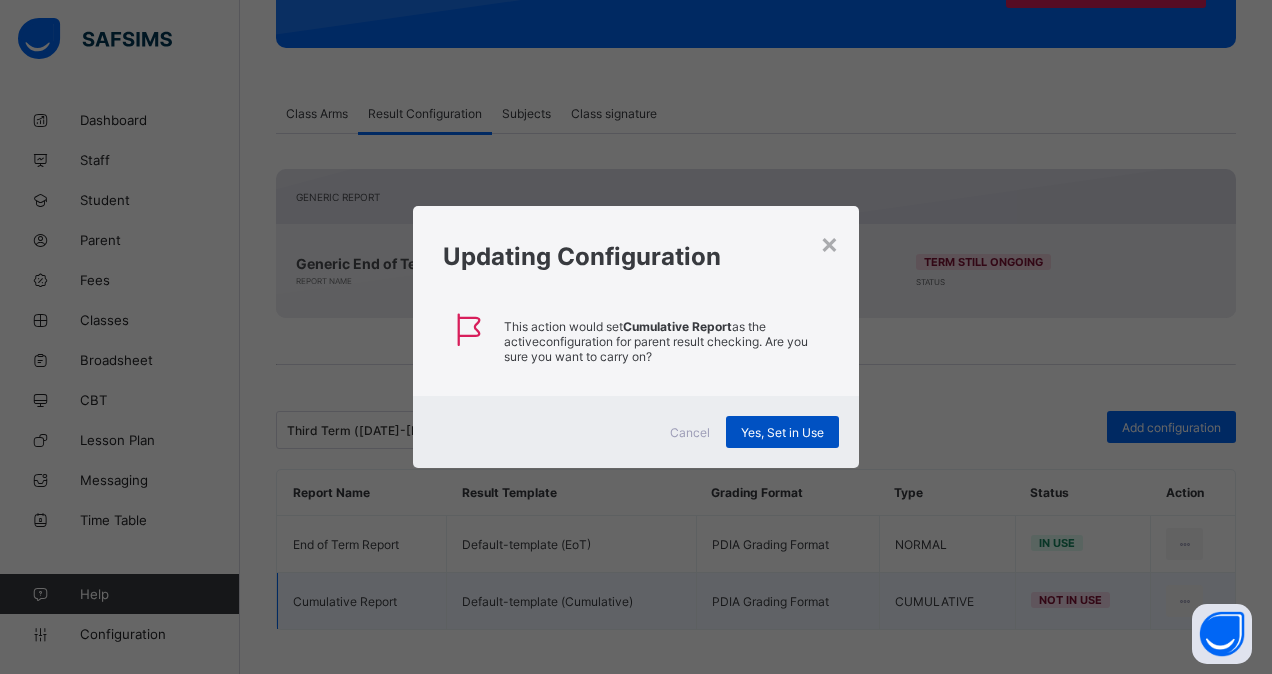
click at [773, 428] on span "Yes, Set in Use" at bounding box center [782, 432] width 83 height 15
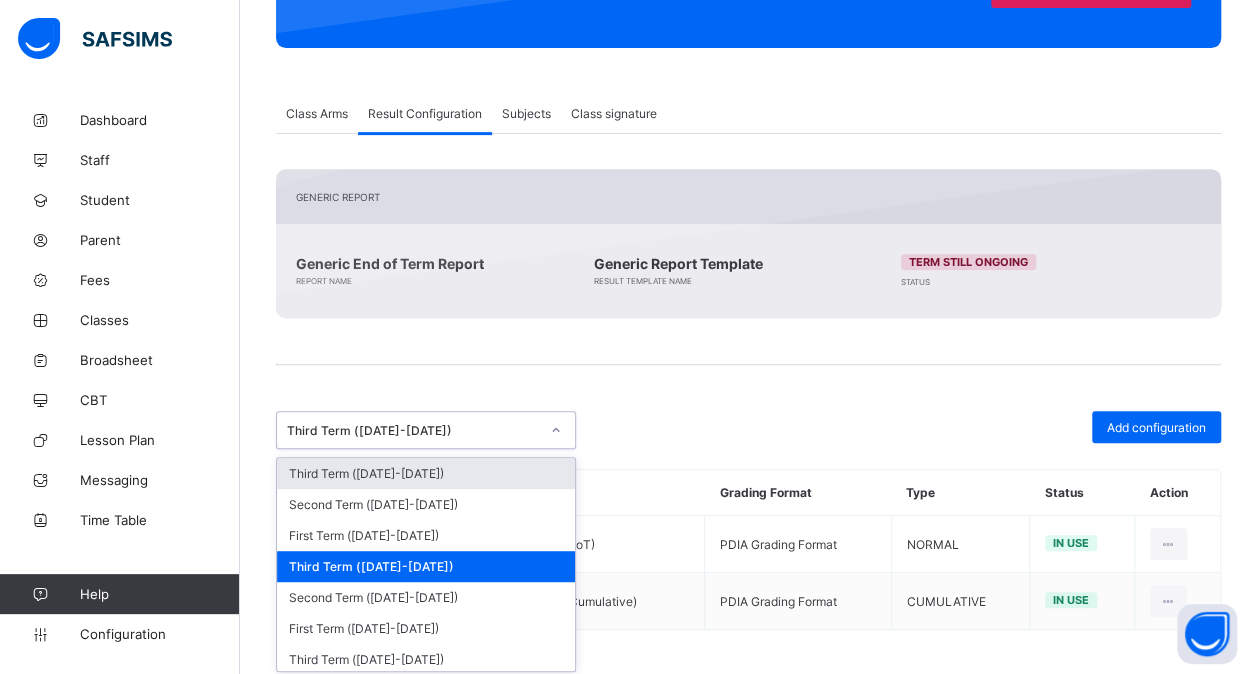
click at [354, 423] on div "Third Term ([DATE]-[DATE])" at bounding box center [413, 430] width 252 height 15
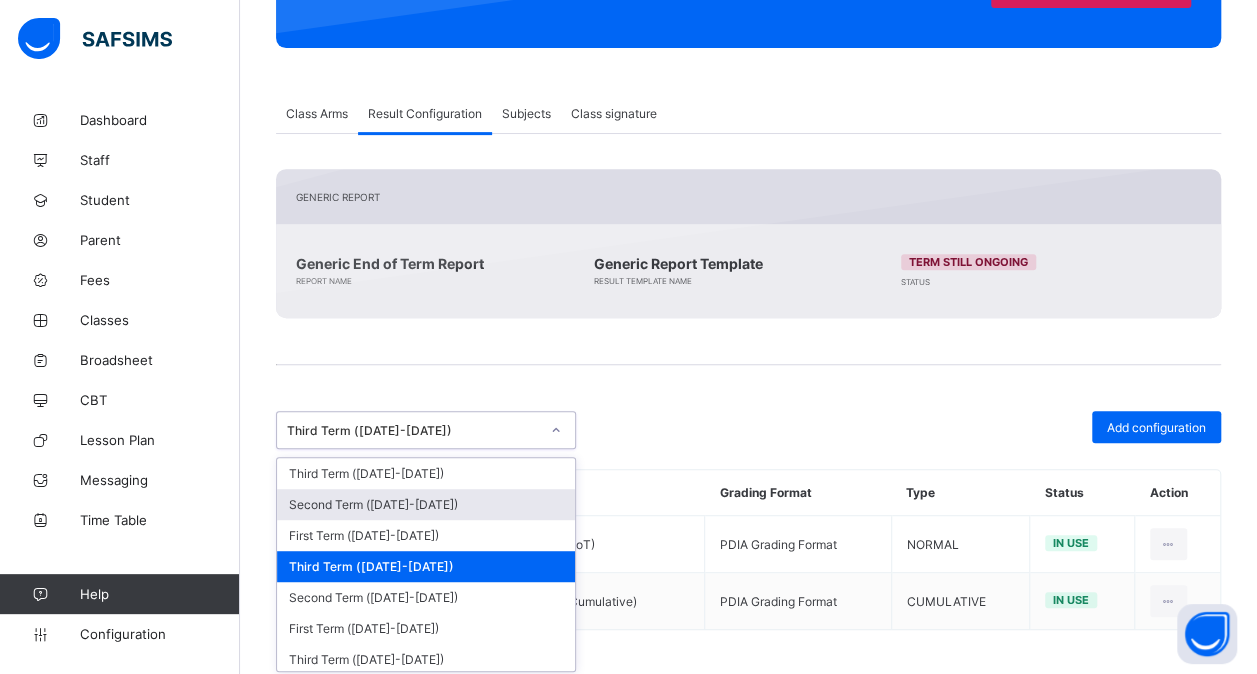
scroll to position [71, 0]
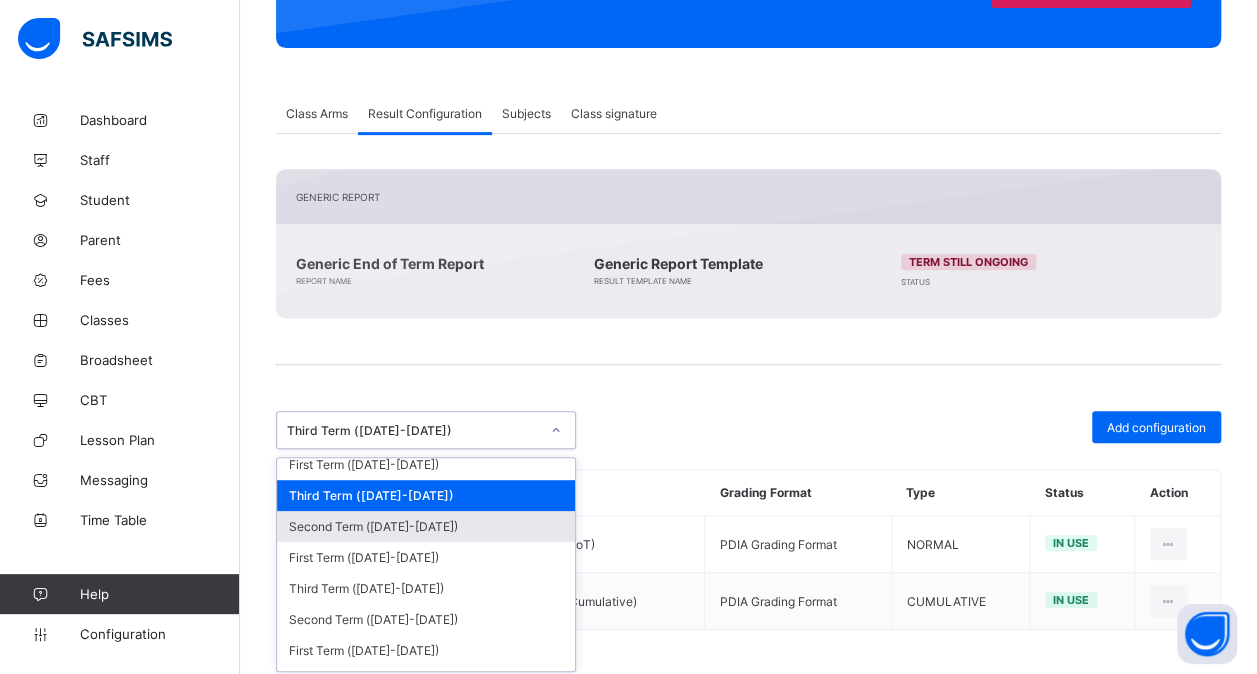
click at [412, 511] on div "Second Term ([DATE]-[DATE])" at bounding box center [426, 526] width 298 height 31
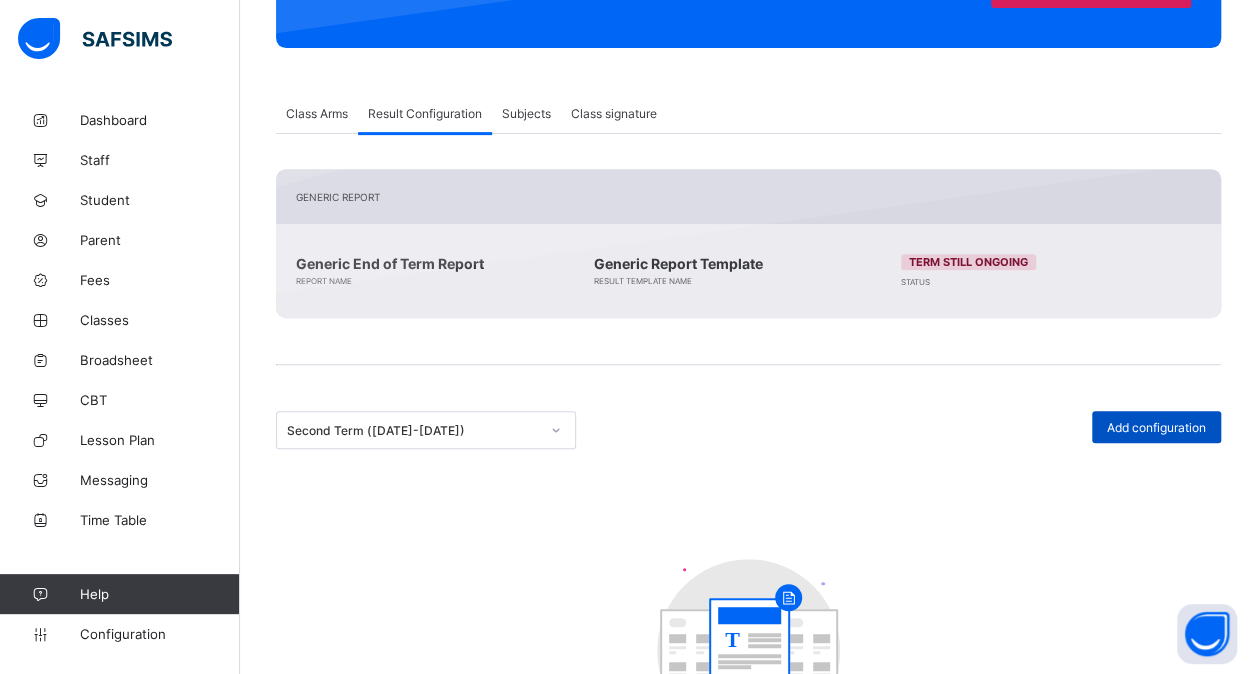
click at [1142, 420] on span "Add configuration" at bounding box center [1156, 427] width 99 height 15
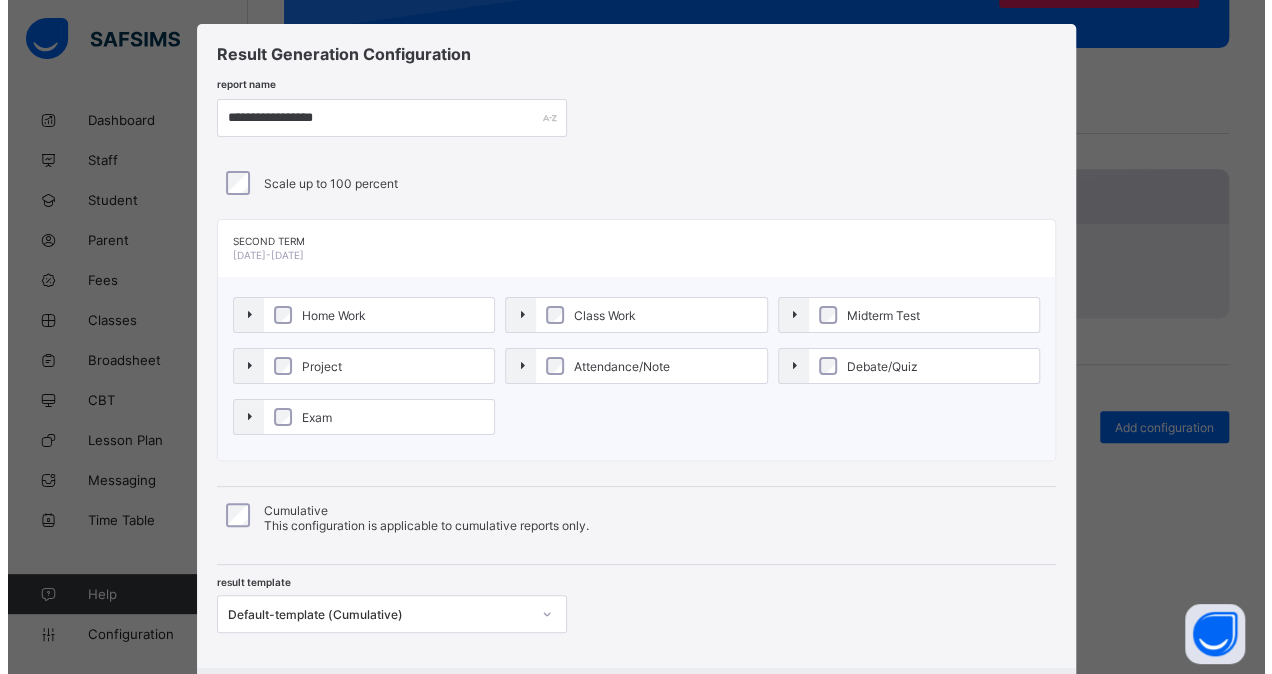
scroll to position [0, 0]
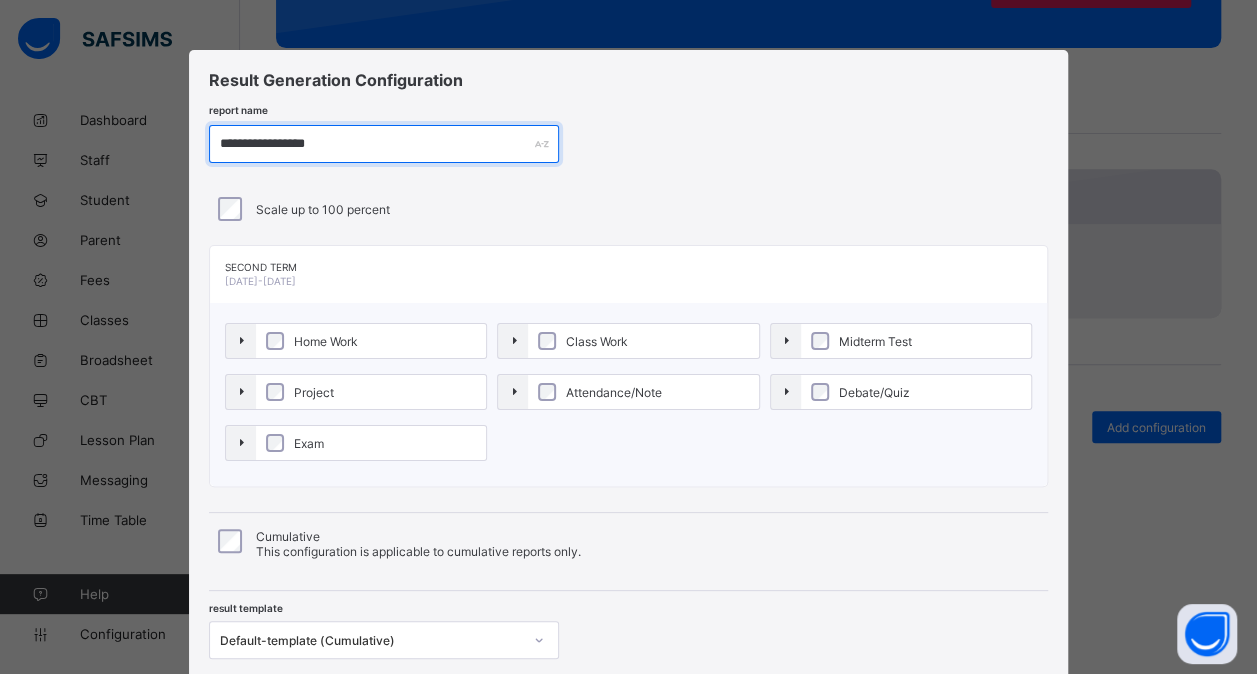
click at [236, 140] on input "**********" at bounding box center [384, 144] width 350 height 38
paste input "*"
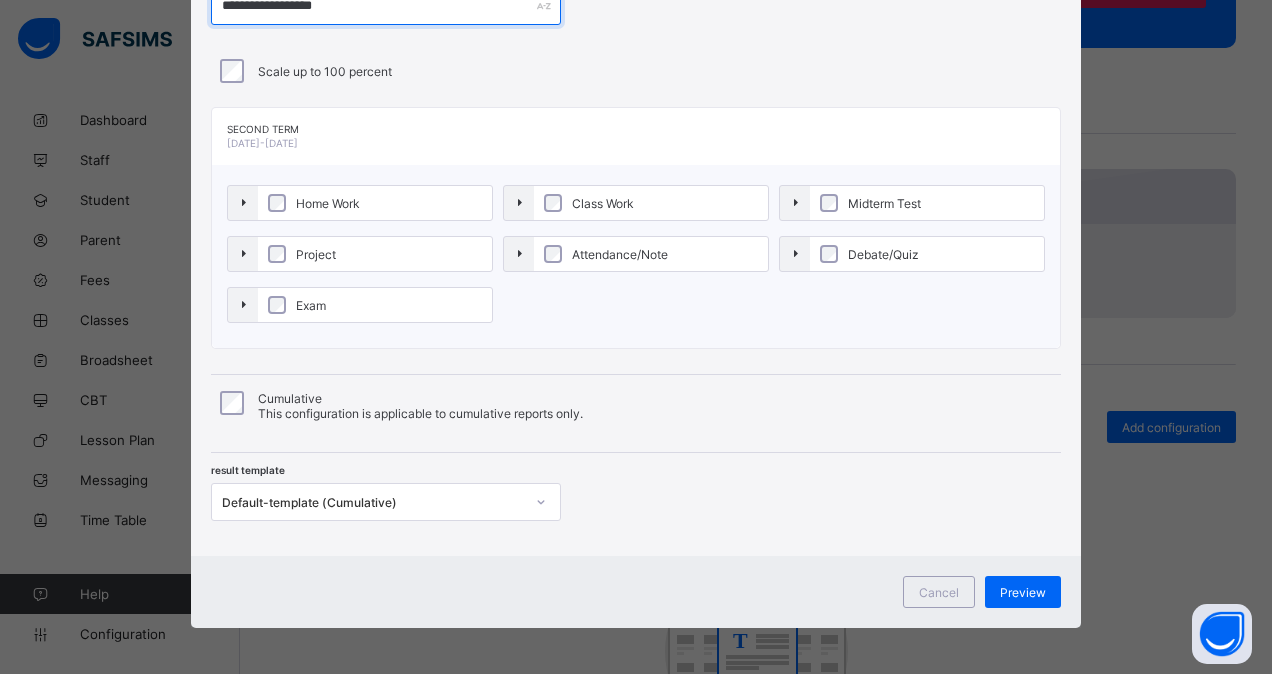
type input "**********"
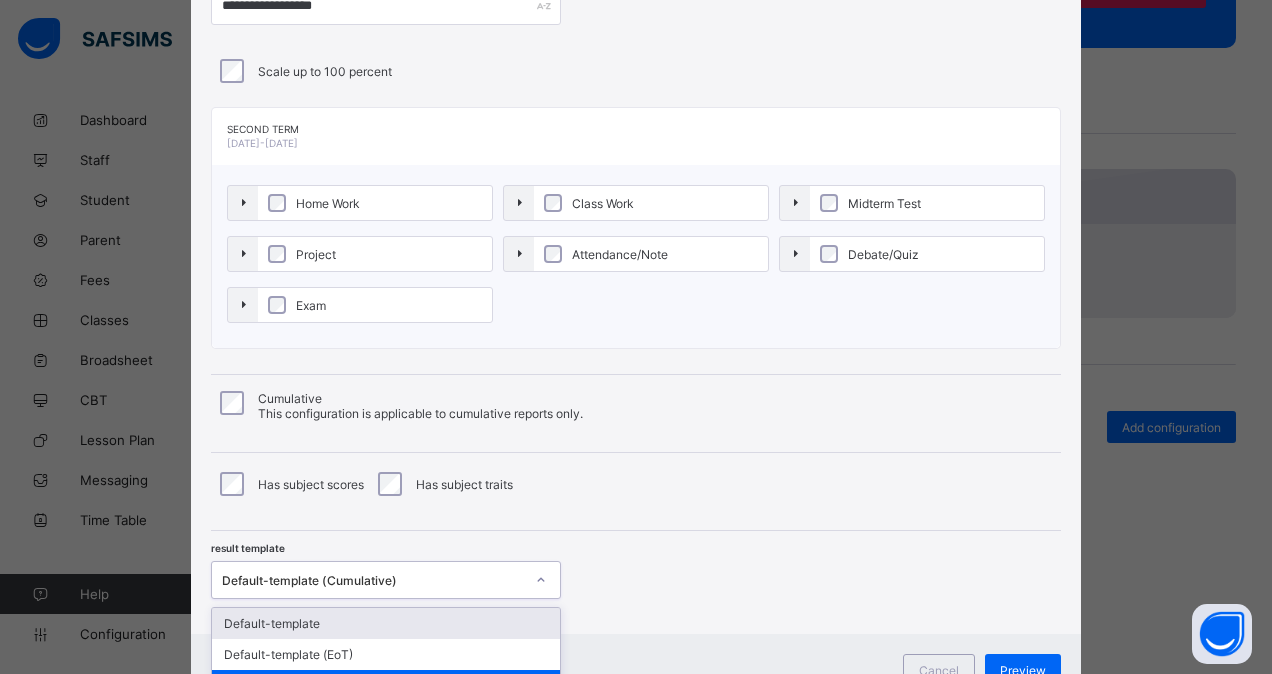
scroll to position [166, 0]
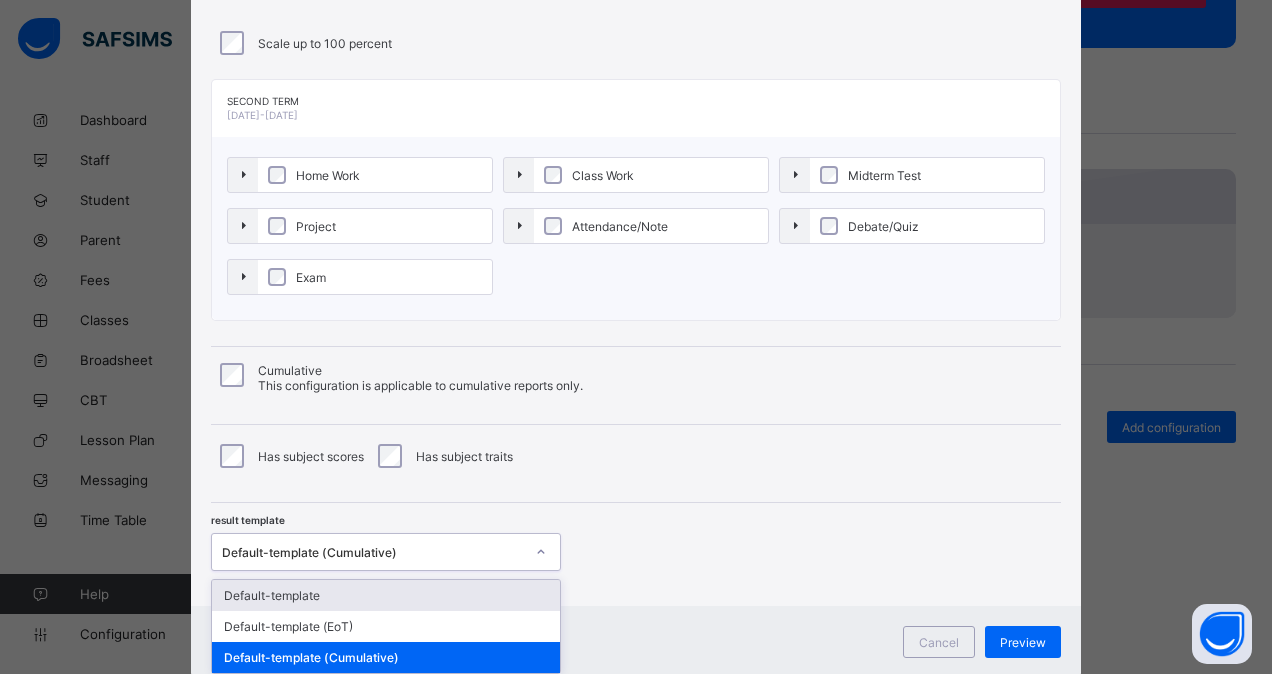
click at [406, 571] on div "option Default-template focused, 1 of 3. 3 results available. Use Up and Down t…" at bounding box center [386, 552] width 350 height 38
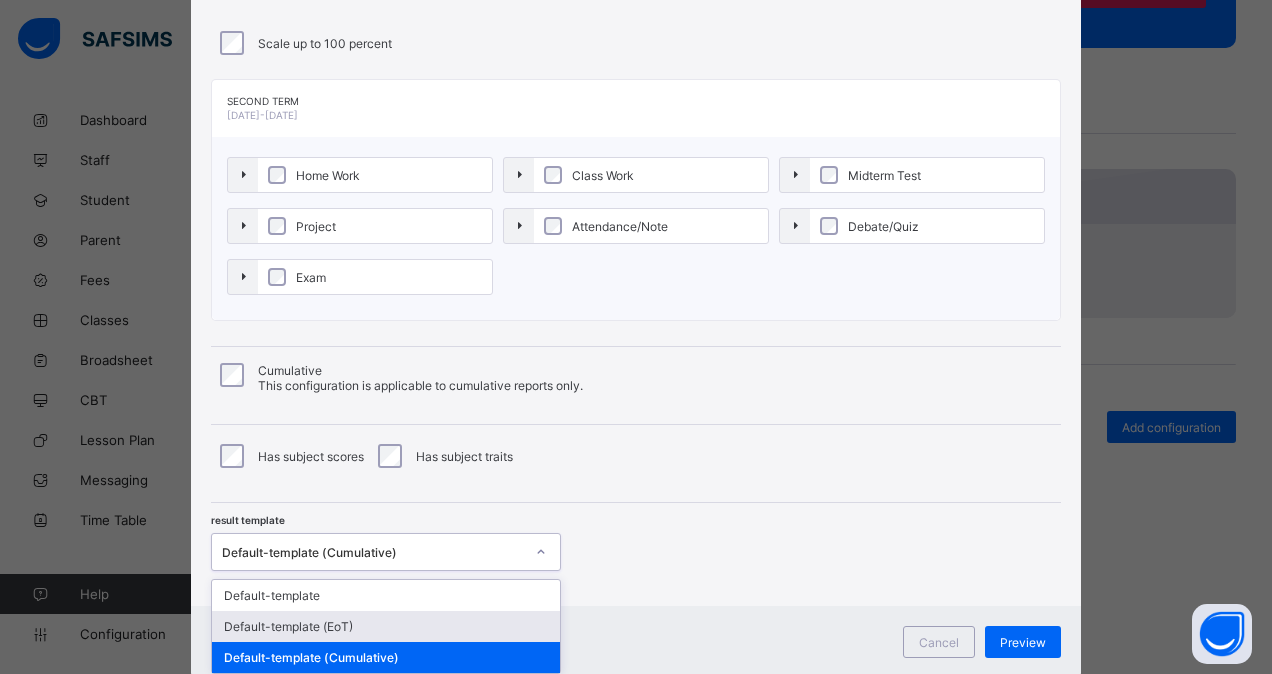
click at [368, 624] on div "Default-template (EoT)" at bounding box center [386, 626] width 348 height 31
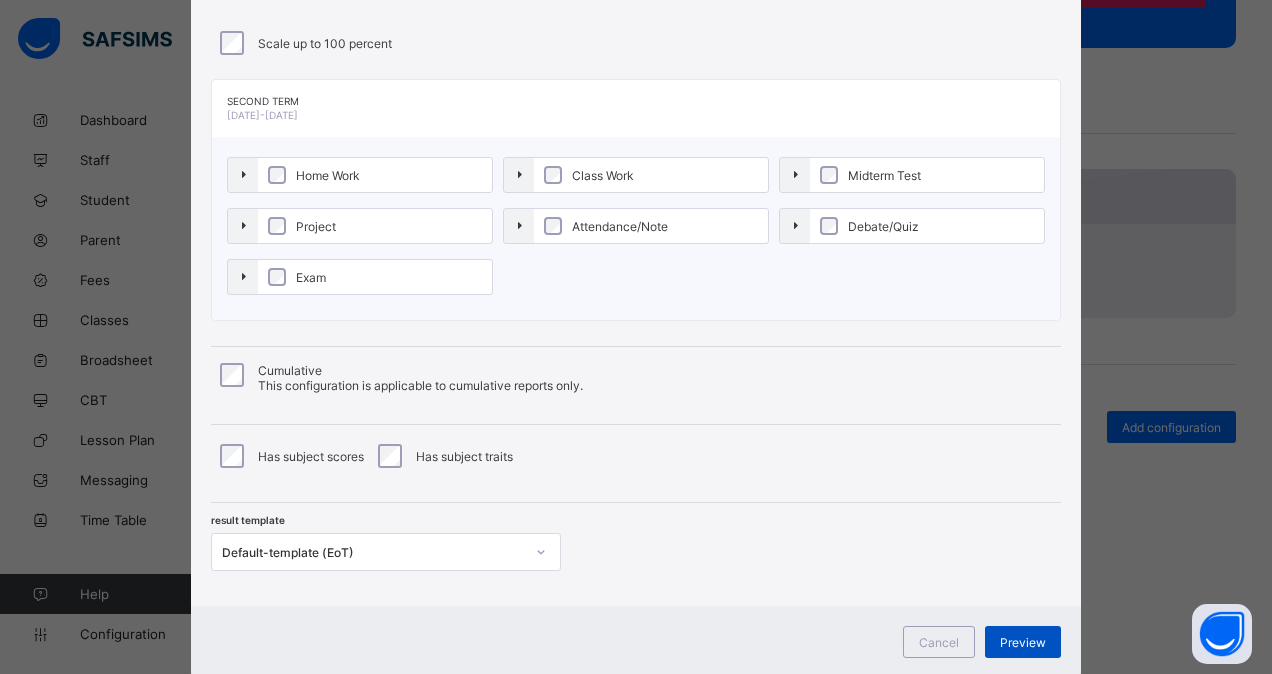
click at [1026, 635] on span "Preview" at bounding box center [1023, 642] width 46 height 15
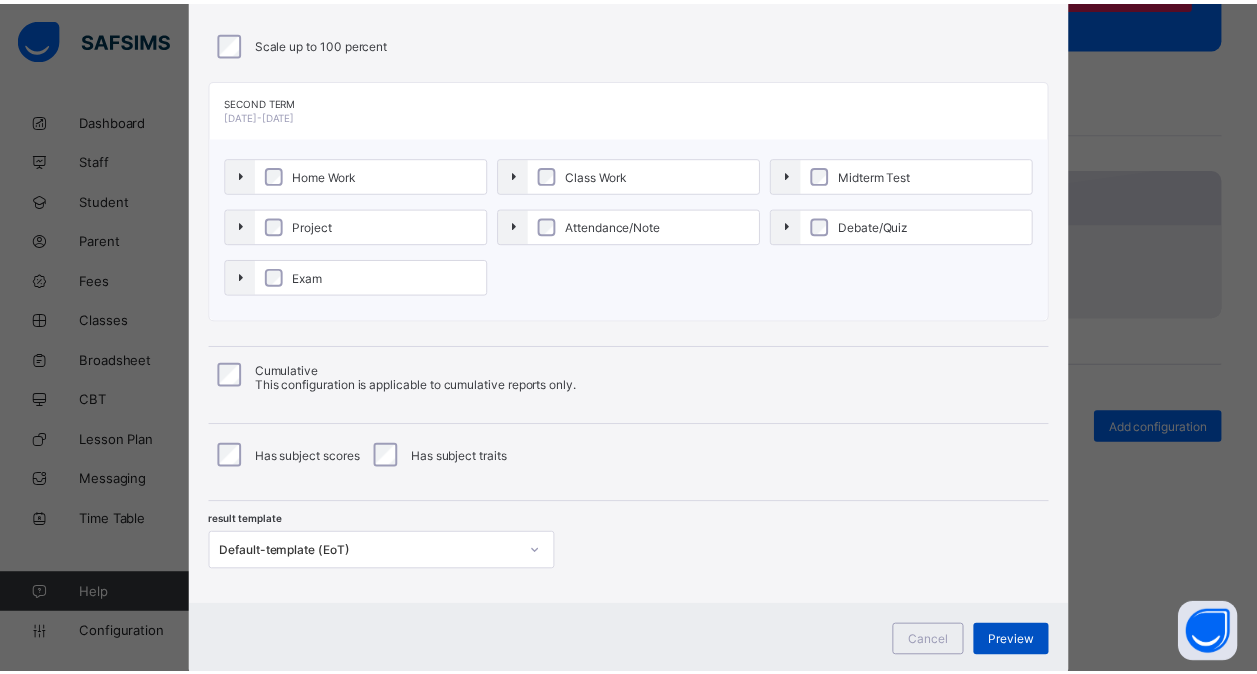
scroll to position [0, 0]
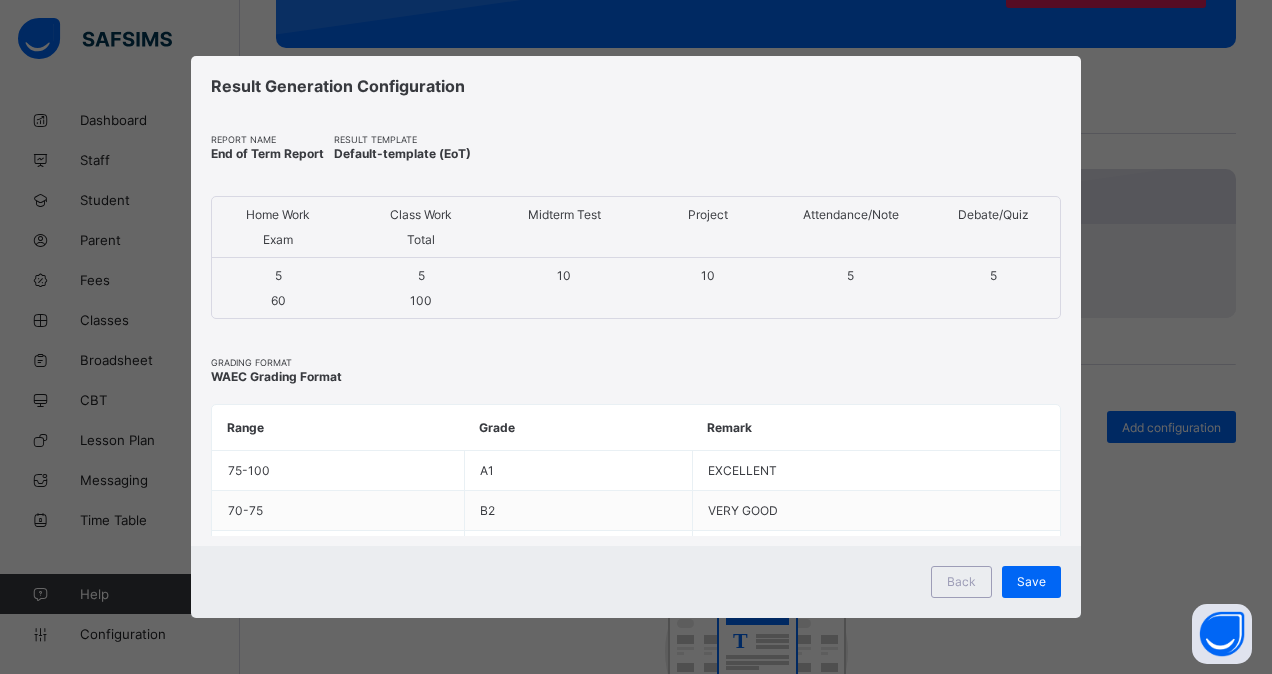
click at [1026, 630] on div "Result Generation Configuration Report Name End of Term Report Result Template …" at bounding box center [636, 337] width 1272 height 674
drag, startPoint x: 1026, startPoint y: 630, endPoint x: 1018, endPoint y: 579, distance: 51.6
click at [1018, 579] on span "Save" at bounding box center [1031, 581] width 29 height 15
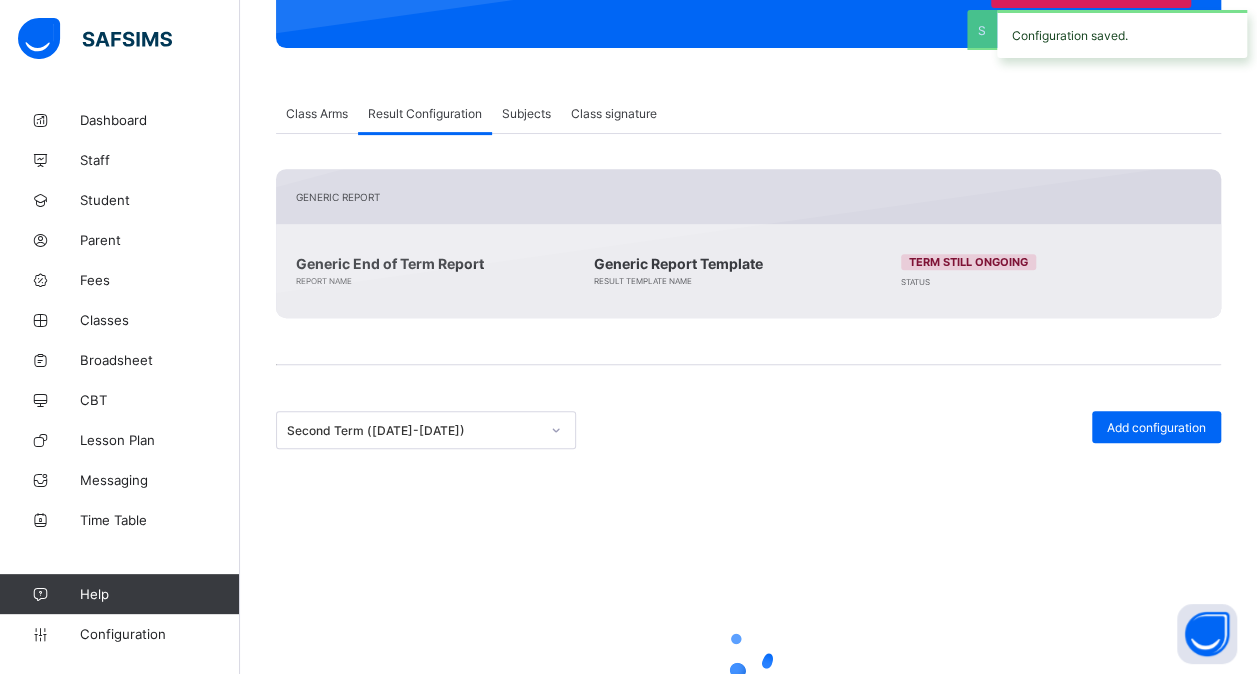
scroll to position [260, 0]
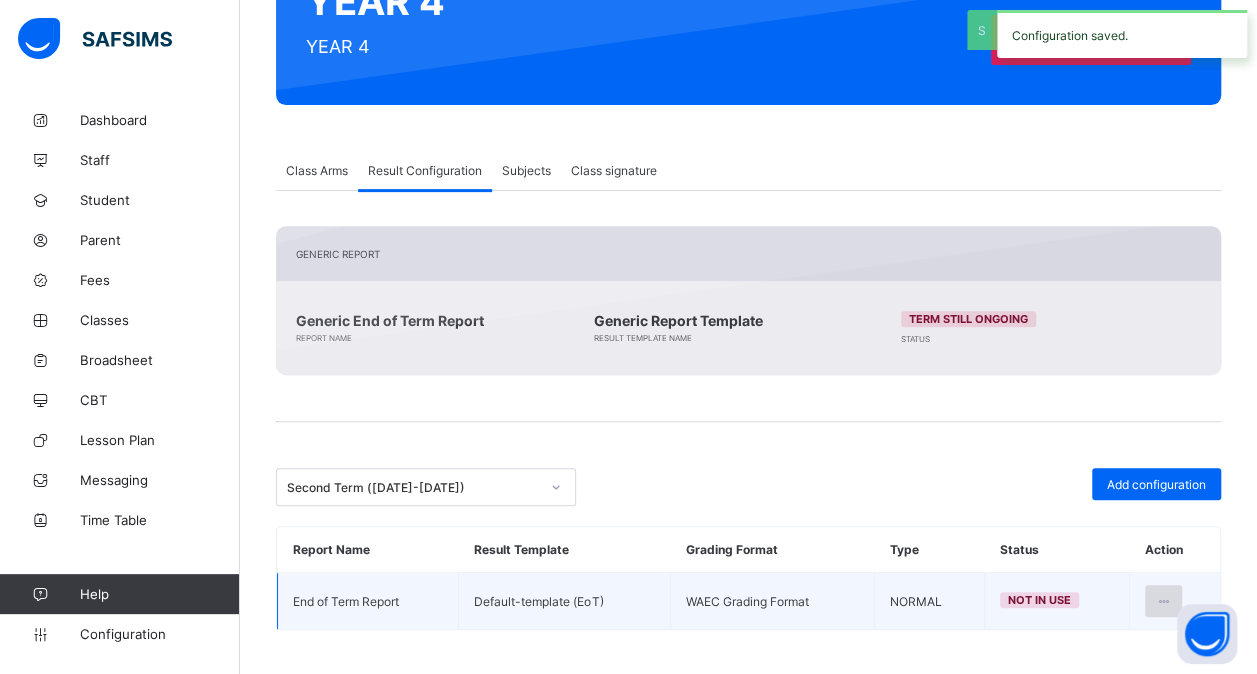
click at [1170, 594] on icon at bounding box center [1163, 601] width 17 height 15
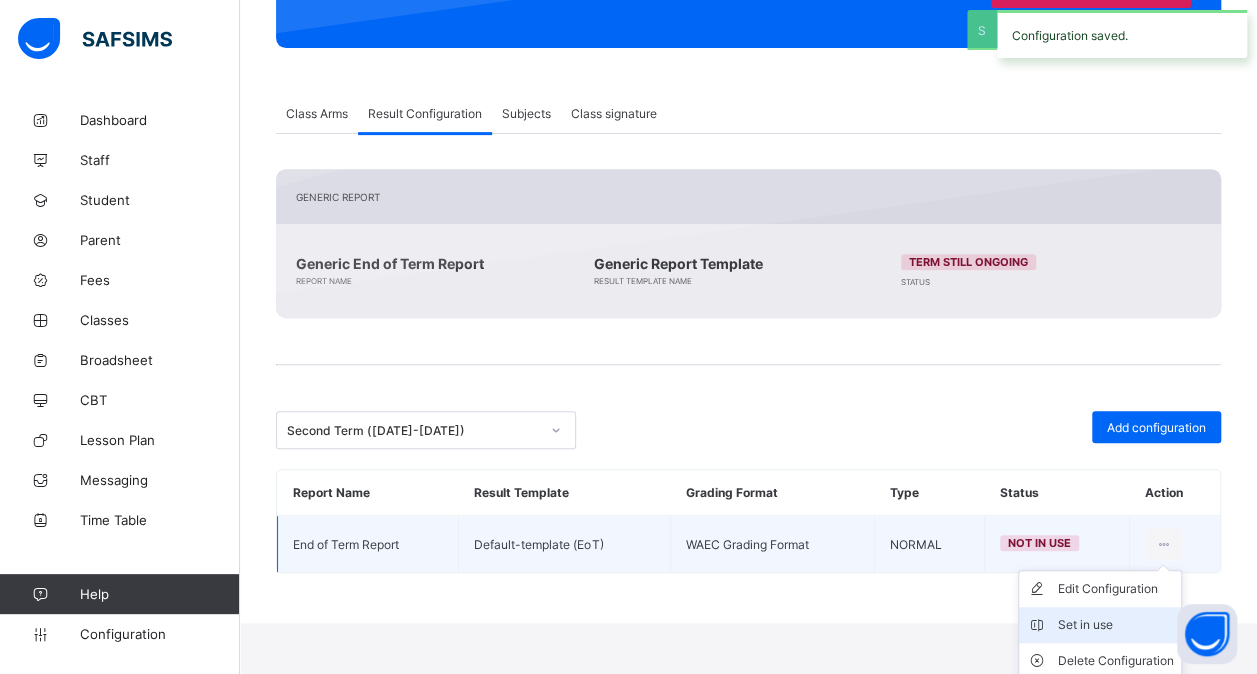
click at [1113, 617] on div "Set in use" at bounding box center [1115, 625] width 116 height 20
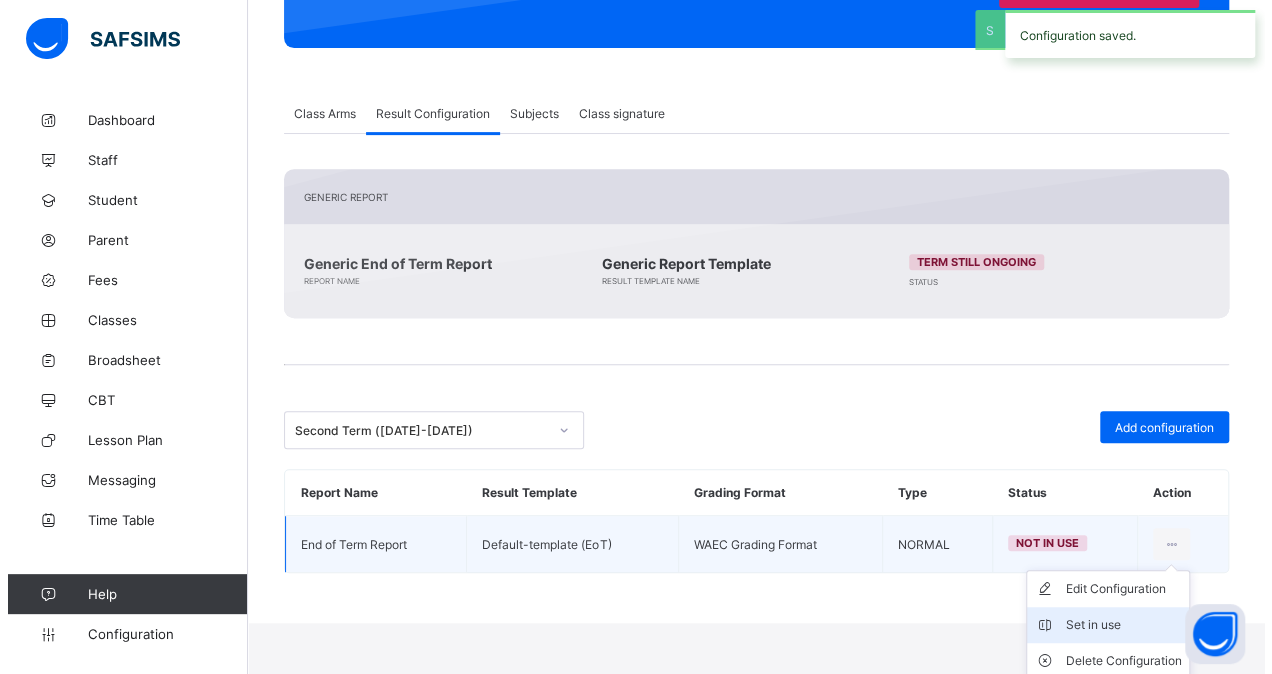
scroll to position [260, 0]
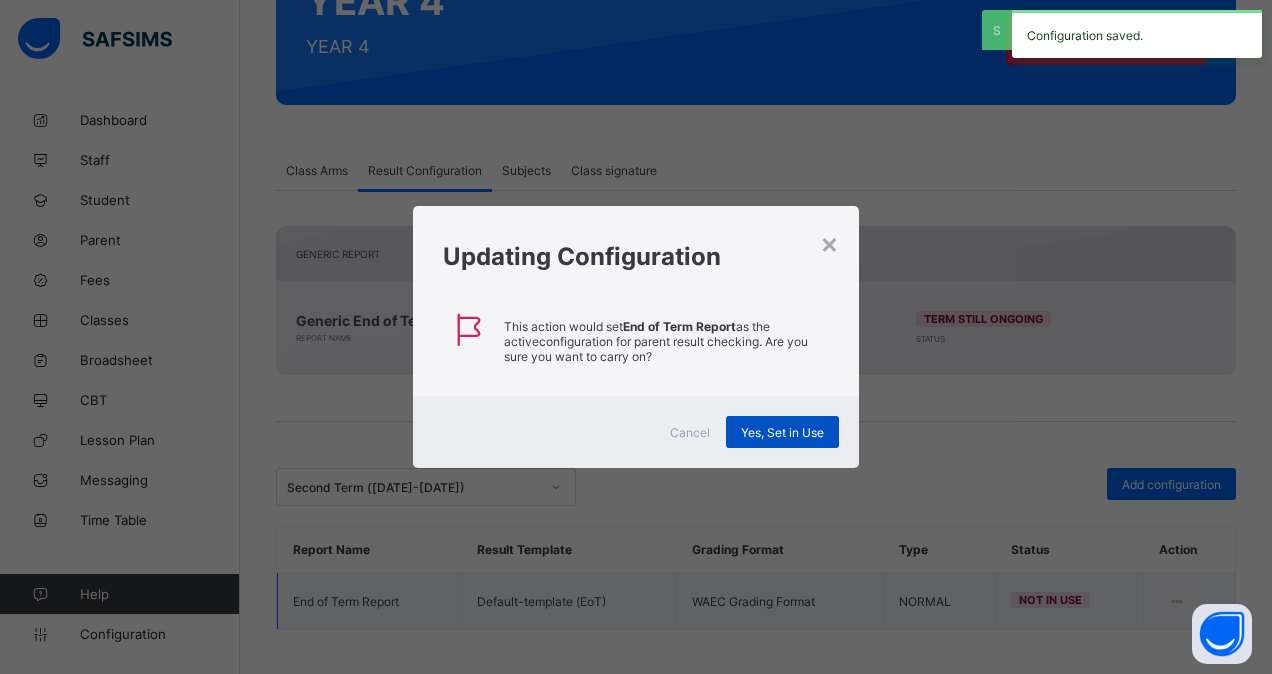
click at [798, 441] on div "Yes, Set in Use" at bounding box center [782, 432] width 113 height 32
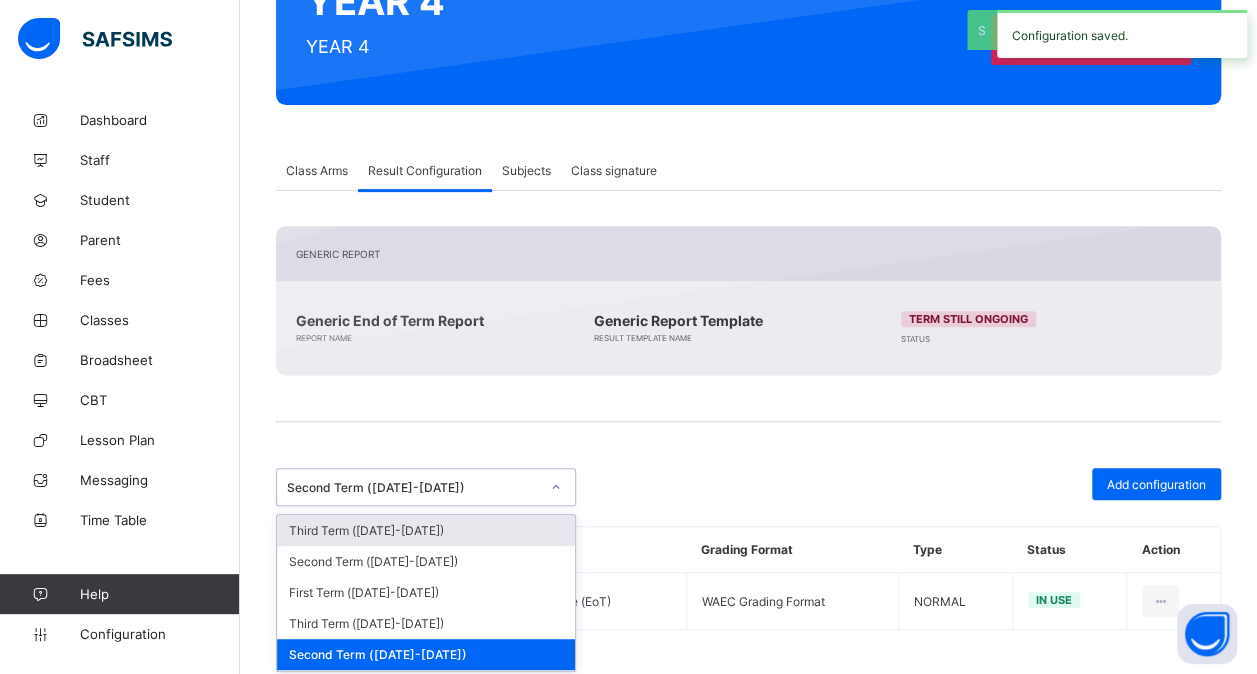
click at [506, 480] on div "Second Term ([DATE]-[DATE])" at bounding box center [413, 487] width 252 height 15
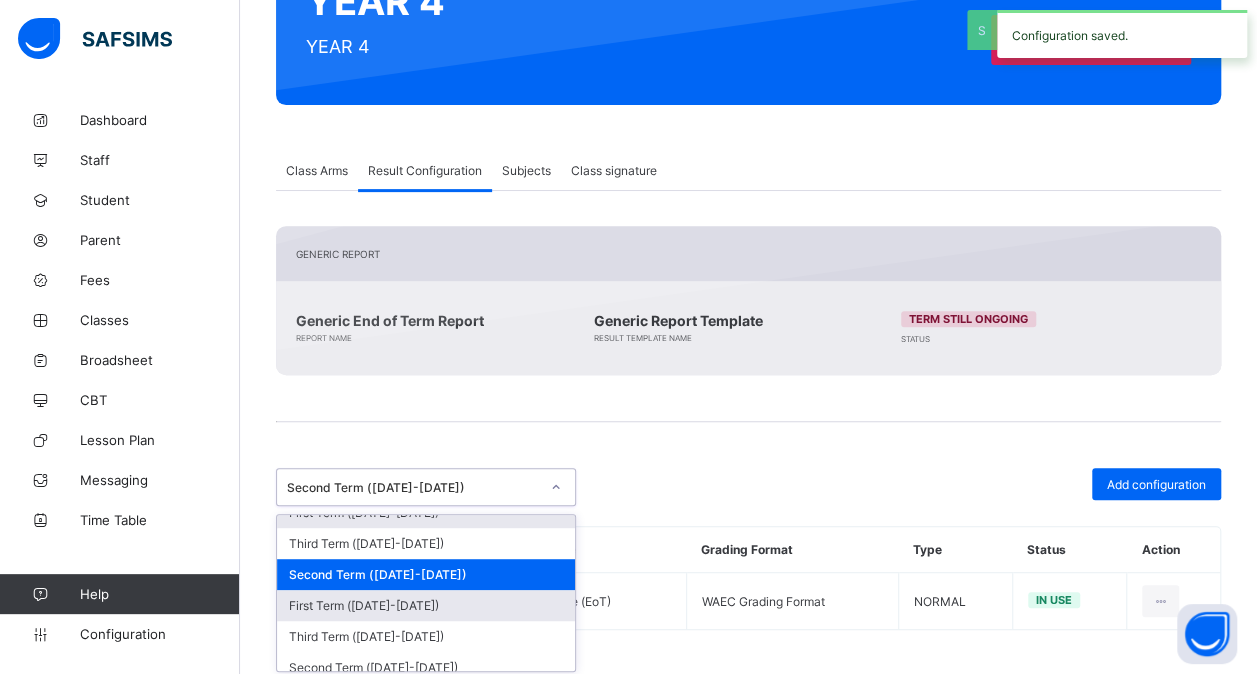
scroll to position [92, 0]
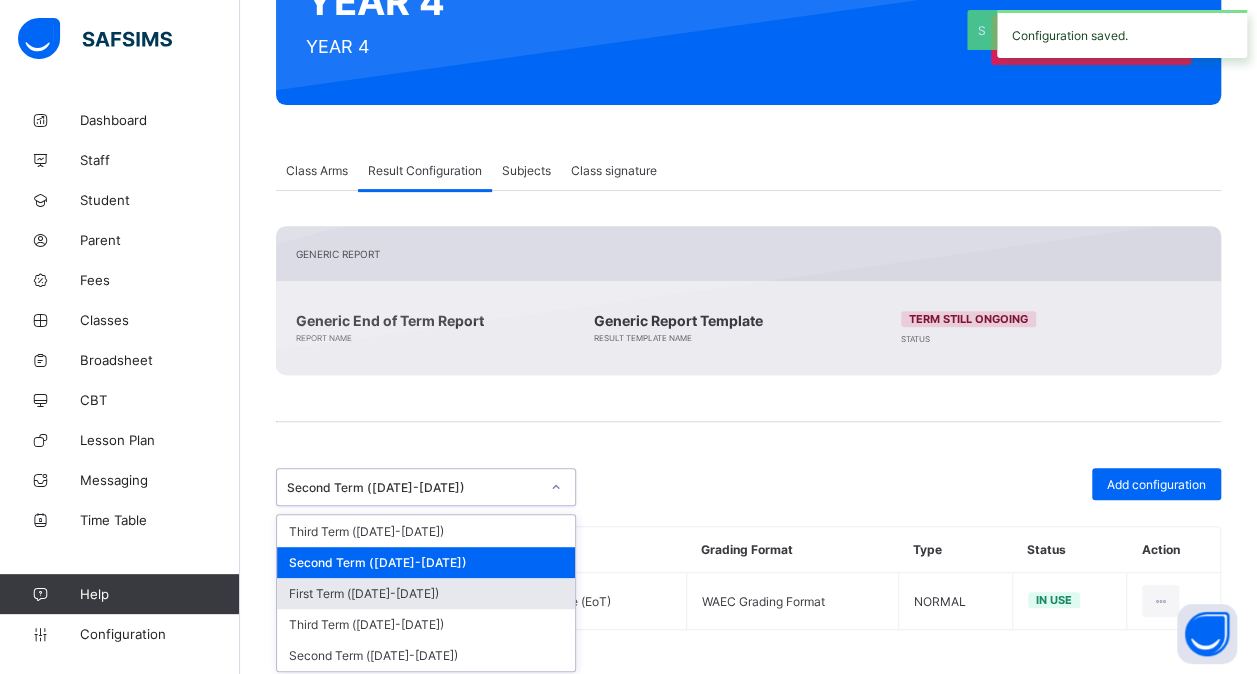
click at [398, 584] on div "First Term ([DATE]-[DATE])" at bounding box center [426, 593] width 298 height 31
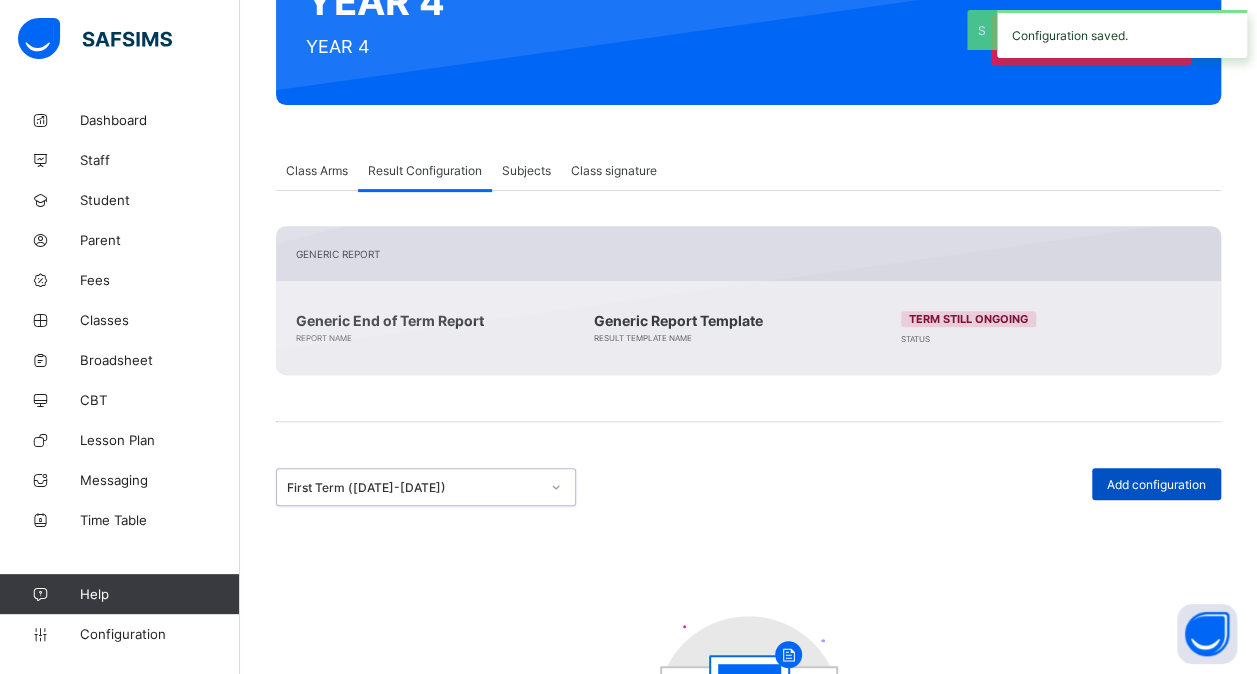
click at [1147, 482] on span "Add configuration" at bounding box center [1156, 484] width 99 height 15
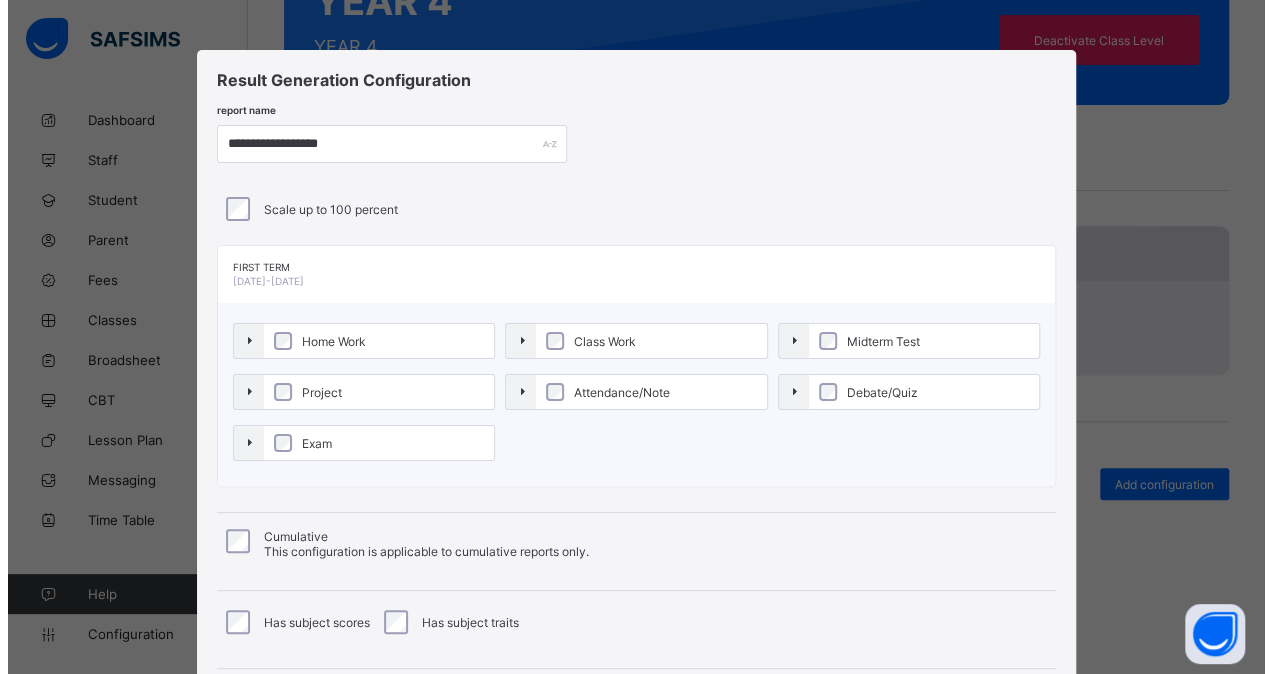
scroll to position [215, 0]
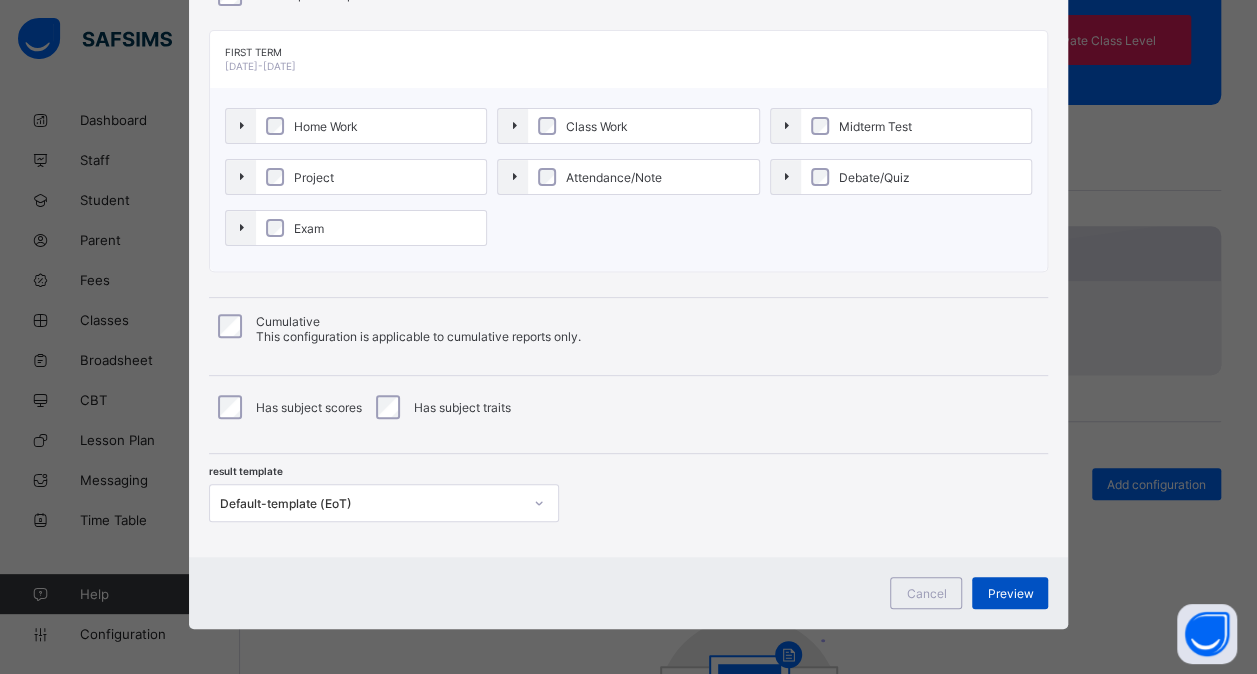
click at [997, 590] on span "Preview" at bounding box center [1010, 593] width 46 height 15
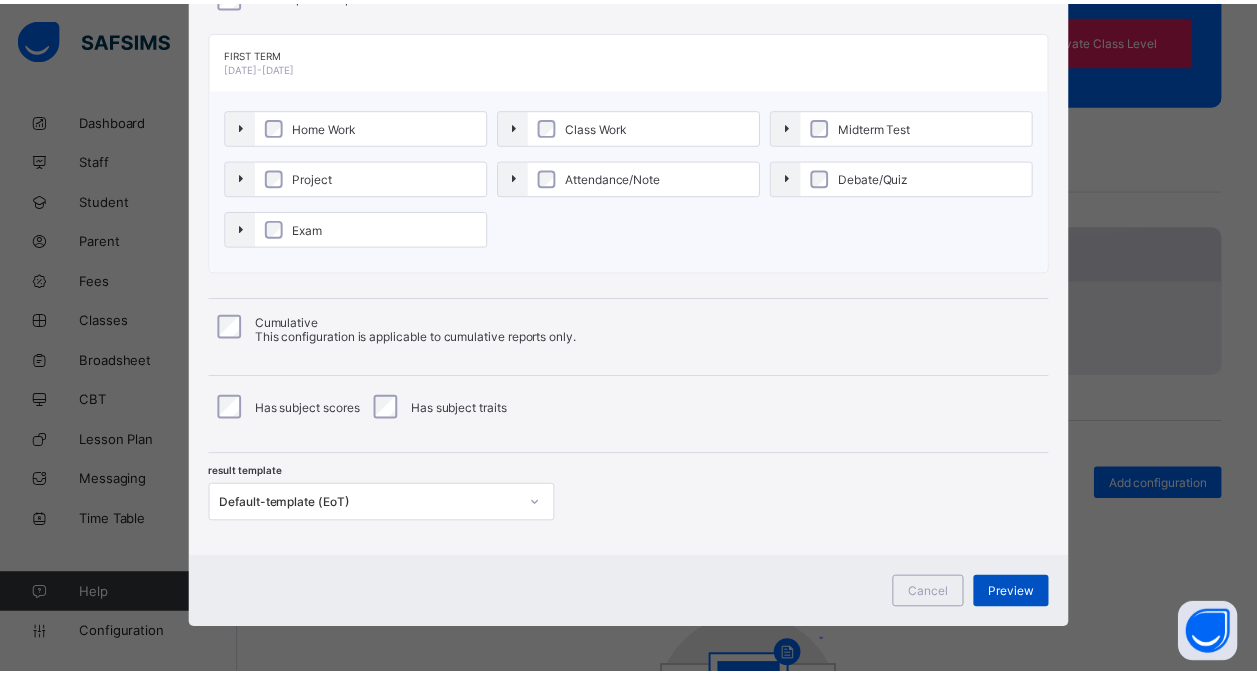
scroll to position [0, 0]
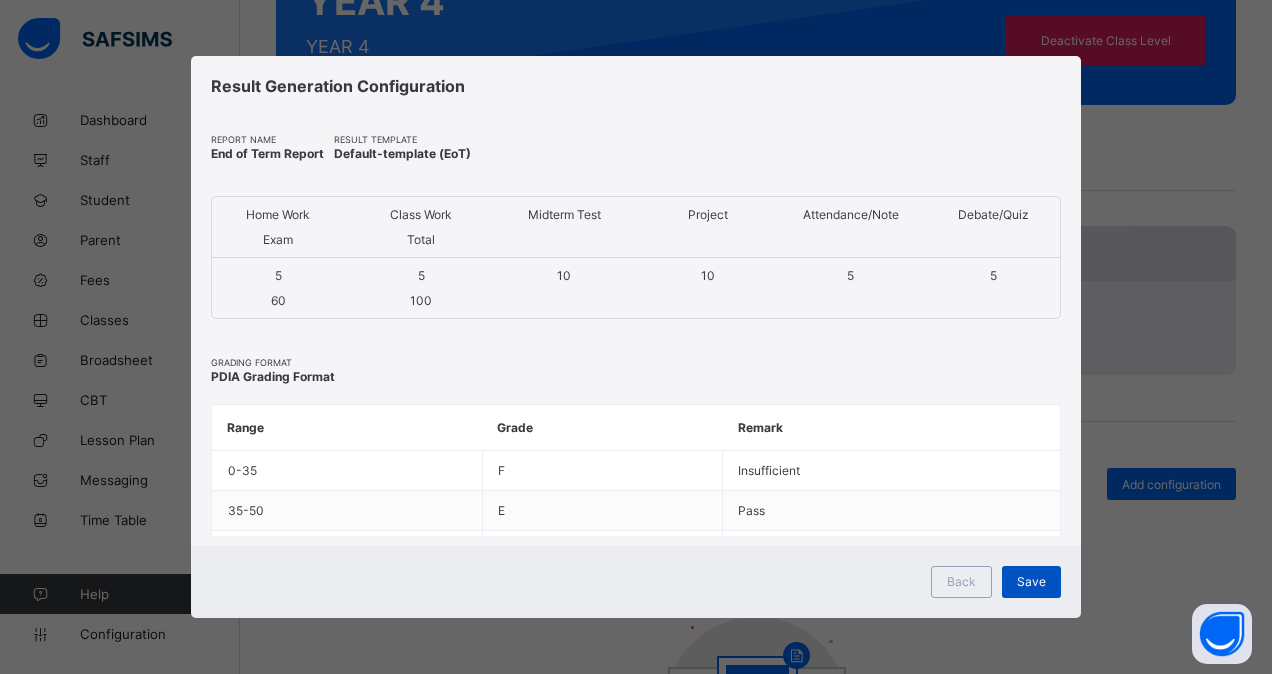
click at [1028, 578] on span "Save" at bounding box center [1031, 581] width 29 height 15
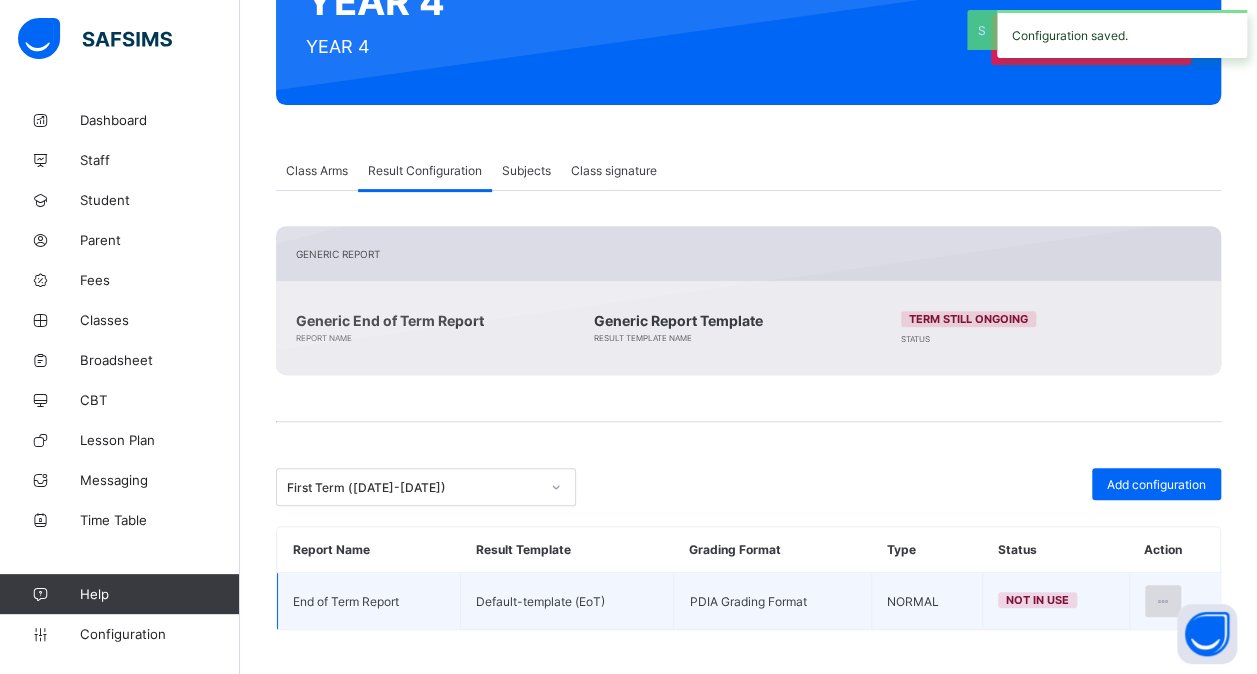
click at [1172, 594] on icon at bounding box center [1163, 601] width 17 height 15
click at [1119, 664] on li "Set in use" at bounding box center [1099, 682] width 162 height 36
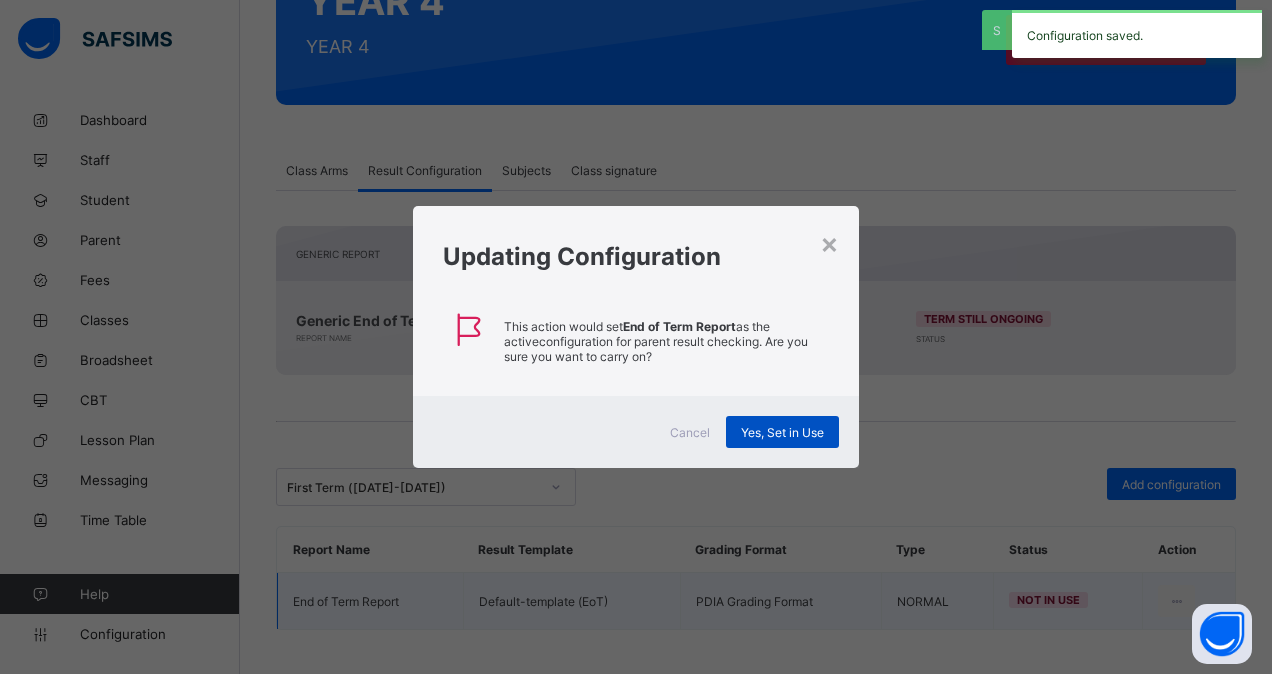
click at [783, 431] on span "Yes, Set in Use" at bounding box center [782, 432] width 83 height 15
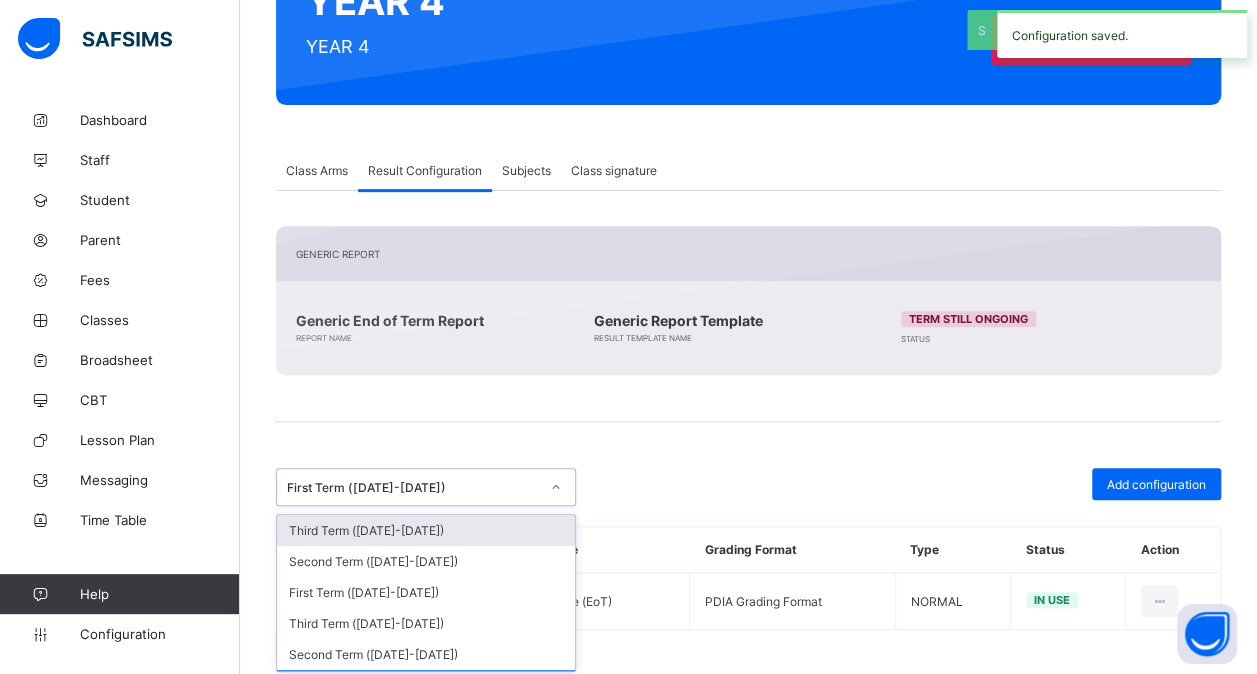
click at [508, 488] on div "First Term ([DATE]-[DATE])" at bounding box center [413, 487] width 252 height 15
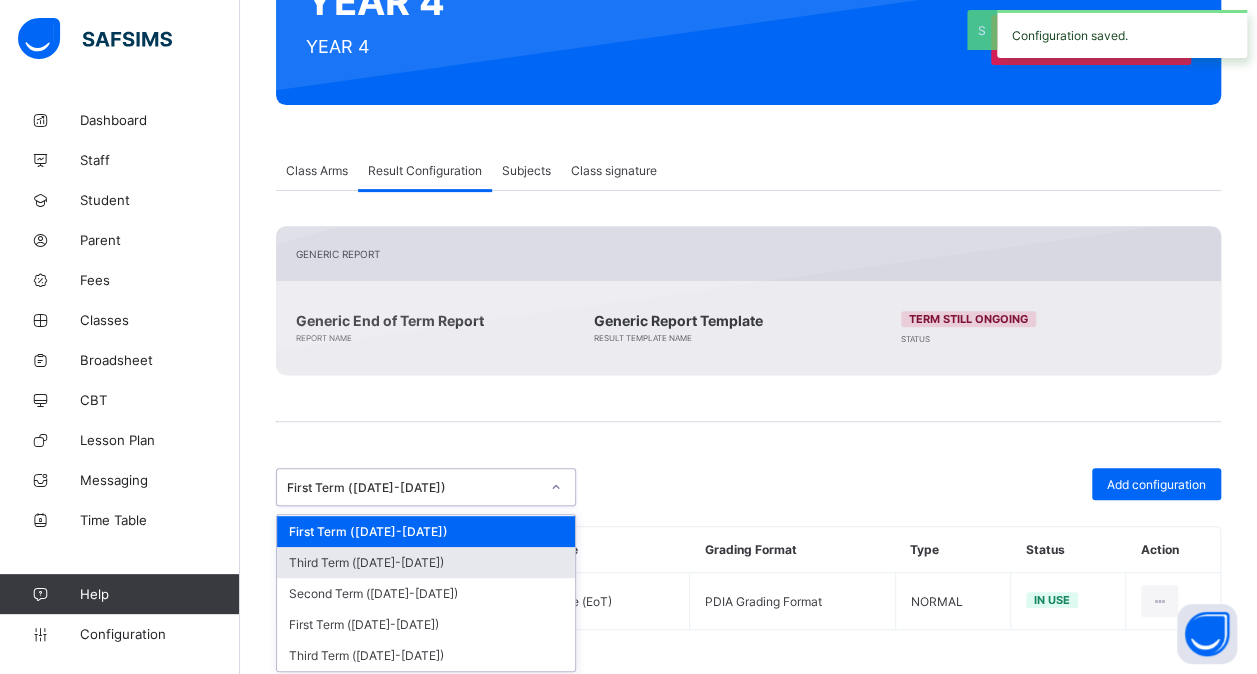
scroll to position [152, 0]
click at [474, 552] on div "Third Term ([DATE]-[DATE])" at bounding box center [426, 564] width 298 height 31
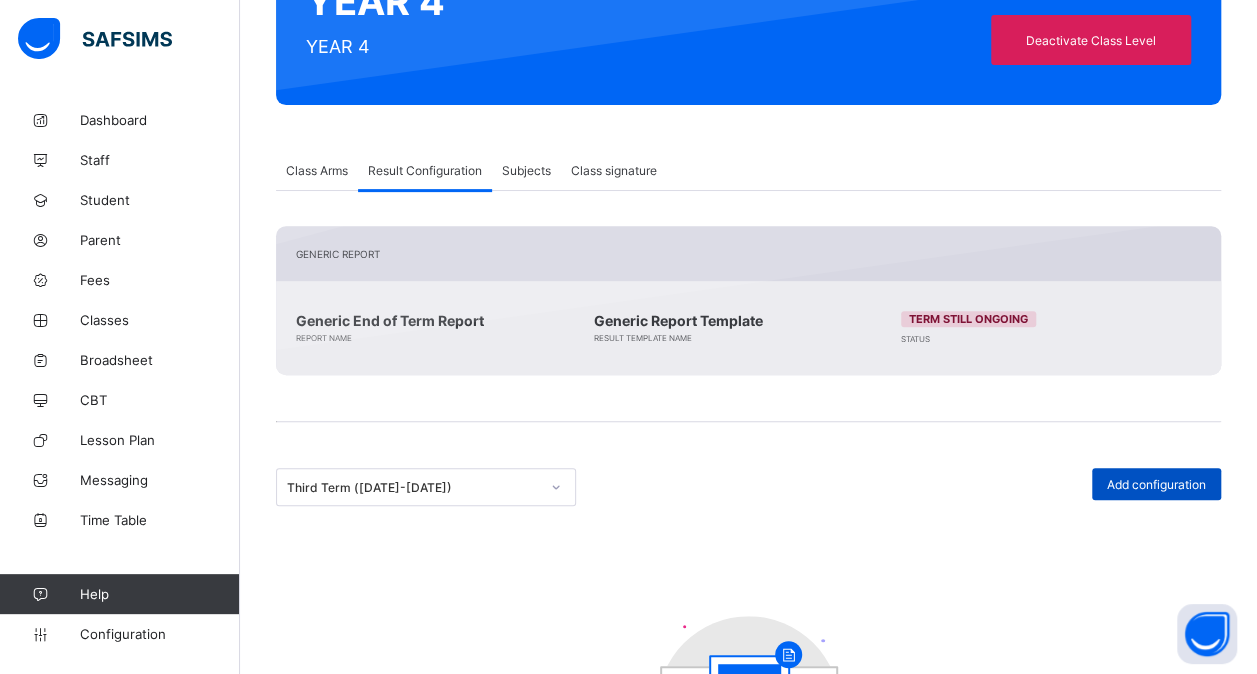
click at [1157, 479] on span "Add configuration" at bounding box center [1156, 484] width 99 height 15
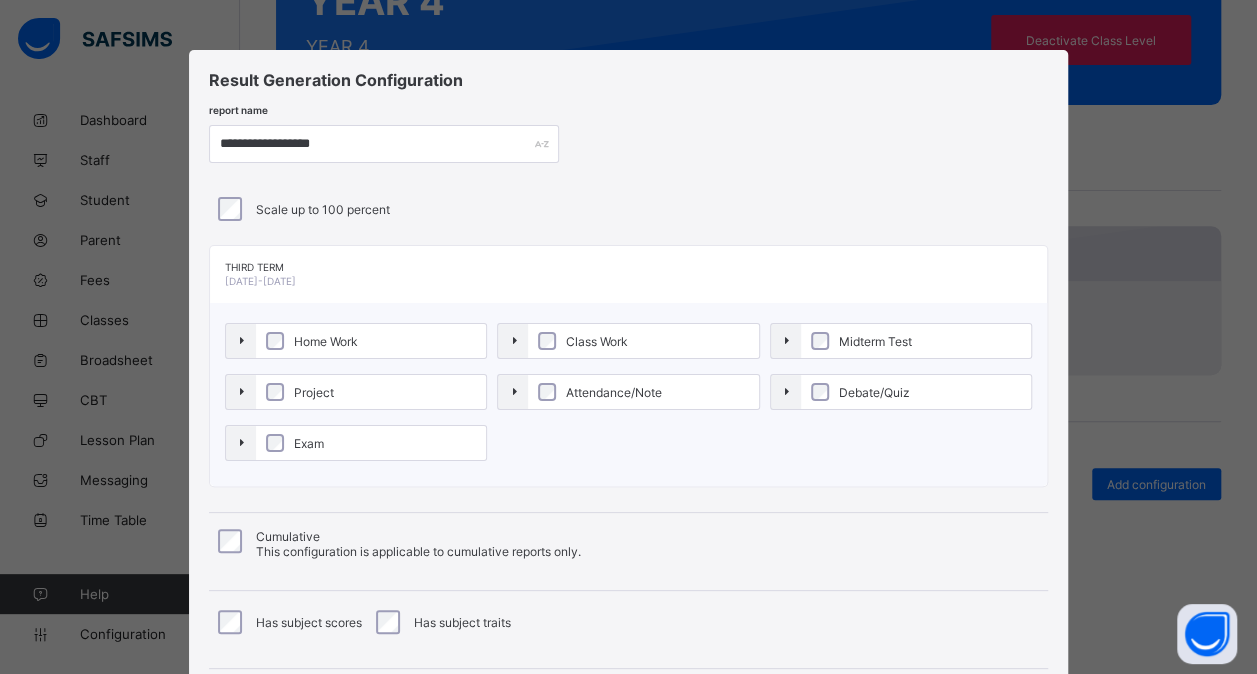
scroll to position [215, 0]
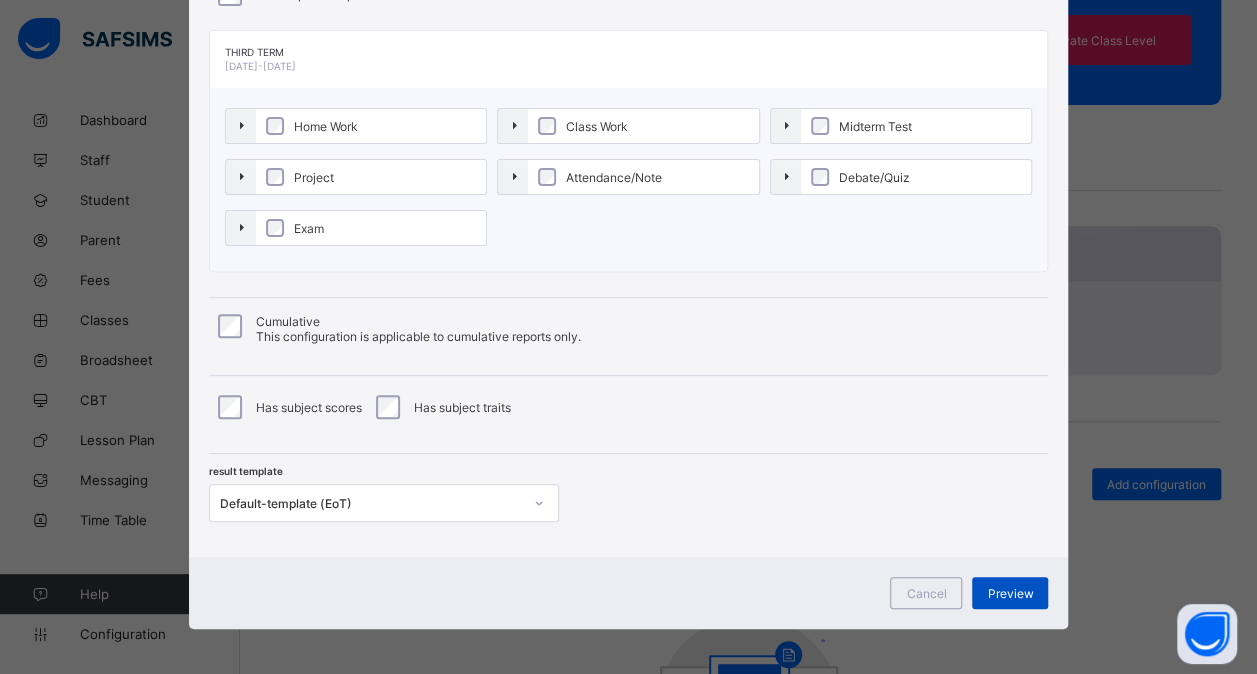
click at [999, 589] on span "Preview" at bounding box center [1010, 593] width 46 height 15
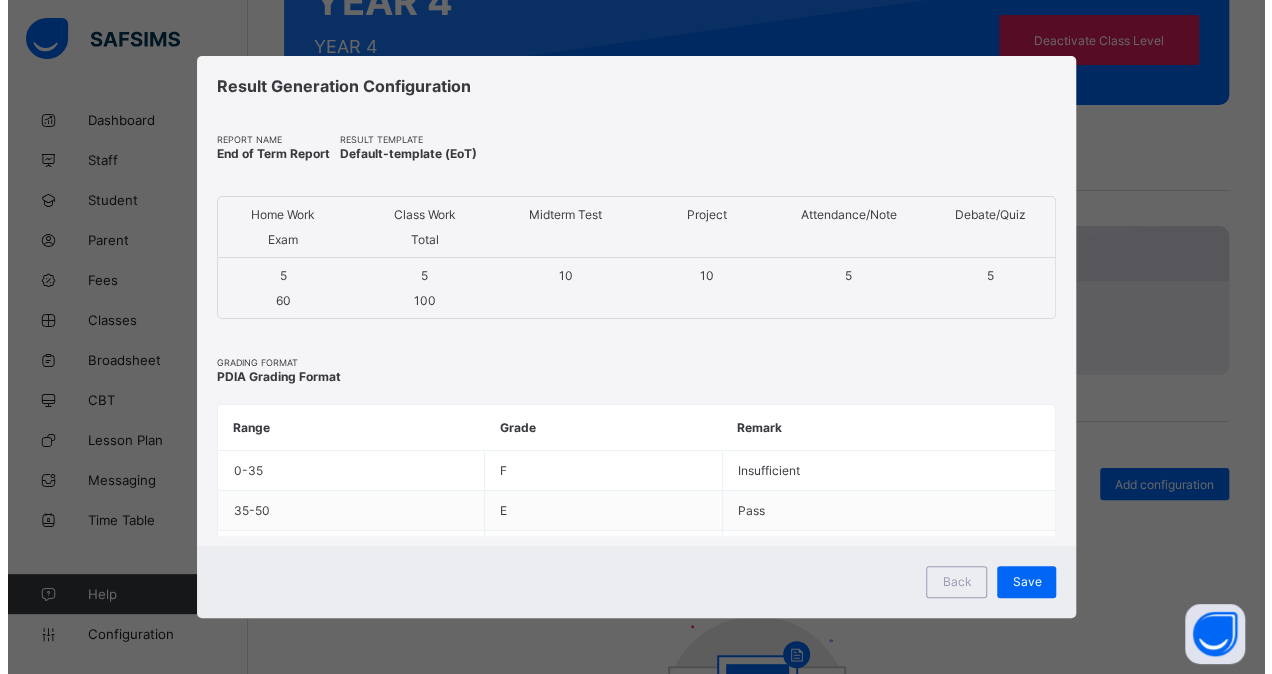
scroll to position [0, 0]
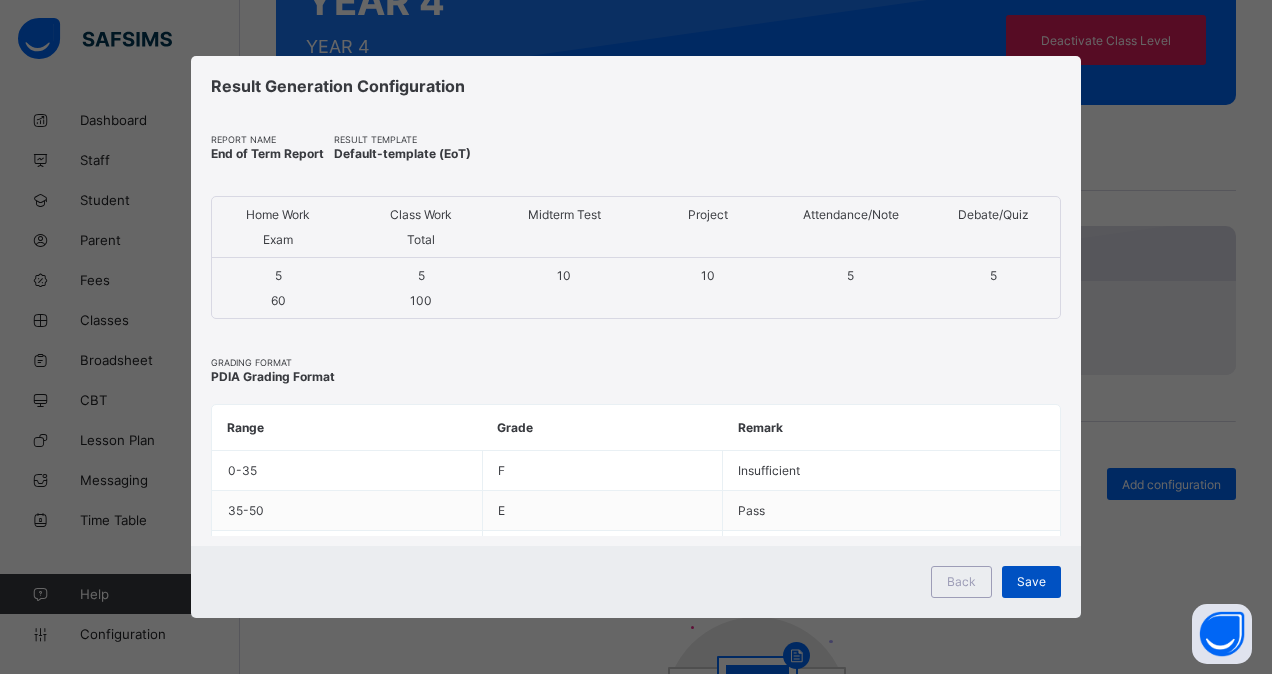
click at [1022, 580] on span "Save" at bounding box center [1031, 581] width 29 height 15
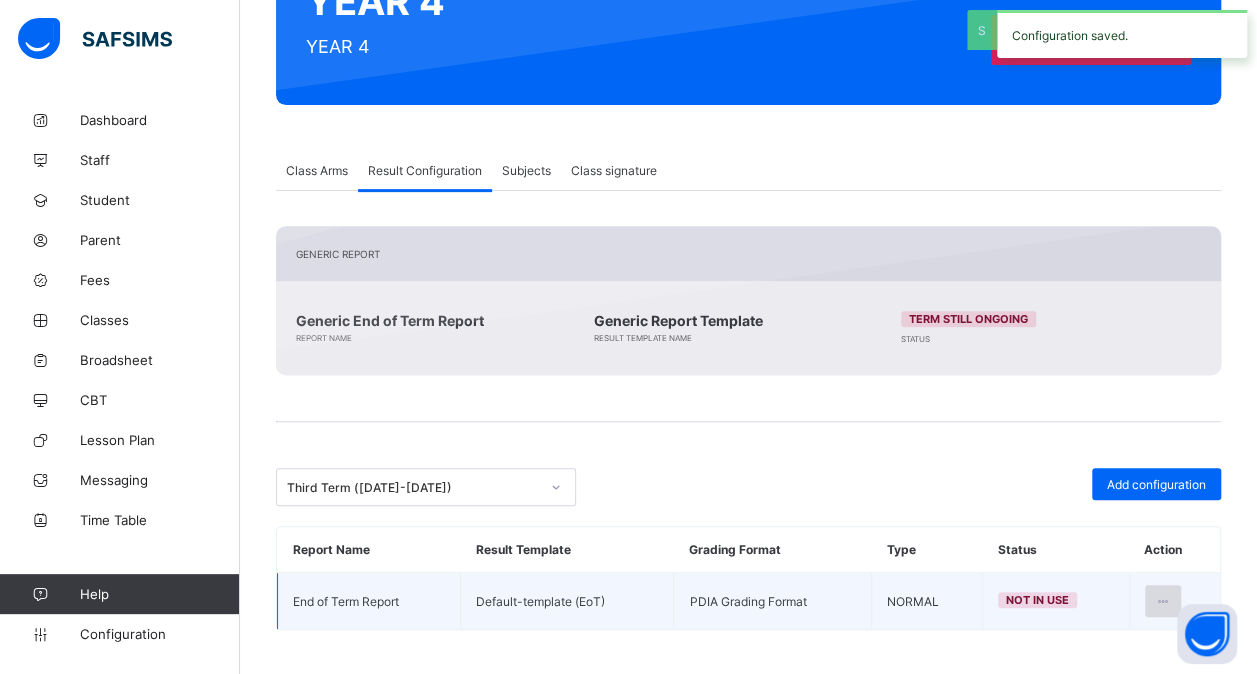
click at [1172, 594] on icon at bounding box center [1163, 601] width 17 height 15
click at [1118, 664] on li "Set in use" at bounding box center [1099, 682] width 162 height 36
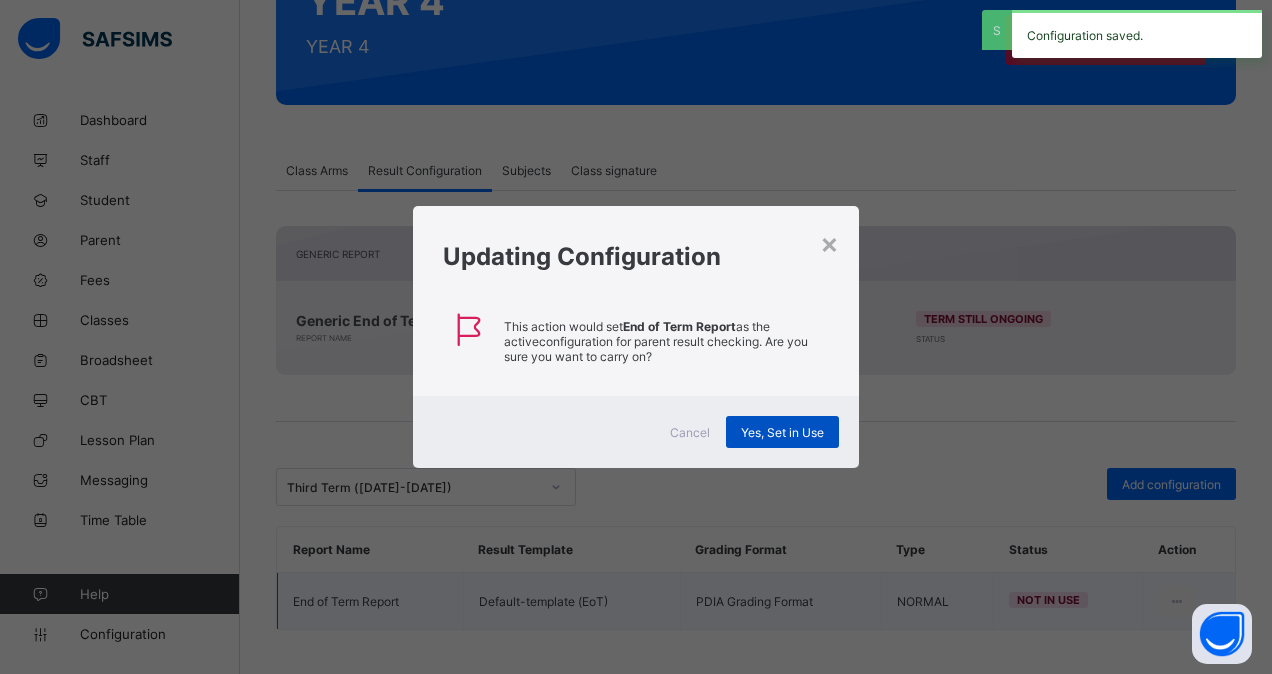
click at [789, 429] on span "Yes, Set in Use" at bounding box center [782, 432] width 83 height 15
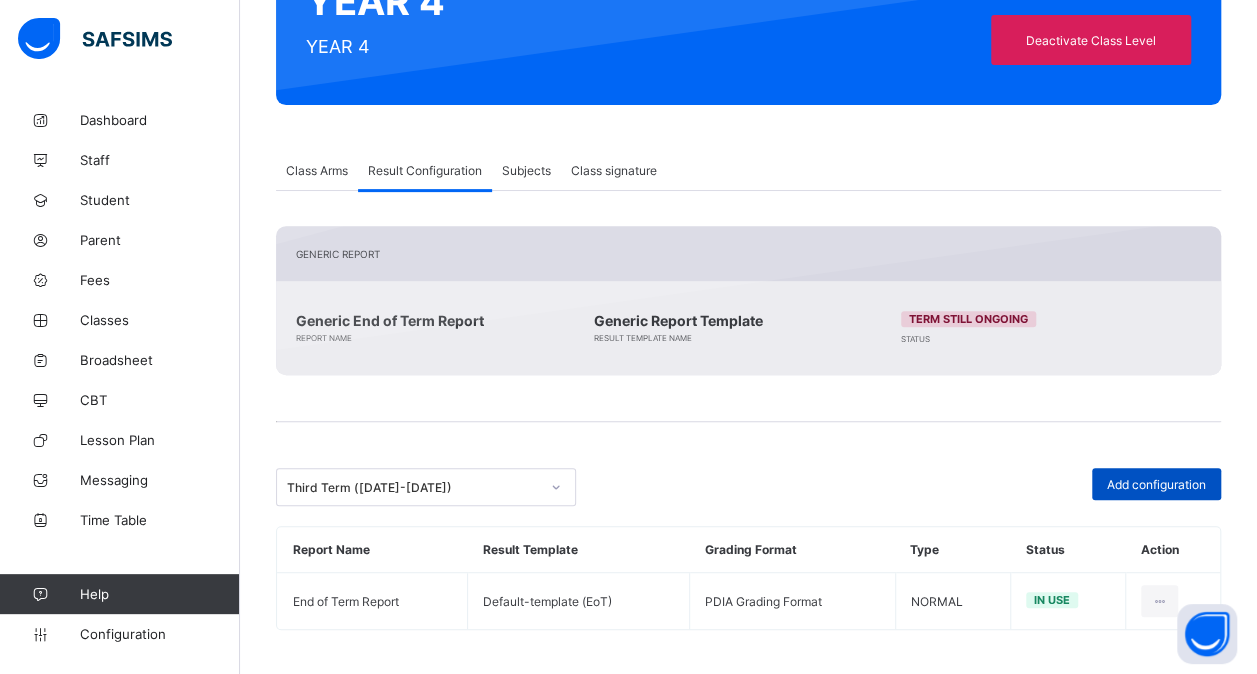
click at [1144, 469] on div "Add configuration" at bounding box center [1156, 484] width 129 height 32
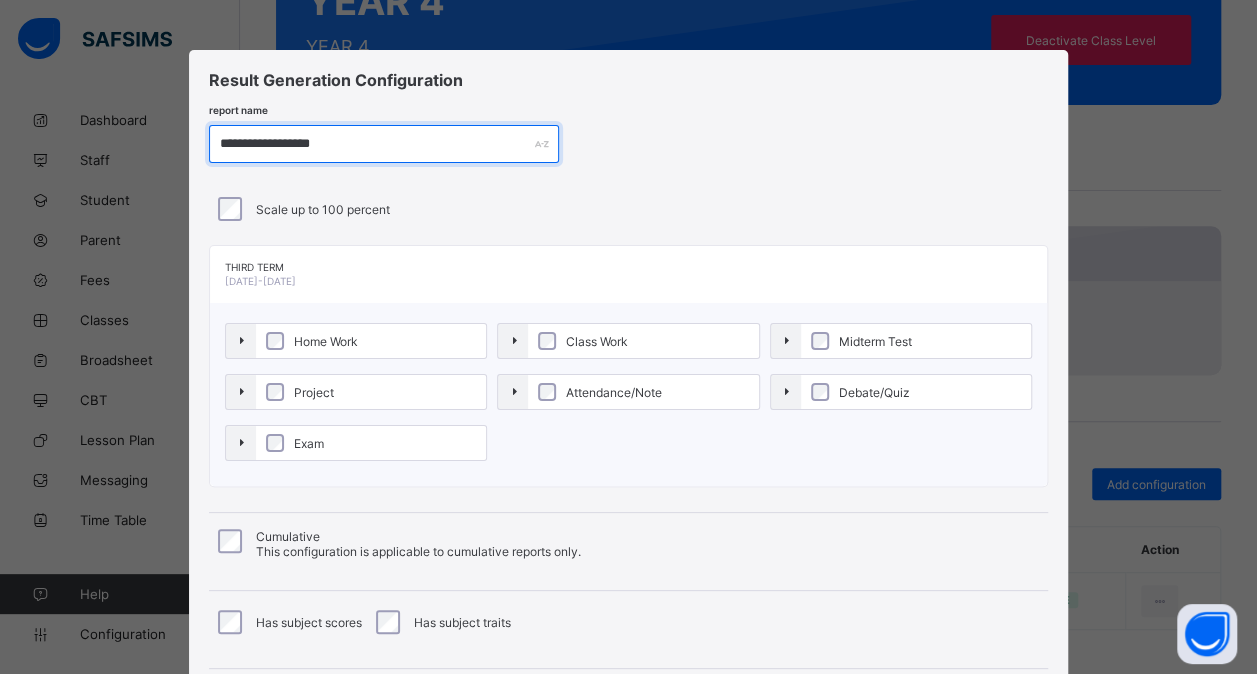
click at [280, 136] on input "**********" at bounding box center [384, 144] width 350 height 38
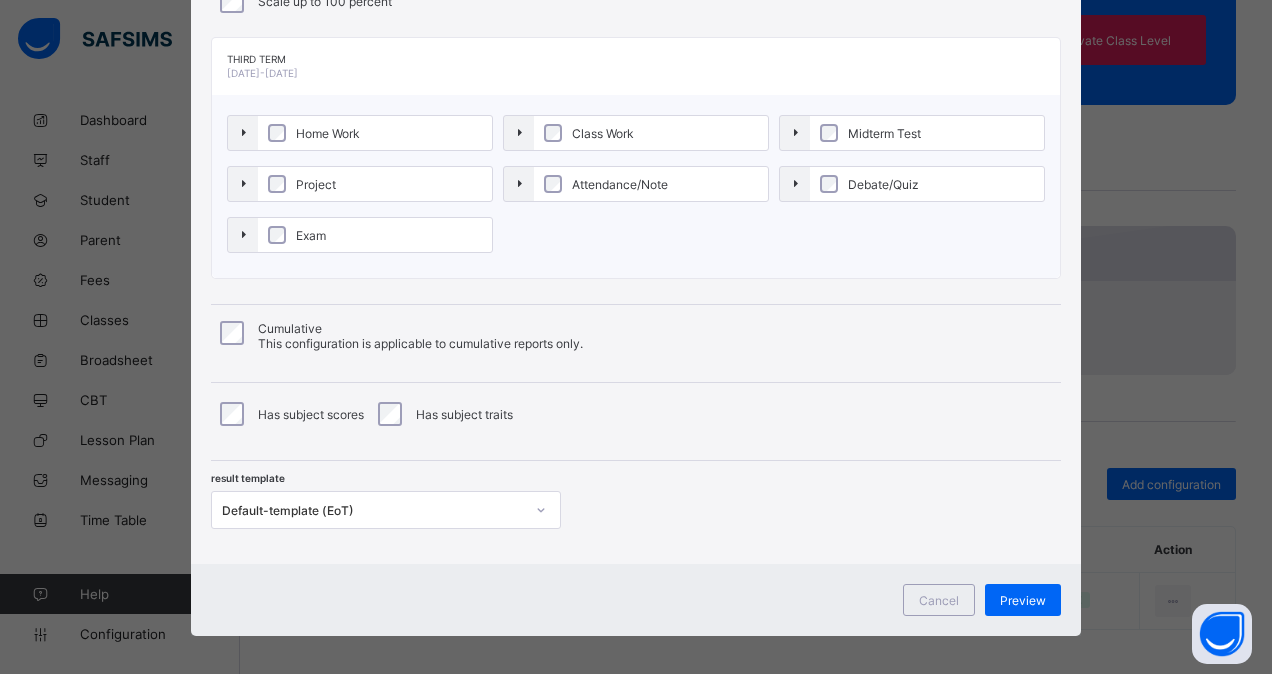
scroll to position [215, 0]
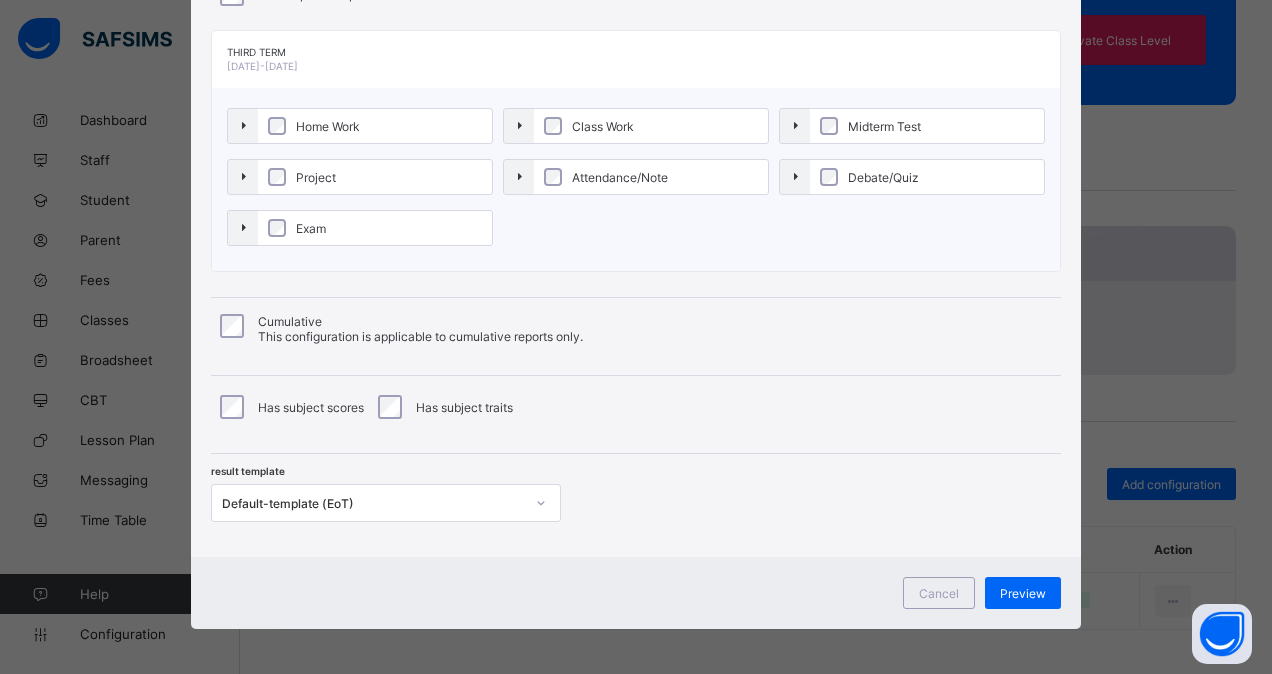
type input "**********"
click at [240, 320] on div "Cumulative This configuration is applicable to cumulative reports only." at bounding box center [636, 329] width 840 height 30
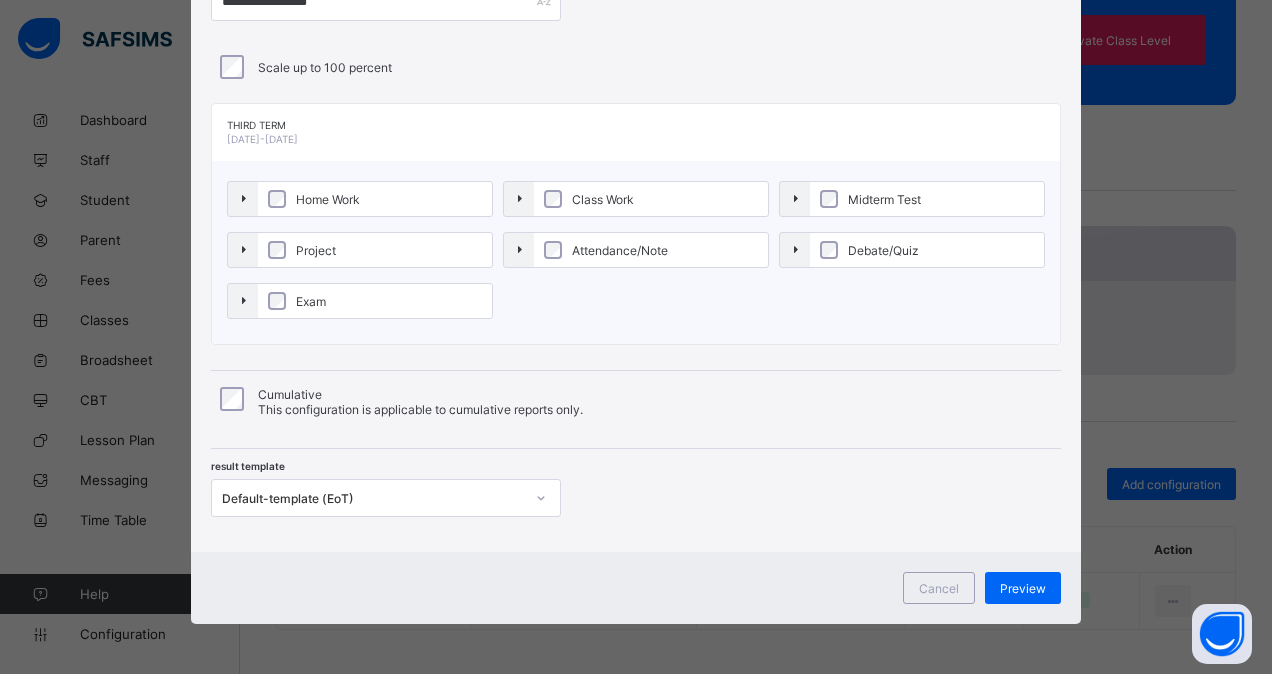
scroll to position [138, 0]
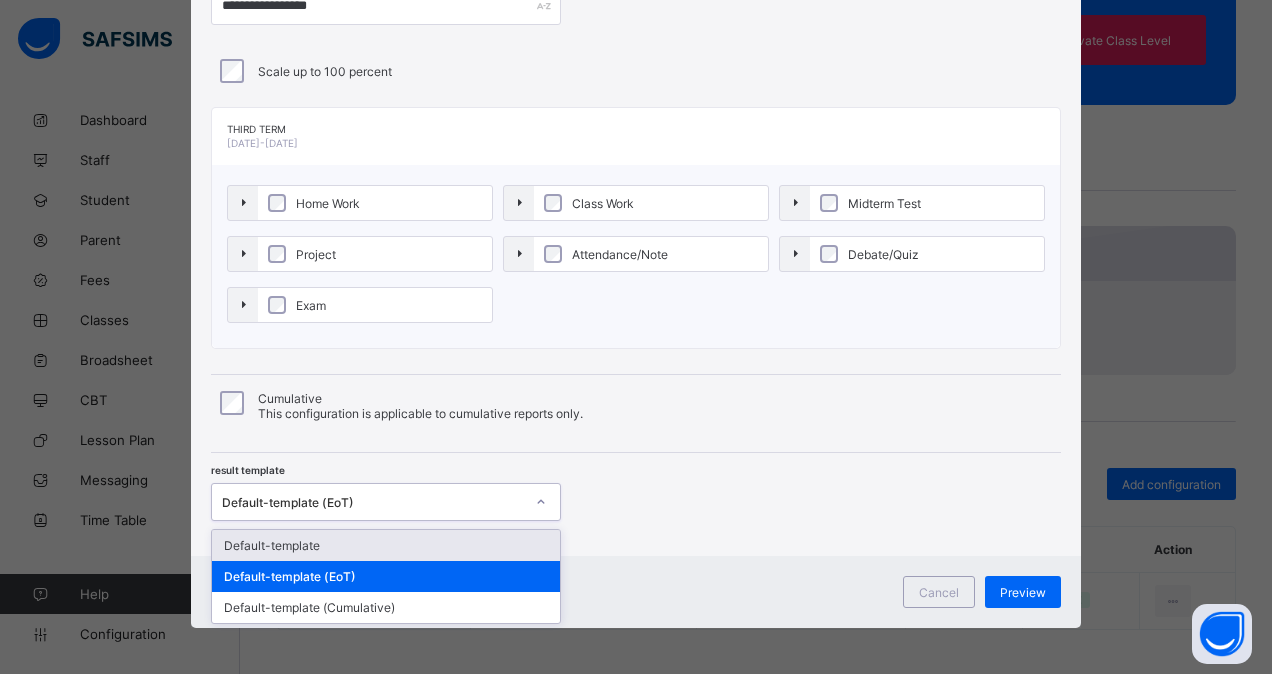
click at [329, 495] on div "Default-template (EoT)" at bounding box center [373, 502] width 302 height 15
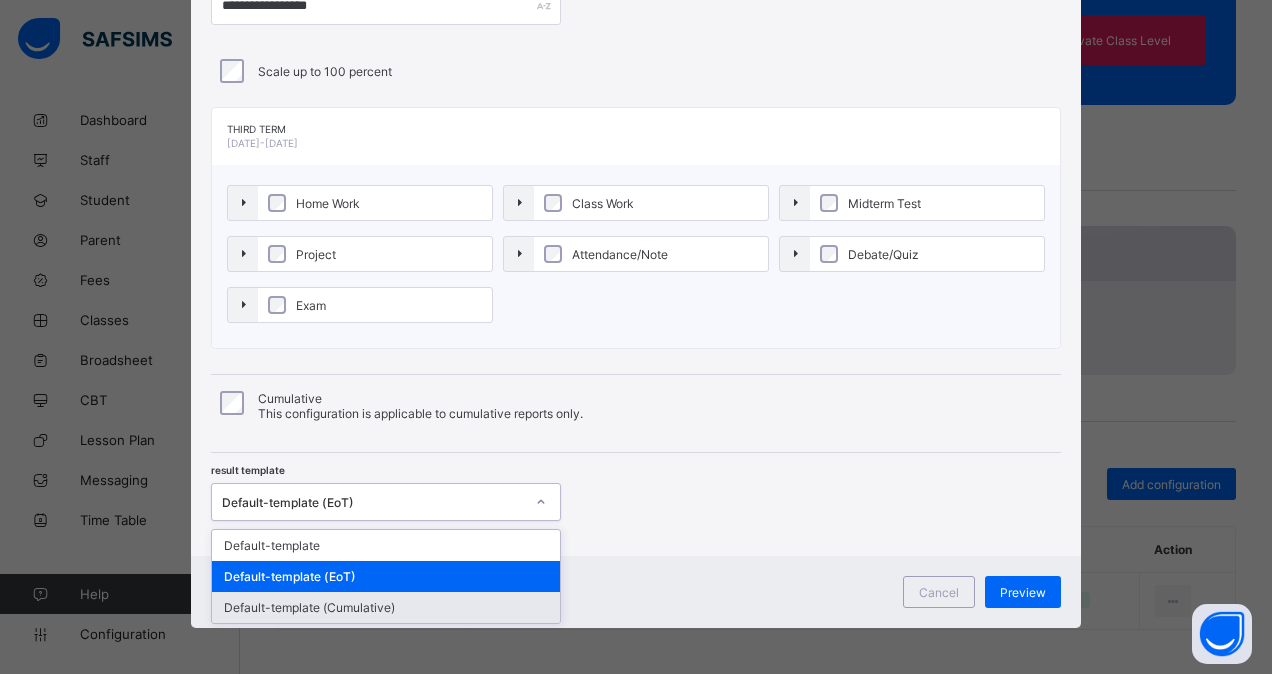
click at [332, 595] on div "Default-template (Cumulative)" at bounding box center [386, 607] width 348 height 31
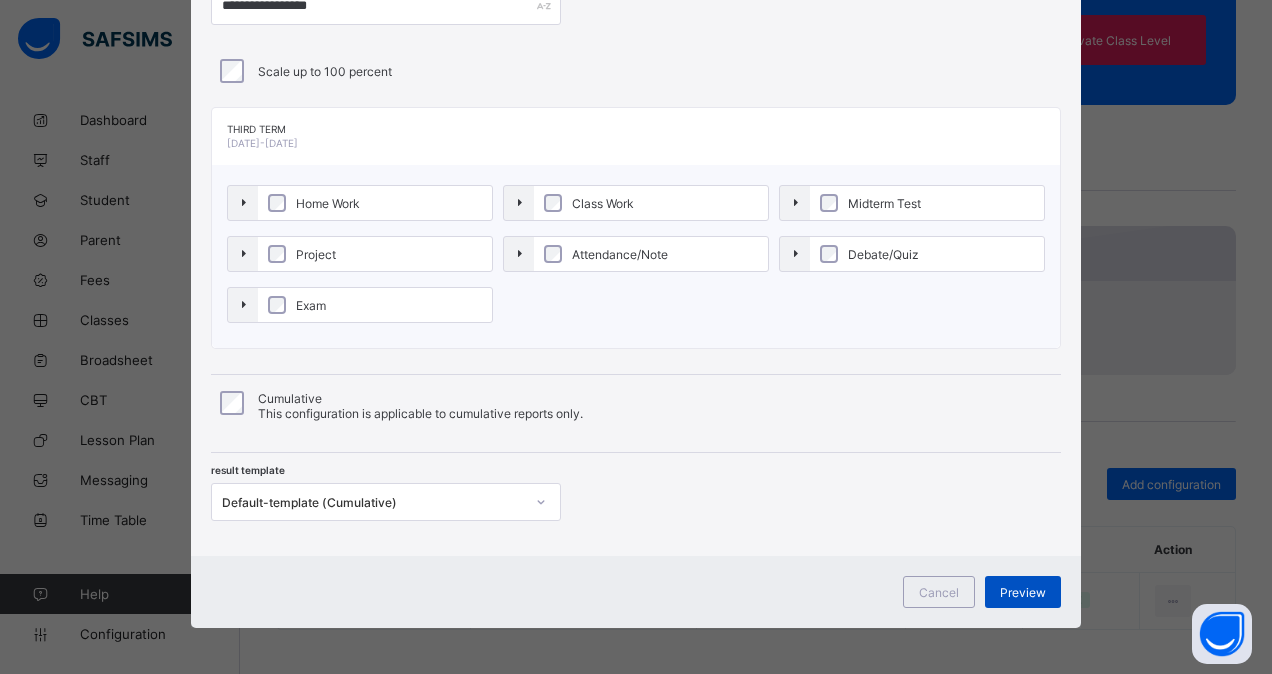
click at [1034, 585] on span "Preview" at bounding box center [1023, 592] width 46 height 15
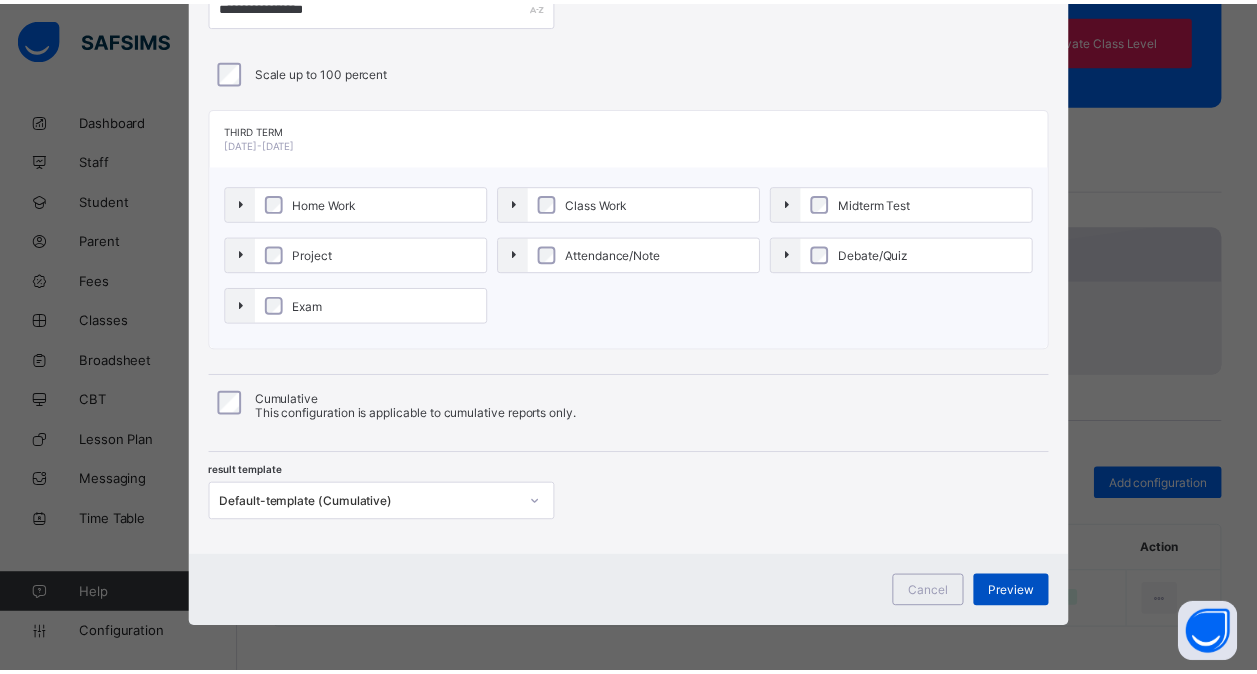
scroll to position [0, 0]
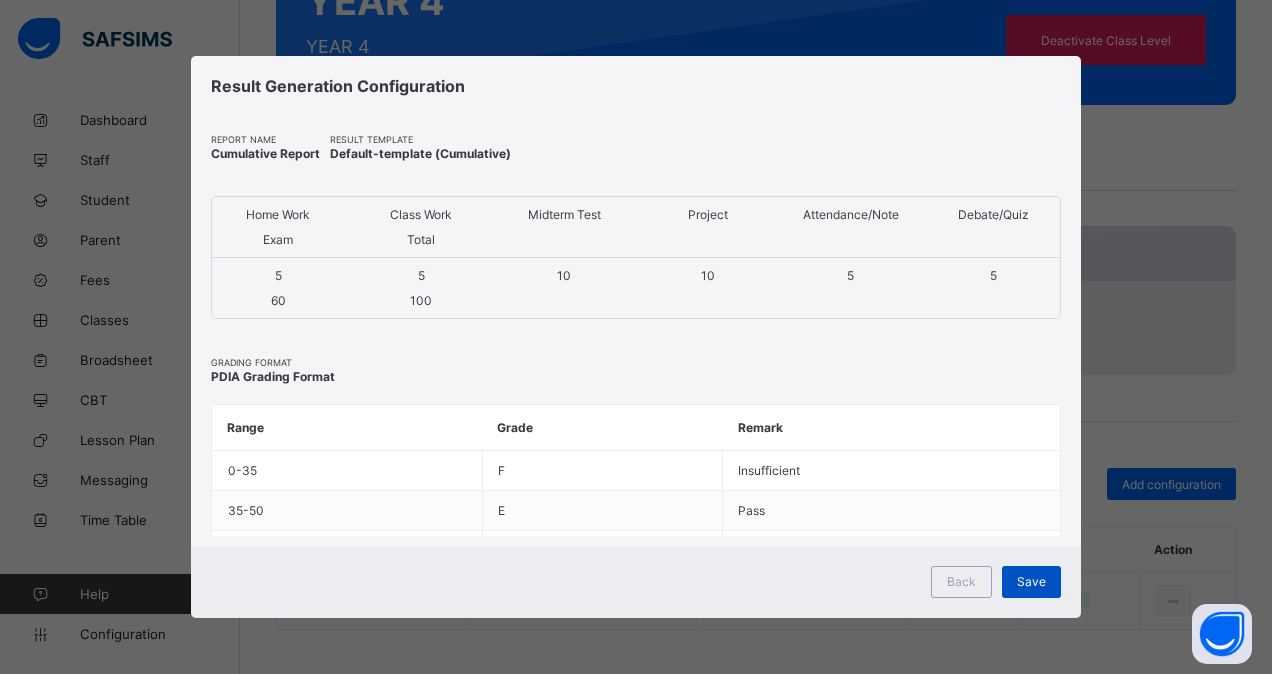
click at [1042, 583] on span "Save" at bounding box center [1031, 581] width 29 height 15
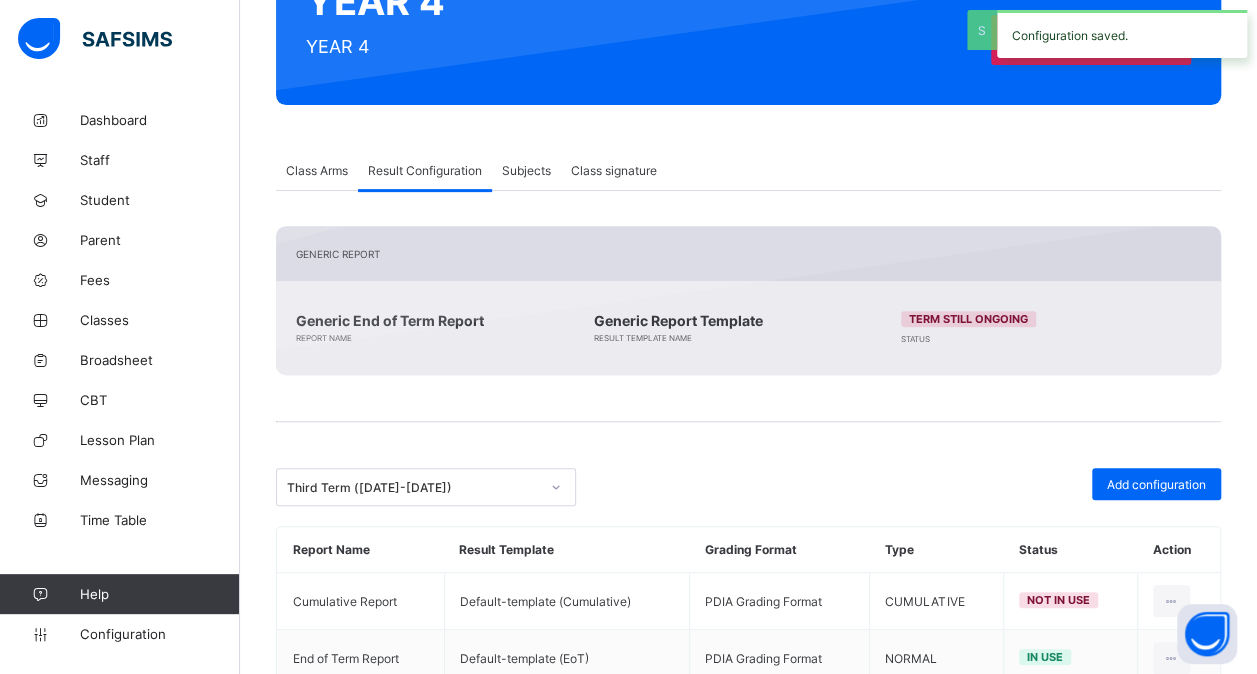
scroll to position [317, 0]
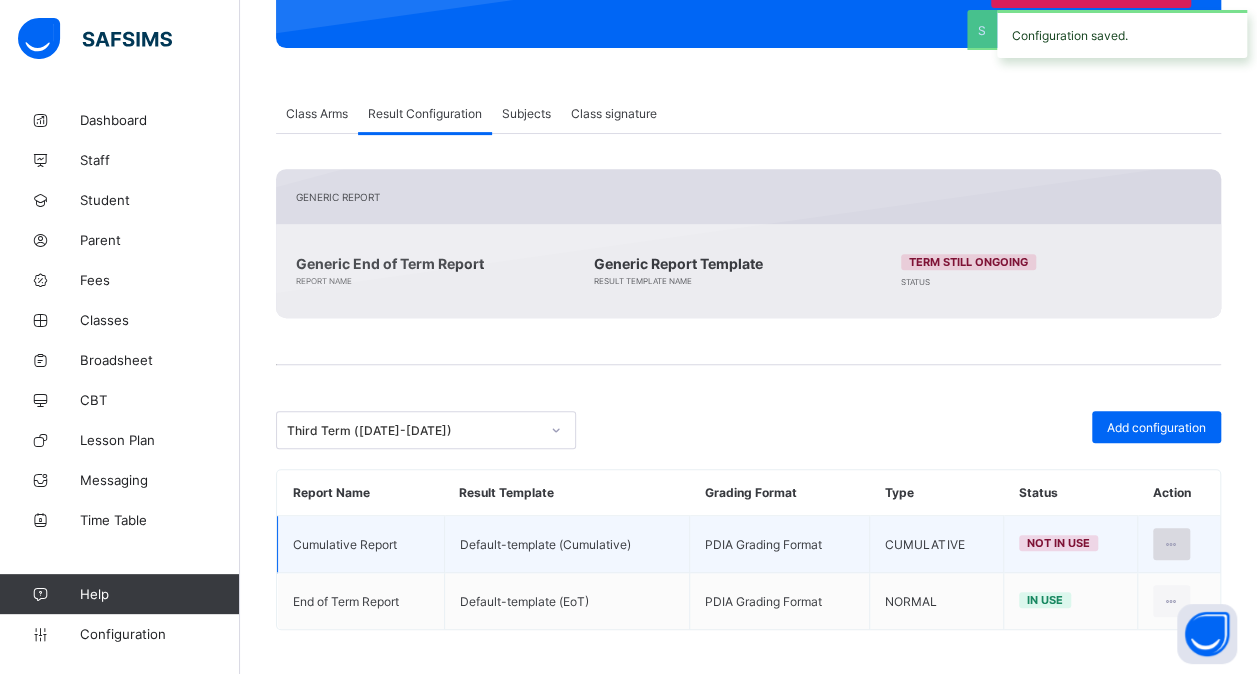
click at [1180, 537] on icon at bounding box center [1171, 544] width 17 height 15
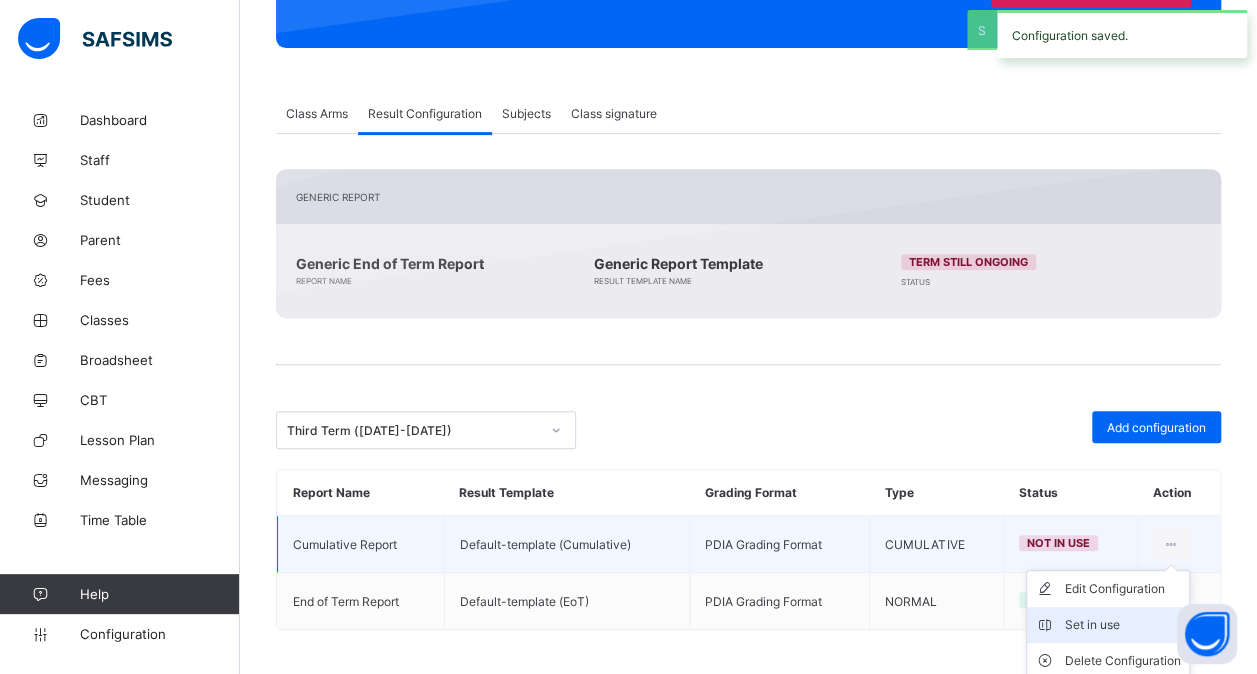
click at [1117, 615] on div "Set in use" at bounding box center [1123, 625] width 116 height 20
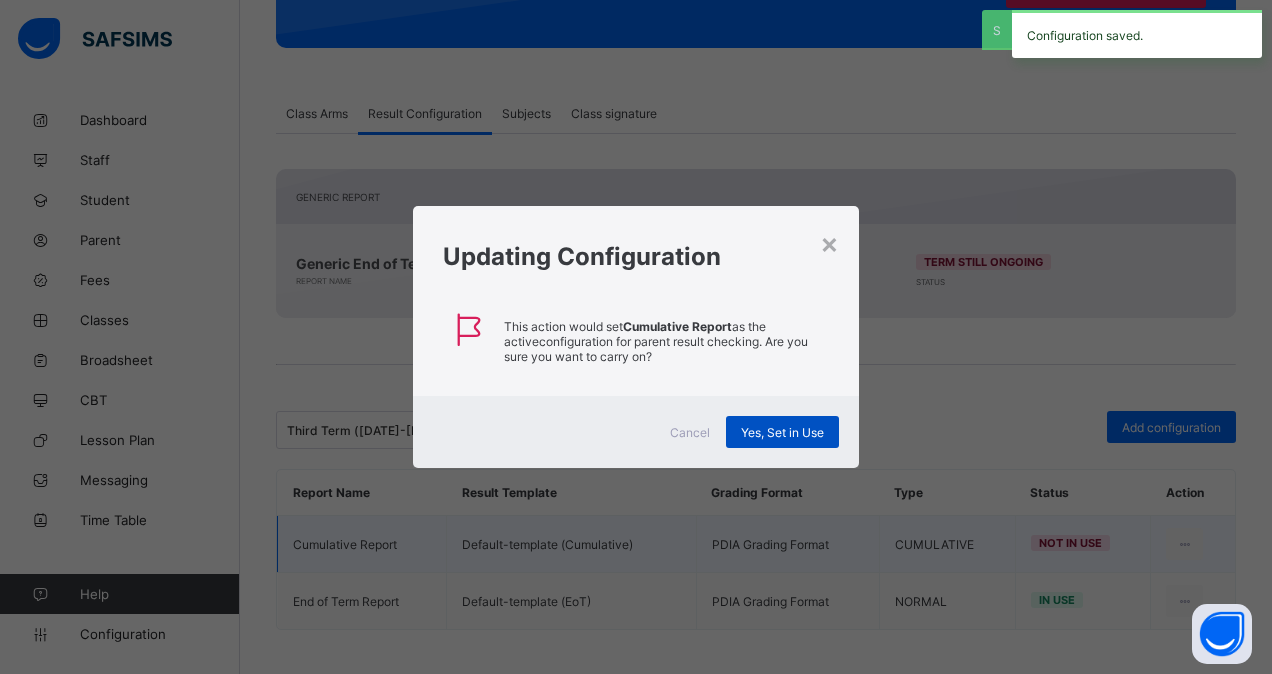
click at [800, 430] on span "Yes, Set in Use" at bounding box center [782, 432] width 83 height 15
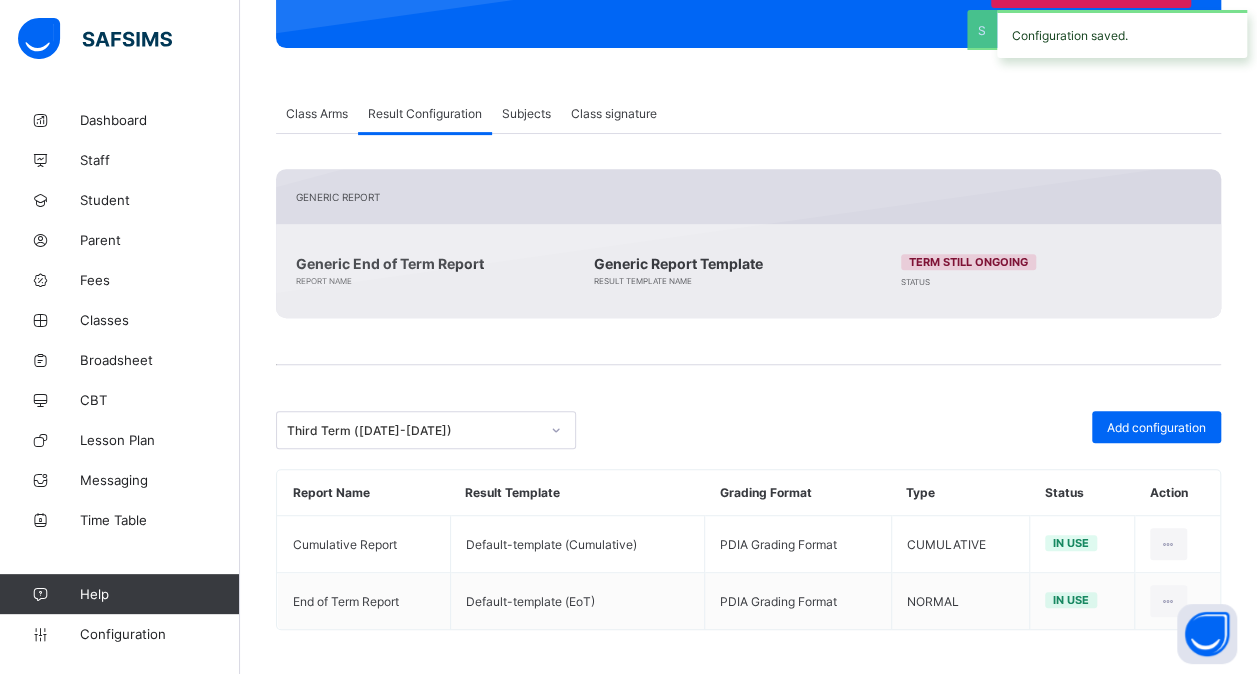
click at [438, 418] on div "Third Term ([DATE]-[DATE])" at bounding box center [407, 430] width 260 height 28
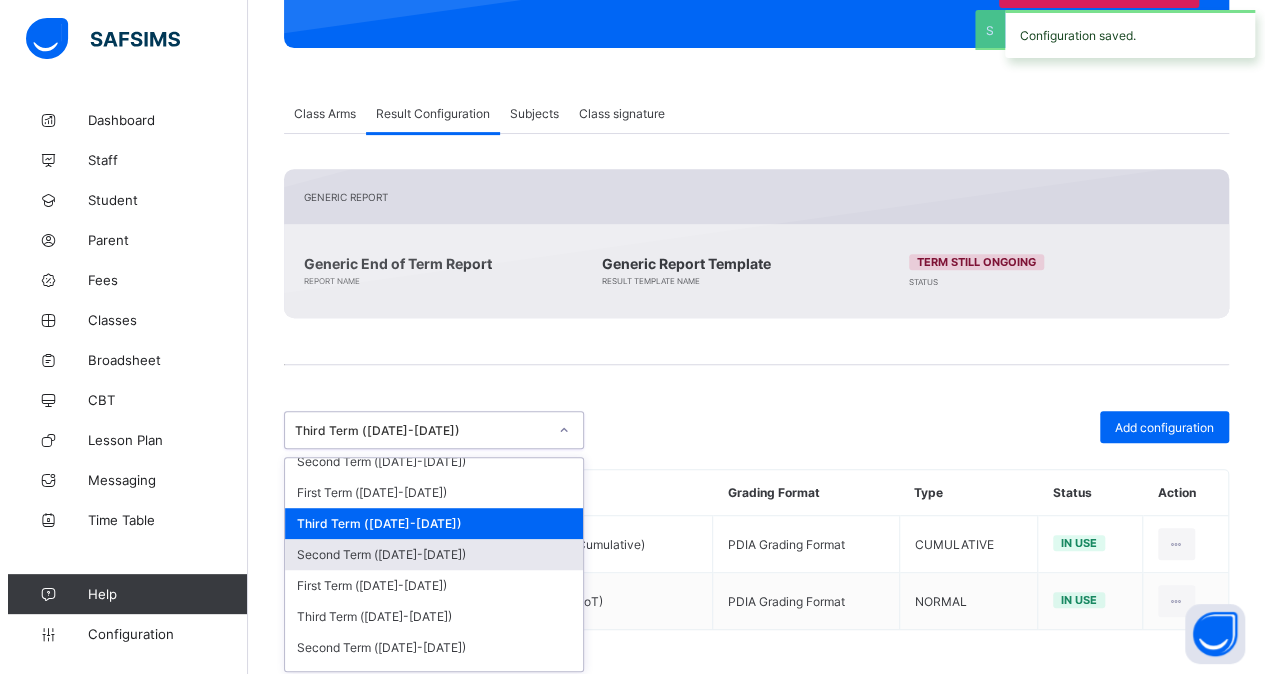
scroll to position [140, 0]
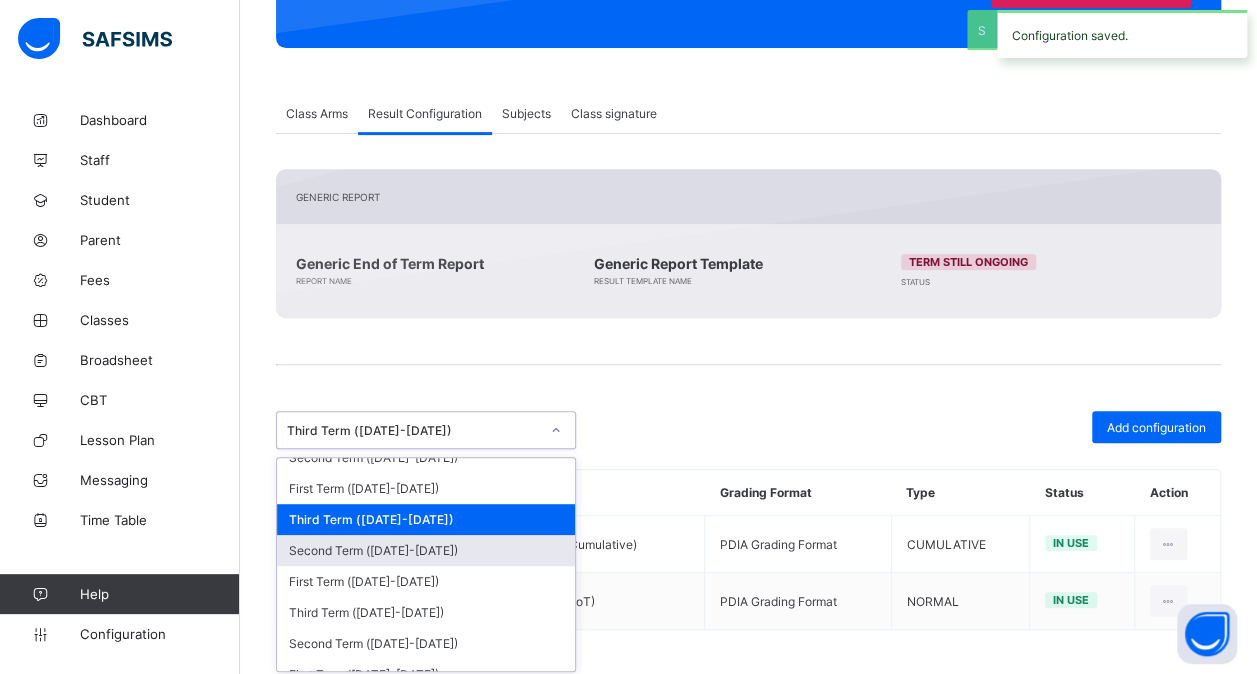
click at [400, 538] on div "Second Term ([DATE]-[DATE])" at bounding box center [426, 550] width 298 height 31
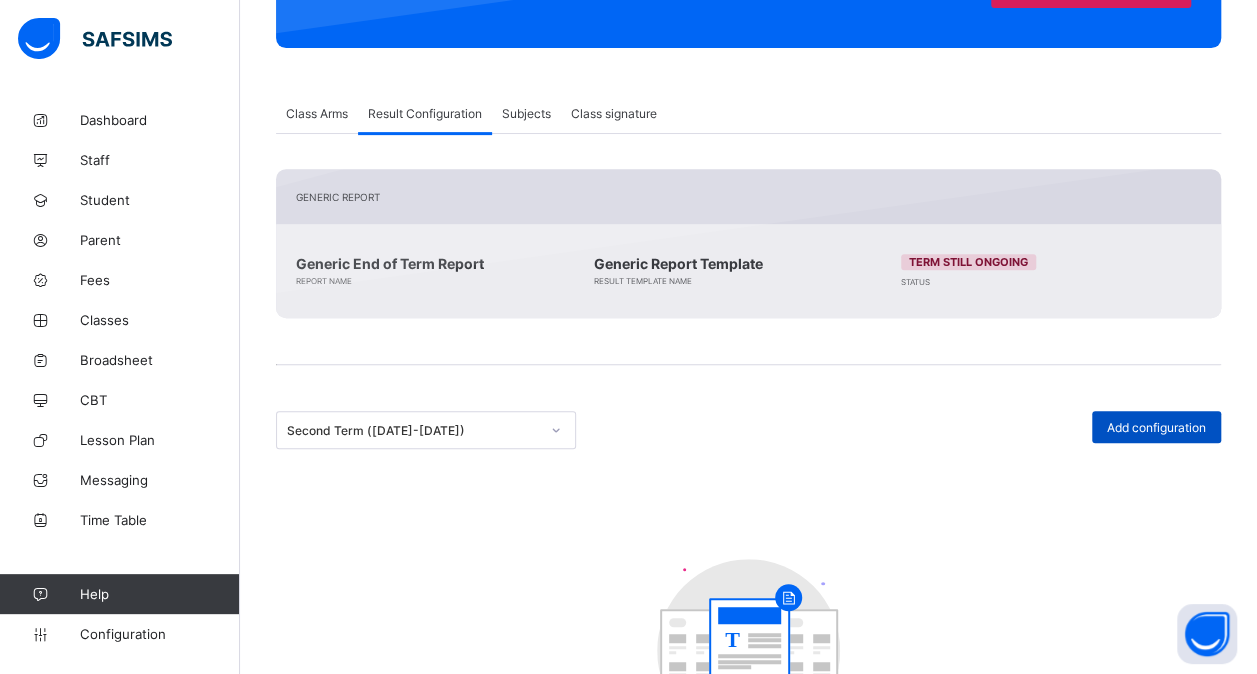
click at [1140, 426] on span "Add configuration" at bounding box center [1156, 427] width 99 height 15
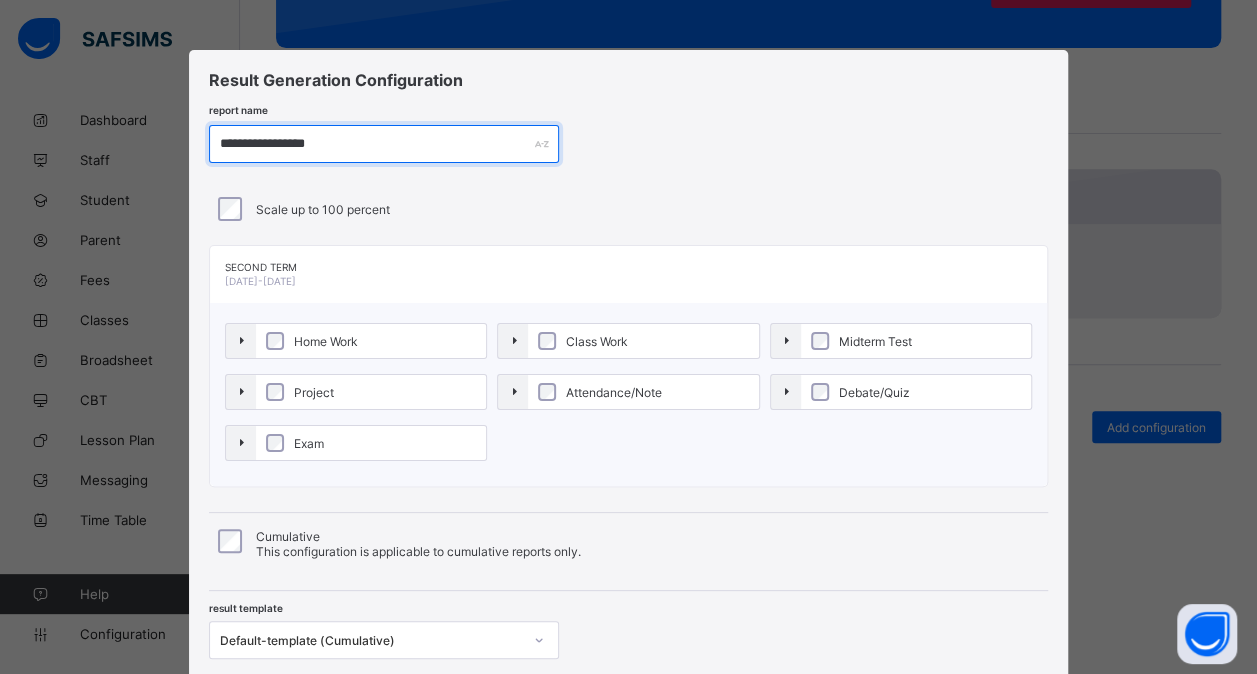
click at [288, 142] on input "**********" at bounding box center [384, 144] width 350 height 38
click at [293, 140] on input "**********" at bounding box center [384, 144] width 350 height 38
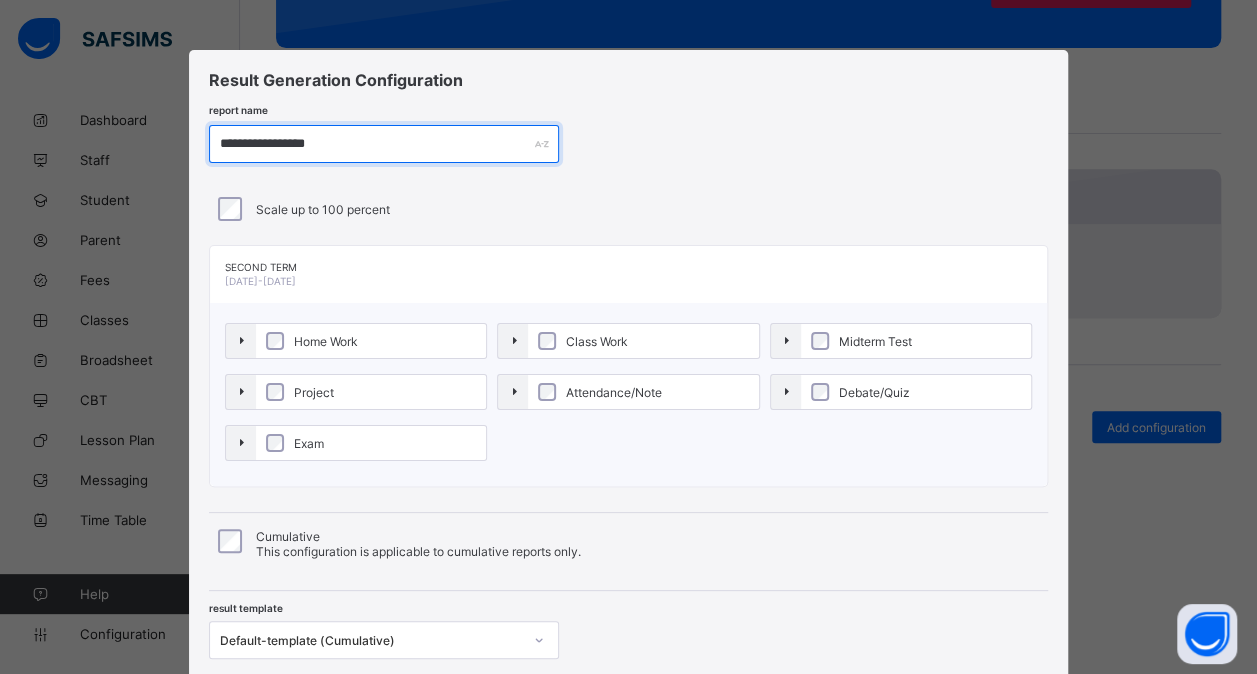
click at [293, 140] on input "**********" at bounding box center [384, 144] width 350 height 38
paste input "*"
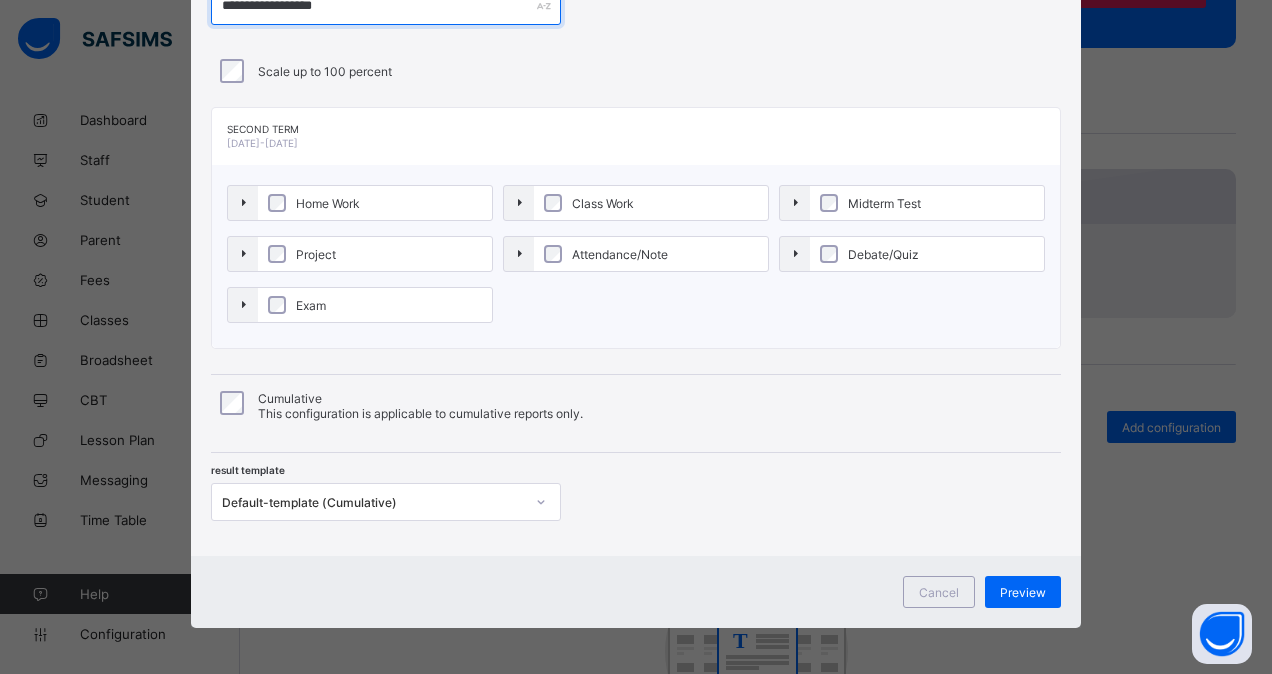
type input "**********"
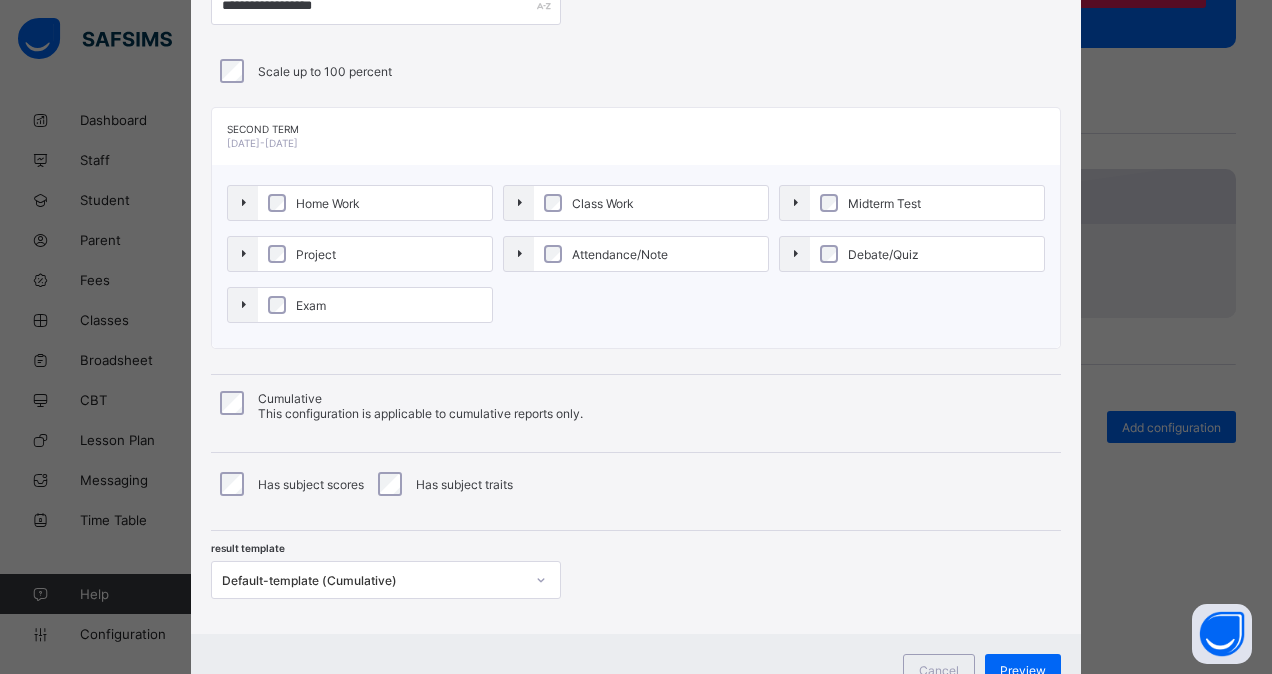
scroll to position [166, 0]
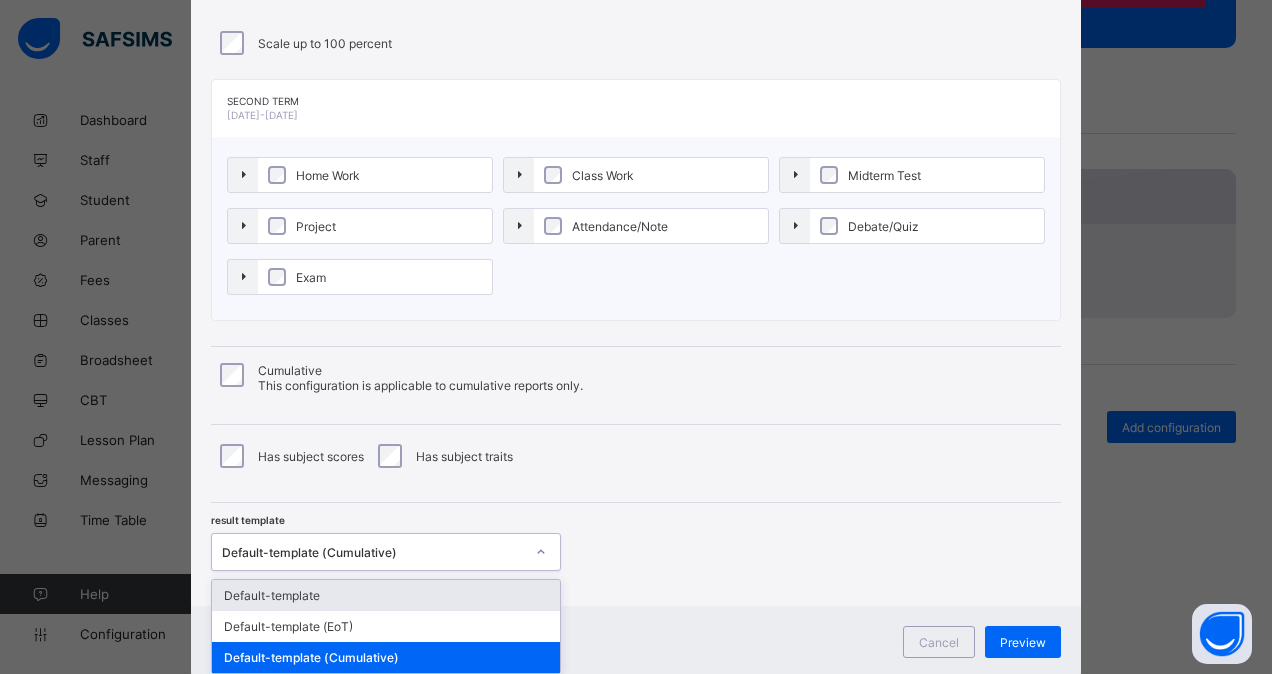
click at [378, 569] on div "**********" at bounding box center [636, 245] width 890 height 722
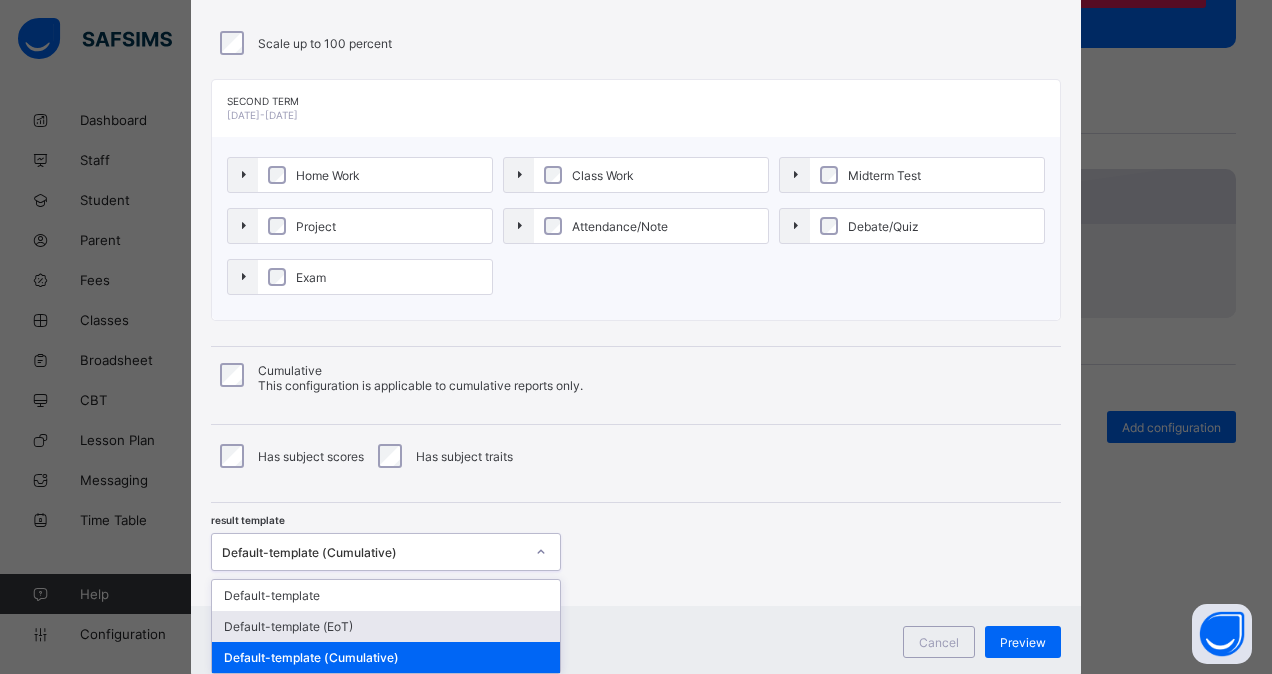
click at [368, 627] on div "Default-template (EoT)" at bounding box center [386, 626] width 348 height 31
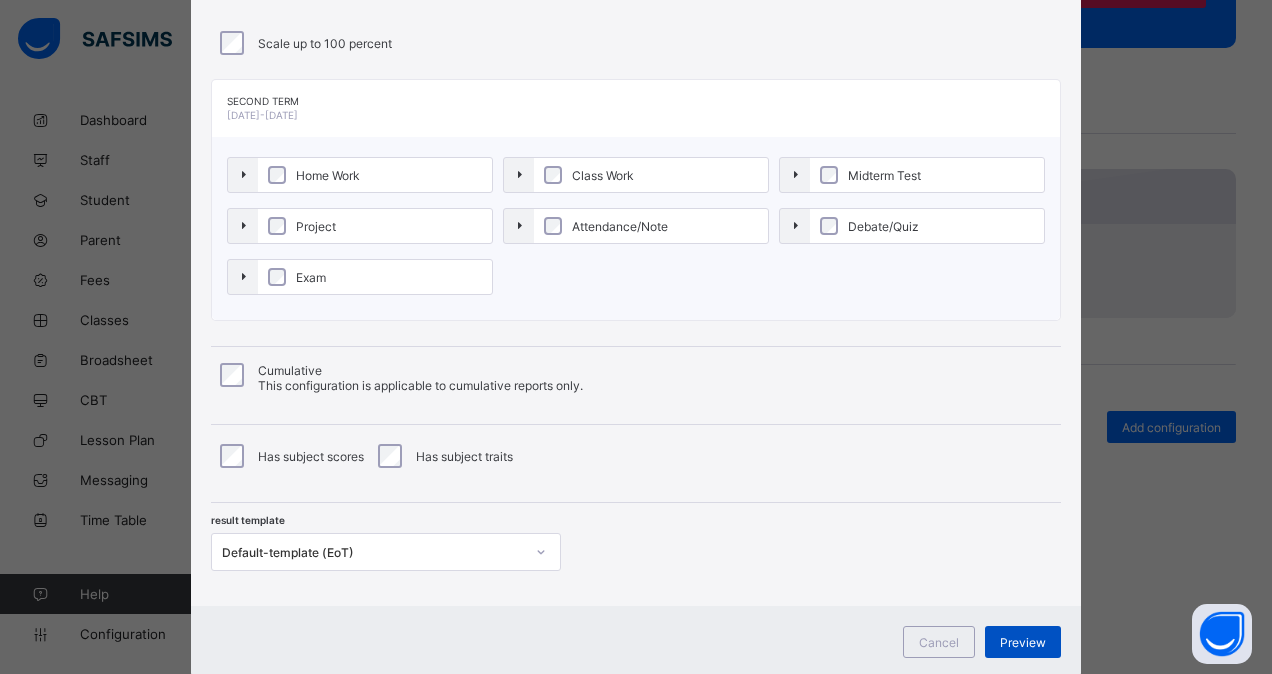
click at [1016, 640] on span "Preview" at bounding box center [1023, 642] width 46 height 15
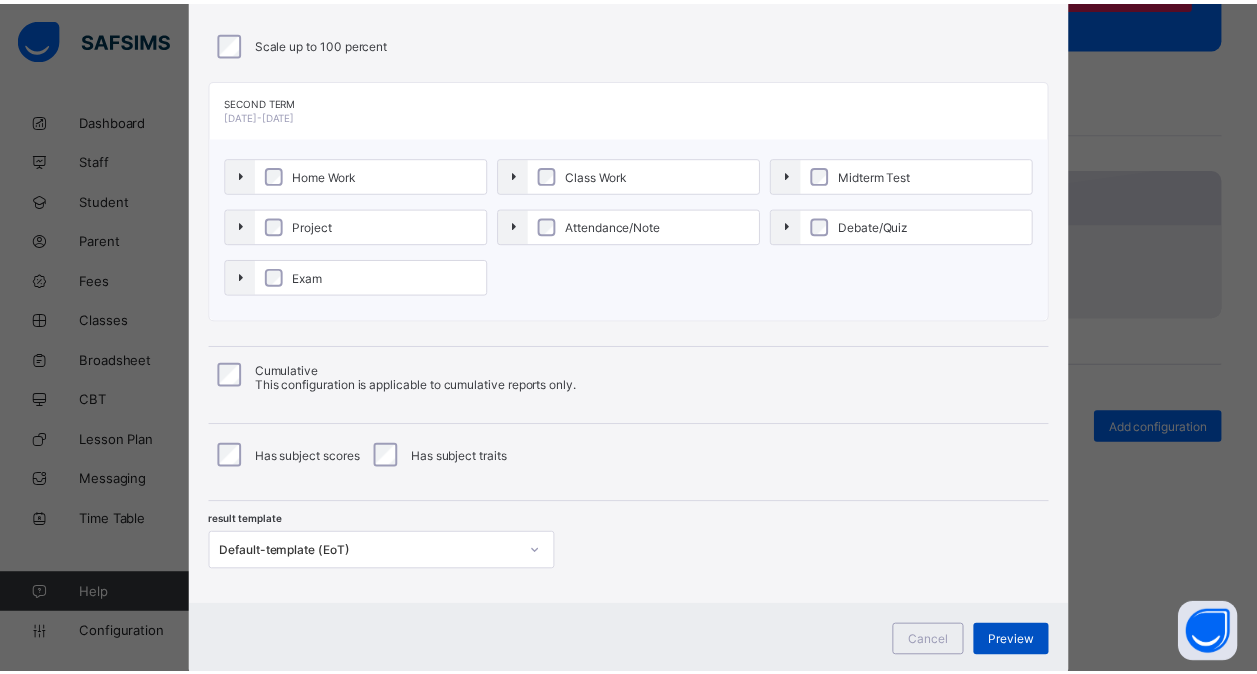
scroll to position [0, 0]
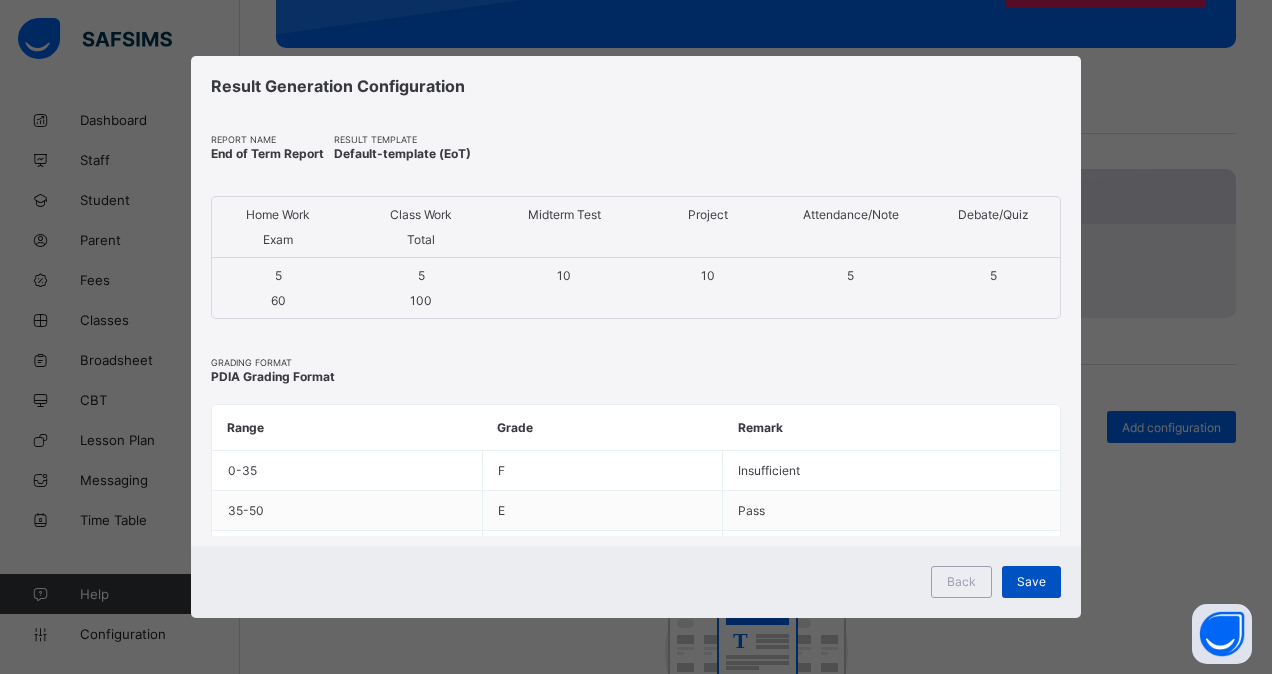
click at [1034, 579] on span "Save" at bounding box center [1031, 581] width 29 height 15
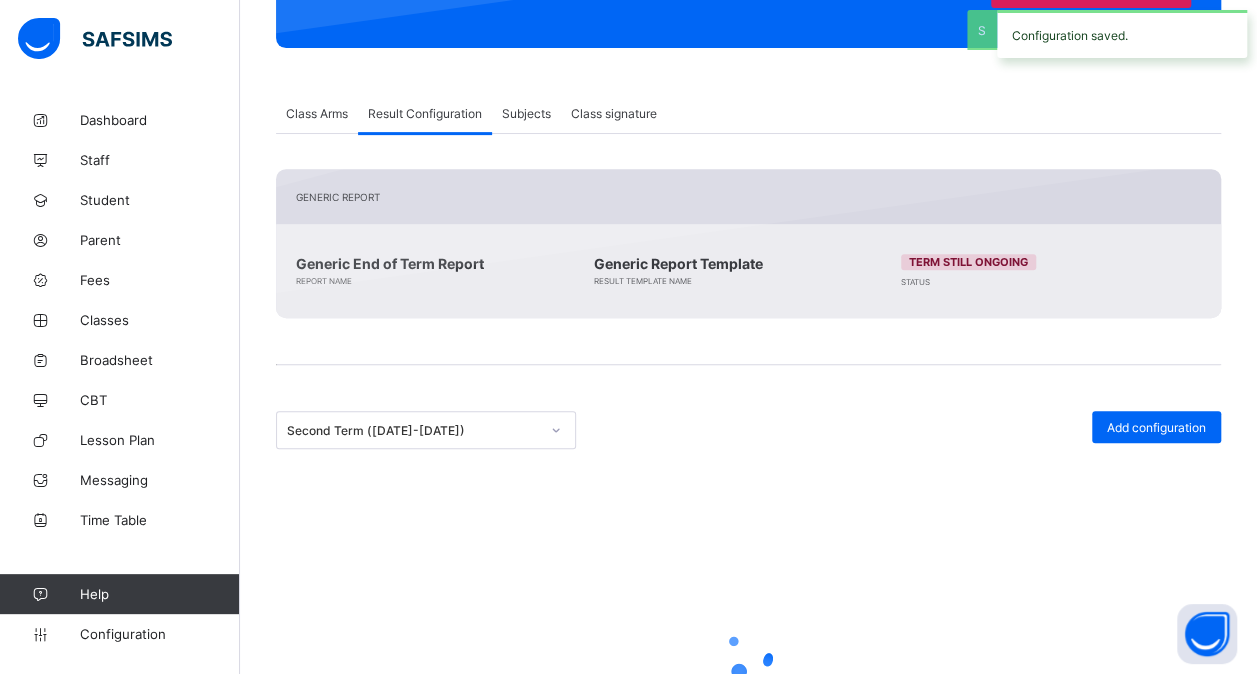
scroll to position [260, 0]
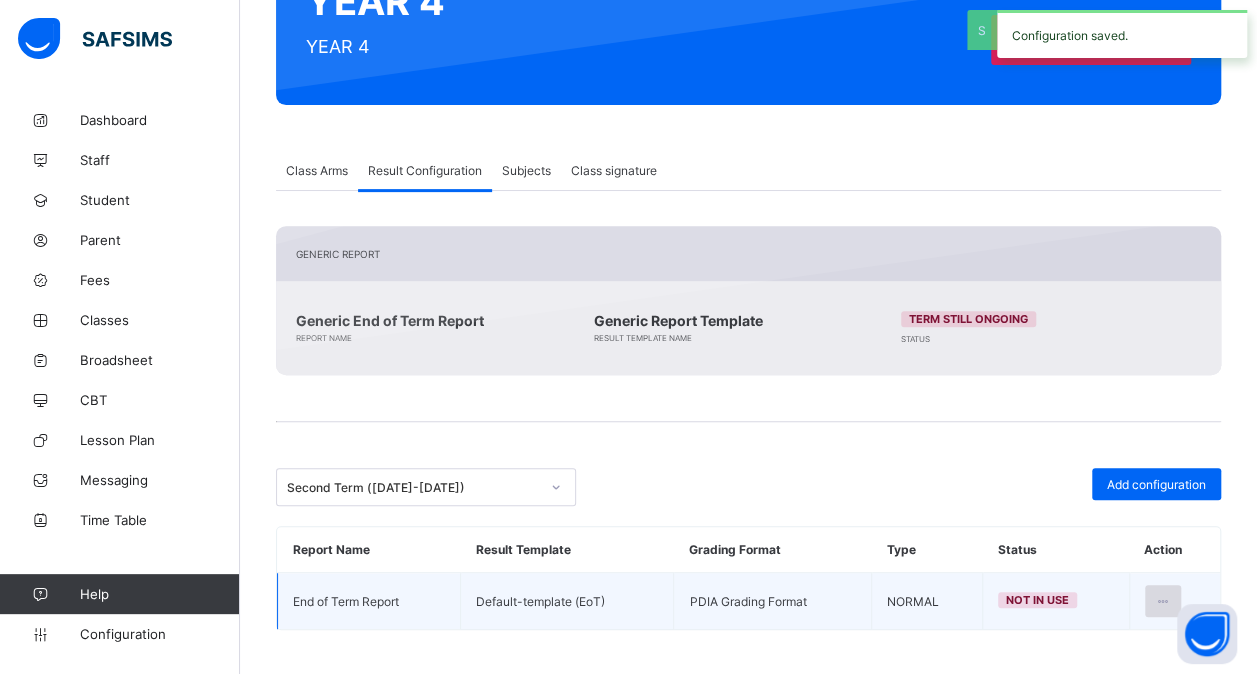
click at [1169, 594] on icon at bounding box center [1163, 601] width 17 height 15
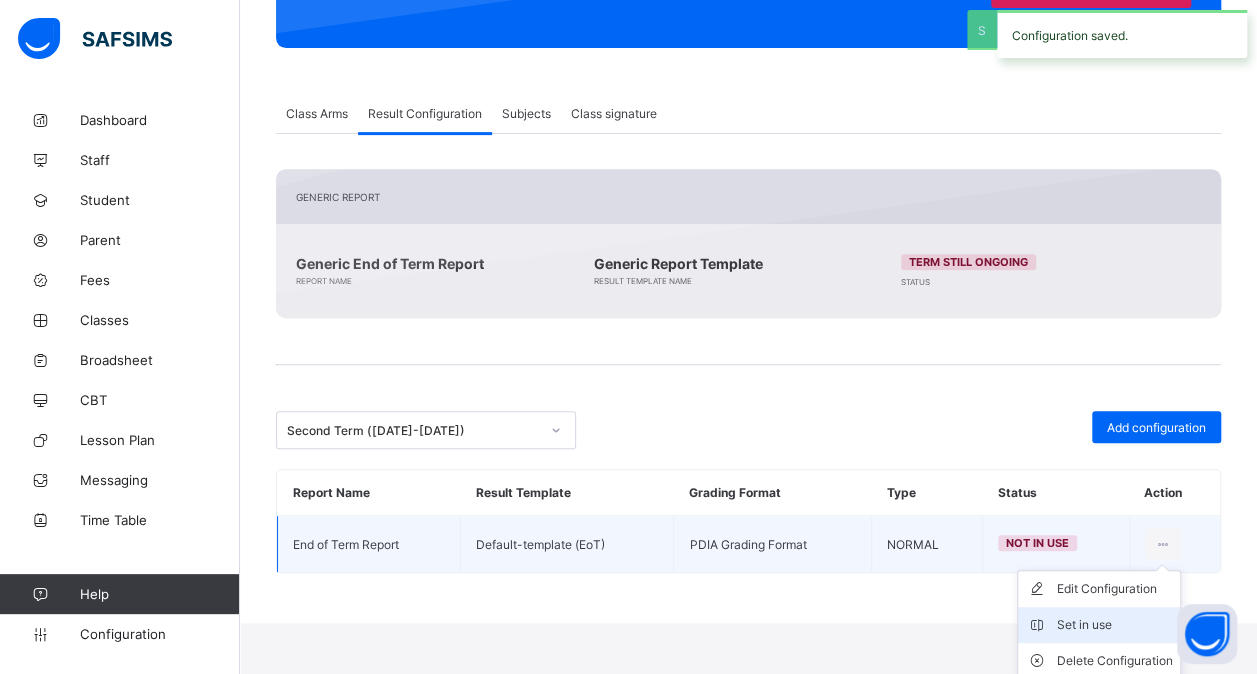
click at [1120, 620] on div "Set in use" at bounding box center [1114, 625] width 116 height 20
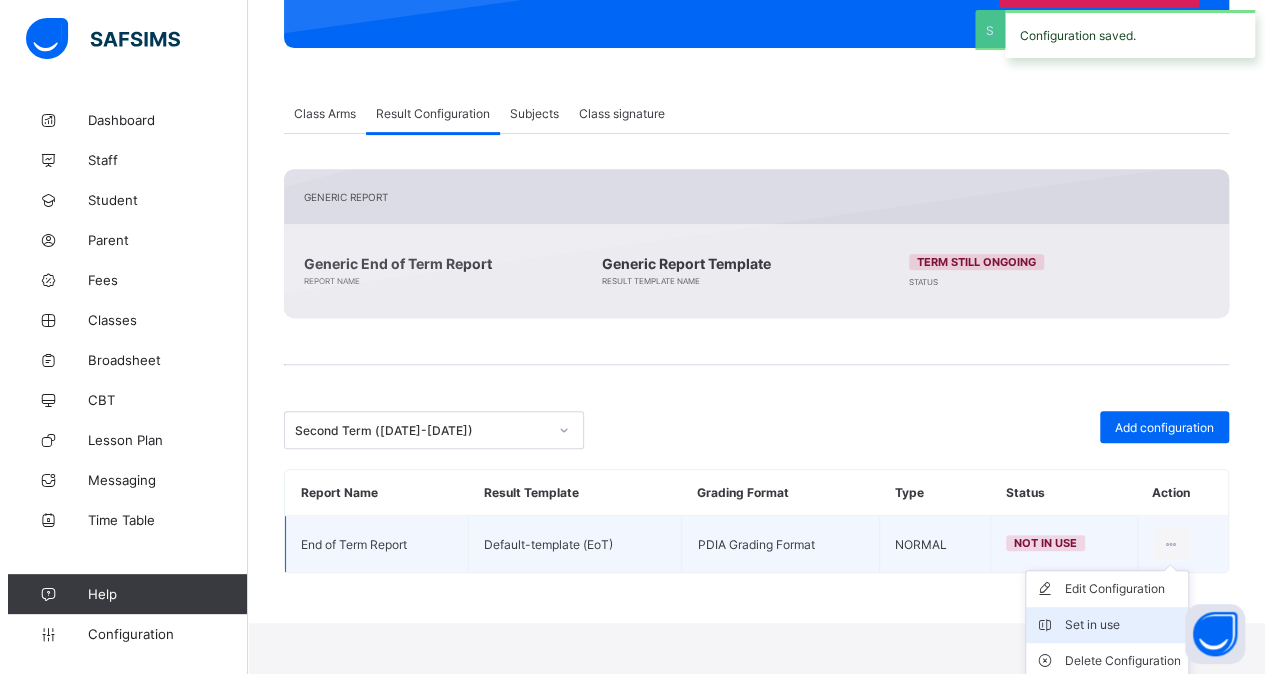
scroll to position [260, 0]
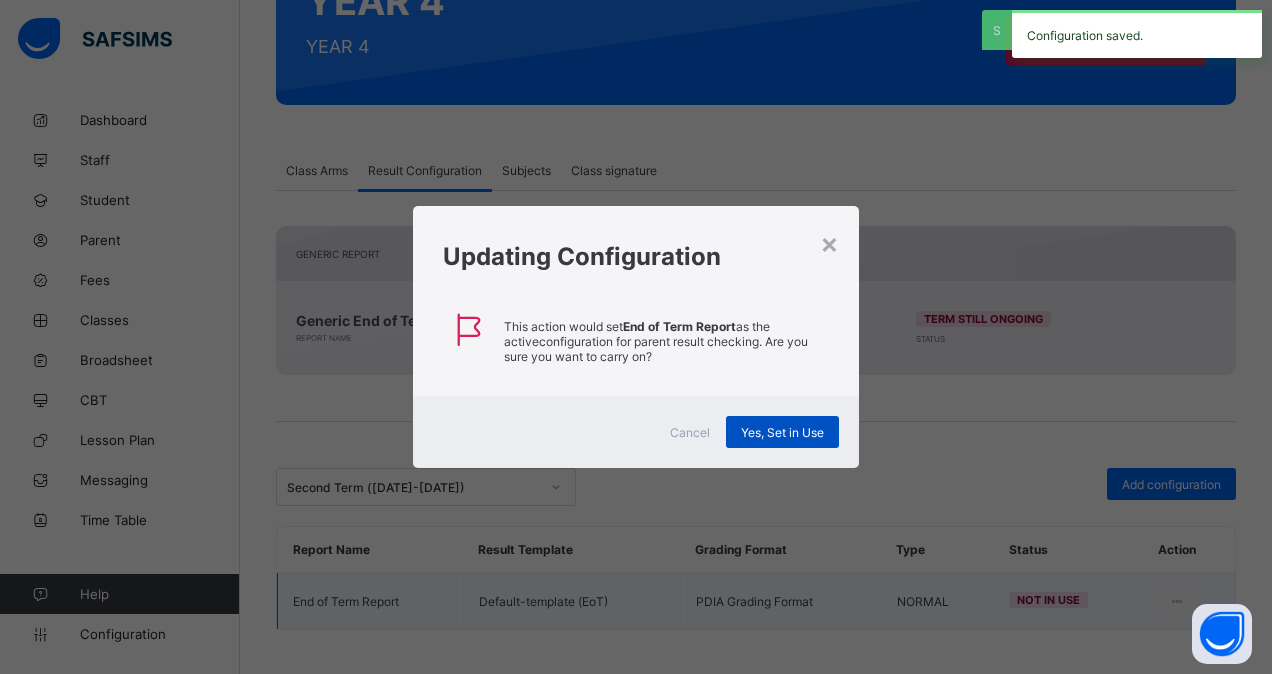
click at [751, 418] on div "Yes, Set in Use" at bounding box center [782, 432] width 113 height 32
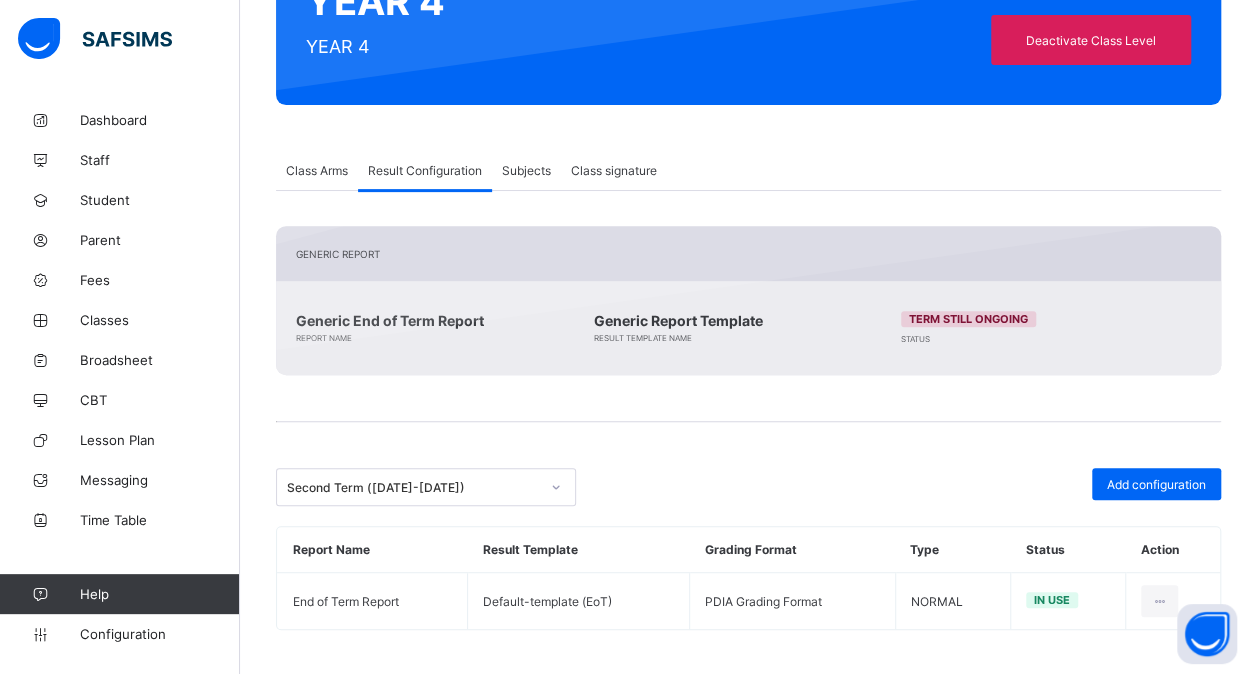
click at [409, 480] on div "Second Term ([DATE]-[DATE])" at bounding box center [413, 487] width 252 height 15
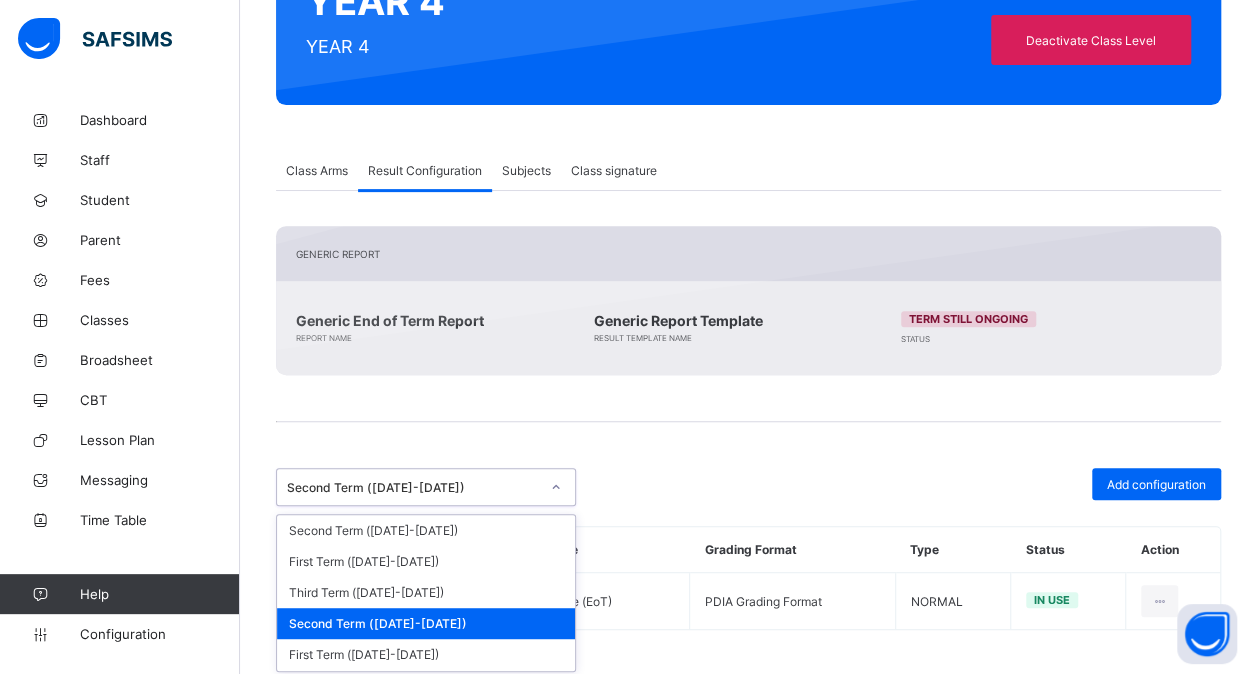
scroll to position [127, 0]
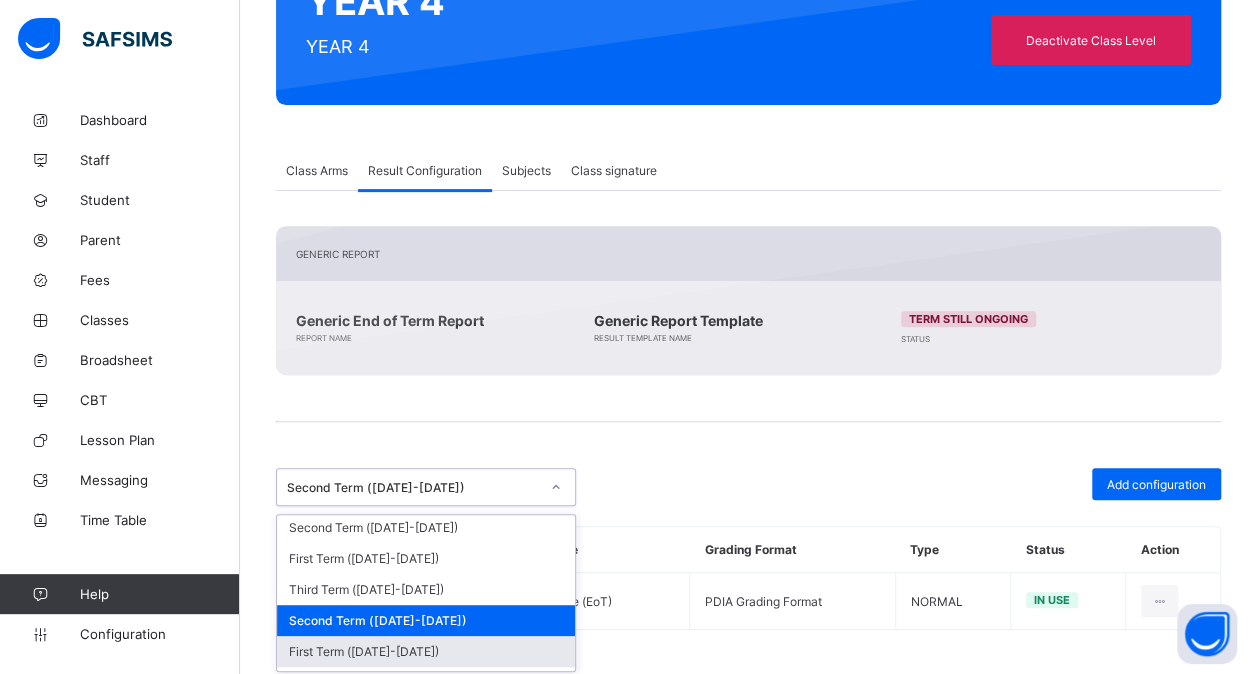
click at [354, 636] on div "First Term ([DATE]-[DATE])" at bounding box center [426, 651] width 298 height 31
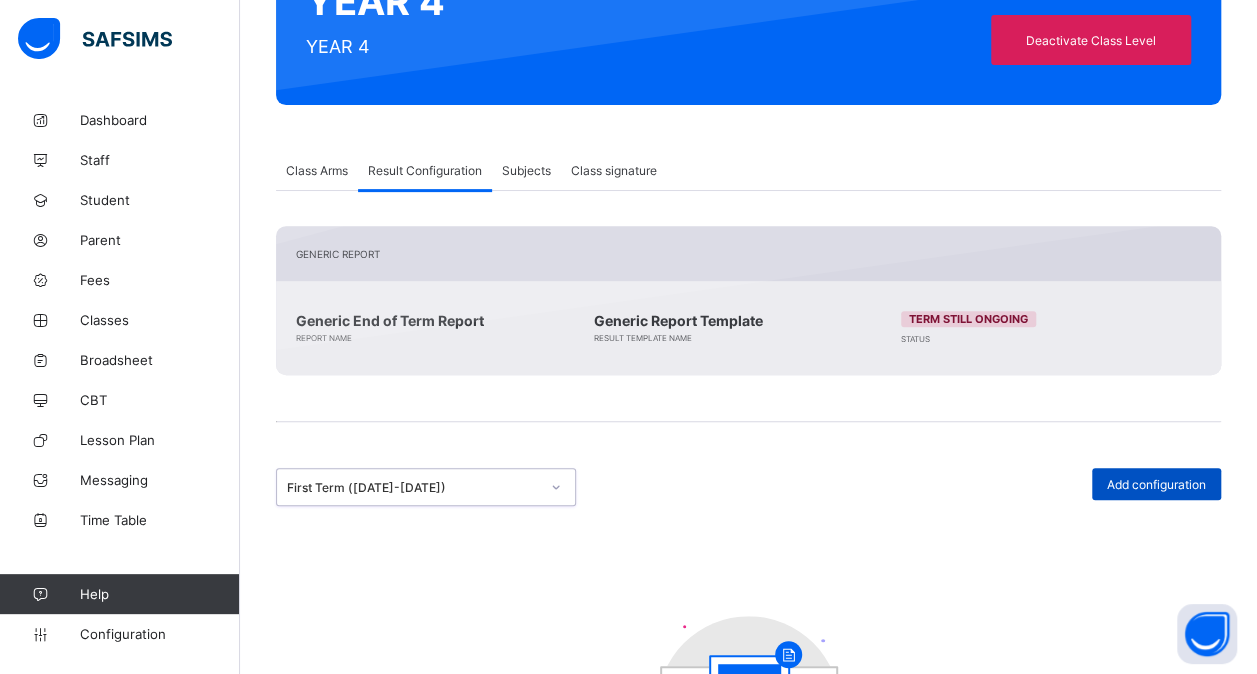
click at [1156, 481] on span "Add configuration" at bounding box center [1156, 484] width 99 height 15
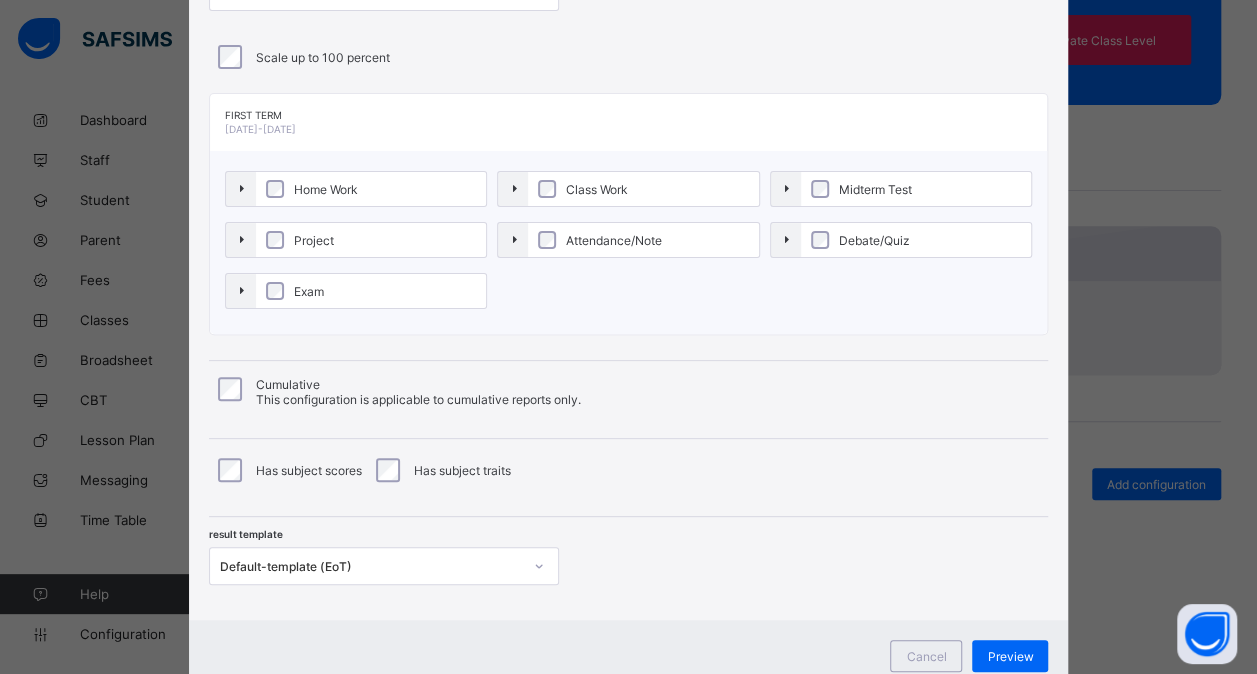
scroll to position [215, 0]
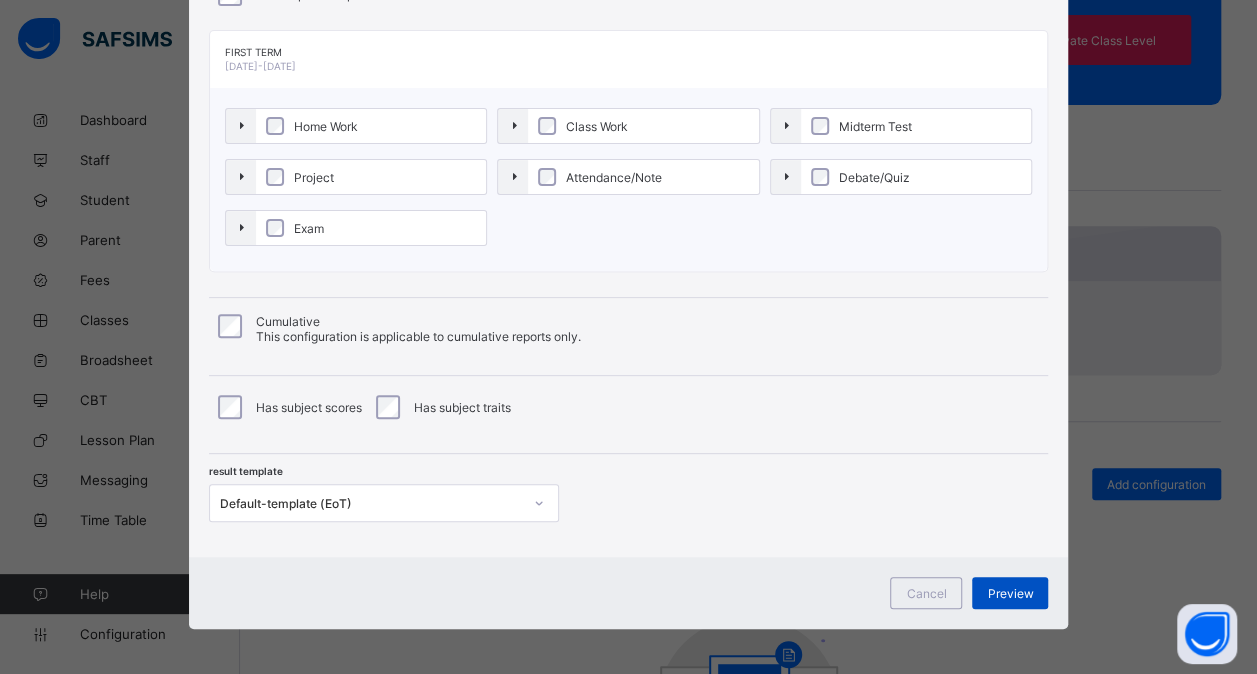
click at [1025, 599] on div "Preview" at bounding box center [1010, 593] width 76 height 32
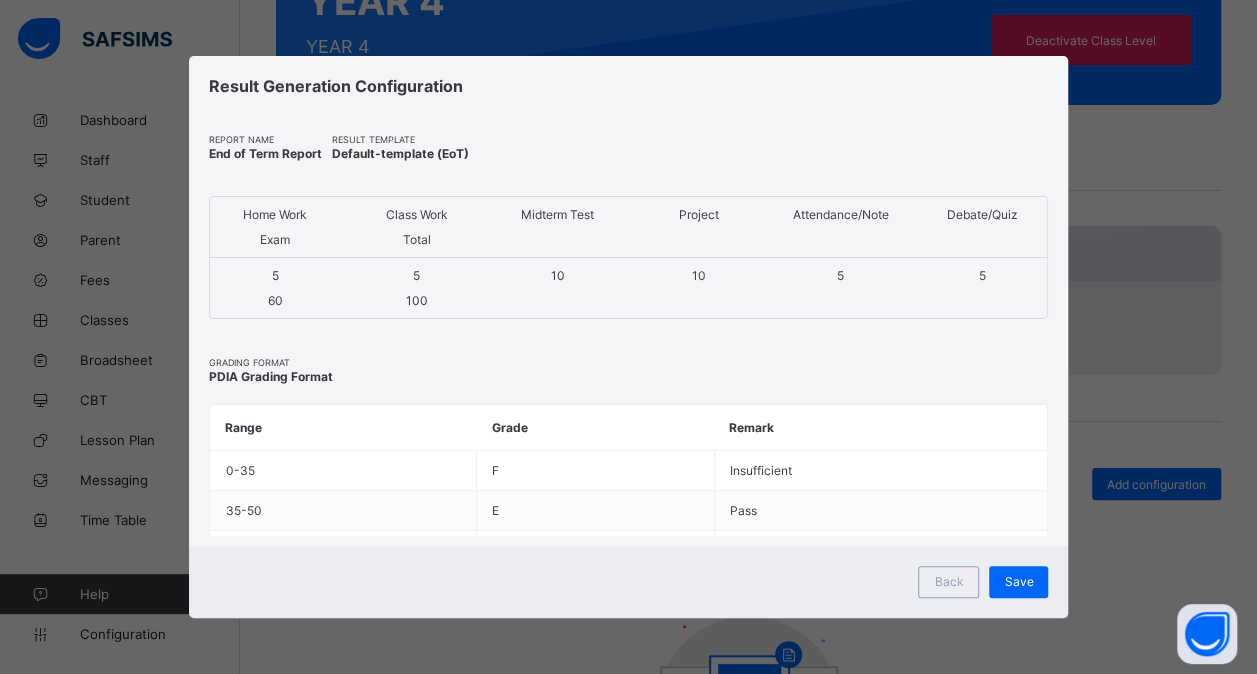
scroll to position [0, 0]
click at [1035, 586] on span "Save" at bounding box center [1031, 581] width 29 height 15
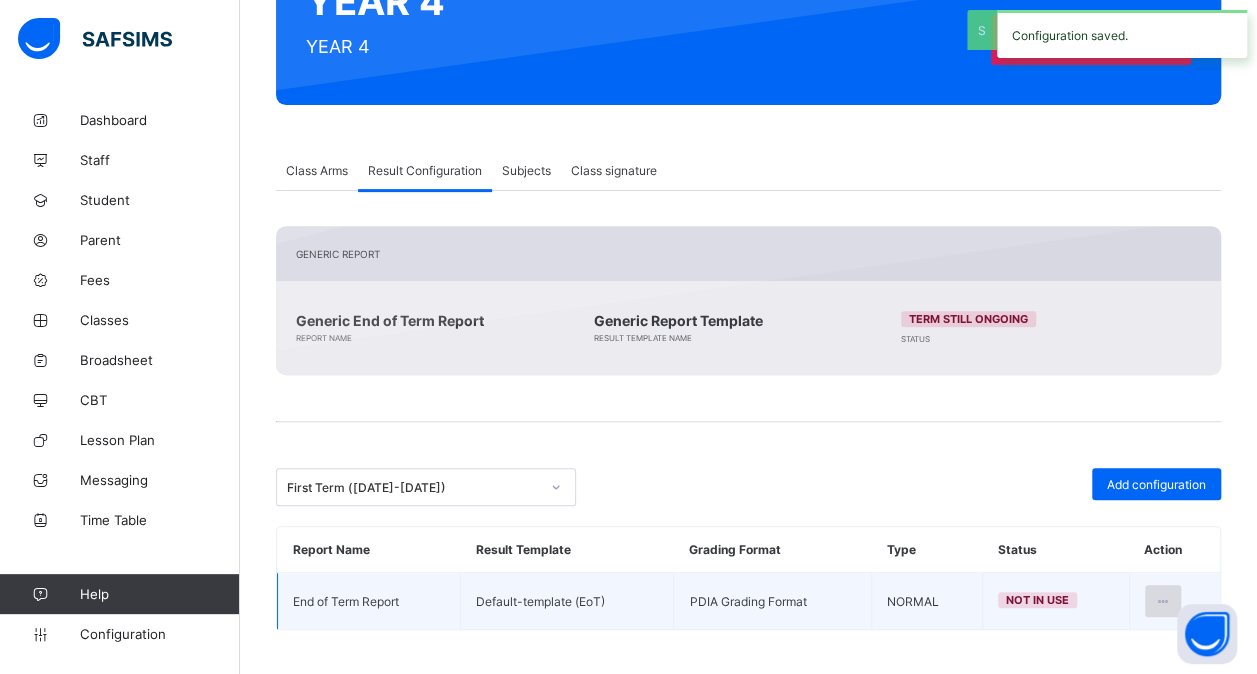
click at [1172, 594] on icon at bounding box center [1163, 601] width 17 height 15
click at [1129, 664] on li "Set in use" at bounding box center [1099, 682] width 162 height 36
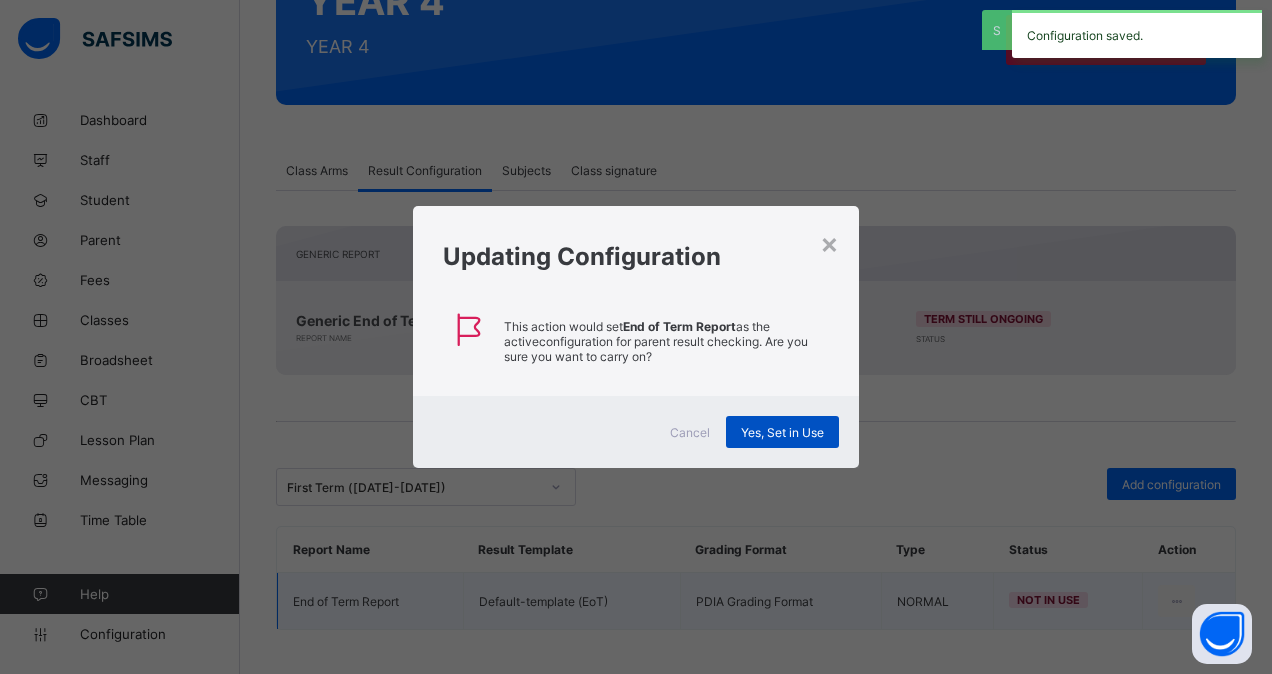
click at [791, 422] on div "Yes, Set in Use" at bounding box center [782, 432] width 113 height 32
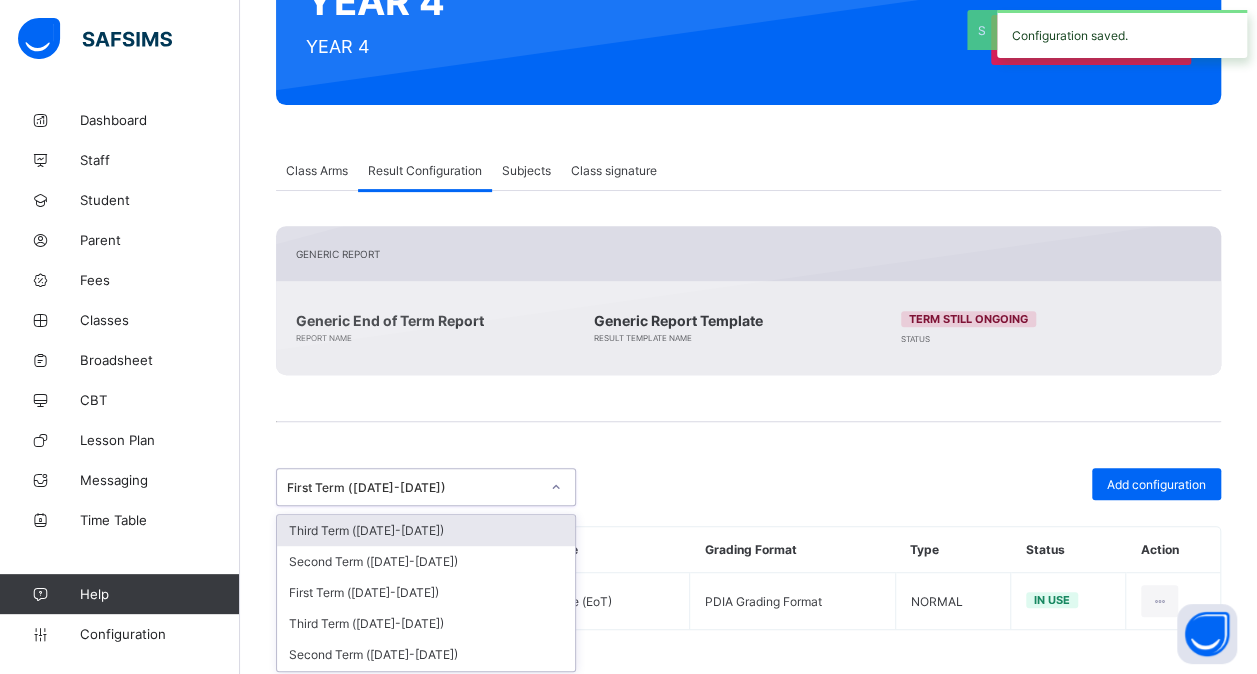
click at [554, 481] on icon at bounding box center [556, 487] width 12 height 20
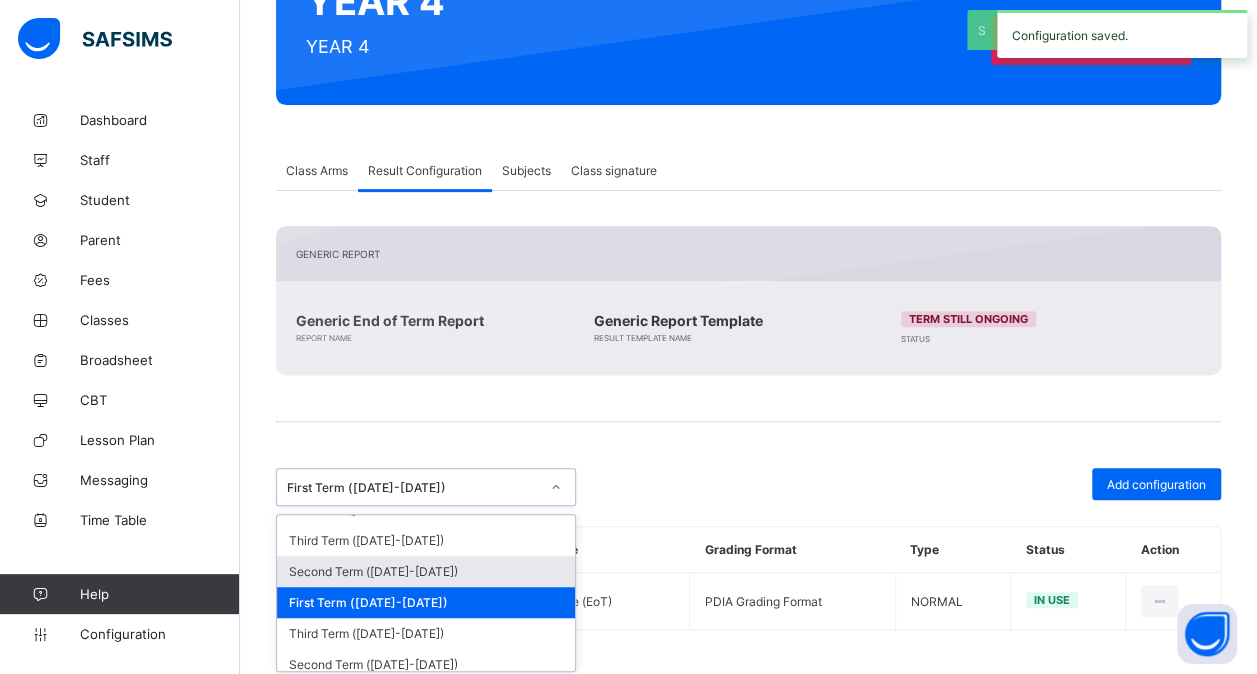
scroll to position [196, 0]
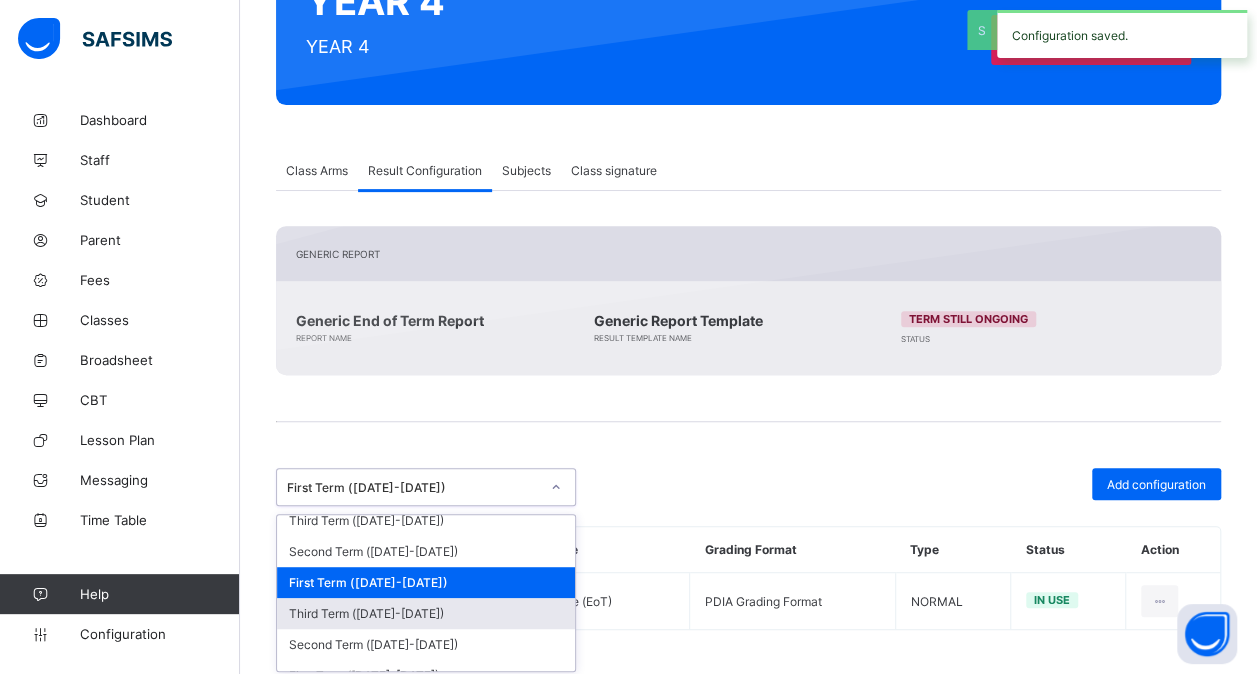
click at [441, 598] on div "Third Term ([DATE]-[DATE])" at bounding box center [426, 613] width 298 height 31
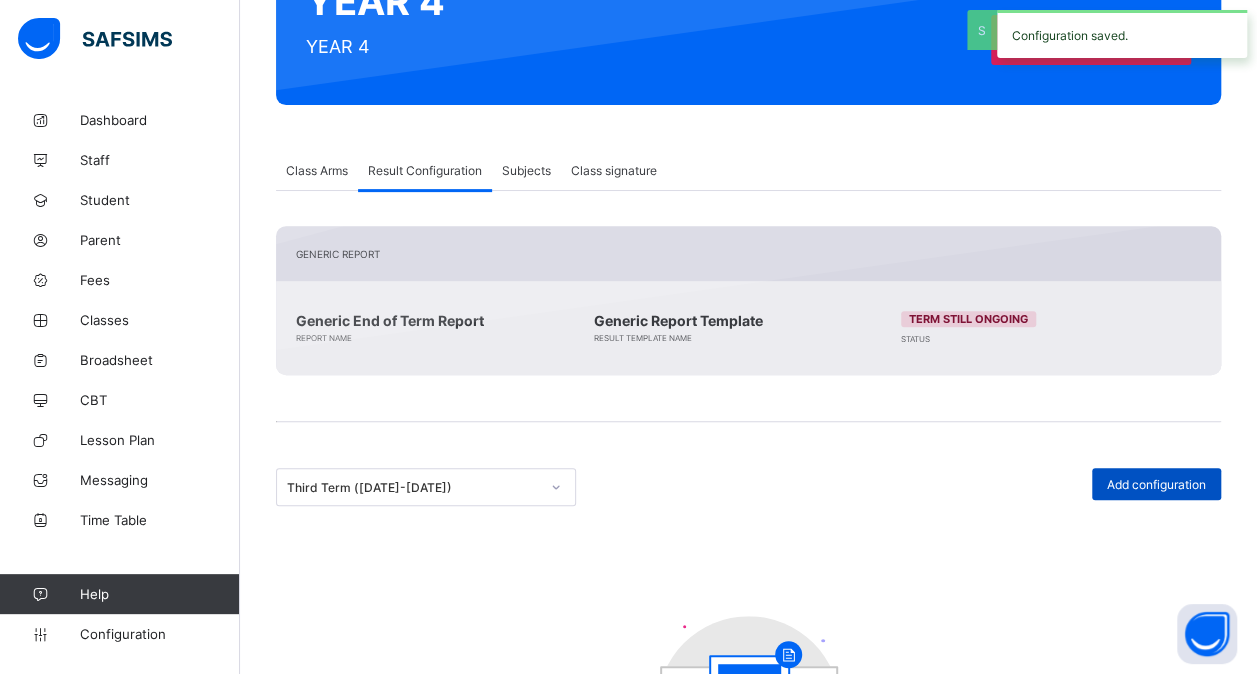
click at [1116, 477] on div "Add configuration" at bounding box center [1156, 484] width 129 height 32
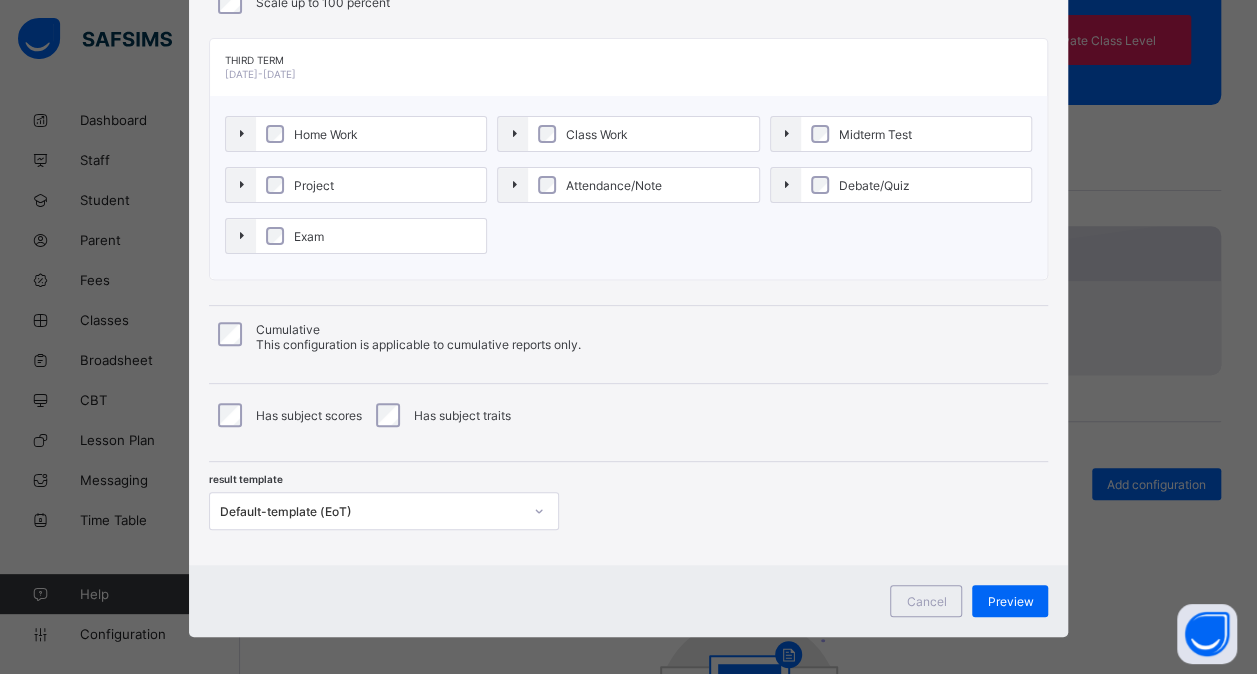
scroll to position [208, 0]
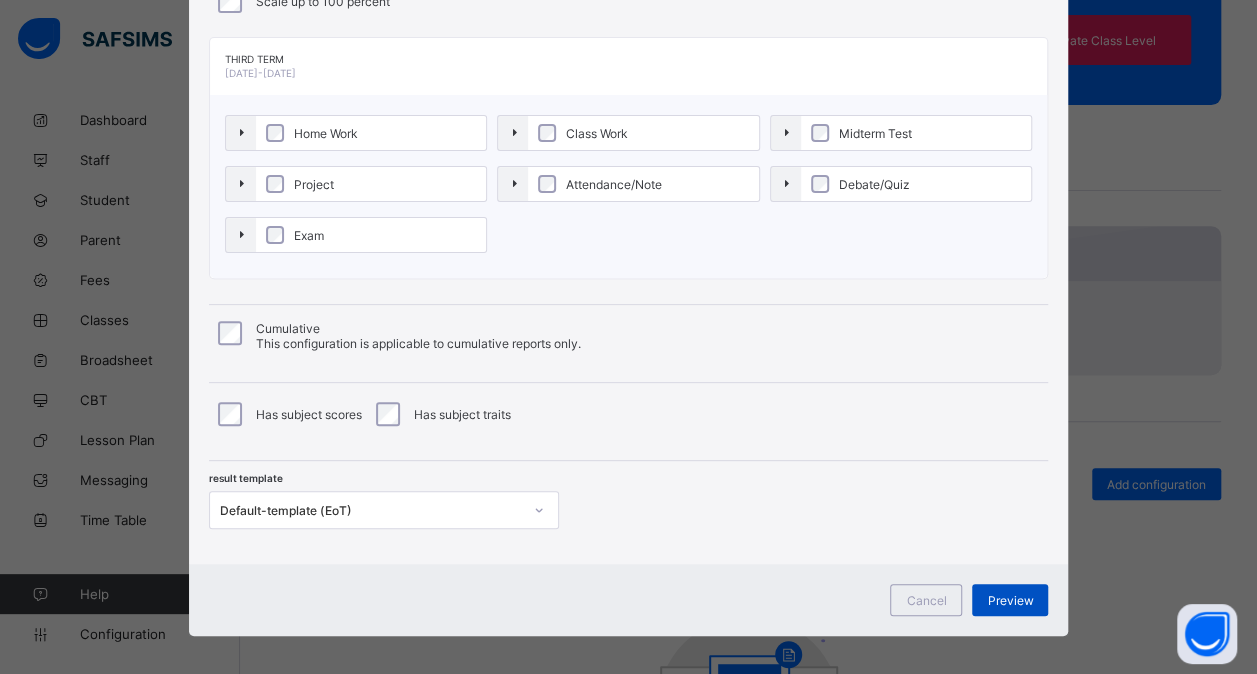
click at [1004, 600] on span "Preview" at bounding box center [1010, 600] width 46 height 15
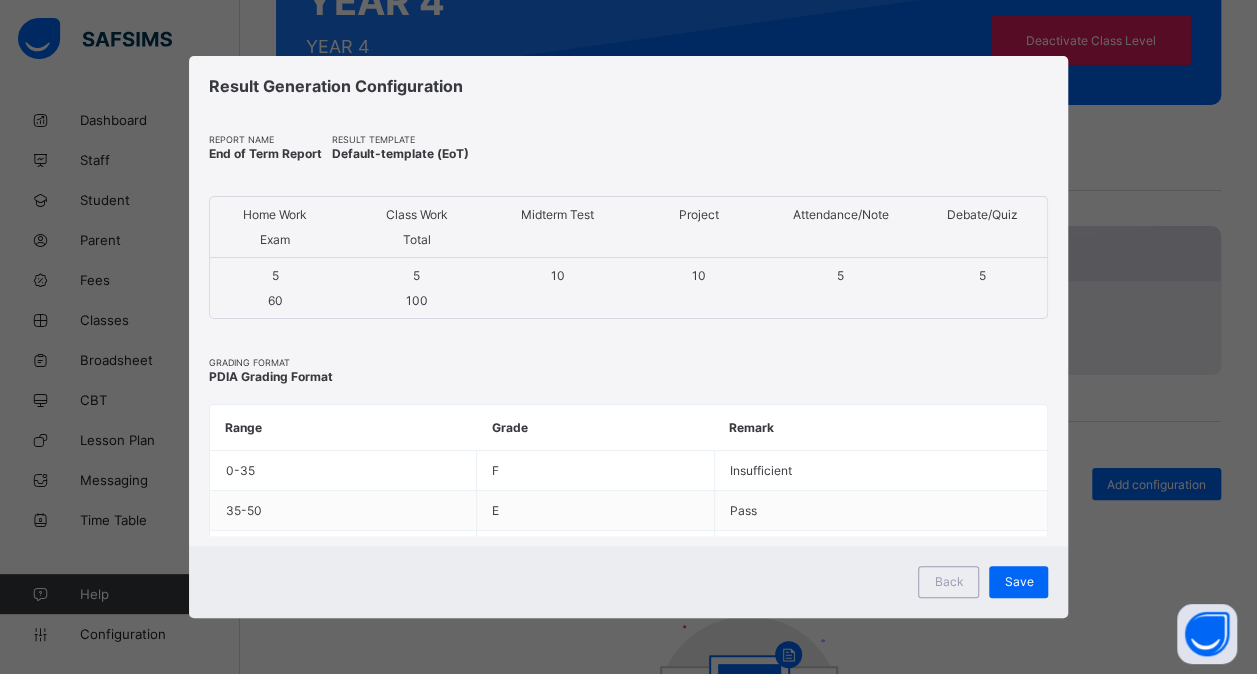
scroll to position [0, 0]
click at [1038, 586] on span "Save" at bounding box center [1031, 581] width 29 height 15
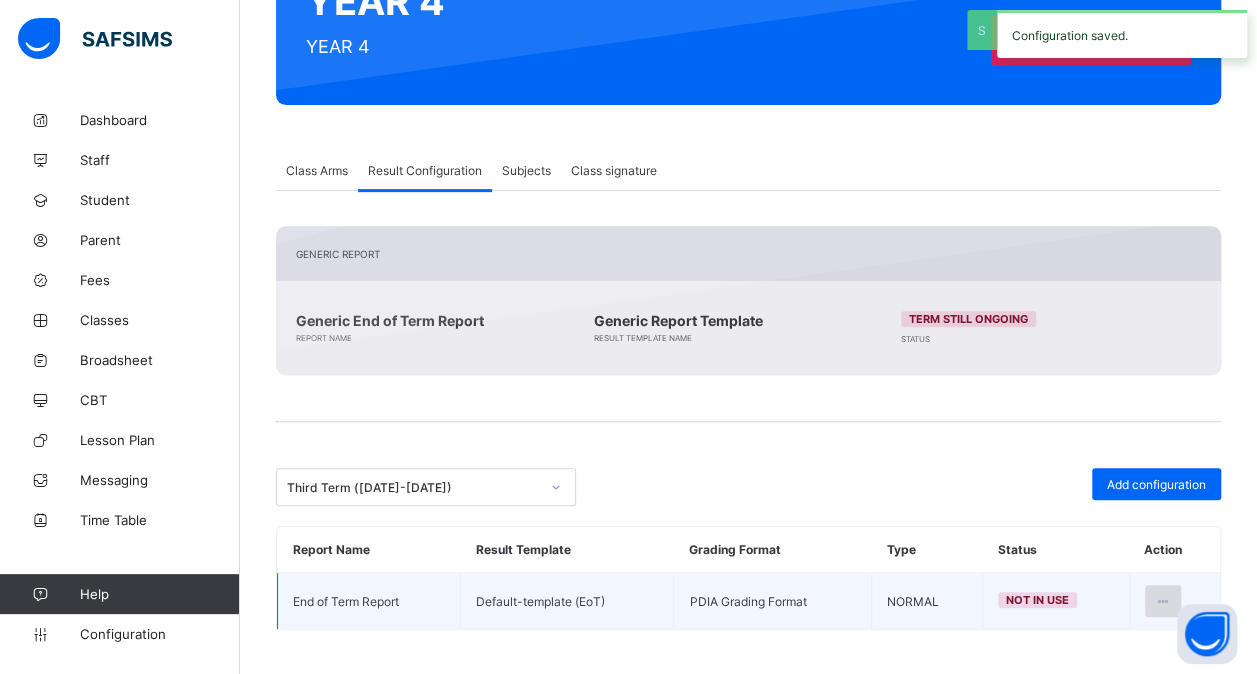
click at [1170, 594] on icon at bounding box center [1163, 601] width 17 height 15
click at [1127, 672] on div "Set in use" at bounding box center [1114, 682] width 116 height 20
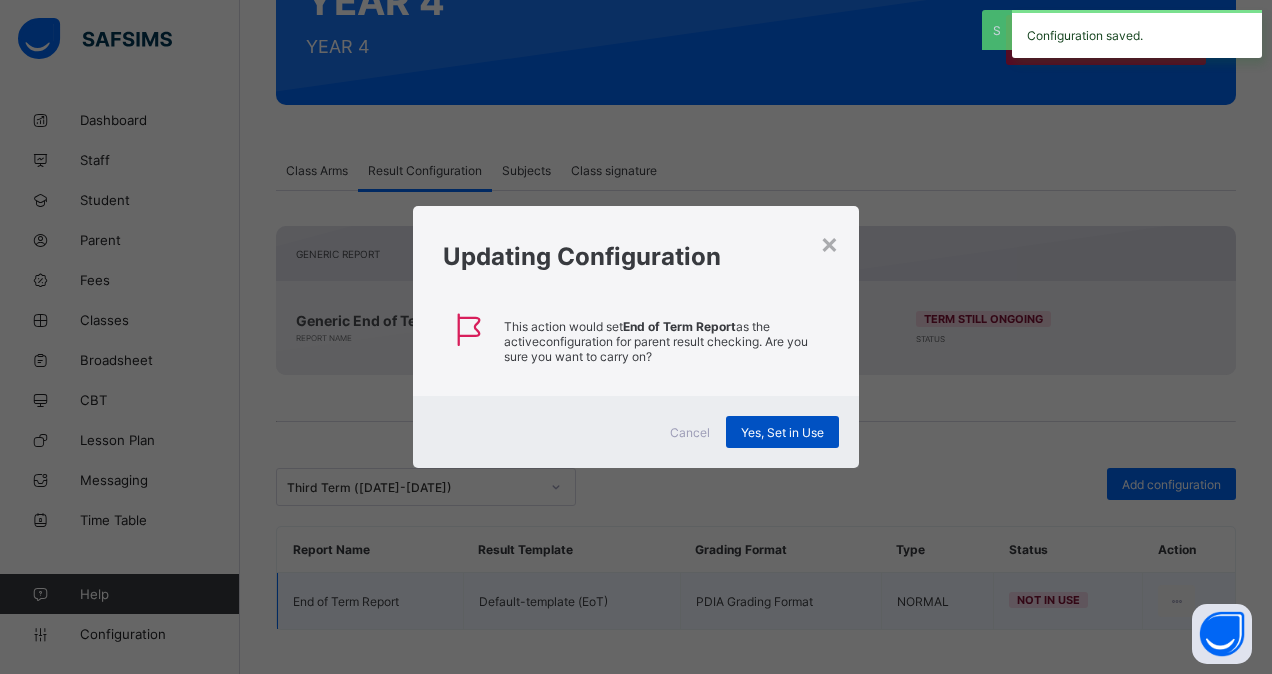
click at [800, 429] on span "Yes, Set in Use" at bounding box center [782, 432] width 83 height 15
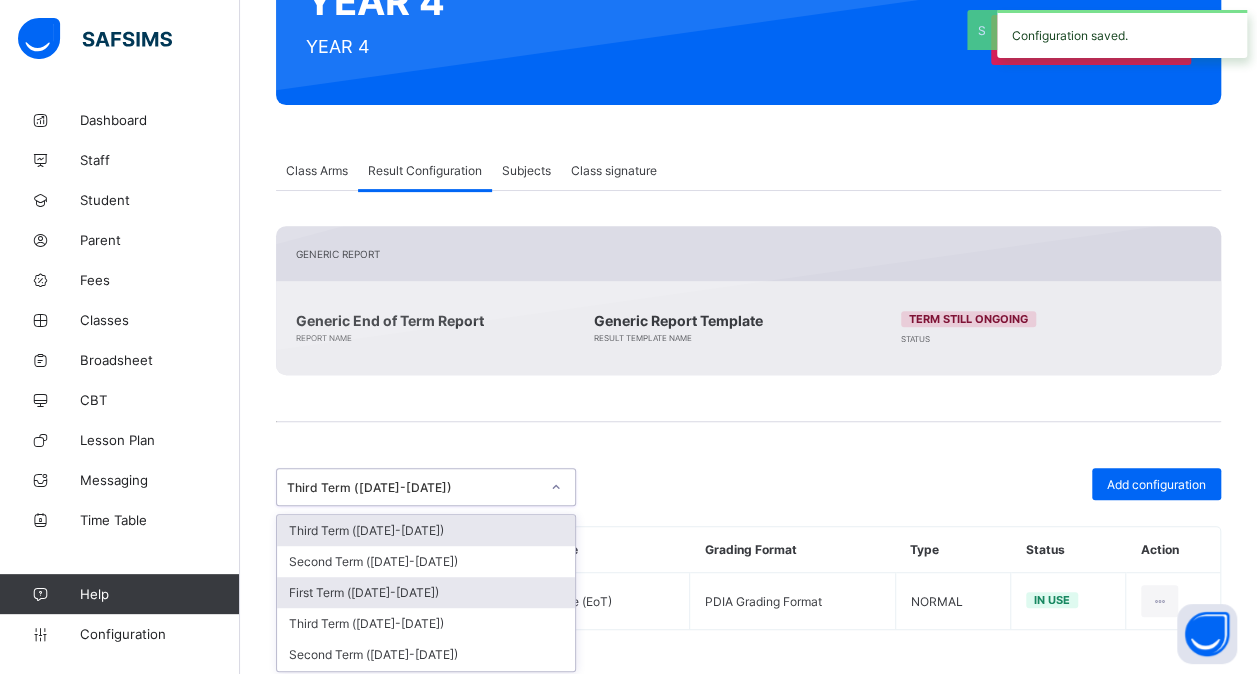
drag, startPoint x: 558, startPoint y: 484, endPoint x: 486, endPoint y: 584, distance: 123.2
click at [486, 506] on div "option Third Term (2022-2023), selected. option Third Term (2025-2026) focused,…" at bounding box center [426, 487] width 300 height 38
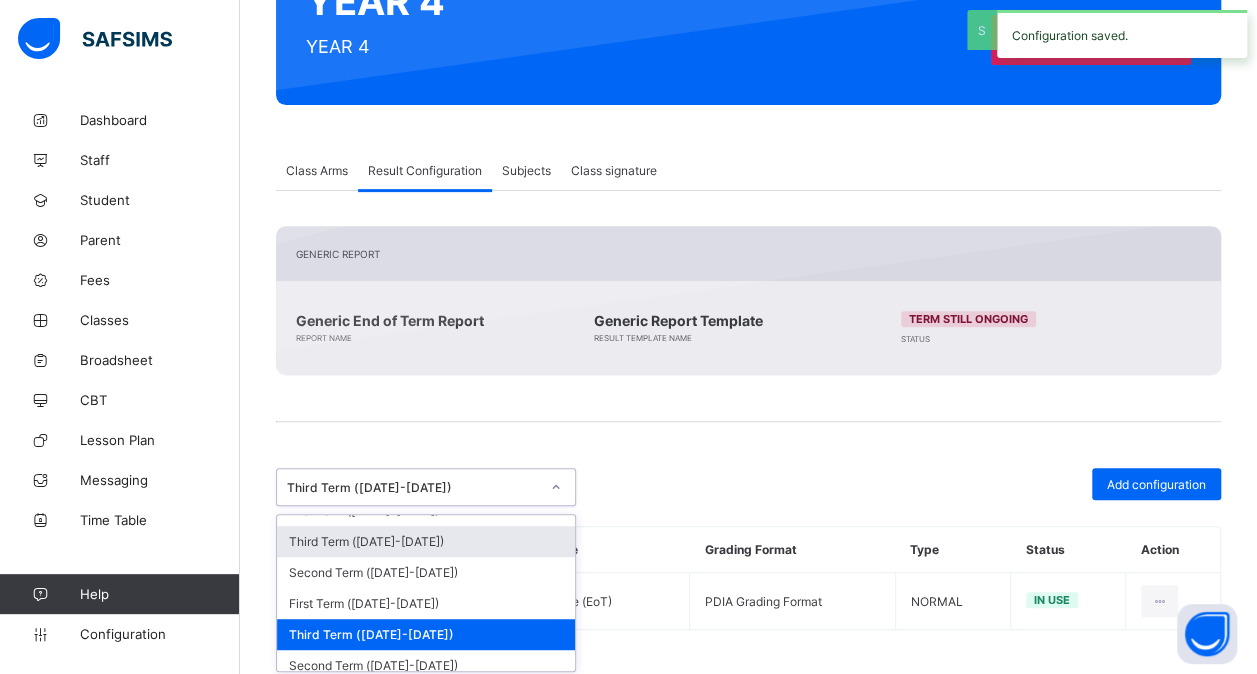
scroll to position [179, 0]
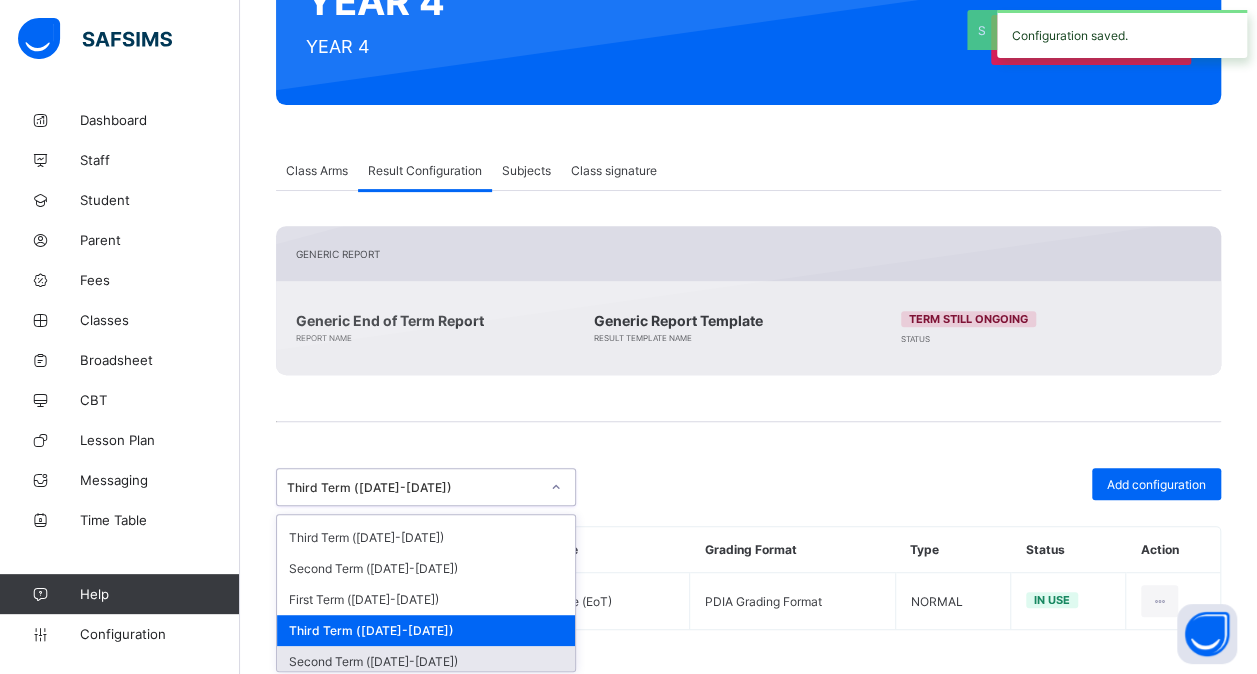
click at [458, 646] on div "Second Term ([DATE]-[DATE])" at bounding box center [426, 661] width 298 height 31
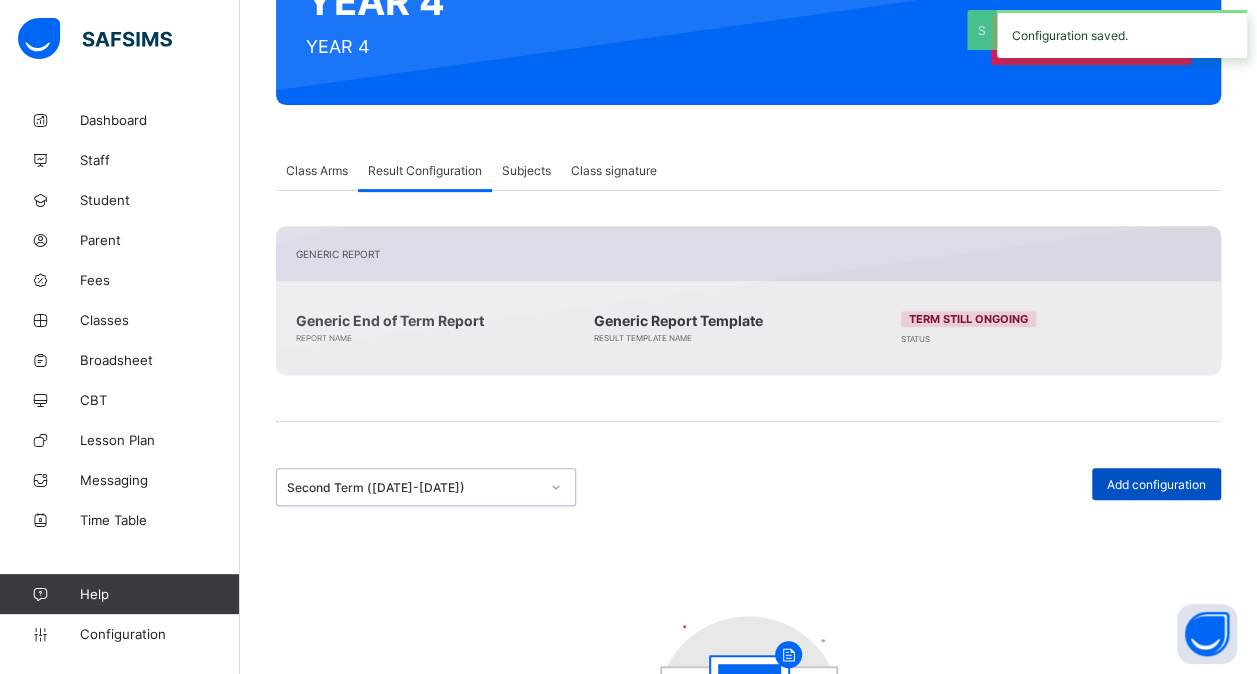
click at [1134, 480] on span "Add configuration" at bounding box center [1156, 484] width 99 height 15
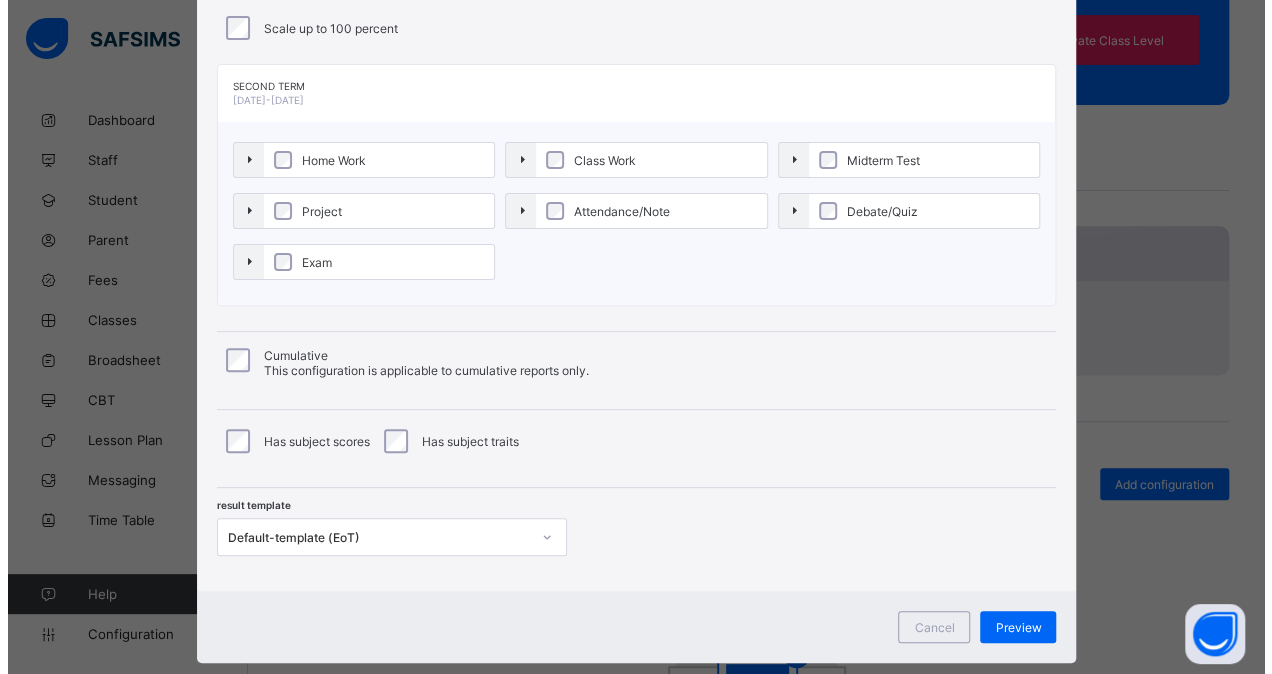
scroll to position [184, 0]
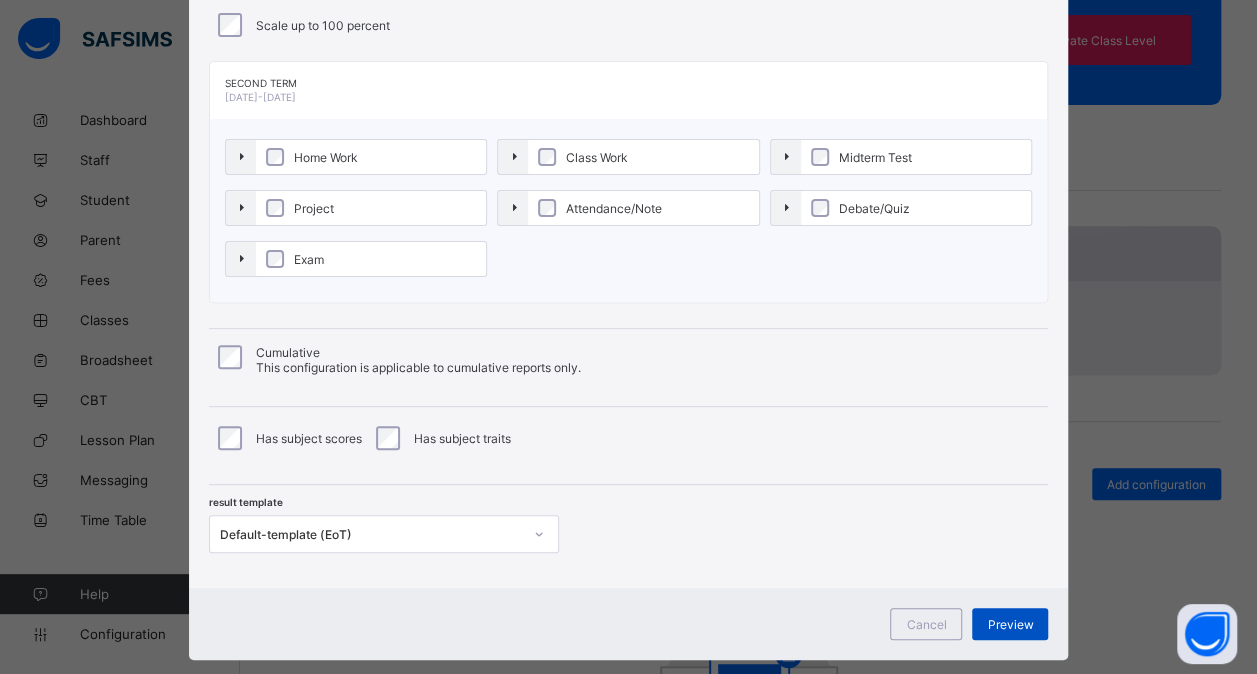
click at [998, 610] on div "Preview" at bounding box center [1010, 624] width 76 height 32
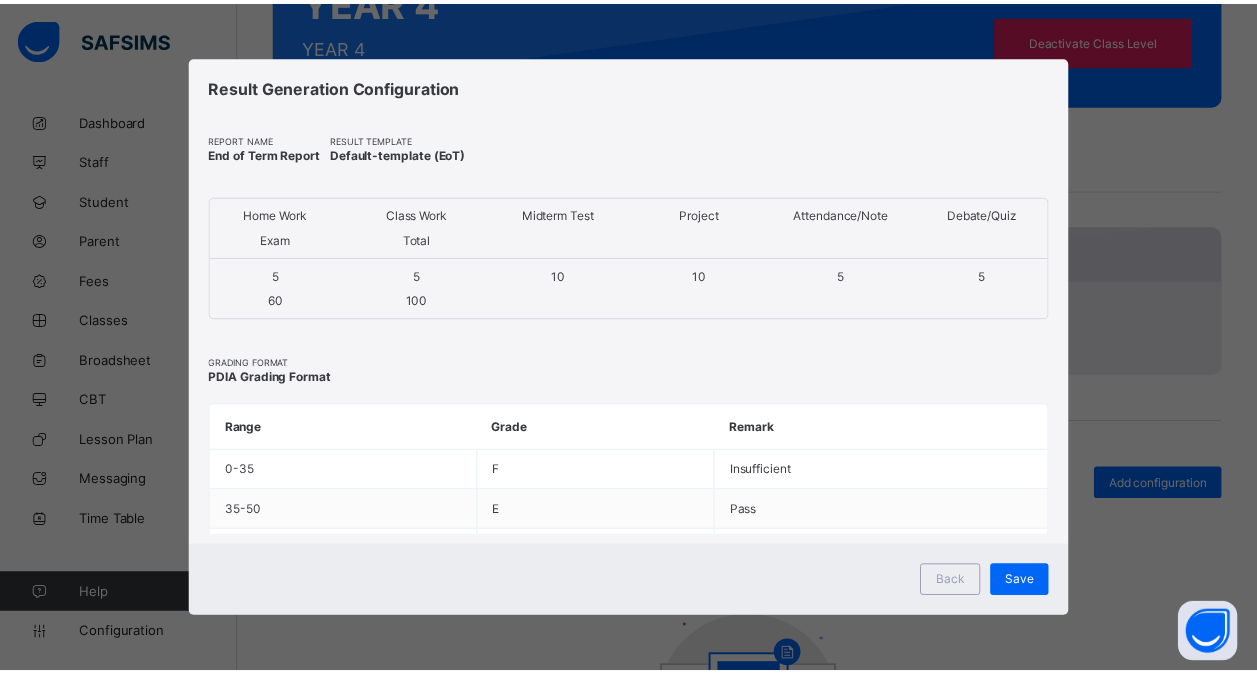
scroll to position [0, 0]
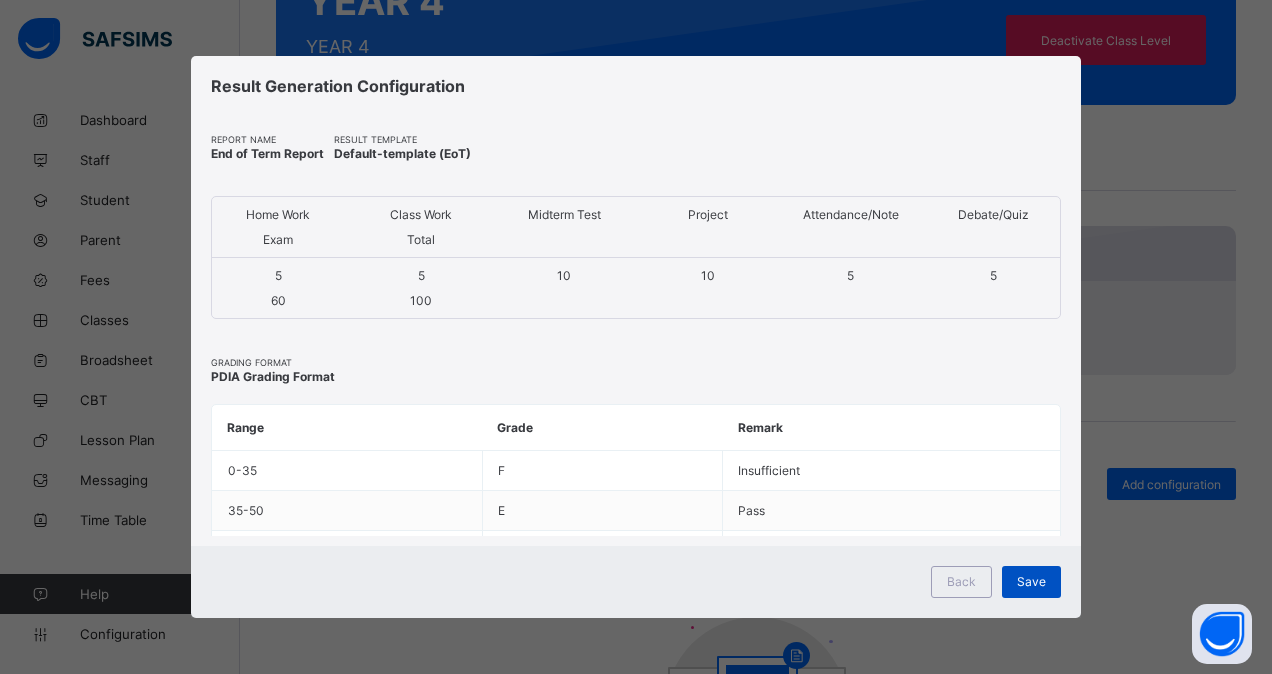
click at [1026, 586] on span "Save" at bounding box center [1031, 581] width 29 height 15
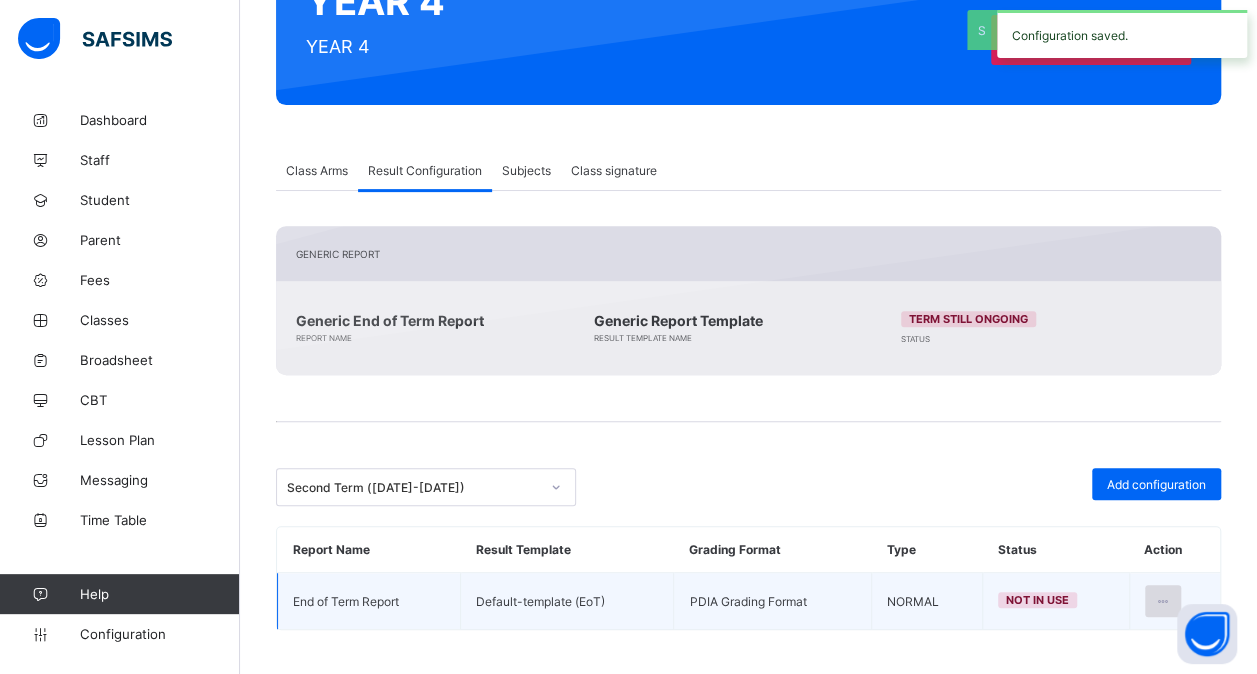
click at [1172, 594] on icon at bounding box center [1163, 601] width 17 height 15
click at [1129, 664] on li "Set in use" at bounding box center [1099, 682] width 162 height 36
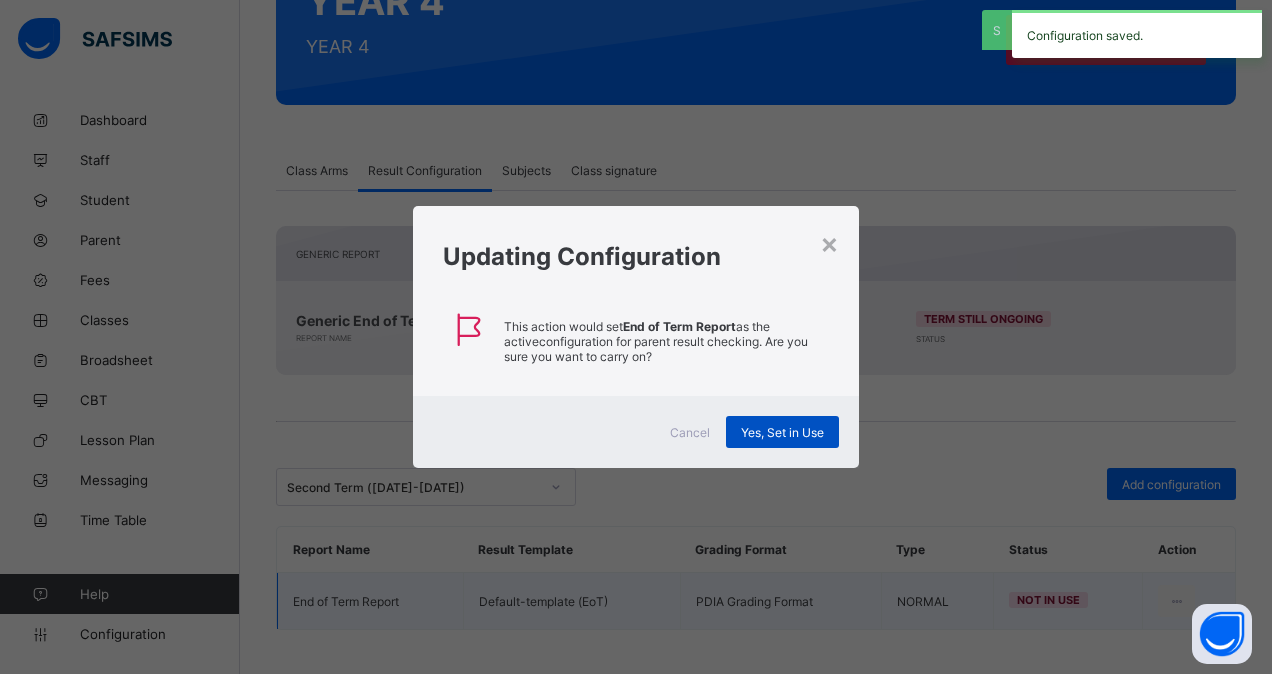
click at [802, 432] on span "Yes, Set in Use" at bounding box center [782, 432] width 83 height 15
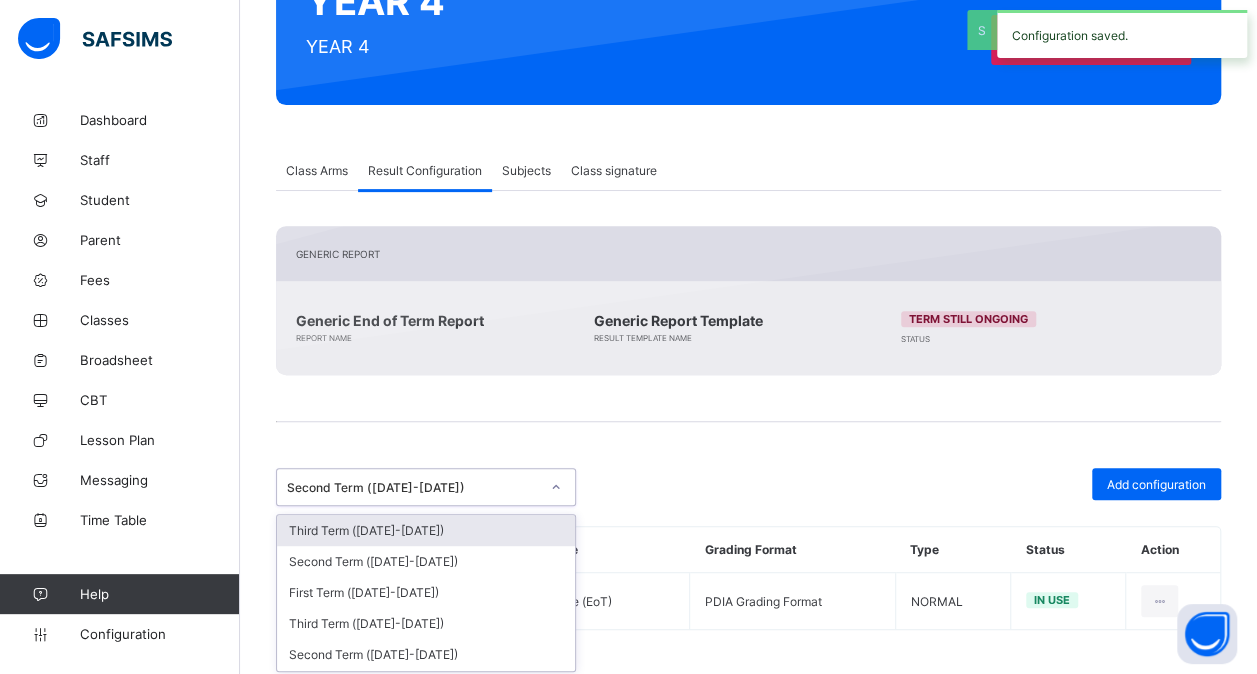
click at [537, 483] on div at bounding box center [556, 487] width 38 height 36
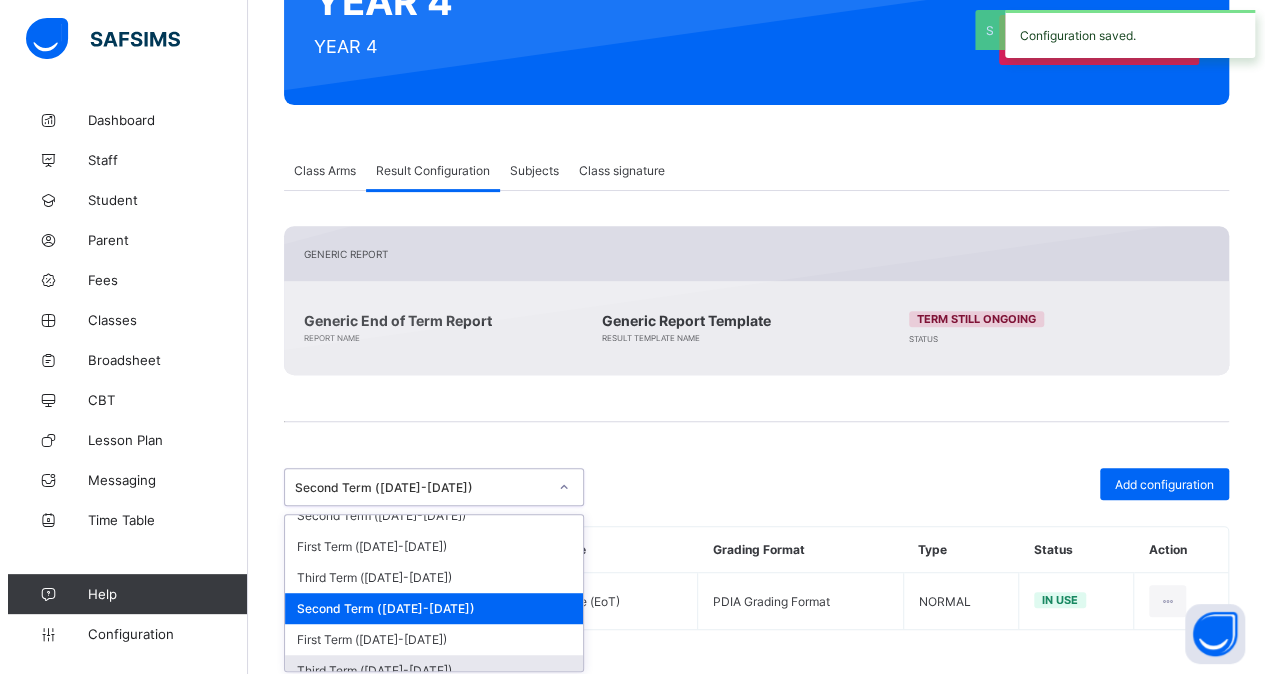
scroll to position [240, 0]
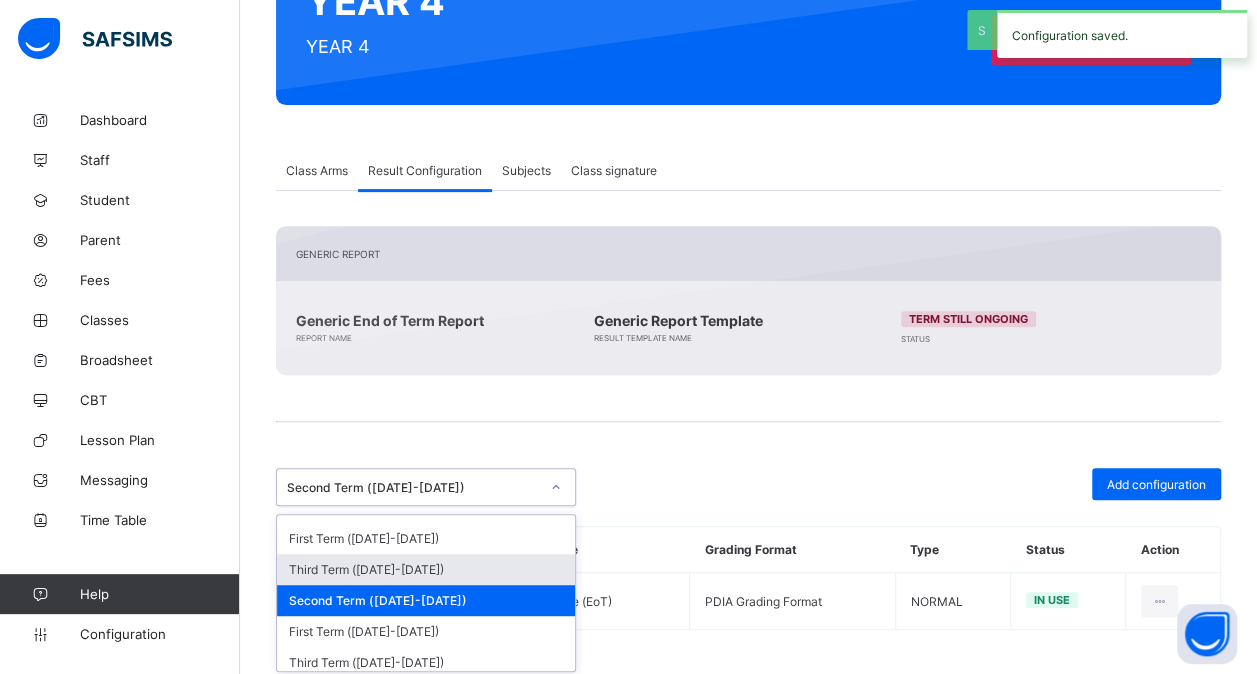
click at [504, 558] on div "Third Term ([DATE]-[DATE])" at bounding box center [426, 569] width 298 height 31
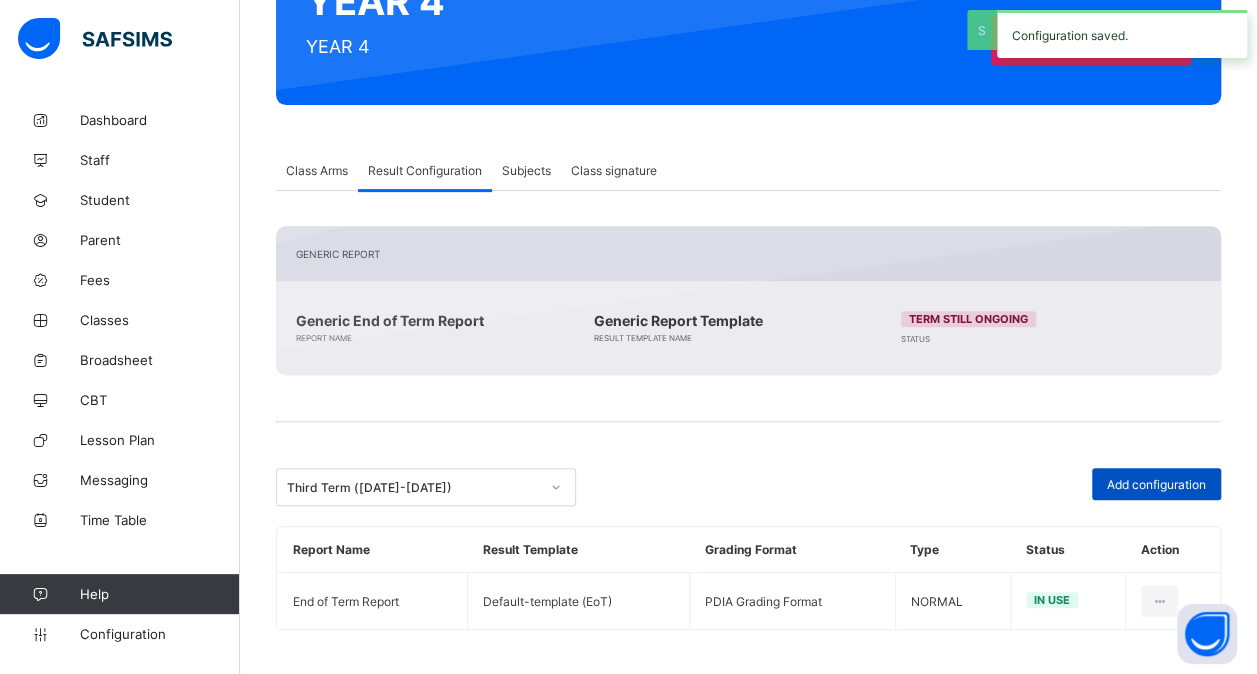
click at [1120, 488] on div "Add configuration" at bounding box center [1156, 484] width 129 height 32
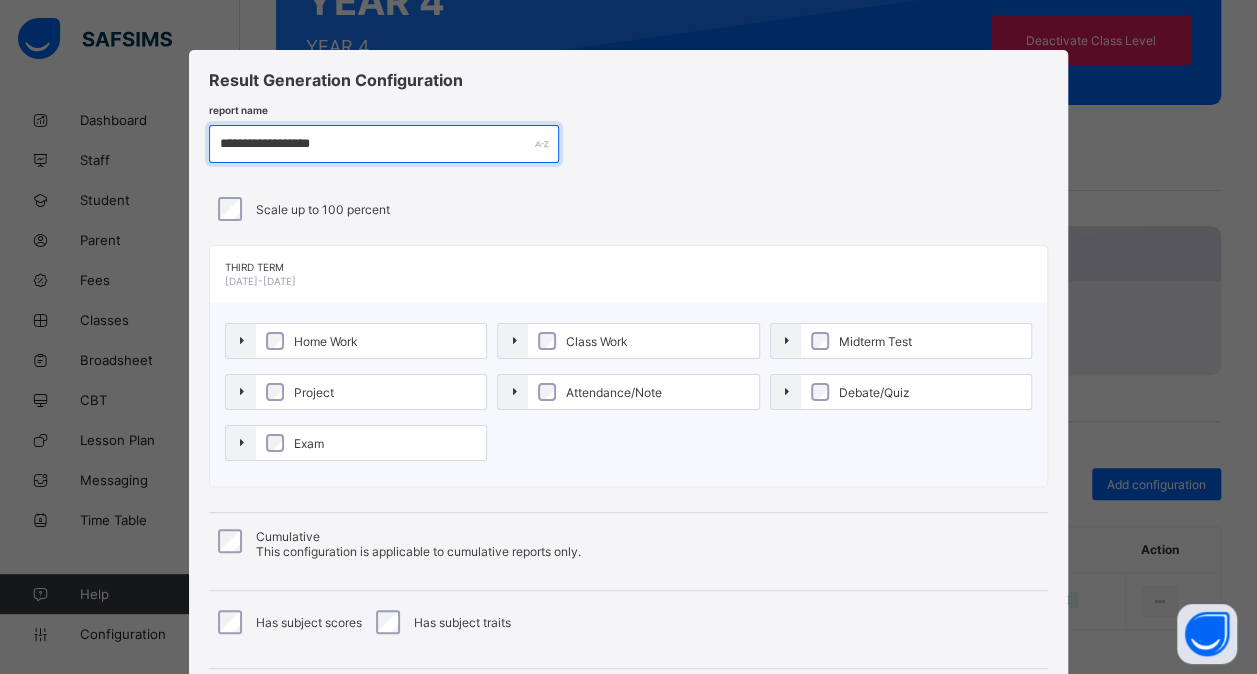
click at [284, 140] on input "**********" at bounding box center [384, 144] width 350 height 38
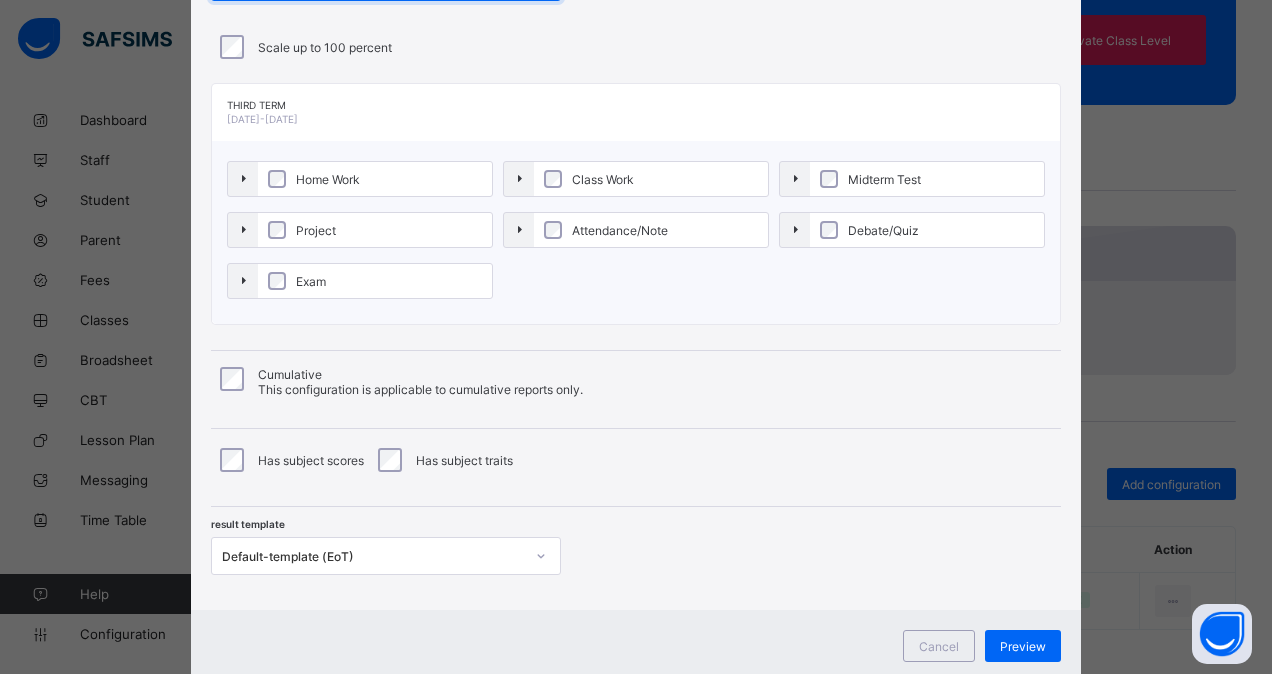
type input "**********"
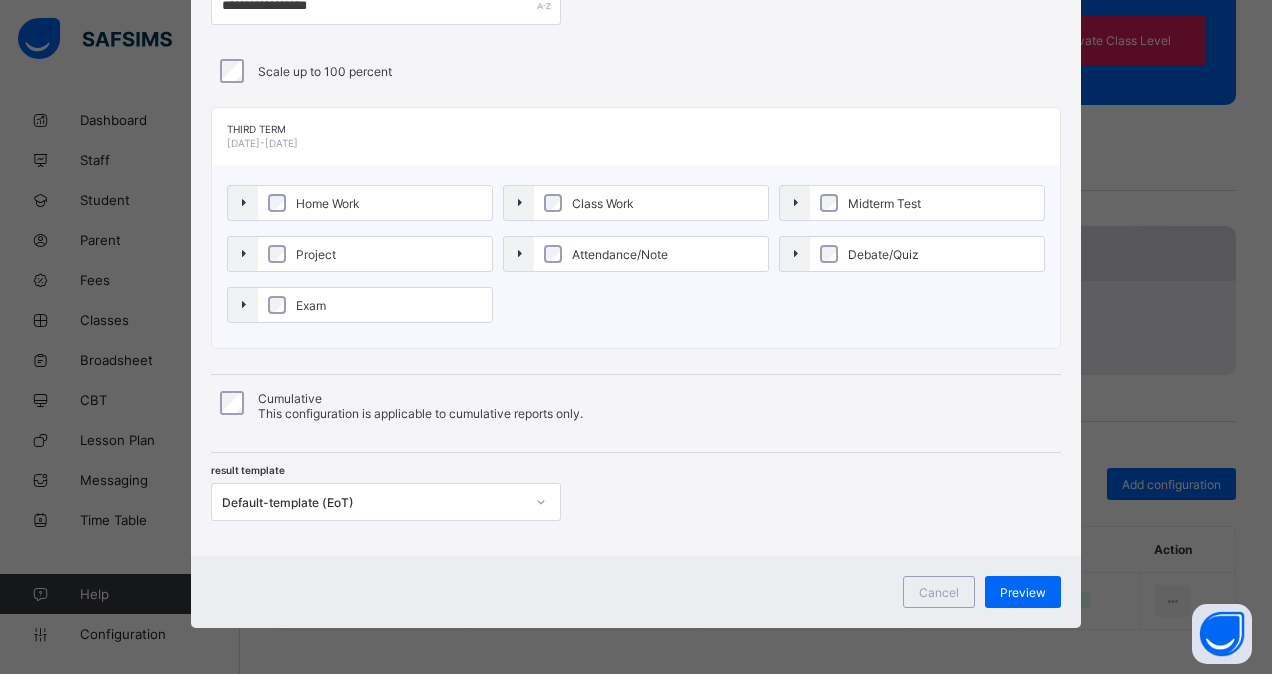
click at [230, 374] on div "Cumulative This configuration is applicable to cumulative reports only." at bounding box center [636, 400] width 850 height 53
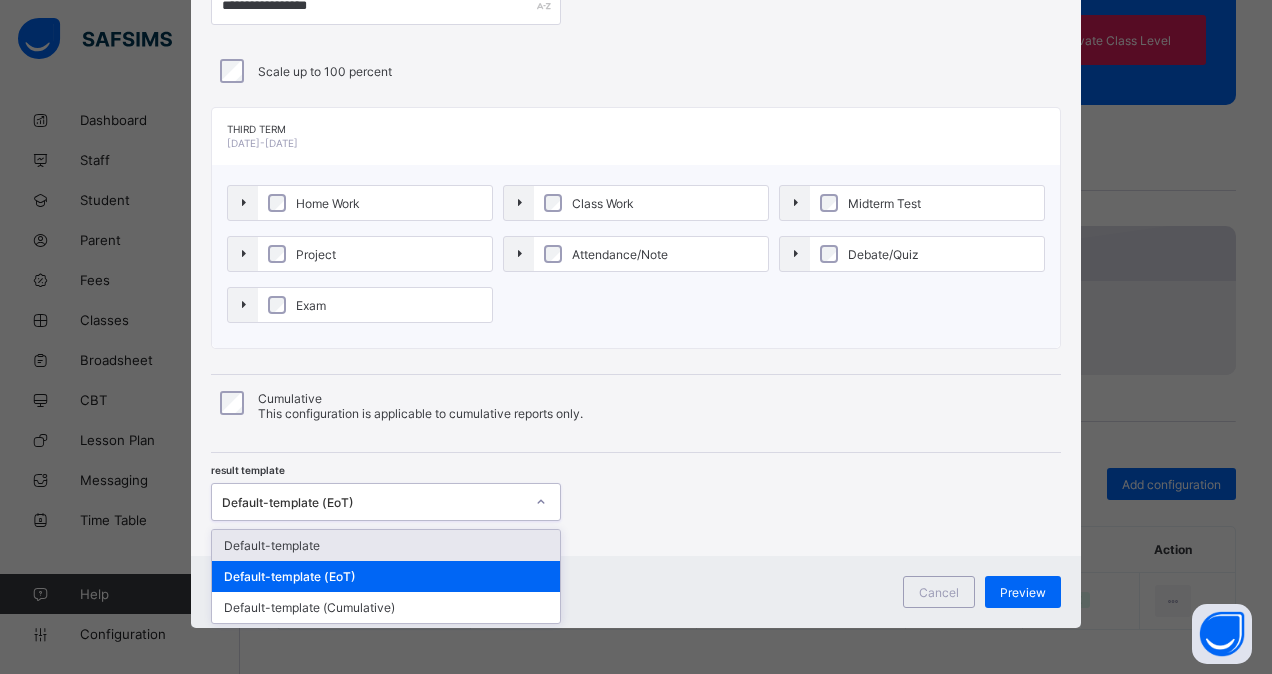
drag, startPoint x: 241, startPoint y: 369, endPoint x: 336, endPoint y: 497, distance: 159.4
click at [336, 497] on div "Default-template (EoT)" at bounding box center [373, 502] width 302 height 15
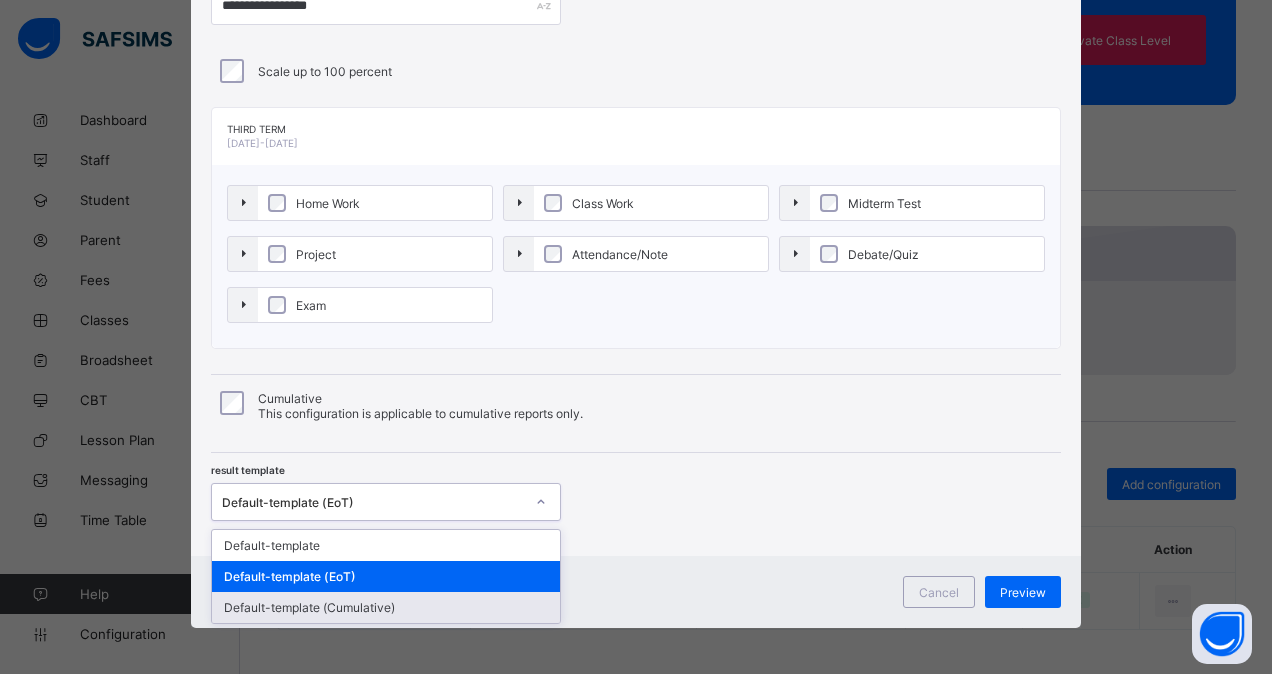
click at [340, 599] on div "Default-template (Cumulative)" at bounding box center [386, 607] width 348 height 31
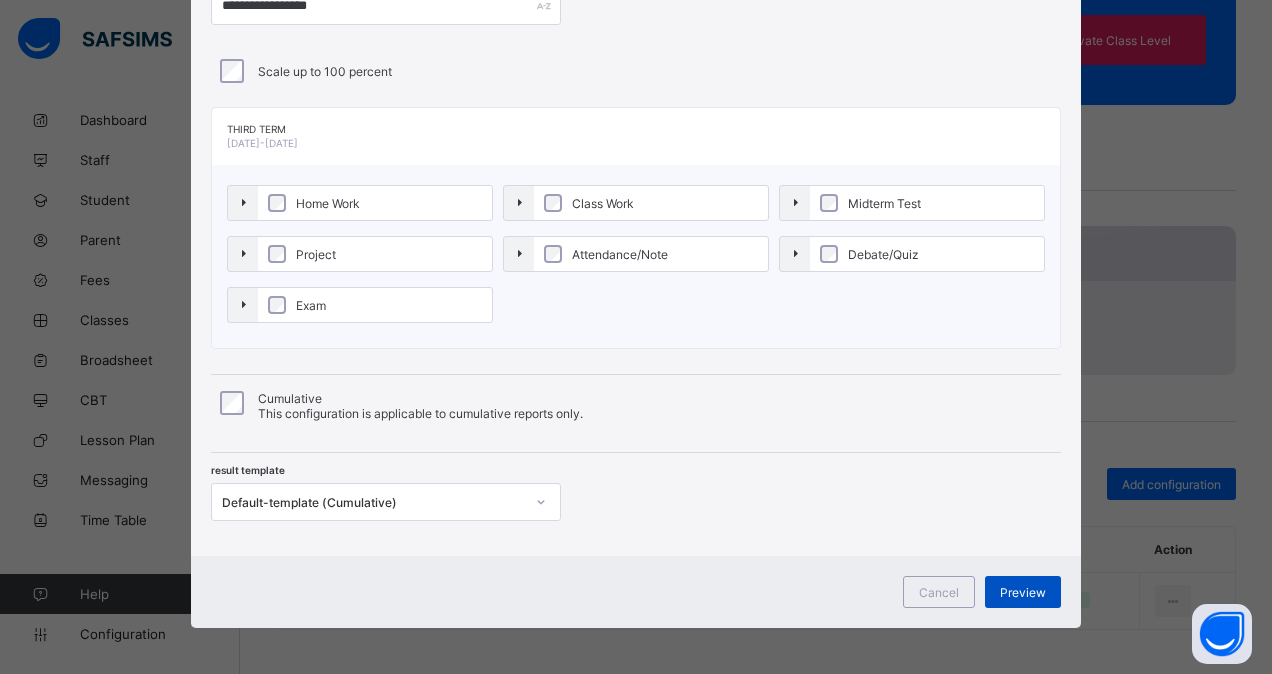
click at [1024, 585] on span "Preview" at bounding box center [1023, 592] width 46 height 15
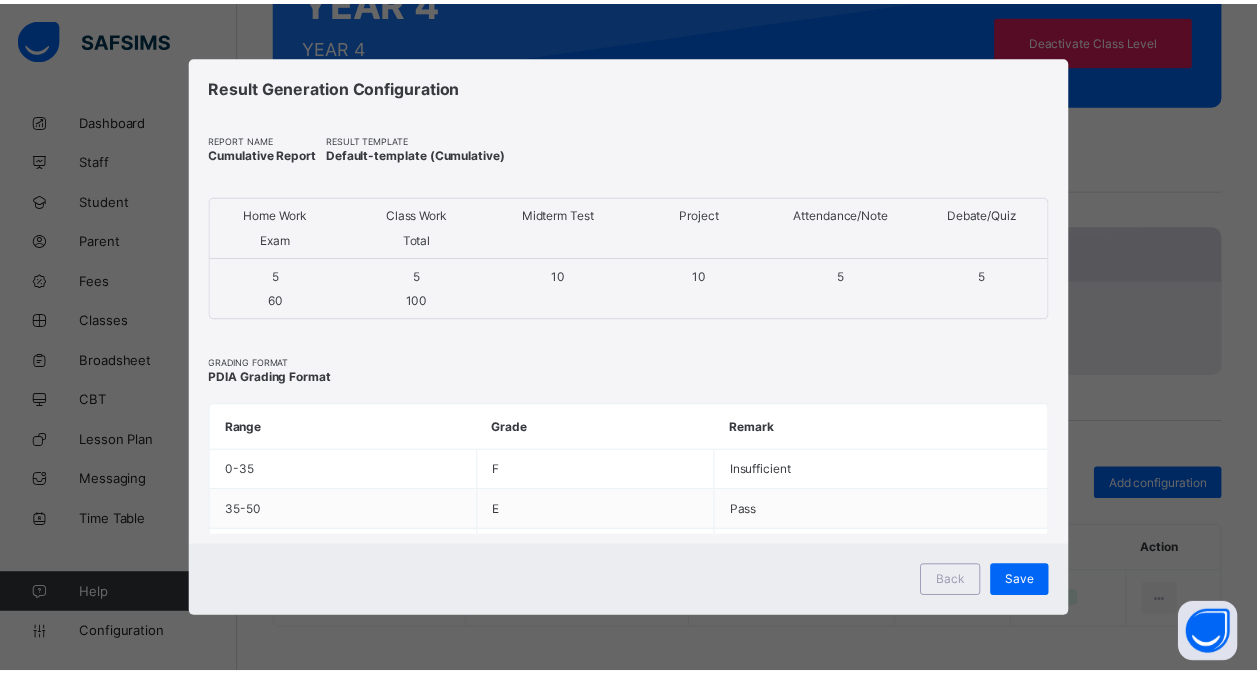
scroll to position [0, 0]
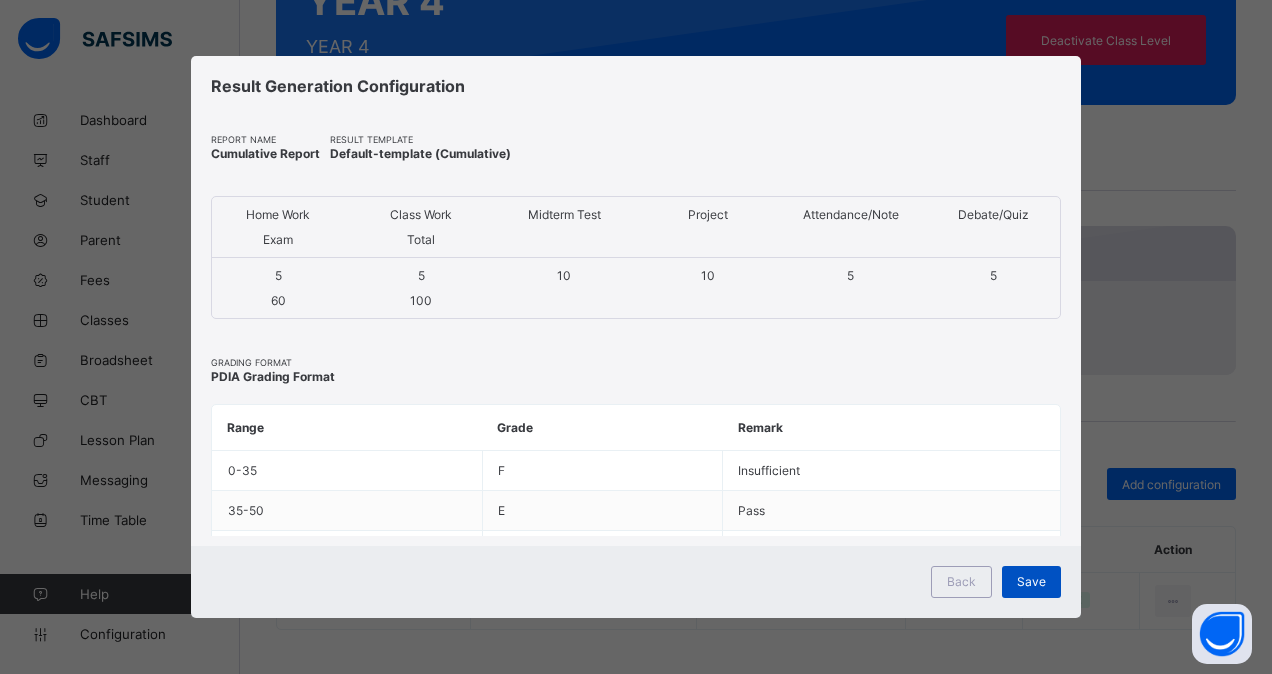
click at [1026, 582] on span "Save" at bounding box center [1031, 581] width 29 height 15
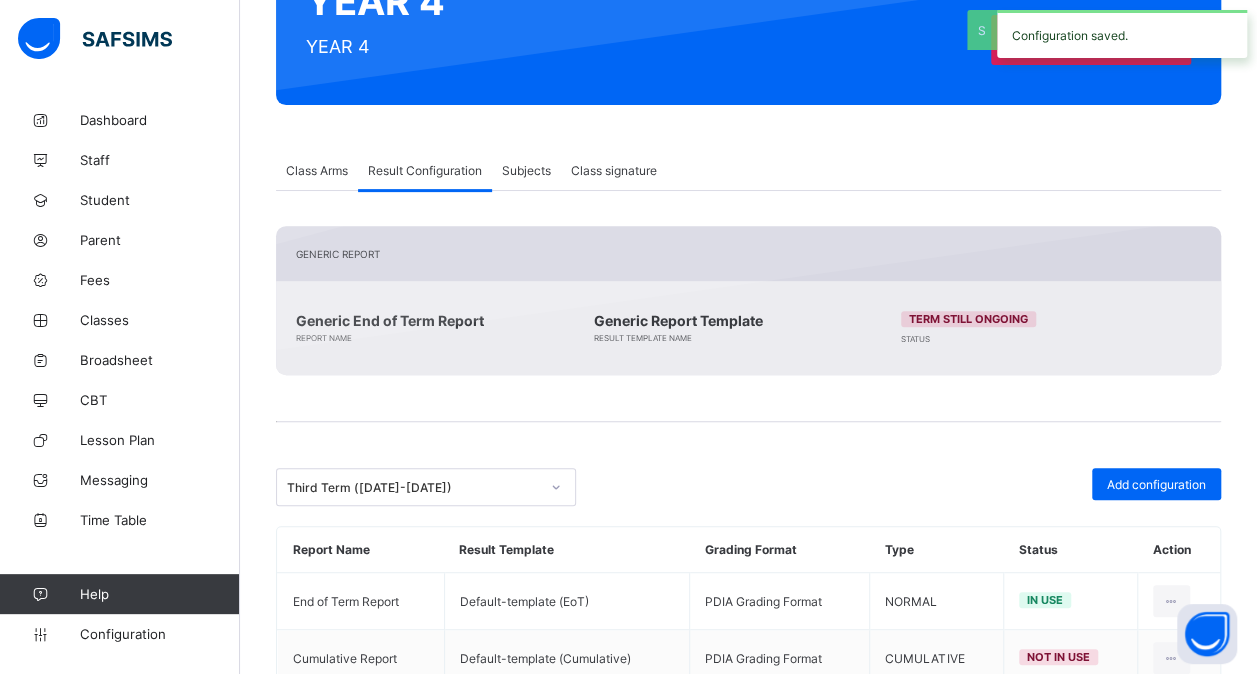
scroll to position [317, 0]
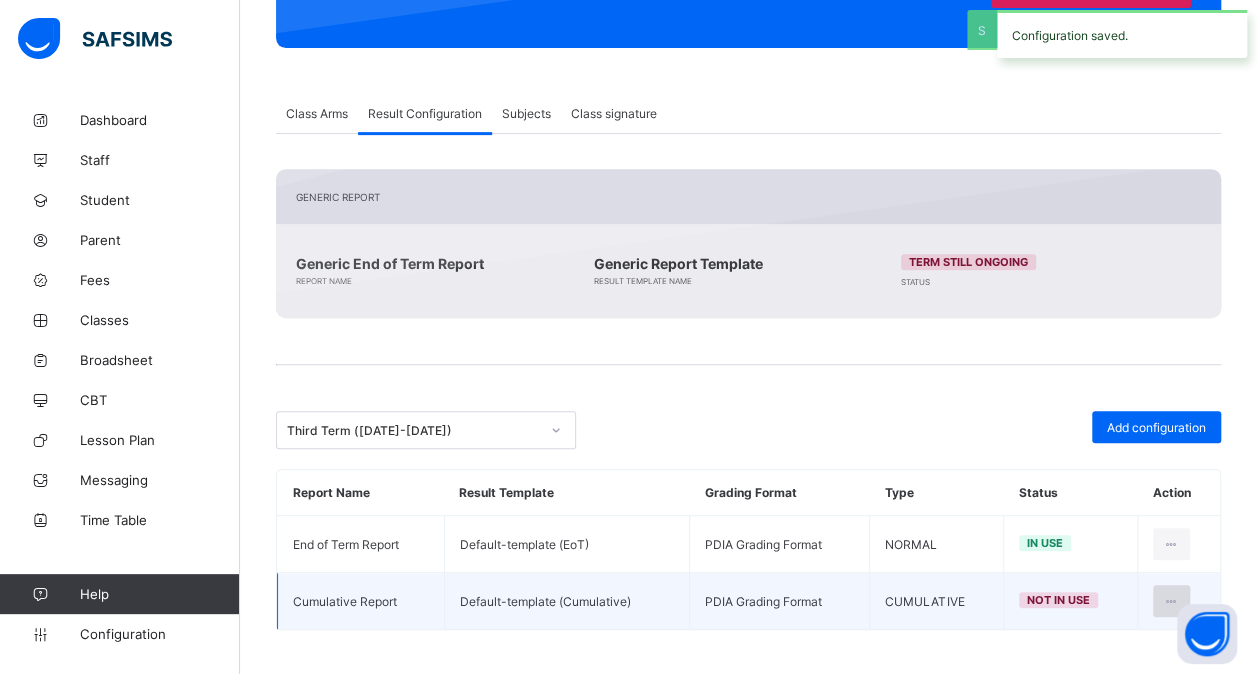
click at [1179, 595] on icon at bounding box center [1171, 601] width 17 height 15
click at [1136, 672] on div "Set in use" at bounding box center [1123, 682] width 116 height 20
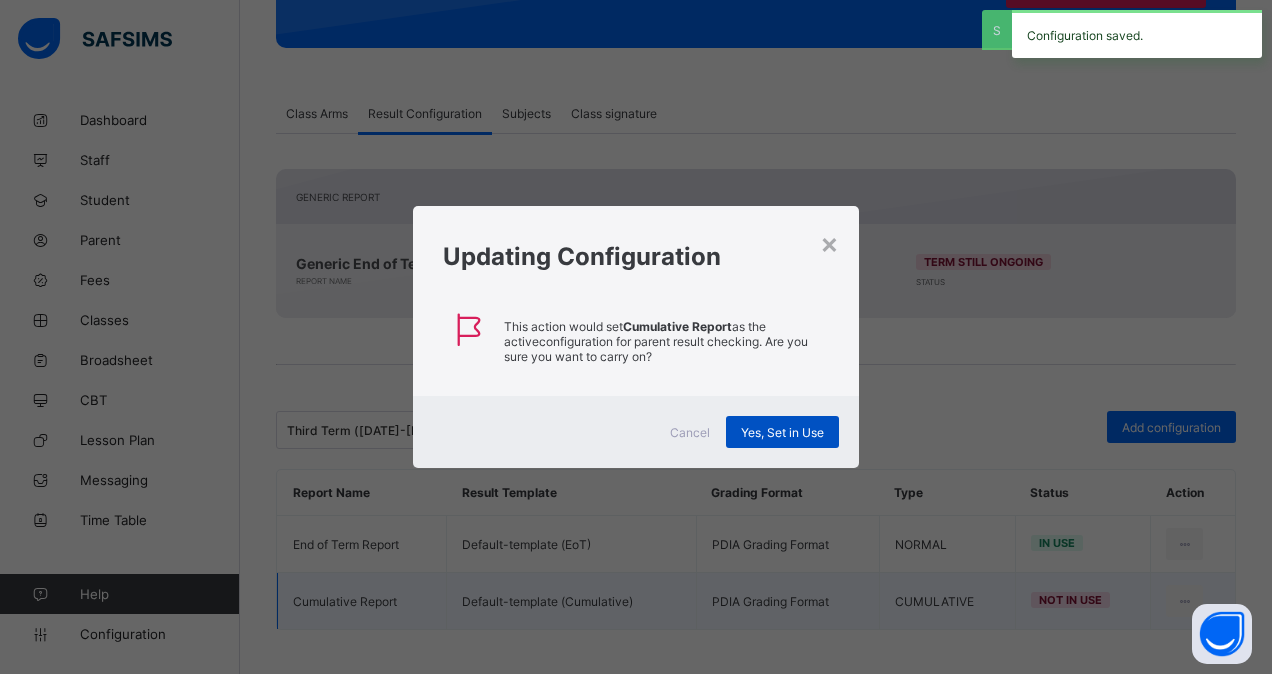
click at [803, 435] on span "Yes, Set in Use" at bounding box center [782, 432] width 83 height 15
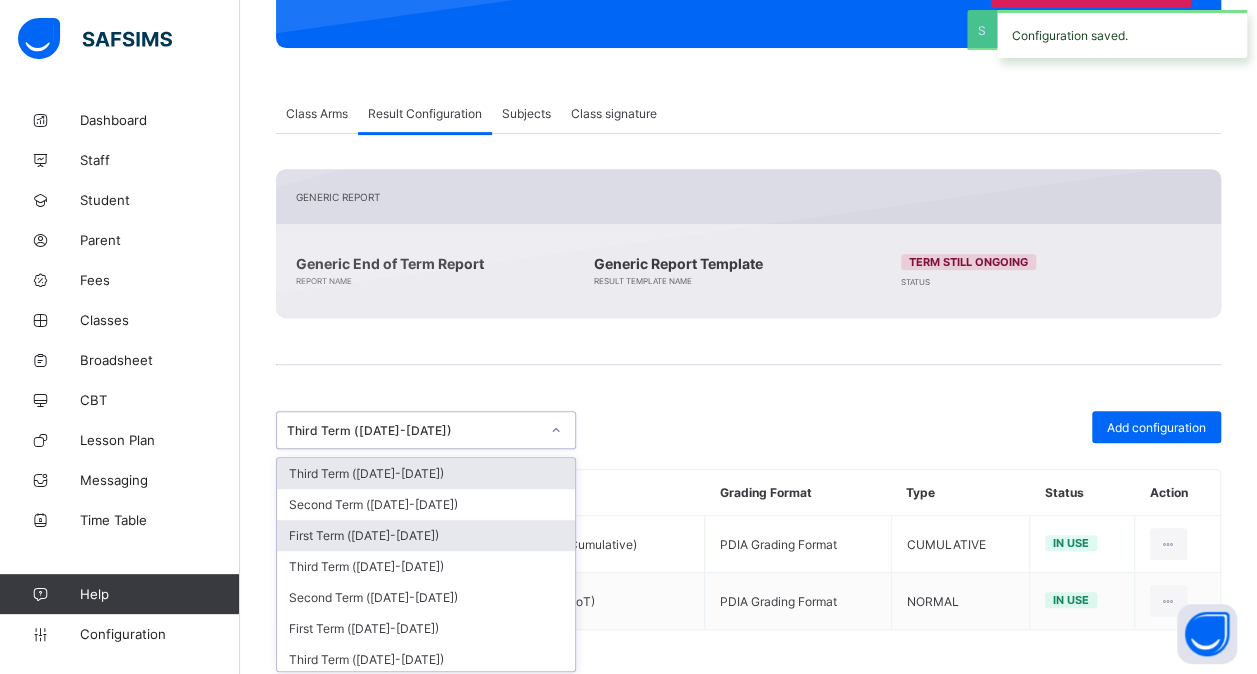
drag, startPoint x: 508, startPoint y: 414, endPoint x: 459, endPoint y: 533, distance: 128.7
click at [459, 449] on div "option Third Term (2022-2023), selected. option Third Term (2025-2026) focused,…" at bounding box center [426, 430] width 300 height 38
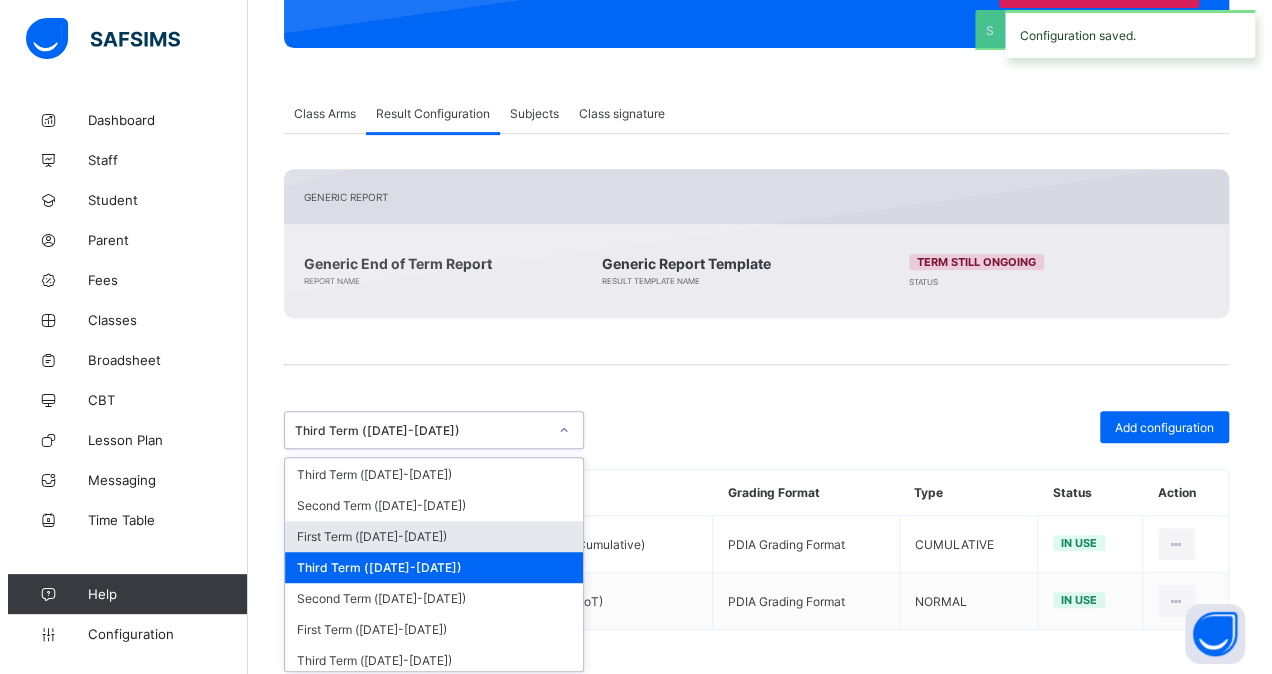
scroll to position [186, 0]
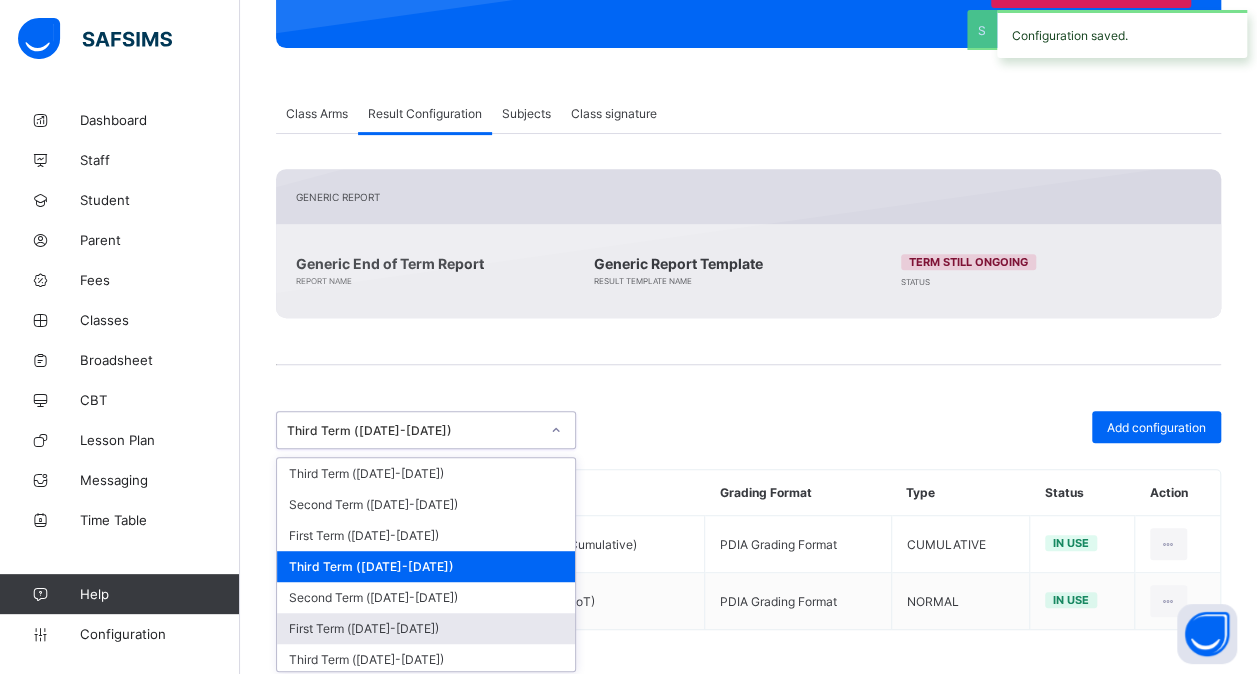
click at [422, 613] on div "First Term ([DATE]-[DATE])" at bounding box center [426, 628] width 298 height 31
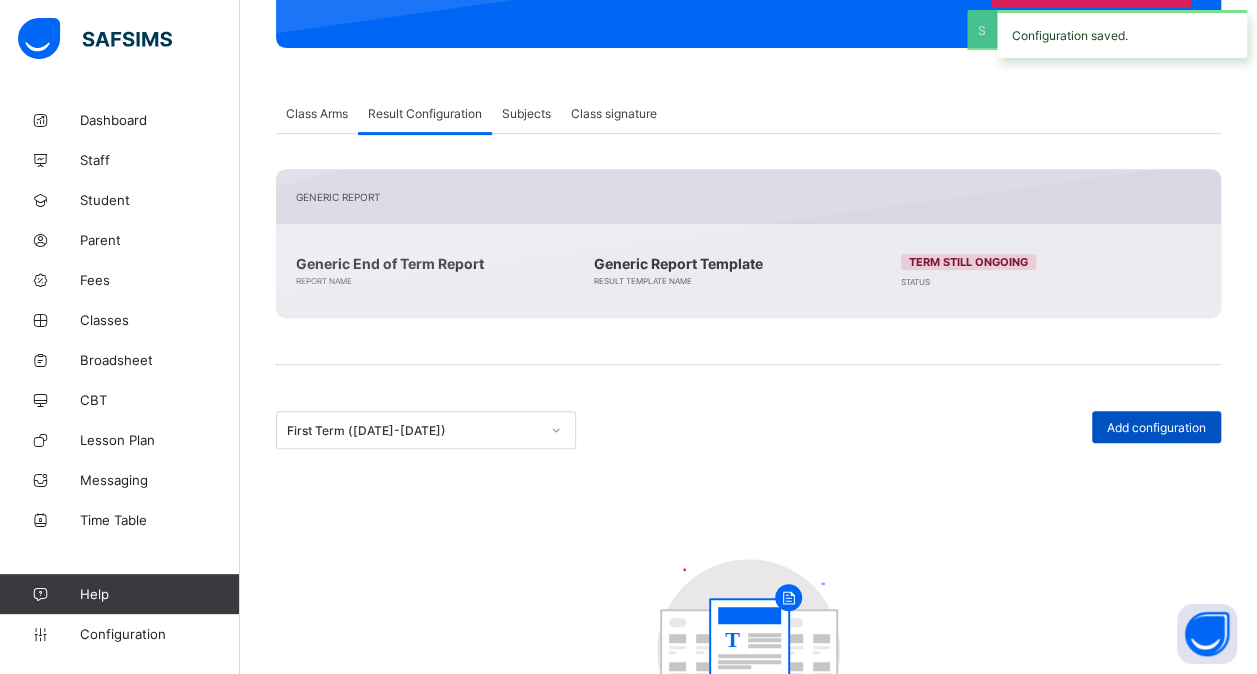
click at [1163, 420] on span "Add configuration" at bounding box center [1156, 427] width 99 height 15
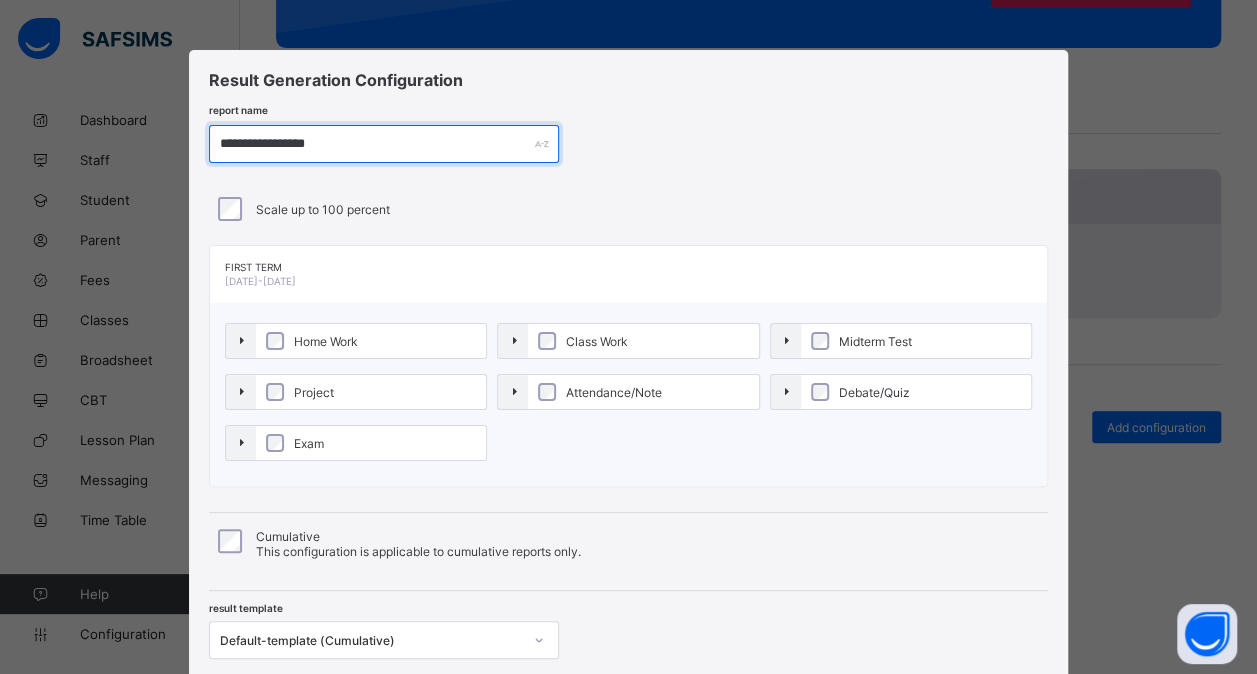
click at [273, 145] on input "**********" at bounding box center [384, 144] width 350 height 38
paste input "*"
type input "**********"
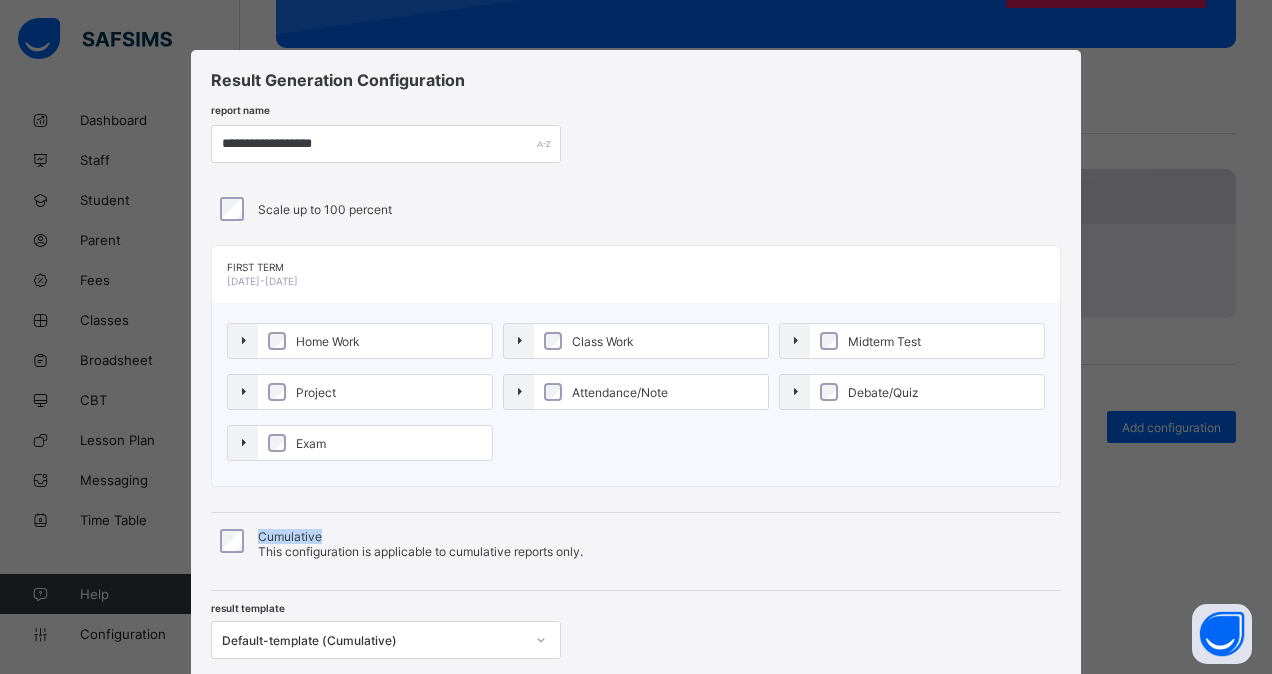
click at [223, 535] on div "Cumulative This configuration is applicable to cumulative reports only." at bounding box center [636, 544] width 850 height 42
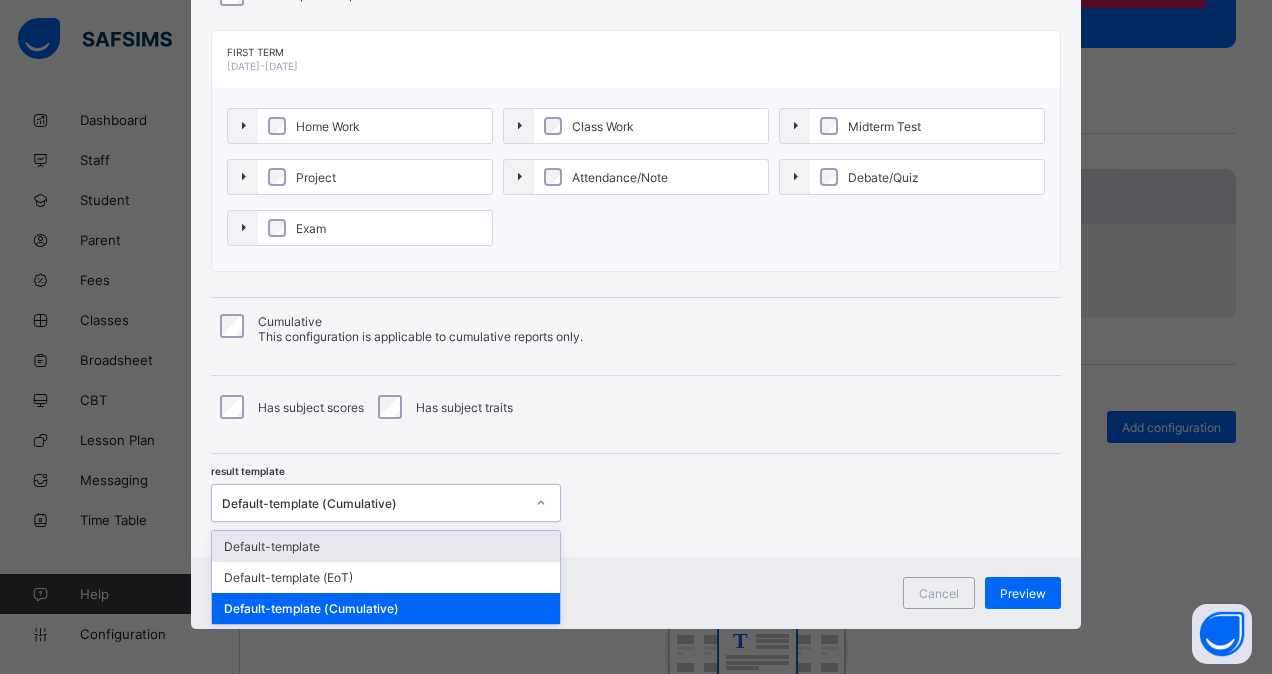
click at [432, 501] on div "Default-template (Cumulative)" at bounding box center [373, 503] width 302 height 15
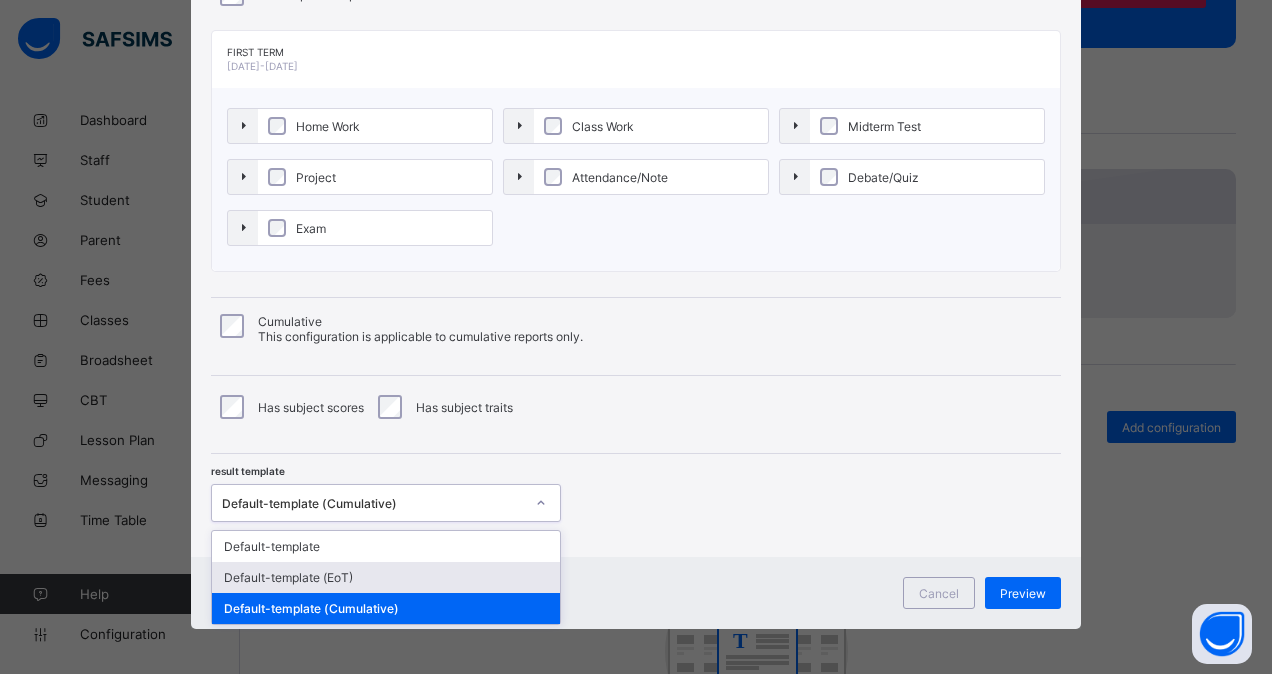
click at [370, 574] on div "Default-template (EoT)" at bounding box center [386, 577] width 348 height 31
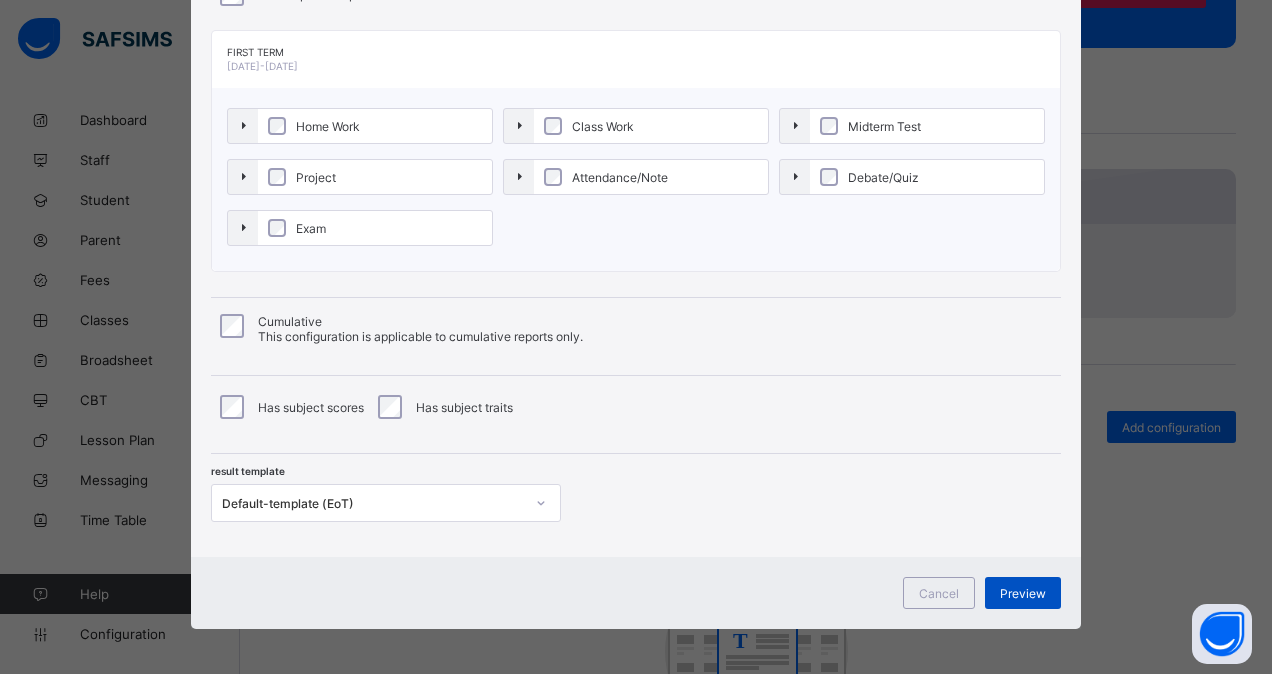
click at [1034, 586] on span "Preview" at bounding box center [1023, 593] width 46 height 15
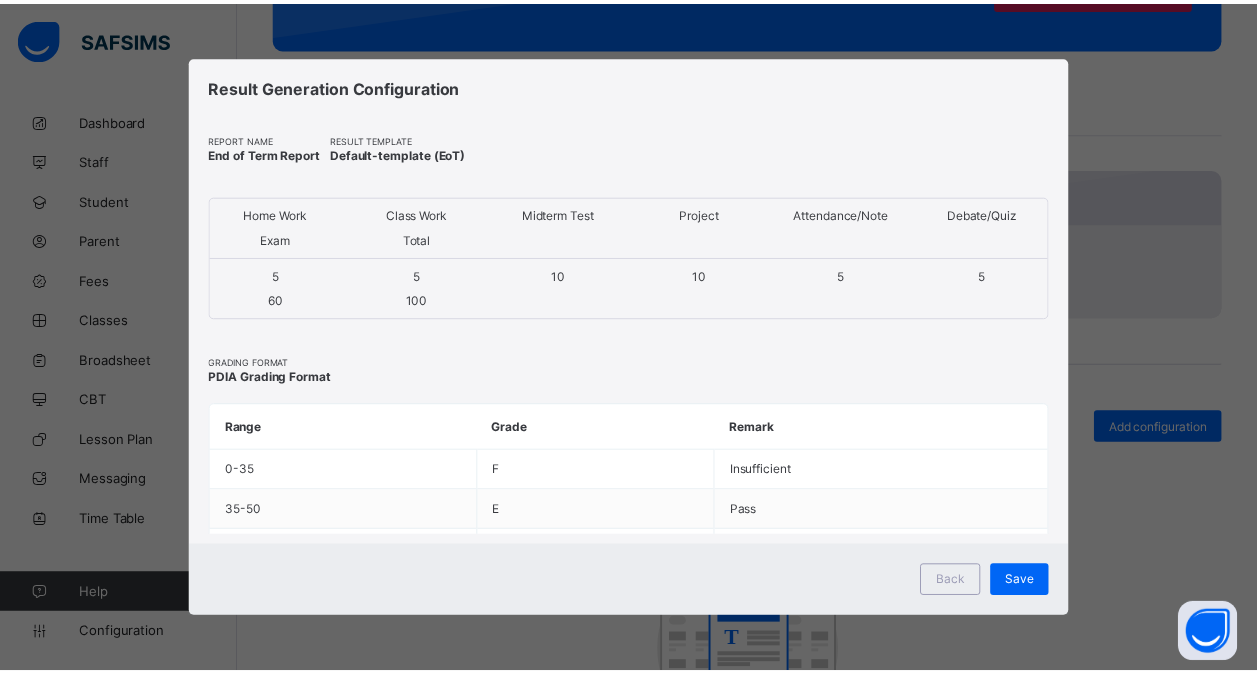
scroll to position [0, 0]
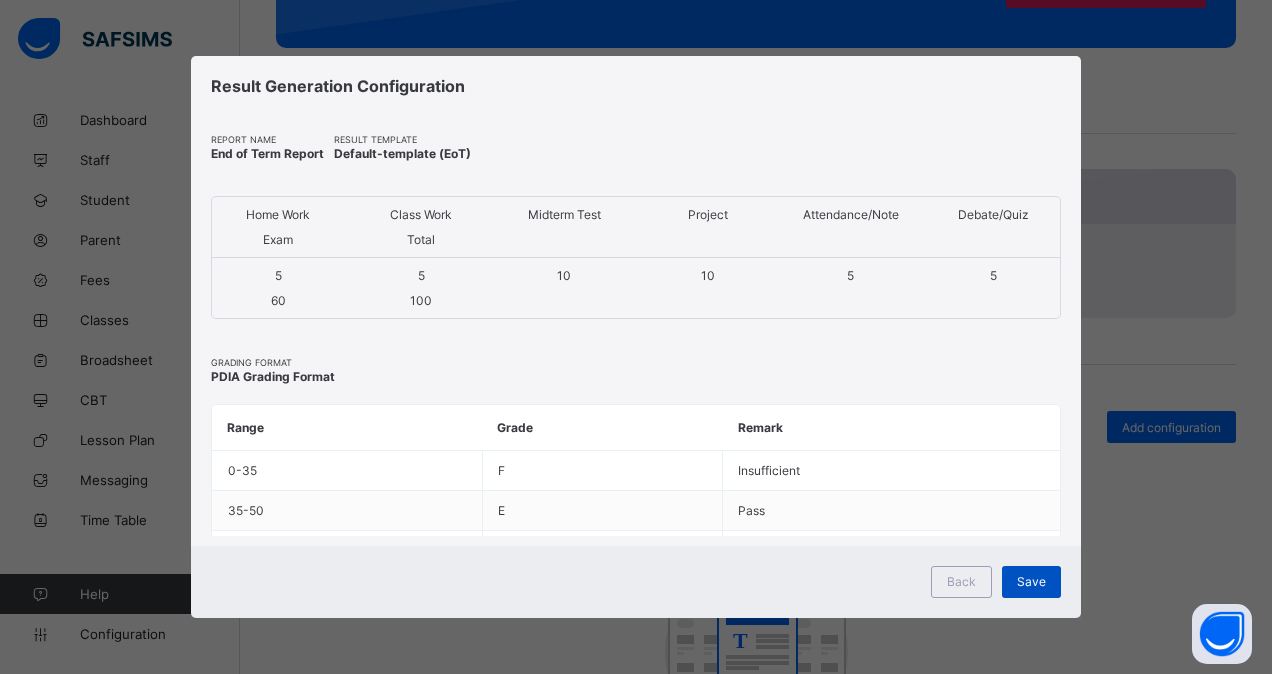
click at [1030, 584] on span "Save" at bounding box center [1031, 581] width 29 height 15
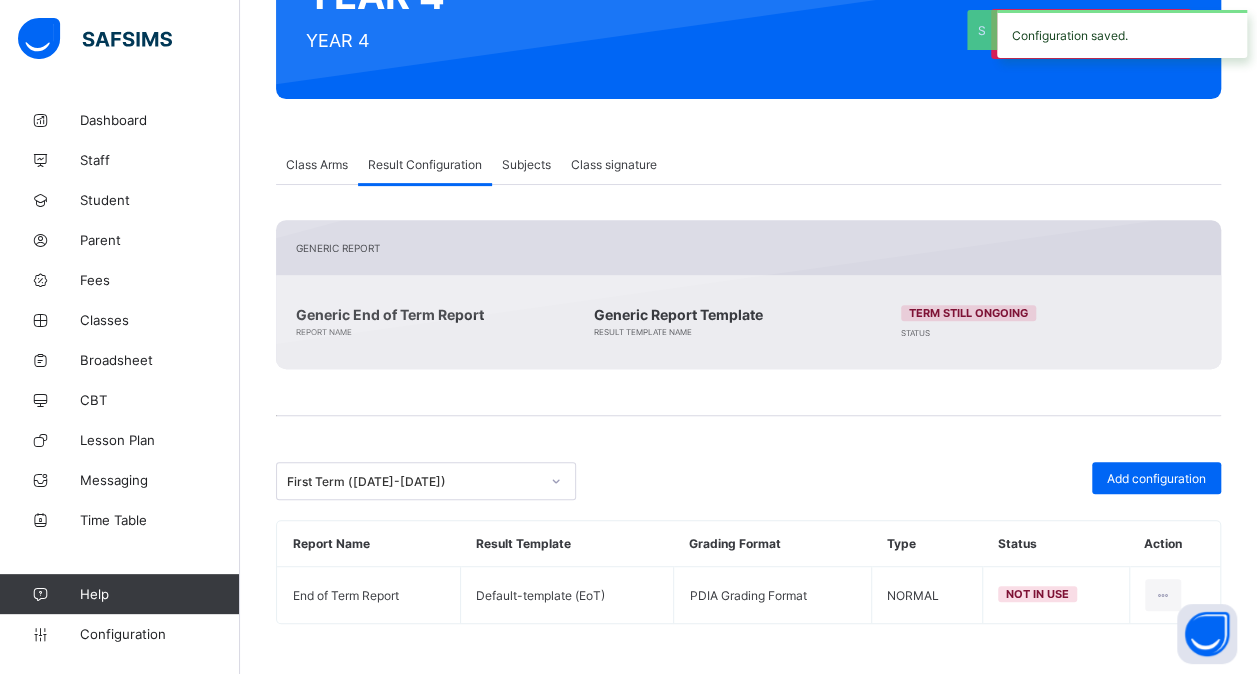
scroll to position [260, 0]
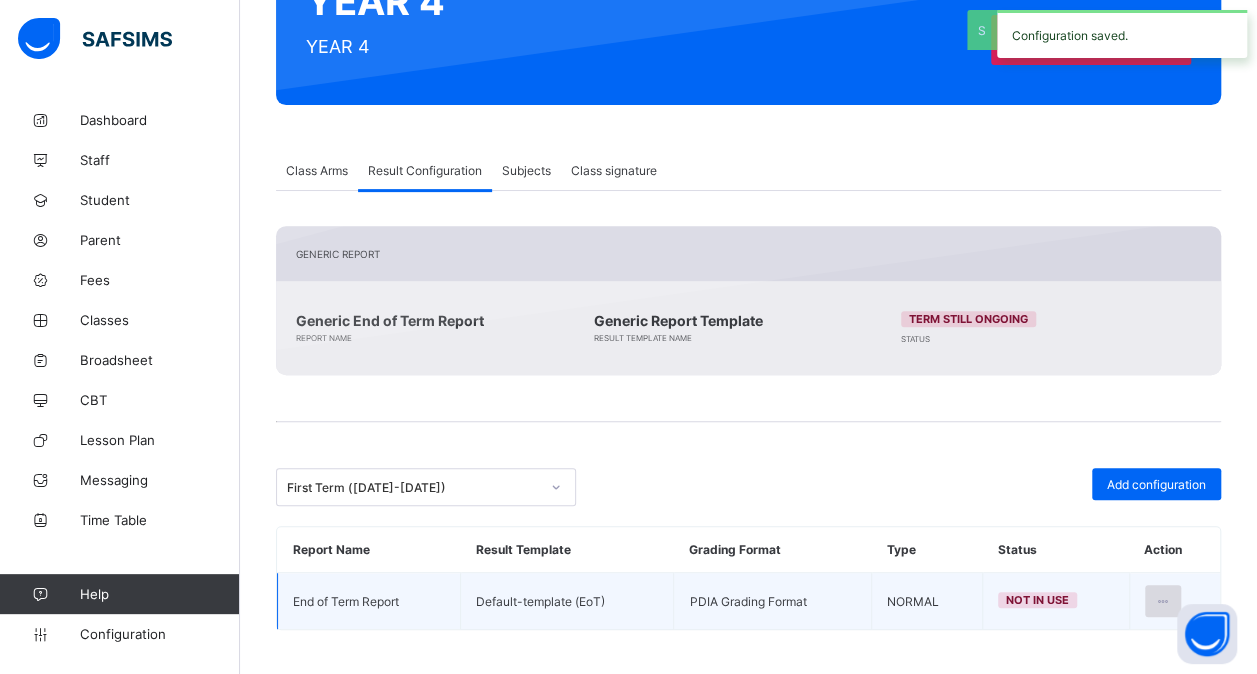
click at [1171, 594] on icon at bounding box center [1163, 601] width 17 height 15
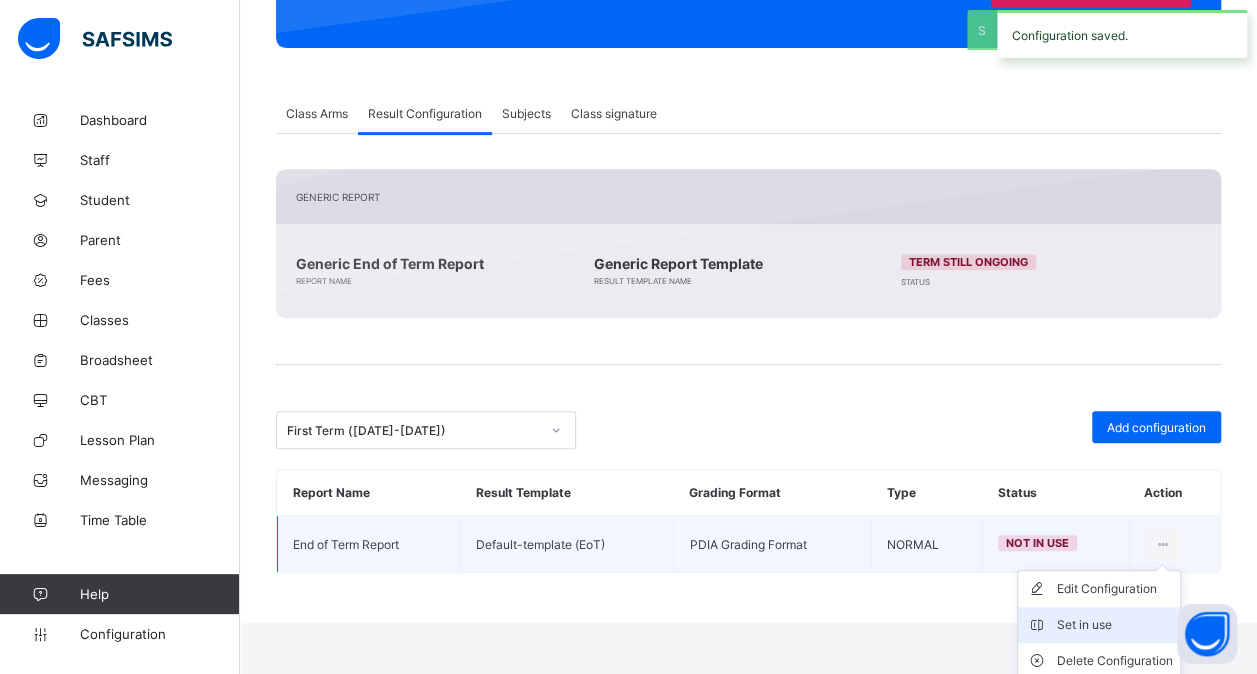
click at [1102, 628] on div "Set in use" at bounding box center [1114, 625] width 116 height 20
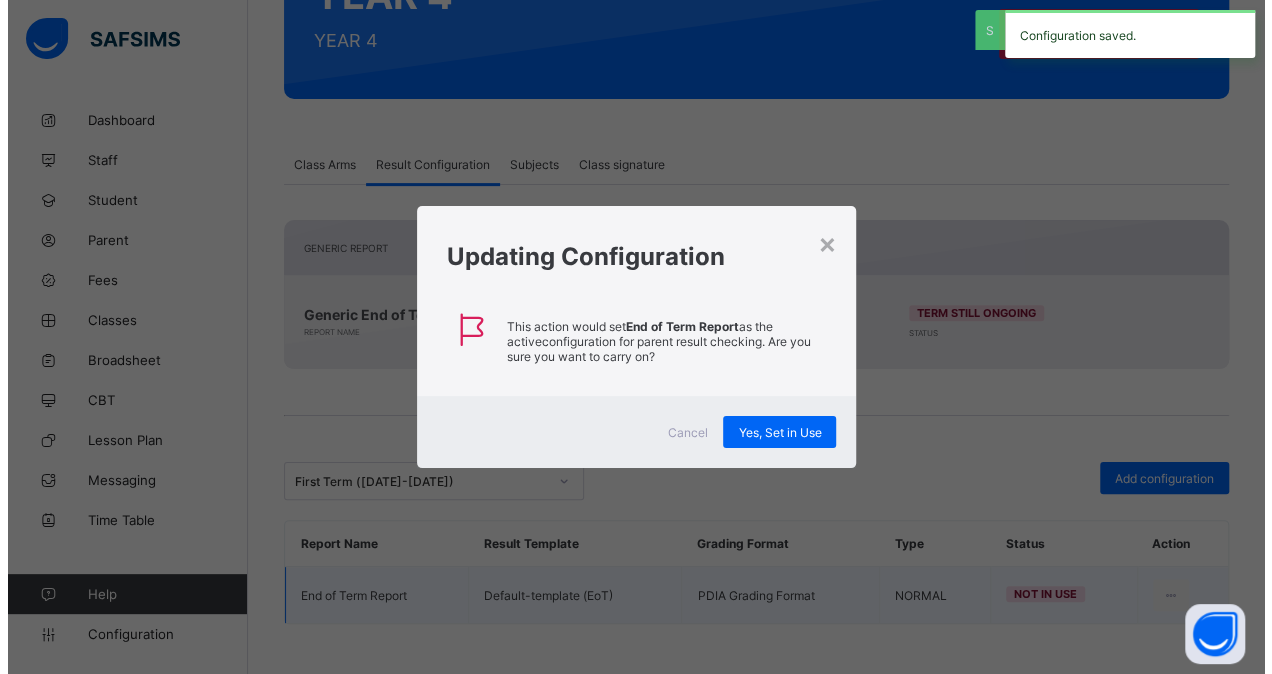
scroll to position [260, 0]
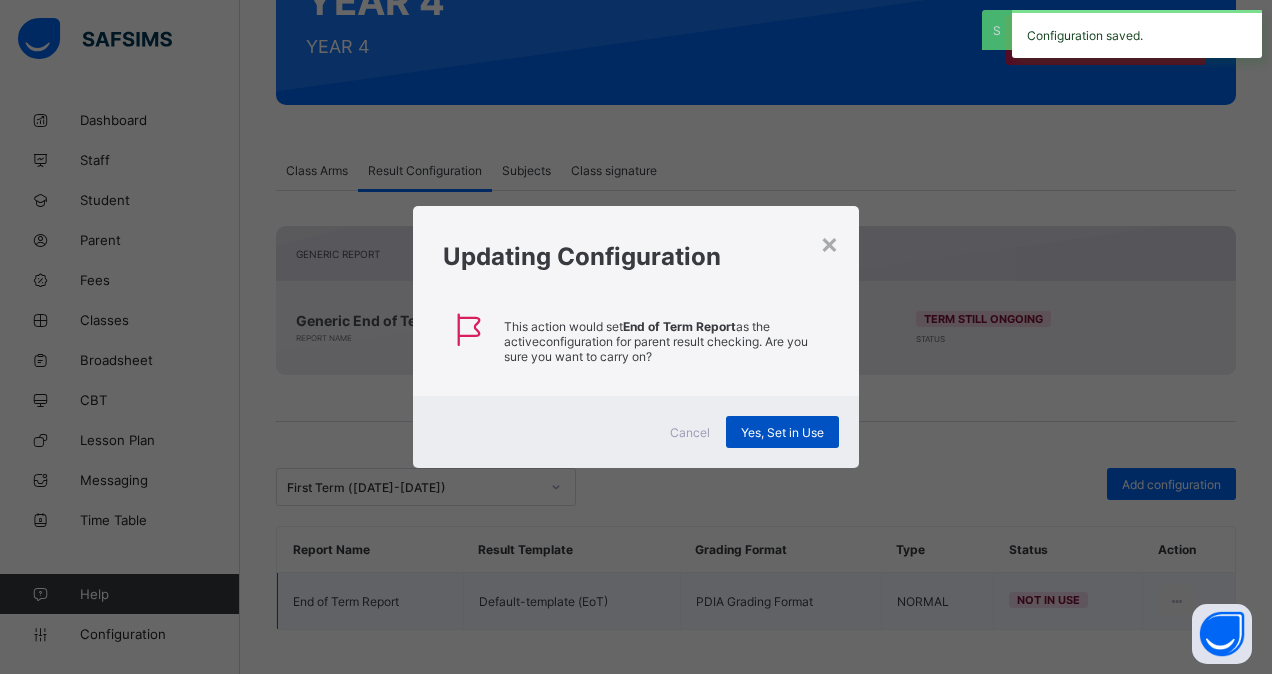
click at [795, 416] on div "Yes, Set in Use" at bounding box center [782, 432] width 113 height 32
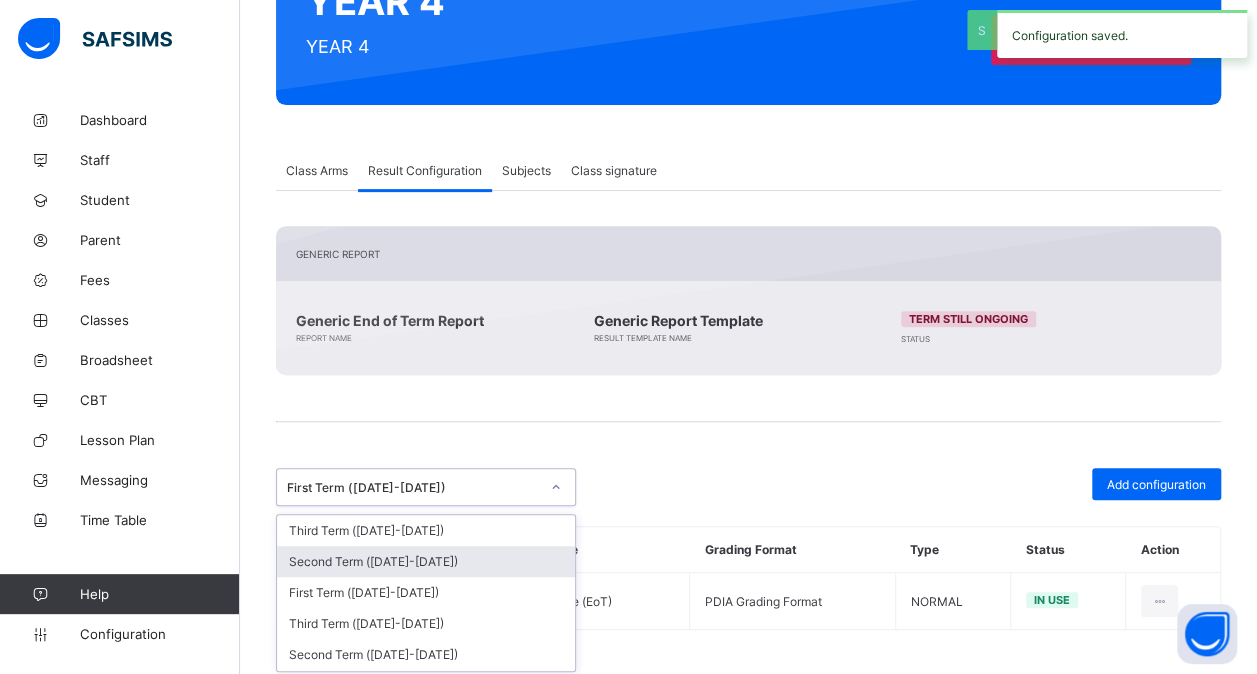
click at [434, 506] on div "option First Term (2022-2023), selected. option Second Term (2025-2026) focused…" at bounding box center [426, 487] width 300 height 38
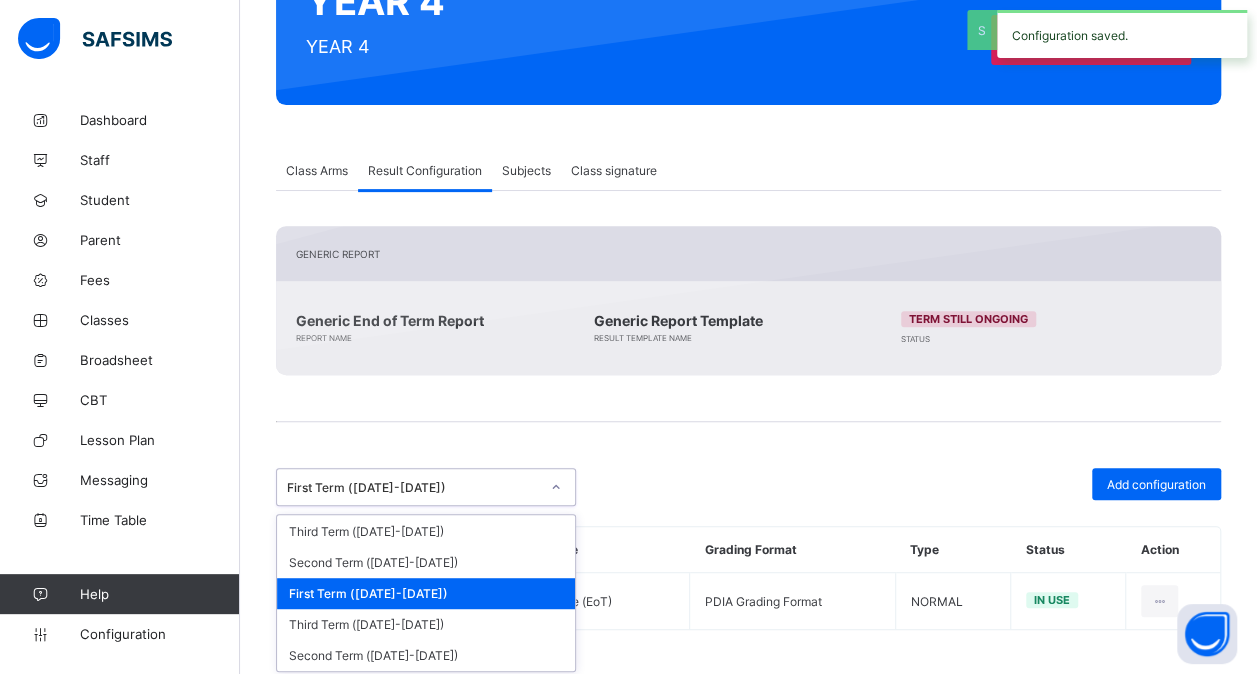
scroll to position [291, 0]
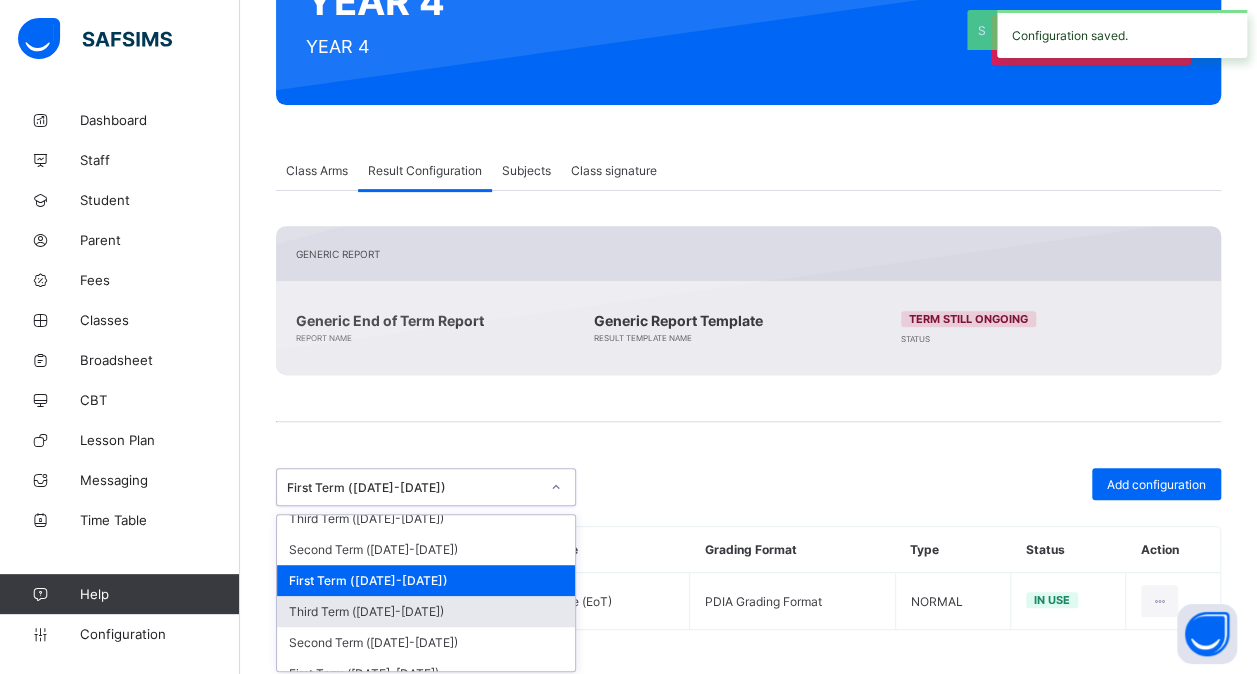
click at [386, 596] on div "Third Term ([DATE]-[DATE])" at bounding box center [426, 611] width 298 height 31
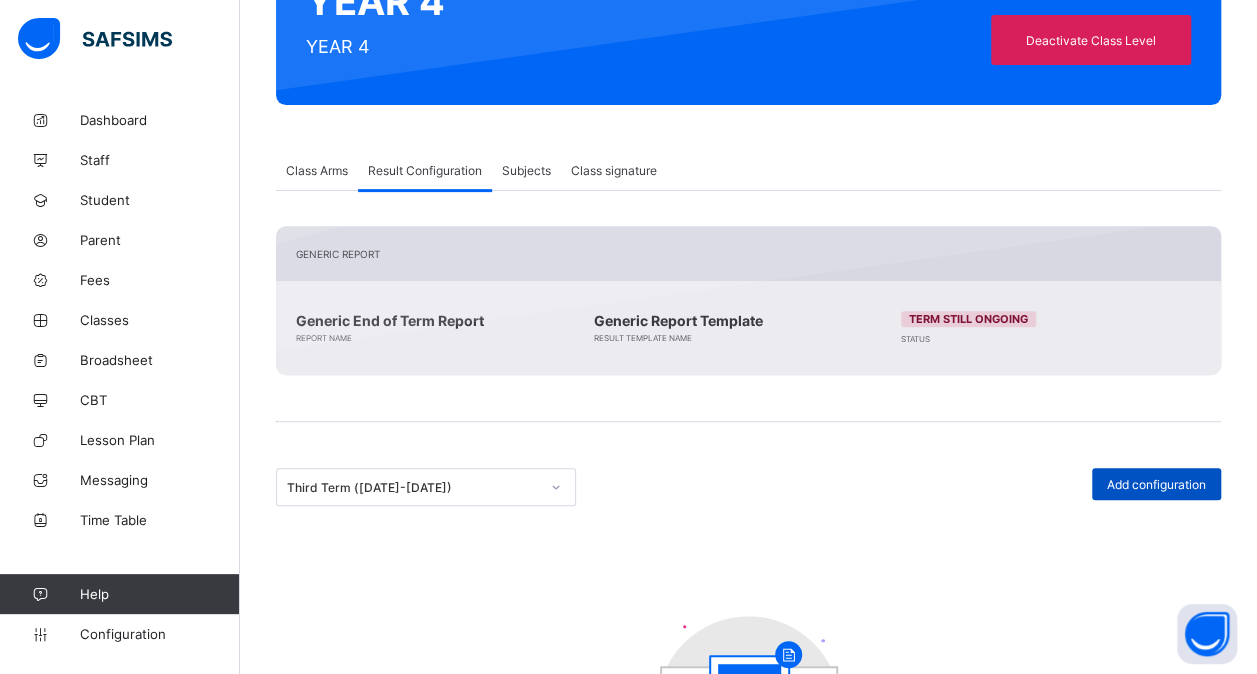
click at [1144, 470] on div "Add configuration" at bounding box center [1156, 484] width 129 height 32
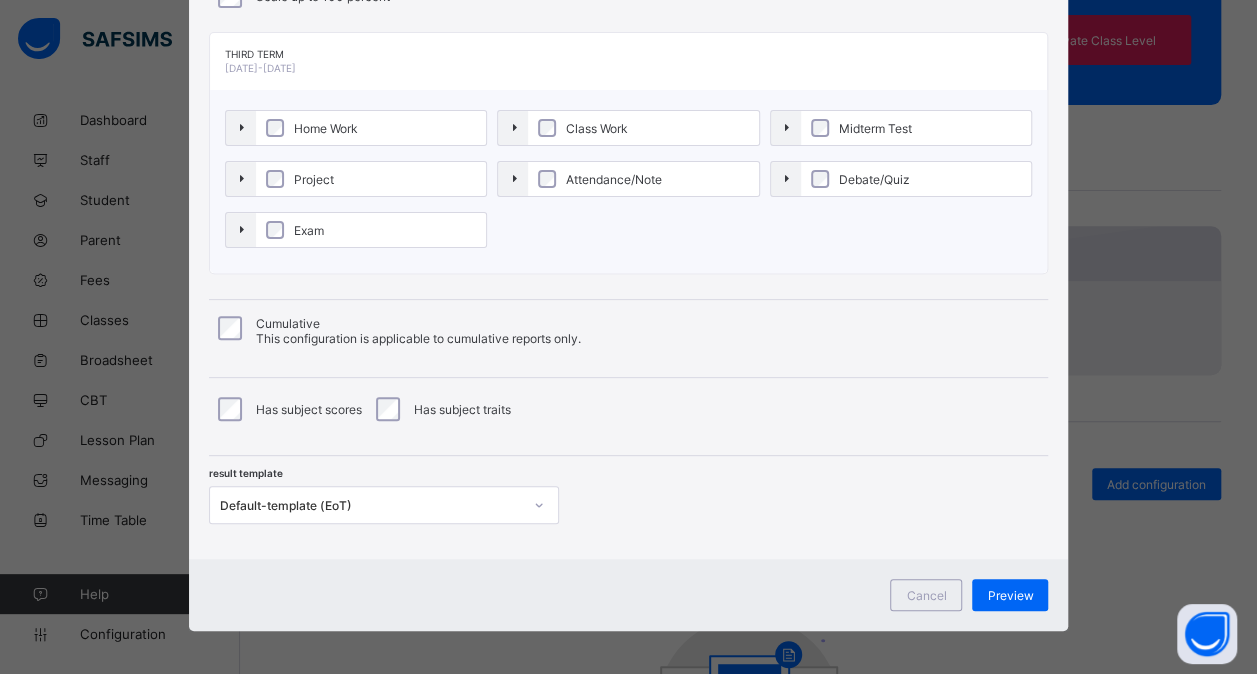
scroll to position [215, 0]
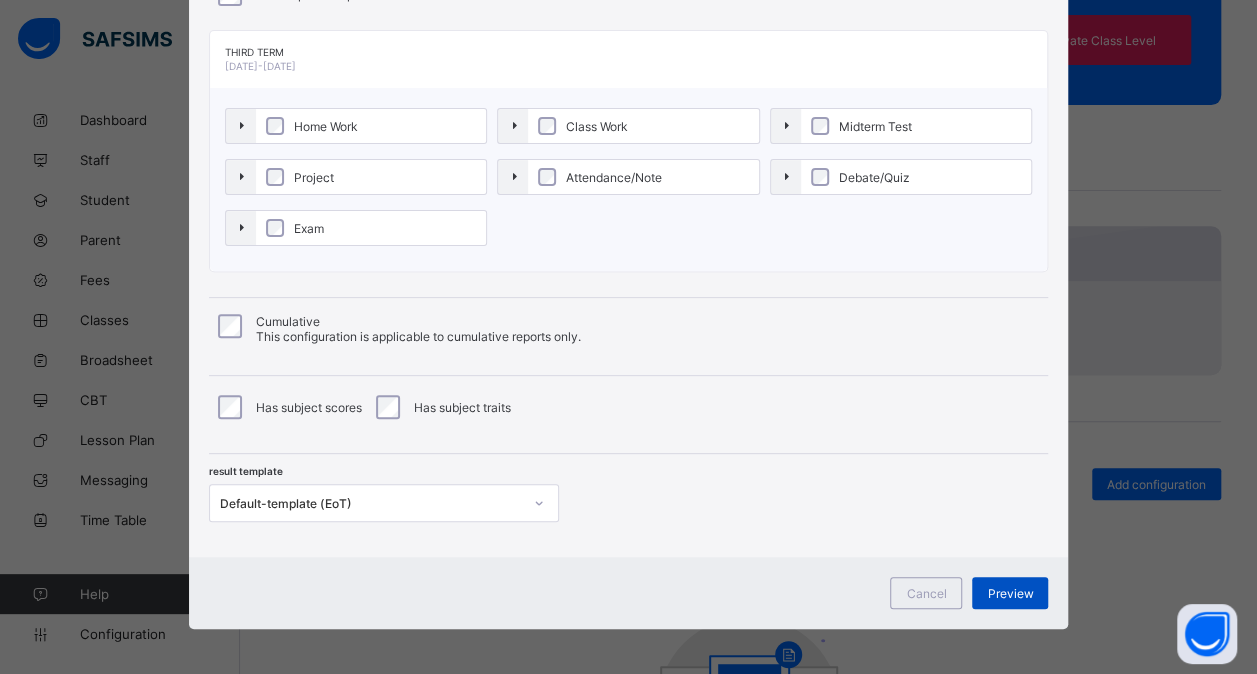
click at [1001, 595] on div "Preview" at bounding box center [1010, 593] width 76 height 32
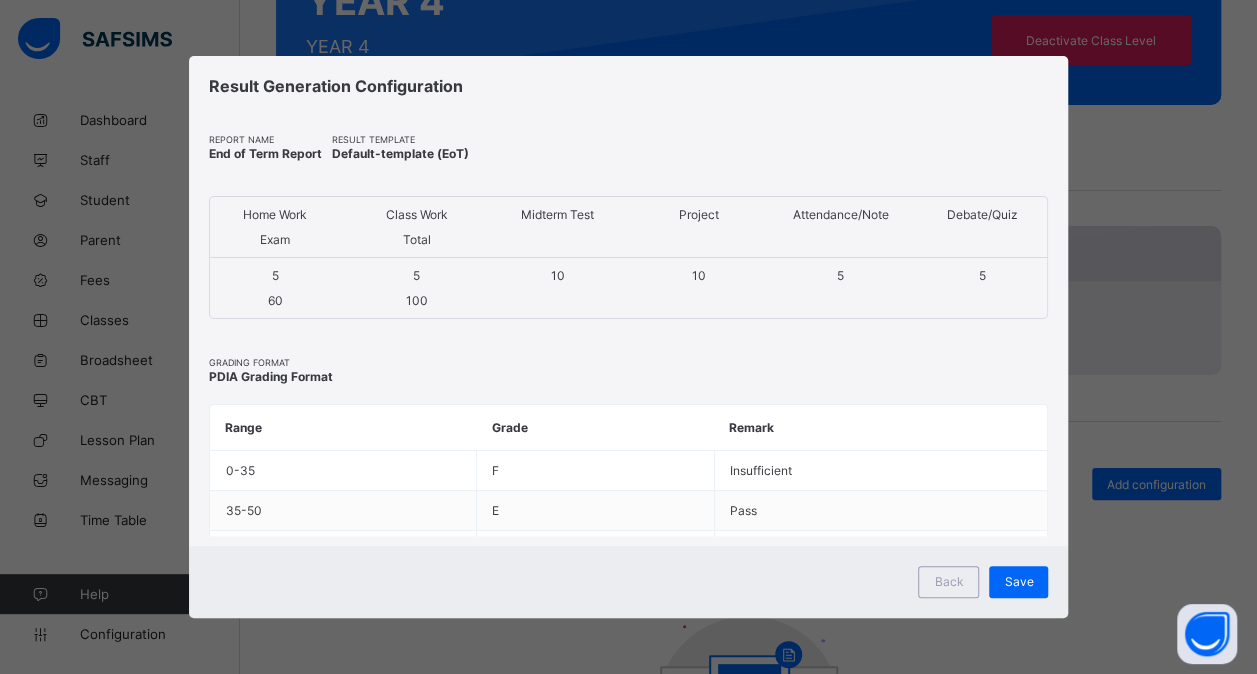
scroll to position [0, 0]
click at [1034, 582] on span "Save" at bounding box center [1031, 581] width 29 height 15
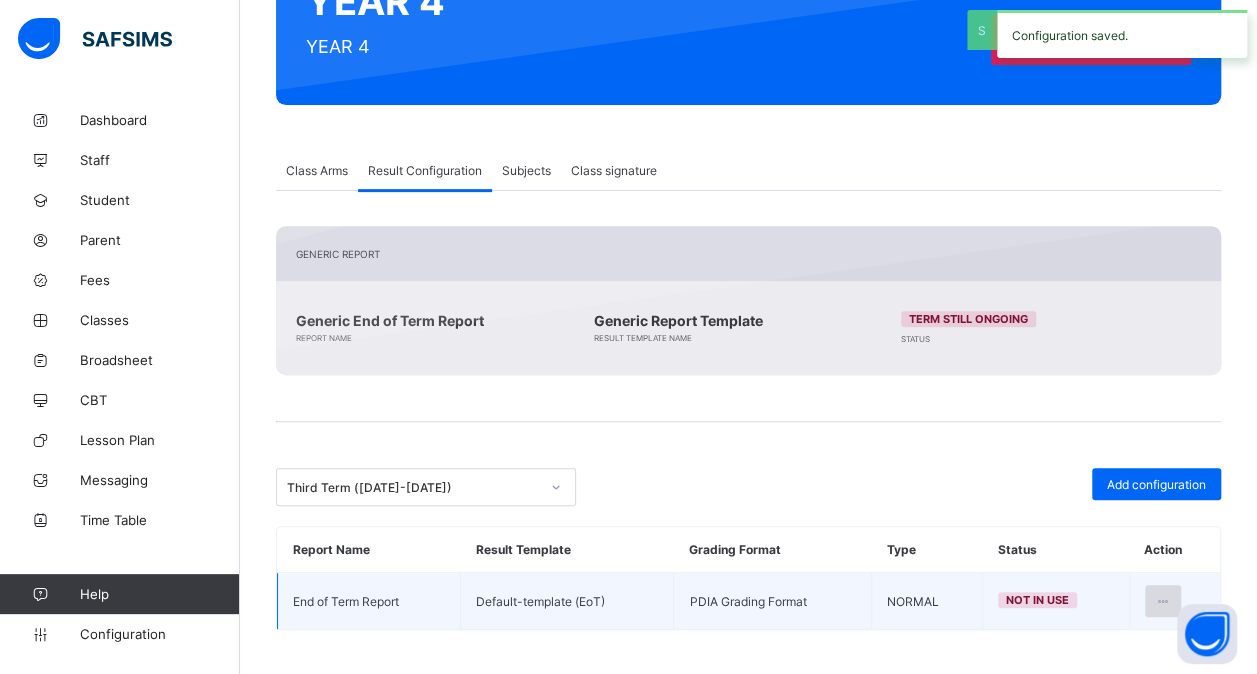
click at [1178, 585] on div at bounding box center [1163, 601] width 37 height 32
click at [1122, 664] on li "Set in use" at bounding box center [1099, 682] width 162 height 36
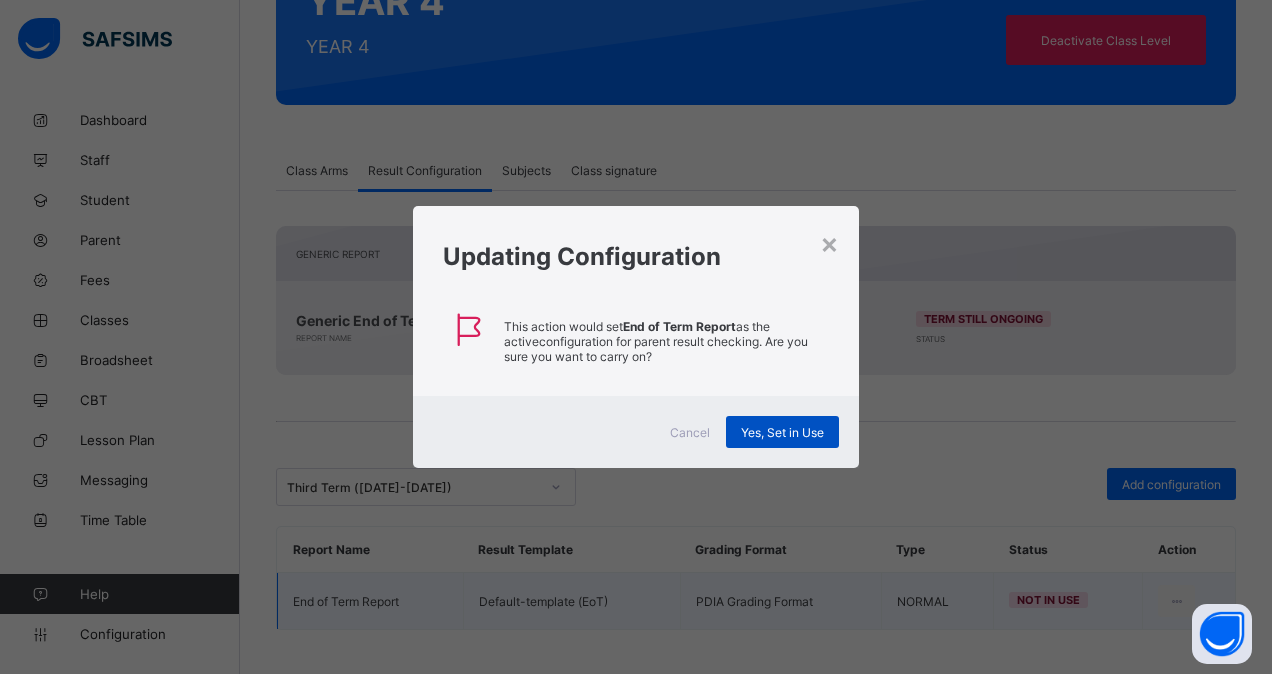
click at [793, 434] on span "Yes, Set in Use" at bounding box center [782, 432] width 83 height 15
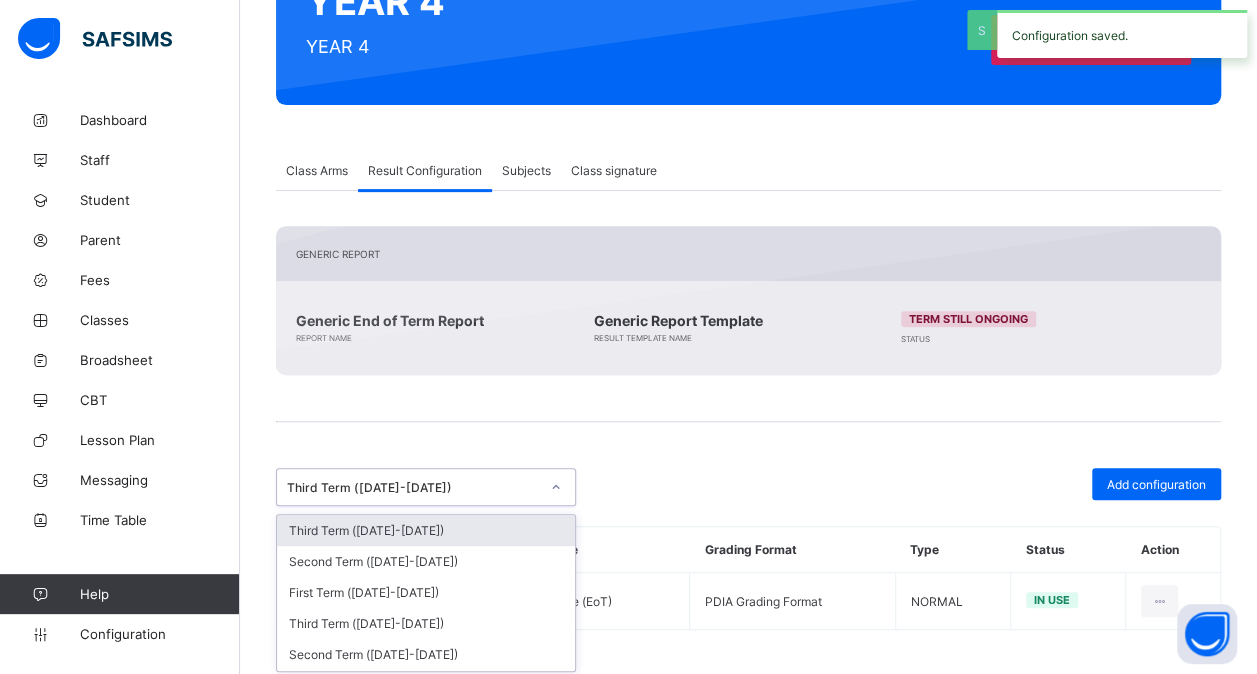
click at [528, 484] on div "Third Term ([DATE]-[DATE])" at bounding box center [413, 487] width 252 height 15
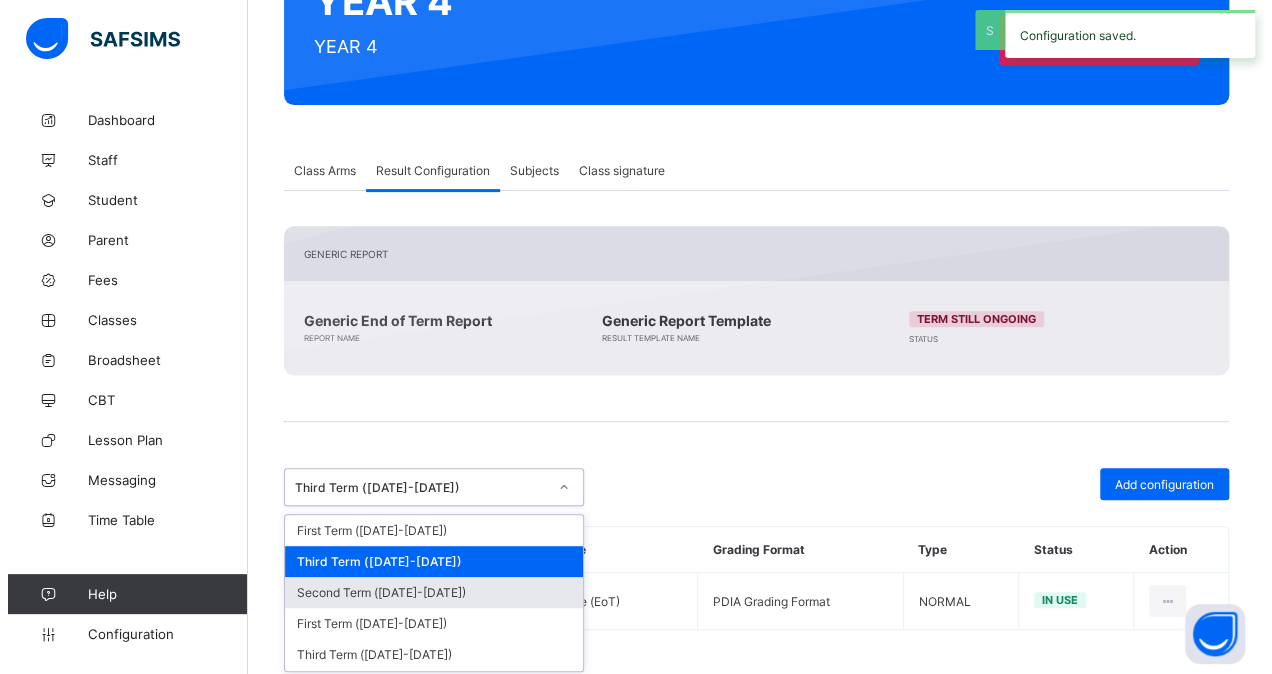
scroll to position [359, 0]
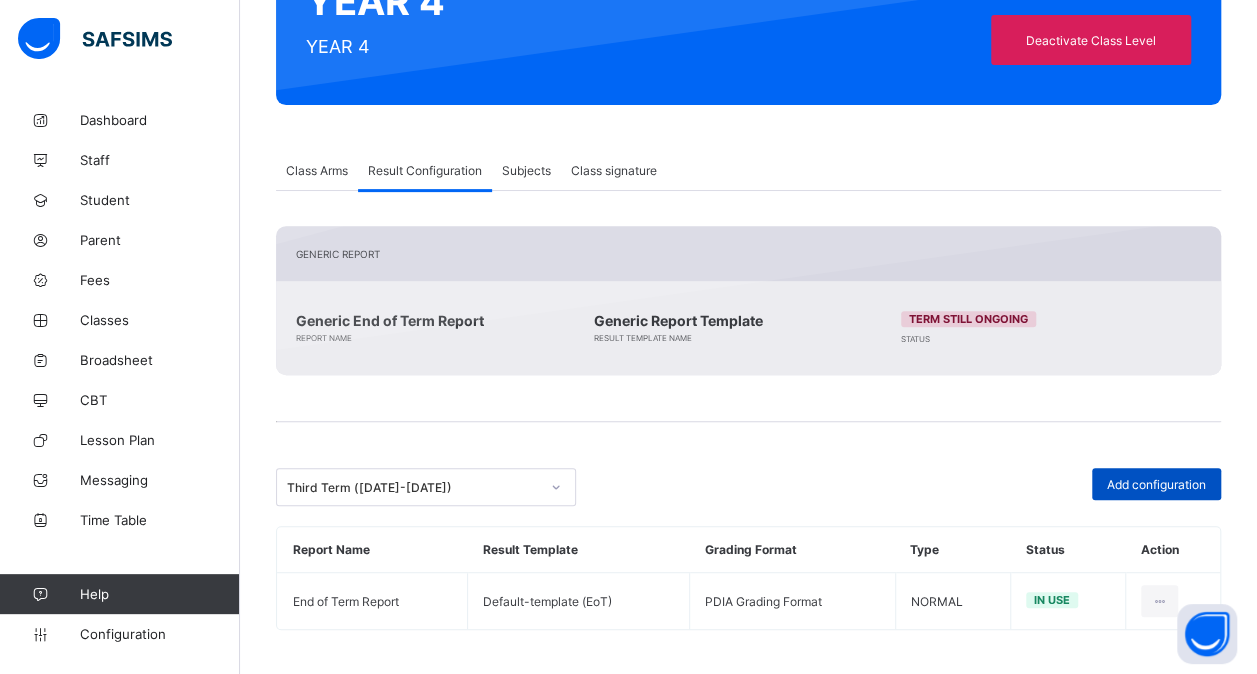
click at [1146, 484] on span "Add configuration" at bounding box center [1156, 484] width 99 height 15
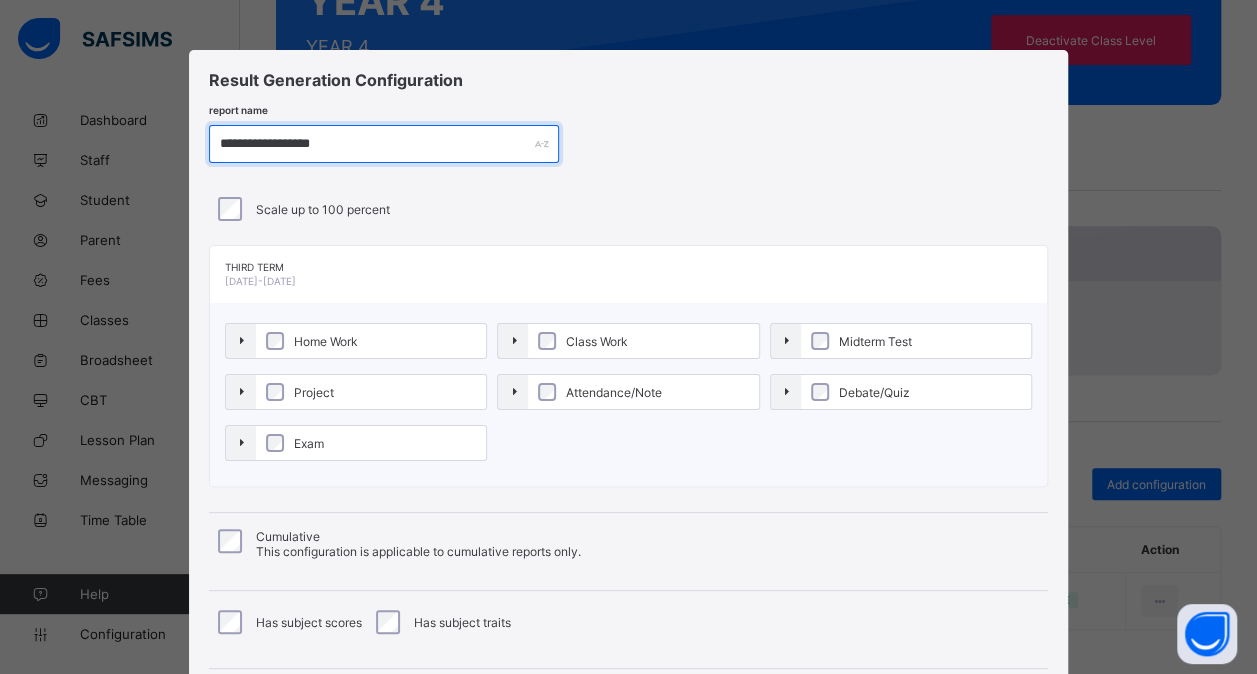
click at [277, 141] on input "**********" at bounding box center [384, 144] width 350 height 38
type input "**********"
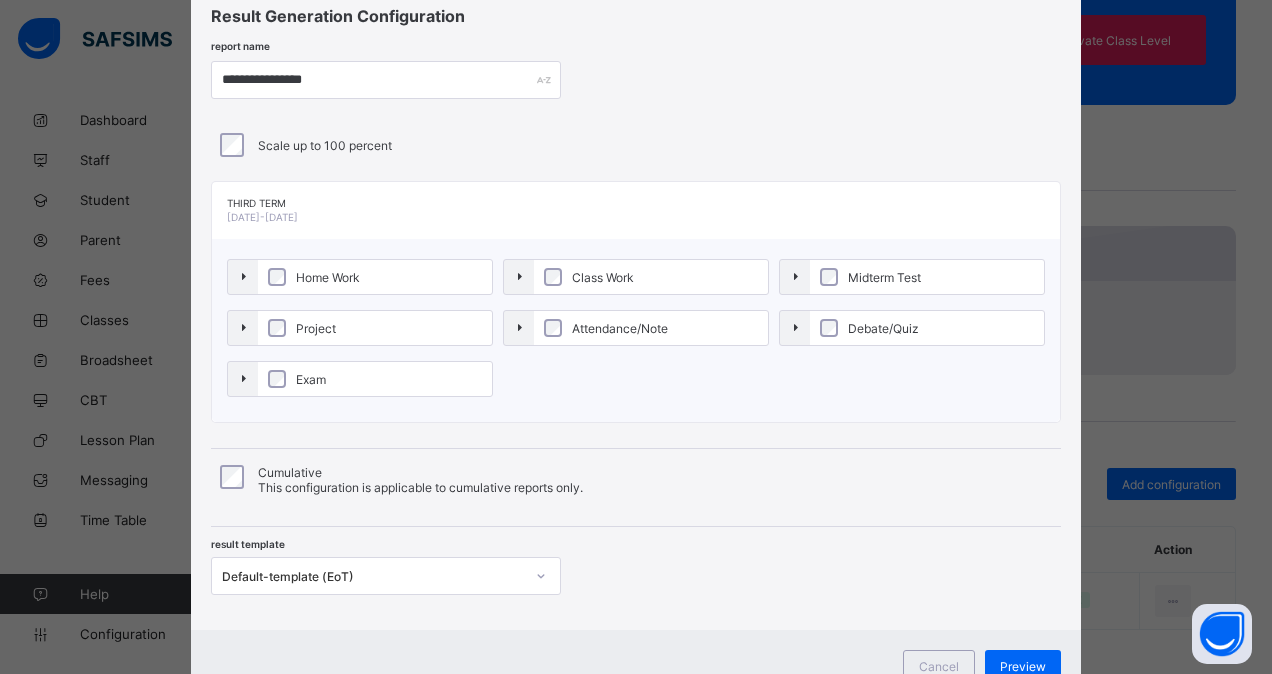
scroll to position [138, 0]
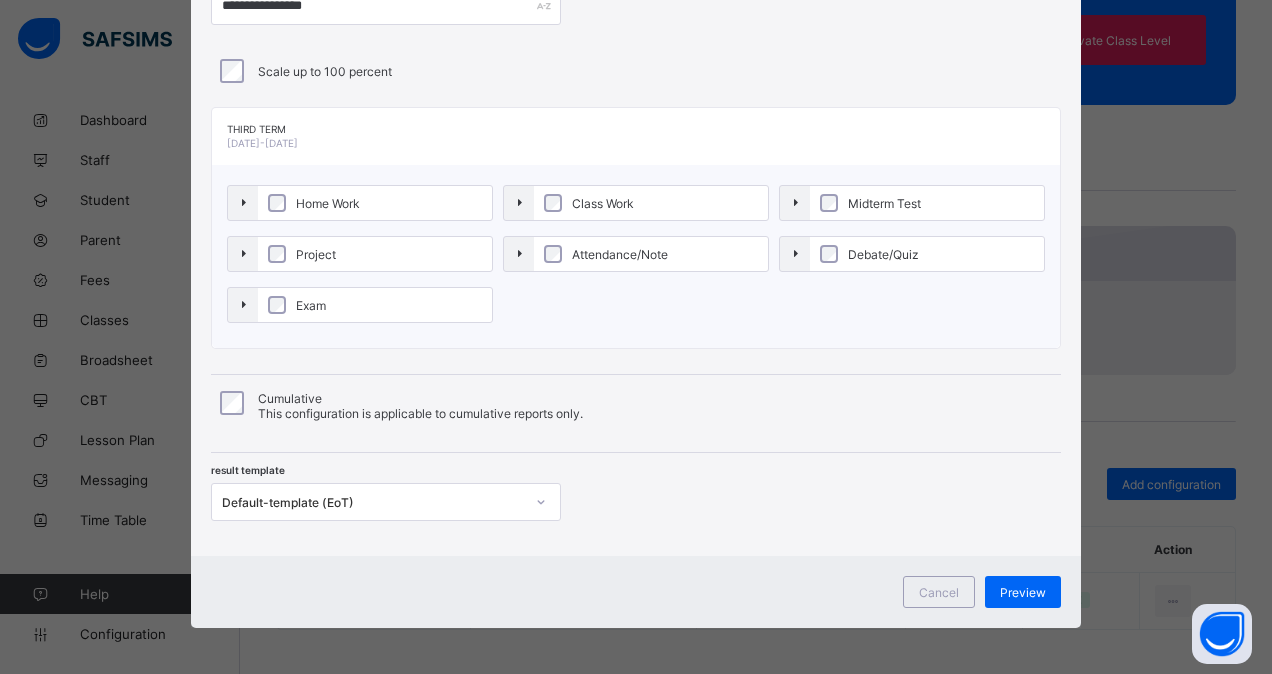
click at [340, 495] on div "Default-template (EoT)" at bounding box center [373, 502] width 302 height 15
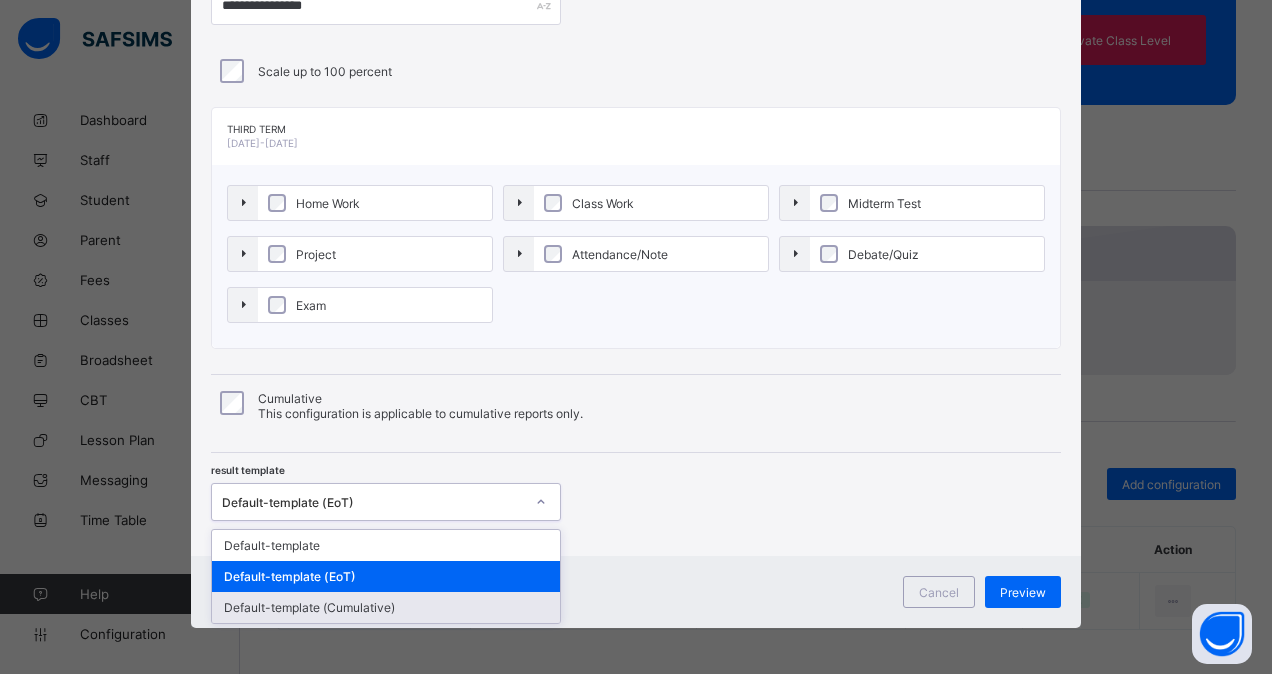
click at [329, 595] on div "Default-template (Cumulative)" at bounding box center [386, 607] width 348 height 31
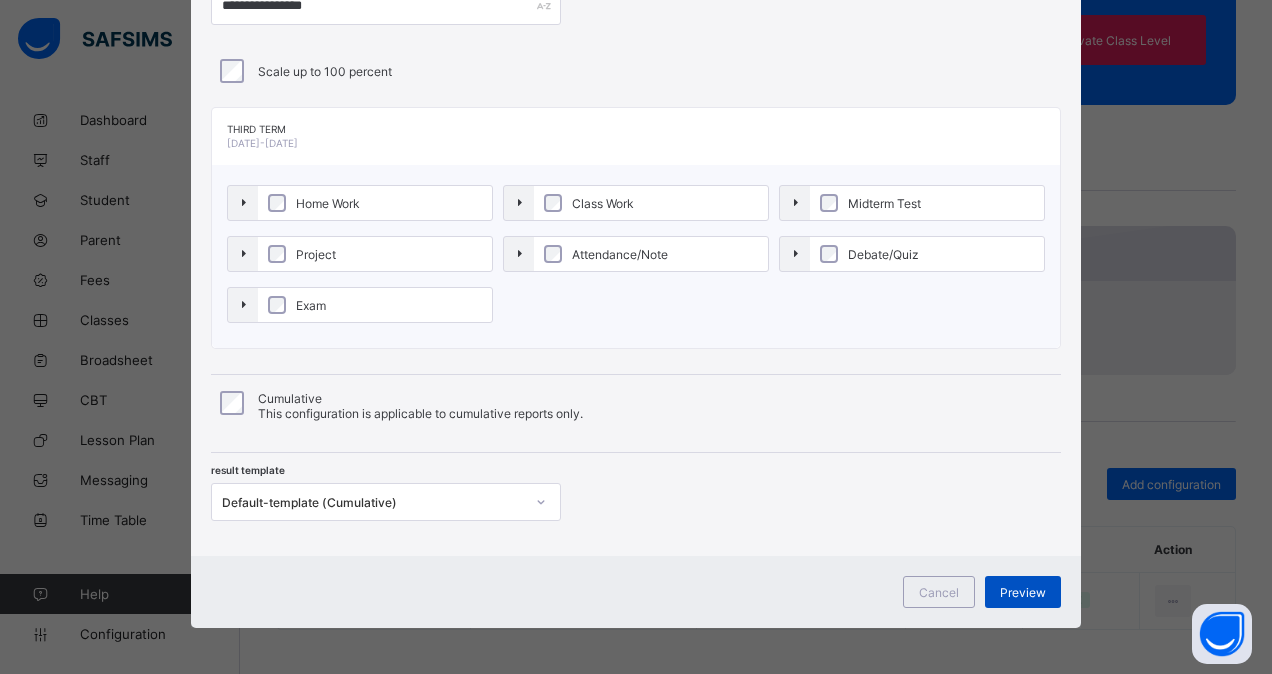
click at [1014, 577] on div "Preview" at bounding box center [1023, 592] width 76 height 32
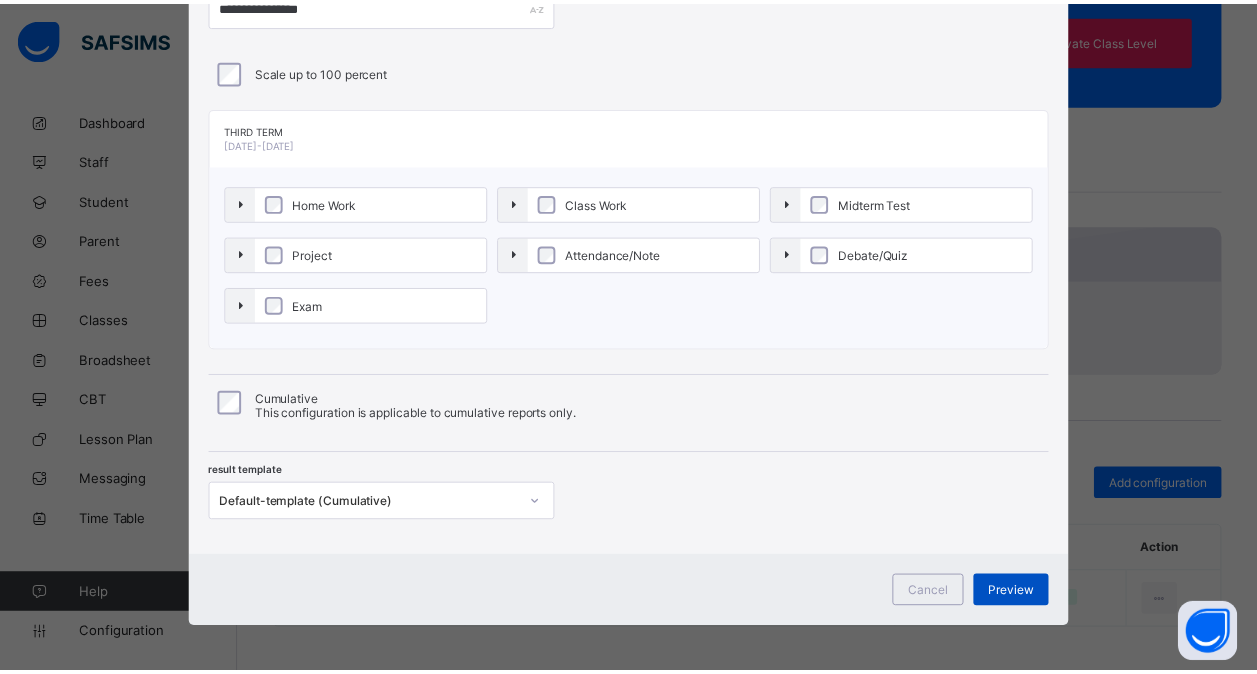
scroll to position [0, 0]
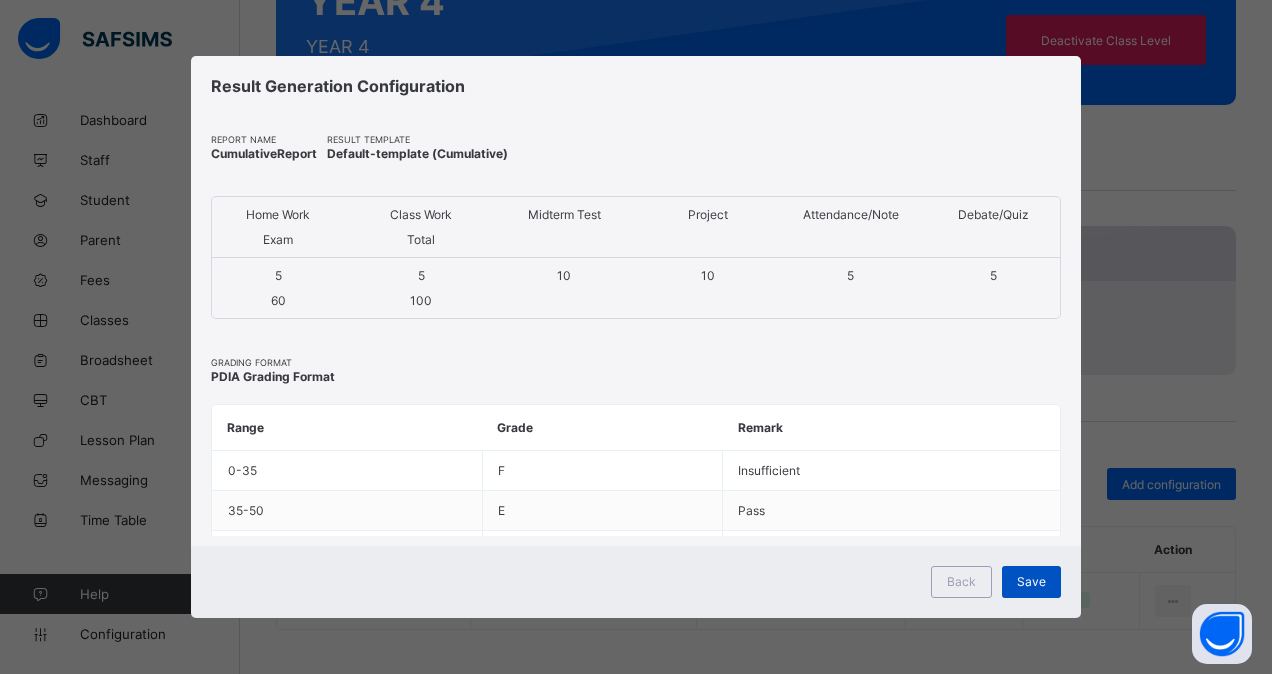
click at [1020, 577] on span "Save" at bounding box center [1031, 581] width 29 height 15
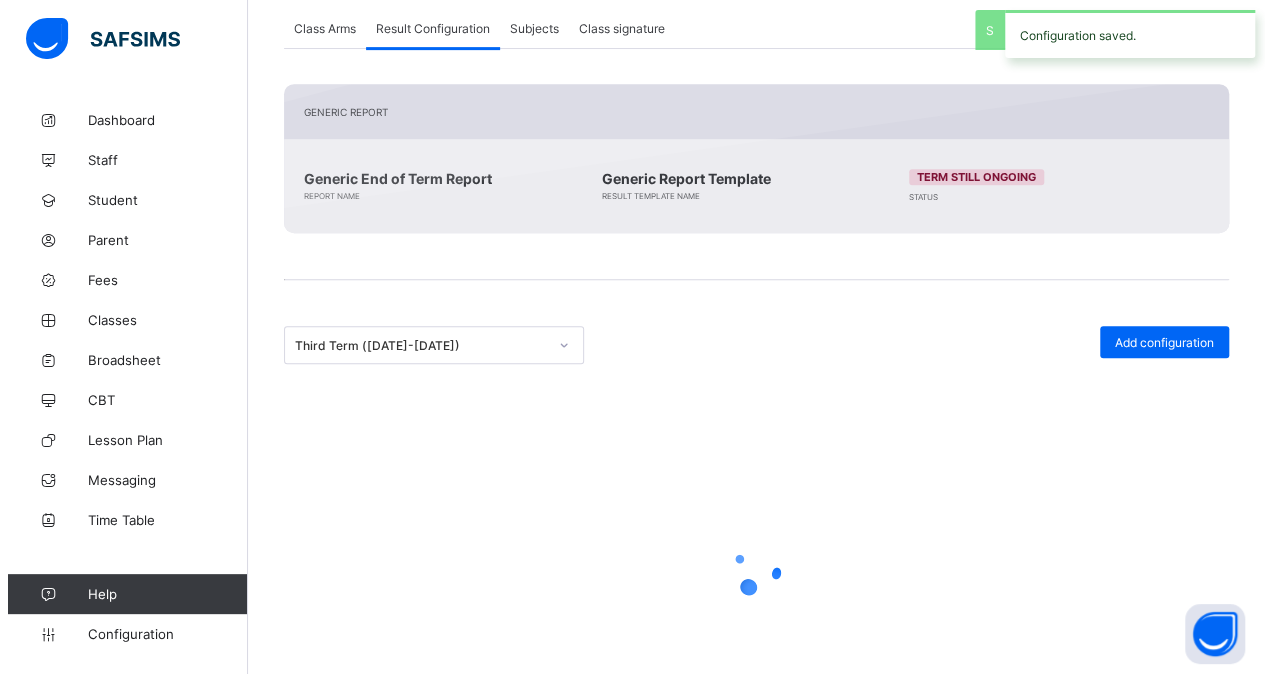
scroll to position [317, 0]
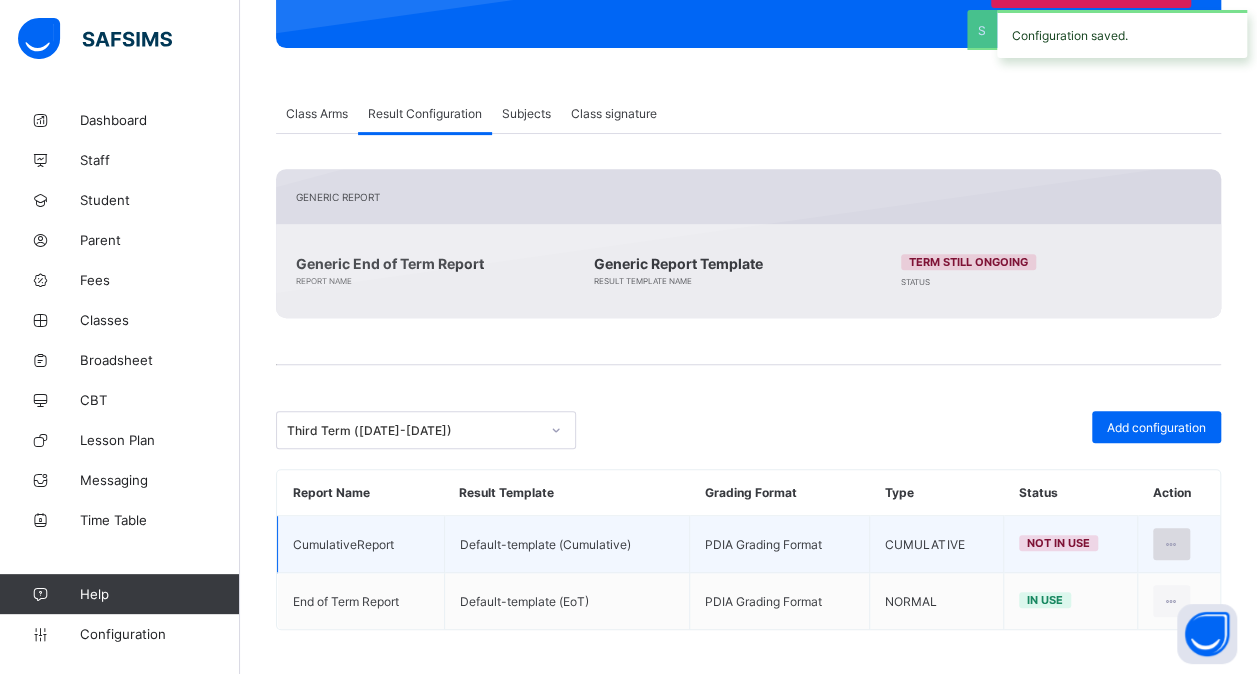
click at [1180, 537] on icon at bounding box center [1171, 544] width 17 height 15
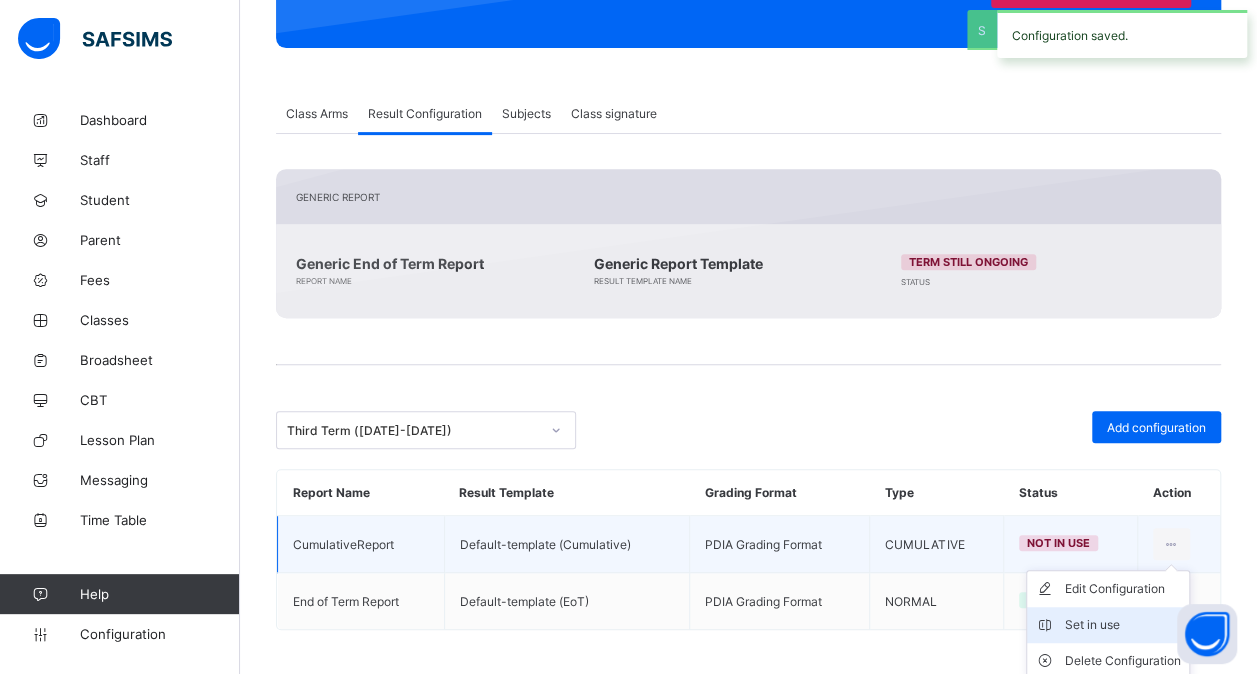
click at [1121, 618] on div "Set in use" at bounding box center [1123, 625] width 116 height 20
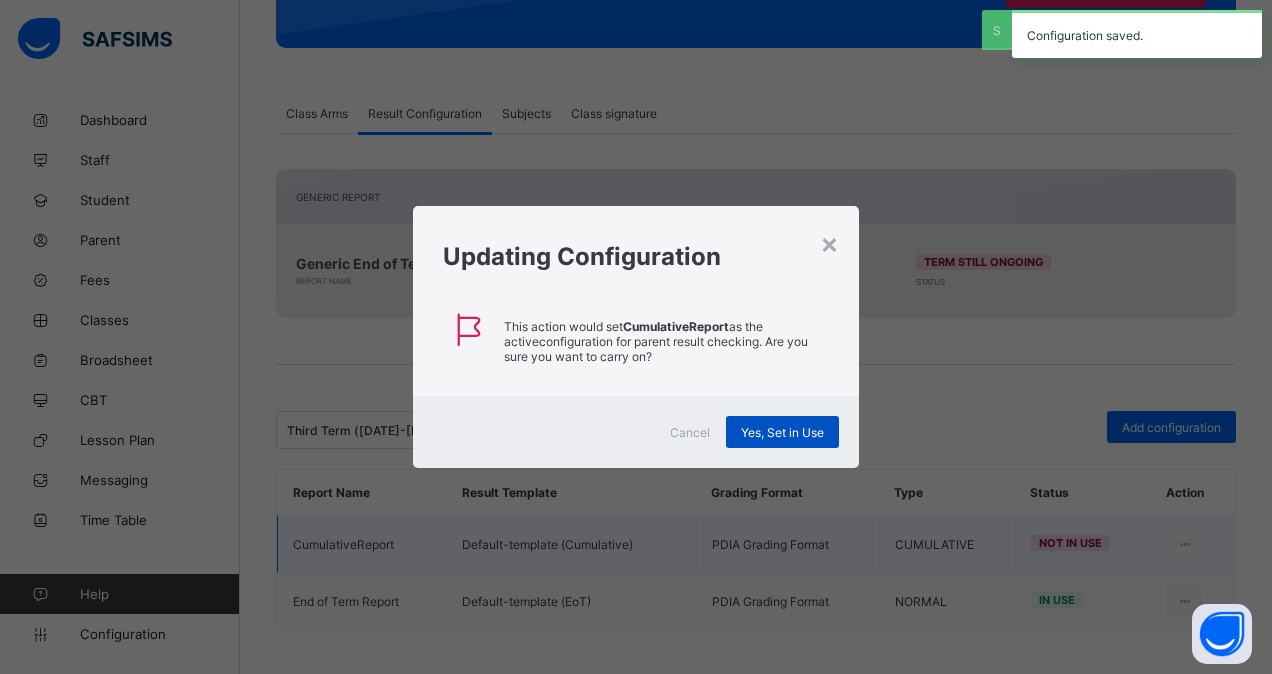
click at [794, 430] on span "Yes, Set in Use" at bounding box center [782, 432] width 83 height 15
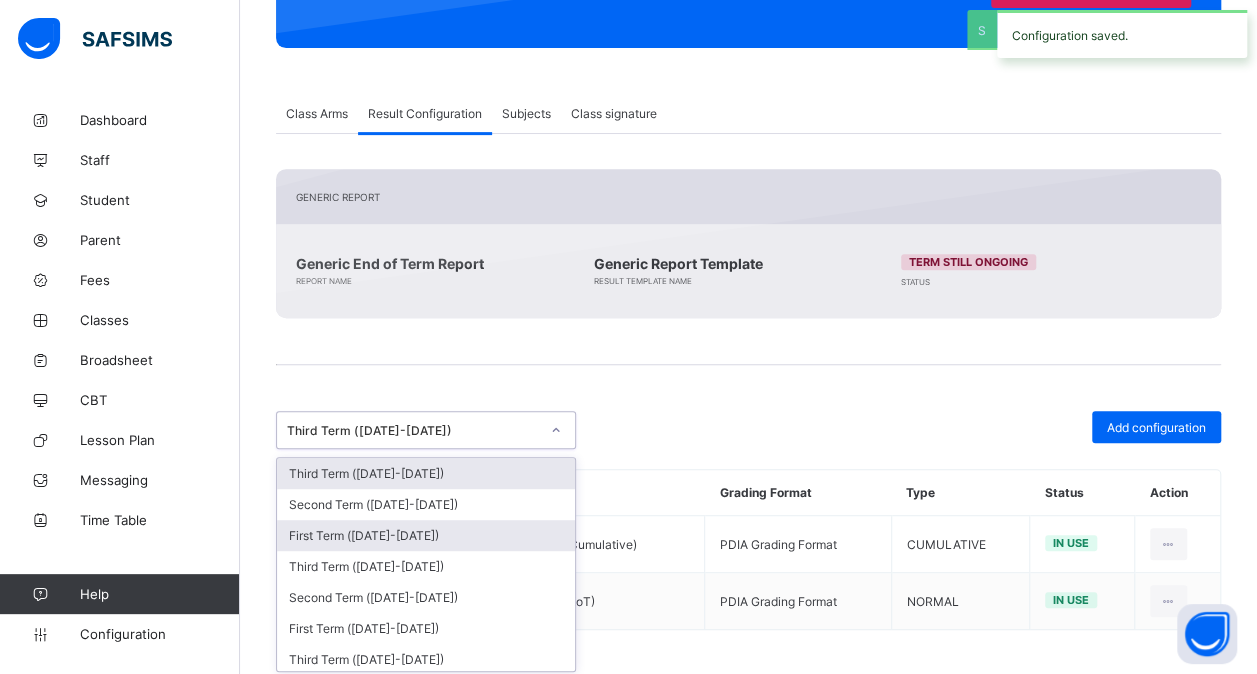
drag, startPoint x: 522, startPoint y: 421, endPoint x: 476, endPoint y: 536, distance: 123.8
click at [476, 449] on div "option Third Term (2021-2022), selected. option Third Term (2025-2026) focused,…" at bounding box center [426, 430] width 300 height 38
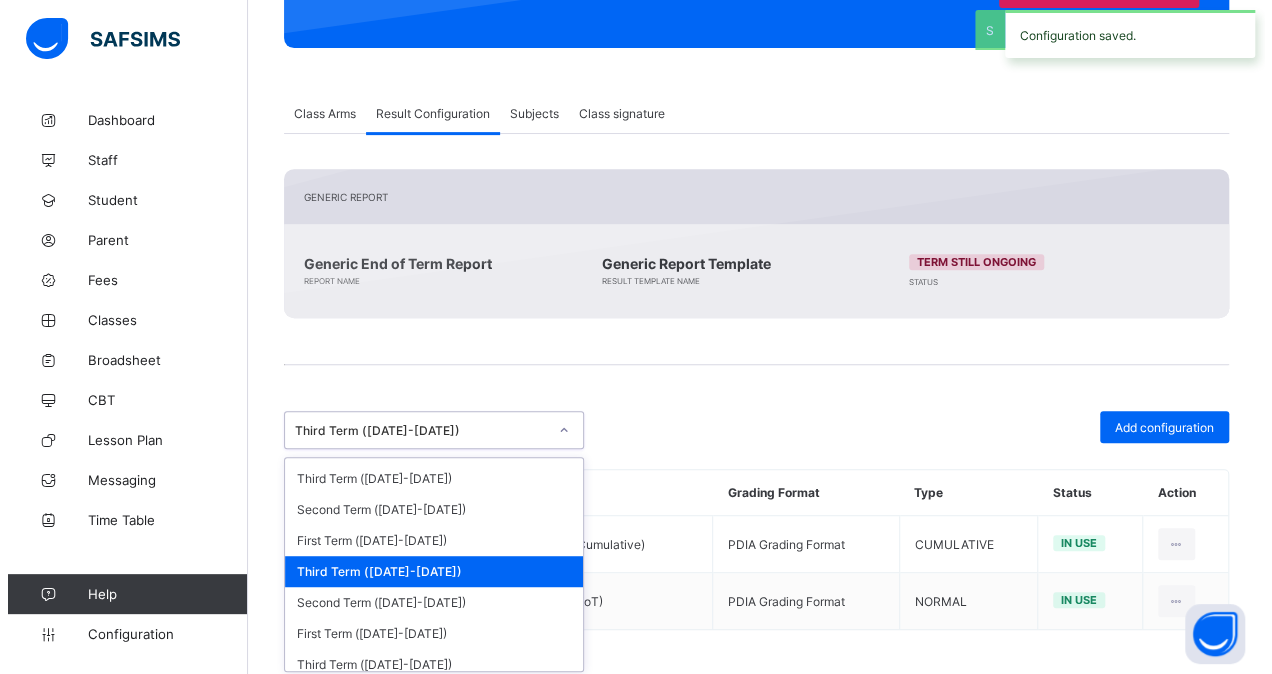
scroll to position [286, 0]
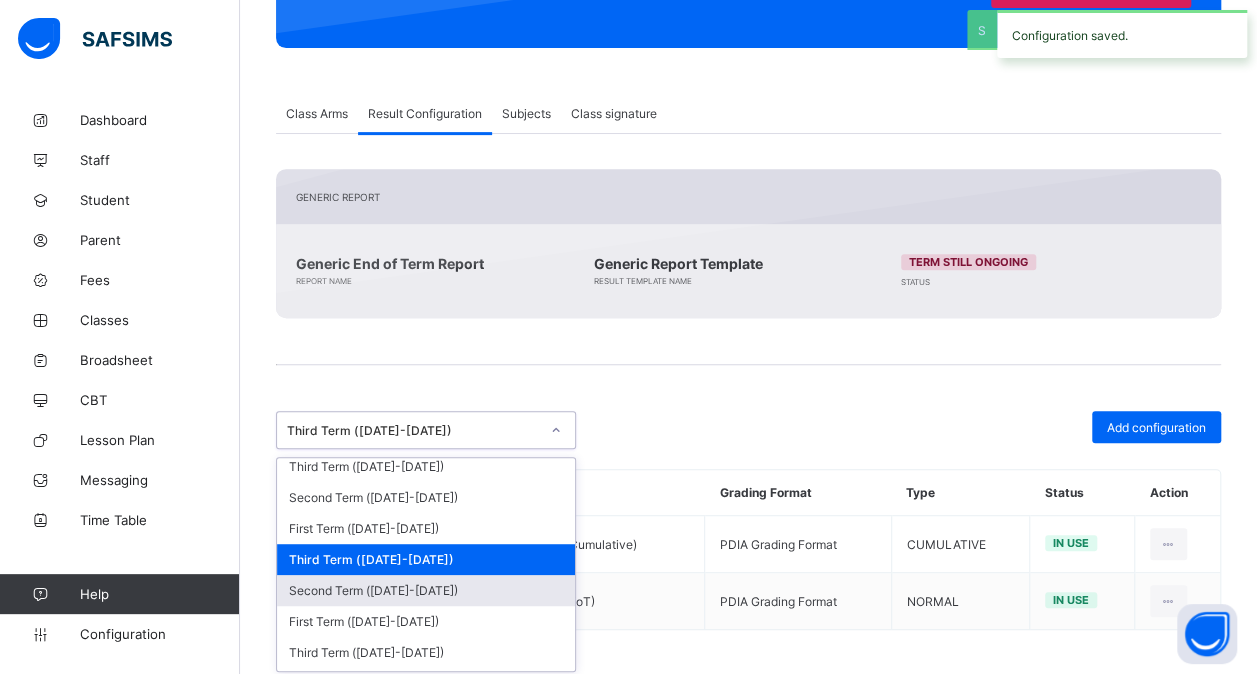
click at [446, 575] on div "Second Term ([DATE]-[DATE])" at bounding box center [426, 590] width 298 height 31
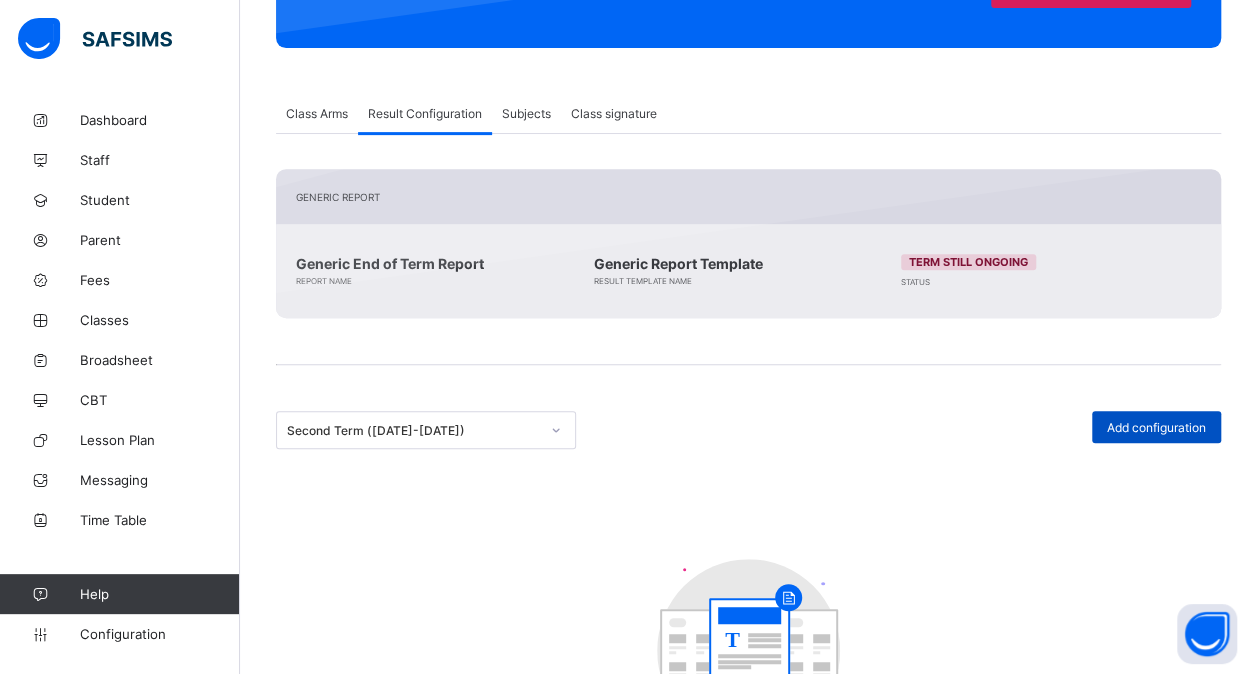
click at [1152, 425] on span "Add configuration" at bounding box center [1156, 427] width 99 height 15
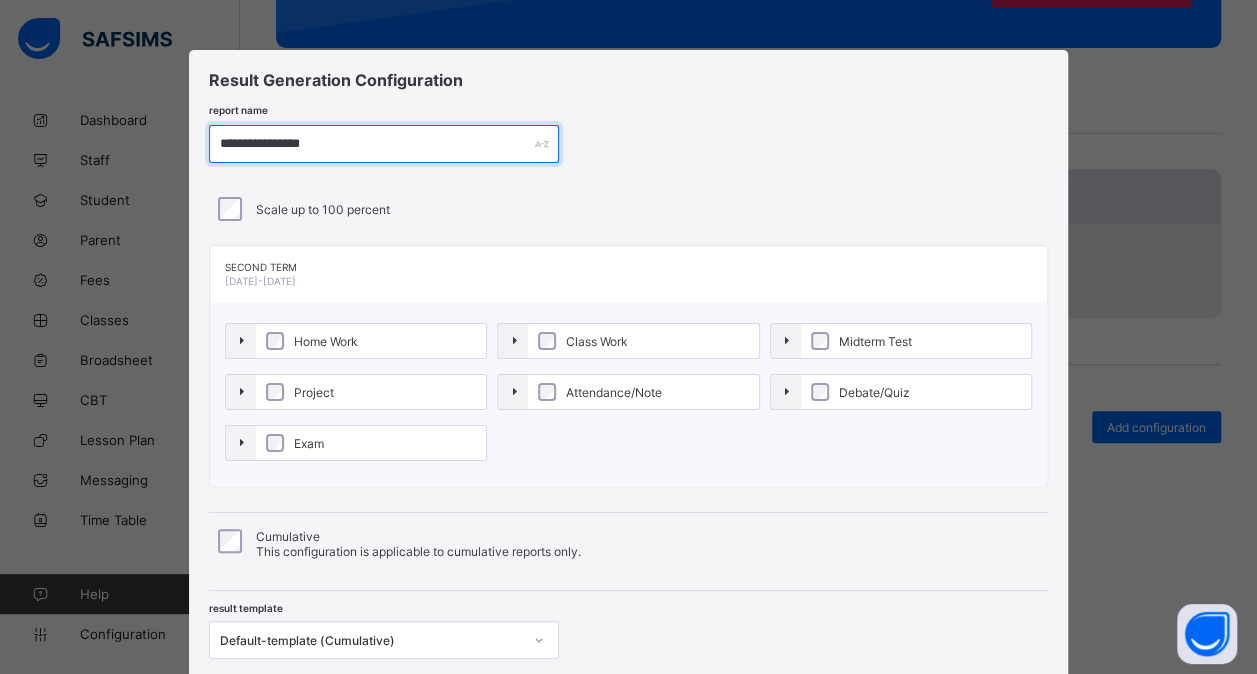
click at [281, 146] on input "**********" at bounding box center [384, 144] width 350 height 38
paste input "**"
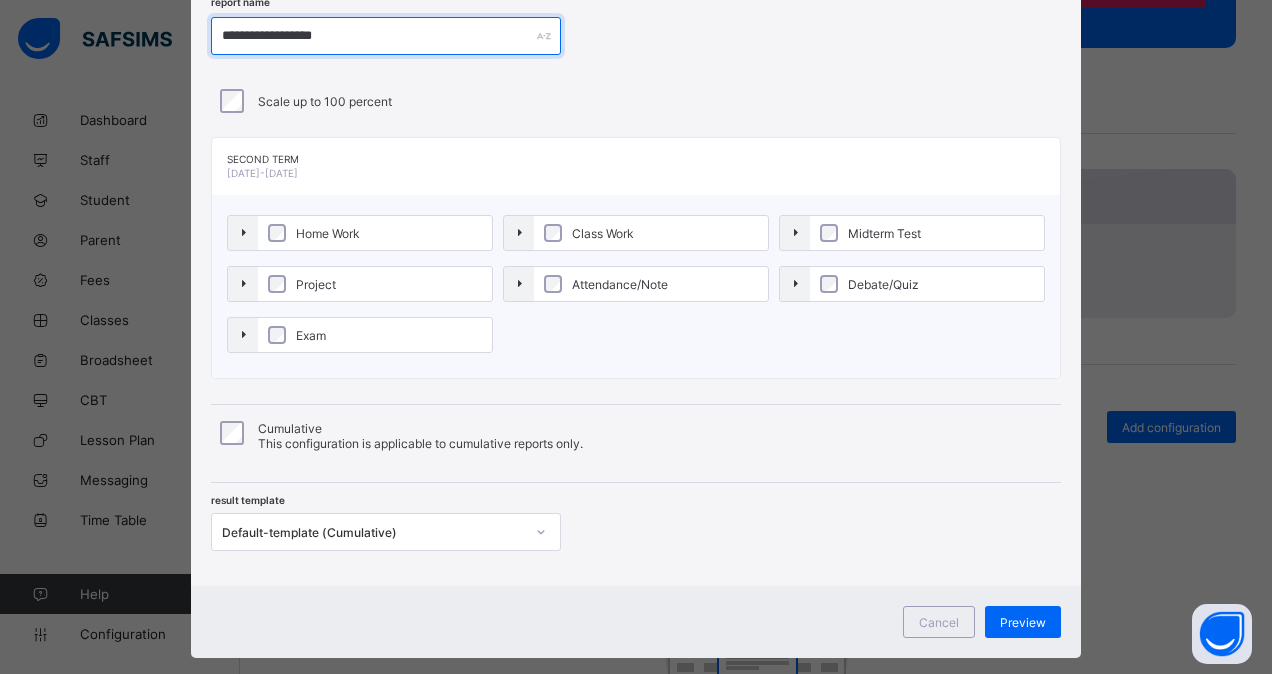
scroll to position [138, 0]
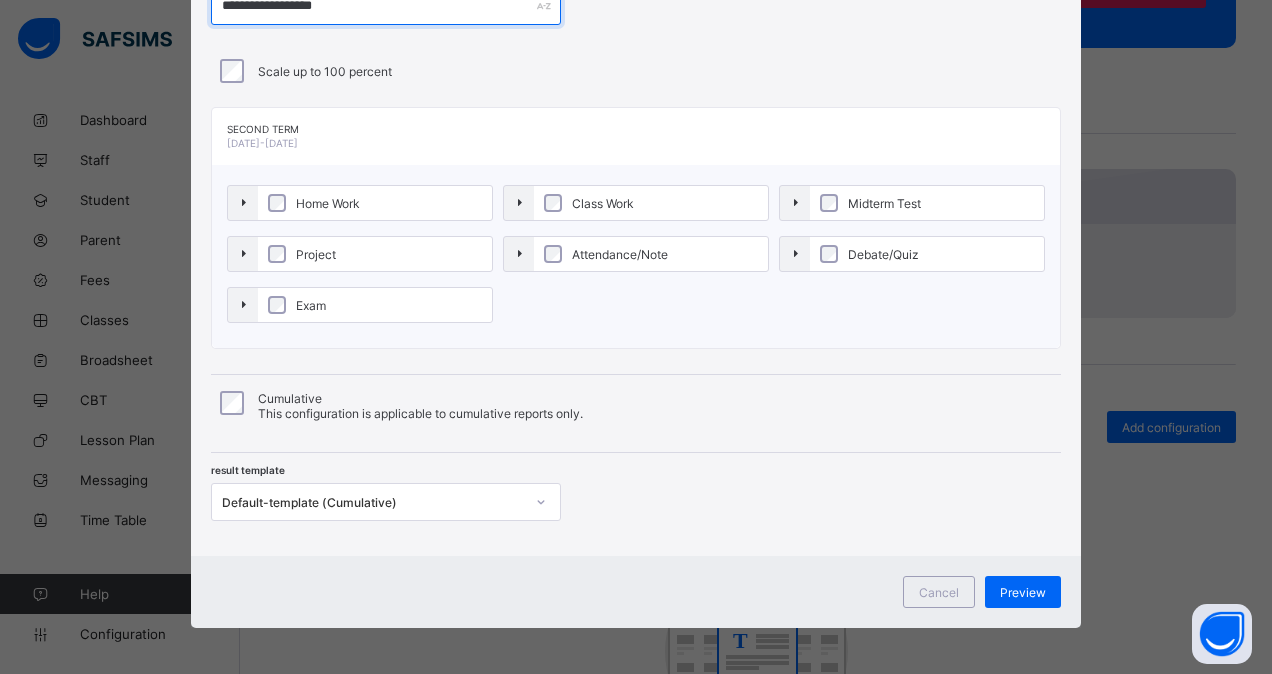
type input "**********"
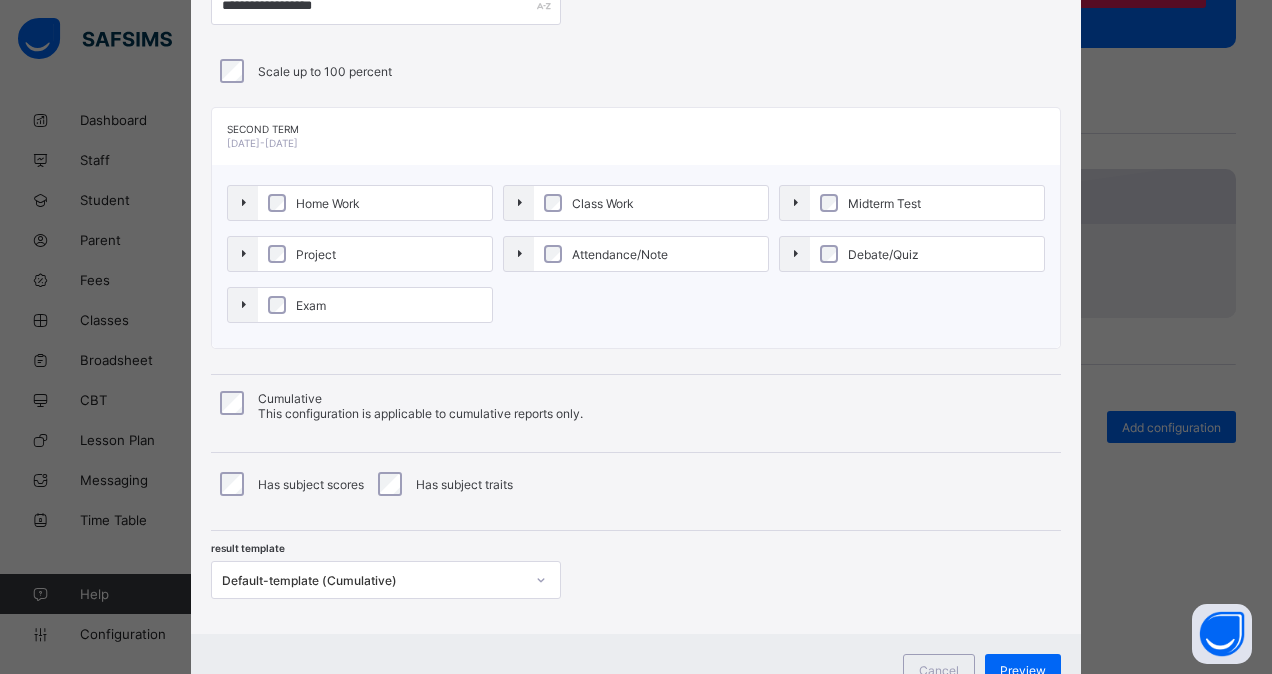
scroll to position [166, 0]
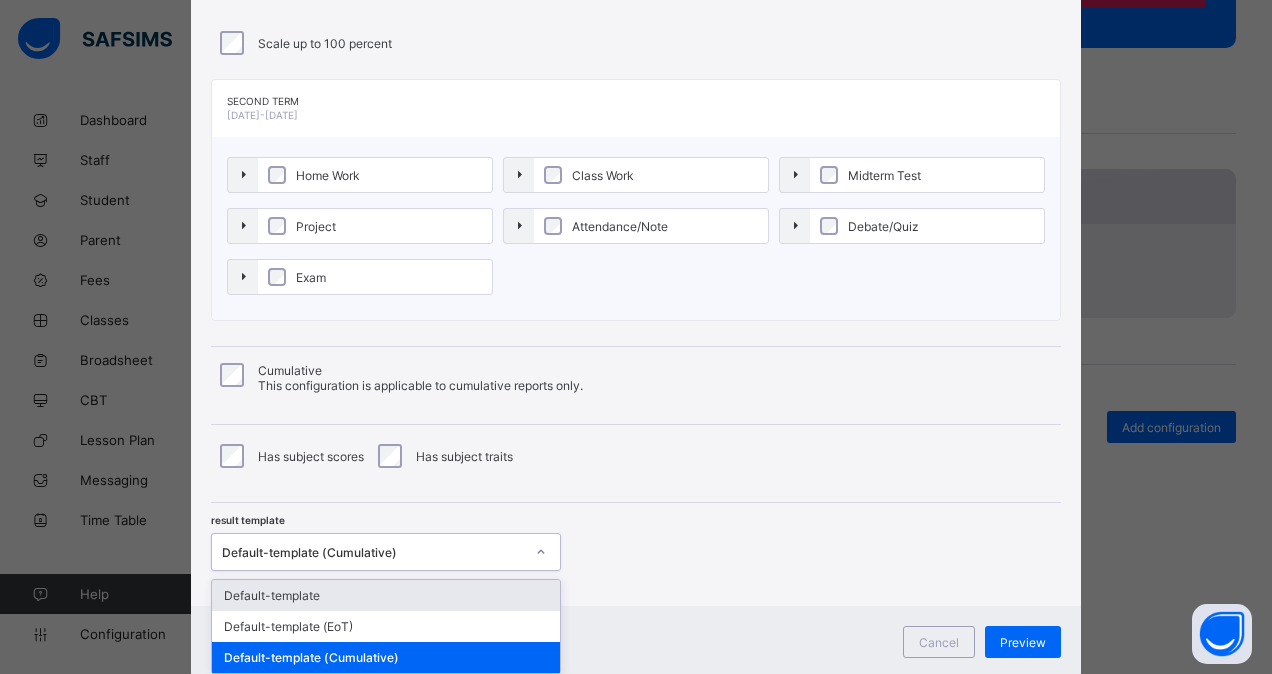
click at [336, 573] on div "**********" at bounding box center [636, 245] width 890 height 722
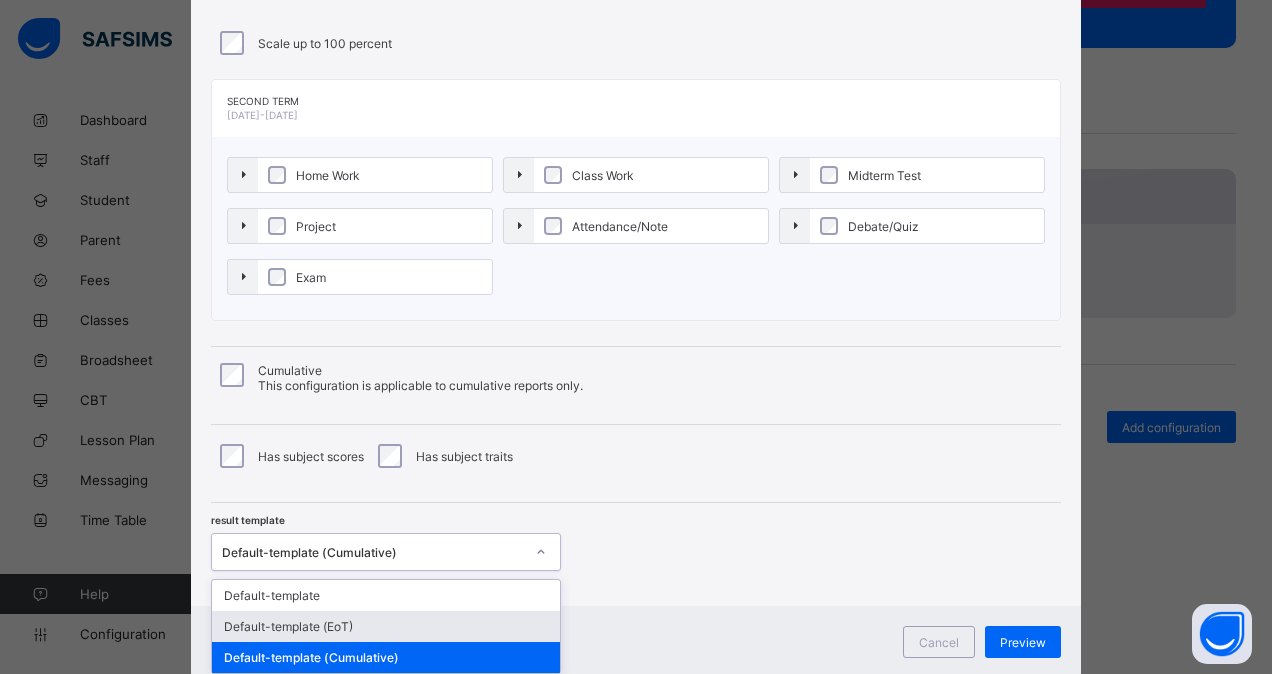
click at [363, 622] on div "Default-template (EoT)" at bounding box center [386, 626] width 348 height 31
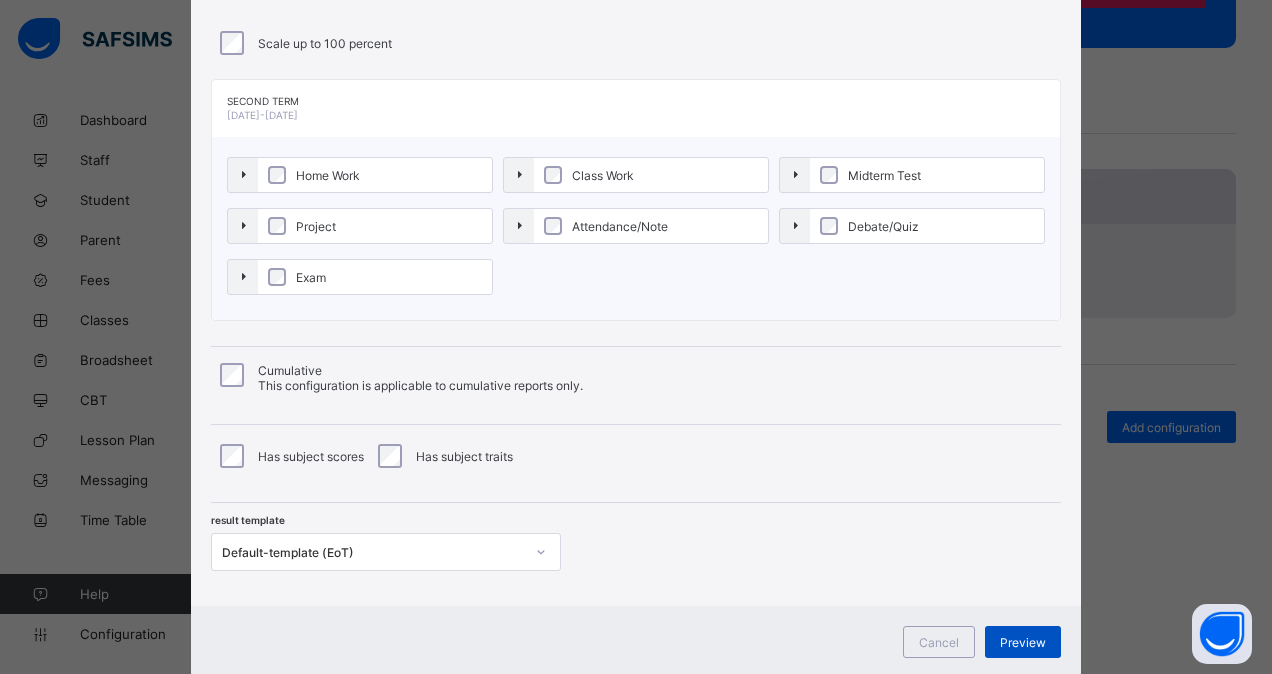
click at [1031, 635] on span "Preview" at bounding box center [1023, 642] width 46 height 15
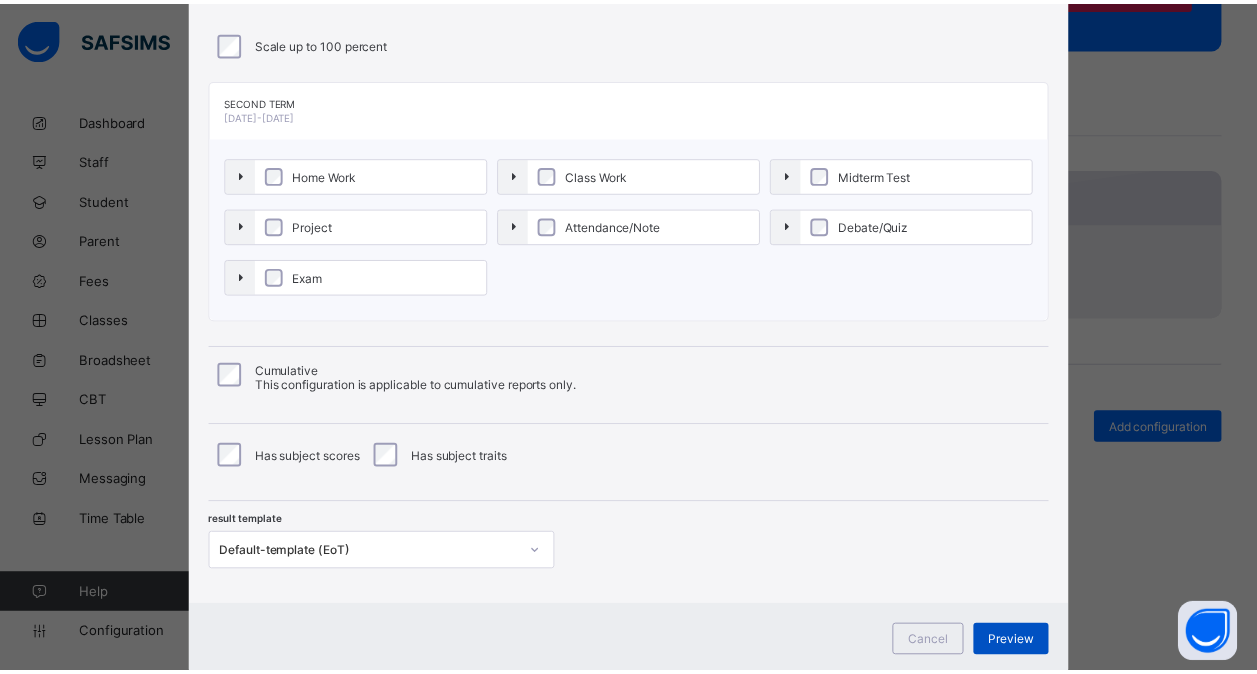
scroll to position [0, 0]
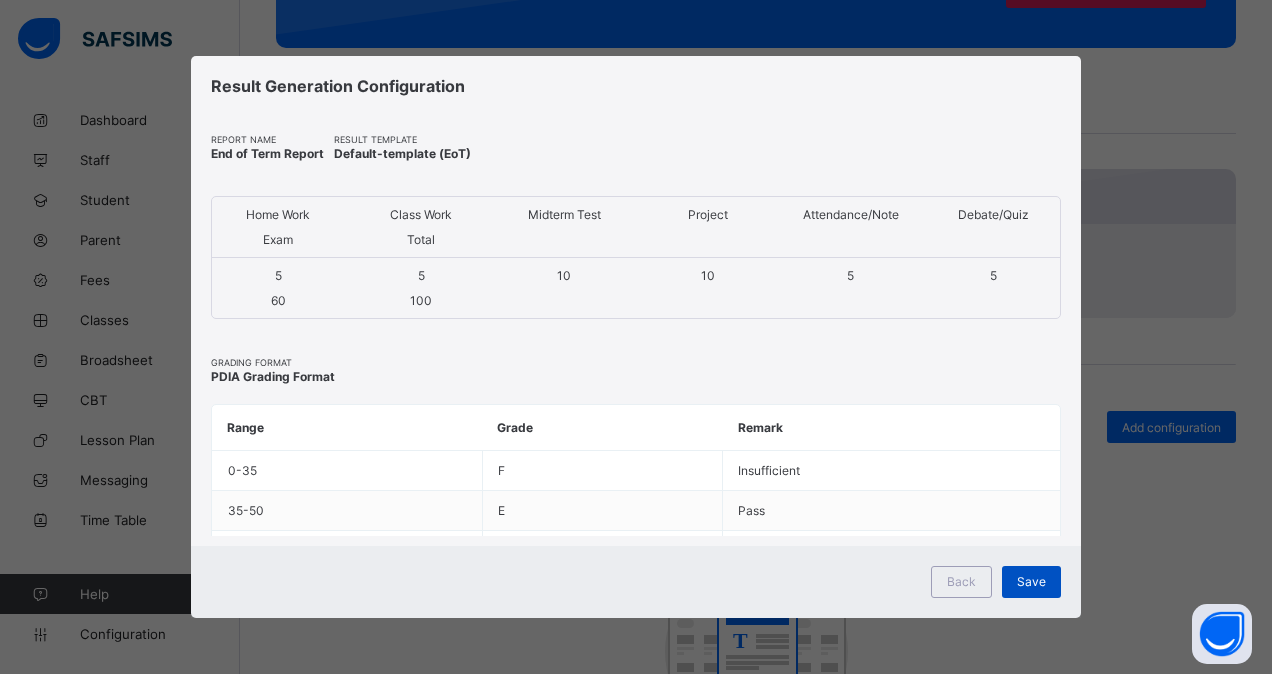
click at [1027, 577] on span "Save" at bounding box center [1031, 581] width 29 height 15
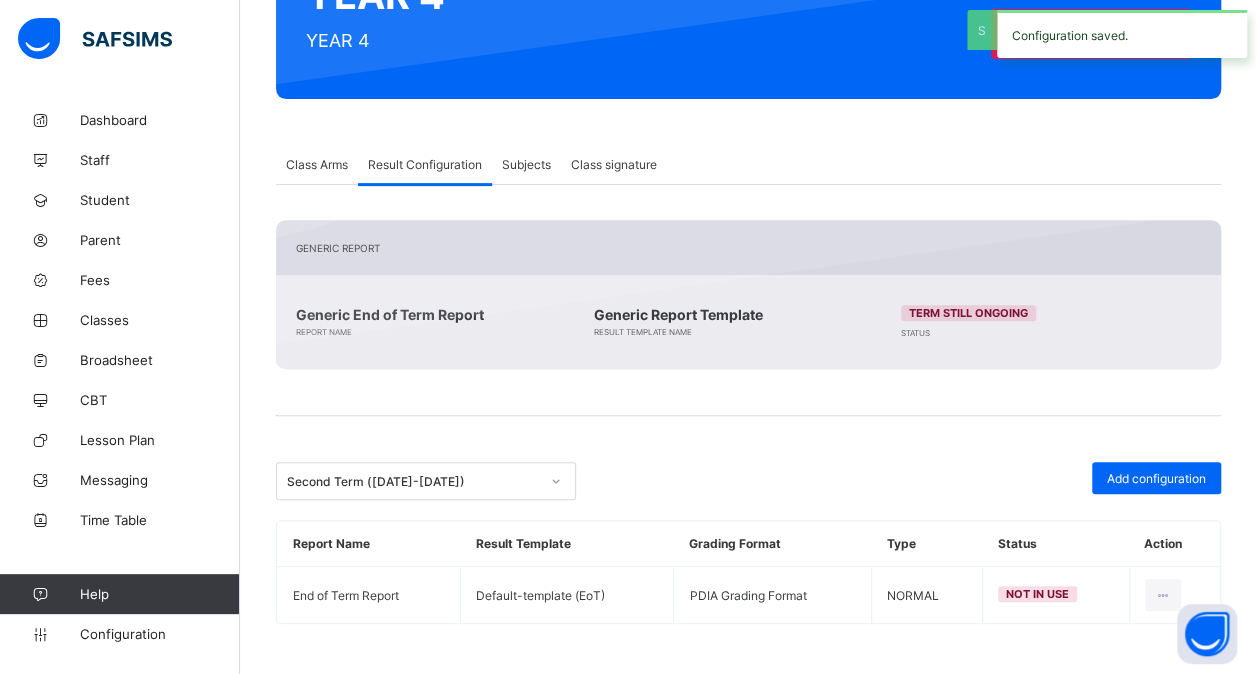
scroll to position [260, 0]
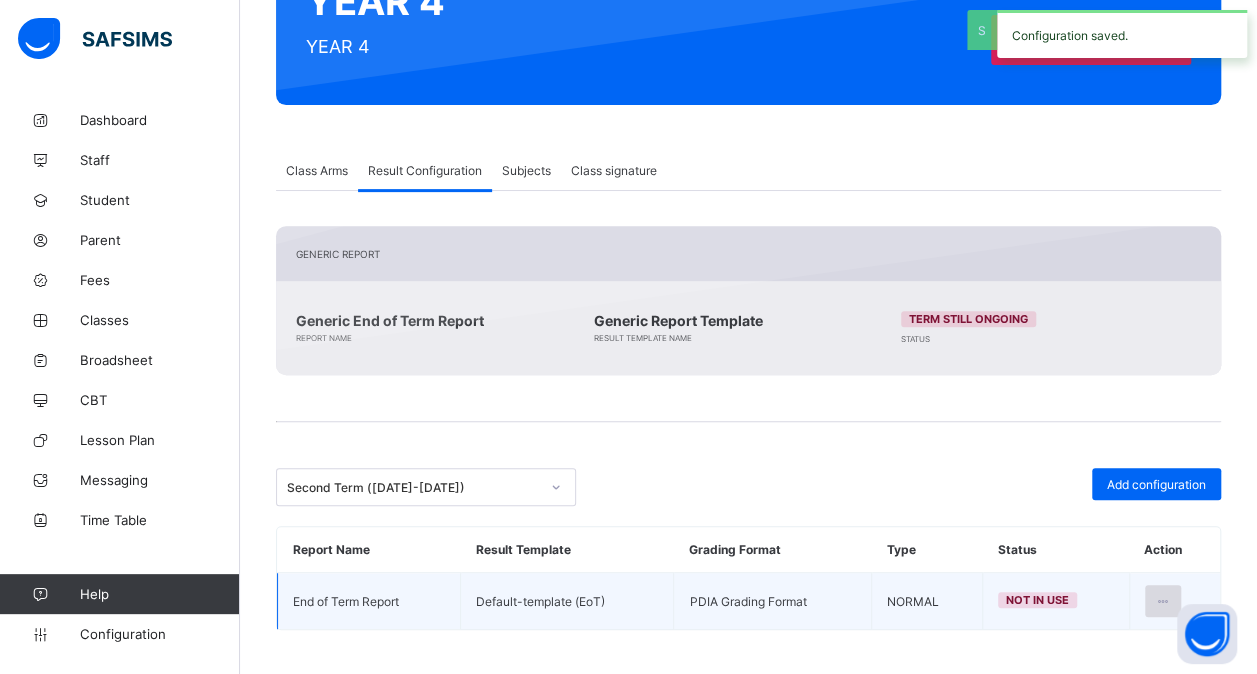
click at [1167, 596] on div at bounding box center [1163, 601] width 37 height 32
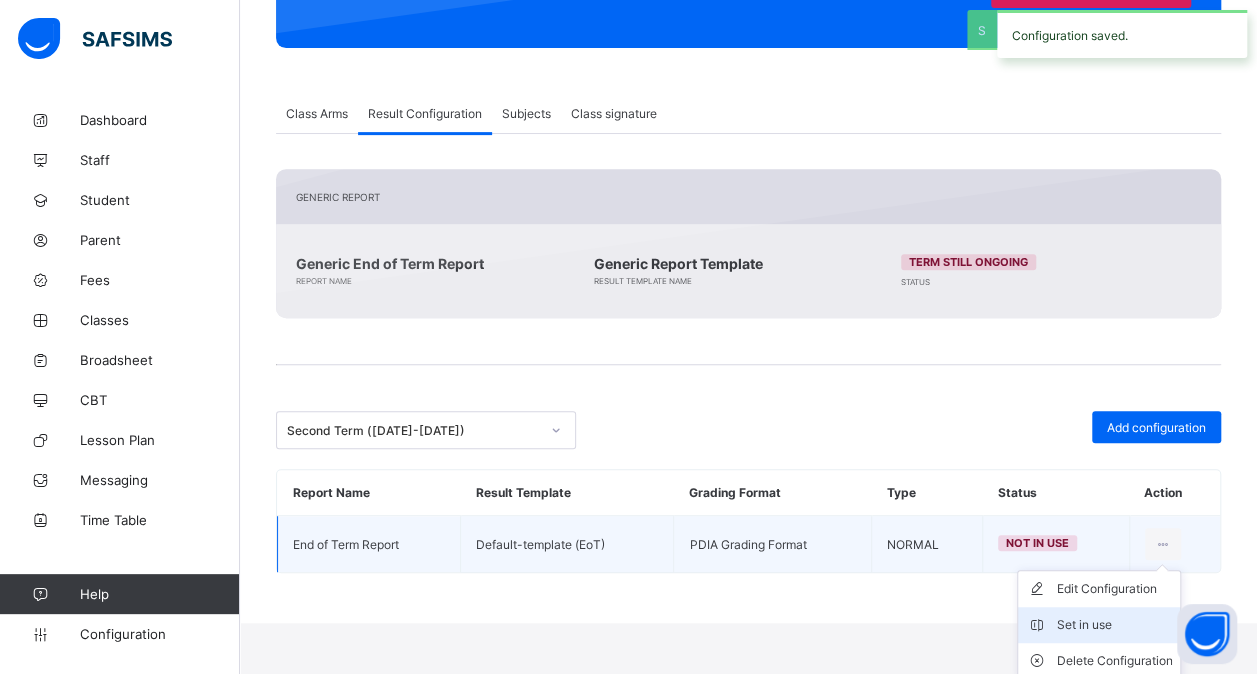
click at [1125, 615] on div "Set in use" at bounding box center [1114, 625] width 116 height 20
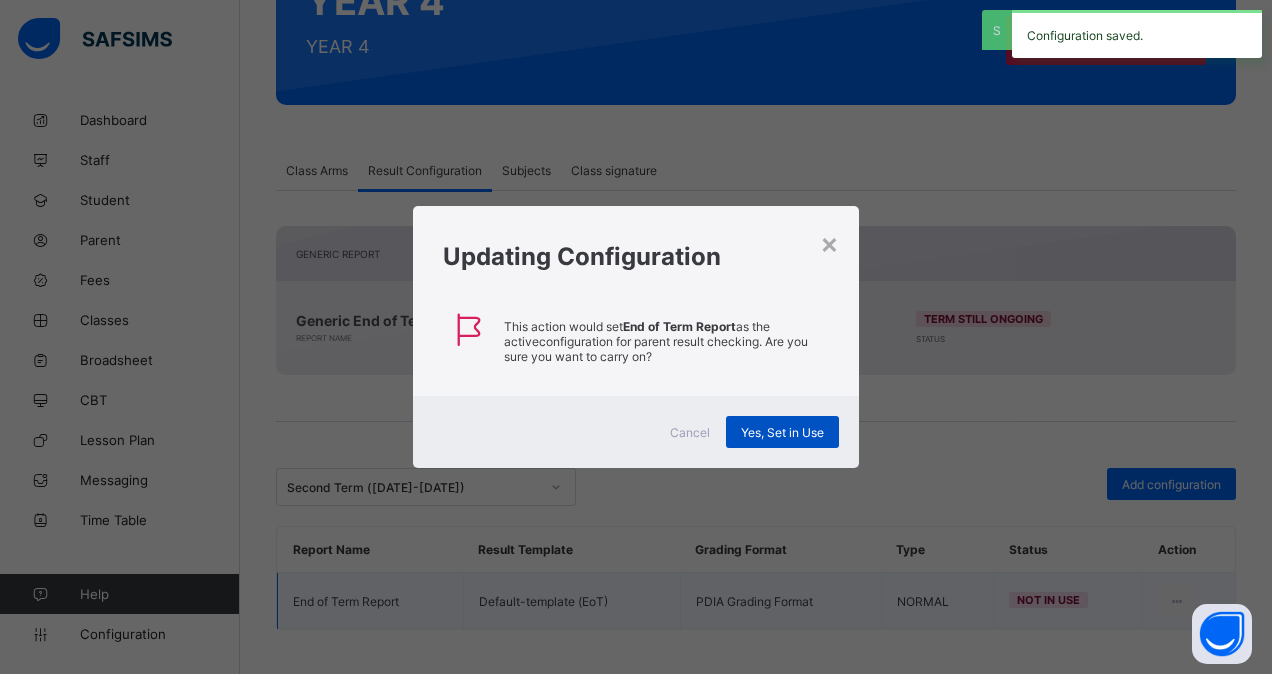
click at [769, 425] on span "Yes, Set in Use" at bounding box center [782, 432] width 83 height 15
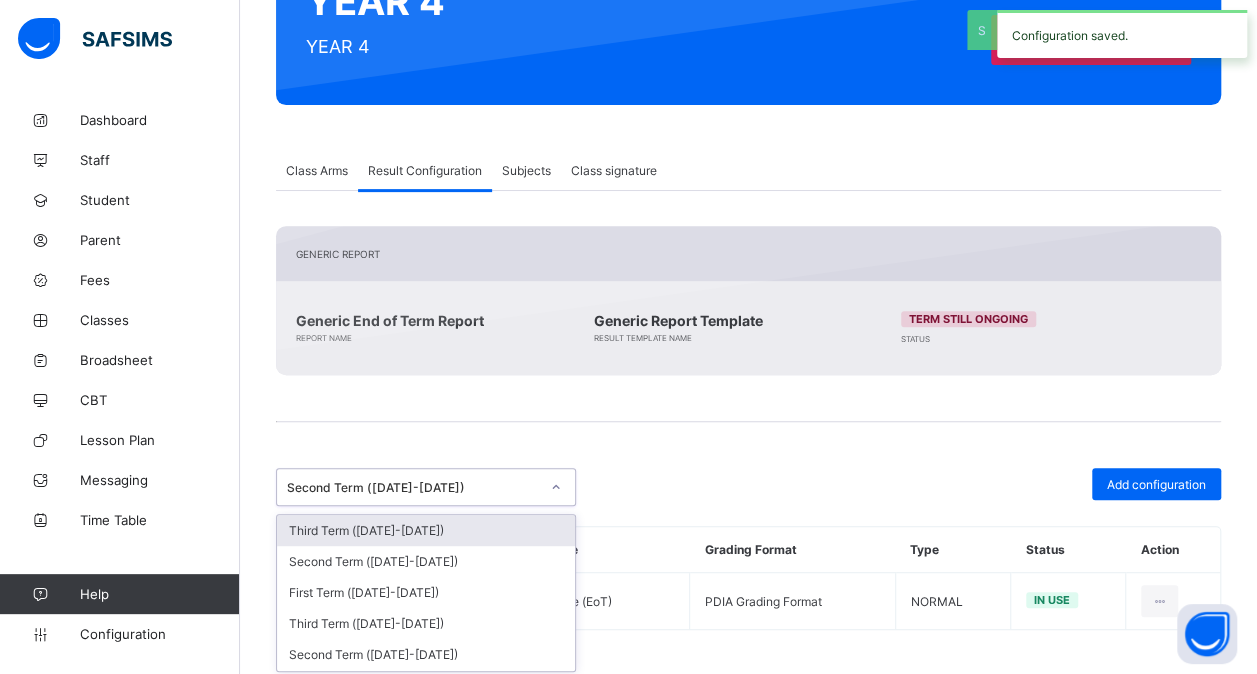
click at [509, 480] on div "Second Term ([DATE]-[DATE])" at bounding box center [413, 487] width 252 height 15
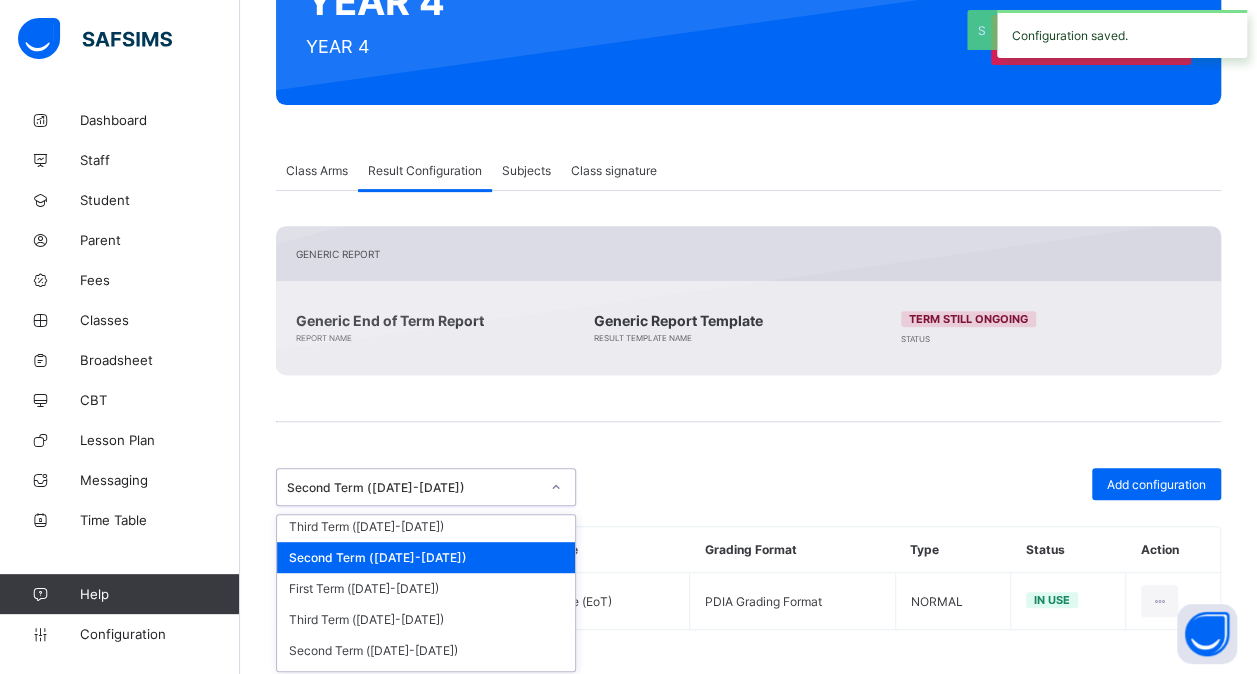
scroll to position [382, 0]
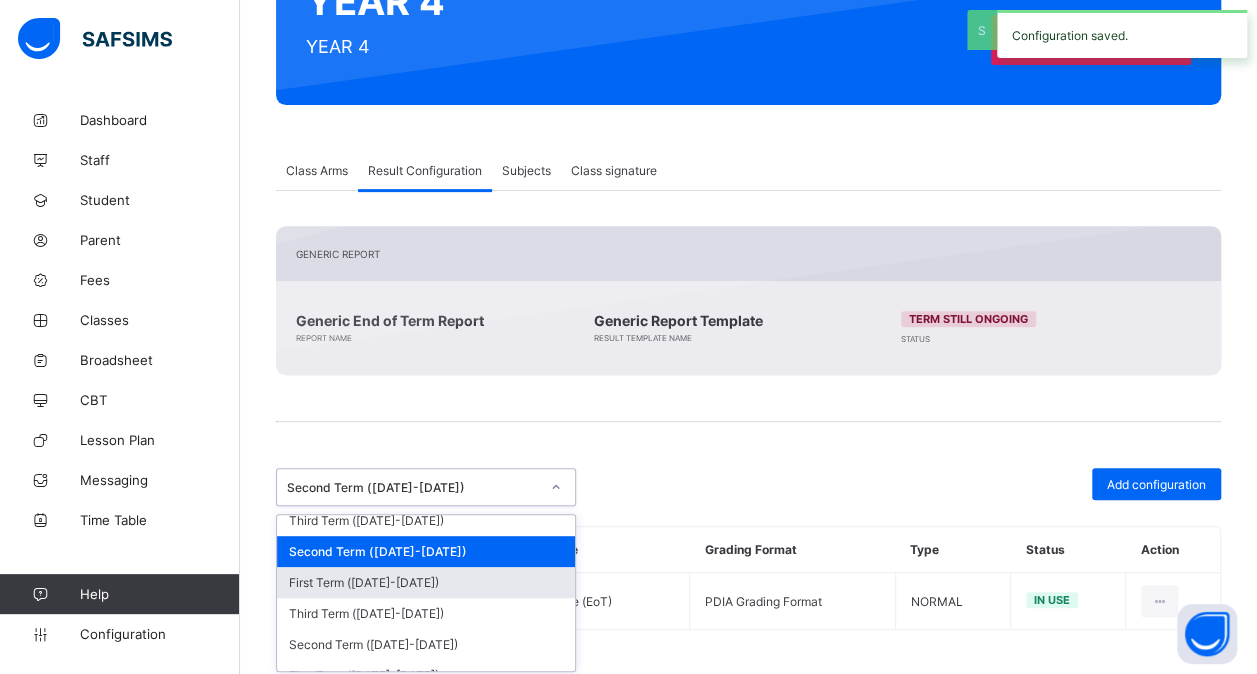
click at [412, 567] on div "First Term ([DATE]-[DATE])" at bounding box center [426, 582] width 298 height 31
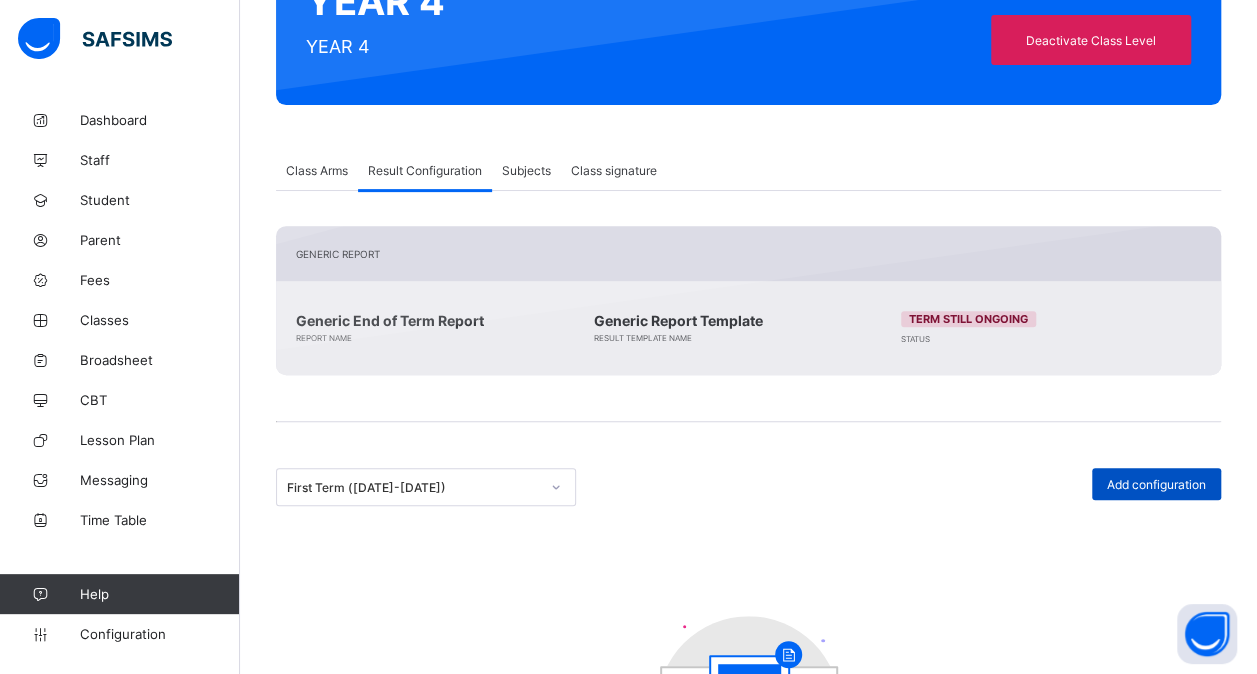
click at [1152, 477] on span "Add configuration" at bounding box center [1156, 484] width 99 height 15
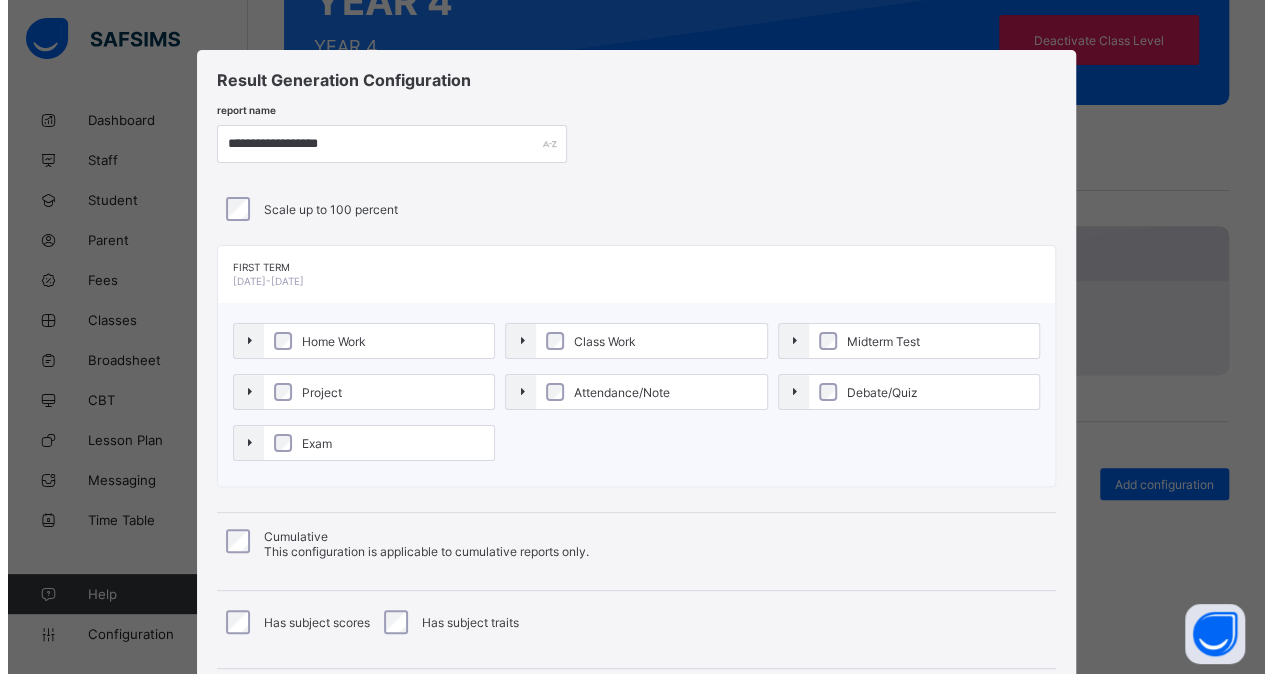
scroll to position [215, 0]
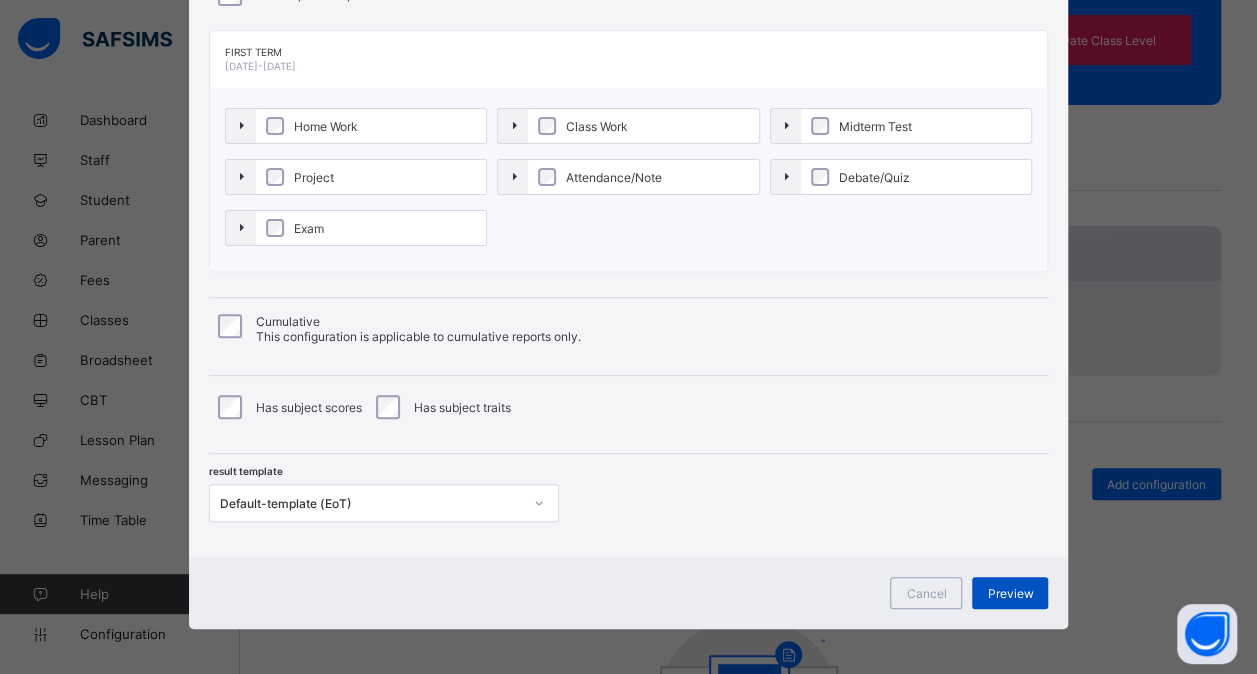
click at [1019, 590] on span "Preview" at bounding box center [1010, 593] width 46 height 15
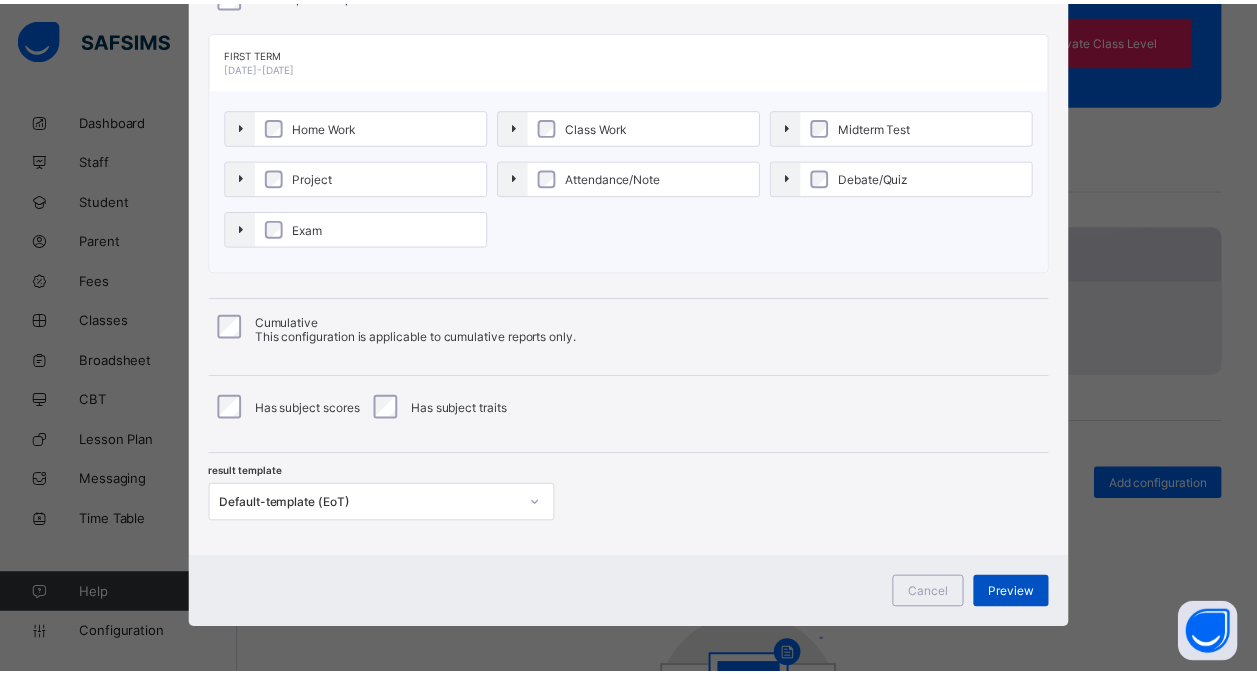
scroll to position [0, 0]
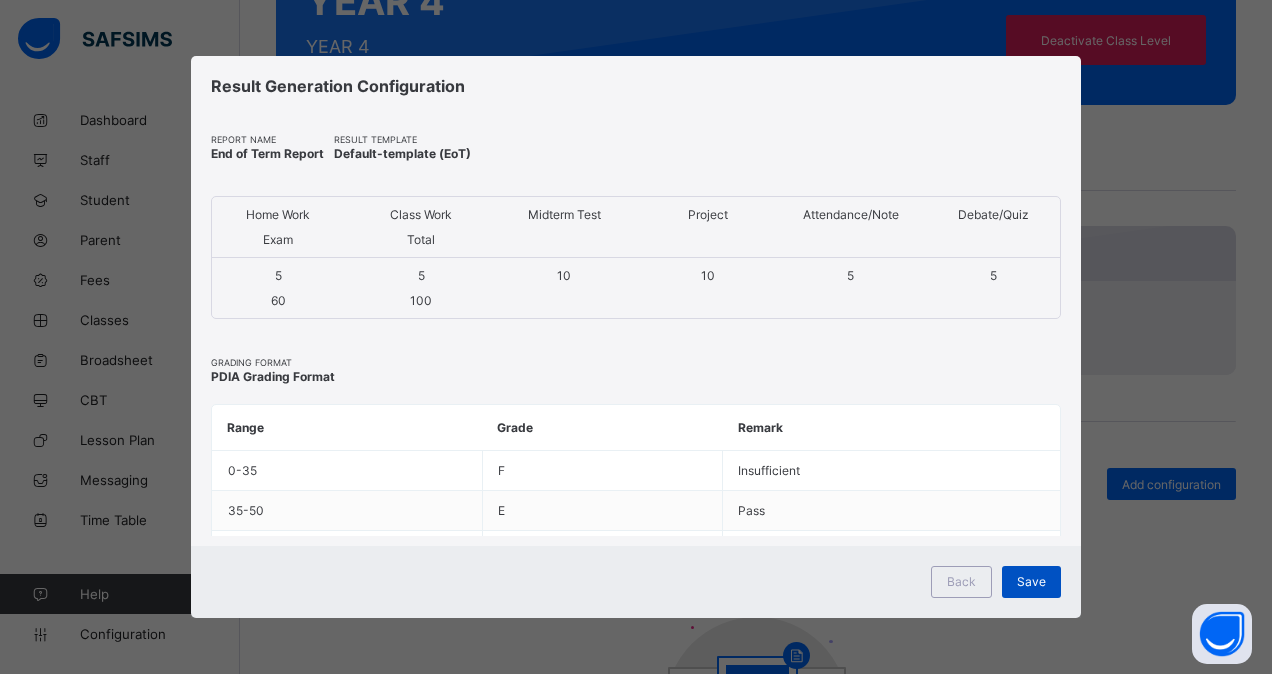
click at [1025, 576] on span "Save" at bounding box center [1031, 581] width 29 height 15
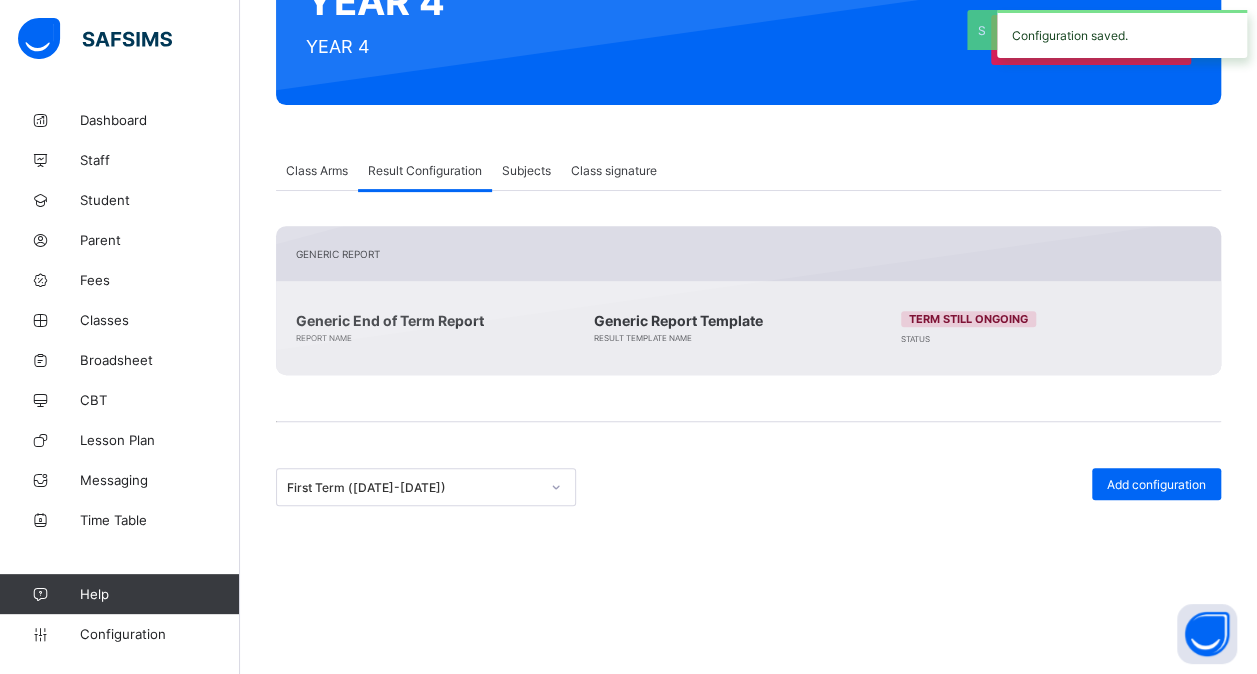
scroll to position [260, 0]
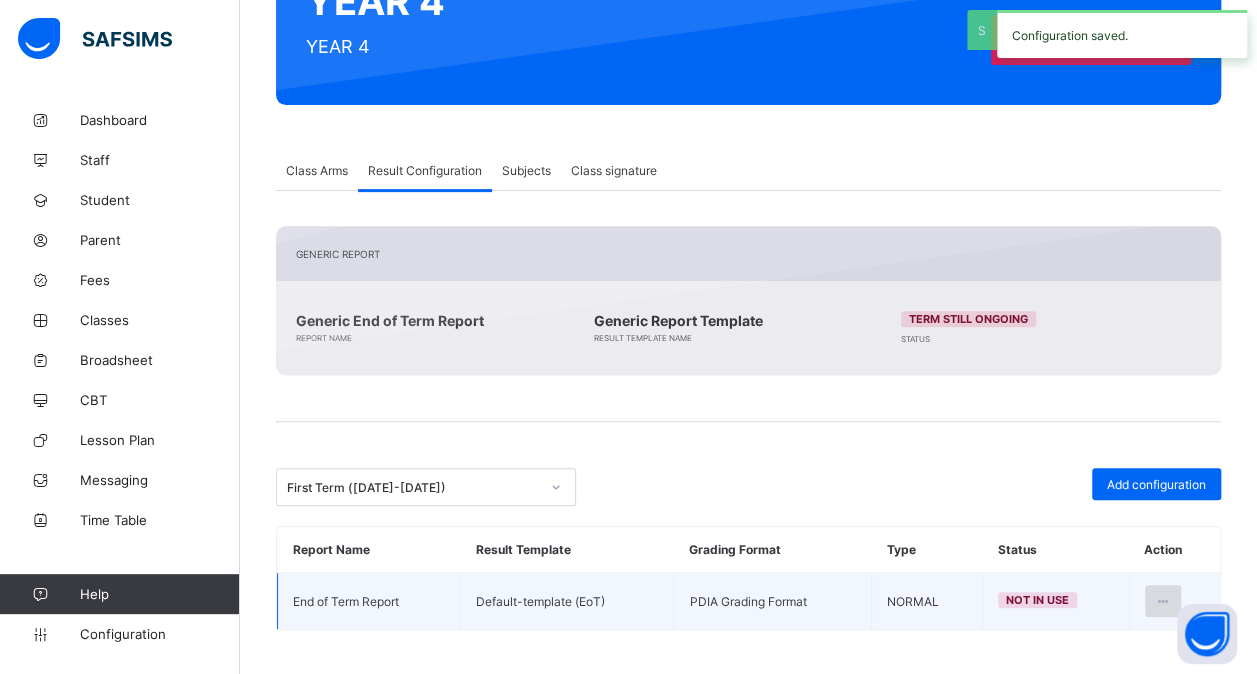
click at [1170, 594] on icon at bounding box center [1163, 601] width 17 height 15
click at [1102, 664] on li "Set in use" at bounding box center [1099, 682] width 162 height 36
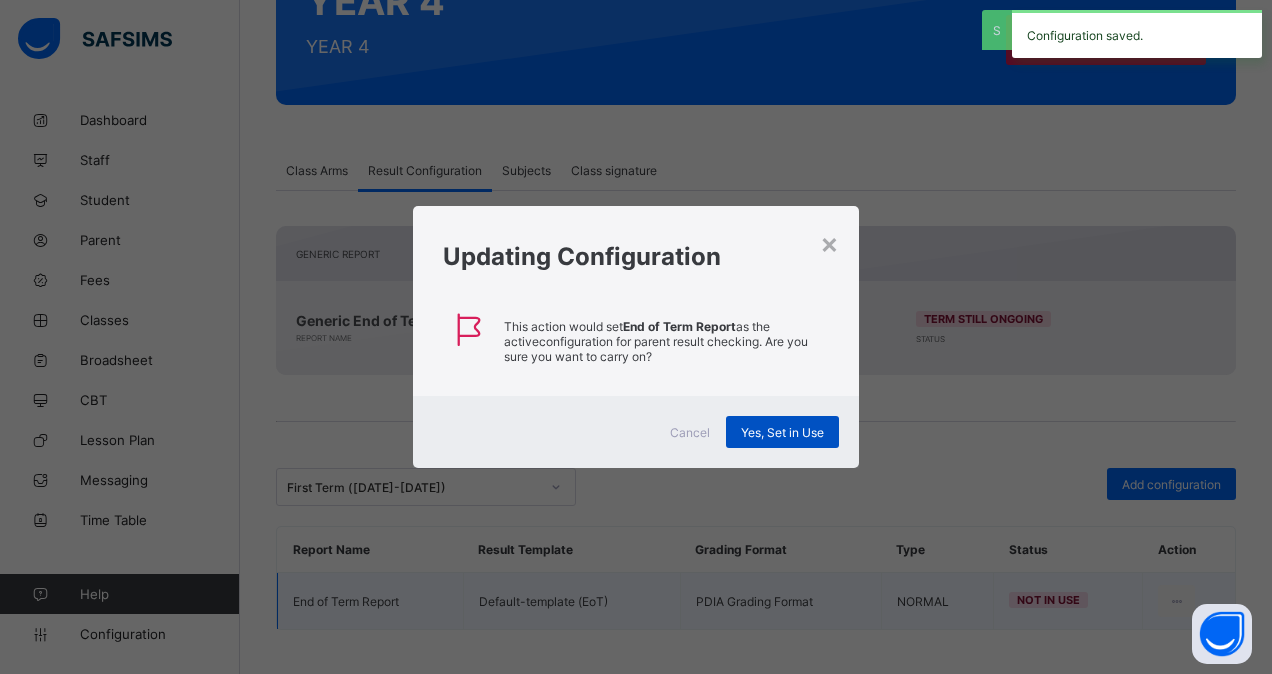
click at [788, 426] on span "Yes, Set in Use" at bounding box center [782, 432] width 83 height 15
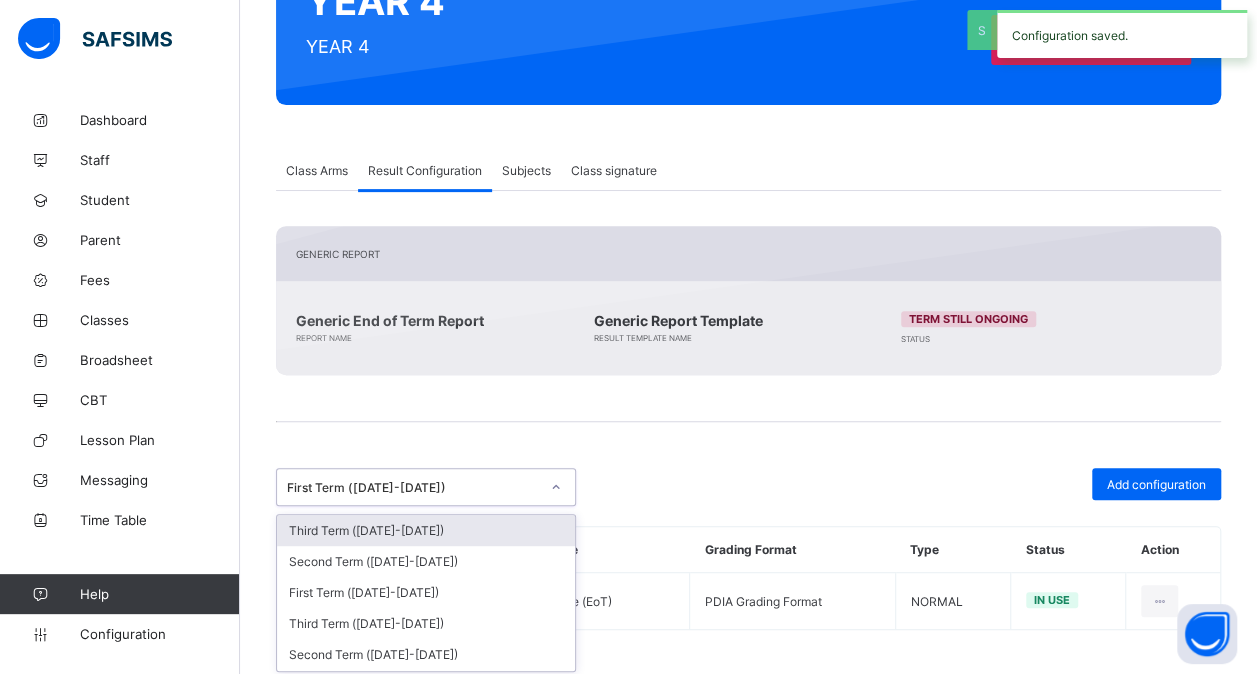
click at [428, 480] on div "First Term ([DATE]-[DATE])" at bounding box center [413, 487] width 252 height 15
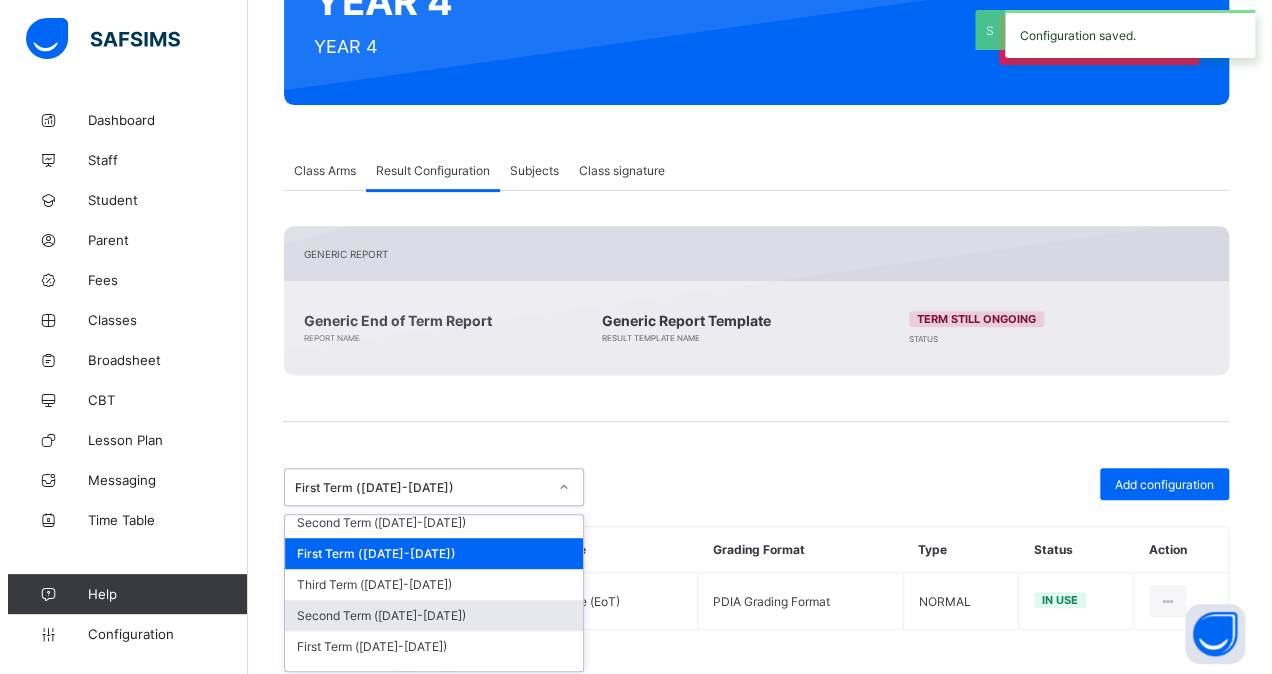
scroll to position [422, 0]
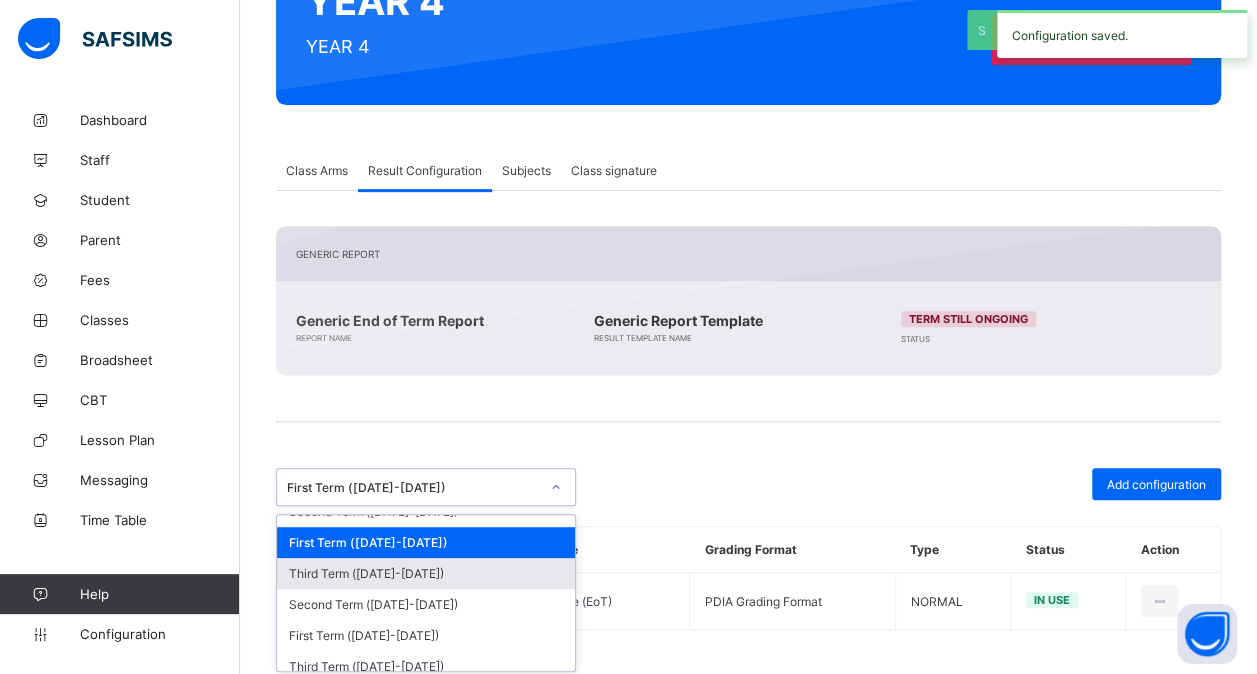
click at [466, 558] on div "Third Term ([DATE]-[DATE])" at bounding box center [426, 573] width 298 height 31
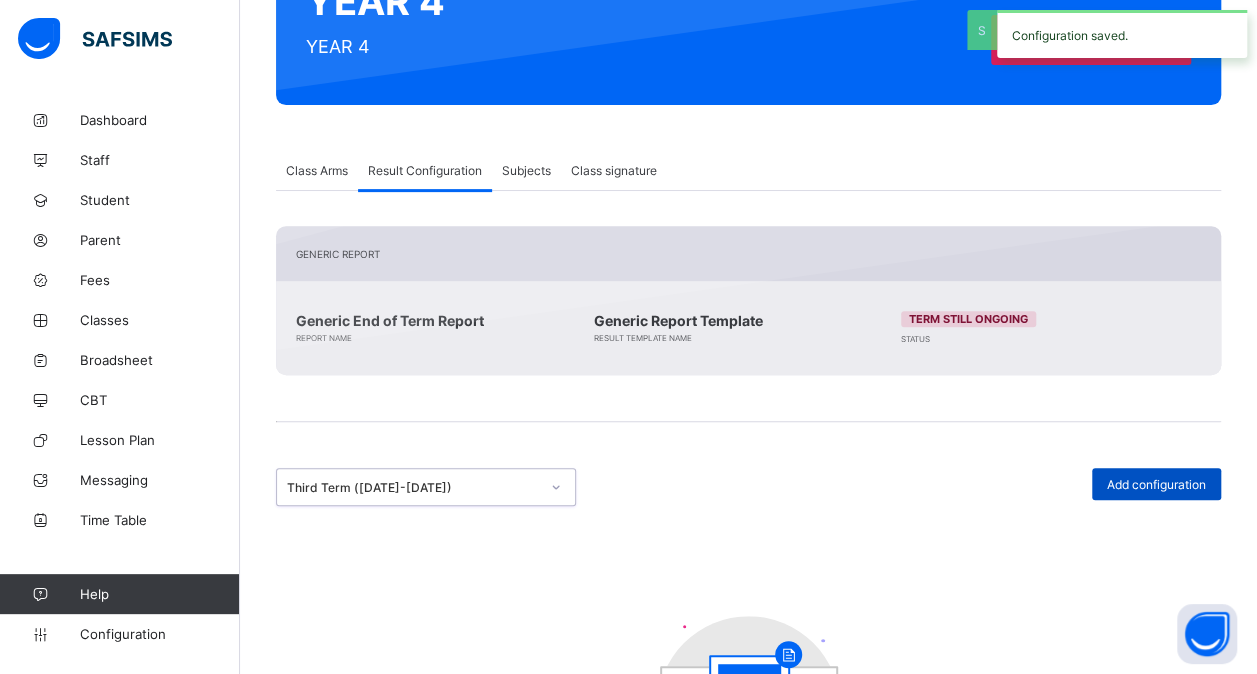
click at [1166, 480] on span "Add configuration" at bounding box center [1156, 484] width 99 height 15
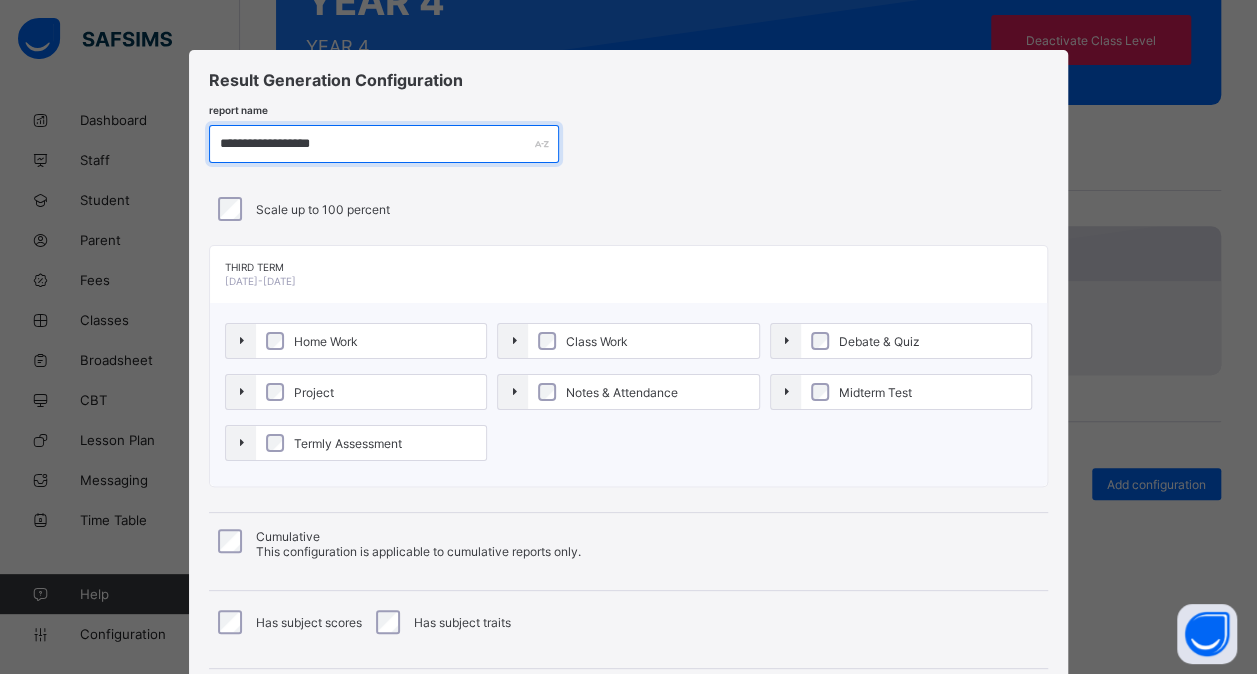
click at [278, 139] on input "**********" at bounding box center [384, 144] width 350 height 38
type input "**********"
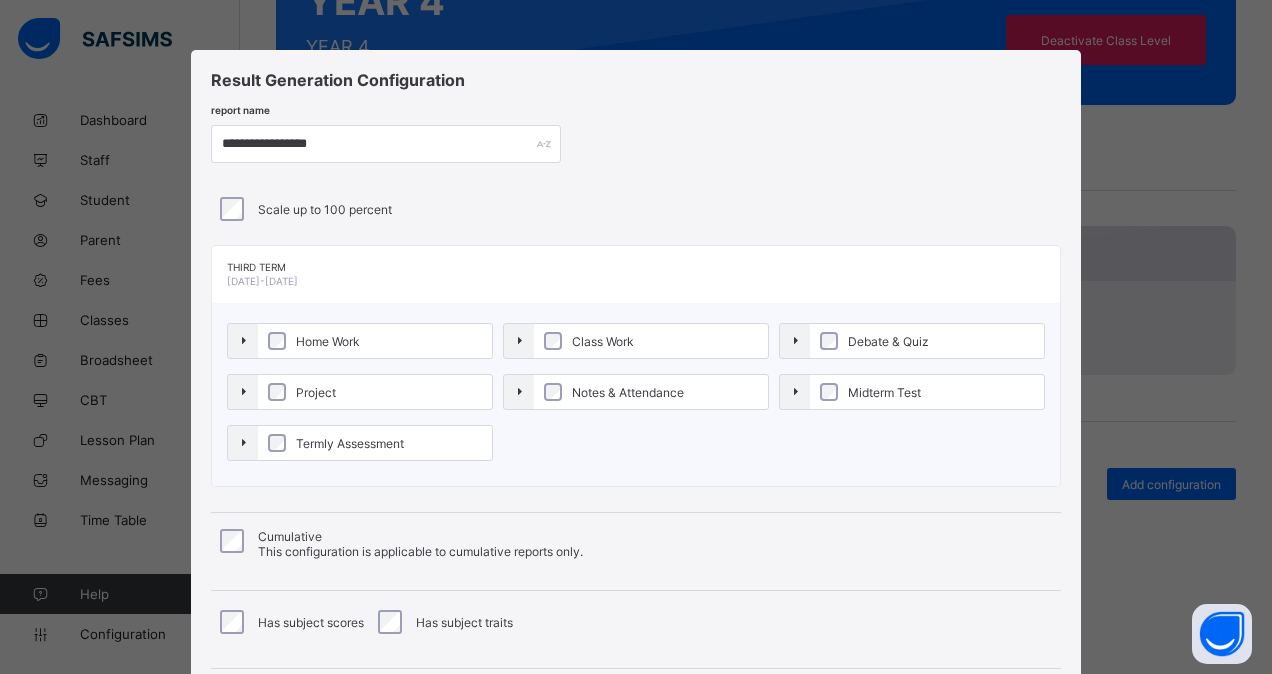
click at [329, 327] on label "Home Work" at bounding box center [375, 341] width 234 height 34
click at [342, 391] on label "Project" at bounding box center [375, 392] width 234 height 34
drag, startPoint x: 345, startPoint y: 460, endPoint x: 389, endPoint y: 434, distance: 51.1
click at [389, 434] on ol "Termly Assessment" at bounding box center [360, 445] width 266 height 41
click at [389, 436] on span "Termly Assessment" at bounding box center [350, 443] width 118 height 15
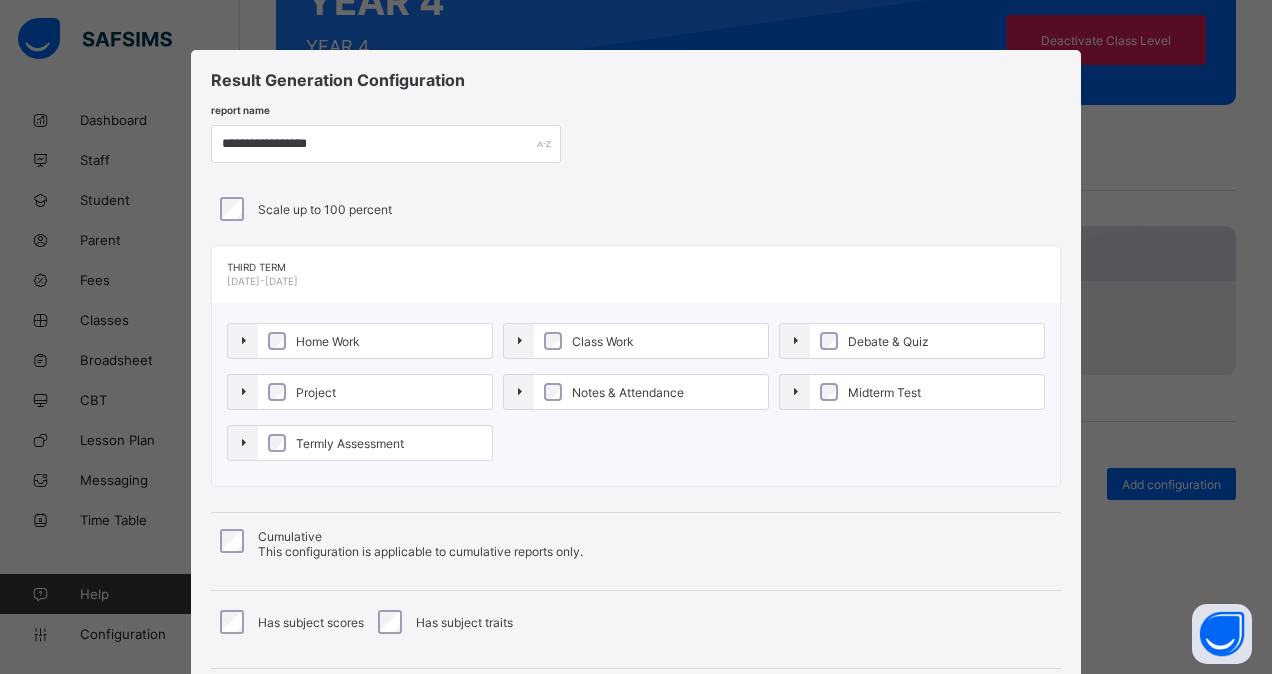
click at [642, 340] on label "Class Work" at bounding box center [651, 341] width 234 height 34
click at [638, 393] on span "Notes & Attendance" at bounding box center [628, 392] width 122 height 15
click at [879, 335] on span "Debate & Quiz" at bounding box center [888, 341] width 91 height 15
click at [864, 394] on span "Midterm Test" at bounding box center [884, 392] width 83 height 15
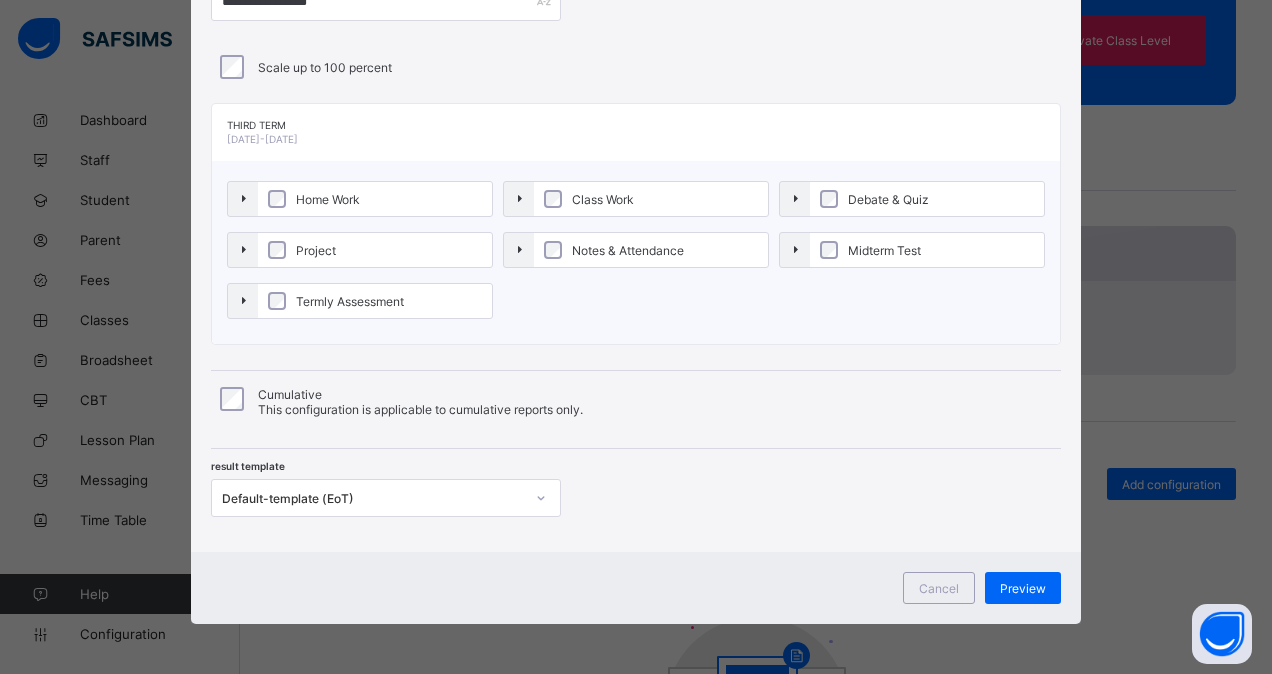
scroll to position [138, 0]
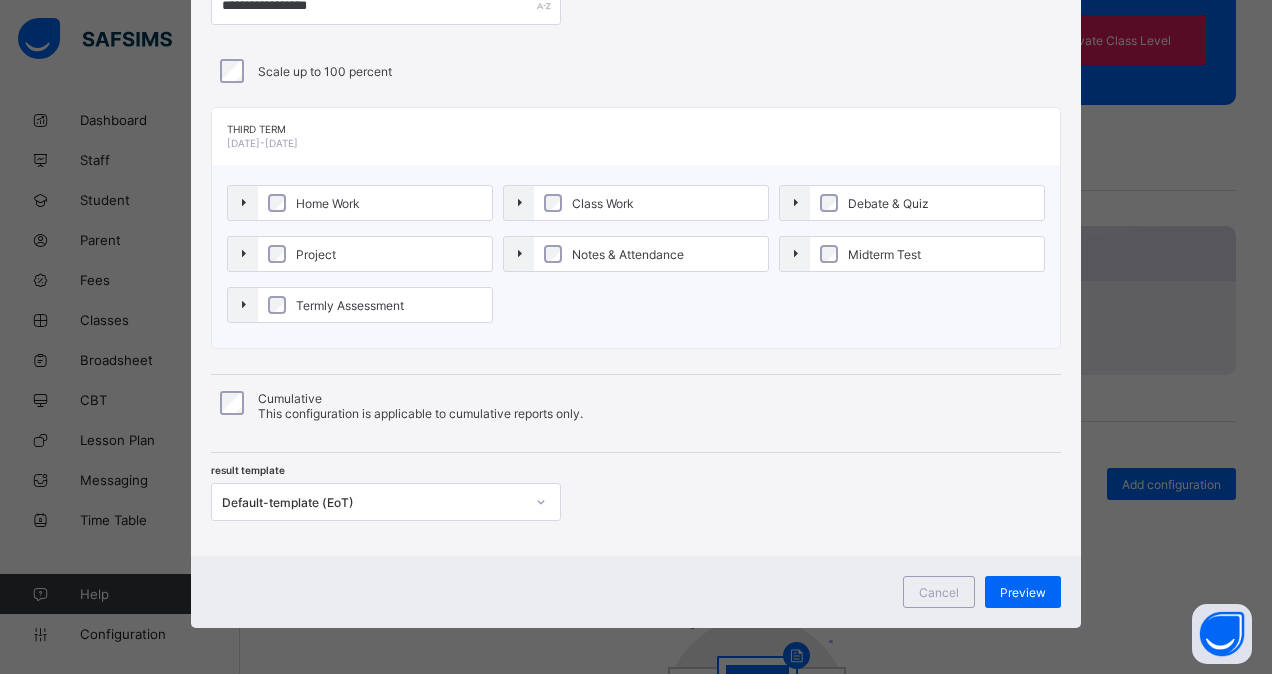
click at [335, 488] on div "Default-template (EoT)" at bounding box center [367, 502] width 310 height 28
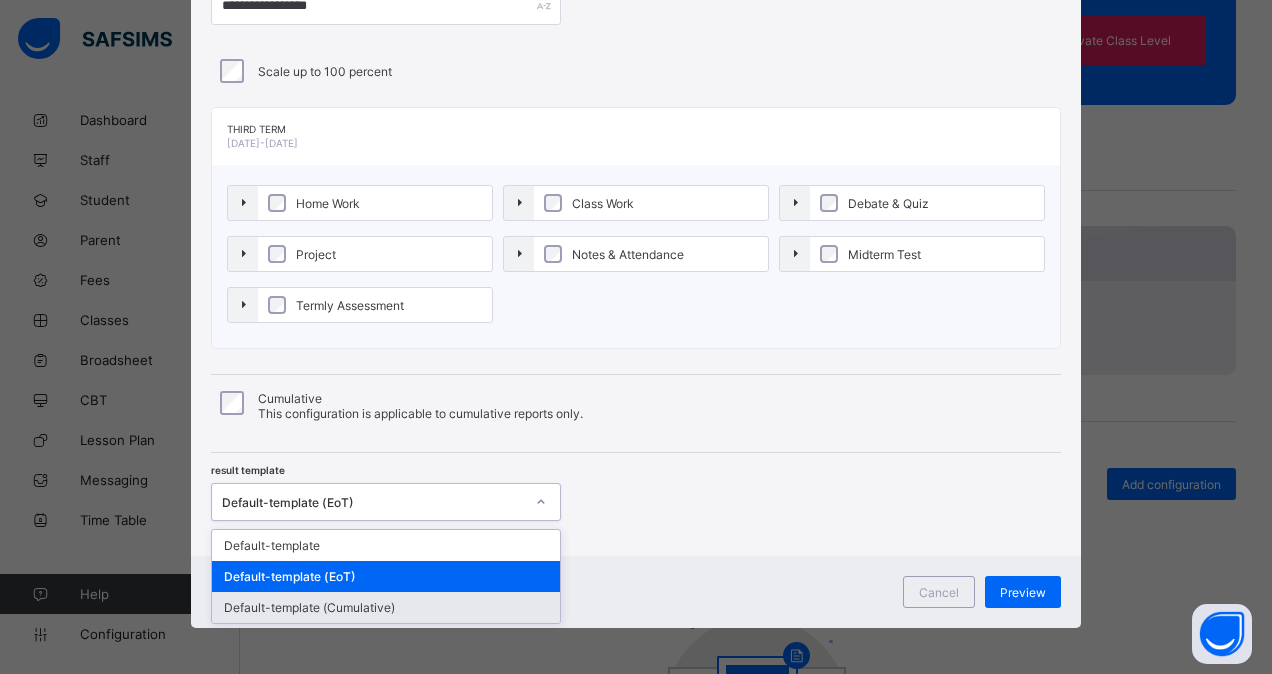
click at [347, 592] on div "Default-template (Cumulative)" at bounding box center [386, 607] width 348 height 31
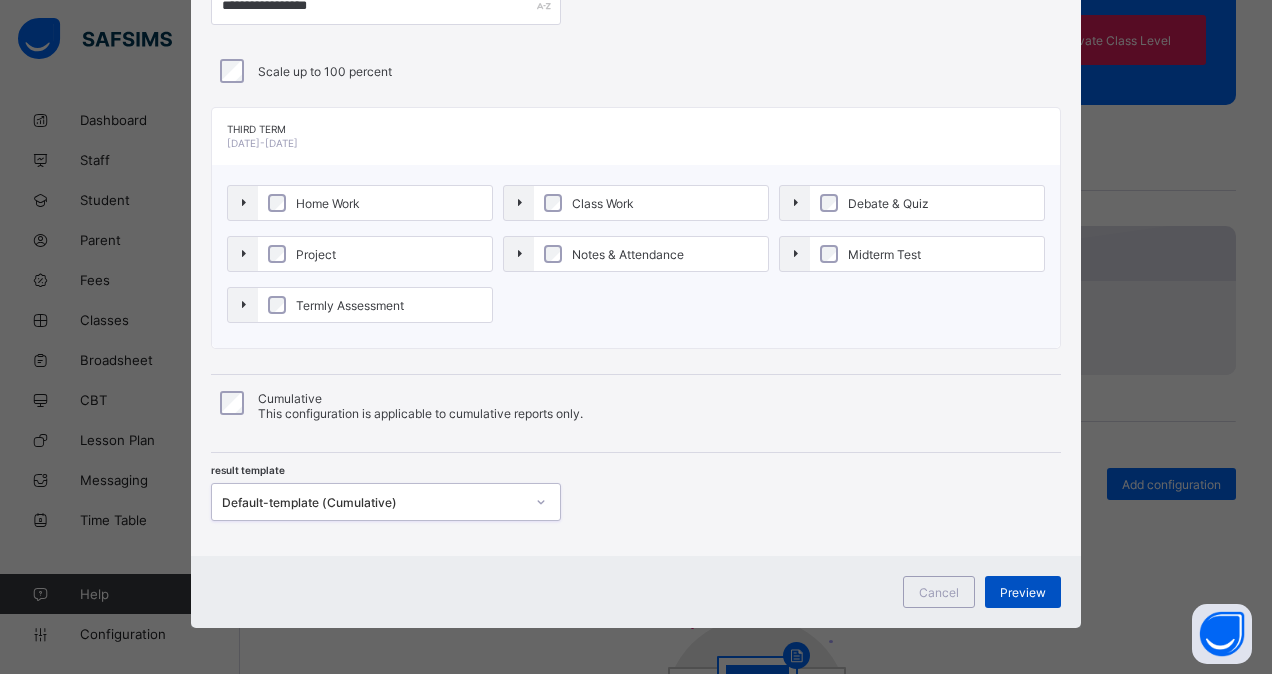
click at [1010, 596] on div "Preview" at bounding box center [1023, 592] width 76 height 32
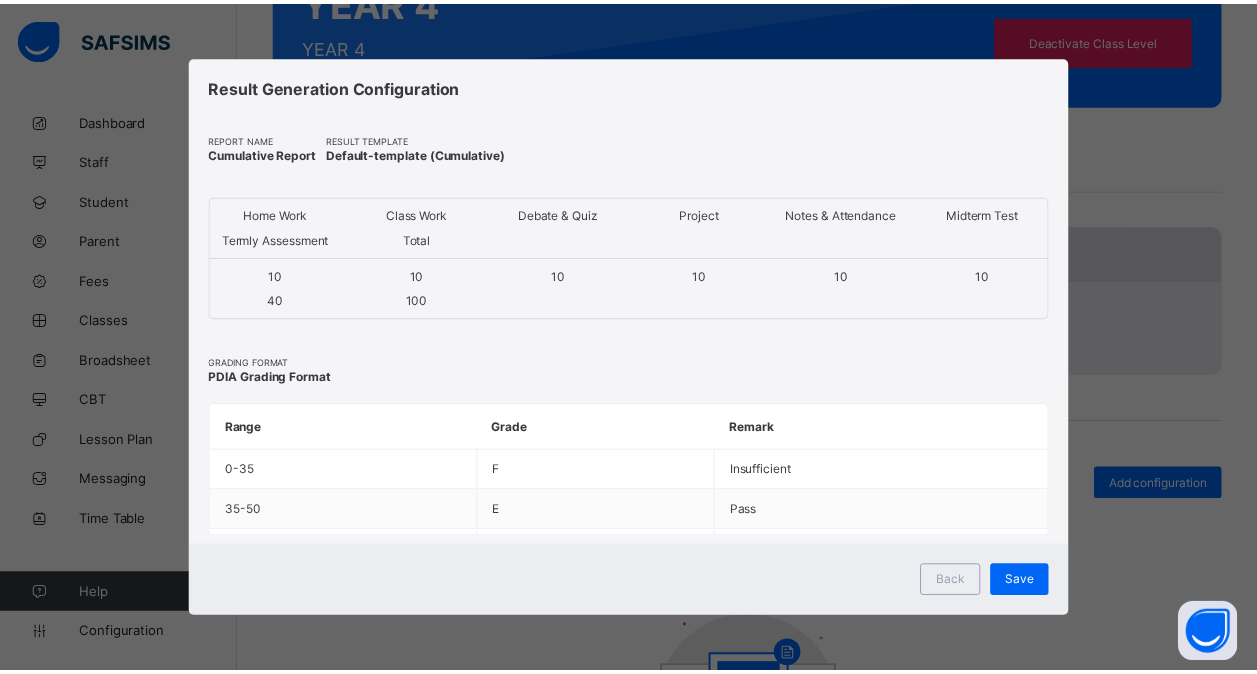
scroll to position [0, 0]
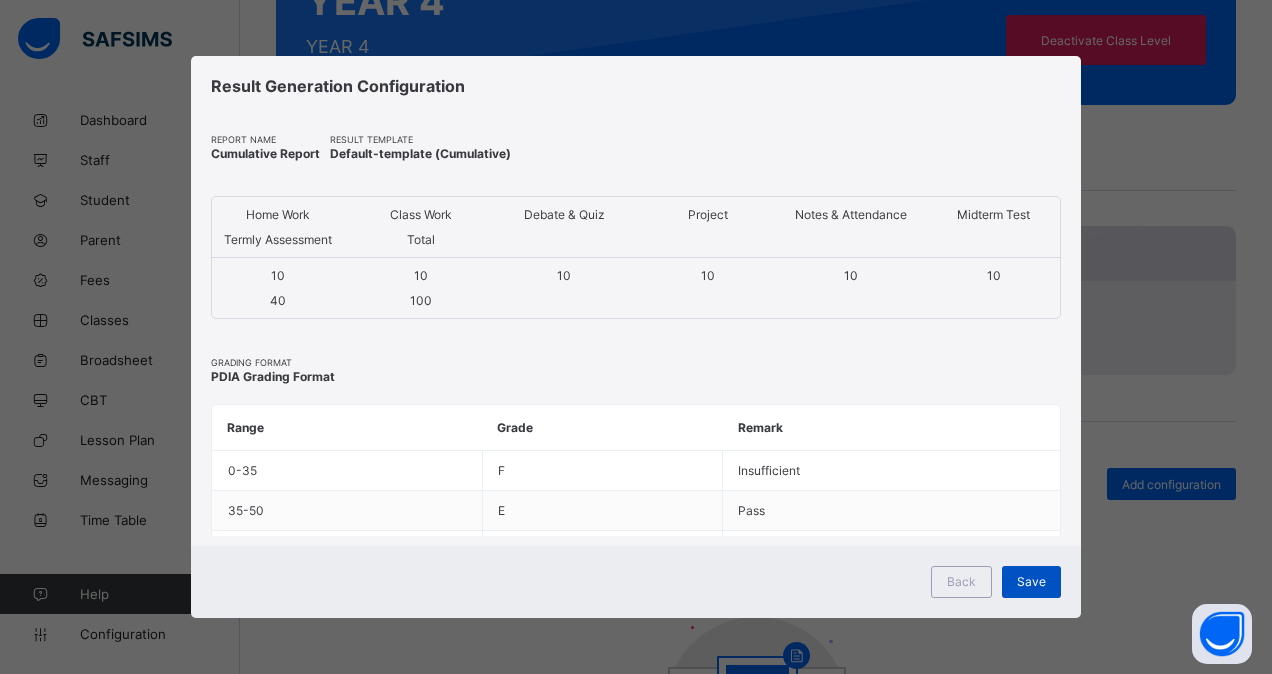
click at [1028, 575] on span "Save" at bounding box center [1031, 581] width 29 height 15
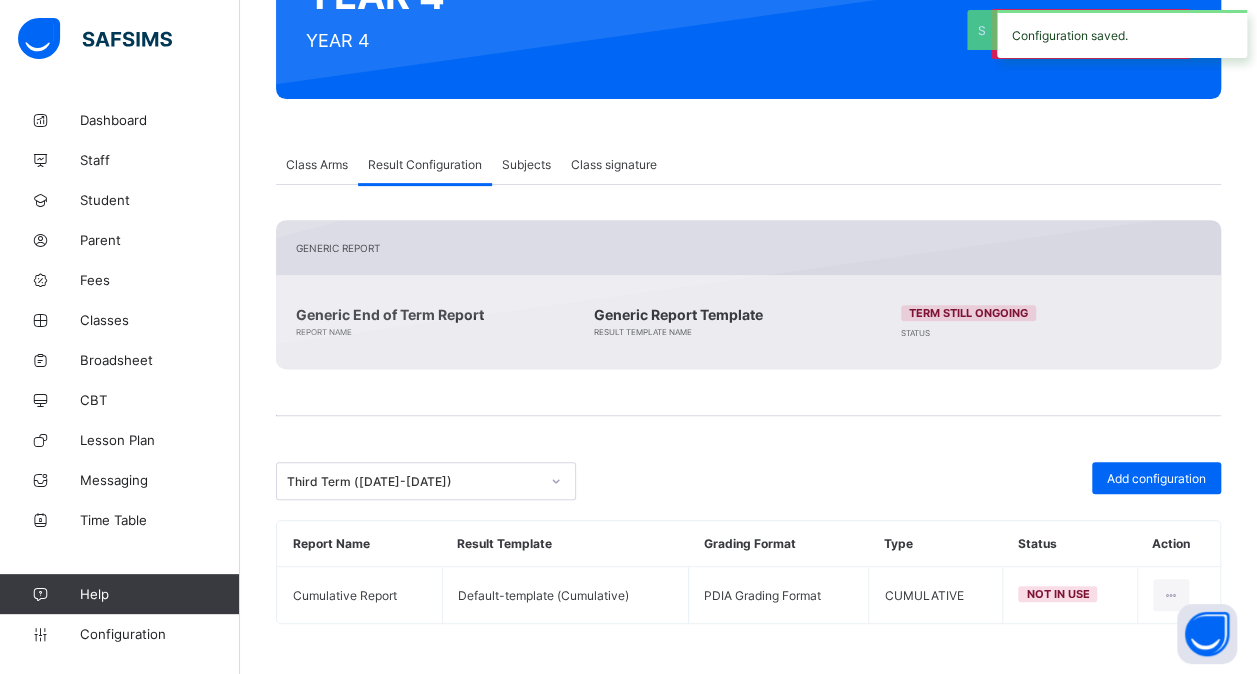
scroll to position [260, 0]
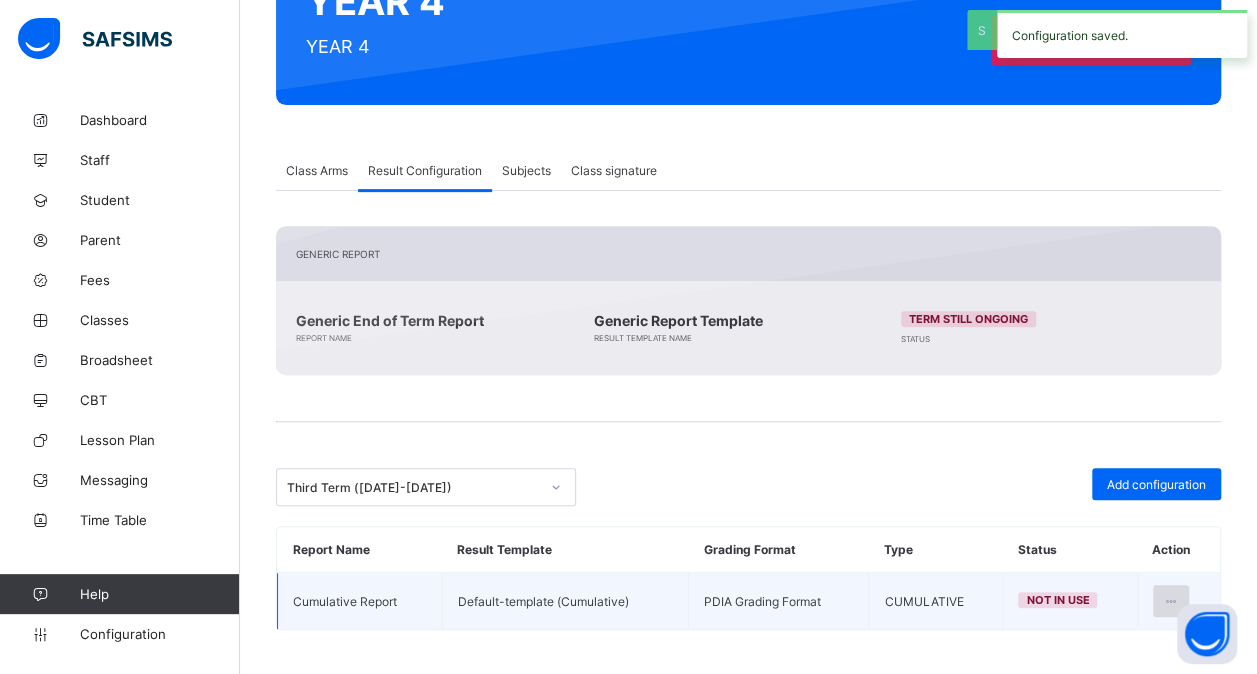
click at [1176, 594] on icon at bounding box center [1171, 601] width 17 height 15
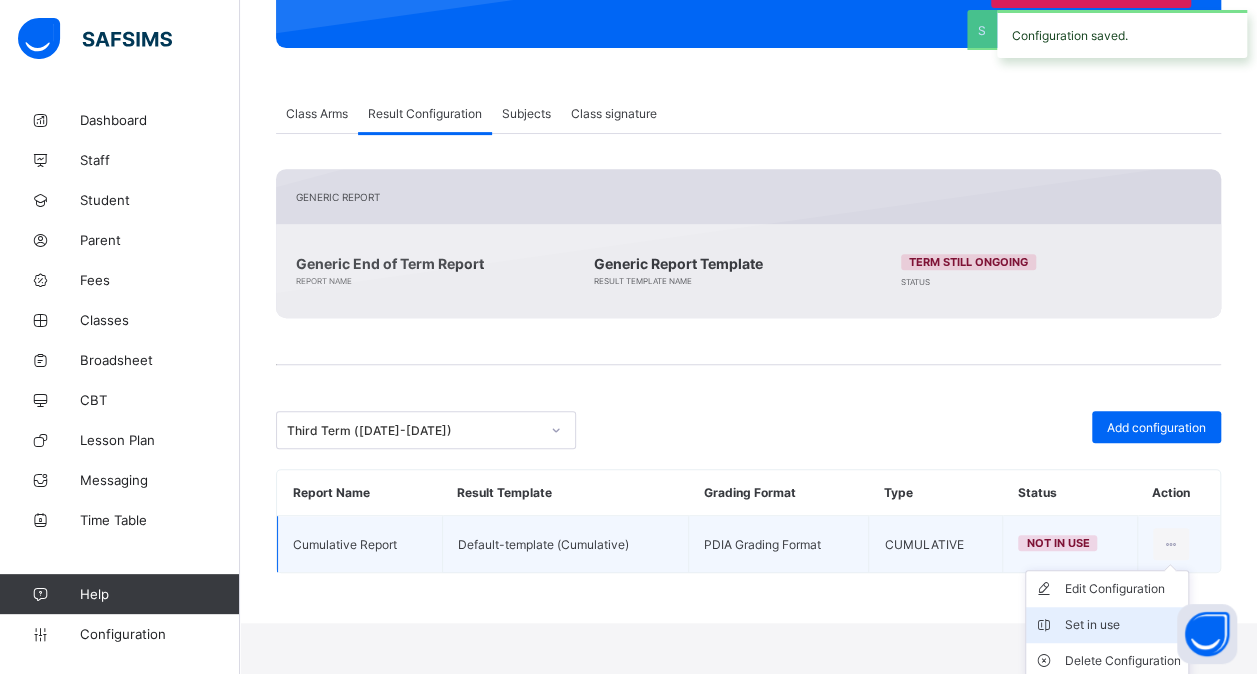
click at [1124, 615] on div "Set in use" at bounding box center [1122, 625] width 116 height 20
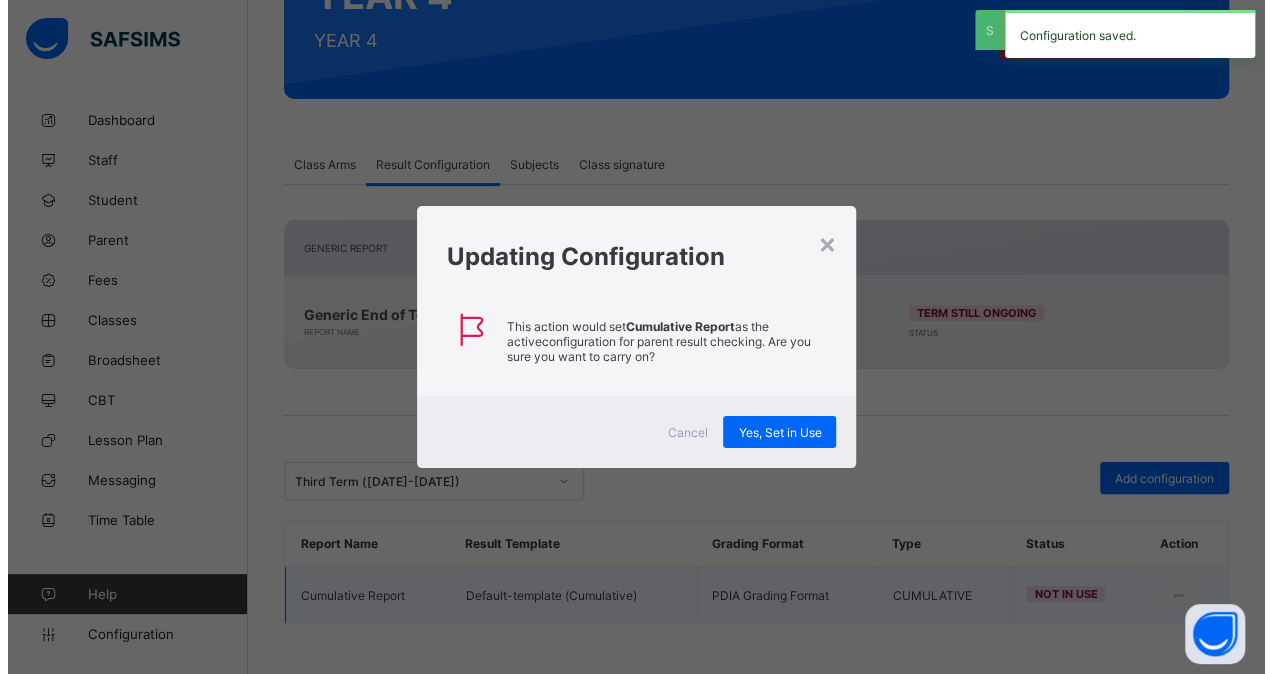
scroll to position [260, 0]
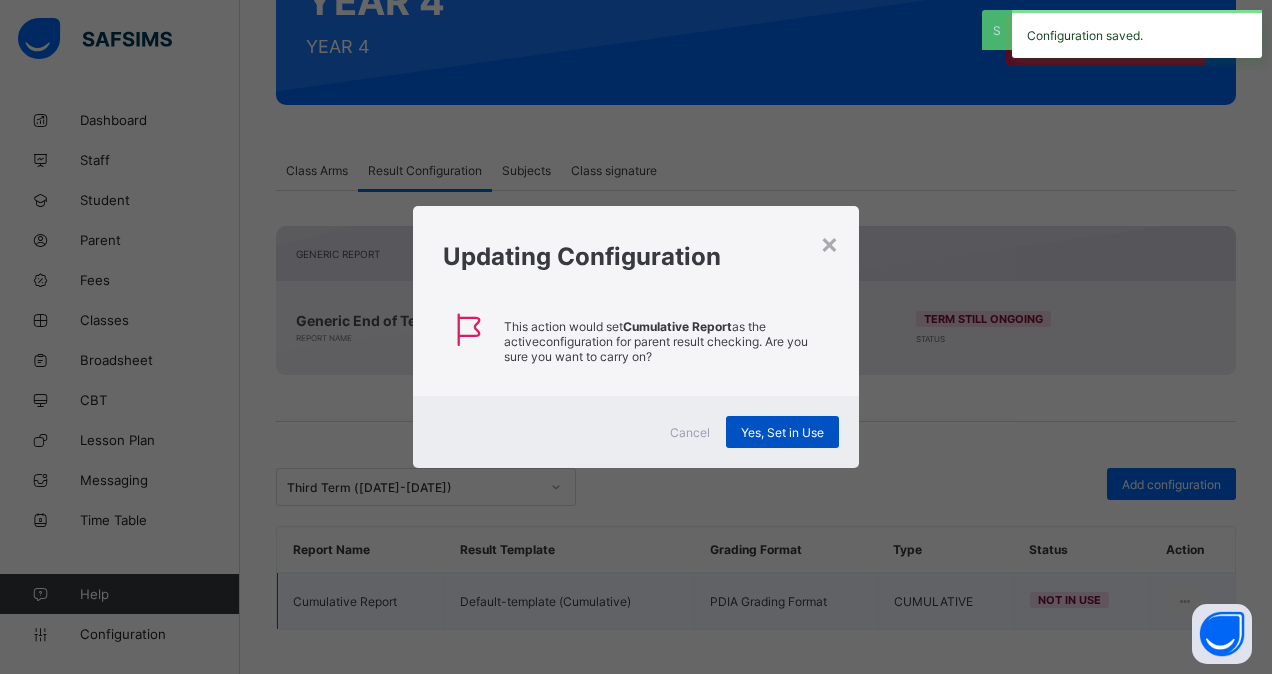
click at [778, 420] on div "Yes, Set in Use" at bounding box center [782, 432] width 113 height 32
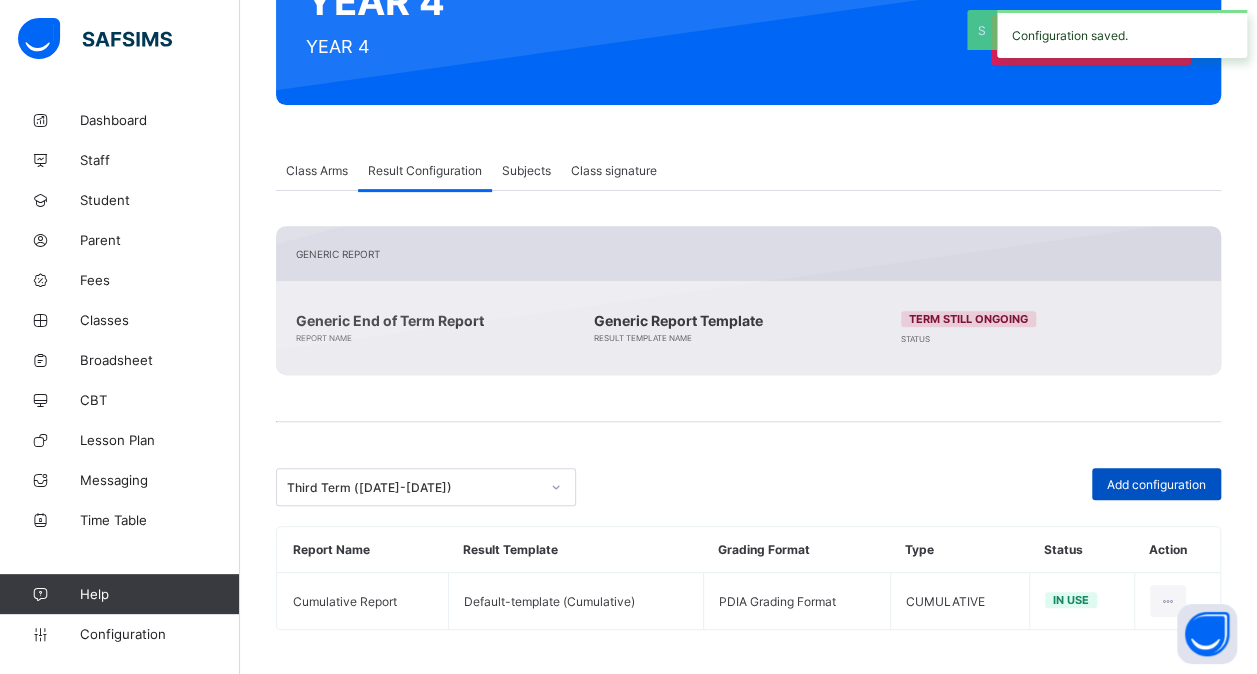
click at [1194, 477] on span "Add configuration" at bounding box center [1156, 484] width 99 height 15
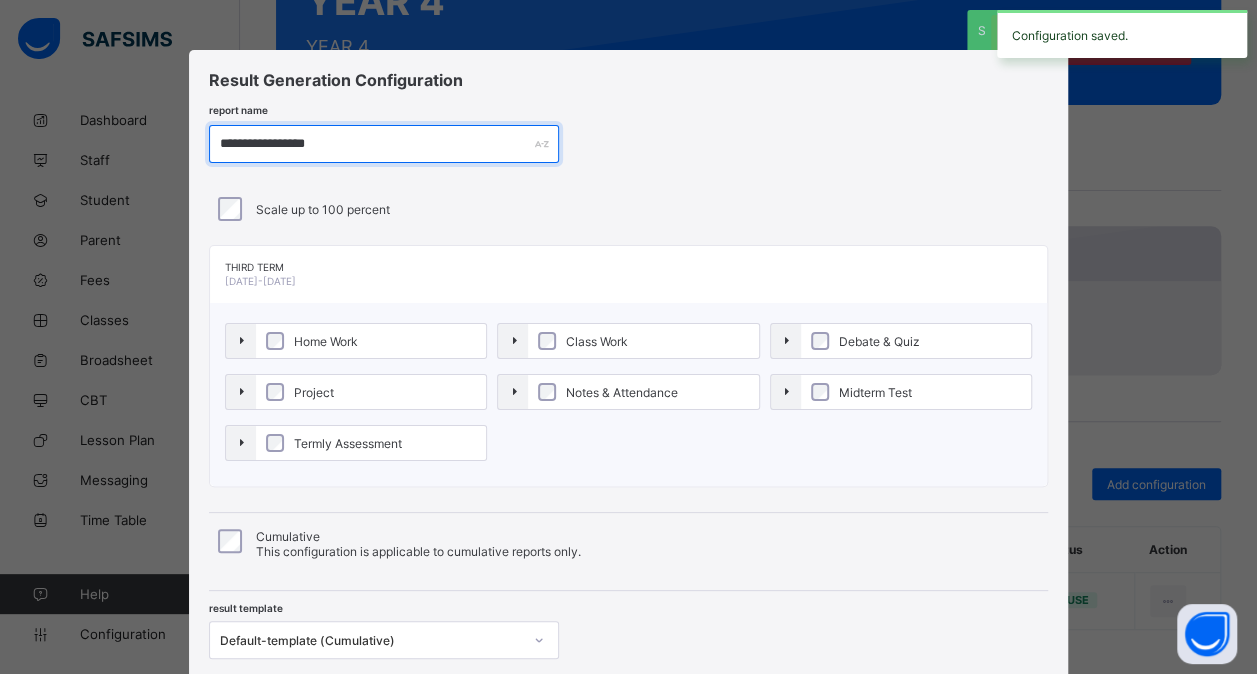
click at [285, 138] on input "**********" at bounding box center [384, 144] width 350 height 38
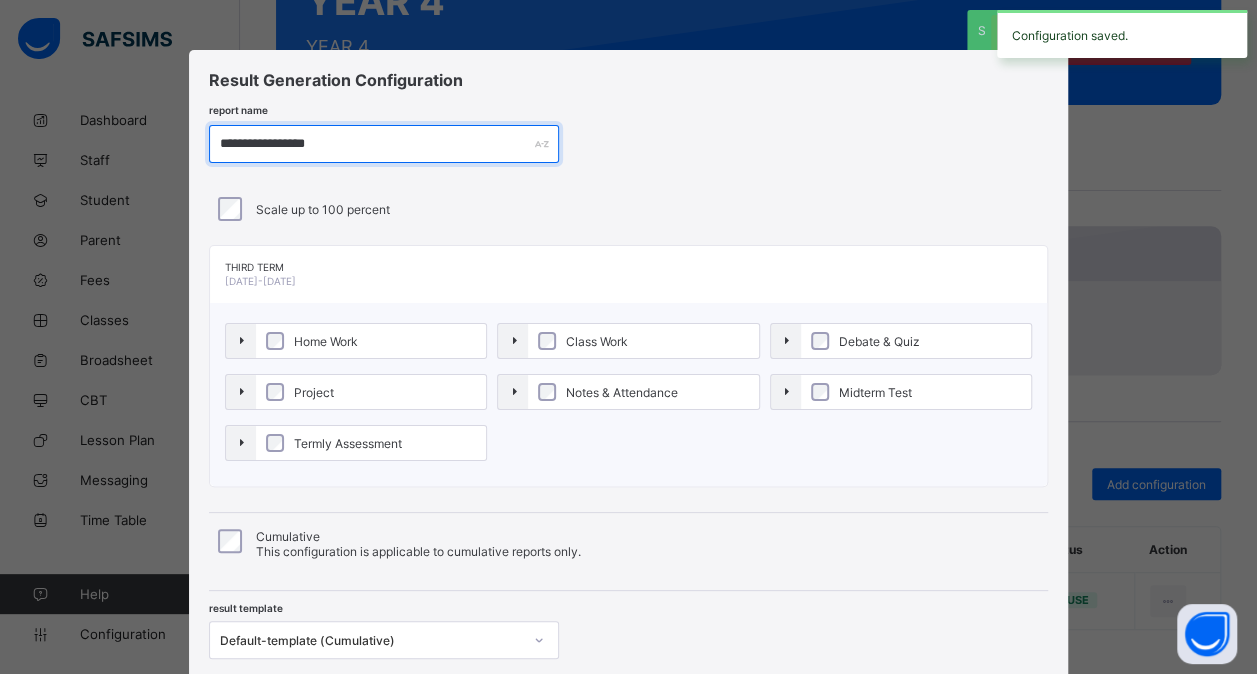
paste input "*"
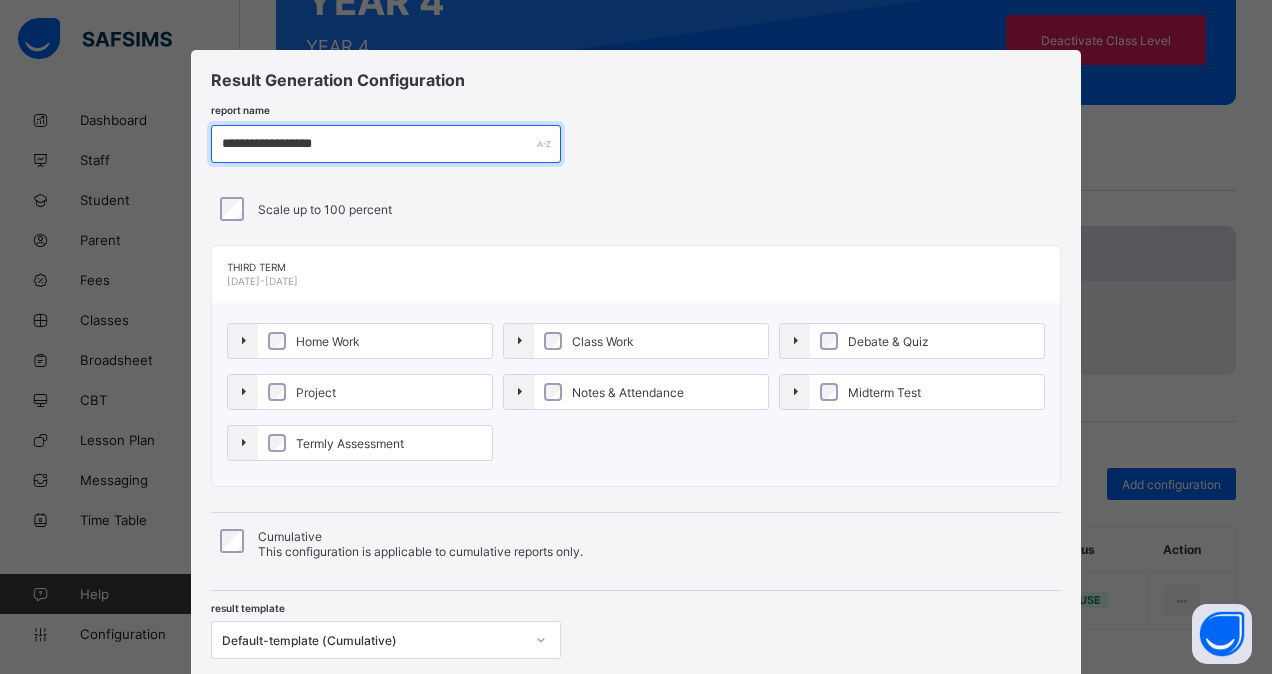
type input "**********"
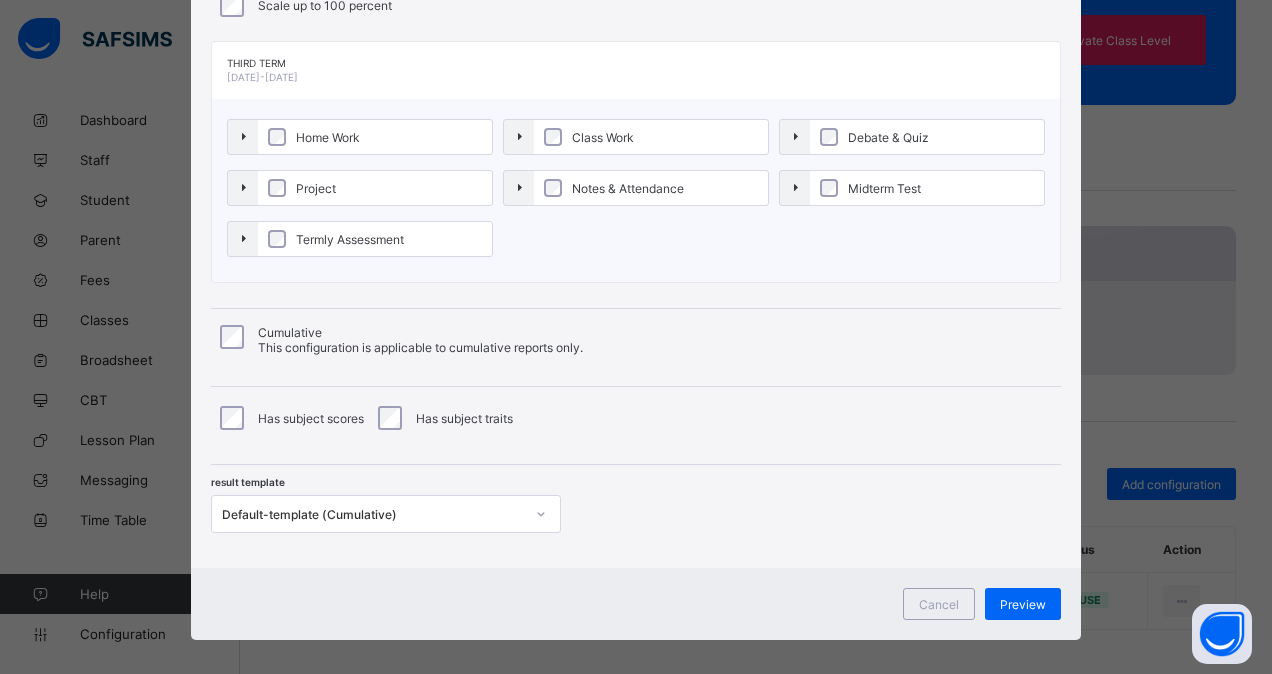
scroll to position [209, 0]
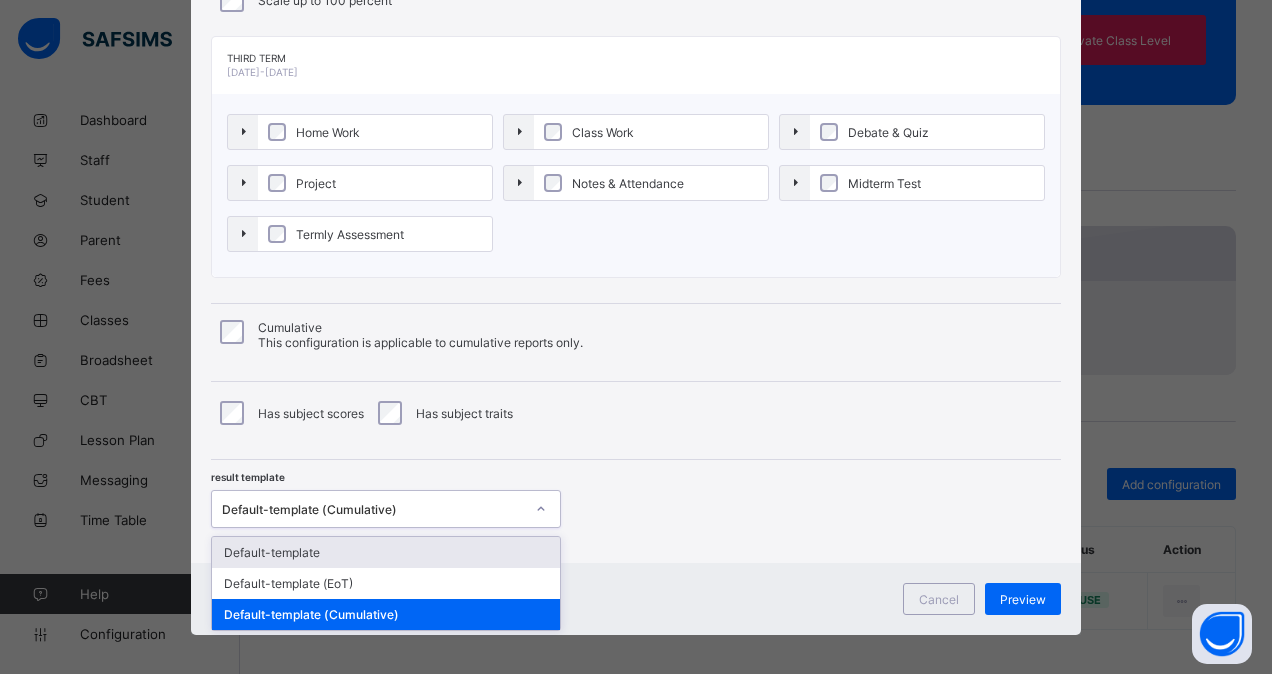
click at [377, 514] on div "Default-template (Cumulative)" at bounding box center [367, 509] width 310 height 28
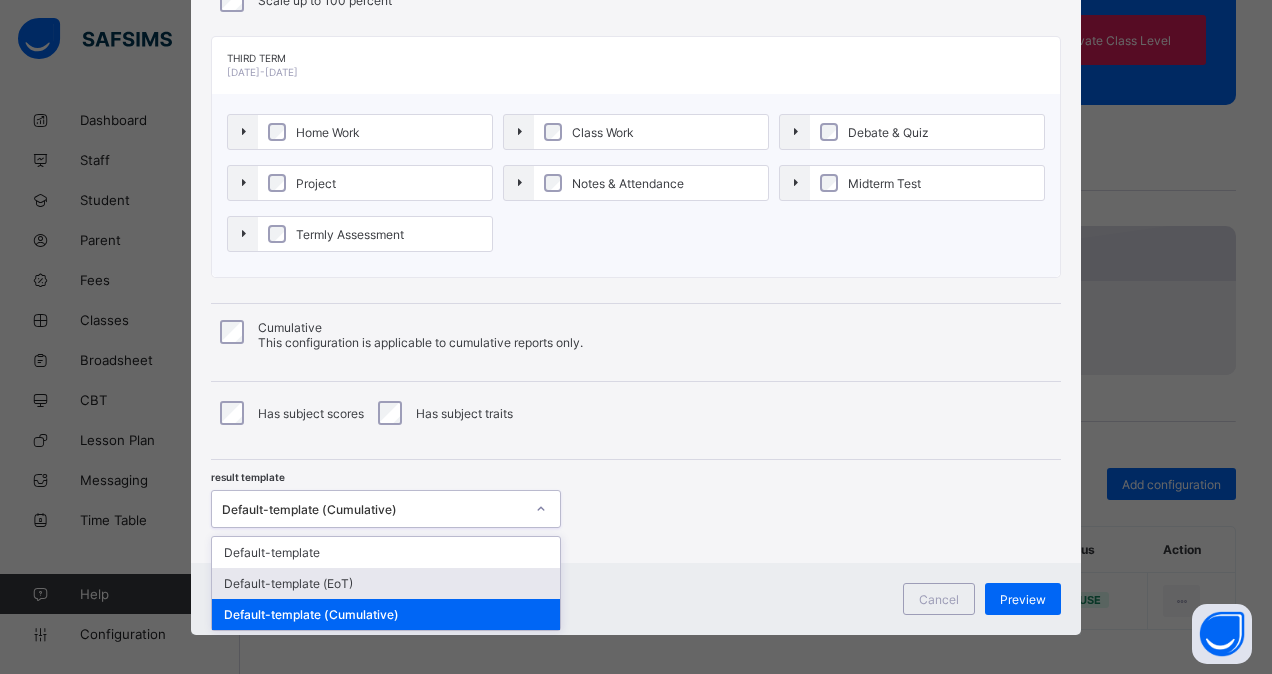
click at [357, 573] on div "Default-template (EoT)" at bounding box center [386, 583] width 348 height 31
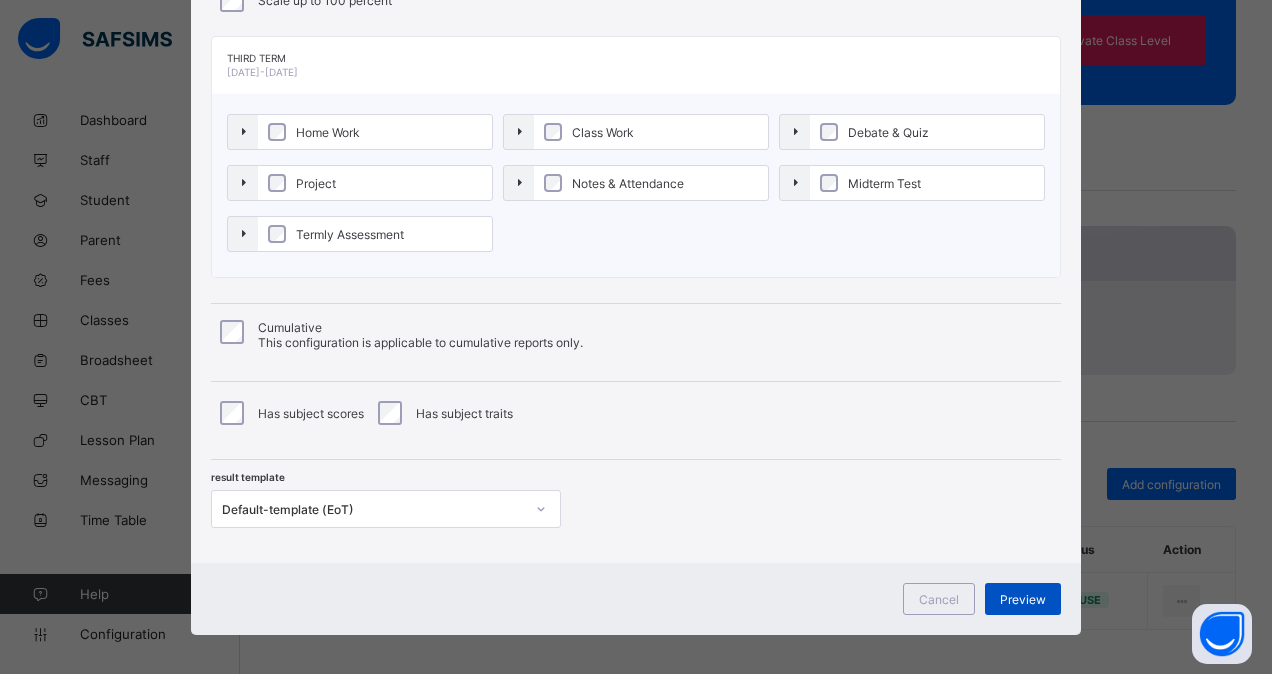
click at [1014, 592] on span "Preview" at bounding box center [1023, 599] width 46 height 15
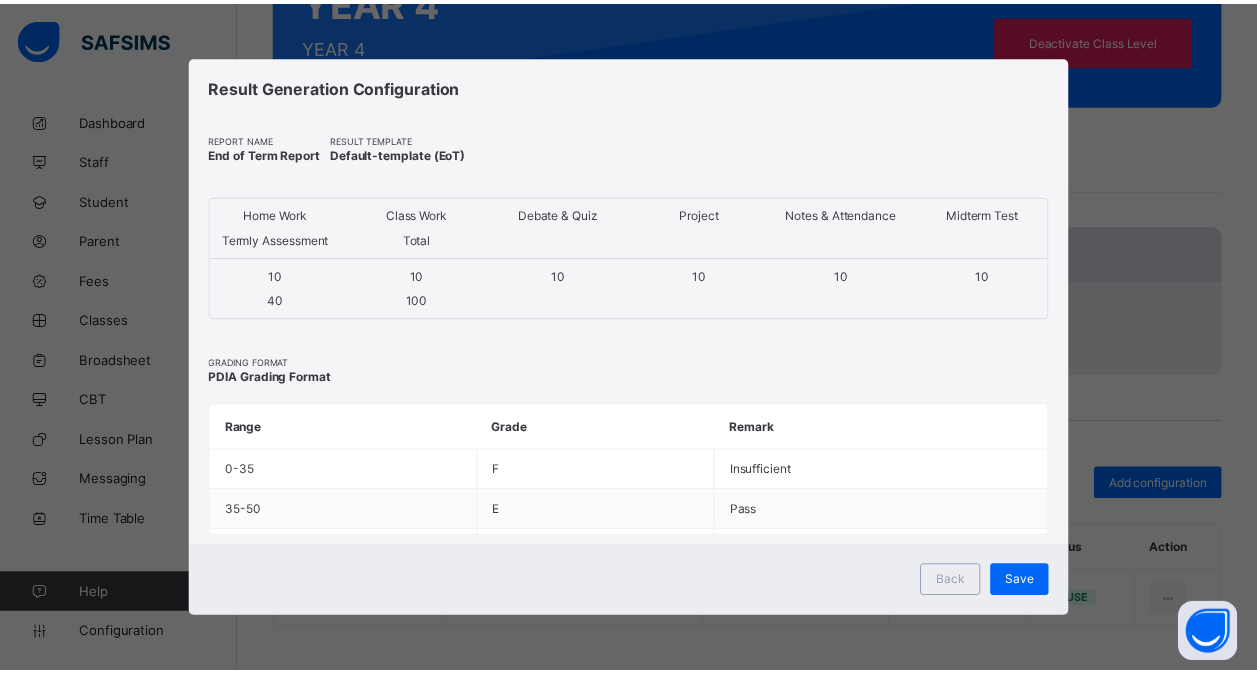
scroll to position [0, 0]
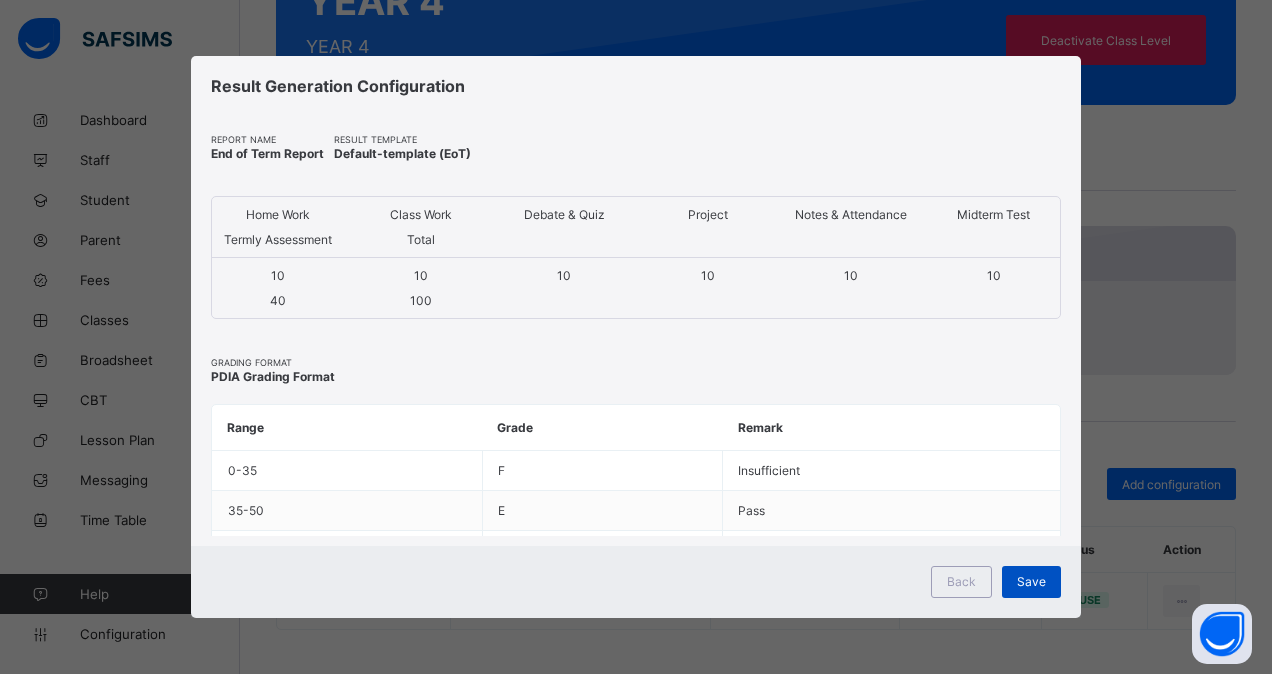
click at [1029, 574] on span "Save" at bounding box center [1031, 581] width 29 height 15
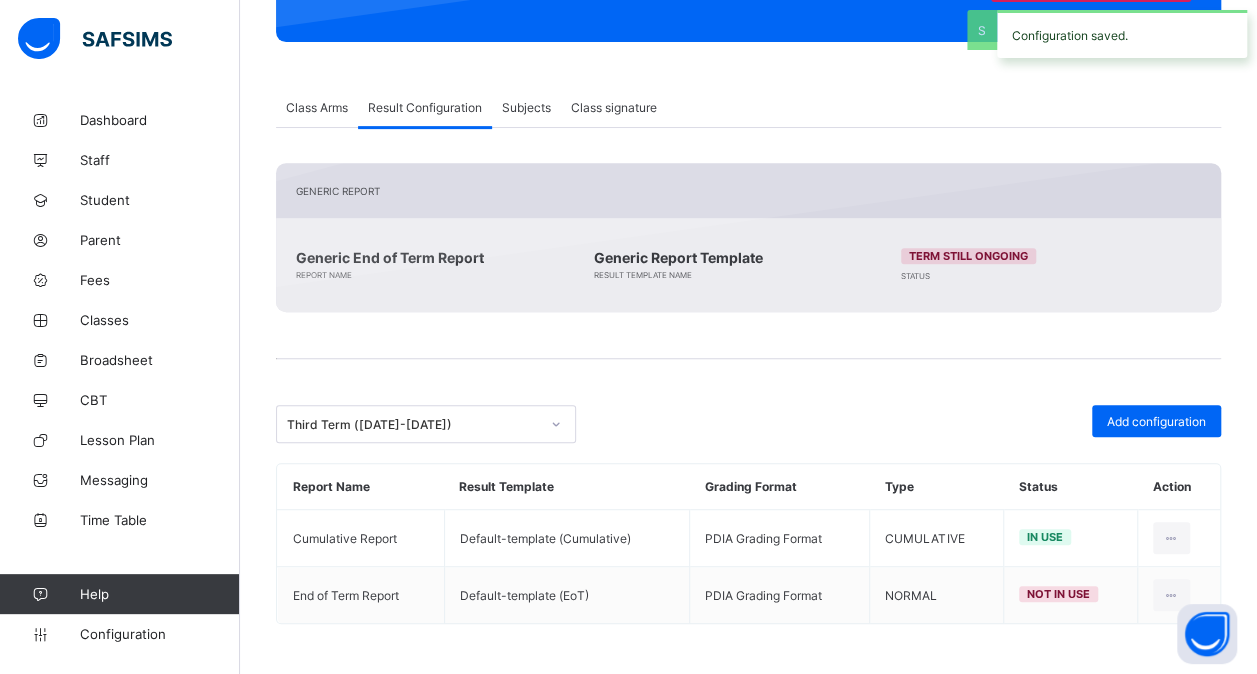
scroll to position [317, 0]
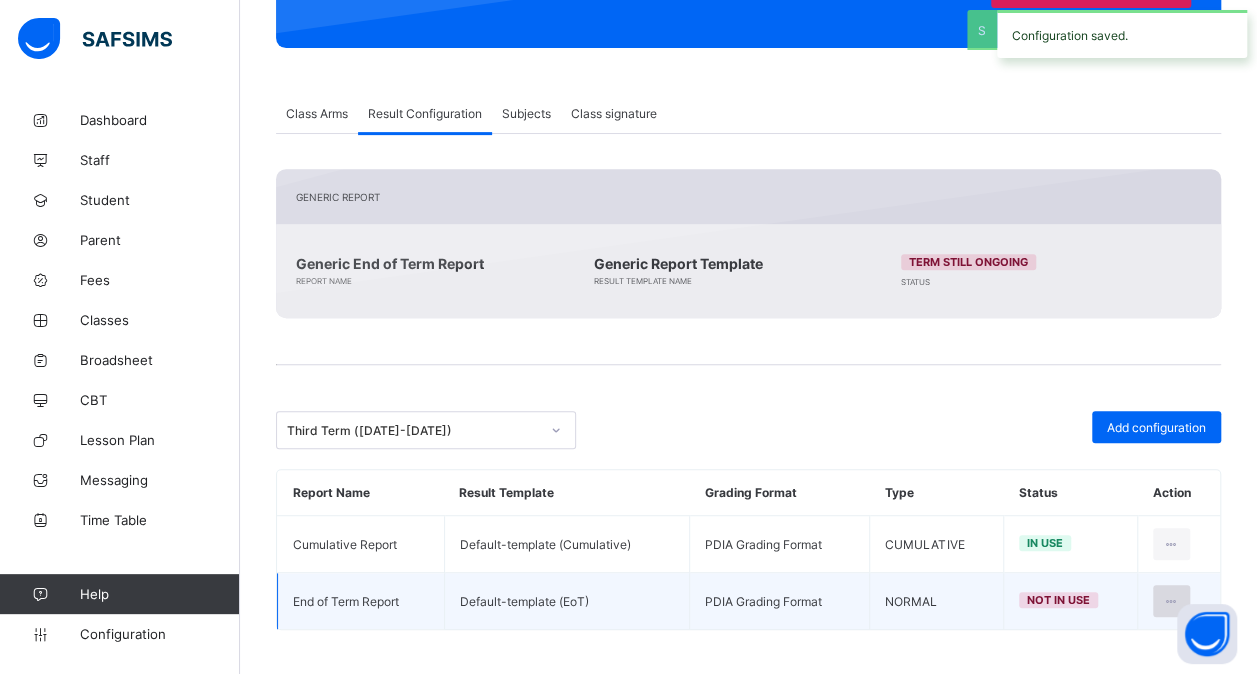
click at [1182, 585] on div at bounding box center [1171, 601] width 37 height 32
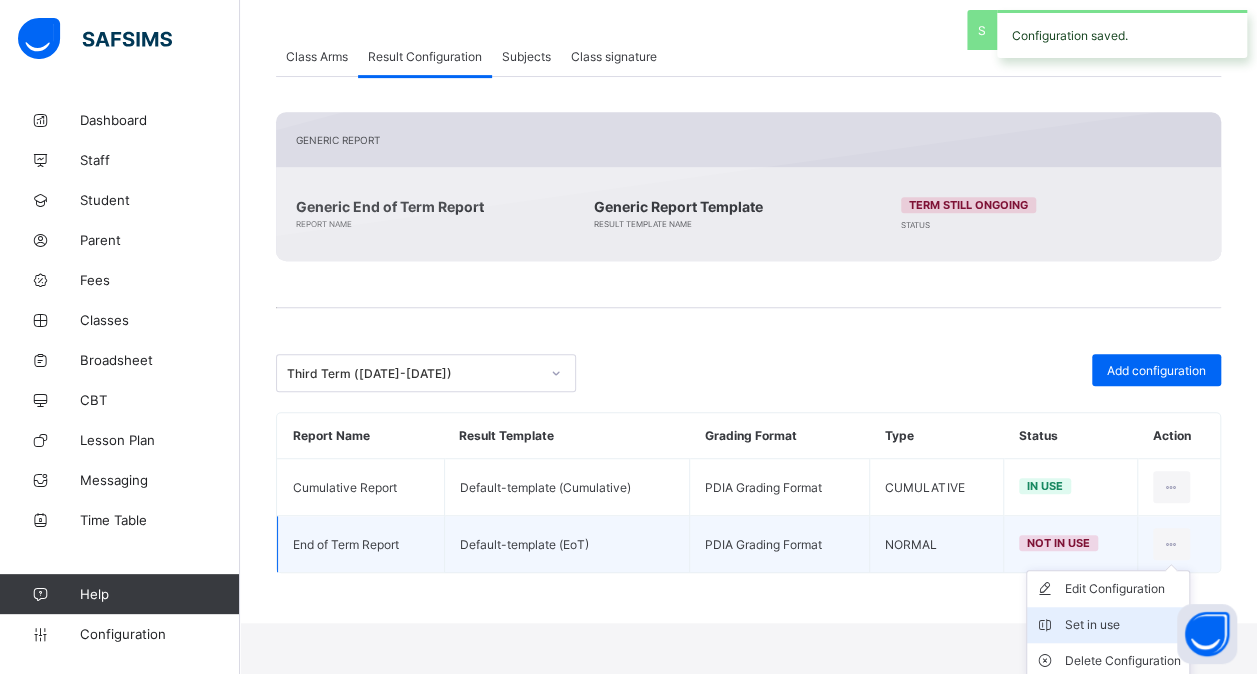
click at [1124, 616] on div "Set in use" at bounding box center [1123, 625] width 116 height 20
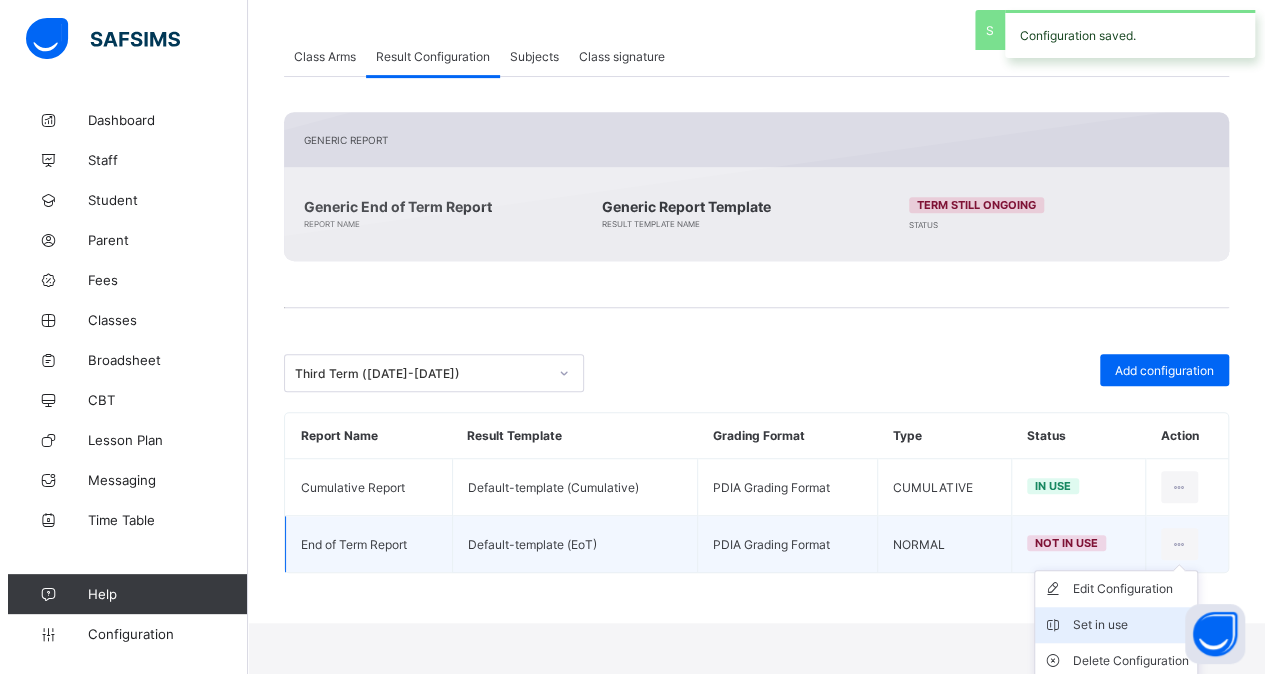
scroll to position [317, 0]
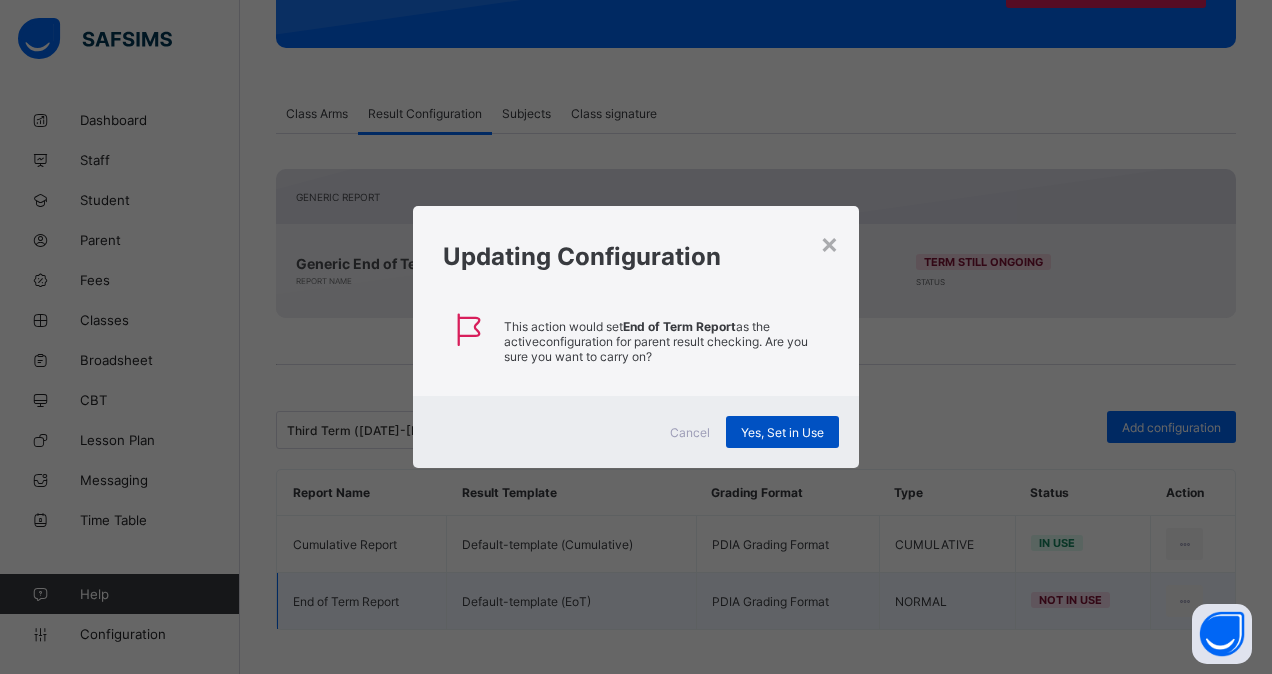
click at [784, 432] on span "Yes, Set in Use" at bounding box center [782, 432] width 83 height 15
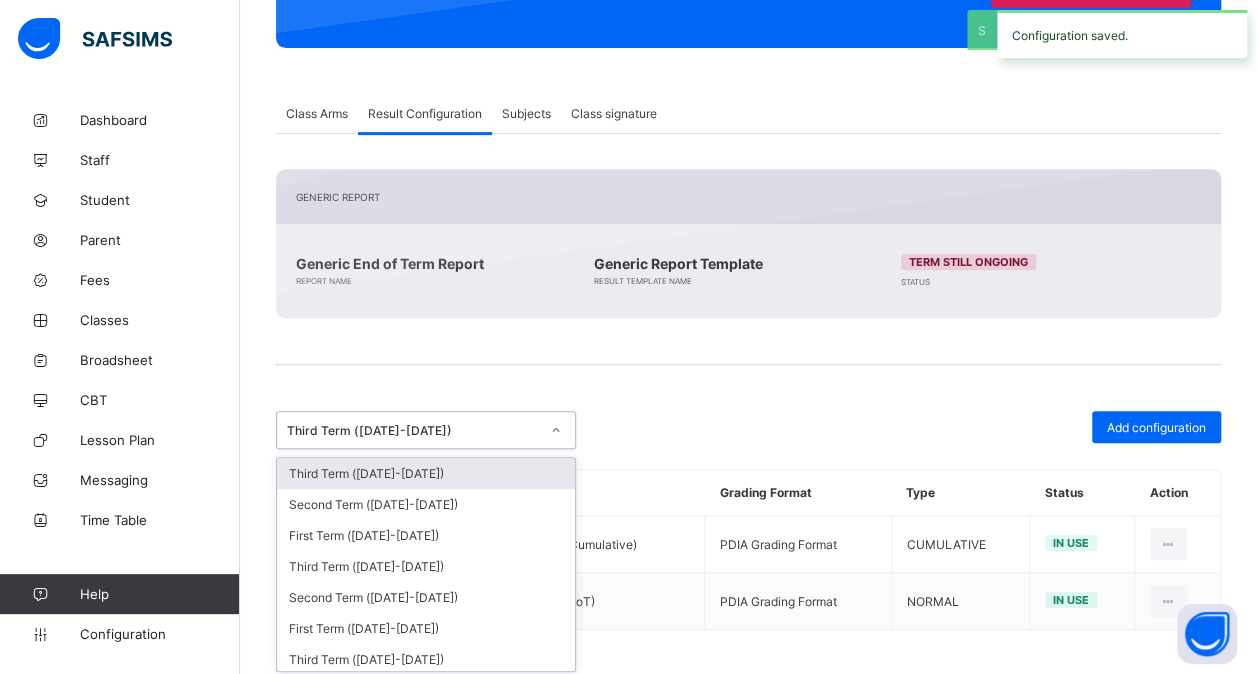
click at [494, 435] on div "Third Term ([DATE]-[DATE])" at bounding box center [407, 430] width 260 height 28
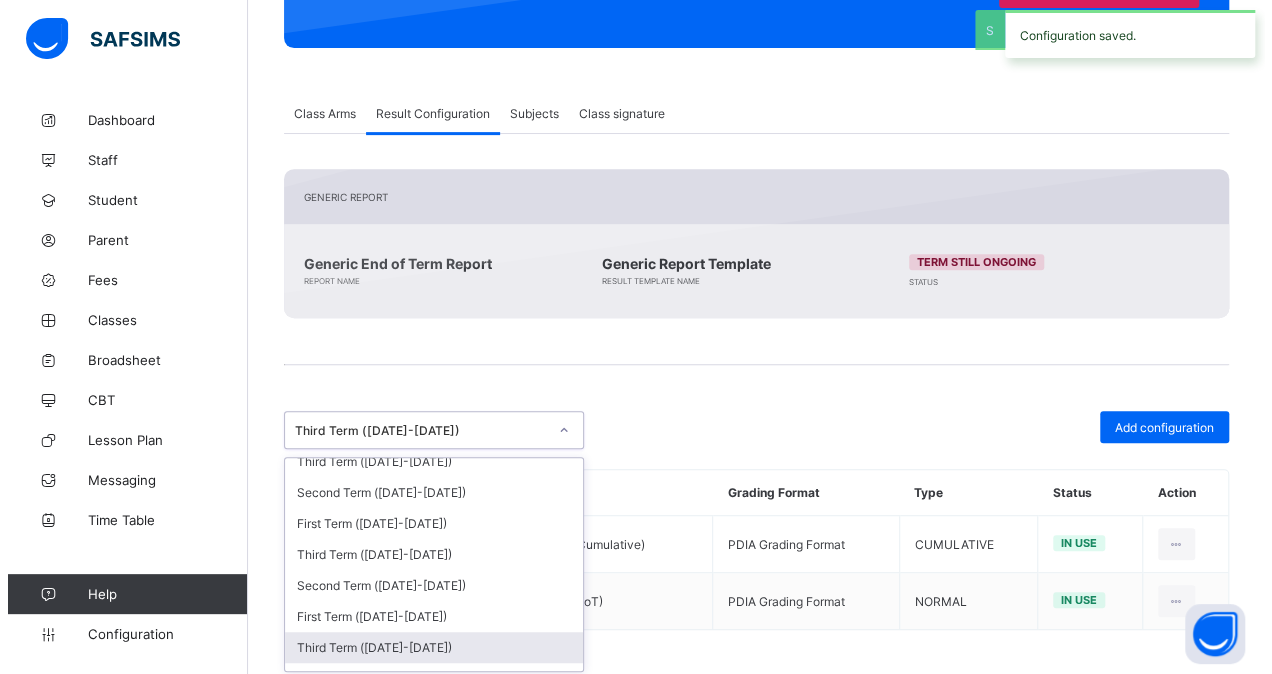
scroll to position [387, 0]
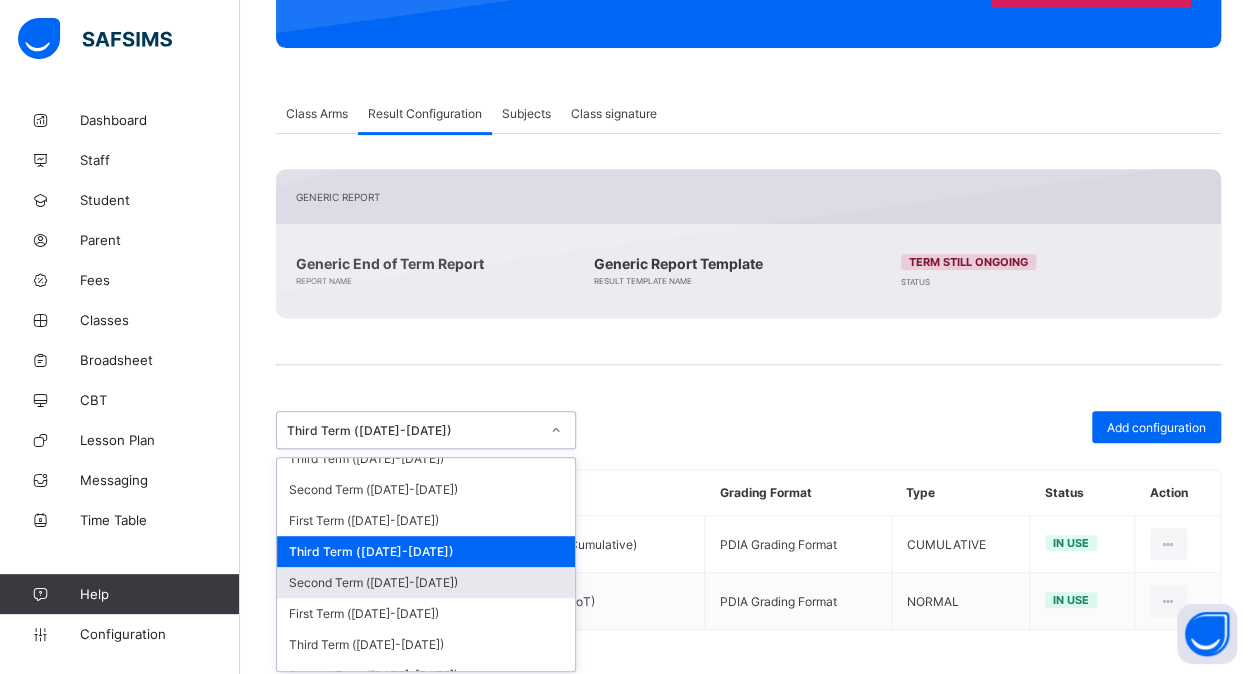
click at [440, 567] on div "Second Term ([DATE]-[DATE])" at bounding box center [426, 582] width 298 height 31
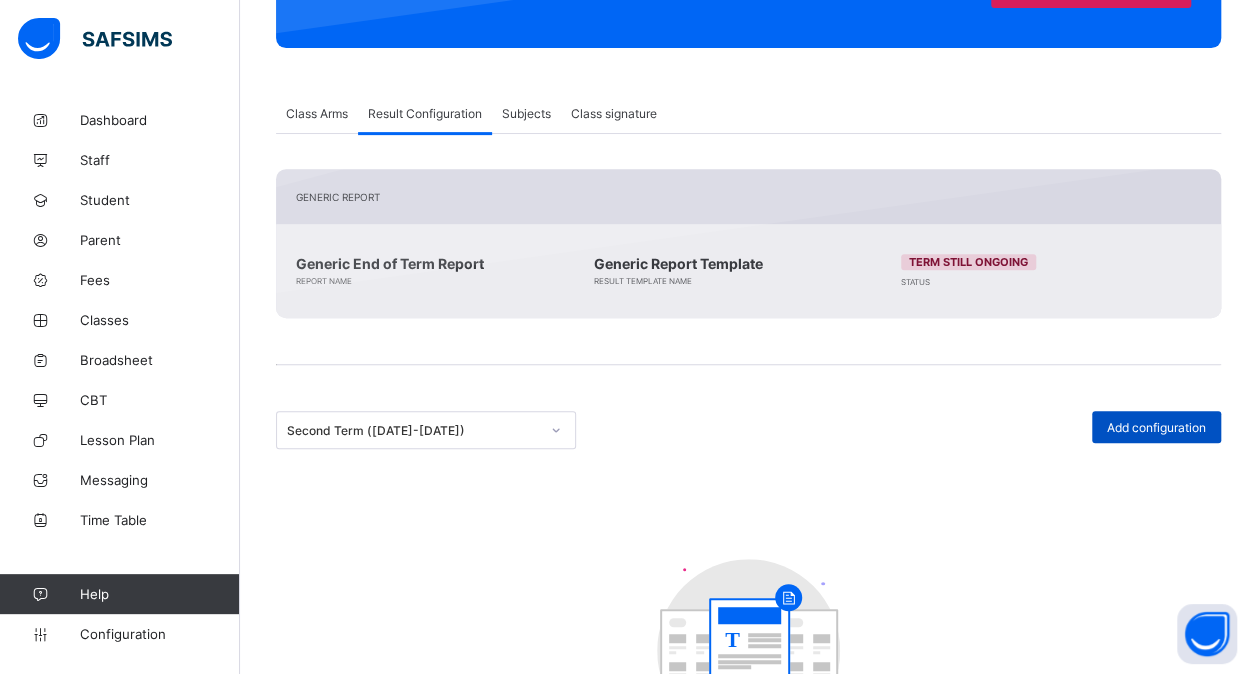
click at [1186, 415] on div "Add configuration" at bounding box center [1156, 427] width 129 height 32
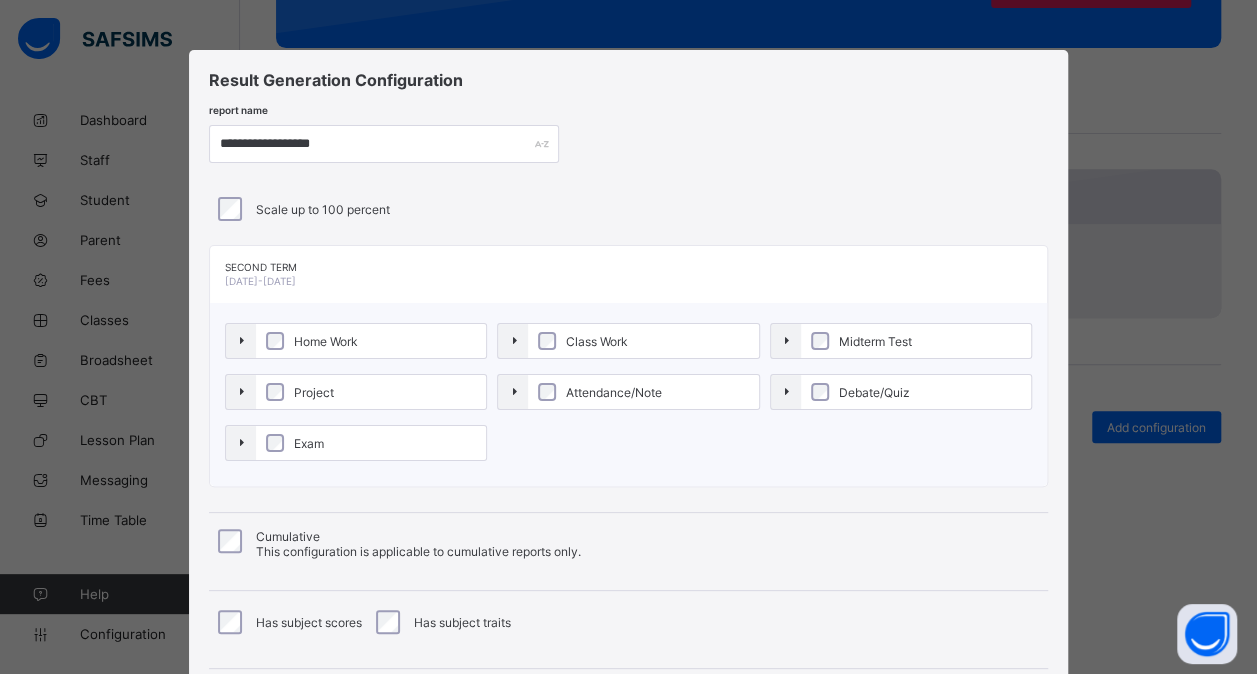
click at [332, 323] on span "Home Work" at bounding box center [356, 341] width 263 height 36
click at [342, 343] on span "Home Work" at bounding box center [326, 341] width 74 height 15
click at [330, 393] on span "Project" at bounding box center [316, 392] width 50 height 15
click at [316, 426] on label "Exam" at bounding box center [375, 443] width 234 height 34
click at [636, 354] on label "Class Work" at bounding box center [651, 341] width 234 height 34
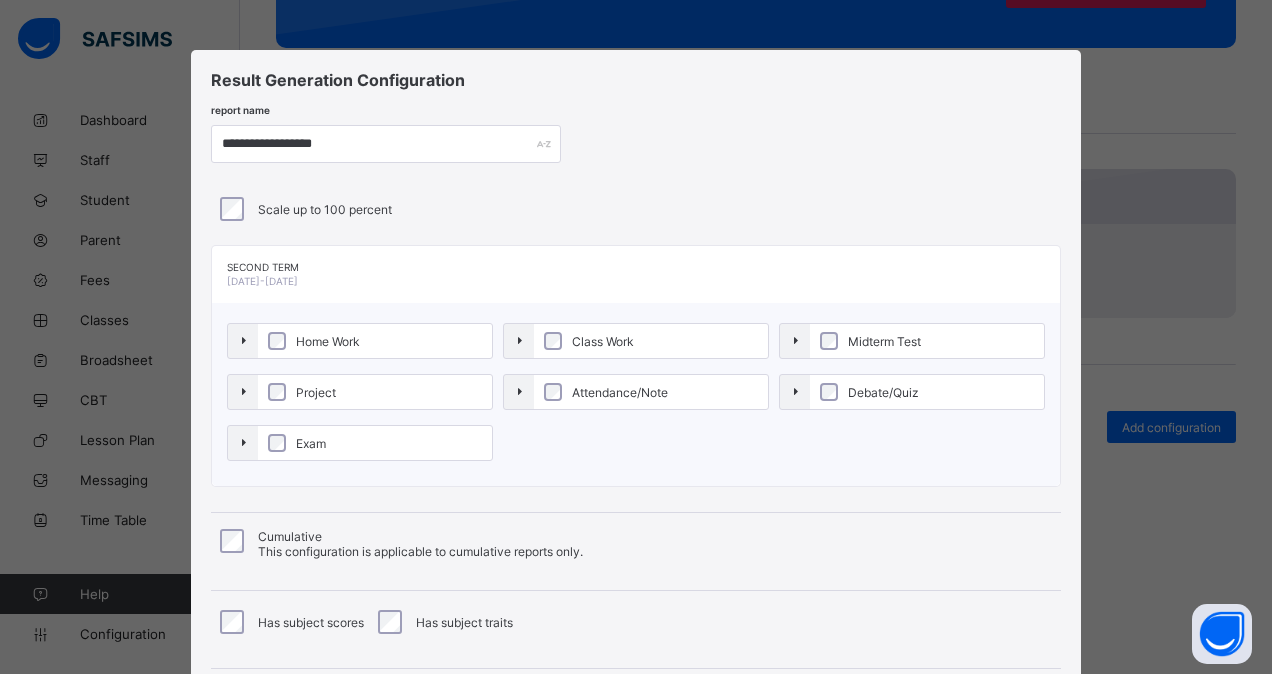
click at [632, 378] on label "Attendance/Note" at bounding box center [651, 392] width 234 height 34
click at [862, 345] on span "Midterm Test" at bounding box center [884, 341] width 83 height 15
click at [862, 377] on label "Debate/Quiz" at bounding box center [927, 392] width 234 height 34
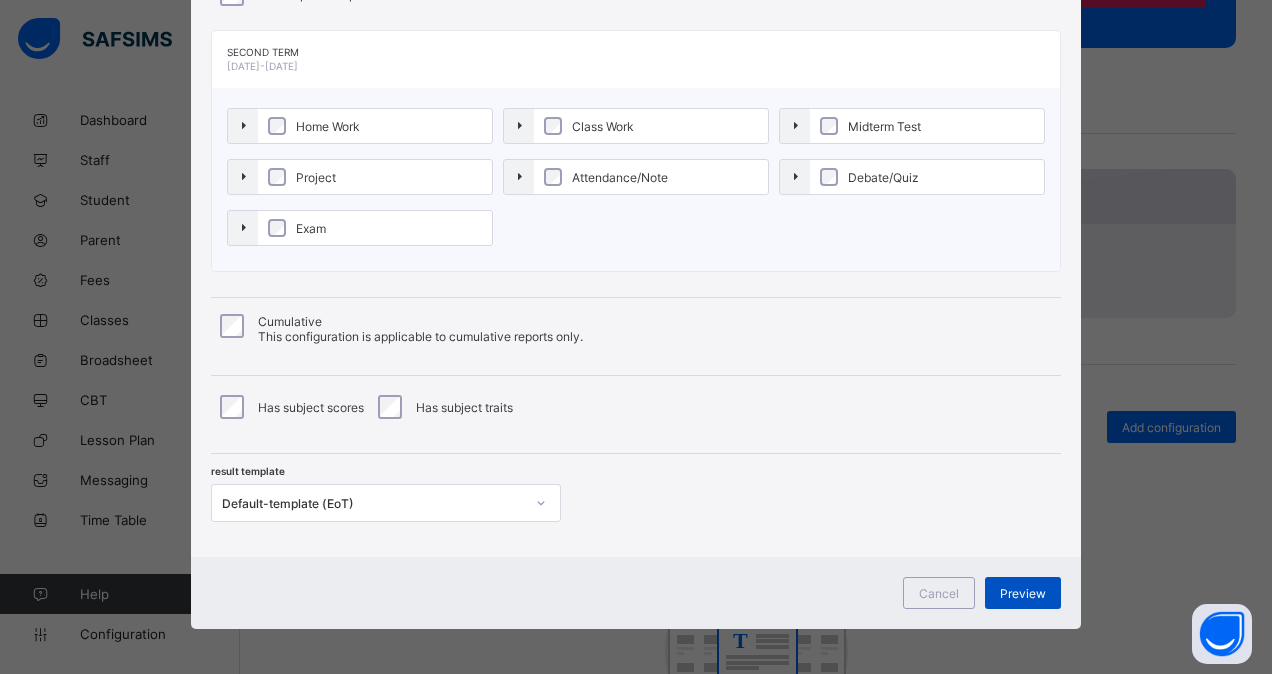
click at [1012, 595] on div "Preview" at bounding box center [1023, 593] width 76 height 32
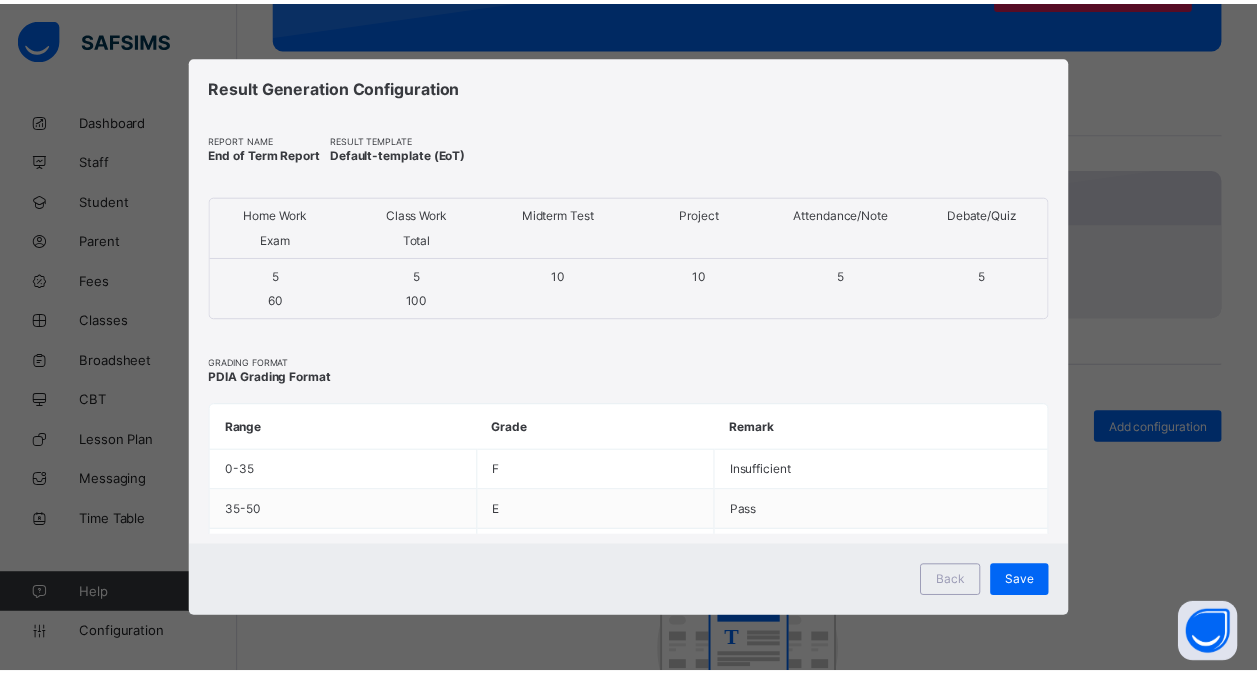
scroll to position [0, 0]
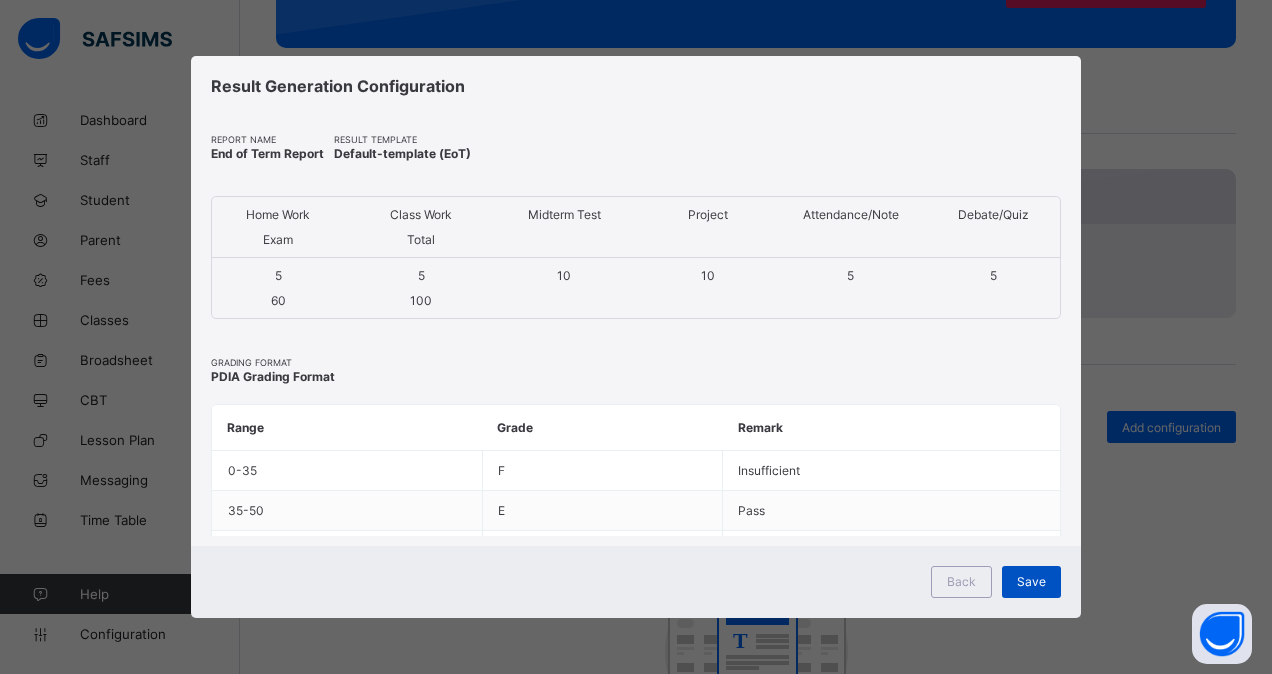
click at [1026, 575] on span "Save" at bounding box center [1031, 581] width 29 height 15
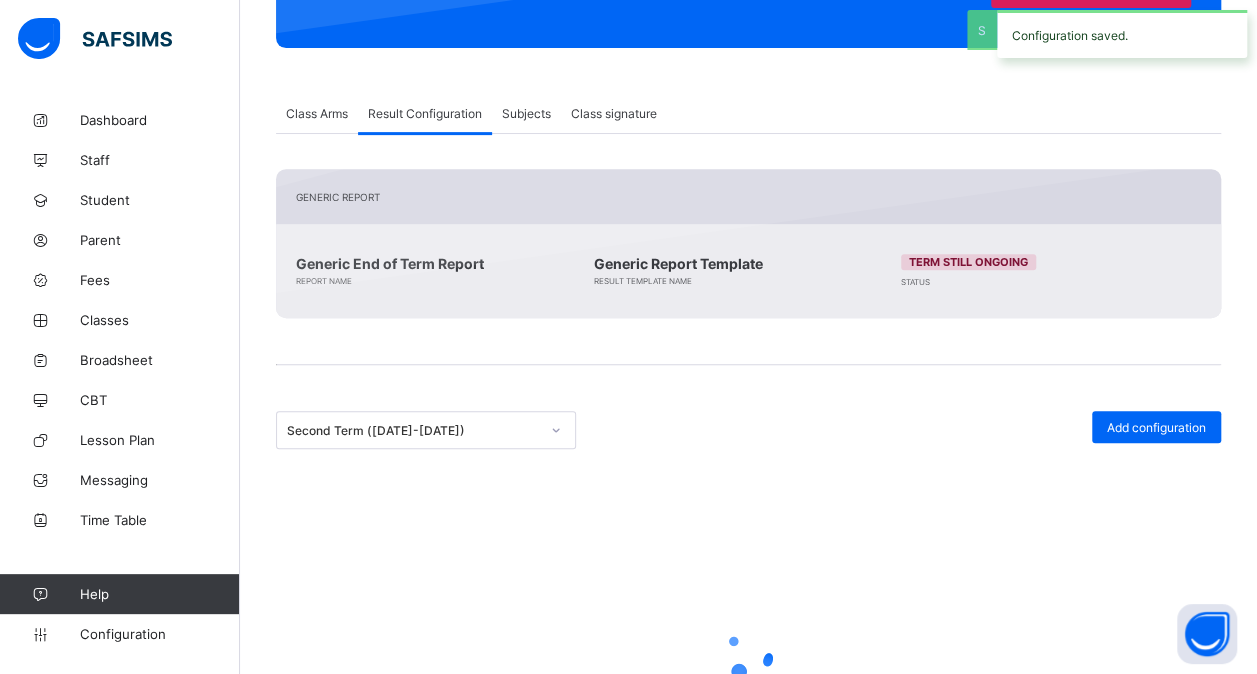
scroll to position [260, 0]
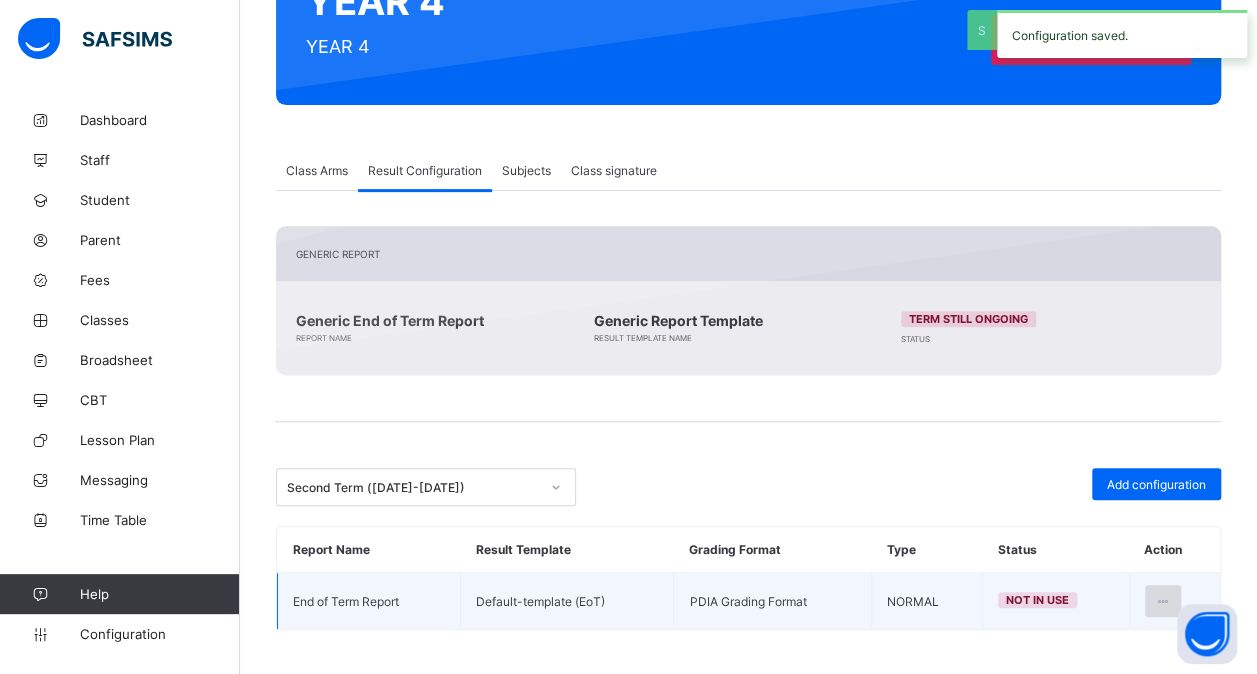
click at [1172, 594] on icon at bounding box center [1163, 601] width 17 height 15
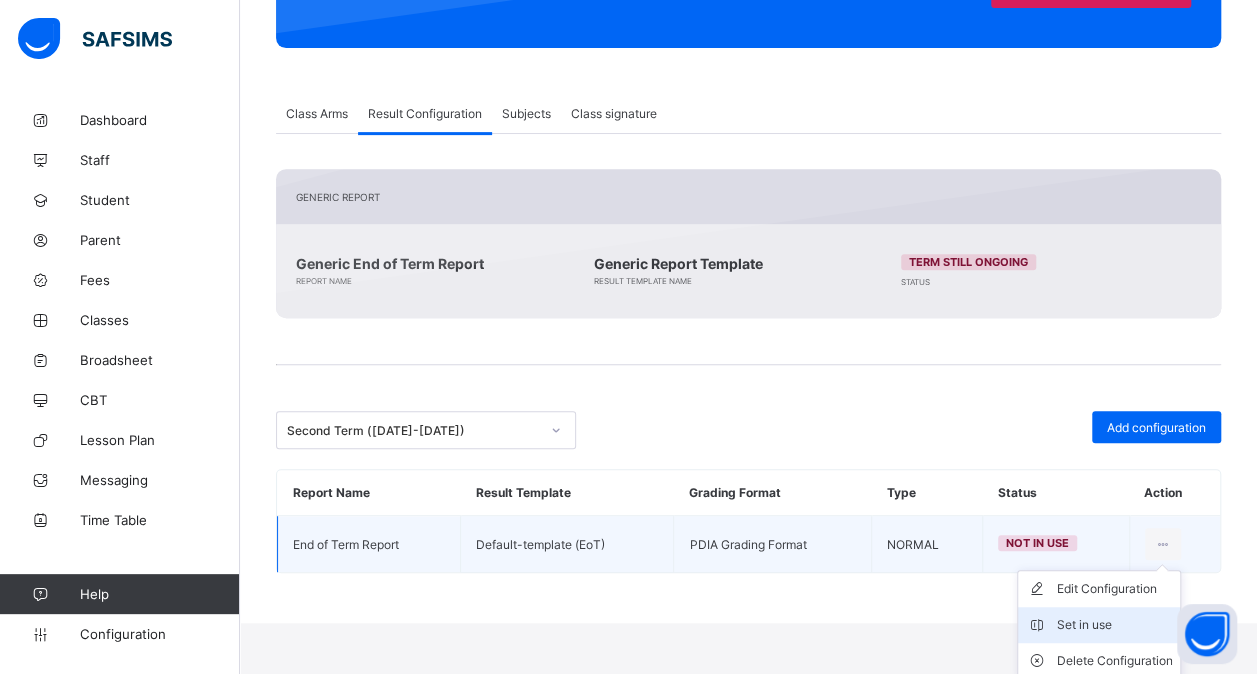
click at [1126, 619] on div "Set in use" at bounding box center [1114, 625] width 116 height 20
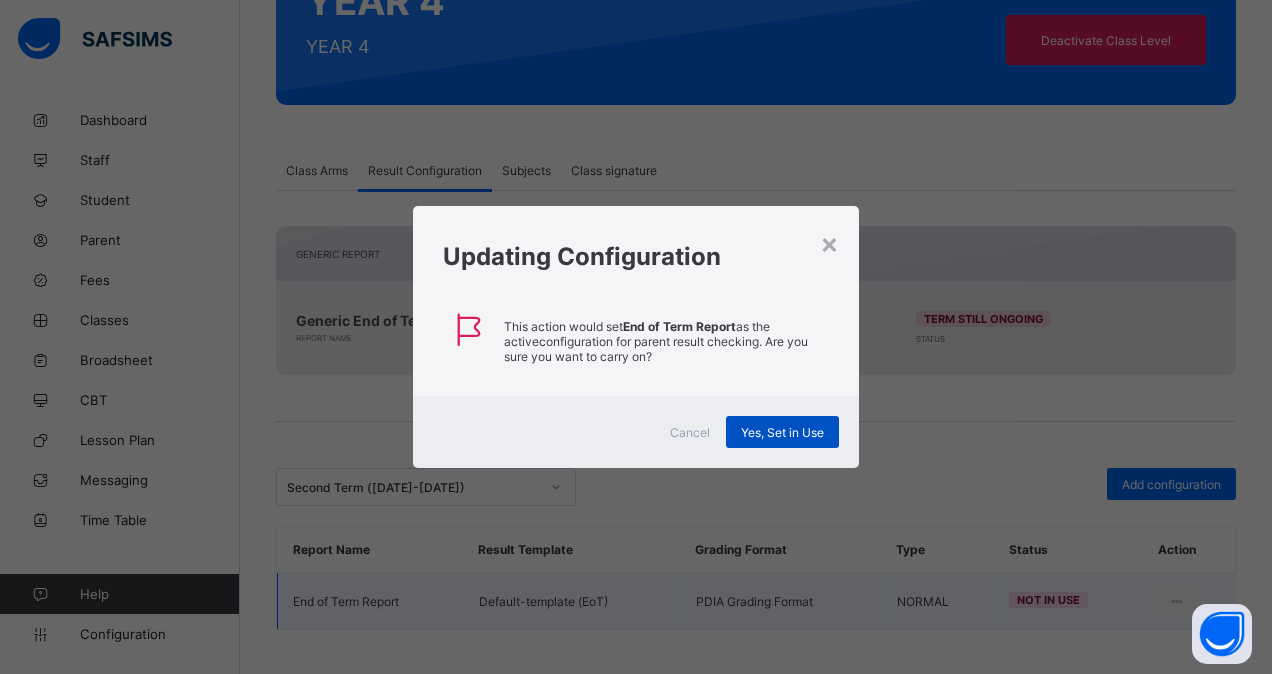
click at [795, 432] on span "Yes, Set in Use" at bounding box center [782, 432] width 83 height 15
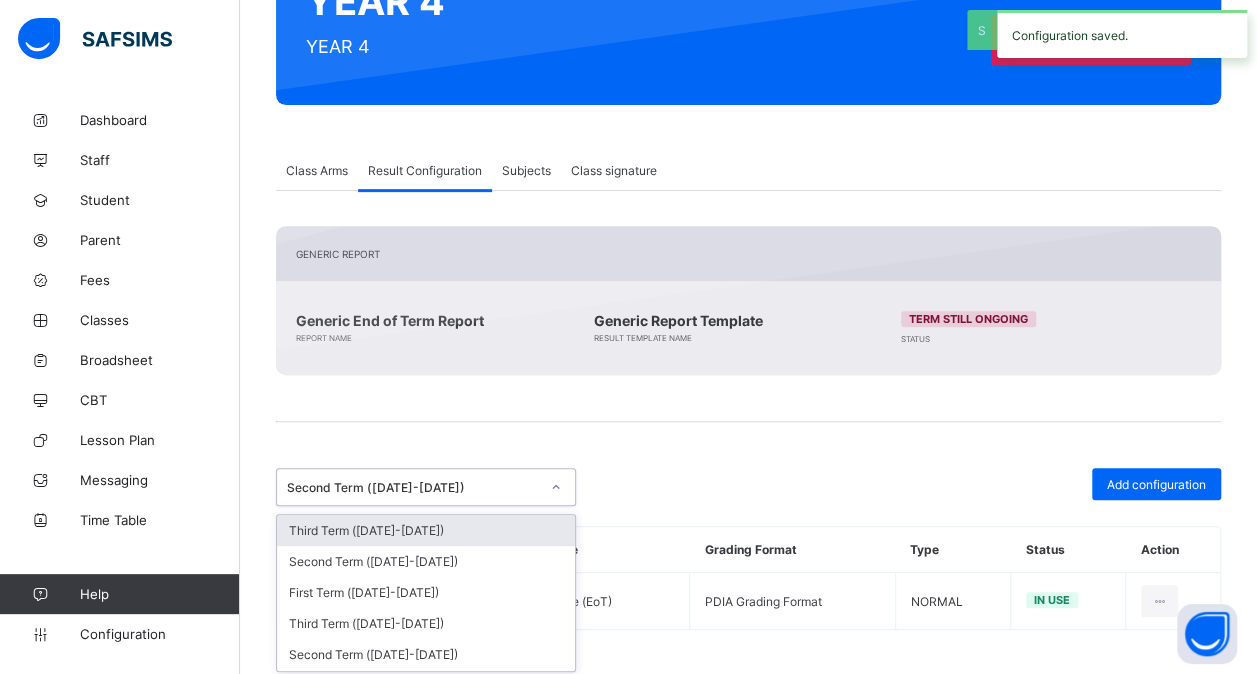
click at [529, 488] on div "Second Term ([DATE]-[DATE])" at bounding box center [413, 487] width 252 height 15
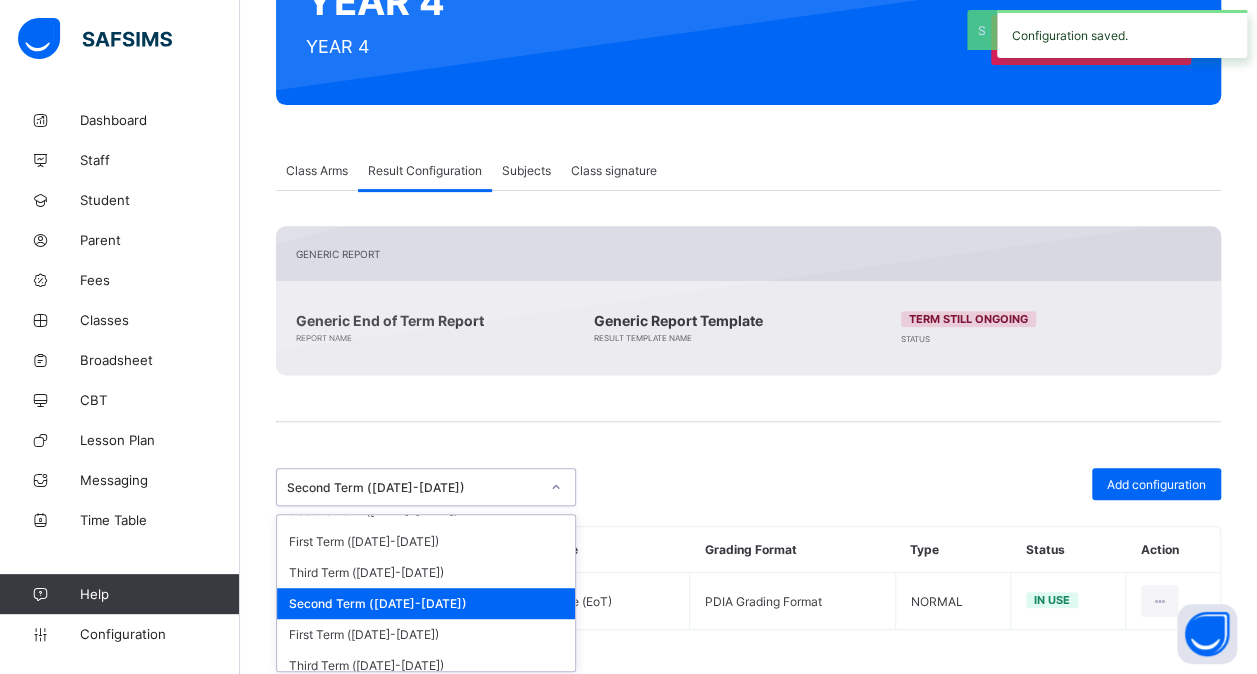
scroll to position [437, 0]
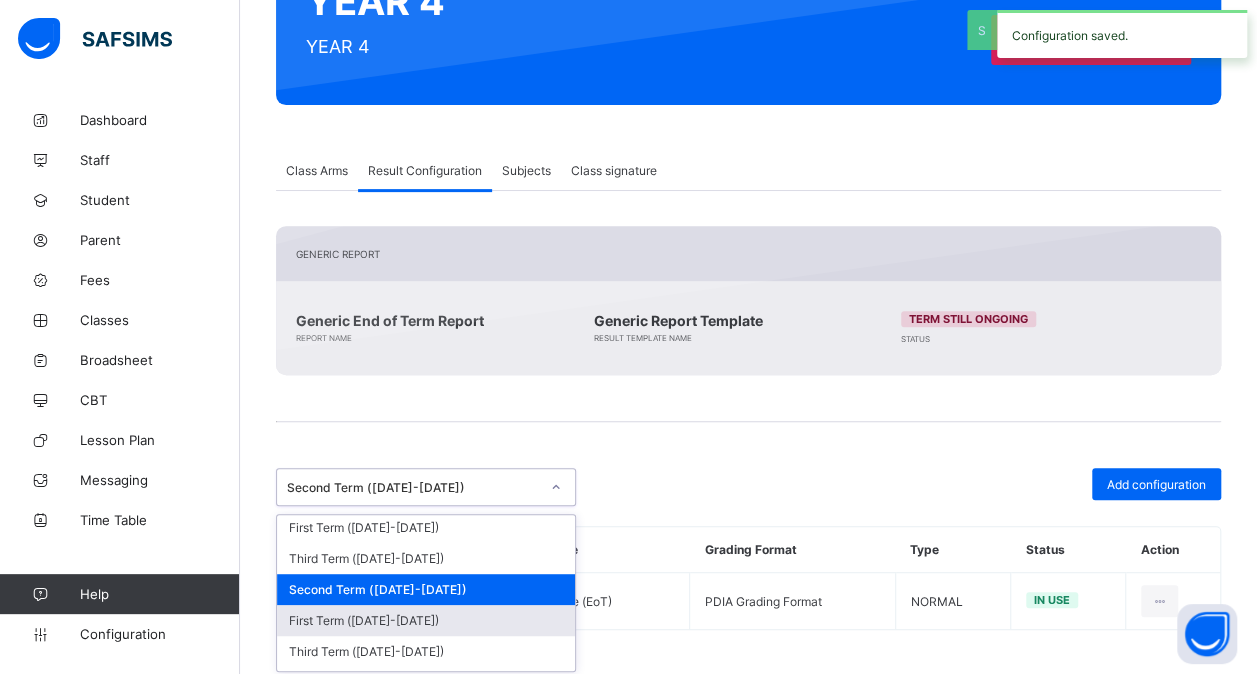
click at [462, 610] on div "First Term ([DATE]-[DATE])" at bounding box center [426, 620] width 298 height 31
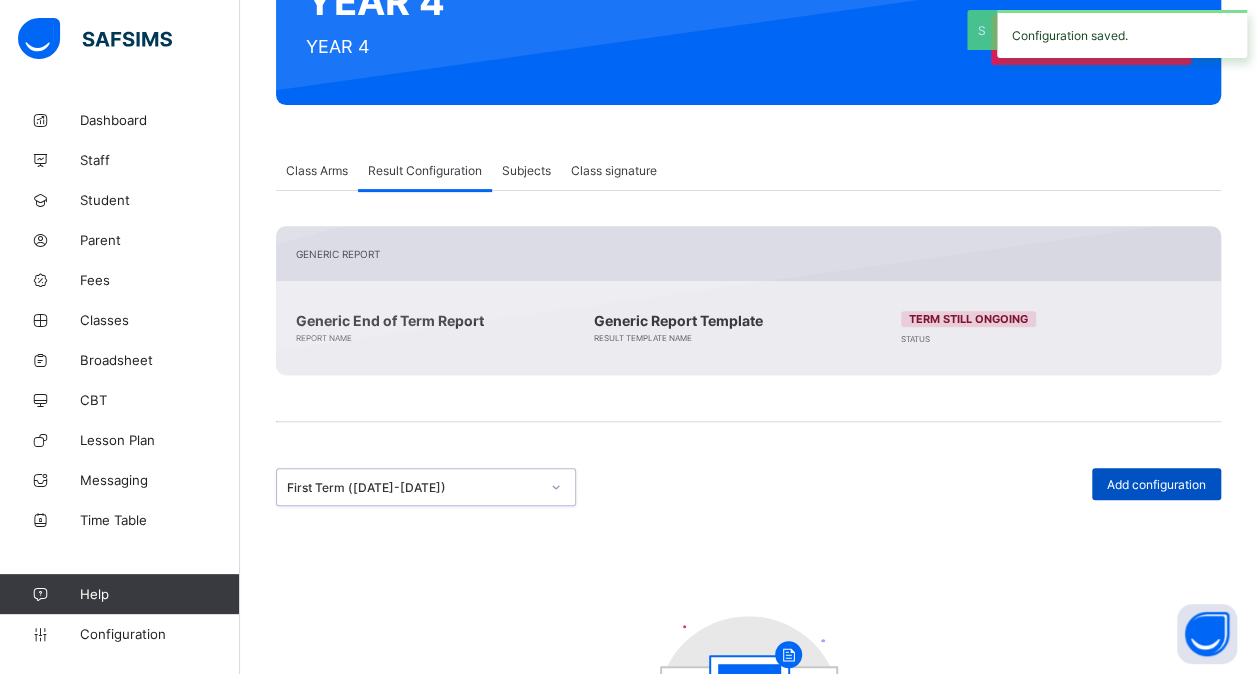
click at [1170, 468] on div "Add configuration" at bounding box center [1156, 484] width 129 height 32
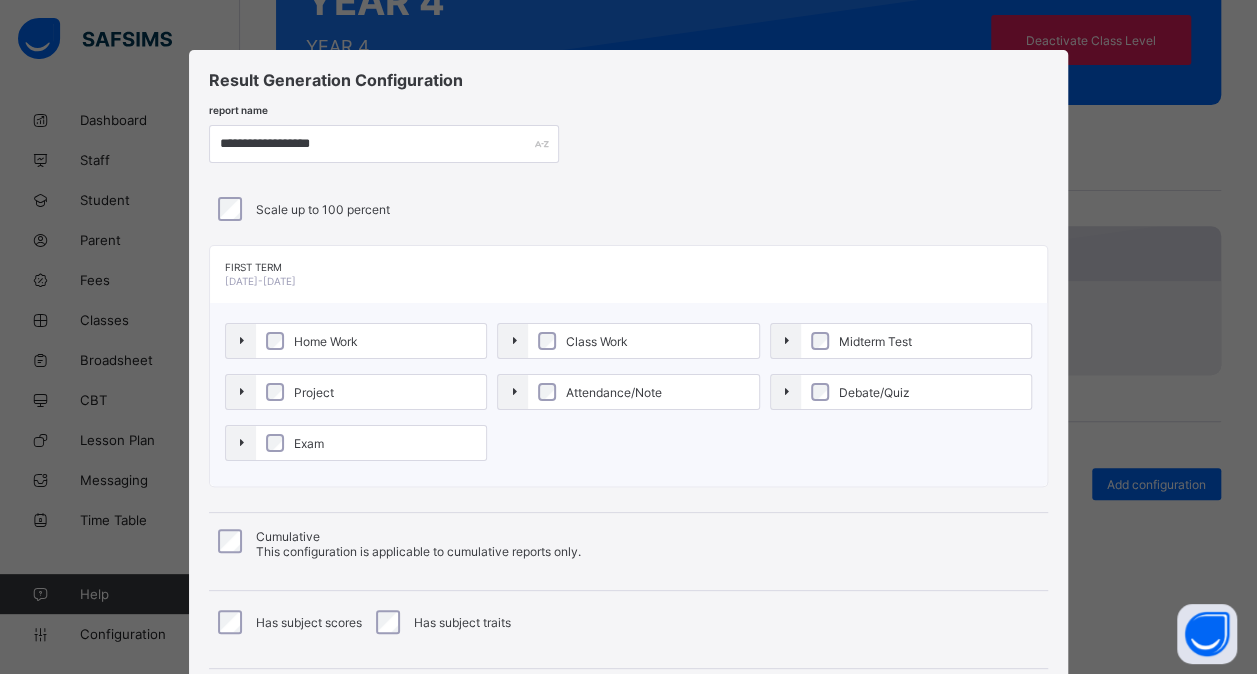
scroll to position [215, 0]
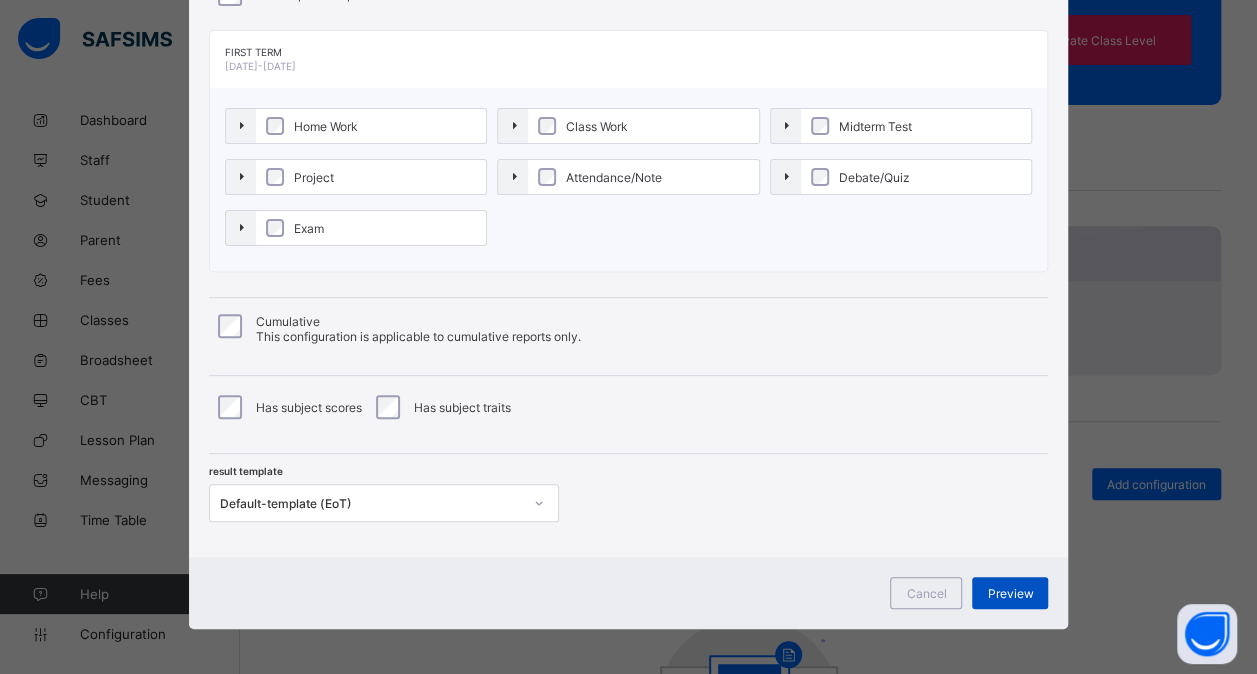
click at [1022, 588] on span "Preview" at bounding box center [1010, 593] width 46 height 15
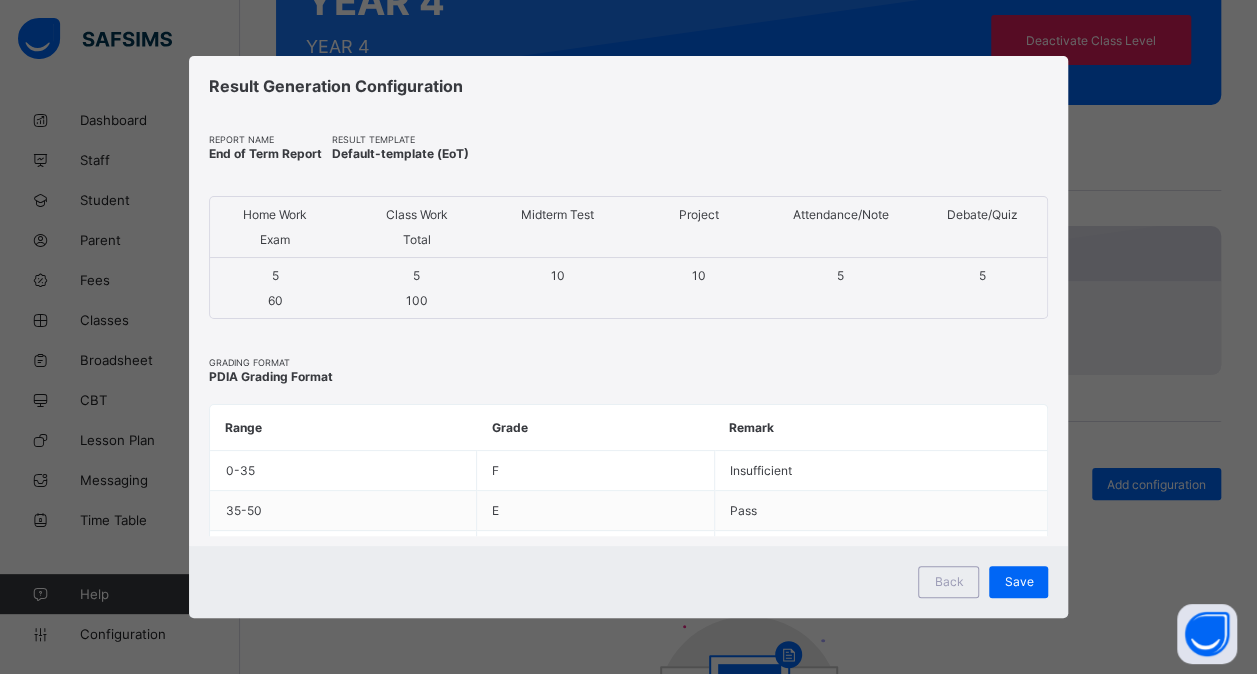
scroll to position [0, 0]
click at [1028, 585] on span "Save" at bounding box center [1031, 581] width 29 height 15
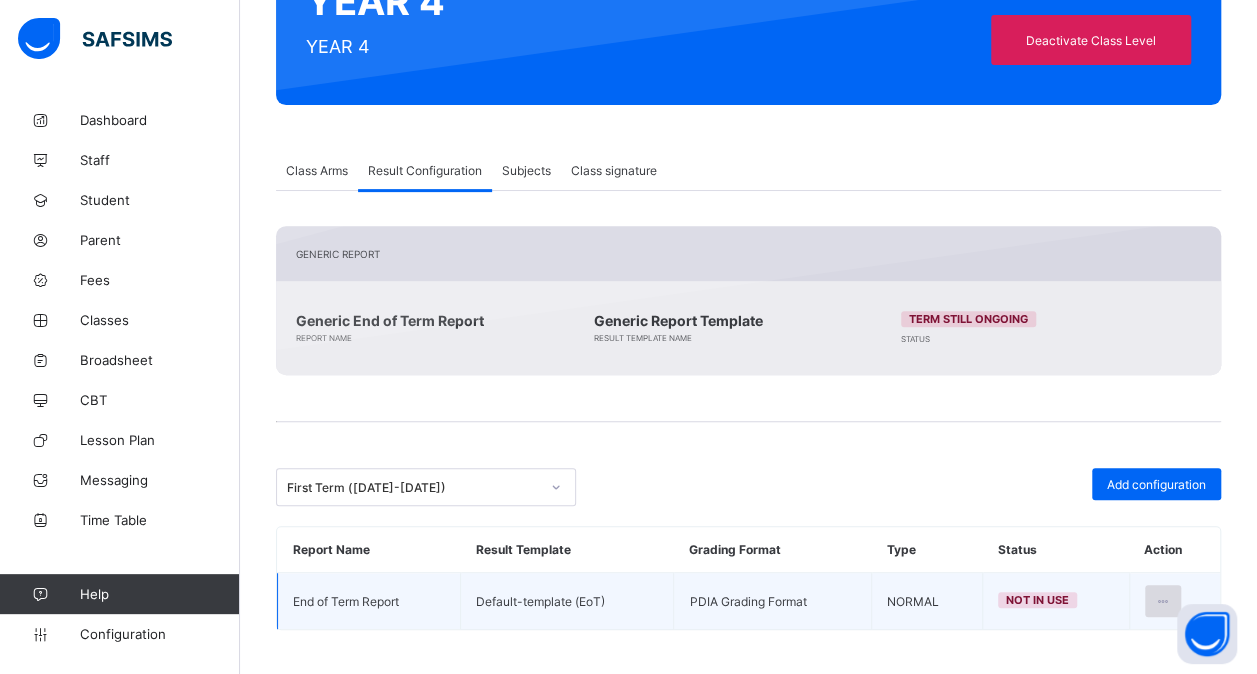
click at [1172, 587] on div at bounding box center [1163, 601] width 37 height 32
click at [1088, 664] on li "Set in use" at bounding box center [1099, 682] width 162 height 36
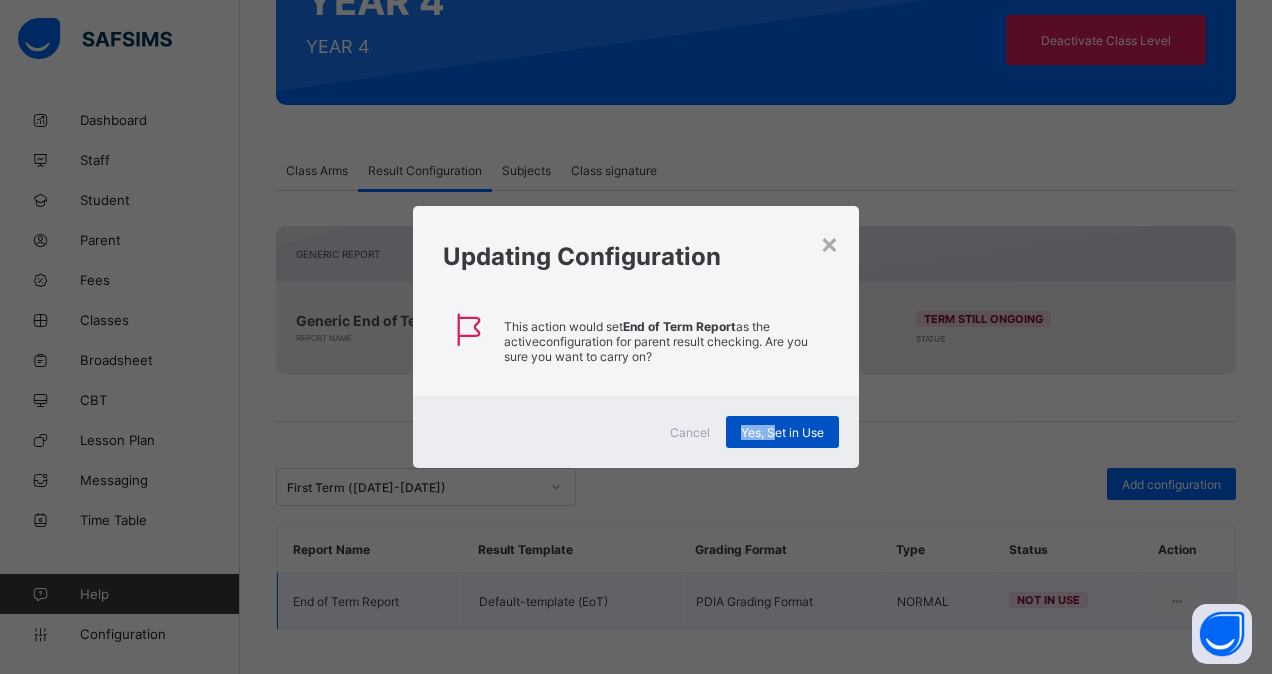
drag, startPoint x: 788, startPoint y: 408, endPoint x: 776, endPoint y: 430, distance: 25.1
click at [776, 430] on div "Cancel Yes, Set in Use" at bounding box center [635, 432] width 445 height 72
click at [776, 430] on span "Yes, Set in Use" at bounding box center [782, 432] width 83 height 15
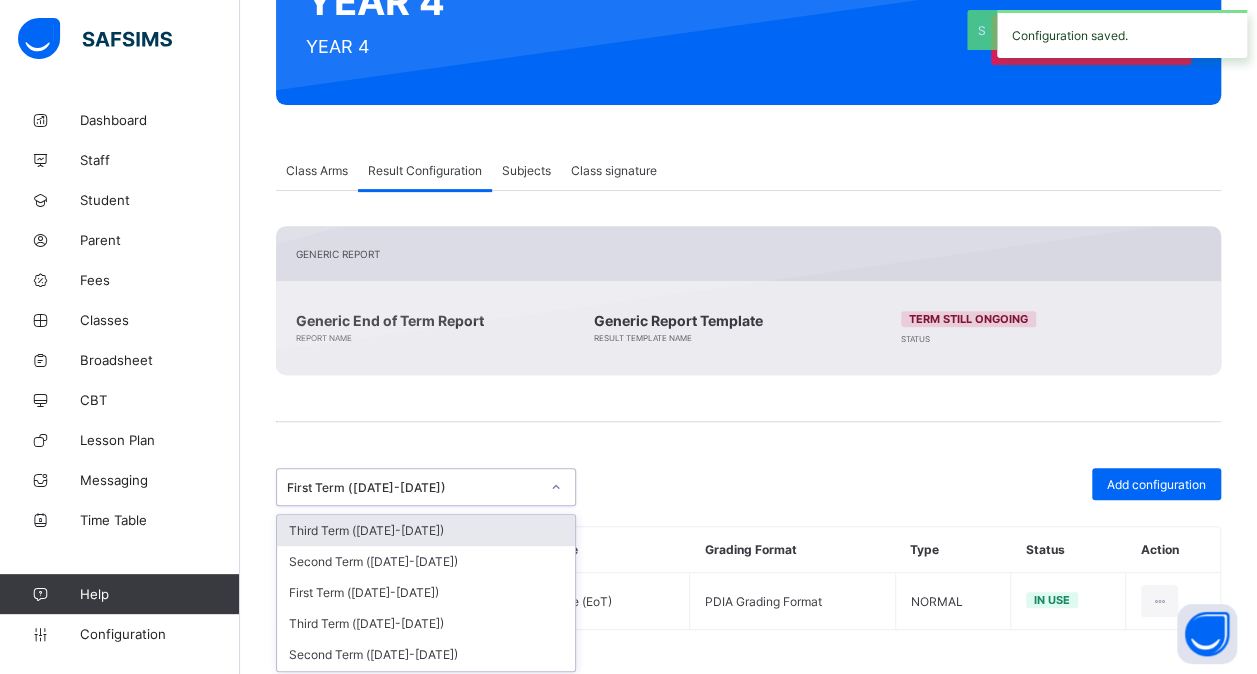
click at [536, 483] on div "First Term ([DATE]-[DATE])" at bounding box center [413, 487] width 252 height 15
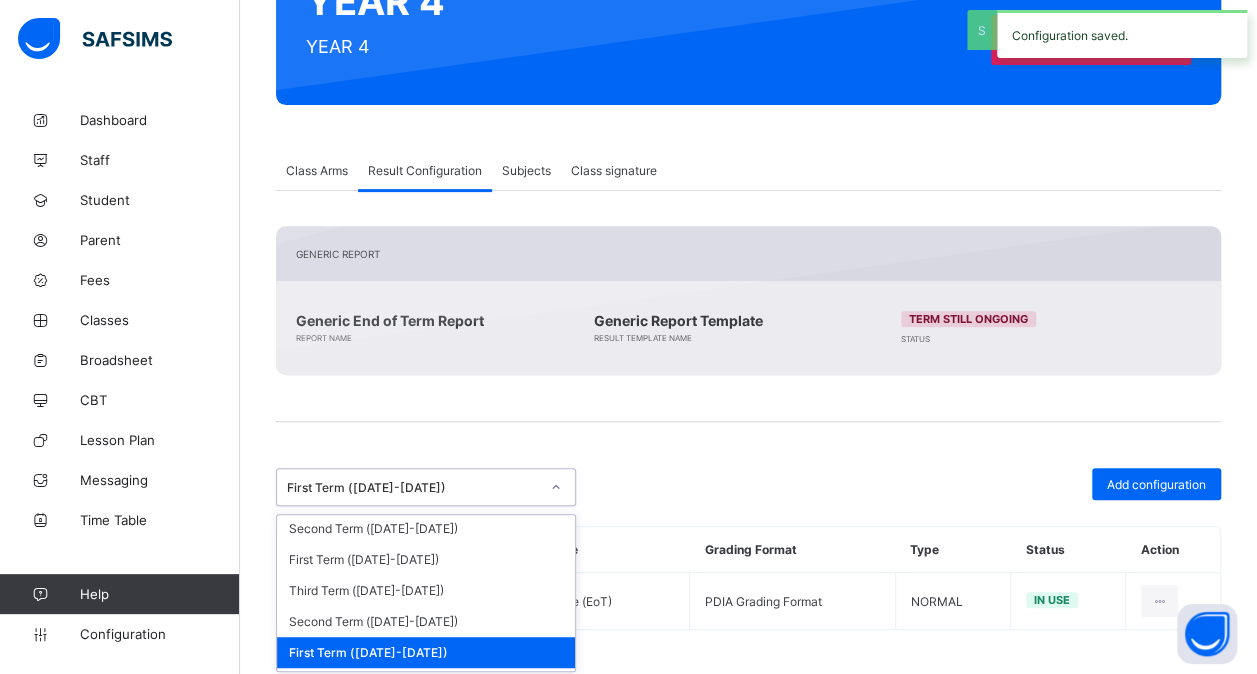
scroll to position [444, 0]
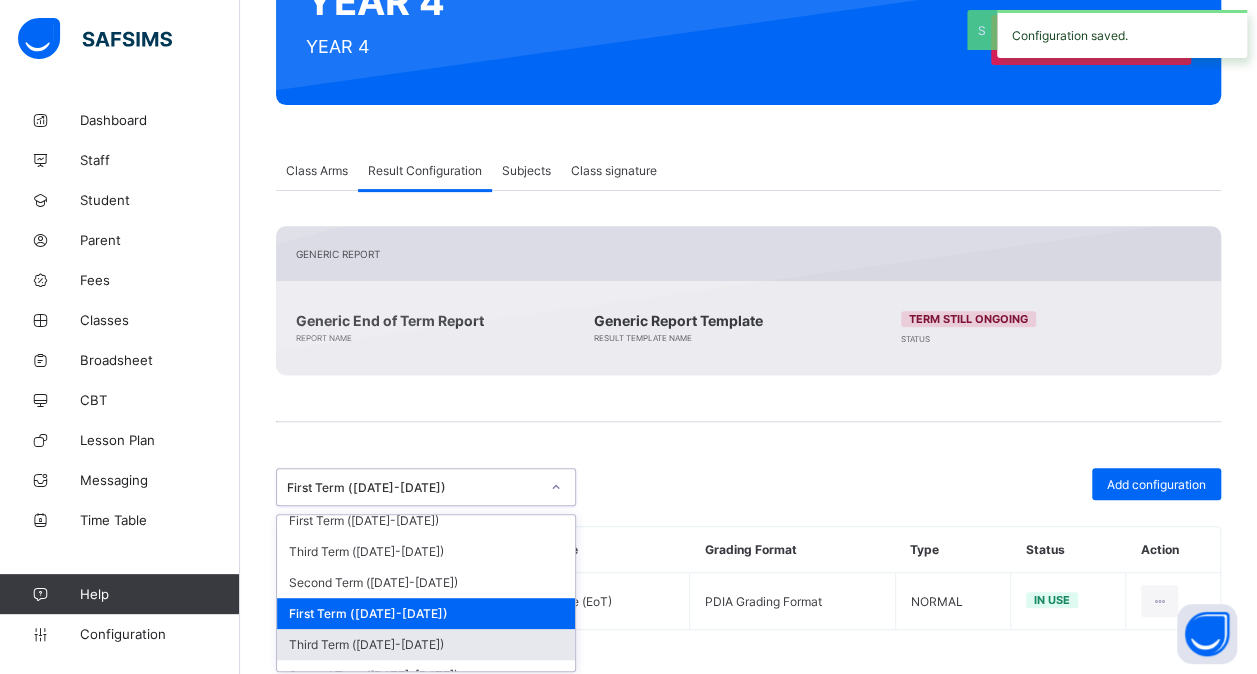
click at [440, 629] on div "Third Term ([DATE]-[DATE])" at bounding box center [426, 644] width 298 height 31
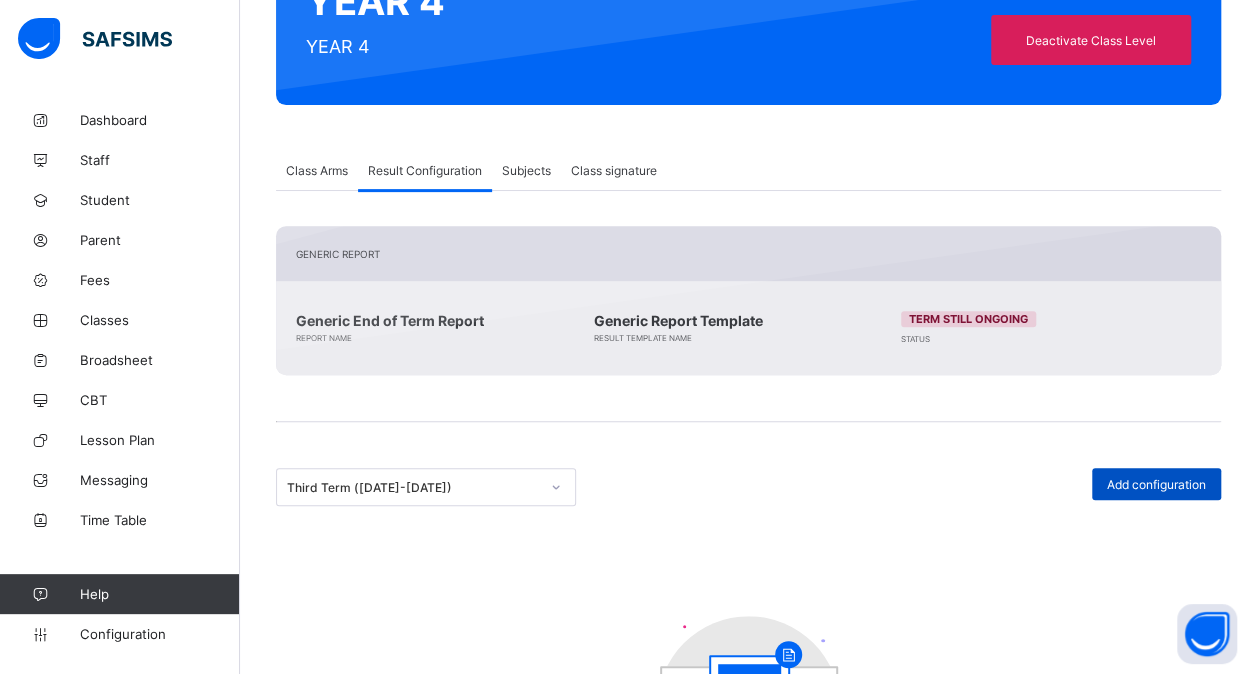
click at [1141, 478] on span "Add configuration" at bounding box center [1156, 484] width 99 height 15
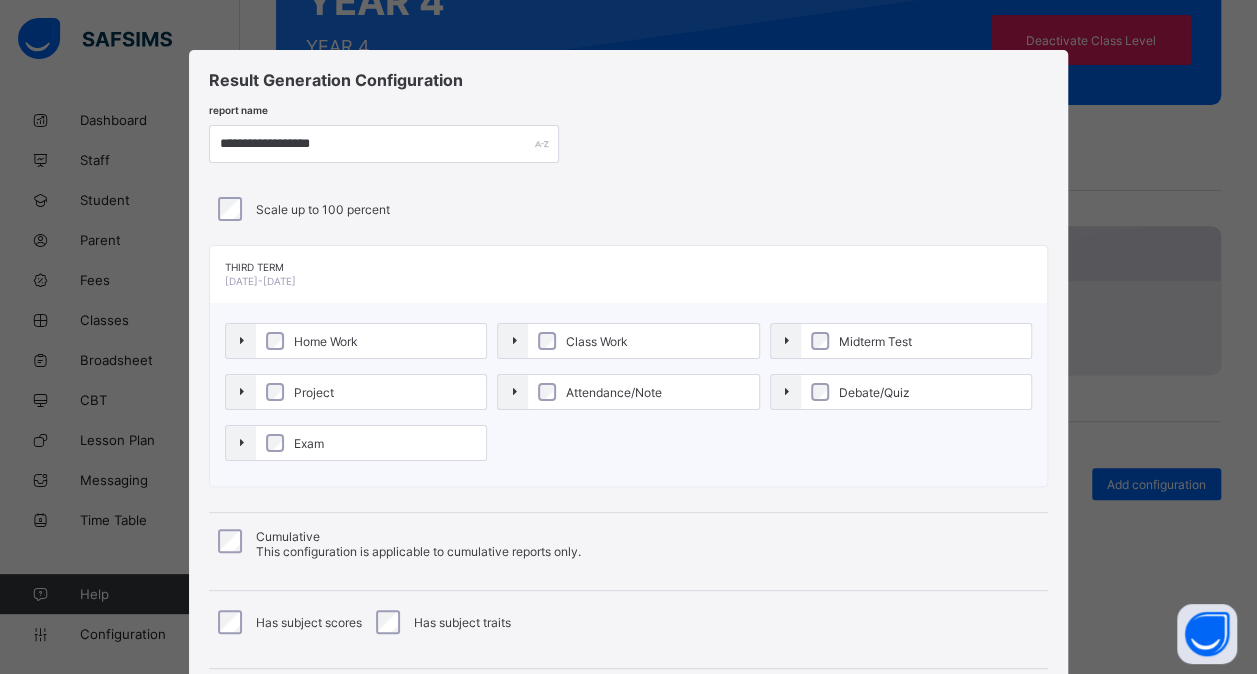
scroll to position [215, 0]
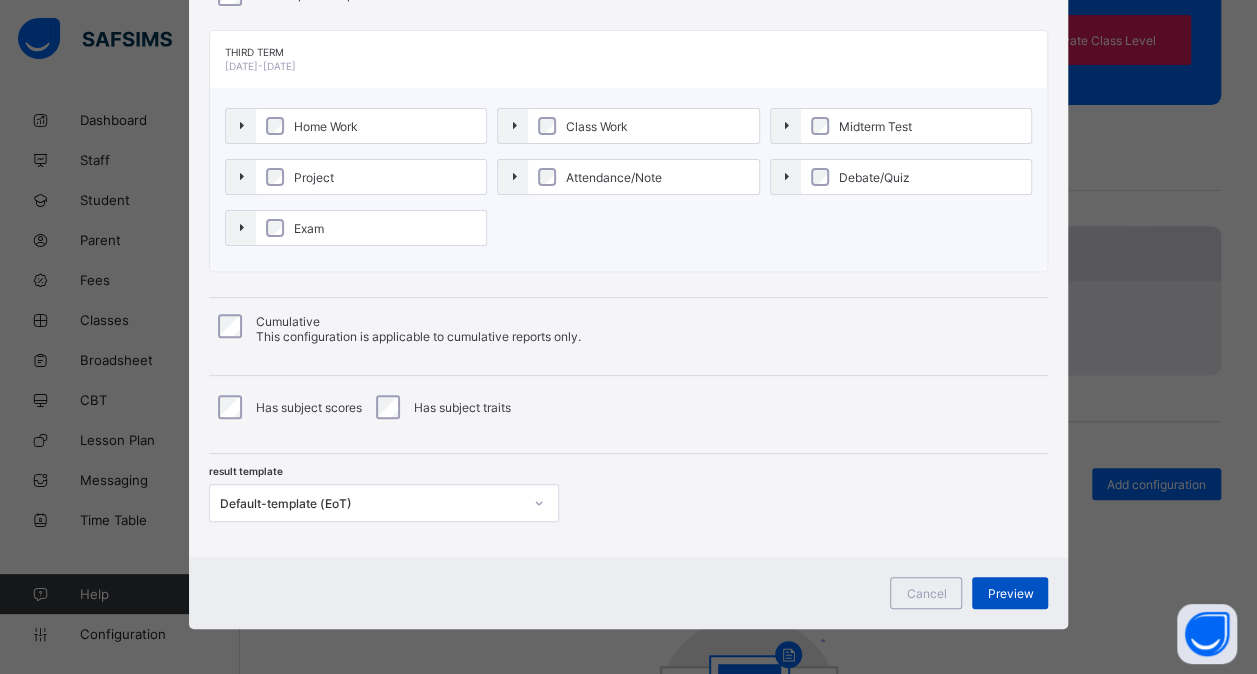
click at [1019, 588] on span "Preview" at bounding box center [1010, 593] width 46 height 15
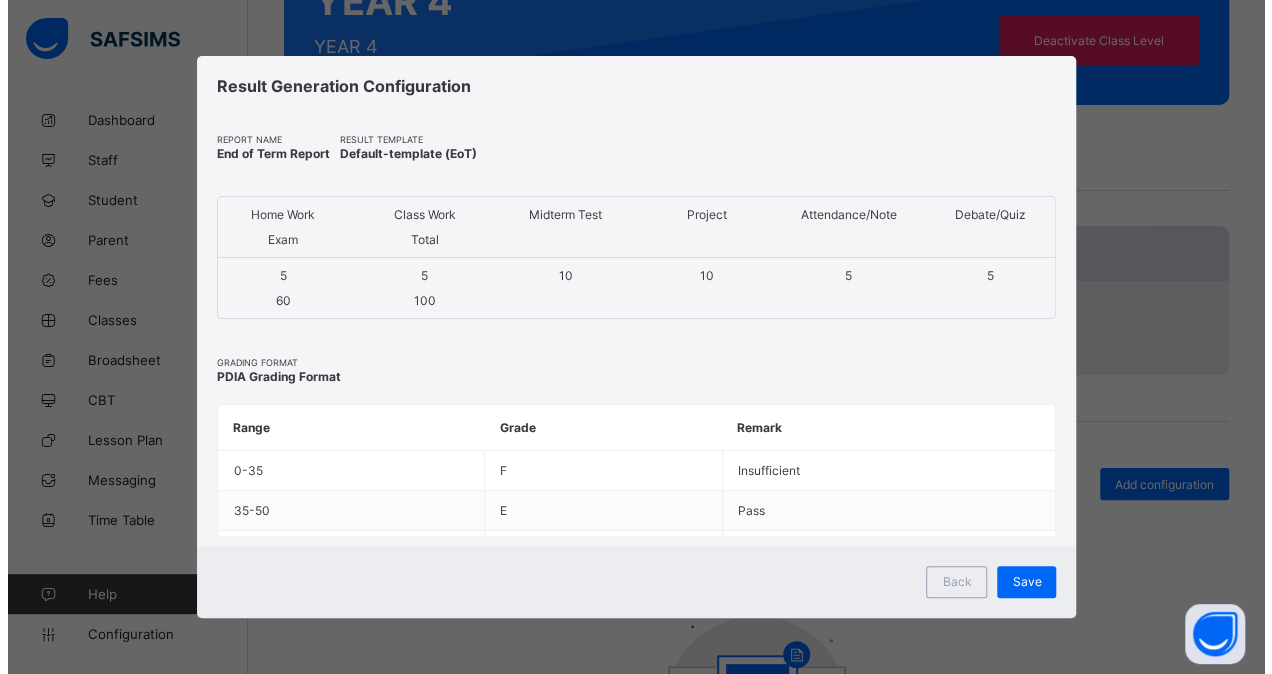
scroll to position [0, 0]
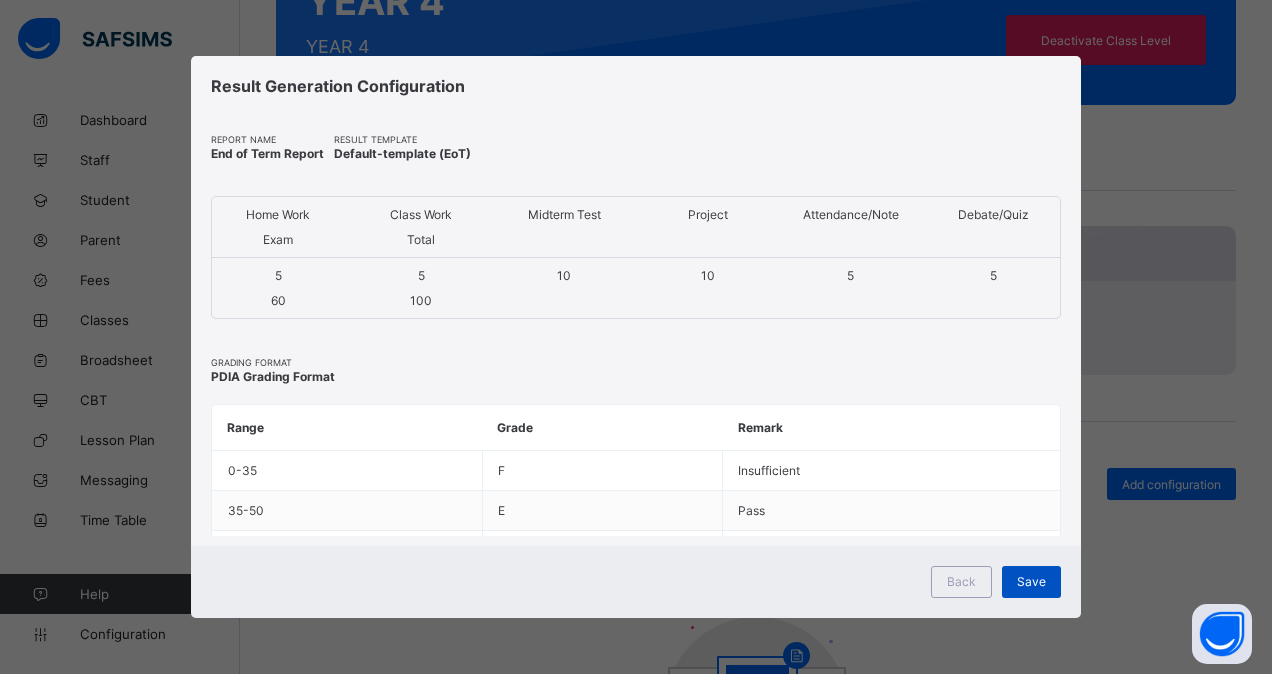
click at [1027, 578] on span "Save" at bounding box center [1031, 581] width 29 height 15
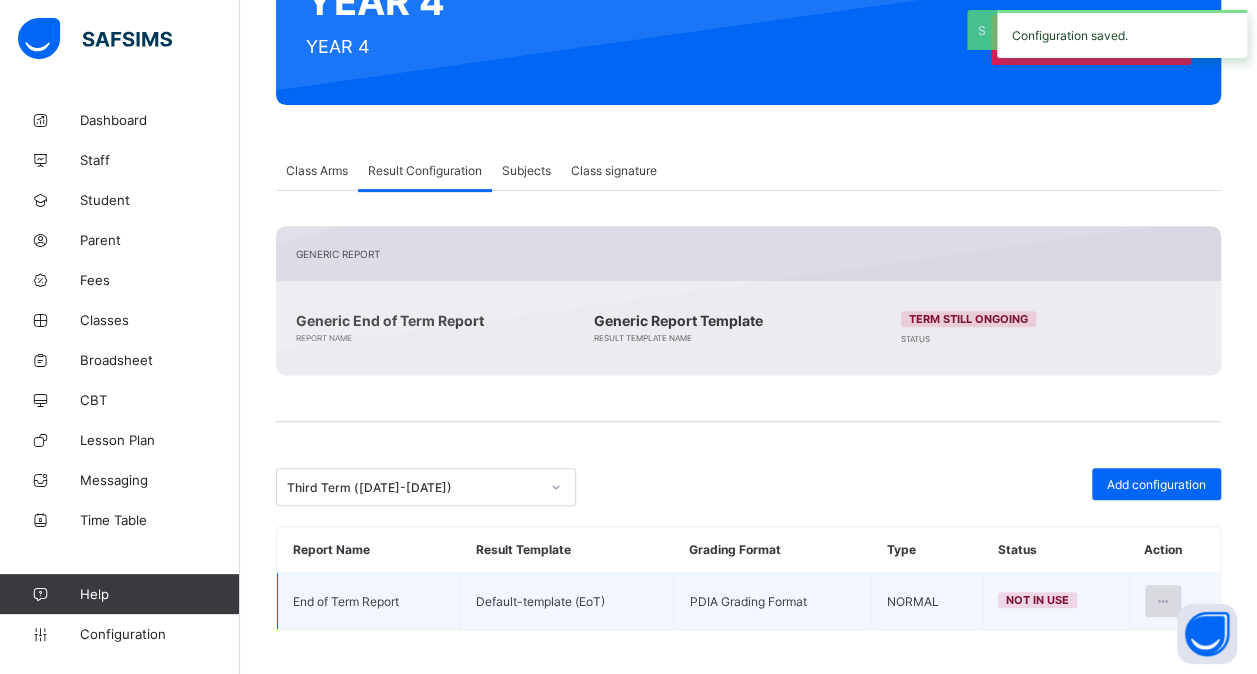
click at [1167, 590] on div at bounding box center [1163, 601] width 37 height 32
click at [1116, 664] on li "Set in use" at bounding box center [1099, 682] width 162 height 36
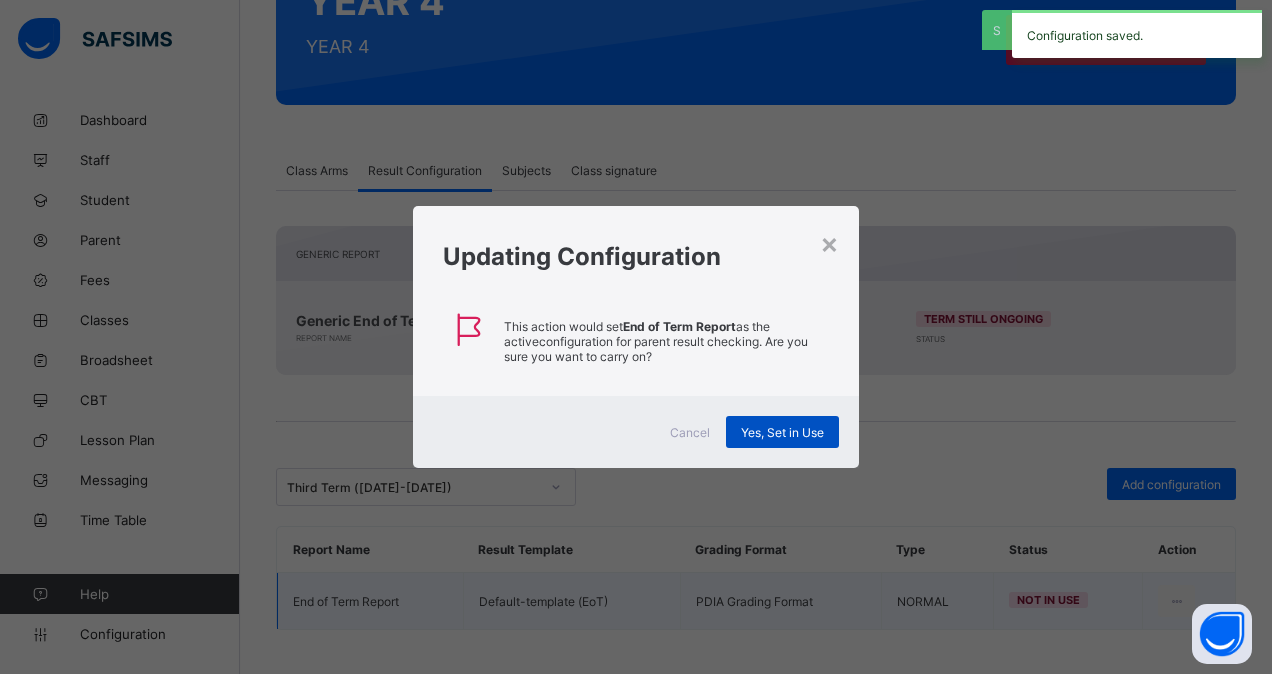
click at [784, 426] on span "Yes, Set in Use" at bounding box center [782, 432] width 83 height 15
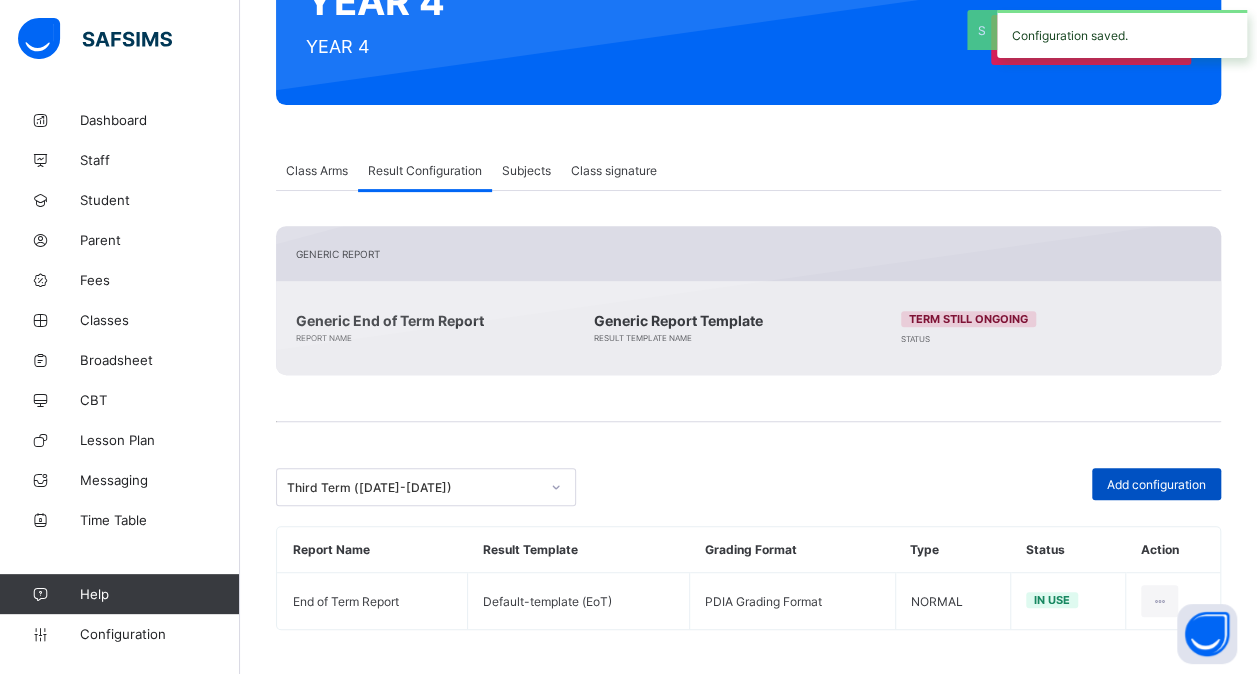
click at [1142, 478] on span "Add configuration" at bounding box center [1156, 484] width 99 height 15
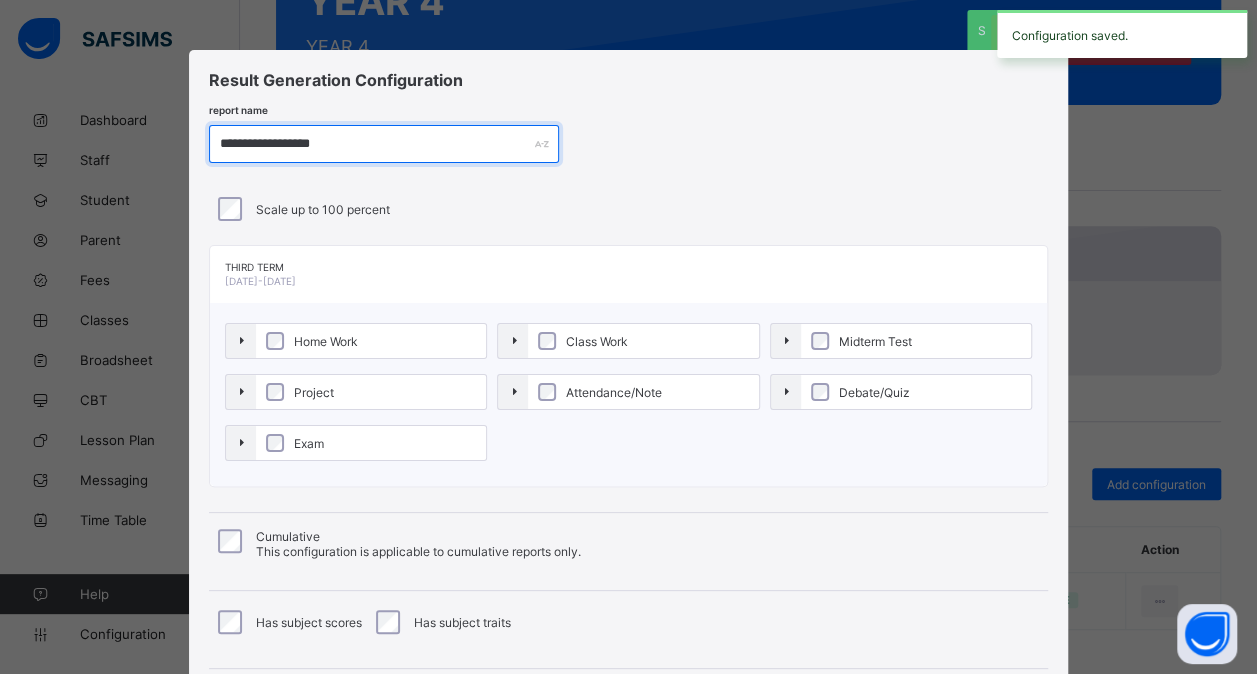
click at [275, 146] on input "**********" at bounding box center [384, 144] width 350 height 38
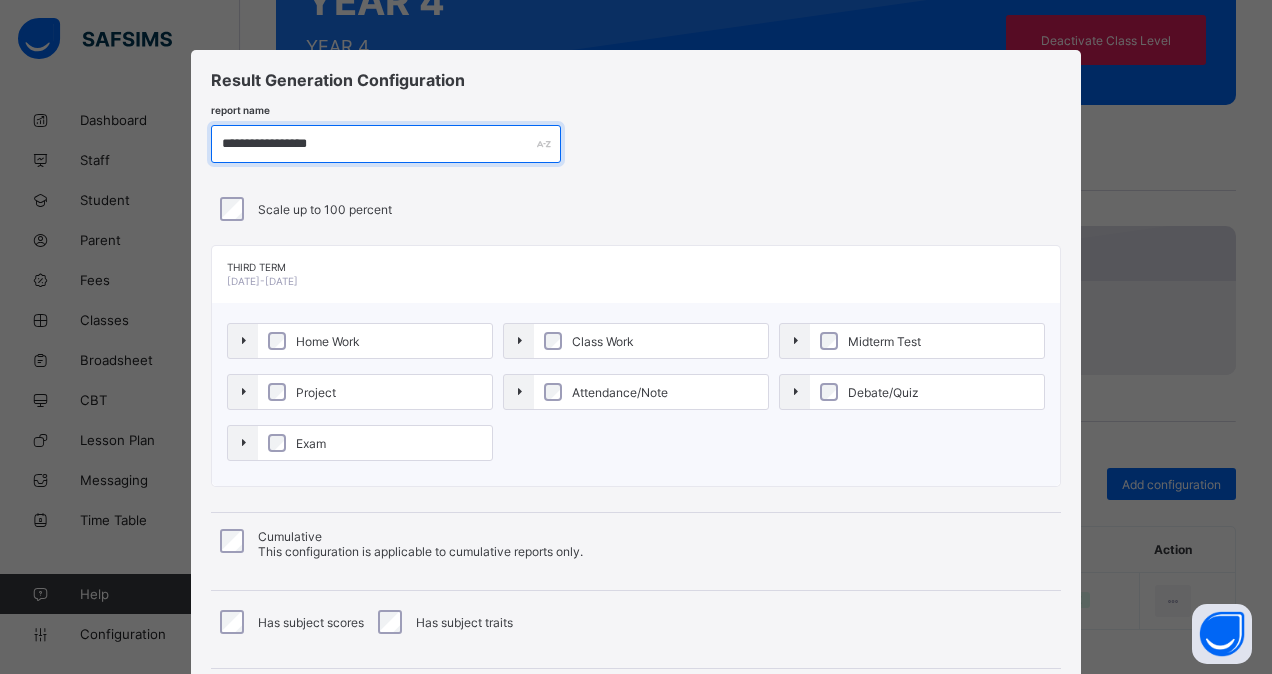
scroll to position [190, 0]
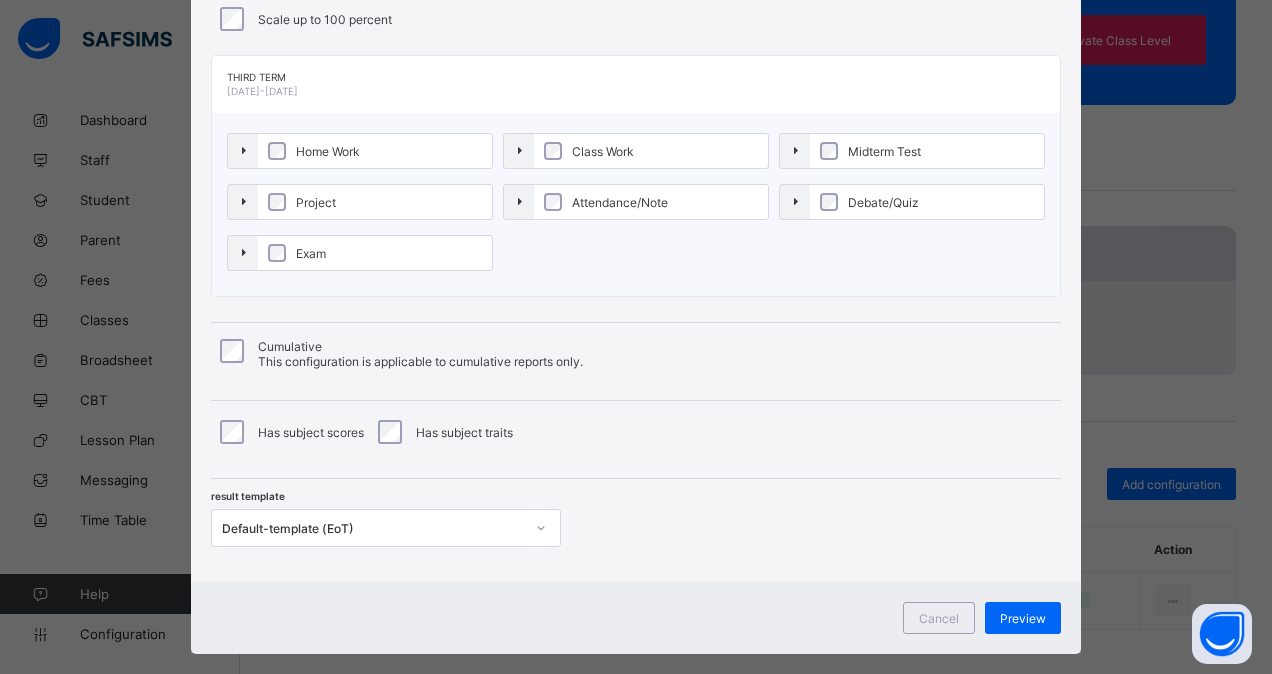
type input "**********"
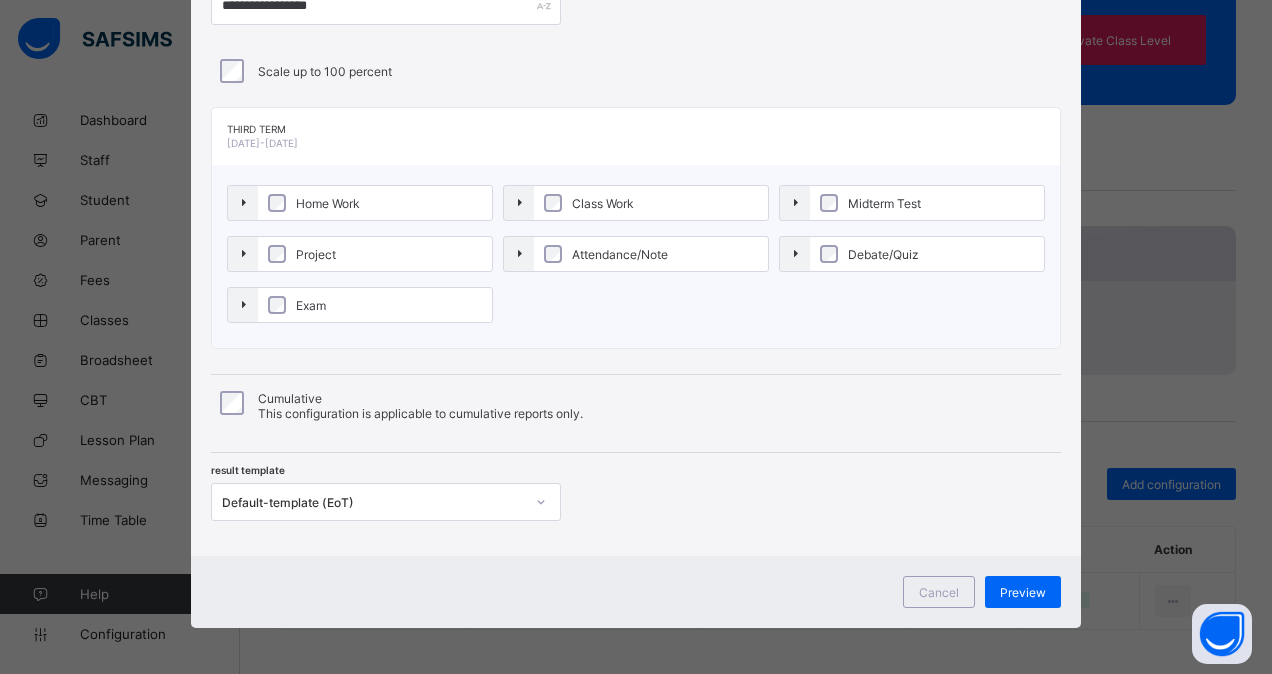
click at [444, 500] on div "Default-template (EoT)" at bounding box center [373, 502] width 302 height 15
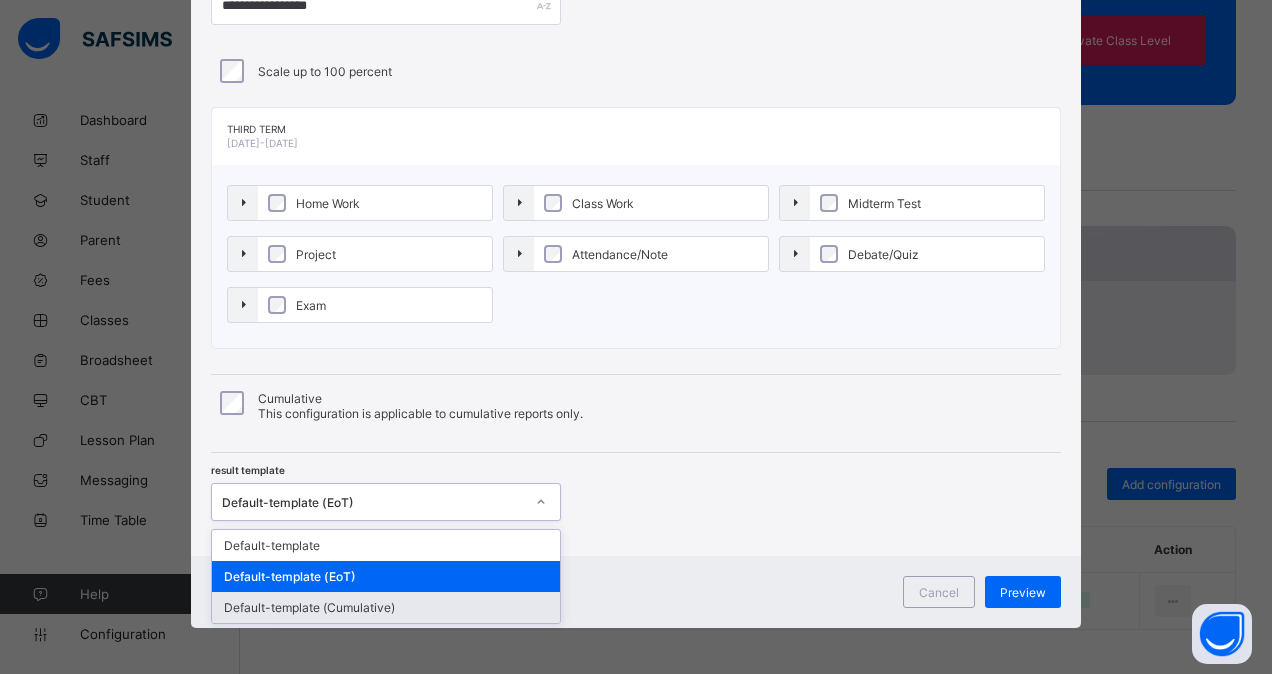
click at [402, 592] on div "Default-template (Cumulative)" at bounding box center [386, 607] width 348 height 31
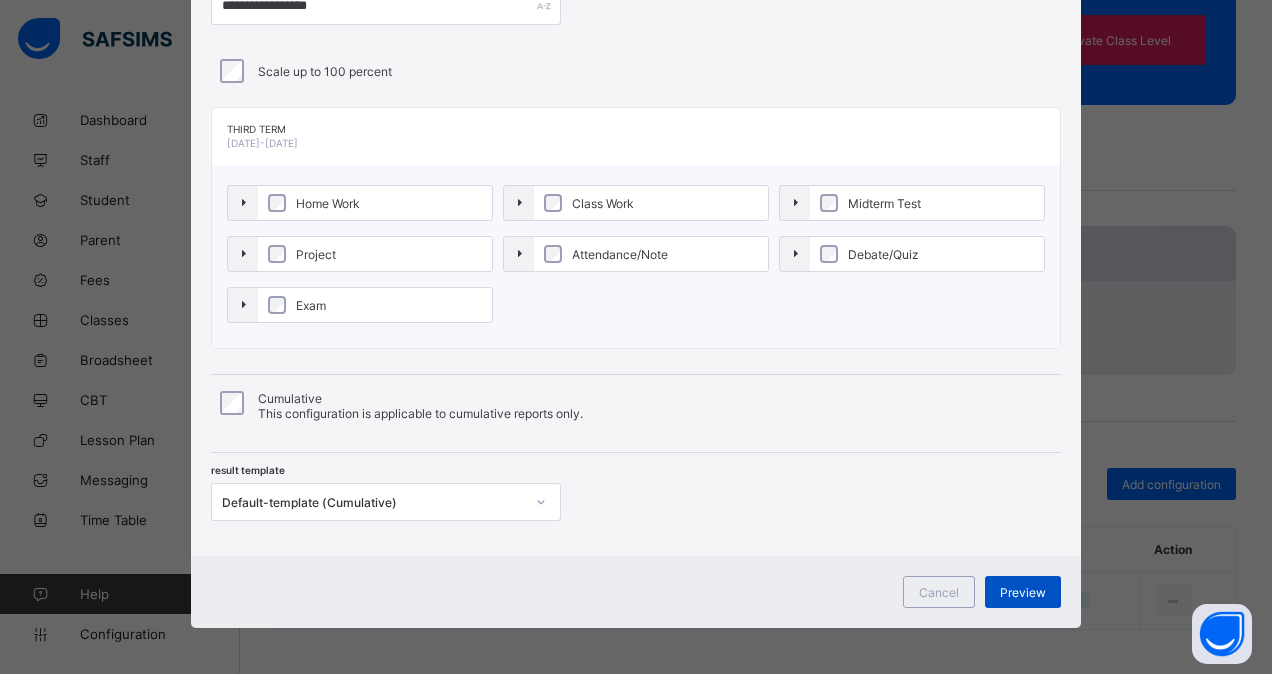
click at [1011, 580] on div "Preview" at bounding box center [1023, 592] width 76 height 32
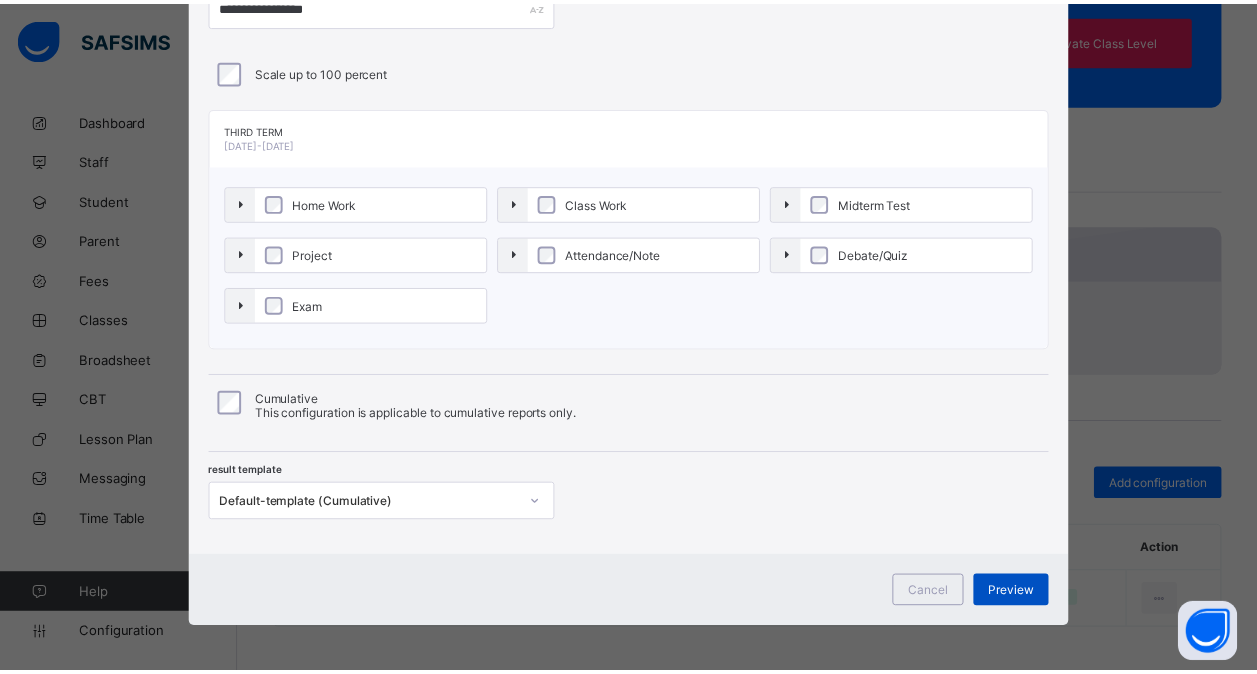
scroll to position [0, 0]
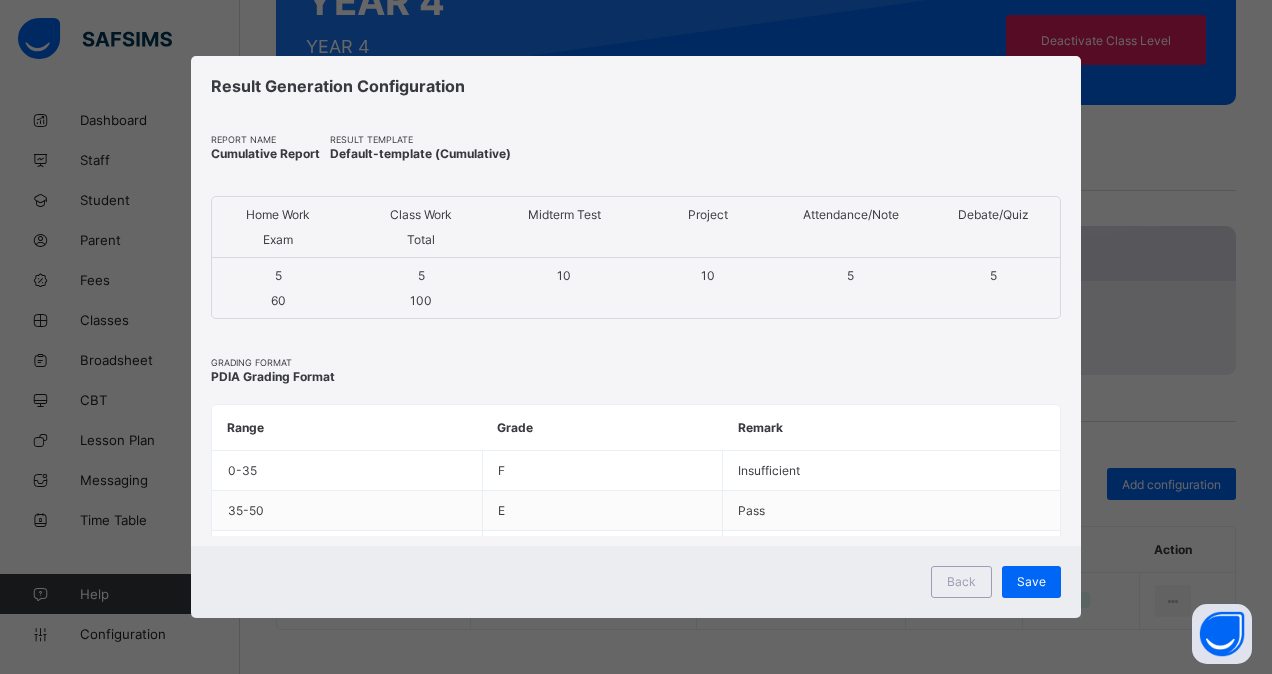
click at [1011, 580] on div "Save" at bounding box center [1031, 582] width 59 height 32
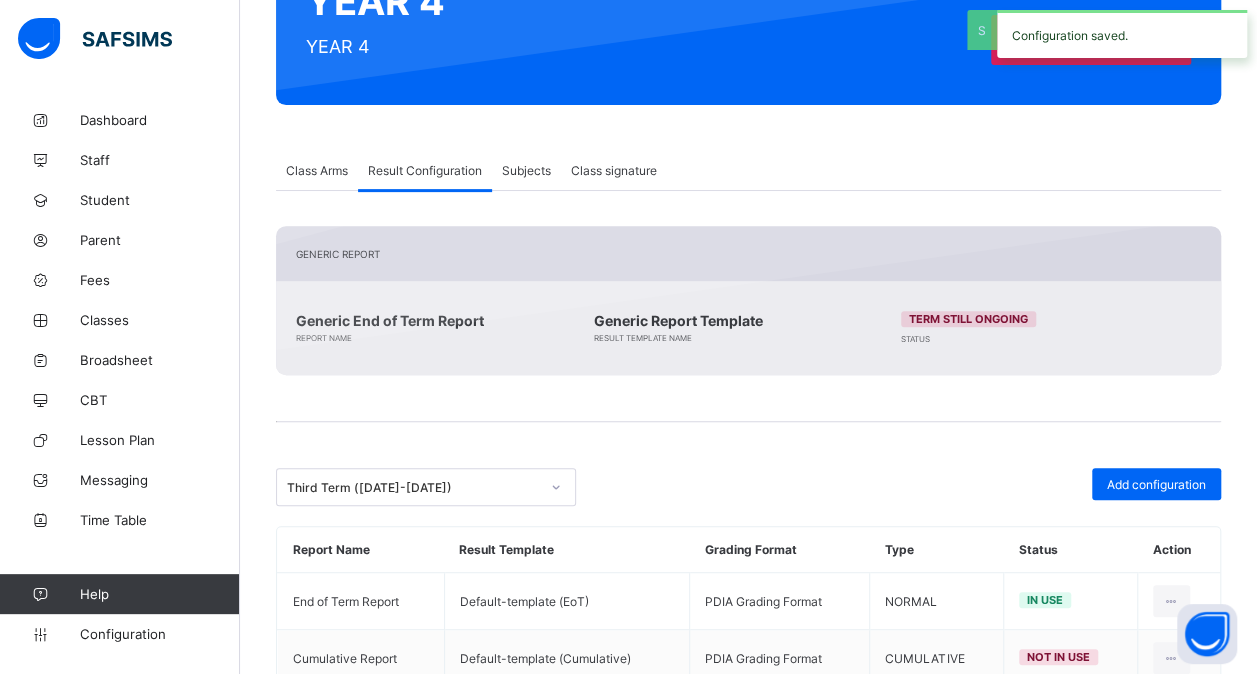
scroll to position [317, 0]
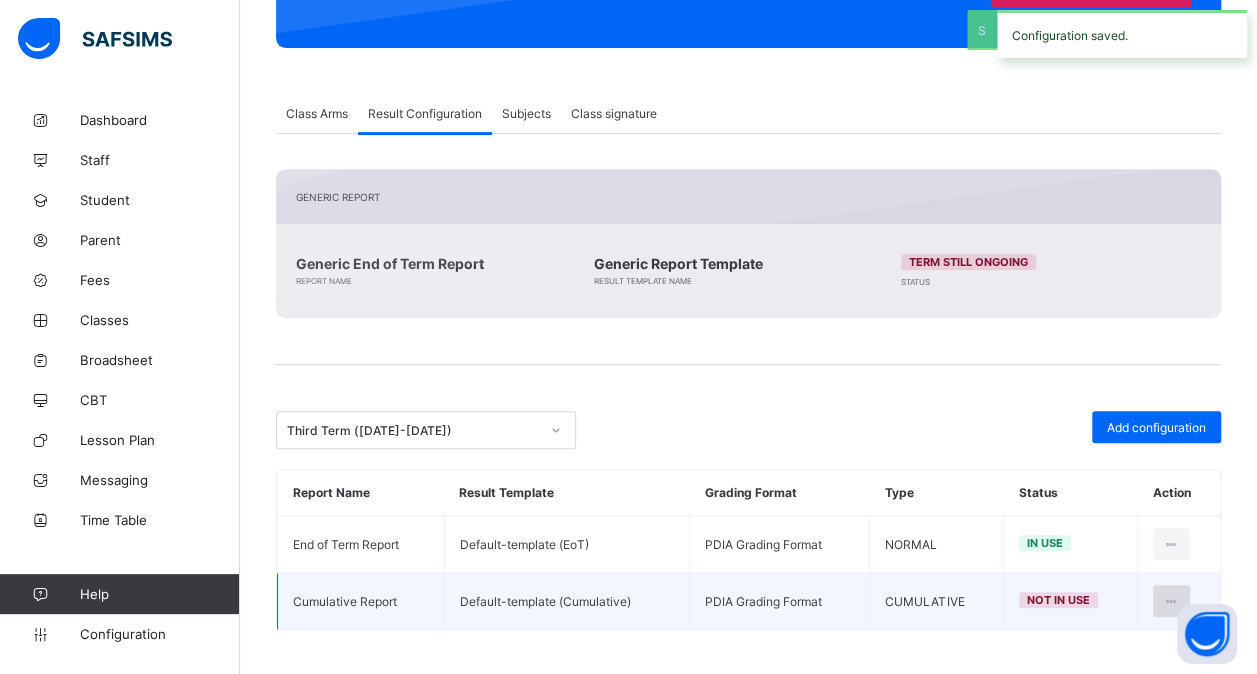
click at [1177, 596] on icon at bounding box center [1171, 601] width 17 height 15
click at [1117, 664] on li "Set in use" at bounding box center [1108, 682] width 162 height 36
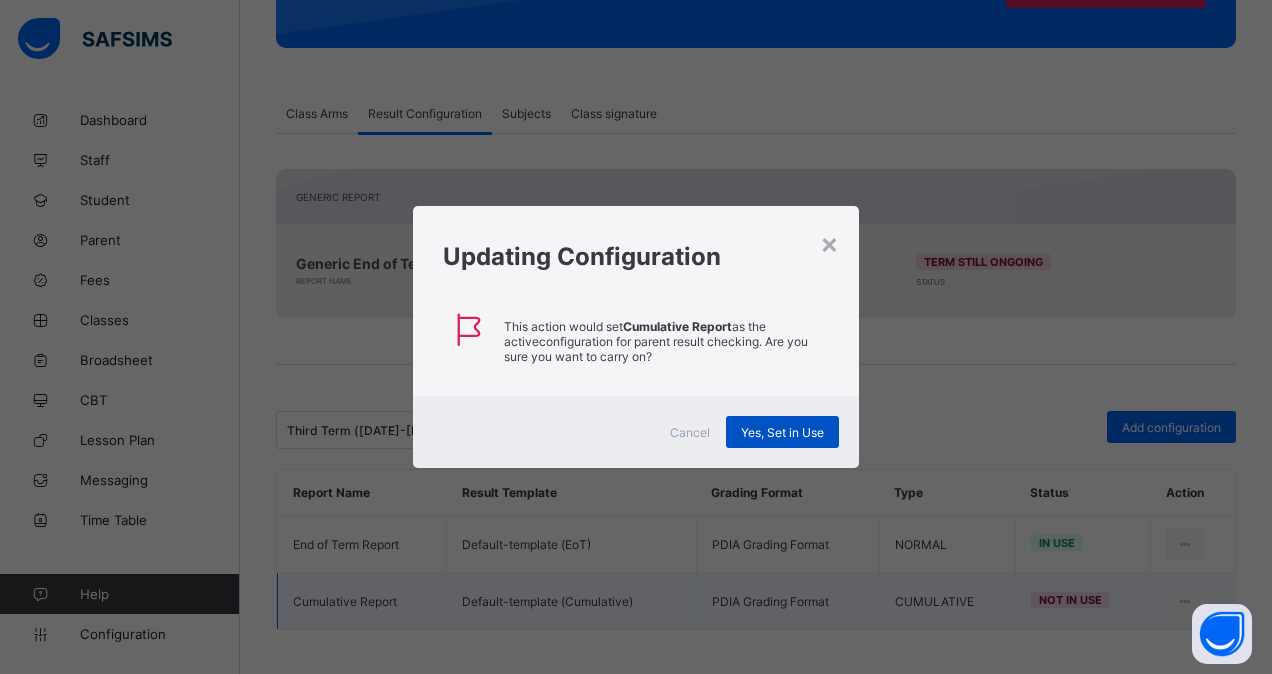
click at [790, 433] on span "Yes, Set in Use" at bounding box center [782, 432] width 83 height 15
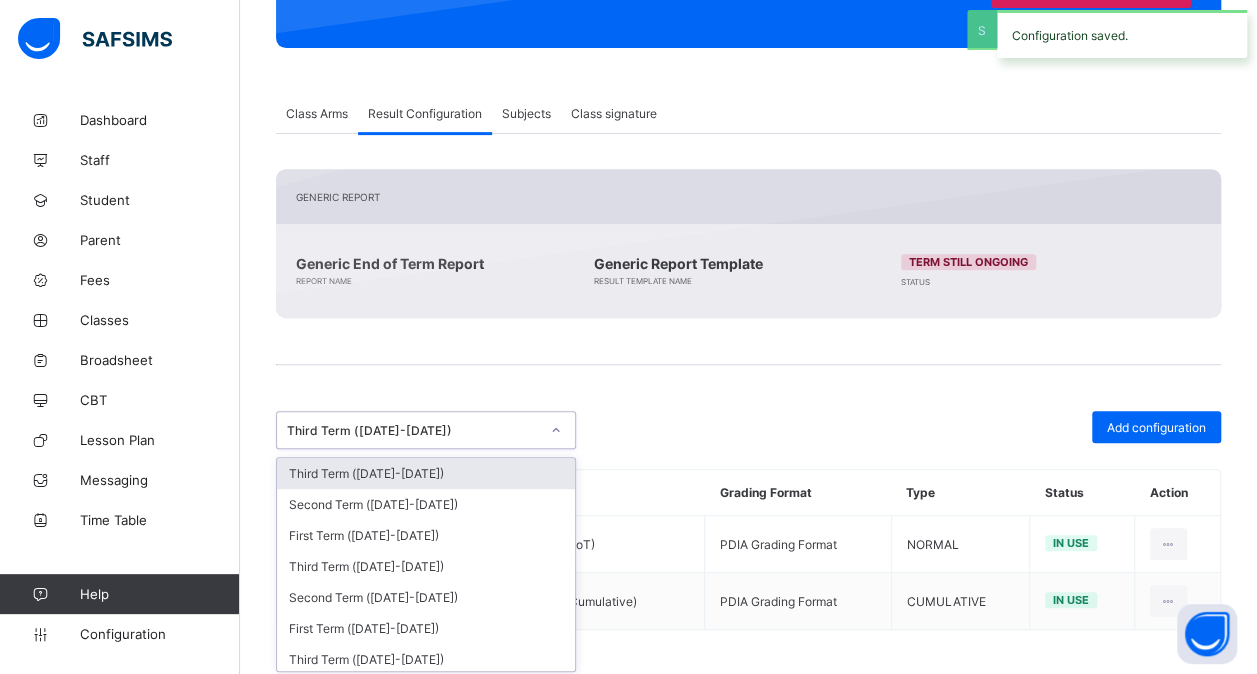
click at [470, 411] on div "Third Term ([DATE]-[DATE])" at bounding box center [426, 430] width 300 height 38
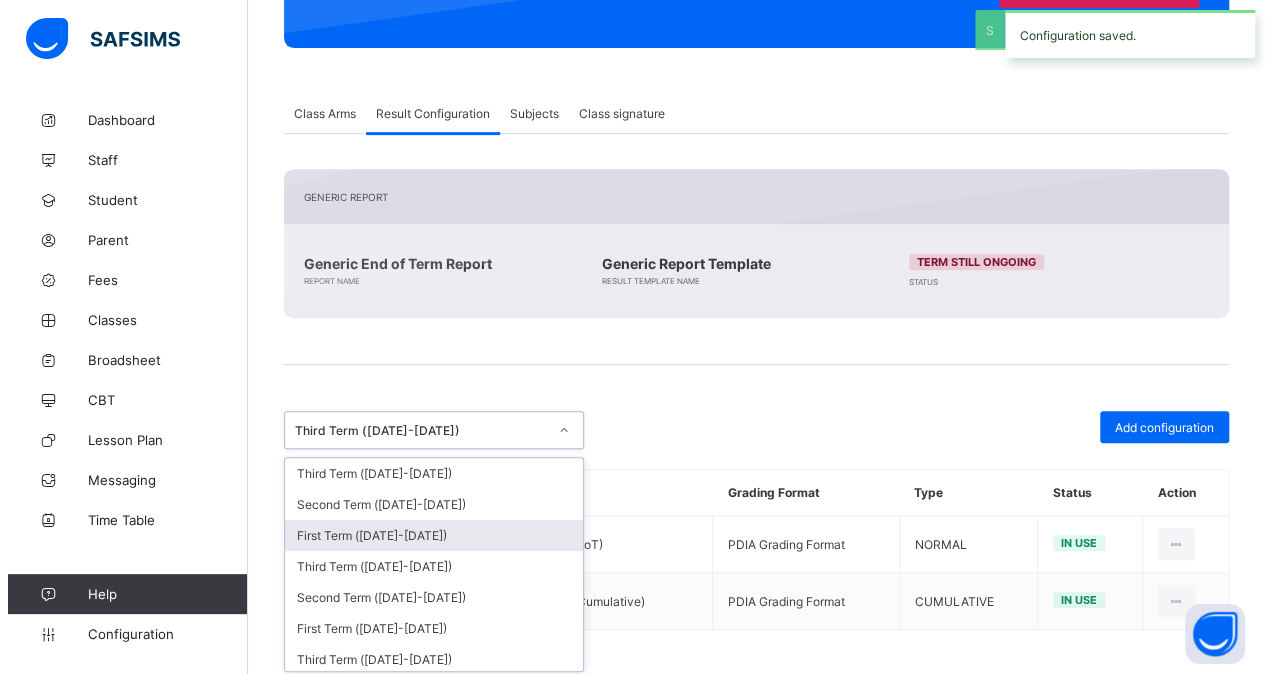
scroll to position [387, 0]
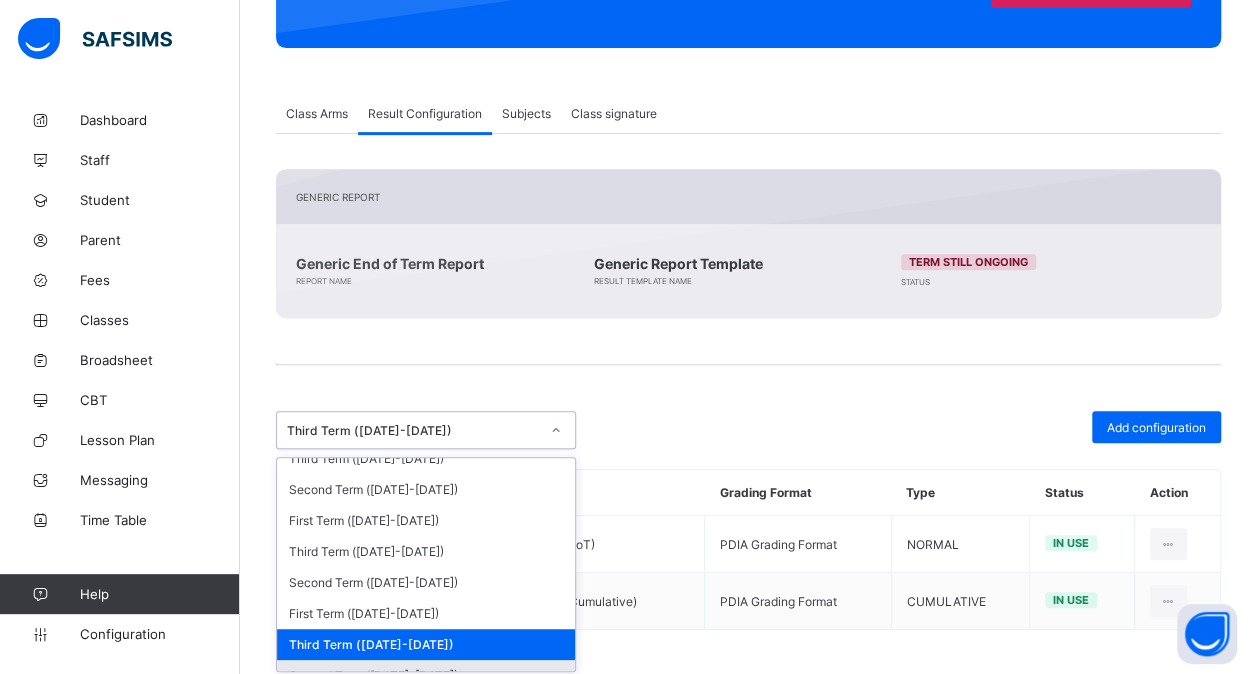
click at [386, 660] on div "Second Term ([DATE]-[DATE])" at bounding box center [426, 675] width 298 height 31
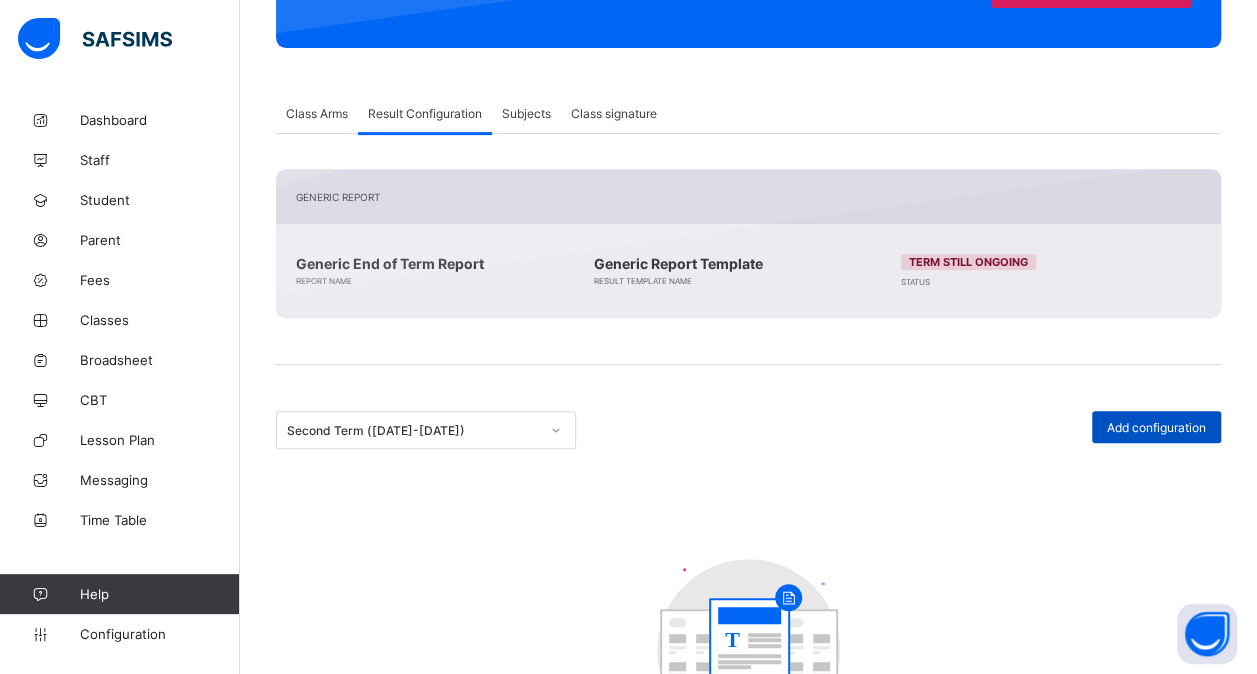
click at [1180, 423] on span "Add configuration" at bounding box center [1156, 427] width 99 height 15
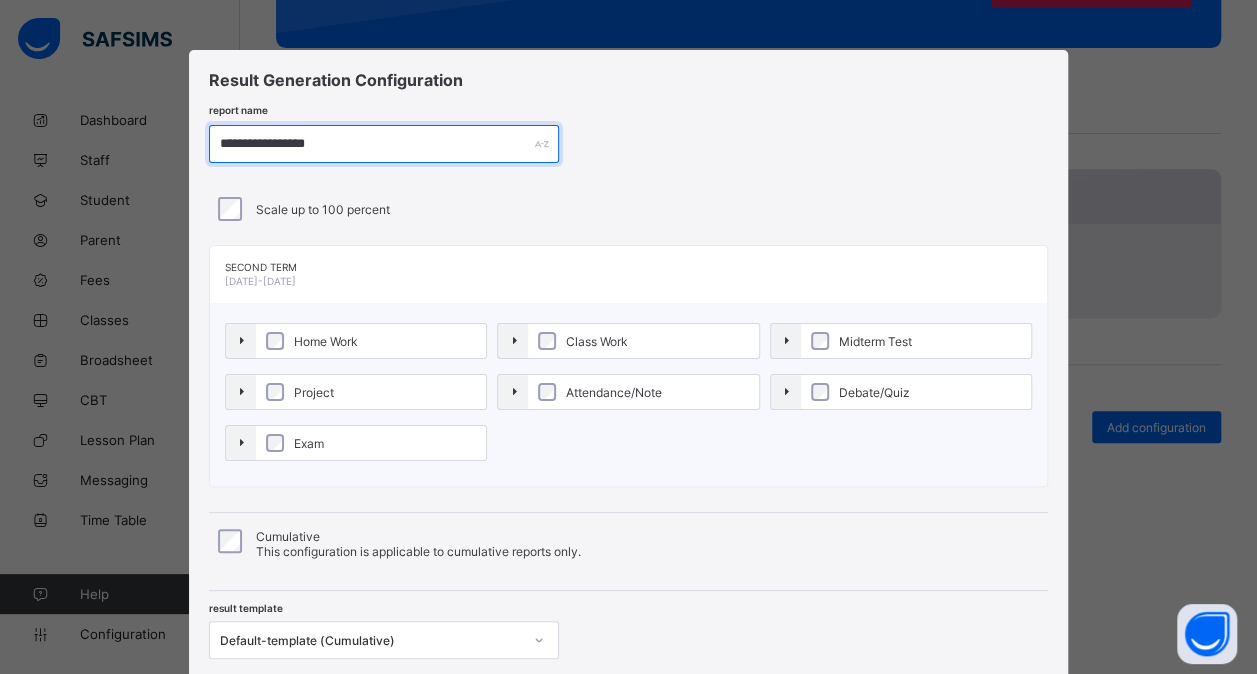
click at [289, 144] on input "**********" at bounding box center [384, 144] width 350 height 38
paste input "*"
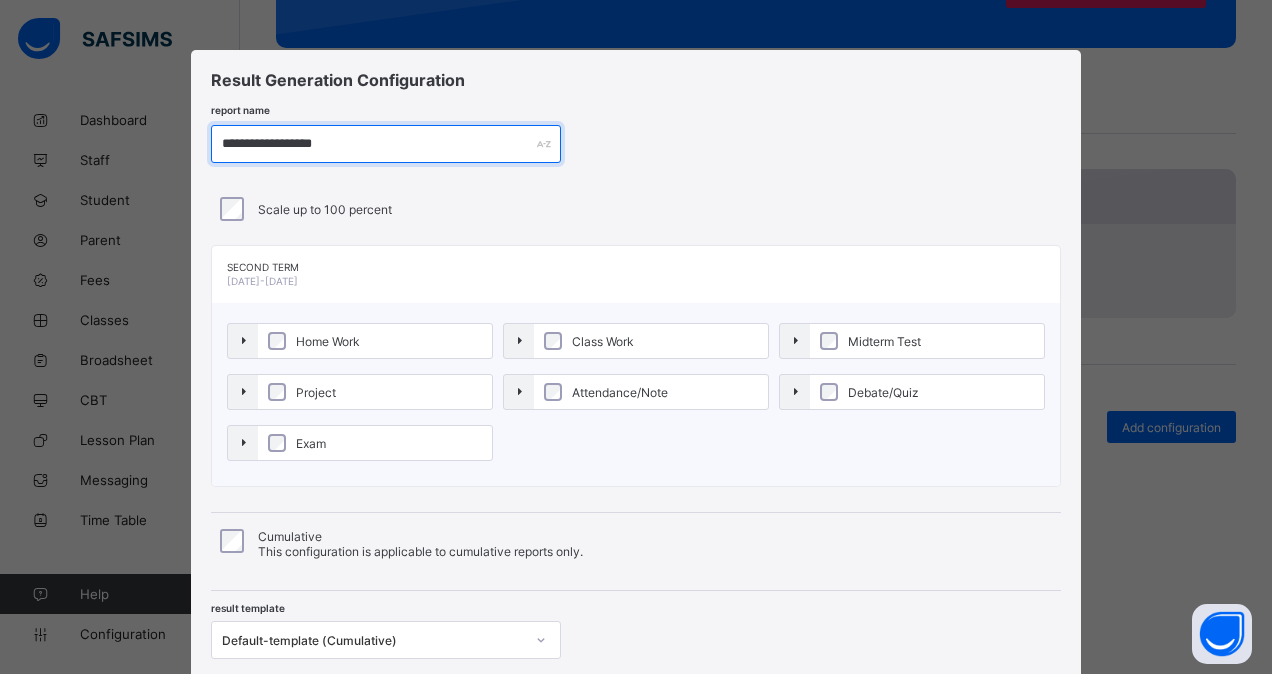
type input "**********"
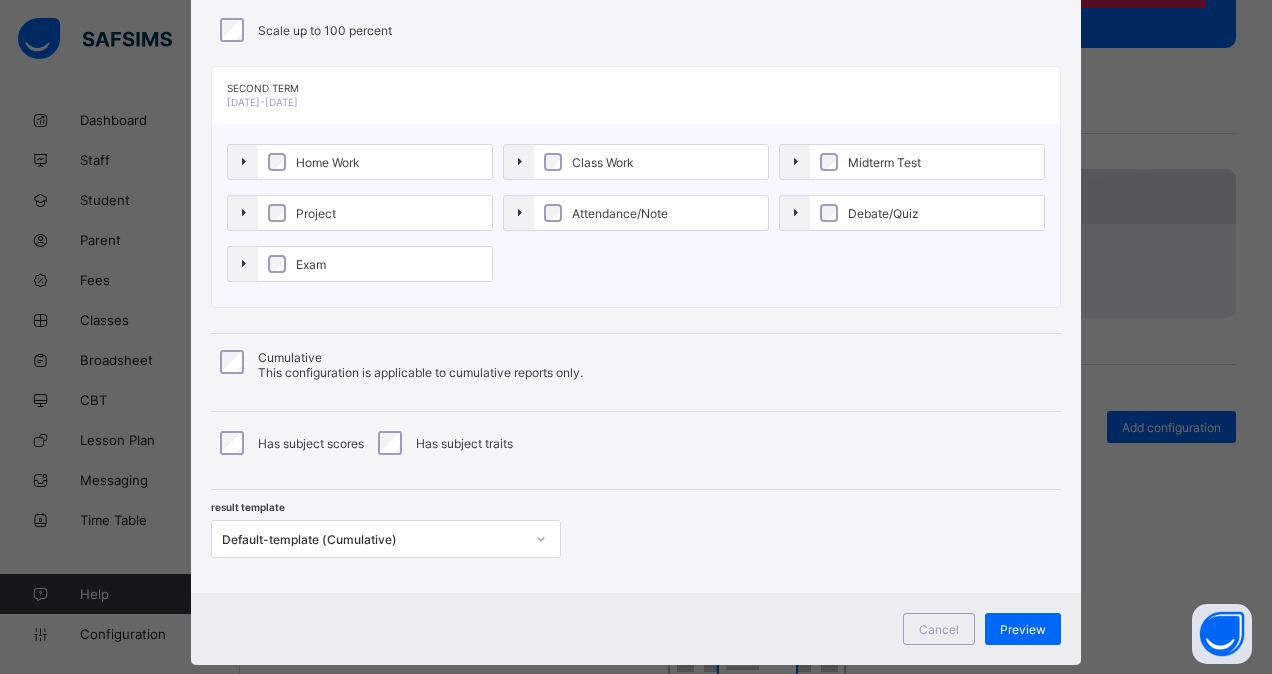
scroll to position [181, 0]
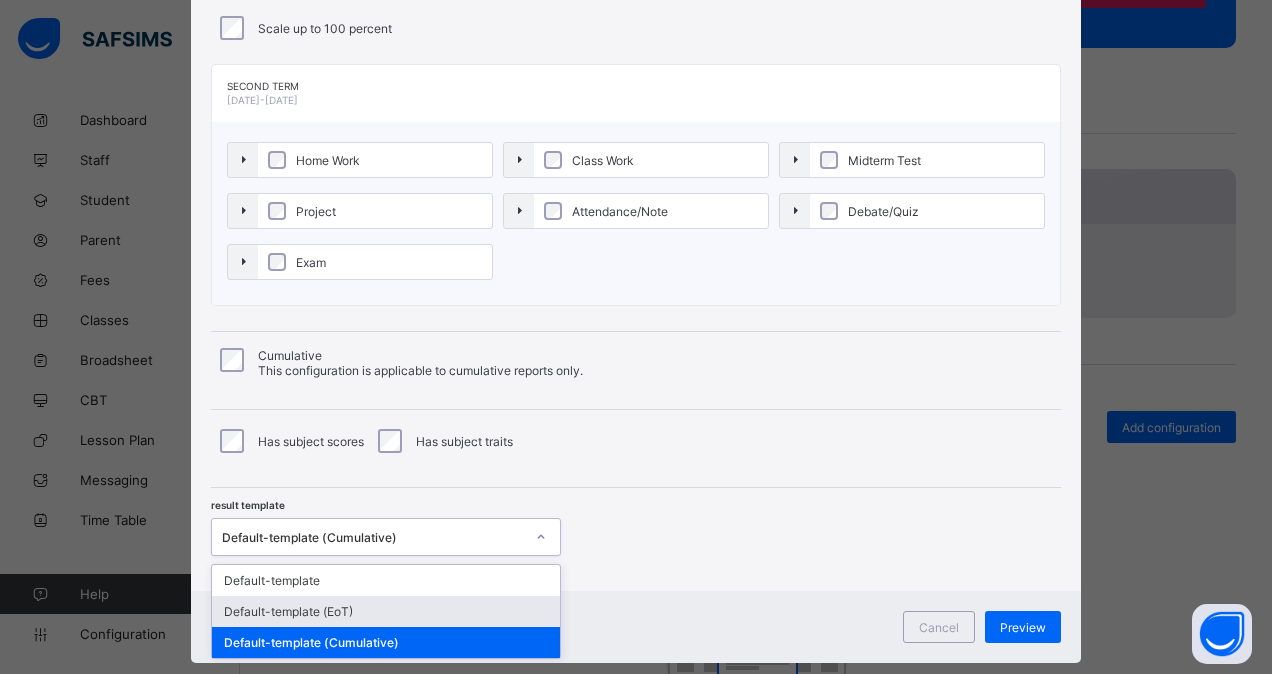
drag, startPoint x: 434, startPoint y: 532, endPoint x: 396, endPoint y: 610, distance: 86.7
click at [396, 556] on div "option Default-template (EoT) focused, 2 of 3. 3 results available. Use Up and …" at bounding box center [386, 537] width 350 height 38
click at [396, 610] on div "Default-template (EoT)" at bounding box center [386, 611] width 348 height 31
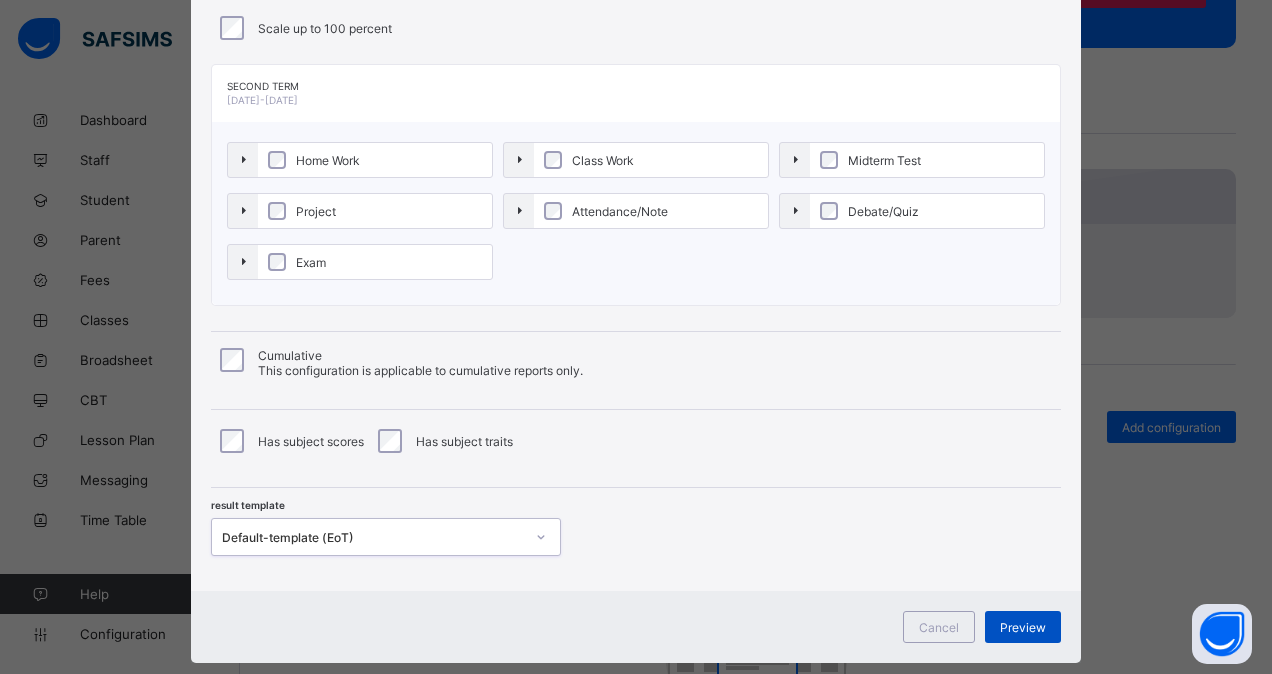
click at [1030, 611] on div "Preview" at bounding box center [1023, 627] width 76 height 32
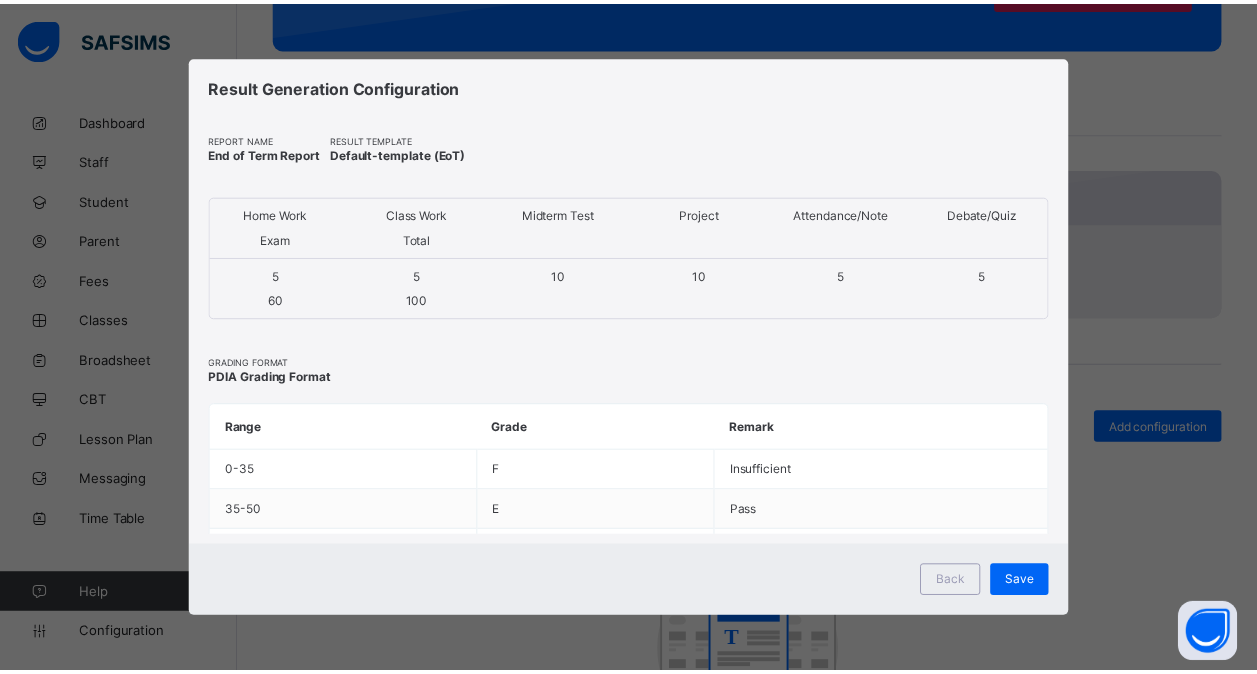
scroll to position [0, 0]
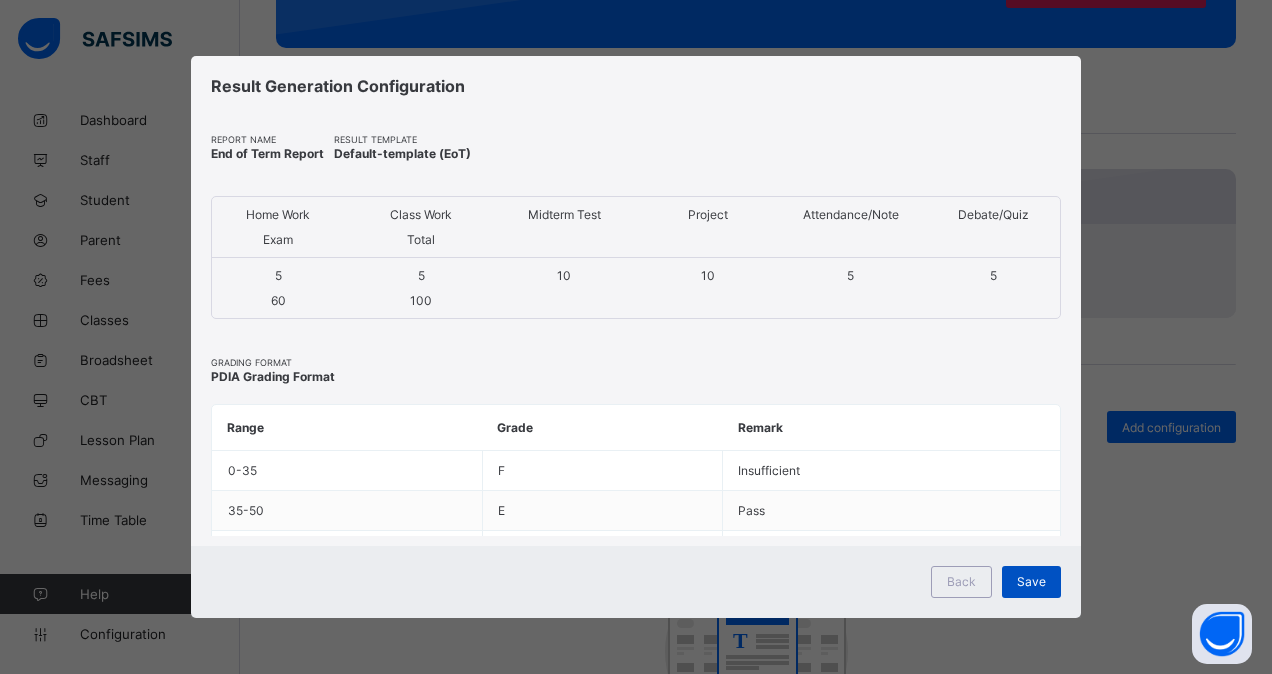
click at [1037, 576] on span "Save" at bounding box center [1031, 581] width 29 height 15
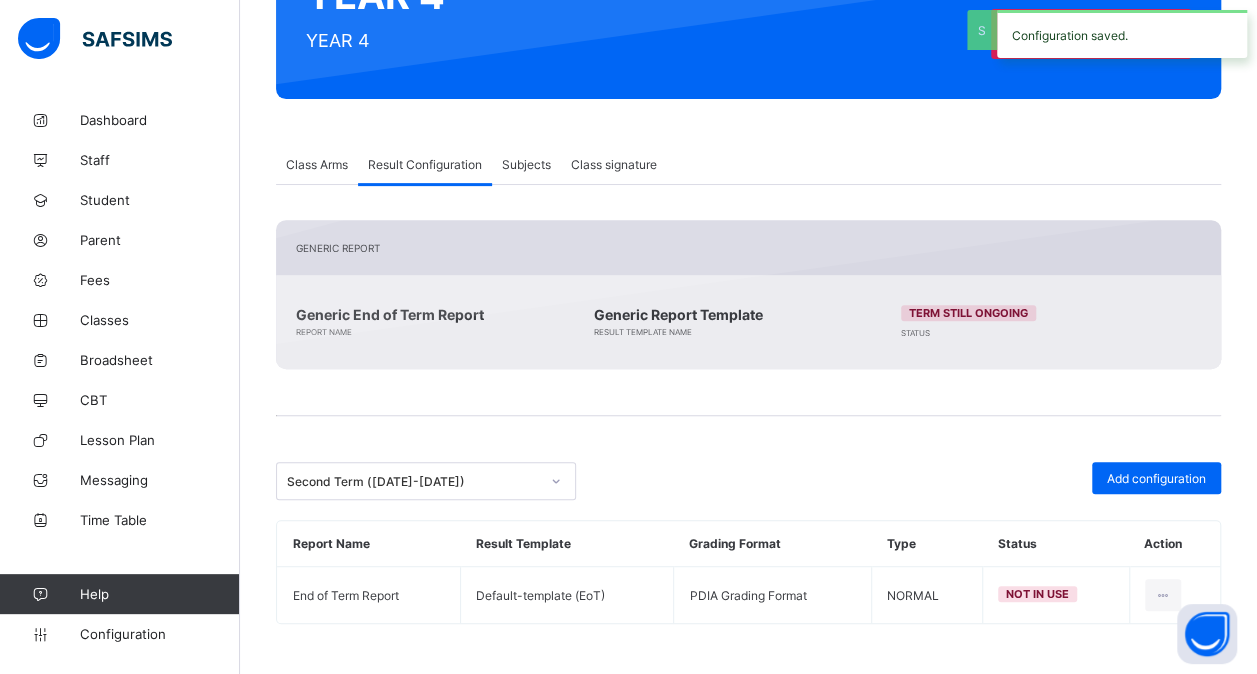
scroll to position [260, 0]
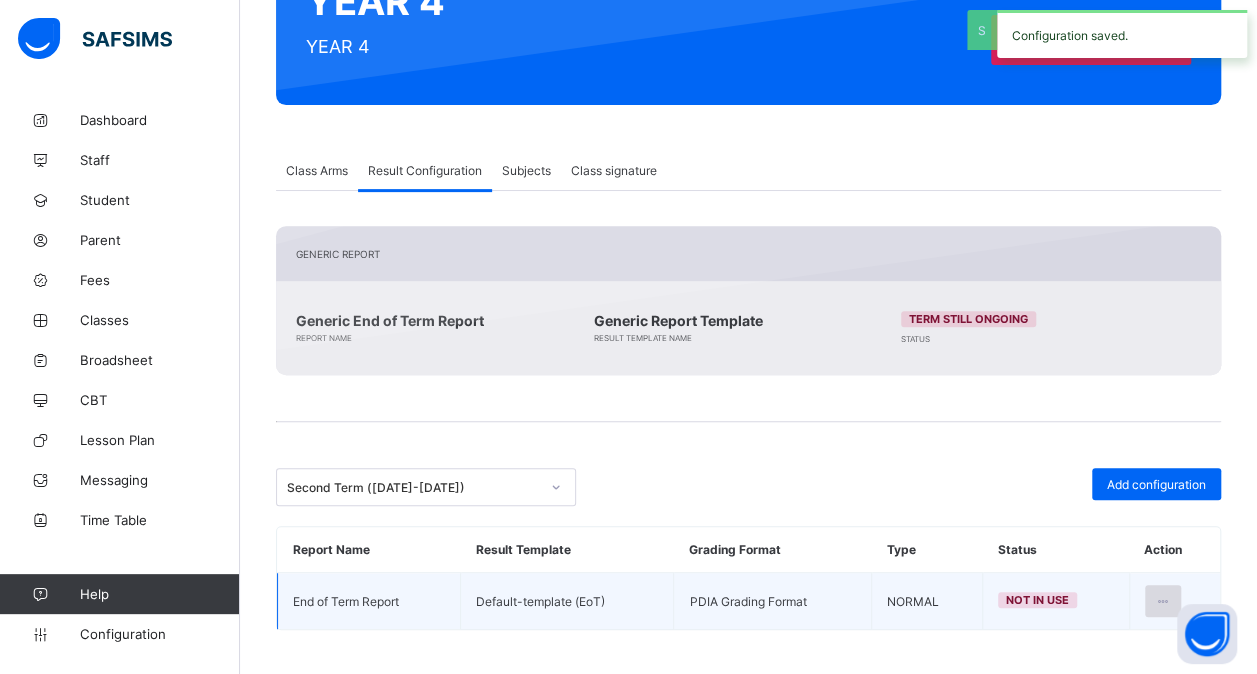
click at [1172, 594] on icon at bounding box center [1163, 601] width 17 height 15
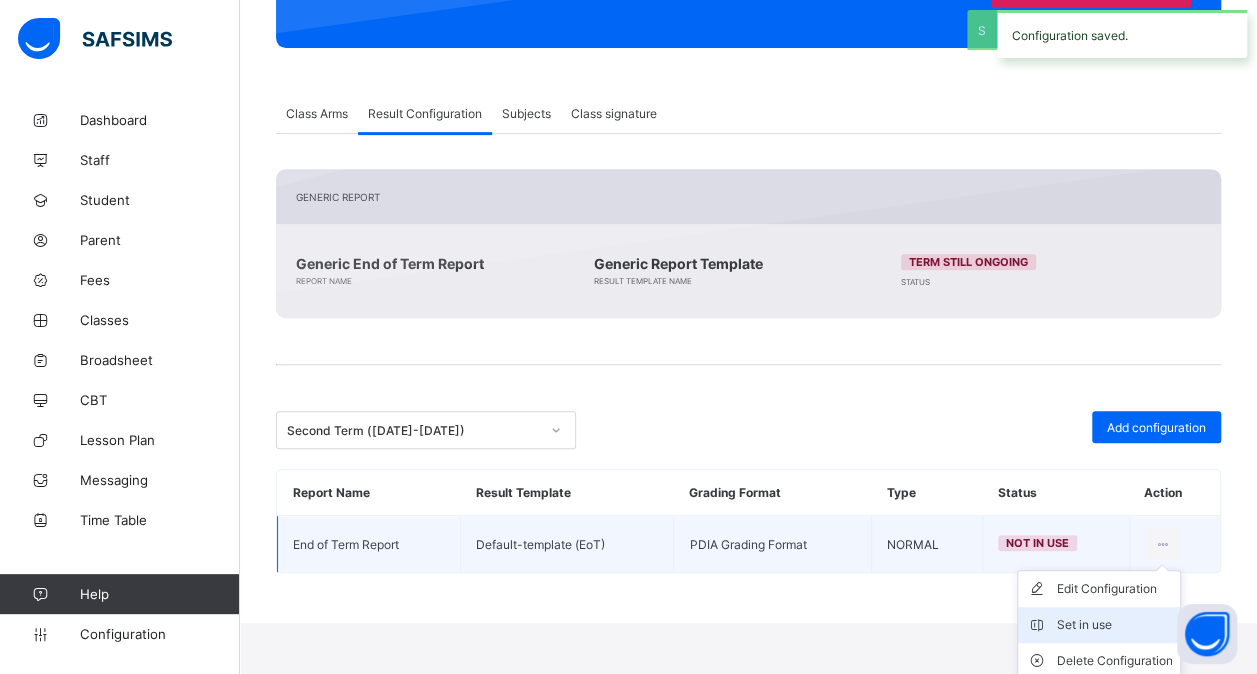
click at [1102, 618] on div "Set in use" at bounding box center [1114, 625] width 116 height 20
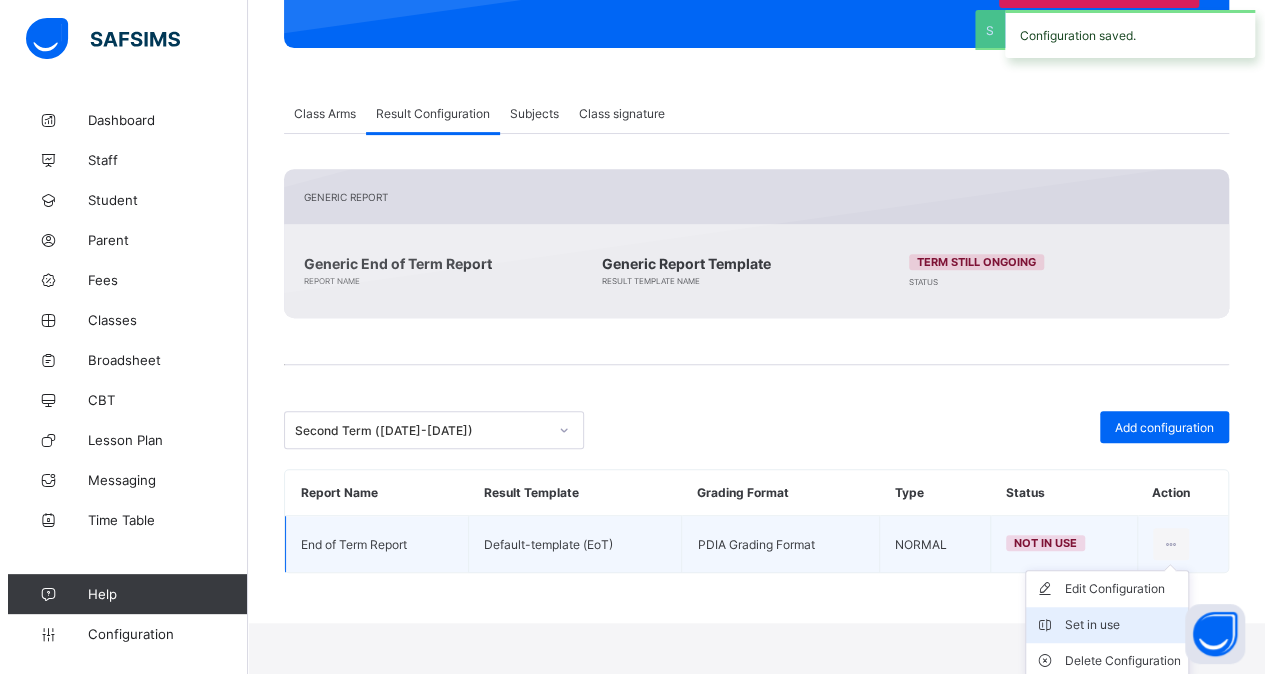
scroll to position [260, 0]
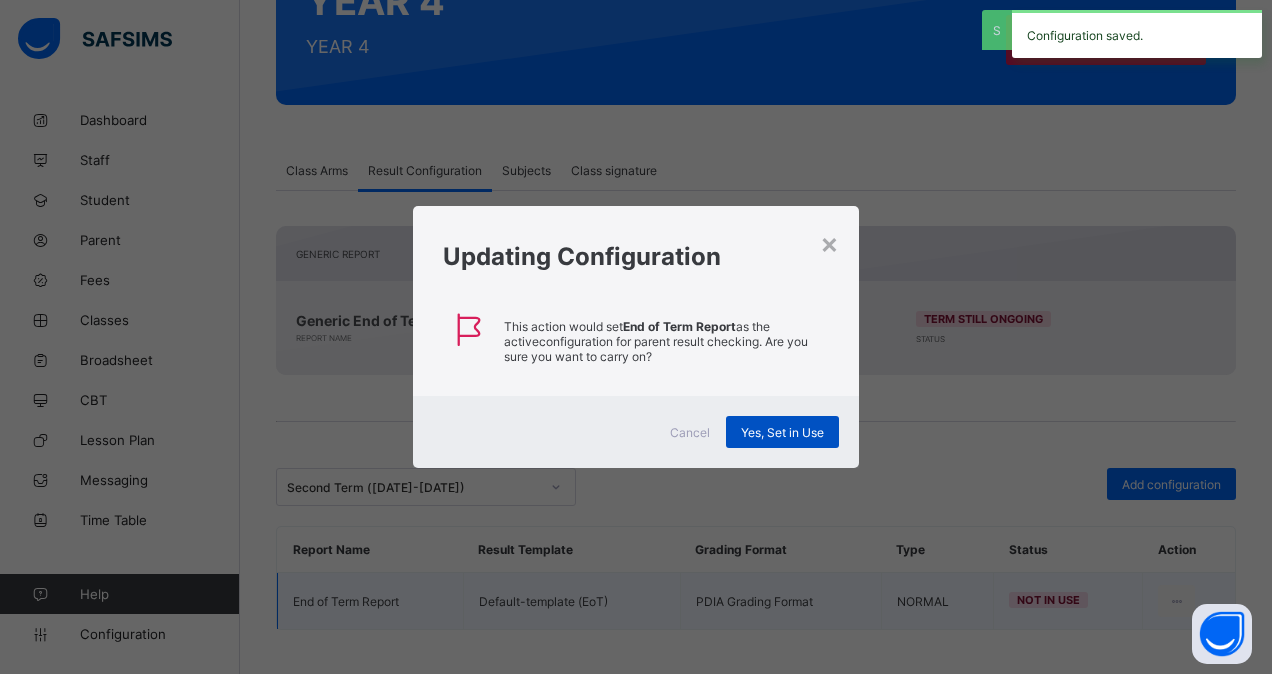
click at [796, 438] on div "Yes, Set in Use" at bounding box center [782, 432] width 113 height 32
